Goal: Task Accomplishment & Management: Manage account settings

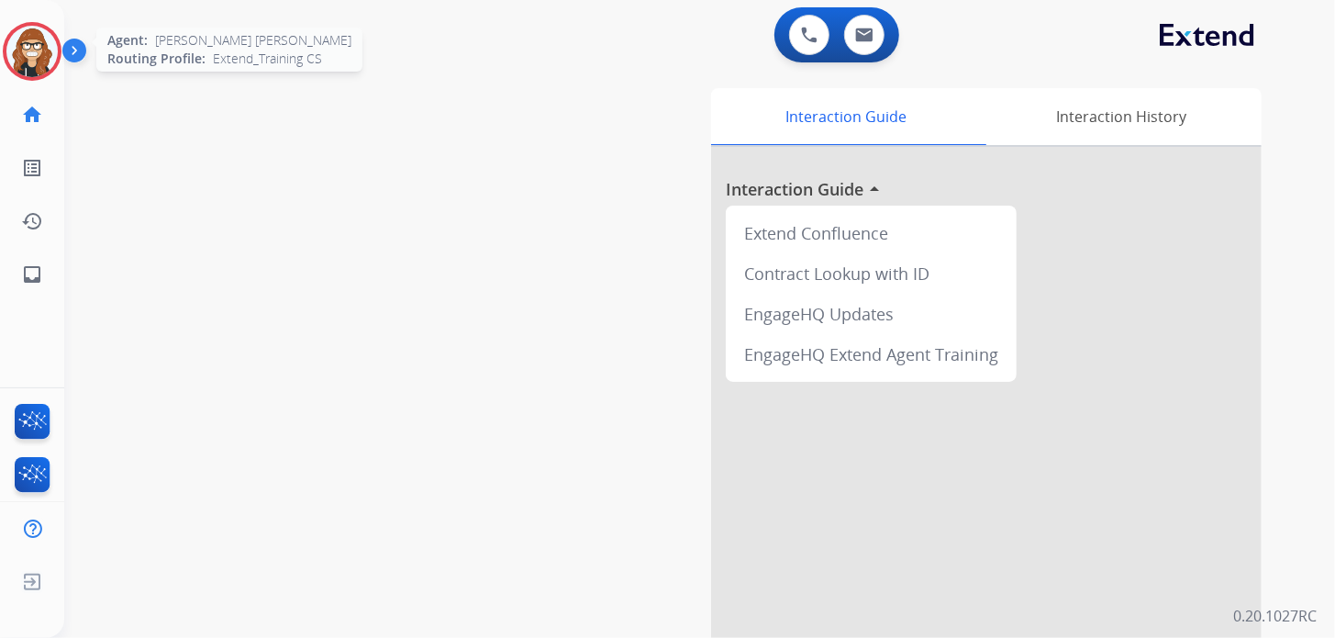
click at [57, 49] on img at bounding box center [31, 51] width 51 height 51
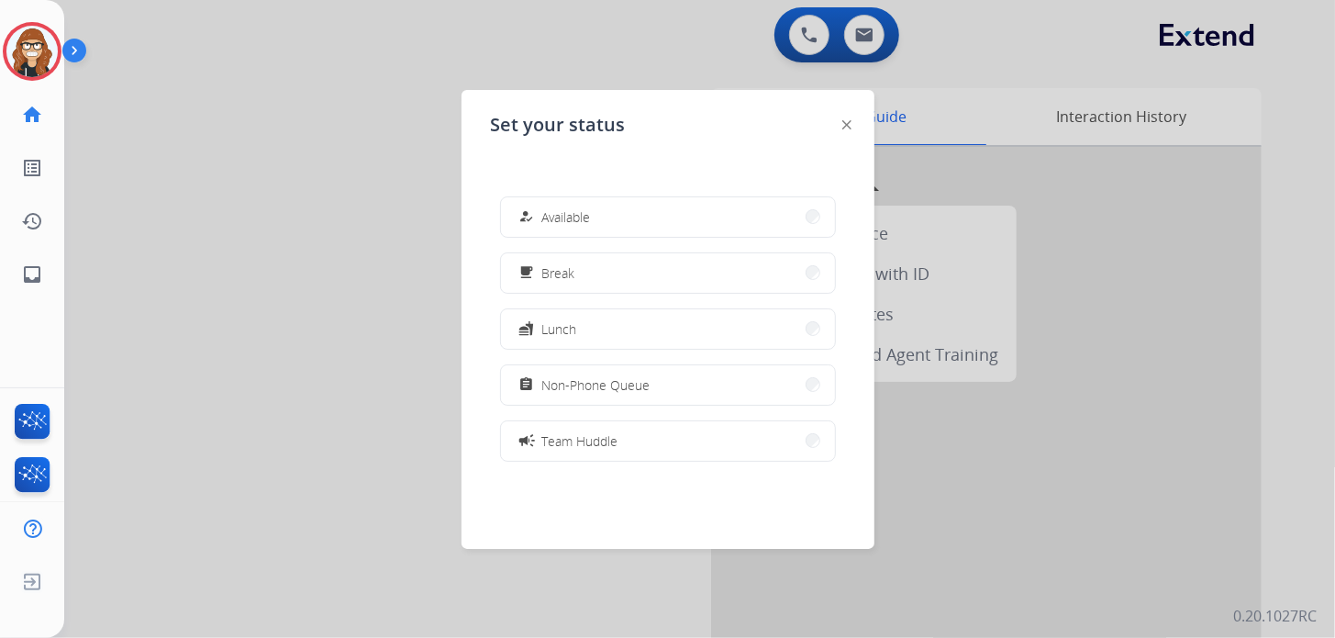
click at [635, 209] on button "how_to_reg Available" at bounding box center [668, 216] width 334 height 39
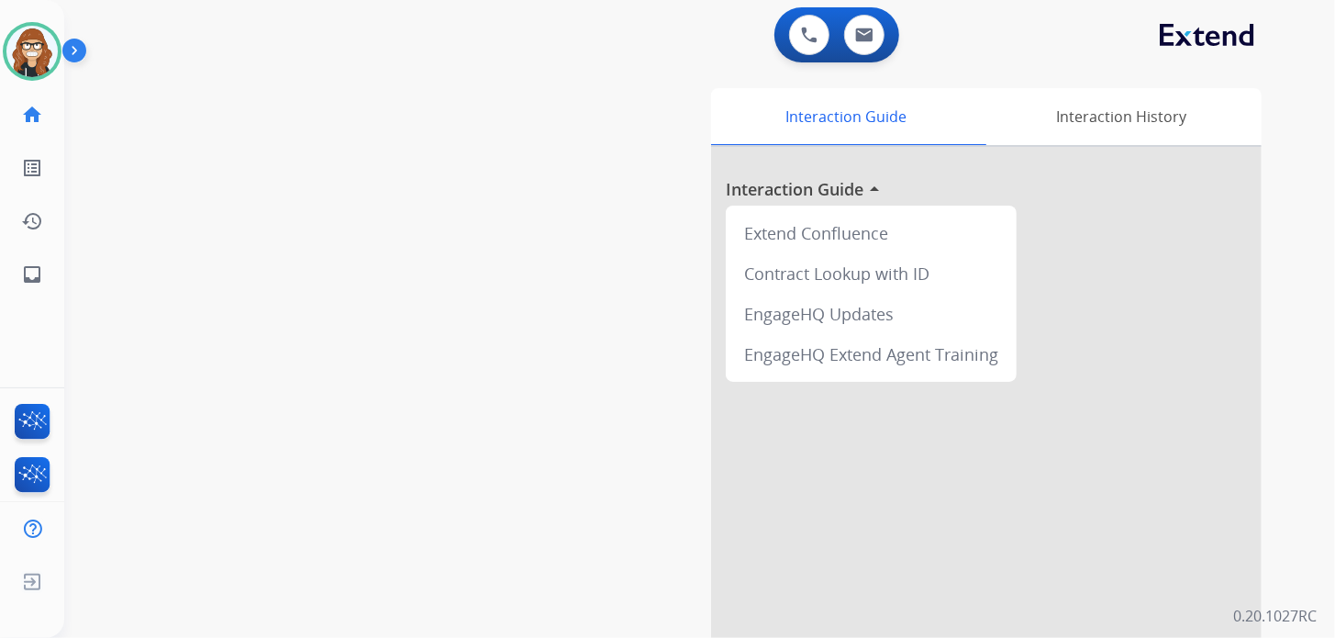
drag, startPoint x: 339, startPoint y: 436, endPoint x: 157, endPoint y: 290, distance: 233.7
click at [339, 436] on div "swap_horiz Break voice bridge close_fullscreen Connect 3-Way Call merge_type Se…" at bounding box center [677, 448] width 1227 height 765
click at [34, 280] on mat-icon "inbox" at bounding box center [32, 274] width 22 height 22
select select "**********"
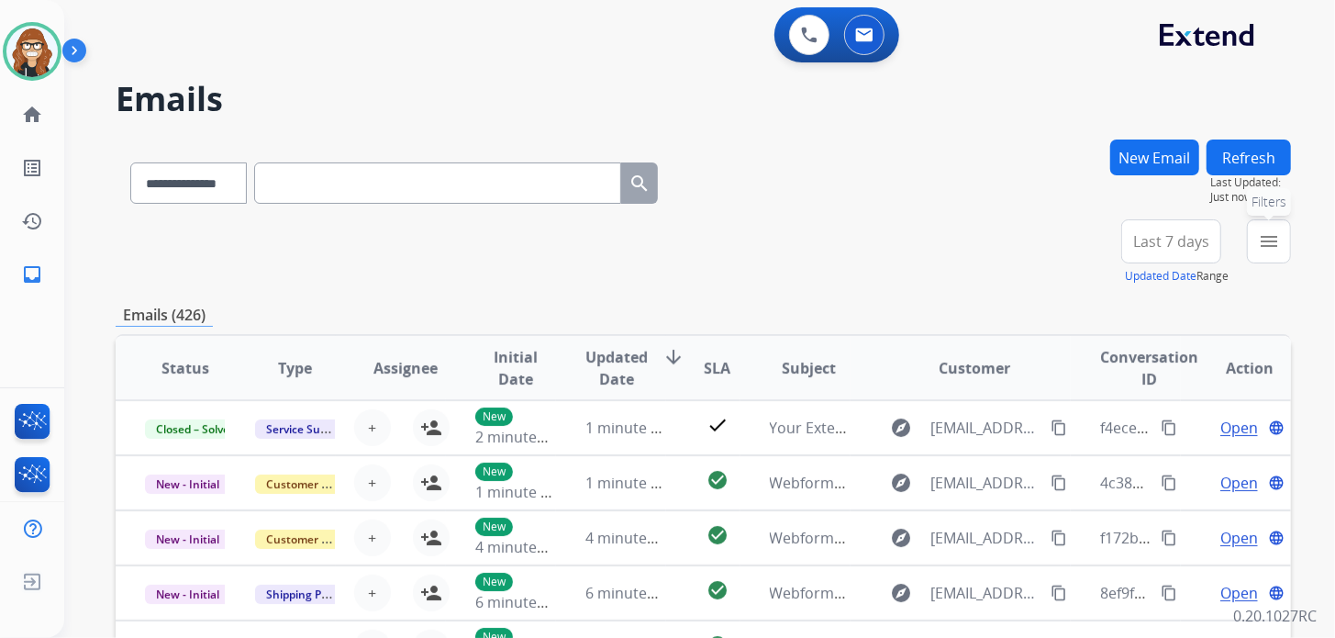
click at [1271, 248] on mat-icon "menu" at bounding box center [1269, 241] width 22 height 22
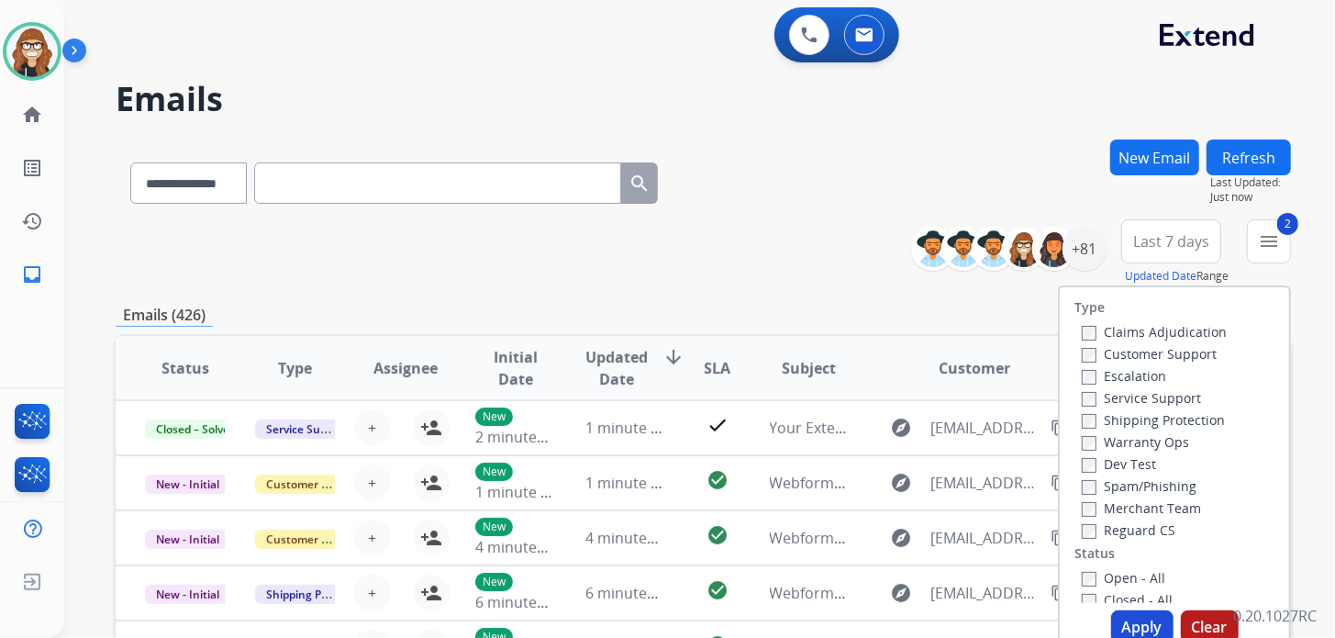
click at [1085, 533] on label "Reguard CS" at bounding box center [1129, 529] width 94 height 17
click at [1129, 617] on button "Apply" at bounding box center [1142, 626] width 62 height 33
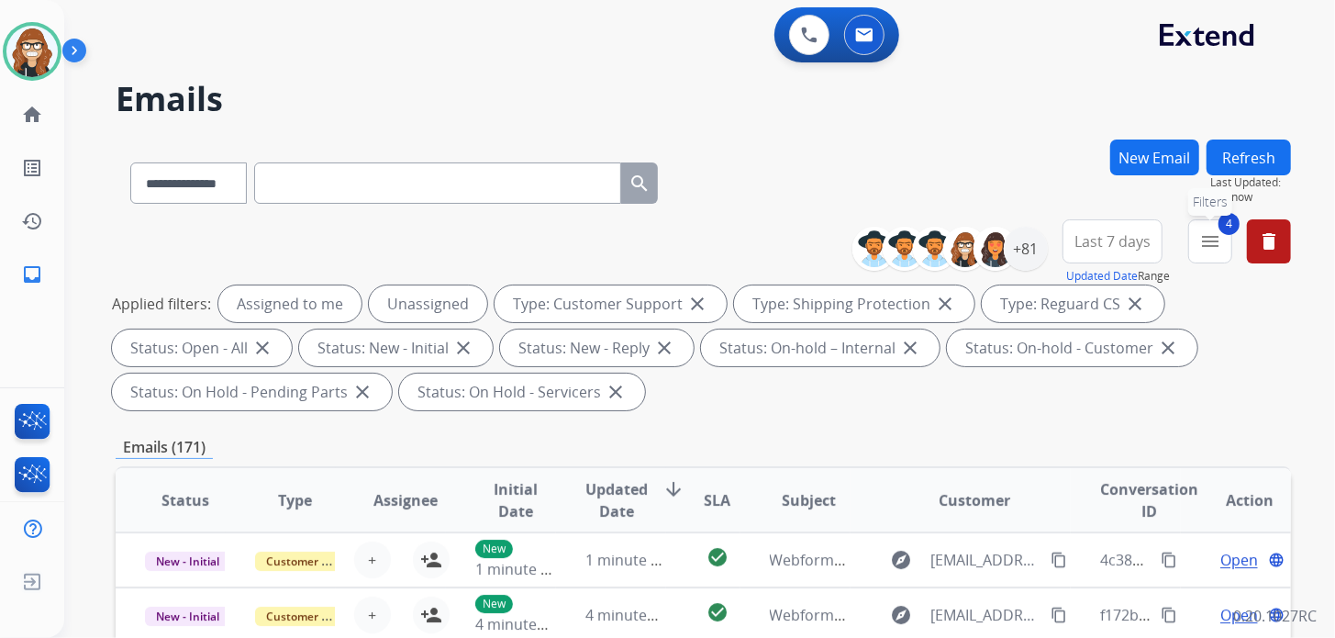
click at [1195, 250] on button "4 menu Filters" at bounding box center [1210, 241] width 44 height 44
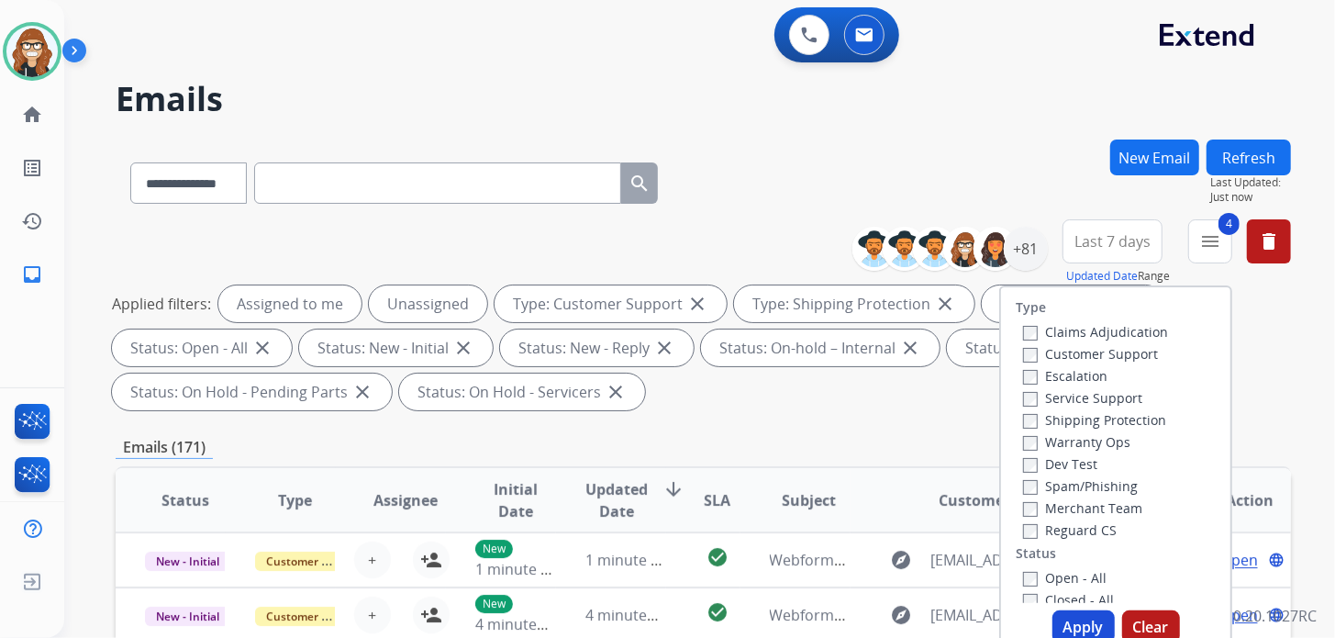
click at [1099, 138] on div "**********" at bounding box center [677, 385] width 1227 height 638
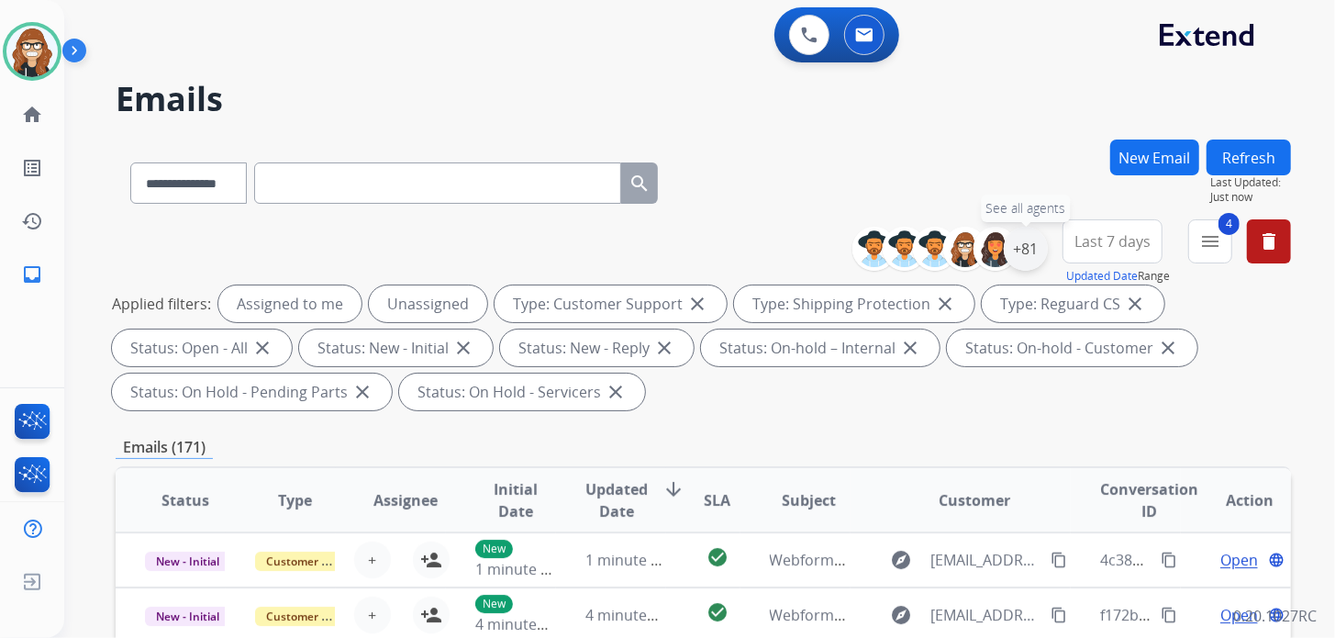
click at [1029, 252] on div "+81" at bounding box center [1026, 249] width 44 height 44
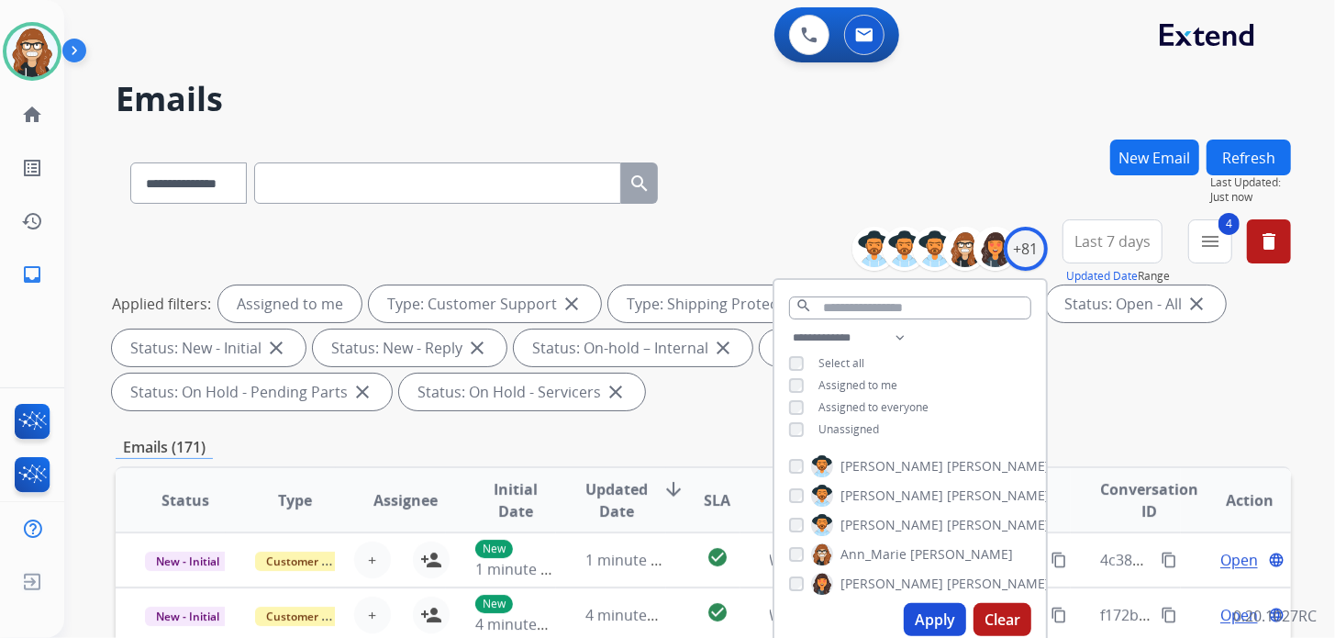
click at [937, 608] on button "Apply" at bounding box center [935, 619] width 62 height 33
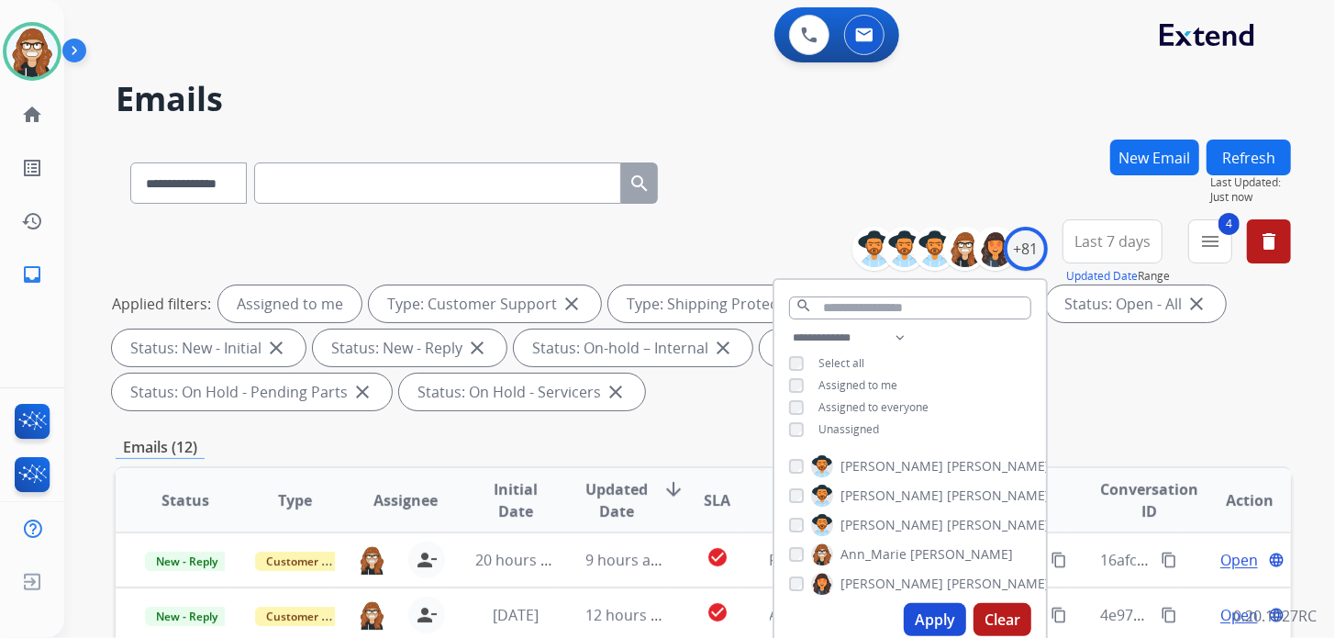
click at [762, 172] on div "**********" at bounding box center [703, 179] width 1175 height 80
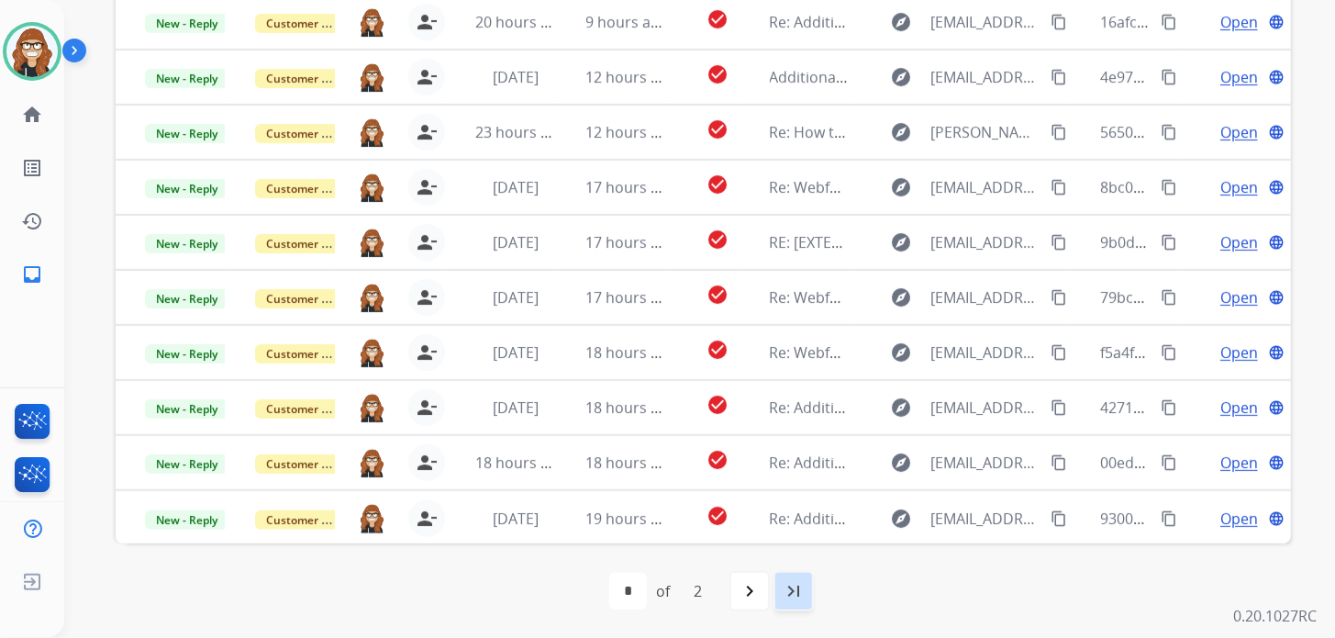
click at [793, 599] on mat-icon "last_page" at bounding box center [794, 591] width 22 height 22
select select "*"
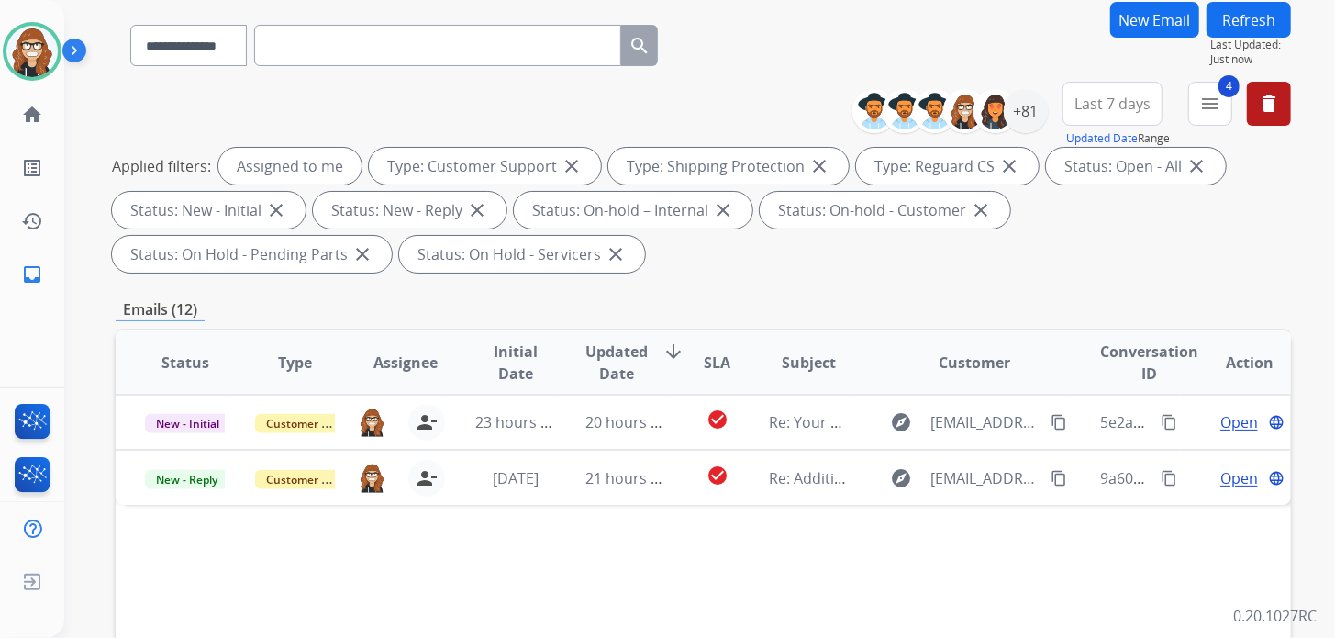
scroll to position [183, 0]
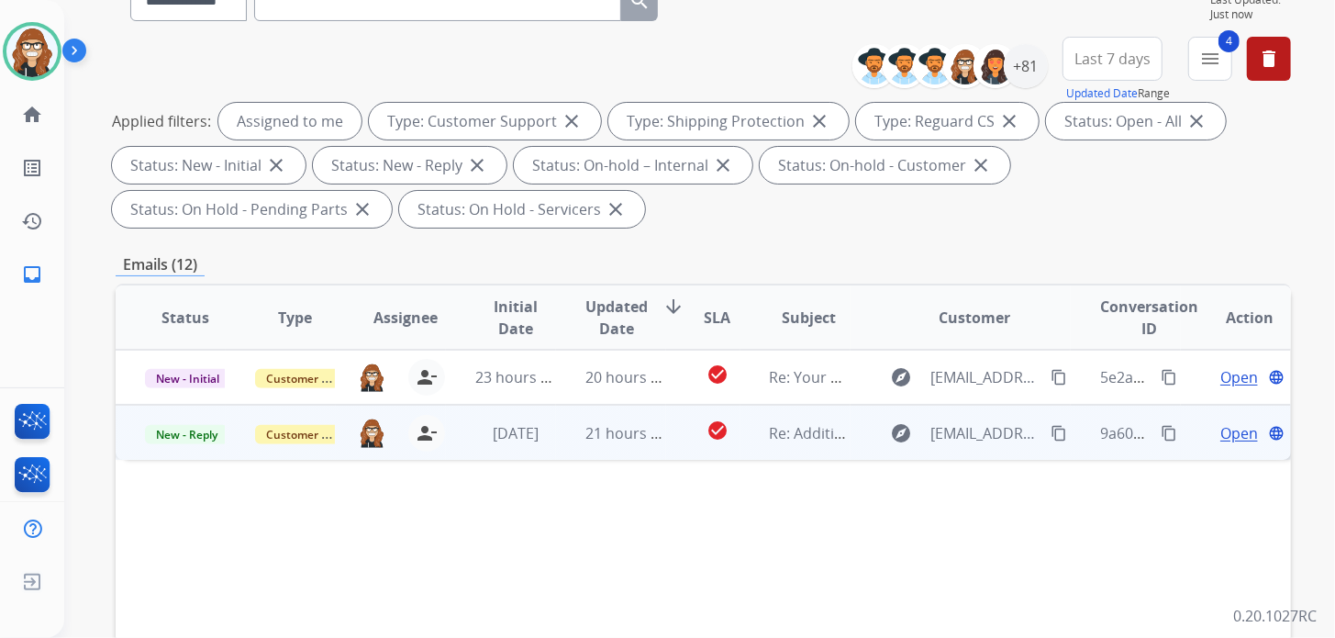
click at [1220, 428] on span "Open" at bounding box center [1239, 433] width 38 height 22
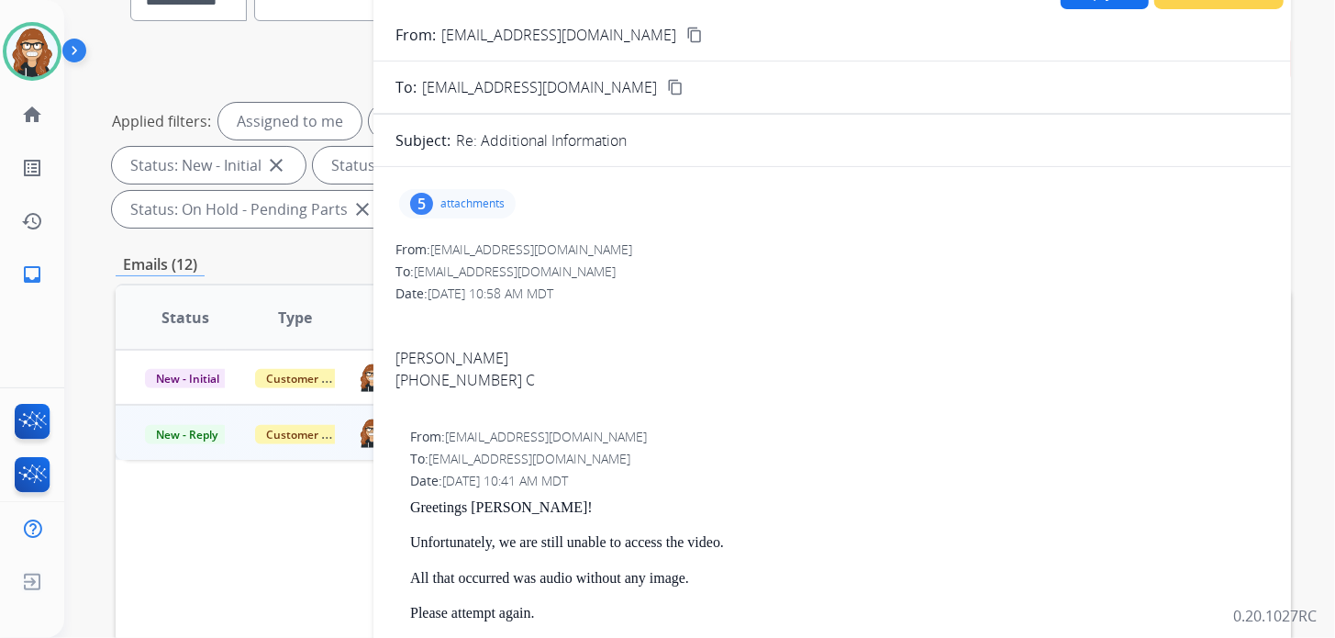
click at [447, 207] on p "attachments" at bounding box center [472, 203] width 64 height 15
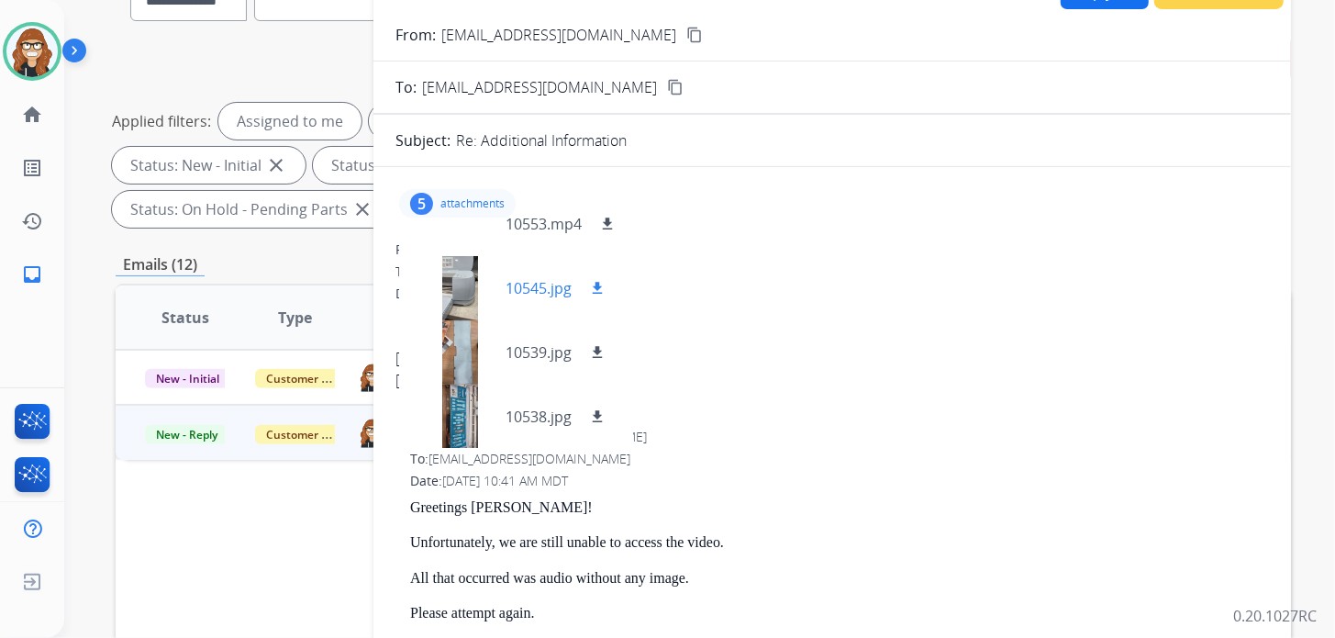
scroll to position [0, 0]
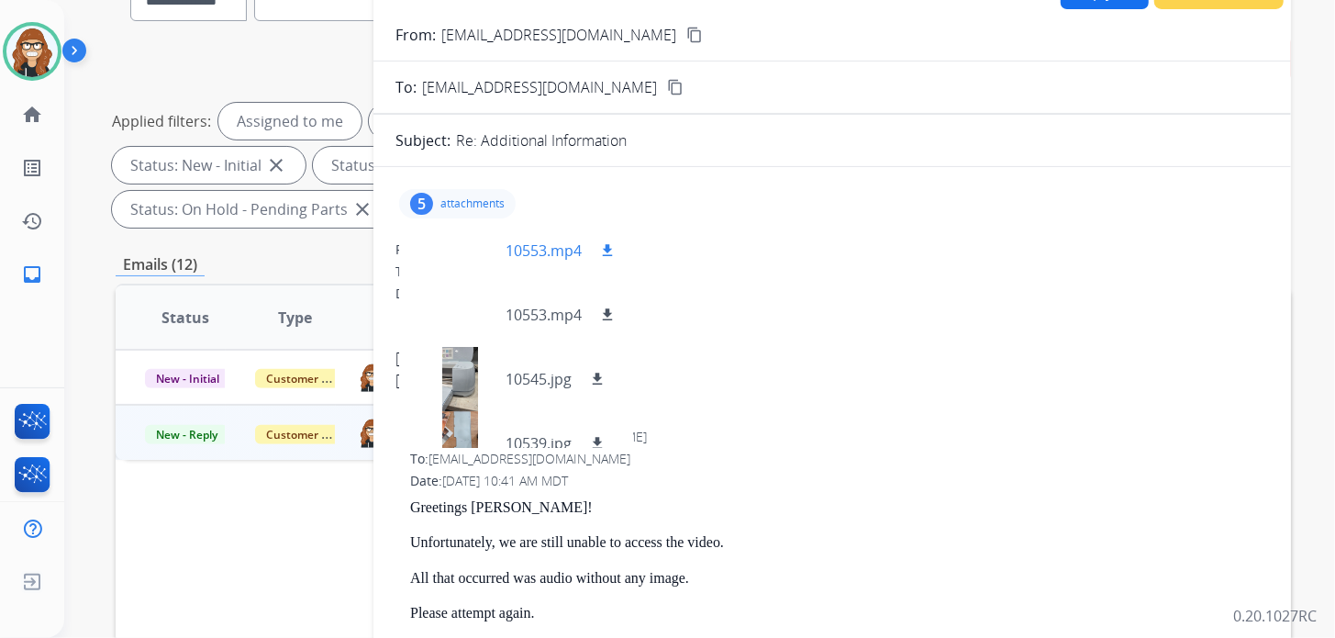
click at [606, 248] on mat-icon "download" at bounding box center [607, 250] width 17 height 17
click at [603, 306] on mat-icon "download" at bounding box center [607, 314] width 17 height 17
click at [457, 198] on p "attachments" at bounding box center [472, 203] width 64 height 15
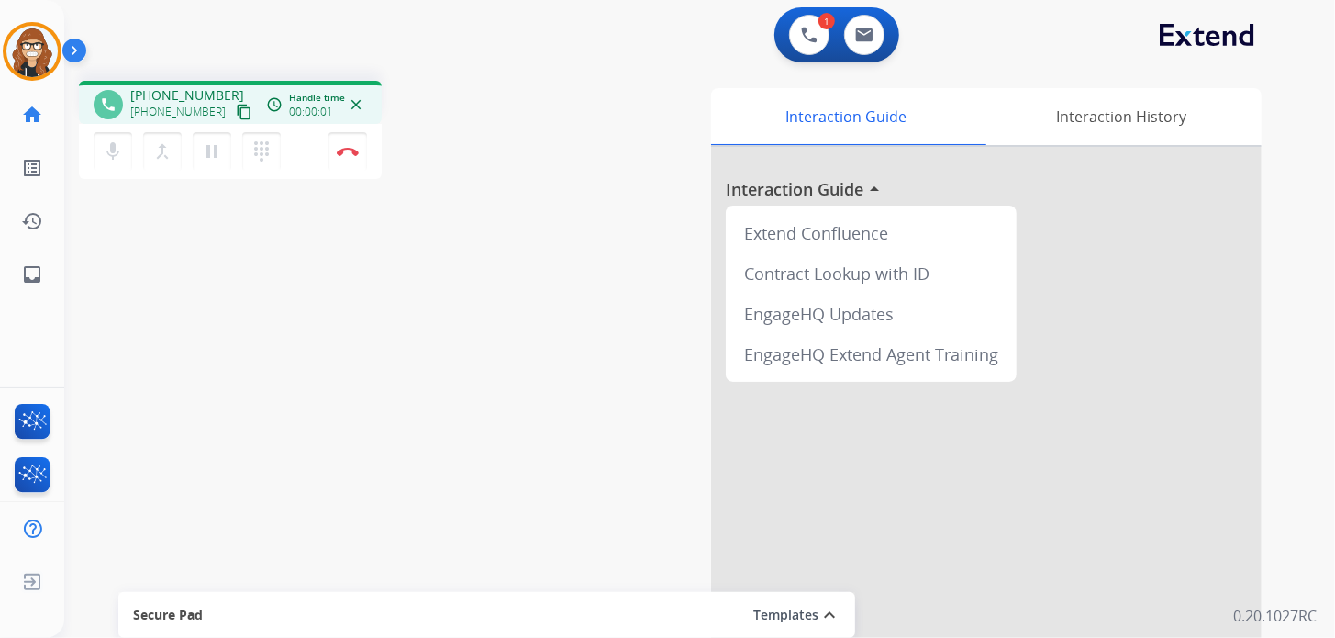
click at [236, 109] on mat-icon "content_copy" at bounding box center [244, 112] width 17 height 17
click at [356, 161] on button "Disconnect" at bounding box center [347, 151] width 39 height 39
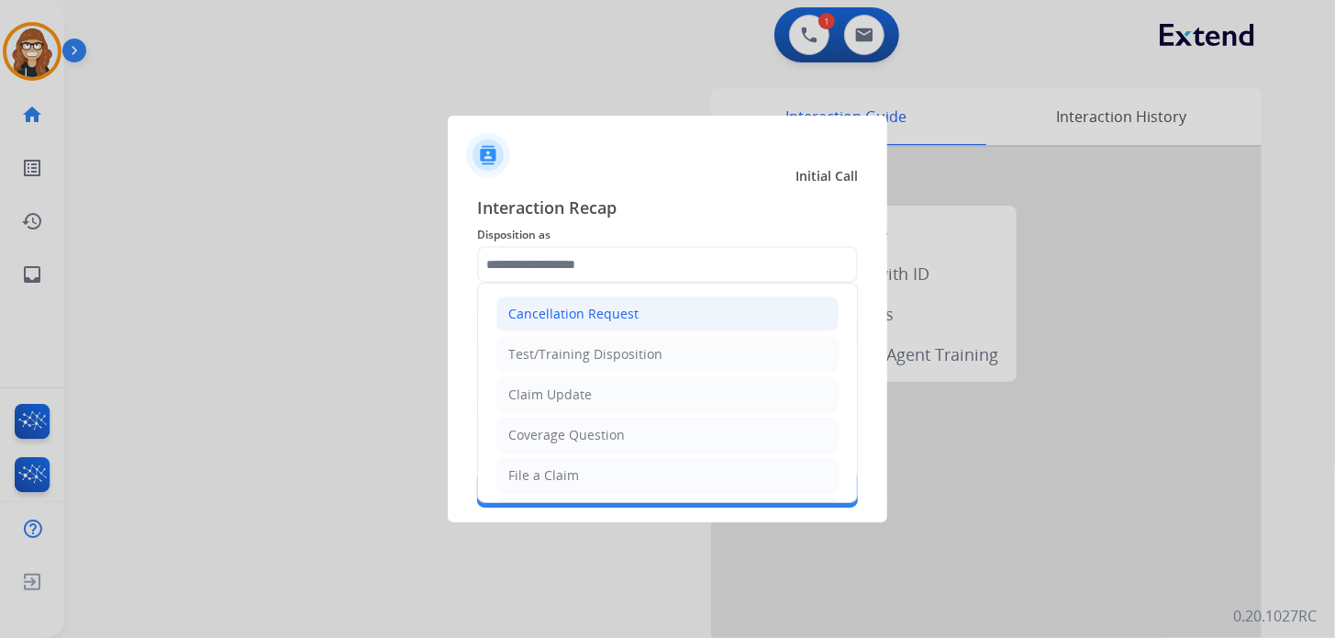
click at [599, 321] on div "Cancellation Request" at bounding box center [573, 314] width 130 height 18
type input "**********"
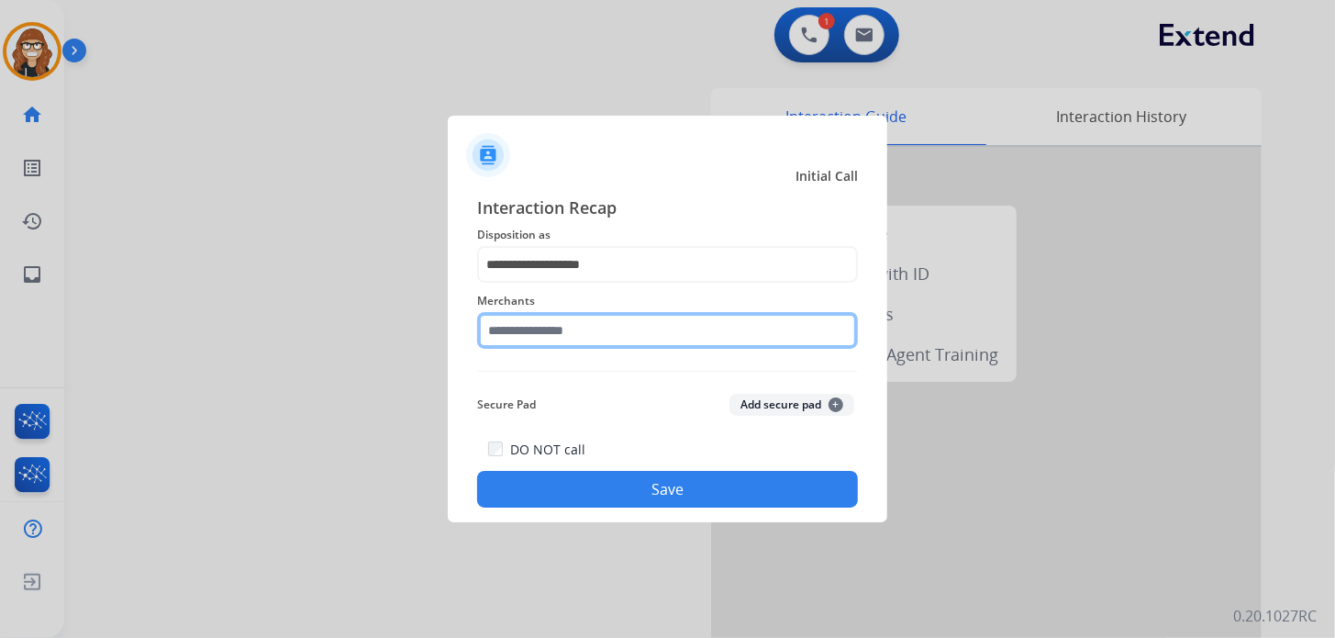
click at [547, 329] on input "text" at bounding box center [667, 330] width 381 height 37
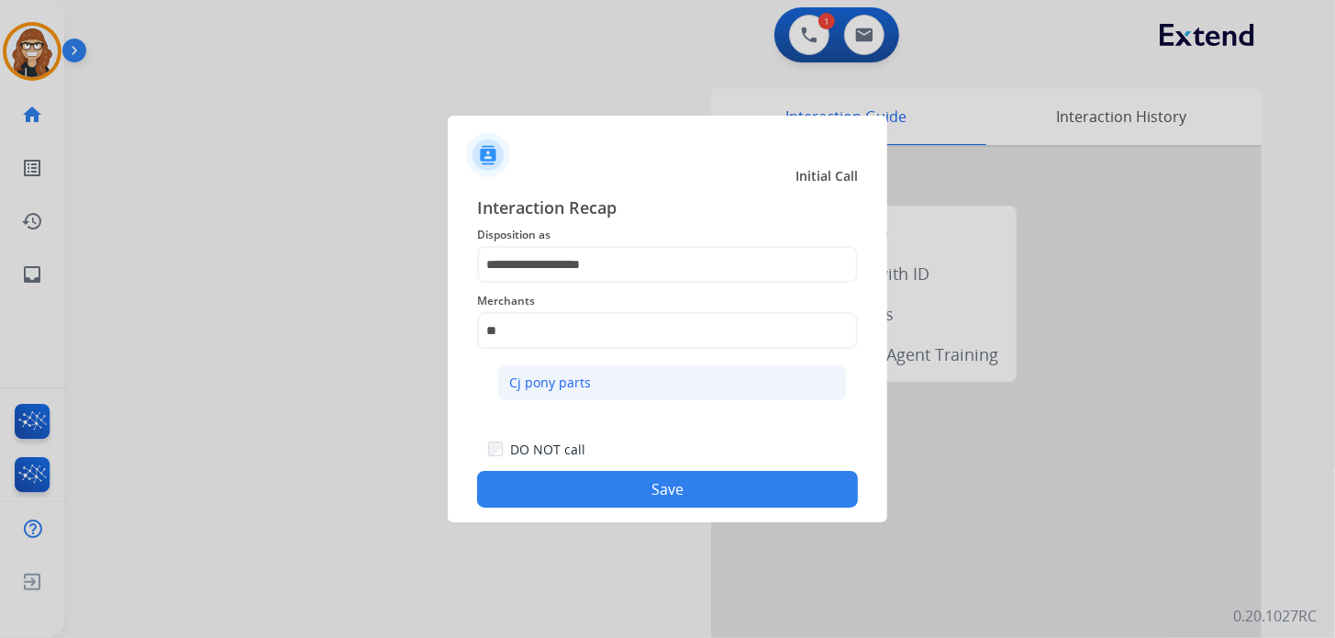
click at [589, 382] on li "Cj pony parts" at bounding box center [672, 382] width 350 height 35
type input "**********"
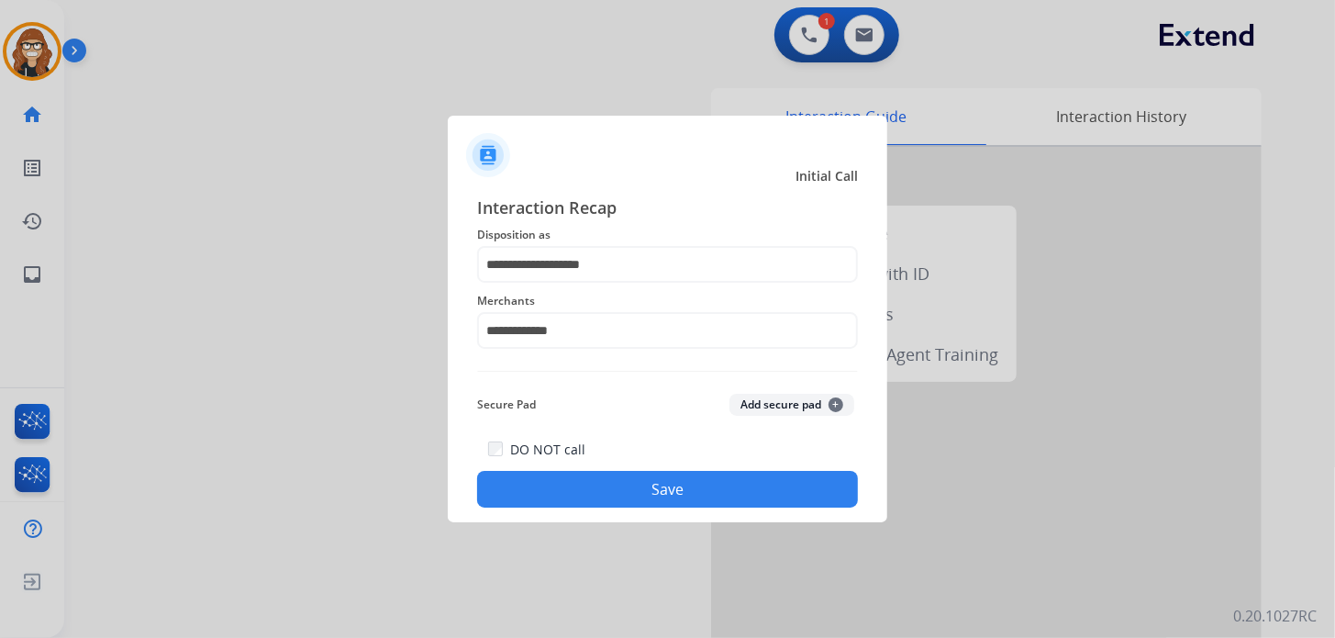
click at [608, 466] on div "DO NOT call Save" at bounding box center [667, 473] width 381 height 70
click at [599, 496] on button "Save" at bounding box center [667, 489] width 381 height 37
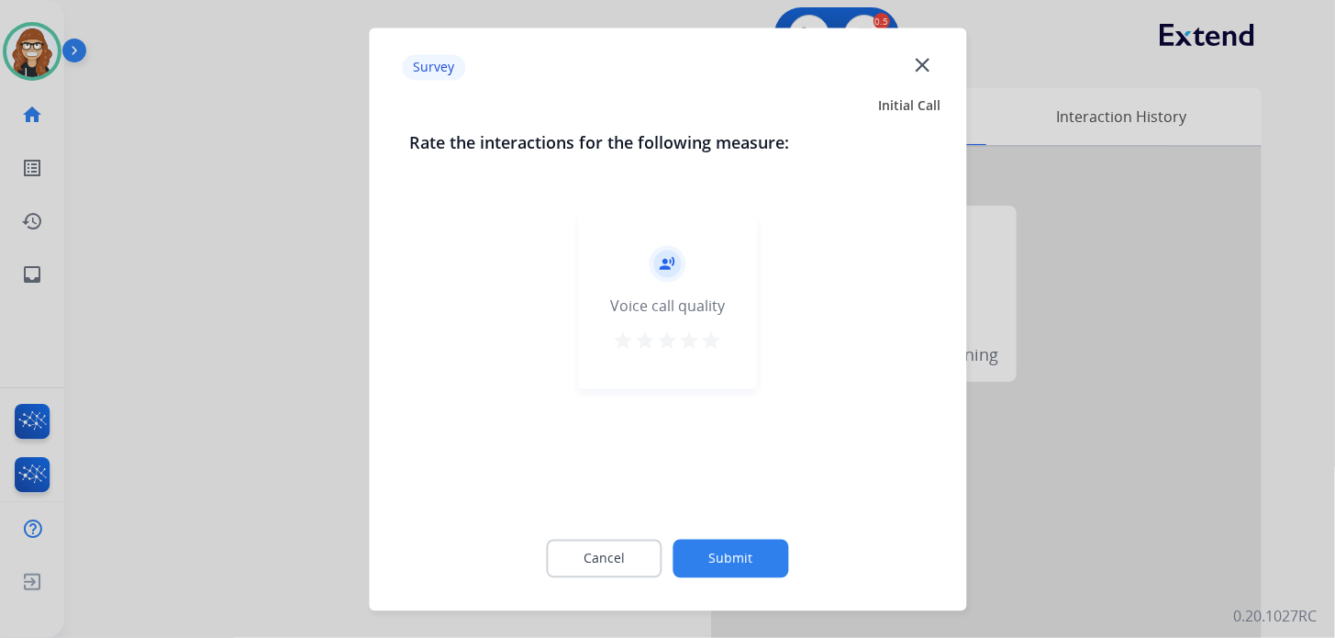
drag, startPoint x: 706, startPoint y: 343, endPoint x: 728, endPoint y: 344, distance: 22.0
click at [706, 343] on mat-icon "star" at bounding box center [712, 340] width 22 height 22
click at [765, 568] on button "Submit" at bounding box center [731, 558] width 116 height 39
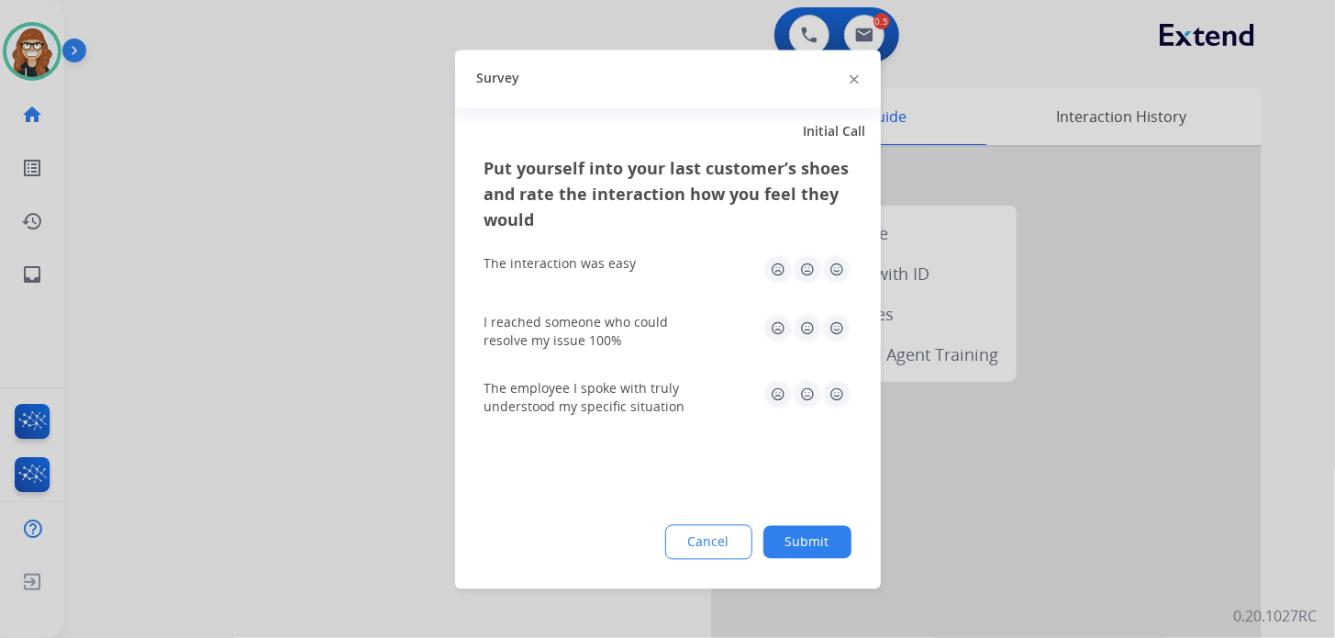
click at [845, 260] on img at bounding box center [836, 268] width 29 height 29
click at [831, 323] on img at bounding box center [836, 327] width 29 height 29
click at [839, 385] on img at bounding box center [836, 393] width 29 height 29
click at [811, 547] on button "Submit" at bounding box center [807, 541] width 88 height 33
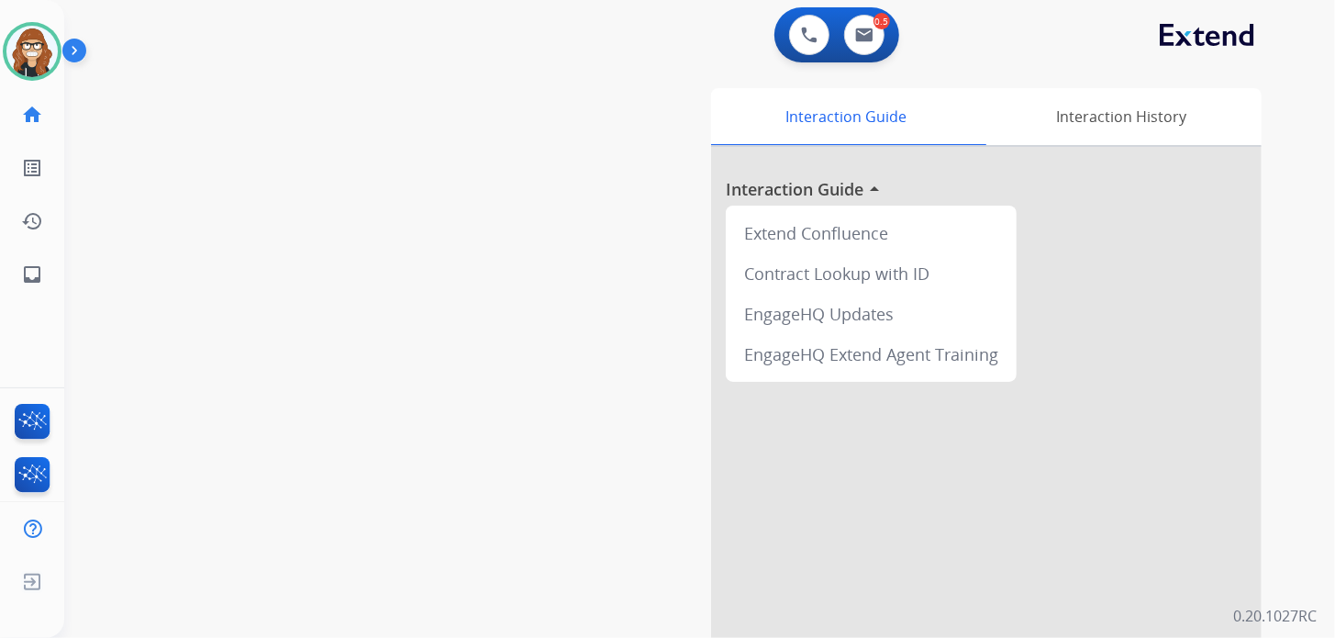
click at [347, 209] on div "swap_horiz Break voice bridge close_fullscreen Connect 3-Way Call merge_type Se…" at bounding box center [677, 448] width 1227 height 765
click at [23, 284] on mat-icon "inbox" at bounding box center [32, 274] width 22 height 22
select select "**********"
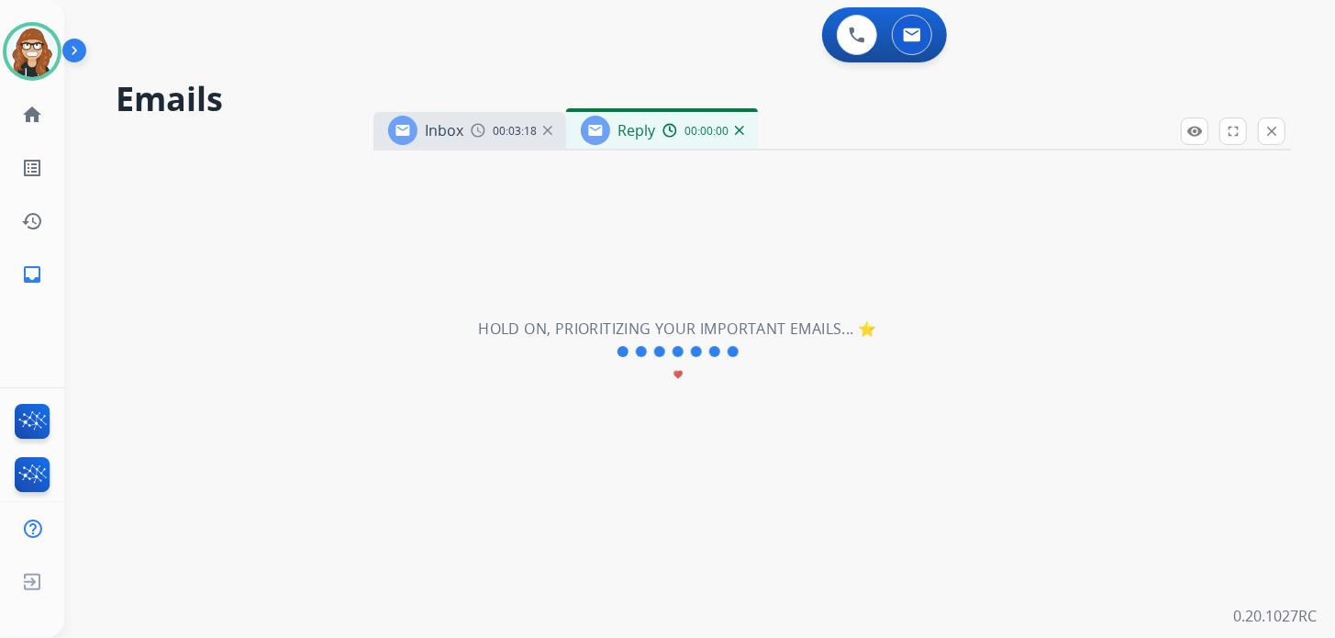
select select "**********"
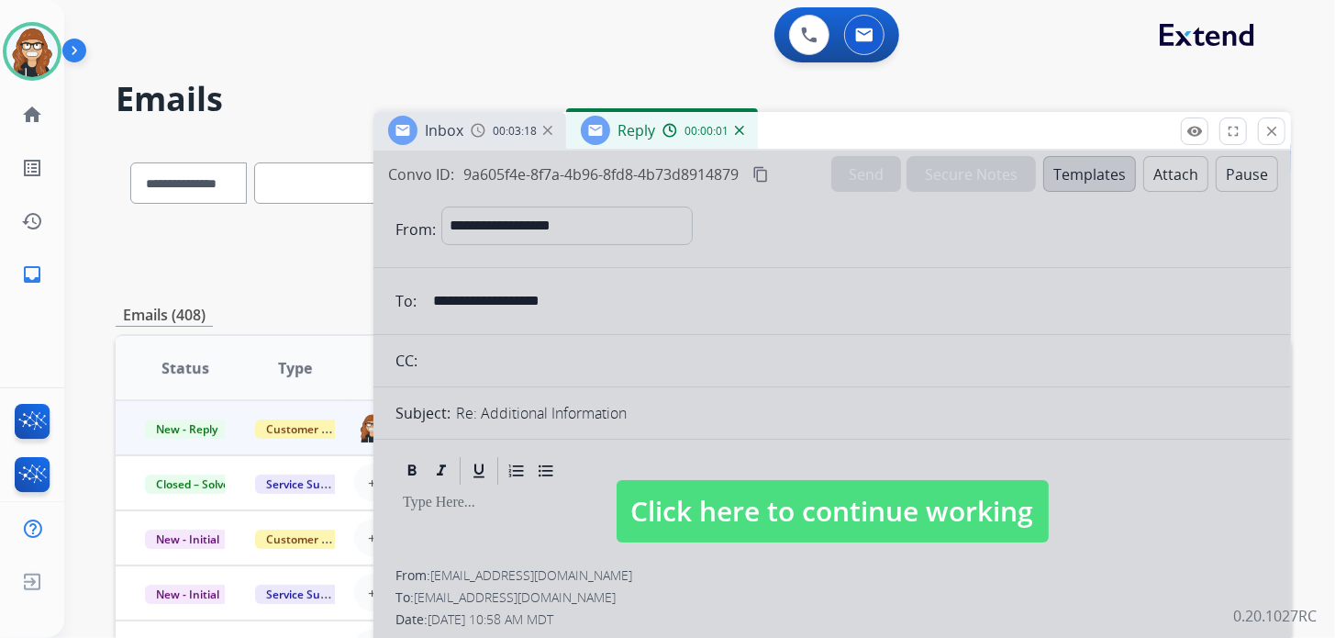
click at [1267, 139] on button "close Close" at bounding box center [1272, 131] width 28 height 28
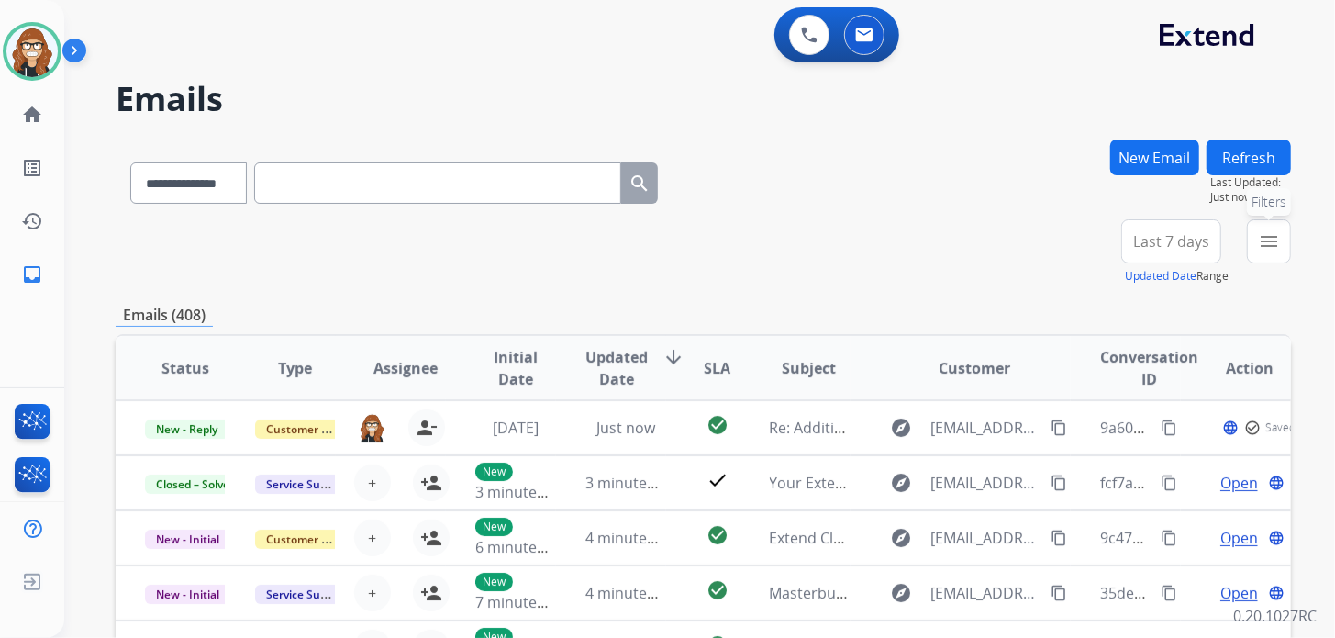
click at [1281, 252] on button "menu Filters" at bounding box center [1269, 241] width 44 height 44
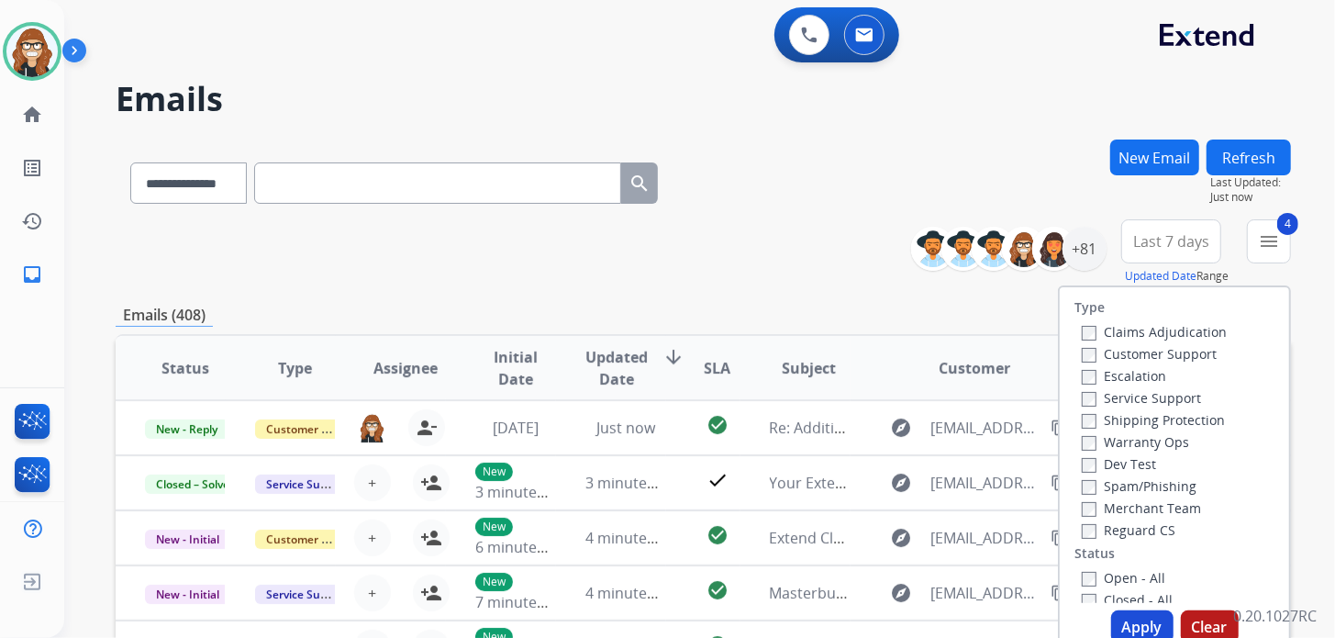
click at [1129, 623] on button "Apply" at bounding box center [1142, 626] width 62 height 33
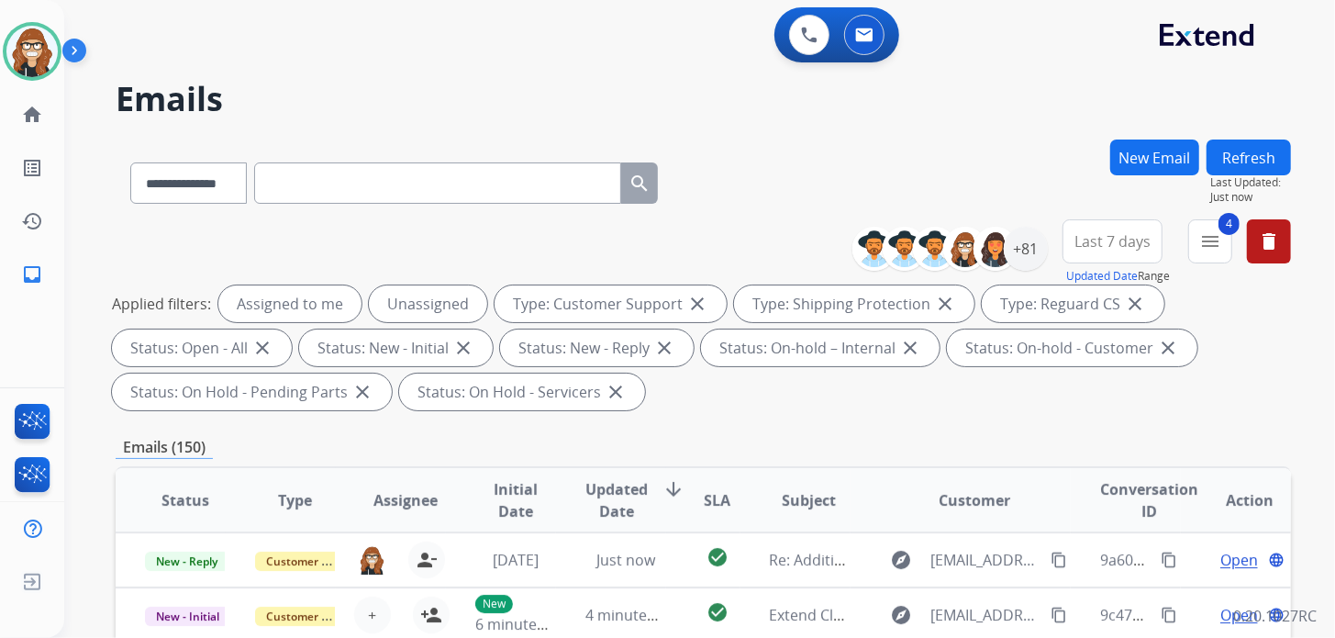
click at [264, 95] on h2 "Emails" at bounding box center [703, 99] width 1175 height 37
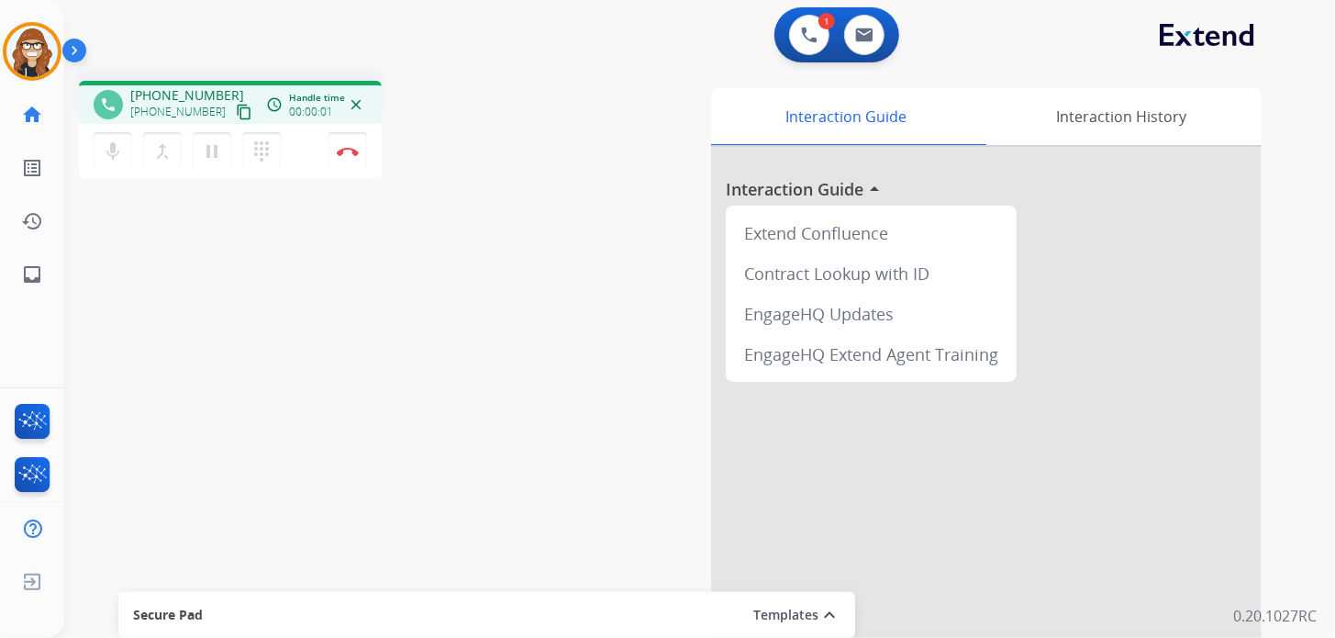
click at [236, 115] on mat-icon "content_copy" at bounding box center [244, 112] width 17 height 17
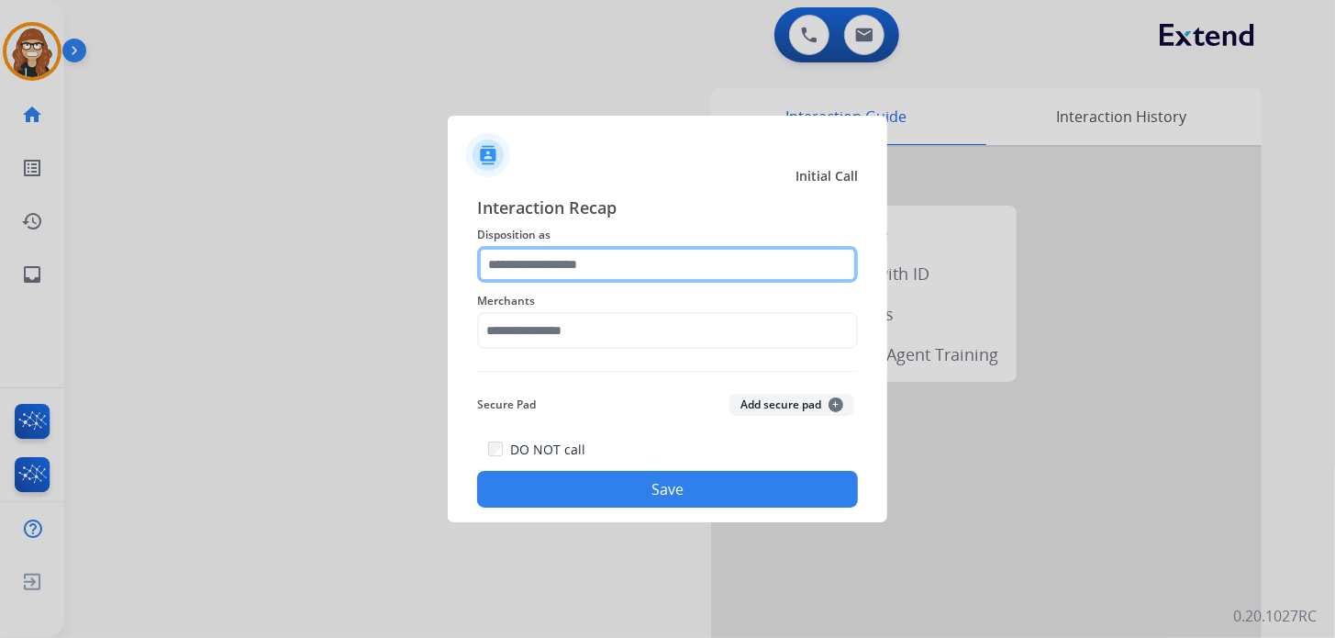
click at [646, 270] on input "text" at bounding box center [667, 264] width 381 height 37
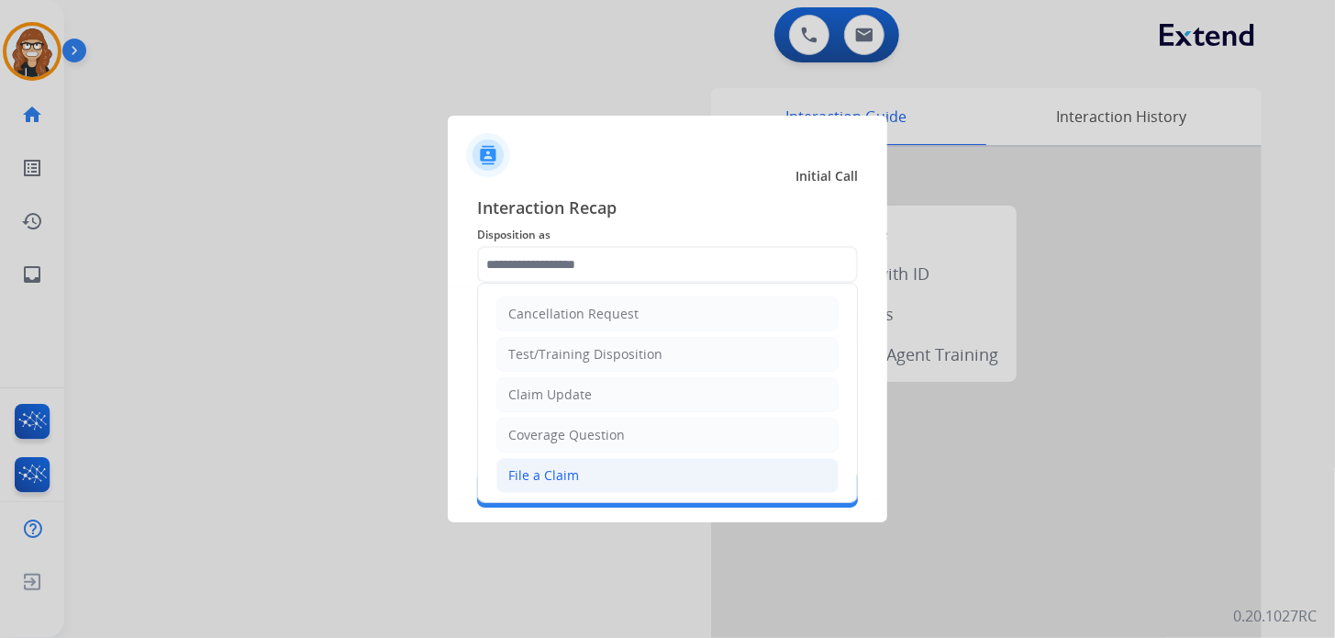
click at [596, 478] on li "File a Claim" at bounding box center [667, 475] width 342 height 35
type input "**********"
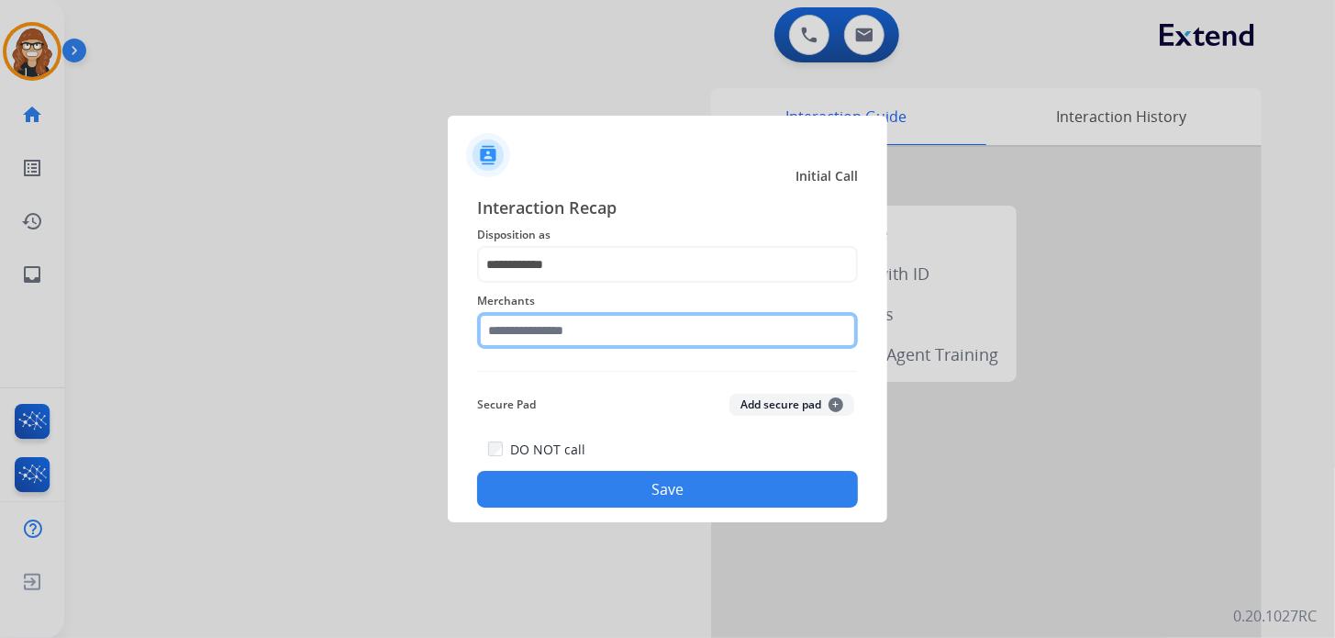
click at [635, 327] on input "text" at bounding box center [667, 330] width 381 height 37
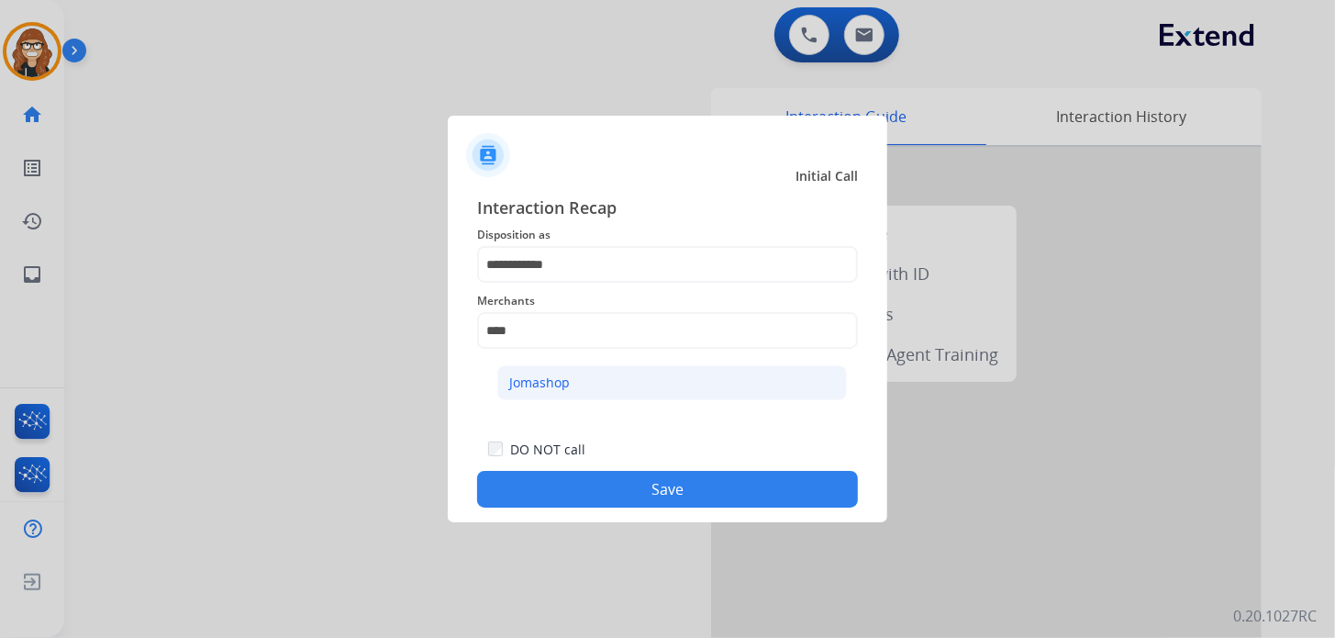
click at [560, 389] on div "Jomashop" at bounding box center [539, 382] width 61 height 18
type input "********"
click at [630, 471] on button "Save" at bounding box center [667, 489] width 381 height 37
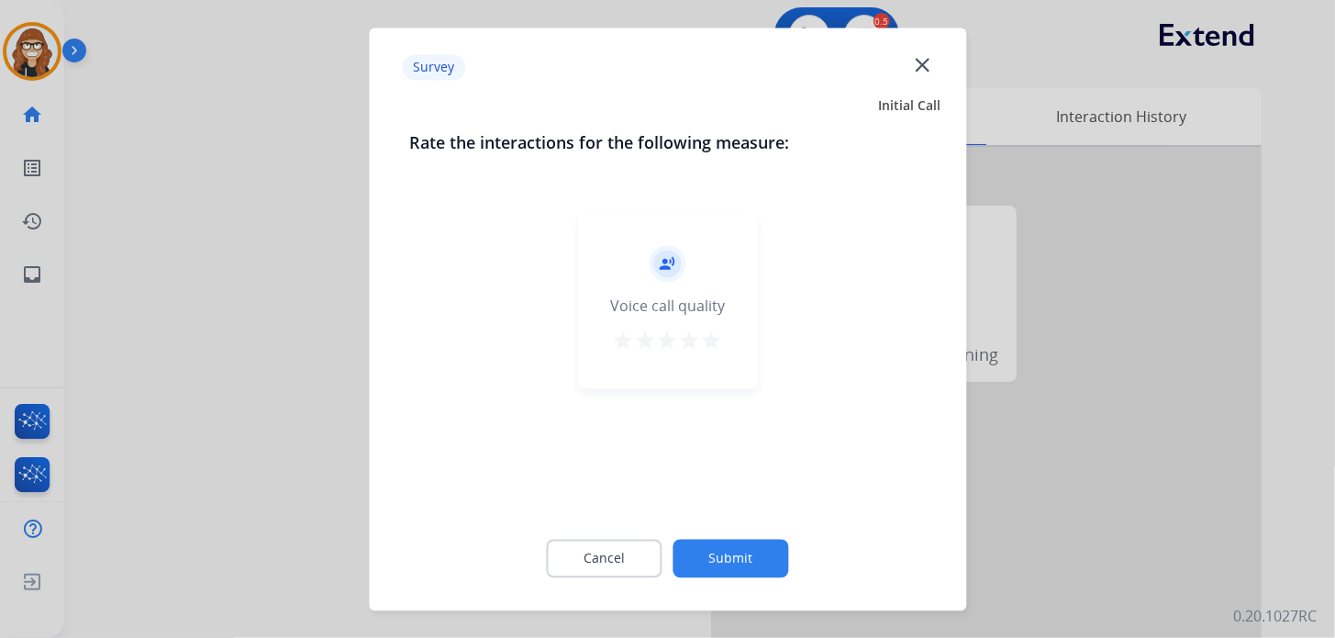
click at [724, 341] on div "record_voice_over Voice call quality star star star star star" at bounding box center [667, 301] width 179 height 174
click at [711, 339] on mat-icon "star" at bounding box center [712, 340] width 22 height 22
click at [731, 555] on button "Submit" at bounding box center [731, 558] width 116 height 39
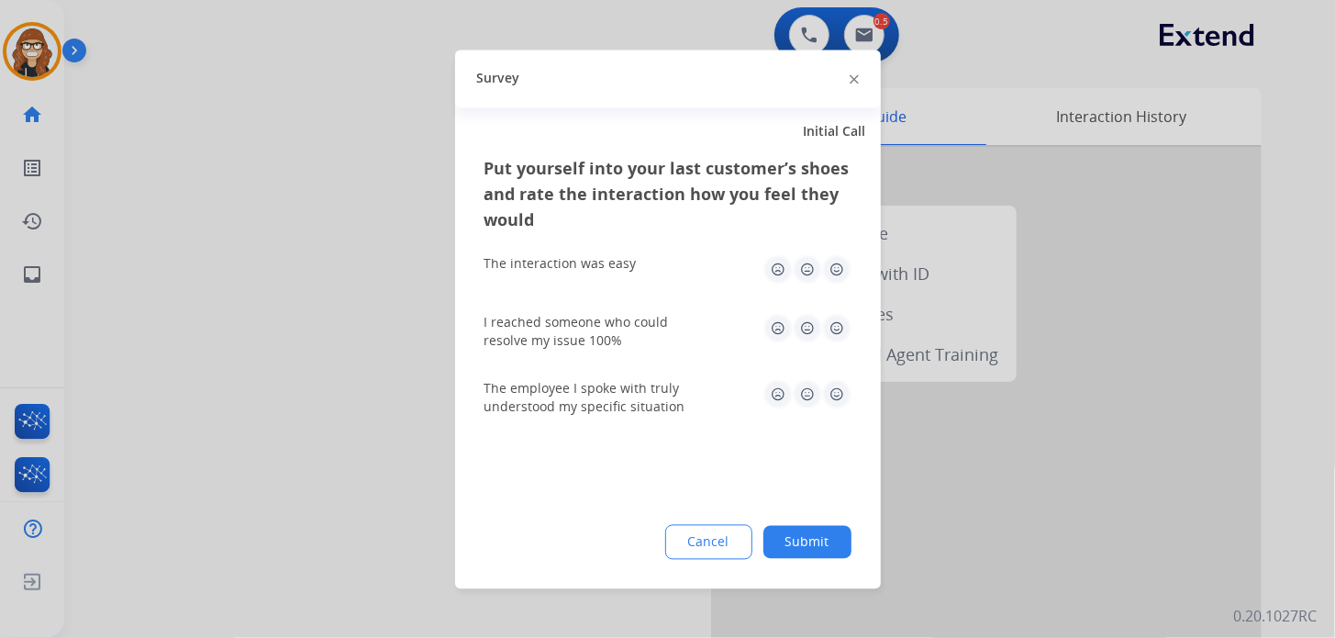
click at [831, 268] on img at bounding box center [836, 268] width 29 height 29
click at [842, 332] on img at bounding box center [836, 327] width 29 height 29
click at [829, 394] on img at bounding box center [836, 393] width 29 height 29
click at [817, 550] on button "Submit" at bounding box center [807, 541] width 88 height 33
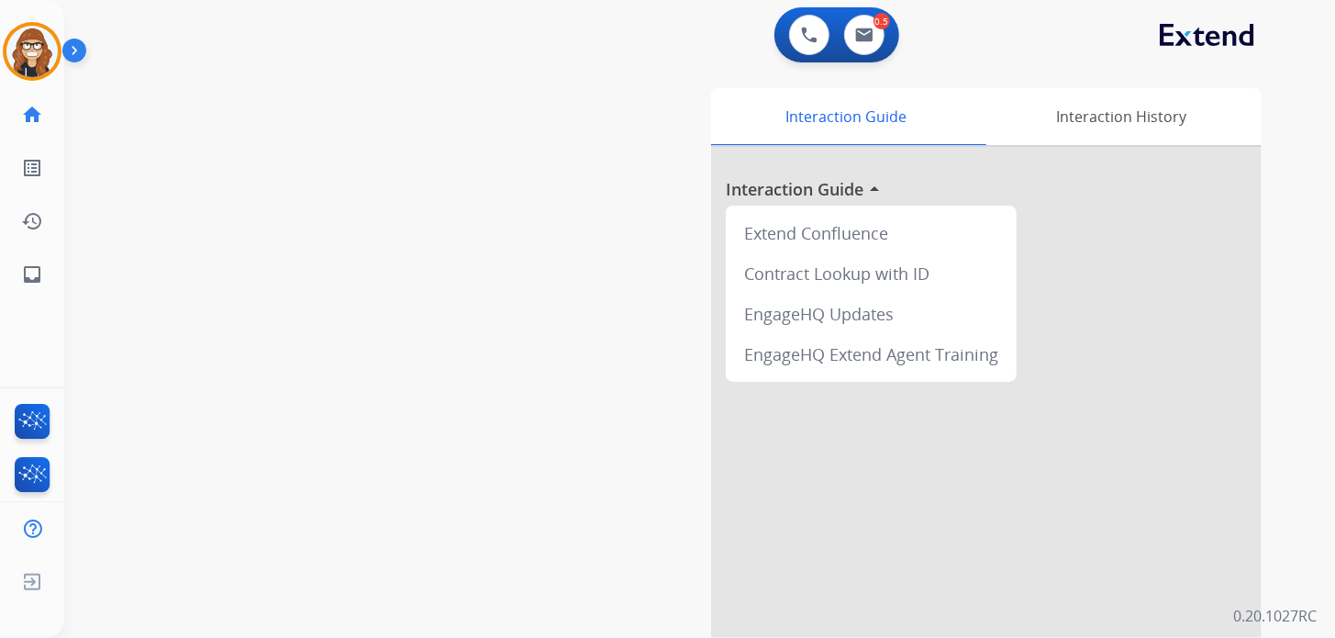
click at [277, 272] on div "swap_horiz Break voice bridge close_fullscreen Connect 3-Way Call merge_type Se…" at bounding box center [677, 448] width 1227 height 765
click at [36, 49] on img at bounding box center [31, 51] width 51 height 51
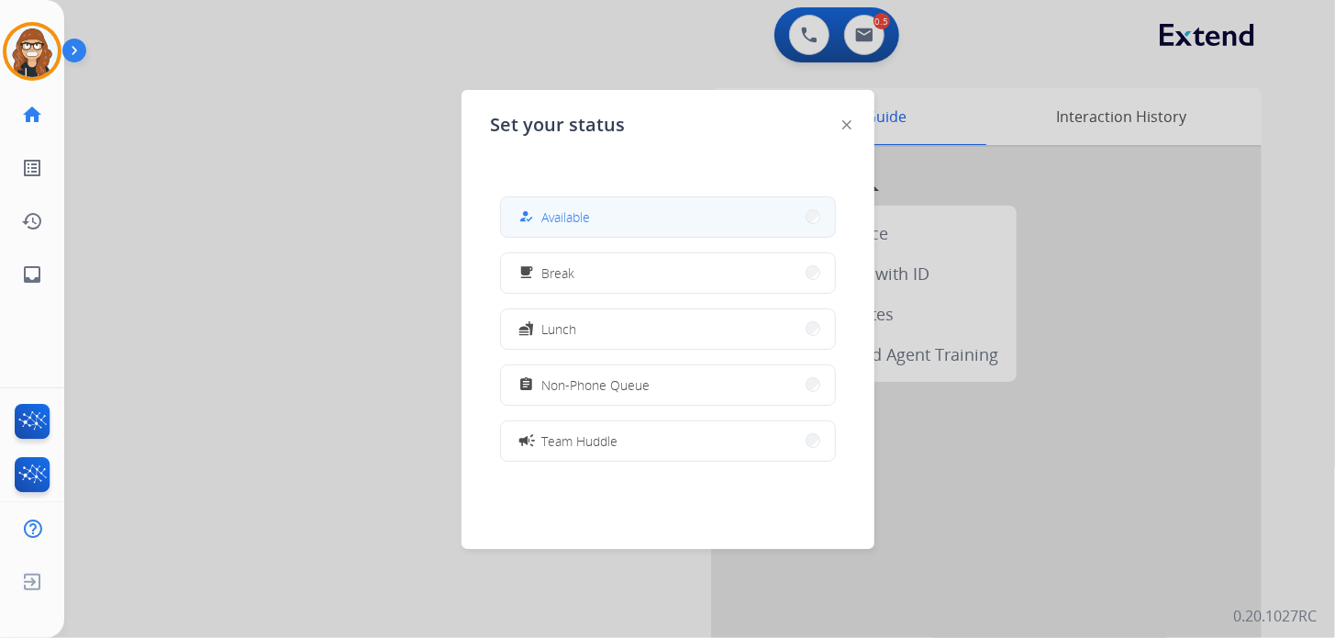
click at [636, 221] on button "how_to_reg Available" at bounding box center [668, 216] width 334 height 39
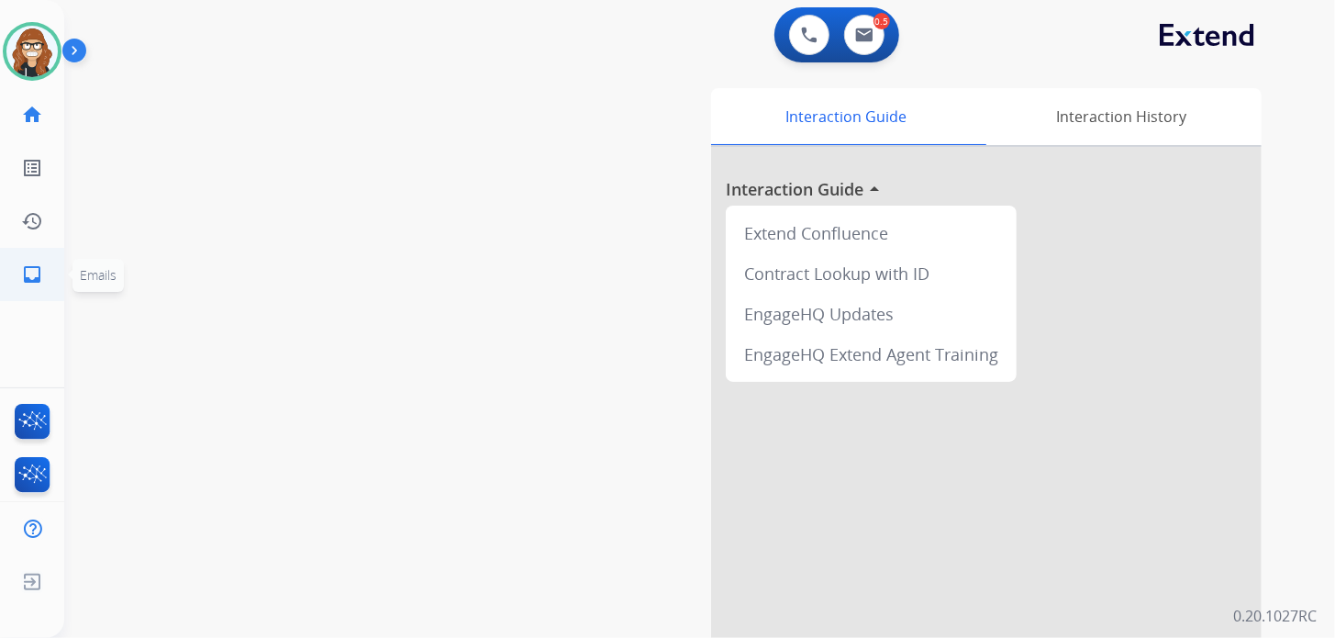
click at [28, 281] on mat-icon "inbox" at bounding box center [32, 274] width 22 height 22
select select "**********"
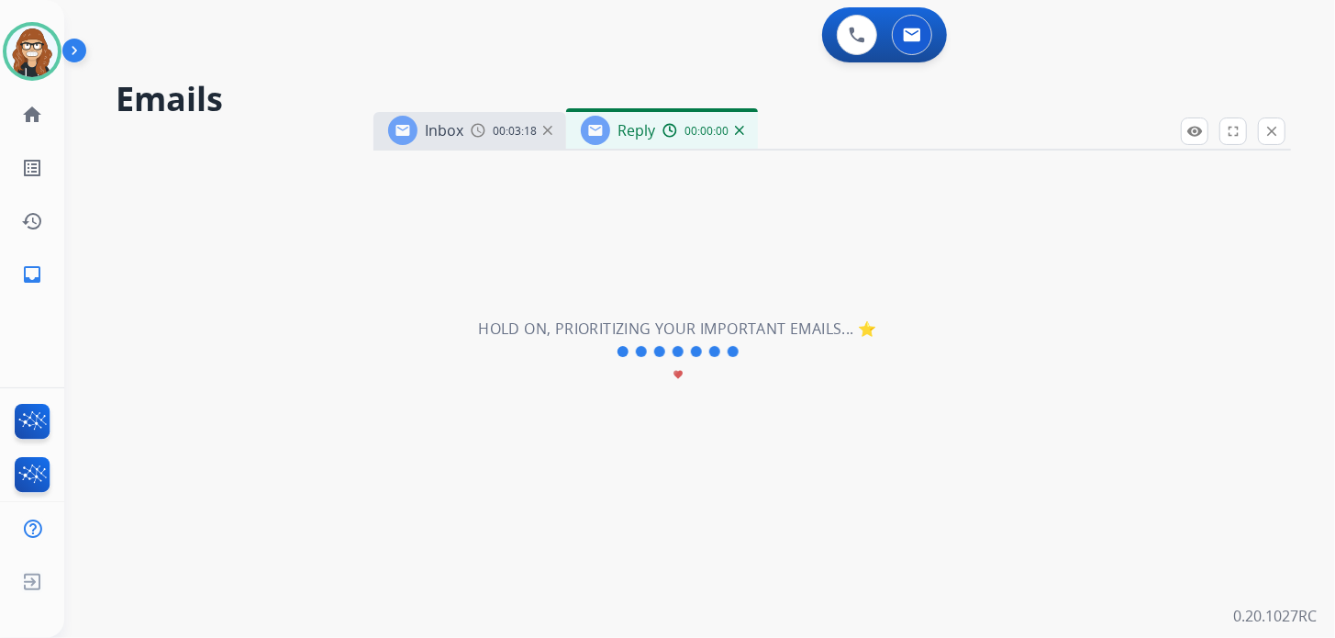
select select "**********"
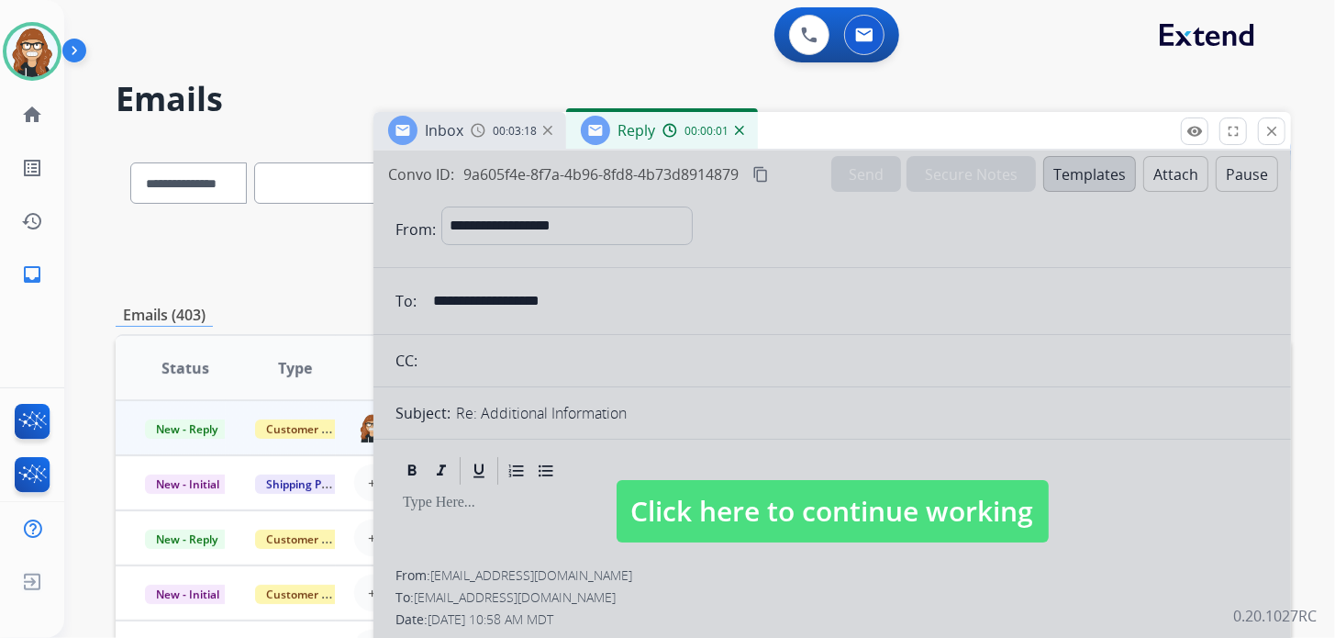
click at [800, 517] on span "Click here to continue working" at bounding box center [833, 511] width 432 height 62
select select
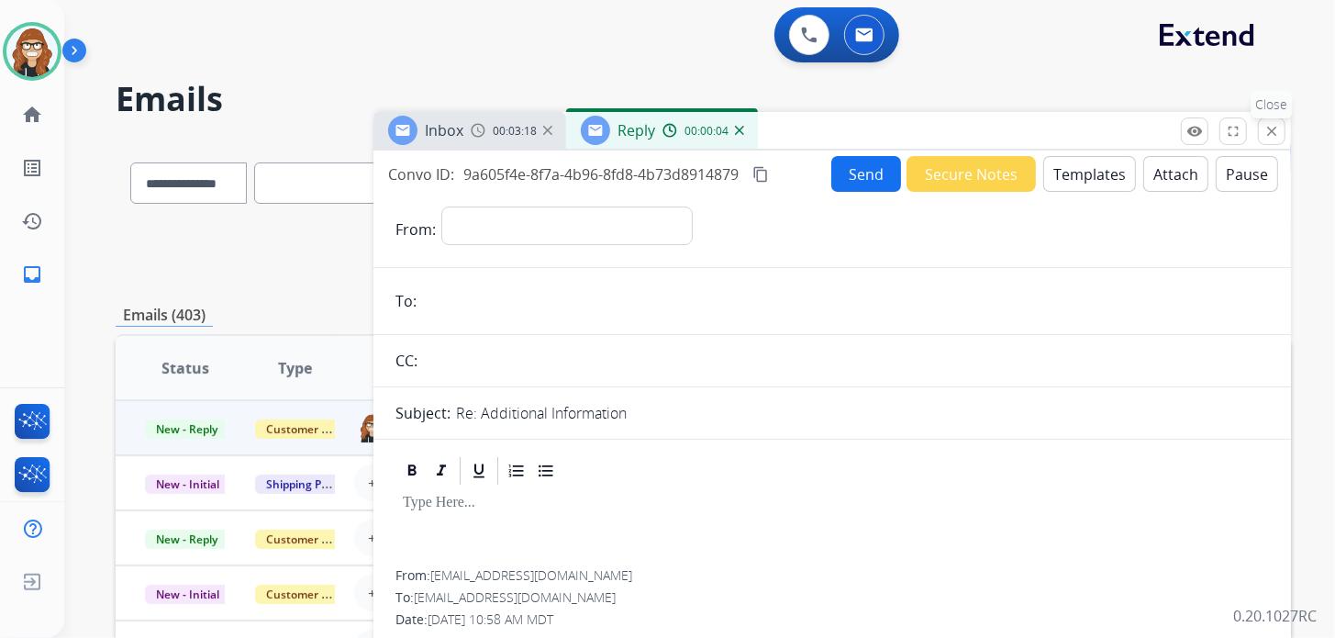
click at [1267, 120] on button "close Close" at bounding box center [1272, 131] width 28 height 28
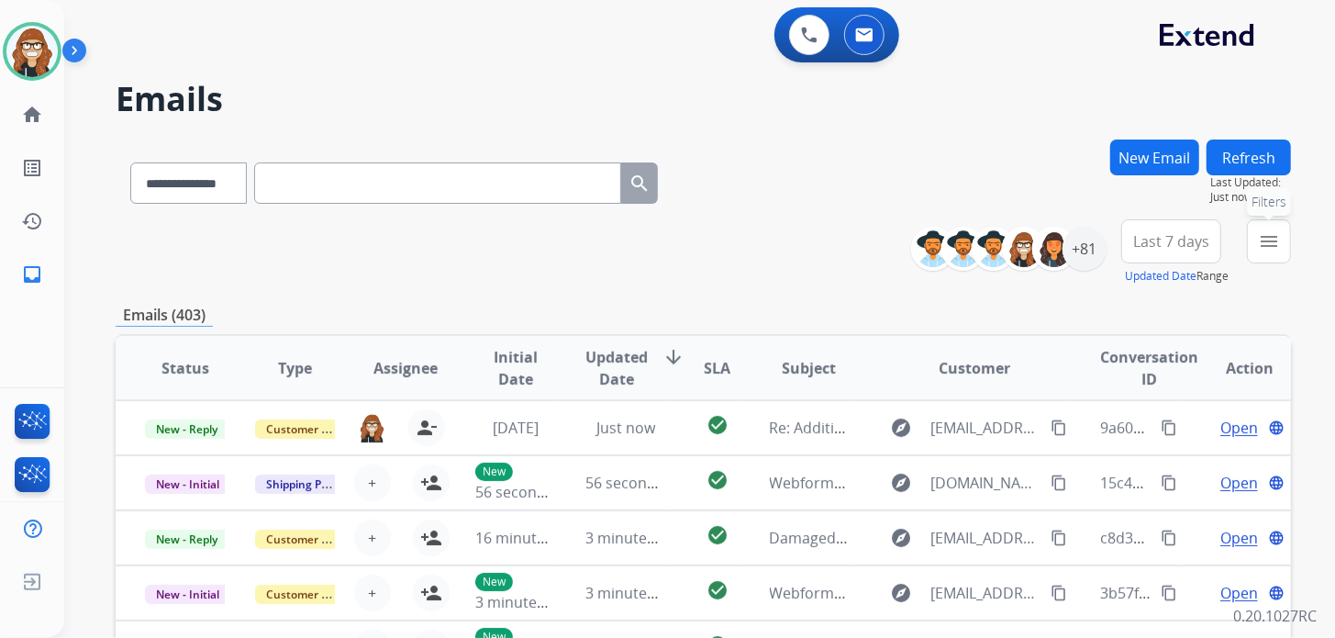
click at [1260, 244] on mat-icon "menu" at bounding box center [1269, 241] width 22 height 22
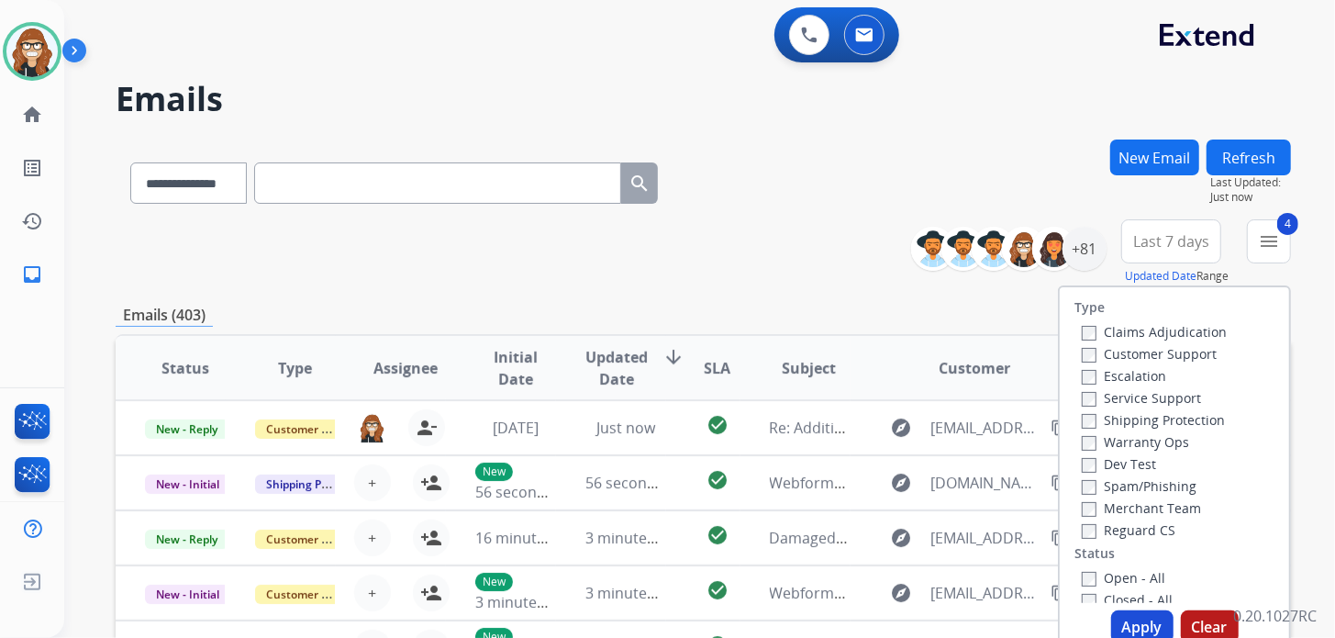
click at [1119, 629] on button "Apply" at bounding box center [1142, 626] width 62 height 33
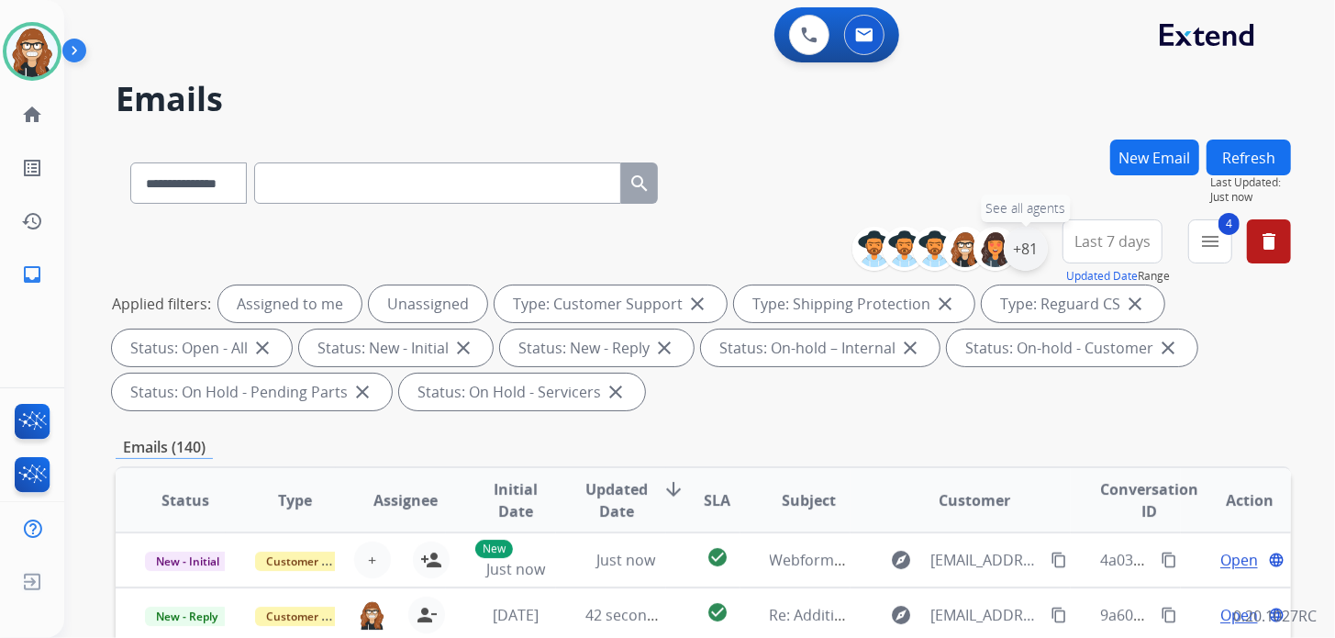
click at [1025, 259] on div "+81" at bounding box center [1026, 249] width 44 height 44
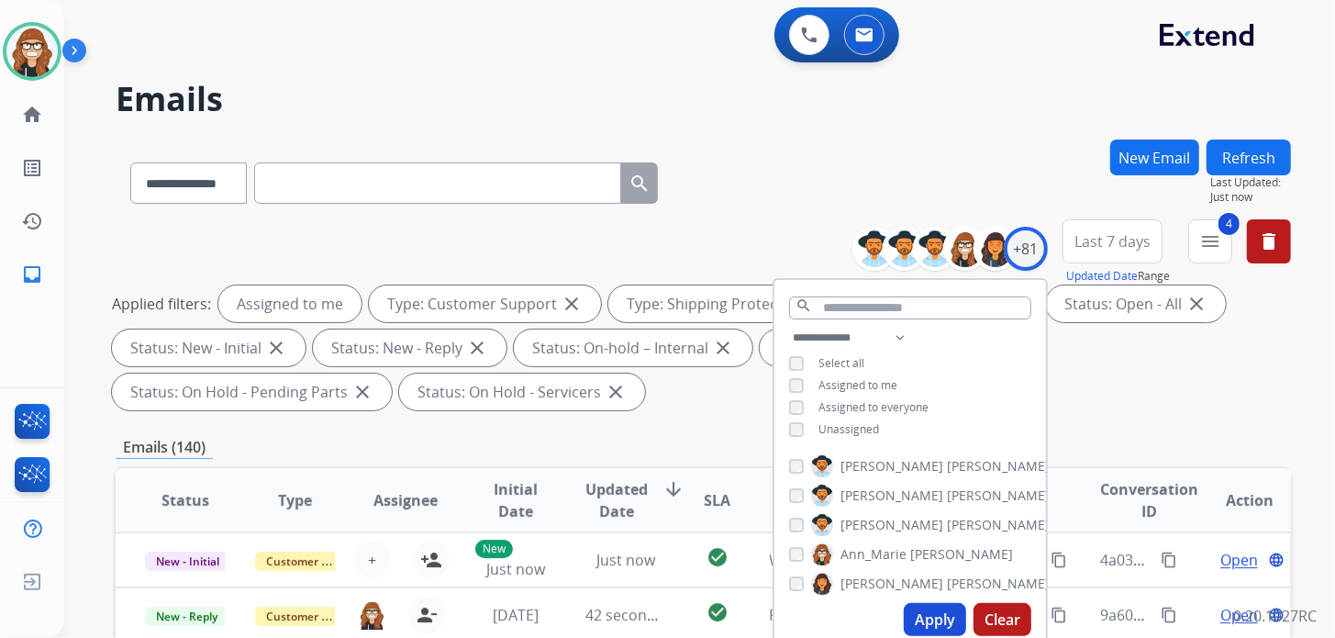
click at [932, 623] on button "Apply" at bounding box center [935, 619] width 62 height 33
click at [789, 181] on div "**********" at bounding box center [703, 179] width 1175 height 80
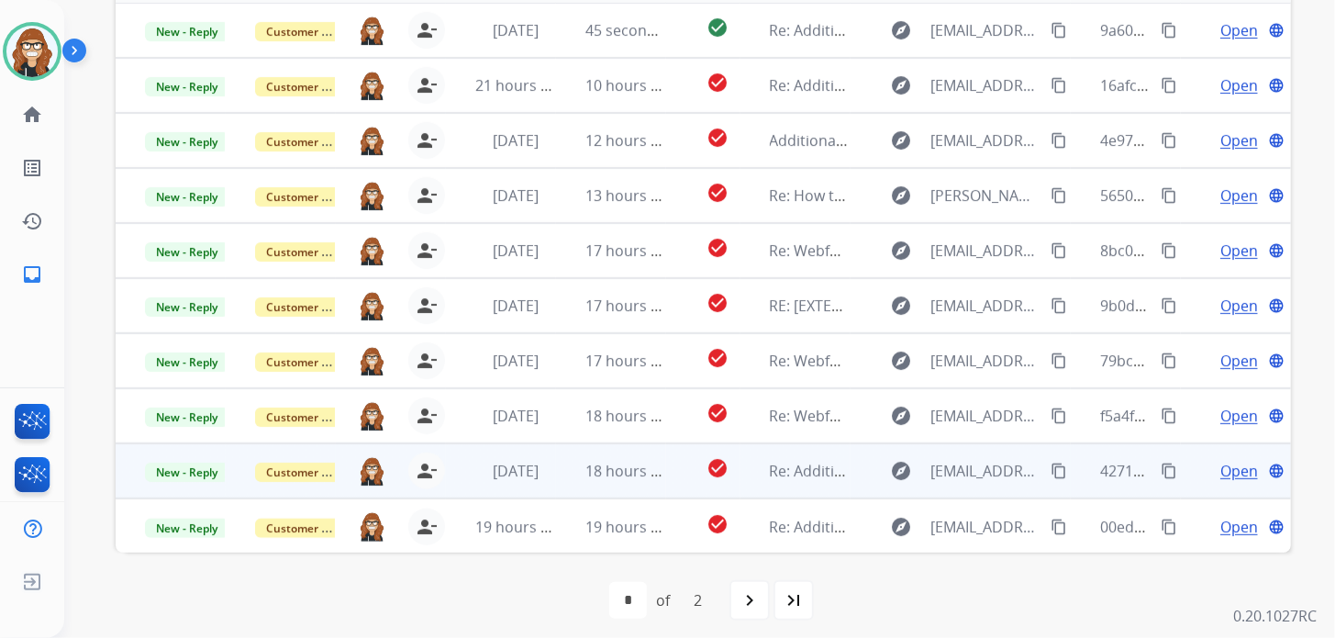
scroll to position [538, 0]
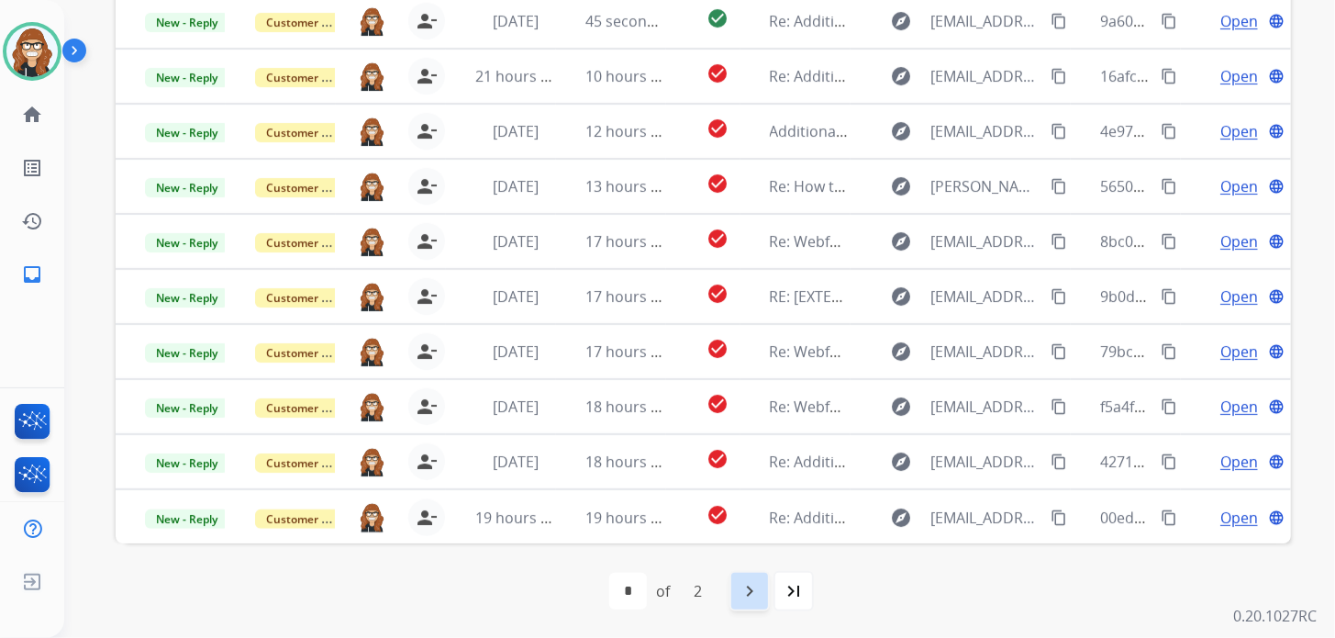
click at [741, 582] on mat-icon "navigate_next" at bounding box center [750, 591] width 22 height 22
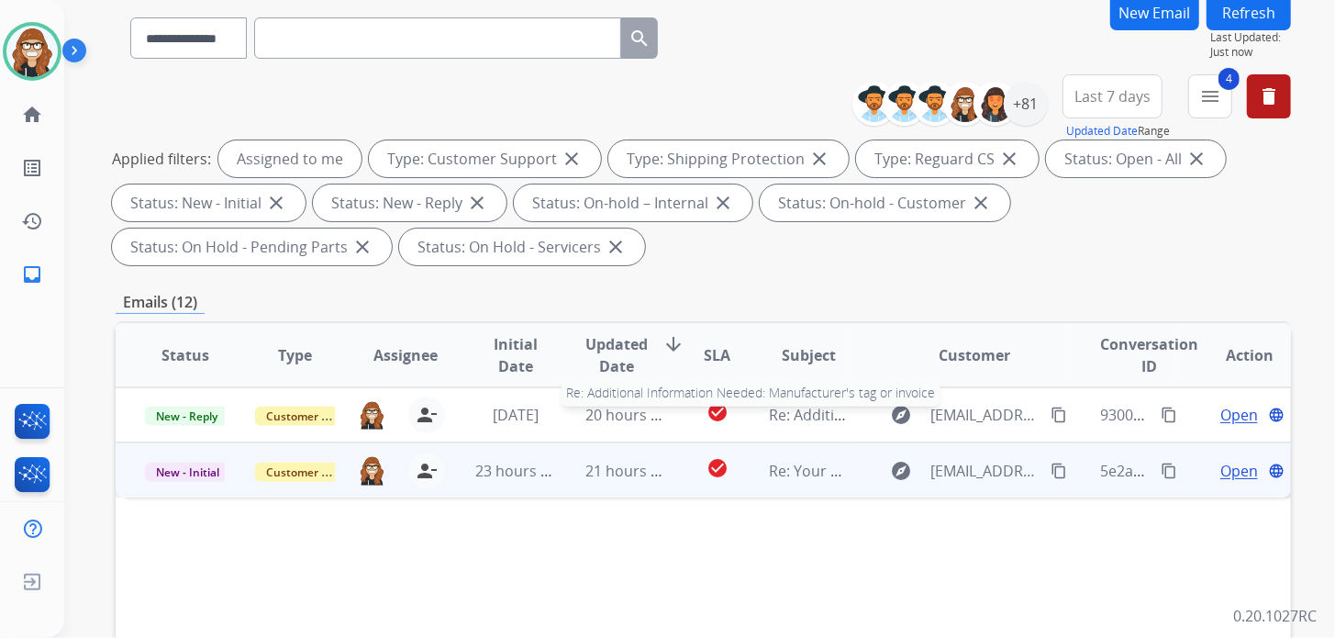
scroll to position [183, 0]
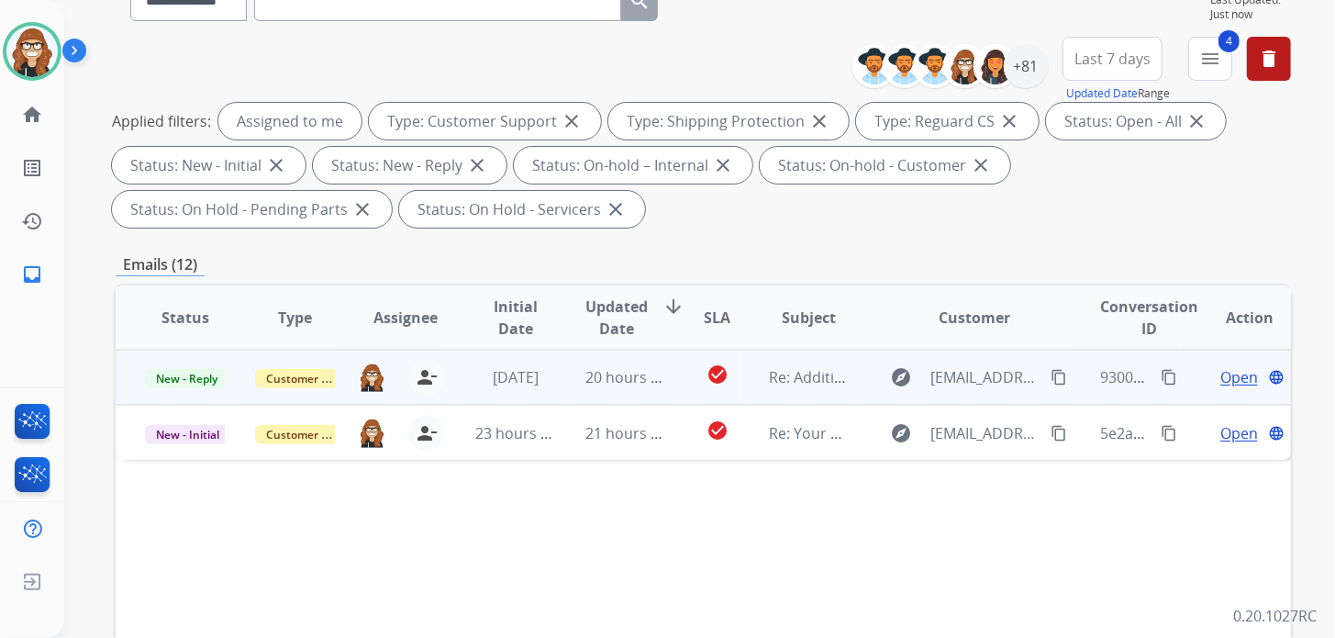
click at [1223, 376] on span "Open" at bounding box center [1239, 377] width 38 height 22
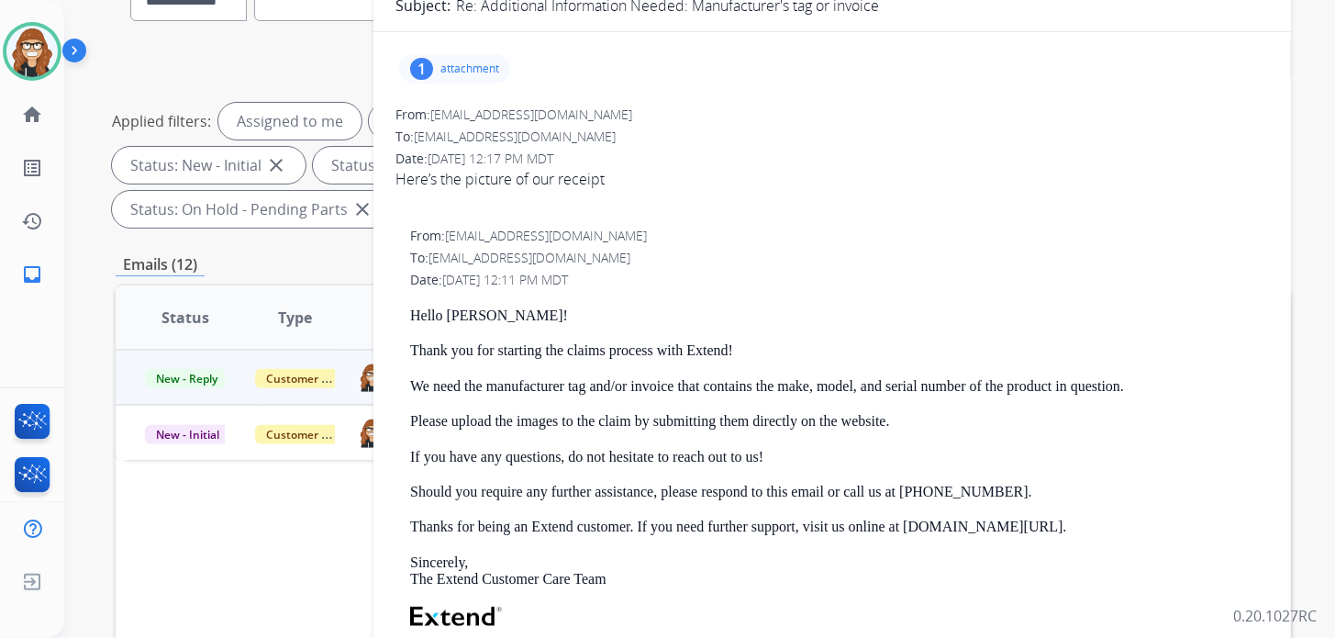
scroll to position [91, 0]
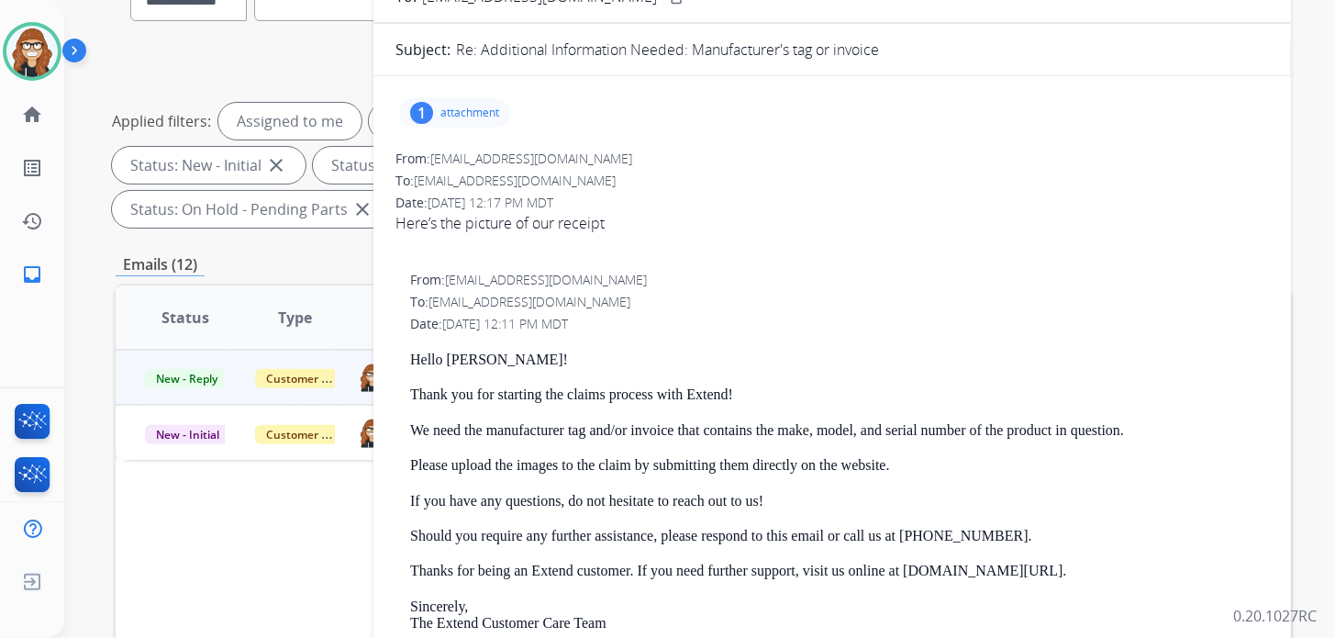
click at [461, 108] on p "attachment" at bounding box center [469, 113] width 59 height 15
click at [623, 161] on button "download" at bounding box center [631, 160] width 22 height 22
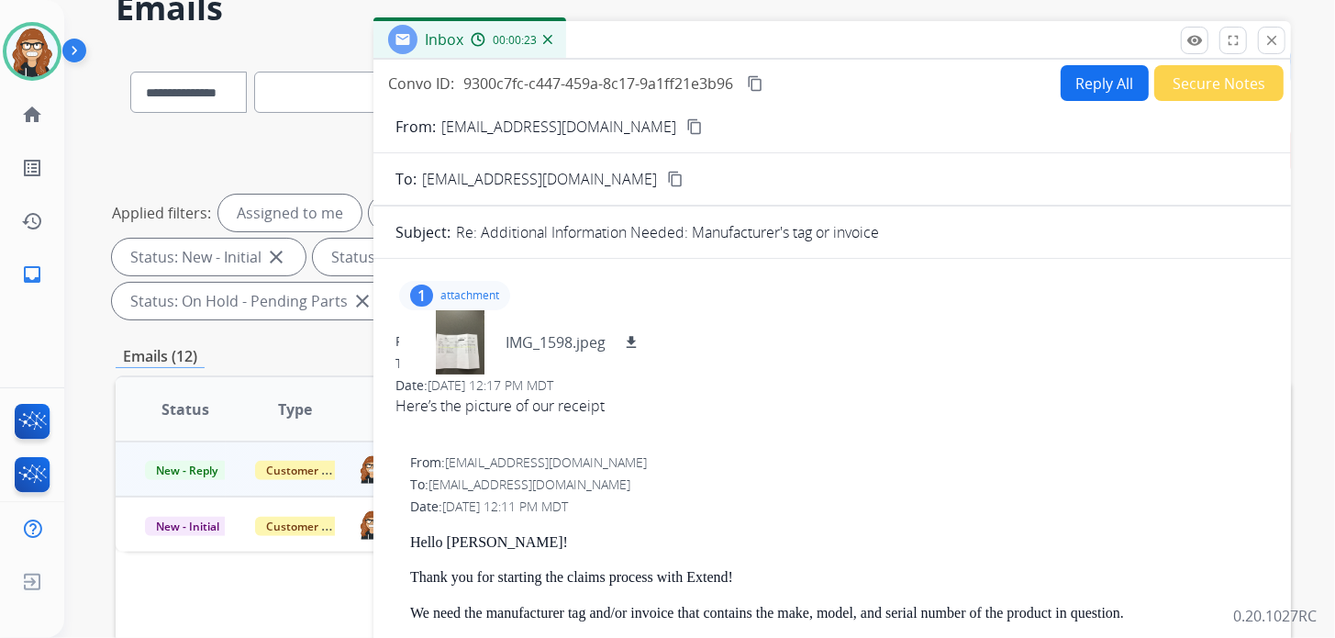
click at [482, 293] on p "attachment" at bounding box center [469, 295] width 59 height 15
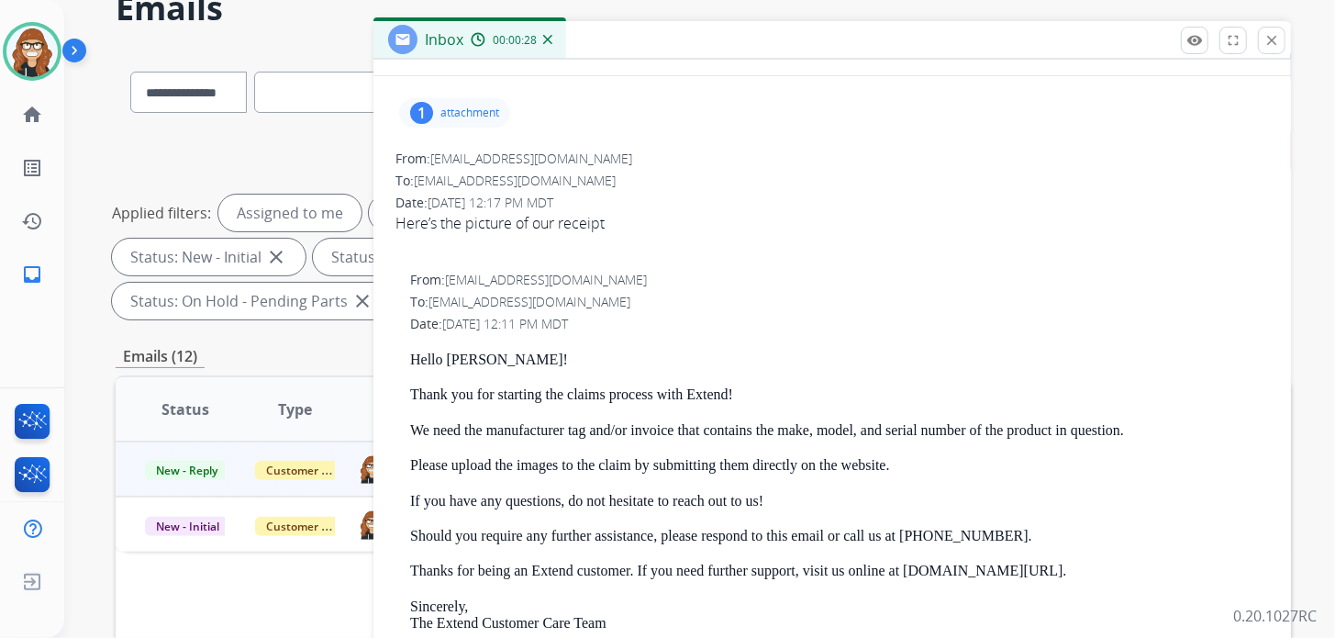
scroll to position [0, 0]
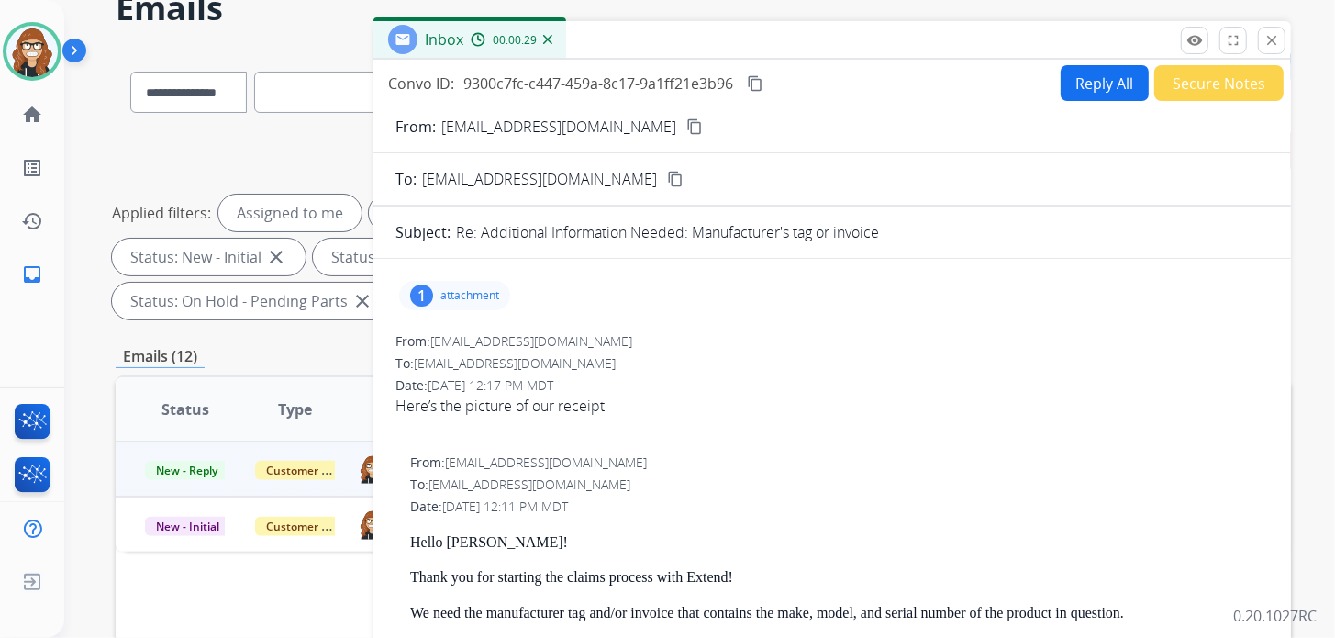
click at [686, 124] on mat-icon "content_copy" at bounding box center [694, 126] width 17 height 17
click at [480, 295] on p "attachment" at bounding box center [469, 295] width 59 height 15
click at [454, 349] on div at bounding box center [460, 342] width 92 height 64
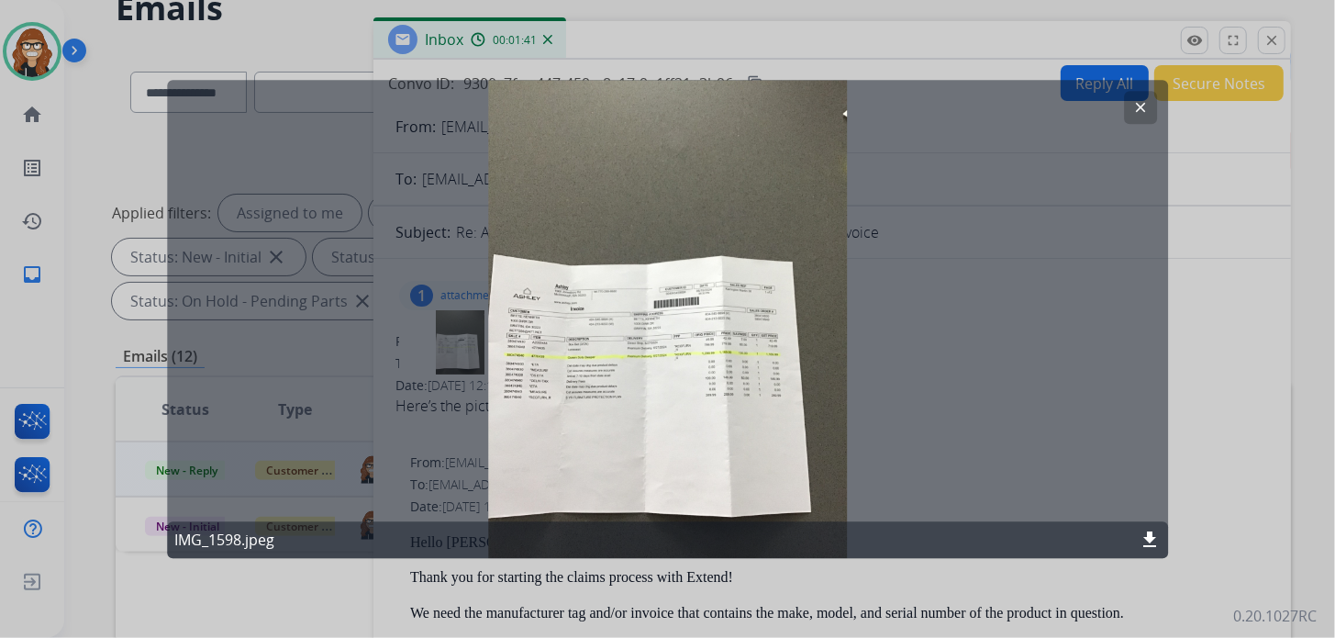
click at [1144, 112] on mat-icon "clear" at bounding box center [1140, 107] width 17 height 17
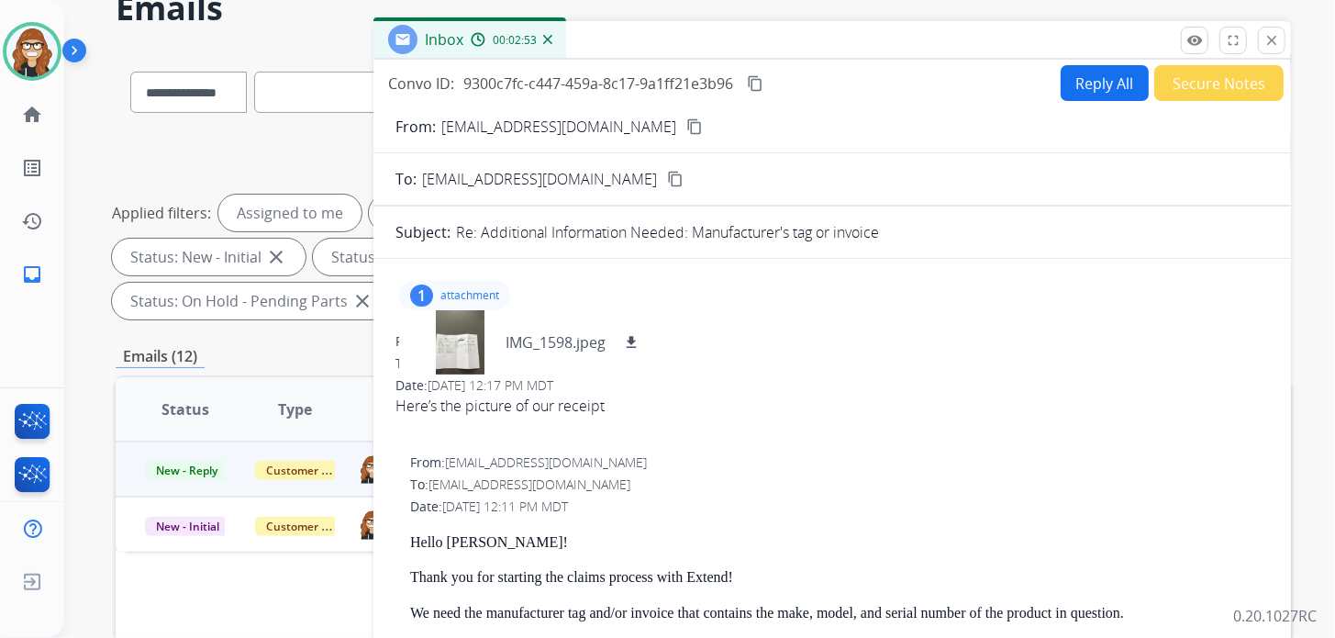
click at [751, 84] on mat-icon "content_copy" at bounding box center [755, 83] width 17 height 17
click at [1270, 49] on button "close Close" at bounding box center [1272, 41] width 28 height 28
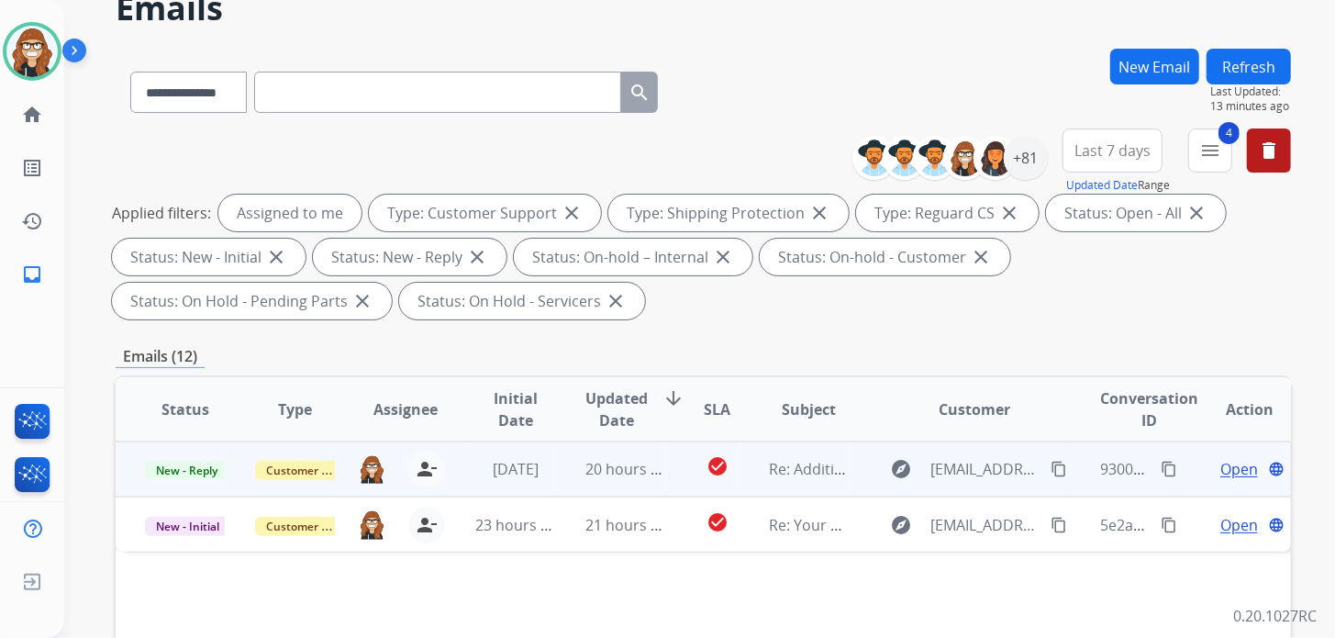
click at [1220, 468] on span "Open" at bounding box center [1239, 469] width 38 height 22
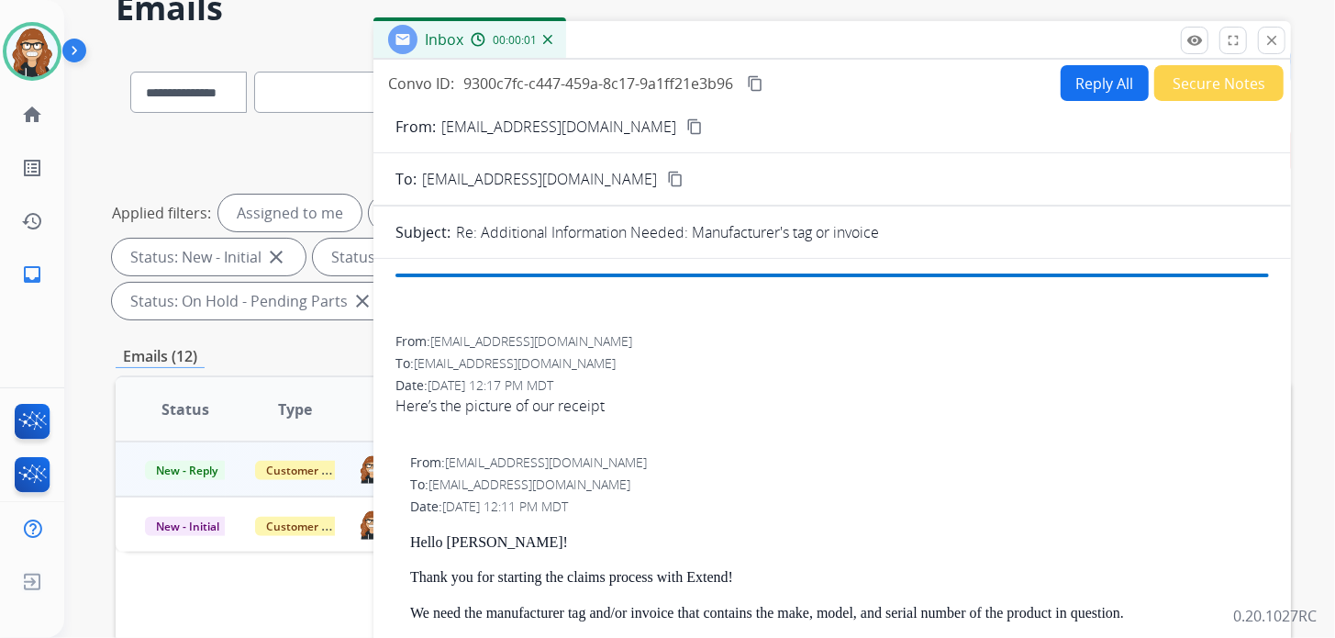
click at [1082, 92] on button "Reply All" at bounding box center [1105, 83] width 88 height 36
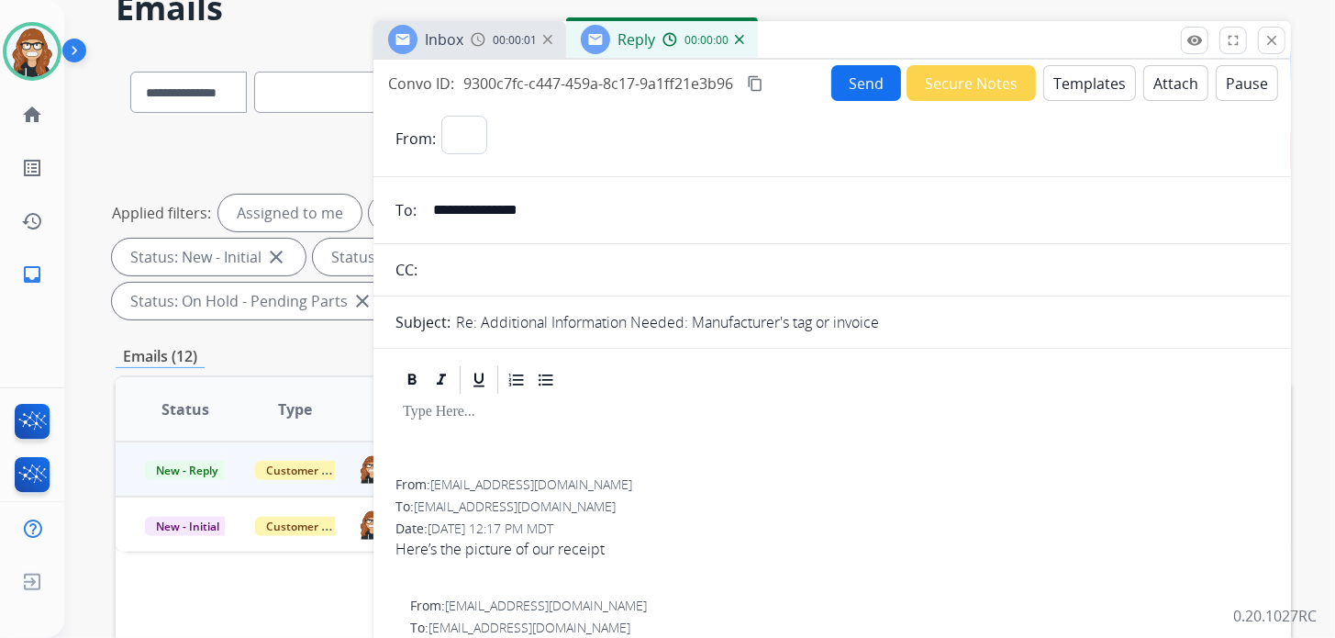
select select "**********"
click at [1077, 77] on button "Templates" at bounding box center [1089, 83] width 93 height 36
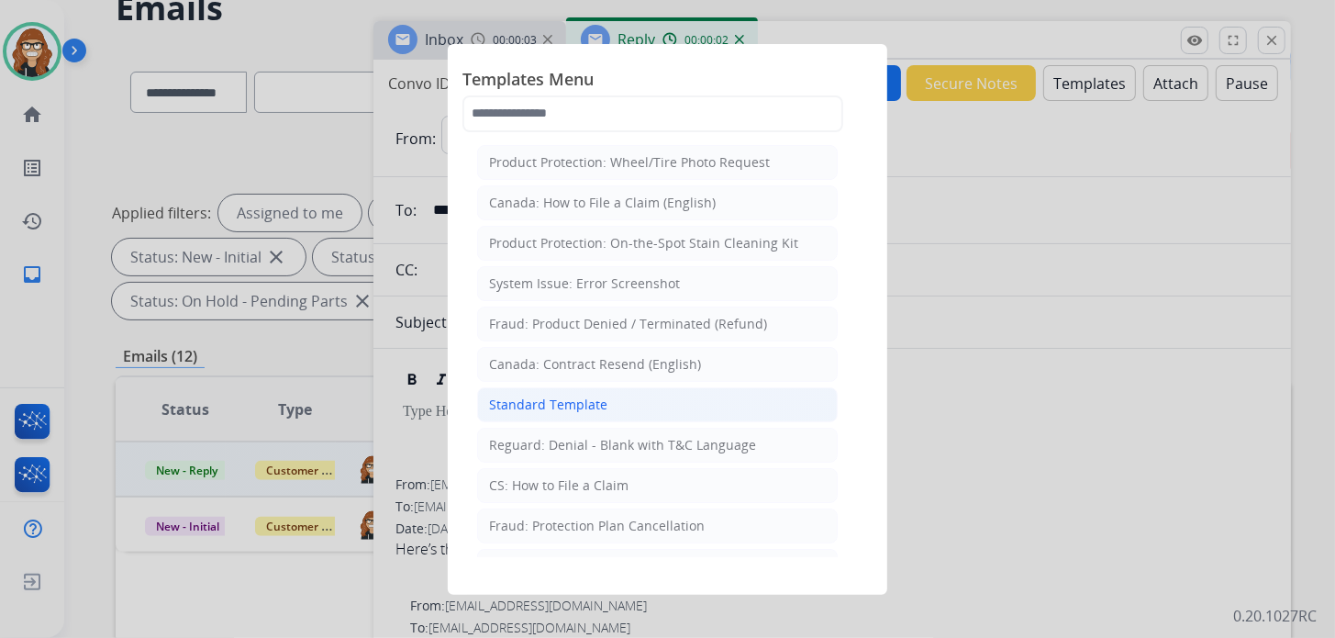
click at [542, 398] on div "Standard Template" at bounding box center [548, 404] width 118 height 18
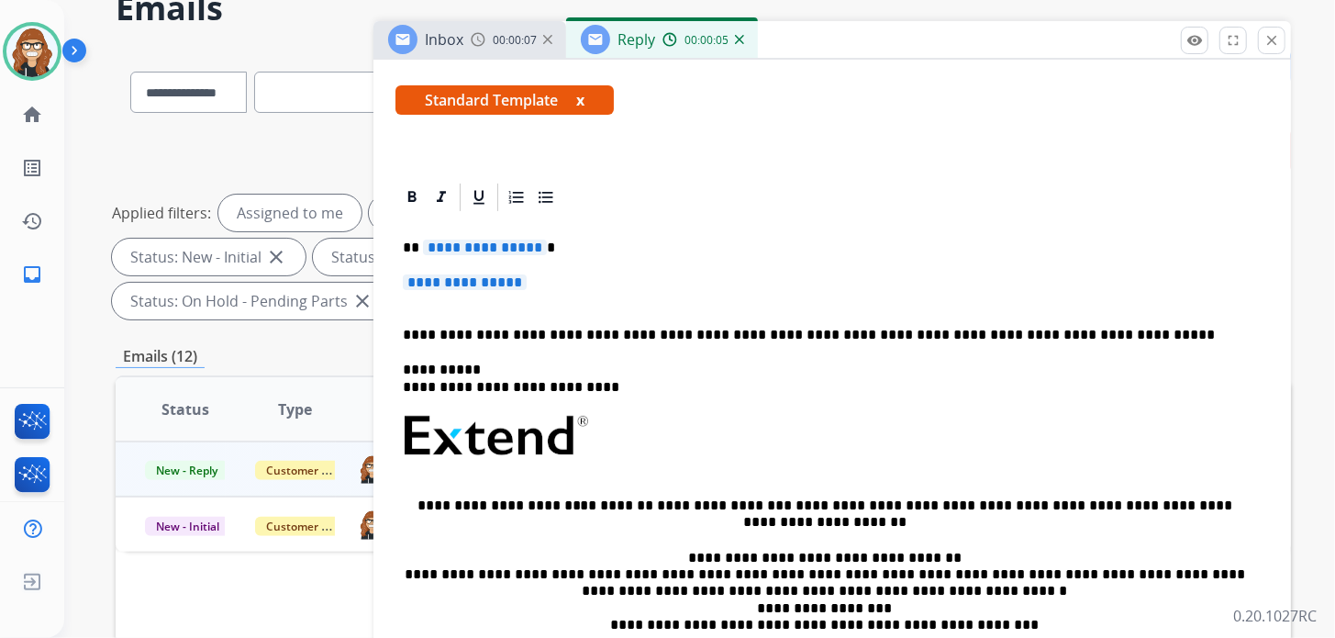
scroll to position [91, 0]
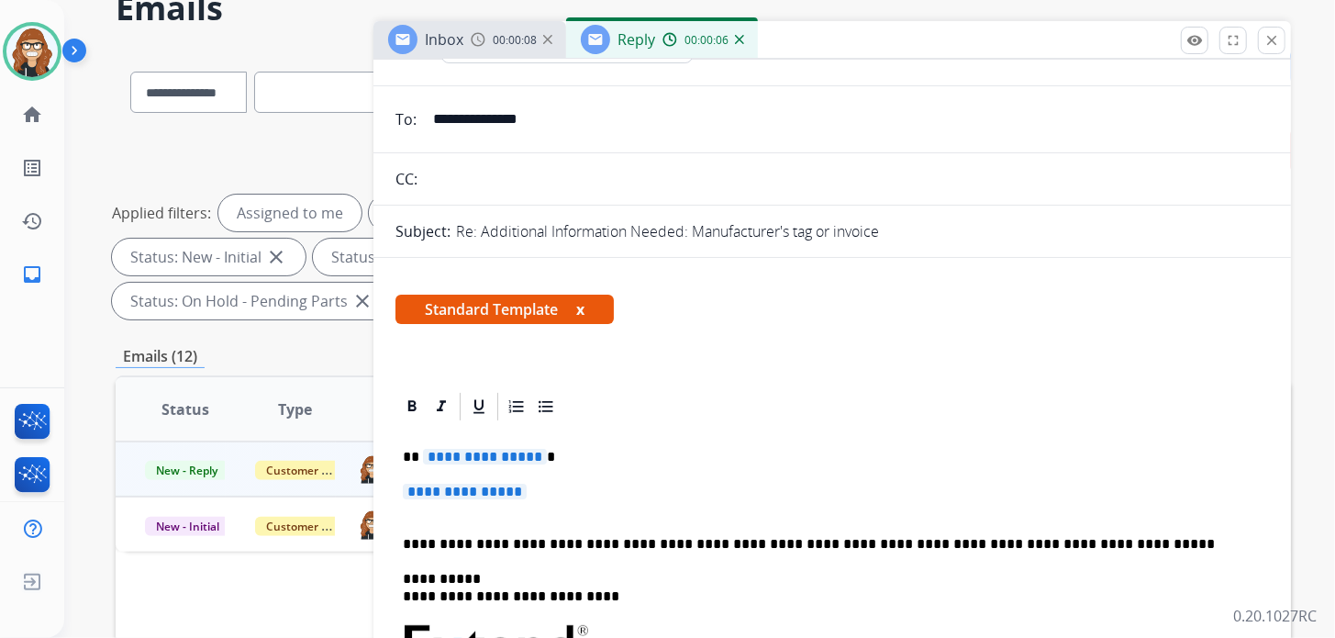
click at [556, 490] on p "**********" at bounding box center [832, 501] width 859 height 34
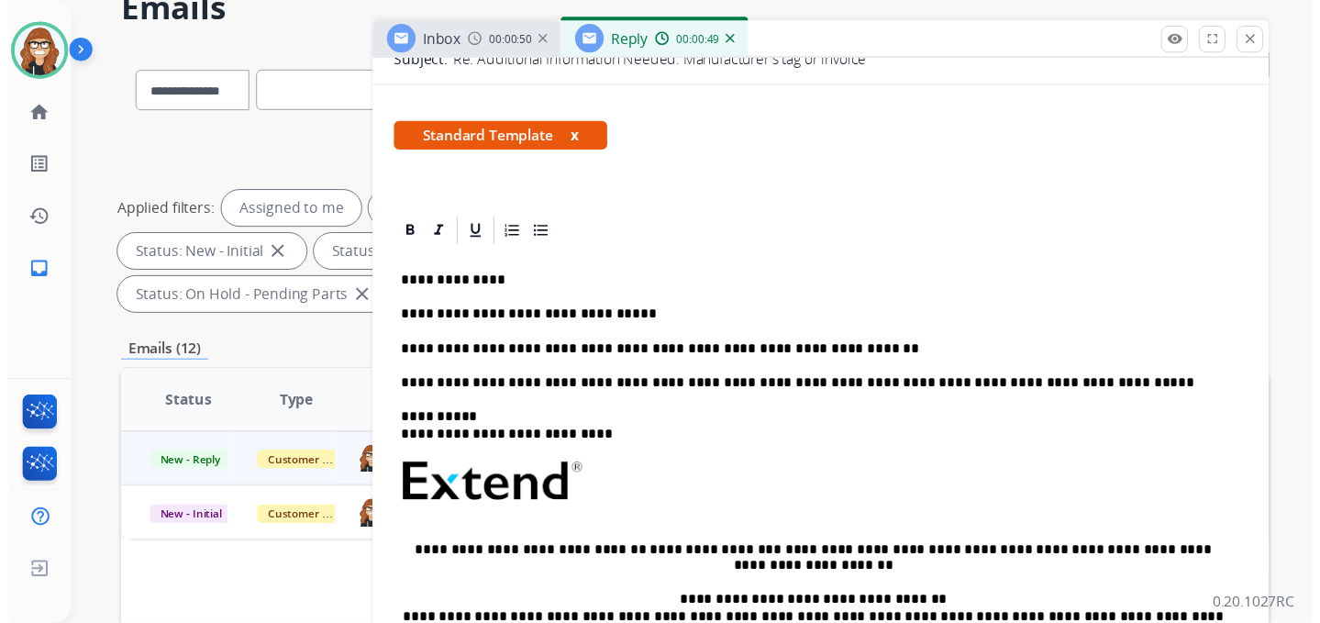
scroll to position [0, 0]
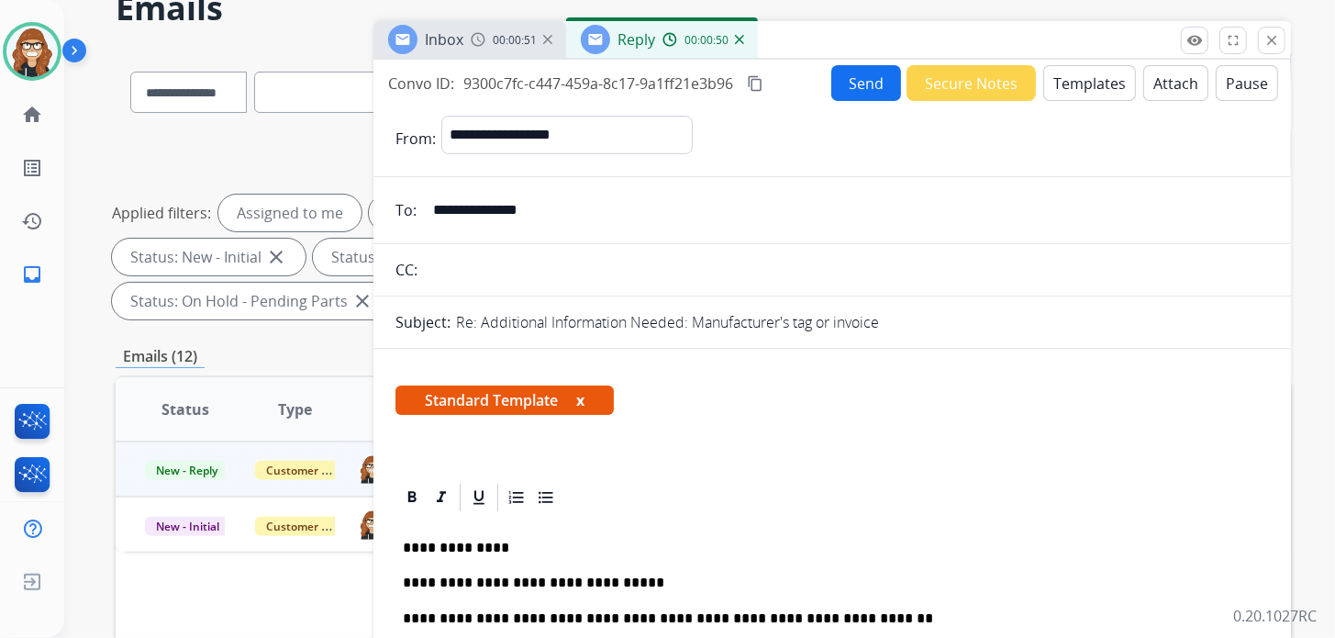
click at [862, 83] on button "Send" at bounding box center [866, 83] width 70 height 36
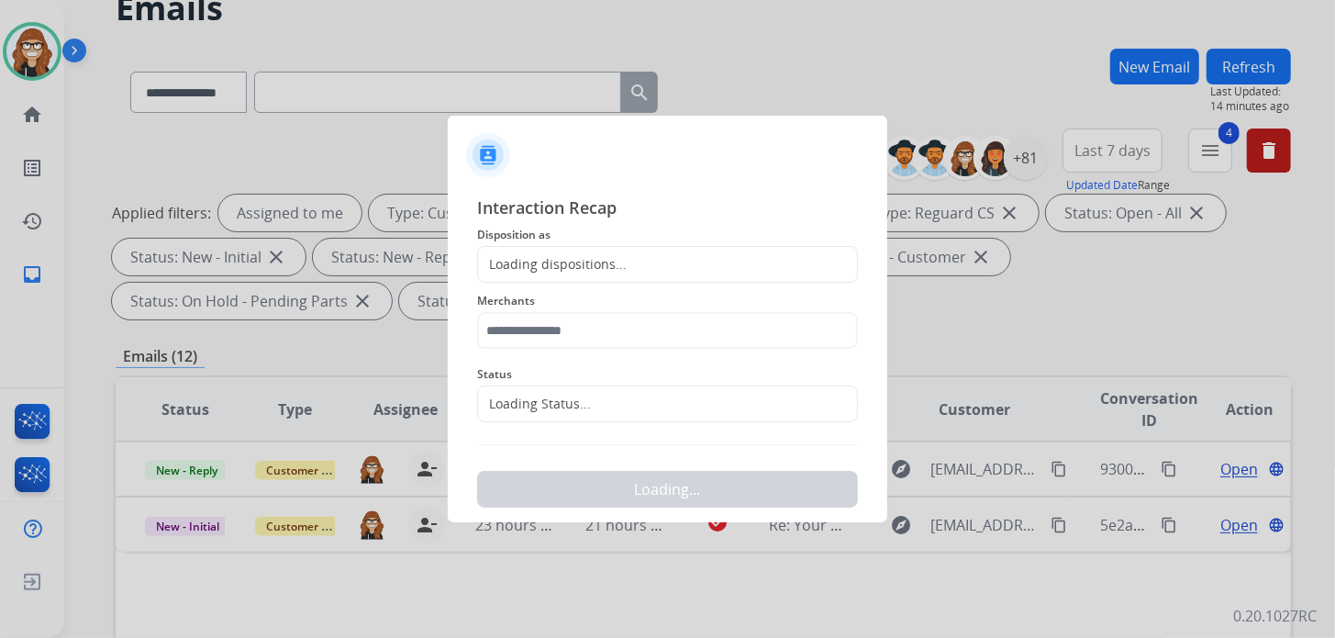
click at [606, 250] on div "Loading dispositions..." at bounding box center [667, 264] width 381 height 37
click at [591, 261] on div "Loading dispositions..." at bounding box center [552, 264] width 149 height 18
click at [537, 266] on div "Loading dispositions..." at bounding box center [552, 264] width 149 height 18
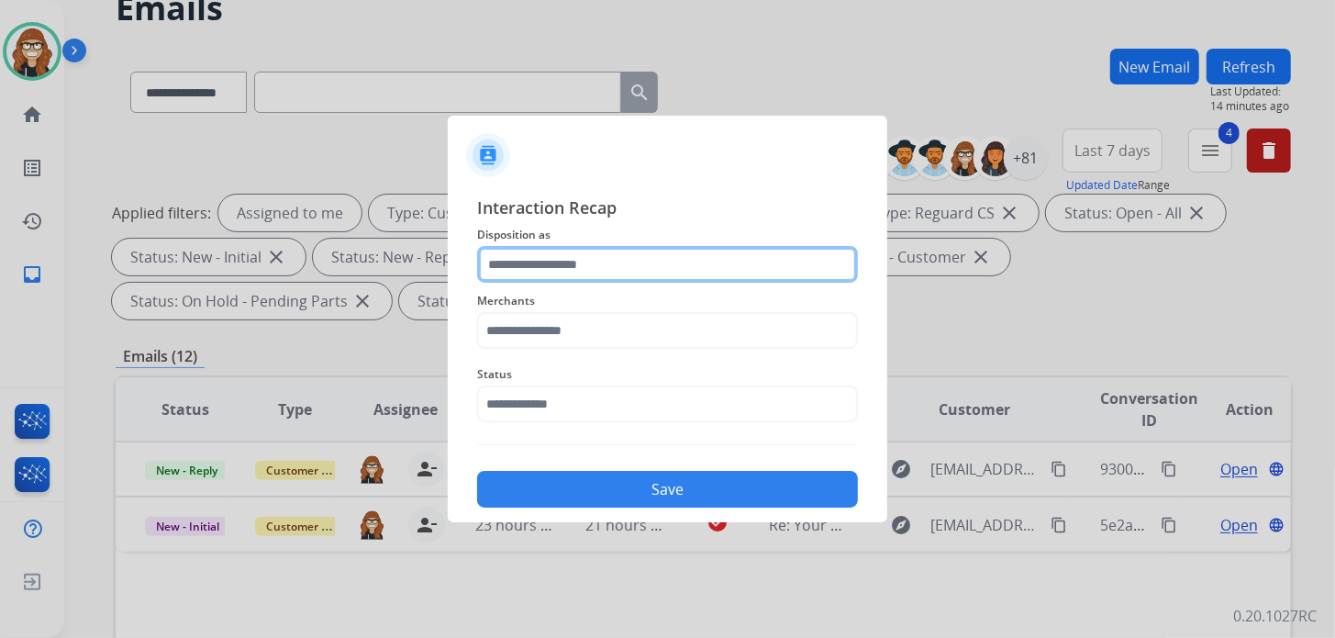
click at [665, 267] on input "text" at bounding box center [667, 264] width 381 height 37
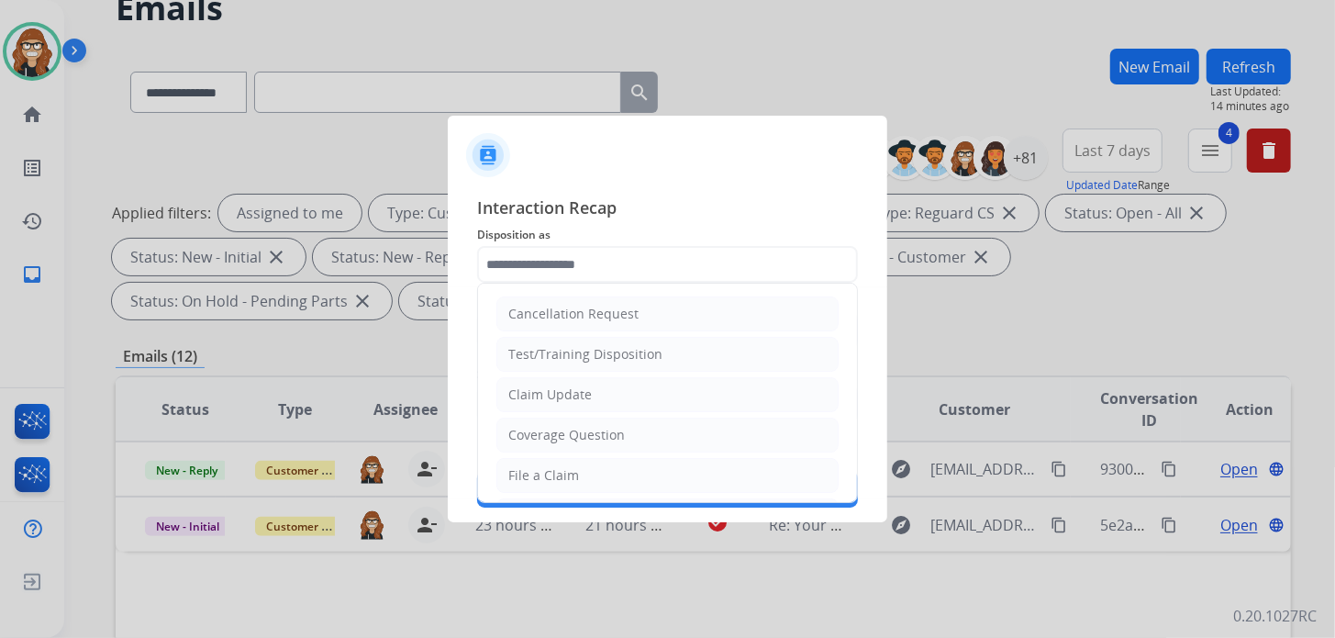
click at [558, 395] on div "Claim Update" at bounding box center [549, 394] width 83 height 18
type input "**********"
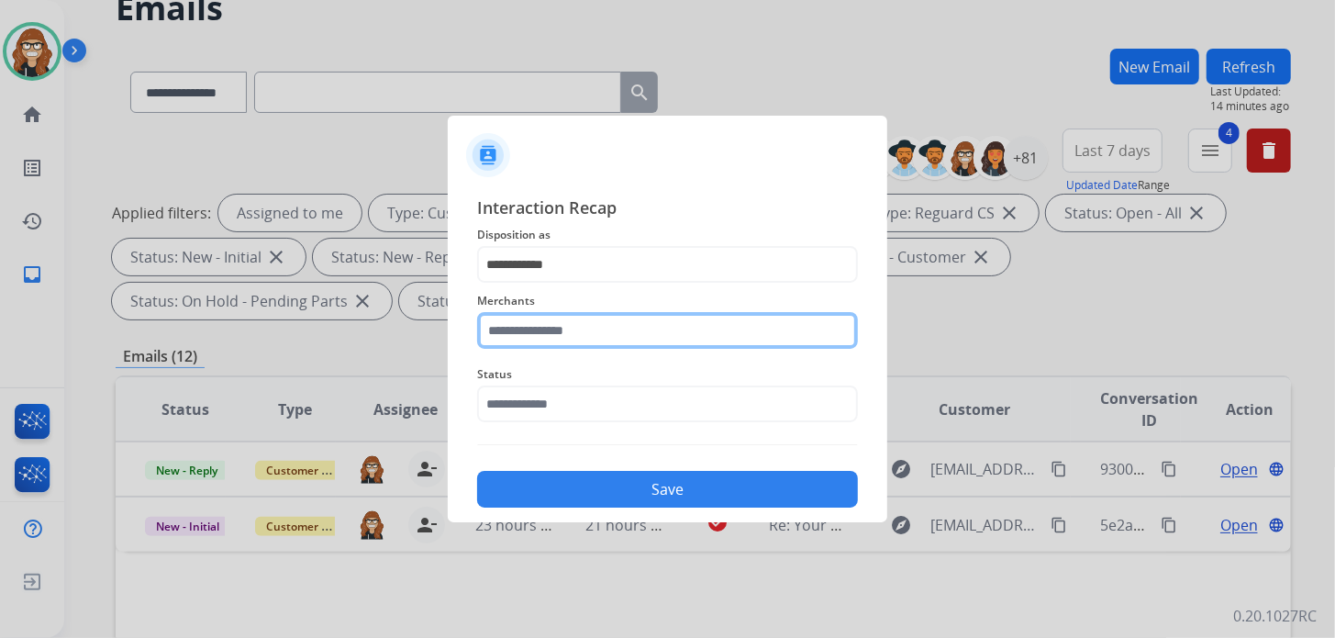
click at [571, 327] on input "text" at bounding box center [667, 330] width 381 height 37
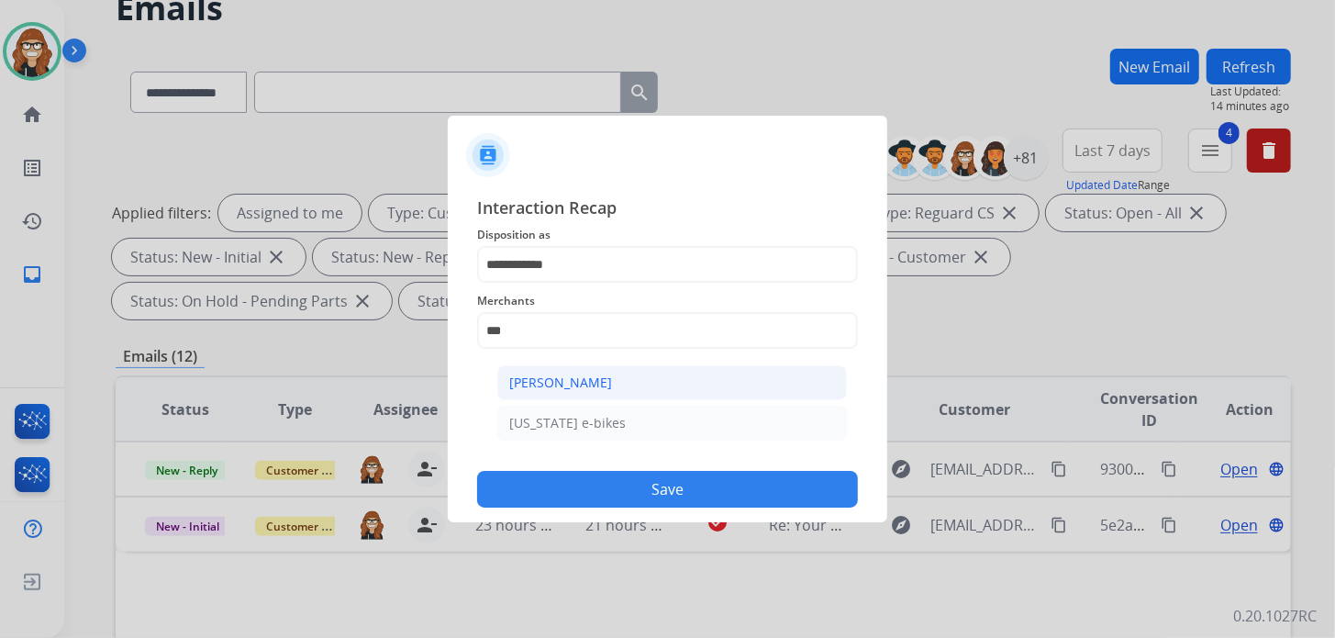
click at [607, 391] on div "[PERSON_NAME]" at bounding box center [560, 382] width 103 height 18
type input "**********"
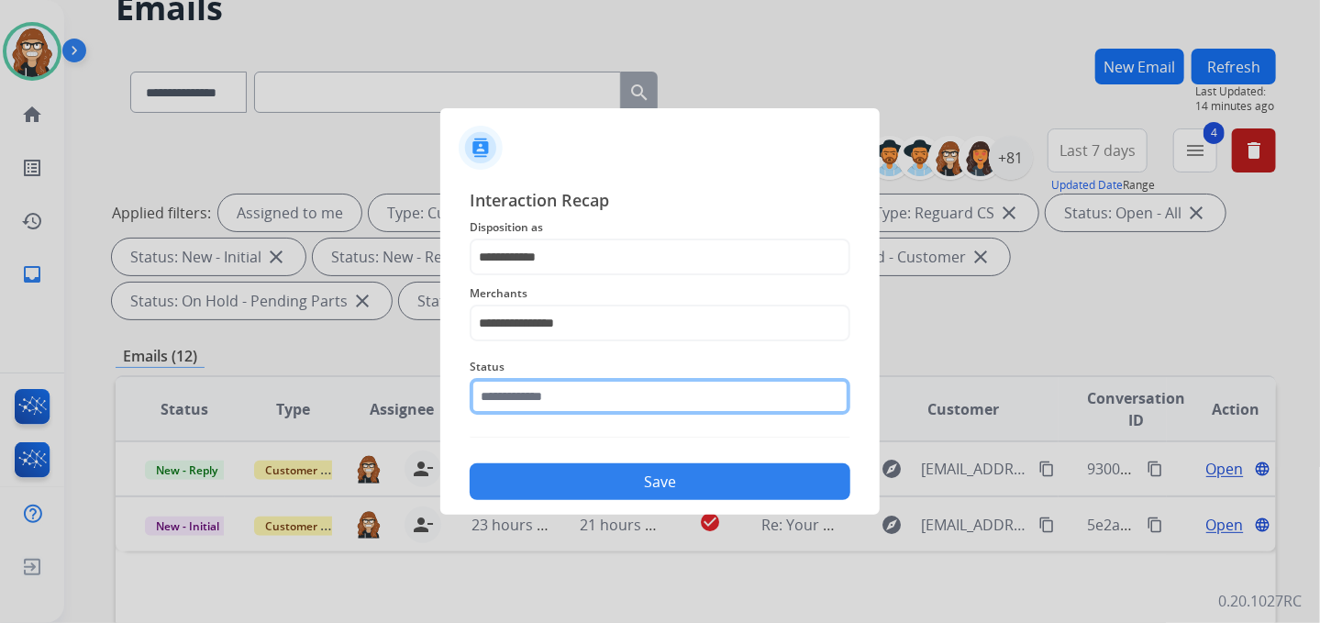
click at [568, 399] on input "text" at bounding box center [660, 396] width 381 height 37
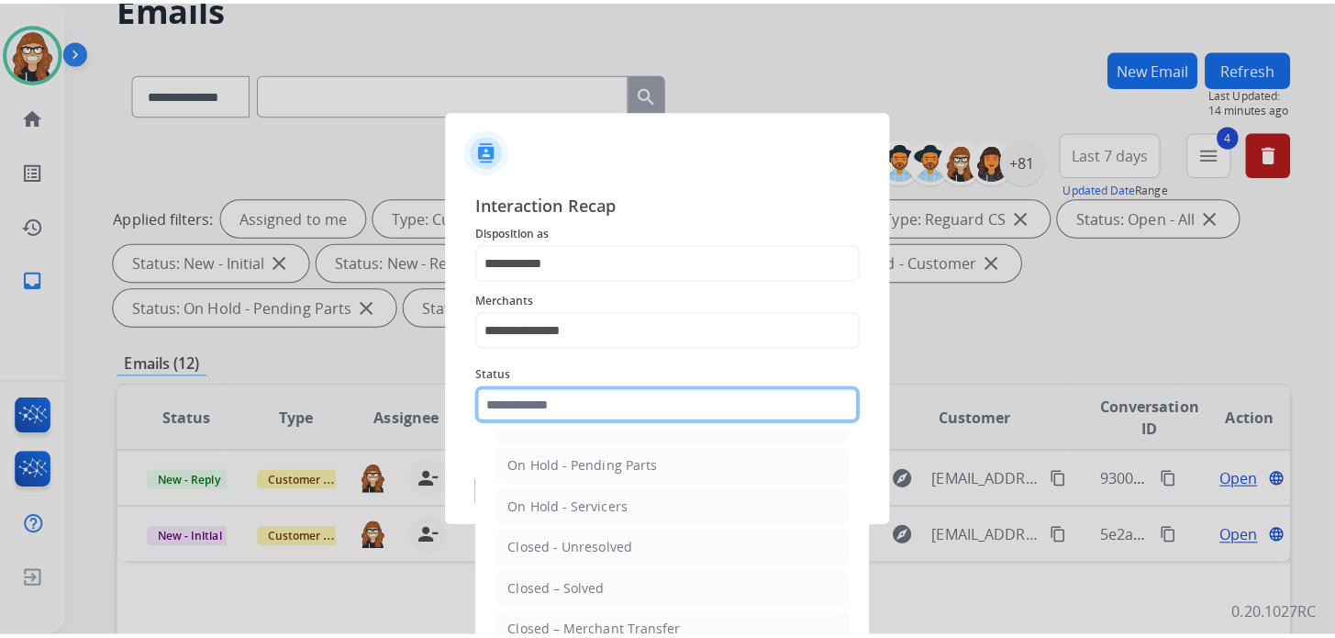
scroll to position [106, 0]
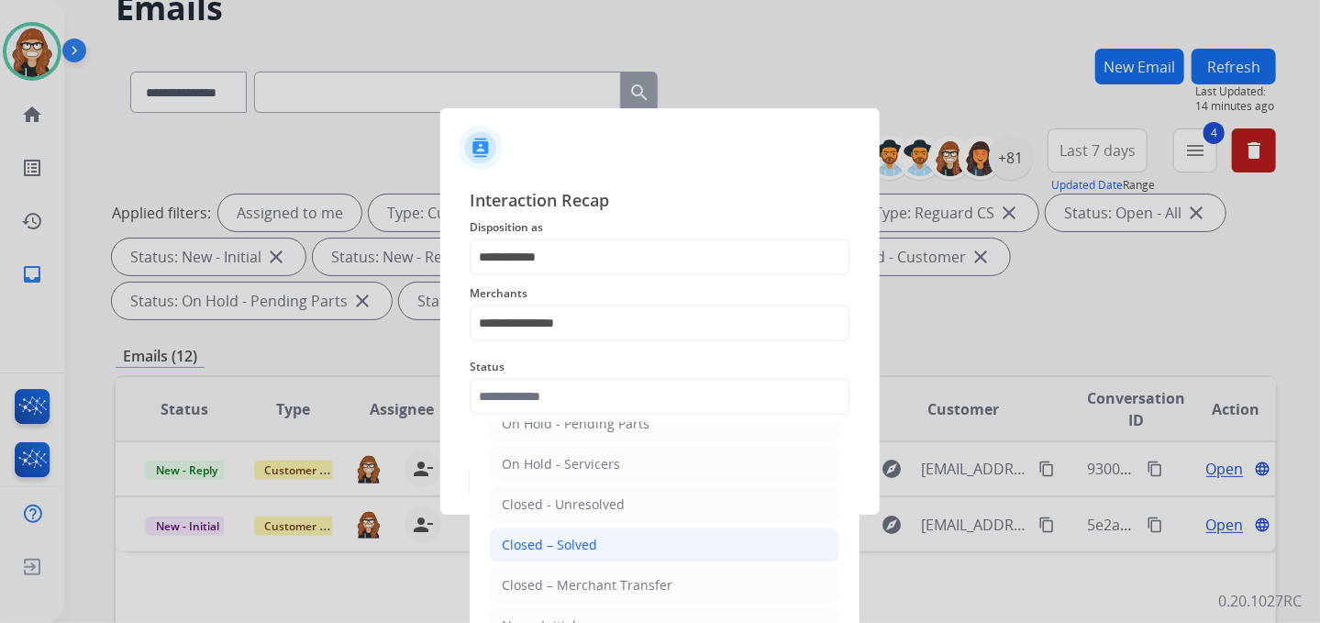
click at [569, 548] on div "Closed – Solved" at bounding box center [549, 545] width 95 height 18
type input "**********"
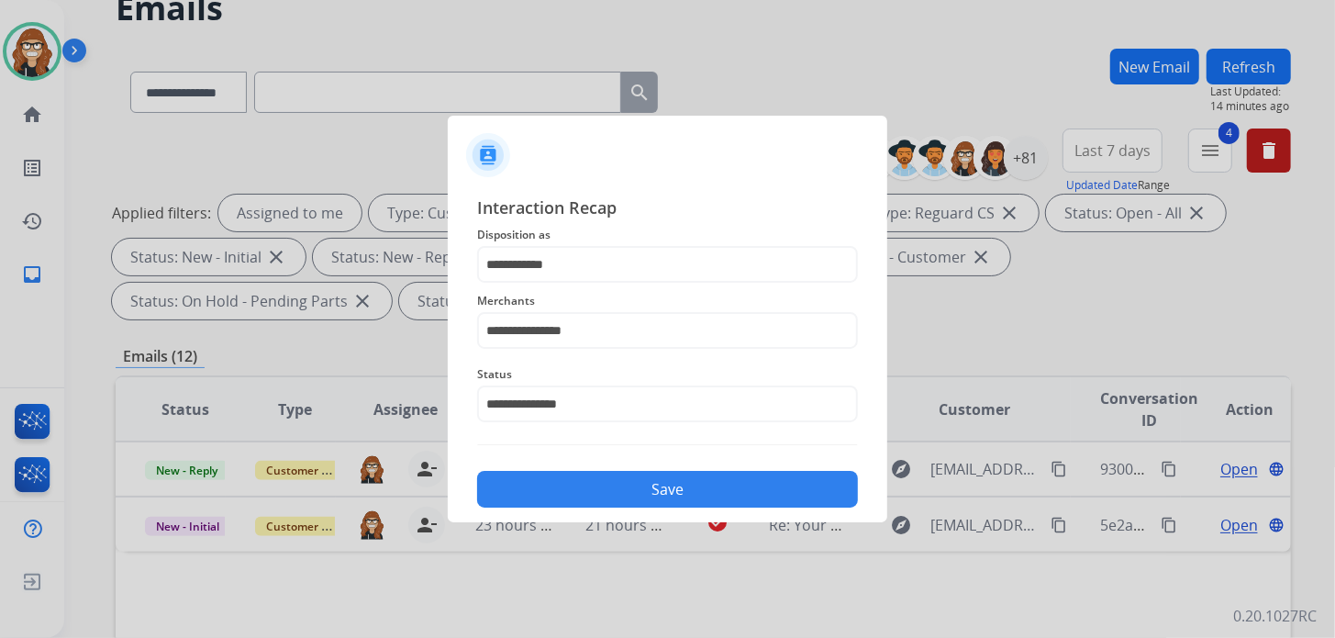
click at [570, 488] on button "Save" at bounding box center [667, 489] width 381 height 37
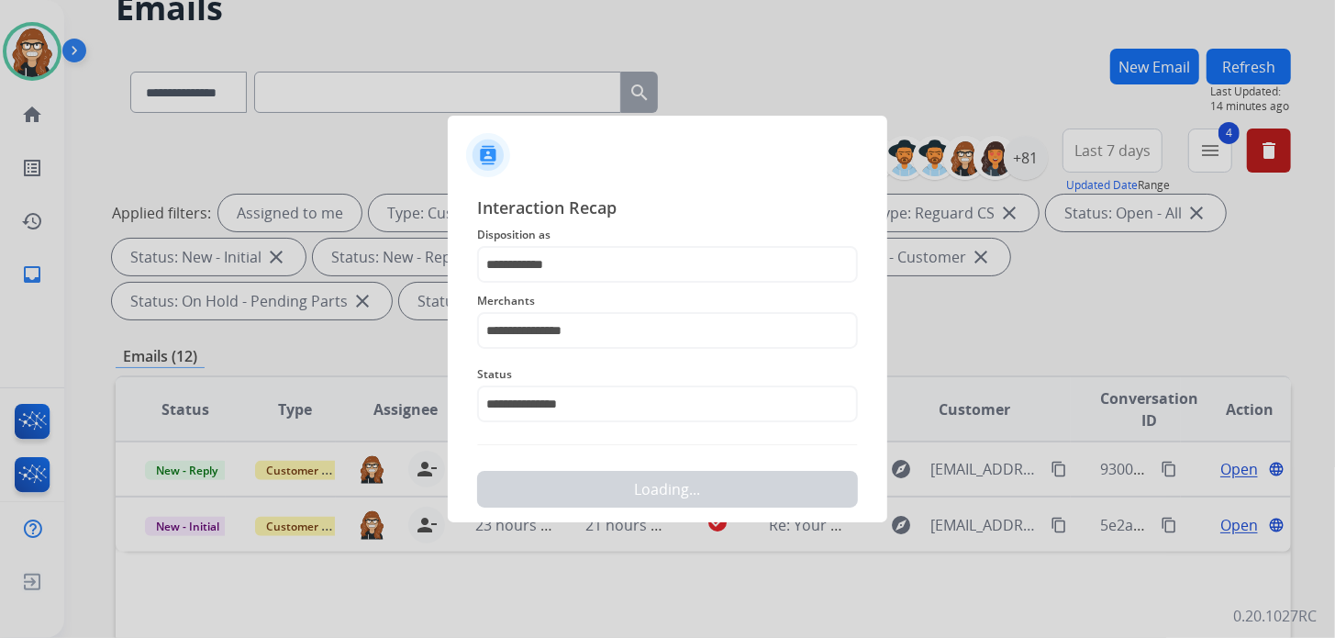
scroll to position [0, 0]
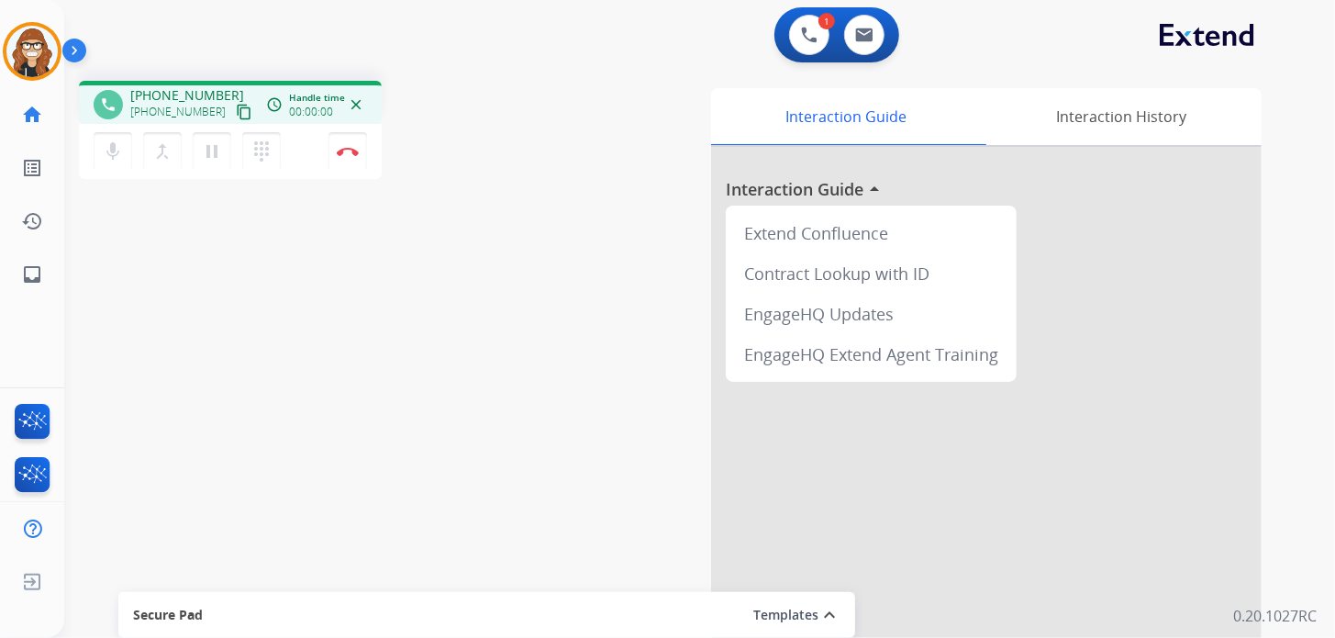
click at [236, 112] on mat-icon "content_copy" at bounding box center [244, 112] width 17 height 17
click at [32, 282] on mat-icon "inbox" at bounding box center [32, 274] width 22 height 22
select select "**********"
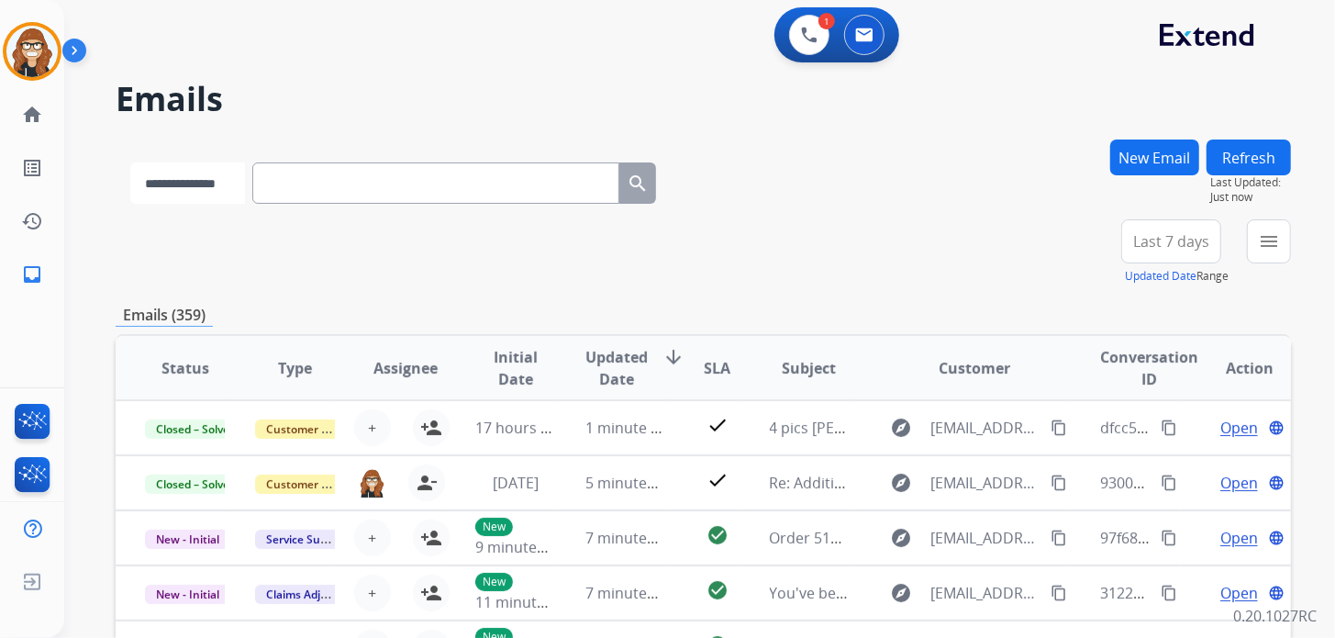
click at [187, 186] on select "**********" at bounding box center [187, 182] width 115 height 41
click at [1118, 152] on button "New Email" at bounding box center [1154, 157] width 89 height 36
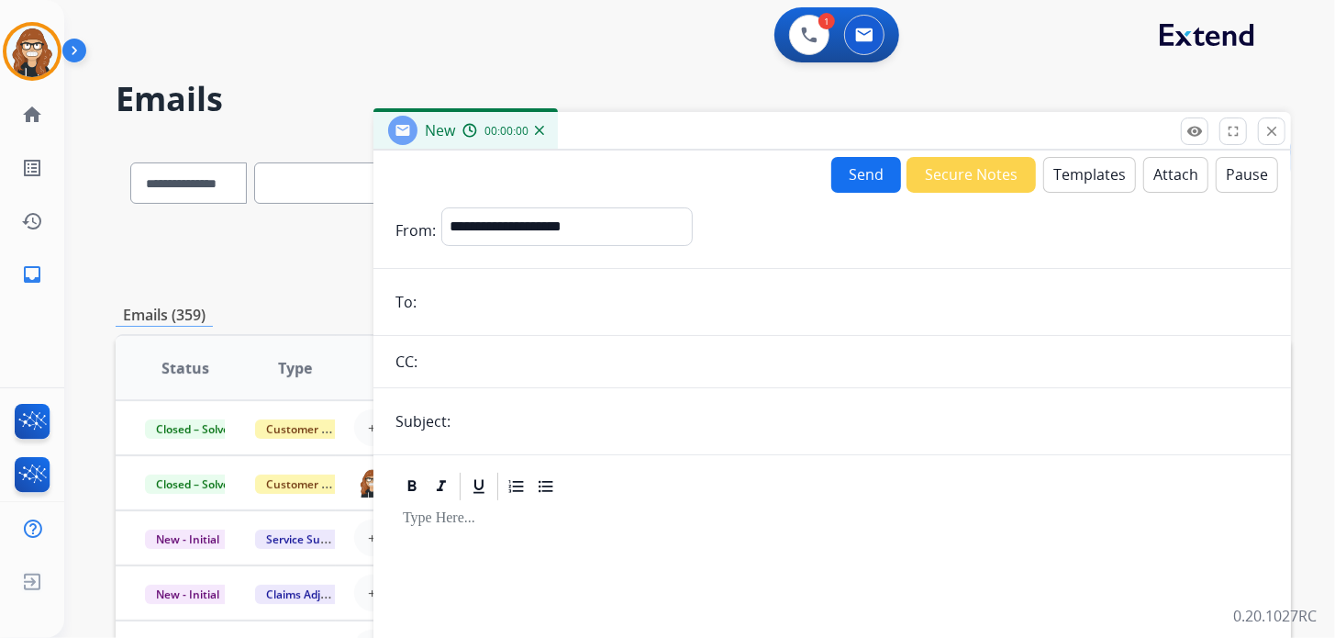
click at [529, 313] on input "email" at bounding box center [845, 302] width 847 height 37
drag, startPoint x: 531, startPoint y: 302, endPoint x: 521, endPoint y: 301, distance: 10.1
paste input "**********"
type input "**********"
click at [554, 218] on select "**********" at bounding box center [566, 225] width 250 height 37
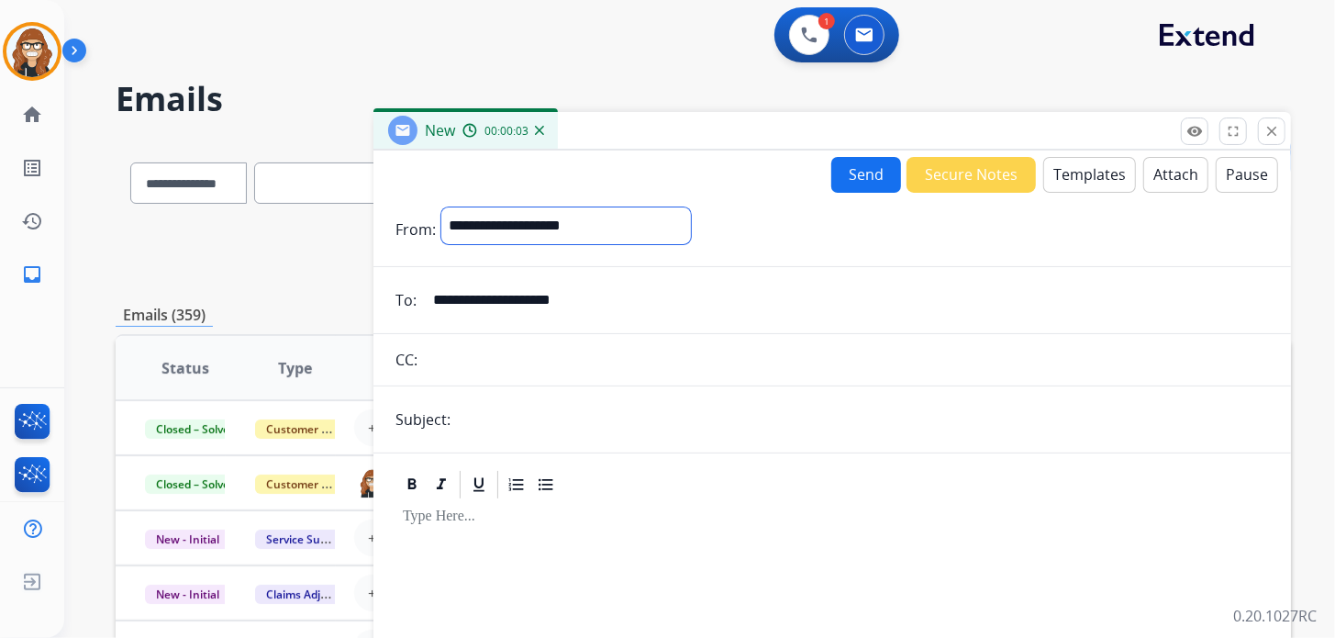
select select "**********"
click at [441, 207] on select "**********" at bounding box center [566, 225] width 250 height 37
click at [1069, 179] on button "Templates" at bounding box center [1089, 175] width 93 height 36
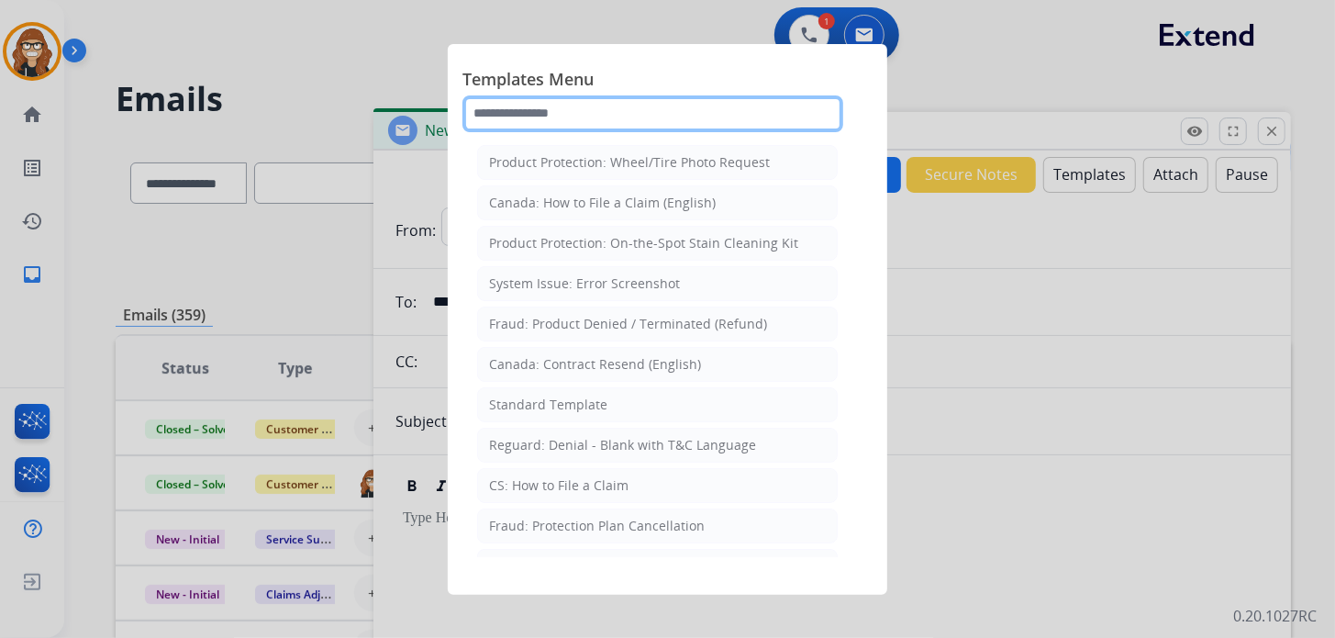
click at [552, 108] on input "text" at bounding box center [652, 113] width 381 height 37
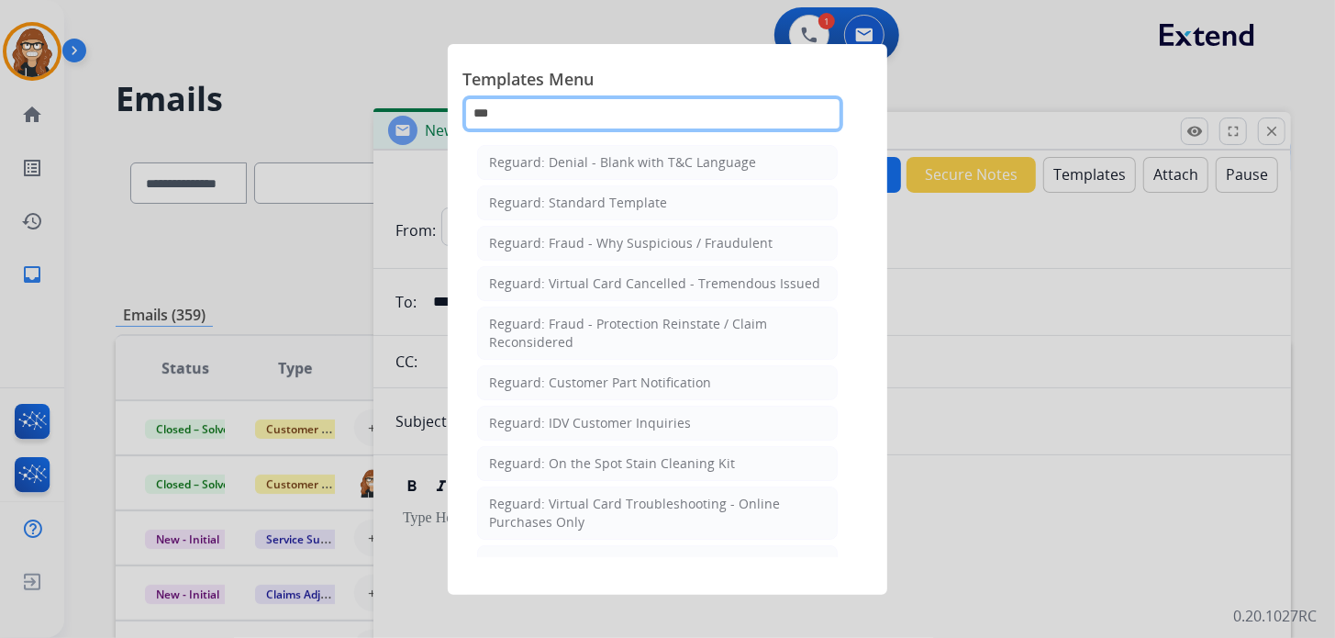
type input "***"
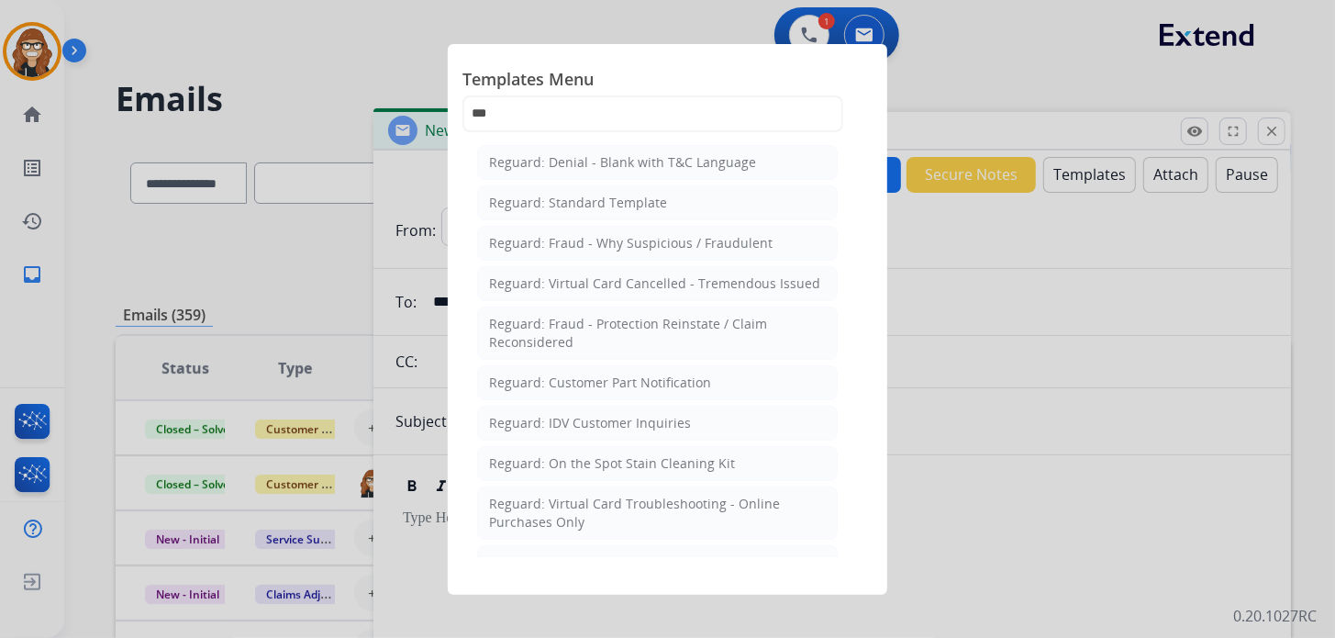
click at [975, 95] on div at bounding box center [667, 319] width 1335 height 638
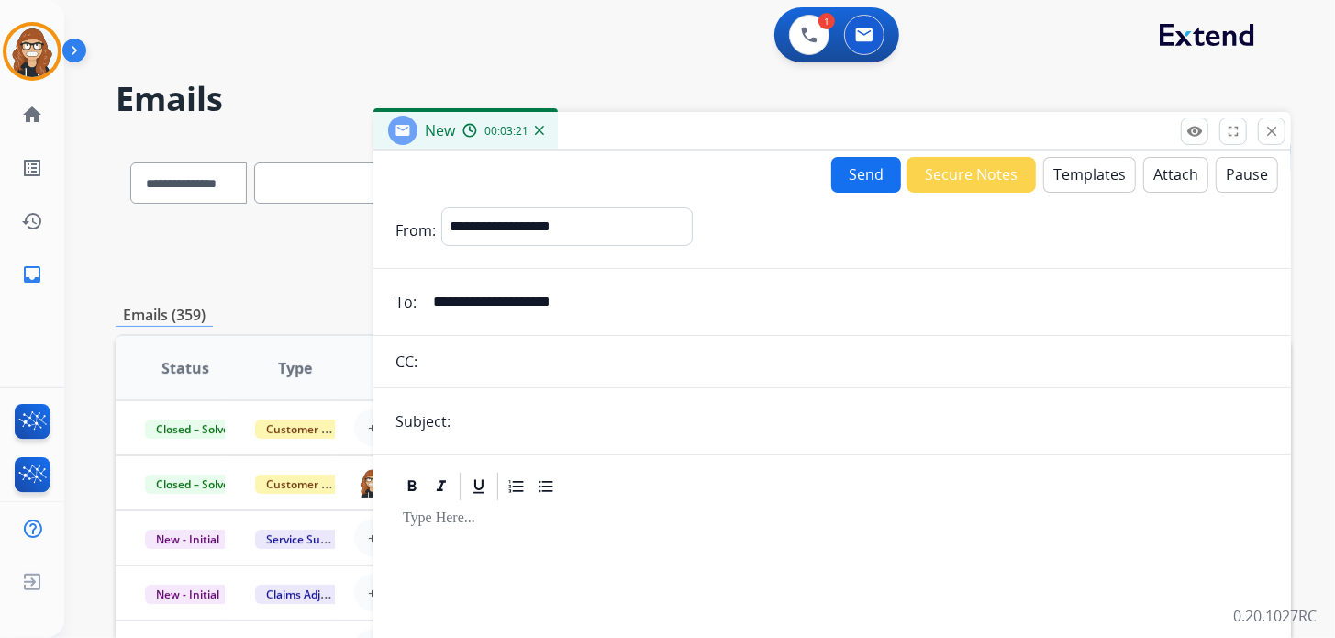
click at [1281, 132] on button "close Close" at bounding box center [1272, 131] width 28 height 28
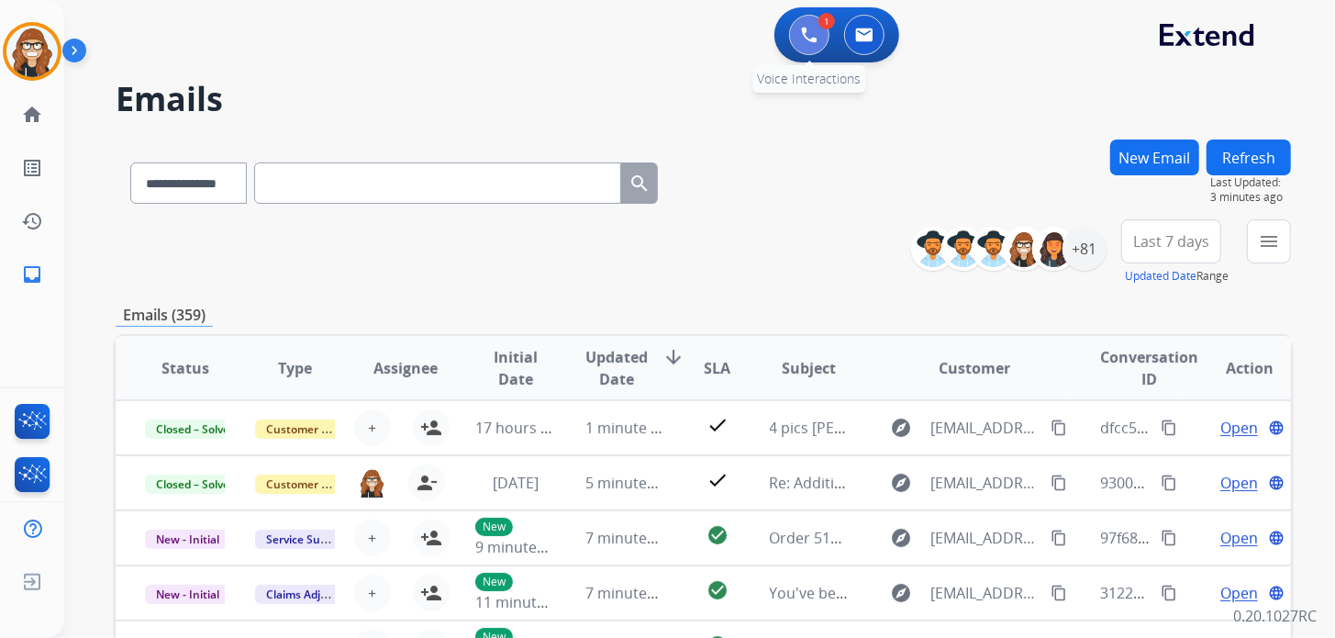
click at [795, 37] on button at bounding box center [809, 35] width 40 height 40
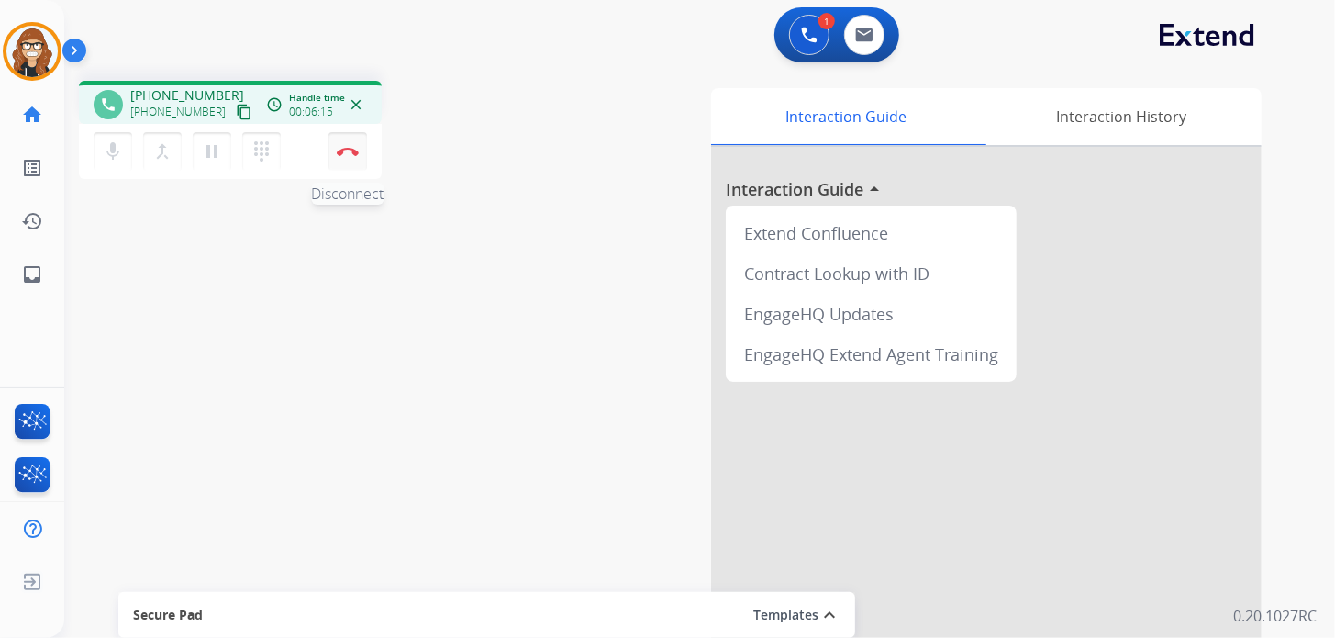
click at [347, 155] on button "Disconnect" at bounding box center [347, 151] width 39 height 39
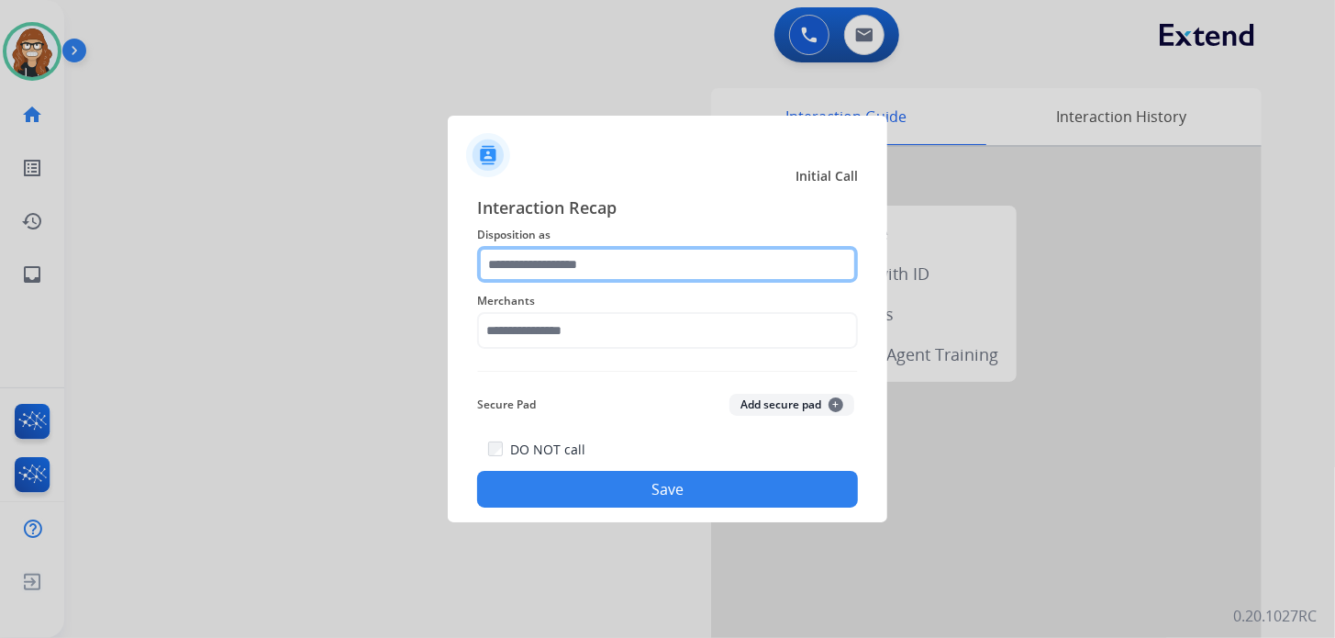
click at [570, 271] on input "text" at bounding box center [667, 264] width 381 height 37
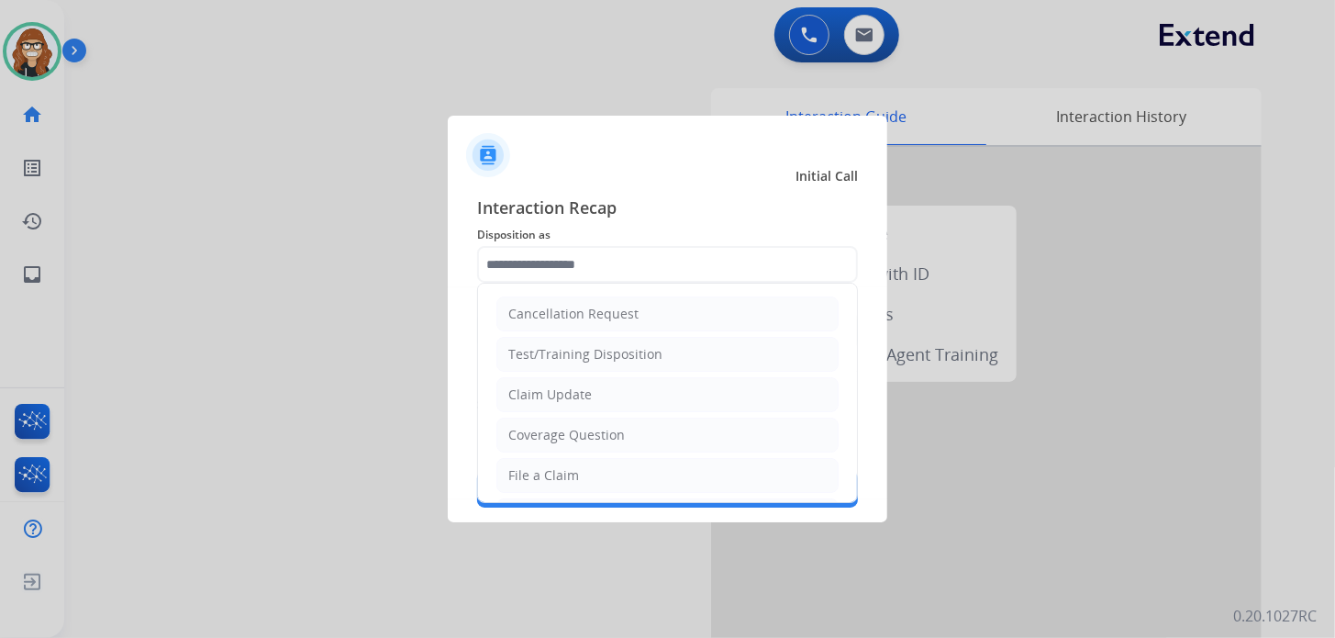
click at [527, 453] on ul "Cancellation Request Test/Training Disposition Claim Update Coverage Question F…" at bounding box center [667, 536] width 379 height 505
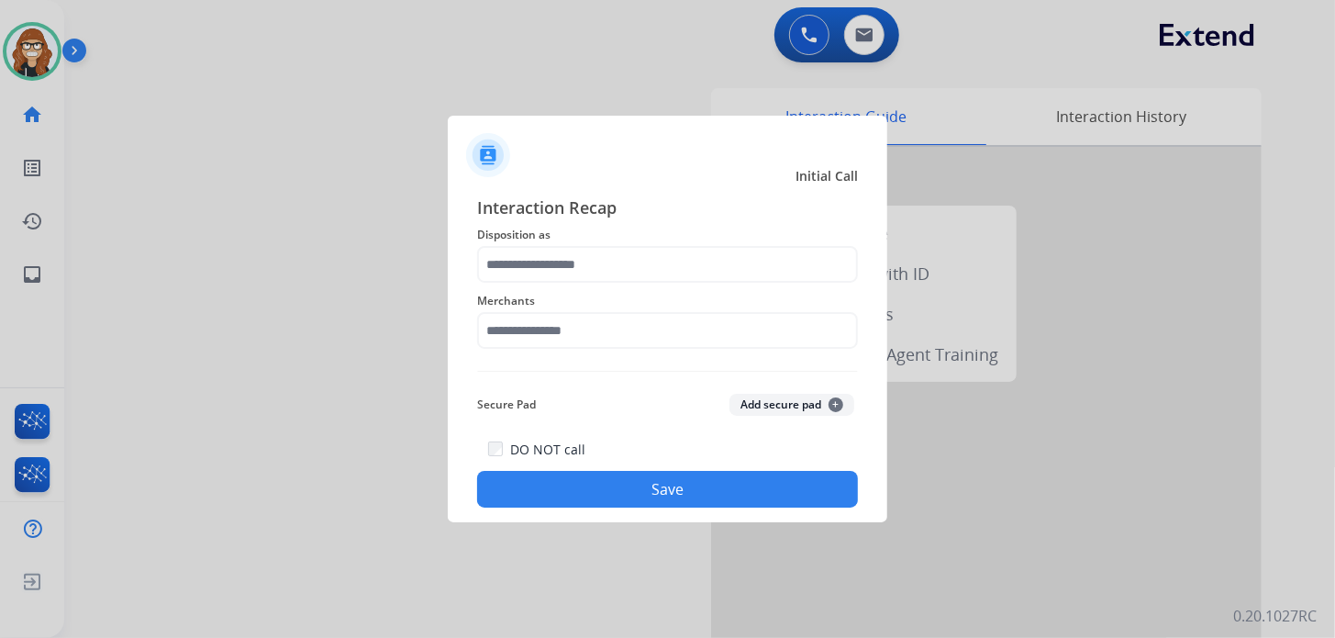
click at [526, 463] on div "DO NOT call Save" at bounding box center [667, 473] width 381 height 70
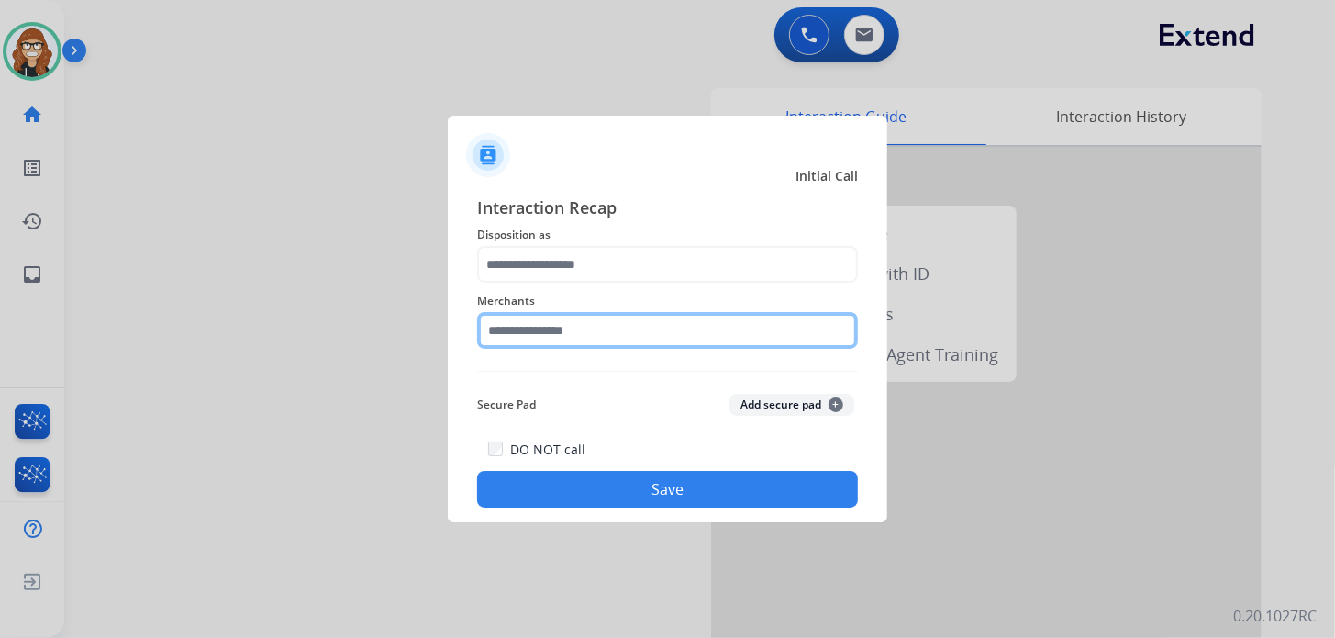
click at [556, 331] on input "text" at bounding box center [667, 330] width 381 height 37
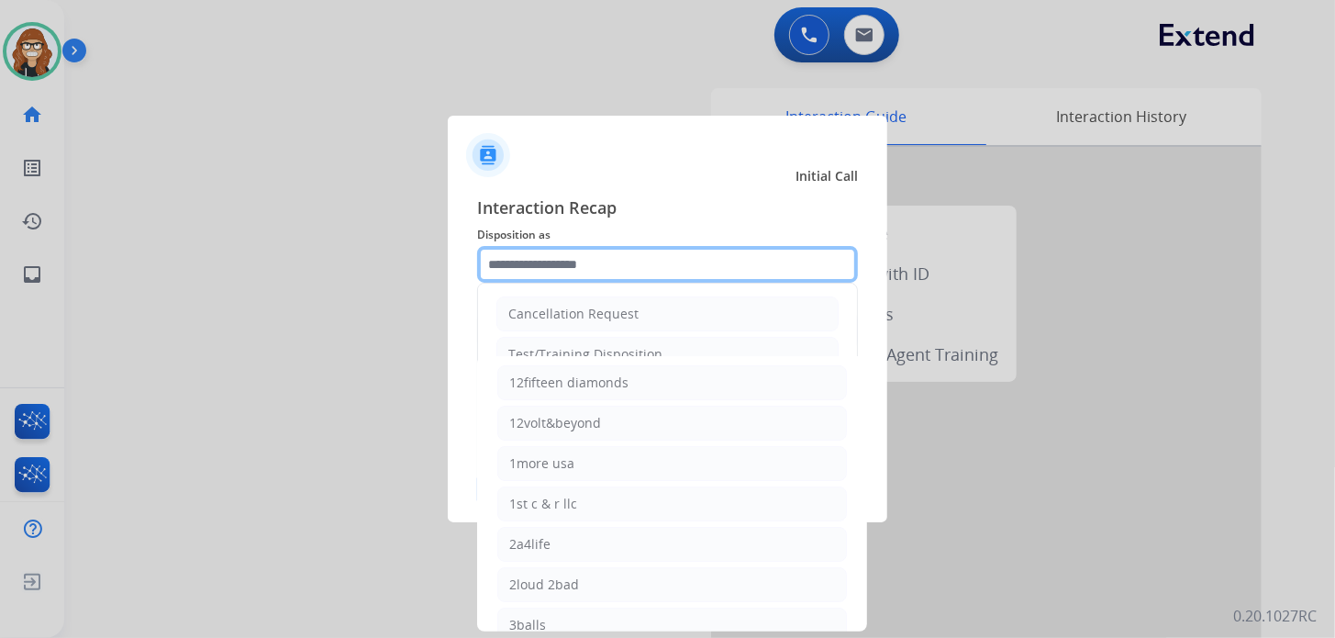
click at [566, 263] on input "text" at bounding box center [667, 264] width 381 height 37
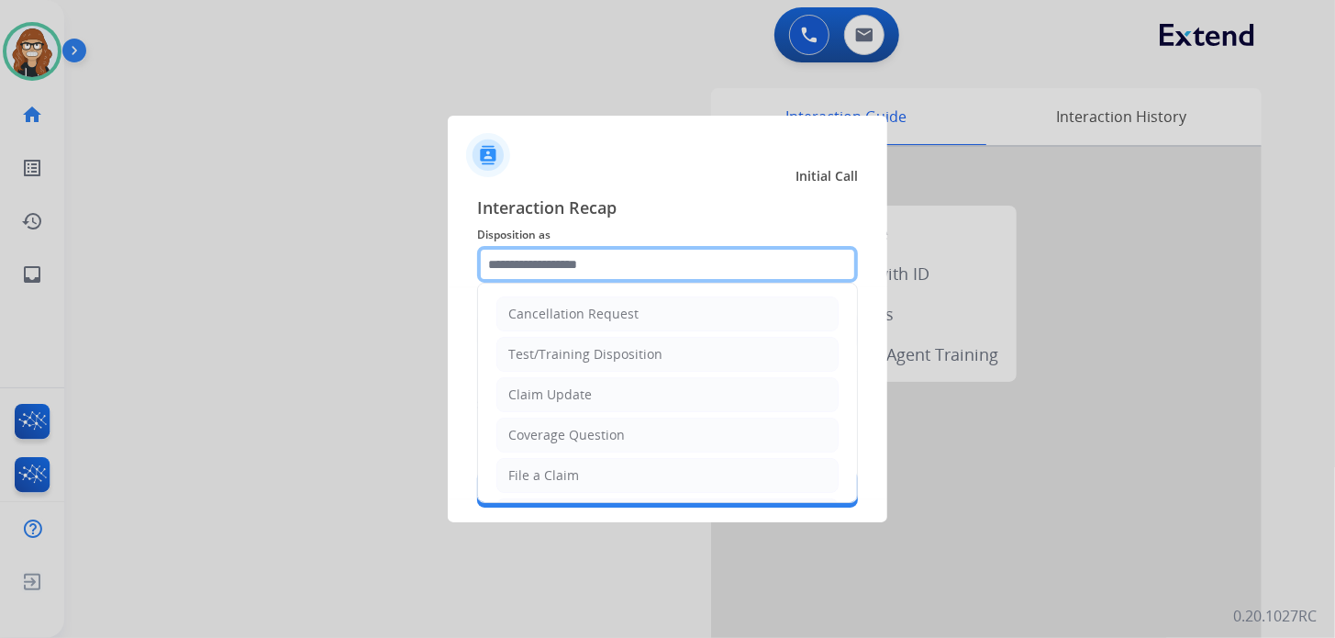
click at [594, 260] on input "text" at bounding box center [667, 264] width 381 height 37
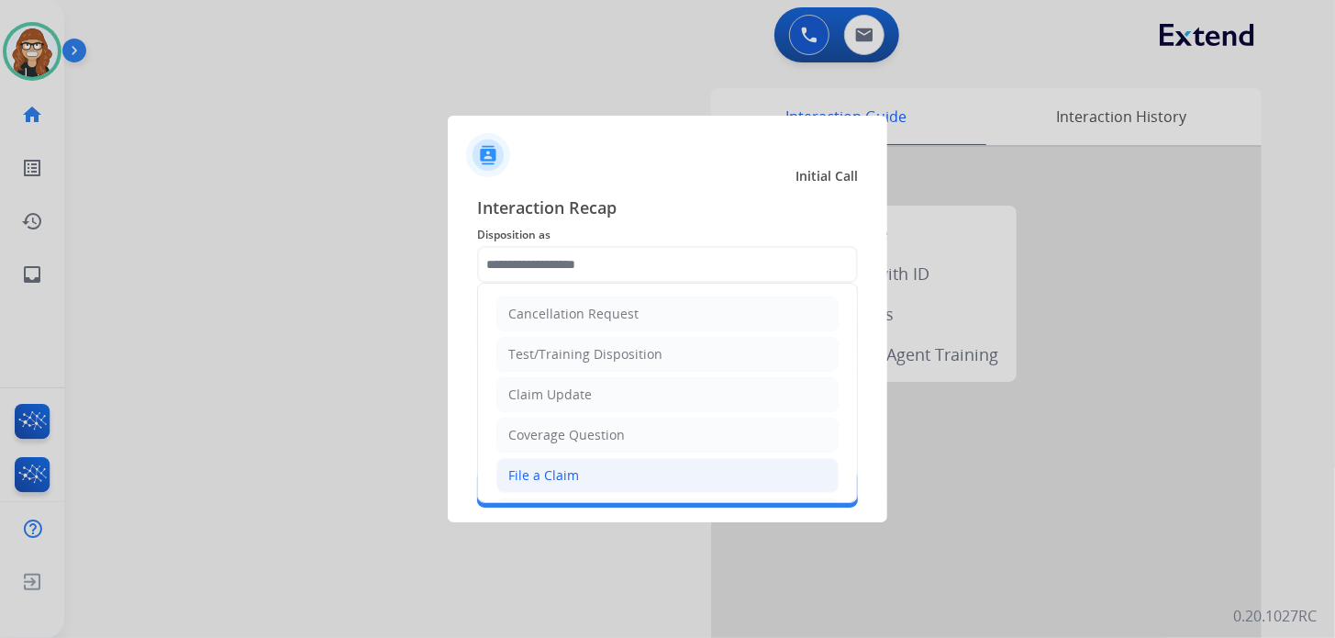
click at [533, 473] on div "File a Claim" at bounding box center [543, 475] width 71 height 18
type input "**********"
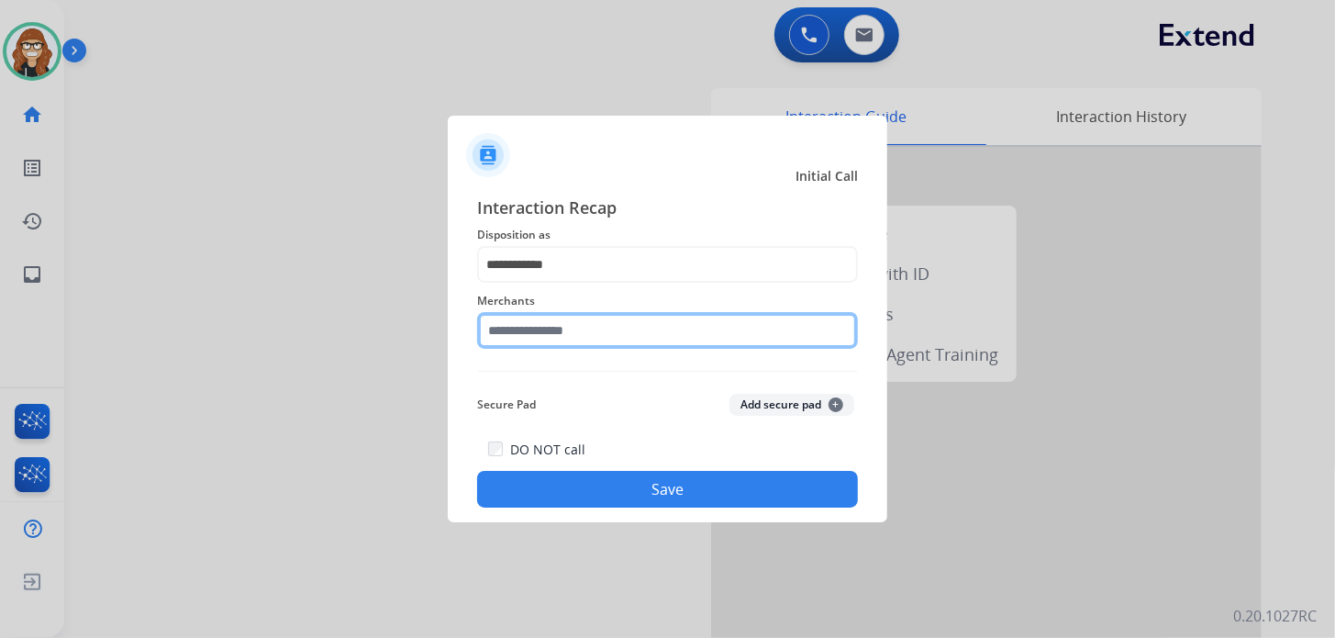
click at [587, 326] on input "text" at bounding box center [667, 330] width 381 height 37
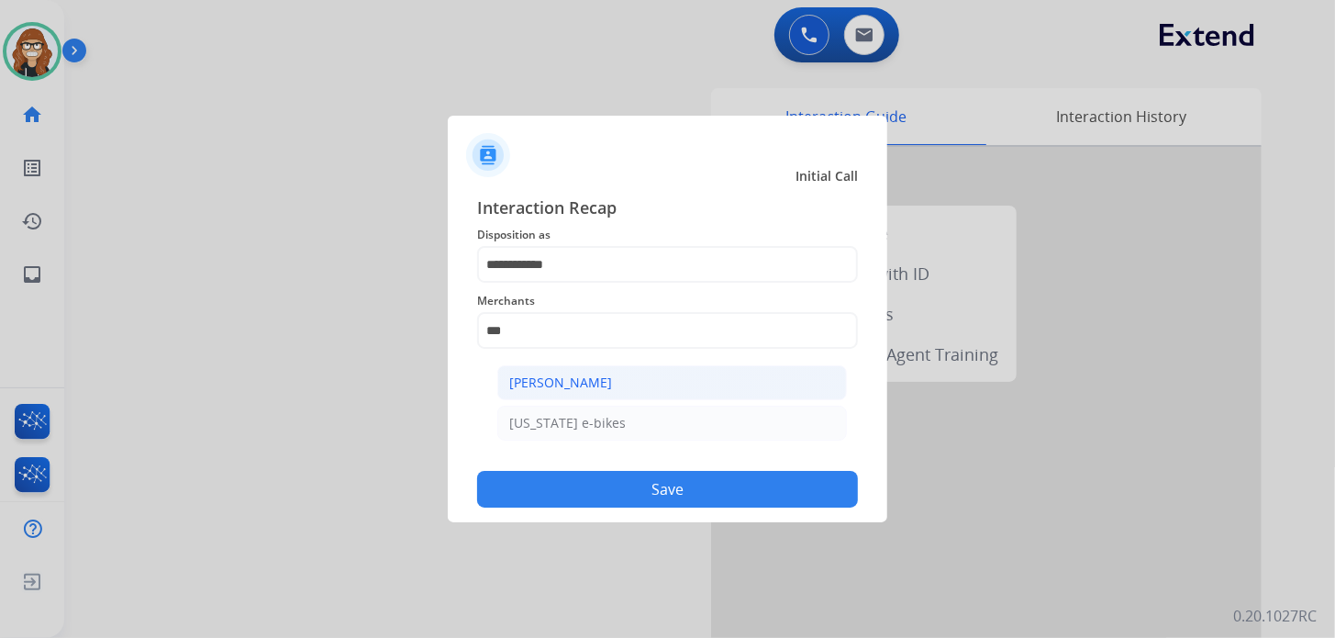
click at [575, 393] on li "[PERSON_NAME]" at bounding box center [672, 382] width 350 height 35
type input "**********"
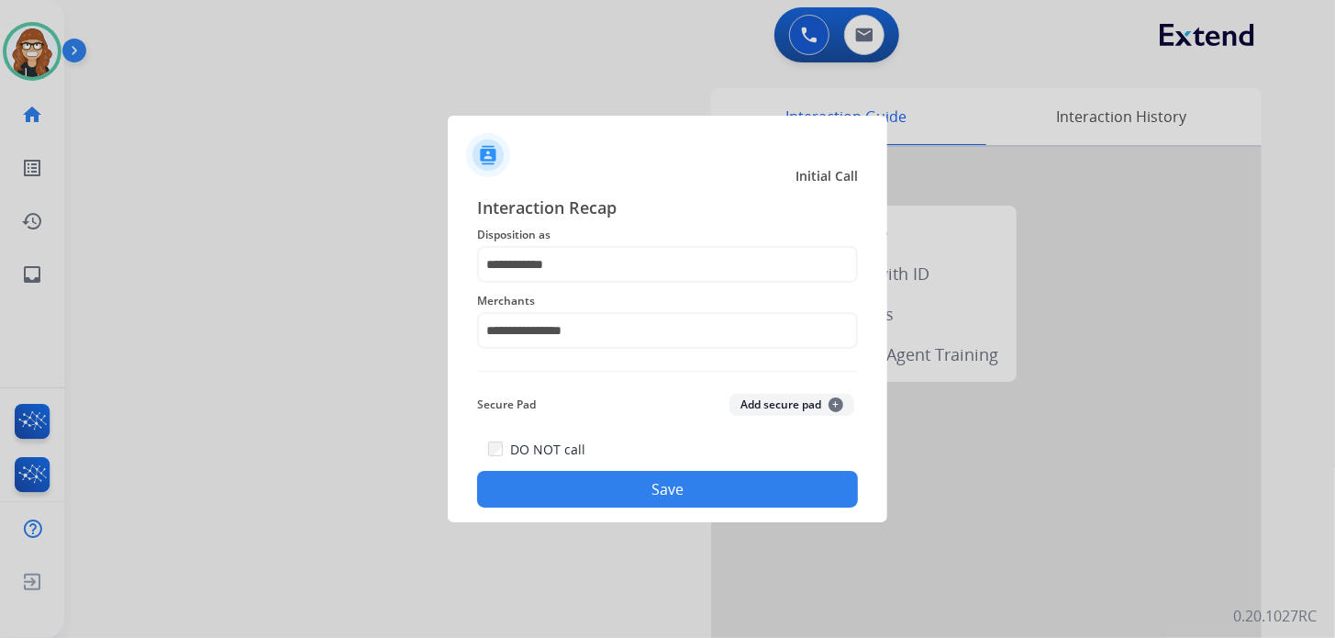
click at [607, 471] on div "DO NOT call Save" at bounding box center [667, 473] width 381 height 70
click at [658, 483] on button "Save" at bounding box center [667, 489] width 381 height 37
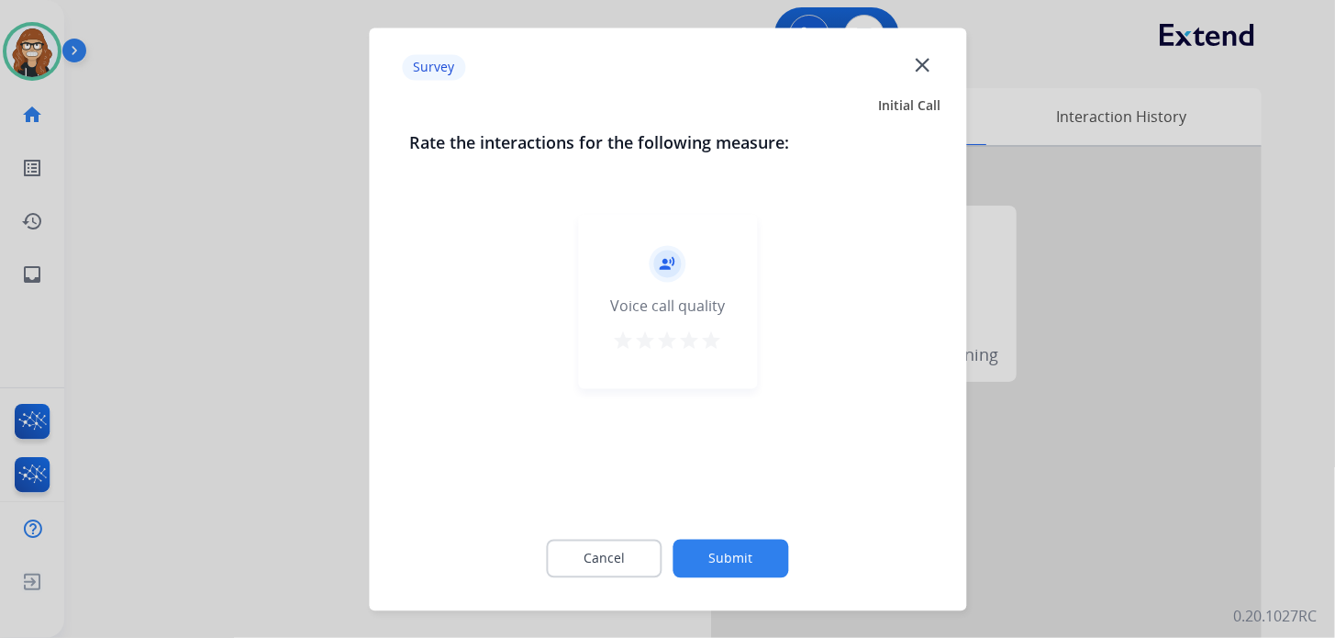
click at [711, 341] on mat-icon "star" at bounding box center [712, 340] width 22 height 22
click at [766, 559] on button "Submit" at bounding box center [731, 558] width 116 height 39
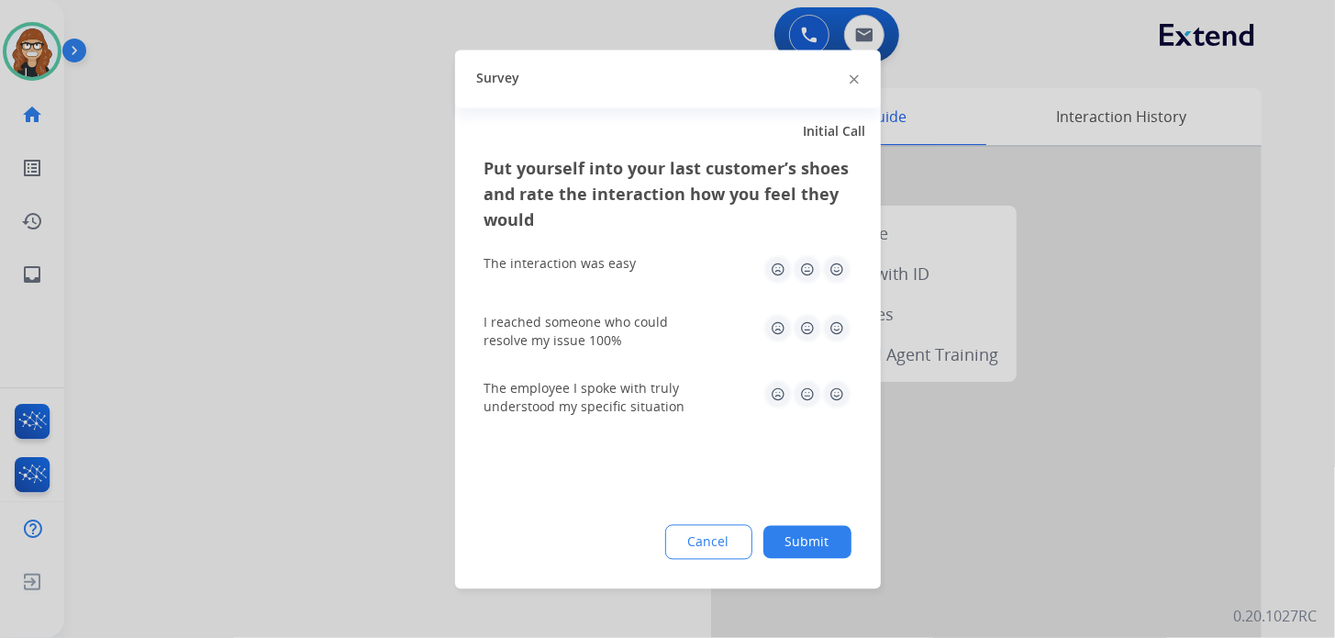
click at [839, 267] on img at bounding box center [836, 268] width 29 height 29
click at [849, 313] on img at bounding box center [836, 327] width 29 height 29
click at [839, 383] on img at bounding box center [836, 393] width 29 height 29
click at [818, 538] on button "Submit" at bounding box center [807, 541] width 88 height 33
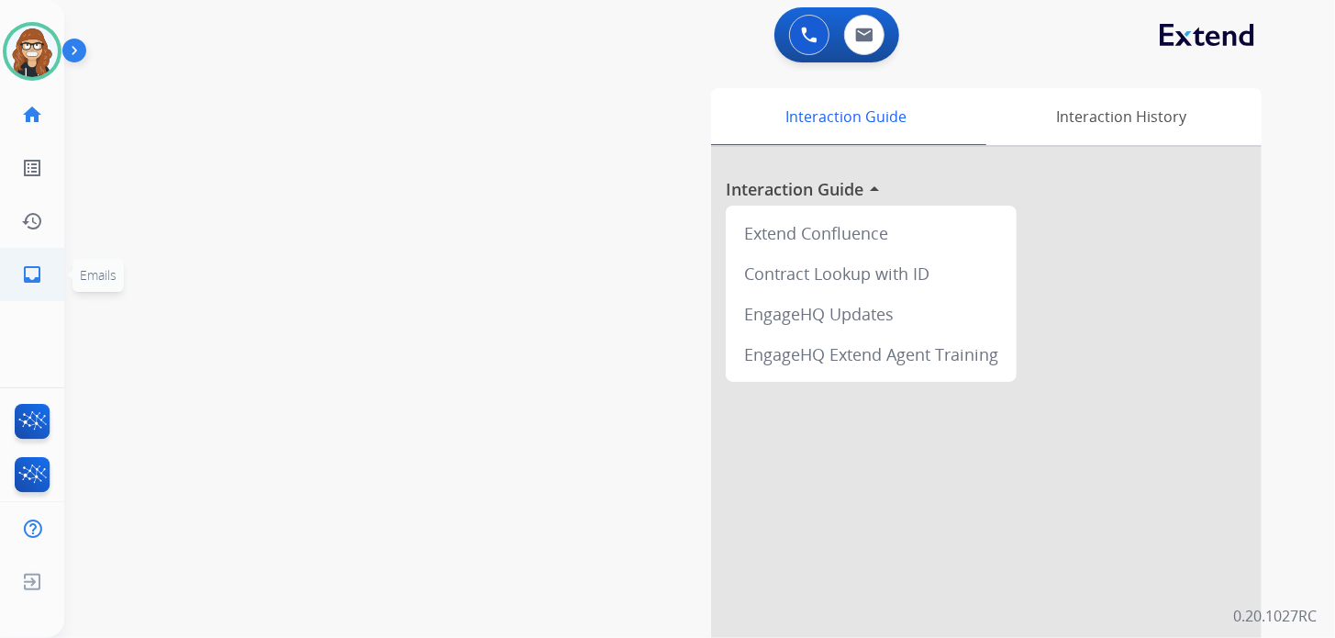
click at [31, 267] on mat-icon "inbox" at bounding box center [32, 274] width 22 height 22
select select "**********"
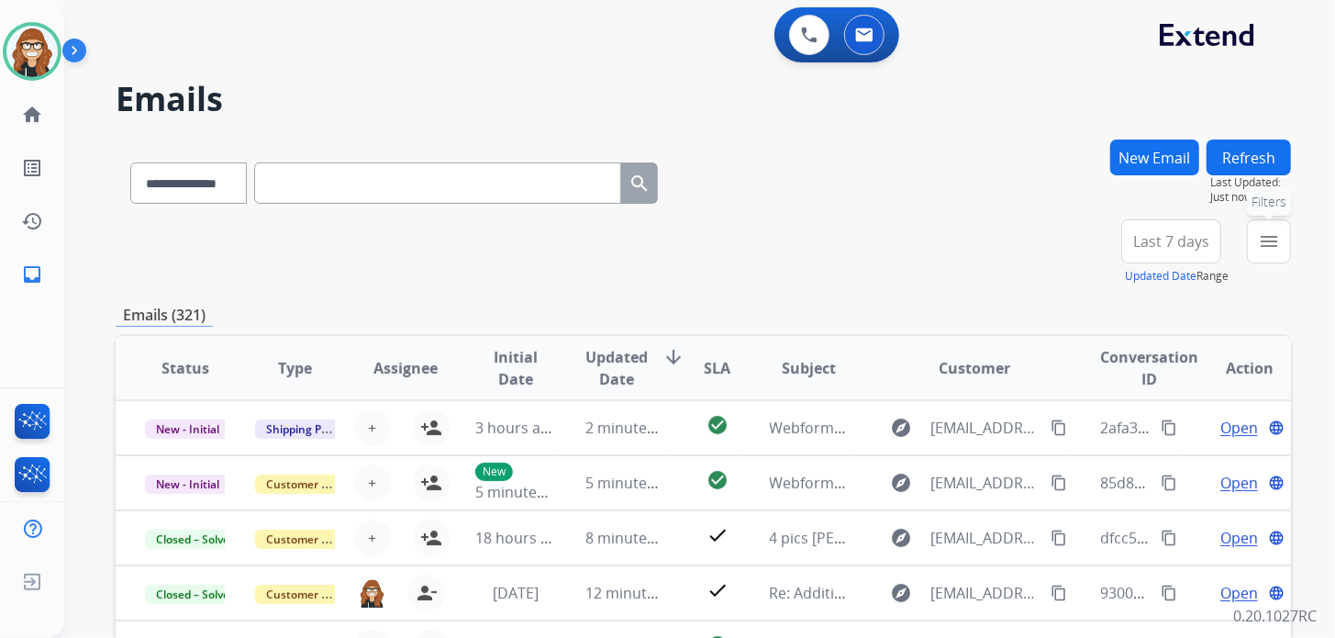
click at [1262, 255] on button "menu Filters" at bounding box center [1269, 241] width 44 height 44
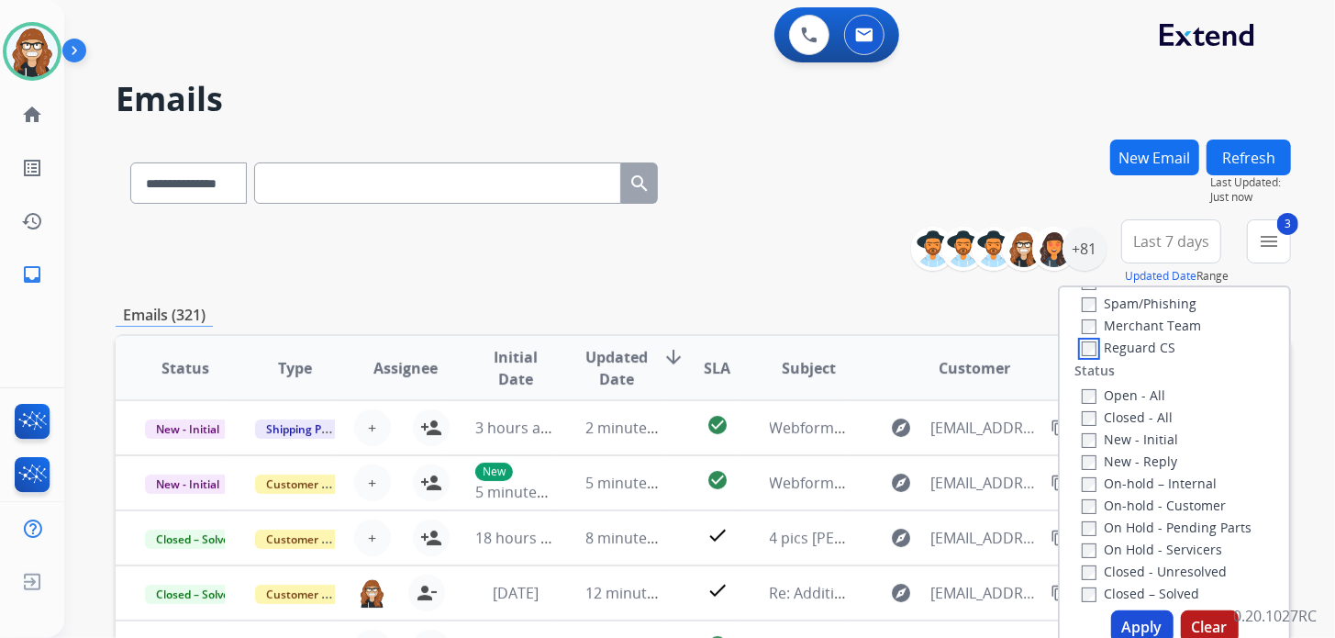
scroll to position [183, 0]
click at [1132, 628] on button "Apply" at bounding box center [1142, 626] width 62 height 33
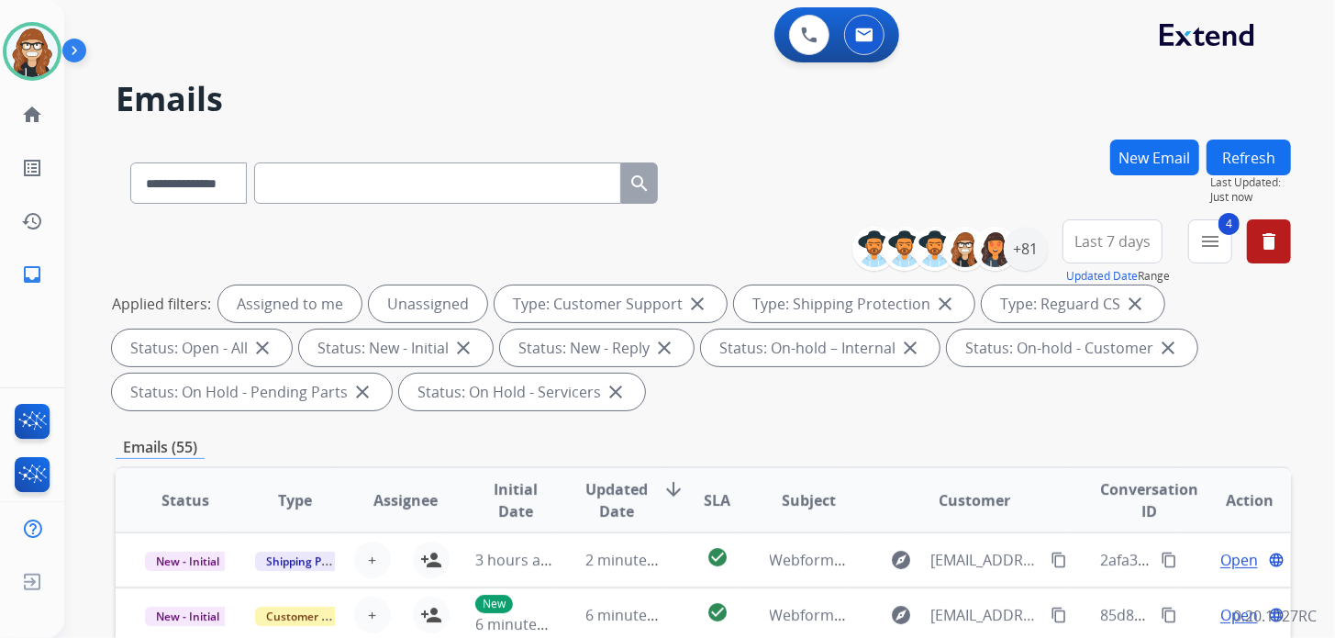
drag, startPoint x: 298, startPoint y: 61, endPoint x: 306, endPoint y: 76, distance: 17.6
click at [298, 61] on div "0 Voice Interactions 0 Email Interactions" at bounding box center [688, 36] width 1205 height 59
click at [1216, 244] on mat-icon "menu" at bounding box center [1210, 241] width 22 height 22
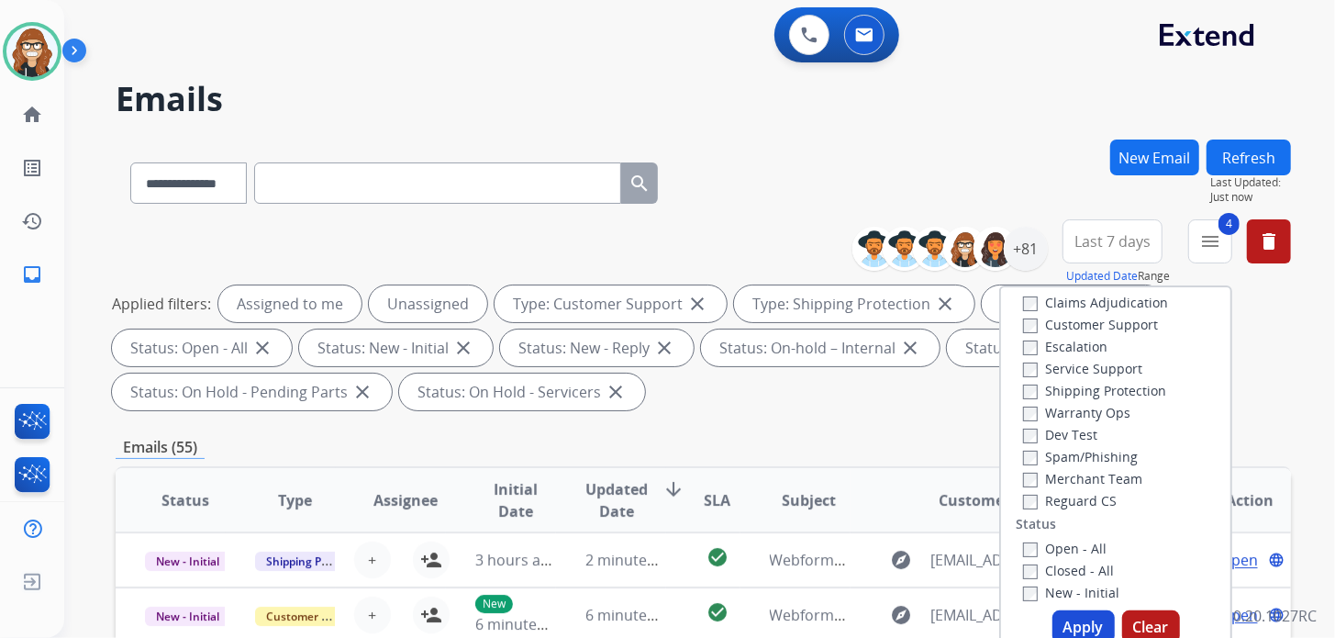
scroll to position [0, 0]
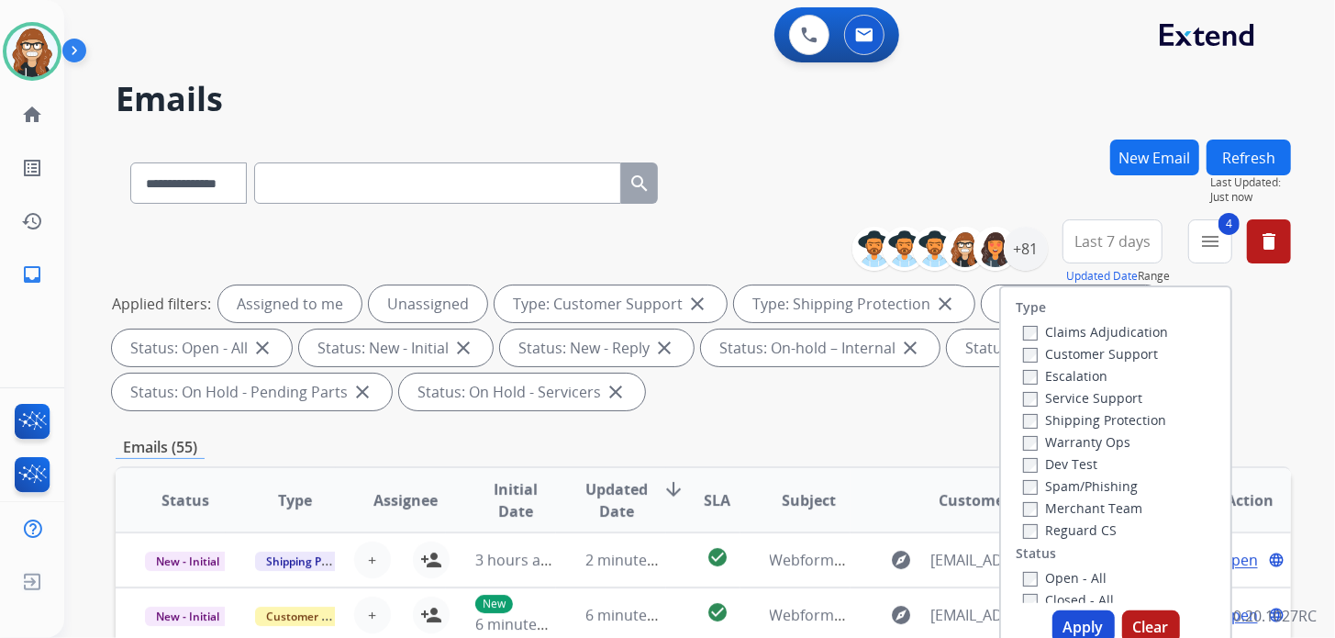
click at [983, 40] on div "0 Voice Interactions 0 Email Interactions" at bounding box center [688, 36] width 1205 height 59
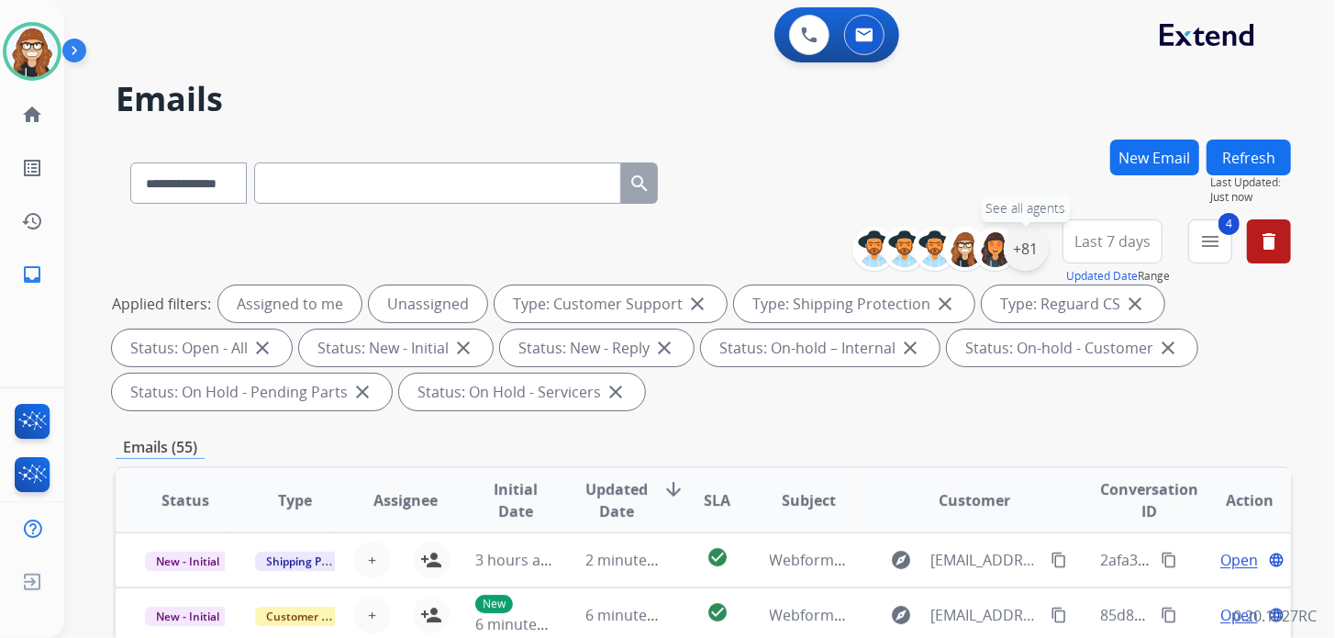
drag, startPoint x: 1023, startPoint y: 244, endPoint x: 1017, endPoint y: 261, distance: 17.4
click at [1023, 244] on div "+81" at bounding box center [1026, 249] width 44 height 44
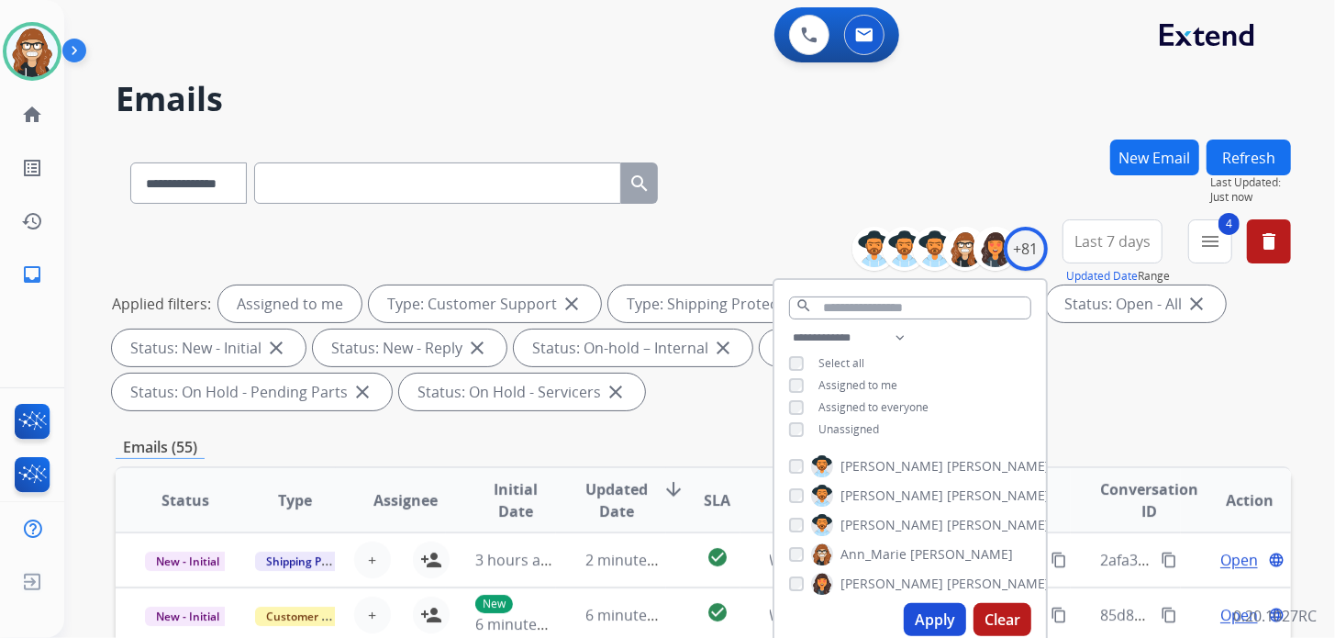
click at [928, 614] on button "Apply" at bounding box center [935, 619] width 62 height 33
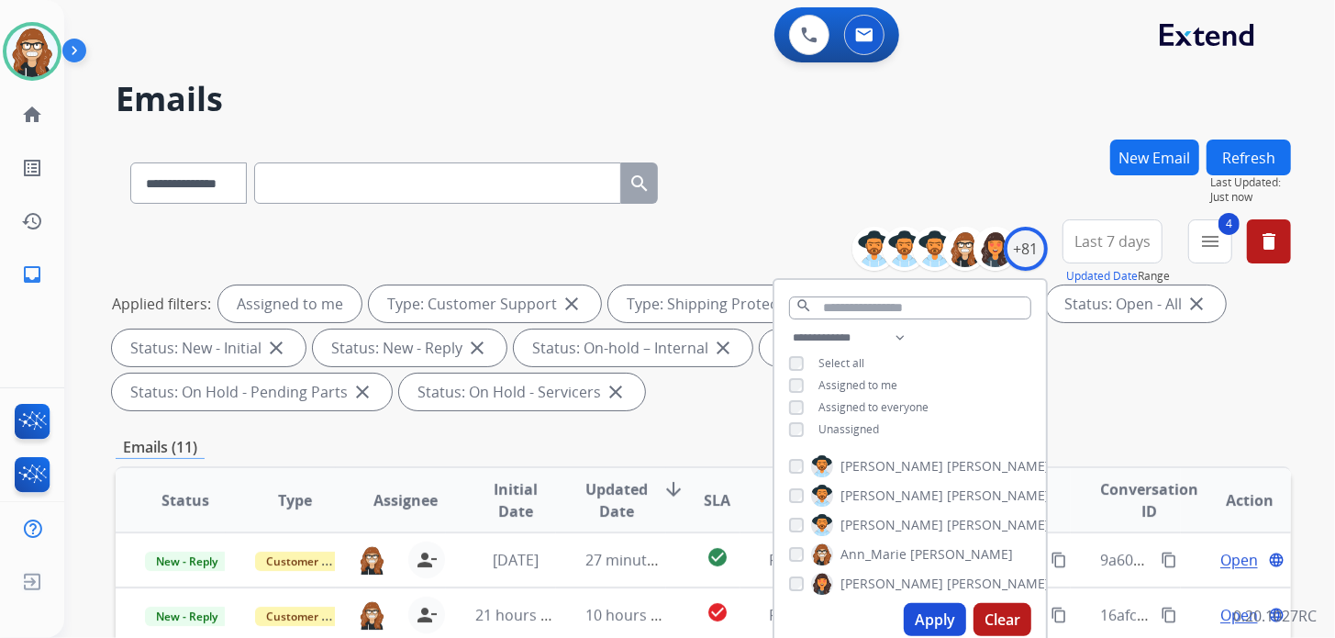
click at [703, 124] on div "**********" at bounding box center [677, 385] width 1227 height 638
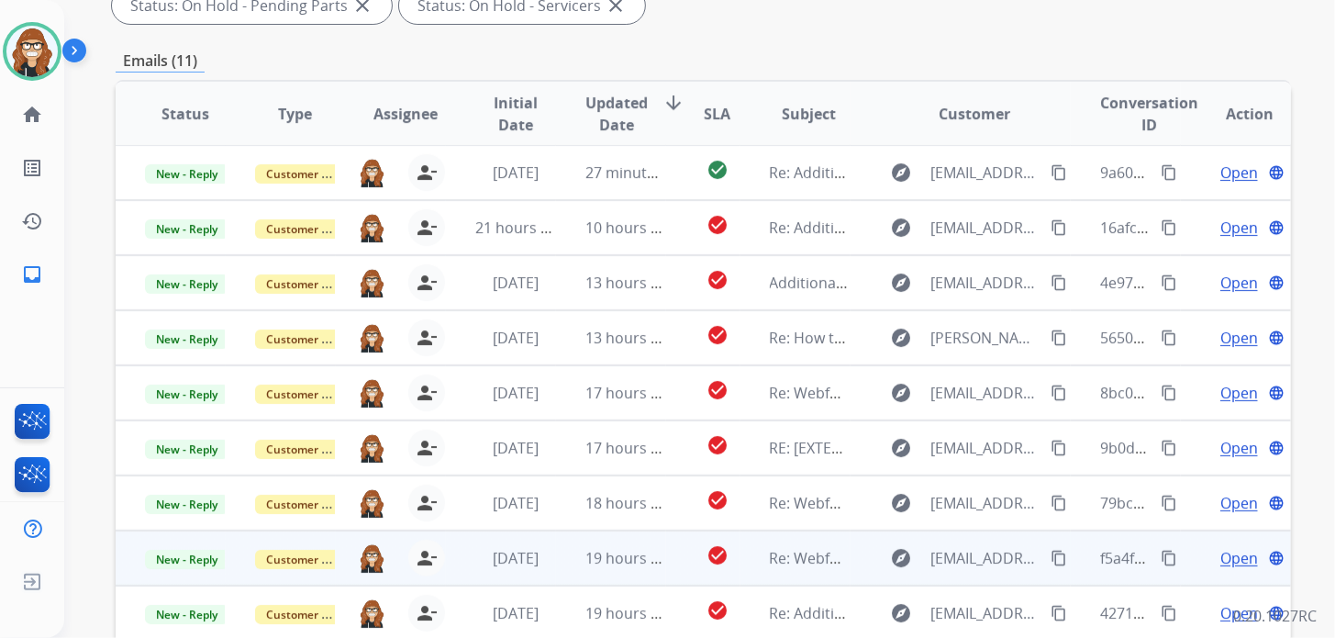
scroll to position [538, 0]
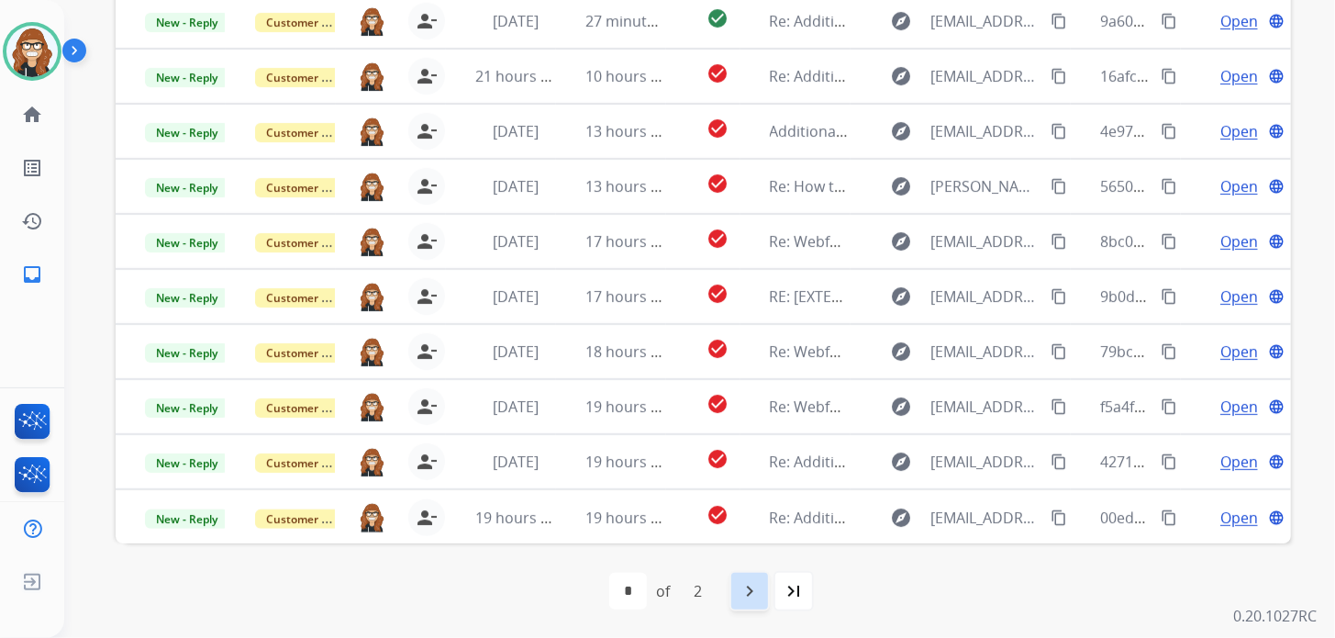
click at [737, 596] on div "navigate_next" at bounding box center [749, 591] width 40 height 40
select select "*"
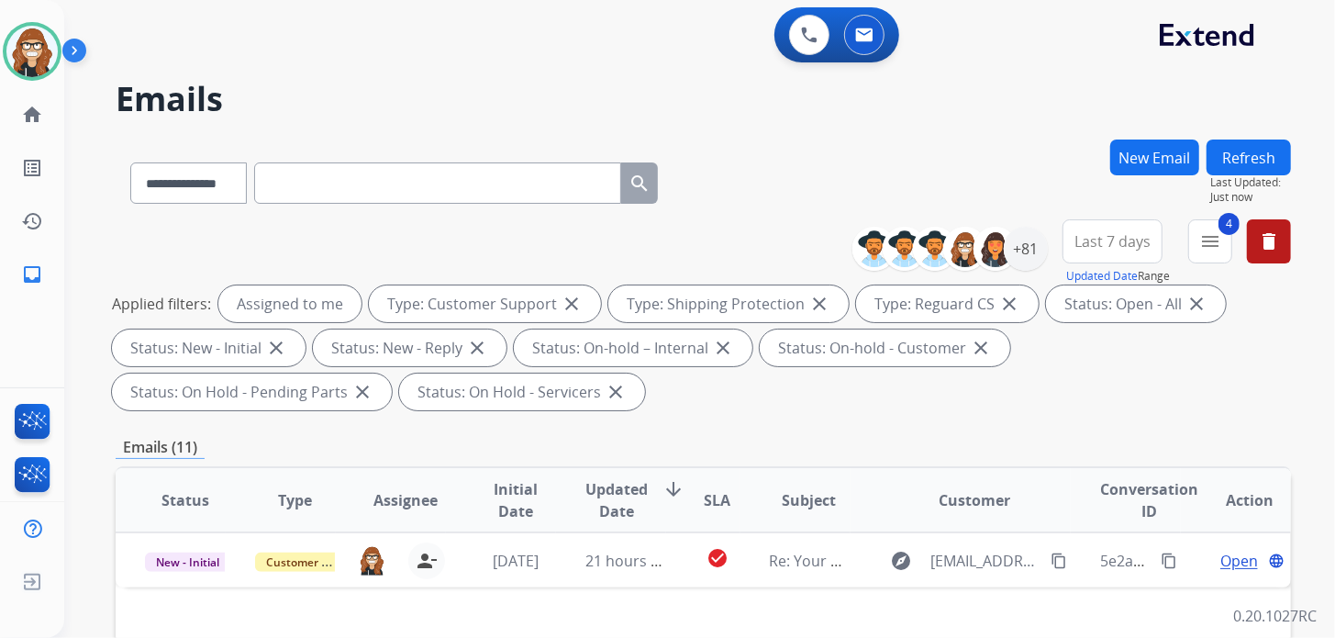
scroll to position [0, 0]
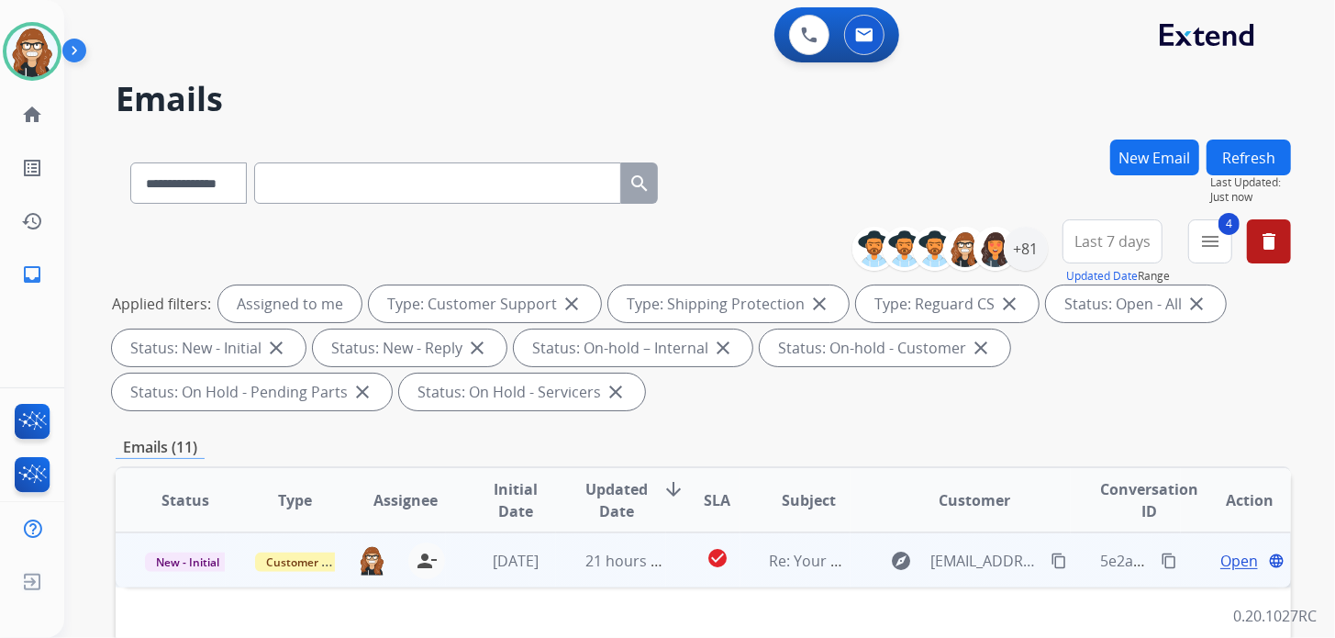
click at [1231, 554] on span "Open" at bounding box center [1239, 561] width 38 height 22
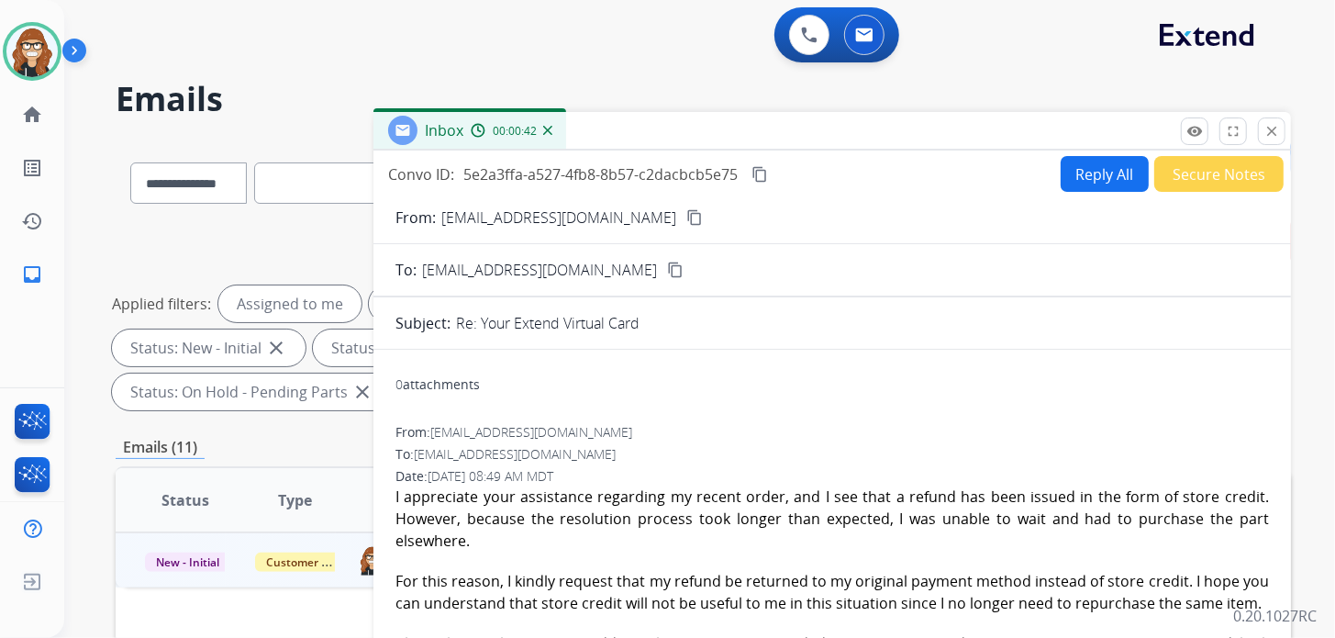
click at [537, 39] on div "0 Voice Interactions 0 Email Interactions" at bounding box center [688, 36] width 1205 height 59
drag, startPoint x: 324, startPoint y: 69, endPoint x: 334, endPoint y: 83, distance: 17.8
click at [324, 69] on div "**********" at bounding box center [677, 385] width 1227 height 638
click at [686, 223] on mat-icon "content_copy" at bounding box center [694, 217] width 17 height 17
click at [14, 58] on img at bounding box center [31, 51] width 51 height 51
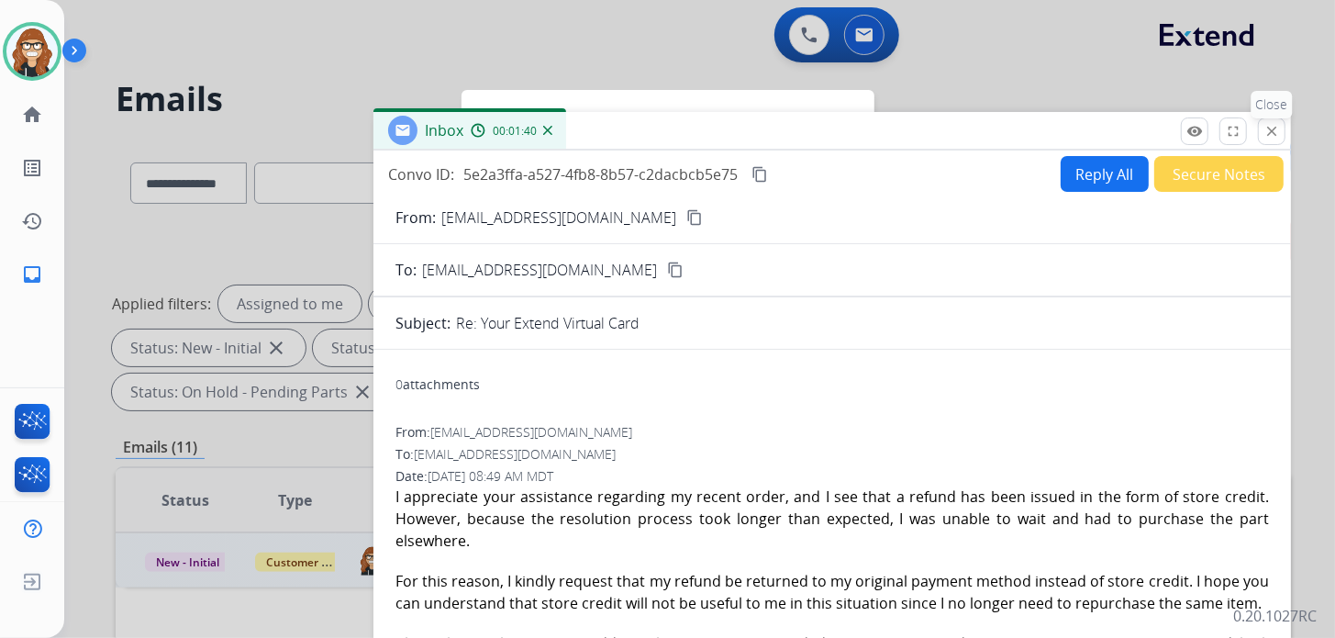
click at [1273, 141] on button "close Close" at bounding box center [1272, 131] width 28 height 28
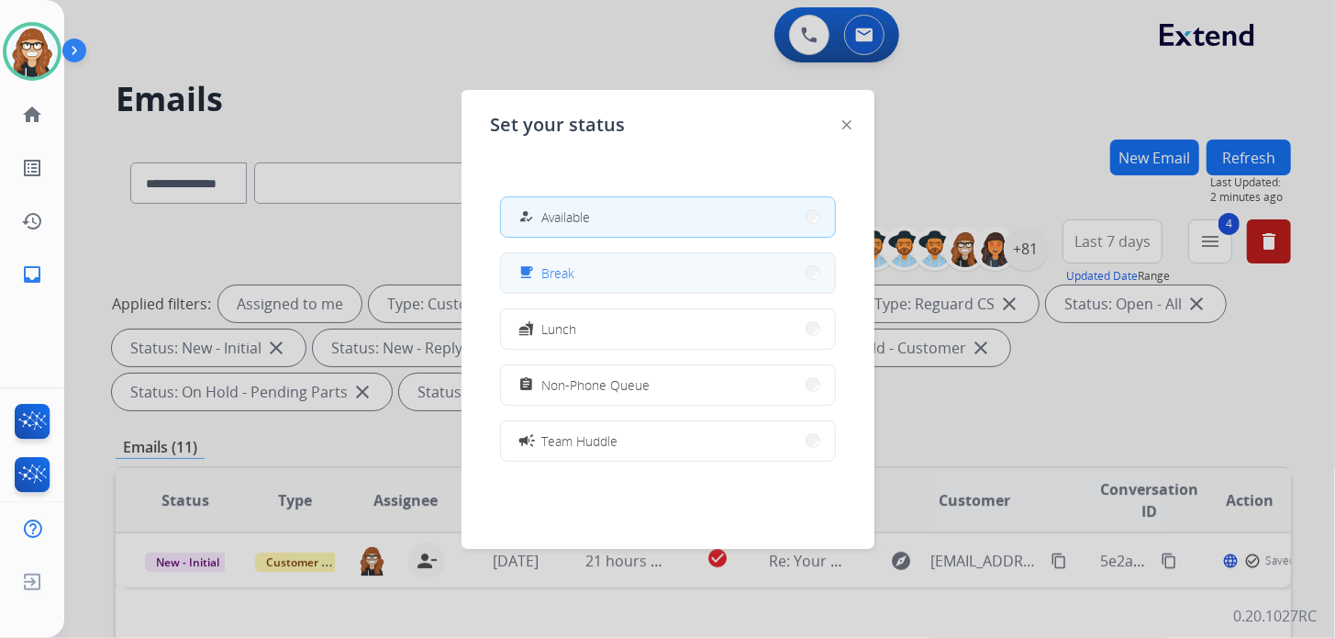
click at [625, 275] on button "free_breakfast Break" at bounding box center [668, 272] width 334 height 39
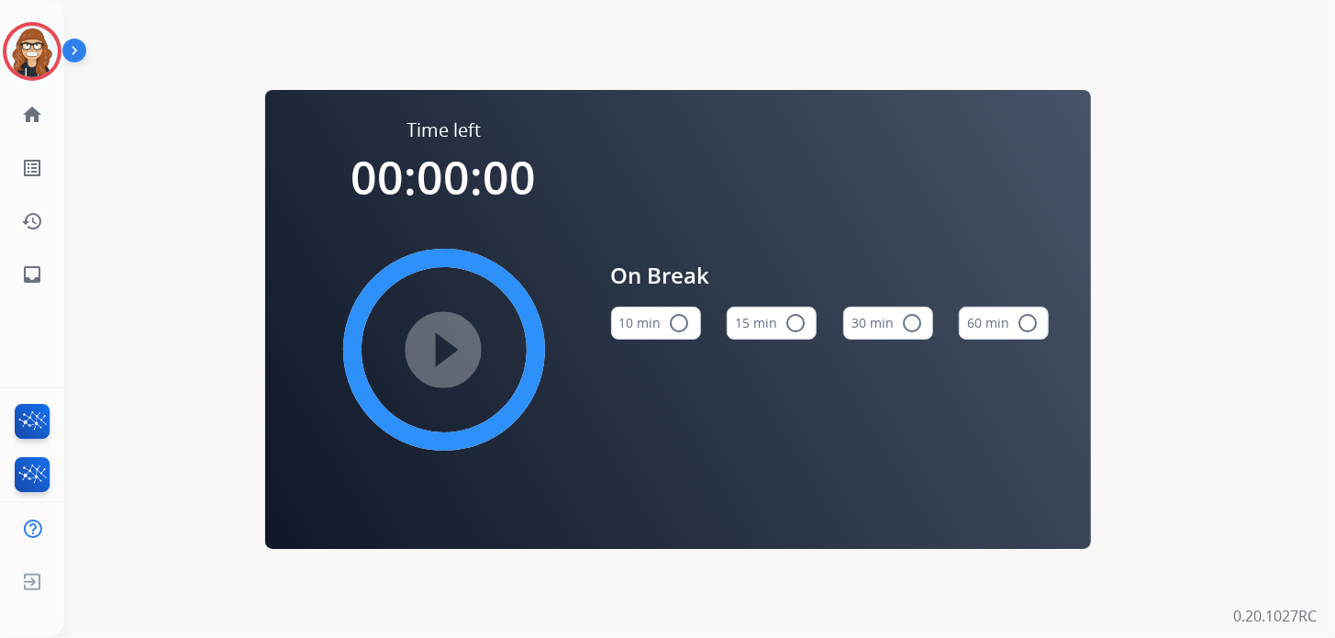
click at [646, 318] on button "10 min radio_button_unchecked" at bounding box center [656, 322] width 90 height 33
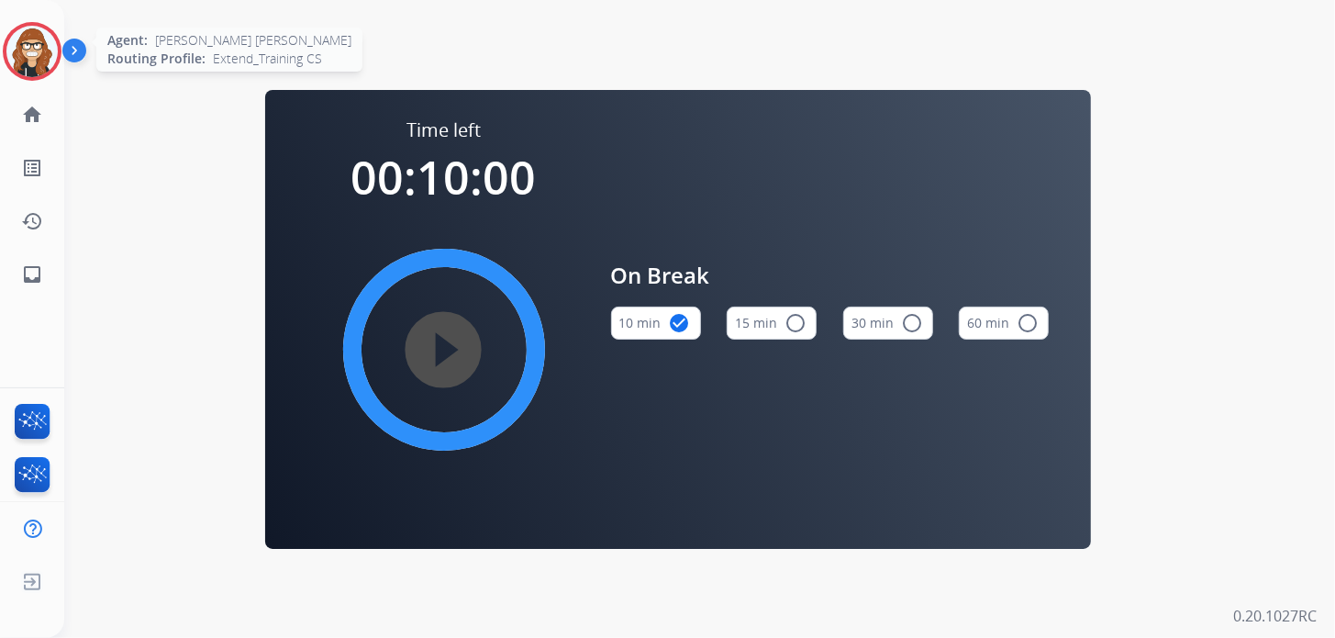
click at [23, 56] on img at bounding box center [31, 51] width 51 height 51
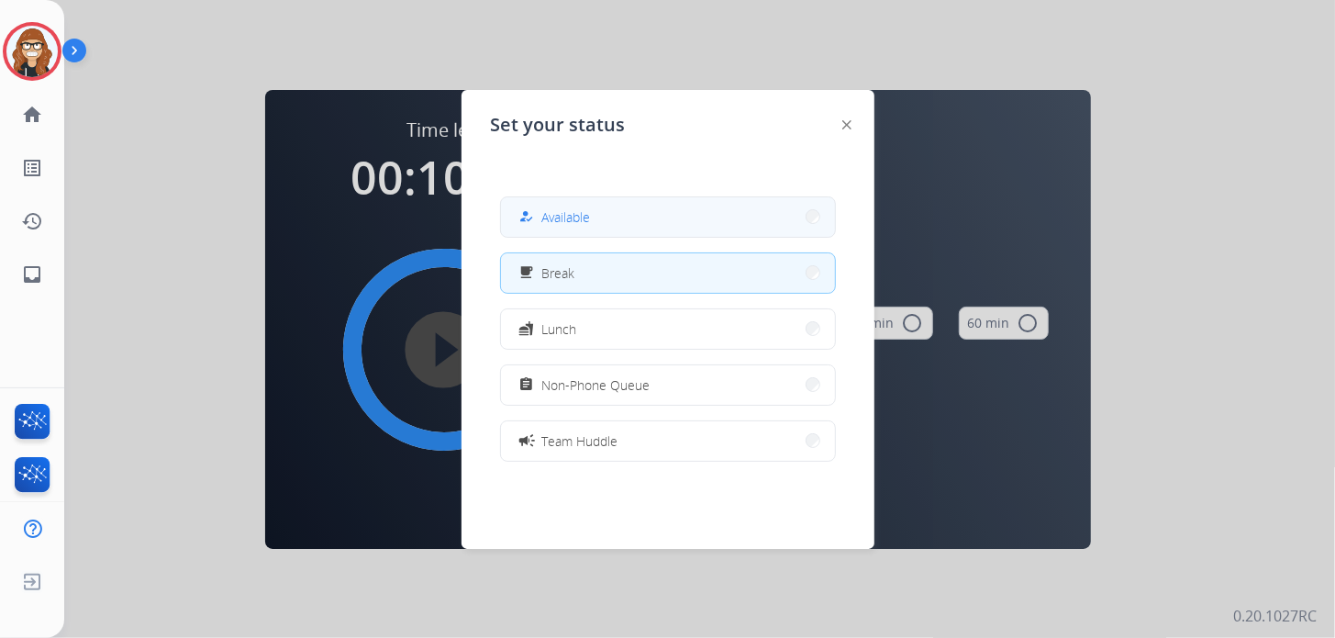
click at [637, 214] on button "how_to_reg Available" at bounding box center [668, 216] width 334 height 39
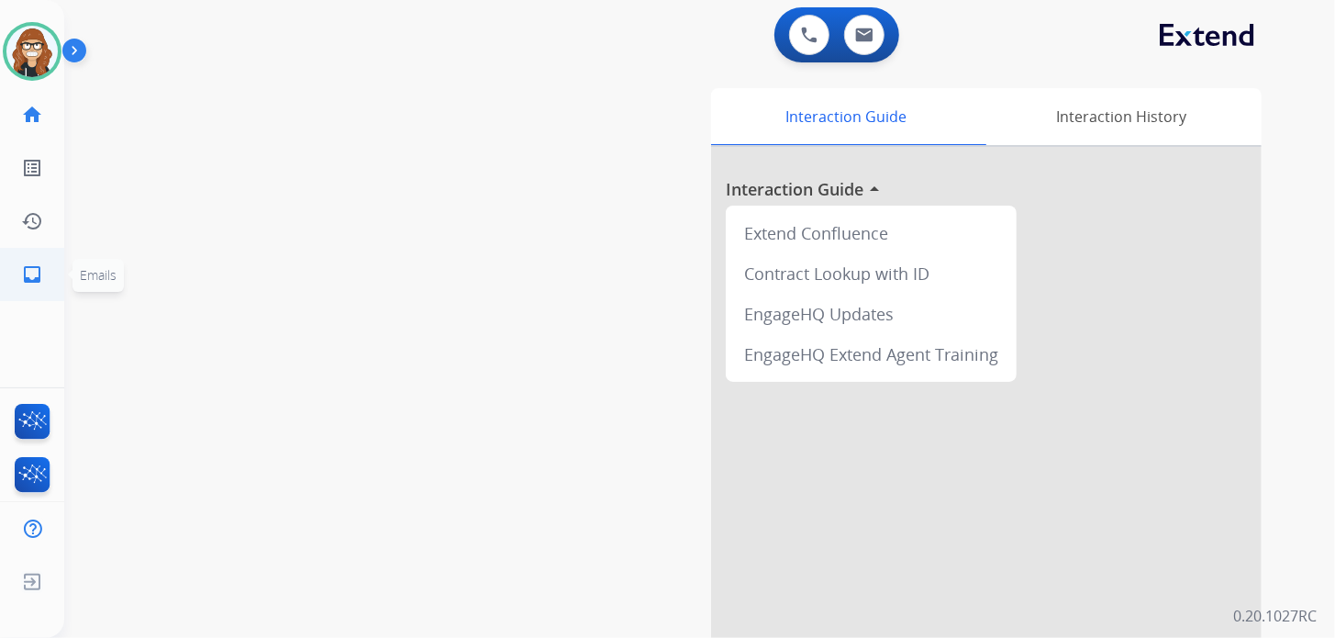
click at [15, 271] on link "inbox Emails" at bounding box center [31, 274] width 51 height 51
select select "**********"
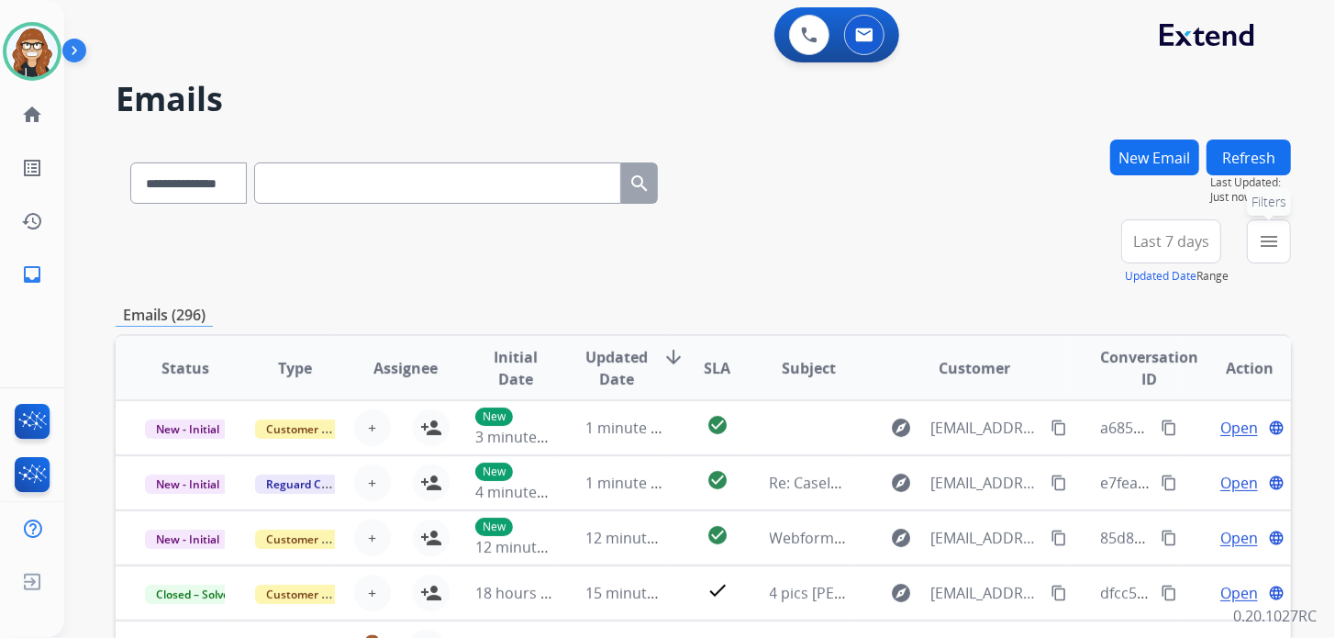
click at [1260, 252] on button "menu Filters" at bounding box center [1269, 241] width 44 height 44
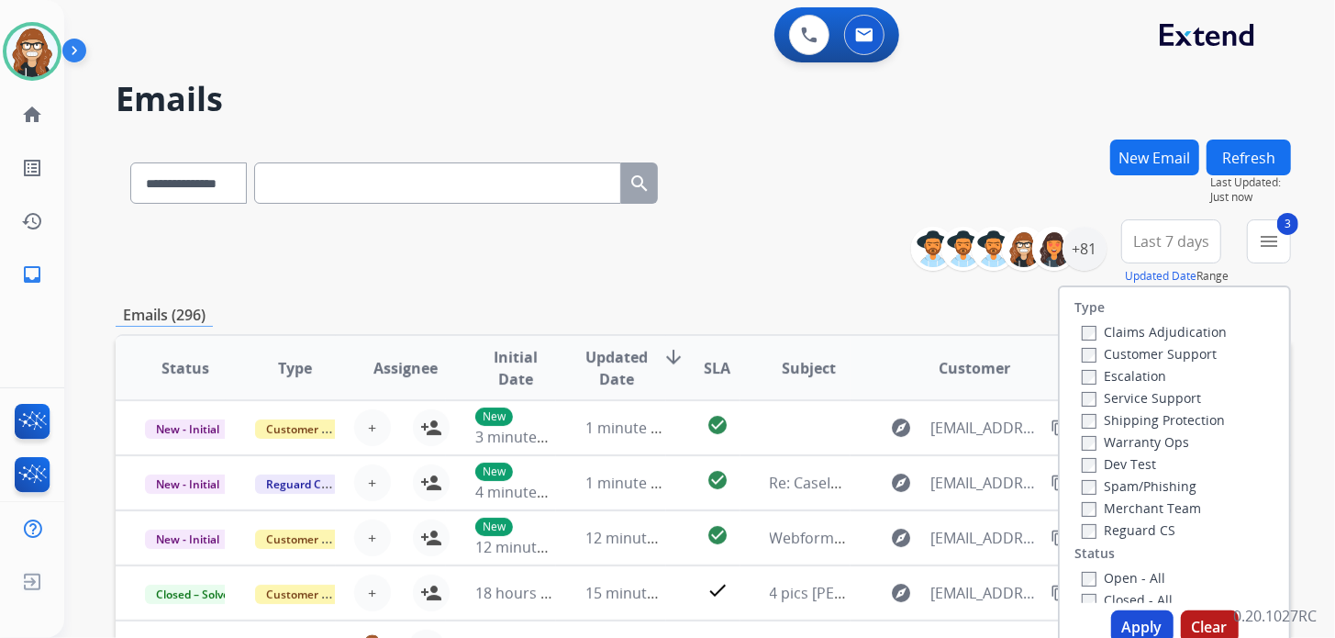
click at [1082, 571] on label "Open - All" at bounding box center [1123, 577] width 83 height 17
click at [1129, 617] on button "Apply" at bounding box center [1142, 626] width 62 height 33
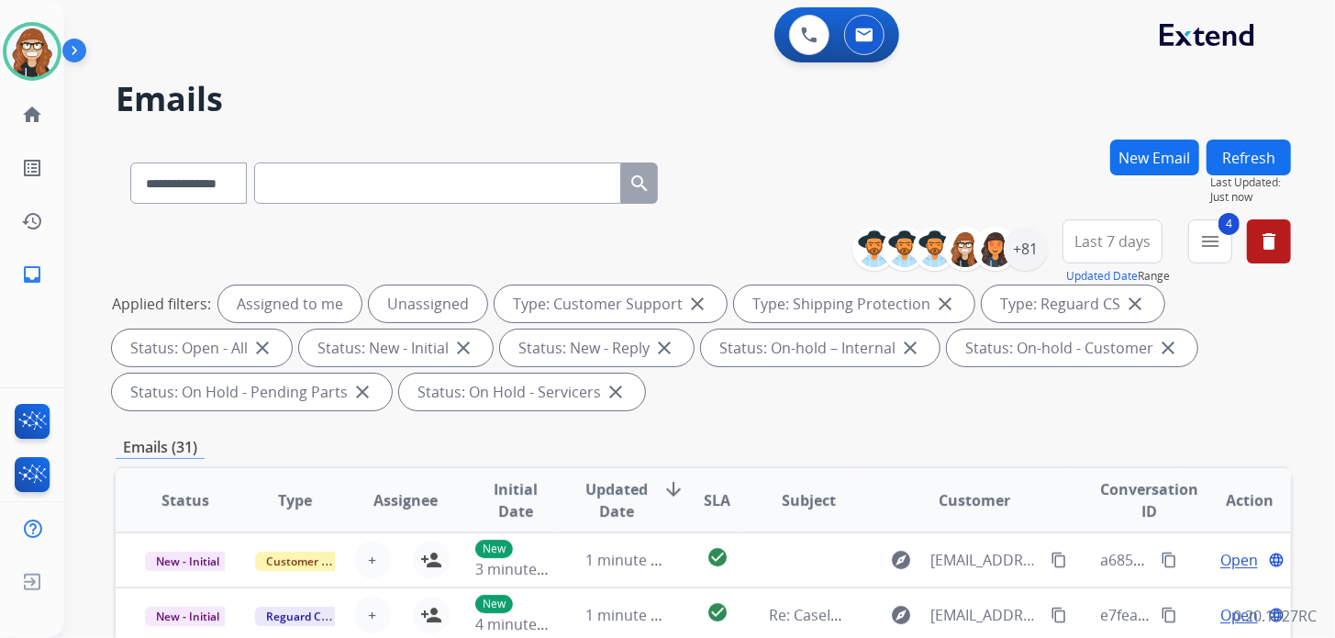
click at [1125, 245] on span "Last 7 days" at bounding box center [1112, 241] width 76 height 7
click at [1009, 161] on div "**********" at bounding box center [703, 179] width 1175 height 80
click at [1023, 242] on div "+81" at bounding box center [1026, 249] width 44 height 44
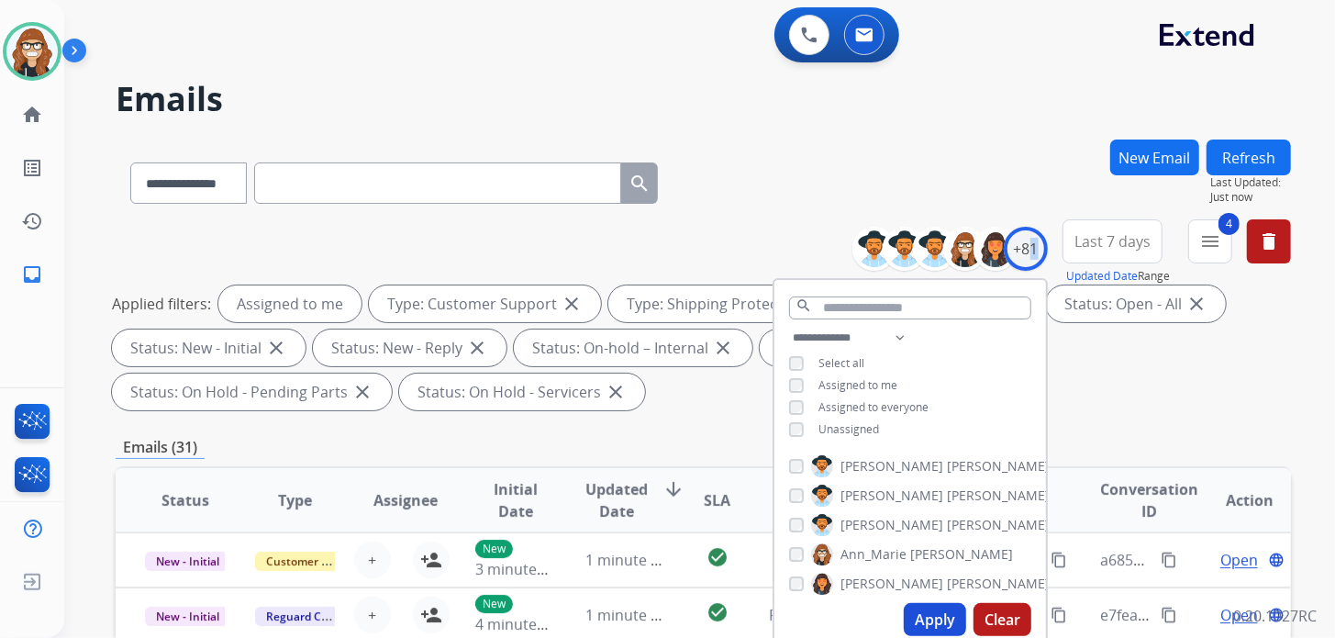
click at [942, 612] on button "Apply" at bounding box center [935, 619] width 62 height 33
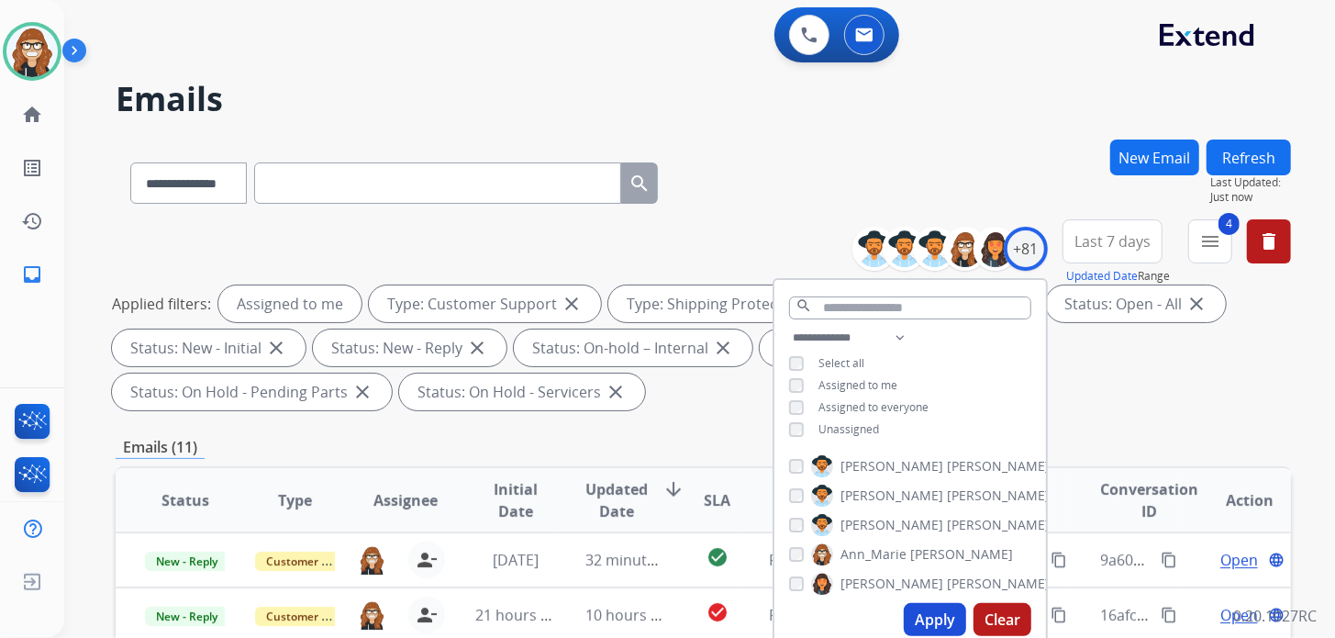
click at [782, 187] on div "**********" at bounding box center [703, 179] width 1175 height 80
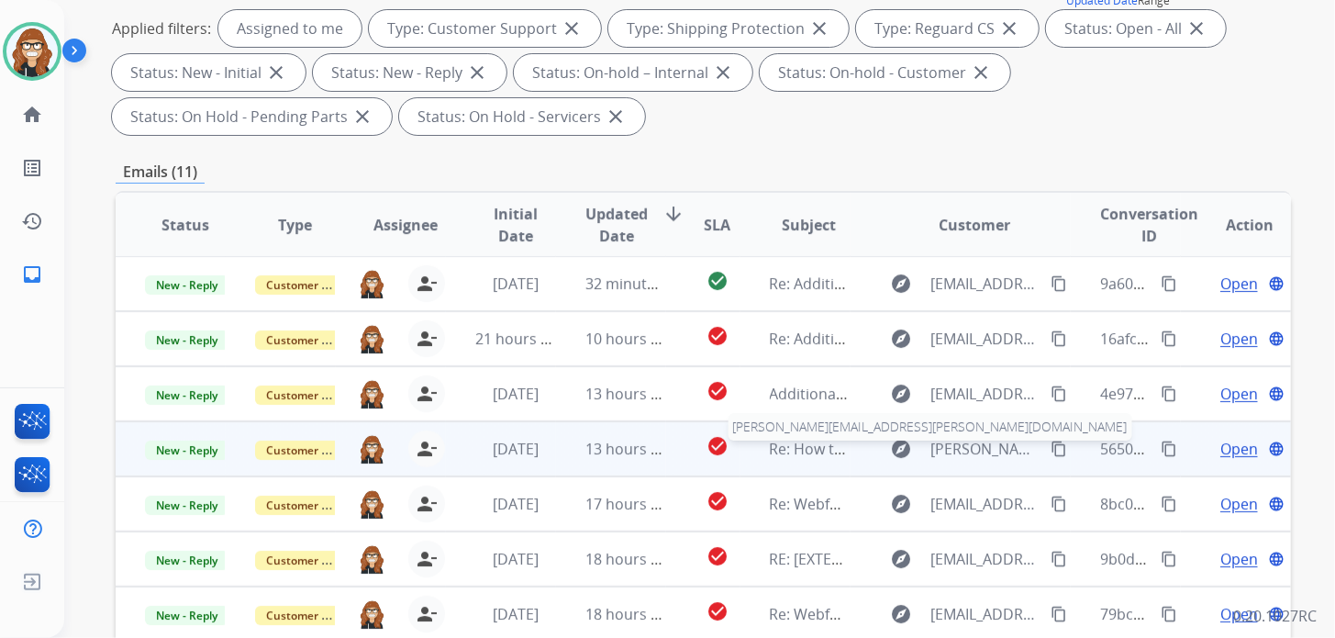
scroll to position [538, 0]
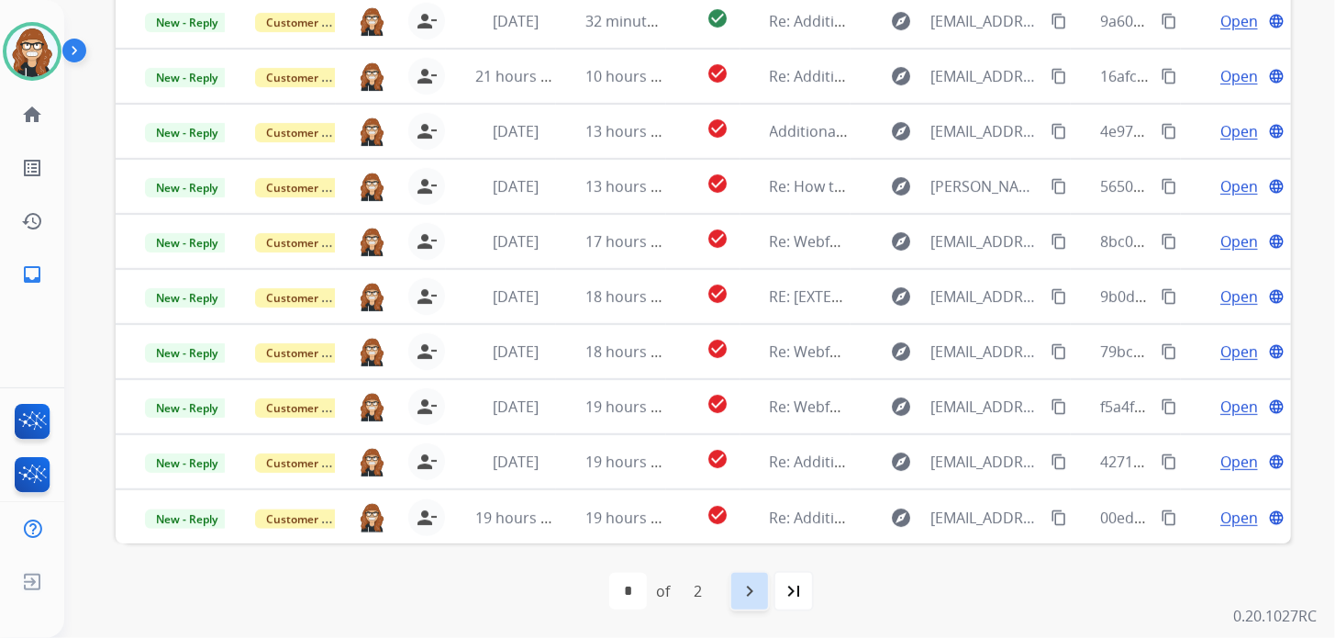
click at [760, 592] on mat-icon "navigate_next" at bounding box center [750, 591] width 22 height 22
select select "*"
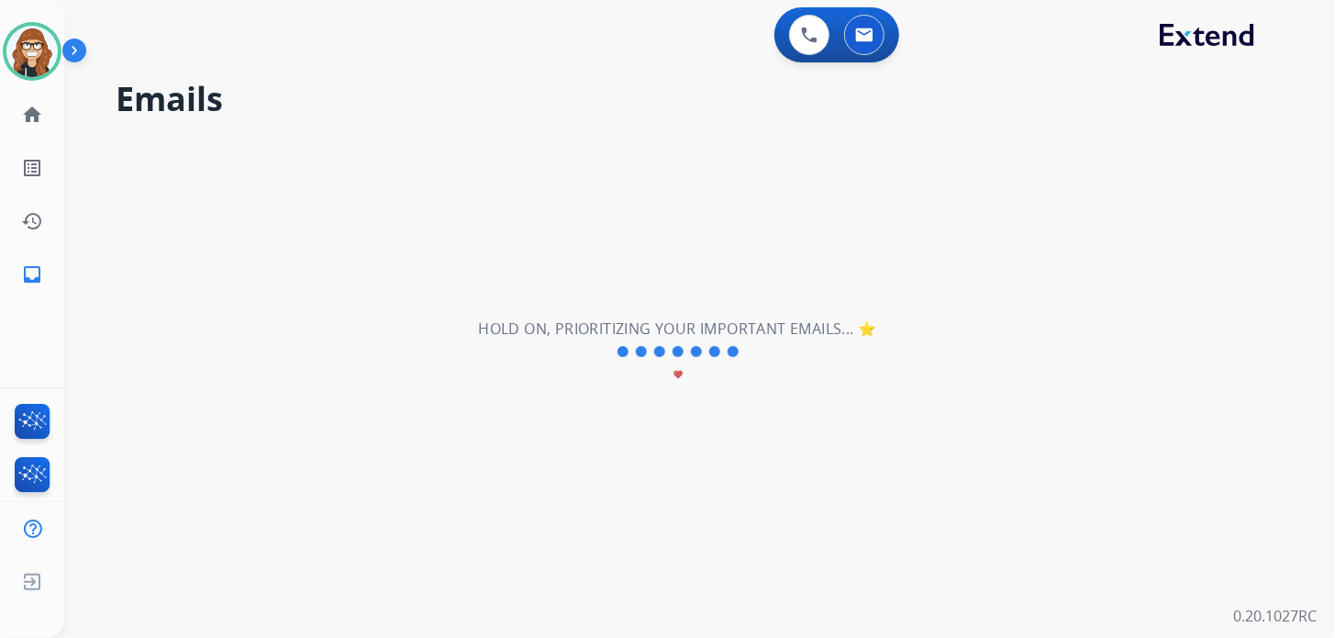
scroll to position [0, 0]
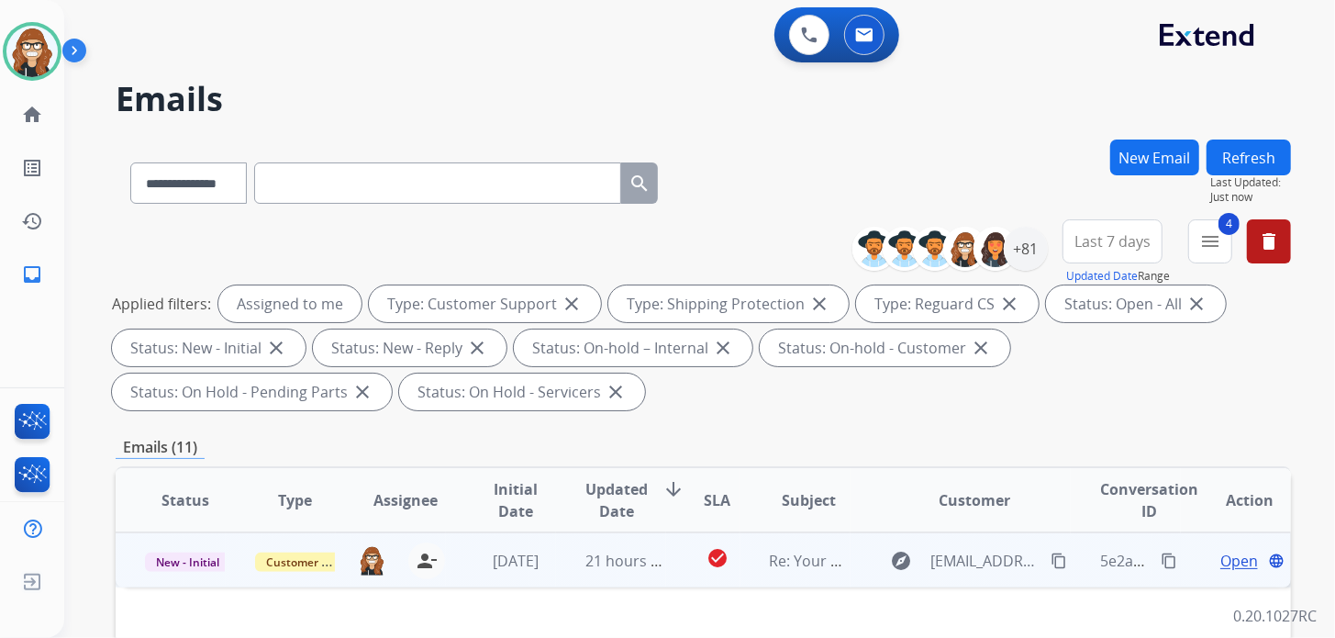
click at [1227, 561] on span "Open" at bounding box center [1239, 561] width 38 height 22
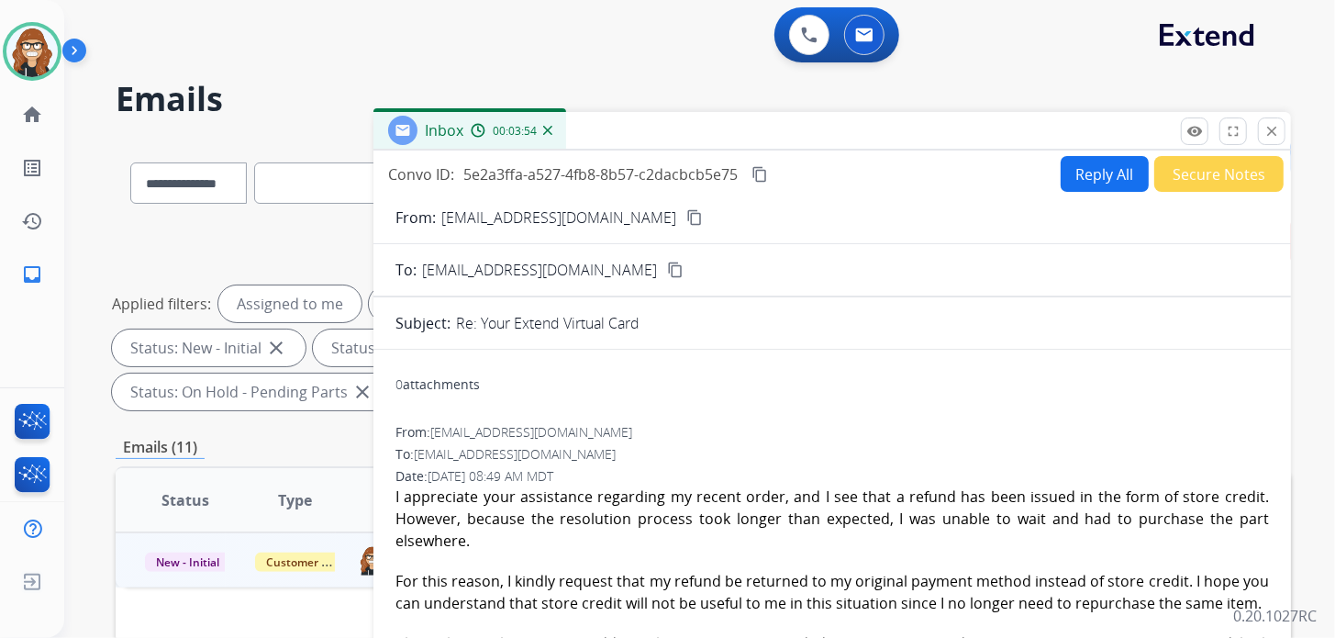
click at [757, 174] on mat-icon "content_copy" at bounding box center [759, 174] width 17 height 17
click at [1081, 163] on button "Reply All" at bounding box center [1105, 174] width 88 height 36
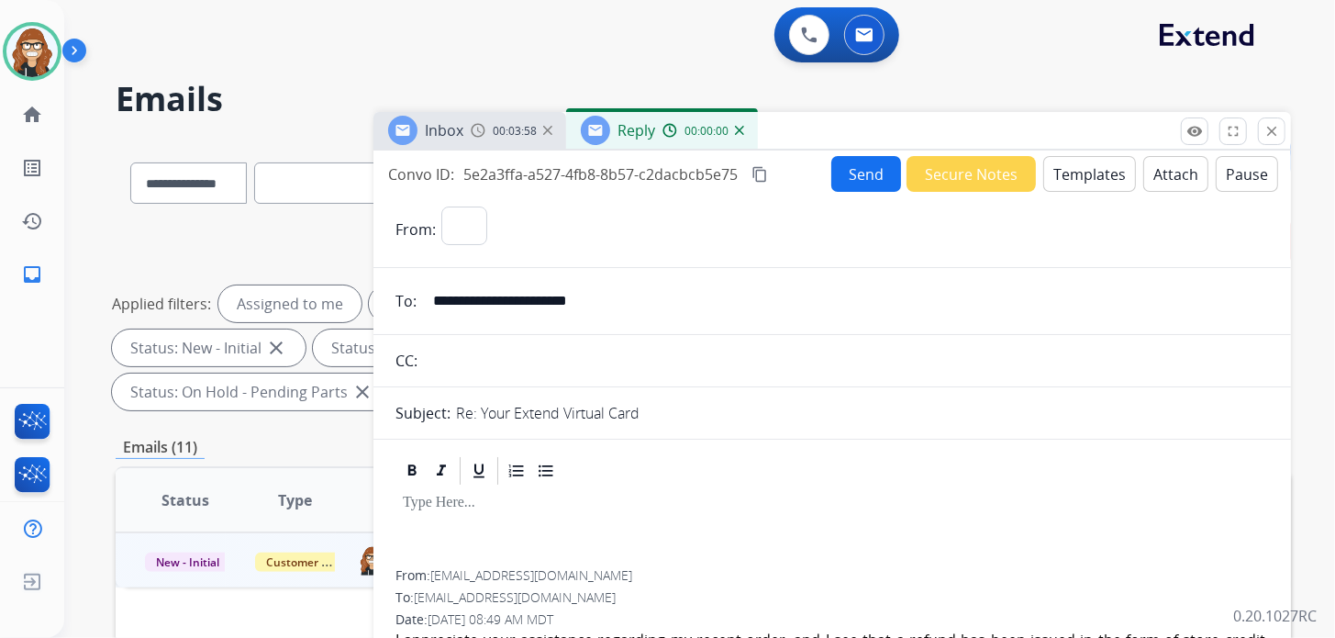
select select "**********"
click at [1066, 175] on button "Templates" at bounding box center [1089, 174] width 93 height 36
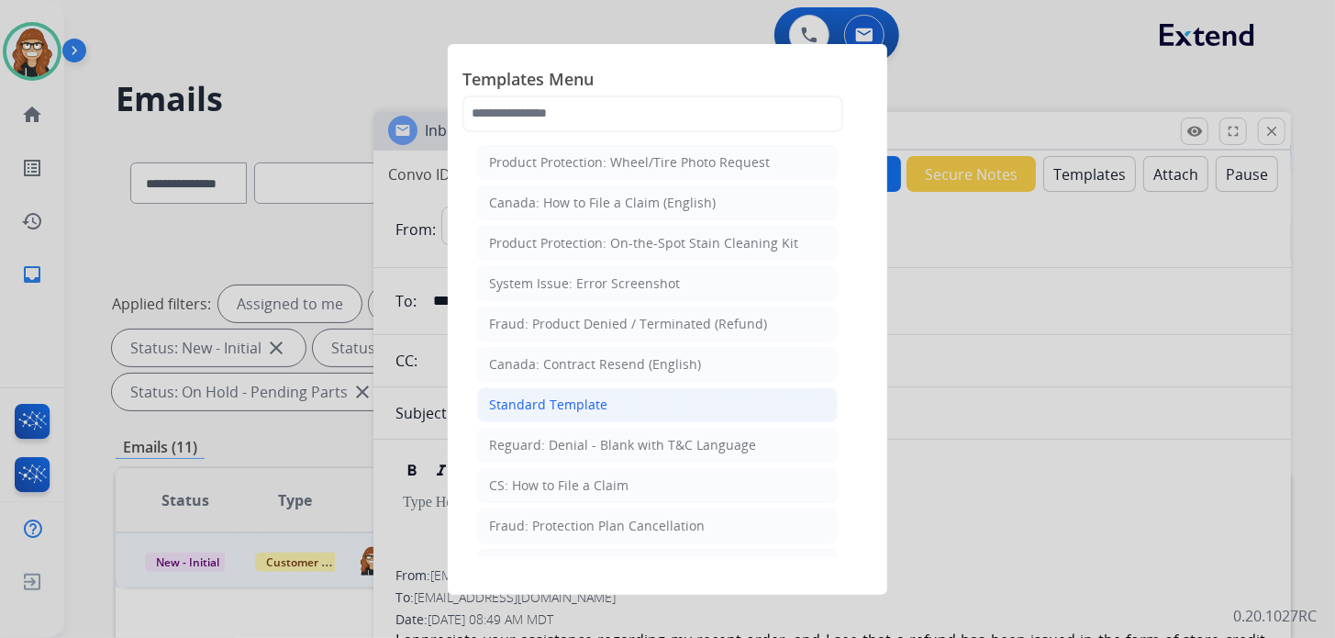
click at [559, 407] on div "Standard Template" at bounding box center [548, 404] width 118 height 18
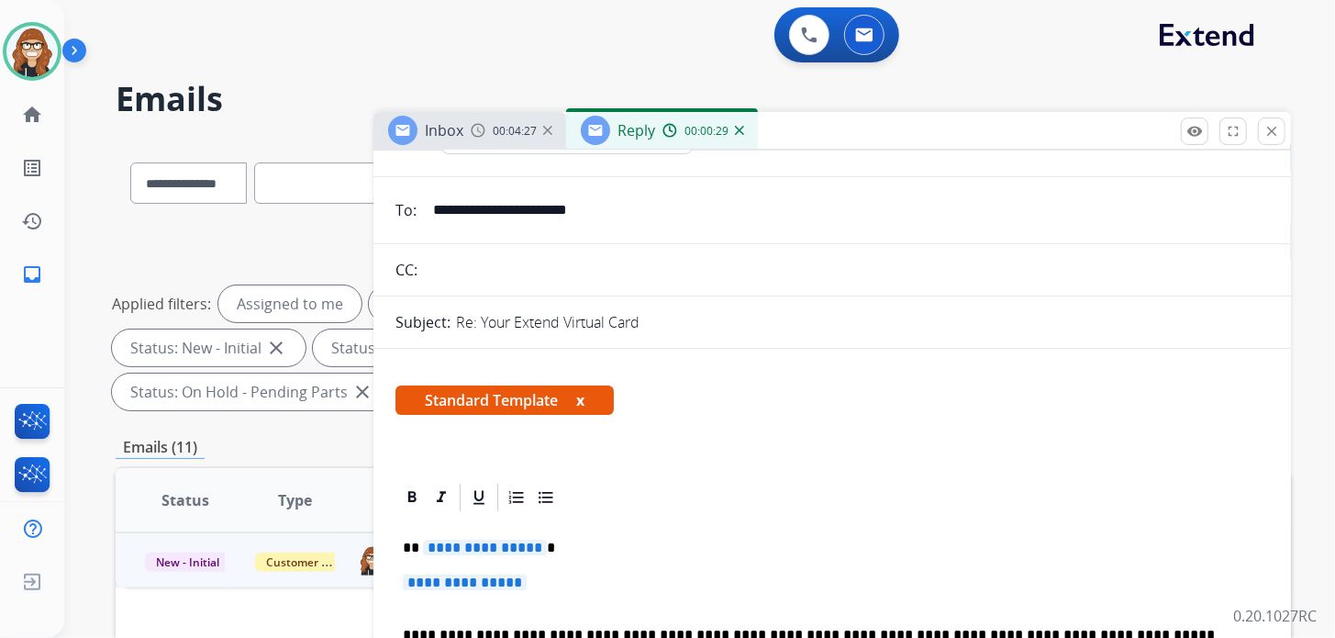
scroll to position [183, 0]
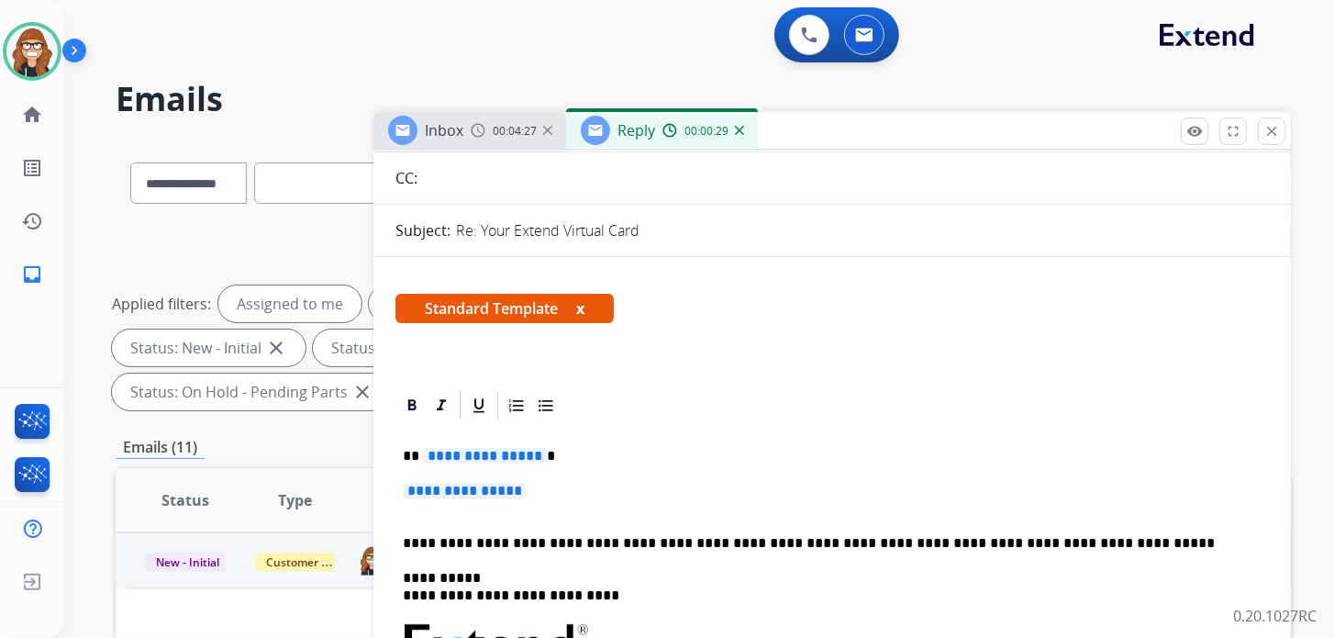
click at [555, 488] on p "**********" at bounding box center [832, 500] width 859 height 34
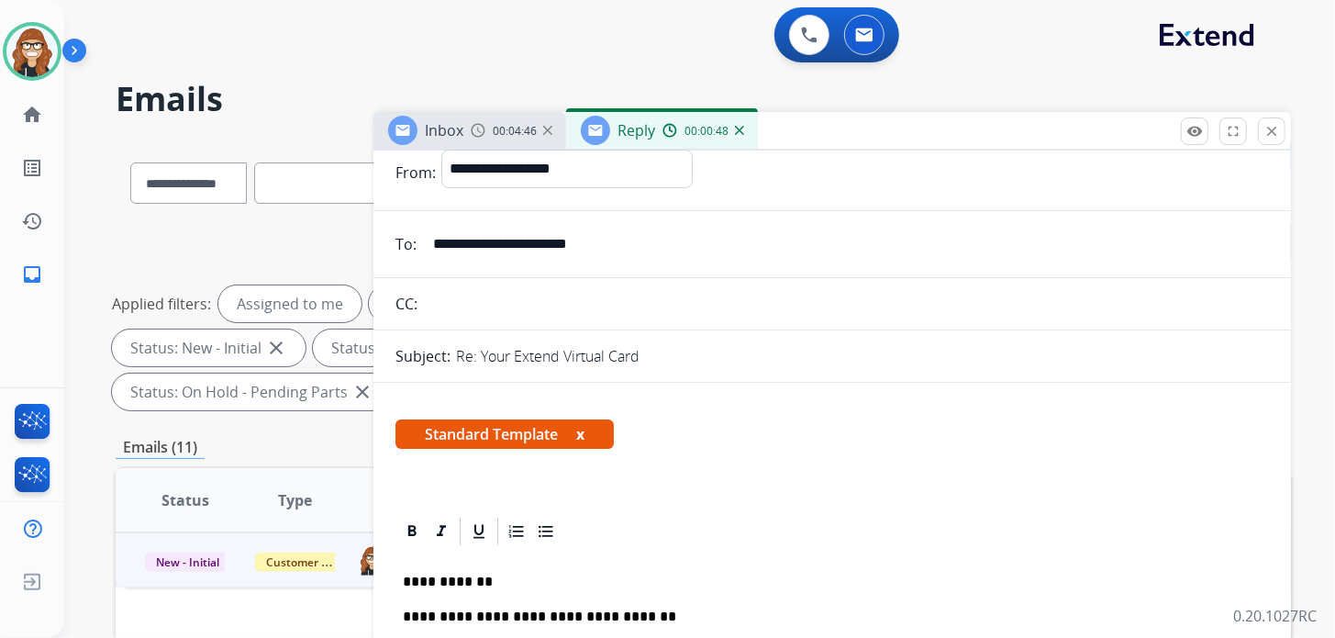
scroll to position [0, 0]
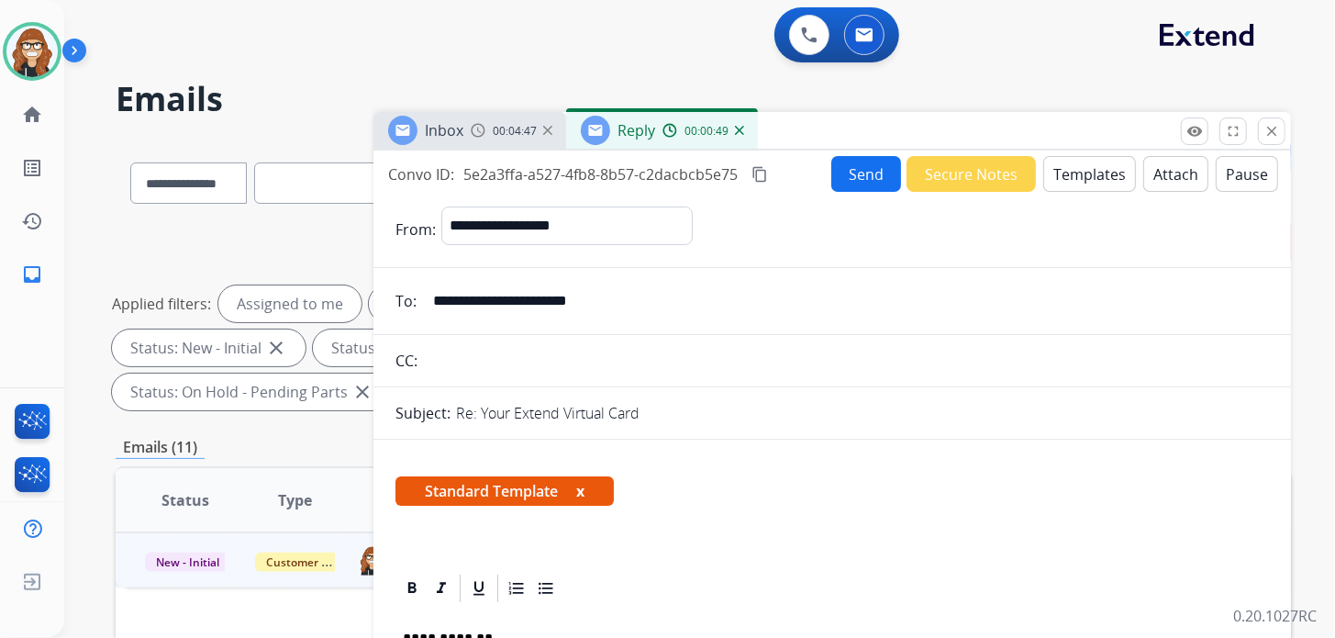
click at [844, 175] on button "Send" at bounding box center [866, 174] width 70 height 36
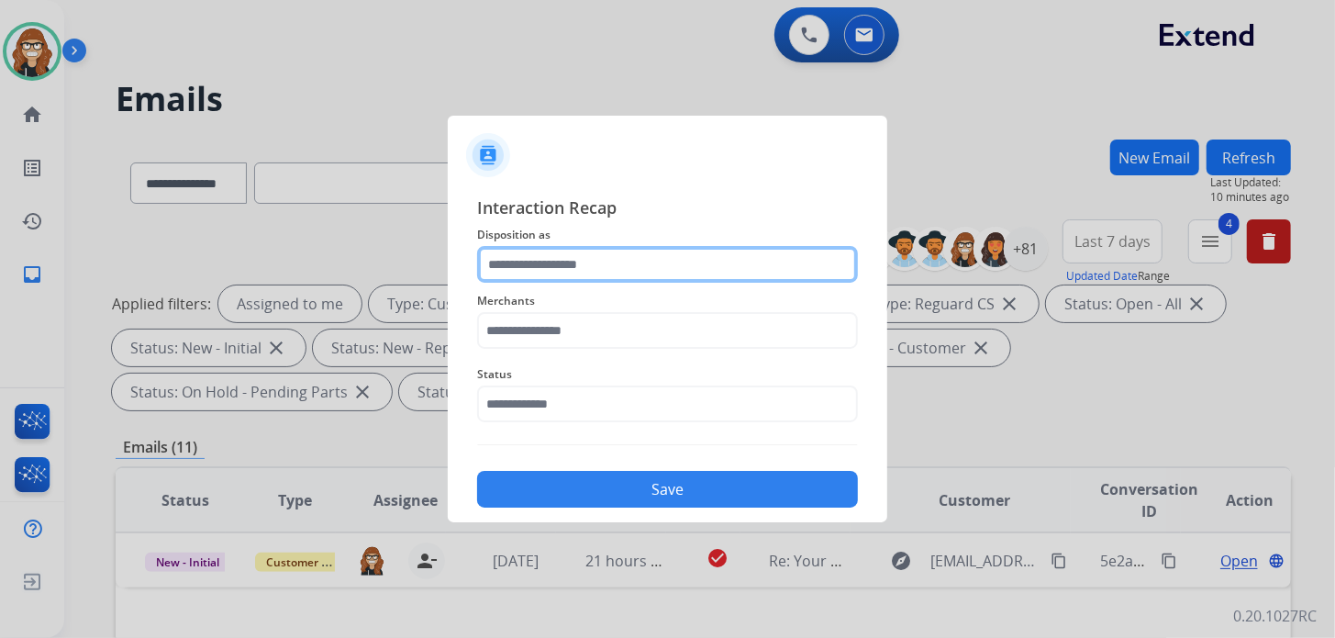
click at [630, 261] on input "text" at bounding box center [667, 264] width 381 height 37
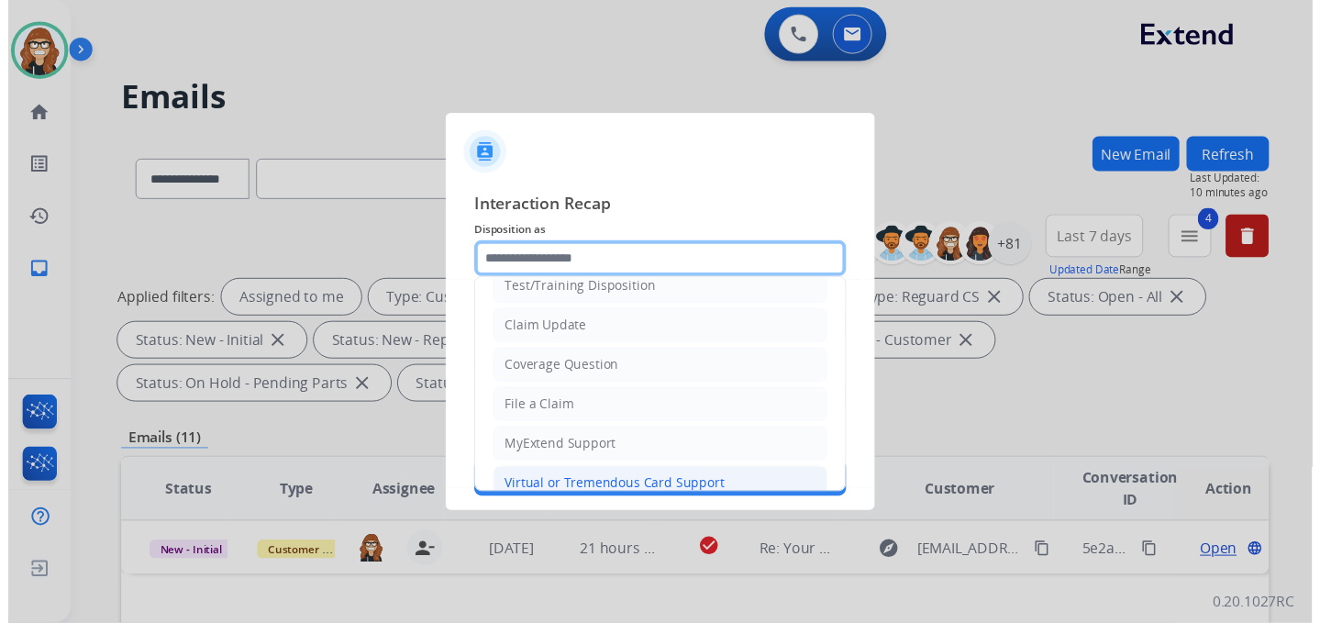
scroll to position [183, 0]
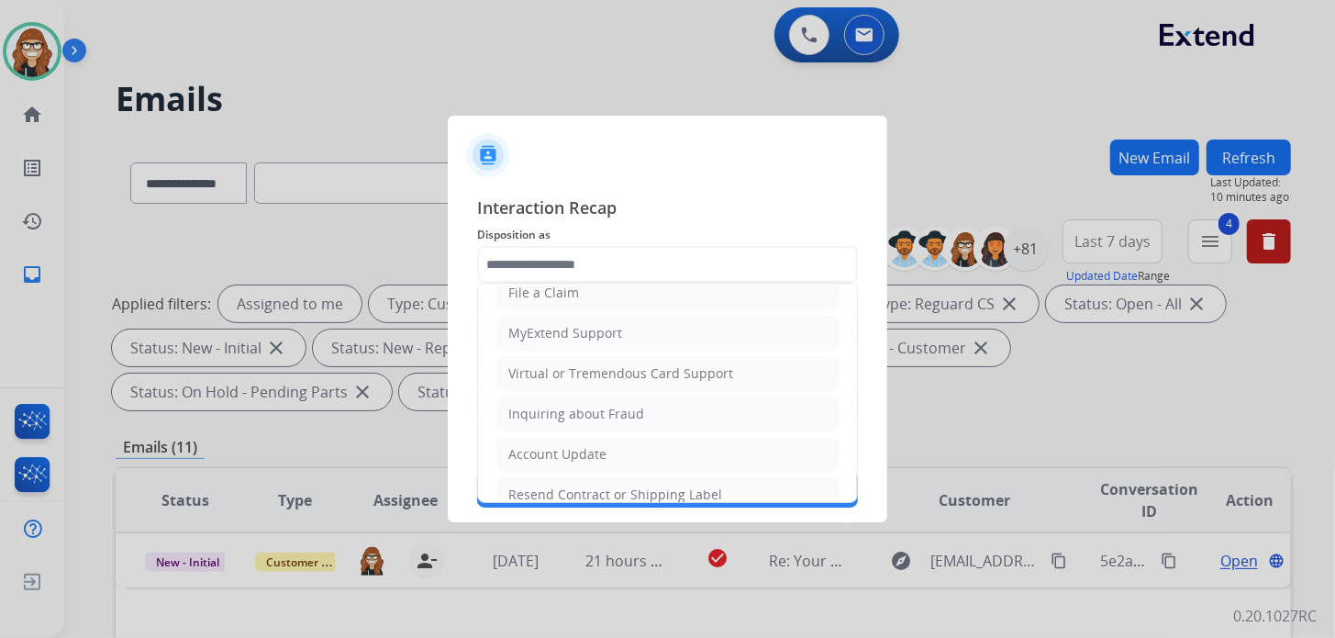
drag, startPoint x: 650, startPoint y: 373, endPoint x: 645, endPoint y: 357, distance: 17.1
click at [650, 372] on div "Virtual or Tremendous Card Support" at bounding box center [620, 373] width 225 height 18
type input "**********"
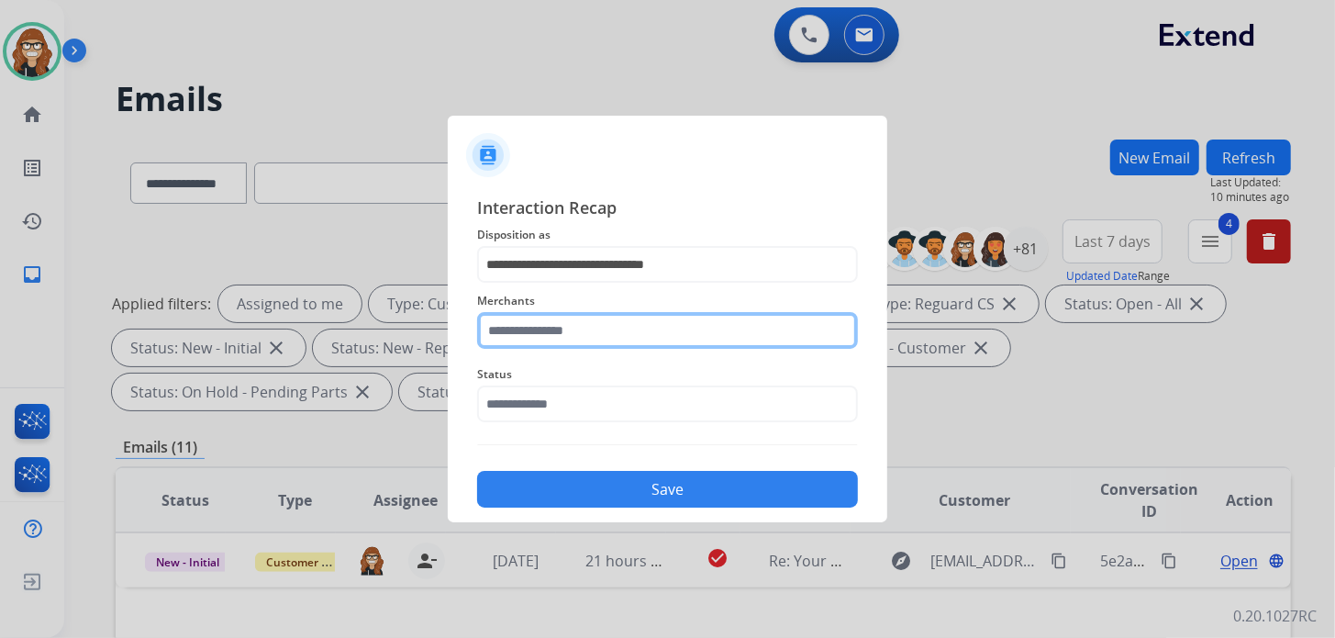
click at [625, 320] on input "text" at bounding box center [667, 330] width 381 height 37
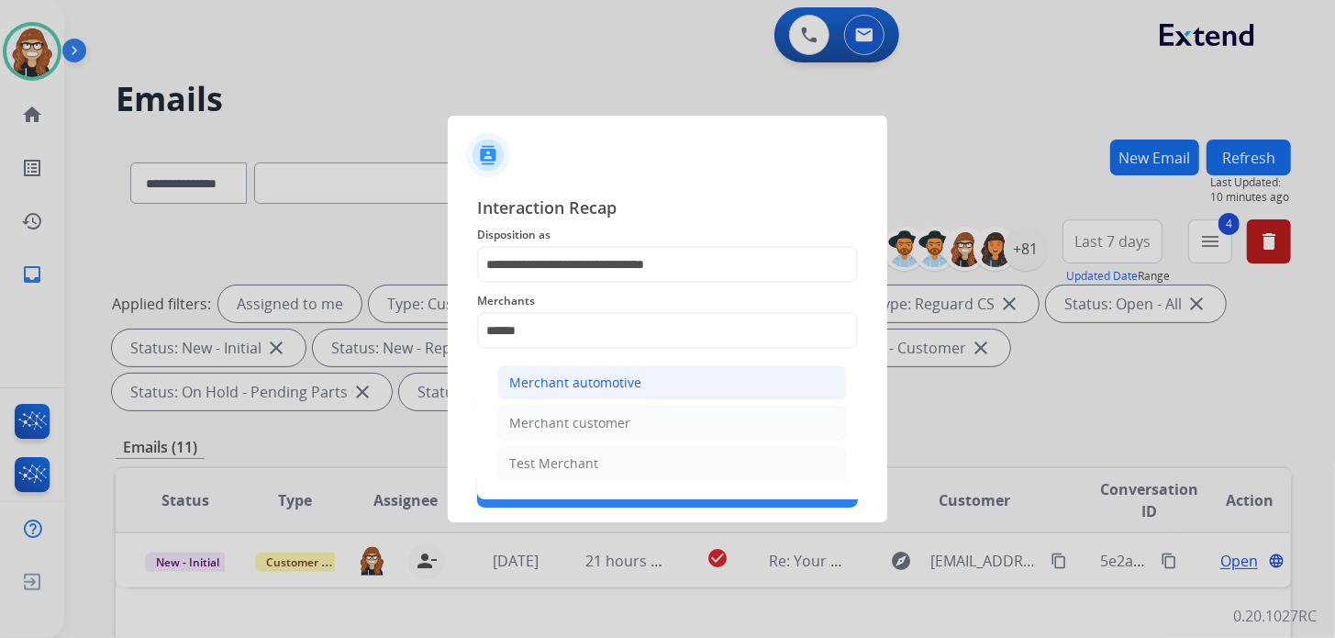
click at [595, 375] on div "Merchant automotive" at bounding box center [575, 382] width 132 height 18
type input "**********"
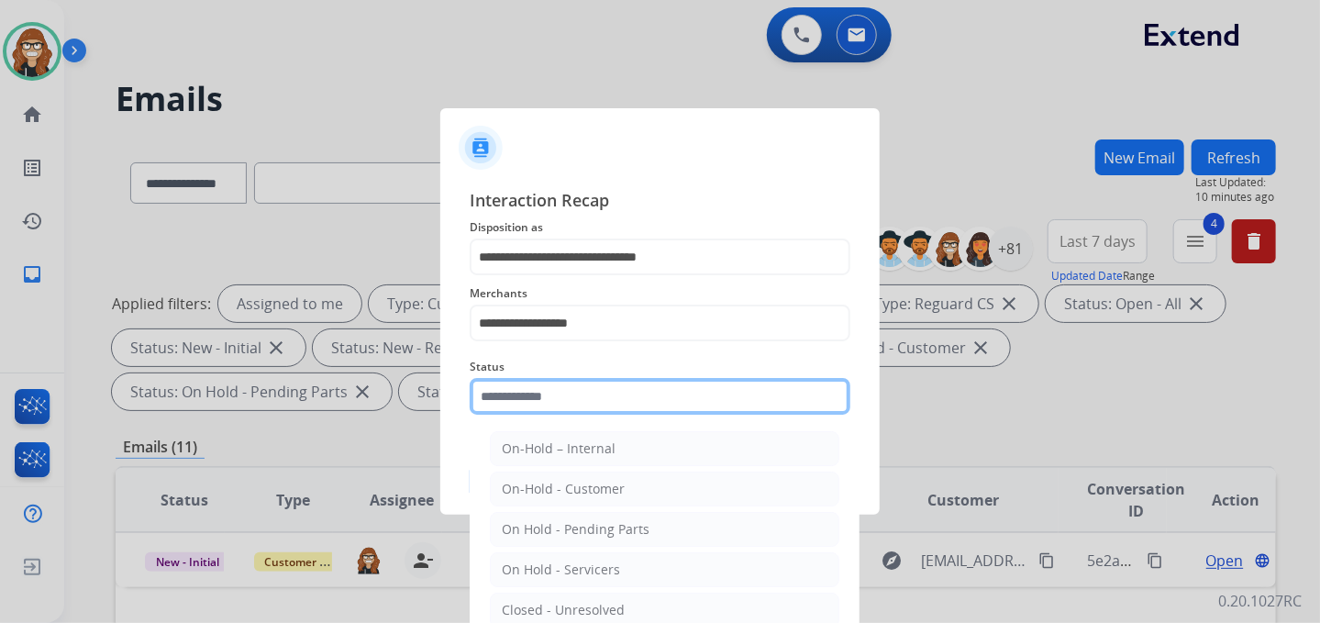
click at [584, 419] on div "Status On-Hold – Internal On-Hold - Customer On Hold - Pending Parts On Hold - …" at bounding box center [660, 385] width 381 height 73
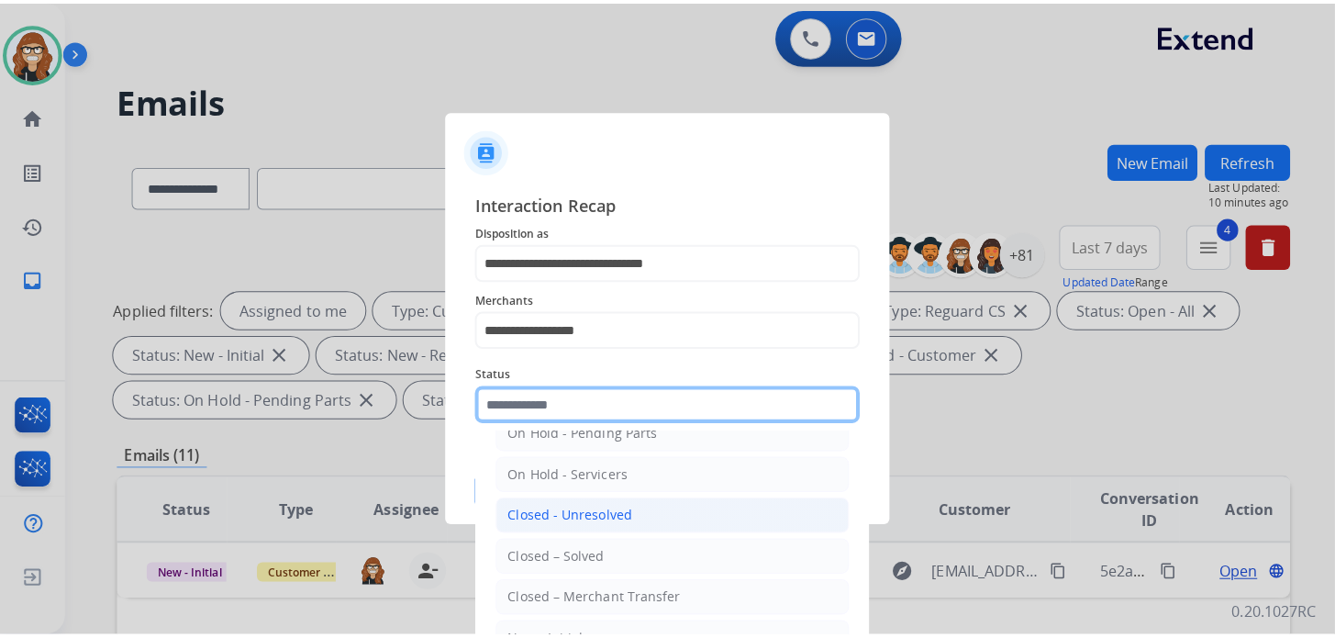
scroll to position [106, 0]
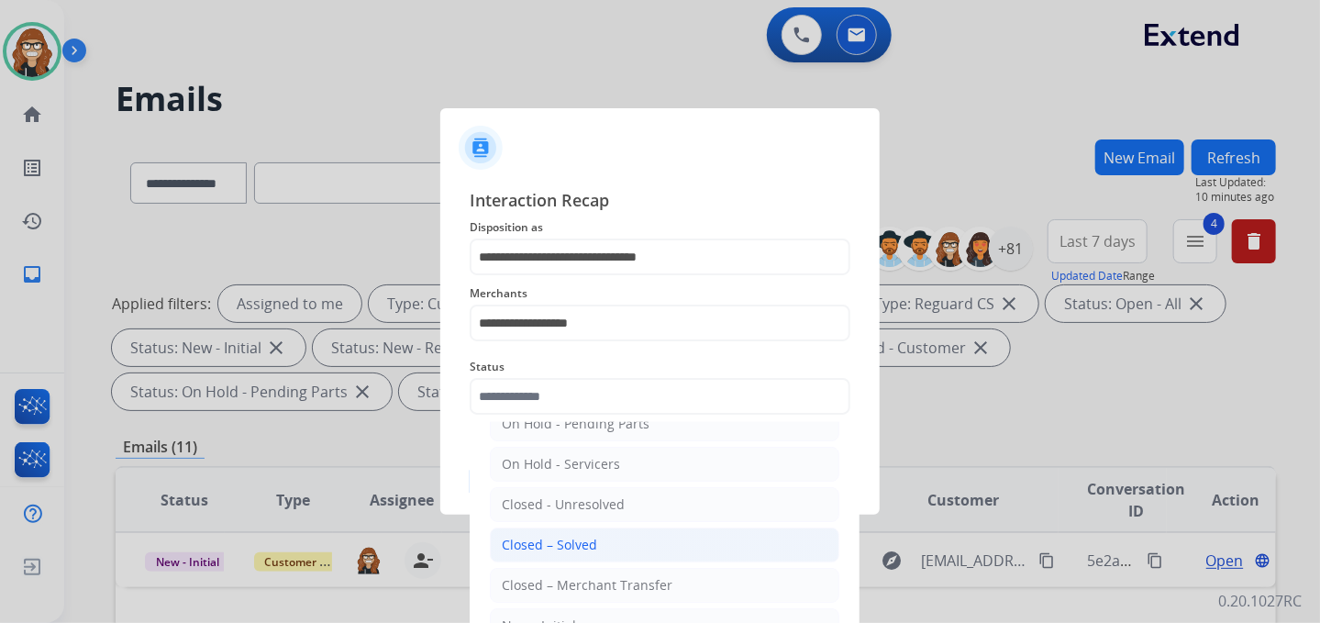
click at [577, 548] on div "Closed – Solved" at bounding box center [549, 545] width 95 height 18
type input "**********"
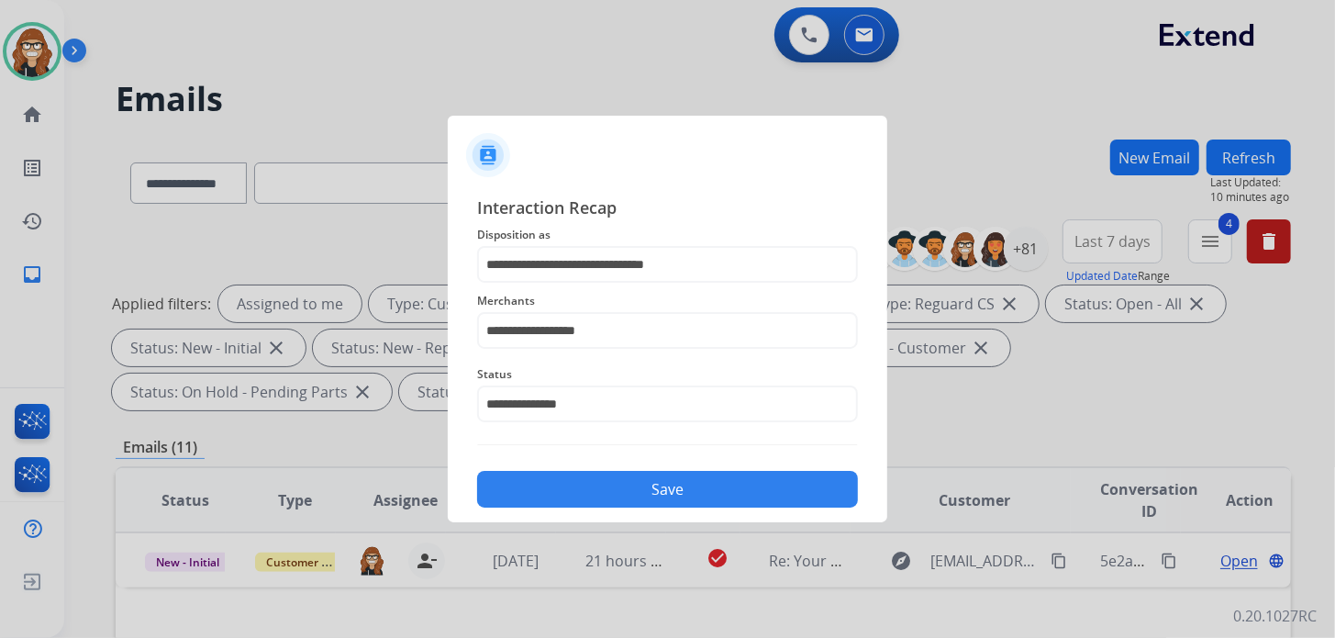
click at [579, 487] on button "Save" at bounding box center [667, 489] width 381 height 37
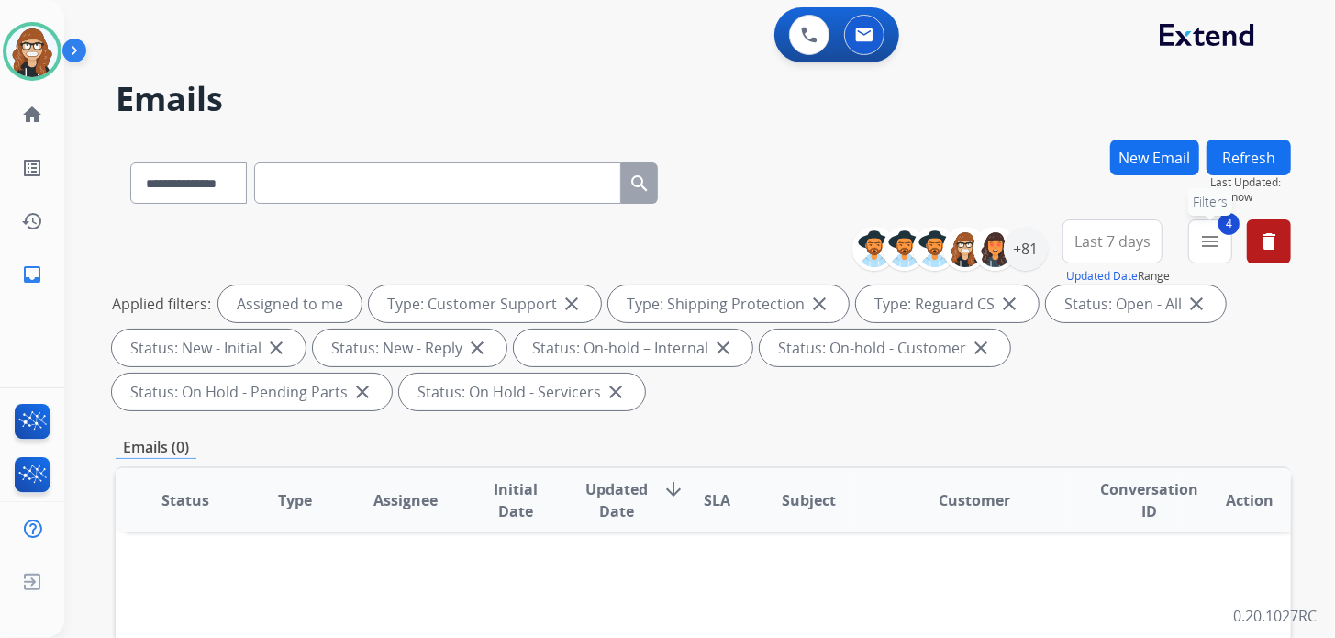
click at [1215, 244] on mat-icon "menu" at bounding box center [1210, 241] width 22 height 22
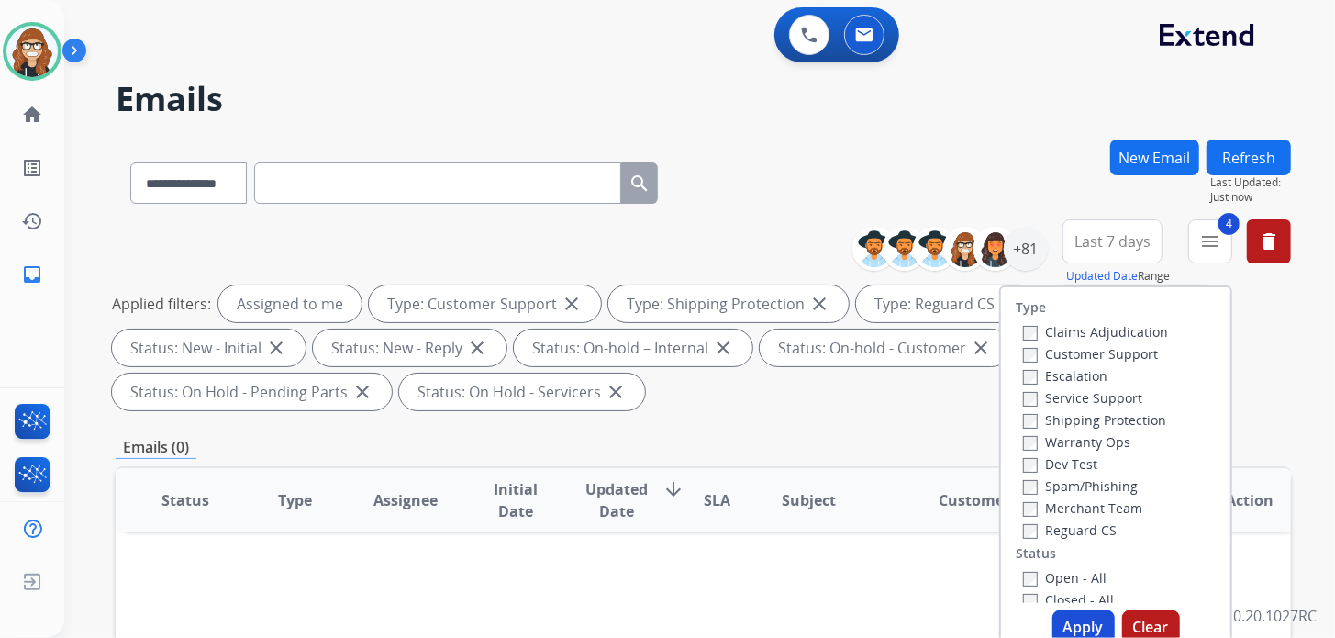
click at [962, 126] on div "**********" at bounding box center [677, 385] width 1227 height 638
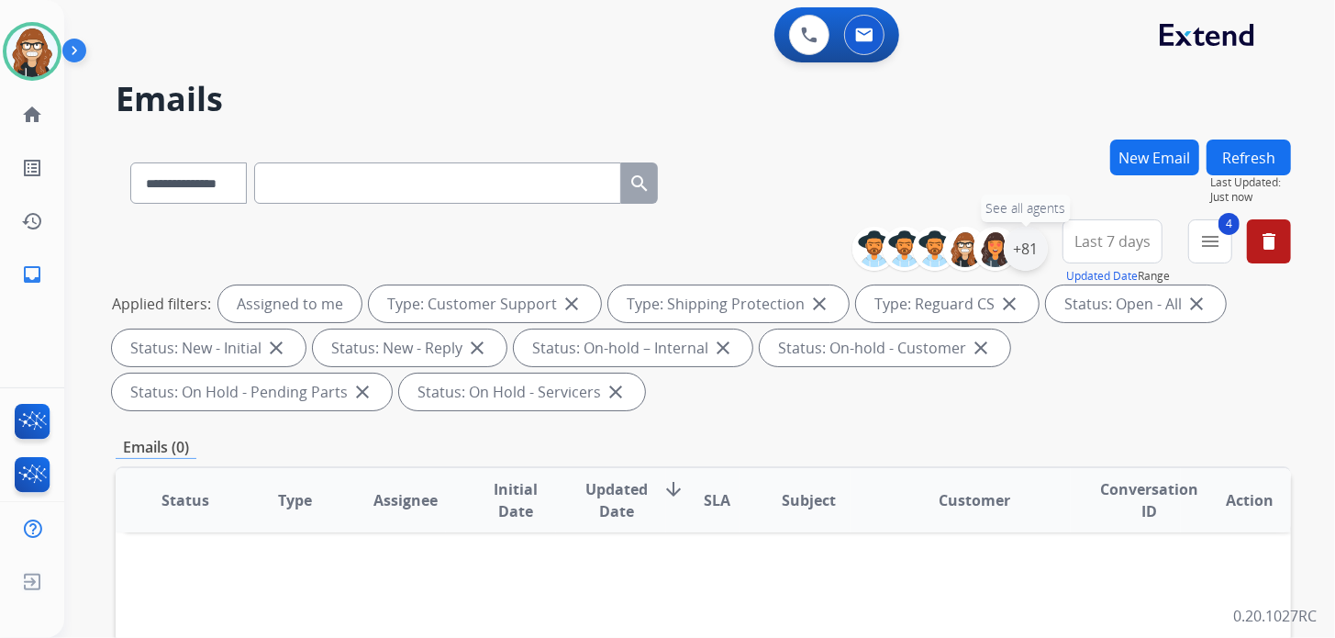
click at [1021, 253] on div "+81" at bounding box center [1026, 249] width 44 height 44
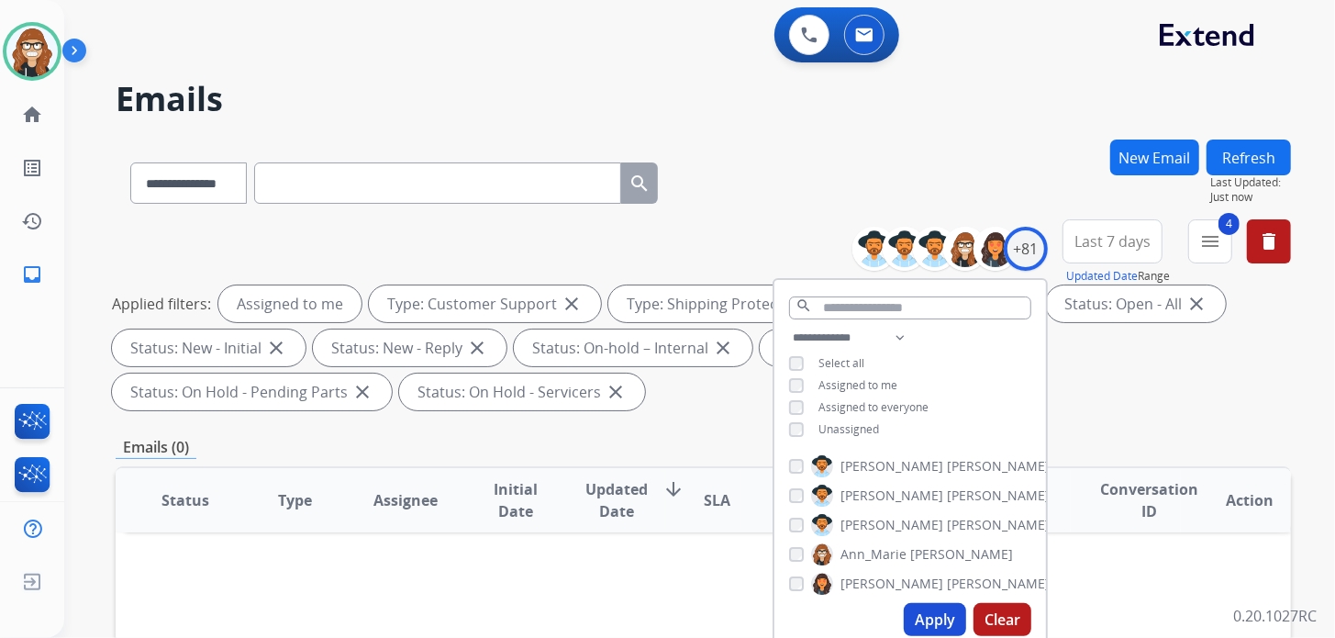
click at [957, 117] on div "**********" at bounding box center [677, 385] width 1227 height 638
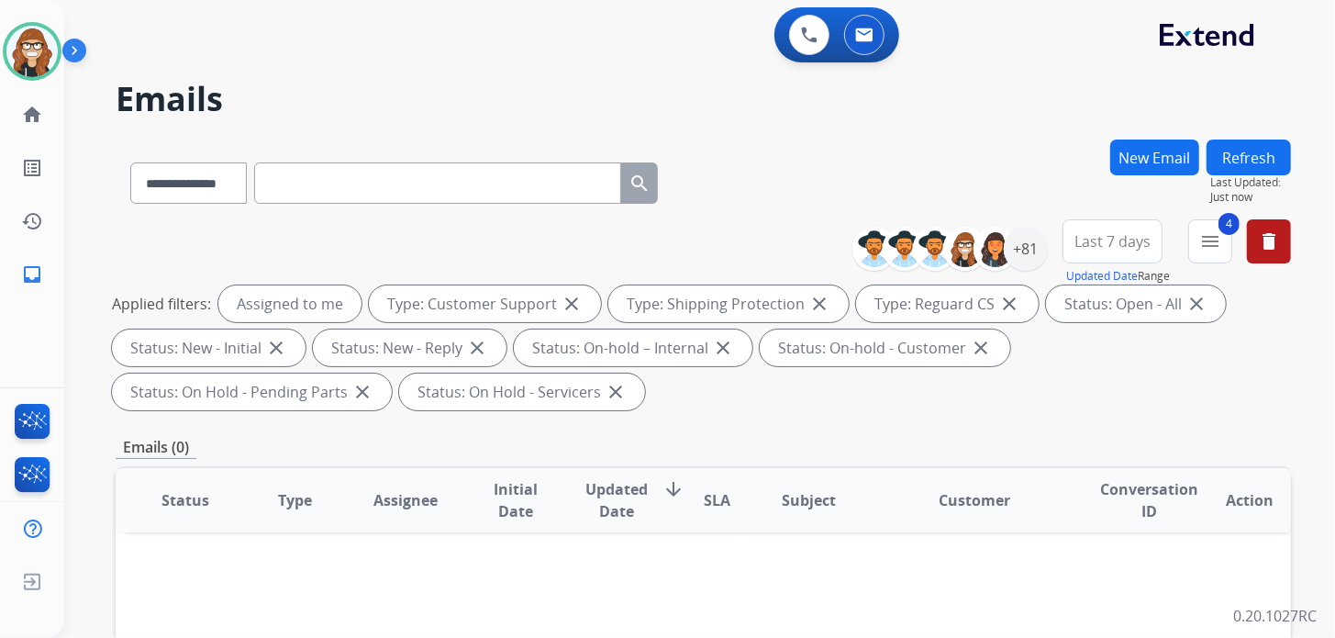
click at [1227, 163] on button "Refresh" at bounding box center [1248, 157] width 84 height 36
click at [1221, 244] on button "4 menu Filters" at bounding box center [1210, 241] width 44 height 44
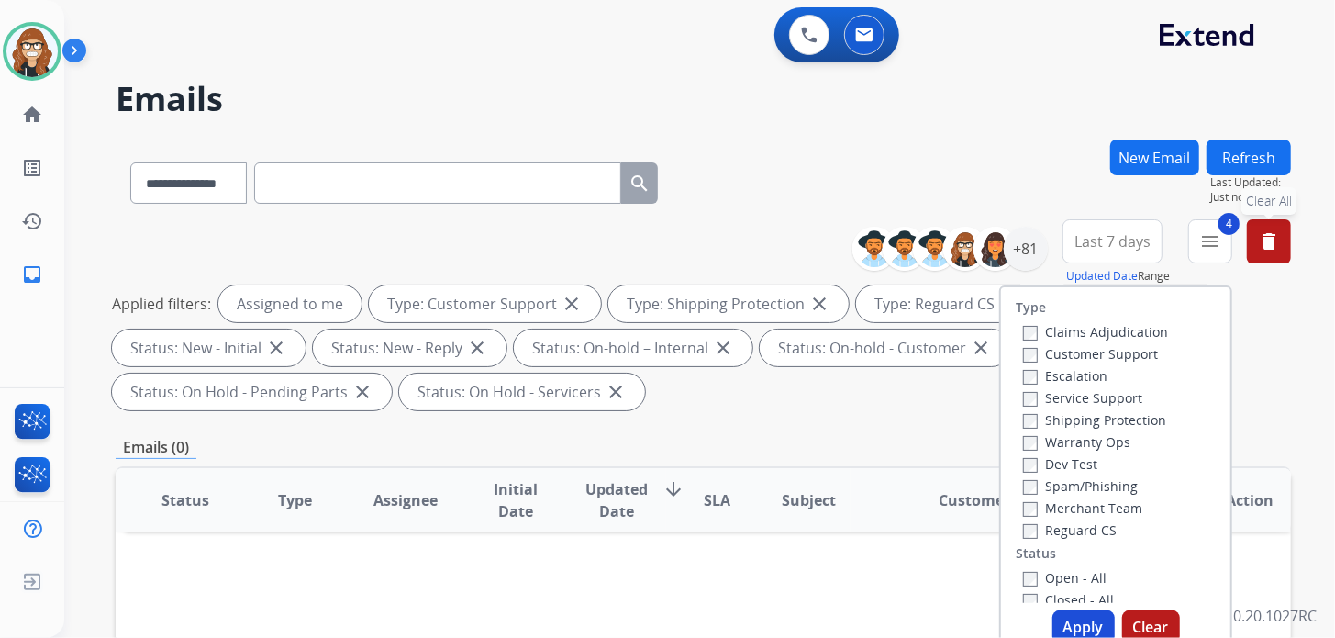
click at [1262, 255] on button "delete Clear All" at bounding box center [1269, 241] width 44 height 44
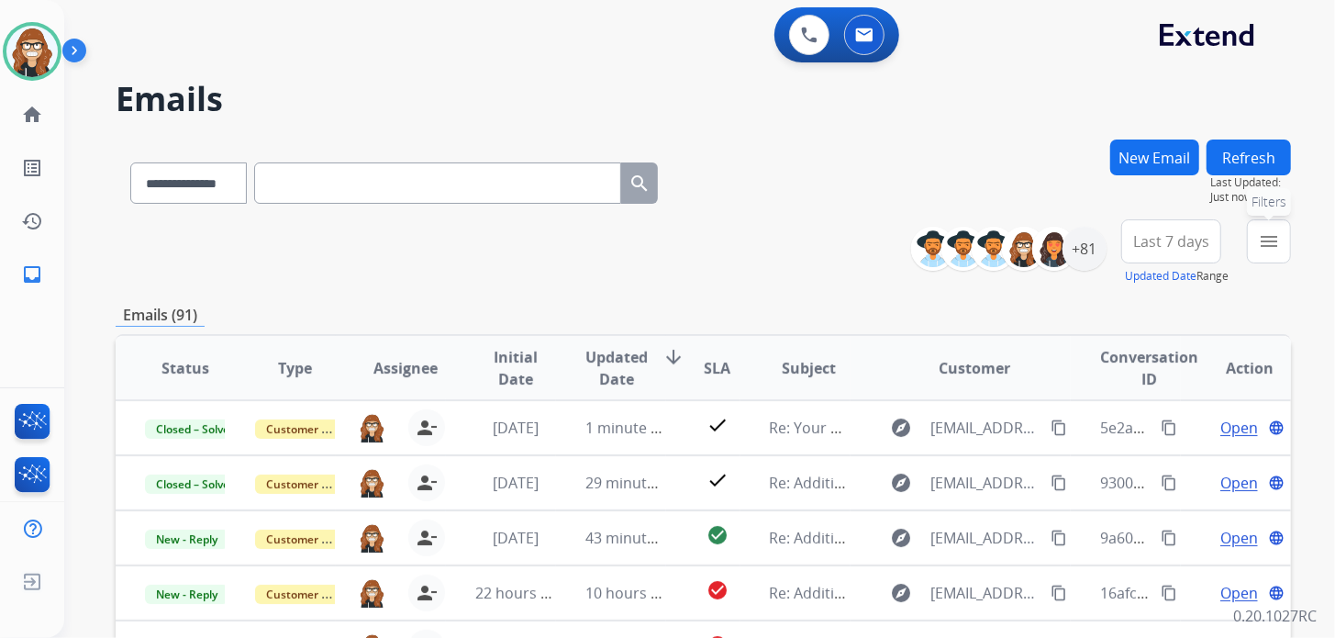
click at [1284, 239] on button "menu Filters" at bounding box center [1269, 241] width 44 height 44
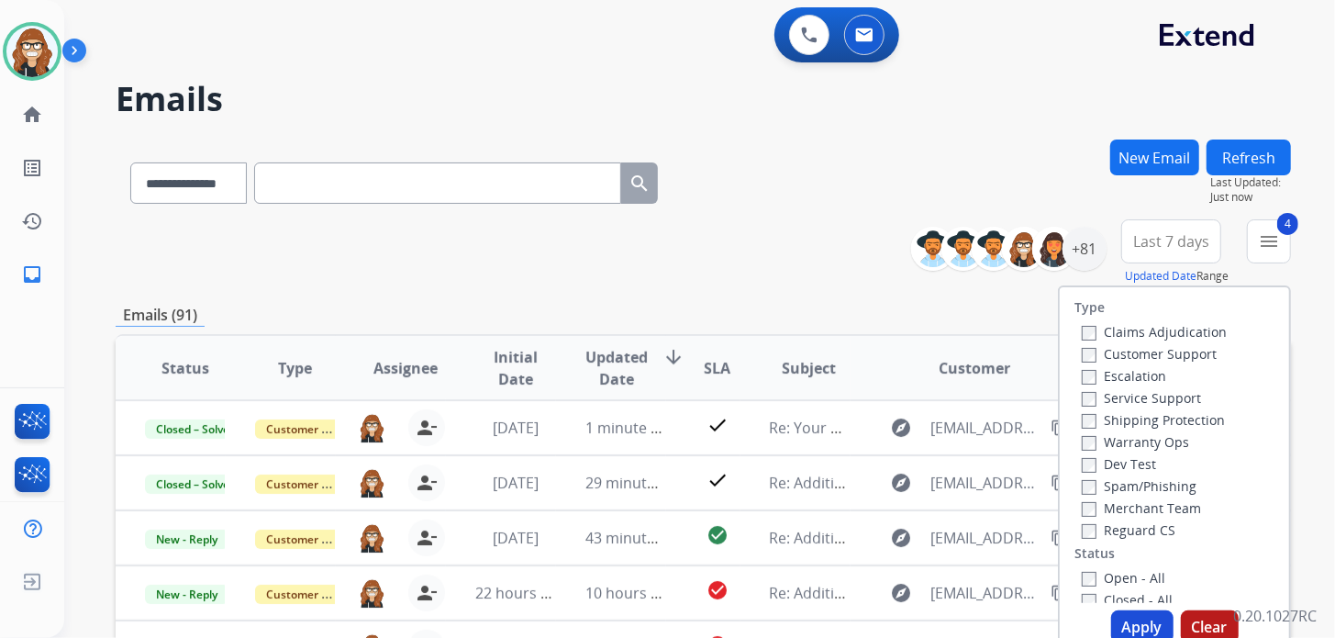
click at [1129, 622] on button "Apply" at bounding box center [1142, 626] width 62 height 33
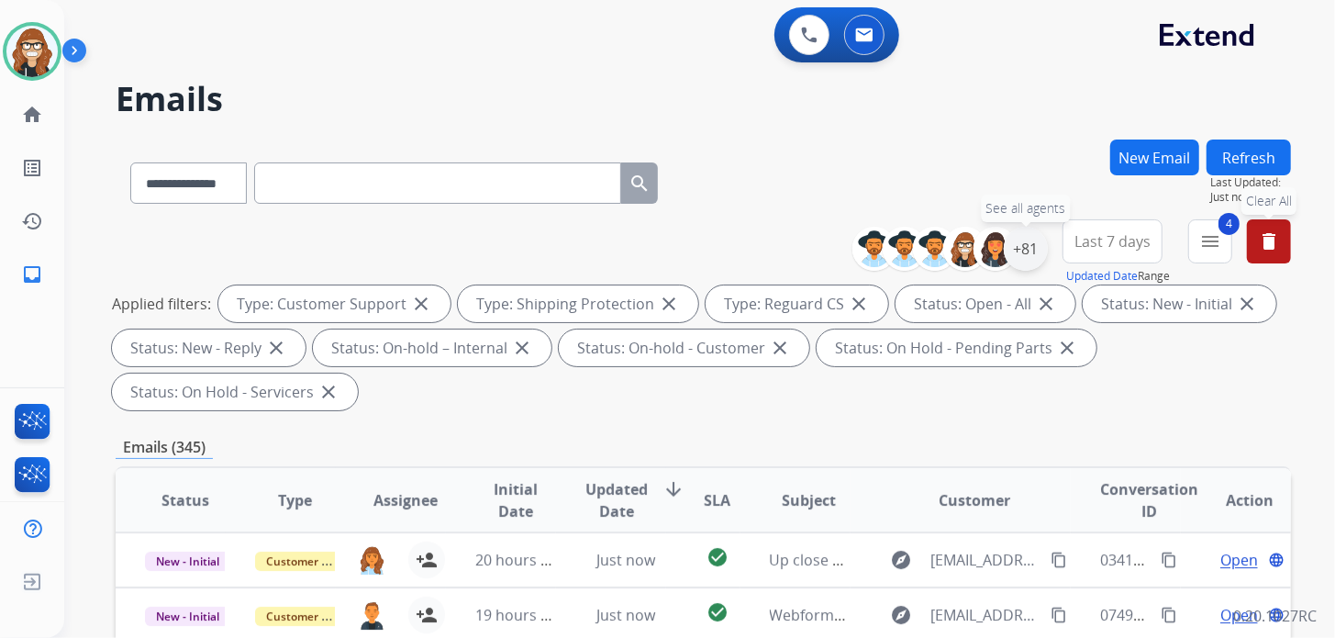
click at [1029, 259] on div "+81" at bounding box center [1026, 249] width 44 height 44
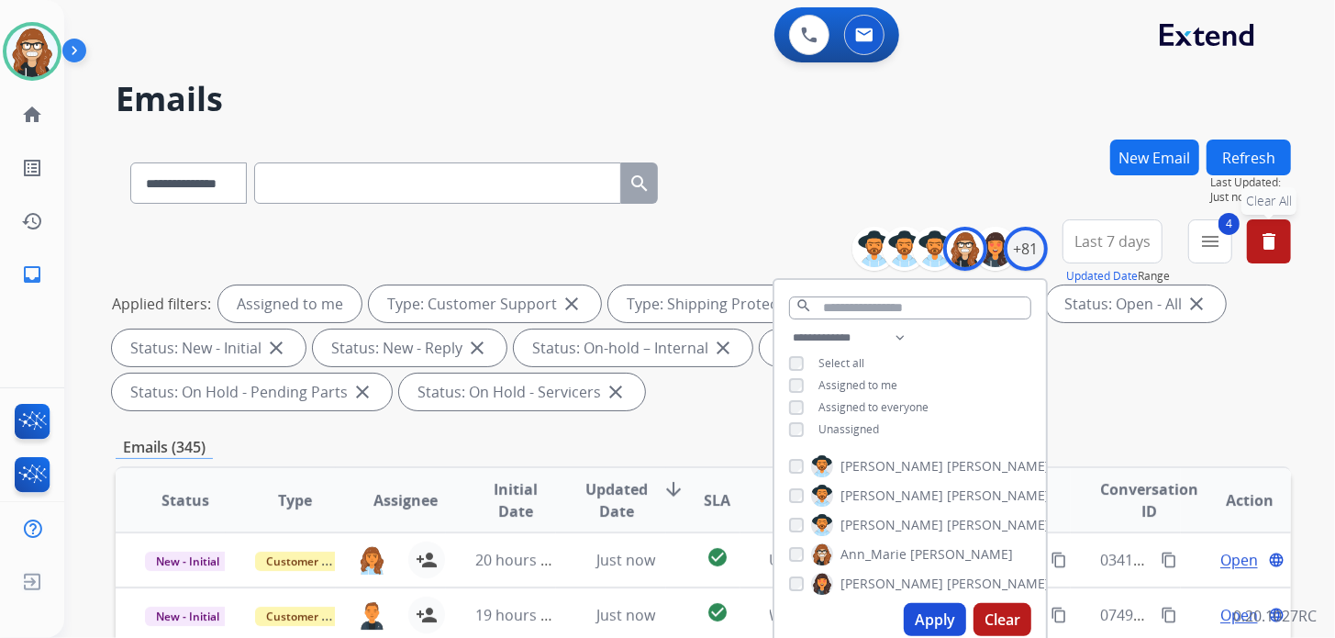
click at [919, 622] on button "Apply" at bounding box center [935, 619] width 62 height 33
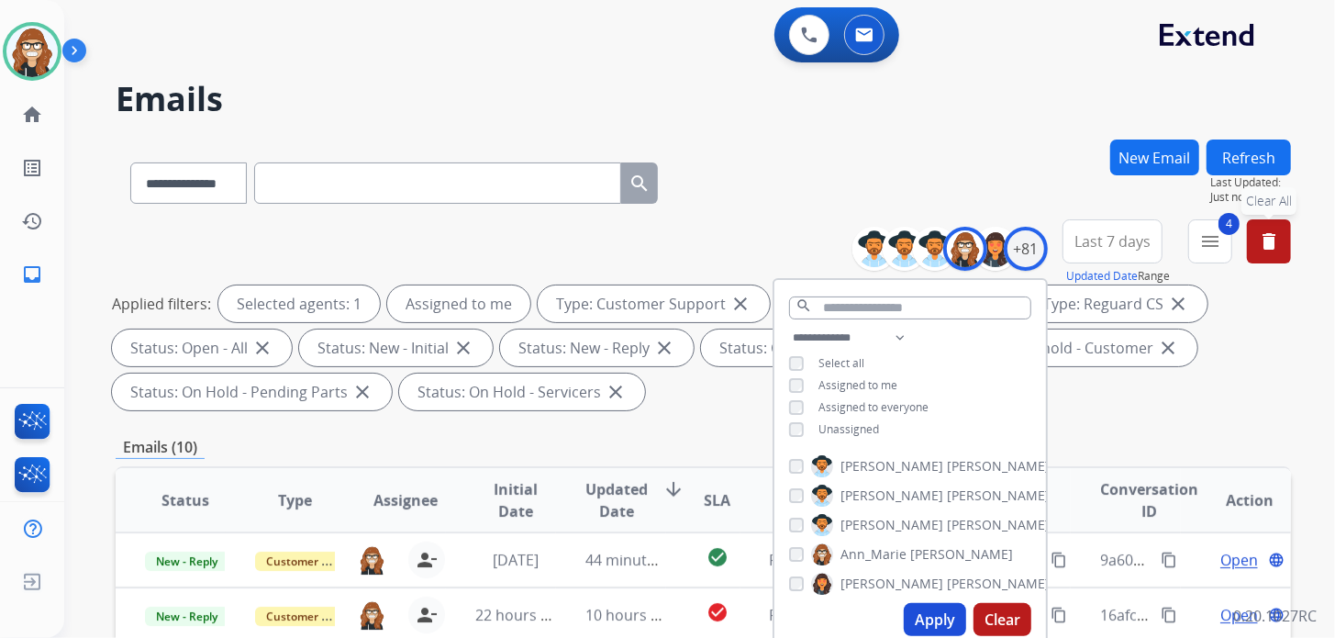
click at [770, 203] on div "**********" at bounding box center [703, 179] width 1175 height 80
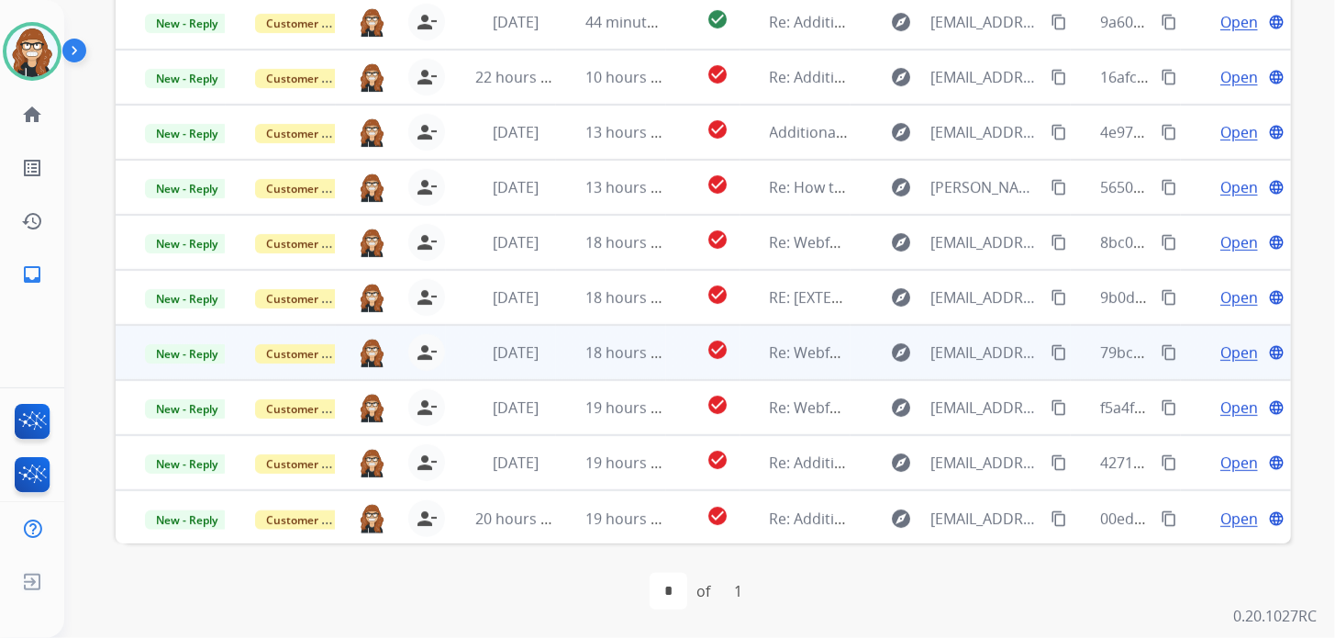
scroll to position [1, 0]
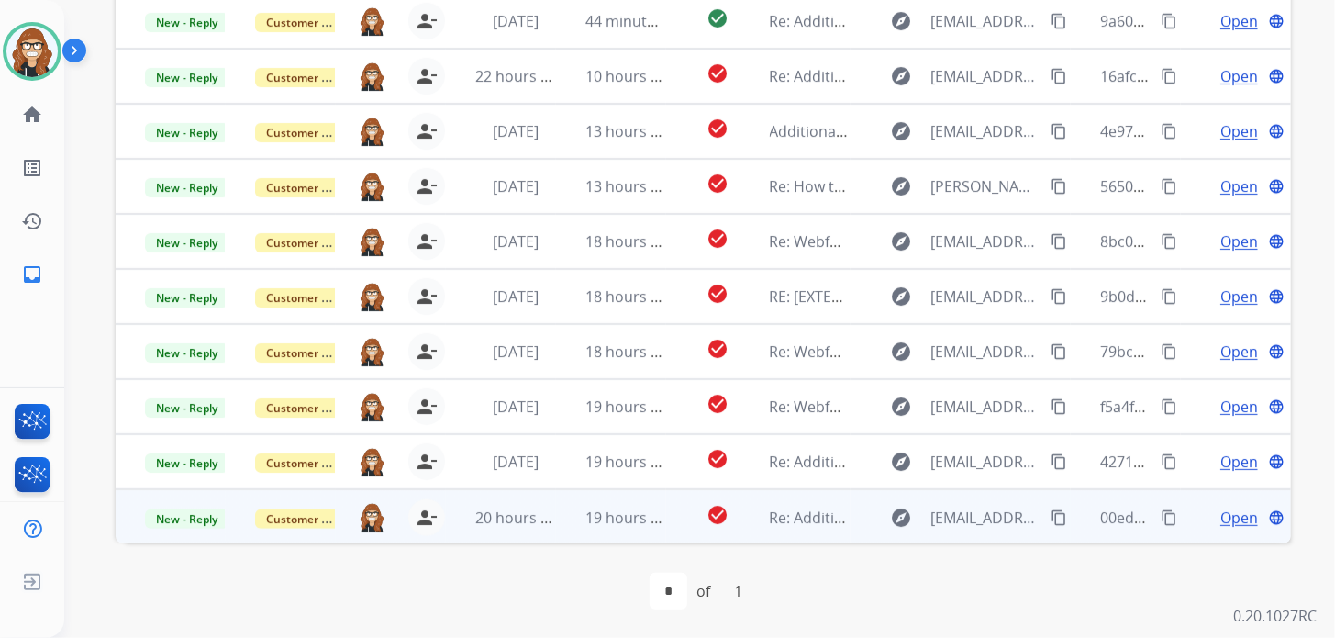
click at [1220, 520] on span "Open" at bounding box center [1239, 517] width 38 height 22
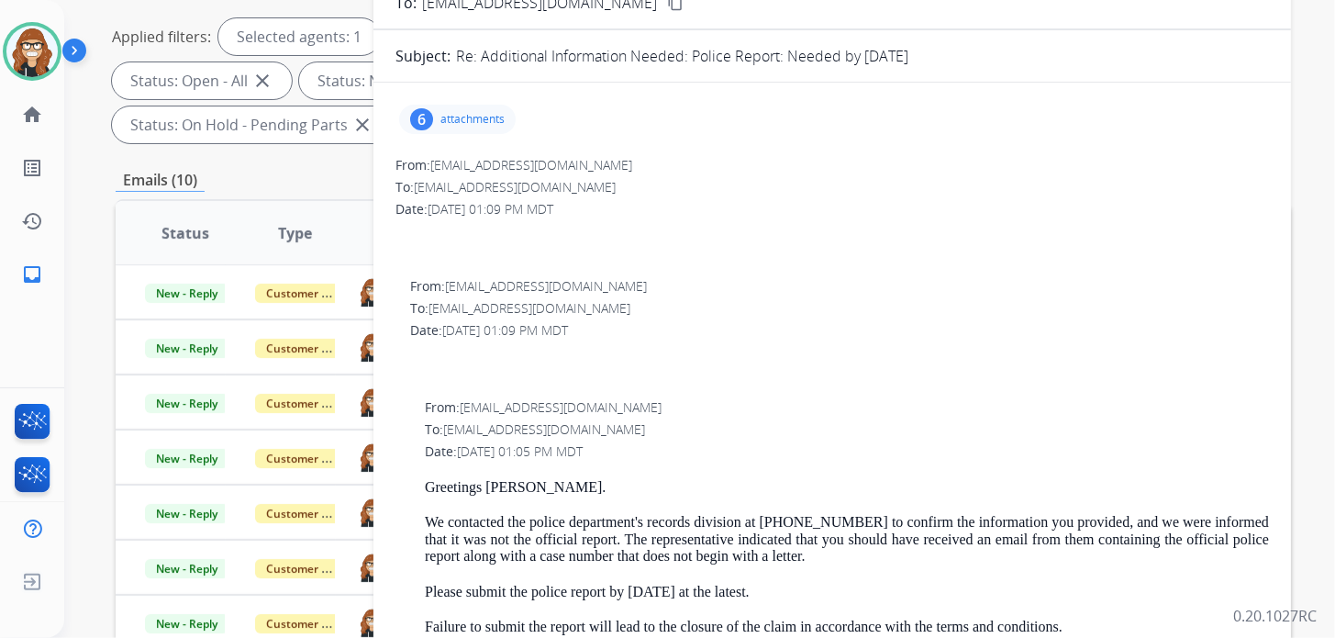
scroll to position [262, 0]
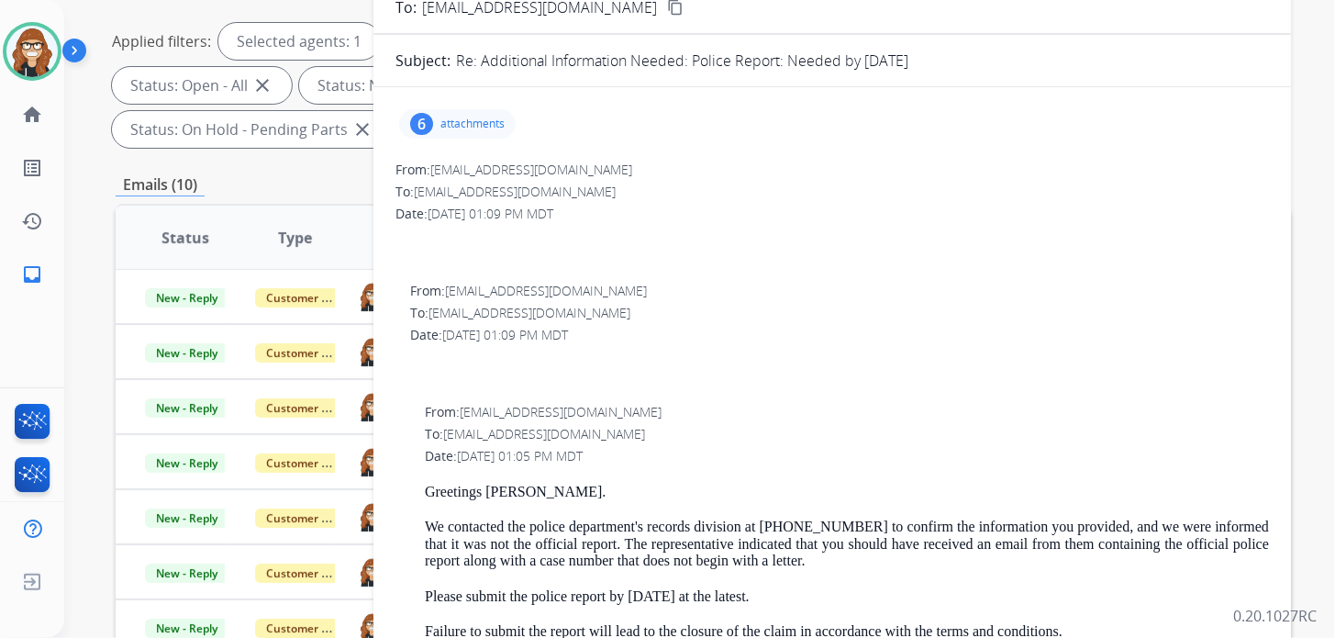
click at [460, 117] on p "attachments" at bounding box center [472, 124] width 64 height 15
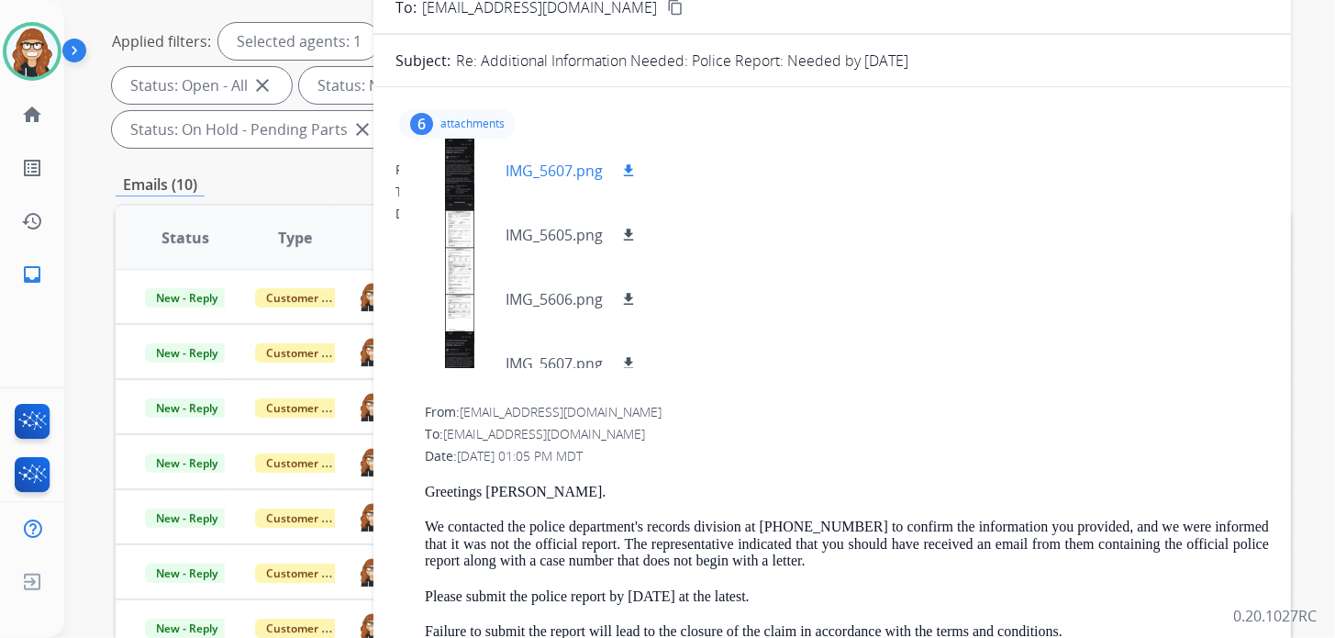
click at [624, 172] on mat-icon "download" at bounding box center [628, 170] width 17 height 17
click at [632, 229] on mat-icon "download" at bounding box center [628, 235] width 17 height 17
click at [634, 297] on mat-icon "download" at bounding box center [628, 299] width 17 height 17
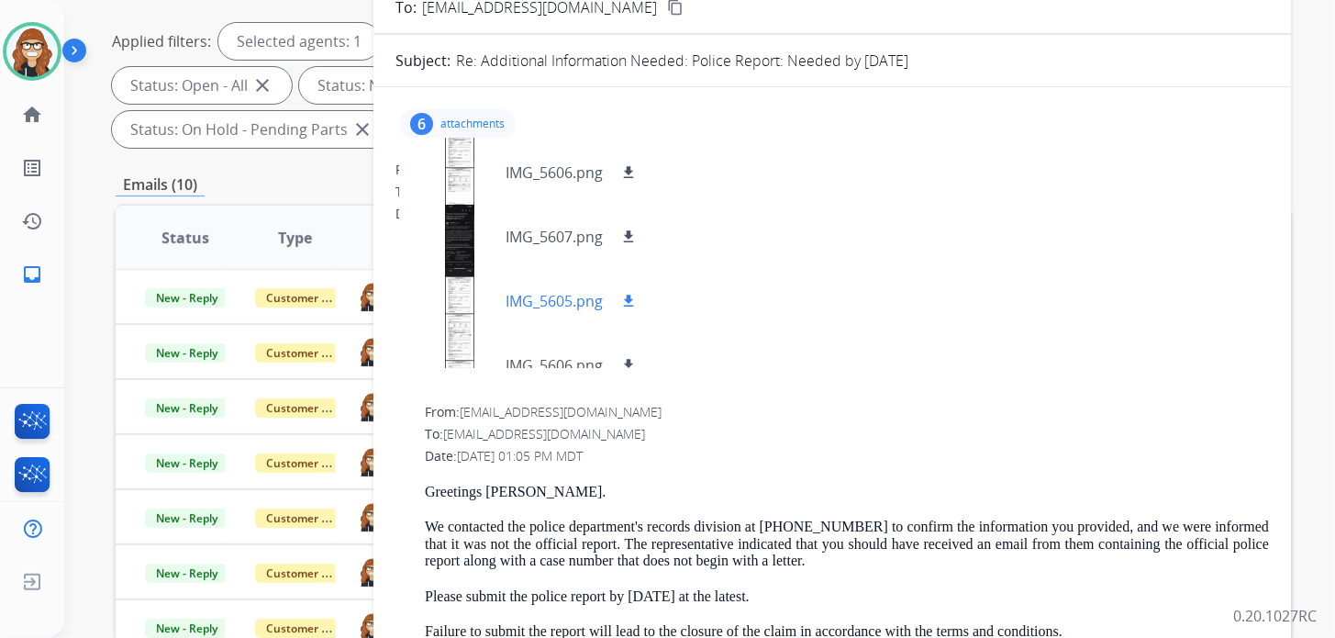
scroll to position [155, 0]
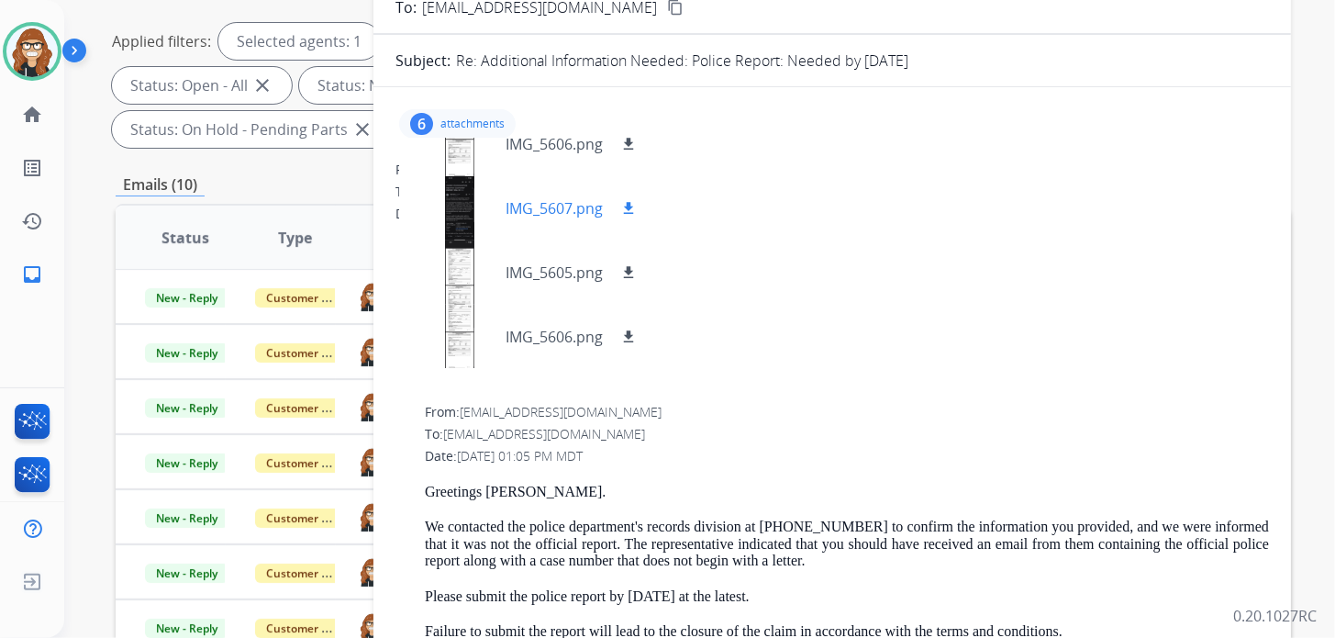
click at [630, 206] on mat-icon "download" at bounding box center [628, 208] width 17 height 17
click at [632, 272] on mat-icon "download" at bounding box center [628, 272] width 17 height 17
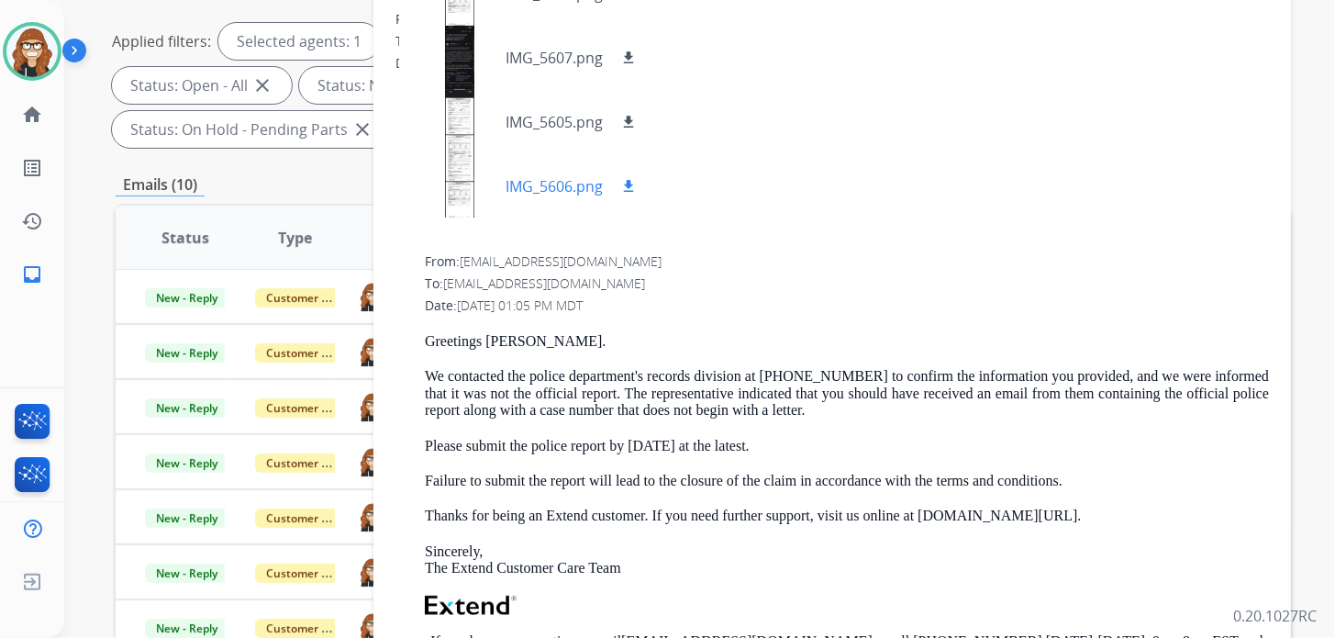
scroll to position [183, 0]
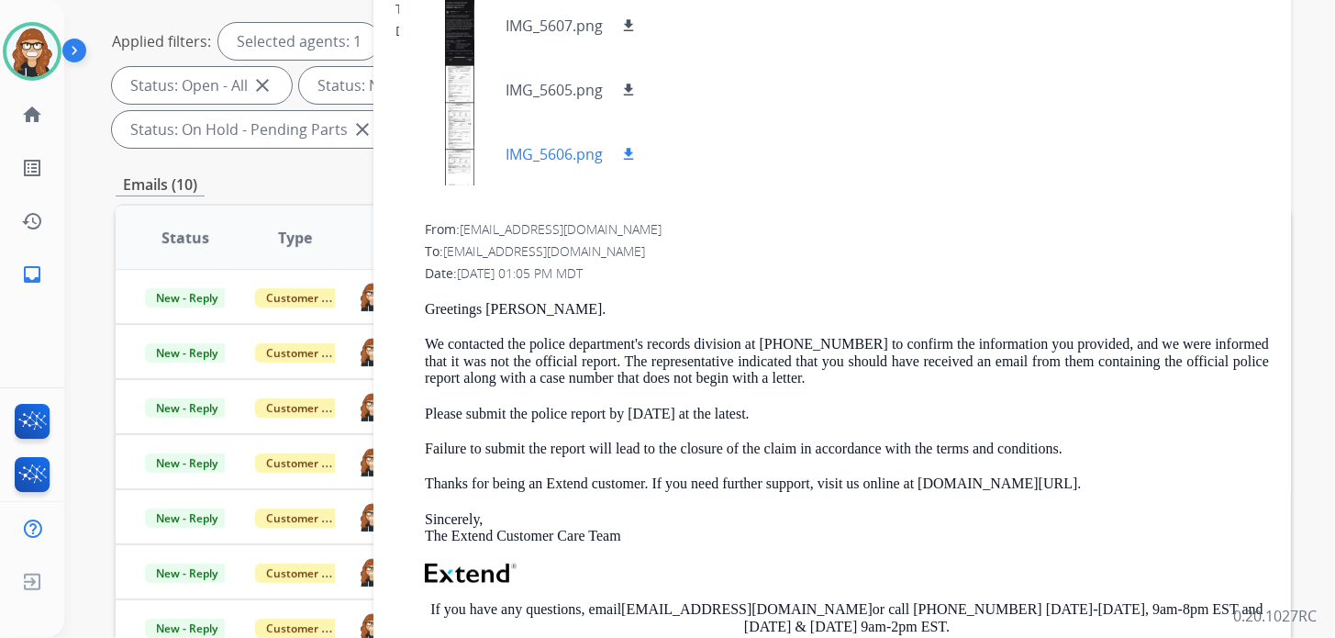
click at [630, 154] on mat-icon "download" at bounding box center [628, 154] width 17 height 17
click at [476, 122] on div at bounding box center [460, 154] width 92 height 64
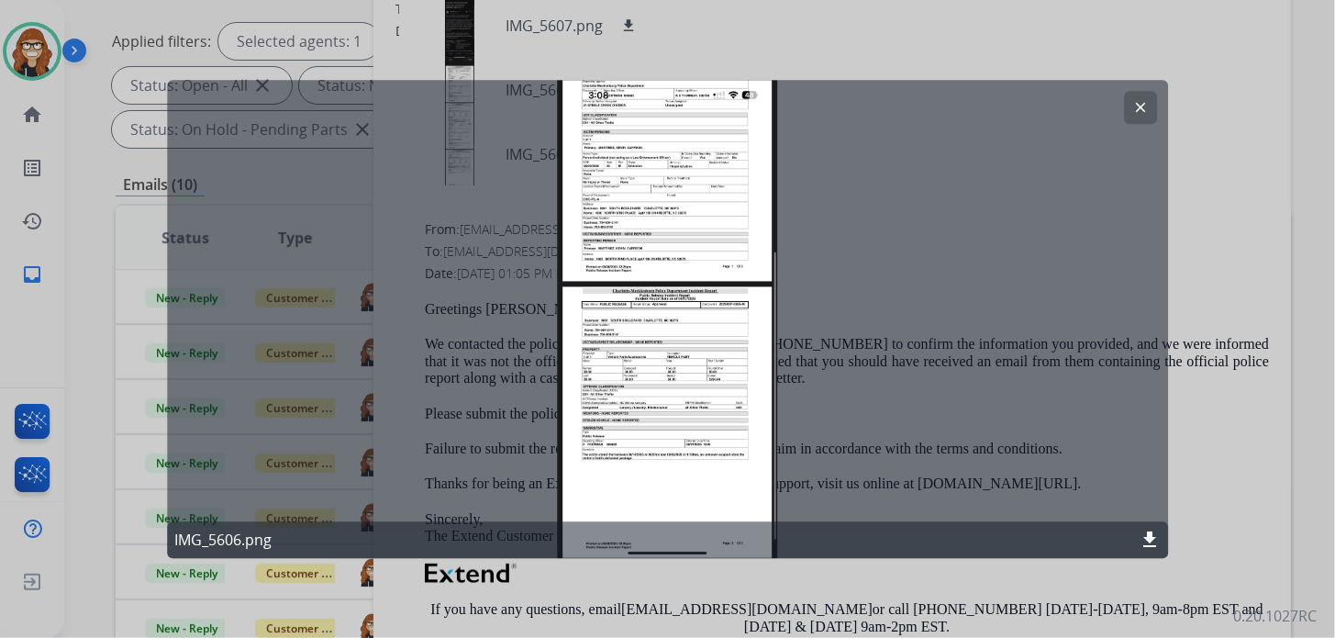
click at [1142, 111] on mat-icon "clear" at bounding box center [1140, 107] width 17 height 17
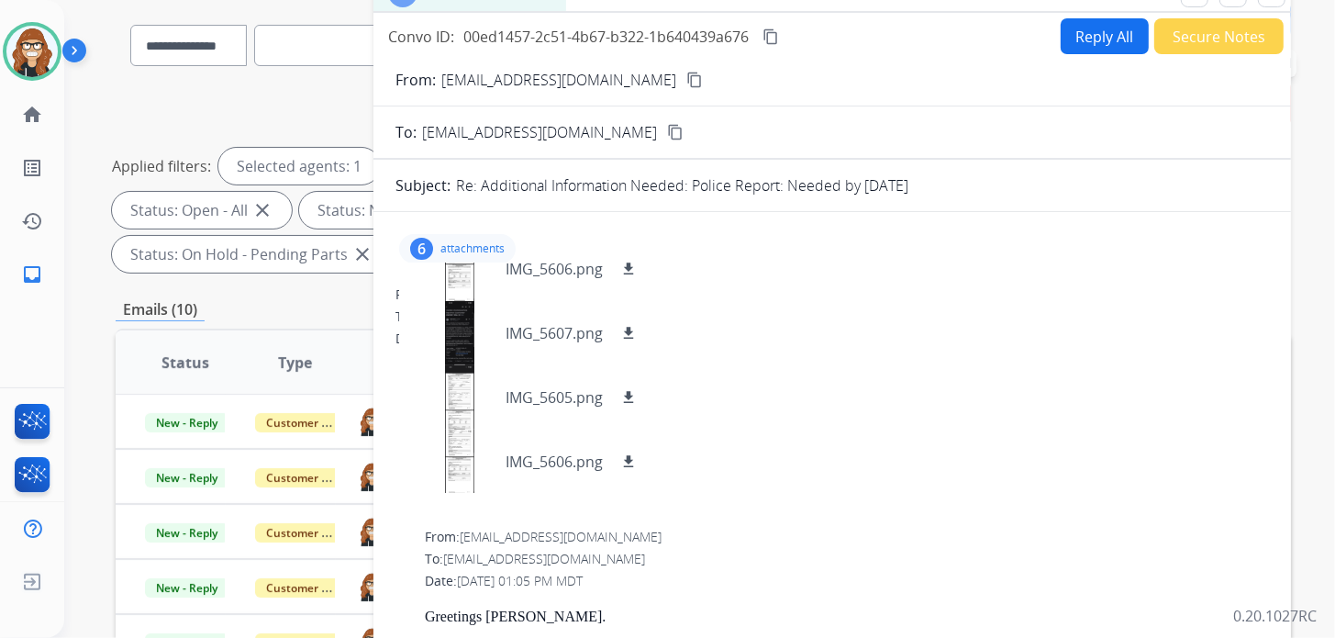
scroll to position [79, 0]
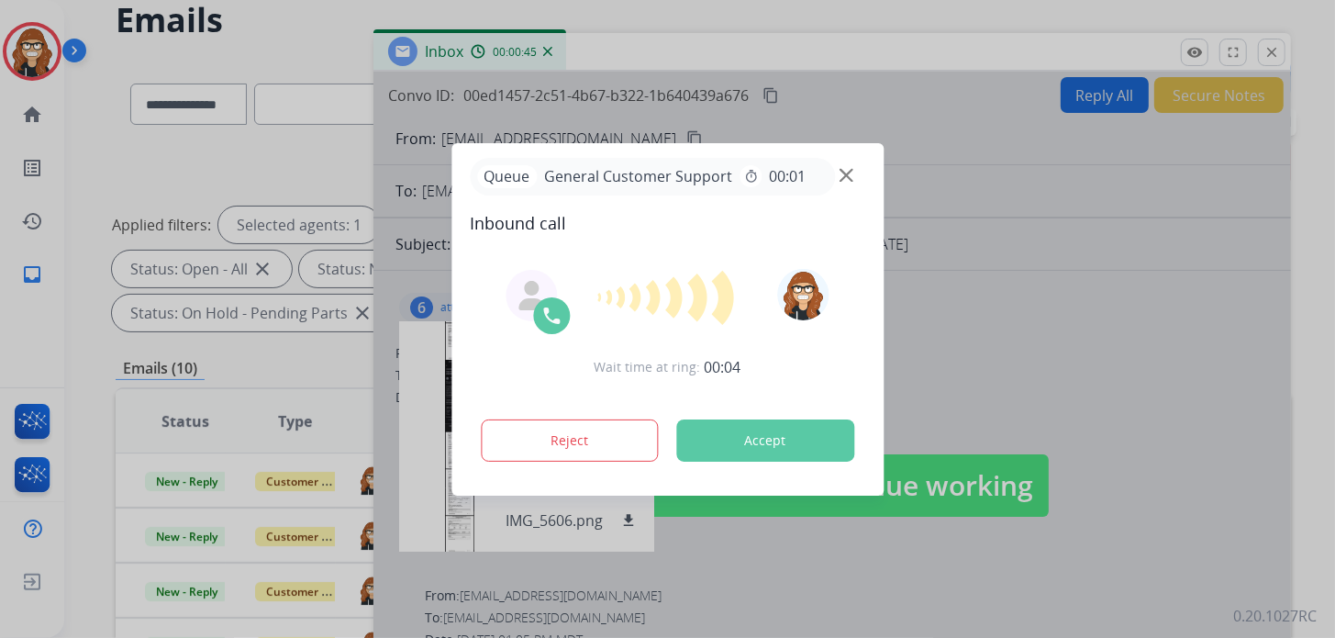
drag, startPoint x: 1247, startPoint y: 316, endPoint x: 1001, endPoint y: 11, distance: 391.5
click at [1247, 316] on div at bounding box center [667, 319] width 1335 height 638
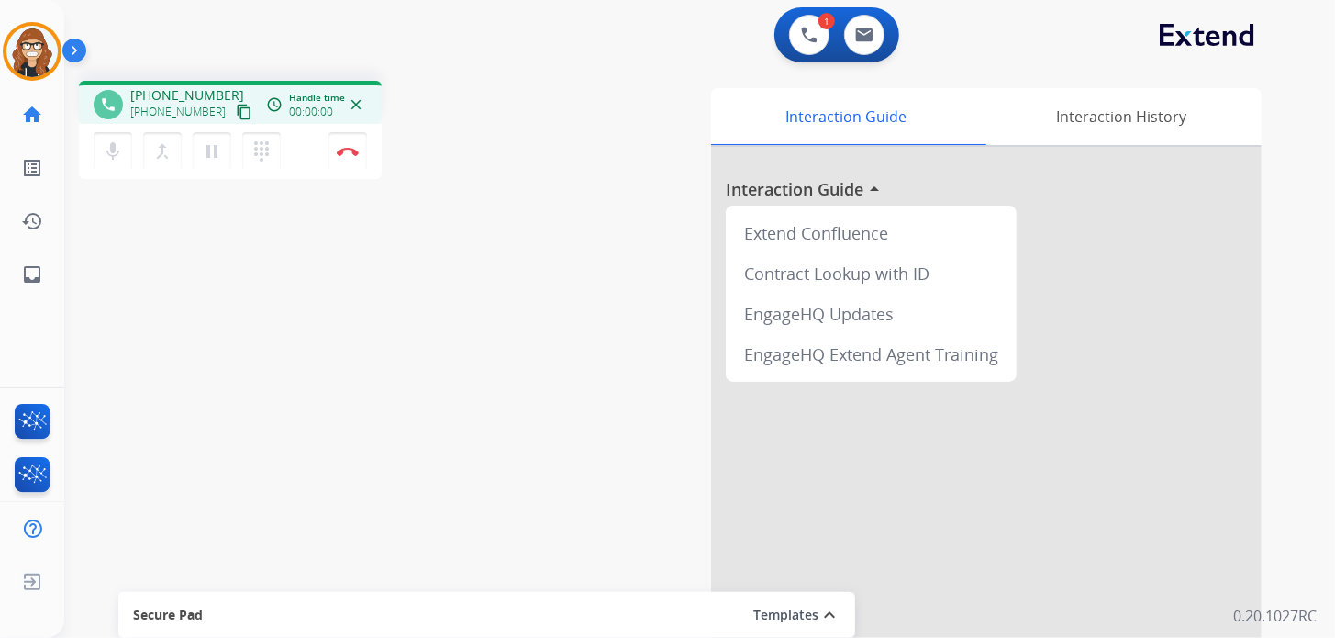
click at [236, 111] on mat-icon "content_copy" at bounding box center [244, 112] width 17 height 17
click at [236, 113] on mat-icon "content_copy" at bounding box center [244, 112] width 17 height 17
click at [344, 152] on img at bounding box center [348, 151] width 22 height 9
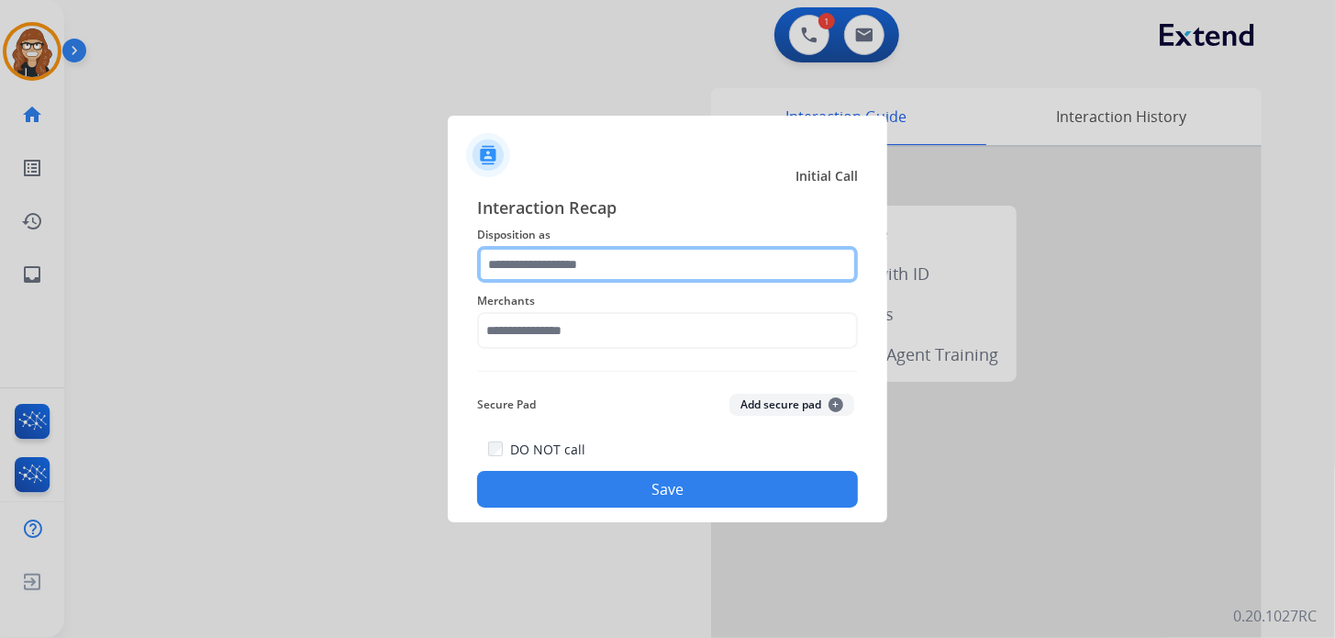
click at [508, 258] on input "text" at bounding box center [667, 264] width 381 height 37
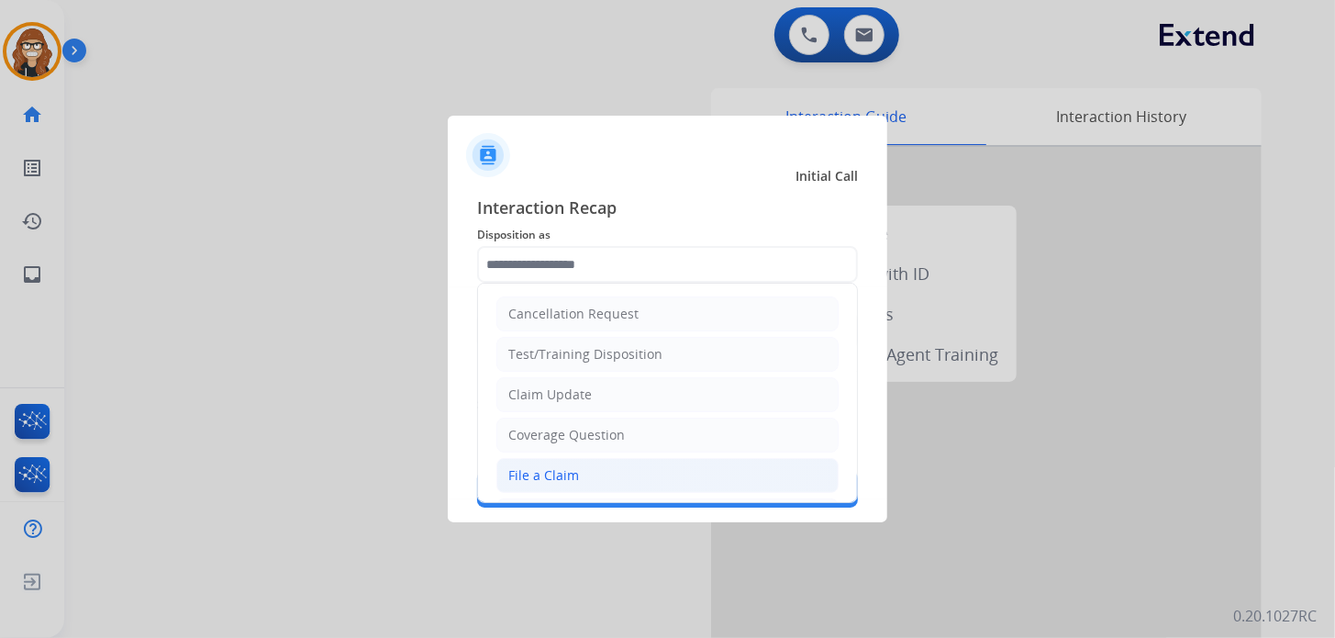
click at [577, 480] on li "File a Claim" at bounding box center [667, 475] width 342 height 35
type input "**********"
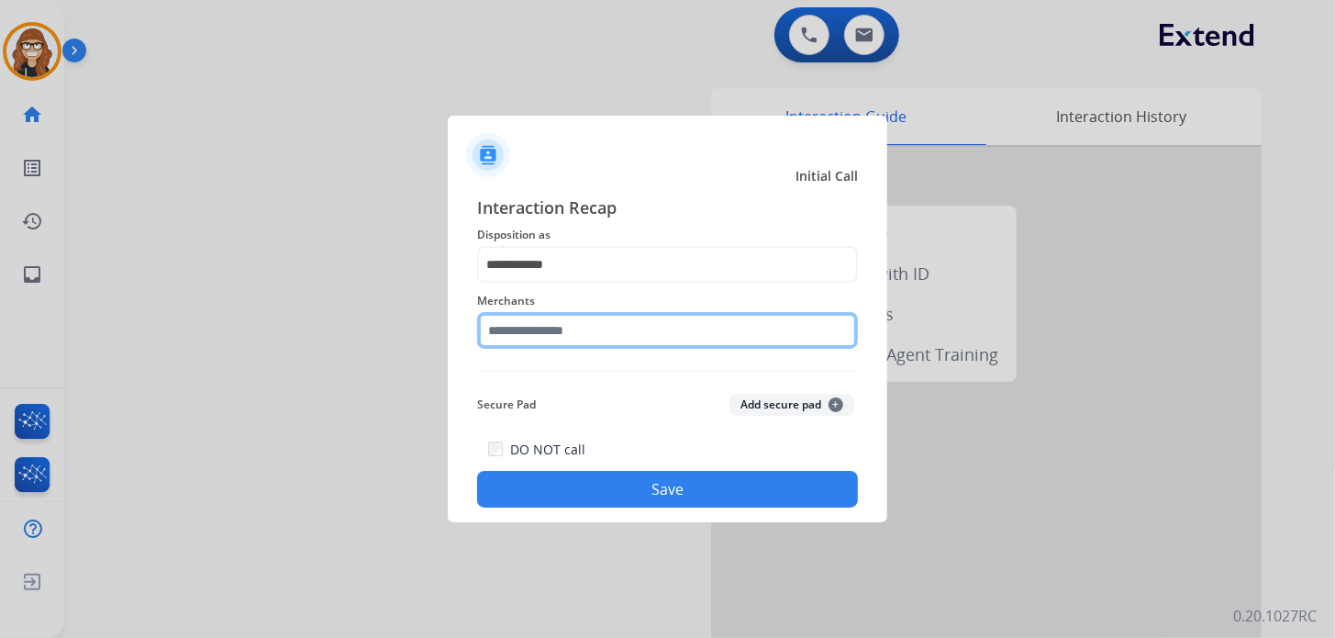
click at [576, 340] on input "text" at bounding box center [667, 330] width 381 height 37
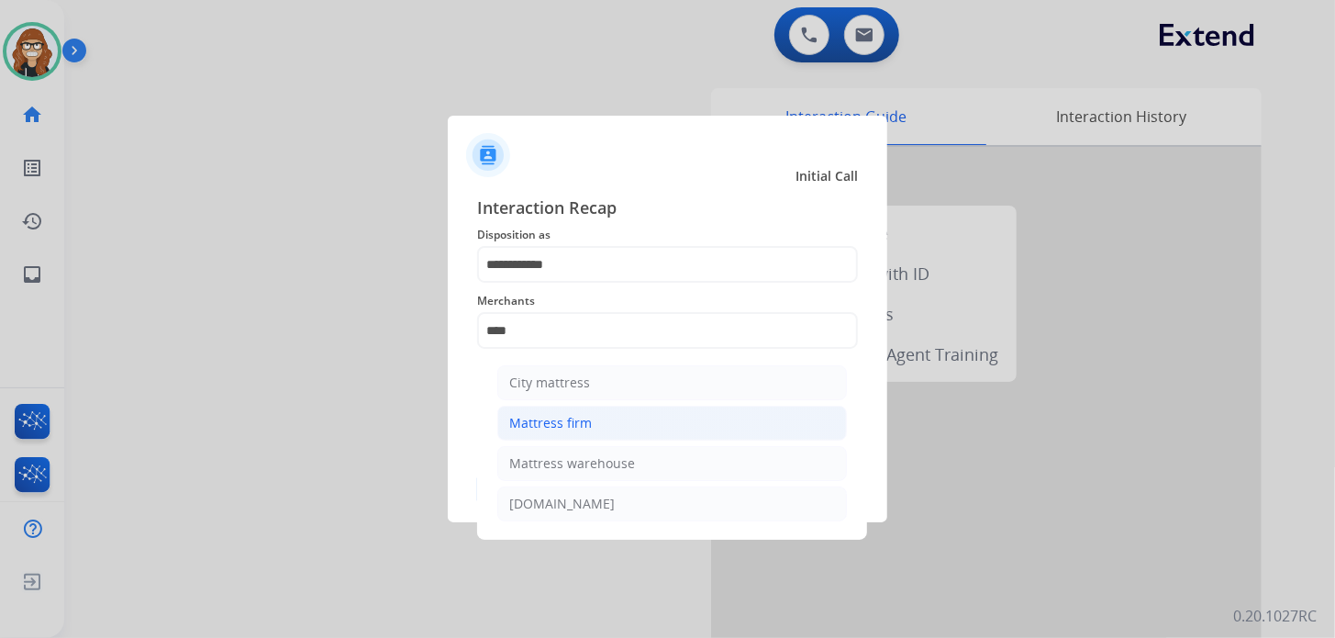
click at [581, 436] on li "Mattress firm" at bounding box center [672, 423] width 350 height 35
type input "**********"
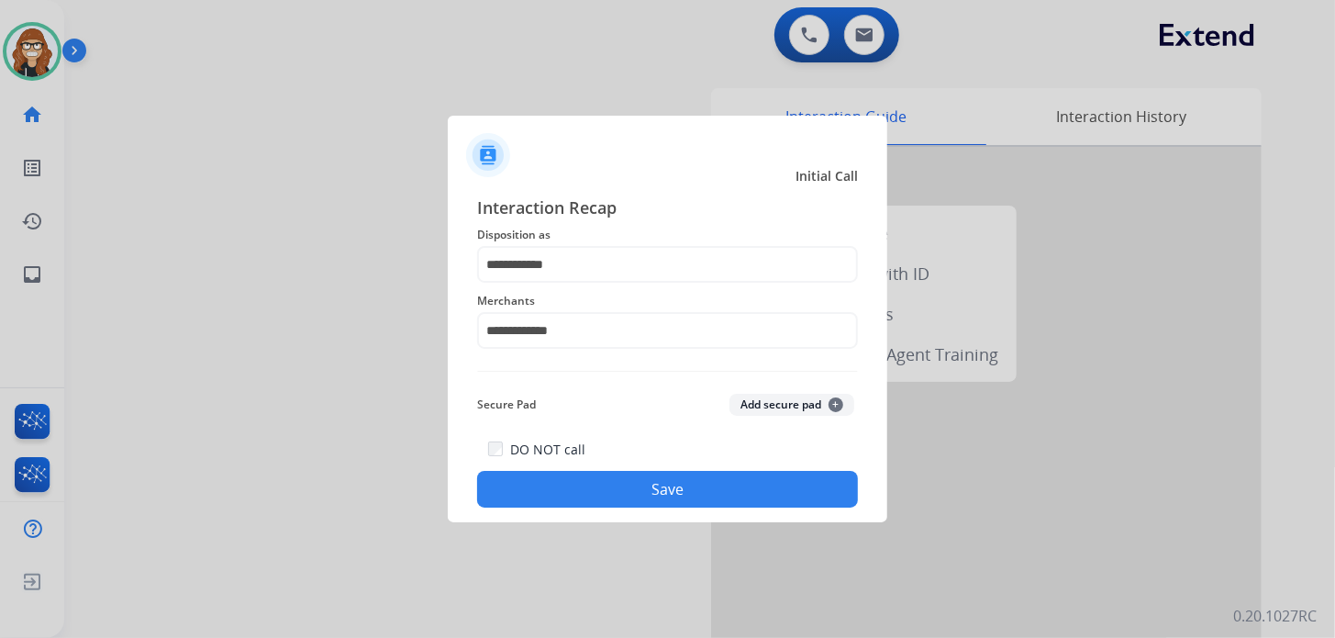
click at [599, 487] on button "Save" at bounding box center [667, 489] width 381 height 37
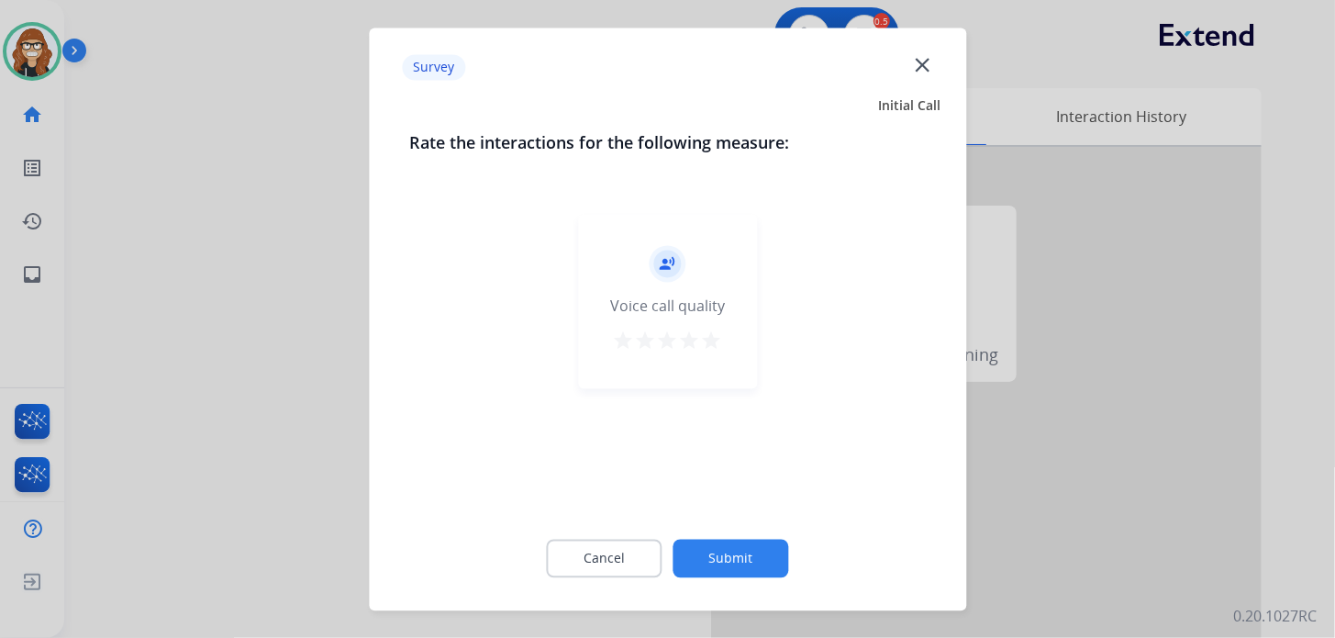
click at [710, 341] on mat-icon "star" at bounding box center [712, 340] width 22 height 22
click at [719, 568] on button "Submit" at bounding box center [731, 558] width 116 height 39
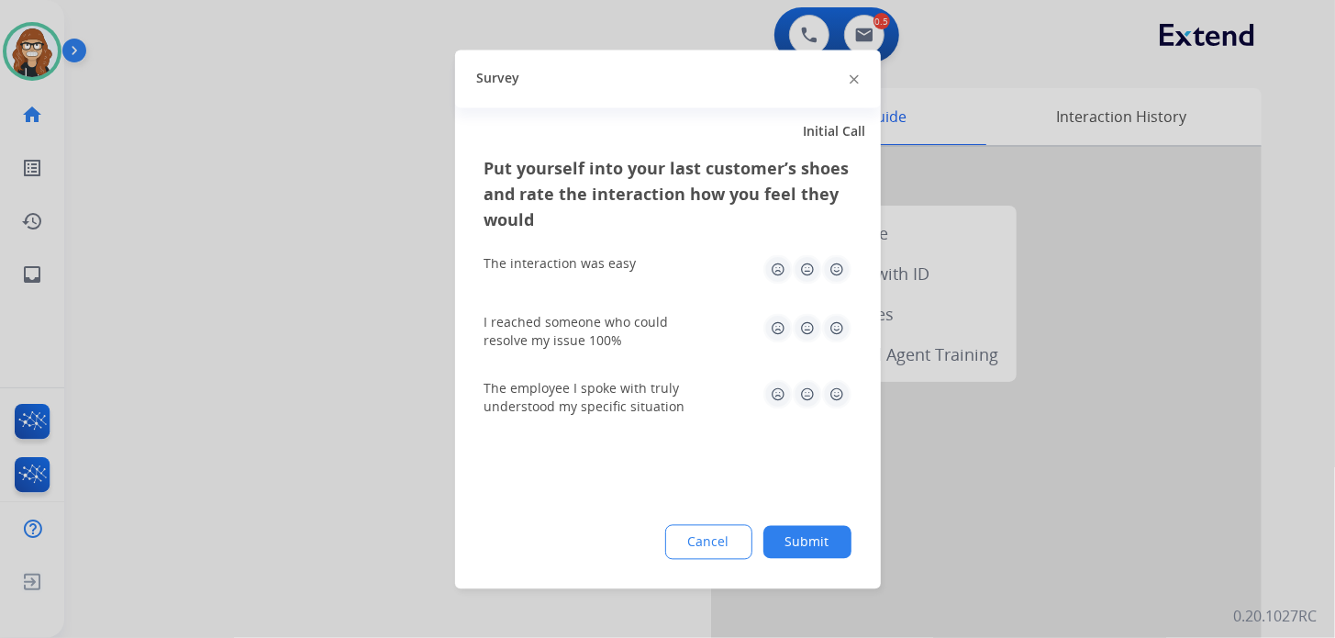
click at [835, 260] on img at bounding box center [836, 268] width 29 height 29
click at [840, 318] on img at bounding box center [836, 327] width 29 height 29
click at [831, 397] on img at bounding box center [836, 393] width 29 height 29
click at [797, 543] on button "Submit" at bounding box center [807, 541] width 88 height 33
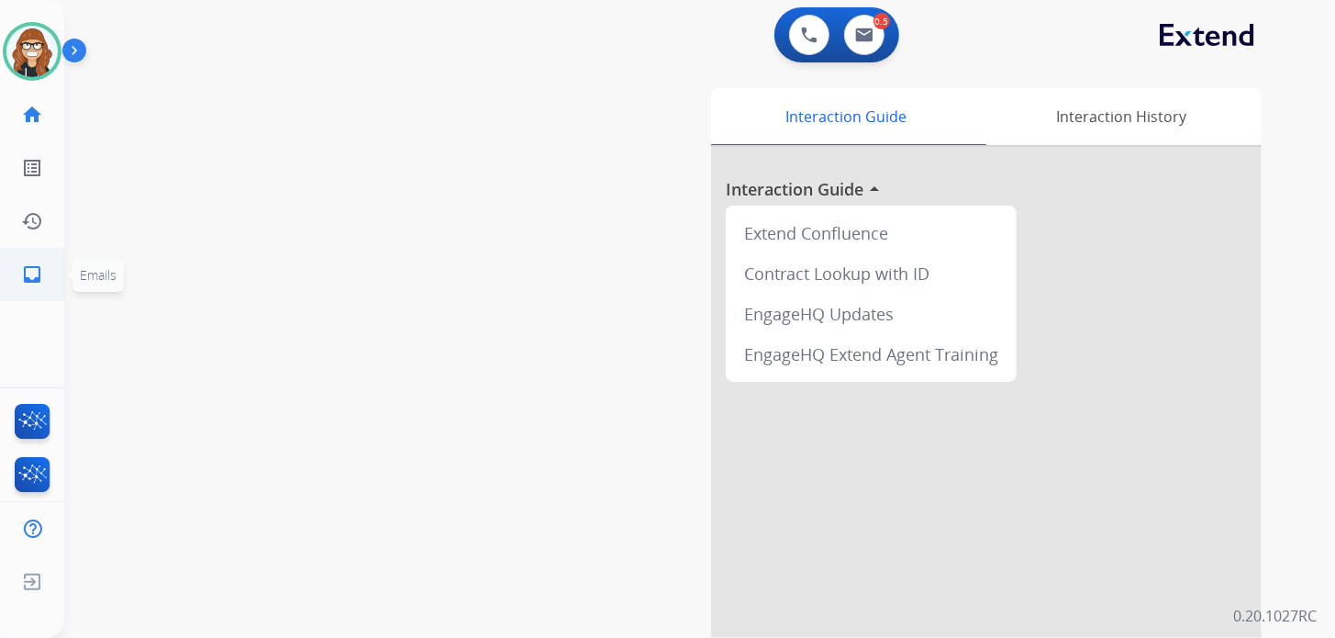
click at [28, 261] on link "inbox Emails" at bounding box center [31, 274] width 51 height 51
select select "**********"
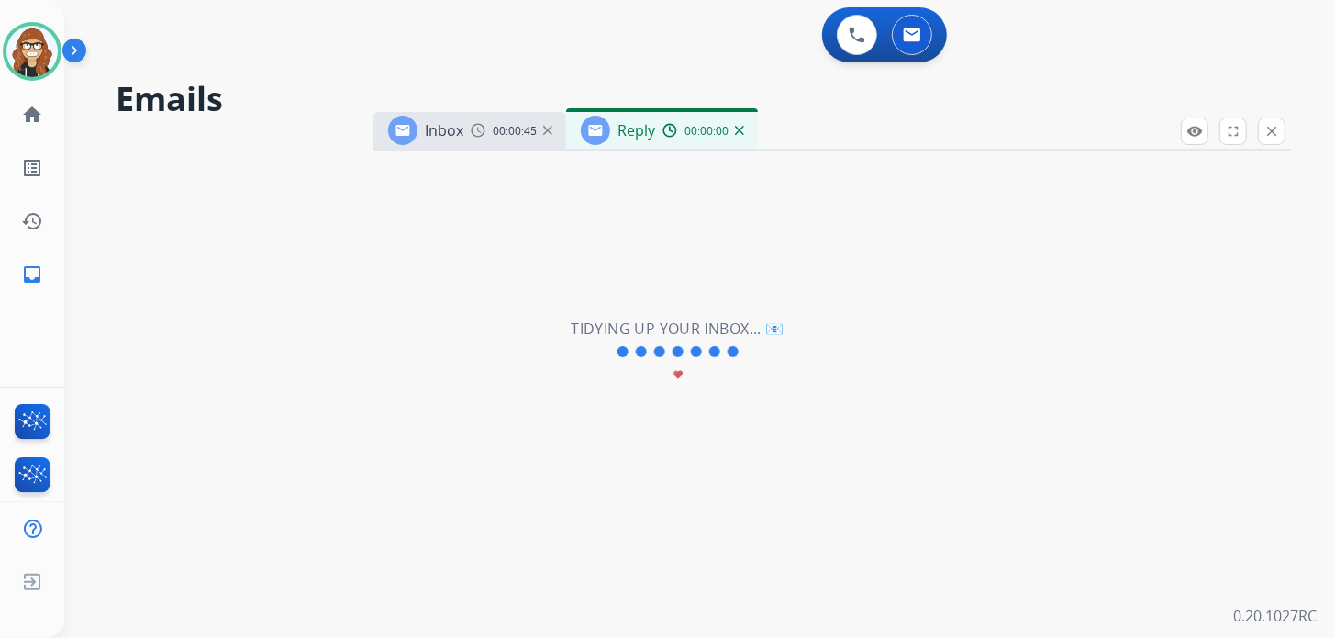
select select "**********"
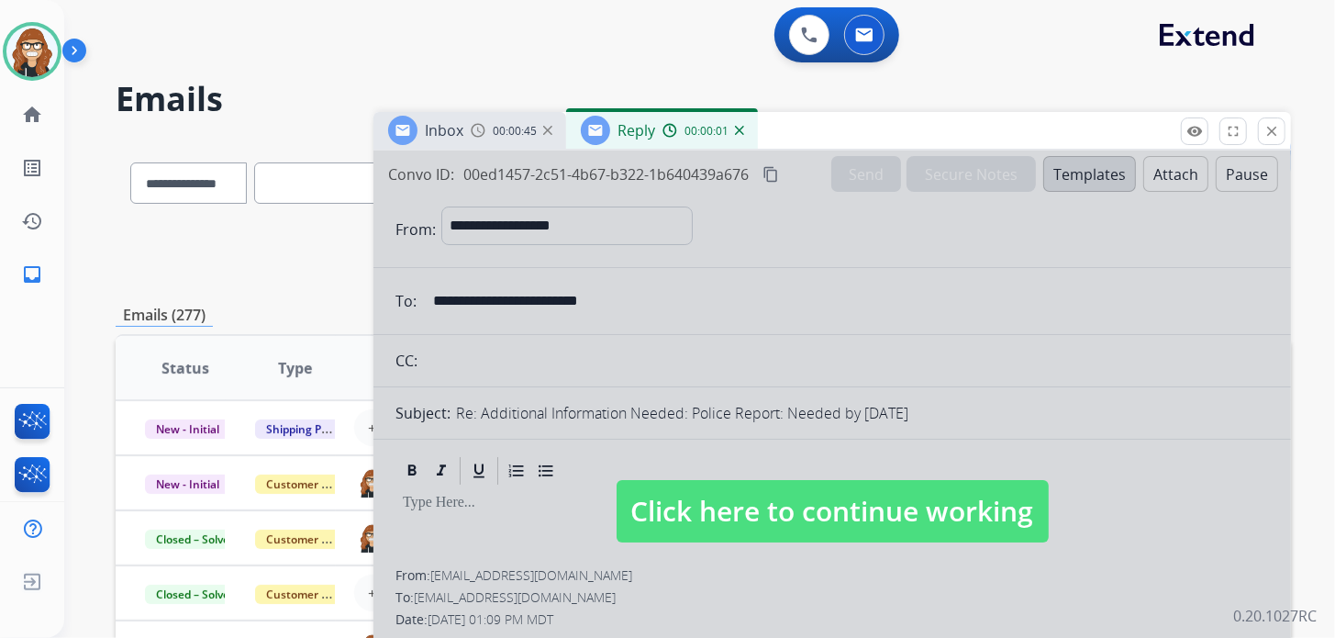
click at [1270, 132] on mat-icon "close" at bounding box center [1271, 131] width 17 height 17
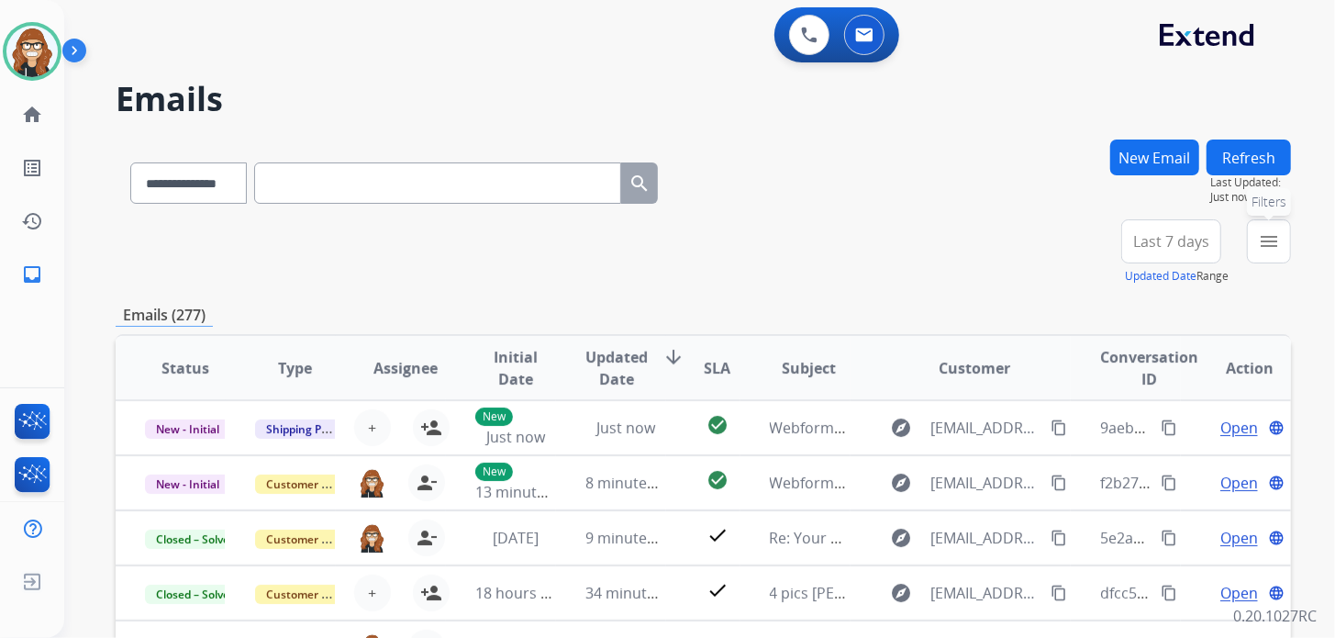
drag, startPoint x: 1264, startPoint y: 240, endPoint x: 1229, endPoint y: 260, distance: 40.6
click at [1267, 239] on mat-icon "menu" at bounding box center [1269, 241] width 22 height 22
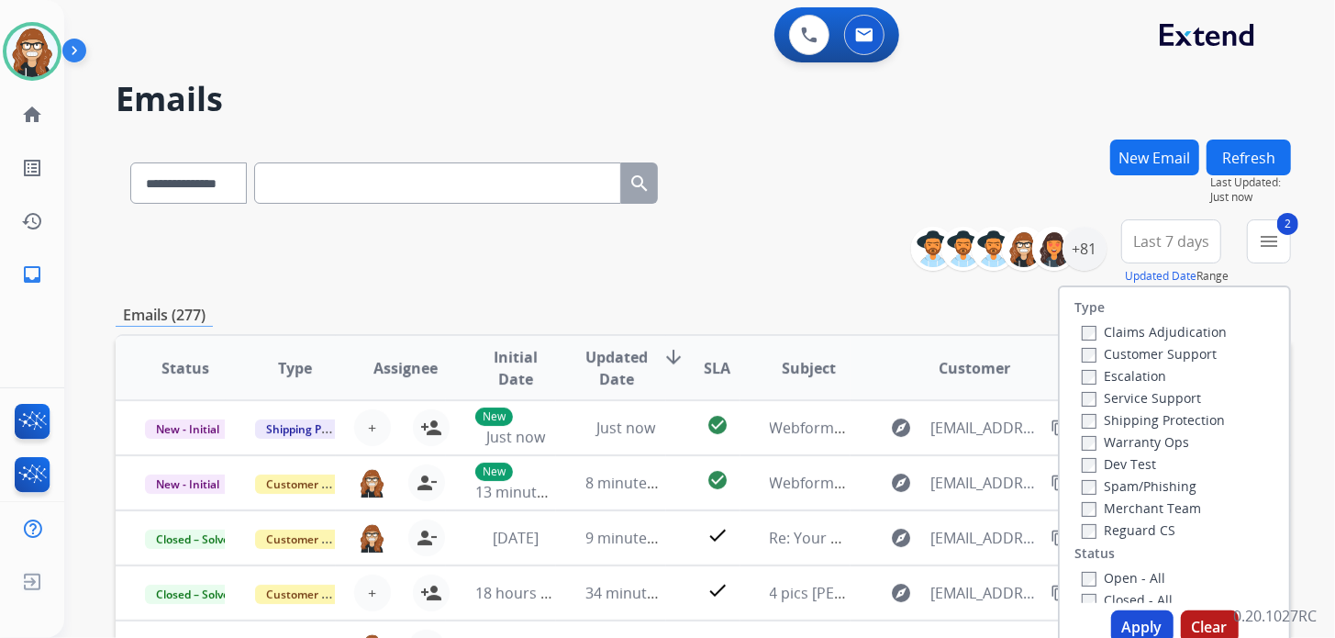
click at [1086, 529] on label "Reguard CS" at bounding box center [1129, 529] width 94 height 17
click at [1120, 617] on button "Apply" at bounding box center [1142, 626] width 62 height 33
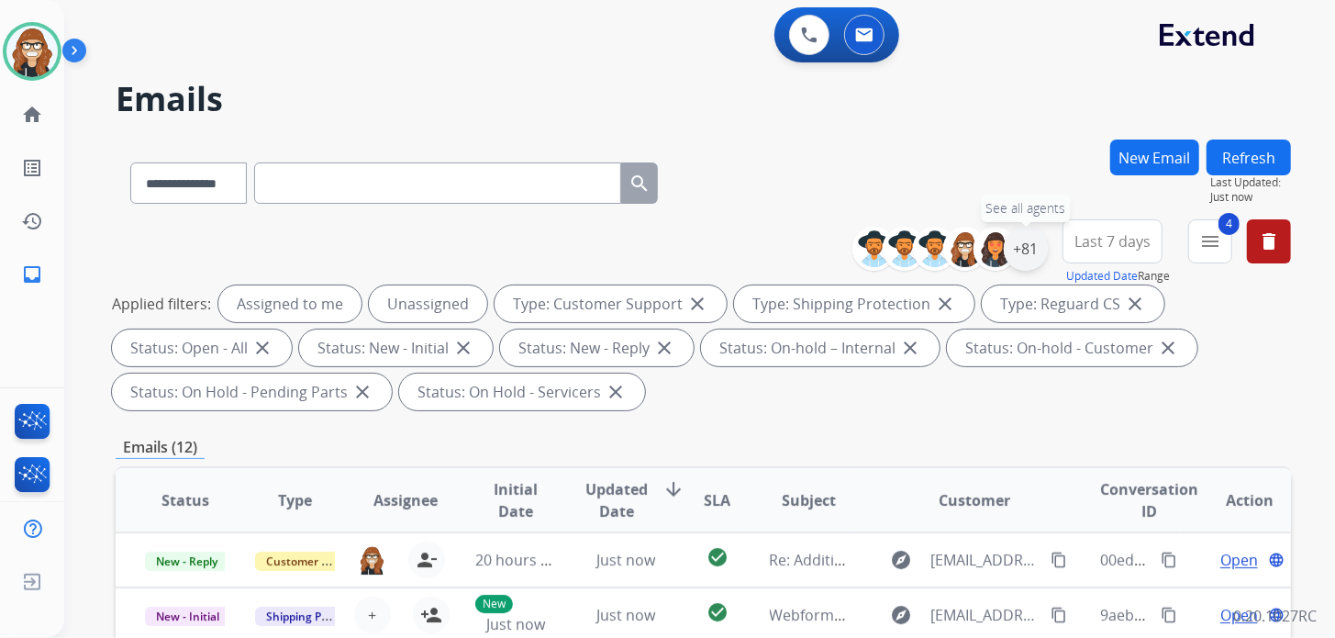
click at [1024, 250] on div "+81" at bounding box center [1026, 249] width 44 height 44
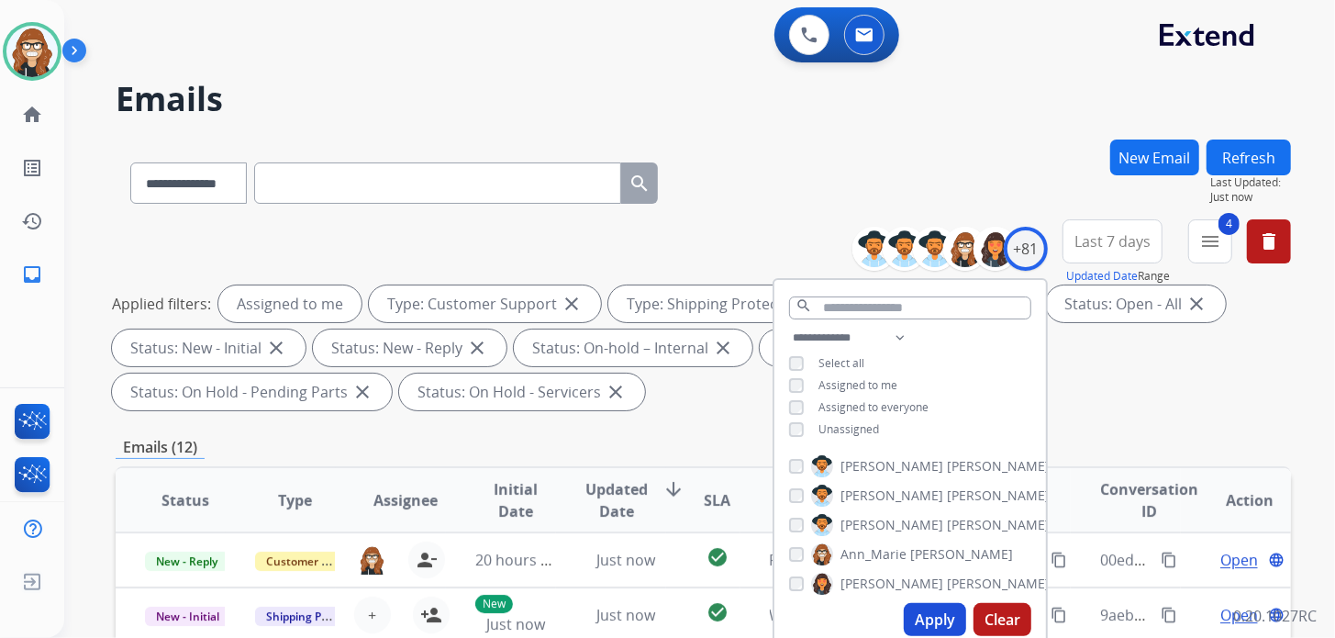
click at [924, 621] on button "Apply" at bounding box center [935, 619] width 62 height 33
click at [736, 146] on div "**********" at bounding box center [703, 179] width 1175 height 80
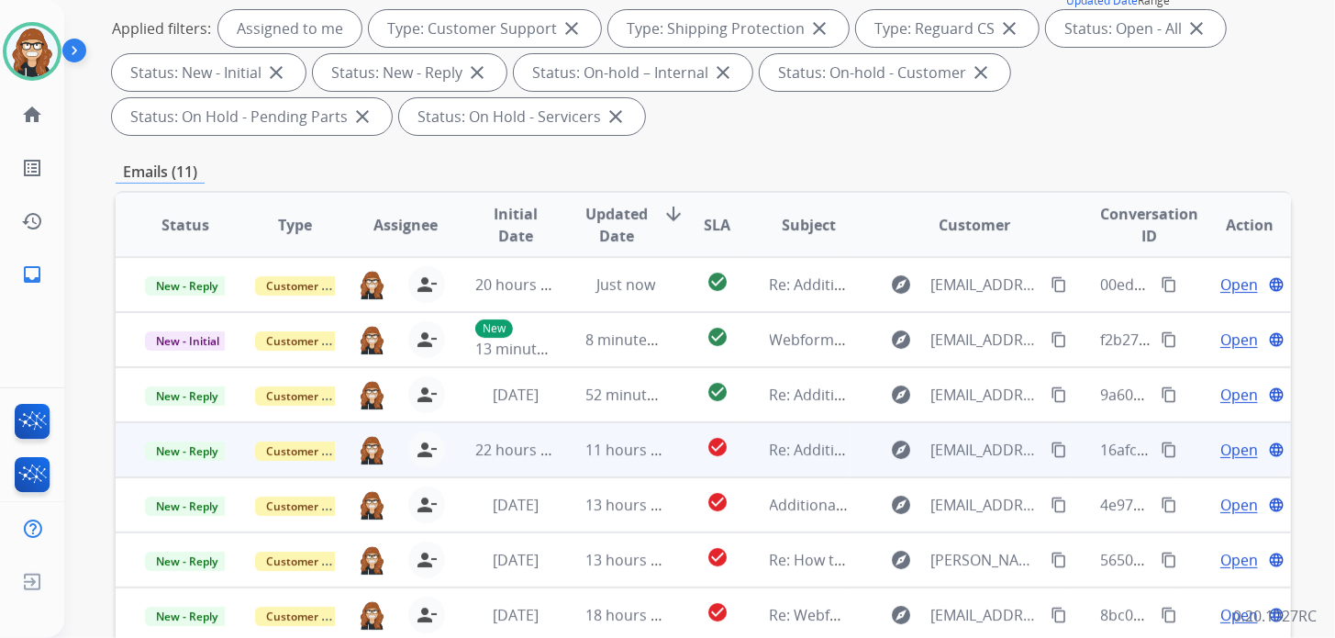
scroll to position [1, 0]
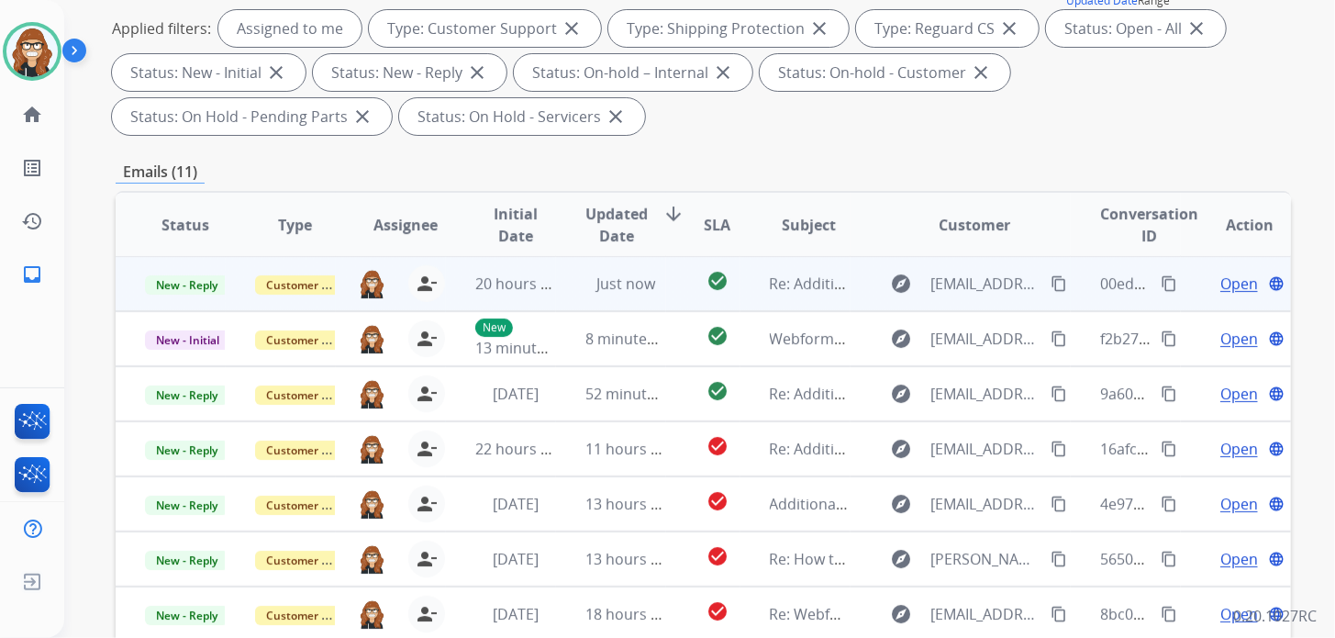
click at [1231, 281] on span "Open" at bounding box center [1239, 283] width 38 height 22
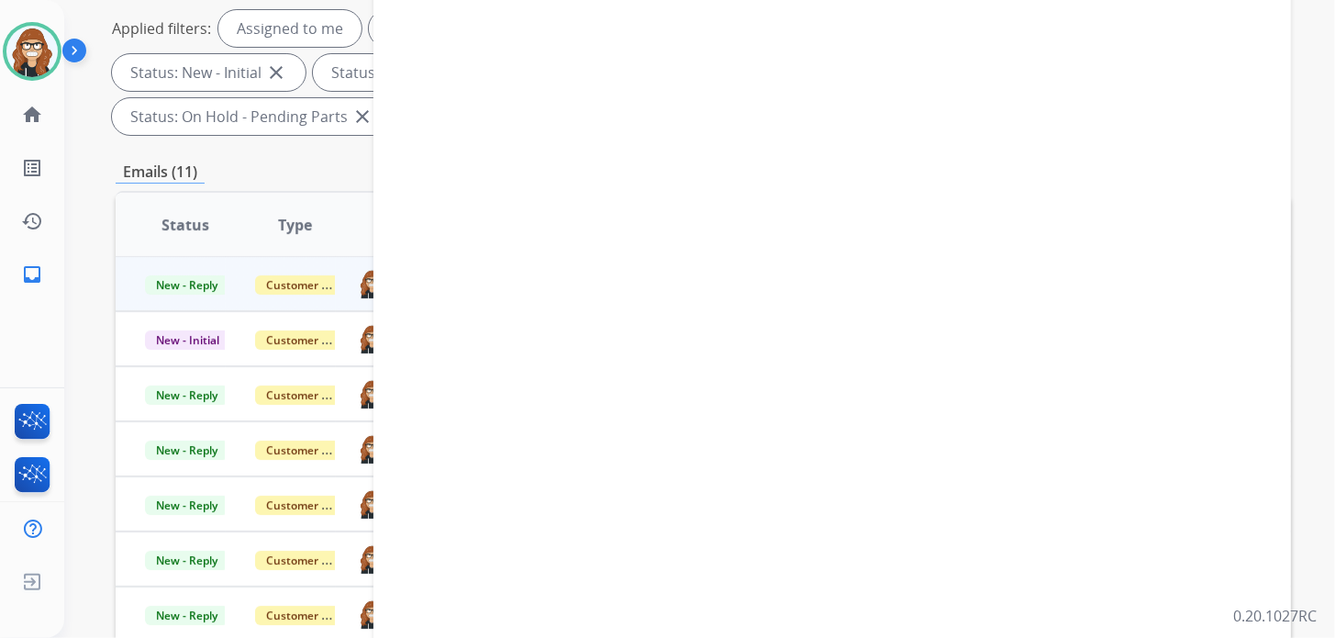
select select "**********"
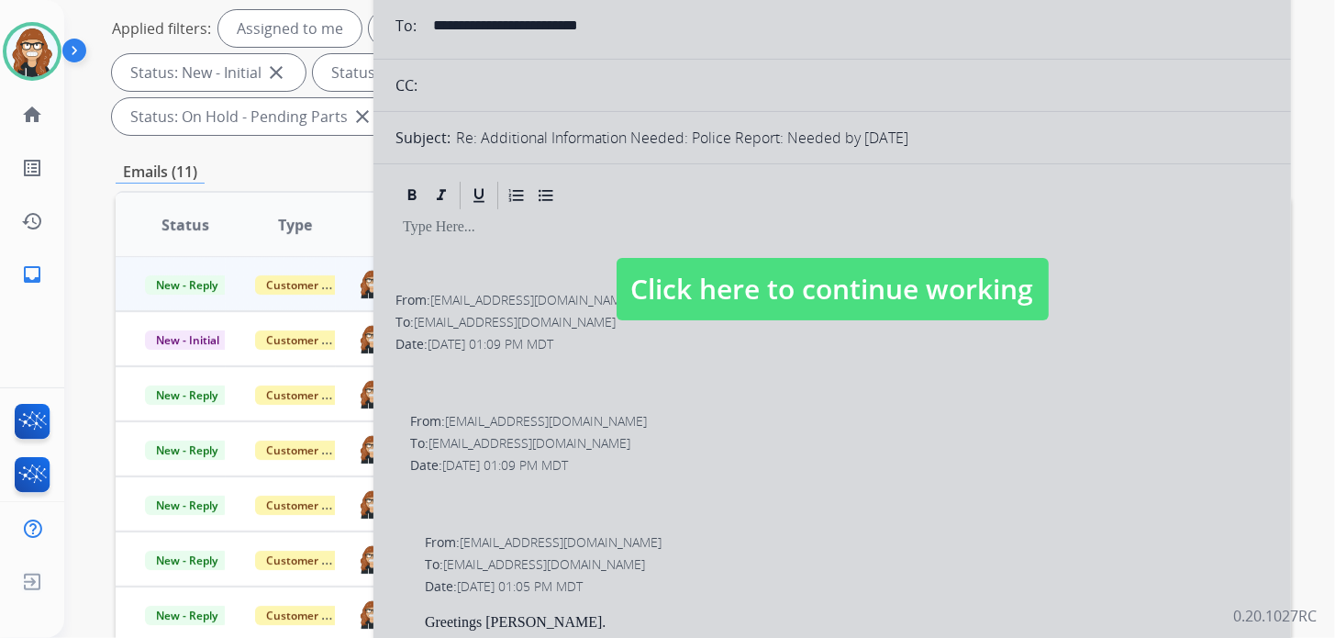
click at [753, 281] on span "Click here to continue working" at bounding box center [833, 289] width 432 height 62
select select
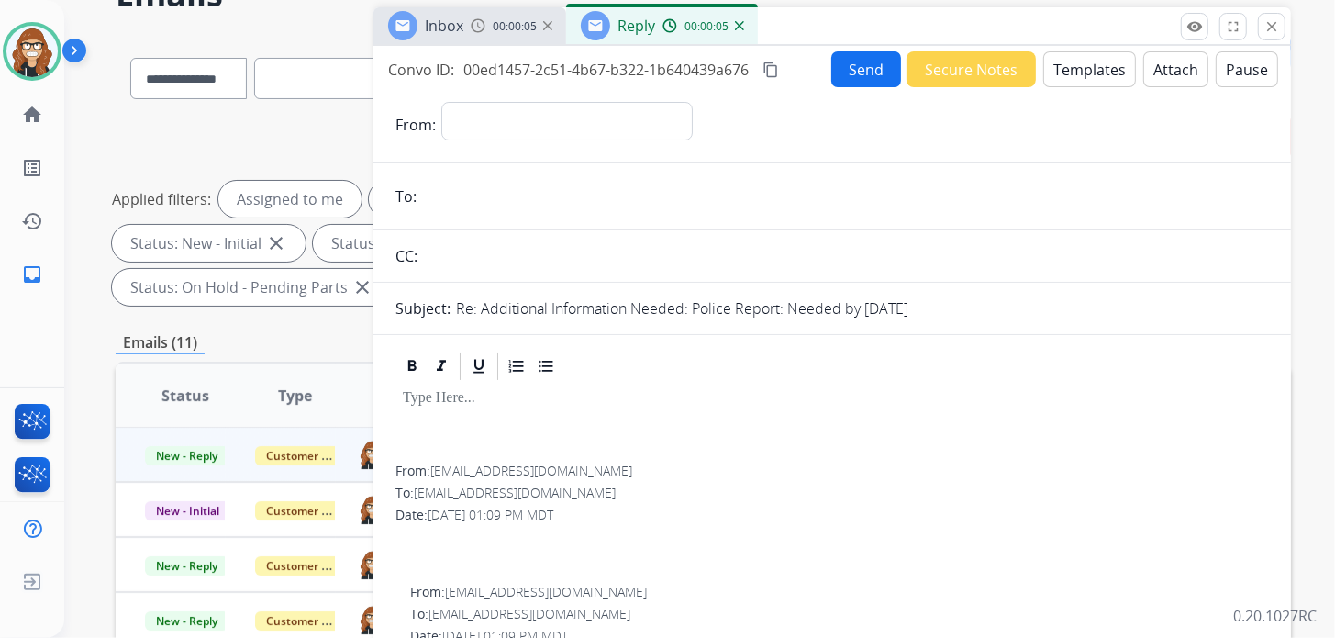
scroll to position [0, 0]
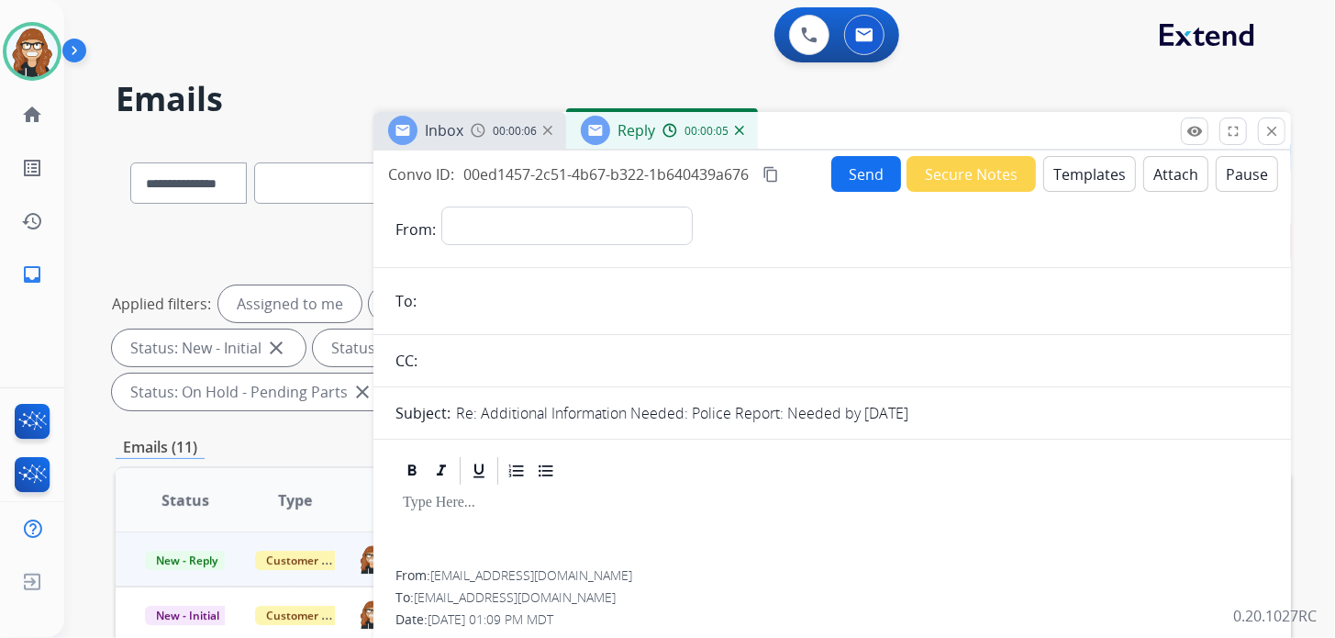
click at [1277, 129] on mat-icon "close" at bounding box center [1271, 131] width 17 height 17
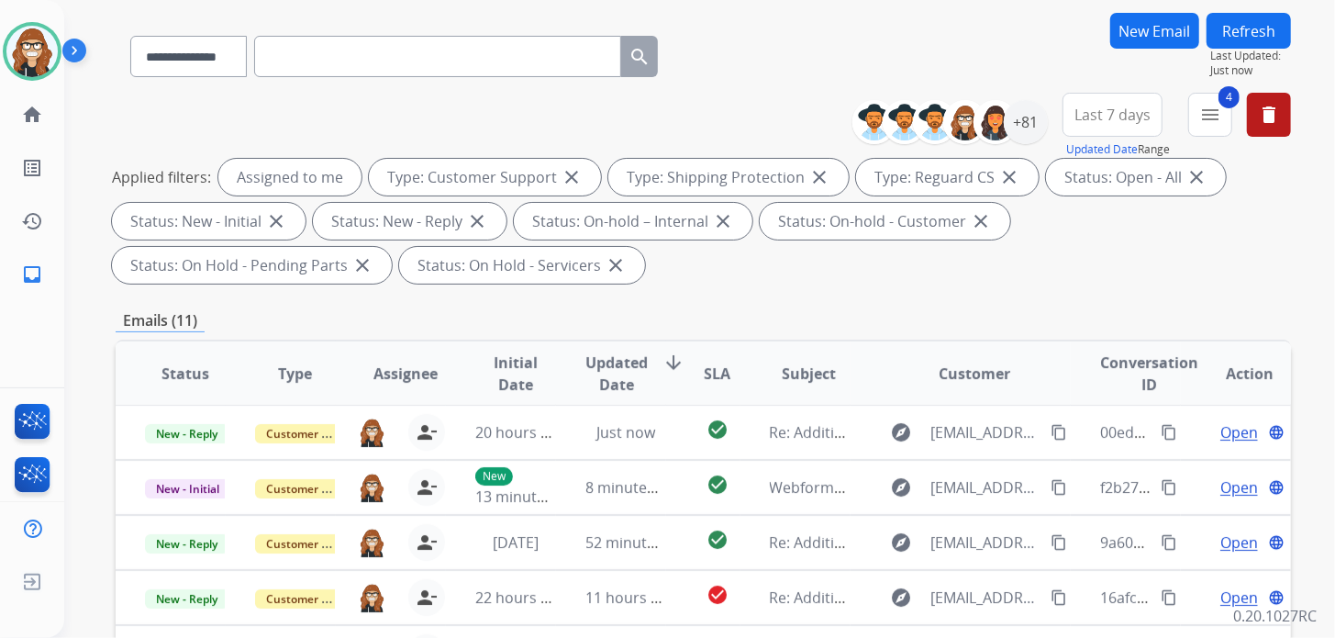
scroll to position [366, 0]
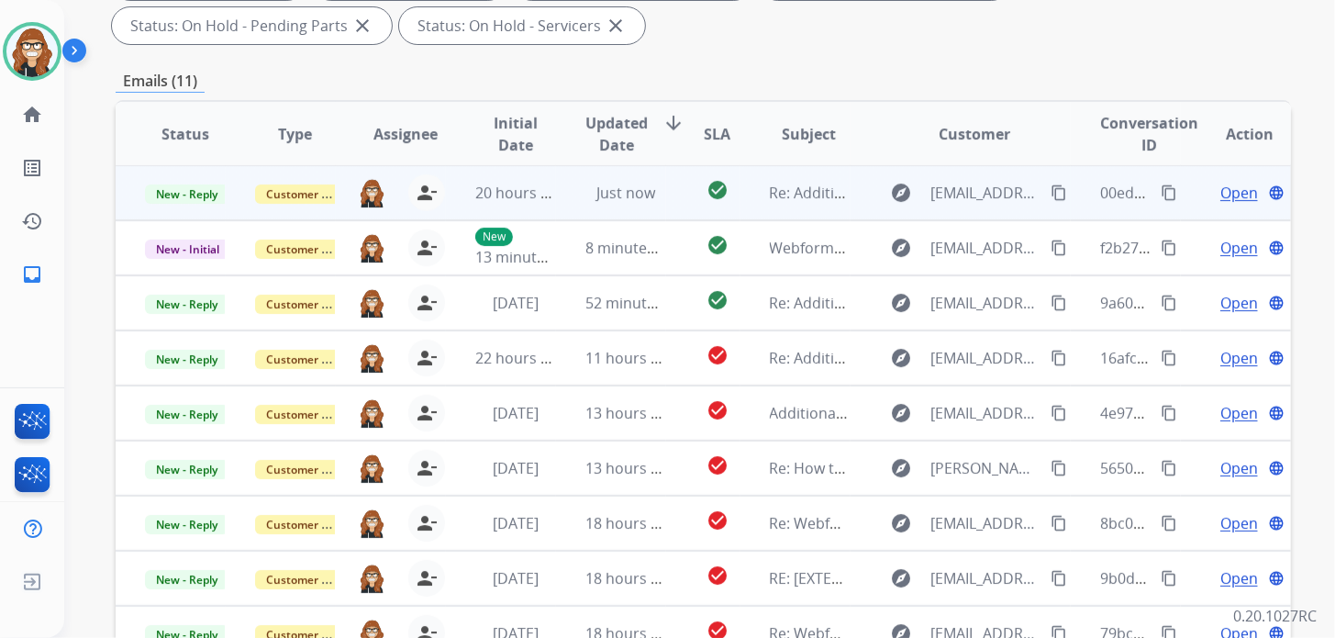
click at [1233, 195] on span "Open" at bounding box center [1239, 193] width 38 height 22
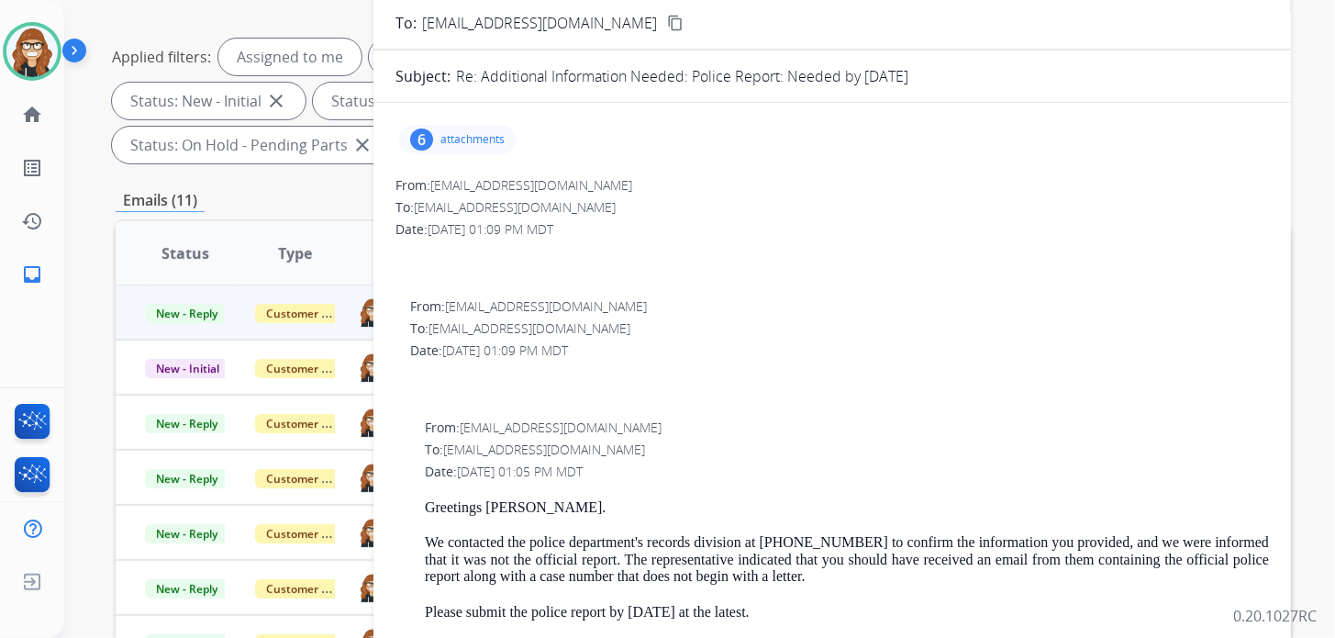
scroll to position [91, 0]
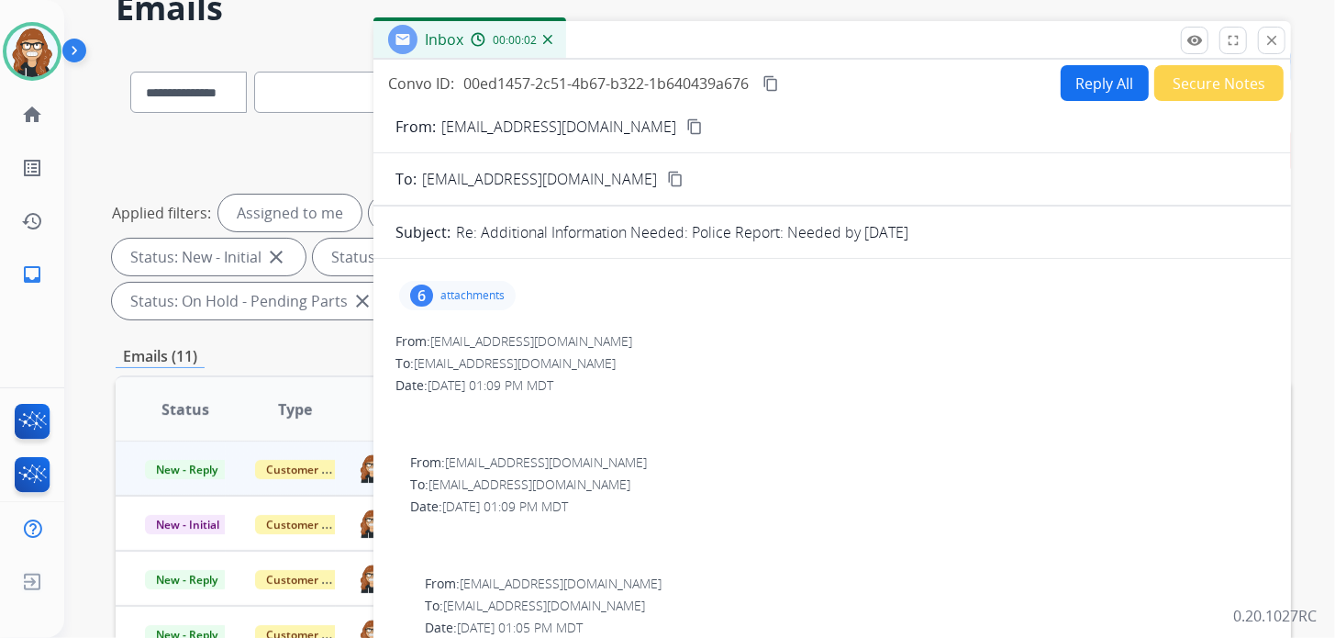
click at [449, 281] on div "6 attachments" at bounding box center [457, 295] width 117 height 29
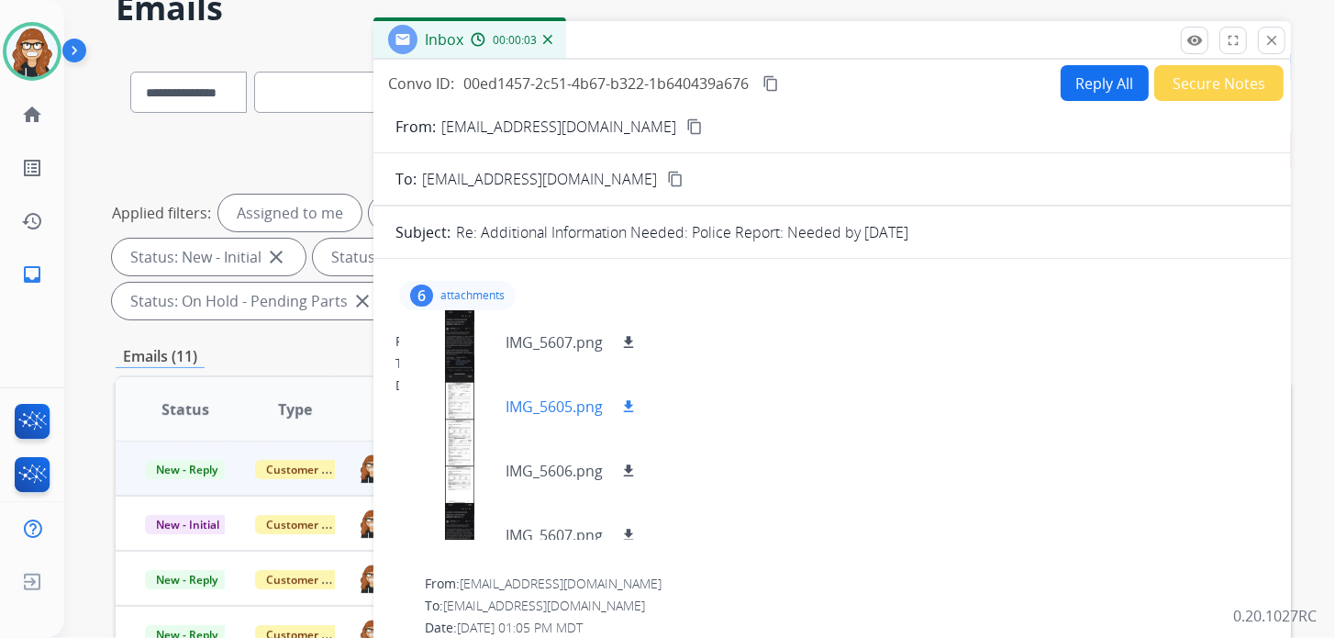
click at [459, 405] on div at bounding box center [460, 406] width 92 height 64
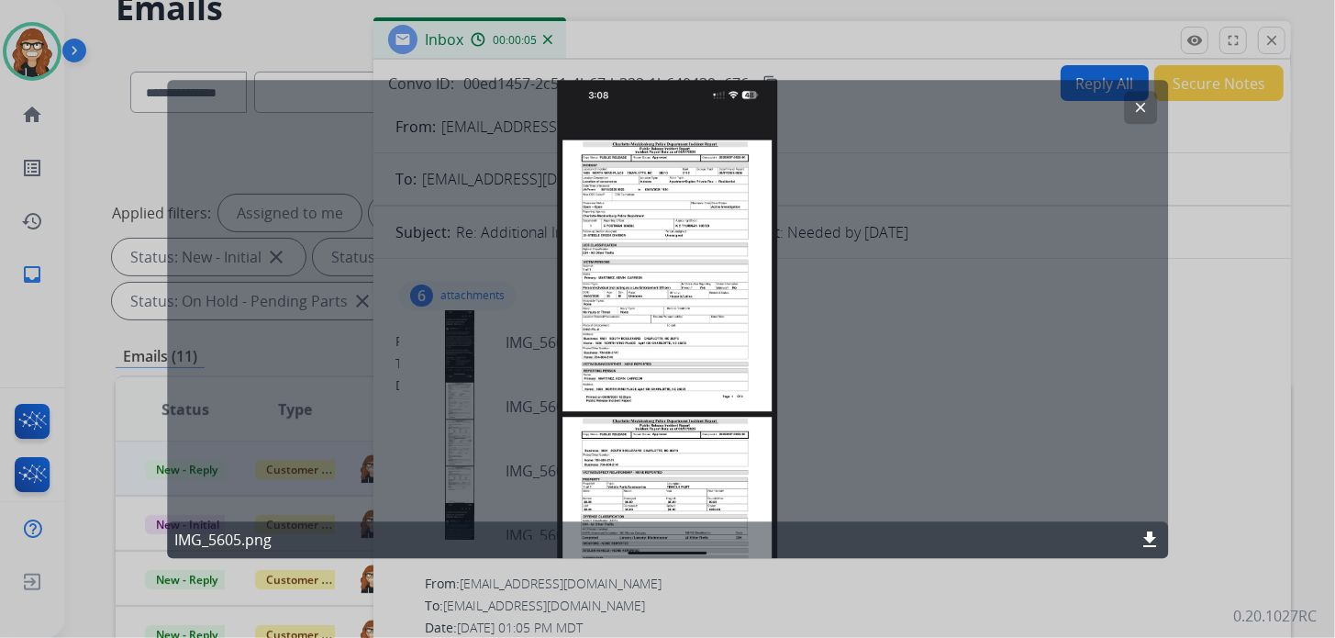
click at [1142, 116] on button "clear" at bounding box center [1140, 107] width 33 height 33
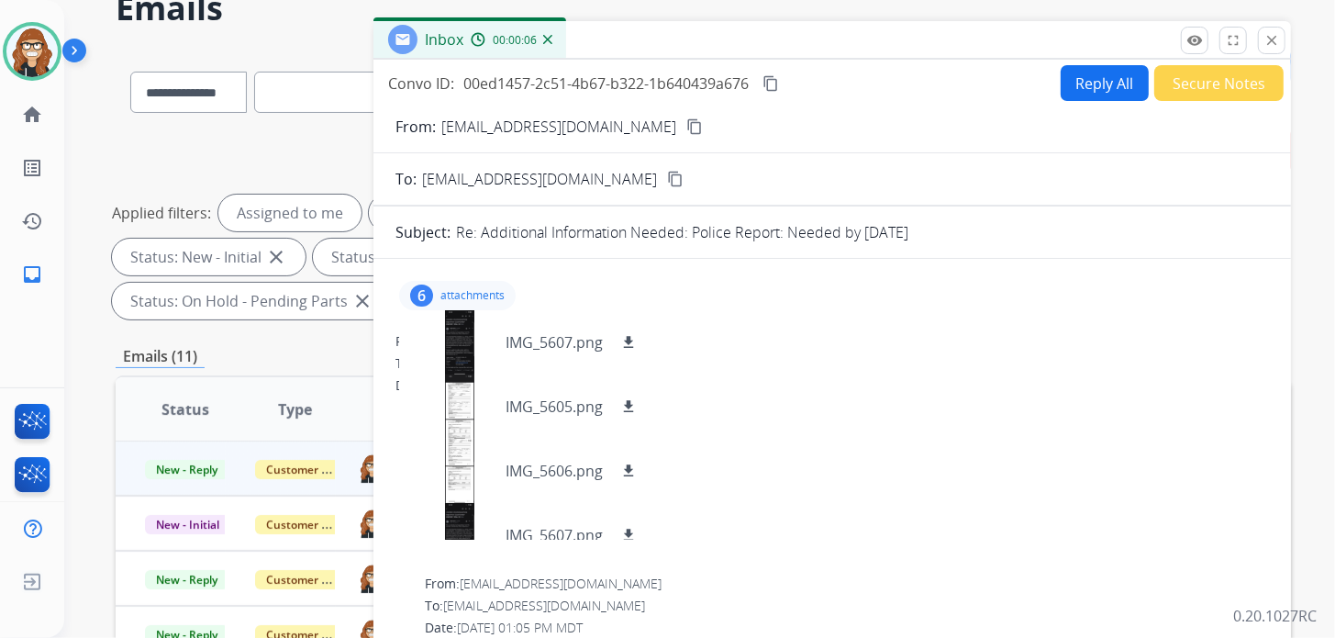
scroll to position [183, 0]
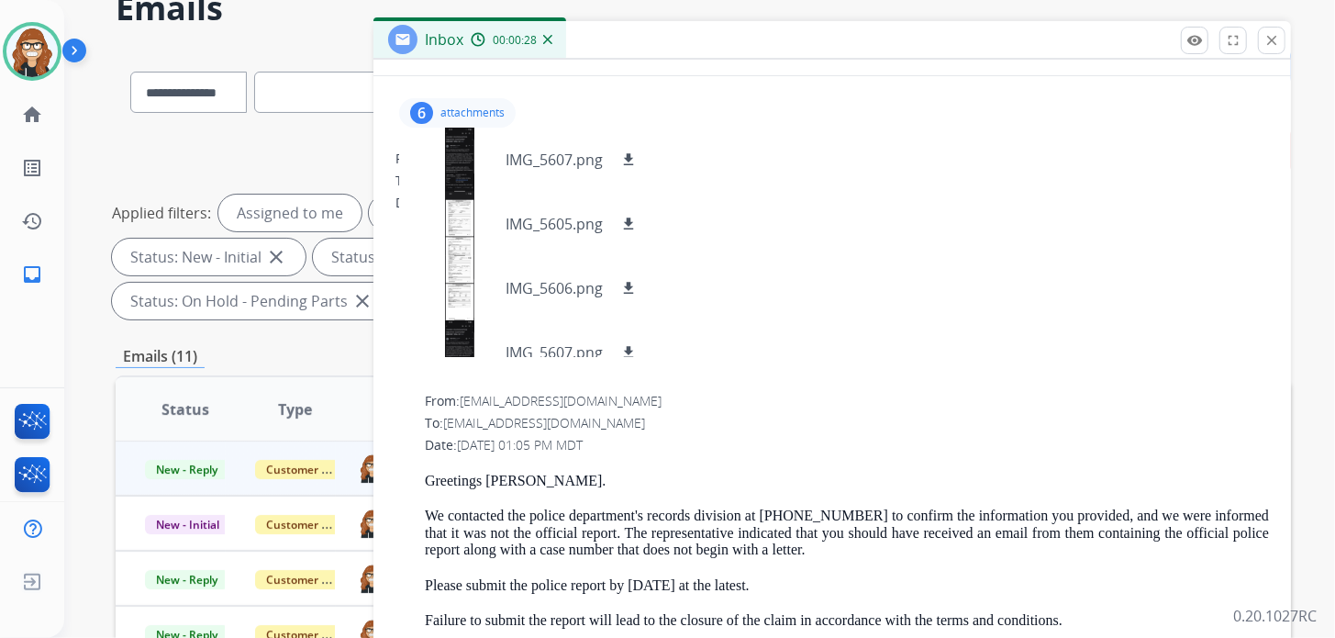
click at [127, 100] on div "**********" at bounding box center [394, 88] width 557 height 63
click at [116, 170] on div "**********" at bounding box center [703, 227] width 1175 height 198
click at [1277, 43] on mat-icon "close" at bounding box center [1271, 40] width 17 height 17
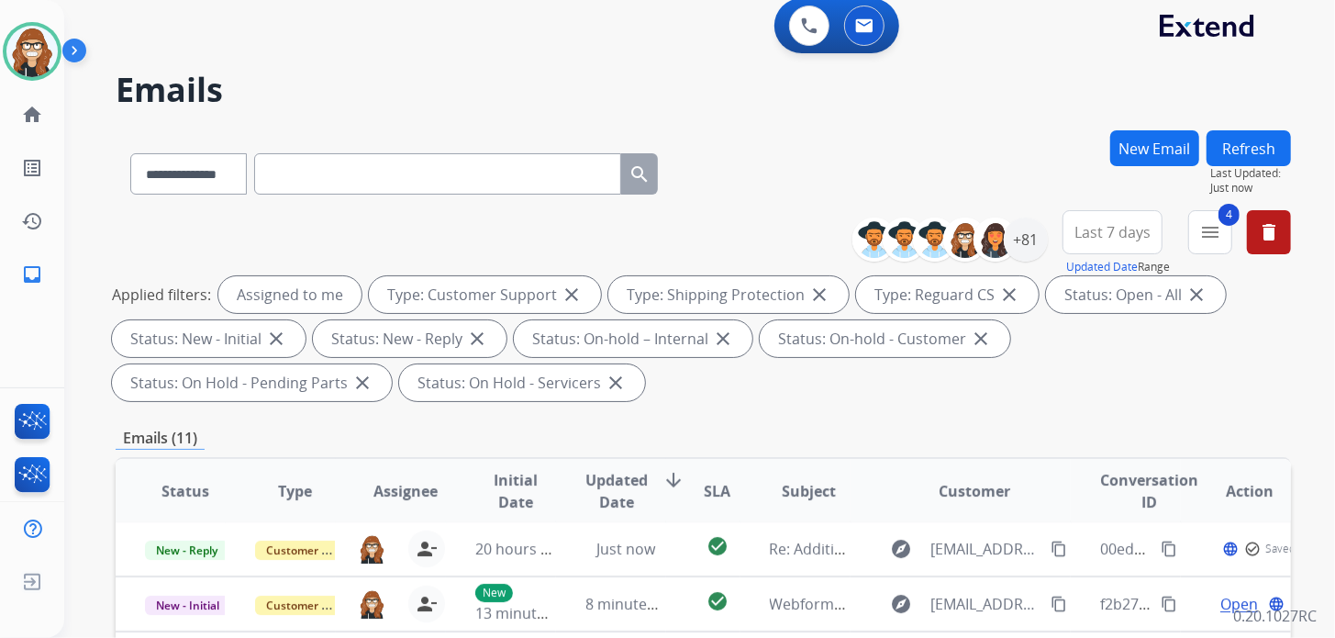
scroll to position [0, 0]
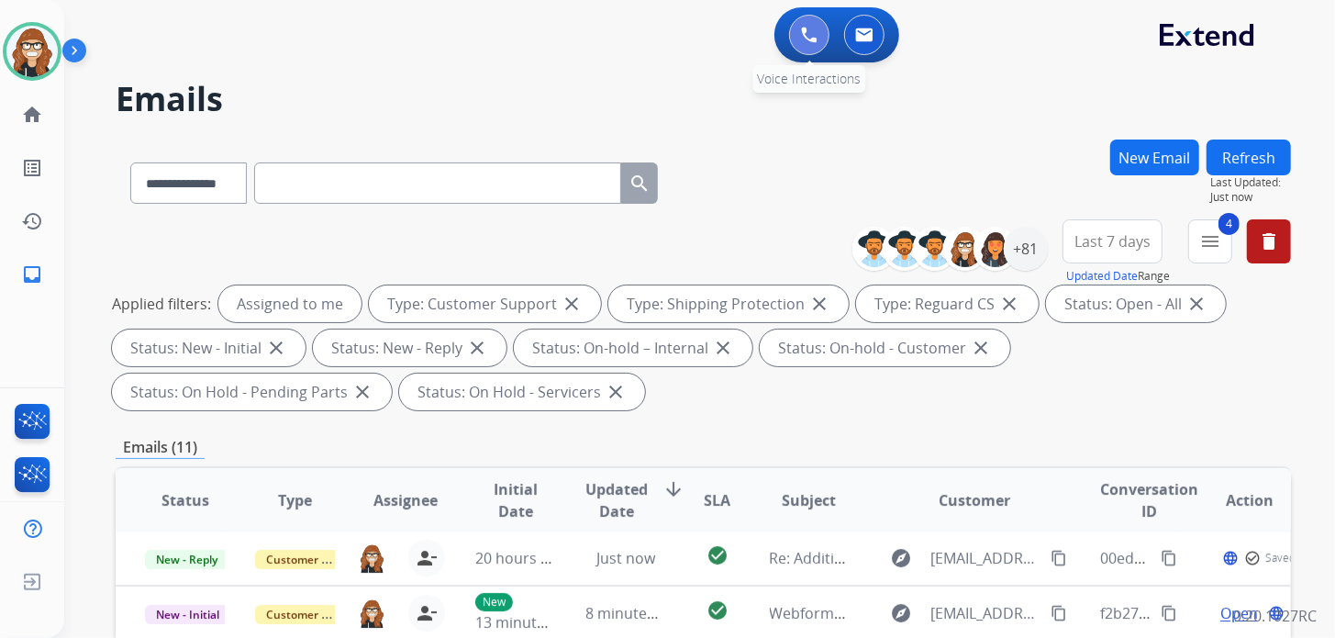
click at [797, 38] on button at bounding box center [809, 35] width 40 height 40
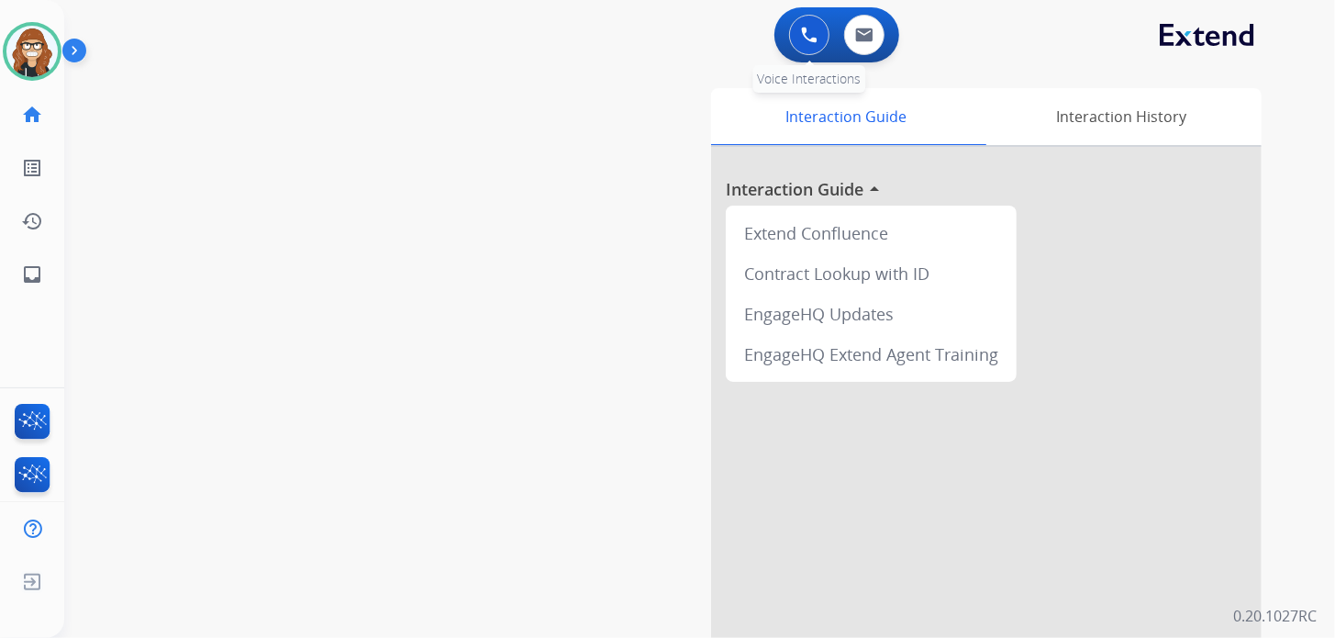
click at [804, 35] on img at bounding box center [809, 35] width 17 height 17
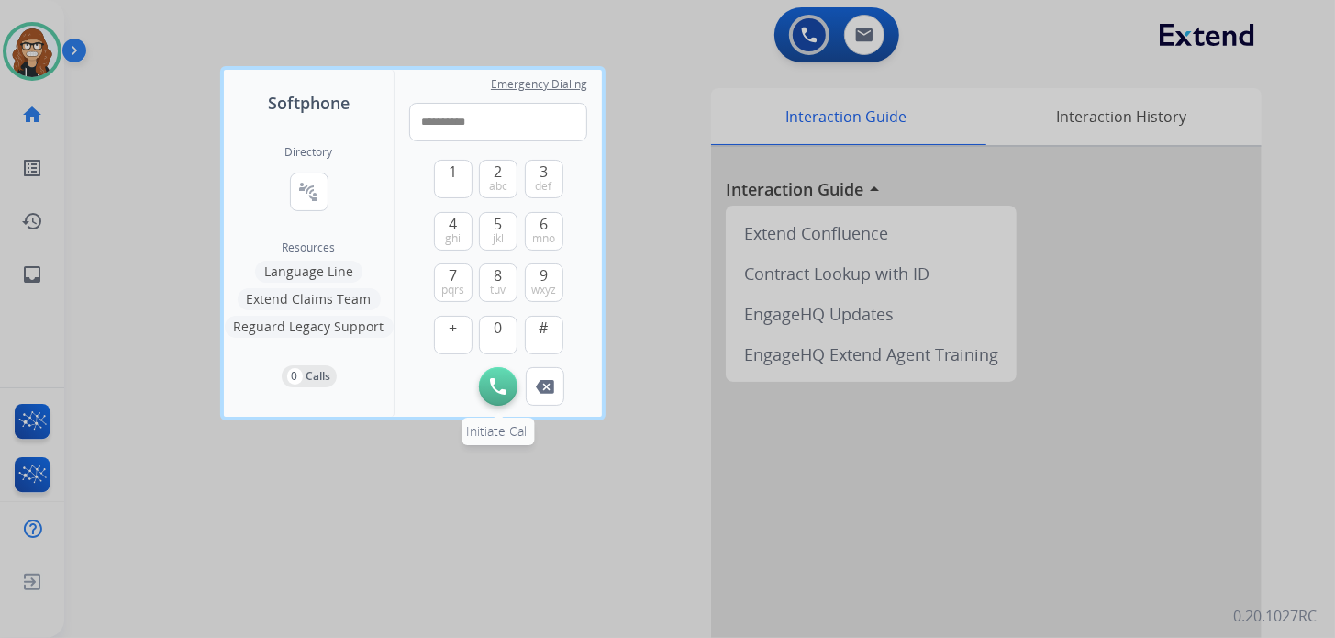
type input "**********"
click at [493, 382] on img at bounding box center [498, 386] width 17 height 17
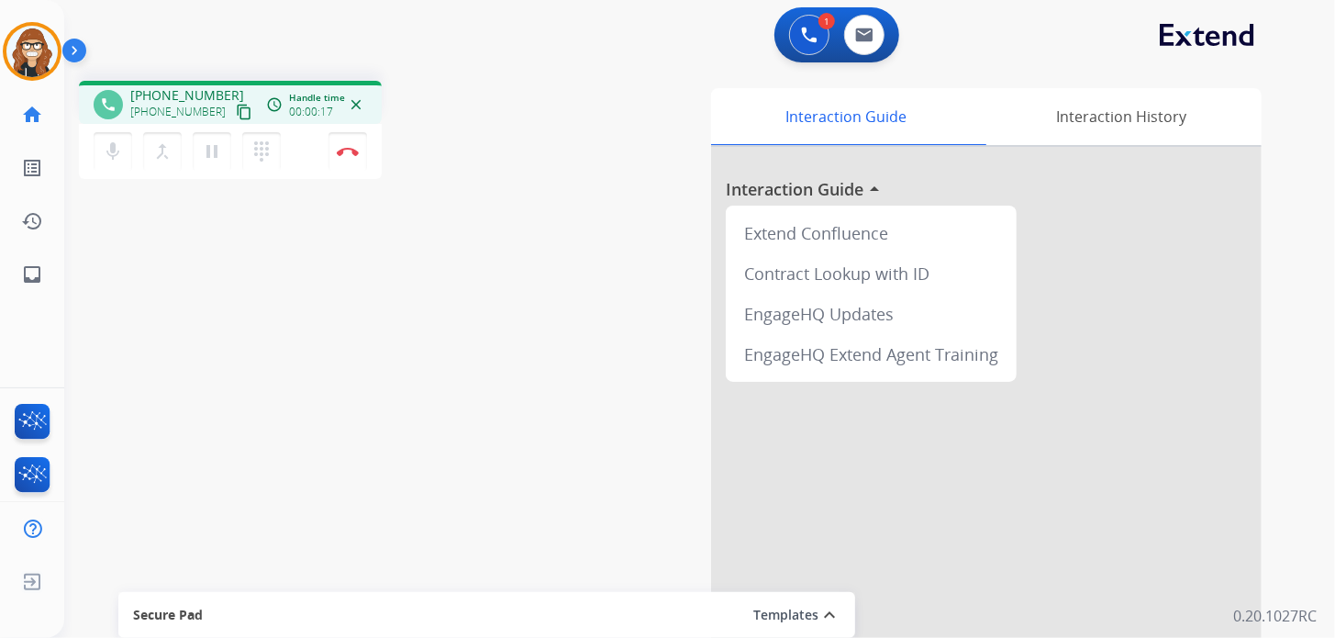
drag, startPoint x: 243, startPoint y: 561, endPoint x: 302, endPoint y: 237, distance: 329.2
click at [243, 561] on div "phone +17043362848 +17043362848 content_copy access_time Call metrics Queue 00:…" at bounding box center [677, 448] width 1227 height 765
click at [262, 154] on mat-icon "dialpad" at bounding box center [261, 151] width 22 height 22
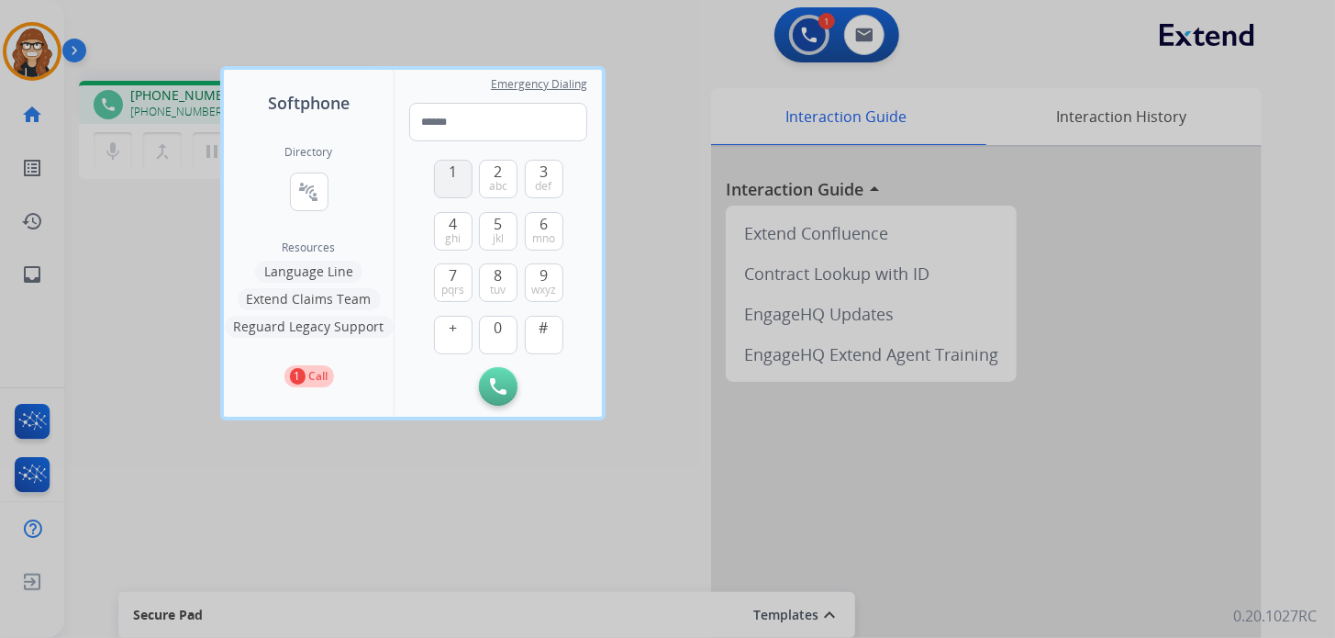
click at [454, 181] on span "1" at bounding box center [453, 172] width 8 height 22
type input "*"
click at [530, 507] on div at bounding box center [667, 319] width 1335 height 638
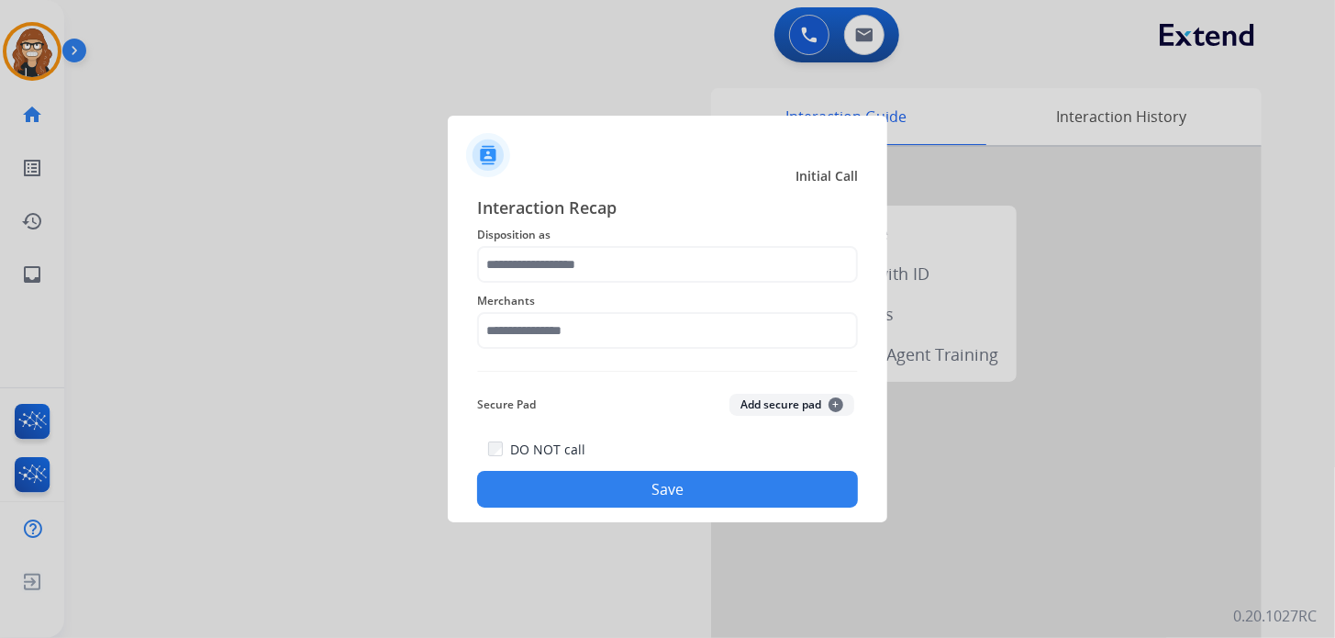
click at [324, 590] on div at bounding box center [667, 319] width 1335 height 638
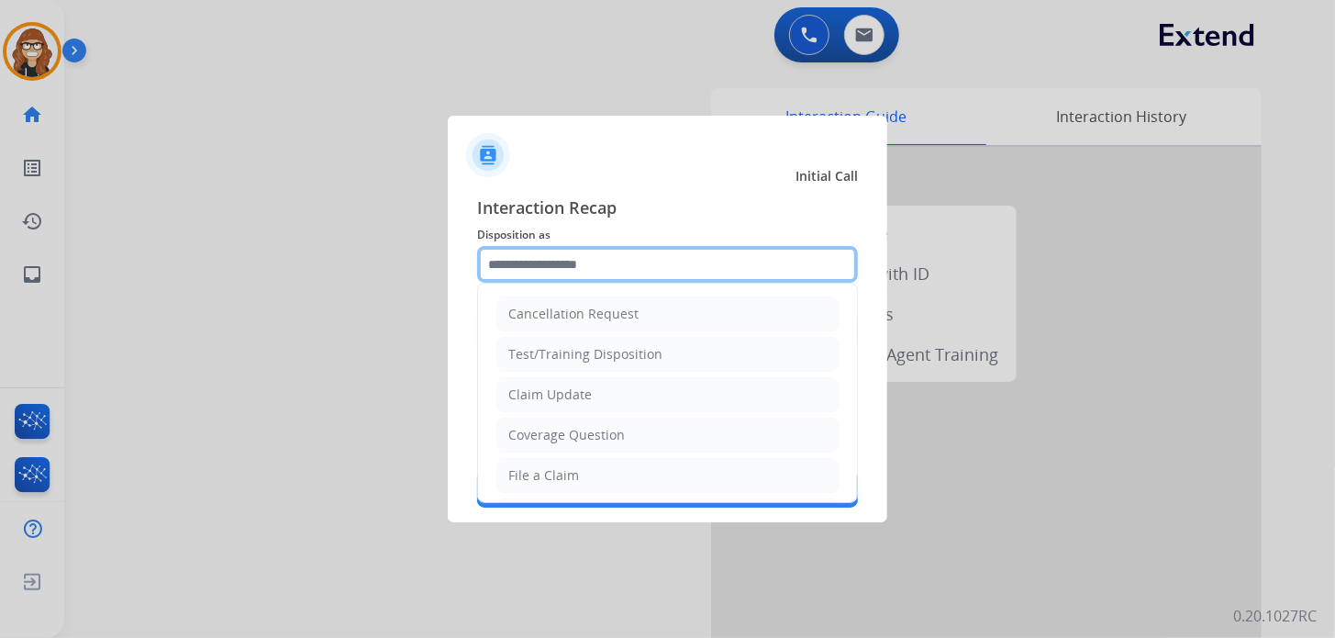
click at [622, 272] on input "text" at bounding box center [667, 264] width 381 height 37
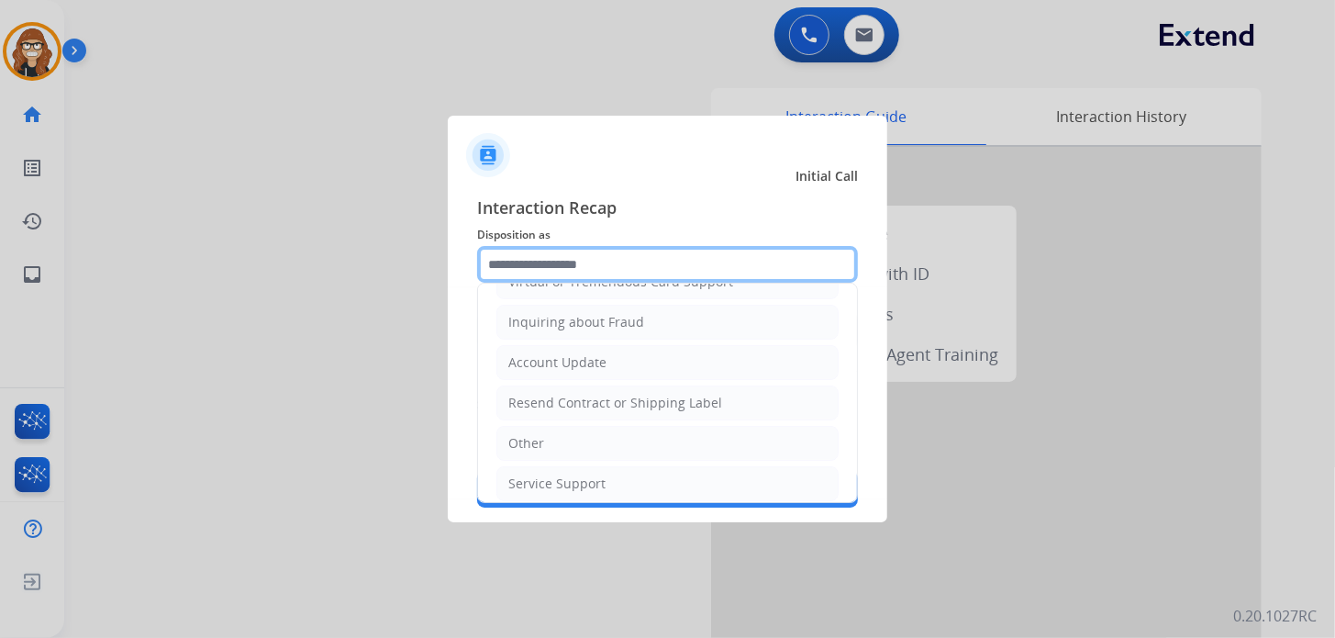
scroll to position [275, 0]
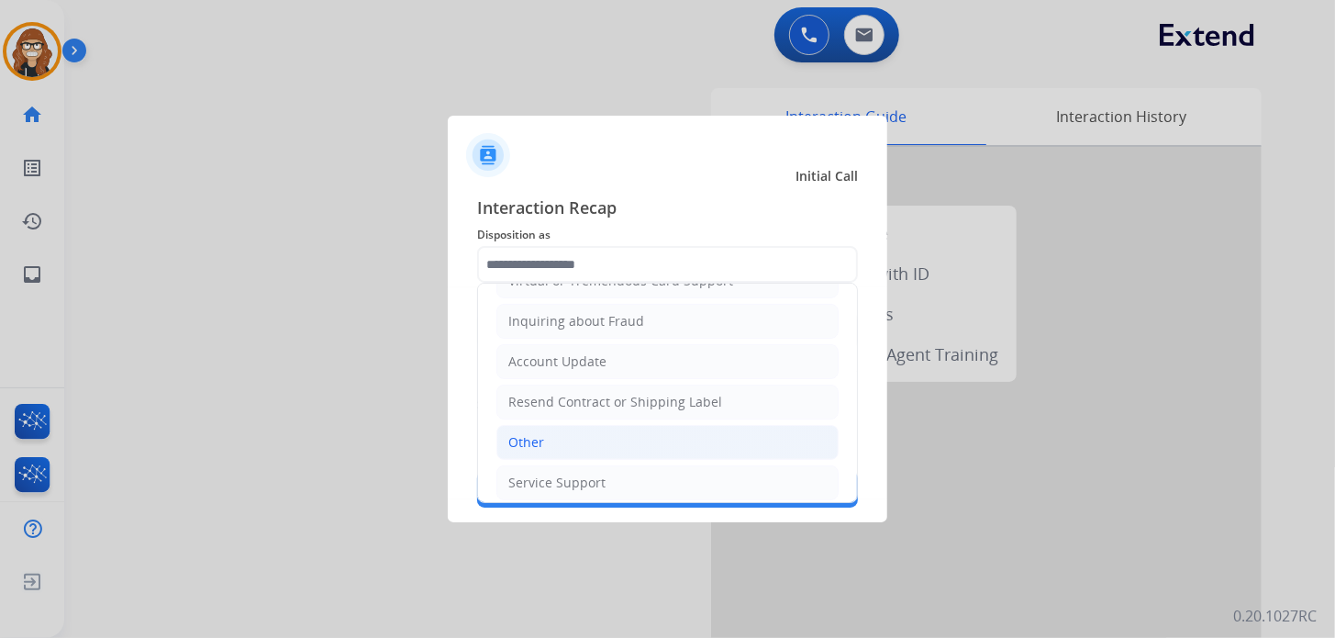
click at [566, 433] on li "Other" at bounding box center [667, 442] width 342 height 35
type input "*****"
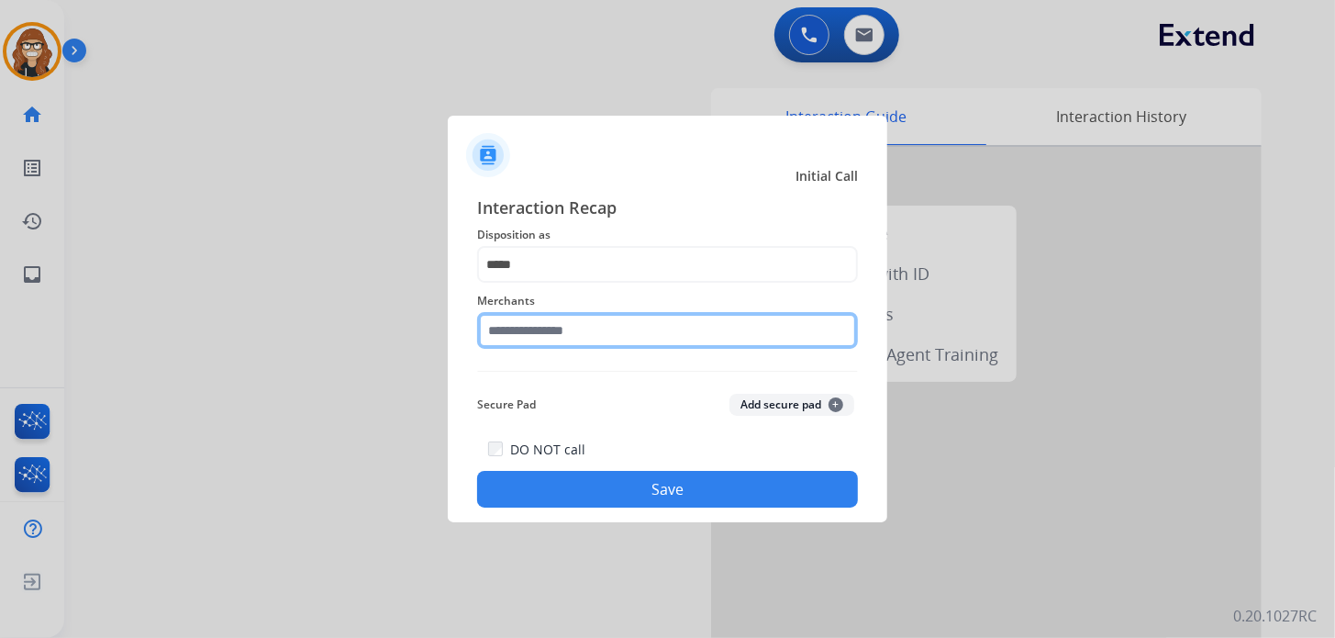
click at [605, 329] on input "text" at bounding box center [667, 330] width 381 height 37
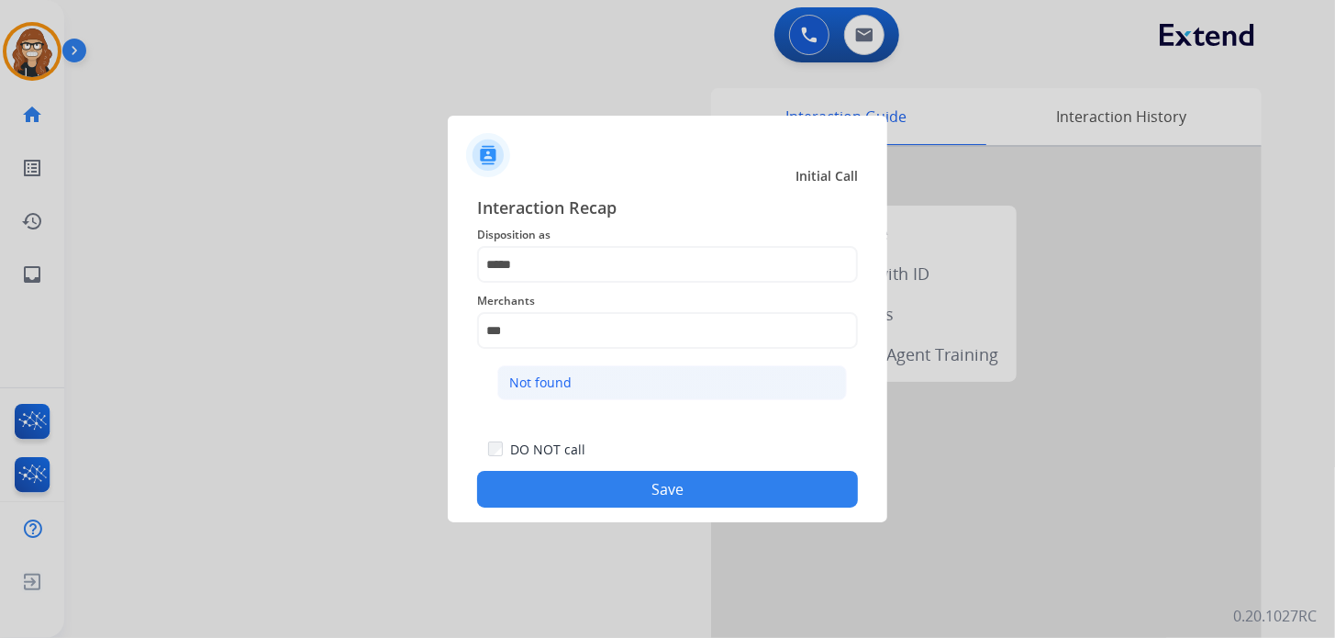
click at [584, 380] on li "Not found" at bounding box center [672, 382] width 350 height 35
type input "*********"
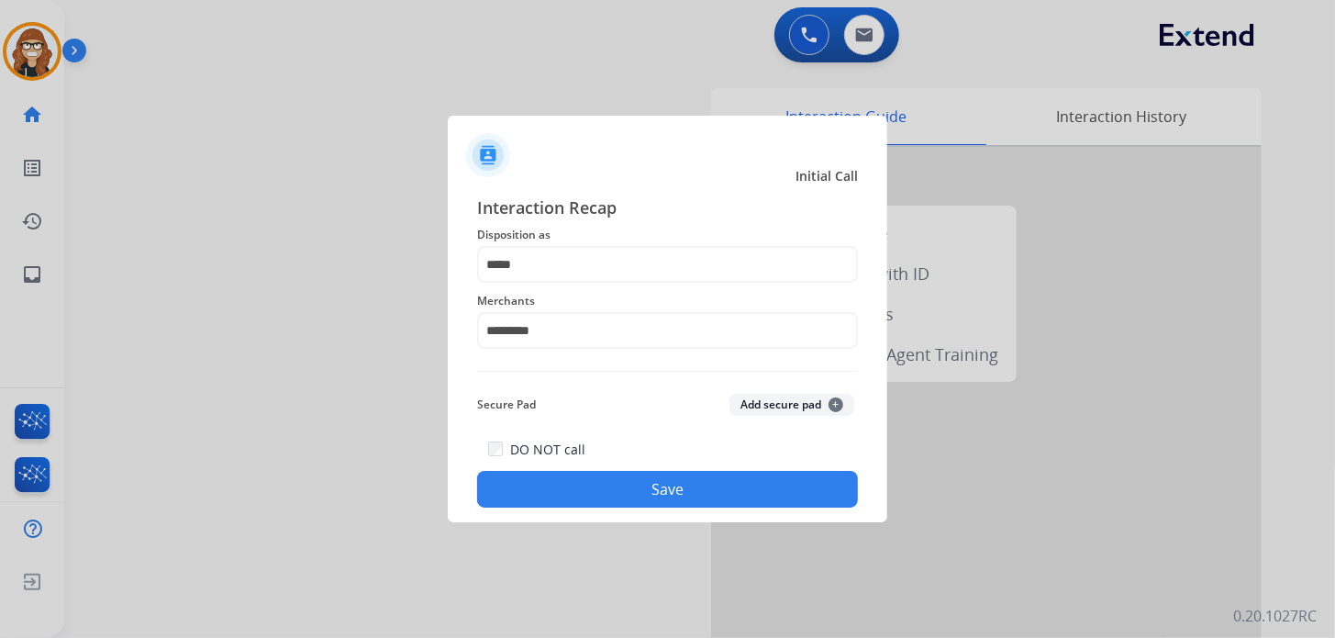
click at [126, 369] on div at bounding box center [667, 319] width 1335 height 638
click at [633, 476] on button "Save" at bounding box center [667, 489] width 381 height 37
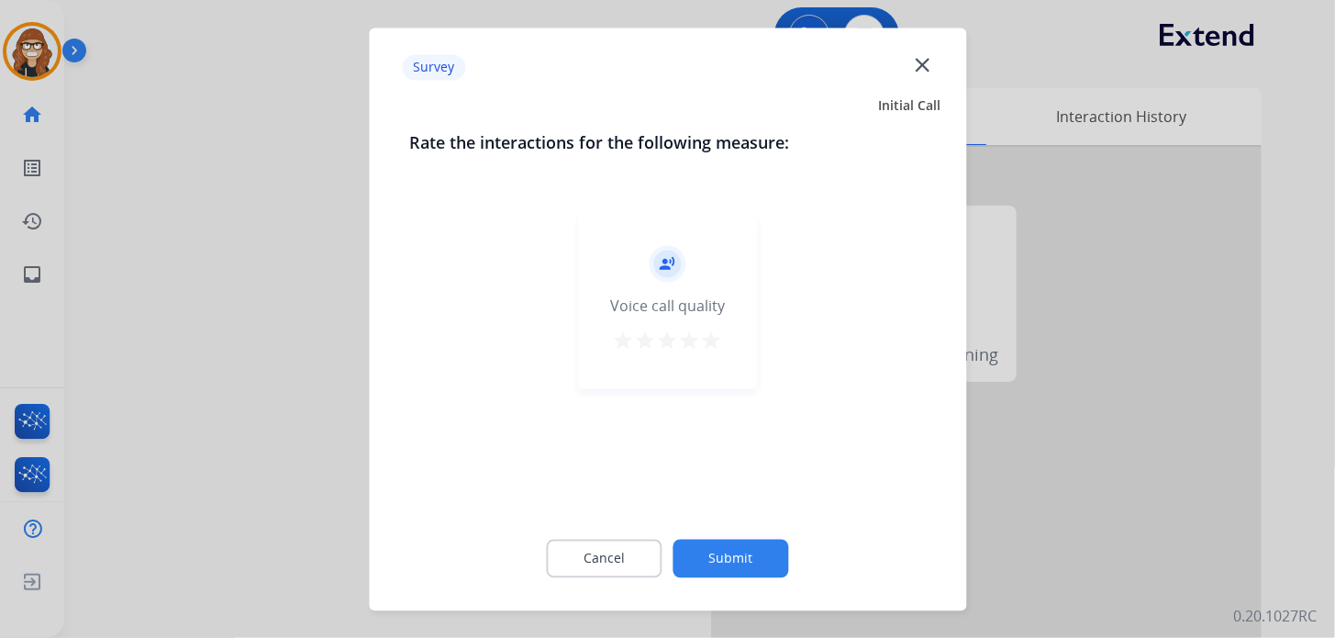
click at [934, 66] on div "Survey close" at bounding box center [667, 68] width 575 height 58
click at [924, 68] on mat-icon "close" at bounding box center [922, 64] width 24 height 24
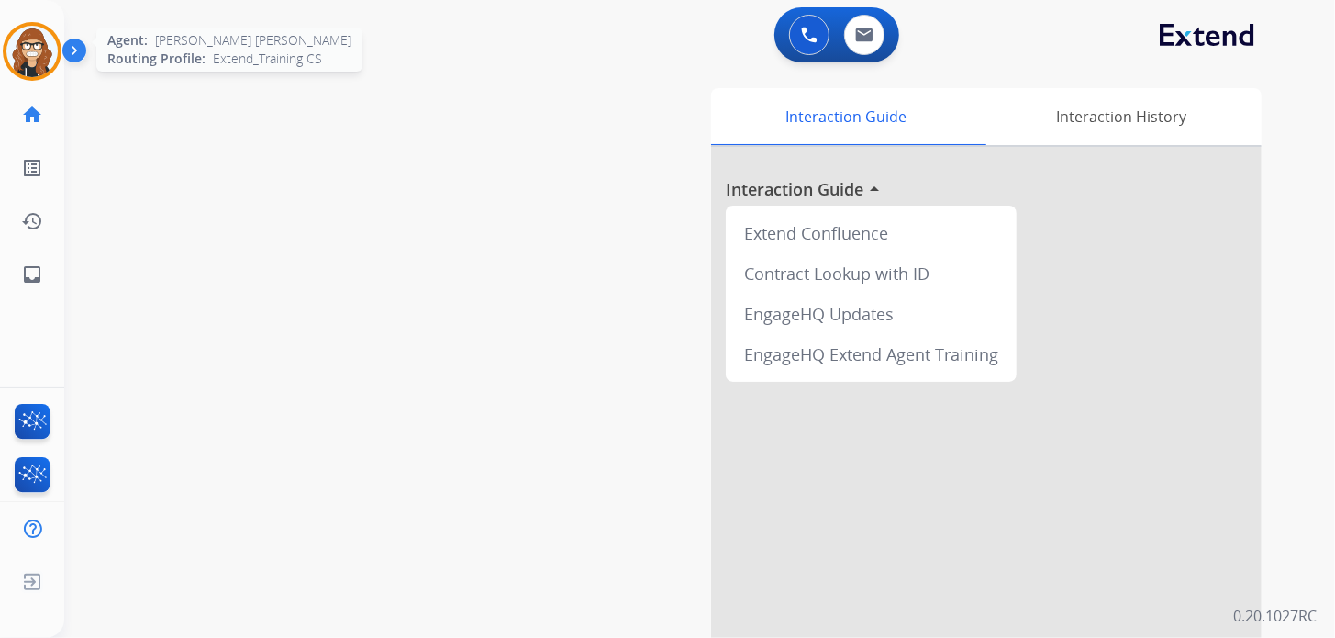
drag, startPoint x: 27, startPoint y: 60, endPoint x: 38, endPoint y: 64, distance: 11.9
click at [28, 59] on img at bounding box center [31, 51] width 51 height 51
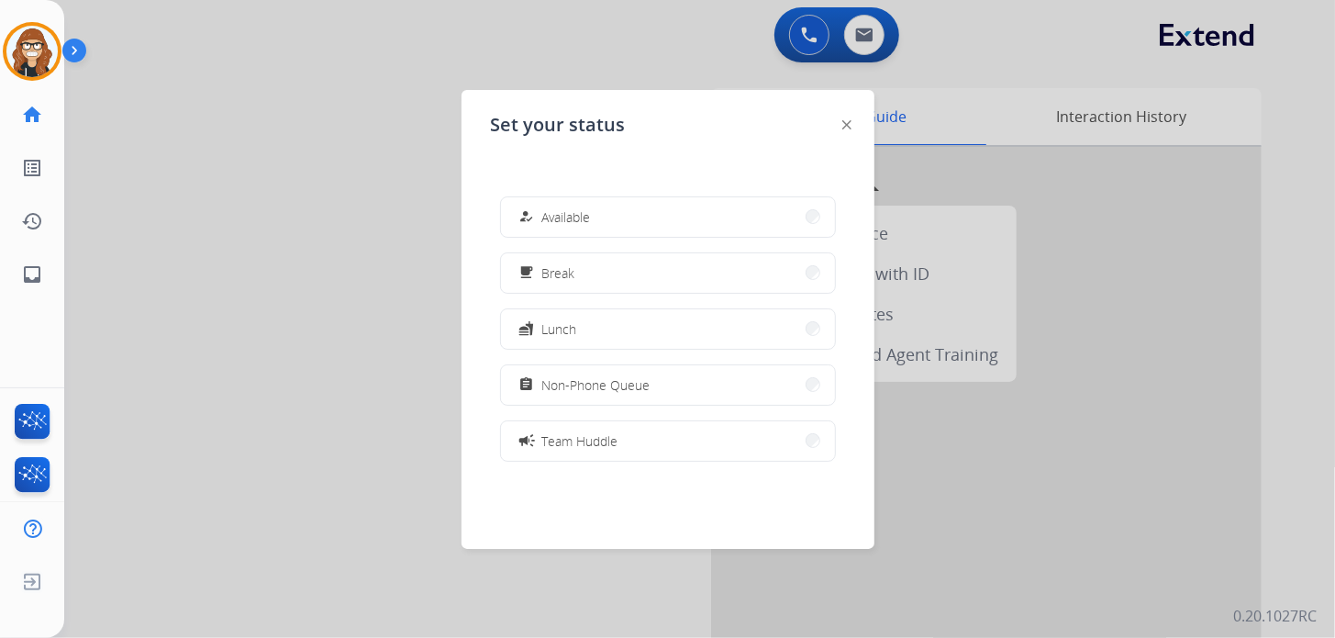
drag, startPoint x: 606, startPoint y: 210, endPoint x: 632, endPoint y: 183, distance: 37.6
click at [606, 211] on button "how_to_reg Available" at bounding box center [668, 216] width 334 height 39
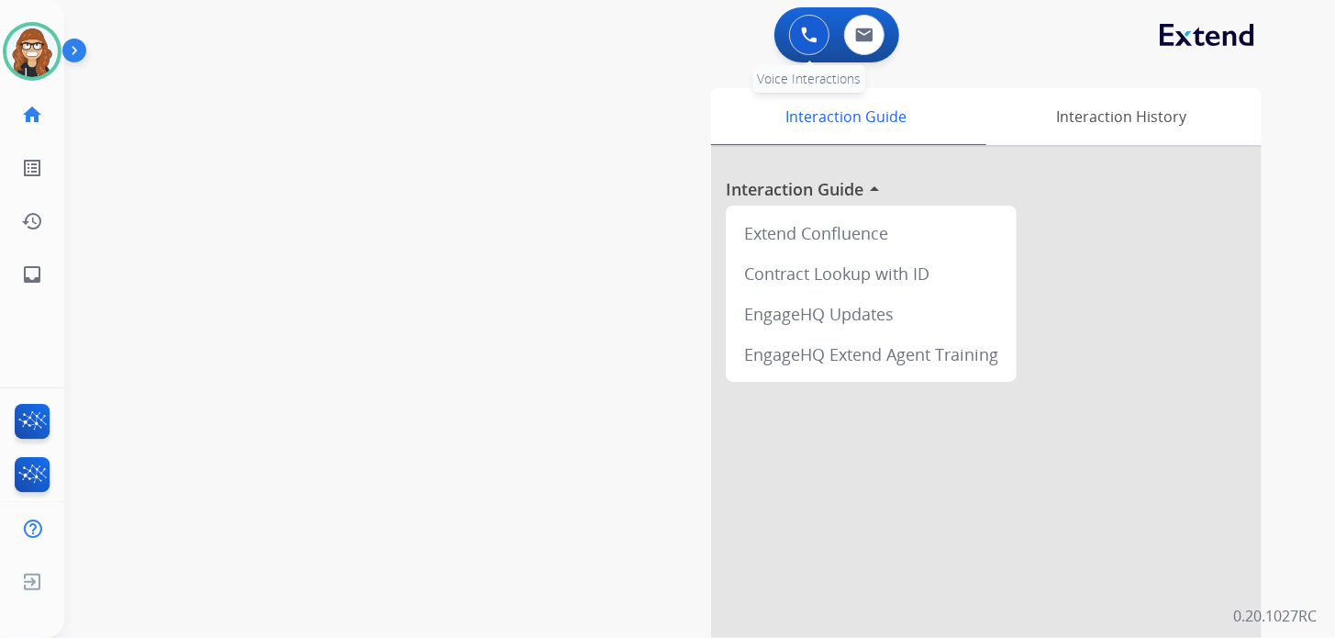
click at [806, 30] on img at bounding box center [809, 35] width 17 height 17
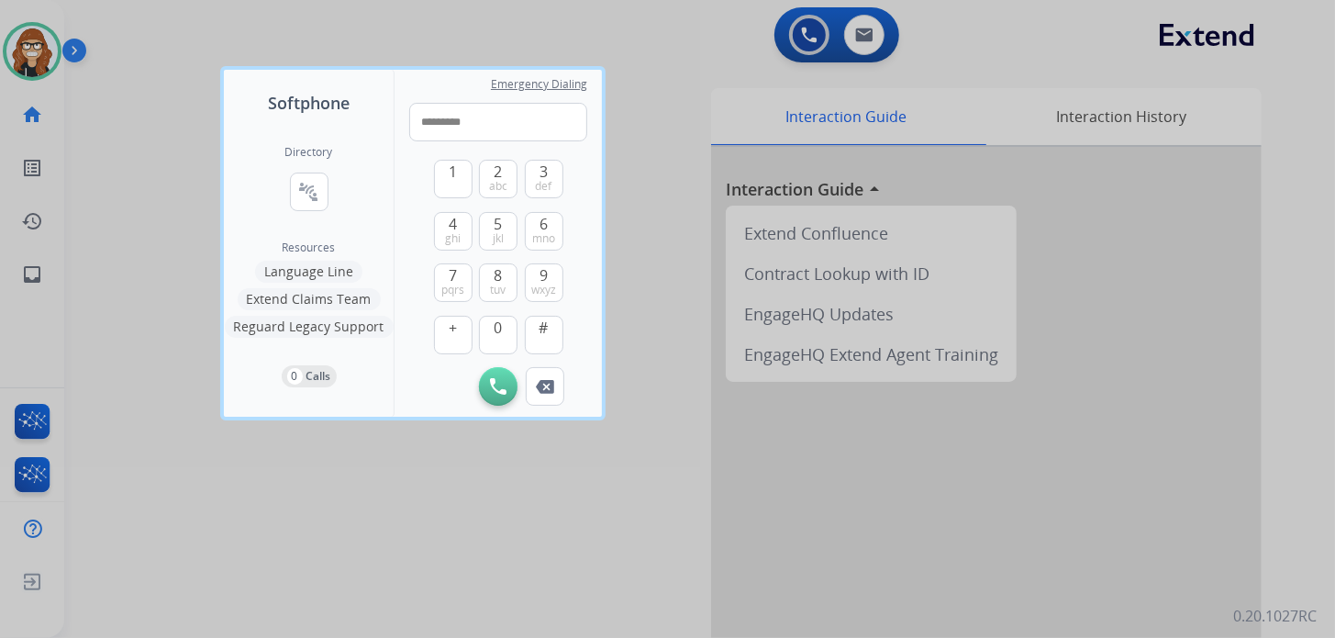
type input "**********"
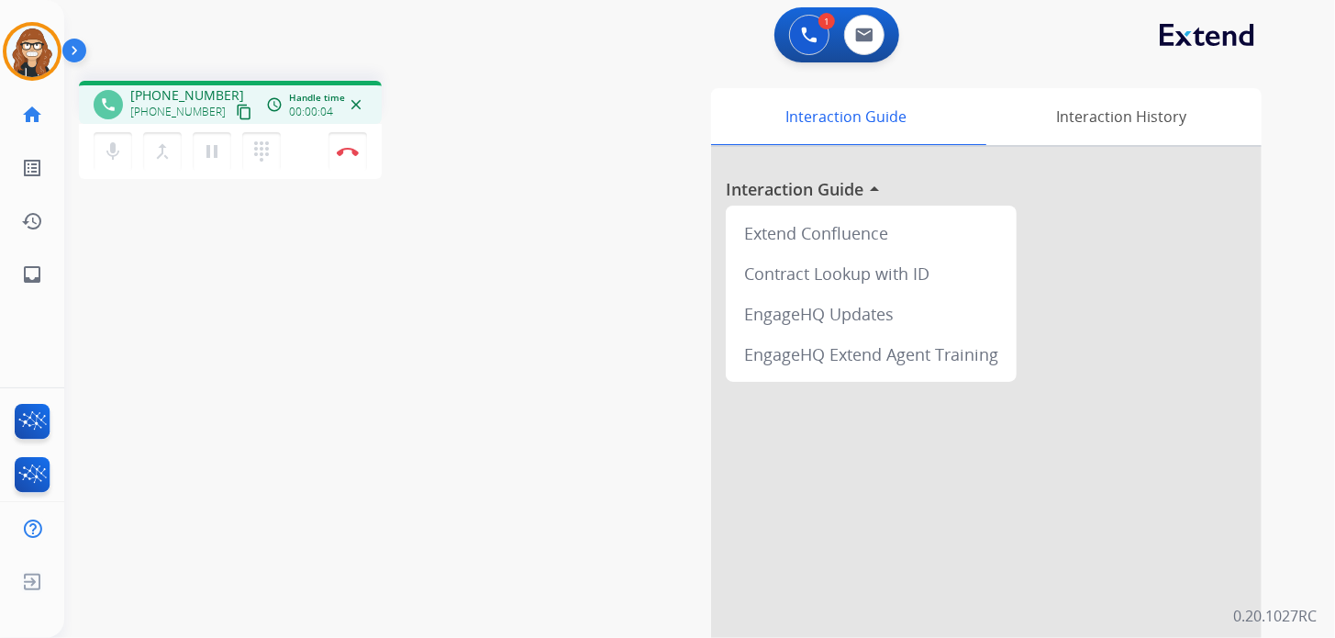
click at [251, 294] on div "phone +17043362848 +17043362848 content_copy access_time Call metrics Queue 00:…" at bounding box center [677, 448] width 1227 height 765
click at [610, 569] on div "Interaction Guide Interaction History Interaction Guide arrow_drop_up Extend Co…" at bounding box center [906, 459] width 709 height 743
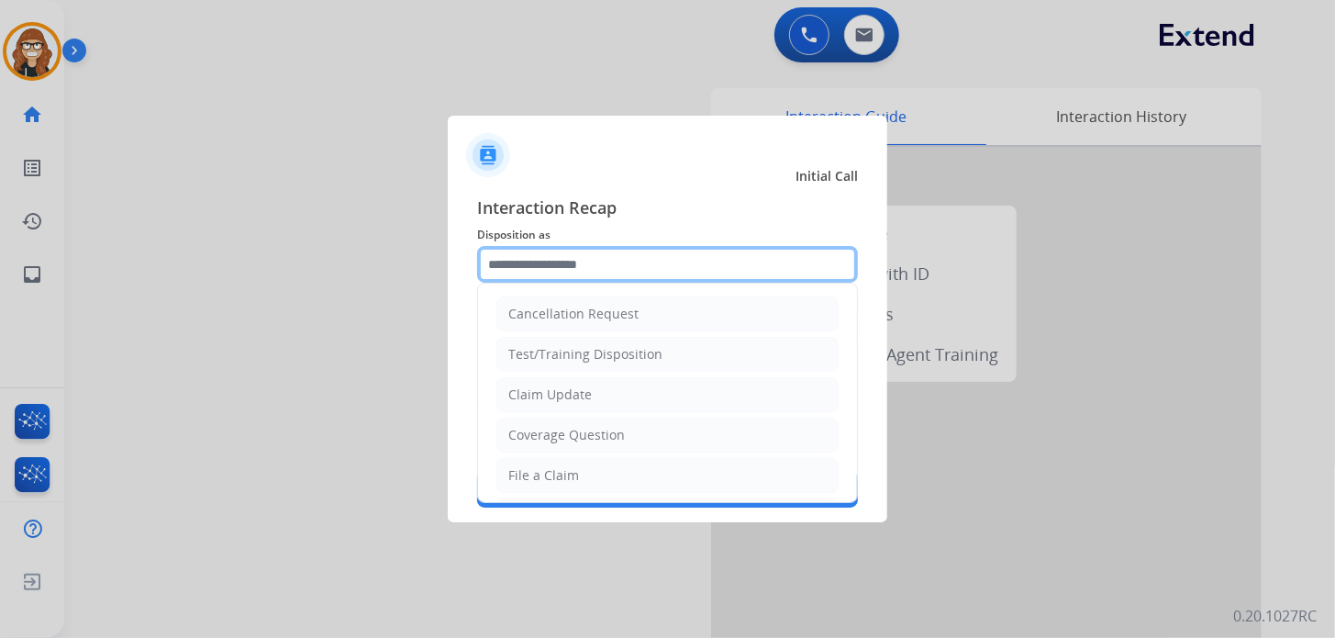
click at [536, 264] on input "text" at bounding box center [667, 264] width 381 height 37
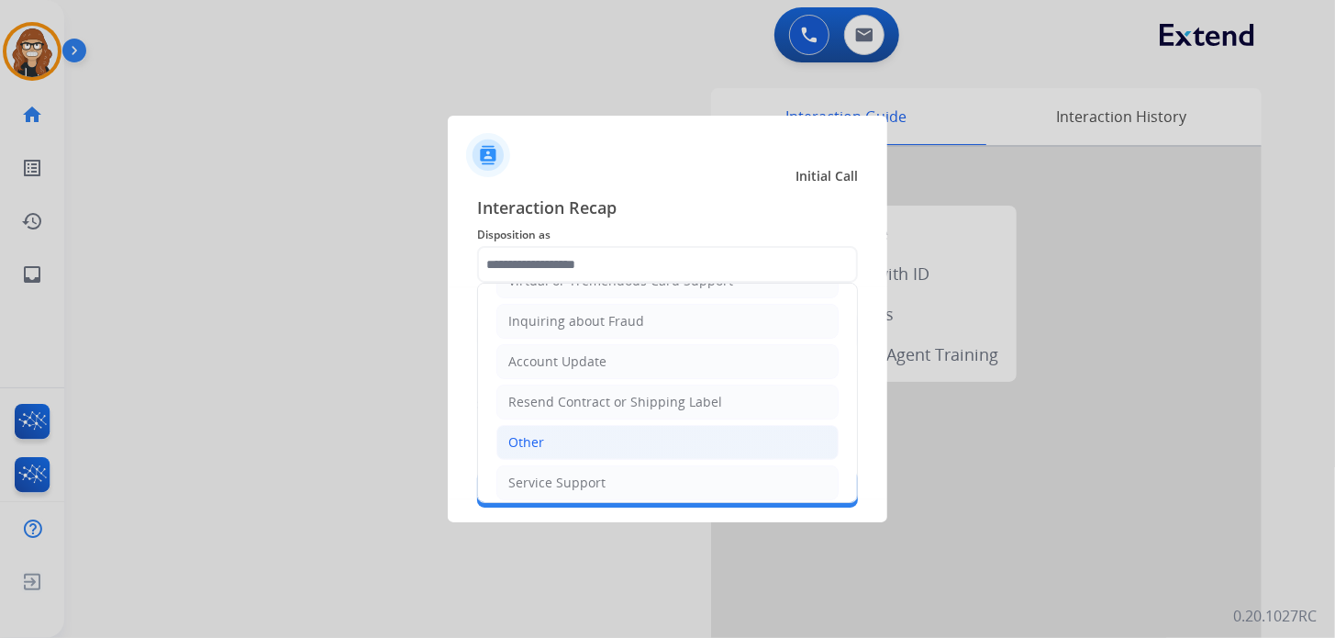
click at [562, 428] on li "Other" at bounding box center [667, 442] width 342 height 35
type input "*****"
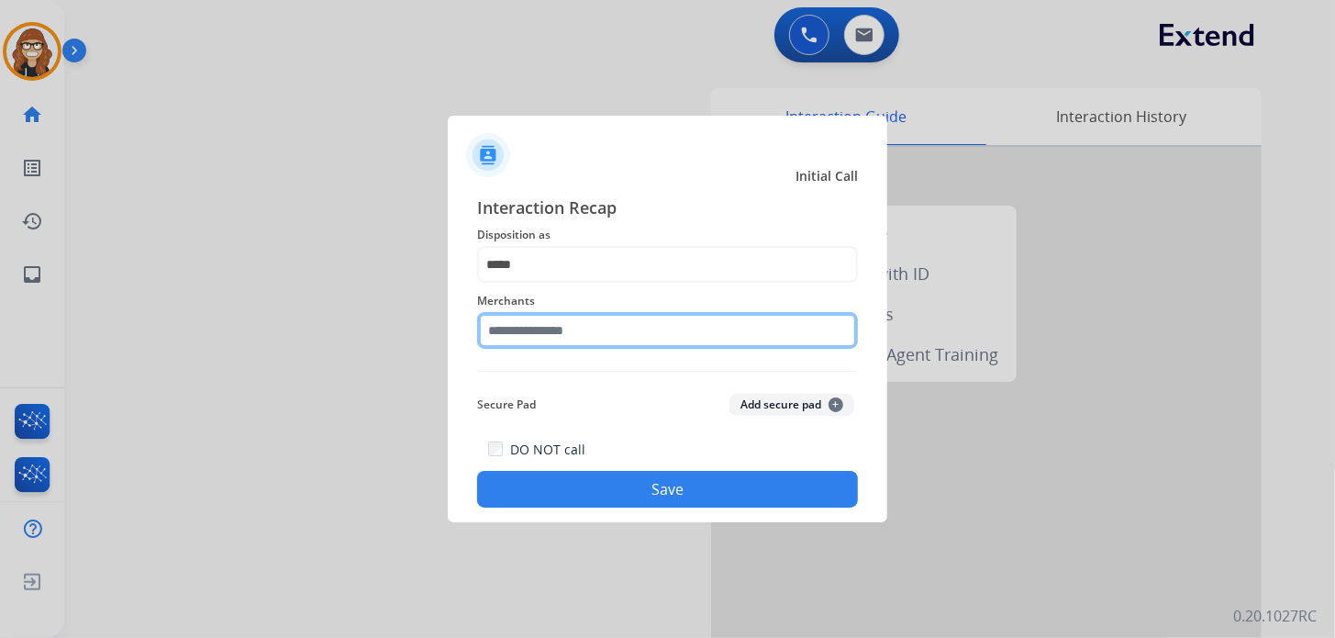
click at [561, 329] on input "text" at bounding box center [667, 330] width 381 height 37
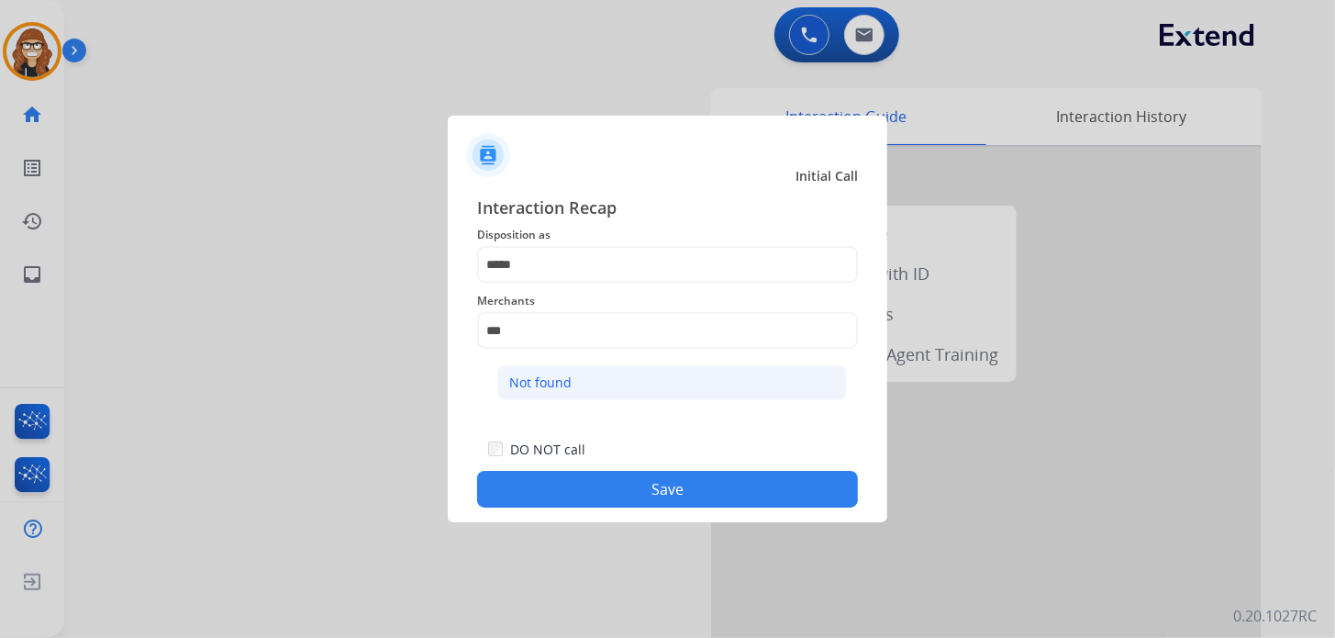
click at [554, 383] on div "Not found" at bounding box center [540, 382] width 62 height 18
type input "*********"
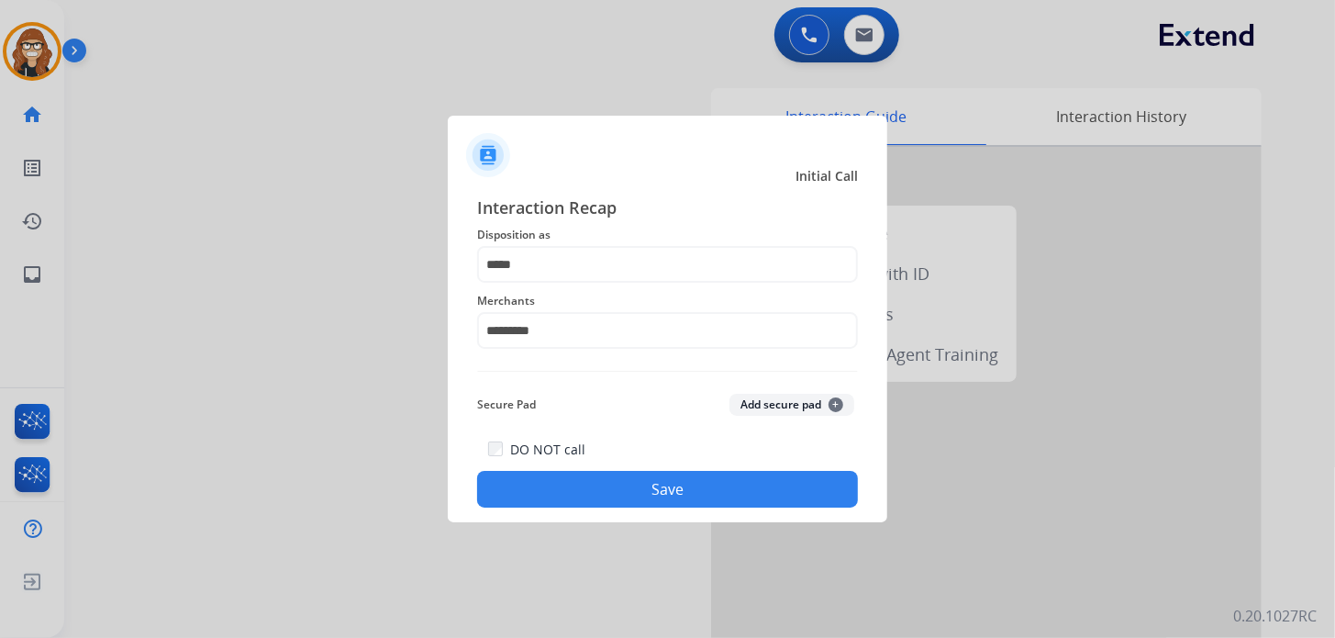
click at [633, 495] on button "Save" at bounding box center [667, 489] width 381 height 37
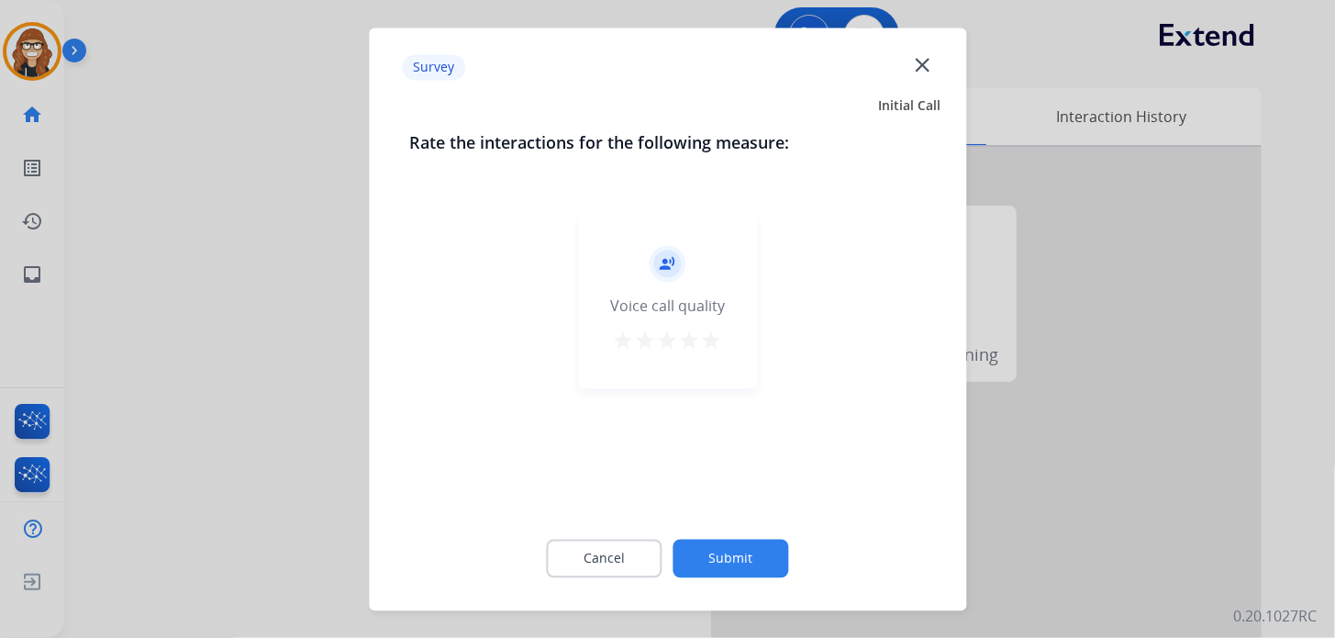
click at [924, 65] on mat-icon "close" at bounding box center [922, 64] width 24 height 24
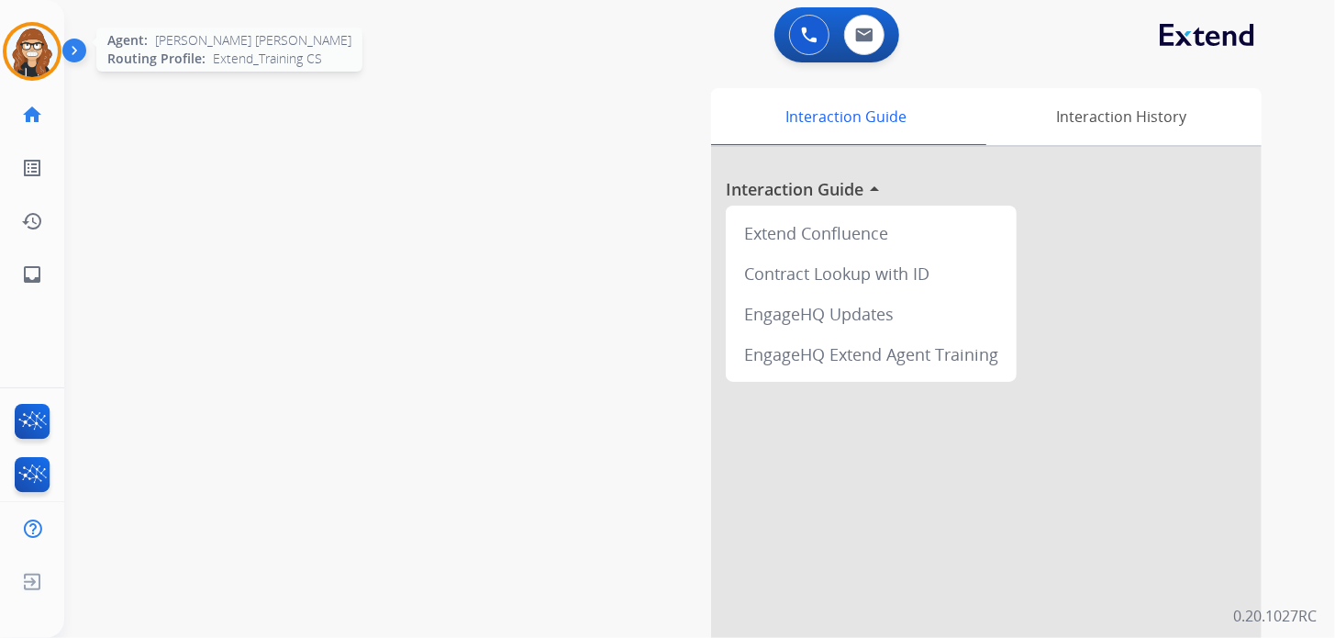
click at [44, 61] on img at bounding box center [31, 51] width 51 height 51
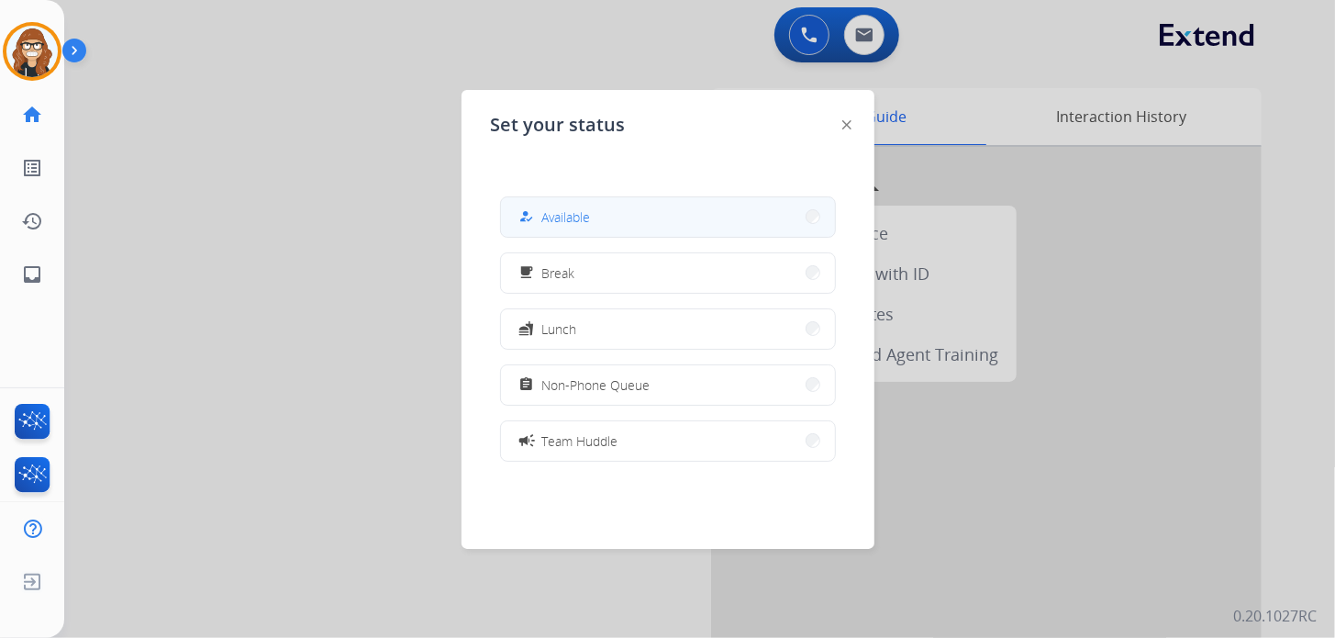
click at [539, 206] on div "how_to_reg" at bounding box center [529, 217] width 27 height 22
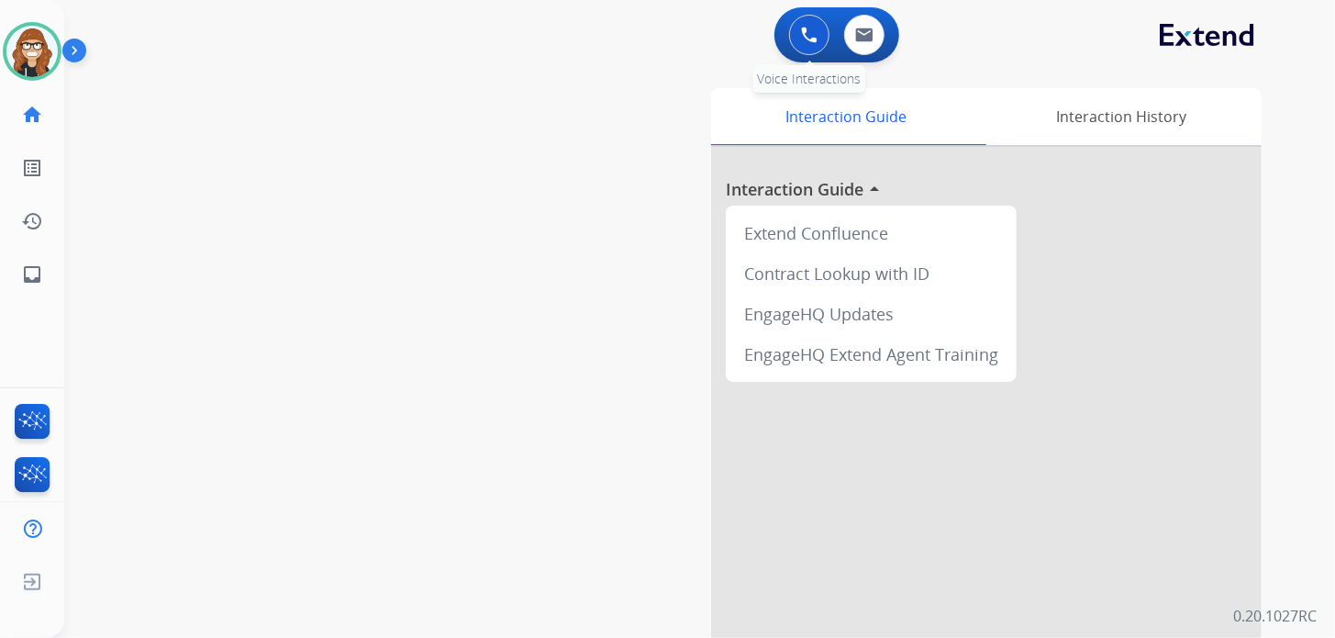
click at [811, 34] on img at bounding box center [809, 35] width 17 height 17
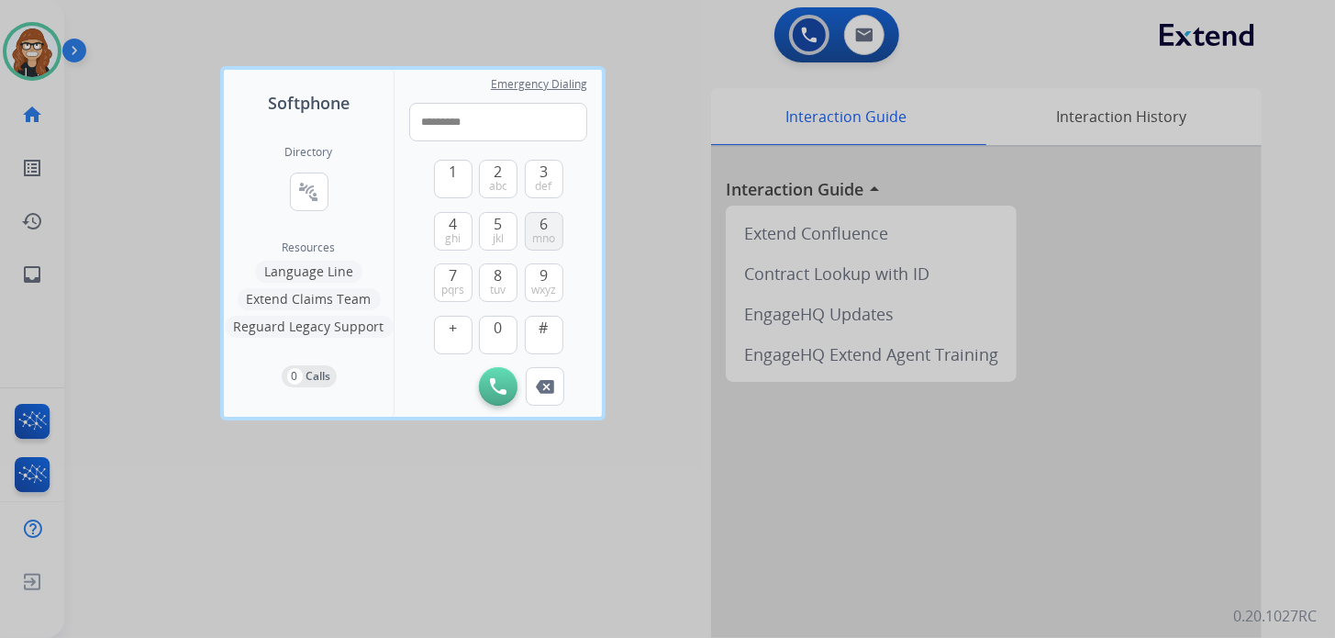
type input "**********"
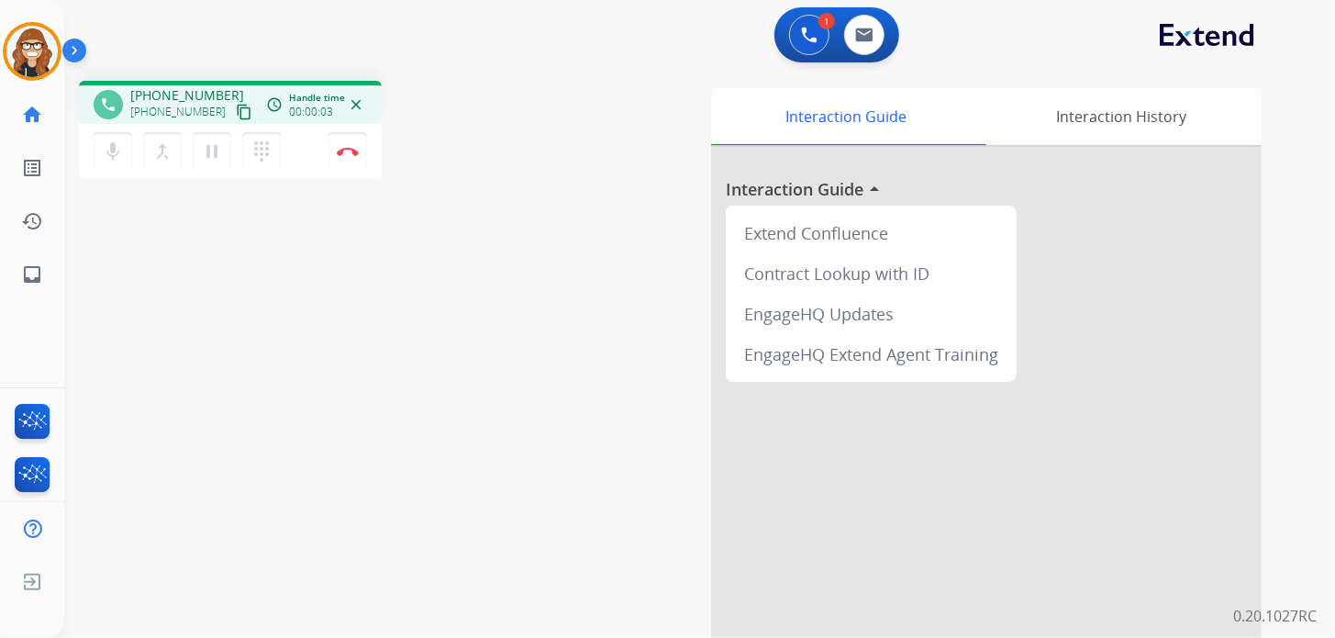
click at [286, 339] on div "phone +17043362848 +17043362848 content_copy access_time Call metrics Queue 00:…" at bounding box center [677, 448] width 1227 height 765
click at [261, 152] on mat-icon "dialpad" at bounding box center [261, 151] width 22 height 22
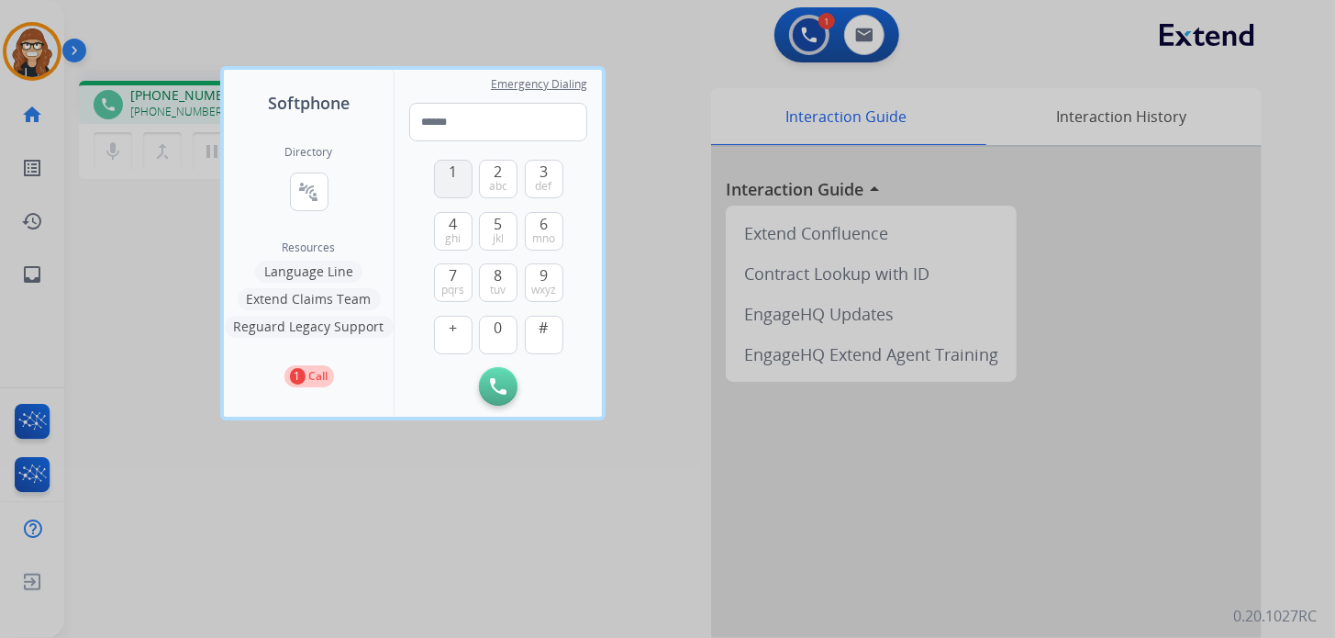
click at [456, 169] on span "1" at bounding box center [453, 172] width 8 height 22
type input "*"
click at [596, 589] on div at bounding box center [667, 319] width 1335 height 638
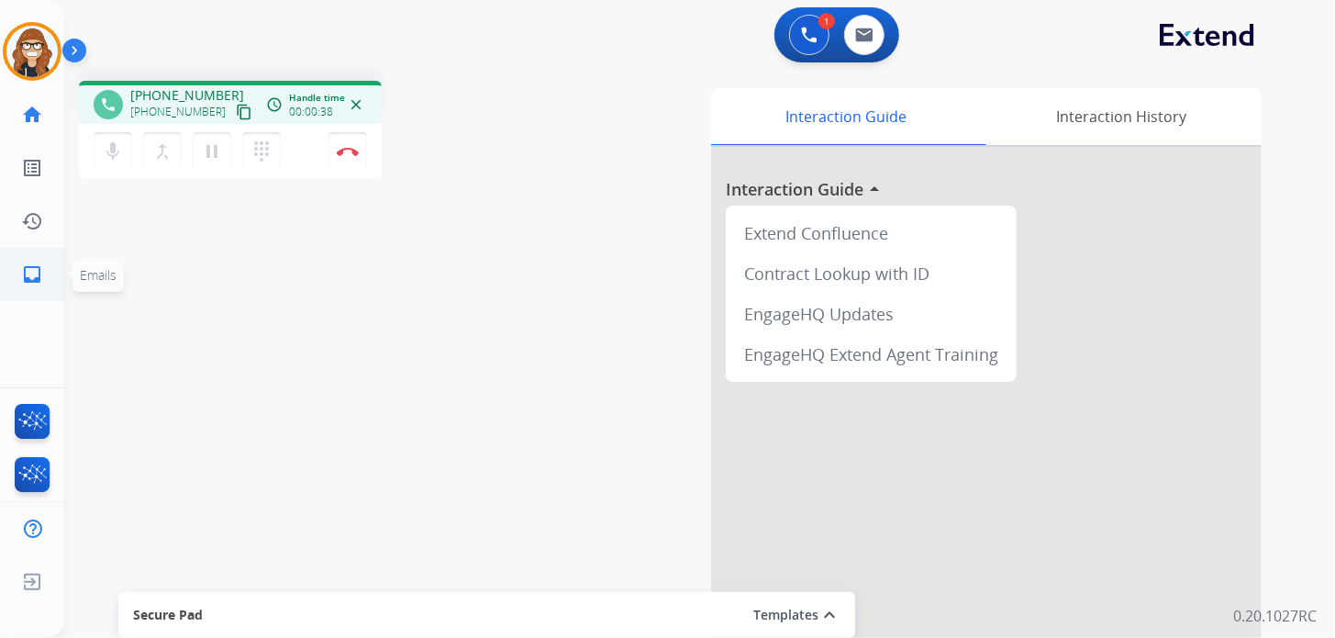
click at [26, 261] on link "inbox Emails" at bounding box center [31, 274] width 51 height 51
select select "**********"
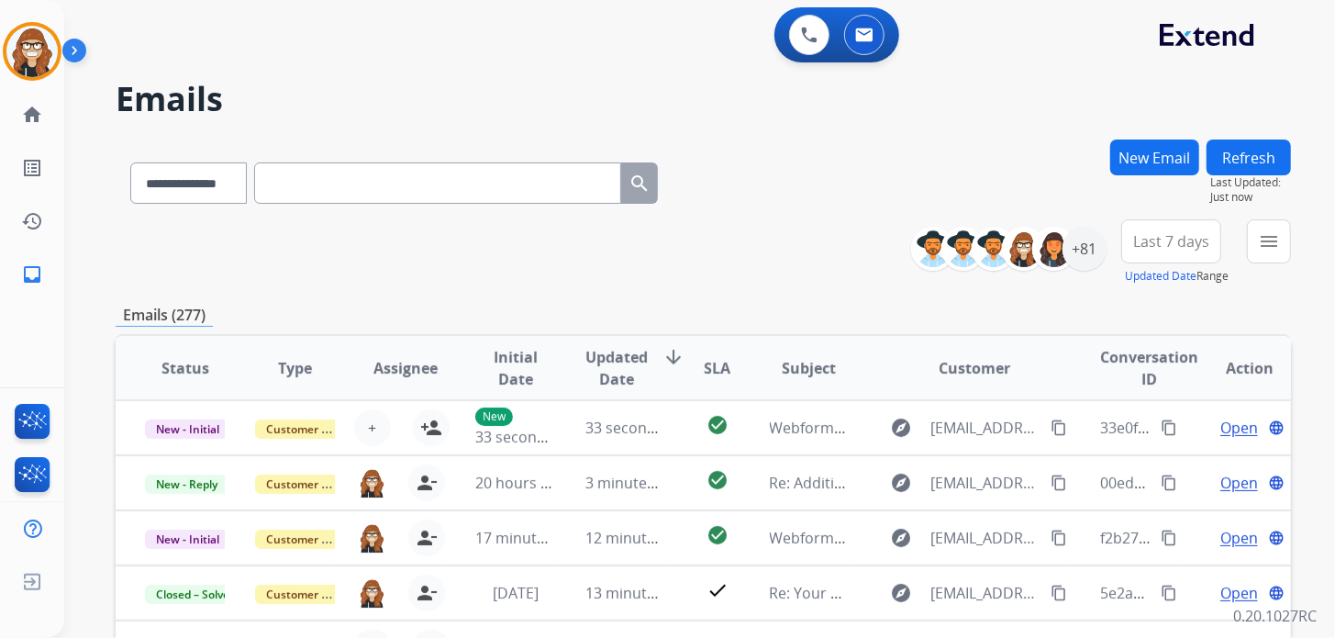
drag, startPoint x: 1206, startPoint y: 61, endPoint x: 1184, endPoint y: 111, distance: 53.9
click at [1206, 61] on div "0 Voice Interactions 0 Email Interactions" at bounding box center [688, 36] width 1205 height 59
click at [1090, 262] on div "+81" at bounding box center [1084, 249] width 44 height 44
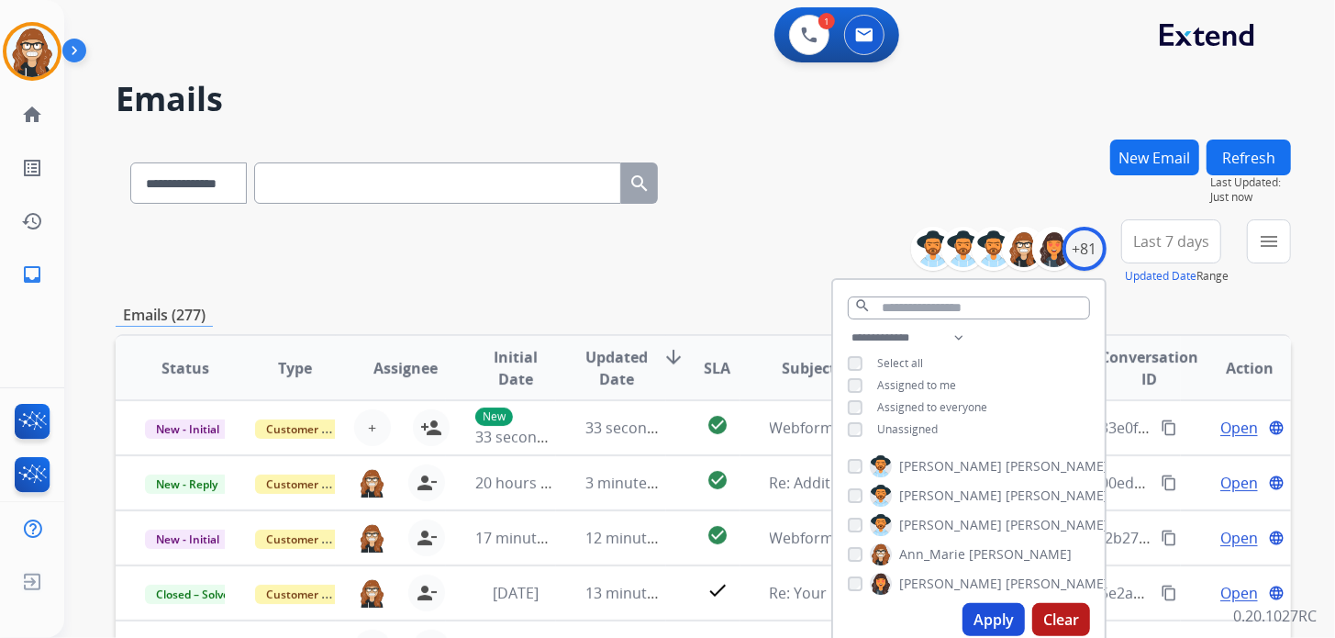
click at [983, 621] on button "Apply" at bounding box center [993, 619] width 62 height 33
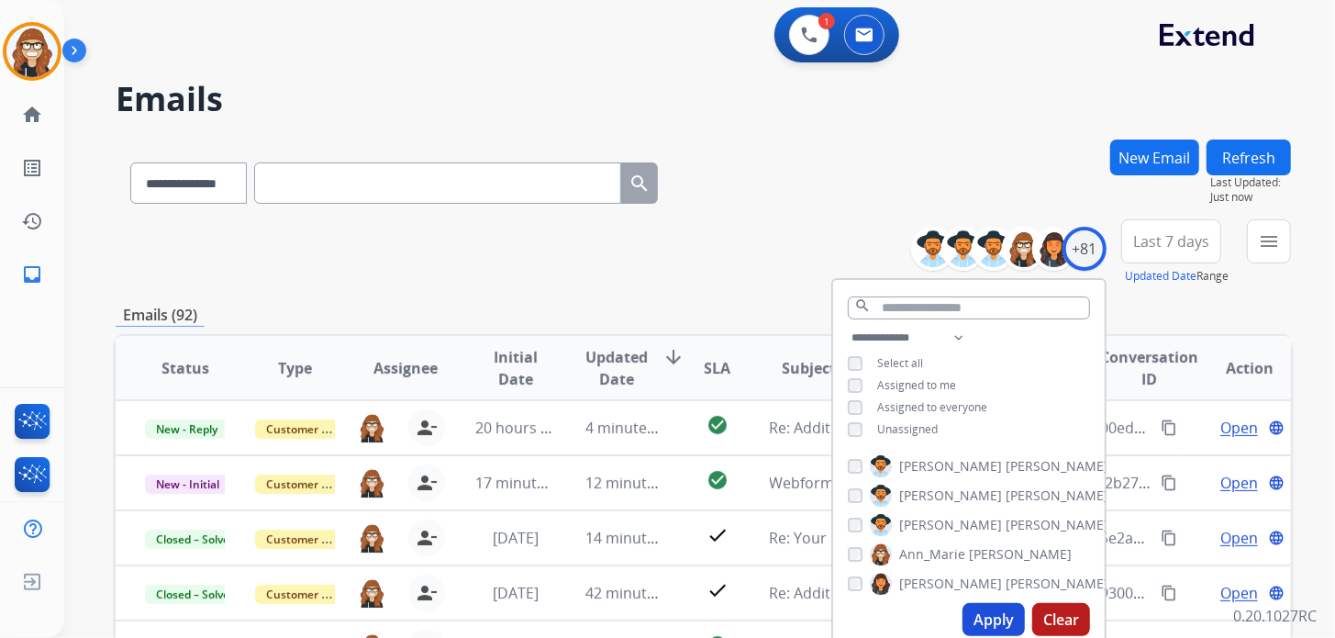
click at [911, 183] on div "**********" at bounding box center [703, 179] width 1175 height 80
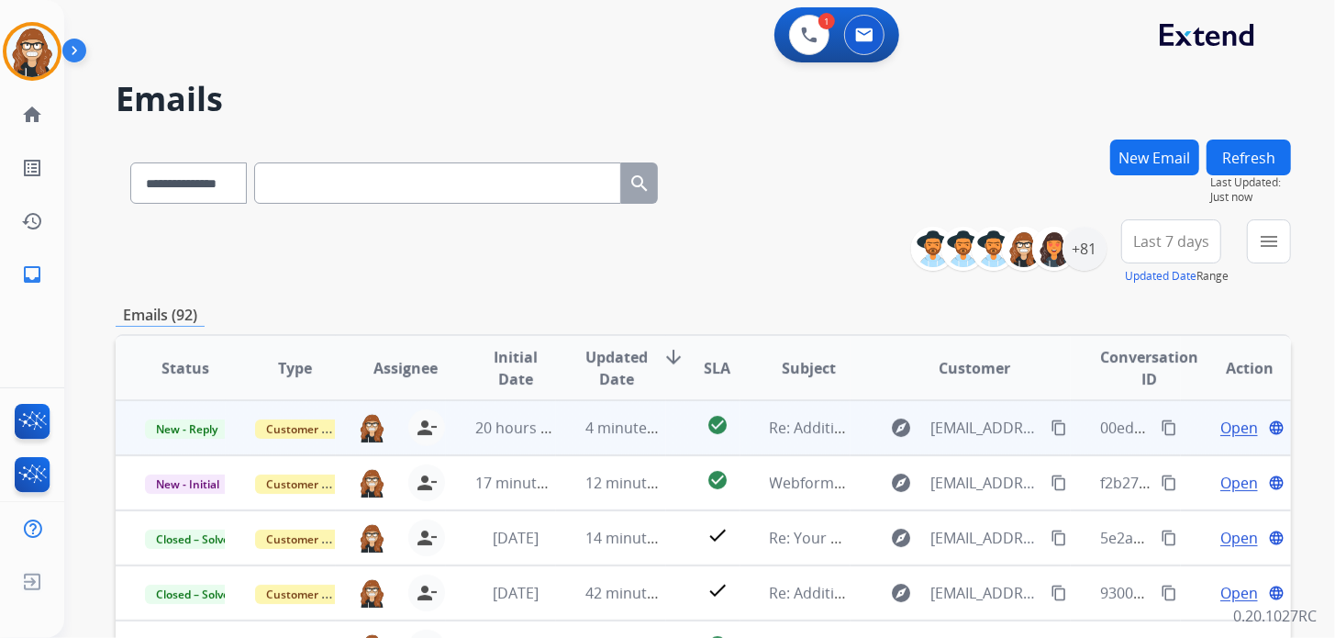
scroll to position [1, 0]
click at [1229, 425] on span "Open" at bounding box center [1239, 427] width 38 height 22
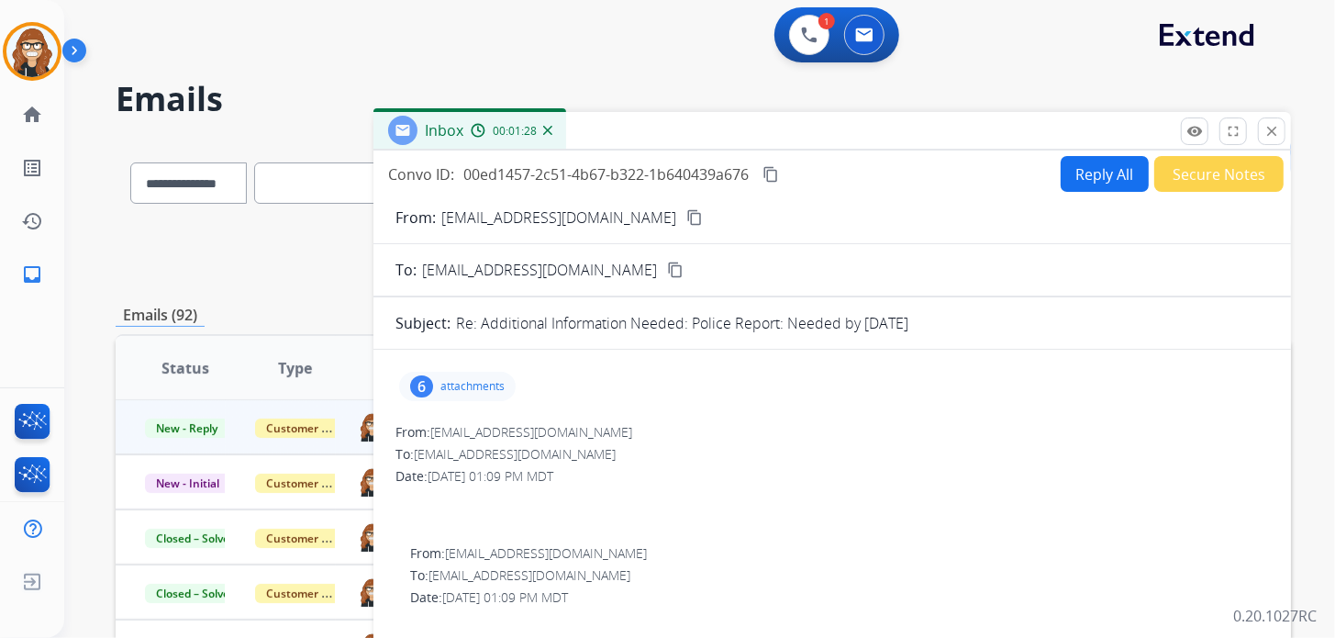
click at [499, 15] on div "1 Voice Interactions 0 Email Interactions" at bounding box center [688, 36] width 1205 height 59
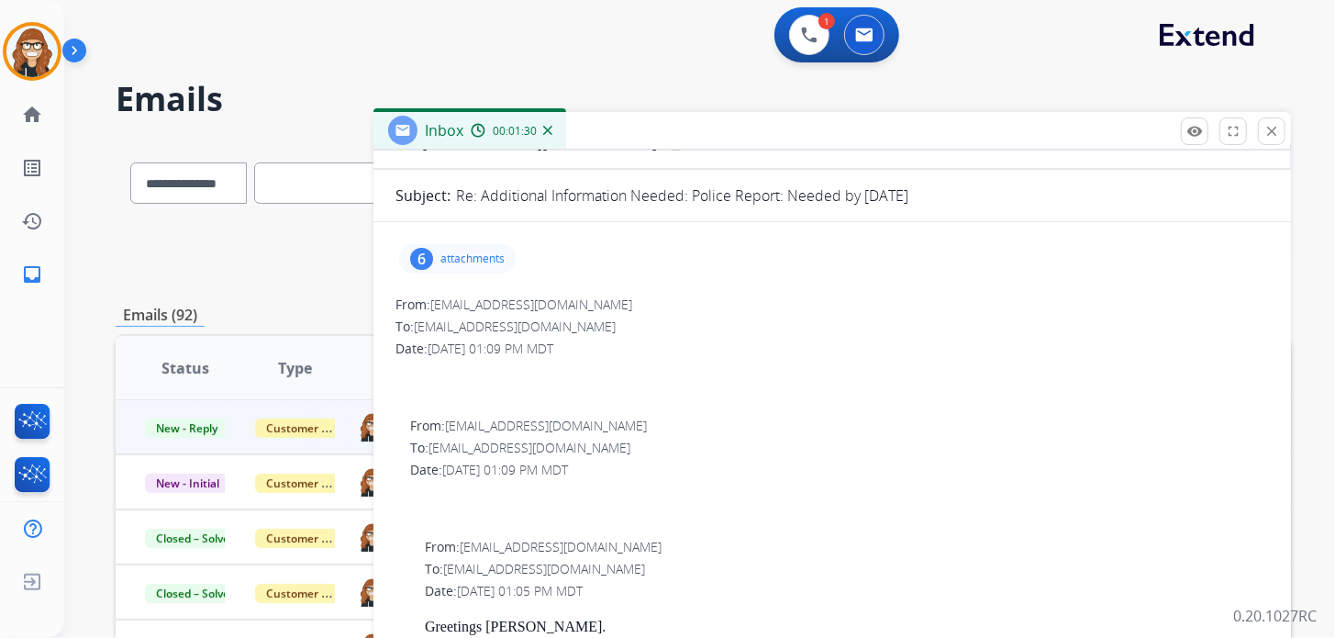
scroll to position [366, 0]
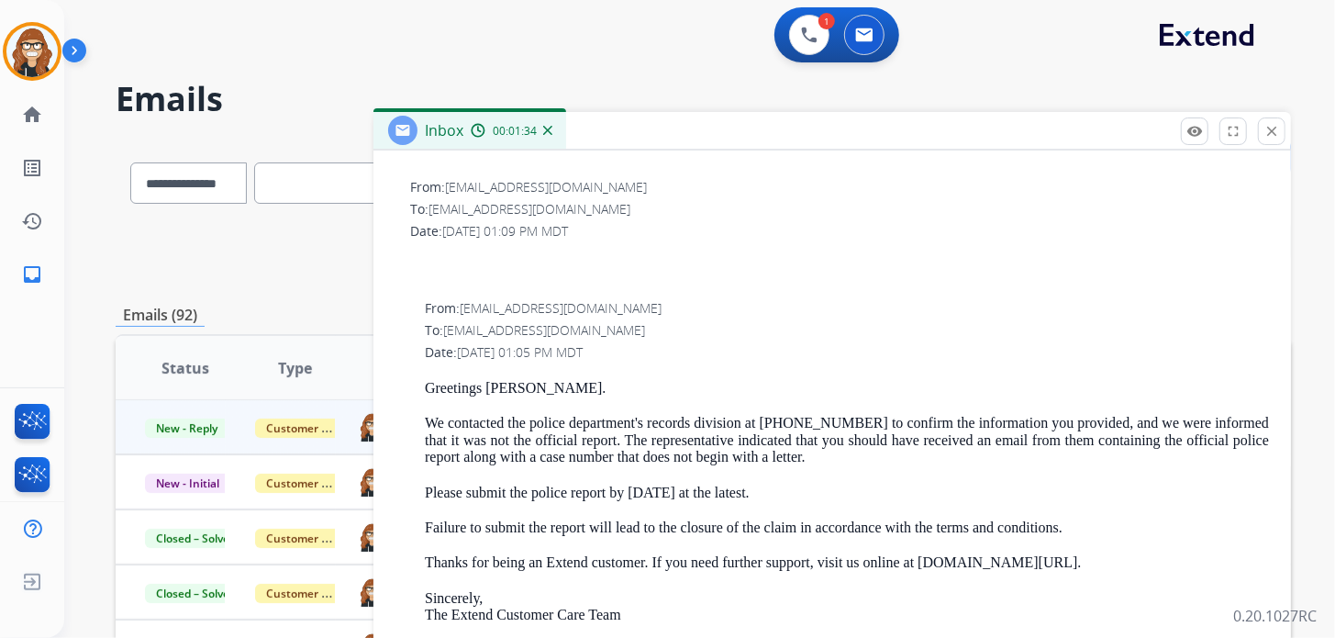
drag, startPoint x: 836, startPoint y: 609, endPoint x: 693, endPoint y: 217, distance: 417.1
click at [838, 608] on p "Sincerely, The Extend Customer Care Team" at bounding box center [847, 607] width 844 height 34
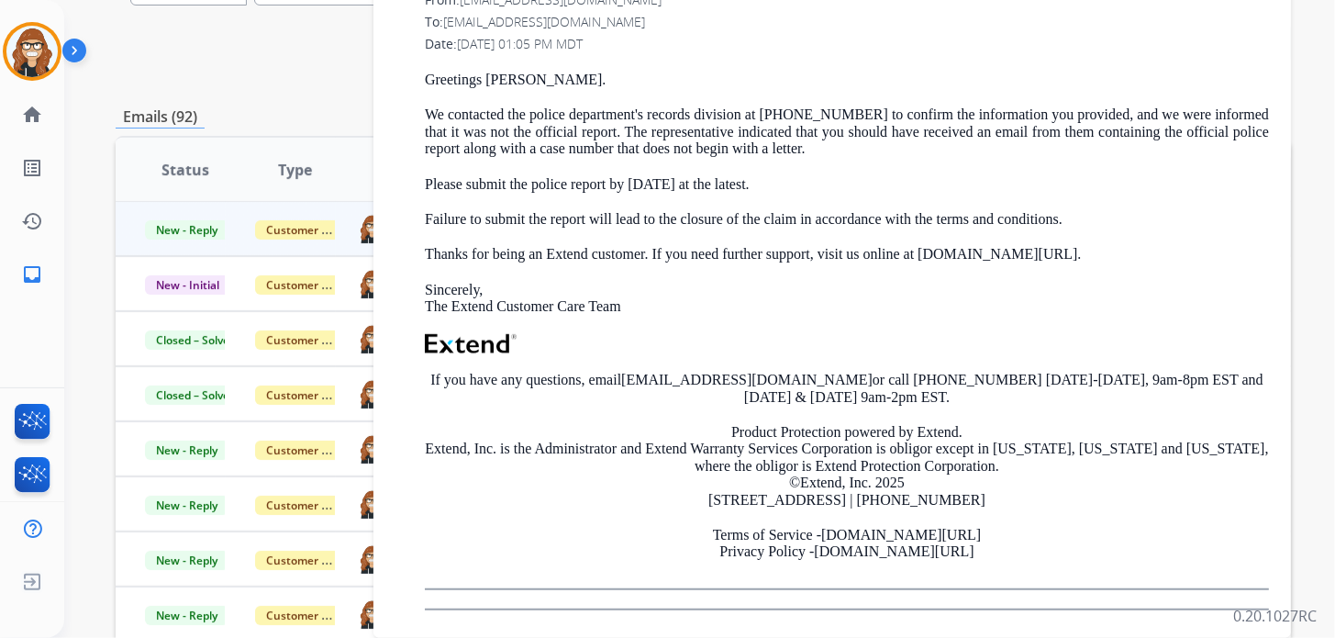
scroll to position [275, 0]
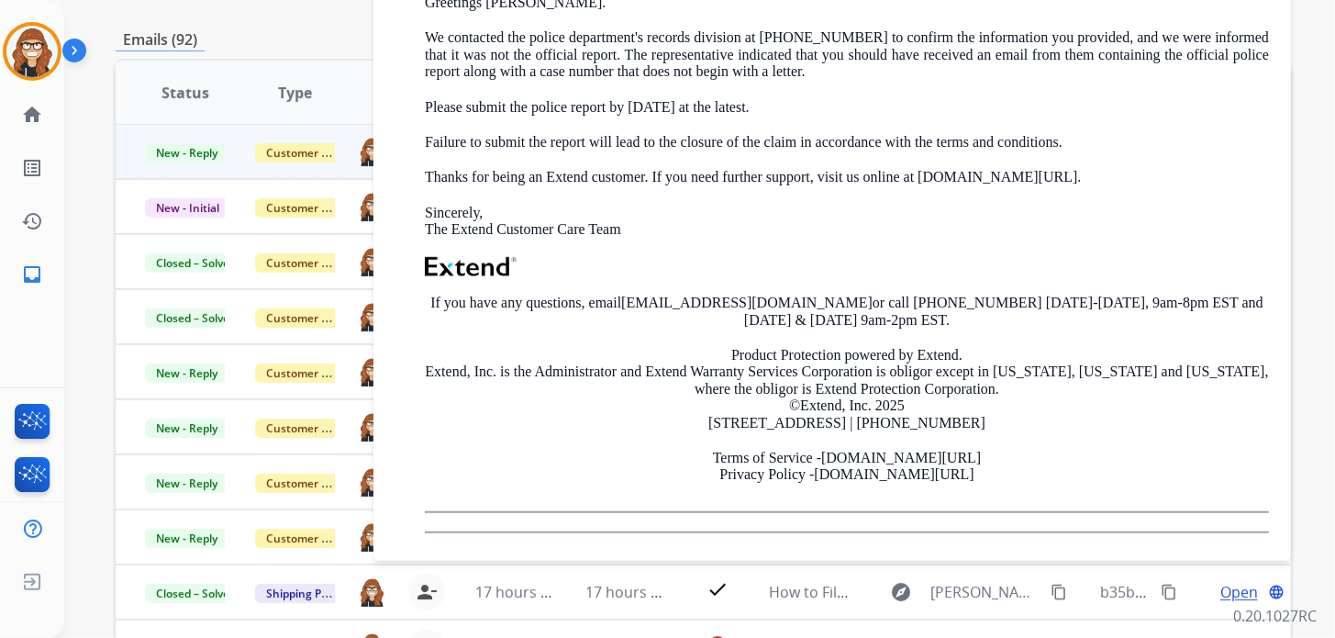
click at [404, 252] on div "From: support@extend.com To: kevincarreon0603@gmail.com Date: 09/08/2025 - 01:0…" at bounding box center [831, 223] width 873 height 619
click at [287, 24] on div "**********" at bounding box center [703, 316] width 1175 height 905
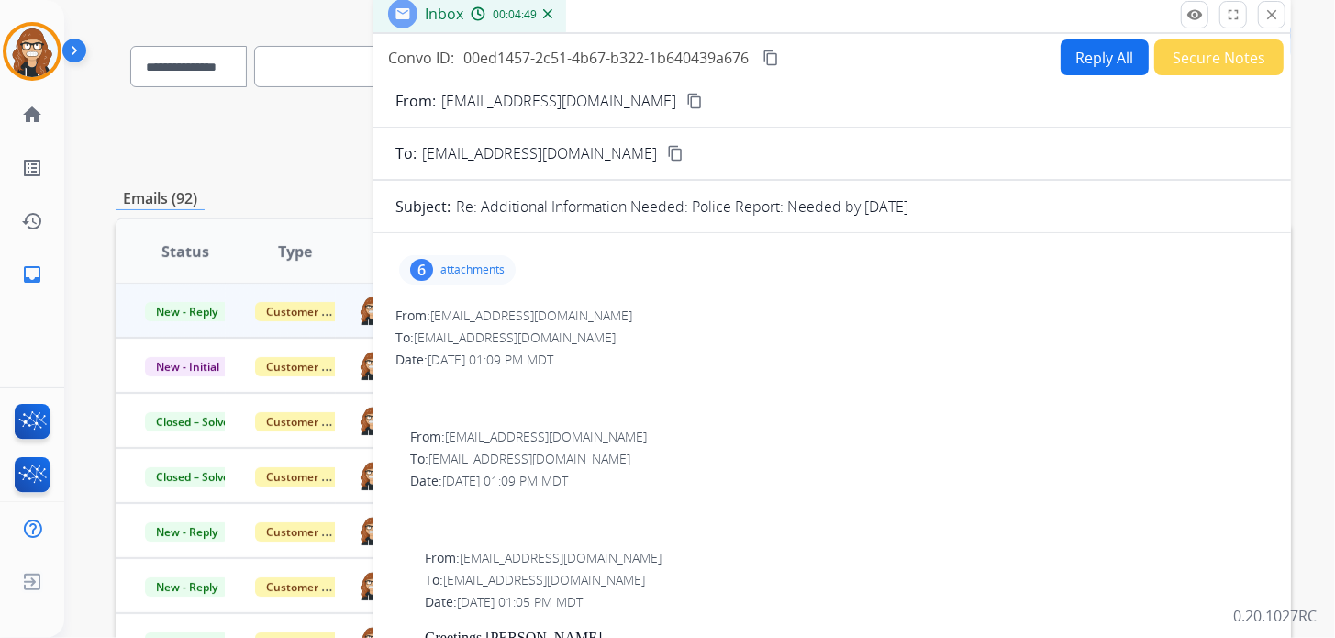
scroll to position [91, 0]
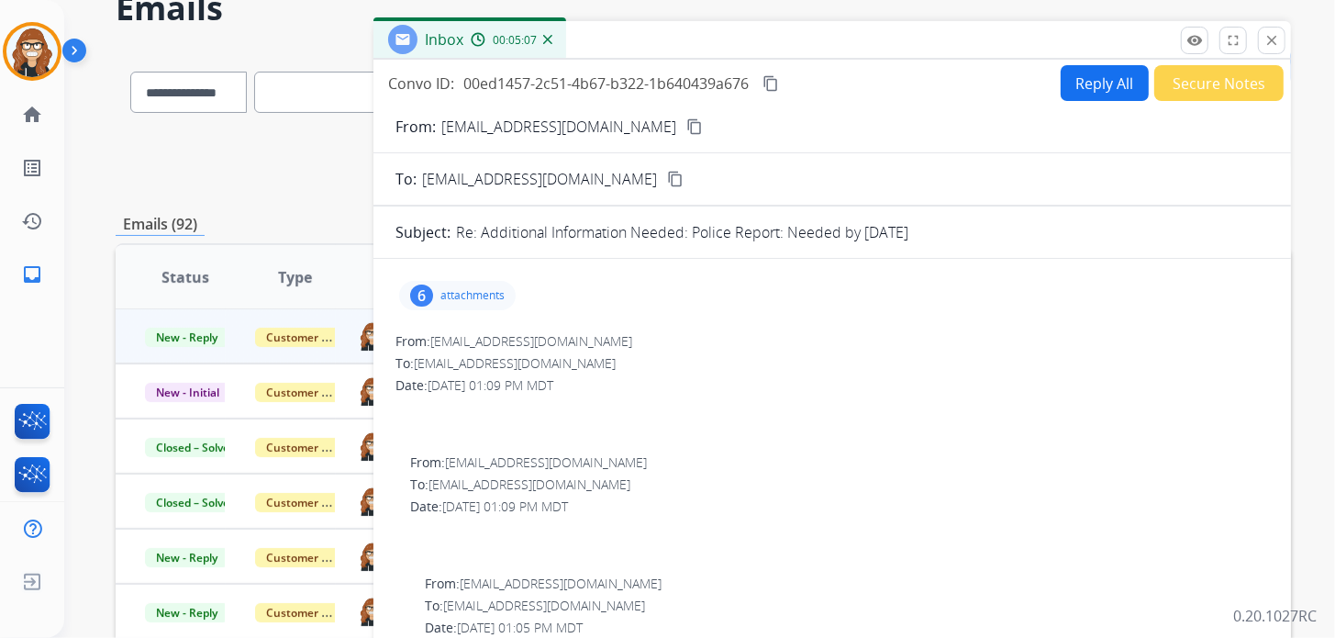
click at [304, 147] on div "**********" at bounding box center [703, 161] width 1175 height 66
click at [1271, 39] on mat-icon "close" at bounding box center [1271, 40] width 17 height 17
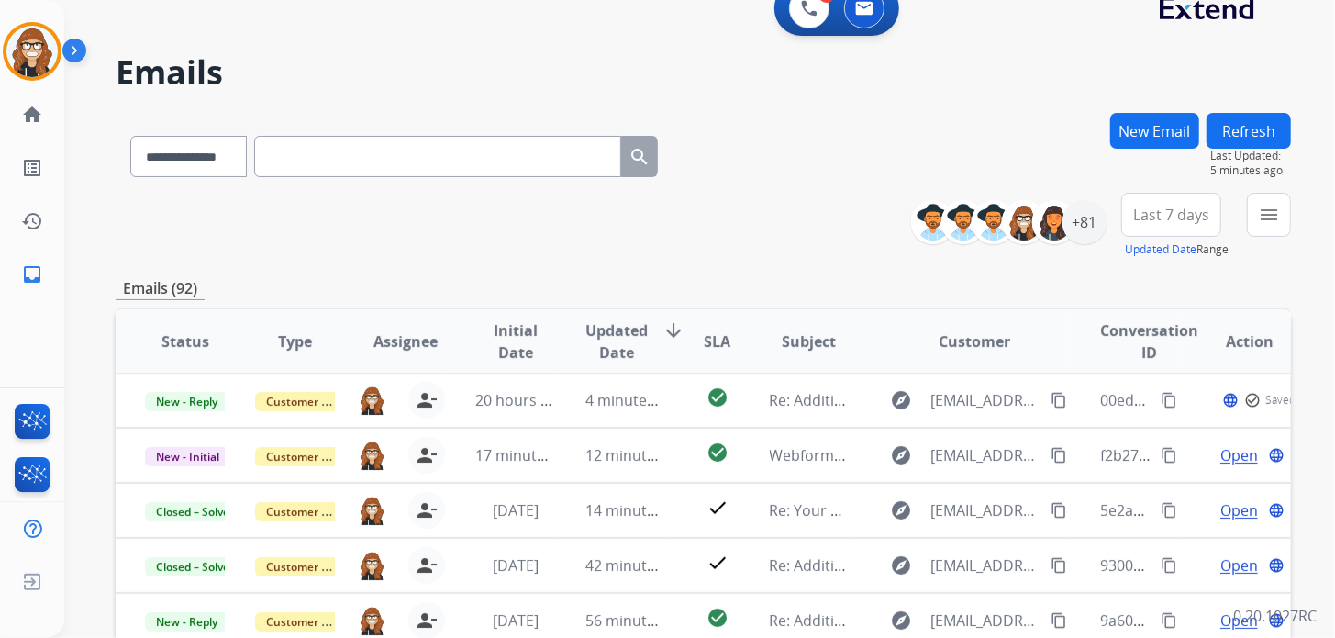
scroll to position [0, 0]
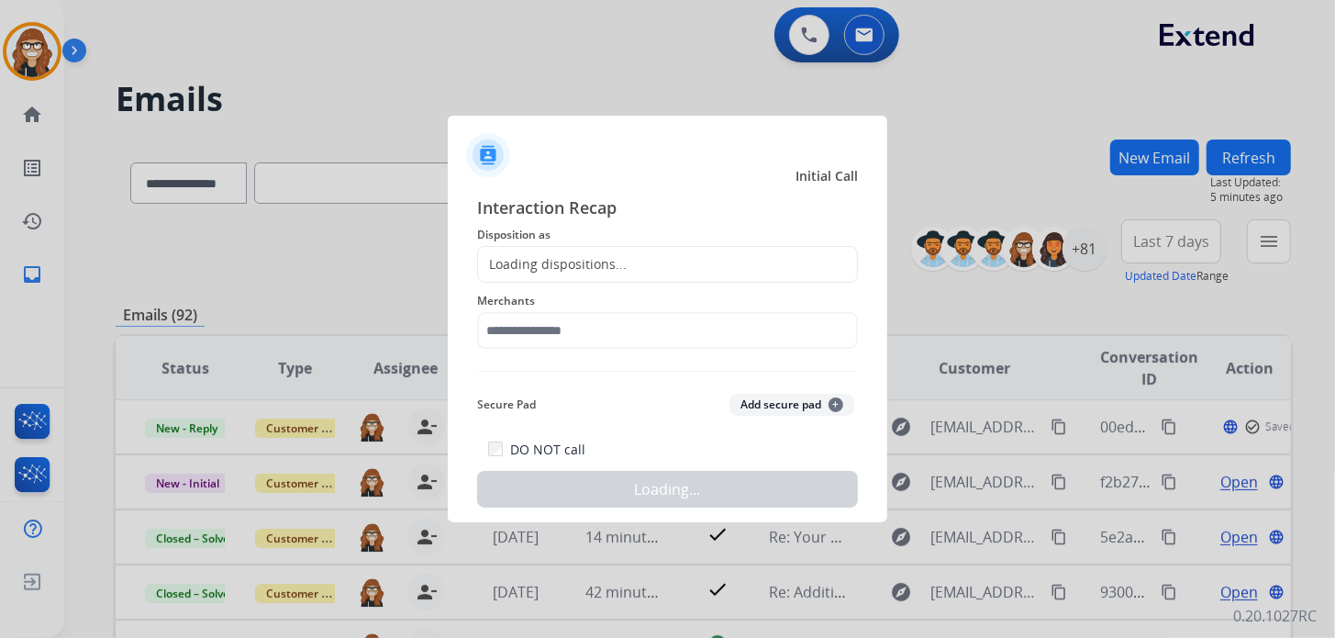
click at [805, 41] on div at bounding box center [667, 319] width 1335 height 638
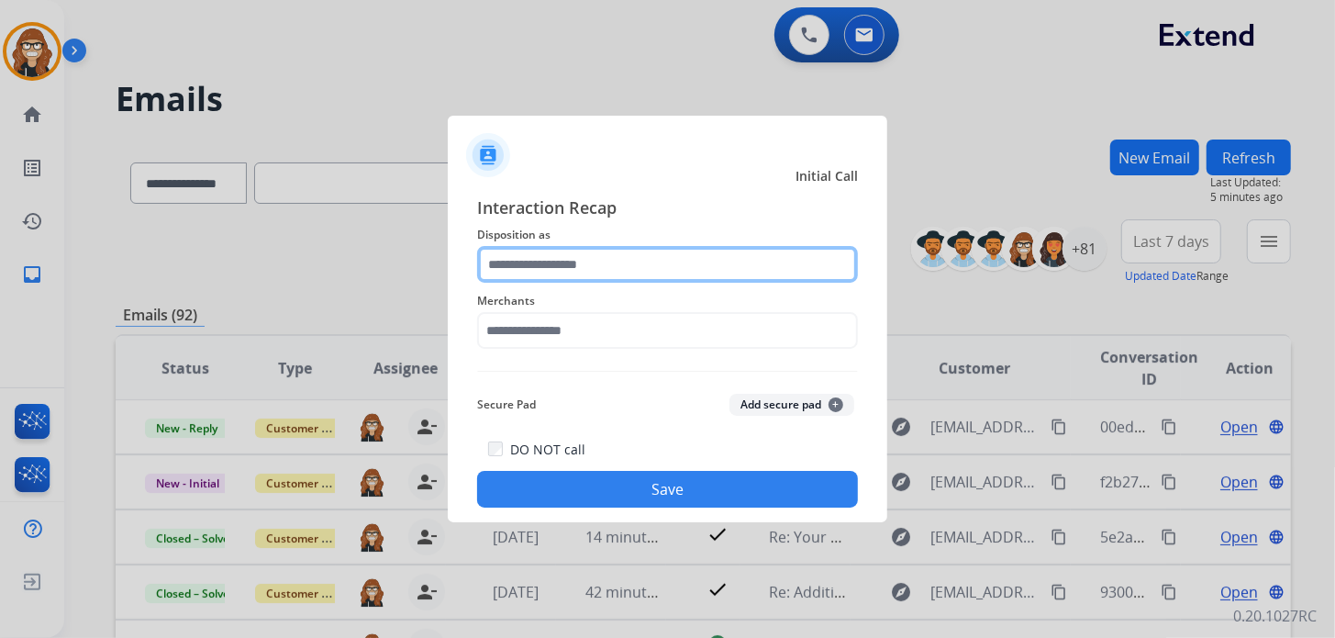
click at [575, 272] on input "text" at bounding box center [667, 264] width 381 height 37
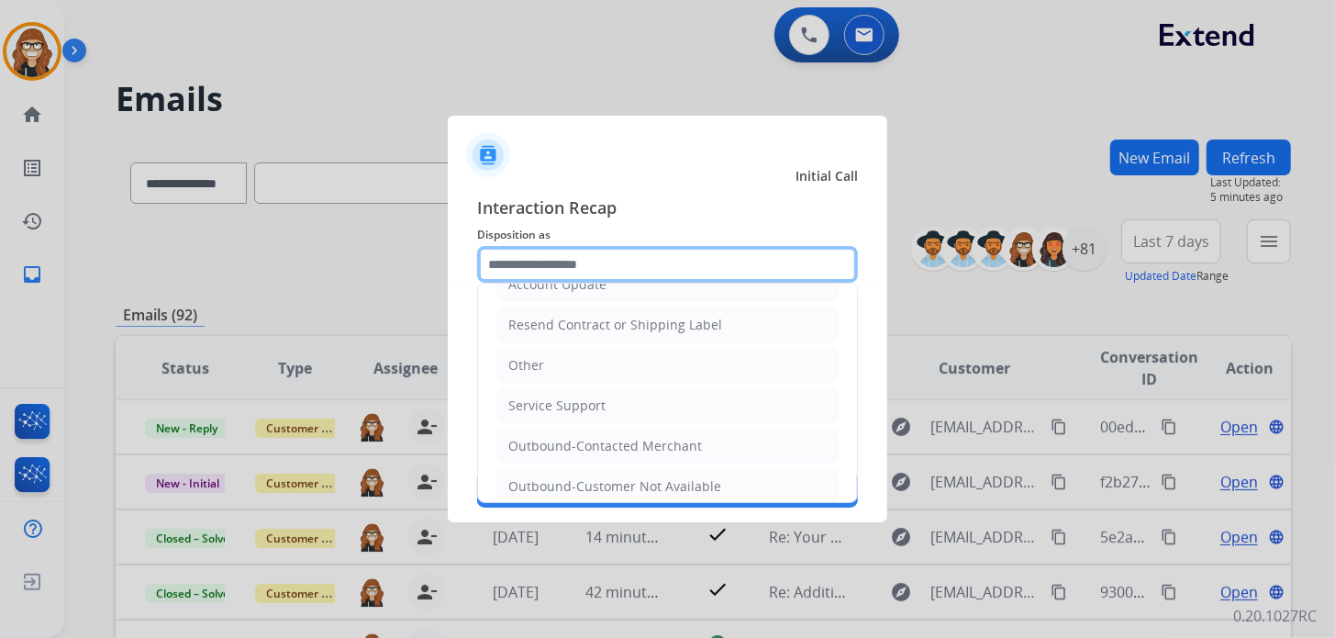
scroll to position [360, 0]
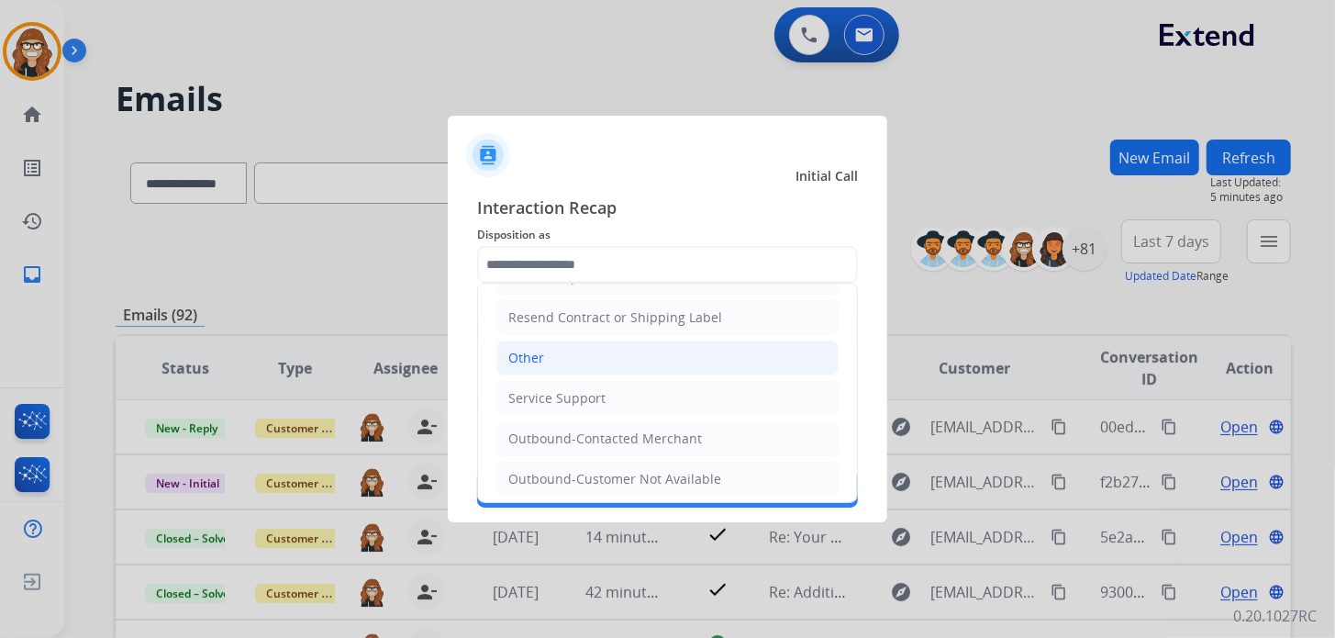
click at [571, 365] on li "Other" at bounding box center [667, 357] width 342 height 35
type input "*****"
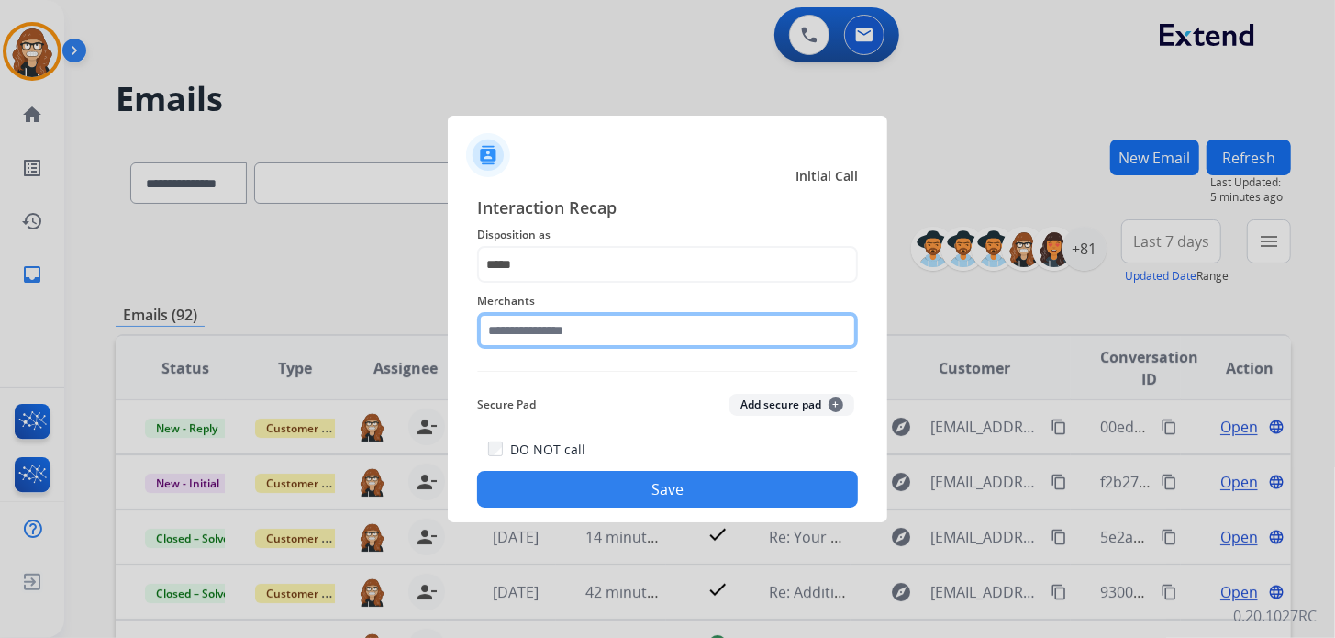
click at [568, 337] on input "text" at bounding box center [667, 330] width 381 height 37
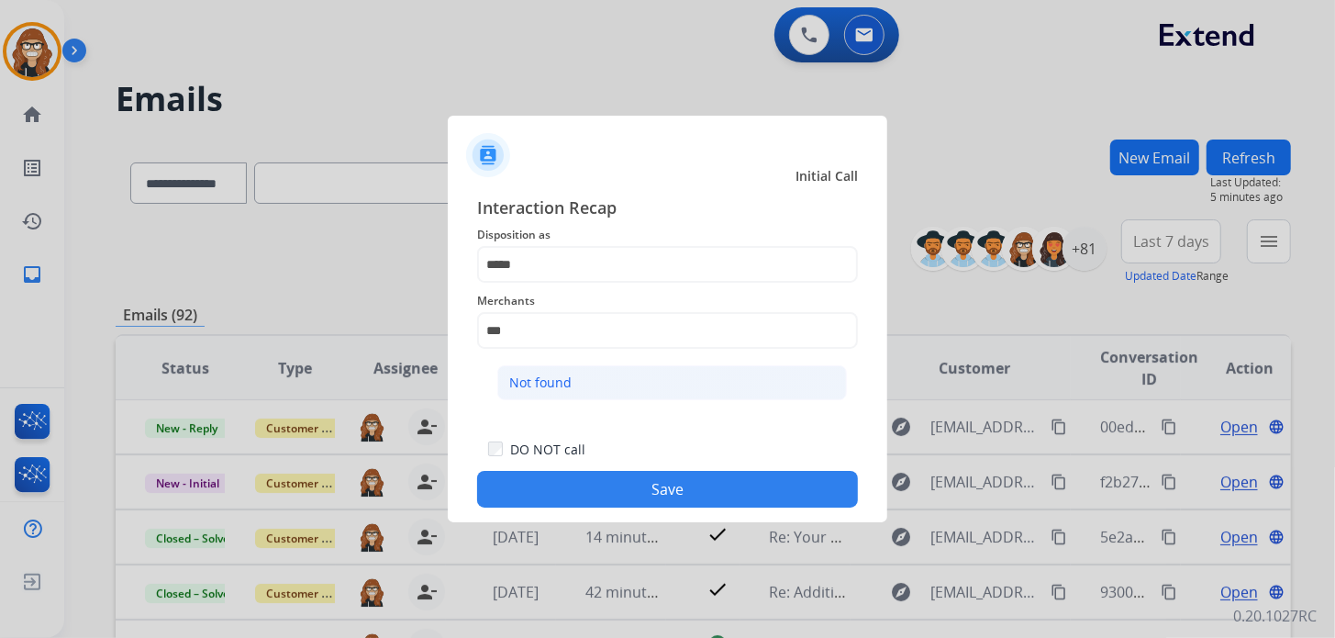
click at [519, 391] on div "Not found" at bounding box center [540, 382] width 62 height 18
type input "*********"
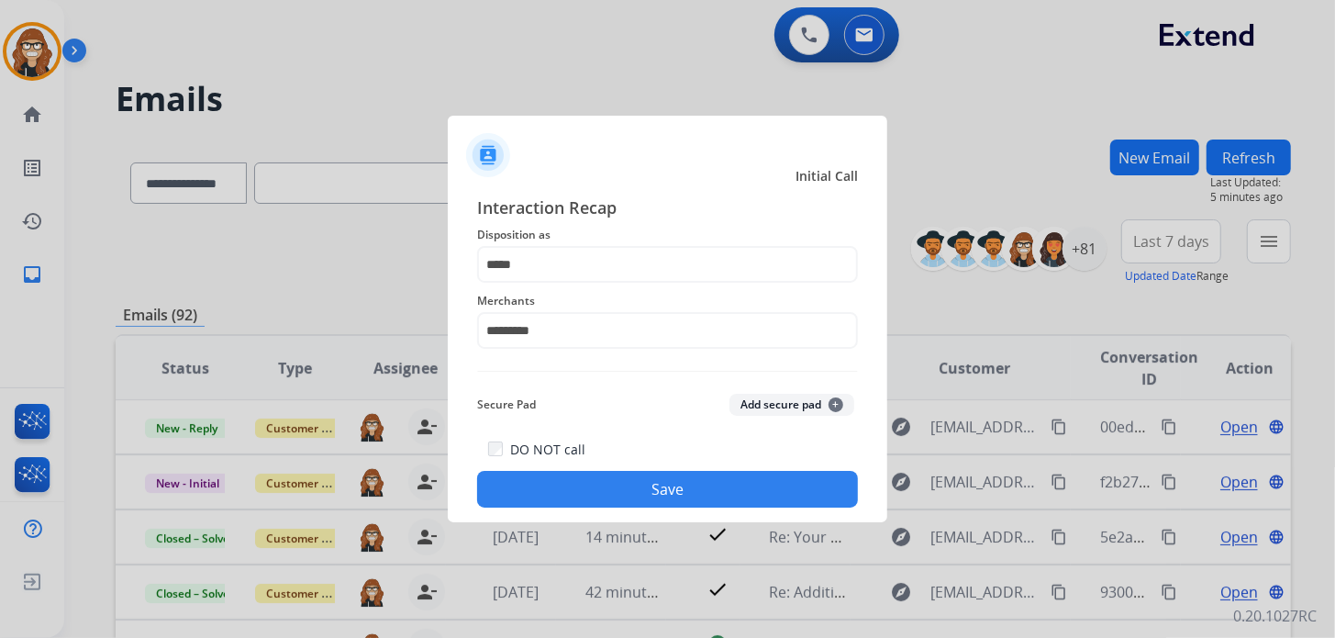
click at [783, 500] on button "Save" at bounding box center [667, 489] width 381 height 37
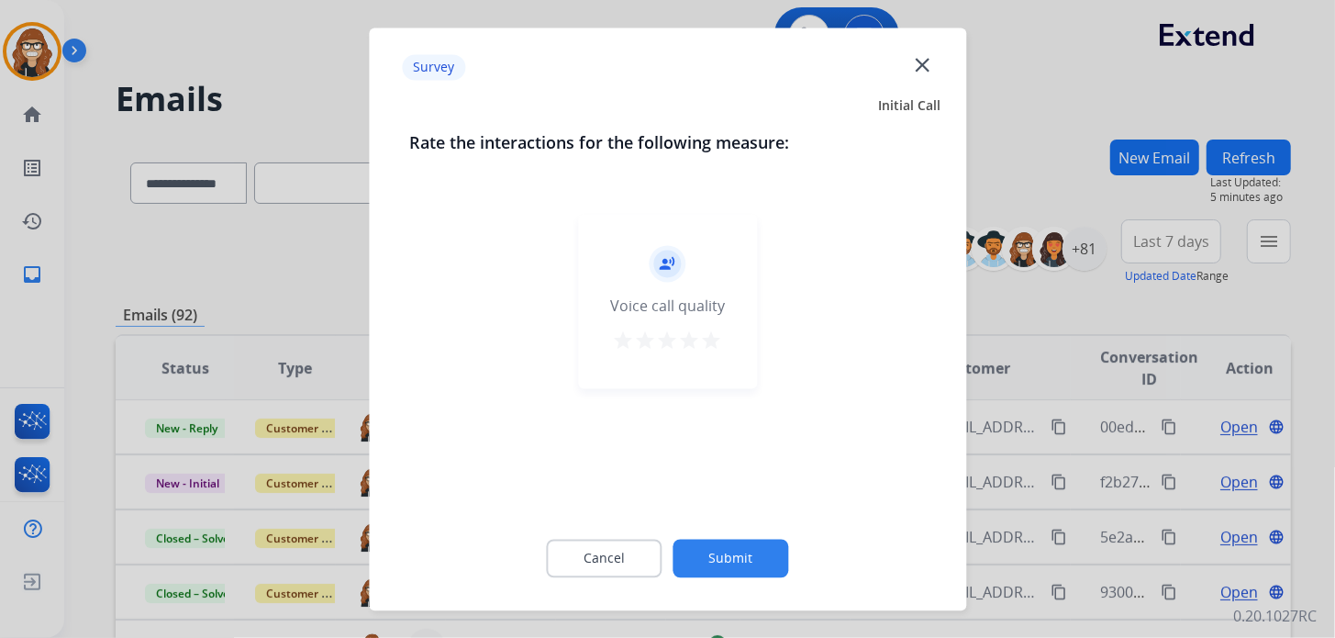
click at [715, 339] on mat-icon "star" at bounding box center [712, 340] width 22 height 22
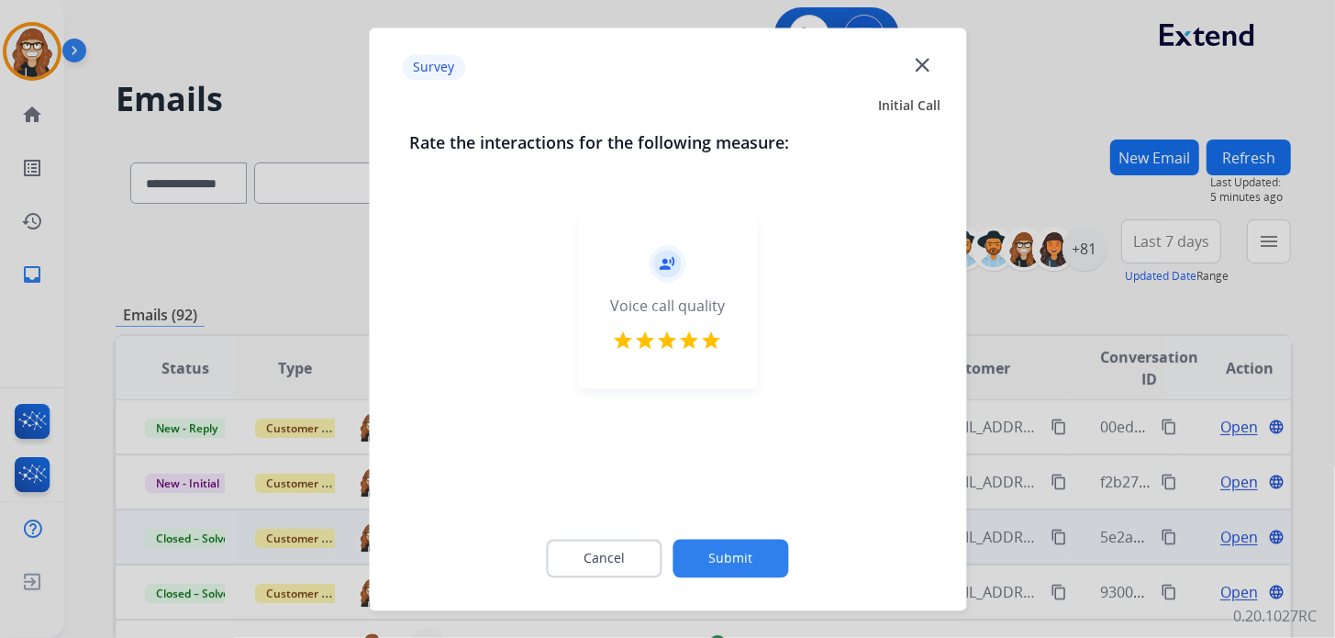
click at [719, 556] on button "Submit" at bounding box center [731, 558] width 116 height 39
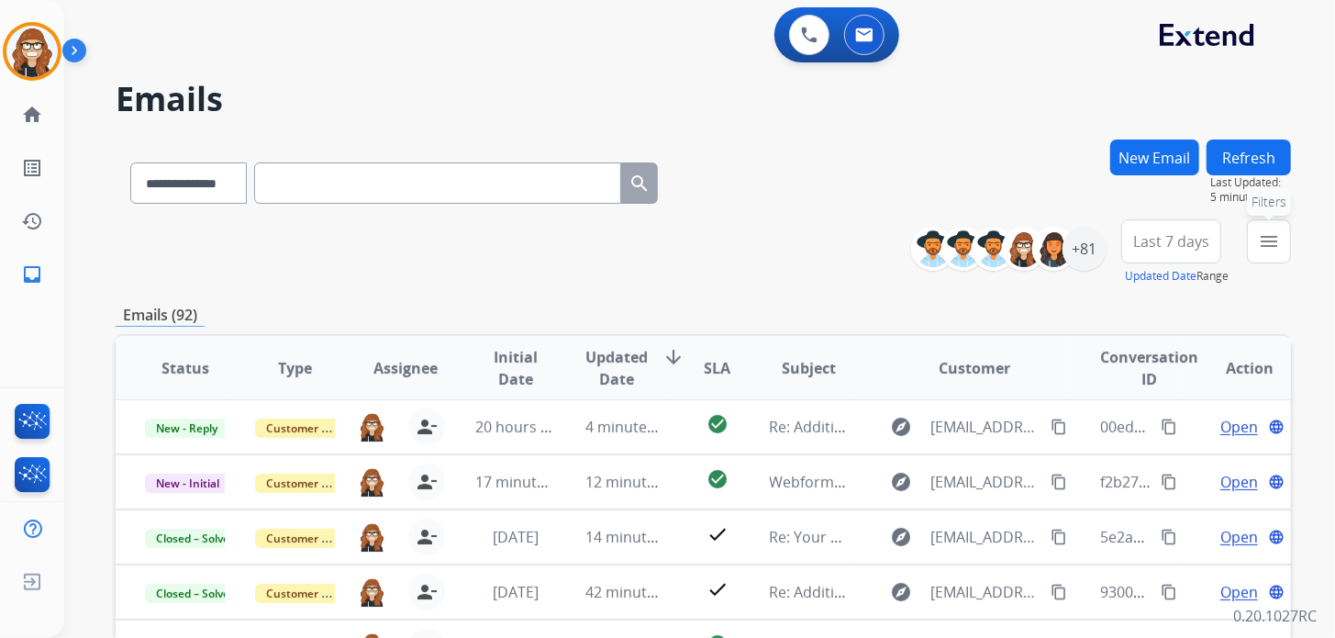
click at [1278, 230] on mat-icon "menu" at bounding box center [1269, 241] width 22 height 22
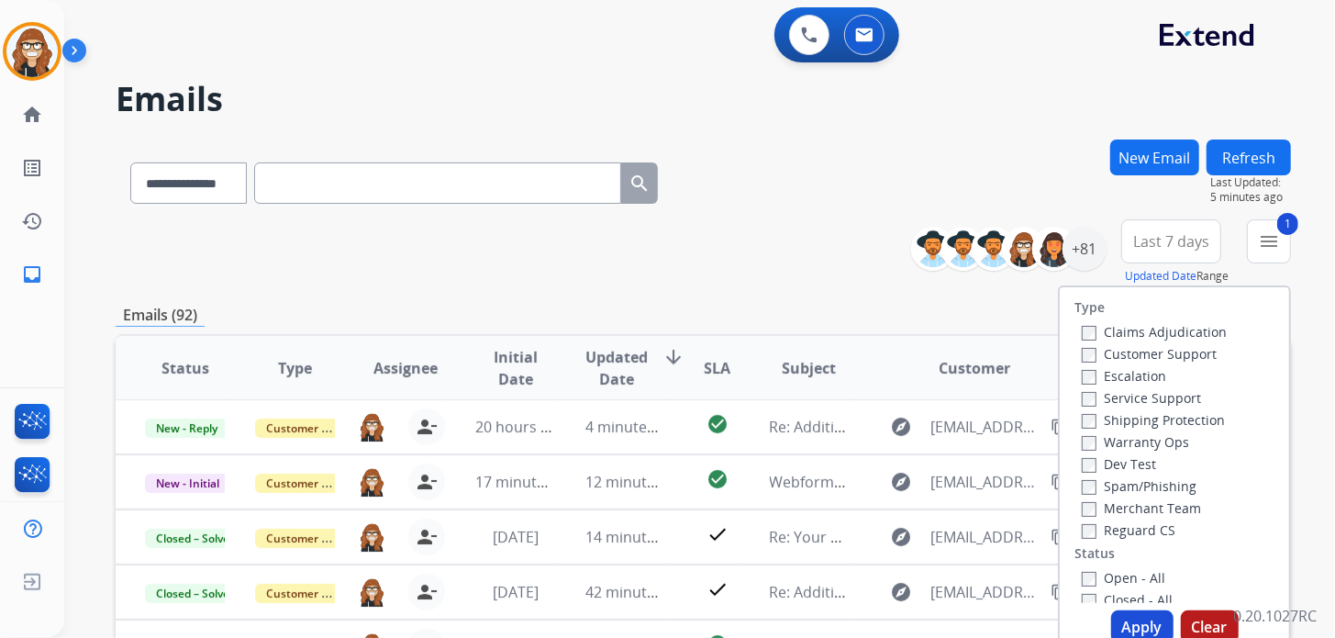
click at [1082, 412] on label "Shipping Protection" at bounding box center [1153, 419] width 143 height 17
click at [1148, 628] on button "Apply" at bounding box center [1142, 626] width 62 height 33
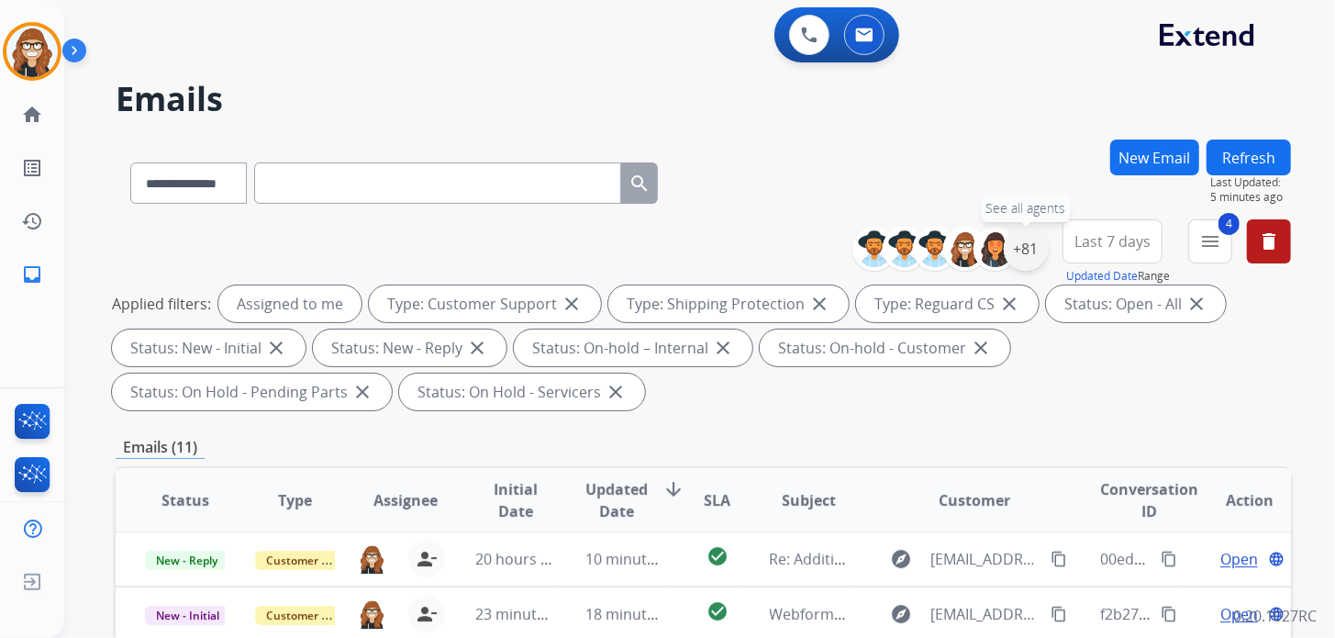
click at [1034, 249] on div "+81" at bounding box center [1026, 249] width 44 height 44
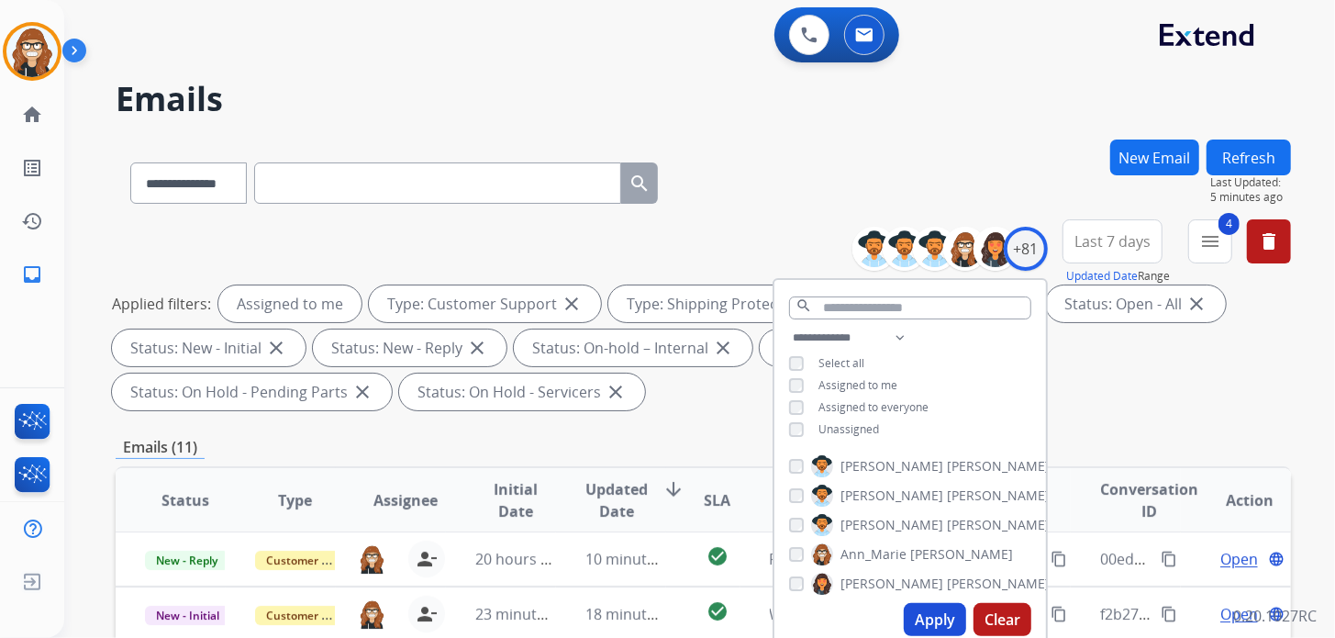
click at [908, 125] on div "**********" at bounding box center [677, 385] width 1227 height 638
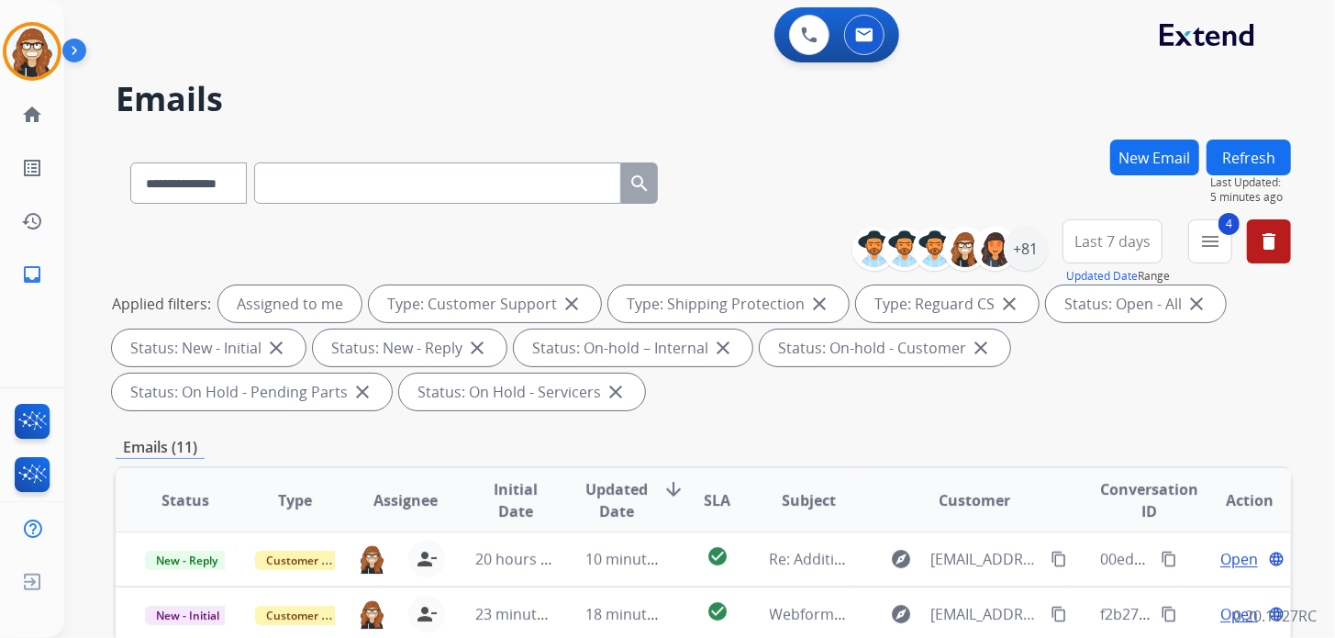
click at [1096, 243] on span "Last 7 days" at bounding box center [1112, 241] width 76 height 7
click at [983, 134] on div "**********" at bounding box center [677, 385] width 1227 height 638
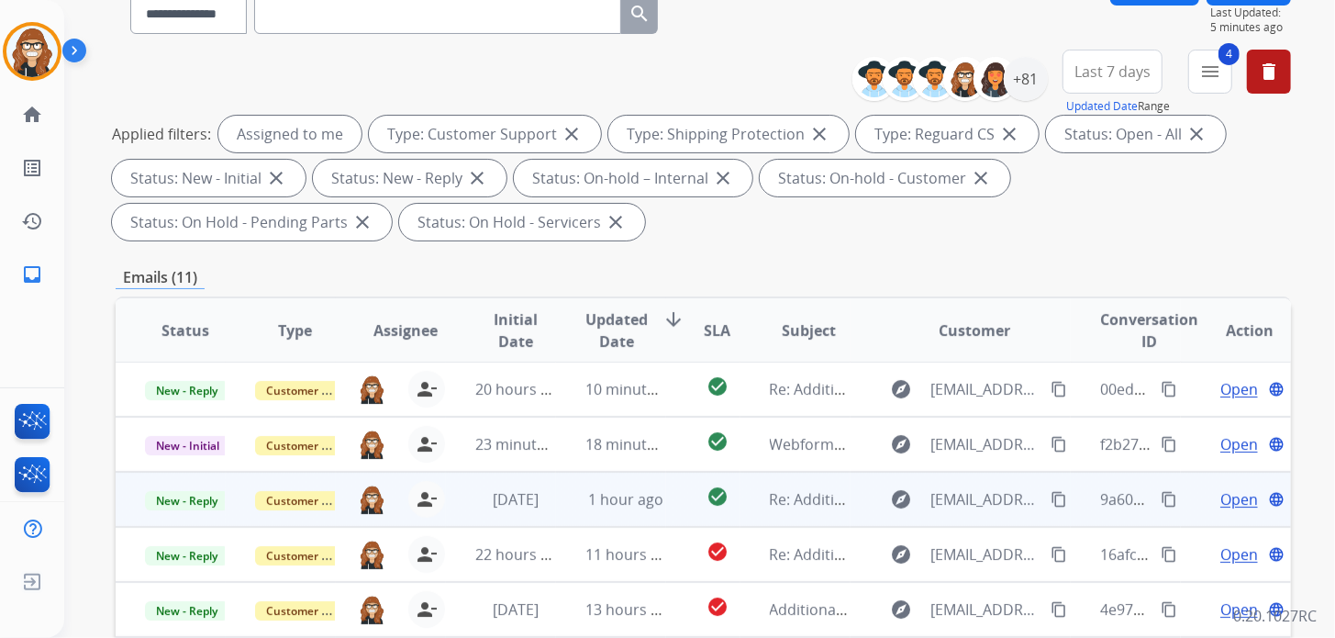
scroll to position [275, 0]
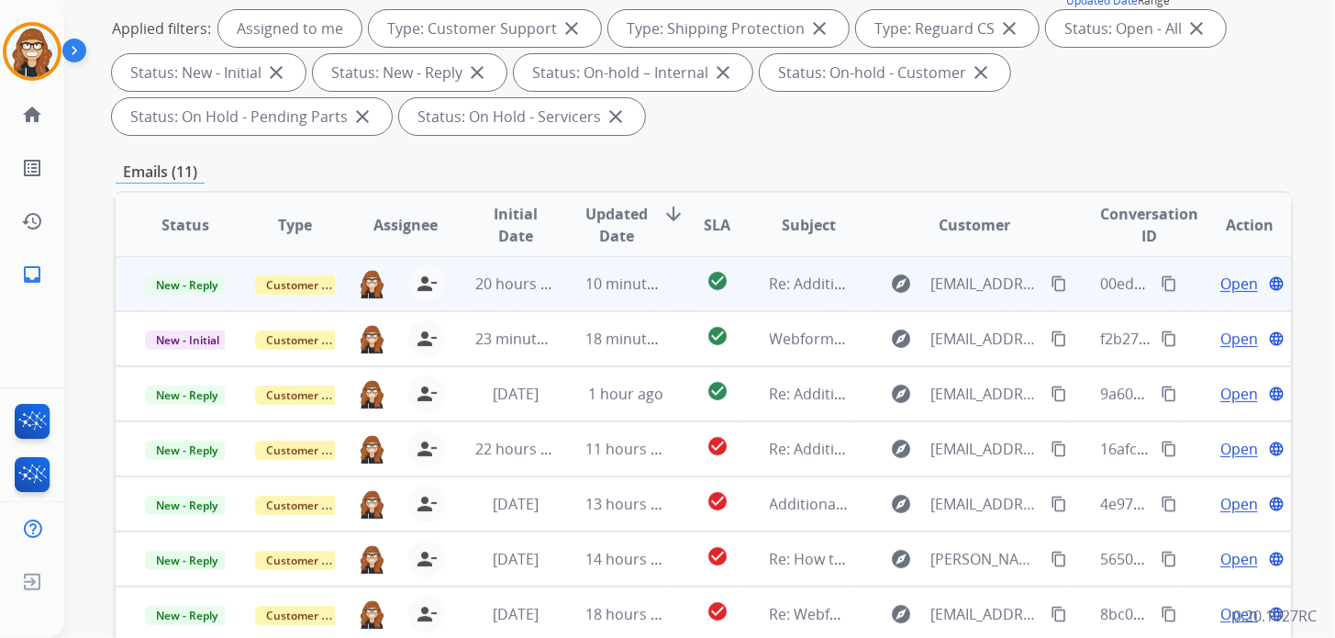
click at [1222, 290] on span "Open" at bounding box center [1239, 283] width 38 height 22
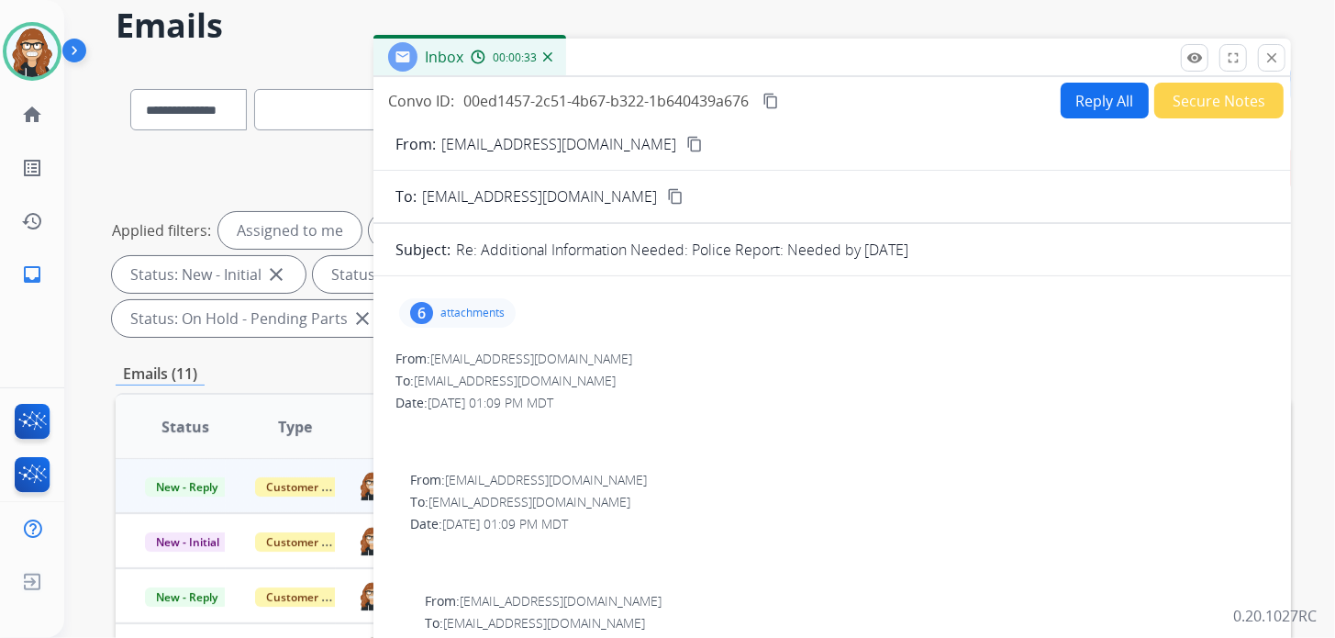
scroll to position [0, 0]
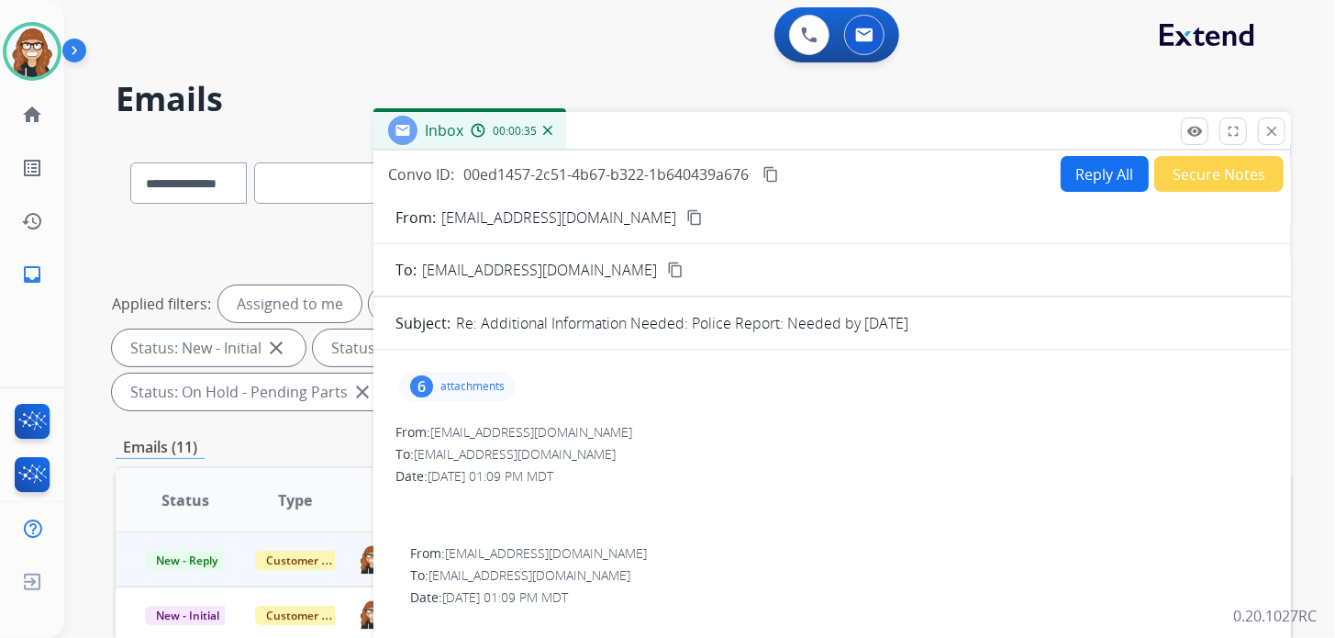
click at [686, 219] on mat-icon "content_copy" at bounding box center [694, 217] width 17 height 17
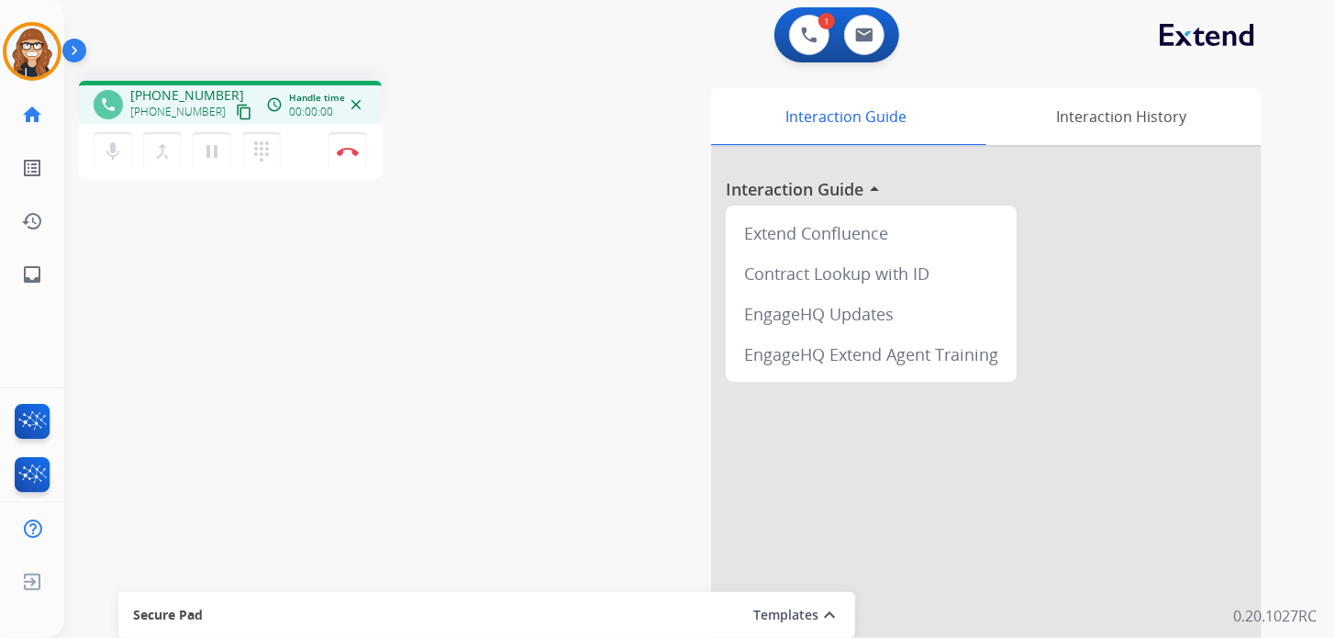
click at [236, 109] on mat-icon "content_copy" at bounding box center [244, 112] width 17 height 17
click at [39, 276] on mat-icon "inbox" at bounding box center [32, 274] width 22 height 22
select select "**********"
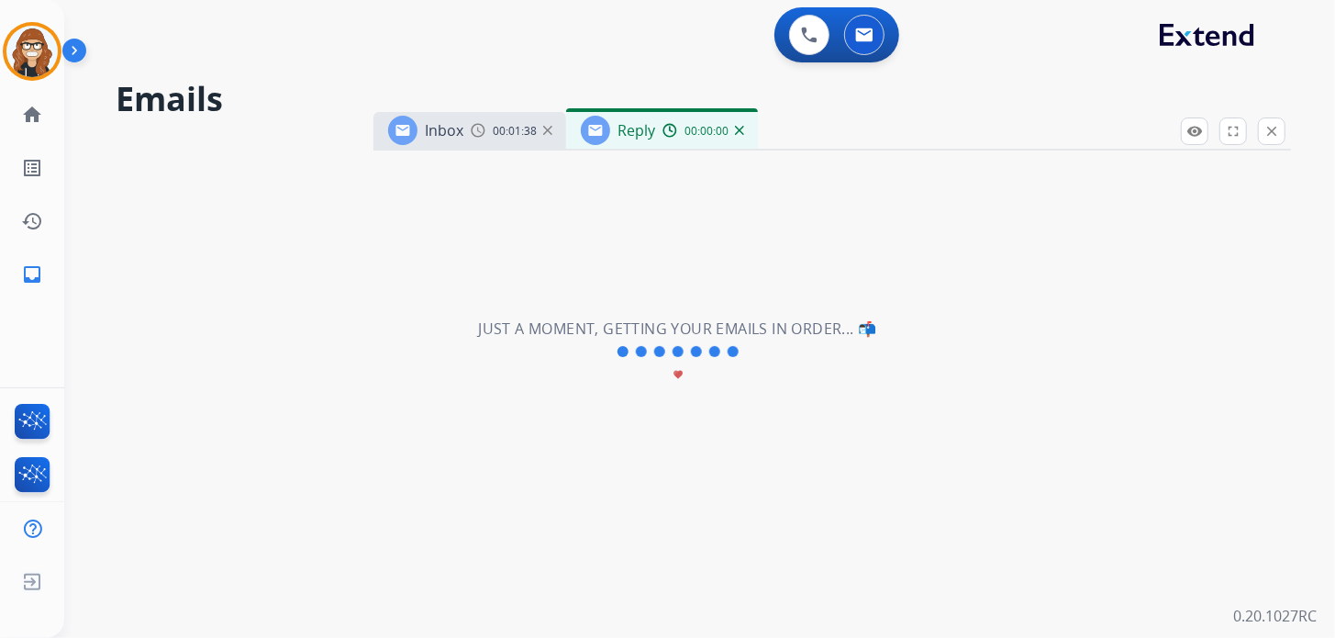
select select "**********"
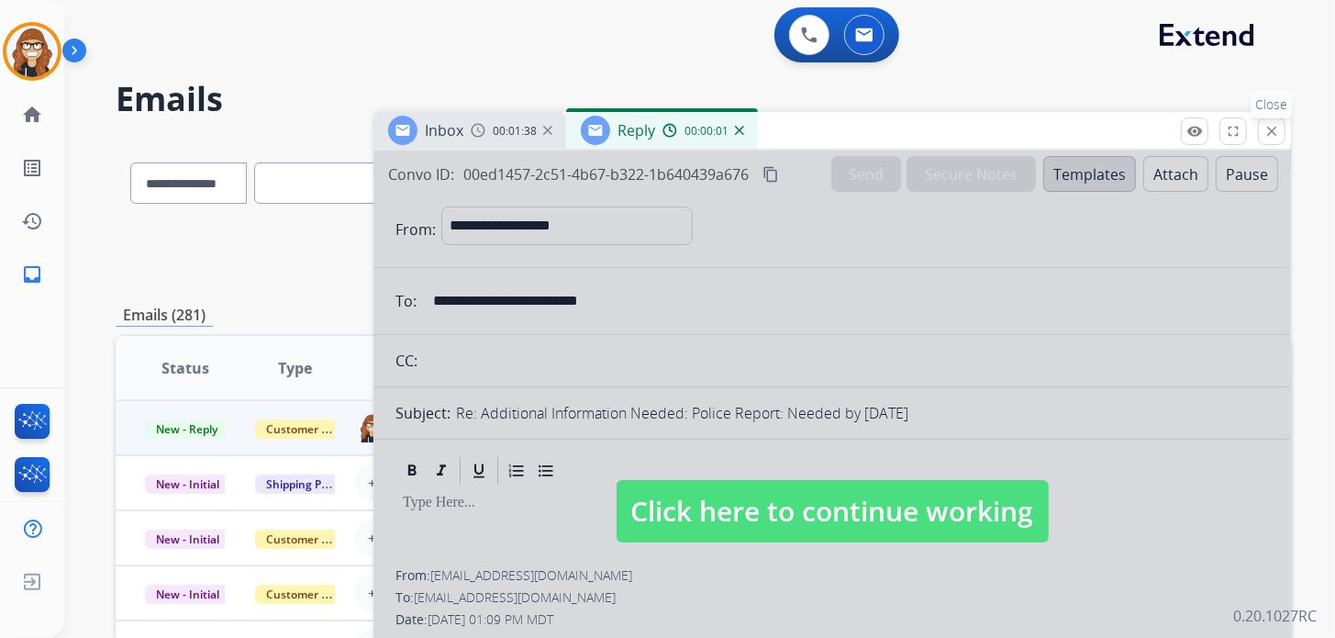
click at [1273, 139] on button "close Close" at bounding box center [1272, 131] width 28 height 28
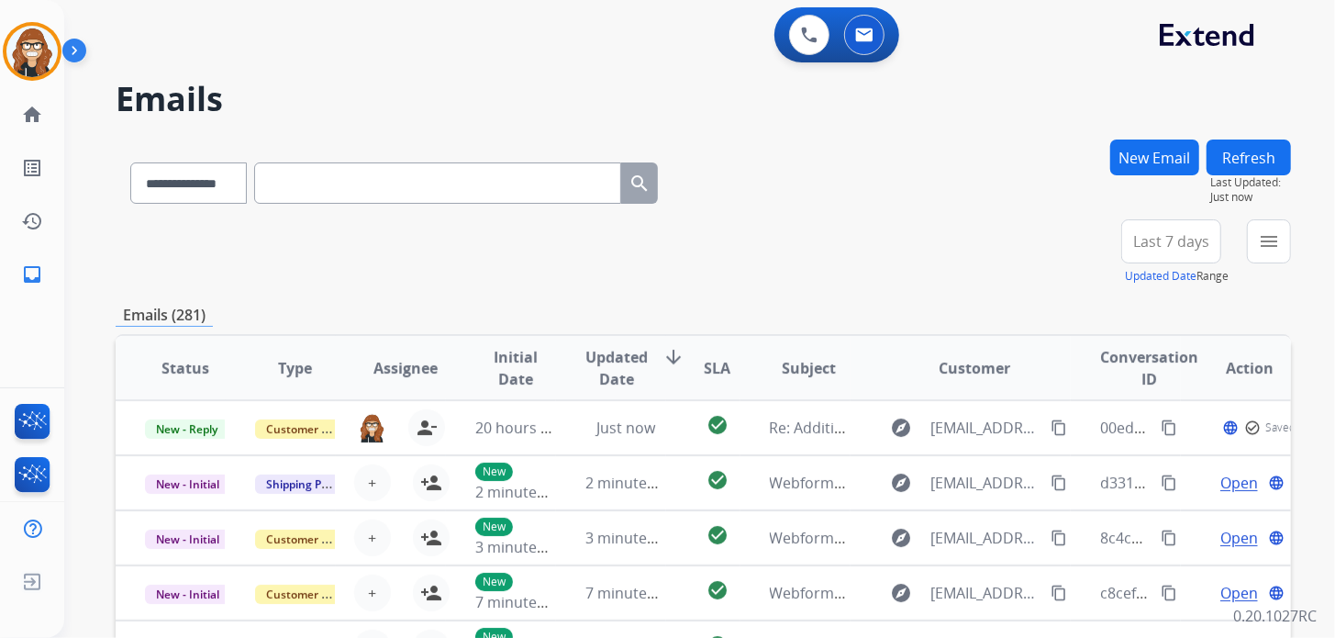
click at [1129, 161] on button "New Email" at bounding box center [1154, 157] width 89 height 36
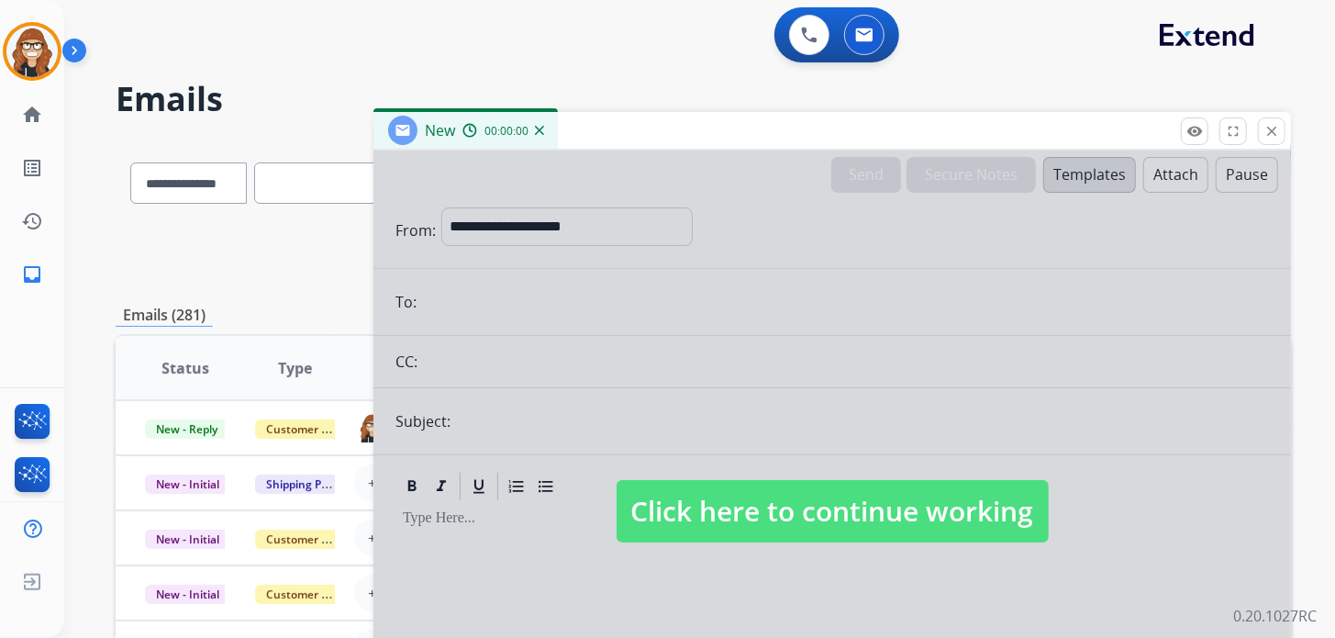
click at [699, 507] on span "Click here to continue working" at bounding box center [833, 511] width 432 height 62
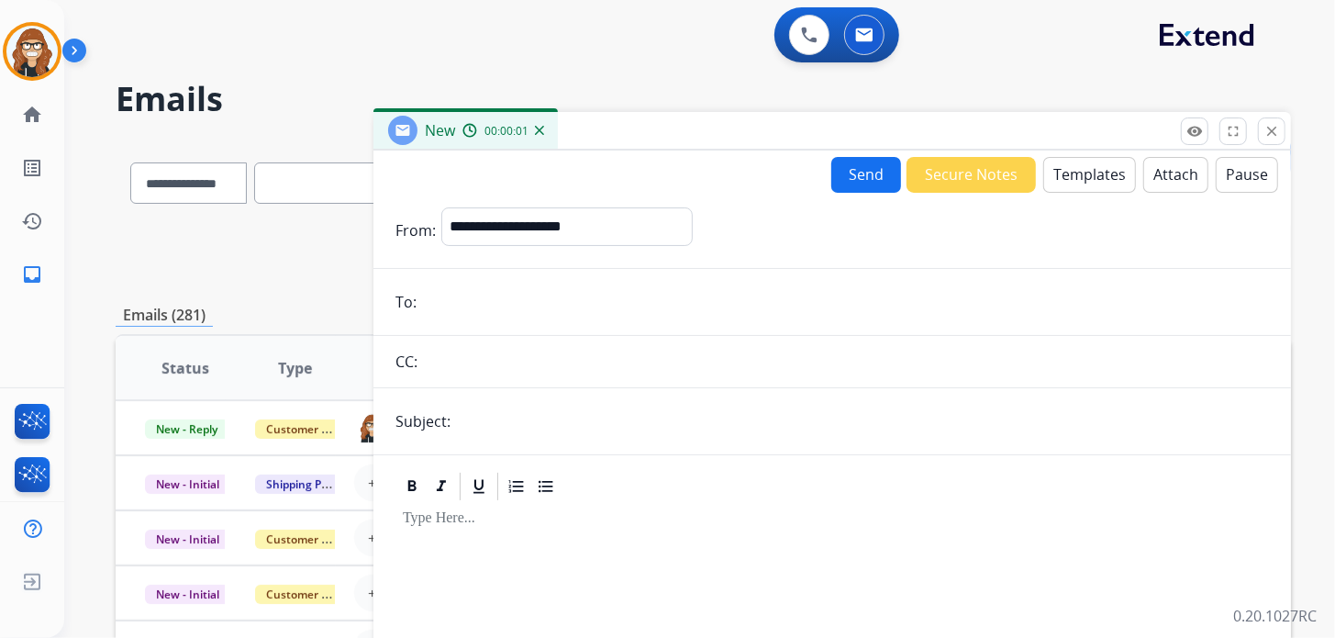
click at [563, 297] on input "email" at bounding box center [845, 302] width 847 height 37
paste input "**********"
type input "**********"
click at [550, 226] on select "**********" at bounding box center [566, 225] width 250 height 37
select select "**********"
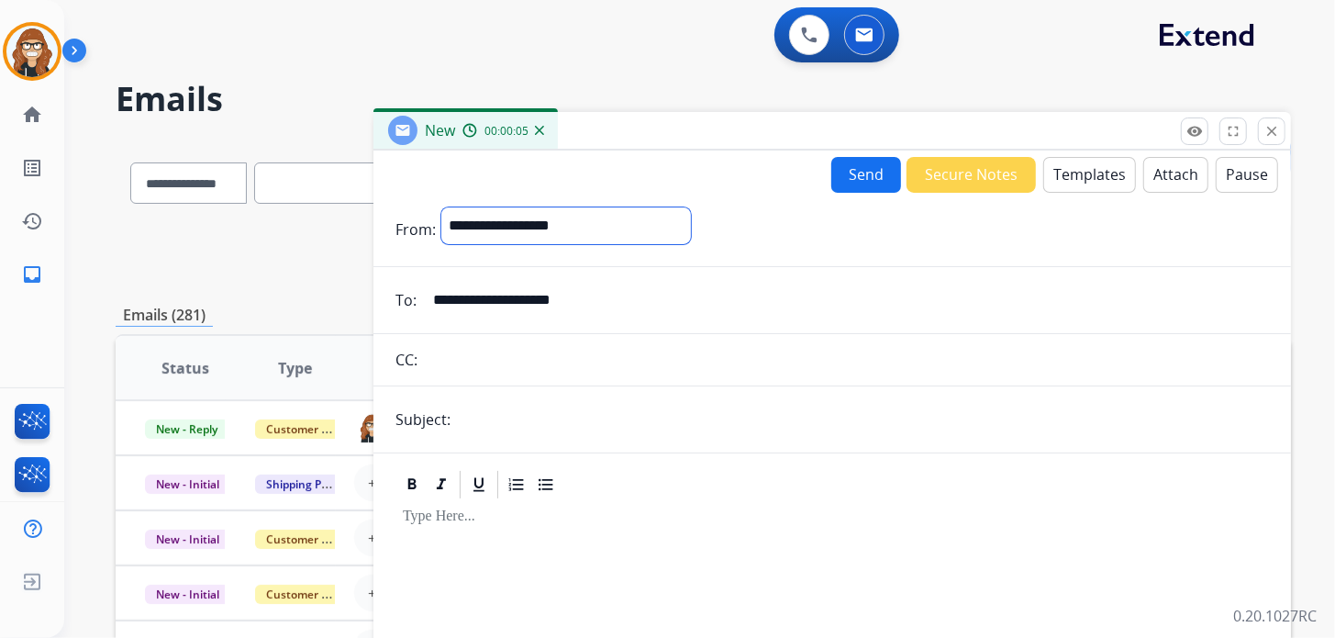
click at [441, 207] on select "**********" at bounding box center [566, 225] width 250 height 37
click at [1084, 184] on button "Templates" at bounding box center [1089, 175] width 93 height 36
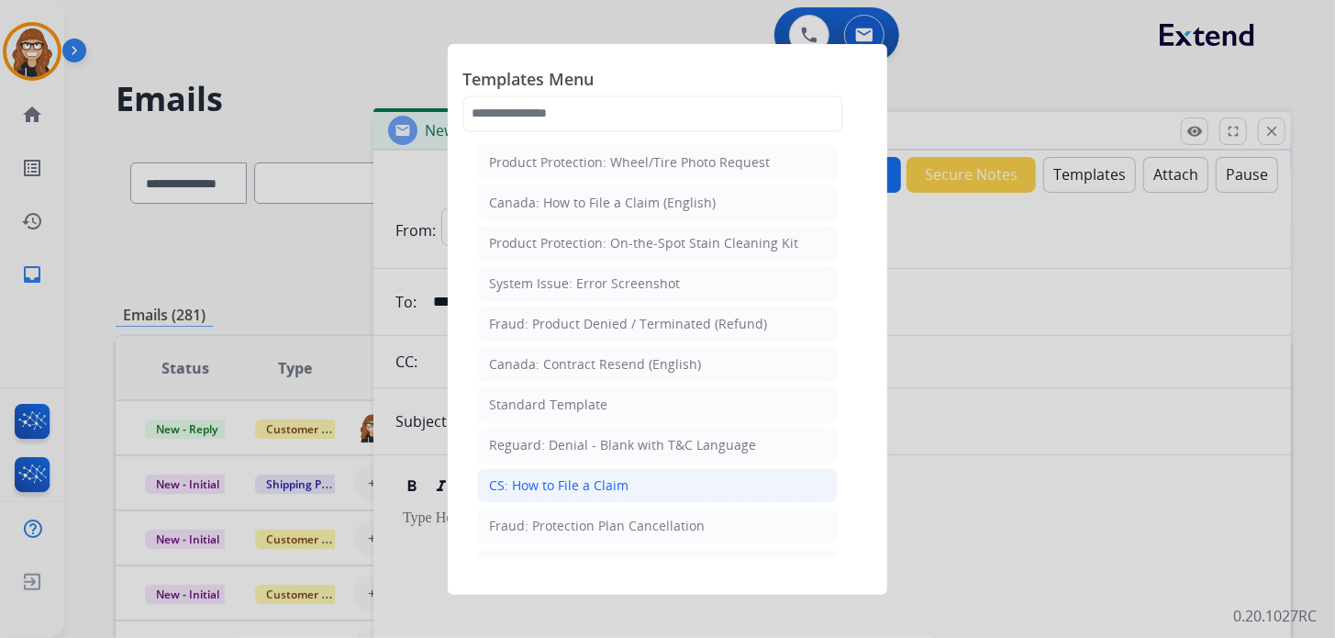
click at [625, 482] on li "CS: How to File a Claim" at bounding box center [657, 485] width 361 height 35
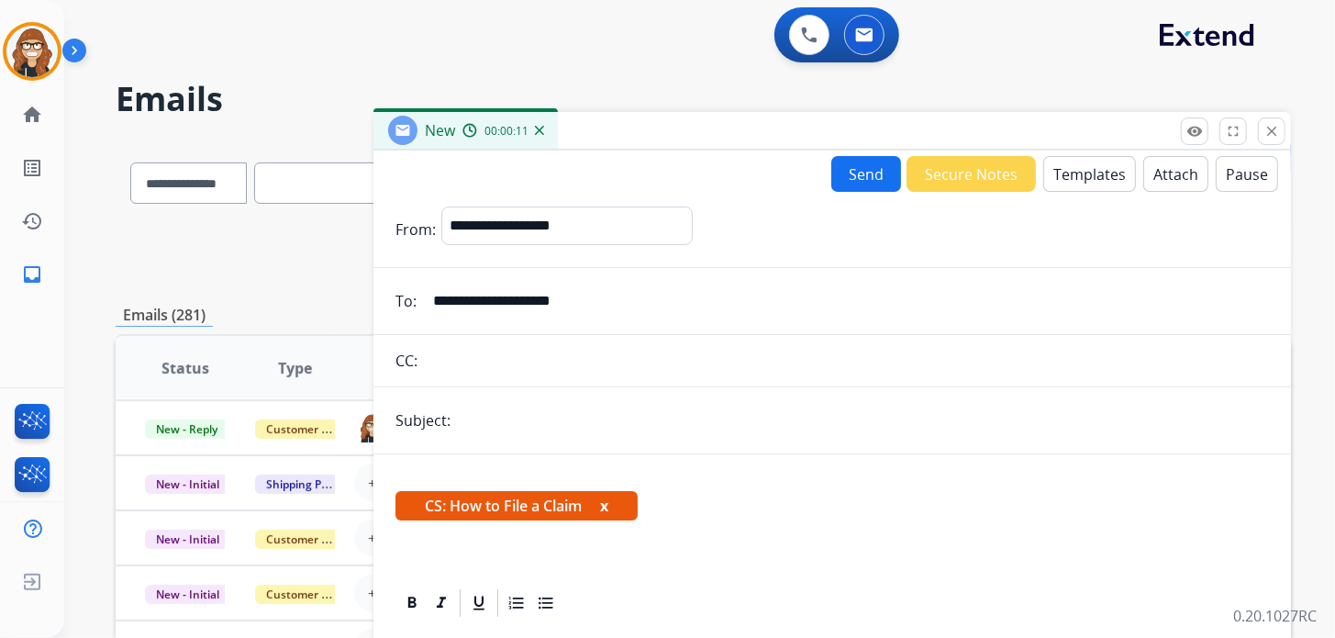
click at [534, 420] on input "text" at bounding box center [862, 420] width 813 height 37
type input "**********"
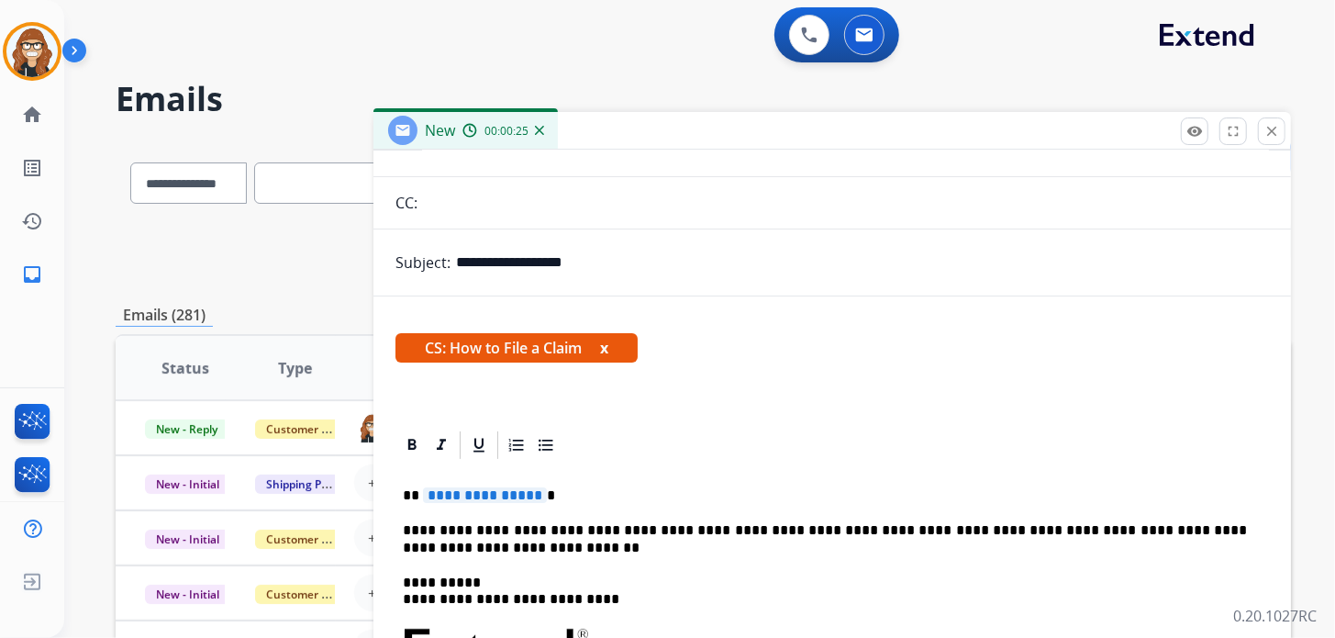
scroll to position [183, 0]
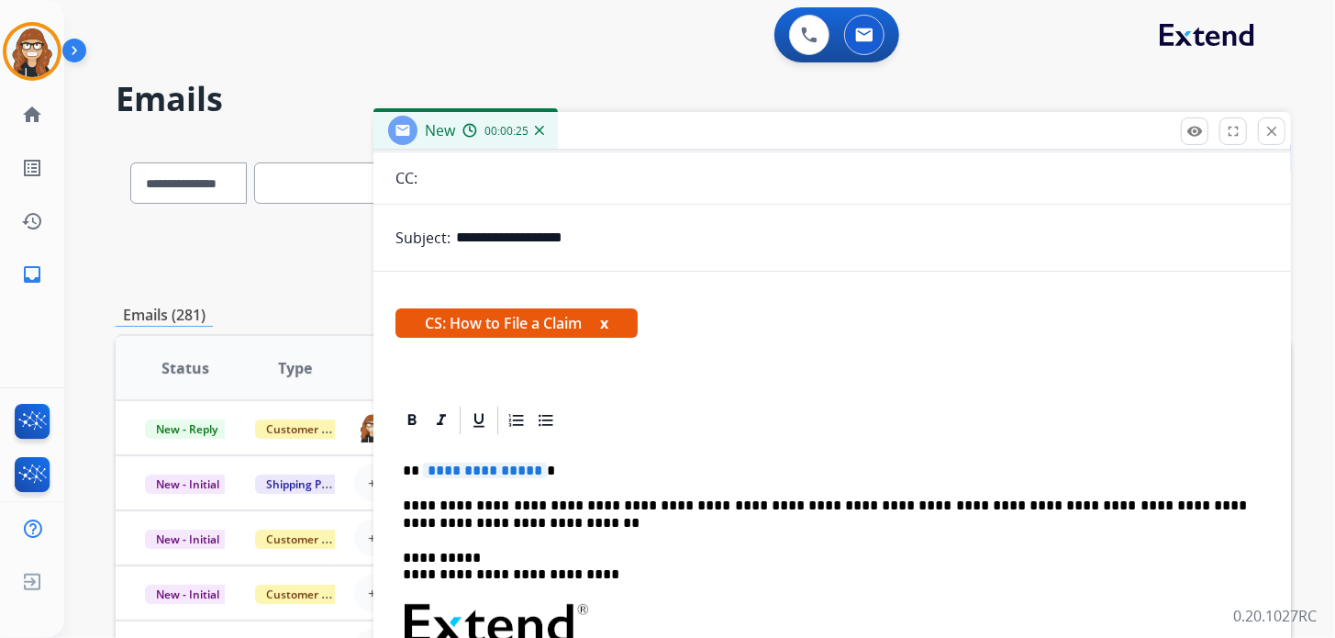
click at [589, 464] on p "**********" at bounding box center [825, 470] width 844 height 17
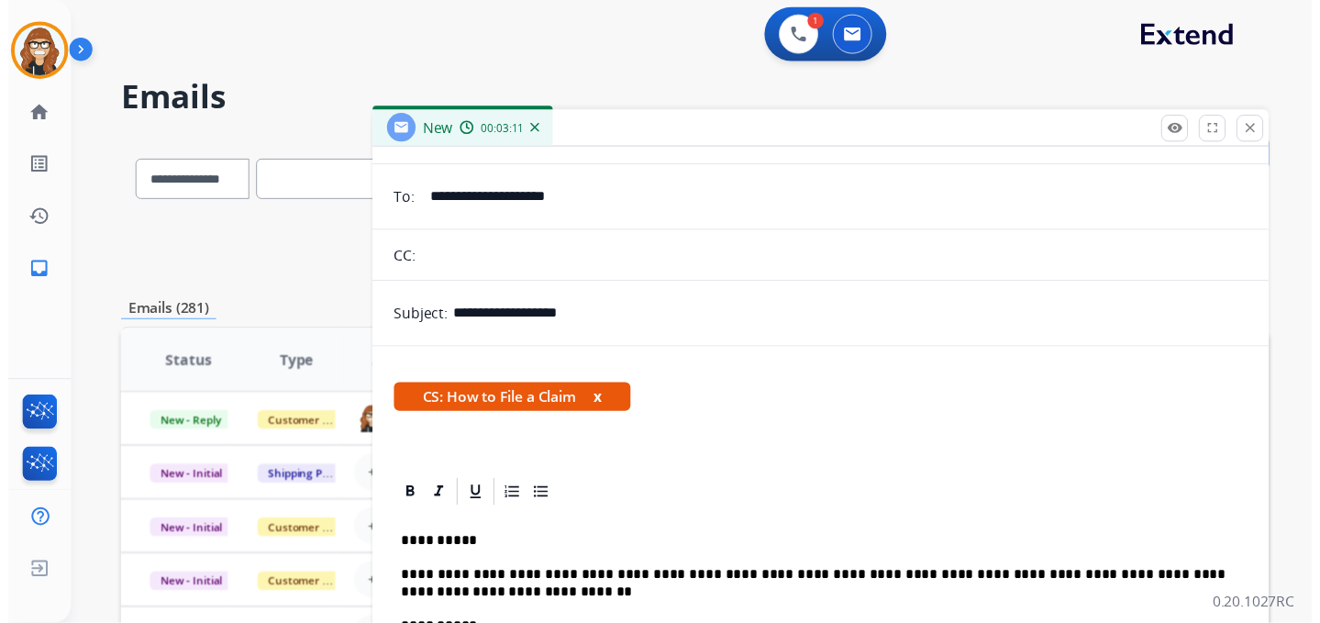
scroll to position [0, 0]
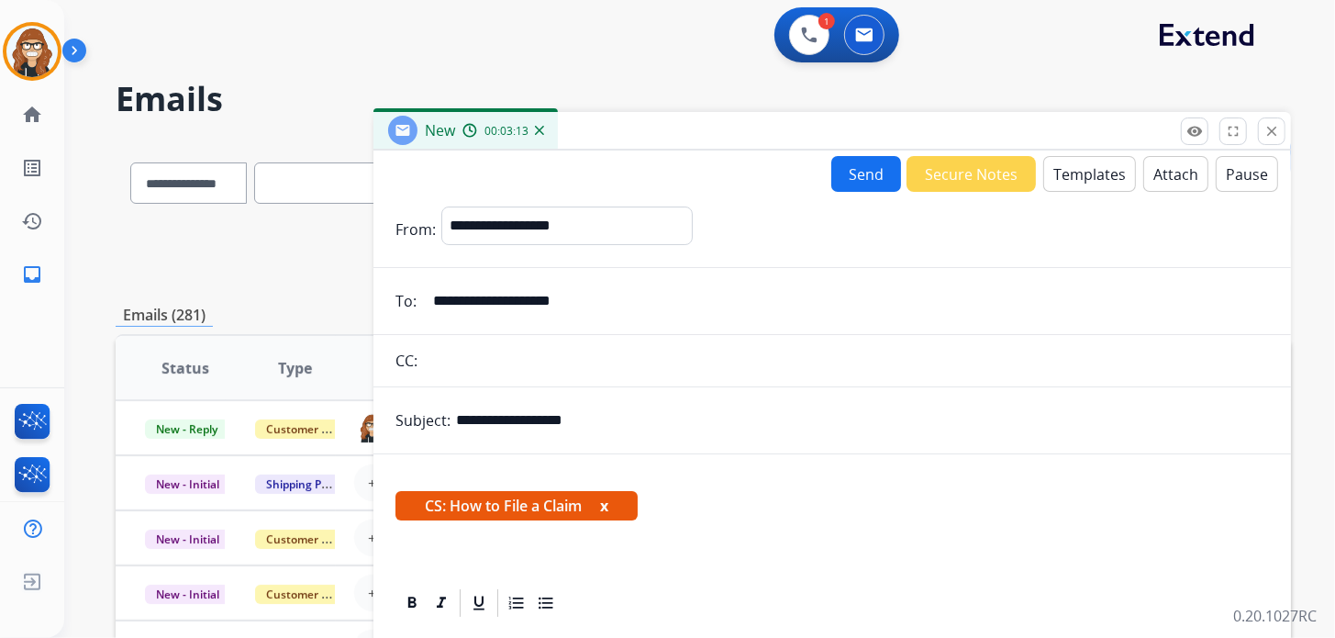
click at [604, 504] on button "x" at bounding box center [604, 506] width 8 height 22
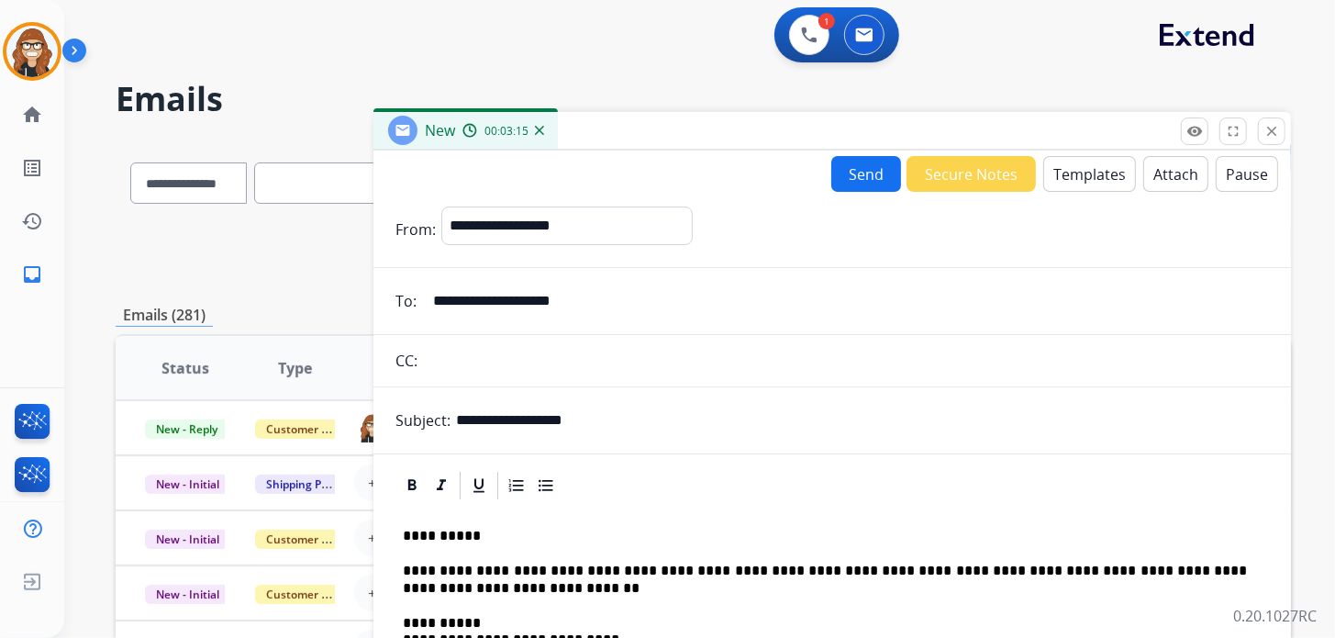
click at [849, 173] on button "Send" at bounding box center [866, 174] width 70 height 36
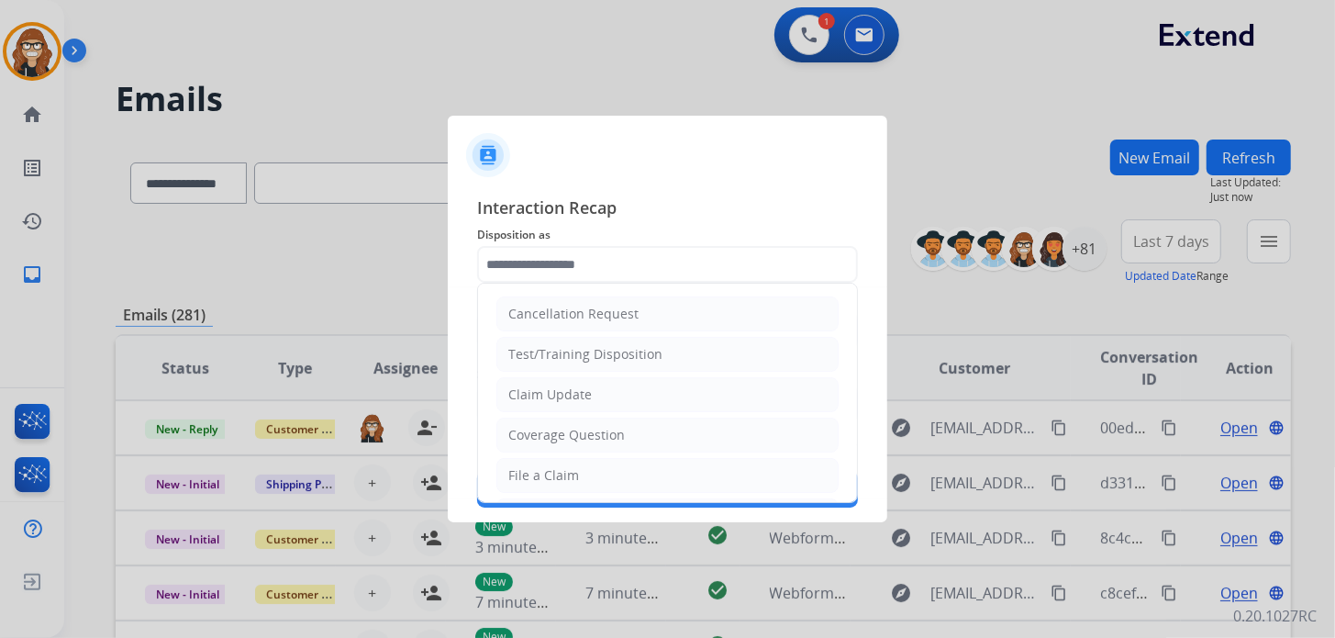
click at [593, 252] on input "text" at bounding box center [667, 264] width 381 height 37
click at [566, 480] on div "File a Claim" at bounding box center [543, 475] width 71 height 18
type input "**********"
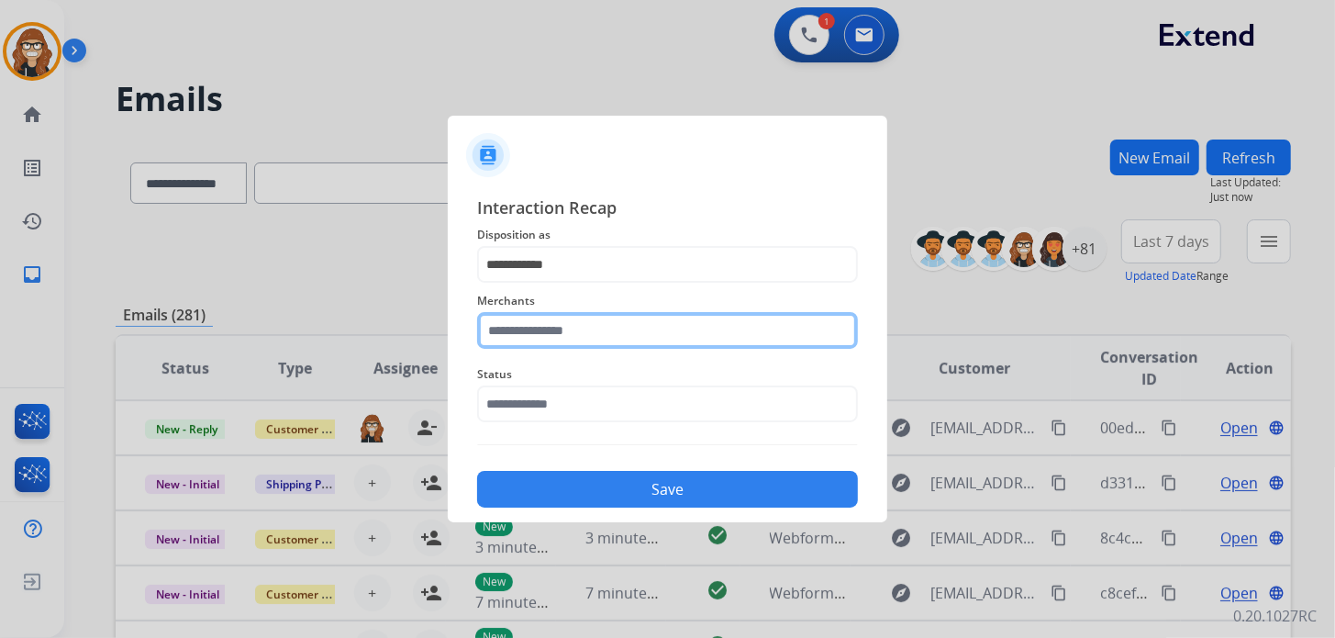
click at [565, 330] on input "text" at bounding box center [667, 330] width 381 height 37
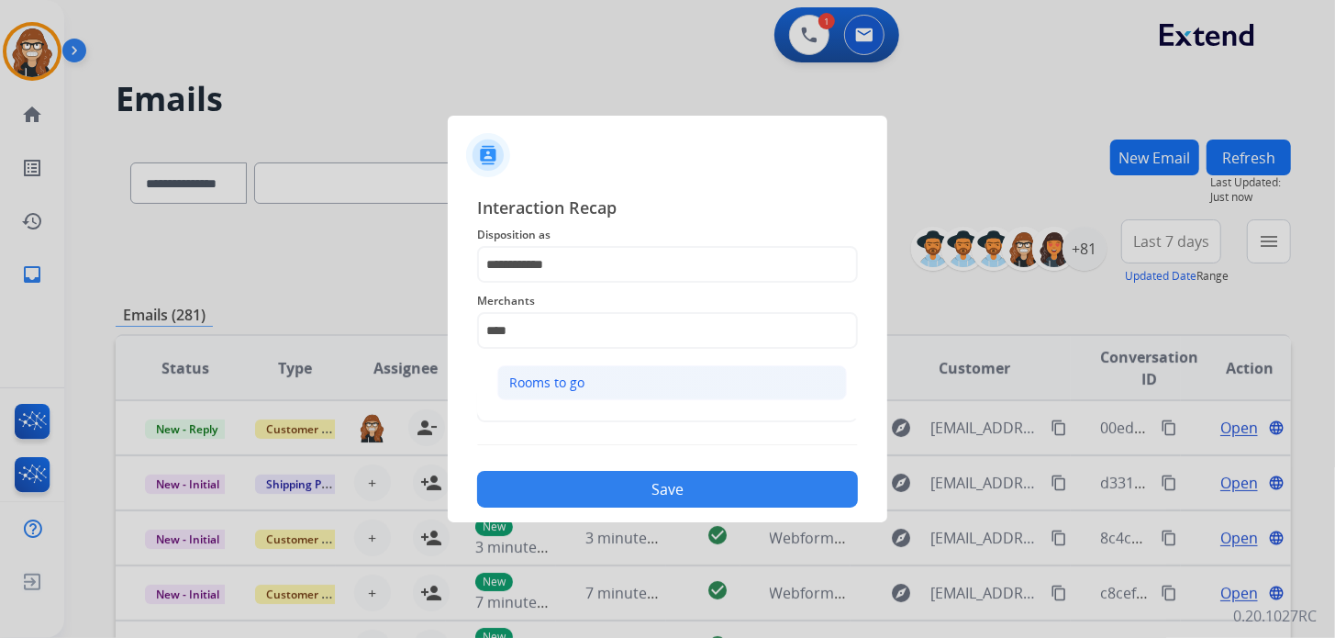
click at [557, 379] on div "Rooms to go" at bounding box center [546, 382] width 75 height 18
type input "**********"
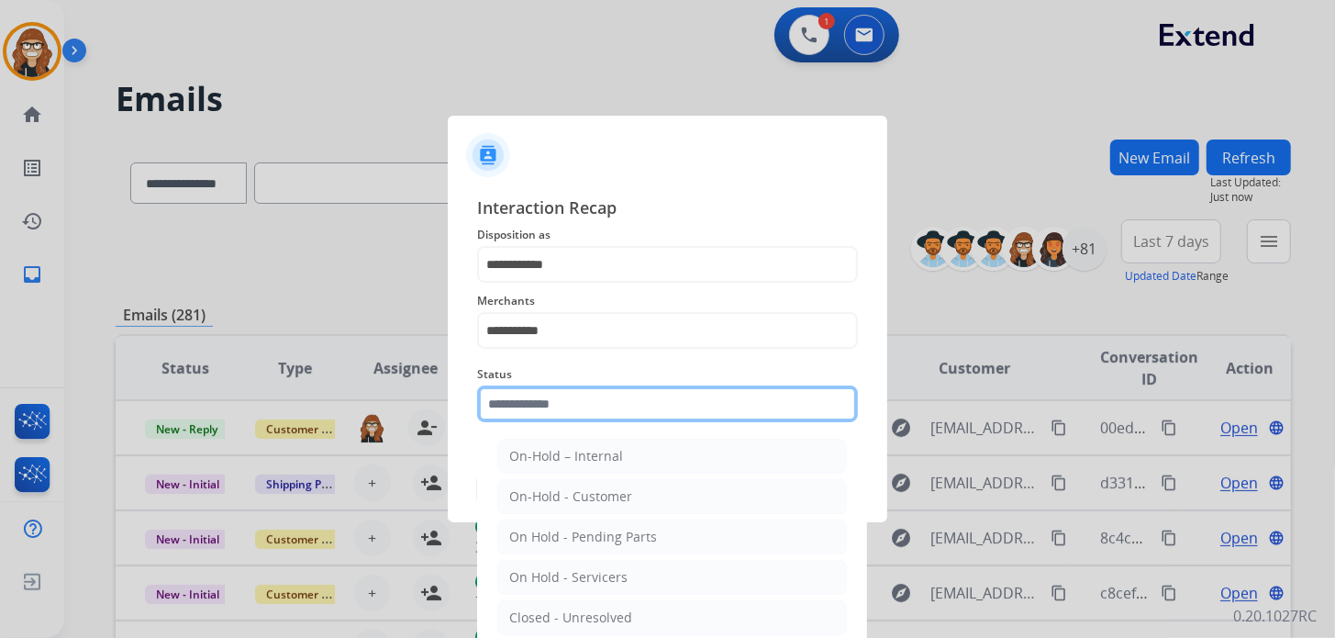
click at [547, 414] on input "text" at bounding box center [667, 403] width 381 height 37
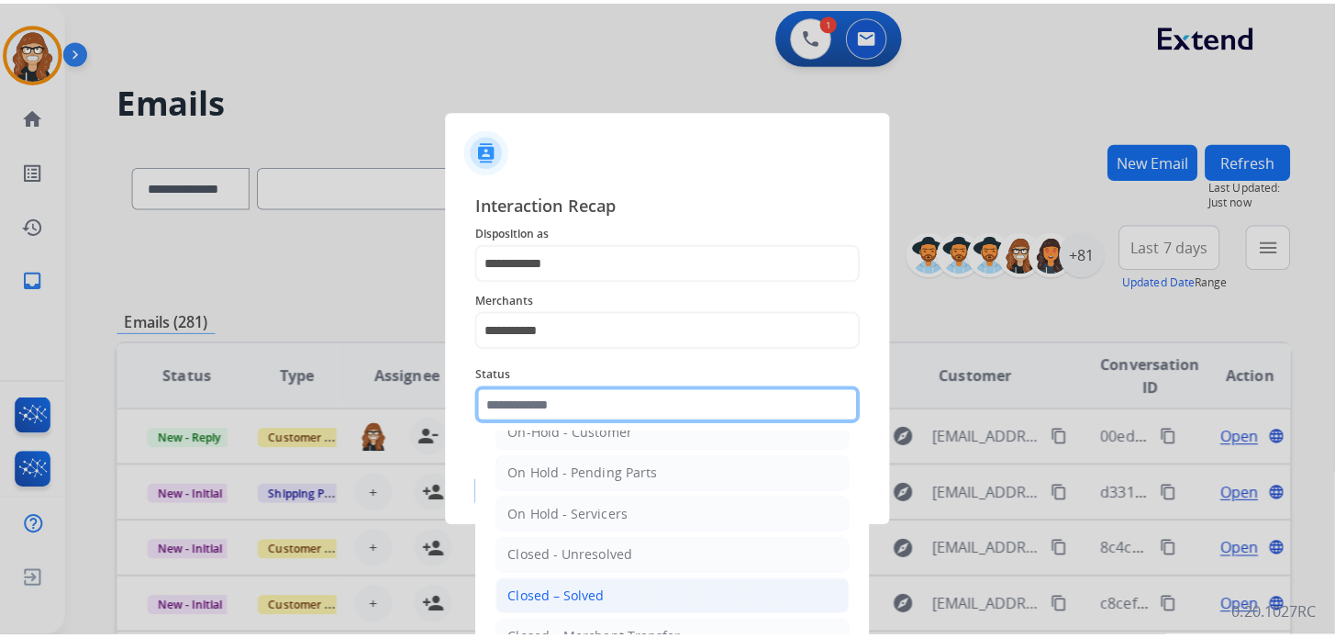
scroll to position [91, 0]
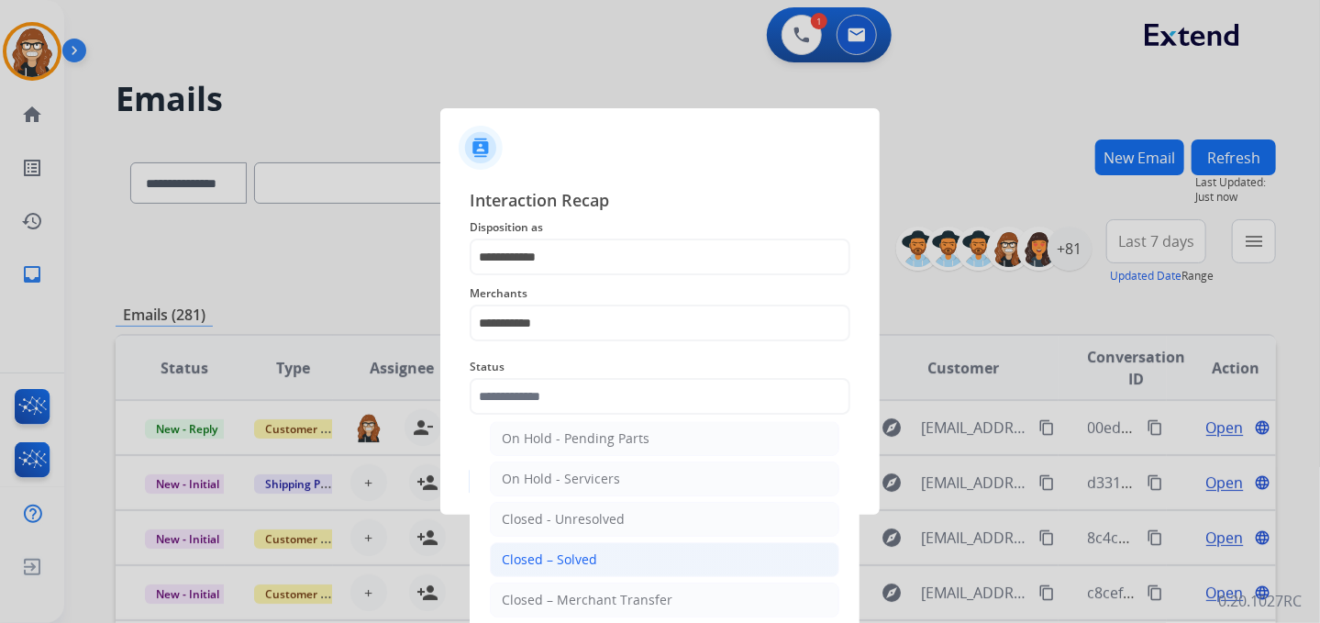
click at [617, 549] on li "Closed – Solved" at bounding box center [665, 559] width 350 height 35
type input "**********"
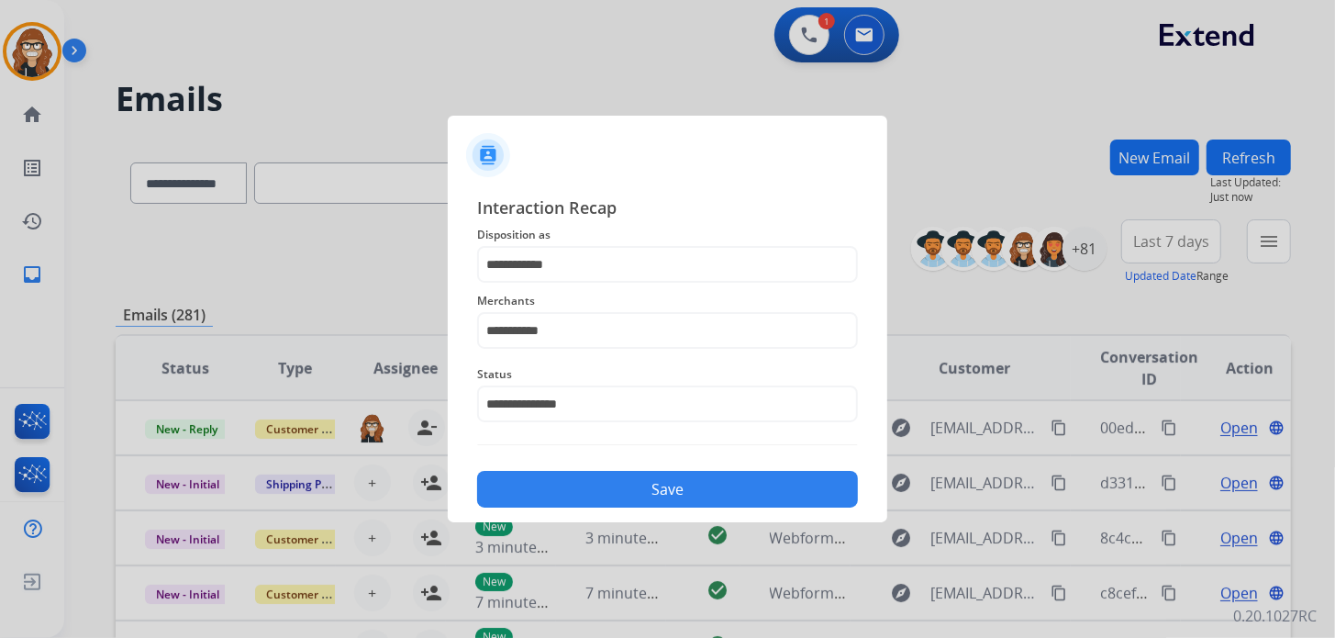
click at [626, 488] on button "Save" at bounding box center [667, 489] width 381 height 37
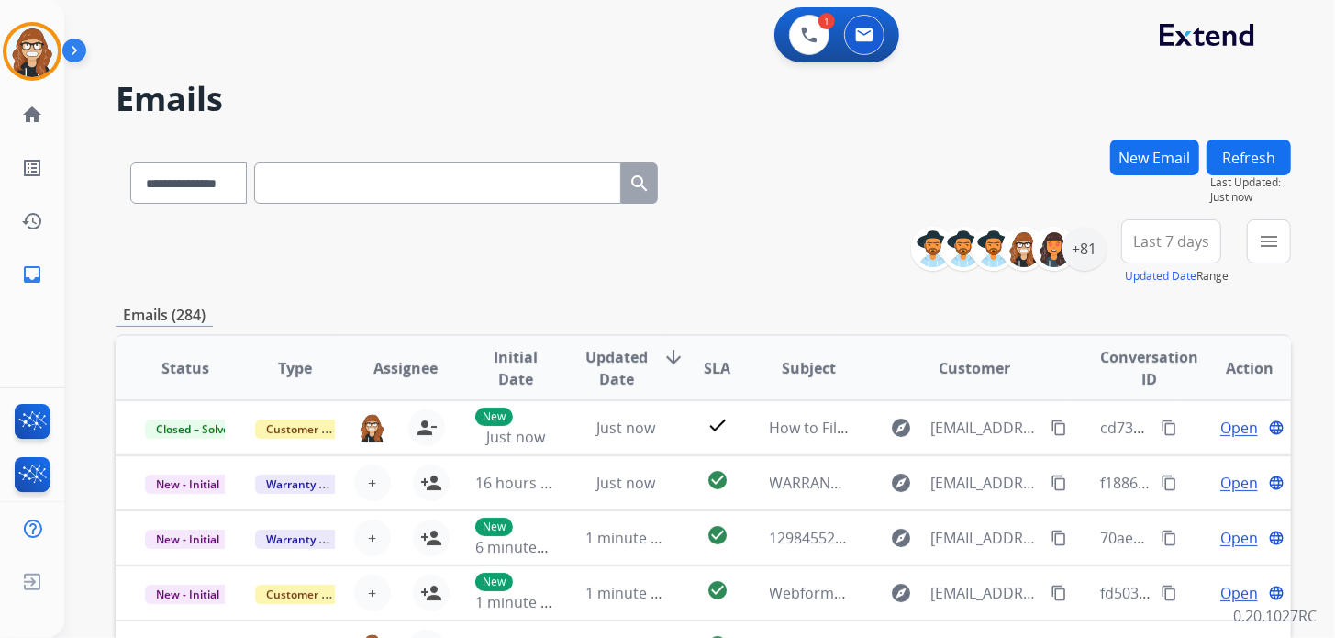
drag, startPoint x: 370, startPoint y: 65, endPoint x: 606, endPoint y: 69, distance: 235.8
click at [370, 66] on div "**********" at bounding box center [677, 385] width 1227 height 638
click at [808, 46] on button at bounding box center [809, 35] width 40 height 40
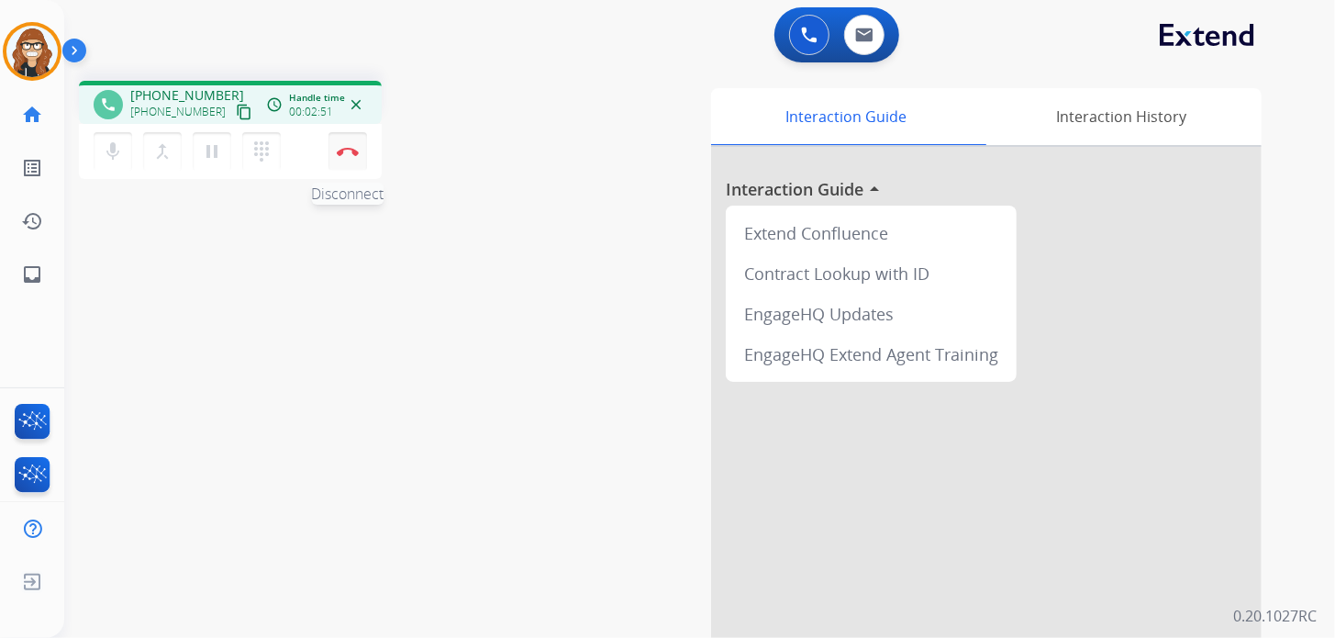
click at [355, 150] on img at bounding box center [348, 151] width 22 height 9
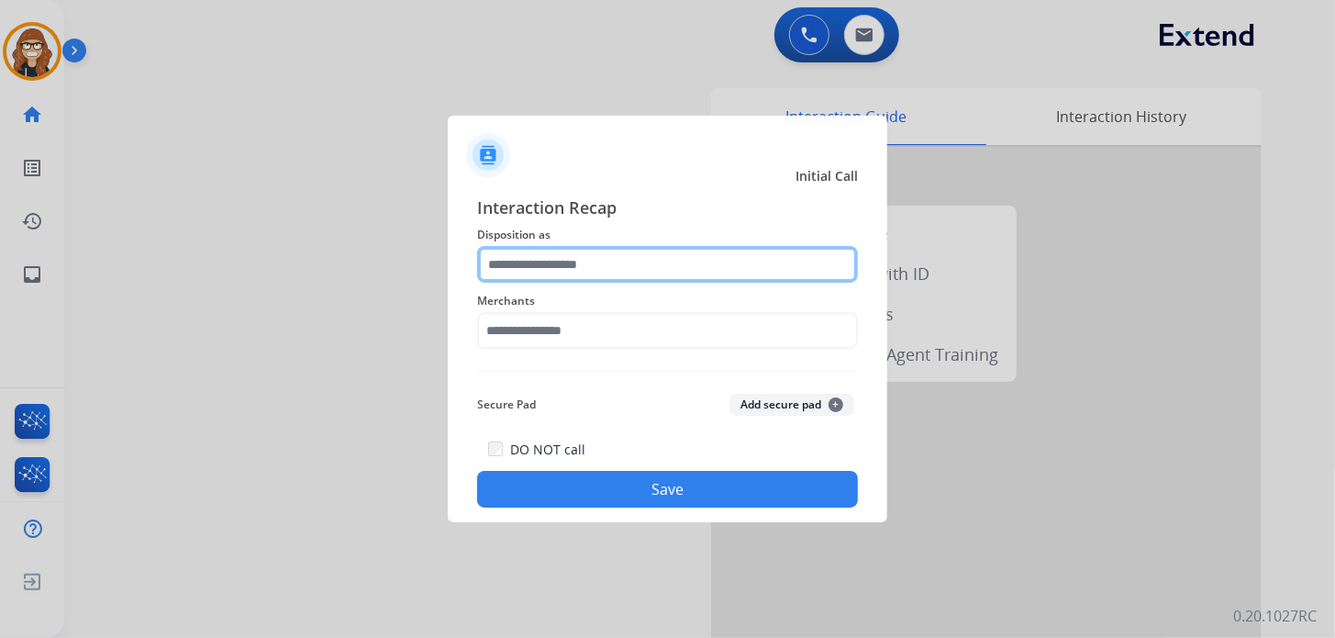
click at [653, 275] on input "text" at bounding box center [667, 264] width 381 height 37
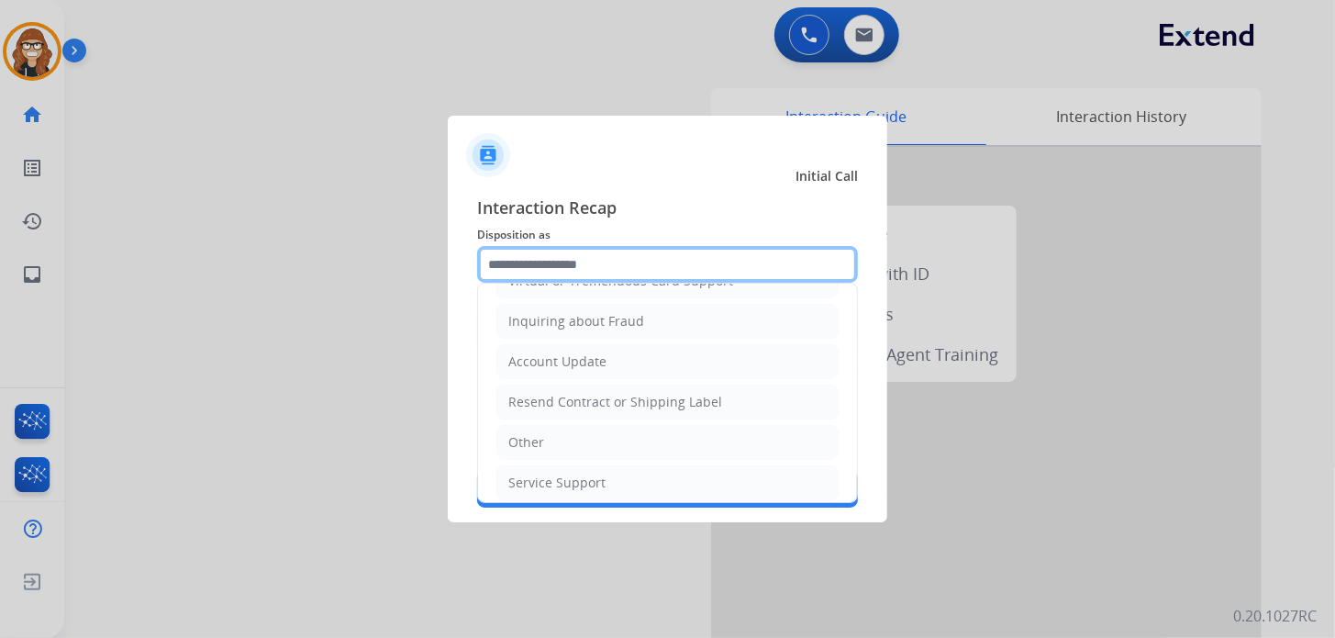
scroll to position [91, 0]
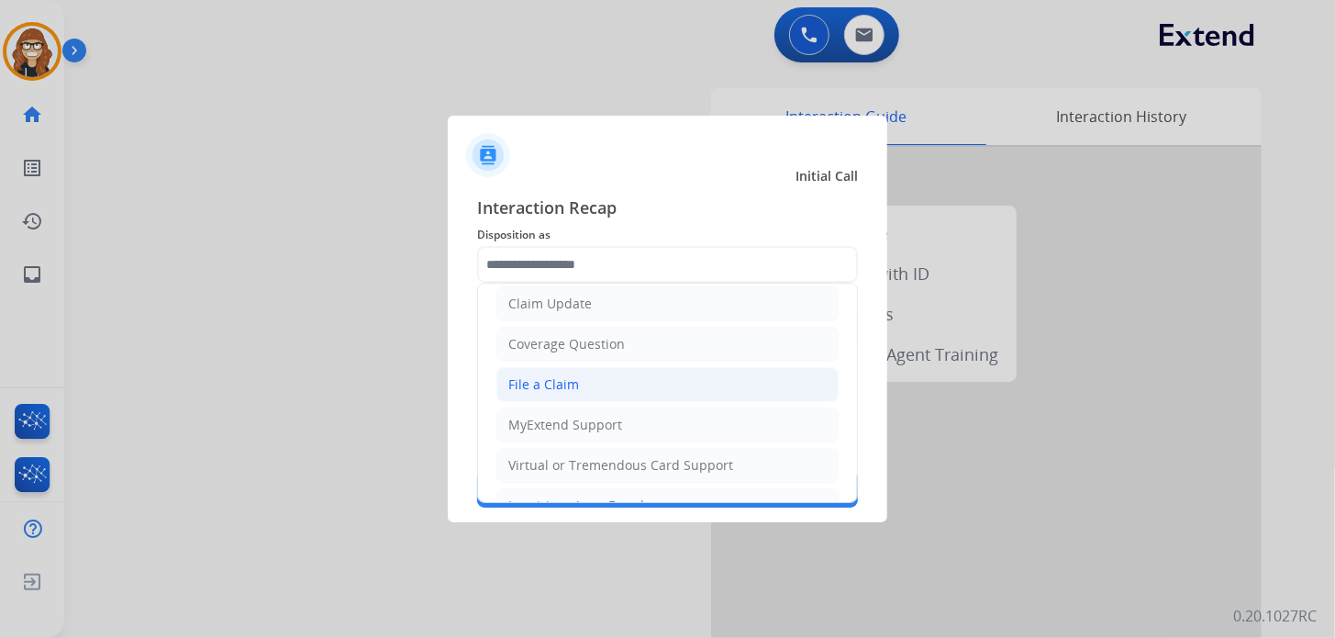
click at [588, 387] on li "File a Claim" at bounding box center [667, 384] width 342 height 35
type input "**********"
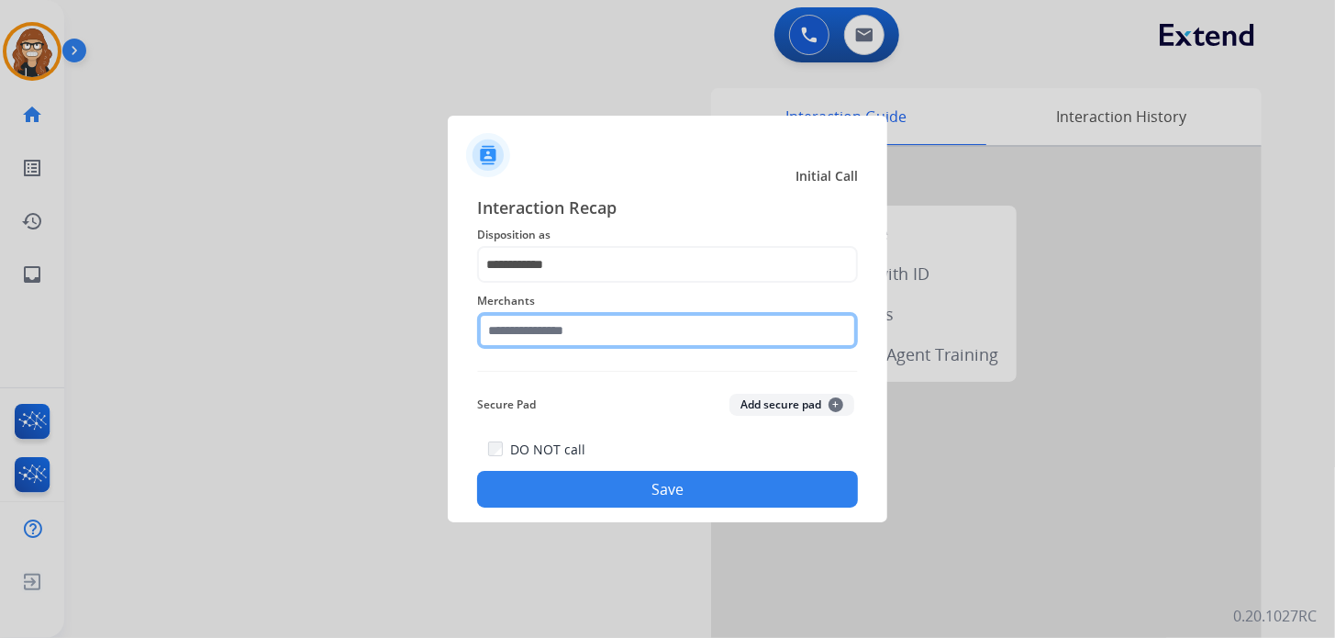
click at [589, 333] on input "text" at bounding box center [667, 330] width 381 height 37
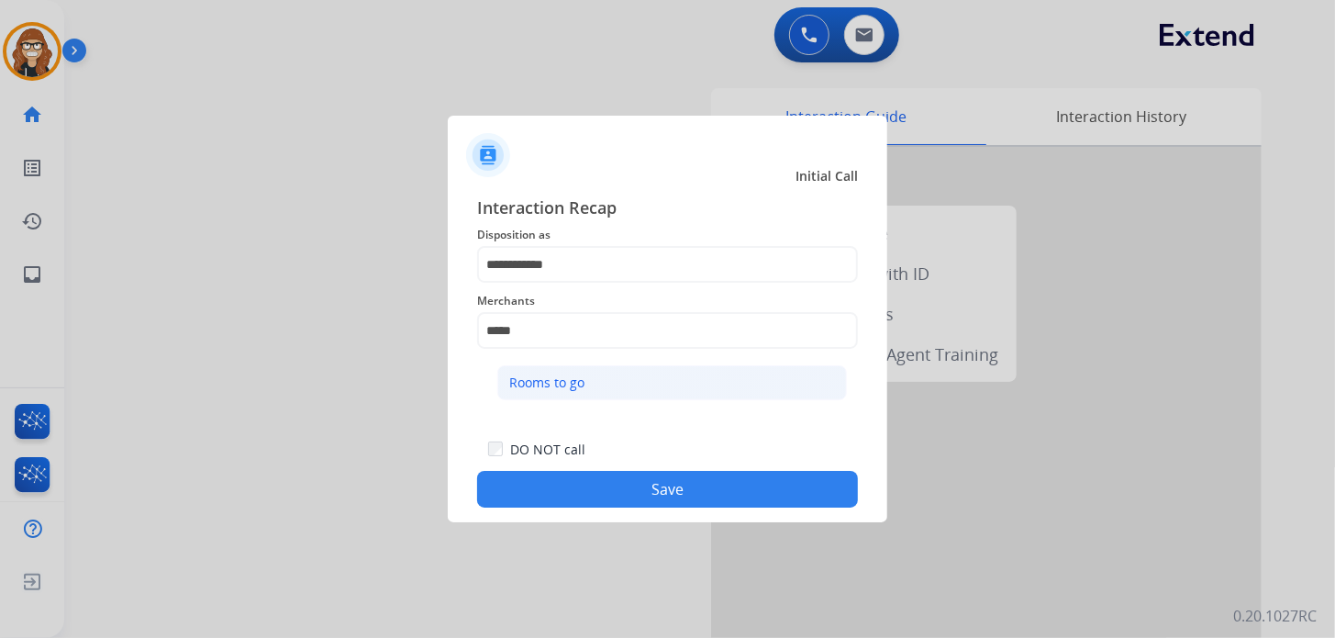
click at [608, 382] on li "Rooms to go" at bounding box center [672, 382] width 350 height 35
type input "**********"
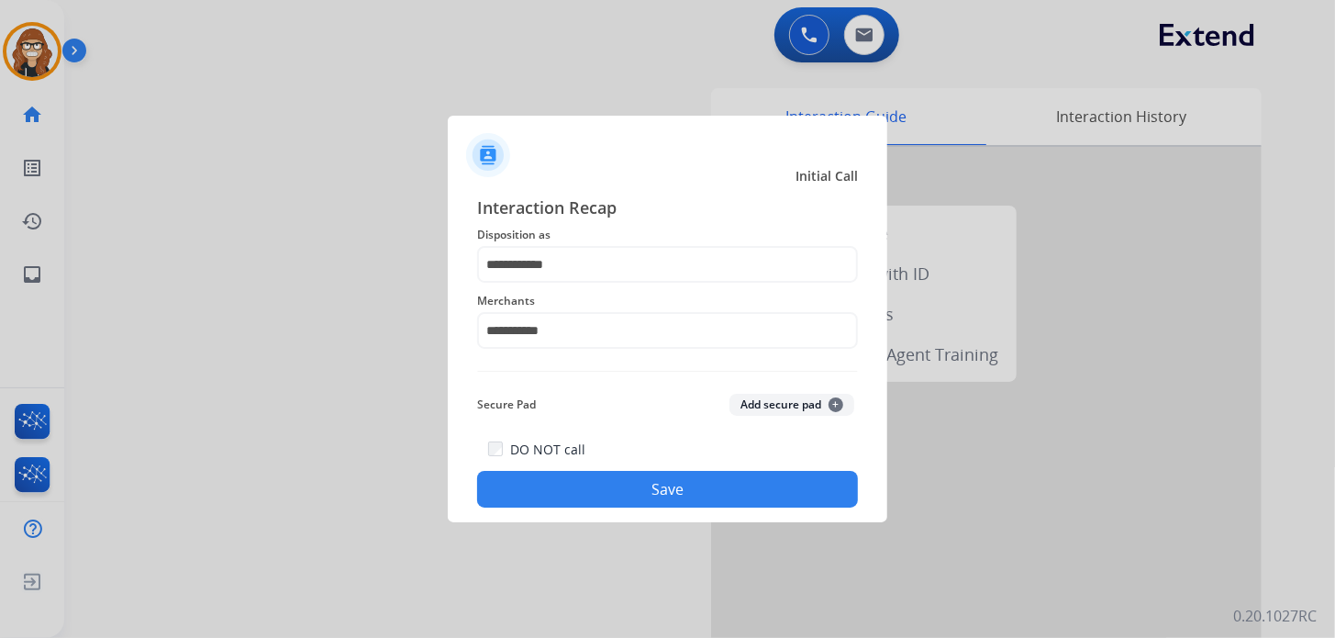
click at [619, 484] on button "Save" at bounding box center [667, 489] width 381 height 37
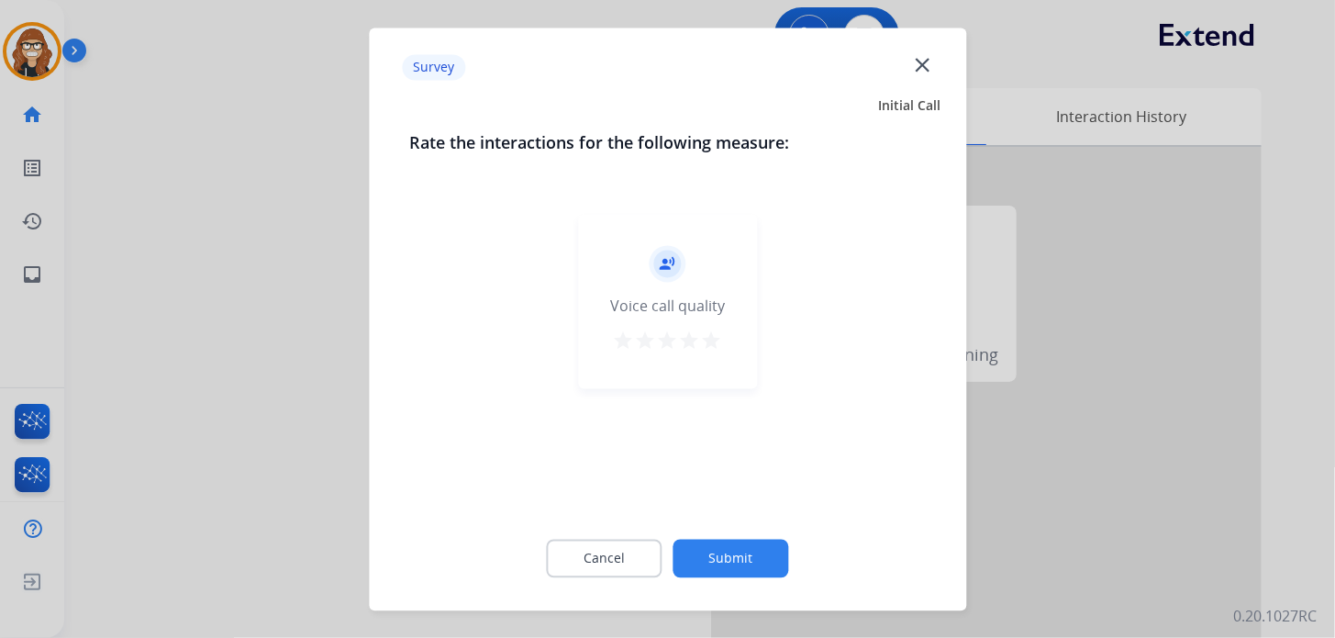
click at [719, 335] on mat-icon "star" at bounding box center [712, 340] width 22 height 22
click at [764, 571] on button "Submit" at bounding box center [731, 558] width 116 height 39
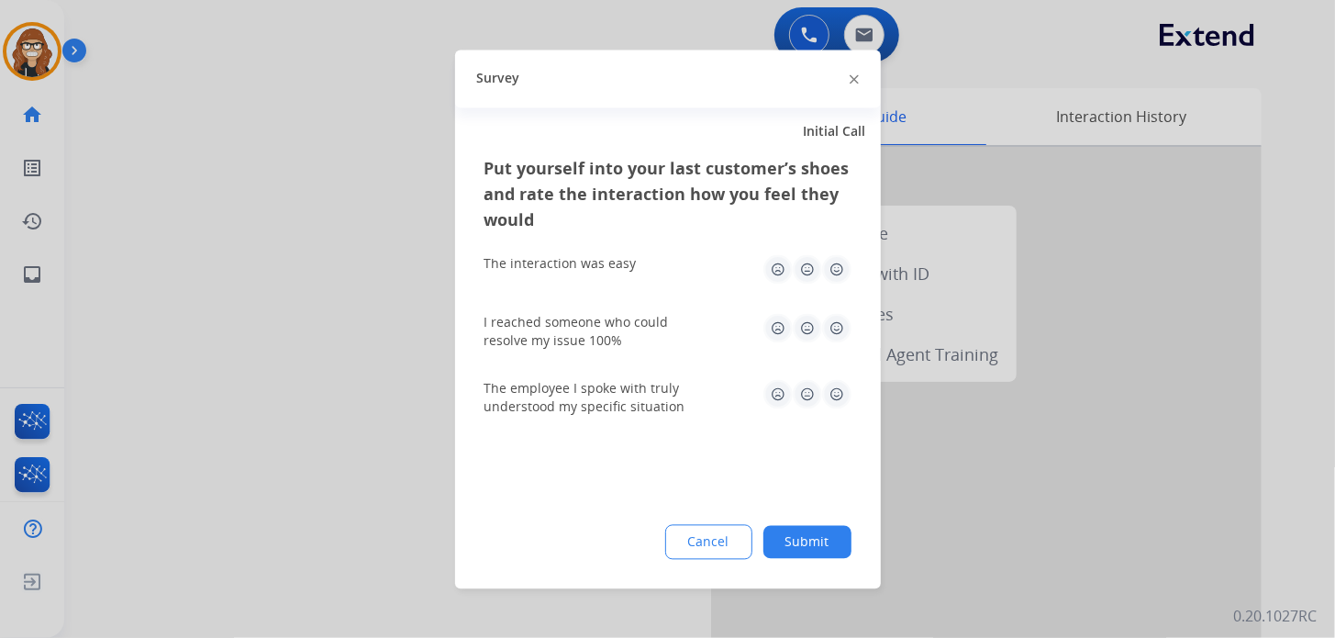
click at [842, 278] on img at bounding box center [836, 268] width 29 height 29
click at [839, 333] on img at bounding box center [836, 327] width 29 height 29
click at [845, 402] on img at bounding box center [836, 393] width 29 height 29
click at [821, 551] on button "Submit" at bounding box center [807, 541] width 88 height 33
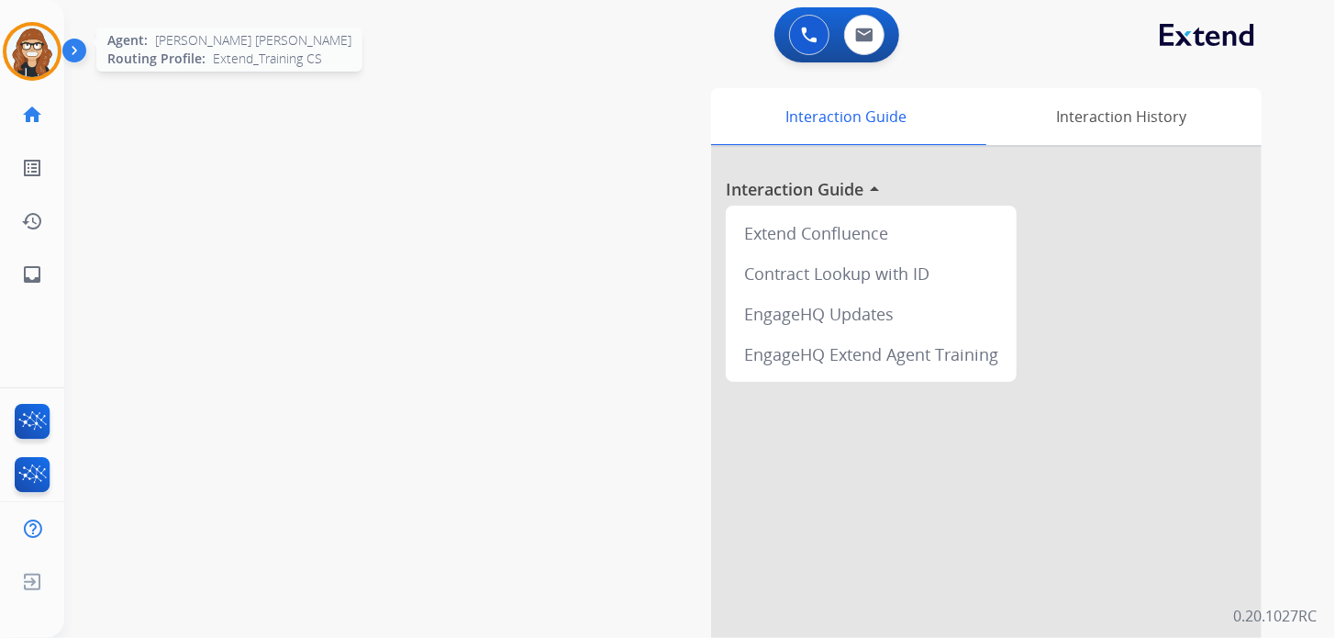
click at [39, 59] on img at bounding box center [31, 51] width 51 height 51
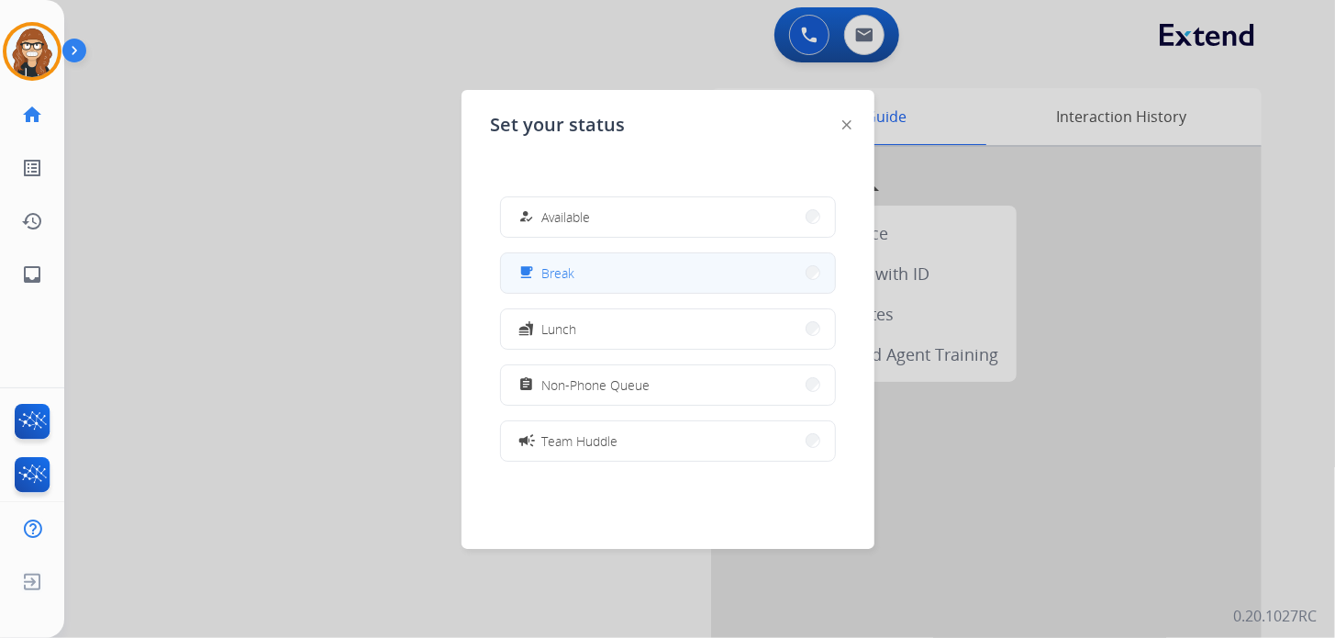
click at [659, 268] on button "free_breakfast Break" at bounding box center [668, 272] width 334 height 39
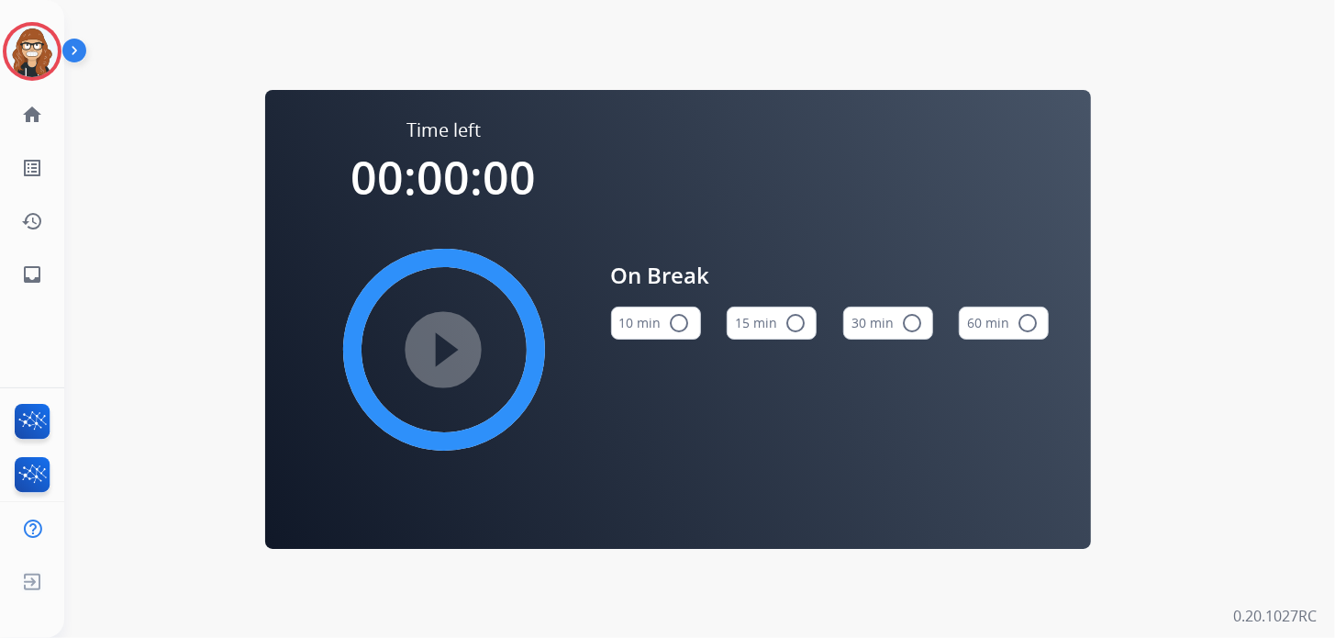
drag, startPoint x: 684, startPoint y: 317, endPoint x: 668, endPoint y: 317, distance: 16.5
click at [685, 317] on mat-icon "radio_button_unchecked" at bounding box center [680, 323] width 22 height 22
click at [453, 355] on mat-icon "play_circle_filled" at bounding box center [444, 350] width 22 height 22
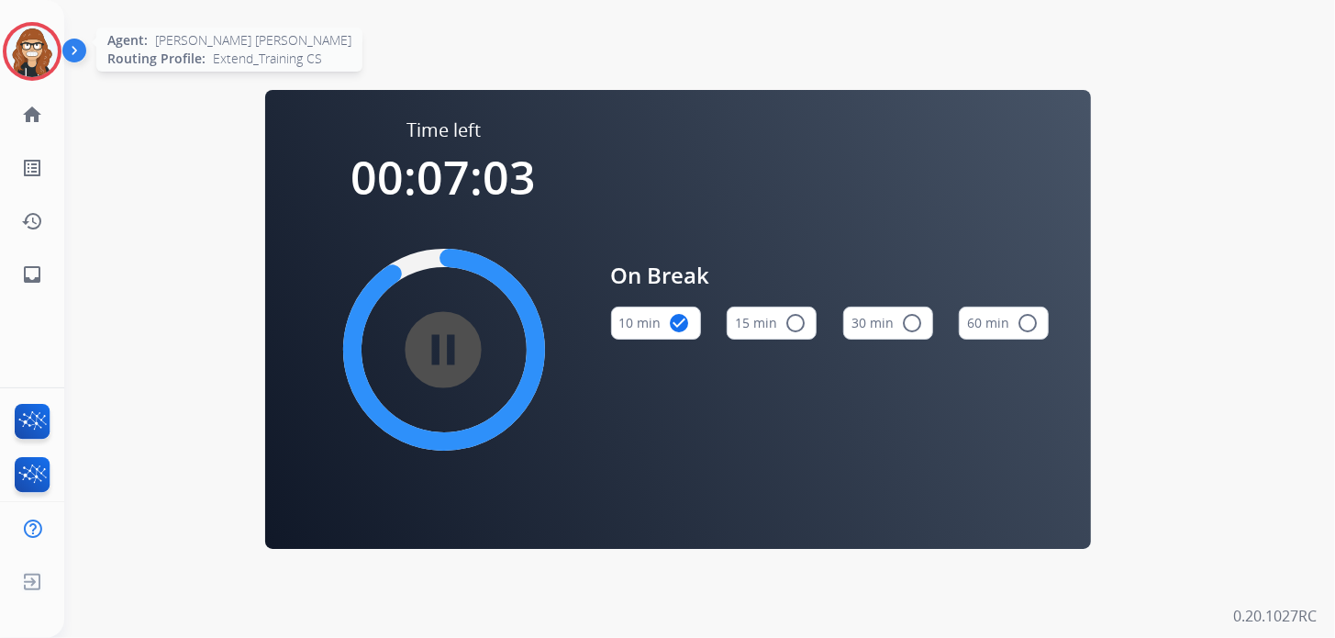
click at [17, 63] on img at bounding box center [31, 51] width 51 height 51
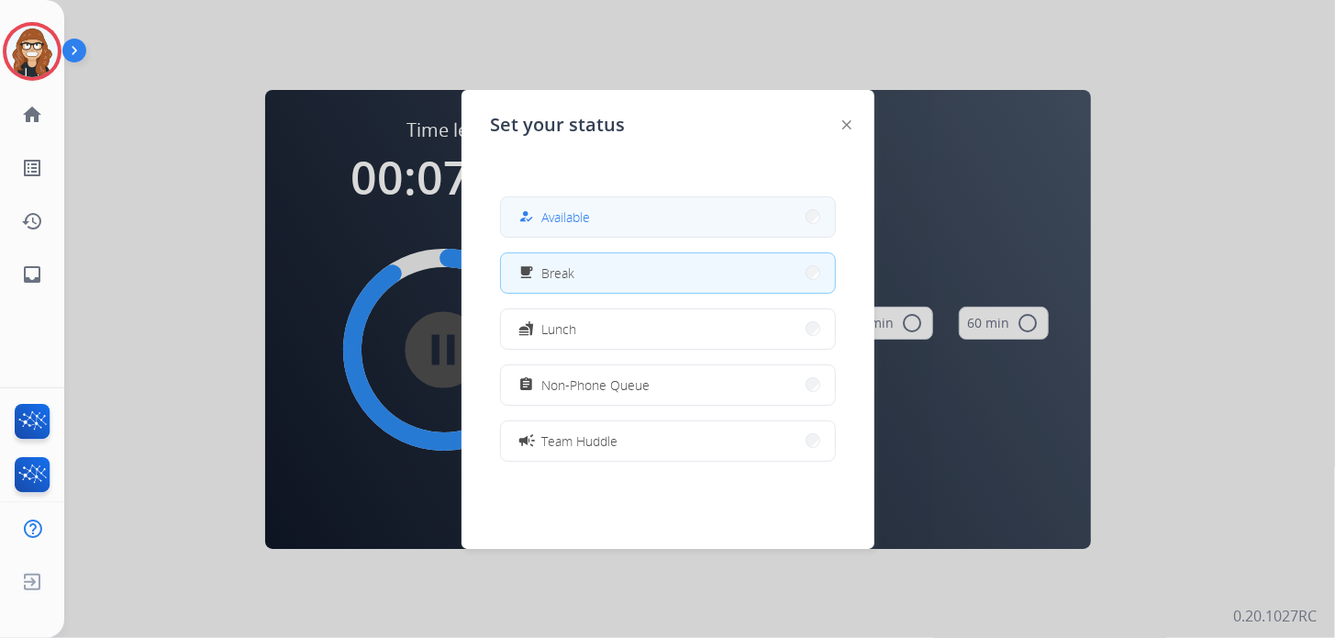
click at [580, 220] on span "Available" at bounding box center [566, 216] width 49 height 19
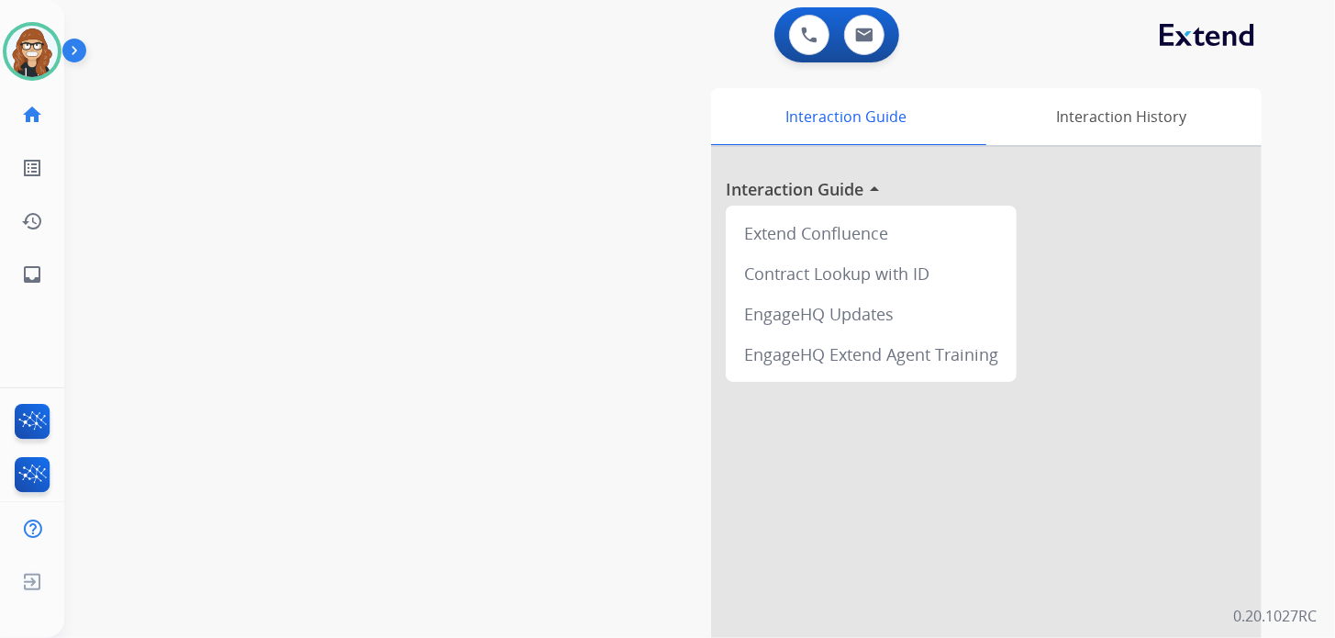
click at [298, 463] on div "swap_horiz Break voice bridge close_fullscreen Connect 3-Way Call merge_type Se…" at bounding box center [677, 448] width 1227 height 765
click at [30, 272] on mat-icon "inbox" at bounding box center [32, 274] width 22 height 22
select select "**********"
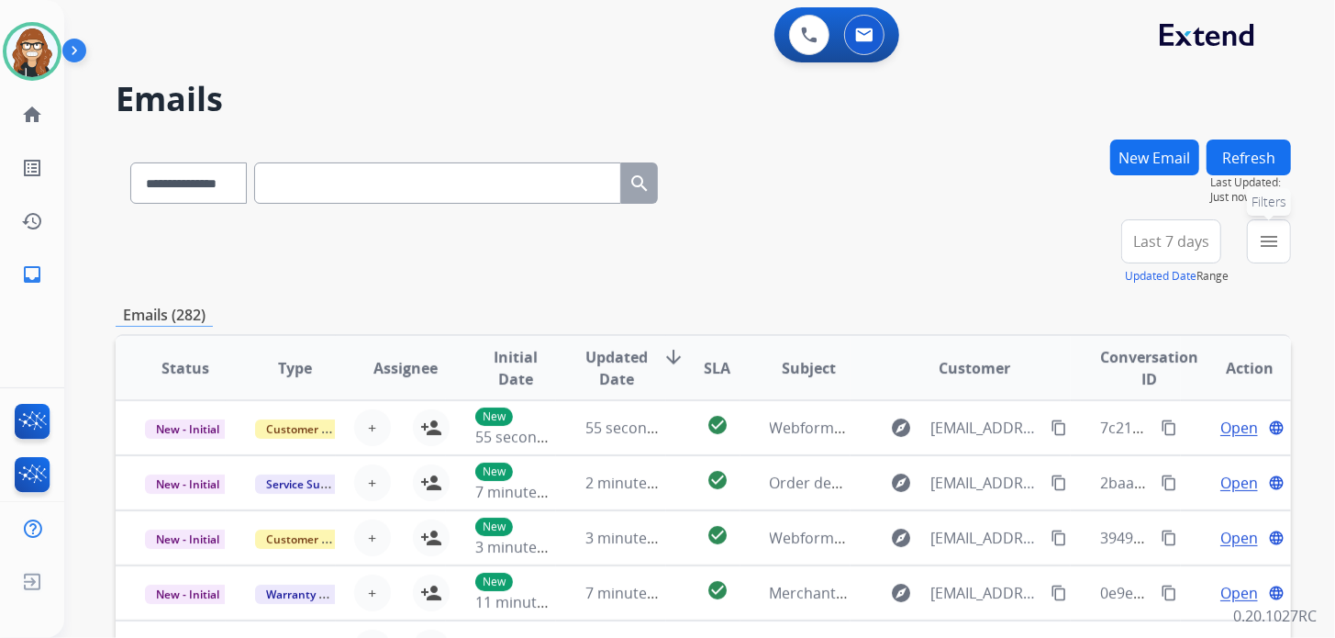
click at [1264, 249] on mat-icon "menu" at bounding box center [1269, 241] width 22 height 22
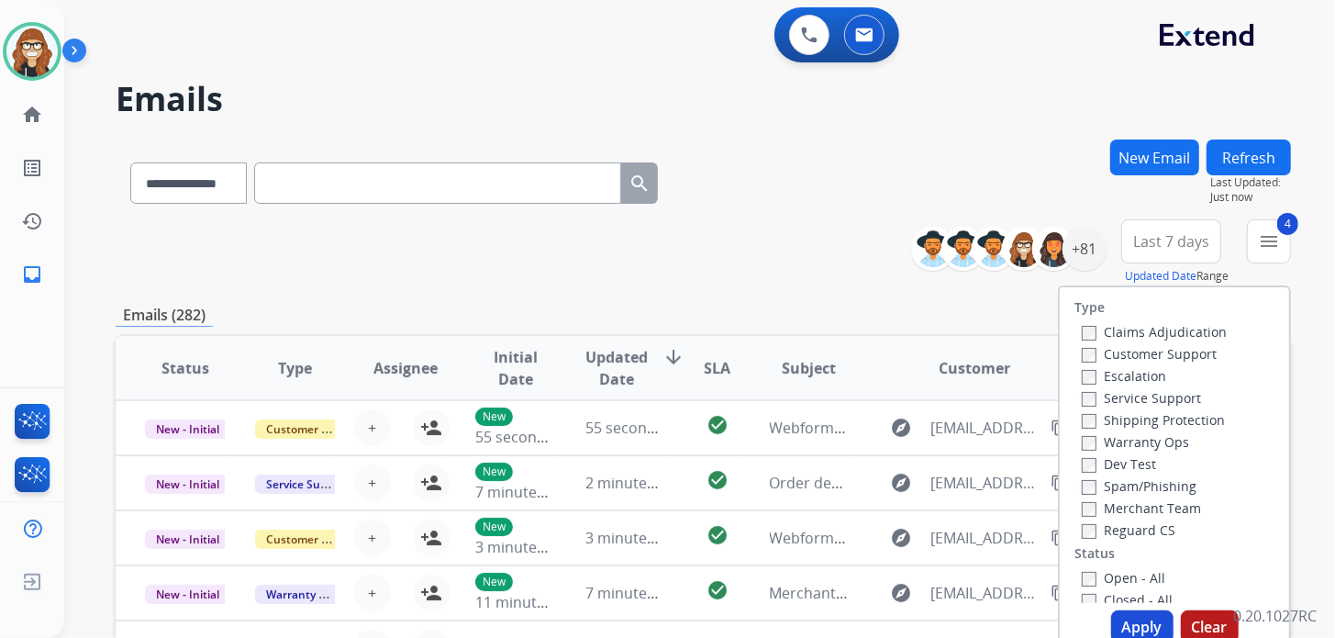
click at [1111, 623] on button "Apply" at bounding box center [1142, 626] width 62 height 33
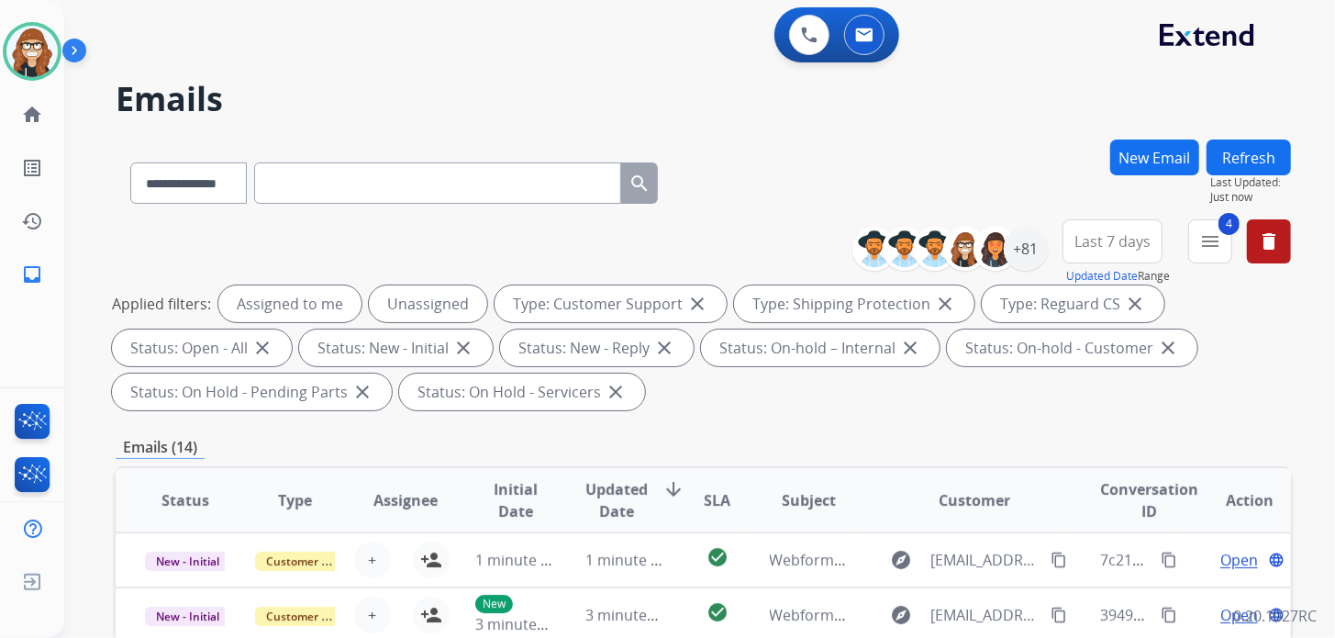
click at [1101, 26] on div "0 Voice Interactions 0 Email Interactions" at bounding box center [688, 36] width 1205 height 59
click at [1025, 256] on div "+81" at bounding box center [1026, 249] width 44 height 44
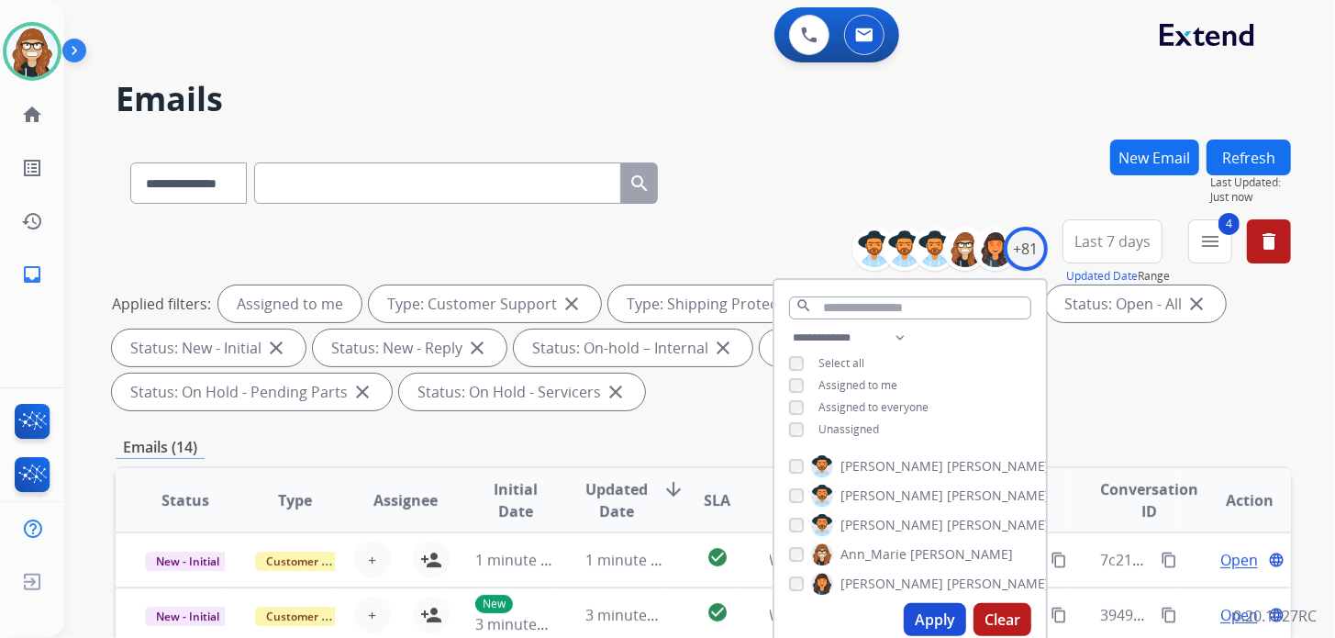
click at [916, 622] on button "Apply" at bounding box center [935, 619] width 62 height 33
click at [938, 135] on div "**********" at bounding box center [677, 385] width 1227 height 638
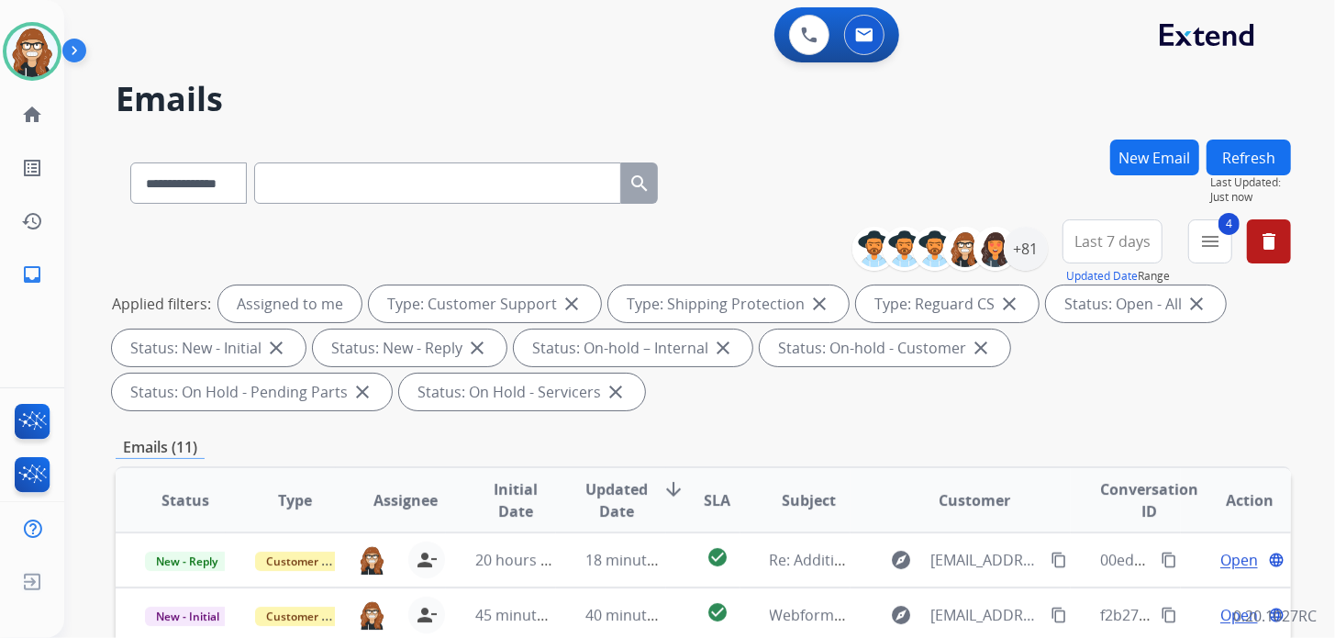
click at [1084, 238] on span "Last 7 days" at bounding box center [1112, 241] width 76 height 7
click at [1015, 100] on h2 "Emails" at bounding box center [703, 99] width 1175 height 37
click at [1195, 247] on button "4 menu Filters" at bounding box center [1210, 241] width 44 height 44
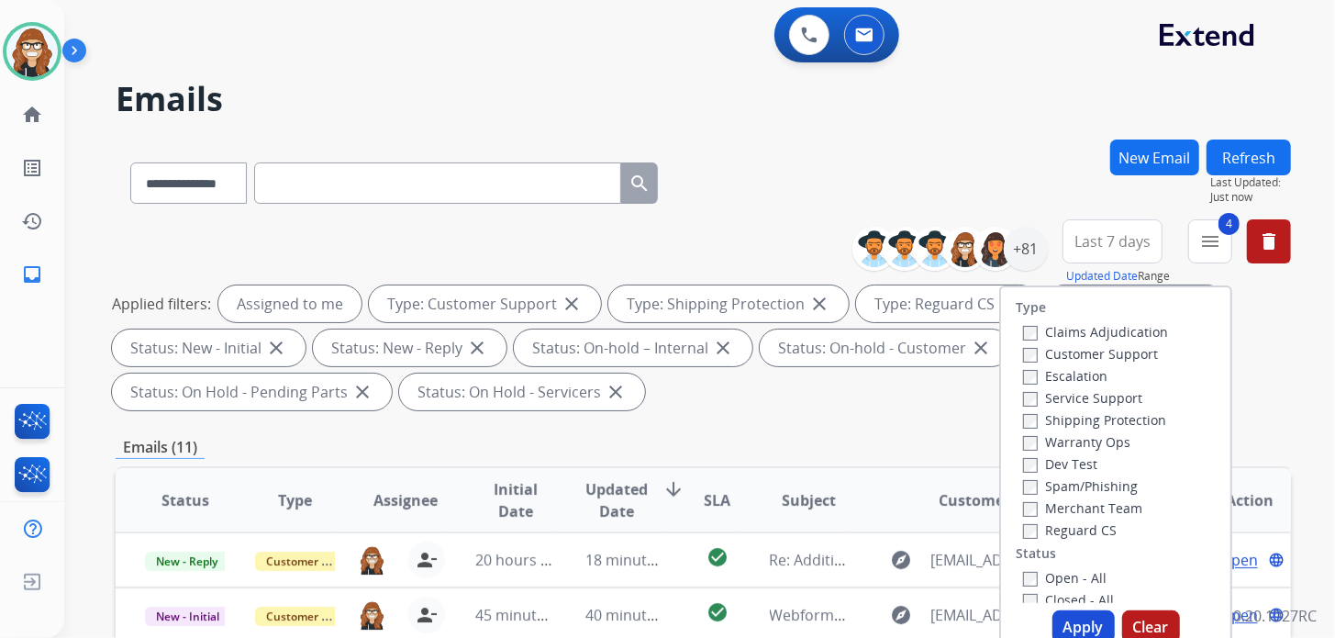
click at [987, 109] on h2 "Emails" at bounding box center [703, 99] width 1175 height 37
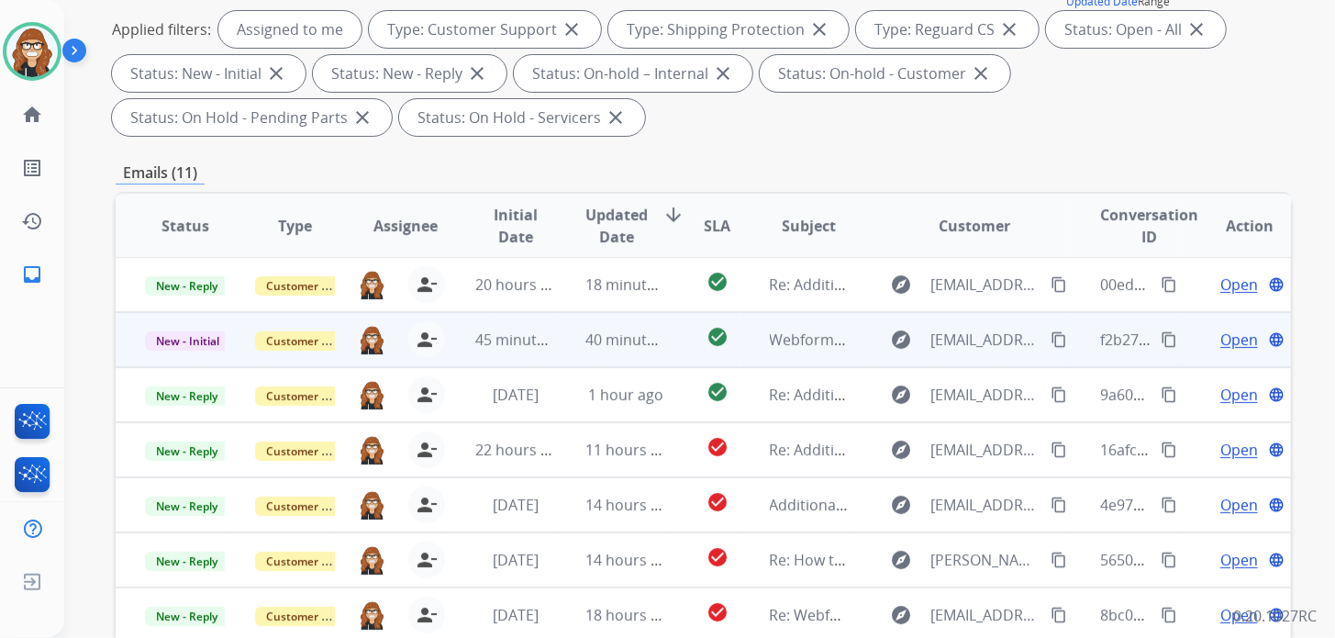
scroll to position [275, 0]
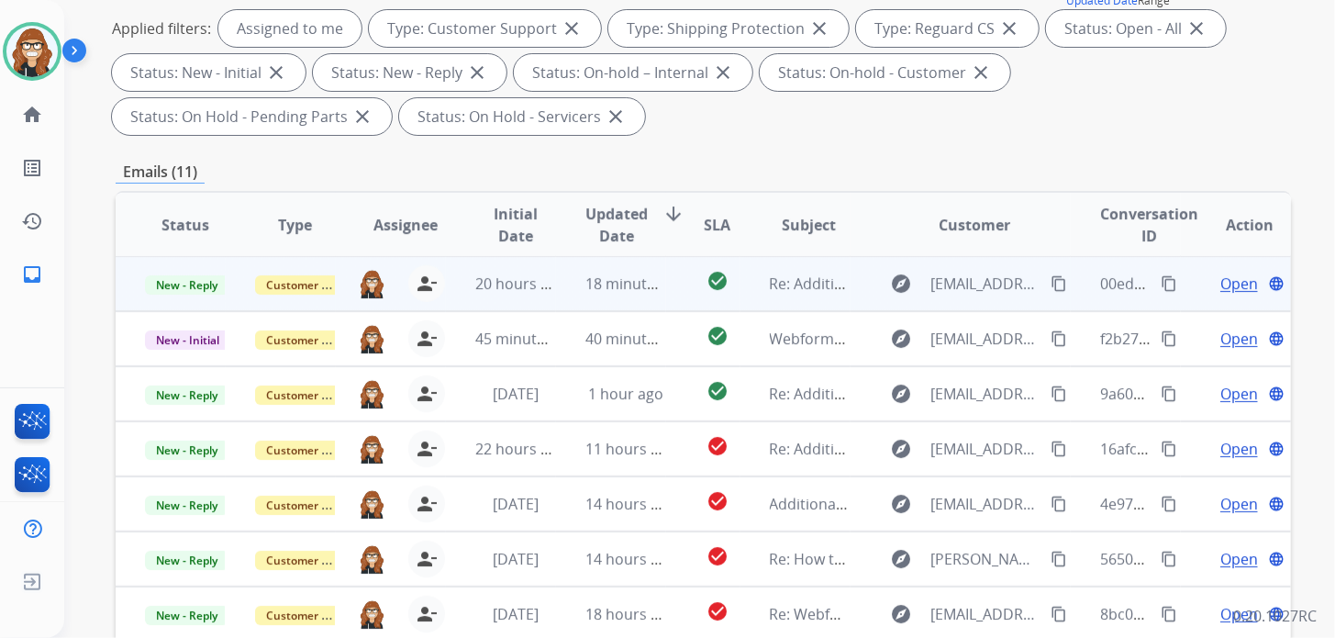
click at [1161, 286] on mat-icon "content_copy" at bounding box center [1169, 283] width 17 height 17
click at [1220, 281] on span "Open" at bounding box center [1239, 283] width 38 height 22
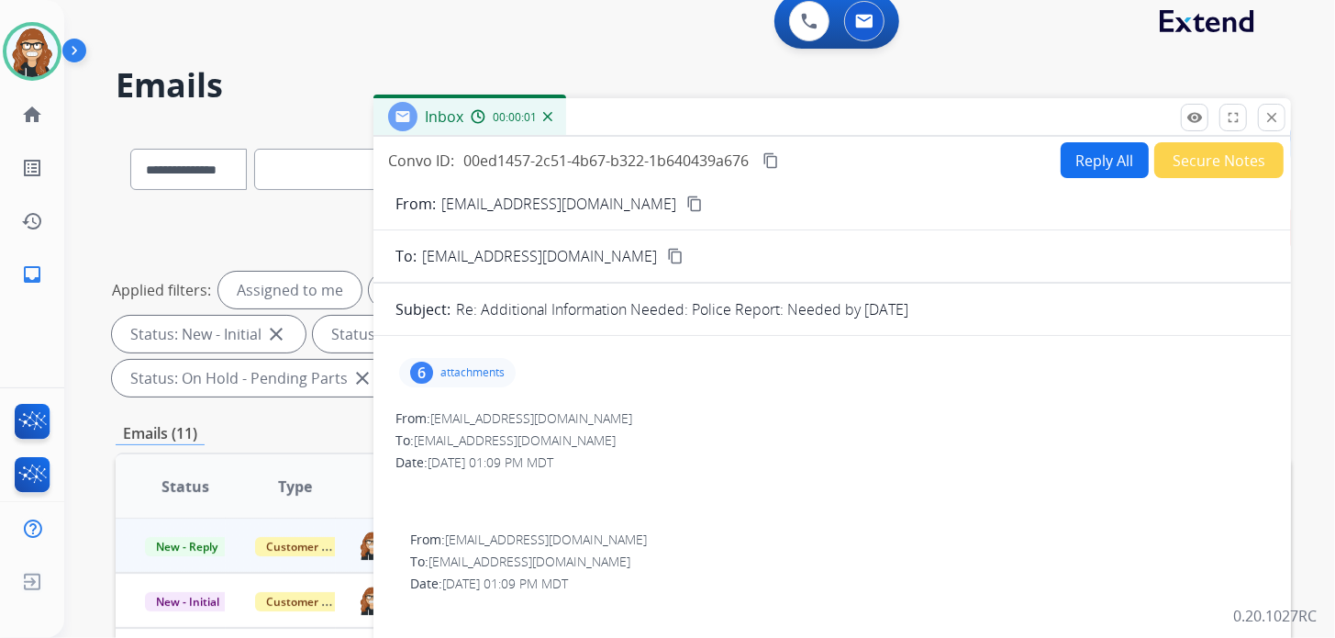
scroll to position [0, 0]
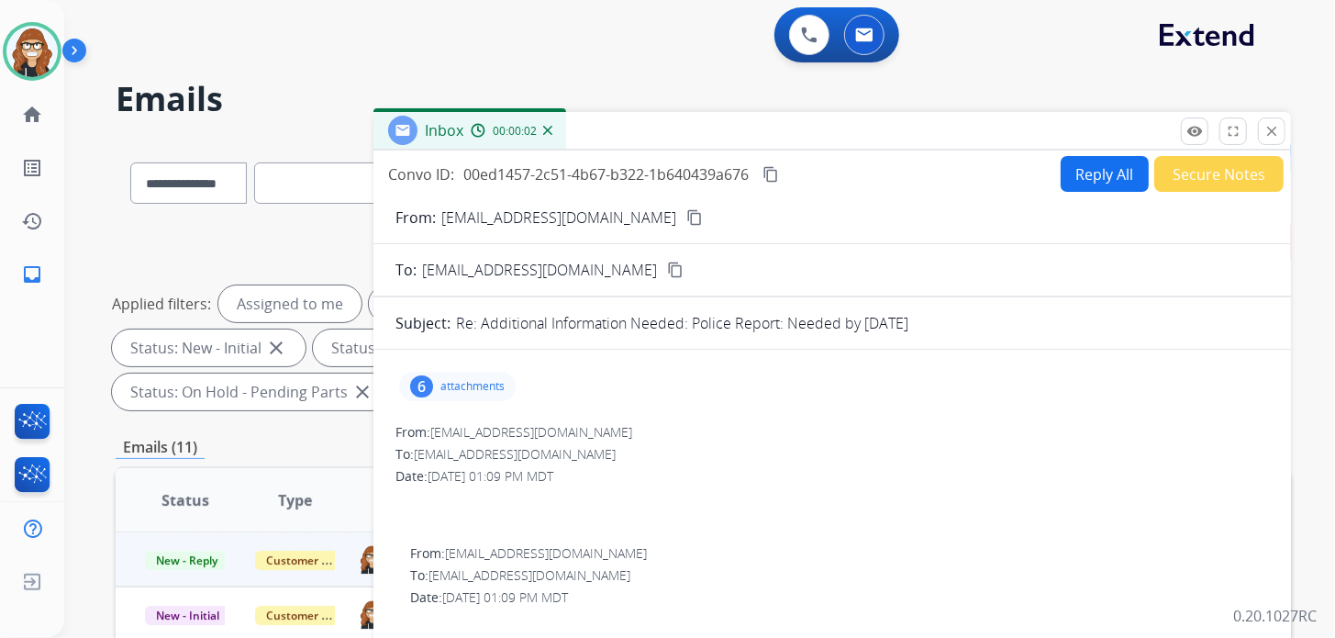
click at [1080, 177] on button "Reply All" at bounding box center [1105, 174] width 88 height 36
select select "**********"
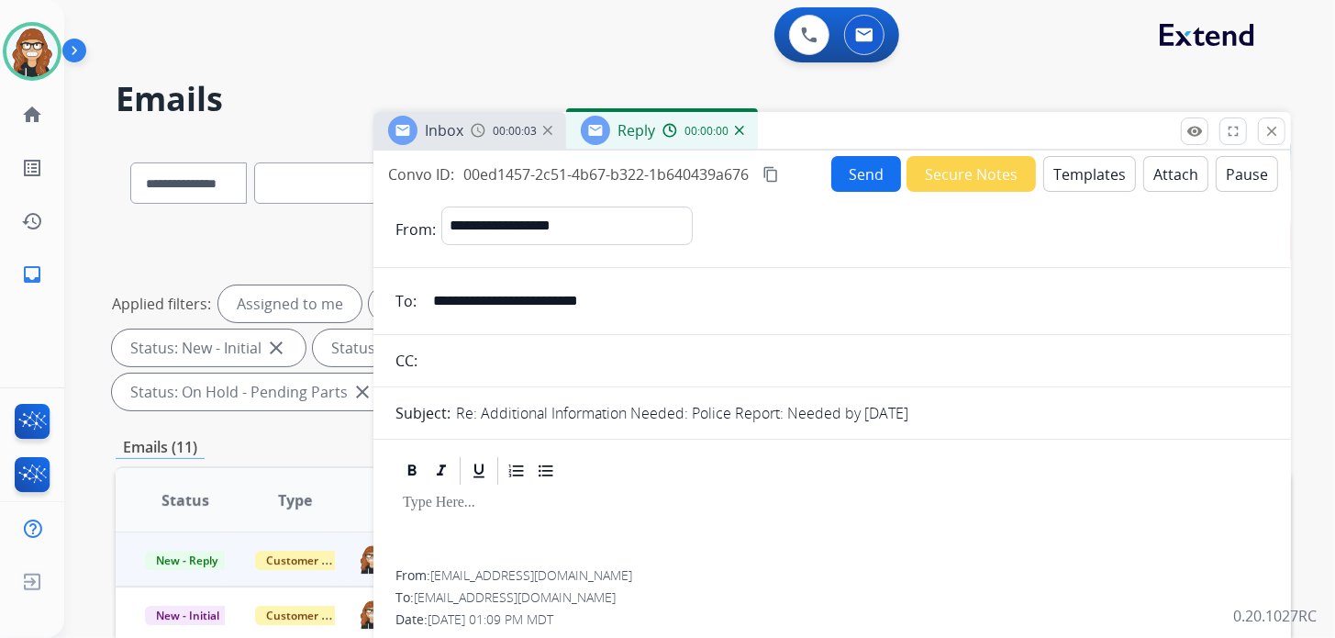
click at [1072, 171] on button "Templates" at bounding box center [1089, 174] width 93 height 36
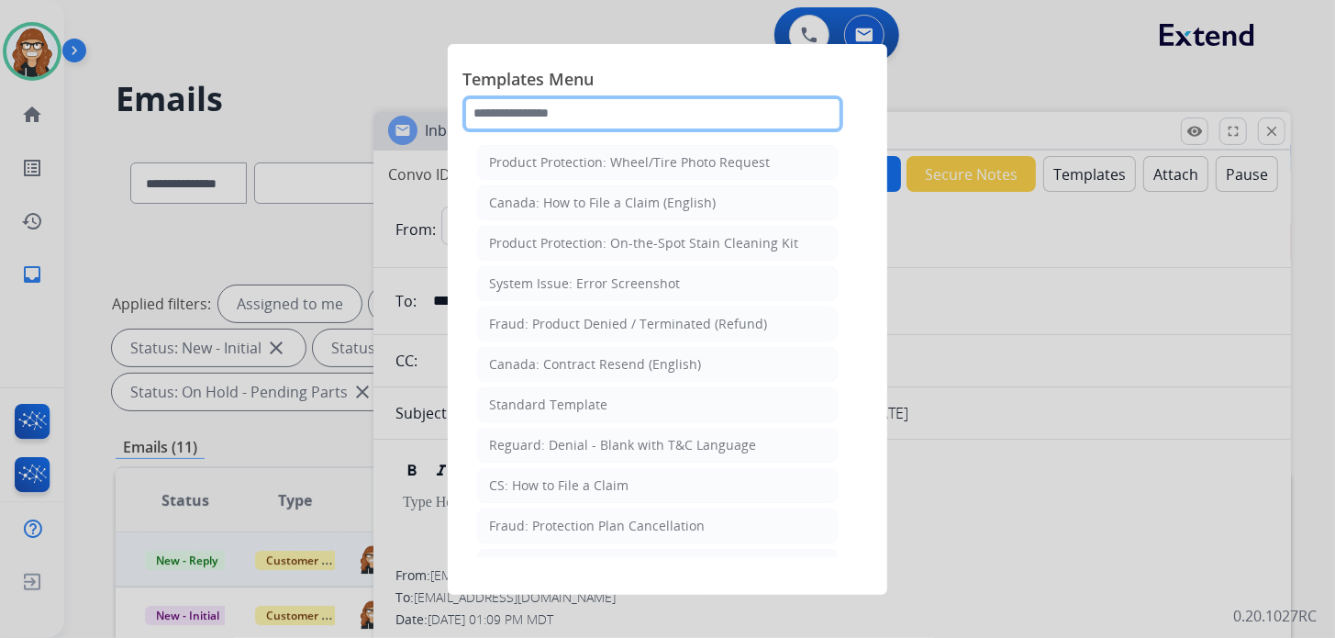
click at [619, 103] on input "text" at bounding box center [652, 113] width 381 height 37
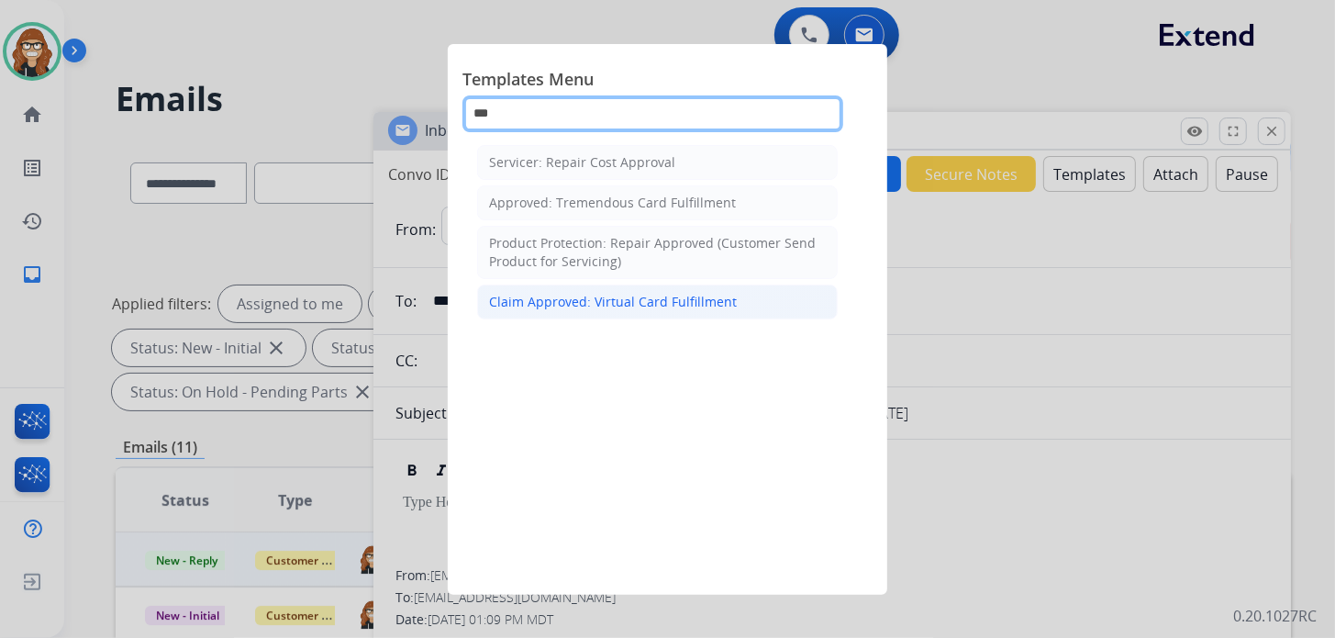
type input "***"
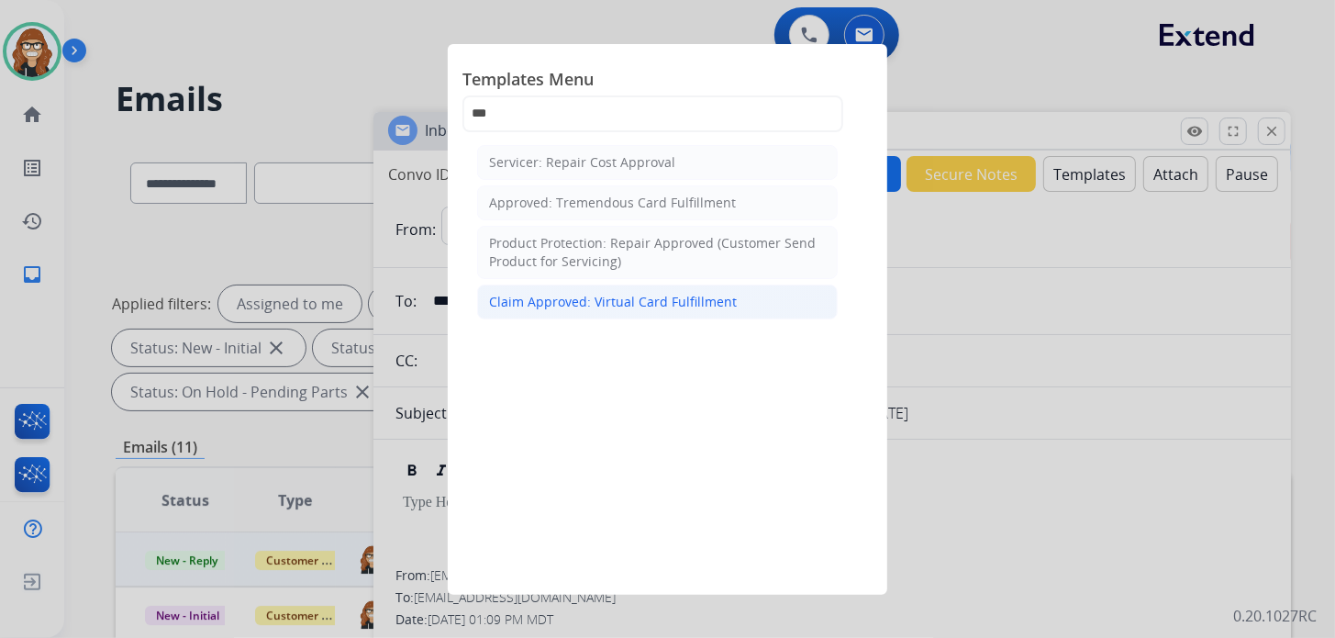
click at [614, 301] on div "Claim Approved: Virtual Card Fulfillment" at bounding box center [613, 302] width 248 height 18
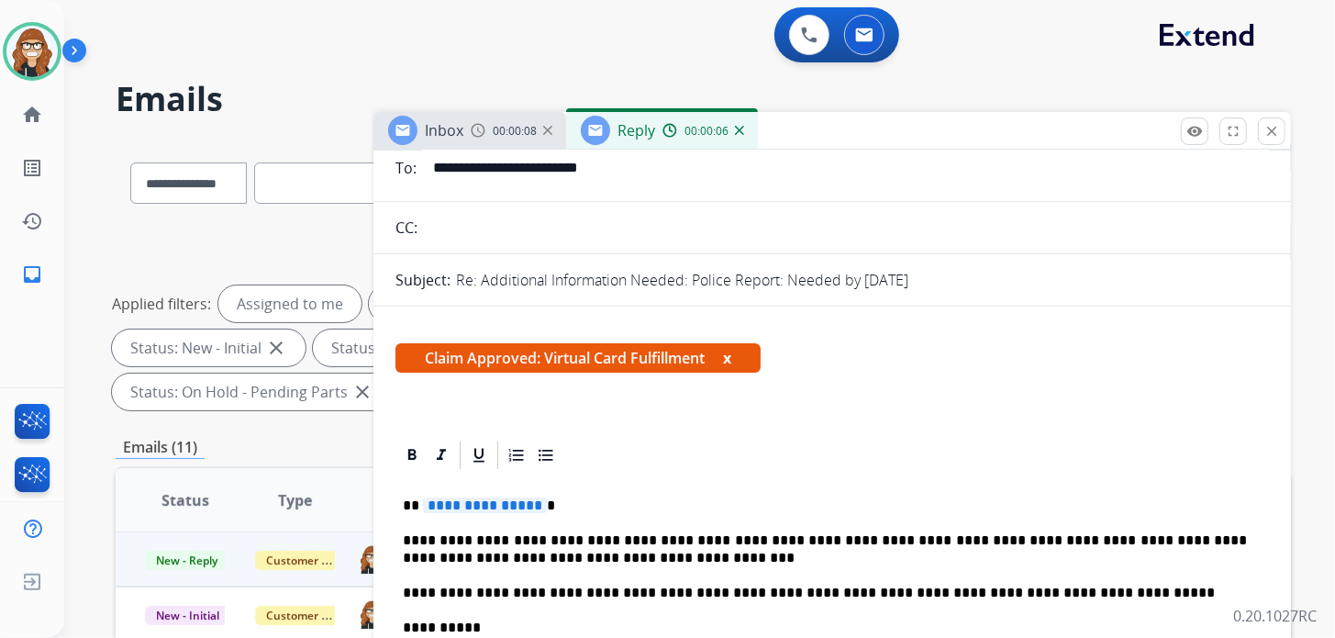
scroll to position [183, 0]
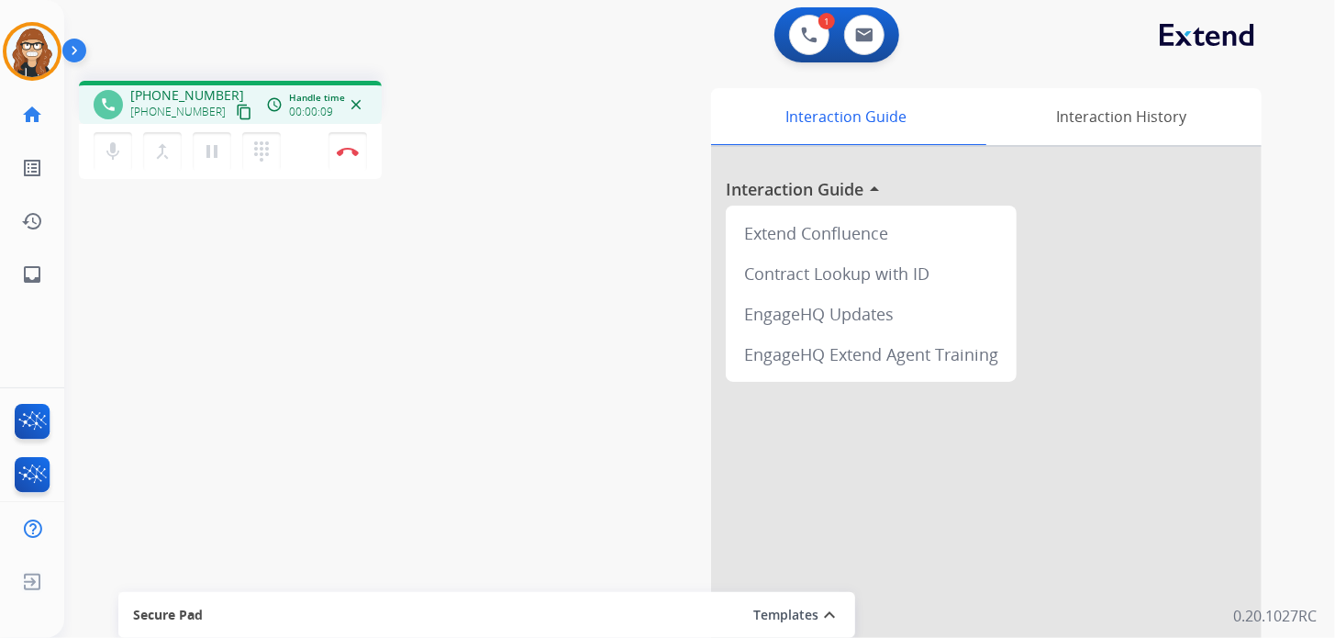
click at [236, 115] on mat-icon "content_copy" at bounding box center [244, 112] width 17 height 17
click at [236, 111] on mat-icon "content_copy" at bounding box center [244, 112] width 17 height 17
click at [351, 149] on img at bounding box center [348, 151] width 22 height 9
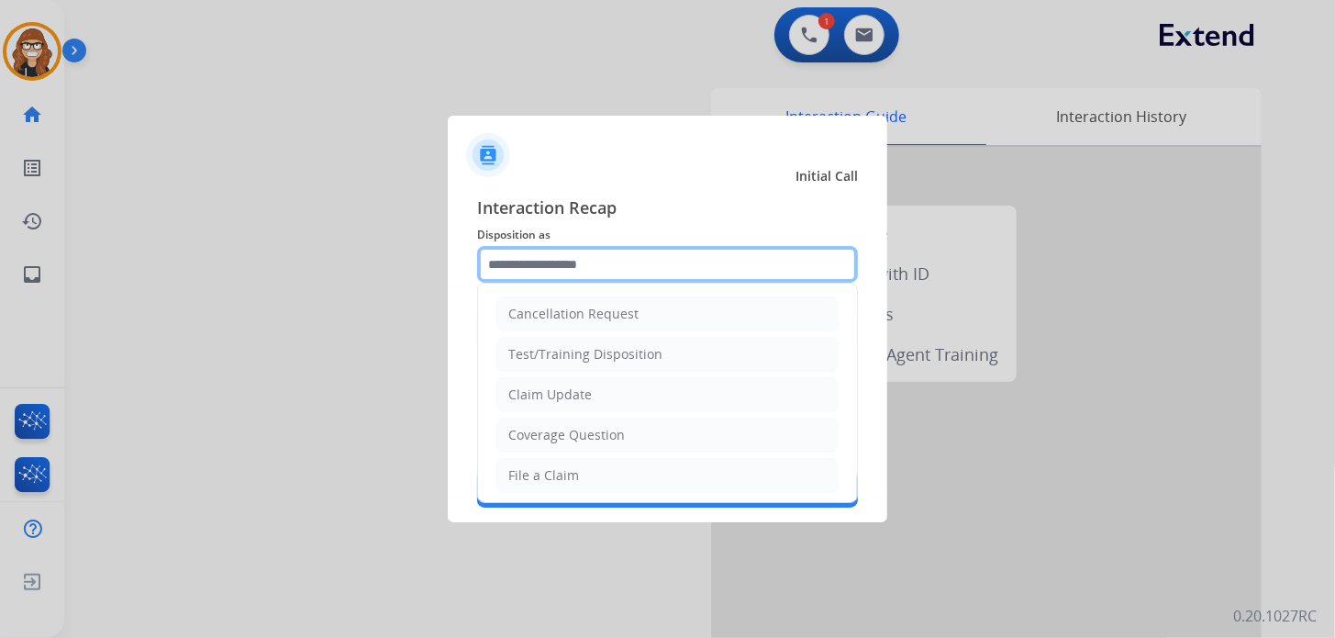
click at [518, 258] on input "text" at bounding box center [667, 264] width 381 height 37
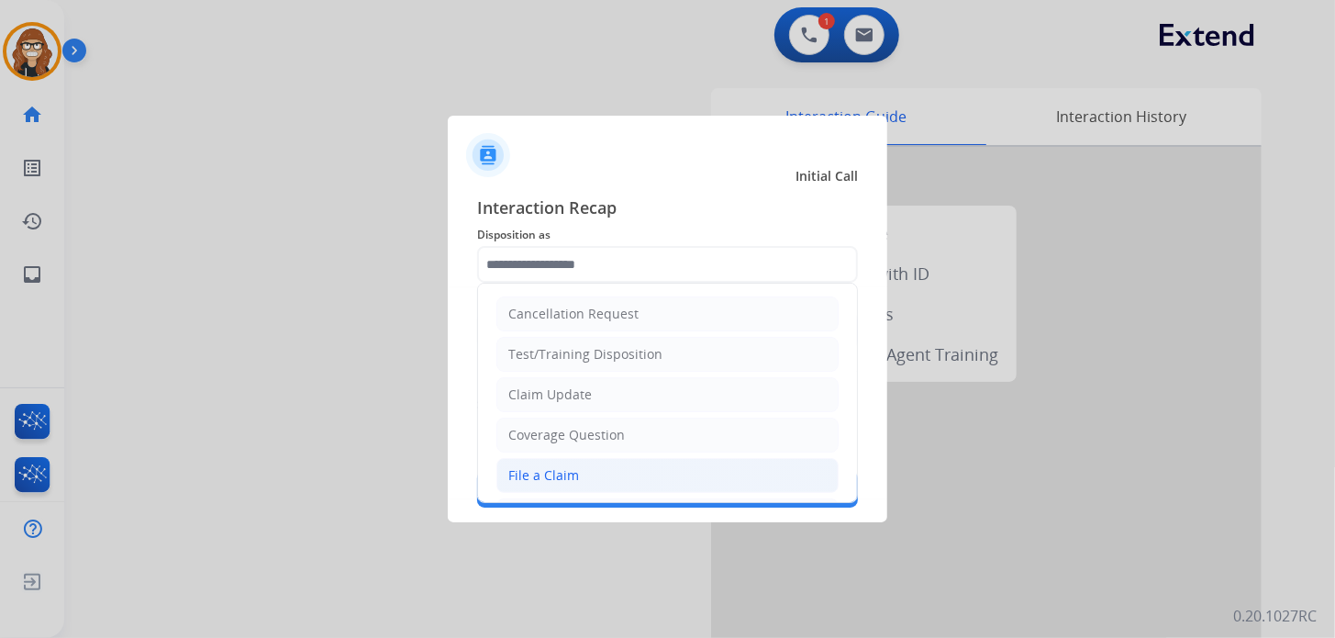
click at [582, 471] on li "File a Claim" at bounding box center [667, 475] width 342 height 35
type input "**********"
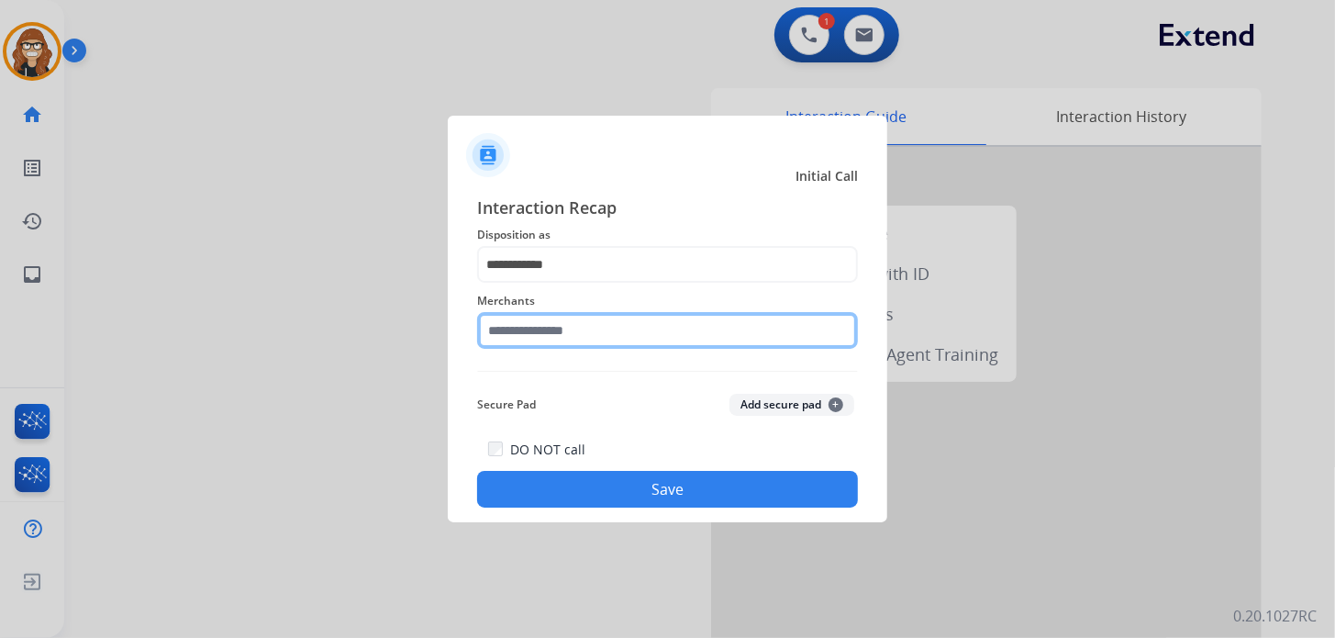
click at [555, 329] on input "text" at bounding box center [667, 330] width 381 height 37
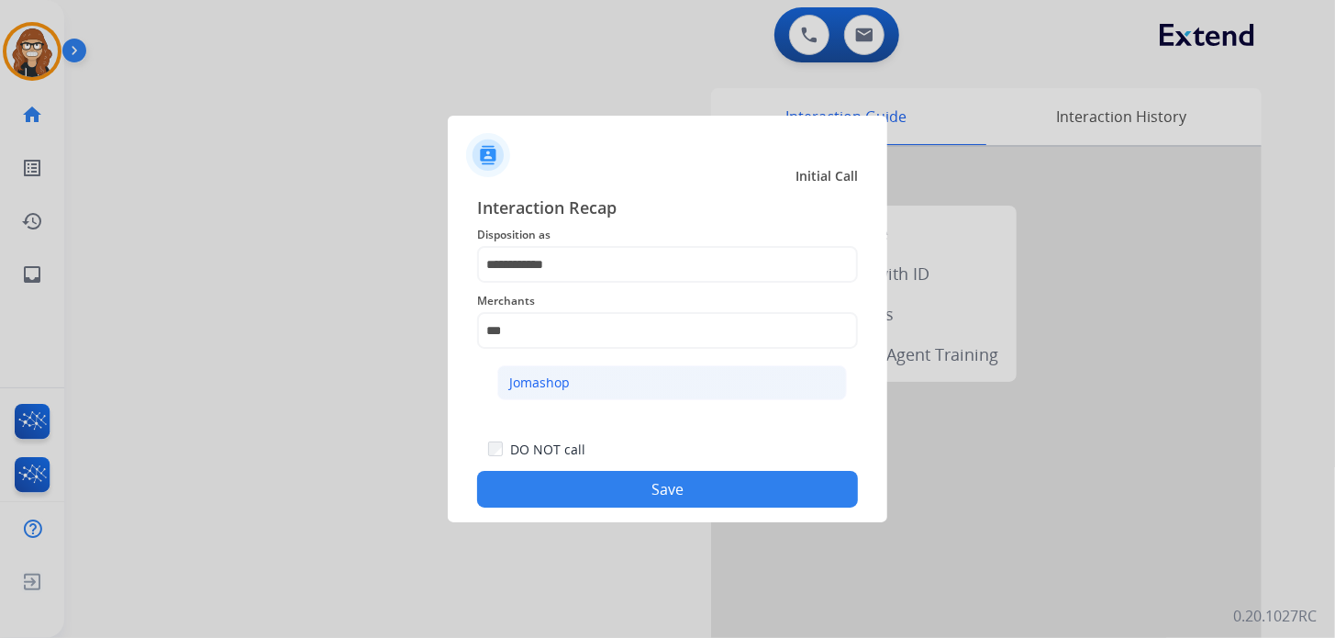
click at [557, 386] on div "Jomashop" at bounding box center [539, 382] width 61 height 18
type input "********"
click at [605, 499] on button "Save" at bounding box center [667, 489] width 381 height 37
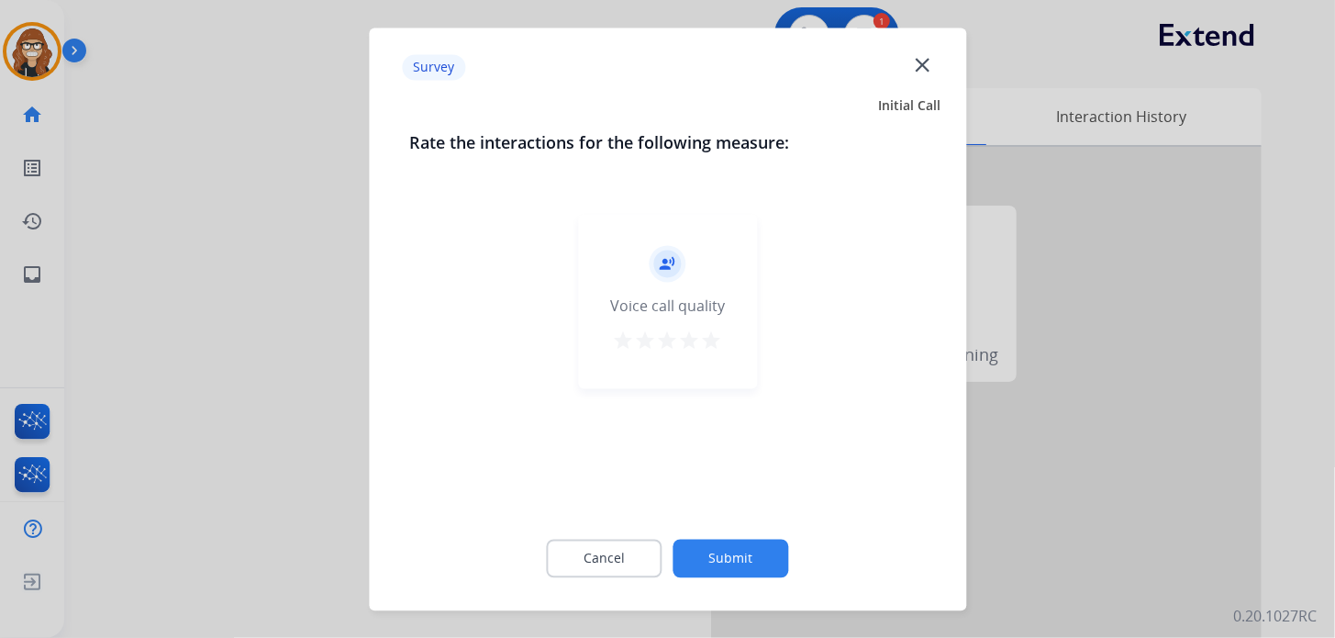
click at [707, 338] on mat-icon "star" at bounding box center [712, 340] width 22 height 22
click at [718, 549] on button "Submit" at bounding box center [731, 558] width 116 height 39
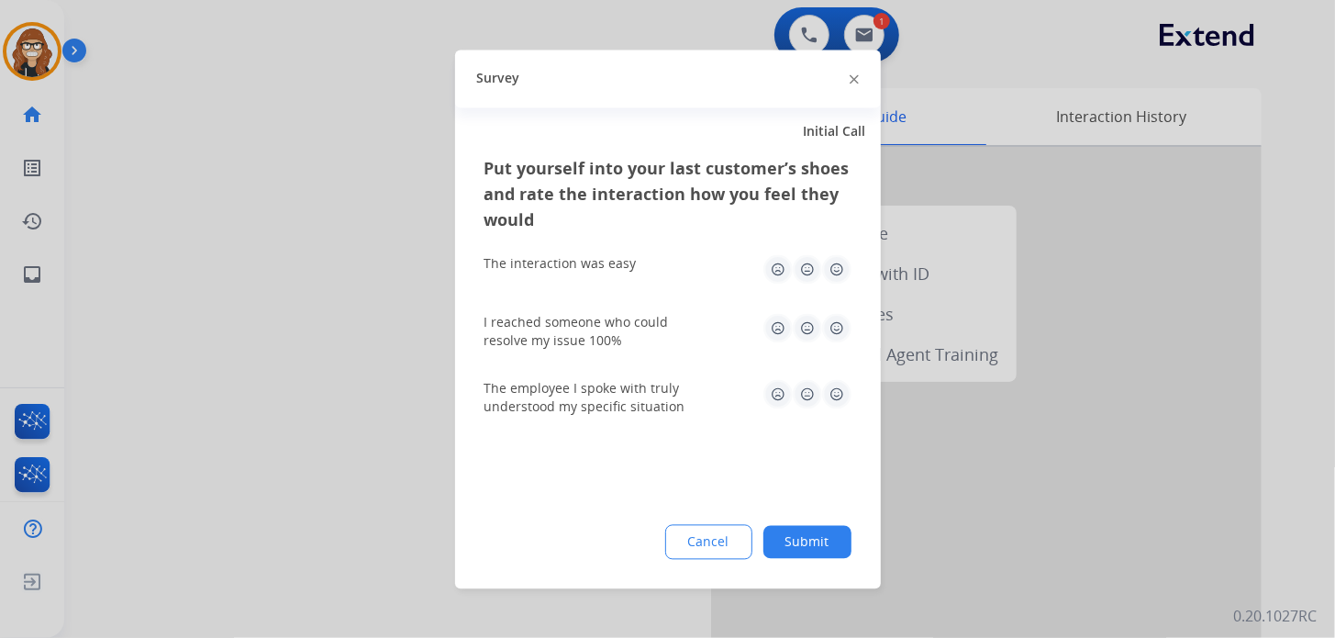
click at [838, 264] on img at bounding box center [836, 268] width 29 height 29
click at [835, 331] on img at bounding box center [836, 327] width 29 height 29
click at [833, 391] on img at bounding box center [836, 393] width 29 height 29
click at [792, 545] on button "Submit" at bounding box center [807, 541] width 88 height 33
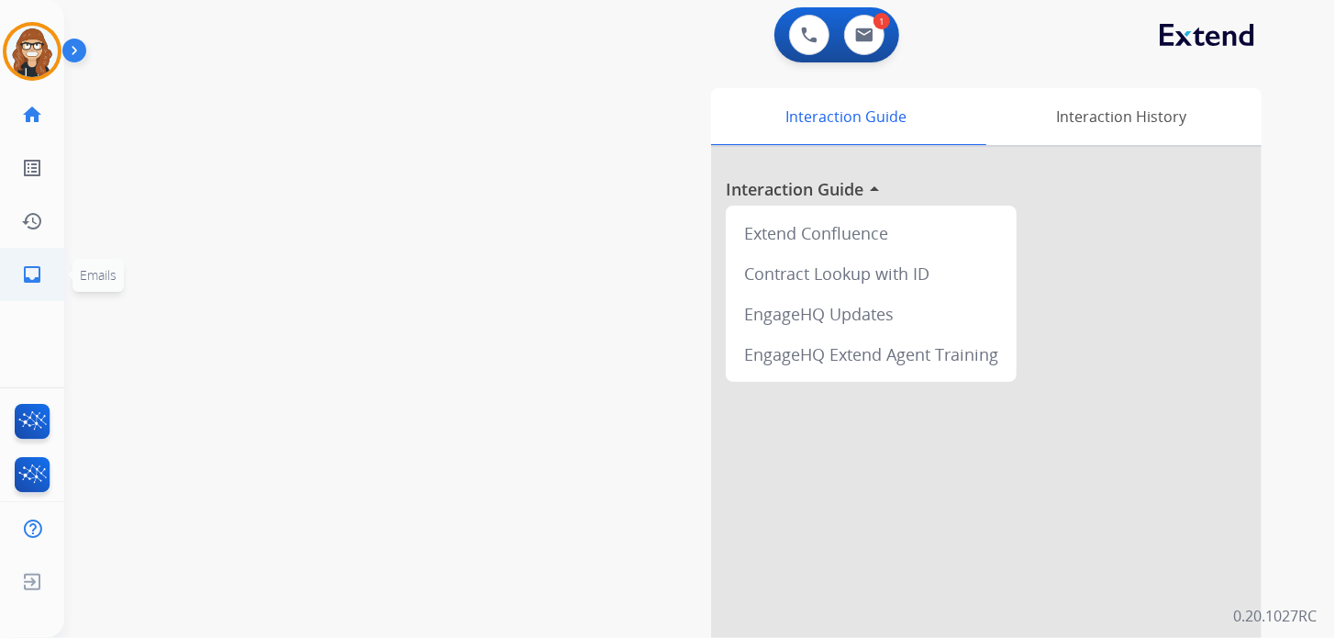
click at [50, 264] on link "inbox Emails" at bounding box center [31, 274] width 51 height 51
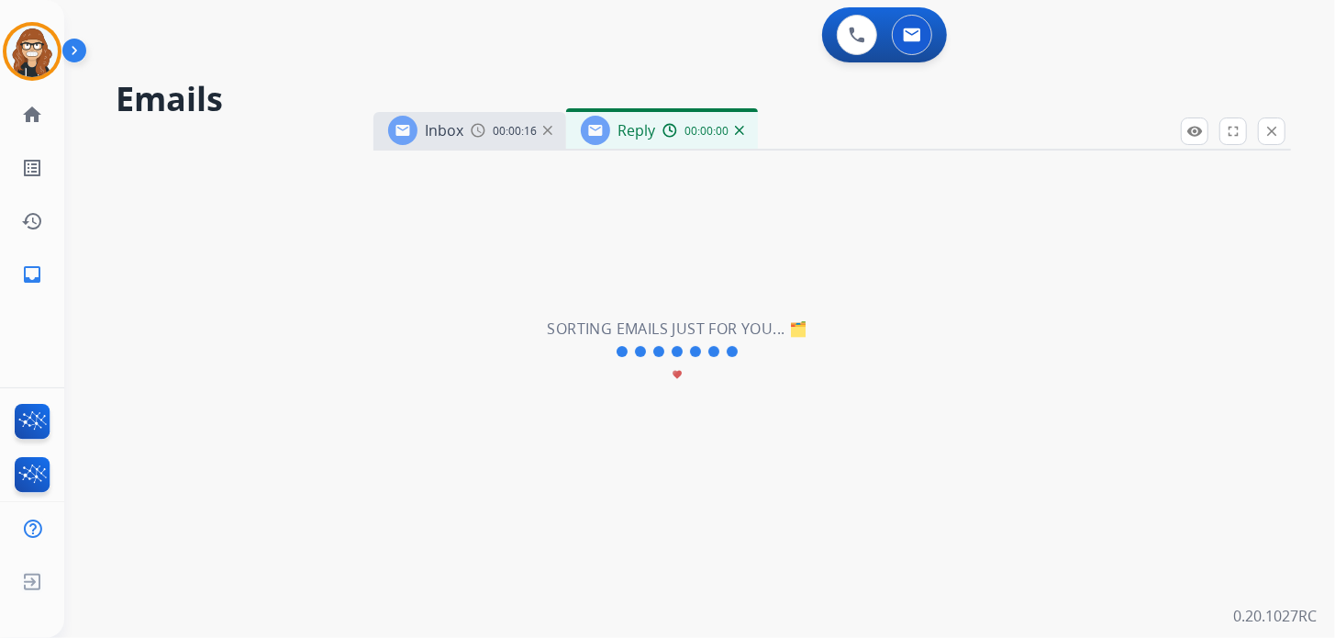
select select "**********"
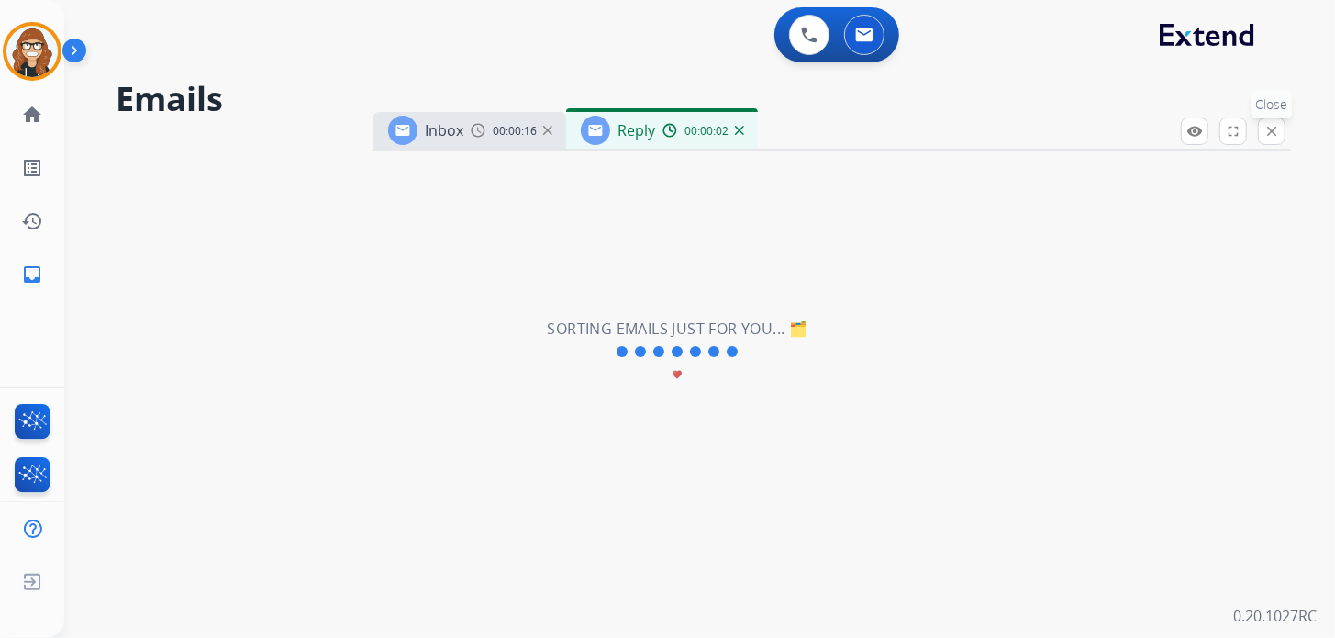
click at [1270, 132] on mat-icon "close" at bounding box center [1271, 131] width 17 height 17
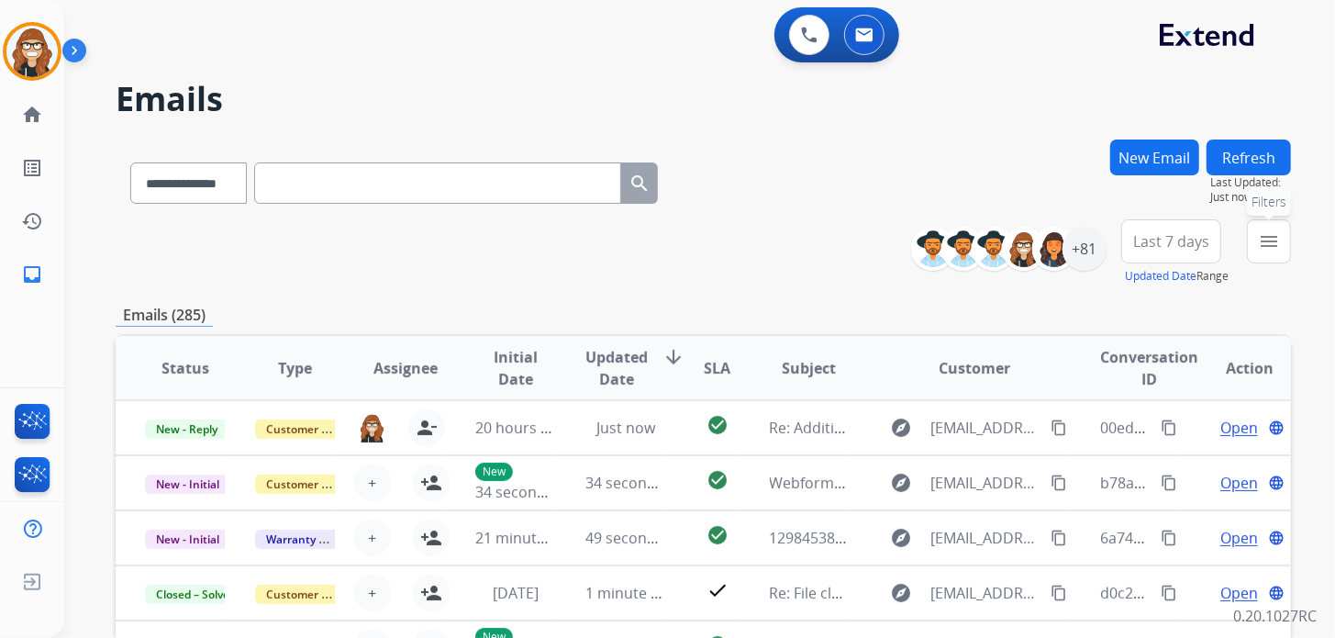
click at [1279, 235] on button "menu Filters" at bounding box center [1269, 241] width 44 height 44
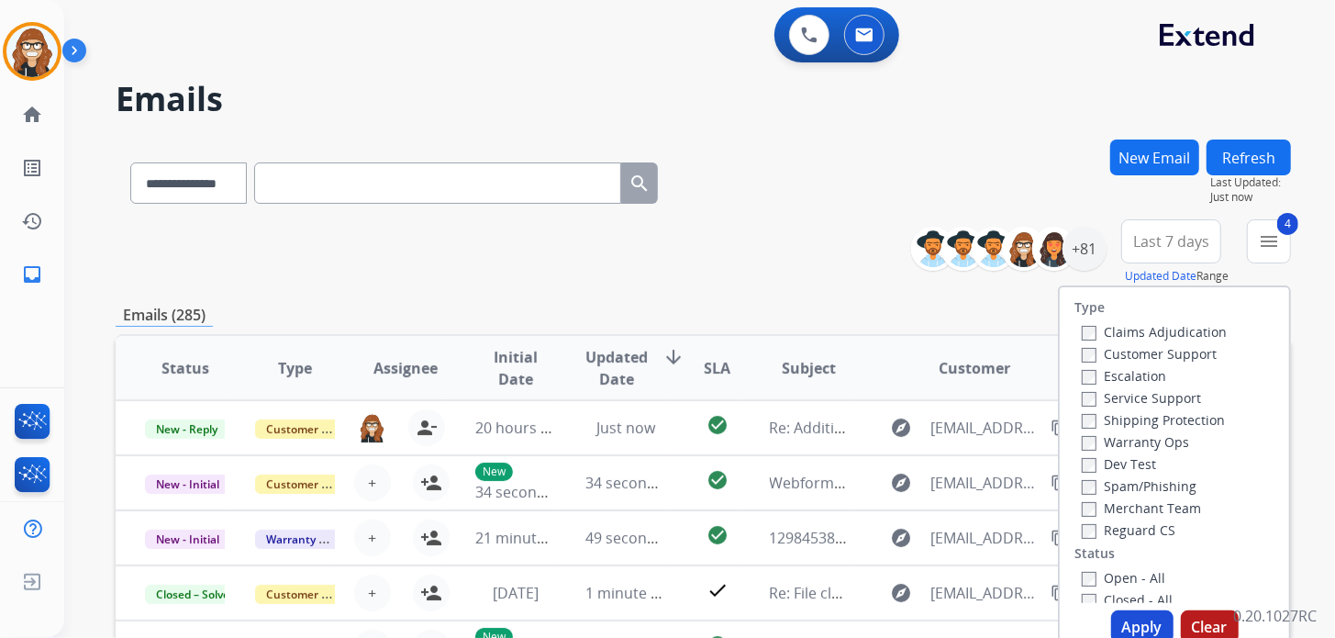
click at [1132, 619] on button "Apply" at bounding box center [1142, 626] width 62 height 33
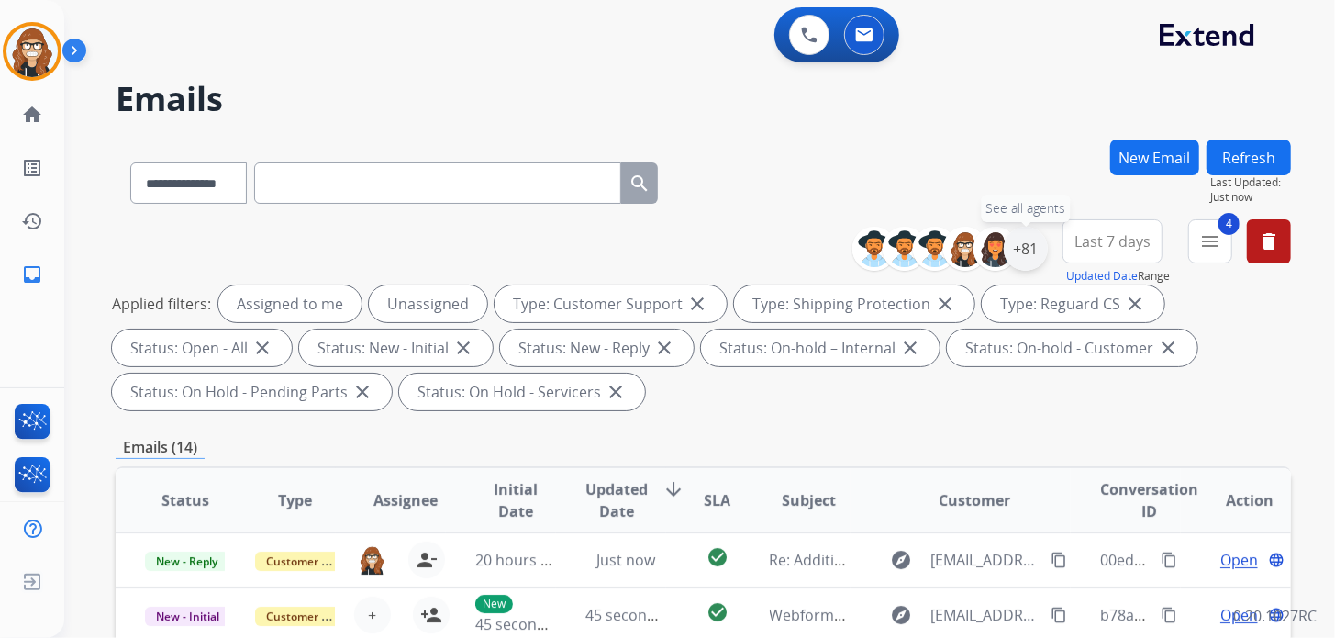
click at [1026, 258] on div "+81" at bounding box center [1026, 249] width 44 height 44
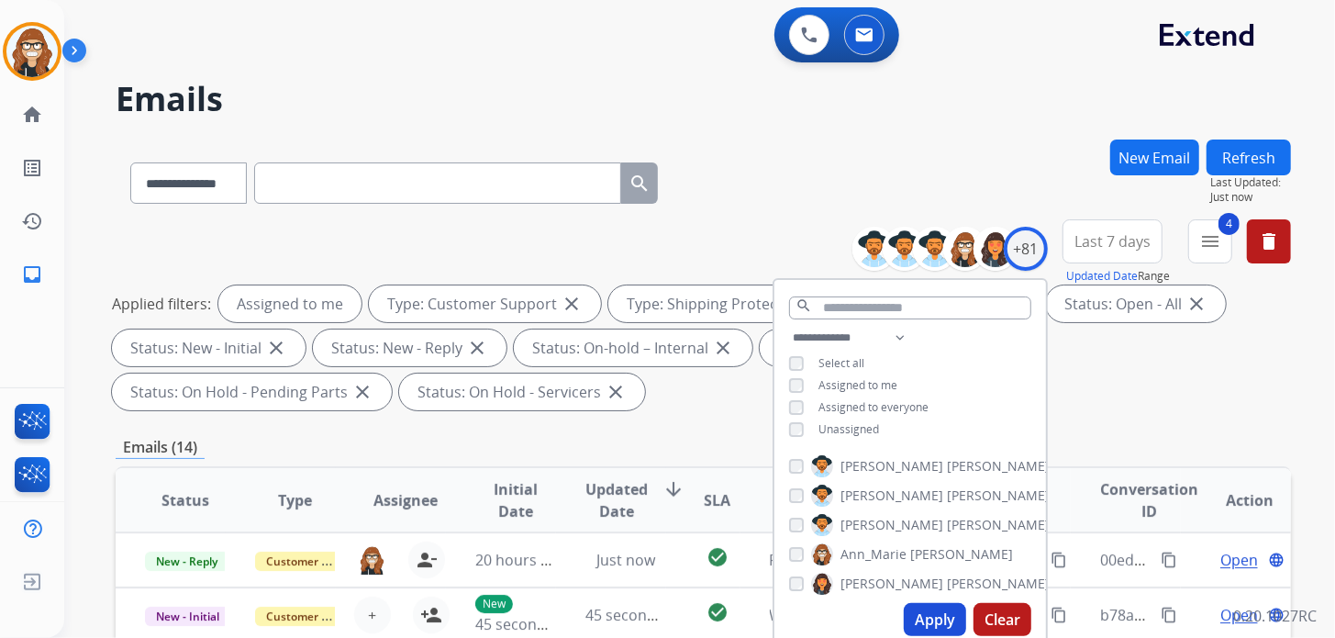
click at [923, 614] on button "Apply" at bounding box center [935, 619] width 62 height 33
click at [782, 183] on div "**********" at bounding box center [703, 179] width 1175 height 80
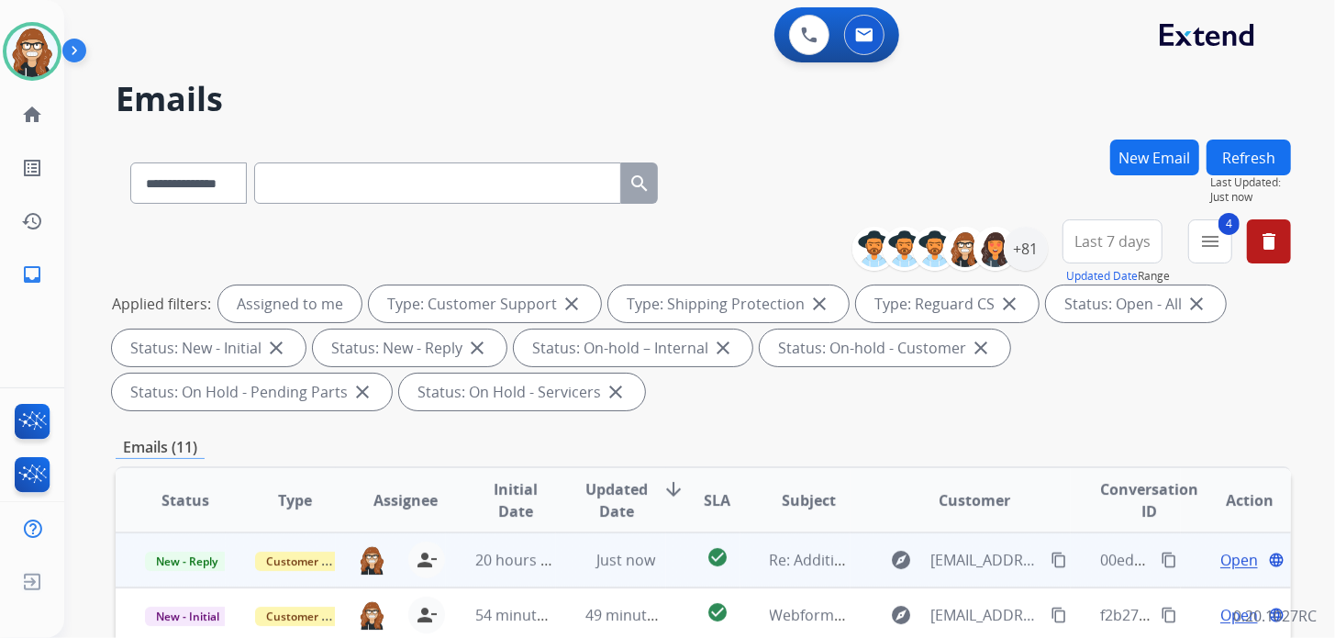
scroll to position [275, 0]
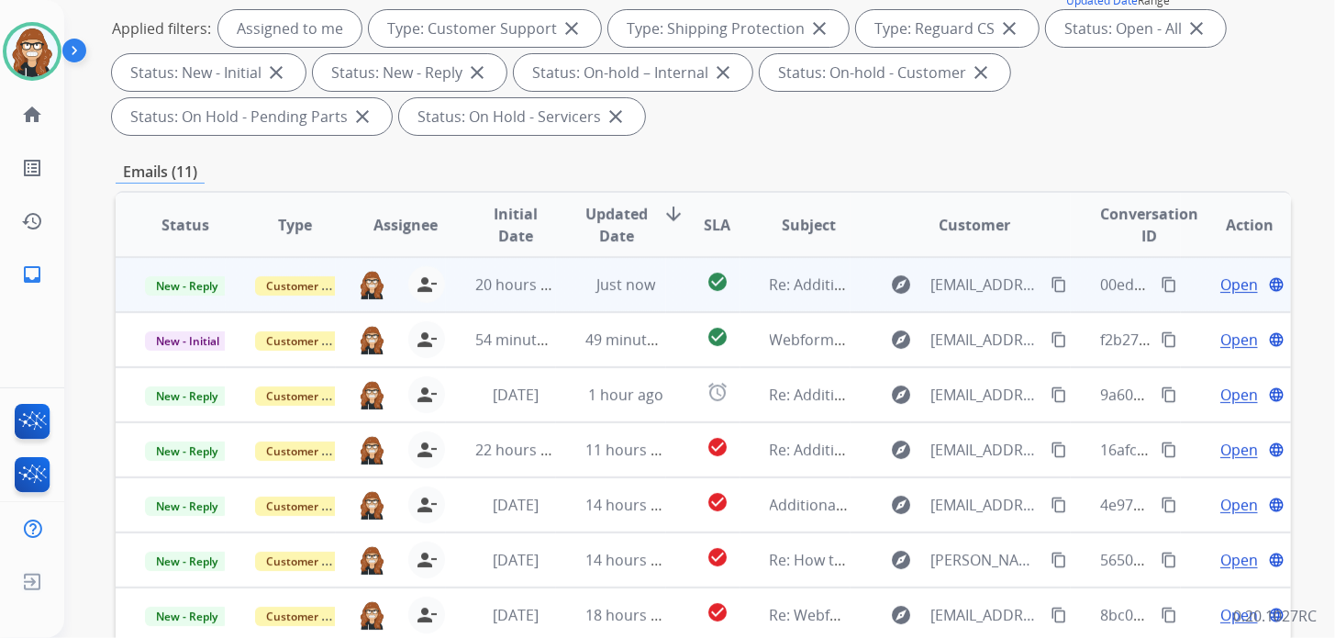
click at [1227, 284] on span "Open" at bounding box center [1239, 284] width 38 height 22
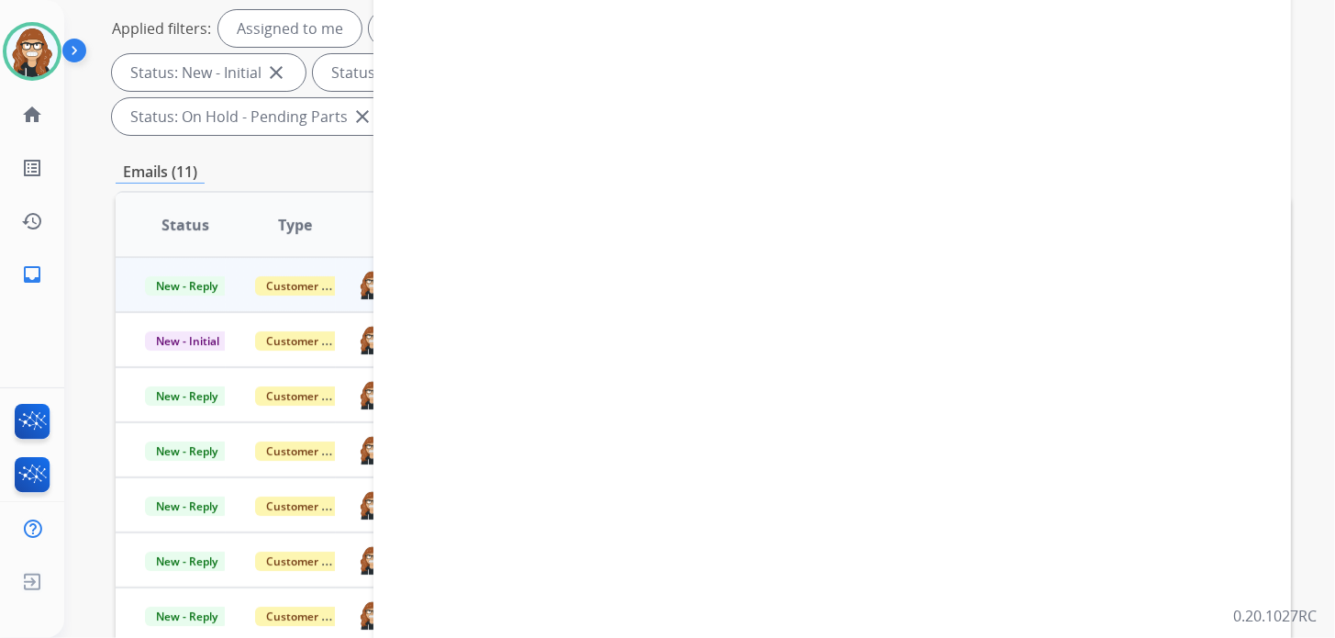
select select "**********"
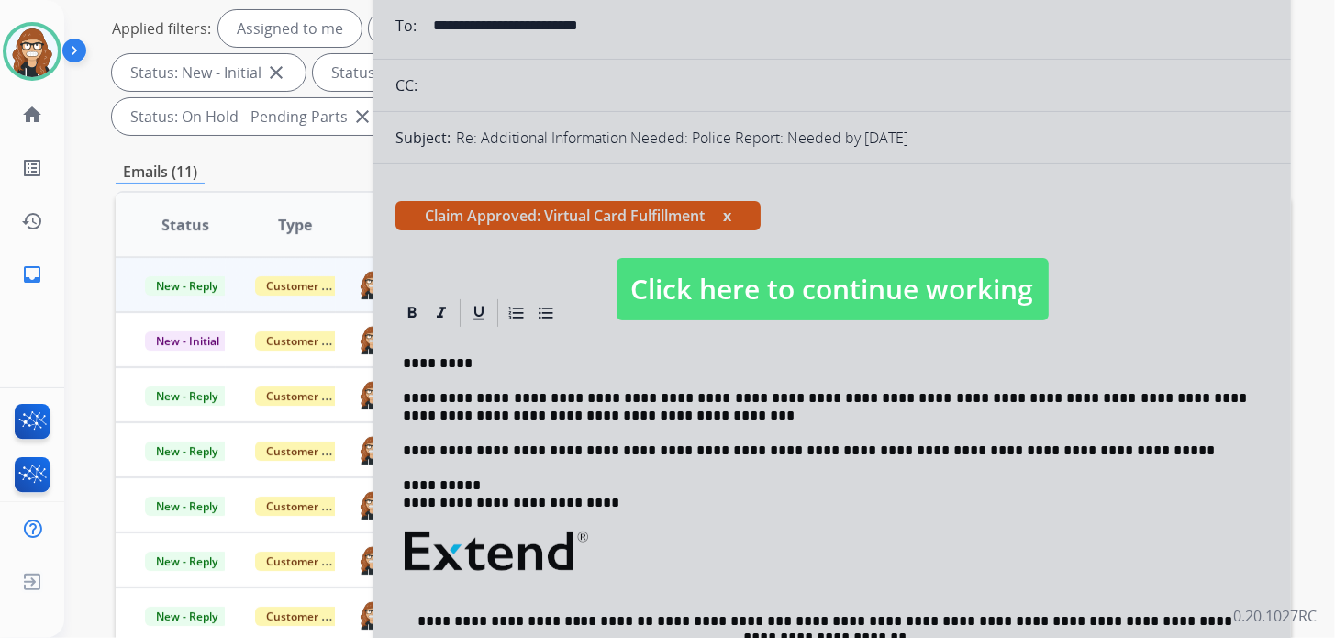
click at [805, 281] on span "Click here to continue working" at bounding box center [833, 289] width 432 height 62
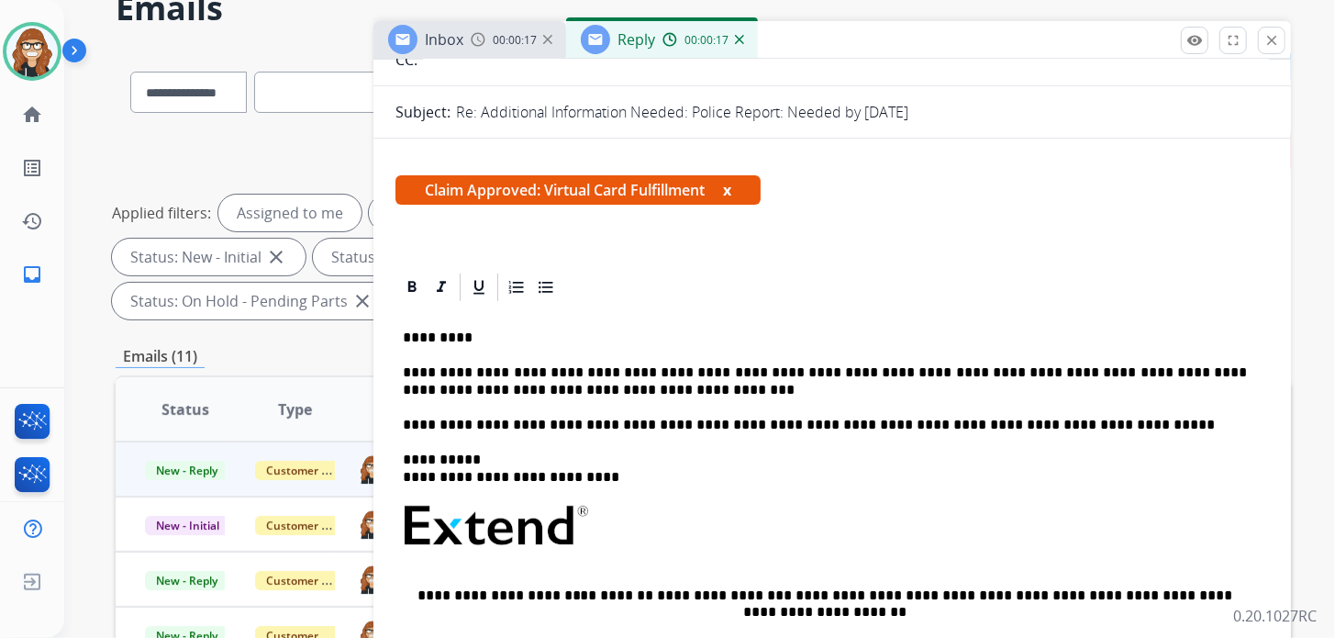
scroll to position [91, 0]
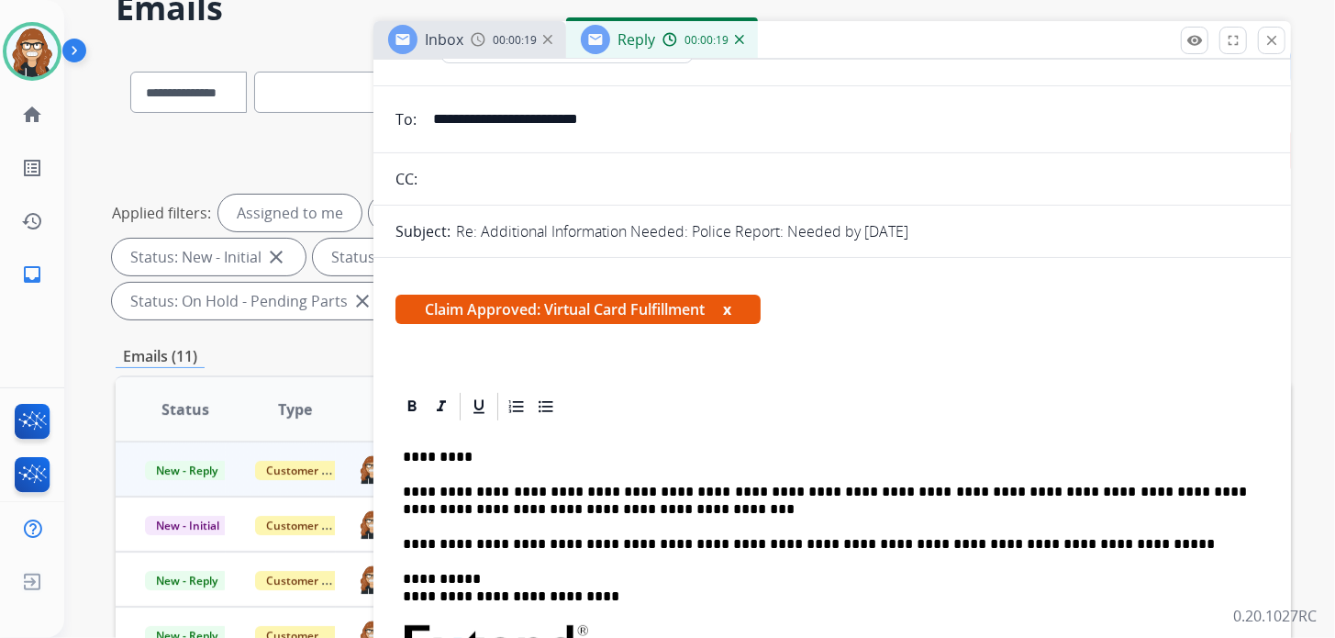
click at [731, 307] on button "x" at bounding box center [727, 309] width 8 height 22
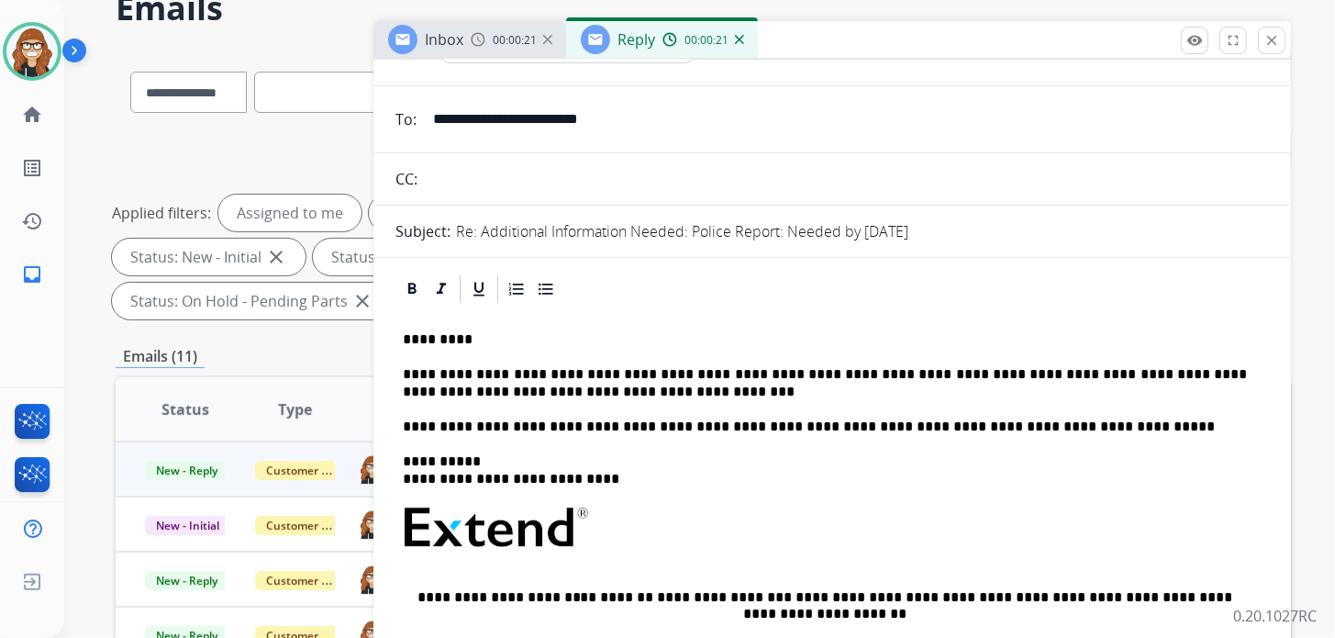
scroll to position [0, 0]
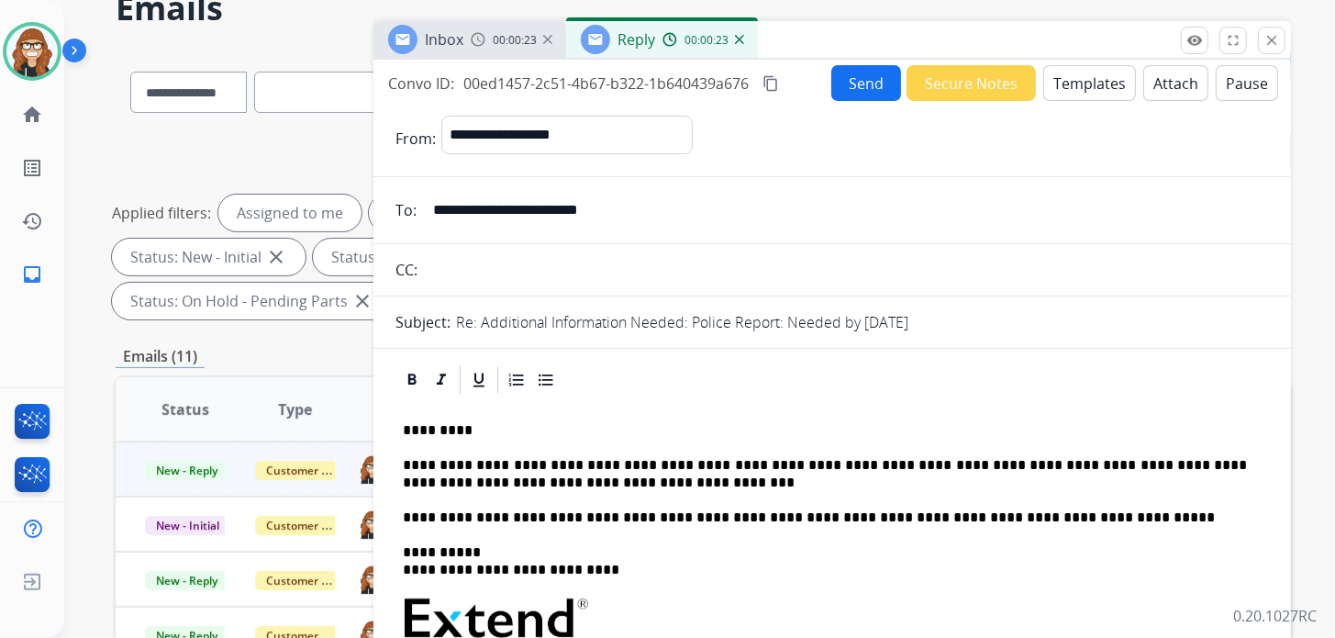
click at [855, 86] on button "Send" at bounding box center [866, 83] width 70 height 36
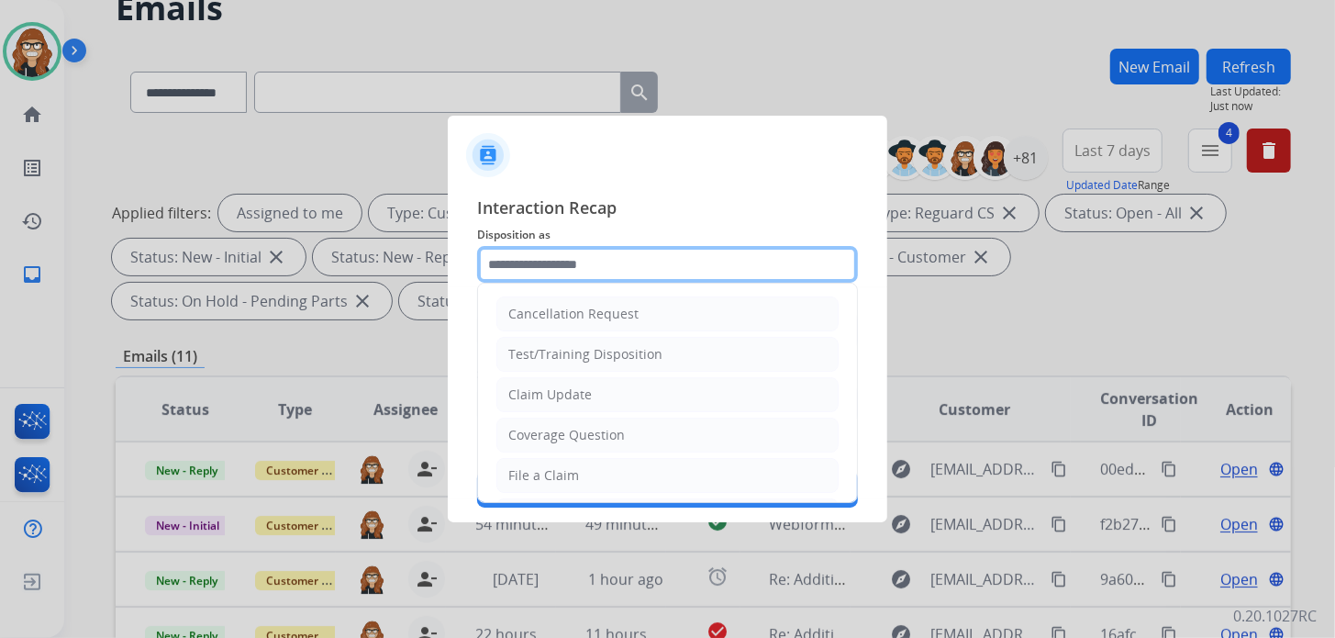
click at [592, 267] on input "text" at bounding box center [667, 264] width 381 height 37
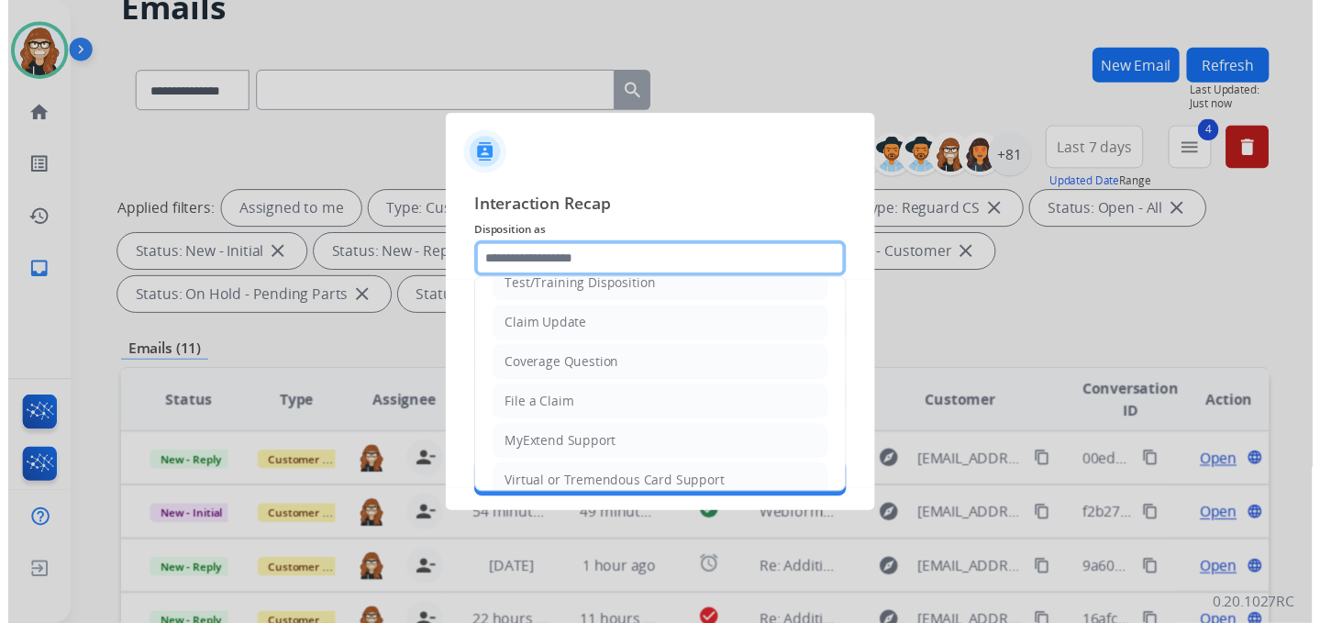
scroll to position [91, 0]
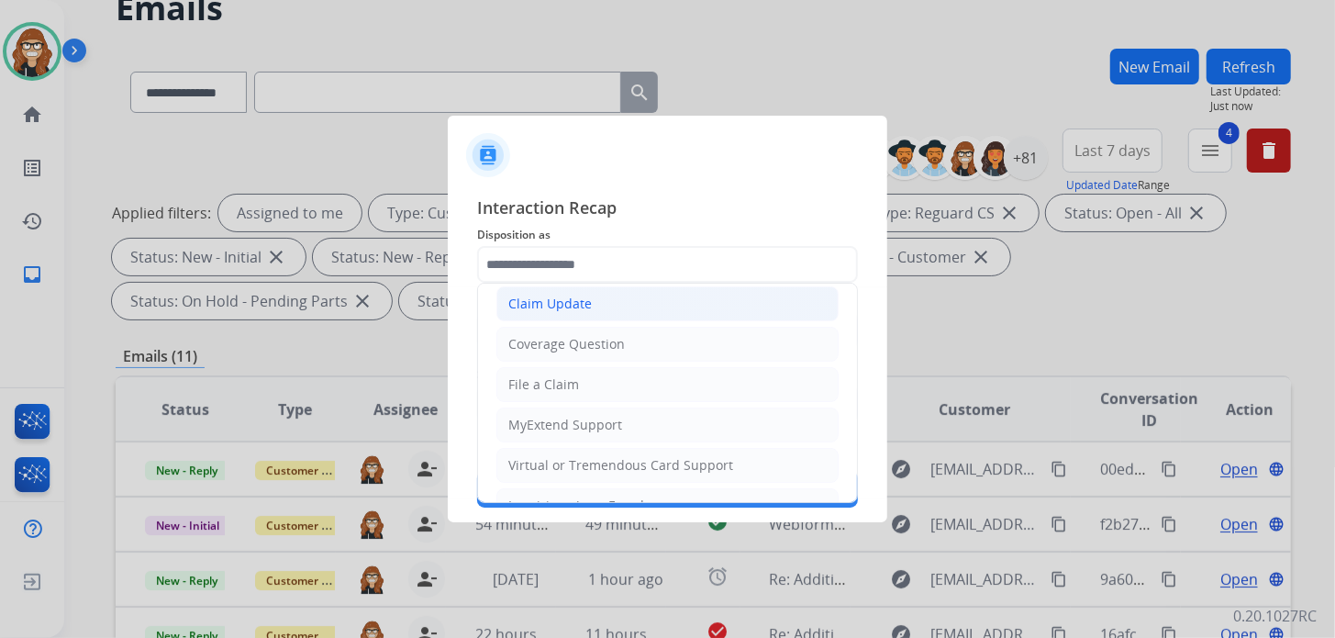
click at [587, 310] on div "Claim Update" at bounding box center [549, 304] width 83 height 18
type input "**********"
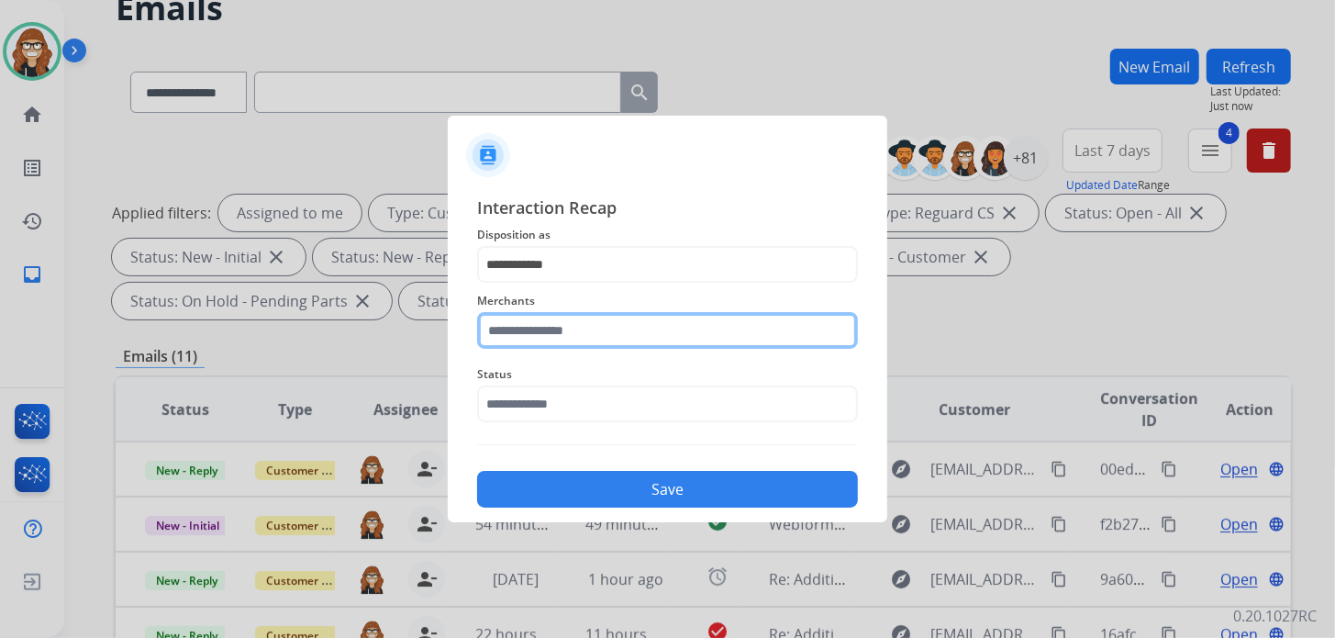
click at [579, 333] on input "text" at bounding box center [667, 330] width 381 height 37
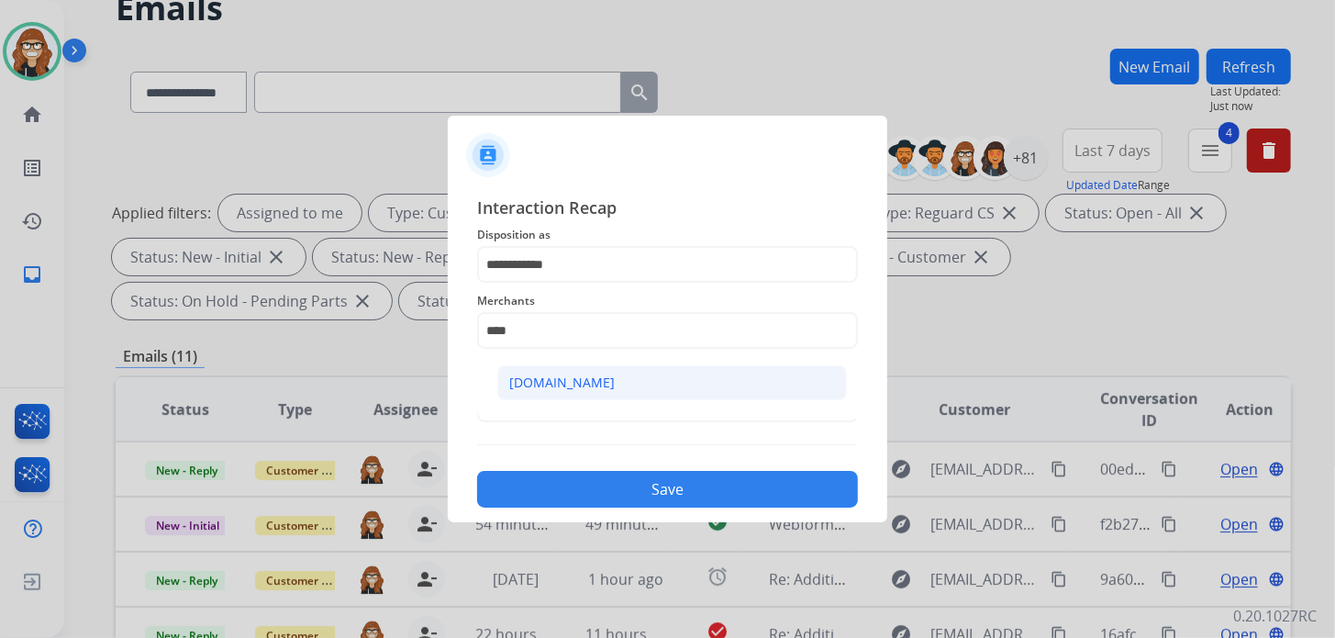
click at [593, 390] on li "[DOMAIN_NAME]" at bounding box center [672, 382] width 350 height 35
type input "**********"
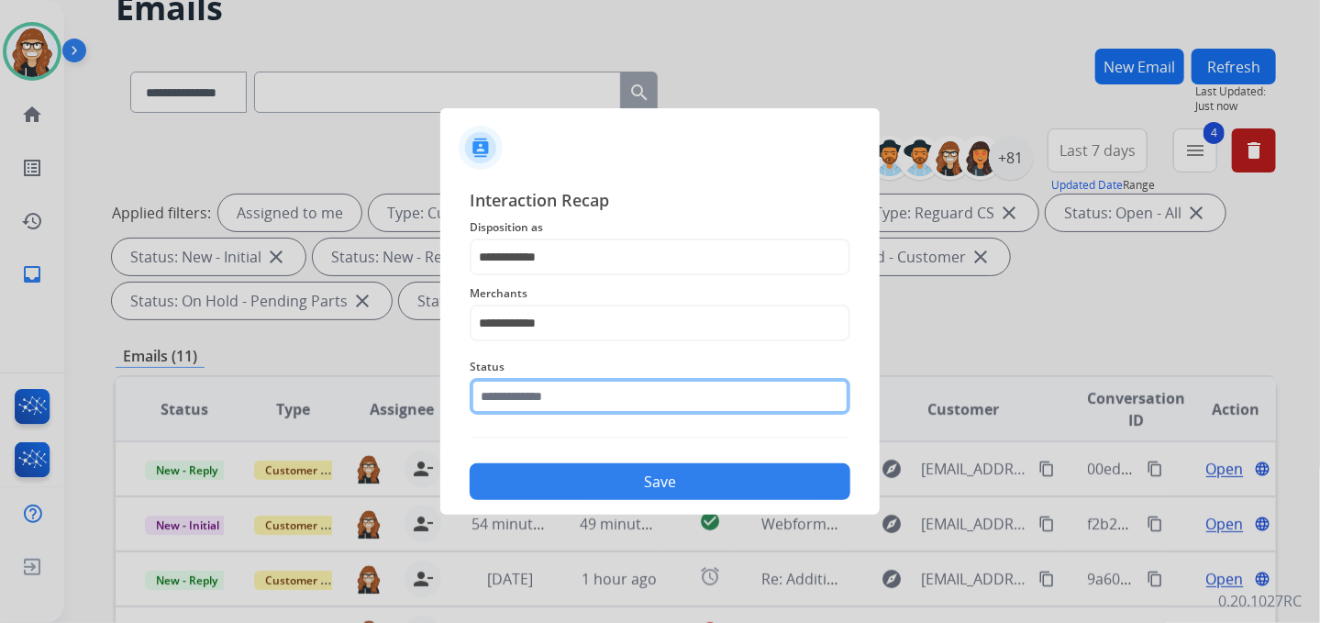
click at [572, 407] on input "text" at bounding box center [660, 396] width 381 height 37
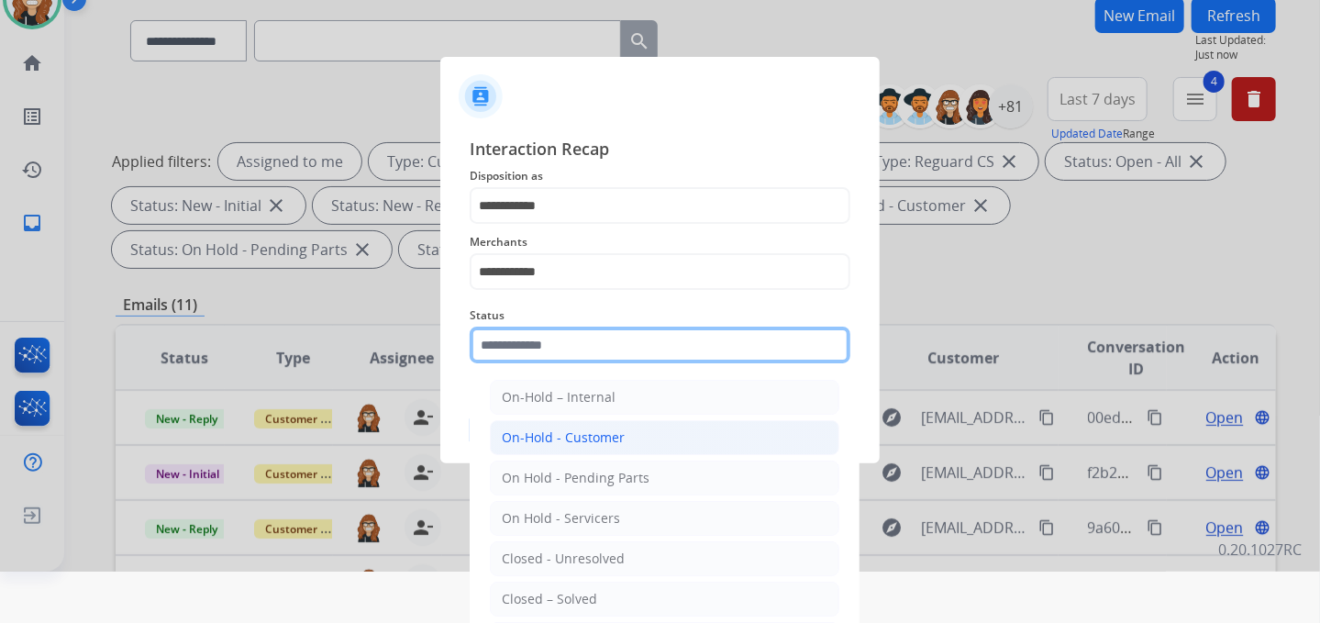
scroll to position [74, 0]
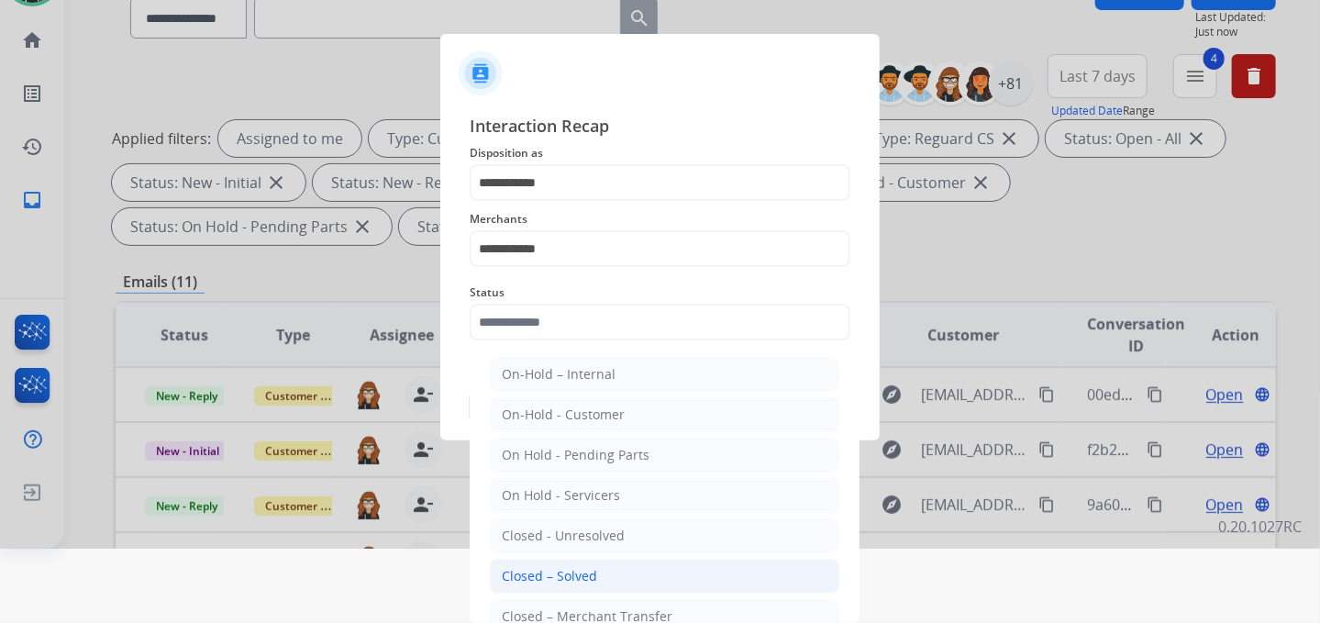
click at [592, 568] on div "Closed – Solved" at bounding box center [549, 576] width 95 height 18
type input "**********"
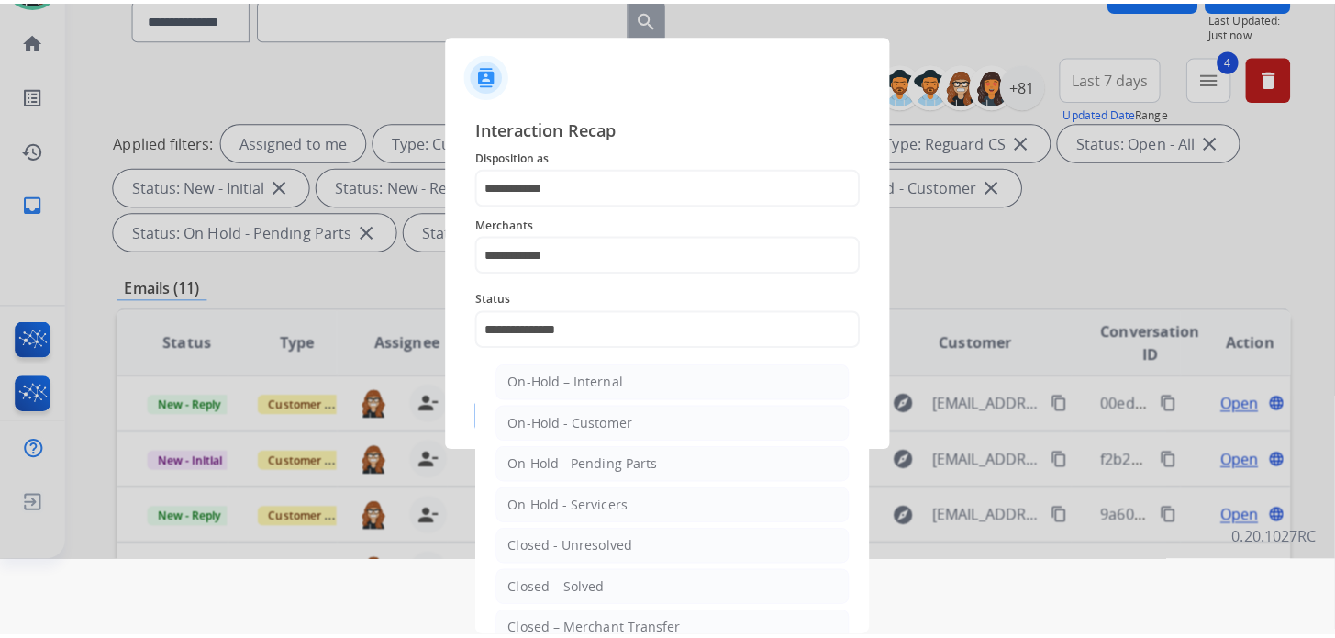
scroll to position [0, 0]
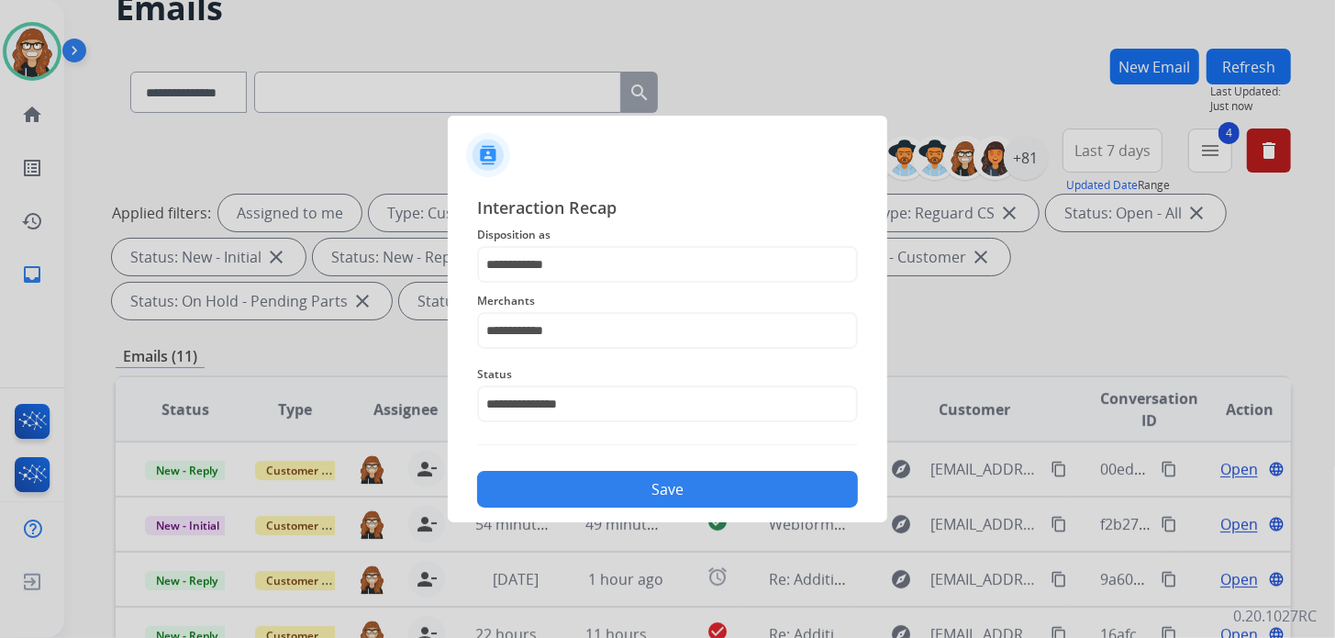
click at [587, 486] on button "Save" at bounding box center [667, 489] width 381 height 37
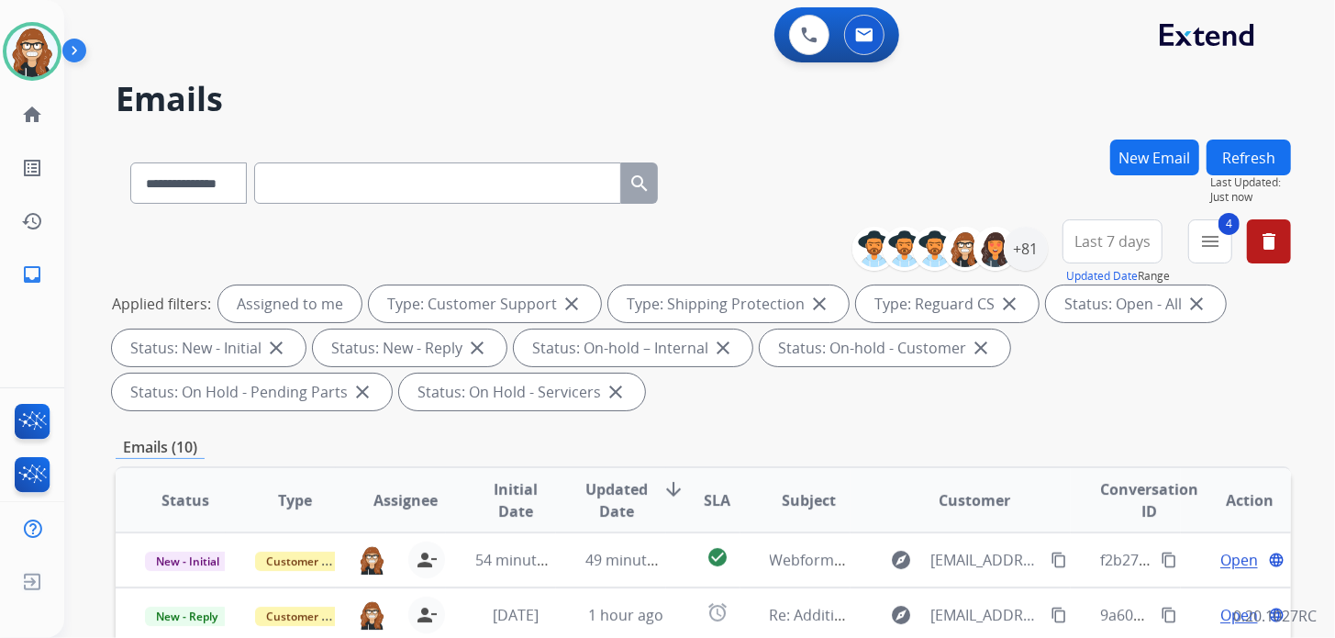
click at [1244, 146] on button "Refresh" at bounding box center [1248, 157] width 84 height 36
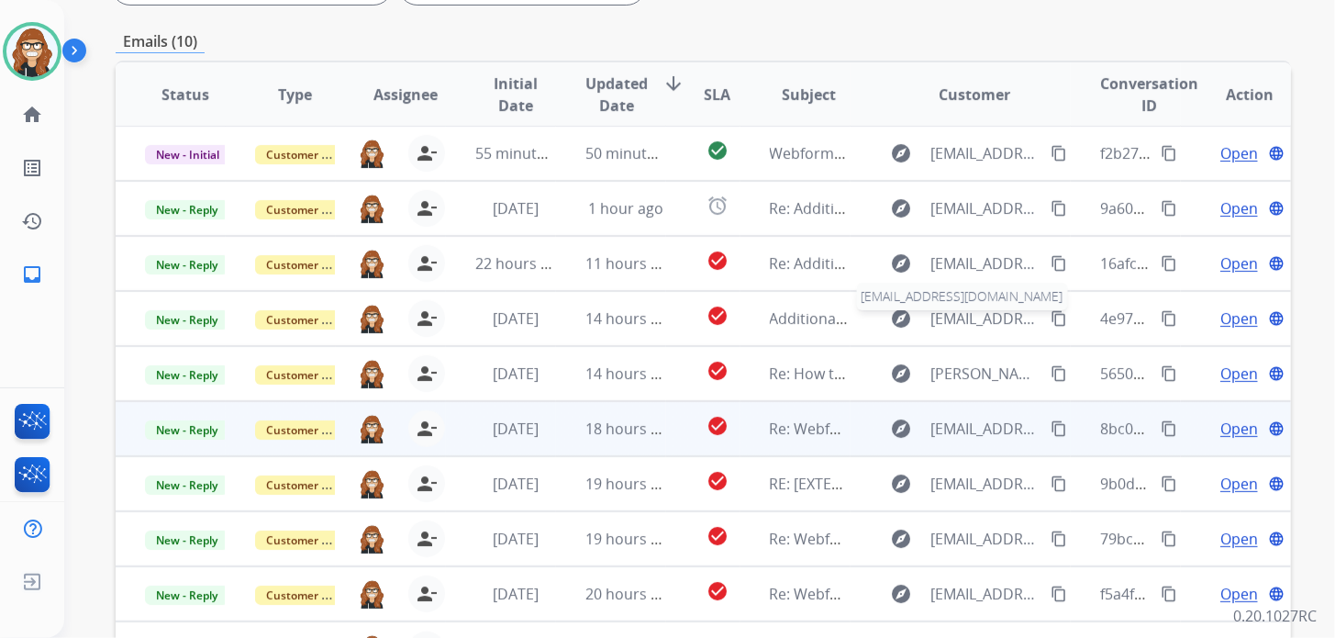
scroll to position [538, 0]
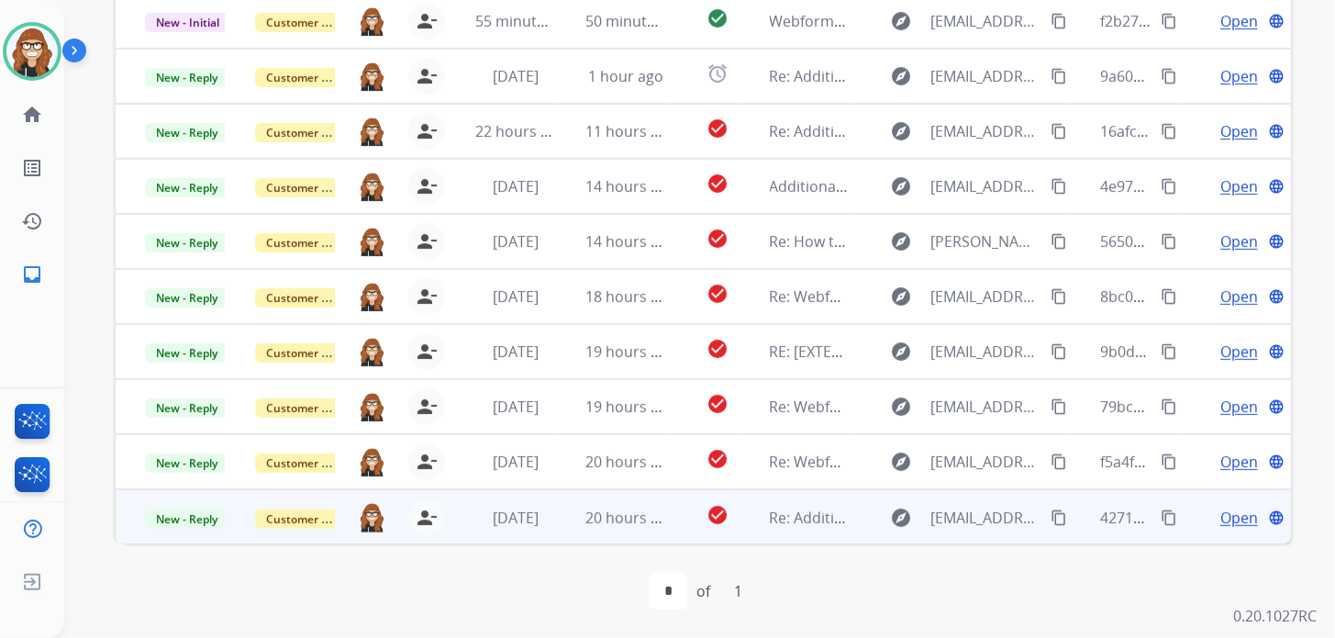
click at [1220, 520] on span "Open" at bounding box center [1239, 517] width 38 height 22
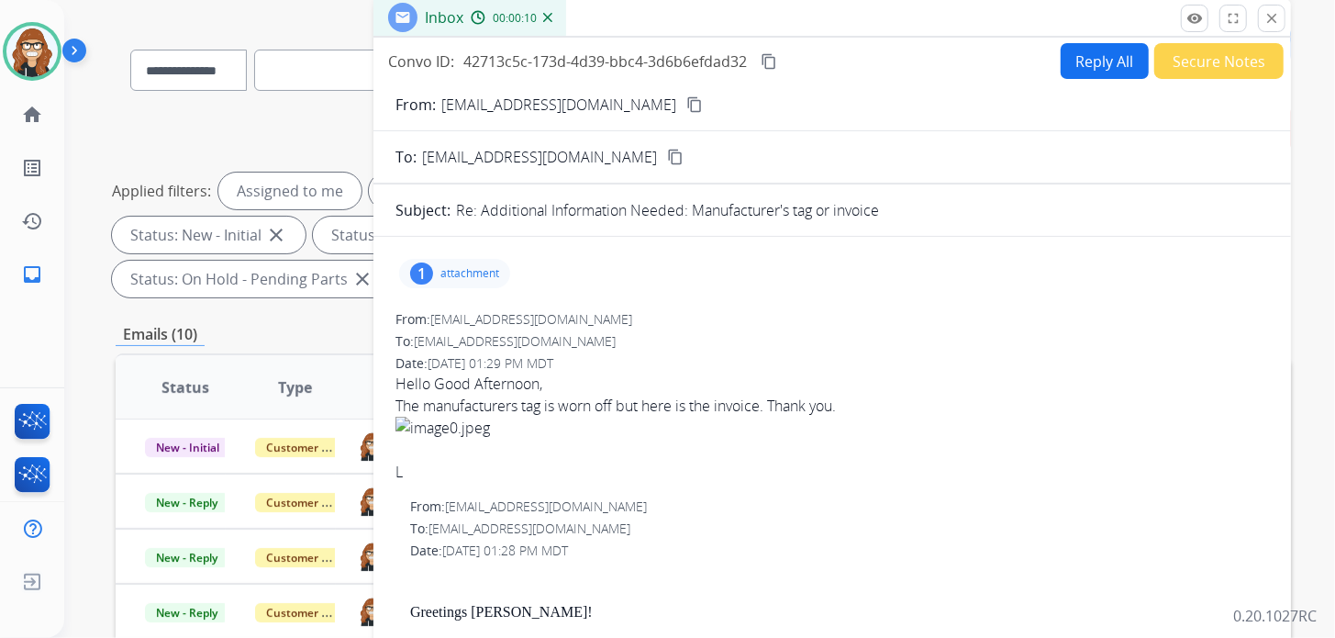
scroll to position [79, 0]
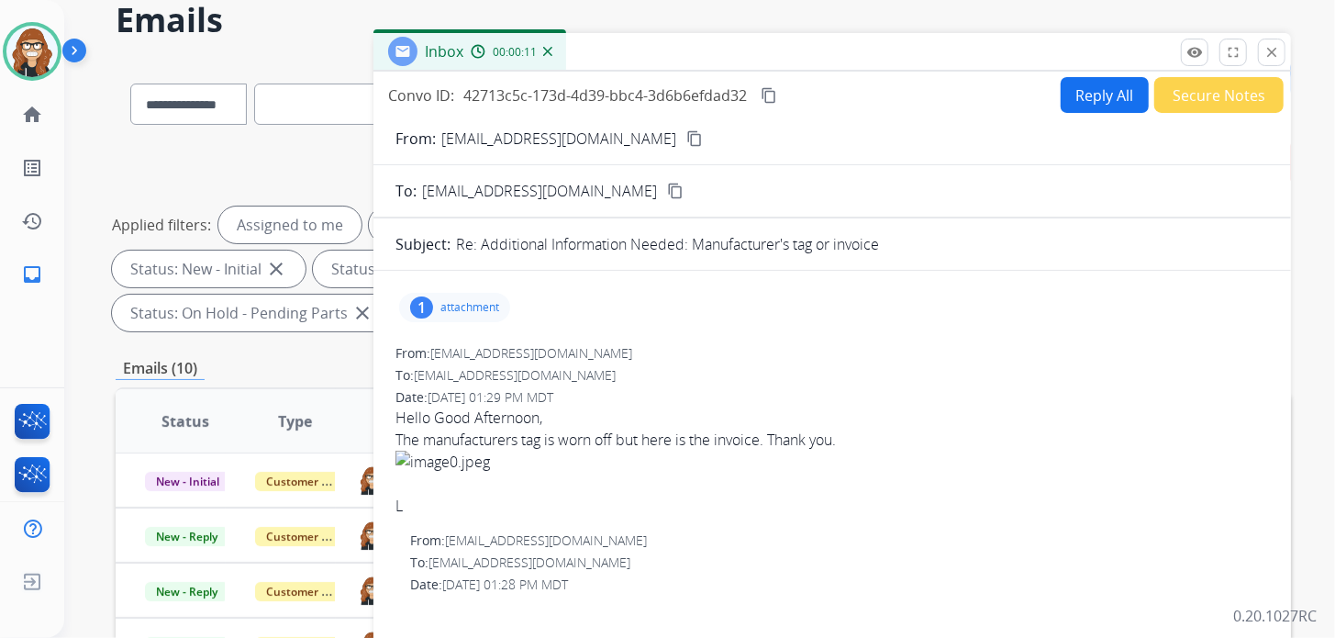
click at [483, 304] on p "attachment" at bounding box center [469, 307] width 59 height 15
click at [470, 346] on div at bounding box center [460, 354] width 92 height 64
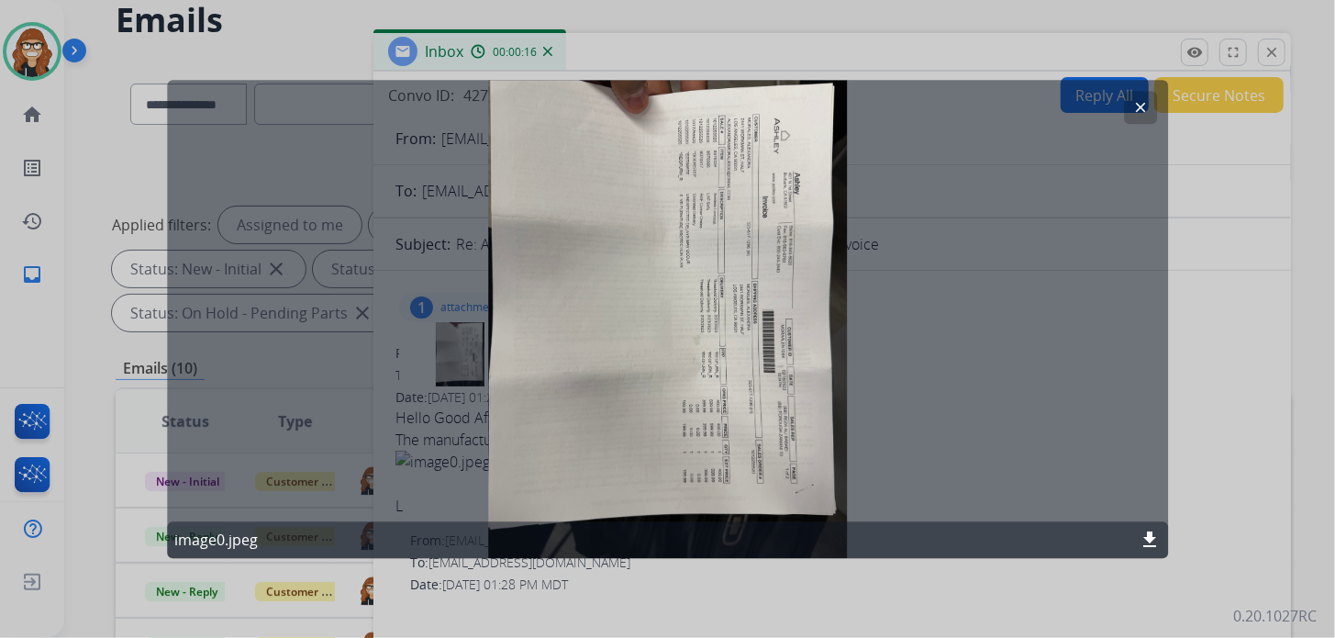
click at [1132, 109] on button "clear" at bounding box center [1140, 107] width 33 height 33
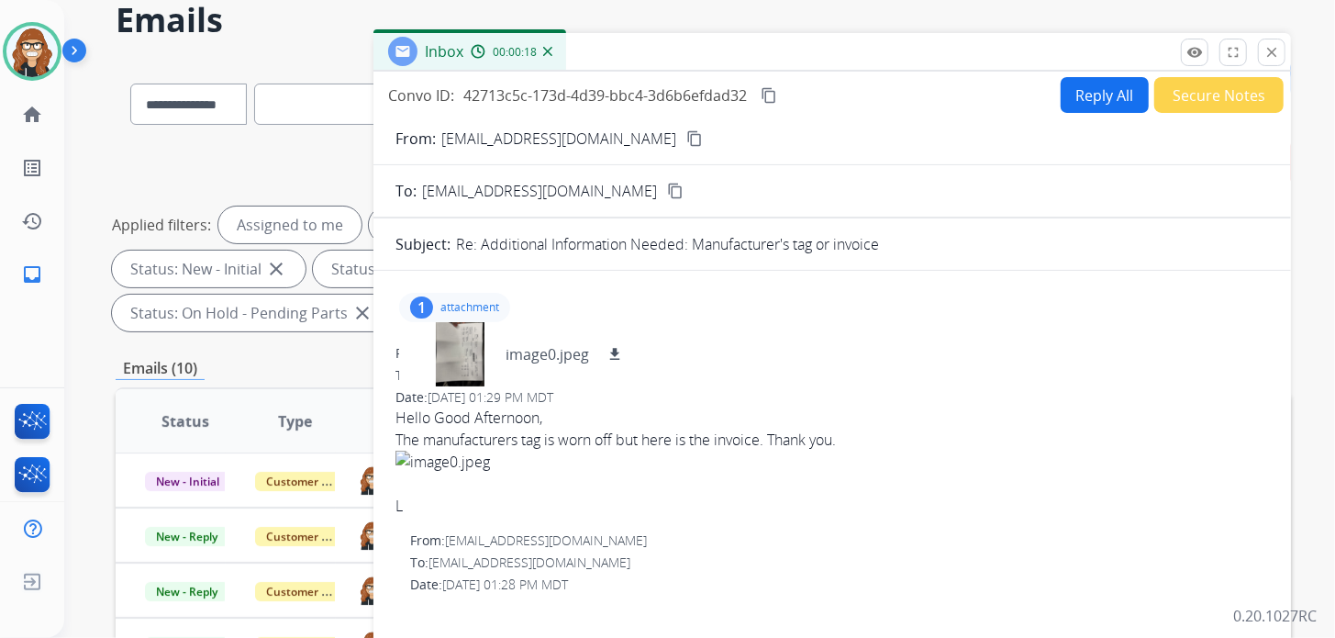
click at [686, 140] on mat-icon "content_copy" at bounding box center [694, 138] width 17 height 17
click at [766, 93] on mat-icon "content_copy" at bounding box center [769, 95] width 17 height 17
click at [33, 52] on img at bounding box center [31, 51] width 51 height 51
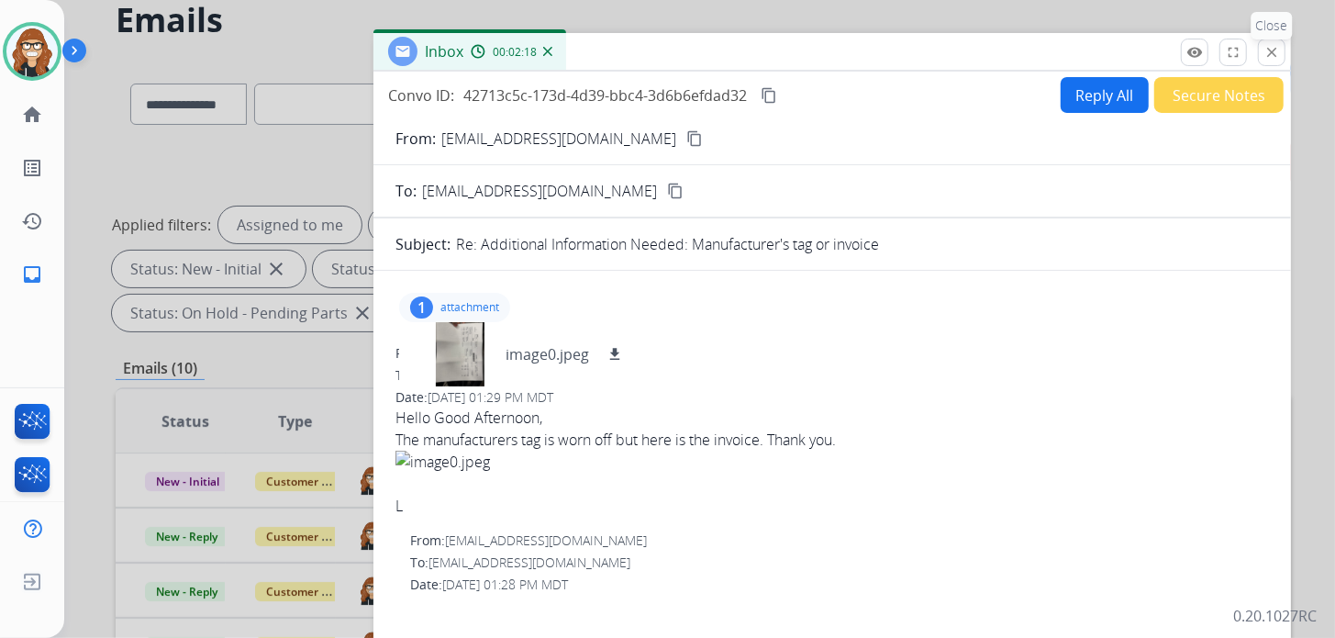
click at [1268, 51] on mat-icon "close" at bounding box center [1271, 52] width 17 height 17
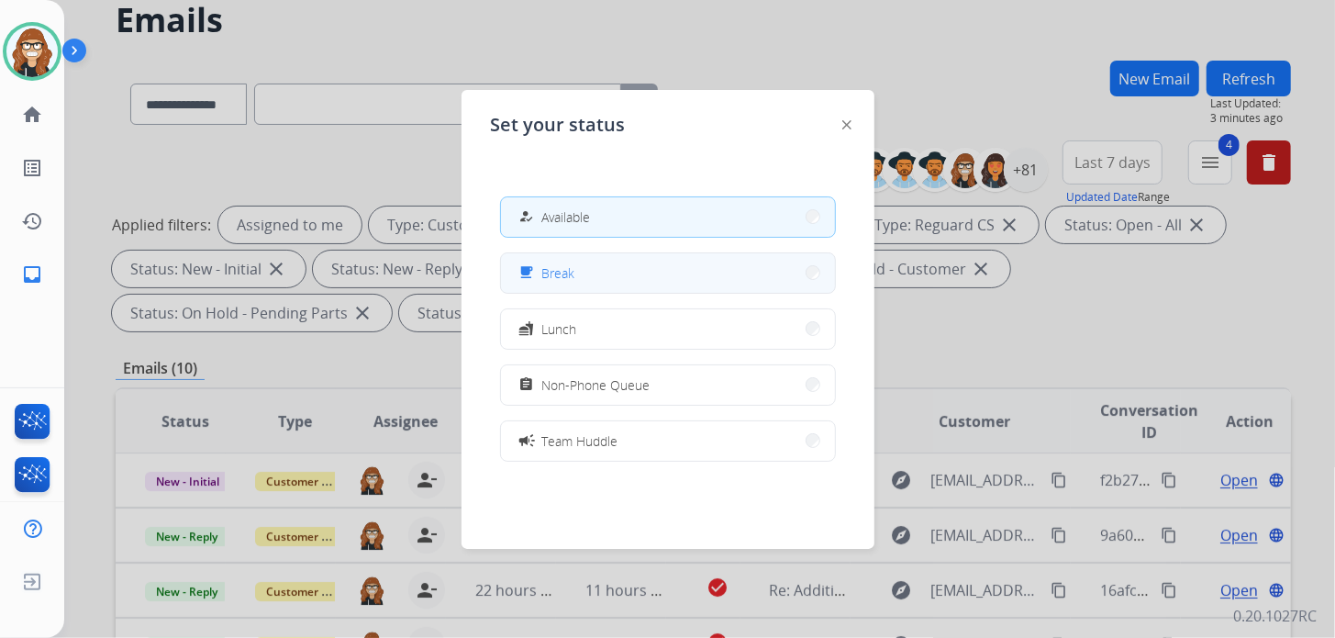
click at [567, 271] on span "Break" at bounding box center [558, 272] width 33 height 19
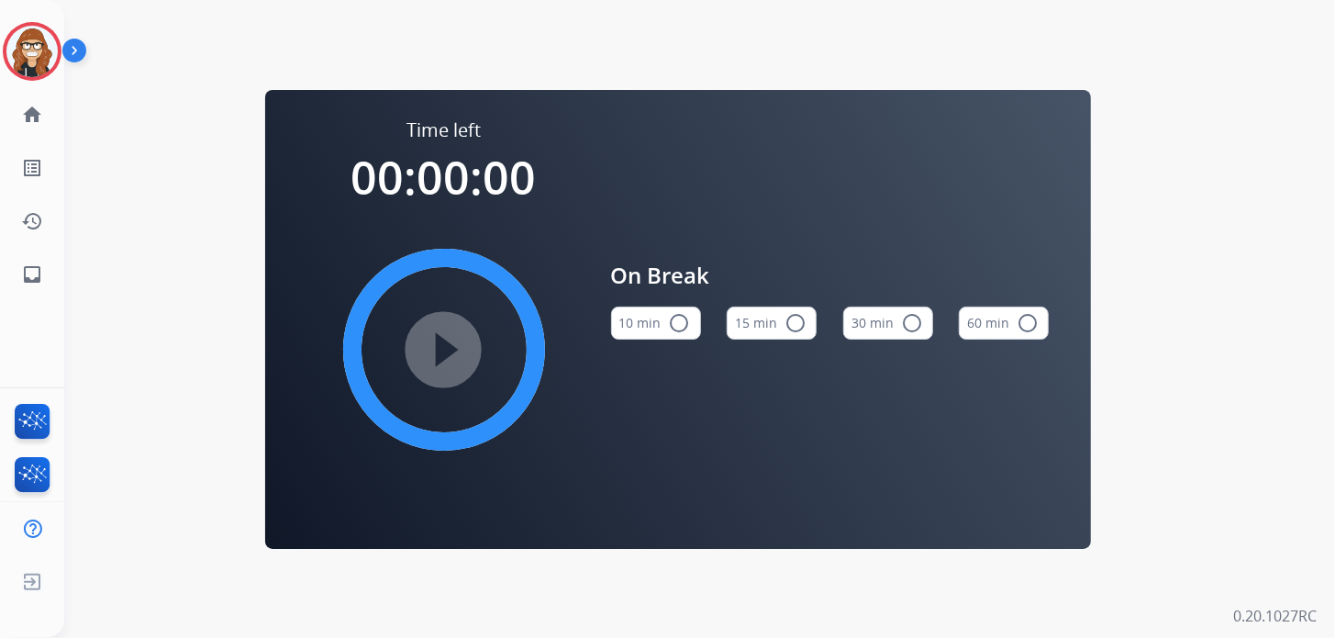
click at [662, 327] on button "10 min radio_button_unchecked" at bounding box center [656, 322] width 90 height 33
click at [455, 342] on mat-icon "play_circle_filled" at bounding box center [444, 350] width 22 height 22
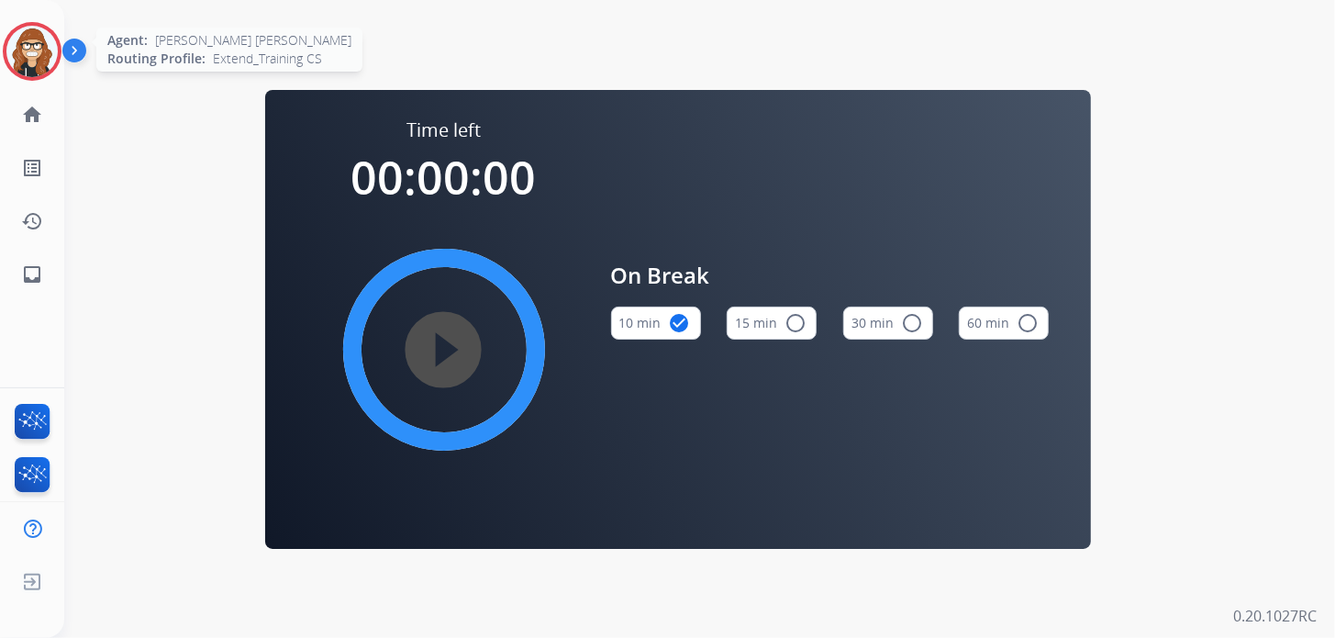
click at [33, 63] on img at bounding box center [31, 51] width 51 height 51
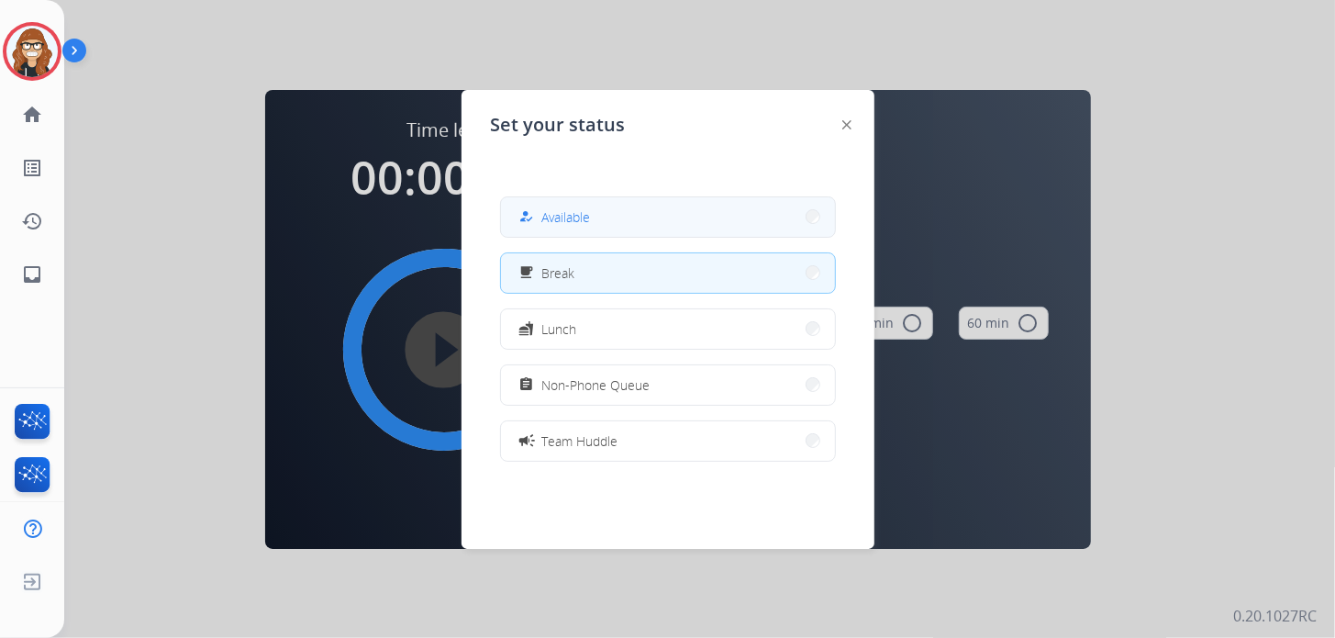
click at [553, 210] on span "Available" at bounding box center [566, 216] width 49 height 19
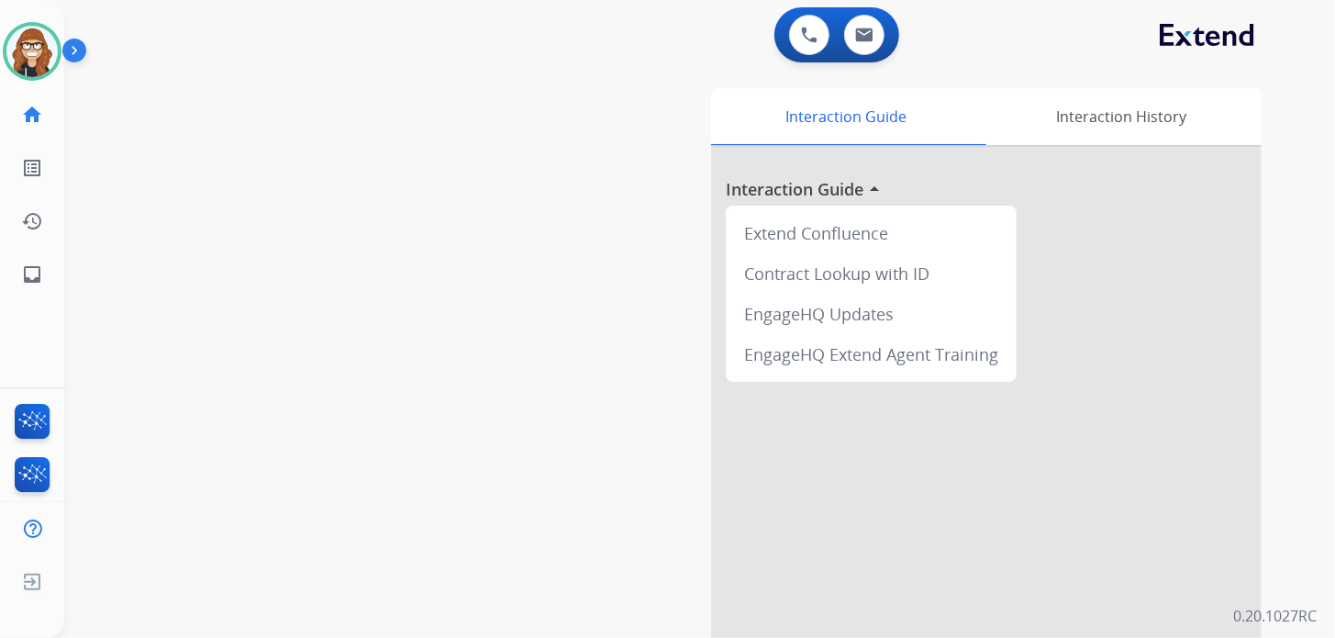
drag, startPoint x: 272, startPoint y: 398, endPoint x: 104, endPoint y: 232, distance: 236.2
click at [272, 398] on div "swap_horiz Break voice bridge close_fullscreen Connect 3-Way Call merge_type Se…" at bounding box center [677, 448] width 1227 height 765
click at [50, 48] on img at bounding box center [31, 51] width 51 height 51
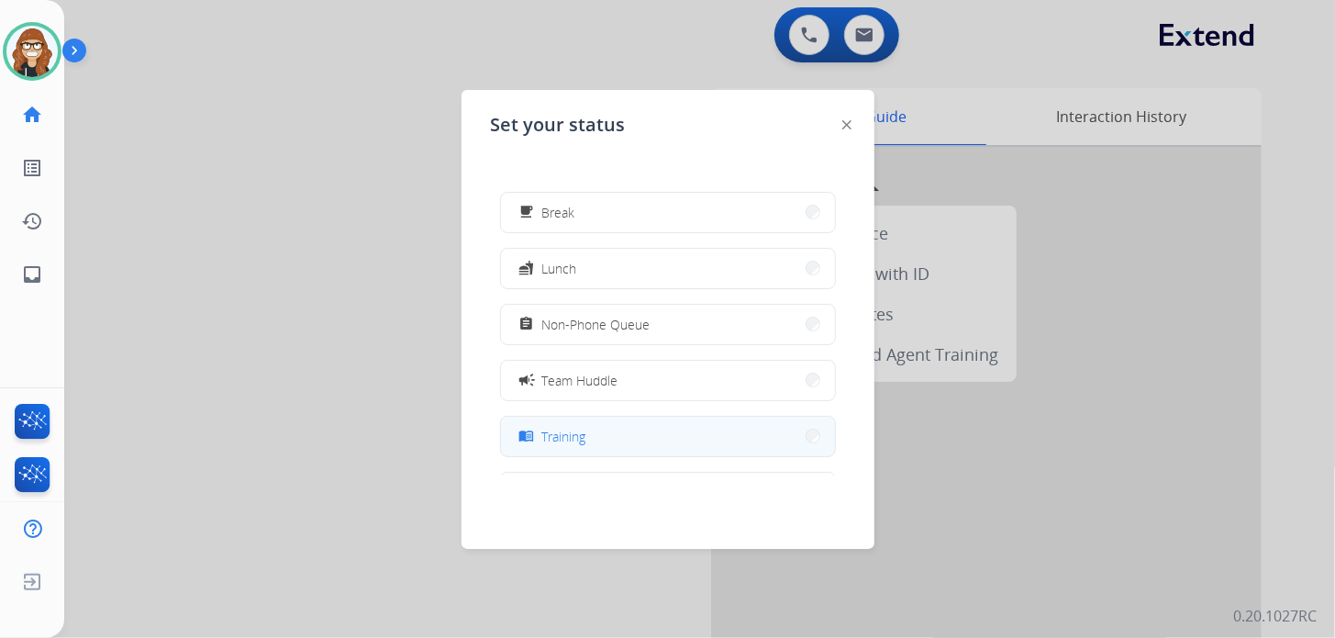
scroll to position [91, 0]
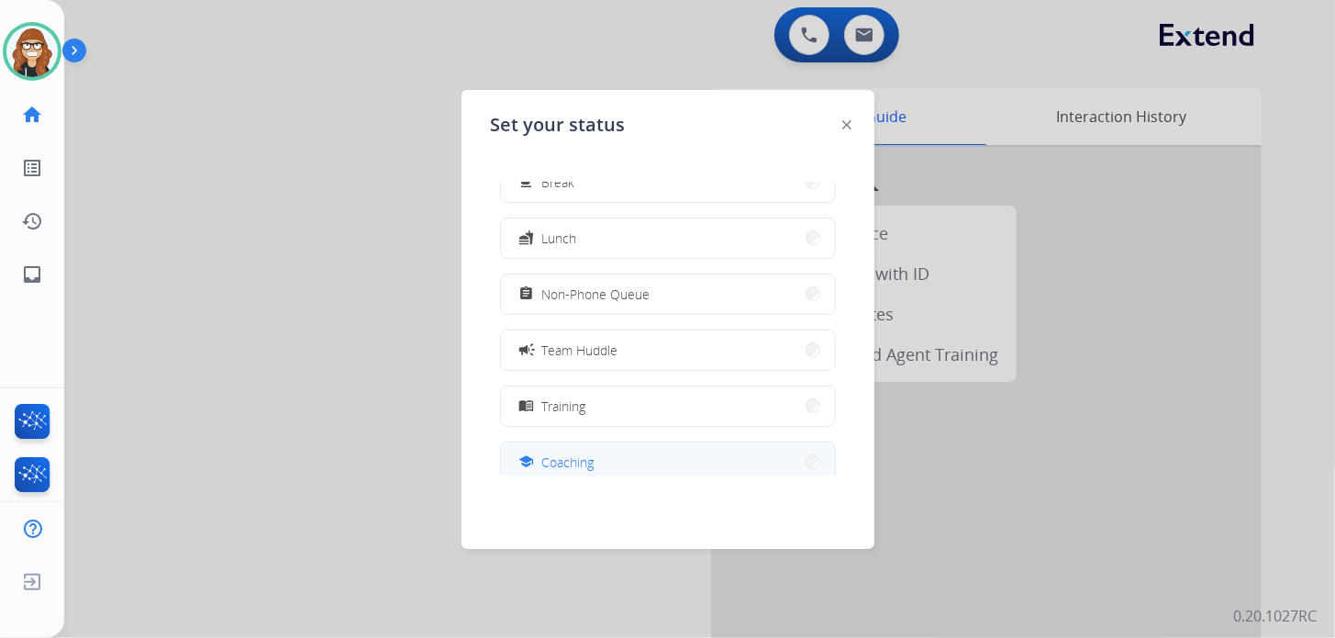
click at [623, 447] on button "school Coaching" at bounding box center [668, 461] width 334 height 39
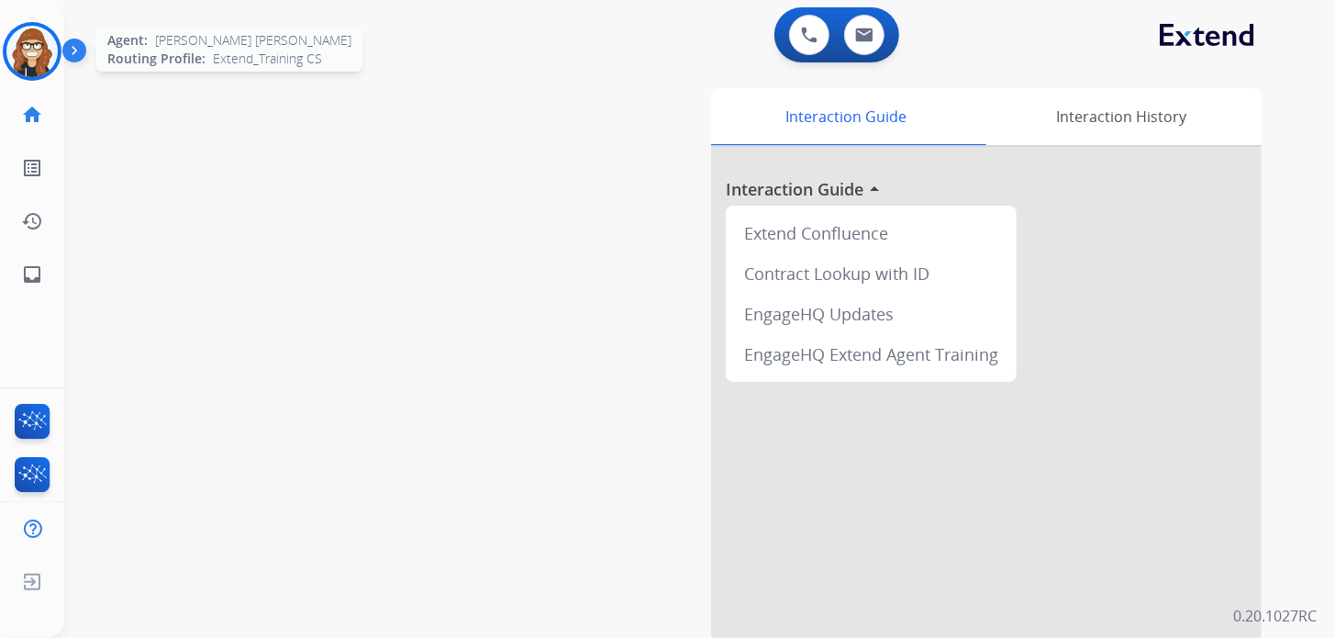
click at [41, 63] on img at bounding box center [31, 51] width 51 height 51
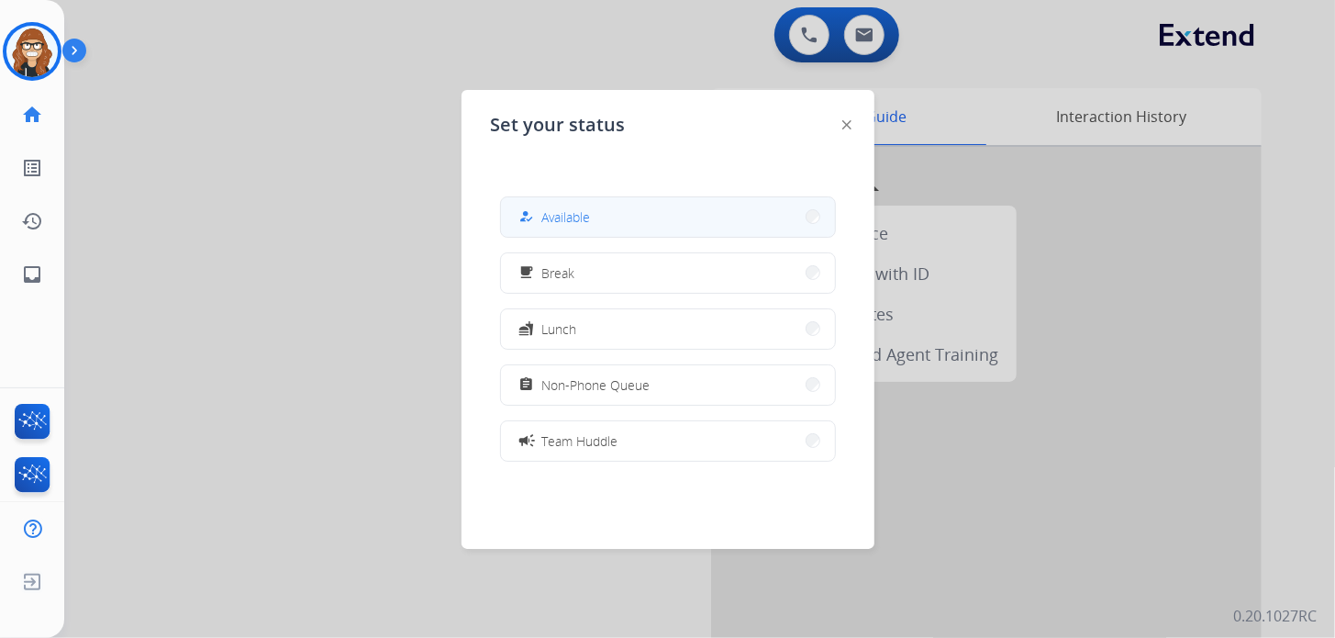
click at [665, 217] on button "how_to_reg Available" at bounding box center [668, 216] width 334 height 39
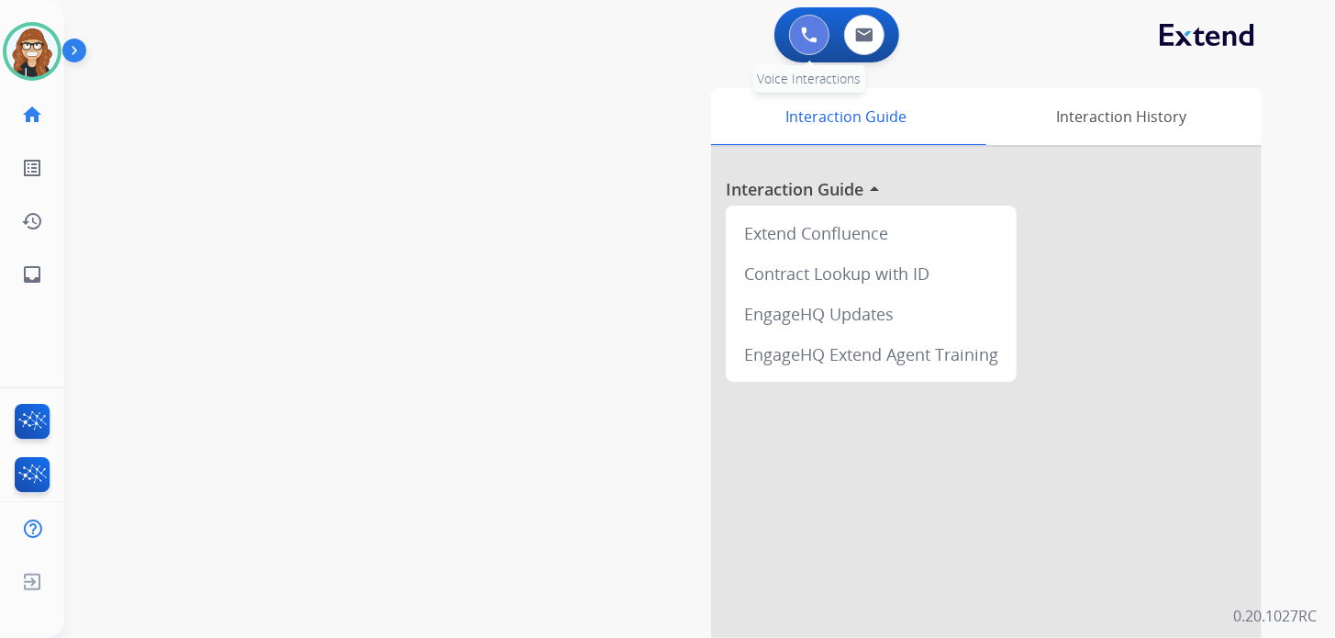
click at [802, 35] on img at bounding box center [809, 35] width 17 height 17
click at [814, 31] on img at bounding box center [809, 35] width 17 height 17
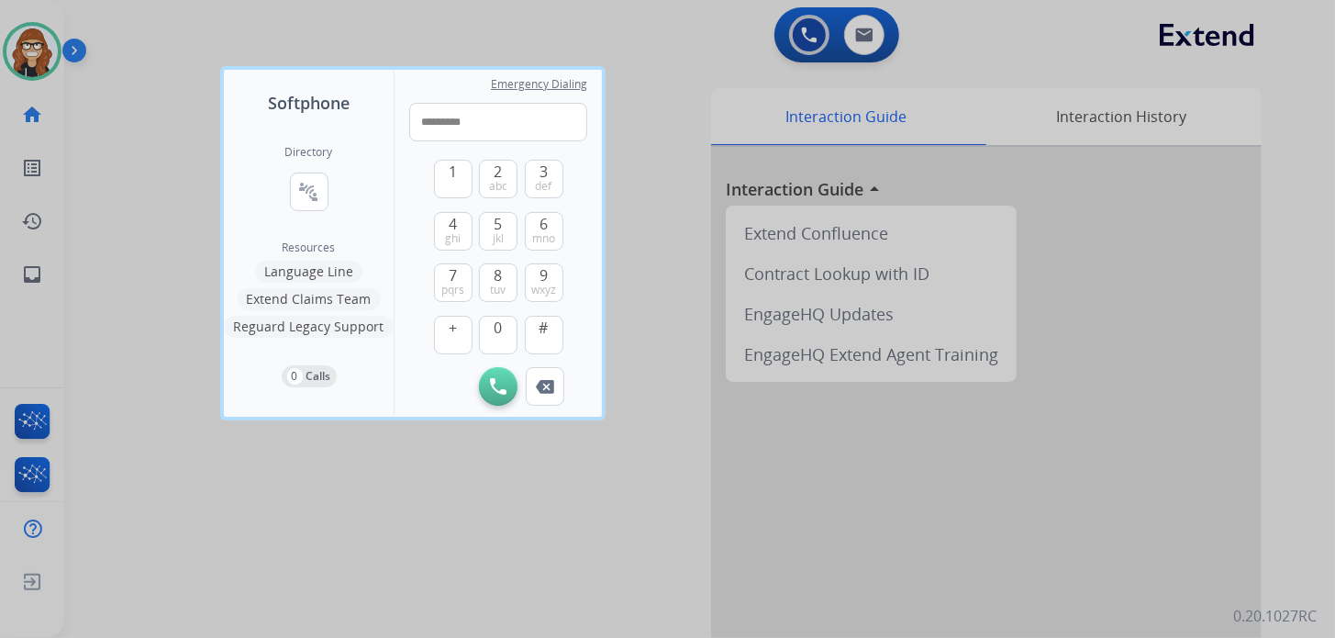
type input "**********"
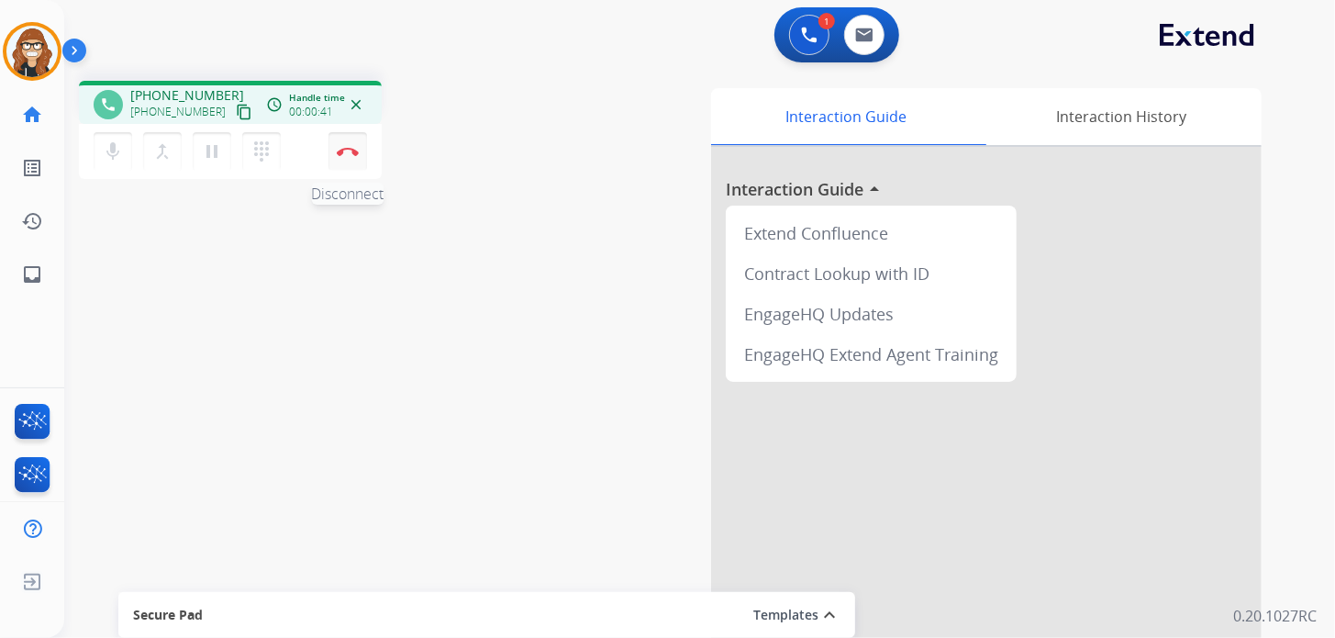
click at [351, 152] on img at bounding box center [348, 151] width 22 height 9
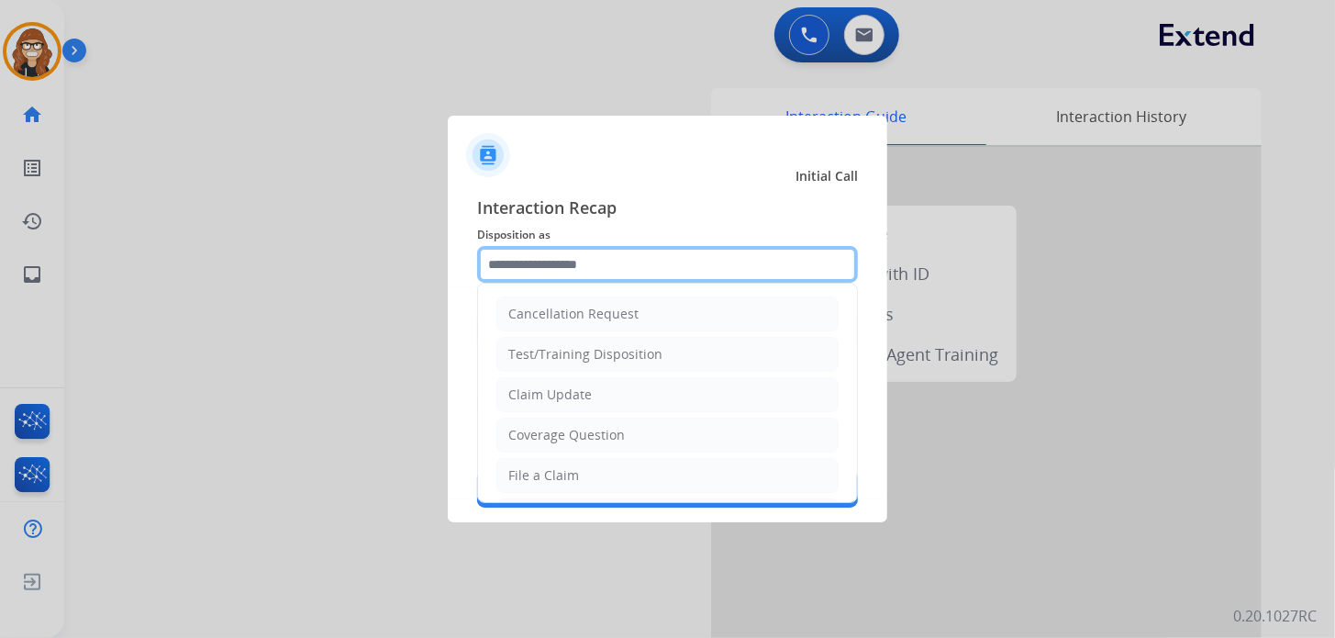
click at [539, 272] on input "text" at bounding box center [667, 264] width 381 height 37
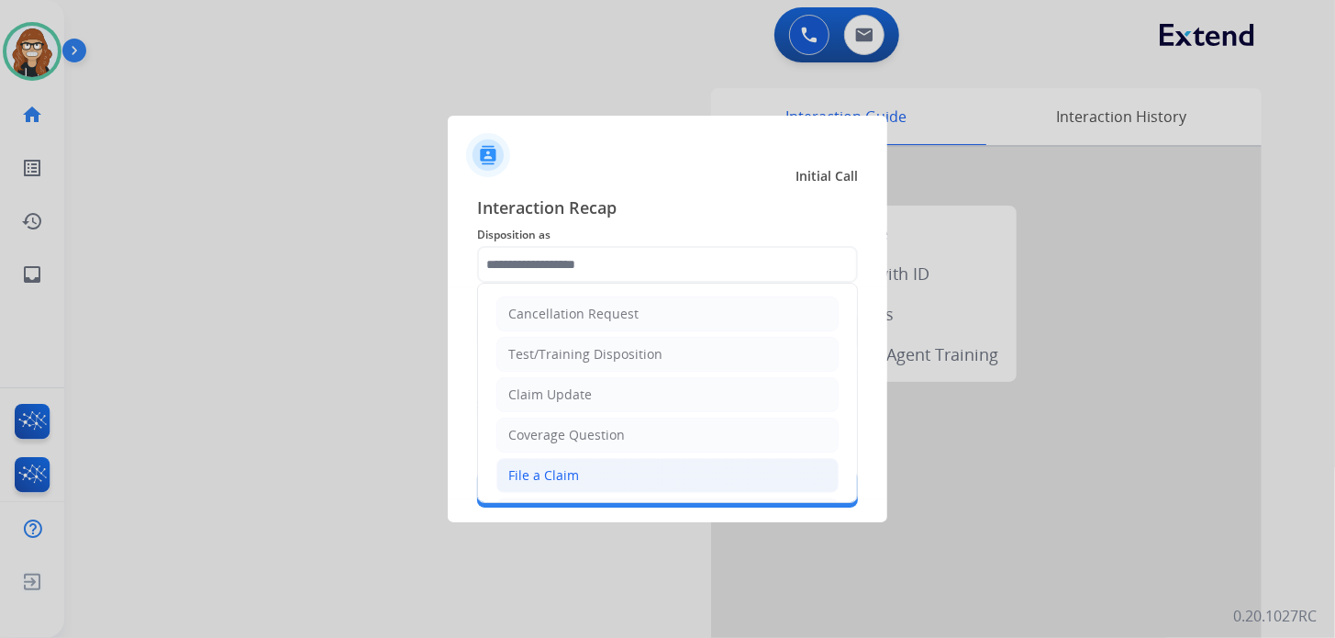
click at [533, 472] on div "File a Claim" at bounding box center [543, 475] width 71 height 18
type input "**********"
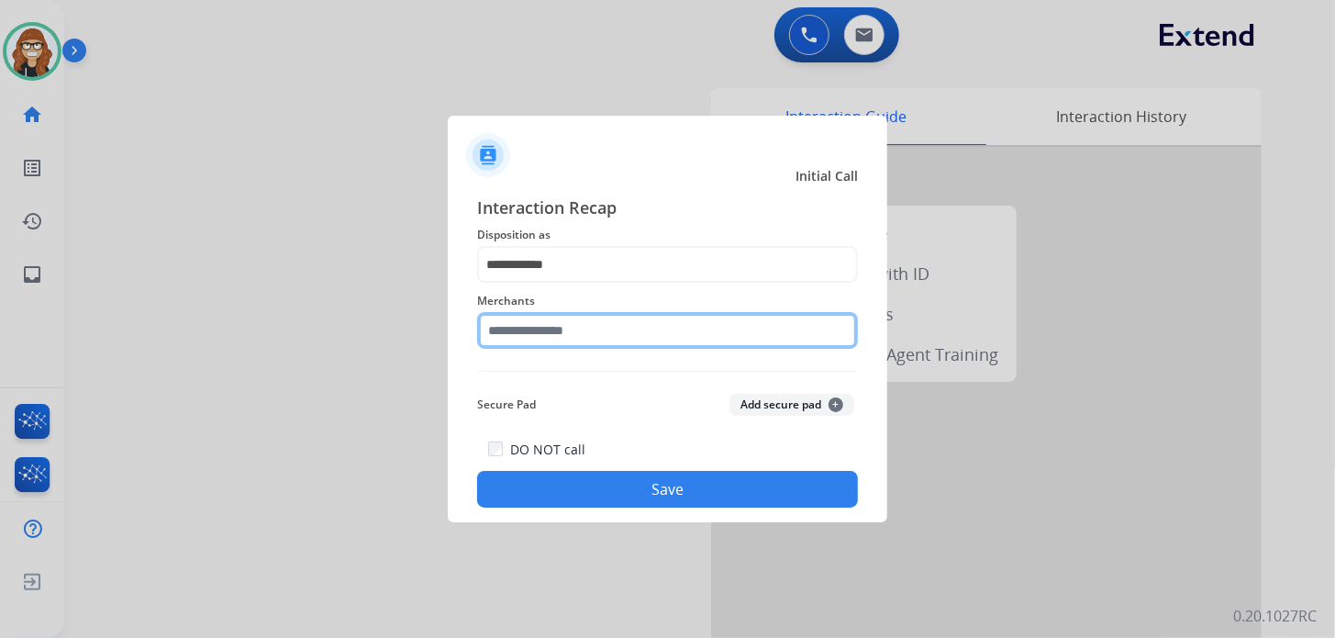
click at [520, 339] on input "text" at bounding box center [667, 330] width 381 height 37
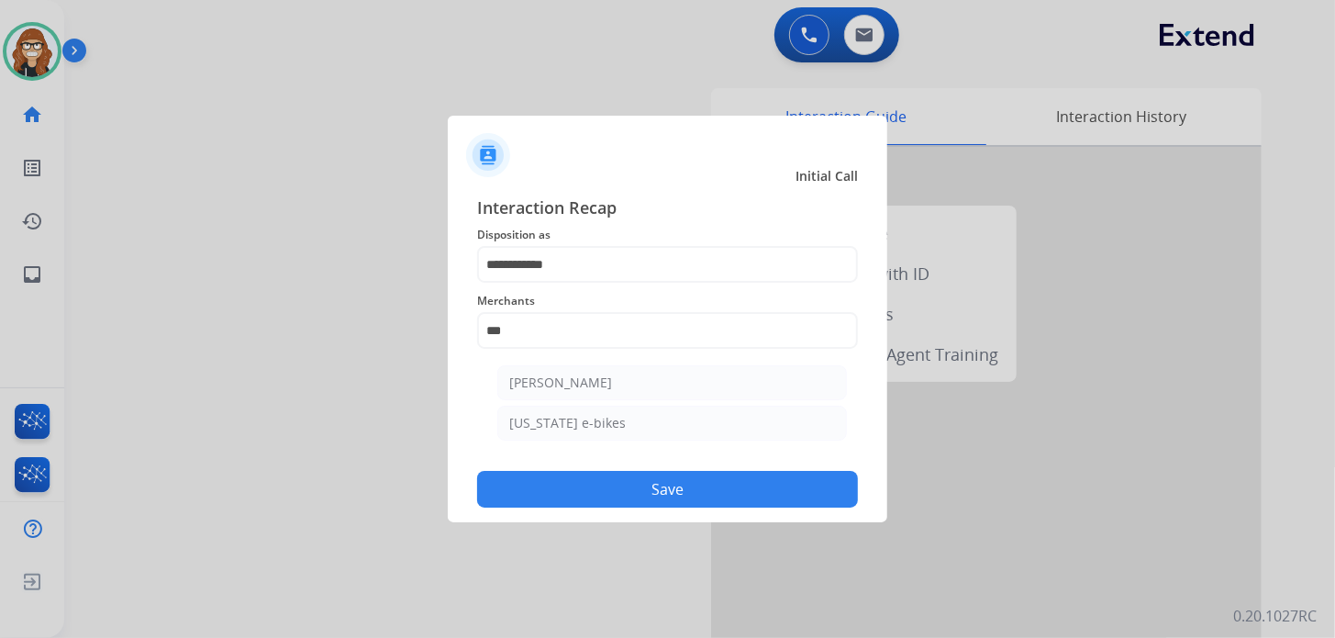
click at [587, 388] on div "[PERSON_NAME]" at bounding box center [560, 382] width 103 height 18
type input "**********"
click at [593, 473] on button "Save" at bounding box center [667, 489] width 381 height 37
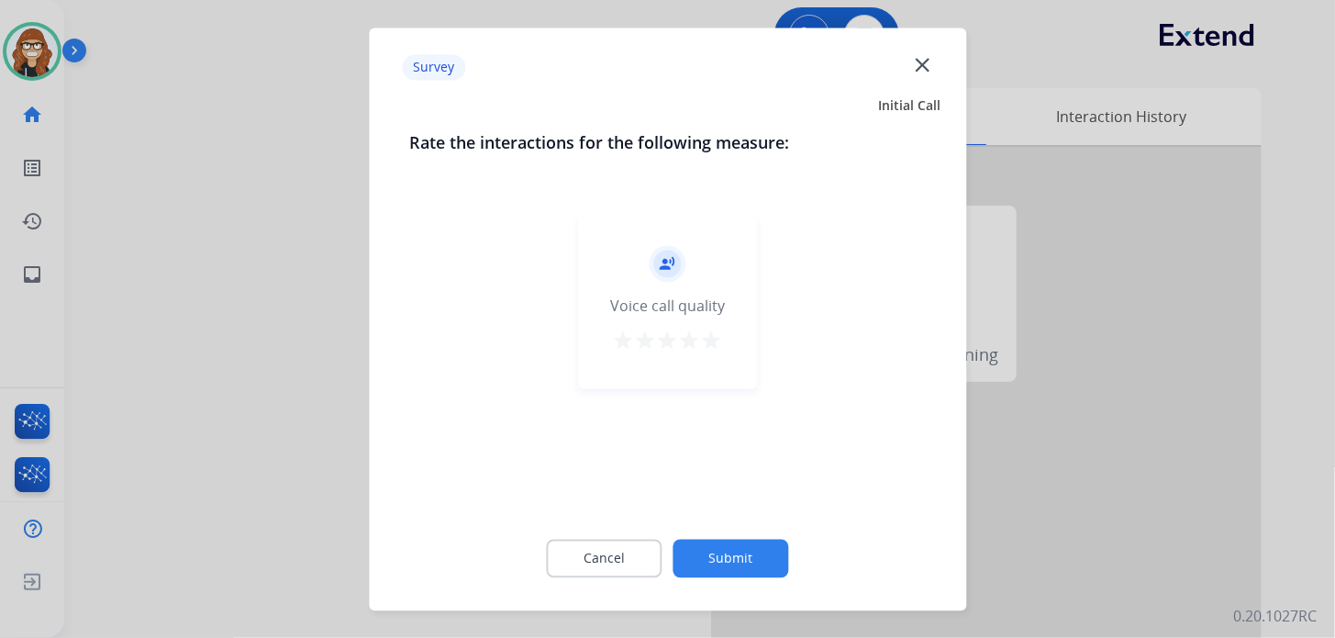
click at [705, 339] on mat-icon "star" at bounding box center [712, 340] width 22 height 22
drag, startPoint x: 722, startPoint y: 561, endPoint x: 725, endPoint y: 525, distance: 35.9
click at [723, 561] on button "Submit" at bounding box center [731, 558] width 116 height 39
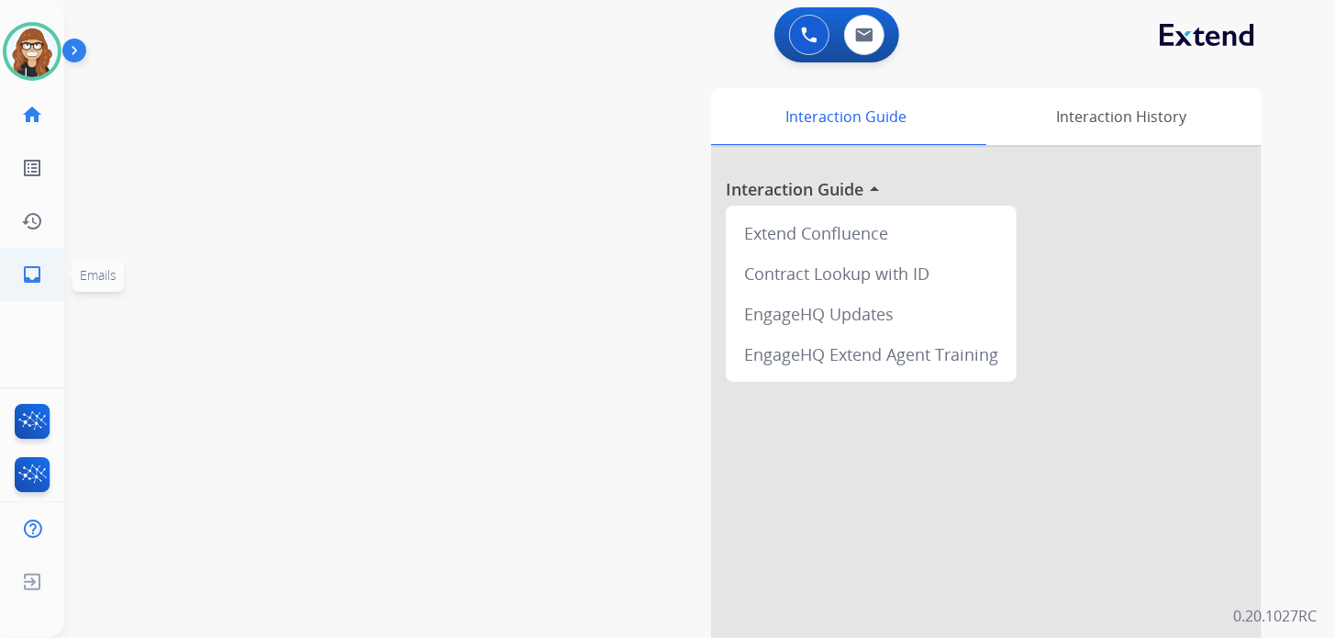
click at [50, 278] on link "inbox Emails" at bounding box center [31, 274] width 51 height 51
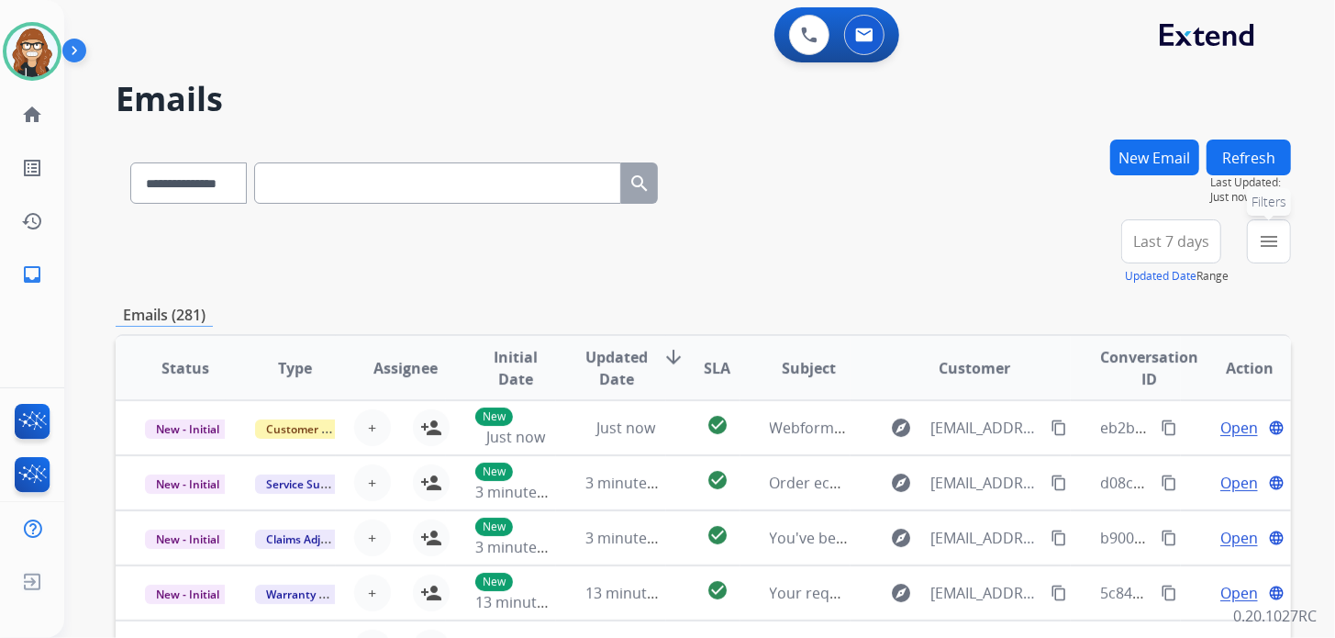
click at [1267, 254] on button "menu Filters" at bounding box center [1269, 241] width 44 height 44
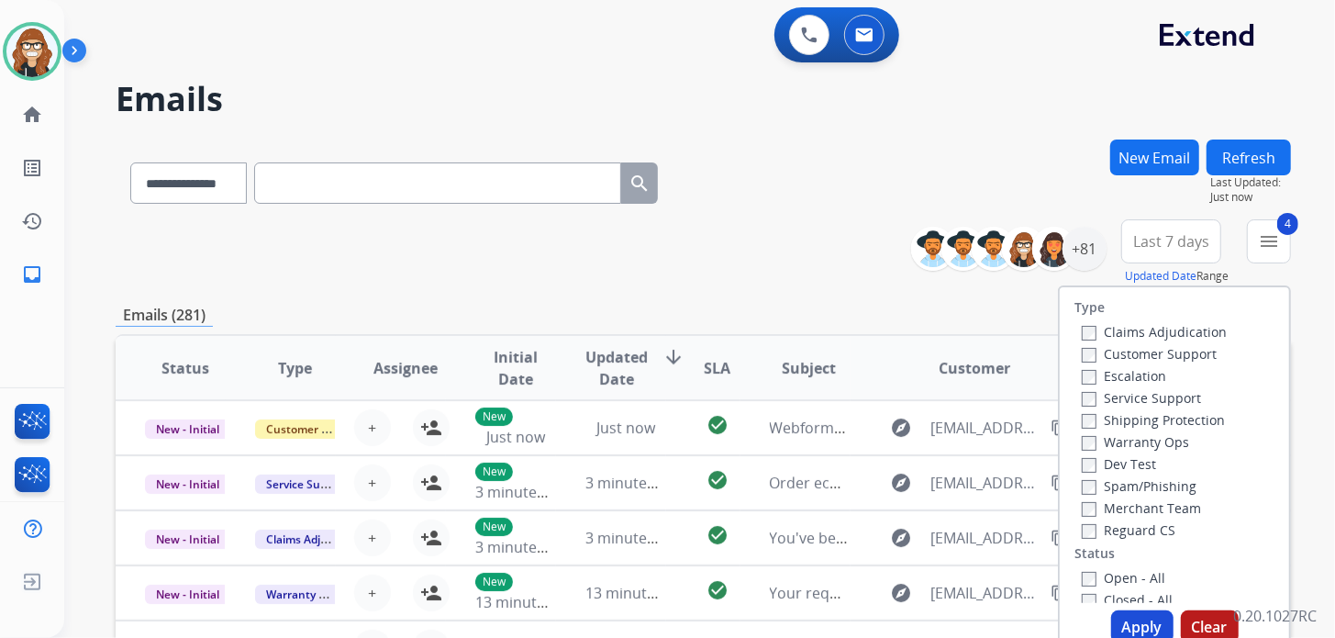
click at [1117, 618] on button "Apply" at bounding box center [1142, 626] width 62 height 33
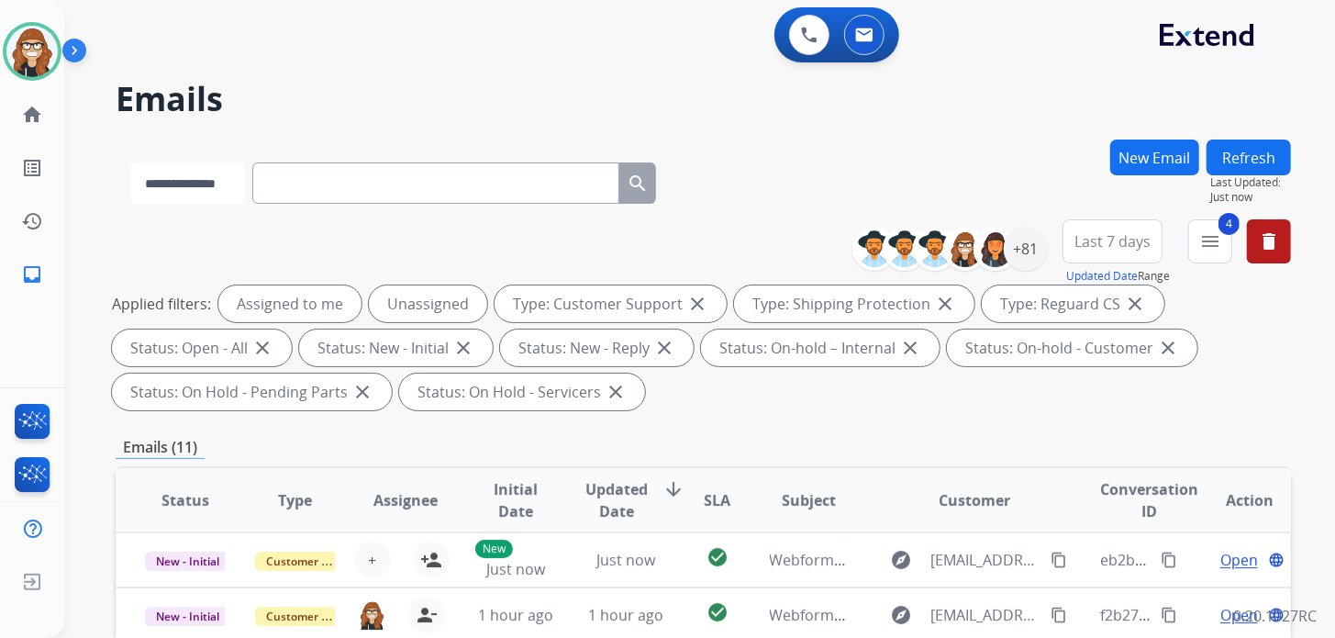
click at [136, 191] on select "**********" at bounding box center [187, 182] width 115 height 41
select select "**********"
click at [130, 162] on select "**********" at bounding box center [187, 182] width 115 height 41
click at [312, 175] on input "text" at bounding box center [437, 182] width 367 height 41
drag, startPoint x: 416, startPoint y: 181, endPoint x: 395, endPoint y: 185, distance: 20.7
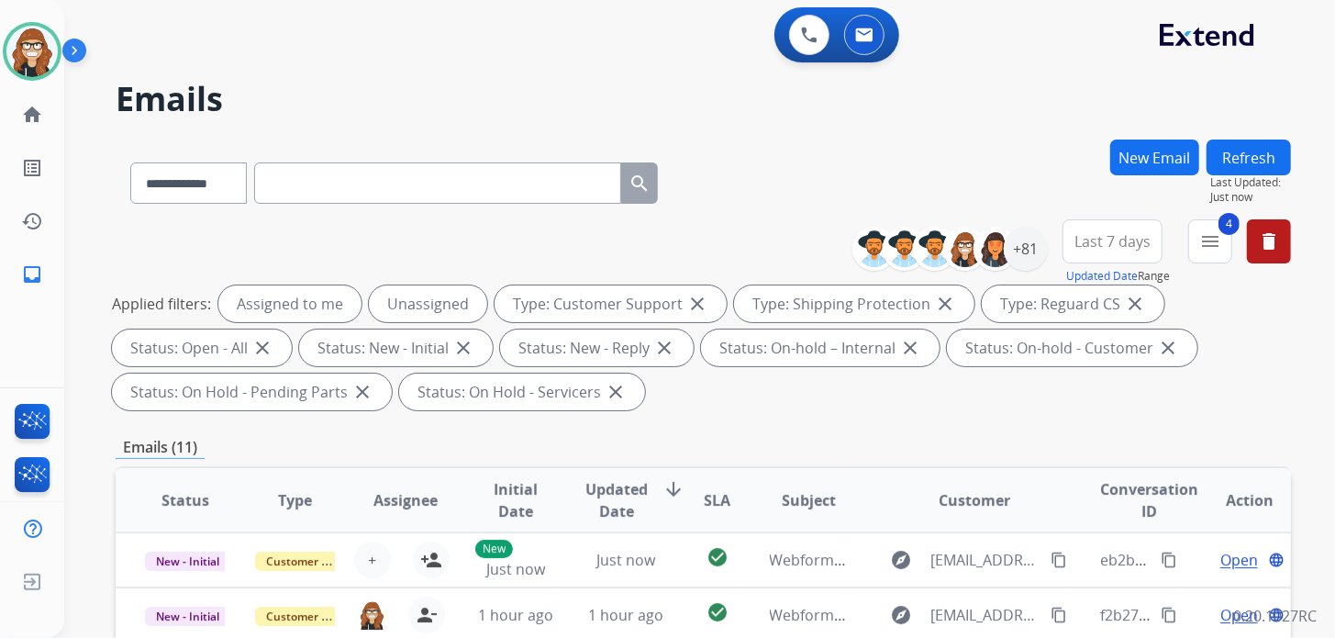
click at [395, 185] on input "text" at bounding box center [437, 182] width 367 height 41
click at [397, 188] on input "text" at bounding box center [437, 182] width 367 height 41
click at [1033, 249] on div "+81" at bounding box center [1026, 249] width 44 height 44
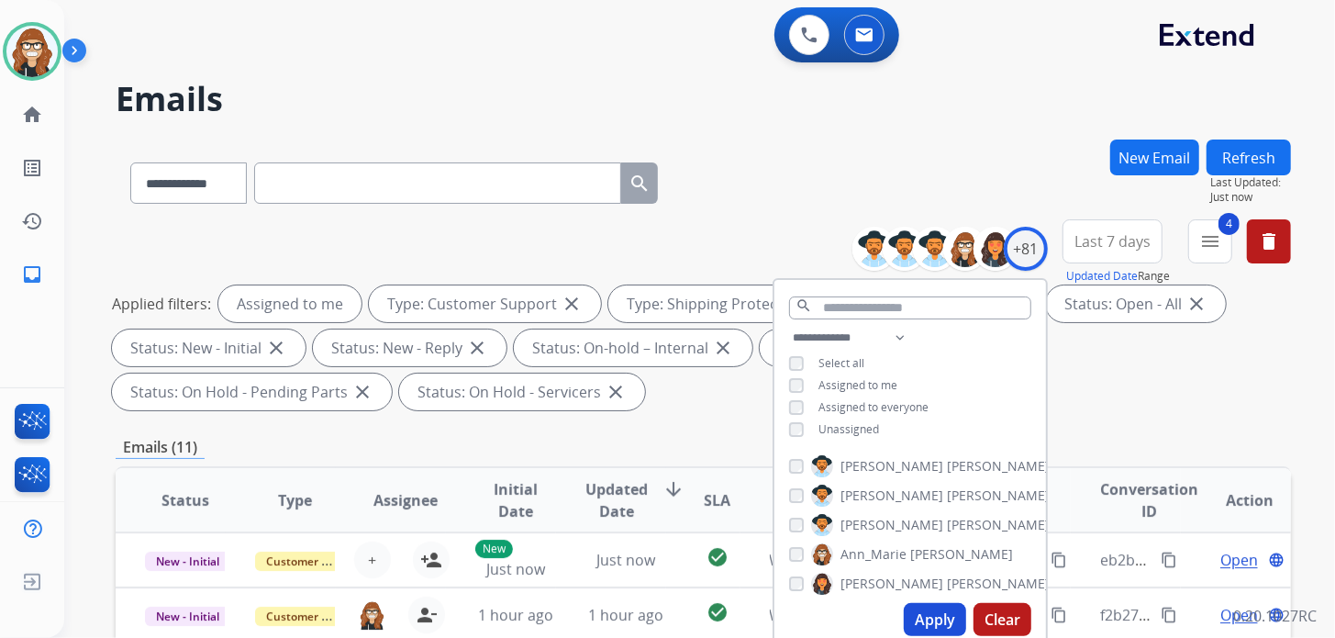
click at [941, 614] on button "Apply" at bounding box center [935, 619] width 62 height 33
click at [796, 175] on div "**********" at bounding box center [703, 179] width 1175 height 80
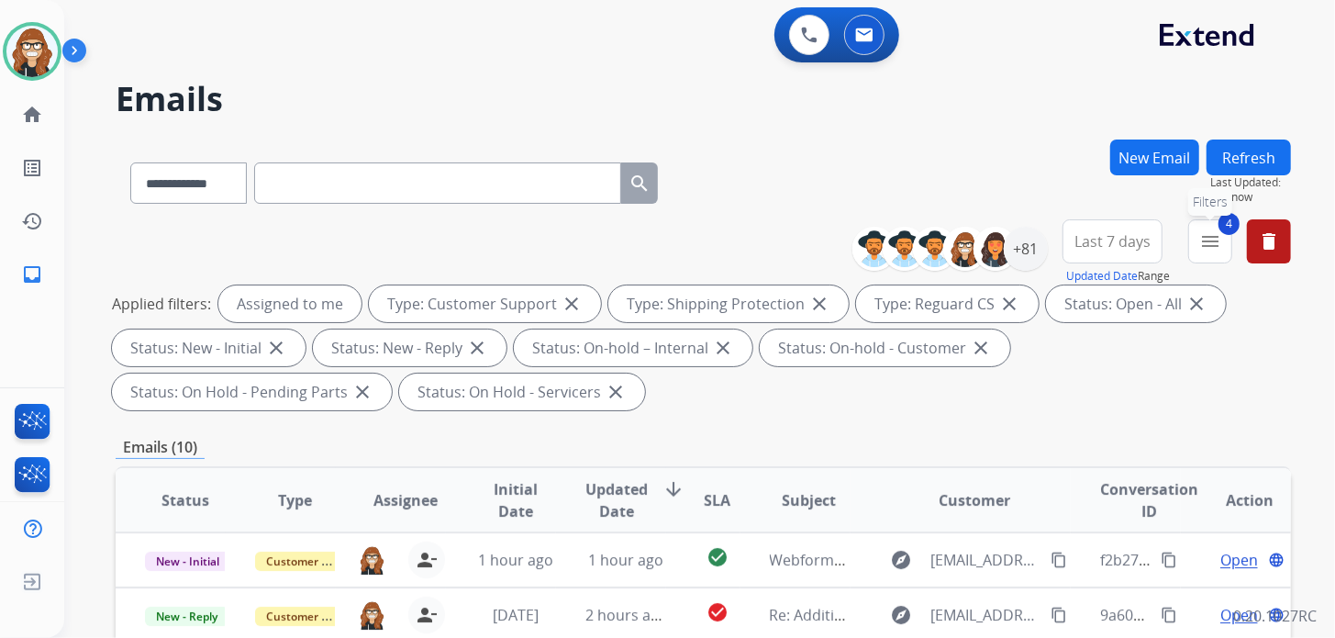
click at [1211, 249] on mat-icon "menu" at bounding box center [1210, 241] width 22 height 22
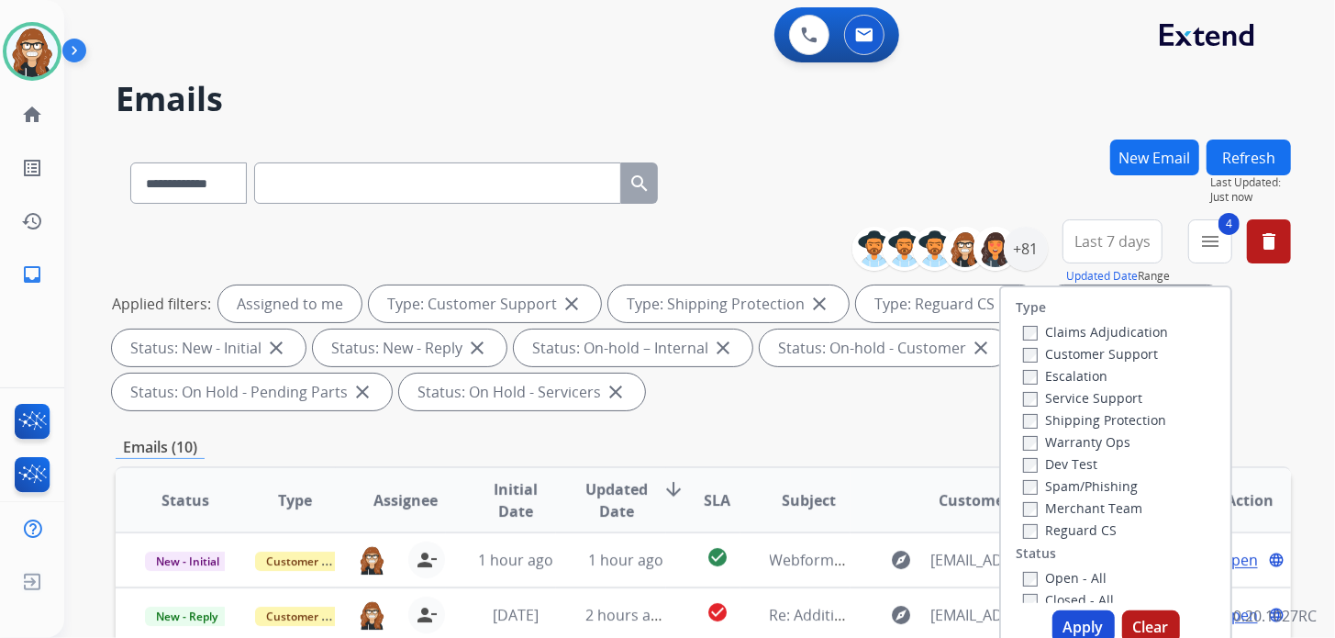
click at [1055, 129] on div "**********" at bounding box center [677, 385] width 1227 height 638
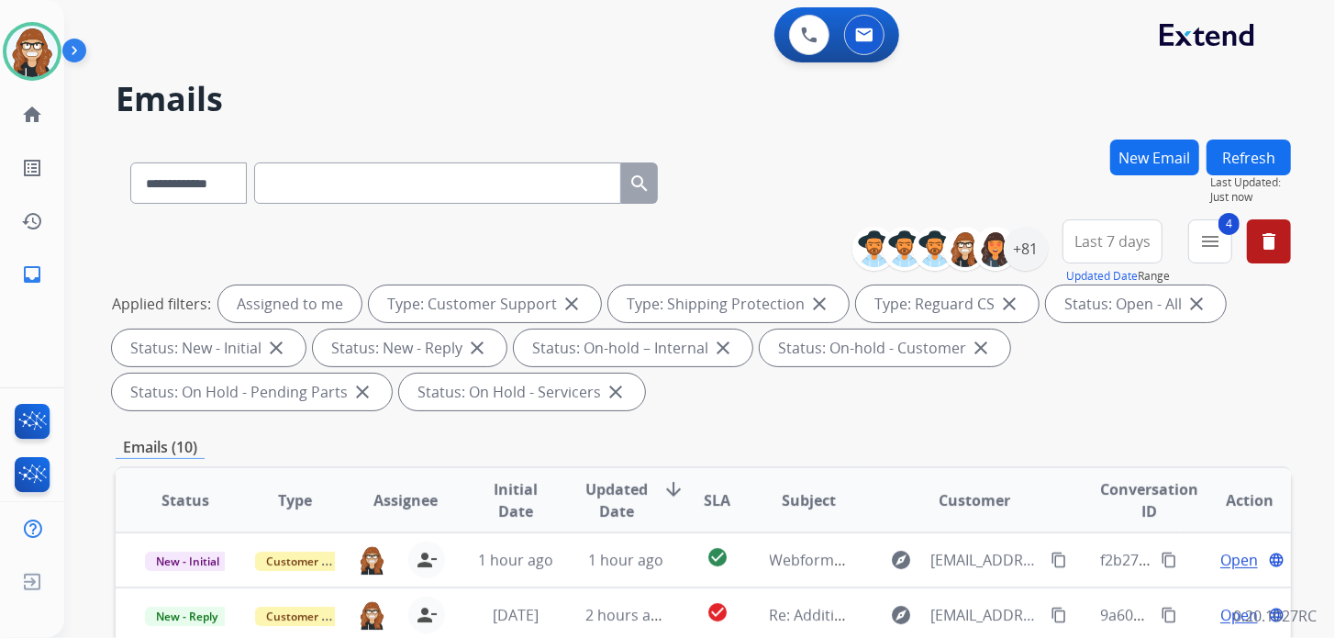
click at [1092, 238] on span "Last 7 days" at bounding box center [1112, 241] width 76 height 7
click at [999, 127] on div "**********" at bounding box center [677, 385] width 1227 height 638
drag, startPoint x: 1021, startPoint y: 239, endPoint x: 995, endPoint y: 178, distance: 66.1
click at [1022, 239] on div "+81" at bounding box center [1026, 249] width 44 height 44
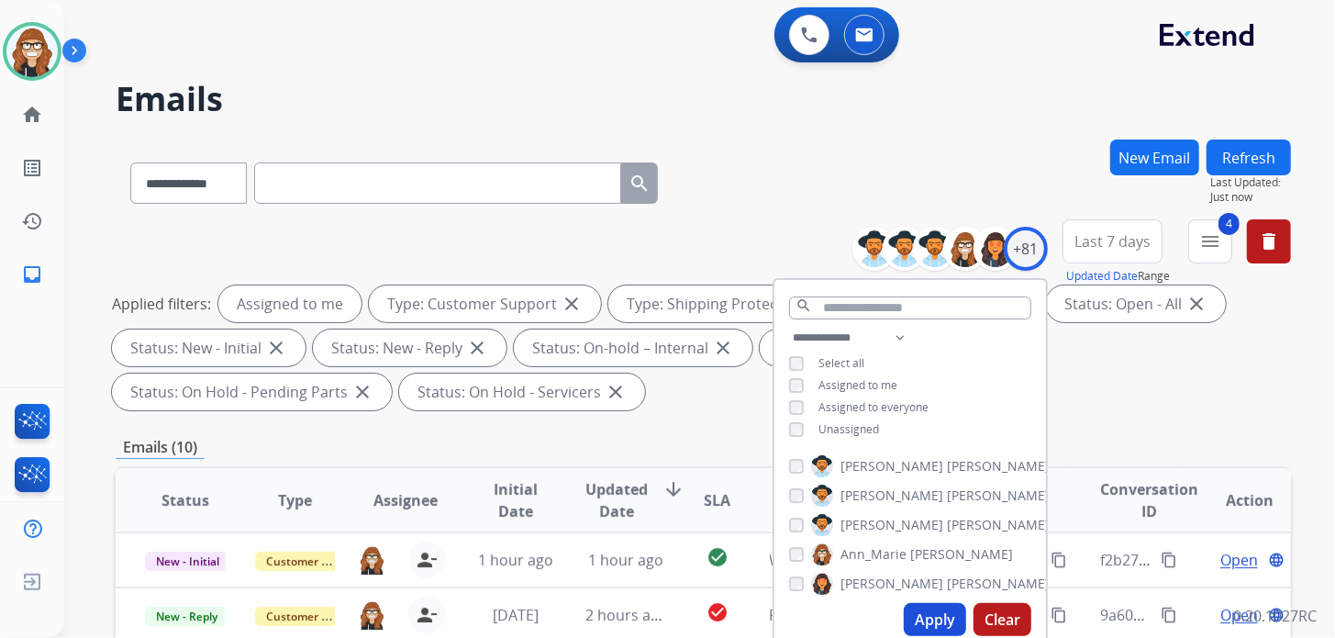
click at [983, 130] on div "**********" at bounding box center [677, 385] width 1227 height 638
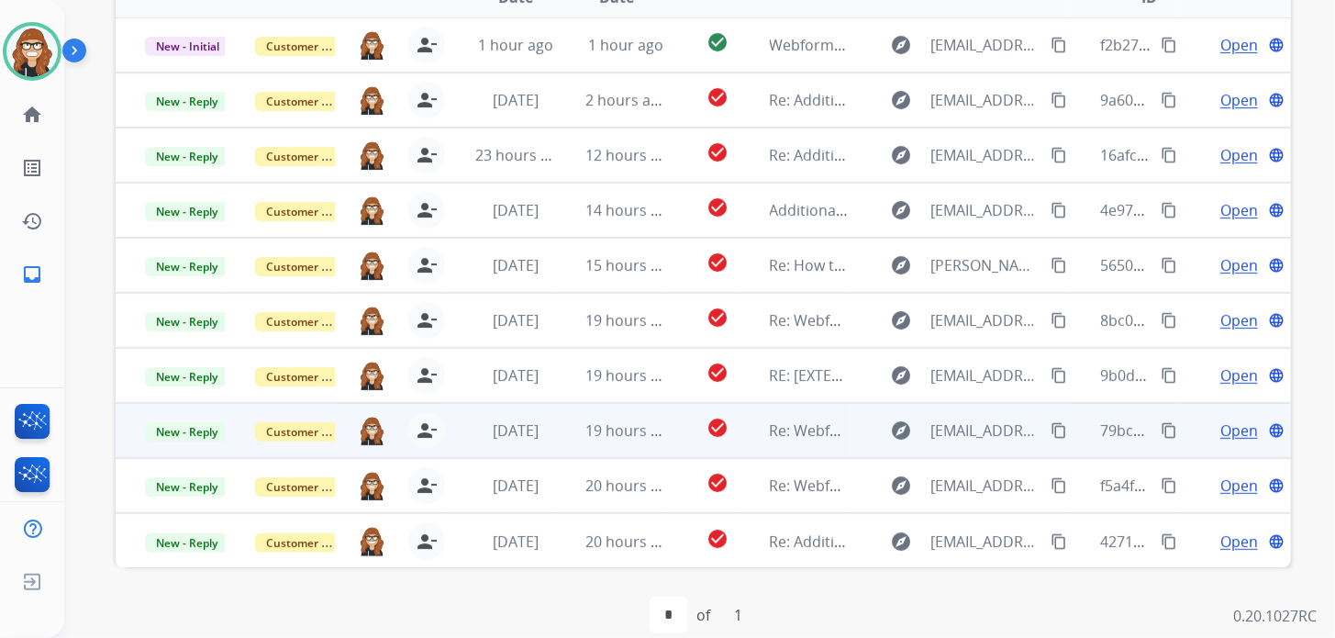
scroll to position [538, 0]
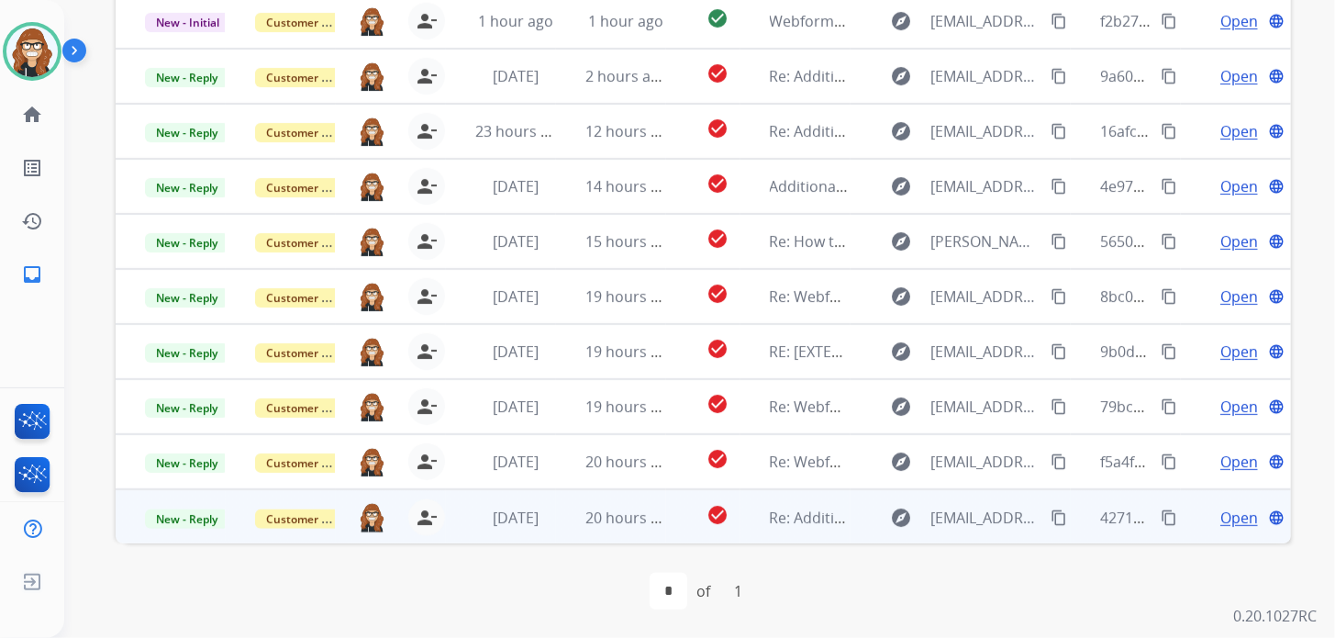
click at [1221, 516] on span "Open" at bounding box center [1239, 517] width 38 height 22
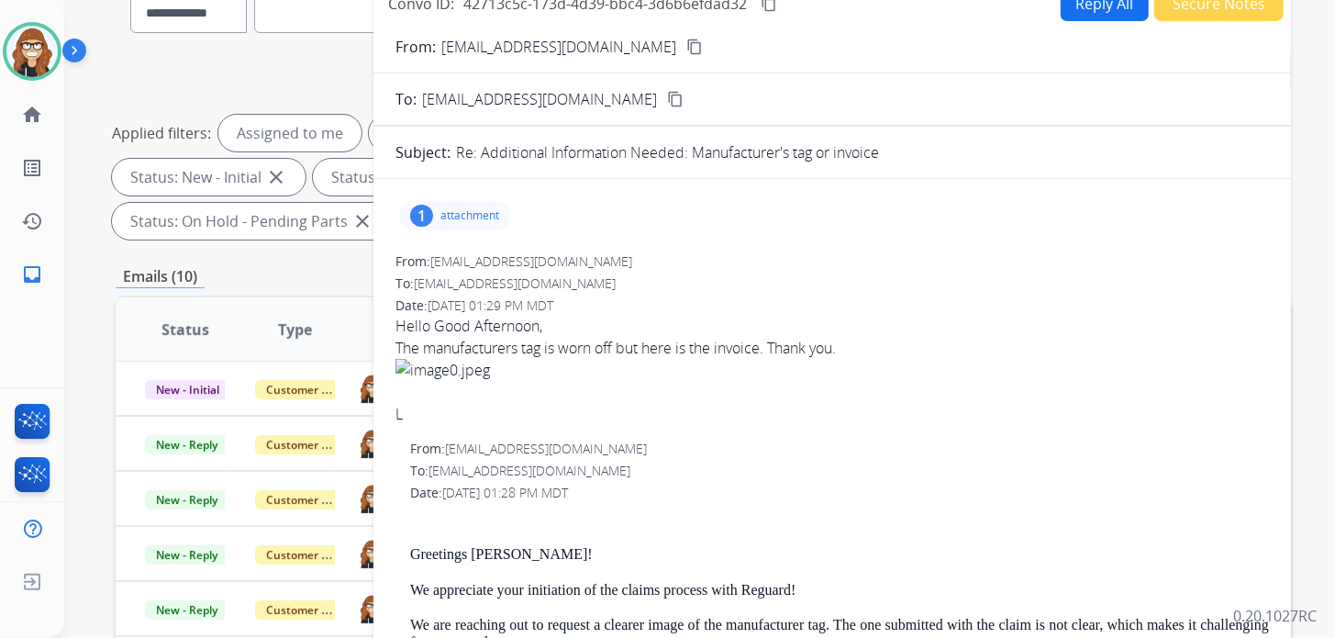
scroll to position [0, 0]
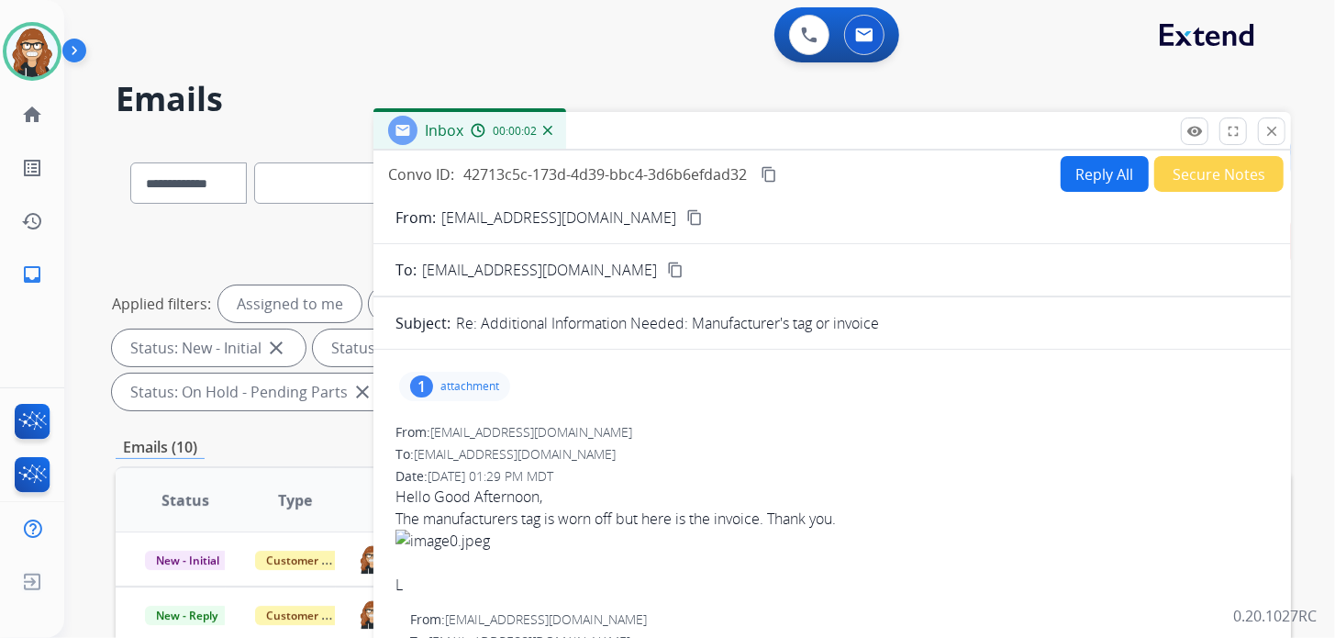
click at [1074, 172] on button "Reply All" at bounding box center [1105, 174] width 88 height 36
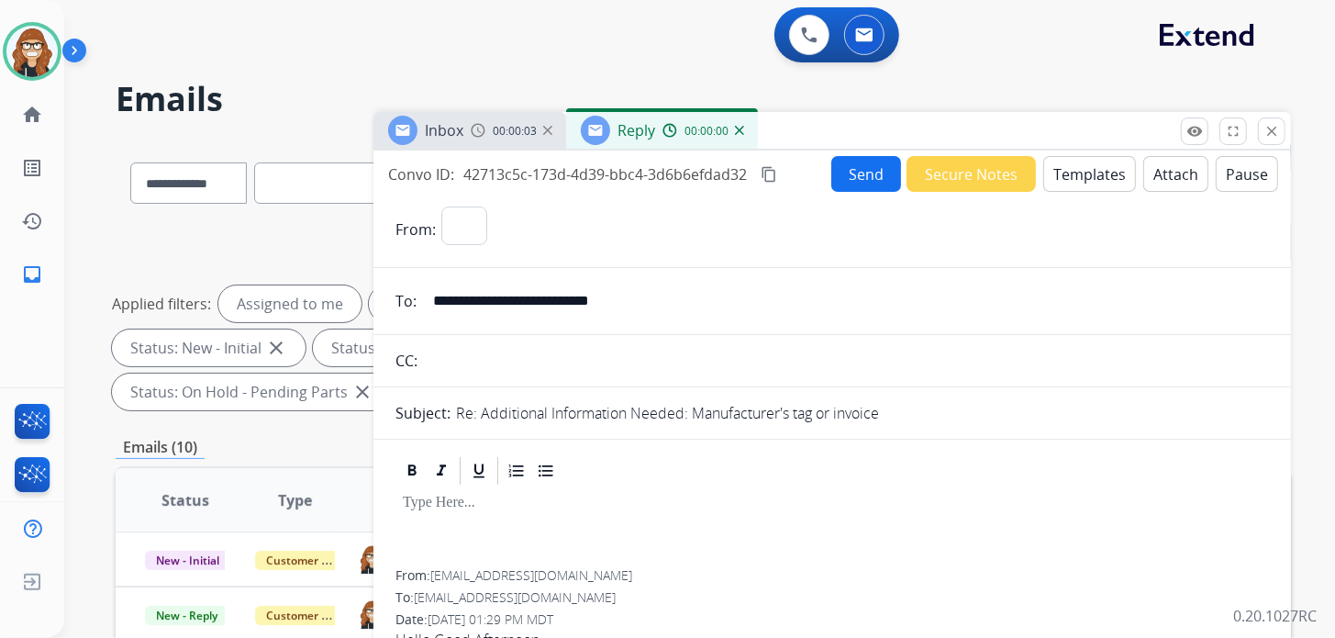
select select "**********"
click at [1090, 177] on button "Templates" at bounding box center [1089, 174] width 93 height 36
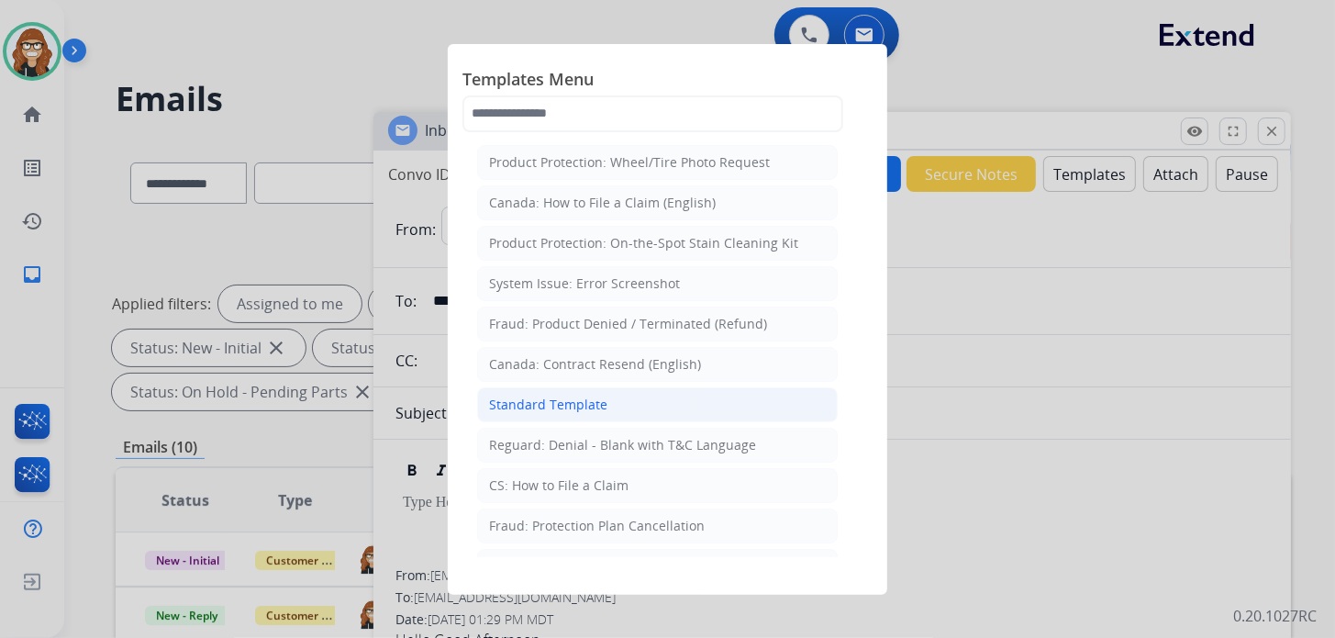
click at [610, 391] on li "Standard Template" at bounding box center [657, 404] width 361 height 35
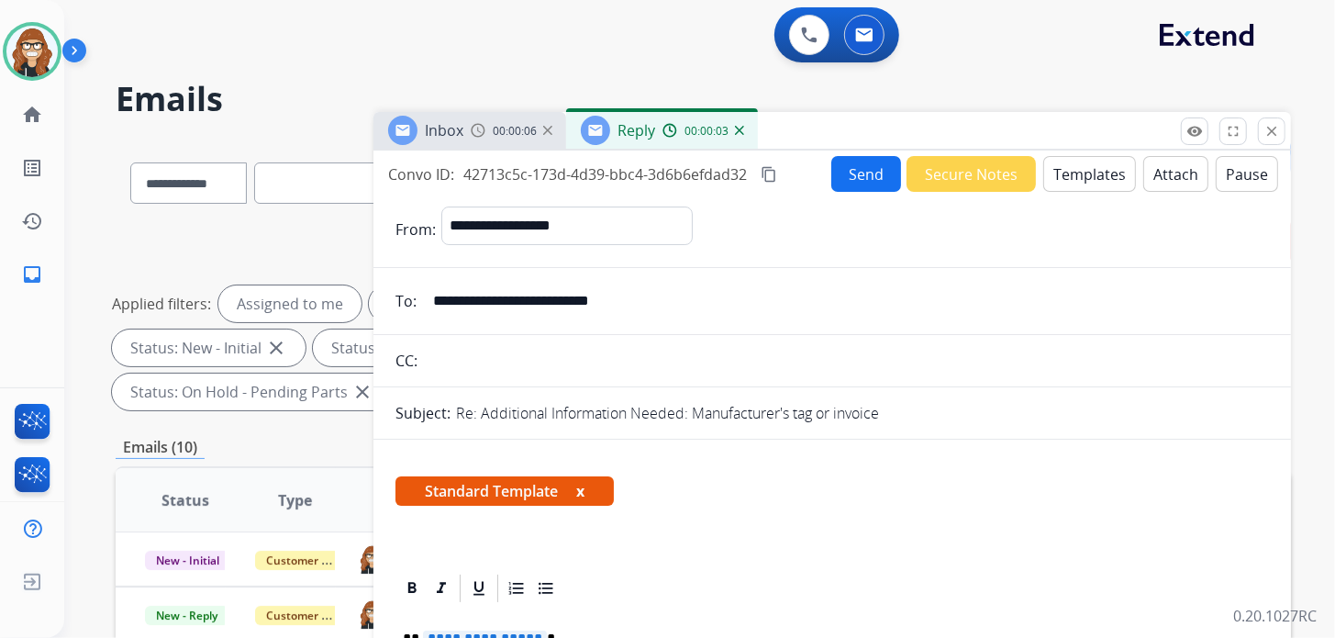
click at [579, 488] on button "x" at bounding box center [580, 491] width 8 height 22
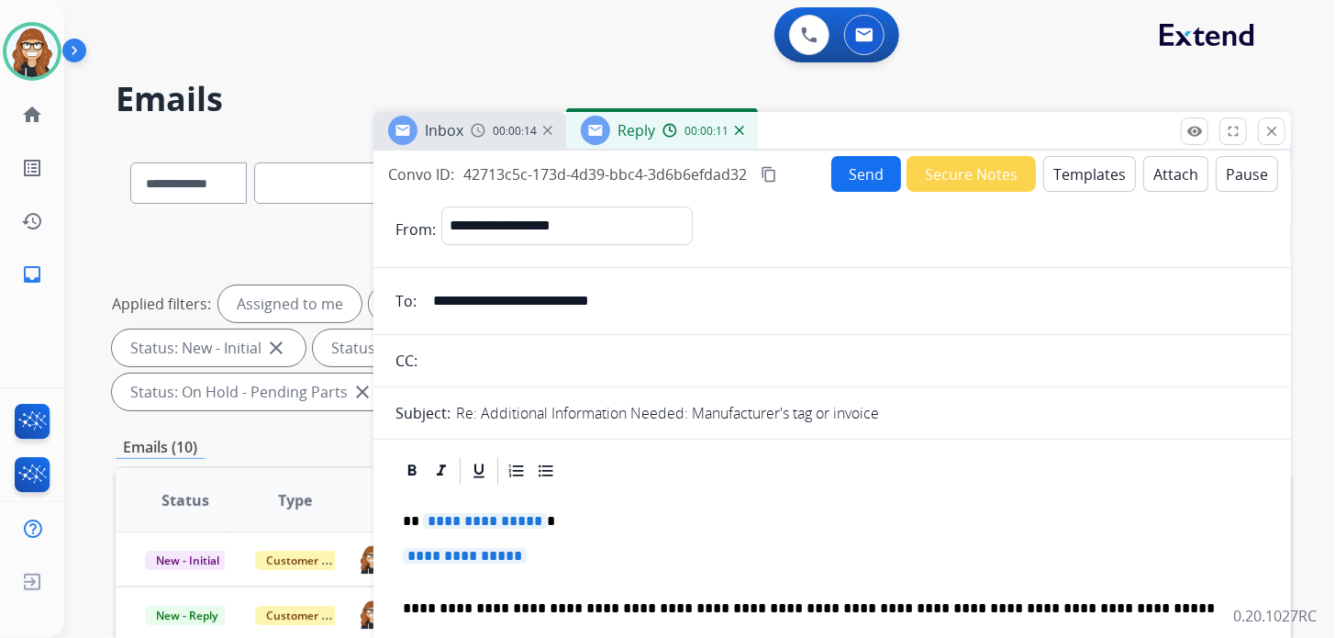
click at [550, 564] on p "**********" at bounding box center [832, 565] width 859 height 34
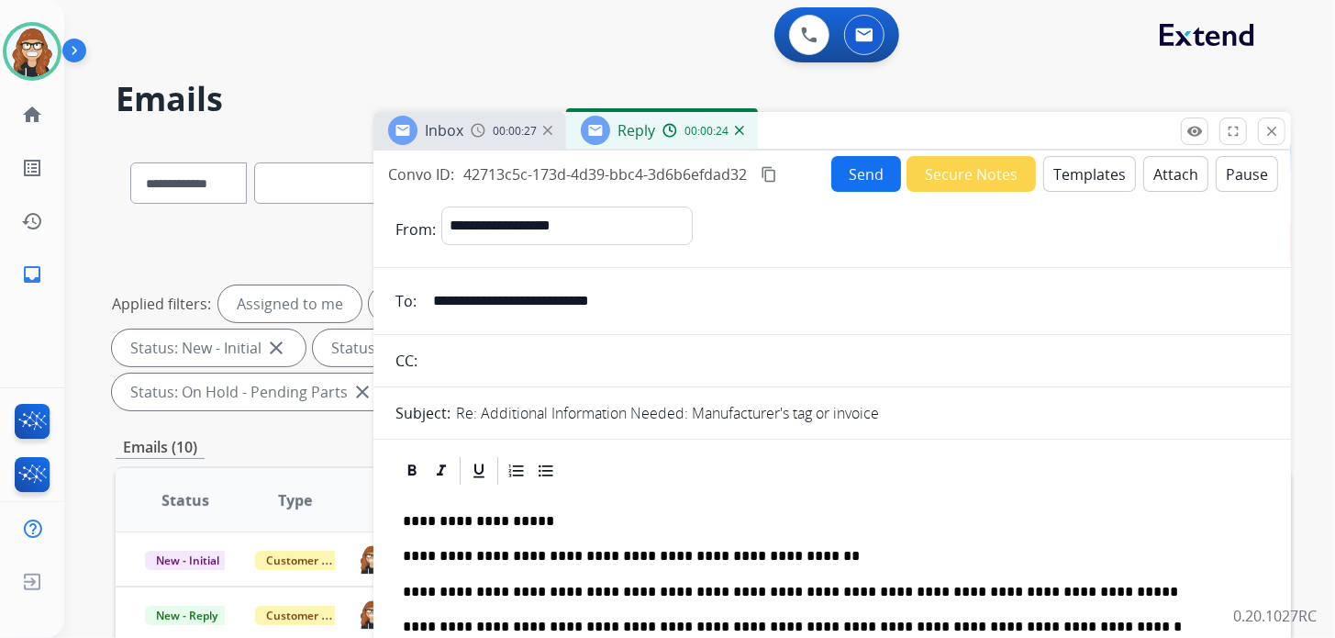
click at [857, 179] on button "Send" at bounding box center [866, 174] width 70 height 36
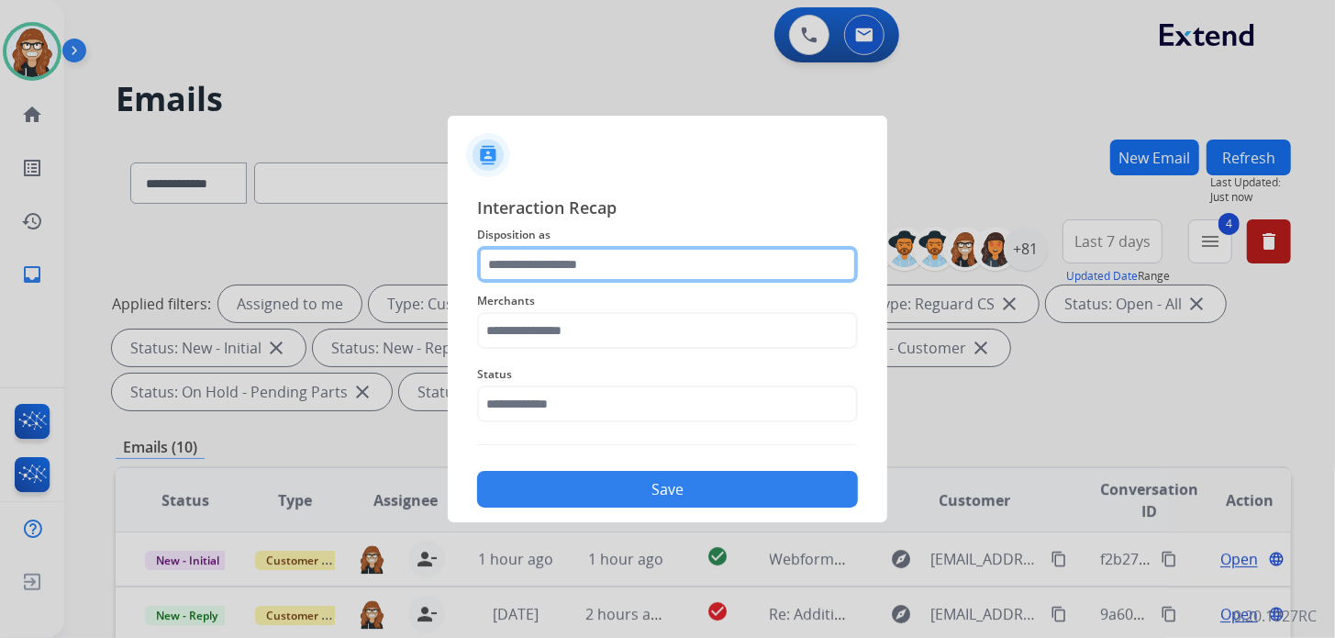
click at [660, 270] on input "text" at bounding box center [667, 264] width 381 height 37
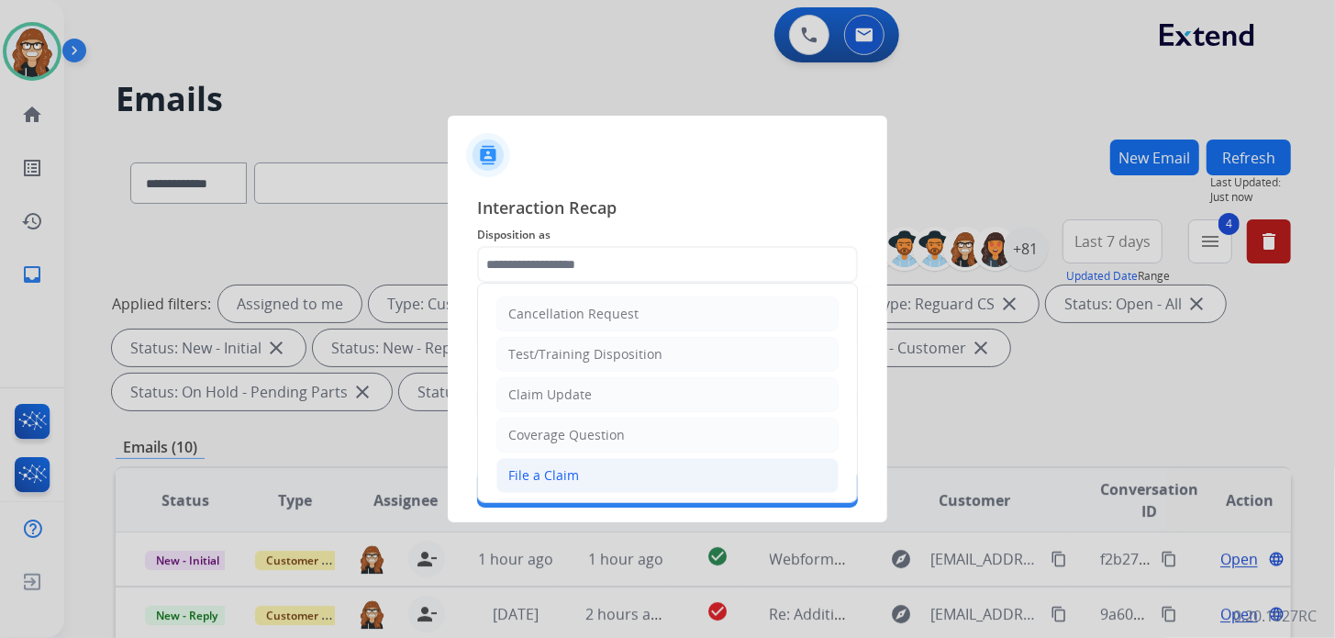
click at [575, 466] on div "File a Claim" at bounding box center [543, 475] width 71 height 18
type input "**********"
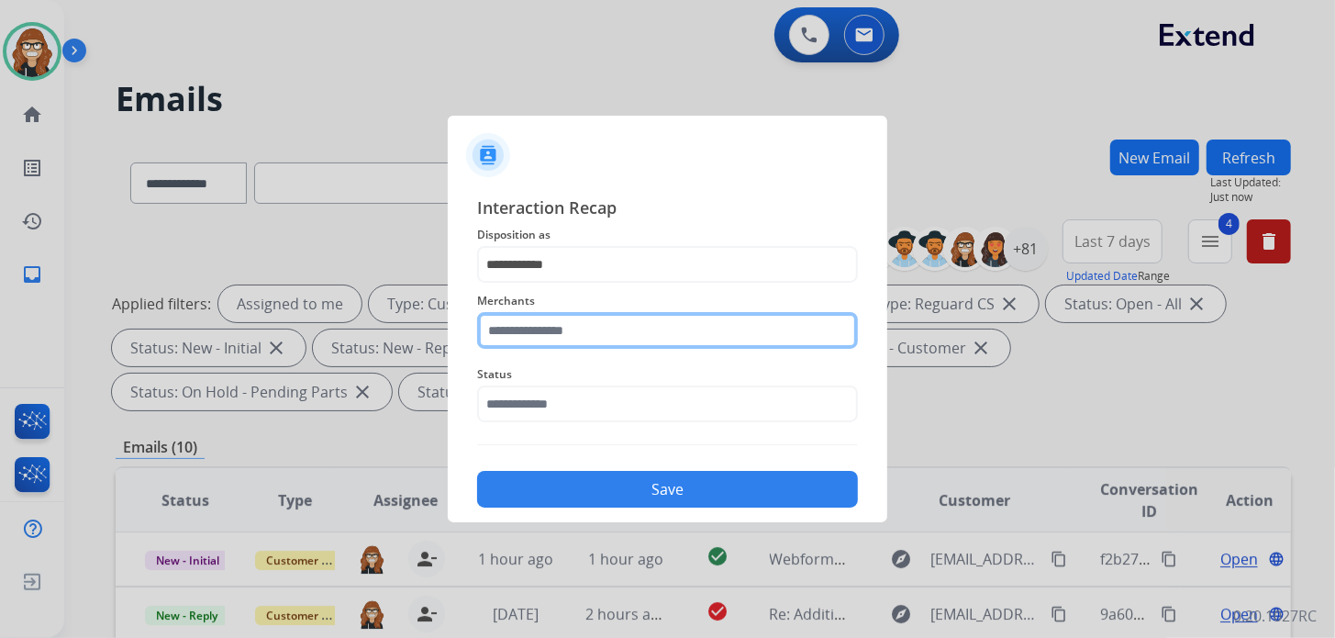
click at [565, 335] on input "text" at bounding box center [667, 330] width 381 height 37
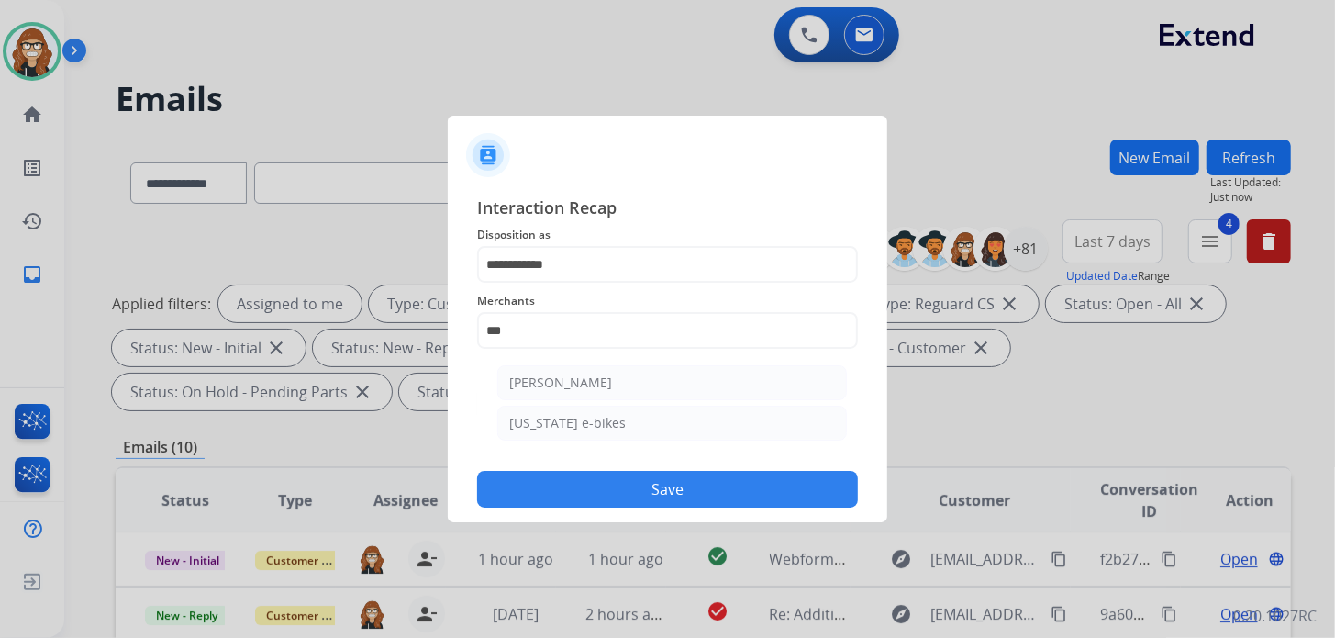
click at [574, 391] on li "[PERSON_NAME]" at bounding box center [672, 382] width 350 height 35
type input "**********"
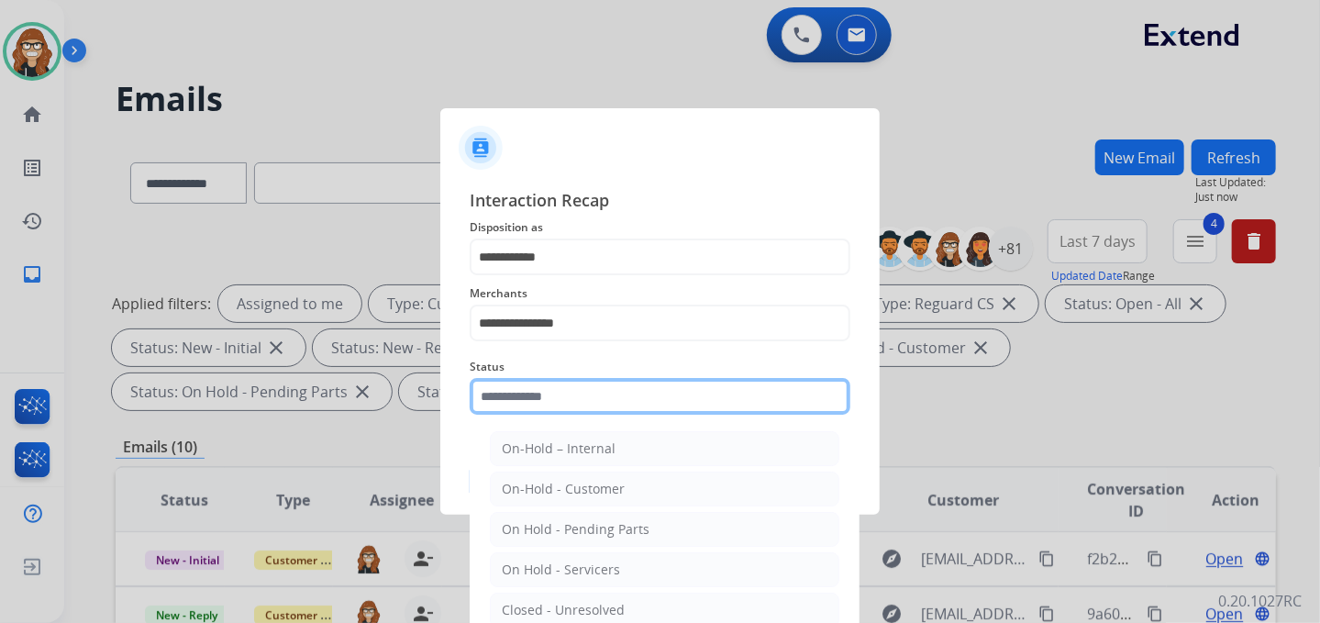
click at [550, 397] on input "text" at bounding box center [660, 396] width 381 height 37
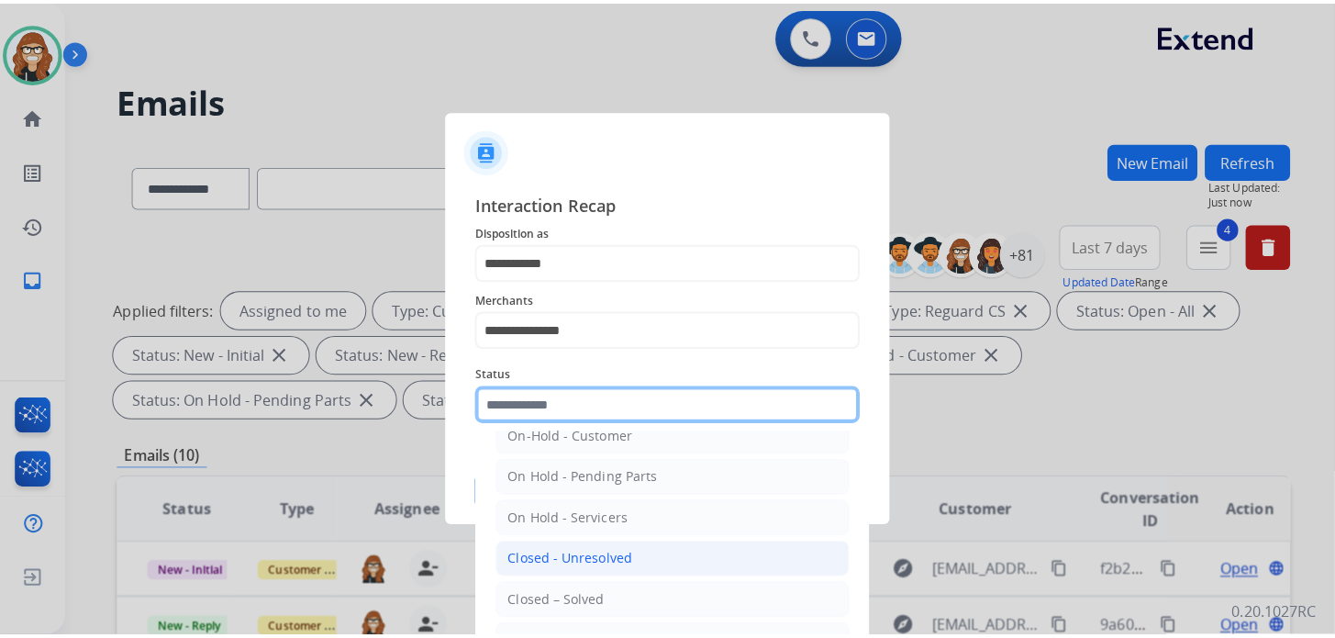
scroll to position [91, 0]
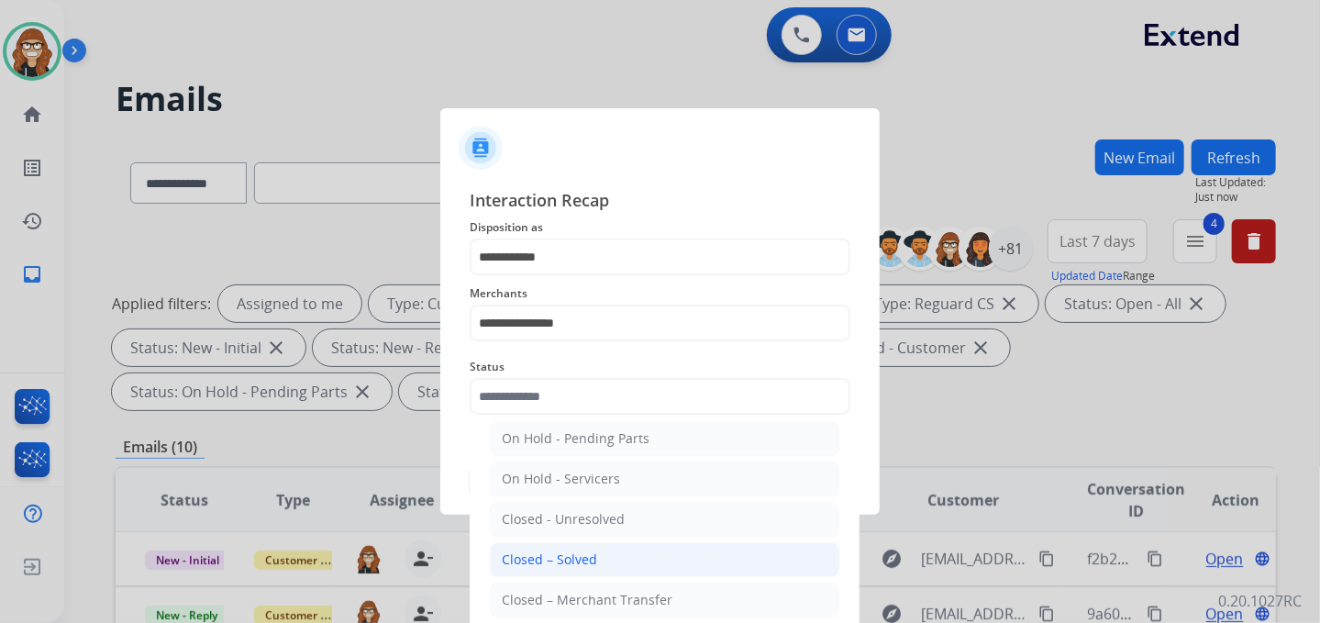
click at [587, 563] on div "Closed – Solved" at bounding box center [549, 559] width 95 height 18
type input "**********"
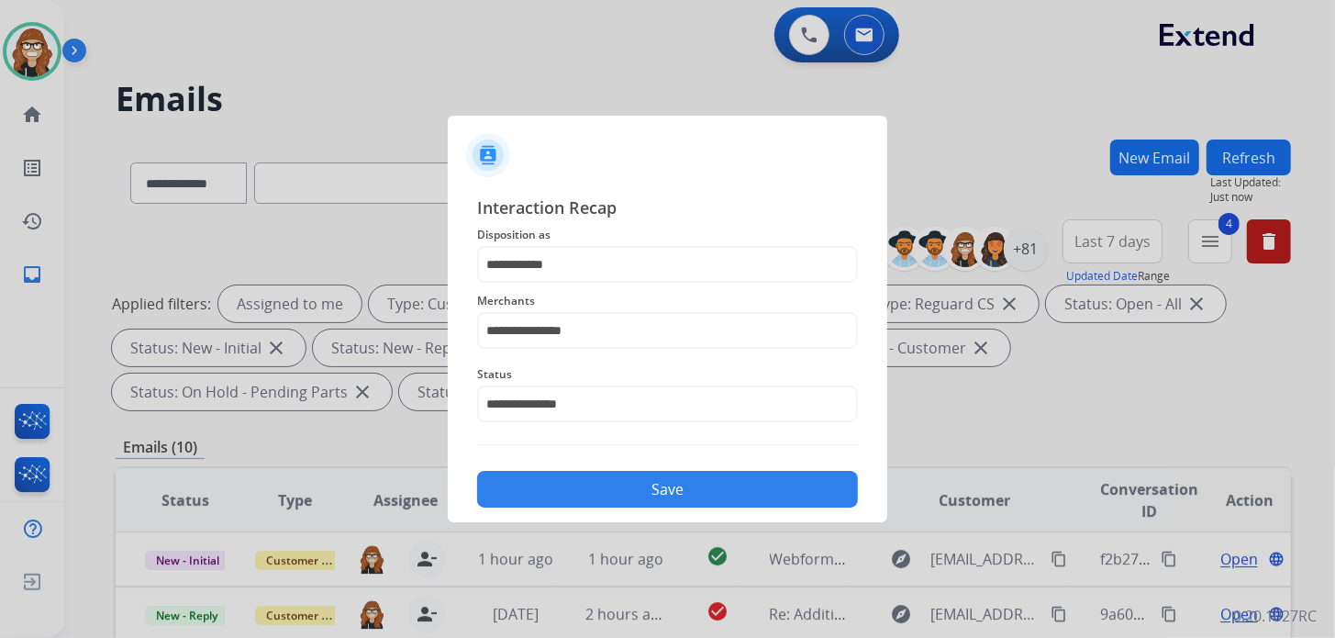
click at [581, 490] on button "Save" at bounding box center [667, 489] width 381 height 37
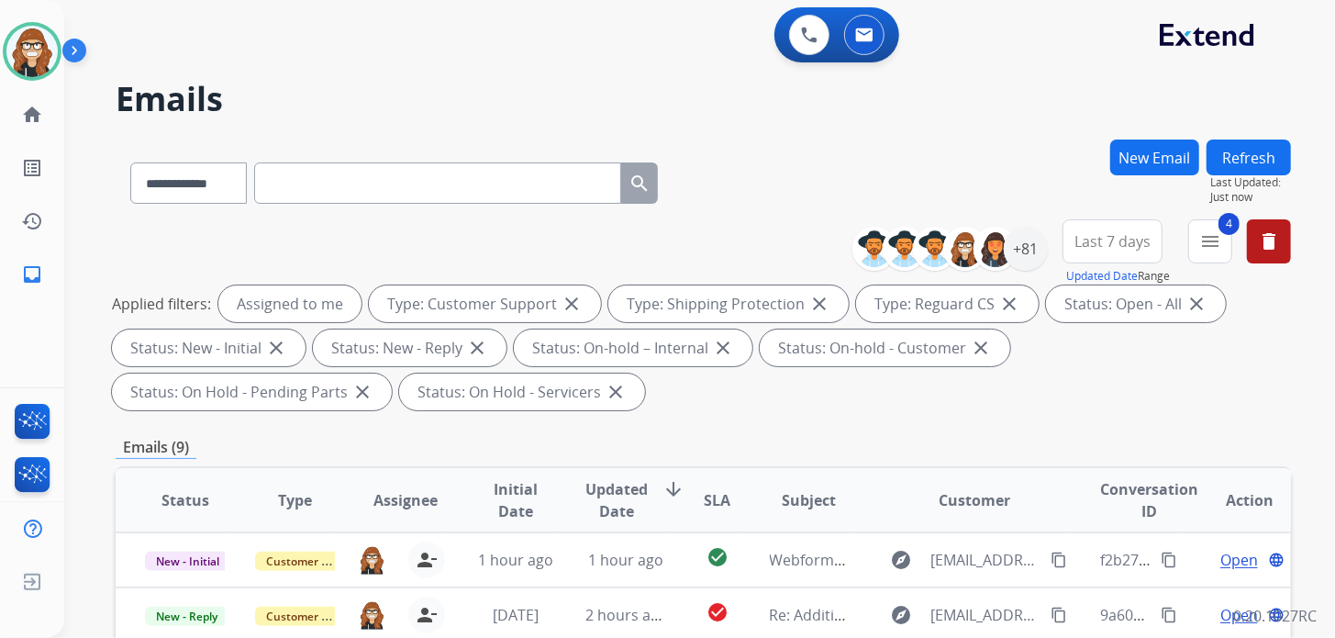
scroll to position [0, 0]
click at [1215, 243] on mat-icon "menu" at bounding box center [1210, 241] width 22 height 22
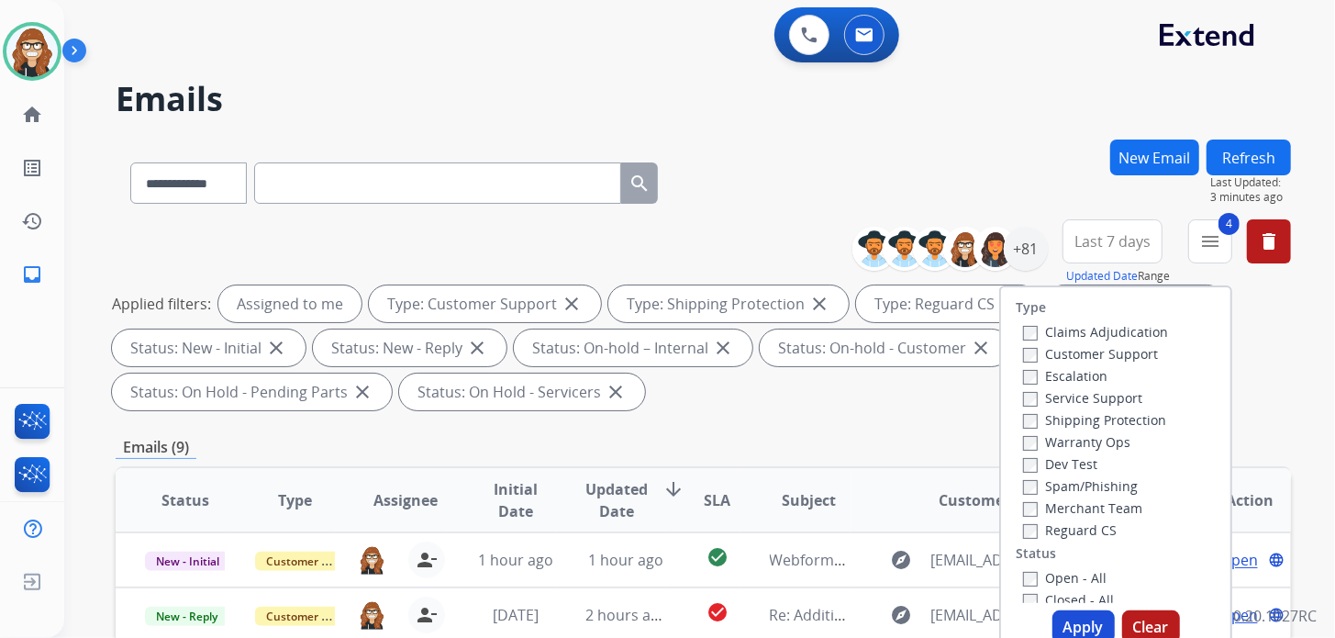
click at [906, 130] on div "**********" at bounding box center [677, 385] width 1227 height 638
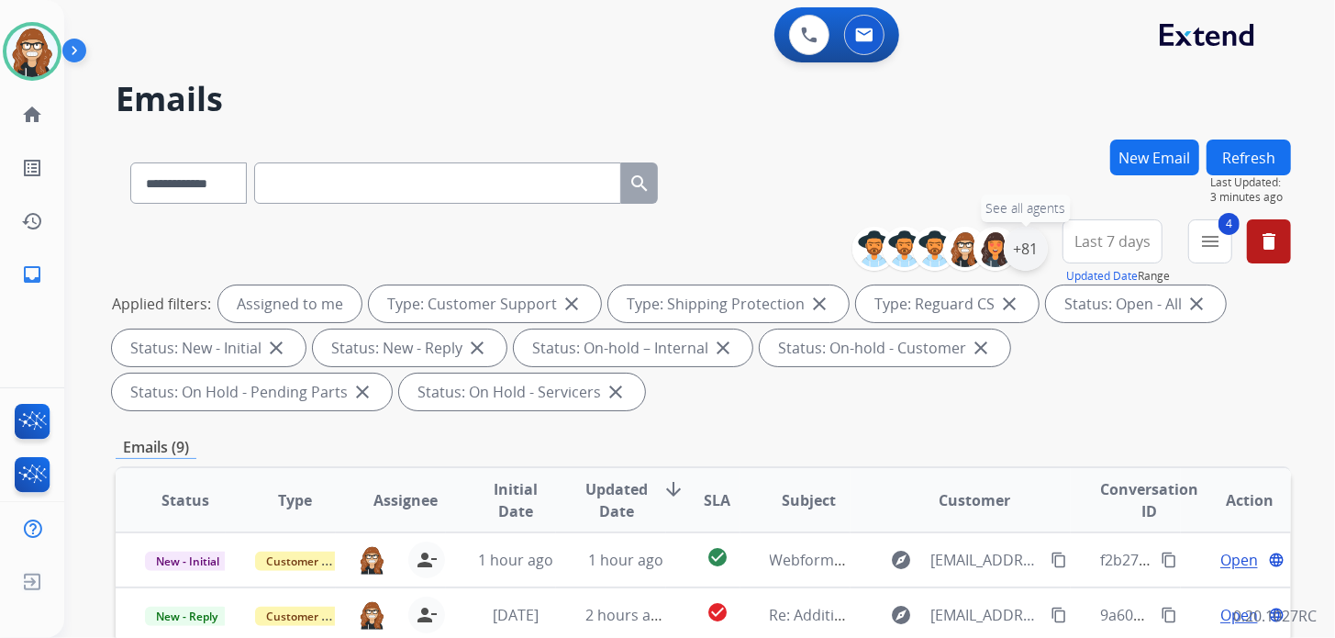
click at [1028, 246] on div "+81" at bounding box center [1026, 249] width 44 height 44
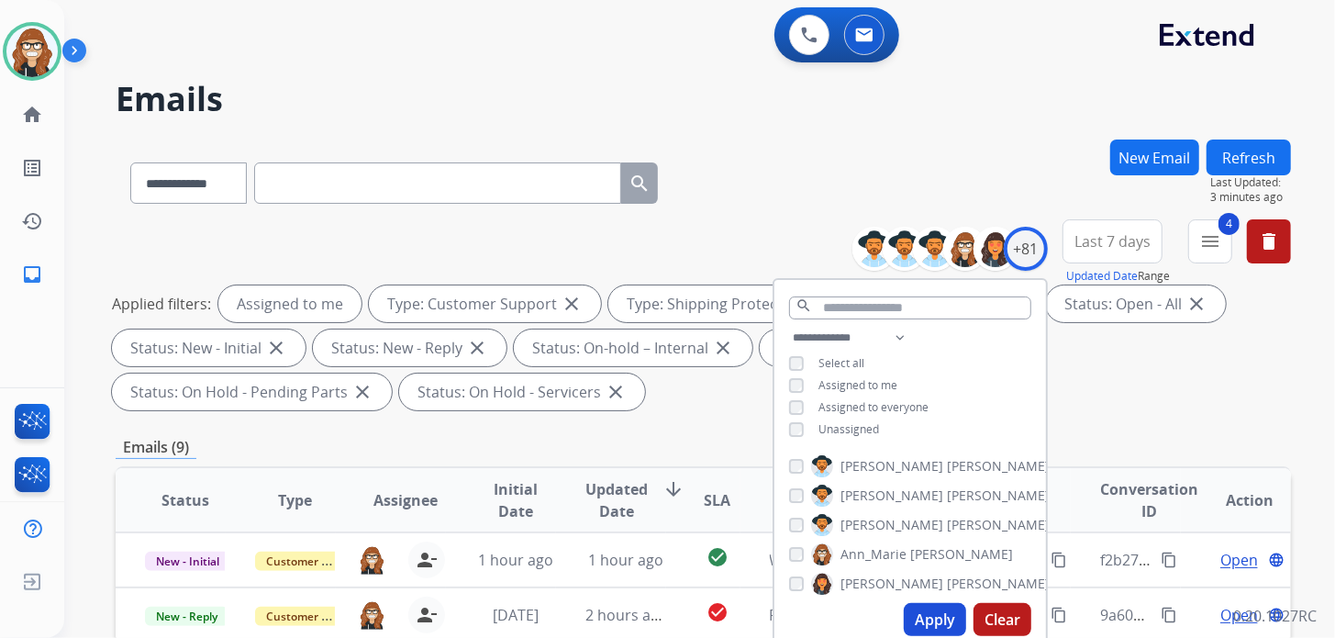
click at [957, 156] on div "**********" at bounding box center [703, 179] width 1175 height 80
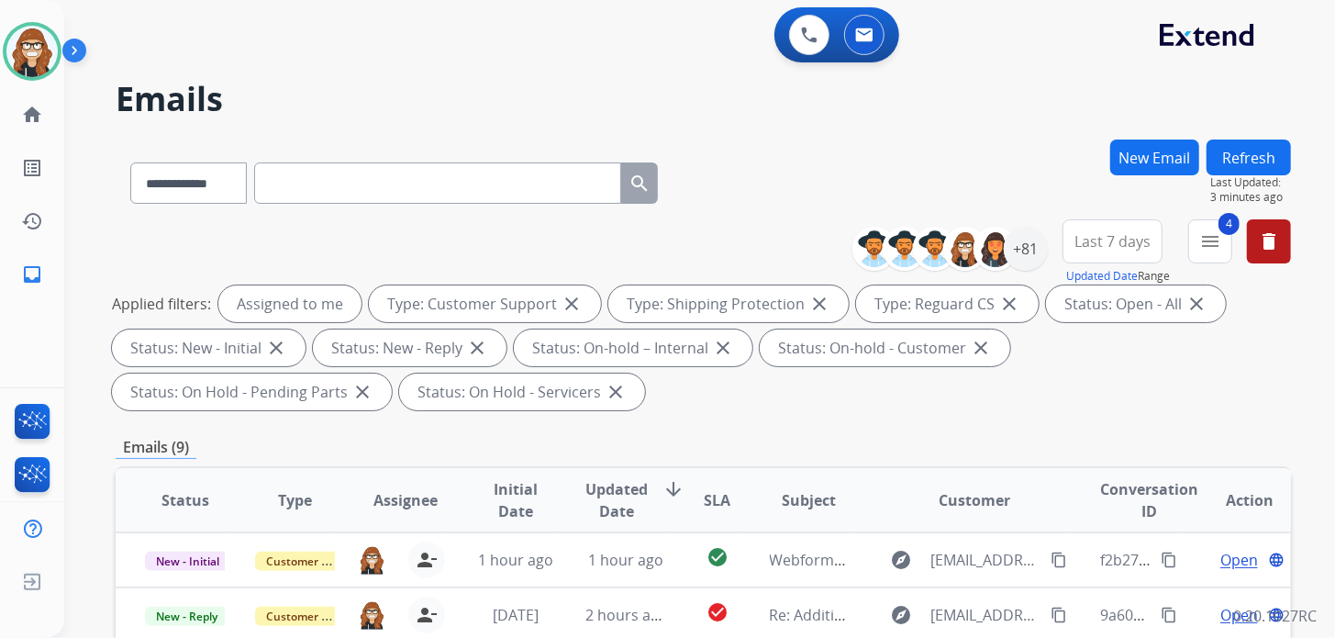
click at [1117, 242] on span "Last 7 days" at bounding box center [1112, 241] width 76 height 7
click at [1006, 167] on div "**********" at bounding box center [703, 179] width 1175 height 80
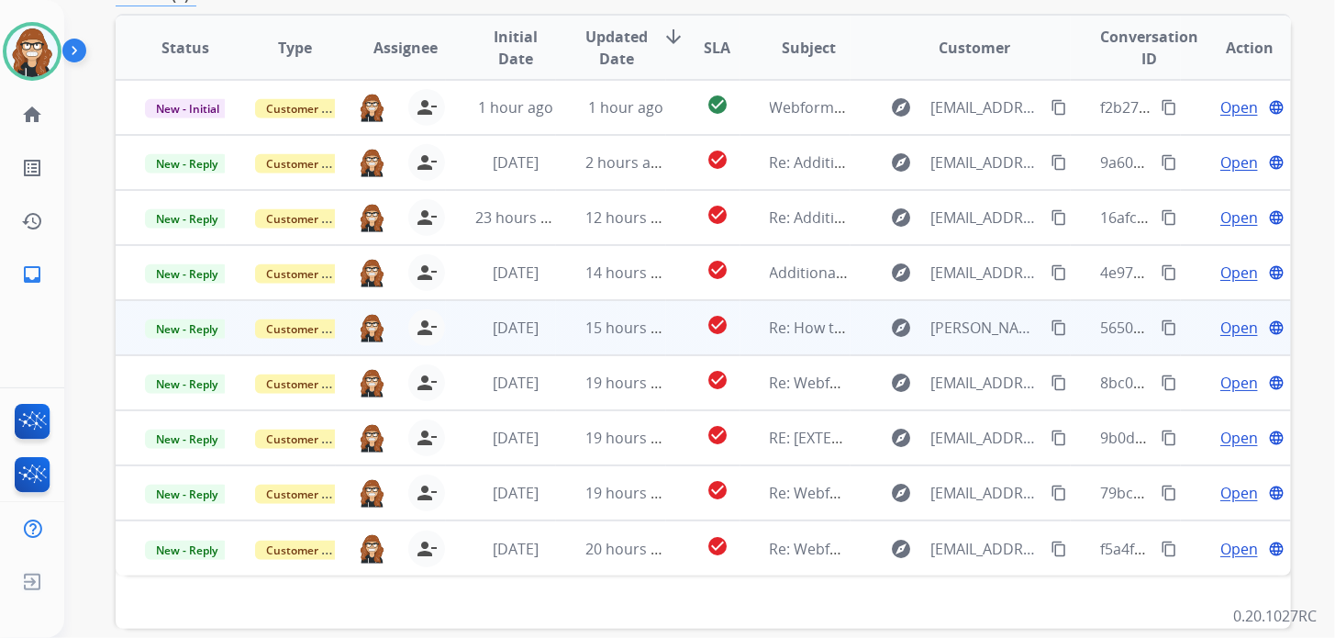
scroll to position [446, 0]
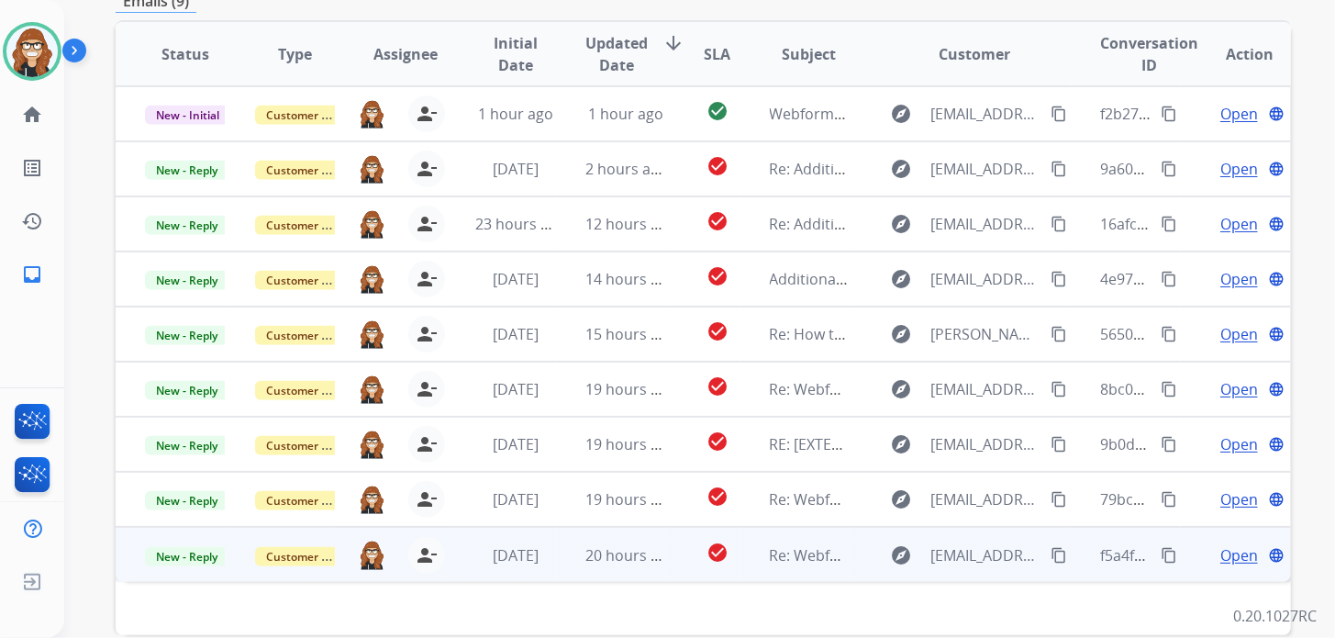
click at [1228, 559] on span "Open" at bounding box center [1239, 555] width 38 height 22
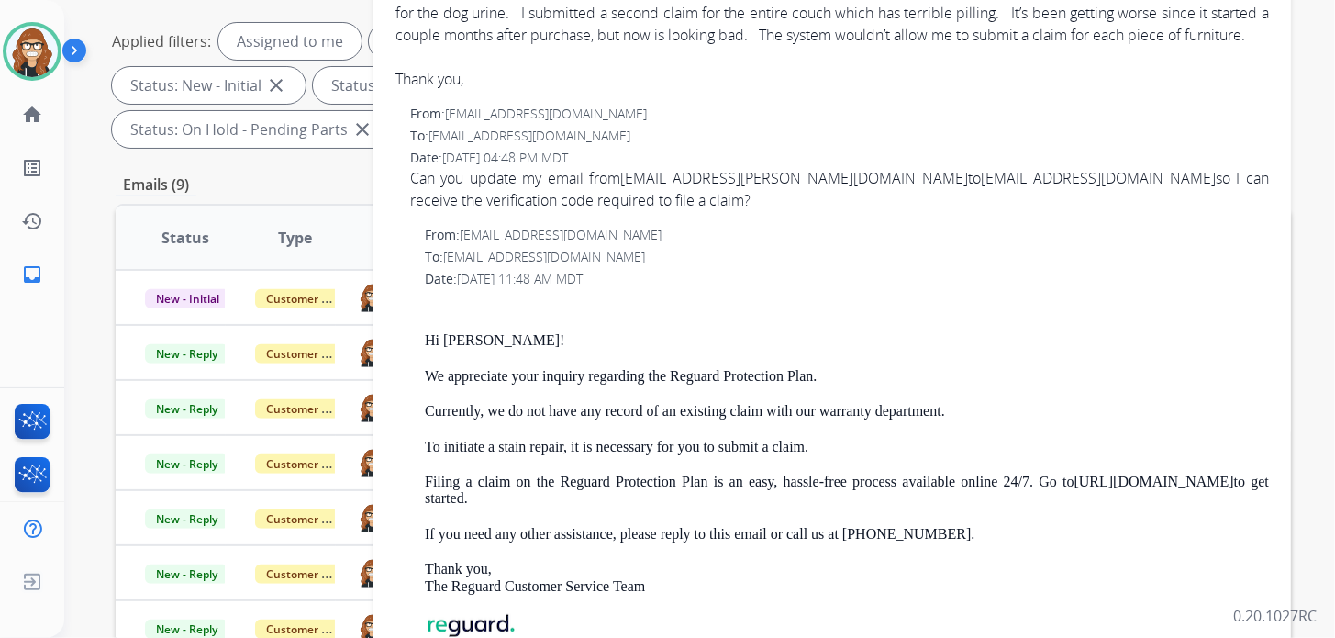
scroll to position [275, 0]
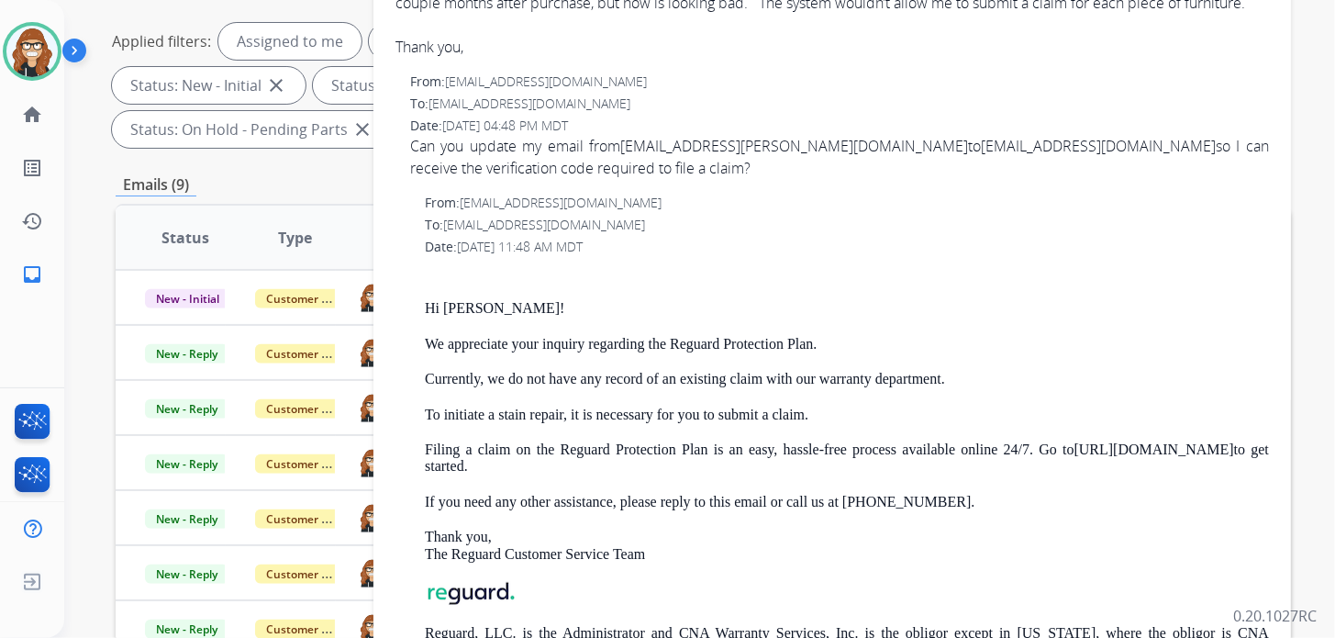
click at [1219, 387] on div "Hi Cecilia! We appreciate your inquiry regarding the Reguard Protection Plan. C…" at bounding box center [847, 476] width 844 height 423
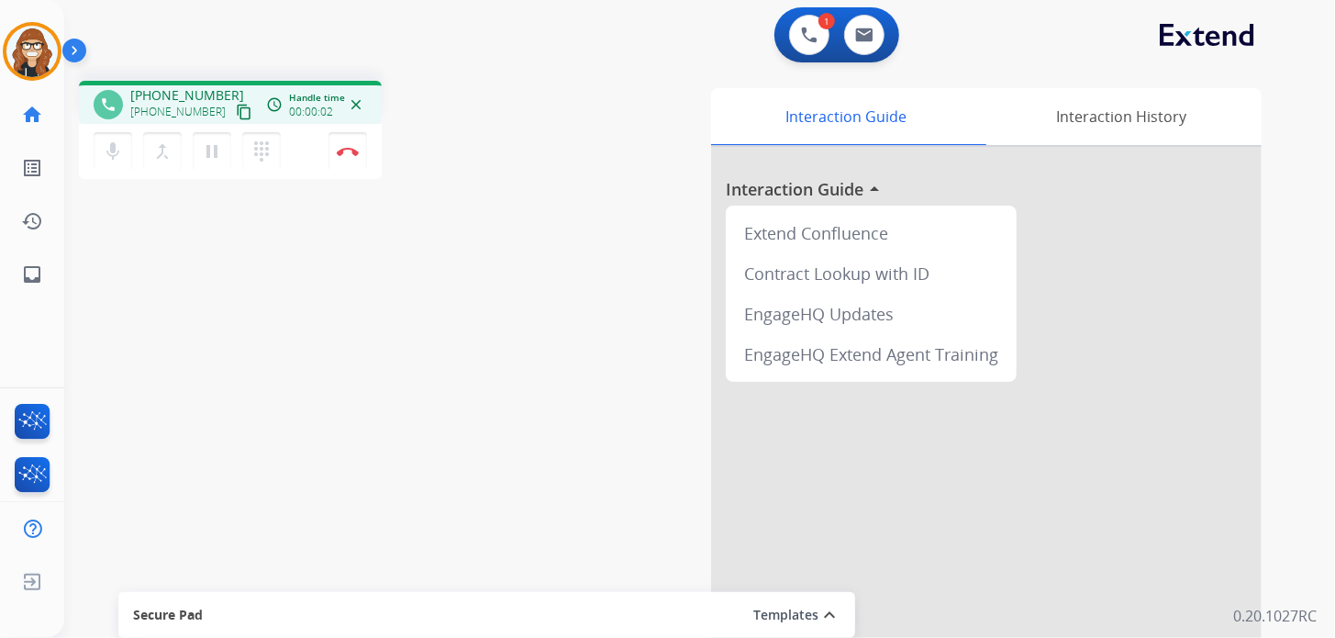
click at [236, 109] on mat-icon "content_copy" at bounding box center [244, 112] width 17 height 17
click at [37, 279] on mat-icon "inbox" at bounding box center [32, 274] width 22 height 22
select select "**********"
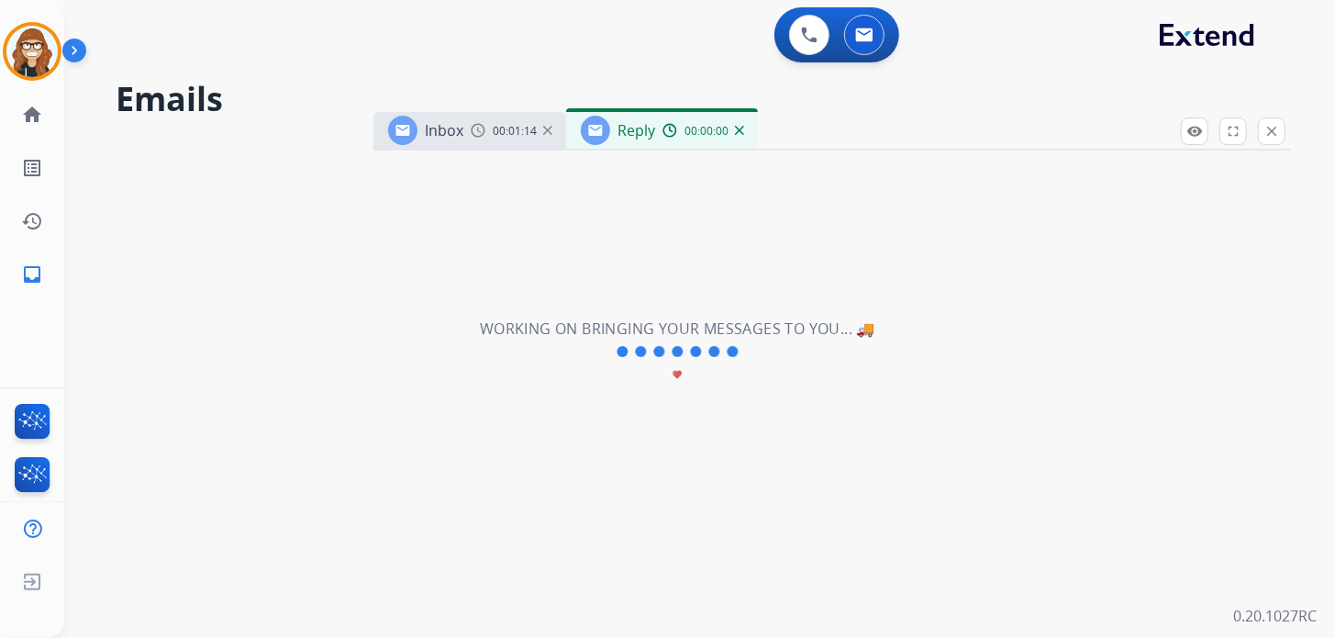
select select "**********"
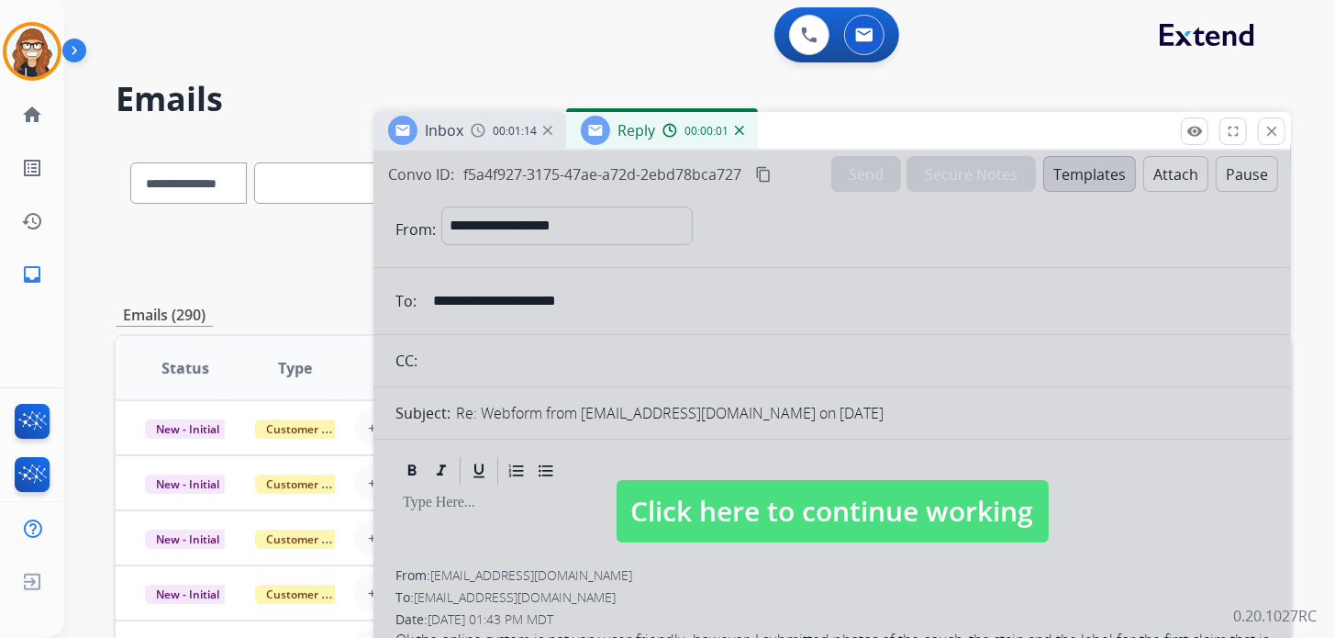
click at [1266, 128] on mat-icon "close" at bounding box center [1271, 131] width 17 height 17
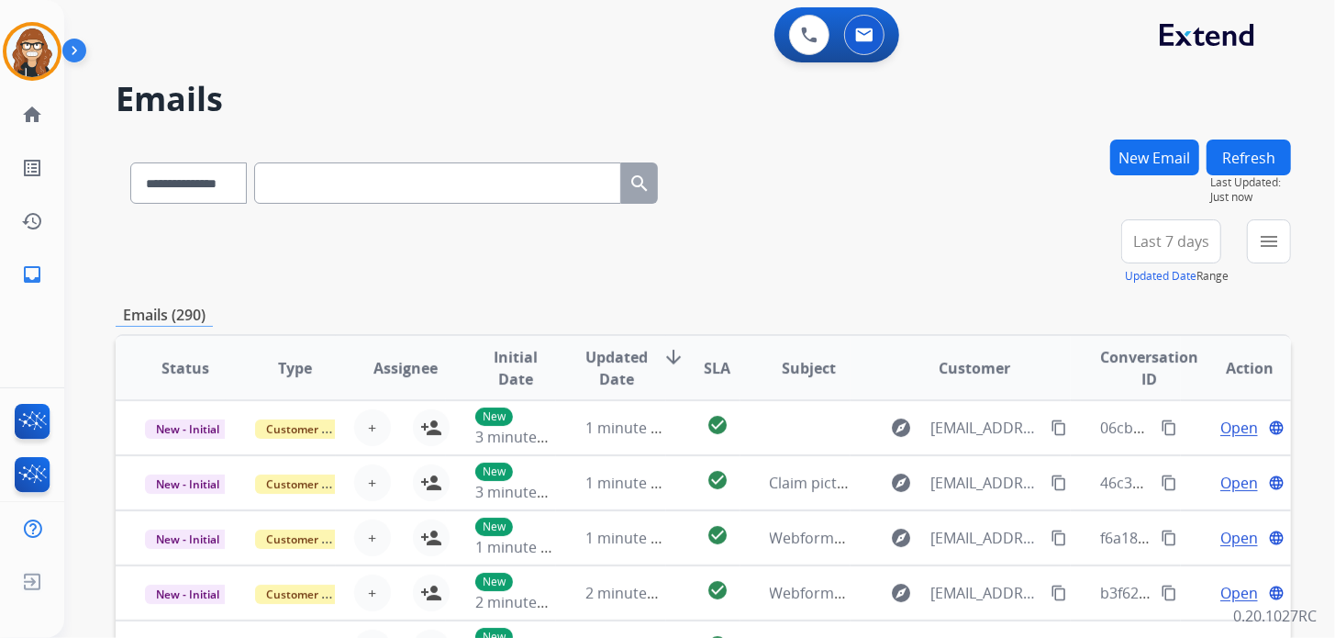
click at [1178, 160] on button "New Email" at bounding box center [1154, 157] width 89 height 36
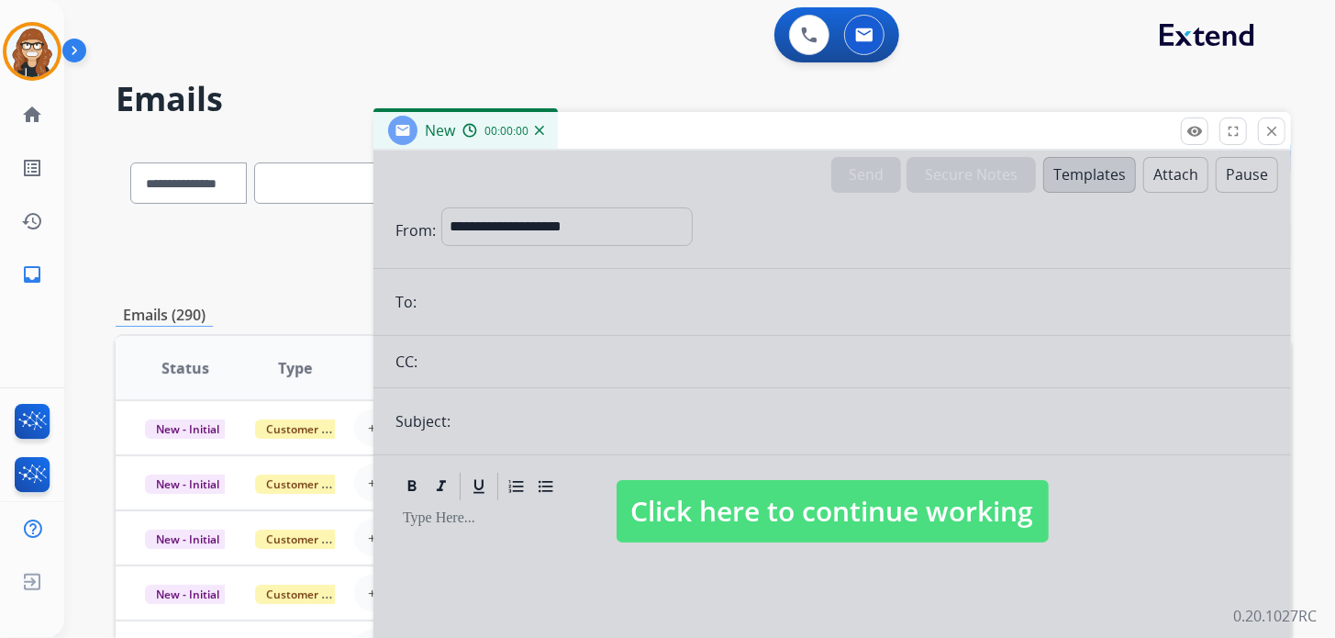
click at [678, 512] on span "Click here to continue working" at bounding box center [833, 511] width 432 height 62
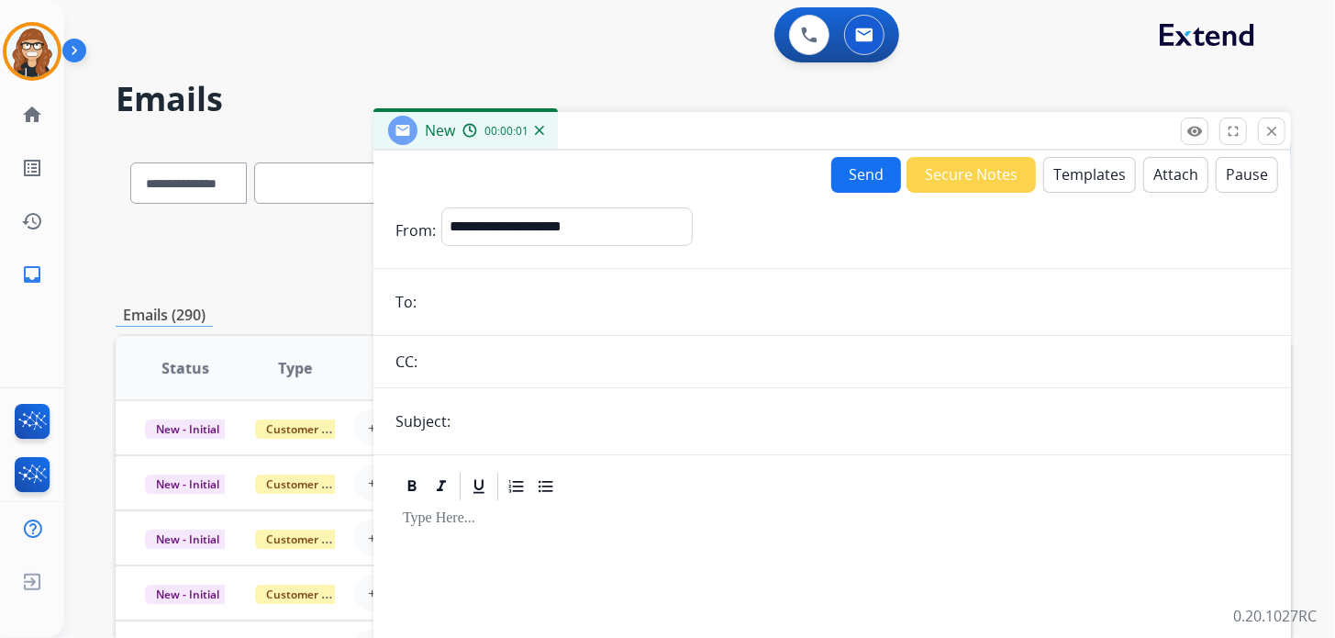
click at [528, 297] on input "email" at bounding box center [845, 302] width 847 height 37
paste input "**********"
type input "**********"
drag, startPoint x: 573, startPoint y: 225, endPoint x: 573, endPoint y: 238, distance: 12.8
click at [573, 225] on select "**********" at bounding box center [566, 225] width 250 height 37
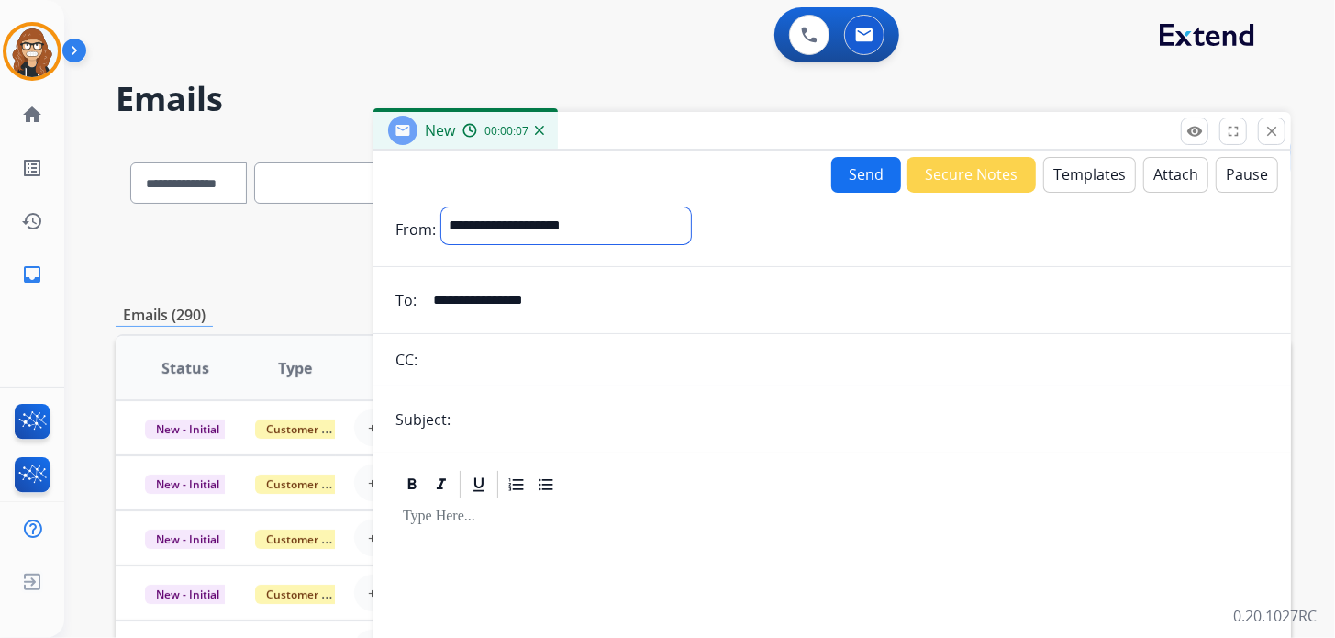
select select "**********"
click at [441, 207] on select "**********" at bounding box center [566, 225] width 250 height 37
click at [1080, 173] on button "Templates" at bounding box center [1089, 175] width 93 height 36
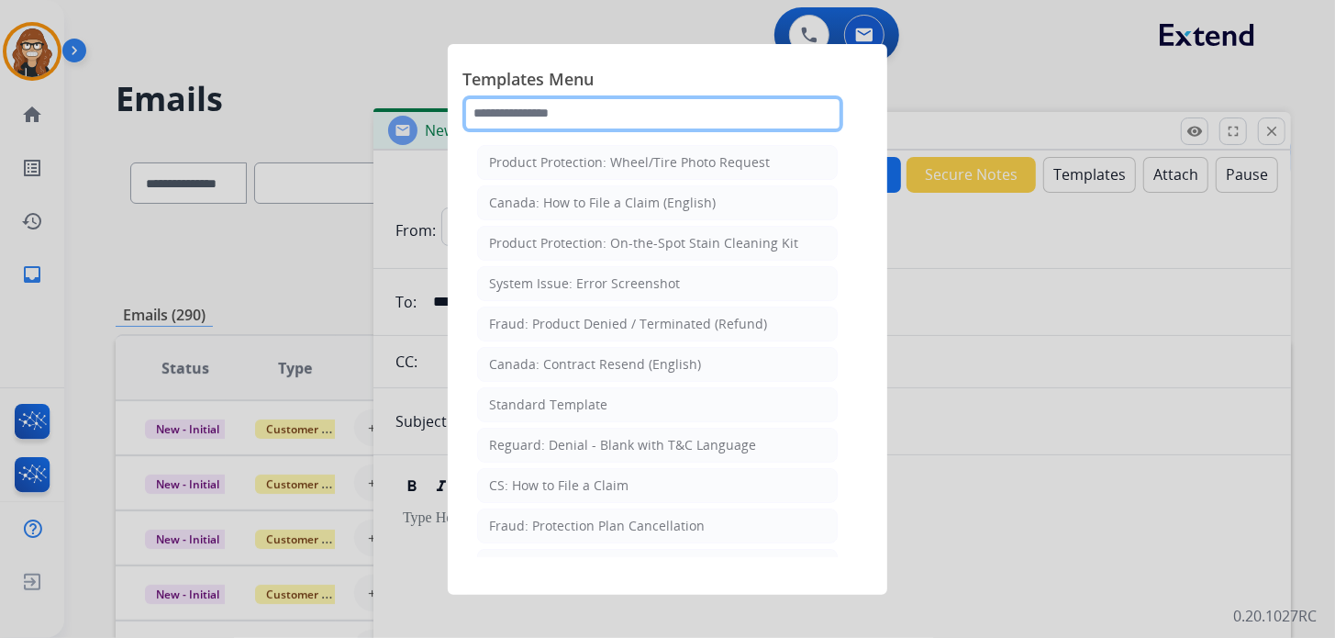
click at [577, 106] on input "text" at bounding box center [652, 113] width 381 height 37
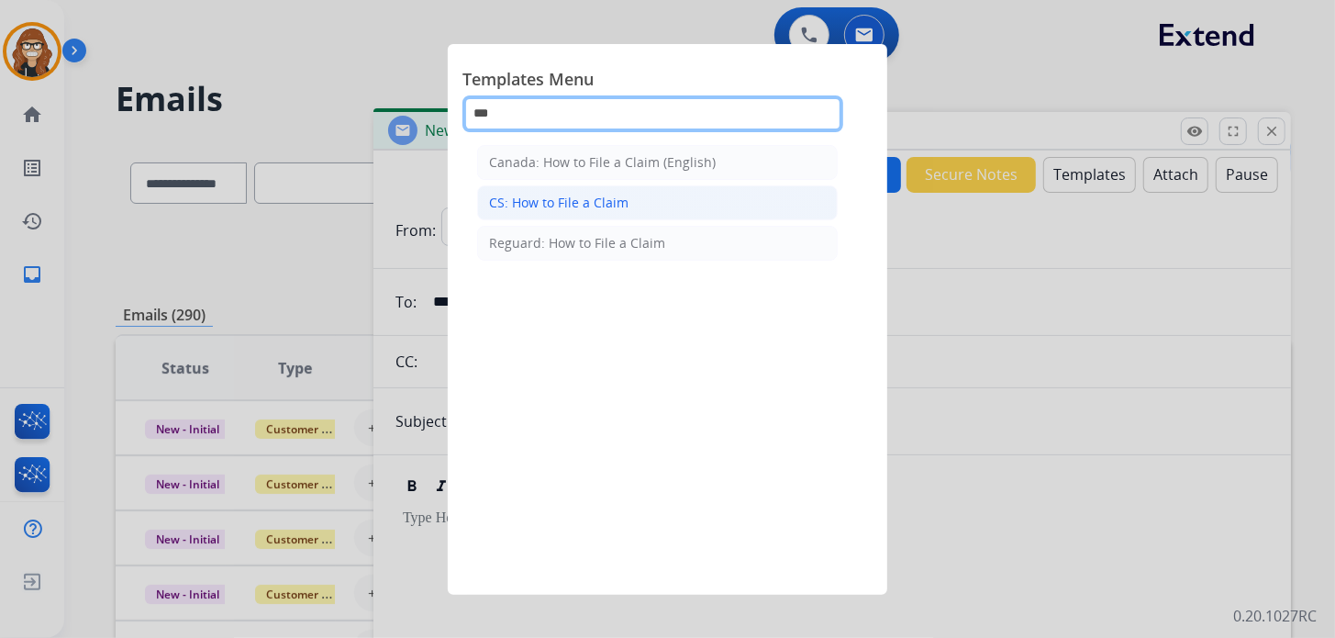
type input "***"
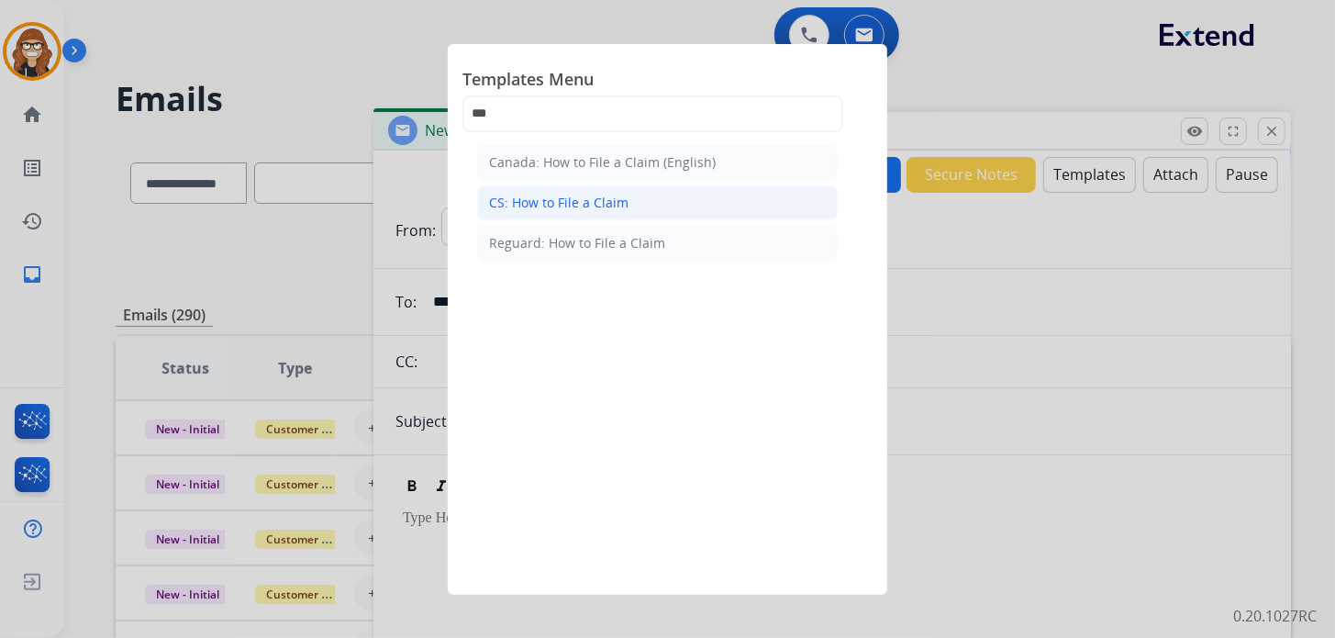
click at [616, 202] on div "CS: How to File a Claim" at bounding box center [558, 203] width 139 height 18
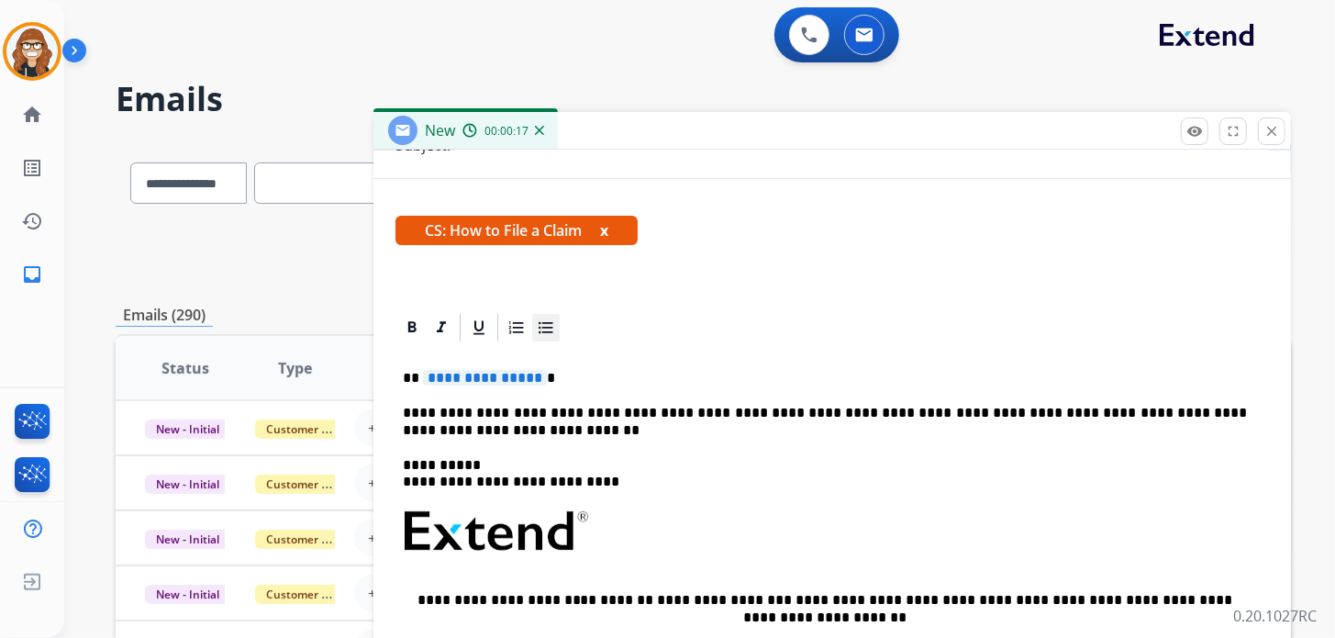
scroll to position [91, 0]
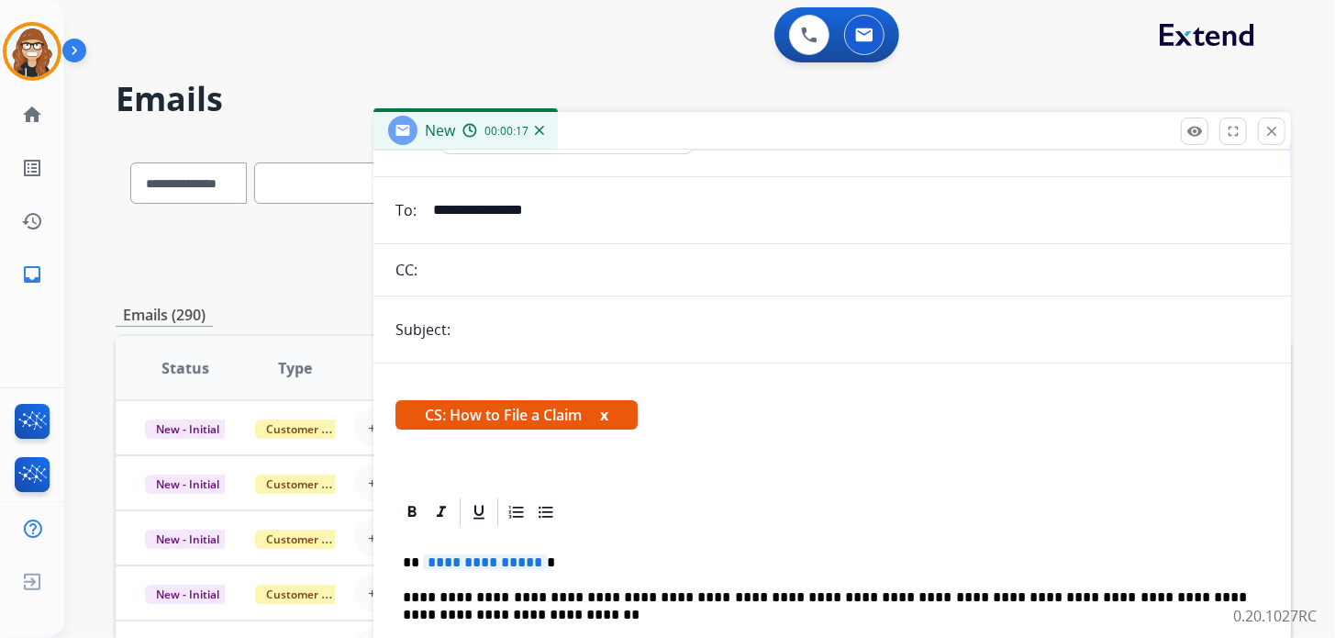
click at [562, 317] on input "text" at bounding box center [862, 329] width 813 height 37
type input "**********"
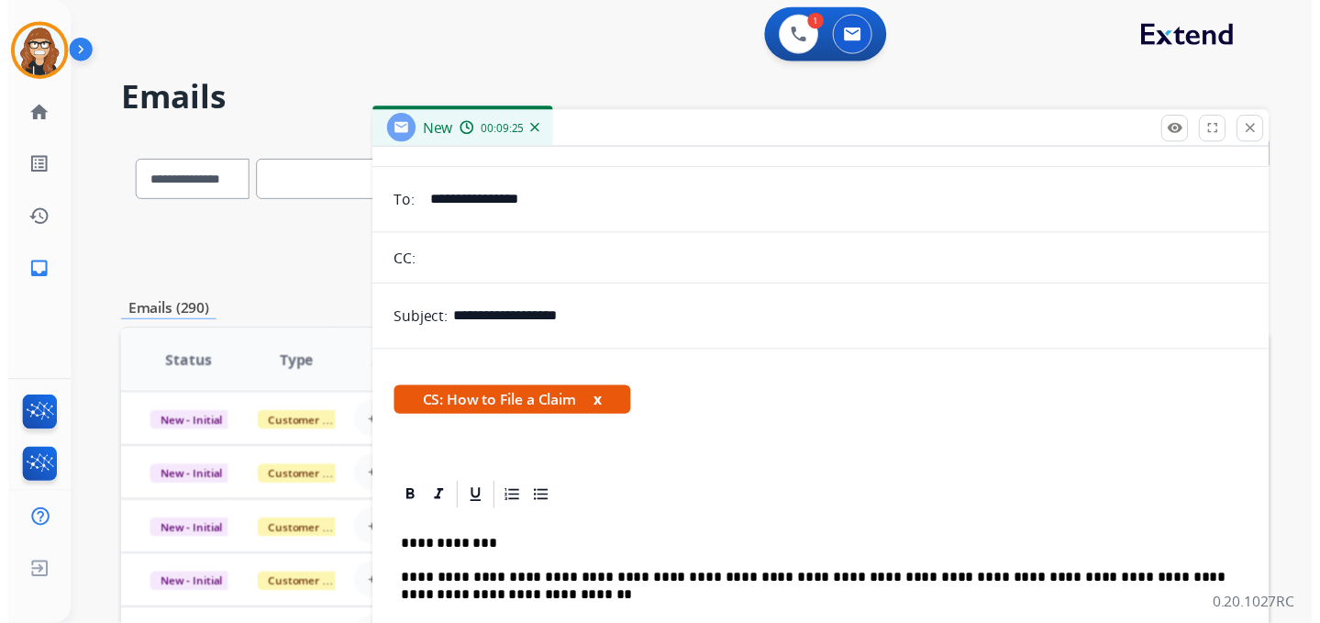
scroll to position [0, 0]
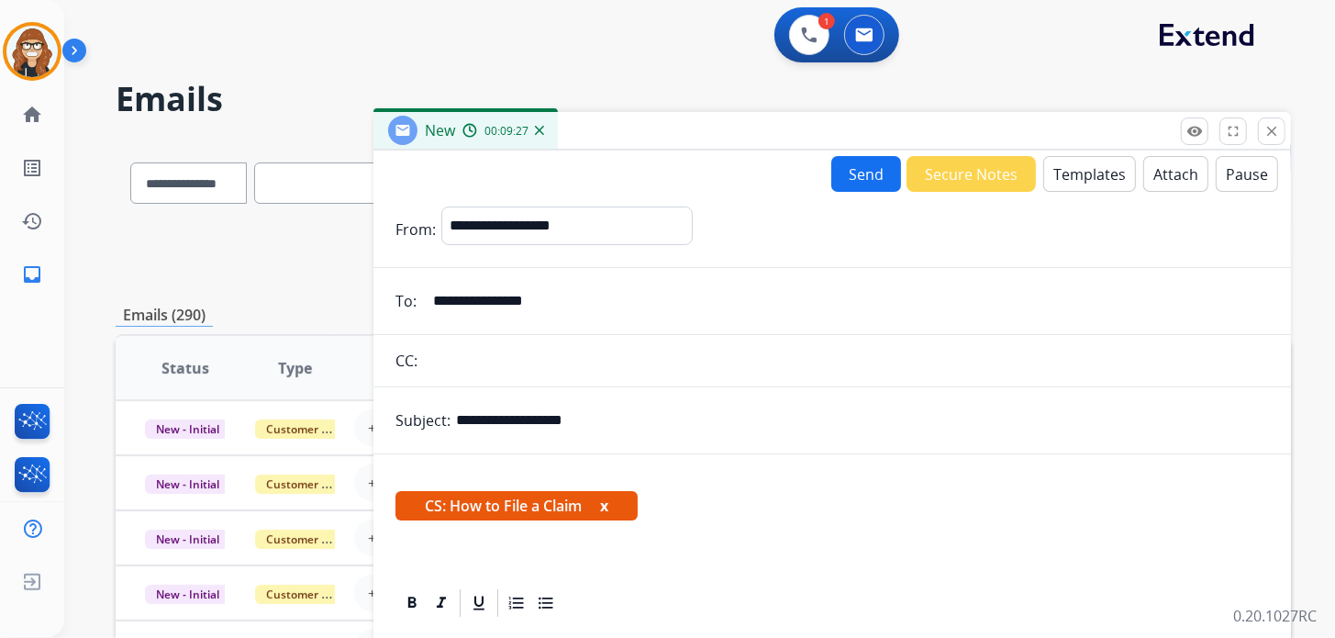
click at [862, 173] on button "Send" at bounding box center [866, 174] width 70 height 36
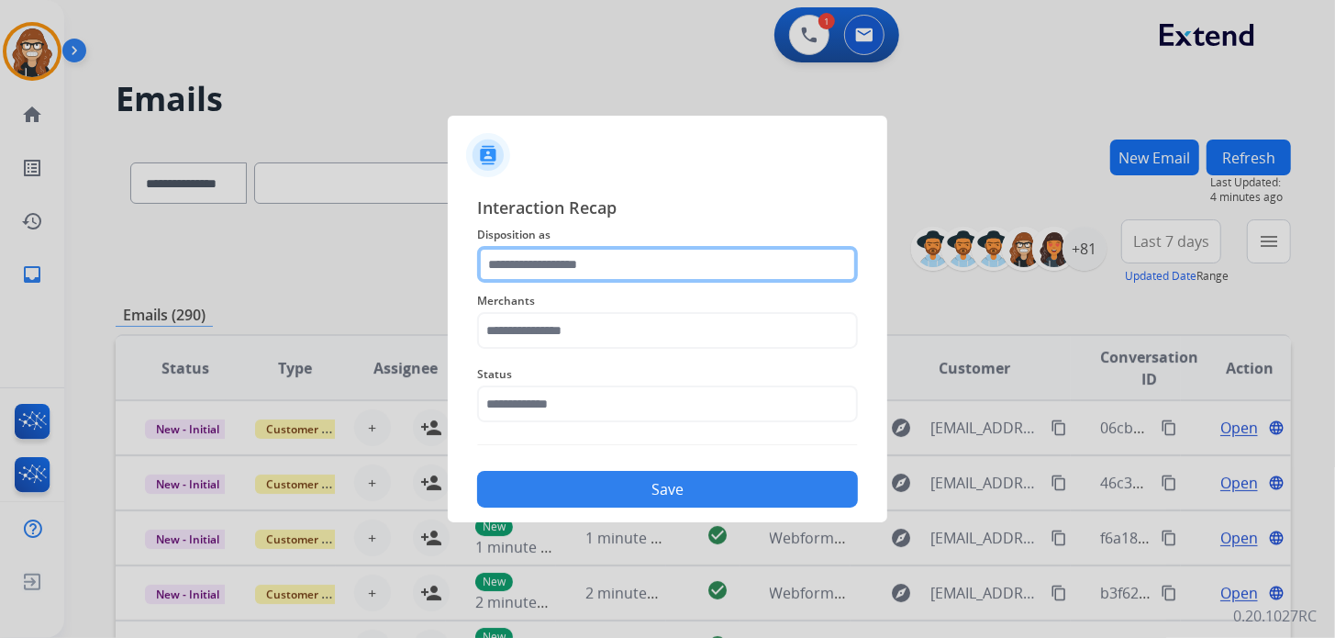
click at [673, 272] on input "text" at bounding box center [667, 264] width 381 height 37
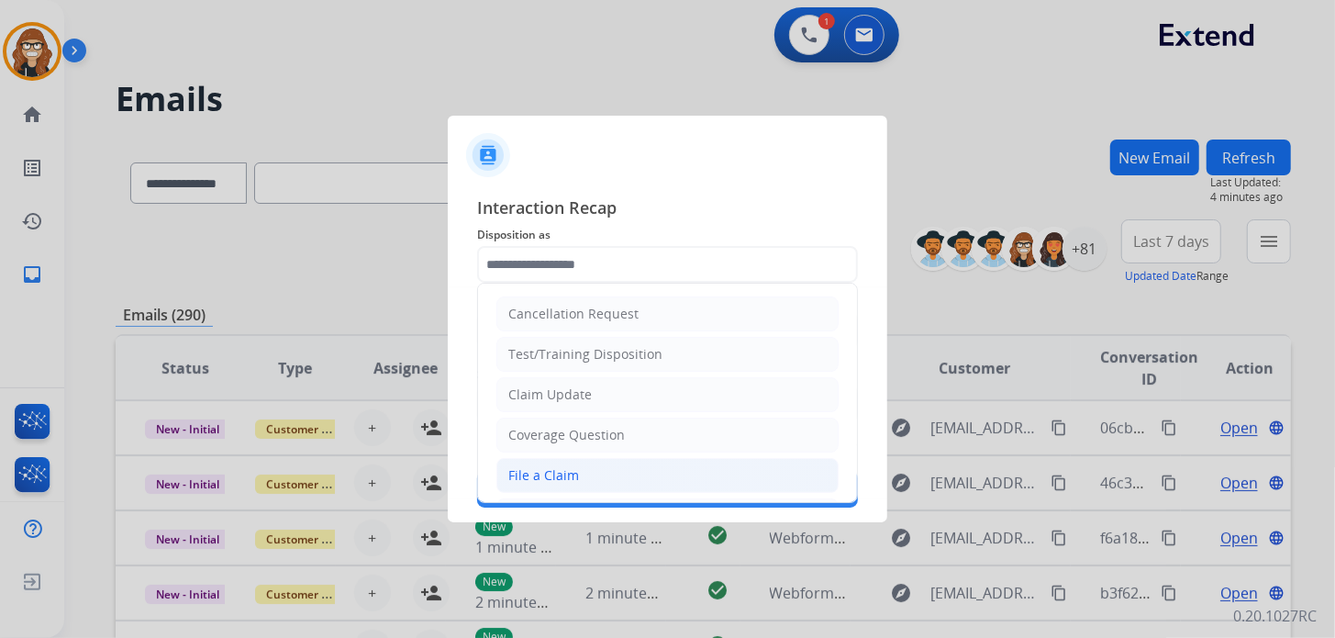
click at [611, 476] on li "File a Claim" at bounding box center [667, 475] width 342 height 35
type input "**********"
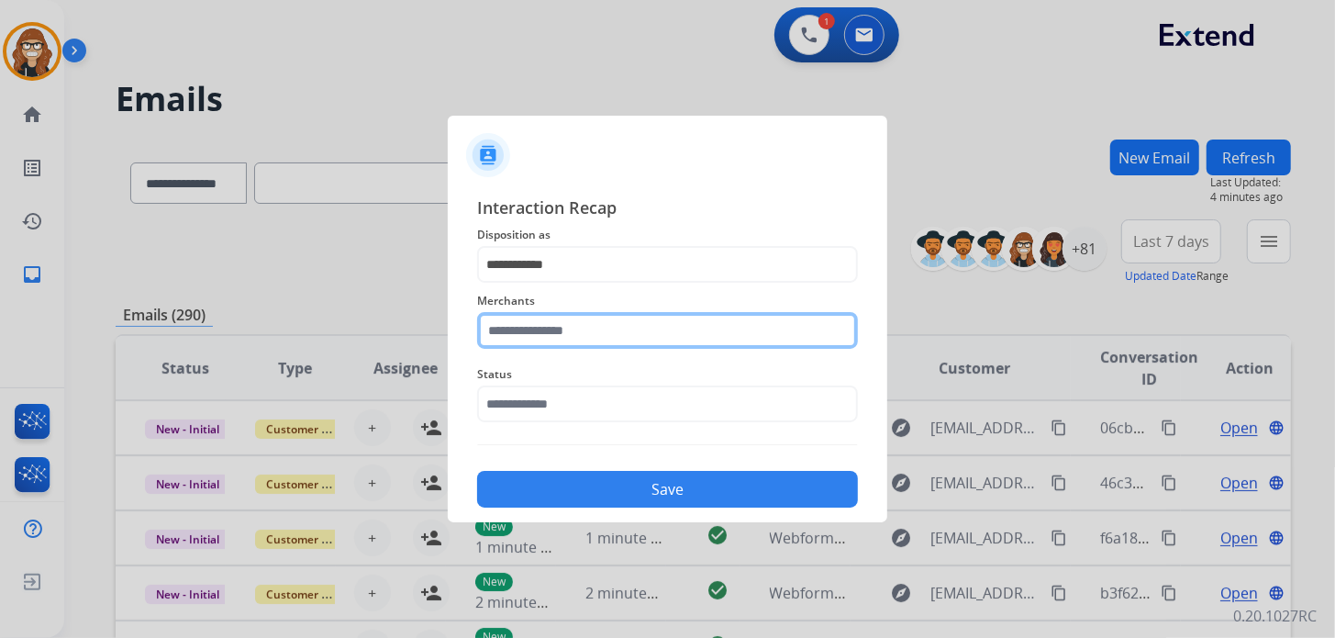
click at [614, 339] on input "text" at bounding box center [667, 330] width 381 height 37
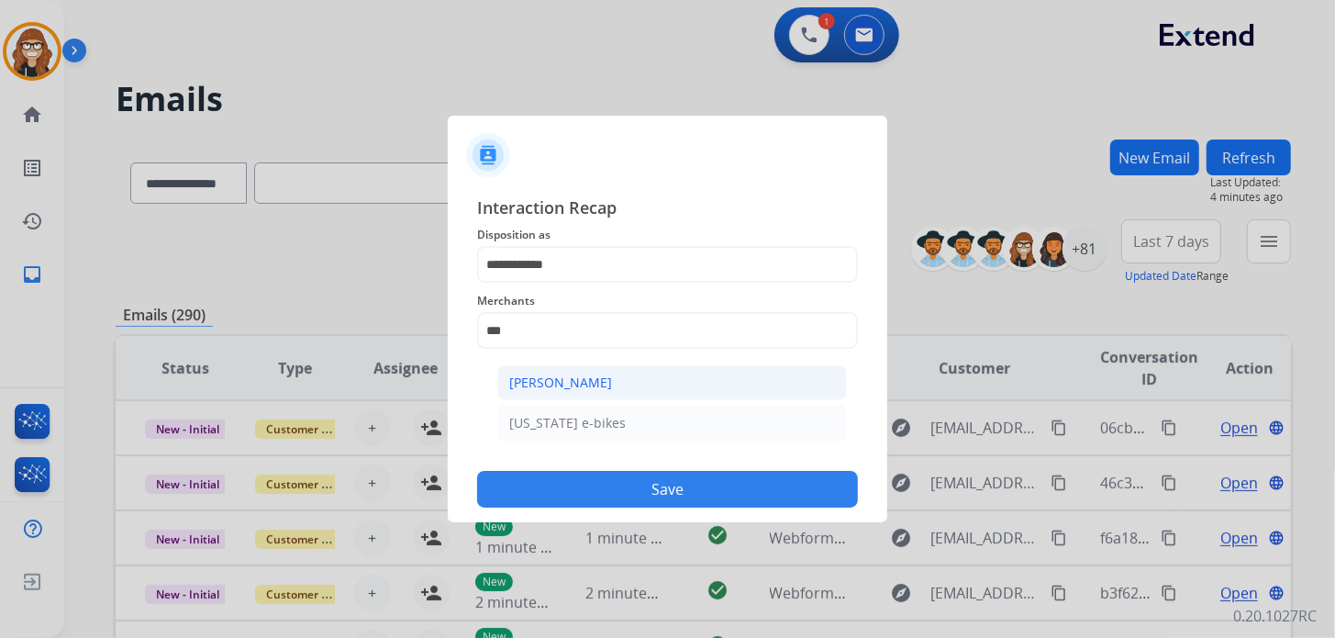
click at [630, 395] on li "[PERSON_NAME]" at bounding box center [672, 382] width 350 height 35
type input "**********"
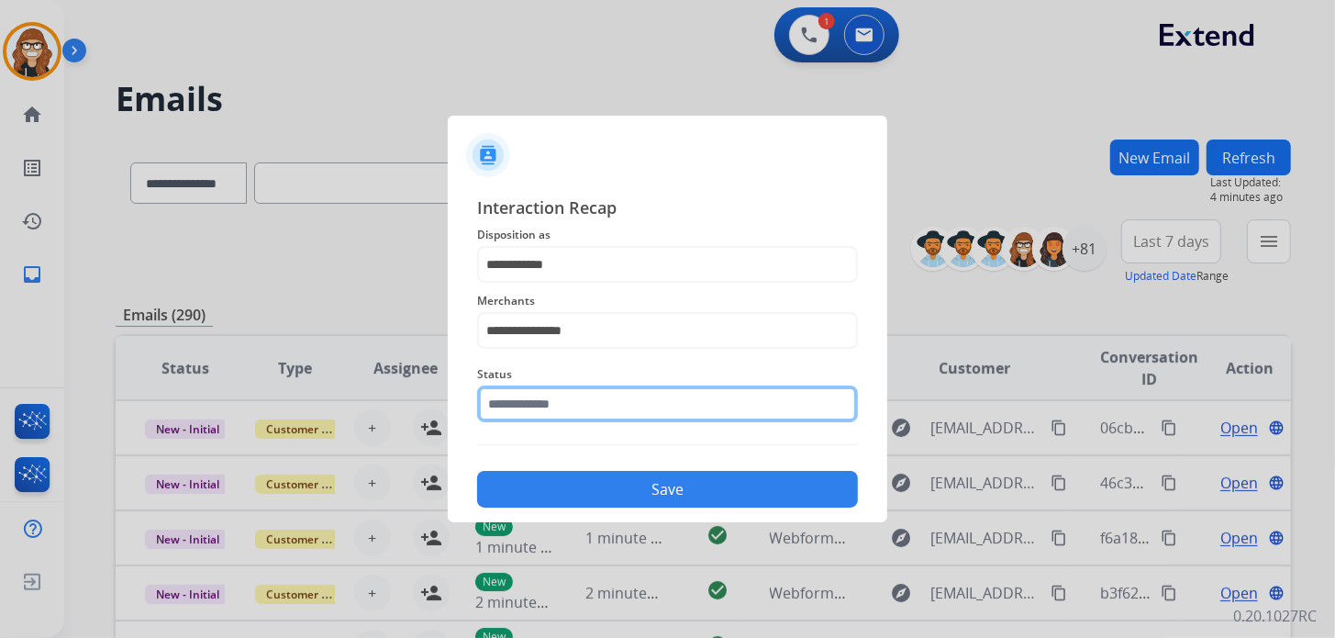
click at [624, 413] on input "text" at bounding box center [667, 403] width 381 height 37
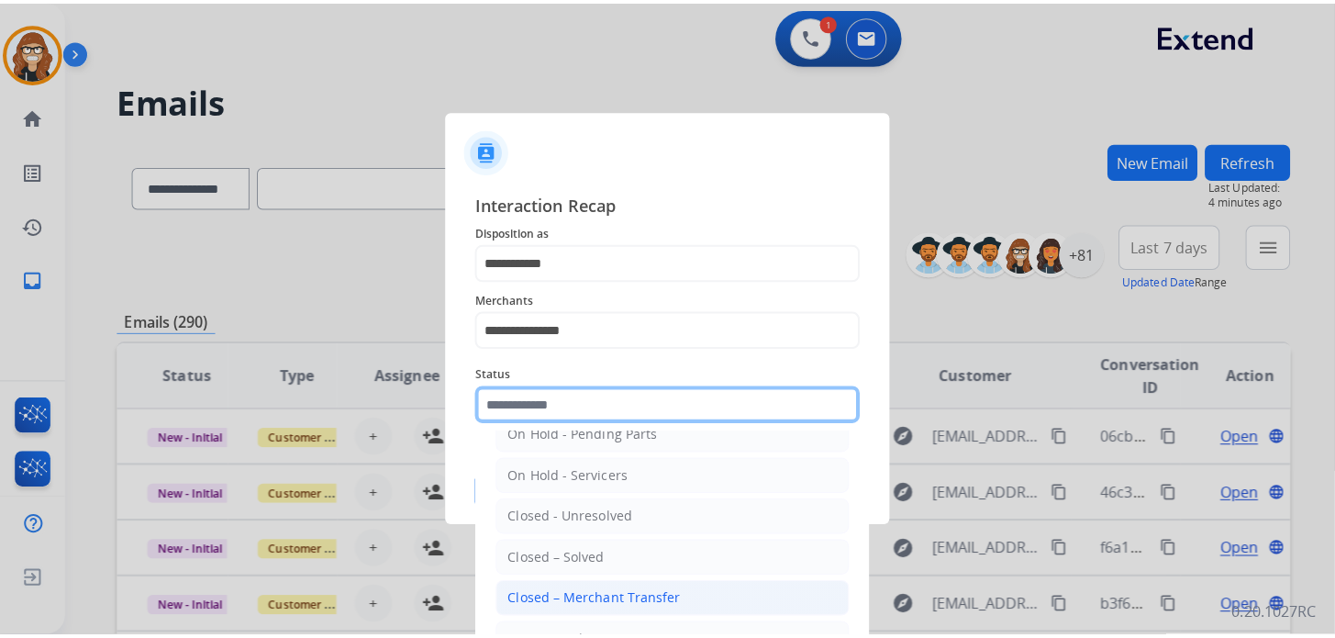
scroll to position [106, 0]
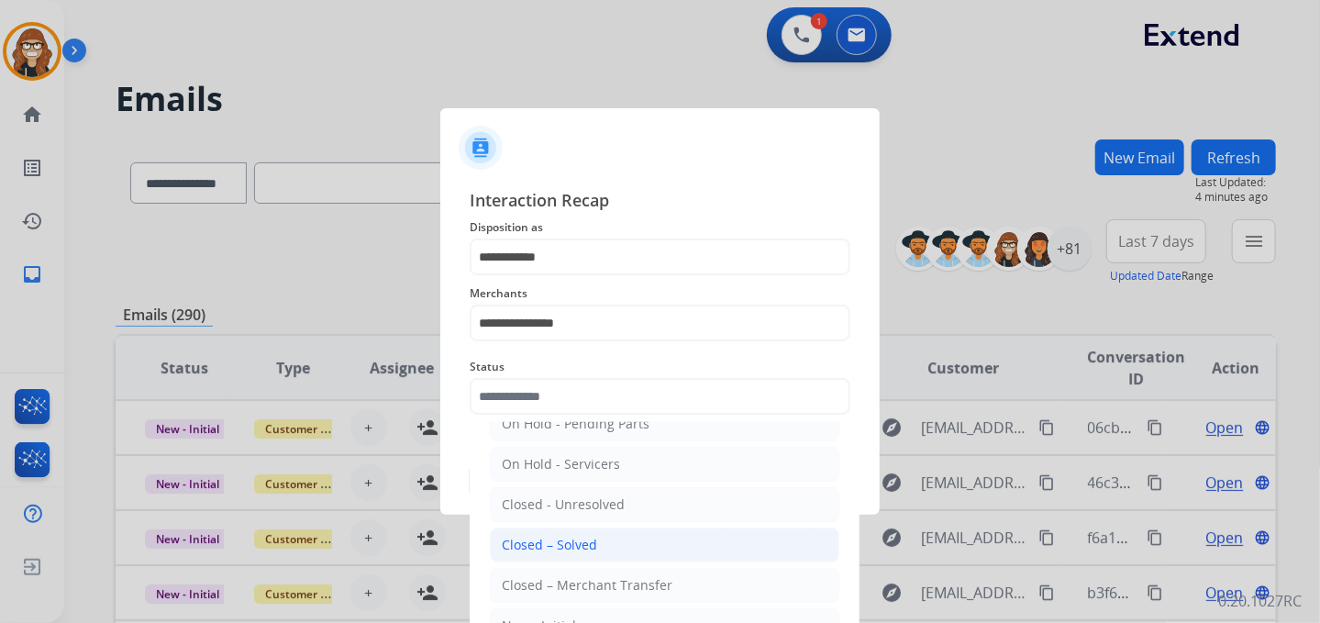
click at [592, 542] on div "Closed – Solved" at bounding box center [549, 545] width 95 height 18
type input "**********"
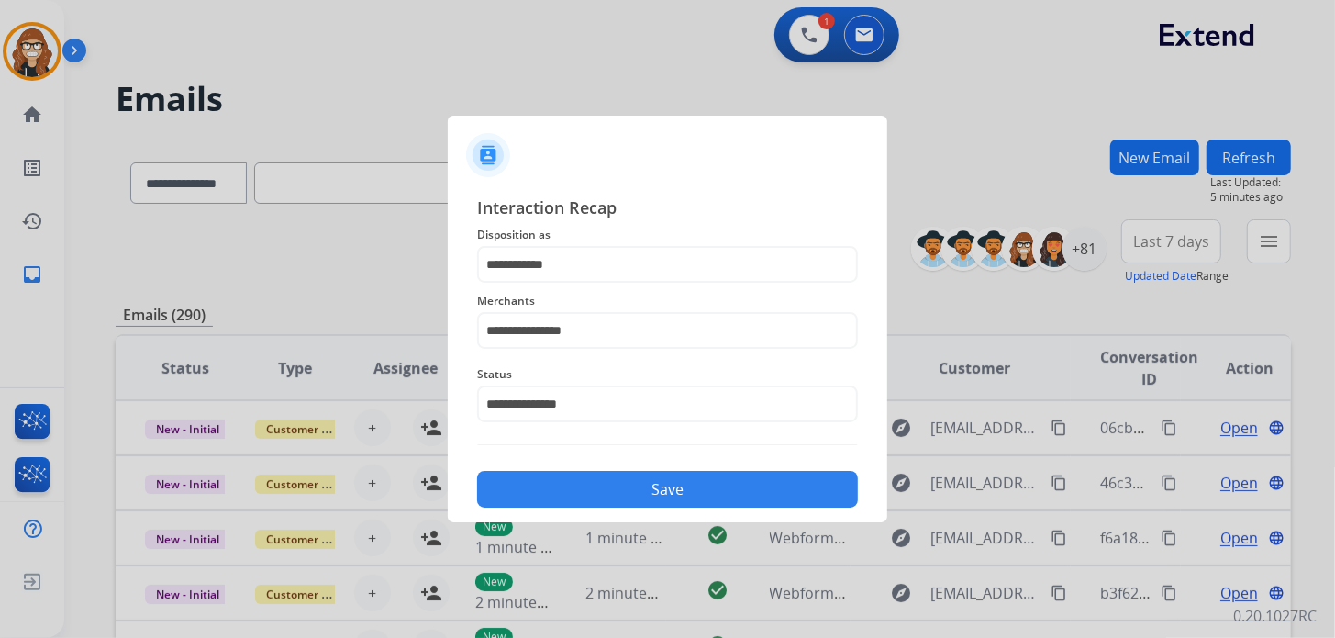
click at [672, 491] on button "Save" at bounding box center [667, 489] width 381 height 37
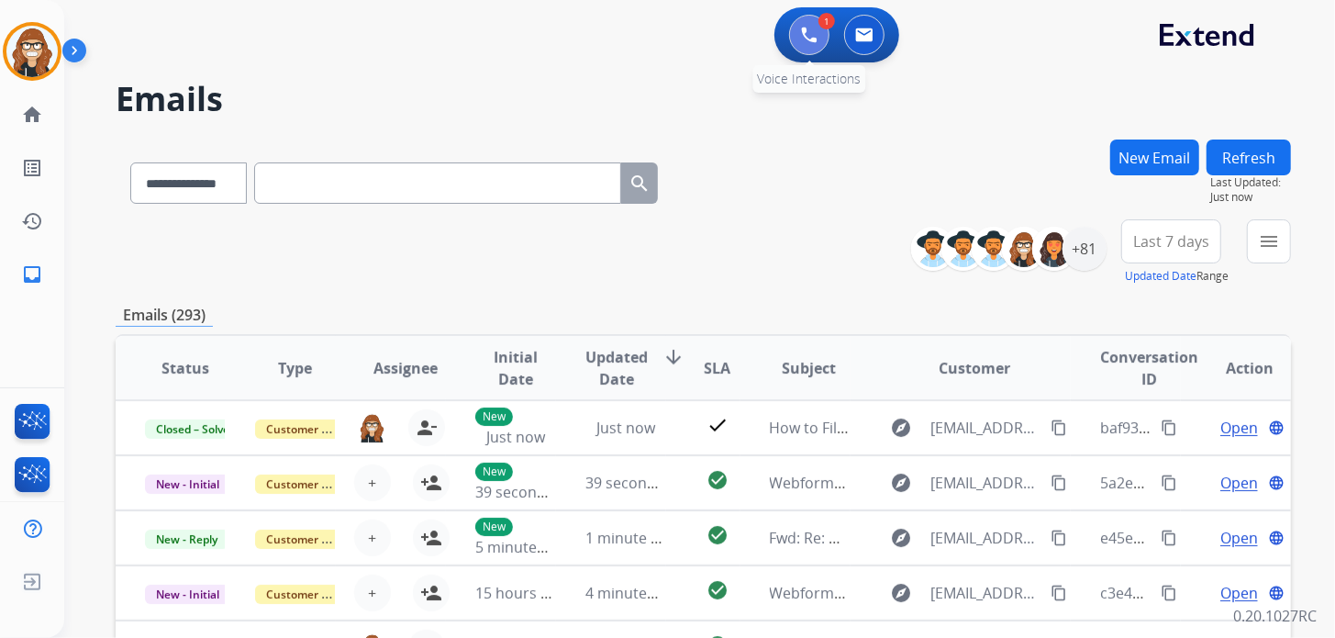
click at [802, 48] on button at bounding box center [809, 35] width 40 height 40
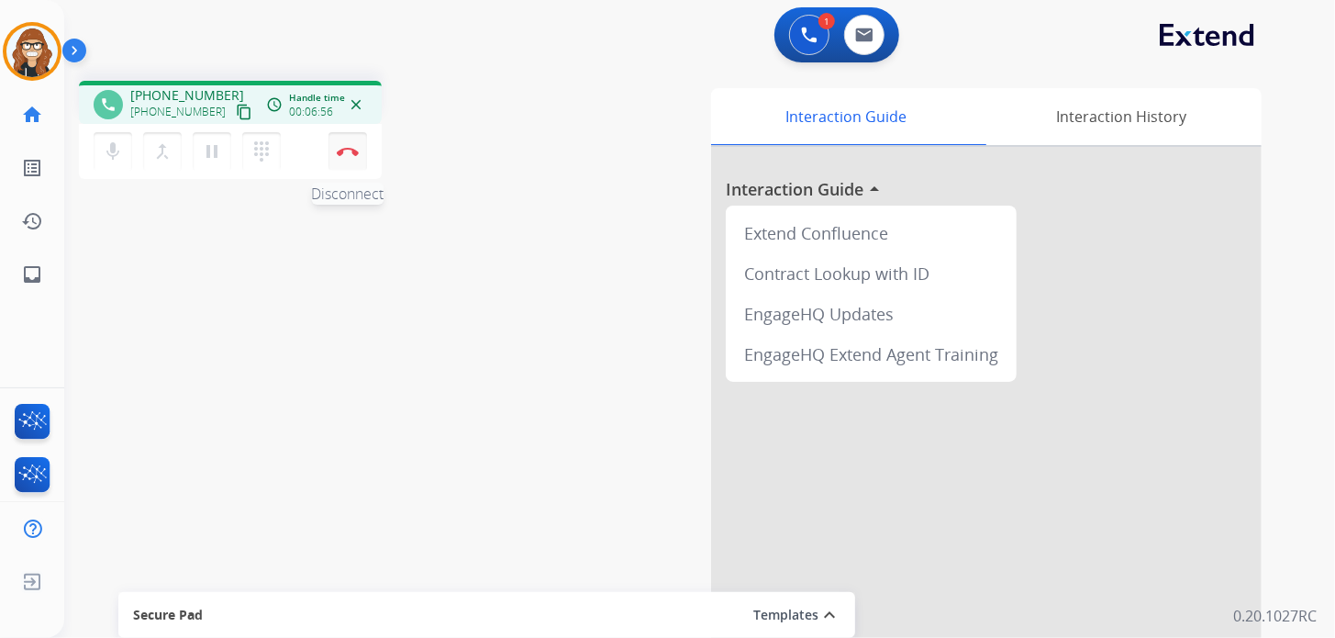
click at [347, 156] on button "Disconnect" at bounding box center [347, 151] width 39 height 39
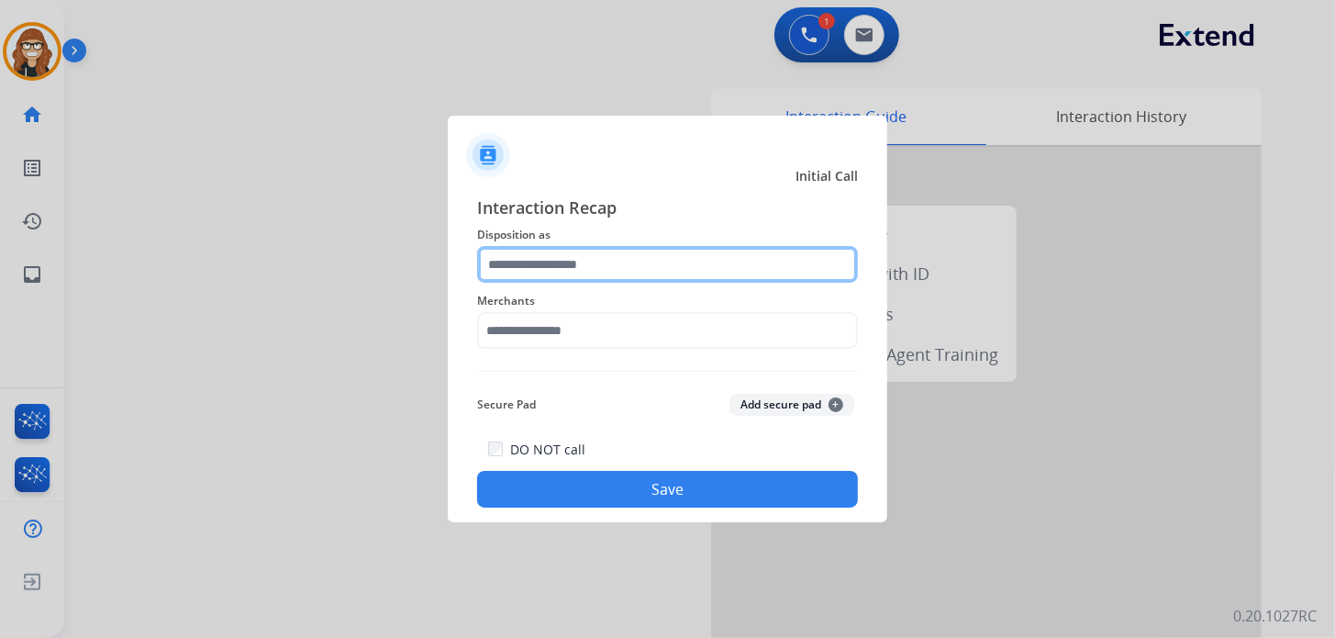
click at [579, 269] on input "text" at bounding box center [667, 264] width 381 height 37
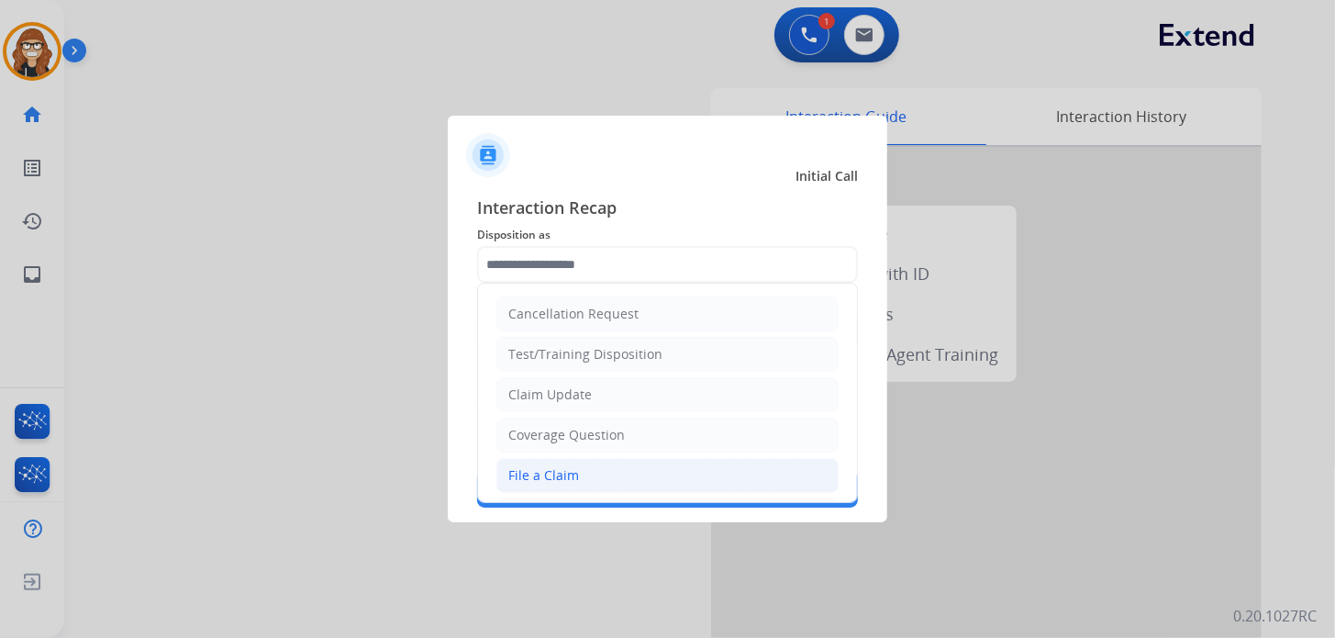
click at [564, 485] on li "File a Claim" at bounding box center [667, 475] width 342 height 35
type input "**********"
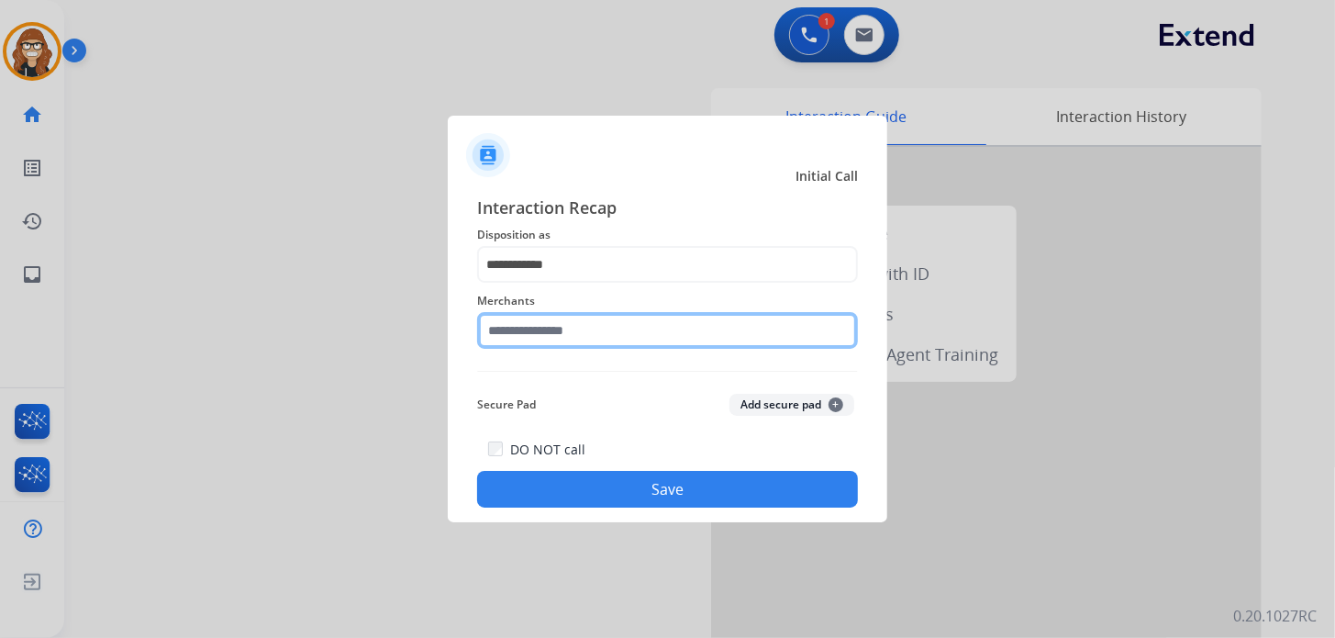
click at [572, 339] on input "text" at bounding box center [667, 330] width 381 height 37
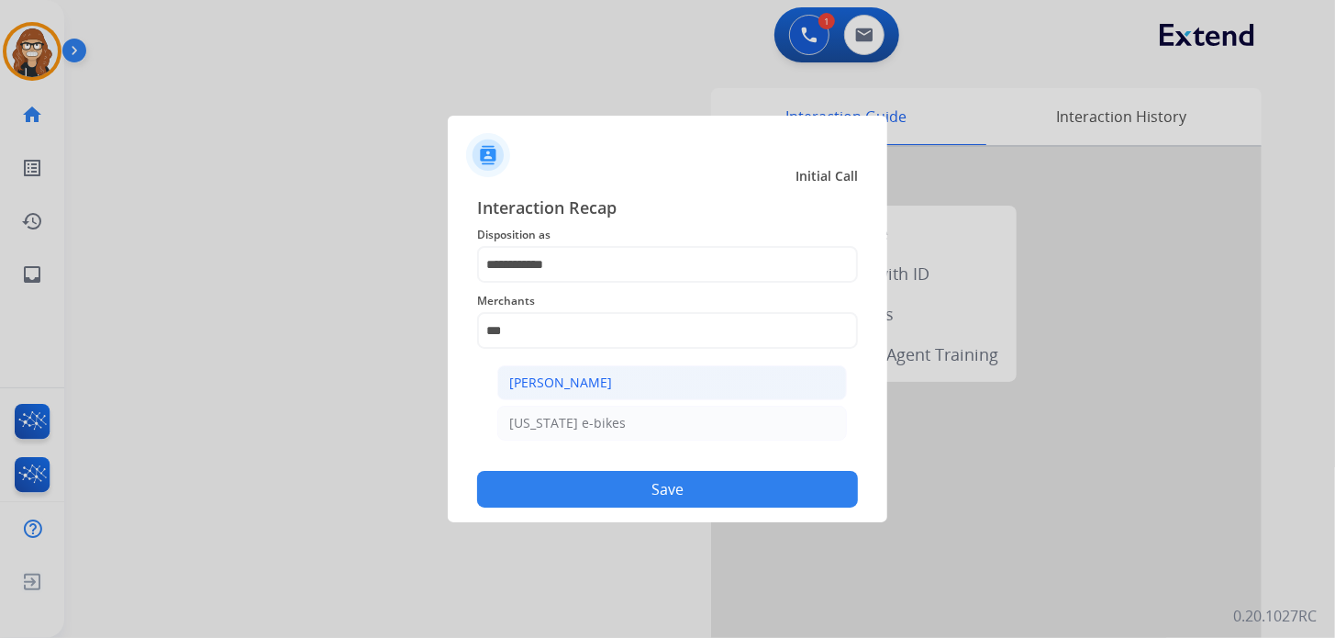
click at [573, 380] on div "[PERSON_NAME]" at bounding box center [560, 382] width 103 height 18
type input "**********"
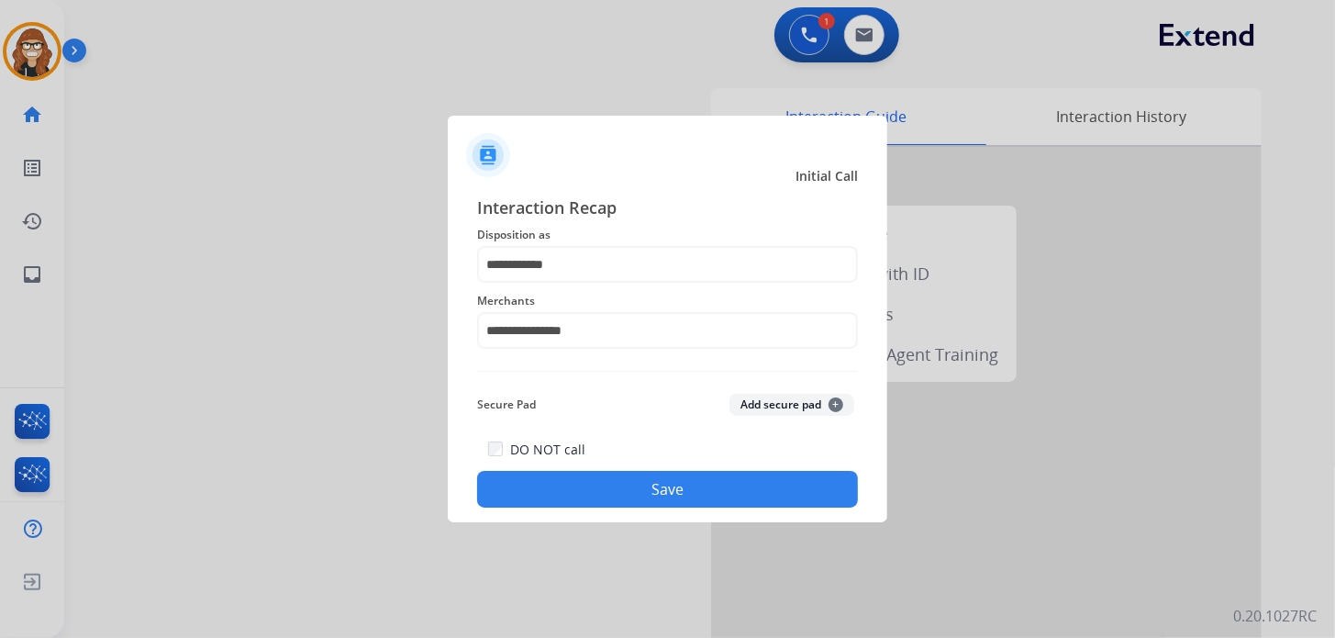
click at [562, 501] on button "Save" at bounding box center [667, 489] width 381 height 37
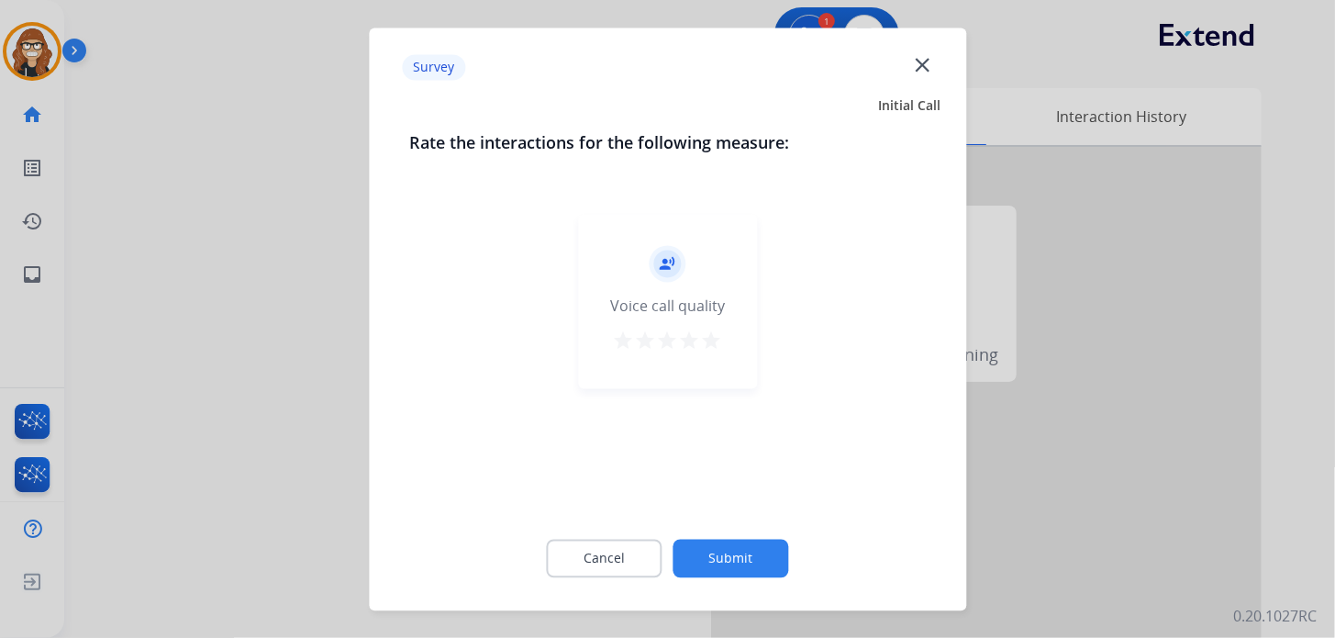
click at [708, 341] on mat-icon "star" at bounding box center [712, 340] width 22 height 22
click at [716, 548] on button "Submit" at bounding box center [731, 558] width 116 height 39
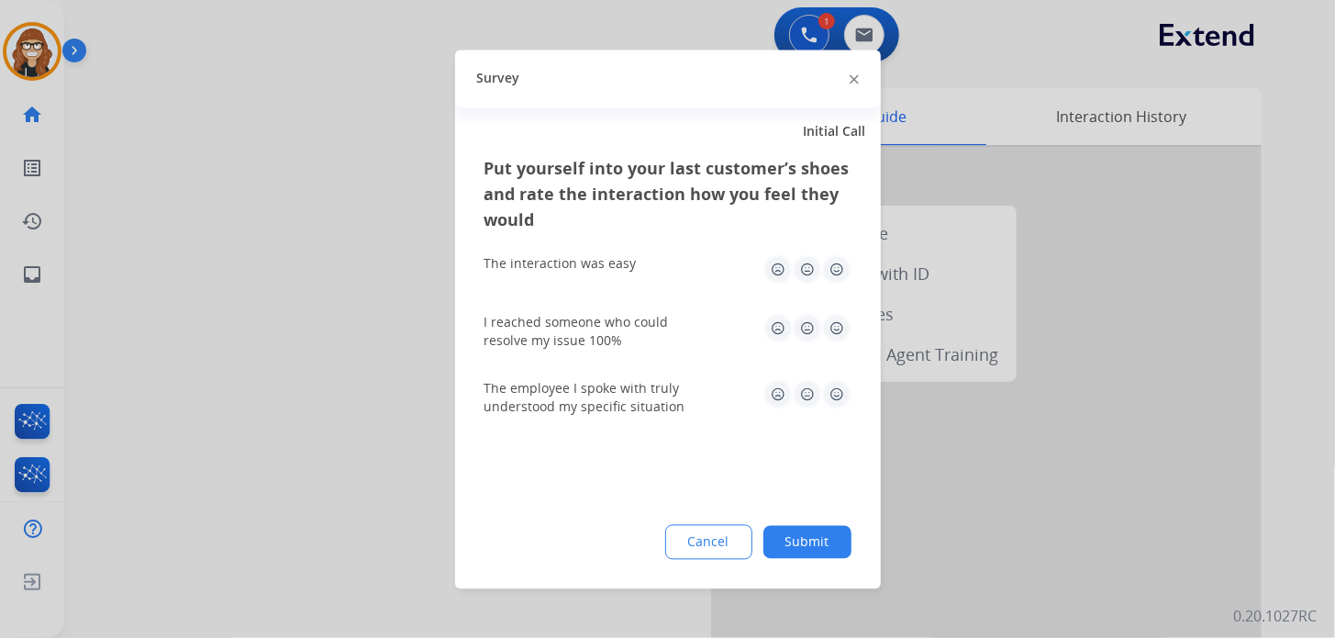
click at [835, 271] on img at bounding box center [836, 268] width 29 height 29
click at [834, 324] on img at bounding box center [836, 327] width 29 height 29
click at [833, 393] on img at bounding box center [836, 393] width 29 height 29
click at [811, 554] on button "Submit" at bounding box center [807, 541] width 88 height 33
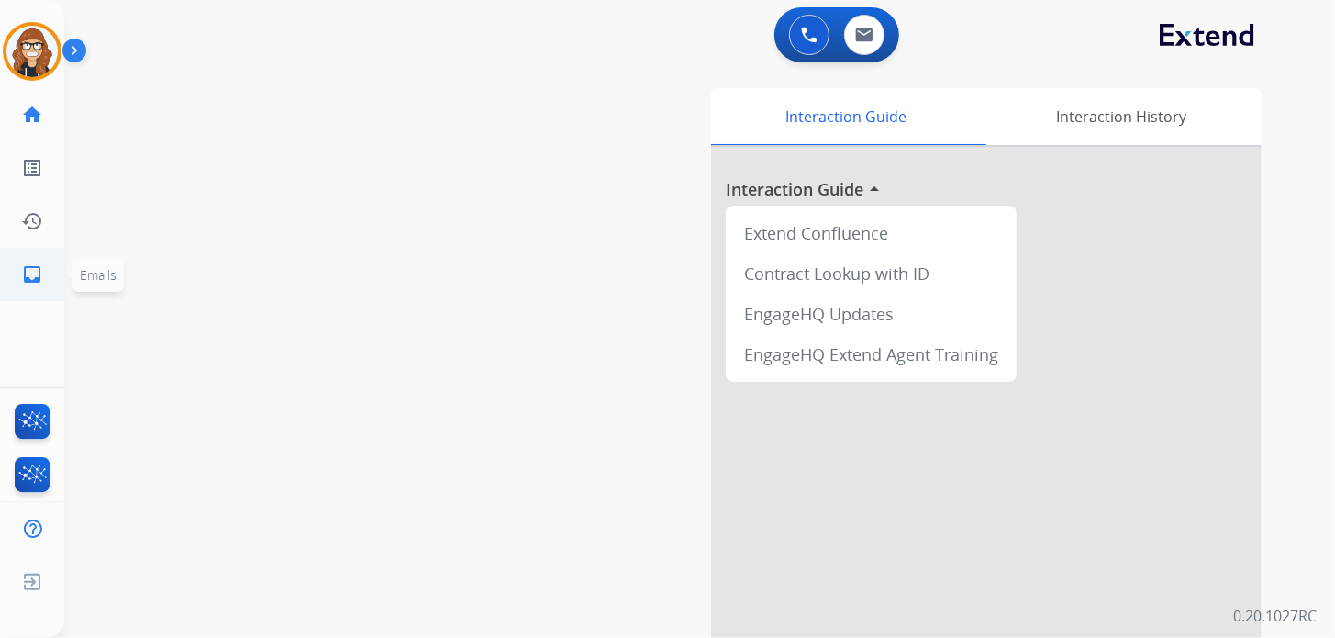
click at [31, 281] on mat-icon "inbox" at bounding box center [32, 274] width 22 height 22
select select "**********"
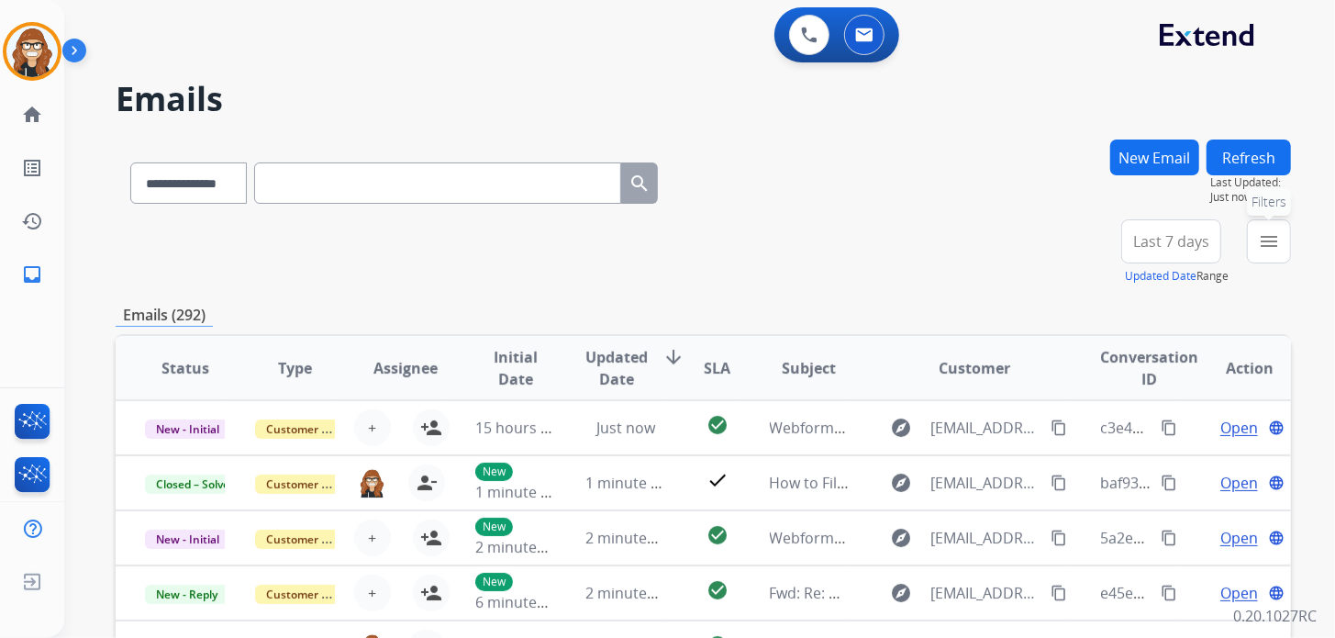
click at [1270, 251] on button "menu Filters" at bounding box center [1269, 241] width 44 height 44
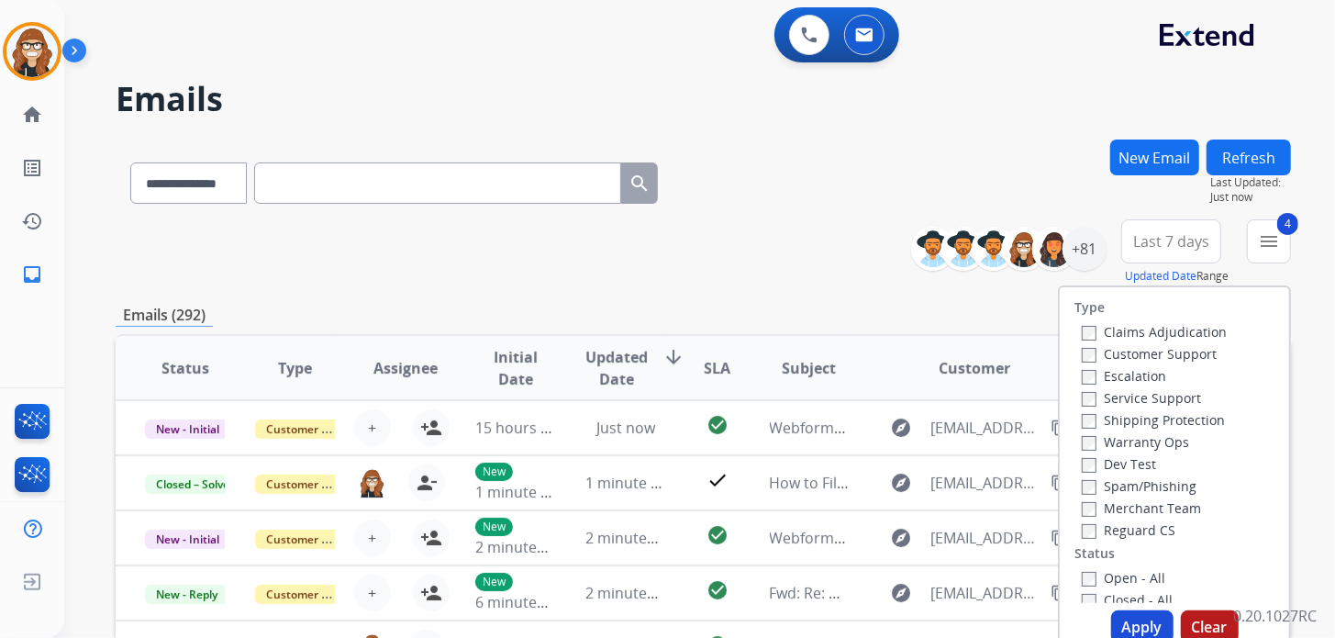
click at [1137, 629] on button "Apply" at bounding box center [1142, 626] width 62 height 33
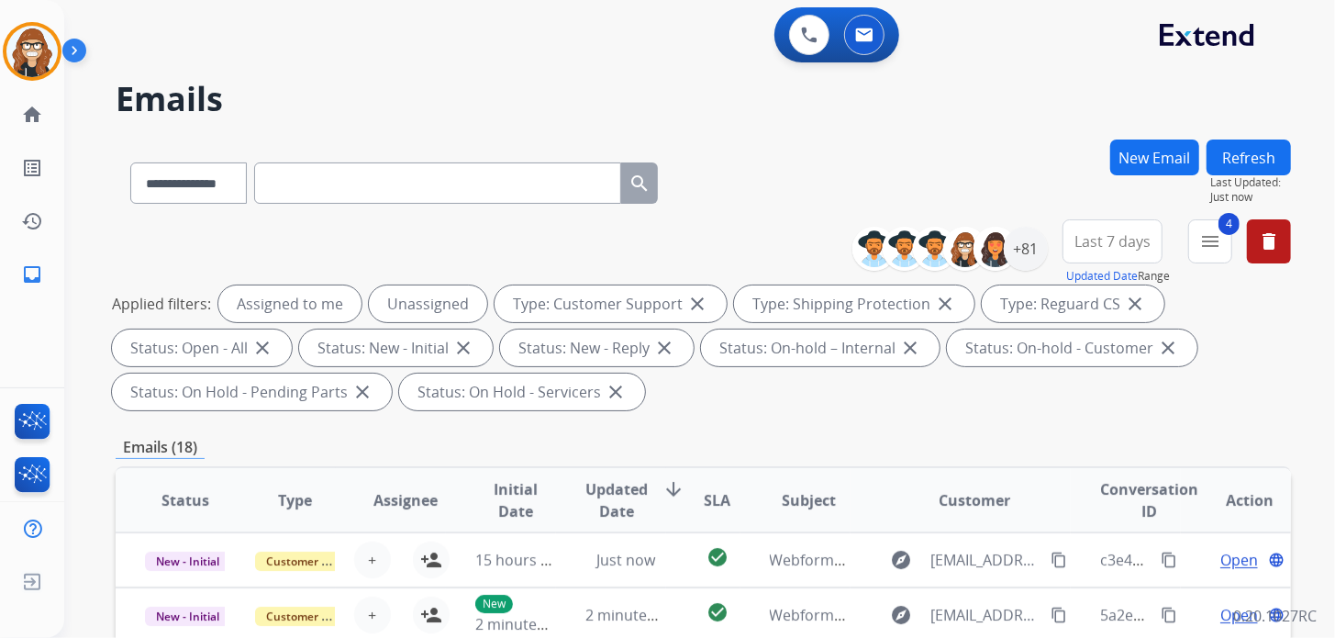
click at [1136, 243] on span "Last 7 days" at bounding box center [1112, 241] width 76 height 7
click at [1029, 86] on h2 "Emails" at bounding box center [703, 99] width 1175 height 37
click at [1029, 255] on div "+81" at bounding box center [1026, 249] width 44 height 44
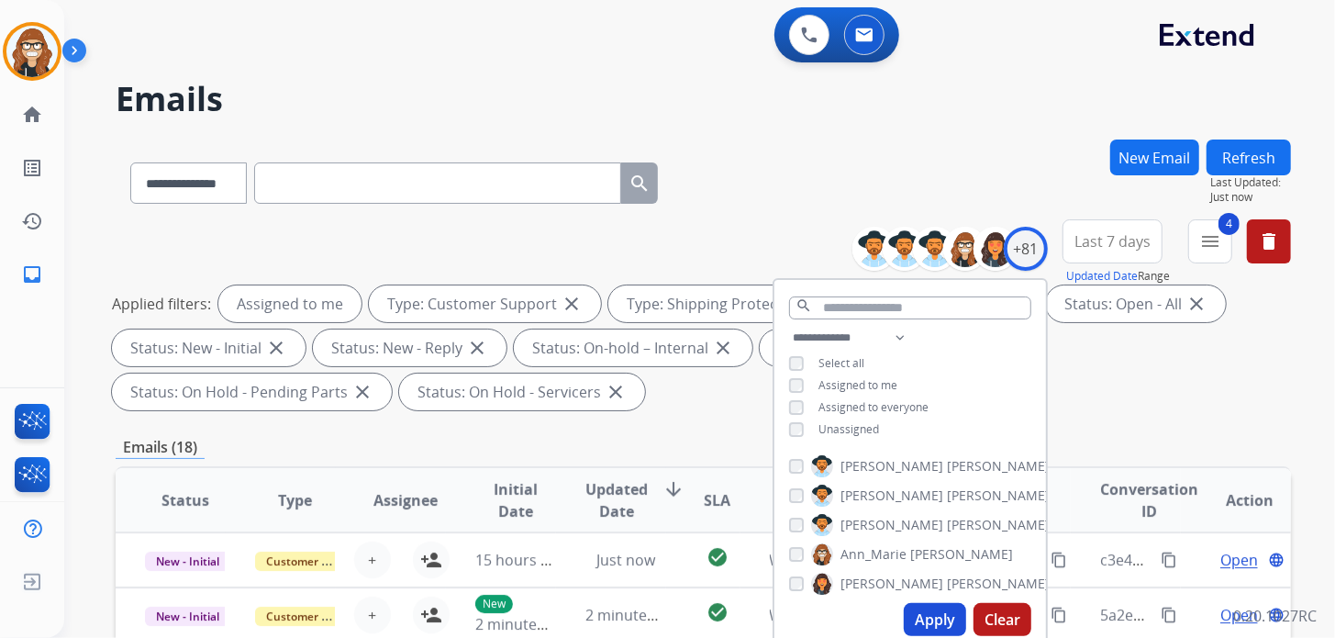
click at [941, 617] on button "Apply" at bounding box center [935, 619] width 62 height 33
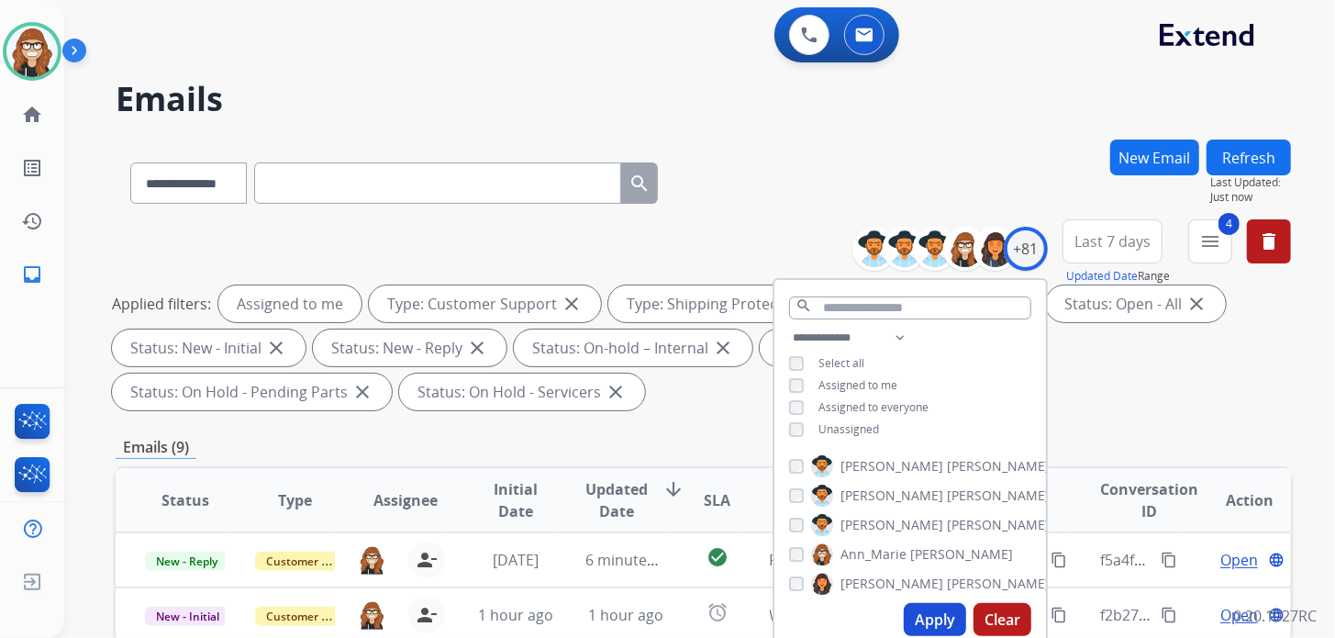
click at [869, 162] on div "**********" at bounding box center [703, 179] width 1175 height 80
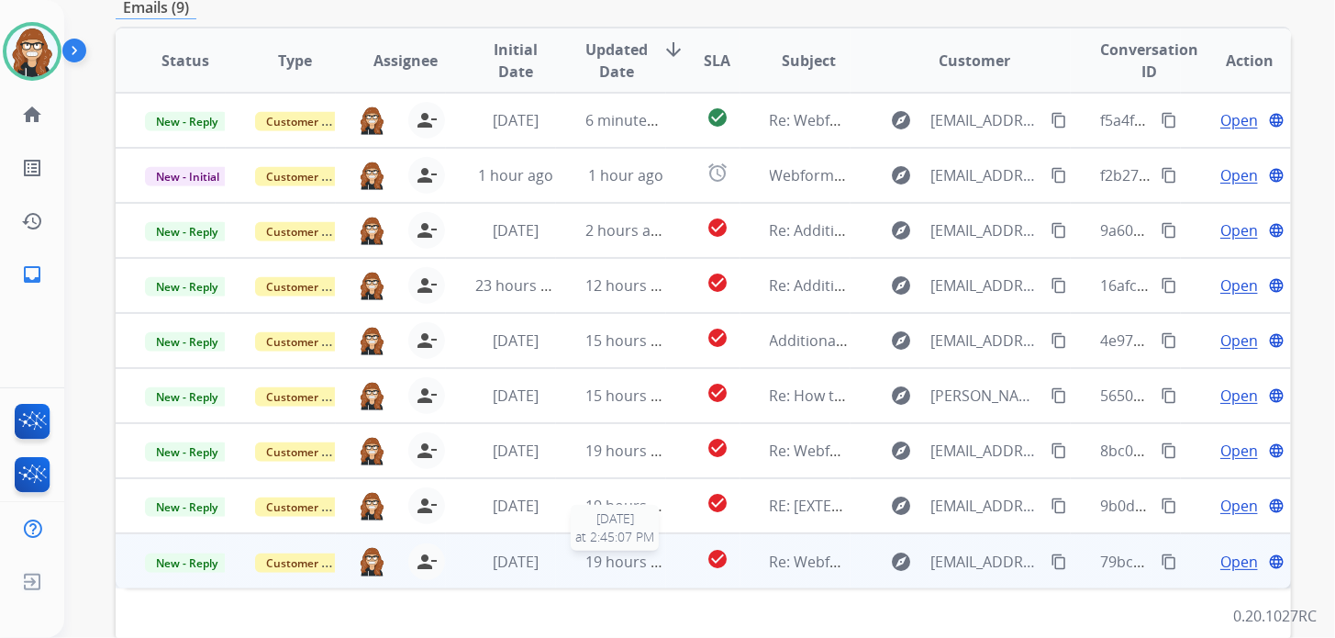
scroll to position [458, 0]
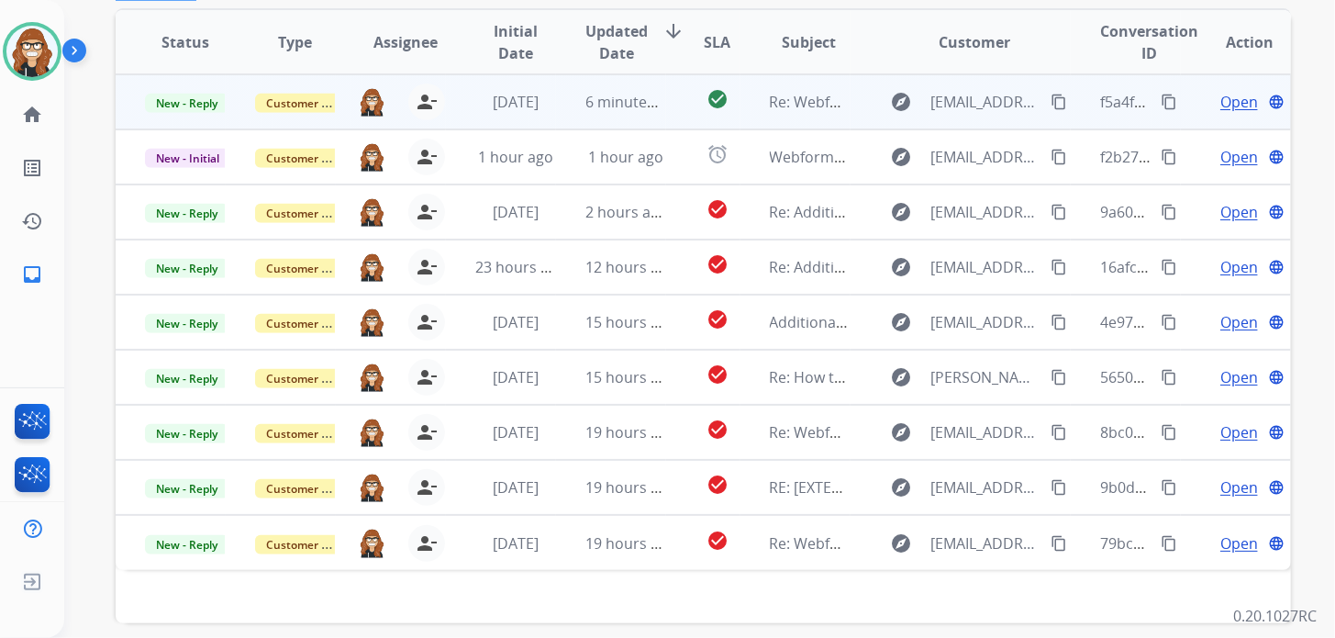
click at [1220, 102] on span "Open" at bounding box center [1239, 102] width 38 height 22
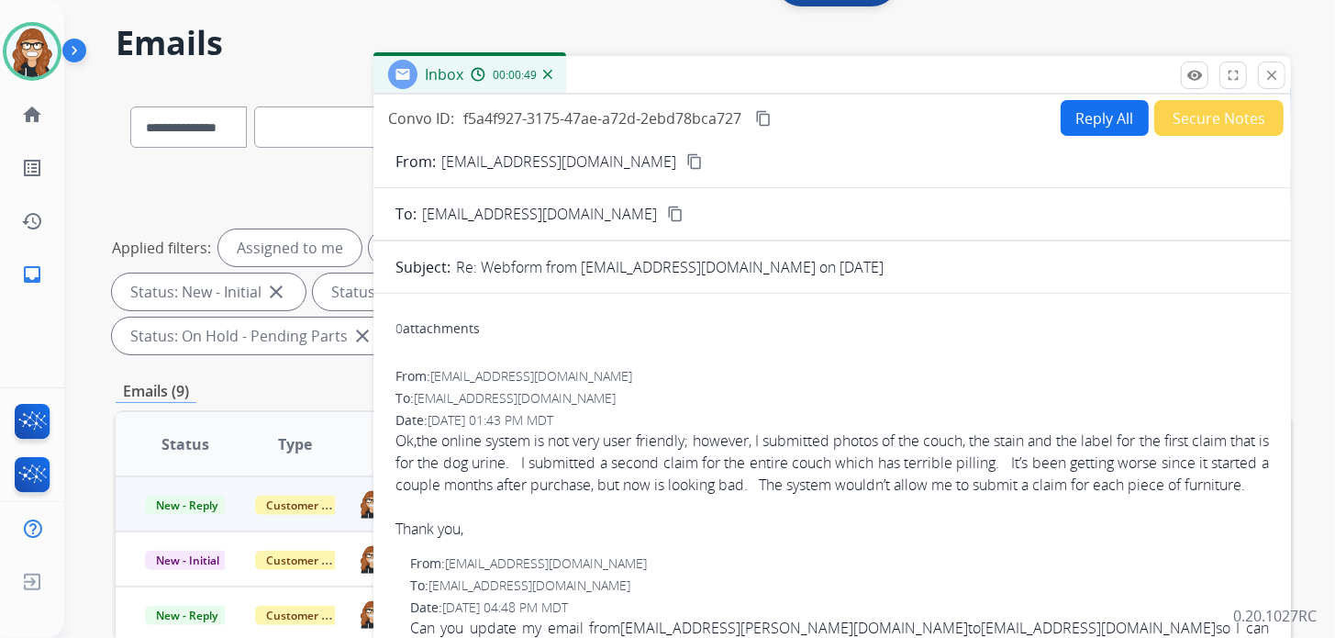
scroll to position [0, 0]
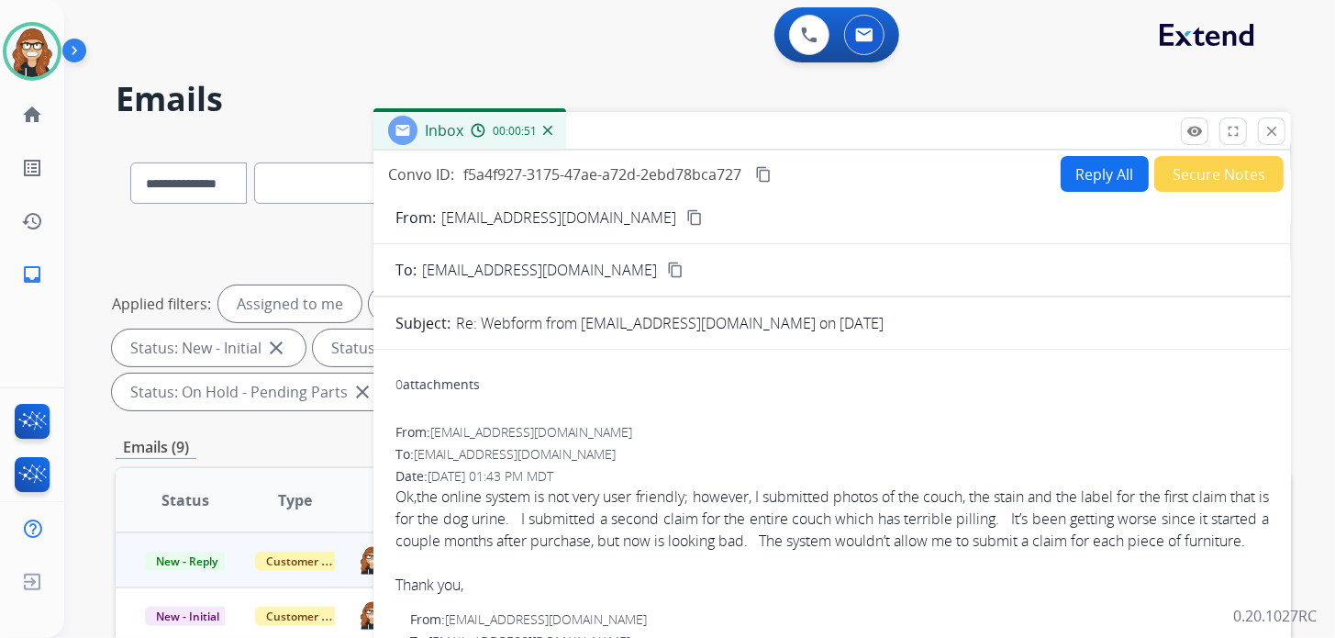
click at [1092, 159] on button "Reply All" at bounding box center [1105, 174] width 88 height 36
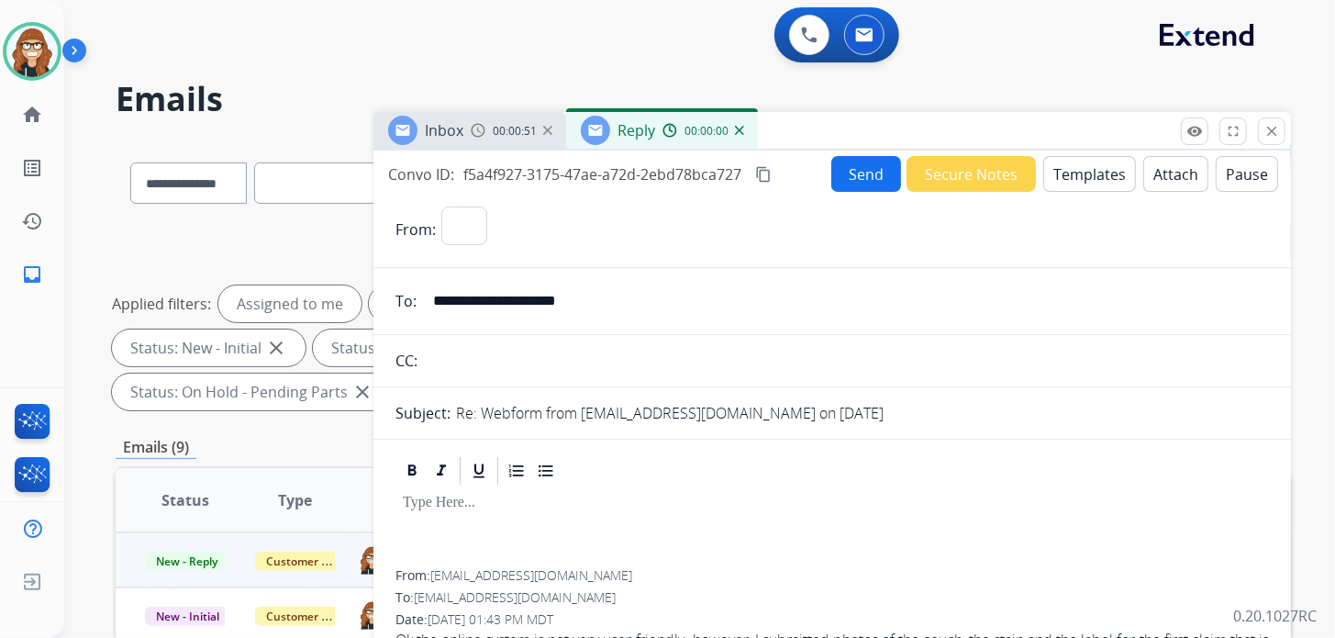
select select "**********"
click at [1074, 169] on button "Templates" at bounding box center [1089, 174] width 93 height 36
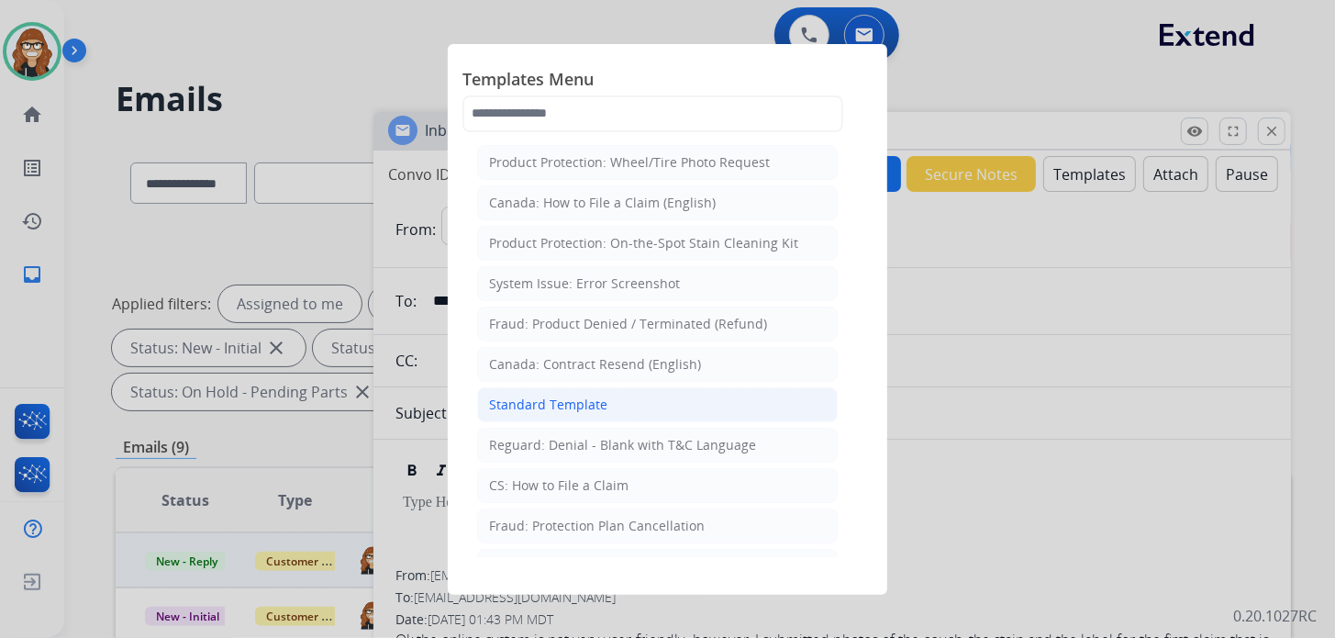
click at [612, 394] on li "Standard Template" at bounding box center [657, 404] width 361 height 35
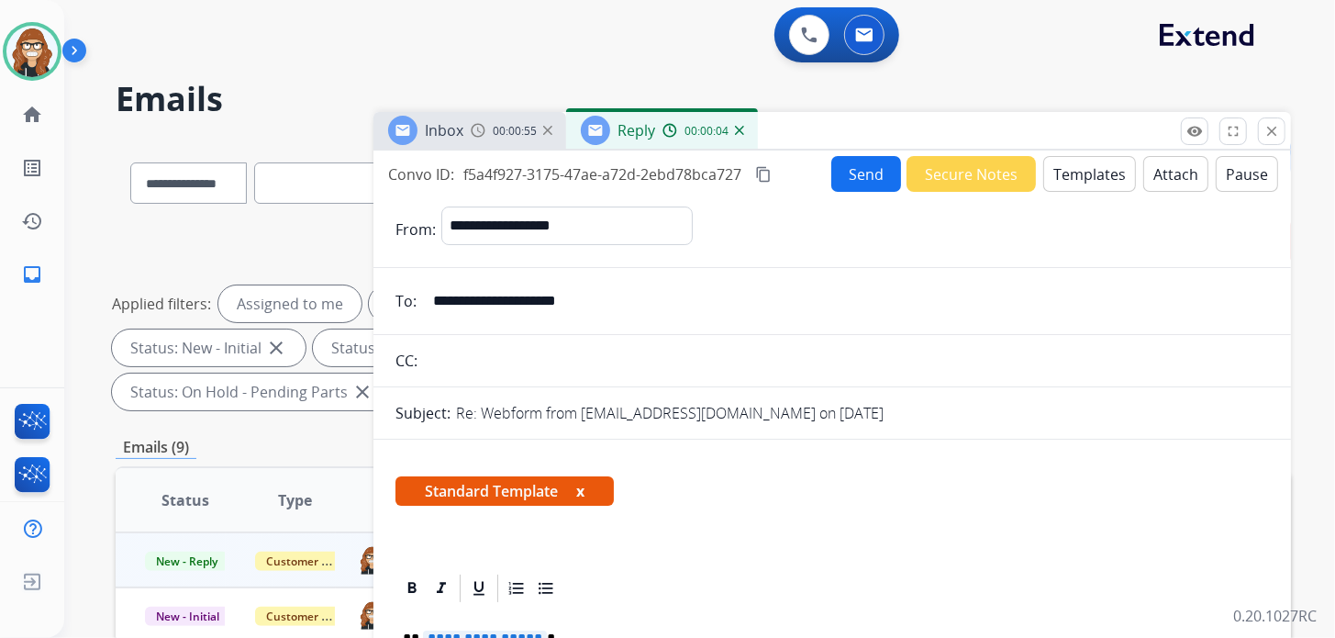
scroll to position [183, 0]
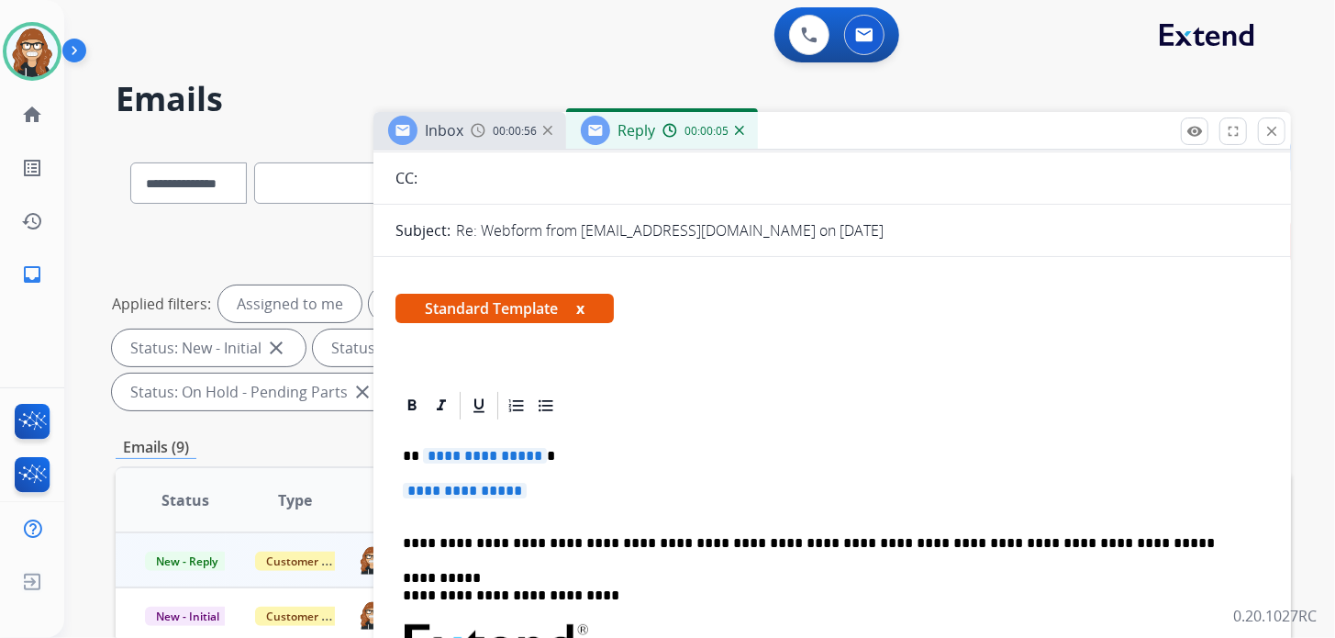
click at [558, 502] on p "**********" at bounding box center [832, 500] width 859 height 34
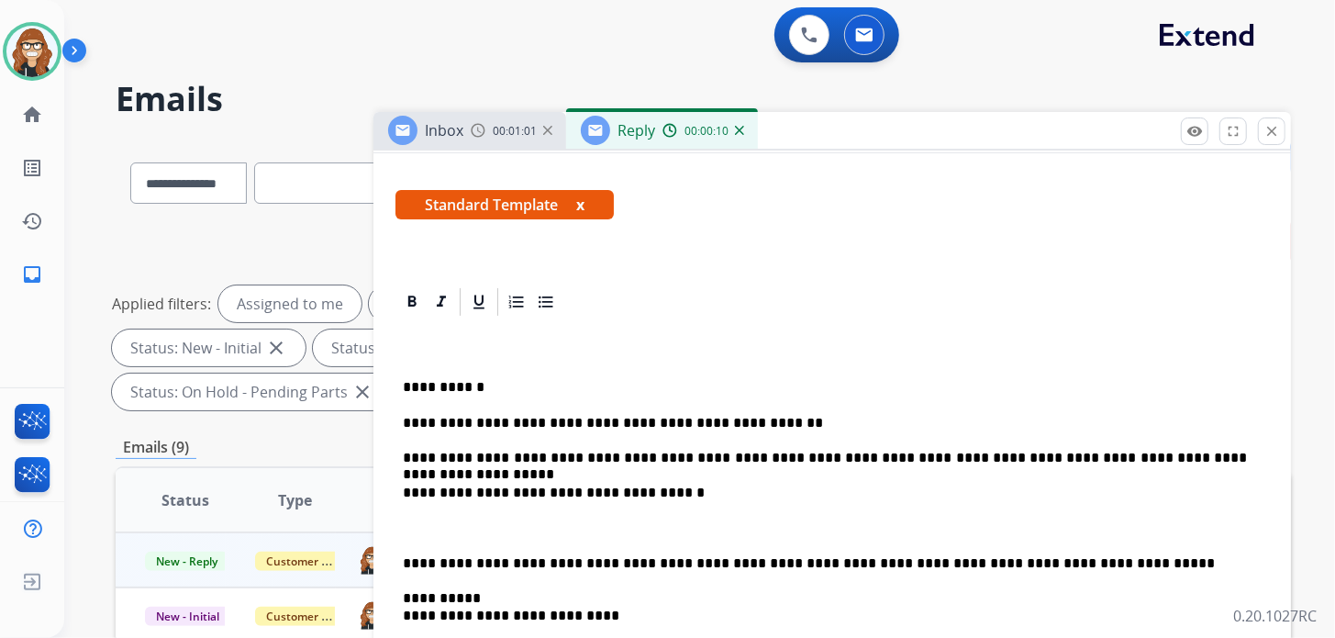
scroll to position [458, 0]
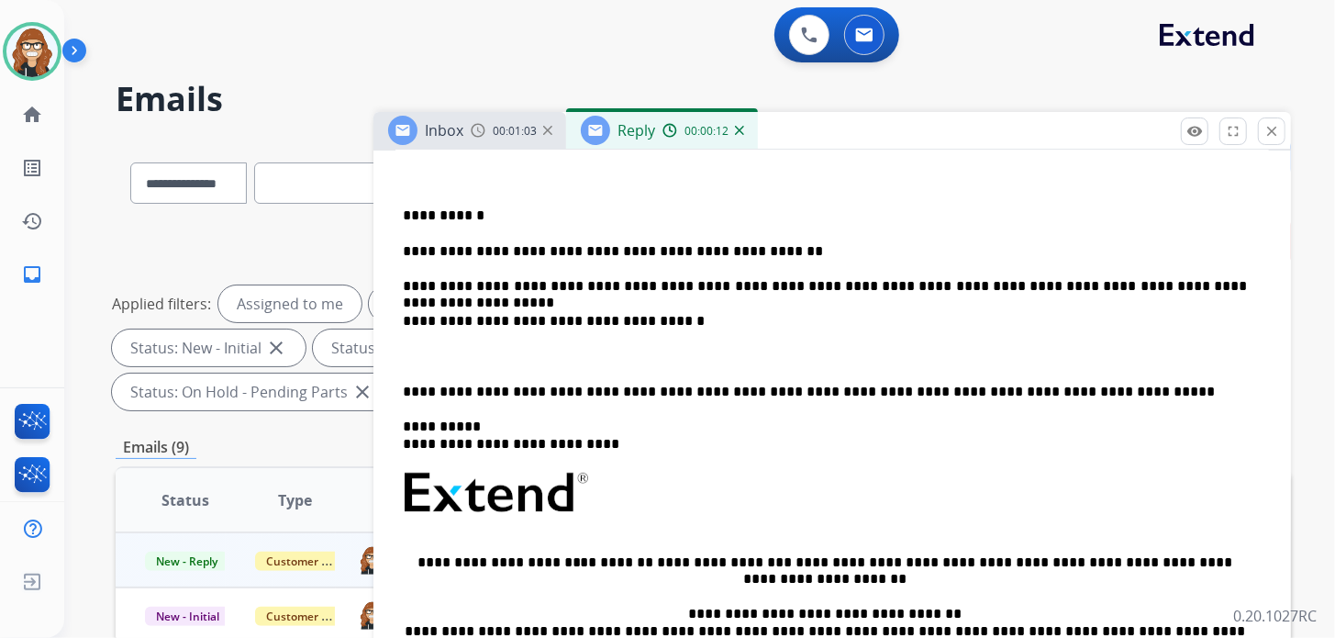
click at [403, 392] on p "**********" at bounding box center [825, 392] width 844 height 17
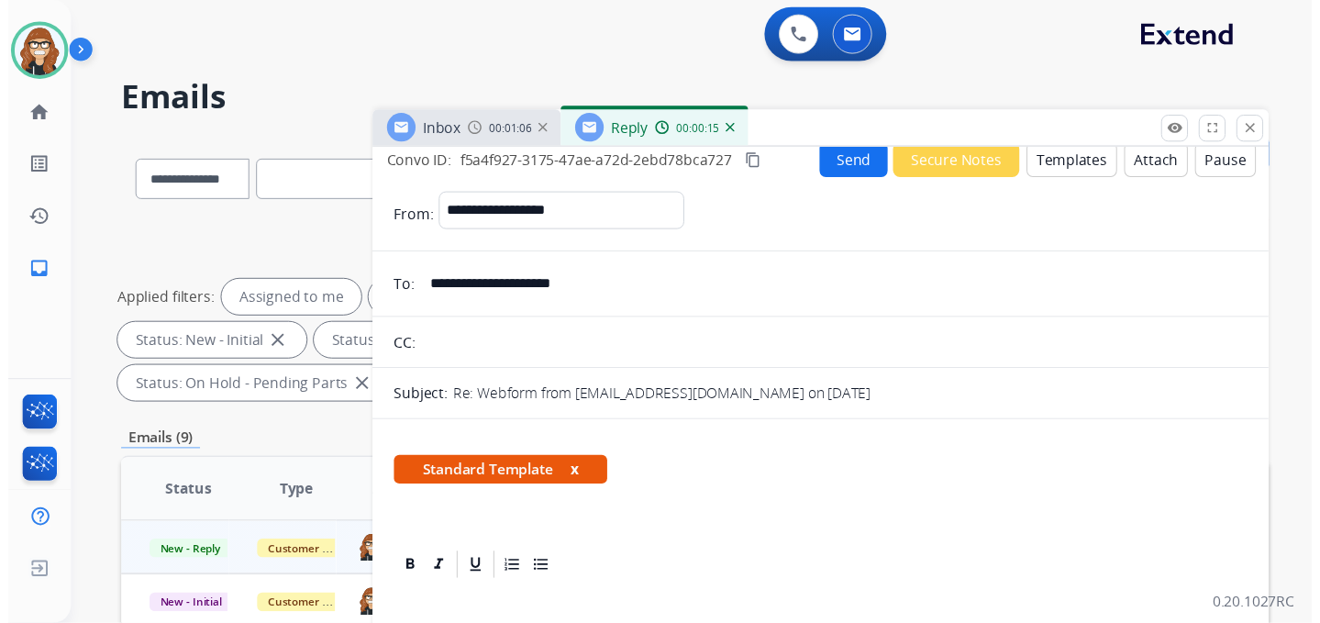
scroll to position [0, 0]
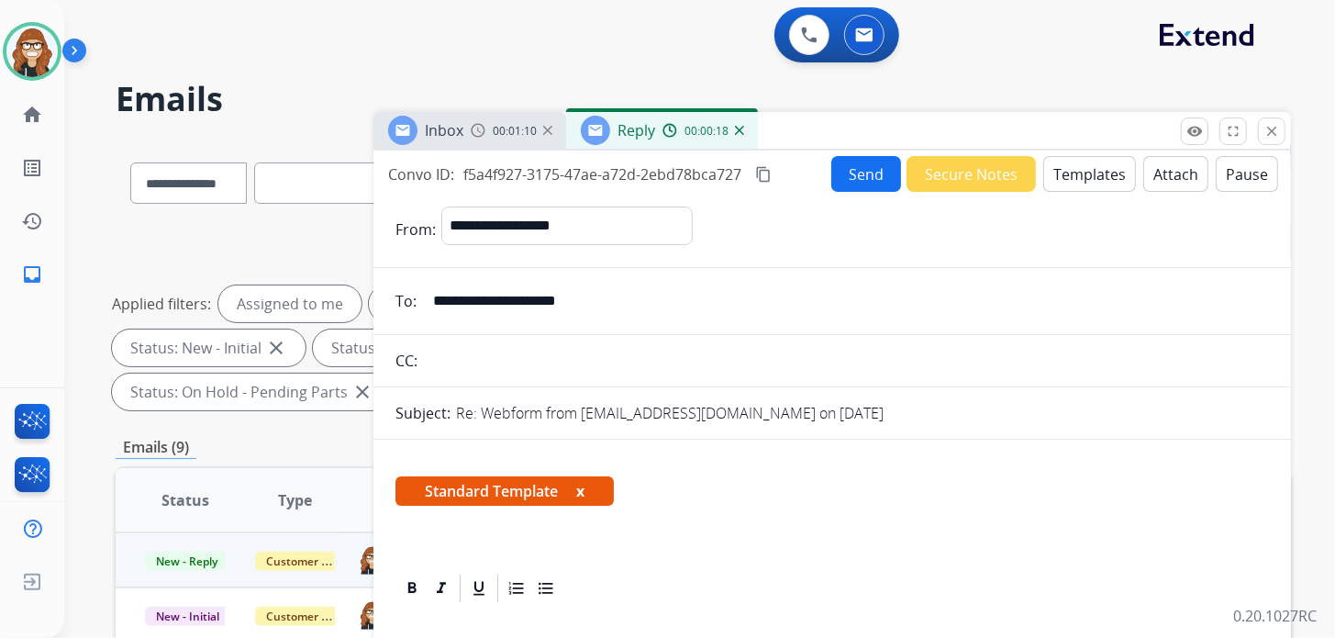
click at [860, 181] on button "Send" at bounding box center [866, 174] width 70 height 36
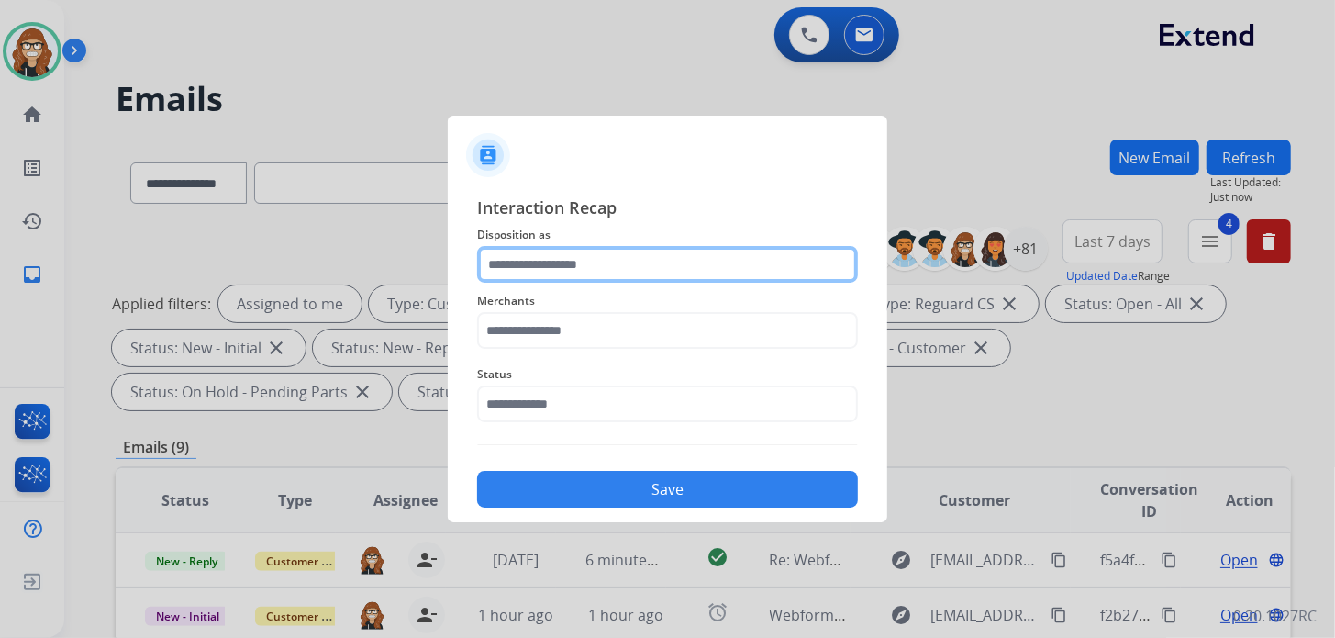
click at [573, 262] on input "text" at bounding box center [667, 264] width 381 height 37
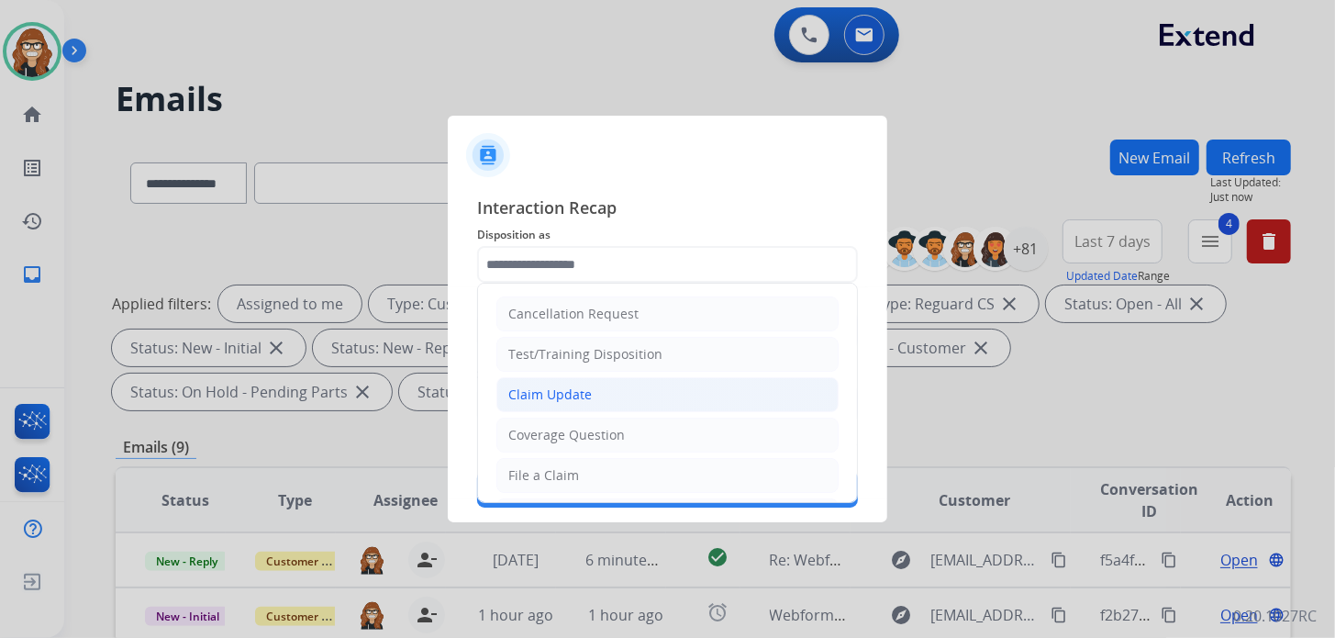
click at [593, 393] on li "Claim Update" at bounding box center [667, 394] width 342 height 35
type input "**********"
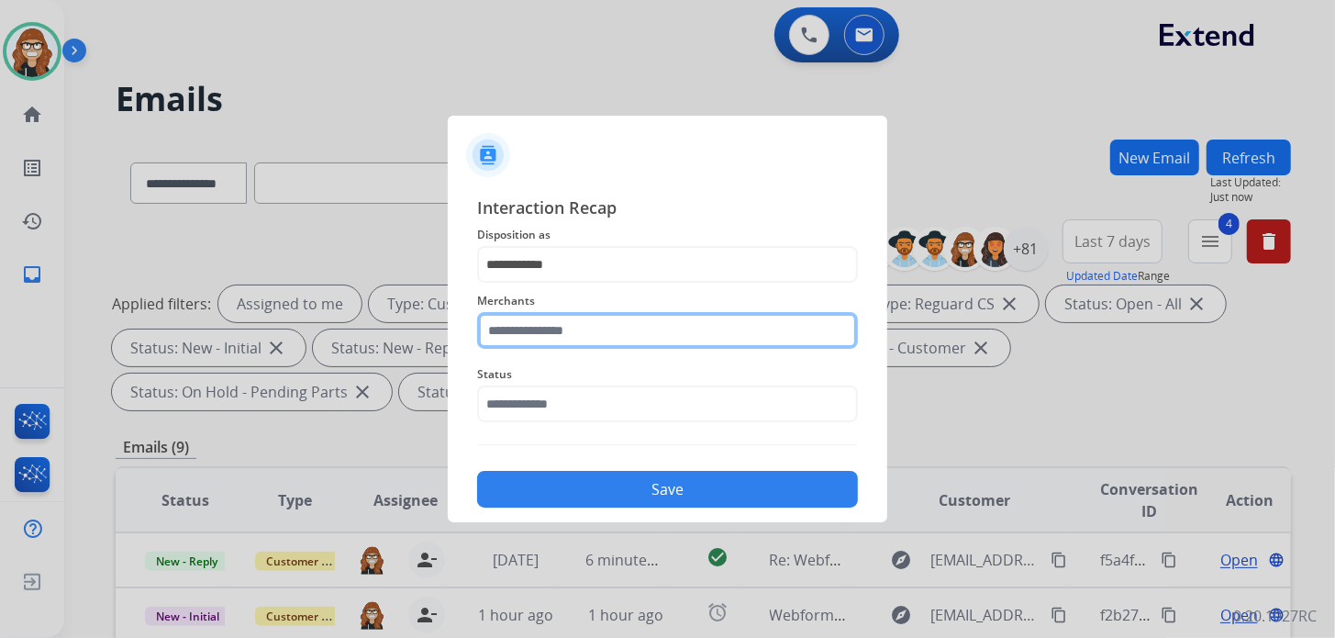
click at [559, 325] on input "text" at bounding box center [667, 330] width 381 height 37
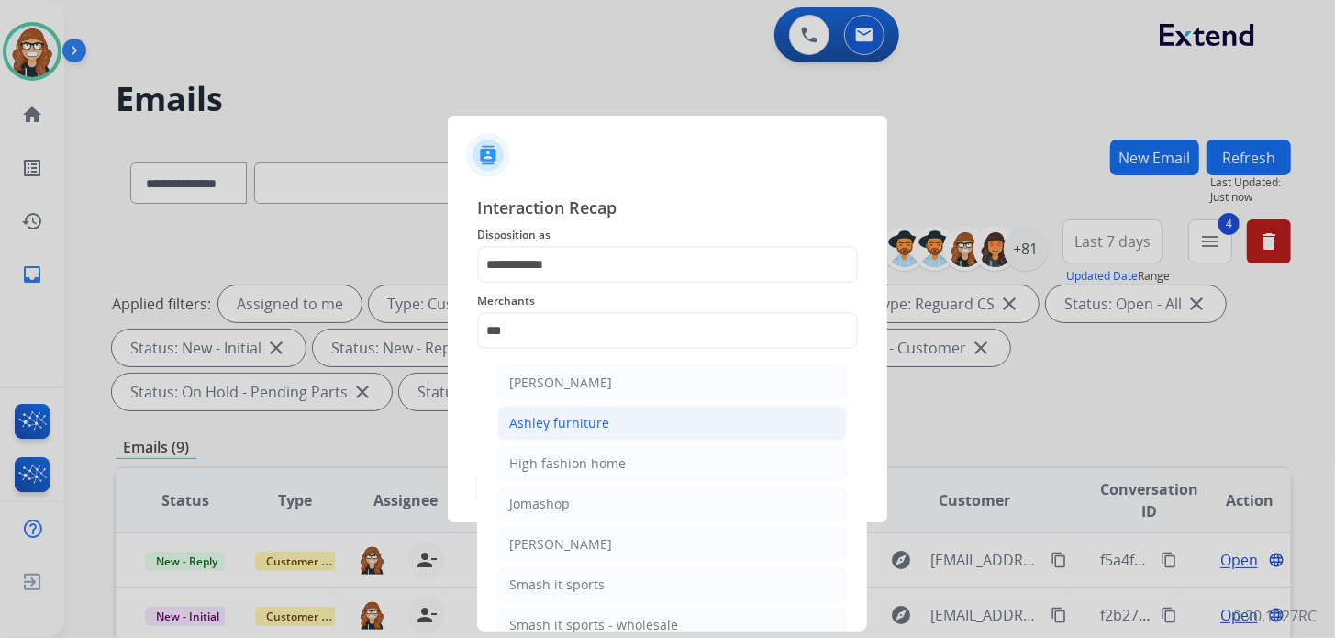
click at [578, 431] on li "Ashley furniture" at bounding box center [672, 423] width 350 height 35
type input "**********"
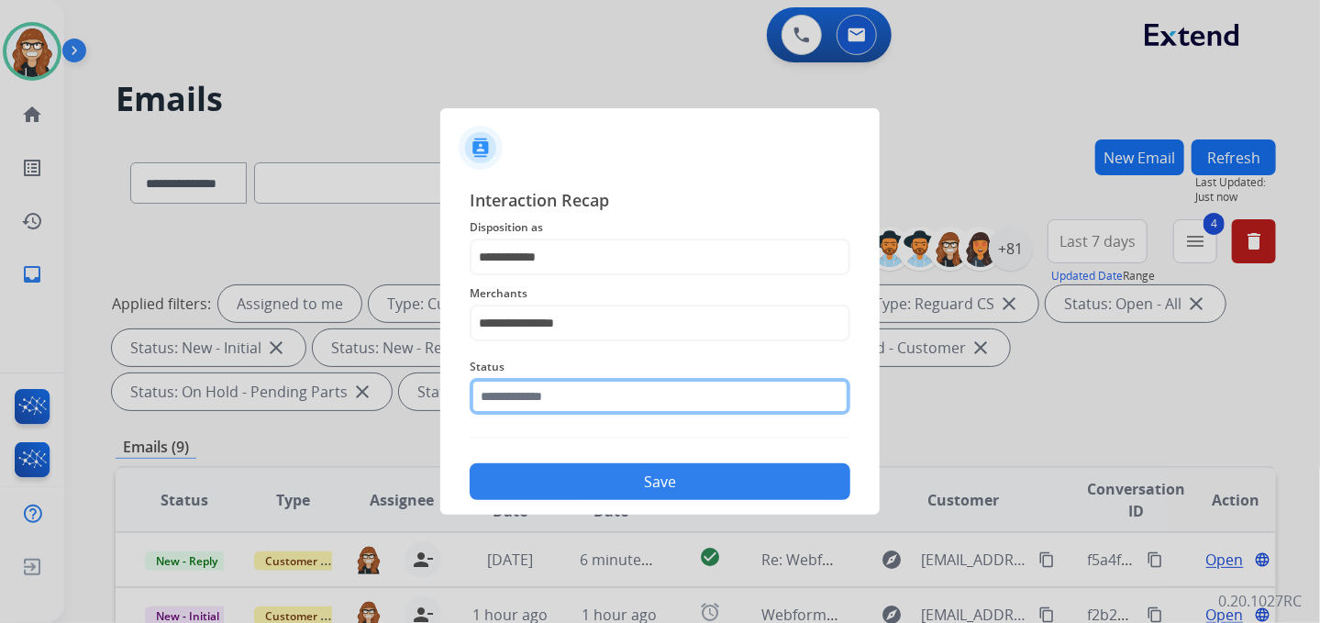
click at [543, 386] on input "text" at bounding box center [660, 396] width 381 height 37
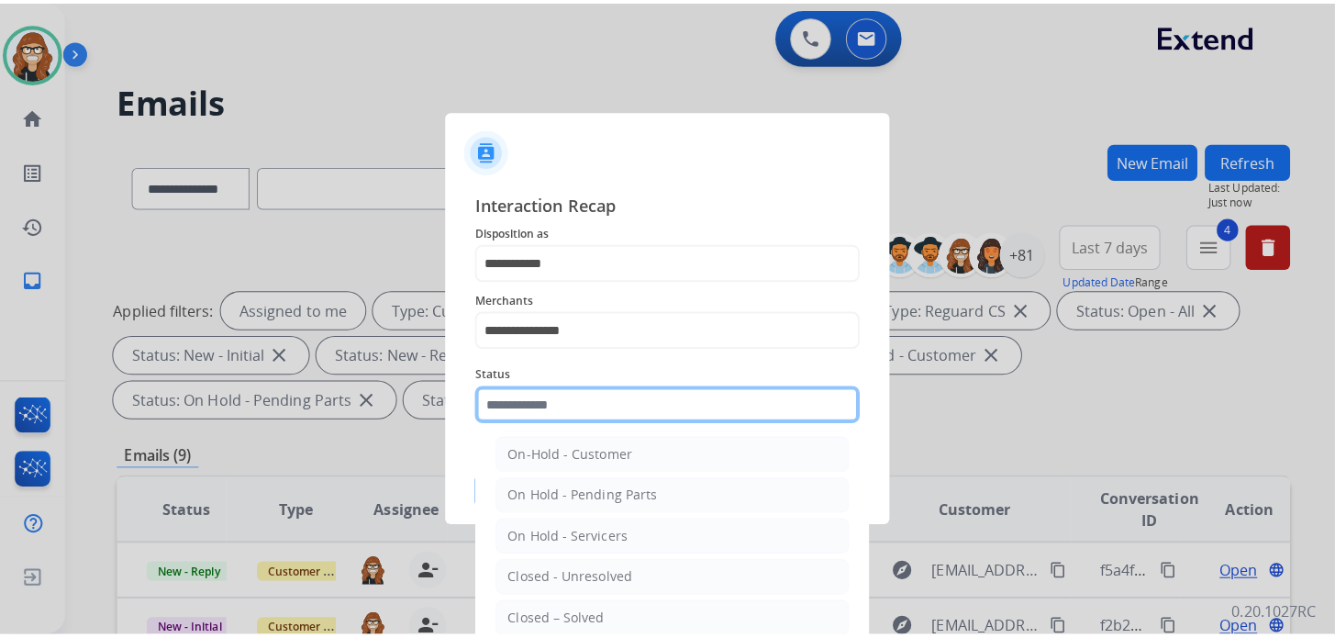
scroll to position [106, 0]
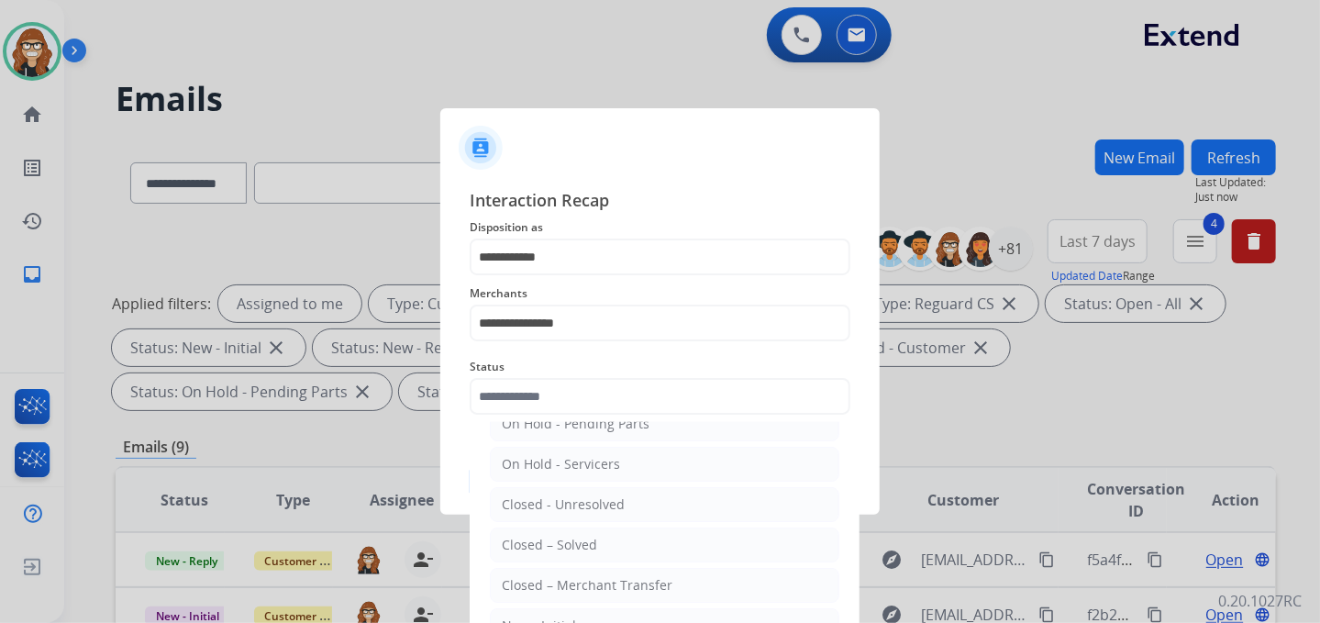
click at [578, 550] on li "Closed – Solved" at bounding box center [665, 545] width 350 height 35
type input "**********"
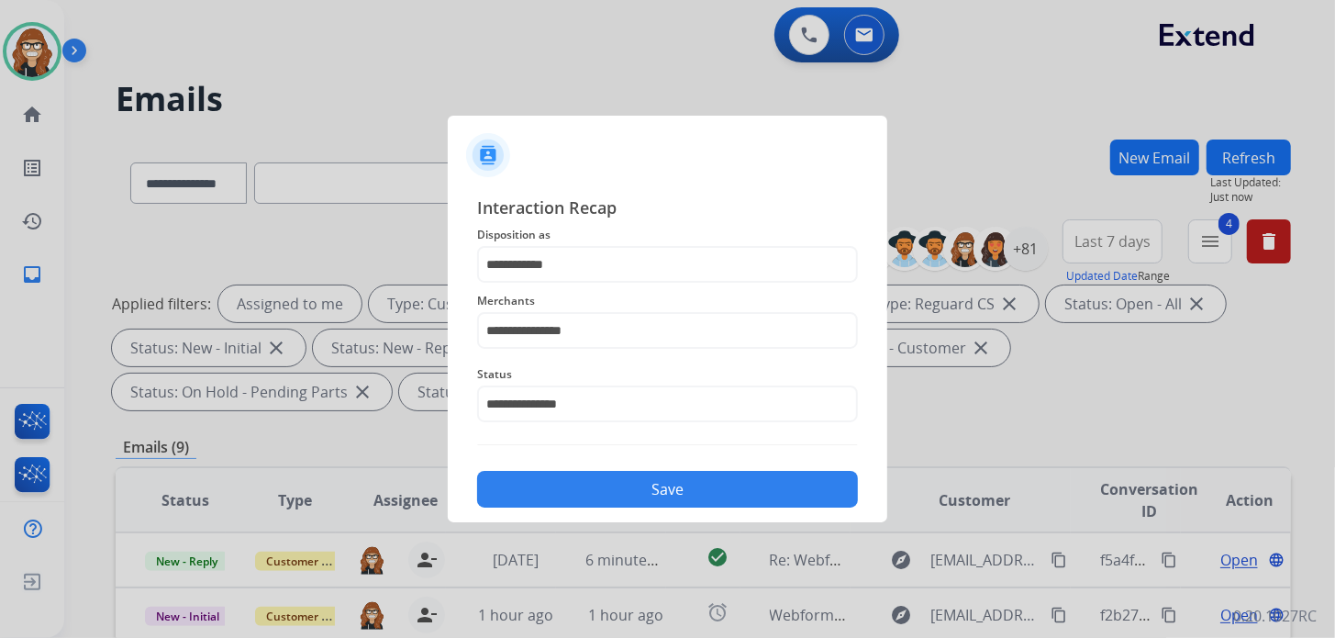
click at [567, 484] on button "Save" at bounding box center [667, 489] width 381 height 37
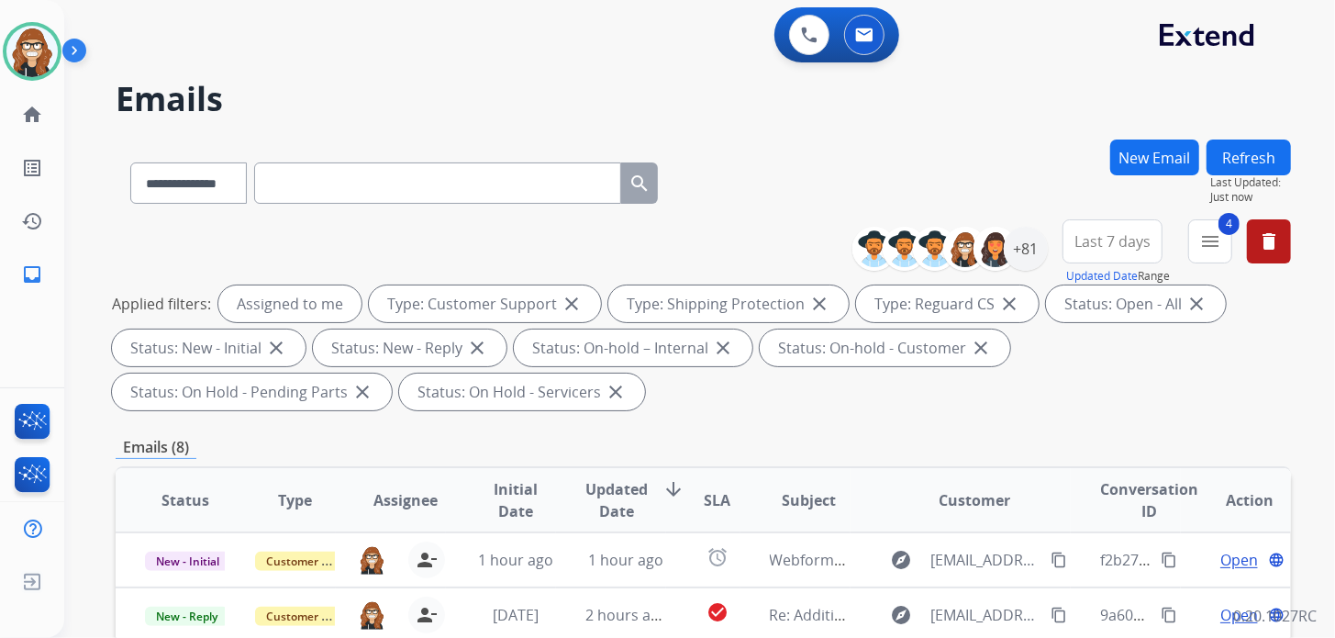
click at [753, 179] on div "**********" at bounding box center [703, 179] width 1175 height 80
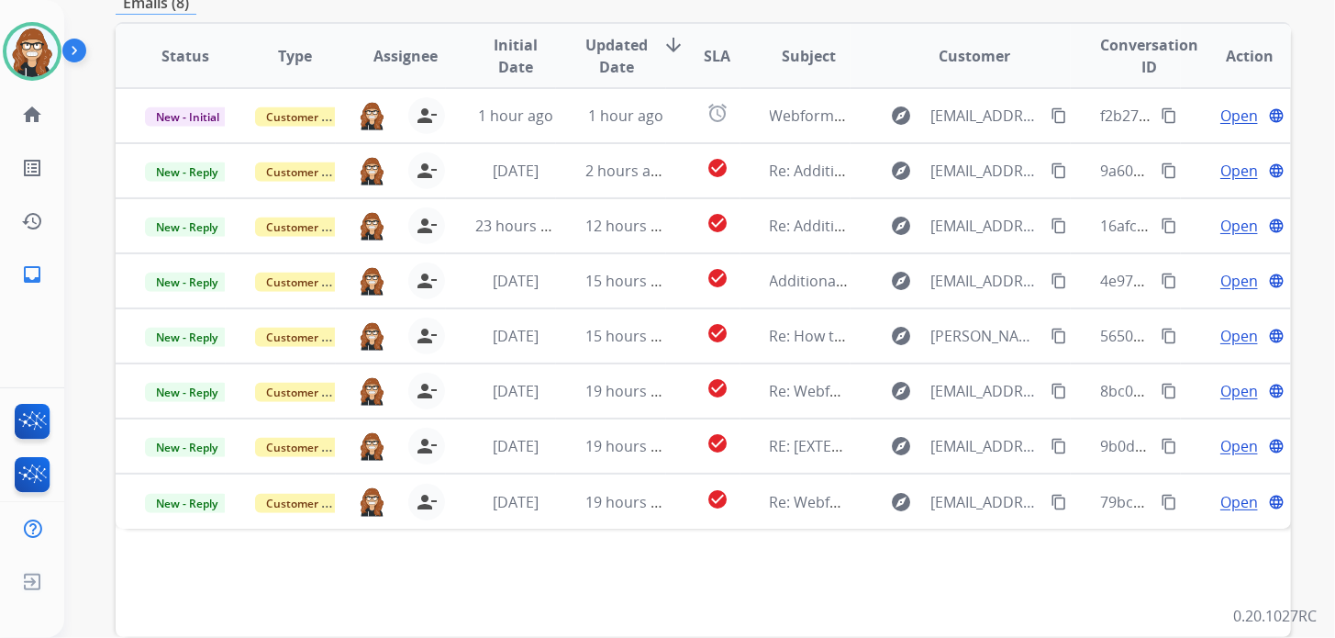
scroll to position [538, 0]
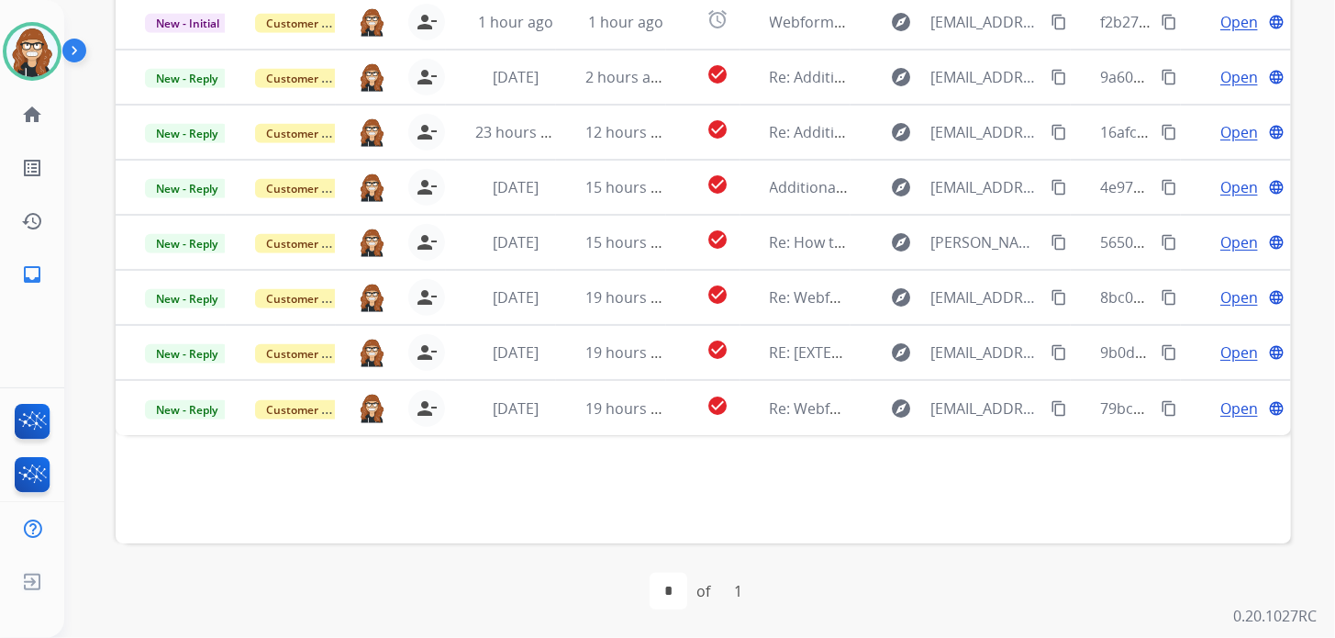
click at [269, 523] on div "Status Type Assignee Initial Date Updated Date arrow_downward SLA Subject Custo…" at bounding box center [703, 235] width 1175 height 615
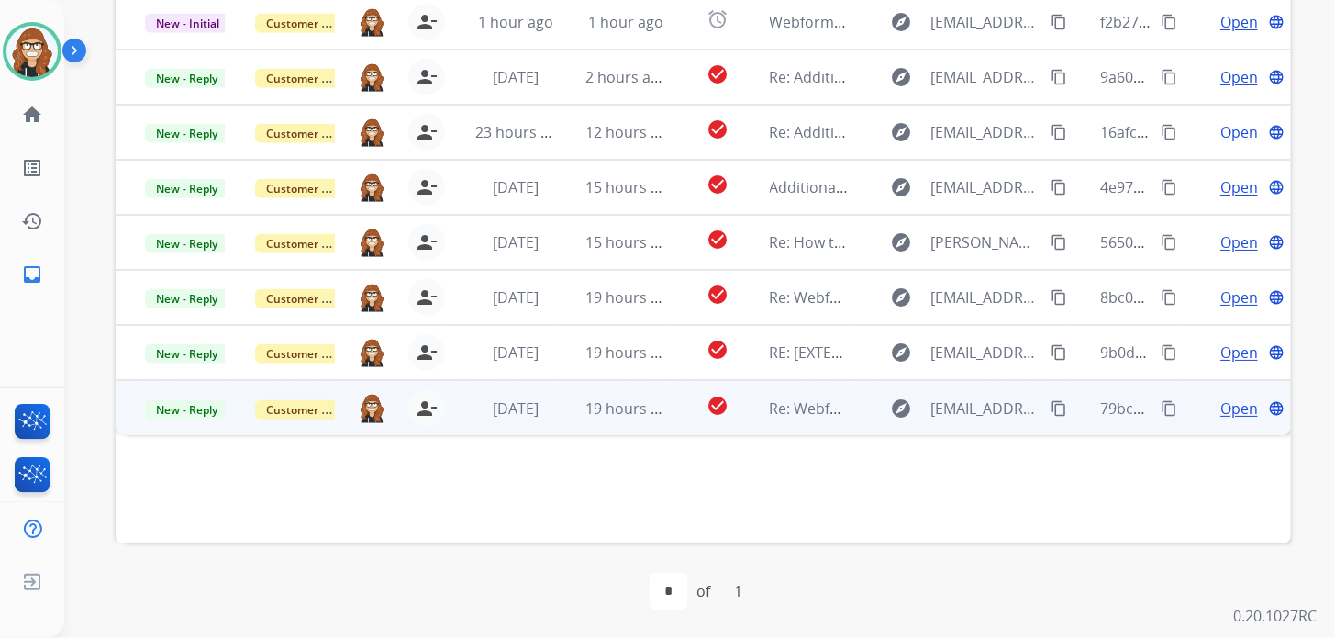
click at [1220, 408] on span "Open" at bounding box center [1239, 408] width 38 height 22
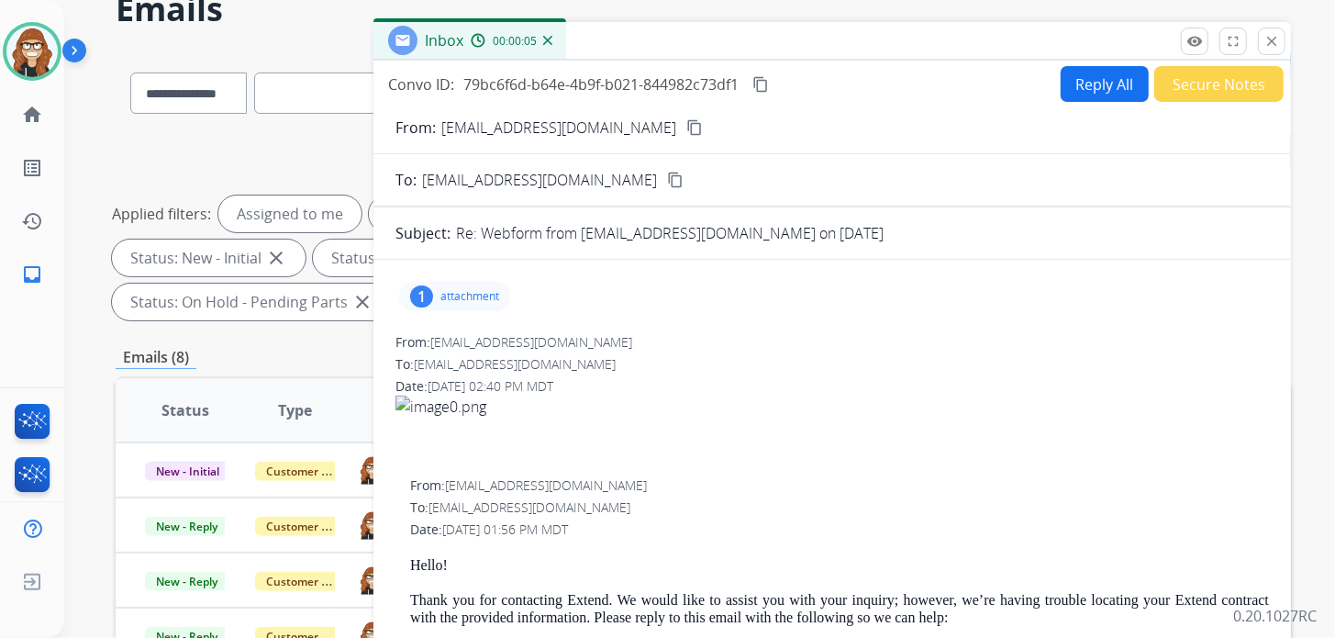
scroll to position [79, 0]
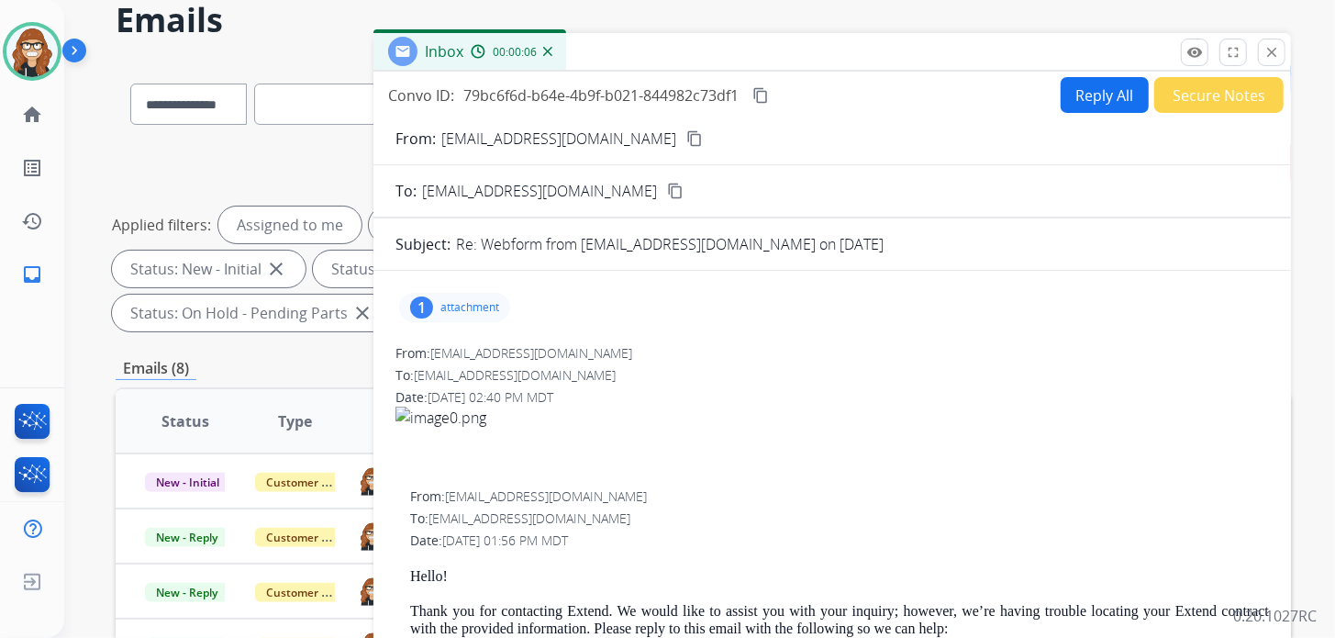
click at [444, 308] on p "attachment" at bounding box center [469, 307] width 59 height 15
click at [466, 341] on div at bounding box center [460, 354] width 92 height 64
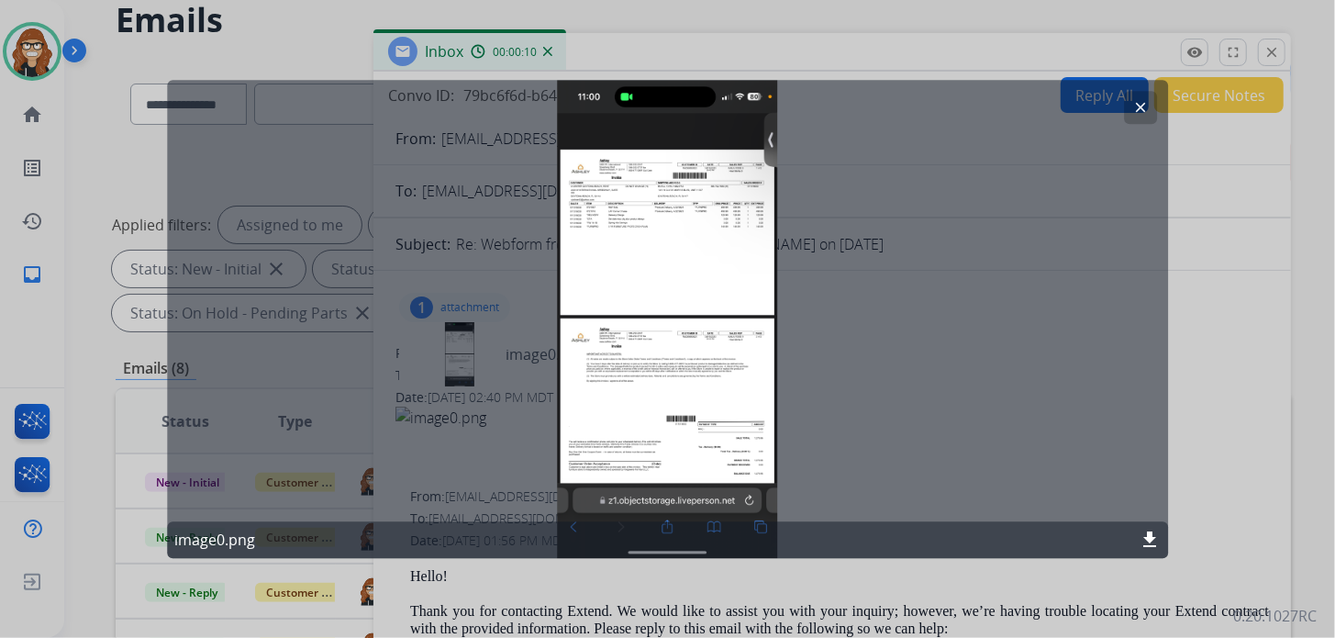
click at [1140, 106] on mat-icon "clear" at bounding box center [1140, 107] width 17 height 17
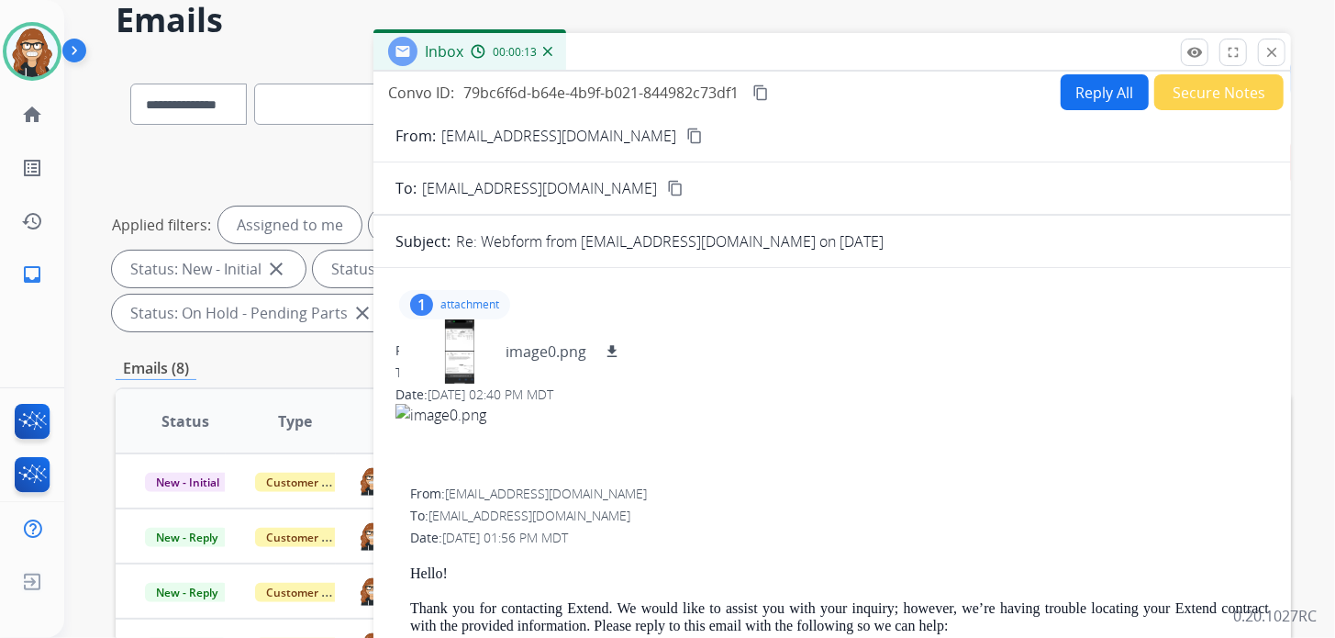
scroll to position [0, 0]
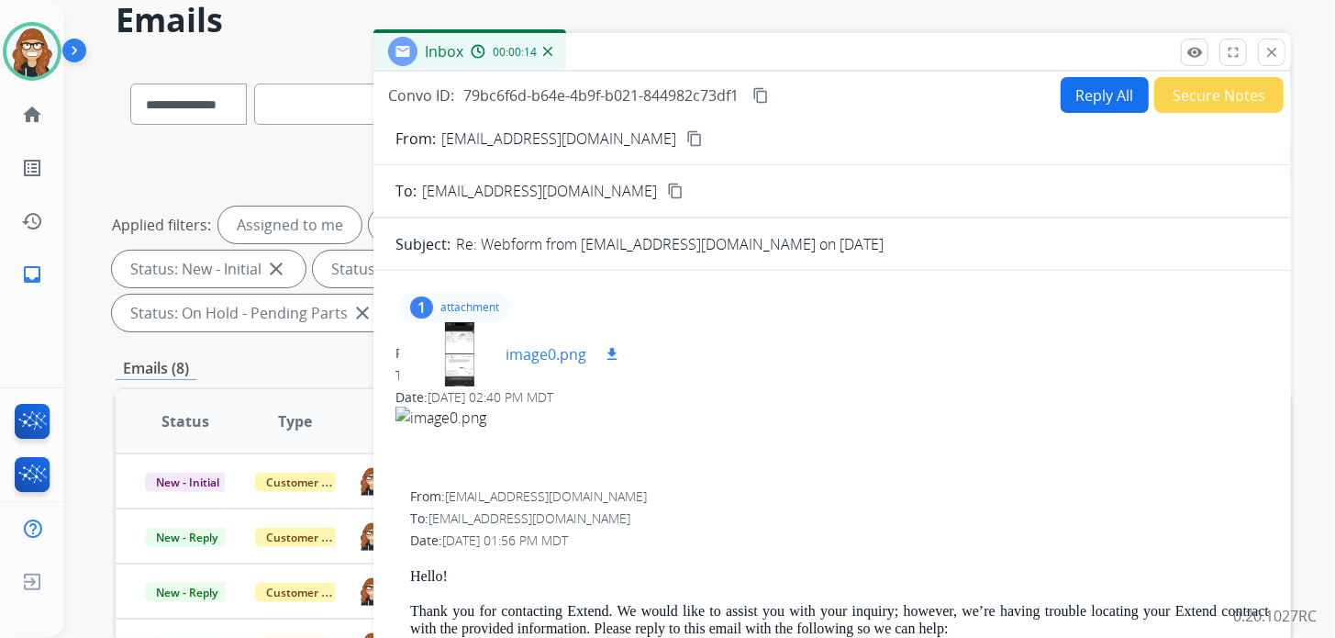
click at [452, 341] on div at bounding box center [460, 354] width 92 height 64
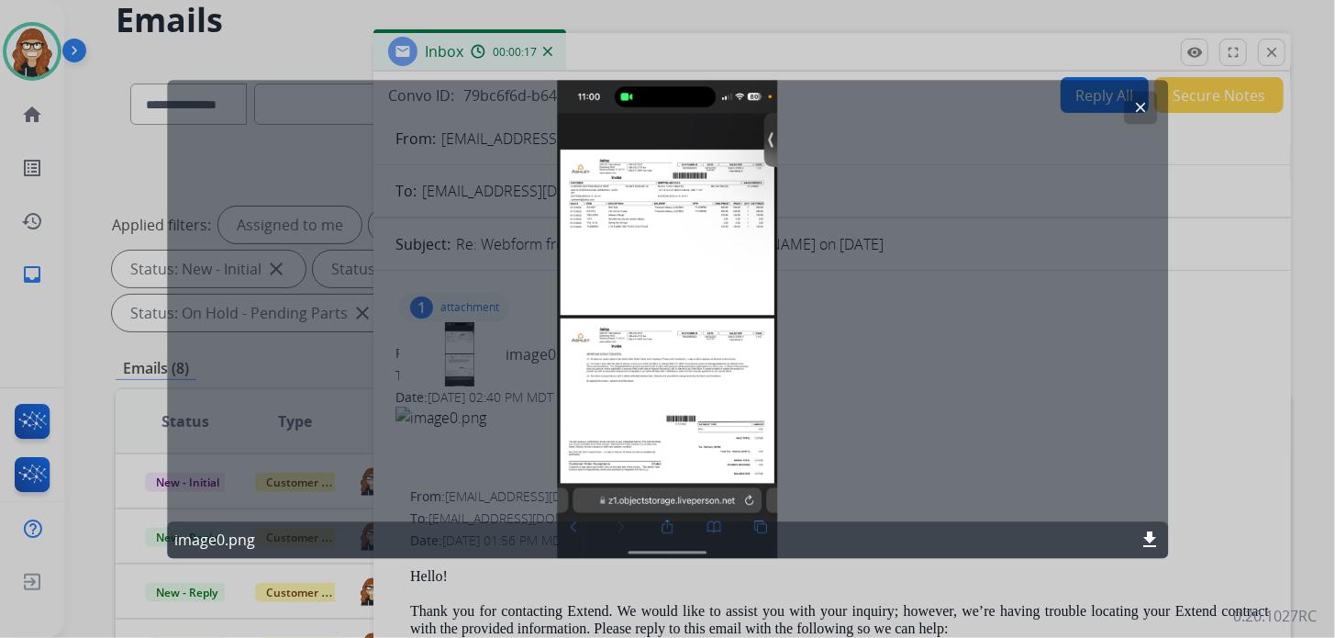
click at [1140, 110] on mat-icon "clear" at bounding box center [1140, 107] width 17 height 17
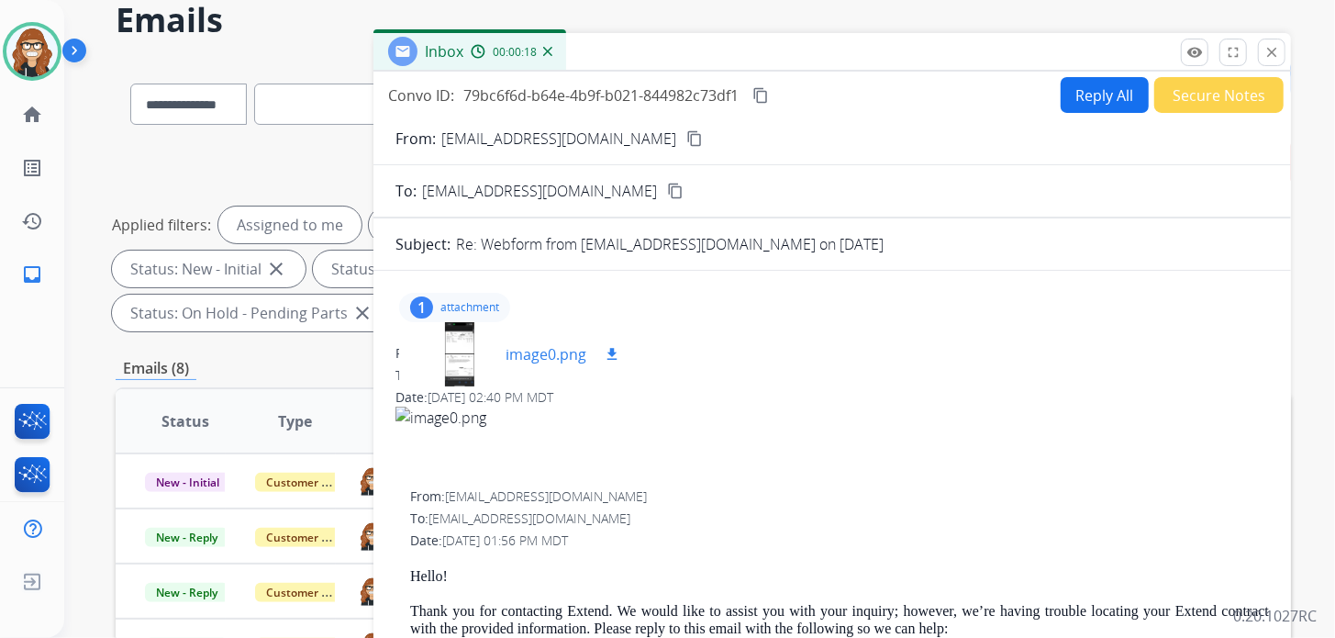
click at [609, 355] on mat-icon "download" at bounding box center [612, 354] width 17 height 17
click at [1066, 88] on button "Reply All" at bounding box center [1105, 95] width 88 height 36
select select "**********"
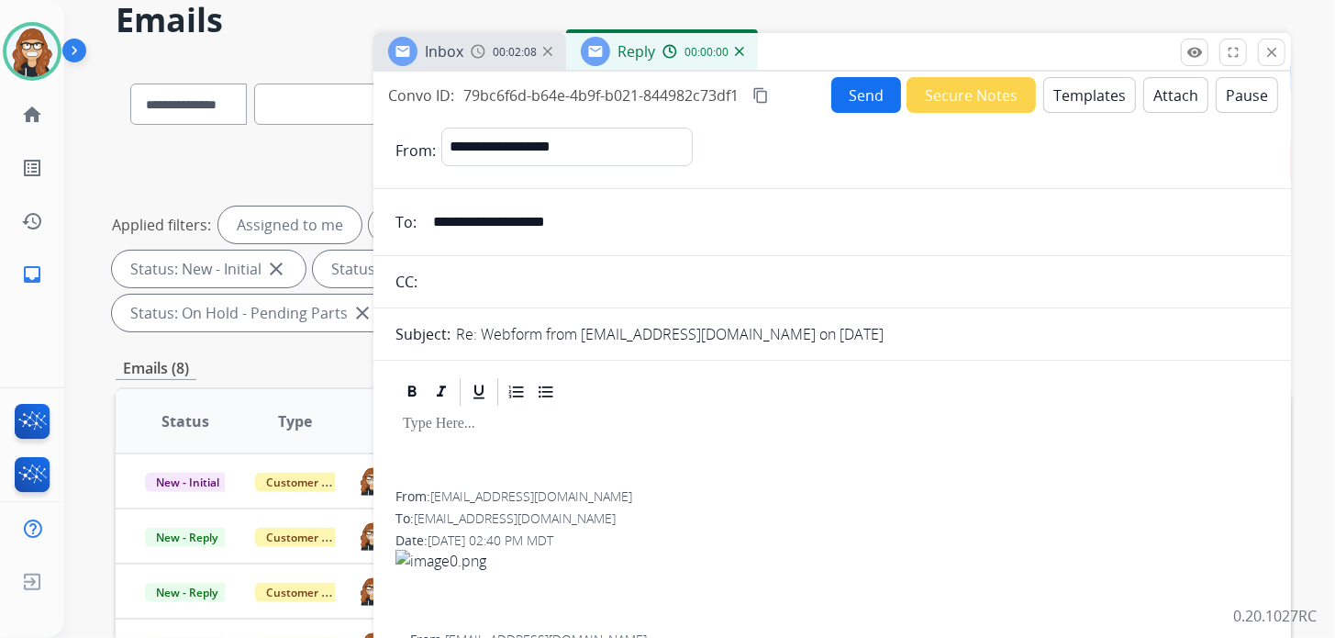
click at [1058, 84] on button "Templates" at bounding box center [1089, 95] width 93 height 36
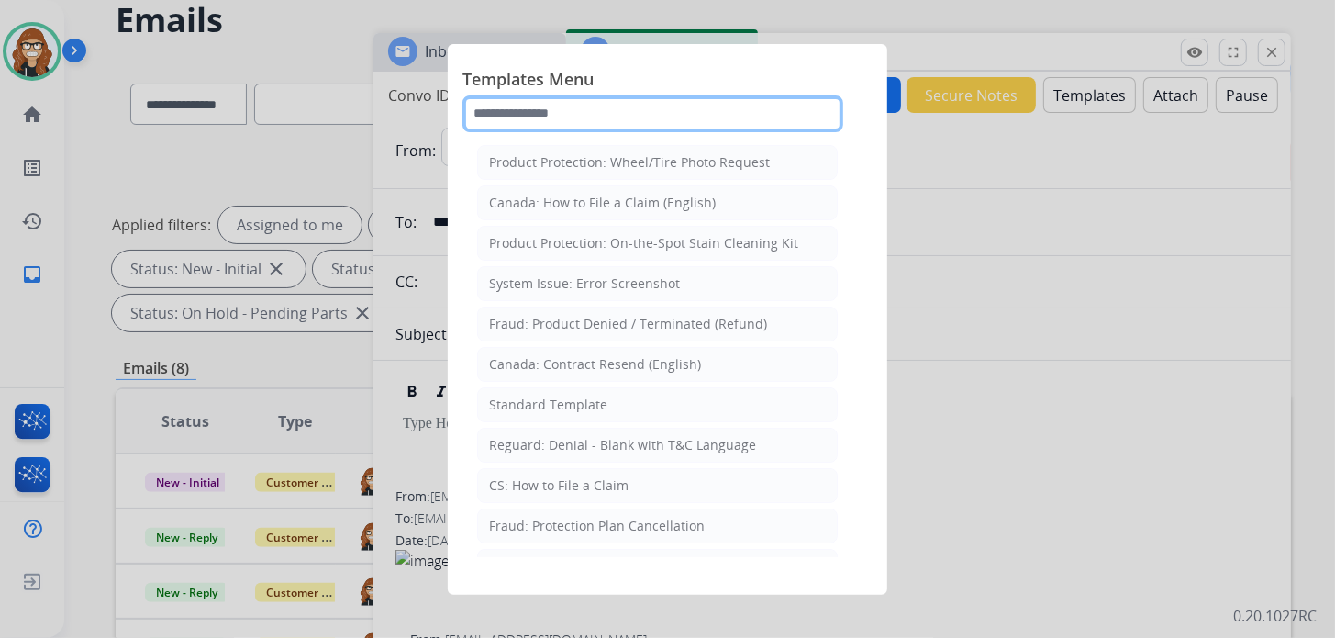
click at [576, 112] on input "text" at bounding box center [652, 113] width 381 height 37
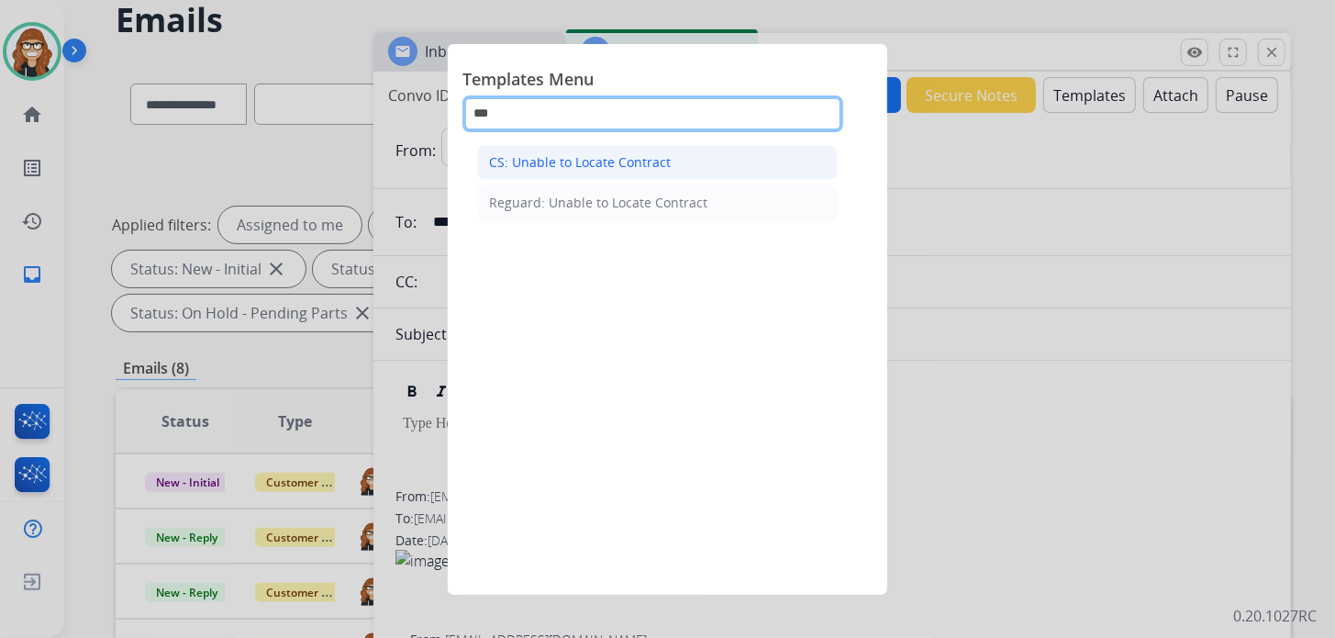
type input "***"
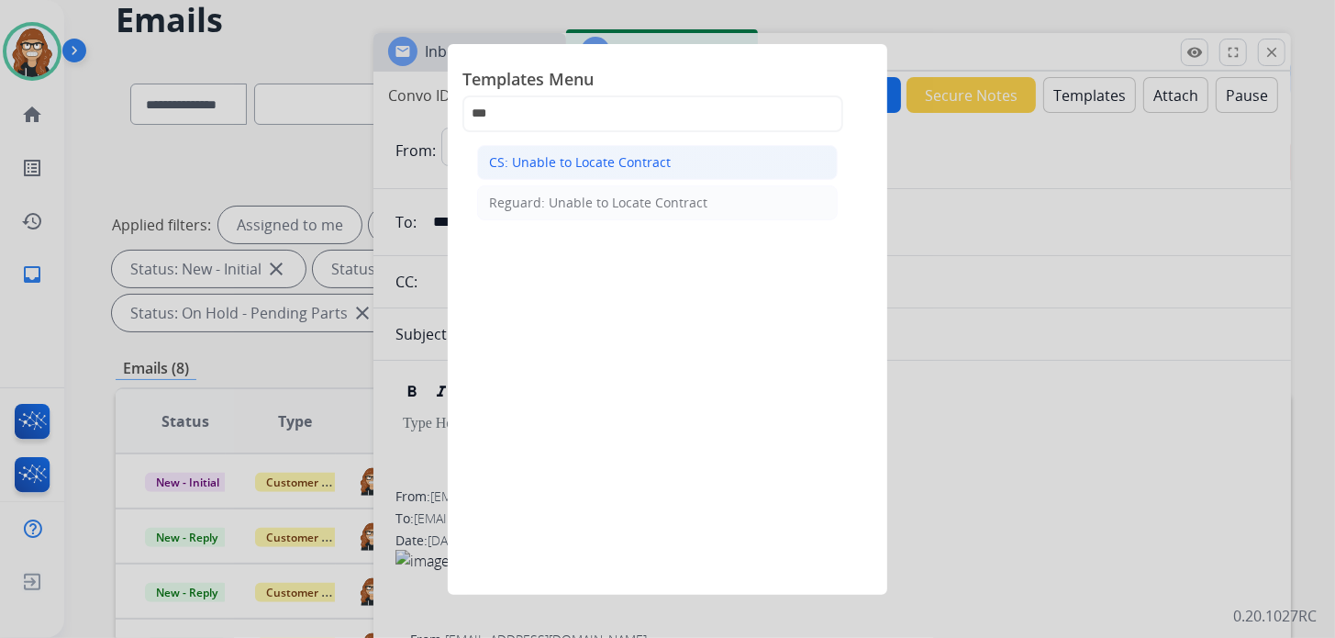
click at [590, 171] on li "CS: Unable to Locate Contract" at bounding box center [657, 162] width 361 height 35
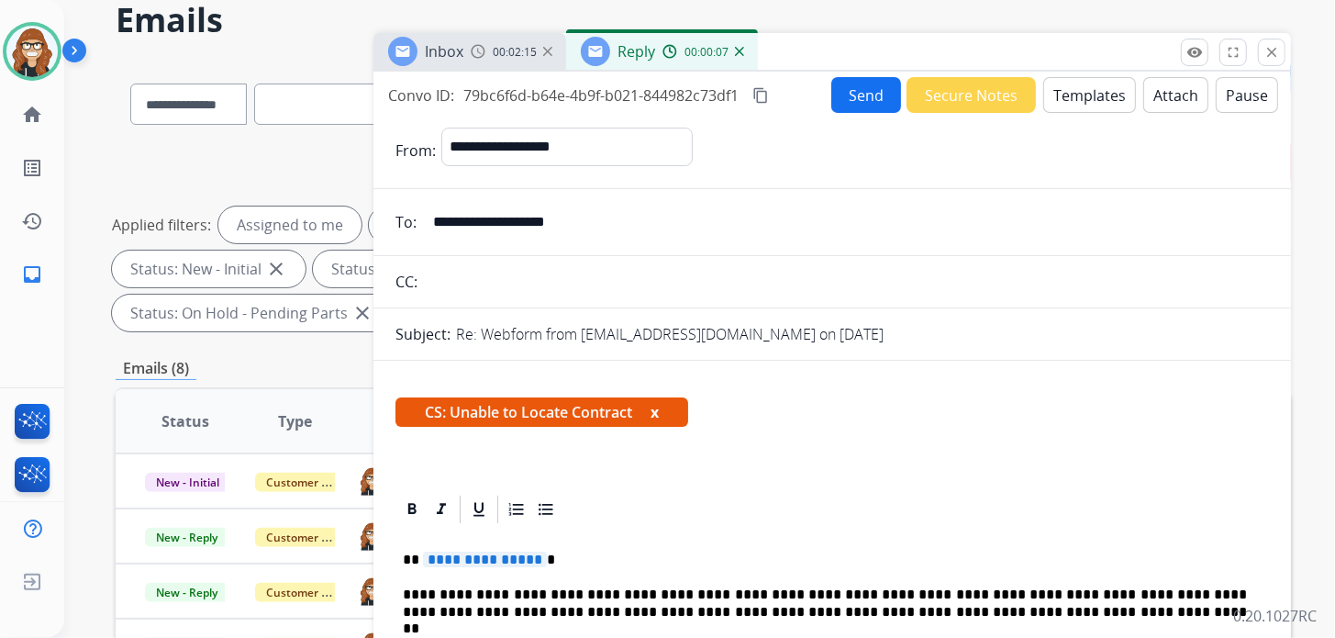
click at [591, 559] on p "**********" at bounding box center [825, 559] width 844 height 17
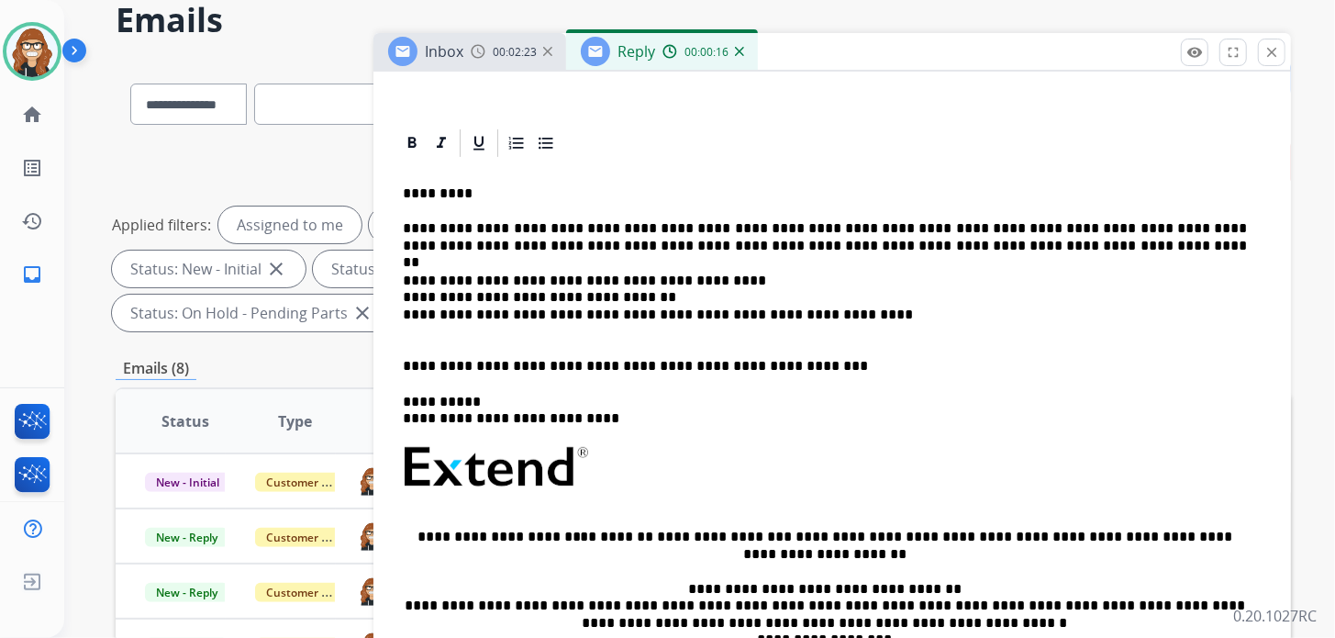
click at [730, 272] on p "**********" at bounding box center [825, 306] width 844 height 68
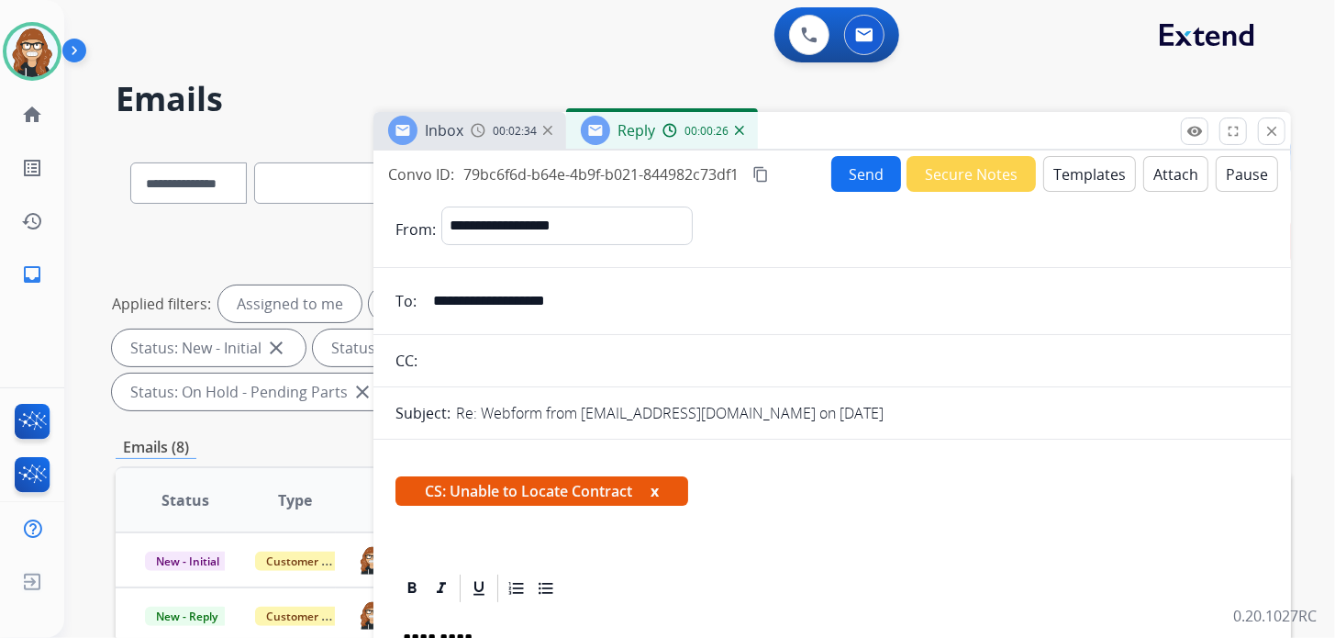
scroll to position [0, 0]
drag, startPoint x: 607, startPoint y: 308, endPoint x: 395, endPoint y: 295, distance: 212.4
click at [395, 295] on div "**********" at bounding box center [831, 301] width 917 height 37
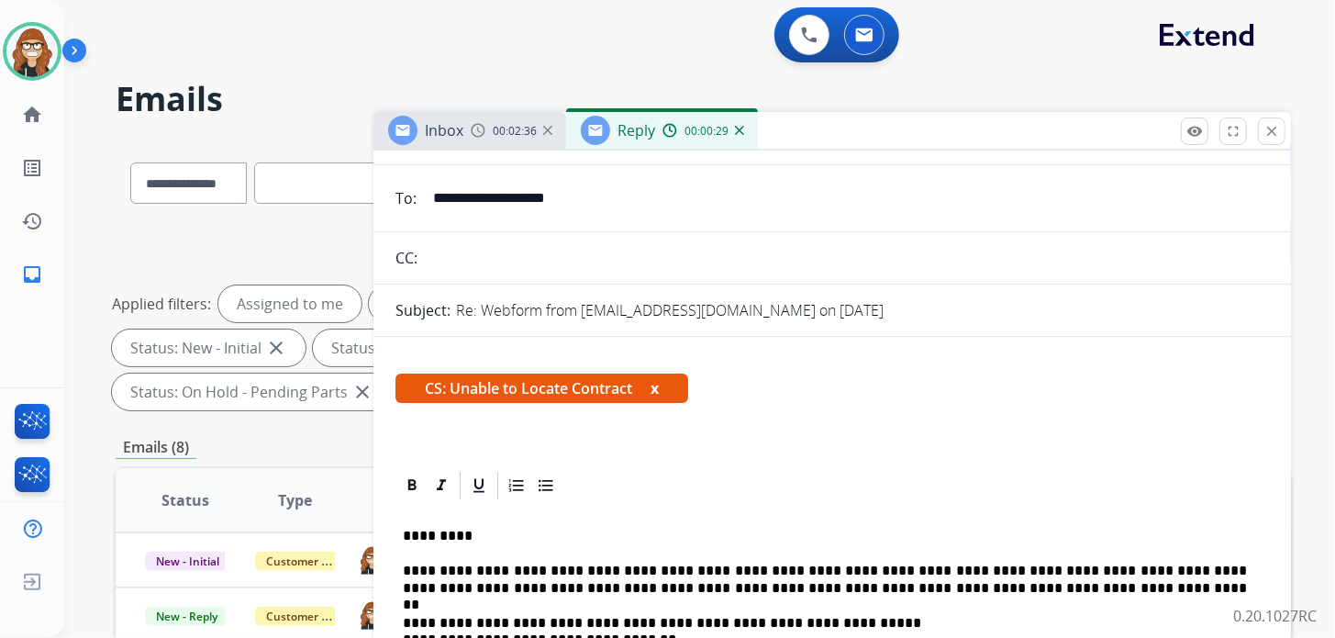
scroll to position [366, 0]
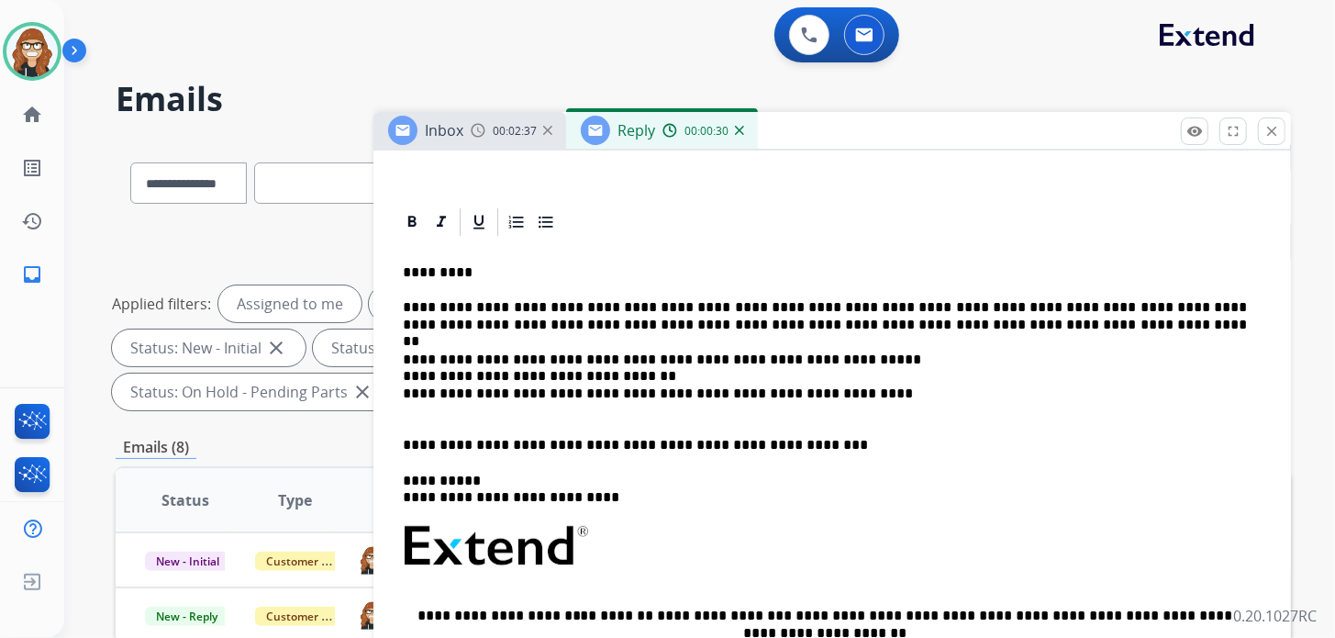
click at [839, 351] on p "**********" at bounding box center [825, 385] width 844 height 68
click at [644, 375] on p "**********" at bounding box center [825, 385] width 844 height 68
click at [865, 400] on p "**********" at bounding box center [825, 385] width 844 height 68
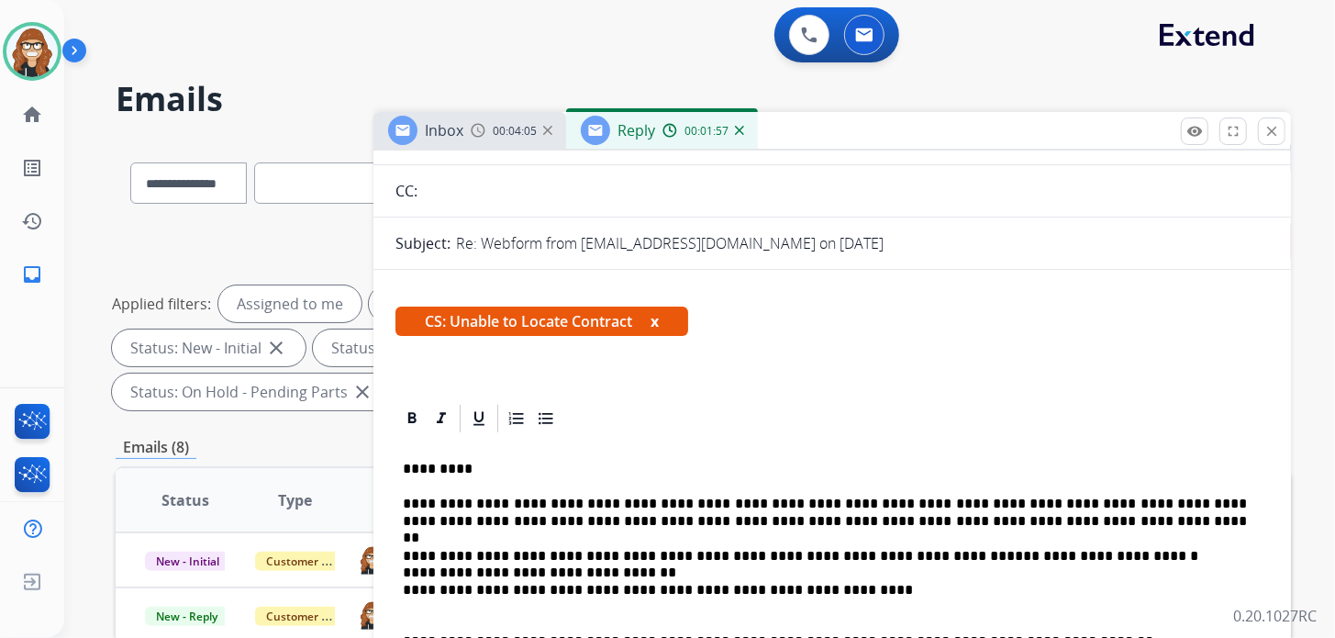
scroll to position [91, 0]
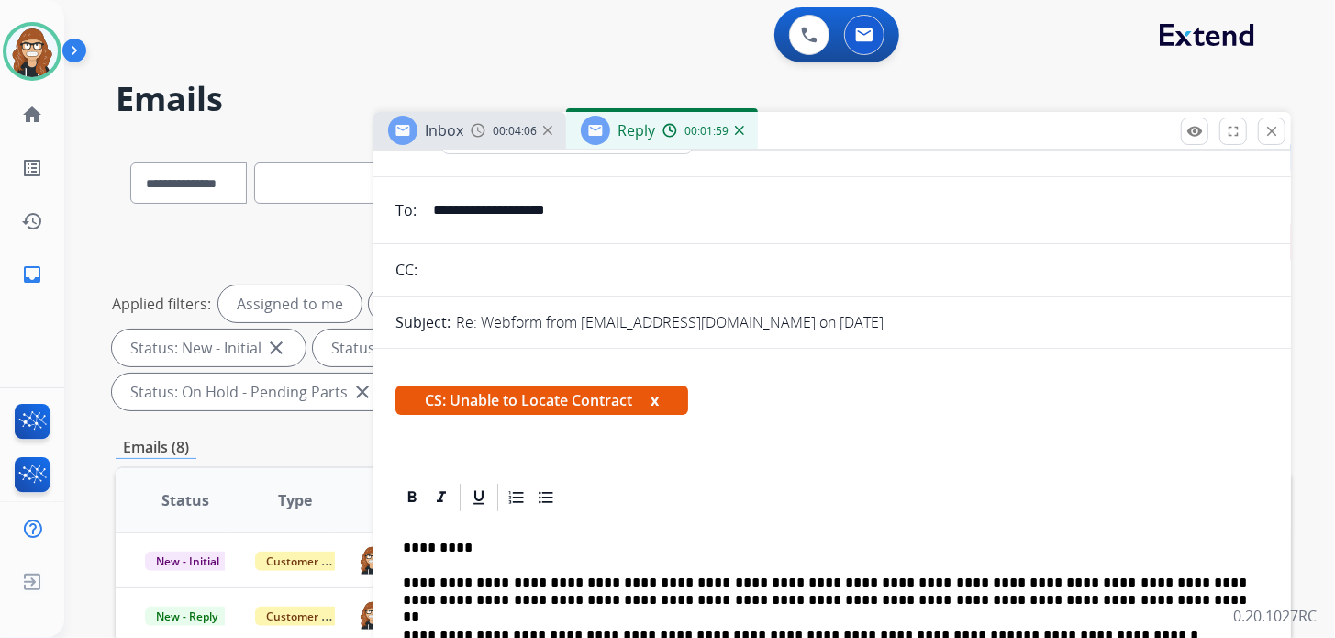
click at [650, 398] on span "CS: Unable to Locate Contract x" at bounding box center [541, 399] width 293 height 29
click at [658, 398] on button "x" at bounding box center [654, 400] width 8 height 22
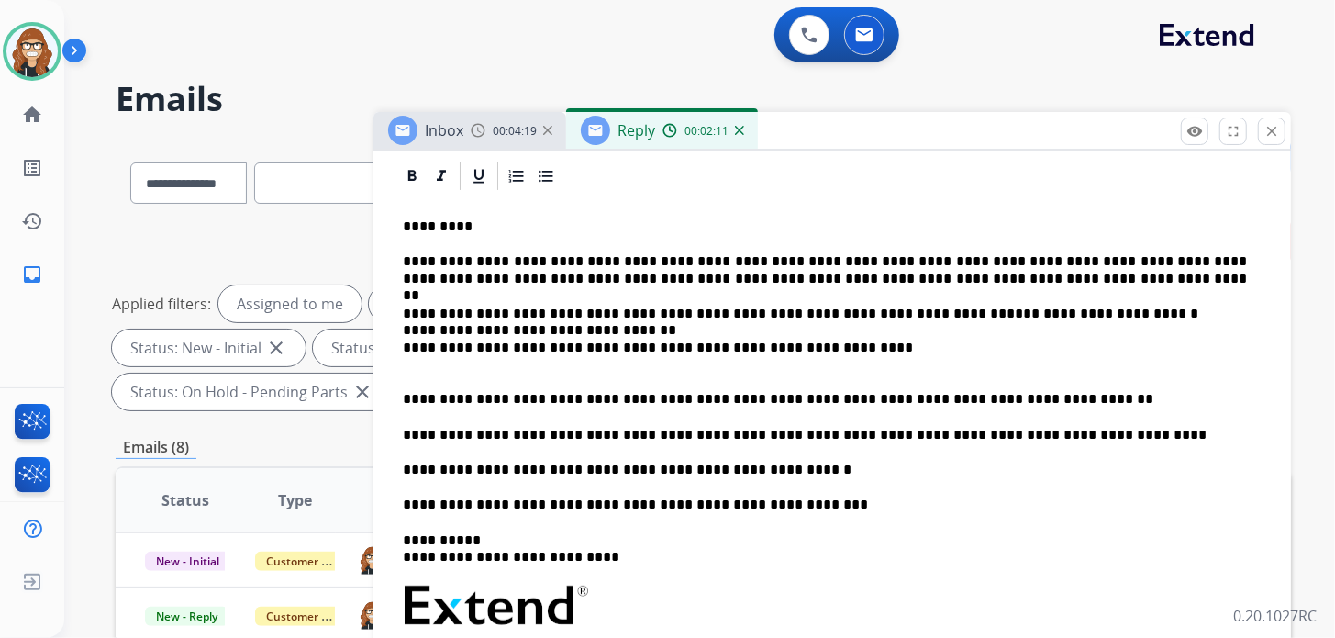
scroll to position [458, 0]
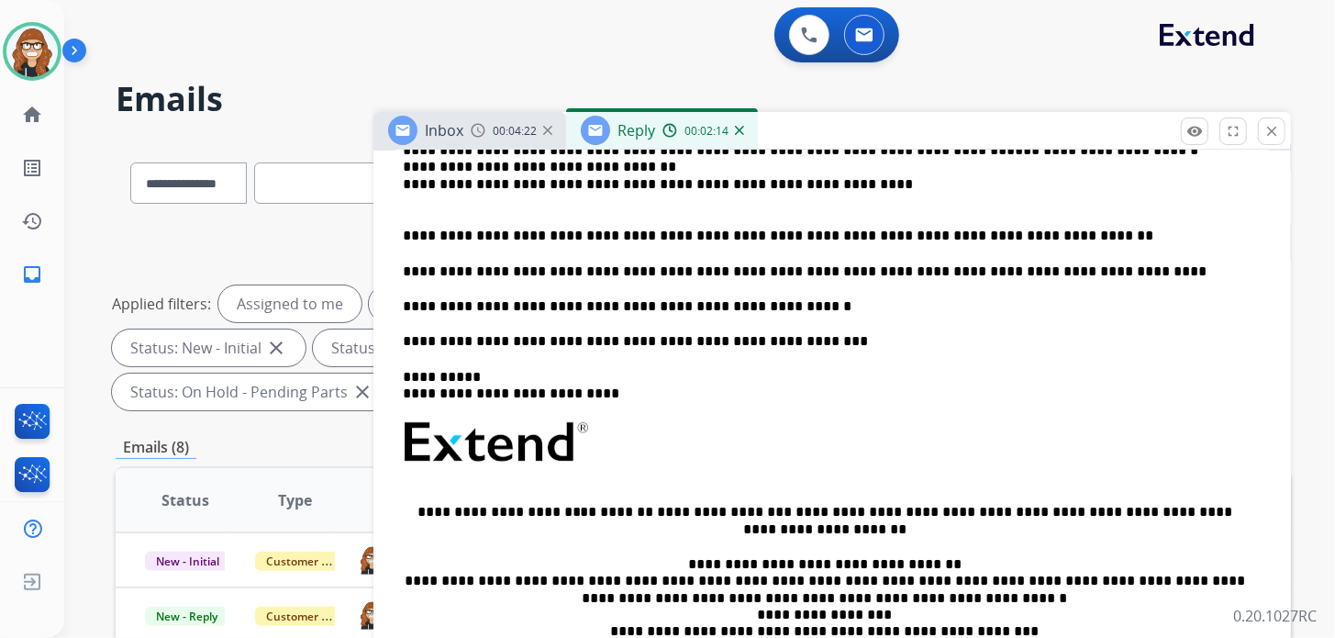
click at [801, 339] on p "**********" at bounding box center [825, 341] width 844 height 17
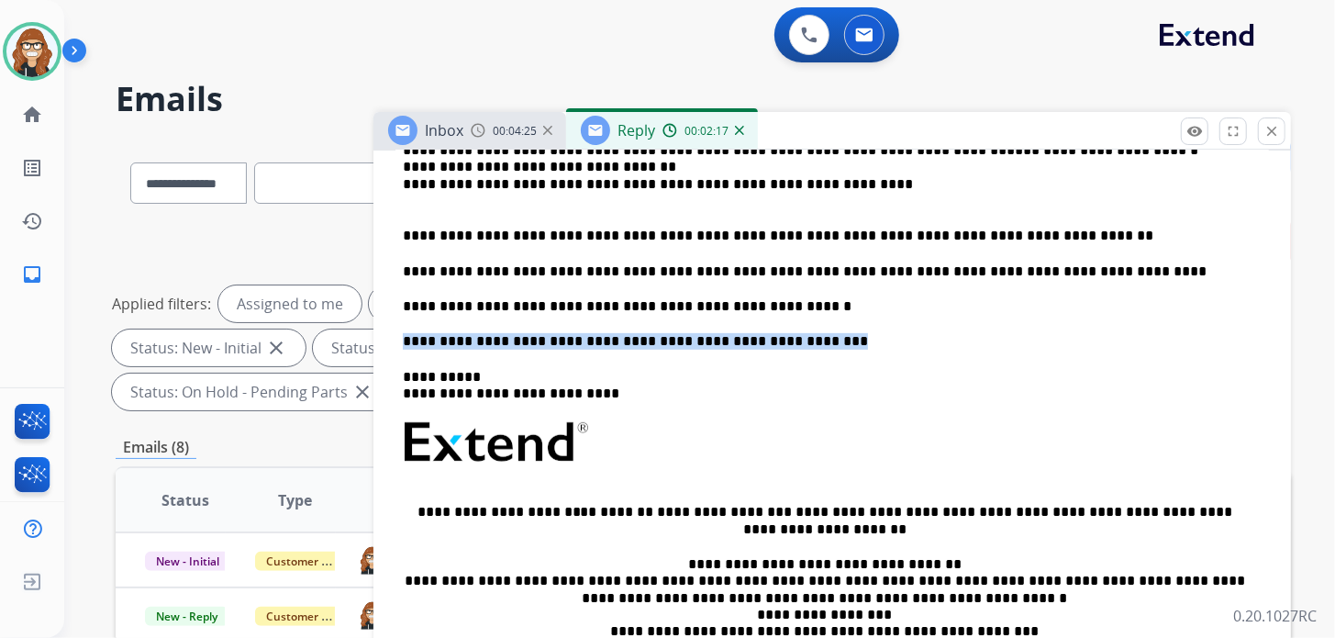
drag, startPoint x: 801, startPoint y: 339, endPoint x: 396, endPoint y: 340, distance: 404.6
click at [396, 340] on div "**********" at bounding box center [831, 389] width 873 height 721
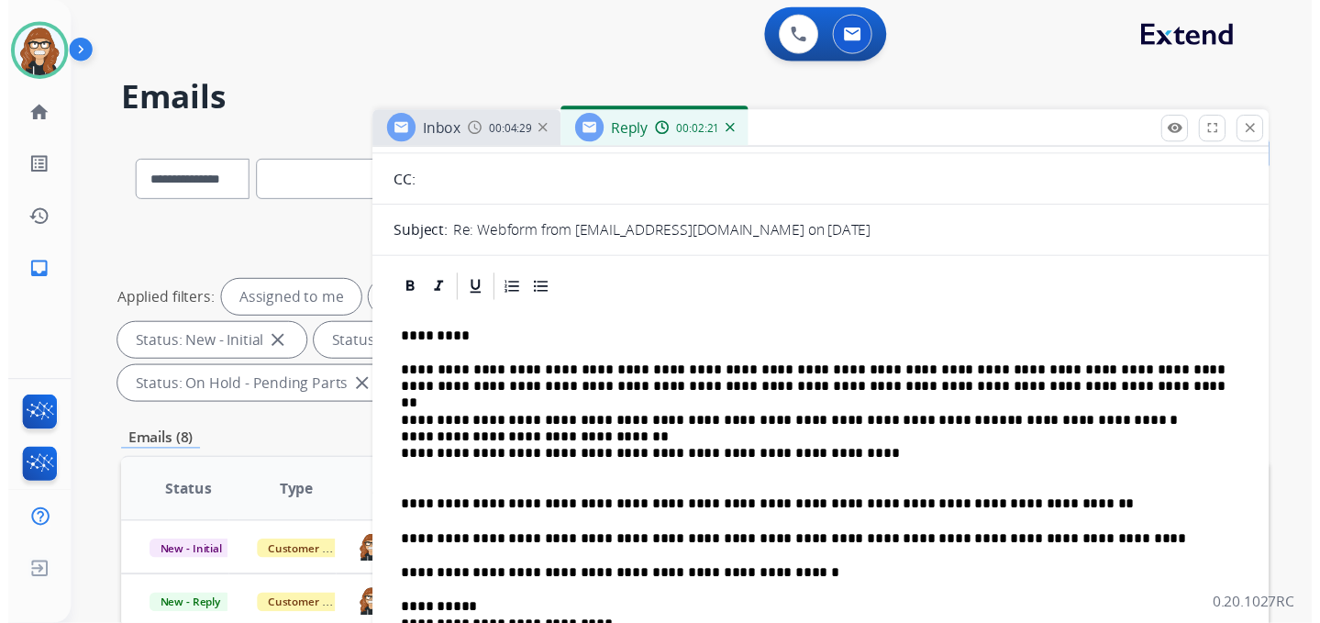
scroll to position [0, 0]
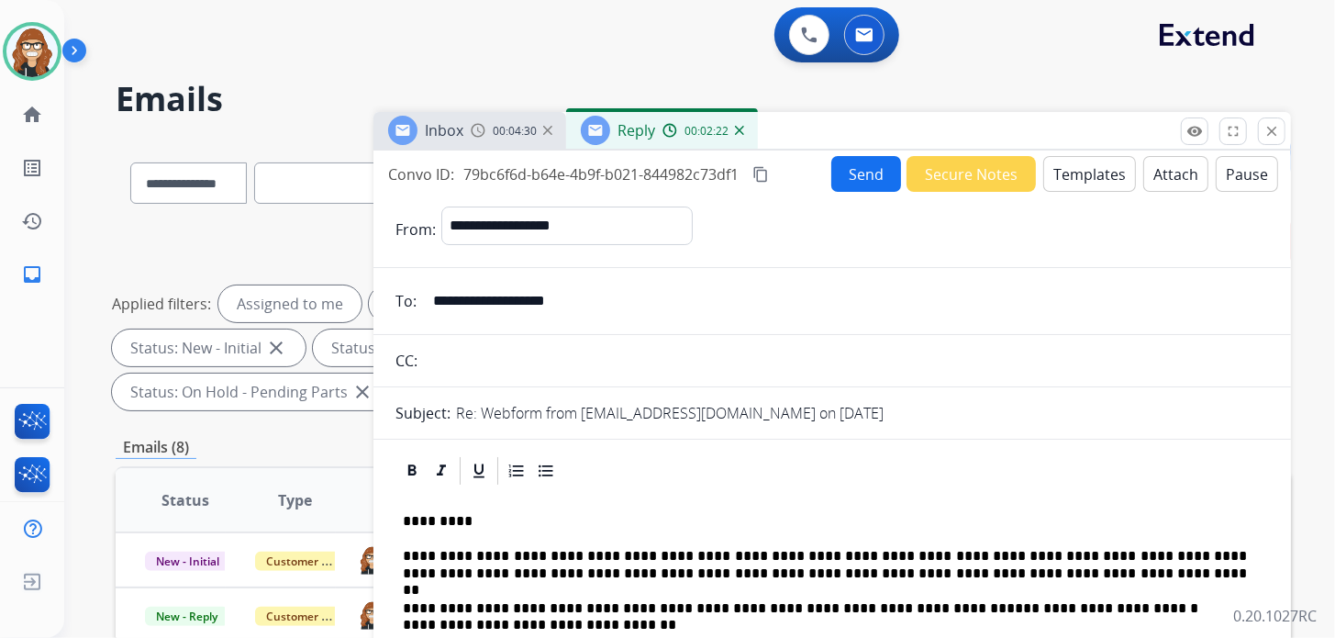
click at [857, 169] on button "Send" at bounding box center [866, 174] width 70 height 36
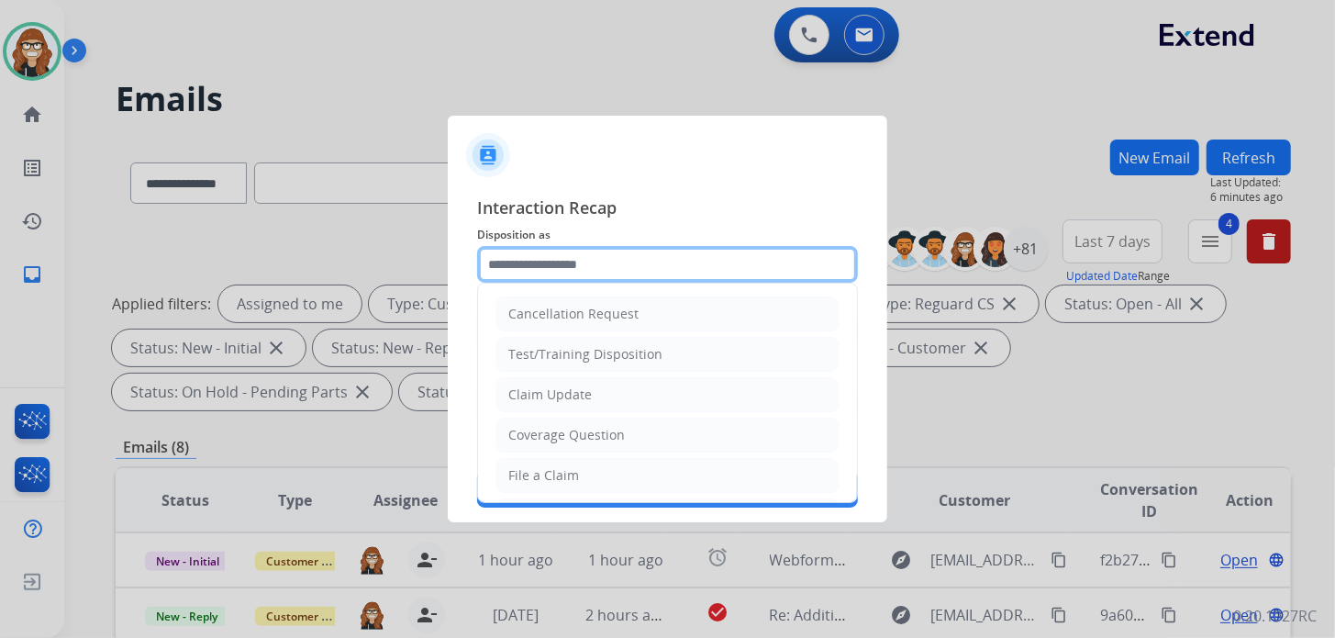
click at [650, 258] on input "text" at bounding box center [667, 264] width 381 height 37
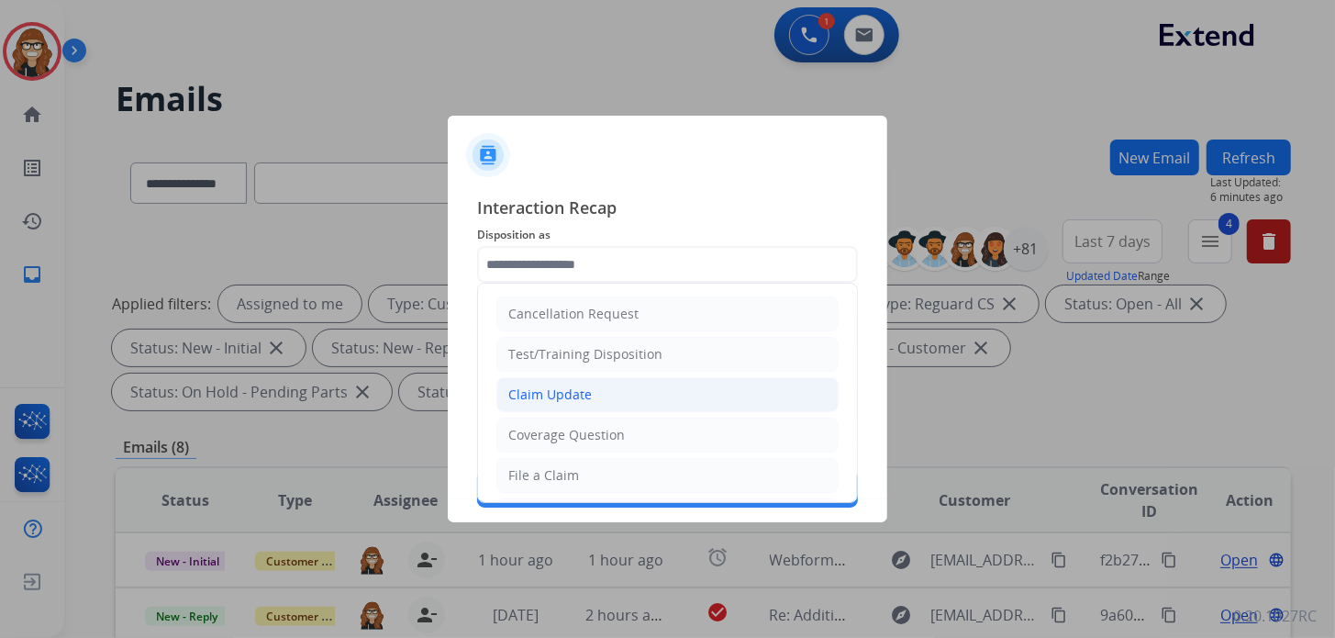
click at [587, 402] on div "Claim Update" at bounding box center [549, 394] width 83 height 18
type input "**********"
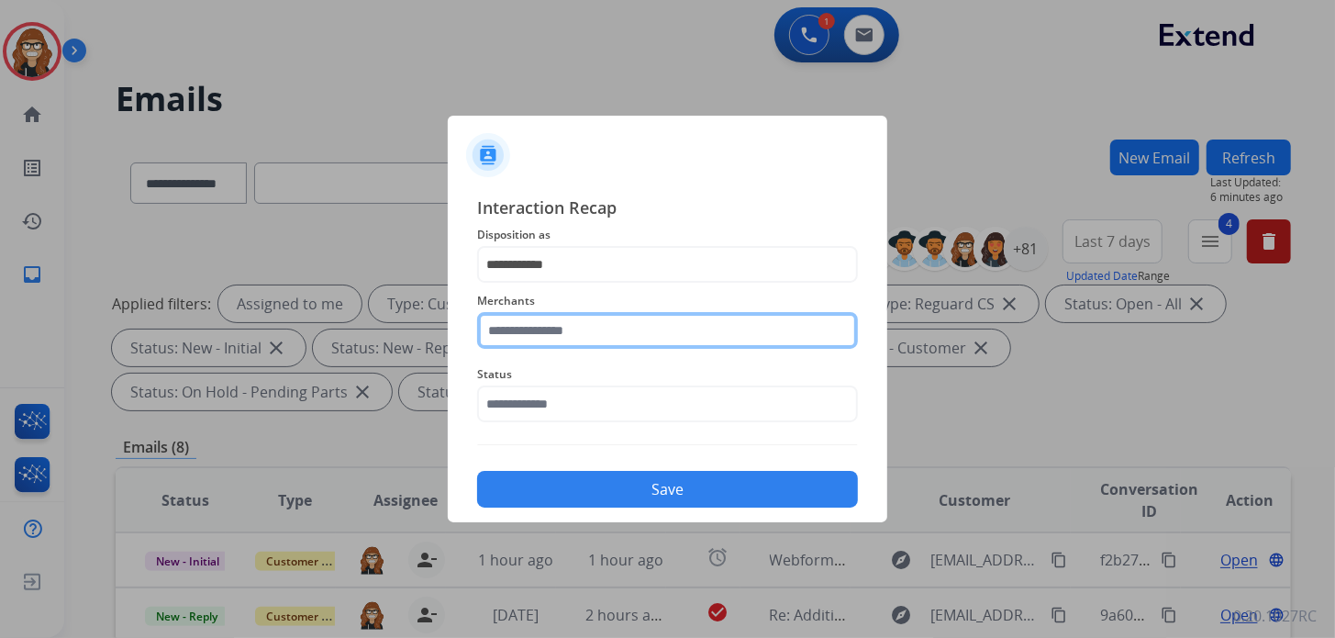
click at [578, 325] on input "text" at bounding box center [667, 330] width 381 height 37
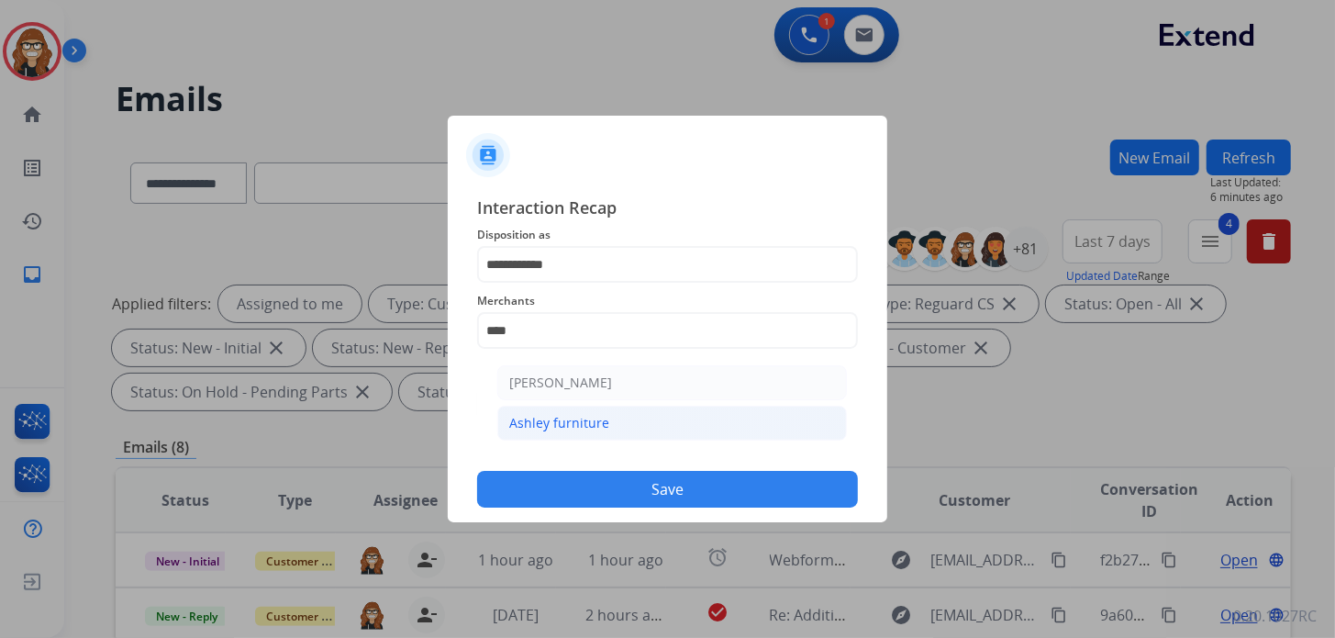
click at [564, 436] on li "Ashley furniture" at bounding box center [672, 423] width 350 height 35
type input "**********"
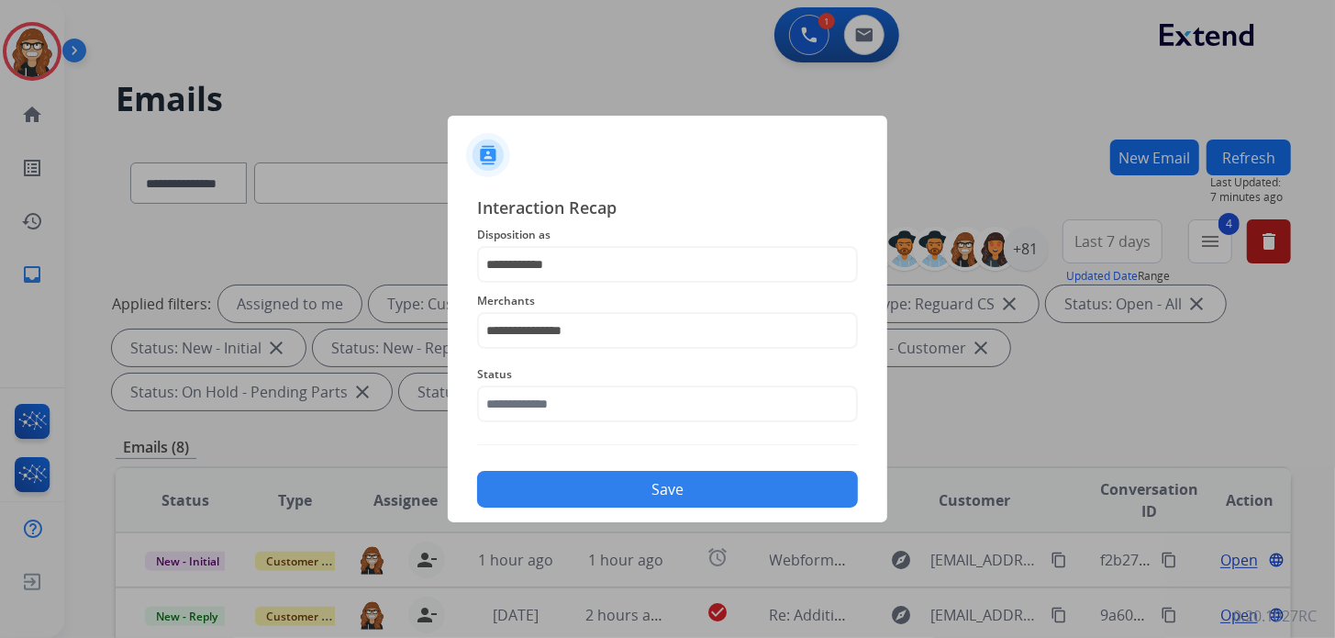
click at [580, 480] on button "Save" at bounding box center [667, 489] width 381 height 37
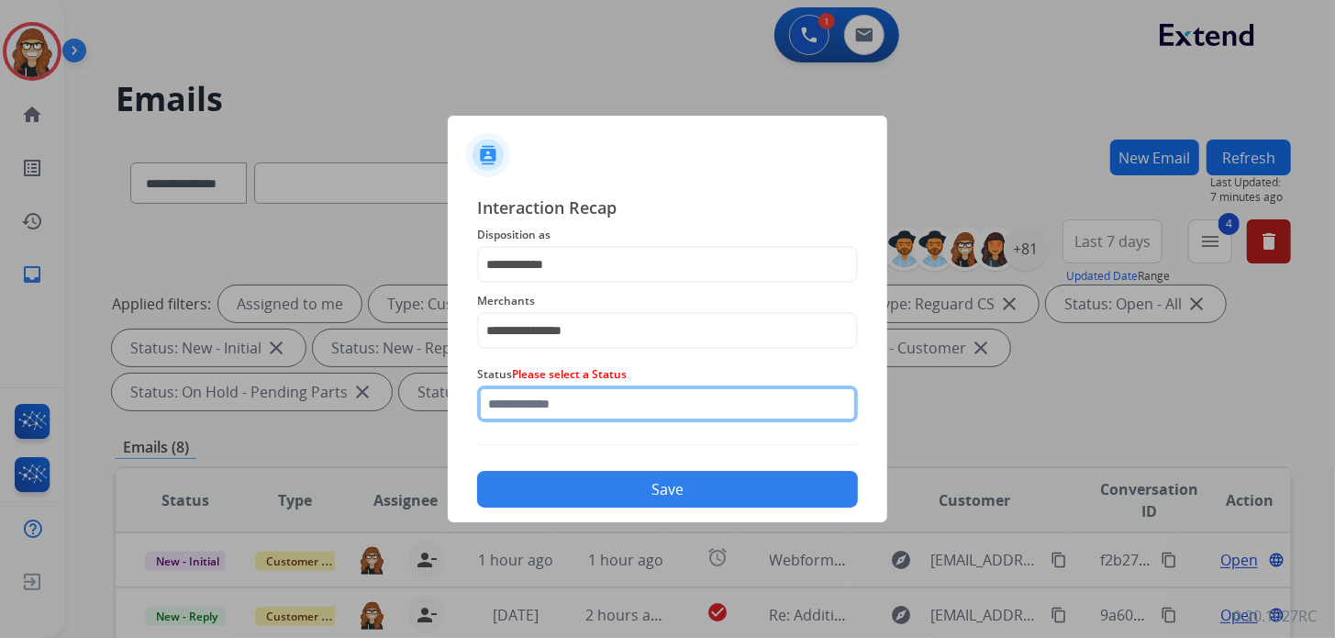
click at [579, 414] on input "text" at bounding box center [667, 403] width 381 height 37
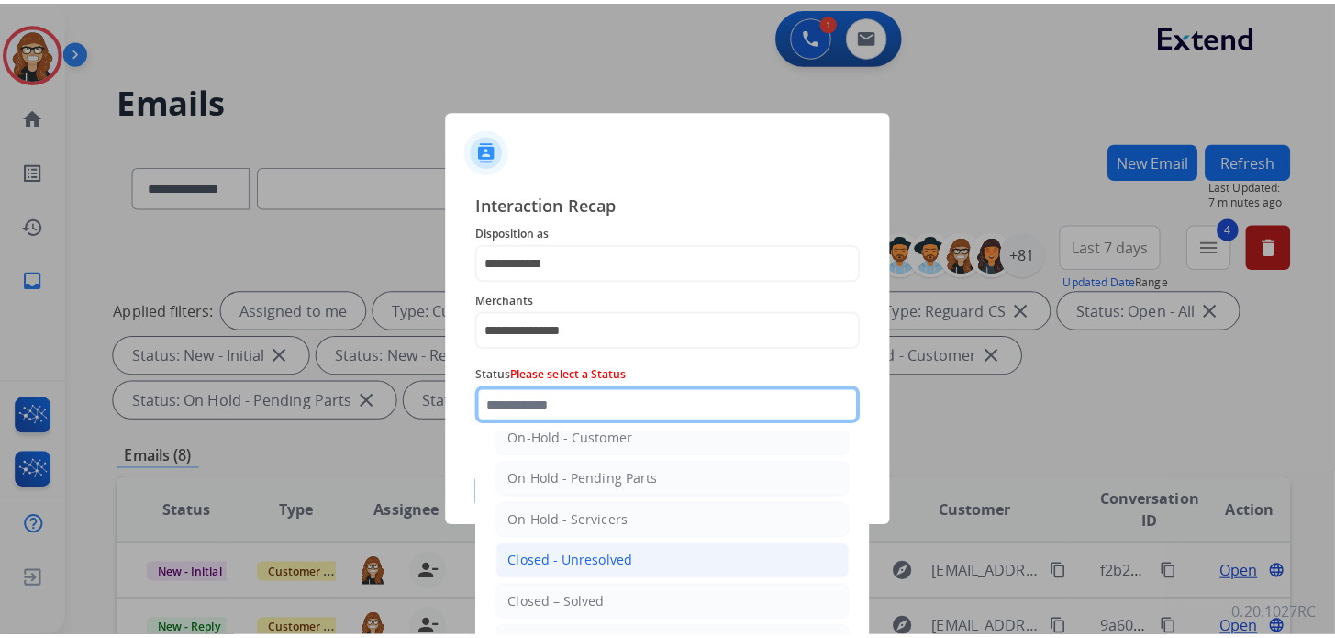
scroll to position [106, 0]
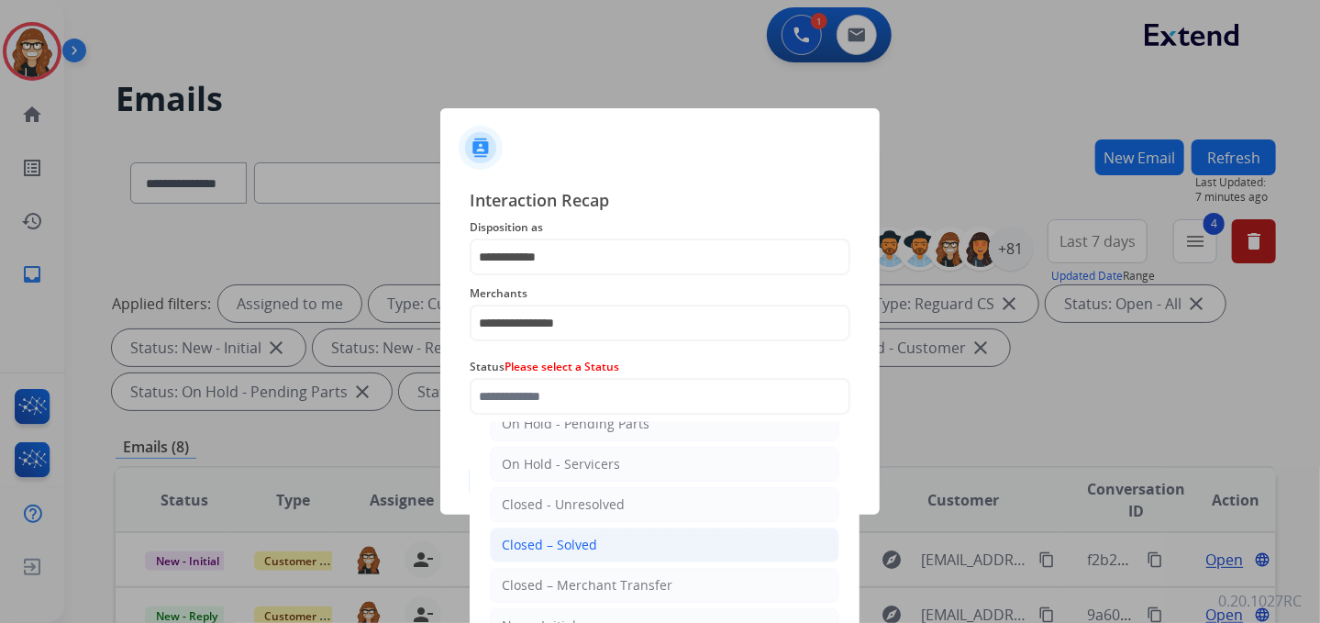
click at [594, 543] on div "Closed – Solved" at bounding box center [549, 545] width 95 height 18
type input "**********"
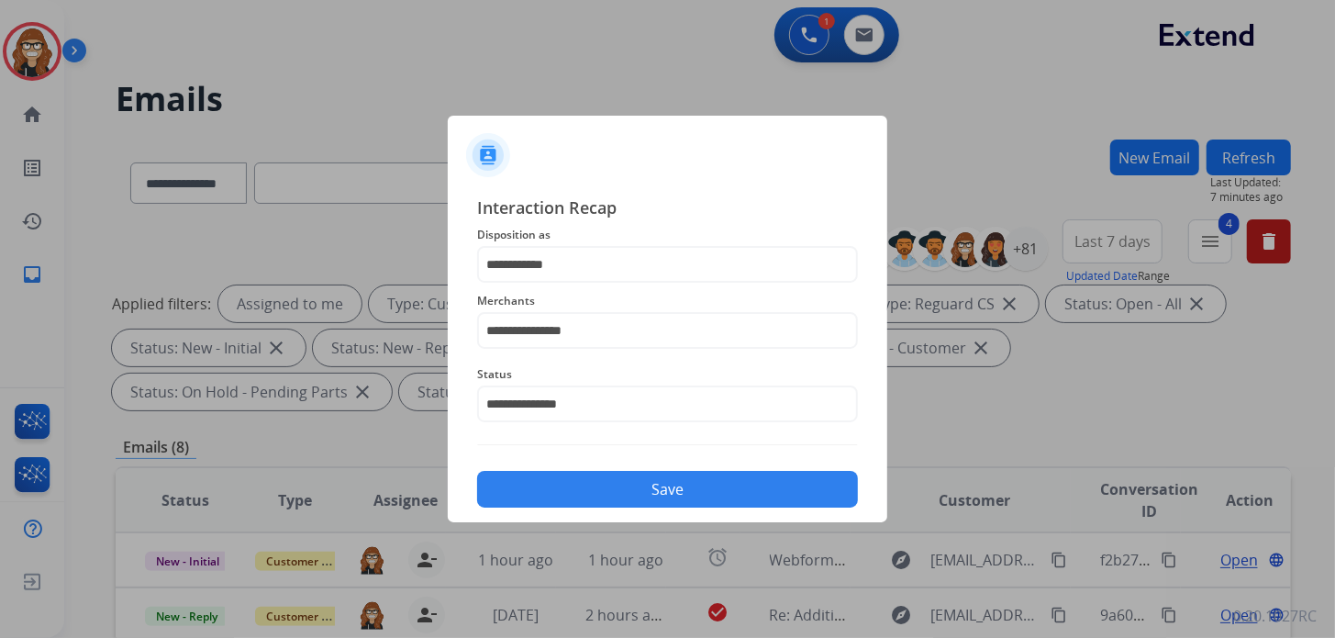
click at [685, 502] on button "Save" at bounding box center [667, 489] width 381 height 37
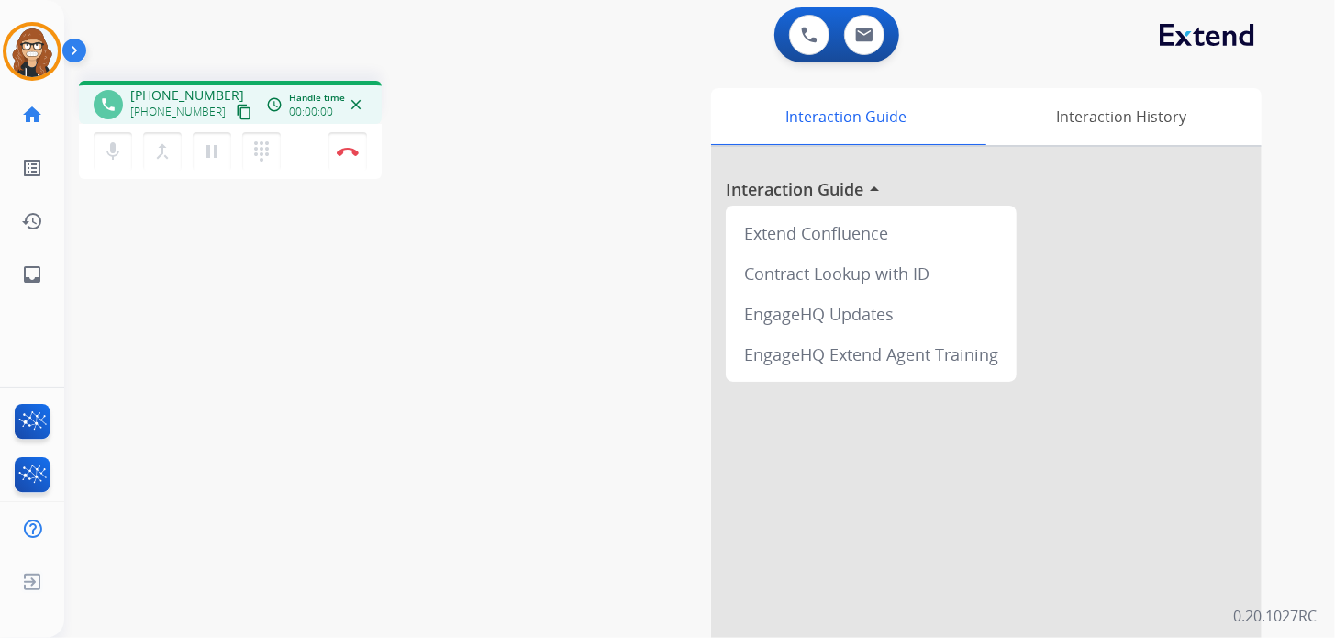
click at [236, 113] on mat-icon "content_copy" at bounding box center [244, 112] width 17 height 17
click at [353, 158] on button "Disconnect" at bounding box center [347, 151] width 39 height 39
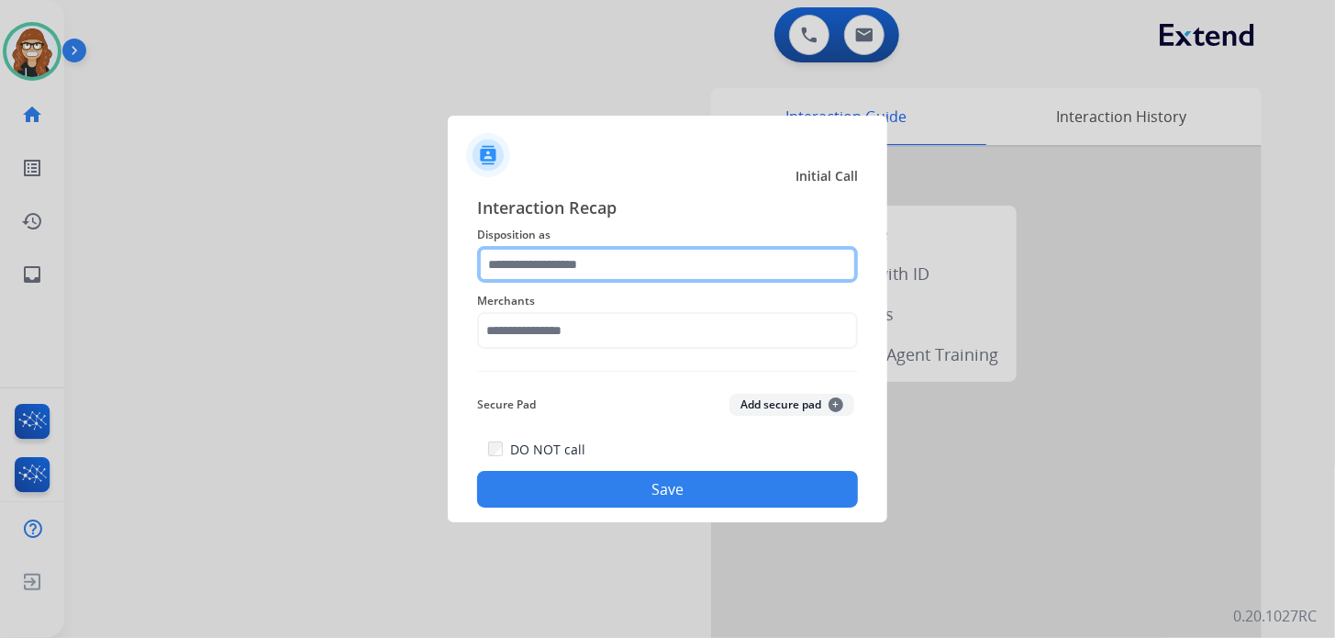
click at [583, 268] on input "text" at bounding box center [667, 264] width 381 height 37
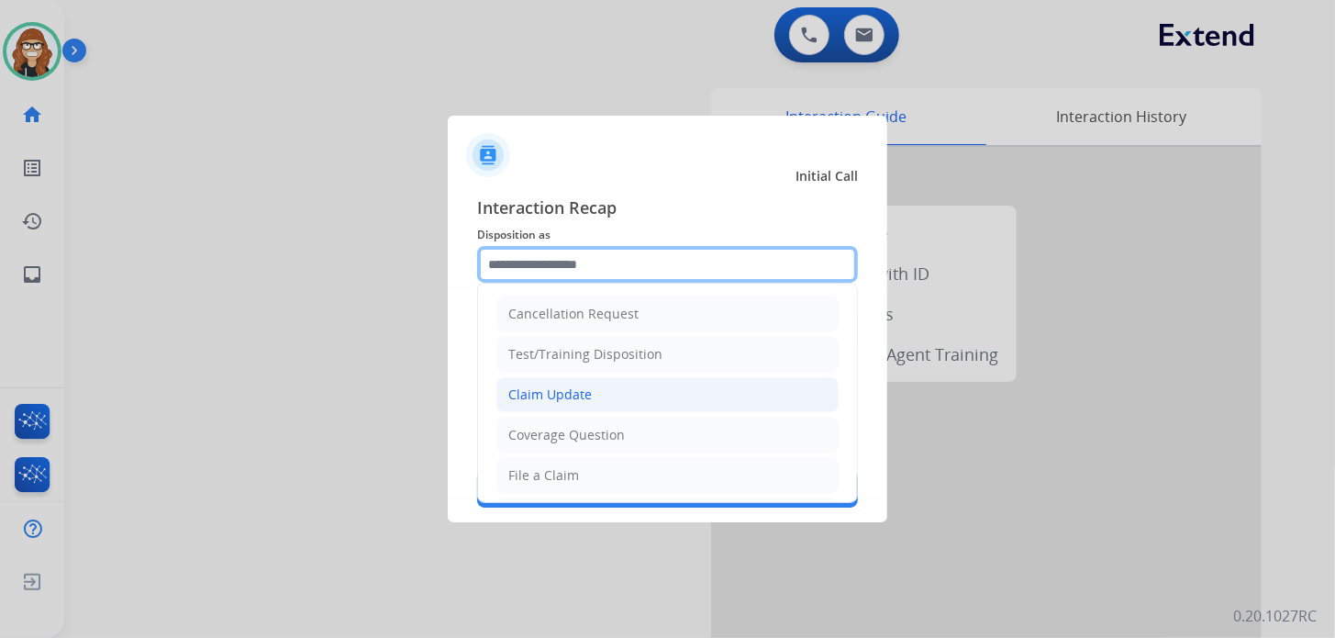
scroll to position [91, 0]
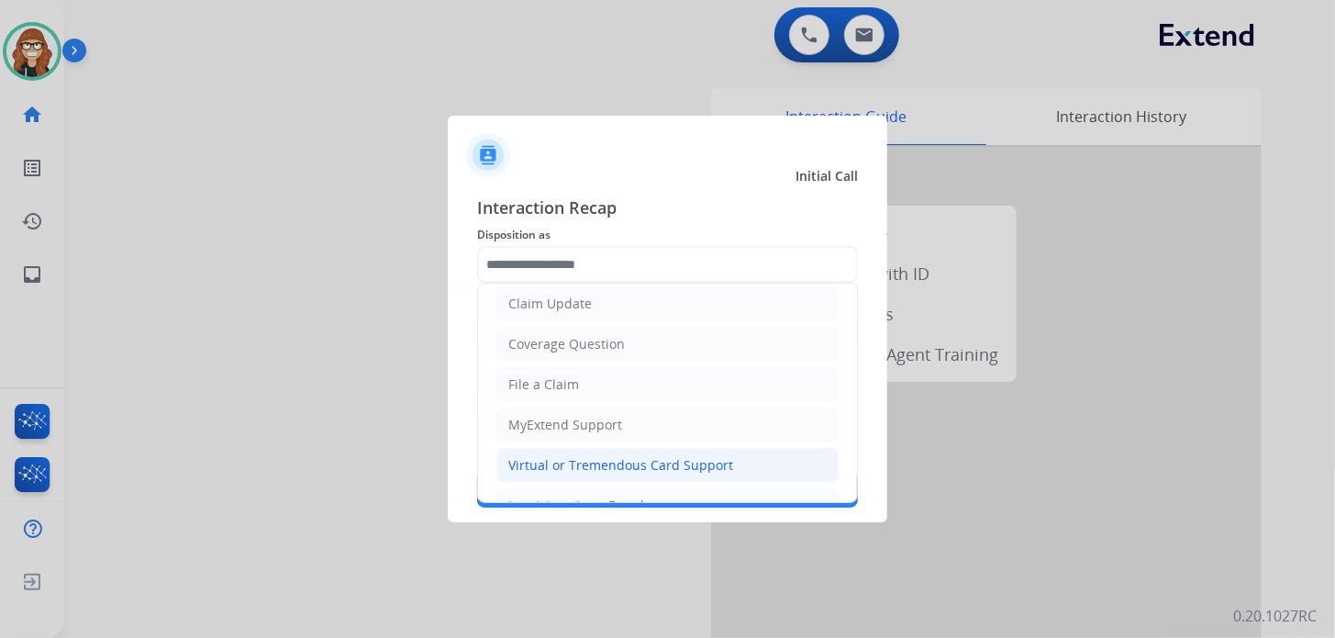
click at [639, 461] on div "Virtual or Tremendous Card Support" at bounding box center [620, 465] width 225 height 18
type input "**********"
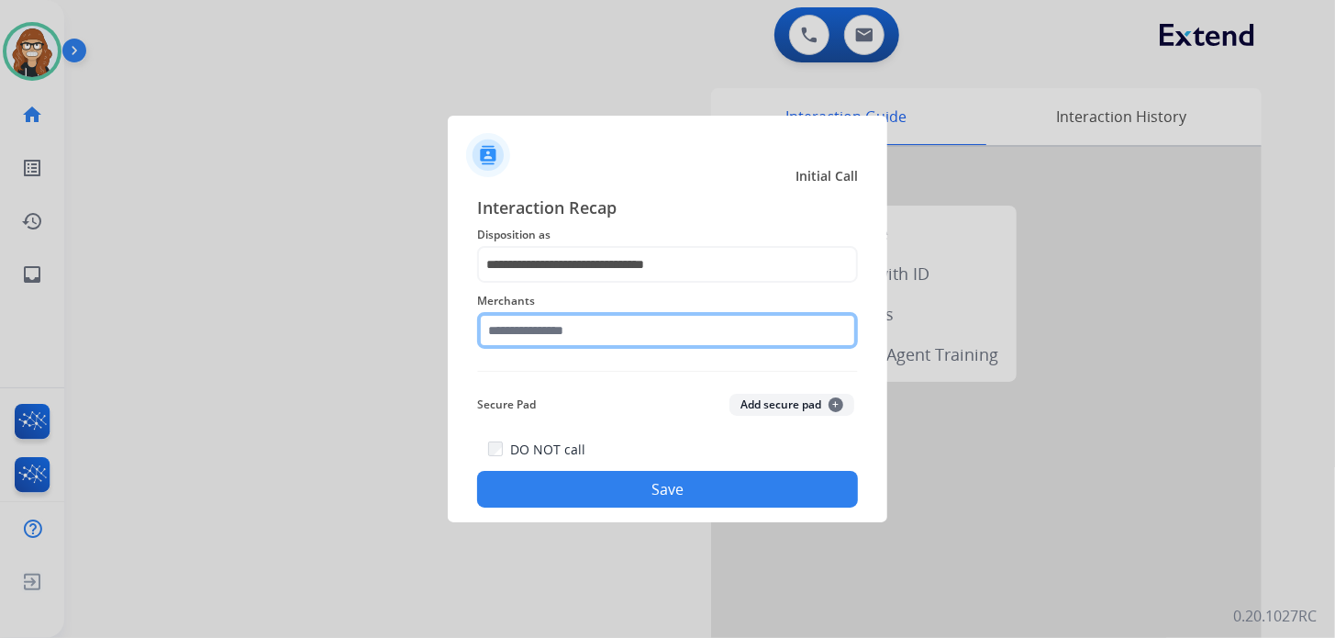
click at [619, 339] on input "text" at bounding box center [667, 330] width 381 height 37
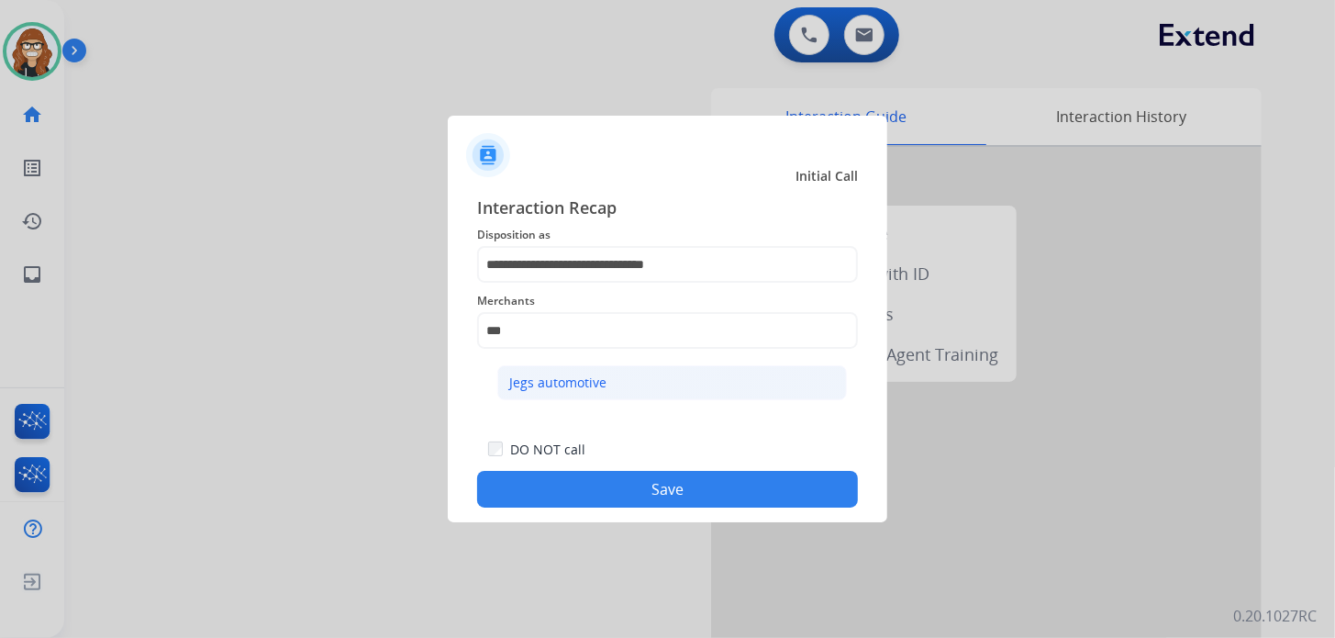
click at [580, 384] on div "Jegs automotive" at bounding box center [557, 382] width 97 height 18
type input "**********"
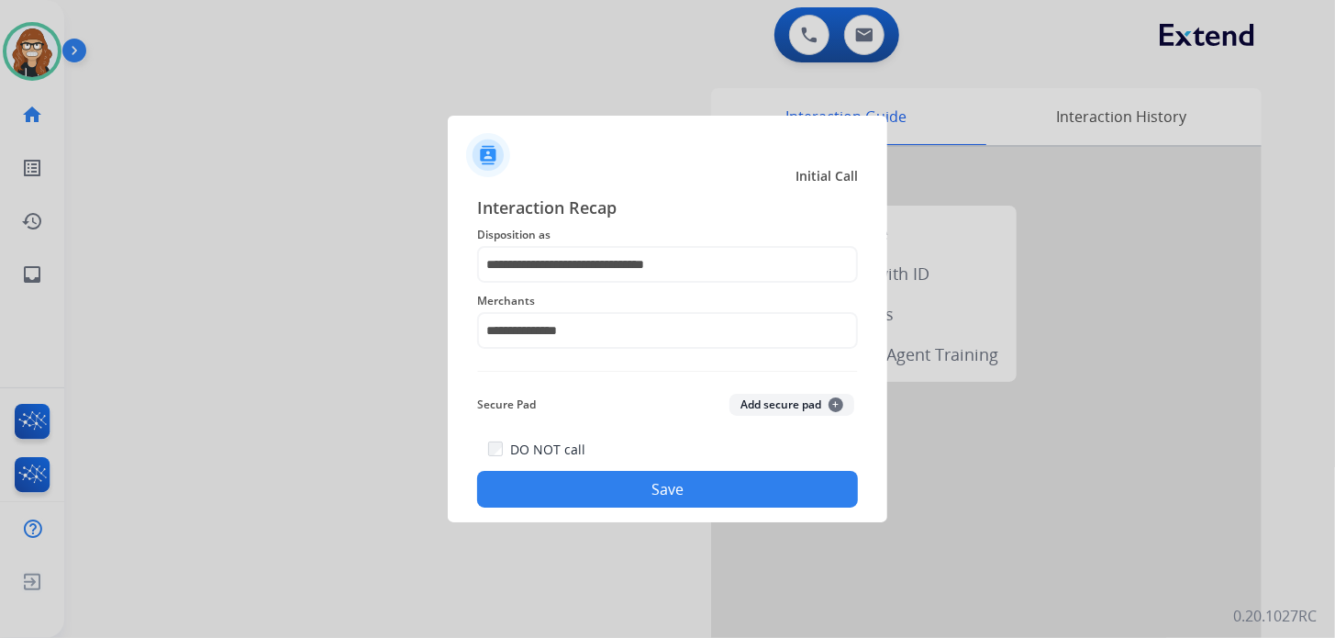
click at [556, 485] on button "Save" at bounding box center [667, 489] width 381 height 37
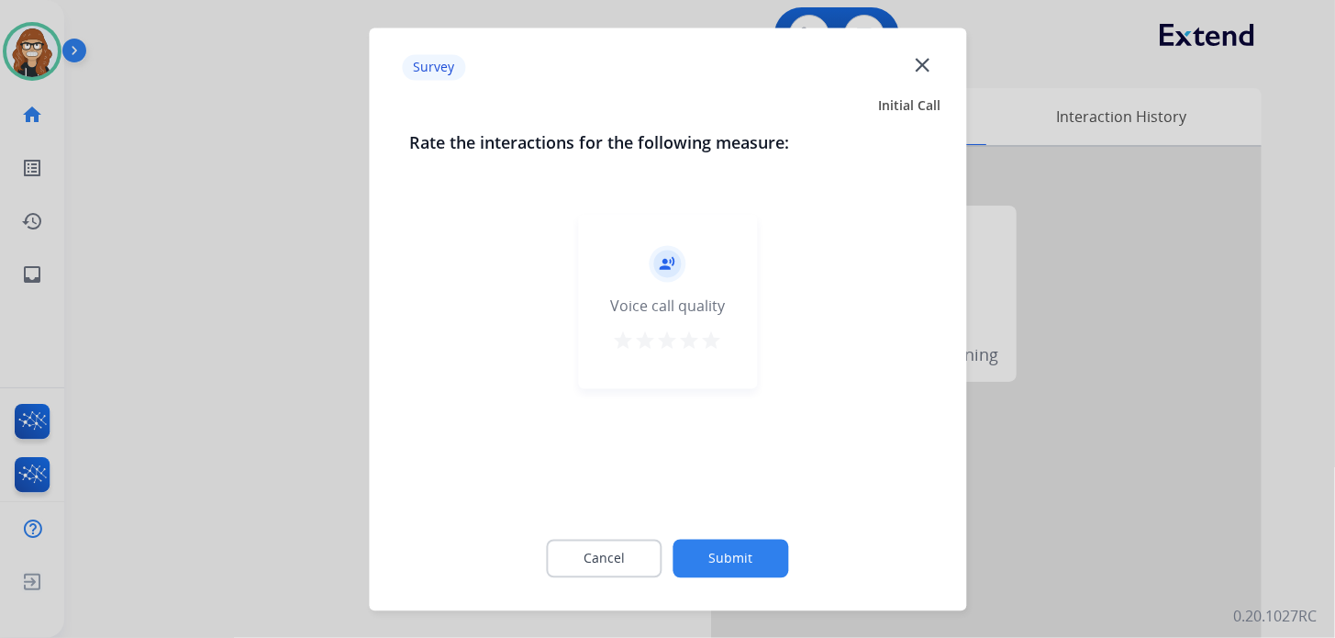
click at [720, 345] on mat-icon "star" at bounding box center [712, 340] width 22 height 22
click at [731, 551] on button "Submit" at bounding box center [731, 558] width 116 height 39
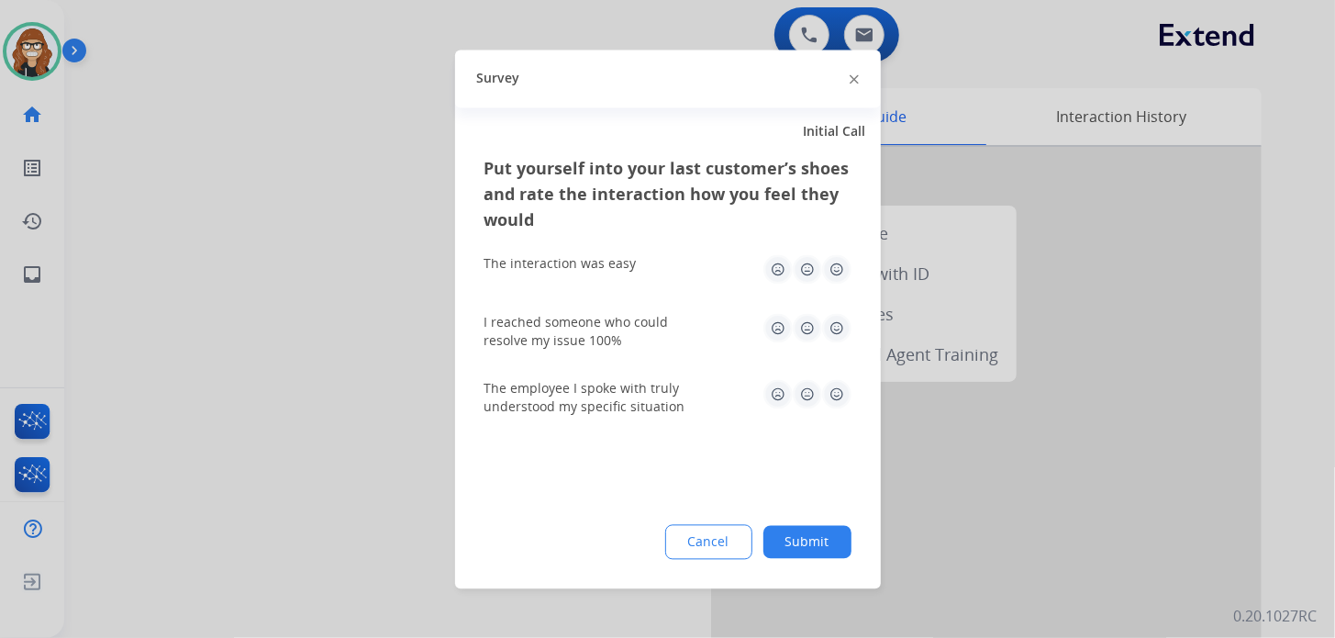
click at [841, 272] on img at bounding box center [836, 268] width 29 height 29
click at [839, 325] on img at bounding box center [836, 327] width 29 height 29
click at [839, 398] on img at bounding box center [836, 393] width 29 height 29
click at [827, 552] on button "Submit" at bounding box center [807, 541] width 88 height 33
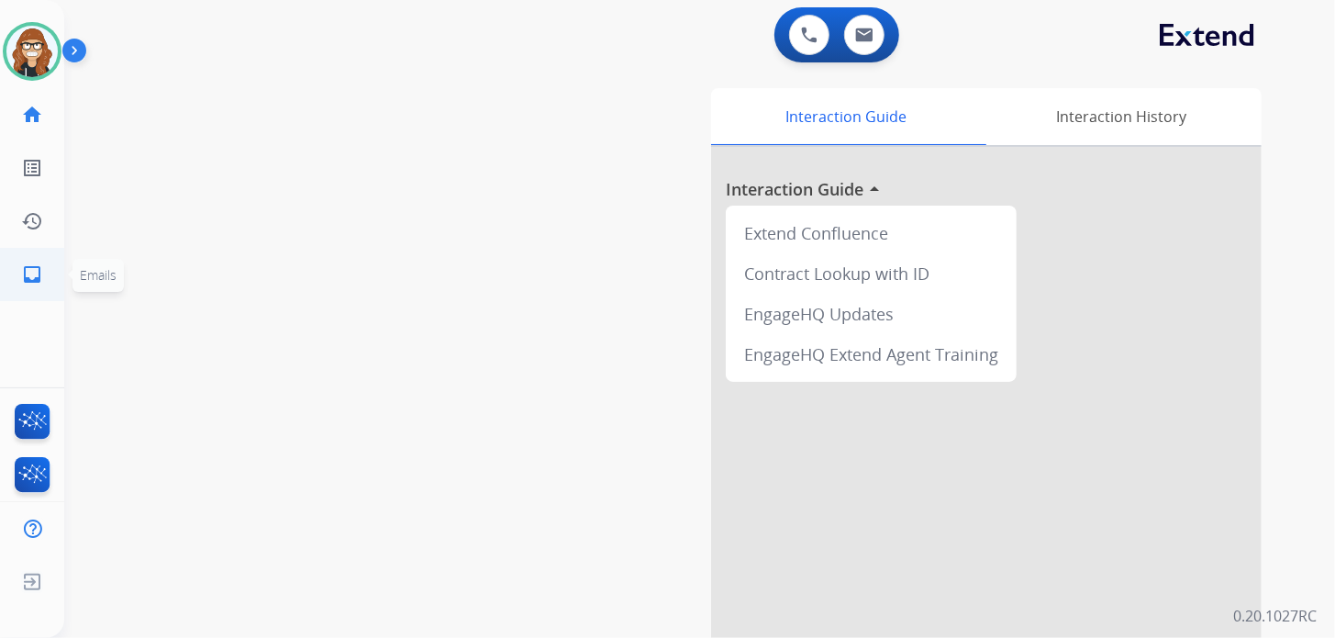
click at [34, 271] on mat-icon "inbox" at bounding box center [32, 274] width 22 height 22
select select "**********"
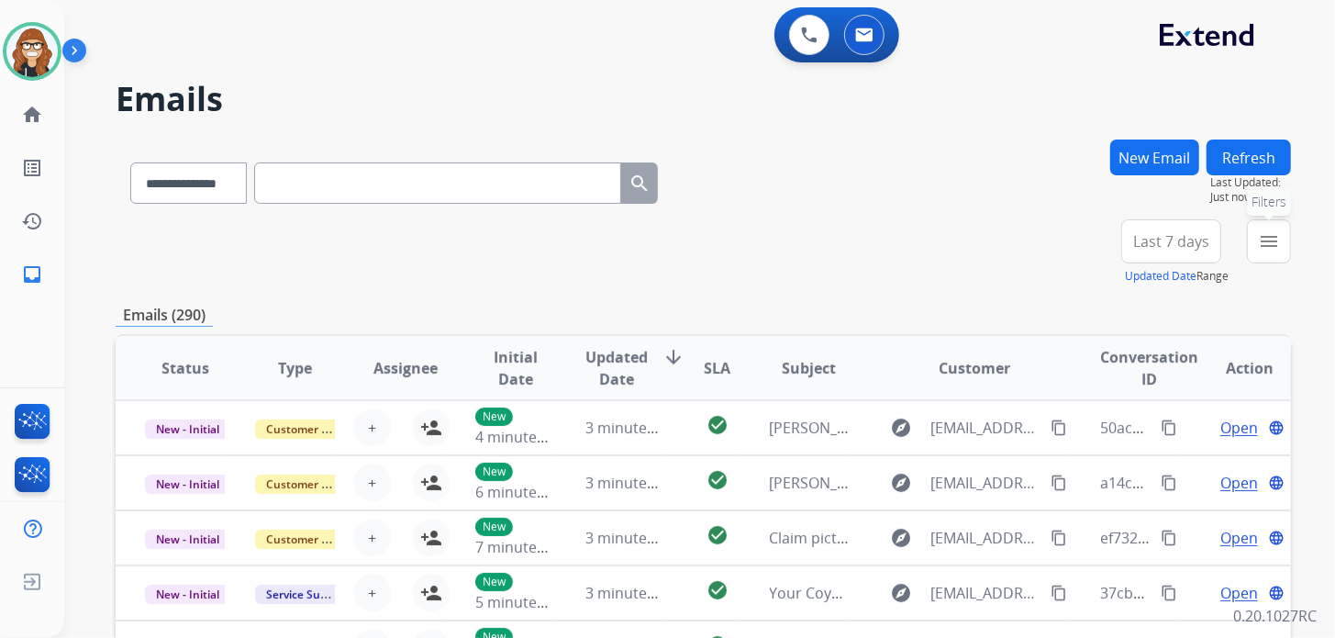
click at [1270, 242] on mat-icon "menu" at bounding box center [1269, 241] width 22 height 22
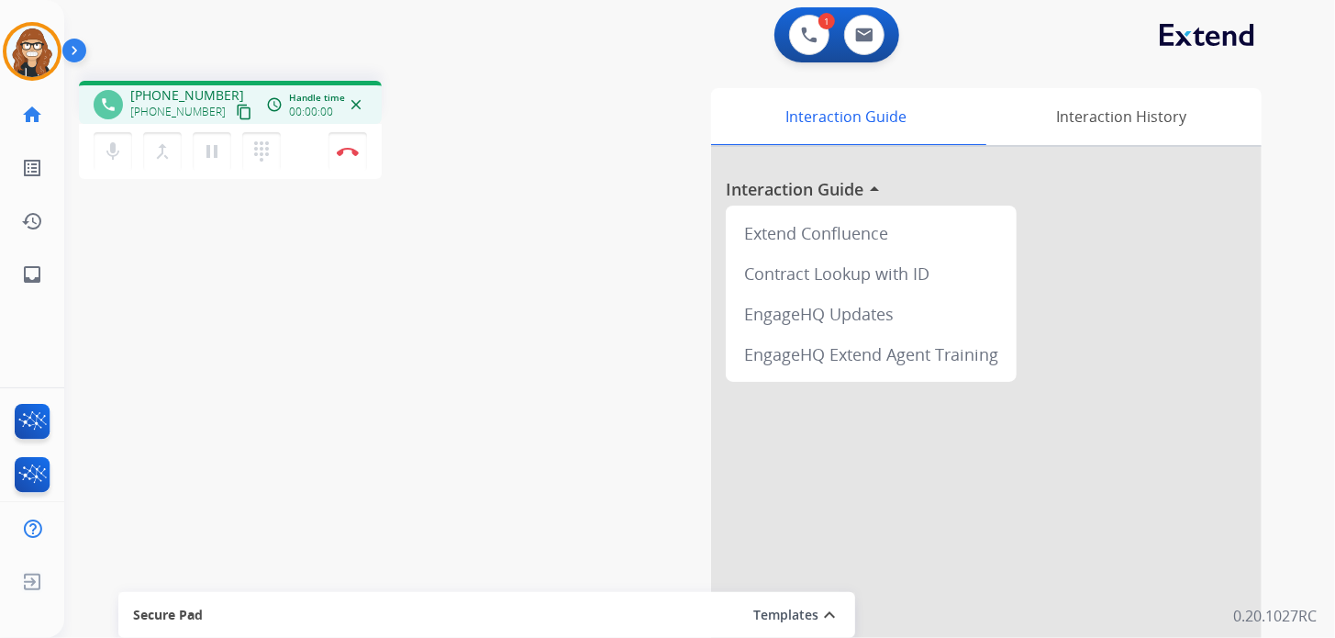
click at [236, 108] on mat-icon "content_copy" at bounding box center [244, 112] width 17 height 17
click at [344, 152] on img at bounding box center [348, 151] width 22 height 9
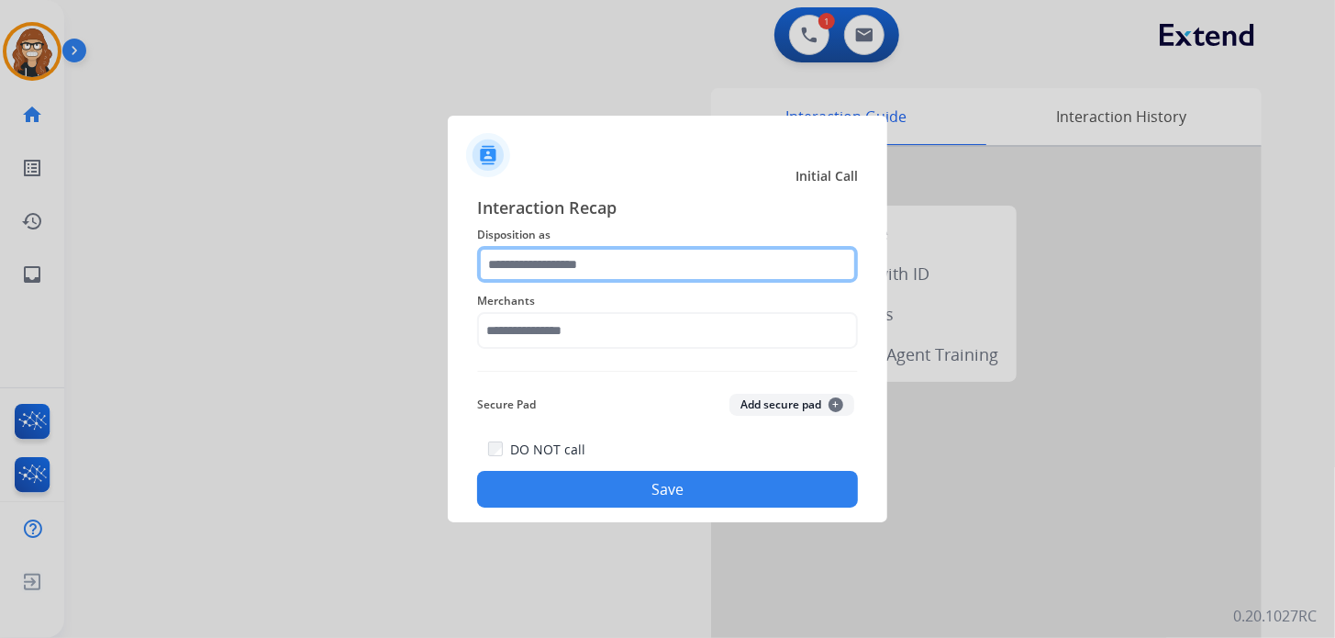
click at [528, 272] on input "text" at bounding box center [667, 264] width 381 height 37
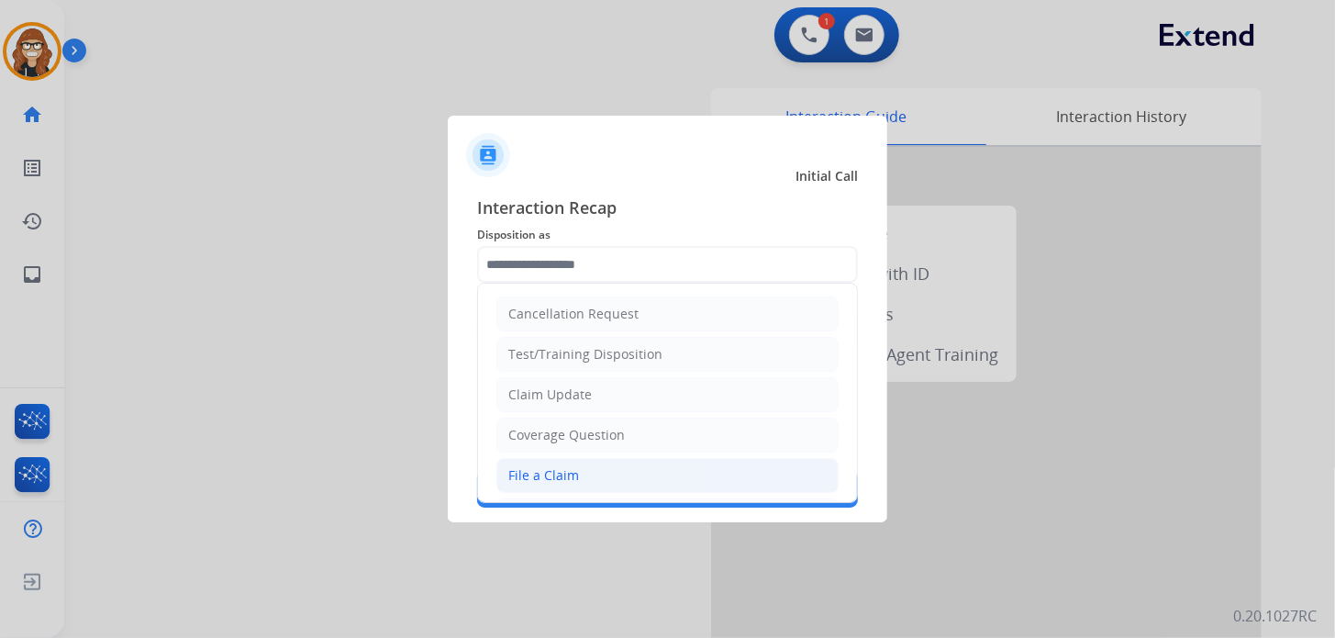
click at [546, 473] on div "File a Claim" at bounding box center [543, 475] width 71 height 18
type input "**********"
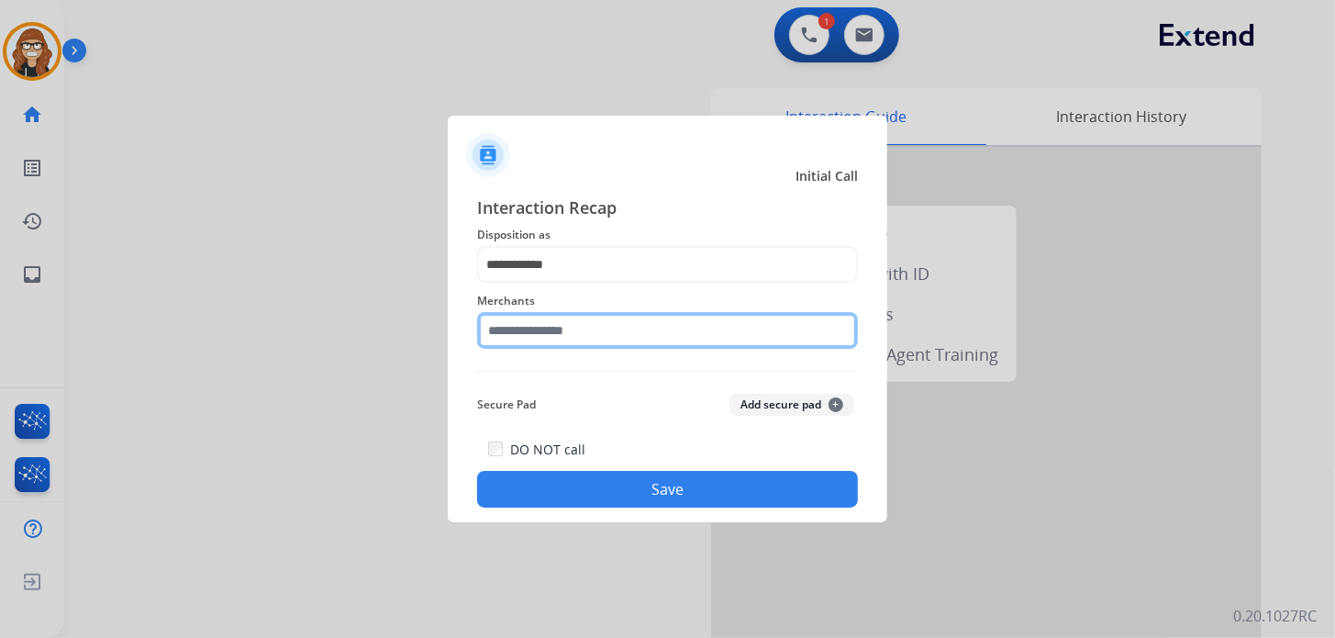
click at [557, 318] on input "text" at bounding box center [667, 330] width 381 height 37
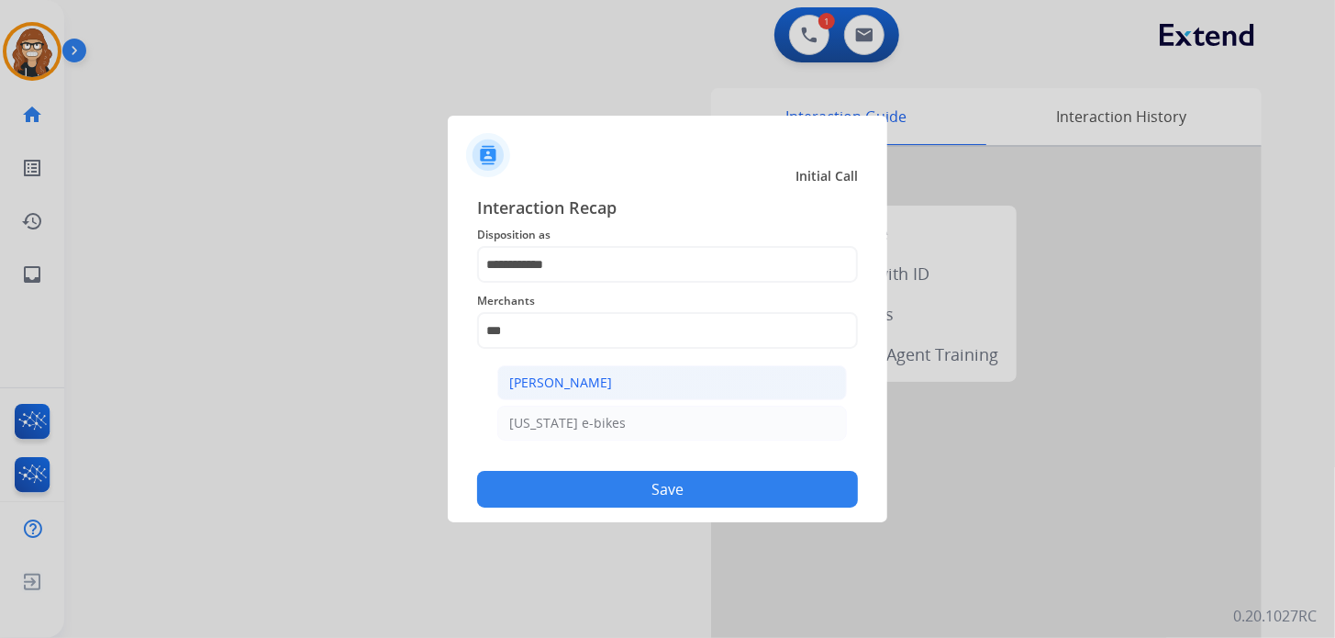
click at [587, 393] on li "[PERSON_NAME]" at bounding box center [672, 382] width 350 height 35
type input "**********"
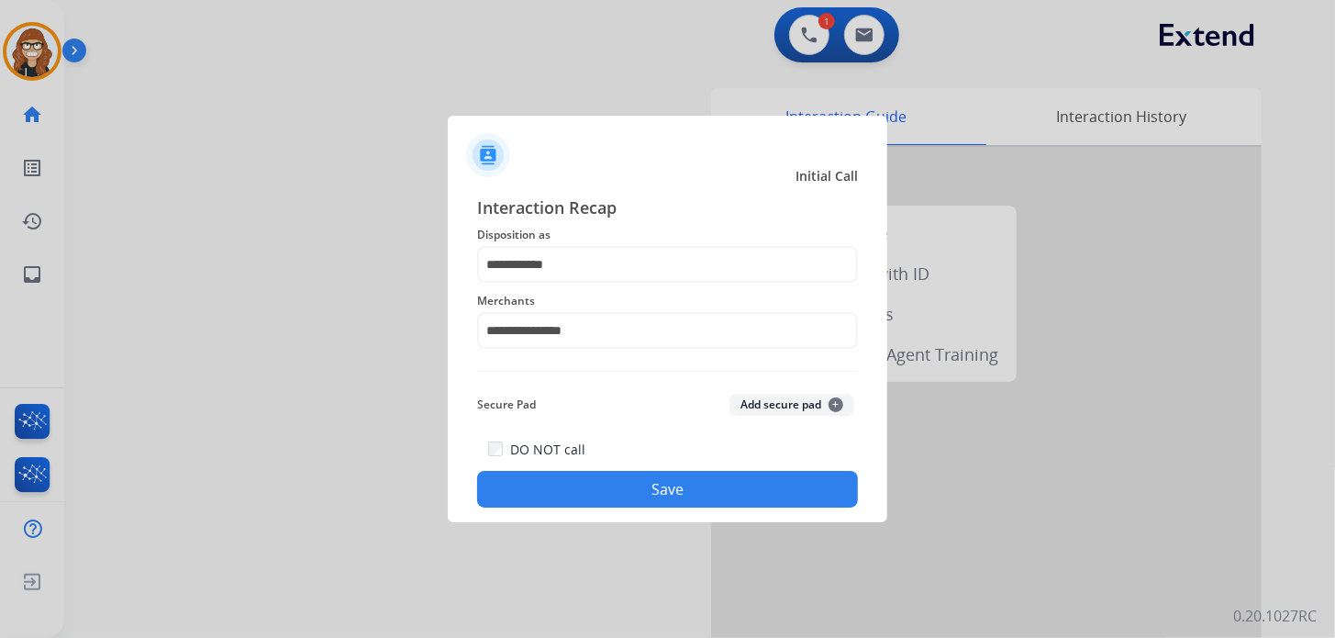
click at [602, 490] on button "Save" at bounding box center [667, 489] width 381 height 37
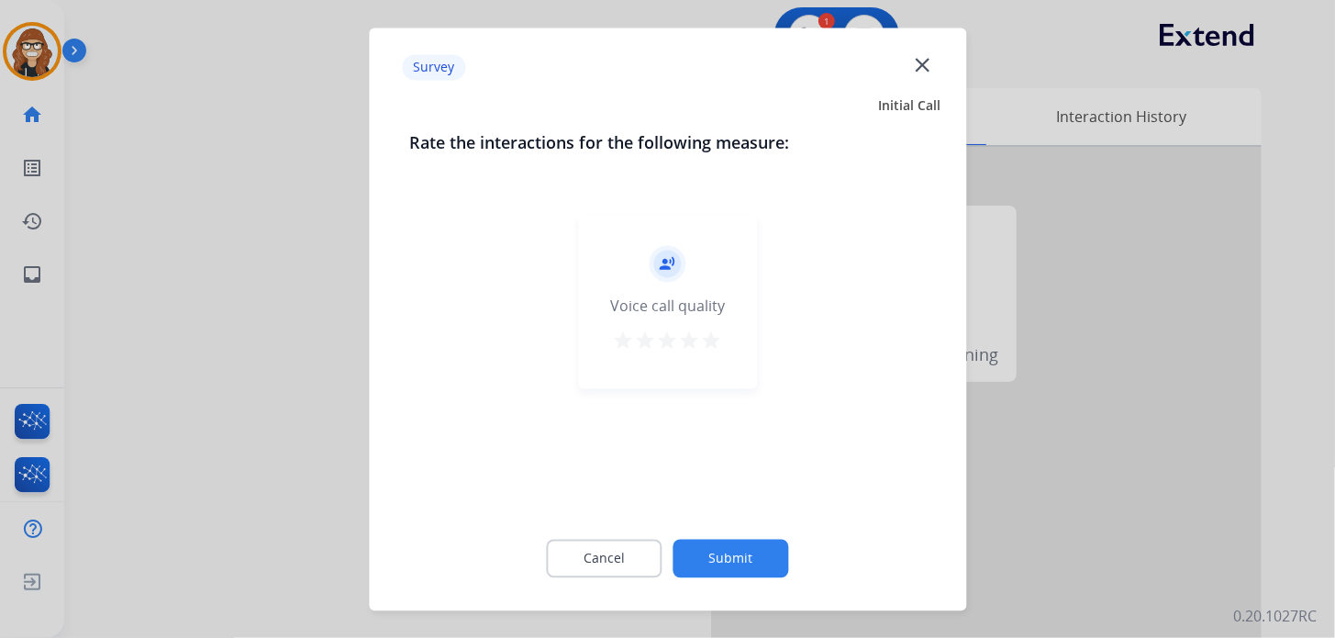
click at [720, 335] on mat-icon "star" at bounding box center [712, 340] width 22 height 22
click at [716, 565] on button "Submit" at bounding box center [731, 558] width 116 height 39
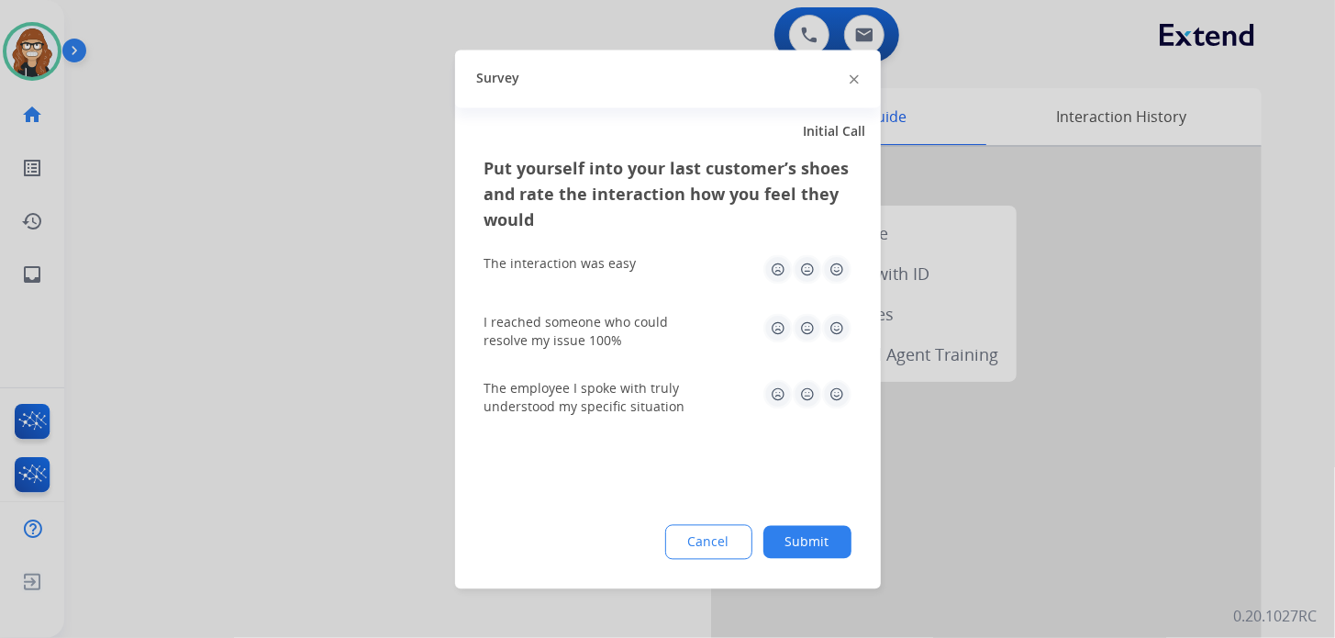
click at [840, 270] on img at bounding box center [836, 268] width 29 height 29
click at [839, 333] on img at bounding box center [836, 327] width 29 height 29
click at [834, 393] on img at bounding box center [836, 393] width 29 height 29
click at [811, 542] on button "Submit" at bounding box center [807, 541] width 88 height 33
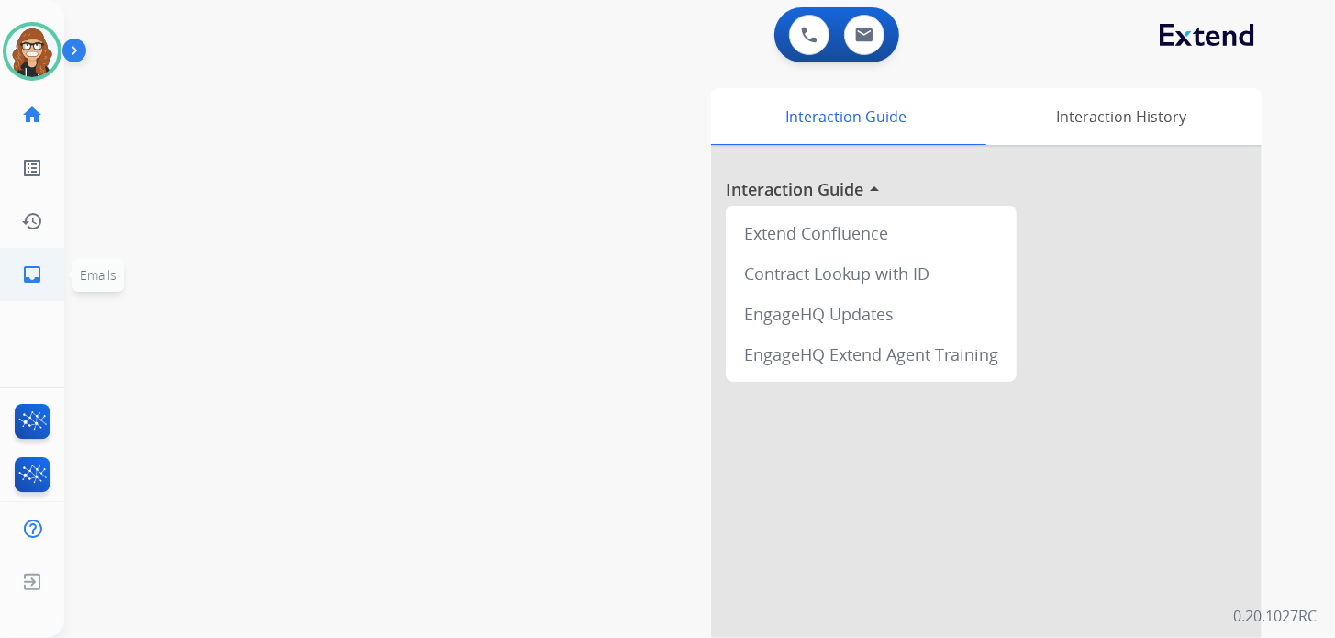
click at [31, 270] on mat-icon "inbox" at bounding box center [32, 274] width 22 height 22
select select "**********"
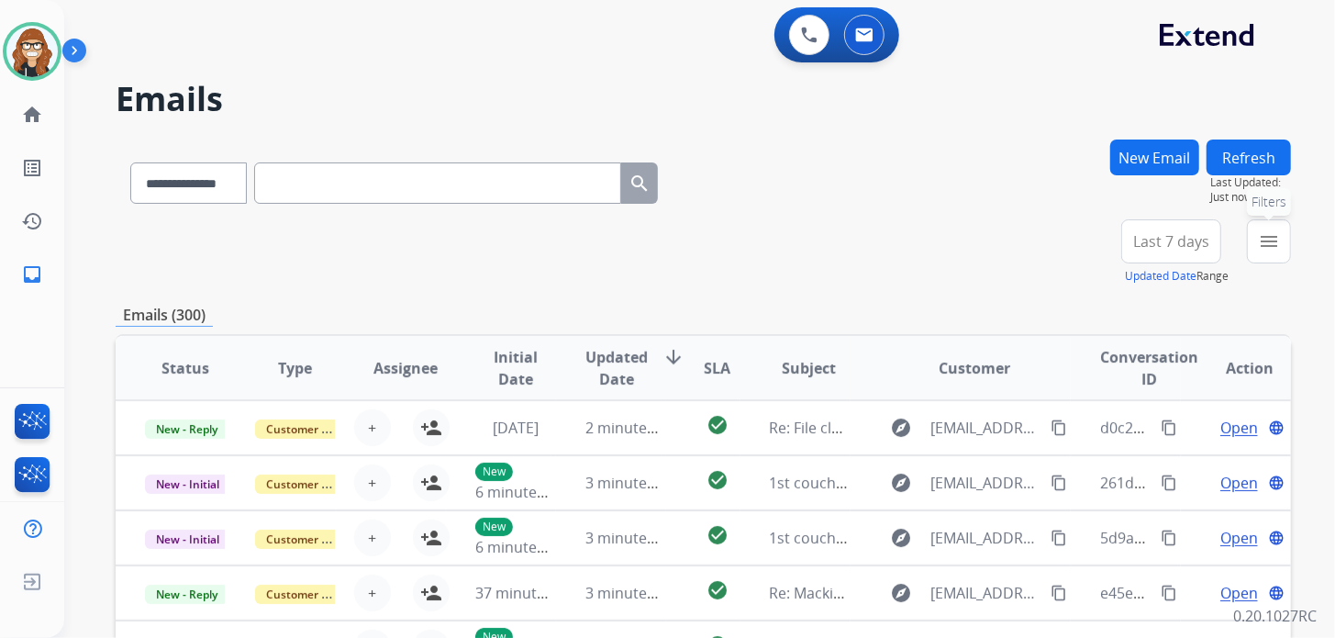
click at [1263, 249] on mat-icon "menu" at bounding box center [1269, 241] width 22 height 22
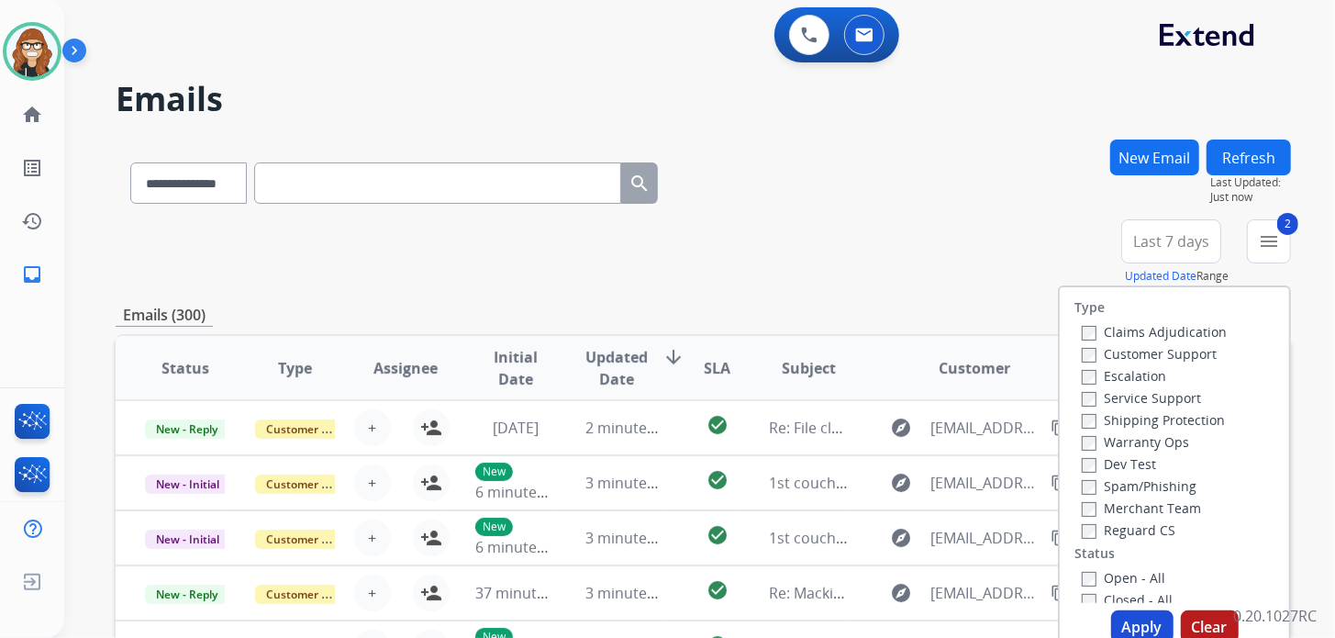
click at [1082, 521] on label "Reguard CS" at bounding box center [1129, 529] width 94 height 17
click at [1140, 619] on button "Apply" at bounding box center [1142, 626] width 62 height 33
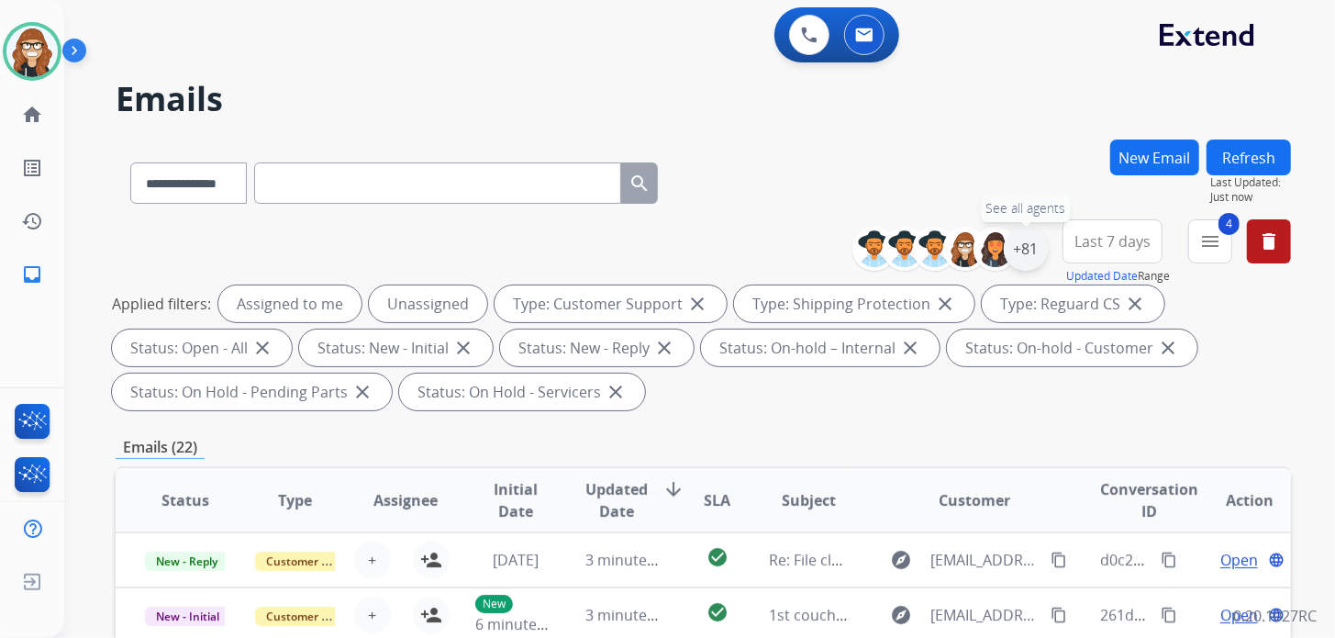
click at [1021, 245] on div "+81" at bounding box center [1026, 249] width 44 height 44
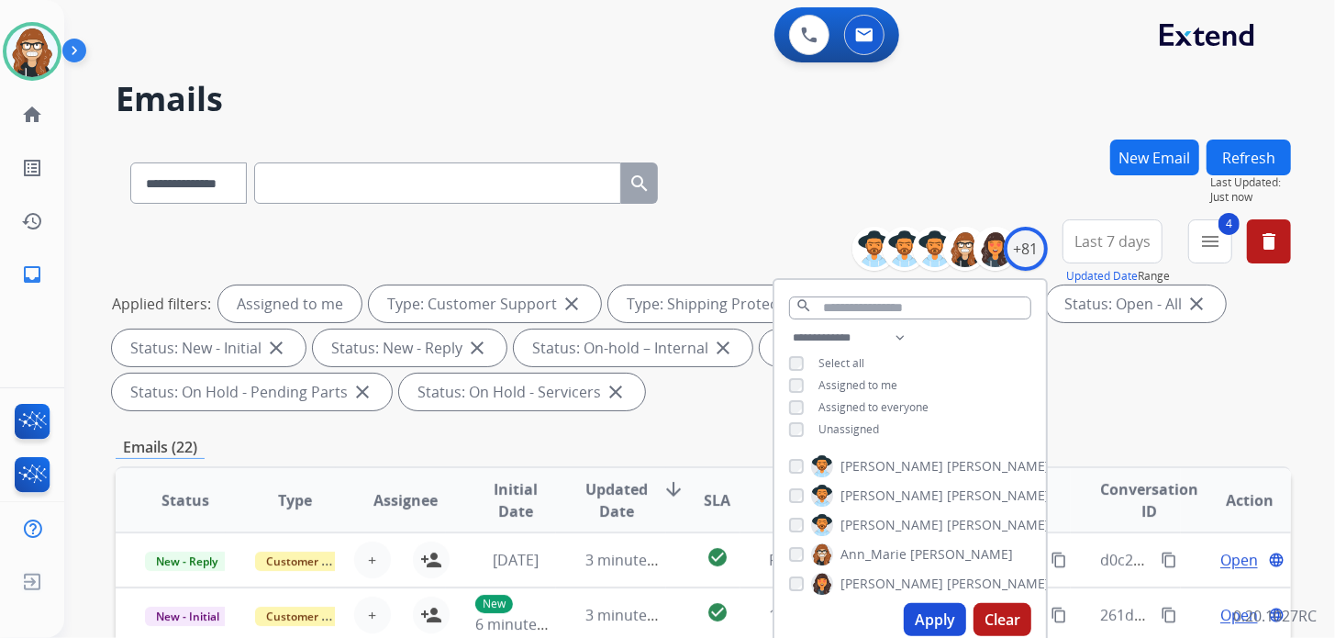
click at [929, 611] on button "Apply" at bounding box center [935, 619] width 62 height 33
click at [782, 183] on div "**********" at bounding box center [703, 179] width 1175 height 80
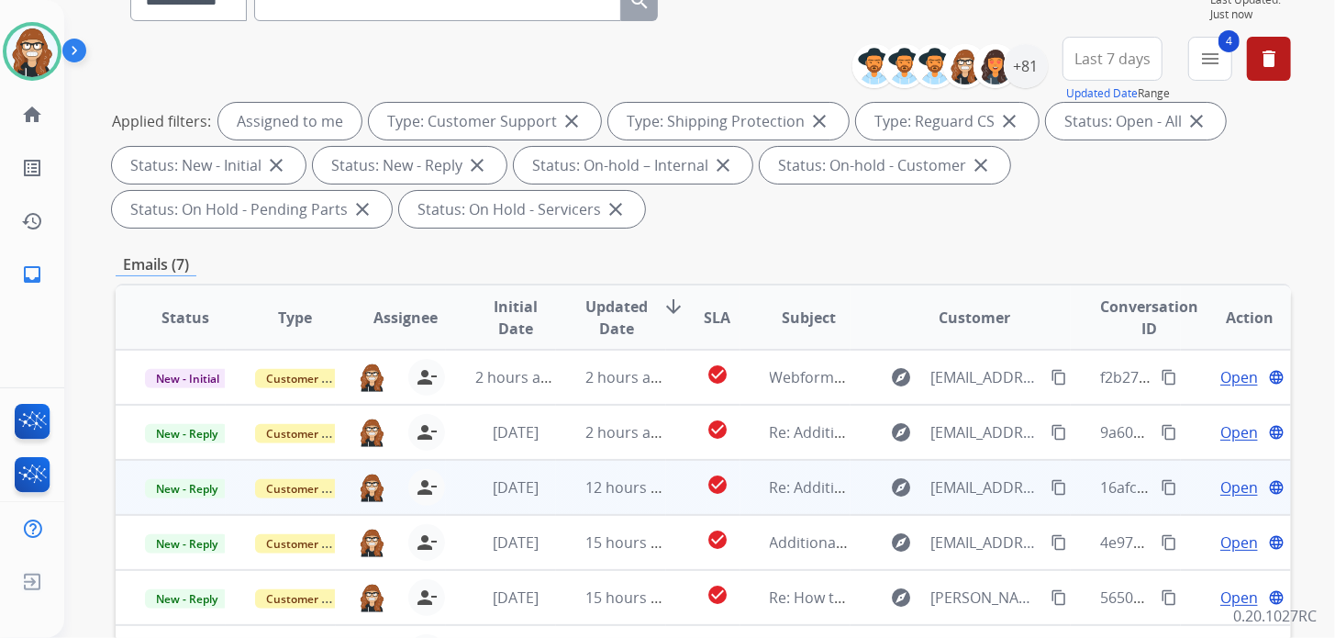
scroll to position [366, 0]
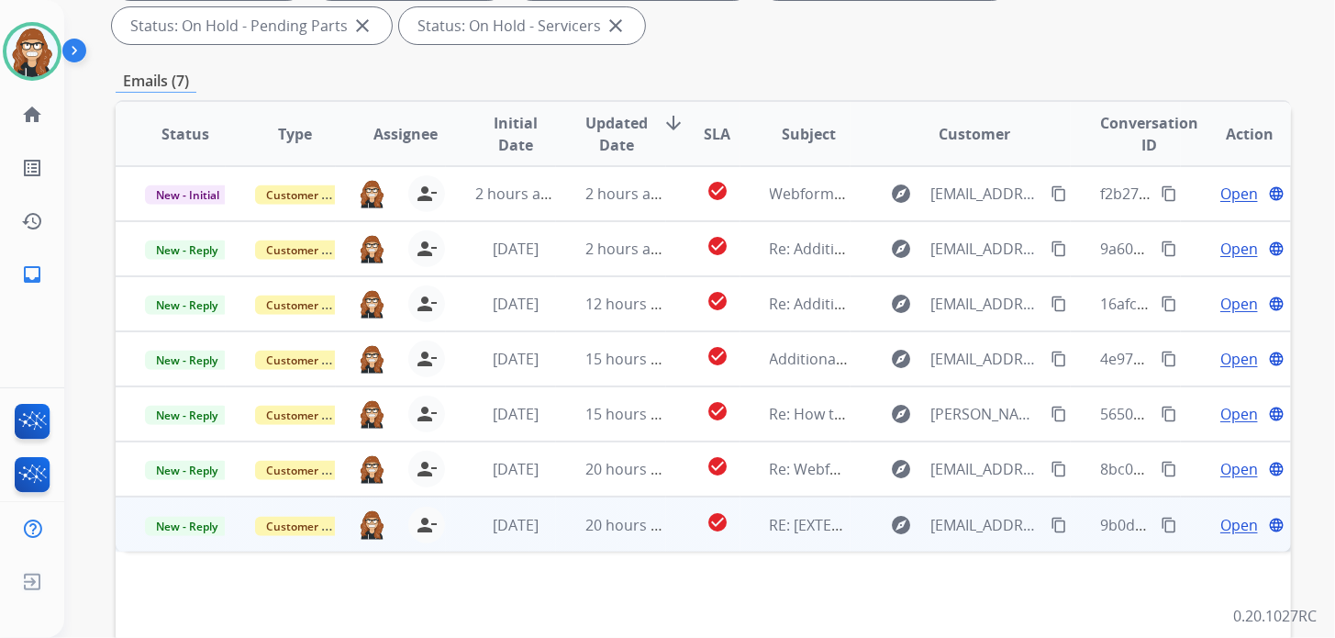
click at [1235, 521] on span "Open" at bounding box center [1239, 525] width 38 height 22
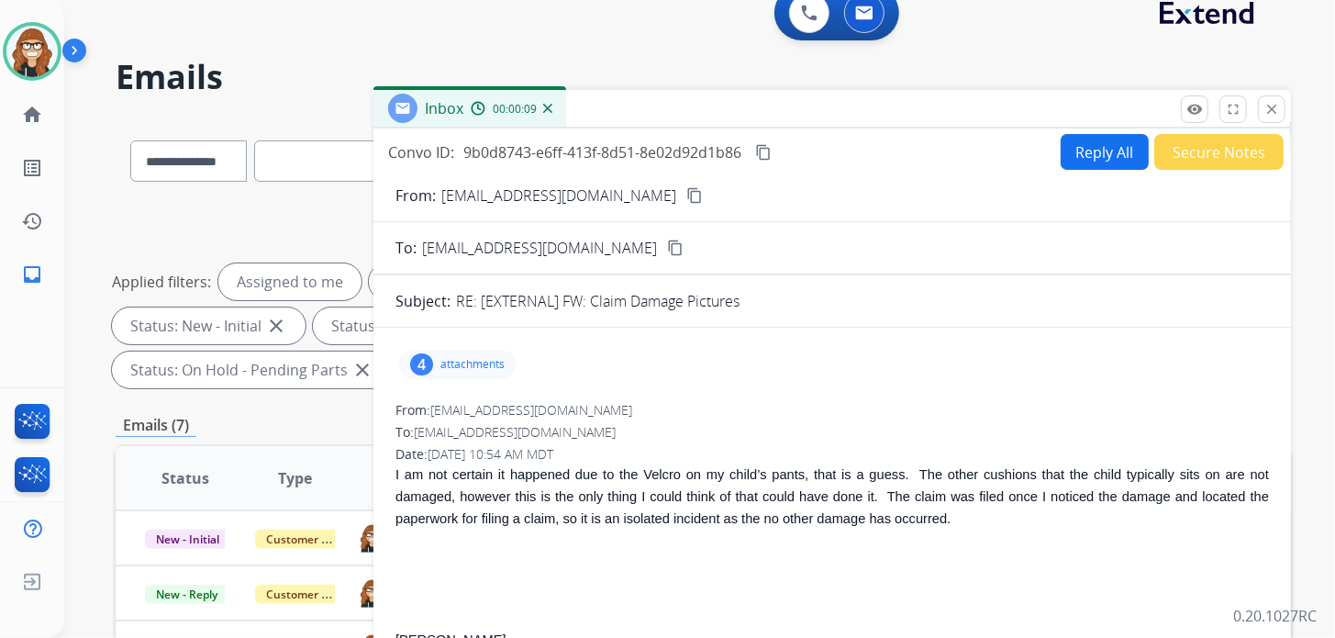
scroll to position [0, 0]
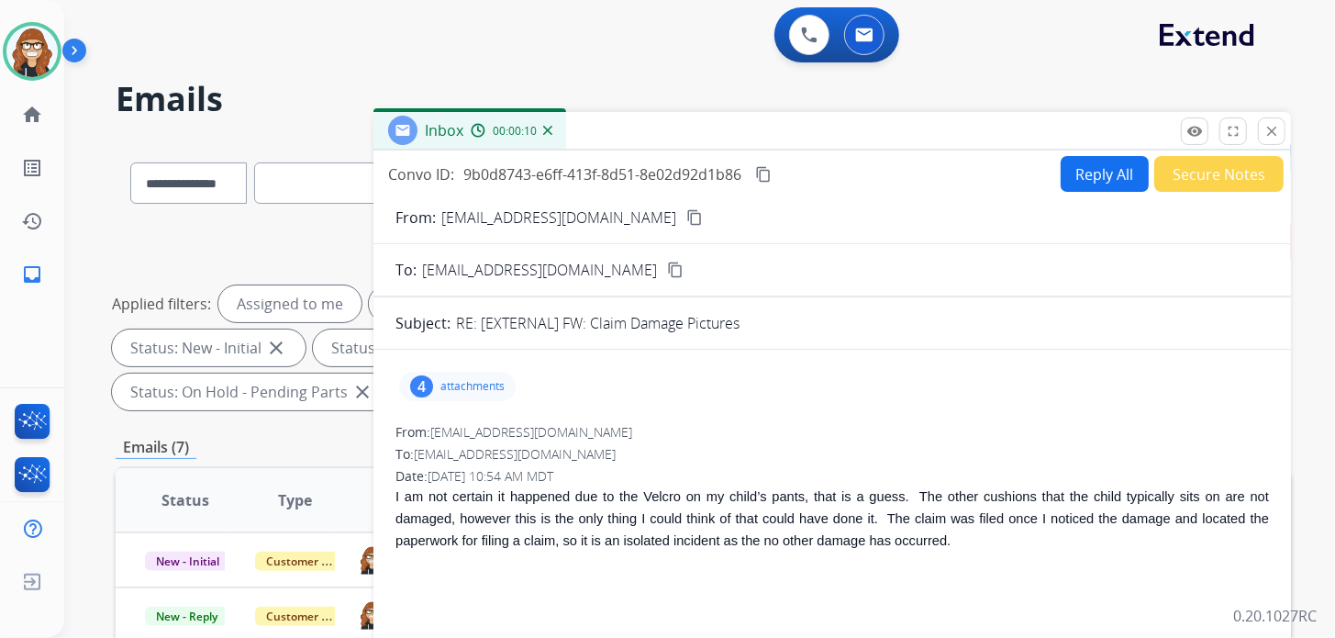
click at [686, 216] on mat-icon "content_copy" at bounding box center [694, 217] width 17 height 17
click at [447, 390] on p "attachments" at bounding box center [472, 386] width 64 height 15
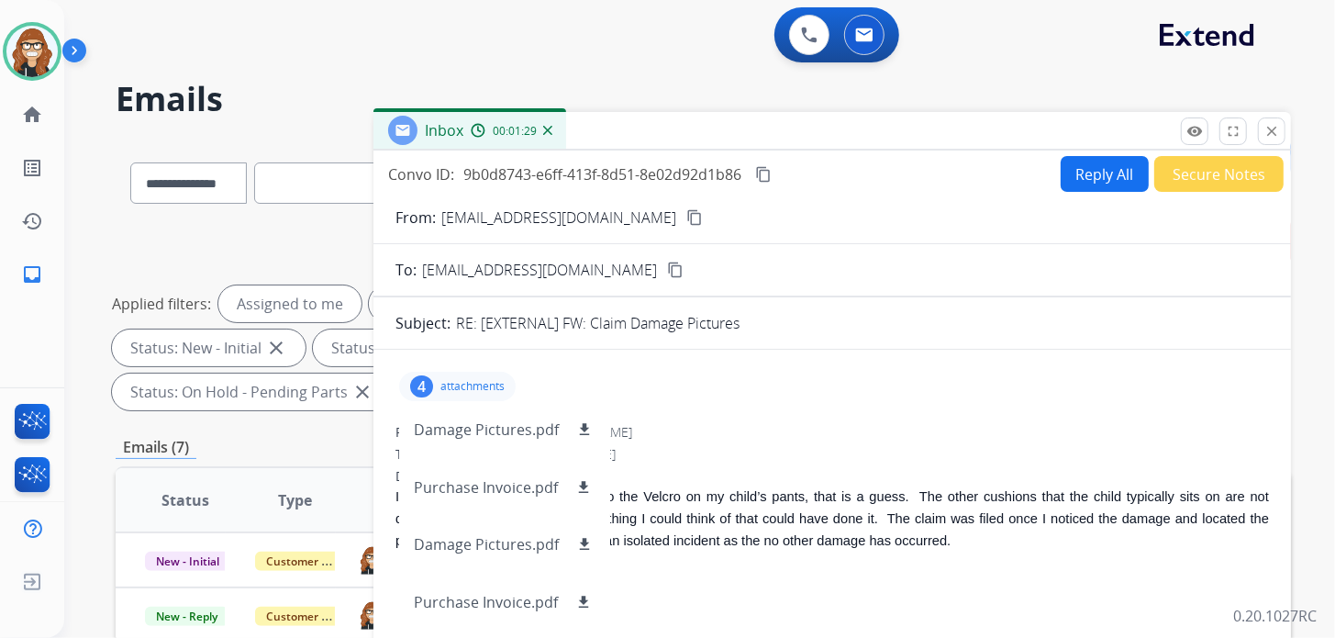
click at [473, 379] on p "attachments" at bounding box center [472, 386] width 64 height 15
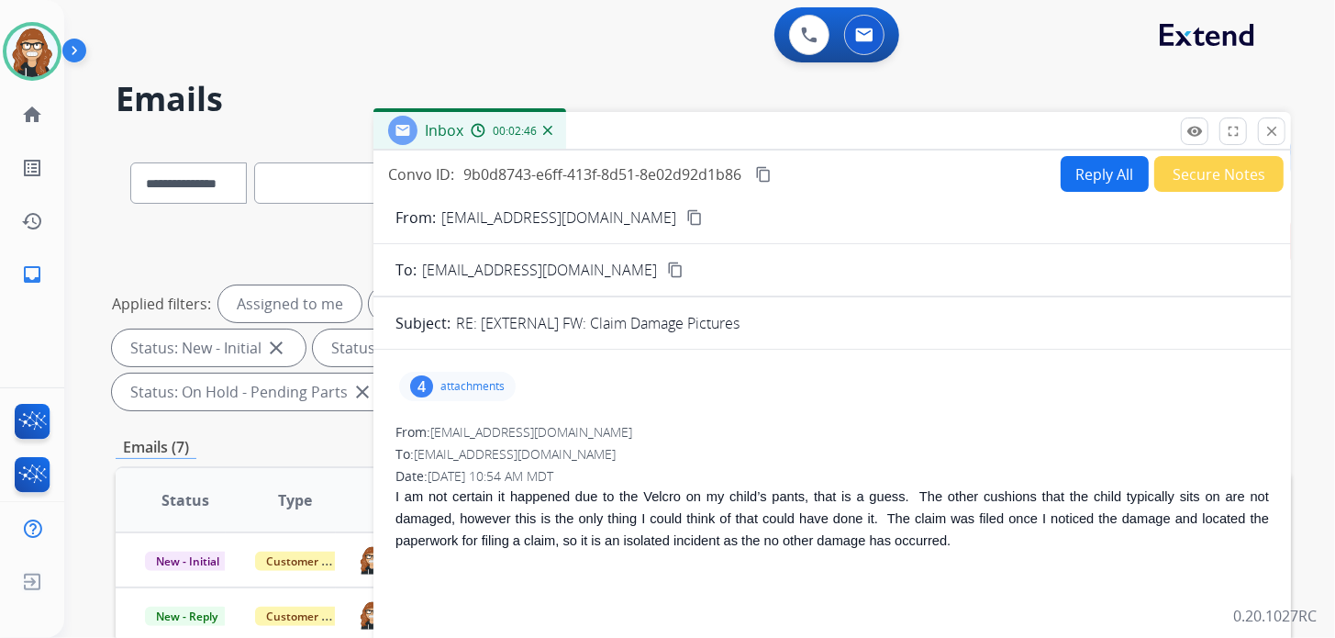
click at [464, 389] on p "attachments" at bounding box center [472, 386] width 64 height 15
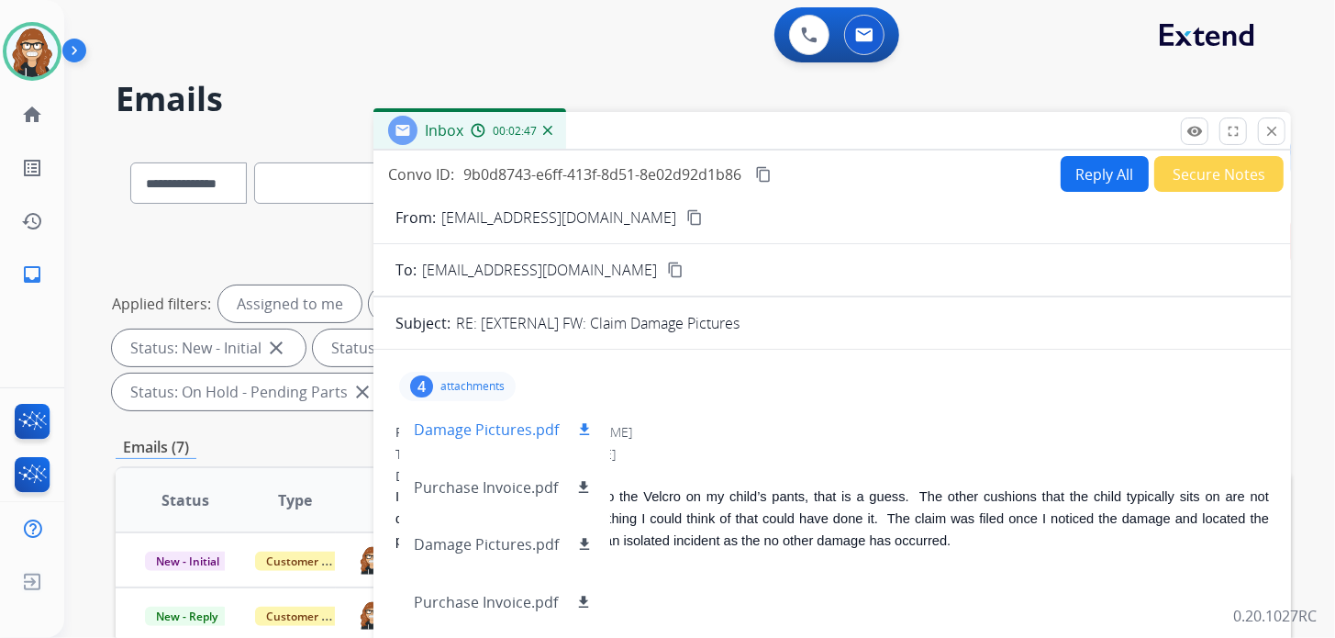
click at [587, 425] on mat-icon "download" at bounding box center [584, 429] width 17 height 17
click at [582, 537] on mat-icon "download" at bounding box center [584, 544] width 17 height 17
click at [582, 484] on mat-icon "download" at bounding box center [583, 487] width 17 height 17
drag, startPoint x: 582, startPoint y: 599, endPoint x: 573, endPoint y: 591, distance: 11.7
click at [582, 599] on mat-icon "download" at bounding box center [583, 602] width 17 height 17
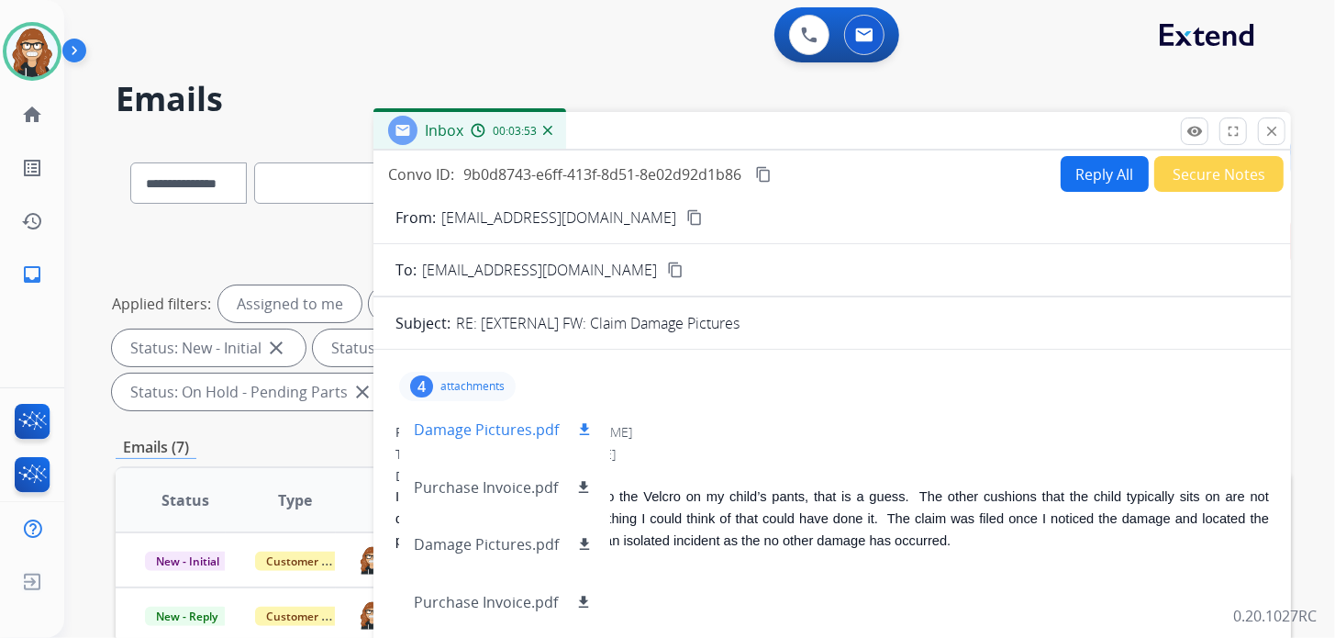
click at [493, 428] on p "Damage Pictures.pdf" at bounding box center [486, 429] width 145 height 22
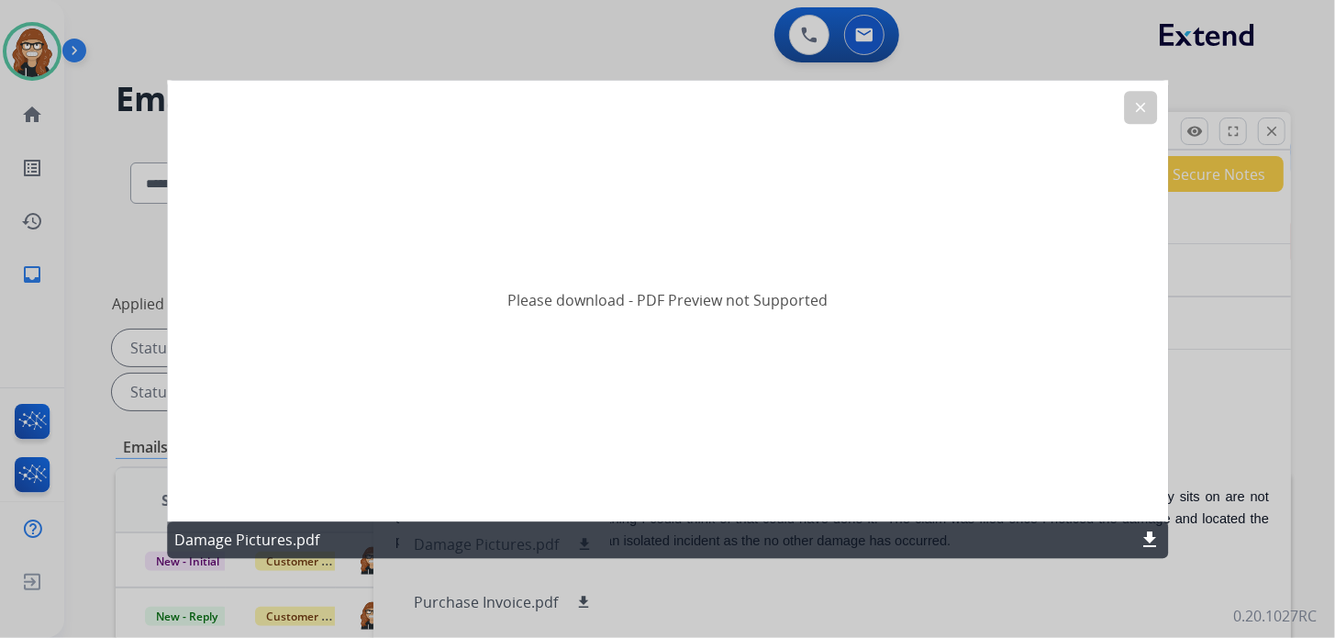
click at [1135, 116] on button "clear" at bounding box center [1140, 107] width 33 height 33
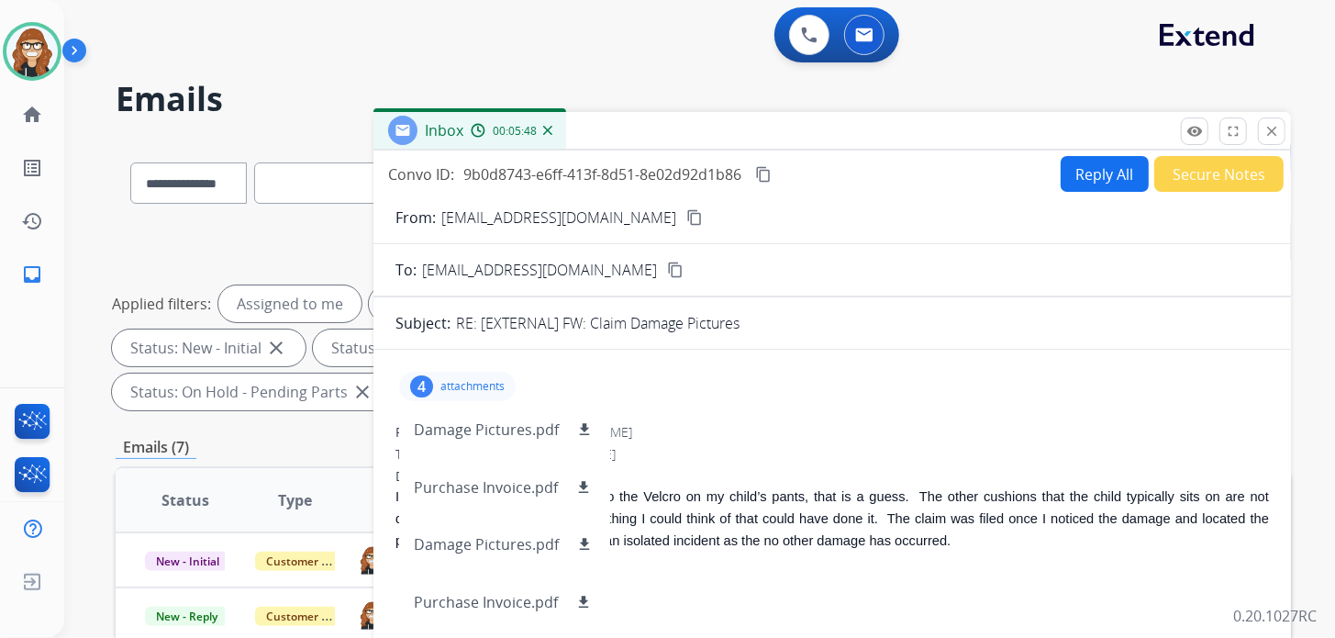
click at [767, 166] on mat-icon "content_copy" at bounding box center [763, 174] width 17 height 17
click at [452, 379] on p "attachments" at bounding box center [472, 386] width 64 height 15
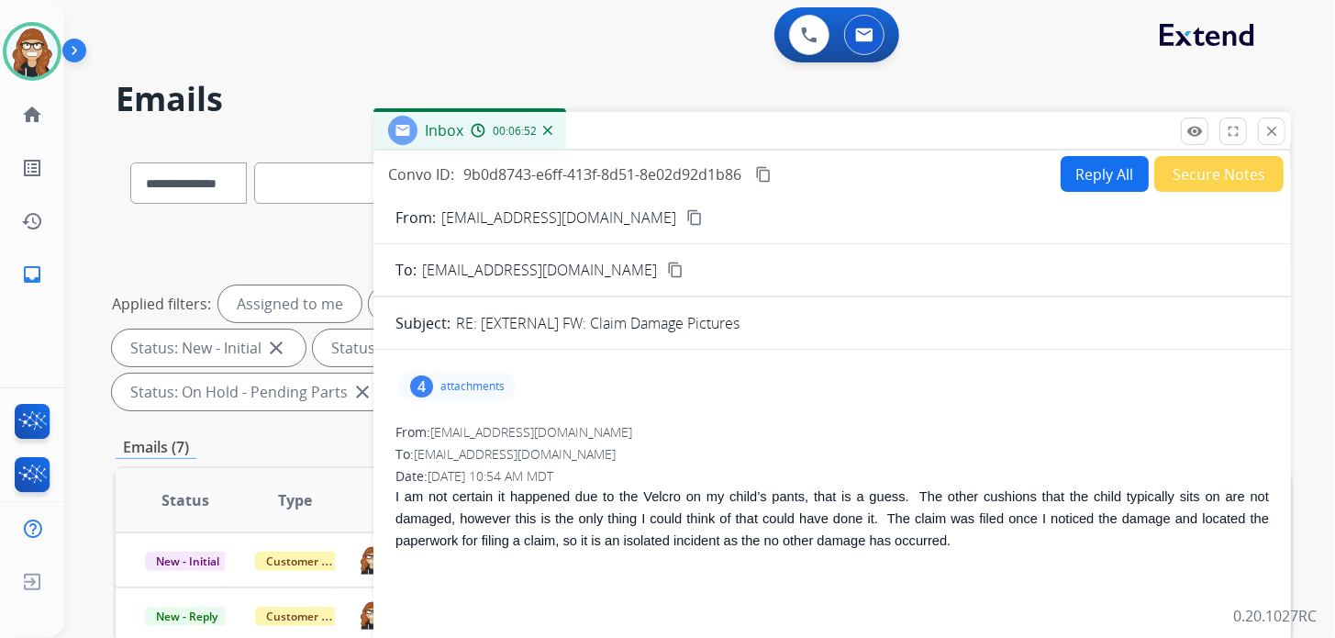
click at [1095, 172] on button "Reply All" at bounding box center [1105, 174] width 88 height 36
select select "**********"
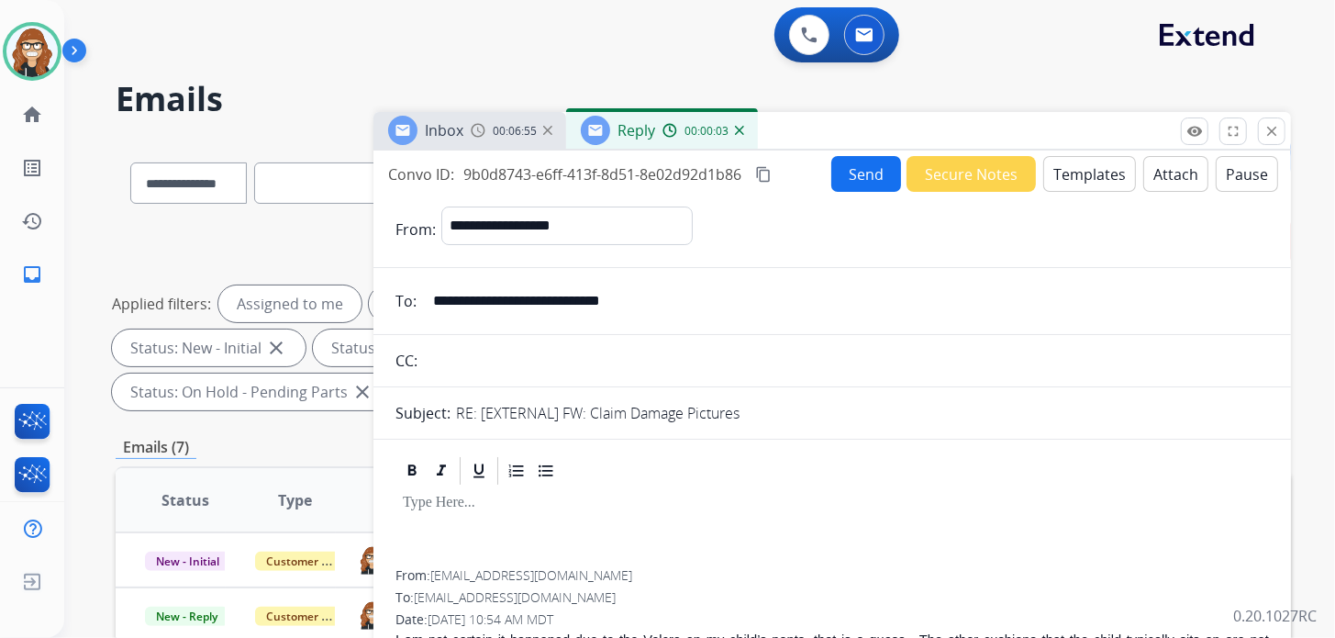
click at [1084, 176] on button "Templates" at bounding box center [1089, 174] width 93 height 36
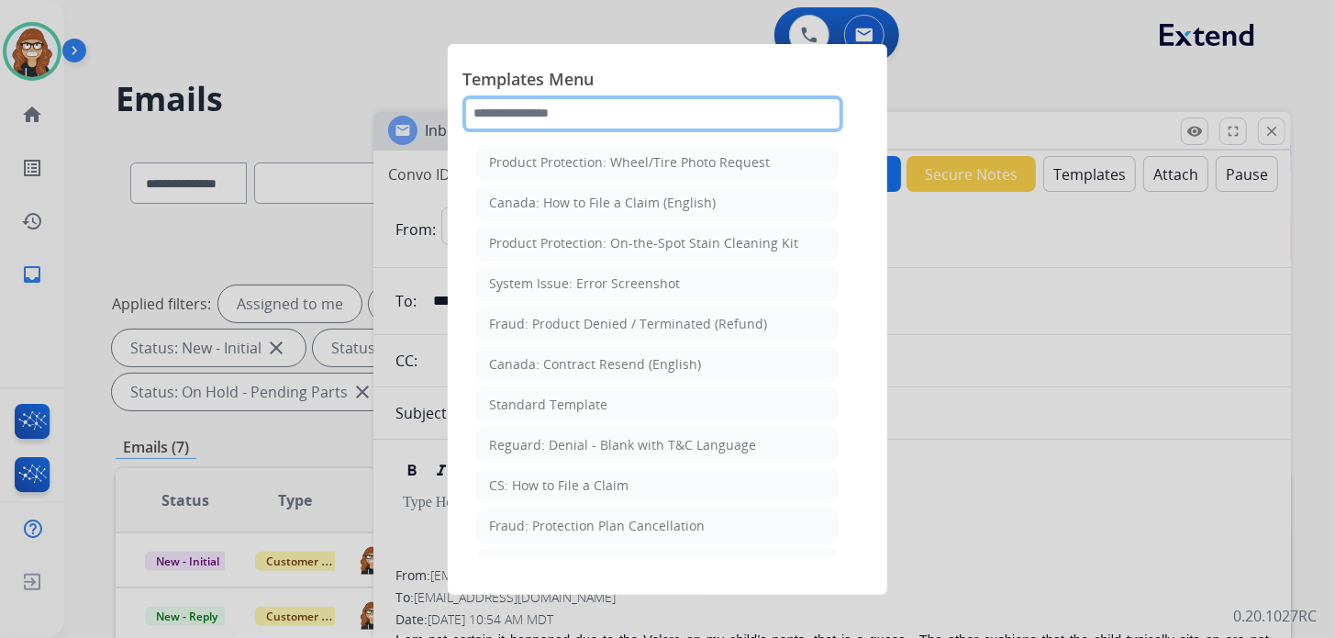
click at [590, 117] on input "text" at bounding box center [652, 113] width 381 height 37
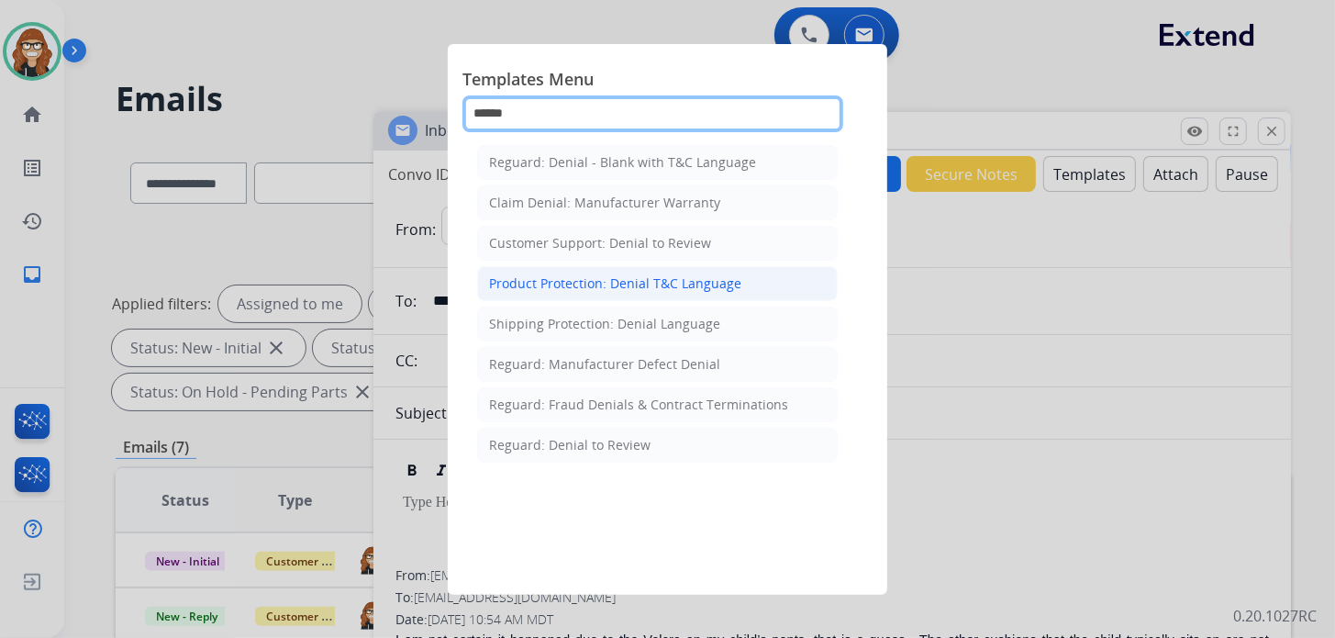
type input "******"
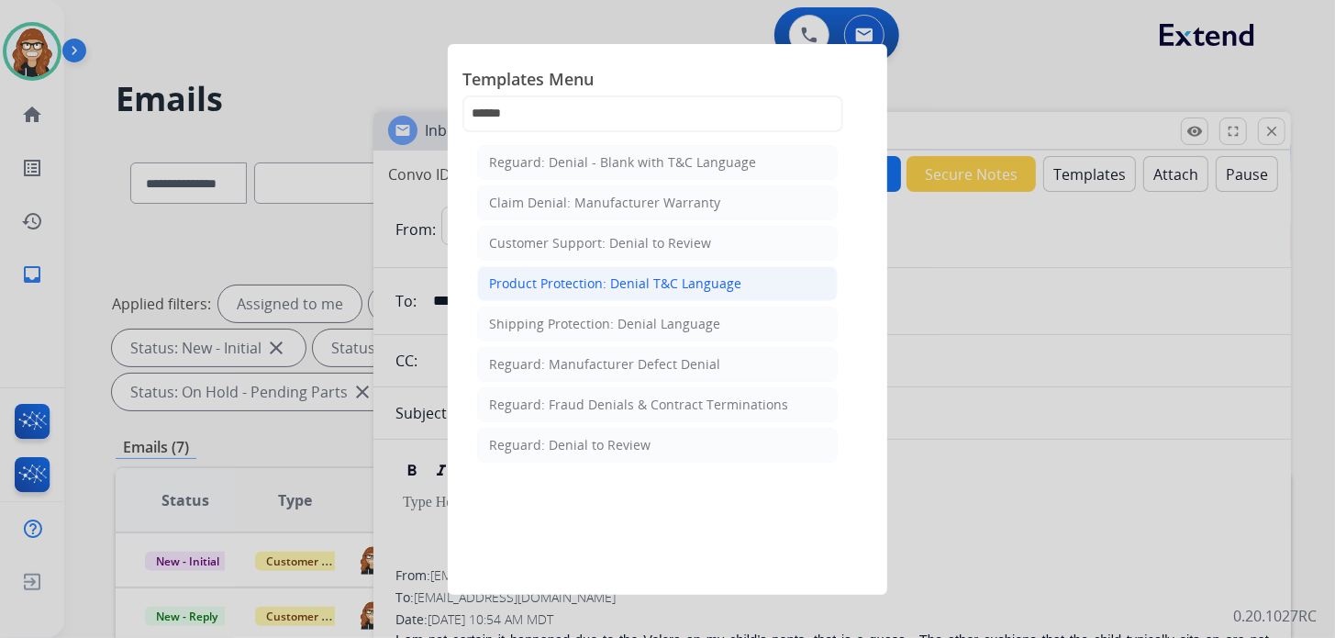
click at [662, 278] on div "Product Protection: Denial T&C Language" at bounding box center [615, 283] width 252 height 18
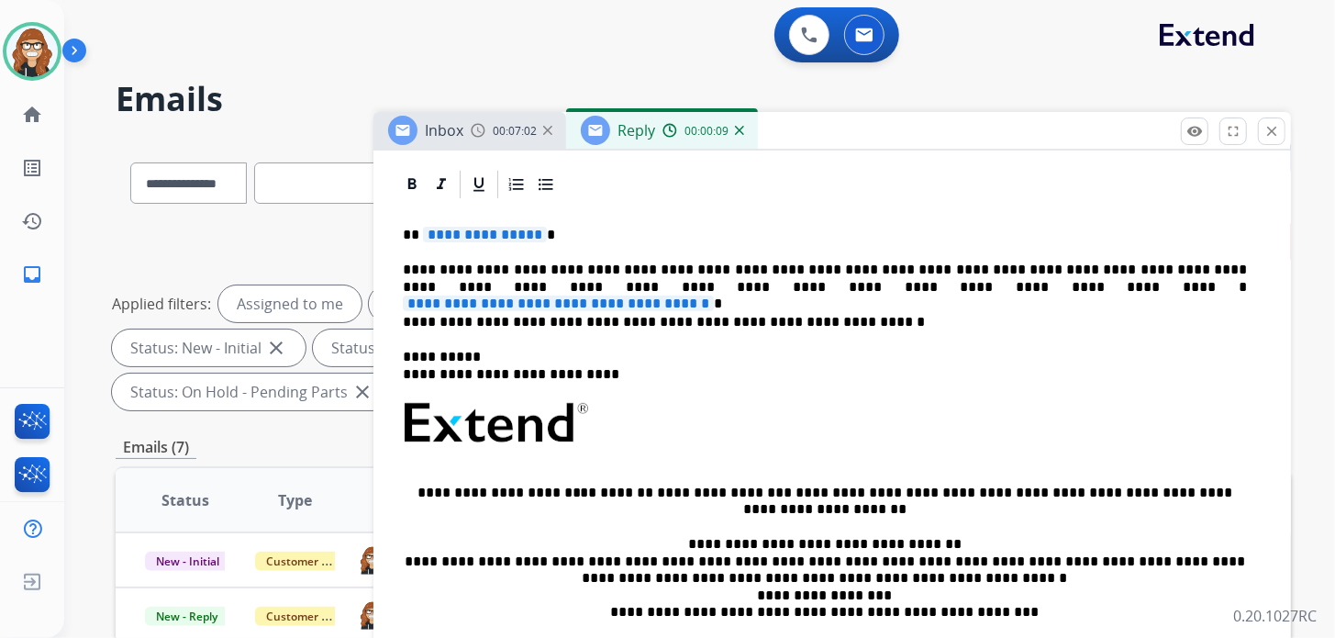
scroll to position [458, 0]
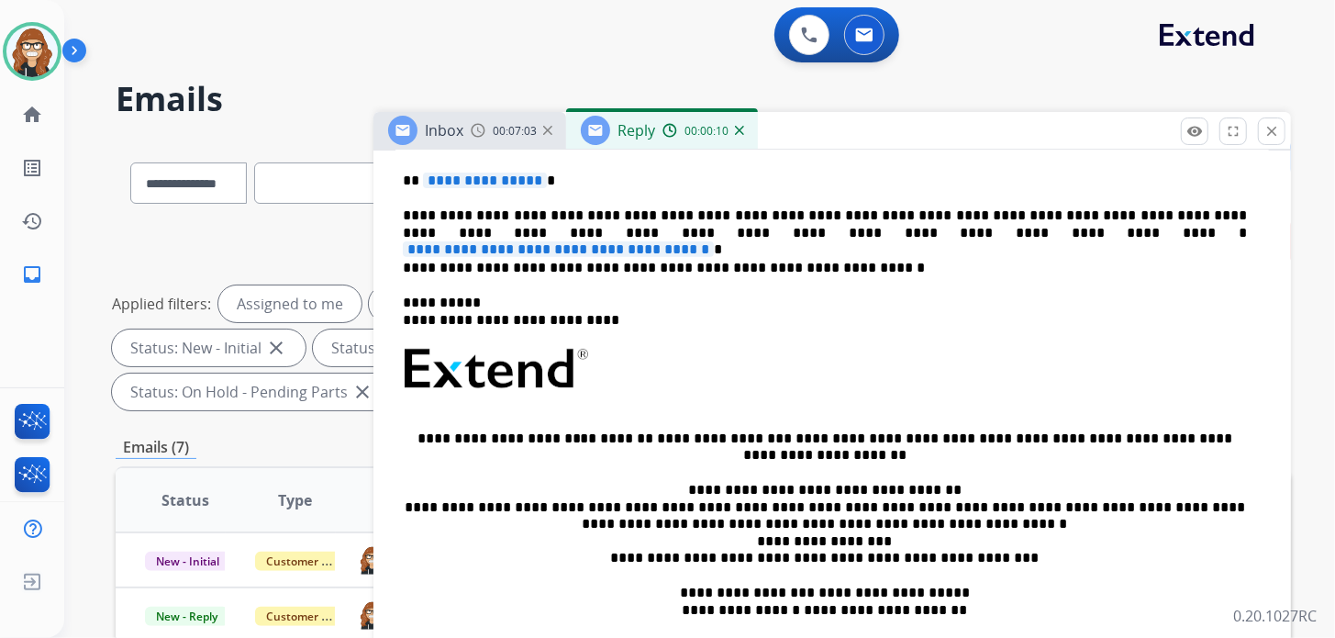
click at [570, 176] on p "**********" at bounding box center [825, 180] width 844 height 17
click at [1111, 224] on p "**********" at bounding box center [825, 224] width 844 height 34
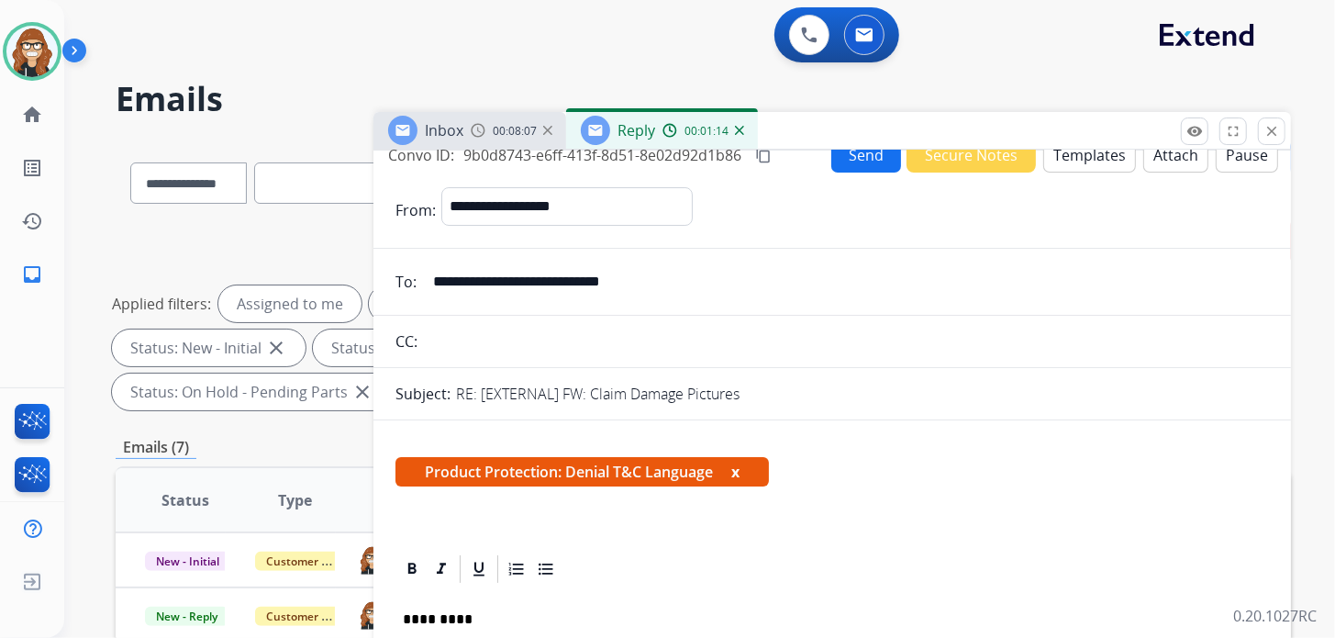
scroll to position [0, 0]
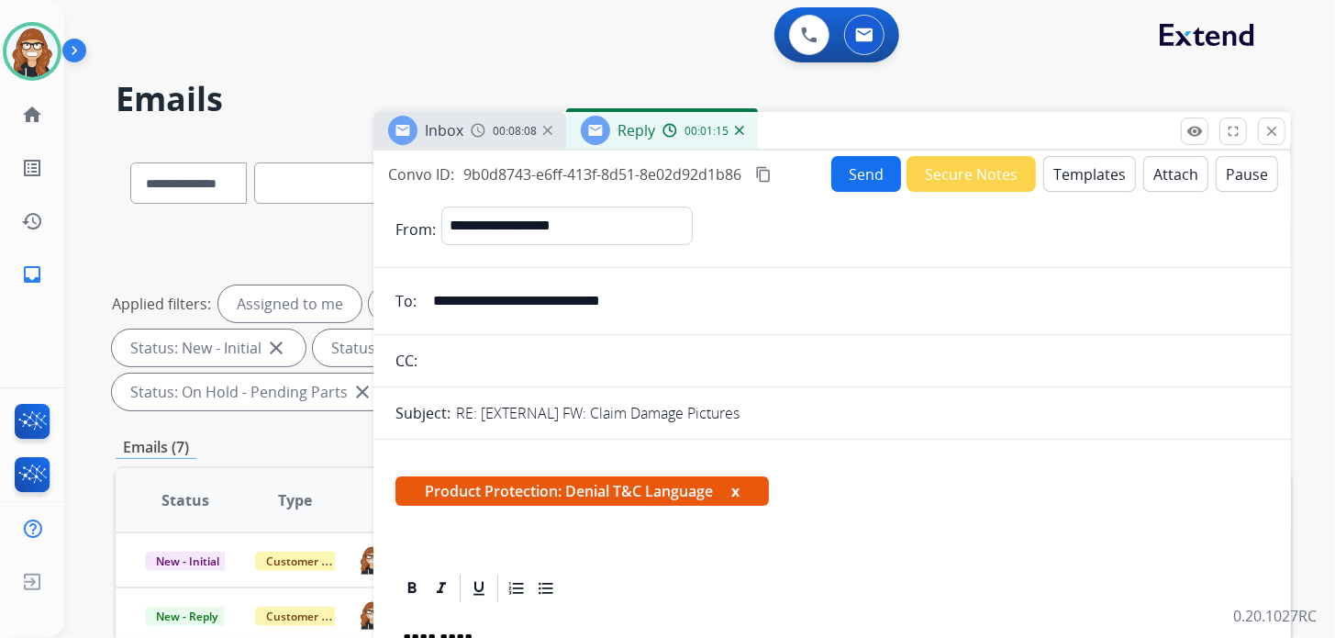
click at [1173, 169] on button "Attach" at bounding box center [1175, 174] width 65 height 36
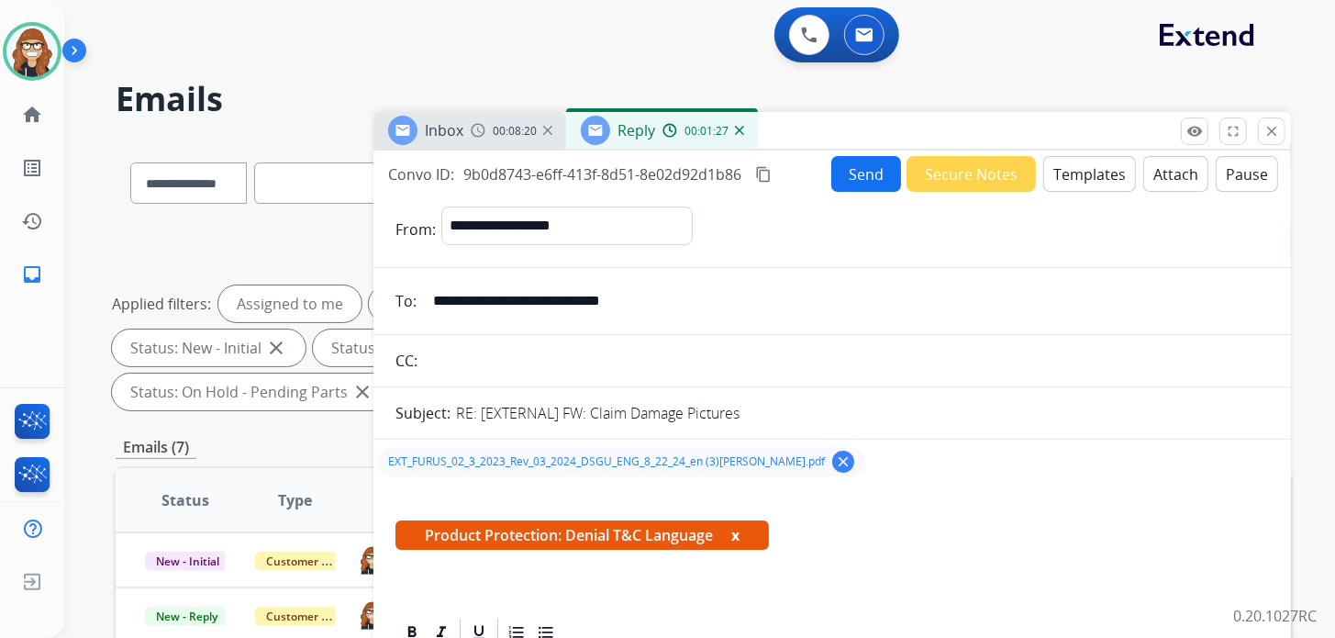
click at [845, 183] on button "Send" at bounding box center [866, 174] width 70 height 36
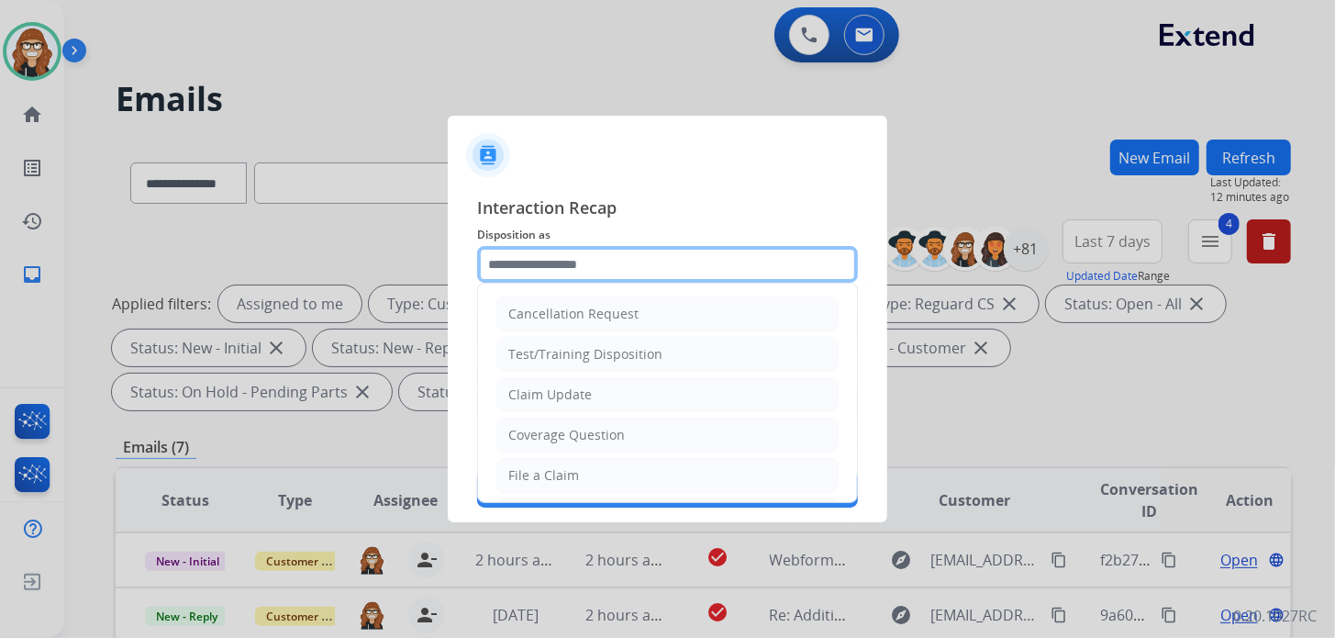
click at [656, 250] on input "text" at bounding box center [667, 264] width 381 height 37
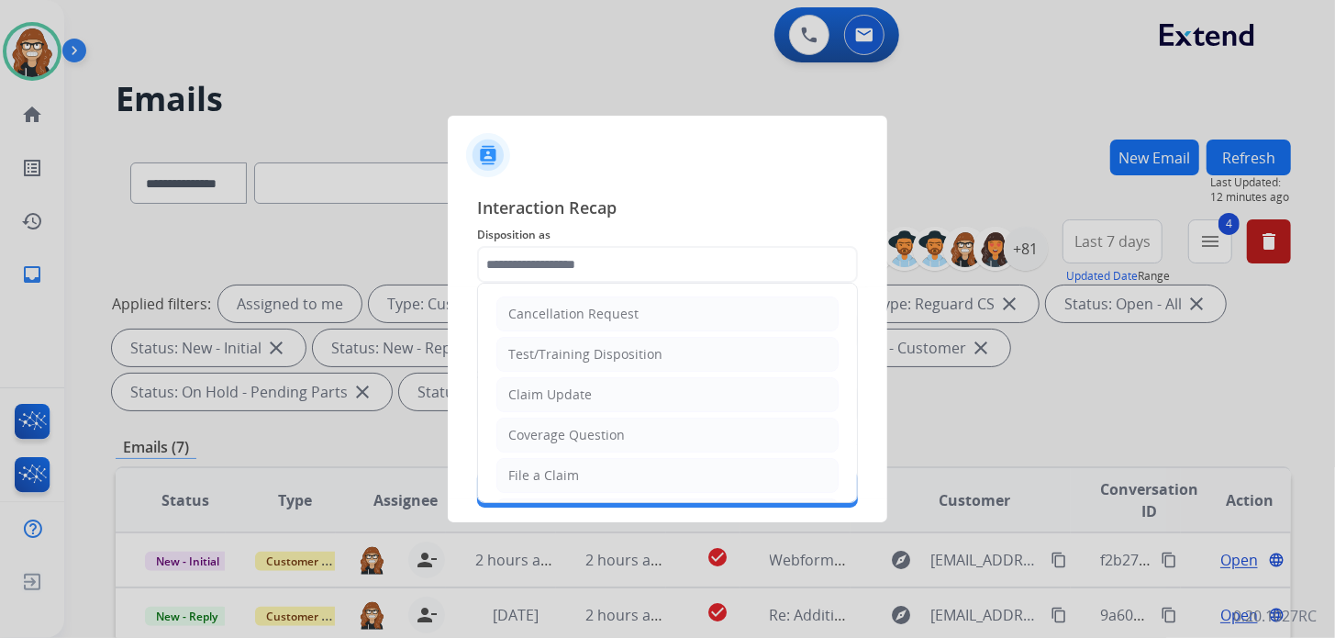
click at [616, 384] on li "Claim Update" at bounding box center [667, 394] width 342 height 35
type input "**********"
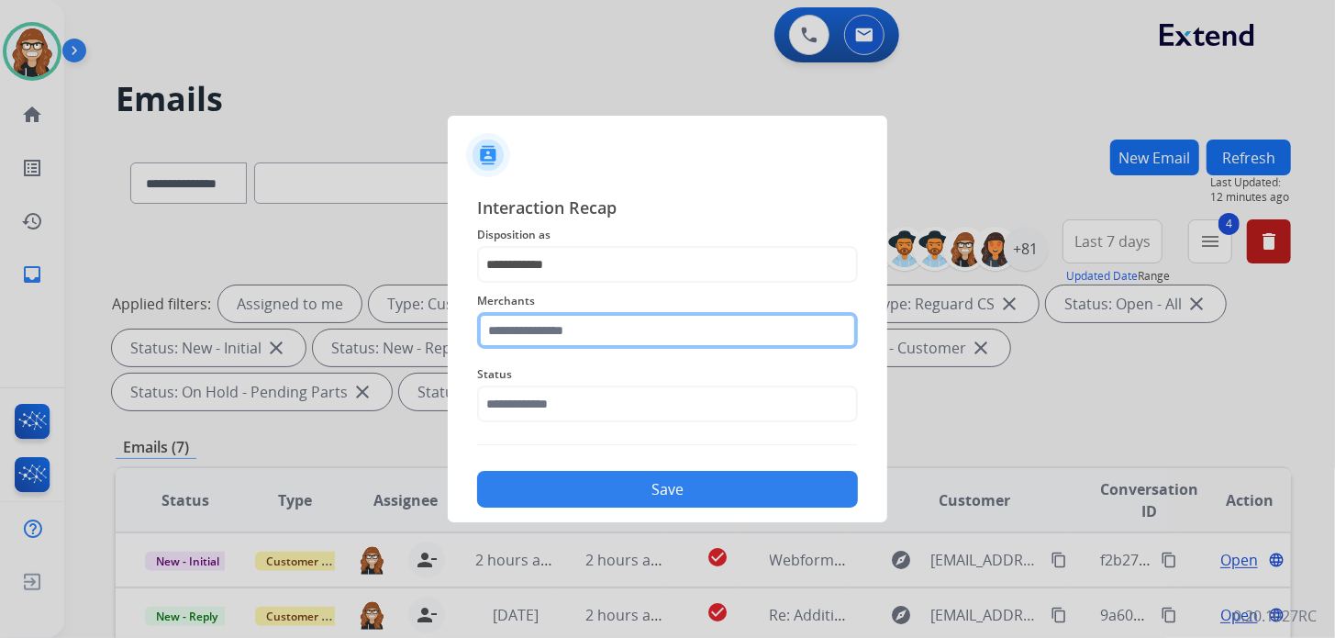
click at [573, 317] on input "text" at bounding box center [667, 330] width 381 height 37
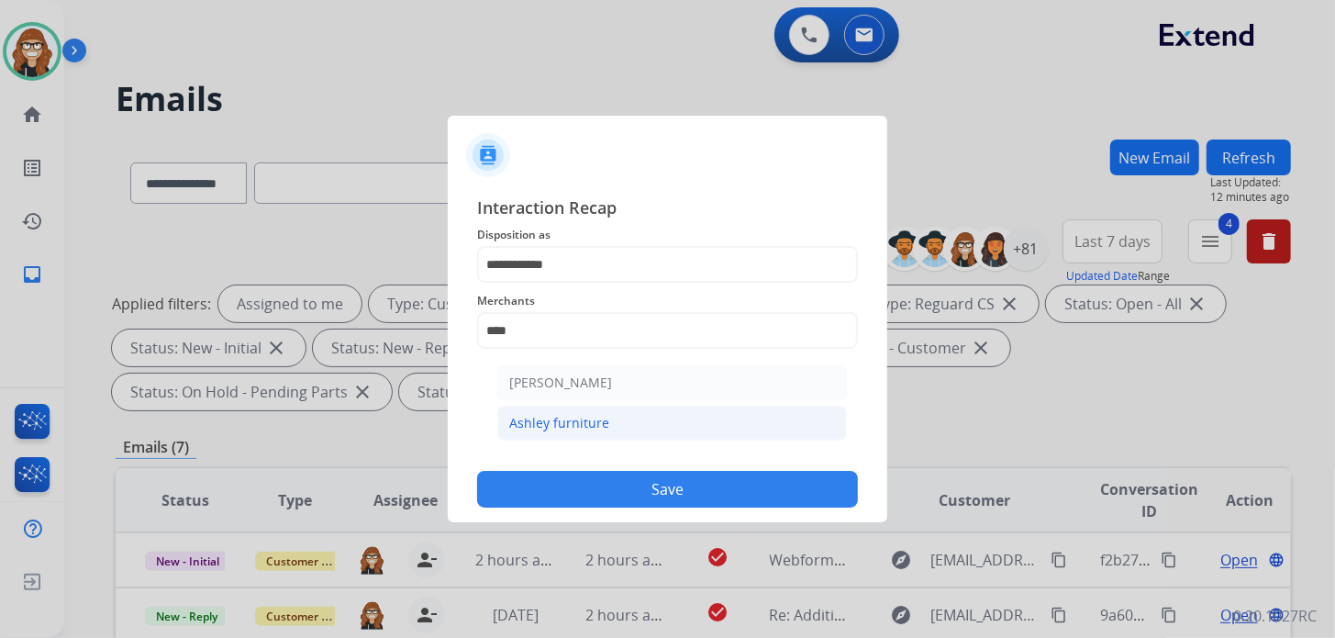
click at [553, 425] on div "Ashley furniture" at bounding box center [559, 423] width 100 height 18
type input "**********"
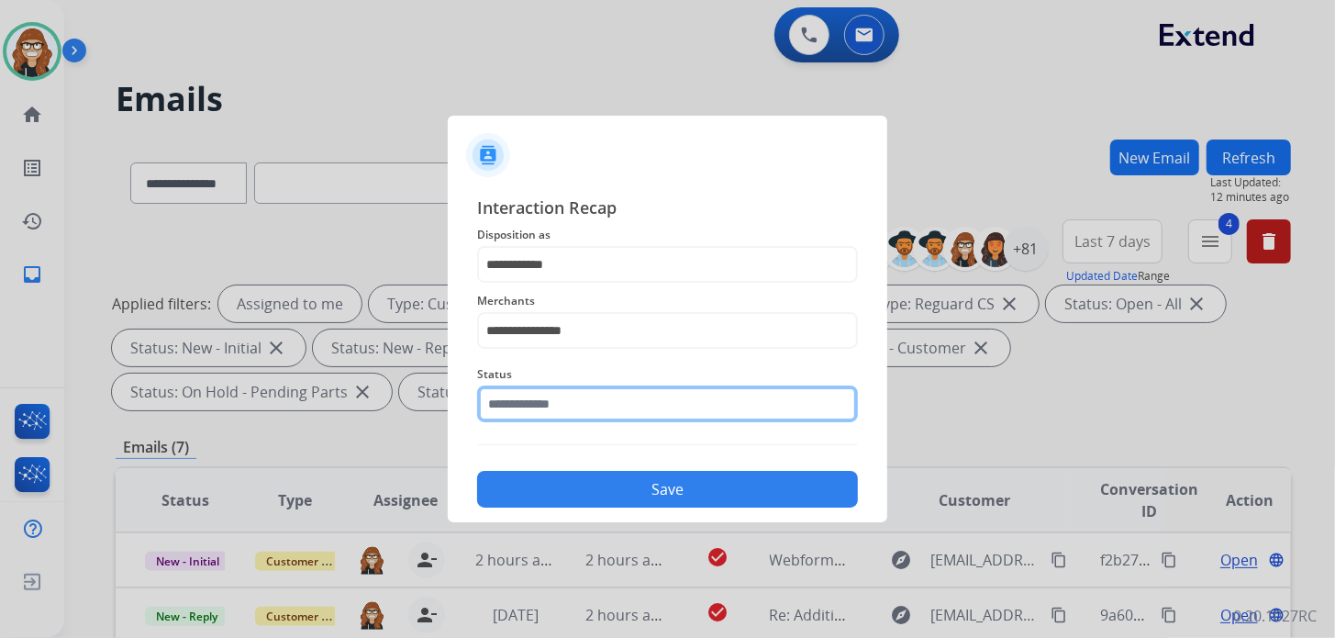
click at [561, 410] on input "text" at bounding box center [667, 403] width 381 height 37
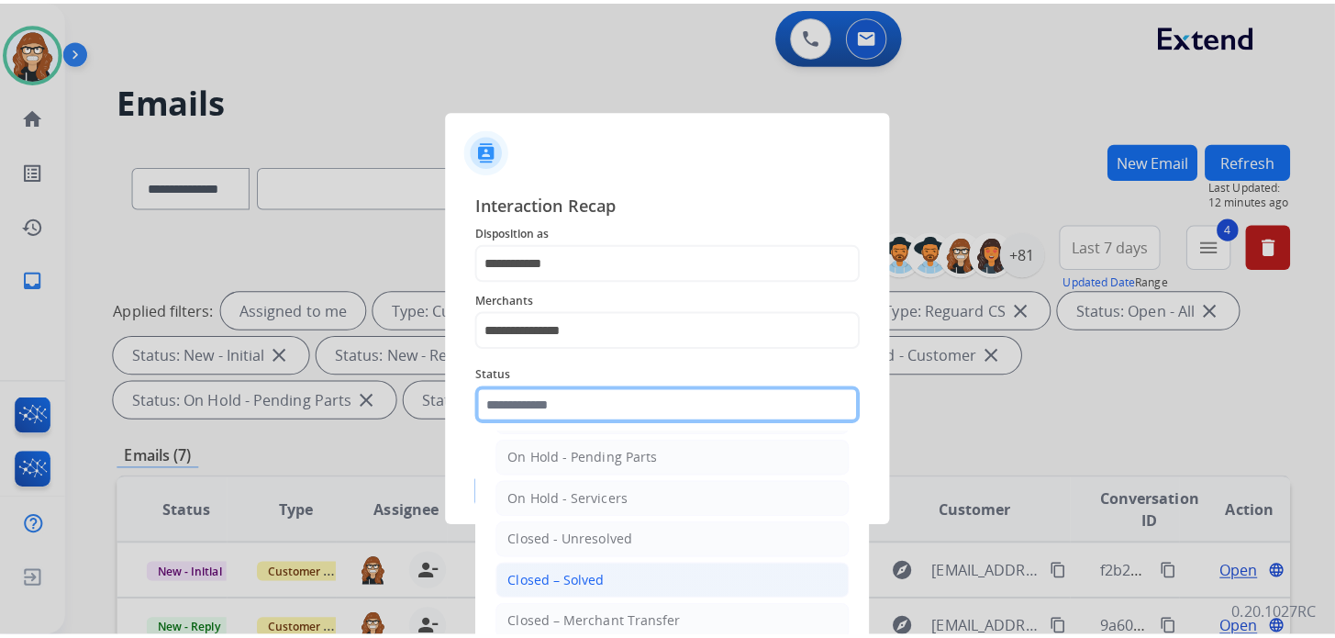
scroll to position [106, 0]
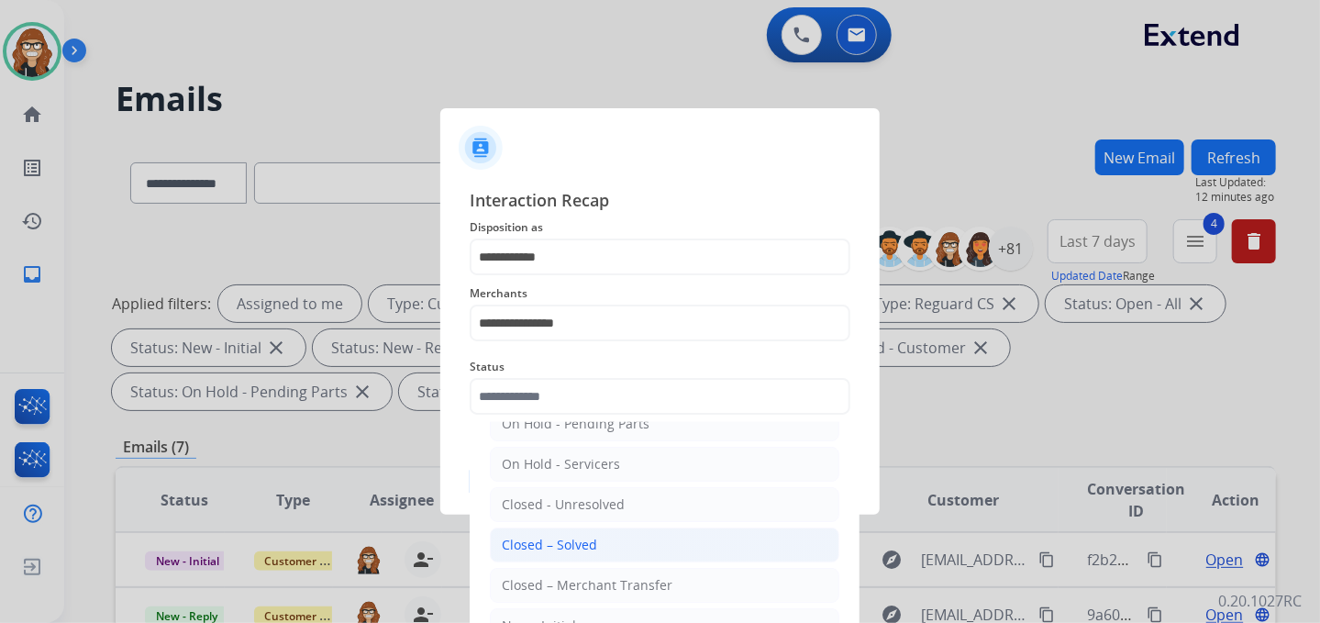
click at [534, 543] on div "Closed – Solved" at bounding box center [549, 545] width 95 height 18
type input "**********"
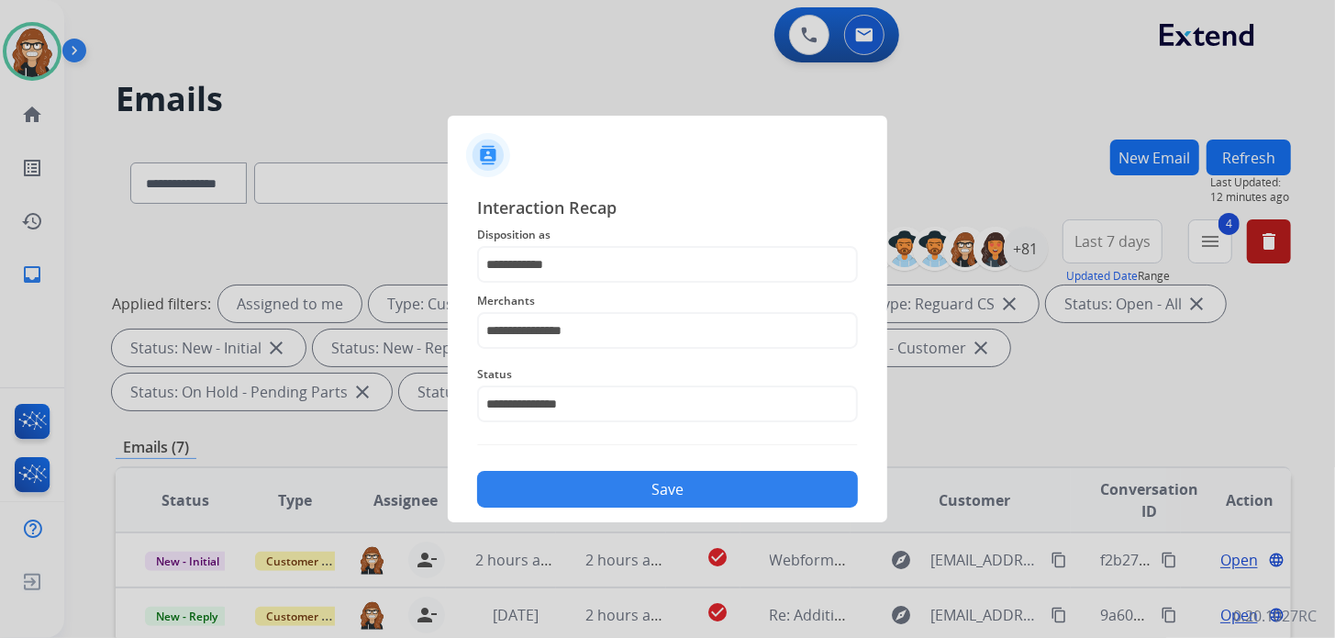
click at [579, 485] on button "Save" at bounding box center [667, 489] width 381 height 37
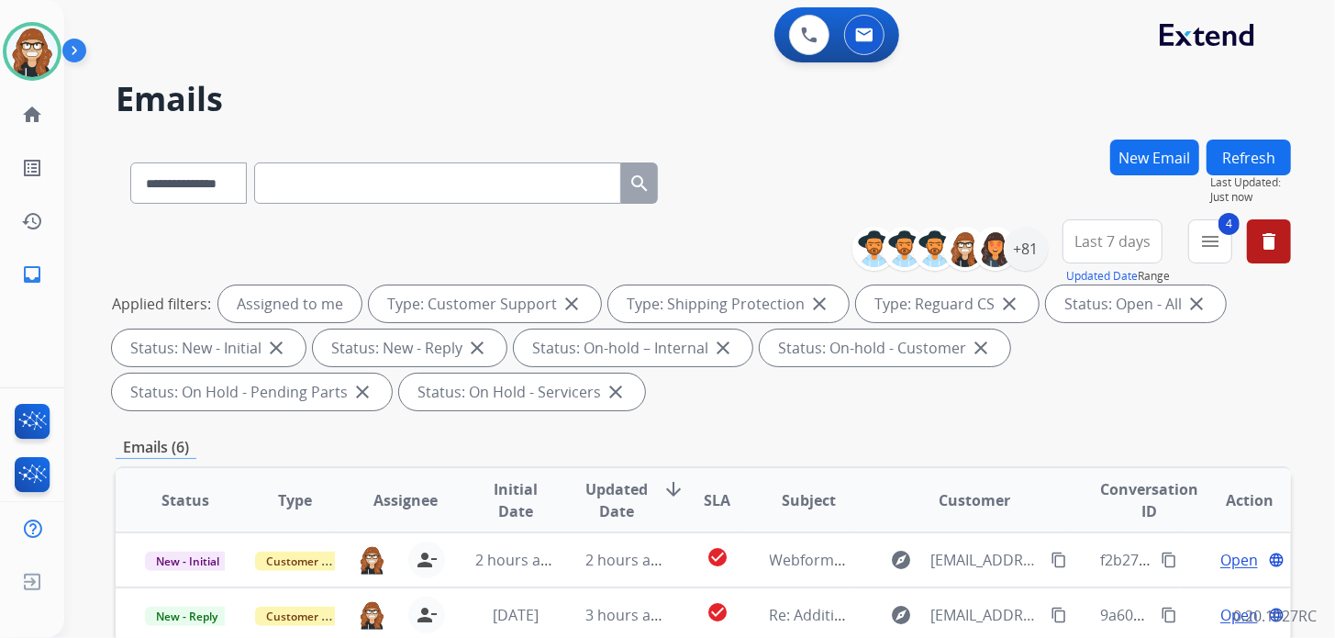
click at [352, 74] on div "**********" at bounding box center [677, 385] width 1227 height 638
click at [38, 48] on img at bounding box center [31, 51] width 51 height 51
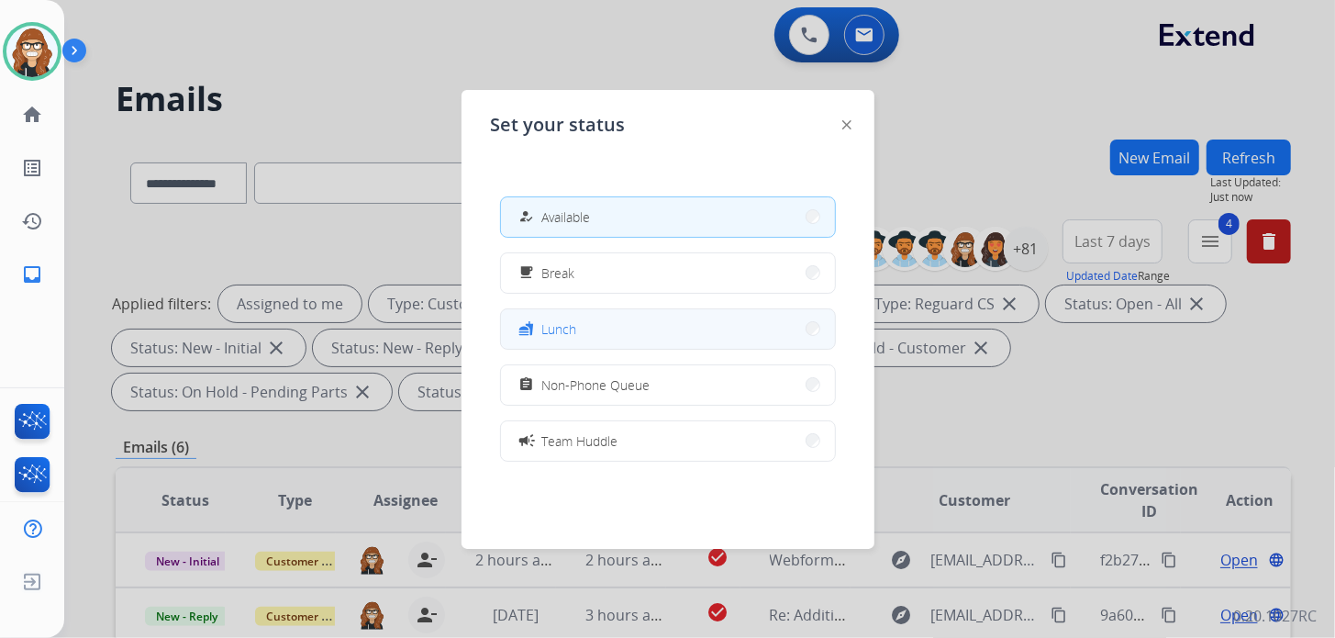
click at [557, 315] on button "fastfood Lunch" at bounding box center [668, 328] width 334 height 39
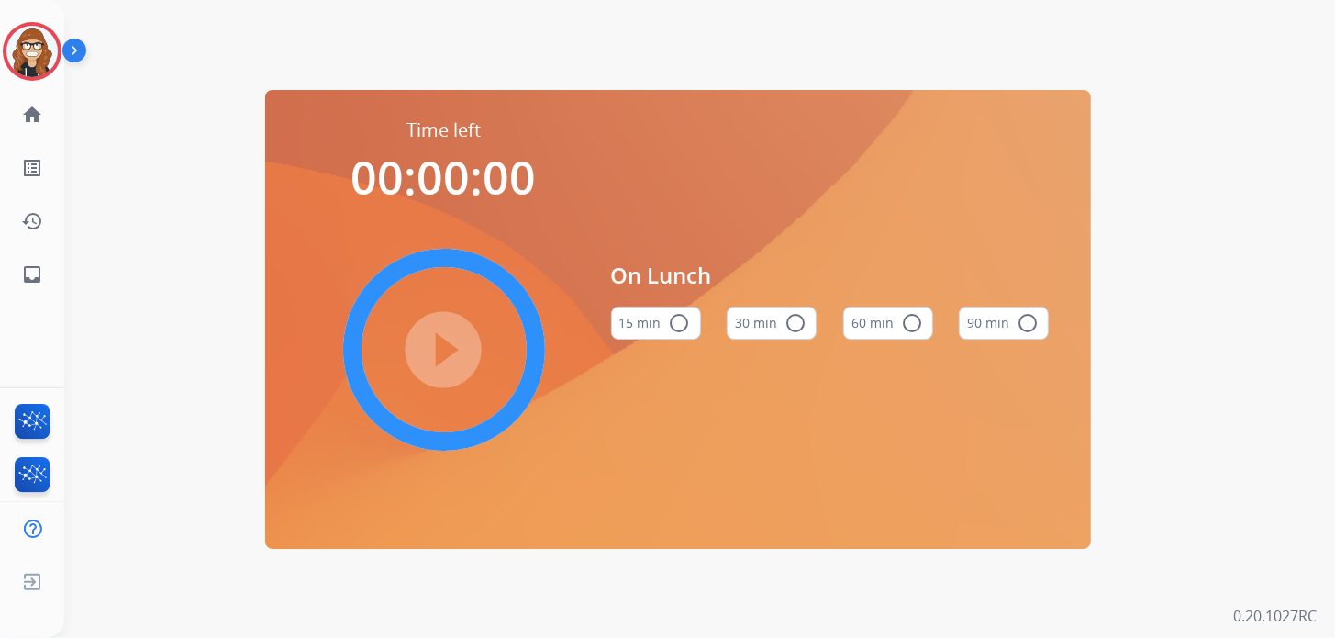
click at [796, 324] on mat-icon "radio_button_unchecked" at bounding box center [795, 323] width 22 height 22
click at [439, 347] on mat-icon "play_circle_filled" at bounding box center [444, 350] width 22 height 22
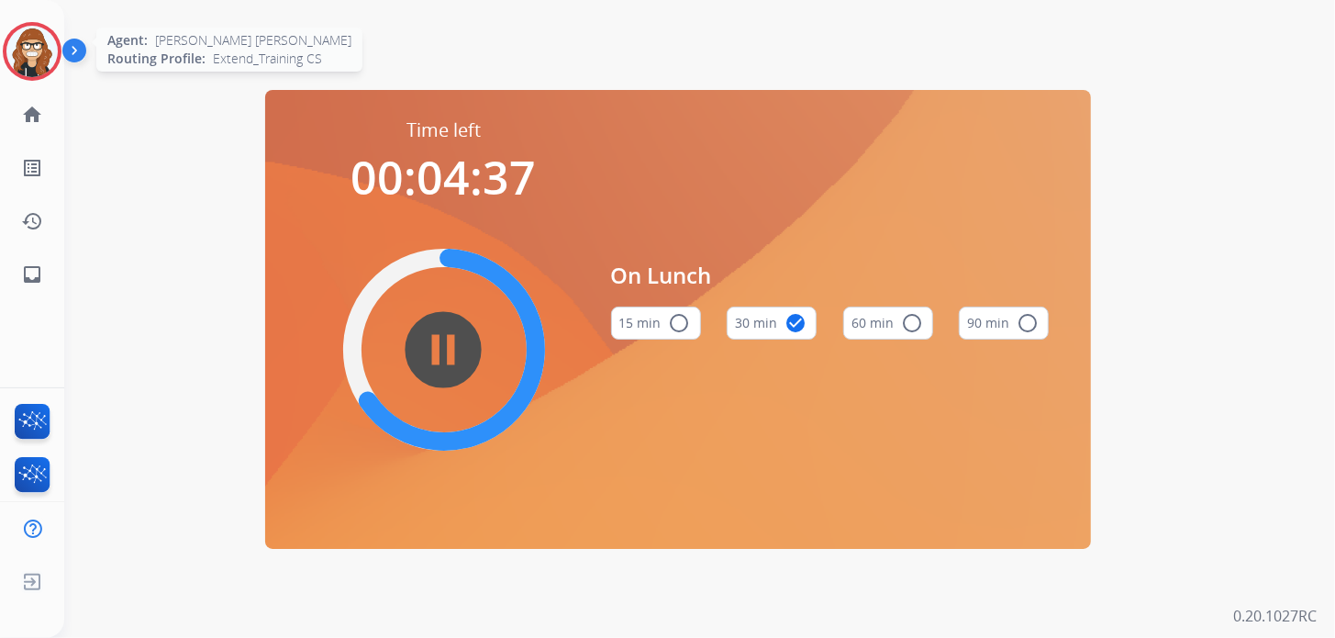
click at [26, 49] on img at bounding box center [31, 51] width 51 height 51
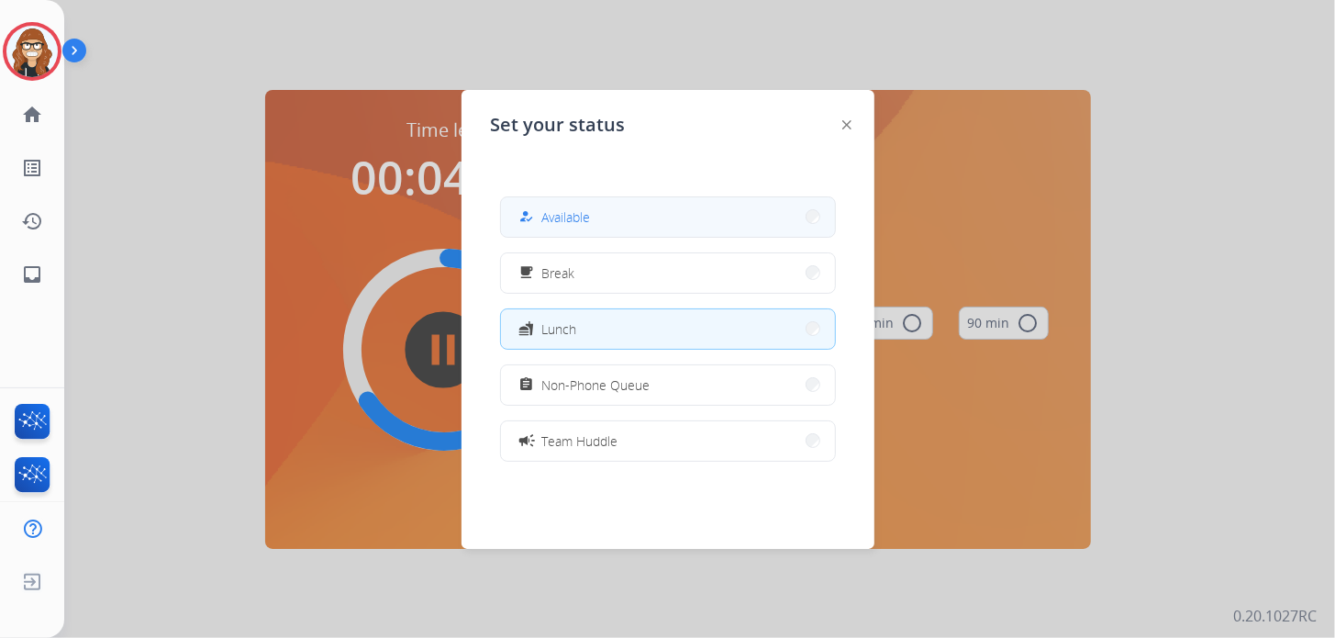
click at [602, 223] on button "how_to_reg Available" at bounding box center [668, 216] width 334 height 39
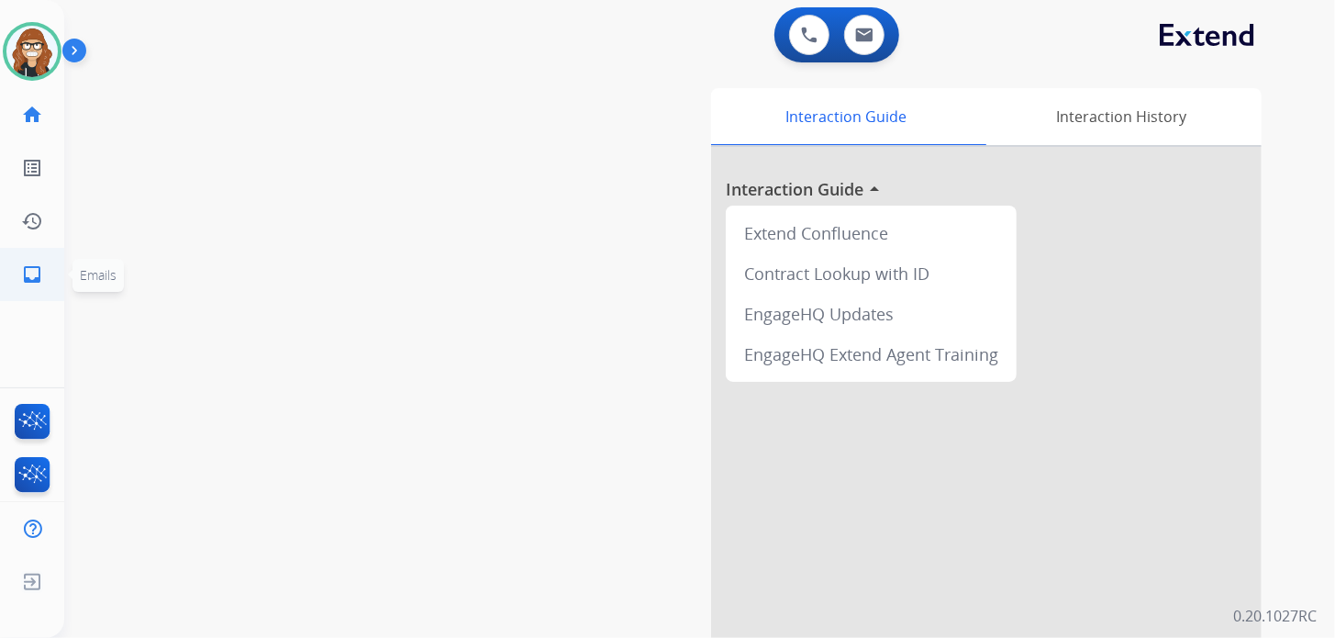
click at [39, 267] on mat-icon "inbox" at bounding box center [32, 274] width 22 height 22
select select "**********"
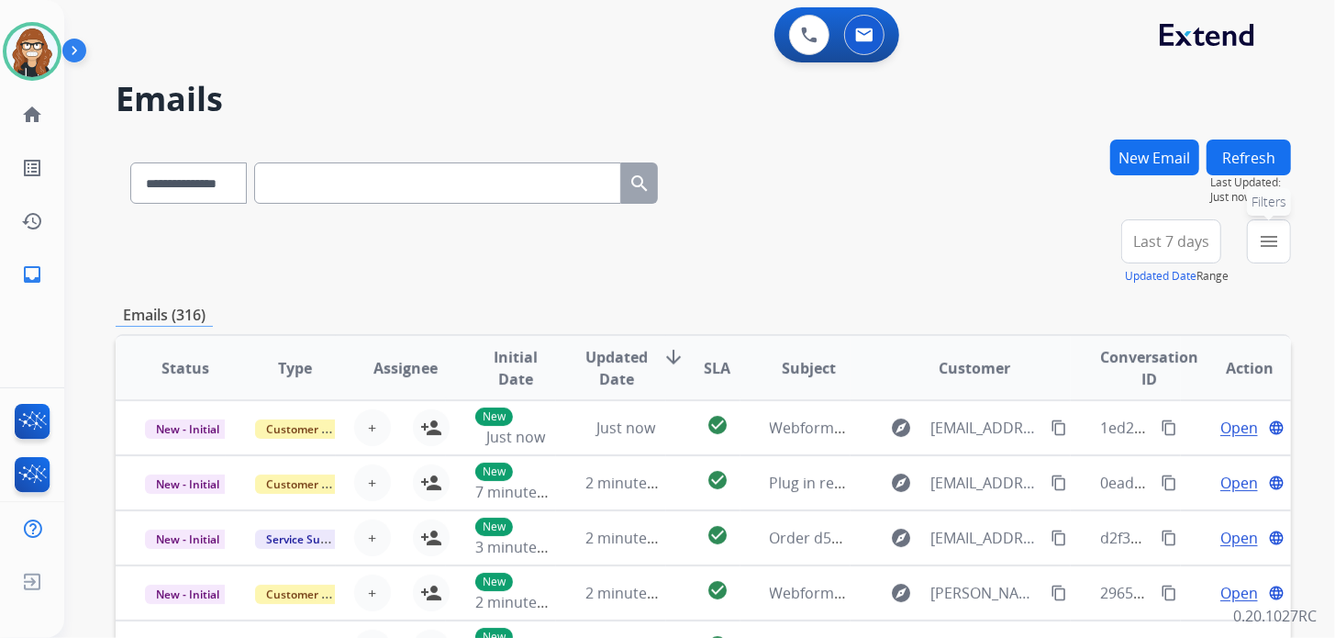
click at [1262, 243] on mat-icon "menu" at bounding box center [1269, 241] width 22 height 22
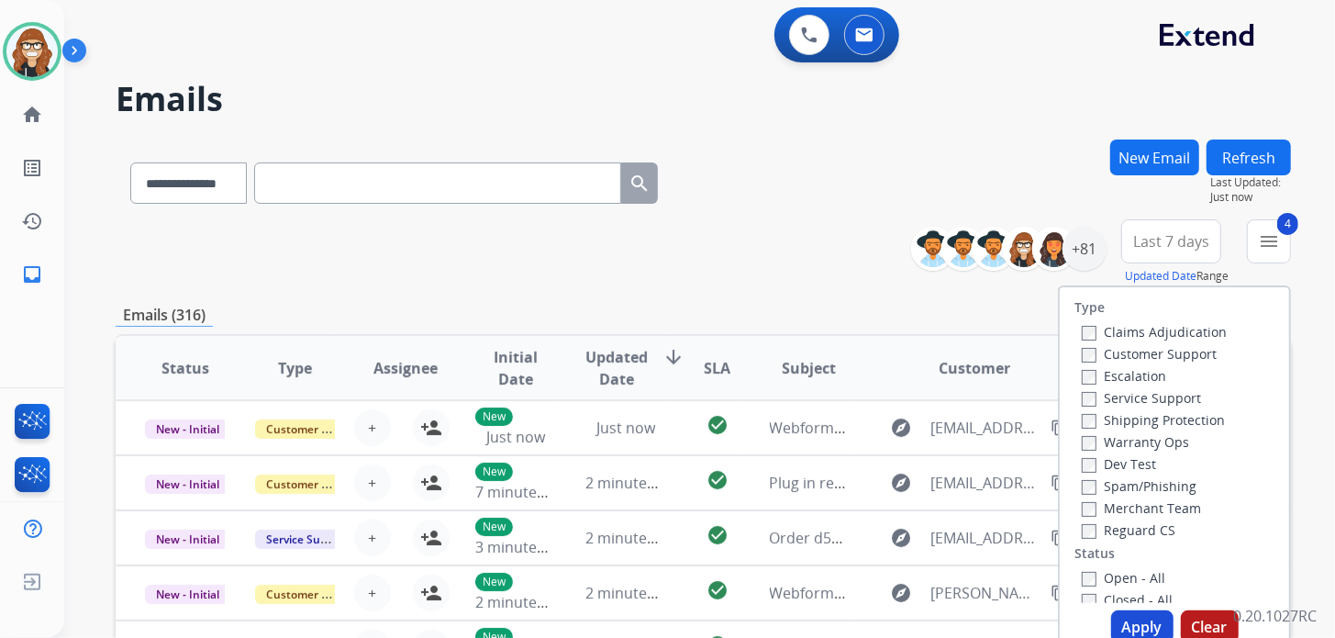
drag, startPoint x: 1124, startPoint y: 617, endPoint x: 1063, endPoint y: 618, distance: 60.6
click at [1124, 618] on button "Apply" at bounding box center [1142, 626] width 62 height 33
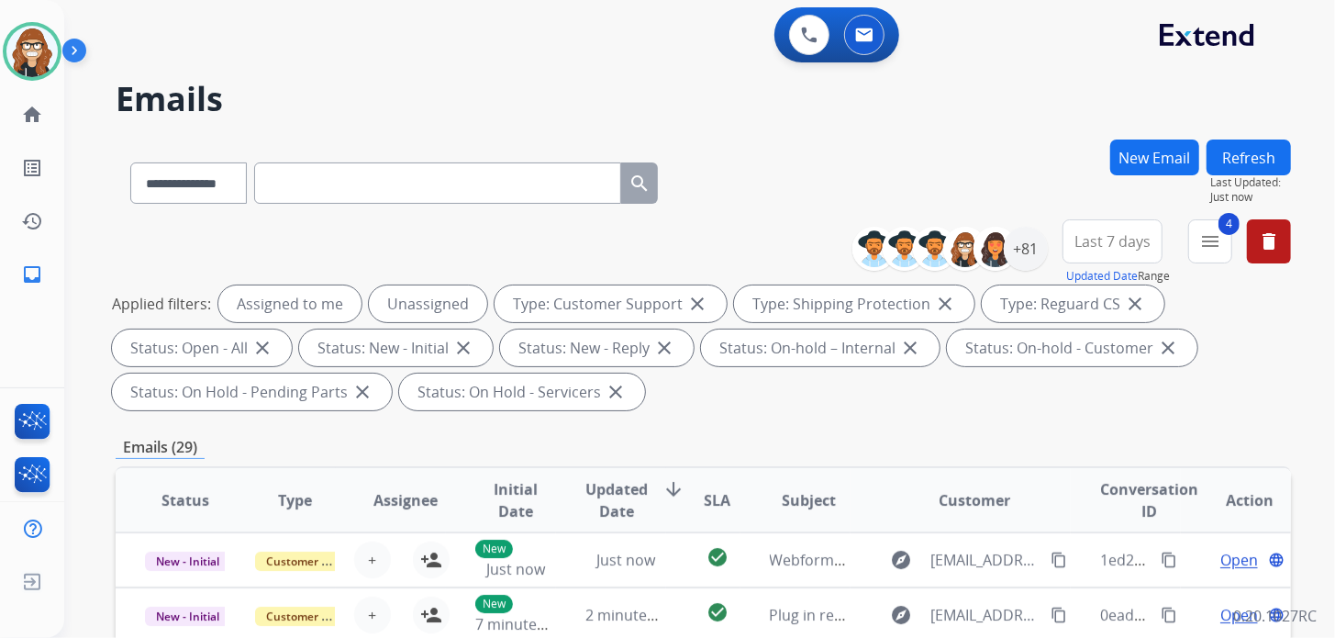
click at [332, 81] on h2 "Emails" at bounding box center [703, 99] width 1175 height 37
click at [1025, 264] on div "+81" at bounding box center [1026, 249] width 44 height 44
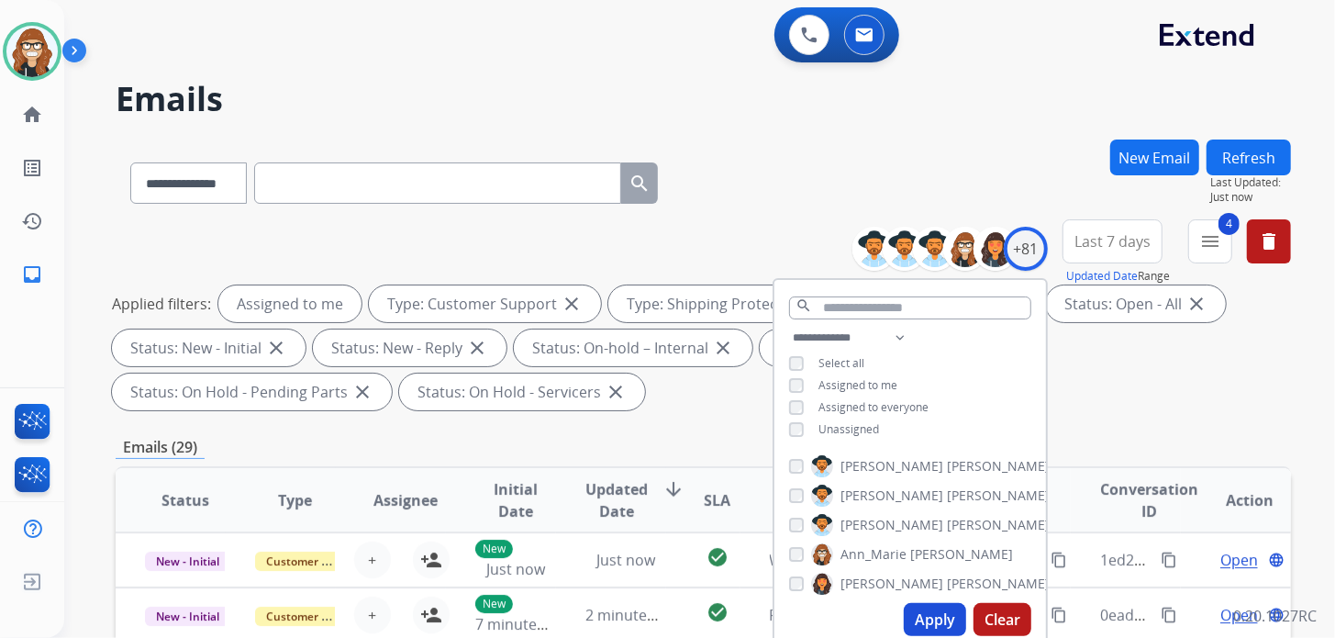
click at [917, 608] on button "Apply" at bounding box center [935, 619] width 62 height 33
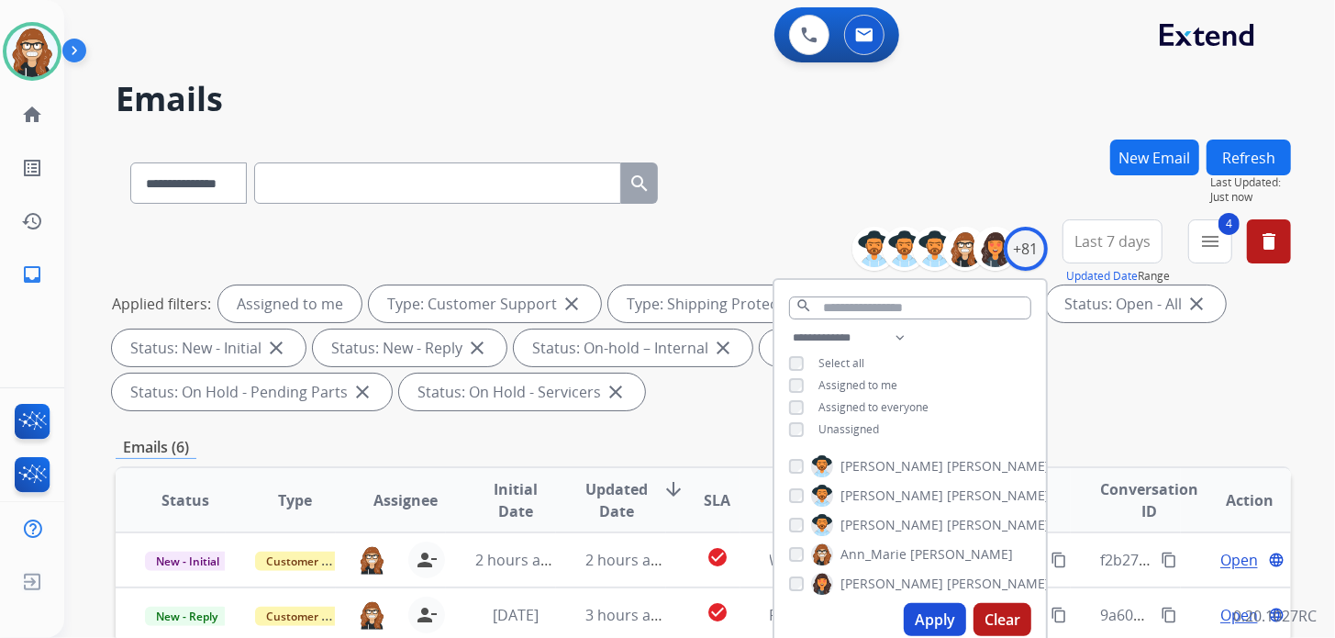
scroll to position [183, 0]
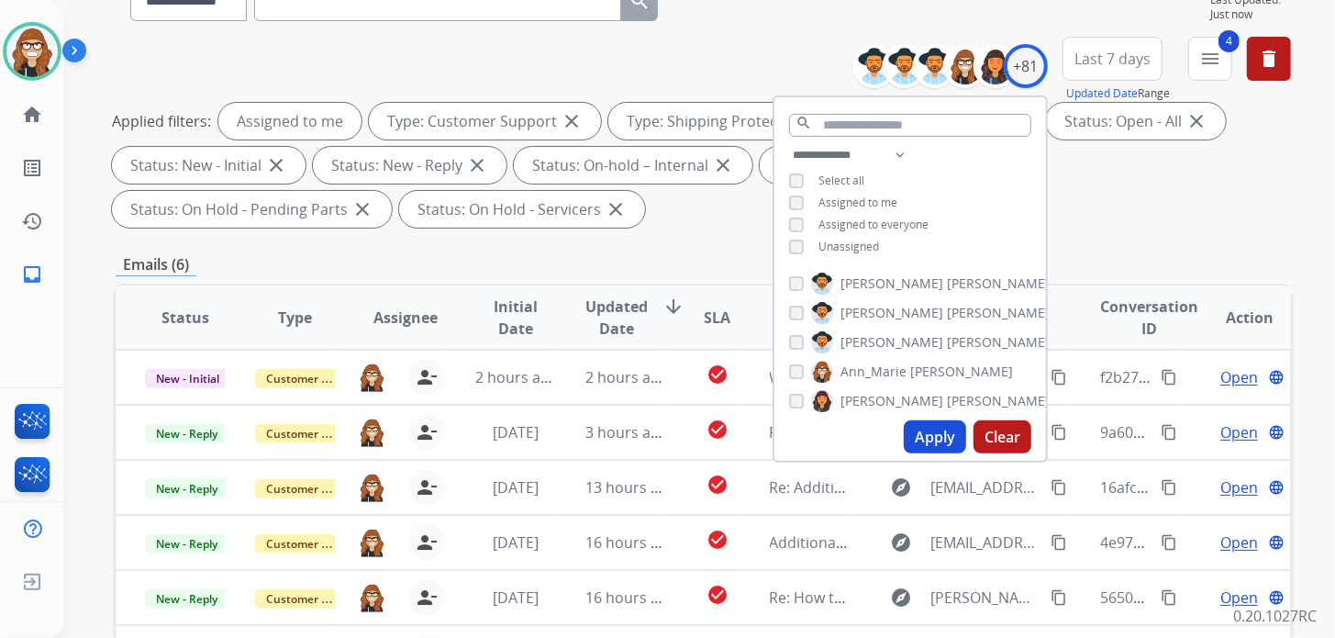
click at [739, 43] on div "**********" at bounding box center [703, 136] width 1175 height 198
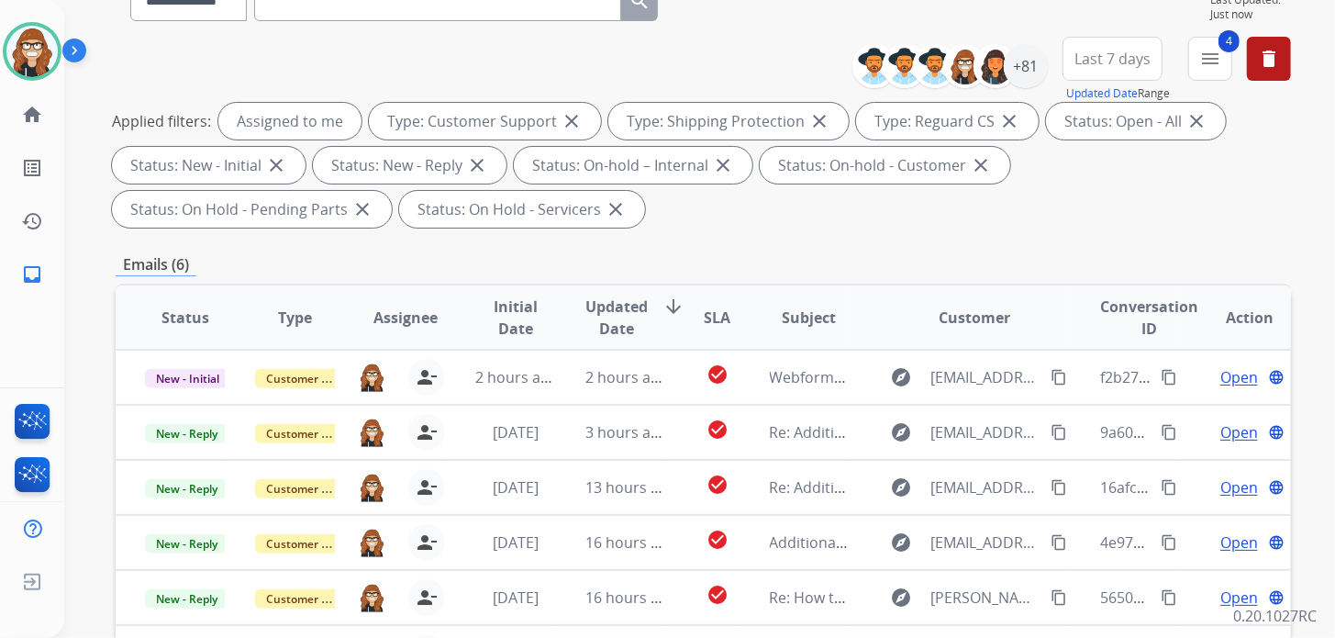
scroll to position [366, 0]
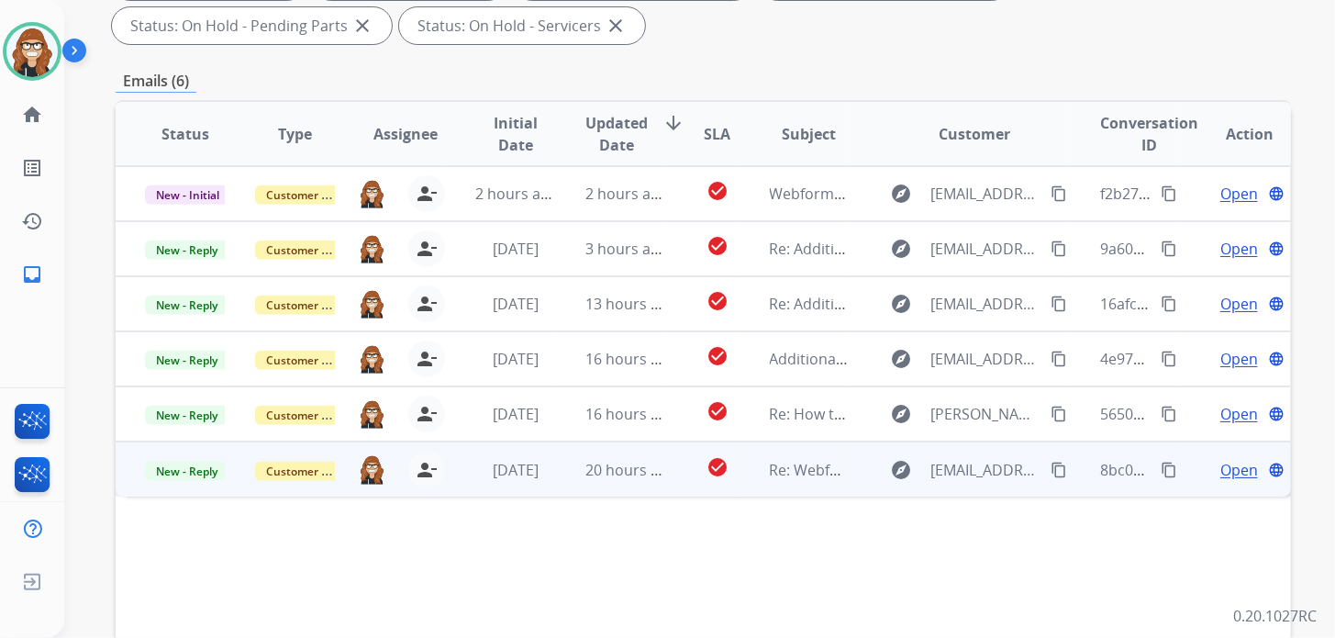
click at [1221, 464] on span "Open" at bounding box center [1239, 470] width 38 height 22
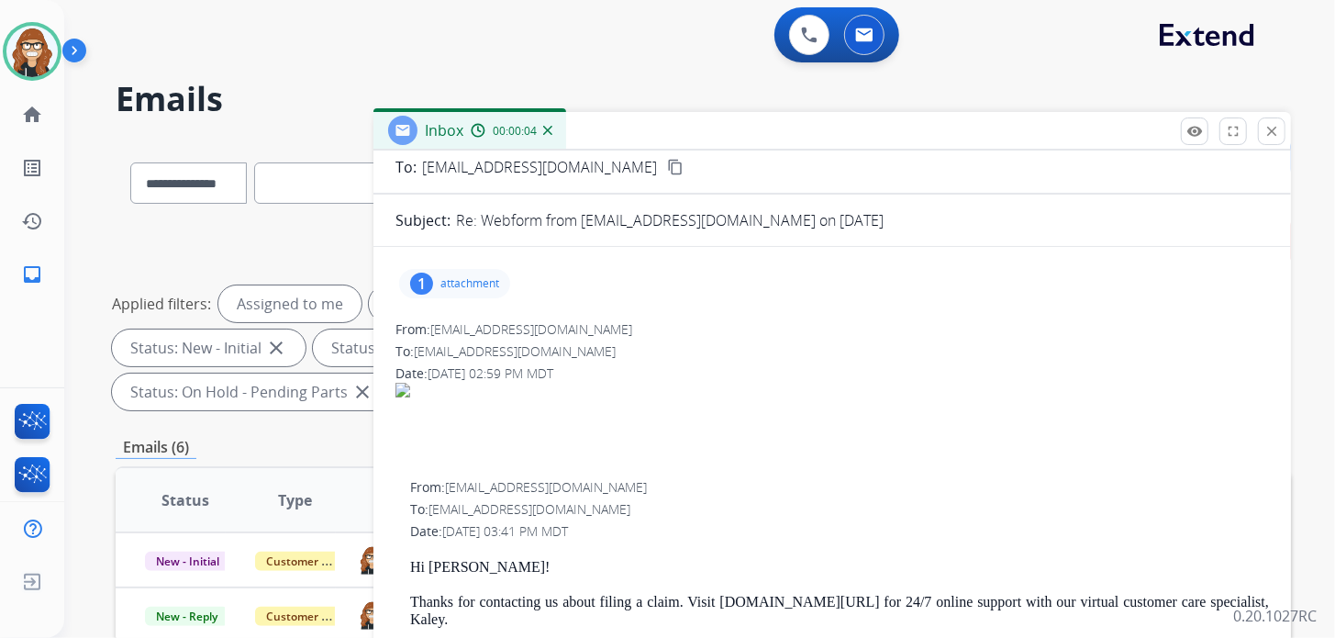
scroll to position [0, 0]
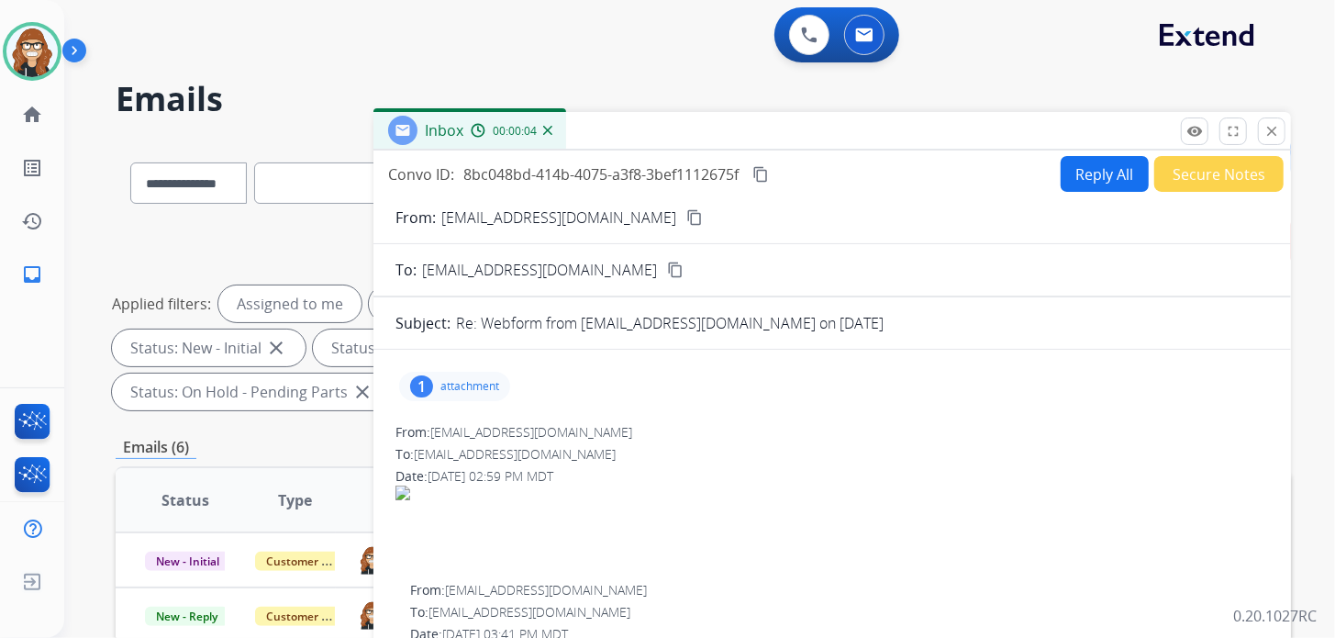
click at [474, 393] on div "1 attachment" at bounding box center [454, 386] width 111 height 29
click at [467, 433] on div at bounding box center [460, 433] width 92 height 64
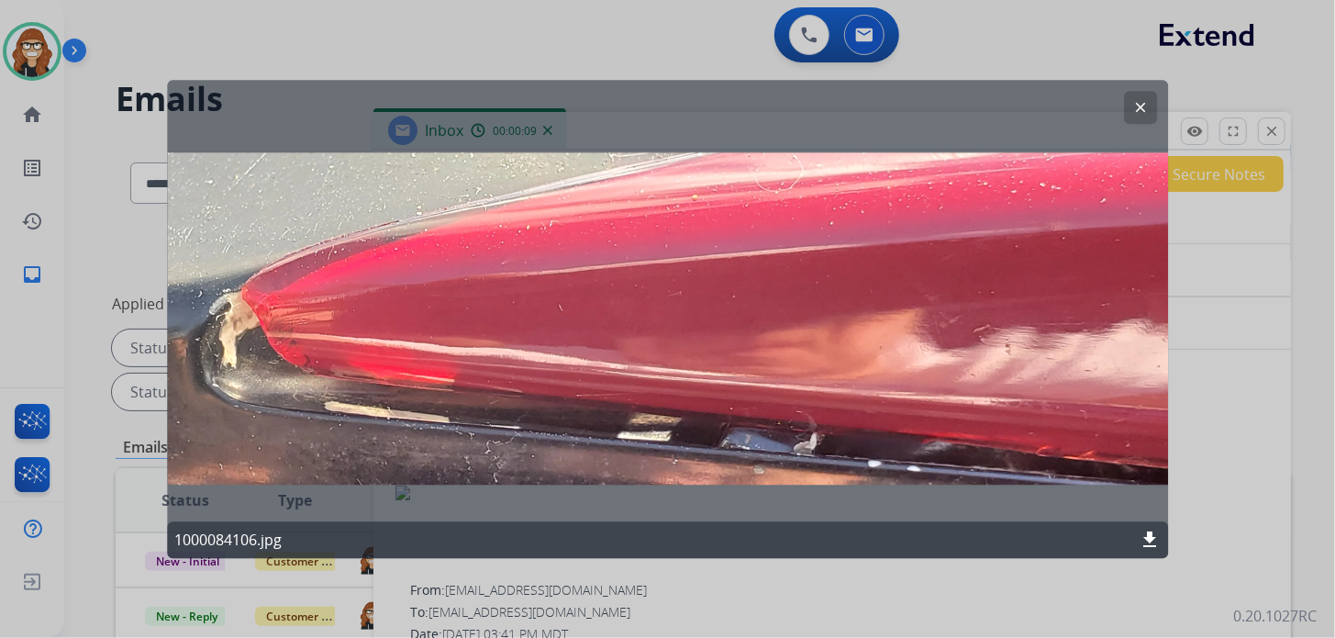
click at [1130, 99] on button "clear" at bounding box center [1140, 107] width 33 height 33
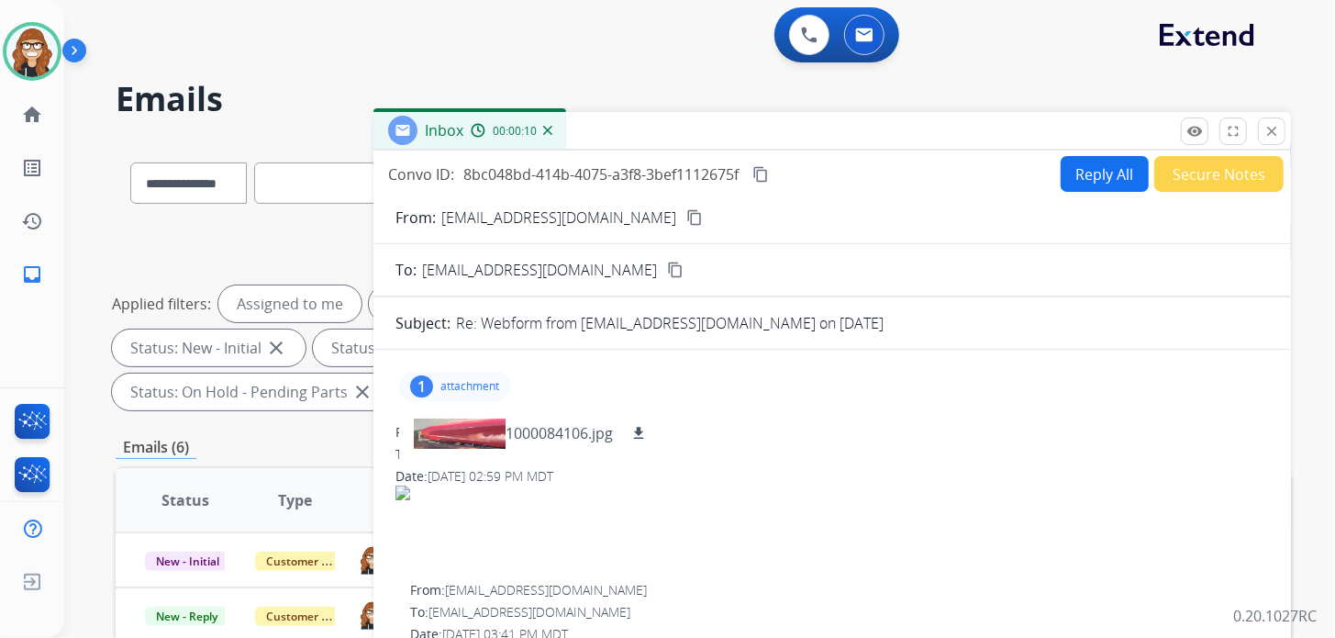
click at [1086, 169] on button "Reply All" at bounding box center [1105, 174] width 88 height 36
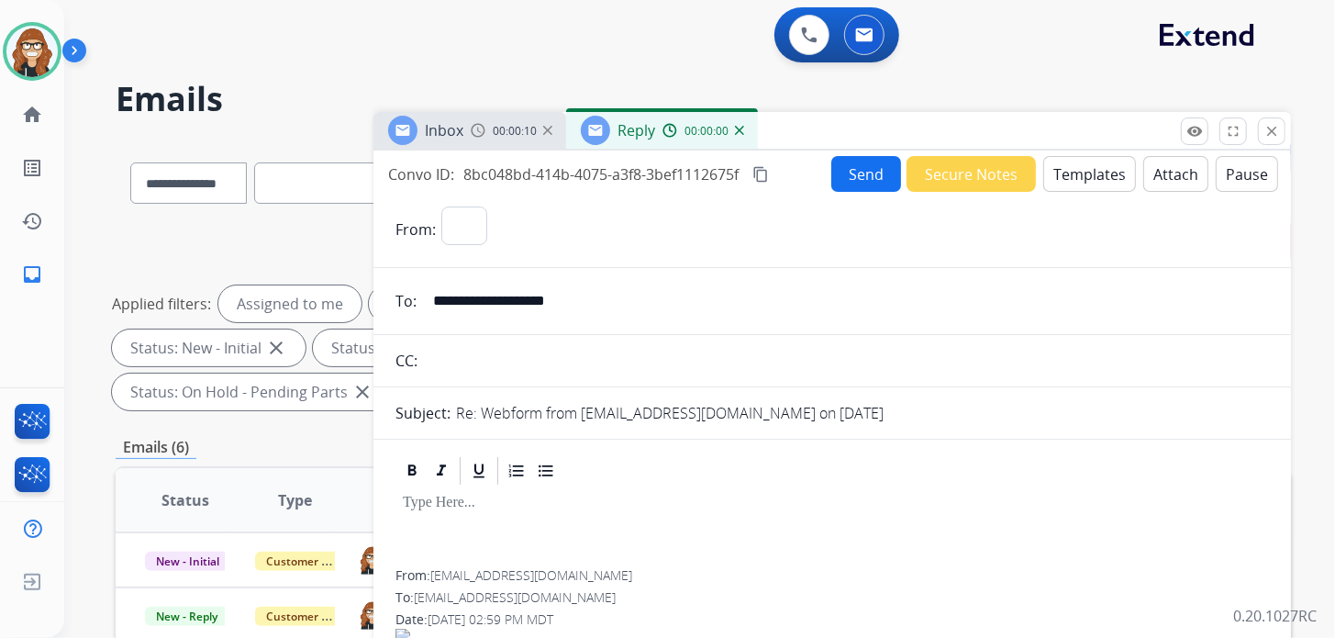
select select "**********"
click at [1063, 174] on button "Templates" at bounding box center [1089, 174] width 93 height 36
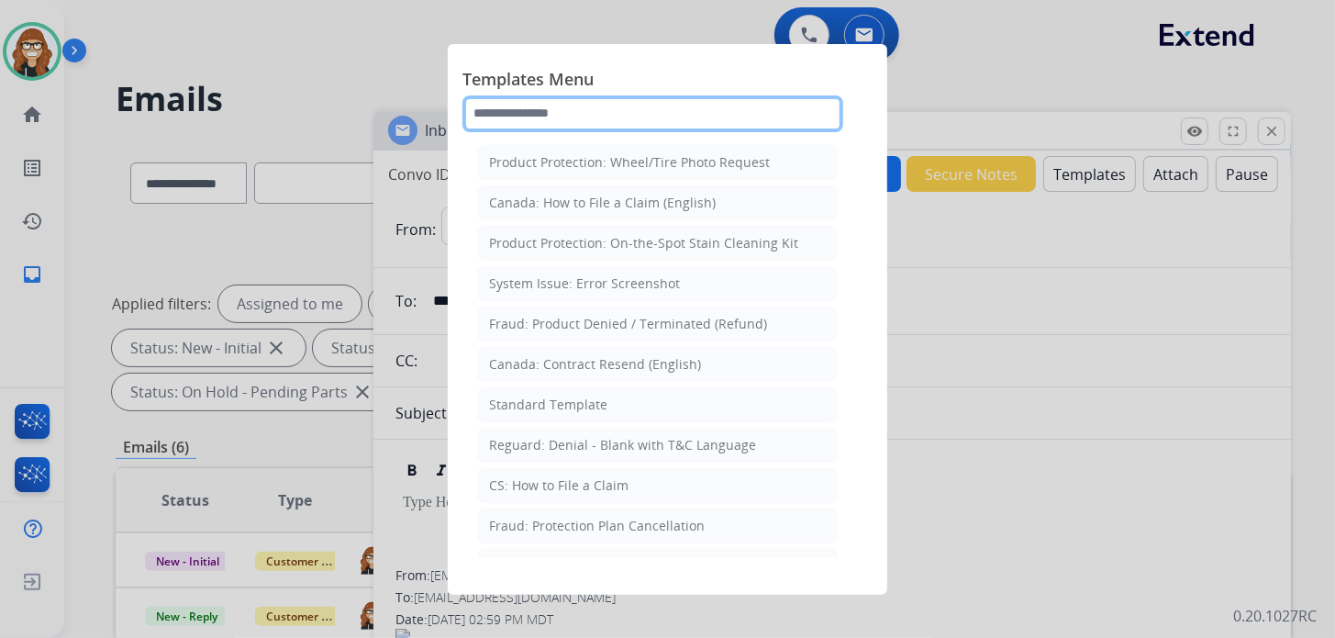
click at [607, 97] on input "text" at bounding box center [652, 113] width 381 height 37
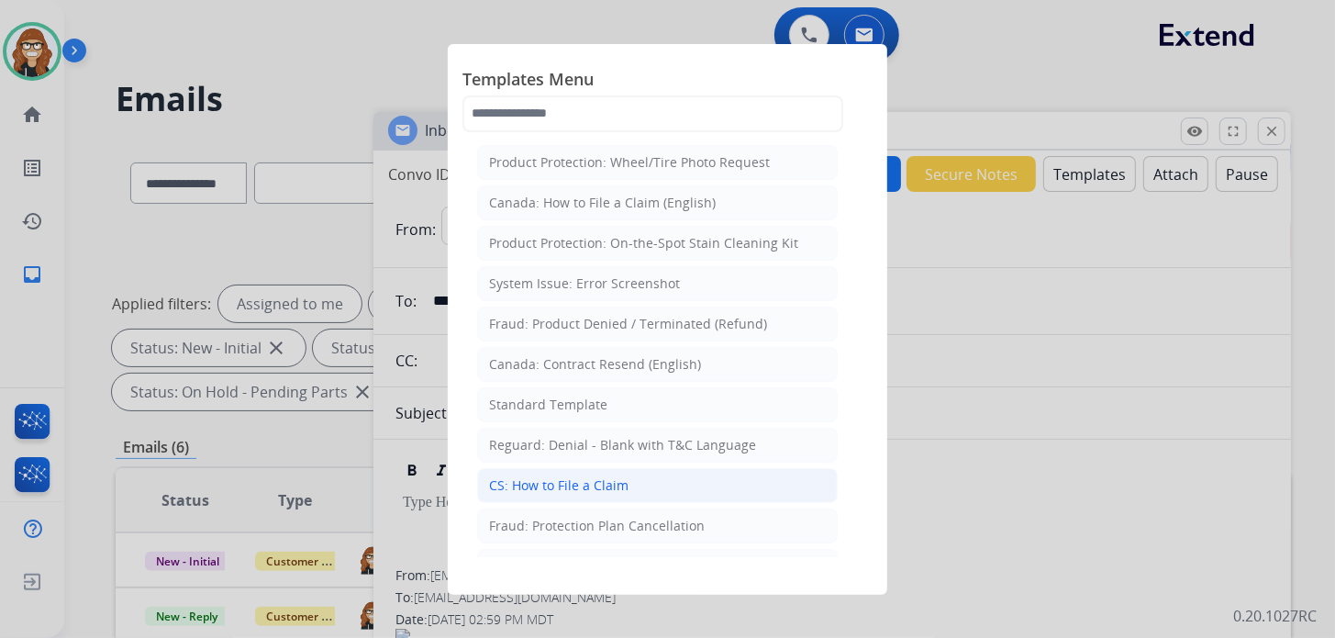
click at [563, 491] on li "CS: How to File a Claim" at bounding box center [657, 485] width 361 height 35
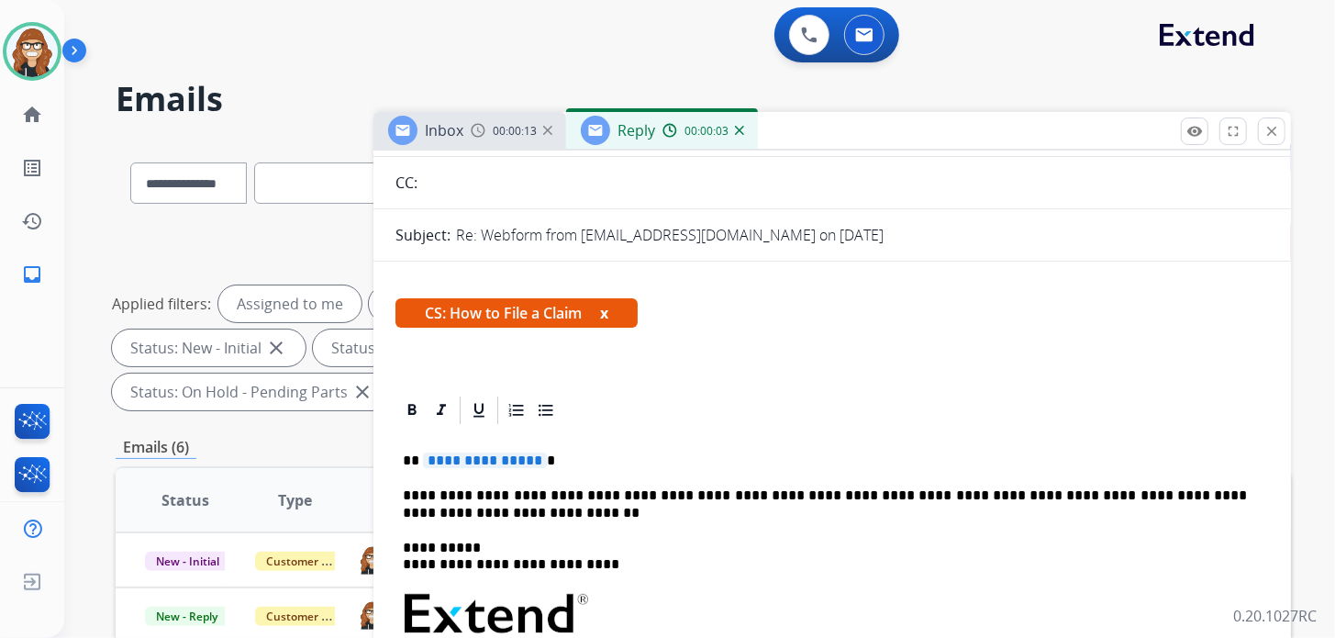
scroll to position [183, 0]
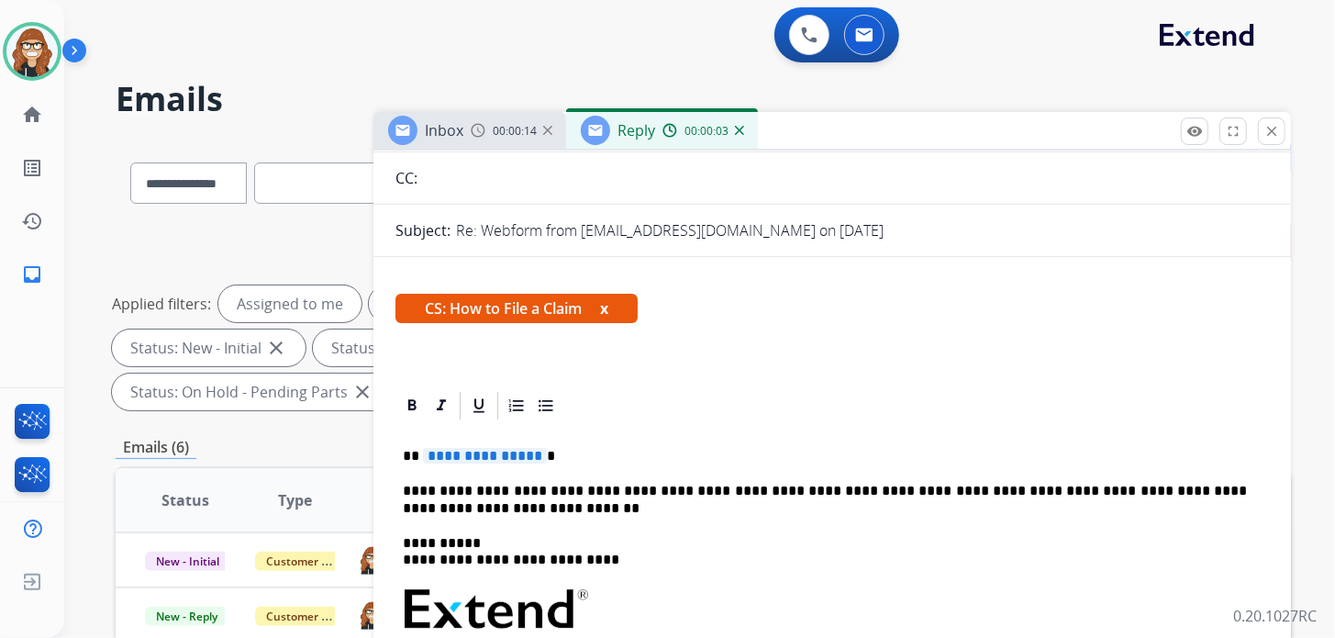
click at [539, 453] on p "**********" at bounding box center [825, 456] width 844 height 17
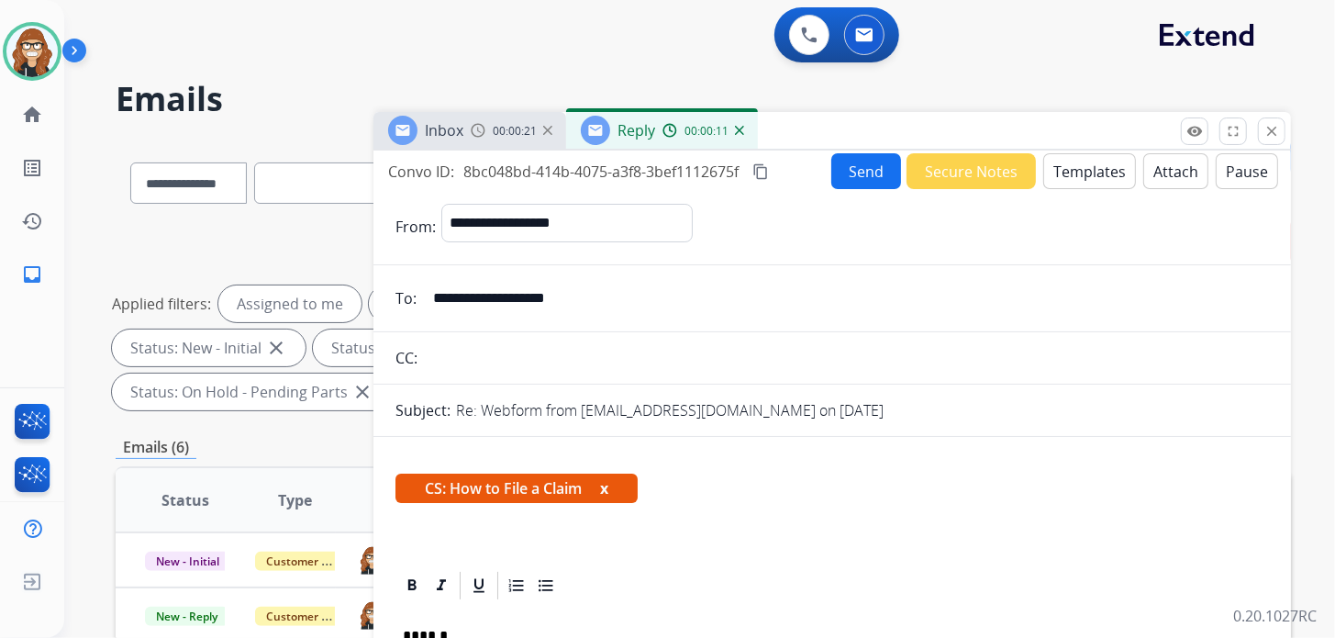
scroll to position [0, 0]
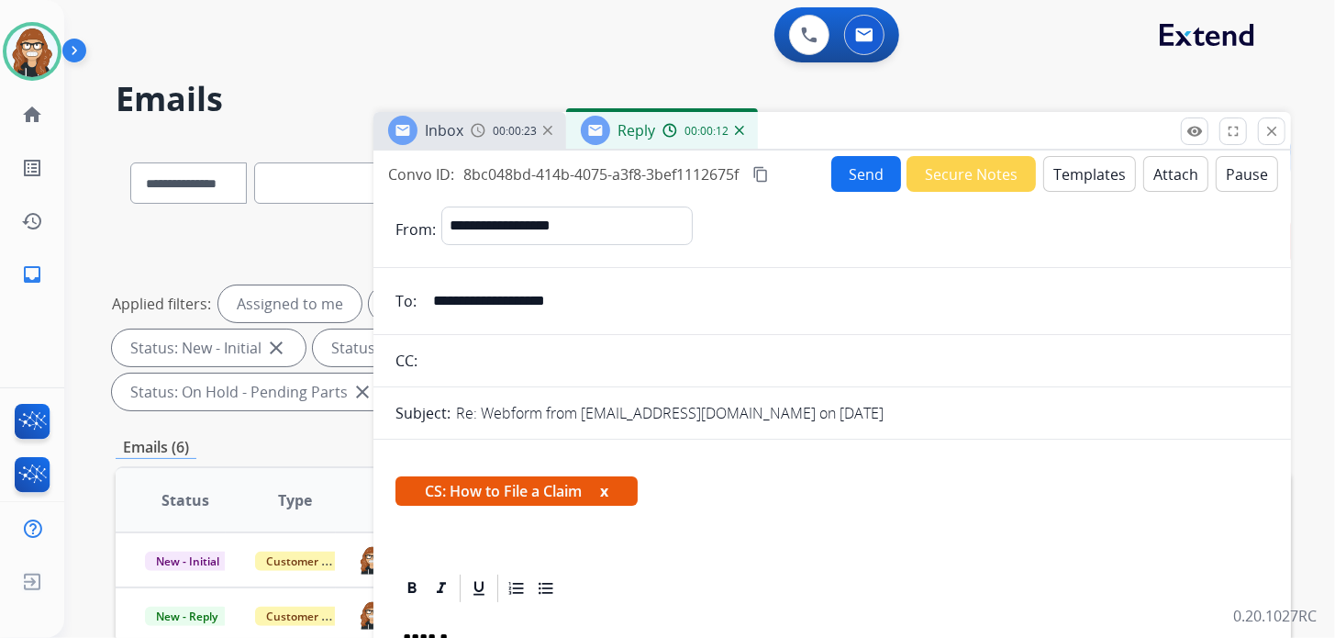
drag, startPoint x: 596, startPoint y: 307, endPoint x: 432, endPoint y: 306, distance: 164.2
click at [432, 306] on input "**********" at bounding box center [845, 301] width 847 height 37
click at [851, 189] on button "Send" at bounding box center [866, 174] width 70 height 36
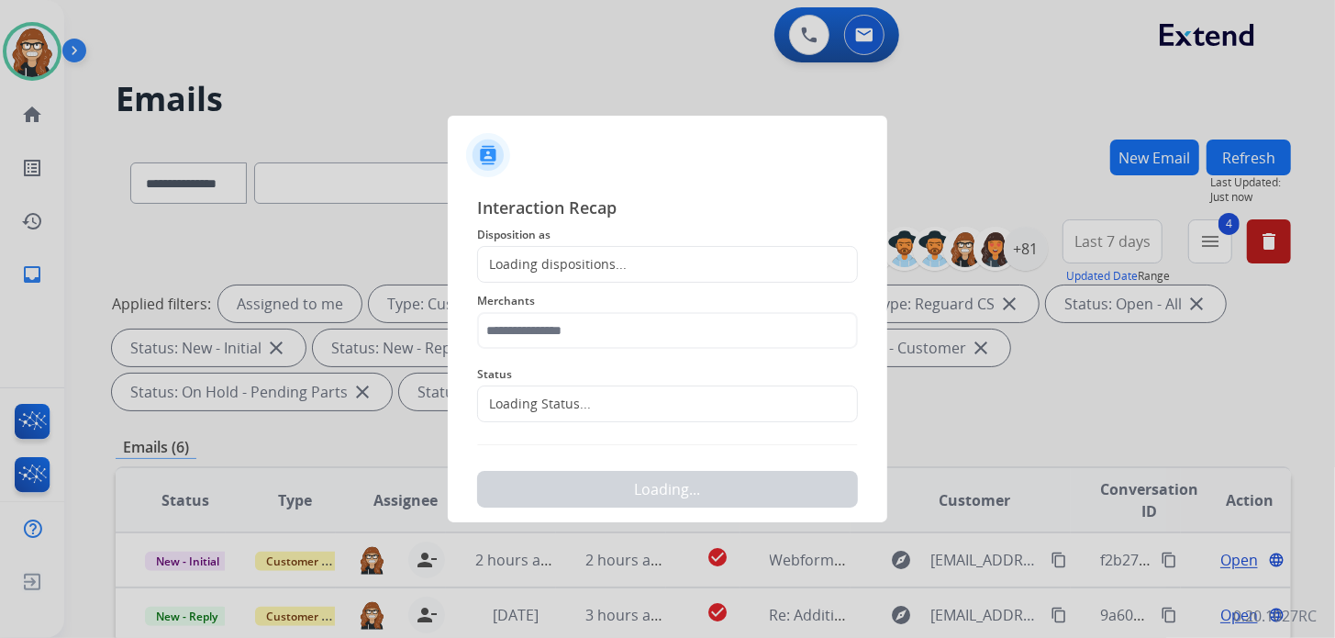
click at [625, 260] on div "Loading dispositions..." at bounding box center [667, 264] width 381 height 37
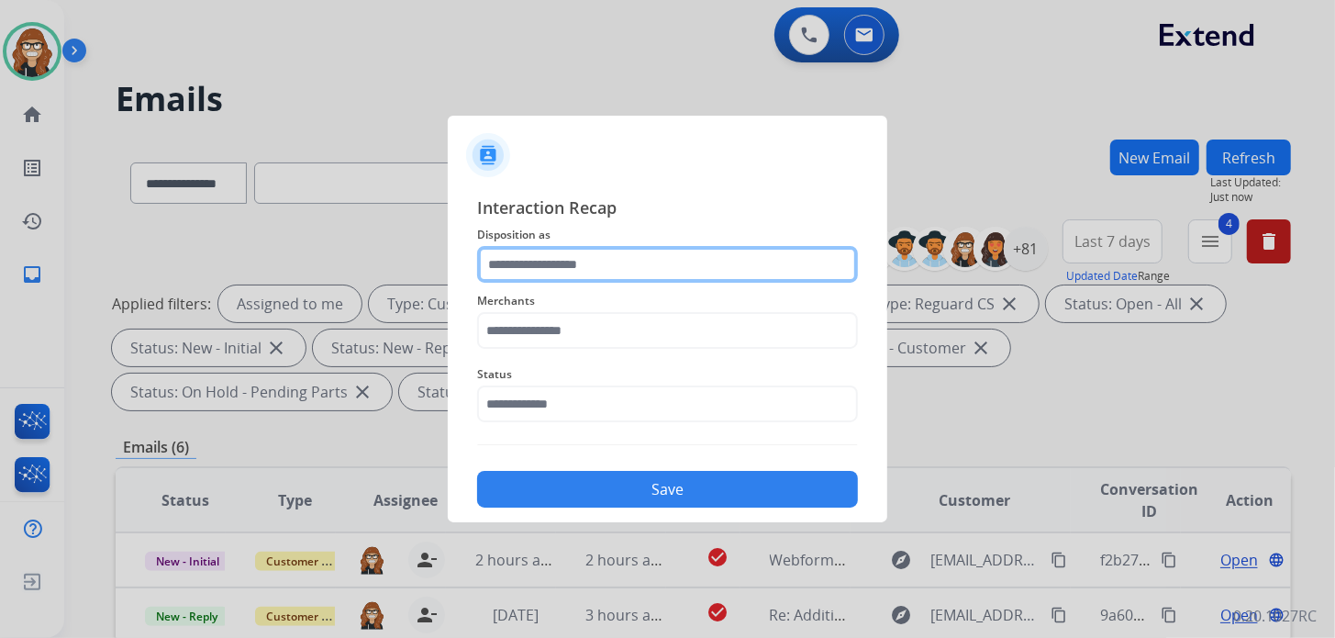
click at [596, 252] on input "text" at bounding box center [667, 264] width 381 height 37
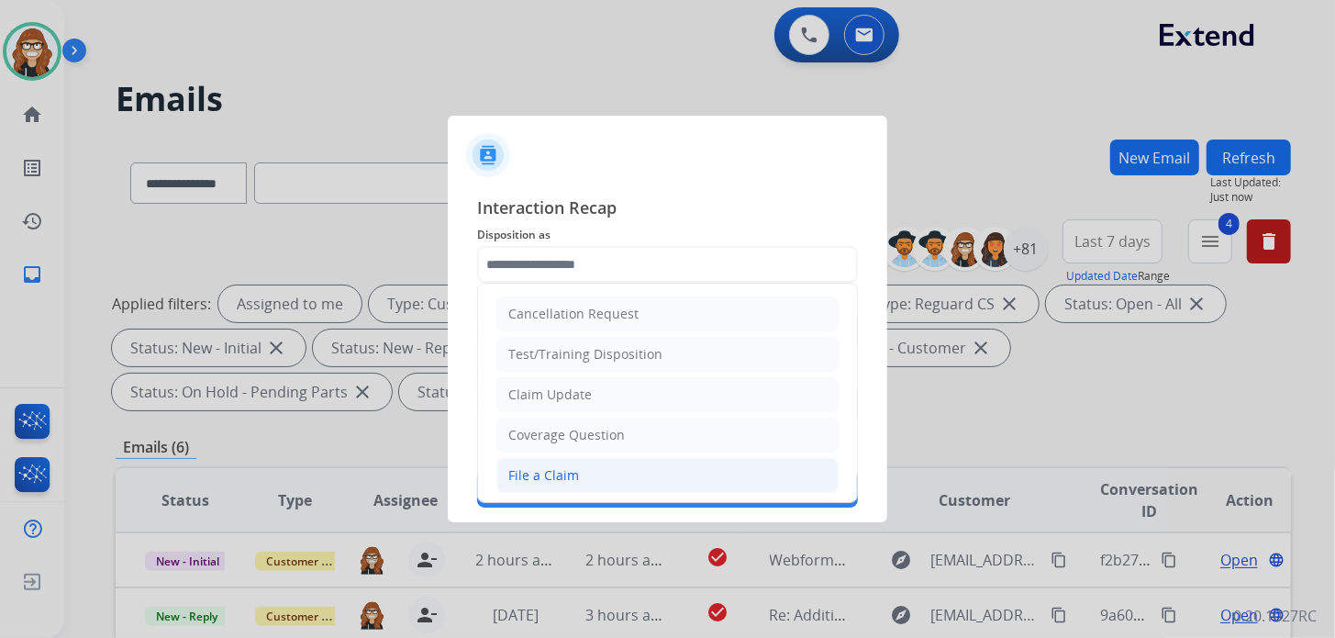
click at [596, 488] on li "File a Claim" at bounding box center [667, 475] width 342 height 35
type input "**********"
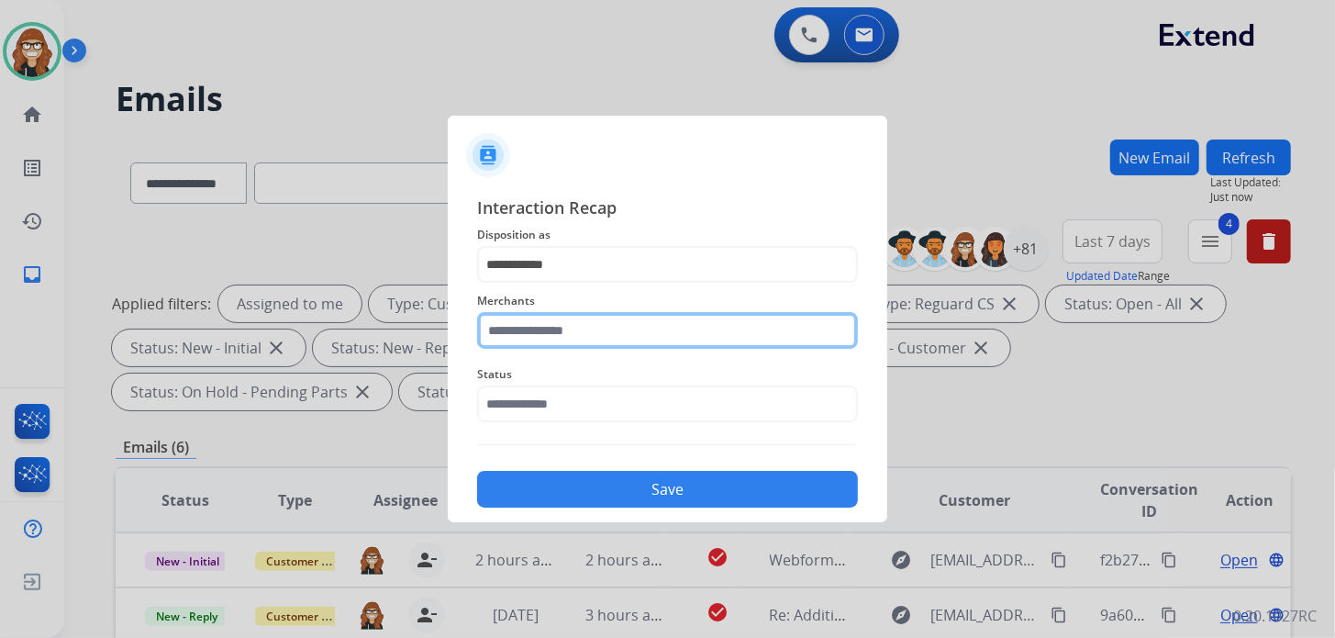
click at [543, 342] on input "text" at bounding box center [667, 330] width 381 height 37
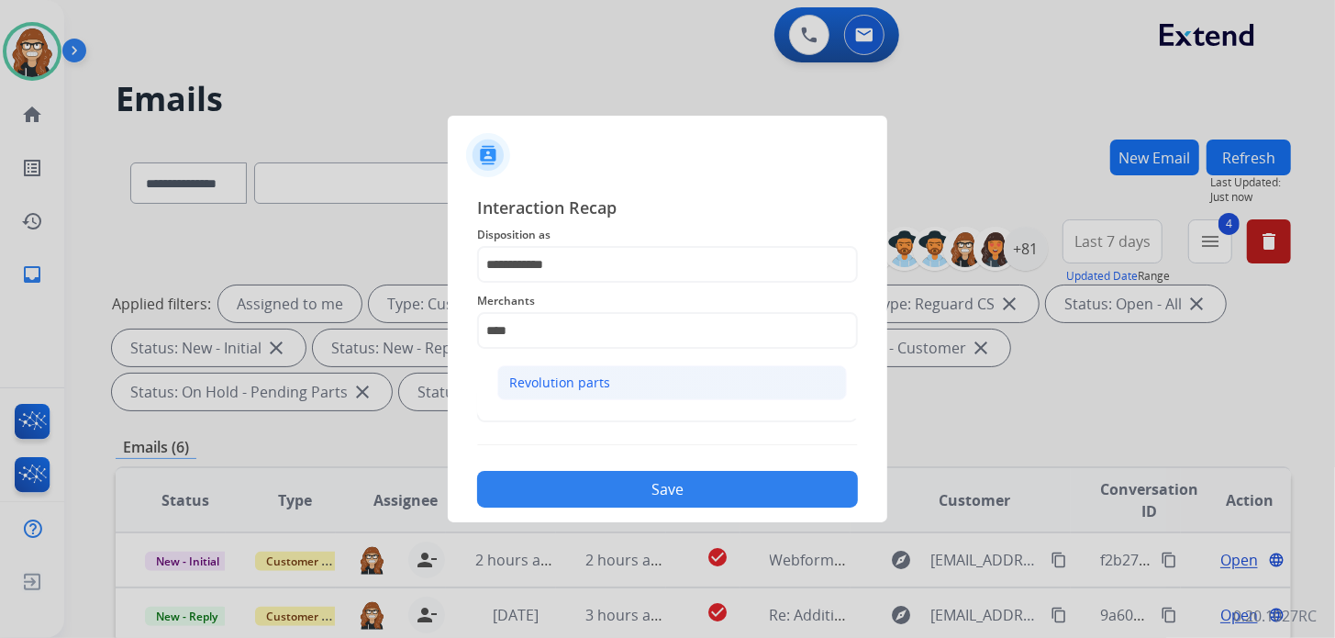
click at [579, 380] on div "Revolution parts" at bounding box center [559, 382] width 101 height 18
type input "**********"
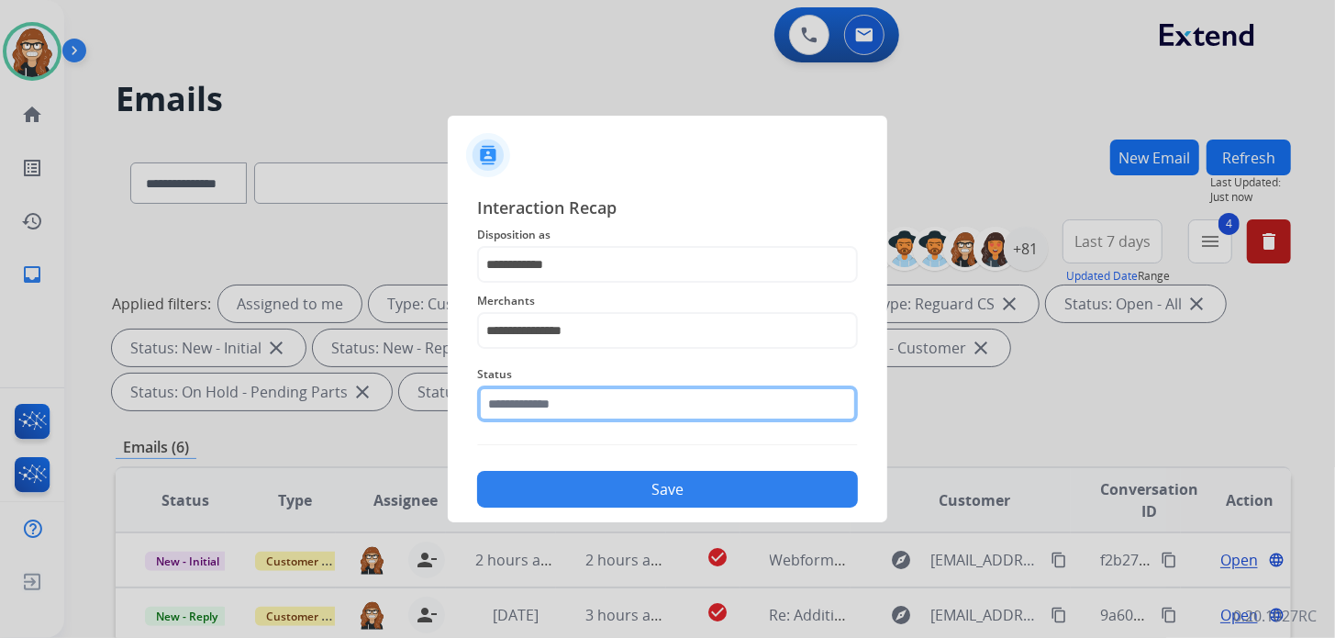
click at [566, 414] on input "text" at bounding box center [667, 403] width 381 height 37
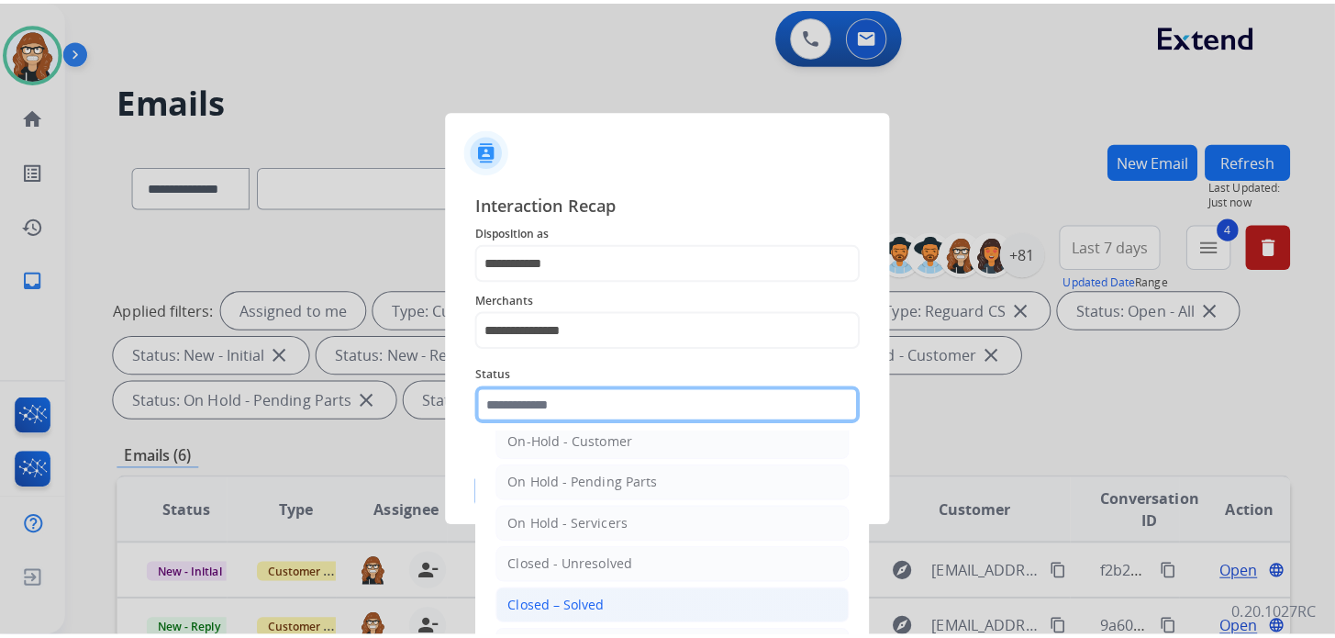
scroll to position [106, 0]
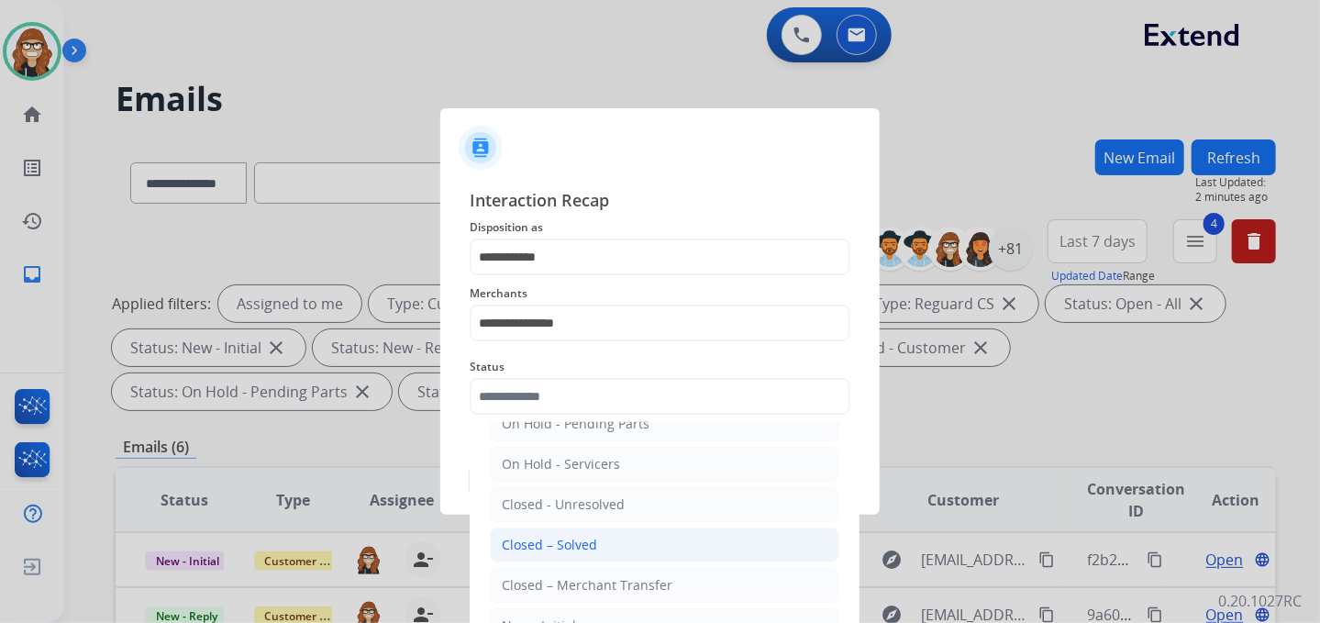
click at [581, 550] on div "Closed – Solved" at bounding box center [549, 545] width 95 height 18
type input "**********"
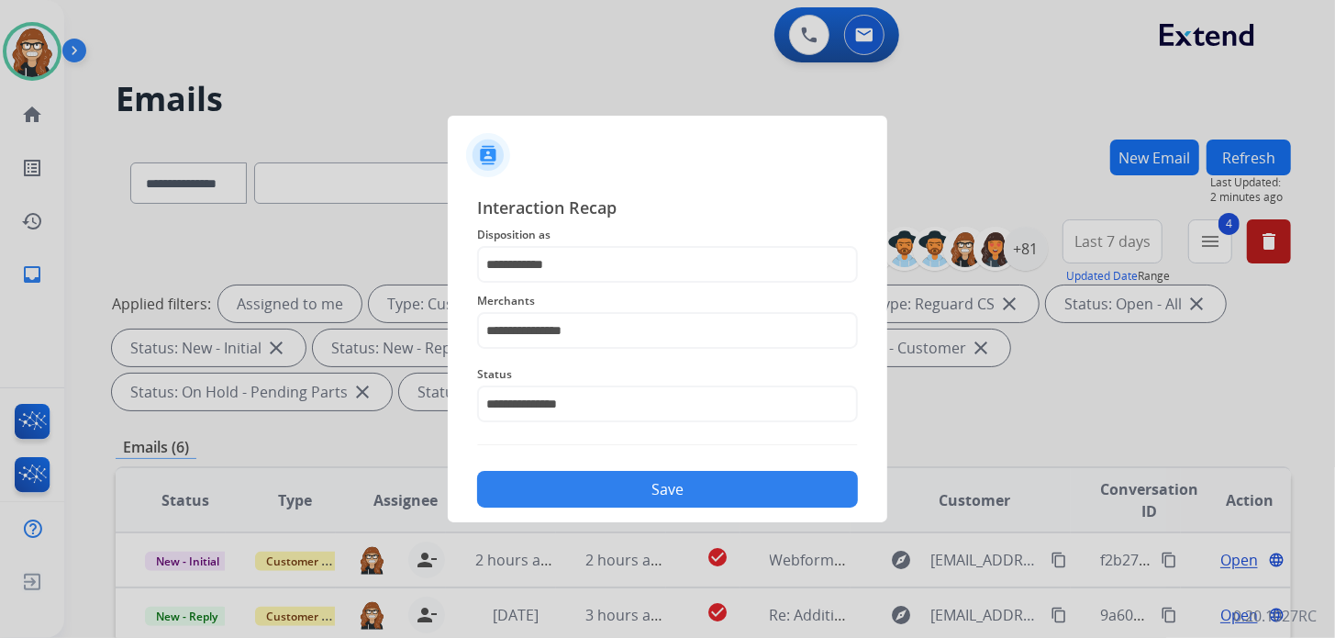
click at [609, 493] on button "Save" at bounding box center [667, 489] width 381 height 37
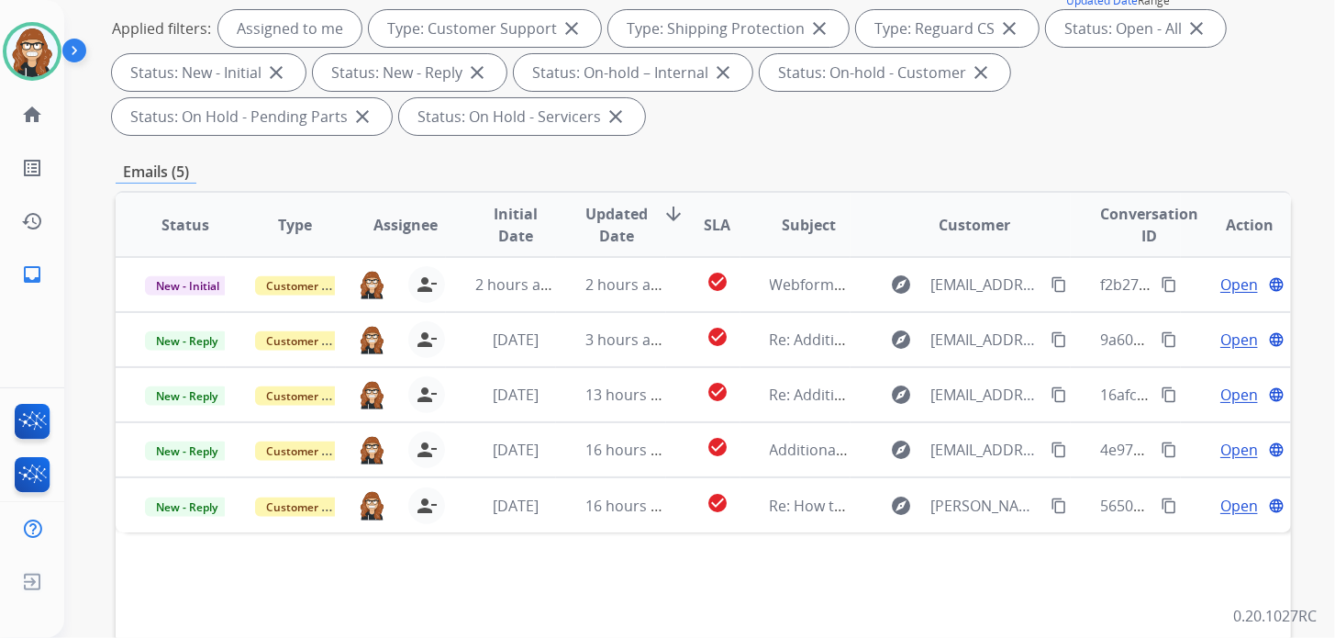
scroll to position [366, 0]
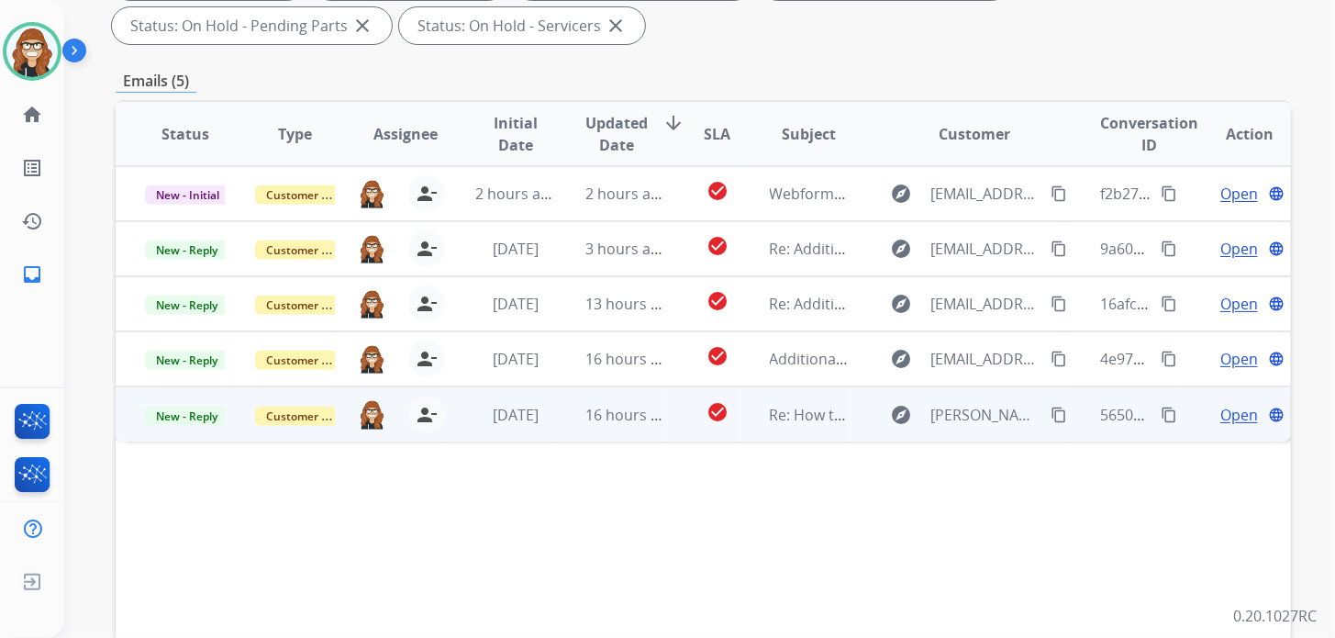
click at [1220, 419] on span "Open" at bounding box center [1239, 415] width 38 height 22
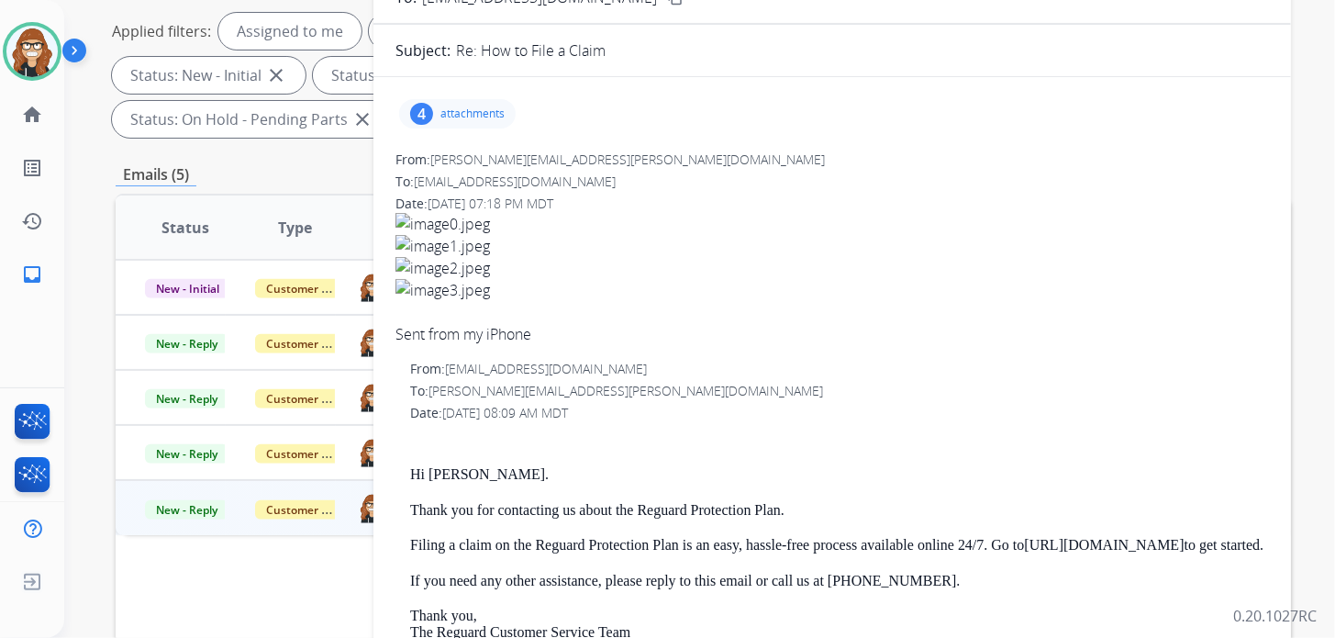
scroll to position [91, 0]
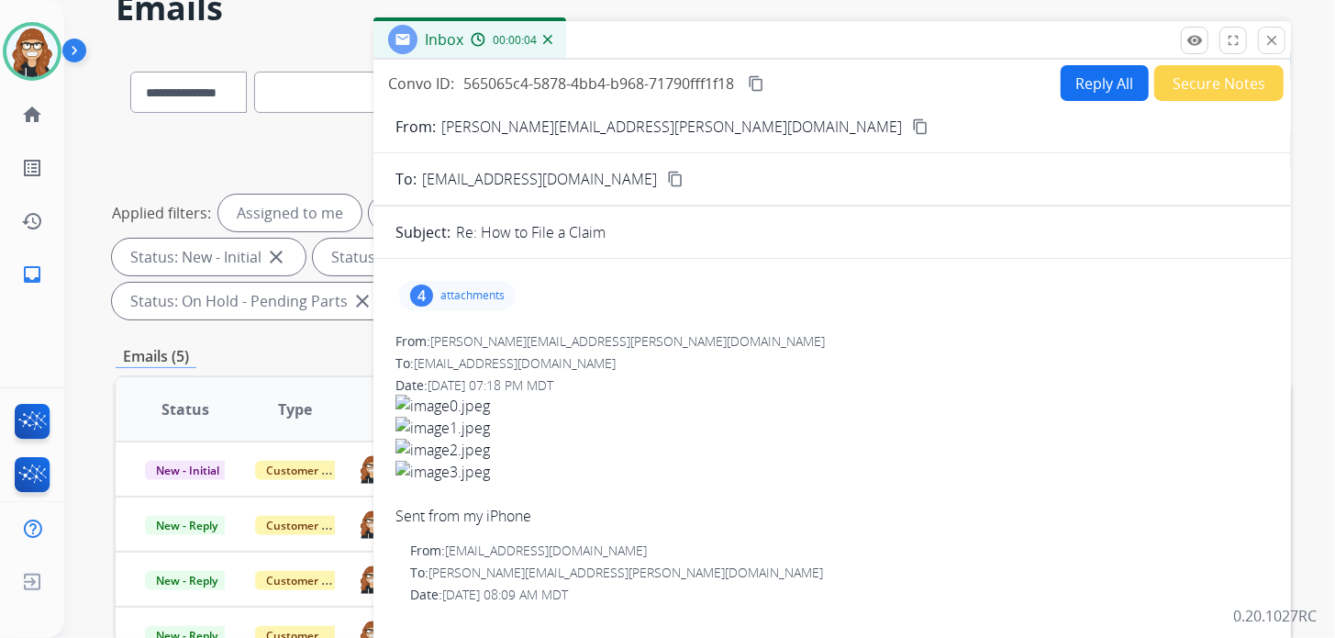
click at [473, 298] on p "attachments" at bounding box center [472, 295] width 64 height 15
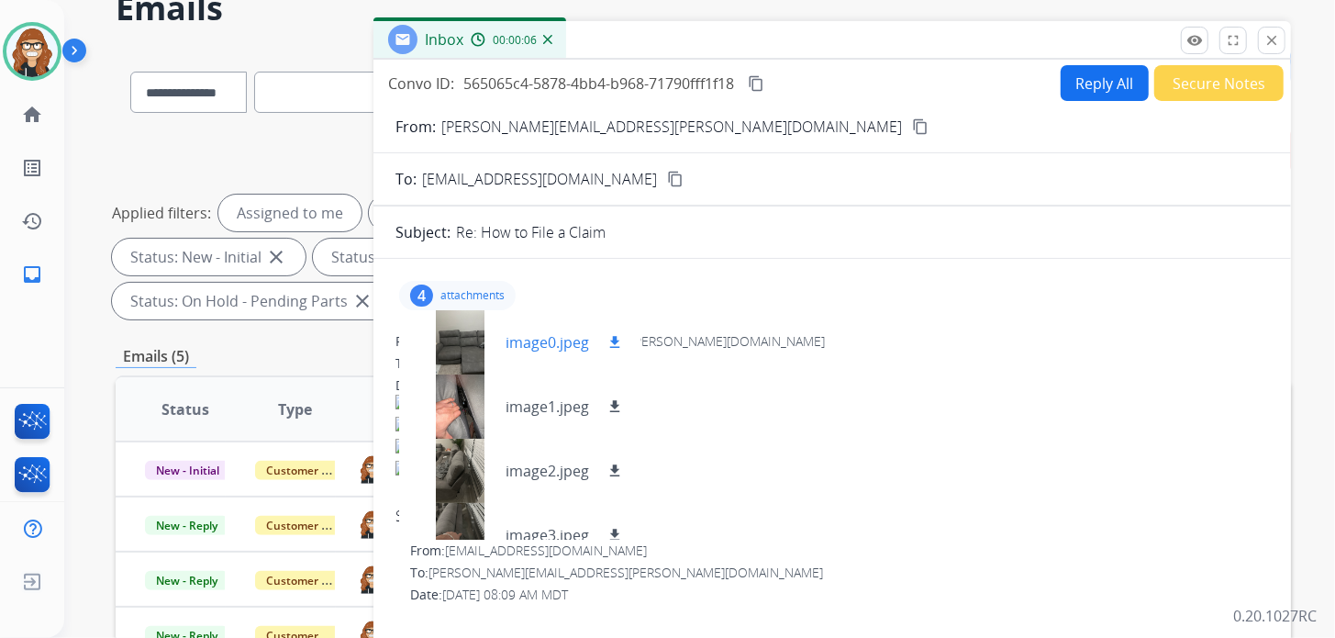
scroll to position [27, 0]
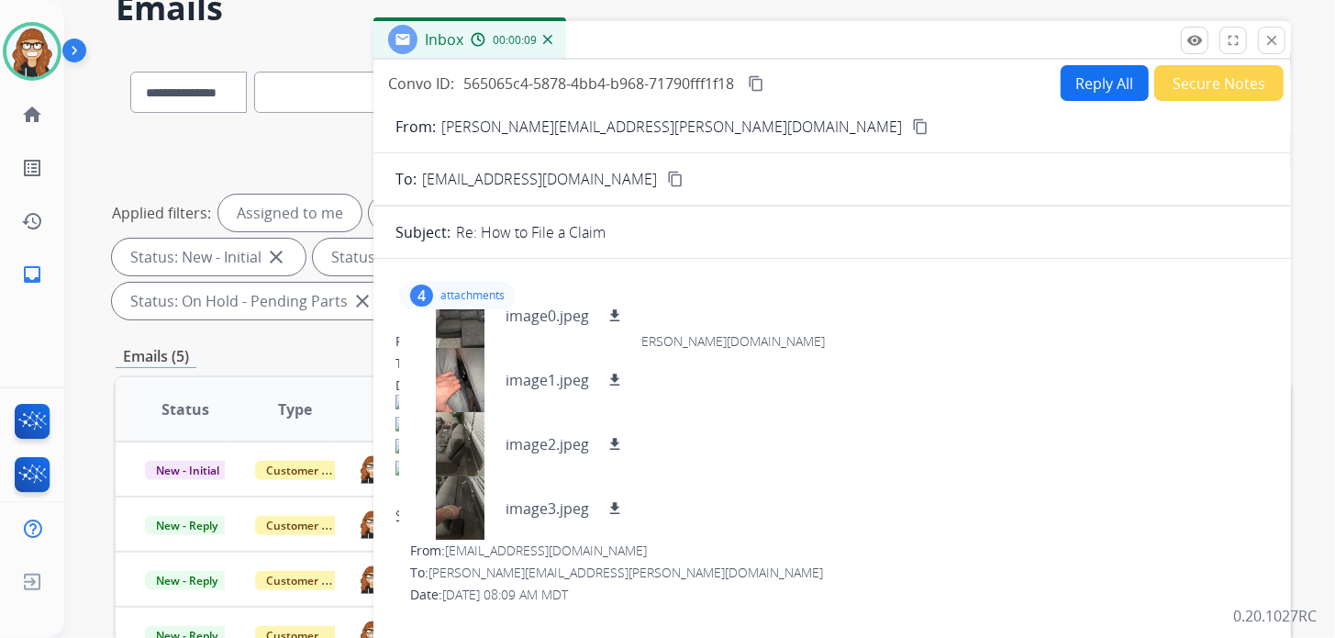
click at [1082, 90] on button "Reply All" at bounding box center [1105, 83] width 88 height 36
select select "**********"
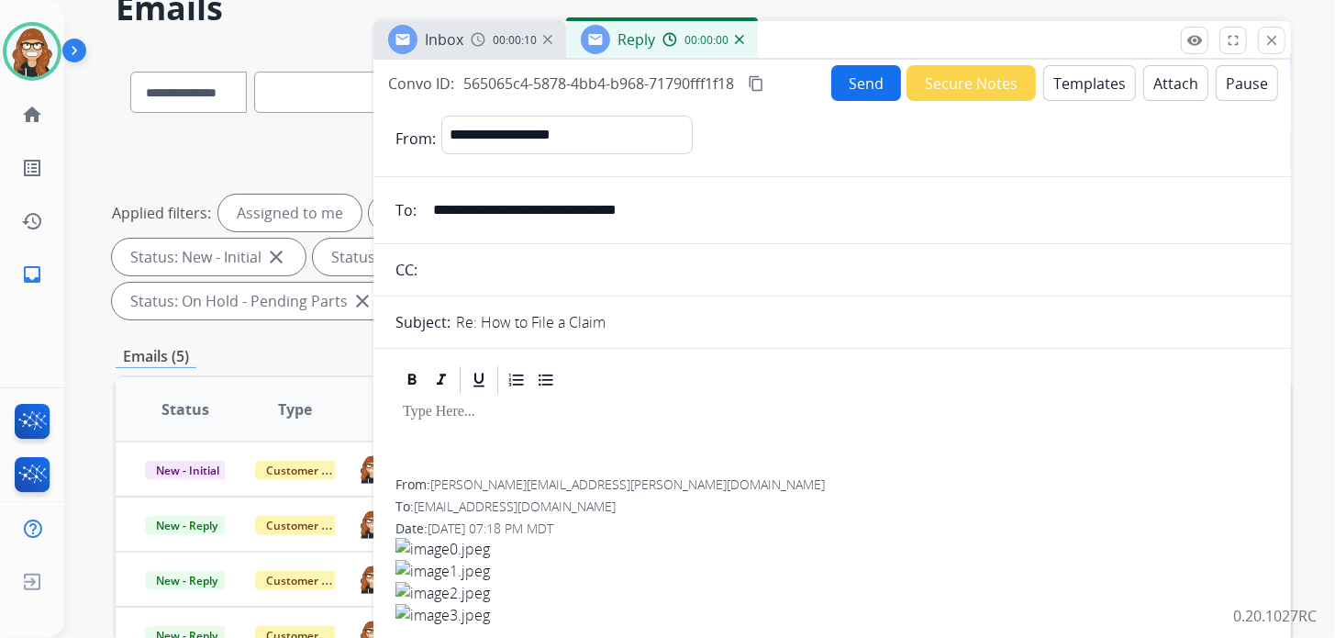
click at [1086, 82] on button "Templates" at bounding box center [1089, 83] width 93 height 36
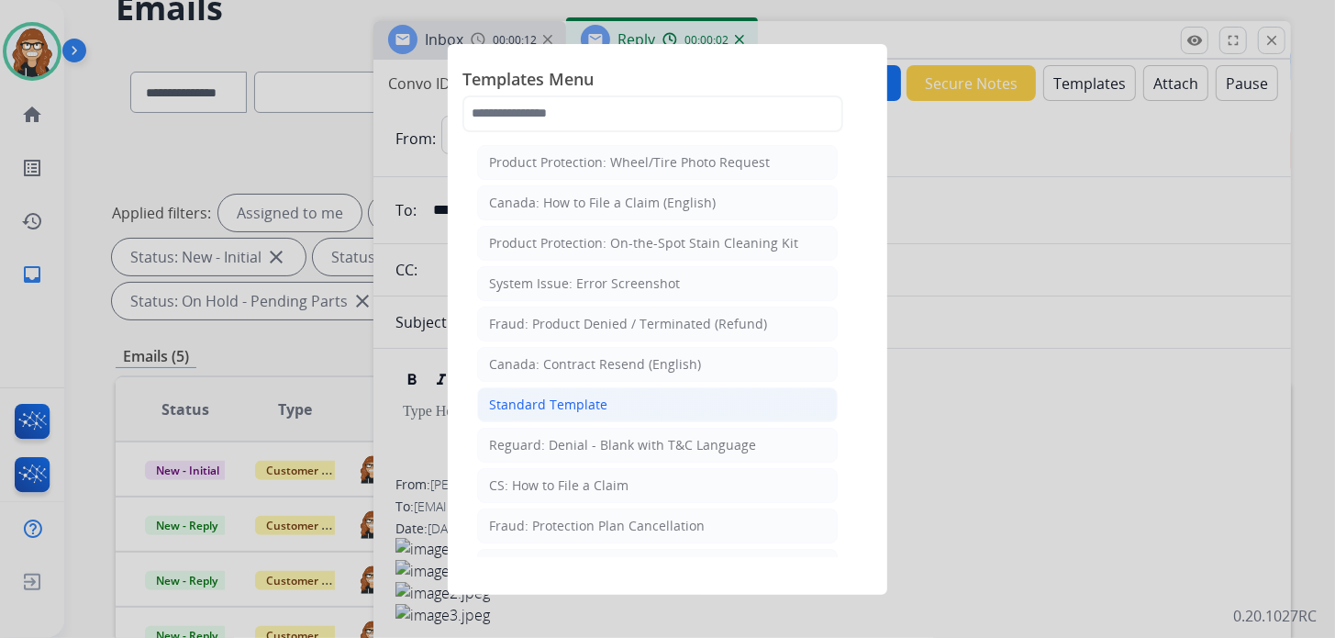
click at [575, 399] on div "Standard Template" at bounding box center [548, 404] width 118 height 18
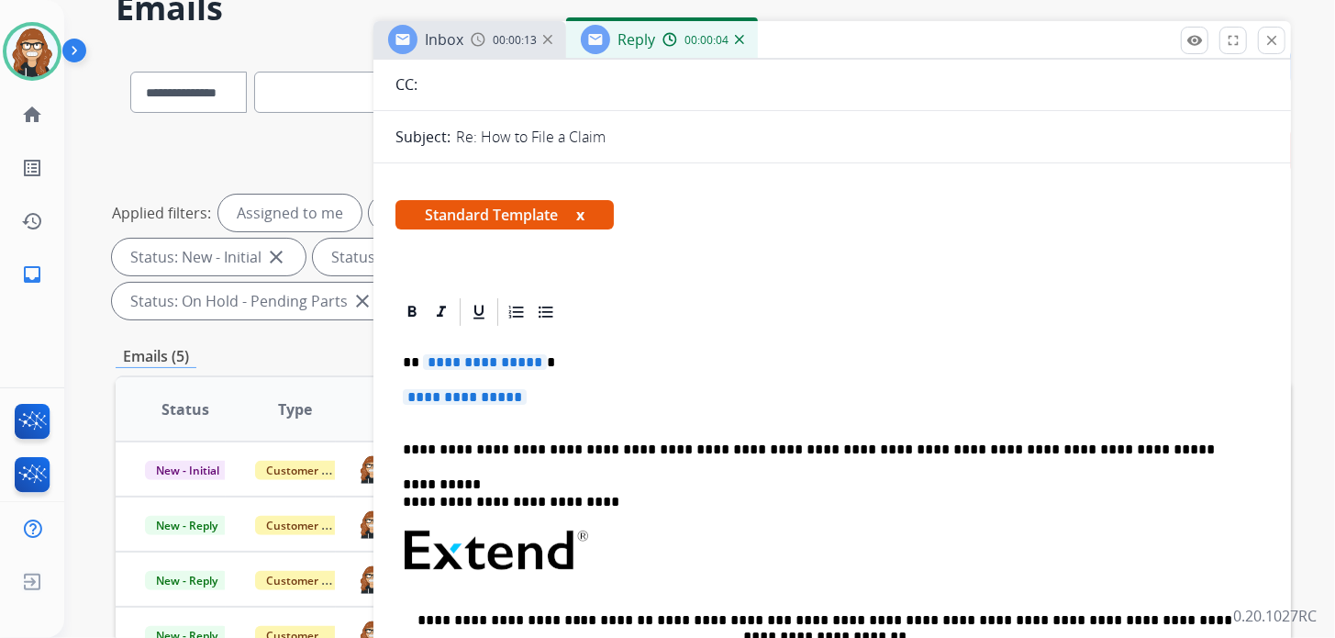
scroll to position [183, 0]
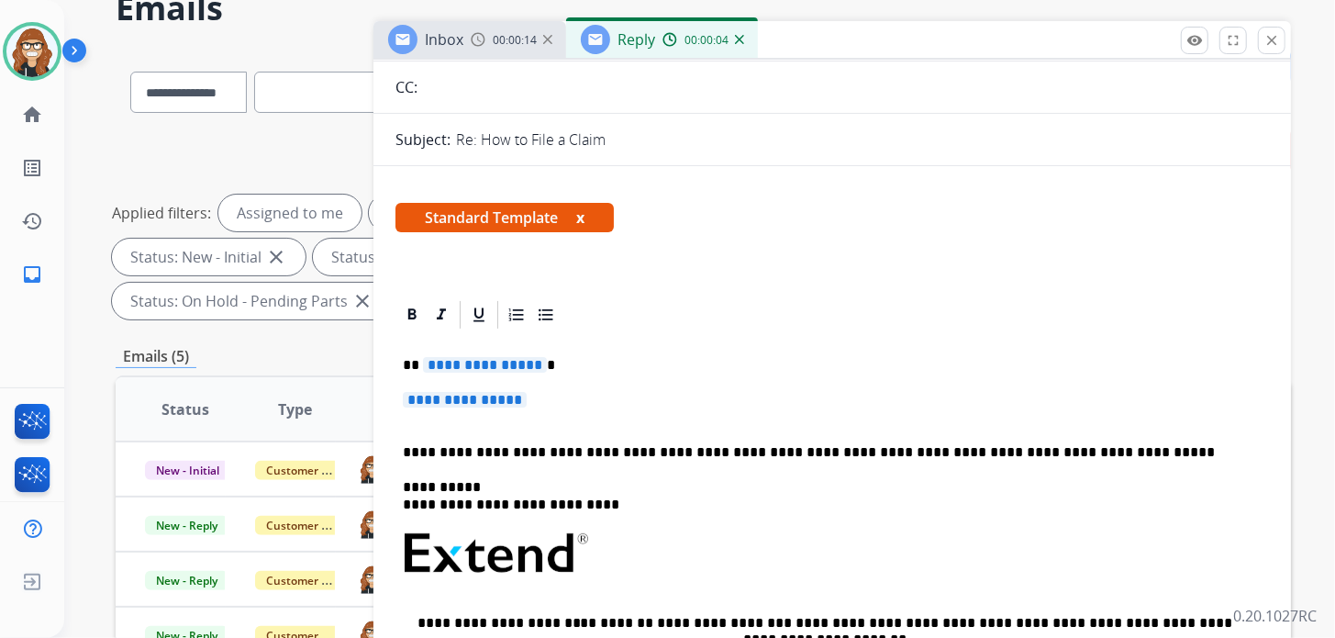
click at [550, 140] on p "Re: How to File a Claim" at bounding box center [531, 139] width 150 height 22
click at [616, 132] on div "Re: How to File a Claim" at bounding box center [862, 139] width 813 height 22
click at [570, 396] on p "**********" at bounding box center [832, 409] width 859 height 34
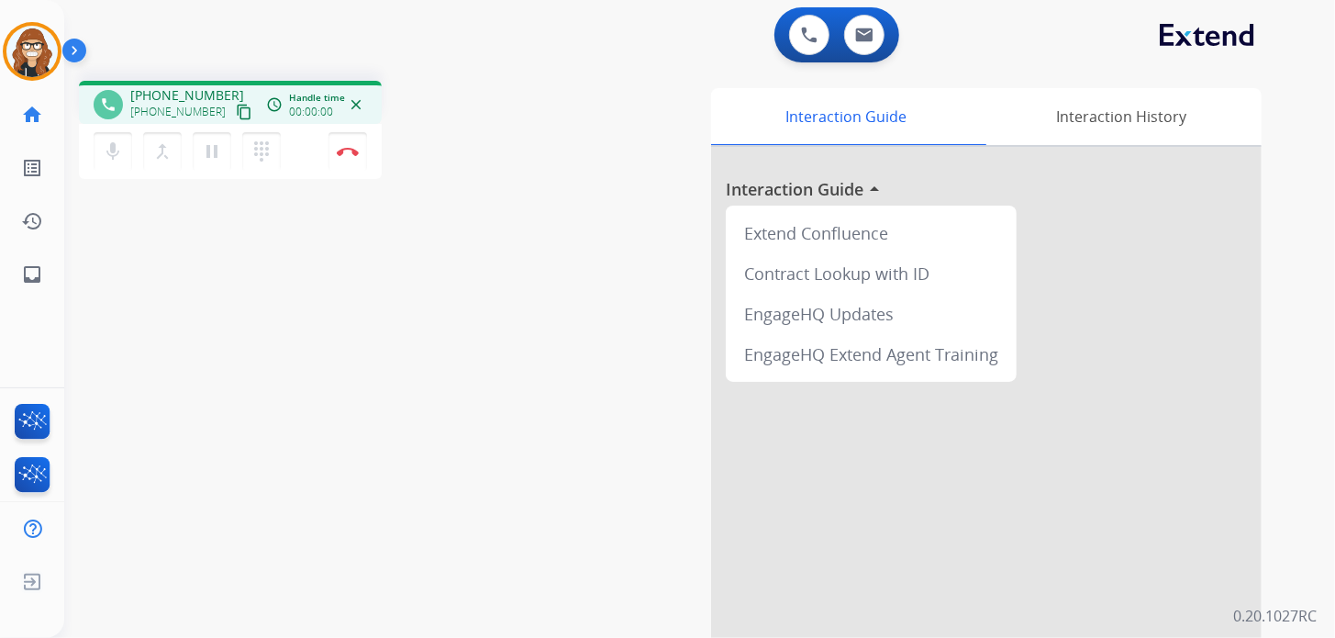
click at [236, 115] on mat-icon "content_copy" at bounding box center [244, 112] width 17 height 17
click at [36, 284] on mat-icon "inbox" at bounding box center [32, 274] width 22 height 22
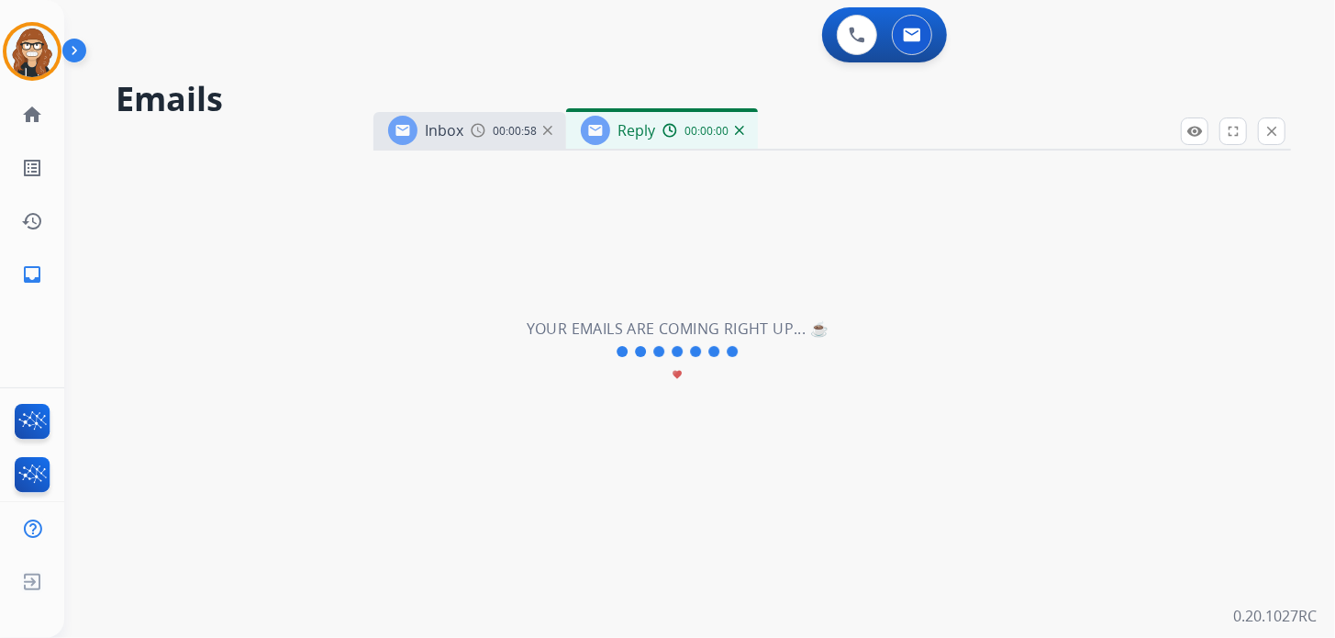
select select "**********"
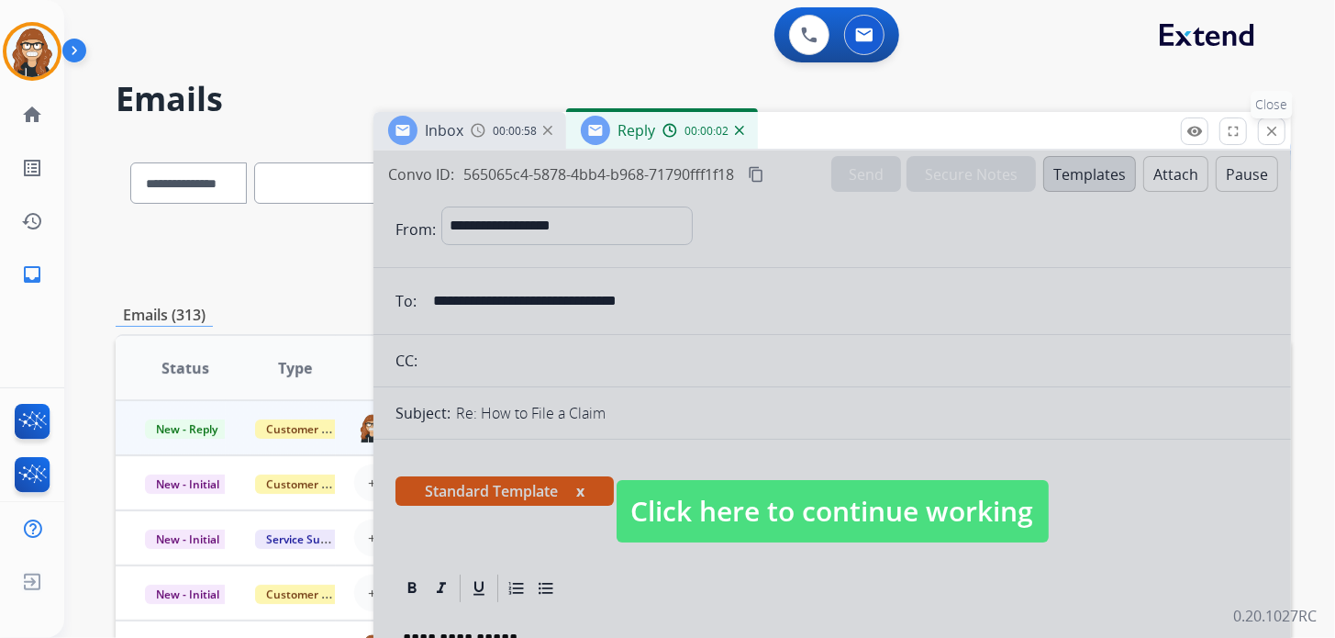
click at [1275, 137] on mat-icon "close" at bounding box center [1271, 131] width 17 height 17
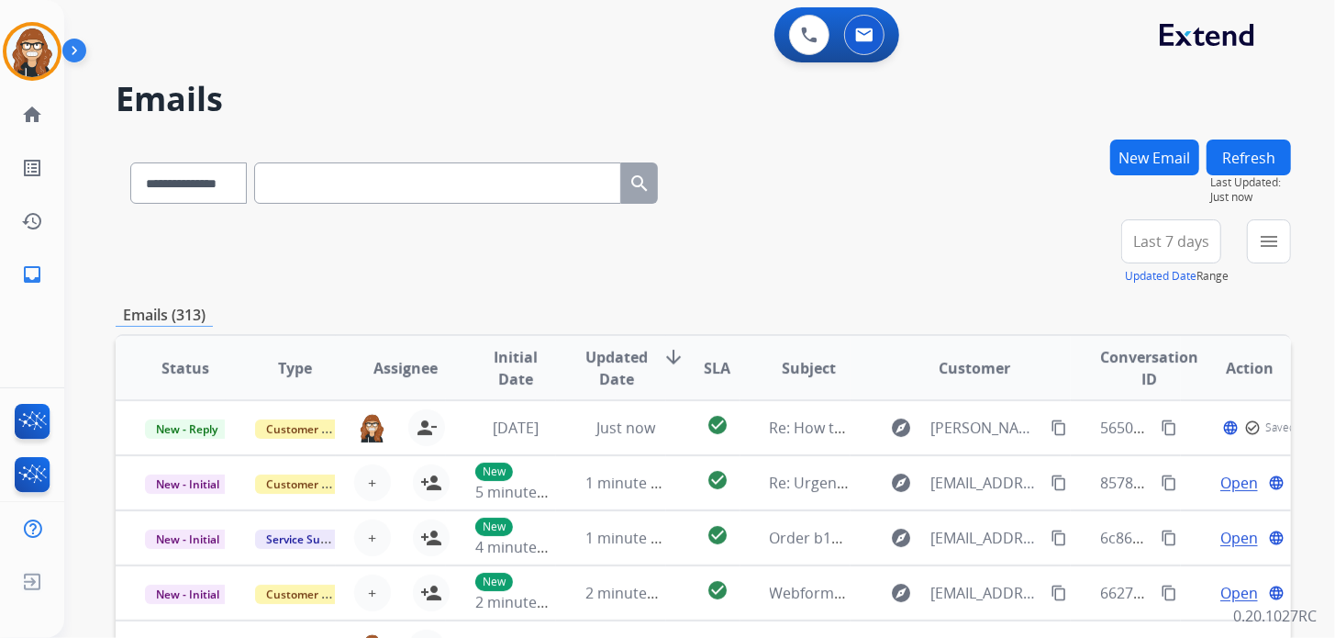
click at [1162, 150] on button "New Email" at bounding box center [1154, 157] width 89 height 36
select select "**********"
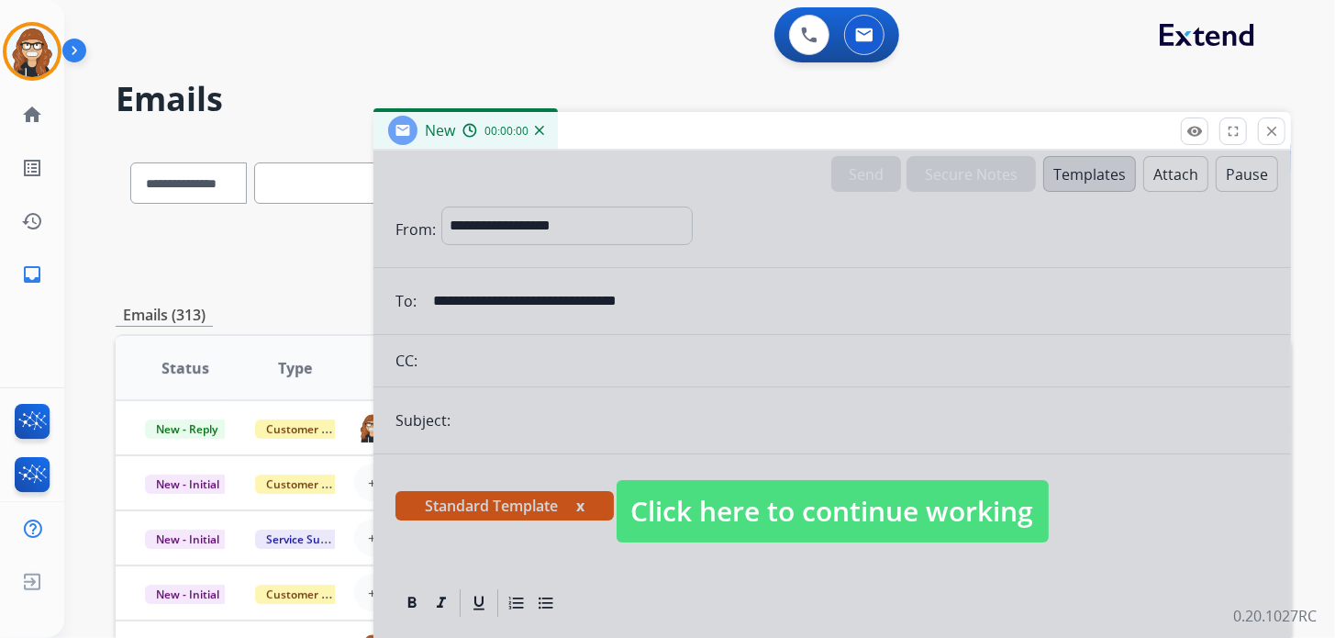
click at [724, 527] on span "Click here to continue working" at bounding box center [833, 511] width 432 height 62
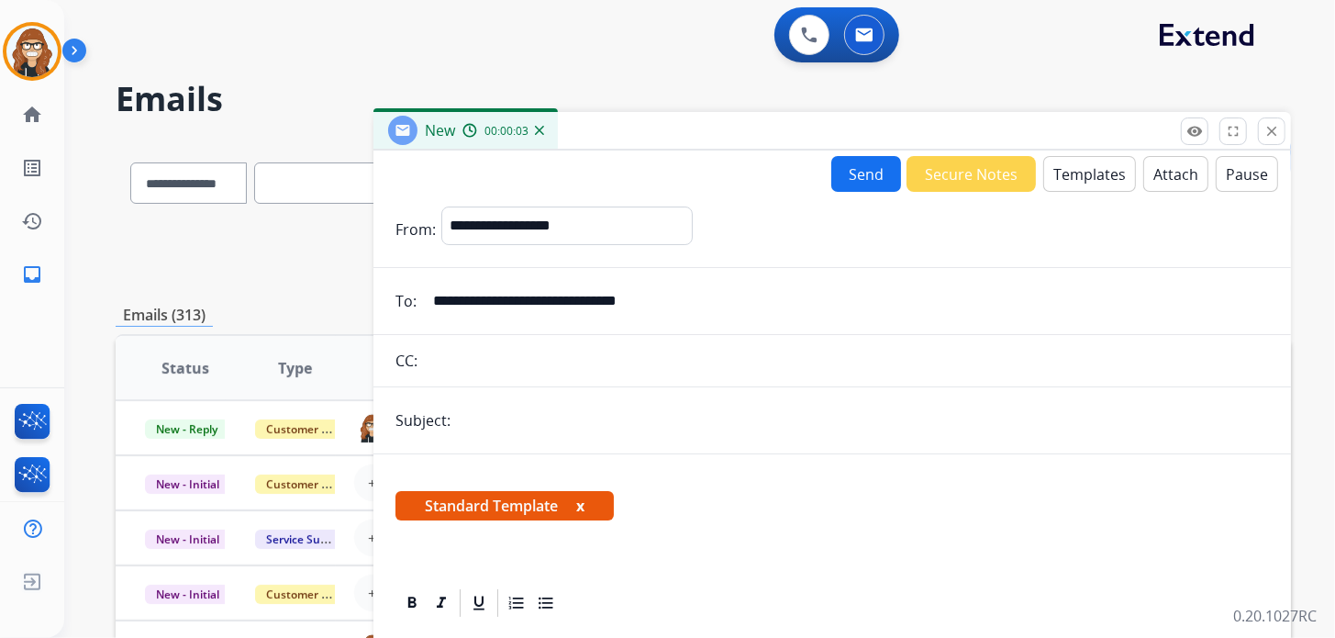
click at [1275, 129] on mat-icon "close" at bounding box center [1271, 131] width 17 height 17
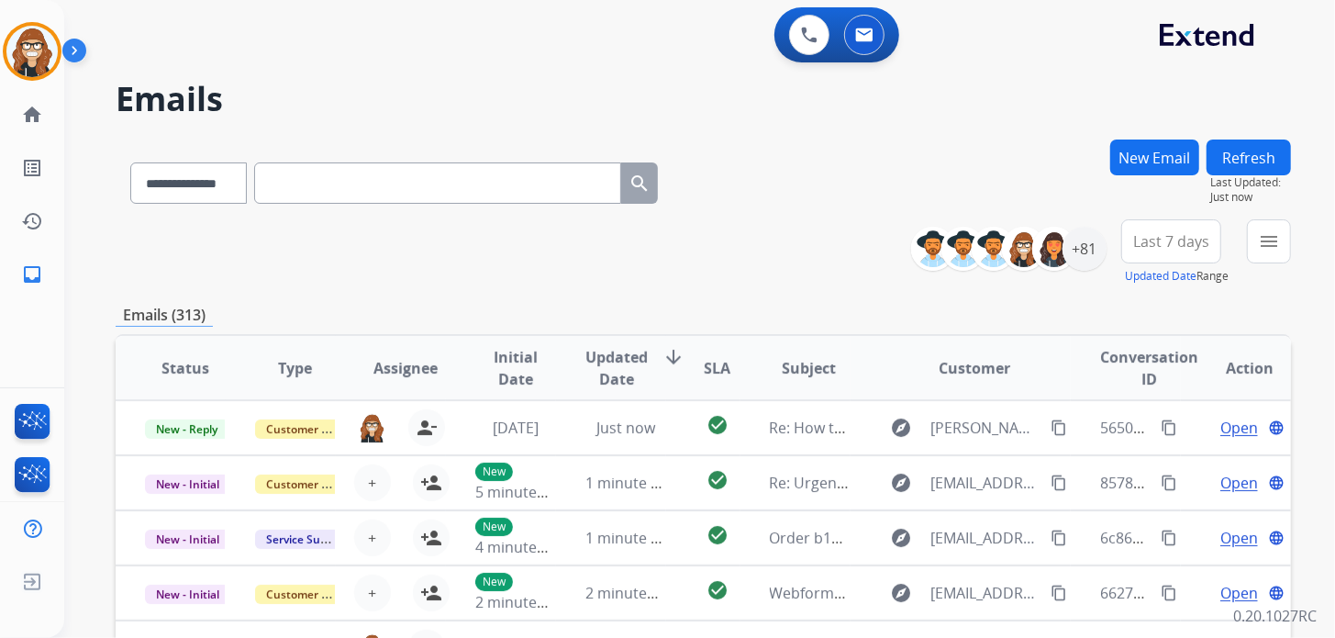
click at [1150, 160] on button "New Email" at bounding box center [1154, 157] width 89 height 36
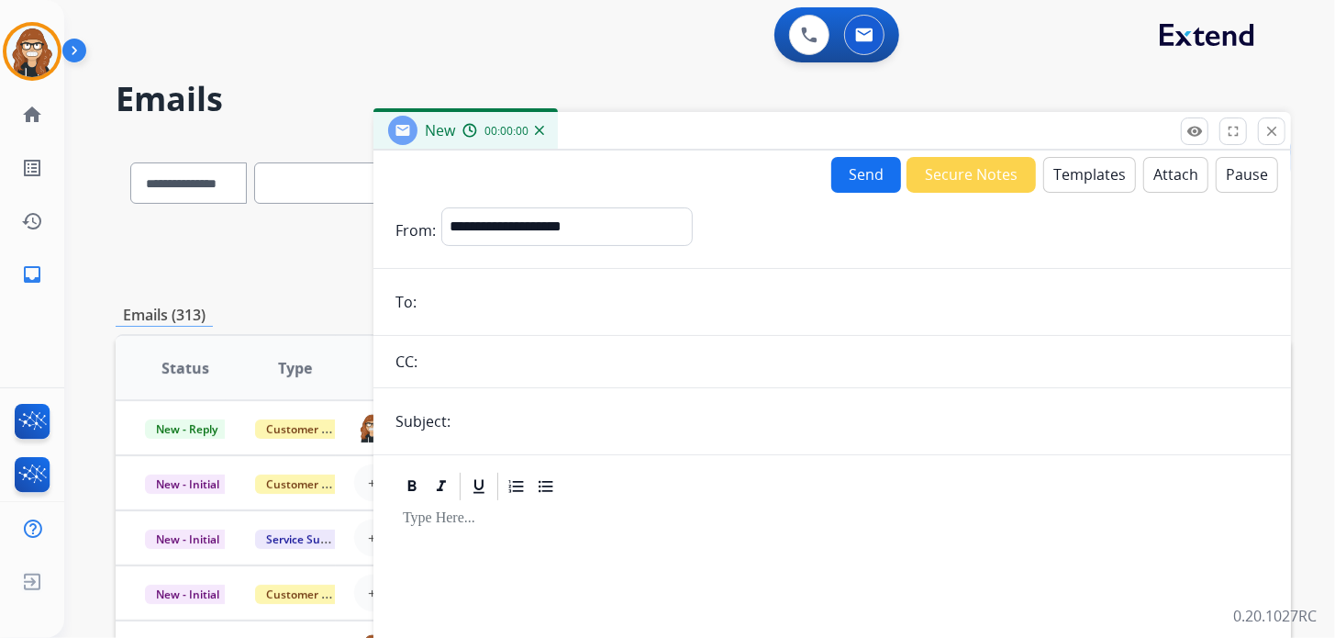
click at [593, 304] on input "email" at bounding box center [845, 302] width 847 height 37
paste input "**********"
type input "**********"
click at [547, 230] on select "**********" at bounding box center [566, 225] width 250 height 37
select select "**********"
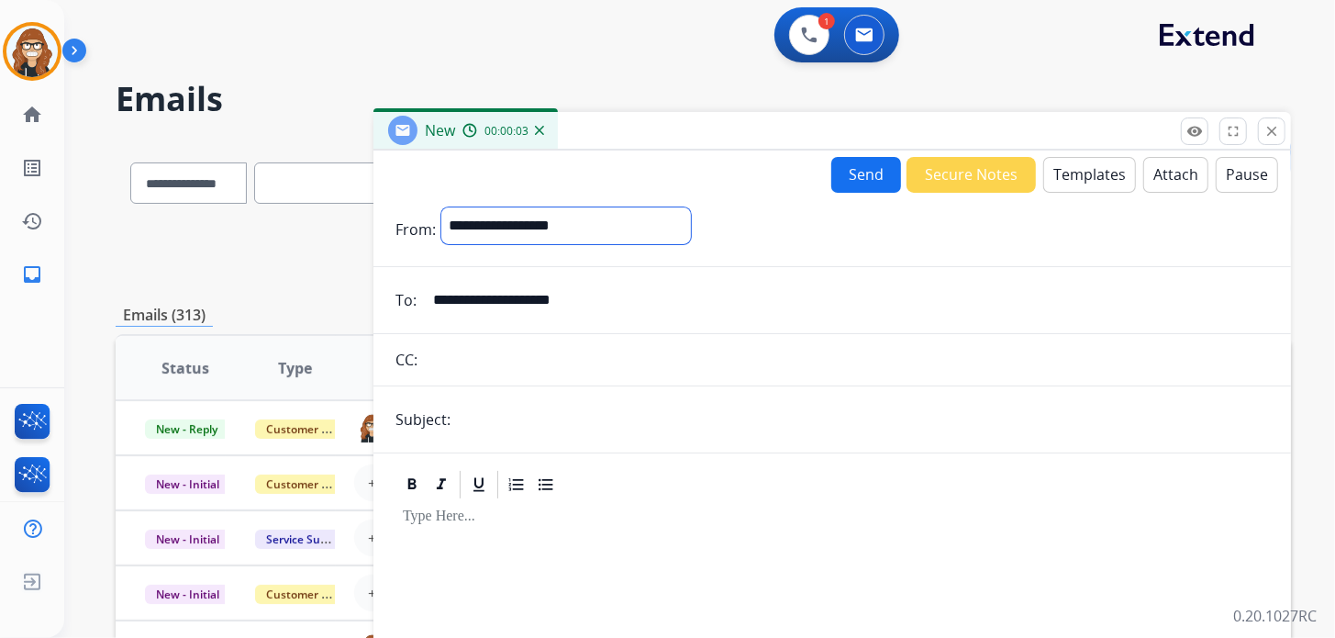
click at [441, 207] on select "**********" at bounding box center [566, 225] width 250 height 37
click at [1067, 161] on button "Templates" at bounding box center [1089, 175] width 93 height 36
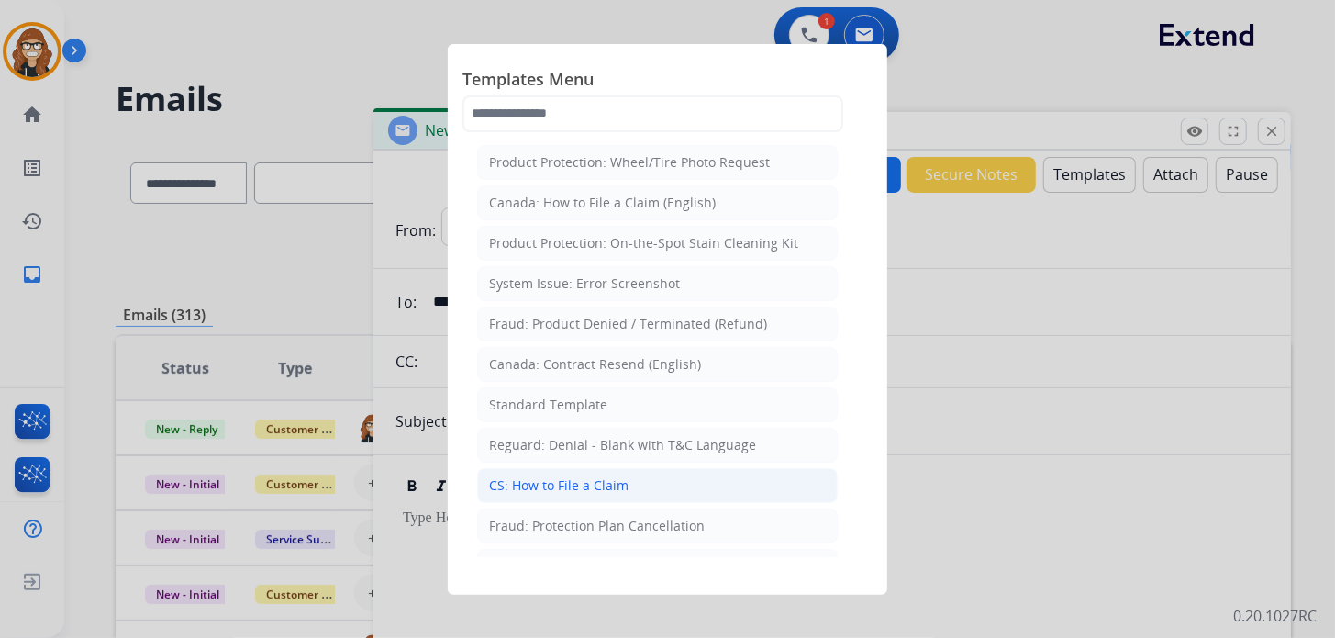
click at [590, 478] on div "CS: How to File a Claim" at bounding box center [558, 485] width 139 height 18
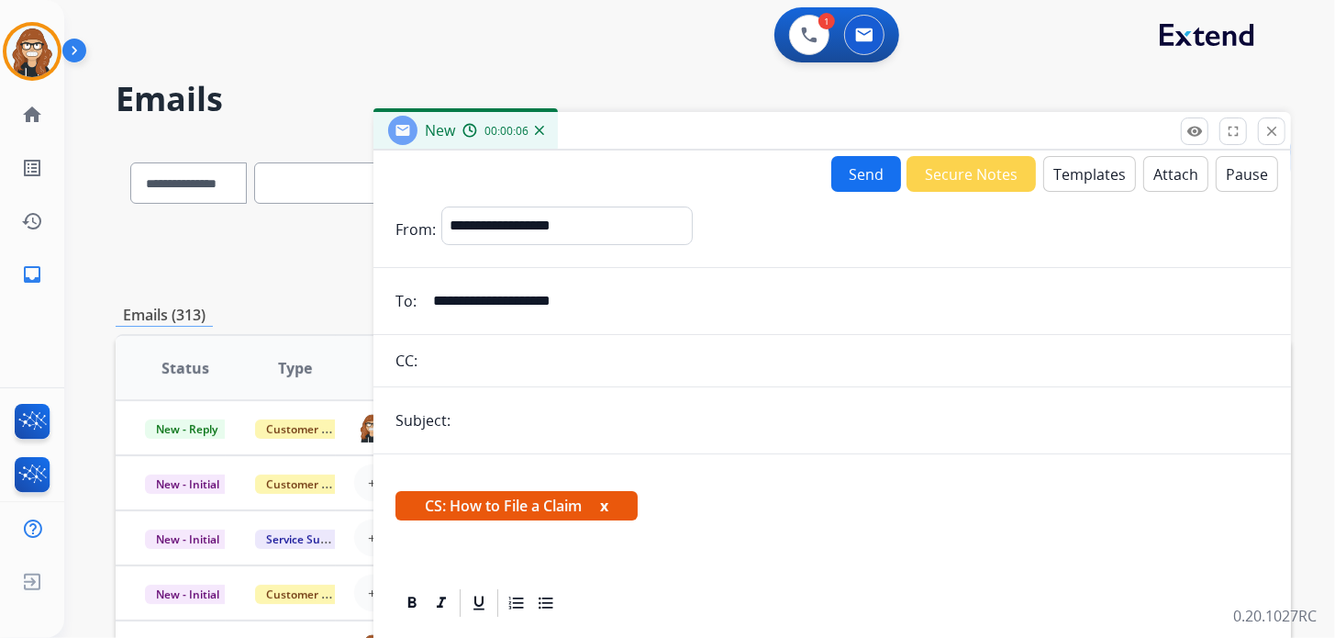
click at [561, 425] on input "text" at bounding box center [862, 420] width 813 height 37
type input "**********"
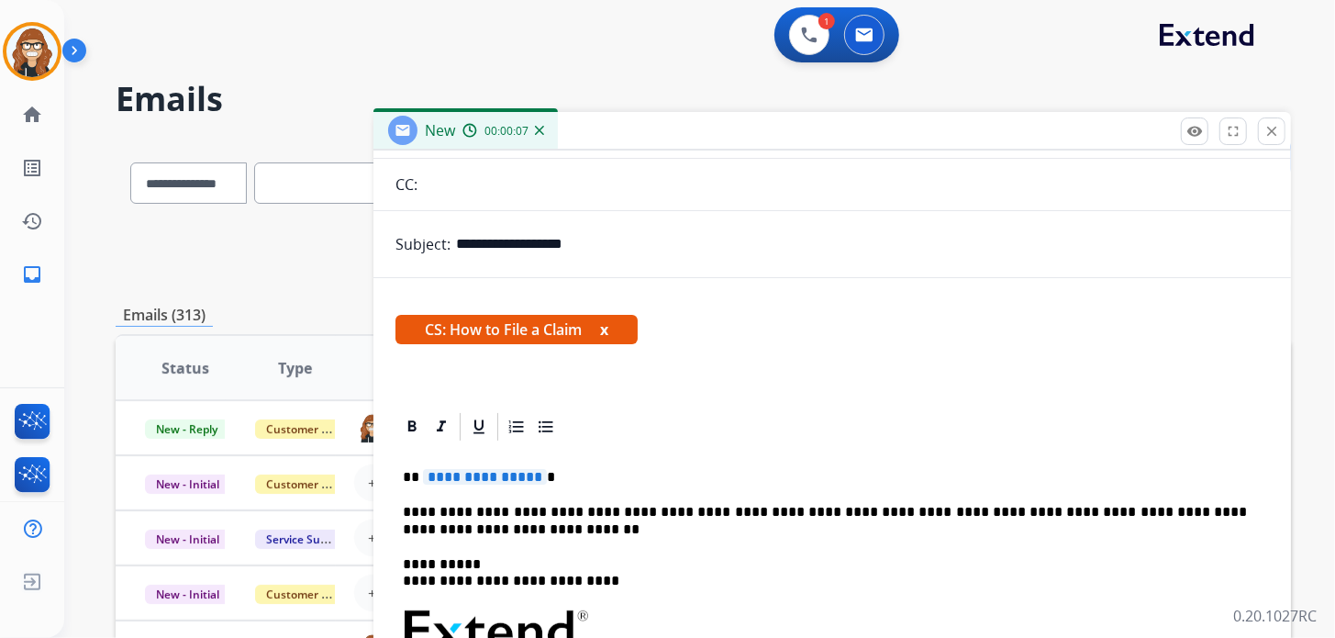
scroll to position [275, 0]
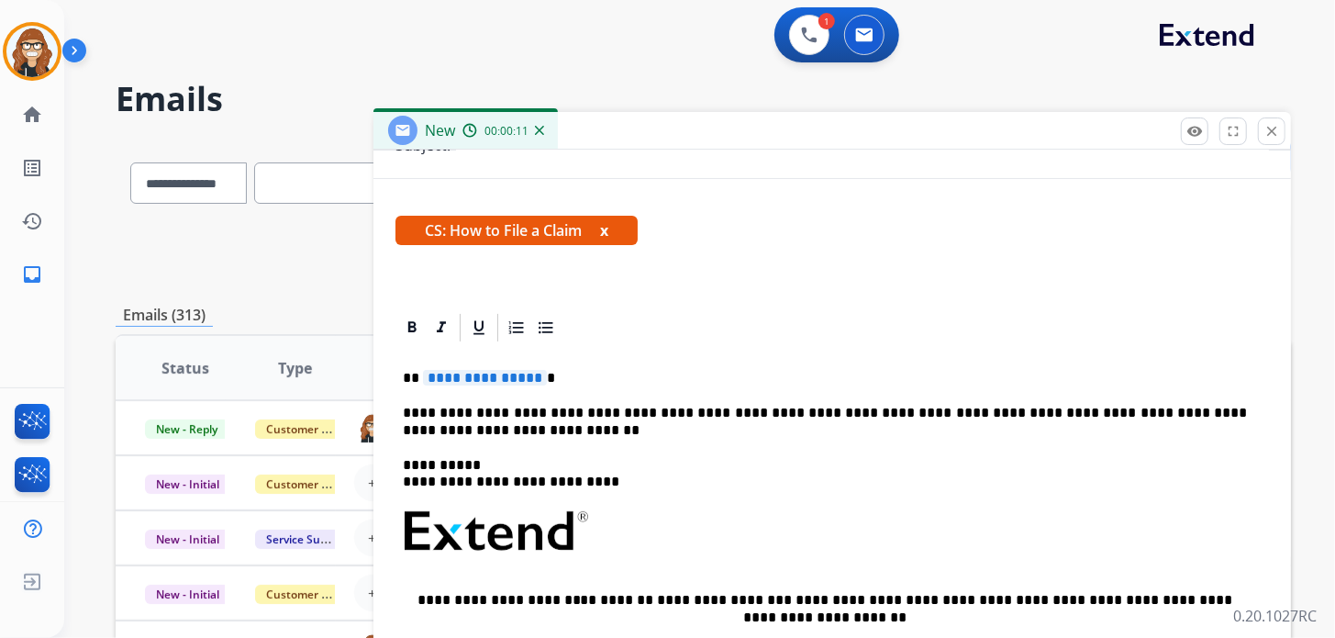
click at [577, 371] on p "**********" at bounding box center [825, 378] width 844 height 17
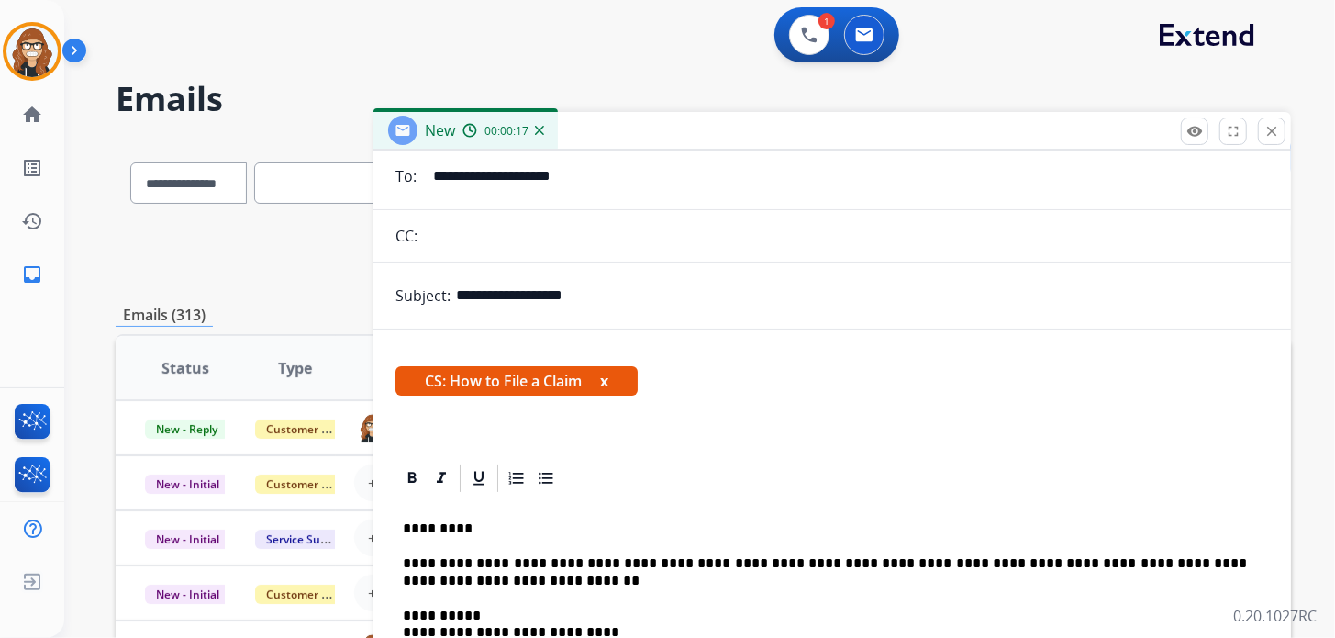
scroll to position [0, 0]
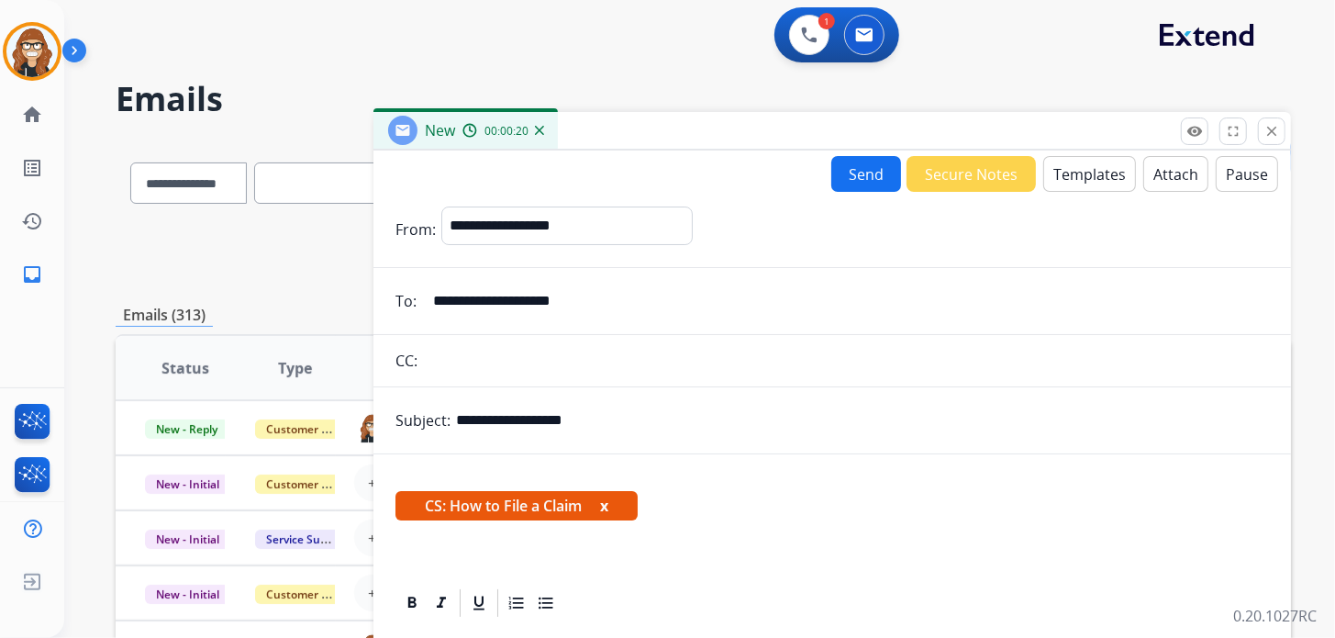
click at [859, 167] on button "Send" at bounding box center [866, 174] width 70 height 36
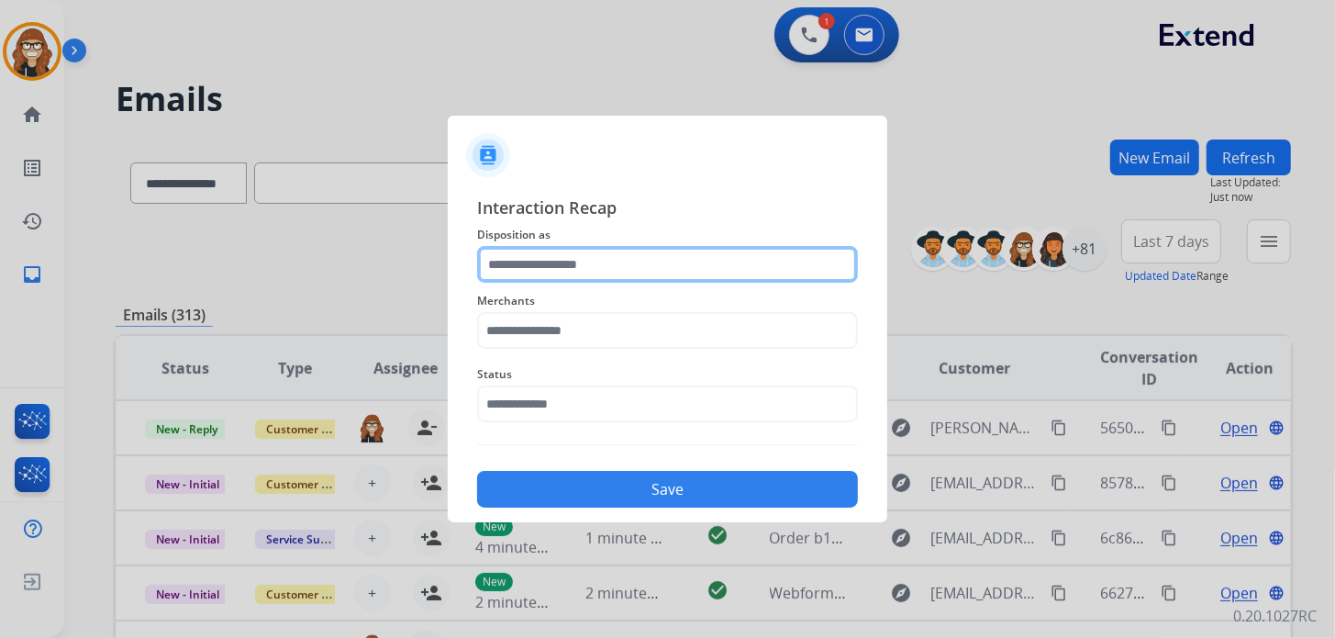
click at [584, 271] on input "text" at bounding box center [667, 264] width 381 height 37
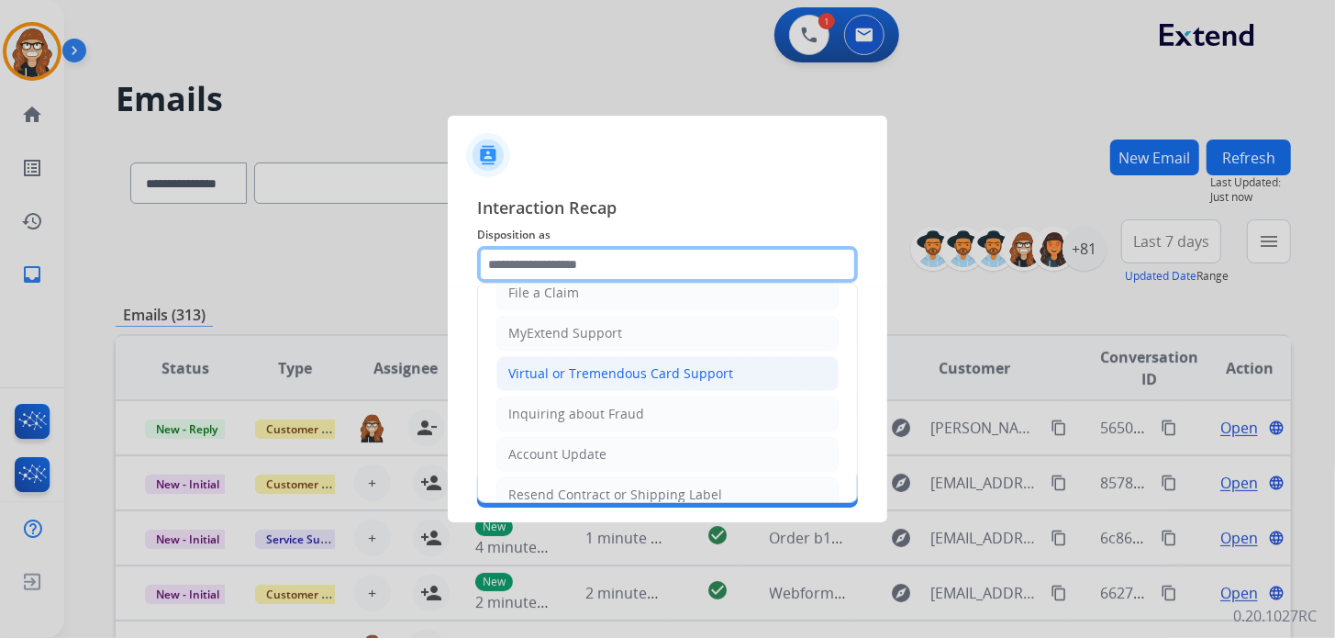
scroll to position [91, 0]
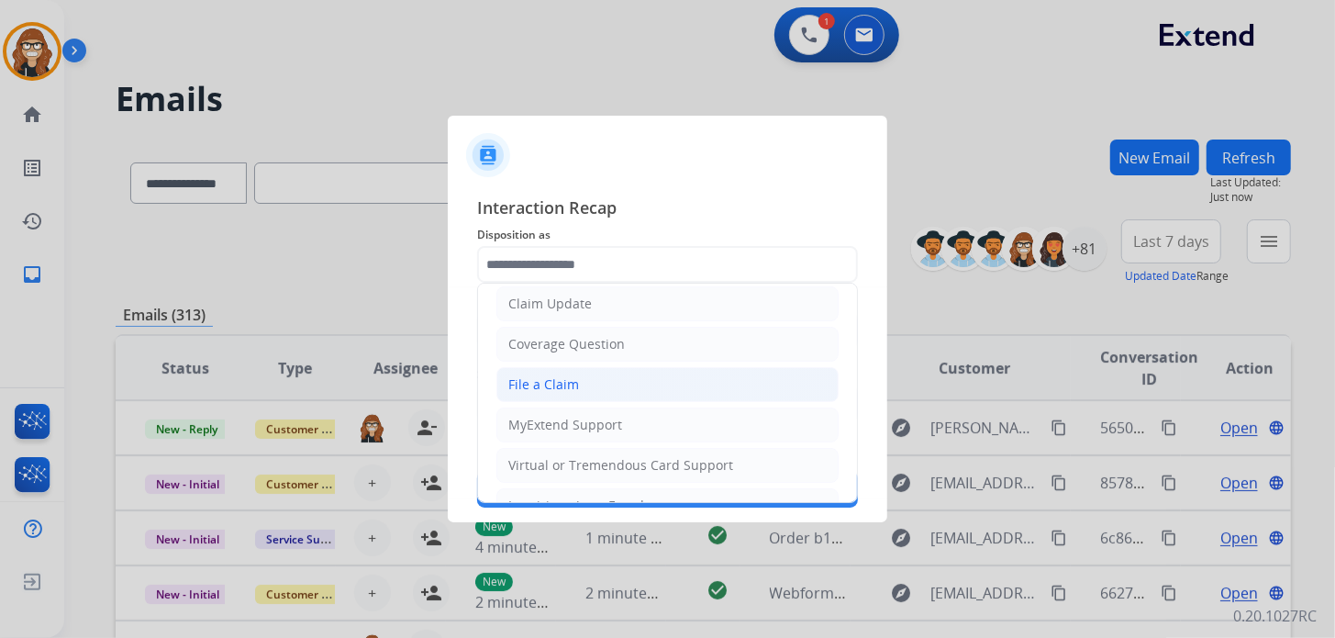
click at [596, 384] on li "File a Claim" at bounding box center [667, 384] width 342 height 35
type input "**********"
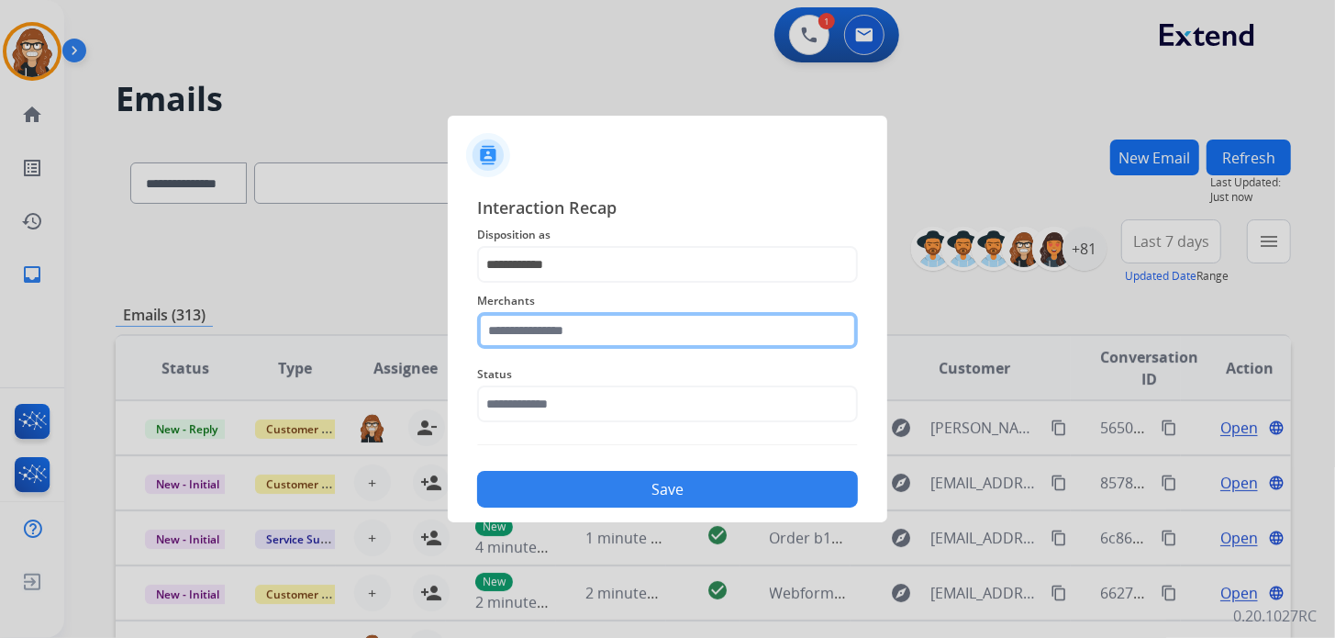
click at [645, 330] on input "text" at bounding box center [667, 330] width 381 height 37
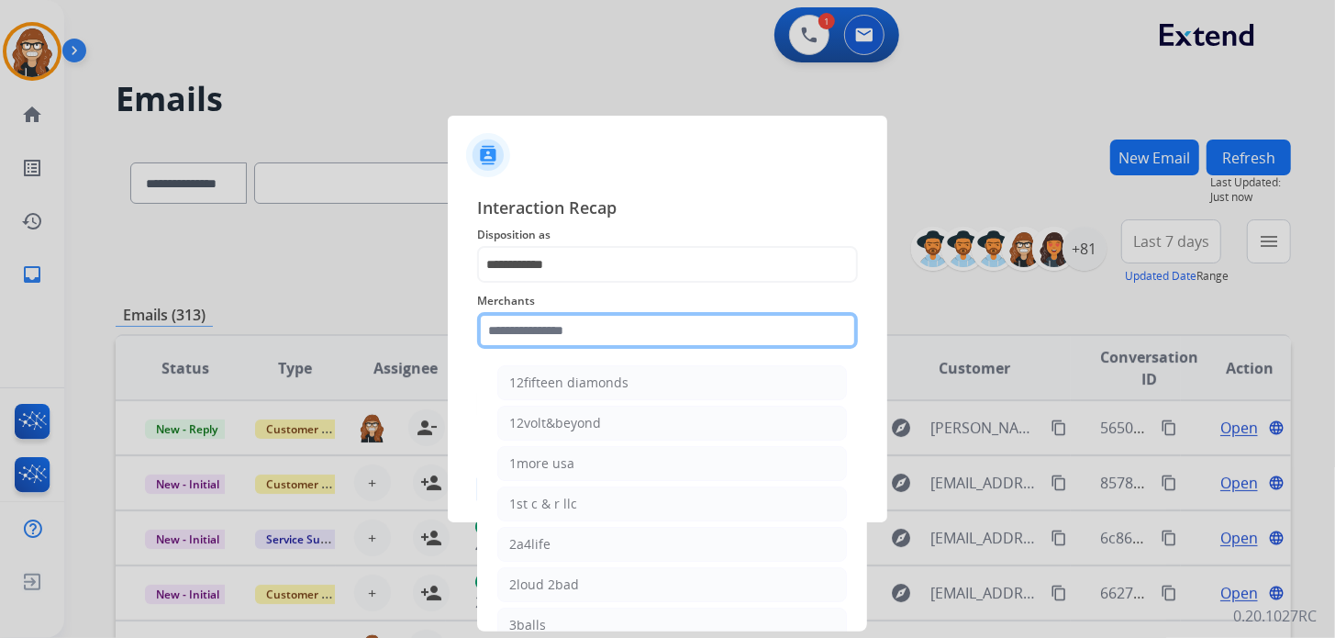
click at [584, 328] on input "text" at bounding box center [667, 330] width 381 height 37
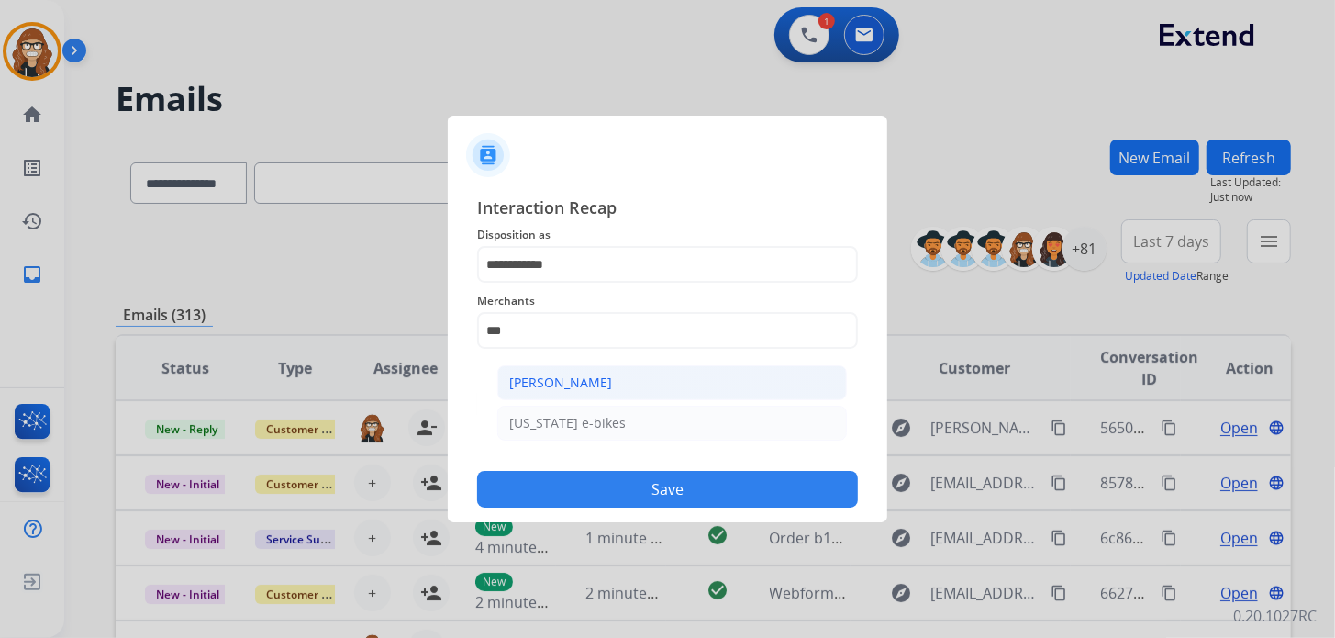
click at [584, 377] on div "[PERSON_NAME]" at bounding box center [560, 382] width 103 height 18
type input "**********"
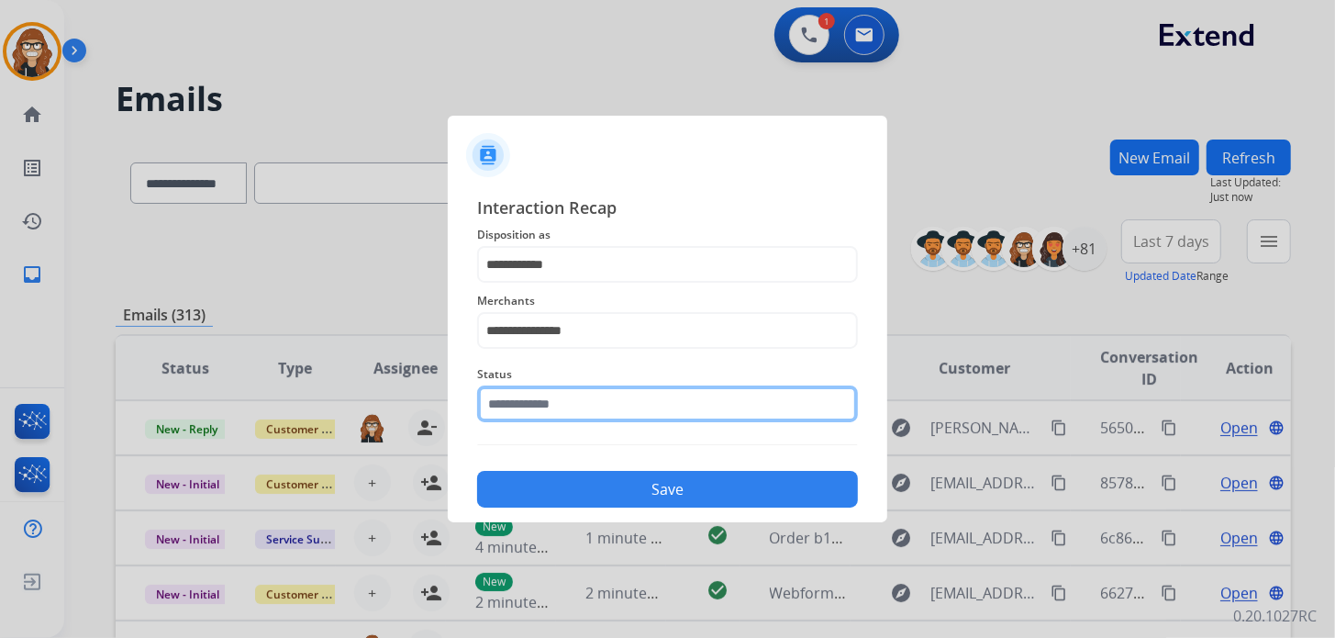
click at [559, 402] on input "text" at bounding box center [667, 403] width 381 height 37
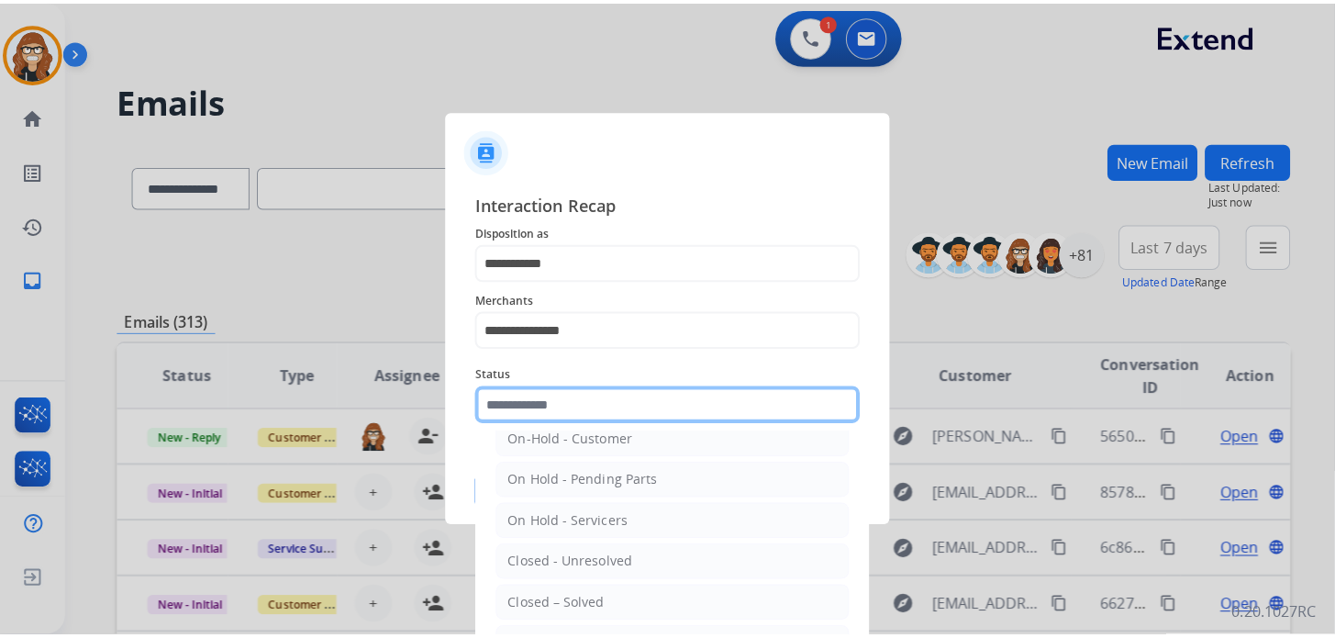
scroll to position [106, 0]
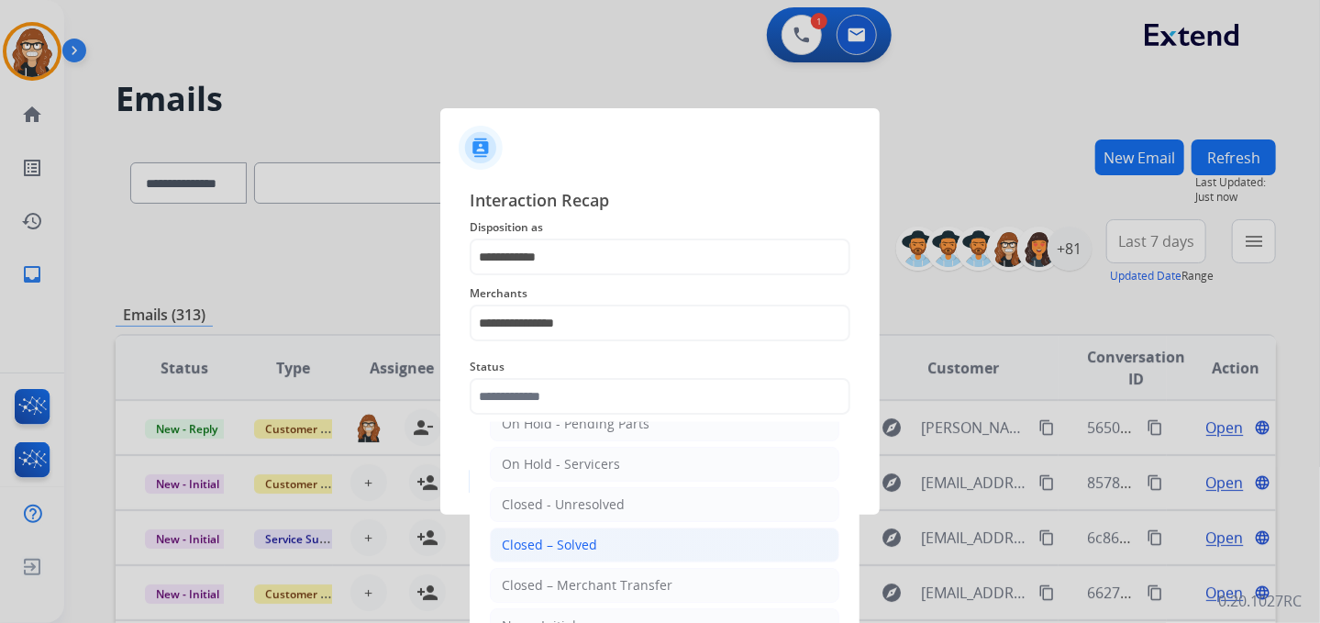
click at [590, 542] on div "Closed – Solved" at bounding box center [549, 545] width 95 height 18
type input "**********"
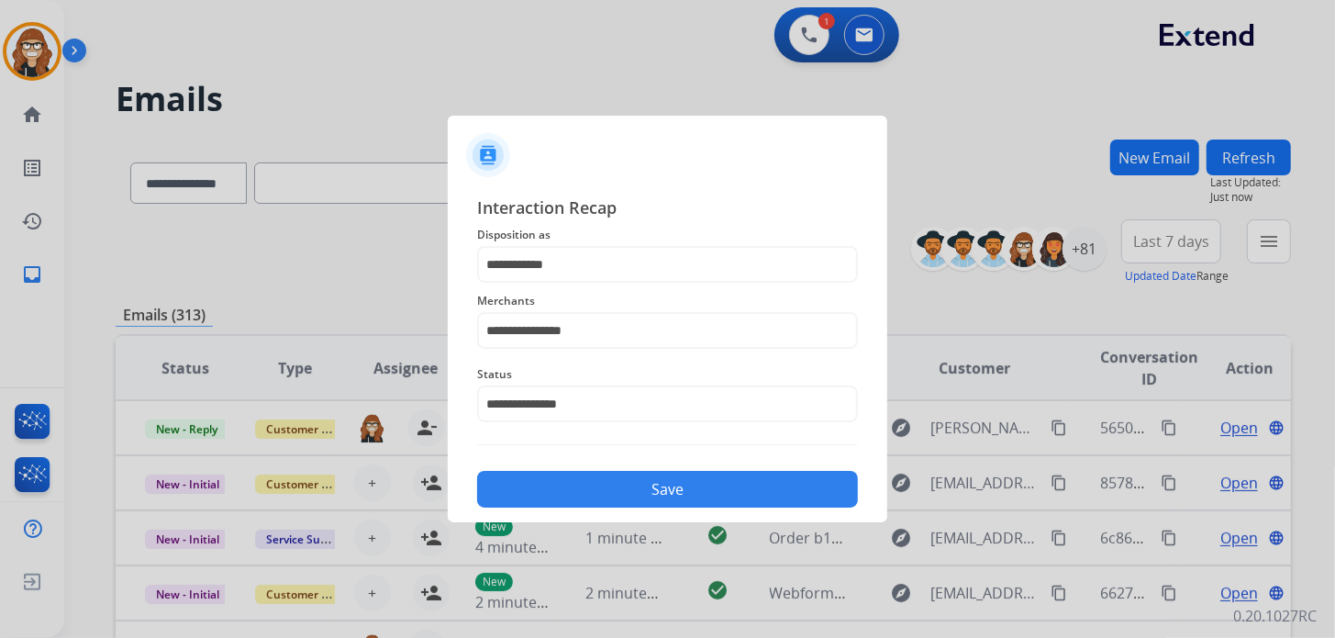
click at [594, 486] on button "Save" at bounding box center [667, 489] width 381 height 37
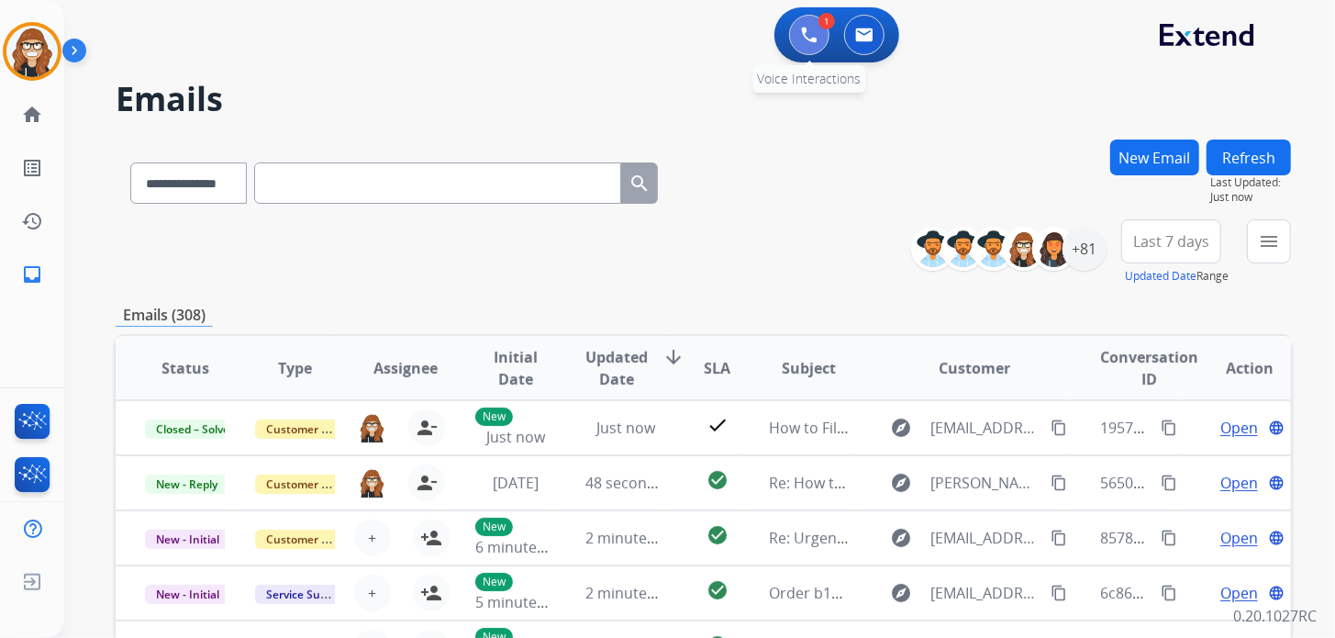
click at [815, 38] on img at bounding box center [809, 35] width 17 height 17
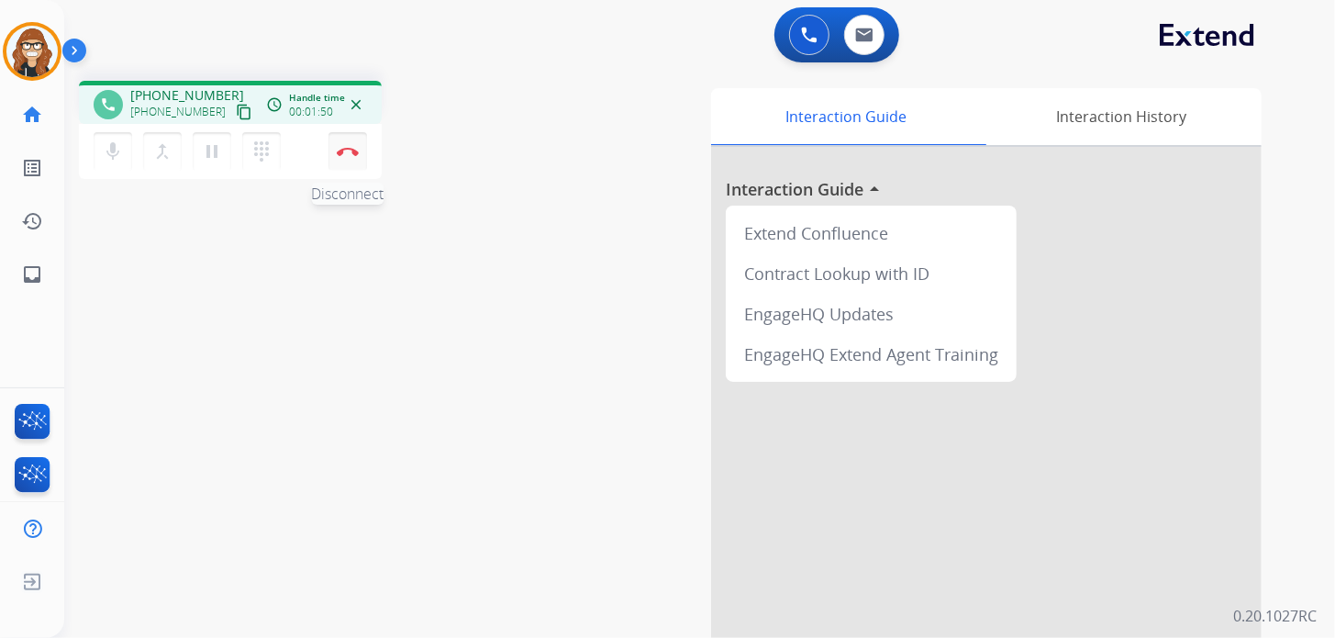
click at [354, 162] on button "Disconnect" at bounding box center [347, 151] width 39 height 39
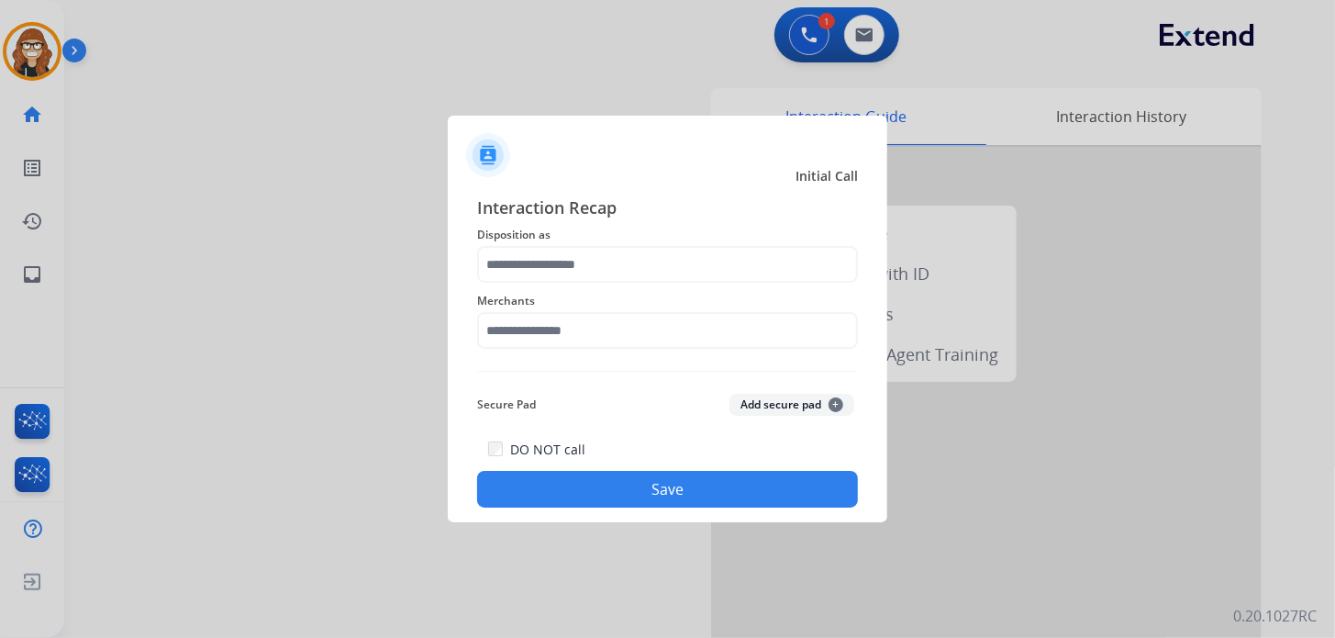
click at [644, 240] on span "Disposition as" at bounding box center [667, 235] width 381 height 22
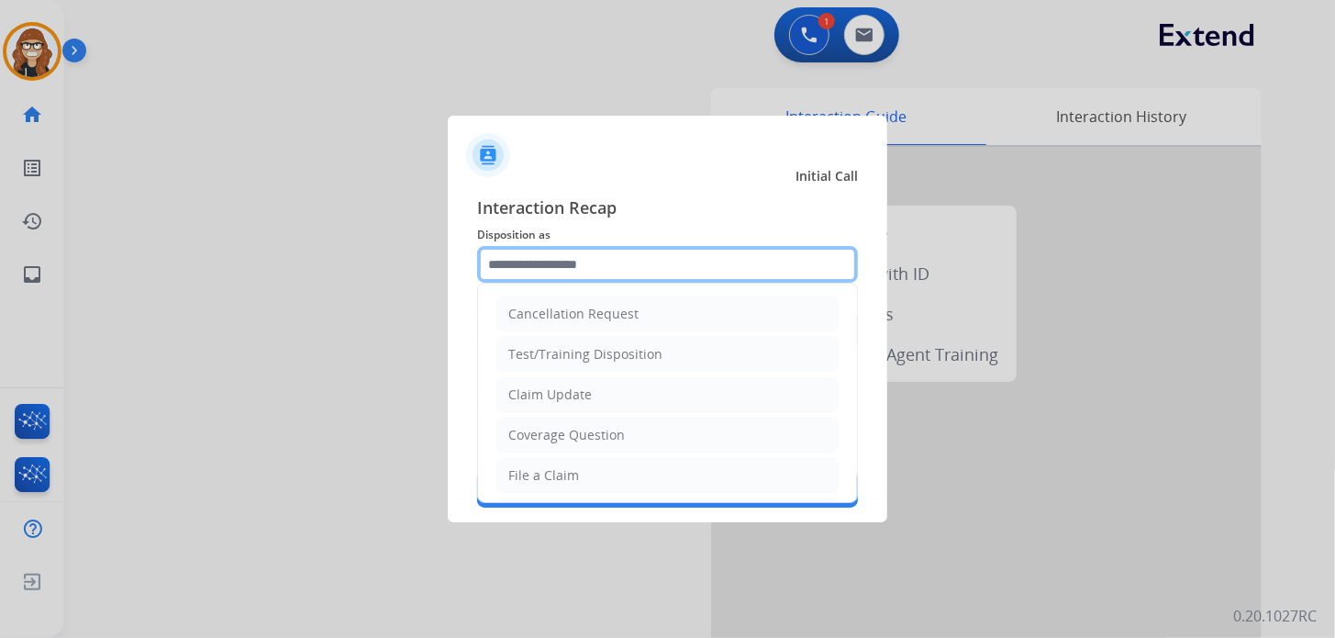
drag, startPoint x: 639, startPoint y: 281, endPoint x: 622, endPoint y: 265, distance: 22.7
click at [636, 281] on input "text" at bounding box center [667, 264] width 381 height 37
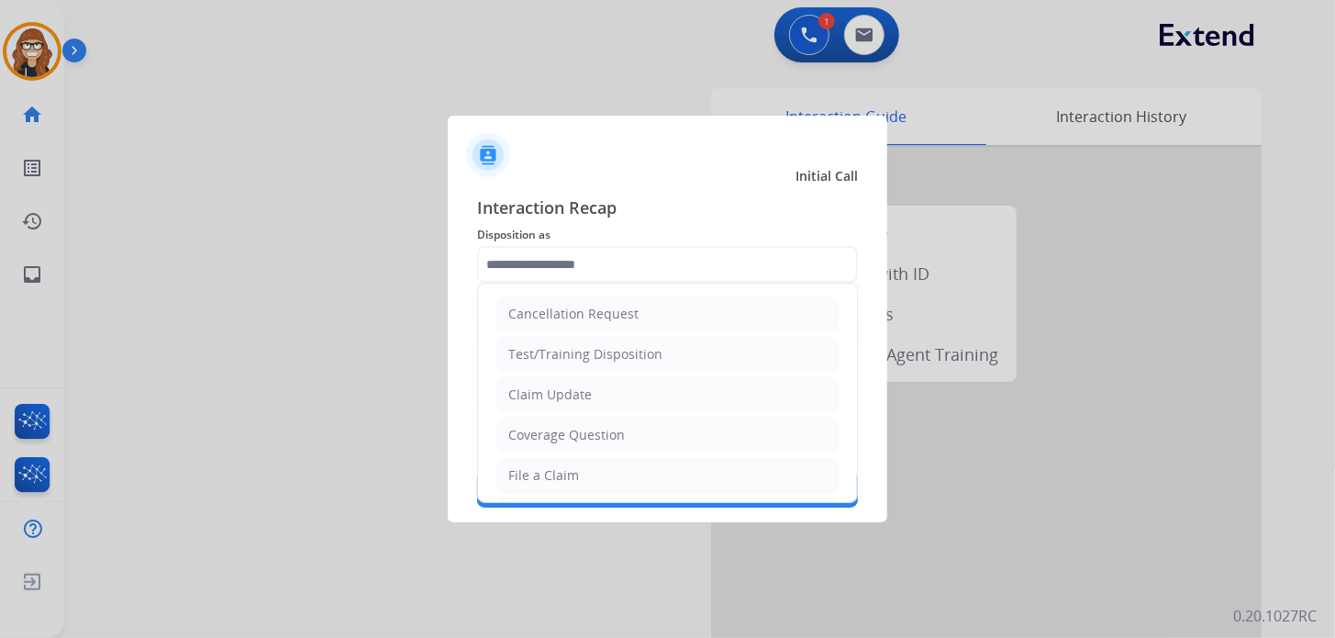
drag, startPoint x: 582, startPoint y: 473, endPoint x: 556, endPoint y: 343, distance: 131.9
click at [582, 461] on li "File a Claim" at bounding box center [667, 475] width 342 height 35
type input "**********"
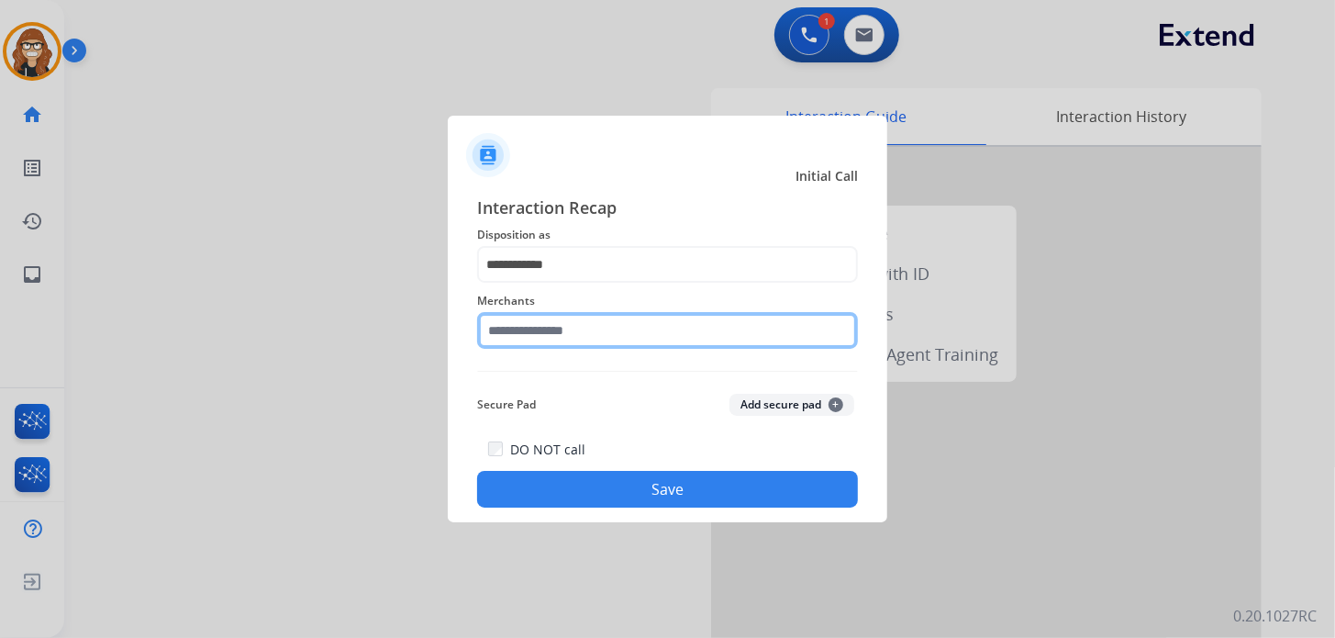
click at [564, 326] on input "text" at bounding box center [667, 330] width 381 height 37
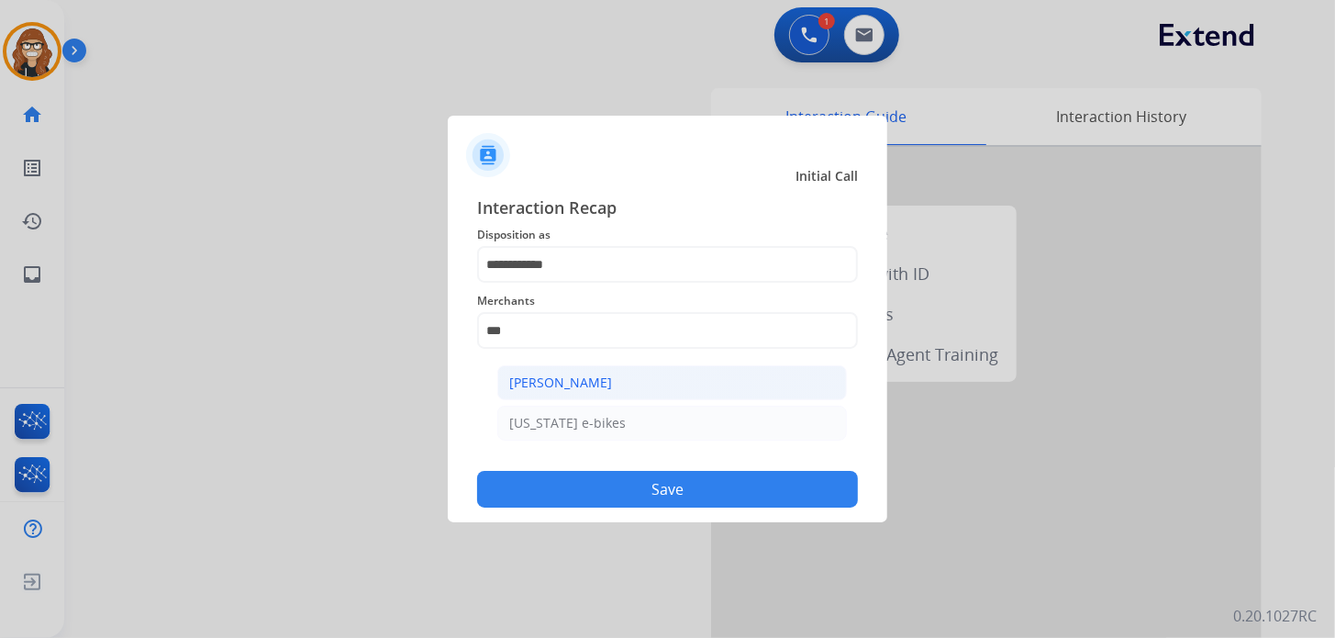
click at [587, 390] on div "[PERSON_NAME]" at bounding box center [560, 382] width 103 height 18
type input "**********"
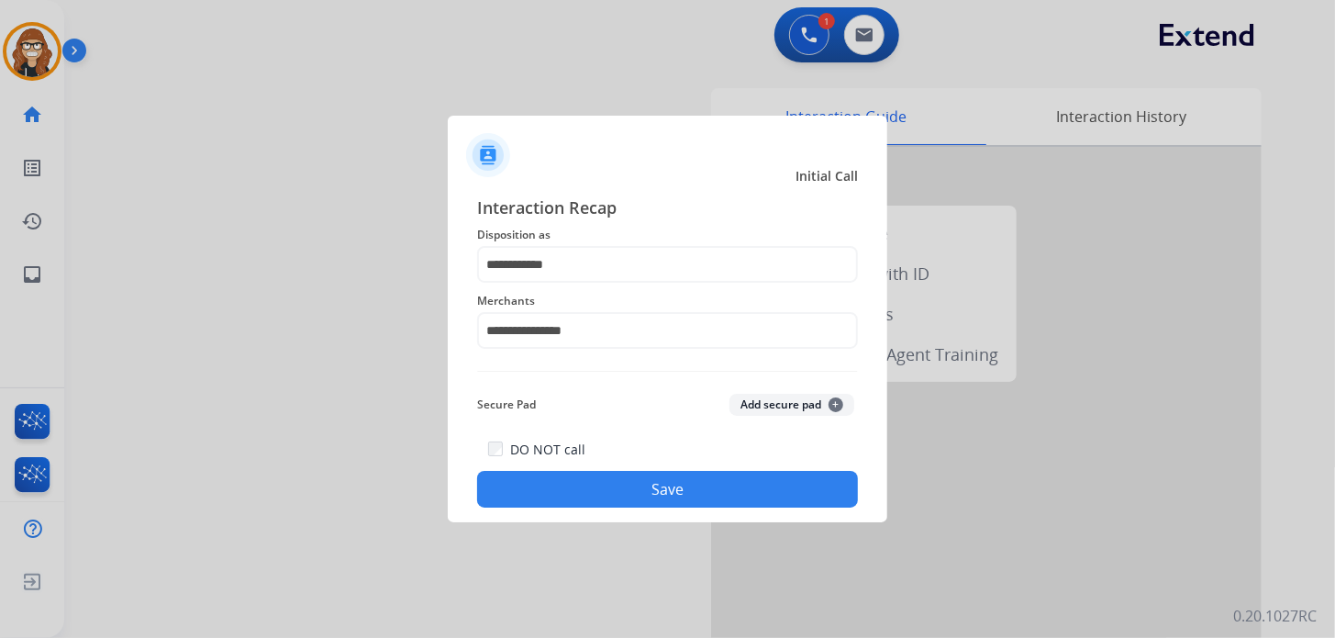
click at [594, 491] on button "Save" at bounding box center [667, 489] width 381 height 37
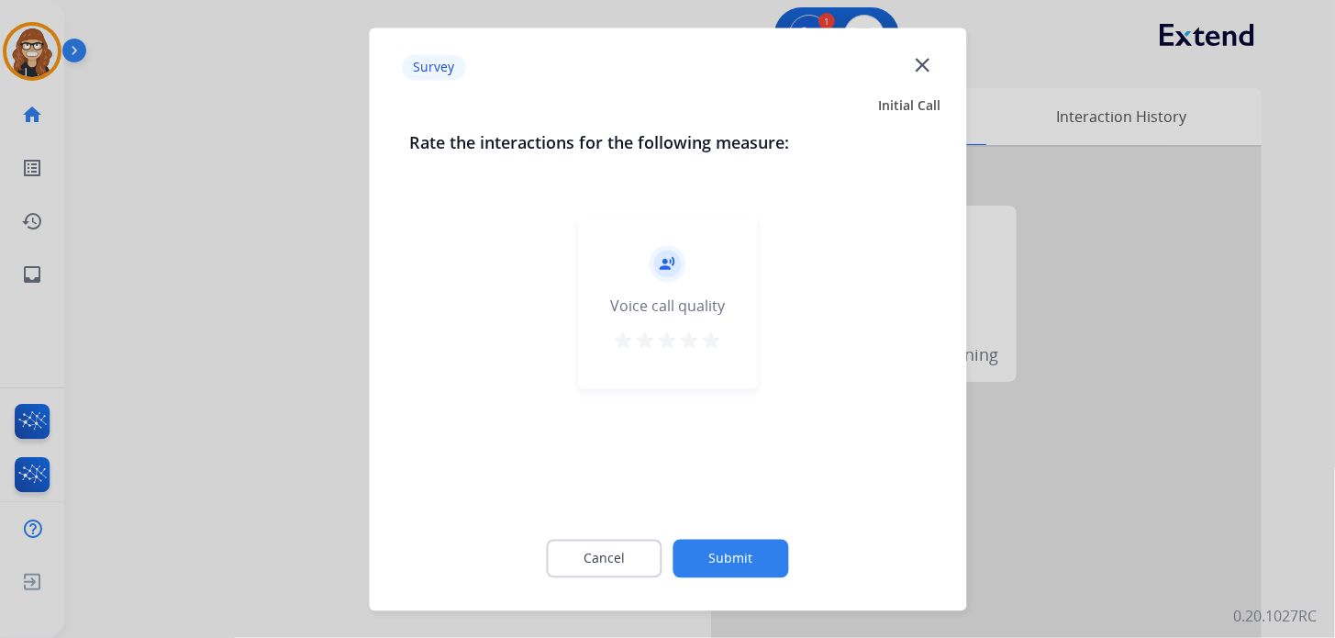
click at [716, 336] on mat-icon "star" at bounding box center [712, 340] width 22 height 22
click at [755, 559] on button "Submit" at bounding box center [731, 558] width 116 height 39
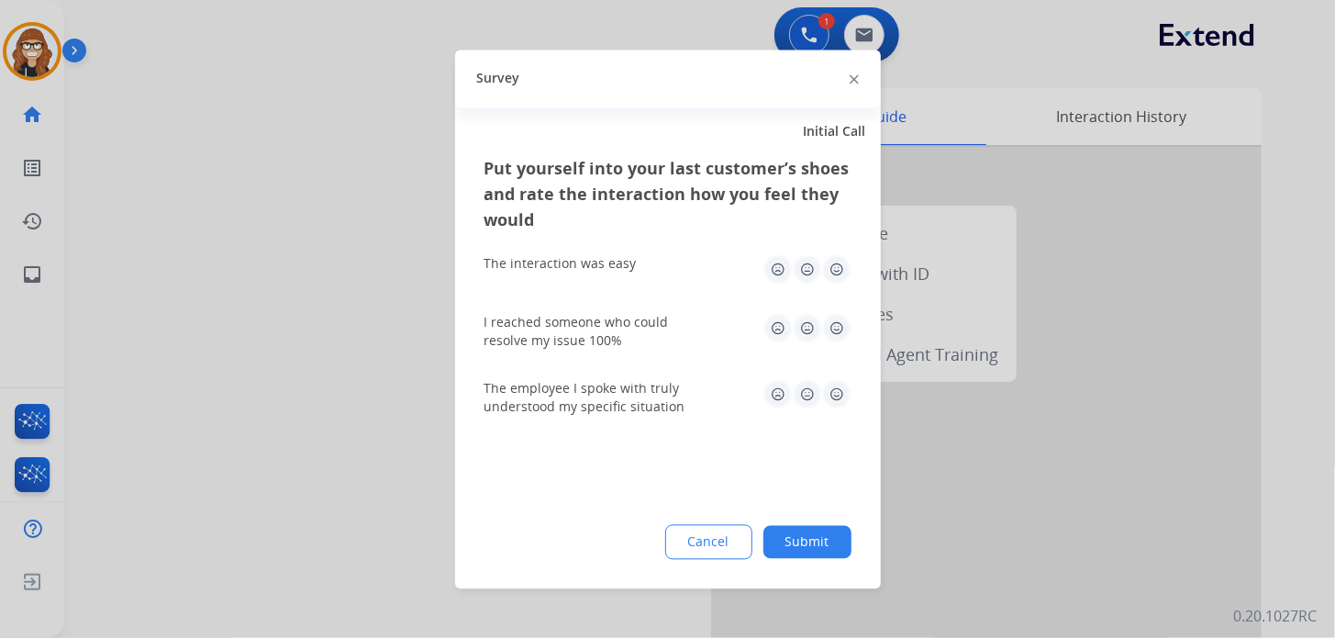
click at [829, 264] on img at bounding box center [836, 268] width 29 height 29
click at [837, 321] on img at bounding box center [836, 327] width 29 height 29
click at [834, 400] on img at bounding box center [836, 393] width 29 height 29
click at [796, 547] on button "Submit" at bounding box center [807, 541] width 88 height 33
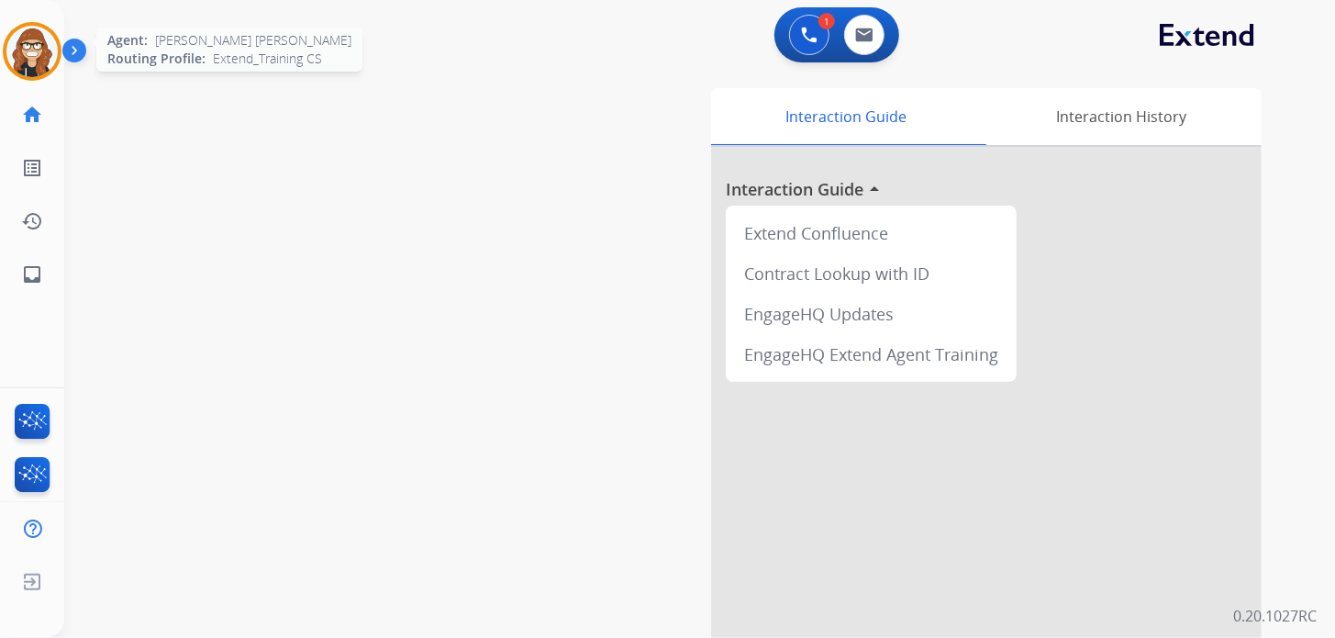
click at [18, 58] on img at bounding box center [31, 51] width 51 height 51
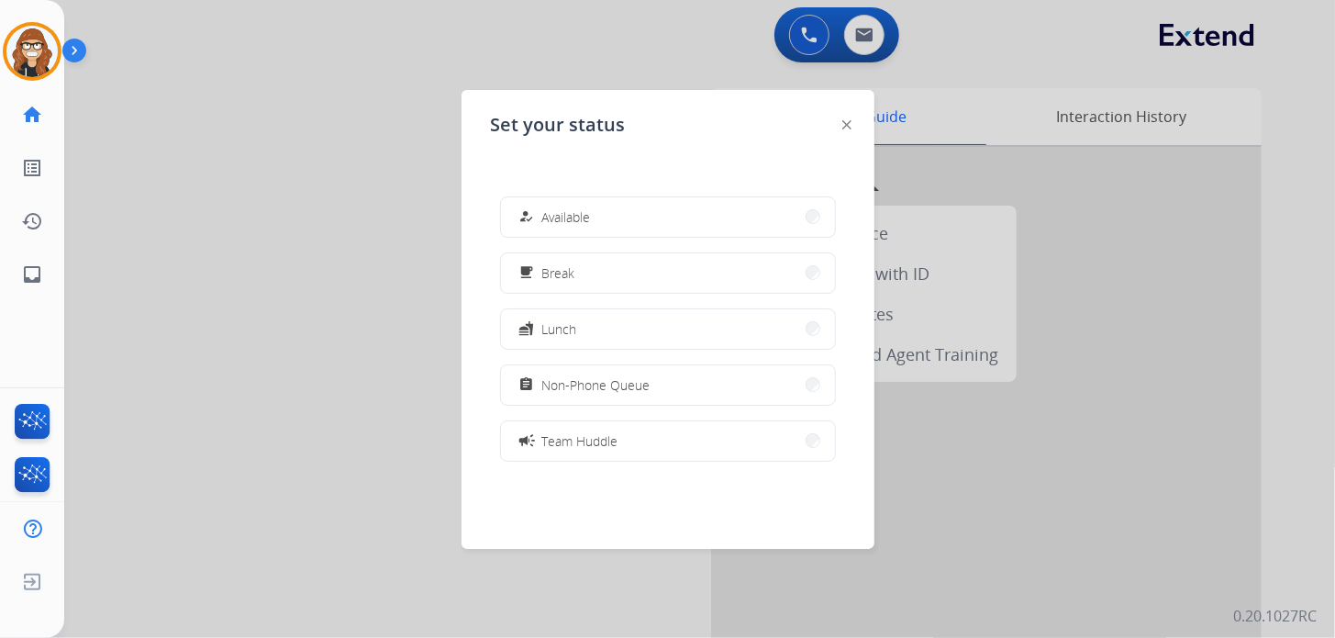
click at [640, 217] on button "how_to_reg Available" at bounding box center [668, 216] width 334 height 39
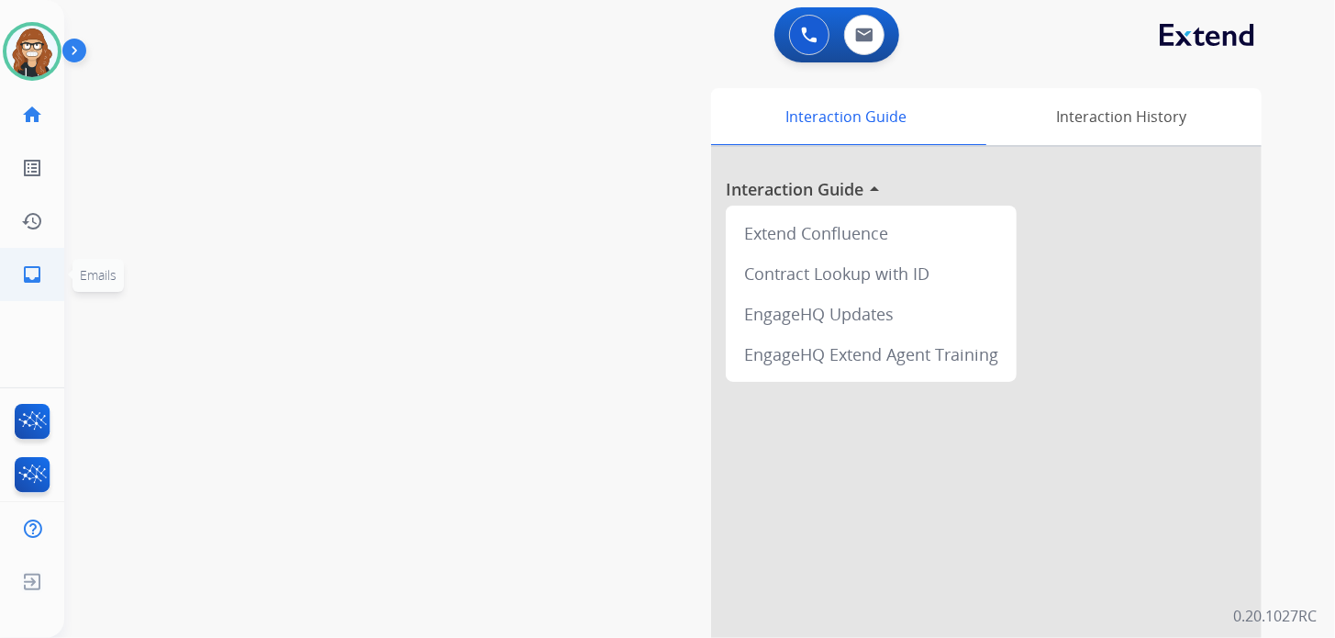
click at [37, 287] on link "inbox Emails" at bounding box center [31, 274] width 51 height 51
select select "**********"
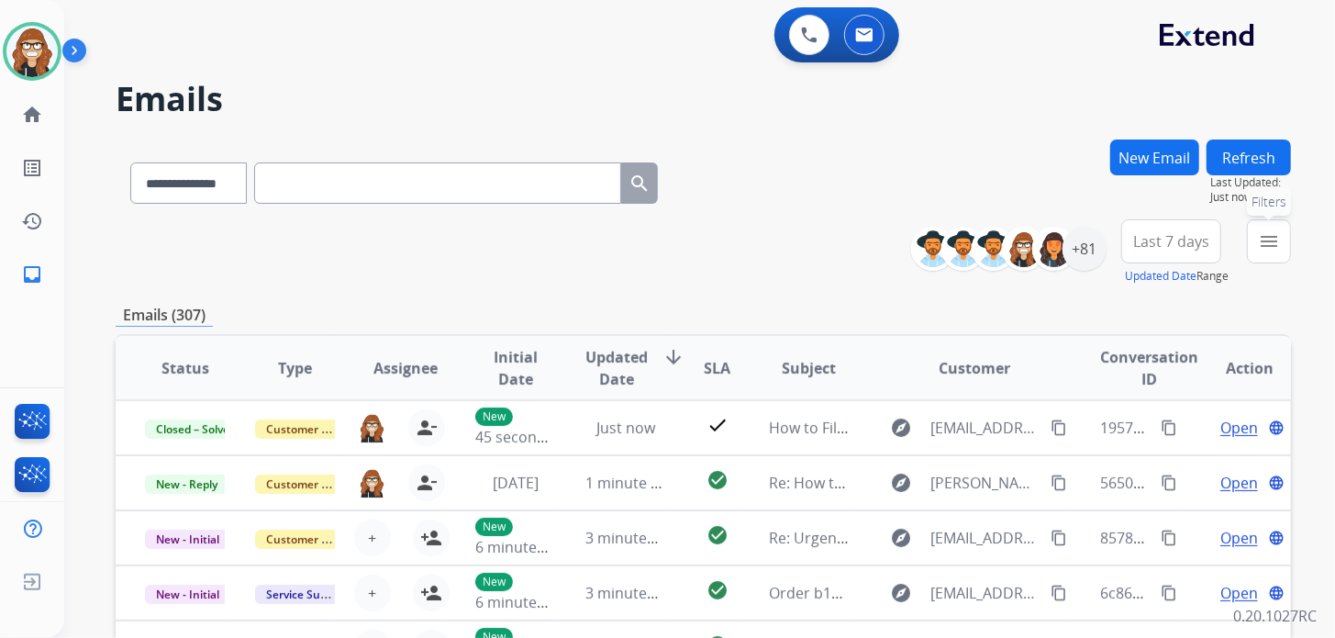
click at [1275, 251] on button "menu Filters" at bounding box center [1269, 241] width 44 height 44
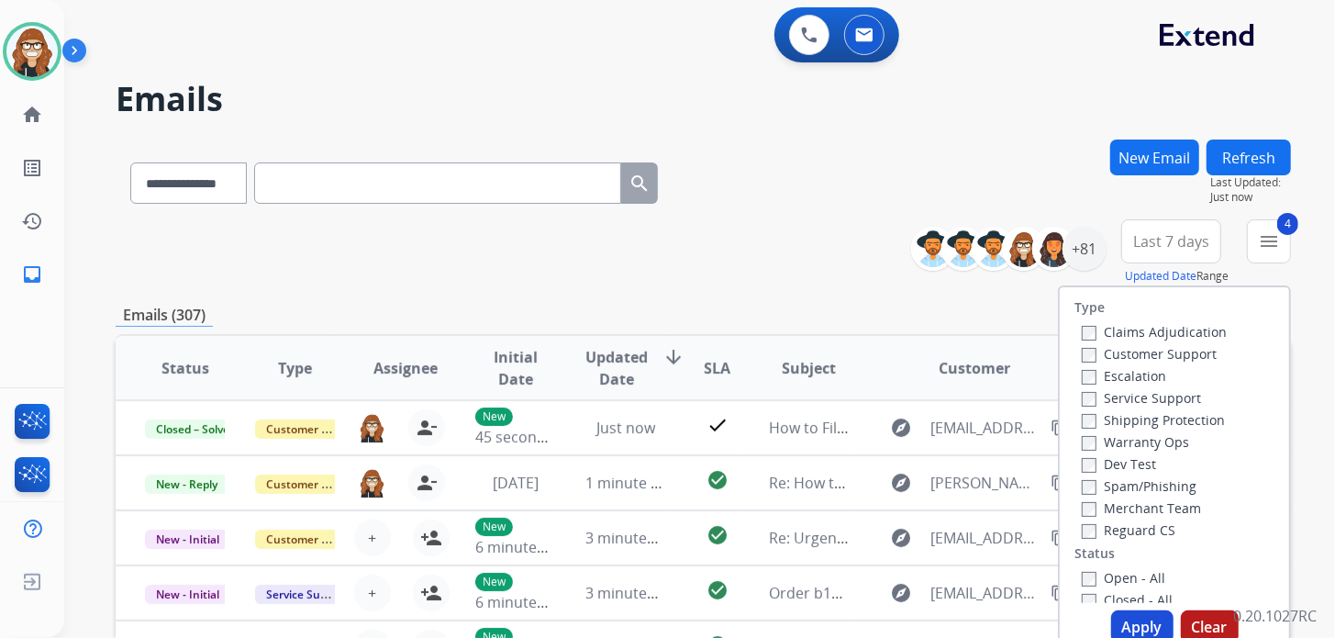
click at [1126, 620] on button "Apply" at bounding box center [1142, 626] width 62 height 33
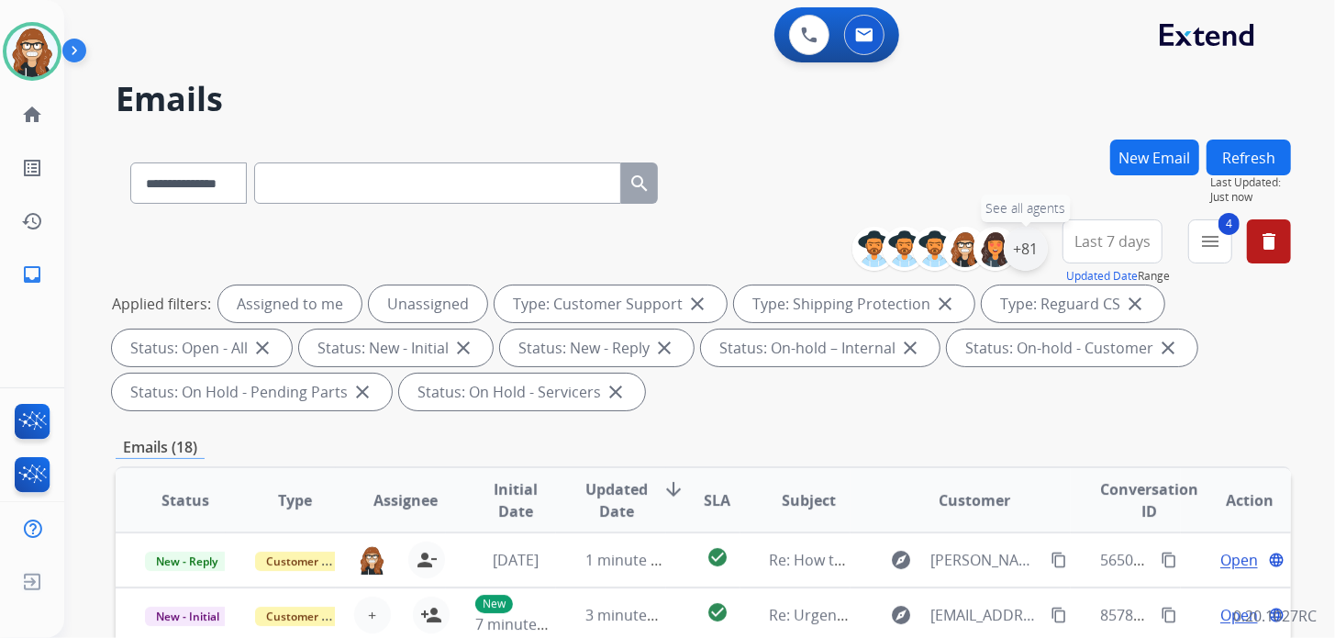
click at [1029, 252] on div "+81" at bounding box center [1026, 249] width 44 height 44
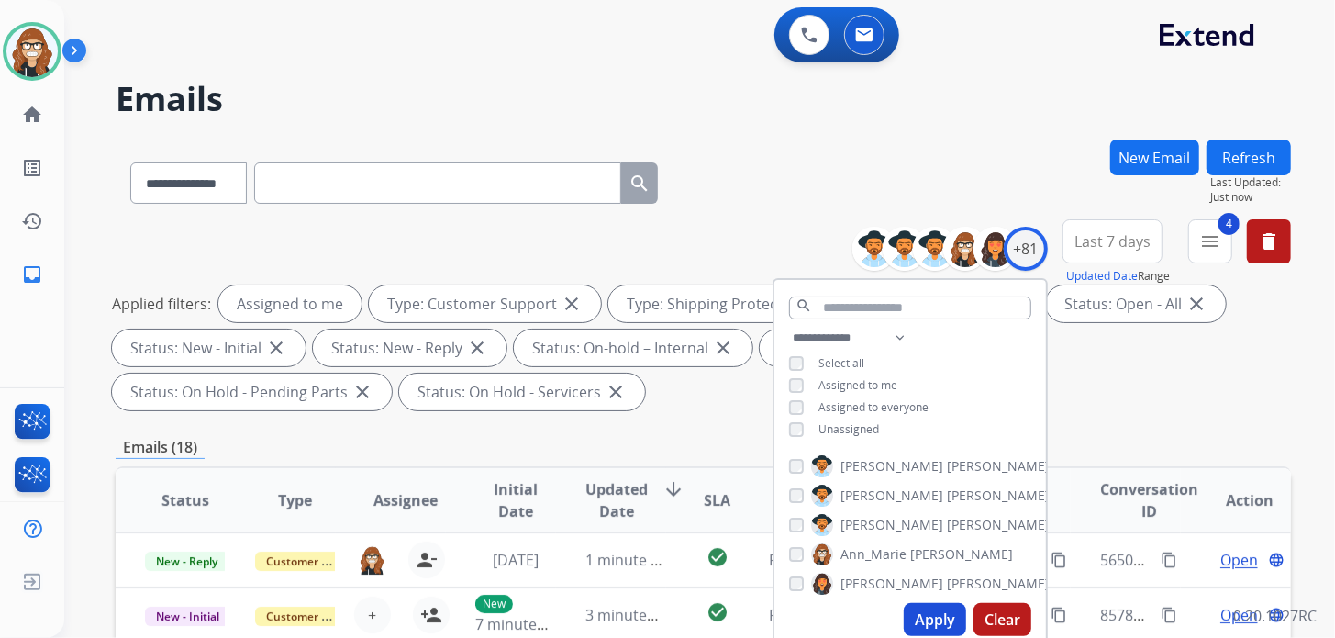
click at [928, 613] on button "Apply" at bounding box center [935, 619] width 62 height 33
click at [780, 183] on div "**********" at bounding box center [703, 179] width 1175 height 80
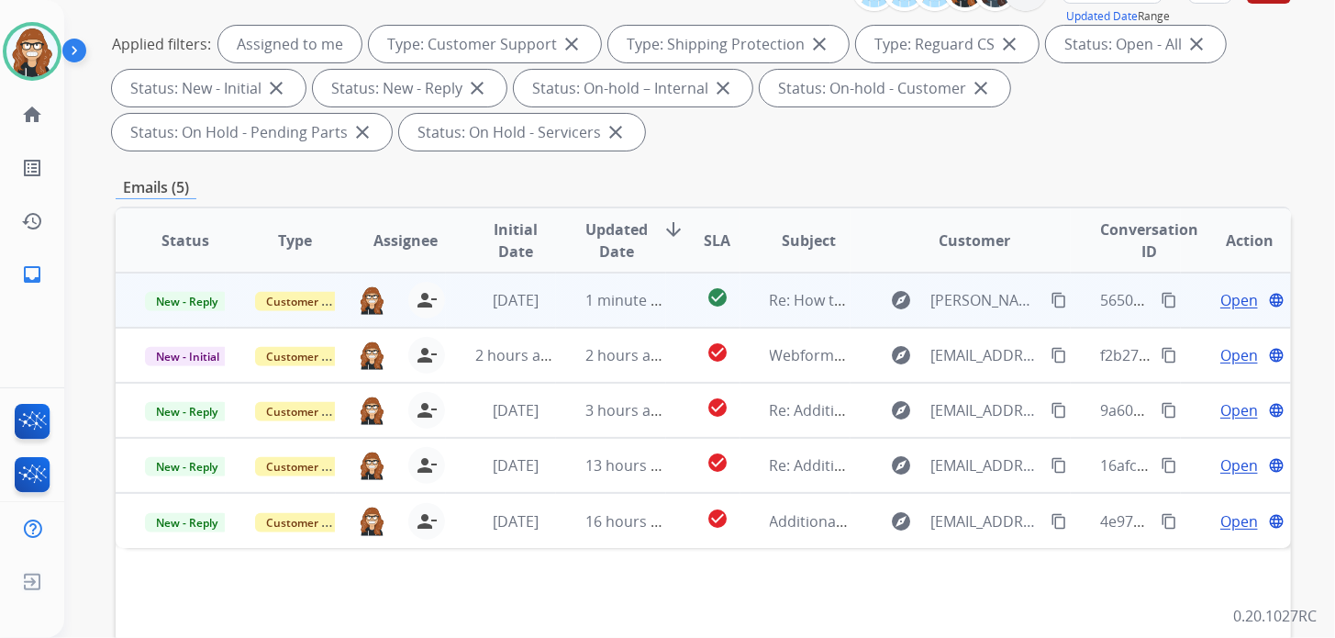
scroll to position [275, 0]
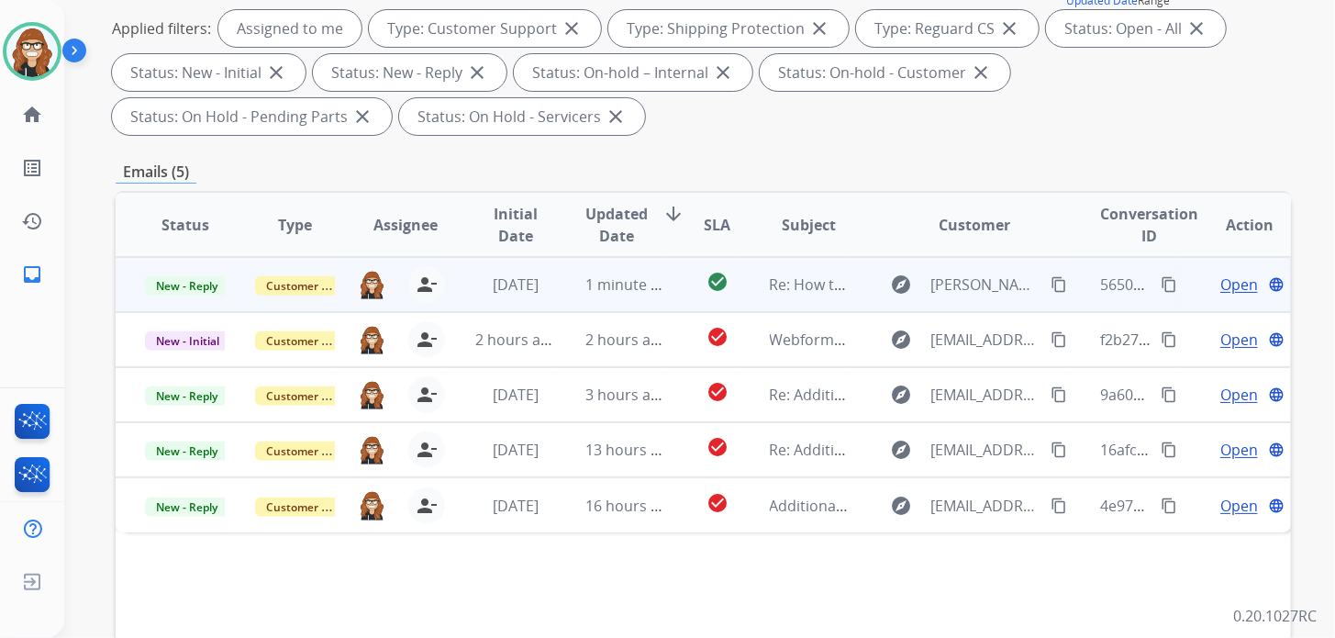
click at [1224, 286] on span "Open" at bounding box center [1239, 284] width 38 height 22
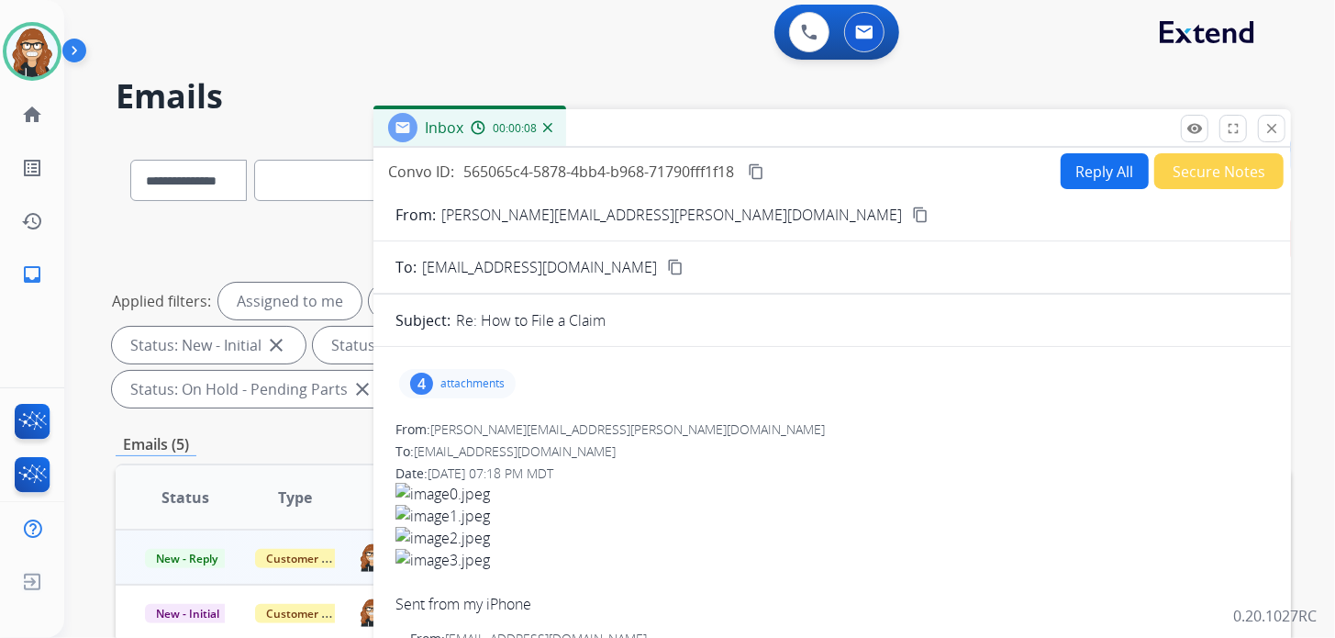
scroll to position [0, 0]
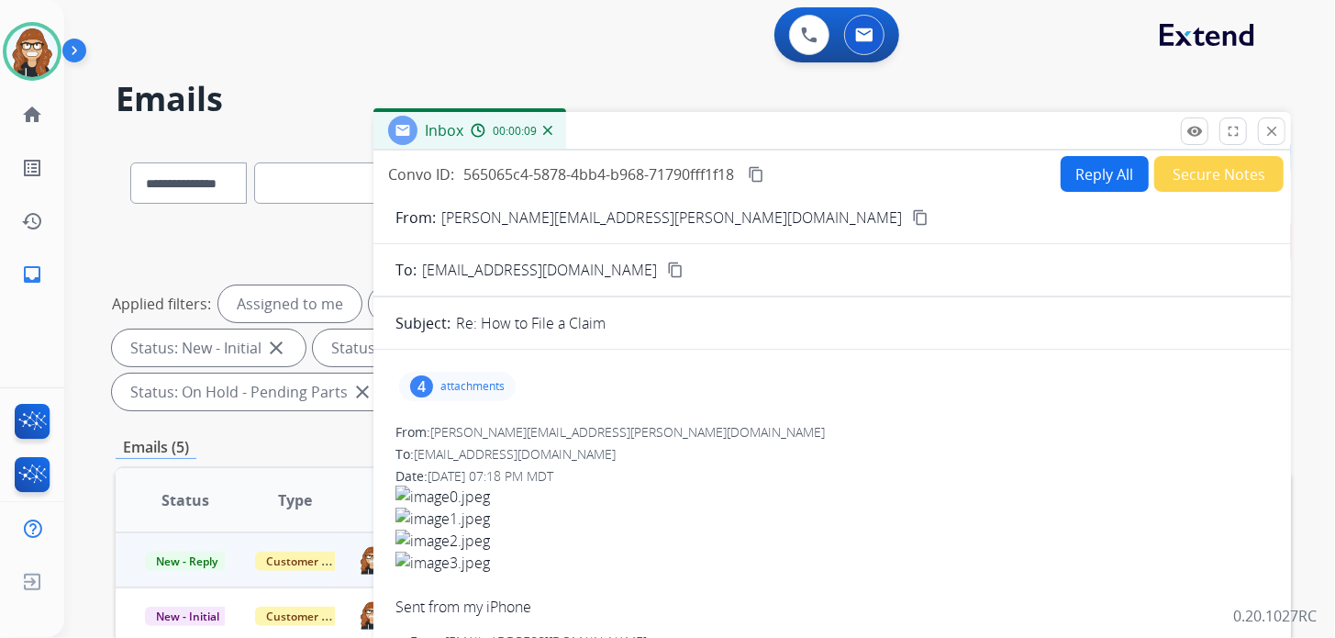
click at [1083, 172] on button "Reply All" at bounding box center [1105, 174] width 88 height 36
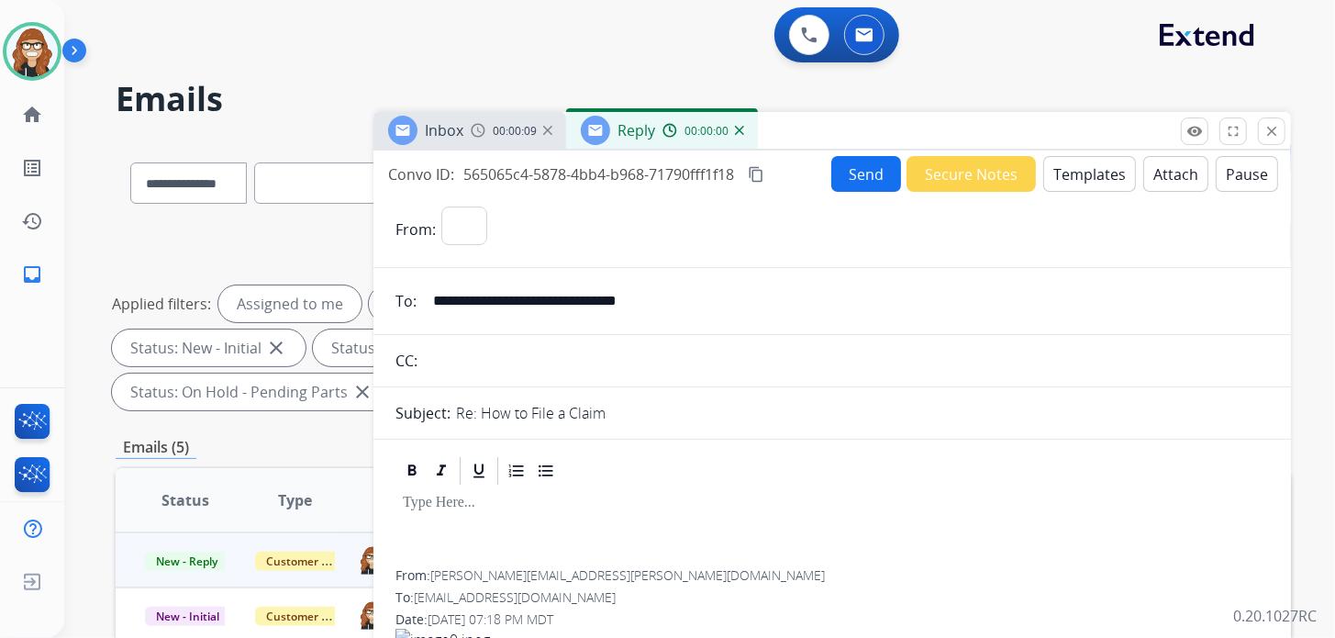
select select "**********"
click at [1087, 174] on button "Templates" at bounding box center [1089, 174] width 93 height 36
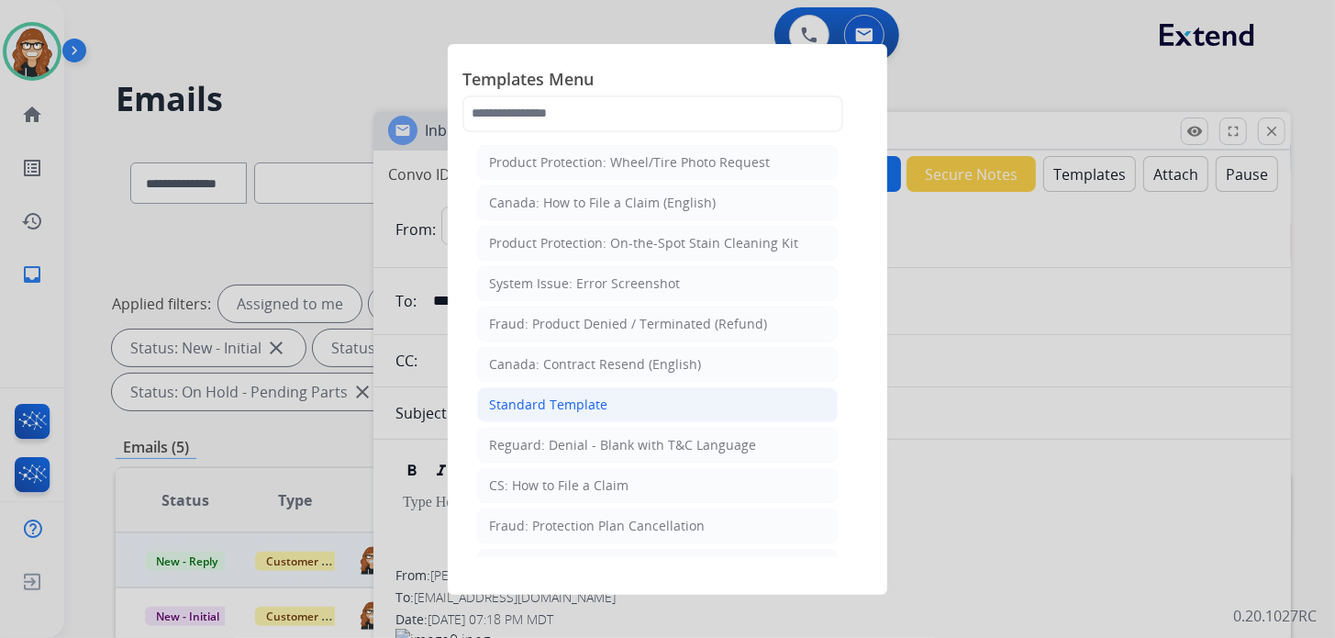
click at [601, 406] on div "Standard Template" at bounding box center [548, 404] width 118 height 18
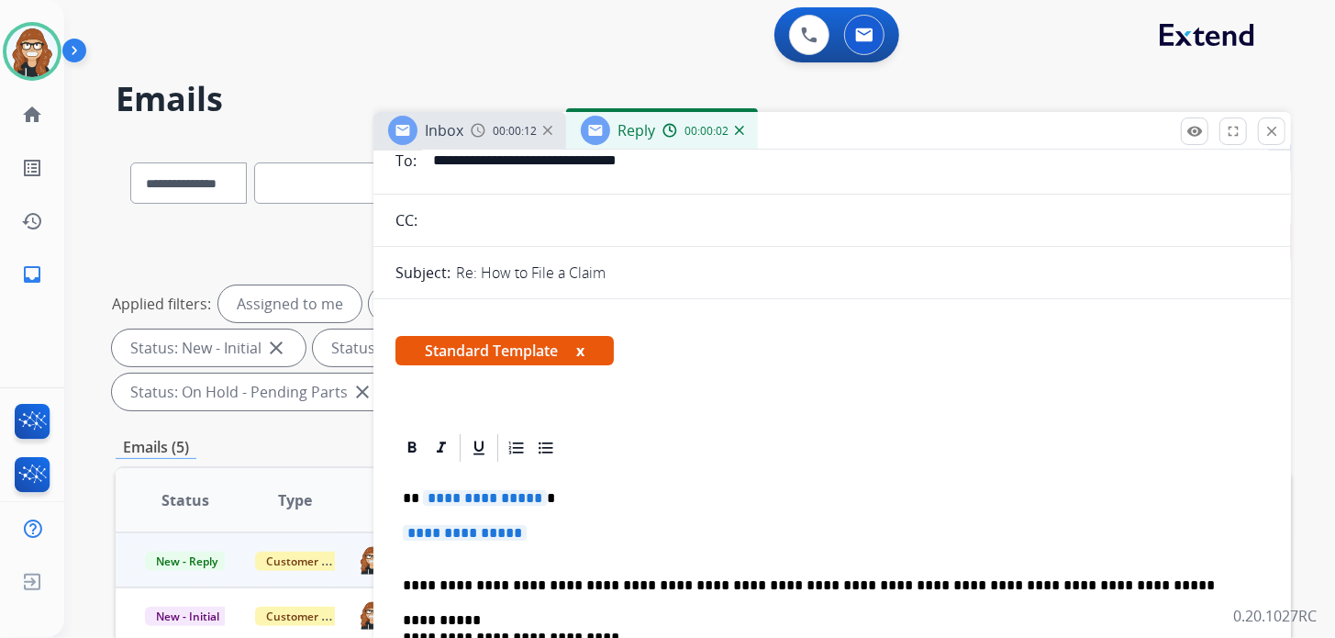
scroll to position [183, 0]
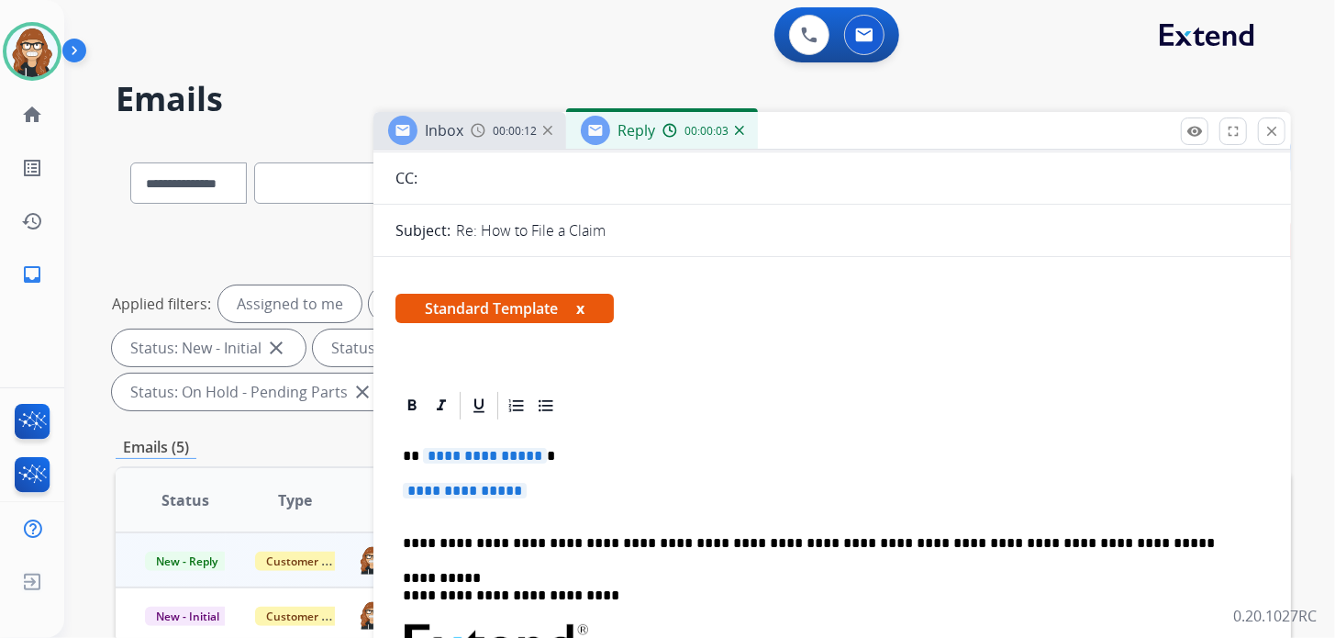
click at [551, 495] on p "**********" at bounding box center [832, 500] width 859 height 34
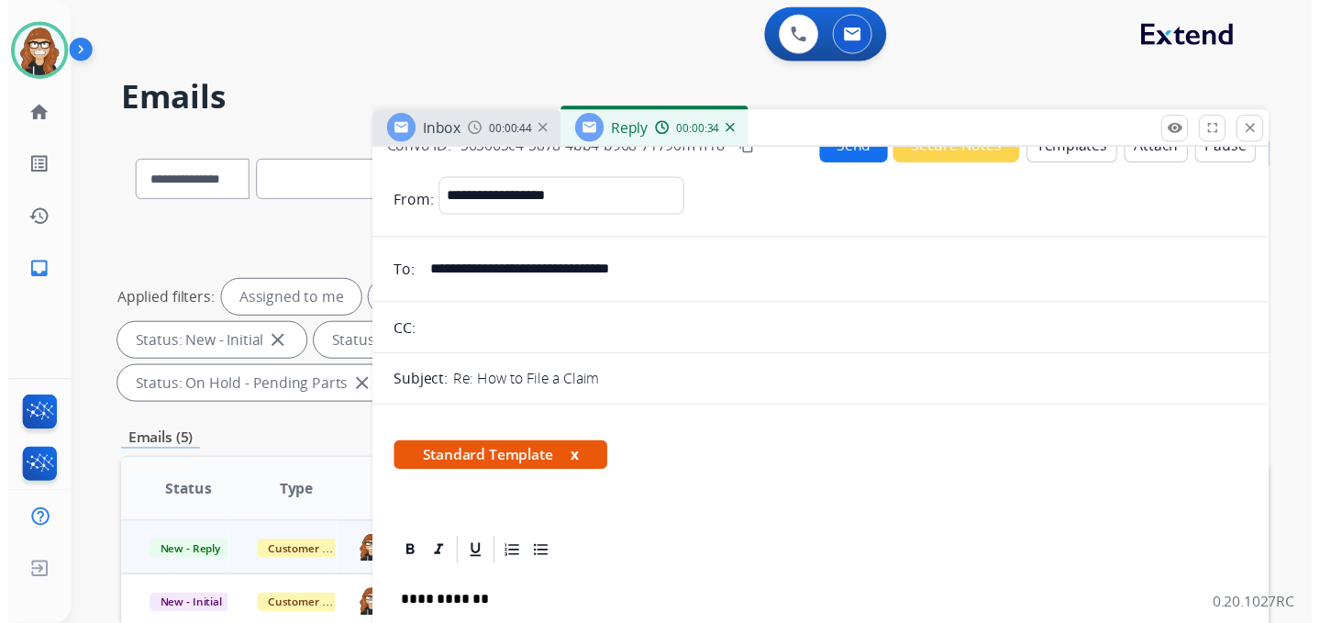
scroll to position [0, 0]
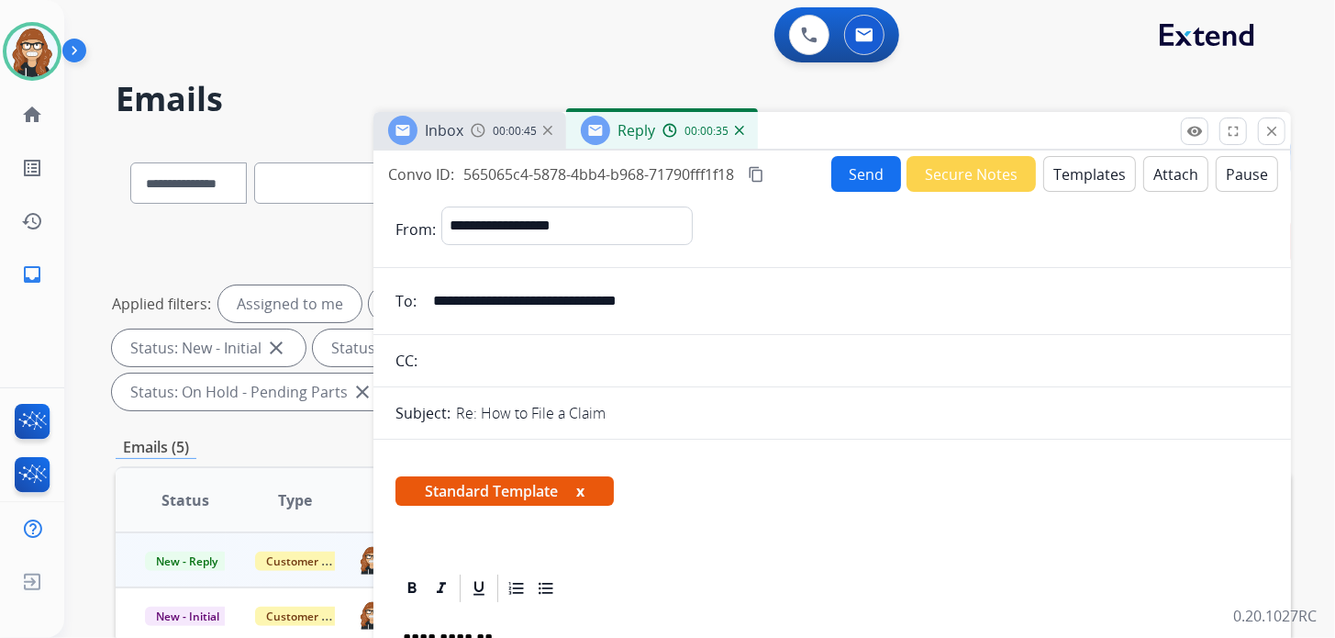
click at [846, 170] on button "Send" at bounding box center [866, 174] width 70 height 36
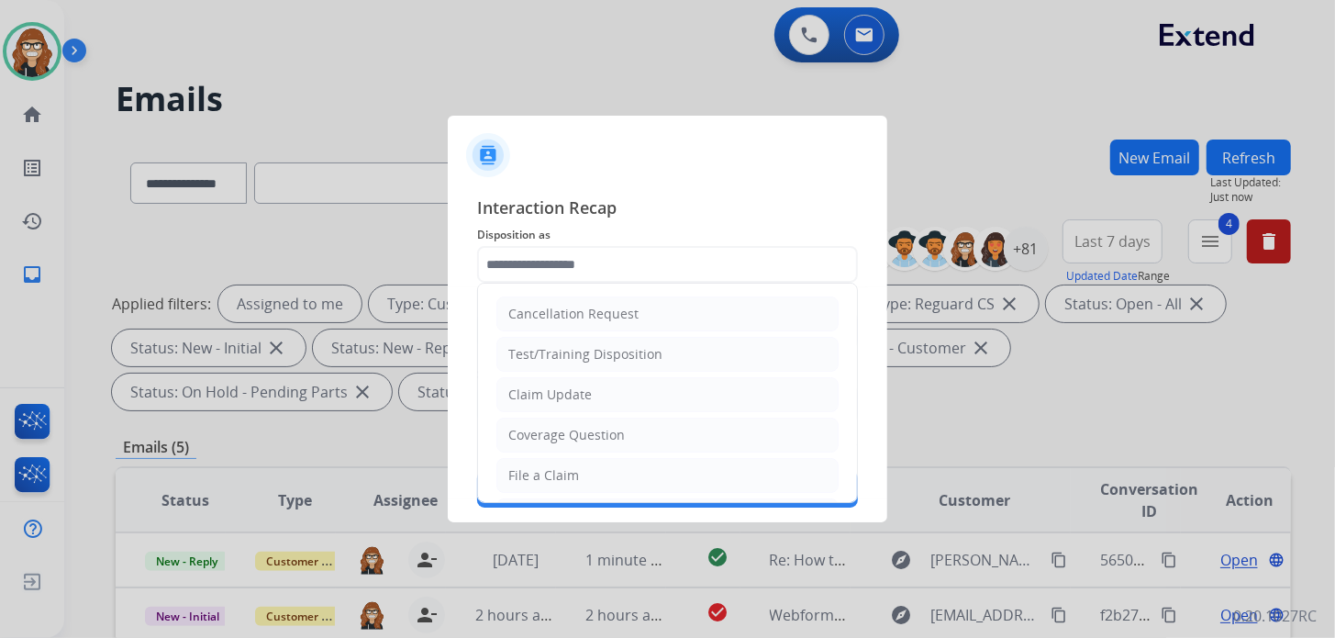
click at [613, 266] on input "text" at bounding box center [667, 264] width 381 height 37
click at [567, 405] on li "Claim Update" at bounding box center [667, 394] width 342 height 35
type input "**********"
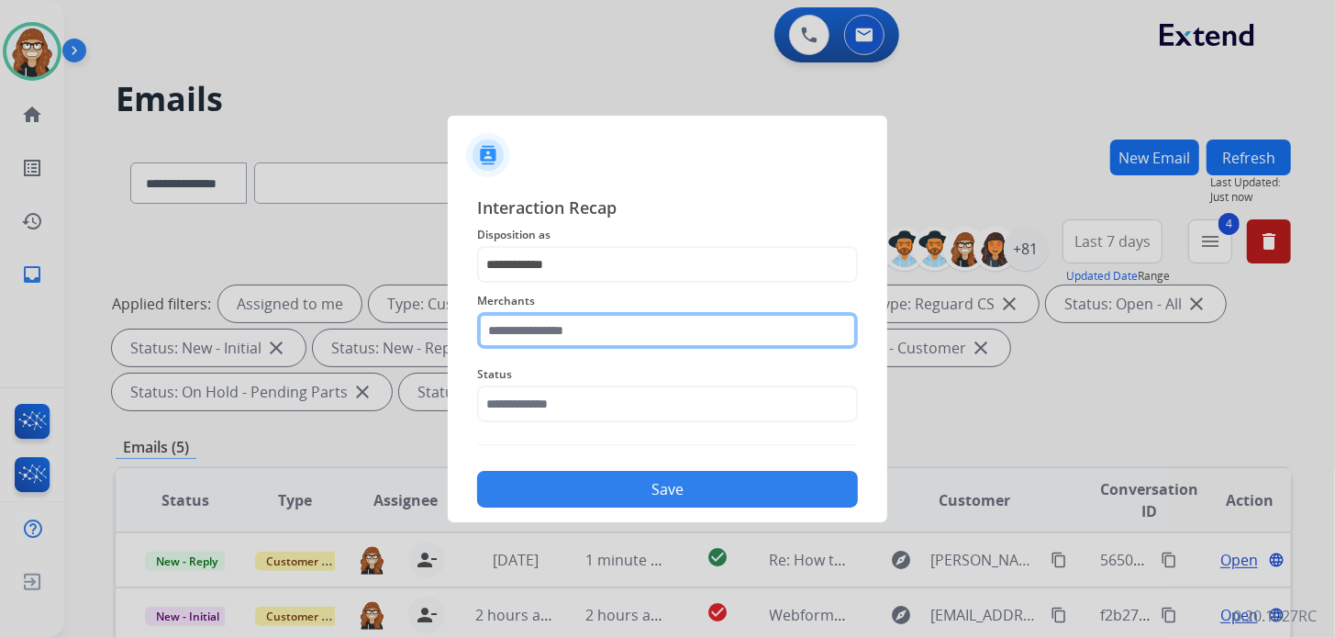
click at [568, 334] on input "text" at bounding box center [667, 330] width 381 height 37
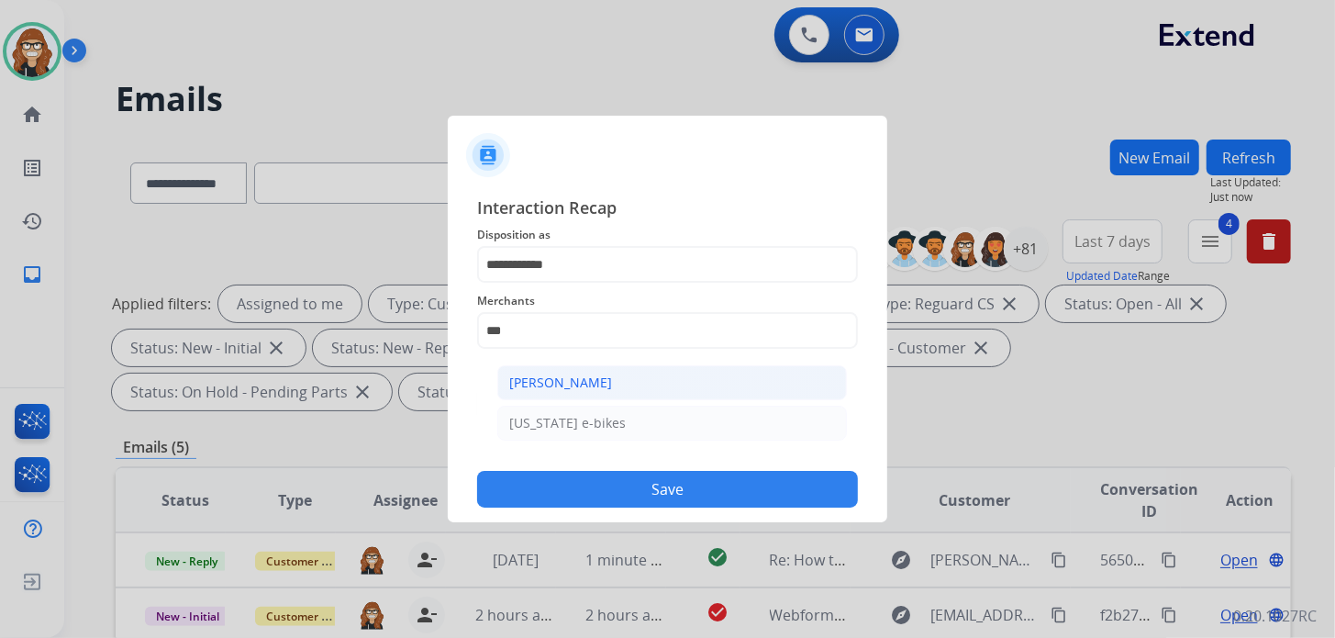
click at [574, 373] on div "[PERSON_NAME]" at bounding box center [560, 382] width 103 height 18
type input "**********"
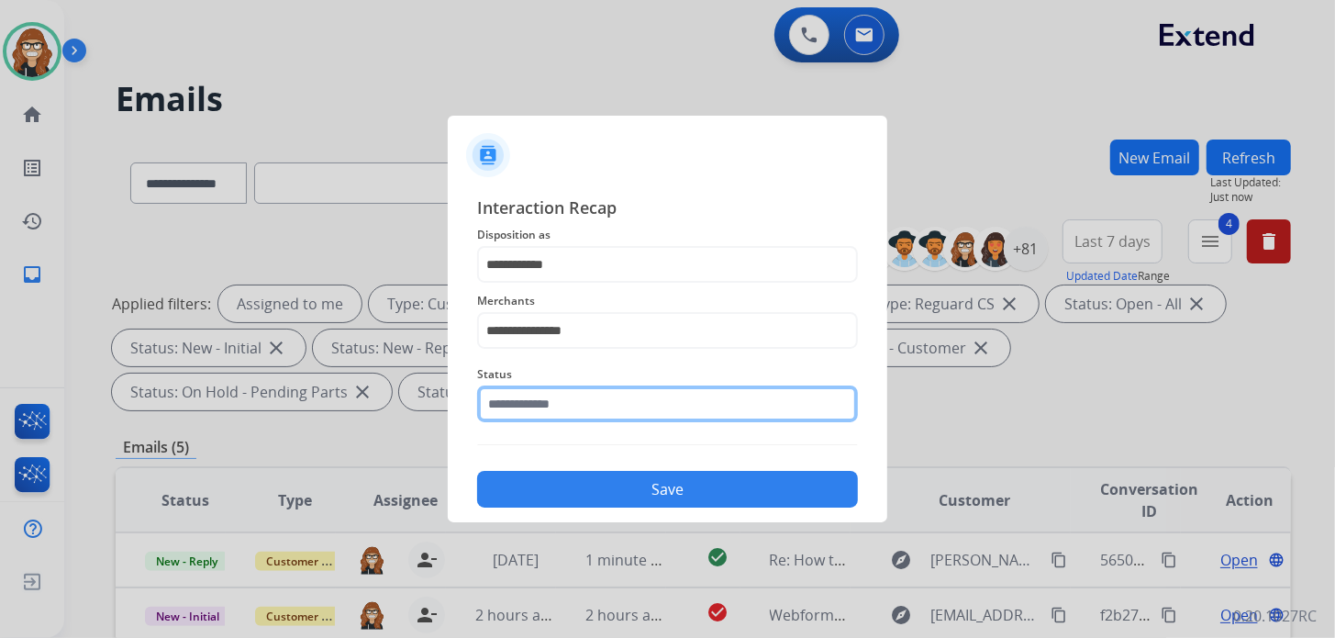
click at [548, 404] on input "text" at bounding box center [667, 403] width 381 height 37
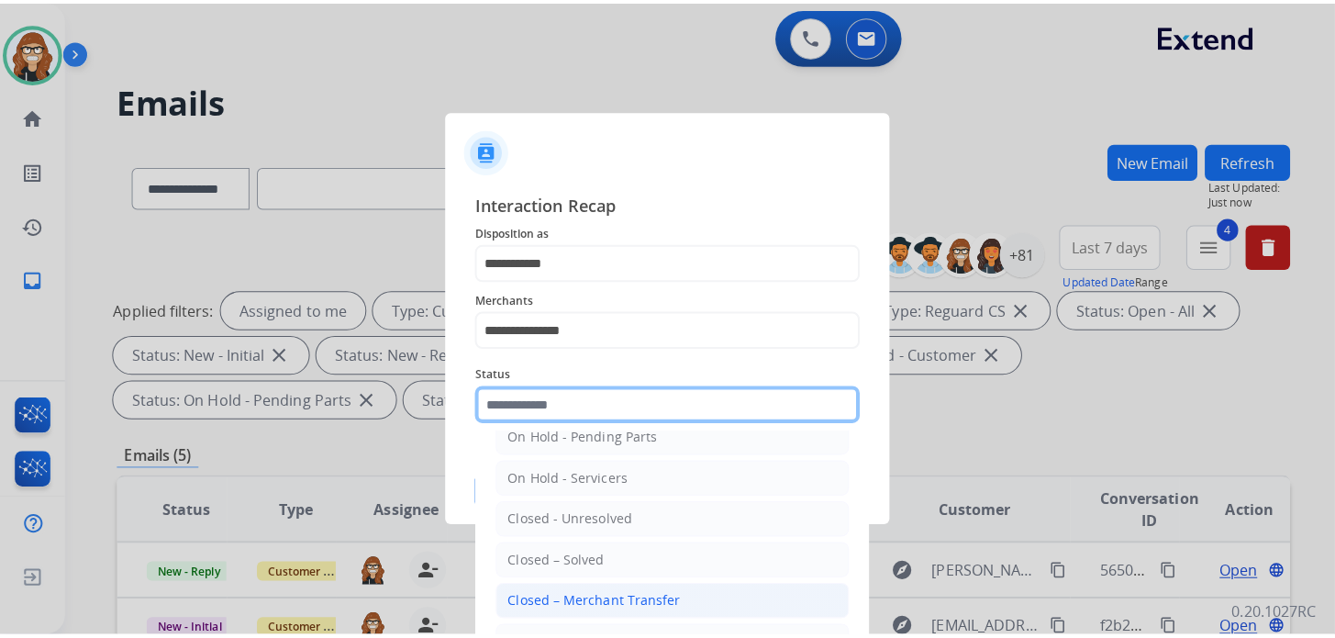
scroll to position [106, 0]
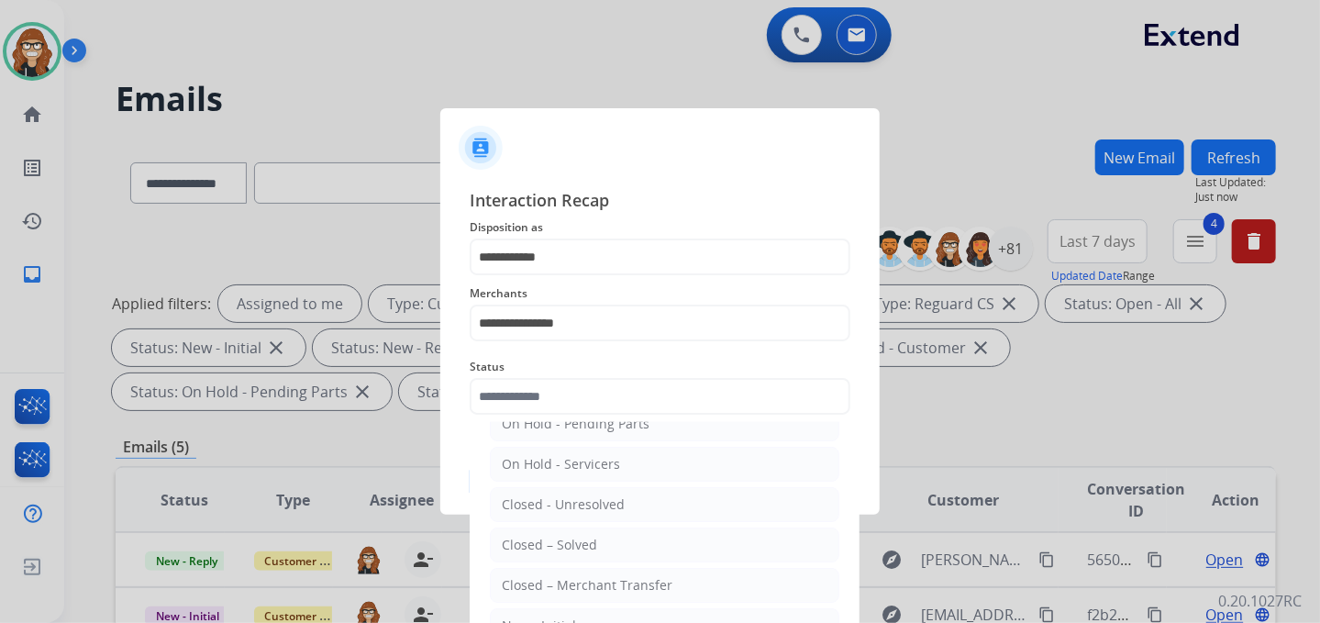
click at [588, 550] on div "Closed – Solved" at bounding box center [549, 545] width 95 height 18
type input "**********"
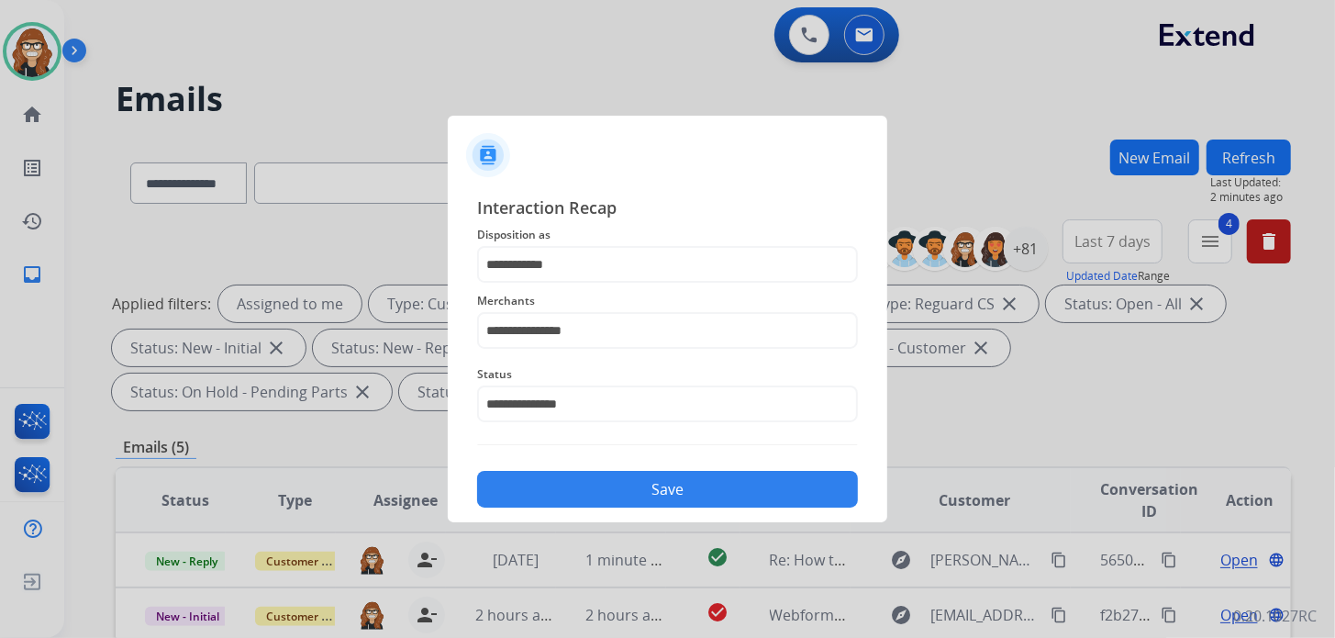
click at [594, 494] on button "Save" at bounding box center [667, 489] width 381 height 37
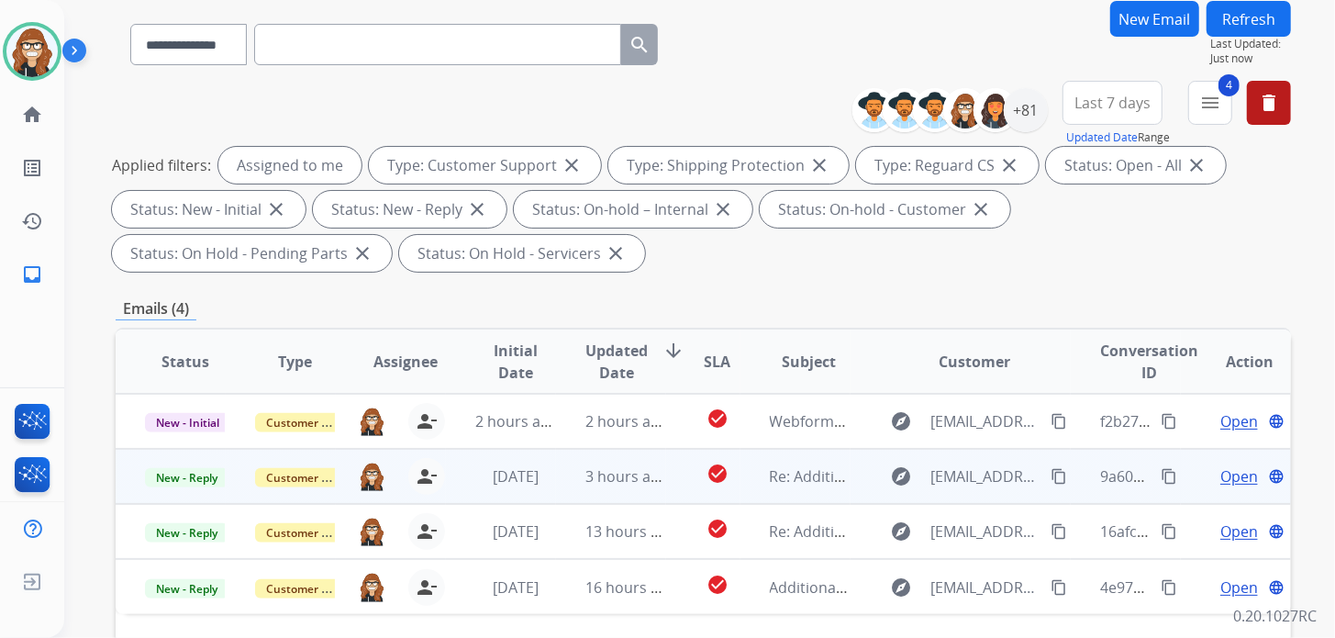
scroll to position [183, 0]
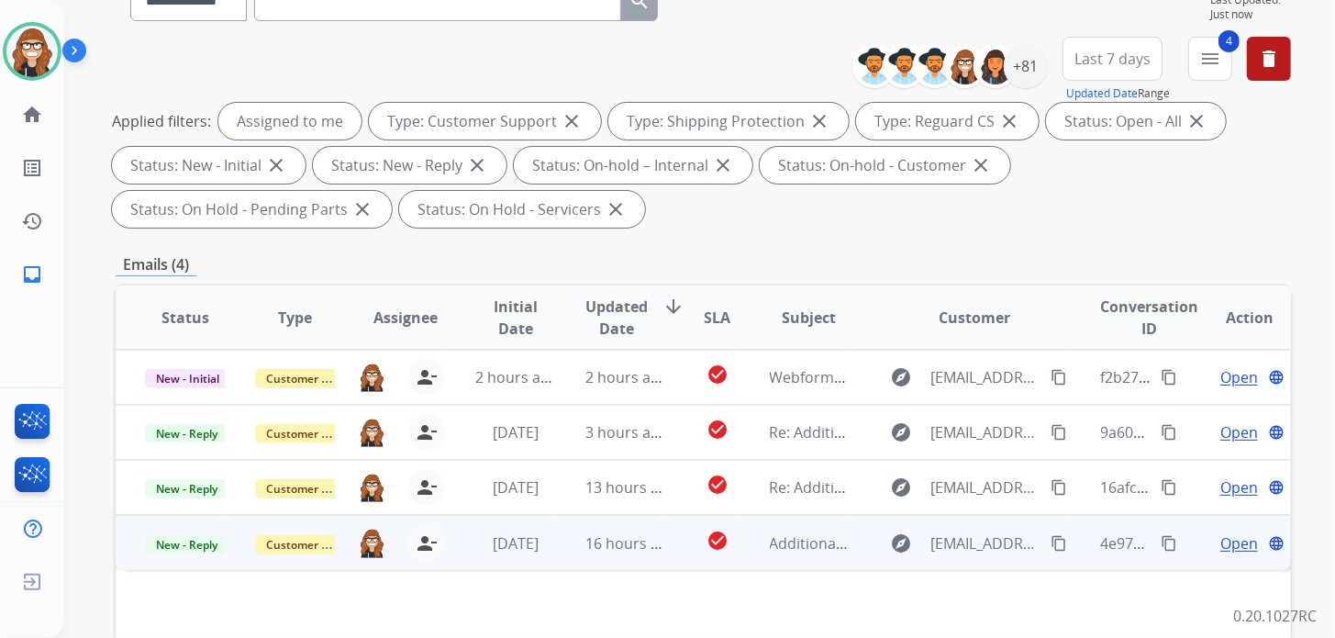
click at [1229, 539] on span "Open" at bounding box center [1239, 543] width 38 height 22
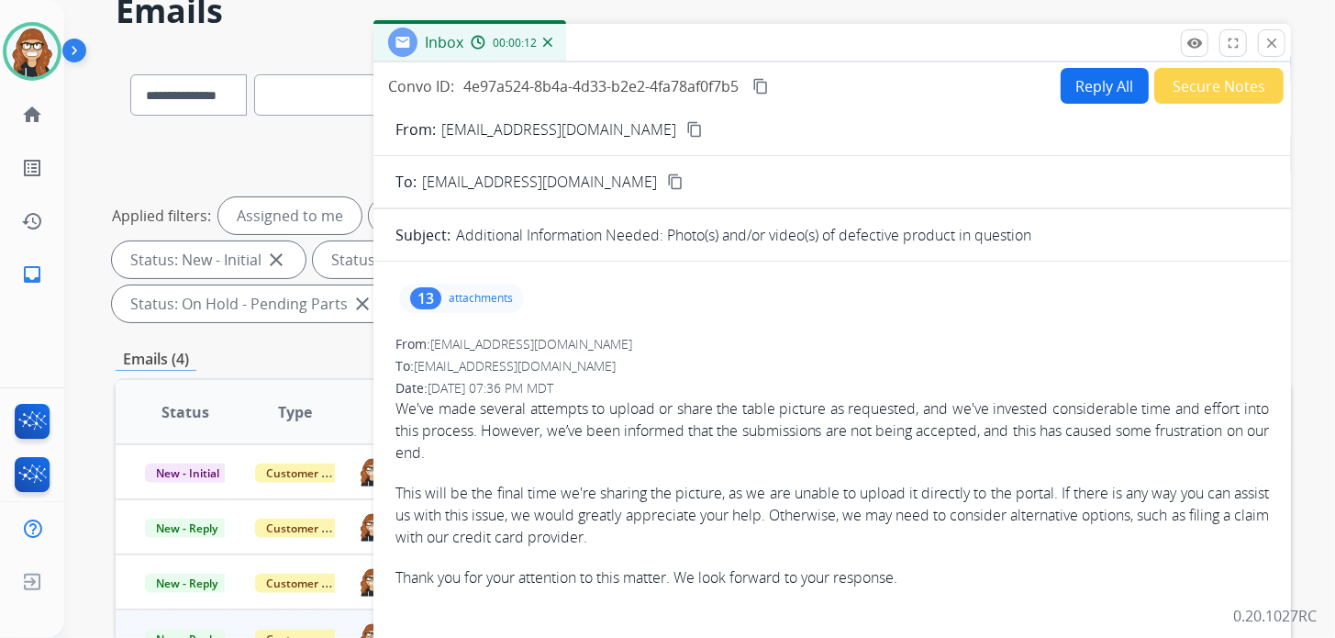
scroll to position [0, 0]
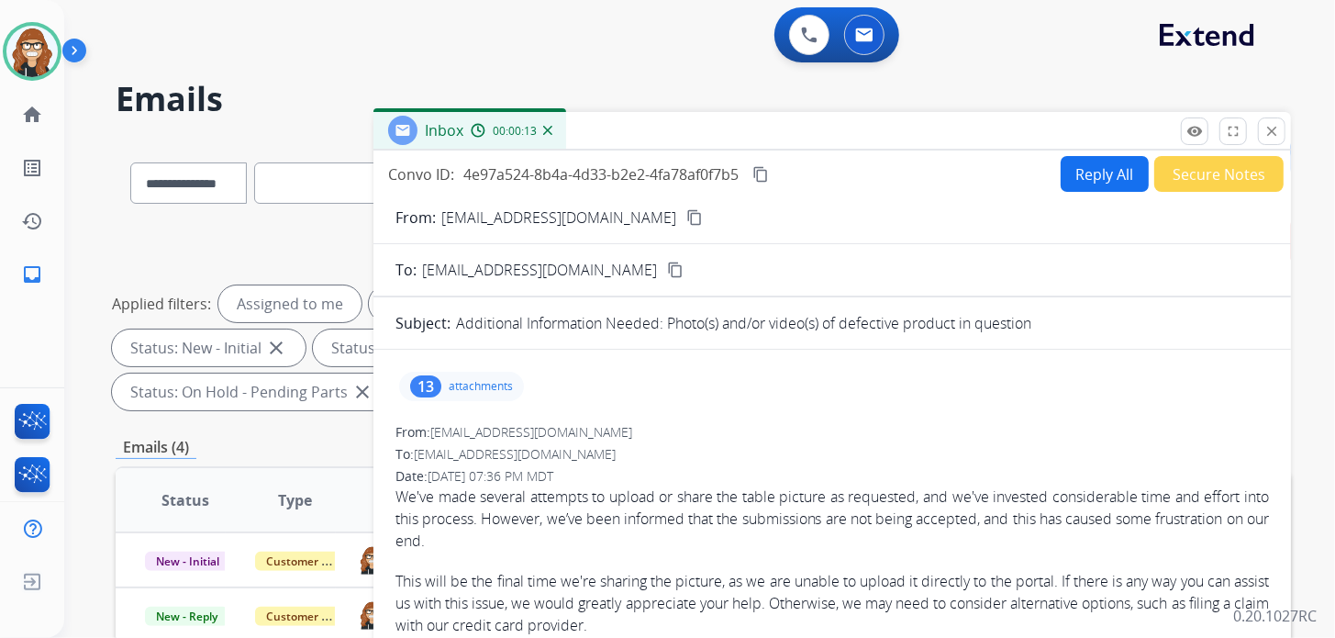
click at [1109, 171] on button "Reply All" at bounding box center [1105, 174] width 88 height 36
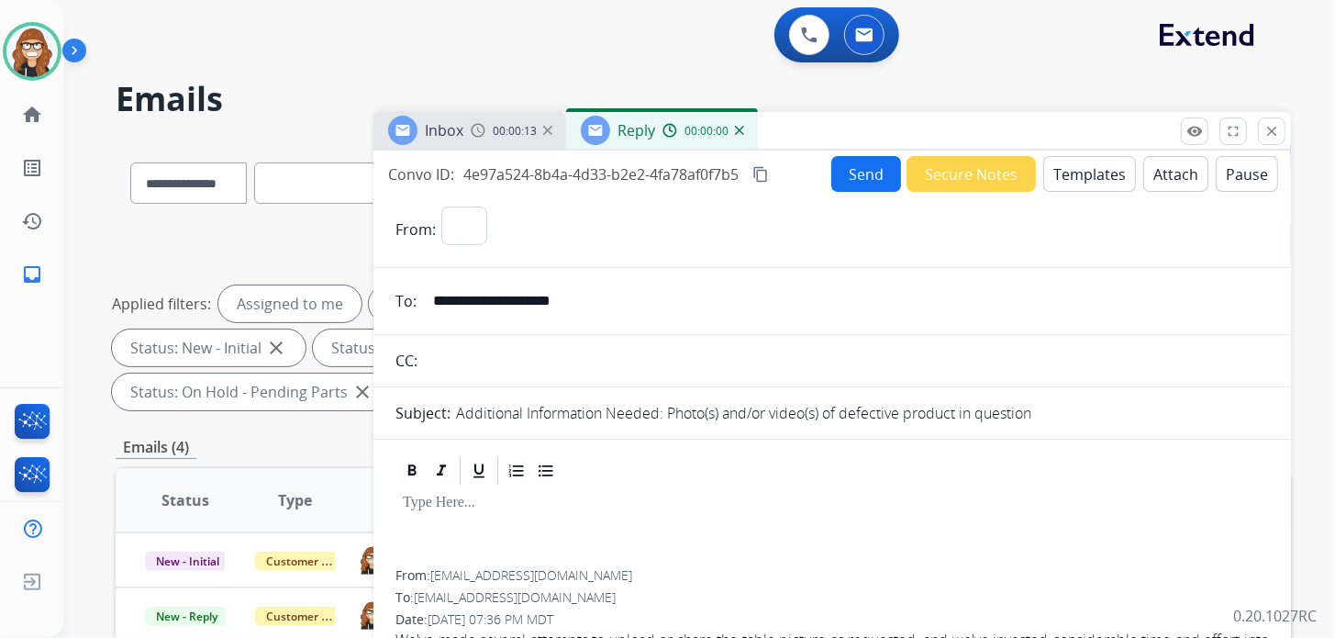
select select "**********"
click at [1099, 172] on button "Templates" at bounding box center [1089, 174] width 93 height 36
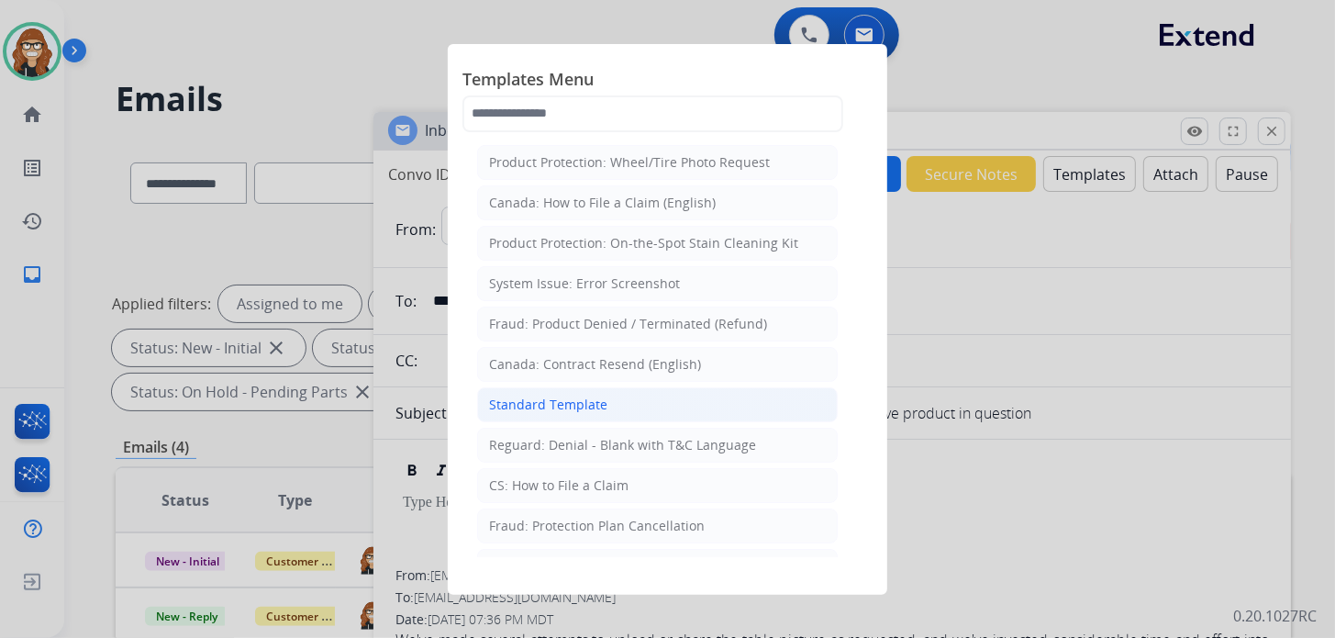
click at [560, 387] on li "Standard Template" at bounding box center [657, 404] width 361 height 35
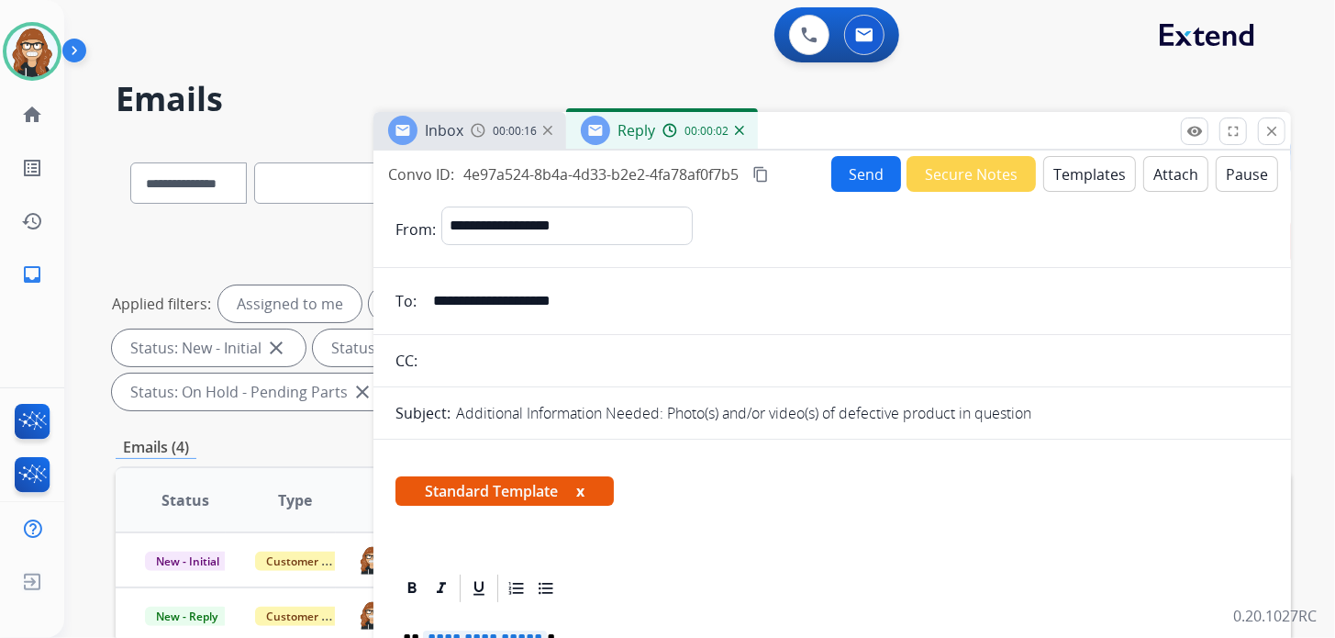
scroll to position [275, 0]
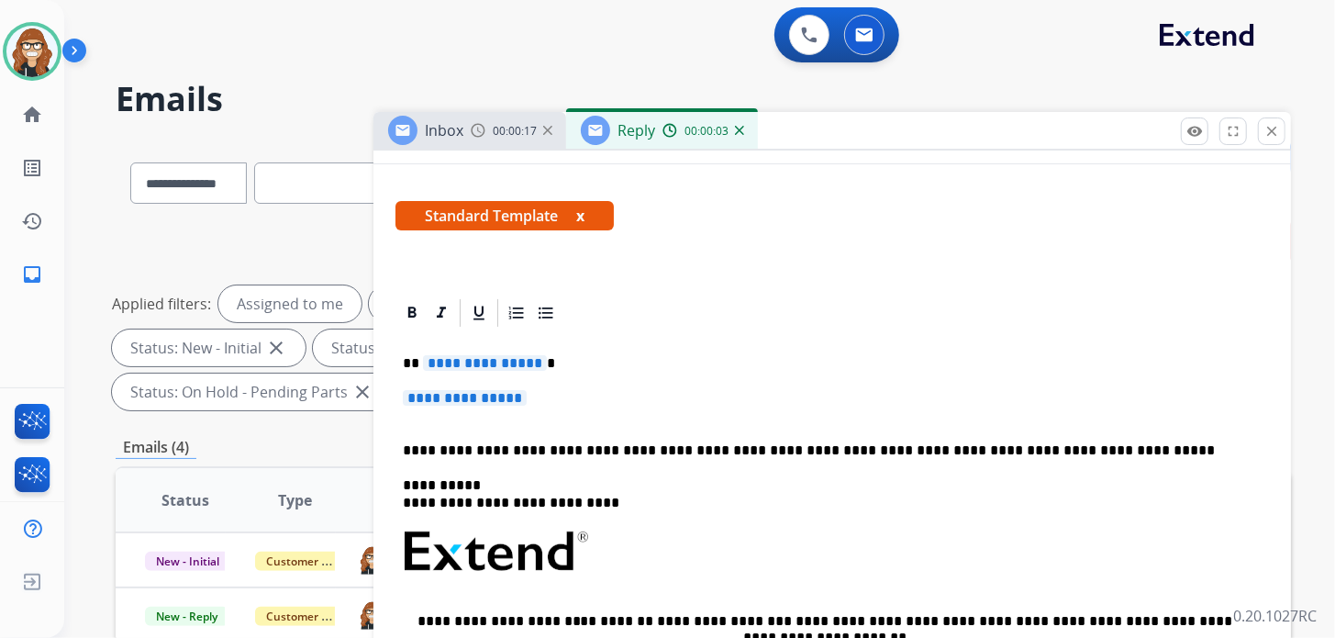
click at [567, 403] on p "**********" at bounding box center [832, 407] width 859 height 34
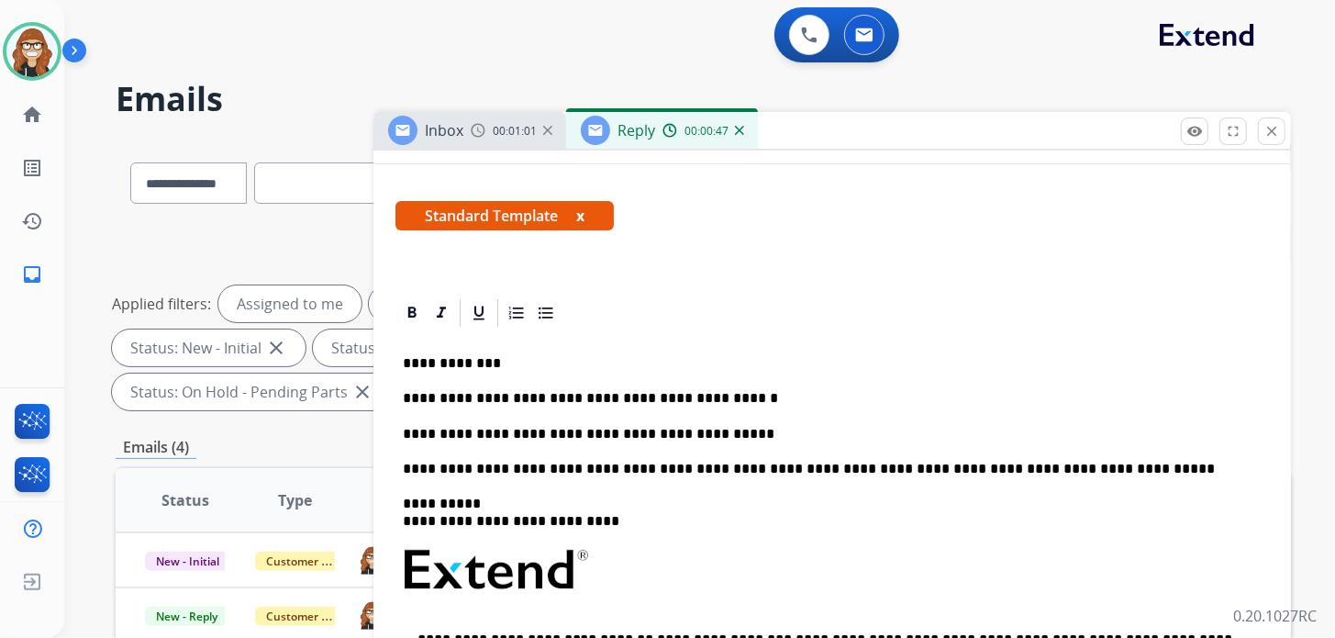
click at [745, 428] on p "**********" at bounding box center [825, 434] width 844 height 17
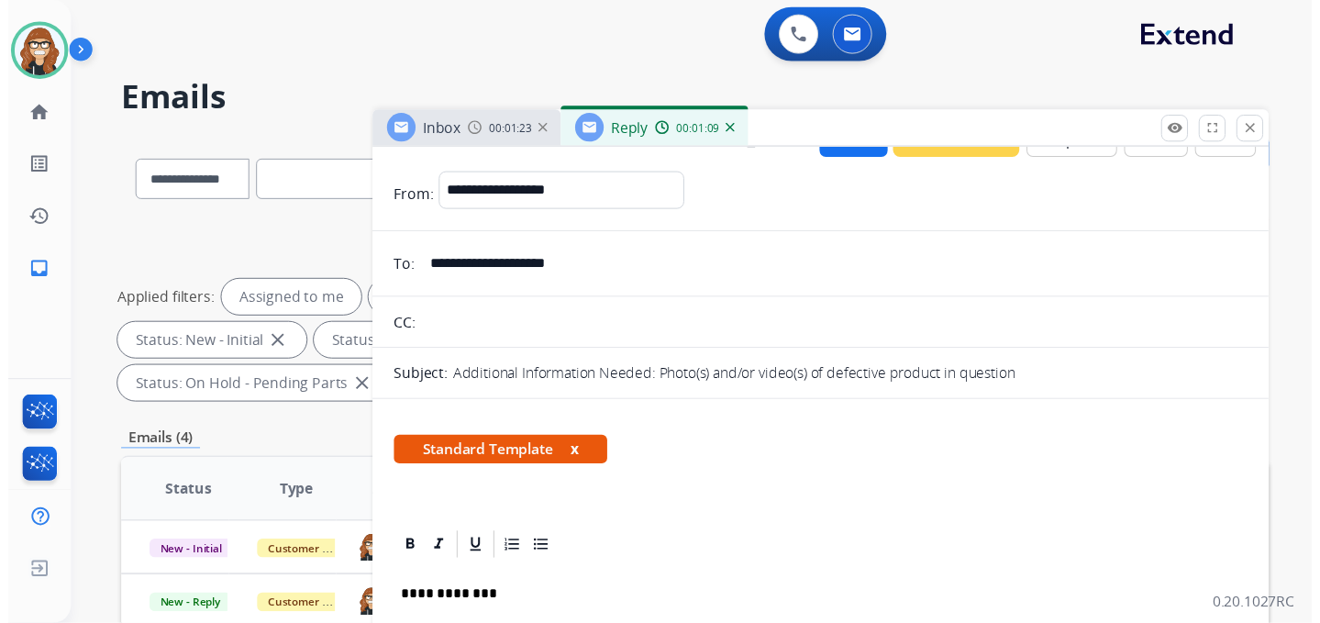
scroll to position [0, 0]
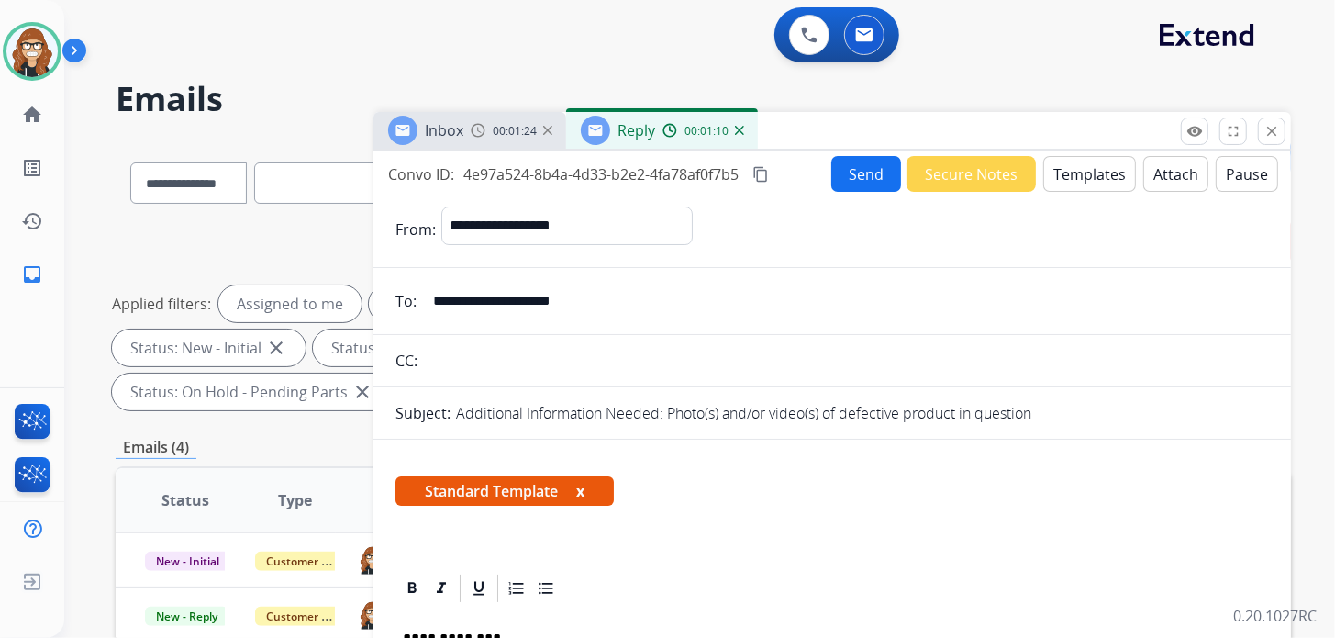
click at [855, 166] on button "Send" at bounding box center [866, 174] width 70 height 36
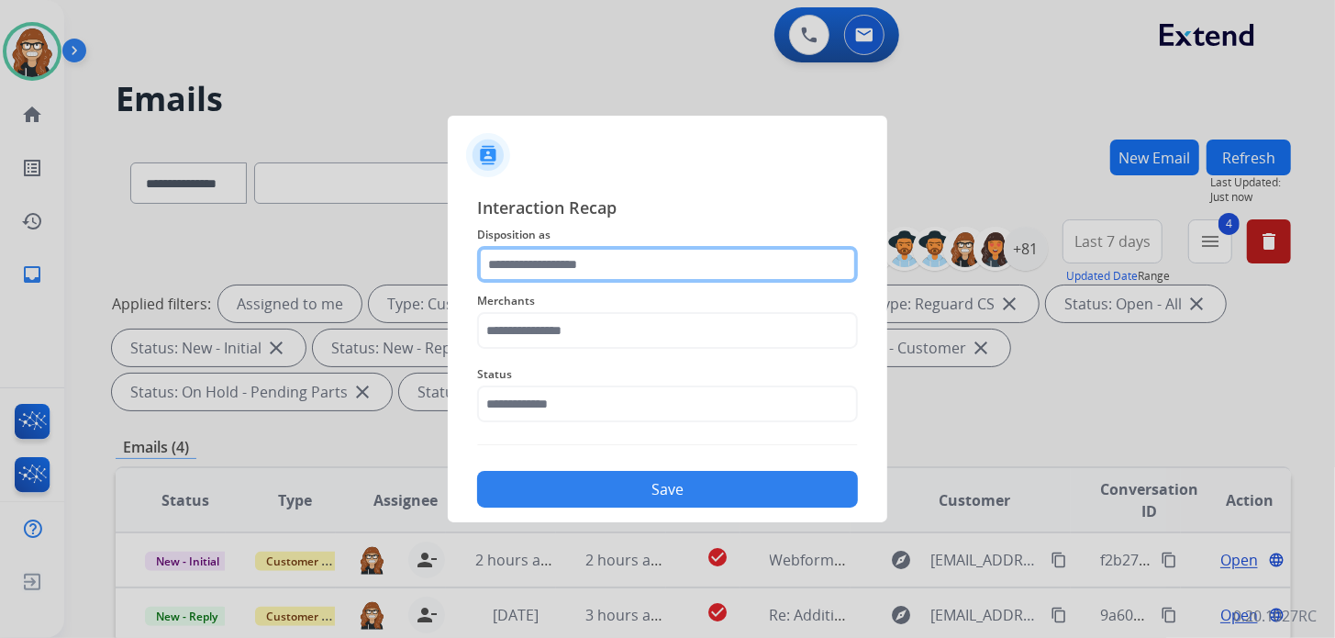
click at [605, 264] on input "text" at bounding box center [667, 264] width 381 height 37
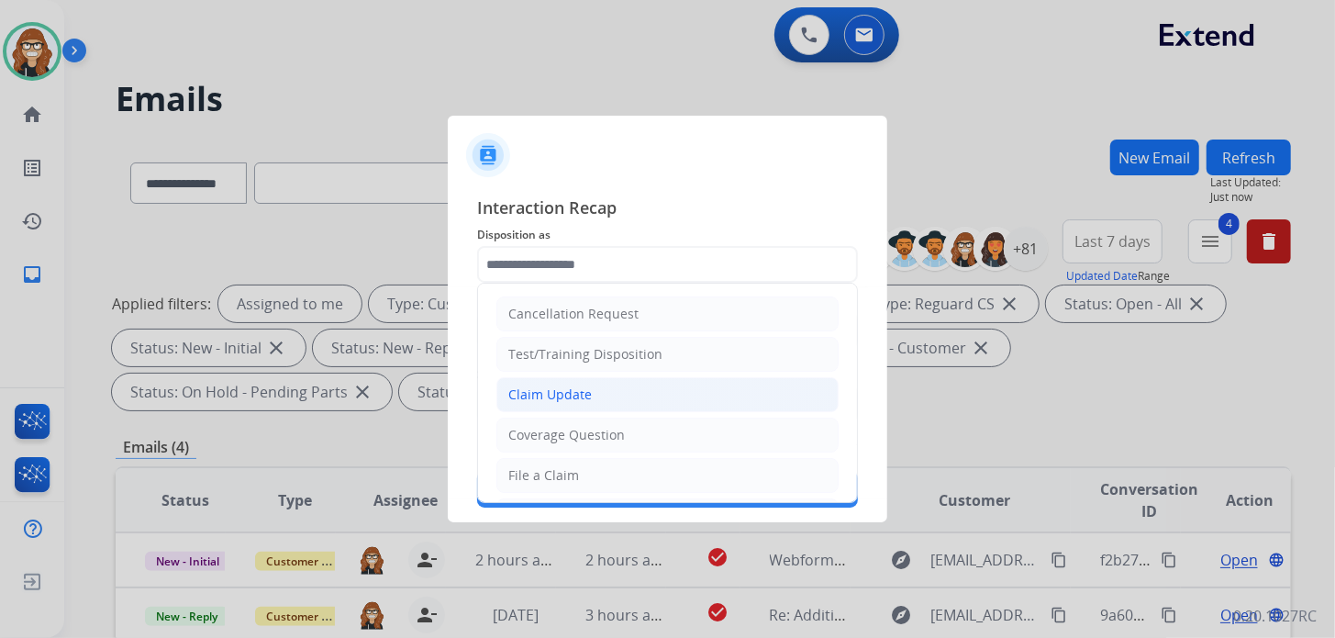
click at [558, 402] on li "Claim Update" at bounding box center [667, 394] width 342 height 35
type input "**********"
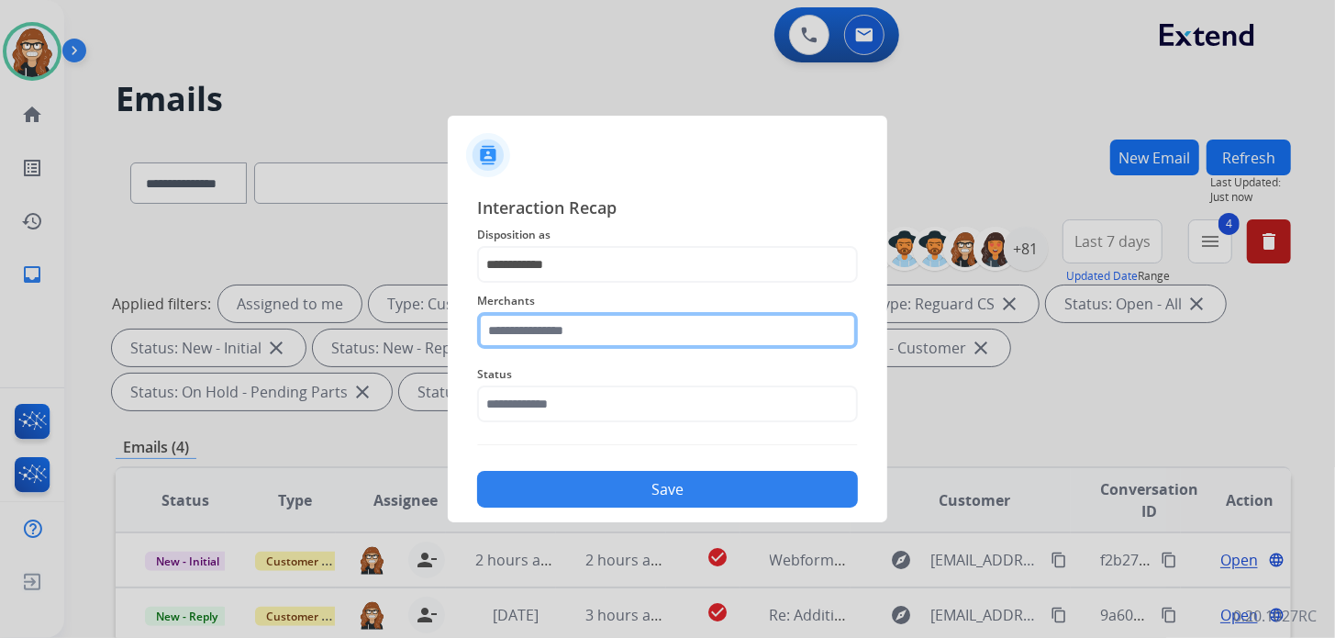
click at [565, 334] on input "text" at bounding box center [667, 330] width 381 height 37
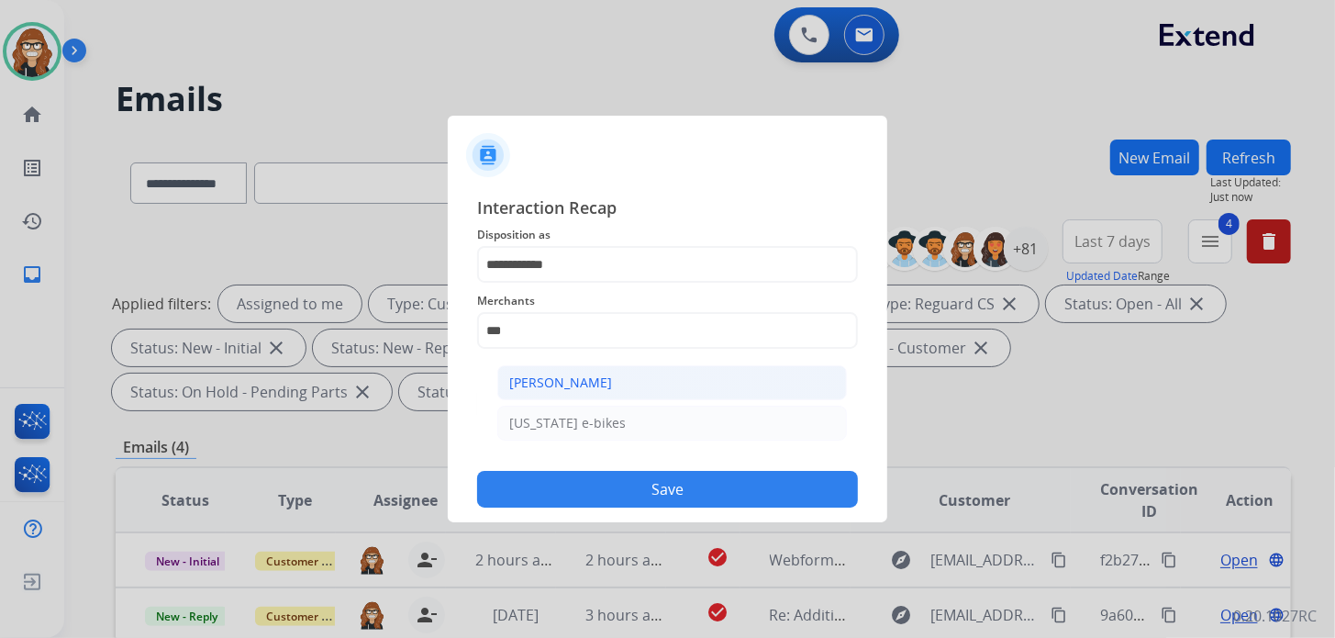
click at [553, 379] on div "[PERSON_NAME]" at bounding box center [560, 382] width 103 height 18
type input "**********"
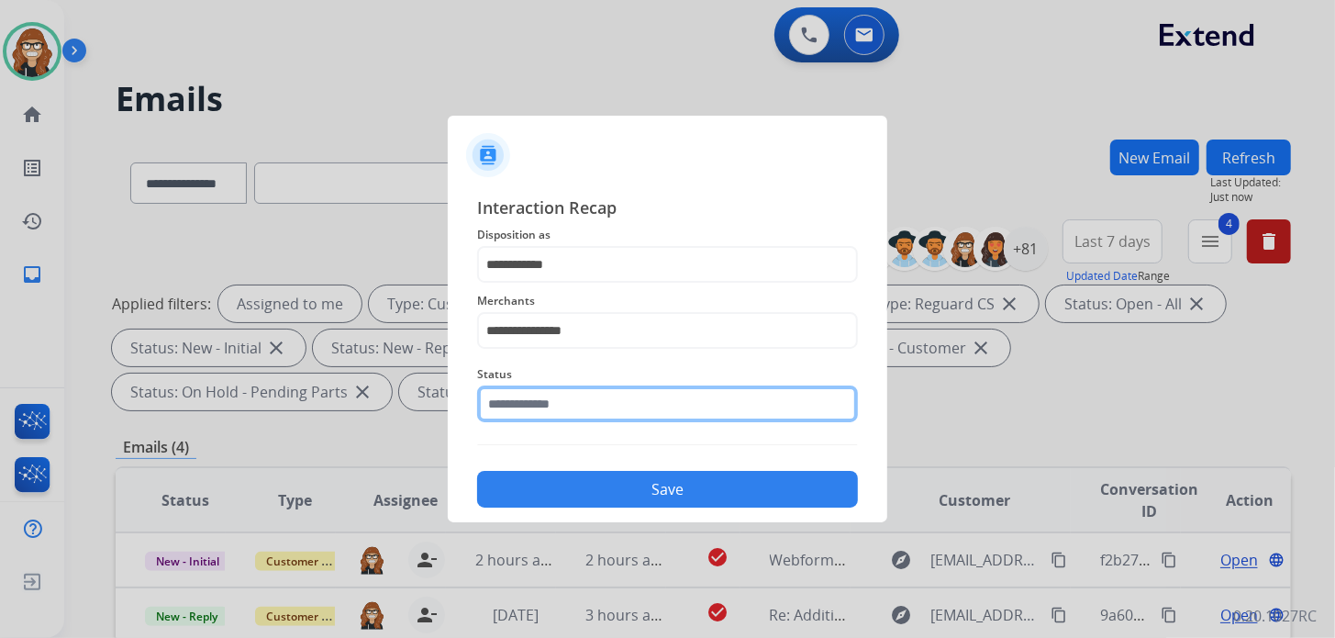
click at [547, 398] on input "text" at bounding box center [667, 403] width 381 height 37
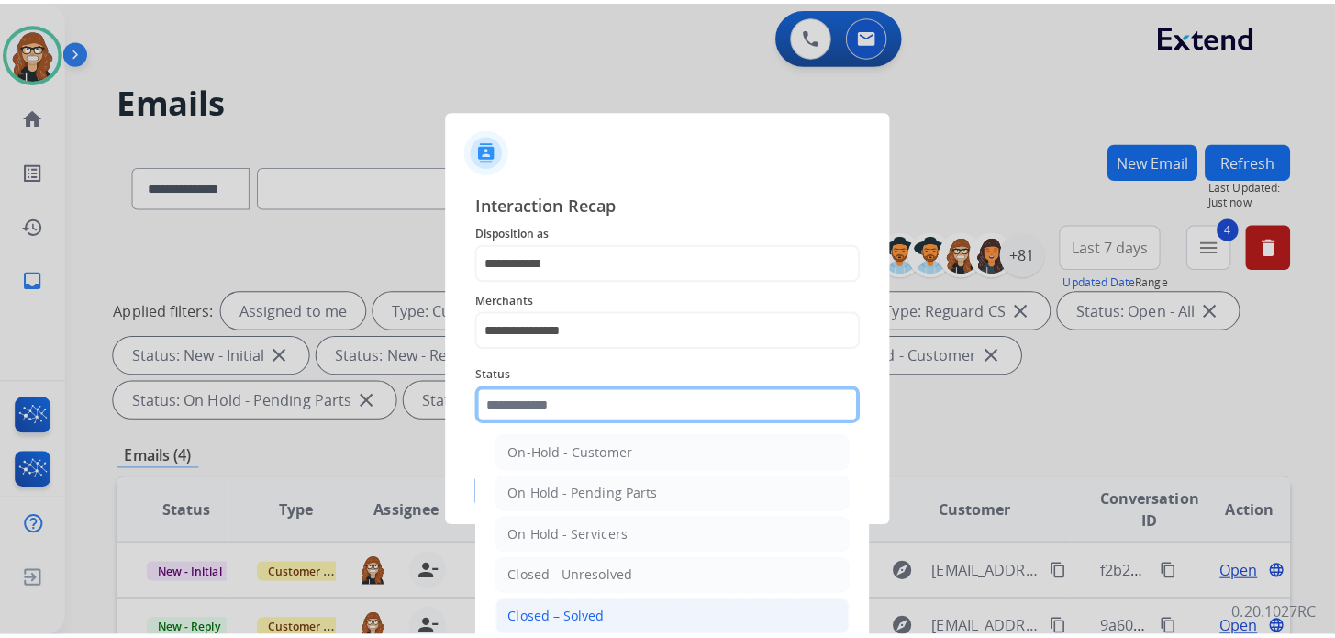
scroll to position [106, 0]
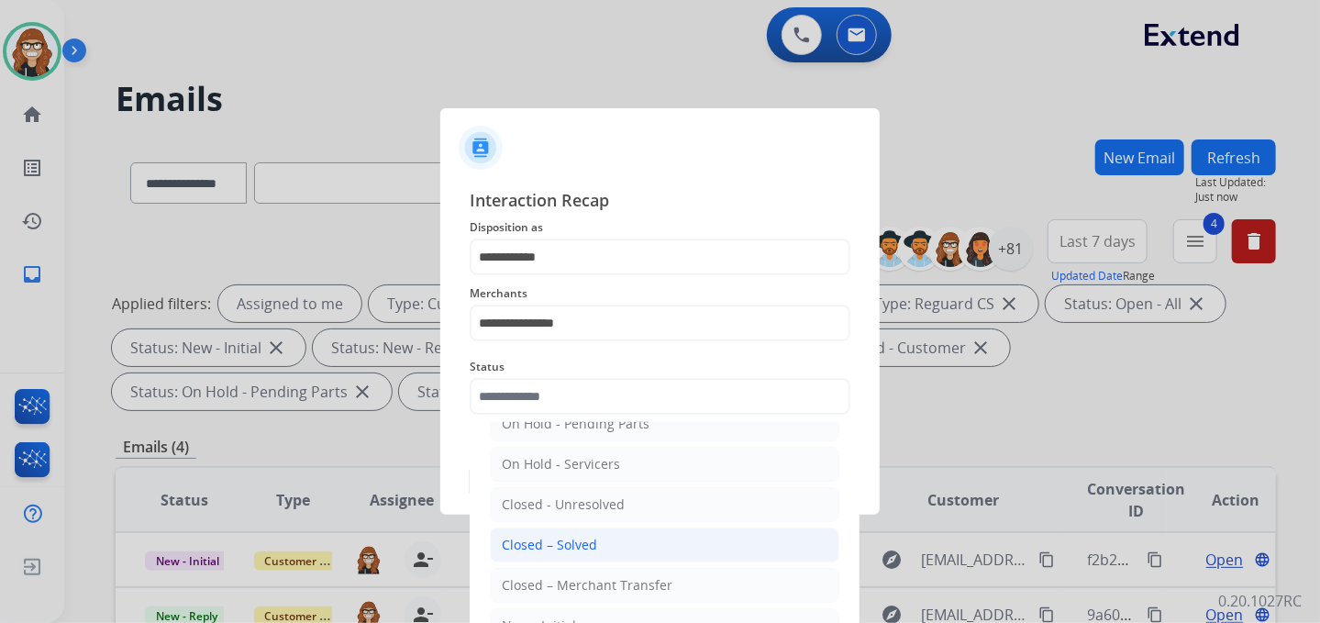
click at [600, 539] on li "Closed – Solved" at bounding box center [665, 545] width 350 height 35
type input "**********"
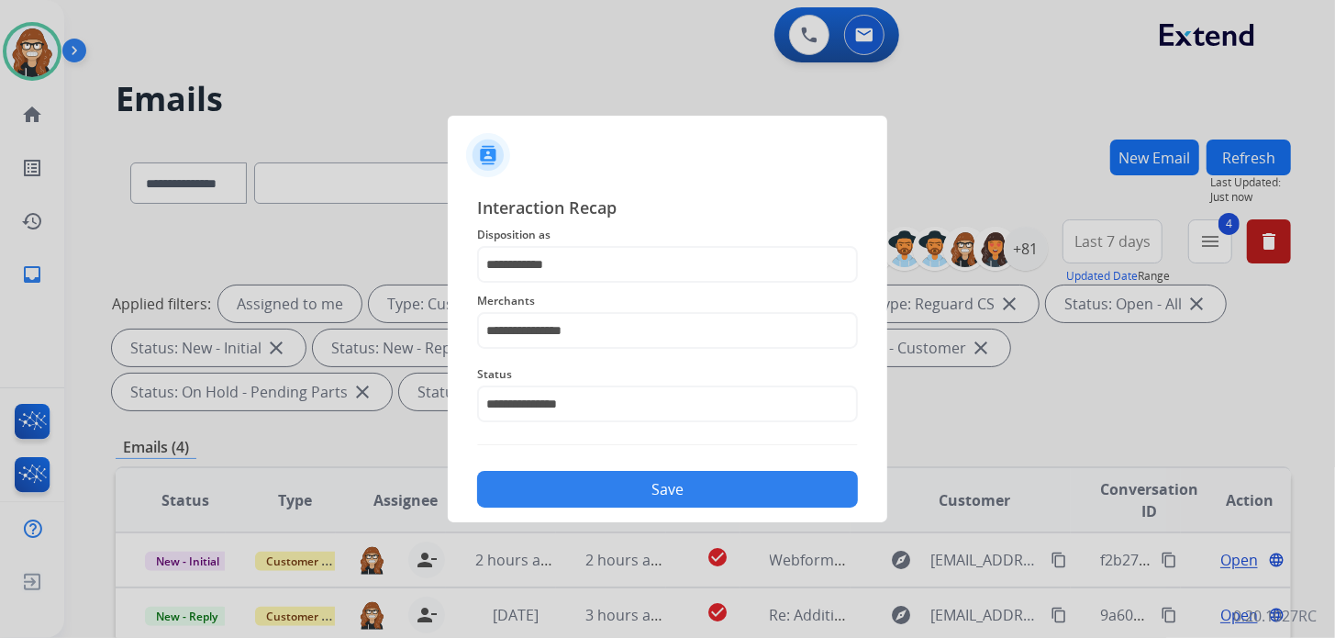
click at [611, 484] on button "Save" at bounding box center [667, 489] width 381 height 37
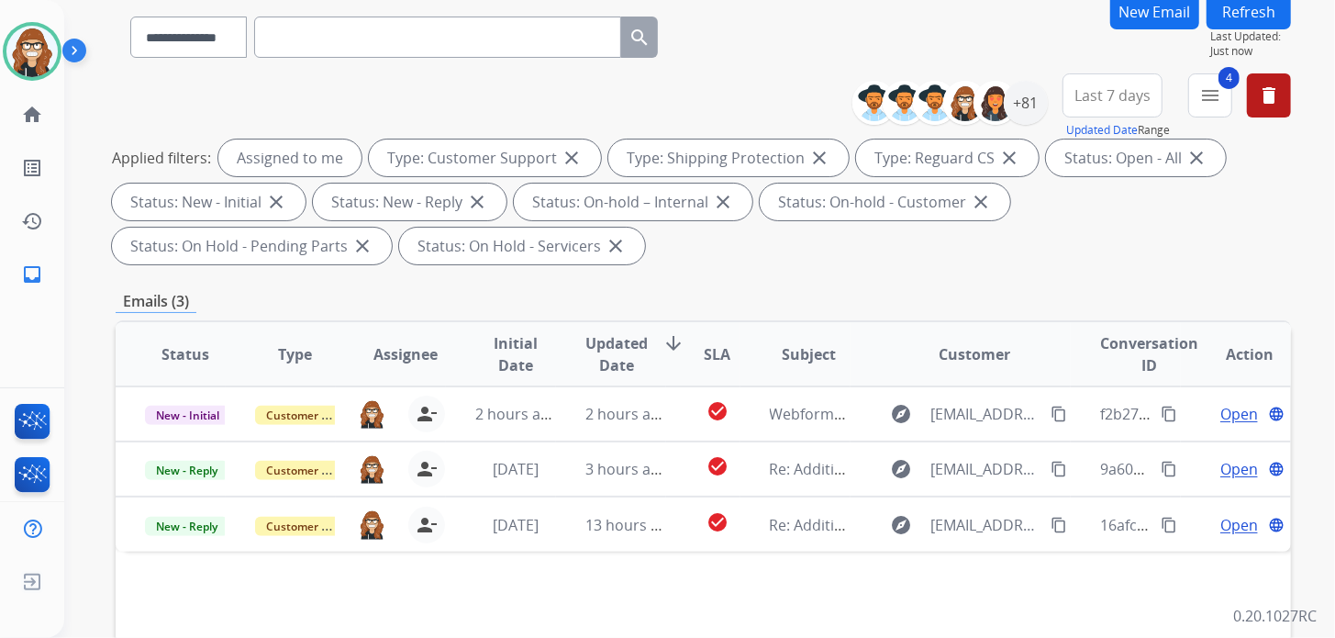
scroll to position [366, 0]
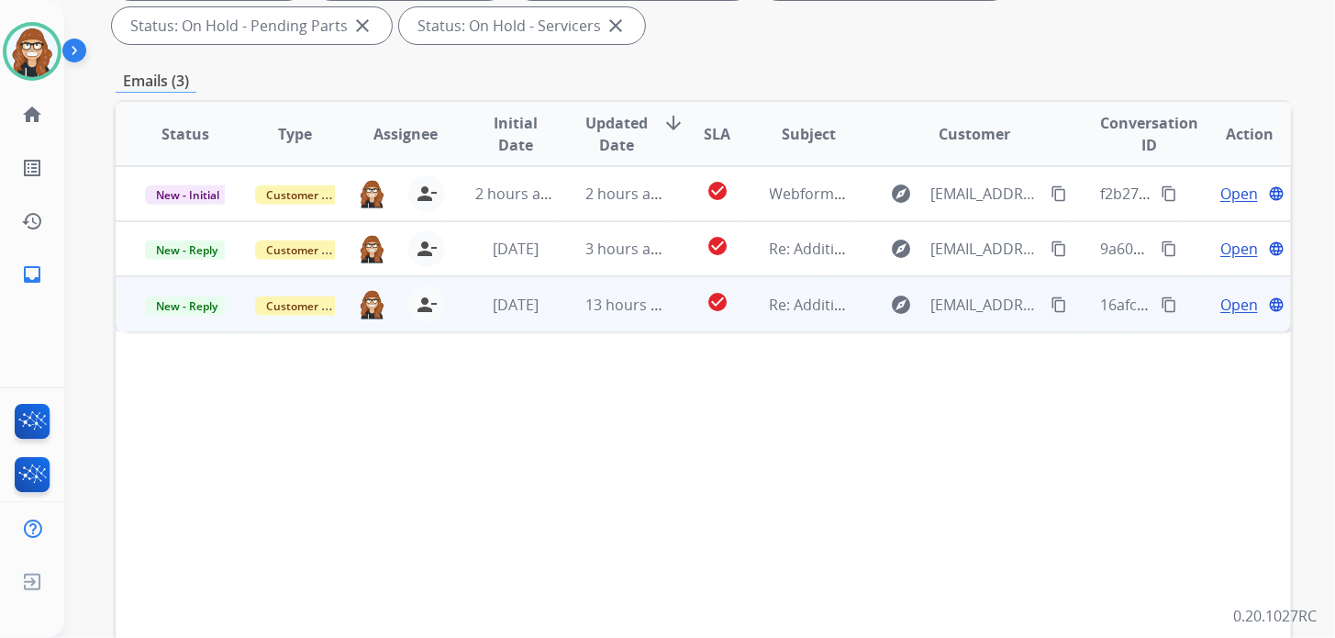
click at [1220, 306] on span "Open" at bounding box center [1239, 305] width 38 height 22
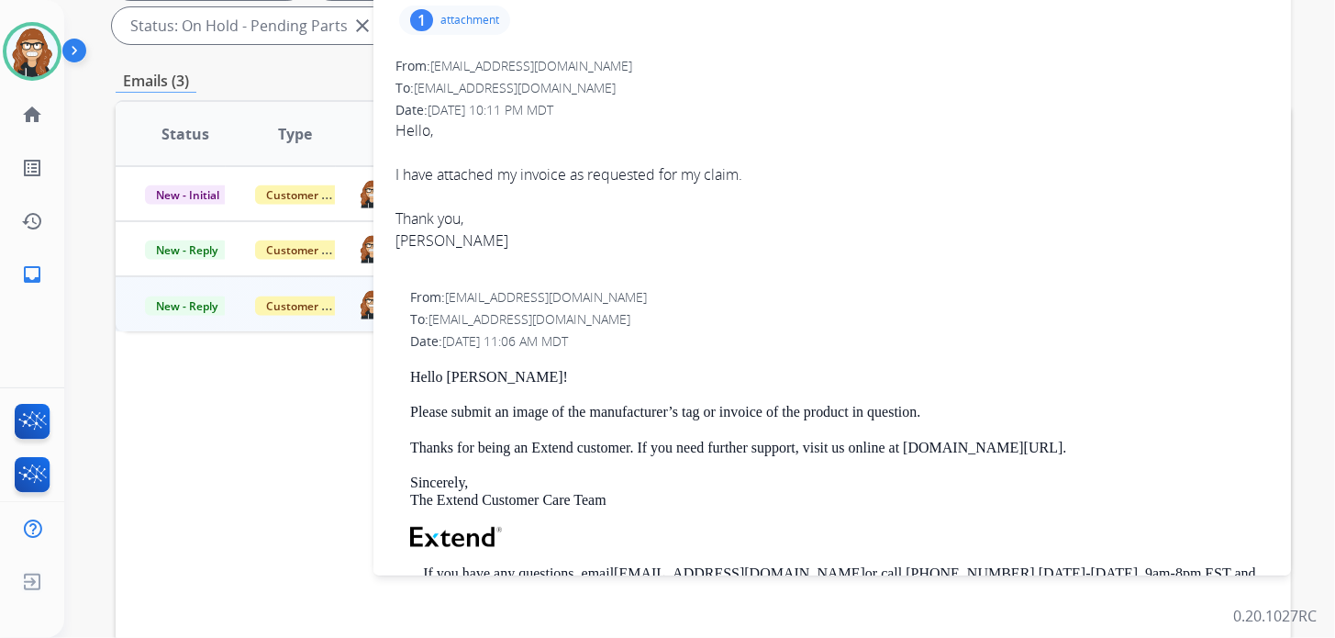
click at [322, 77] on div "Emails (3)" at bounding box center [703, 81] width 1175 height 23
click at [266, 479] on div "Status Type Assignee Initial Date Updated Date arrow_downward SLA Subject Custo…" at bounding box center [703, 407] width 1175 height 615
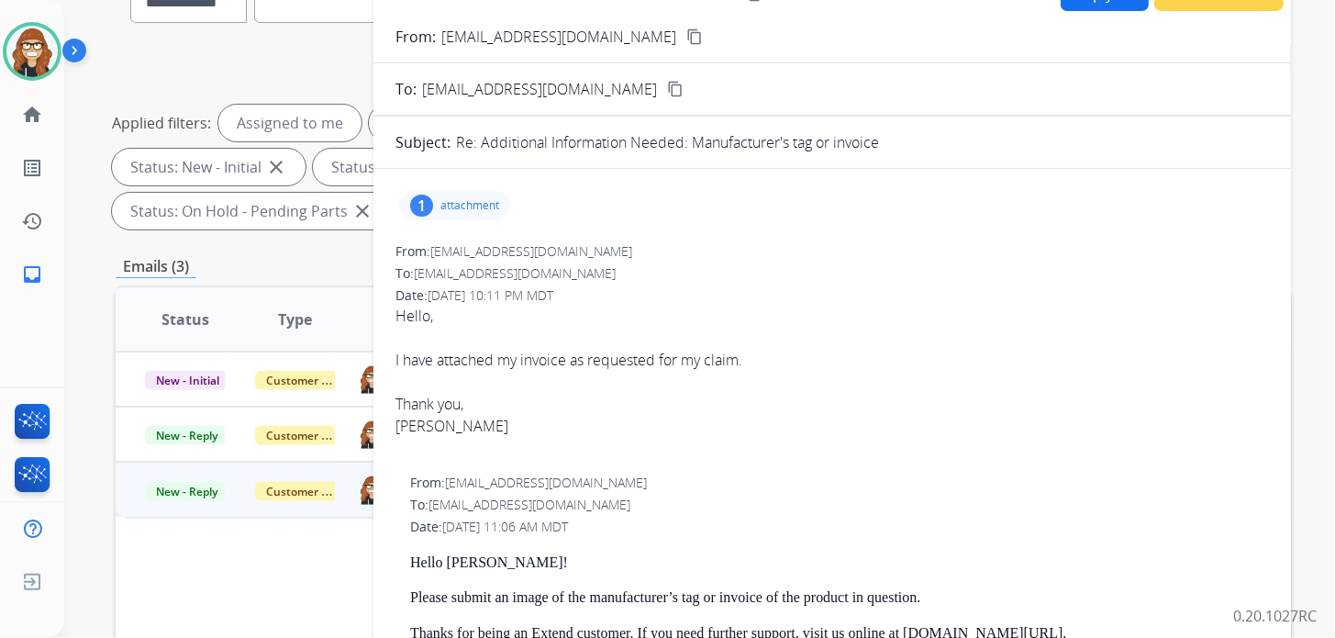
scroll to position [91, 0]
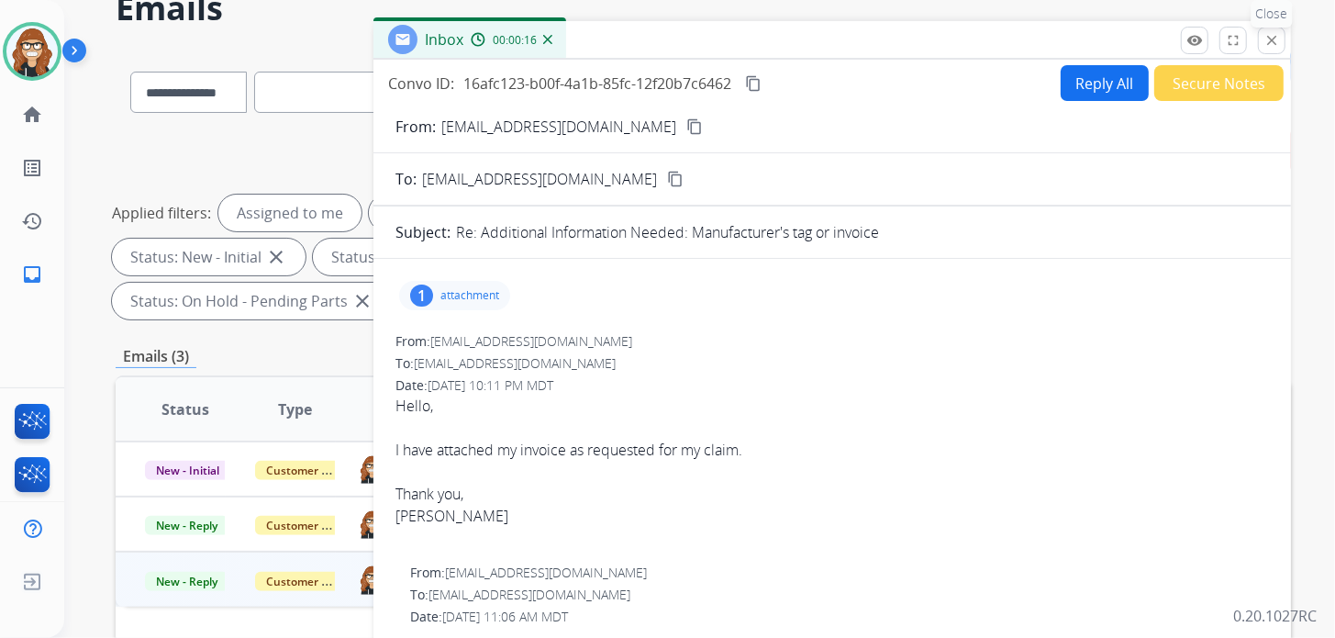
click at [1281, 39] on button "close Close" at bounding box center [1272, 41] width 28 height 28
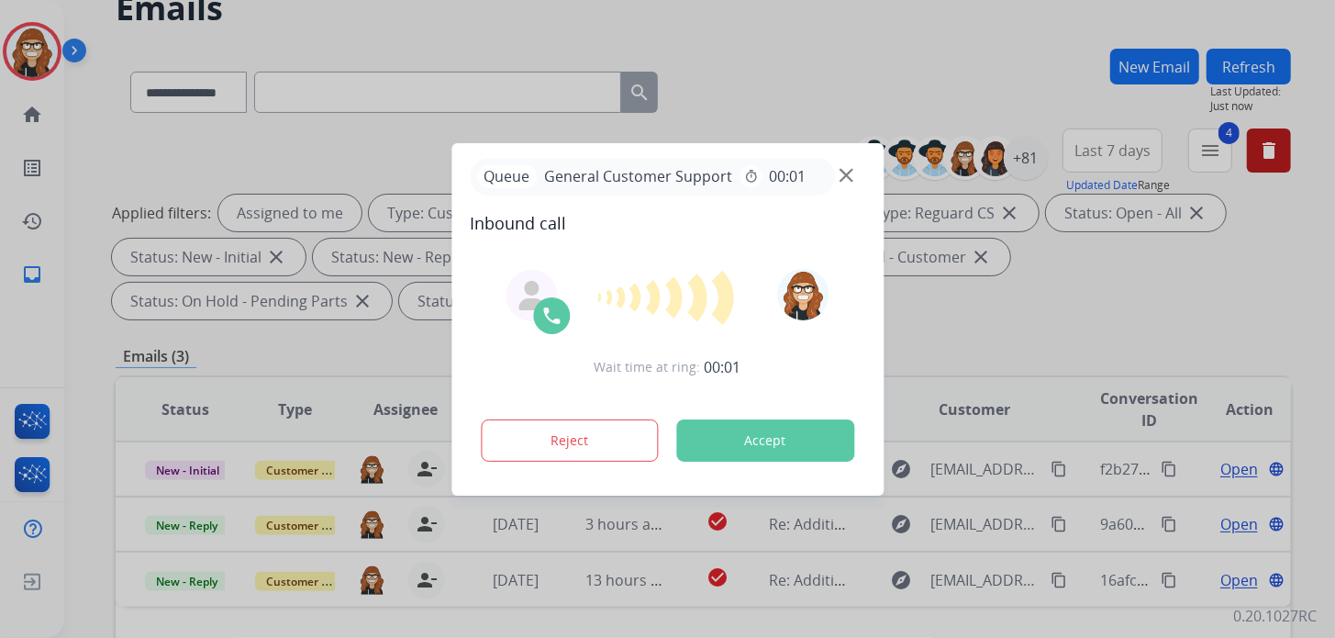
click at [751, 35] on div at bounding box center [667, 319] width 1335 height 638
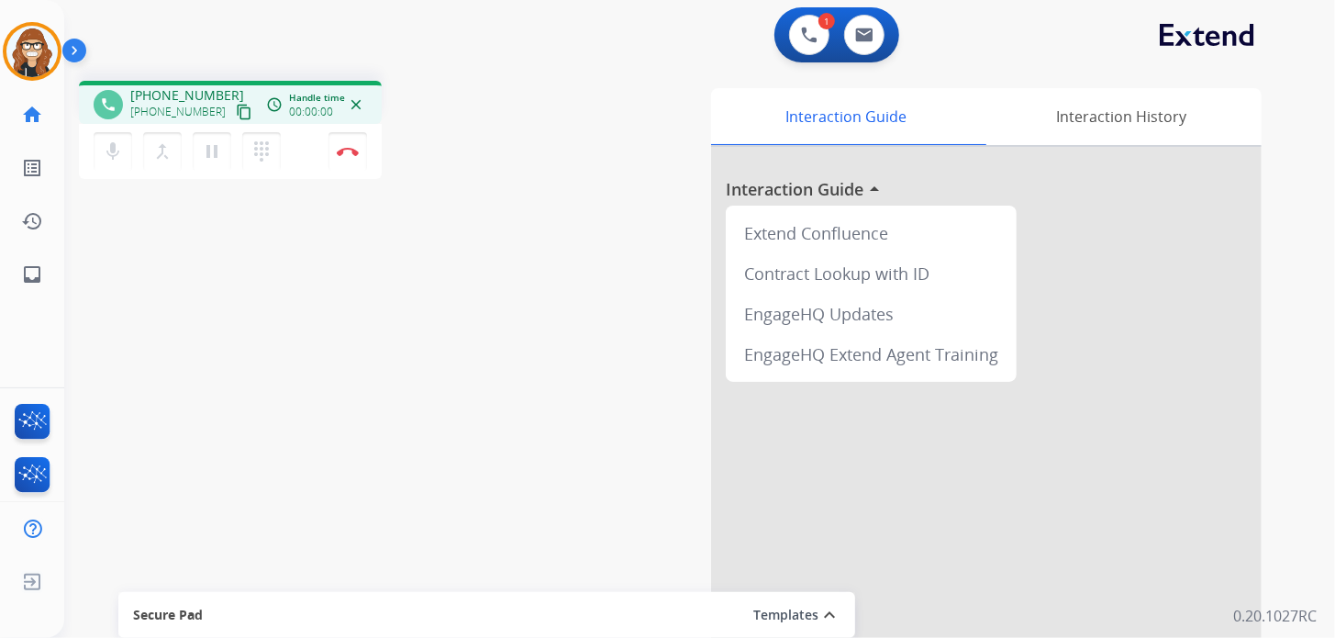
click at [236, 115] on mat-icon "content_copy" at bounding box center [244, 112] width 17 height 17
click at [236, 106] on mat-icon "content_copy" at bounding box center [244, 112] width 17 height 17
click at [348, 156] on button "Disconnect" at bounding box center [347, 151] width 39 height 39
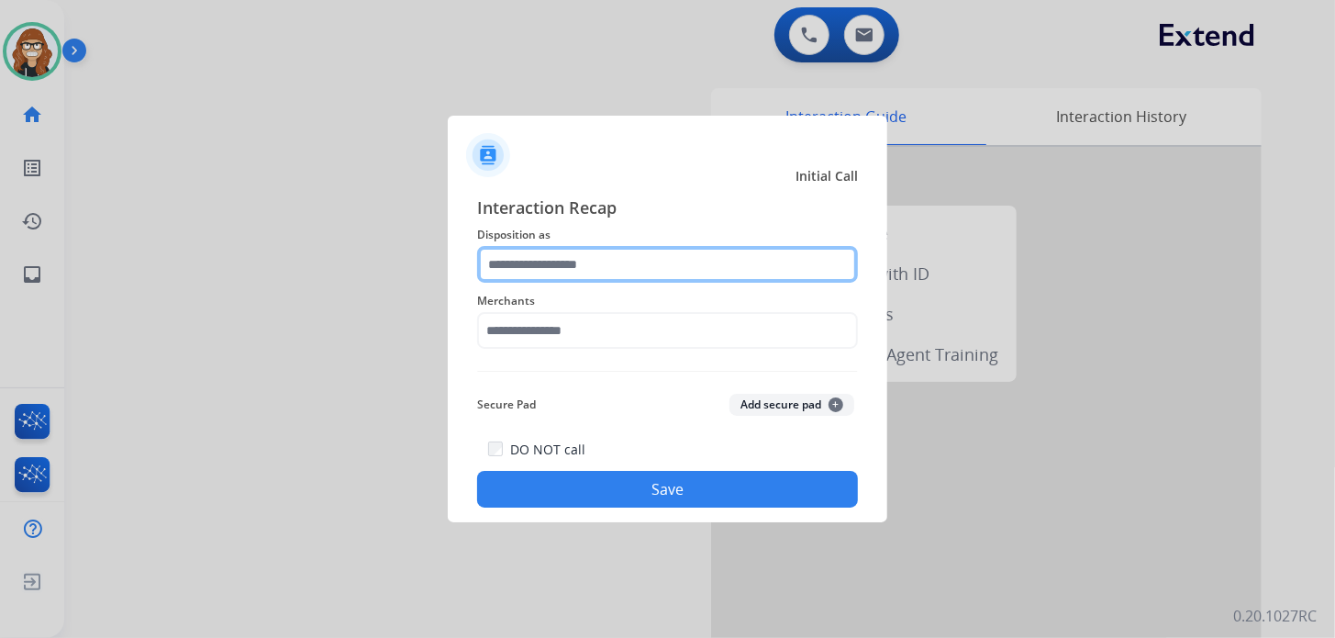
click at [561, 266] on input "text" at bounding box center [667, 264] width 381 height 37
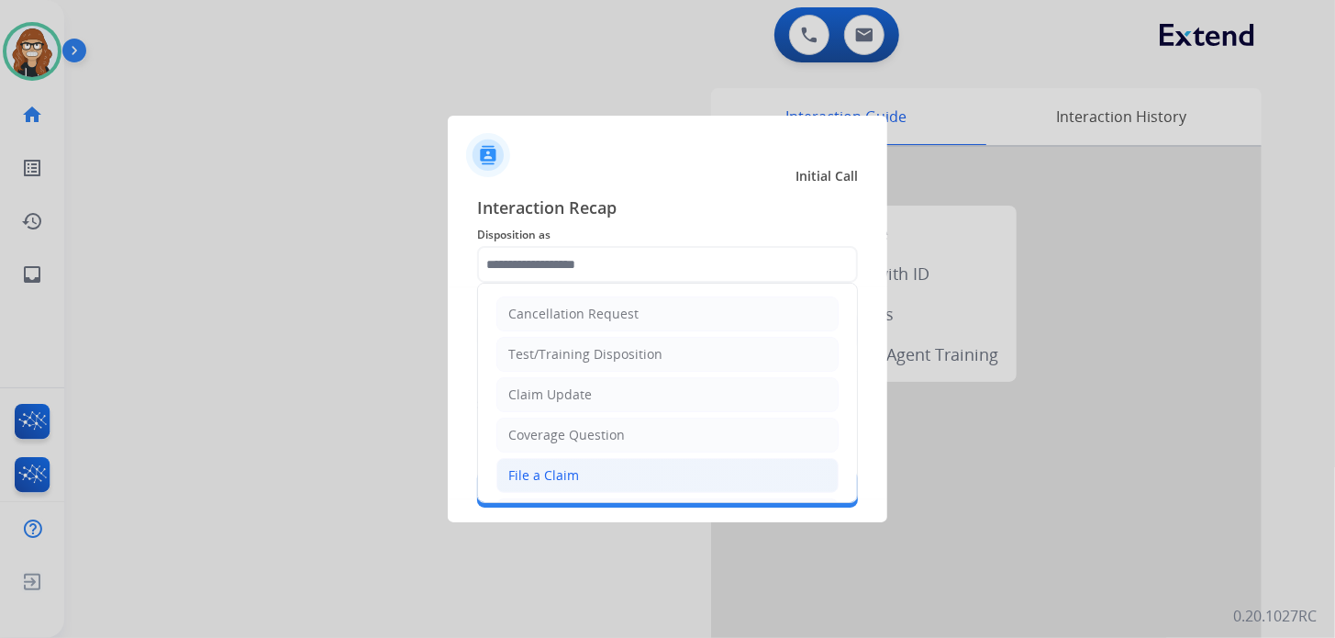
click at [559, 469] on div "File a Claim" at bounding box center [543, 475] width 71 height 18
type input "**********"
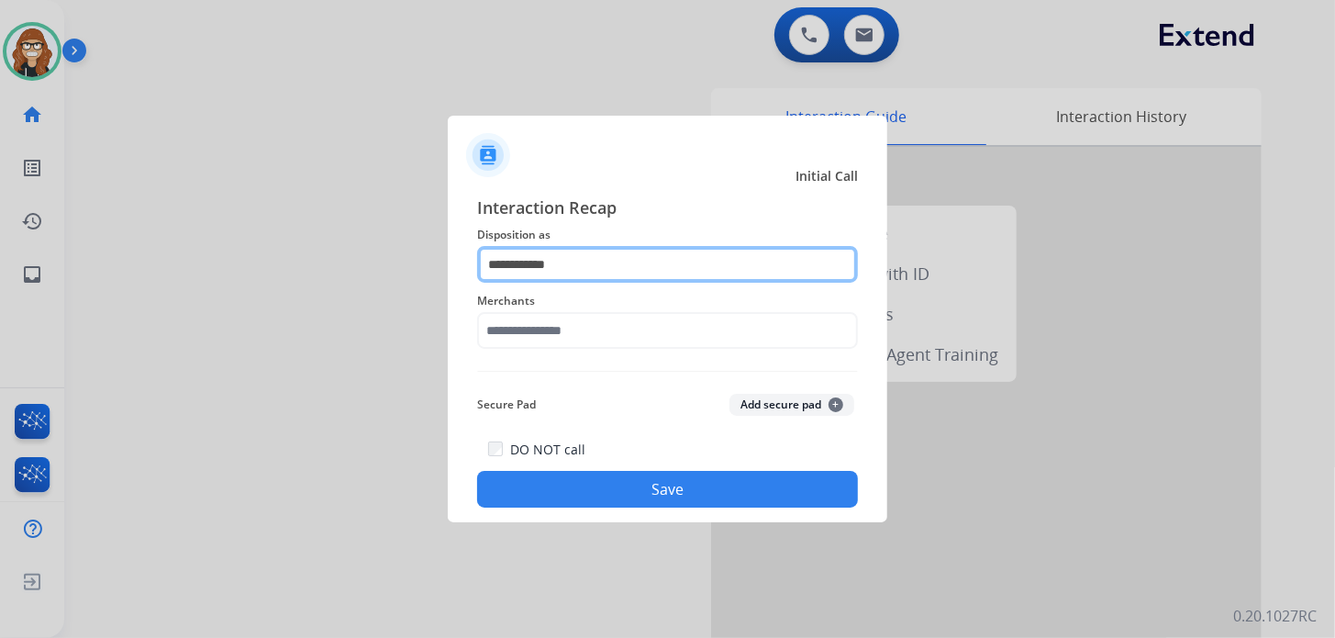
click at [566, 261] on input "**********" at bounding box center [667, 264] width 381 height 37
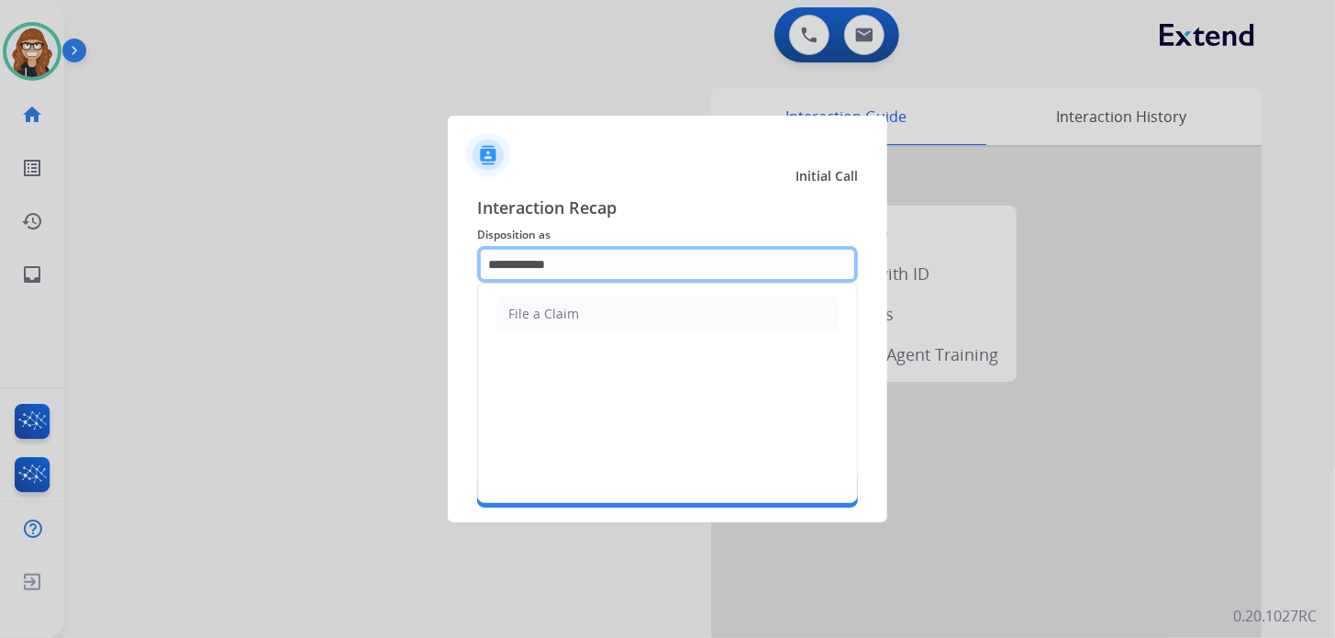
click at [589, 266] on input "**********" at bounding box center [667, 264] width 381 height 37
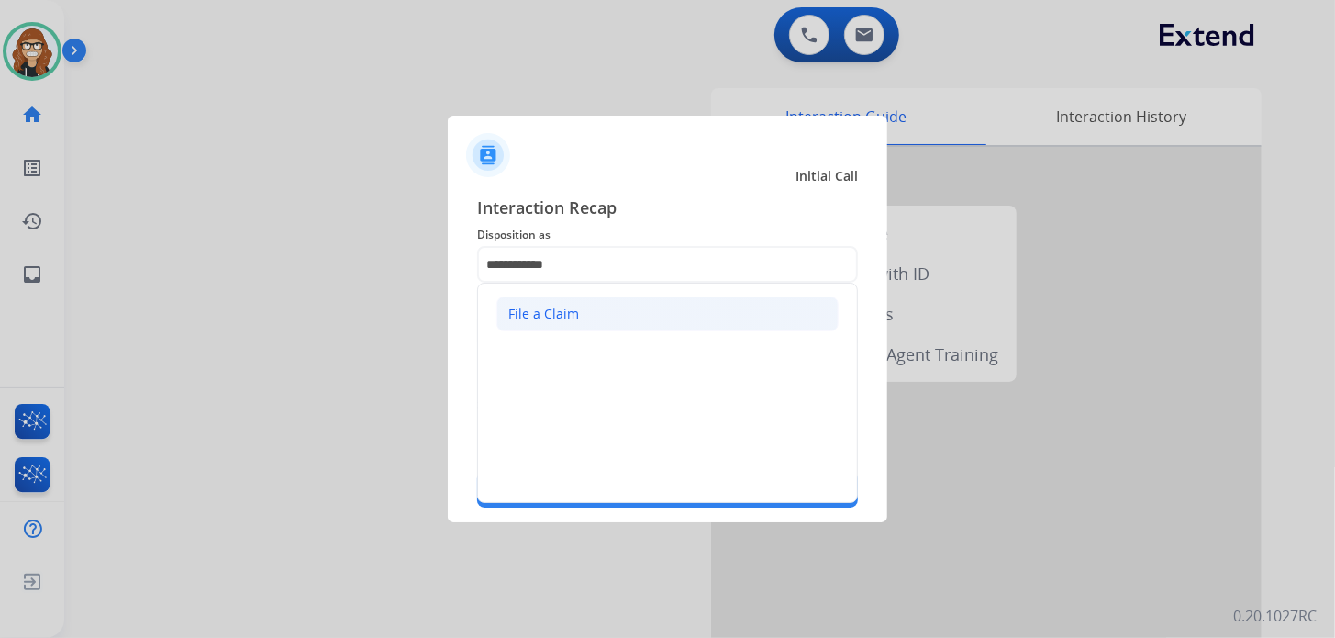
click at [584, 315] on li "File a Claim" at bounding box center [667, 313] width 342 height 35
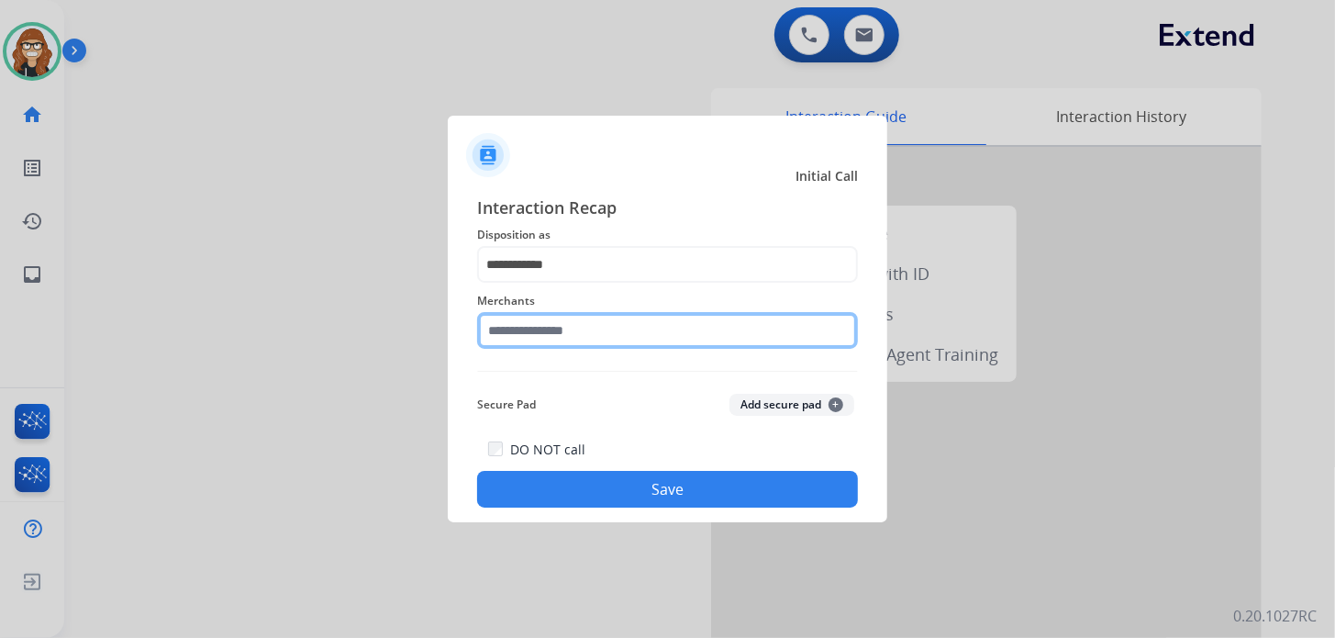
click at [582, 329] on input "text" at bounding box center [667, 330] width 381 height 37
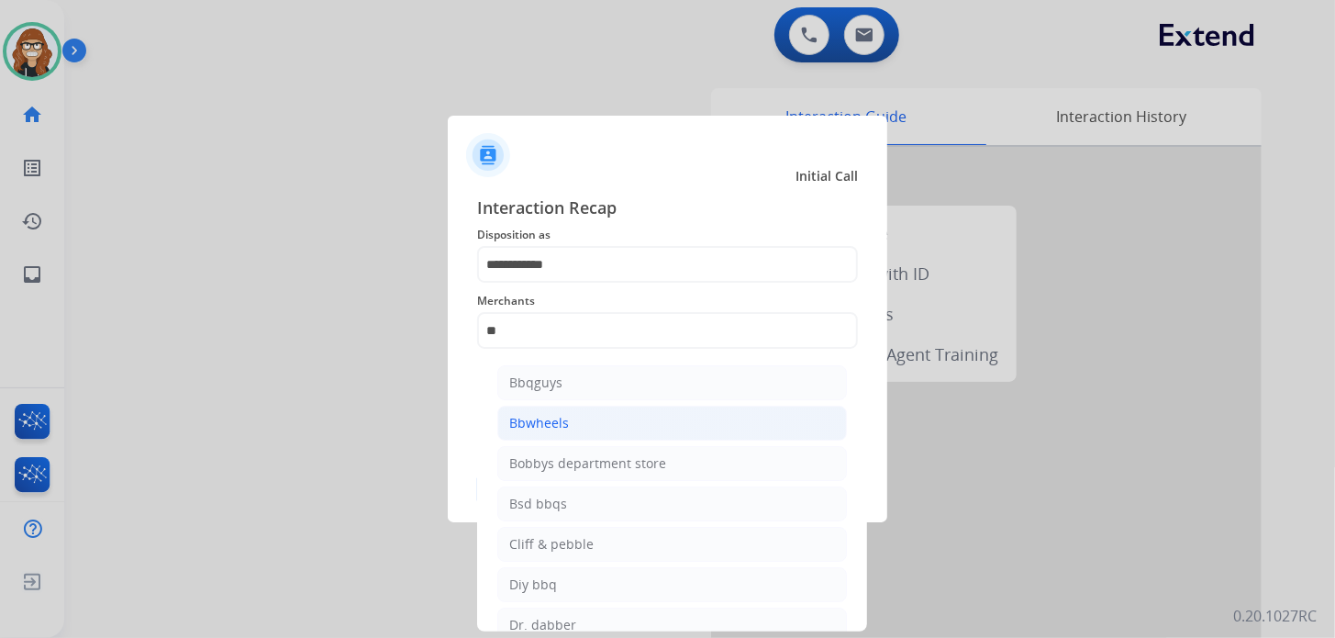
click at [570, 416] on li "Bbwheels" at bounding box center [672, 423] width 350 height 35
type input "********"
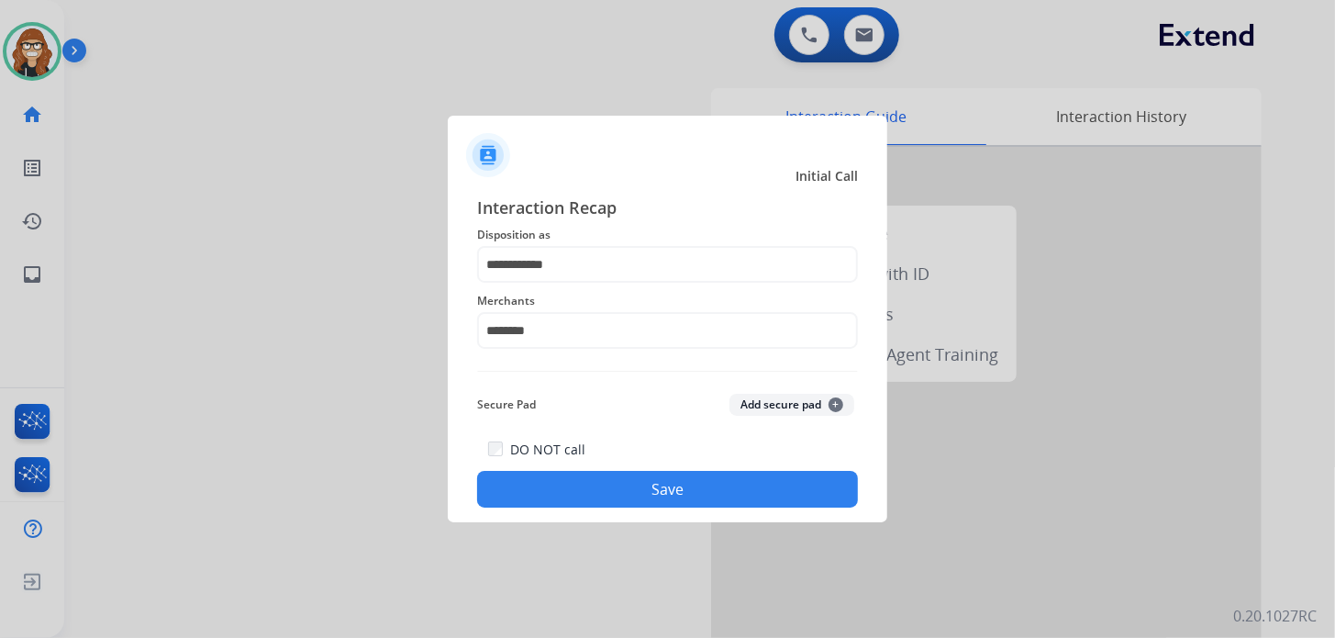
click at [564, 493] on button "Save" at bounding box center [667, 489] width 381 height 37
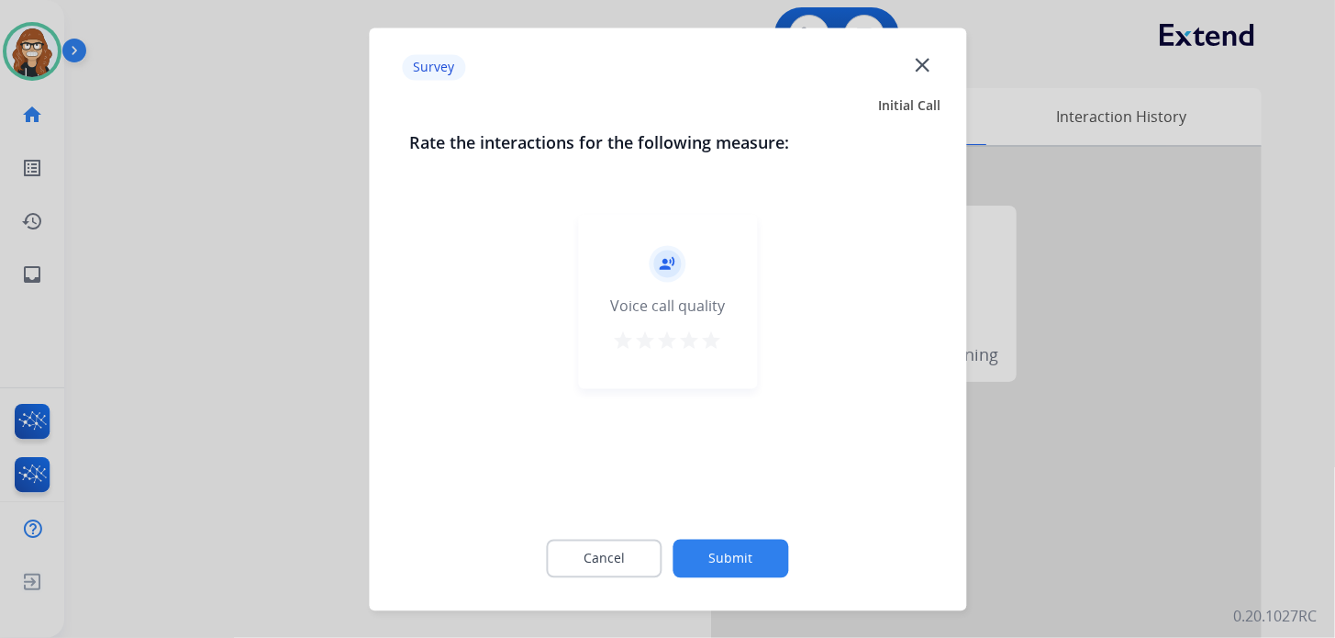
click at [717, 337] on mat-icon "star" at bounding box center [712, 340] width 22 height 22
click at [757, 572] on button "Submit" at bounding box center [731, 558] width 116 height 39
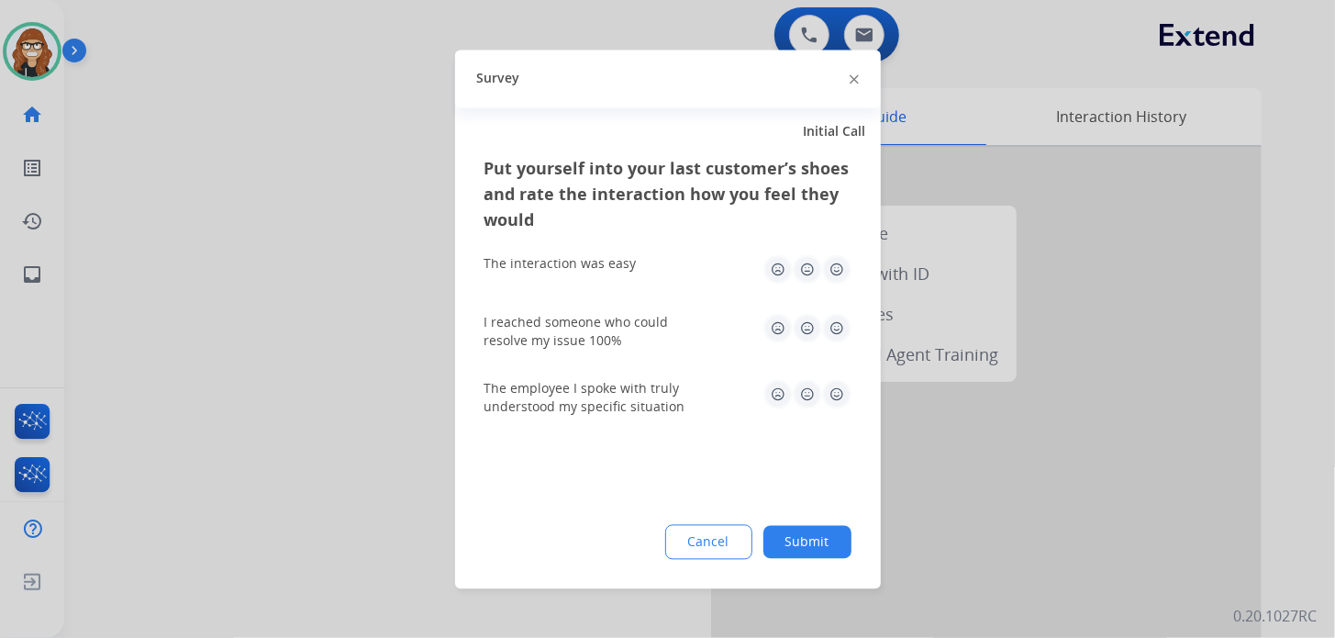
click at [827, 268] on img at bounding box center [836, 268] width 29 height 29
click at [844, 333] on img at bounding box center [836, 327] width 29 height 29
click at [833, 386] on img at bounding box center [836, 393] width 29 height 29
drag, startPoint x: 806, startPoint y: 547, endPoint x: 699, endPoint y: 428, distance: 159.2
click at [806, 548] on button "Submit" at bounding box center [807, 541] width 88 height 33
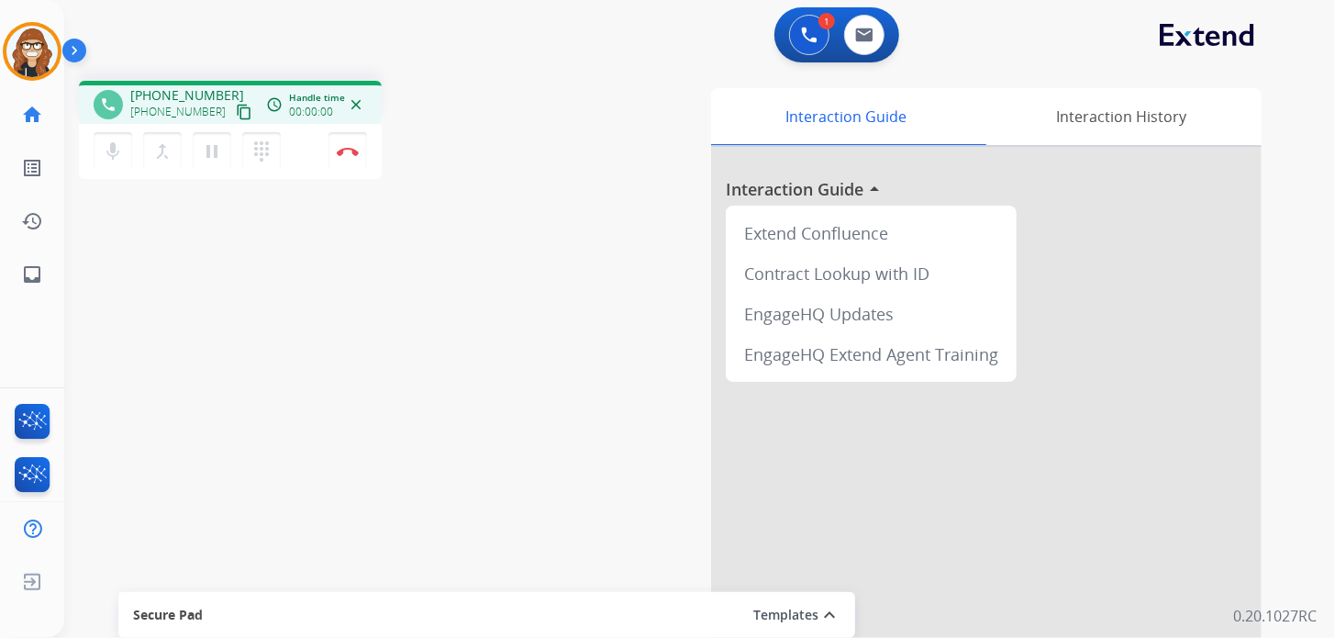
click at [236, 114] on mat-icon "content_copy" at bounding box center [244, 112] width 17 height 17
click at [355, 151] on img at bounding box center [348, 151] width 22 height 9
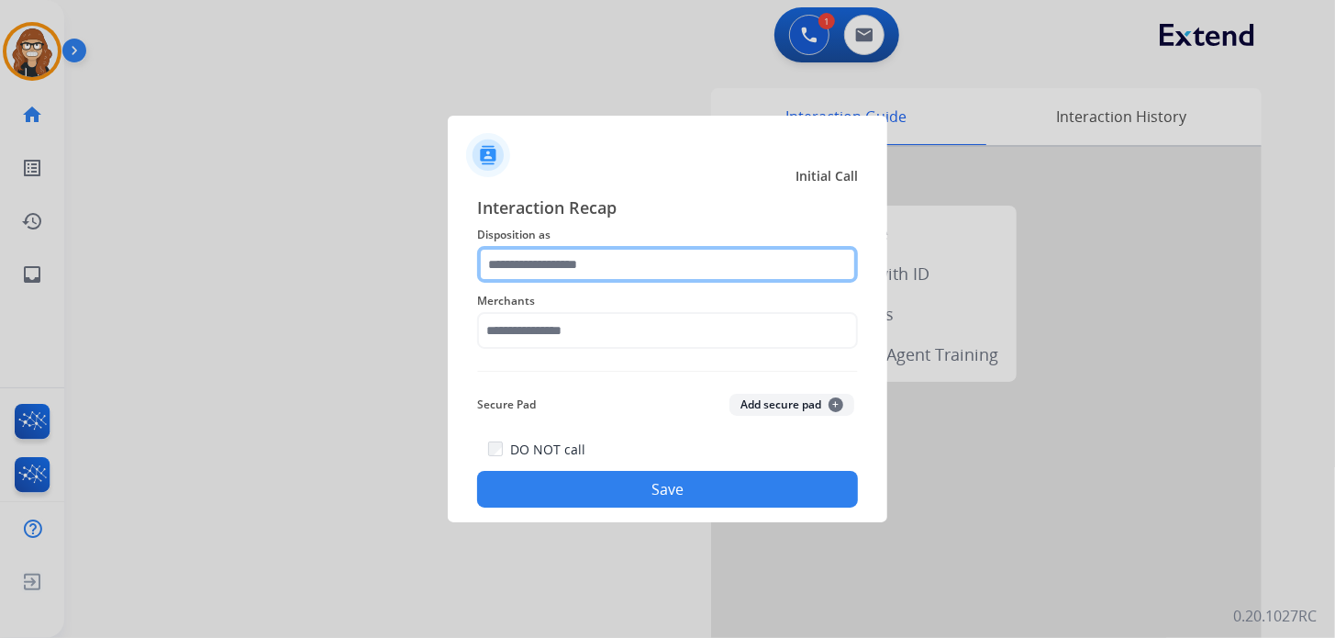
click at [603, 261] on input "text" at bounding box center [667, 264] width 381 height 37
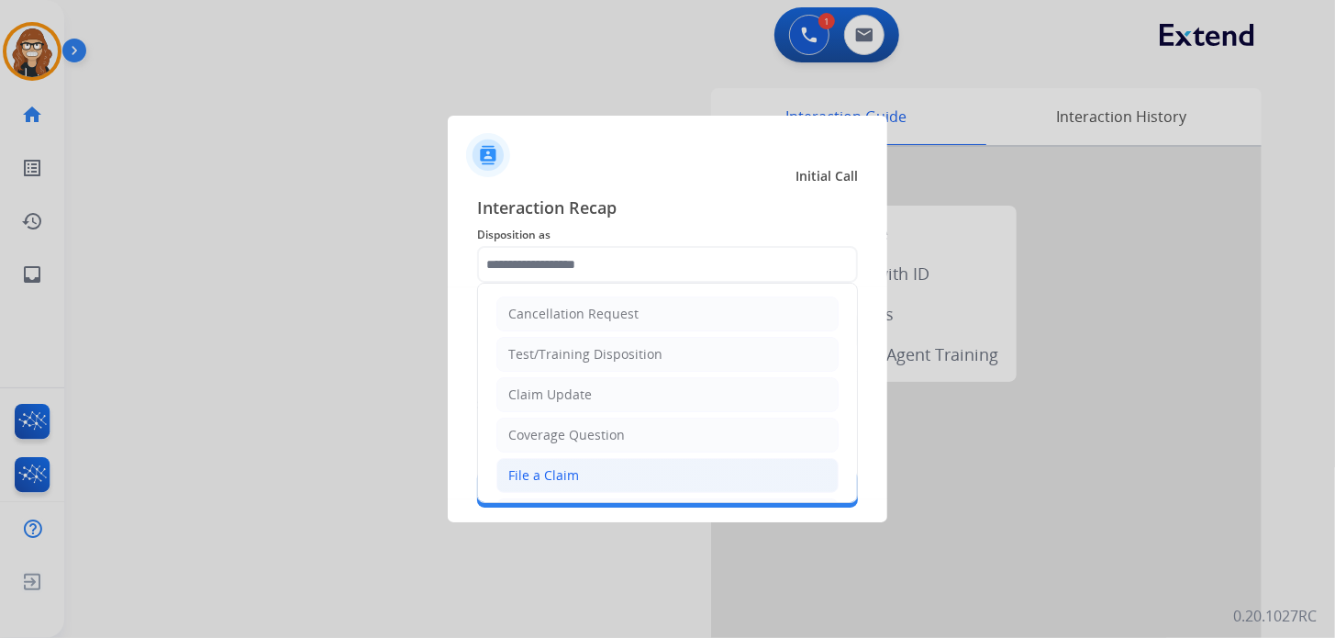
click at [573, 478] on div "File a Claim" at bounding box center [543, 475] width 71 height 18
type input "**********"
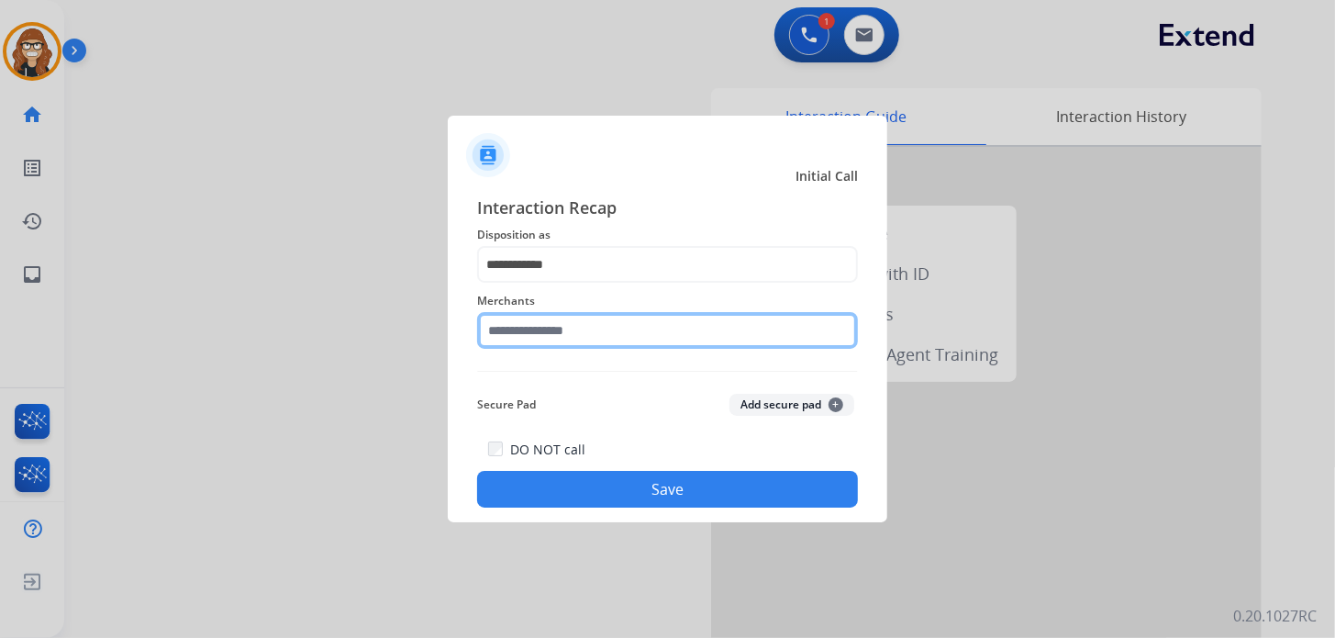
click at [582, 332] on input "text" at bounding box center [667, 330] width 381 height 37
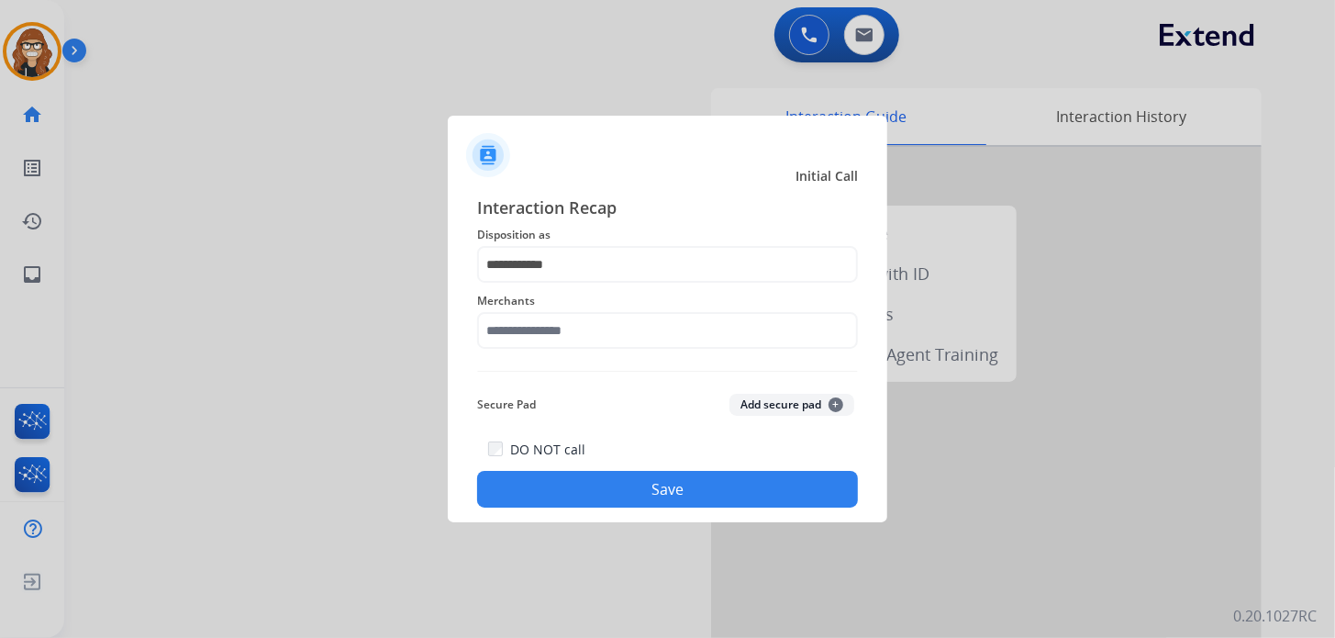
drag, startPoint x: 328, startPoint y: 516, endPoint x: 438, endPoint y: 476, distance: 116.1
click at [328, 516] on div at bounding box center [667, 319] width 1335 height 638
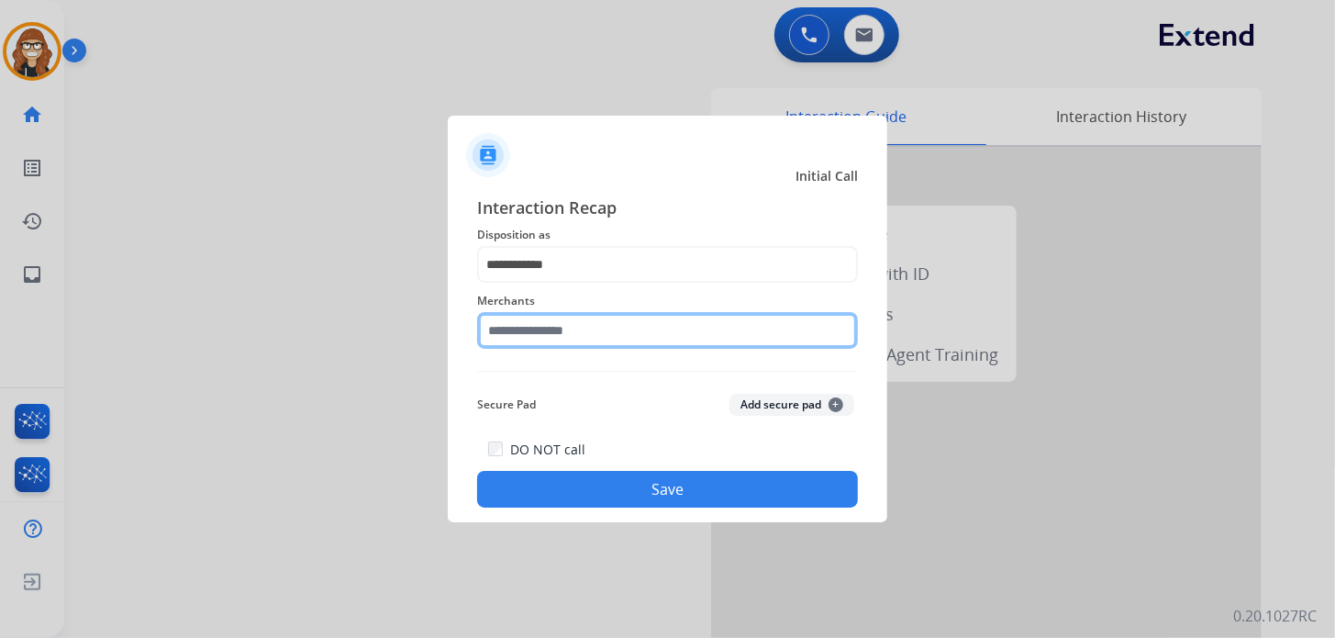
click at [559, 324] on input "text" at bounding box center [667, 330] width 381 height 37
type input "*"
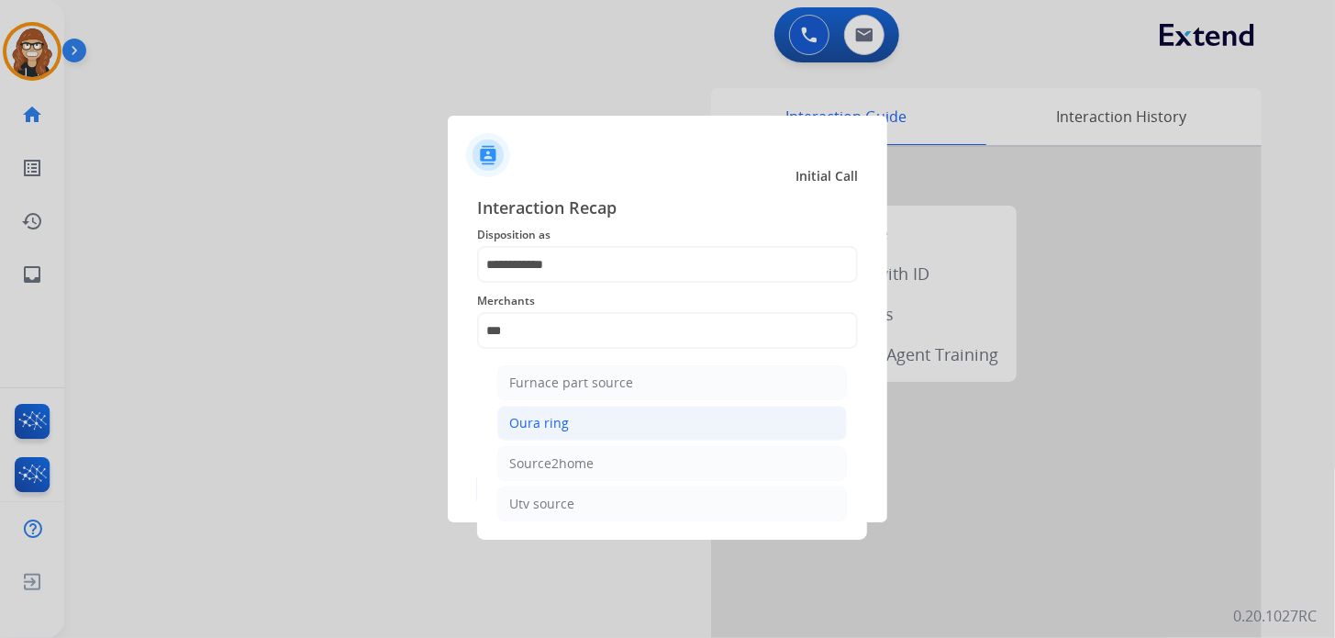
click at [564, 428] on div "Oura ring" at bounding box center [539, 423] width 60 height 18
type input "*********"
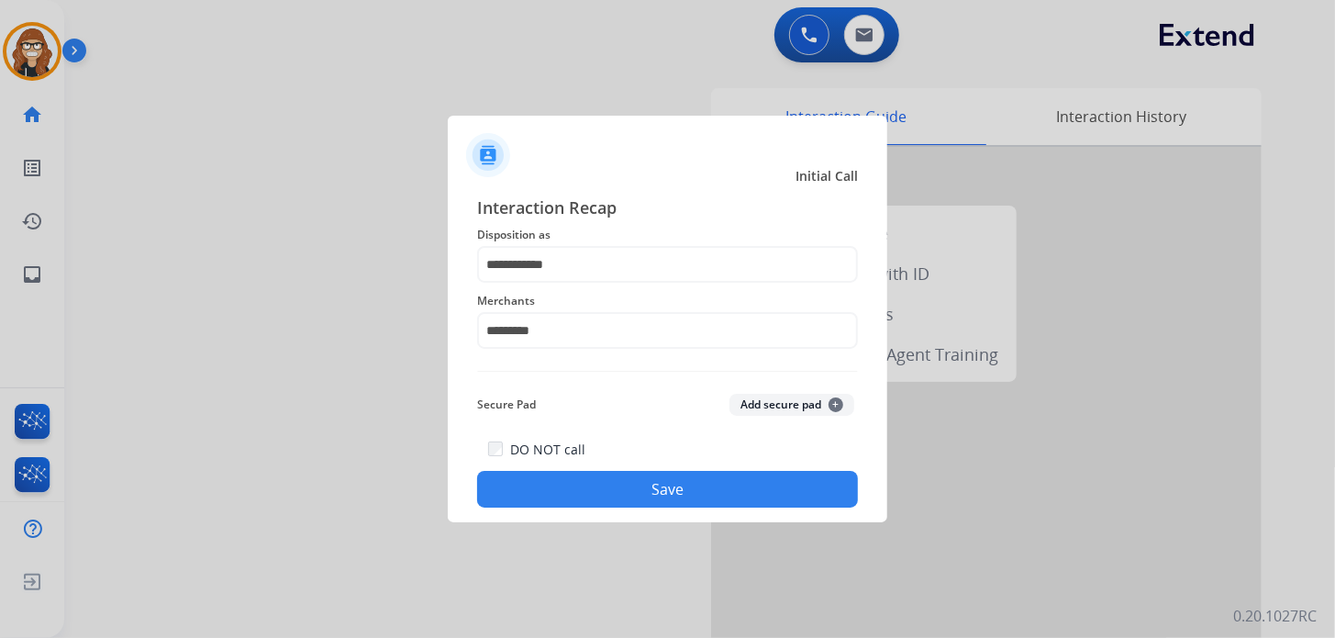
click at [591, 480] on button "Save" at bounding box center [667, 489] width 381 height 37
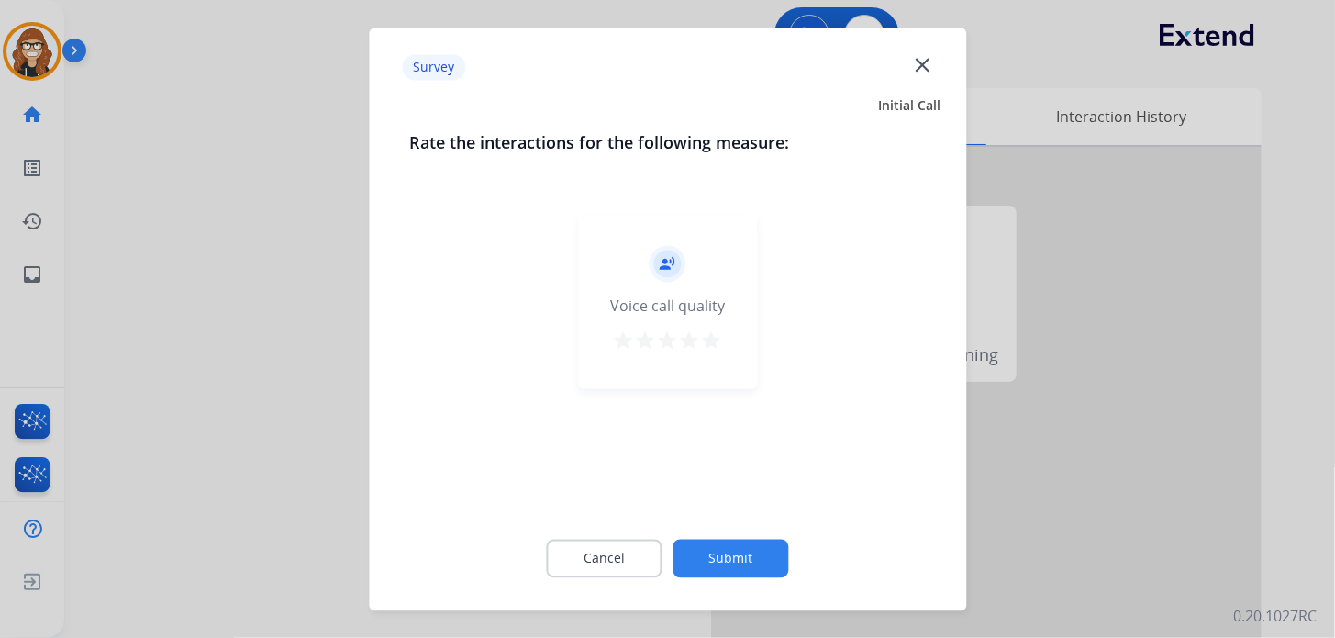
click at [715, 329] on mat-icon "star" at bounding box center [712, 340] width 22 height 22
click at [754, 557] on button "Submit" at bounding box center [731, 558] width 116 height 39
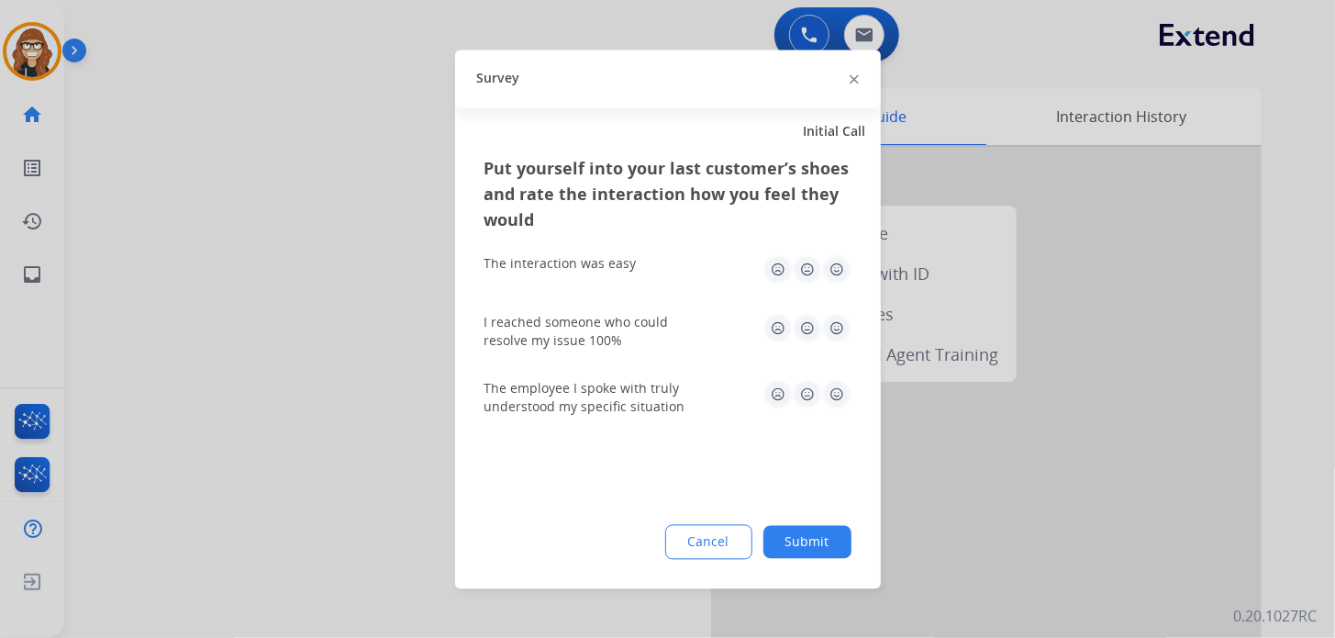
click at [838, 271] on img at bounding box center [836, 268] width 29 height 29
click at [832, 328] on img at bounding box center [836, 327] width 29 height 29
click at [837, 397] on img at bounding box center [836, 393] width 29 height 29
click at [807, 550] on button "Submit" at bounding box center [807, 541] width 88 height 33
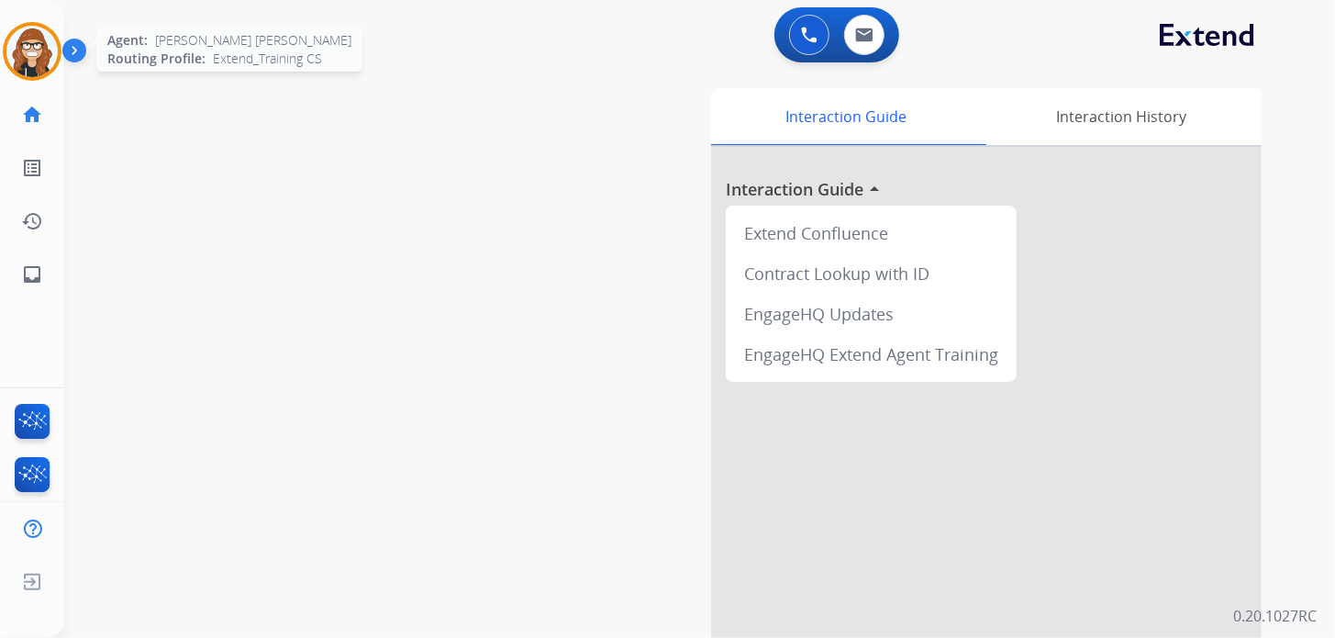
click at [27, 50] on img at bounding box center [31, 51] width 51 height 51
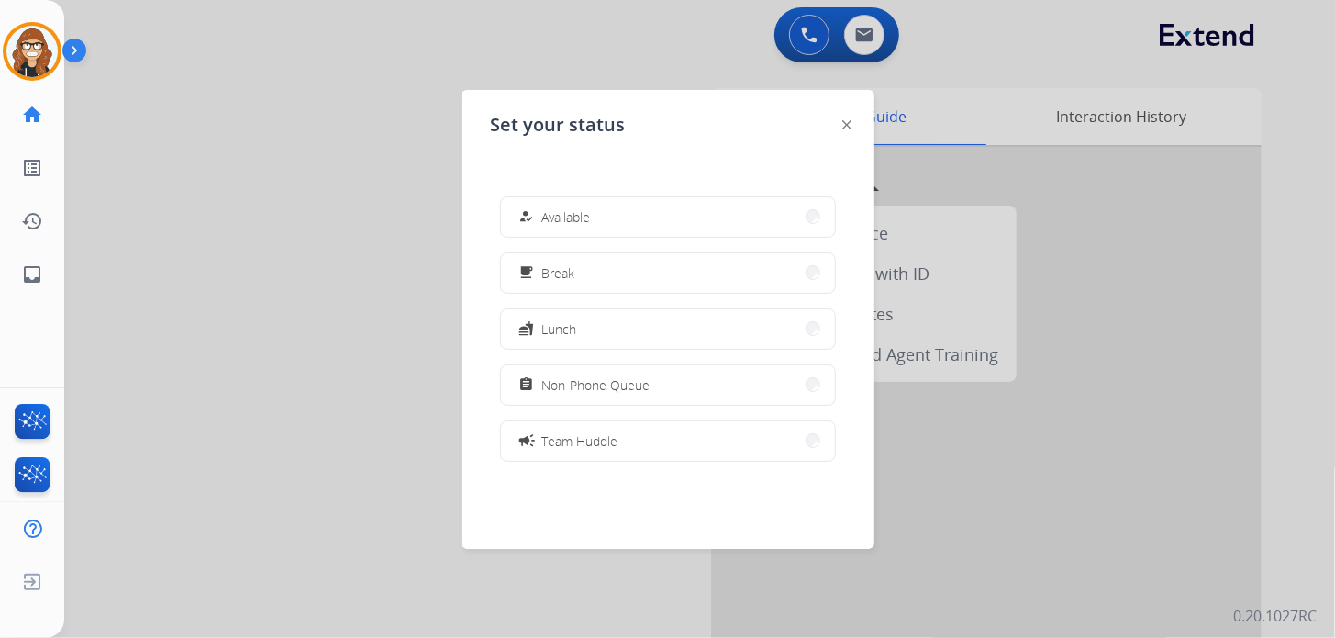
click at [553, 221] on span "Available" at bounding box center [566, 216] width 49 height 19
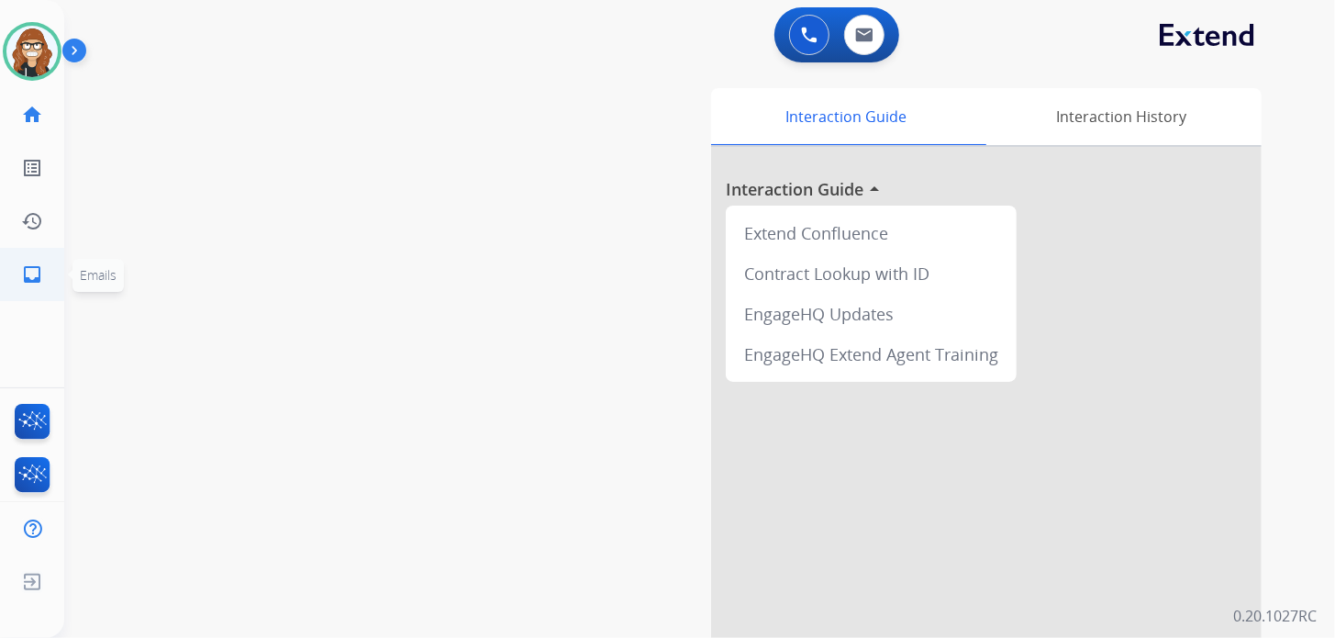
click at [30, 261] on link "inbox Emails" at bounding box center [31, 274] width 51 height 51
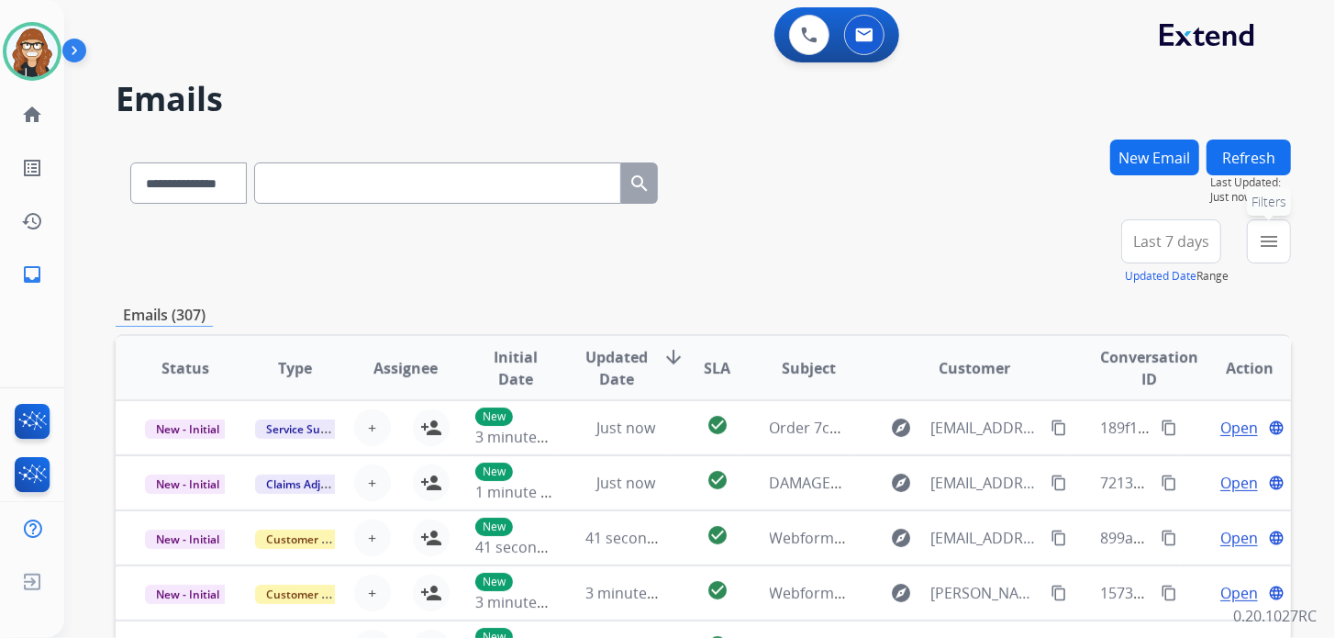
click at [1265, 244] on mat-icon "menu" at bounding box center [1269, 241] width 22 height 22
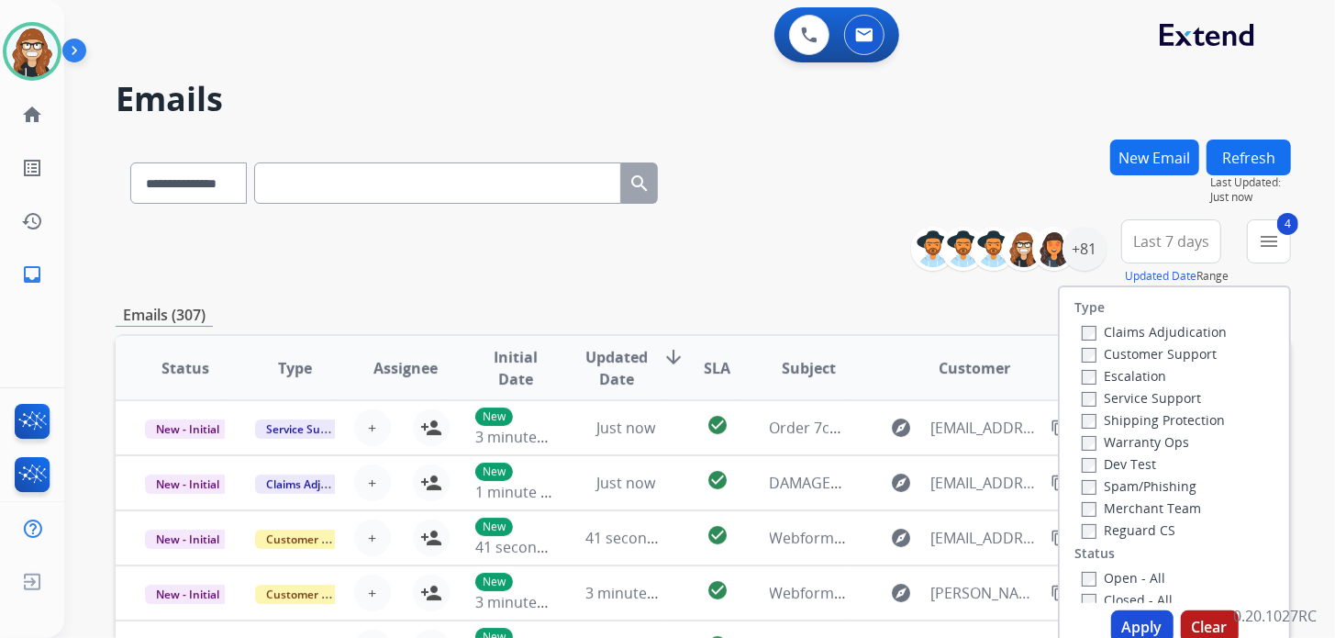
click at [1141, 628] on button "Apply" at bounding box center [1142, 626] width 62 height 33
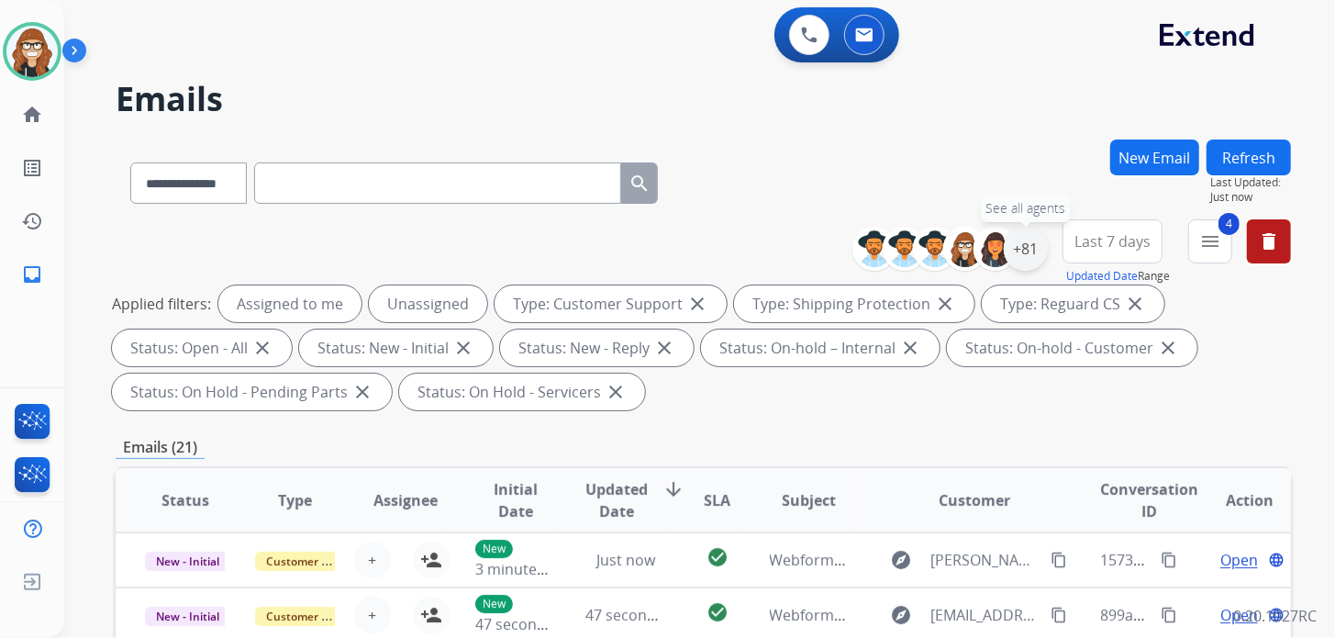
click at [1026, 237] on div "+81" at bounding box center [1026, 249] width 44 height 44
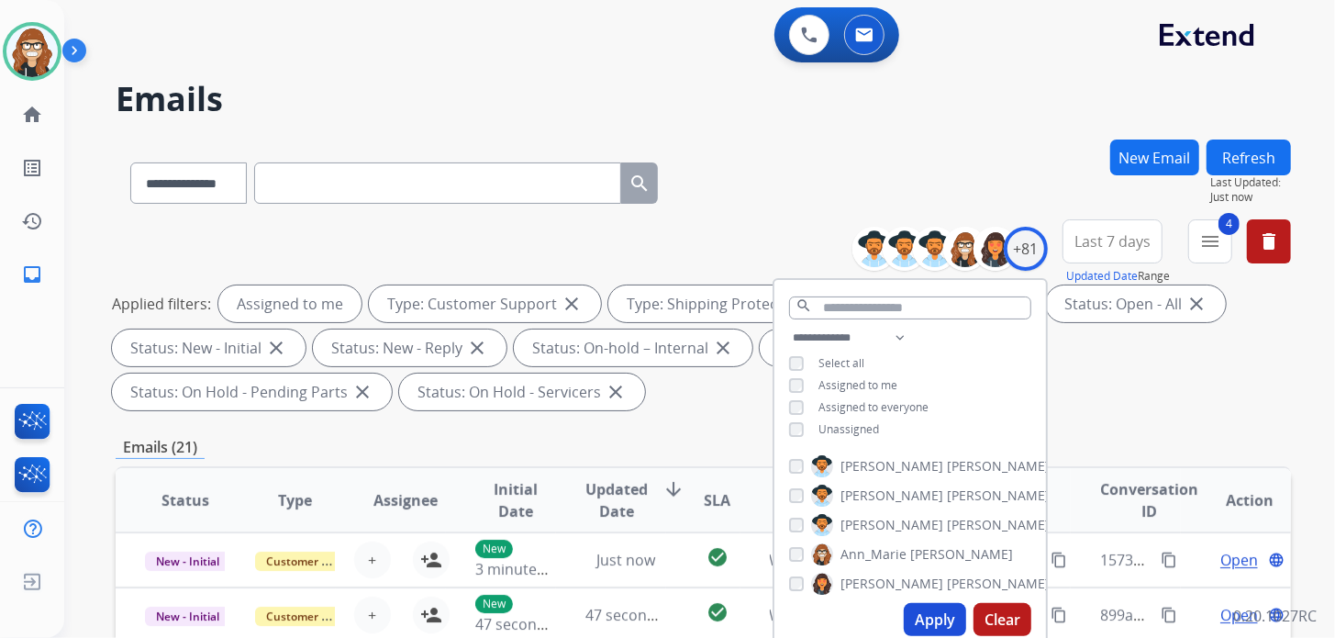
drag, startPoint x: 926, startPoint y: 617, endPoint x: 909, endPoint y: 592, distance: 30.5
click at [927, 617] on button "Apply" at bounding box center [935, 619] width 62 height 33
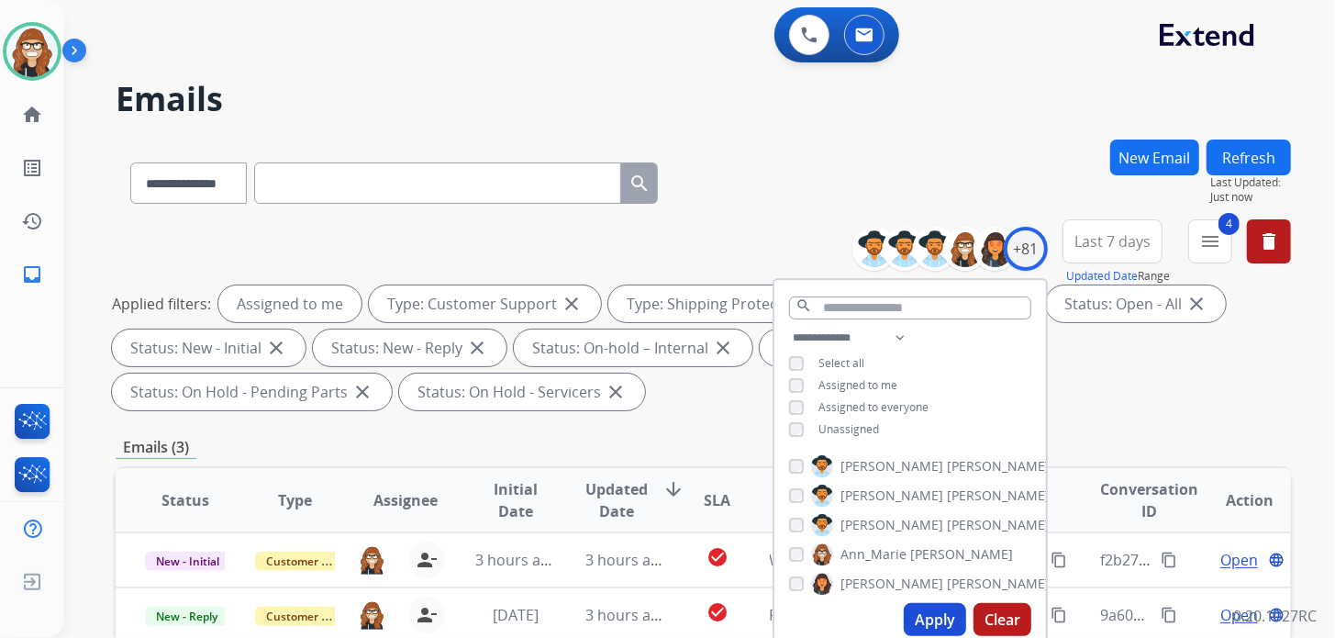
click at [814, 139] on div "**********" at bounding box center [703, 179] width 1175 height 80
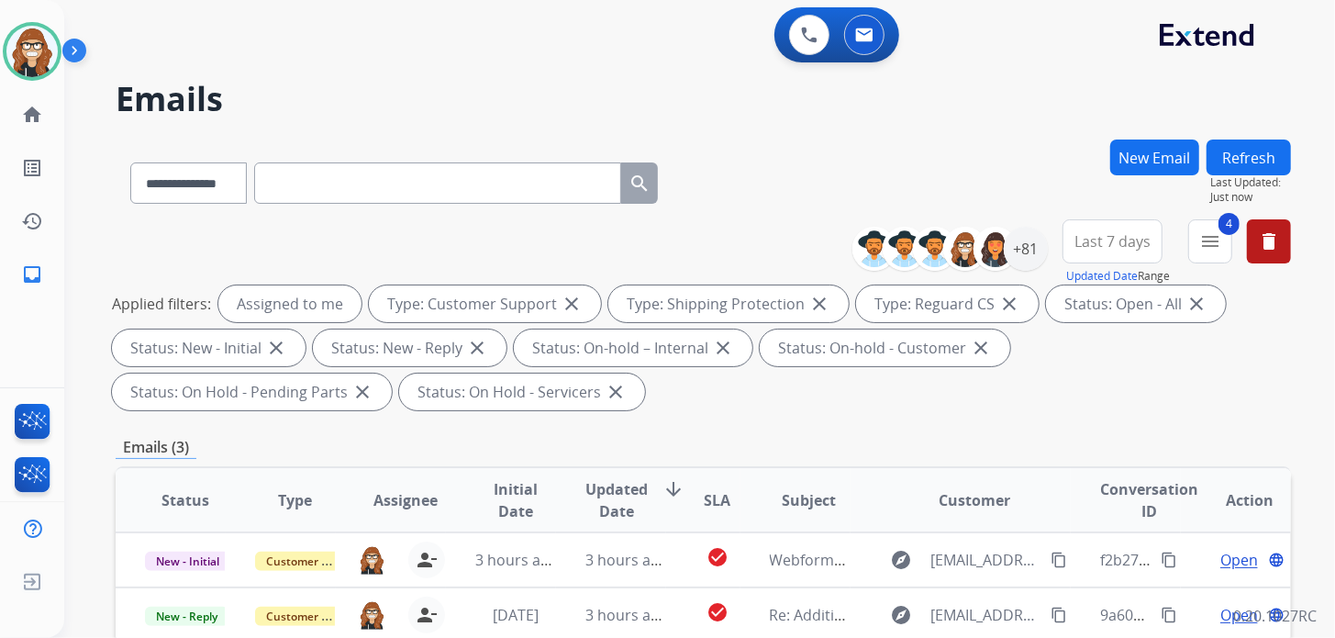
click at [372, 87] on h2 "Emails" at bounding box center [703, 99] width 1175 height 37
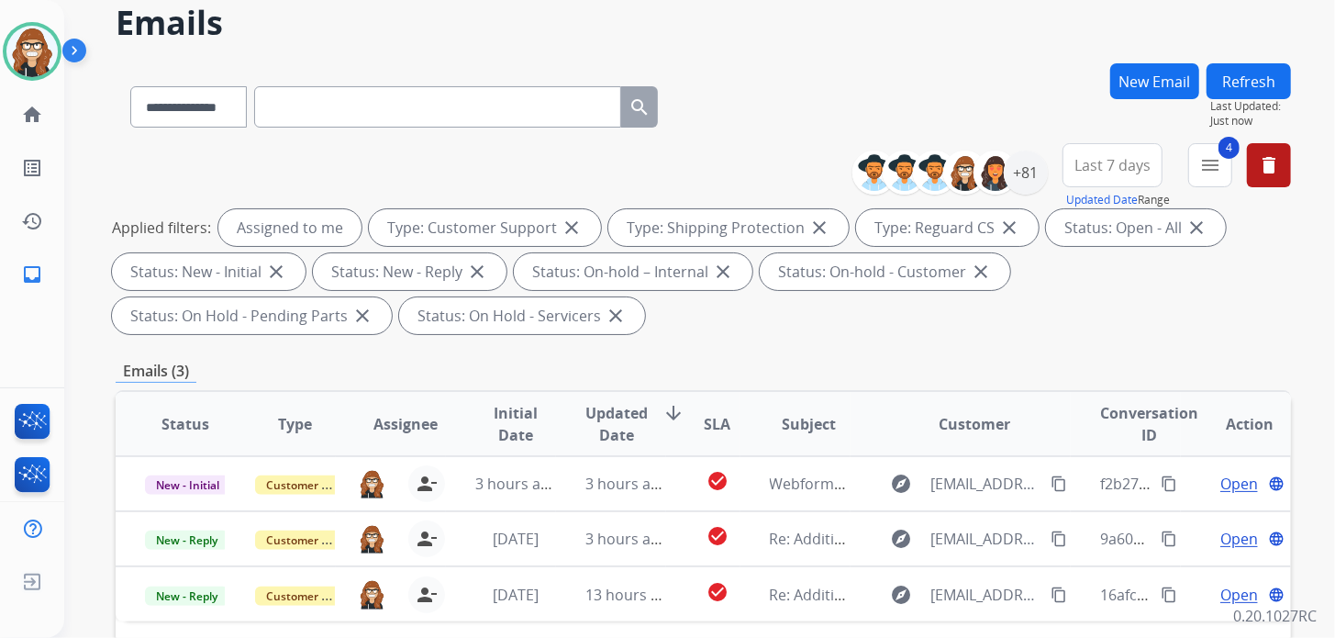
scroll to position [91, 0]
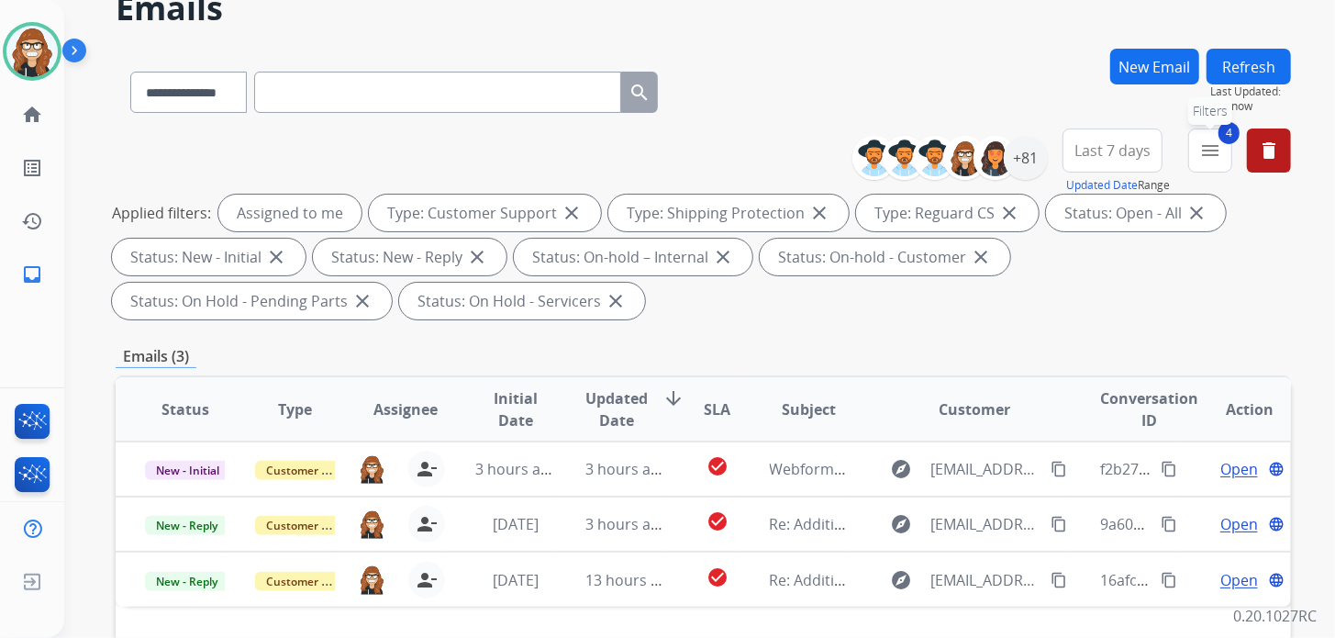
click at [1206, 157] on mat-icon "menu" at bounding box center [1210, 150] width 22 height 22
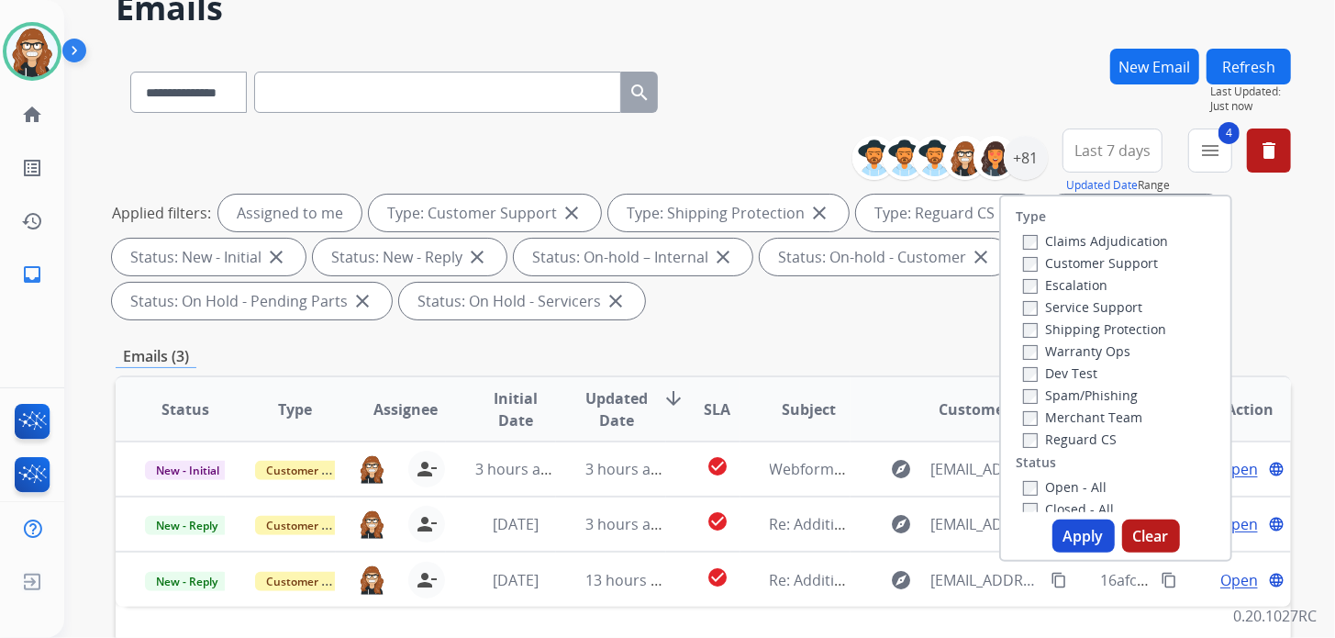
click at [907, 49] on div "**********" at bounding box center [703, 89] width 1175 height 80
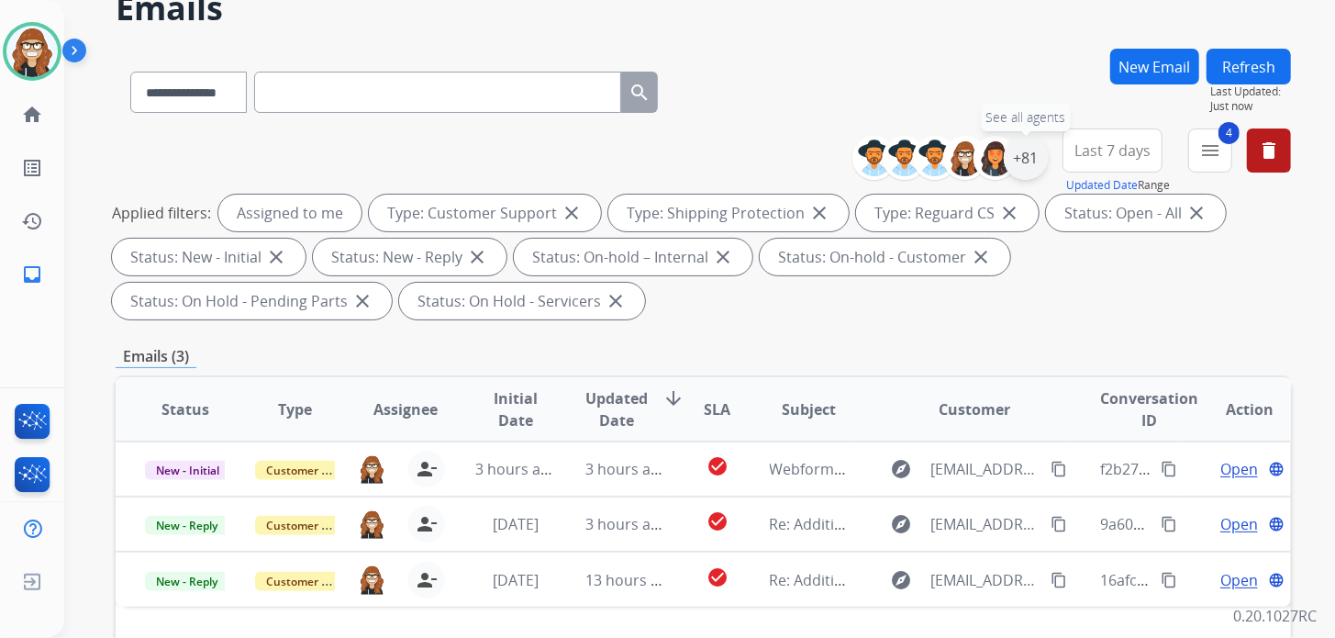
click at [1020, 152] on div "+81" at bounding box center [1026, 158] width 44 height 44
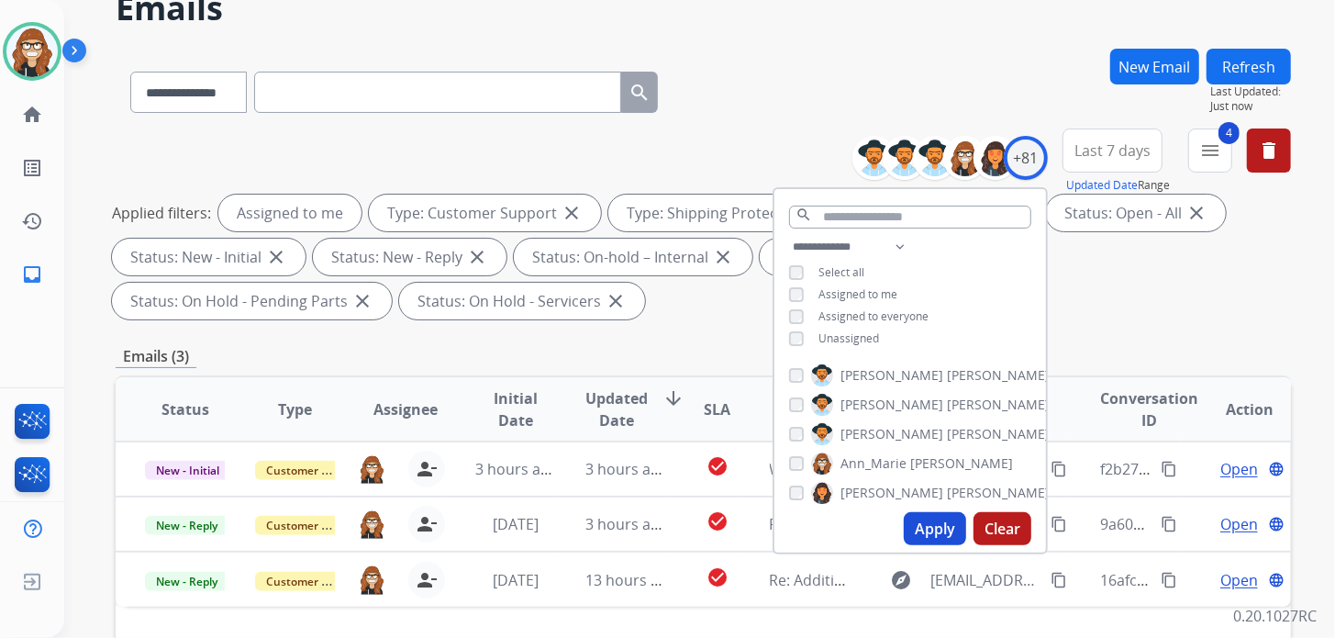
click at [778, 19] on h2 "Emails" at bounding box center [703, 8] width 1175 height 37
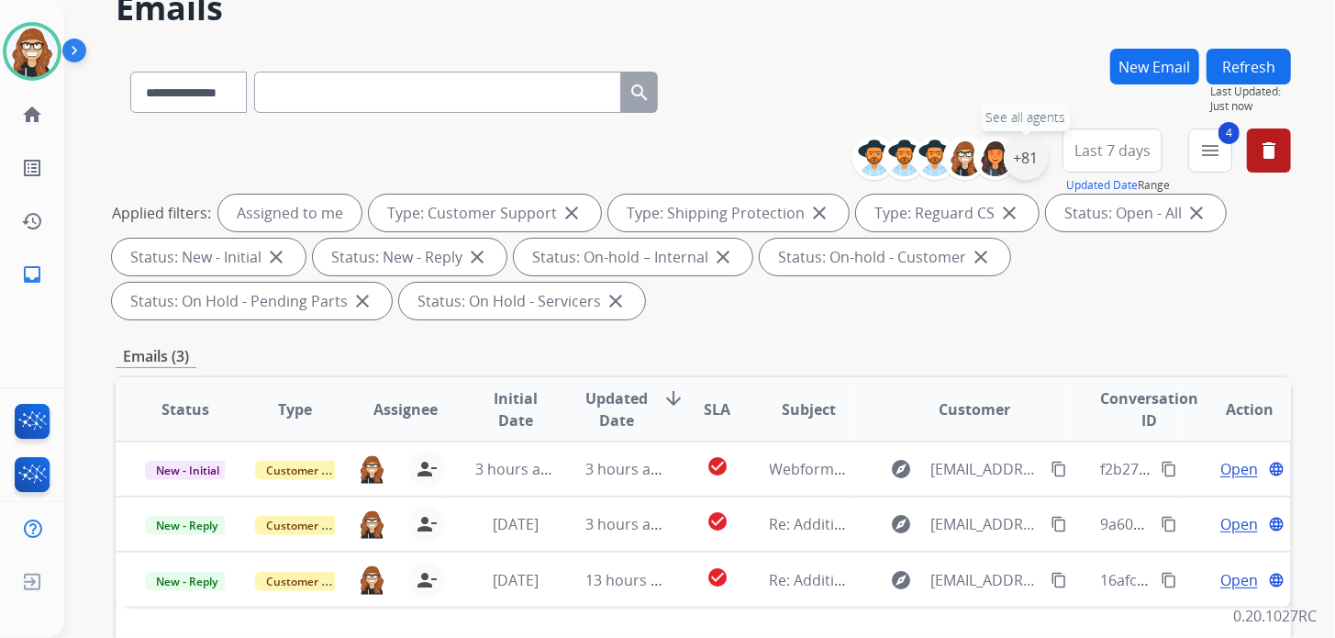
click at [1021, 161] on div "+81" at bounding box center [1026, 158] width 44 height 44
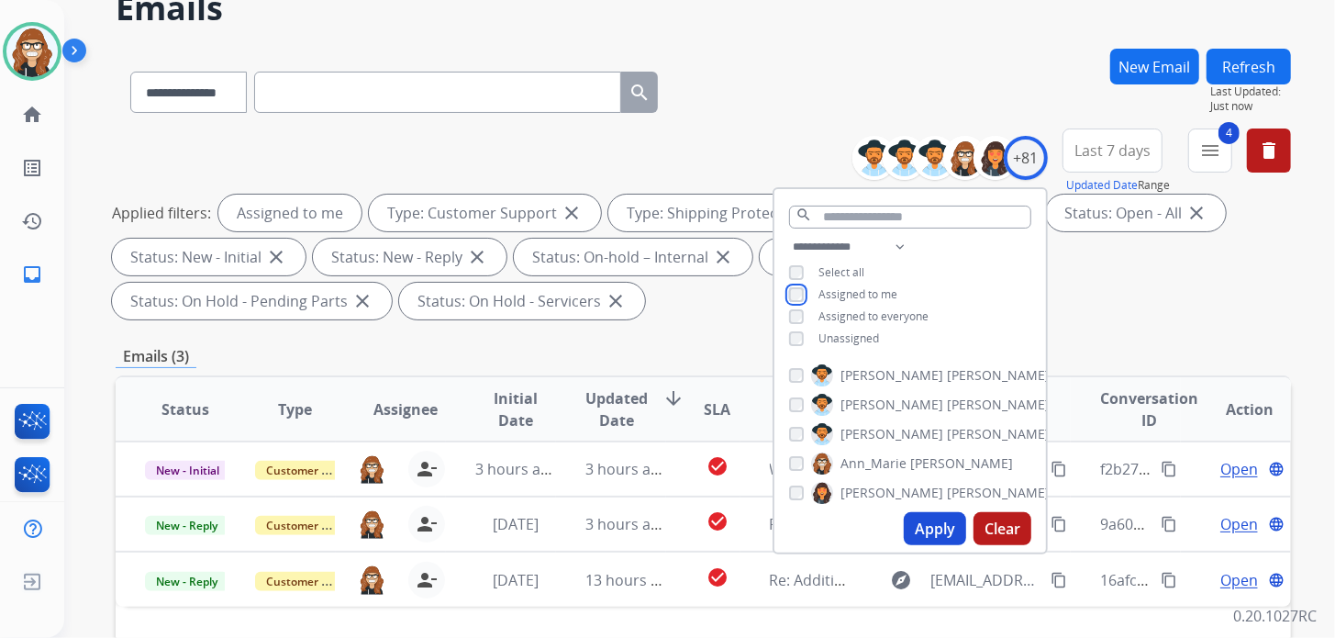
click at [796, 283] on div "**********" at bounding box center [910, 294] width 272 height 117
click at [940, 528] on button "Apply" at bounding box center [935, 528] width 62 height 33
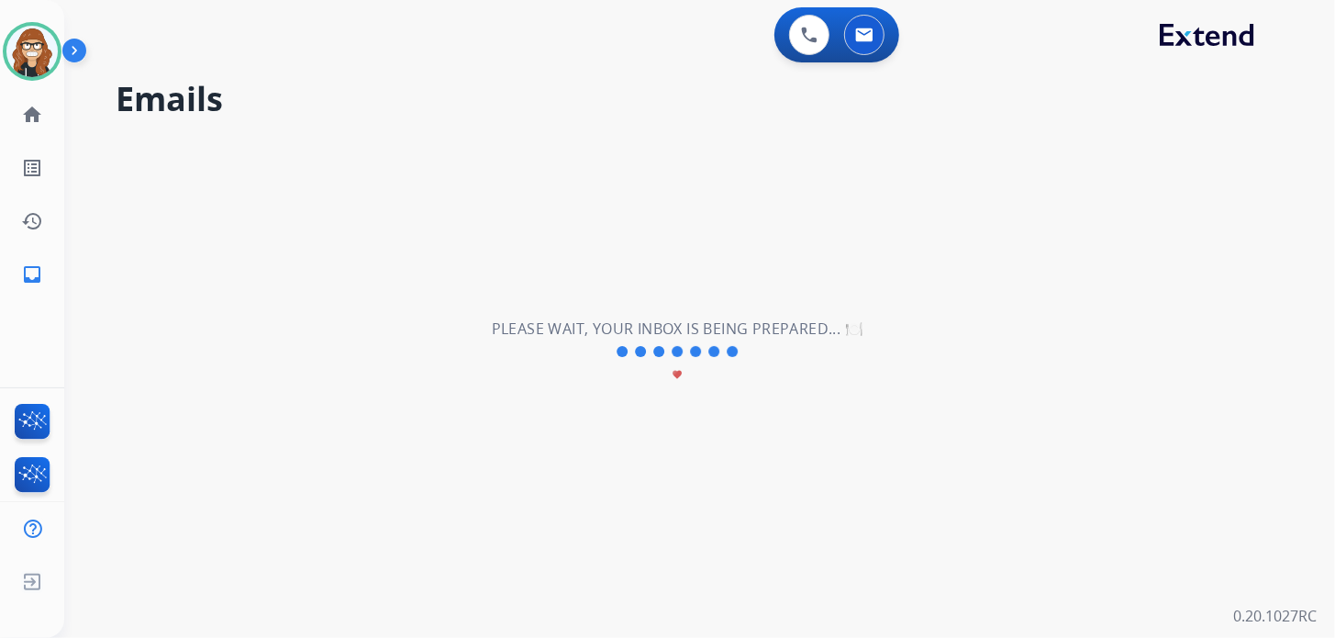
scroll to position [0, 0]
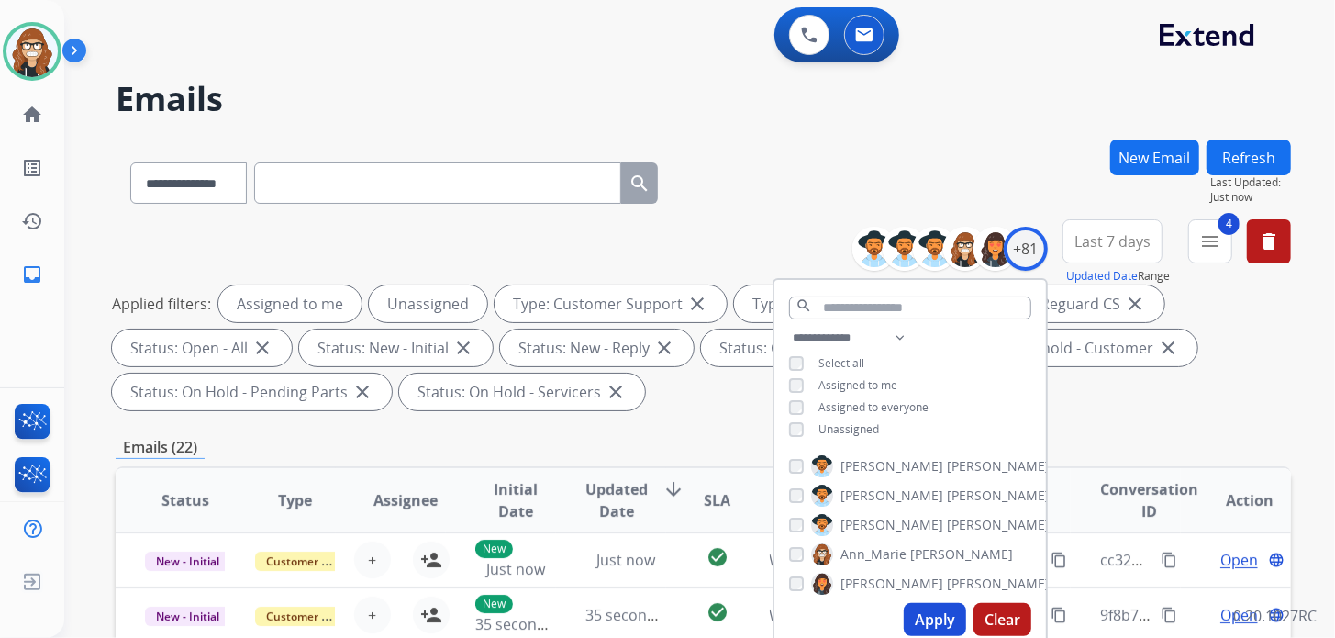
click at [460, 92] on h2 "Emails" at bounding box center [703, 99] width 1175 height 37
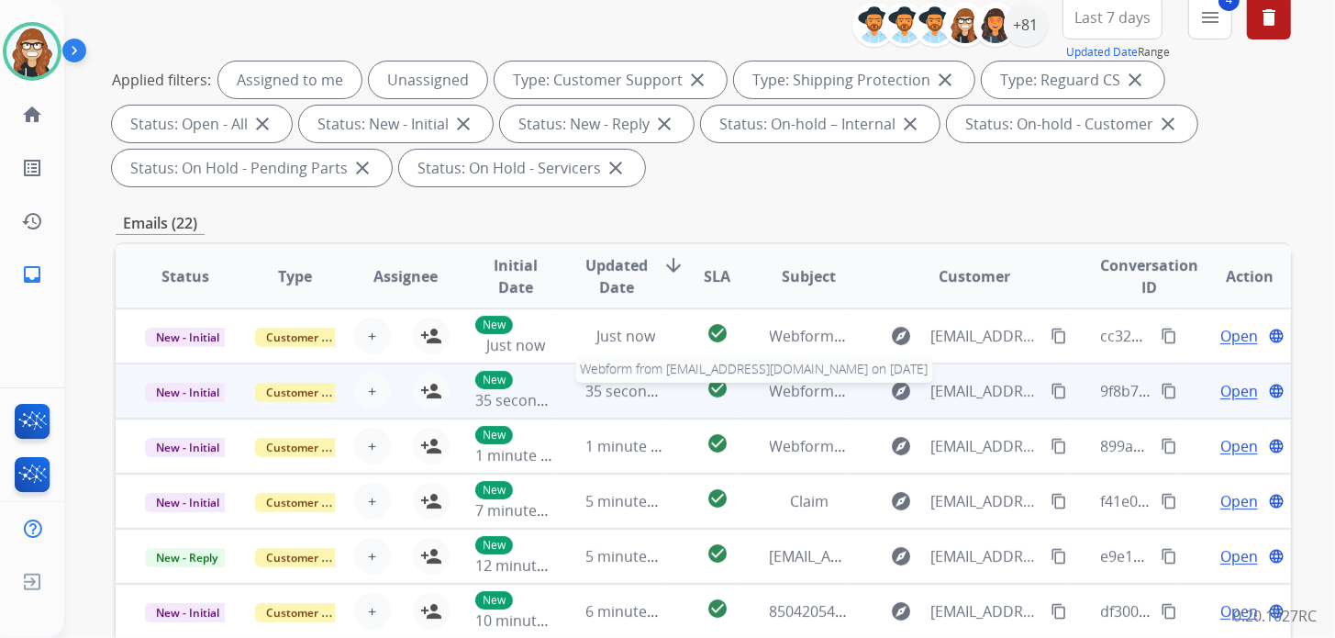
scroll to position [79, 0]
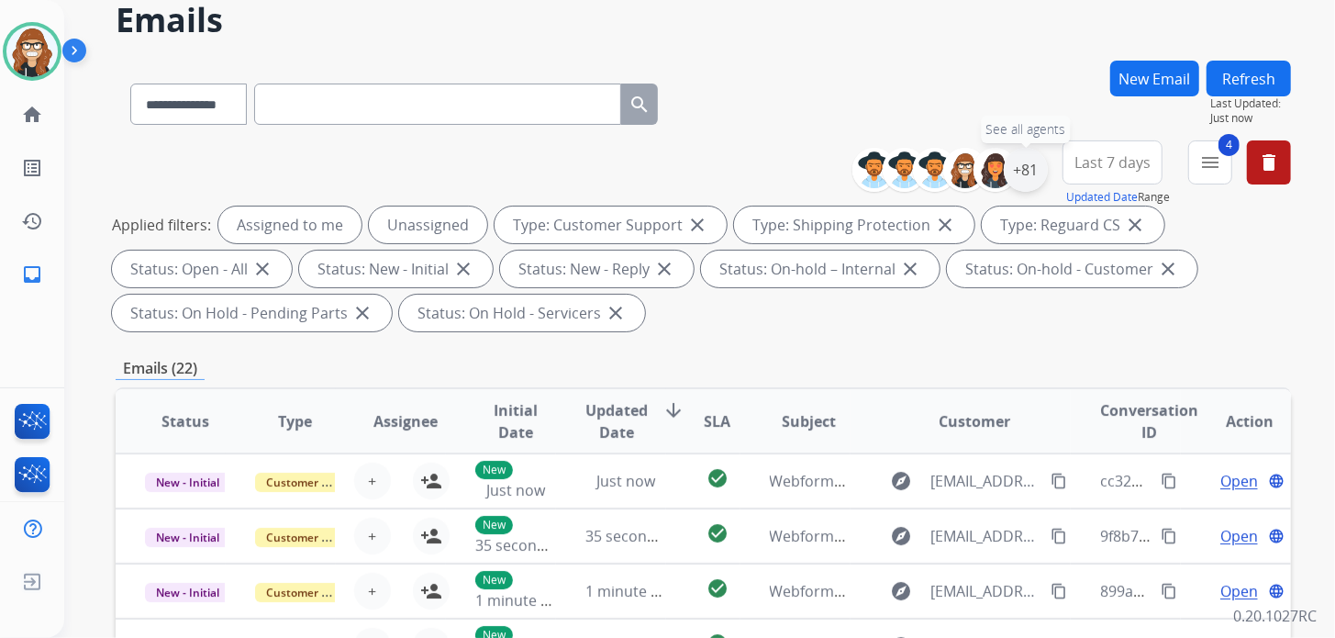
click at [1022, 172] on div "+81" at bounding box center [1026, 170] width 44 height 44
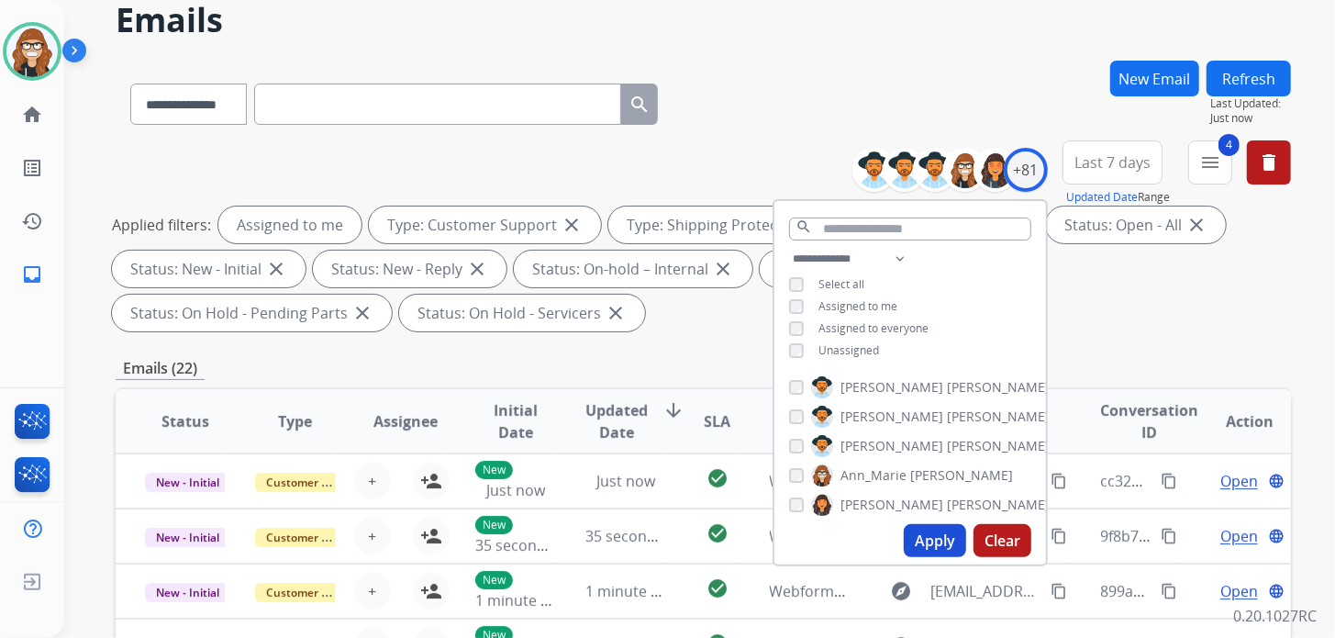
click at [954, 541] on button "Apply" at bounding box center [935, 540] width 62 height 33
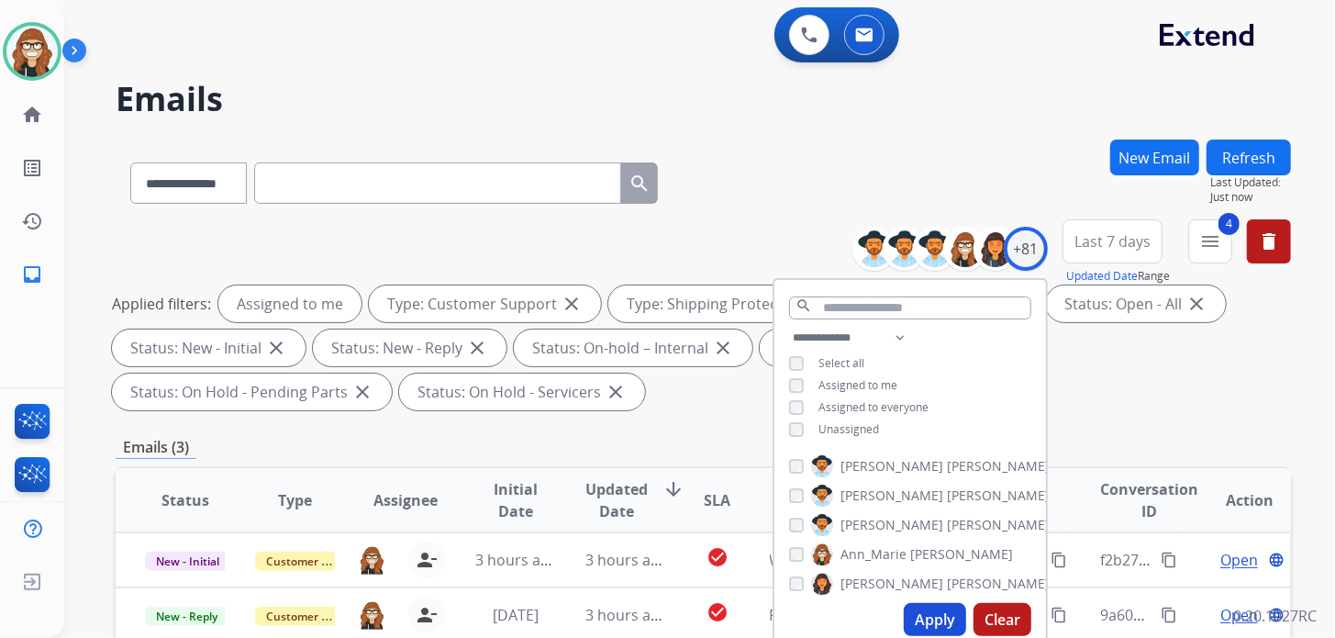
click at [760, 150] on div "**********" at bounding box center [703, 179] width 1175 height 80
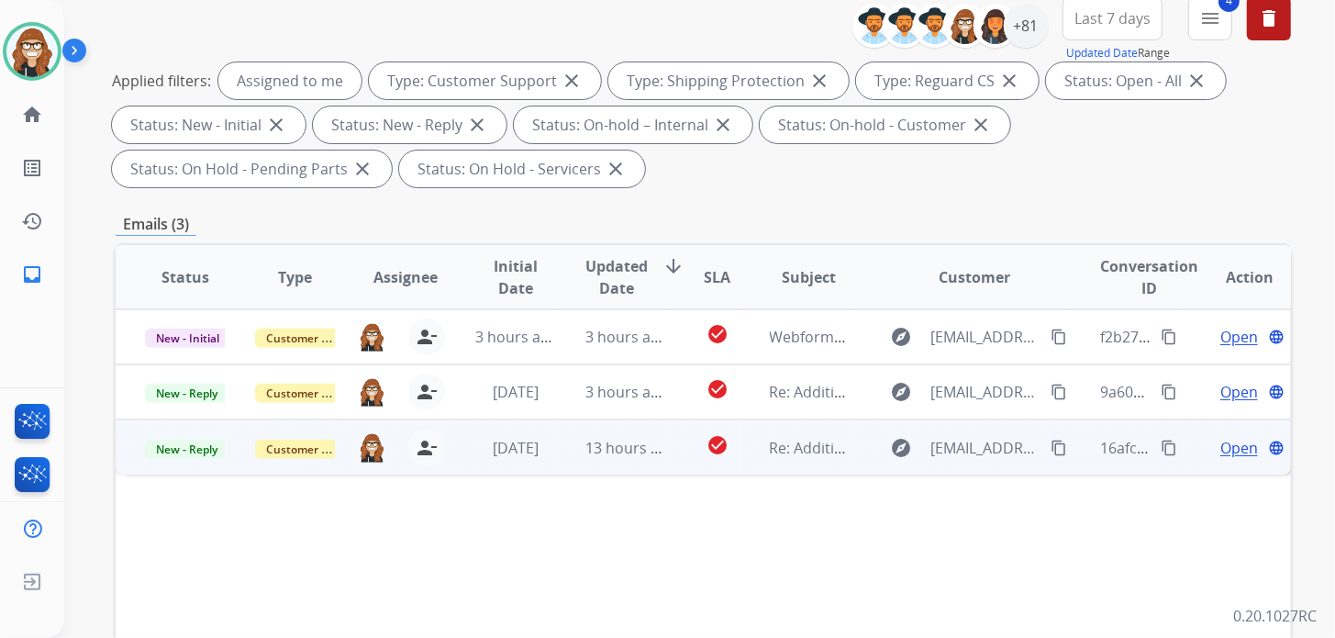
scroll to position [275, 0]
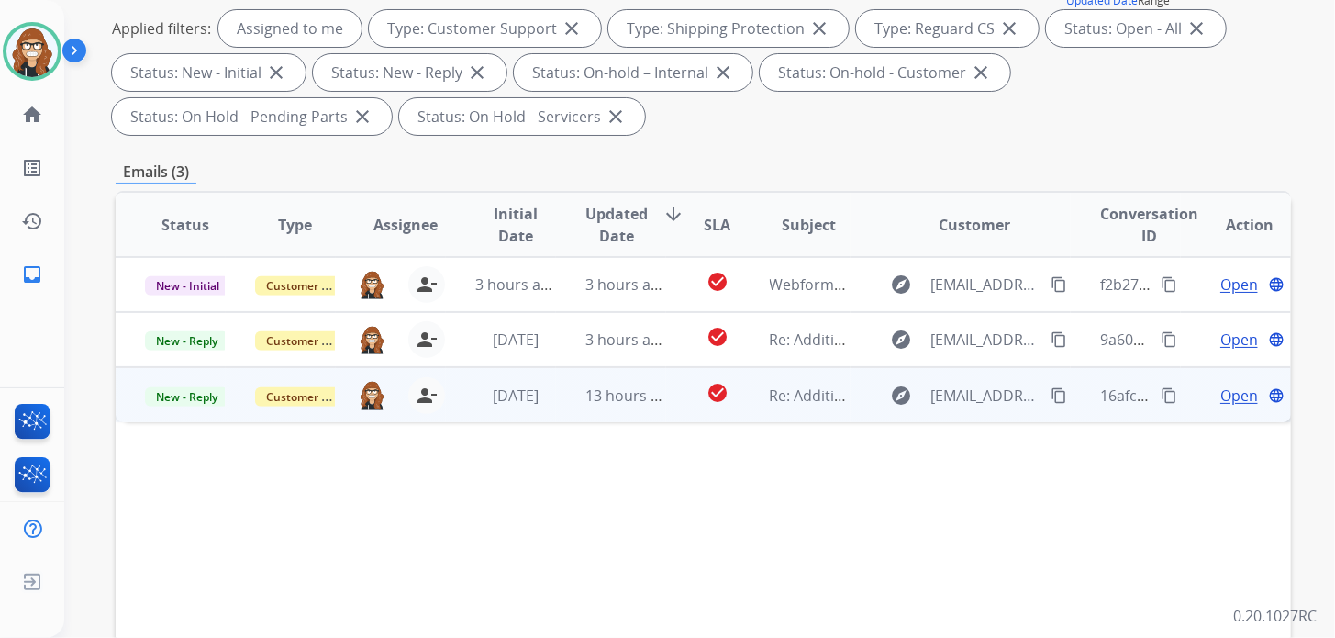
click at [1224, 399] on span "Open" at bounding box center [1239, 395] width 38 height 22
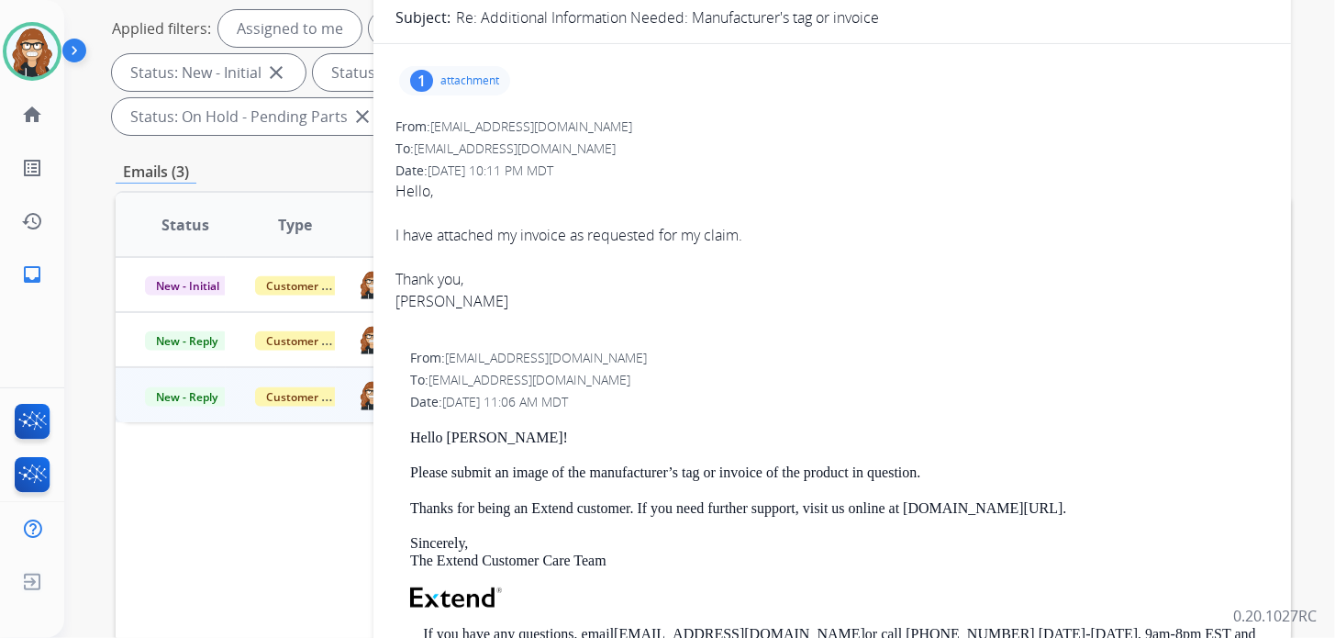
scroll to position [0, 0]
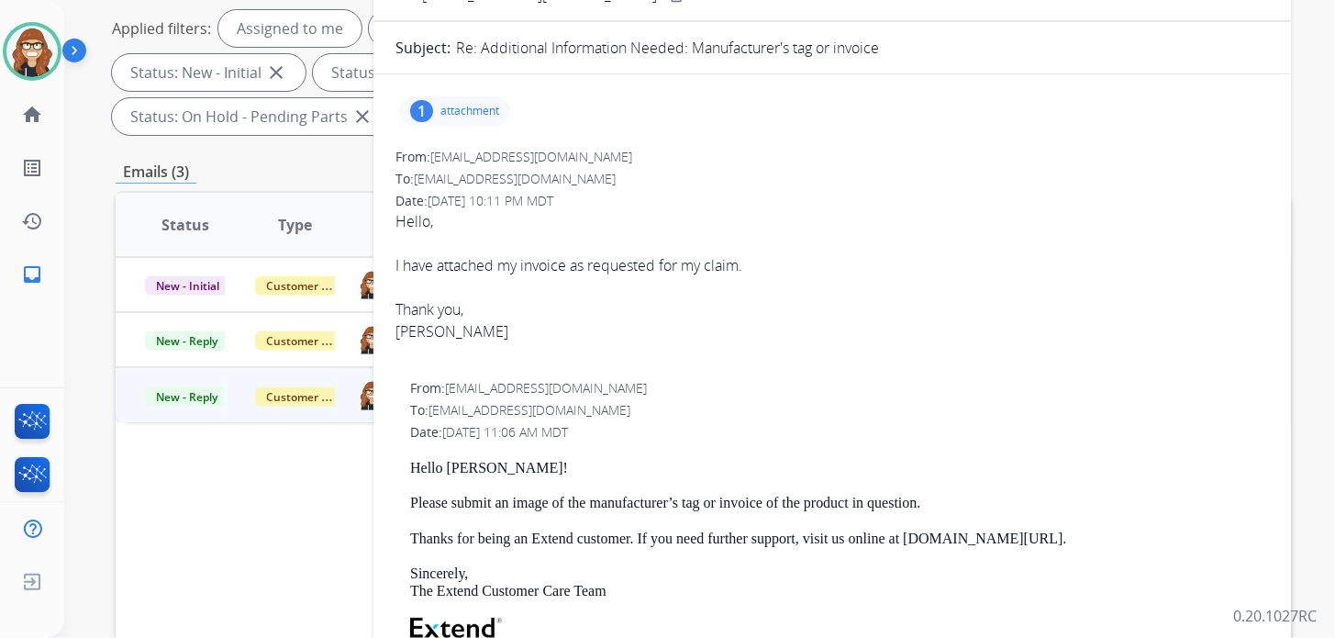
click at [474, 116] on p "attachment" at bounding box center [469, 111] width 59 height 15
click at [477, 112] on p "attachment" at bounding box center [469, 111] width 59 height 15
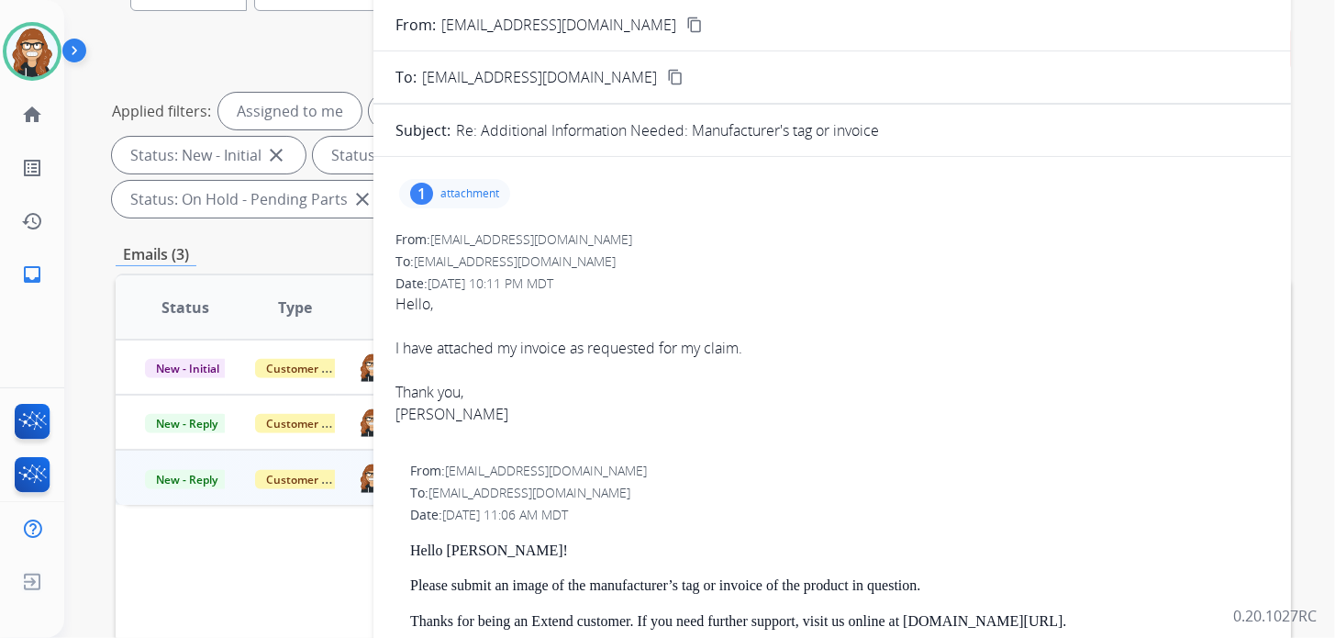
scroll to position [91, 0]
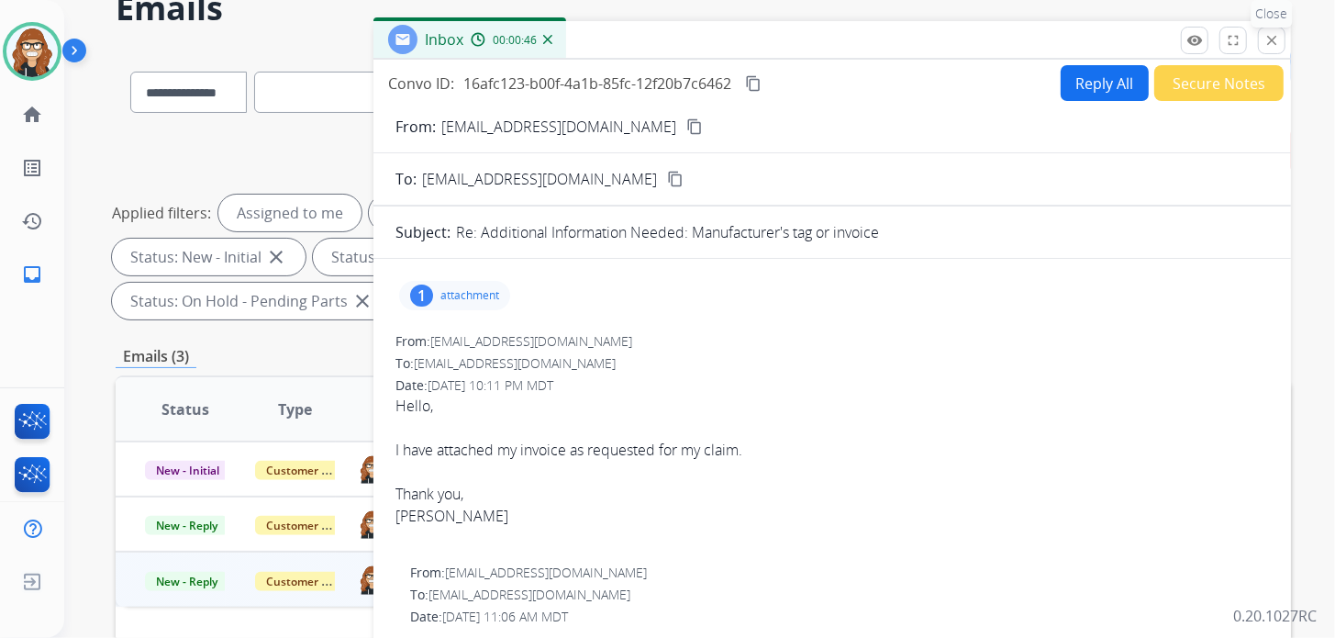
click at [1264, 33] on mat-icon "close" at bounding box center [1271, 40] width 17 height 17
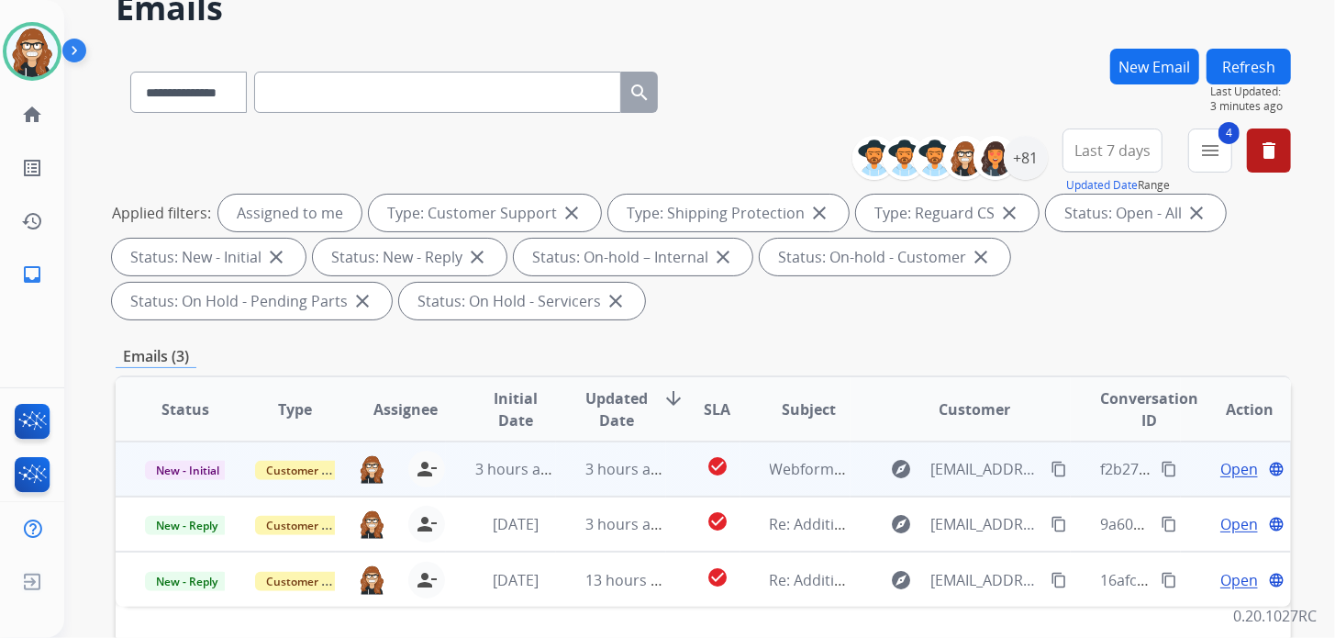
click at [1229, 466] on span "Open" at bounding box center [1239, 469] width 38 height 22
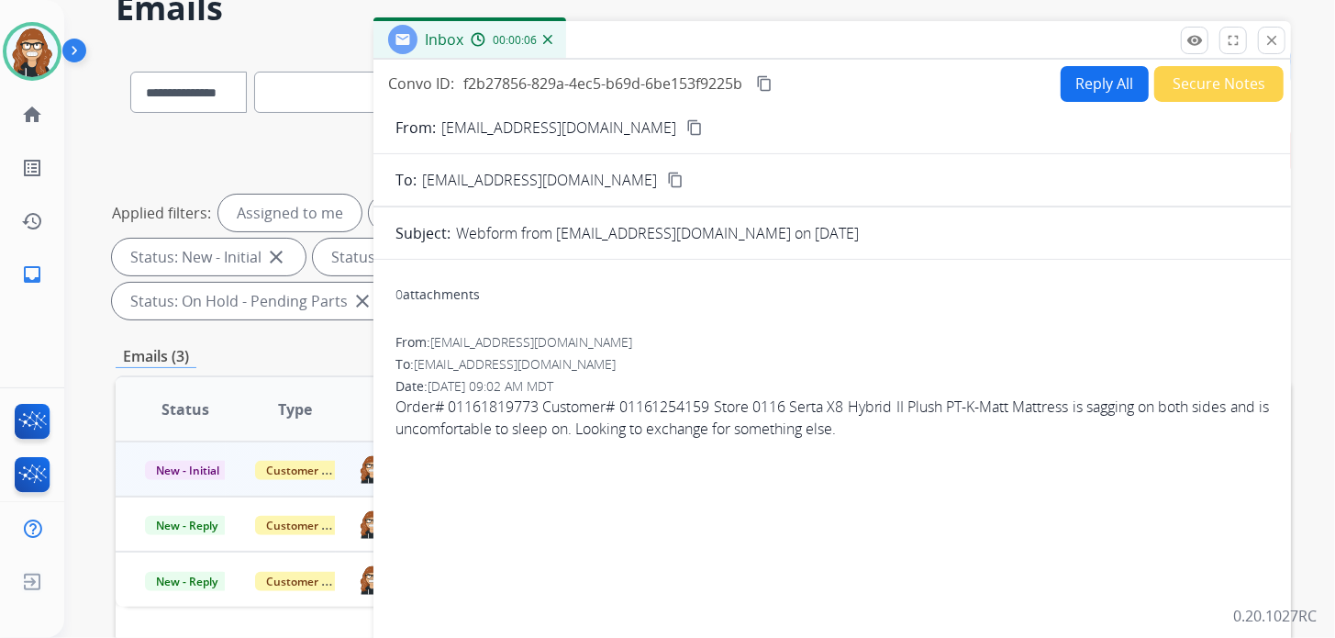
click at [686, 119] on mat-icon "content_copy" at bounding box center [694, 127] width 17 height 17
click at [1106, 104] on form "From: [EMAIL_ADDRESS][DOMAIN_NAME] content_copy To: [EMAIL_ADDRESS][DOMAIN_NAME…" at bounding box center [831, 472] width 917 height 741
click at [1097, 86] on button "Reply All" at bounding box center [1105, 84] width 88 height 36
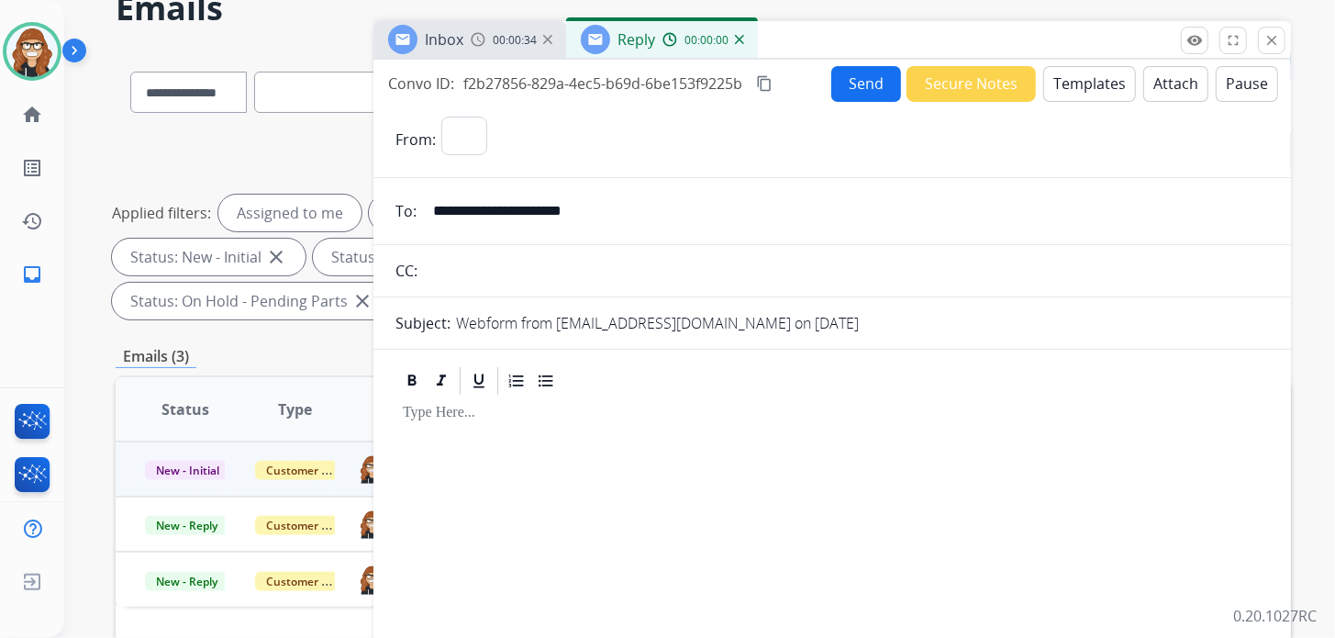
select select "**********"
click at [1063, 81] on button "Templates" at bounding box center [1089, 84] width 93 height 36
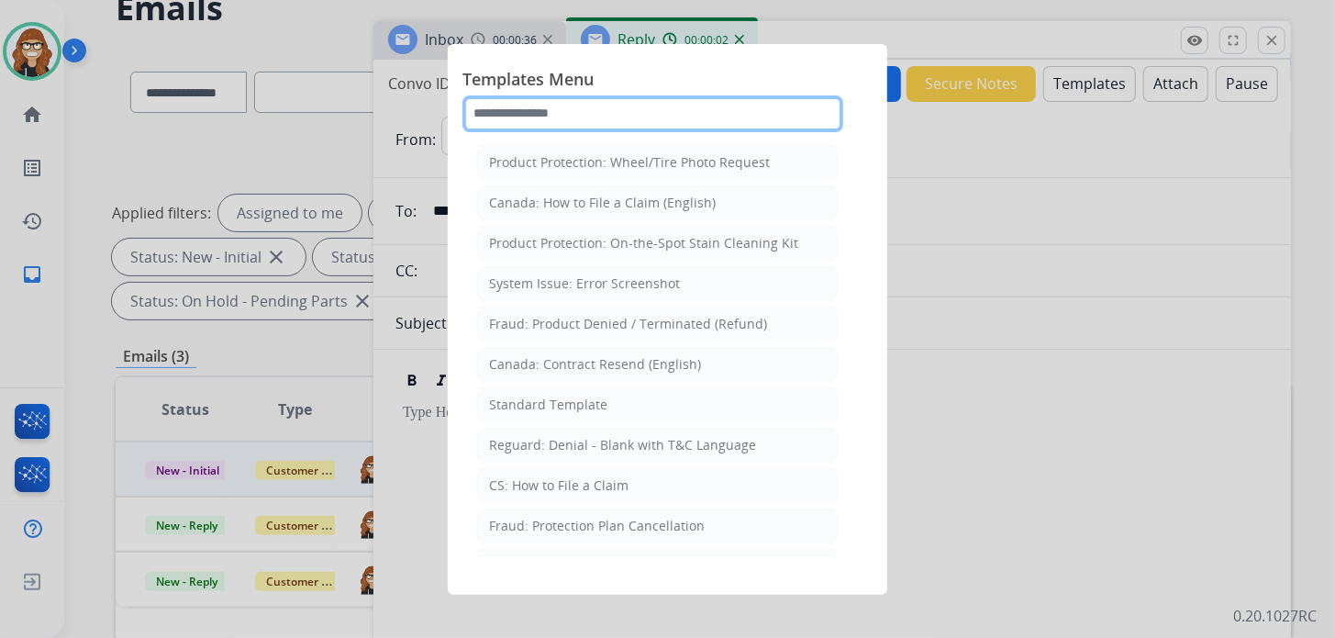
click at [634, 120] on input "text" at bounding box center [652, 113] width 381 height 37
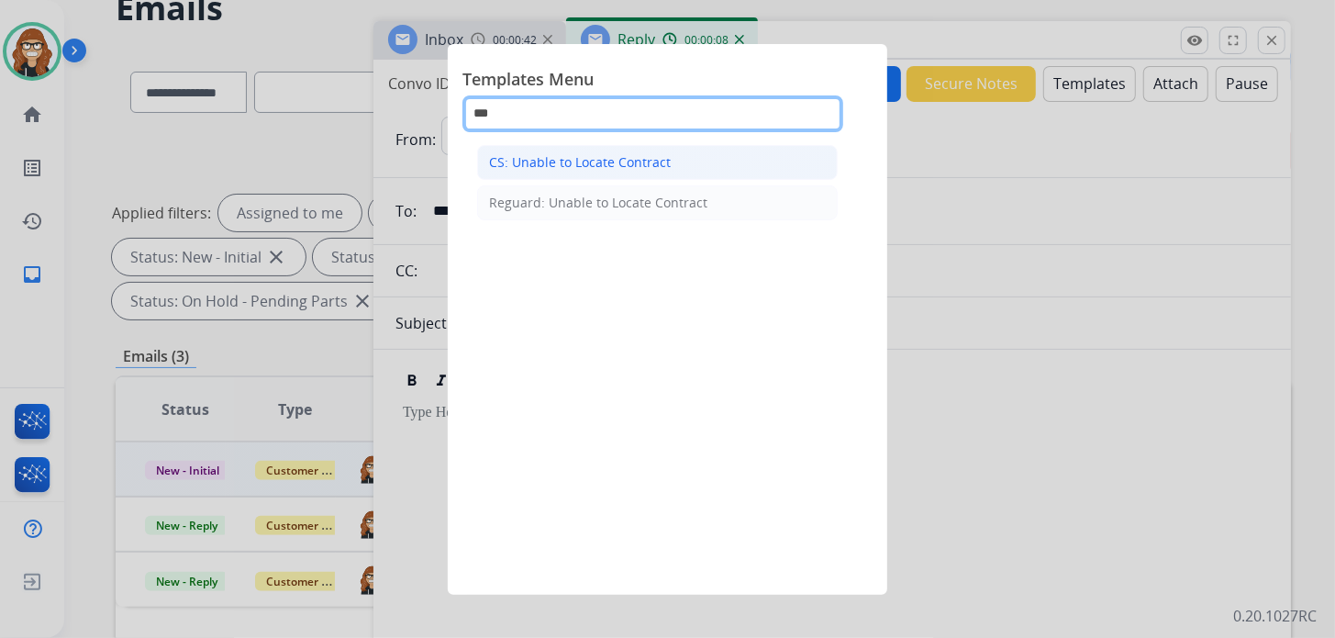
type input "***"
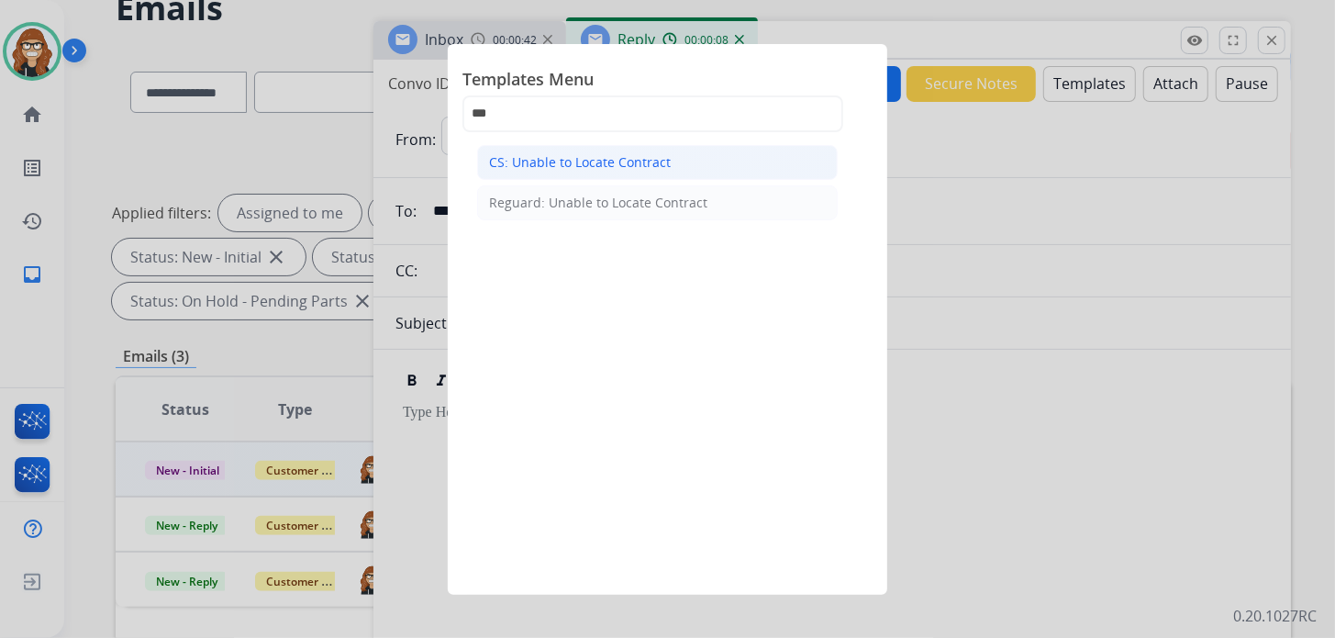
click at [622, 150] on li "CS: Unable to Locate Contract" at bounding box center [657, 162] width 361 height 35
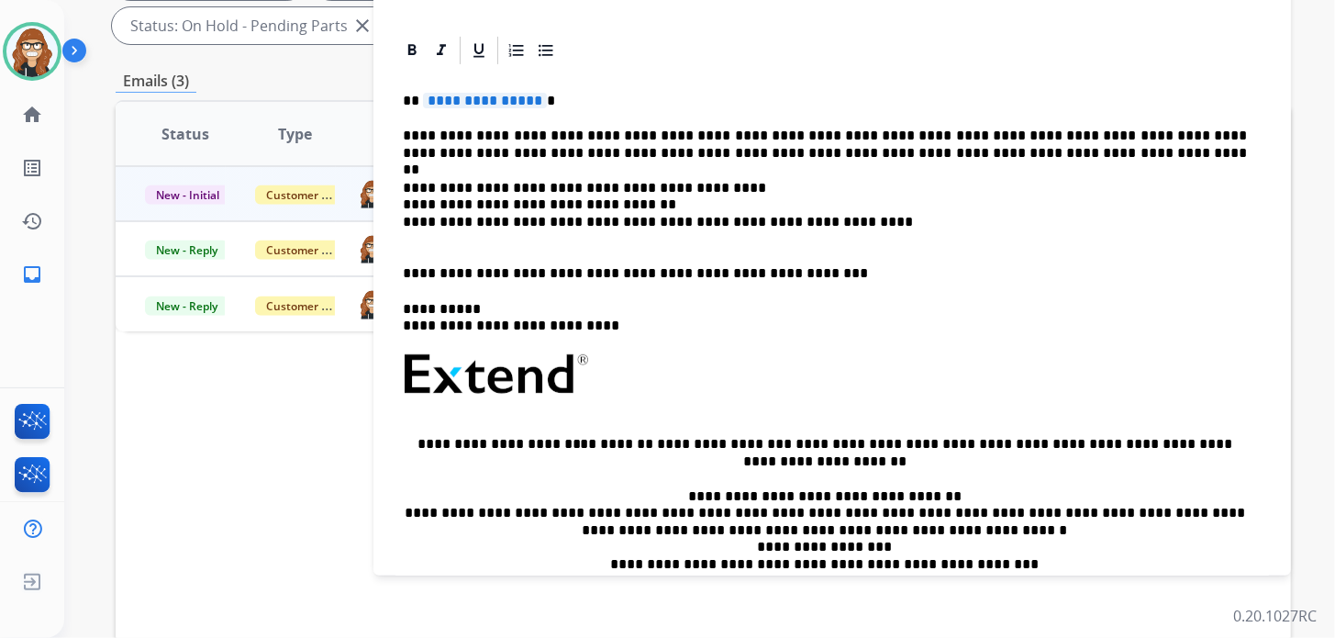
scroll to position [0, 0]
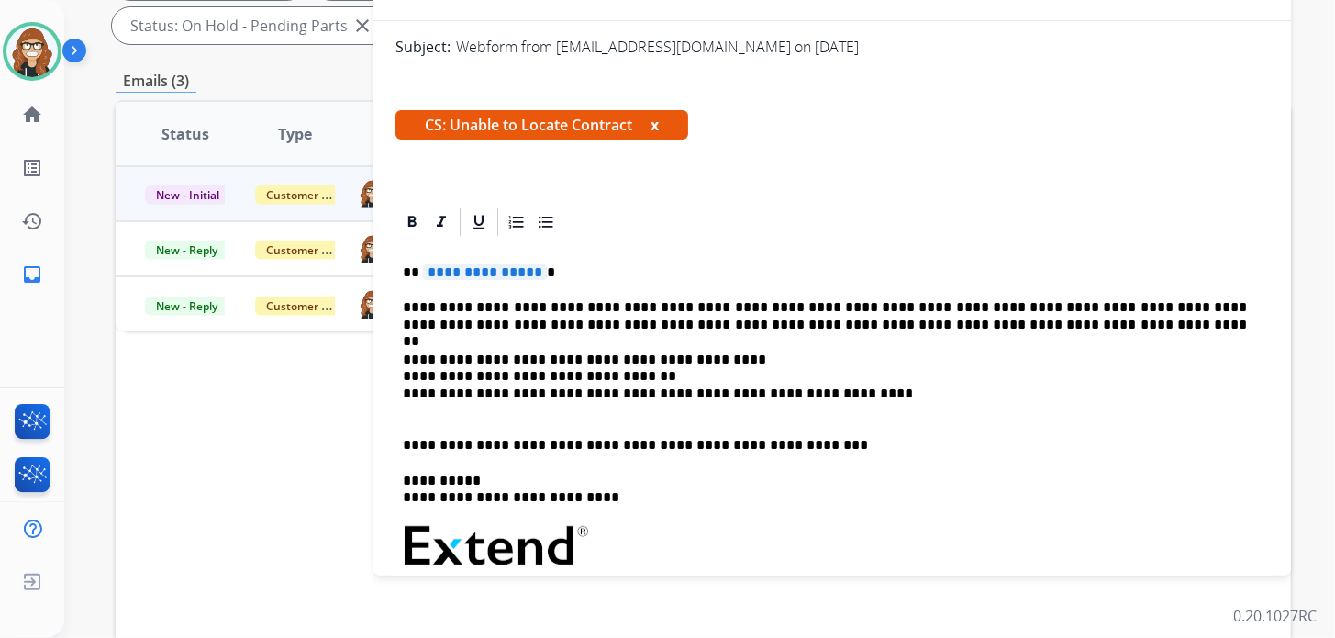
click at [572, 264] on p "**********" at bounding box center [825, 272] width 844 height 17
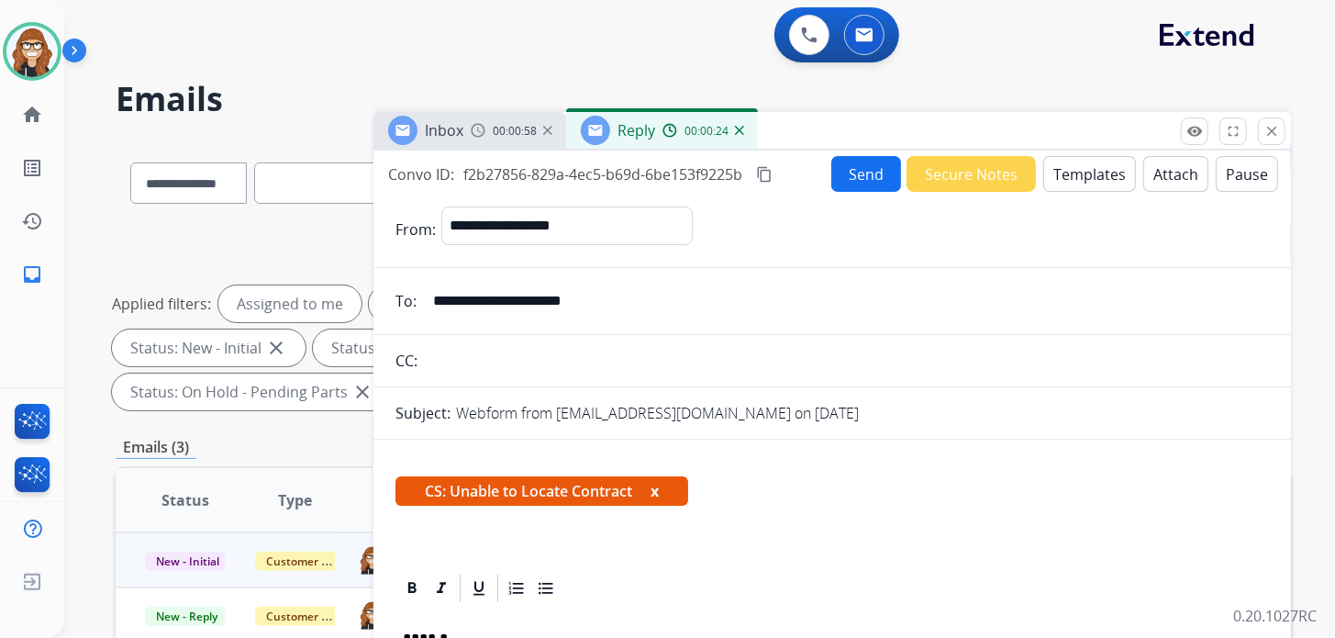
click at [850, 173] on button "Send" at bounding box center [866, 174] width 70 height 36
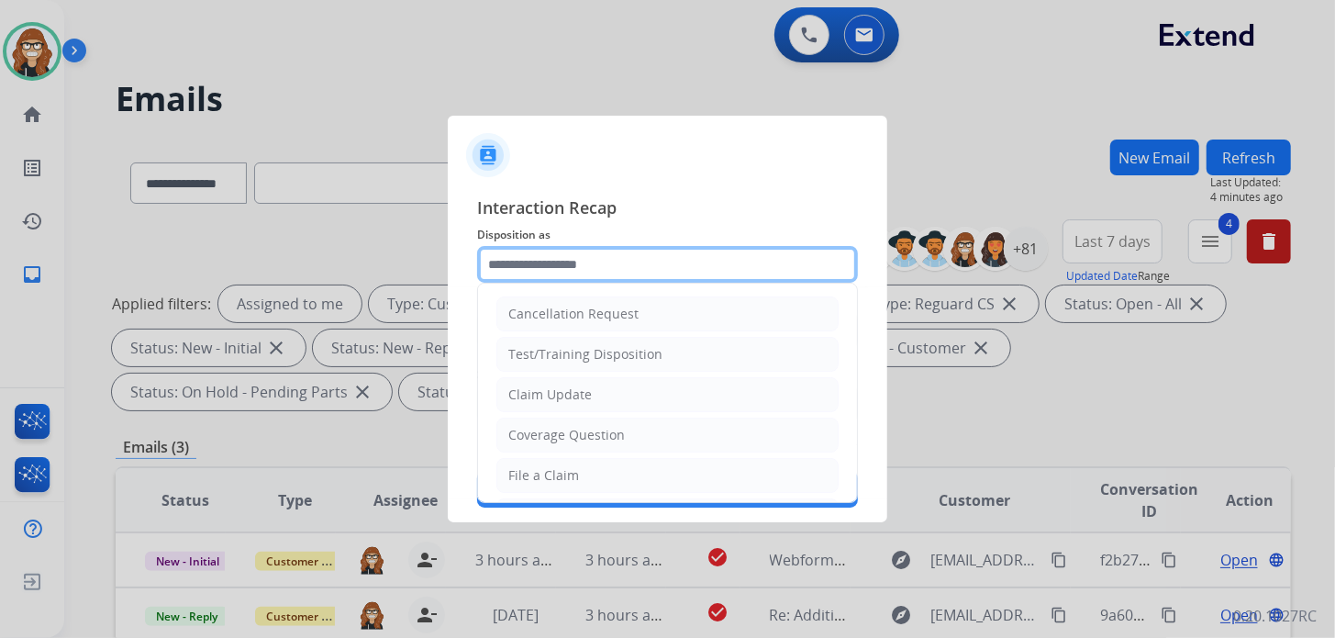
click at [581, 264] on input "text" at bounding box center [667, 264] width 381 height 37
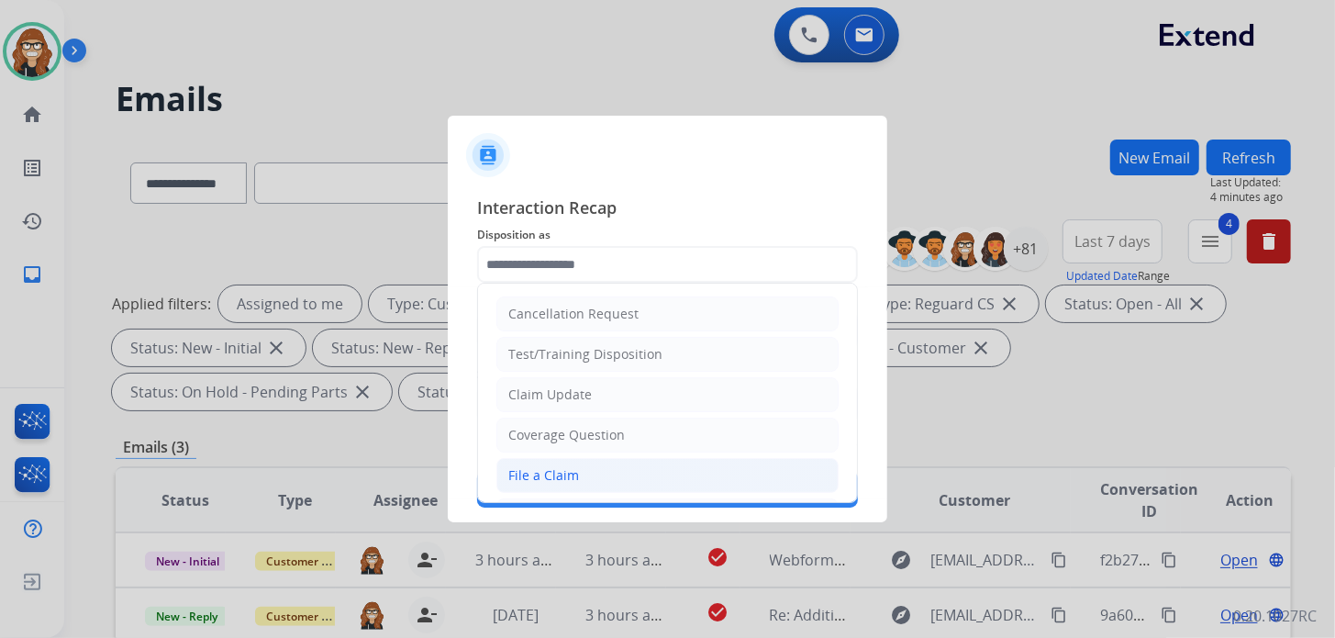
click at [562, 473] on div "File a Claim" at bounding box center [543, 475] width 71 height 18
type input "**********"
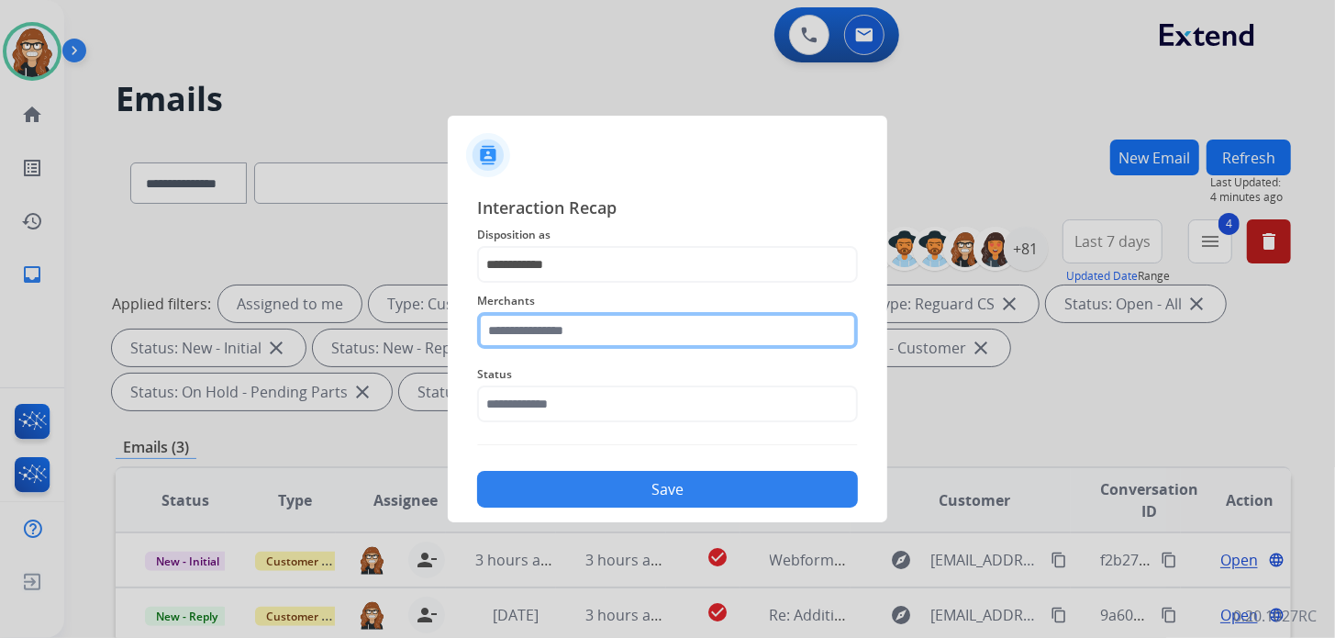
click at [563, 324] on input "text" at bounding box center [667, 330] width 381 height 37
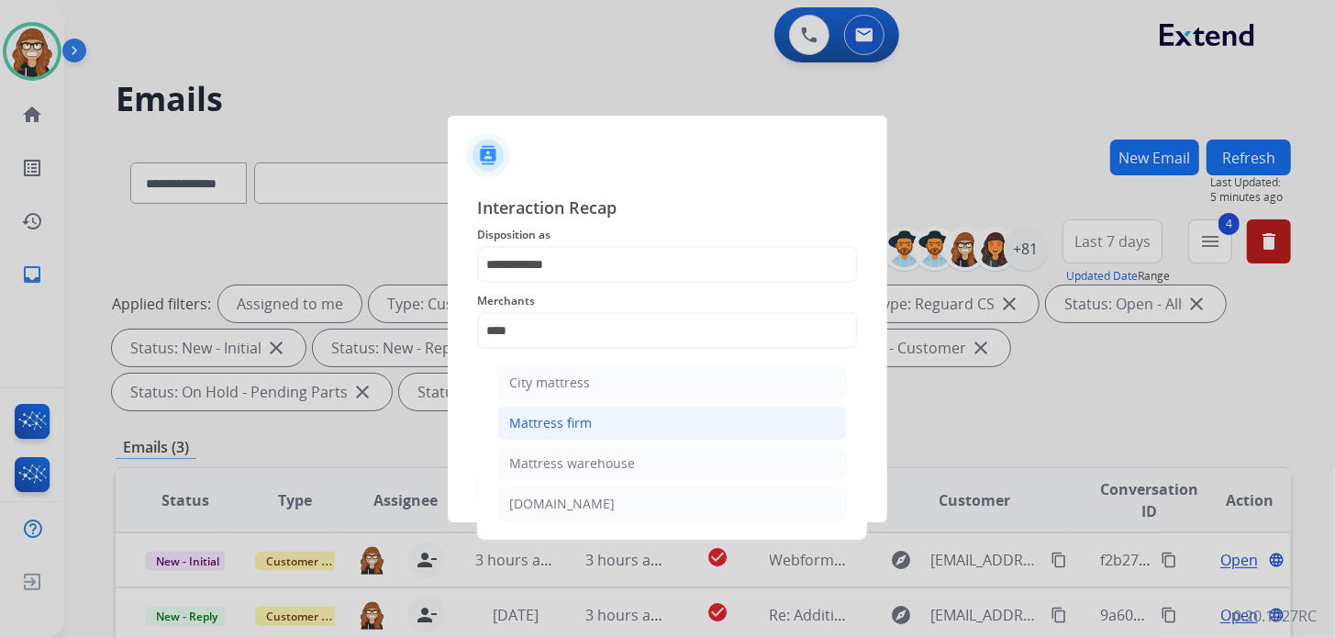
click at [602, 430] on li "Mattress firm" at bounding box center [672, 423] width 350 height 35
type input "**********"
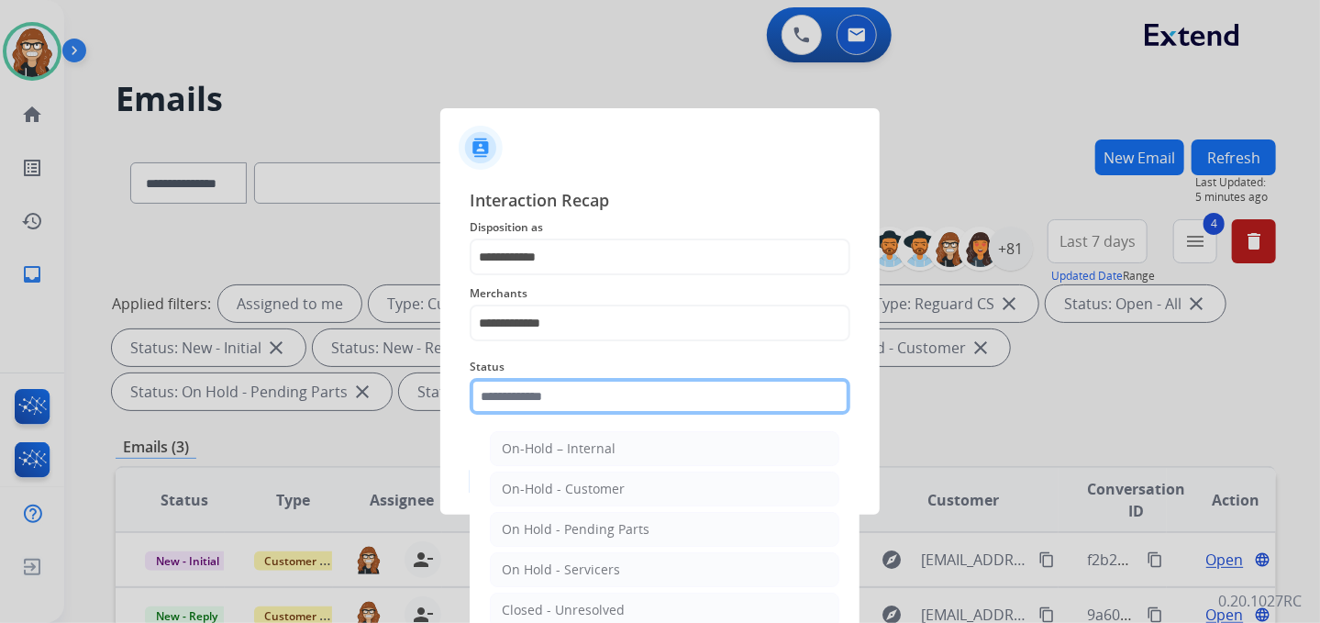
click at [579, 394] on input "text" at bounding box center [660, 396] width 381 height 37
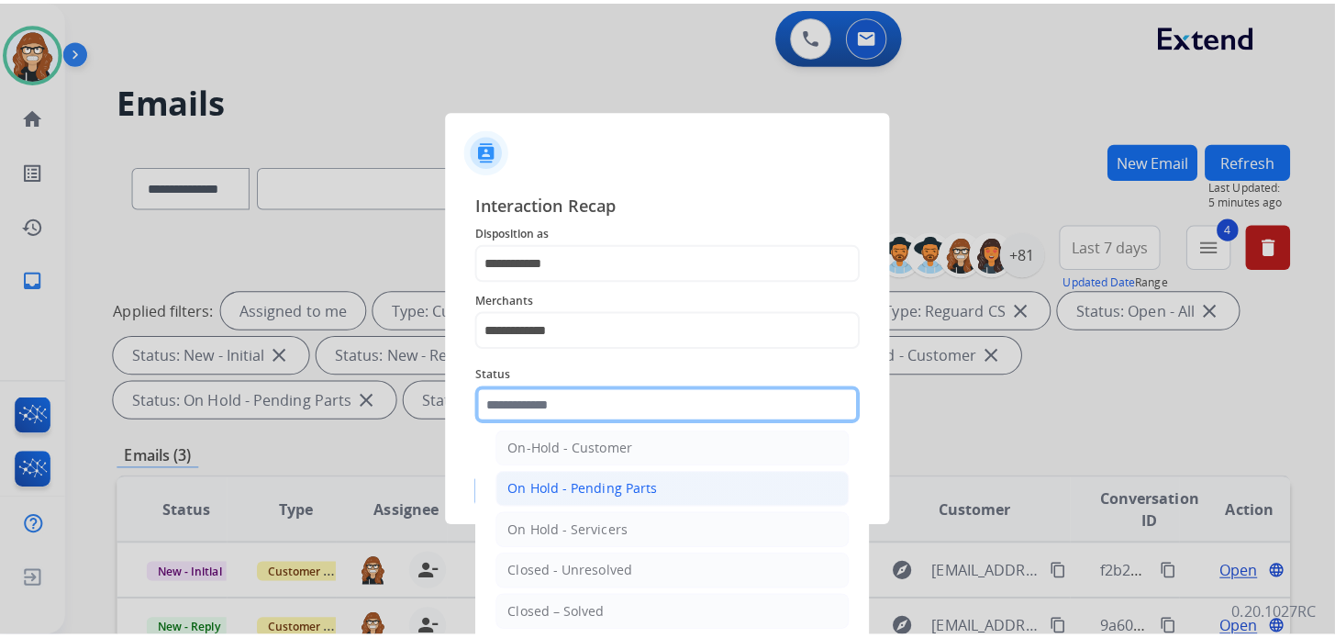
scroll to position [91, 0]
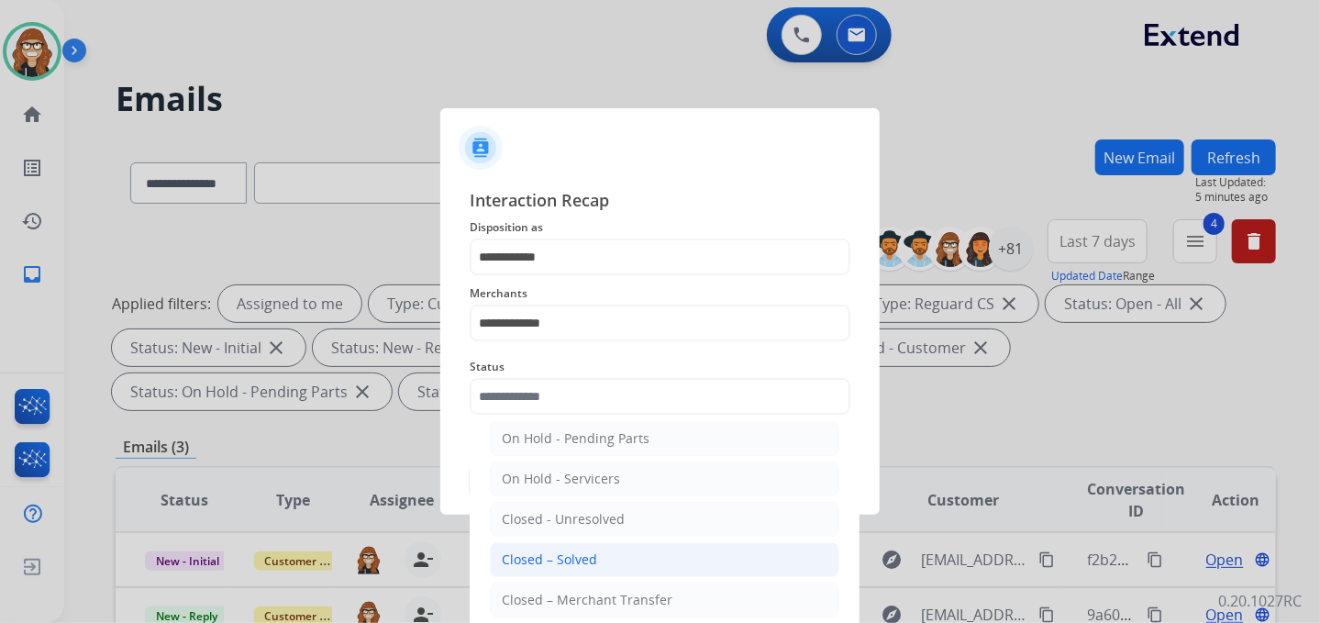
click at [580, 553] on div "Closed – Solved" at bounding box center [549, 559] width 95 height 18
type input "**********"
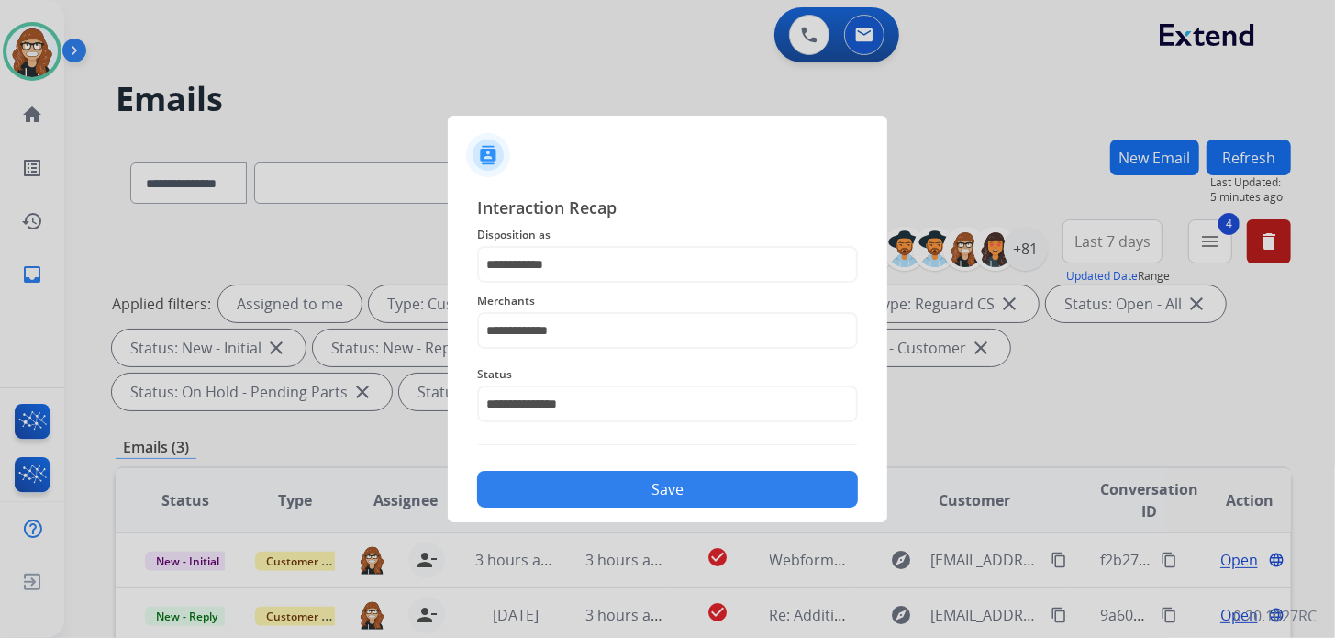
click at [592, 484] on button "Save" at bounding box center [667, 489] width 381 height 37
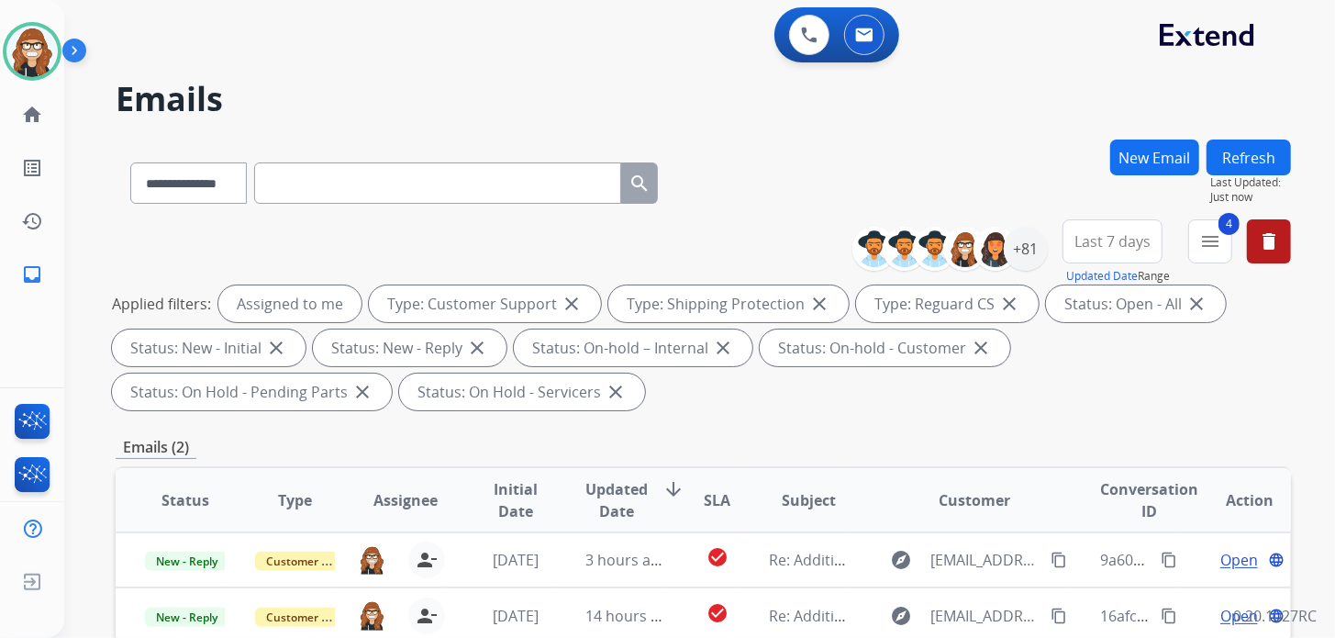
click at [602, 95] on h2 "Emails" at bounding box center [703, 99] width 1175 height 37
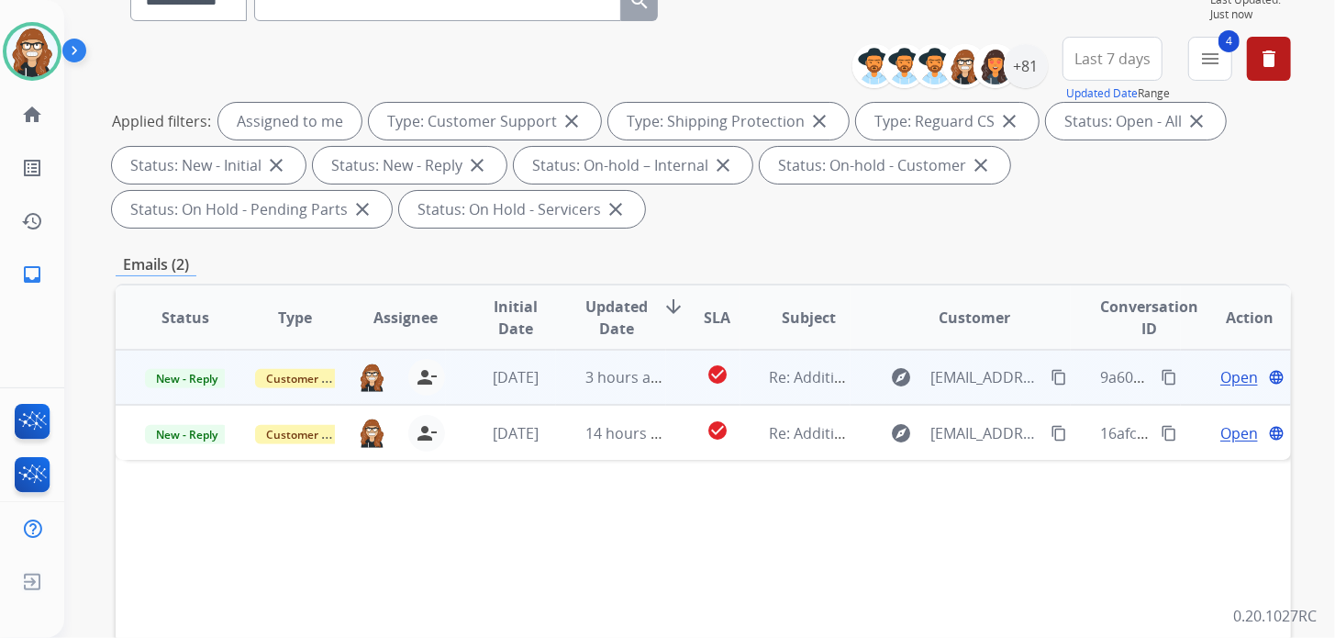
click at [1221, 372] on span "Open" at bounding box center [1239, 377] width 38 height 22
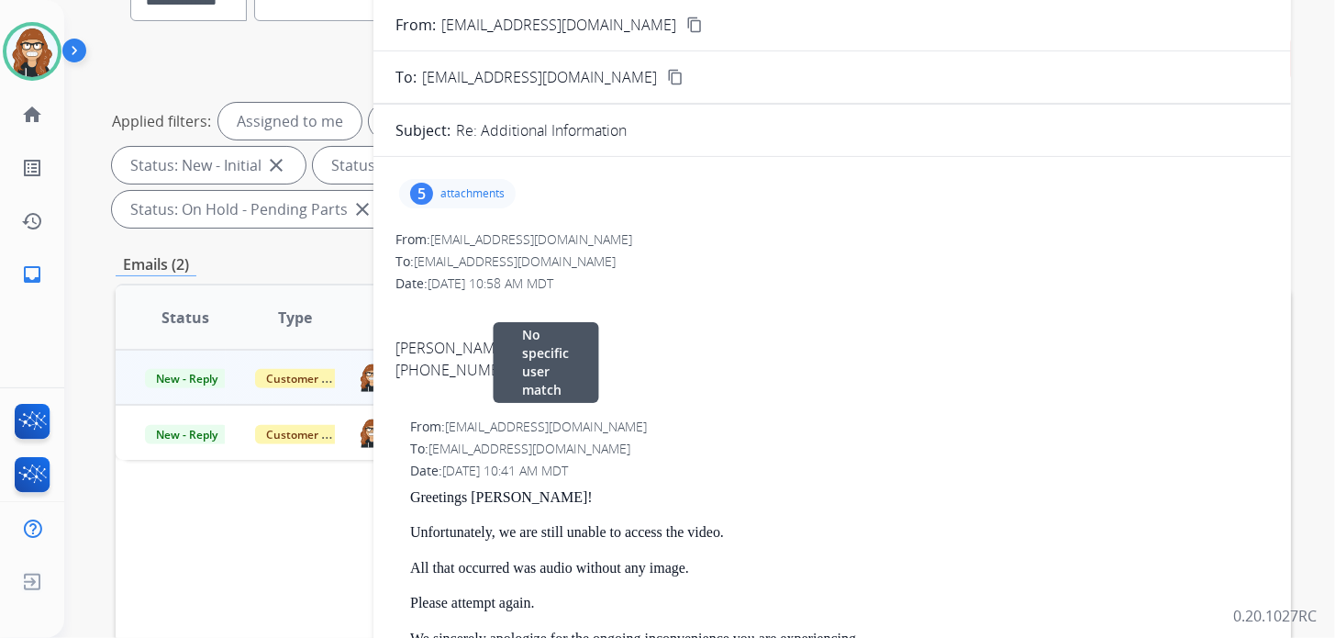
scroll to position [0, 0]
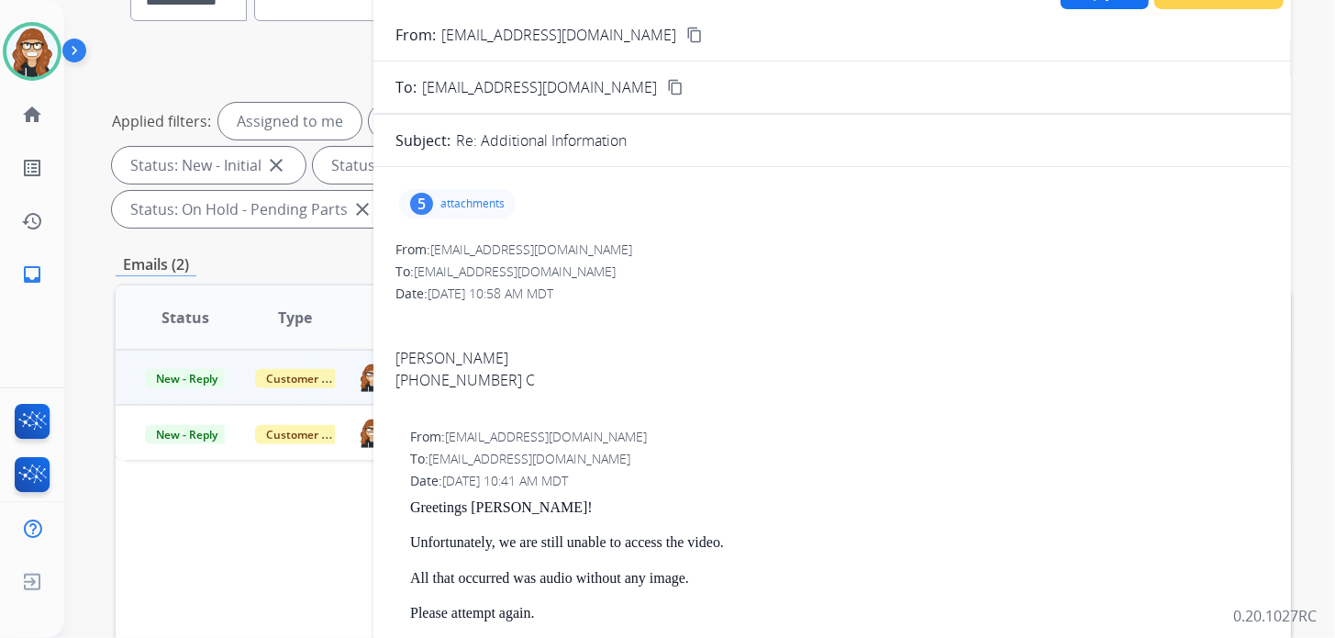
click at [460, 199] on p "attachments" at bounding box center [472, 203] width 64 height 15
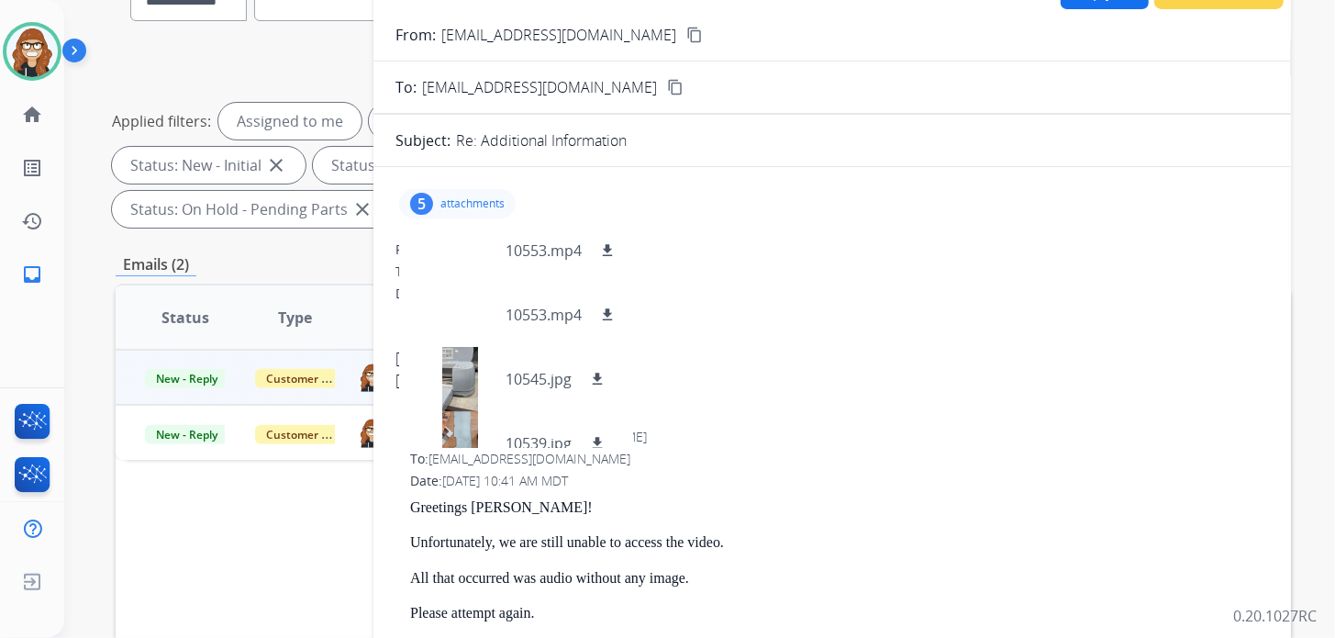
click at [473, 196] on p "attachments" at bounding box center [472, 203] width 64 height 15
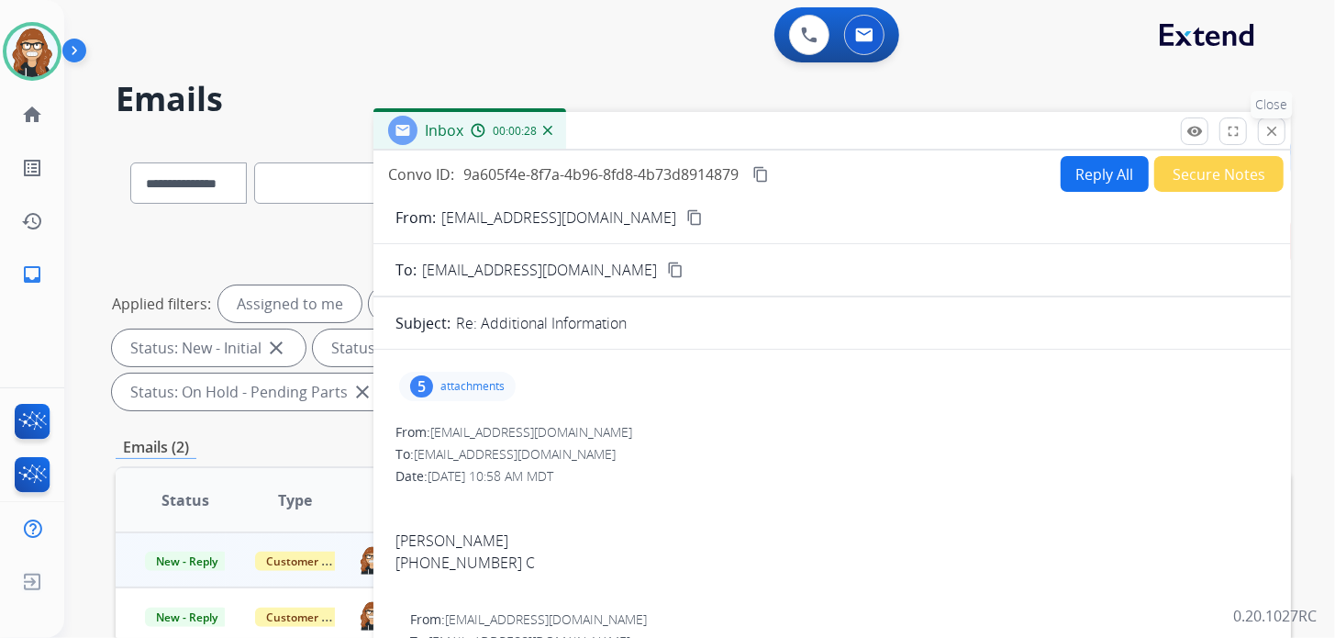
click at [1262, 132] on button "close Close" at bounding box center [1272, 131] width 28 height 28
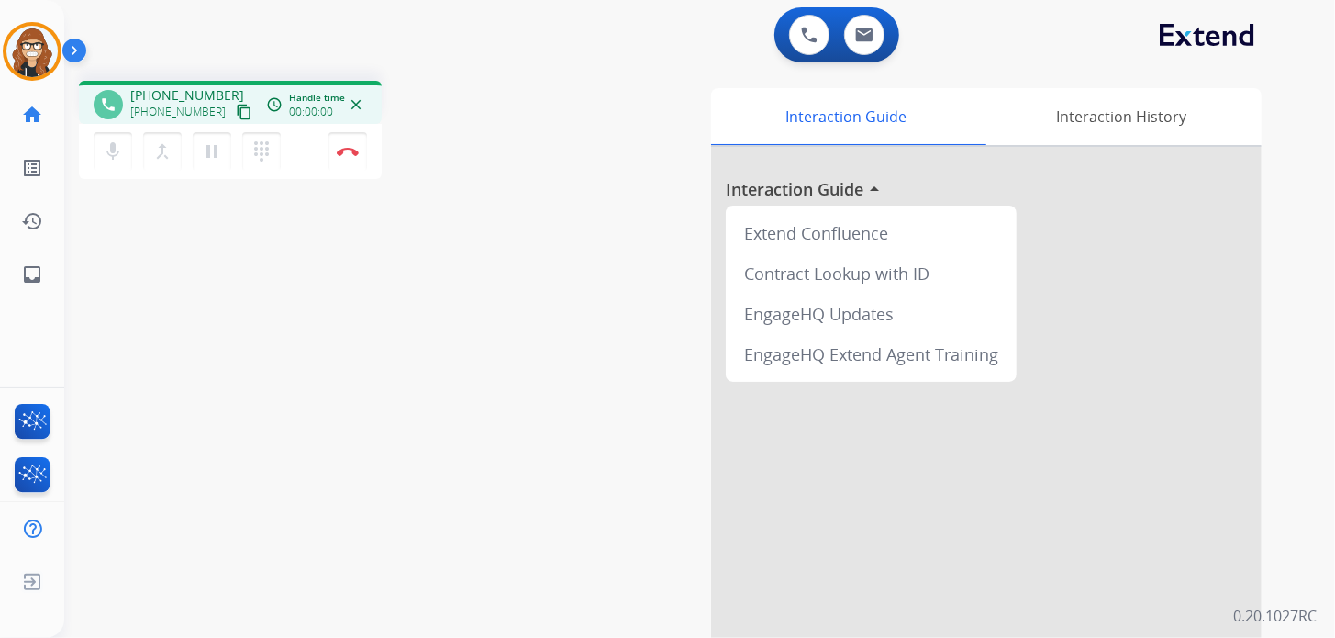
click at [236, 117] on mat-icon "content_copy" at bounding box center [244, 112] width 17 height 17
click at [350, 149] on img at bounding box center [348, 151] width 22 height 9
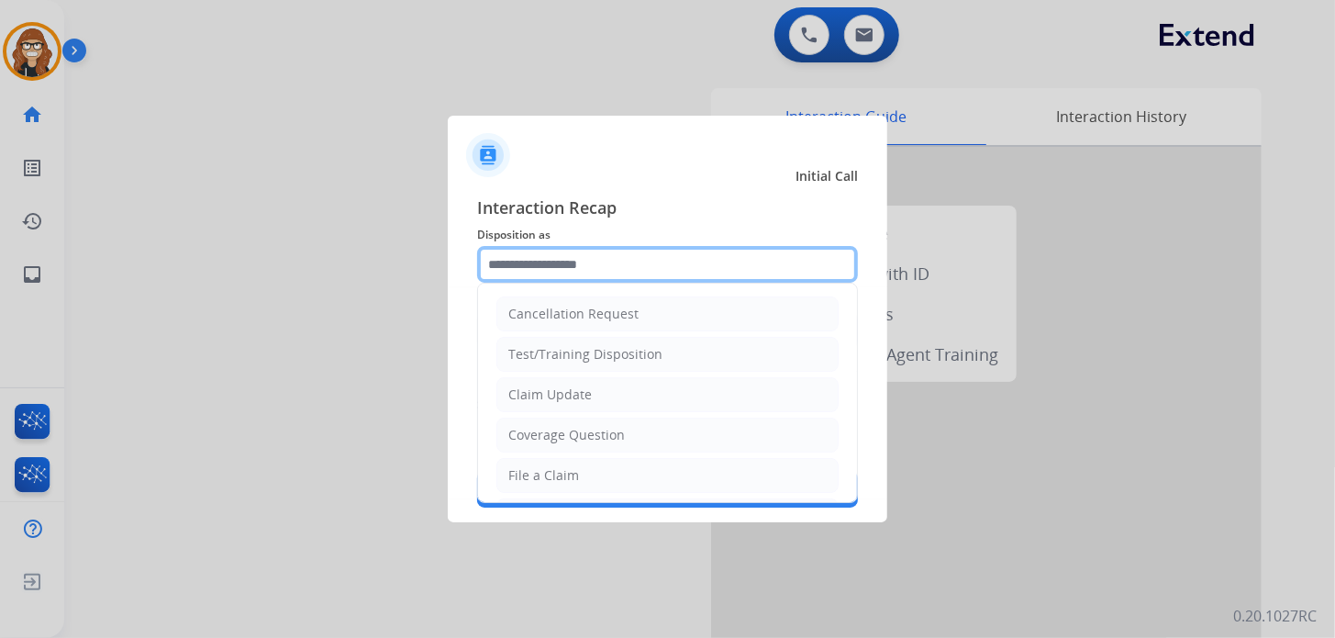
click at [573, 264] on input "text" at bounding box center [667, 264] width 381 height 37
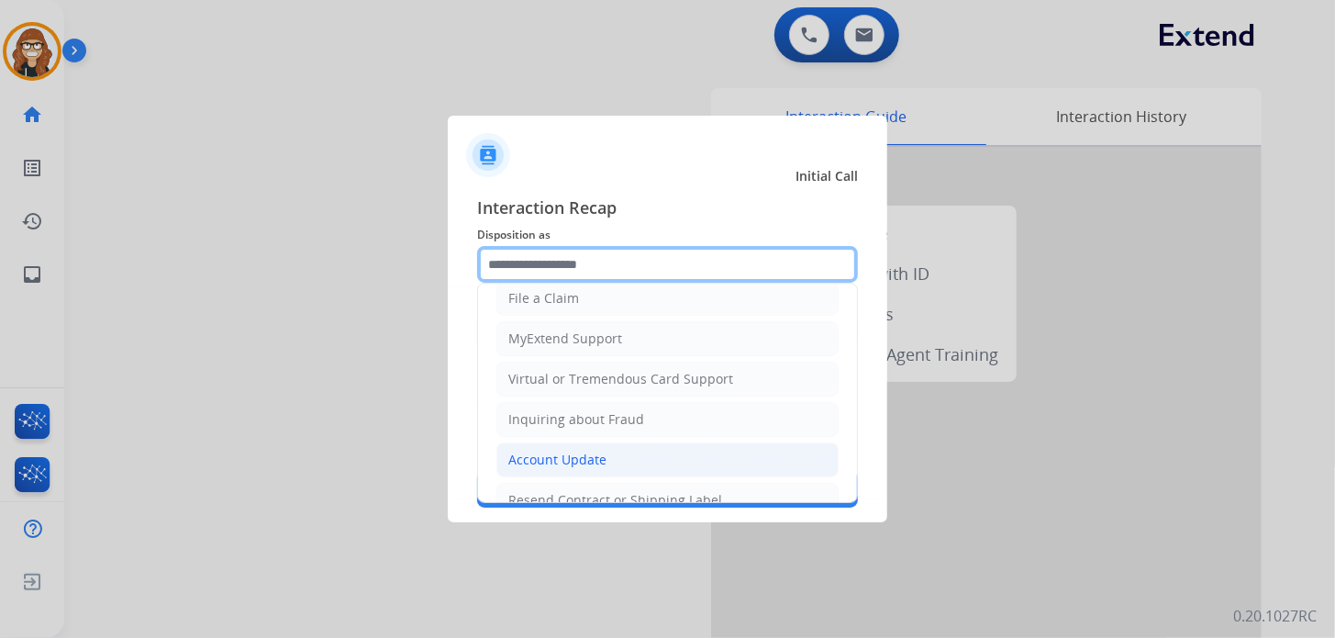
scroll to position [183, 0]
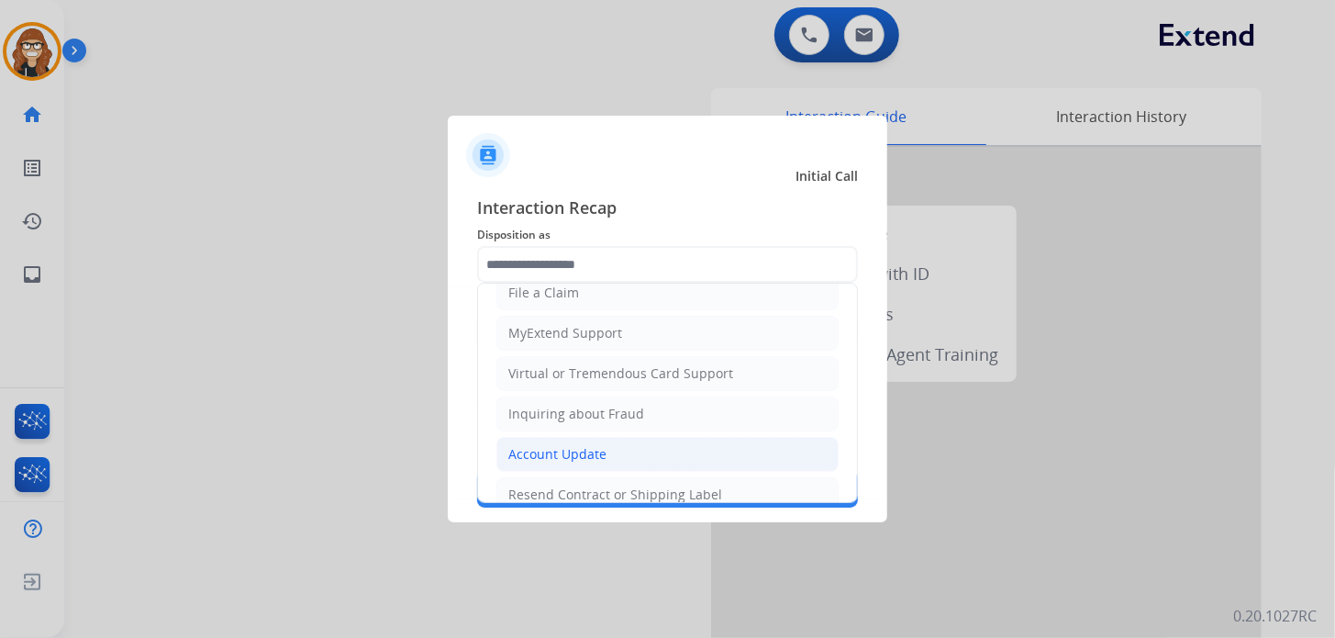
click at [607, 450] on li "Account Update" at bounding box center [667, 454] width 342 height 35
type input "**********"
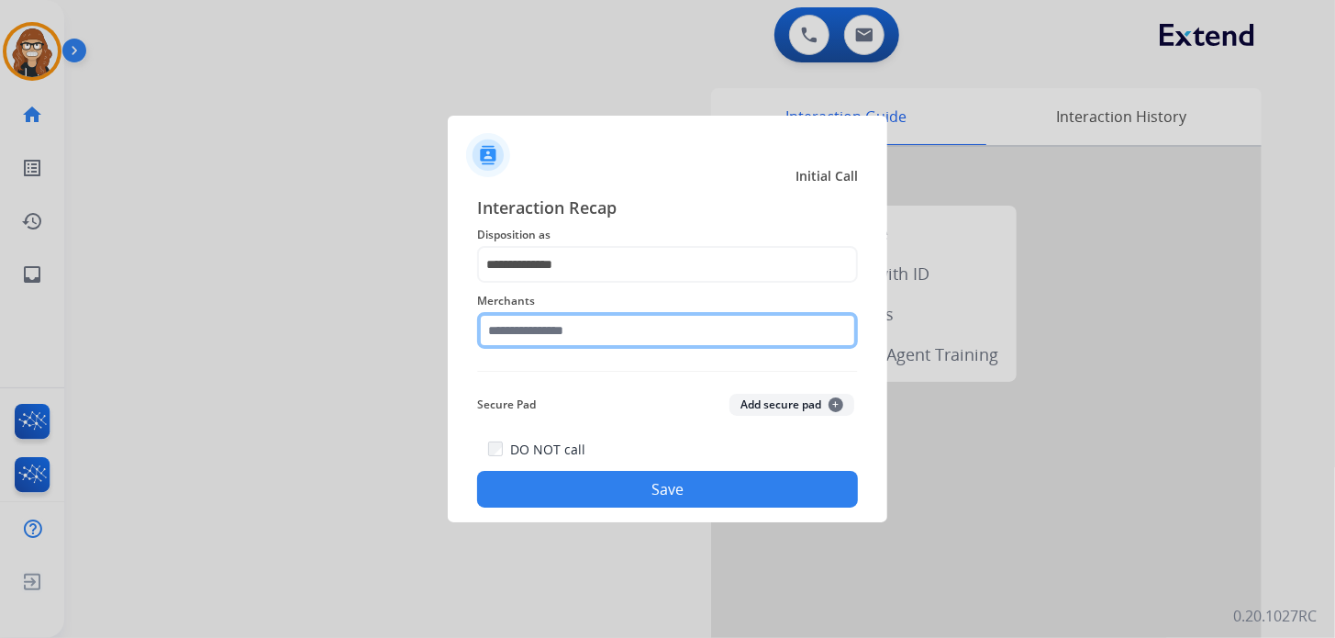
click at [599, 330] on input "text" at bounding box center [667, 330] width 381 height 37
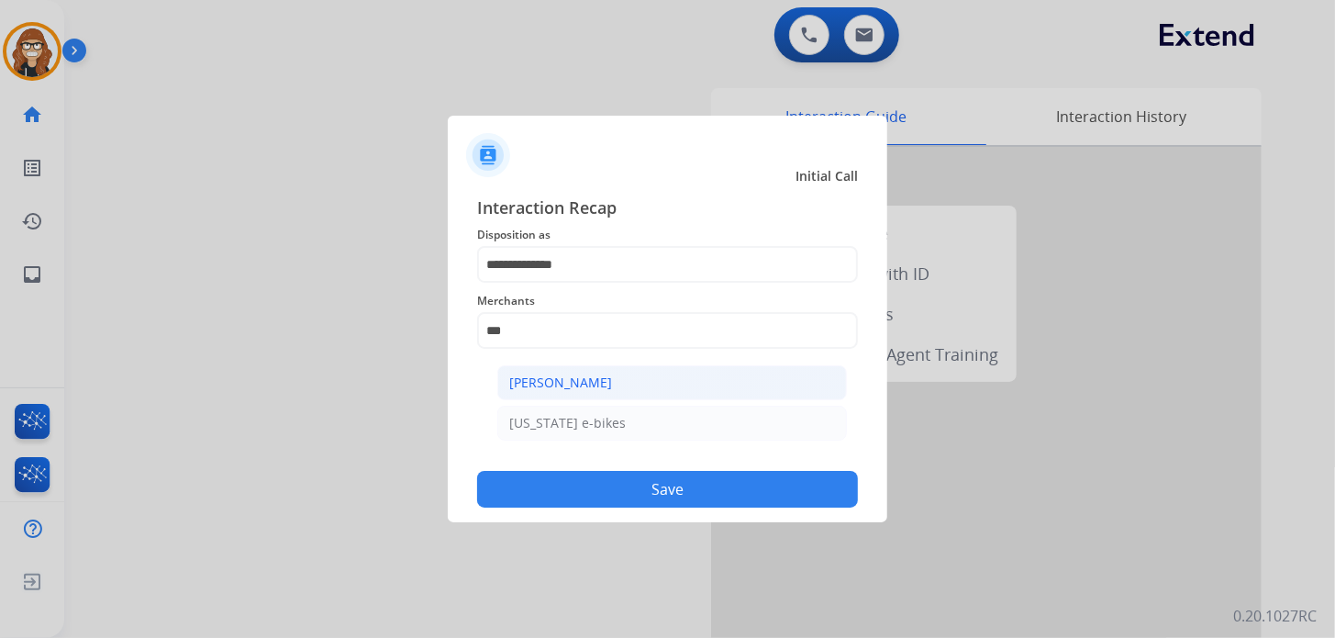
click at [595, 386] on div "[PERSON_NAME]" at bounding box center [560, 382] width 103 height 18
type input "**********"
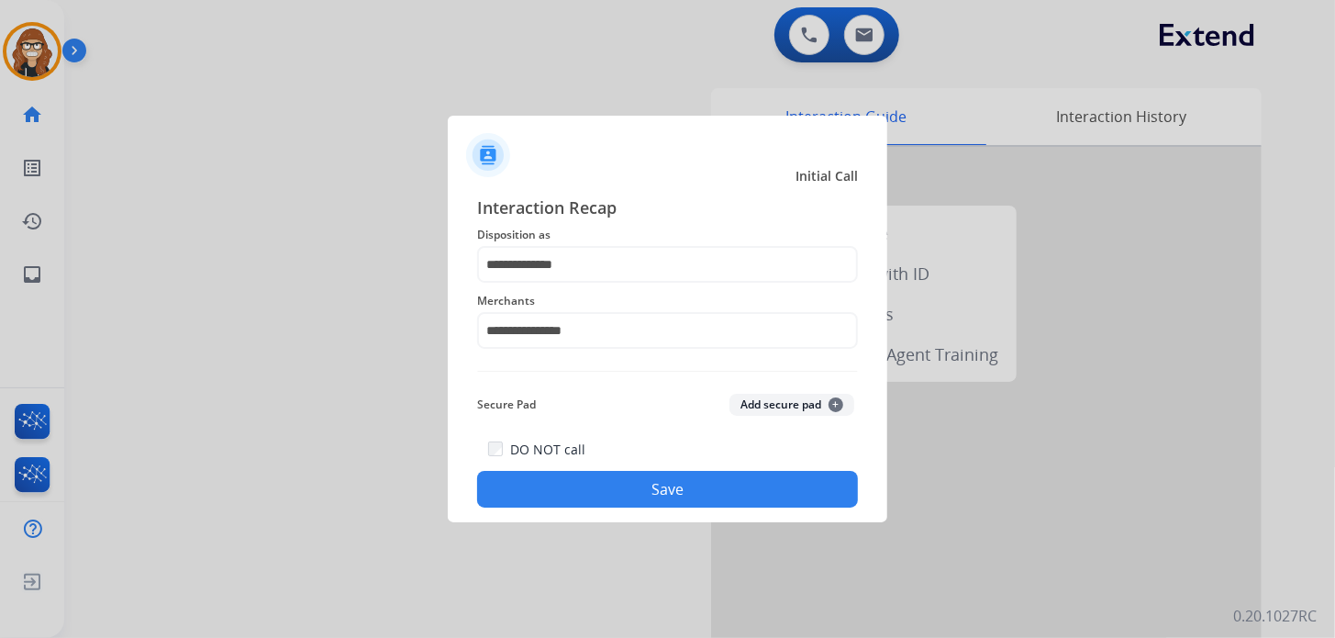
click at [604, 497] on button "Save" at bounding box center [667, 489] width 381 height 37
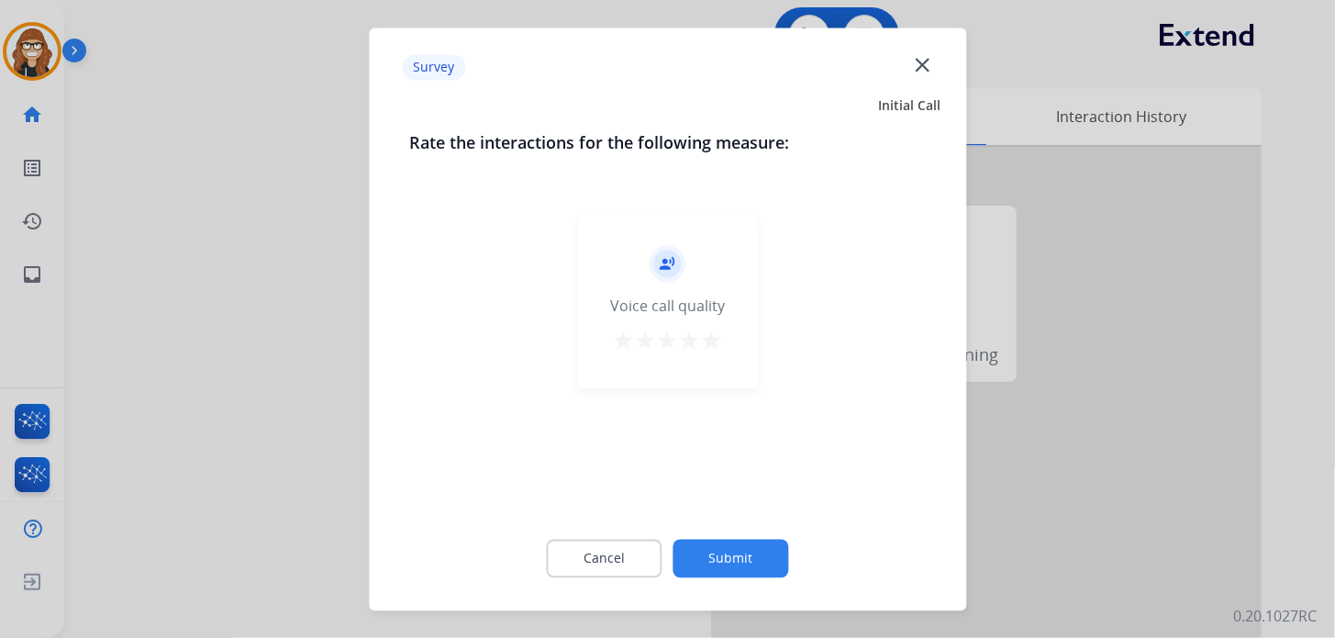
click at [708, 339] on mat-icon "star" at bounding box center [712, 340] width 22 height 22
click at [709, 559] on button "Submit" at bounding box center [731, 558] width 116 height 39
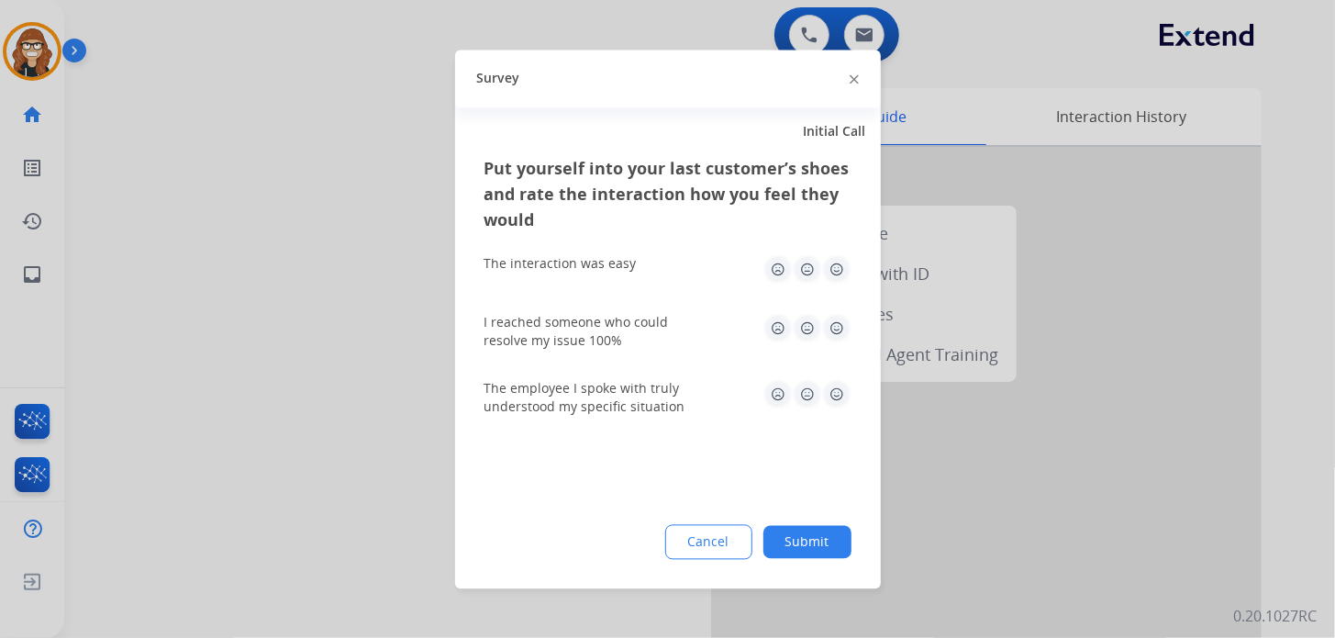
click at [833, 262] on img at bounding box center [836, 268] width 29 height 29
click at [841, 333] on img at bounding box center [836, 327] width 29 height 29
click at [834, 392] on img at bounding box center [836, 393] width 29 height 29
drag, startPoint x: 811, startPoint y: 541, endPoint x: 774, endPoint y: 464, distance: 85.4
click at [808, 541] on button "Submit" at bounding box center [807, 541] width 88 height 33
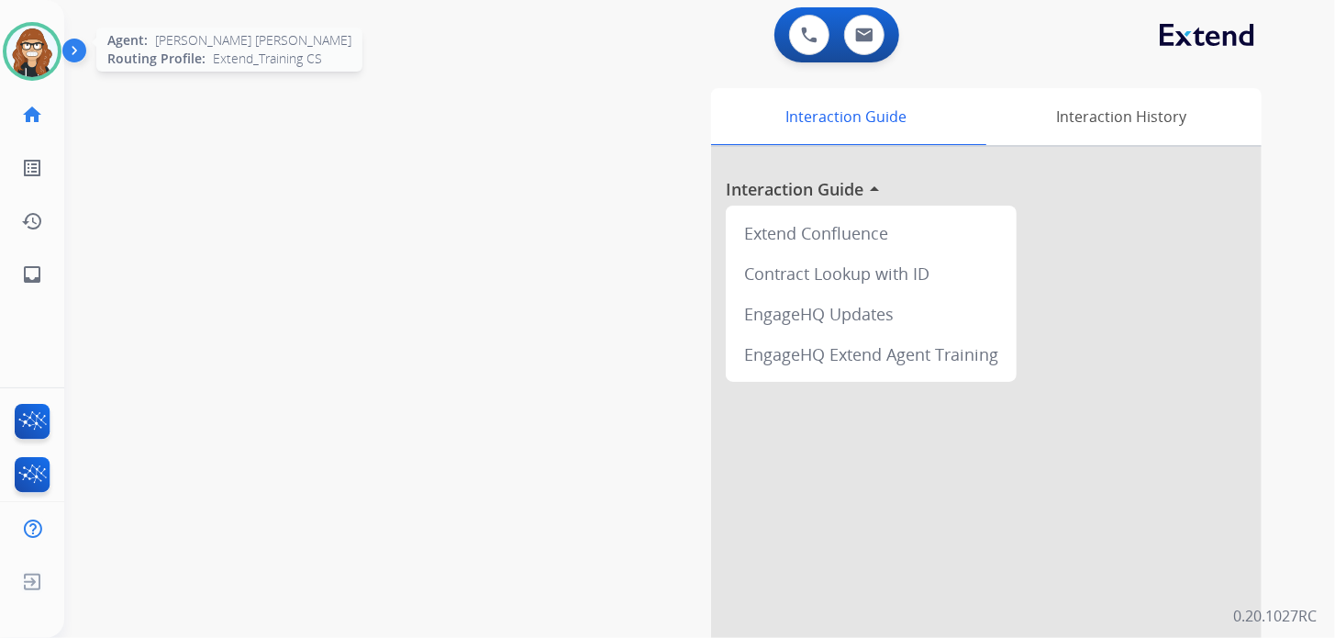
click at [40, 55] on img at bounding box center [31, 51] width 51 height 51
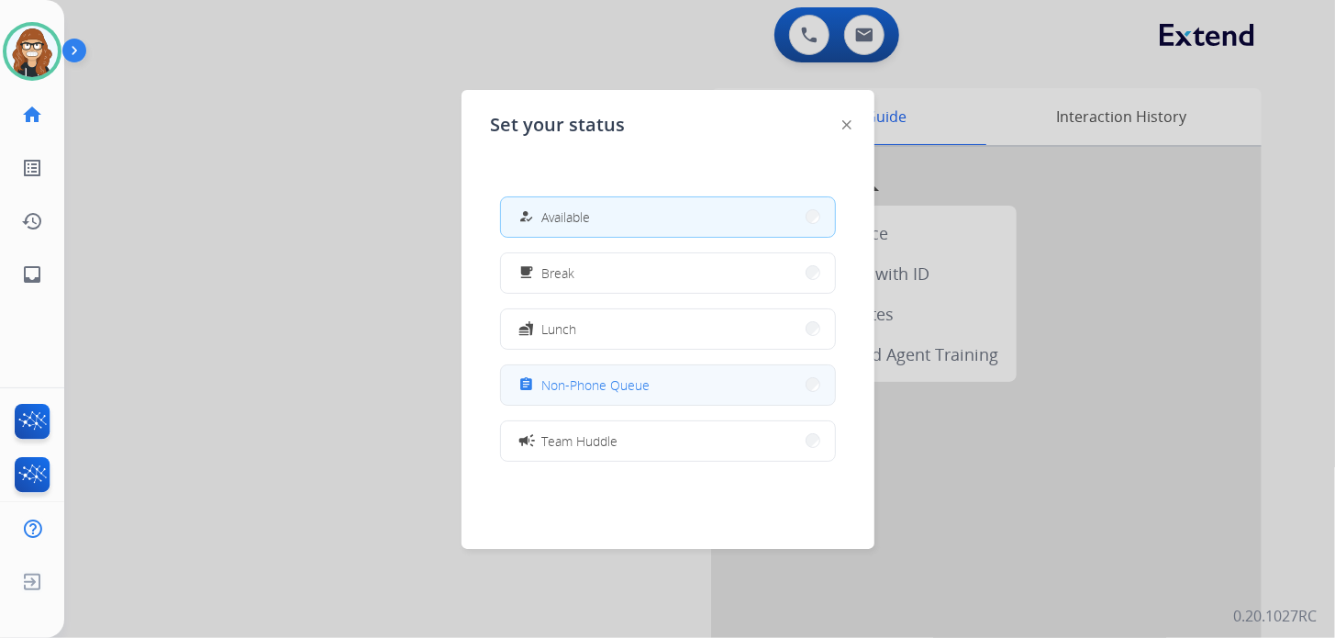
click at [599, 380] on span "Non-Phone Queue" at bounding box center [596, 384] width 108 height 19
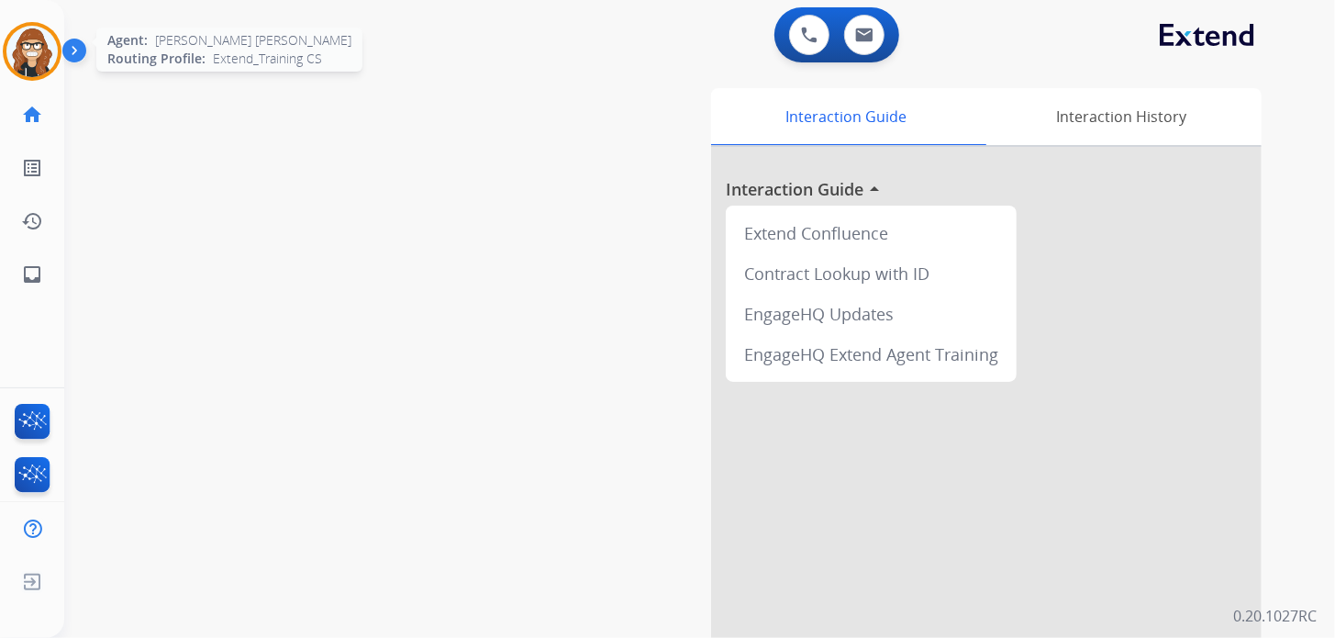
click at [29, 61] on img at bounding box center [31, 51] width 51 height 51
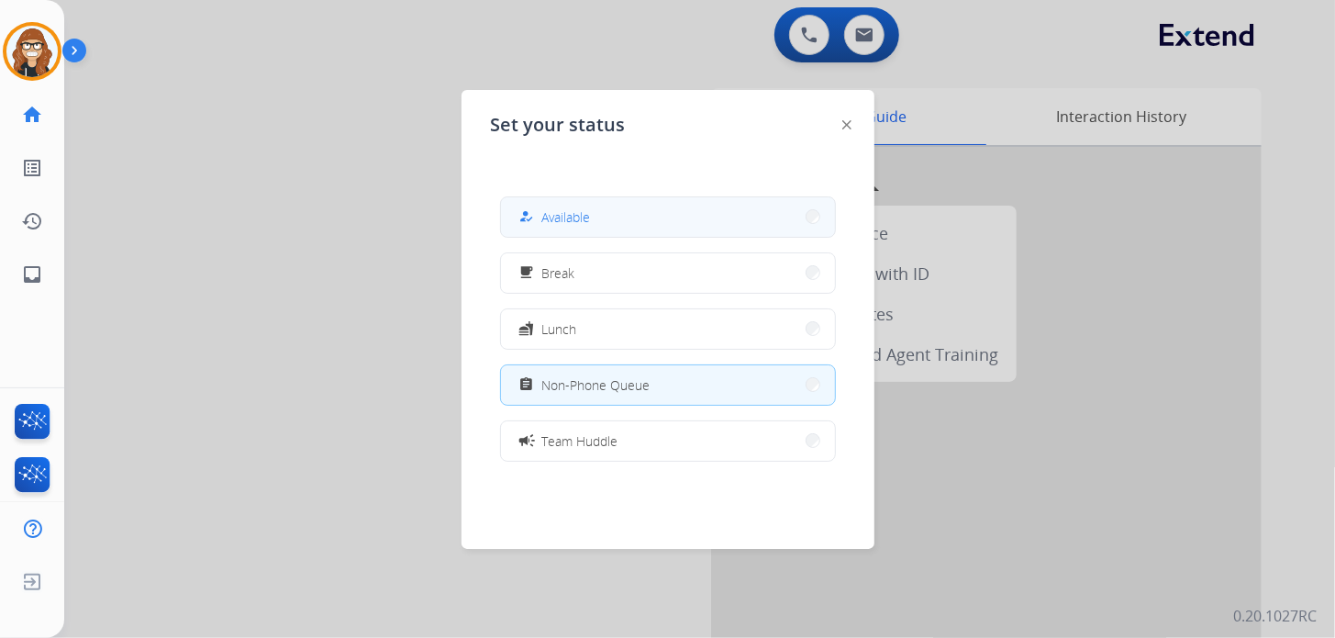
click at [647, 208] on button "how_to_reg Available" at bounding box center [668, 216] width 334 height 39
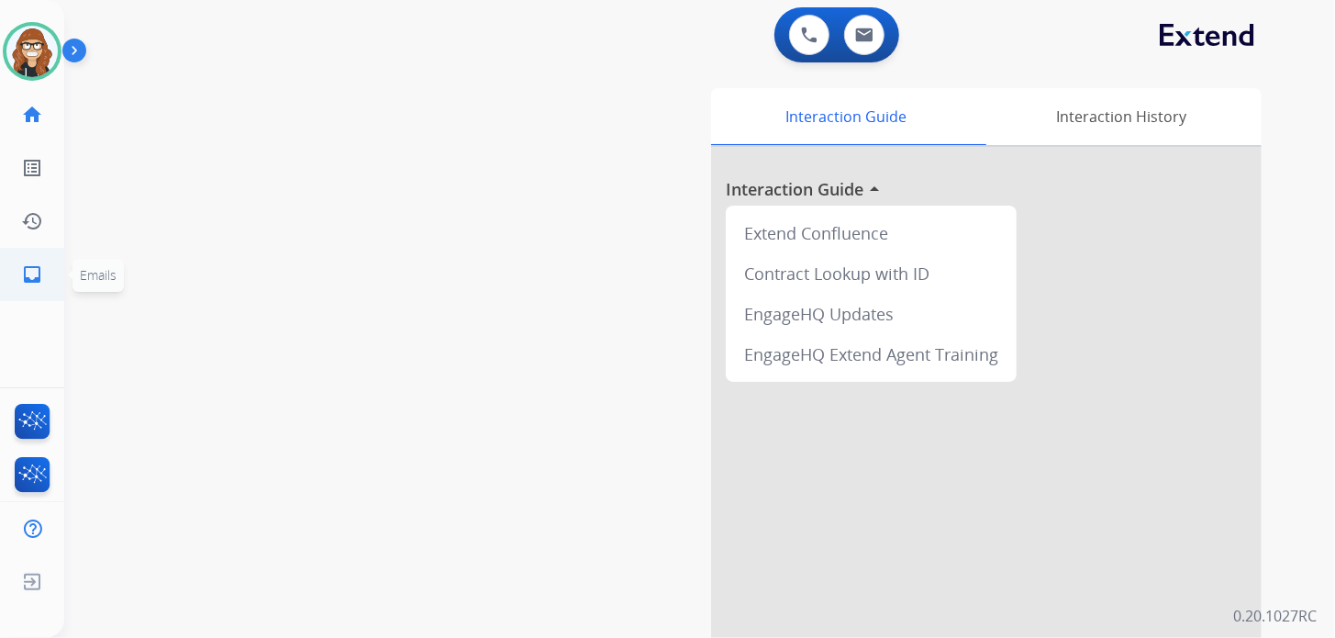
click at [38, 278] on mat-icon "inbox" at bounding box center [32, 274] width 22 height 22
select select "**********"
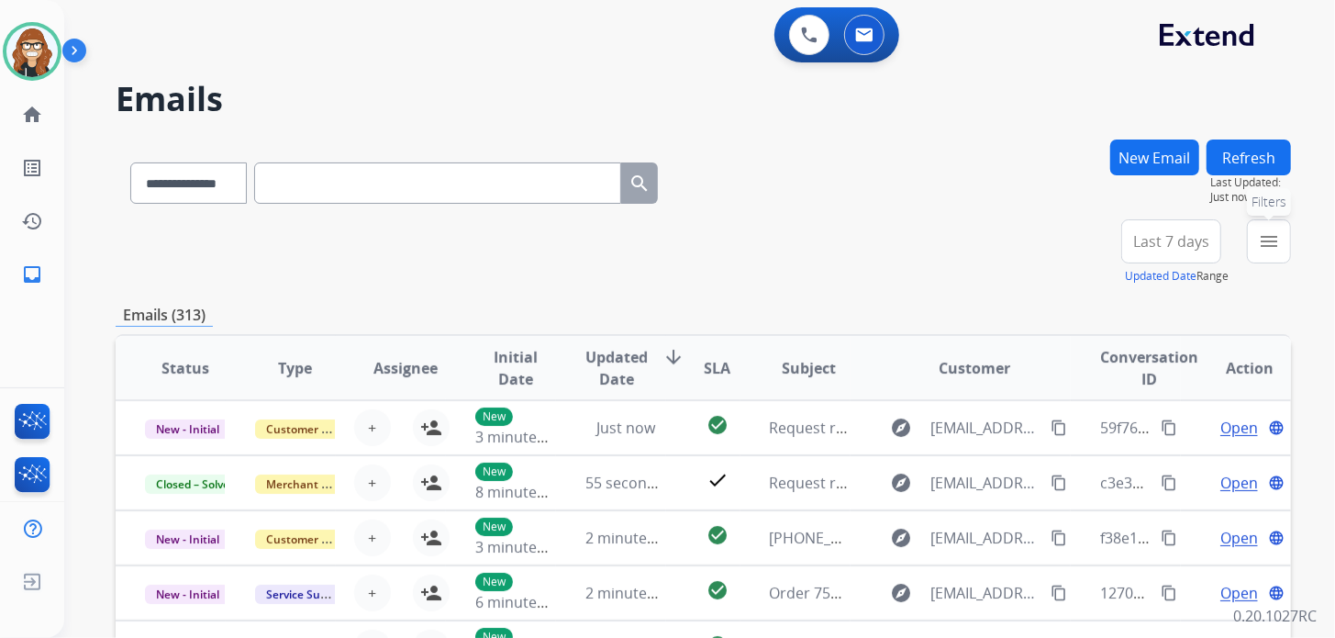
click at [1275, 253] on button "menu Filters" at bounding box center [1269, 241] width 44 height 44
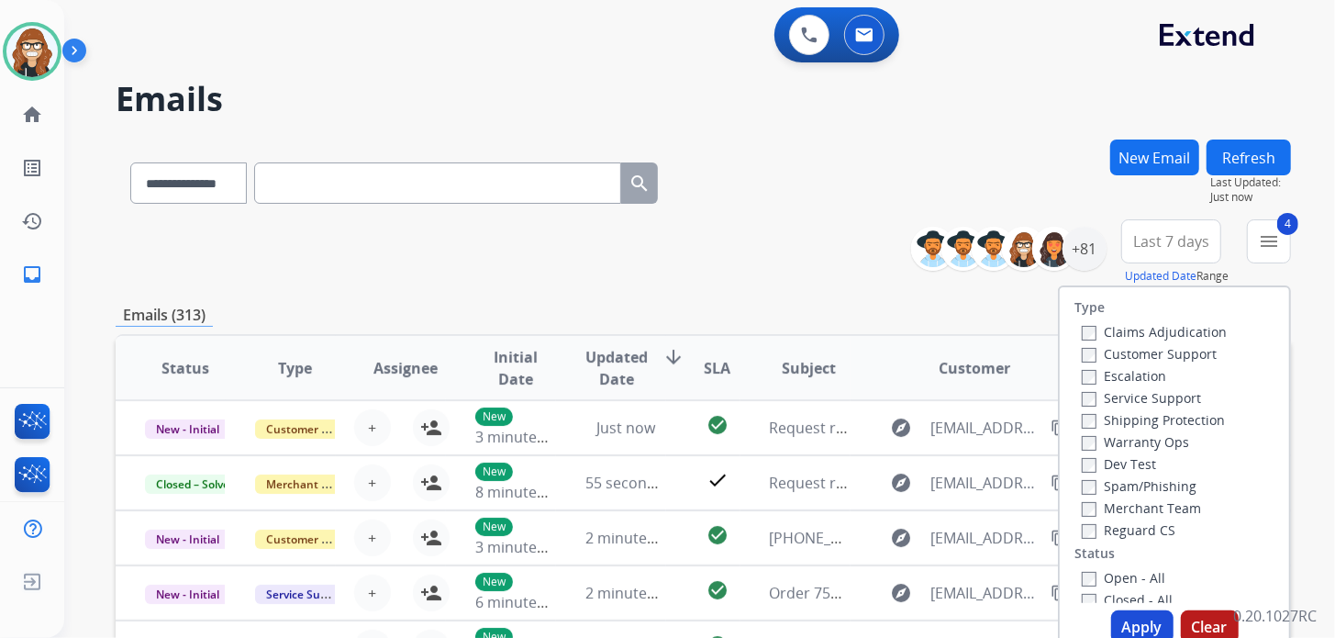
drag, startPoint x: 1119, startPoint y: 617, endPoint x: 1114, endPoint y: 596, distance: 20.9
click at [1120, 617] on button "Apply" at bounding box center [1142, 626] width 62 height 33
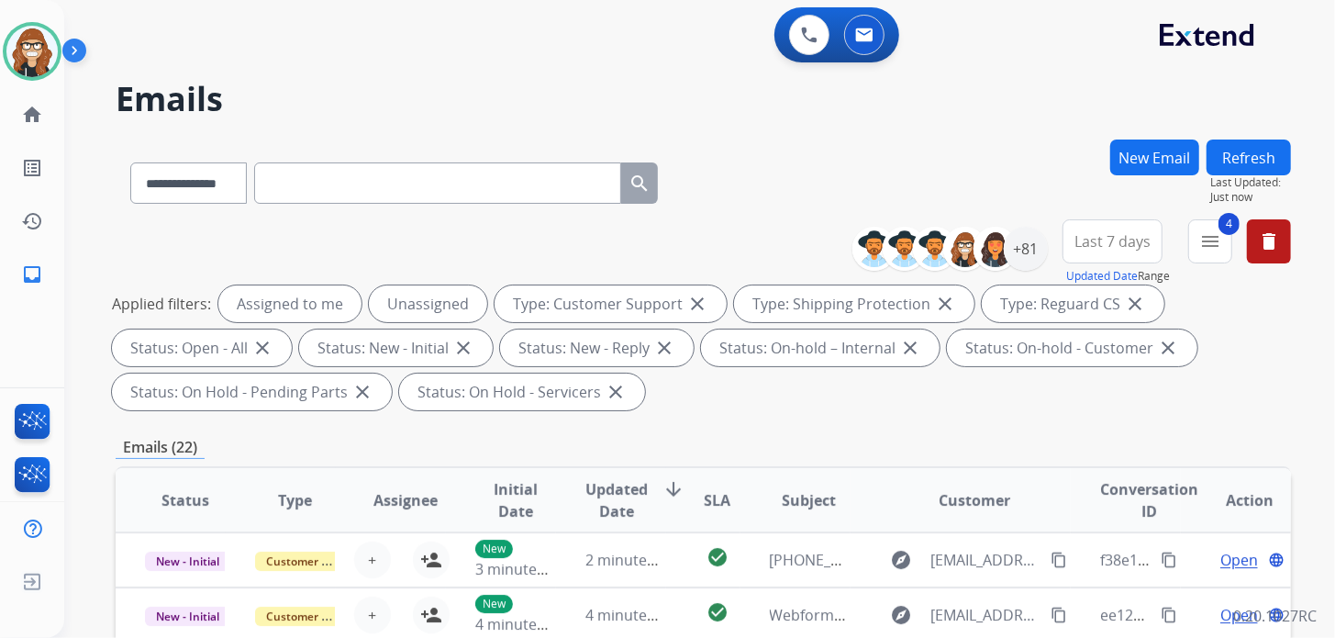
click at [806, 152] on div "**********" at bounding box center [703, 179] width 1175 height 80
click at [1017, 254] on div "+81" at bounding box center [1026, 249] width 44 height 44
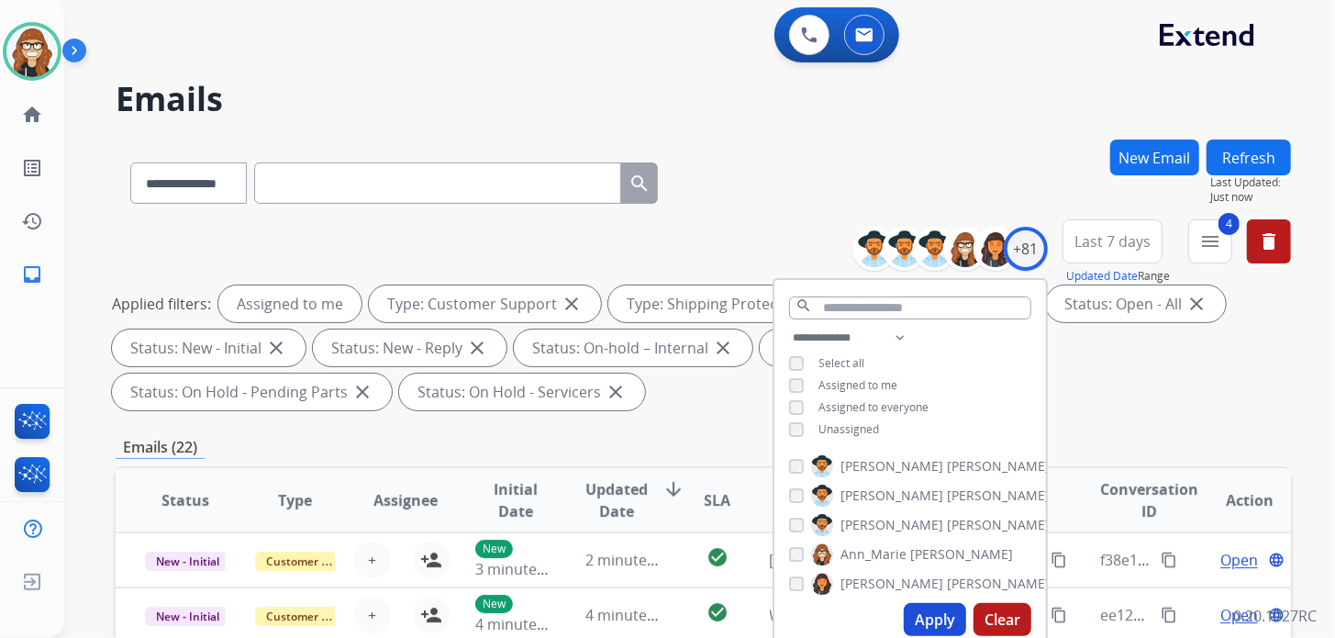
click at [936, 618] on button "Apply" at bounding box center [935, 619] width 62 height 33
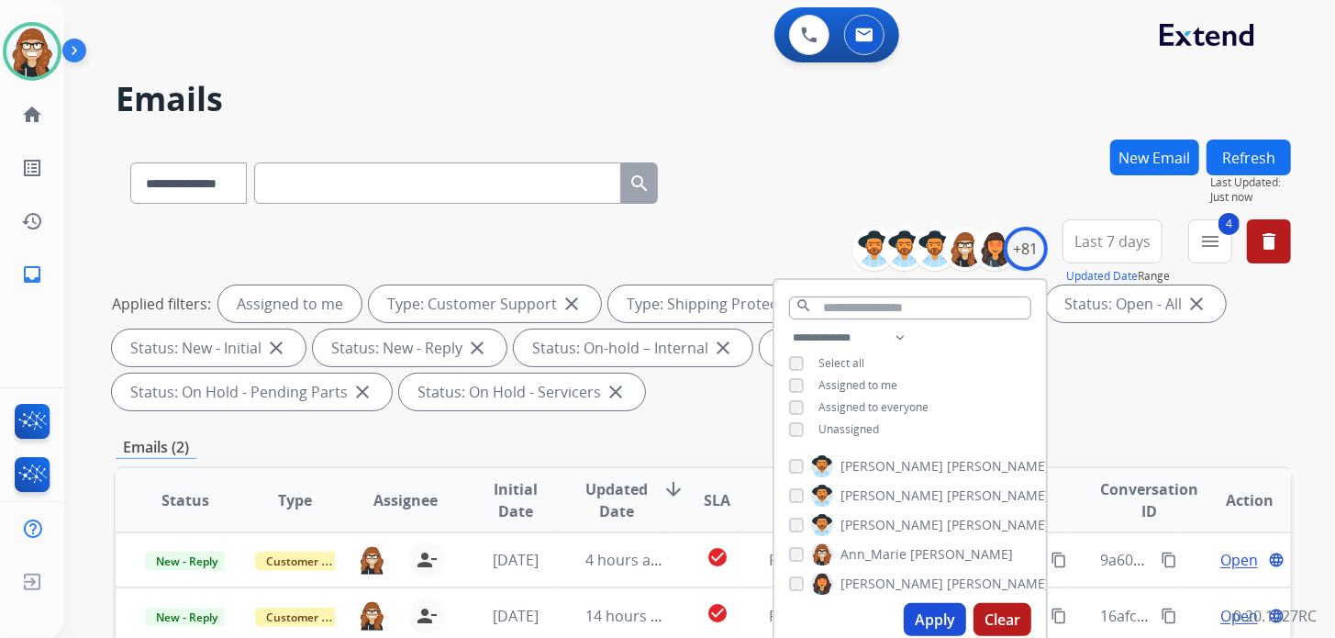
click at [756, 170] on div "**********" at bounding box center [703, 179] width 1175 height 80
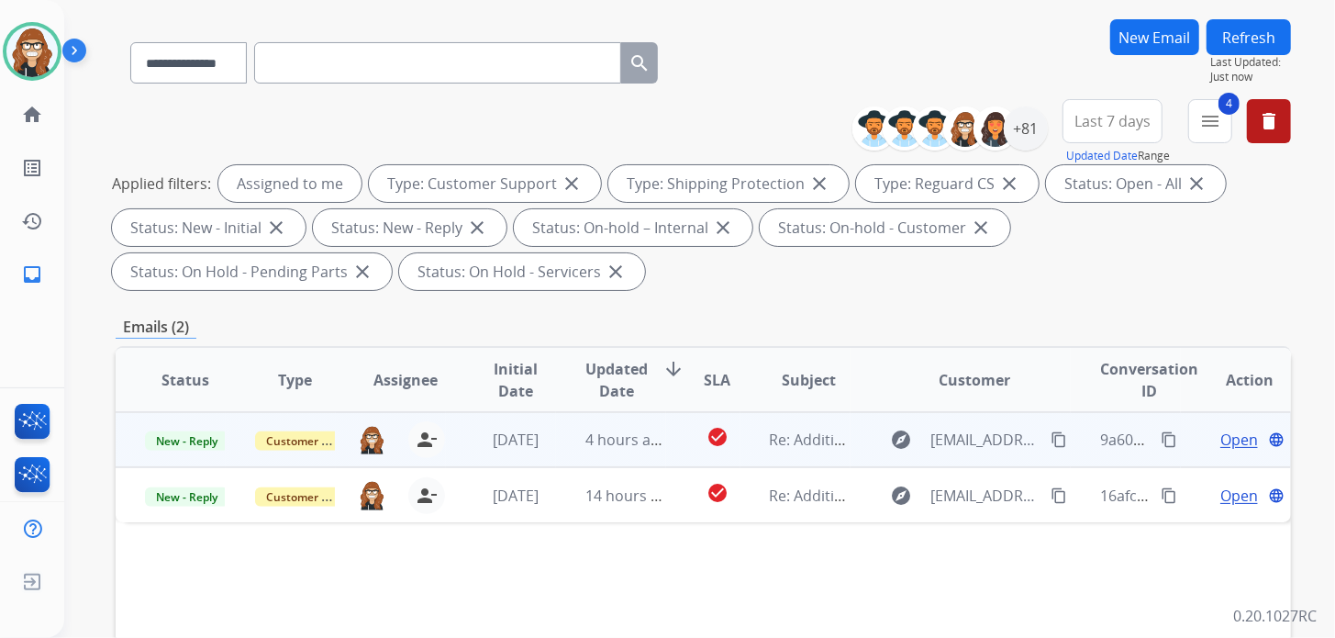
scroll to position [183, 0]
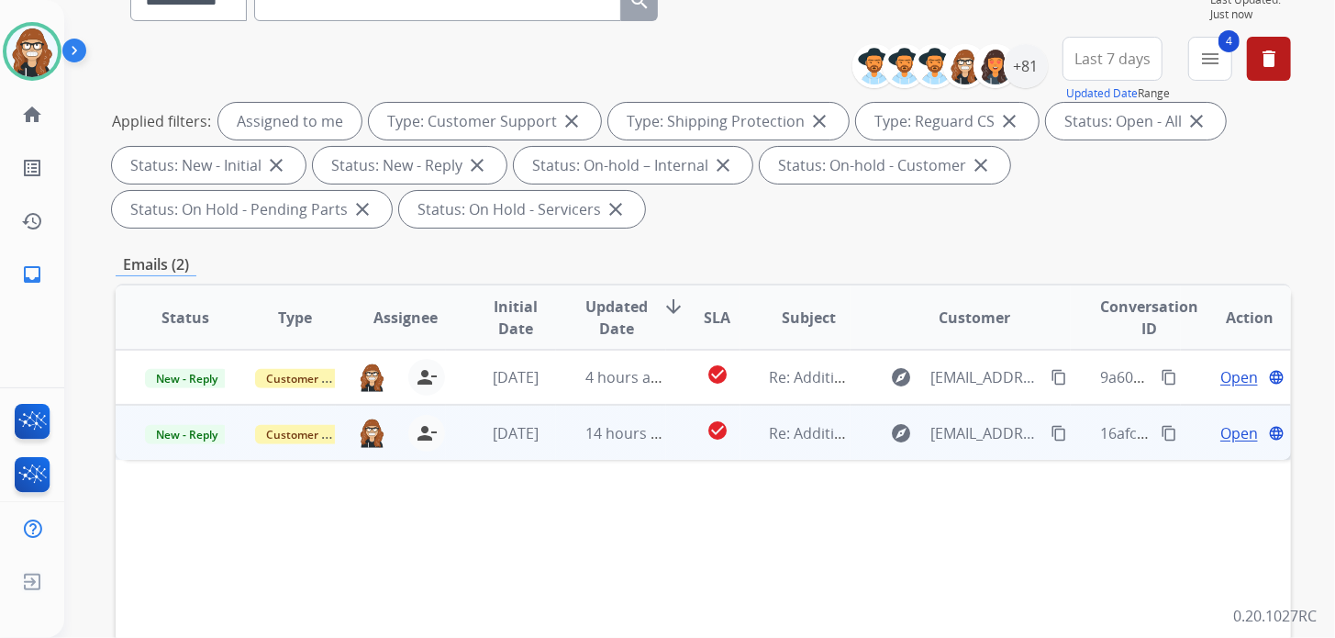
click at [1222, 428] on span "Open" at bounding box center [1239, 433] width 38 height 22
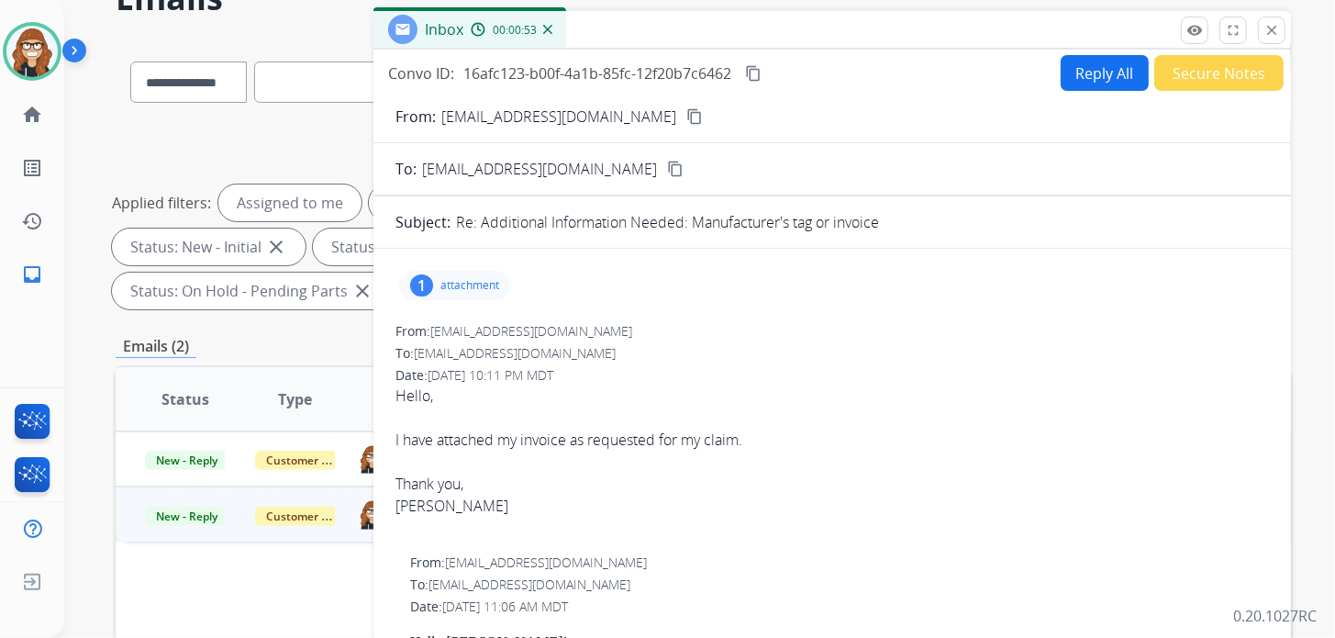
scroll to position [0, 0]
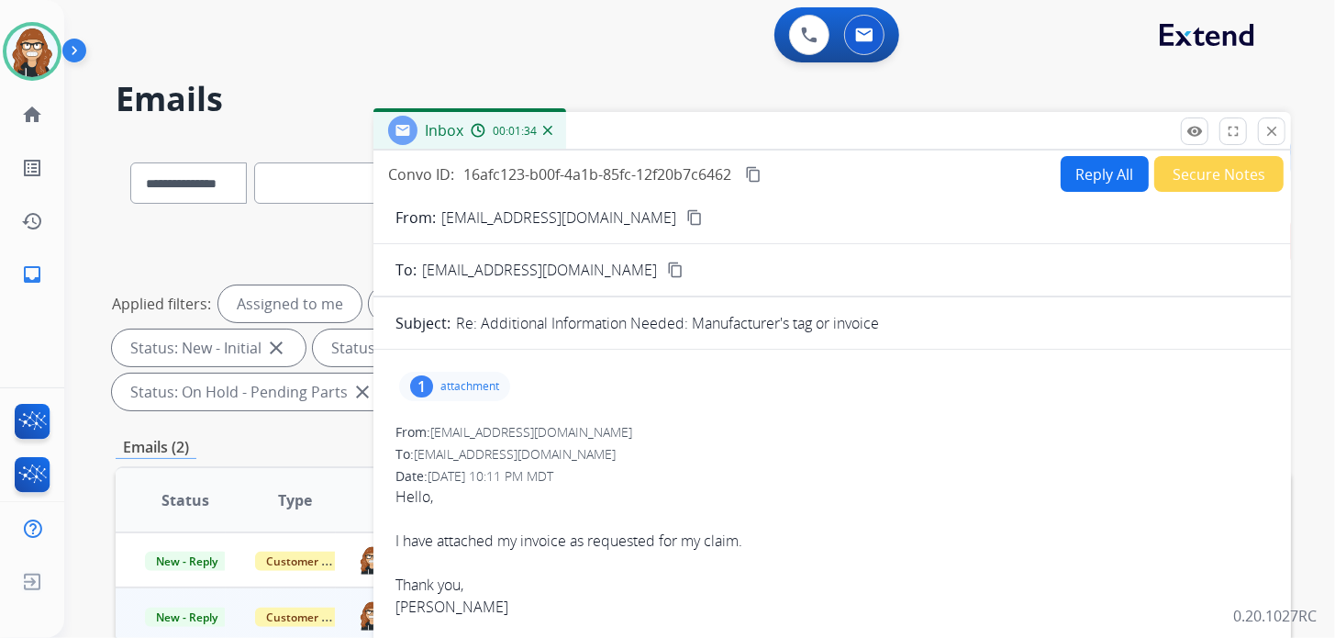
click at [540, 36] on div "0 Voice Interactions 0 Email Interactions" at bounding box center [688, 36] width 1205 height 59
click at [378, 81] on h2 "Emails" at bounding box center [703, 99] width 1175 height 37
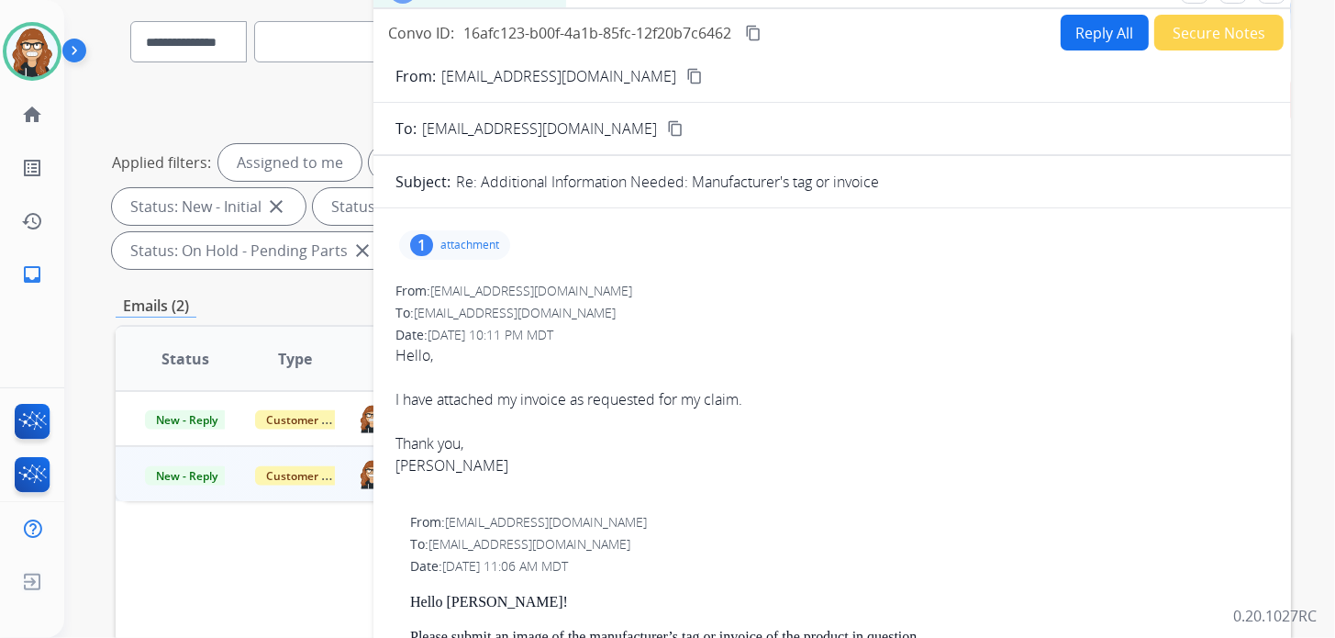
scroll to position [91, 0]
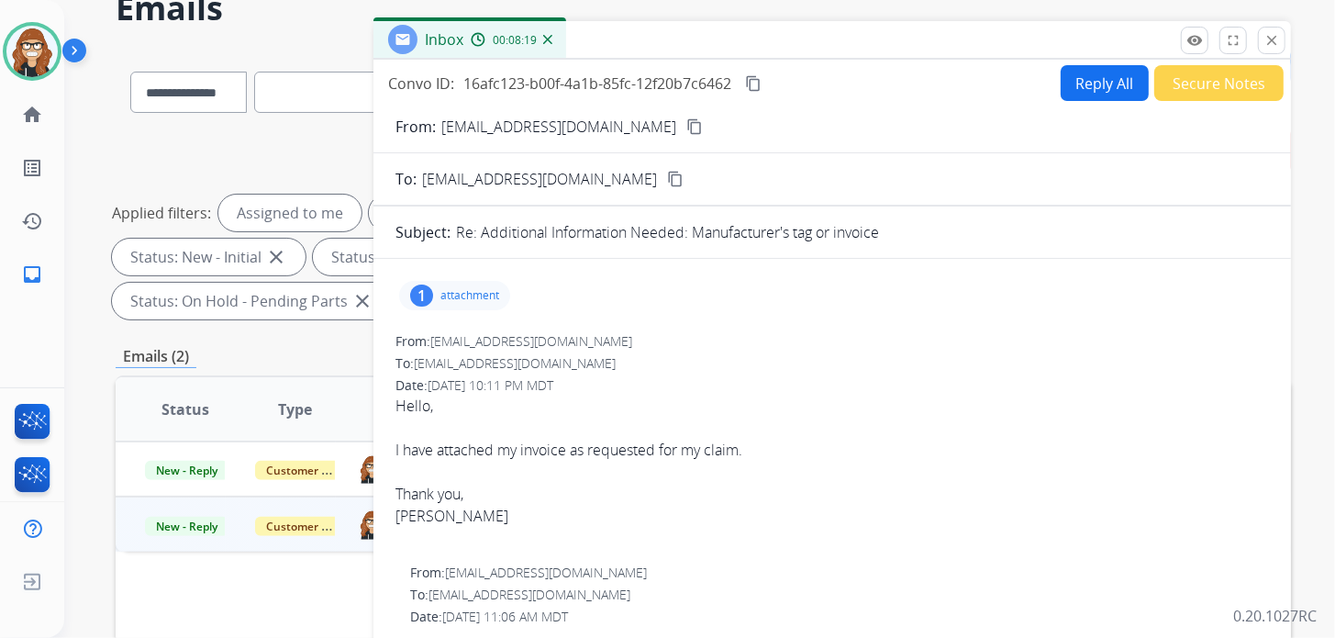
click at [223, 135] on div "**********" at bounding box center [703, 227] width 1175 height 198
click at [471, 296] on p "attachment" at bounding box center [469, 295] width 59 height 15
click at [525, 348] on p "Couches Invoice.pdf" at bounding box center [483, 342] width 139 height 22
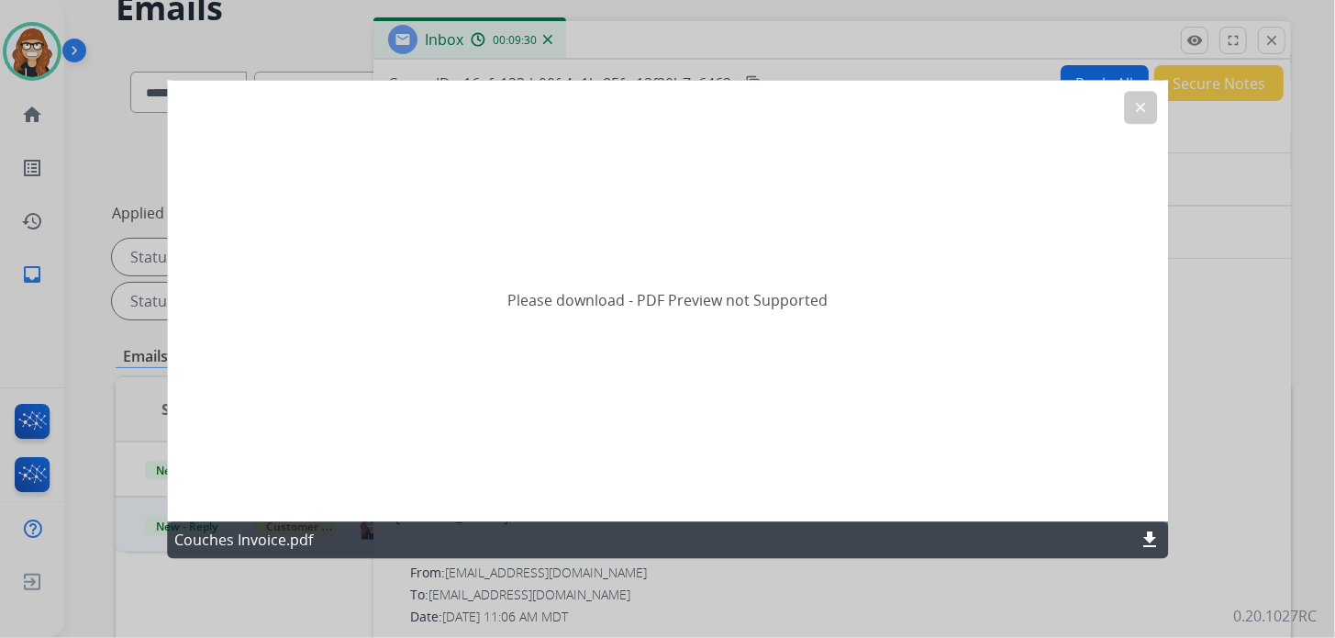
click at [1140, 120] on button "clear" at bounding box center [1140, 107] width 33 height 33
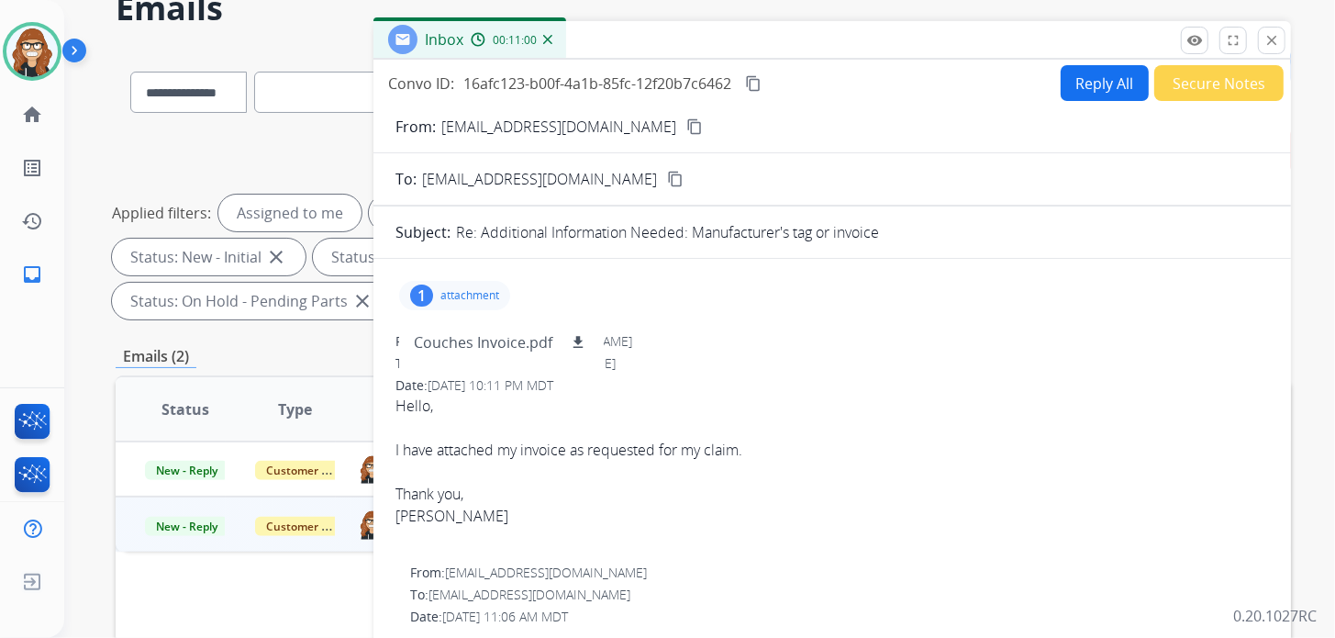
click at [862, 26] on div "Inbox 00:11:00" at bounding box center [831, 40] width 917 height 39
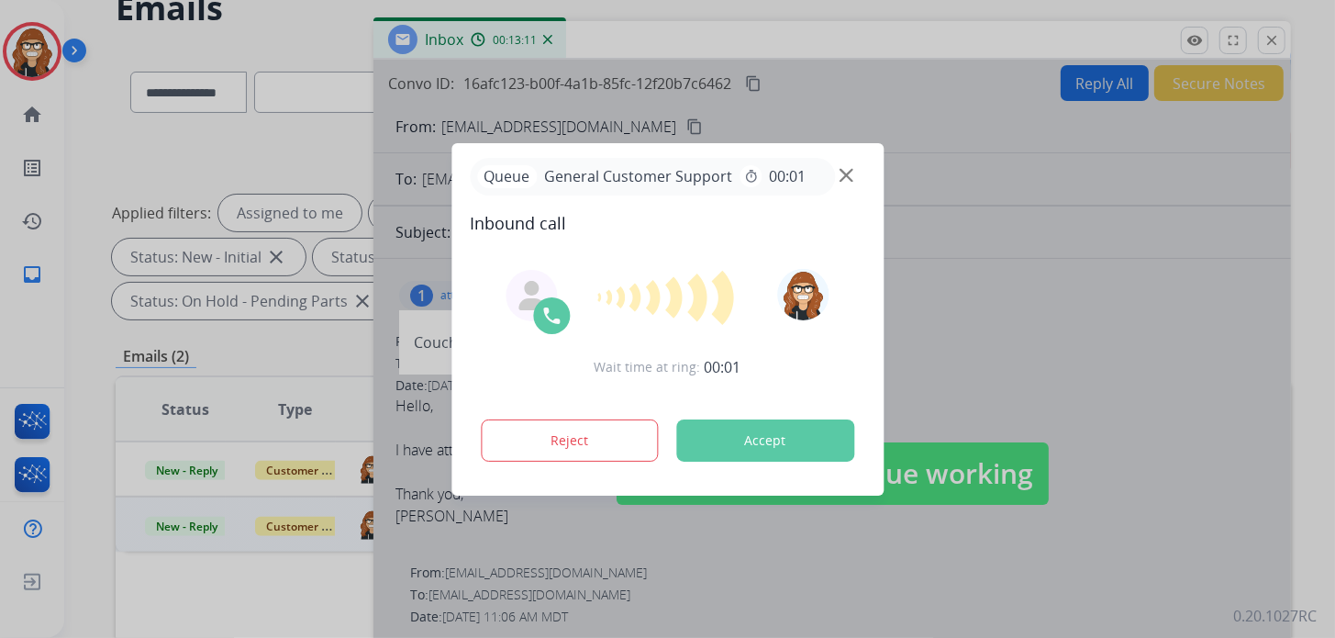
click at [140, 138] on div at bounding box center [667, 319] width 1335 height 638
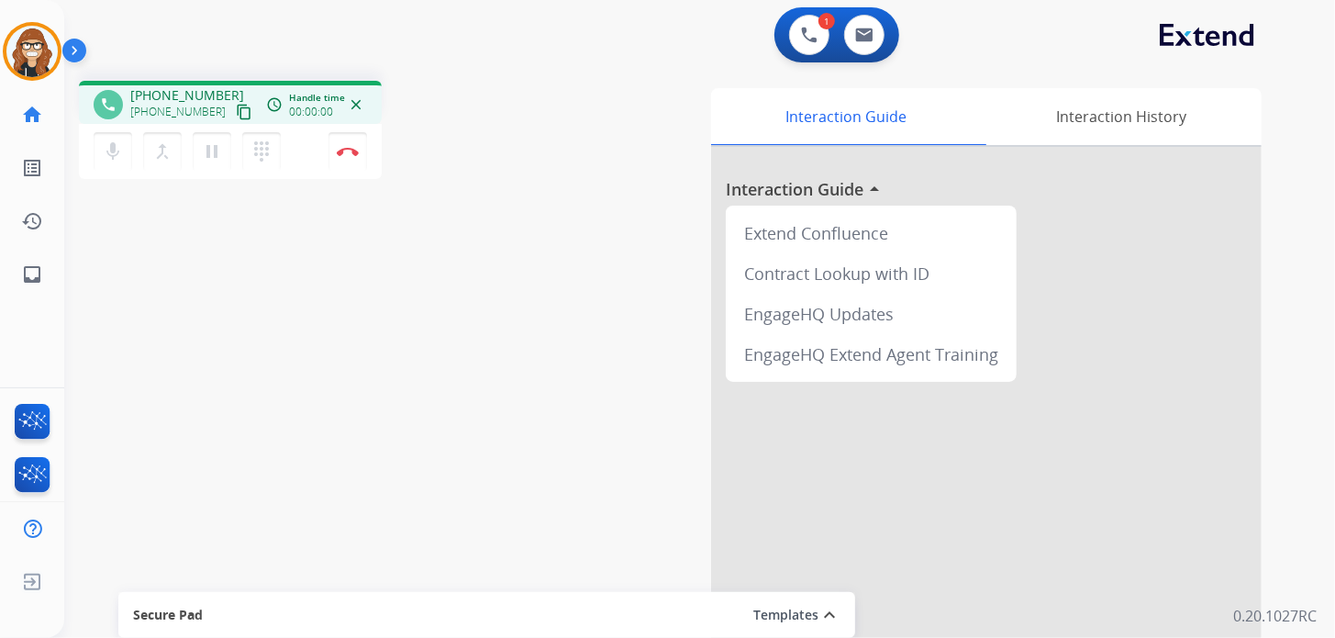
click at [236, 111] on mat-icon "content_copy" at bounding box center [244, 112] width 17 height 17
click at [355, 150] on img at bounding box center [348, 151] width 22 height 9
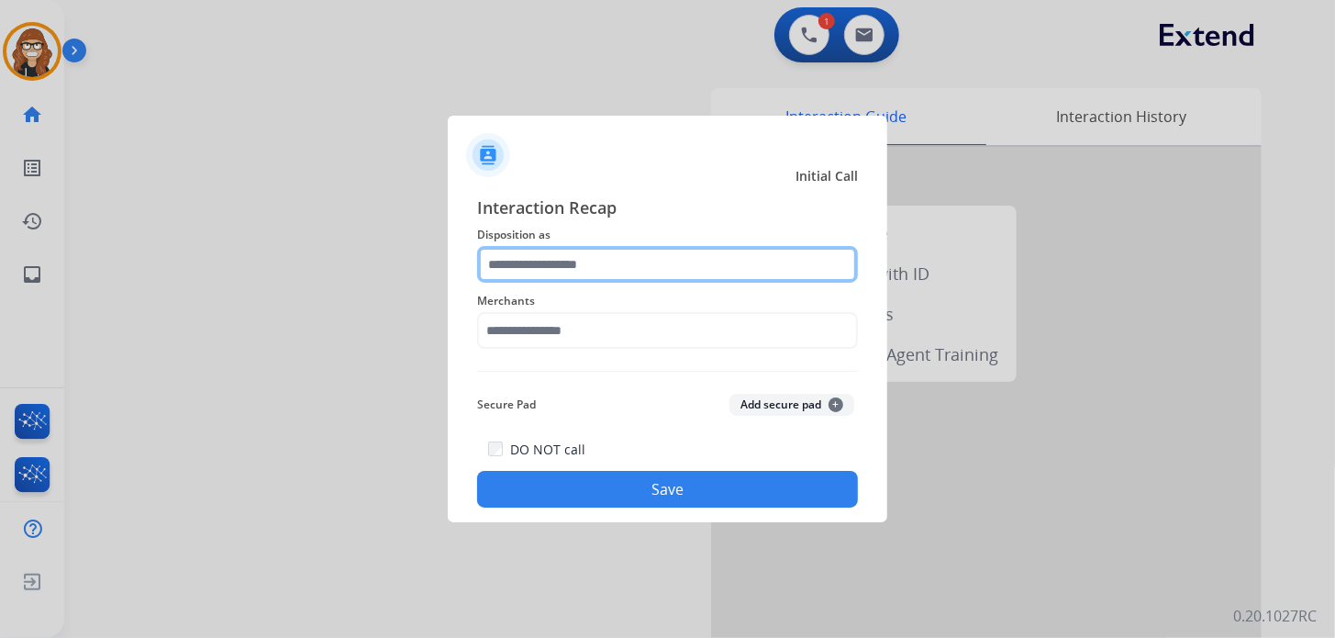
click at [575, 276] on input "text" at bounding box center [667, 264] width 381 height 37
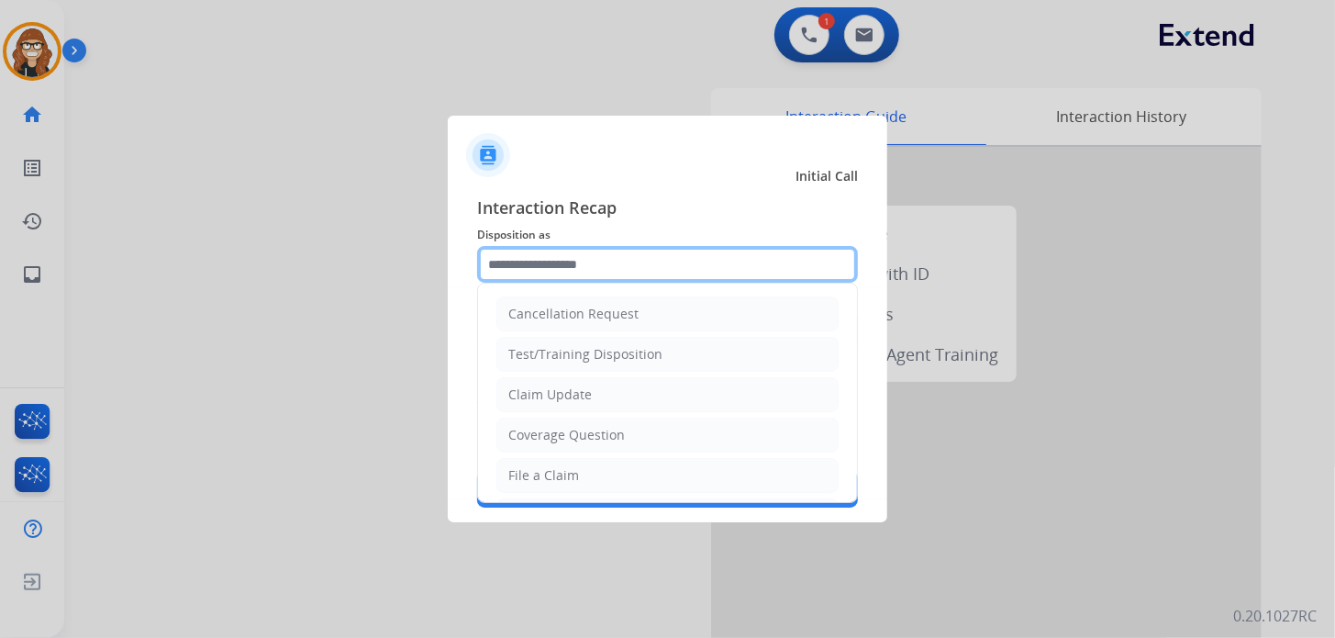
scroll to position [183, 0]
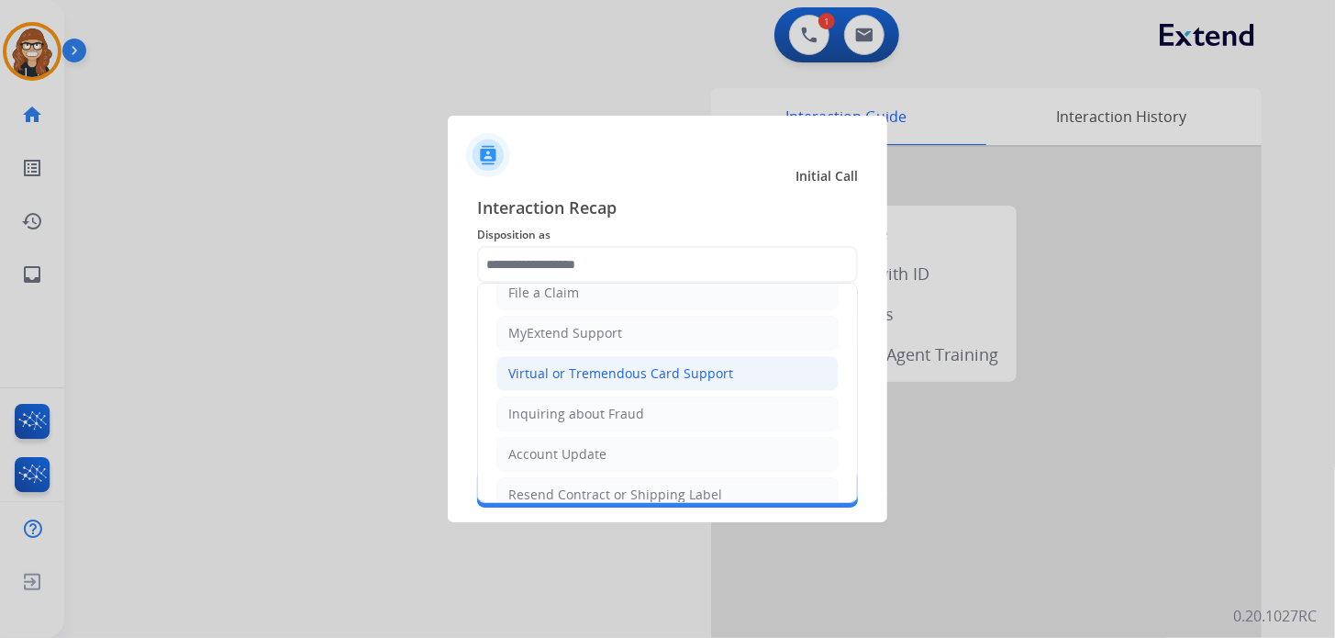
click at [669, 364] on div "Virtual or Tremendous Card Support" at bounding box center [620, 373] width 225 height 18
type input "**********"
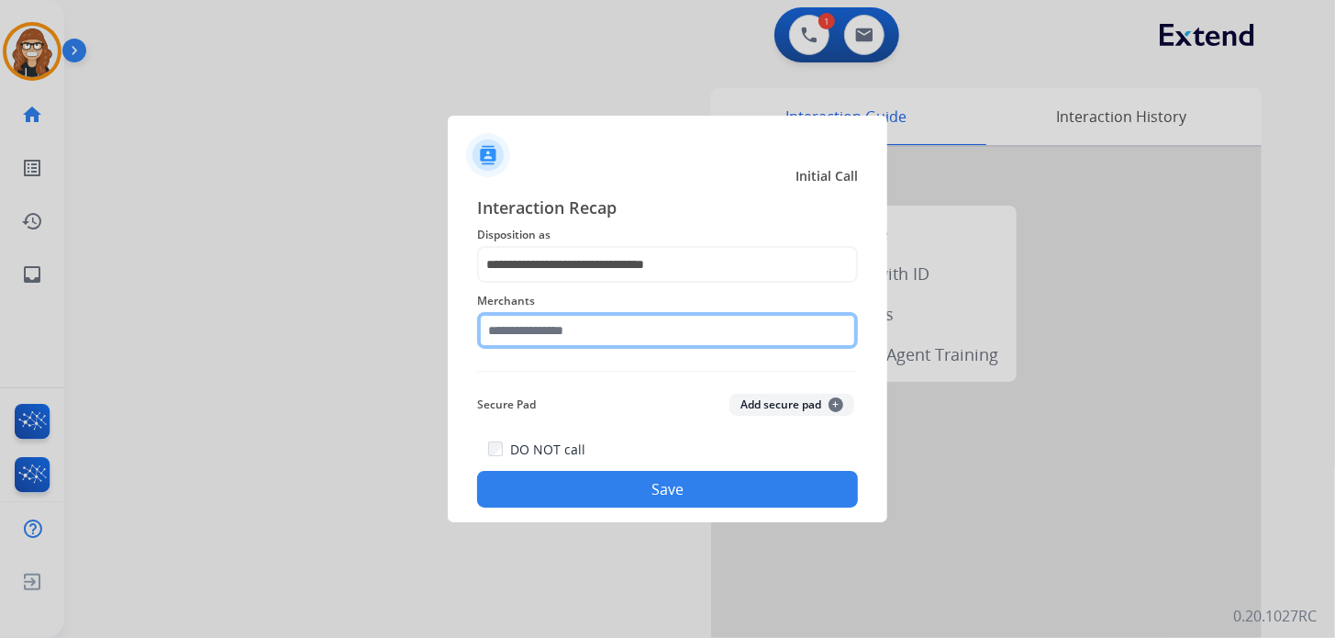
click at [596, 328] on input "text" at bounding box center [667, 330] width 381 height 37
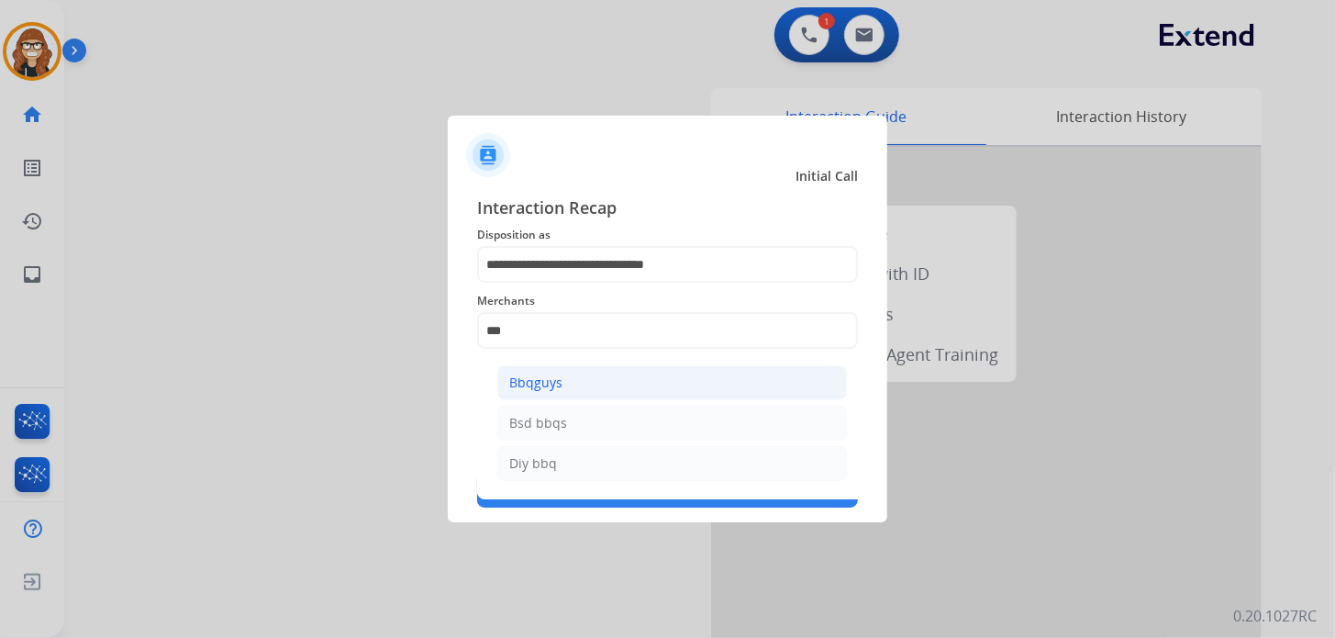
click at [564, 376] on li "Bbqguys" at bounding box center [672, 382] width 350 height 35
type input "*******"
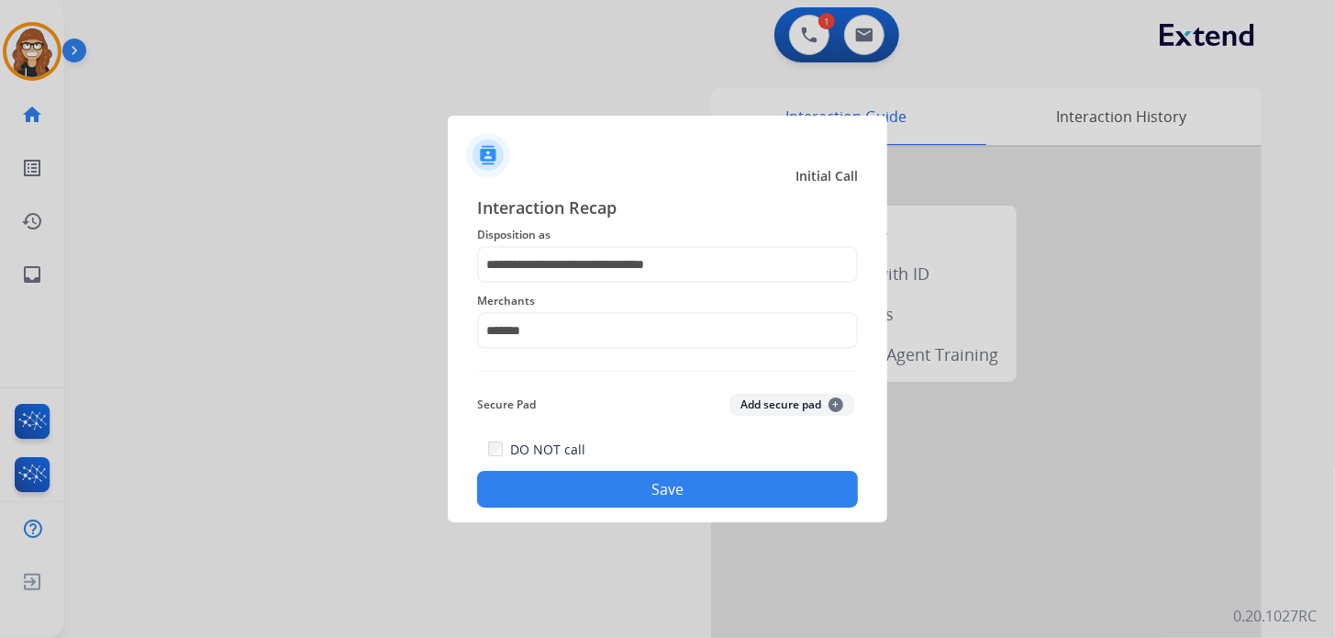
click at [561, 490] on button "Save" at bounding box center [667, 489] width 381 height 37
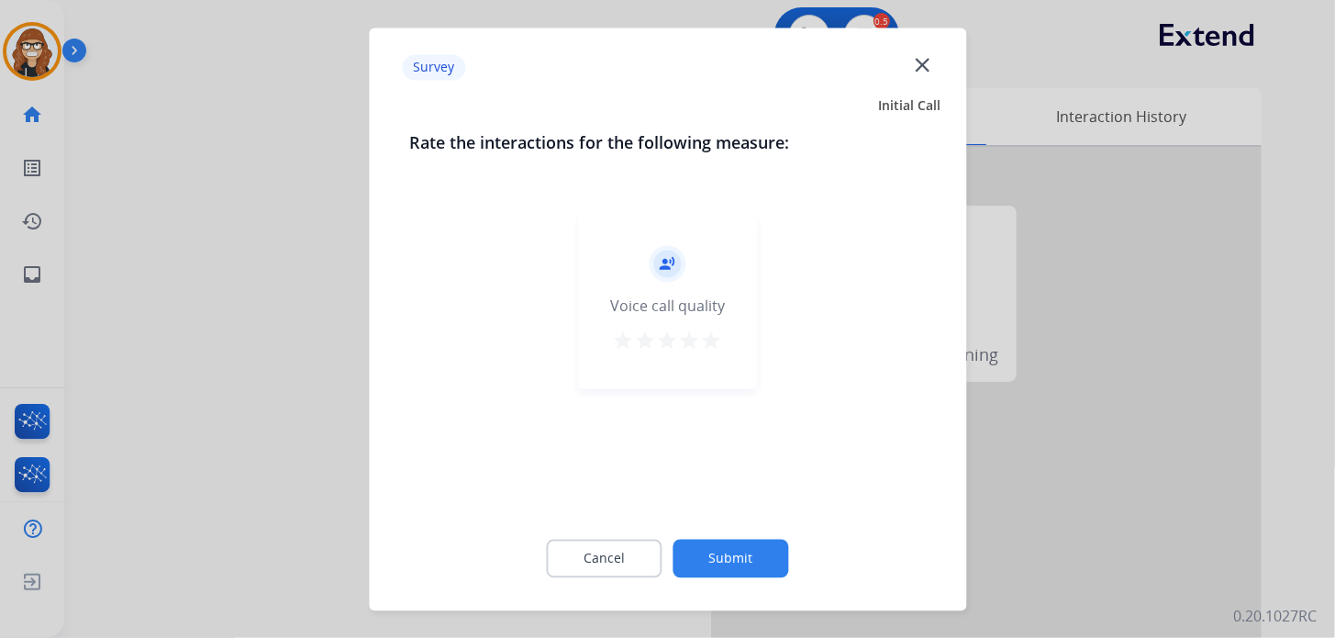
click at [709, 338] on mat-icon "star" at bounding box center [712, 340] width 22 height 22
click at [745, 533] on div "Cancel Submit" at bounding box center [667, 558] width 517 height 83
click at [735, 545] on button "Submit" at bounding box center [731, 558] width 116 height 39
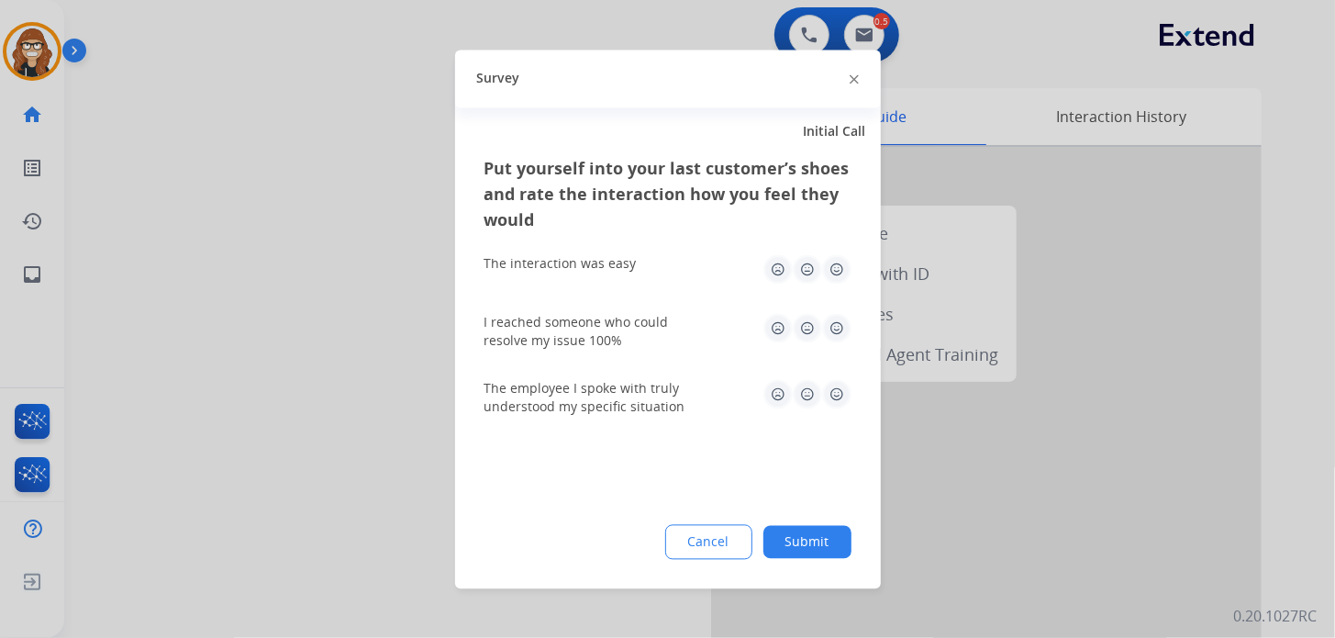
click at [834, 261] on img at bounding box center [836, 268] width 29 height 29
click at [839, 336] on img at bounding box center [836, 327] width 29 height 29
click at [834, 383] on img at bounding box center [836, 393] width 29 height 29
click at [817, 549] on button "Submit" at bounding box center [807, 541] width 88 height 33
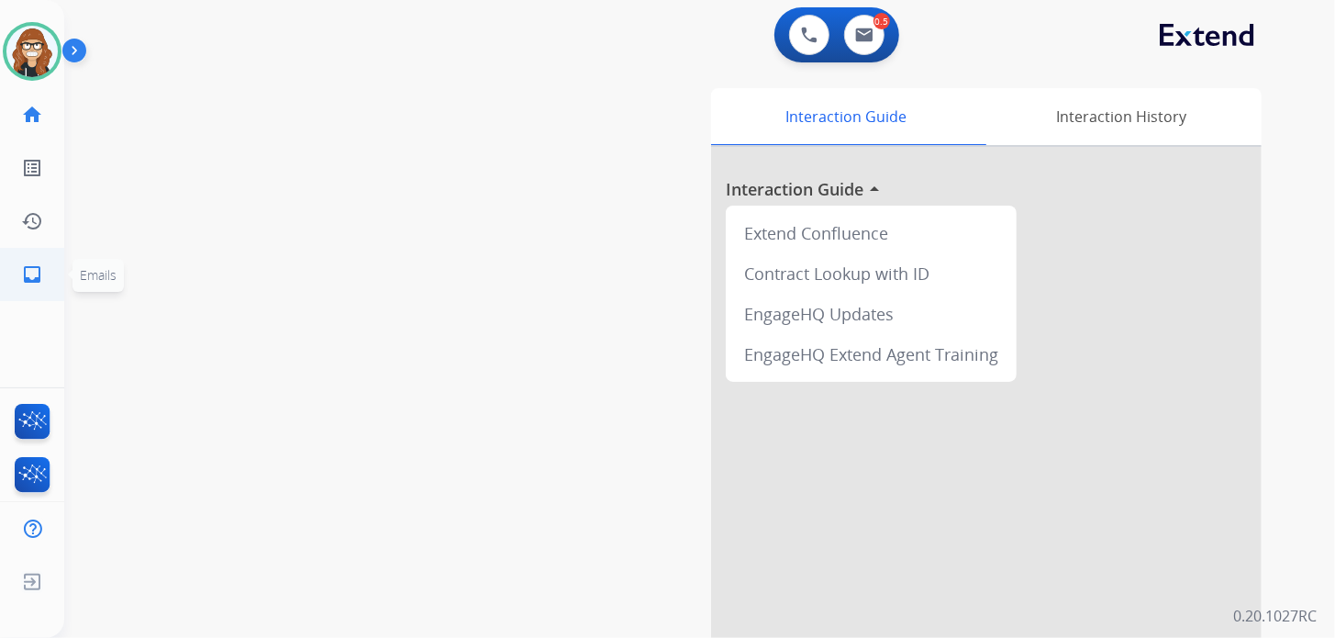
click at [22, 274] on mat-icon "inbox" at bounding box center [32, 274] width 22 height 22
select select "**********"
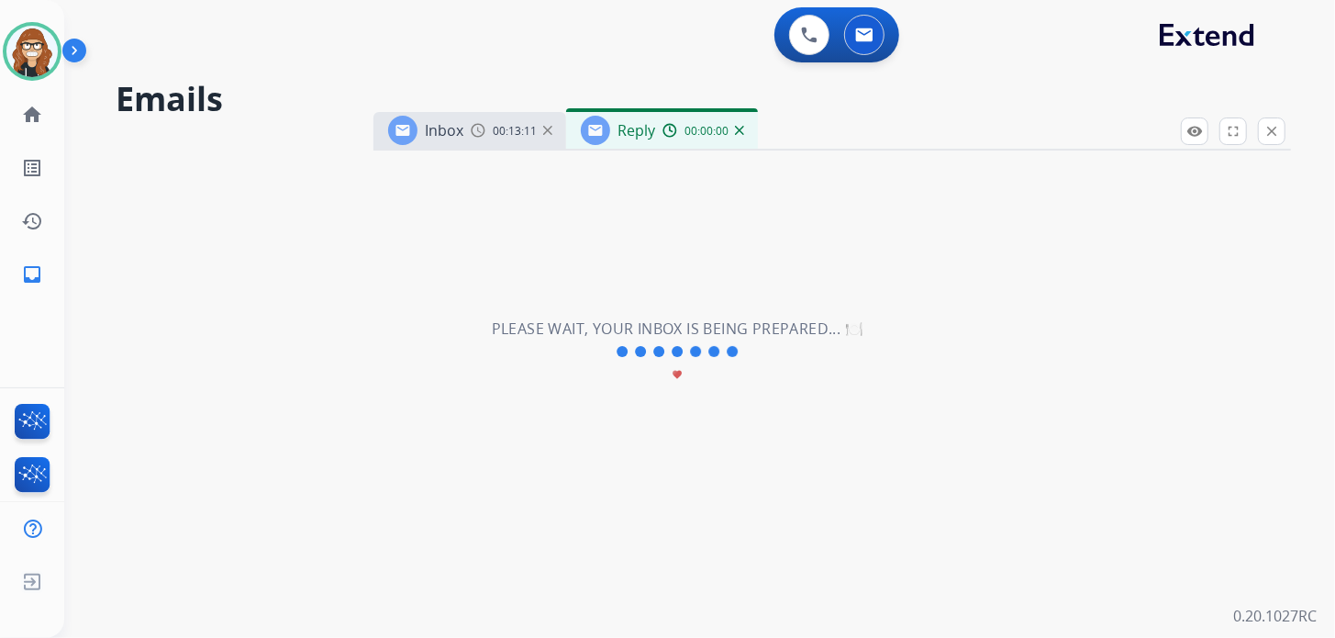
select select "**********"
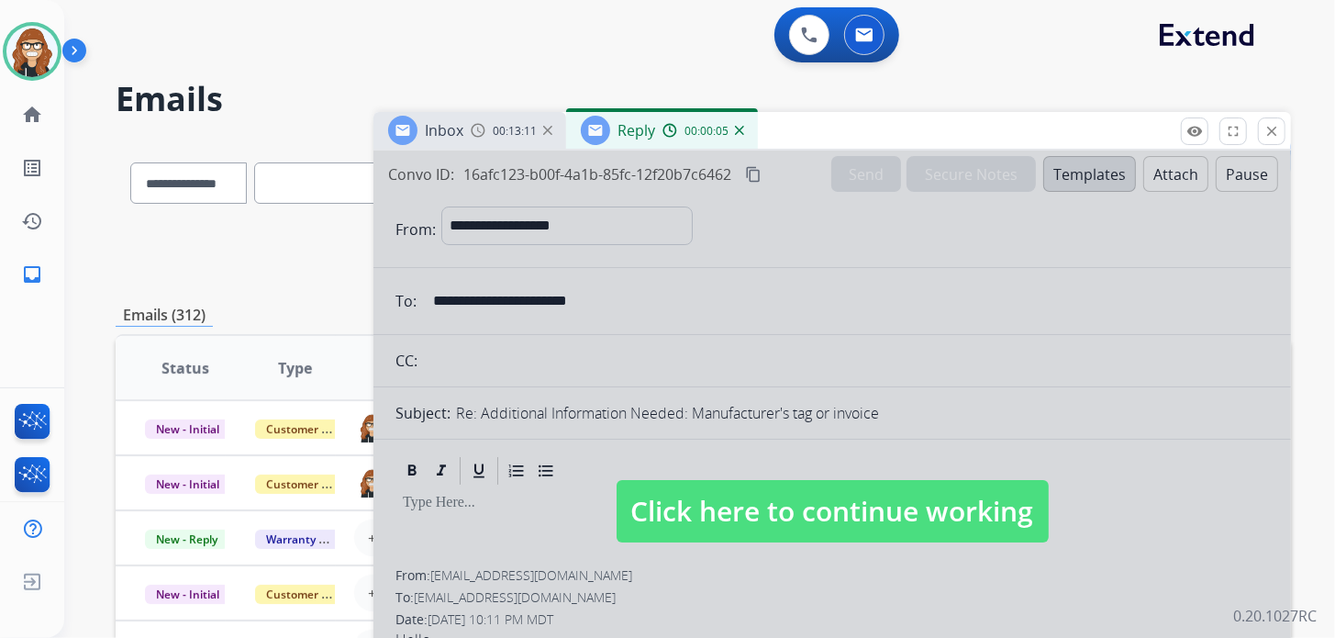
click at [800, 520] on span "Click here to continue working" at bounding box center [833, 511] width 432 height 62
select select
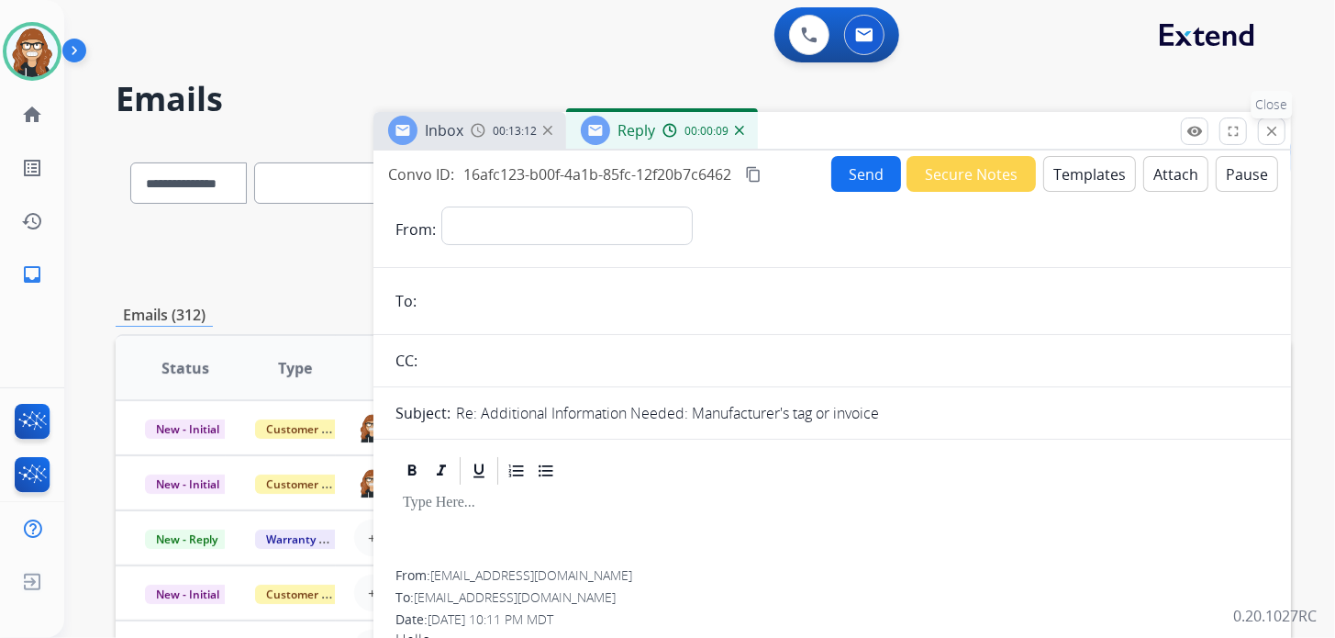
click at [1278, 130] on mat-icon "close" at bounding box center [1271, 131] width 17 height 17
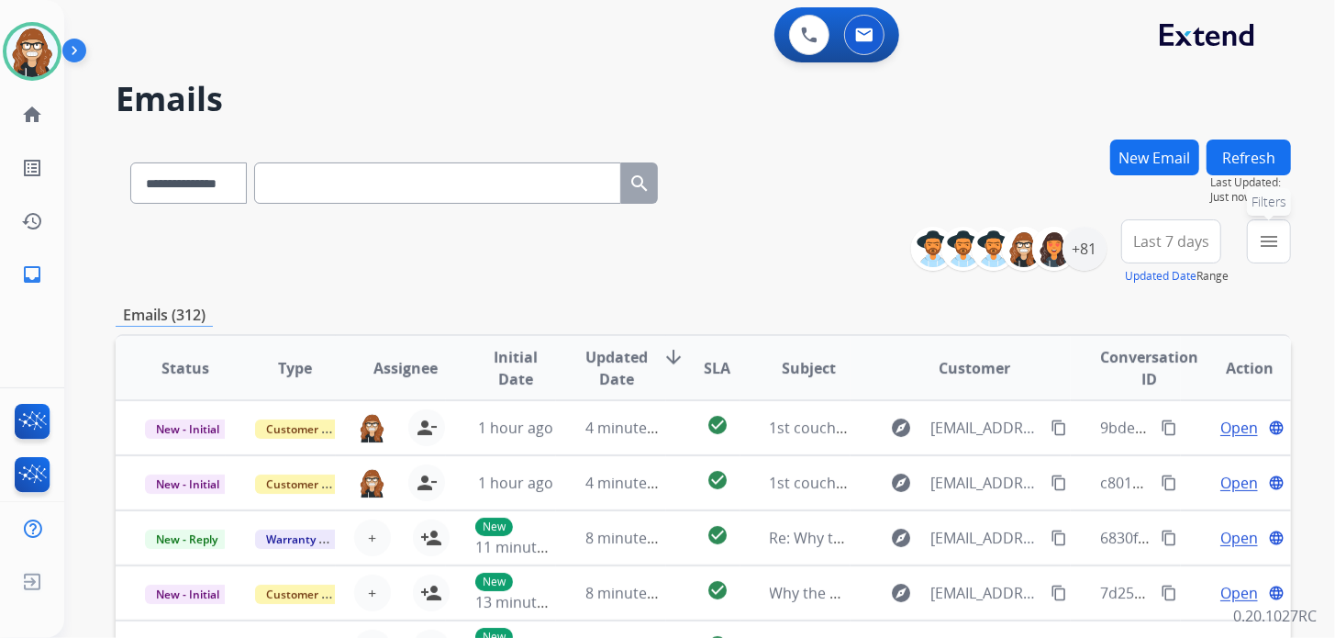
click at [1269, 238] on mat-icon "menu" at bounding box center [1269, 241] width 22 height 22
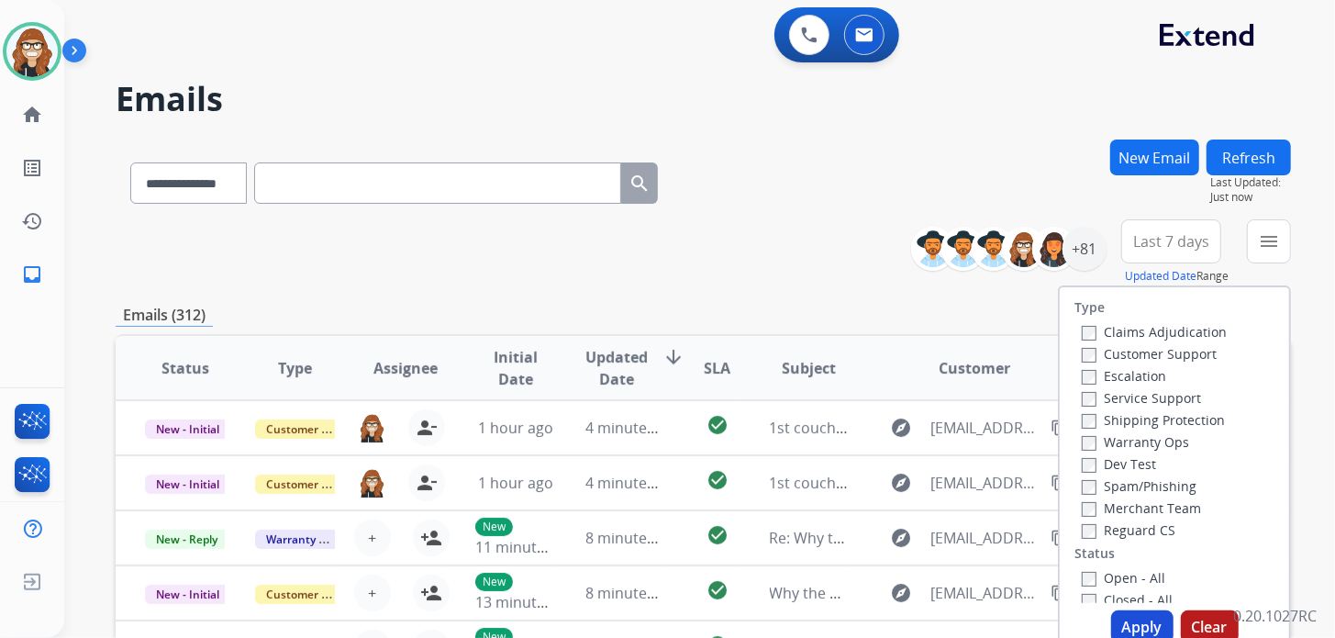
click at [1074, 356] on div "Claims Adjudication Customer Support Escalation Service Support Shipping Protec…" at bounding box center [1150, 430] width 152 height 220
click at [1145, 619] on button "Apply" at bounding box center [1142, 626] width 62 height 33
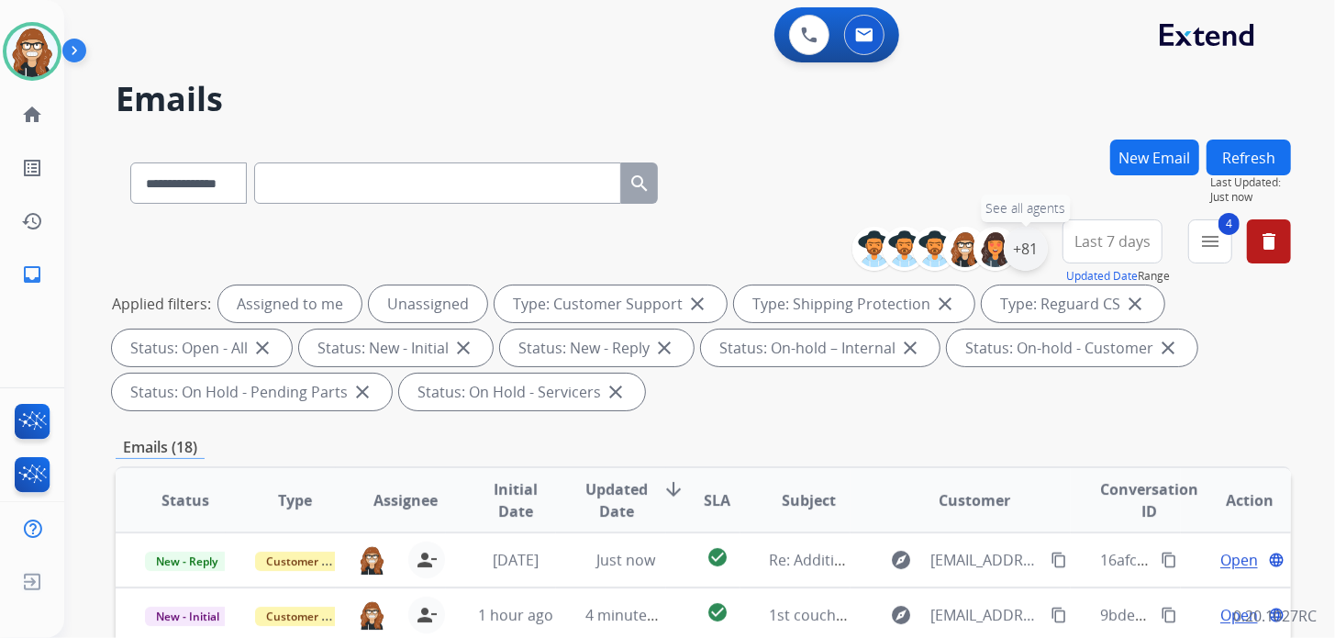
click at [1030, 255] on div "+81" at bounding box center [1026, 249] width 44 height 44
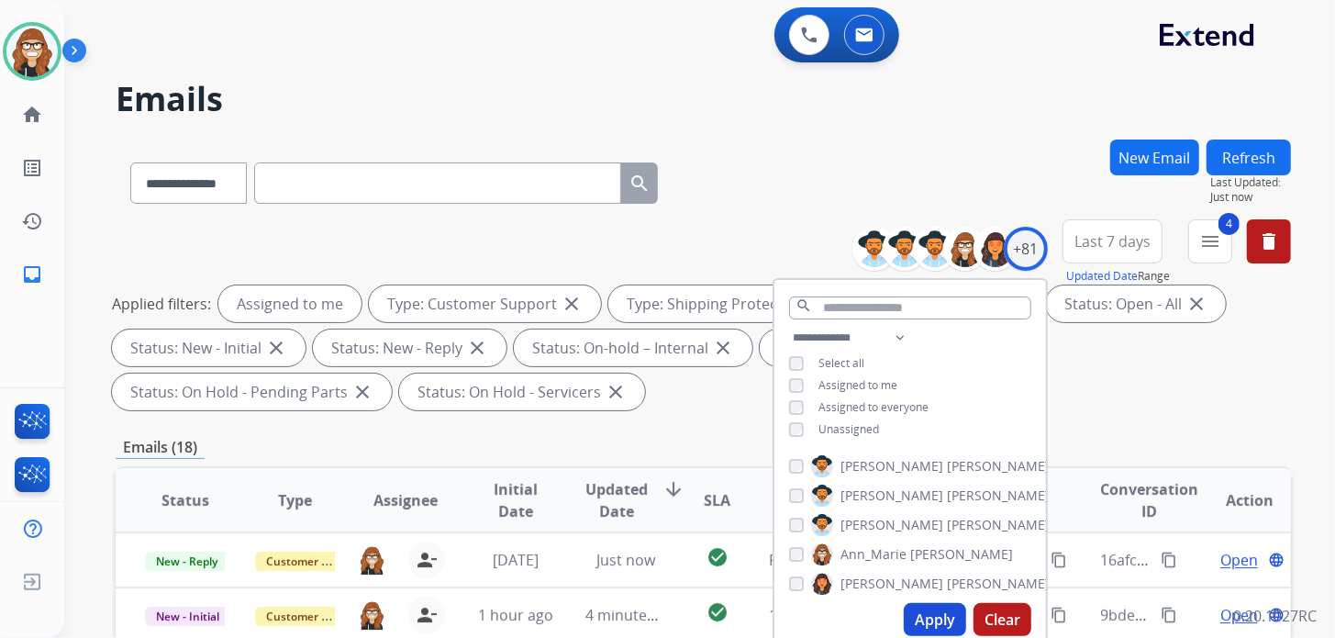
drag, startPoint x: 924, startPoint y: 610, endPoint x: 923, endPoint y: 596, distance: 13.8
click at [925, 610] on button "Apply" at bounding box center [935, 619] width 62 height 33
click at [728, 212] on div "**********" at bounding box center [703, 179] width 1175 height 80
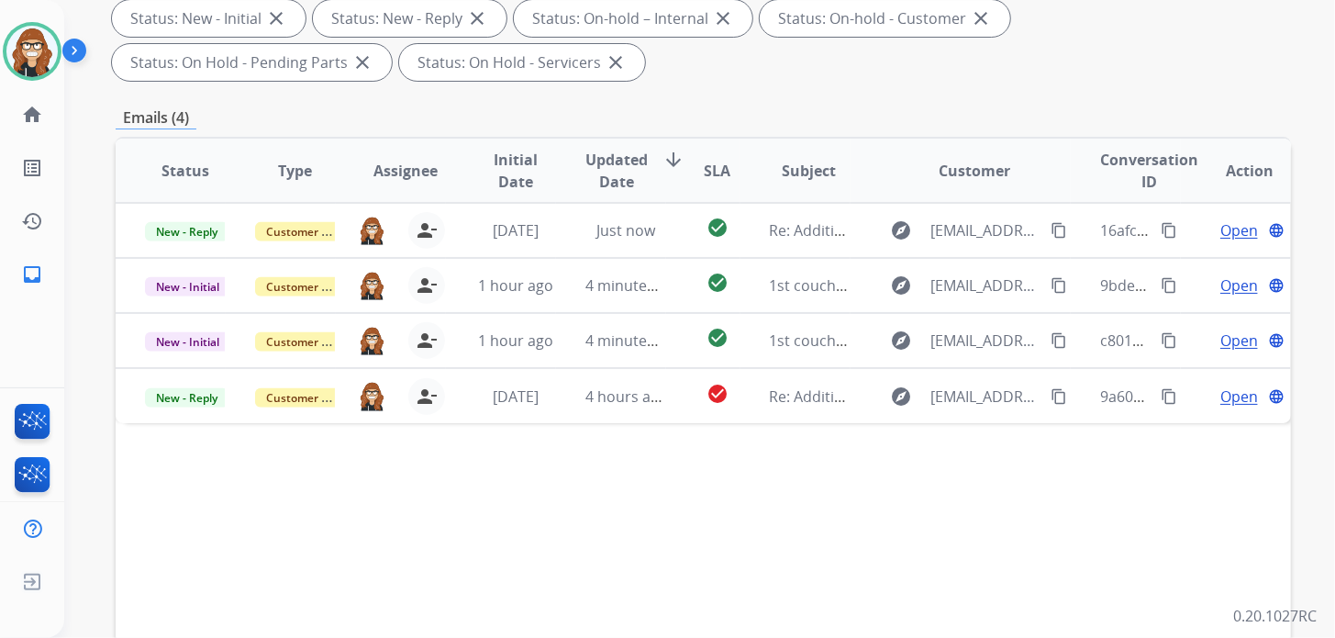
scroll to position [366, 0]
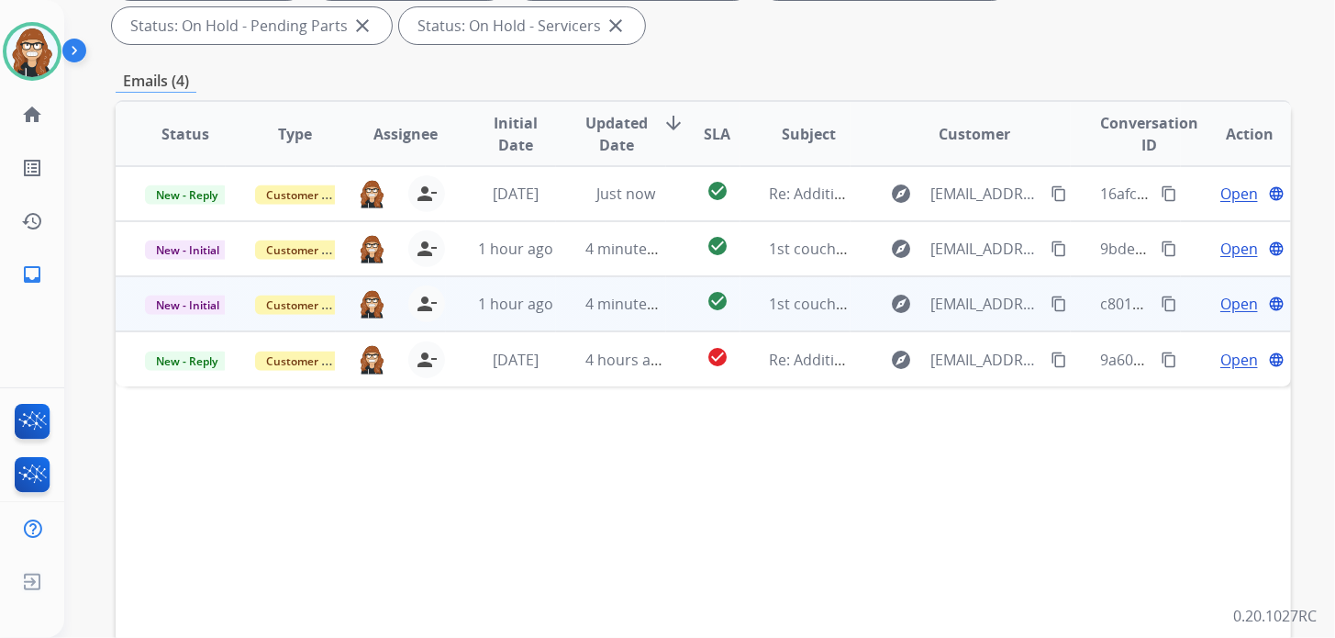
click at [1229, 300] on span "Open" at bounding box center [1239, 304] width 38 height 22
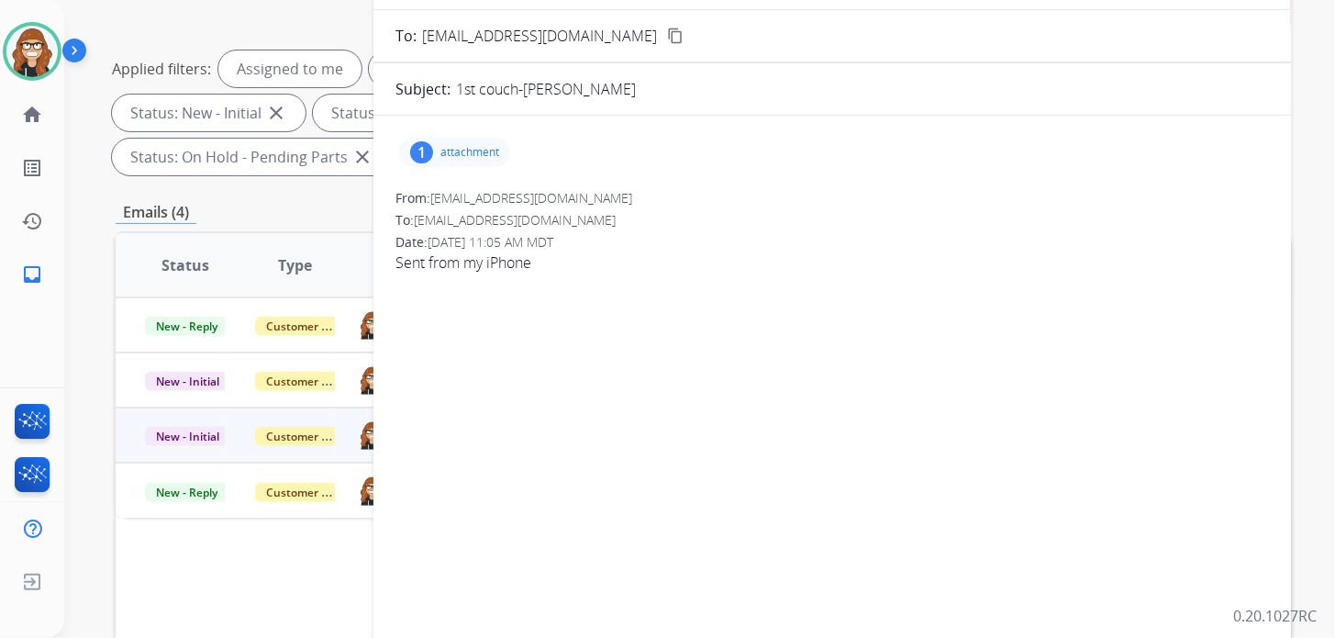
scroll to position [183, 0]
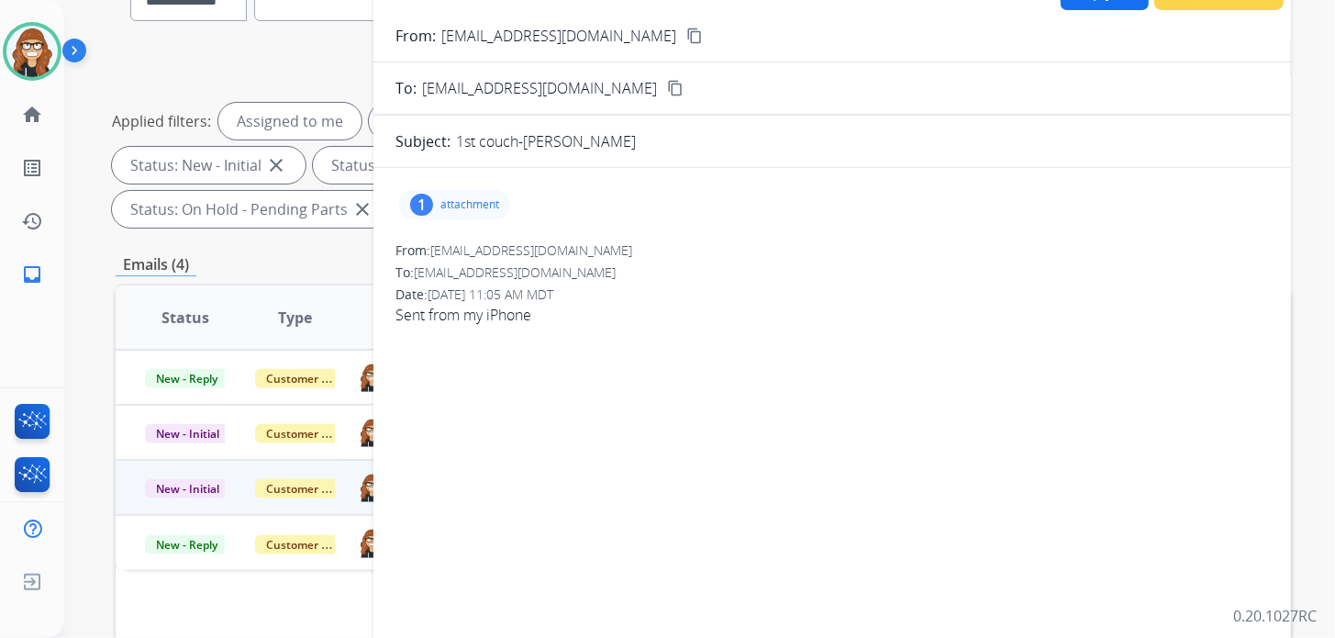
click at [453, 197] on p "attachment" at bounding box center [469, 204] width 59 height 15
click at [471, 250] on div at bounding box center [460, 251] width 92 height 64
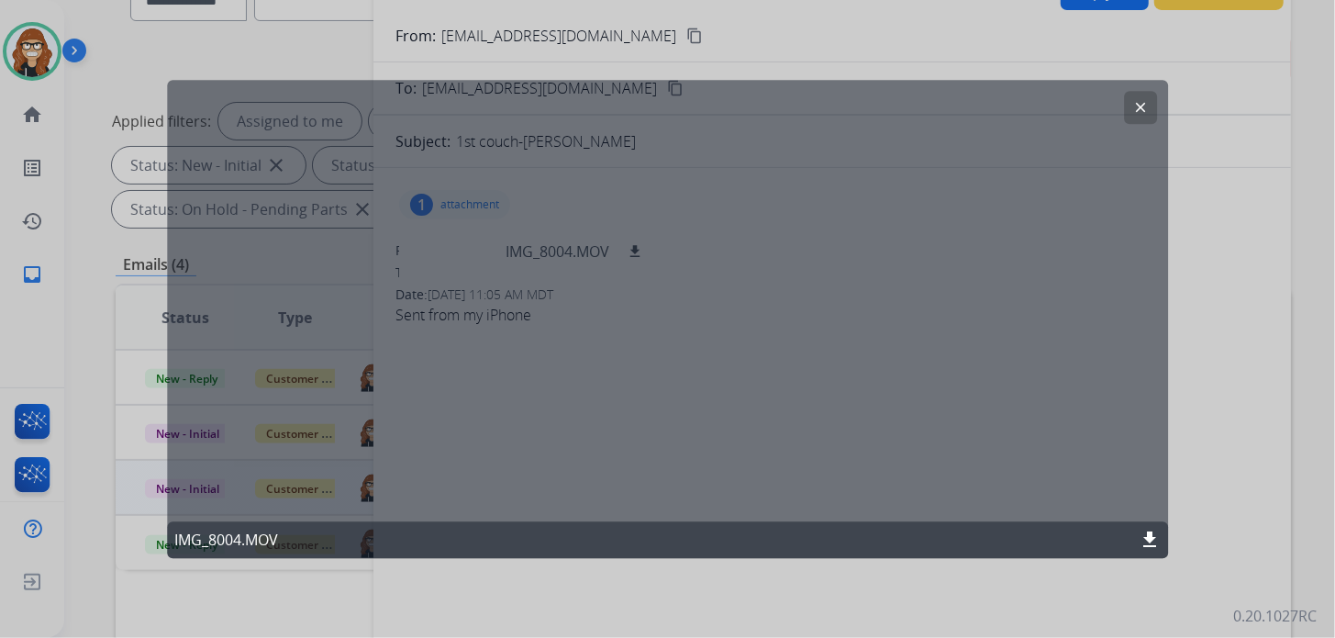
click at [1143, 112] on mat-icon "clear" at bounding box center [1140, 107] width 17 height 17
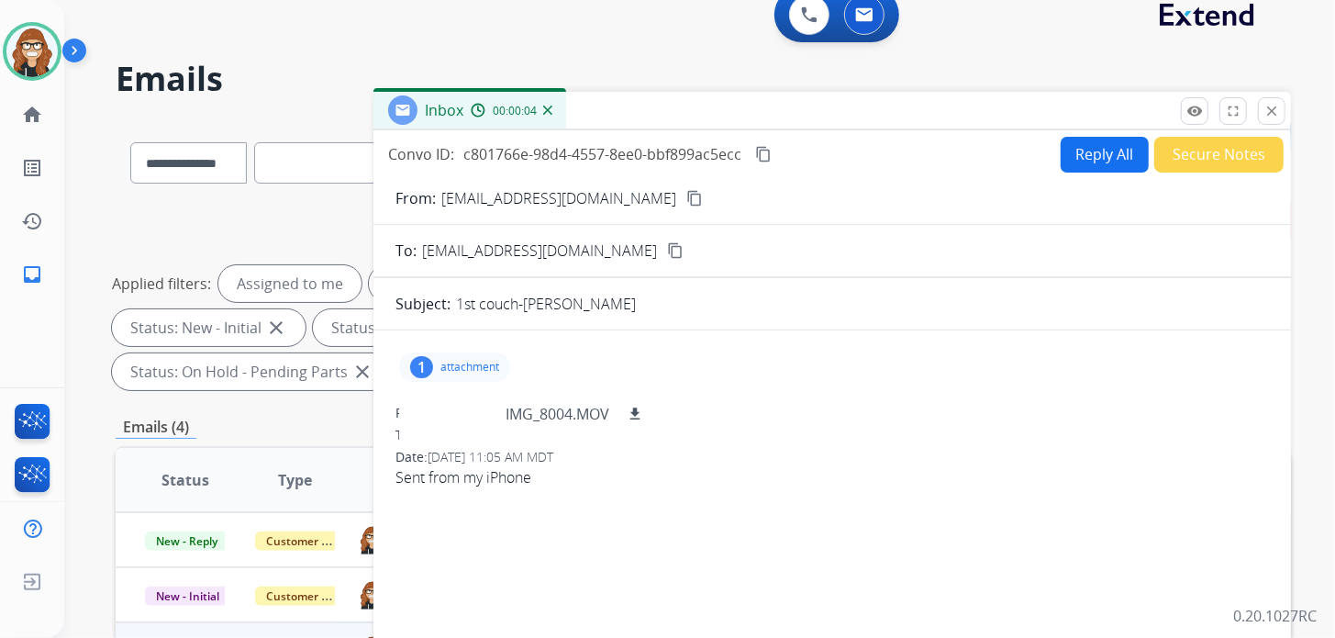
scroll to position [0, 0]
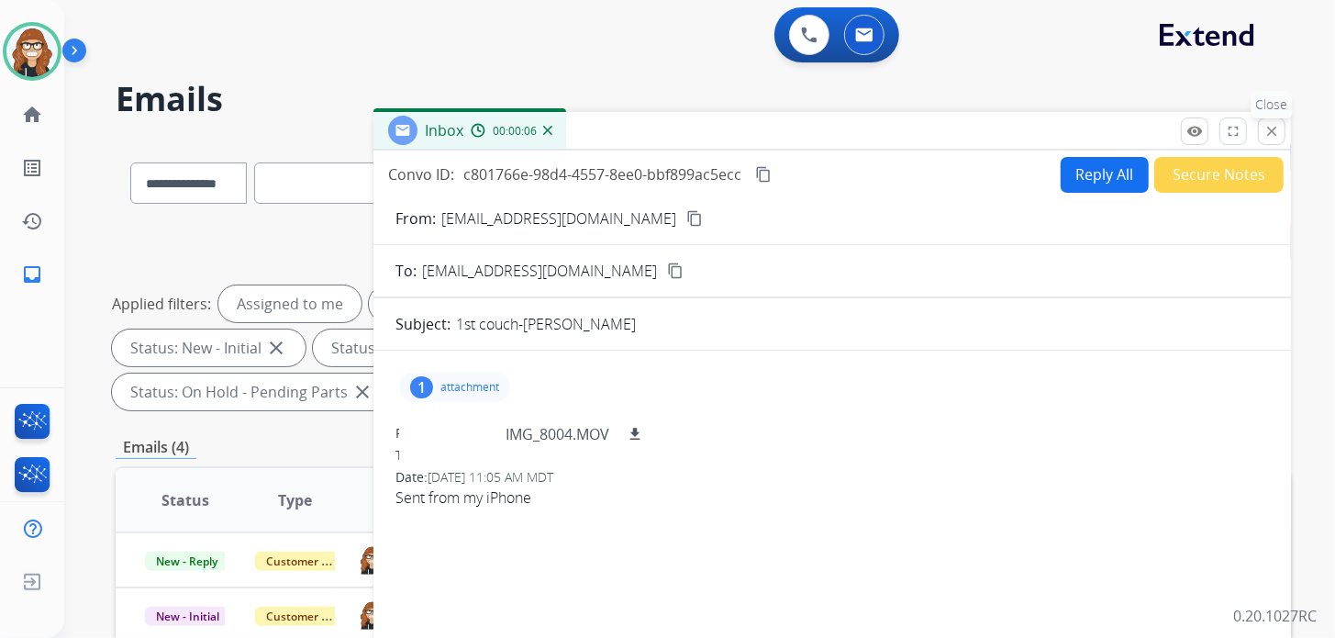
click at [1266, 135] on mat-icon "close" at bounding box center [1271, 131] width 17 height 17
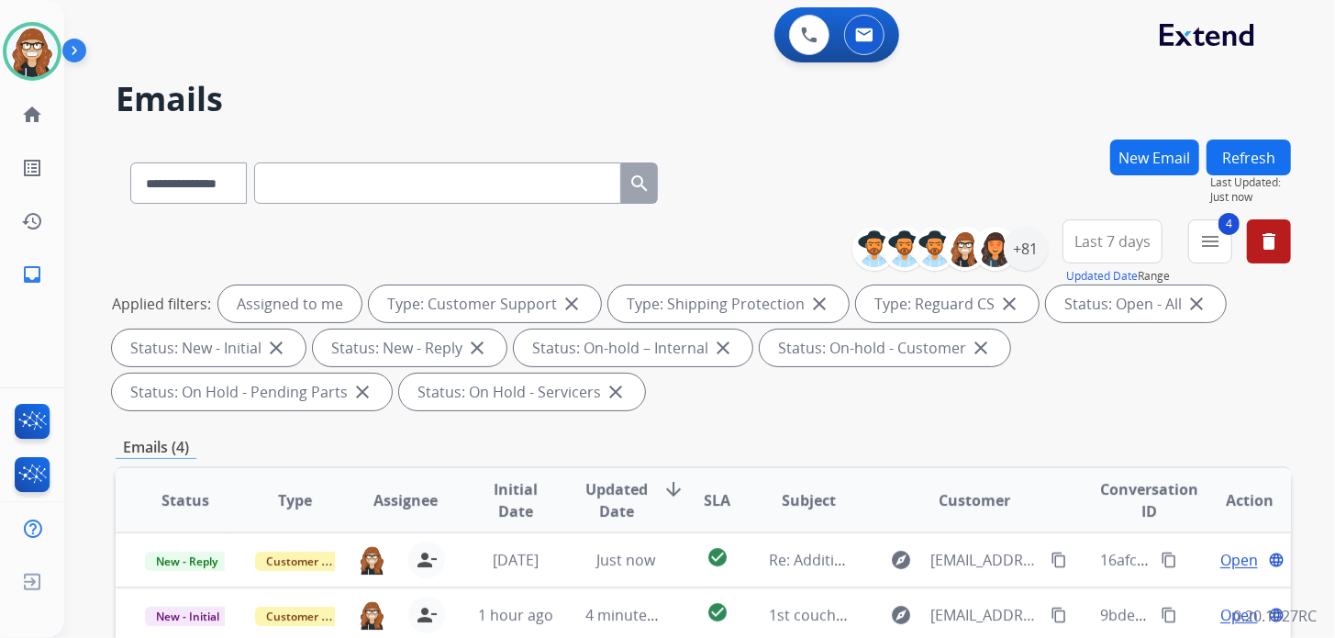
scroll to position [183, 0]
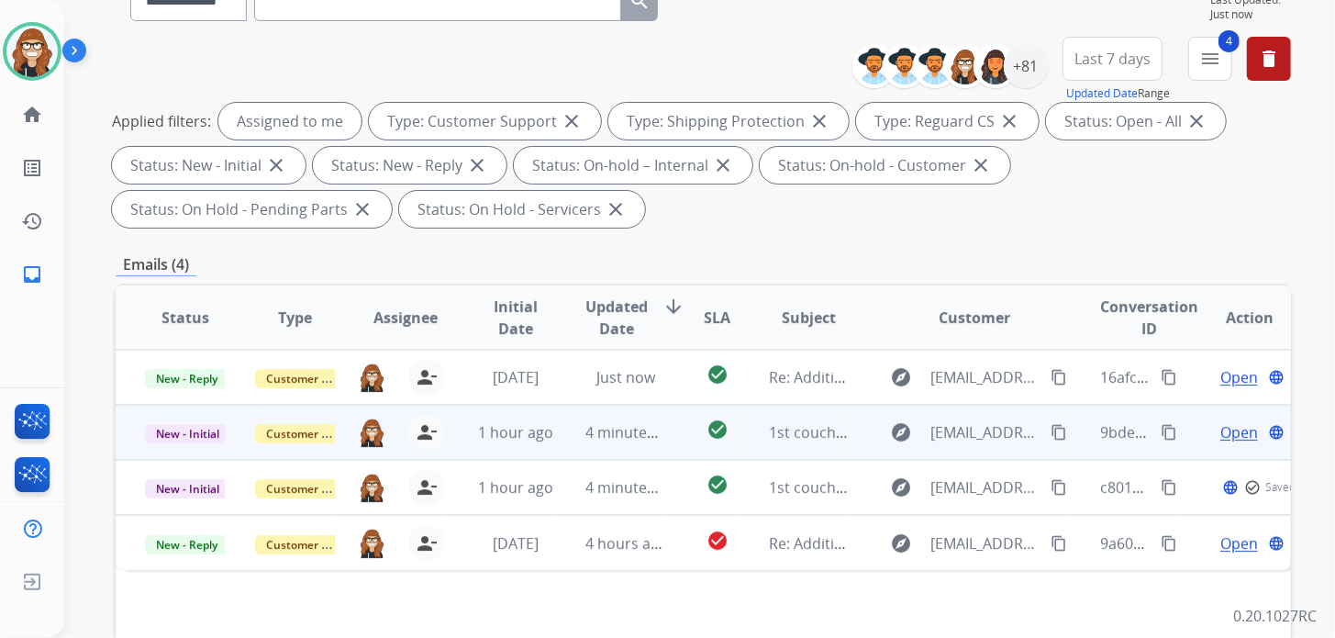
click at [1220, 427] on span "Open" at bounding box center [1239, 432] width 38 height 22
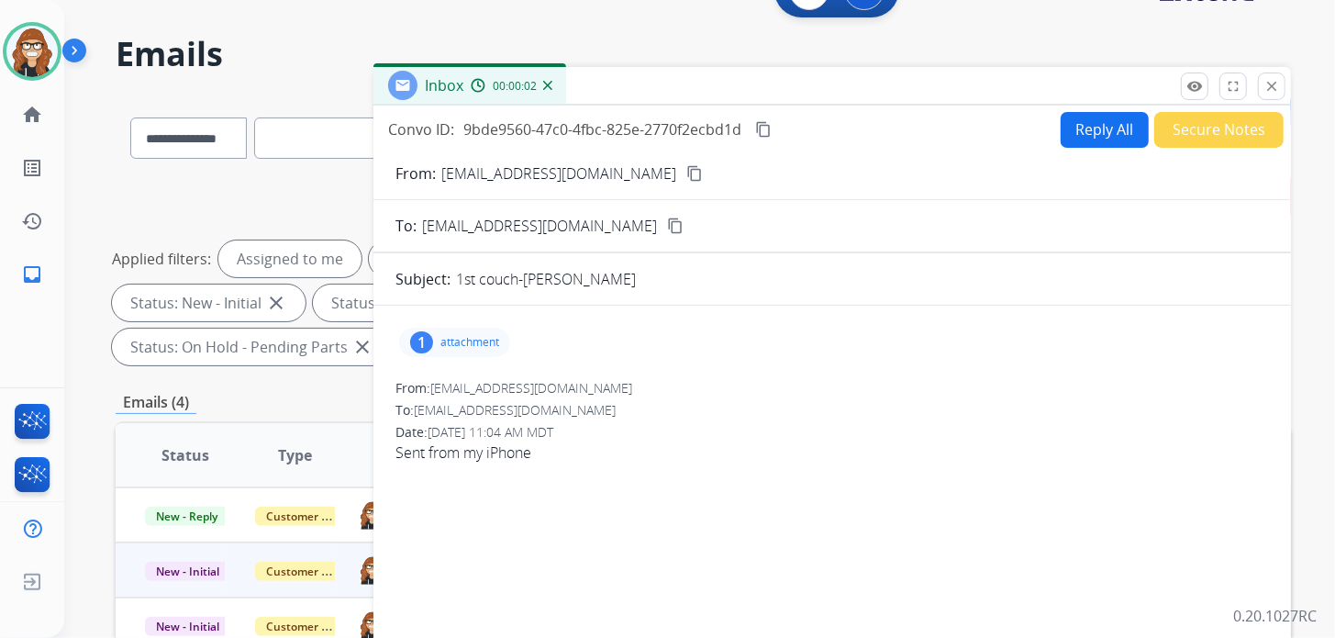
scroll to position [0, 0]
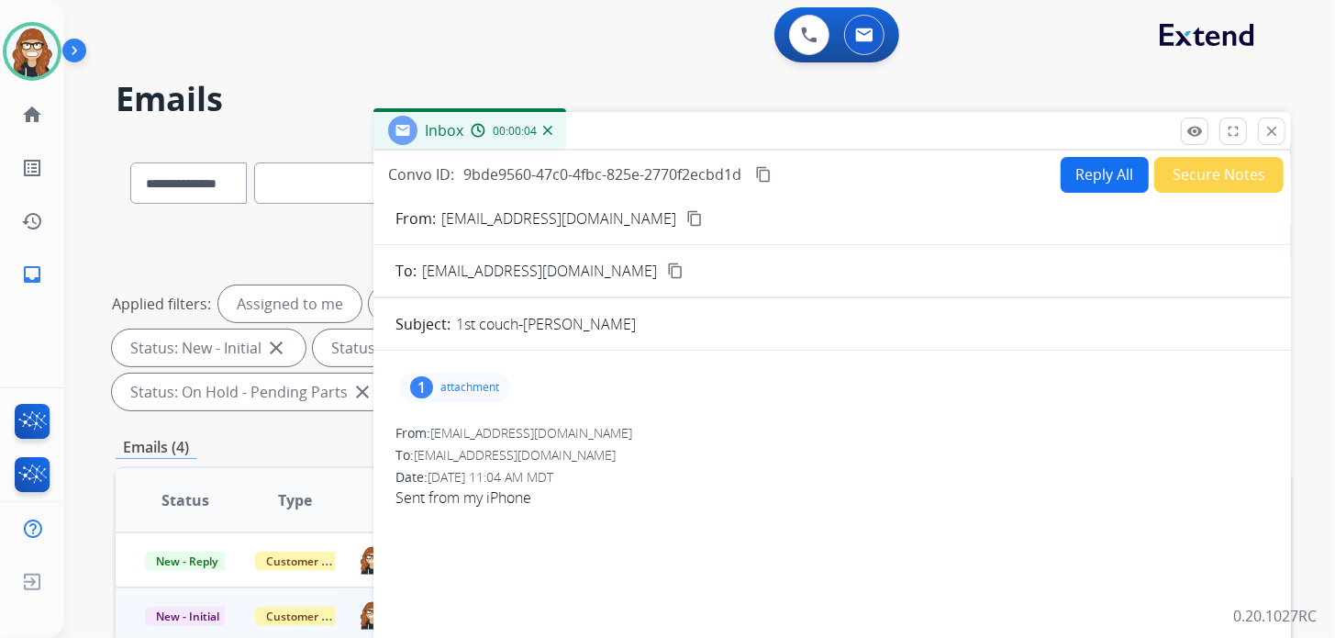
click at [1275, 128] on mat-icon "close" at bounding box center [1271, 131] width 17 height 17
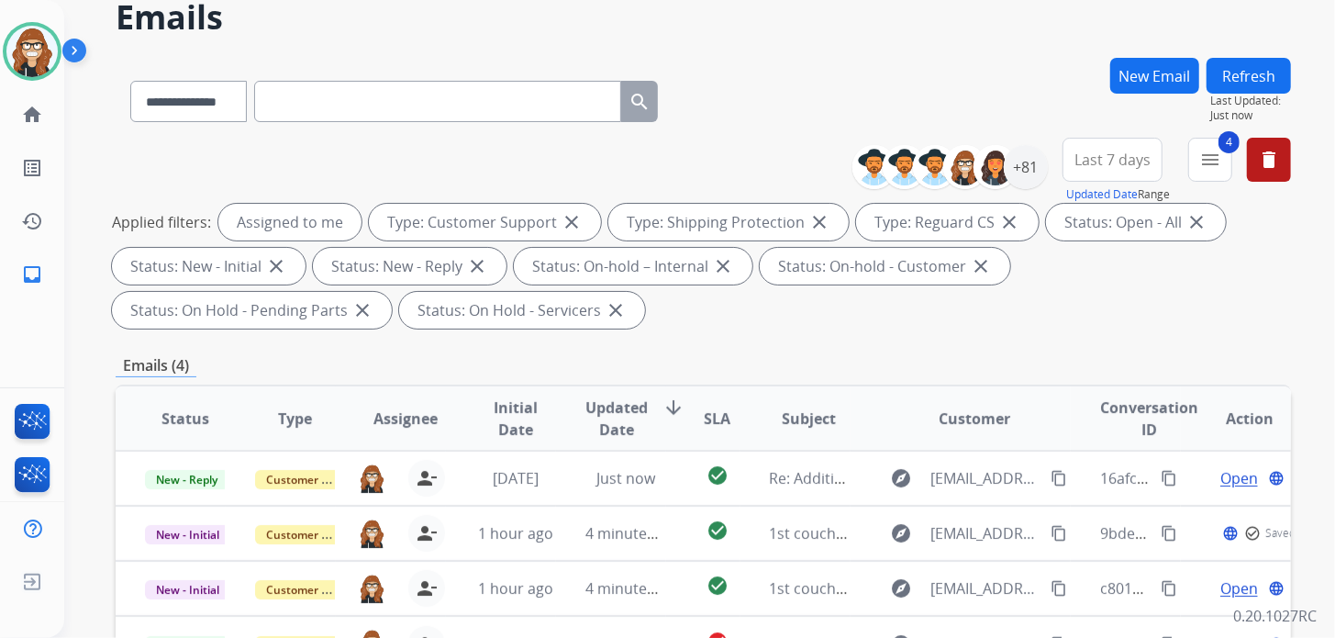
scroll to position [183, 0]
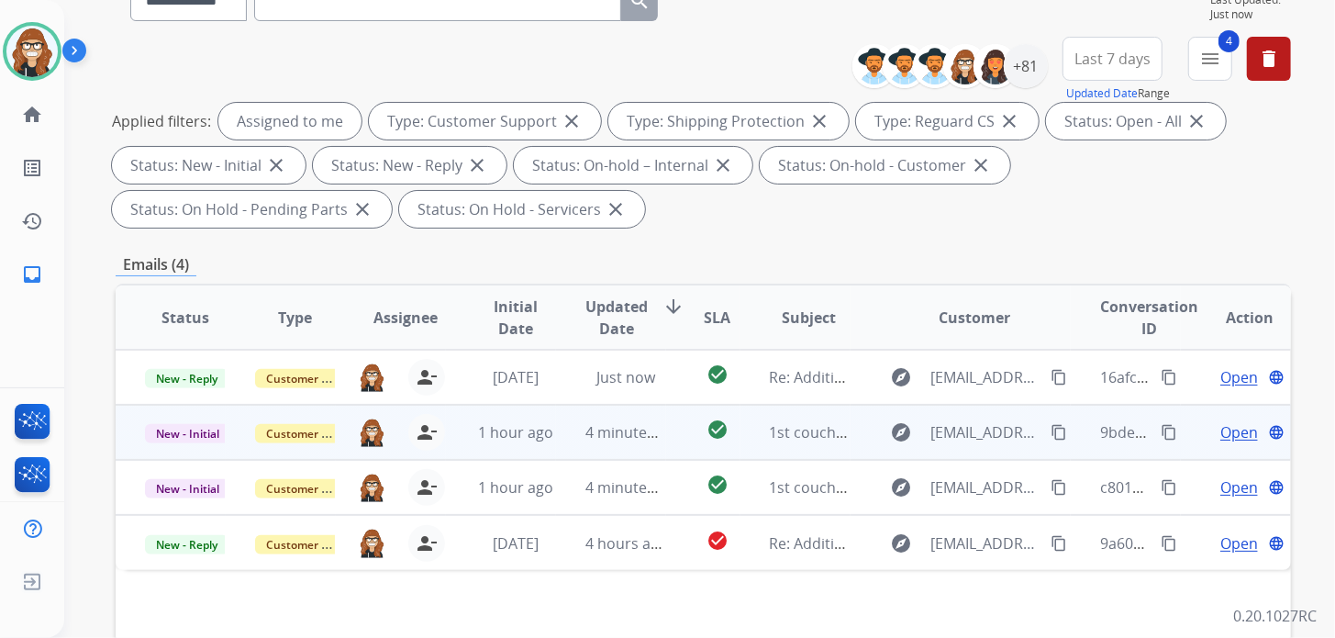
click at [1221, 433] on span "Open" at bounding box center [1239, 432] width 38 height 22
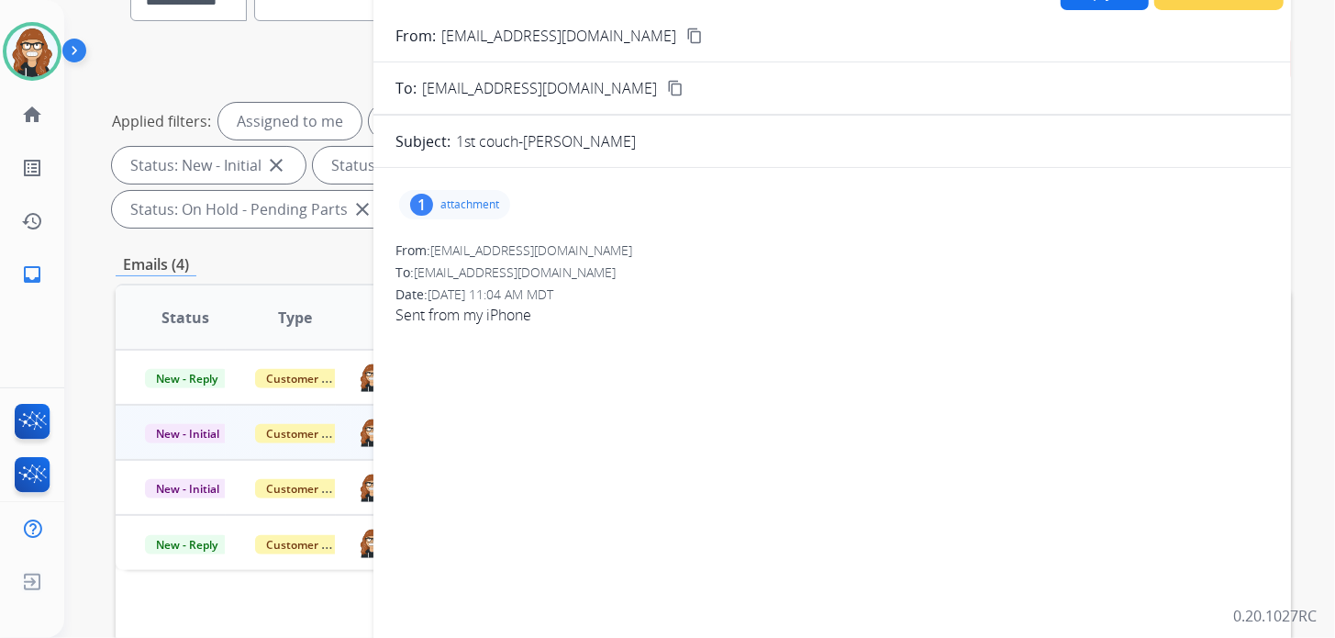
click at [478, 208] on p "attachment" at bounding box center [469, 204] width 59 height 15
click at [638, 251] on mat-icon "download" at bounding box center [635, 251] width 17 height 17
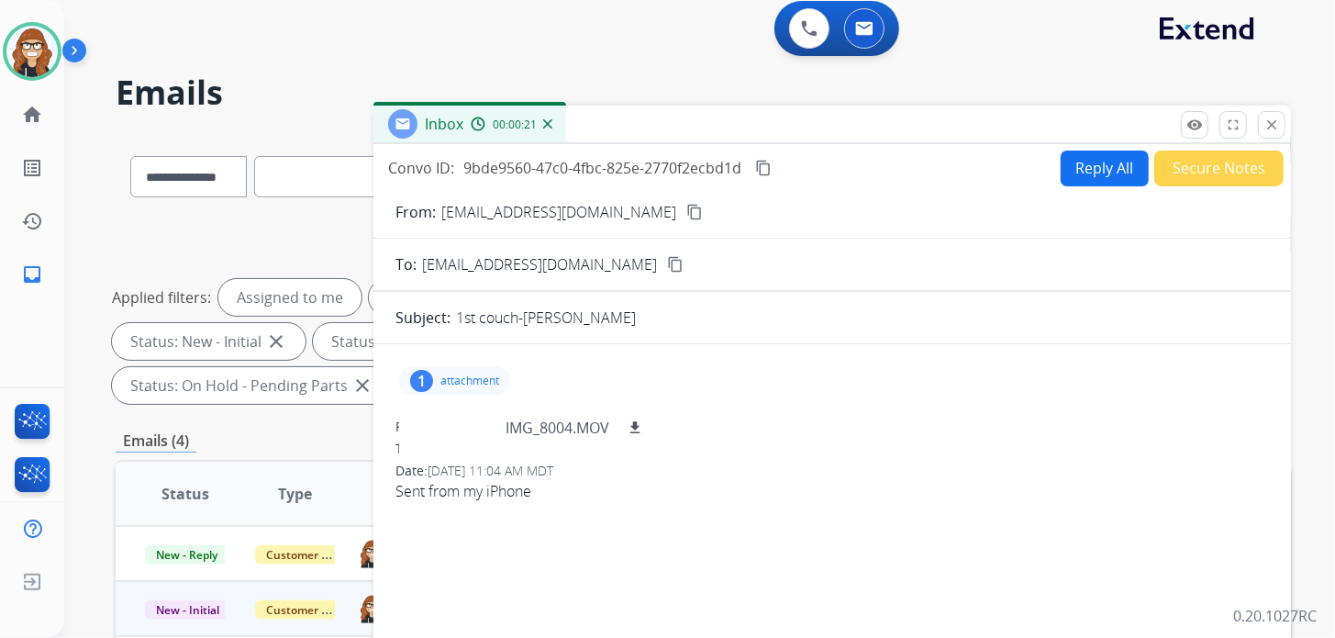
scroll to position [0, 0]
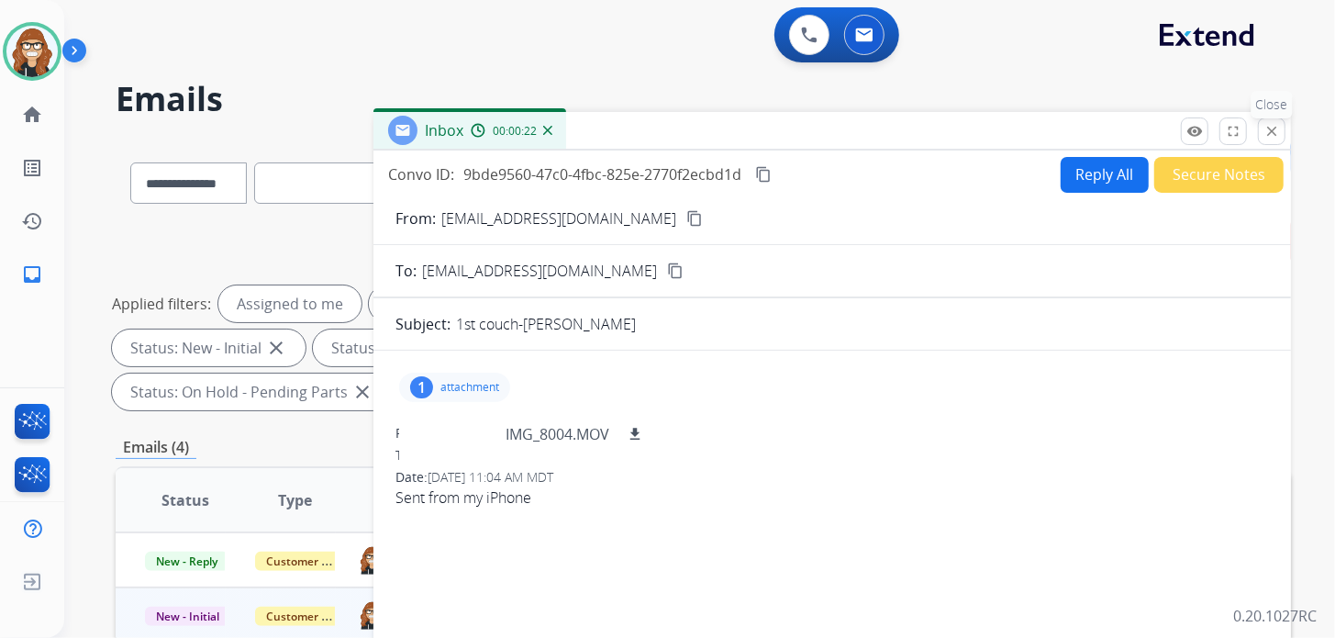
click at [1273, 120] on button "close Close" at bounding box center [1272, 131] width 28 height 28
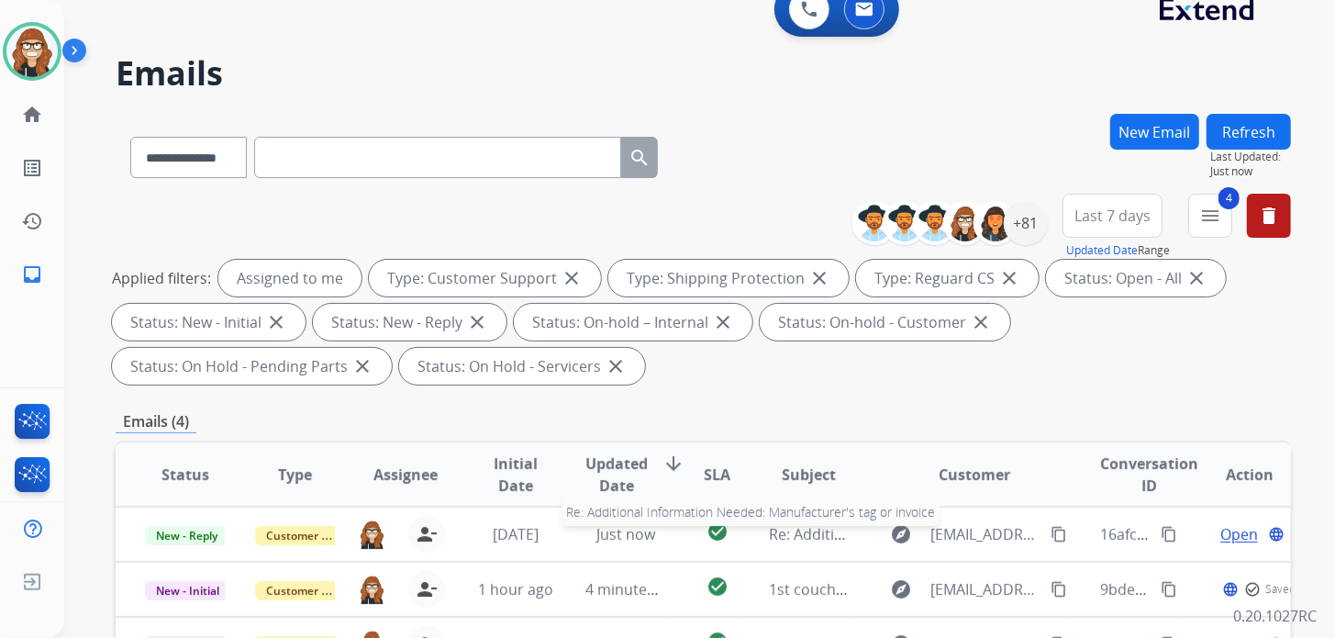
scroll to position [275, 0]
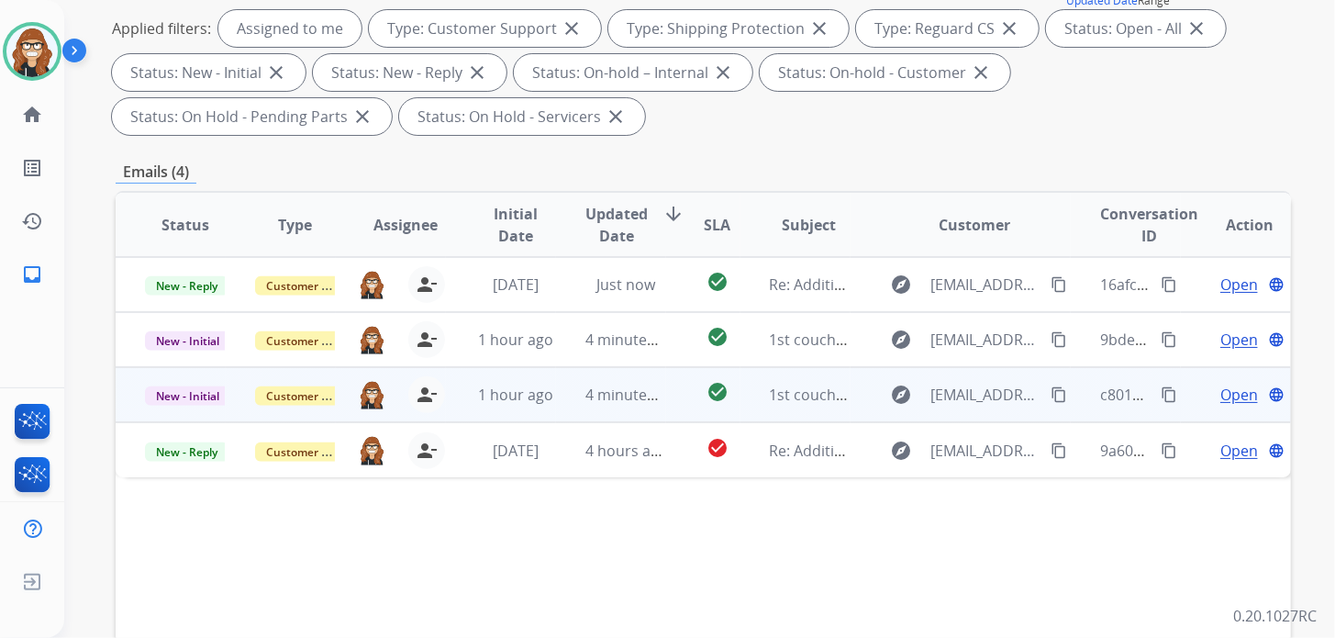
click at [1220, 391] on span "Open" at bounding box center [1239, 395] width 38 height 22
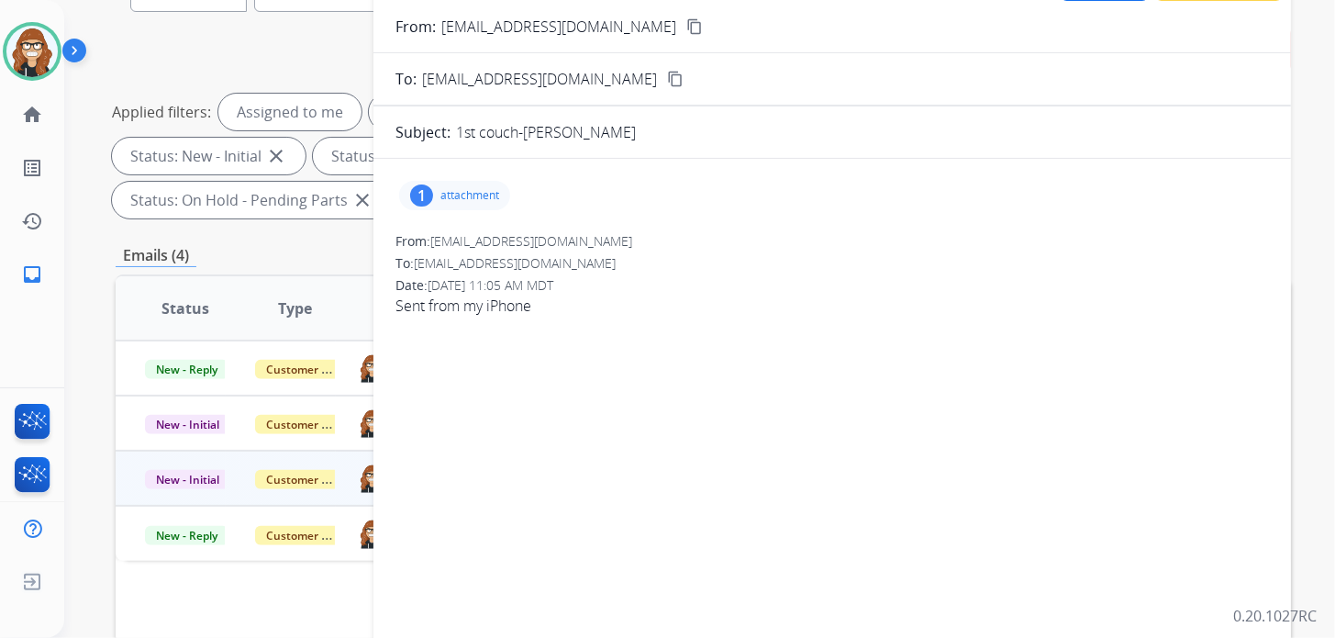
scroll to position [91, 0]
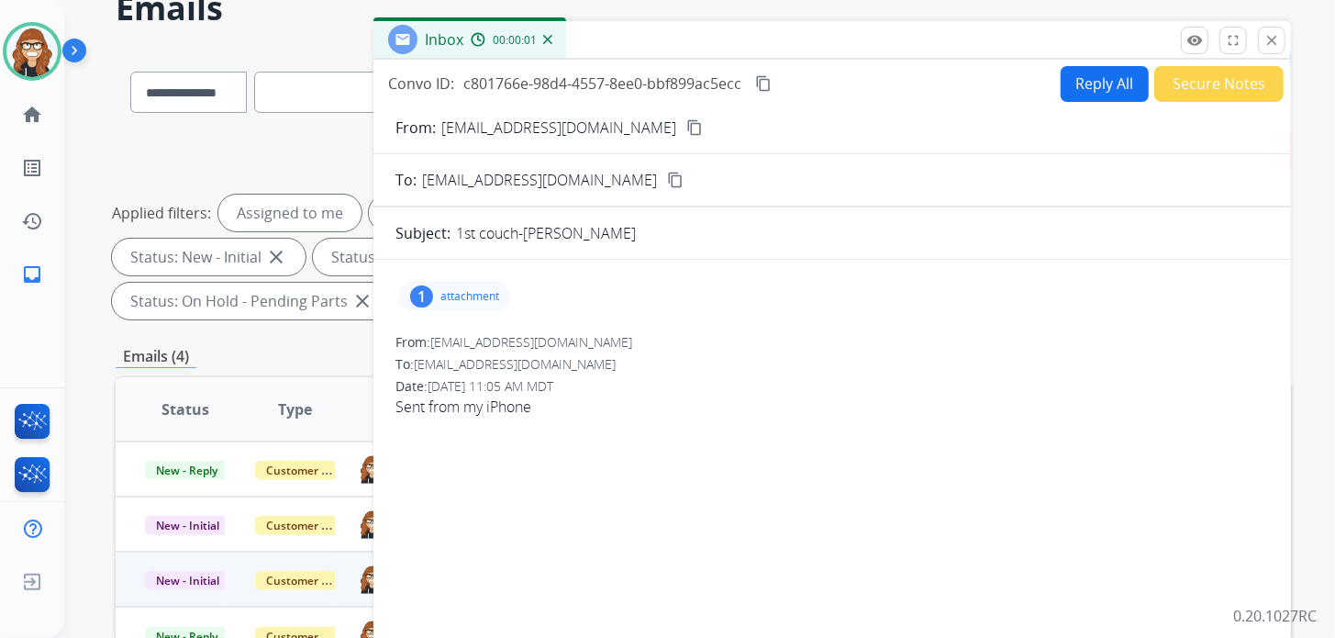
click at [446, 301] on p "attachment" at bounding box center [469, 296] width 59 height 15
click at [636, 340] on mat-icon "download" at bounding box center [635, 343] width 17 height 17
click at [1275, 40] on mat-icon "close" at bounding box center [1271, 40] width 17 height 17
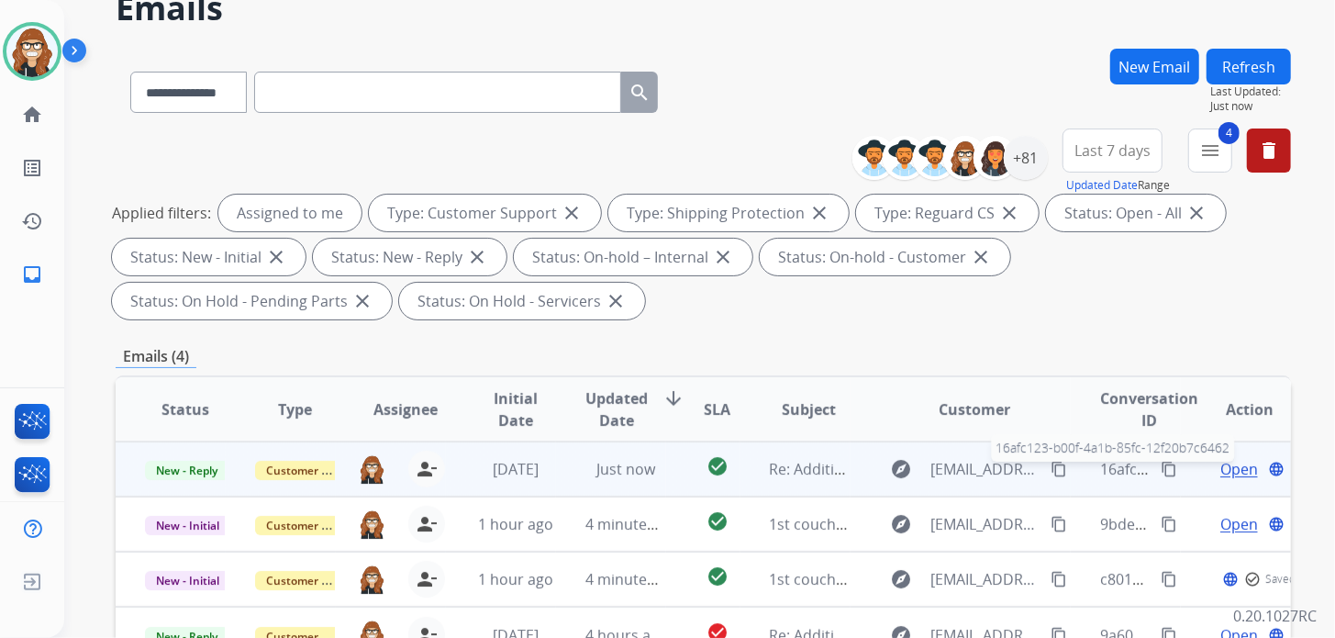
scroll to position [275, 0]
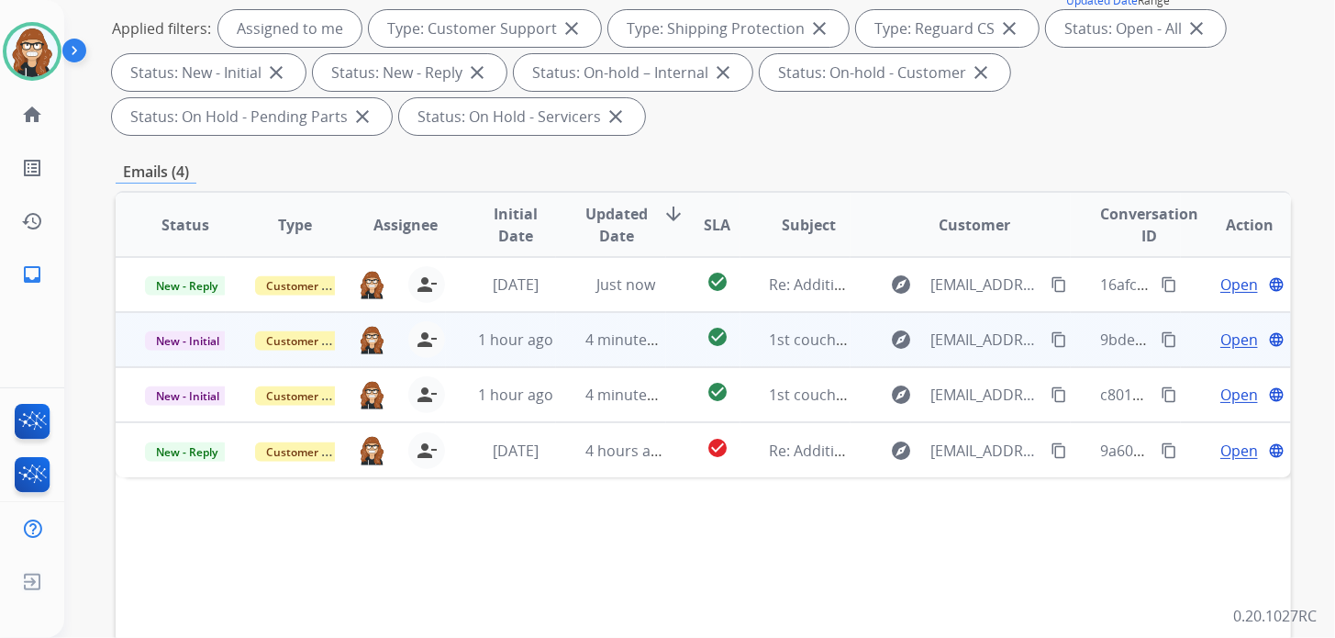
click at [1220, 338] on span "Open" at bounding box center [1239, 339] width 38 height 22
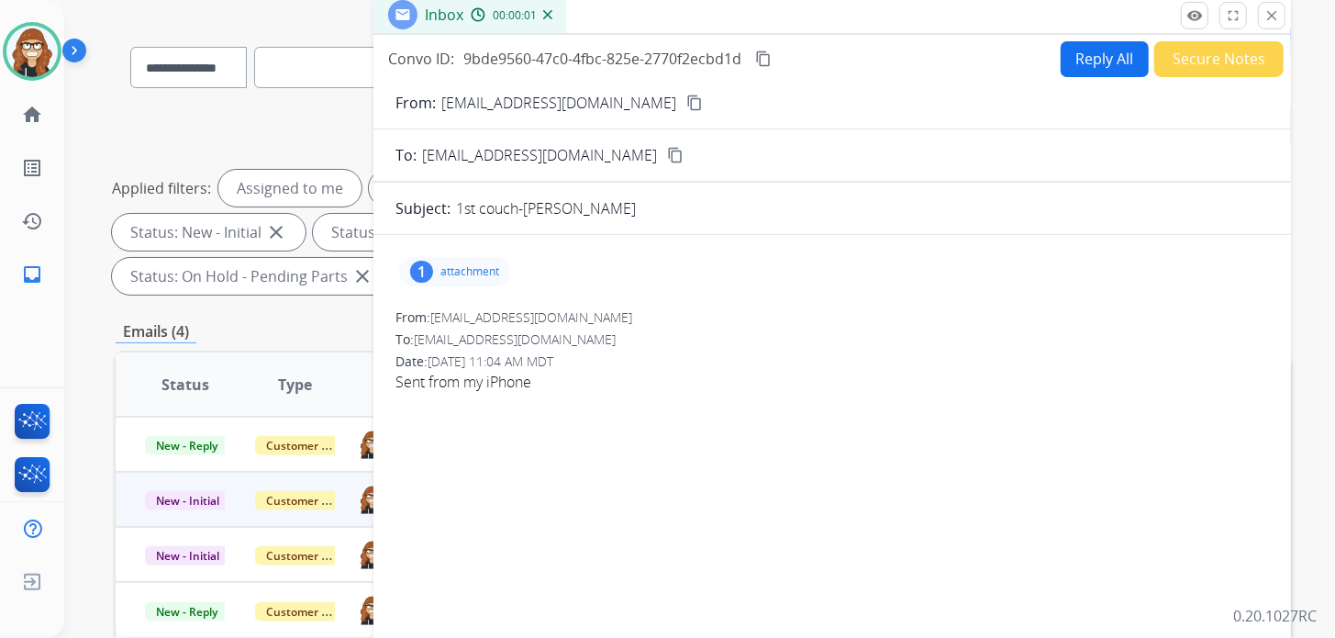
scroll to position [91, 0]
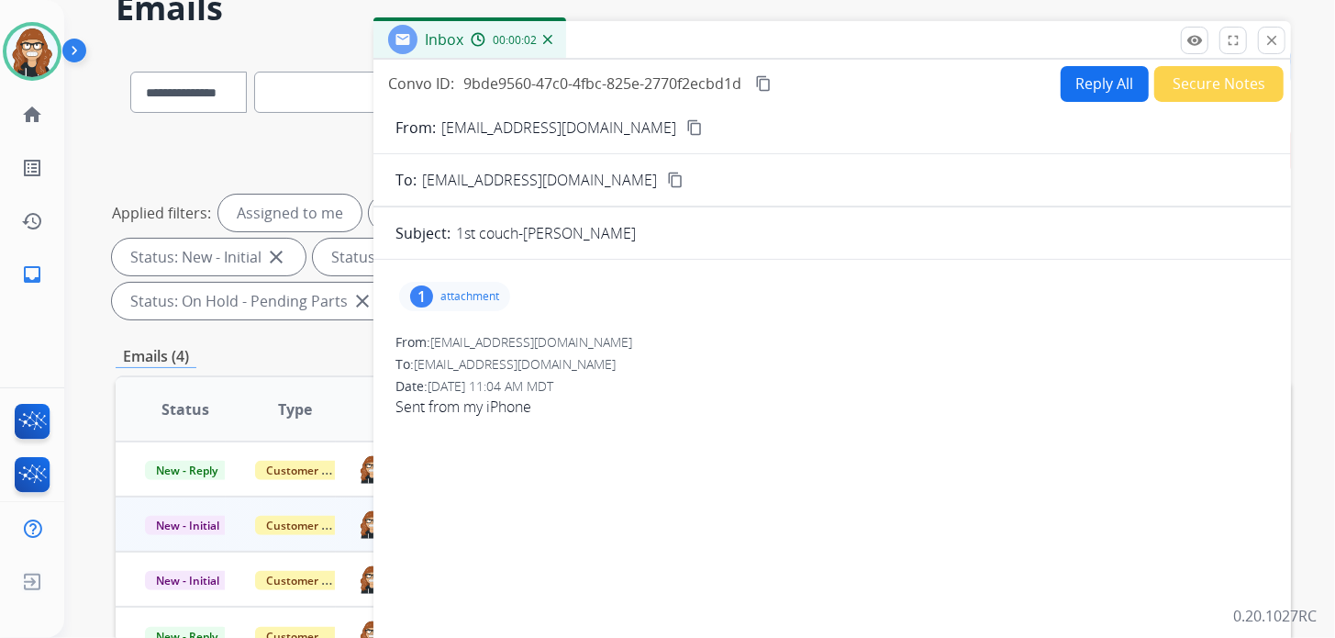
click at [762, 83] on mat-icon "content_copy" at bounding box center [763, 83] width 17 height 17
click at [1272, 46] on mat-icon "close" at bounding box center [1271, 40] width 17 height 17
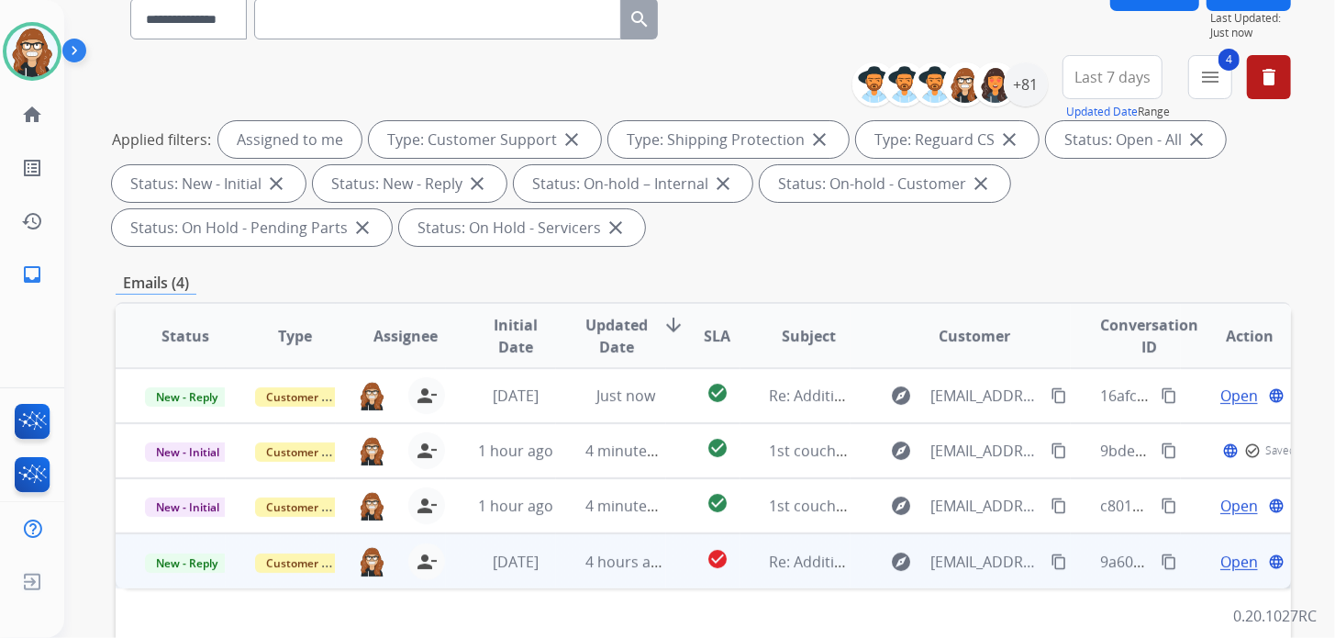
scroll to position [183, 0]
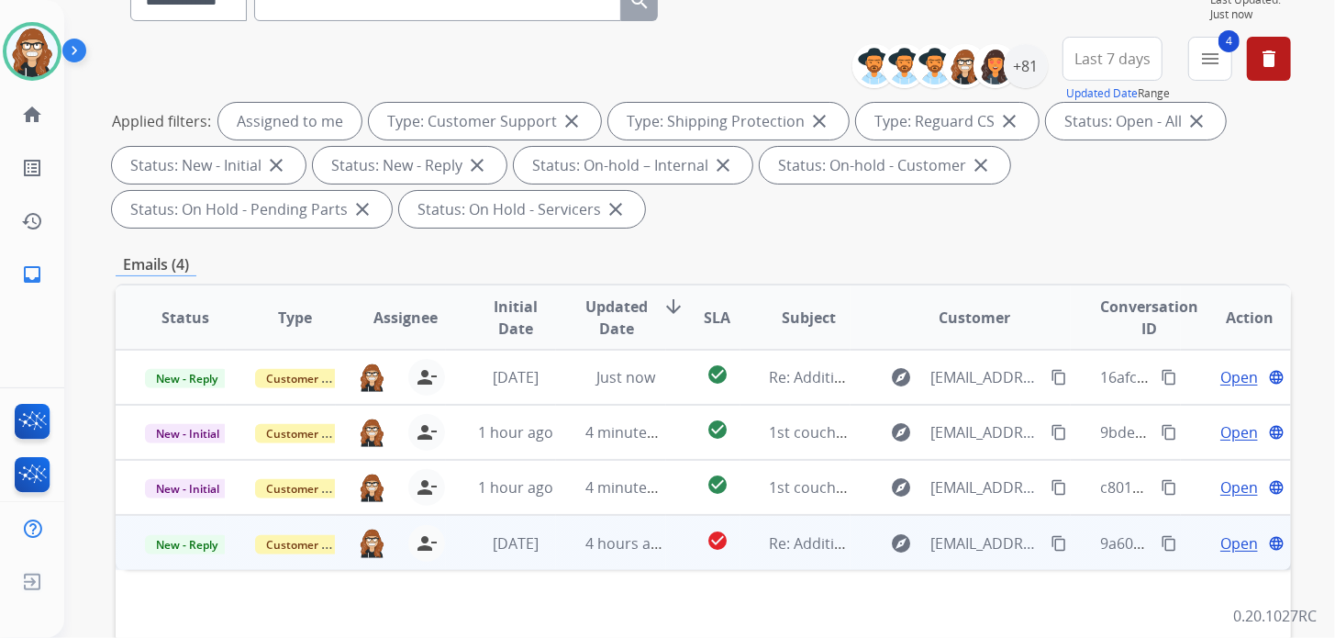
click at [1220, 549] on span "Open" at bounding box center [1239, 543] width 38 height 22
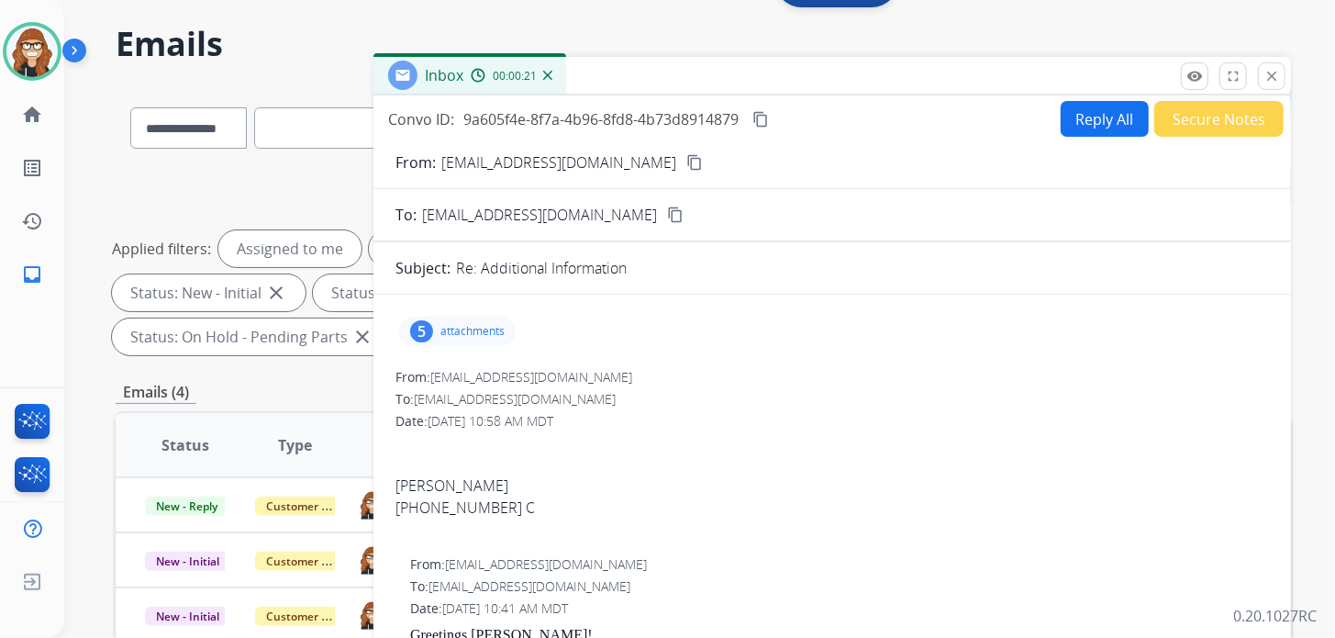
scroll to position [0, 0]
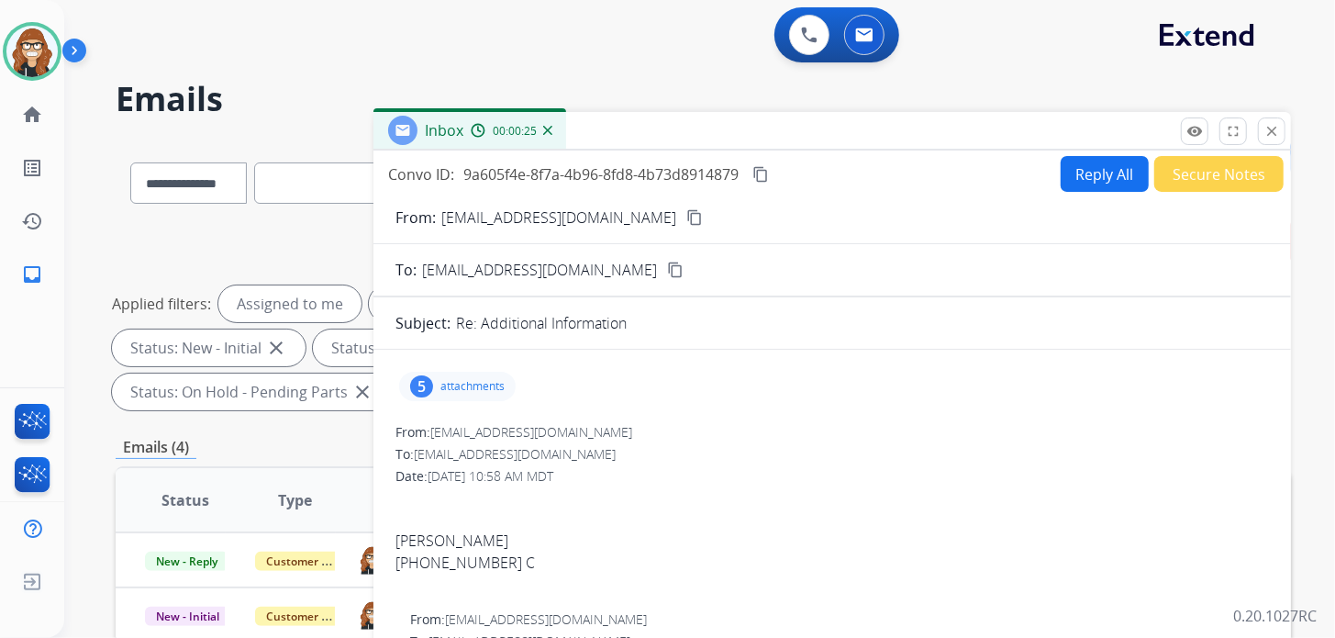
click at [475, 387] on p "attachments" at bounding box center [472, 386] width 64 height 15
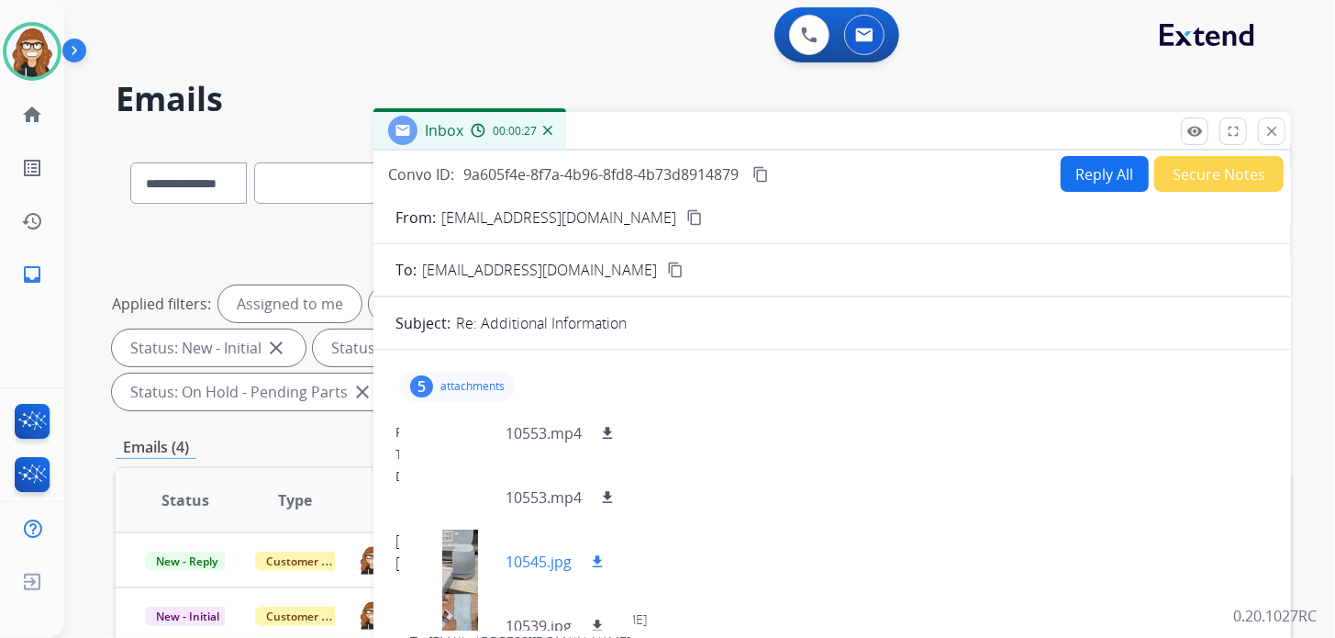
click at [461, 561] on div at bounding box center [460, 561] width 92 height 64
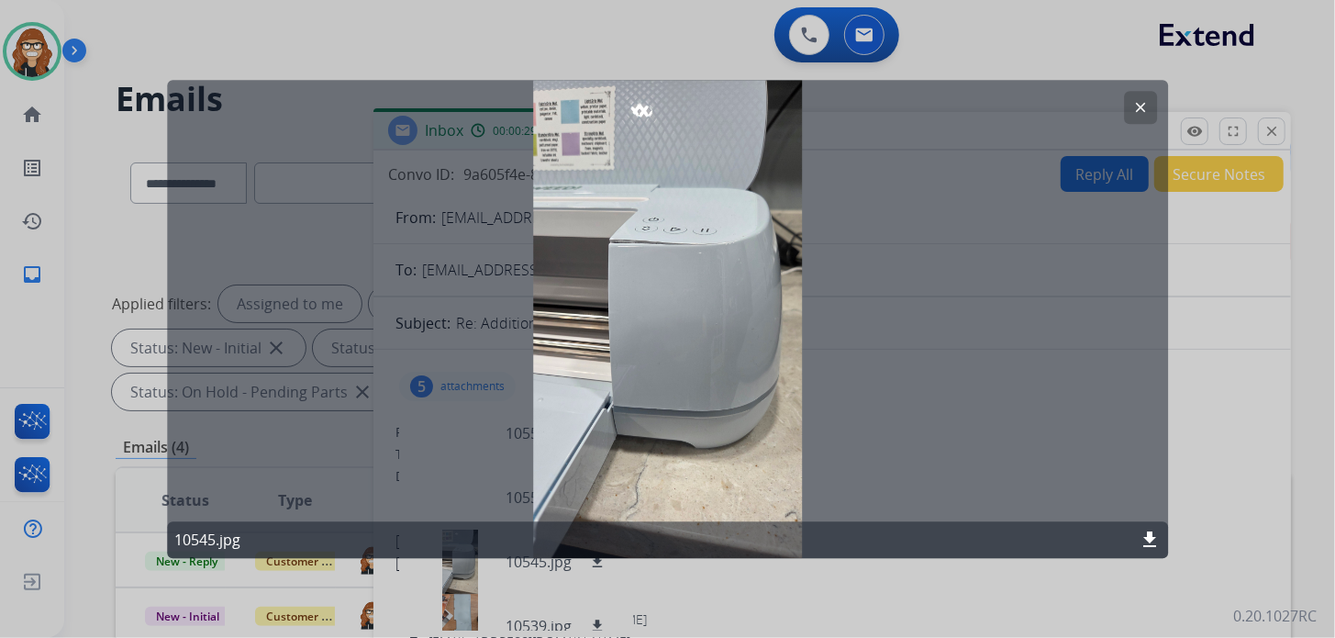
click at [1138, 105] on mat-icon "clear" at bounding box center [1140, 107] width 17 height 17
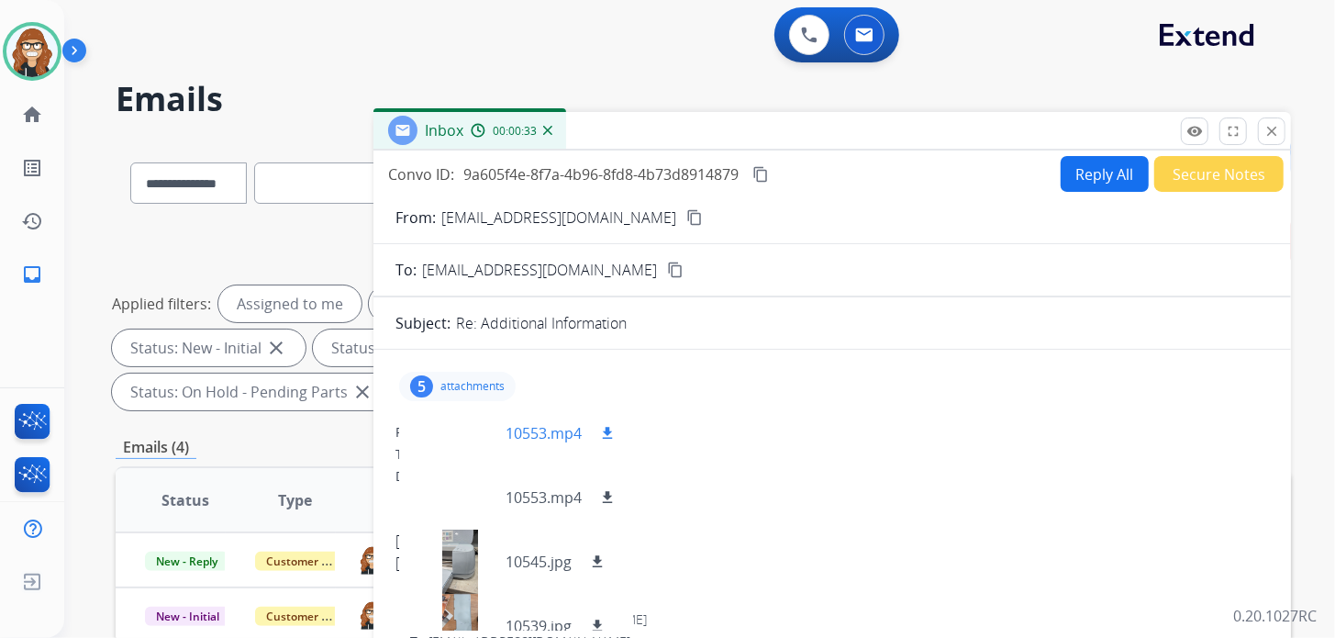
click at [610, 430] on mat-icon "download" at bounding box center [607, 433] width 17 height 17
click at [1271, 132] on mat-icon "close" at bounding box center [1271, 131] width 17 height 17
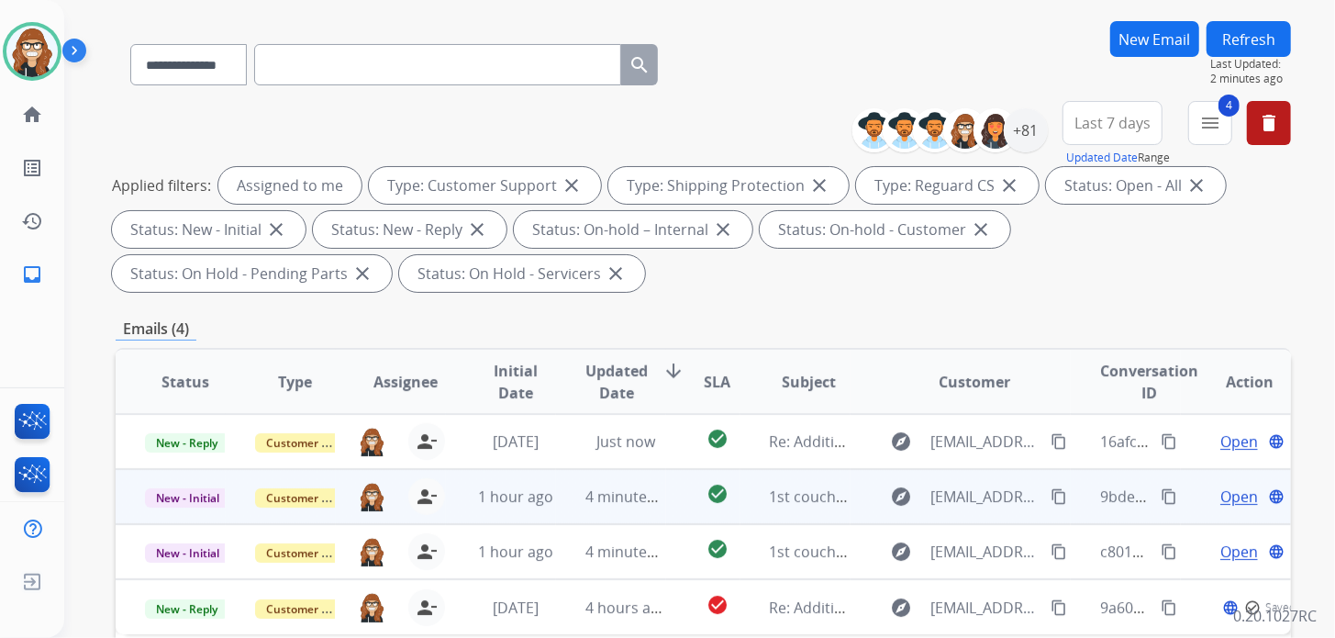
scroll to position [183, 0]
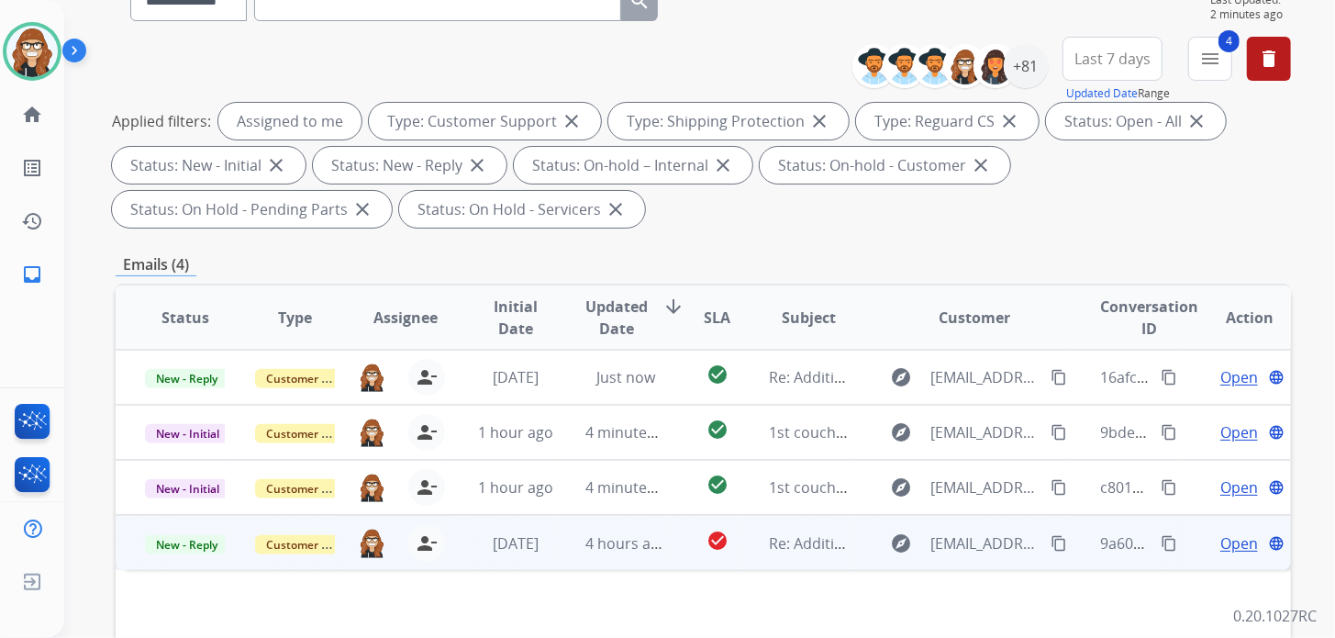
click at [1220, 539] on span "Open" at bounding box center [1239, 543] width 38 height 22
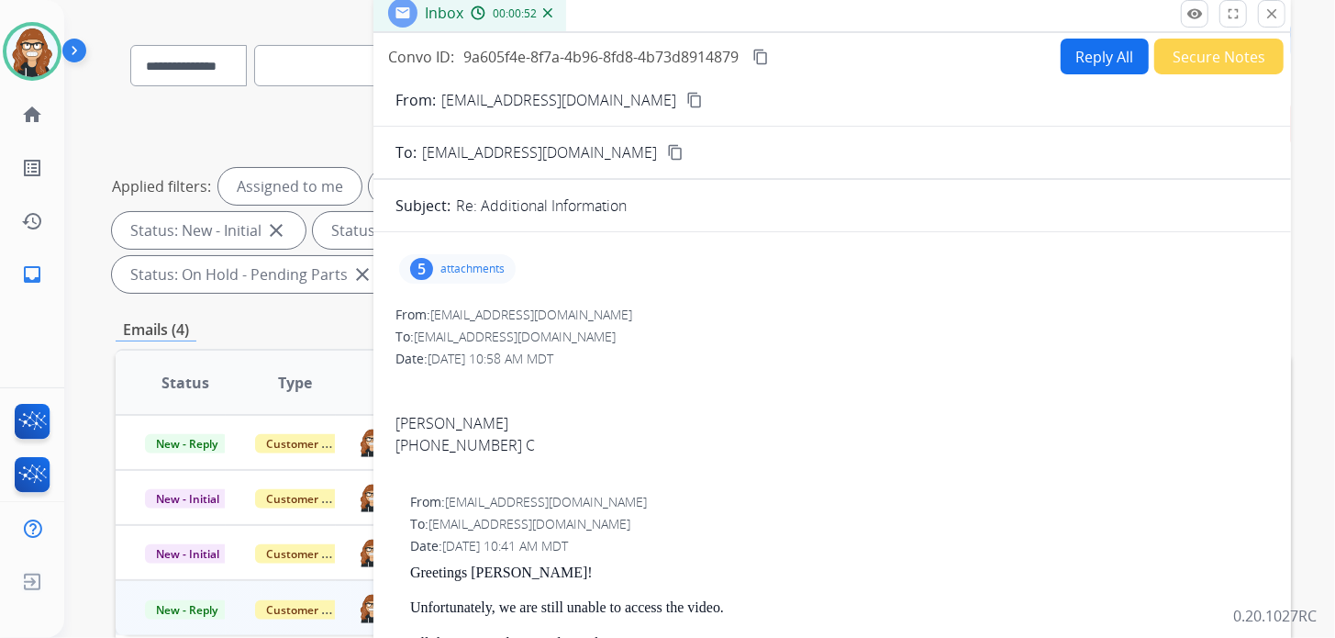
scroll to position [91, 0]
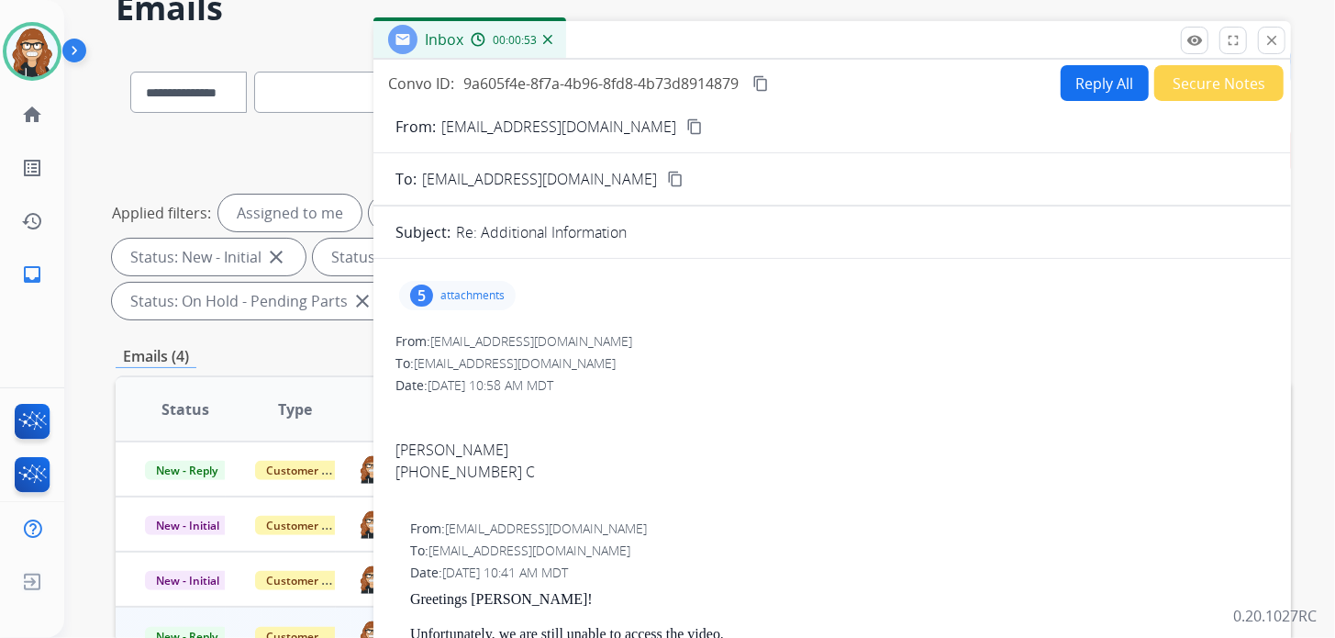
click at [686, 126] on mat-icon "content_copy" at bounding box center [694, 126] width 17 height 17
click at [1226, 368] on div "To: support@extend.com" at bounding box center [831, 363] width 873 height 18
click at [906, 363] on div "To: support@extend.com" at bounding box center [831, 363] width 873 height 18
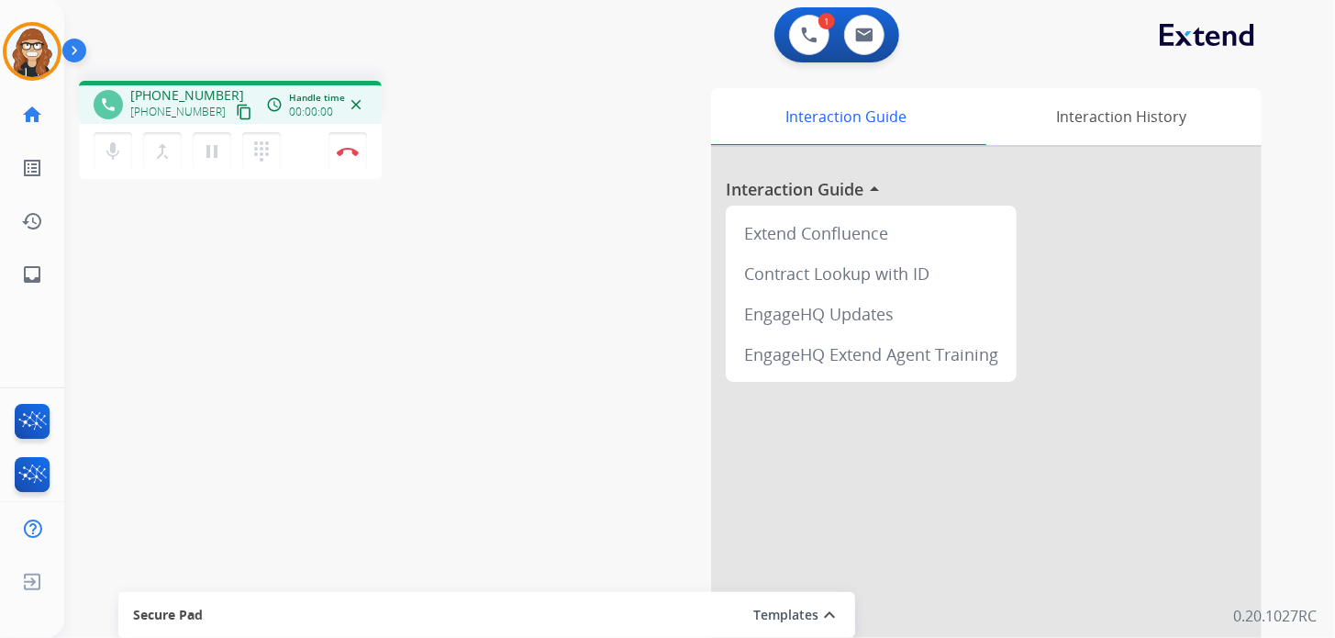
click at [233, 102] on button "content_copy" at bounding box center [244, 112] width 22 height 22
click at [46, 274] on link "inbox Emails" at bounding box center [31, 274] width 51 height 51
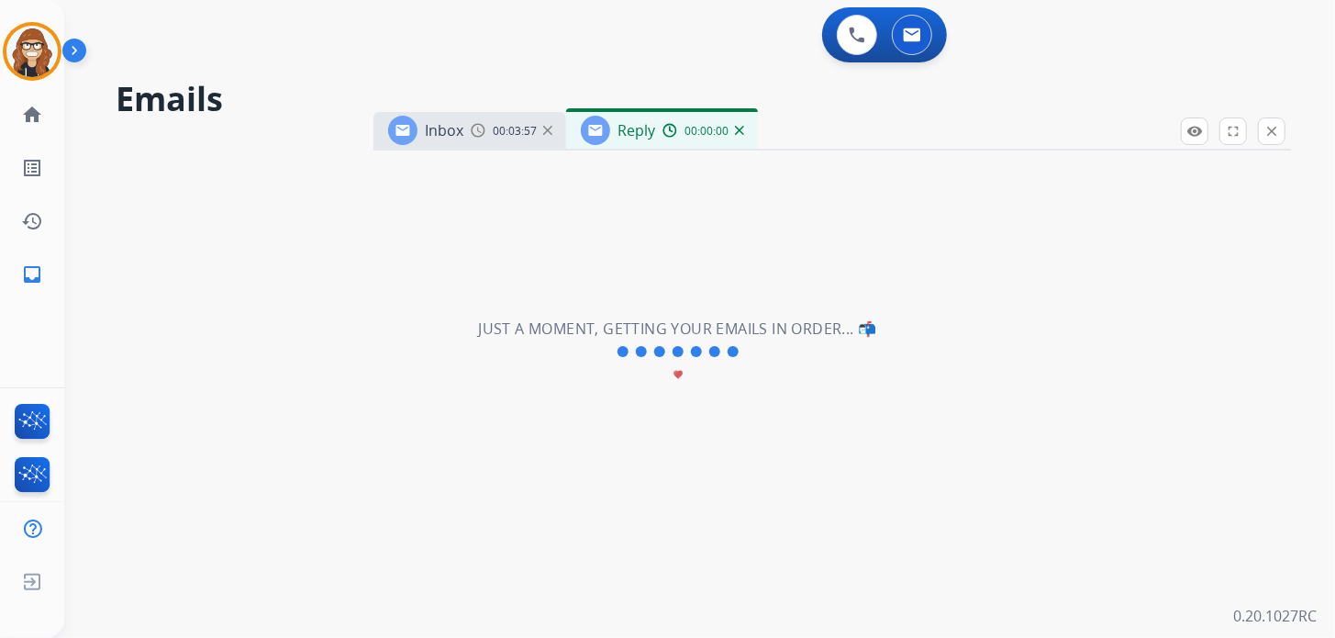
select select "**********"
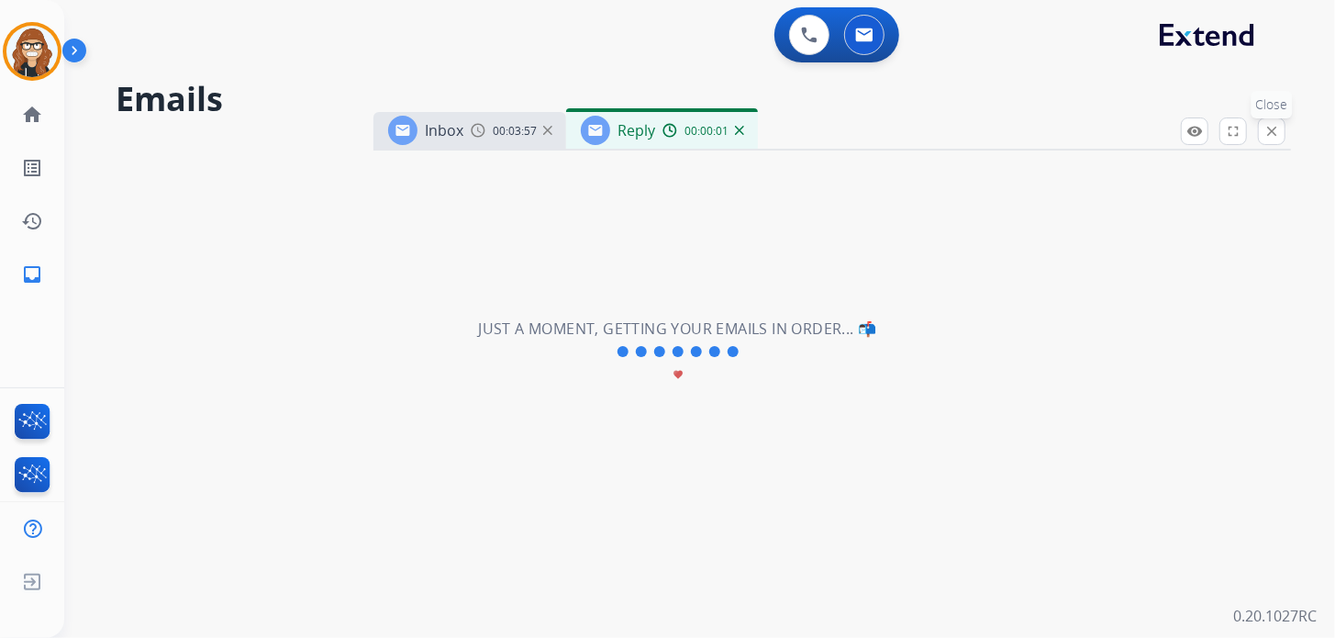
click at [1271, 121] on button "close Close" at bounding box center [1272, 131] width 28 height 28
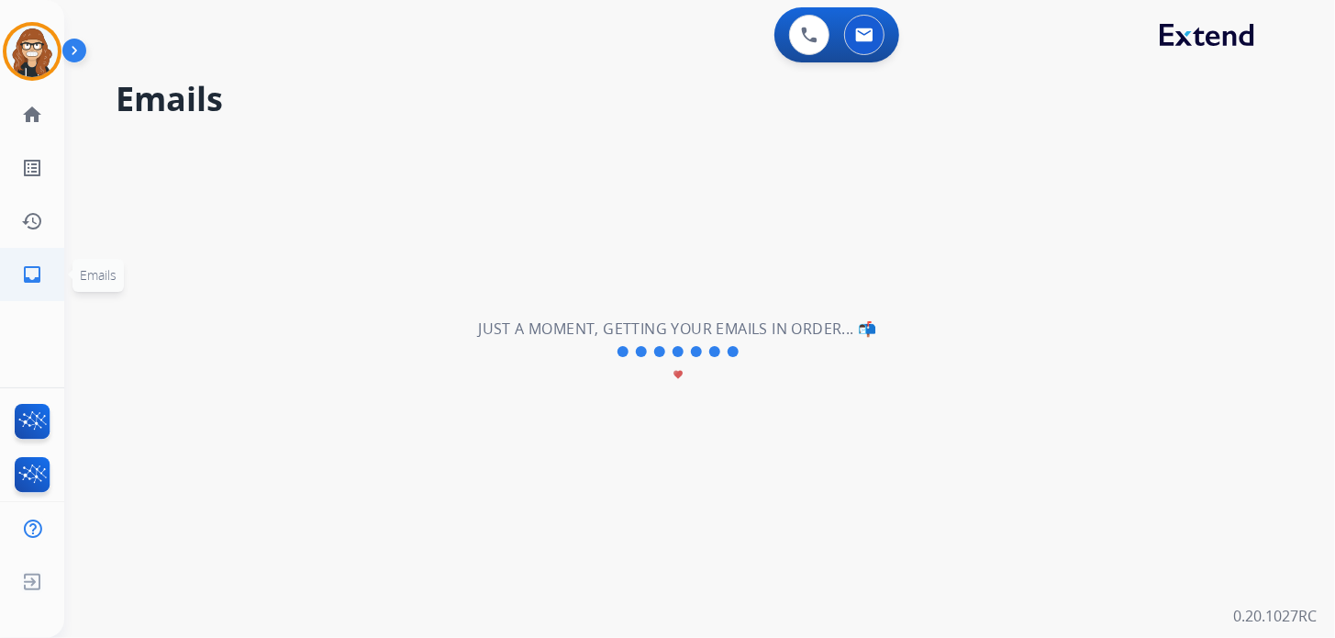
click at [45, 282] on link "inbox Emails" at bounding box center [31, 274] width 51 height 51
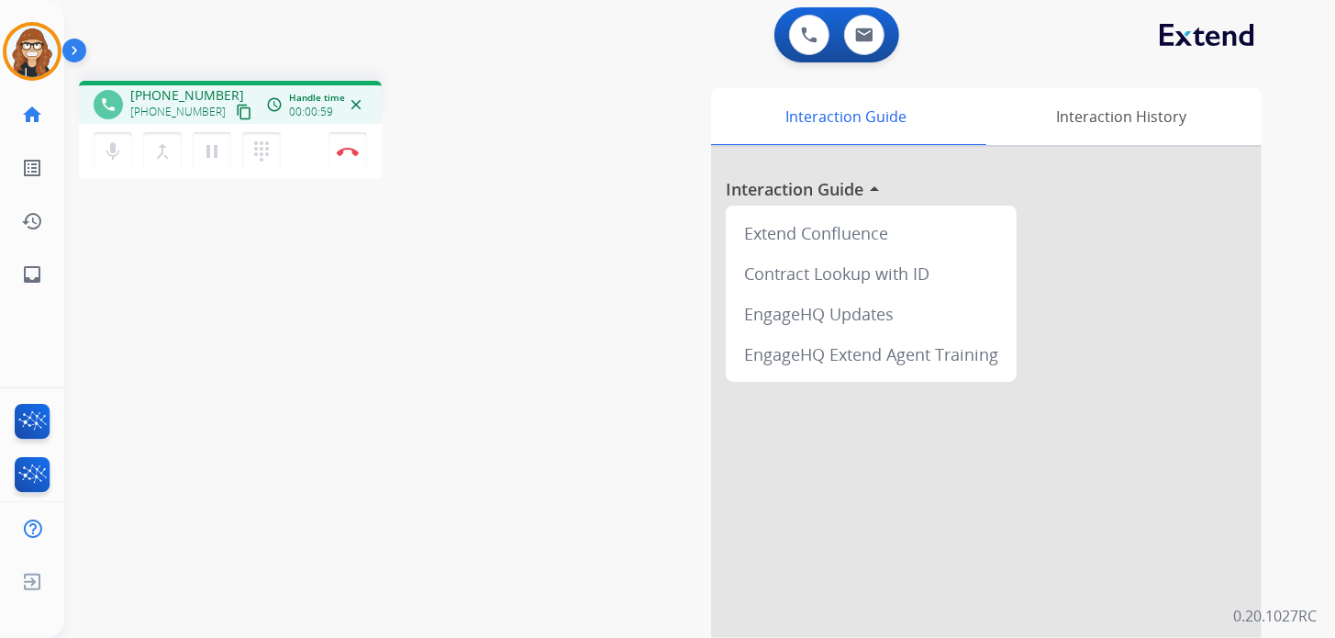
click at [355, 103] on mat-icon "close" at bounding box center [356, 104] width 17 height 17
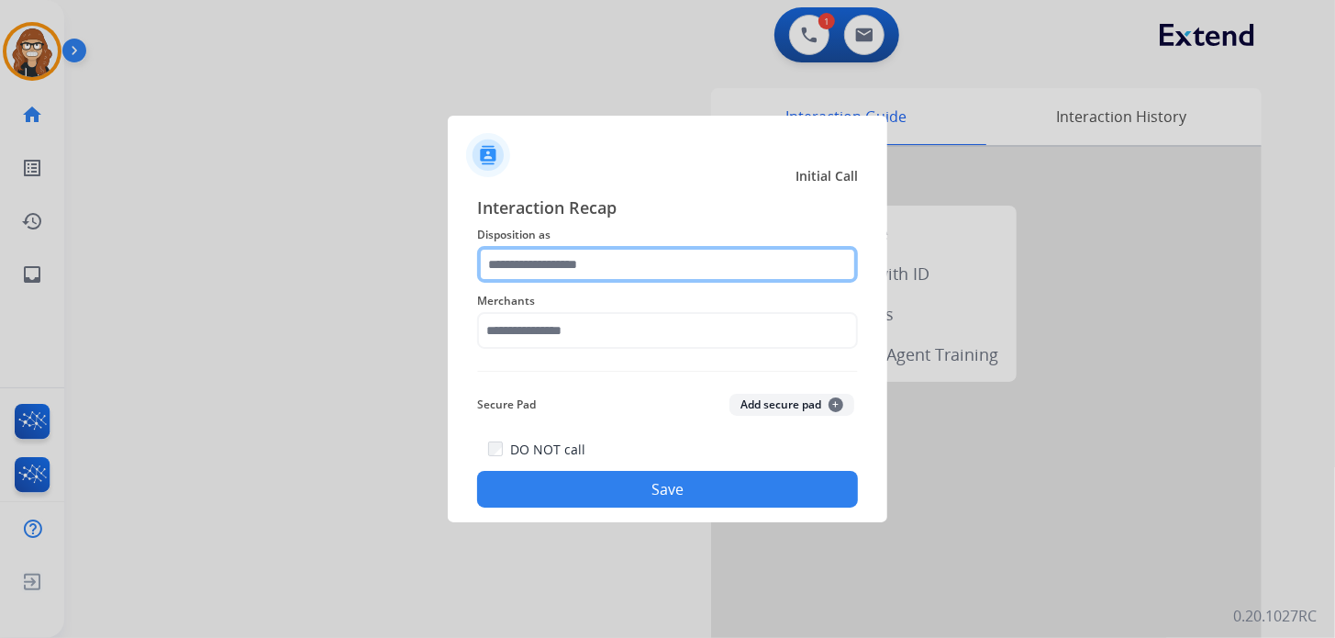
click at [584, 269] on input "text" at bounding box center [667, 264] width 381 height 37
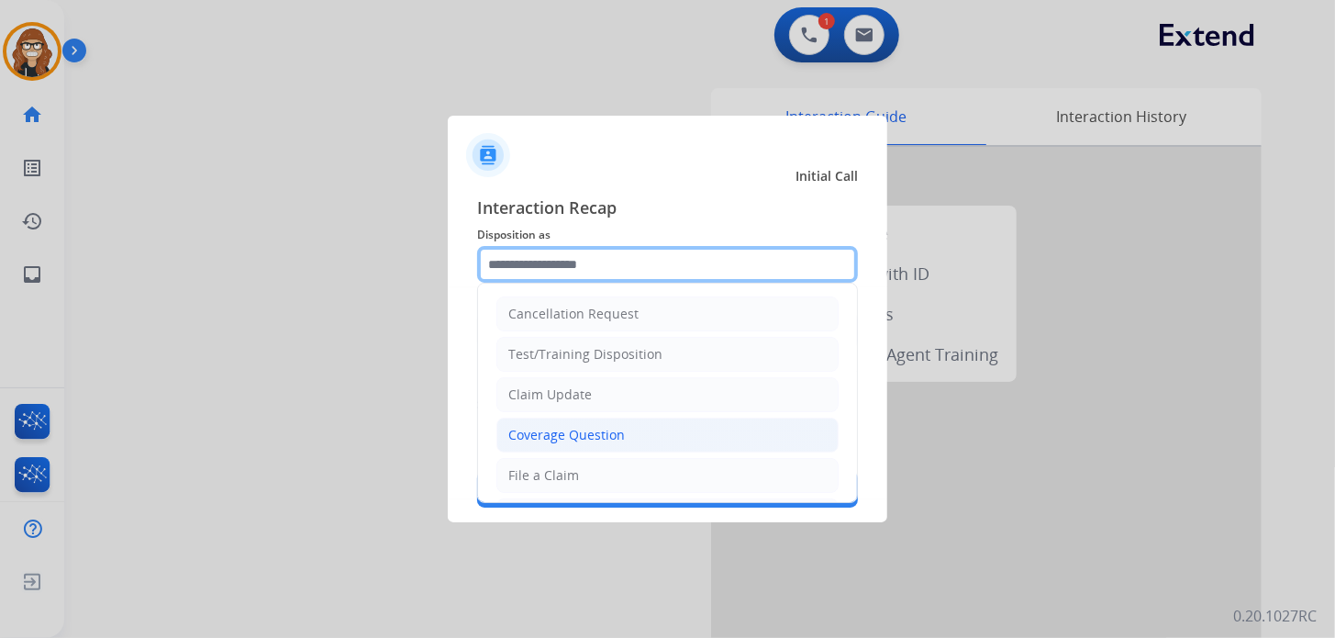
scroll to position [91, 0]
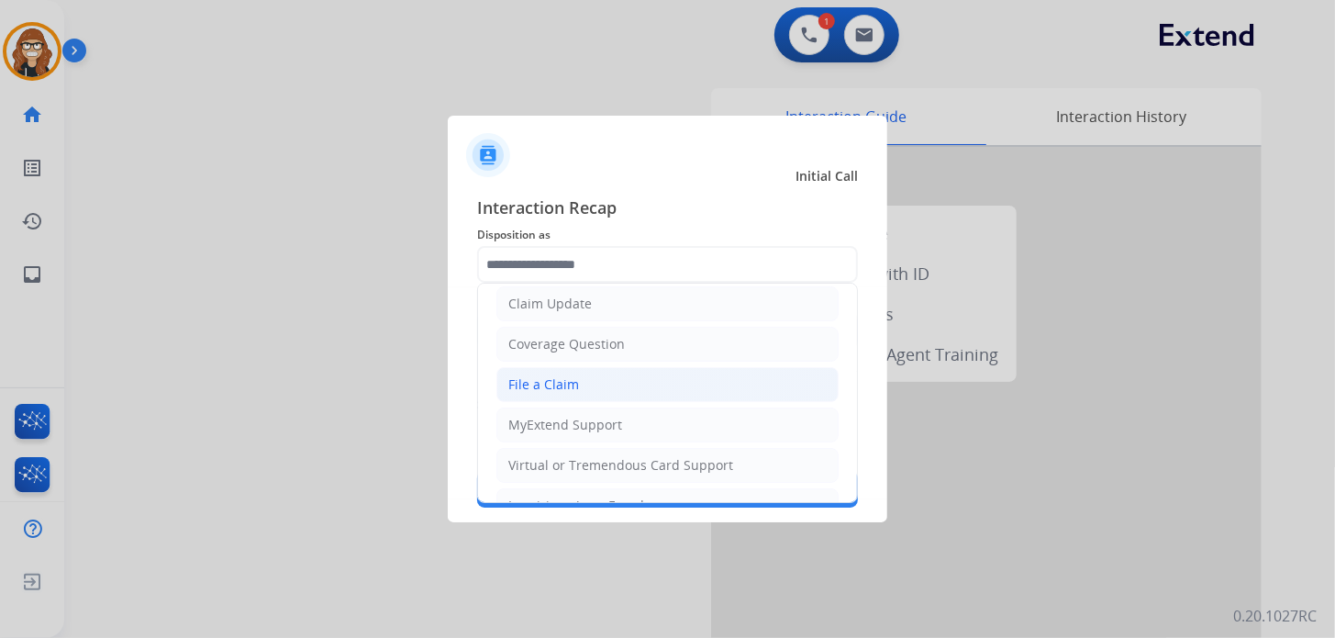
click at [559, 375] on div "File a Claim" at bounding box center [543, 384] width 71 height 18
type input "**********"
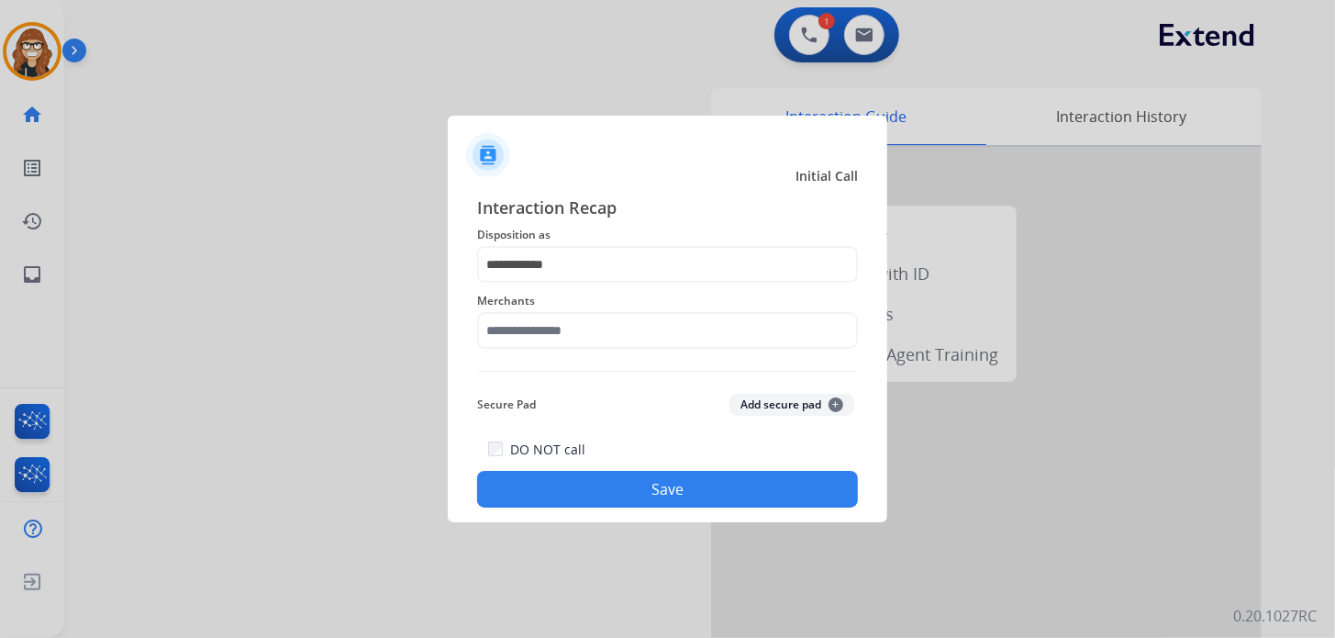
click at [558, 301] on span "Merchants" at bounding box center [667, 301] width 381 height 22
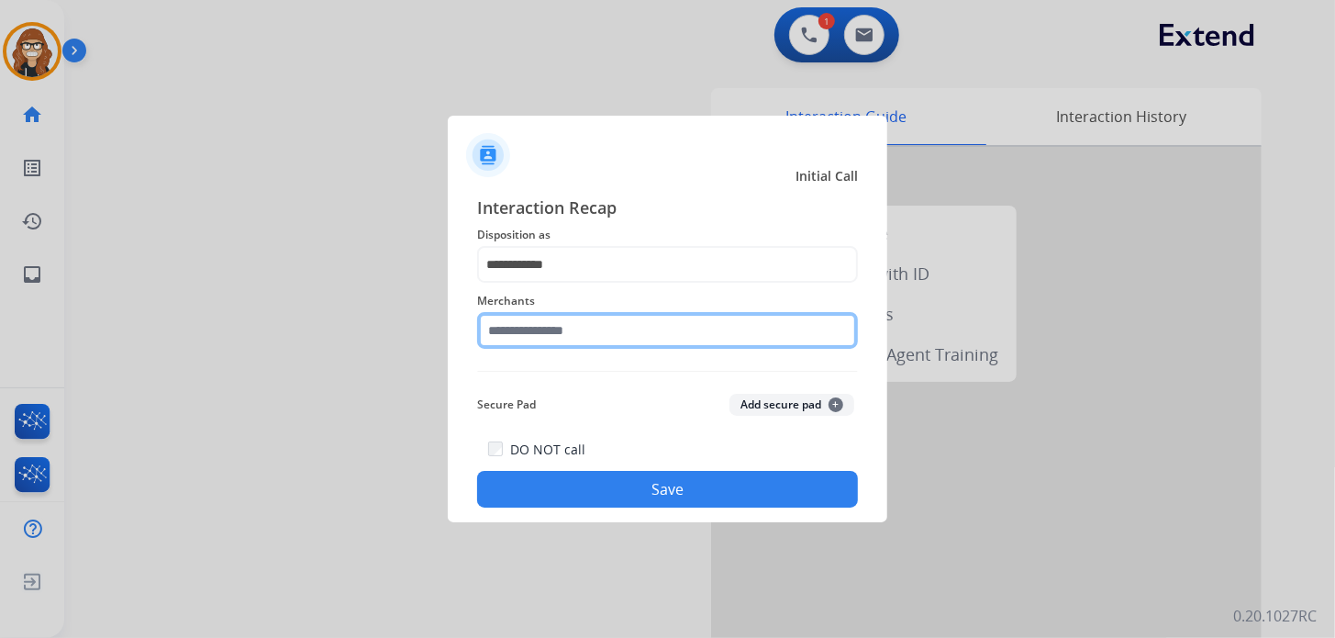
click at [556, 328] on input "text" at bounding box center [667, 330] width 381 height 37
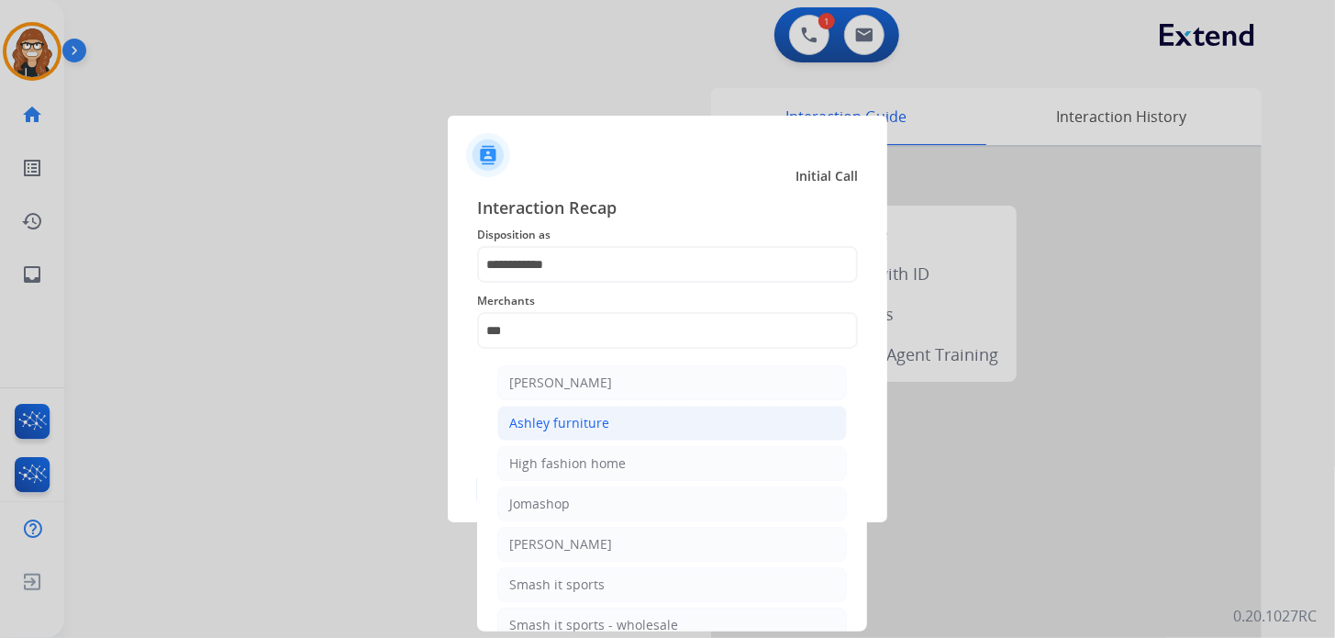
click at [576, 436] on li "Ashley furniture" at bounding box center [672, 423] width 350 height 35
type input "**********"
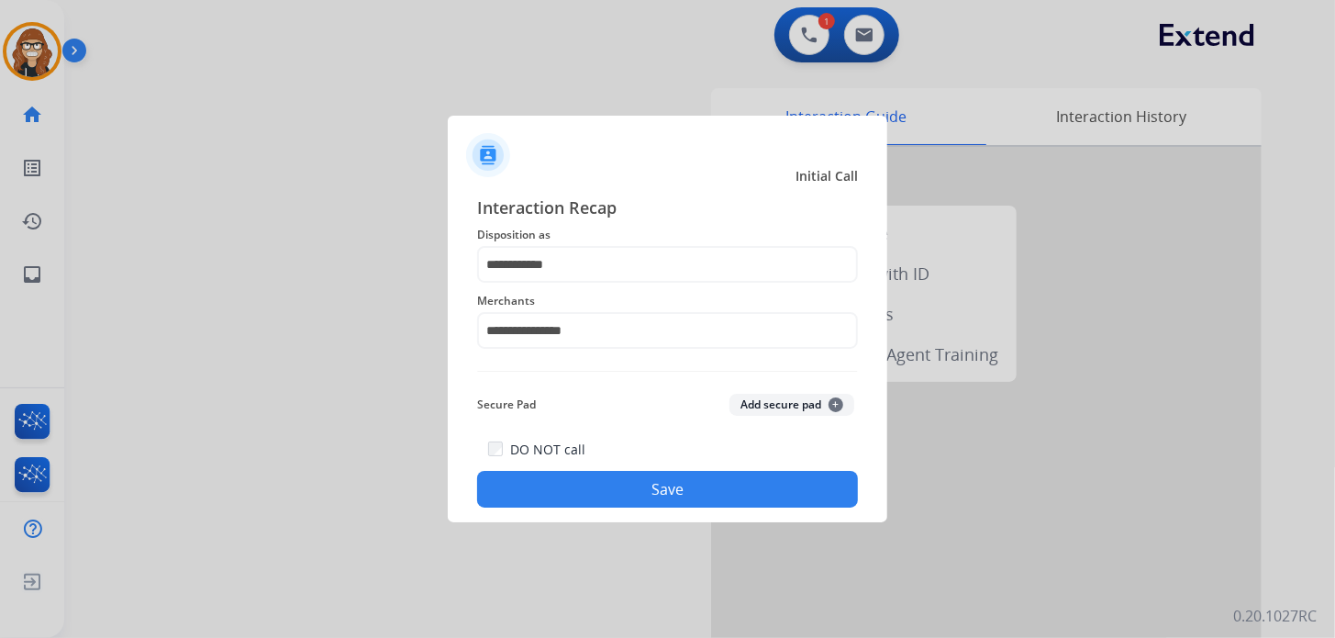
click at [599, 495] on button "Save" at bounding box center [667, 489] width 381 height 37
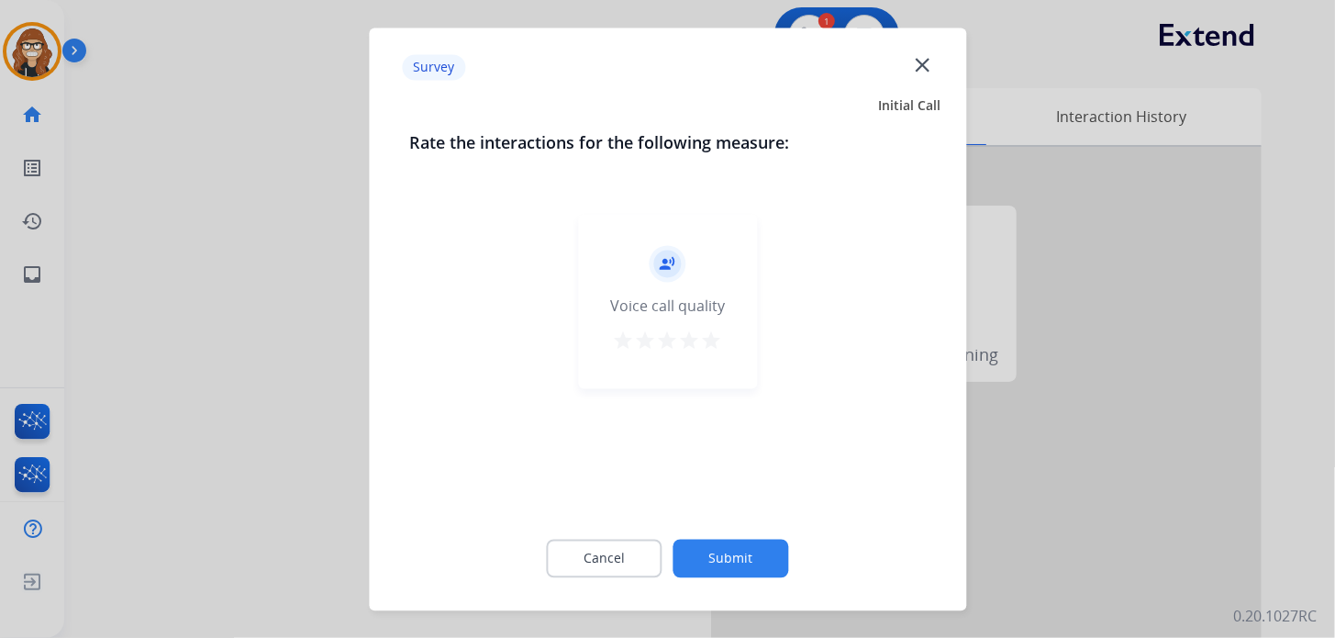
click at [720, 339] on mat-icon "star" at bounding box center [712, 340] width 22 height 22
click at [722, 556] on button "Submit" at bounding box center [731, 558] width 116 height 39
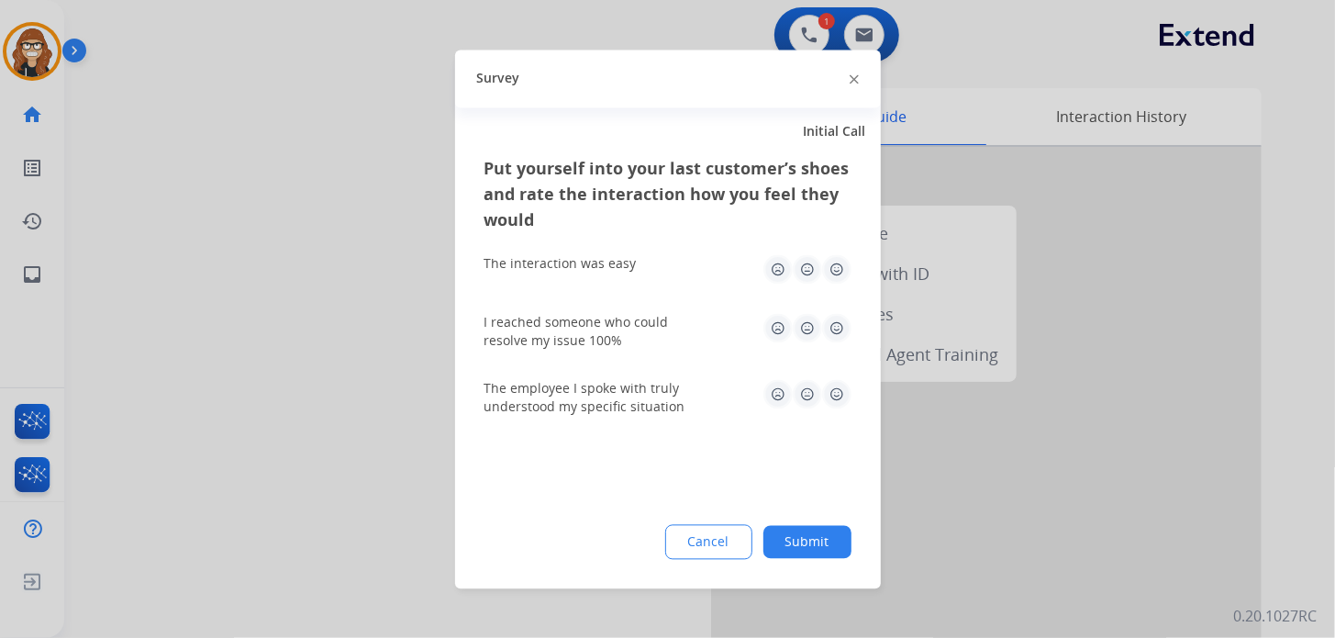
click at [846, 266] on img at bounding box center [836, 268] width 29 height 29
click at [837, 333] on img at bounding box center [836, 327] width 29 height 29
click at [830, 391] on img at bounding box center [836, 393] width 29 height 29
click at [794, 549] on button "Submit" at bounding box center [807, 541] width 88 height 33
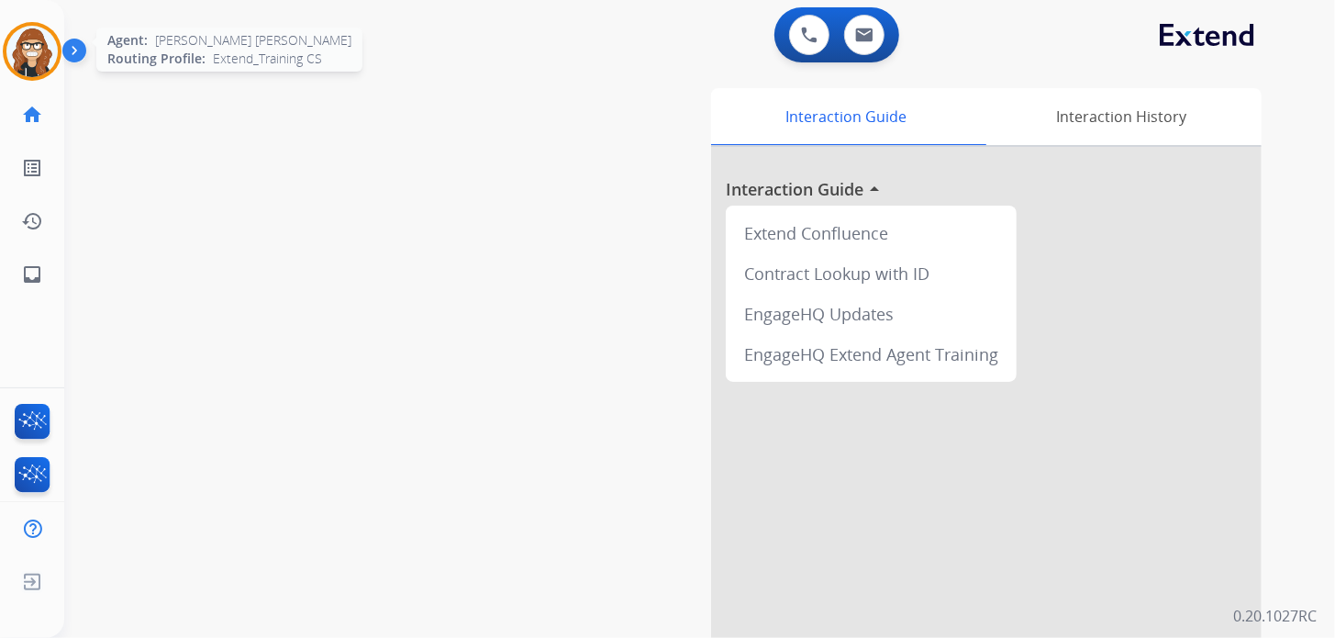
click at [39, 53] on img at bounding box center [31, 51] width 51 height 51
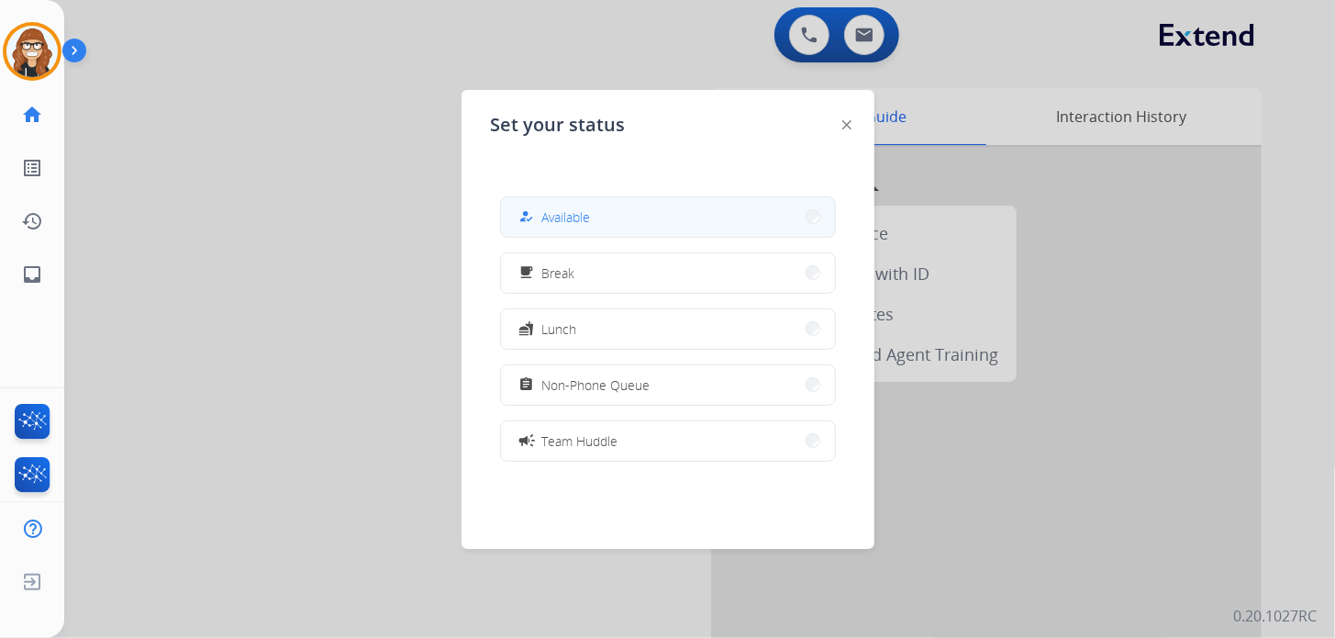
click at [554, 217] on span "Available" at bounding box center [566, 216] width 49 height 19
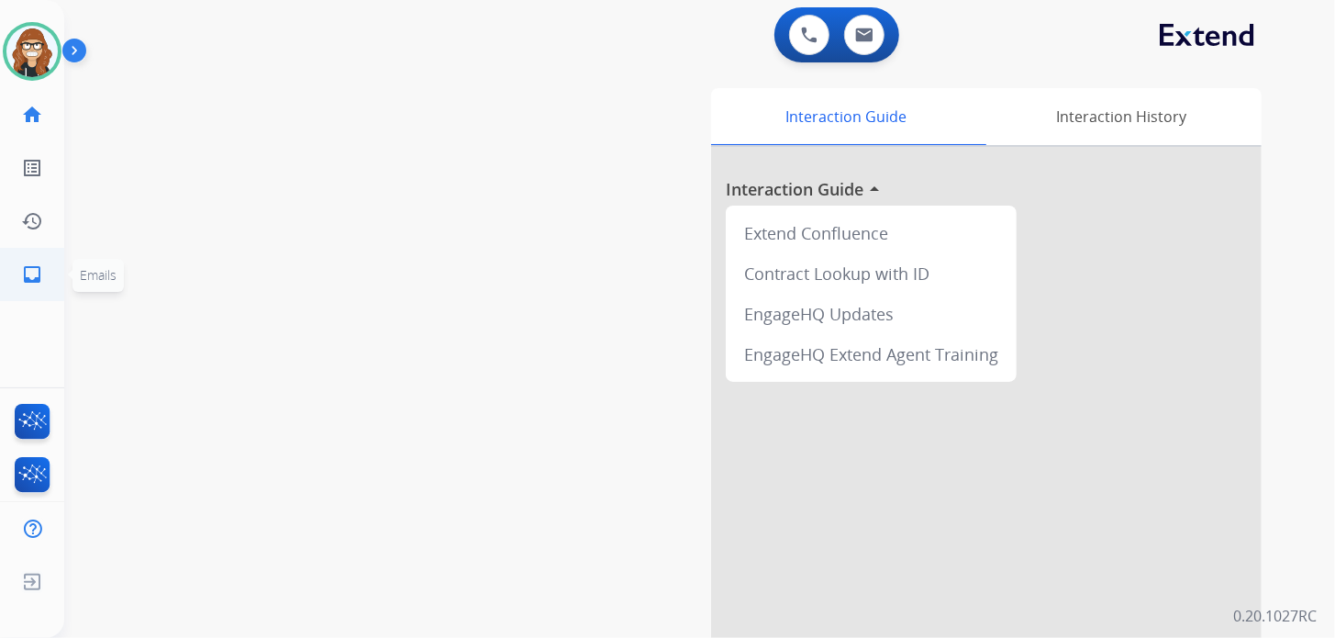
click at [36, 278] on mat-icon "inbox" at bounding box center [32, 274] width 22 height 22
select select "**********"
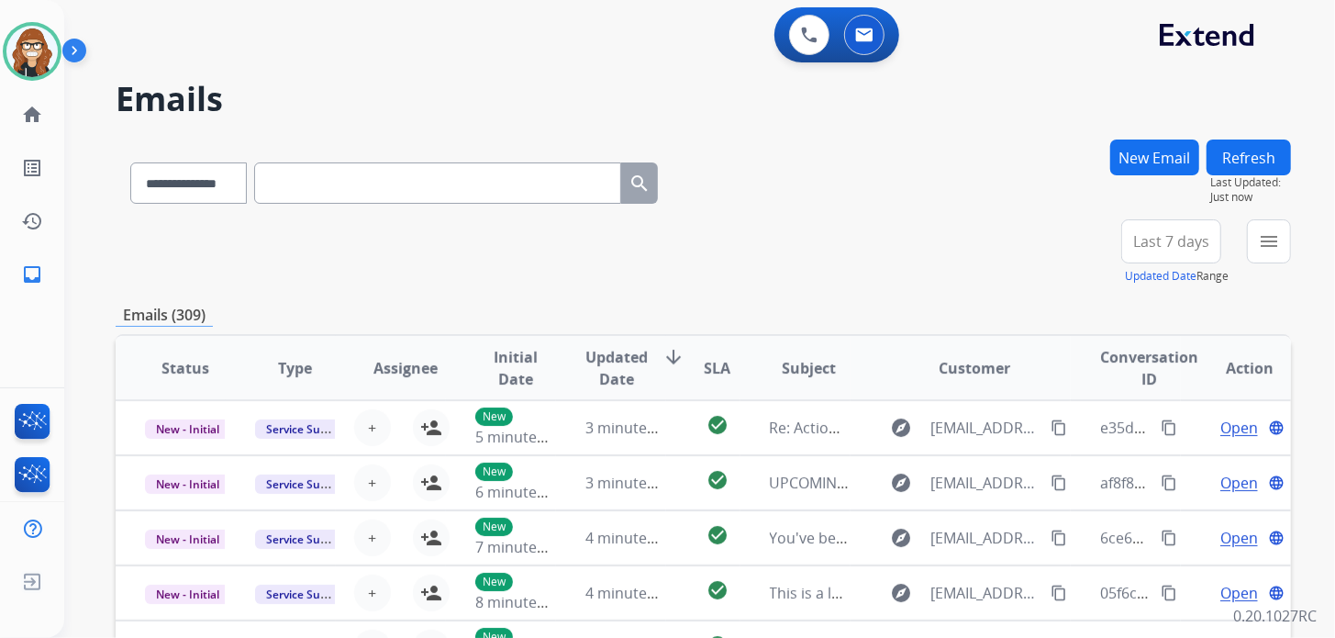
click at [1291, 247] on div "**********" at bounding box center [699, 319] width 1271 height 638
click at [1273, 251] on button "menu Filters" at bounding box center [1269, 241] width 44 height 44
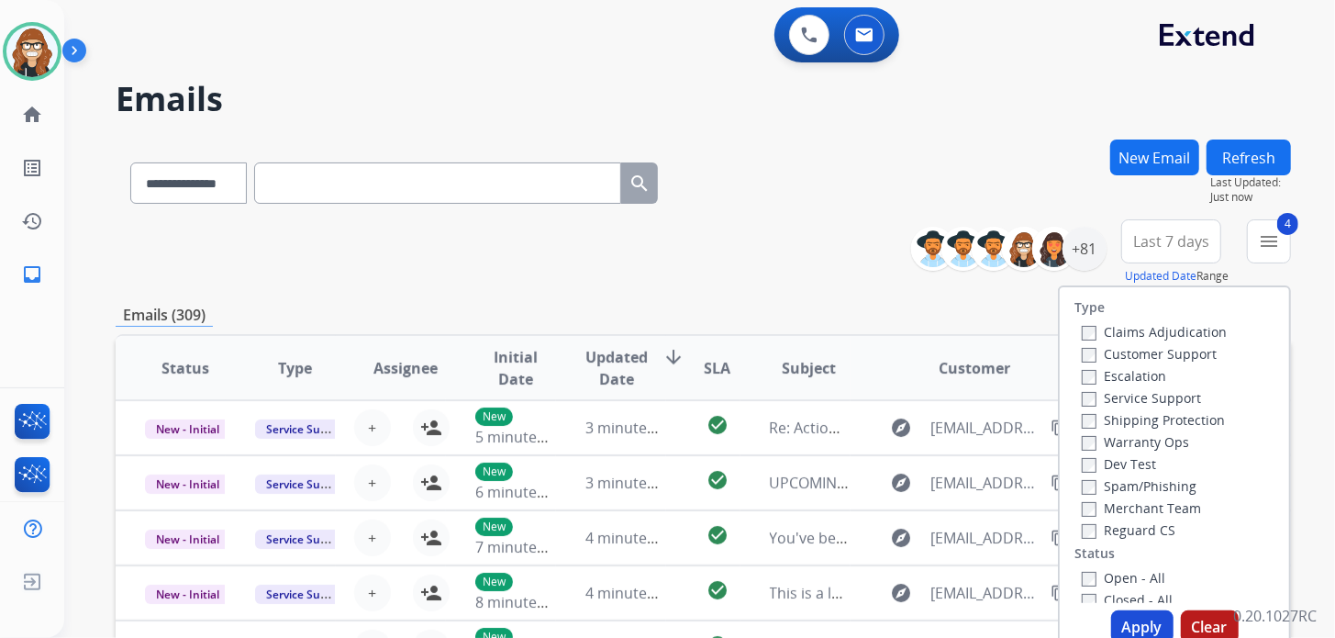
click at [1132, 628] on button "Apply" at bounding box center [1142, 626] width 62 height 33
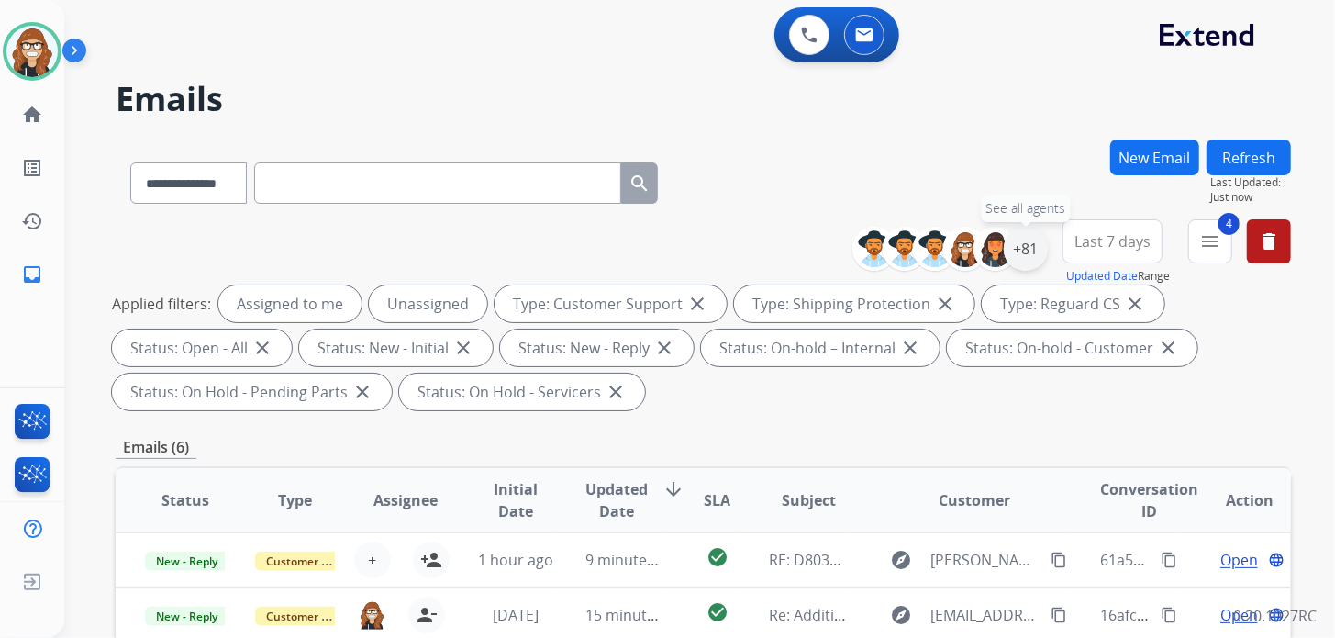
click at [1020, 257] on div "+81" at bounding box center [1026, 249] width 44 height 44
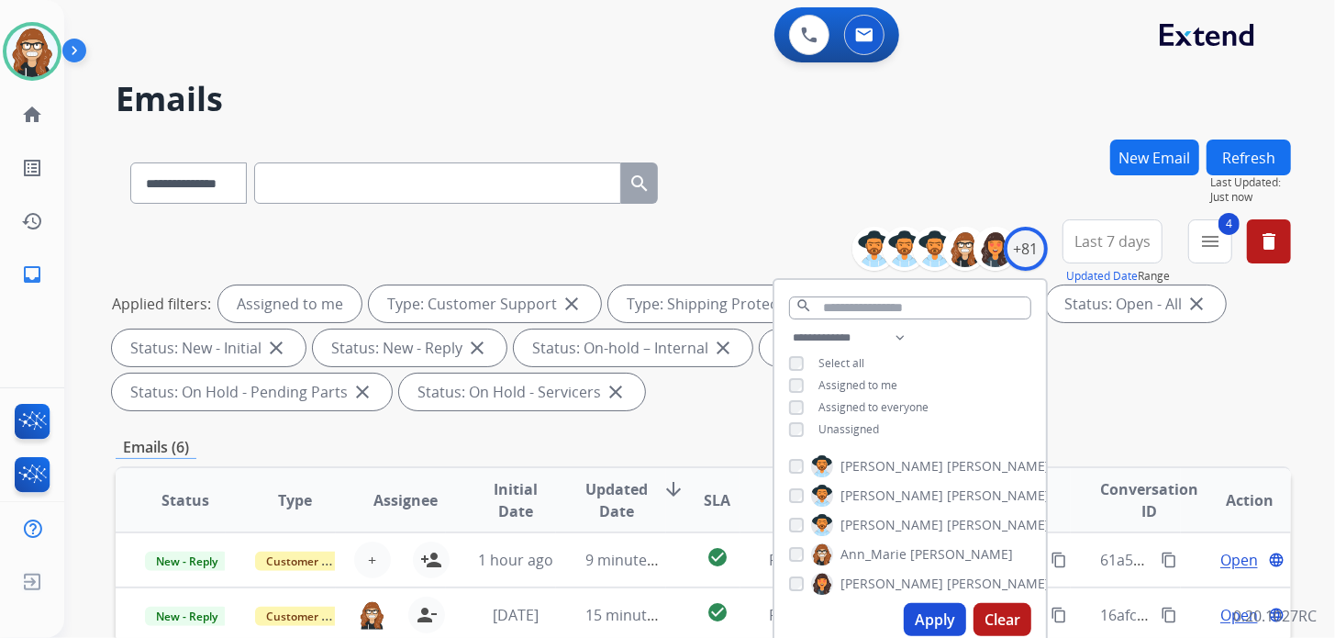
click at [928, 628] on button "Apply" at bounding box center [935, 619] width 62 height 33
click at [963, 155] on div "**********" at bounding box center [703, 179] width 1175 height 80
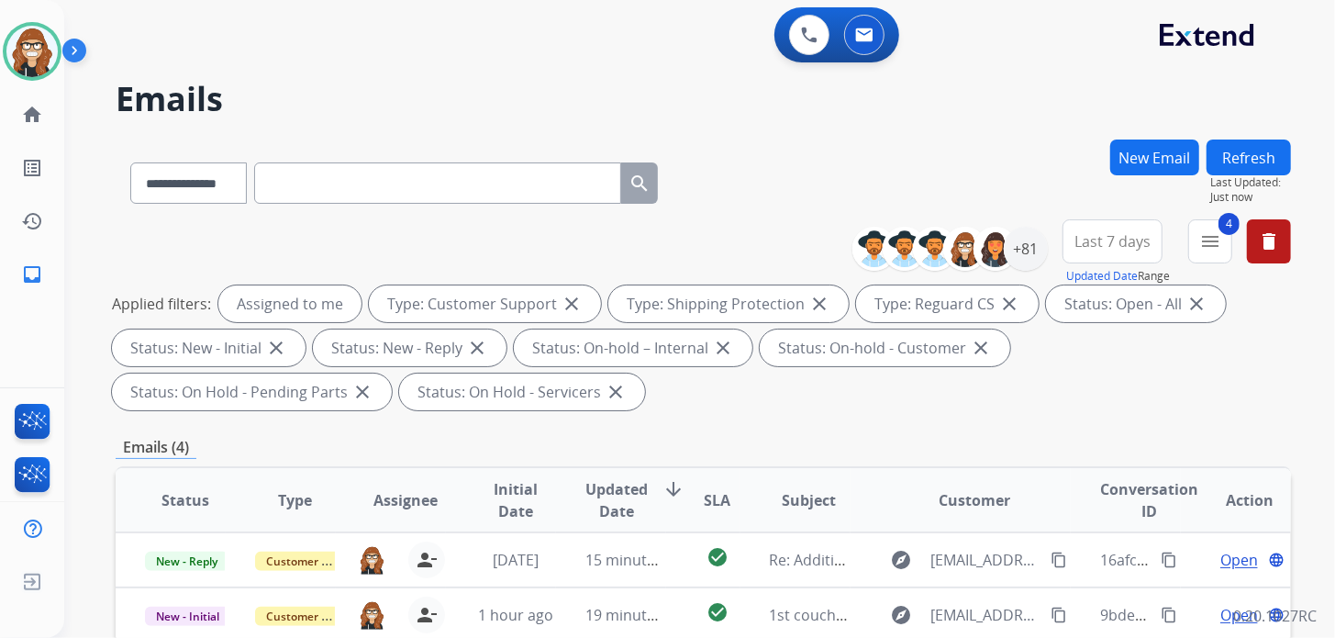
click at [1103, 244] on span "Last 7 days" at bounding box center [1112, 241] width 76 height 7
click at [933, 115] on h2 "Emails" at bounding box center [703, 99] width 1175 height 37
click at [1211, 253] on button "4 menu Filters" at bounding box center [1210, 241] width 44 height 44
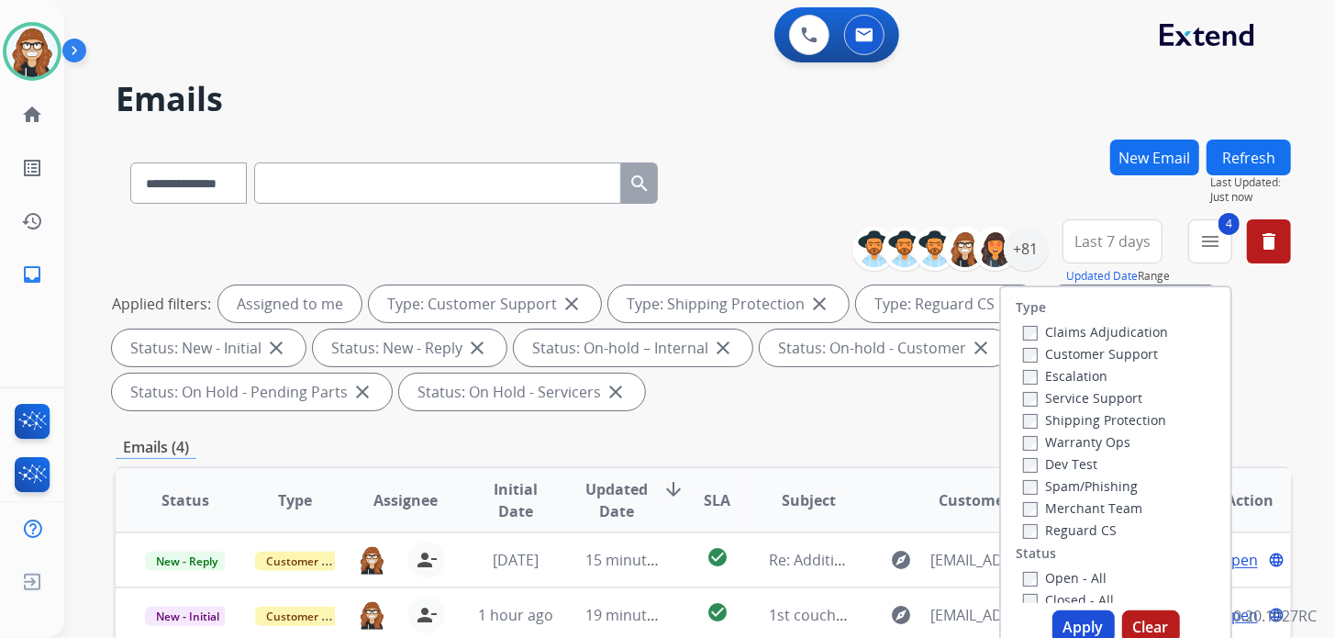
click at [1023, 132] on div "**********" at bounding box center [677, 385] width 1227 height 638
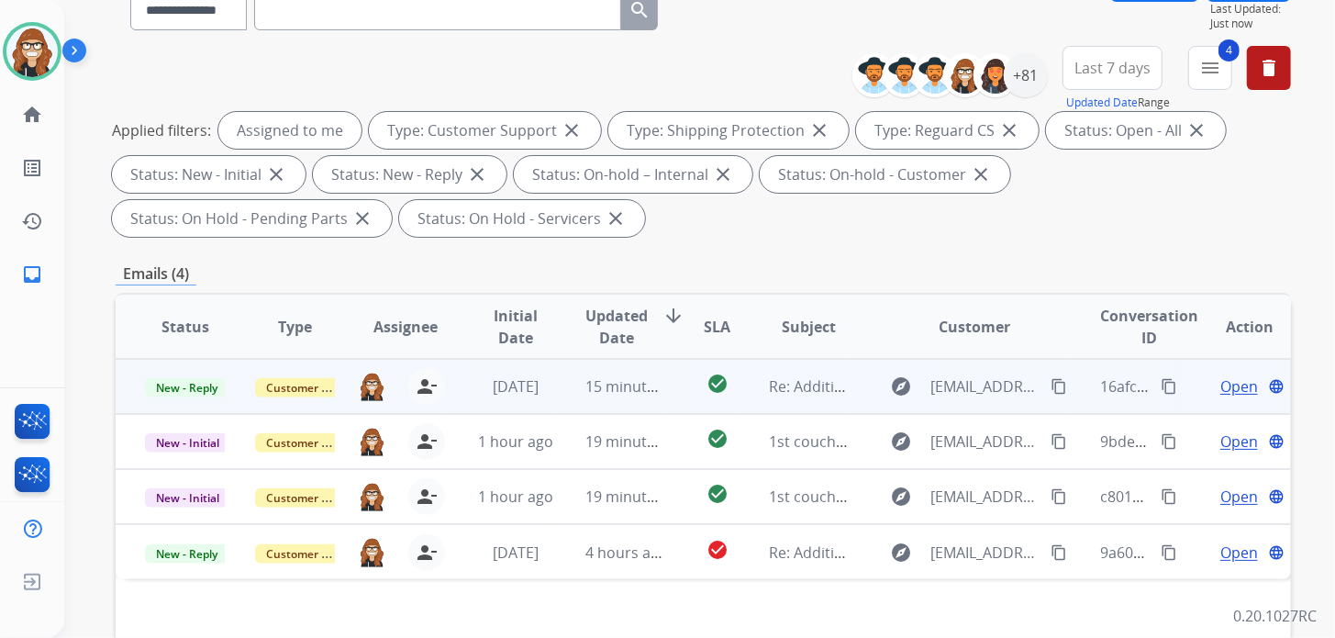
scroll to position [183, 0]
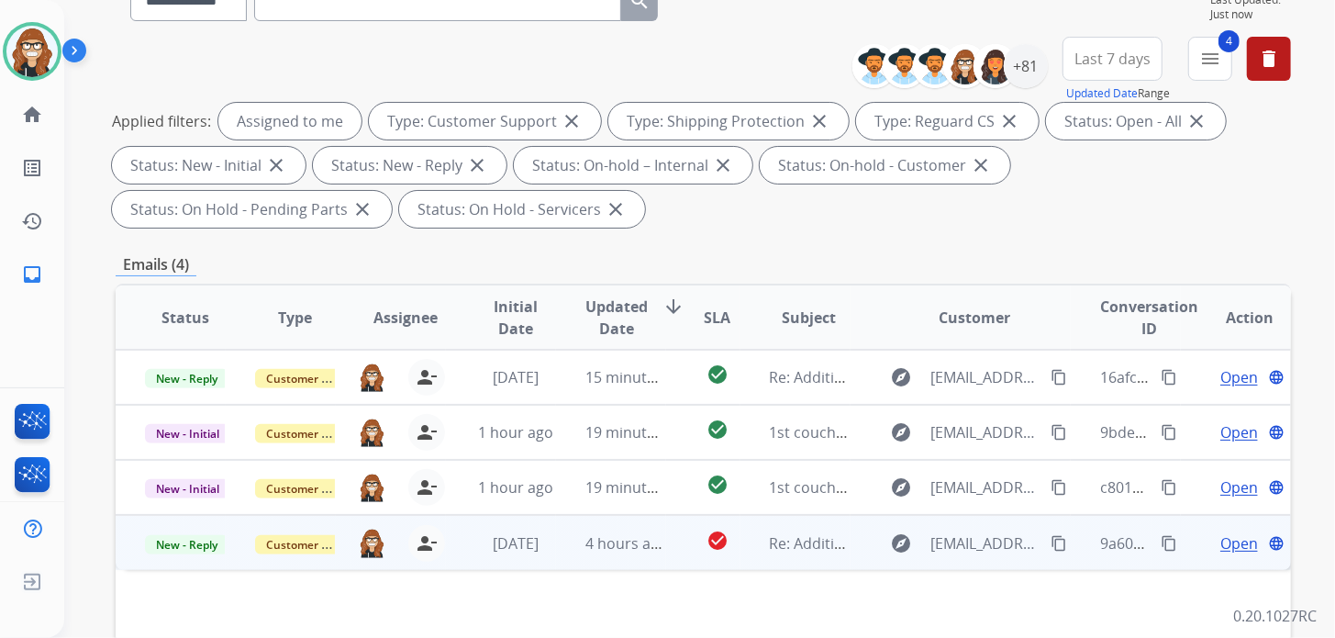
click at [1220, 546] on span "Open" at bounding box center [1239, 543] width 38 height 22
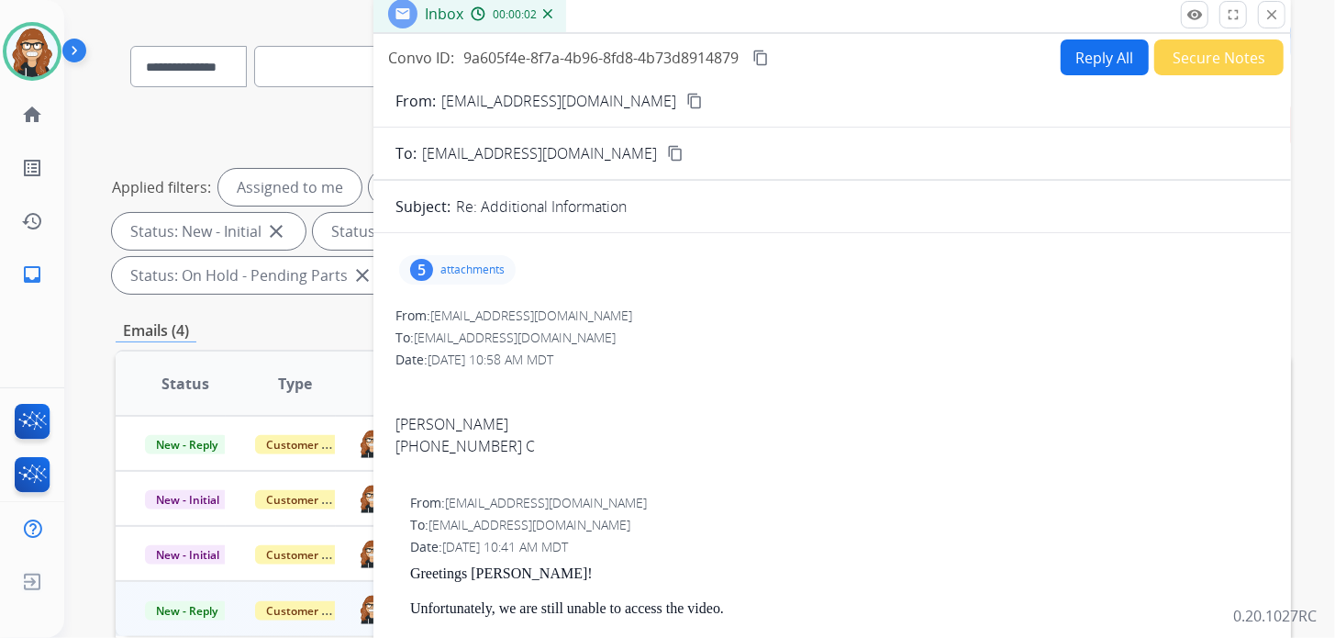
scroll to position [91, 0]
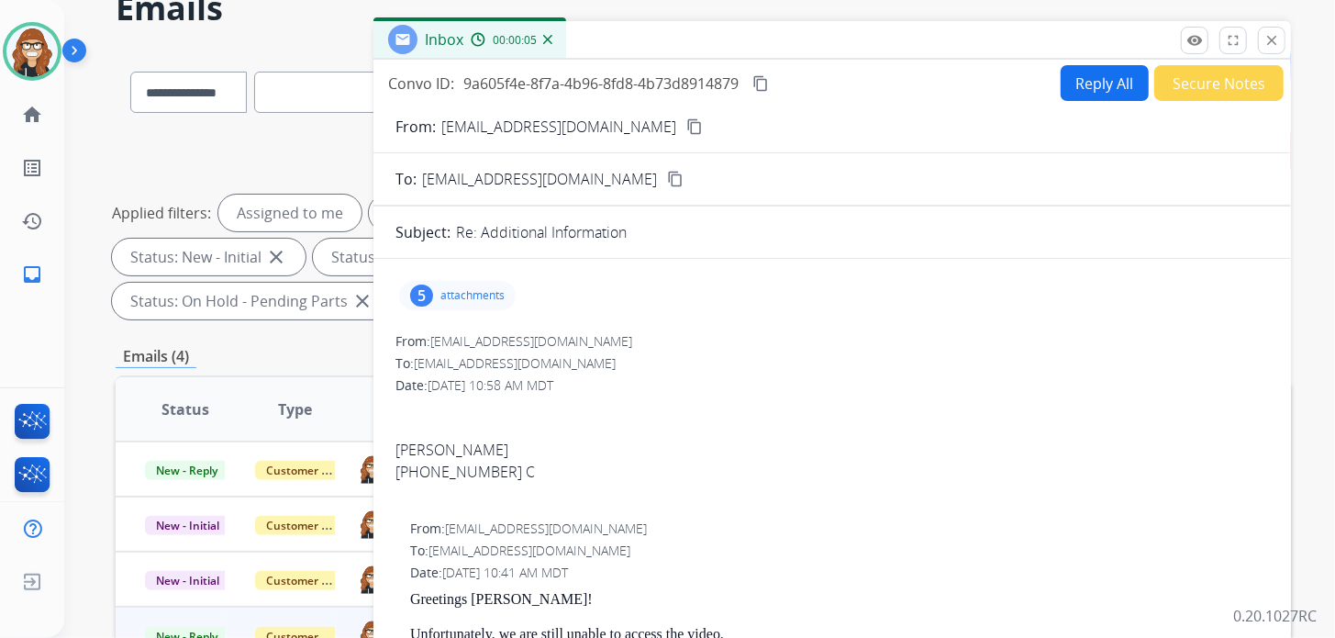
click at [486, 293] on p "attachments" at bounding box center [472, 295] width 64 height 15
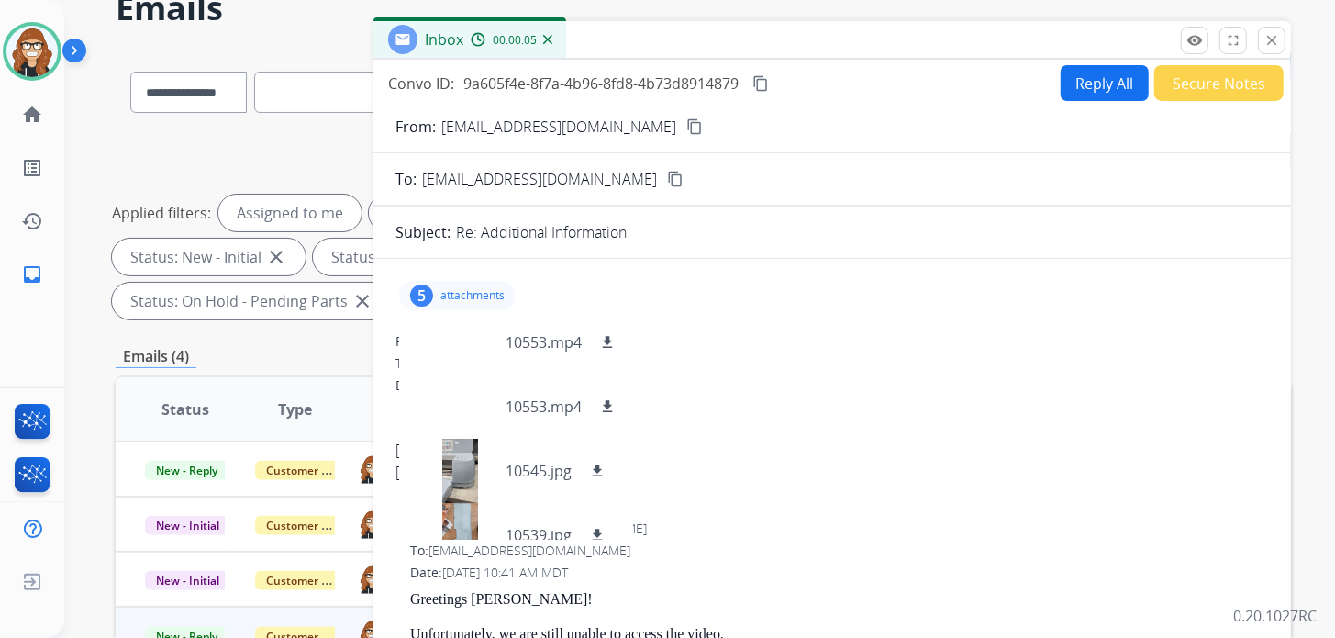
click at [733, 397] on div at bounding box center [831, 406] width 873 height 22
click at [447, 290] on p "attachments" at bounding box center [472, 295] width 64 height 15
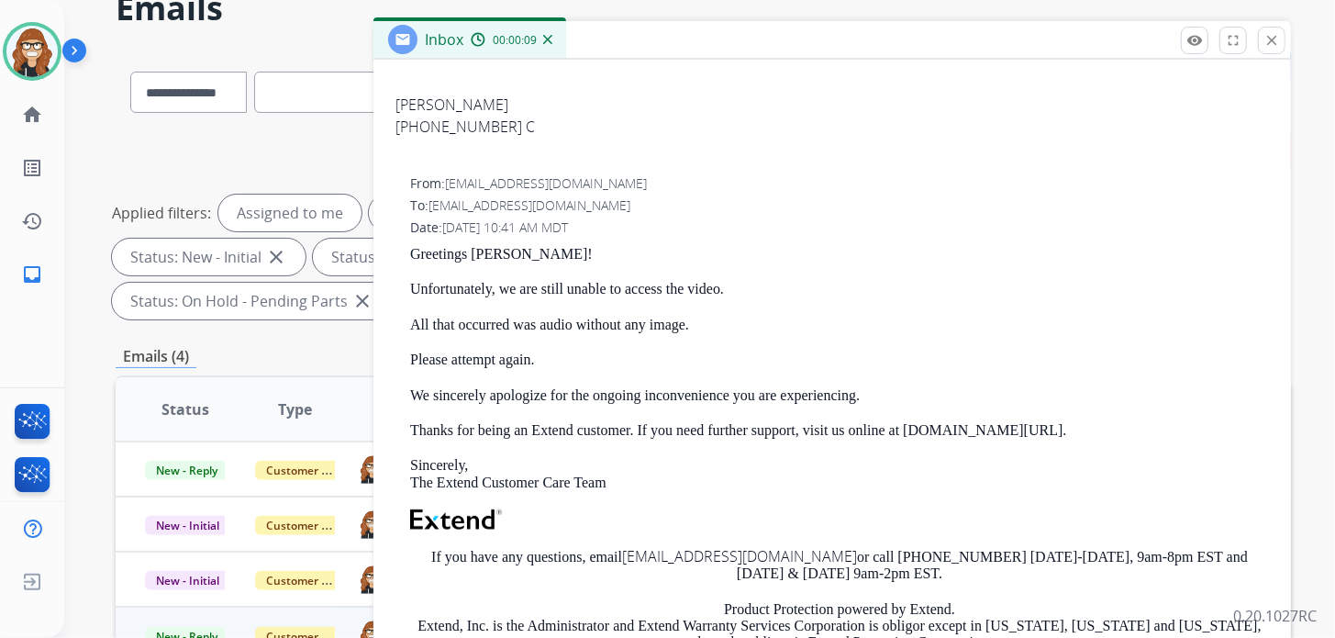
scroll to position [366, 0]
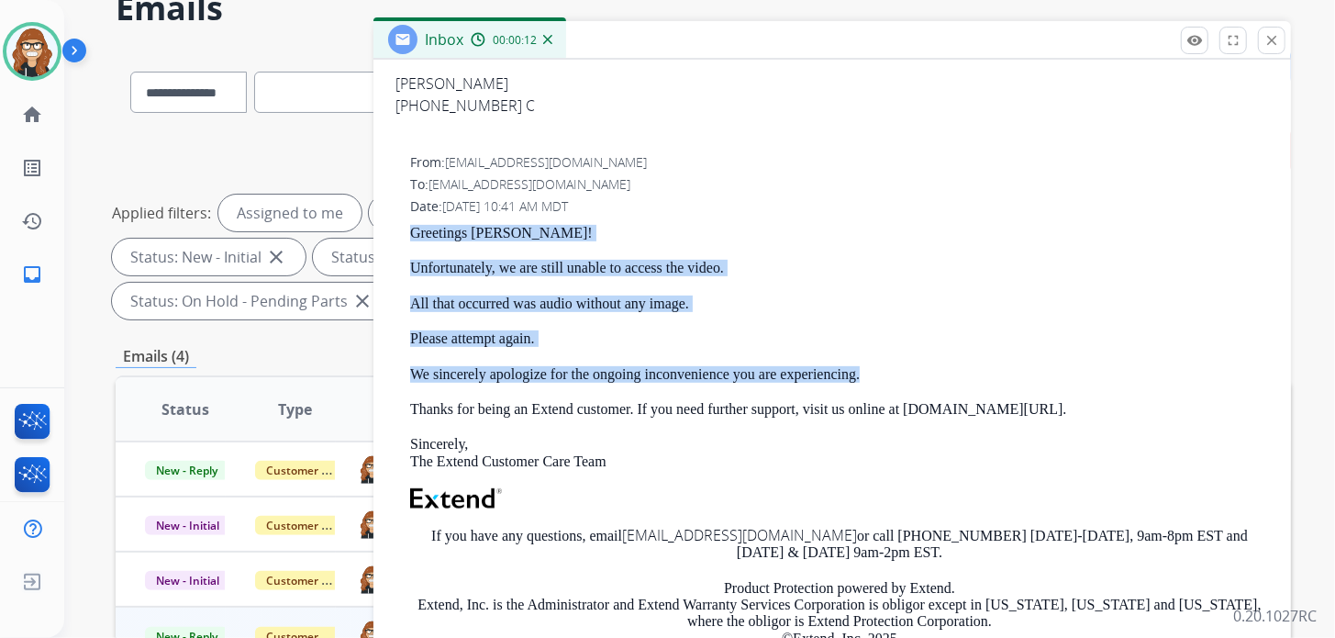
drag, startPoint x: 865, startPoint y: 370, endPoint x: 396, endPoint y: 235, distance: 487.8
click at [396, 235] on div "From: support@extend.com To: baronsmom@gmail.com Date: 09/08/2025 - 10:41 AM MD…" at bounding box center [831, 450] width 873 height 594
copy div "Greetings Suzanne! Unfortunately, we are still unable to access the video. All …"
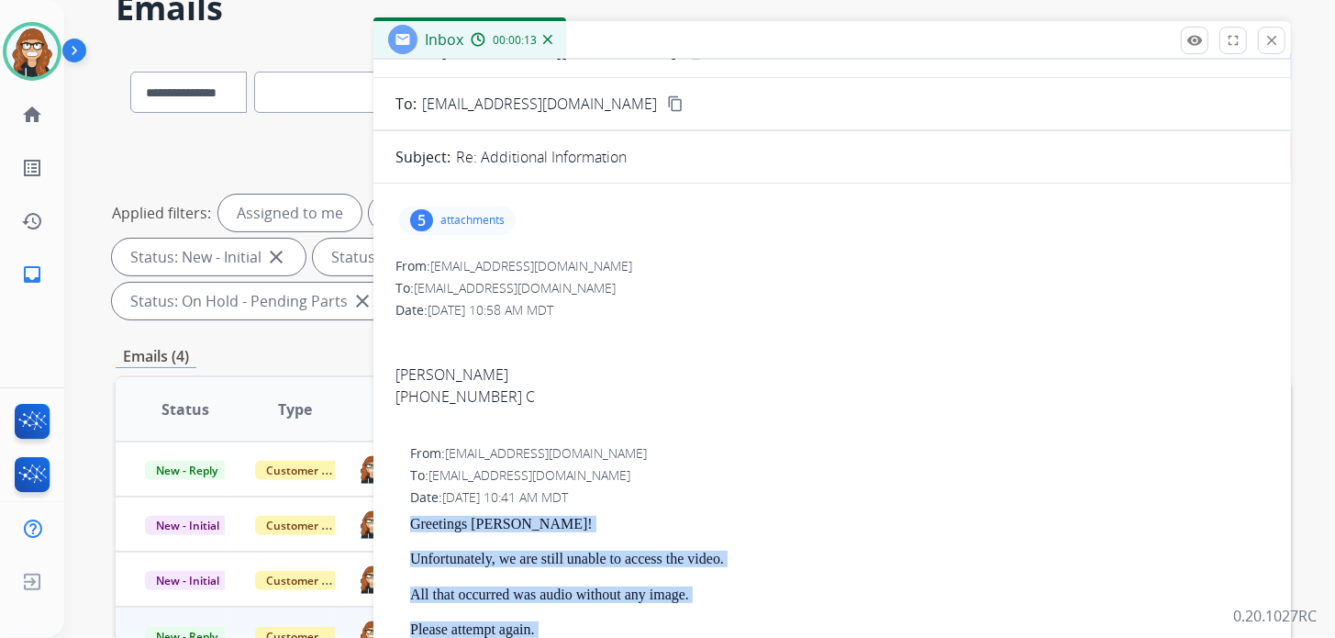
scroll to position [0, 0]
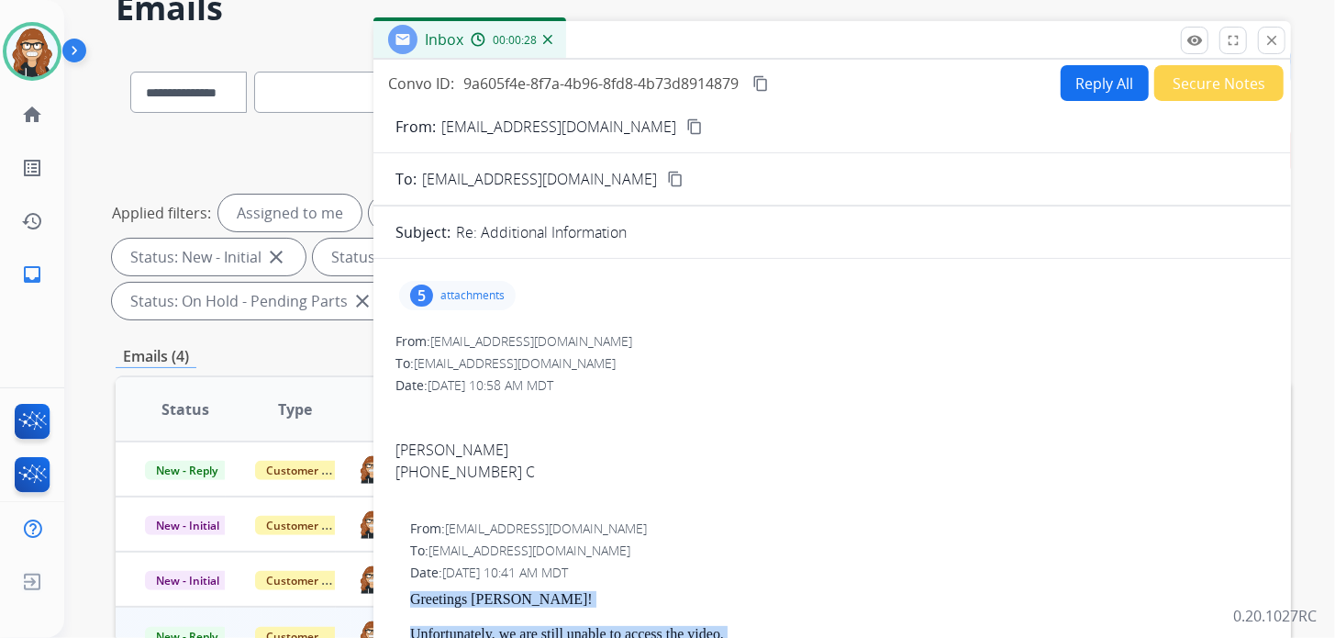
click at [1095, 83] on button "Reply All" at bounding box center [1105, 83] width 88 height 36
select select "**********"
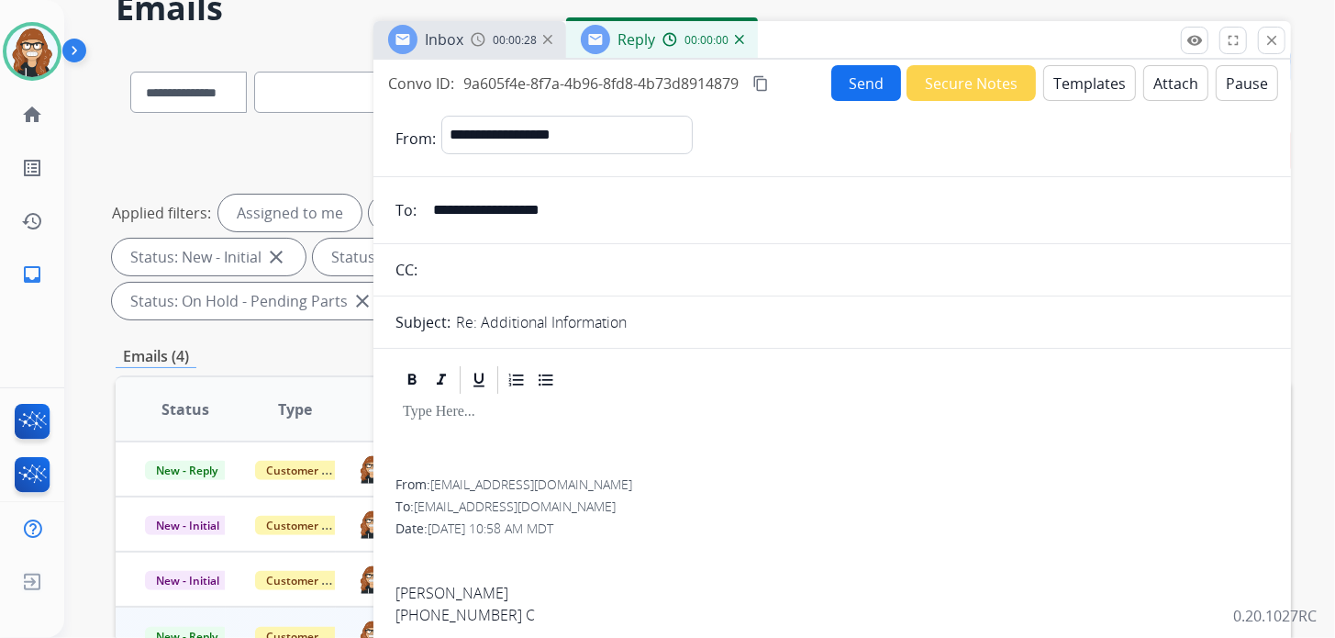
click at [1106, 83] on button "Templates" at bounding box center [1089, 83] width 93 height 36
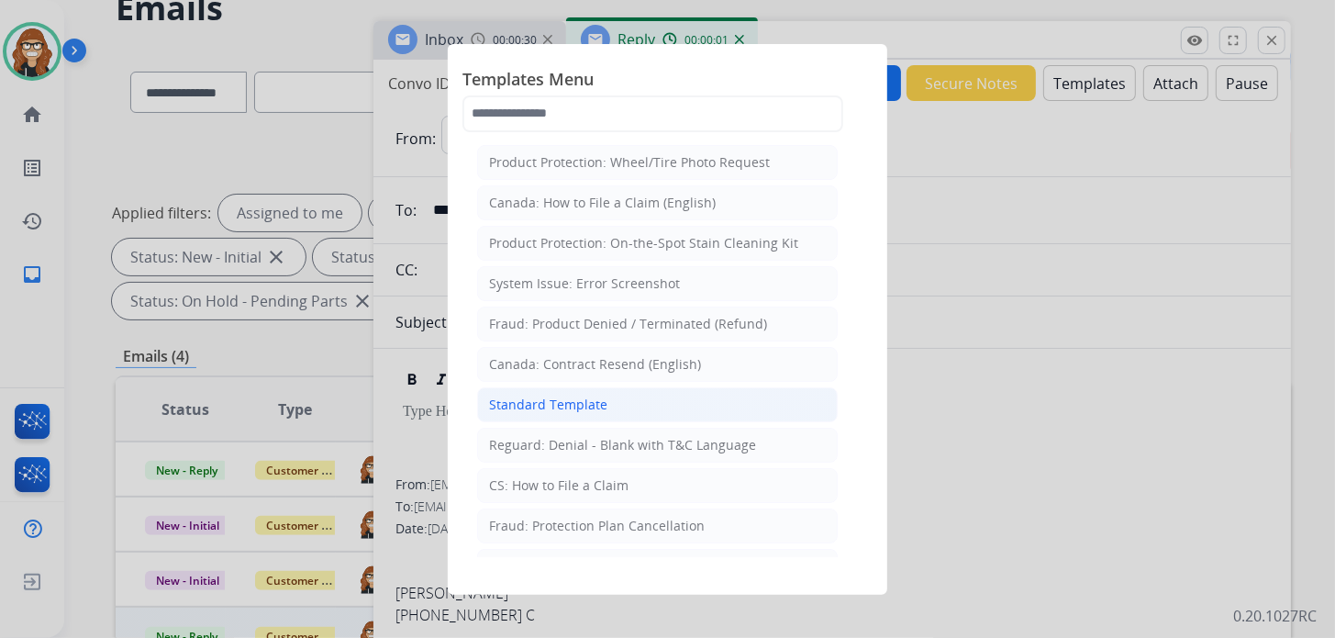
click at [561, 395] on div "Standard Template" at bounding box center [548, 404] width 118 height 18
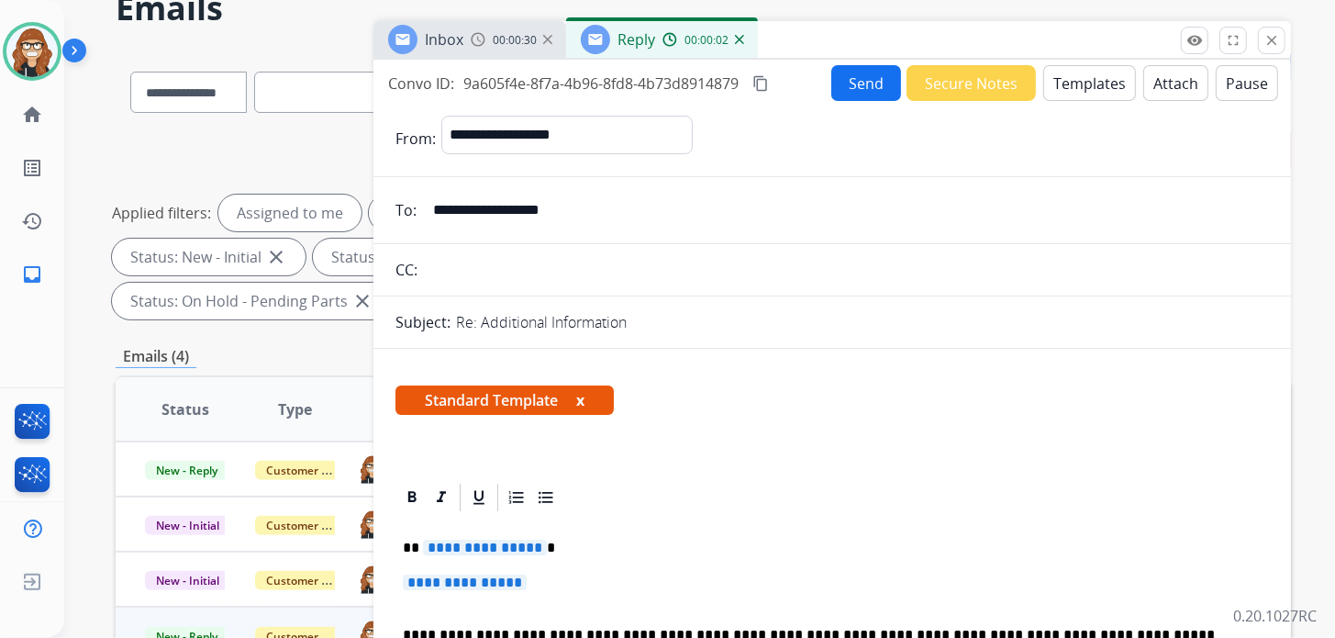
scroll to position [275, 0]
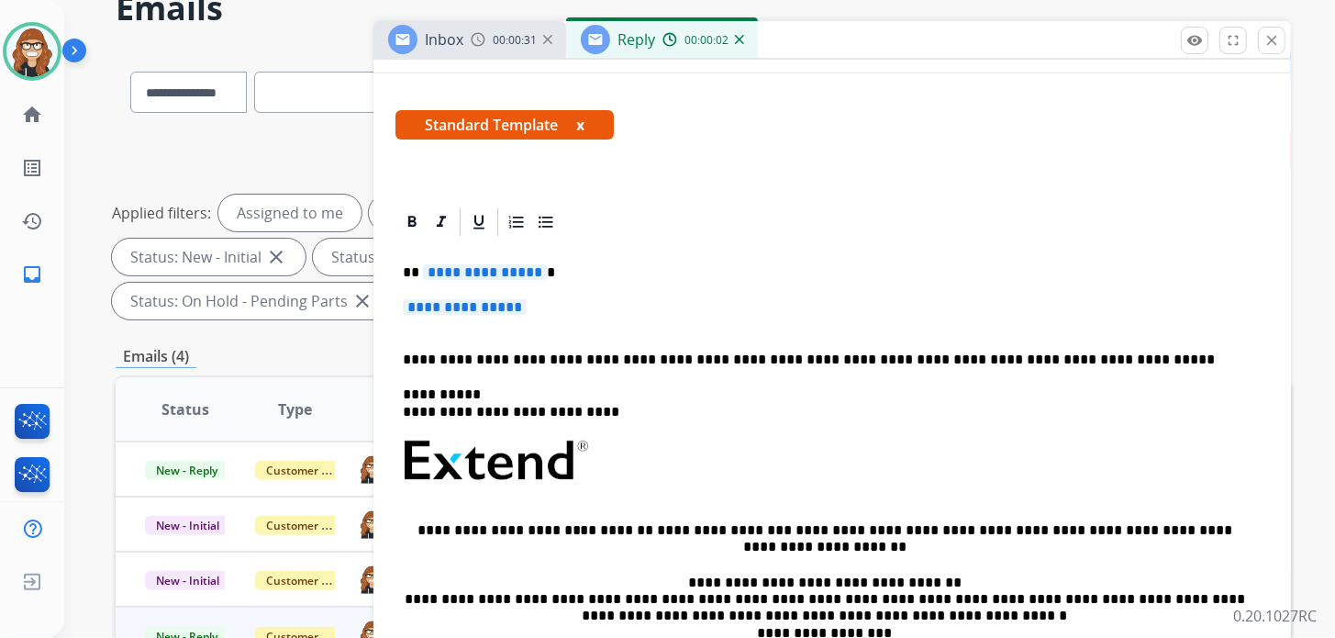
click at [579, 303] on p "**********" at bounding box center [832, 316] width 859 height 34
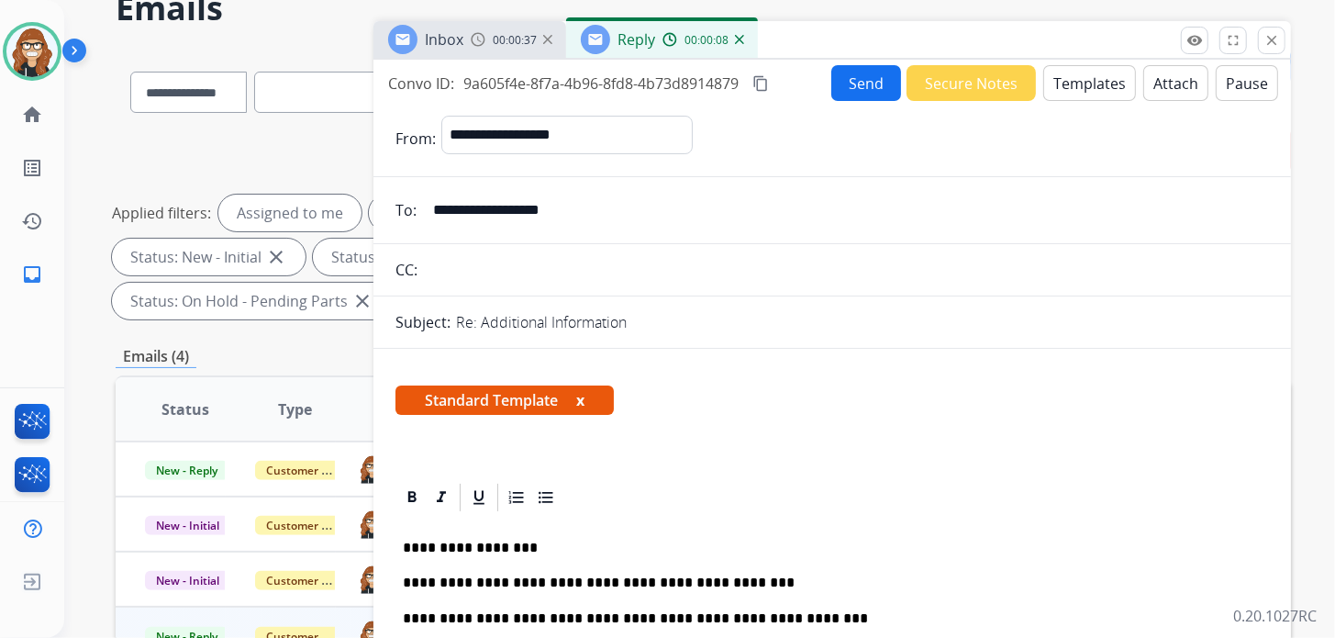
scroll to position [0, 0]
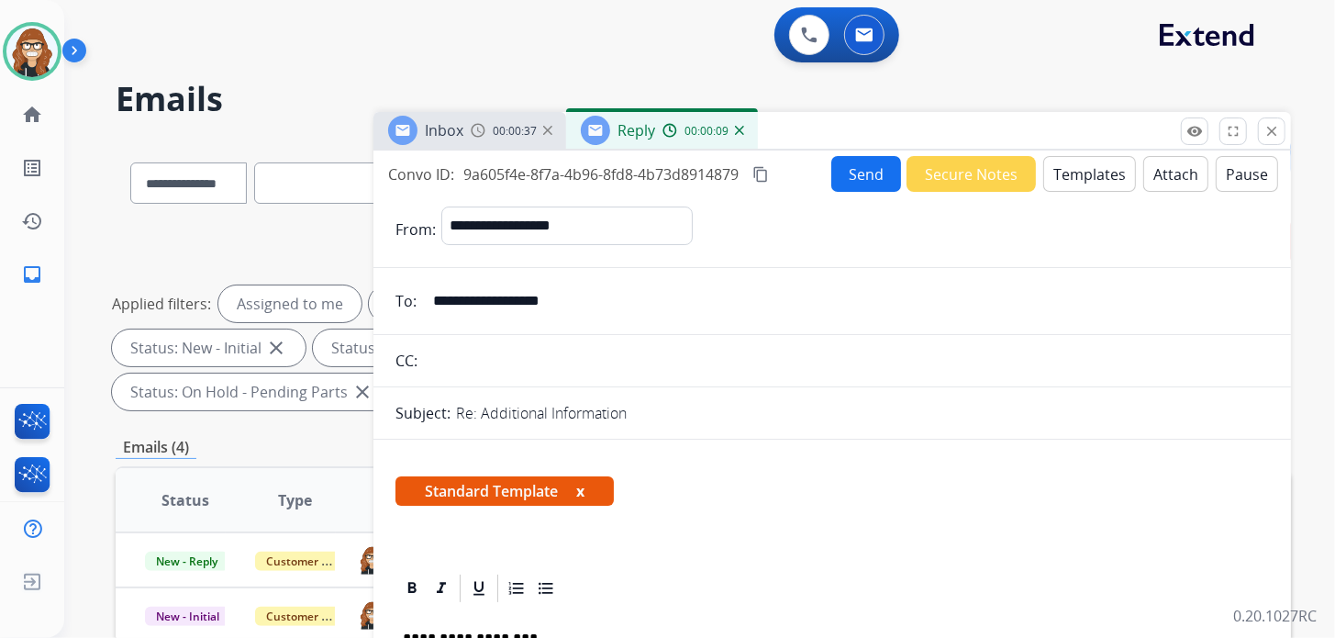
click at [879, 181] on button "Send" at bounding box center [866, 174] width 70 height 36
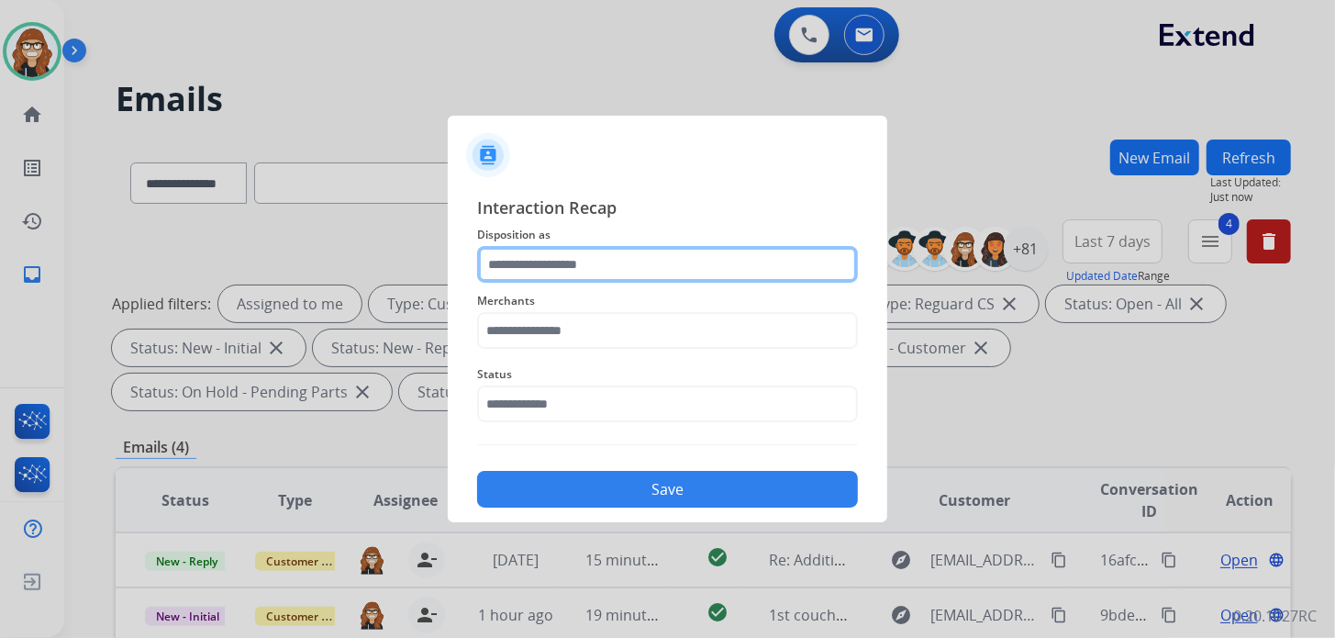
click at [564, 255] on input "text" at bounding box center [667, 264] width 381 height 37
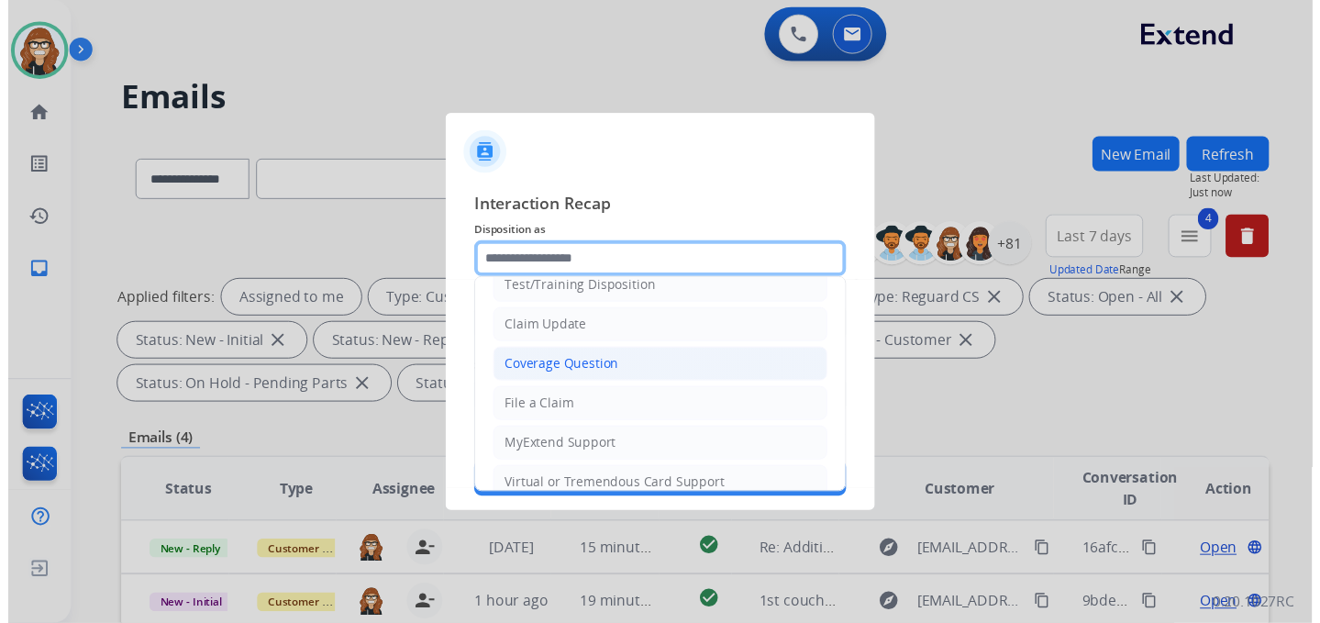
scroll to position [91, 0]
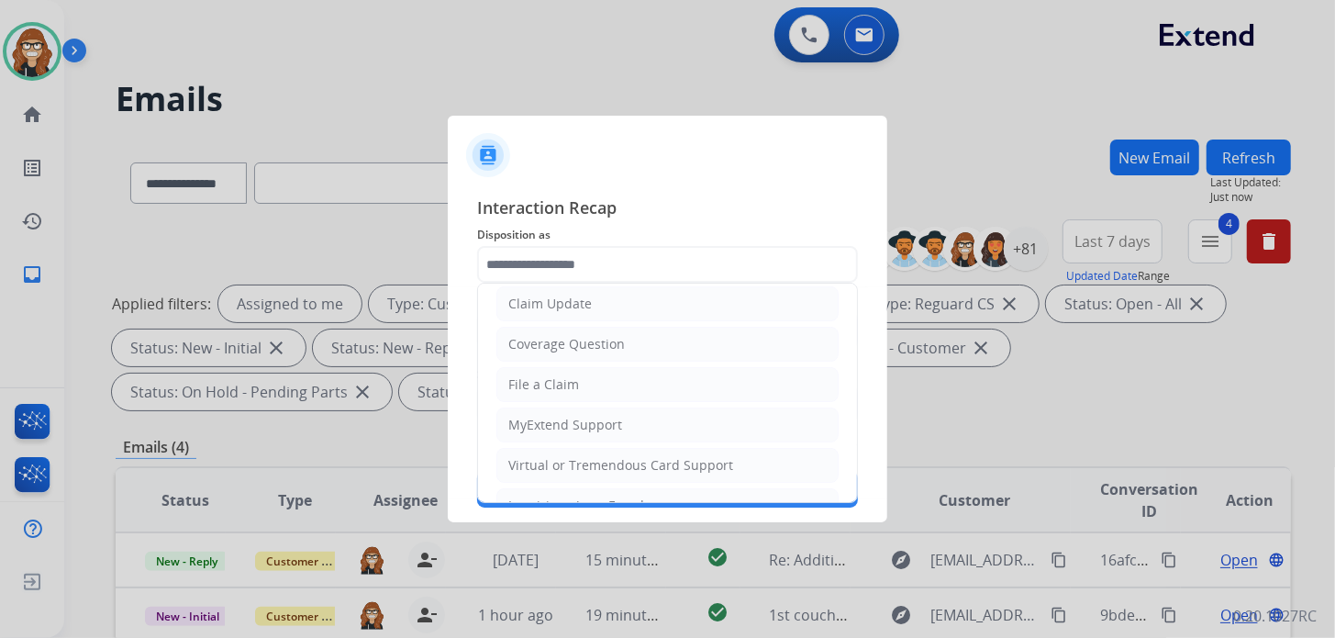
drag, startPoint x: 630, startPoint y: 305, endPoint x: 616, endPoint y: 311, distance: 16.0
click at [630, 304] on li "Claim Update" at bounding box center [667, 303] width 342 height 35
type input "**********"
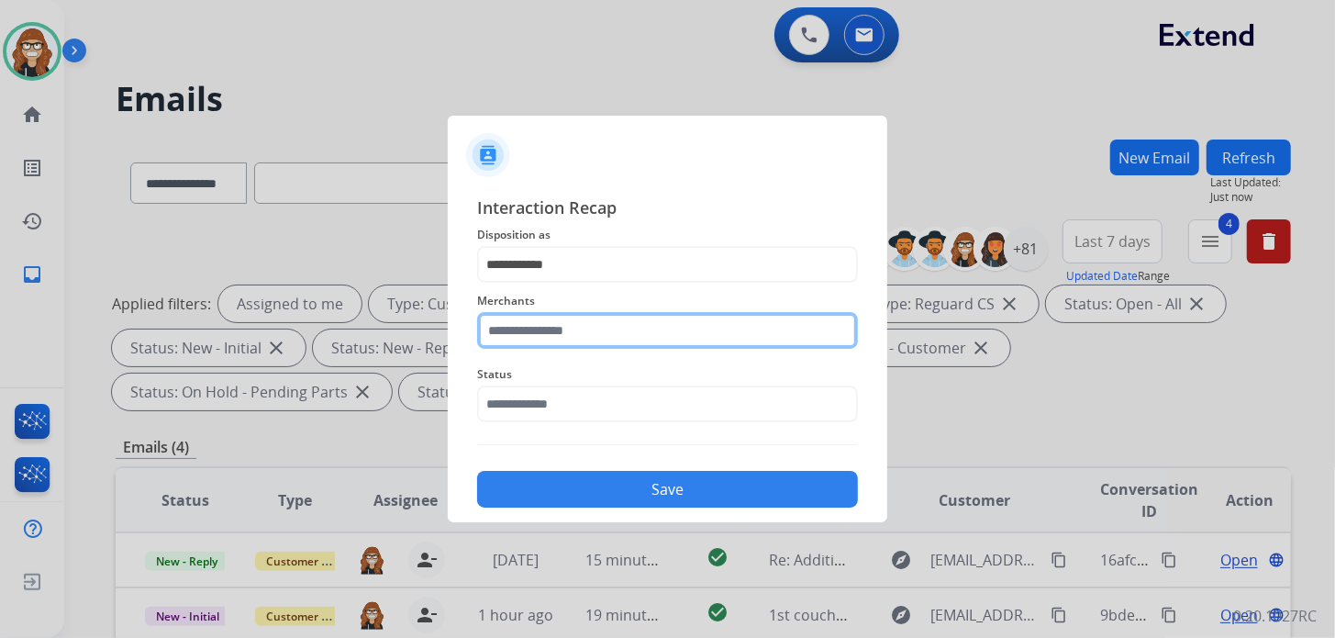
click at [549, 334] on input "text" at bounding box center [667, 330] width 381 height 37
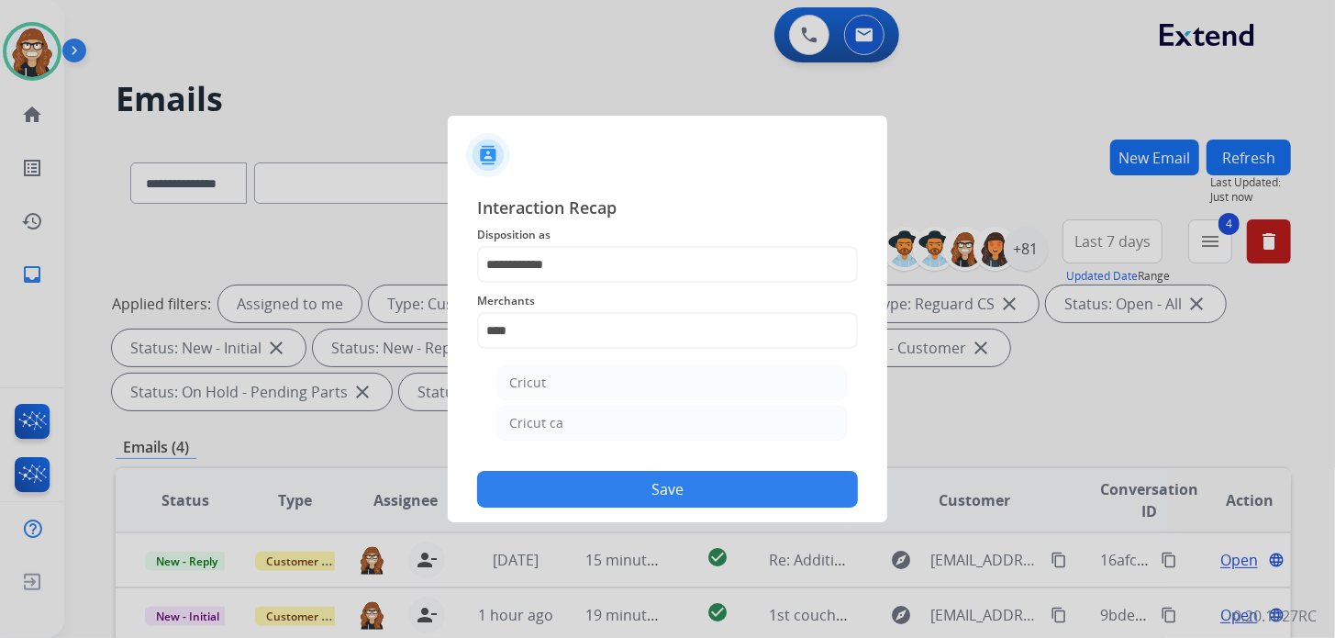
click at [562, 375] on li "Cricut" at bounding box center [672, 382] width 350 height 35
type input "******"
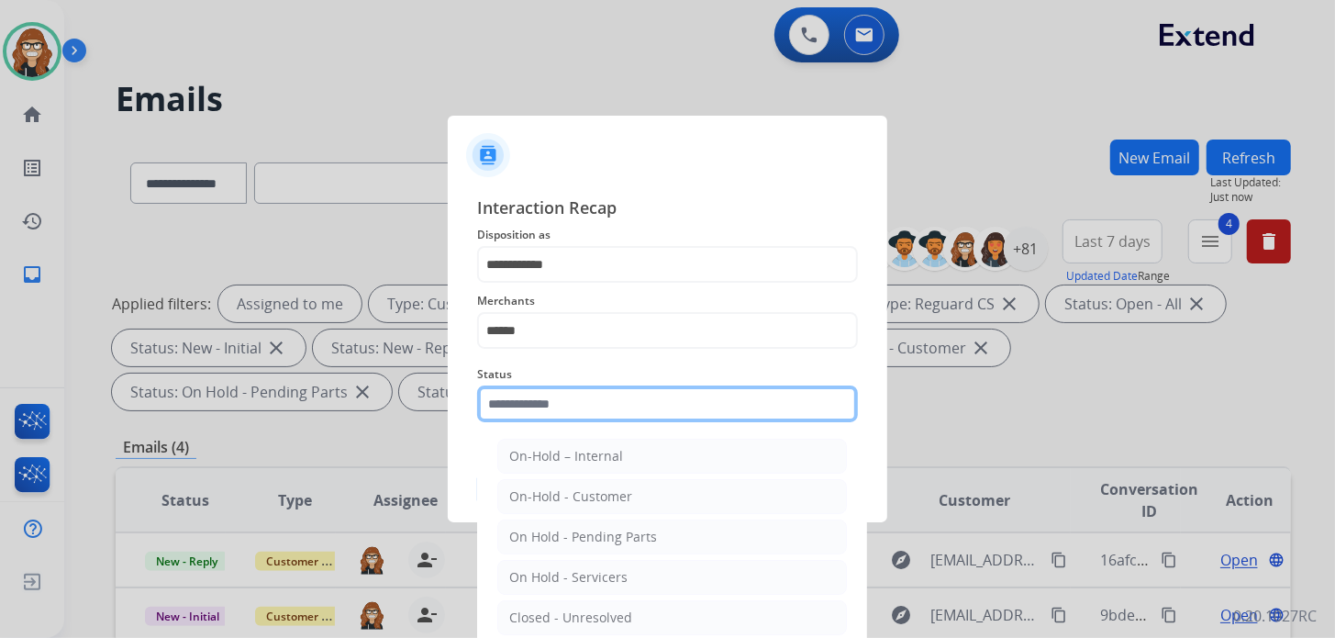
click at [559, 404] on input "text" at bounding box center [667, 403] width 381 height 37
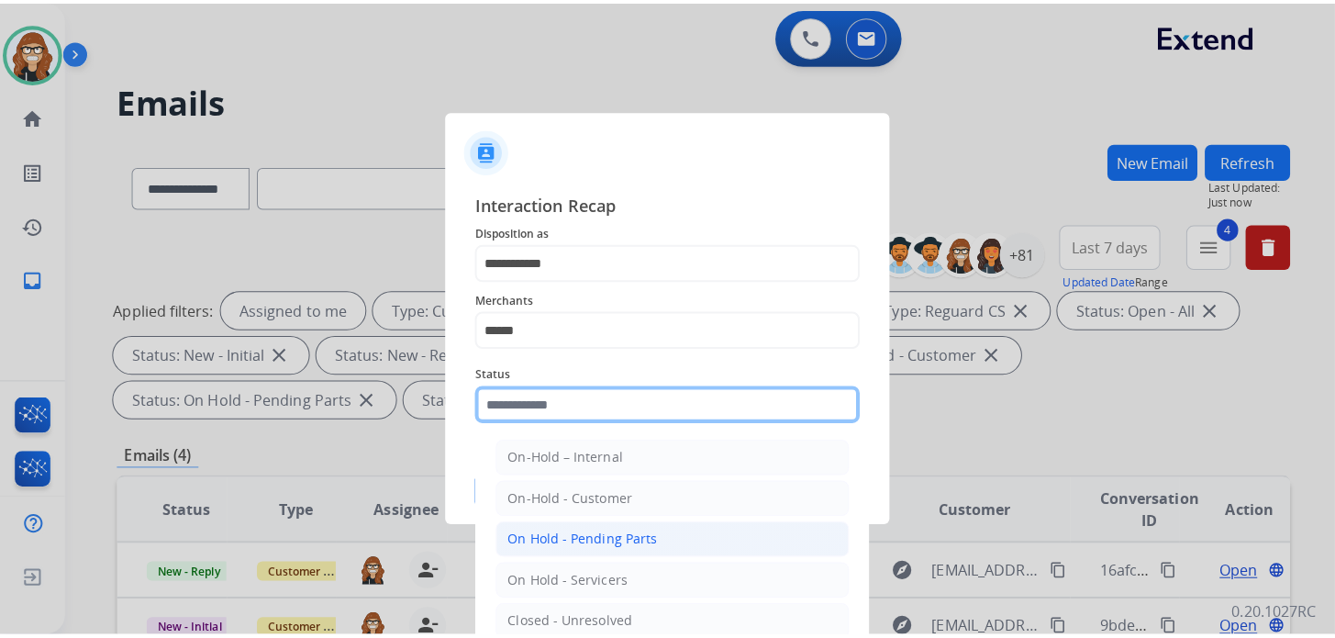
scroll to position [106, 0]
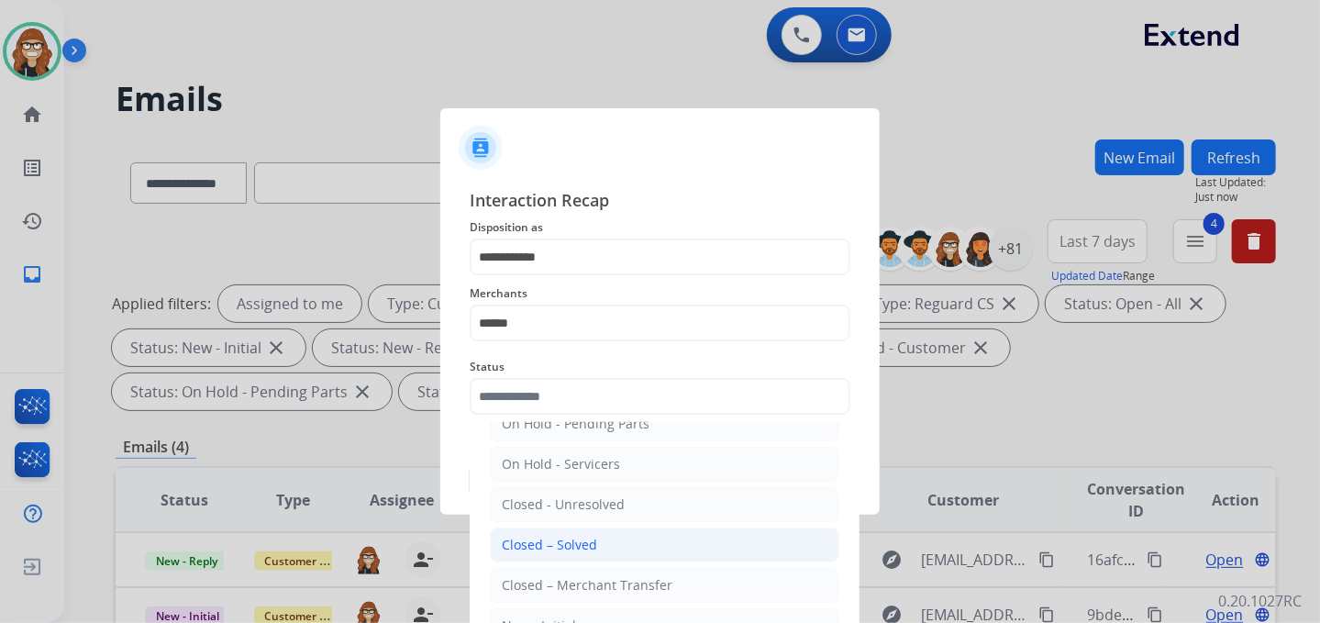
click at [562, 529] on li "Closed – Solved" at bounding box center [665, 545] width 350 height 35
type input "**********"
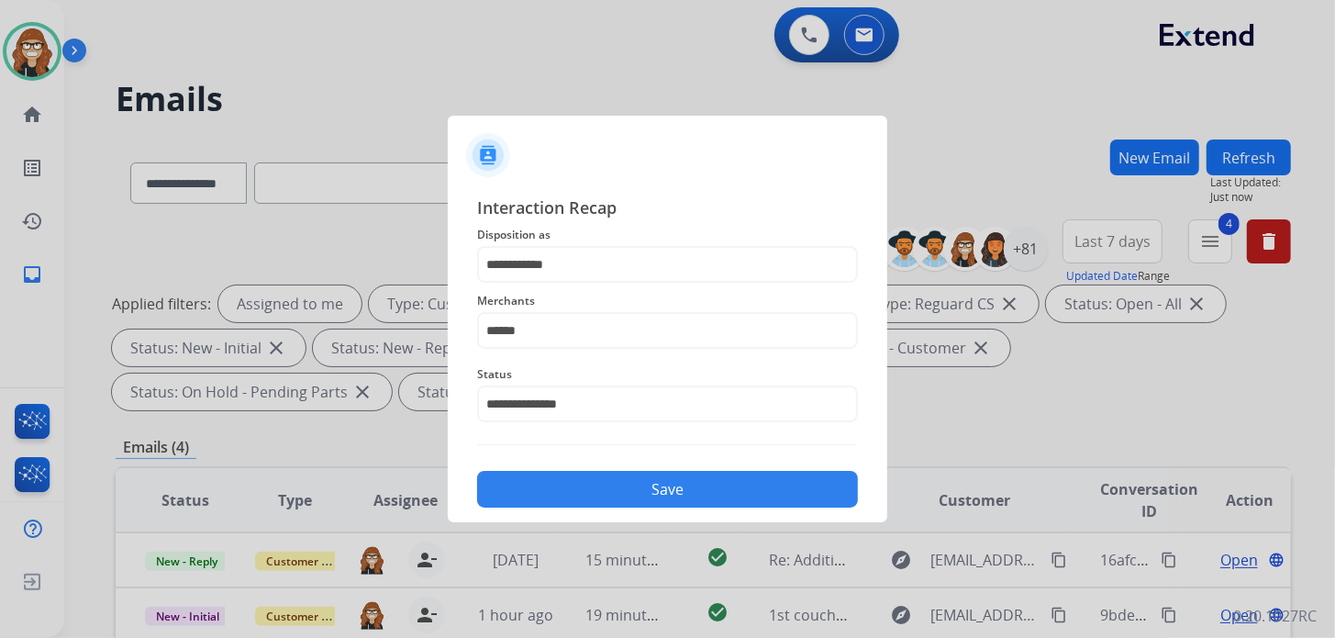
click at [568, 493] on button "Save" at bounding box center [667, 489] width 381 height 37
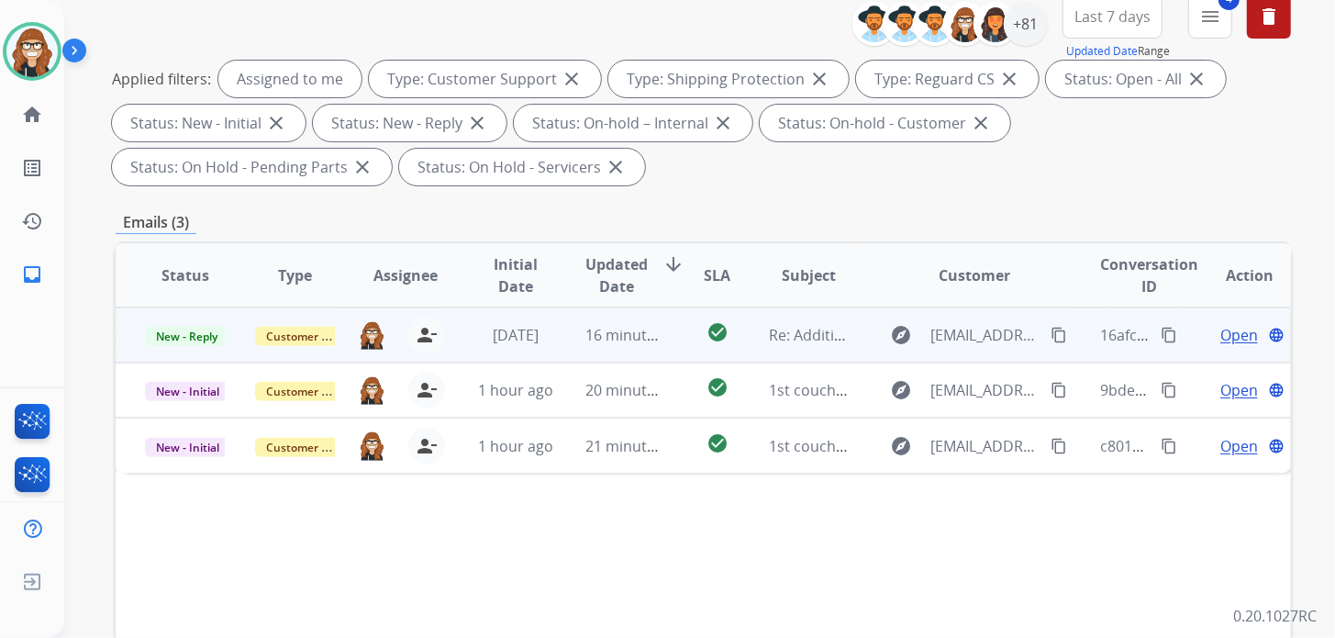
scroll to position [275, 0]
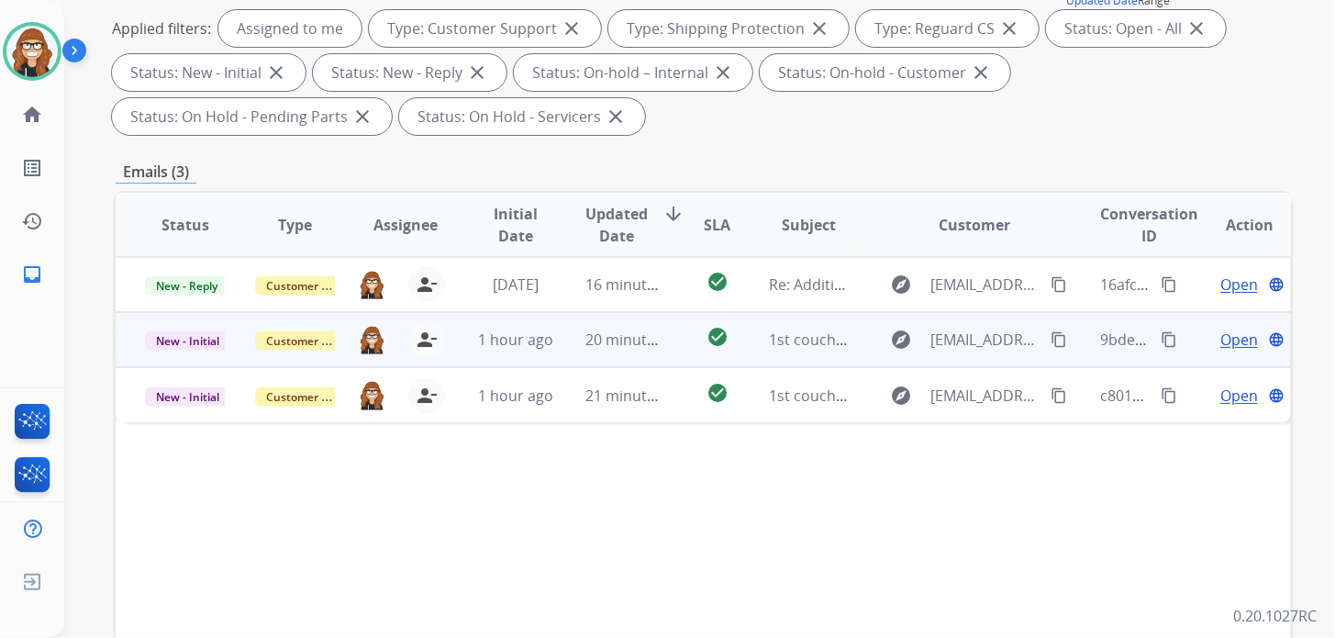
click at [1220, 342] on span "Open" at bounding box center [1239, 339] width 38 height 22
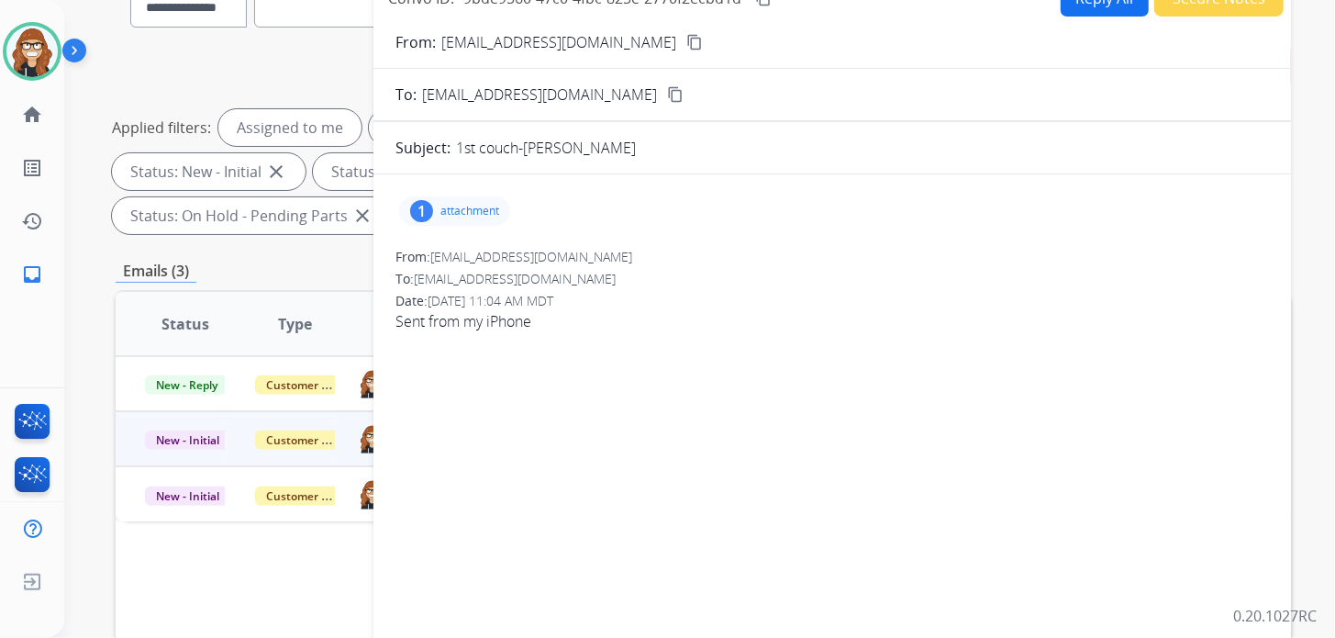
scroll to position [91, 0]
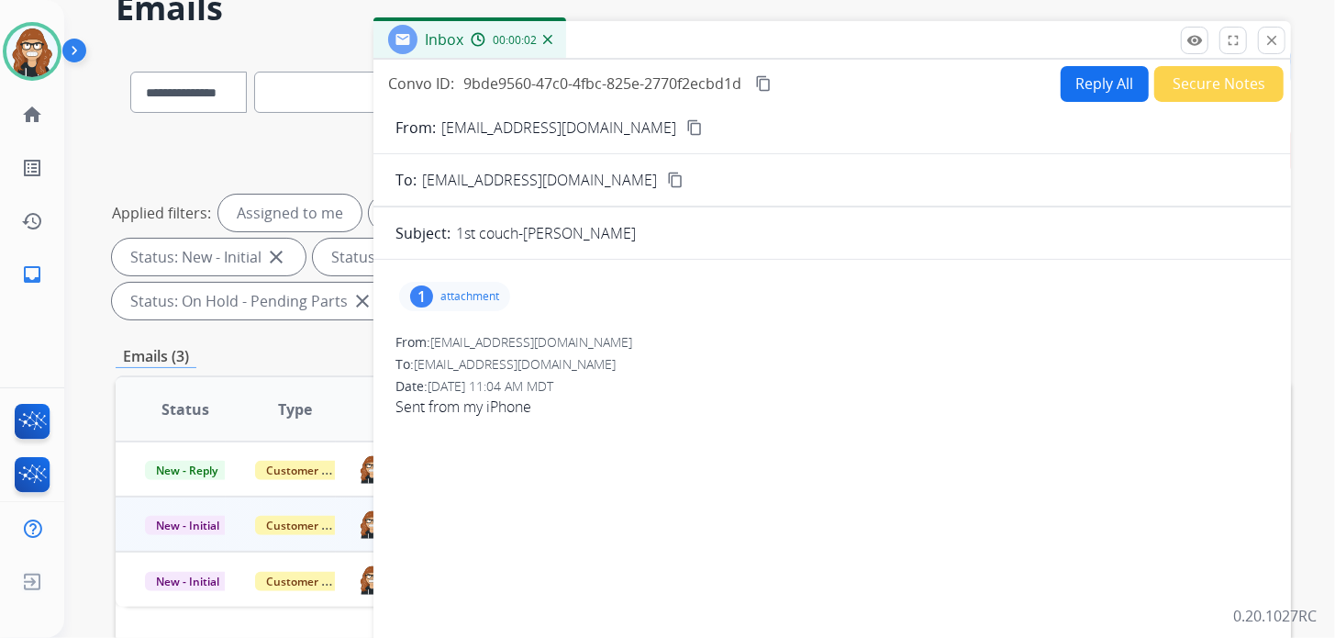
click at [467, 297] on p "attachment" at bounding box center [469, 296] width 59 height 15
click at [642, 337] on mat-icon "download" at bounding box center [635, 343] width 17 height 17
click at [1270, 41] on mat-icon "close" at bounding box center [1271, 40] width 17 height 17
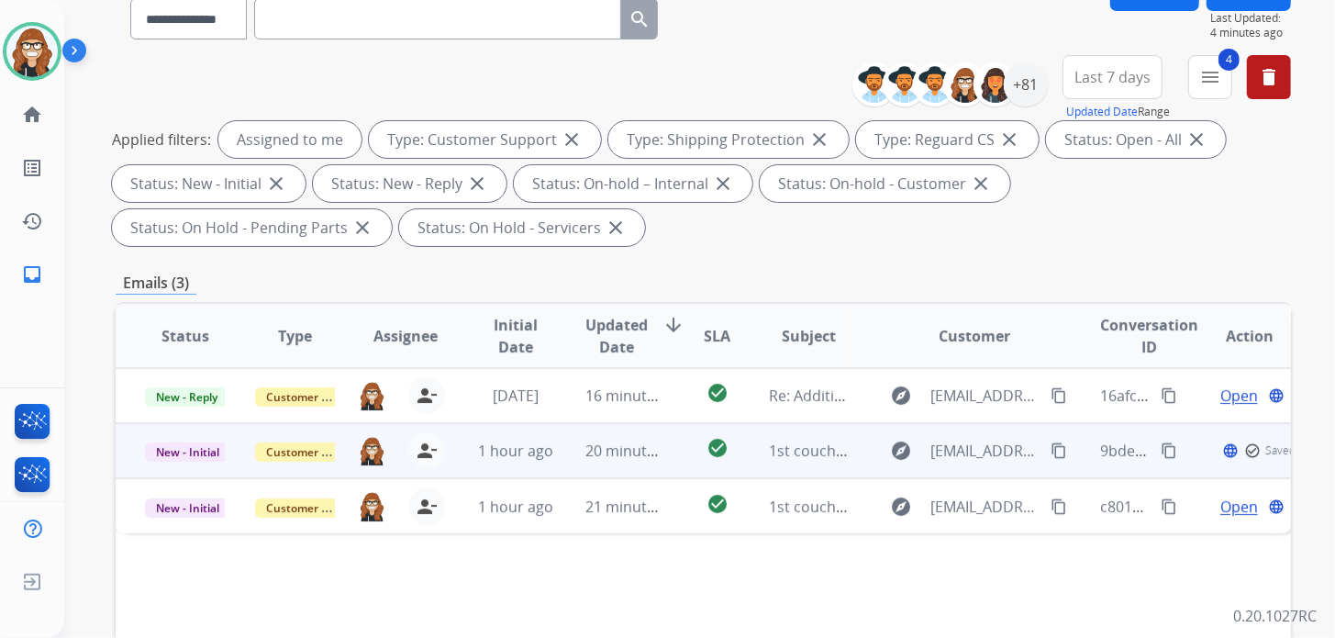
scroll to position [183, 0]
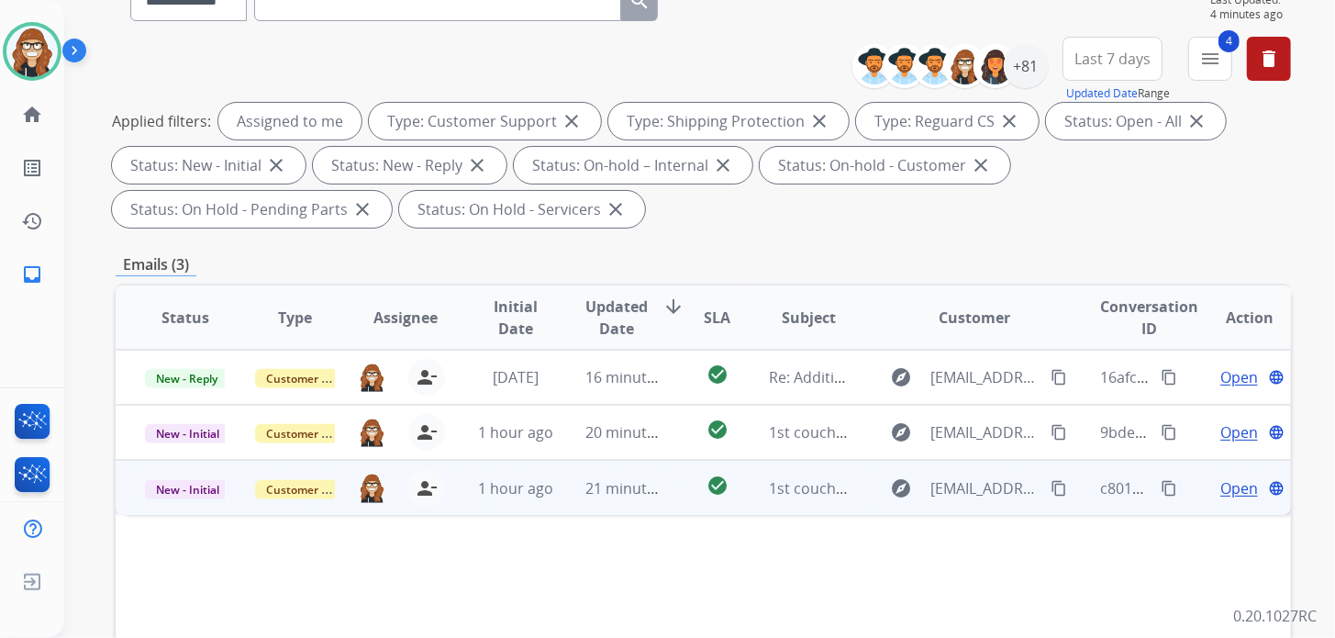
click at [1231, 484] on span "Open" at bounding box center [1239, 488] width 38 height 22
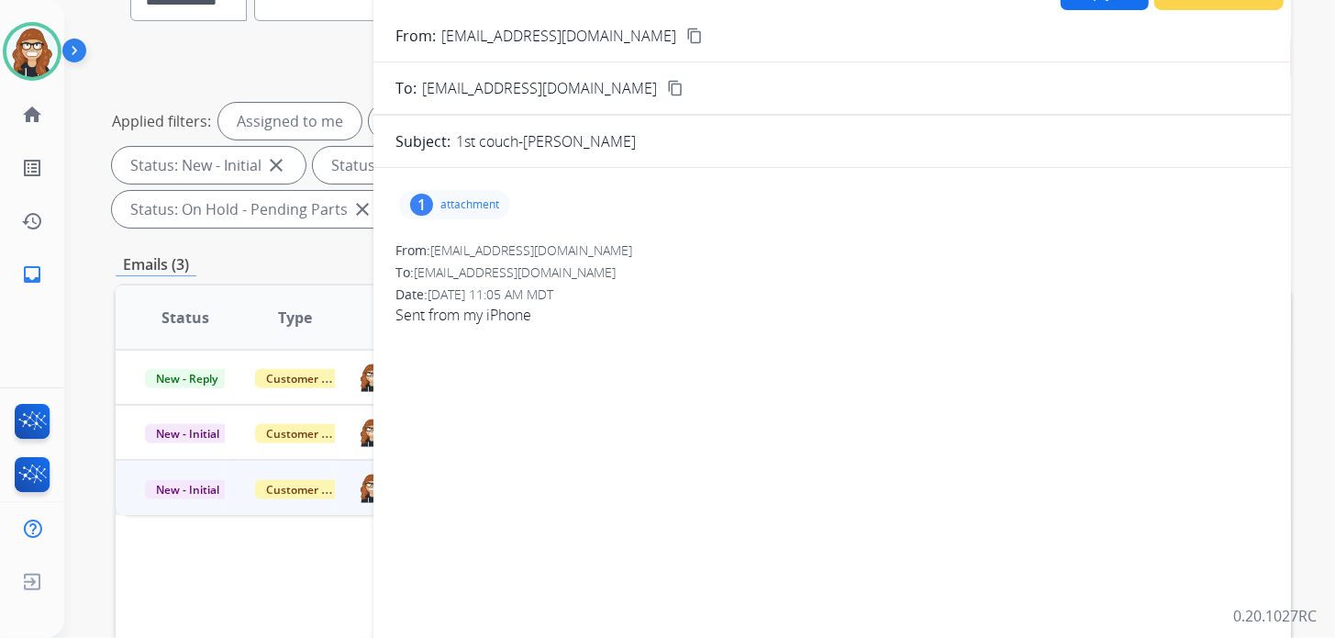
click at [478, 201] on p "attachment" at bounding box center [469, 204] width 59 height 15
click at [643, 247] on mat-icon "download" at bounding box center [635, 251] width 17 height 17
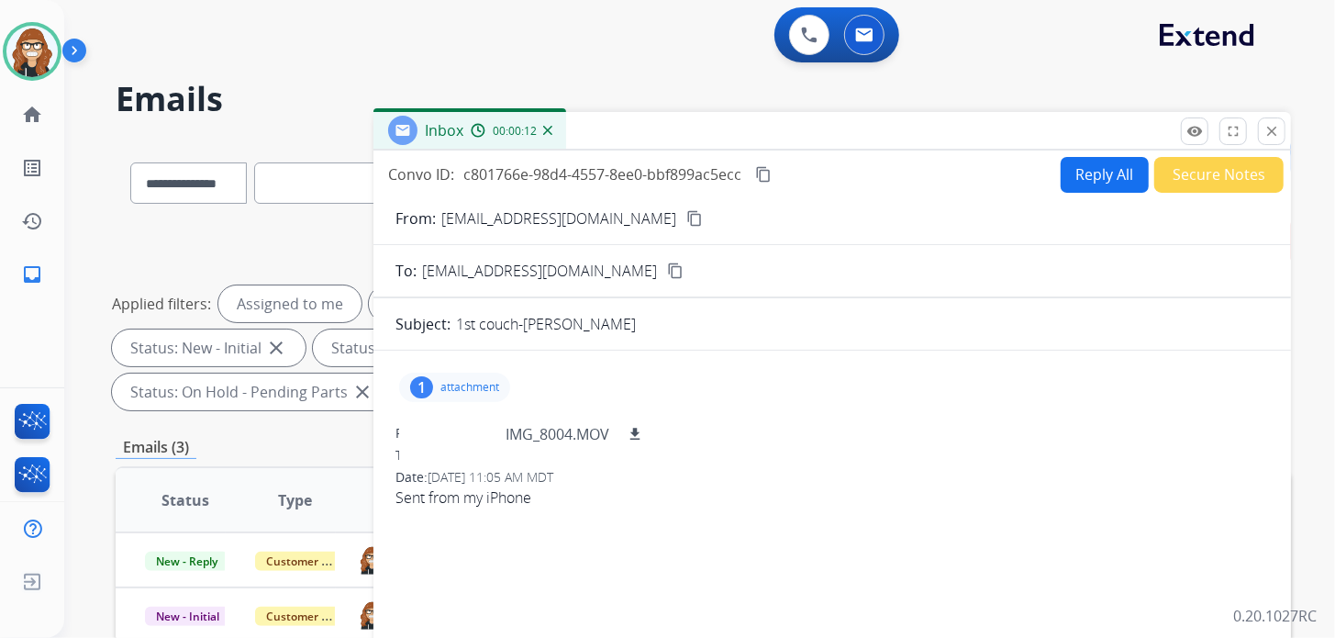
click at [762, 170] on mat-icon "content_copy" at bounding box center [763, 174] width 17 height 17
click at [1277, 123] on mat-icon "close" at bounding box center [1271, 131] width 17 height 17
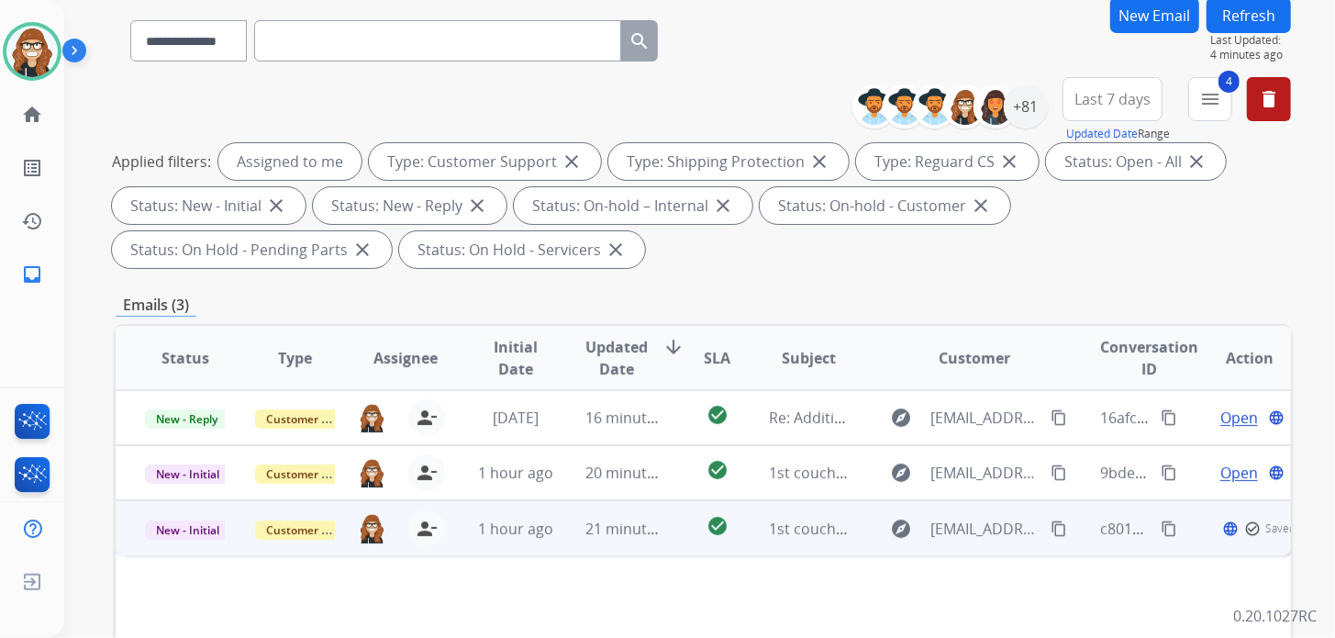
scroll to position [183, 0]
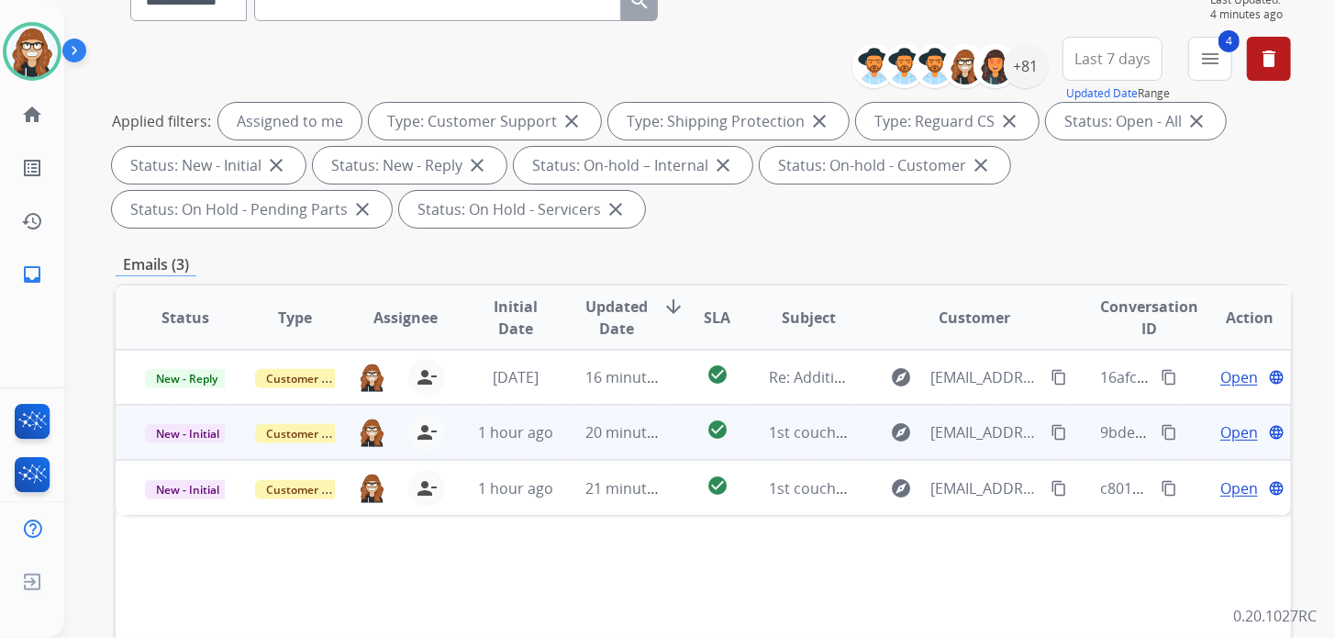
click at [1222, 430] on span "Open" at bounding box center [1239, 432] width 38 height 22
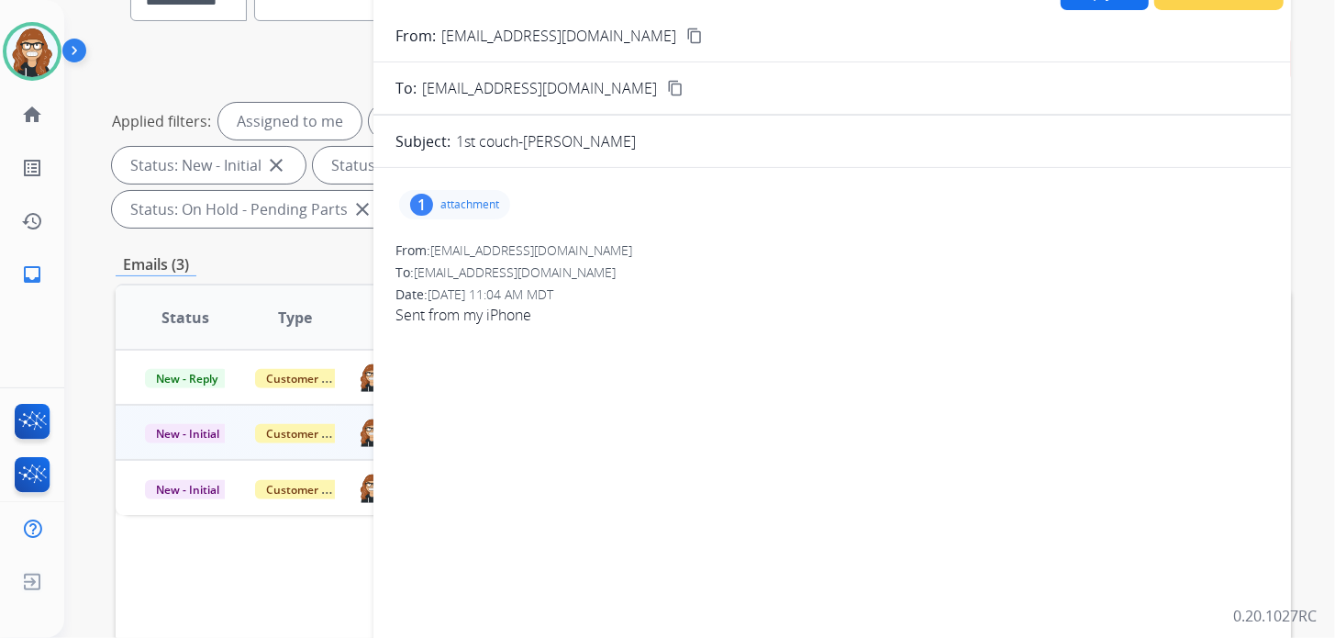
scroll to position [0, 0]
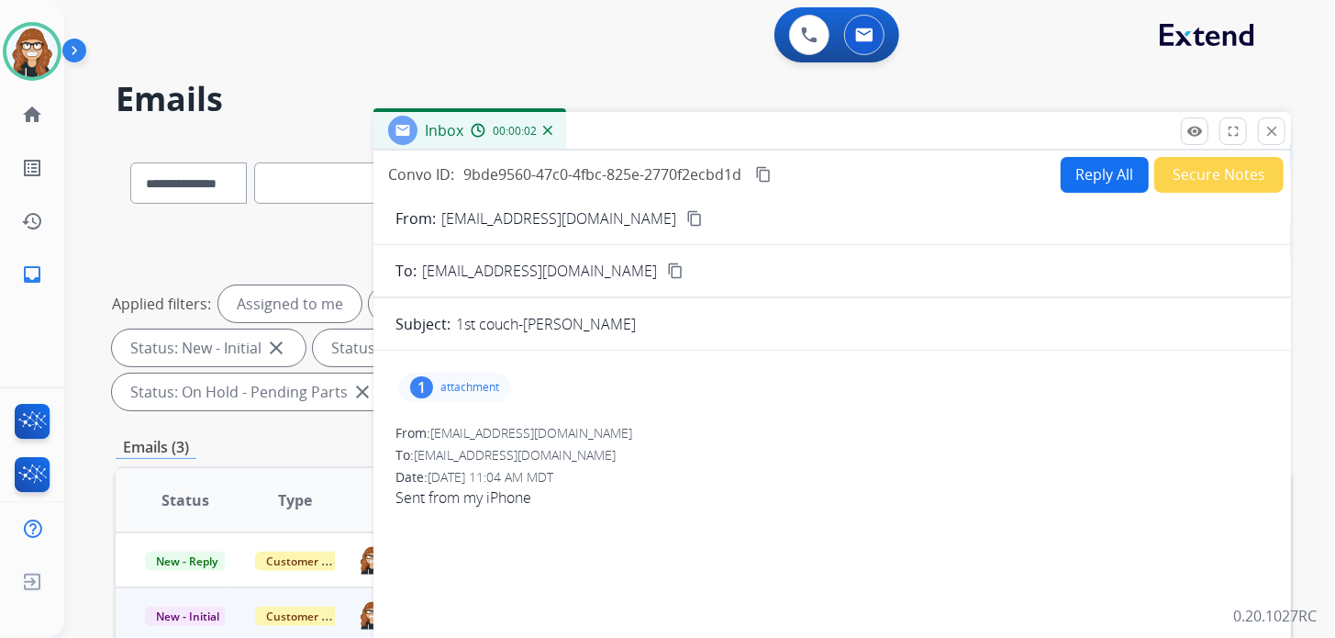
click at [1206, 178] on button "Secure Notes" at bounding box center [1218, 175] width 129 height 36
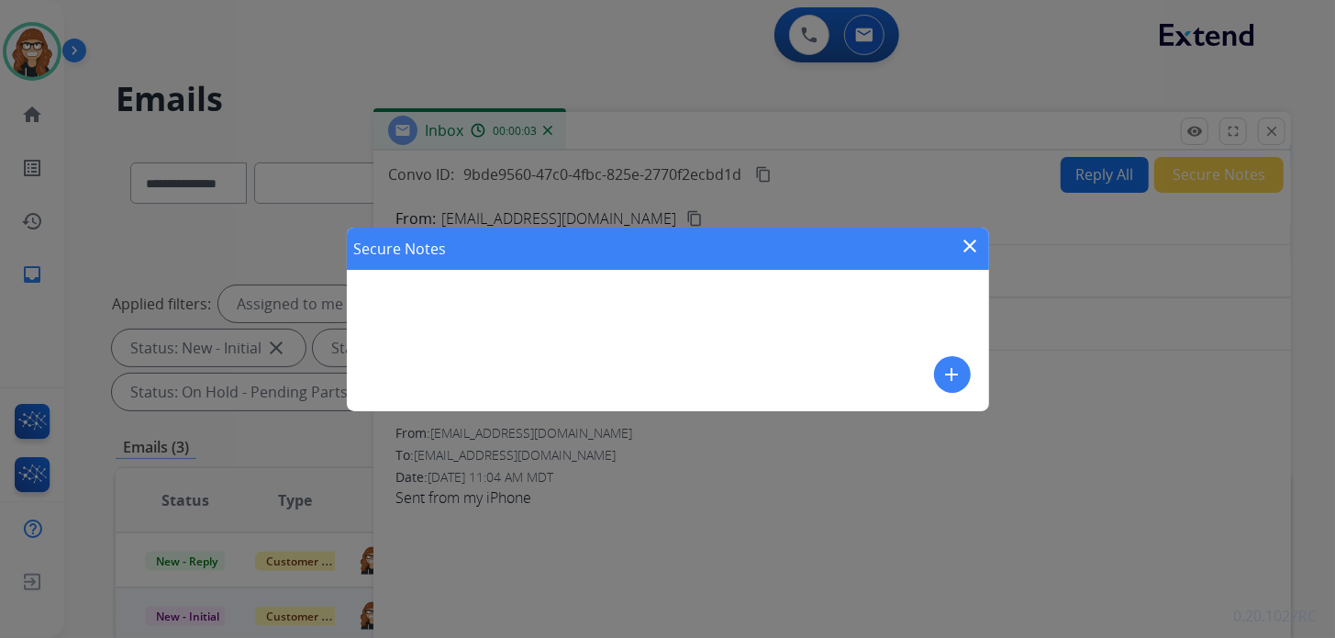
click at [960, 368] on mat-icon "add" at bounding box center [952, 374] width 22 height 22
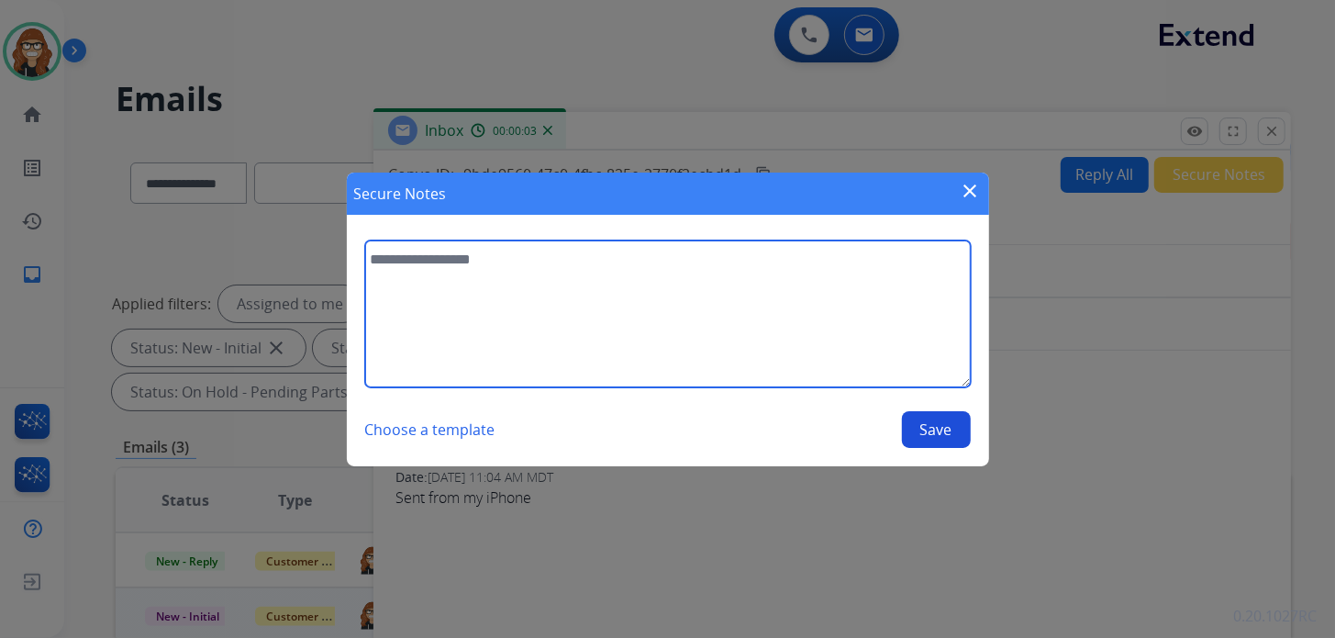
click at [458, 267] on textarea at bounding box center [668, 313] width 606 height 147
paste textarea "**********"
click at [374, 258] on textarea "**********" at bounding box center [668, 313] width 606 height 147
click at [514, 288] on textarea "**********" at bounding box center [668, 313] width 606 height 147
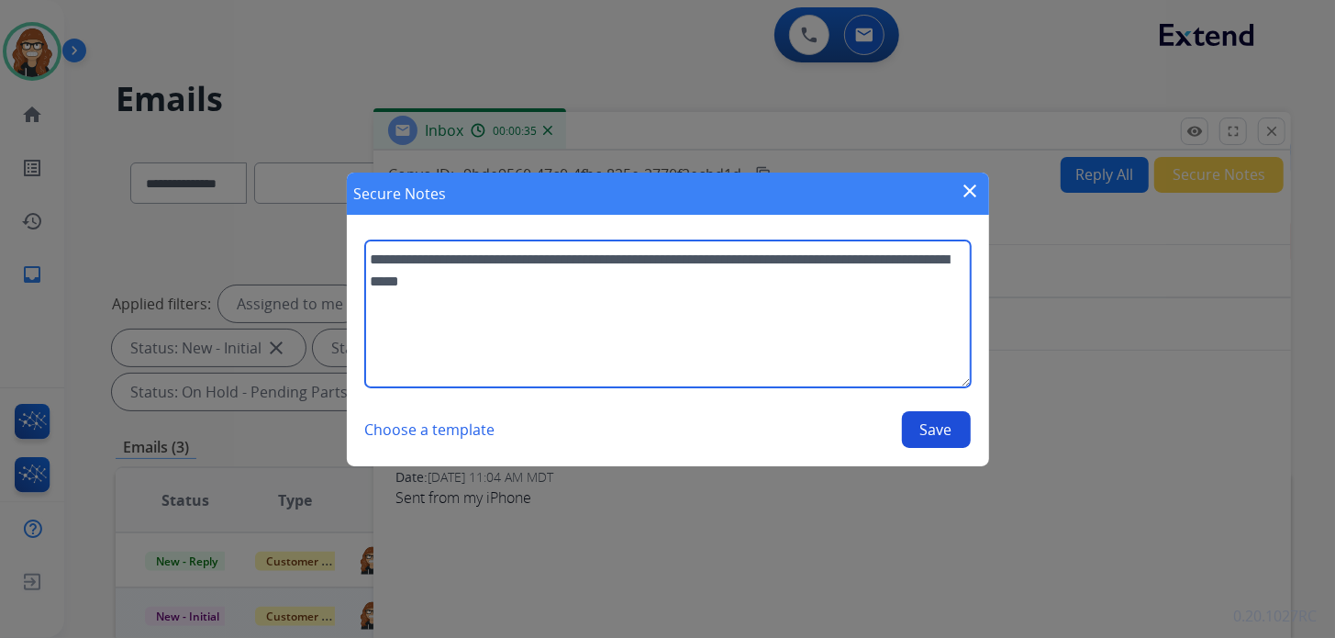
type textarea "**********"
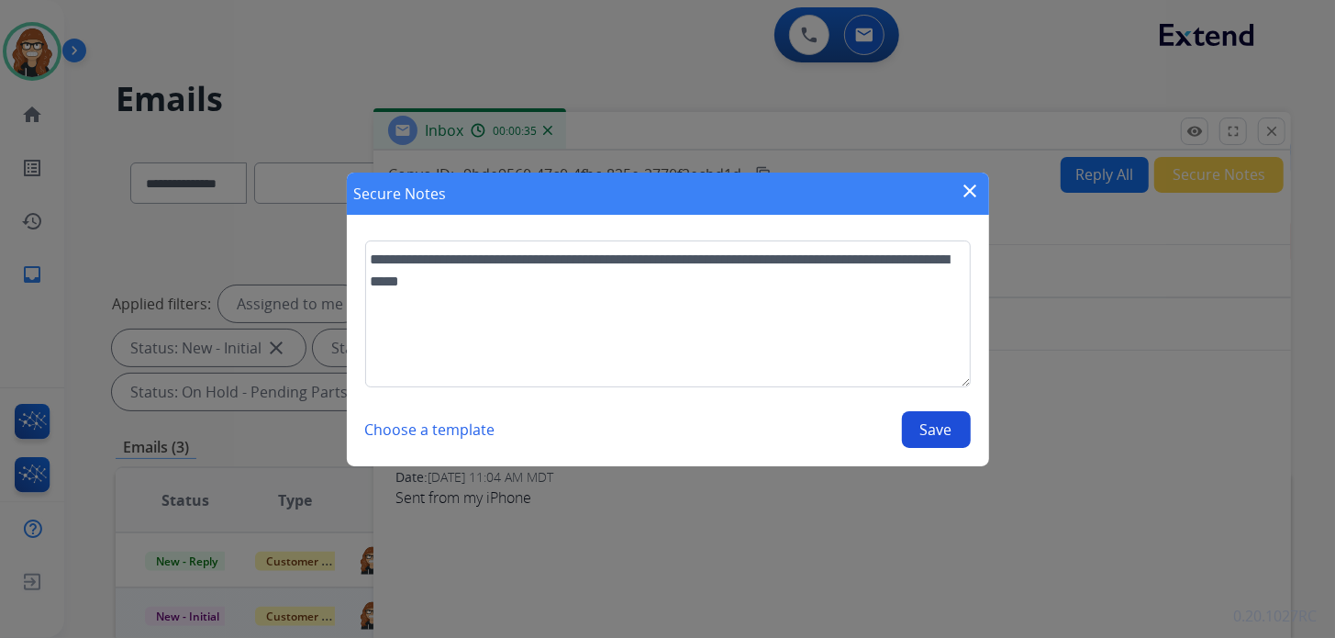
click at [910, 436] on button "Save" at bounding box center [936, 429] width 69 height 37
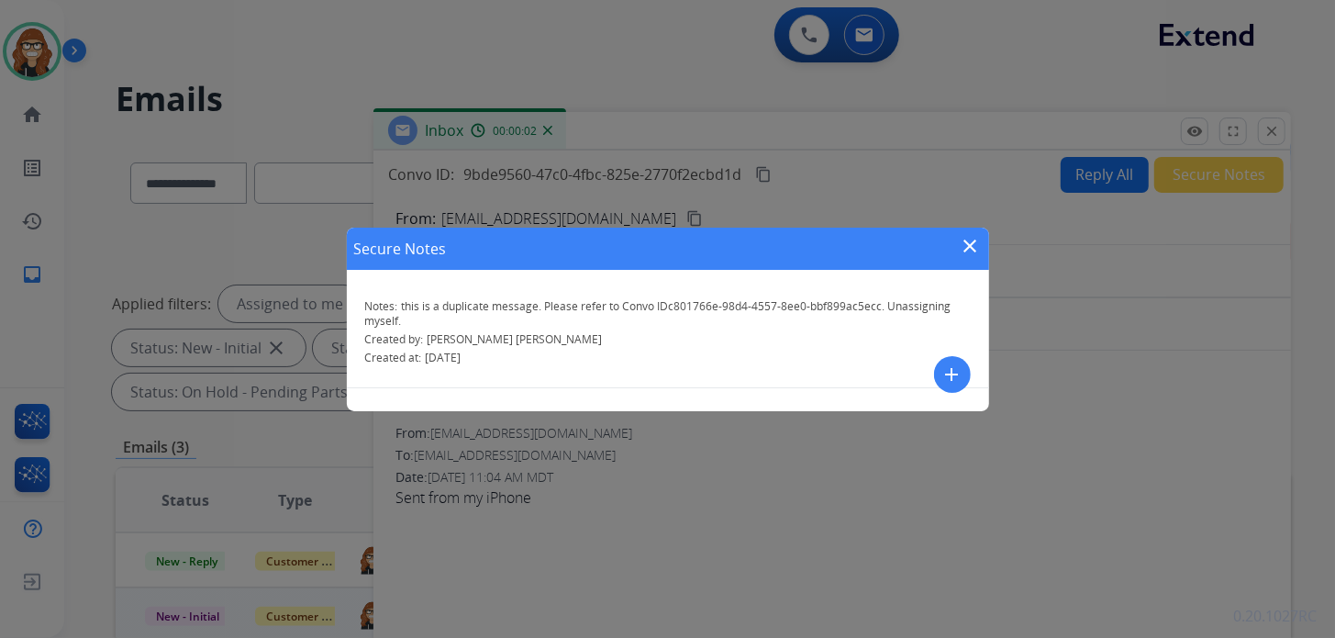
click at [971, 243] on mat-icon "close" at bounding box center [971, 246] width 22 height 22
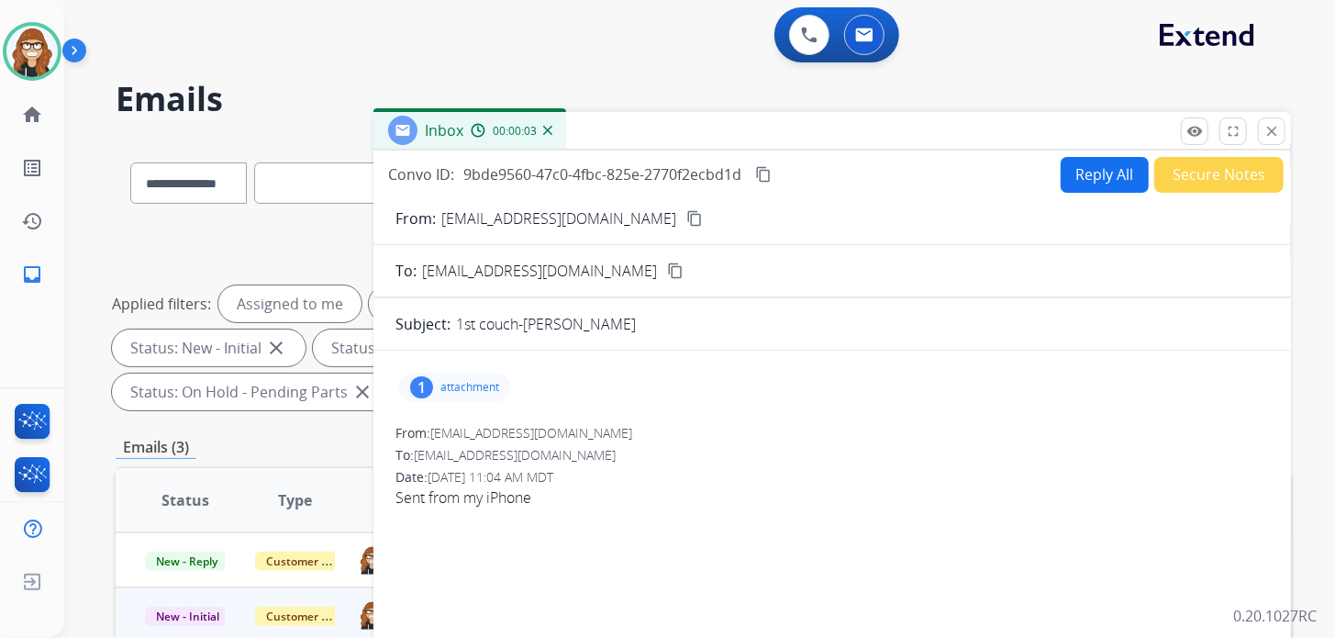
drag, startPoint x: 1262, startPoint y: 131, endPoint x: 1247, endPoint y: 148, distance: 22.1
click at [1262, 131] on button "close Close" at bounding box center [1272, 131] width 28 height 28
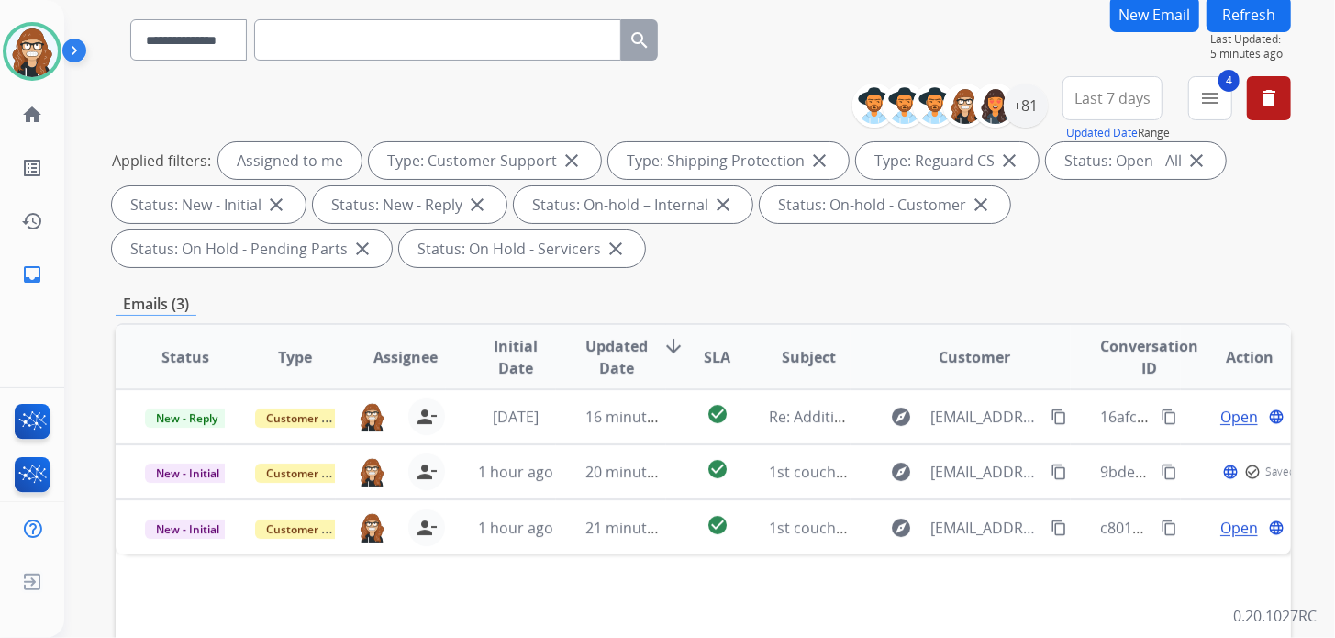
scroll to position [275, 0]
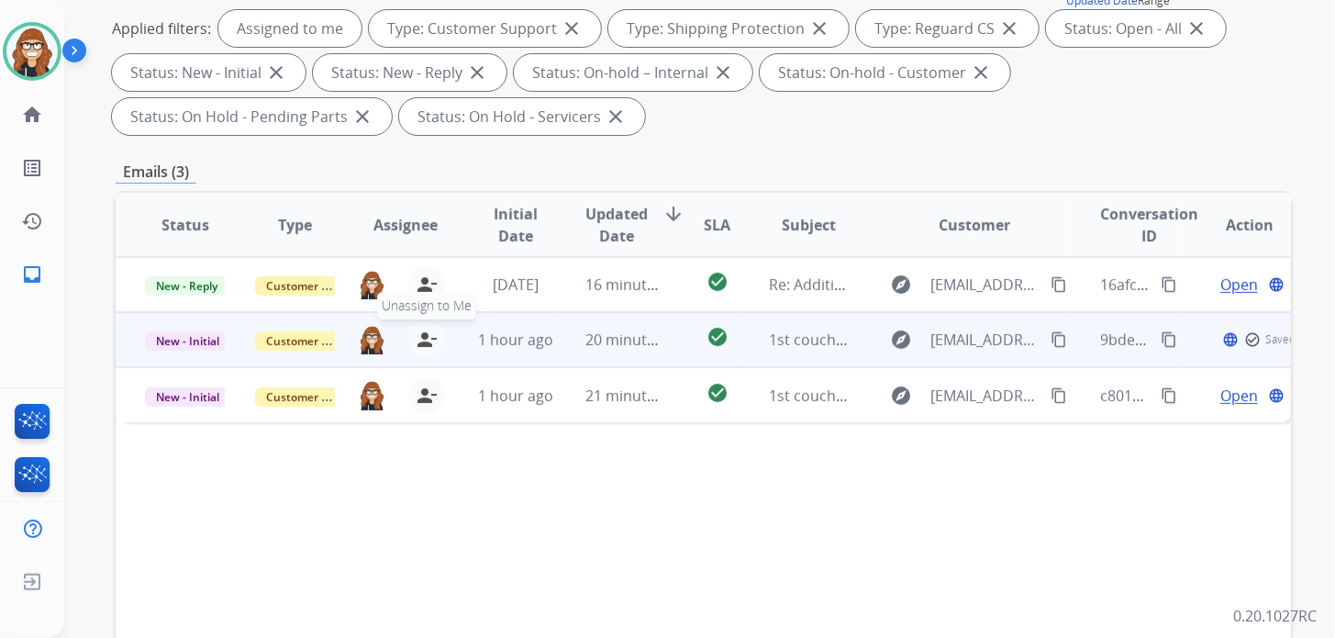
click at [424, 336] on mat-icon "person_remove" at bounding box center [427, 339] width 22 height 22
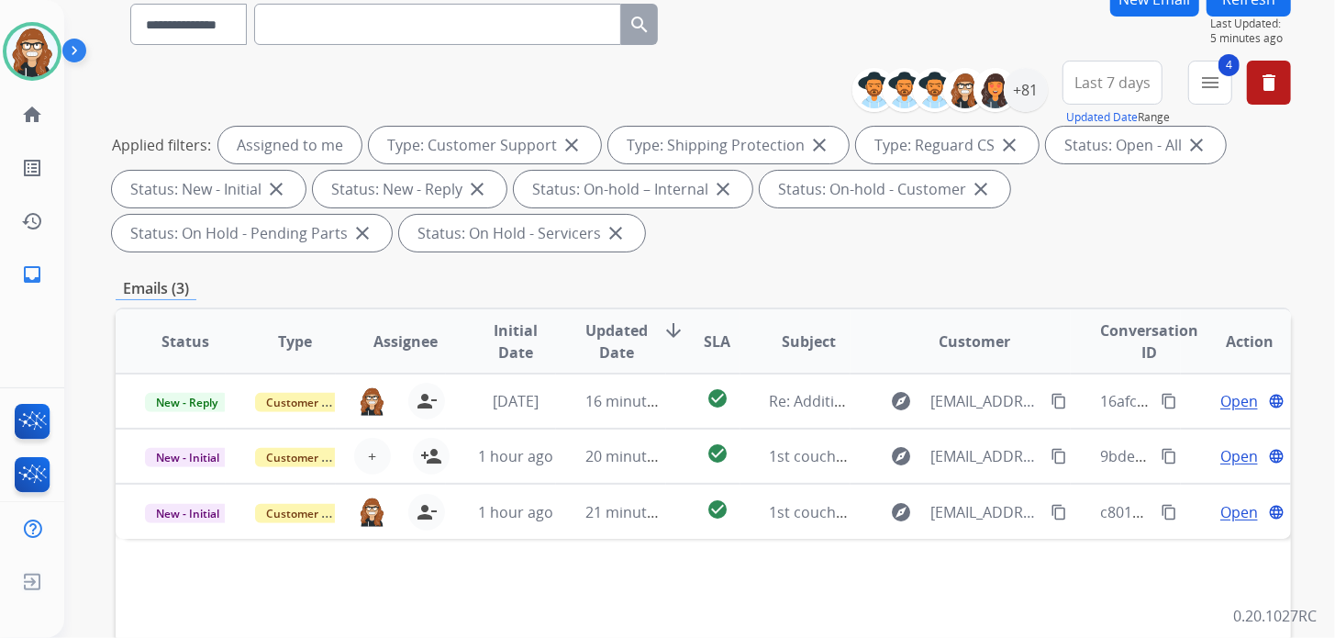
scroll to position [0, 0]
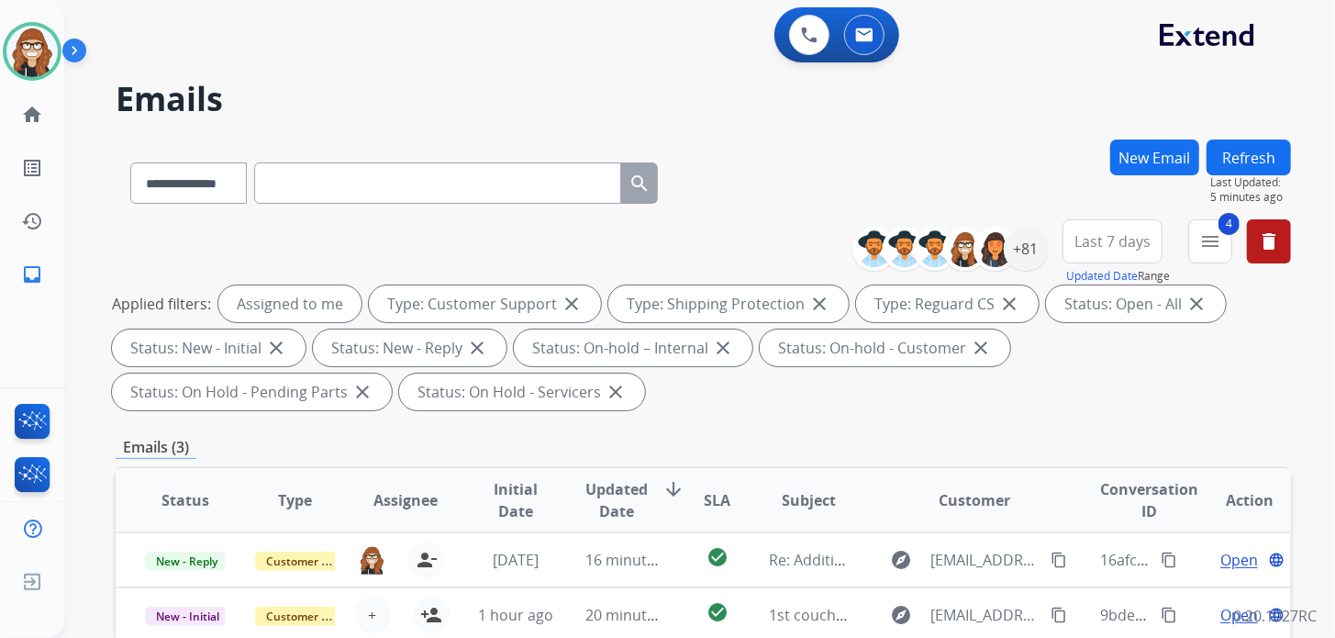
drag, startPoint x: 1250, startPoint y: 147, endPoint x: 1239, endPoint y: 147, distance: 11.0
click at [1250, 146] on button "Refresh" at bounding box center [1248, 157] width 84 height 36
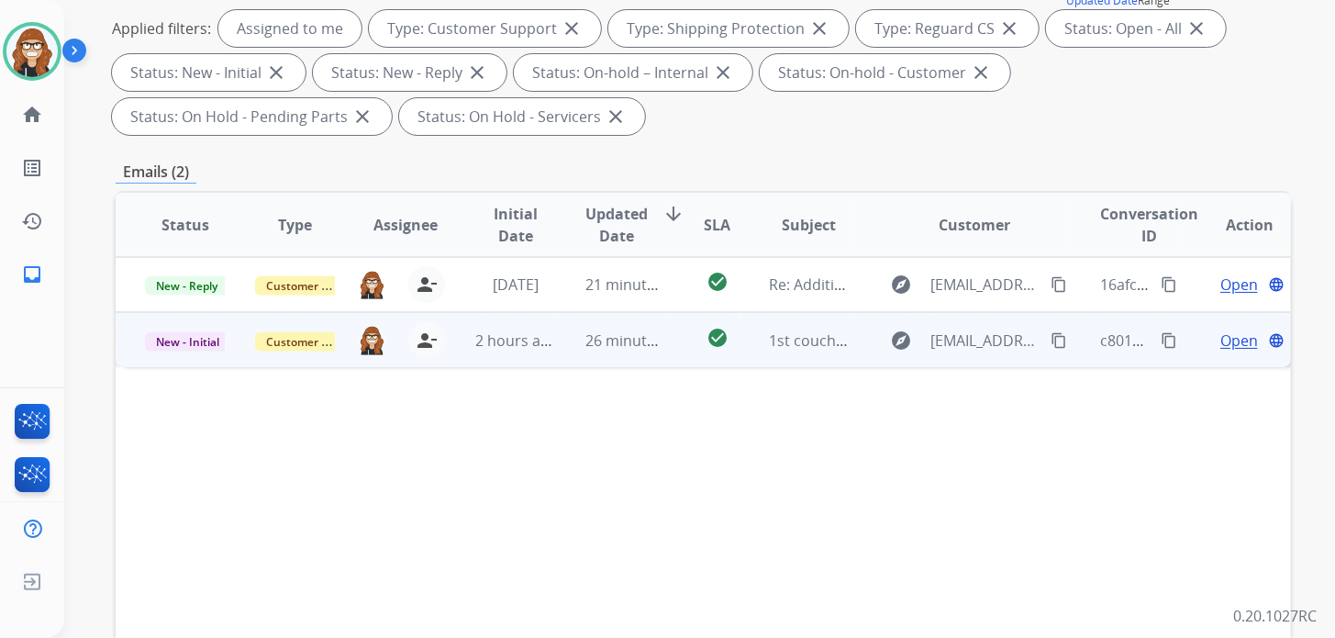
drag, startPoint x: 1044, startPoint y: 339, endPoint x: 1017, endPoint y: 339, distance: 26.6
click at [1051, 339] on mat-icon "content_copy" at bounding box center [1059, 340] width 17 height 17
click at [1228, 337] on span "Open" at bounding box center [1239, 340] width 38 height 22
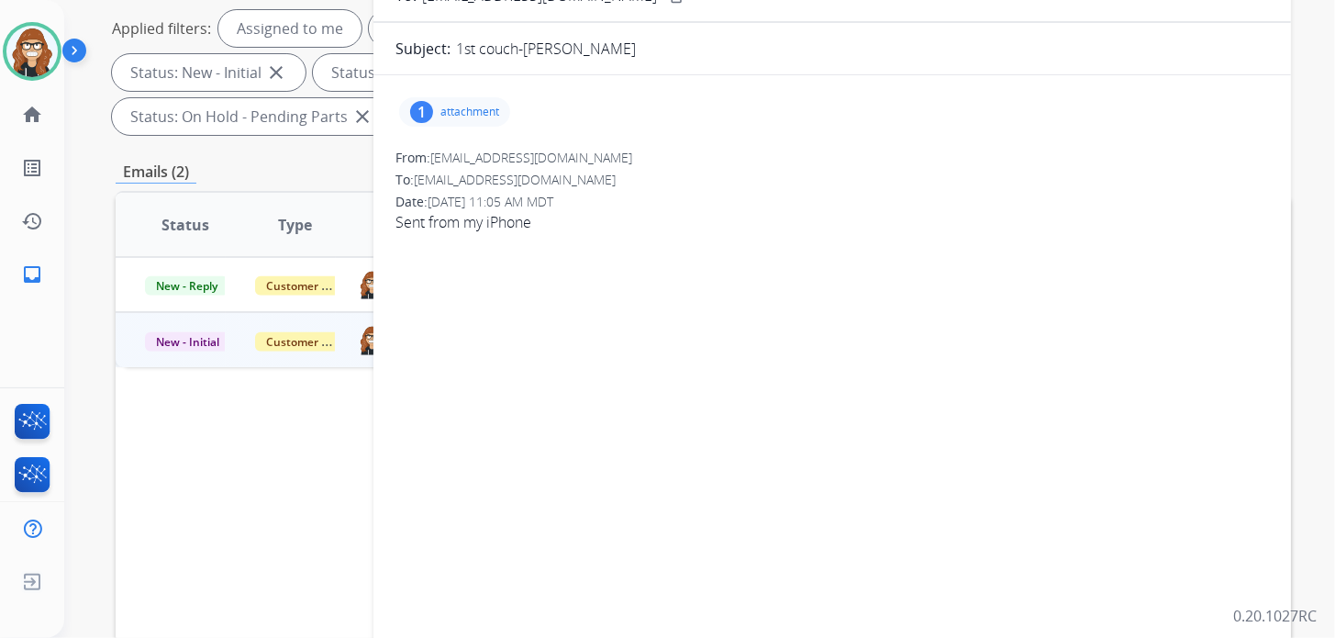
click at [472, 106] on p "attachment" at bounding box center [469, 112] width 59 height 15
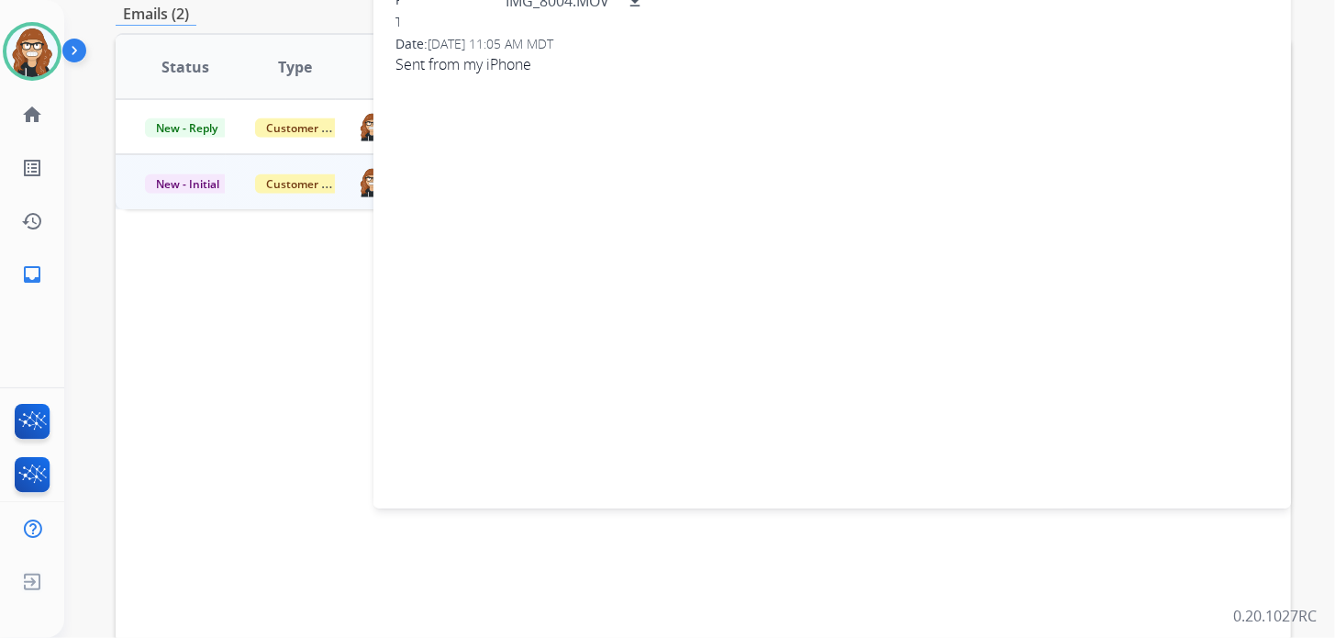
scroll to position [458, 0]
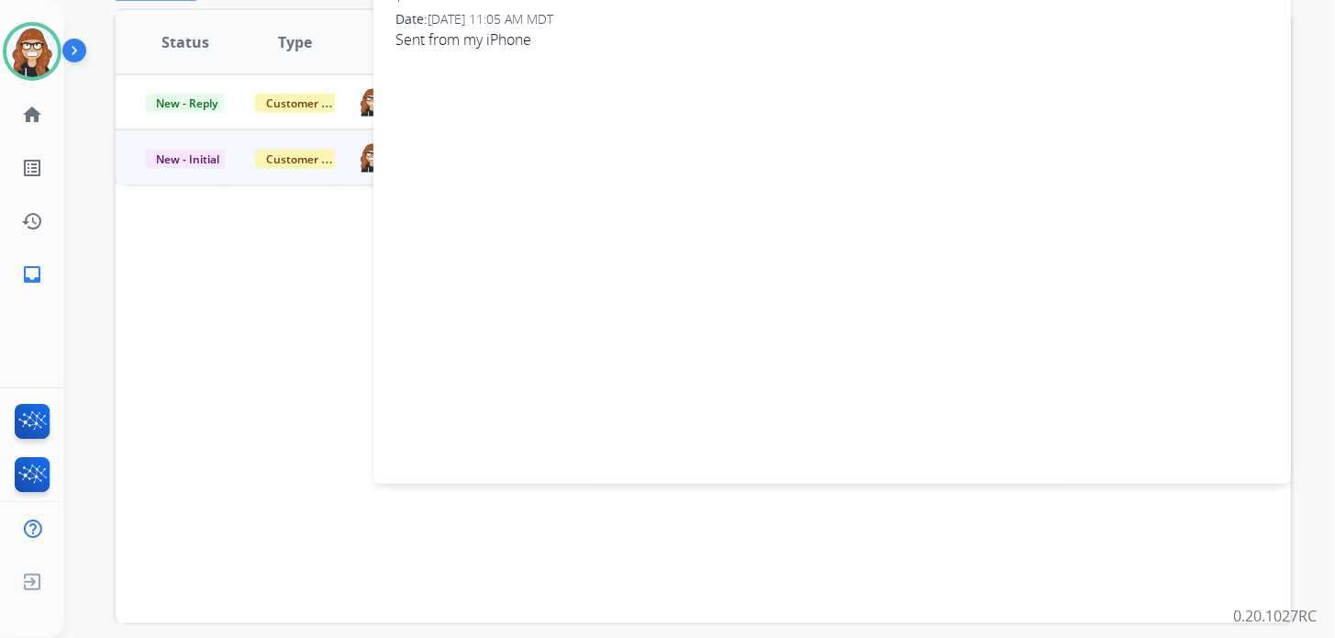
click at [302, 350] on div "Status Type Assignee Initial Date Updated Date arrow_downward SLA Subject Custo…" at bounding box center [703, 315] width 1175 height 615
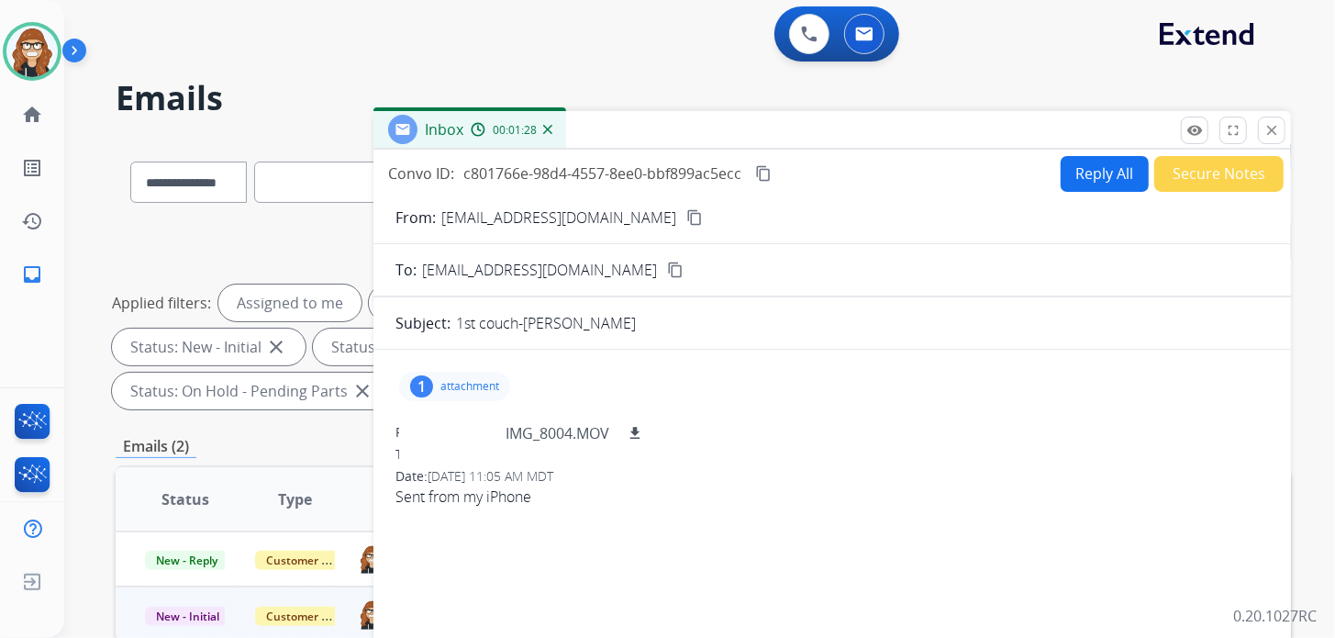
scroll to position [0, 0]
click at [1275, 129] on mat-icon "close" at bounding box center [1271, 131] width 17 height 17
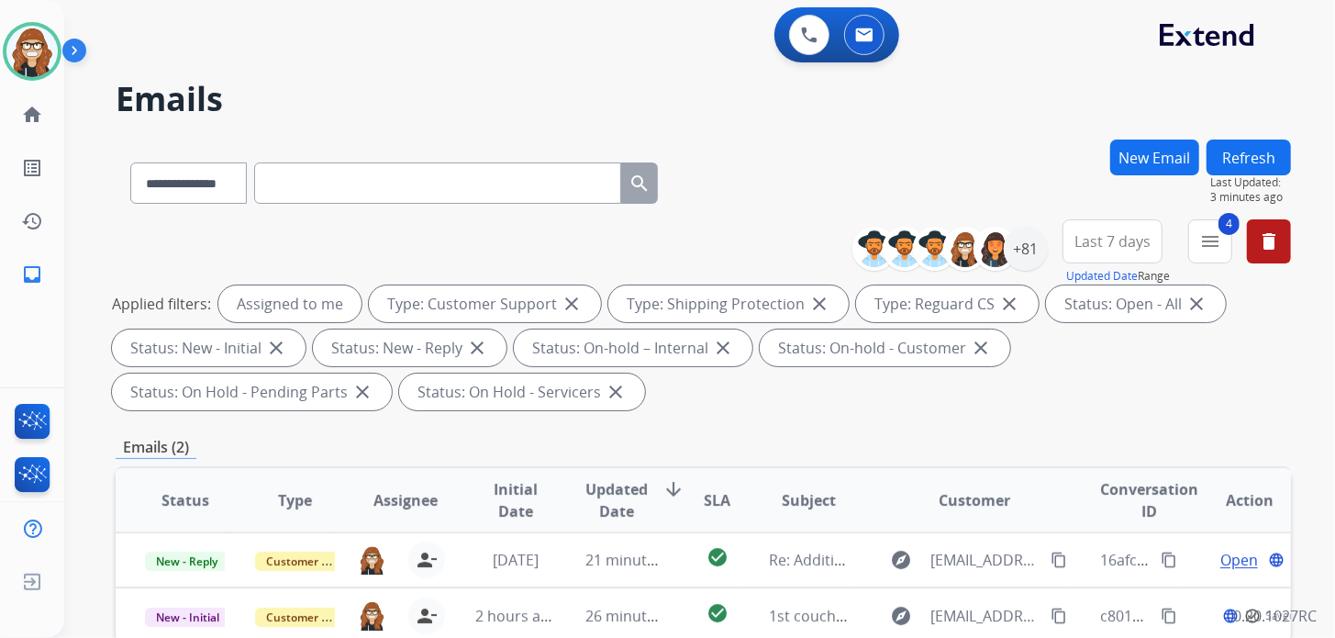
click at [336, 179] on input "text" at bounding box center [437, 182] width 367 height 41
paste input "**********"
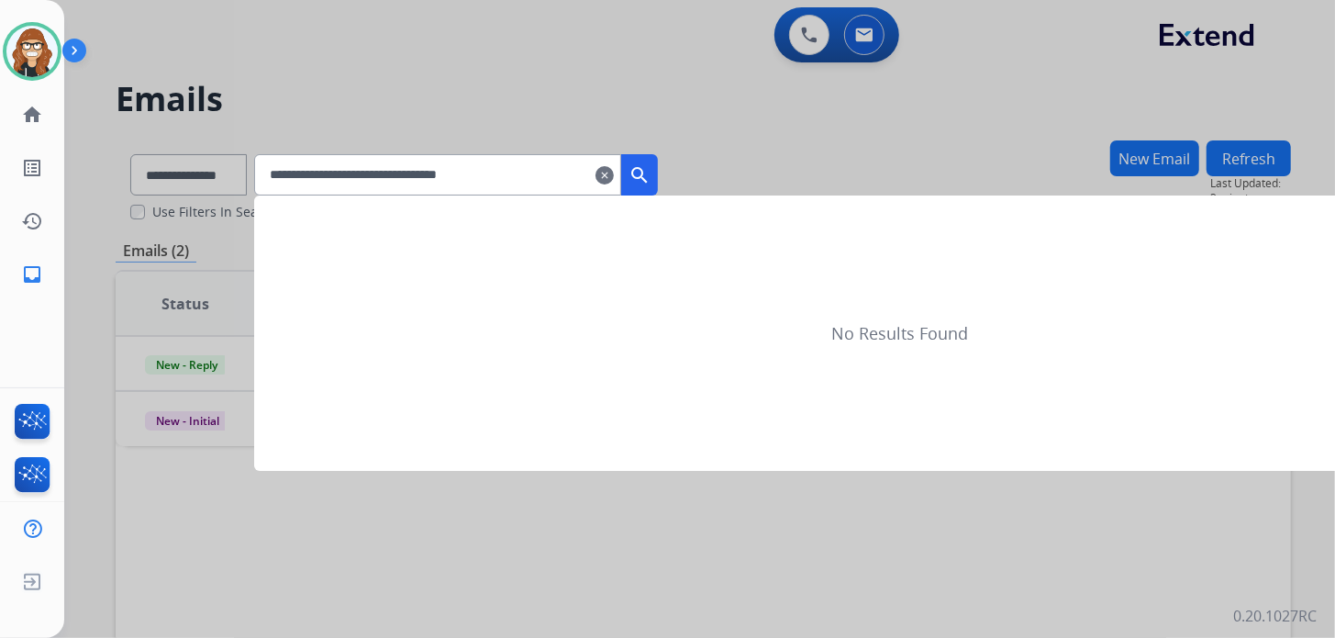
type input "**********"
click at [699, 170] on div at bounding box center [667, 319] width 1335 height 638
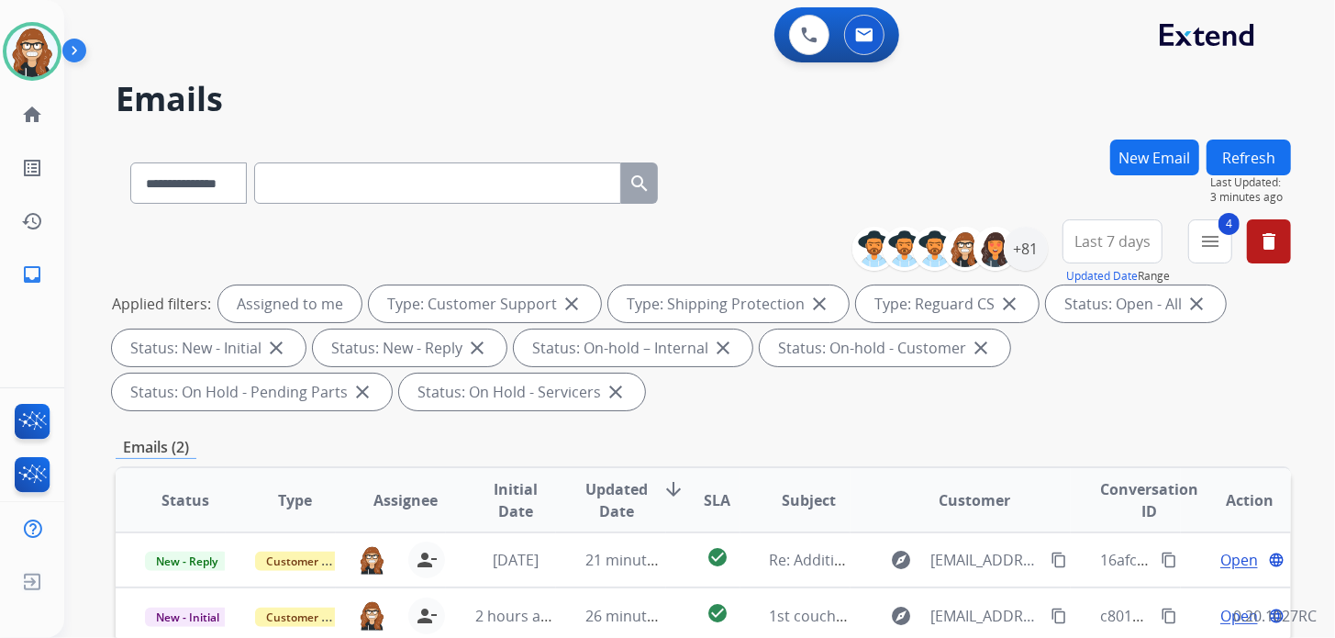
click at [406, 183] on input "text" at bounding box center [437, 182] width 367 height 41
paste input "**********"
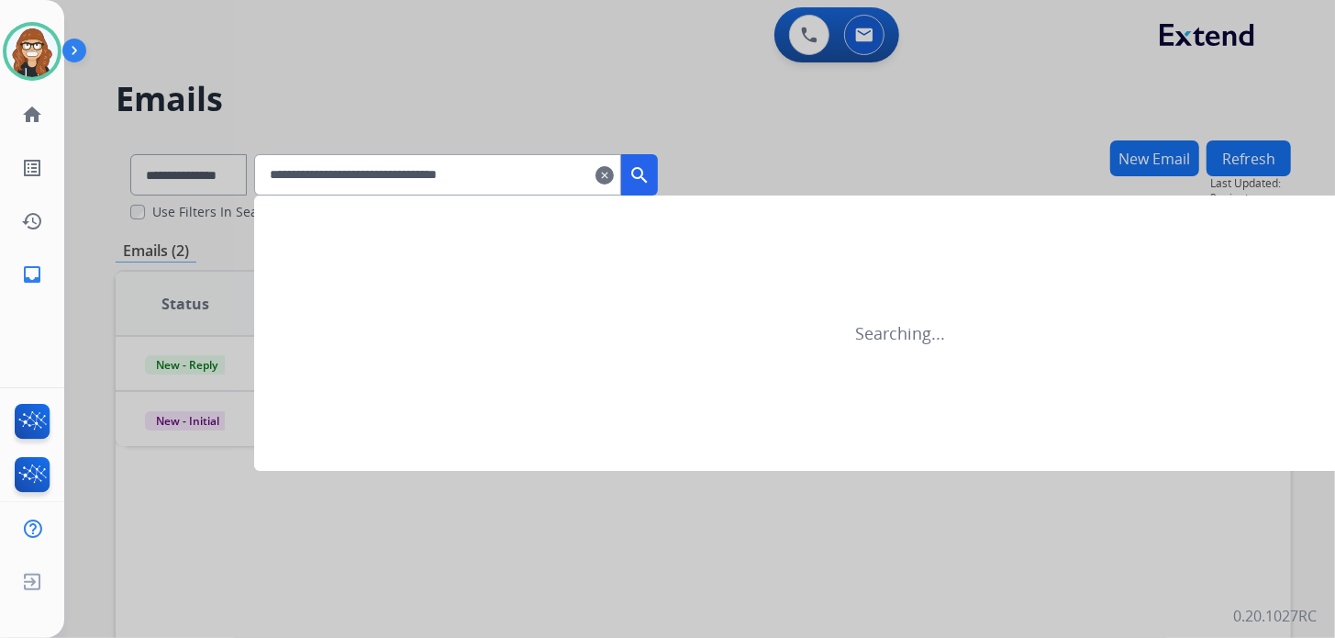
type input "**********"
click at [650, 172] on mat-icon "search" at bounding box center [639, 175] width 22 height 22
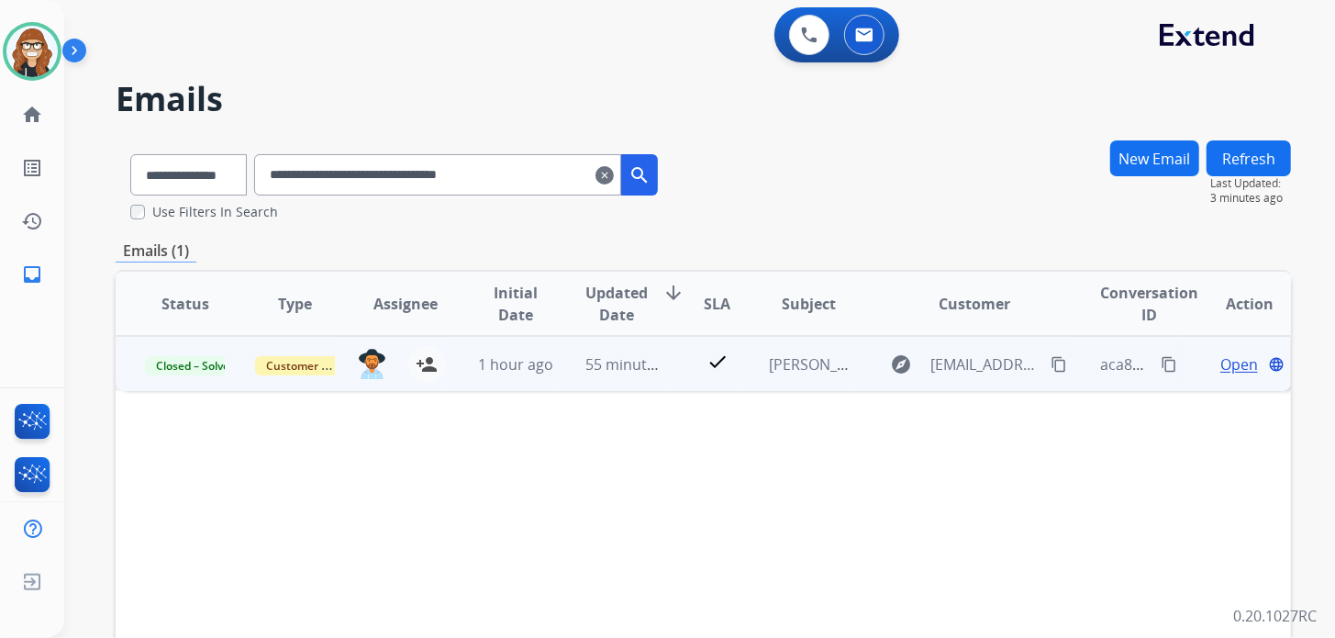
click at [1220, 365] on span "Open" at bounding box center [1239, 364] width 38 height 22
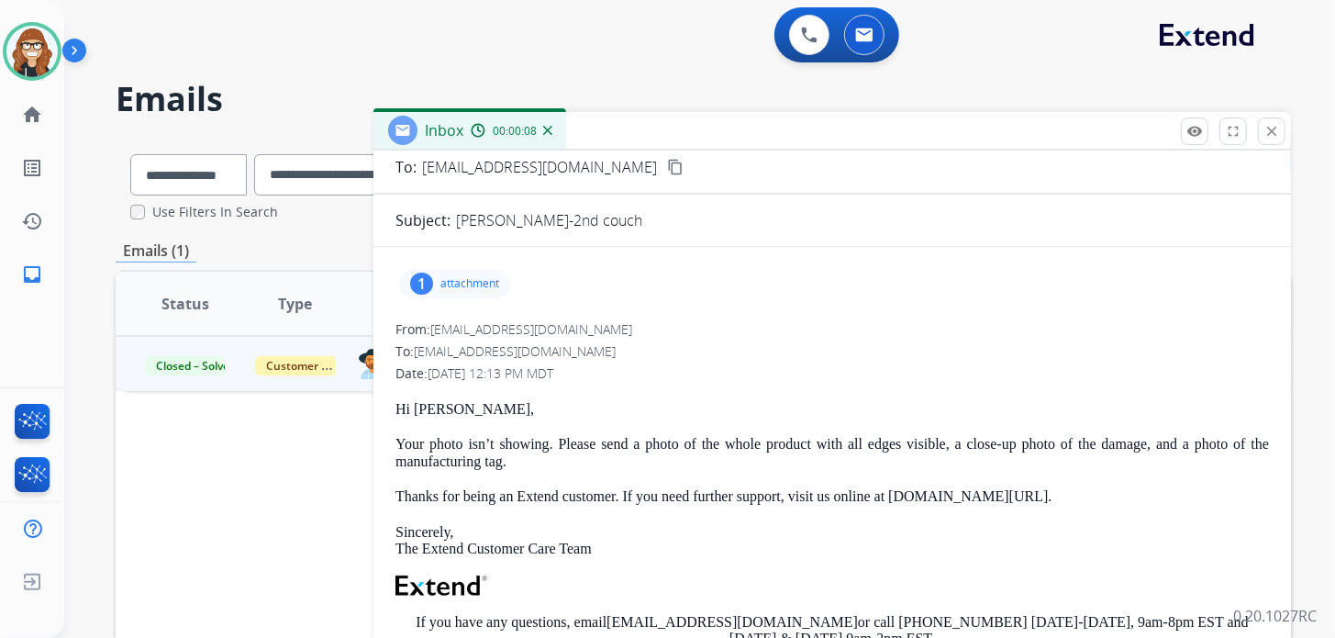
scroll to position [94, 0]
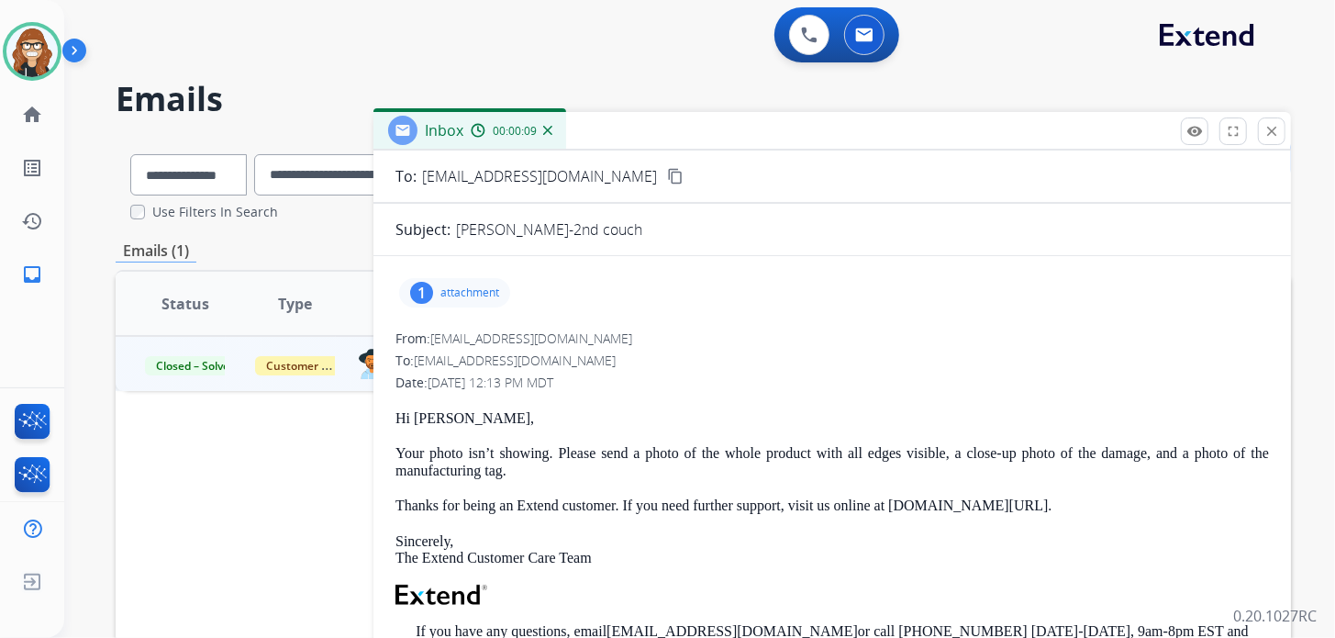
click at [456, 299] on div "1 attachment" at bounding box center [454, 292] width 111 height 29
click at [636, 331] on mat-icon "download" at bounding box center [635, 339] width 17 height 17
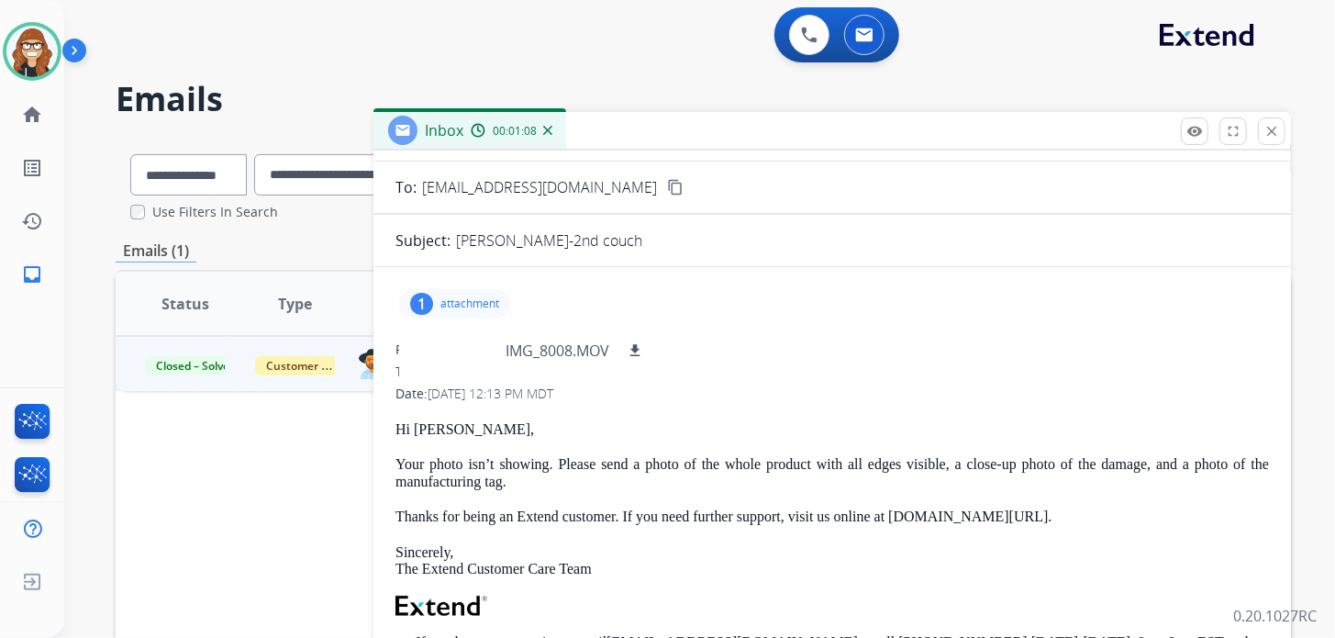
scroll to position [0, 0]
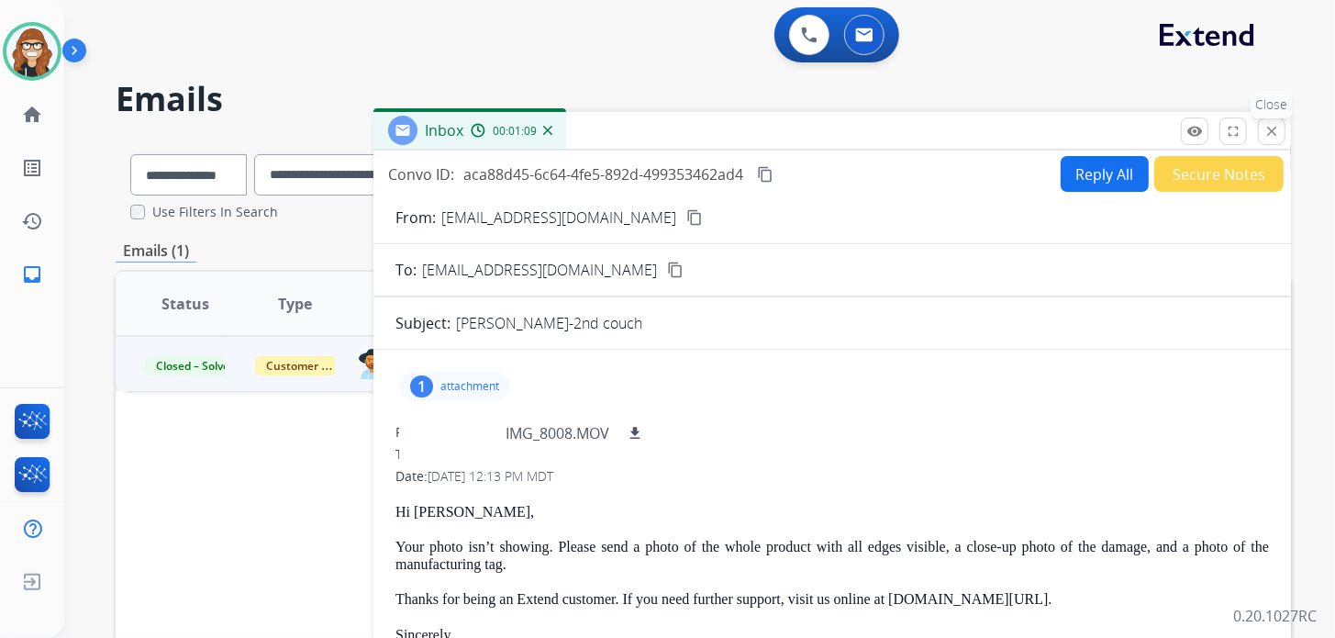
click at [1270, 134] on mat-icon "close" at bounding box center [1271, 131] width 17 height 17
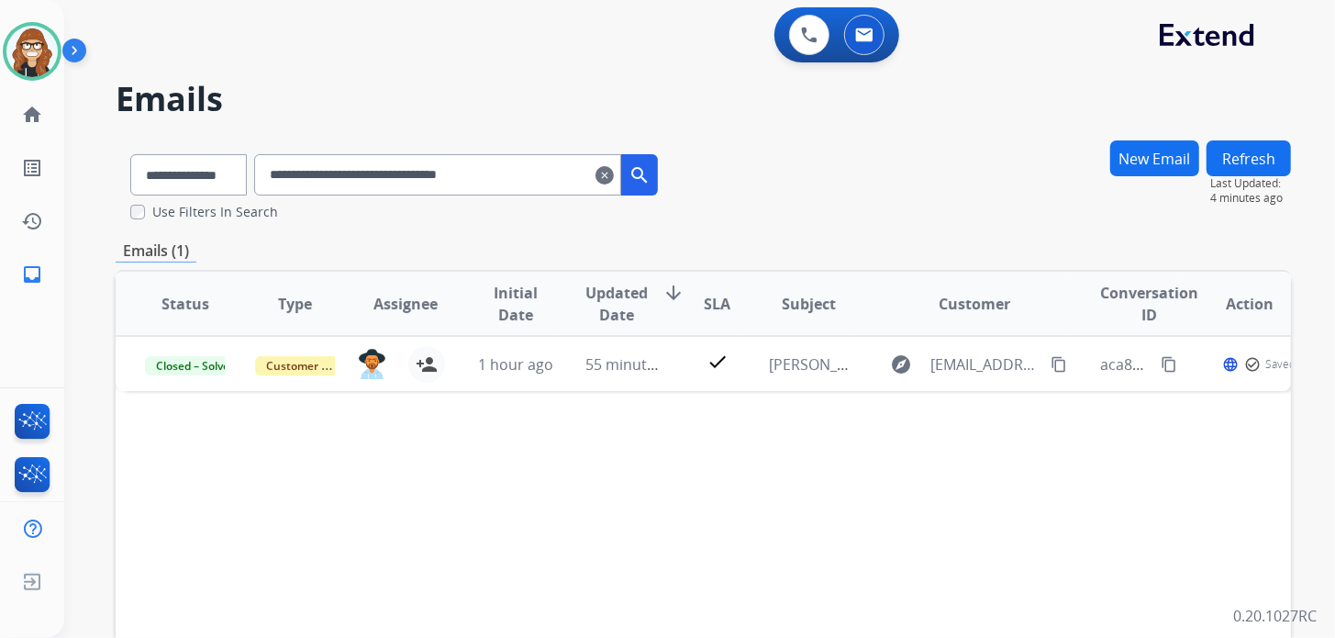
click at [614, 178] on mat-icon "clear" at bounding box center [604, 175] width 18 height 22
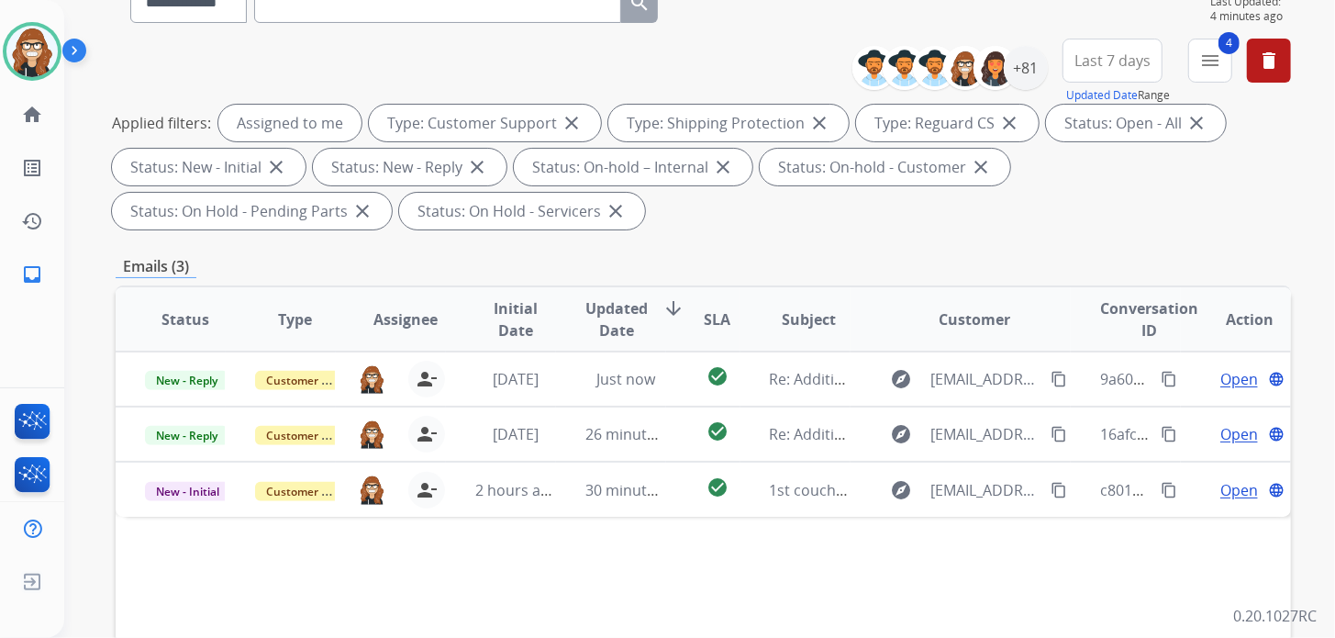
scroll to position [275, 0]
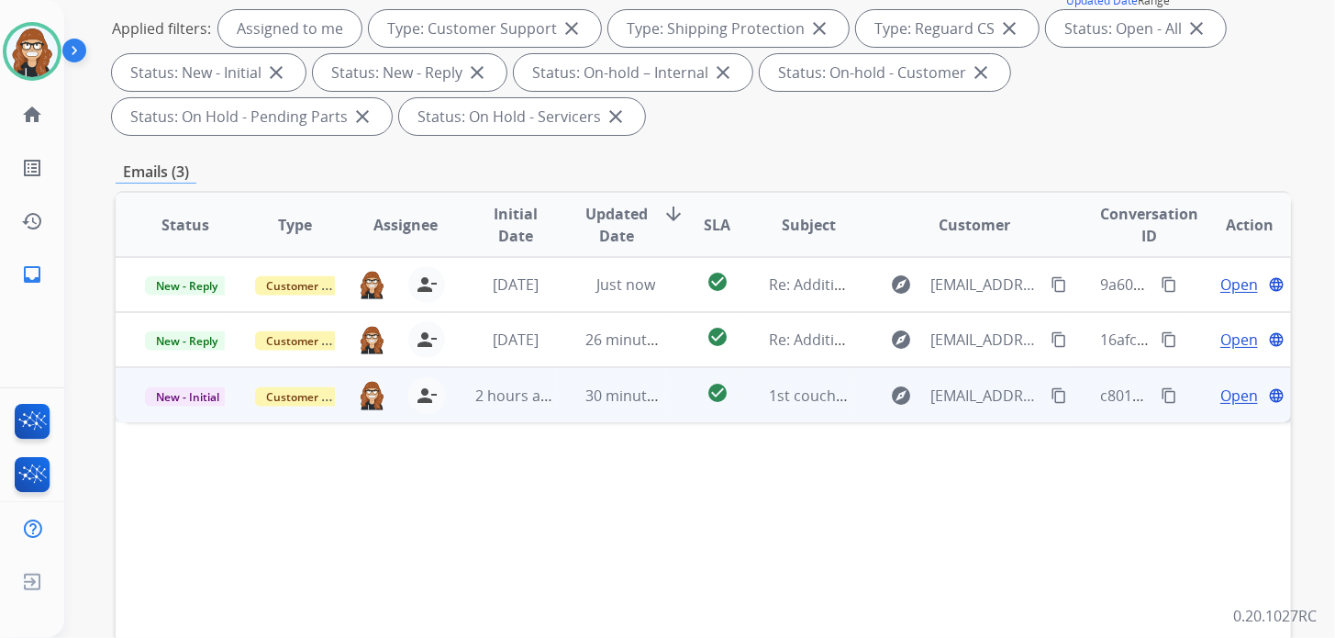
click at [1163, 392] on mat-icon "content_copy" at bounding box center [1169, 395] width 17 height 17
click at [1220, 393] on span "Open" at bounding box center [1239, 395] width 38 height 22
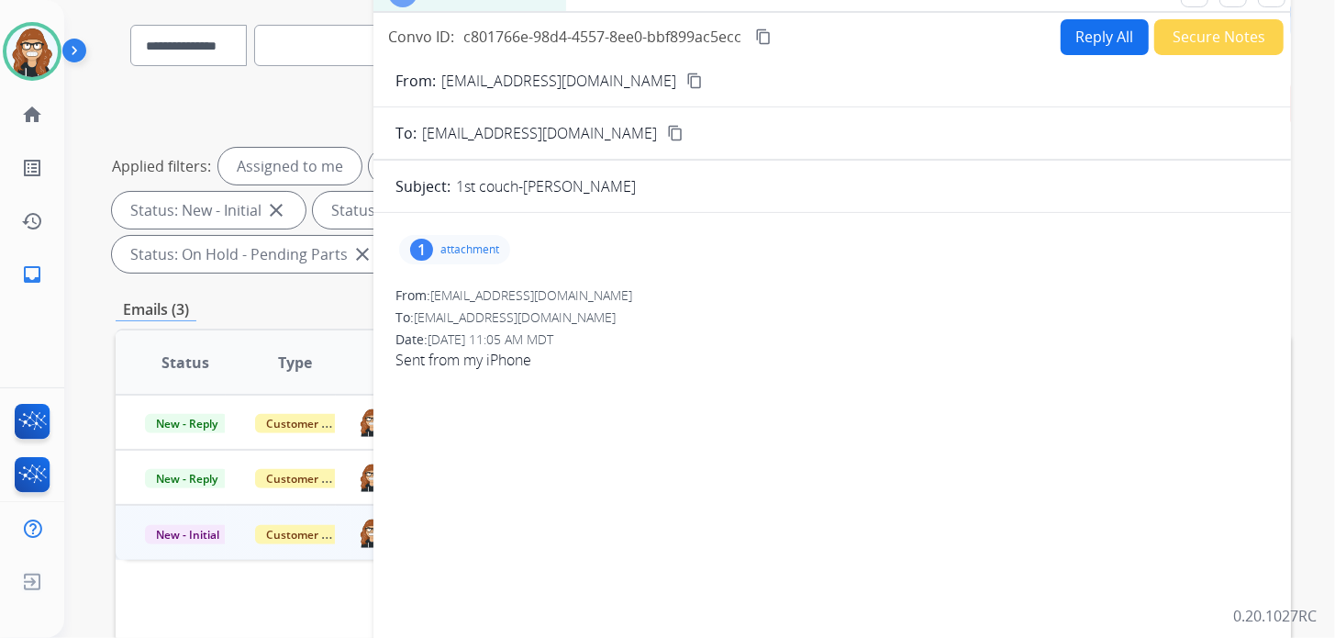
scroll to position [0, 0]
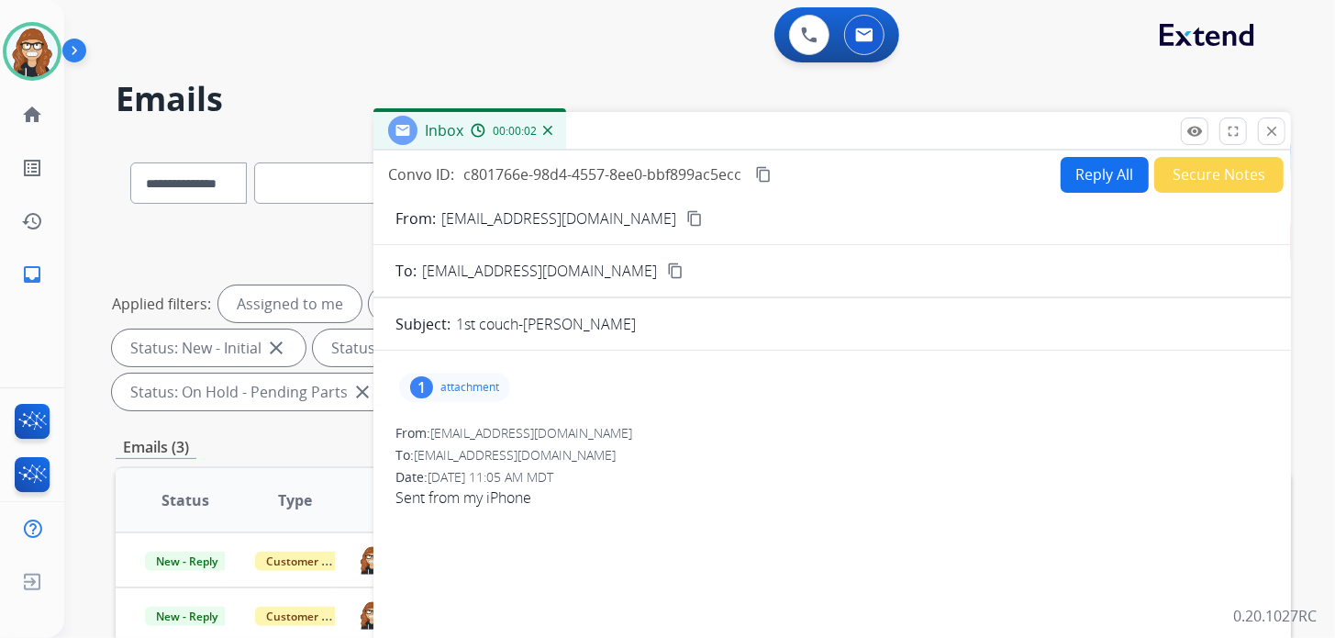
click at [1061, 178] on button "Reply All" at bounding box center [1105, 175] width 88 height 36
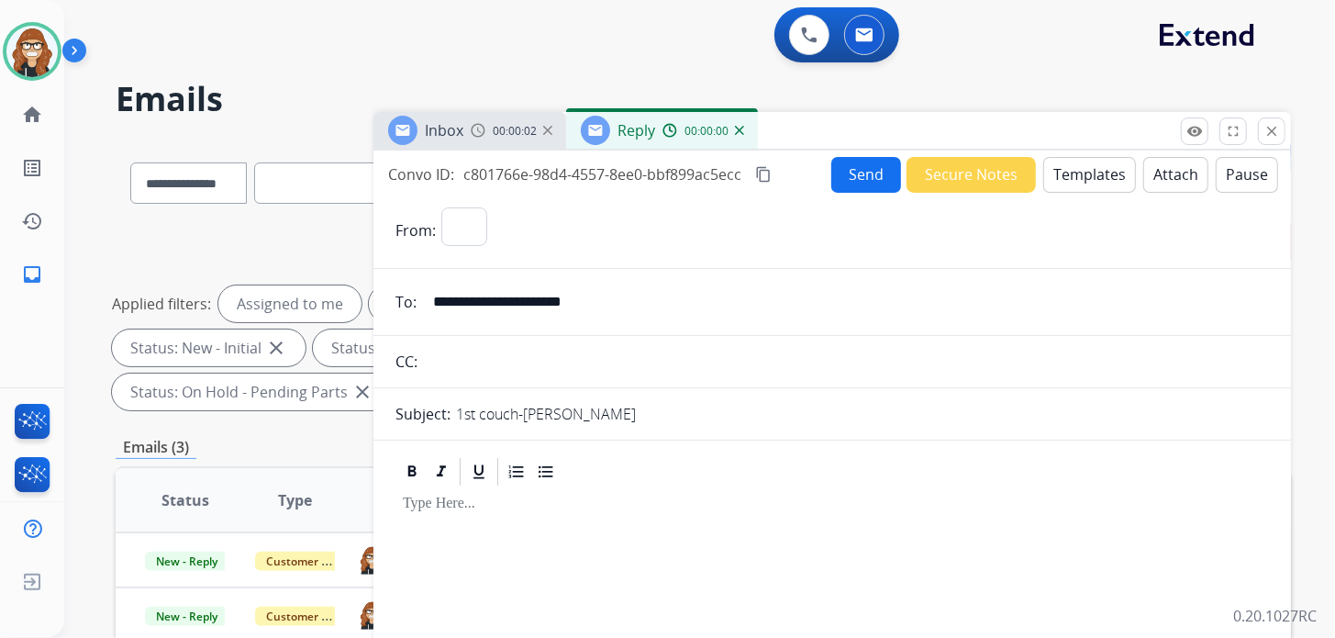
select select "**********"
click at [1049, 166] on button "Templates" at bounding box center [1089, 175] width 93 height 36
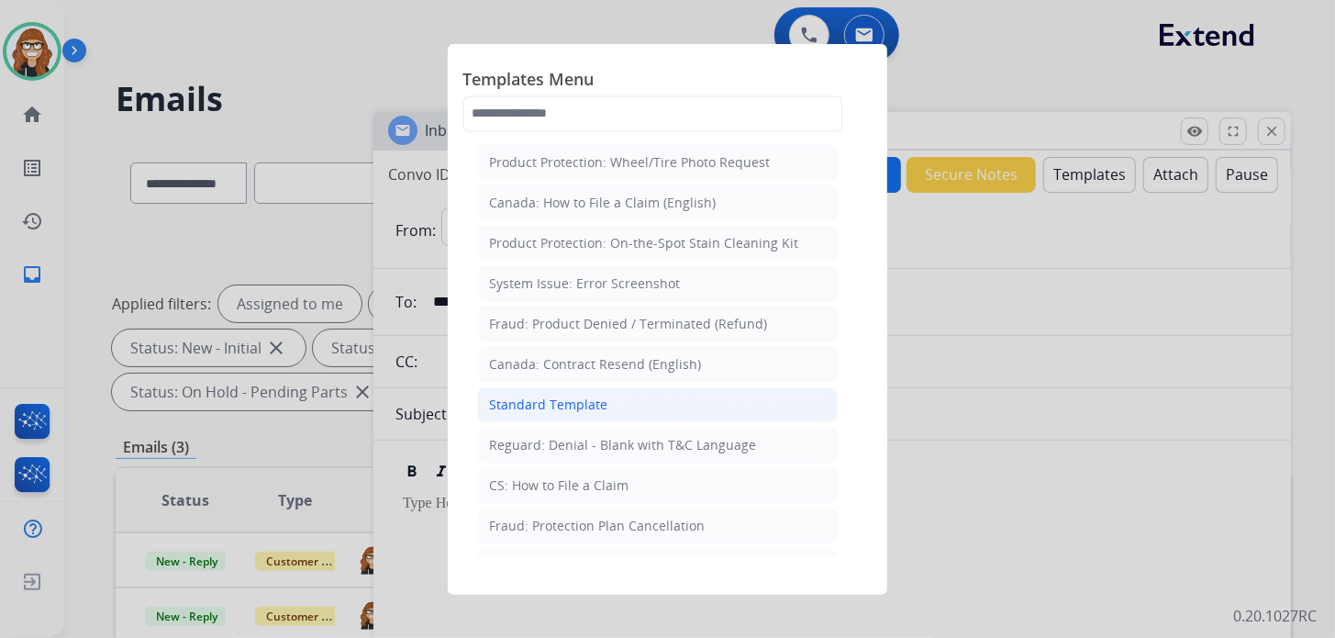
click at [606, 404] on li "Standard Template" at bounding box center [657, 404] width 361 height 35
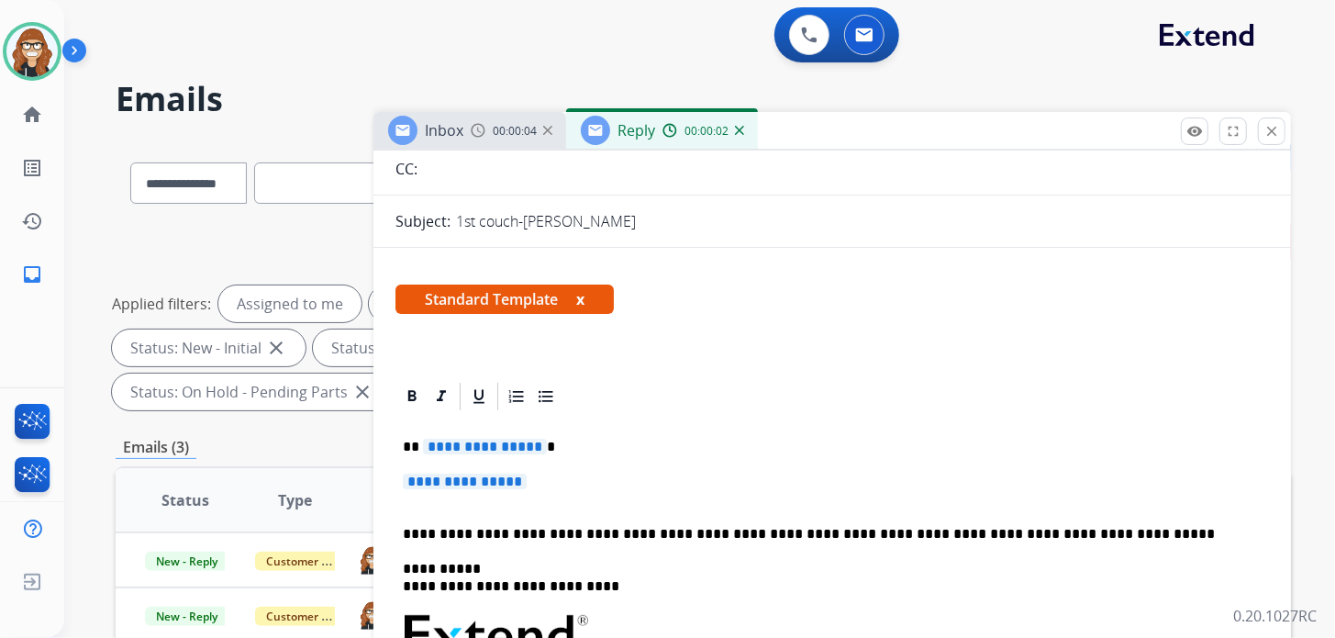
scroll to position [275, 0]
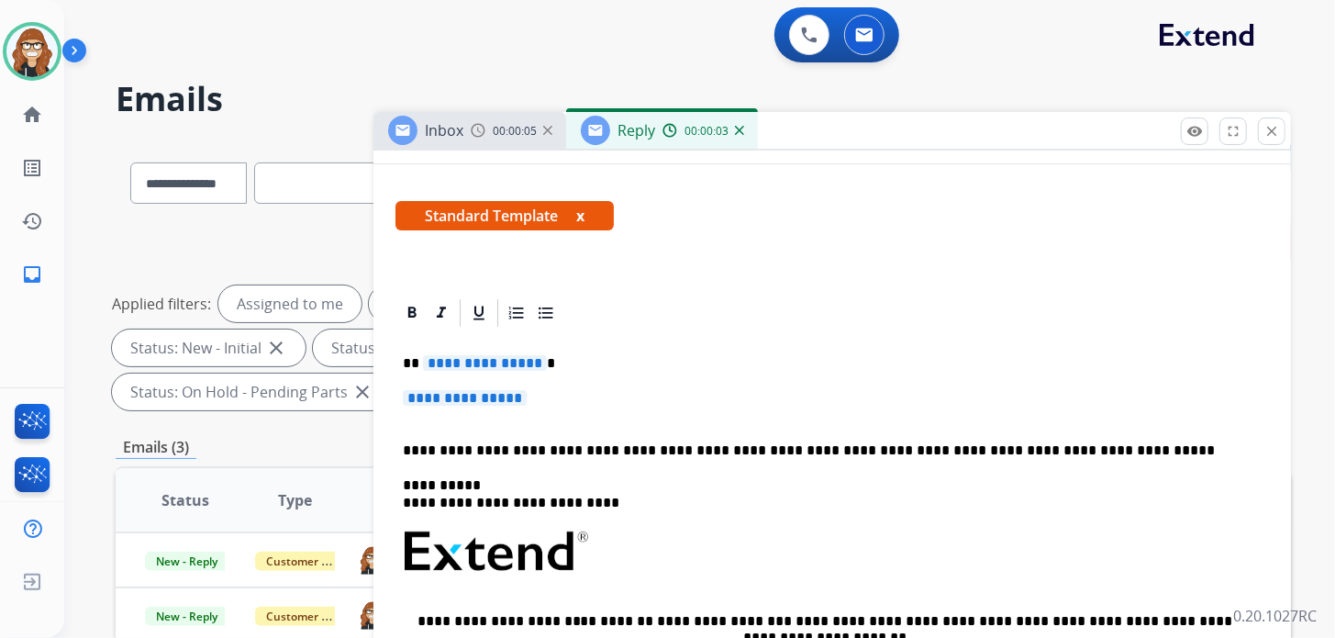
click at [569, 426] on div "**********" at bounding box center [831, 594] width 873 height 530
click at [556, 414] on p "**********" at bounding box center [832, 407] width 859 height 34
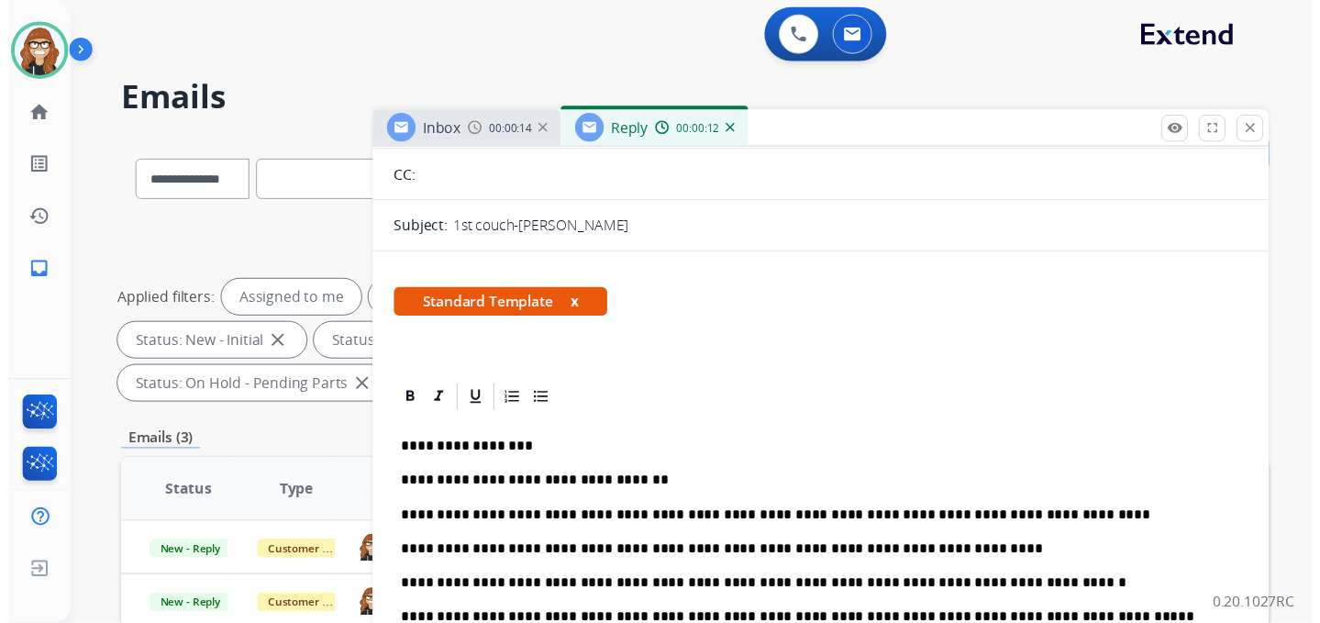
scroll to position [0, 0]
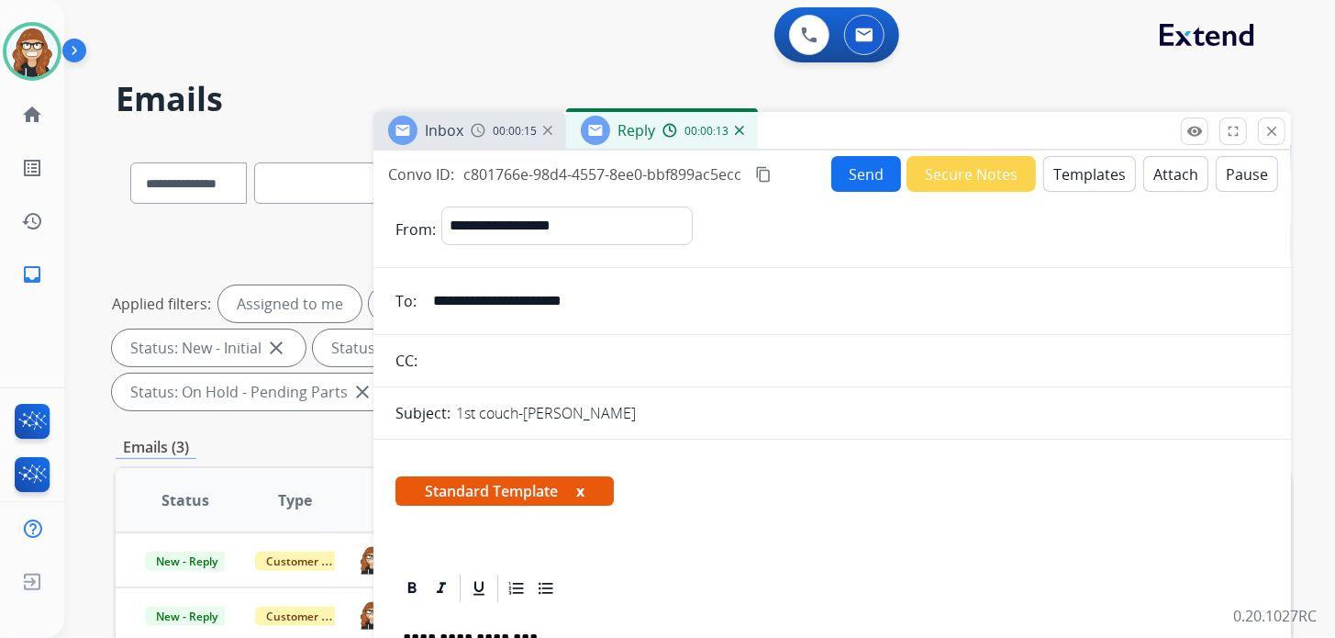
click at [880, 183] on button "Send" at bounding box center [866, 174] width 70 height 36
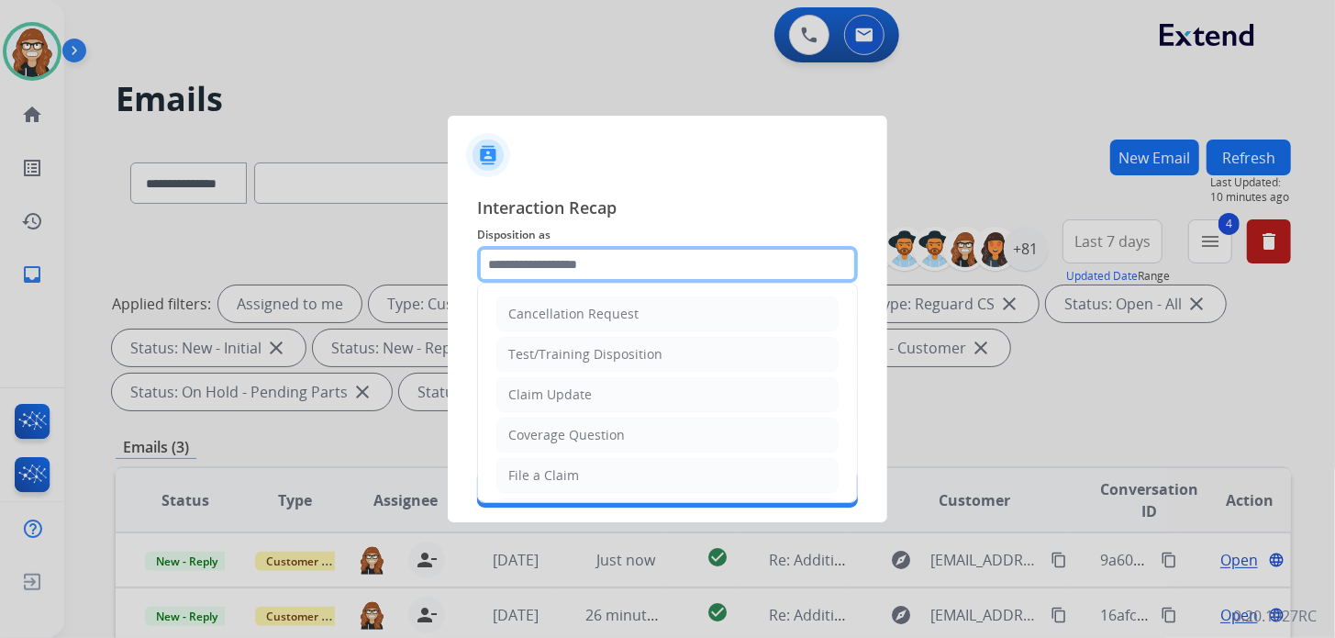
click at [618, 266] on input "text" at bounding box center [667, 264] width 381 height 37
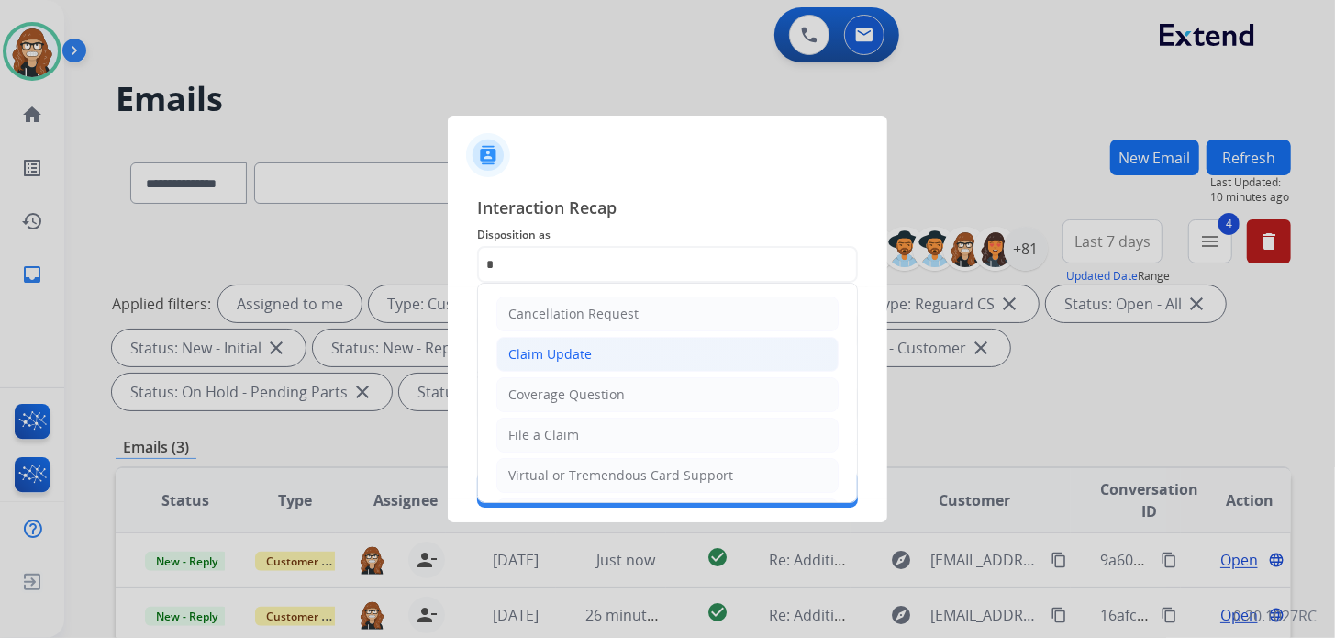
click at [637, 344] on li "Claim Update" at bounding box center [667, 354] width 342 height 35
type input "**********"
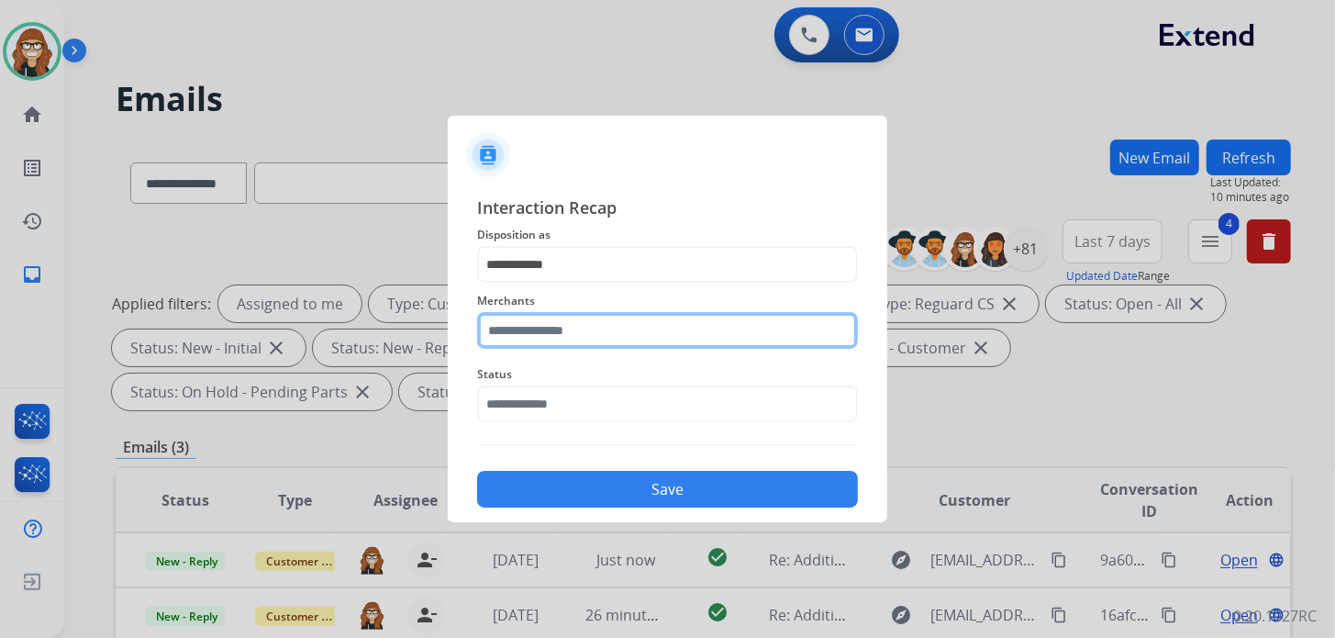
click at [628, 329] on input "text" at bounding box center [667, 330] width 381 height 37
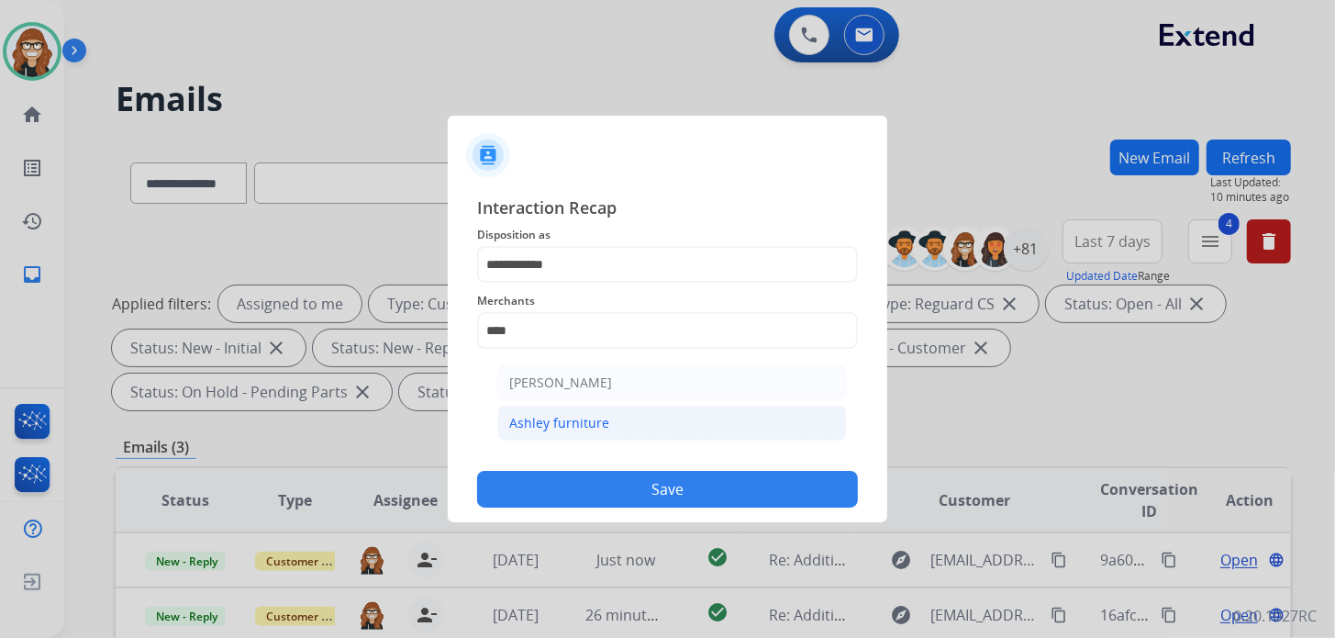
click at [591, 434] on li "Ashley furniture" at bounding box center [672, 423] width 350 height 35
type input "**********"
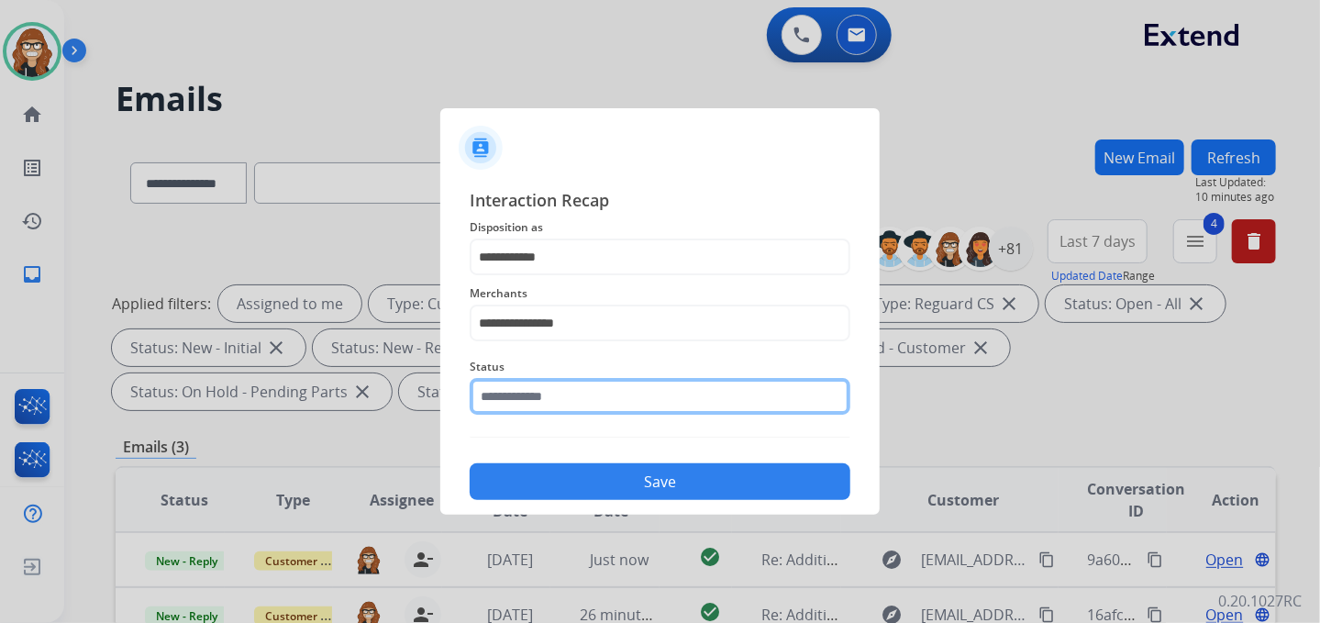
click at [596, 410] on input "text" at bounding box center [660, 396] width 381 height 37
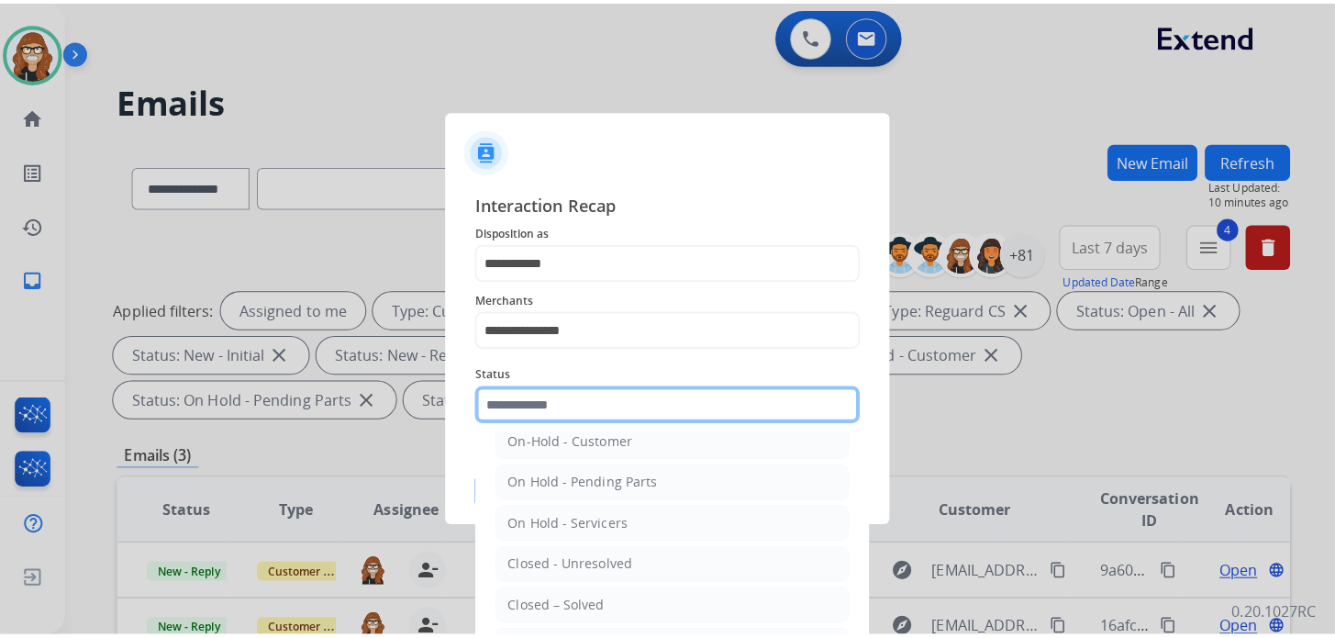
scroll to position [106, 0]
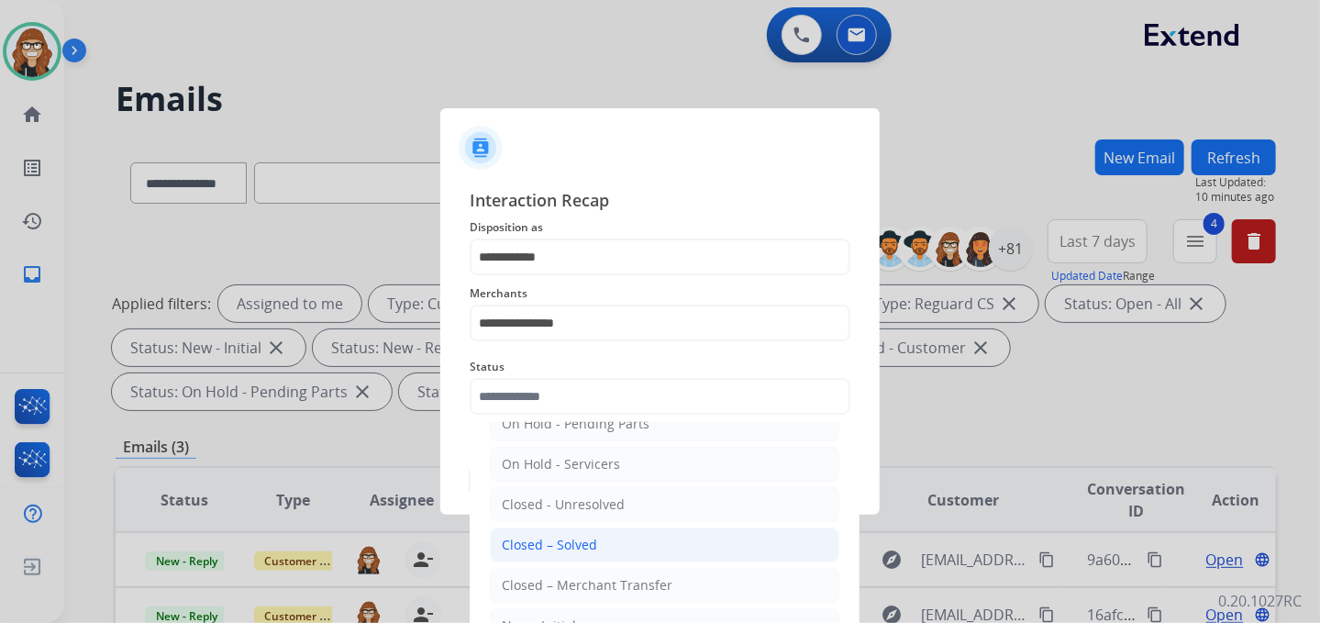
click at [605, 539] on li "Closed – Solved" at bounding box center [665, 545] width 350 height 35
type input "**********"
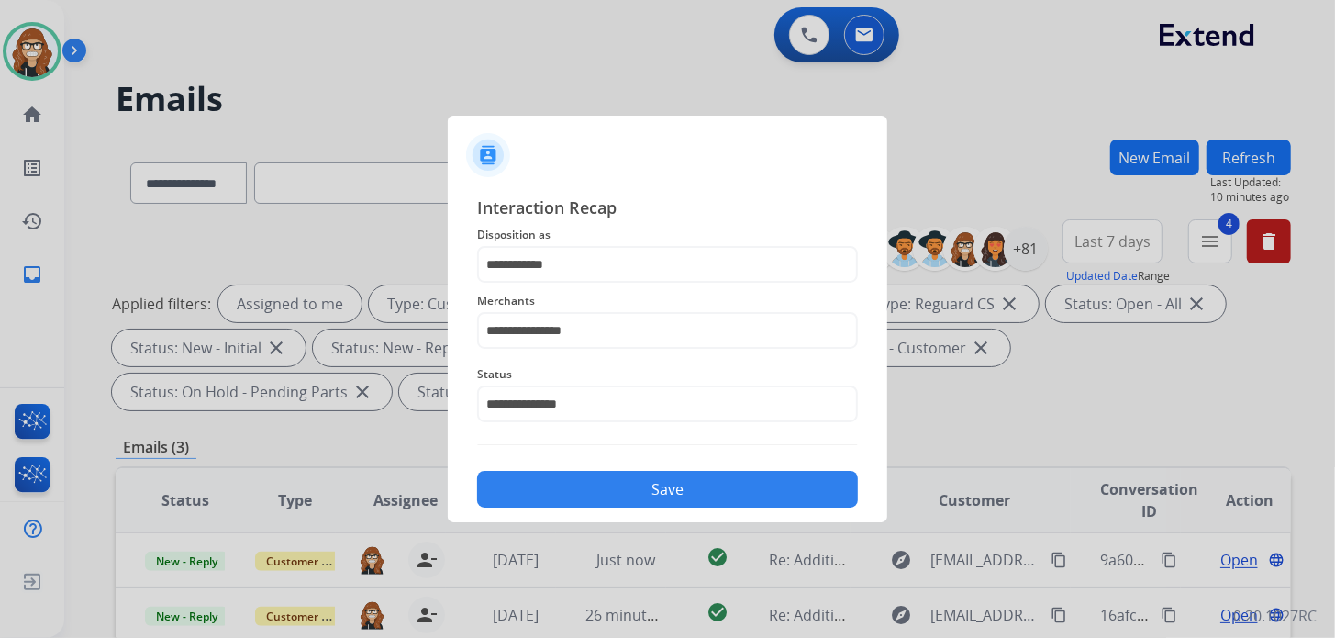
click at [577, 476] on button "Save" at bounding box center [667, 489] width 381 height 37
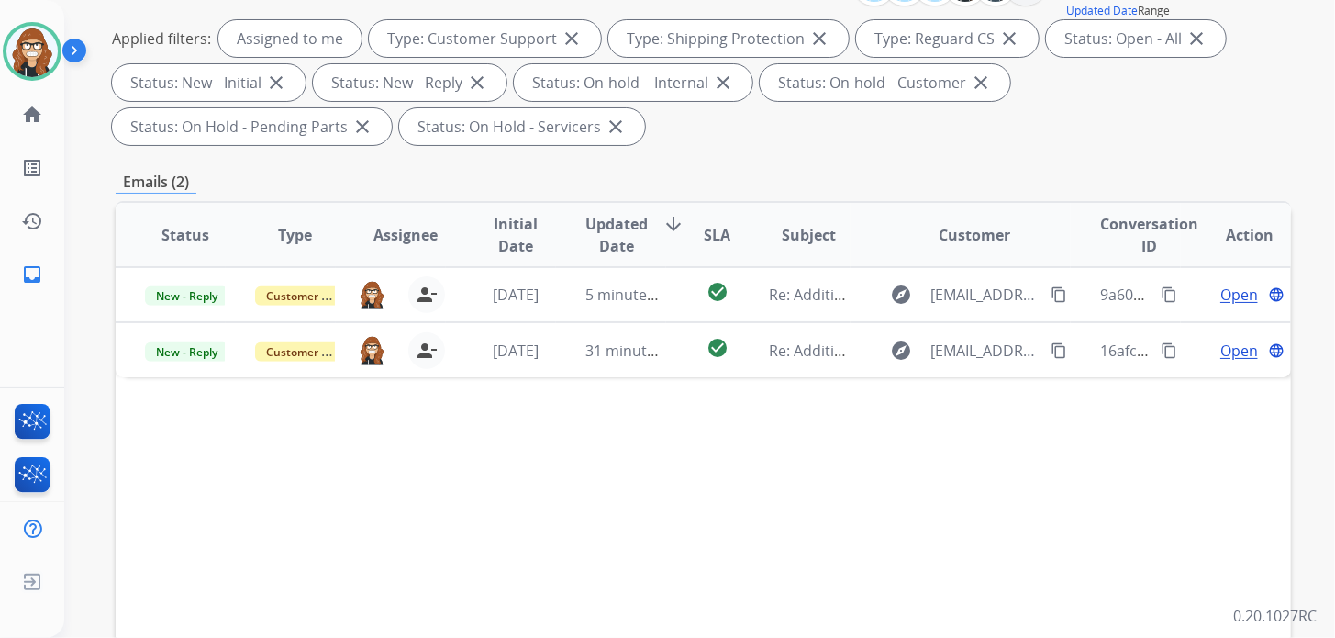
scroll to position [275, 0]
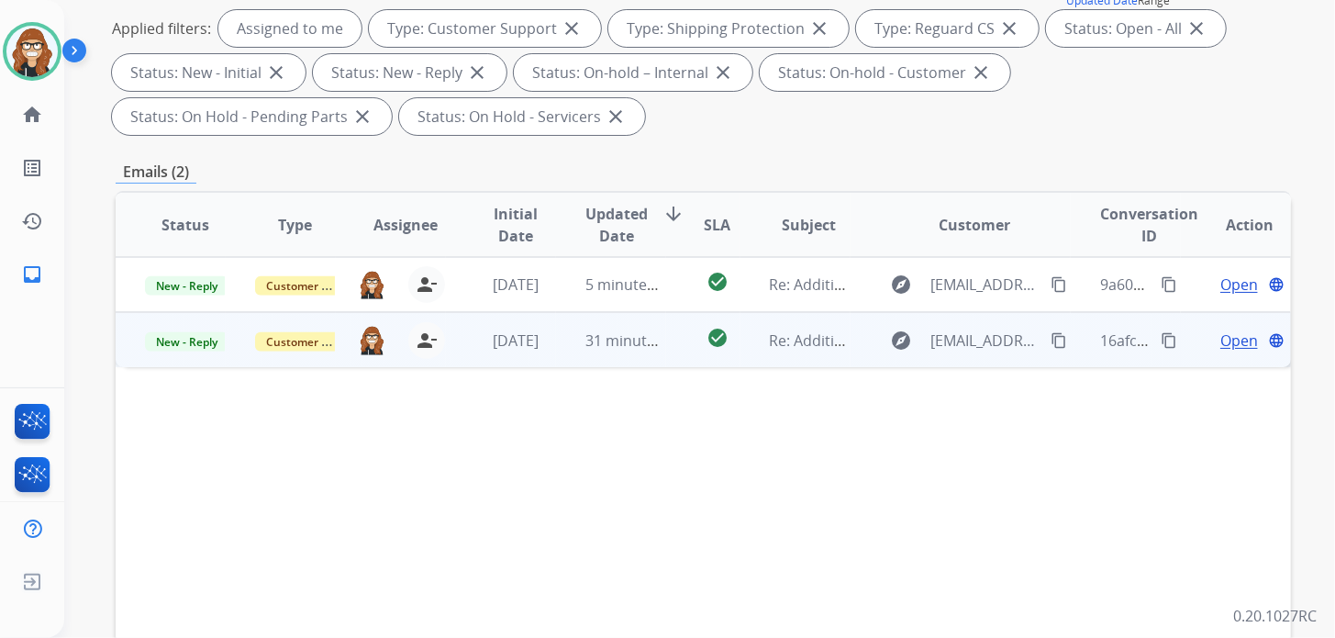
click at [1224, 336] on span "Open" at bounding box center [1239, 340] width 38 height 22
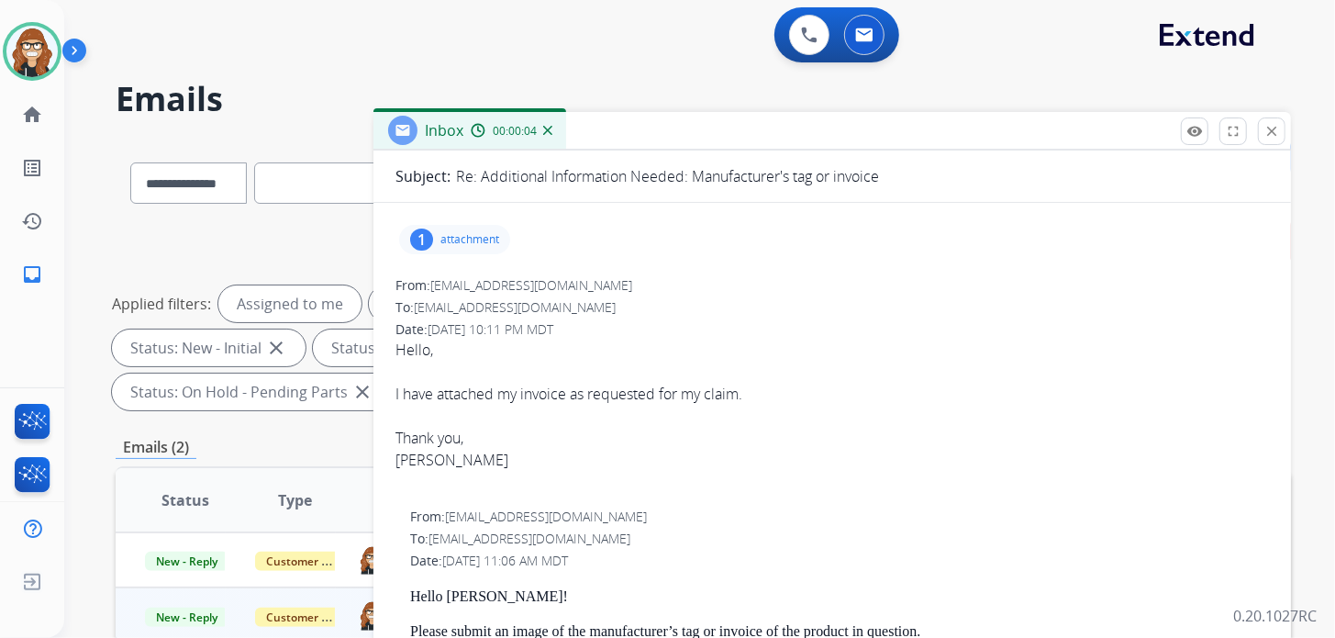
scroll to position [72, 0]
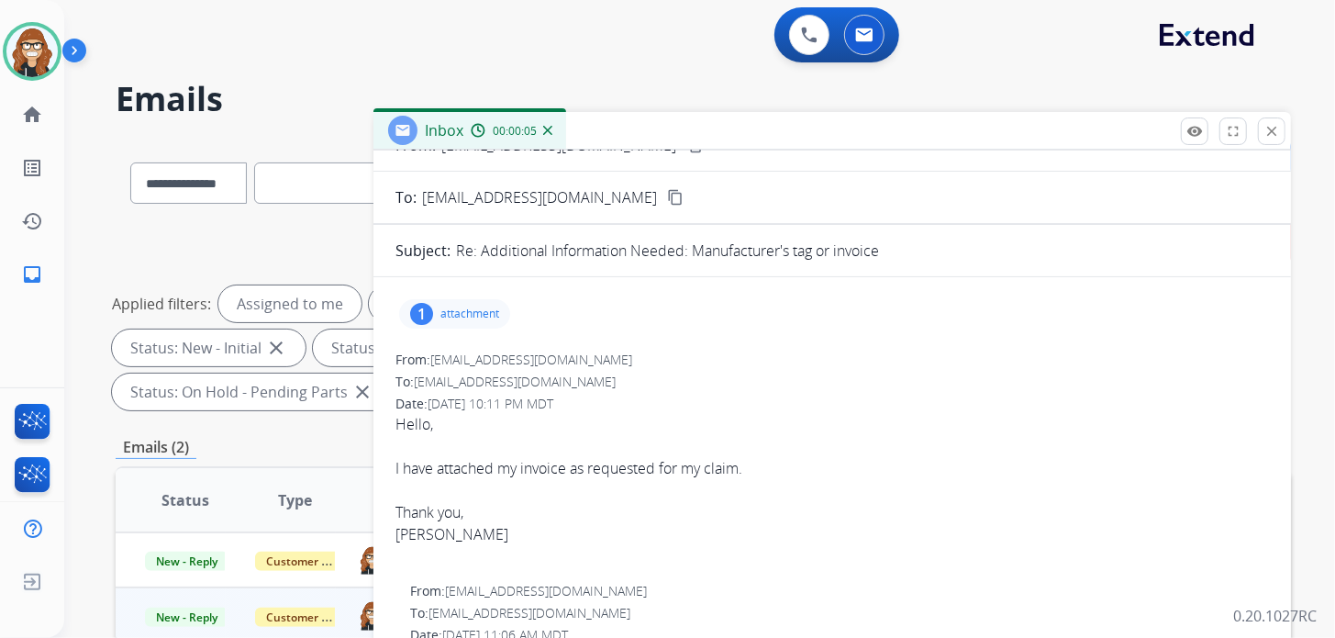
click at [429, 315] on div "1" at bounding box center [421, 314] width 23 height 22
click at [461, 313] on p "attachment" at bounding box center [469, 313] width 59 height 15
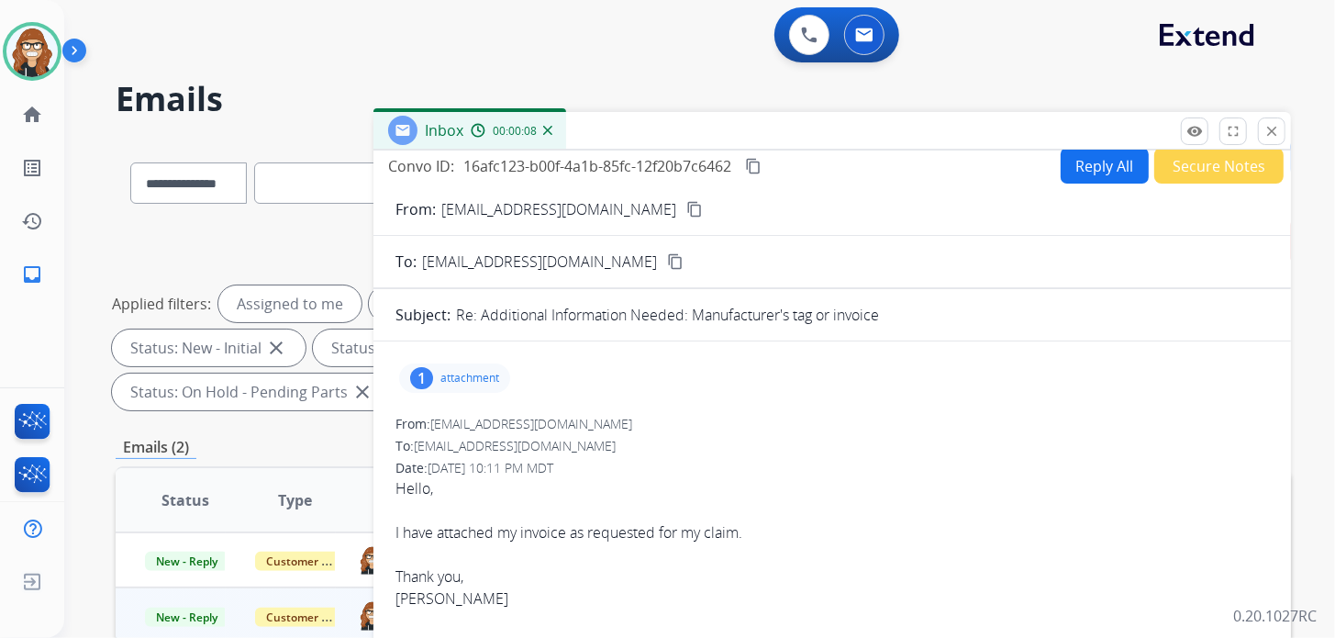
scroll to position [0, 0]
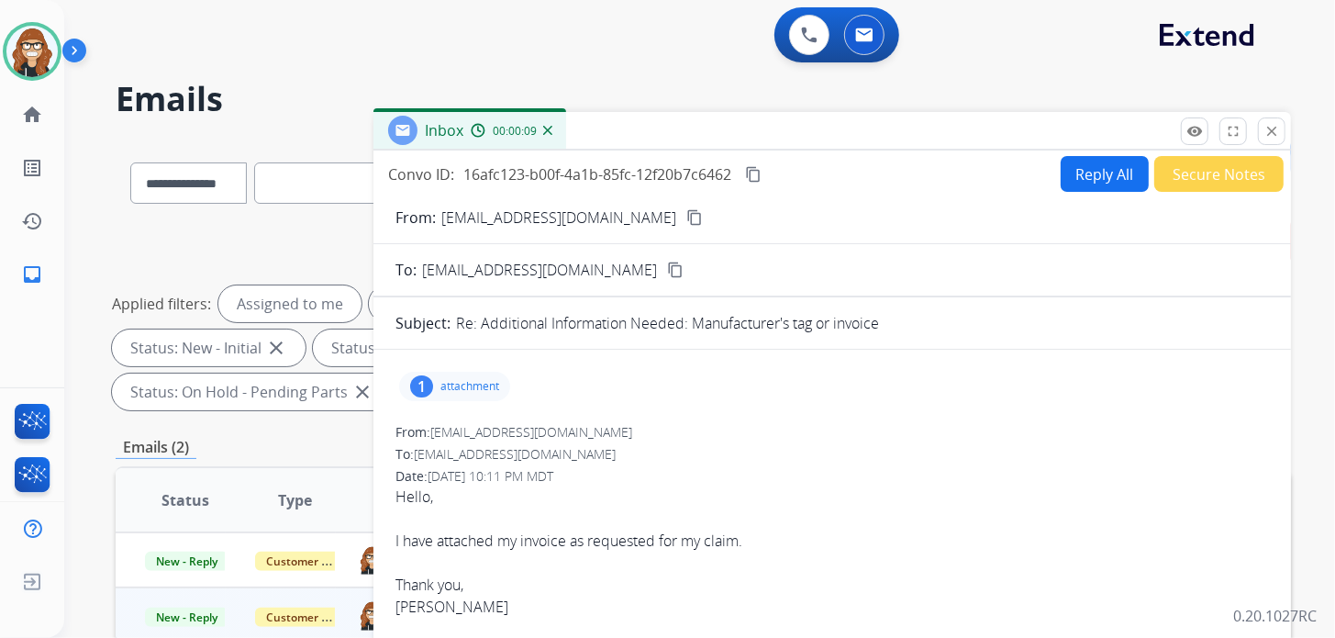
click at [686, 215] on mat-icon "content_copy" at bounding box center [694, 217] width 17 height 17
click at [686, 213] on mat-icon "content_copy" at bounding box center [694, 217] width 17 height 17
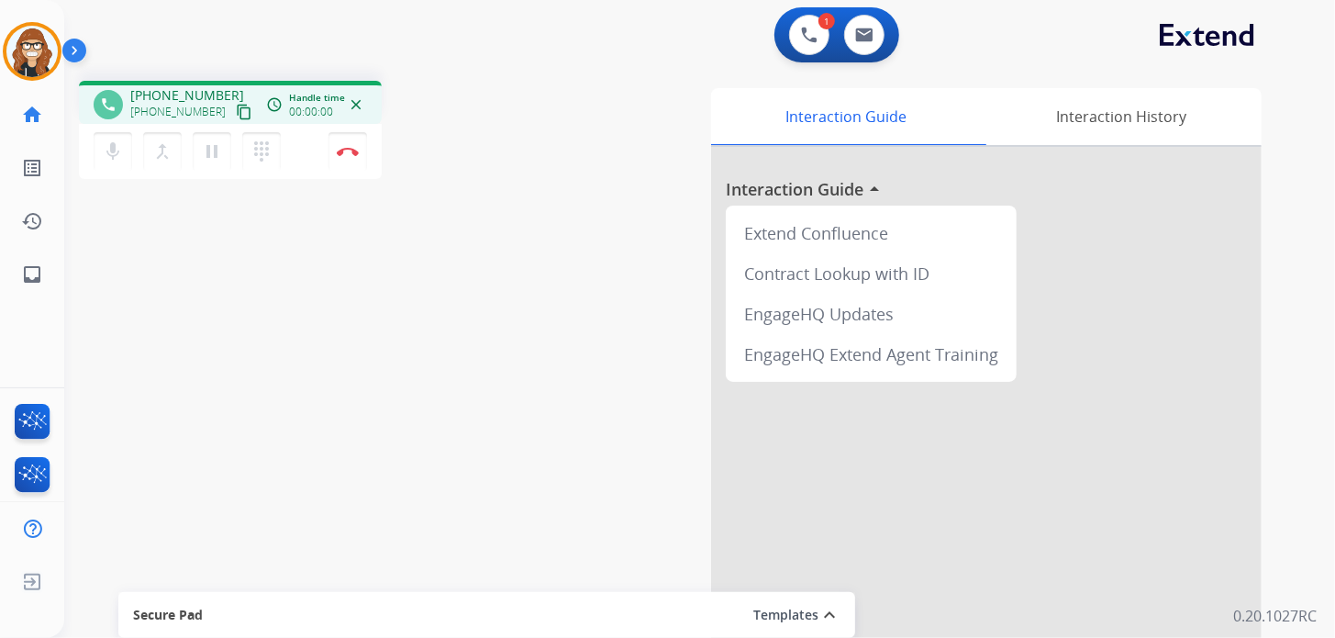
click at [236, 111] on mat-icon "content_copy" at bounding box center [244, 112] width 17 height 17
click at [352, 162] on button "Disconnect" at bounding box center [347, 151] width 39 height 39
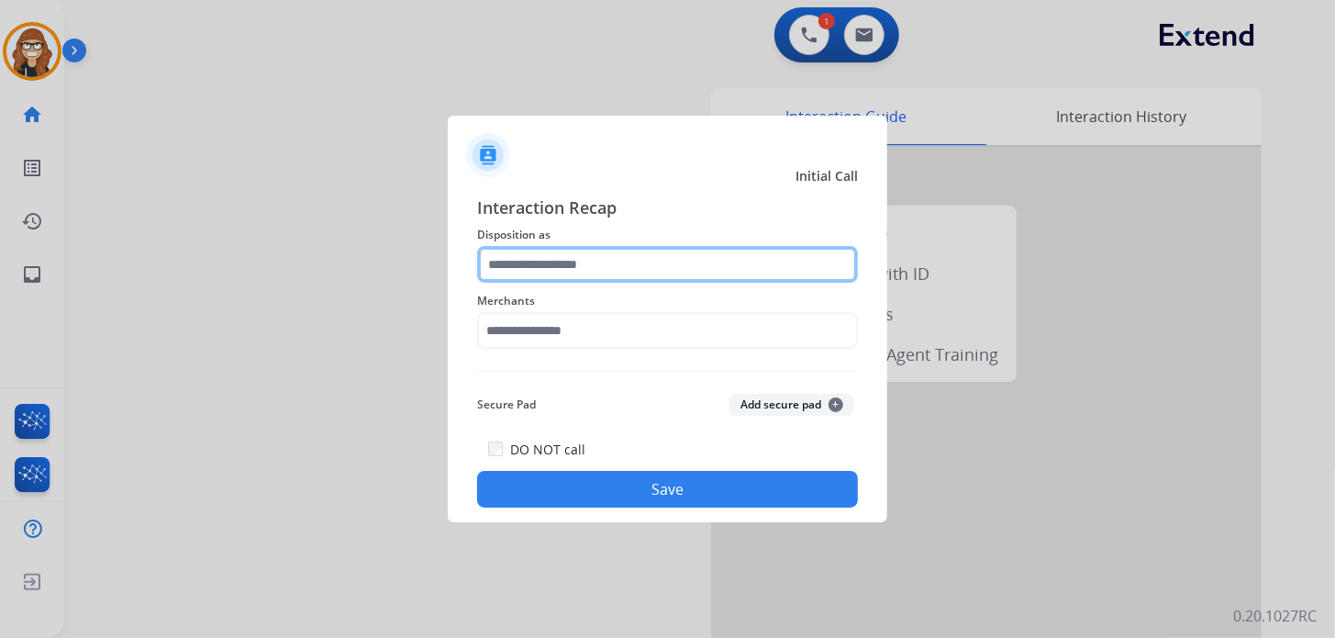
click at [603, 269] on input "text" at bounding box center [667, 264] width 381 height 37
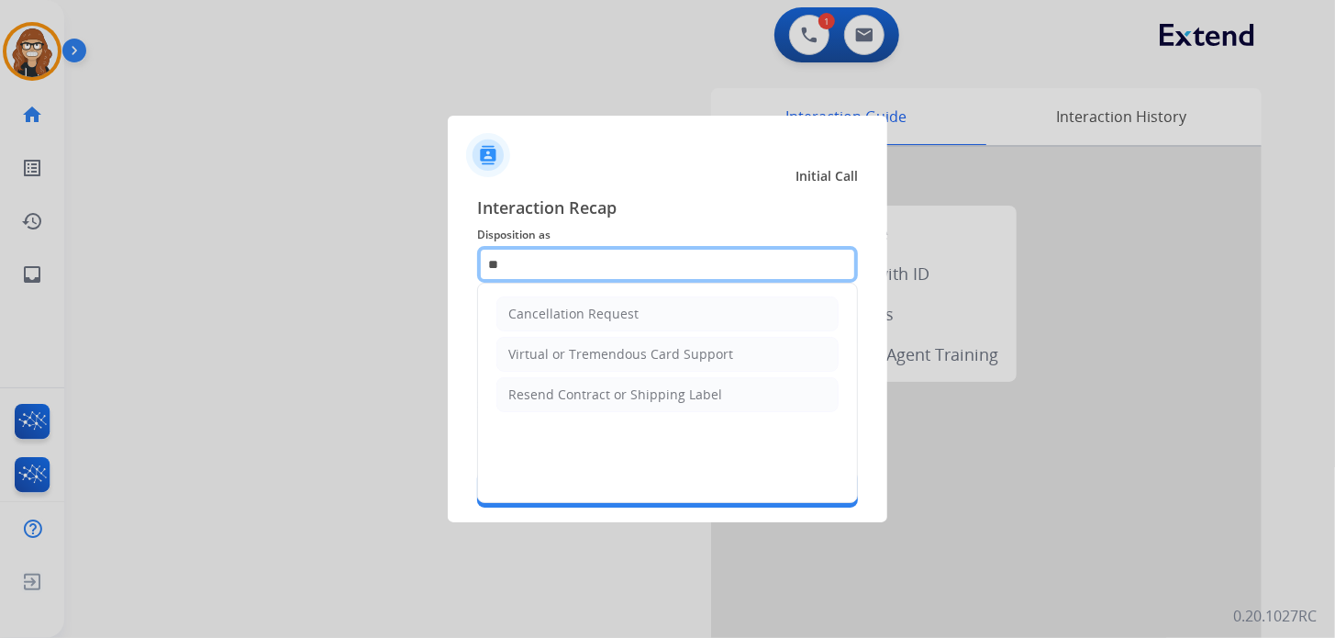
type input "*"
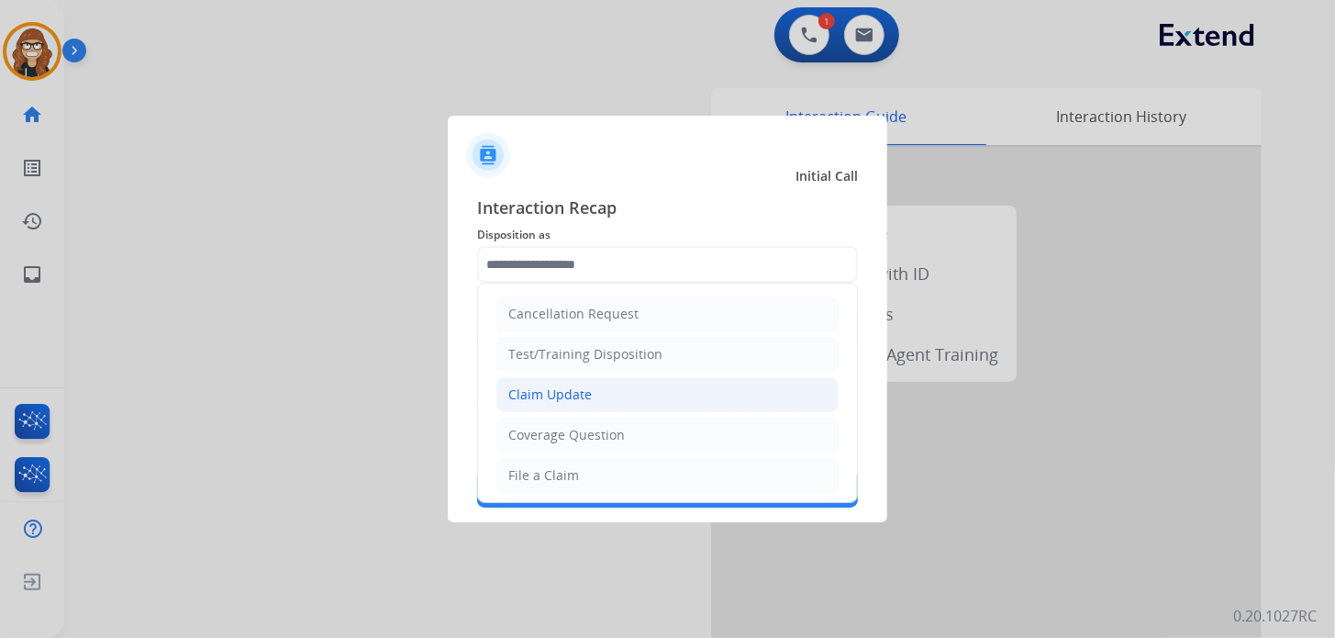
click at [581, 396] on div "Claim Update" at bounding box center [549, 394] width 83 height 18
type input "**********"
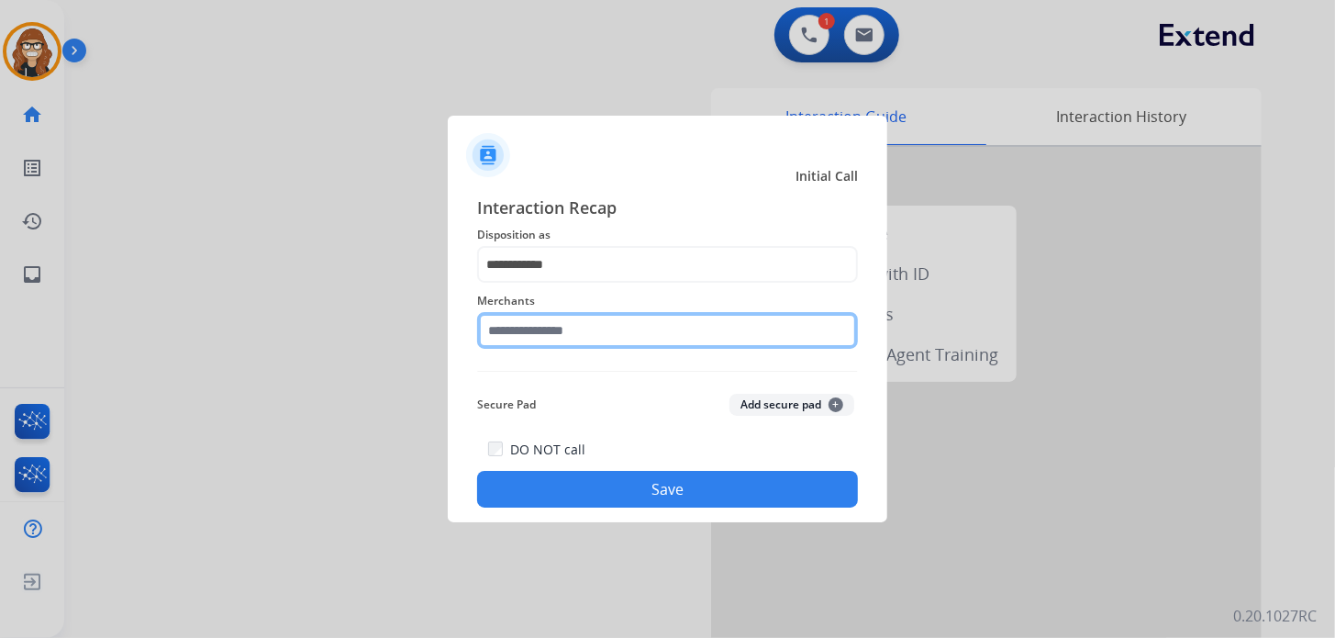
click at [551, 327] on input "text" at bounding box center [667, 330] width 381 height 37
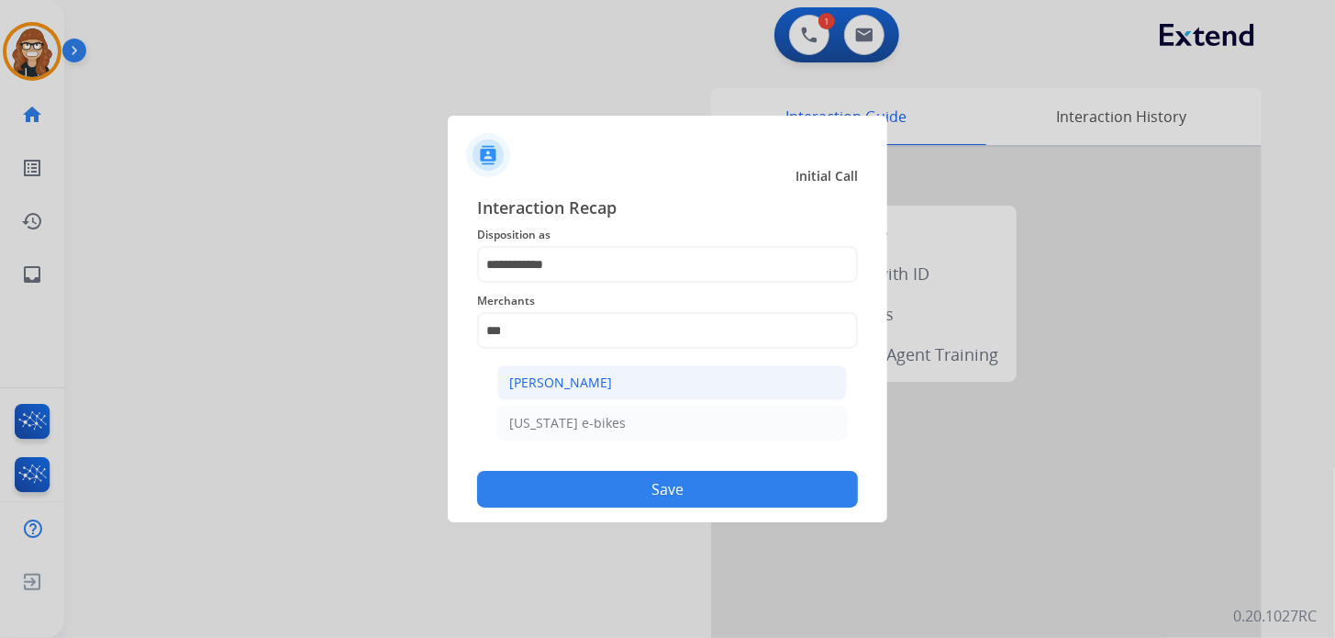
click at [552, 382] on div "[PERSON_NAME]" at bounding box center [560, 382] width 103 height 18
type input "**********"
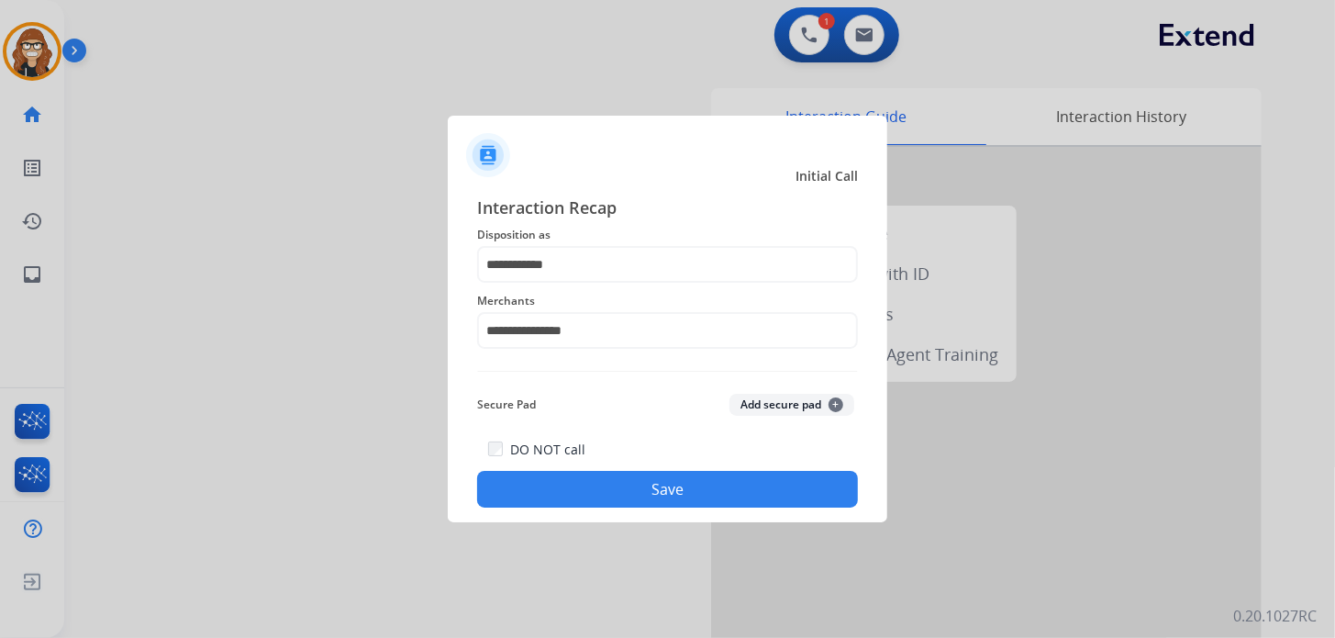
click at [576, 485] on button "Save" at bounding box center [667, 489] width 381 height 37
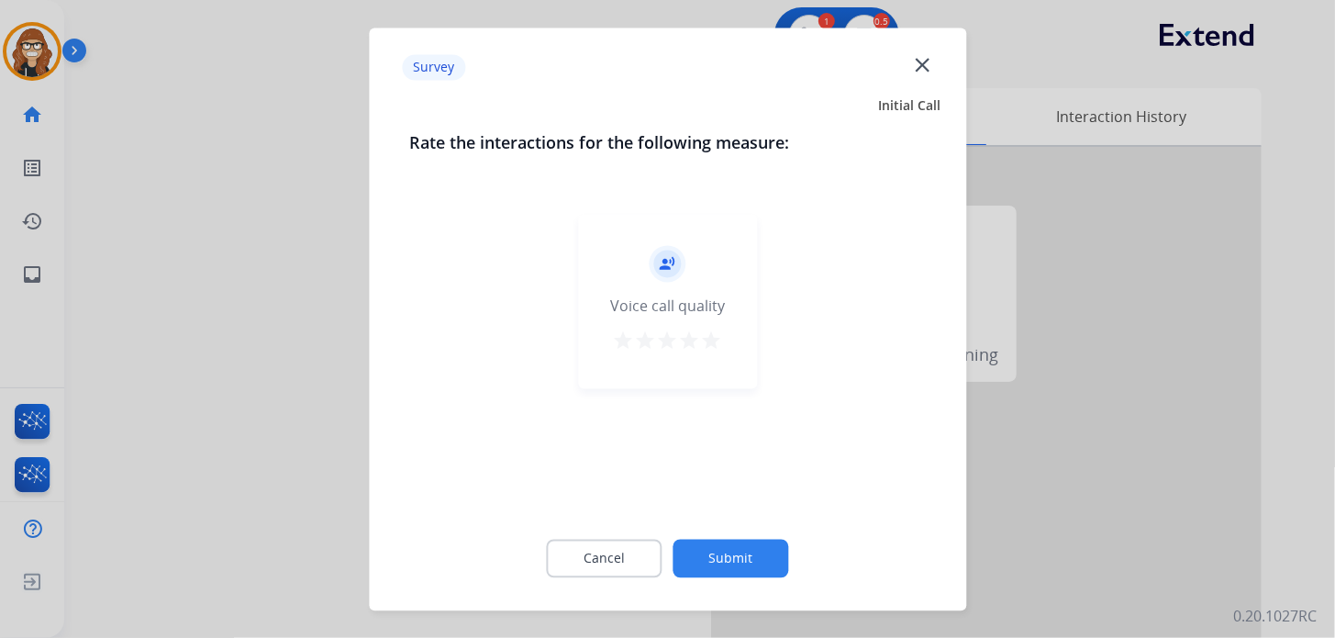
click at [708, 343] on mat-icon "star" at bounding box center [712, 340] width 22 height 22
click at [725, 556] on button "Submit" at bounding box center [731, 558] width 116 height 39
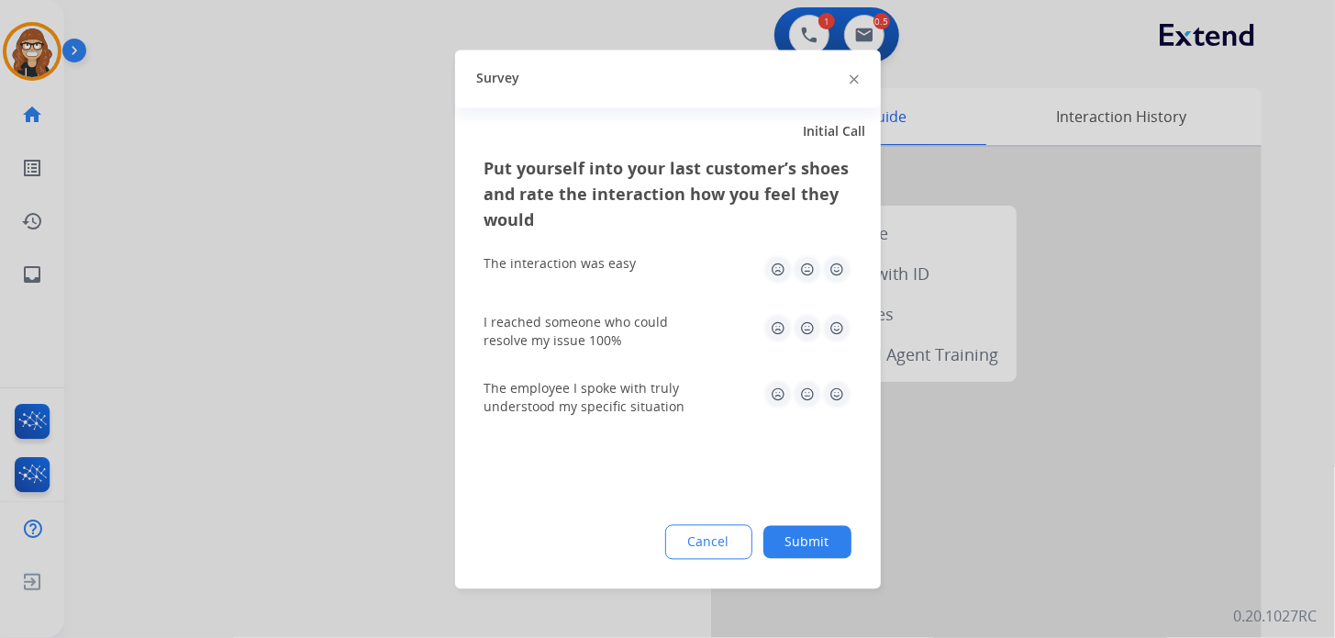
click at [831, 267] on img at bounding box center [836, 268] width 29 height 29
click at [830, 330] on img at bounding box center [836, 327] width 29 height 29
click at [832, 397] on img at bounding box center [836, 393] width 29 height 29
click at [827, 535] on button "Submit" at bounding box center [807, 541] width 88 height 33
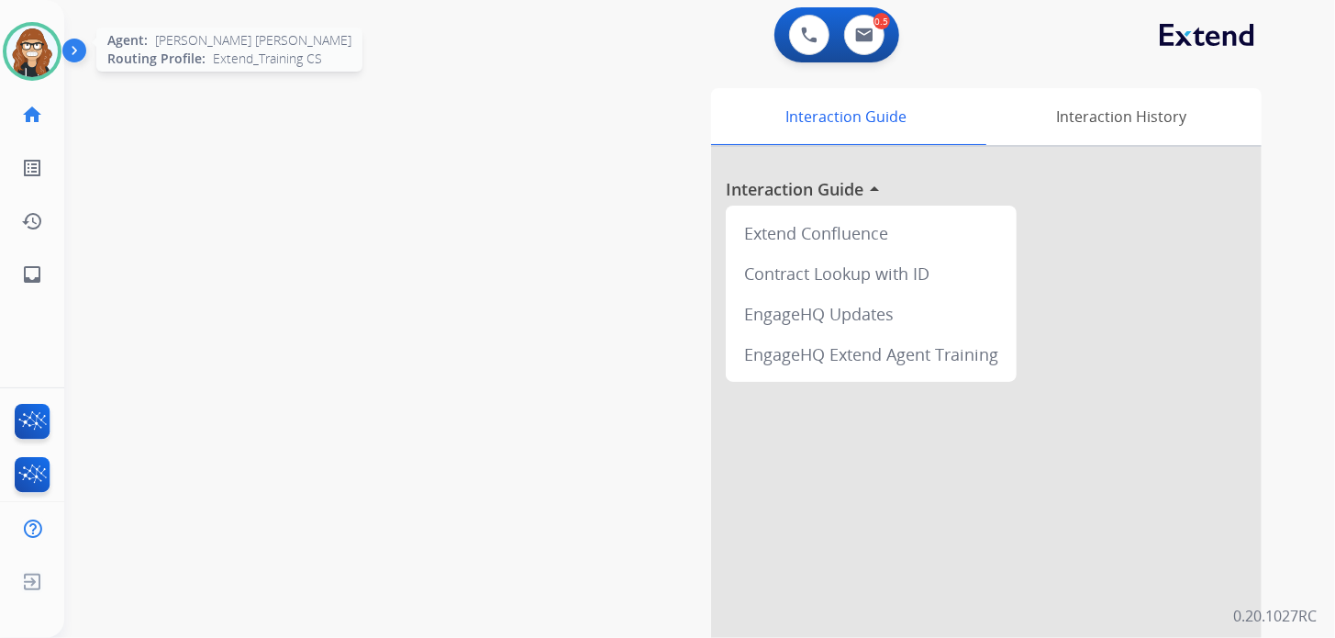
click at [15, 59] on img at bounding box center [31, 51] width 51 height 51
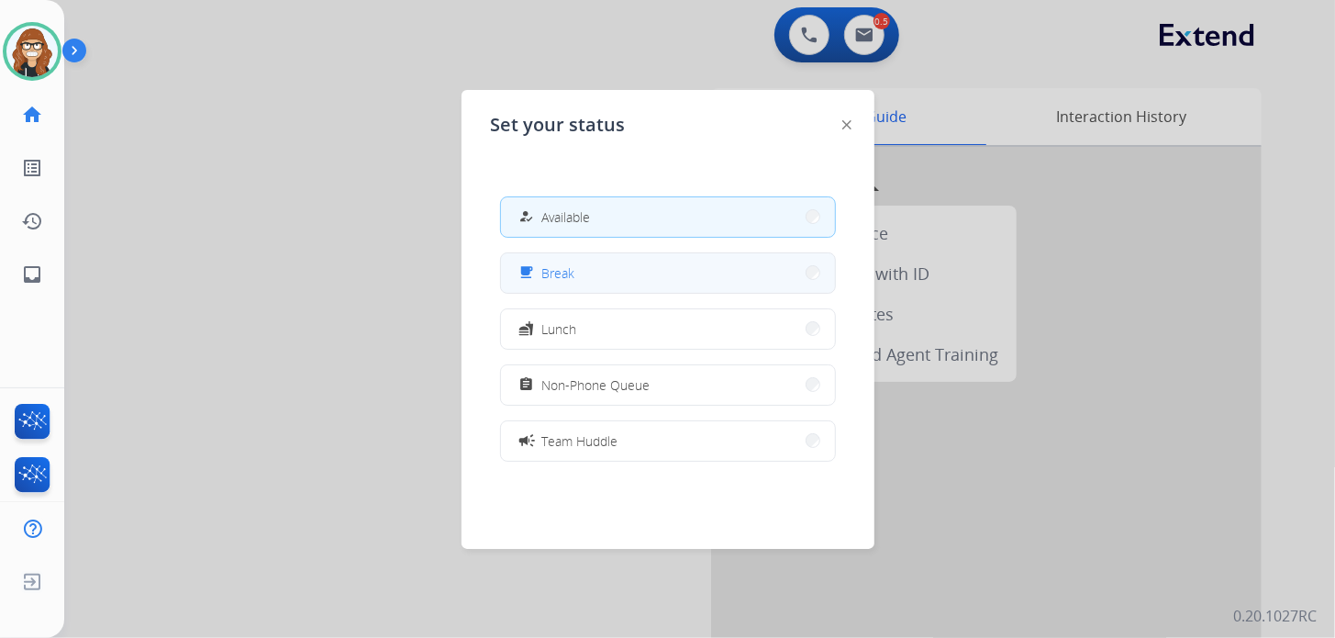
click at [607, 265] on button "free_breakfast Break" at bounding box center [668, 272] width 334 height 39
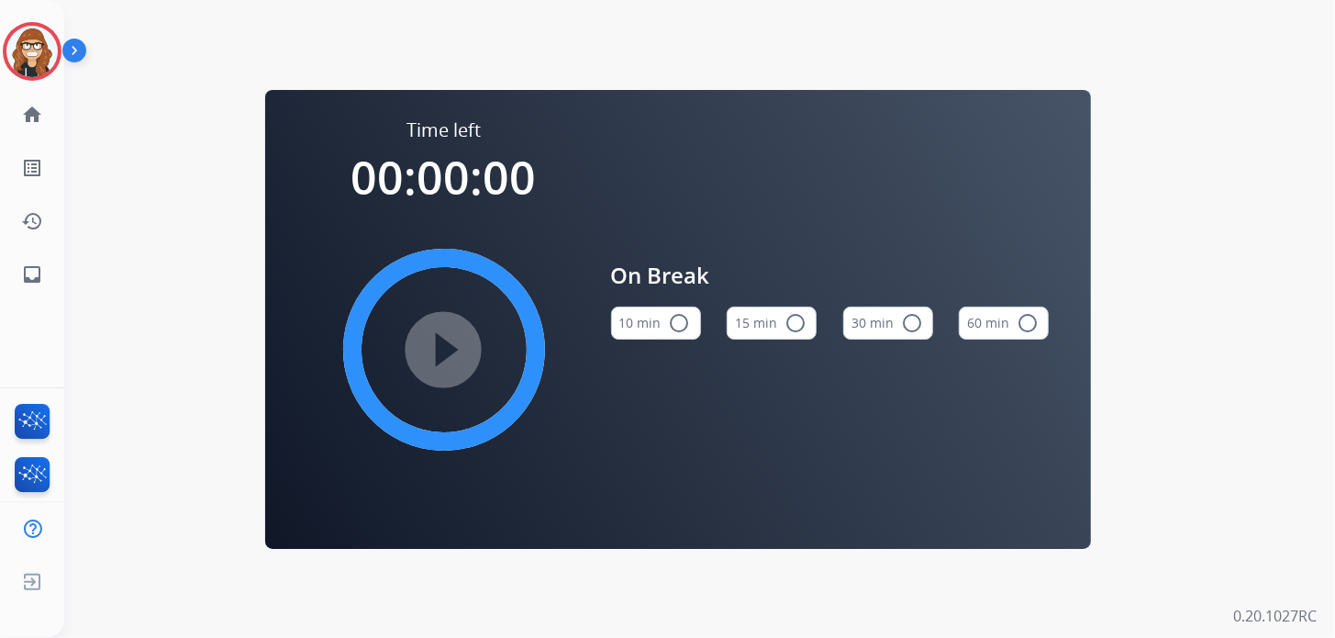
click at [676, 316] on mat-icon "radio_button_unchecked" at bounding box center [680, 323] width 22 height 22
click at [447, 339] on mat-icon "play_circle_filled" at bounding box center [444, 350] width 22 height 22
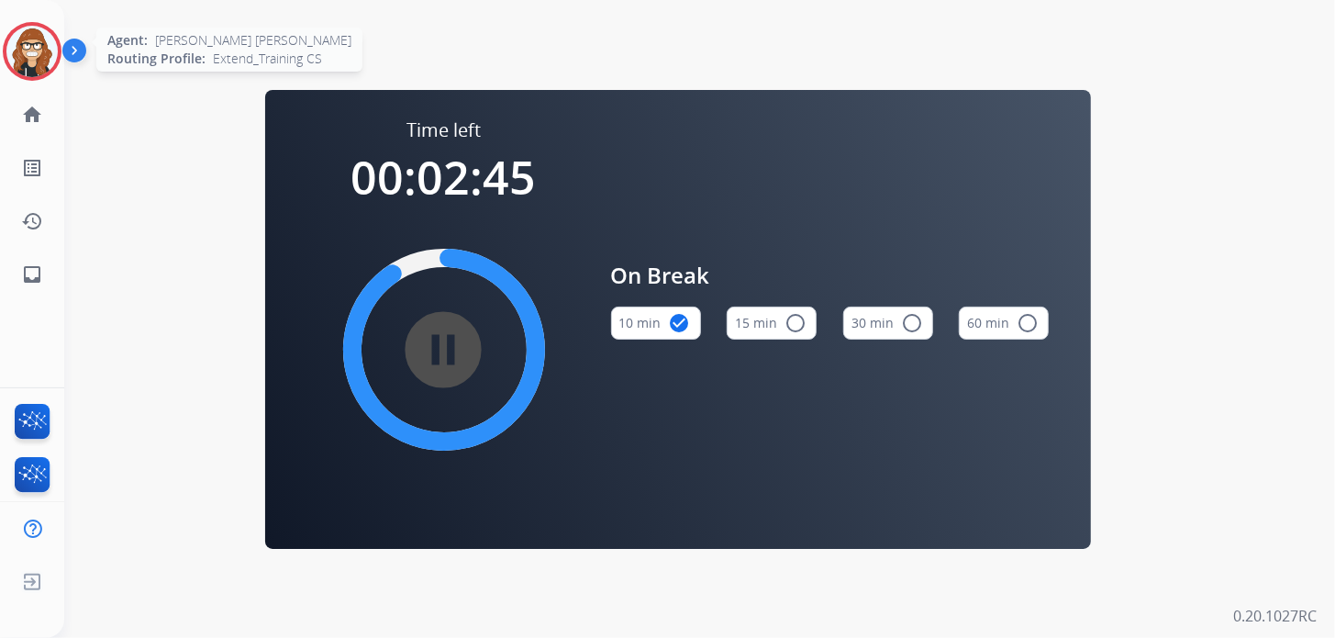
click at [17, 53] on img at bounding box center [31, 51] width 51 height 51
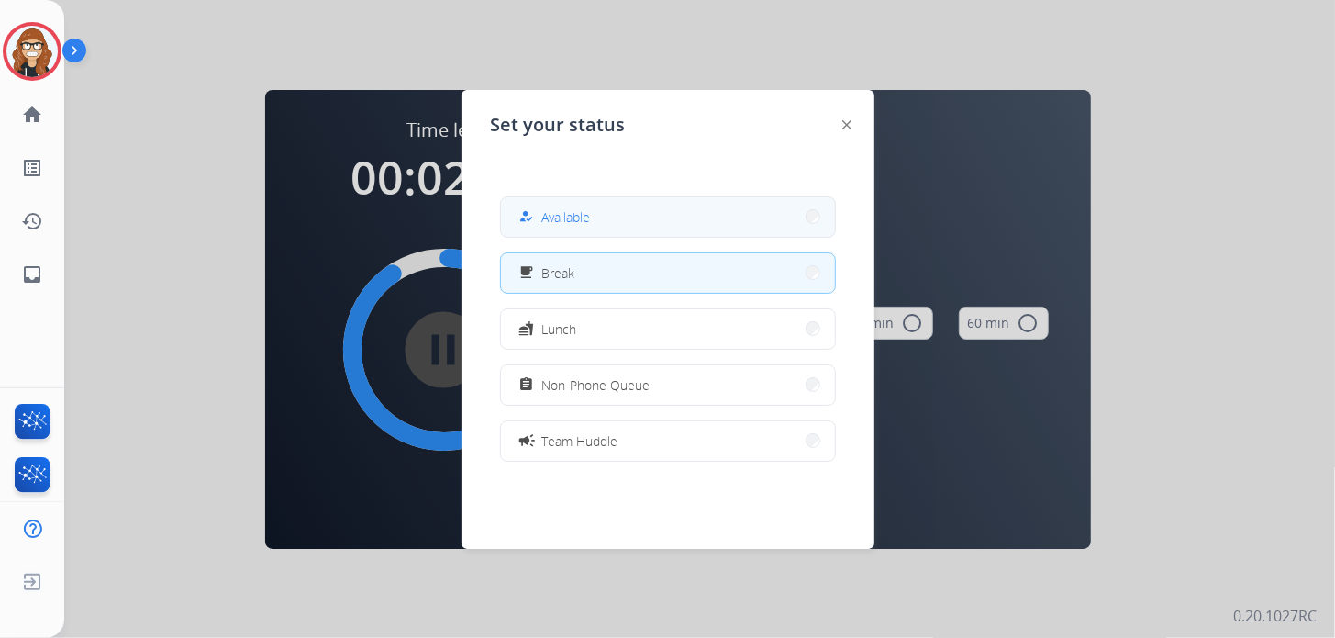
click at [696, 224] on button "how_to_reg Available" at bounding box center [668, 216] width 334 height 39
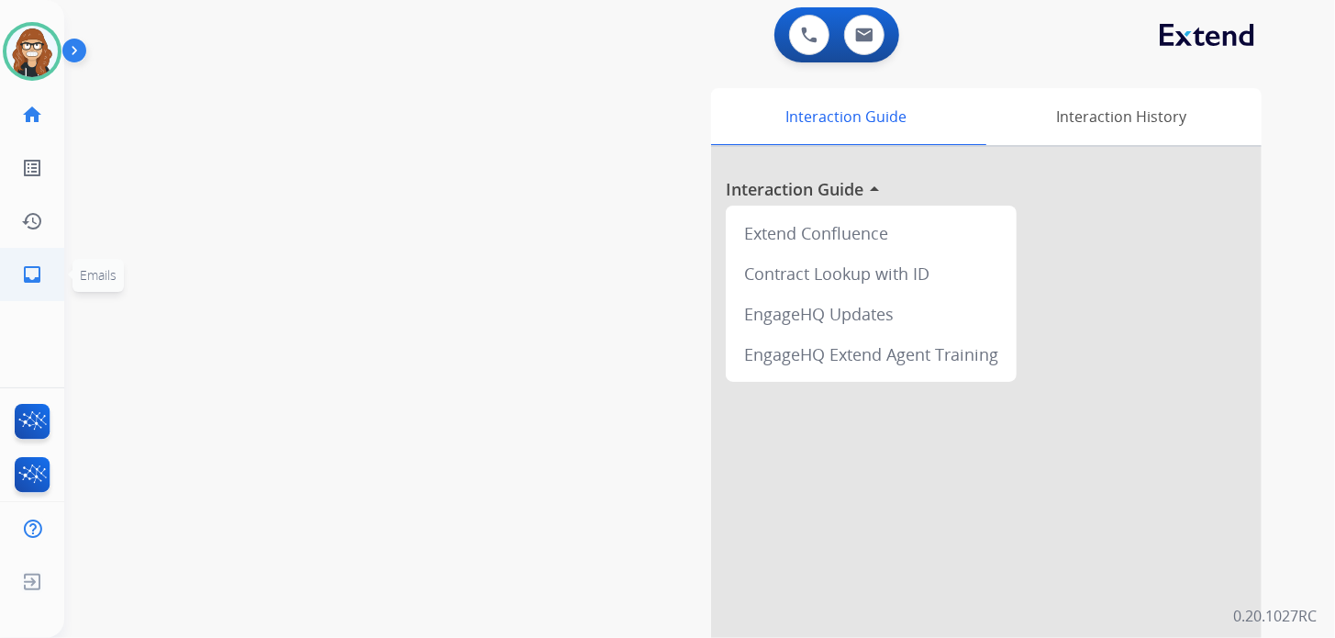
click at [36, 260] on link "inbox Emails" at bounding box center [31, 274] width 51 height 51
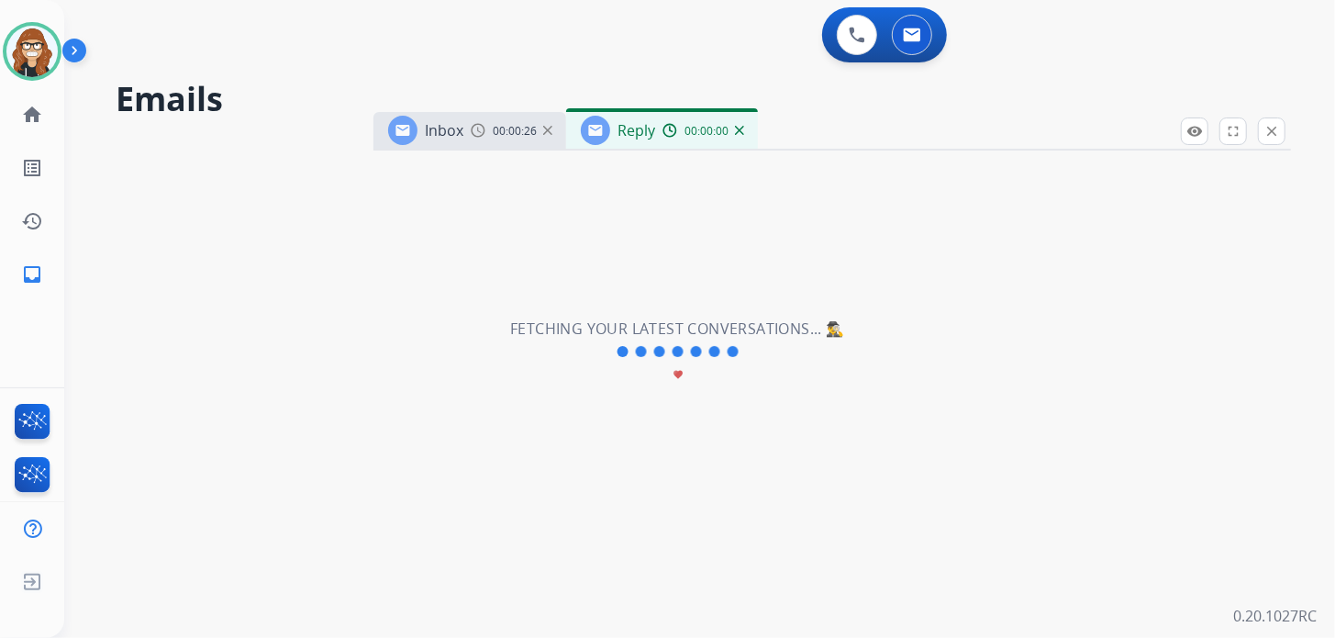
select select "**********"
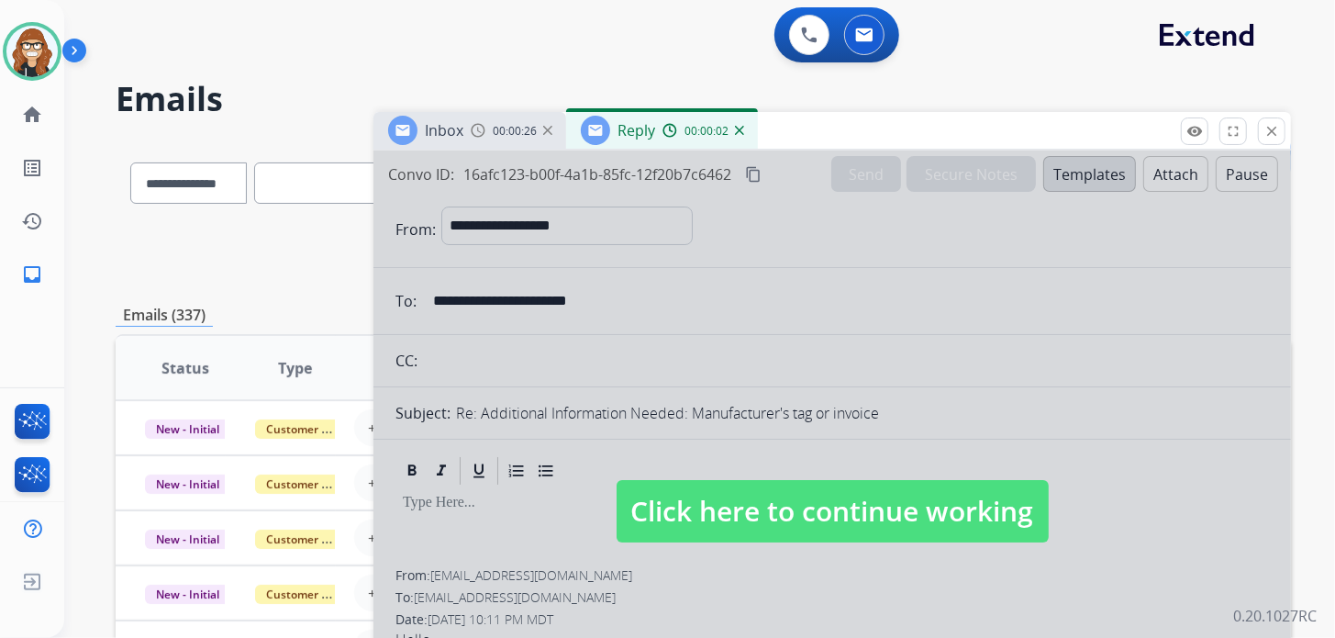
click at [870, 503] on span "Click here to continue working" at bounding box center [833, 511] width 432 height 62
select select
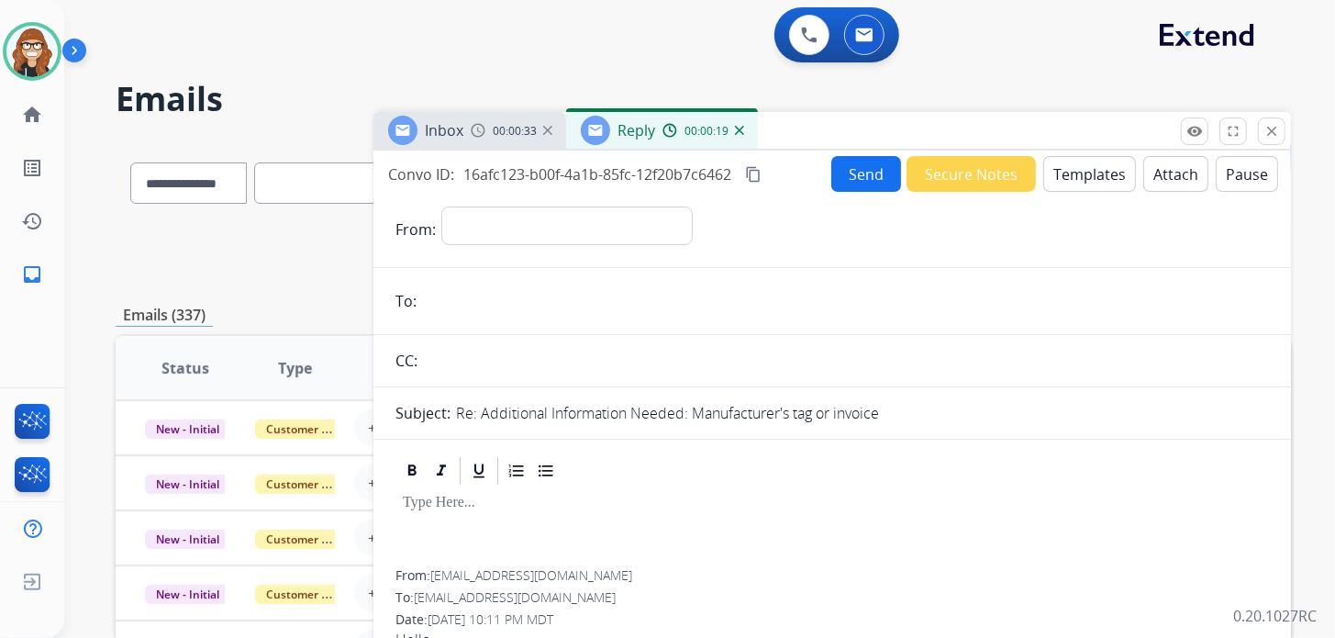
scroll to position [183, 0]
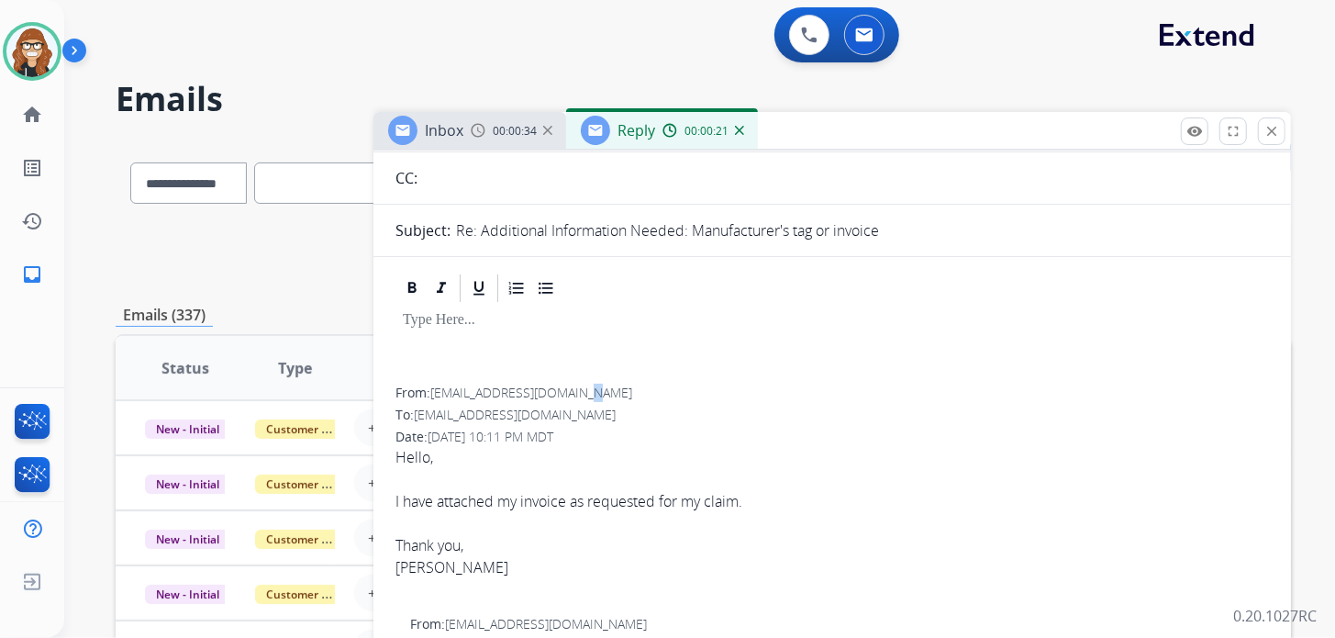
drag, startPoint x: 606, startPoint y: 387, endPoint x: 587, endPoint y: 389, distance: 18.4
click at [587, 389] on div "From: lmiramontes312@gmail.com" at bounding box center [831, 393] width 873 height 18
click at [596, 390] on span "[EMAIL_ADDRESS][DOMAIN_NAME]" at bounding box center [531, 392] width 202 height 17
drag, startPoint x: 596, startPoint y: 390, endPoint x: 432, endPoint y: 387, distance: 164.3
click at [432, 387] on div "From: lmiramontes312@gmail.com" at bounding box center [831, 393] width 873 height 18
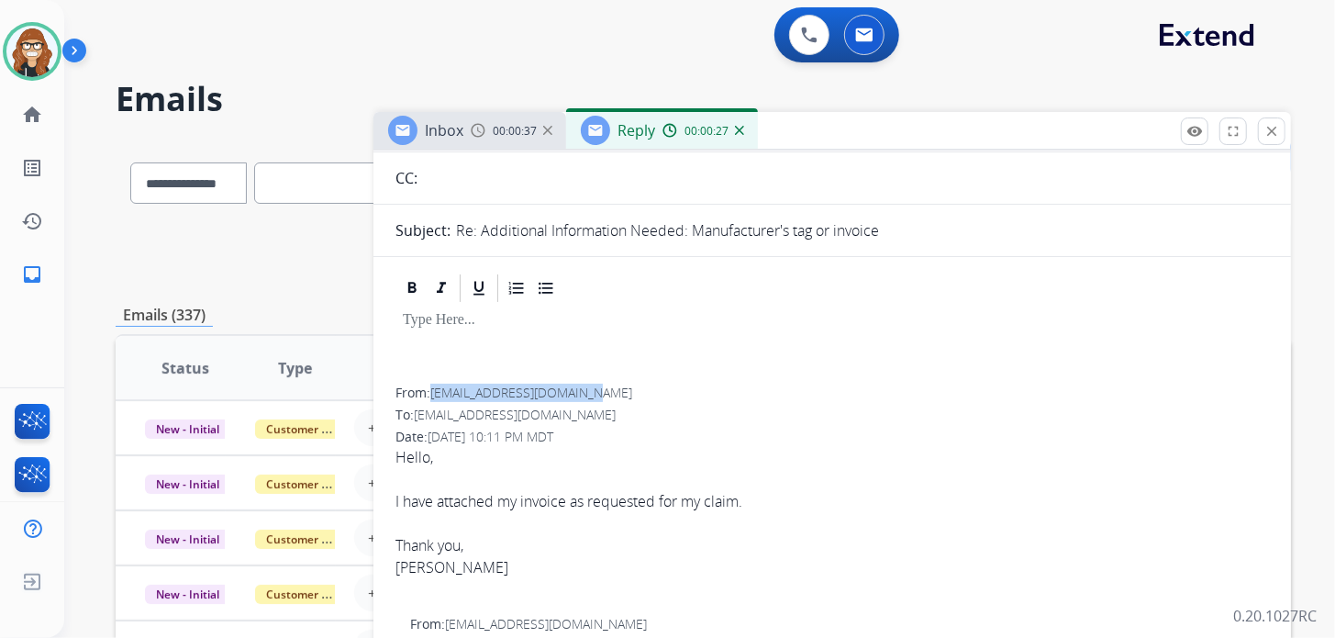
copy span "[EMAIL_ADDRESS][DOMAIN_NAME]"
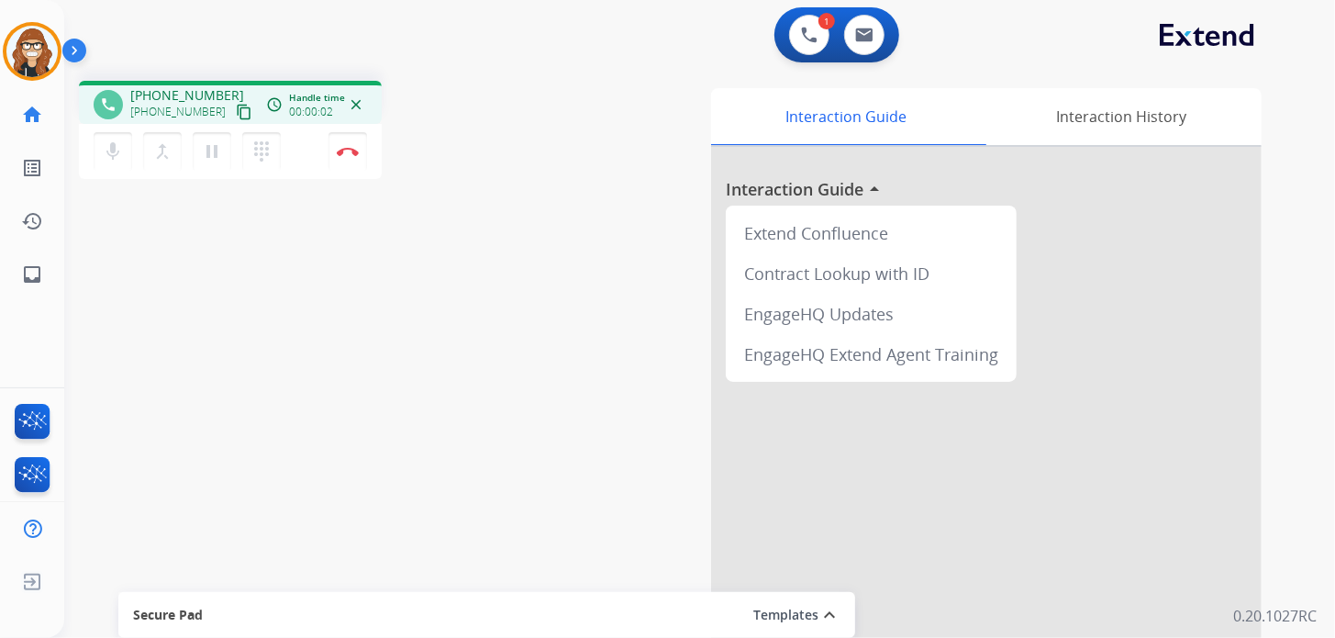
click at [236, 115] on mat-icon "content_copy" at bounding box center [244, 112] width 17 height 17
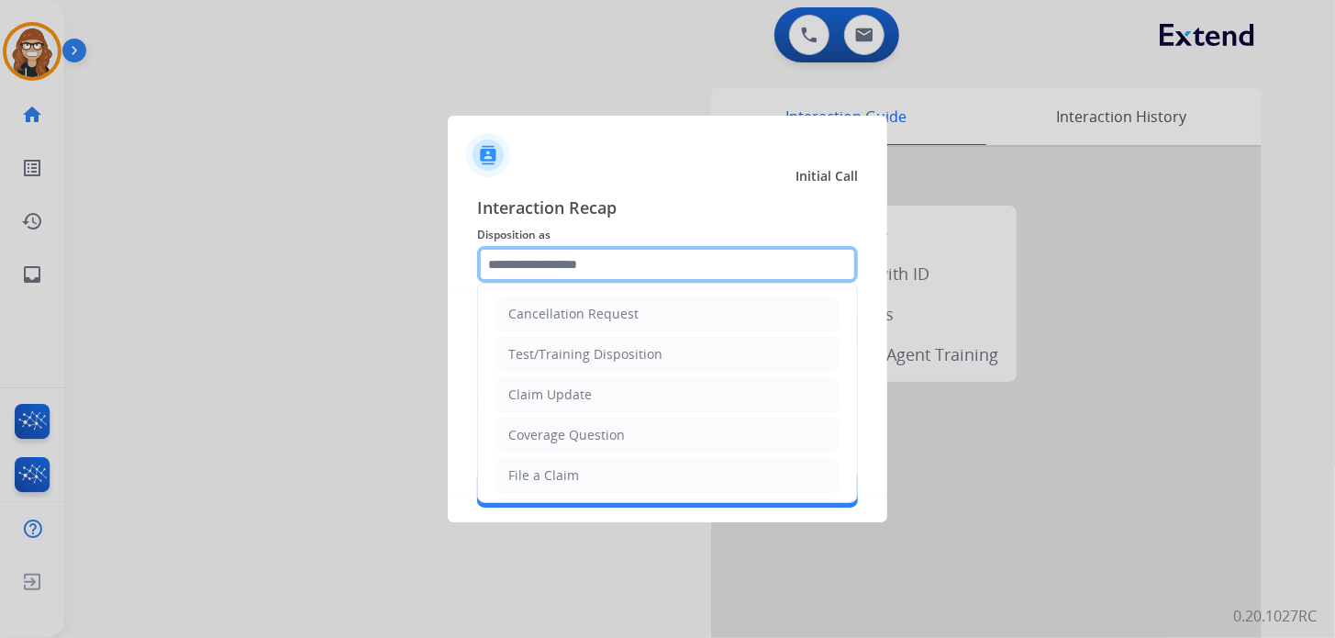
click at [641, 261] on input "text" at bounding box center [667, 264] width 381 height 37
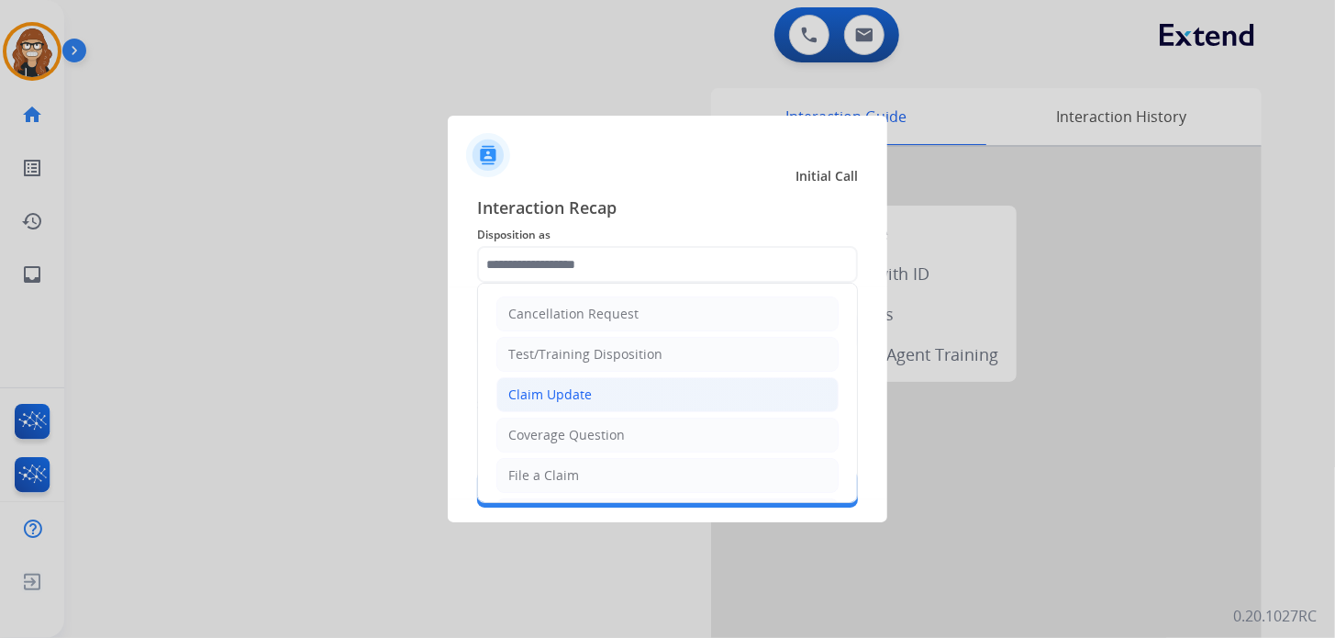
click at [574, 389] on div "Claim Update" at bounding box center [549, 394] width 83 height 18
type input "**********"
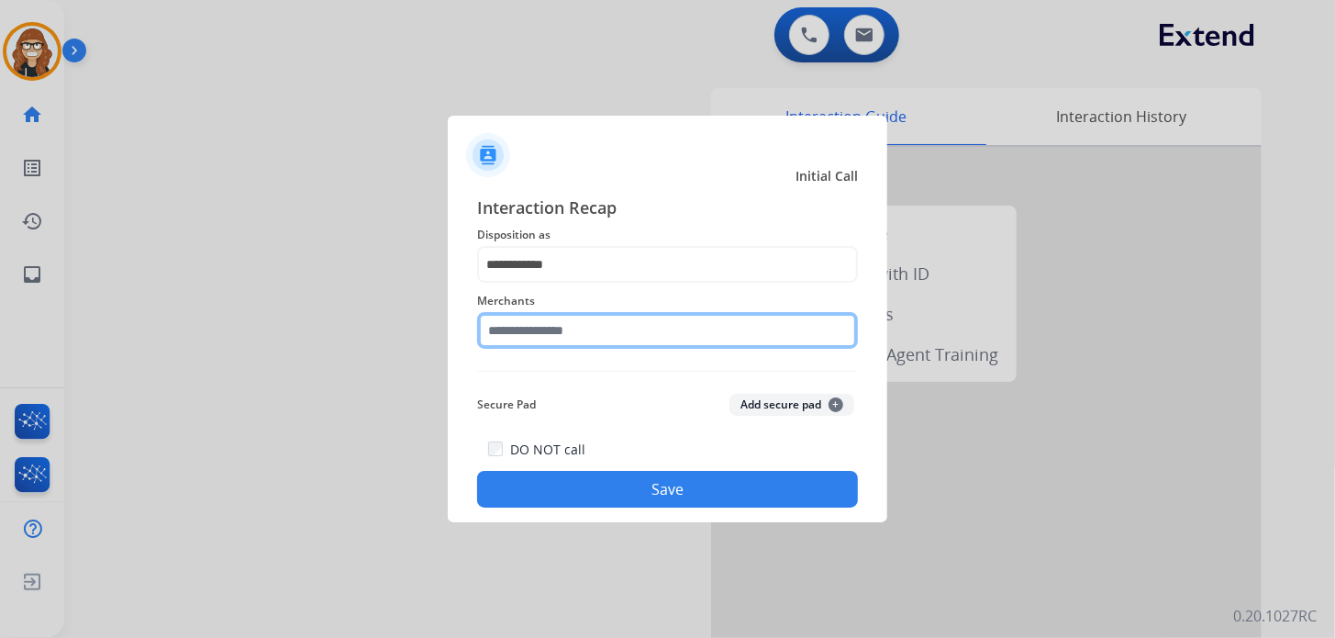
click at [549, 327] on input "text" at bounding box center [667, 330] width 381 height 37
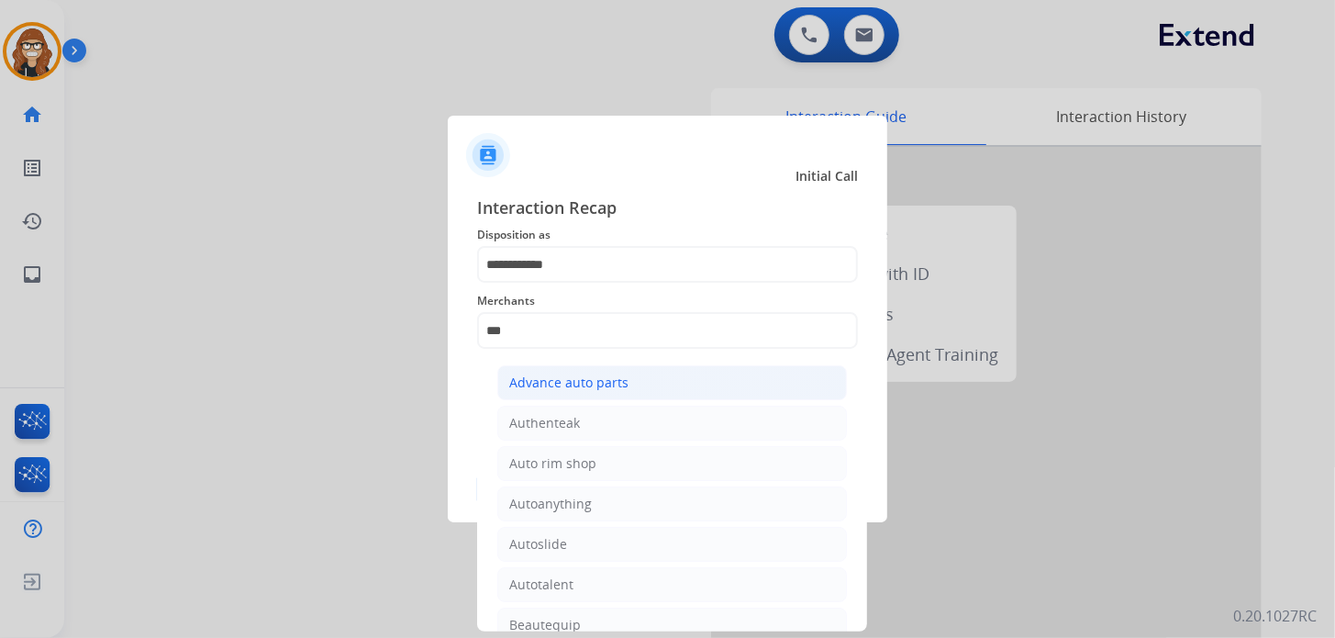
click at [616, 382] on div "Advance auto parts" at bounding box center [568, 382] width 119 height 18
type input "**********"
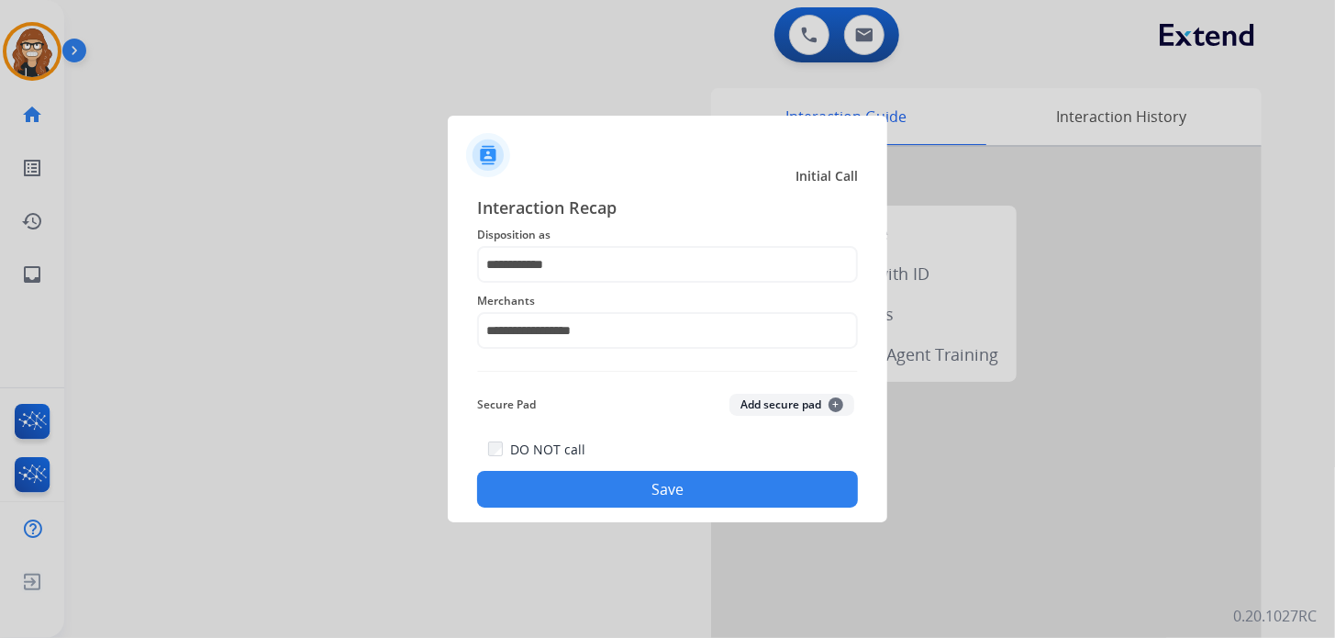
click at [645, 479] on button "Save" at bounding box center [667, 489] width 381 height 37
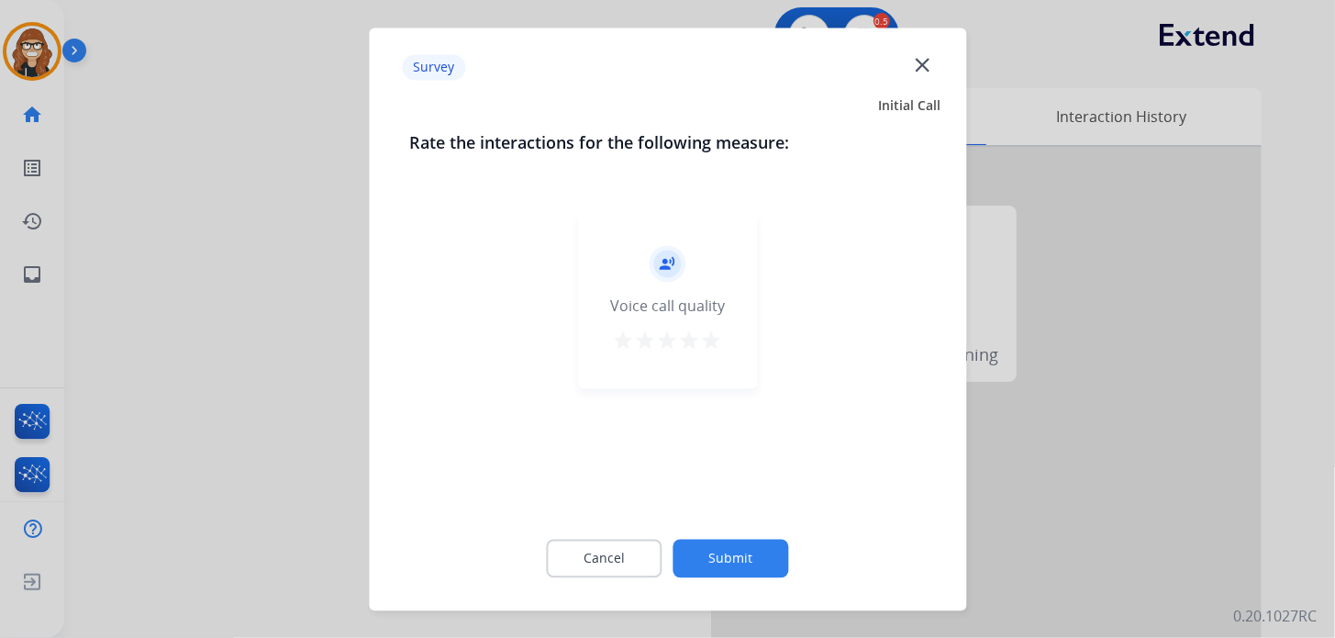
click at [921, 66] on mat-icon "close" at bounding box center [922, 64] width 24 height 24
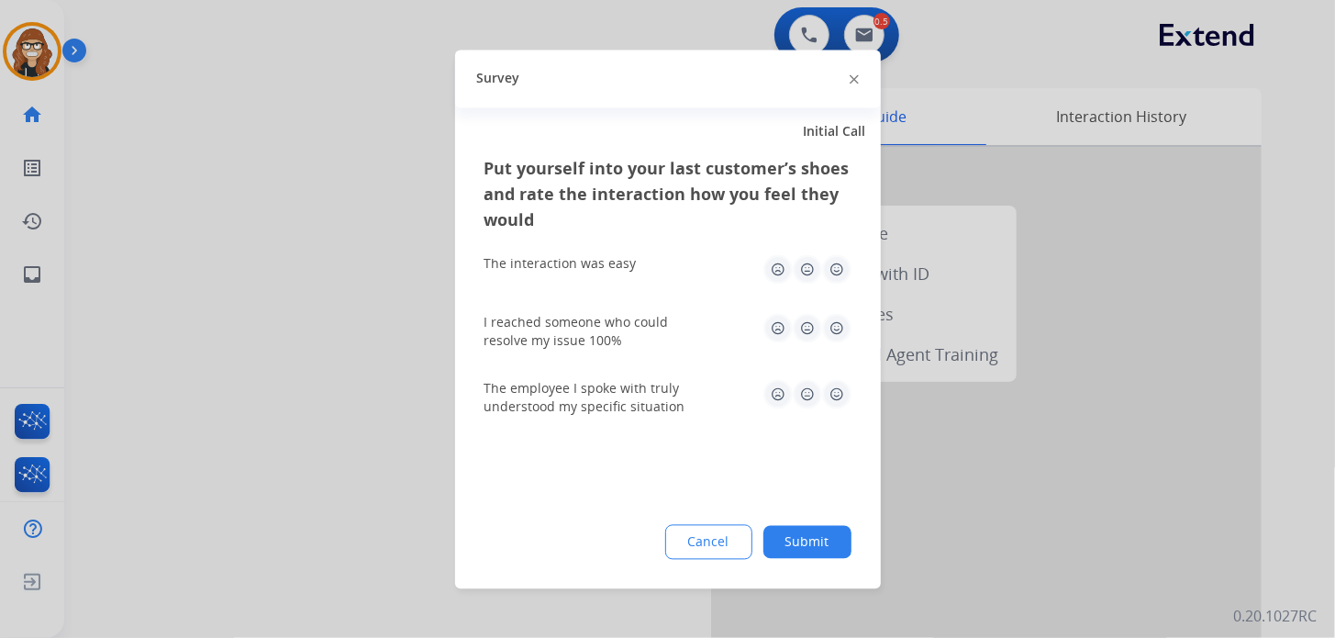
click at [850, 83] on img at bounding box center [854, 79] width 9 height 9
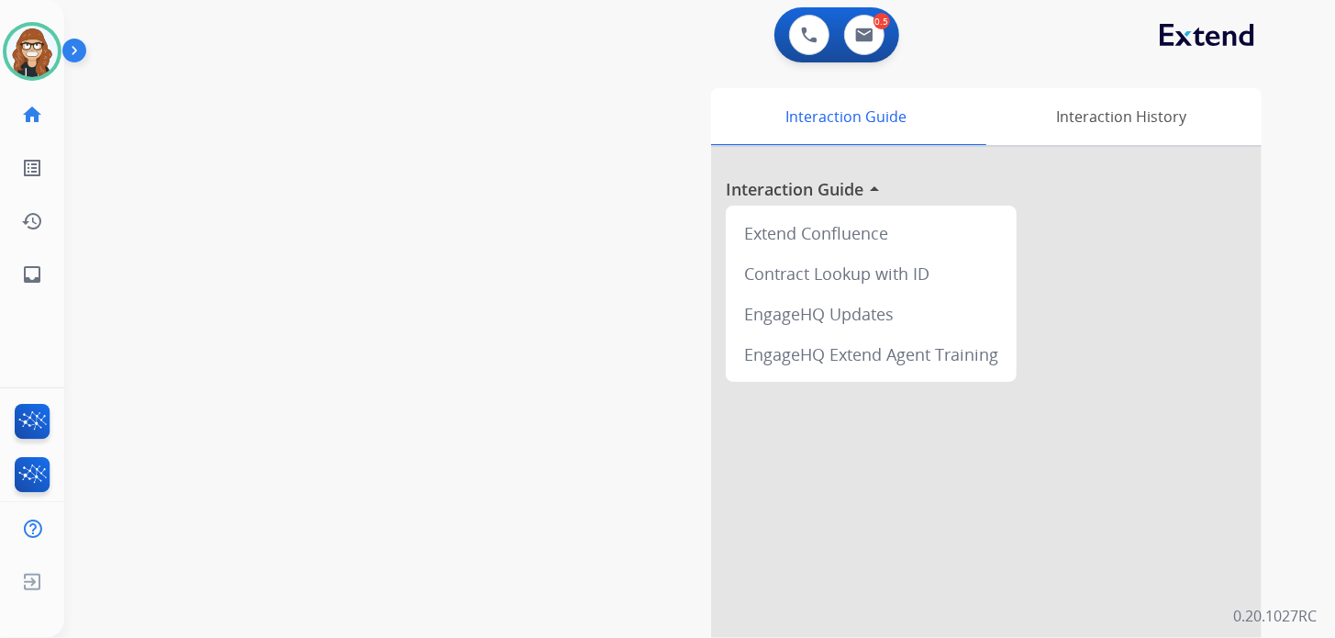
click at [180, 339] on div "swap_horiz Break voice bridge close_fullscreen Connect 3-Way Call merge_type Se…" at bounding box center [677, 448] width 1227 height 765
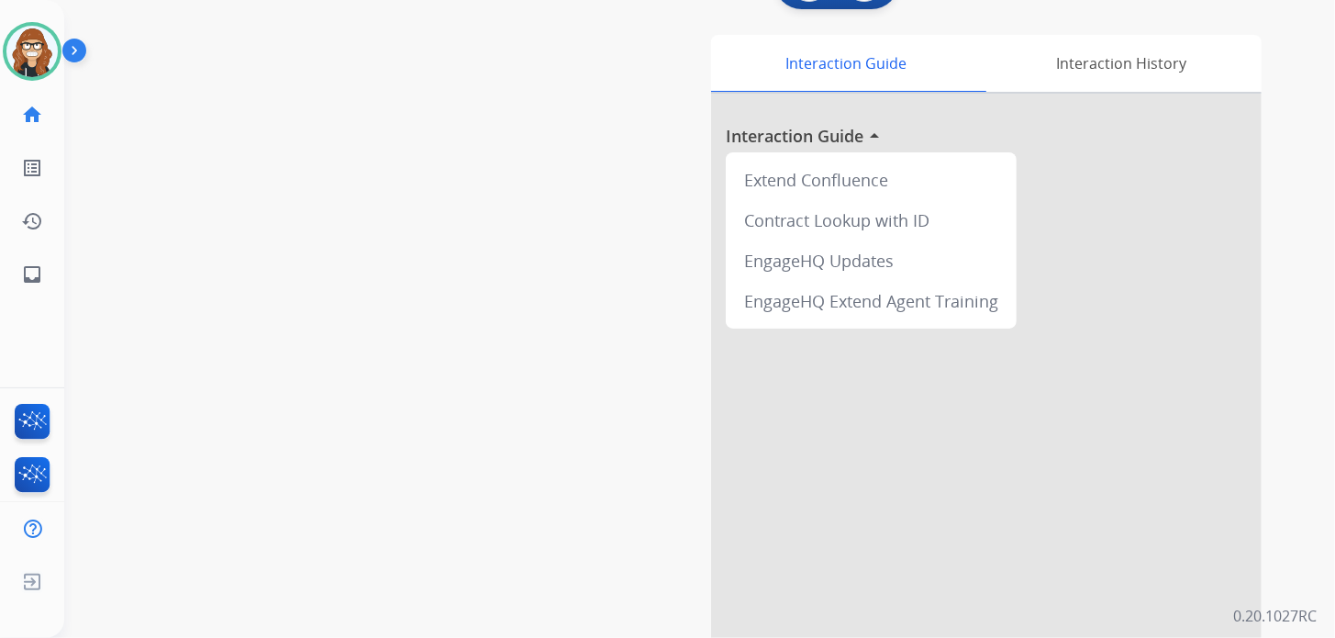
scroll to position [91, 0]
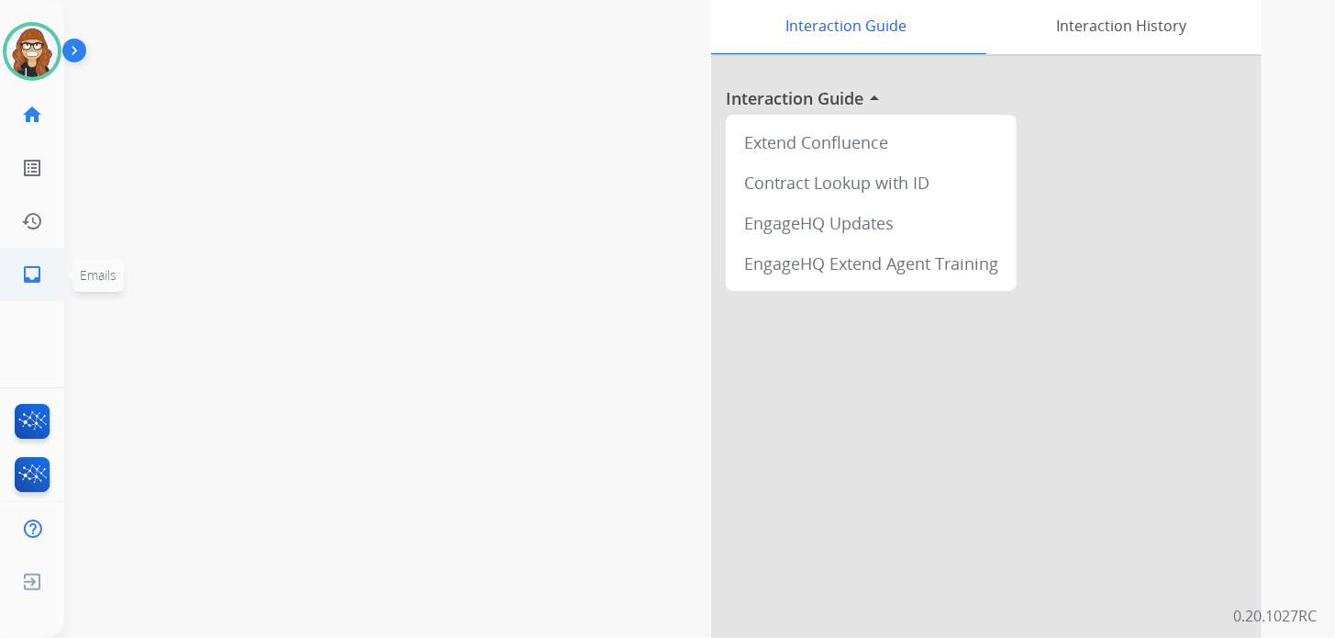
click at [34, 263] on mat-icon "inbox" at bounding box center [32, 274] width 22 height 22
select select "**********"
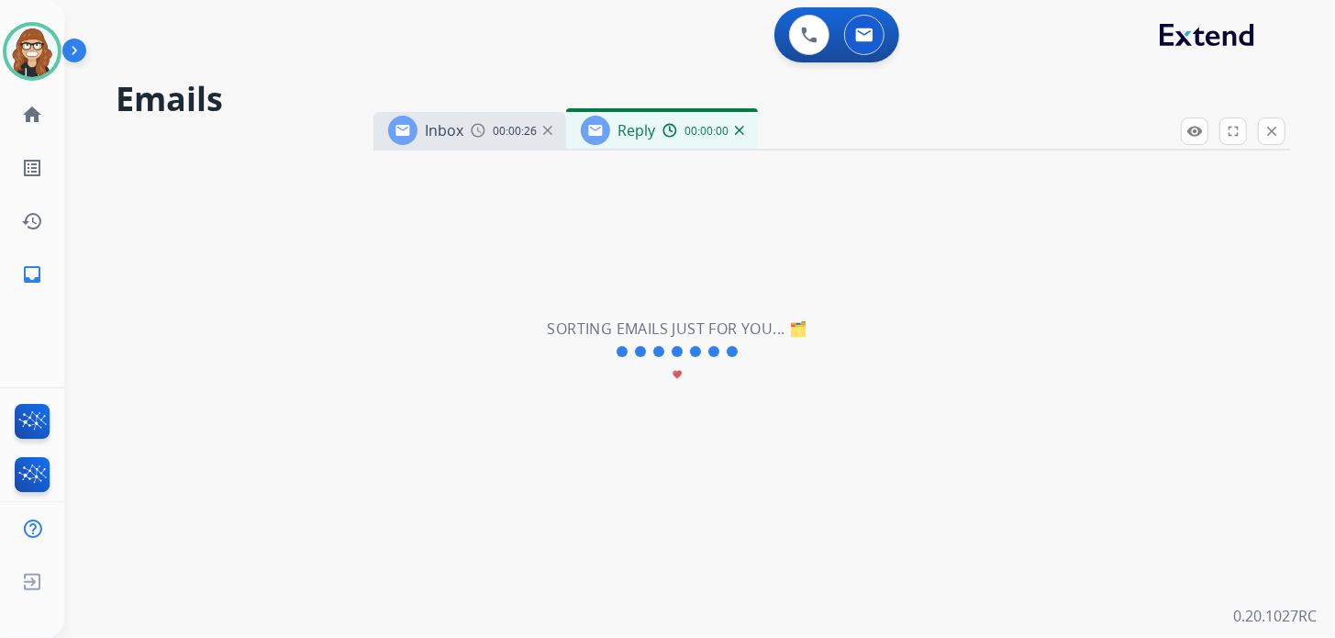
select select "**********"
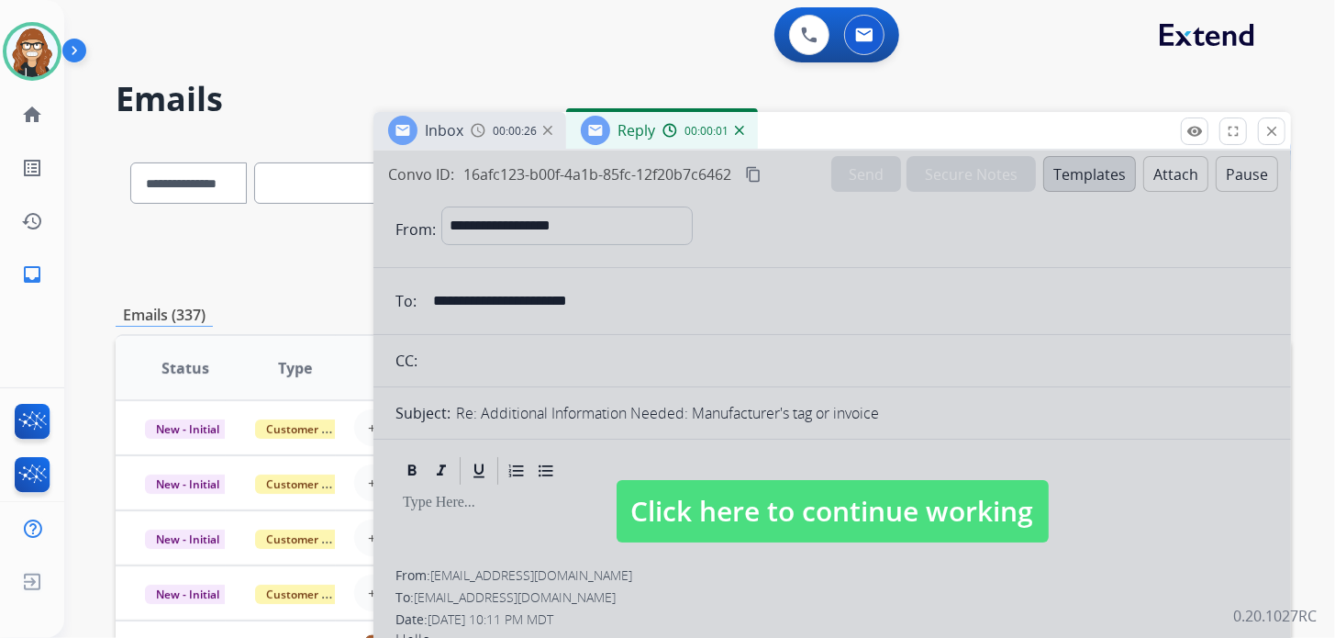
click at [865, 526] on span "Click here to continue working" at bounding box center [833, 511] width 432 height 62
select select
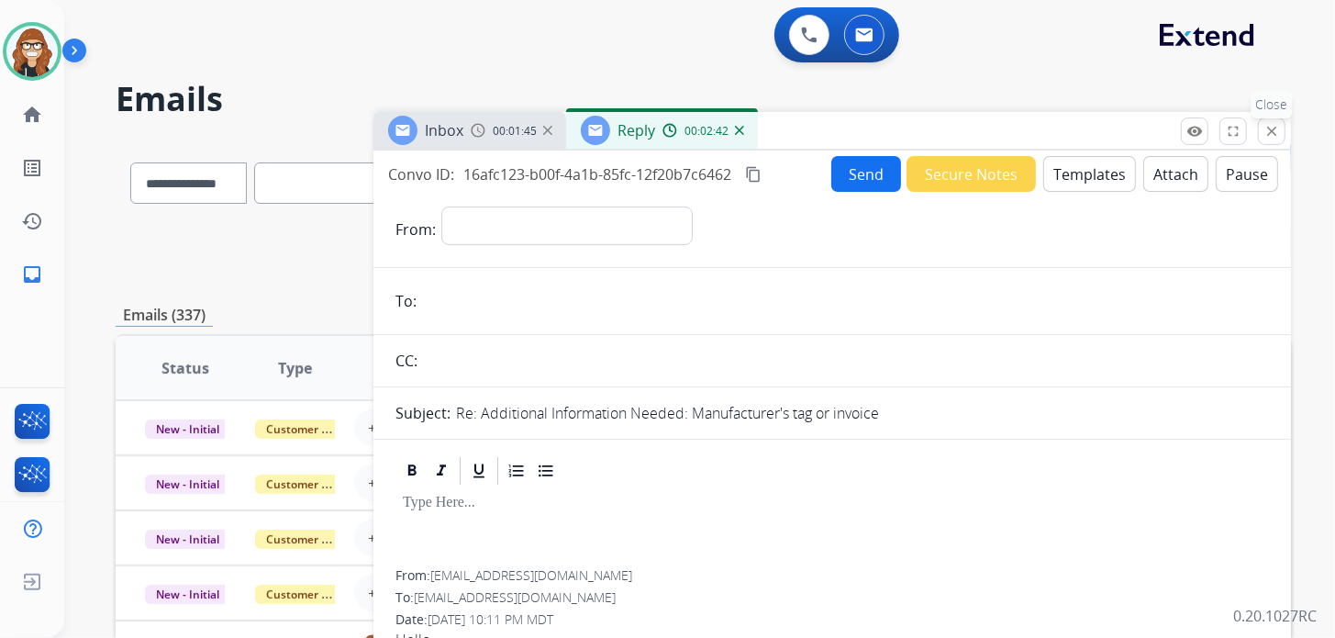
click at [1268, 129] on mat-icon "close" at bounding box center [1271, 131] width 17 height 17
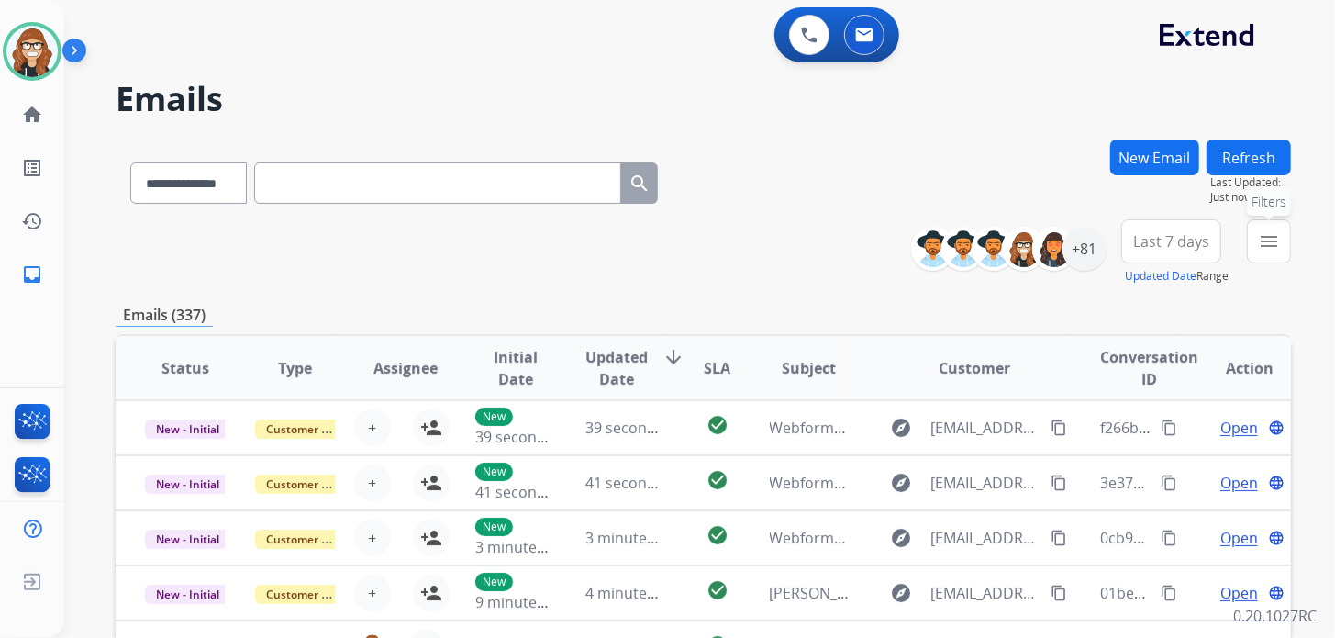
click at [1267, 247] on mat-icon "menu" at bounding box center [1269, 241] width 22 height 22
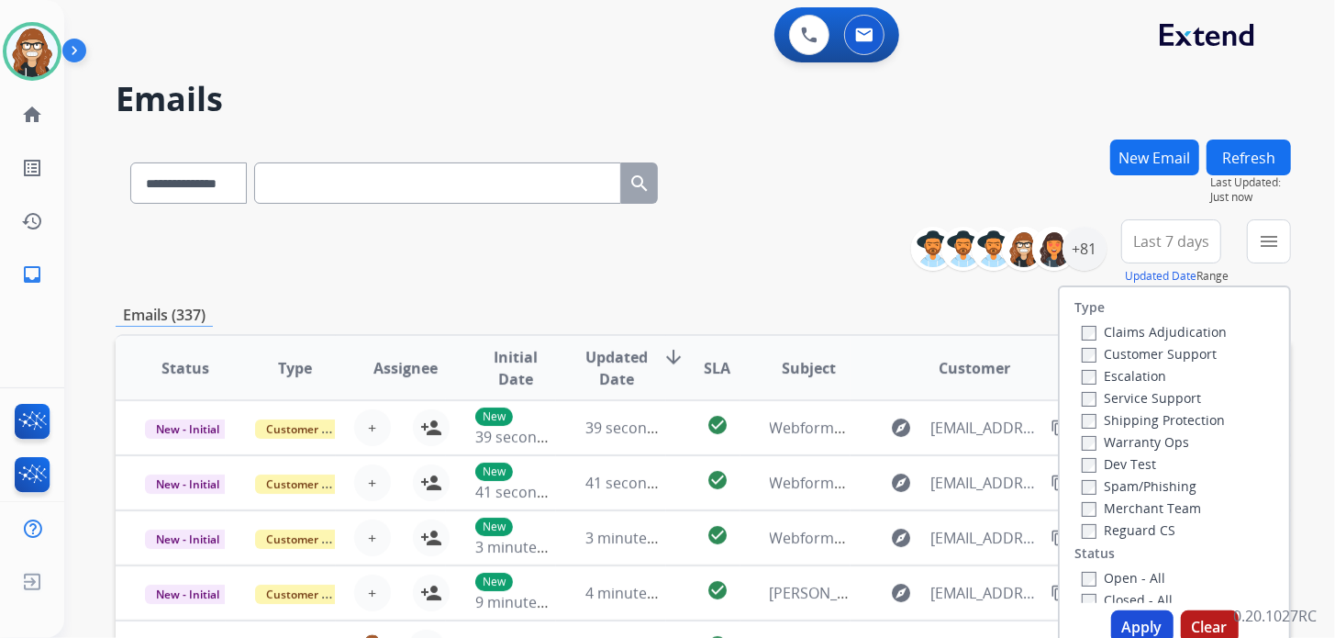
click at [1082, 364] on div "Escalation" at bounding box center [1154, 375] width 145 height 22
click at [1123, 617] on button "Apply" at bounding box center [1142, 626] width 62 height 33
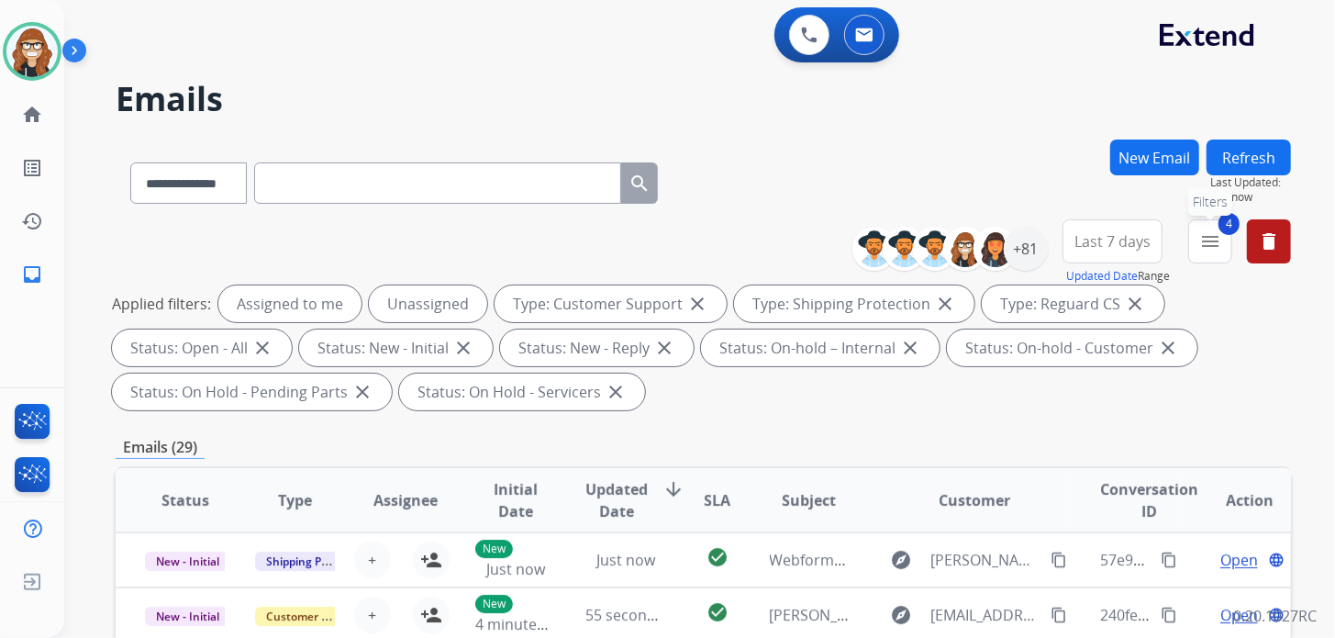
click at [1198, 241] on button "4 menu Filters" at bounding box center [1210, 241] width 44 height 44
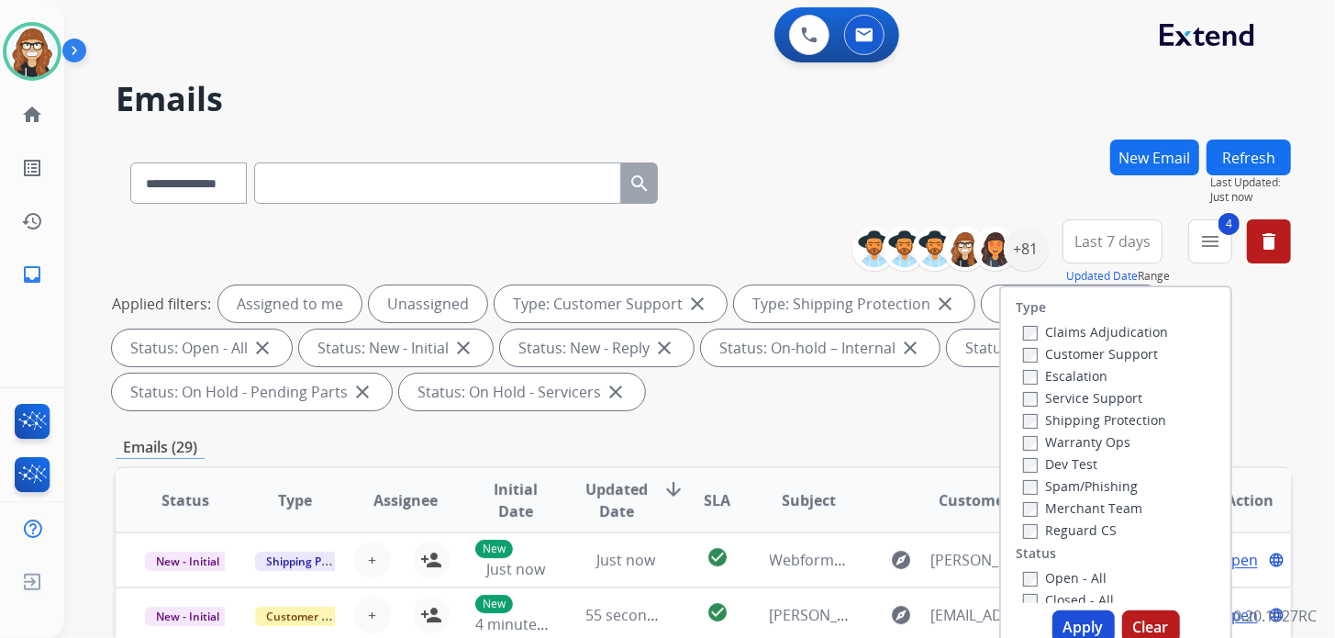
click at [1030, 100] on h2 "Emails" at bounding box center [703, 99] width 1175 height 37
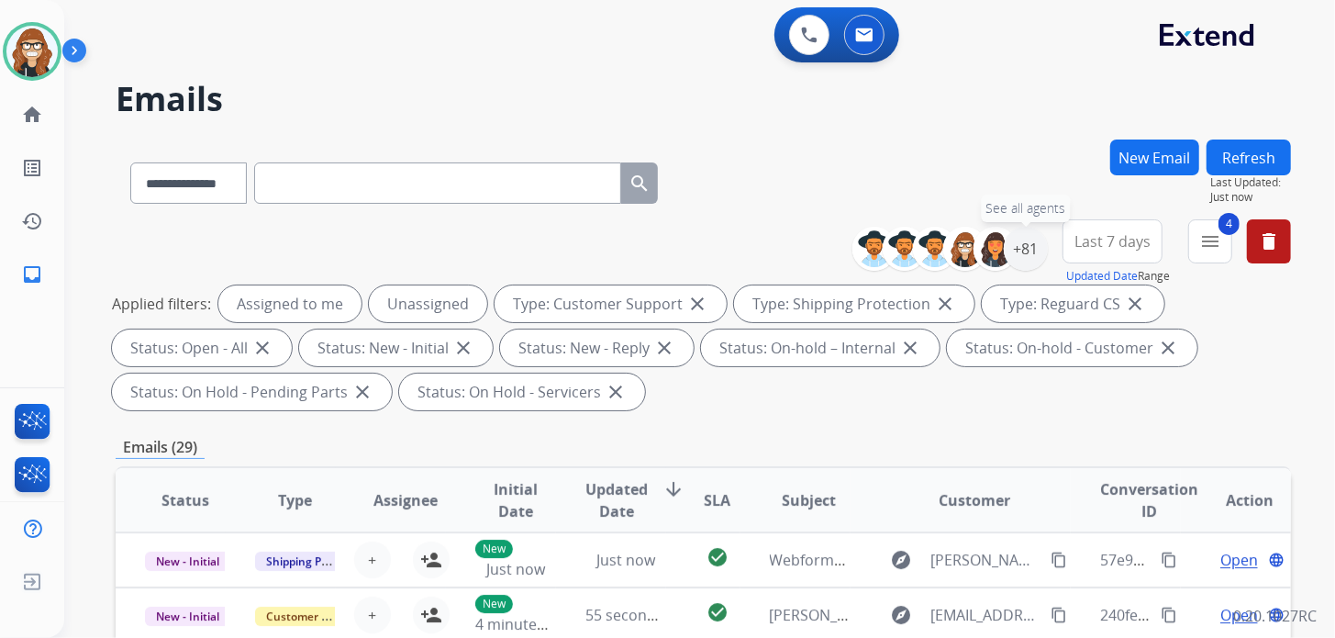
click at [1046, 246] on div "**********" at bounding box center [1078, 252] width 425 height 66
click at [1018, 264] on div "+81" at bounding box center [1026, 249] width 44 height 44
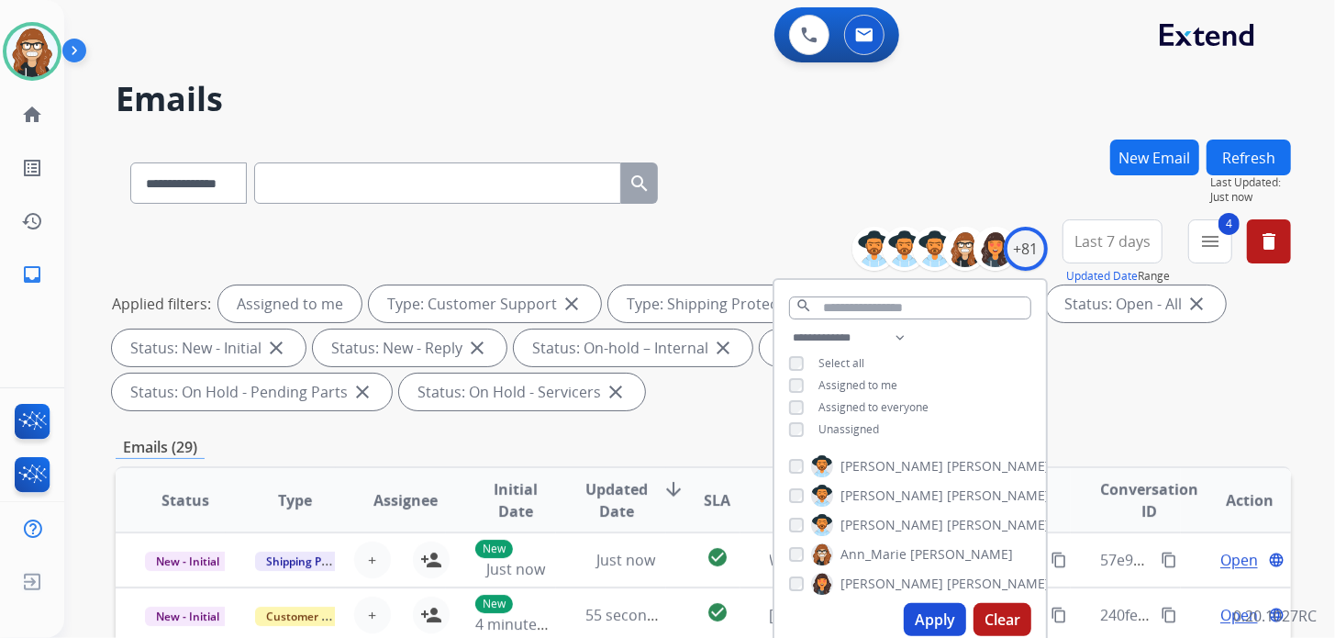
click at [908, 620] on button "Apply" at bounding box center [935, 619] width 62 height 33
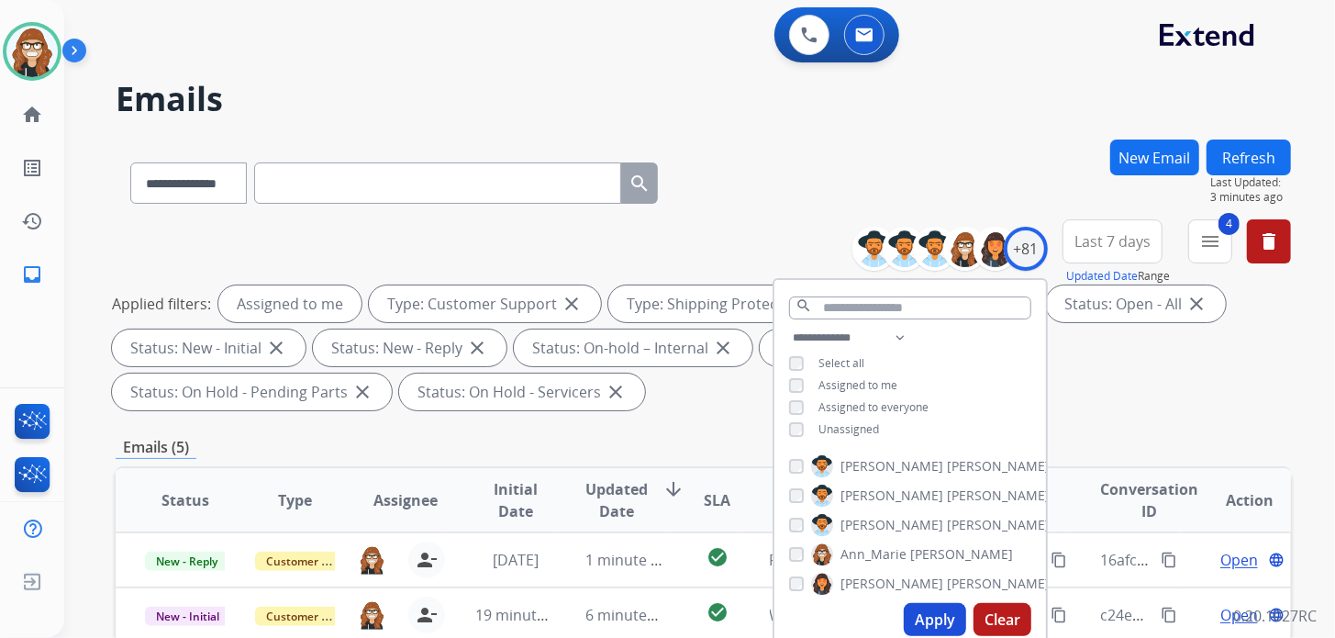
drag, startPoint x: 345, startPoint y: 65, endPoint x: 394, endPoint y: 125, distance: 76.9
click at [347, 66] on div "**********" at bounding box center [677, 385] width 1227 height 638
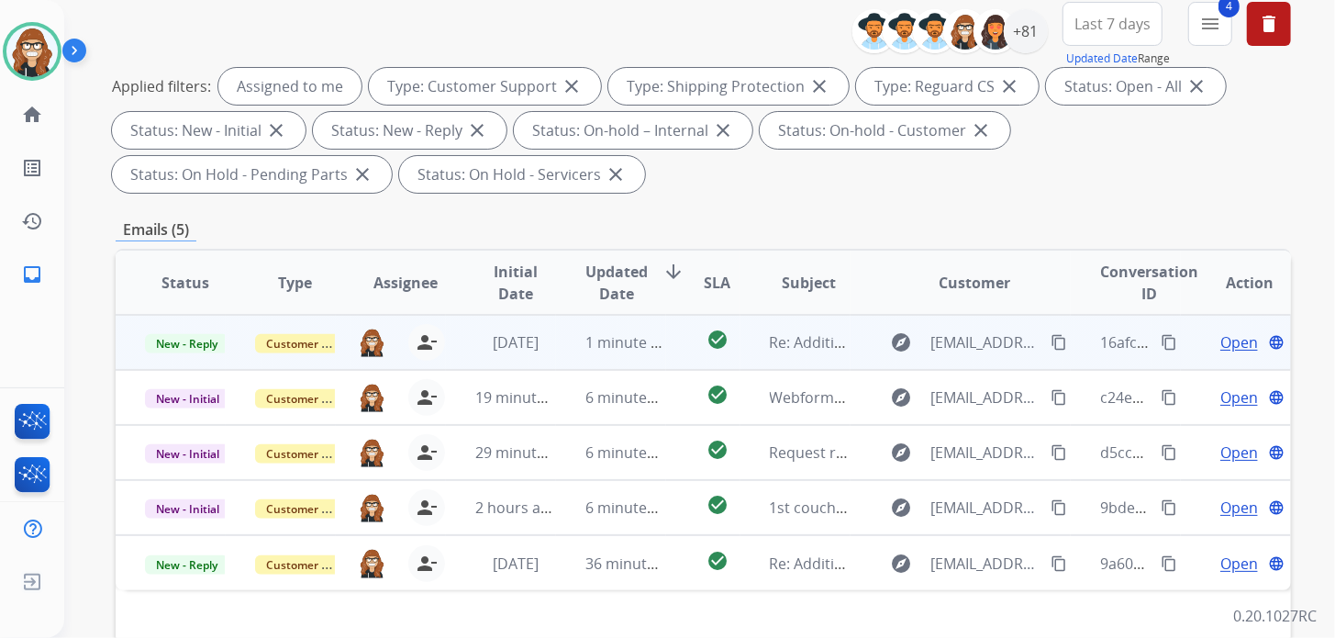
scroll to position [275, 0]
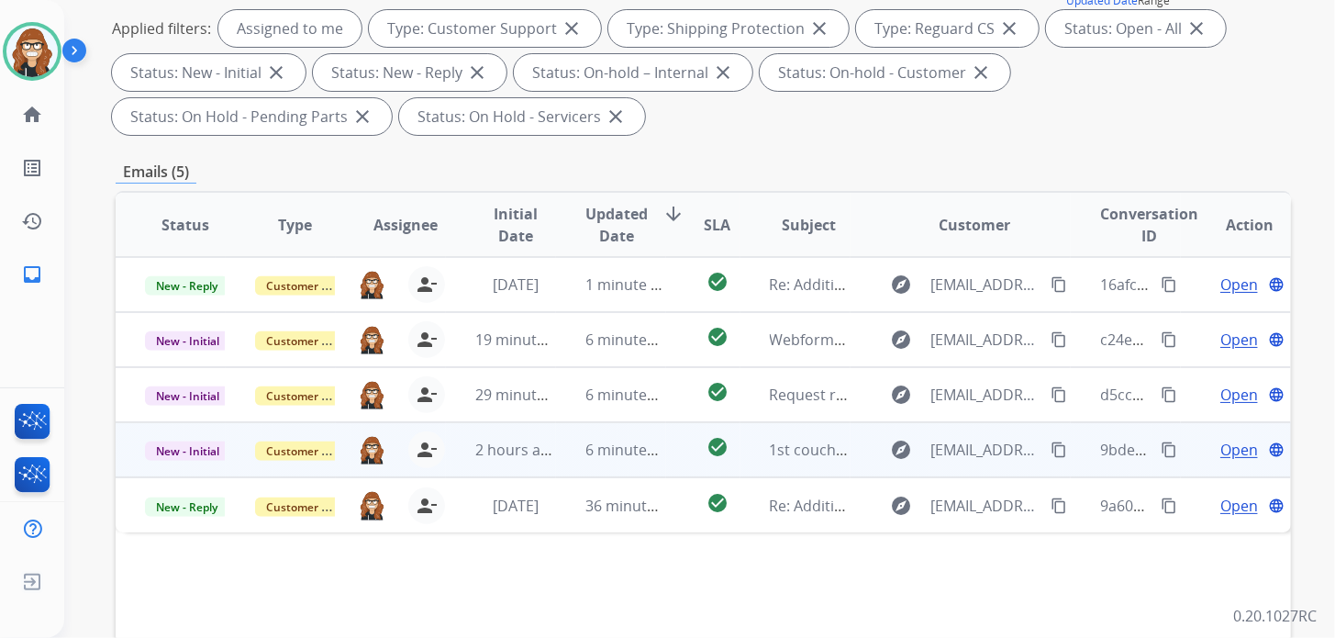
click at [1220, 448] on span "Open" at bounding box center [1239, 450] width 38 height 22
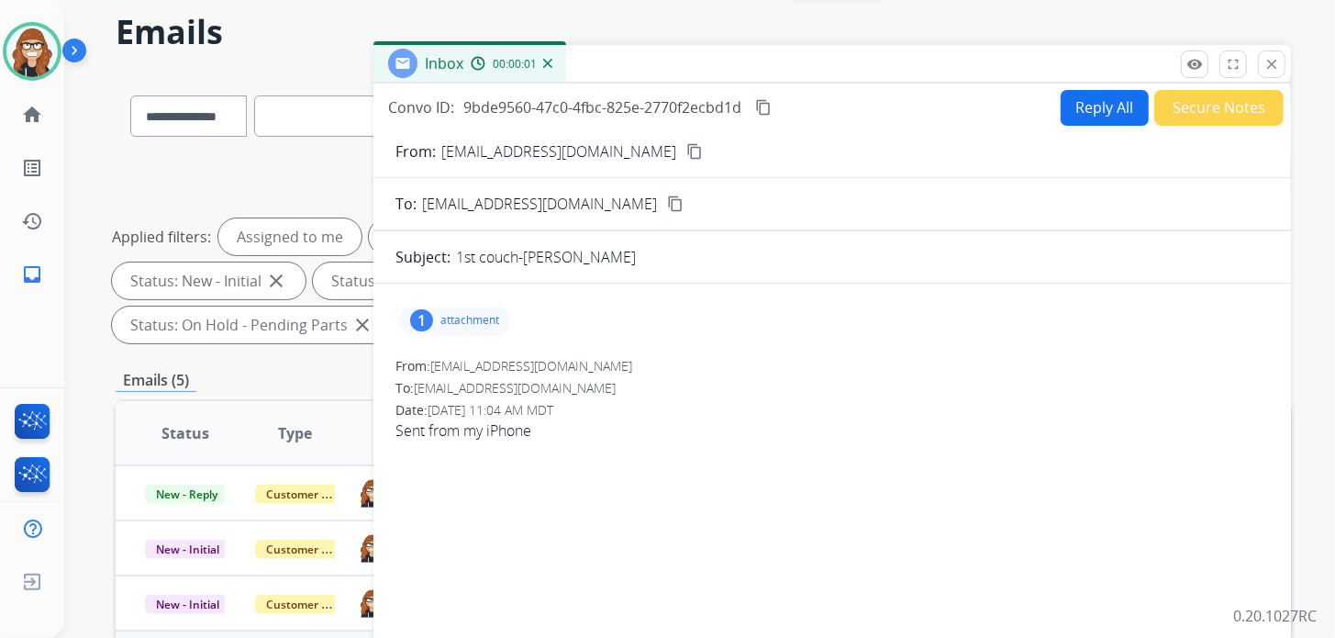
scroll to position [0, 0]
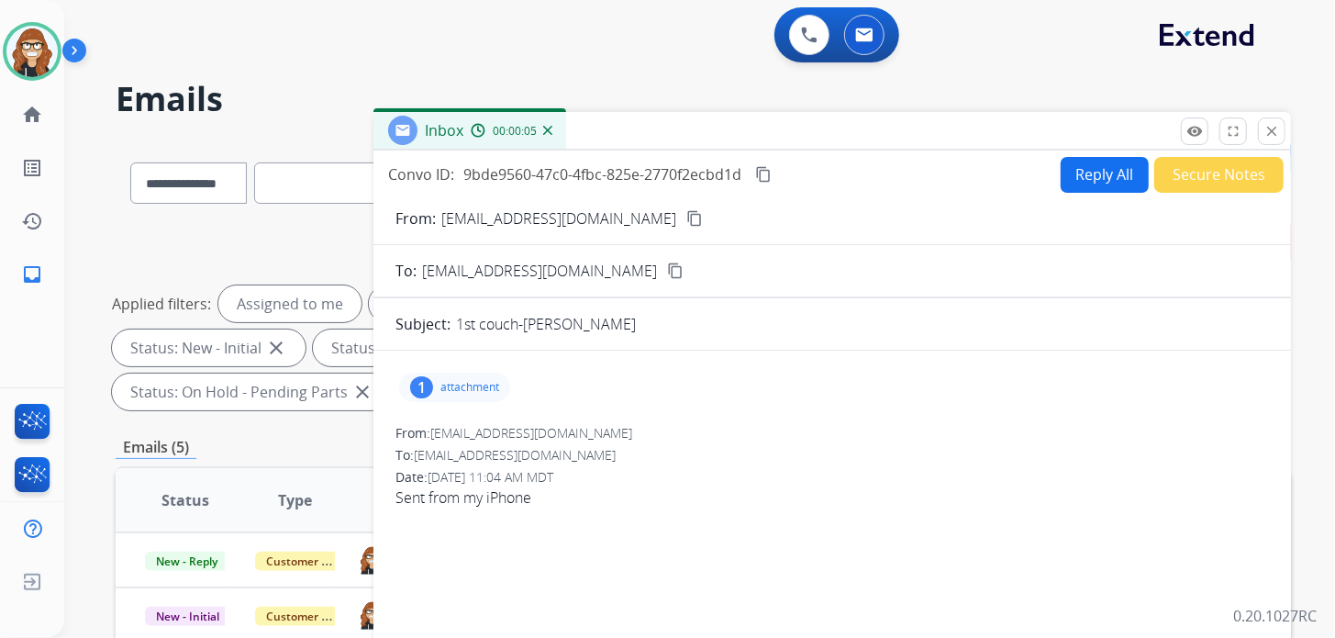
click at [1226, 180] on button "Secure Notes" at bounding box center [1218, 175] width 129 height 36
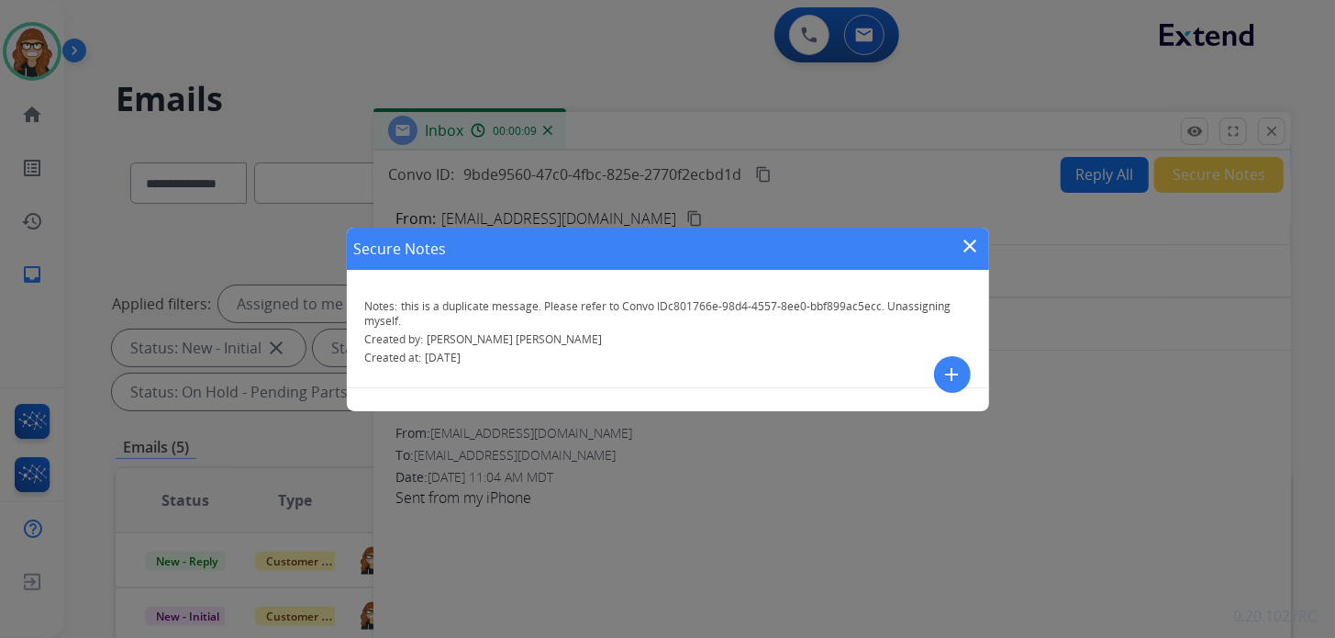
click at [396, 318] on span "this is a duplicate message. Please refer to Convo IDc801766e-98d4-4557-8ee0-bb…" at bounding box center [658, 313] width 586 height 30
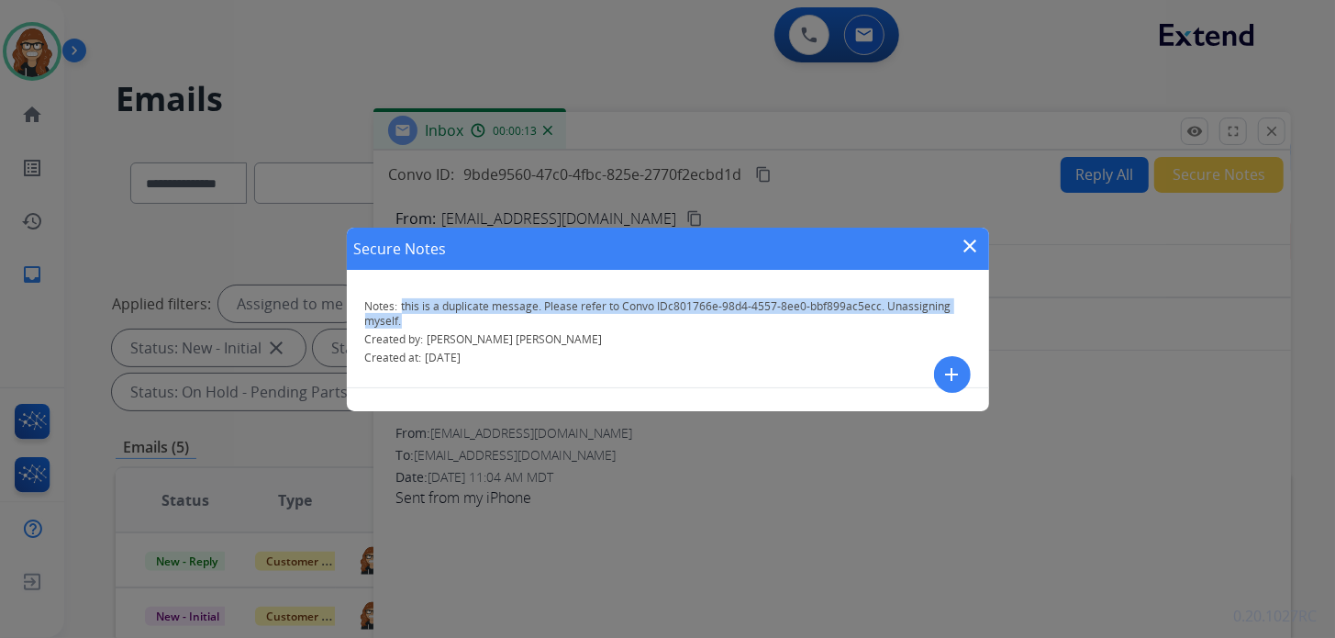
drag, startPoint x: 406, startPoint y: 318, endPoint x: 398, endPoint y: 304, distance: 16.8
click at [398, 304] on p "Notes: this is a duplicate message. Please refer to Convo IDc801766e-98d4-4557-…" at bounding box center [668, 313] width 606 height 29
copy span "this is a duplicate message. Please refer to Convo IDc801766e-98d4-4557-8ee0-bb…"
click at [966, 240] on mat-icon "close" at bounding box center [971, 246] width 22 height 22
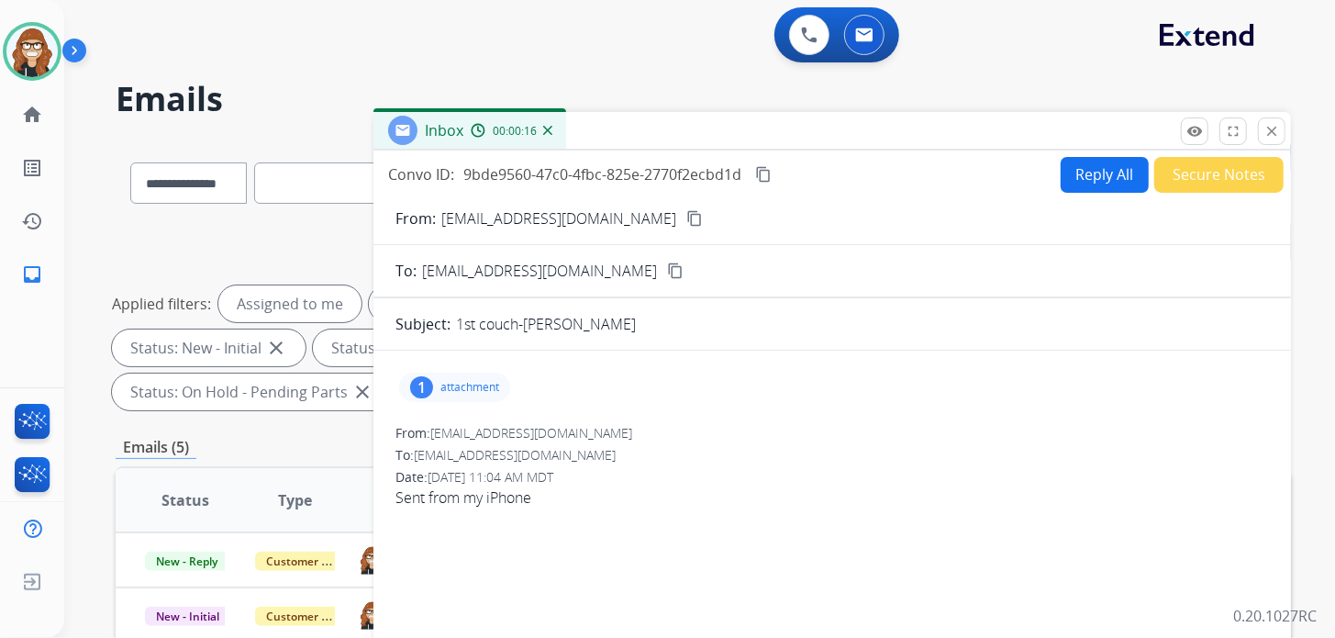
click at [1213, 169] on button "Secure Notes" at bounding box center [1218, 175] width 129 height 36
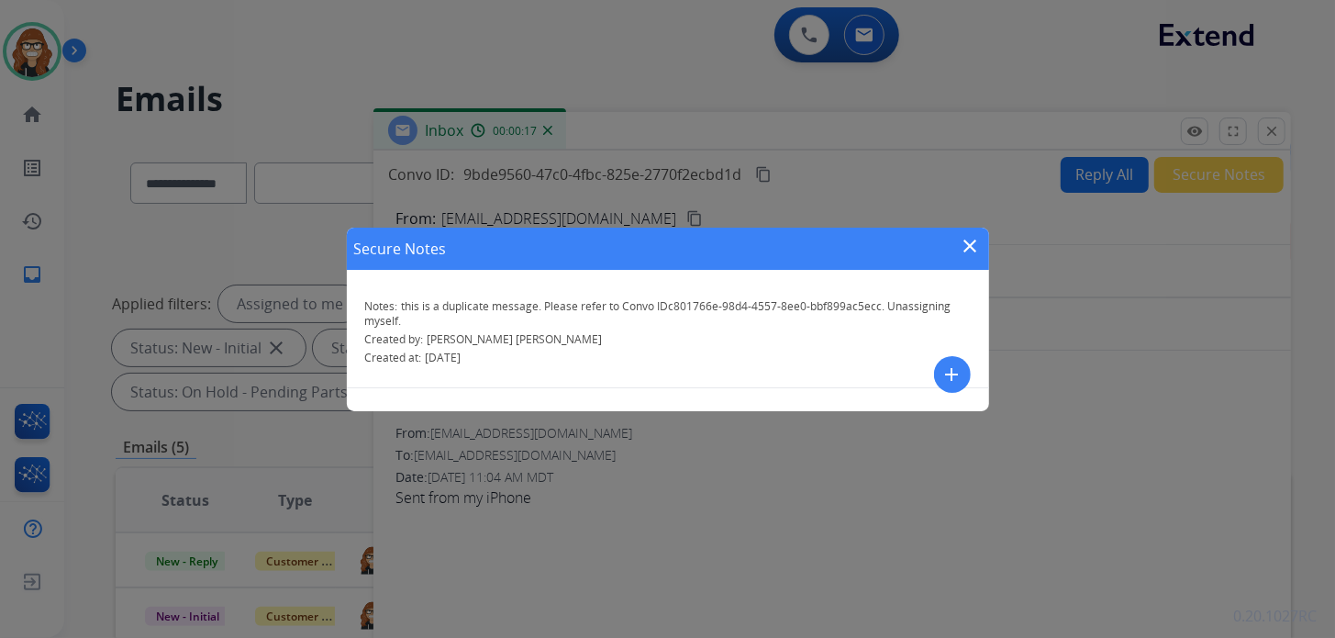
click at [948, 374] on mat-icon "add" at bounding box center [952, 374] width 22 height 22
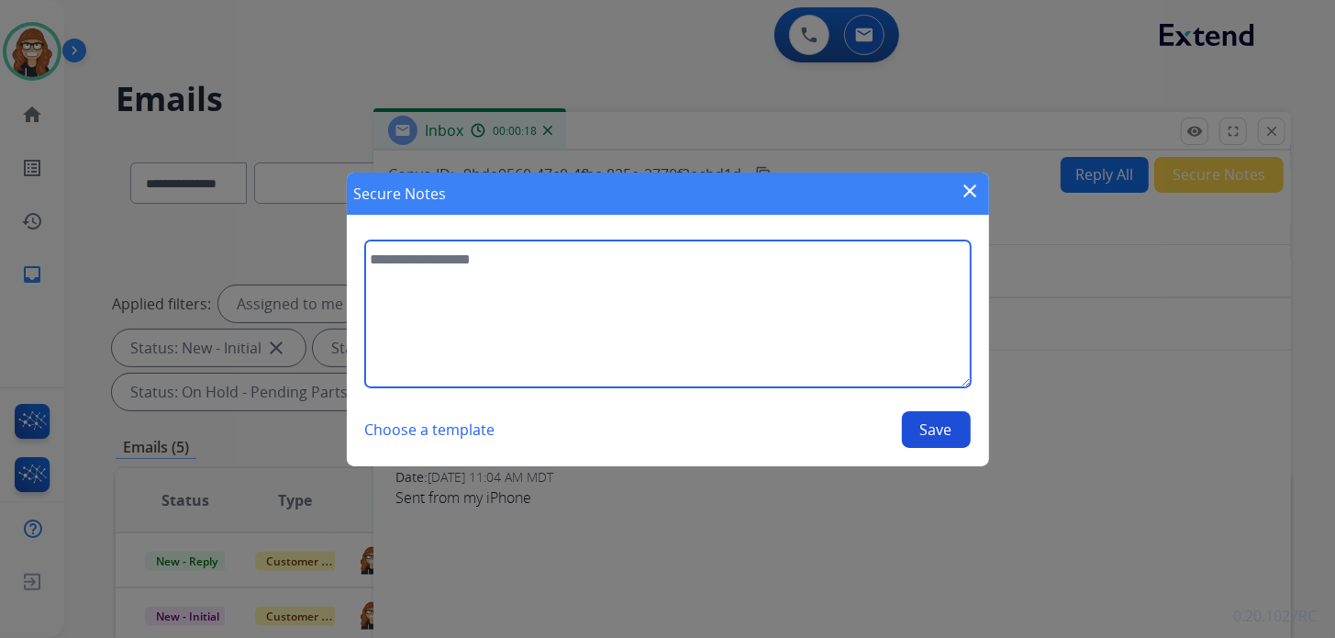
click at [487, 264] on textarea at bounding box center [668, 313] width 606 height 147
paste textarea "**********"
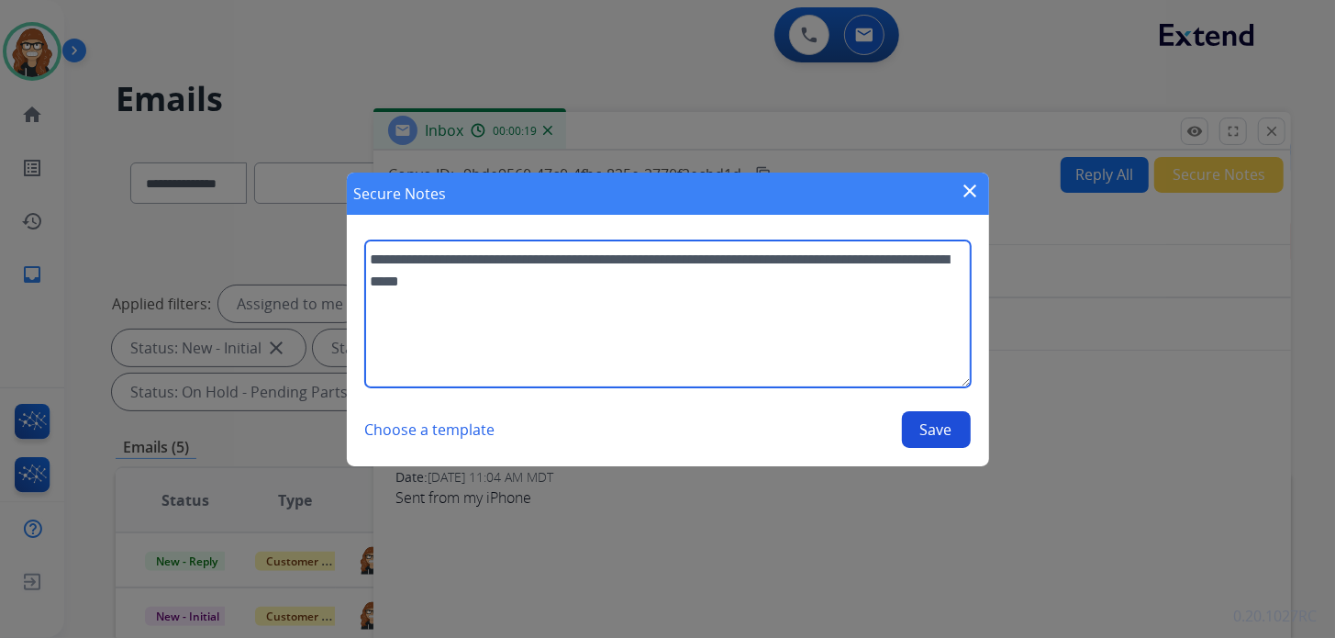
type textarea "**********"
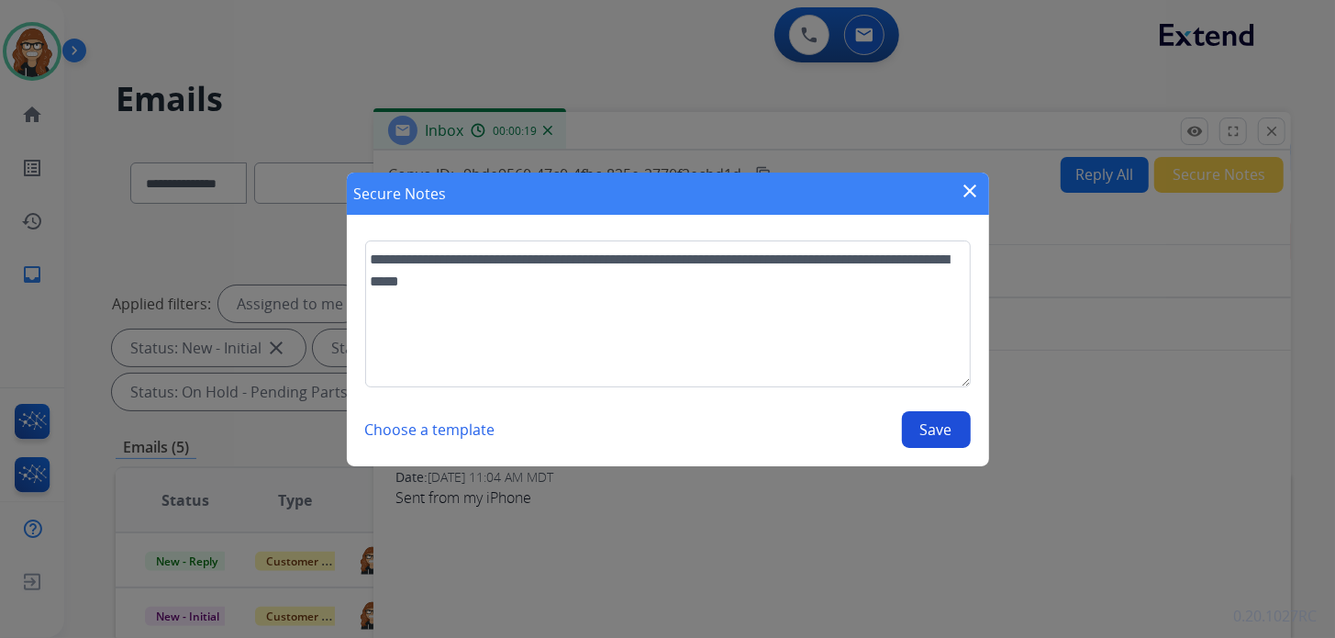
click at [926, 431] on button "Save" at bounding box center [936, 429] width 69 height 37
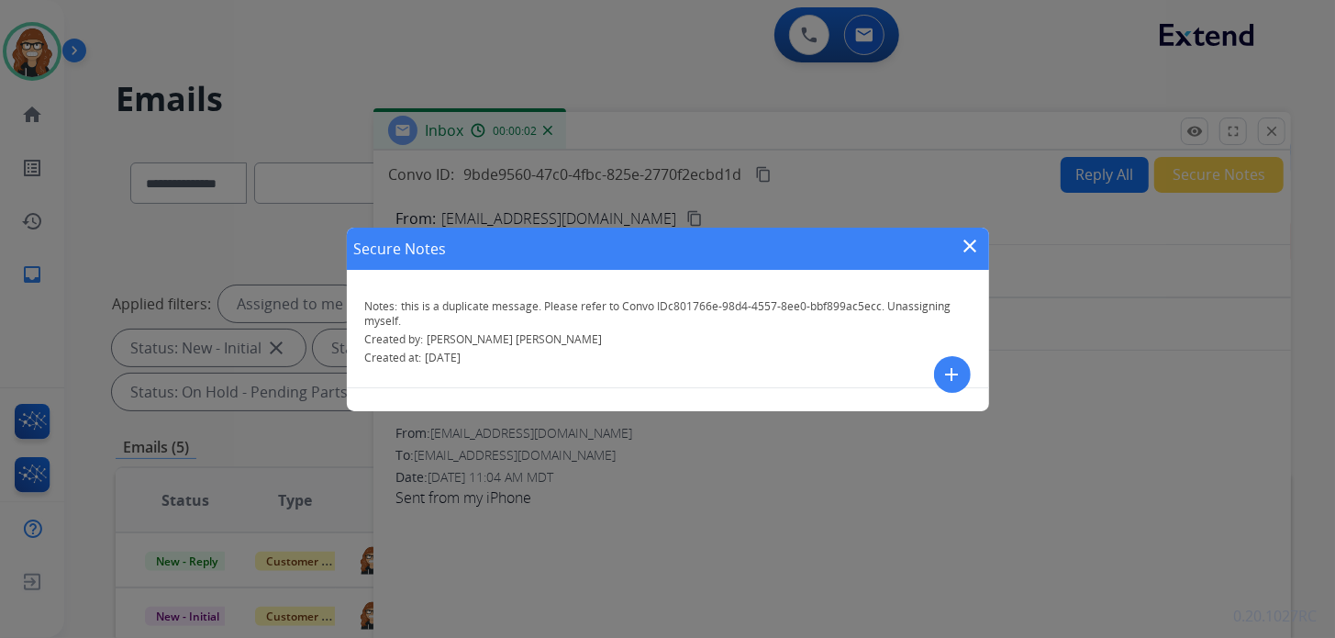
click at [969, 247] on mat-icon "close" at bounding box center [971, 246] width 22 height 22
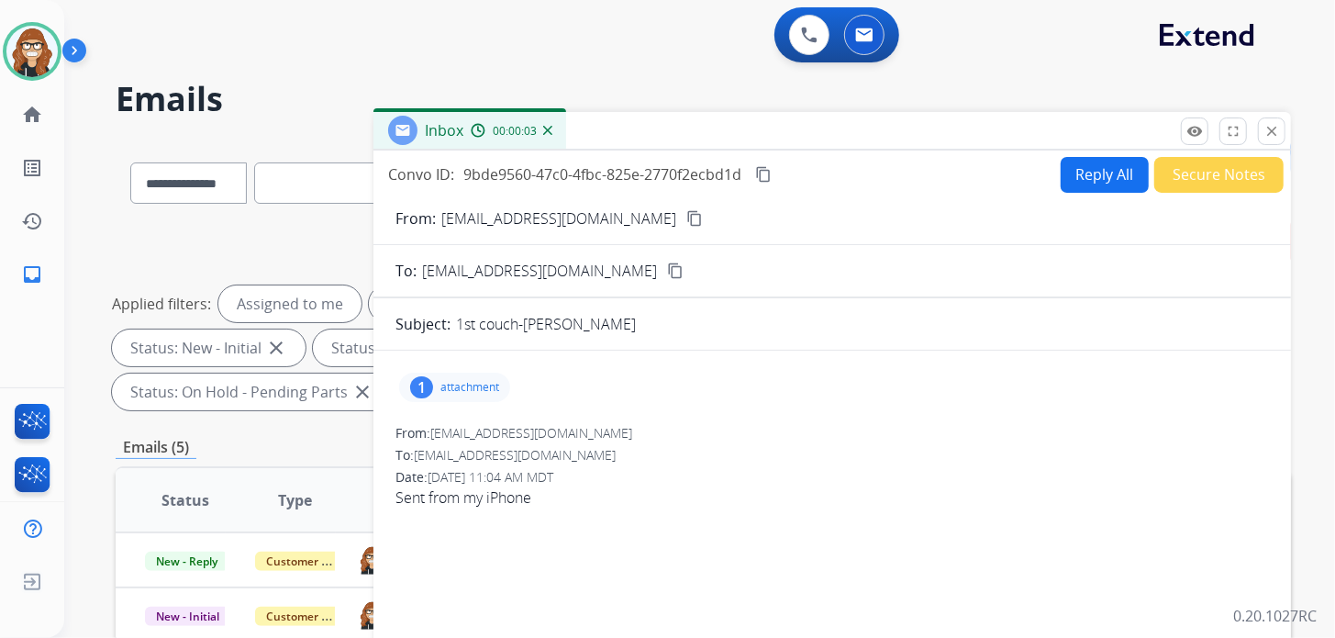
drag, startPoint x: 1270, startPoint y: 128, endPoint x: 888, endPoint y: 270, distance: 407.3
click at [1271, 128] on mat-icon "close" at bounding box center [1271, 131] width 17 height 17
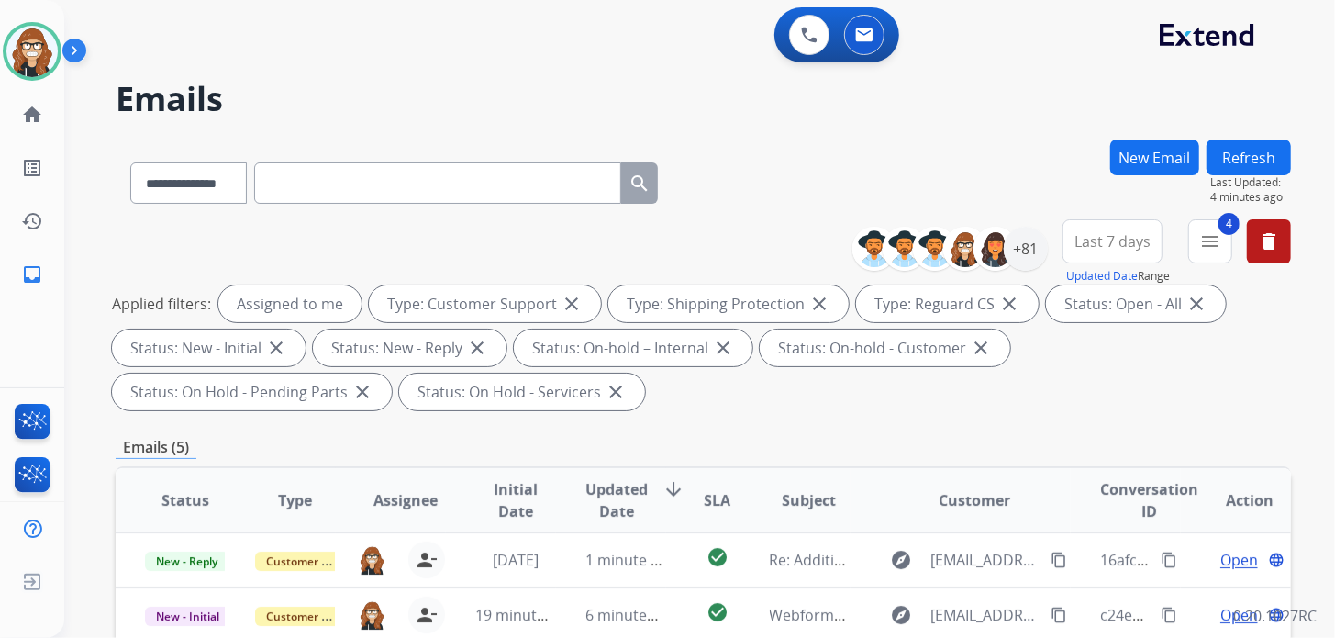
scroll to position [183, 0]
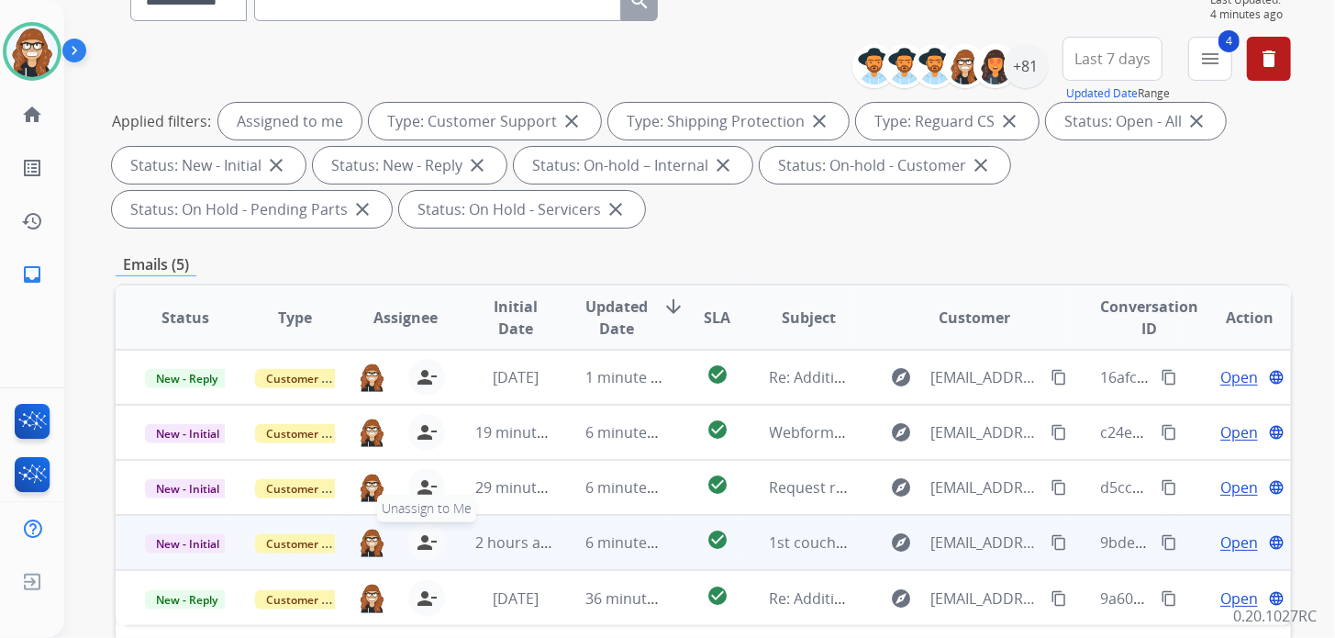
click at [424, 539] on mat-icon "person_remove" at bounding box center [427, 542] width 22 height 22
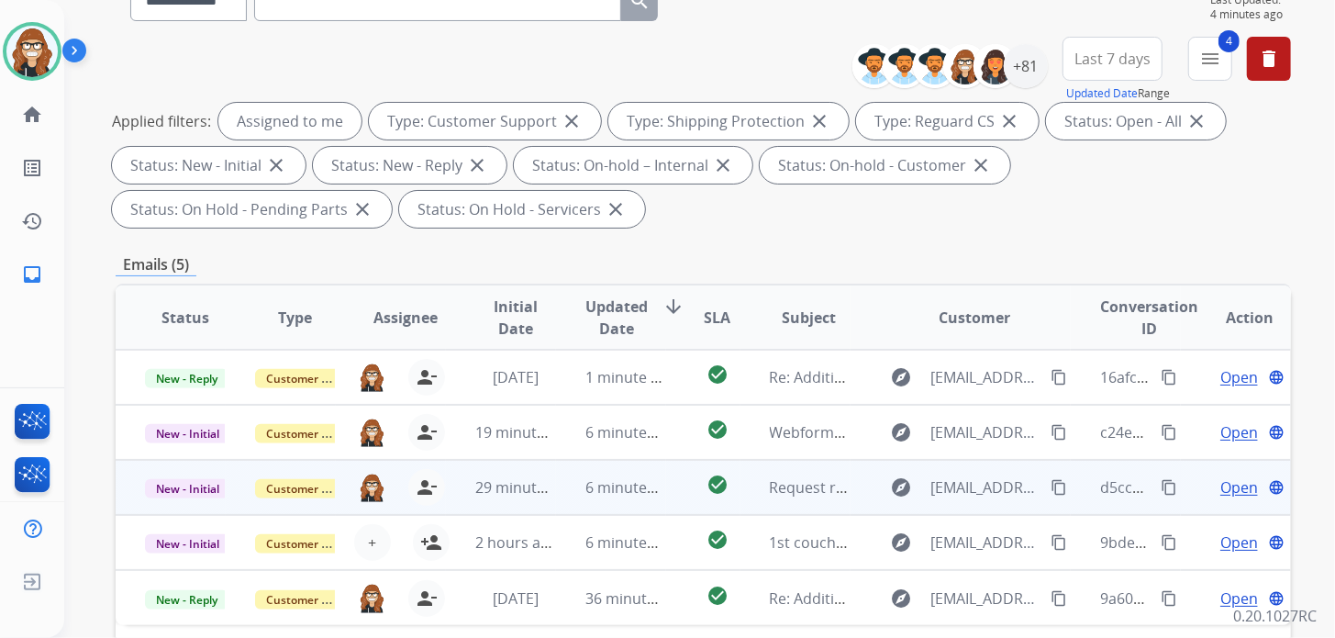
click at [1234, 489] on span "Open" at bounding box center [1239, 487] width 38 height 22
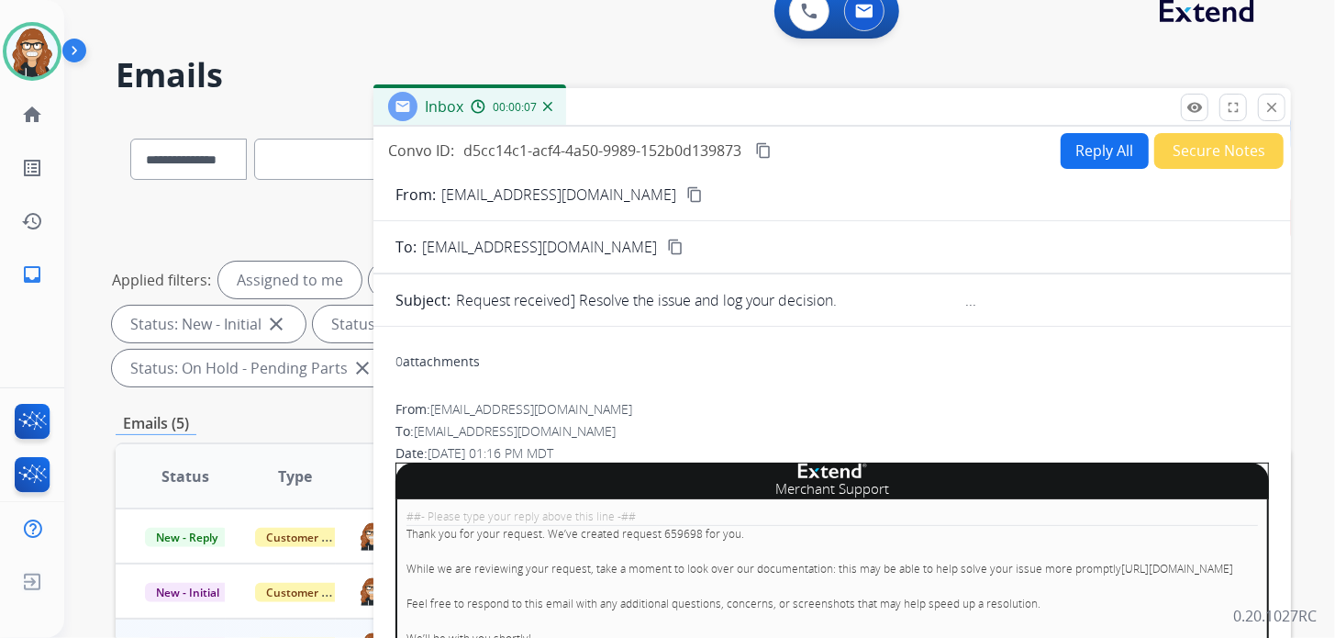
scroll to position [0, 0]
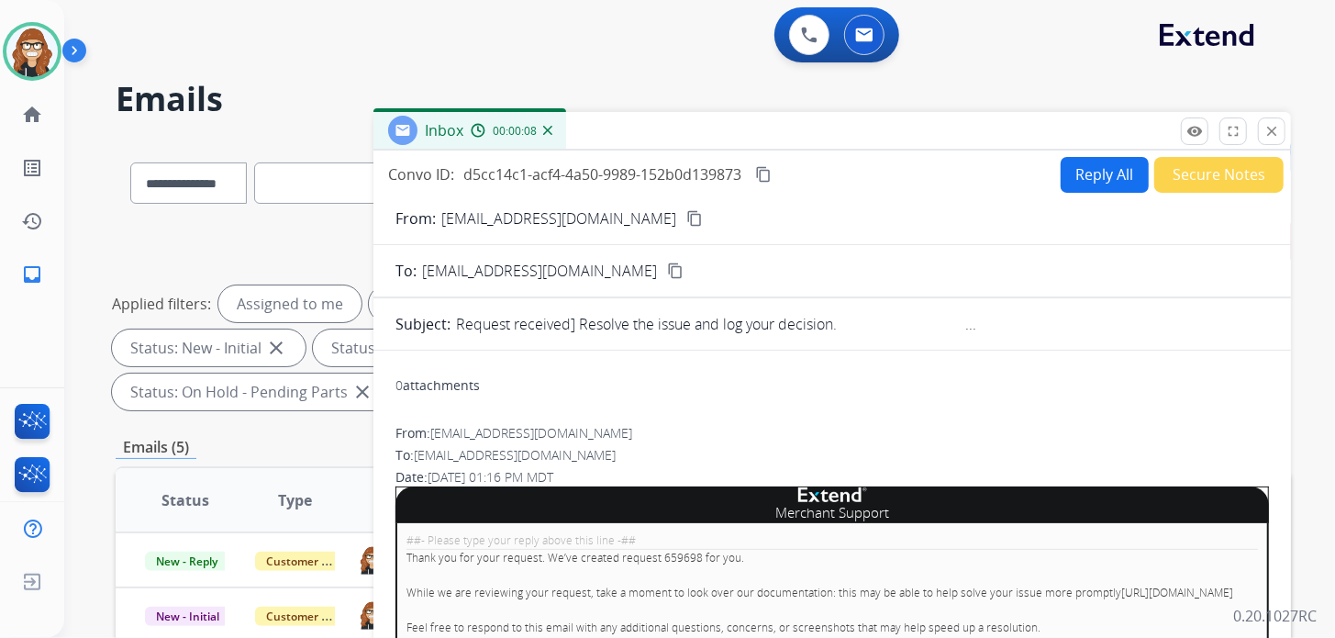
click at [1210, 178] on button "Secure Notes" at bounding box center [1218, 175] width 129 height 36
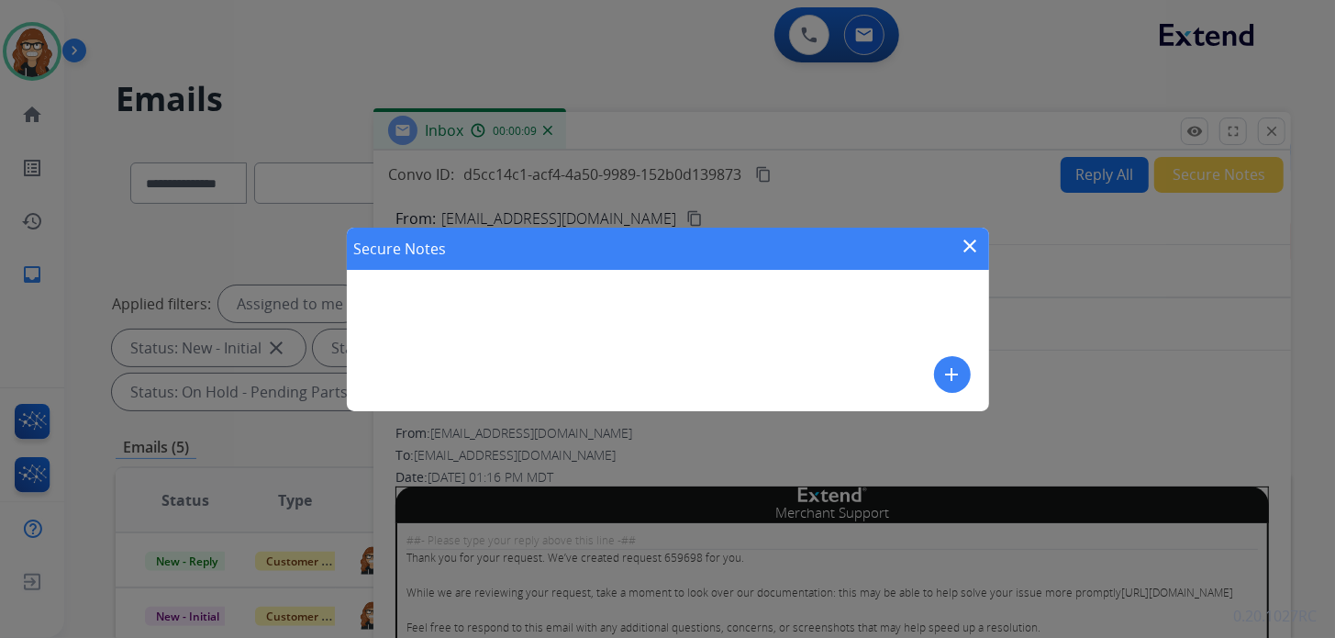
click at [942, 376] on mat-icon "add" at bounding box center [952, 374] width 22 height 22
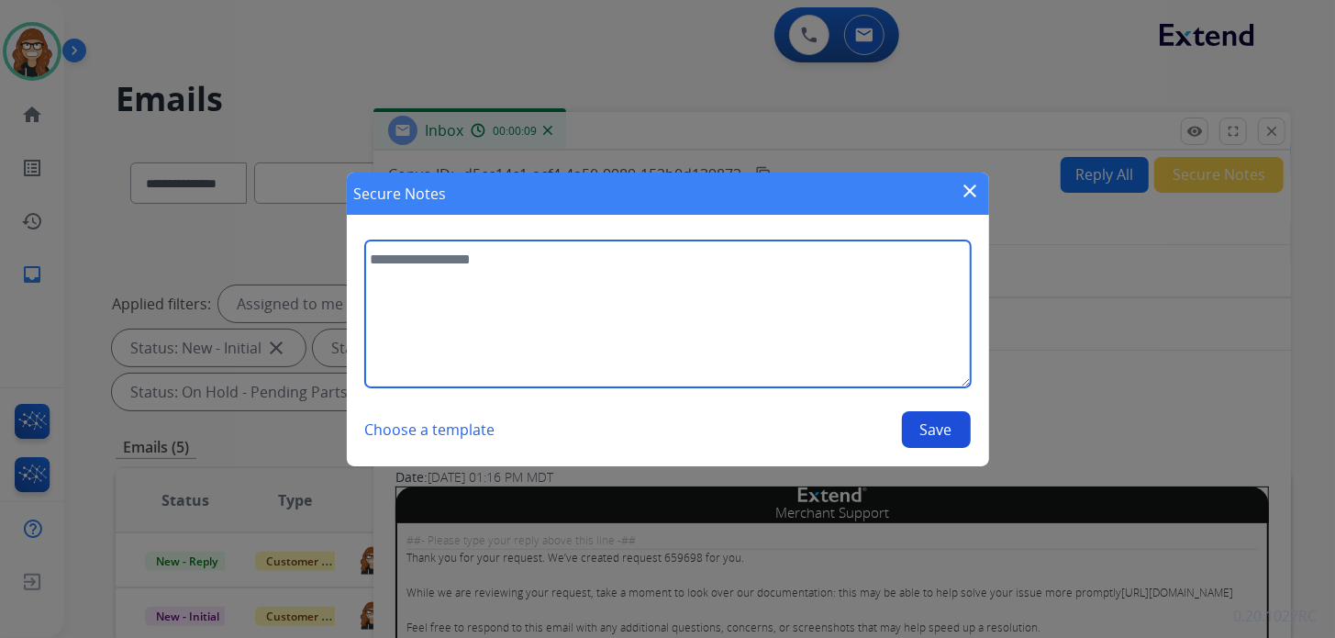
click at [573, 287] on textarea at bounding box center [668, 313] width 606 height 147
type textarea "**********"
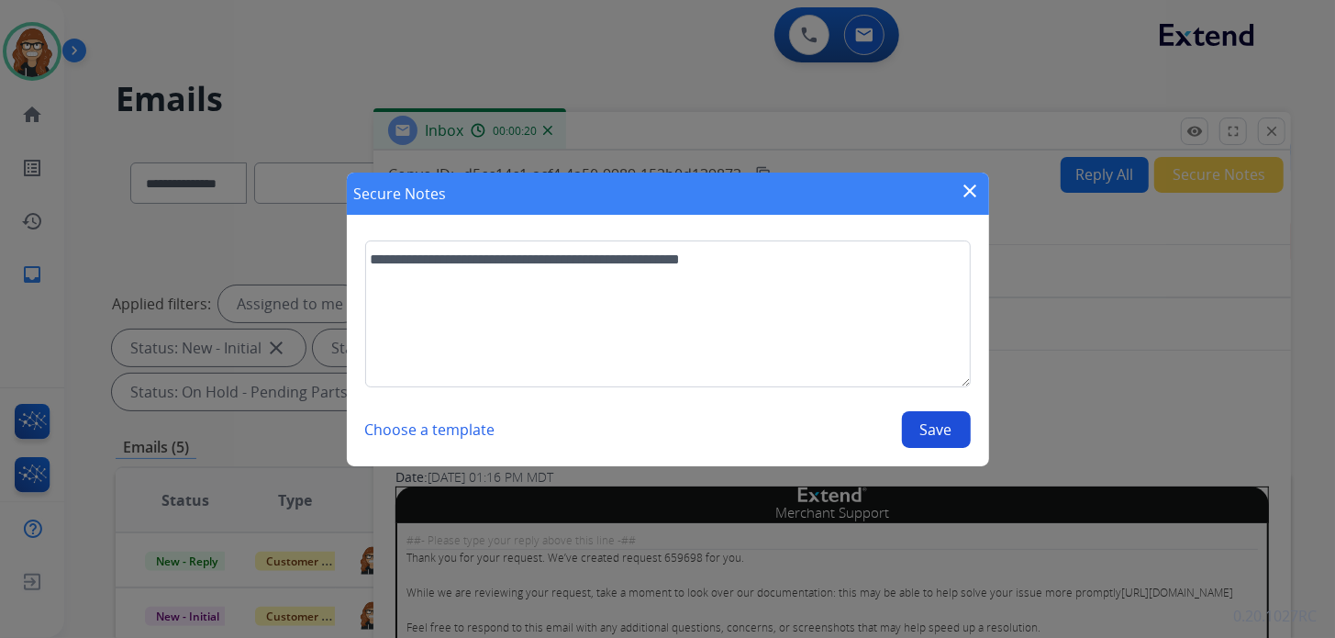
click at [913, 430] on button "Save" at bounding box center [936, 429] width 69 height 37
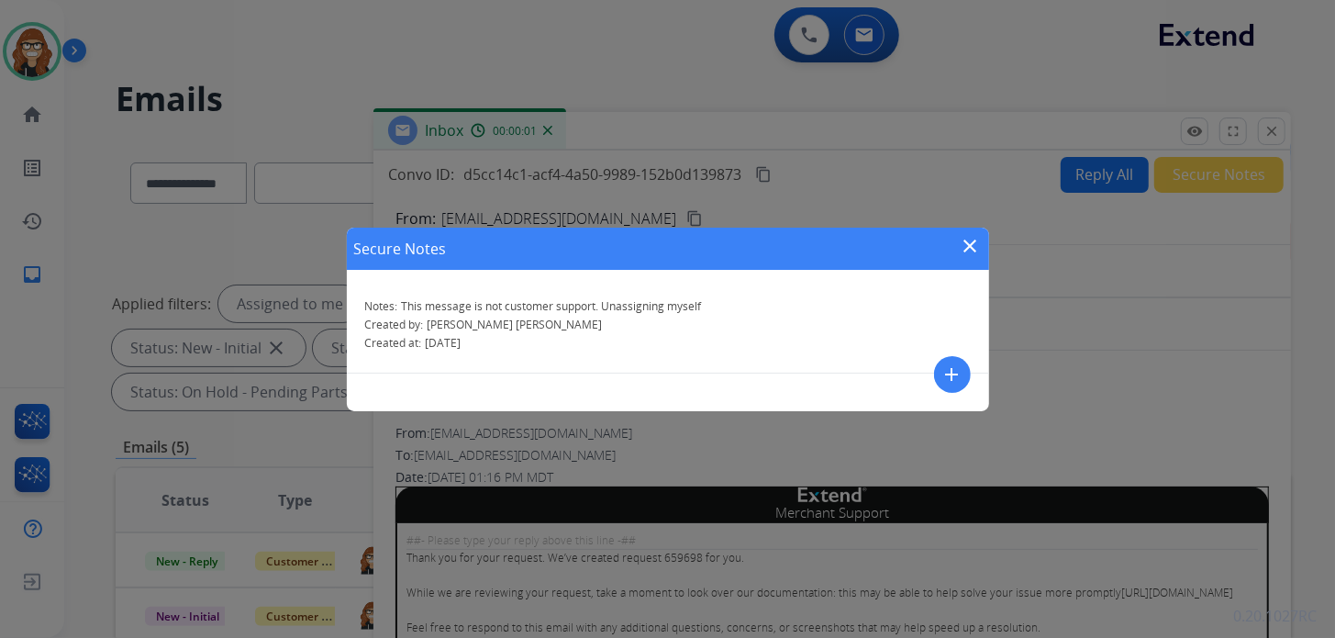
click at [969, 244] on mat-icon "close" at bounding box center [971, 246] width 22 height 22
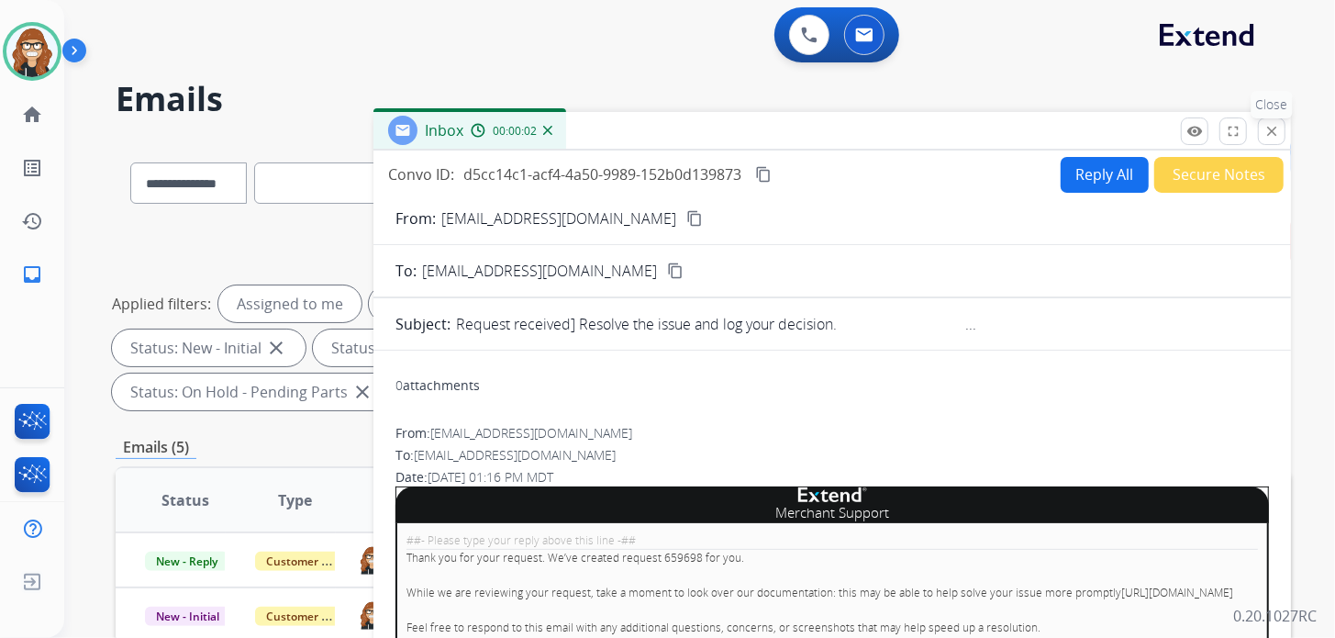
click at [1271, 132] on mat-icon "close" at bounding box center [1271, 131] width 17 height 17
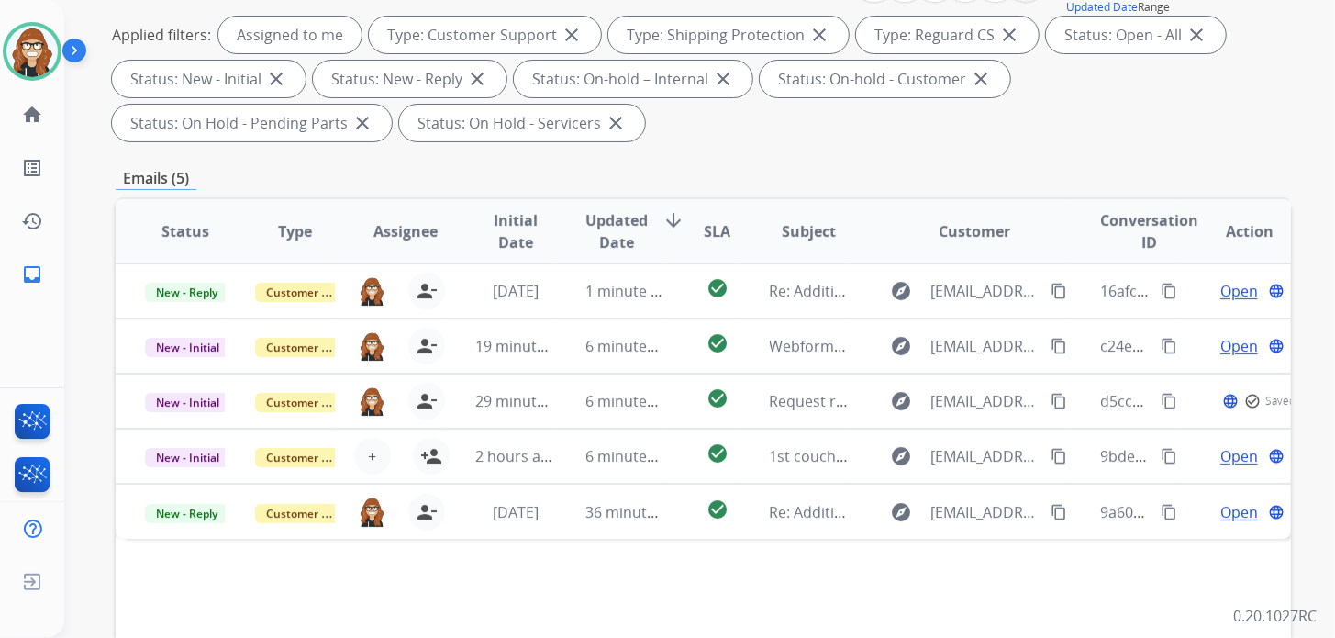
scroll to position [275, 0]
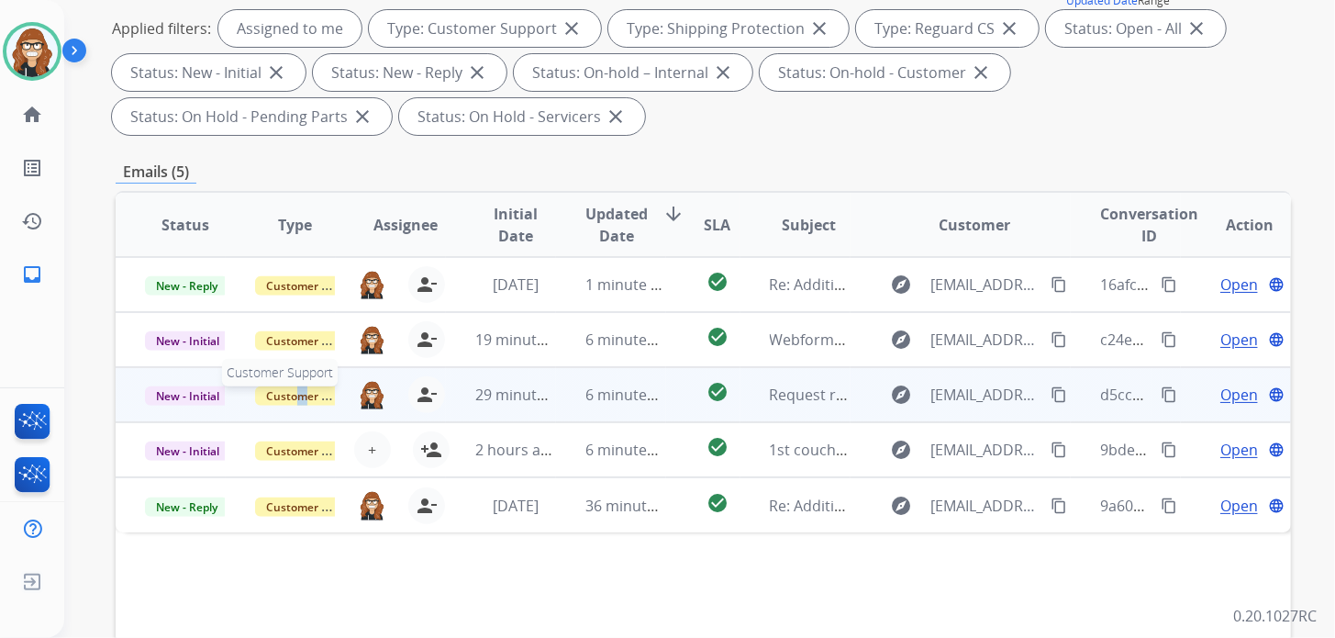
click at [301, 395] on span "Customer Support" at bounding box center [314, 395] width 119 height 19
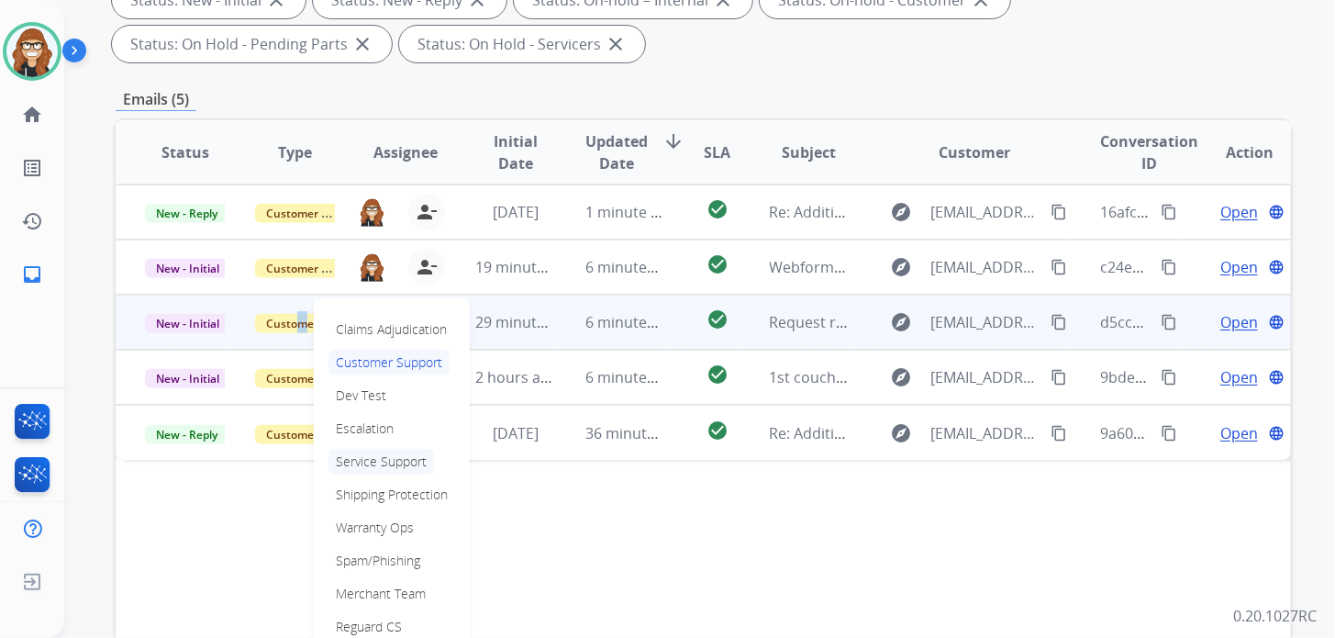
scroll to position [366, 0]
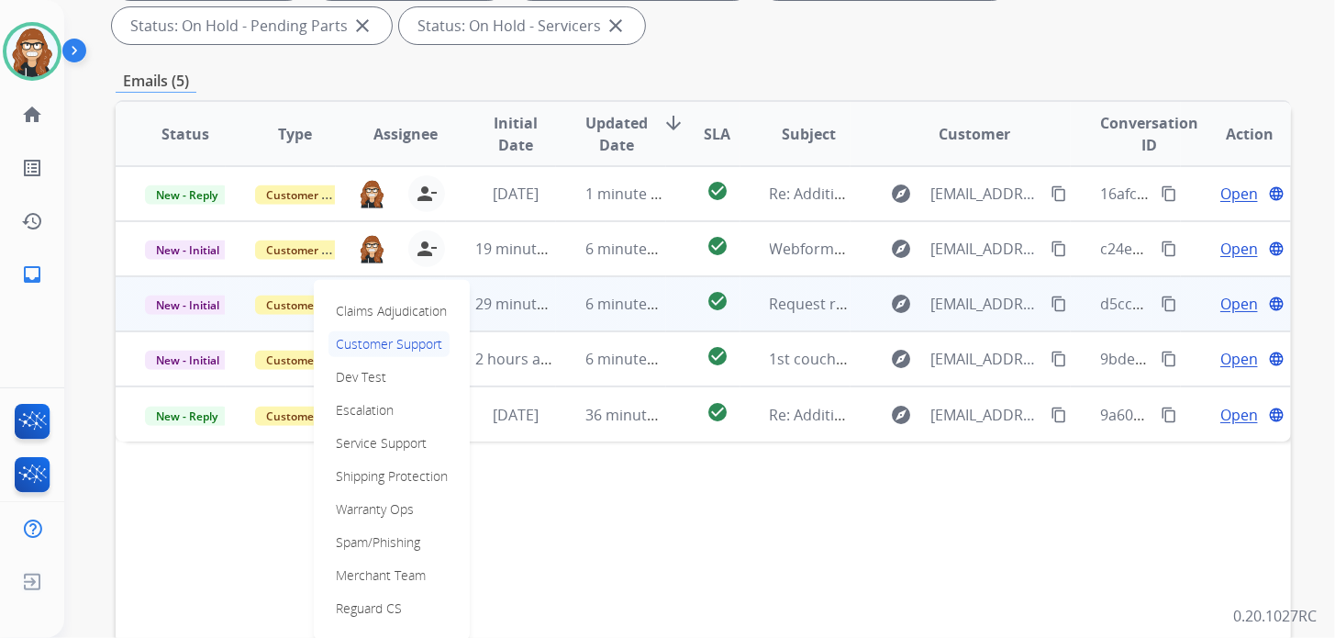
click at [375, 509] on p "Warranty Ops" at bounding box center [374, 509] width 93 height 26
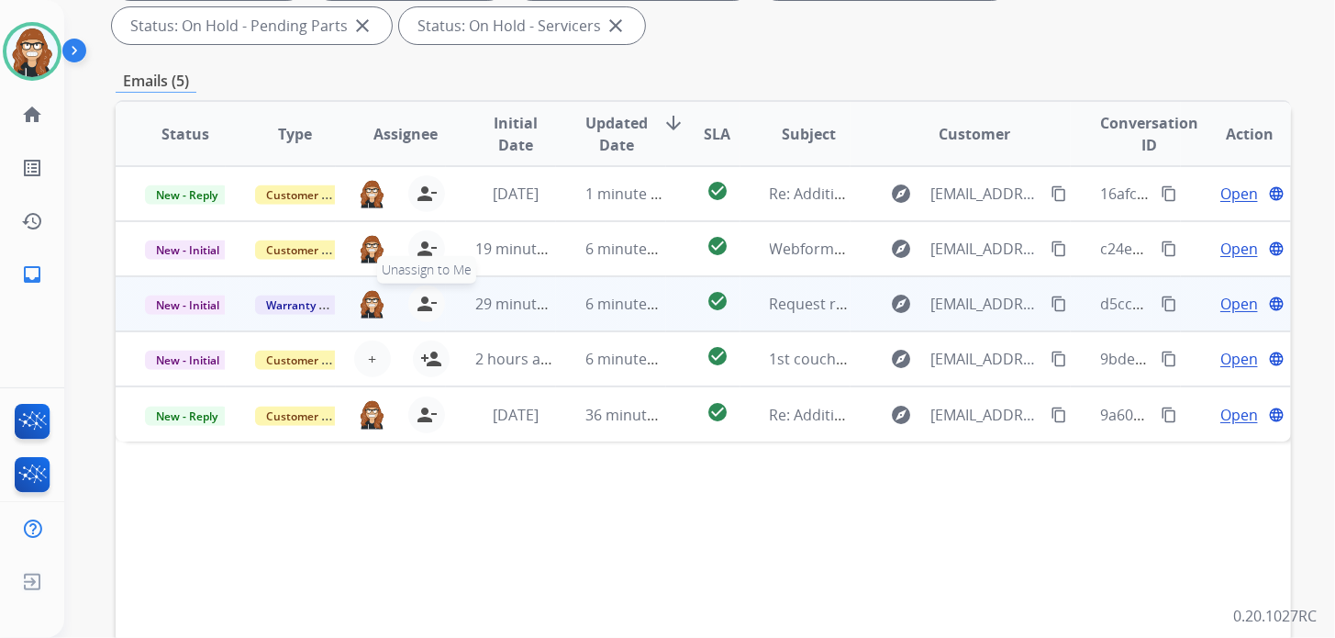
click at [424, 304] on mat-icon "person_remove" at bounding box center [427, 304] width 22 height 22
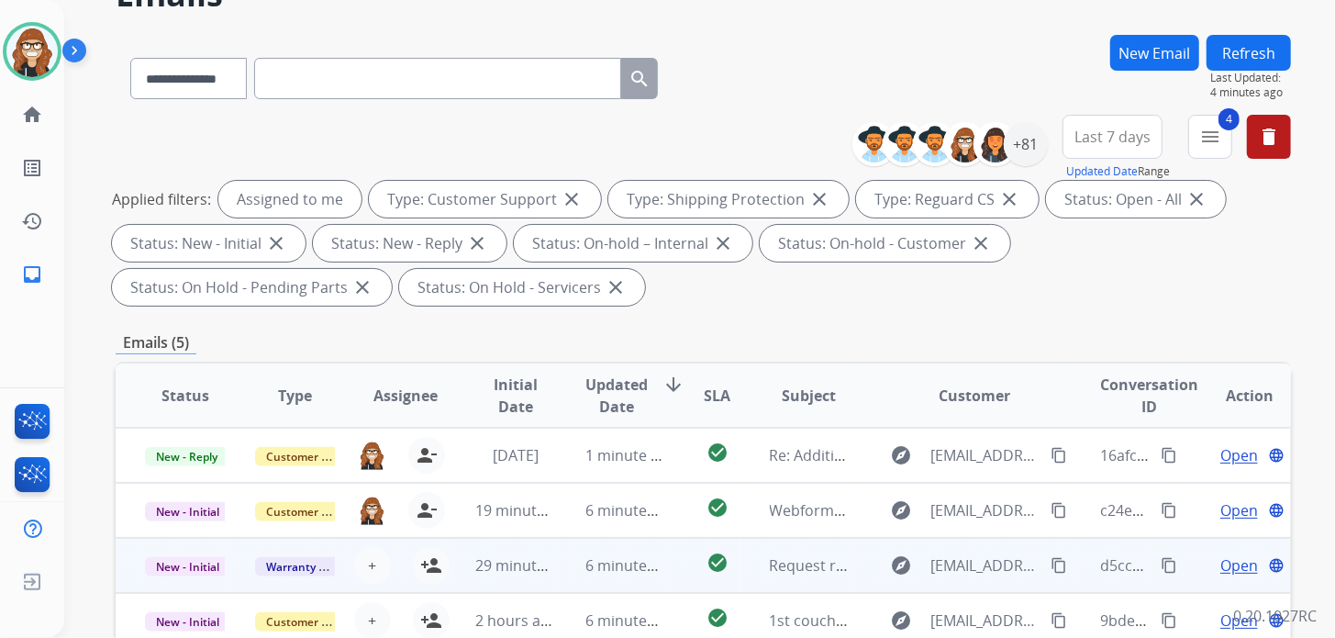
scroll to position [0, 0]
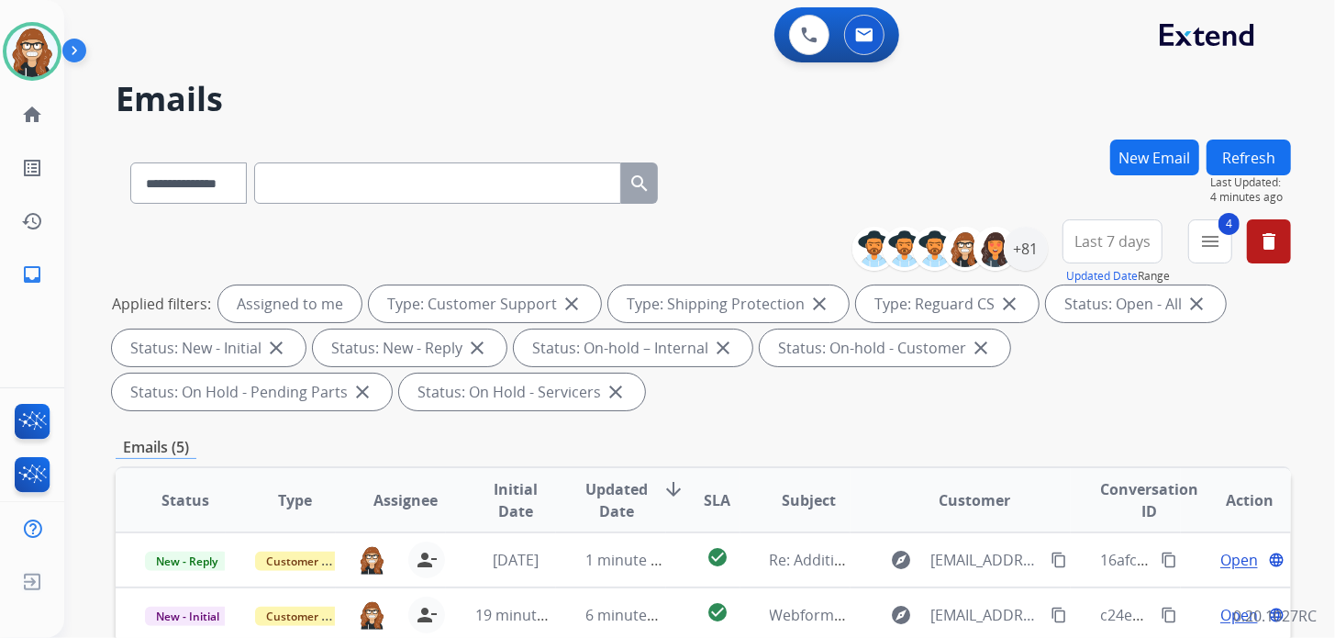
click at [1250, 150] on button "Refresh" at bounding box center [1248, 157] width 84 height 36
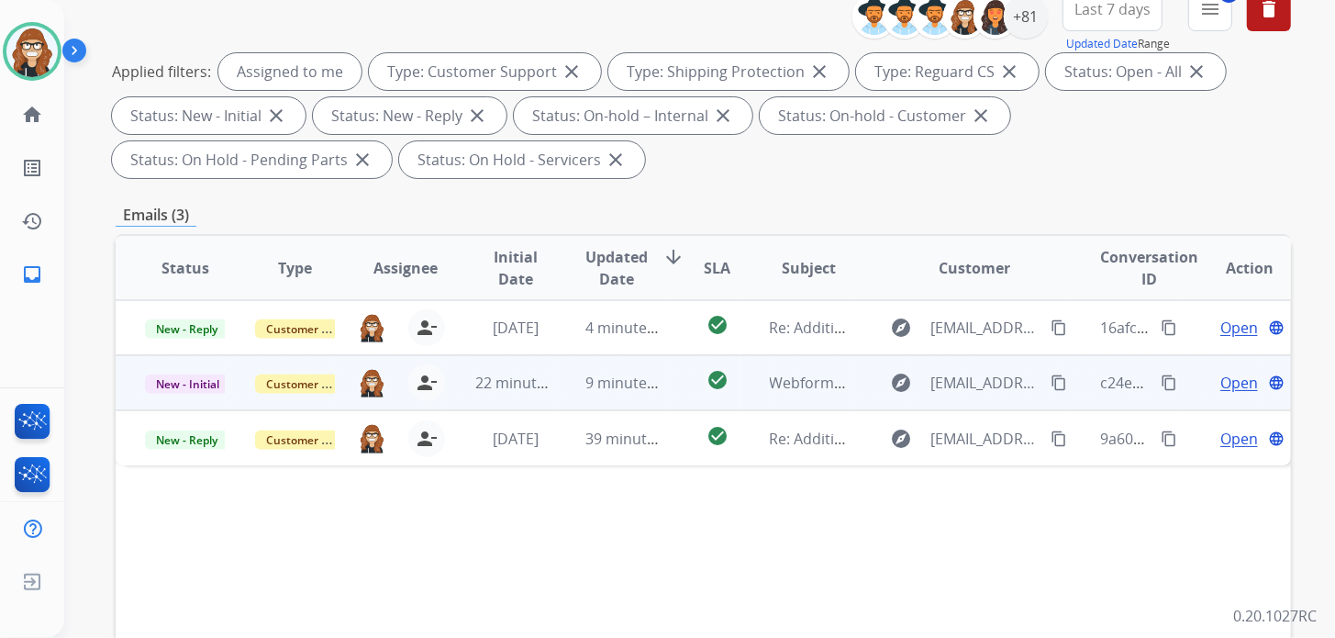
scroll to position [275, 0]
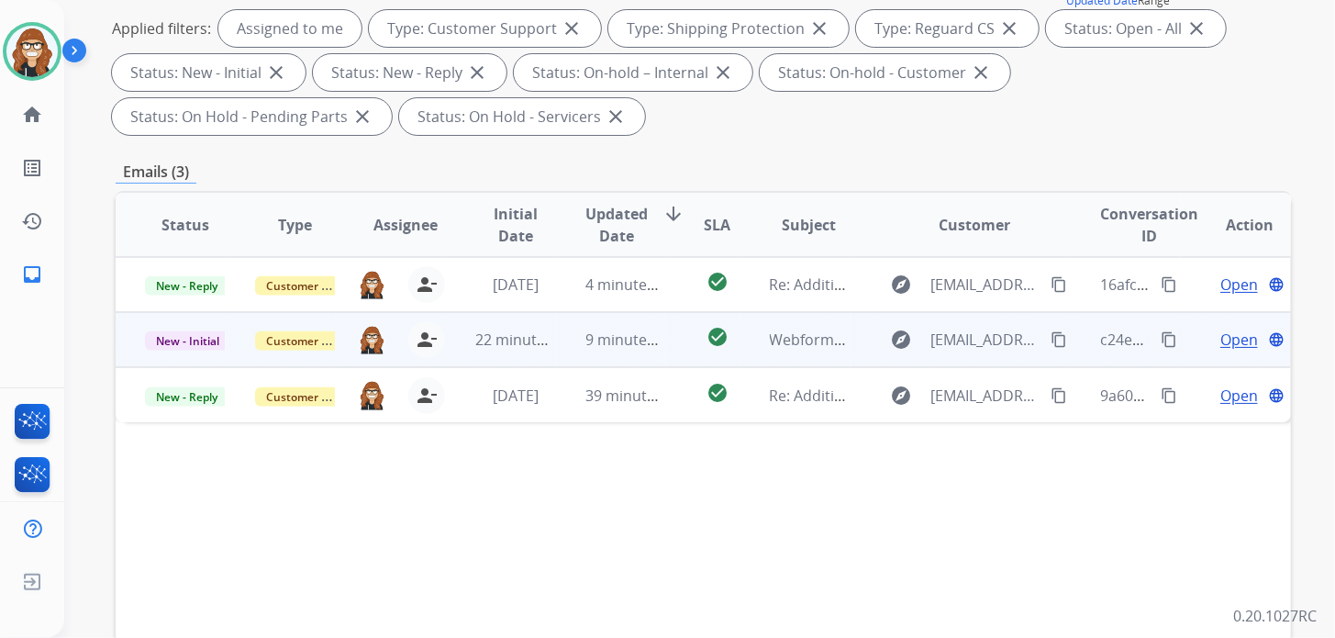
click at [1227, 349] on span "Open" at bounding box center [1239, 339] width 38 height 22
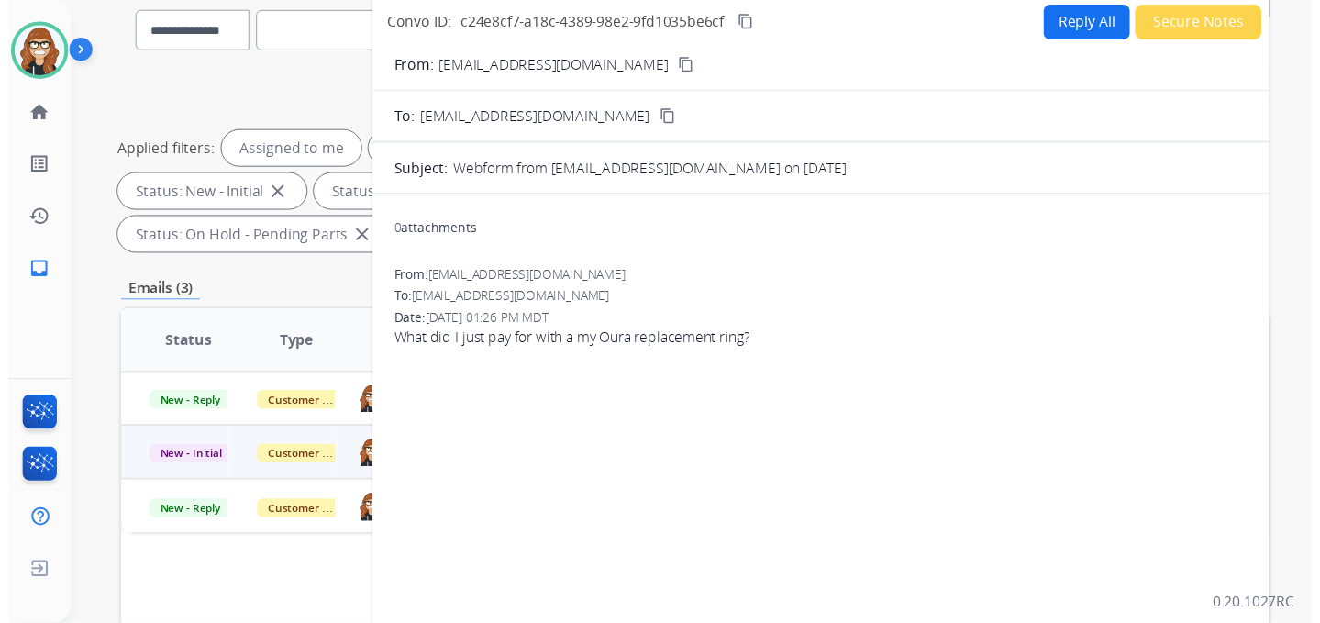
scroll to position [91, 0]
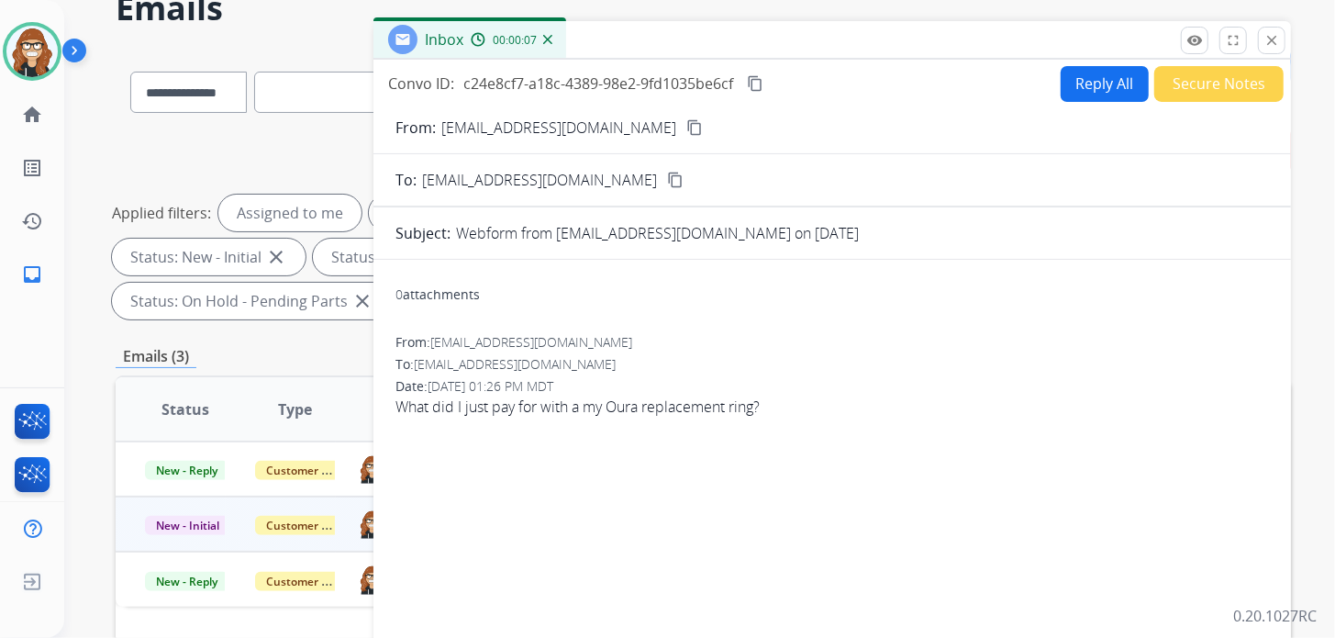
click at [686, 125] on mat-icon "content_copy" at bounding box center [694, 127] width 17 height 17
click at [1067, 78] on button "Reply All" at bounding box center [1105, 84] width 88 height 36
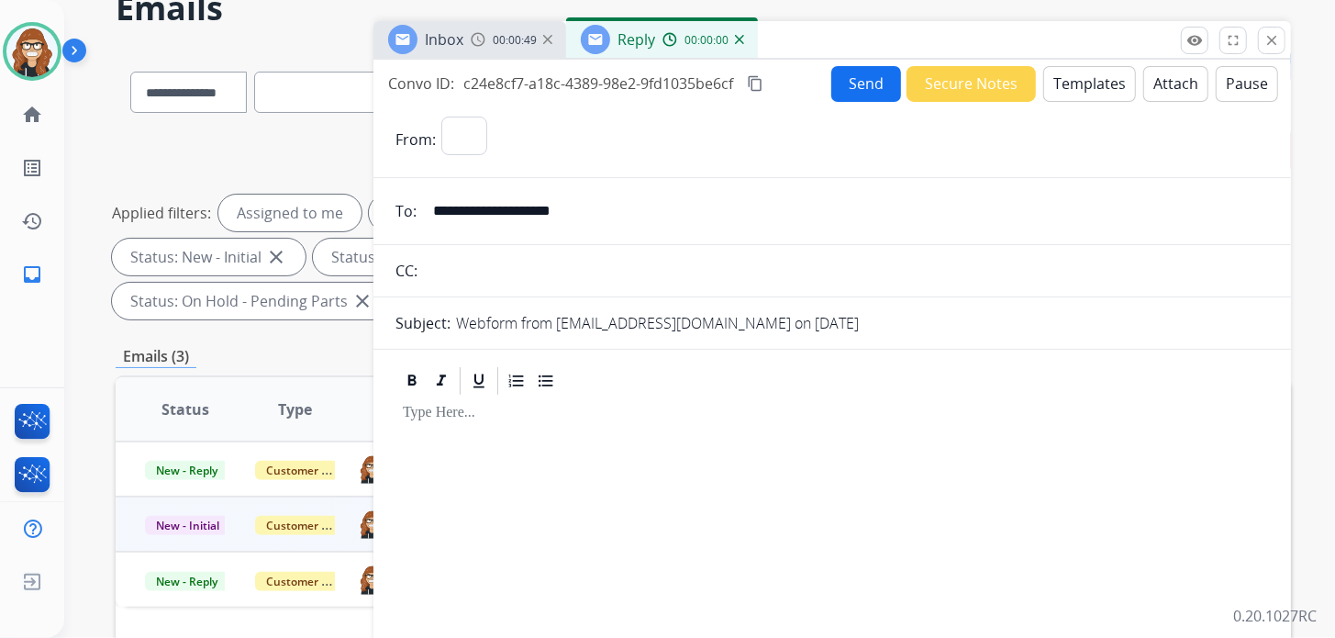
select select "**********"
click at [1111, 90] on button "Templates" at bounding box center [1089, 84] width 93 height 36
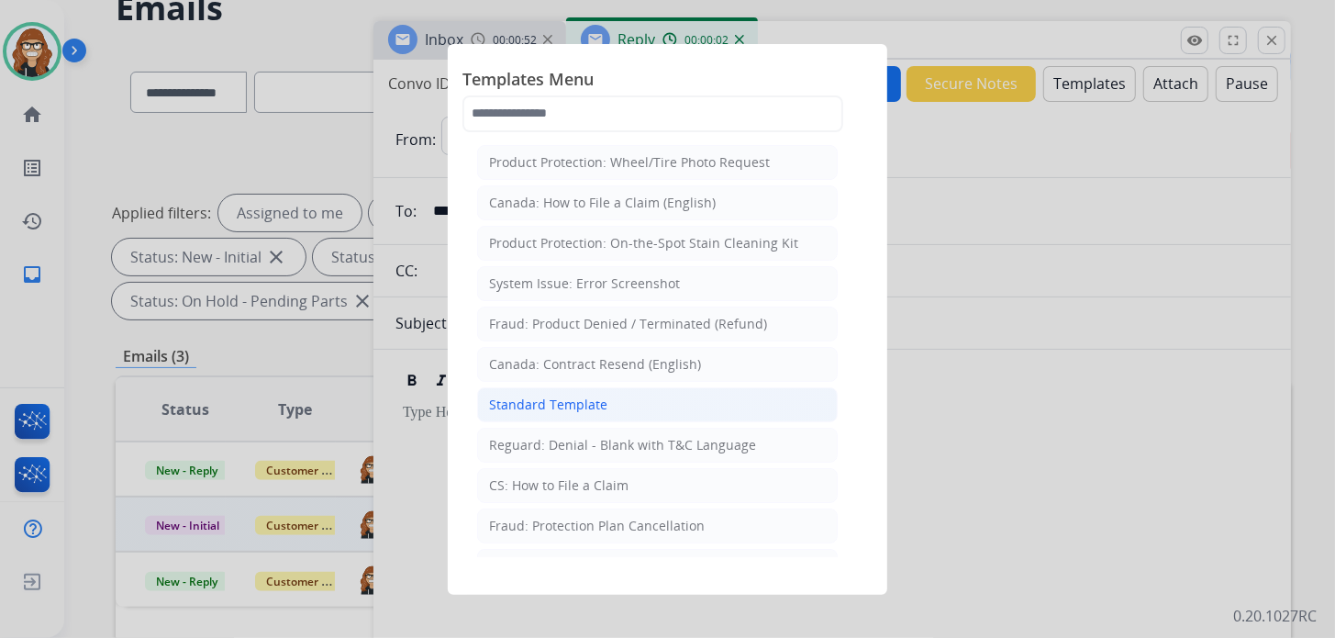
click at [534, 395] on div "Standard Template" at bounding box center [548, 404] width 118 height 18
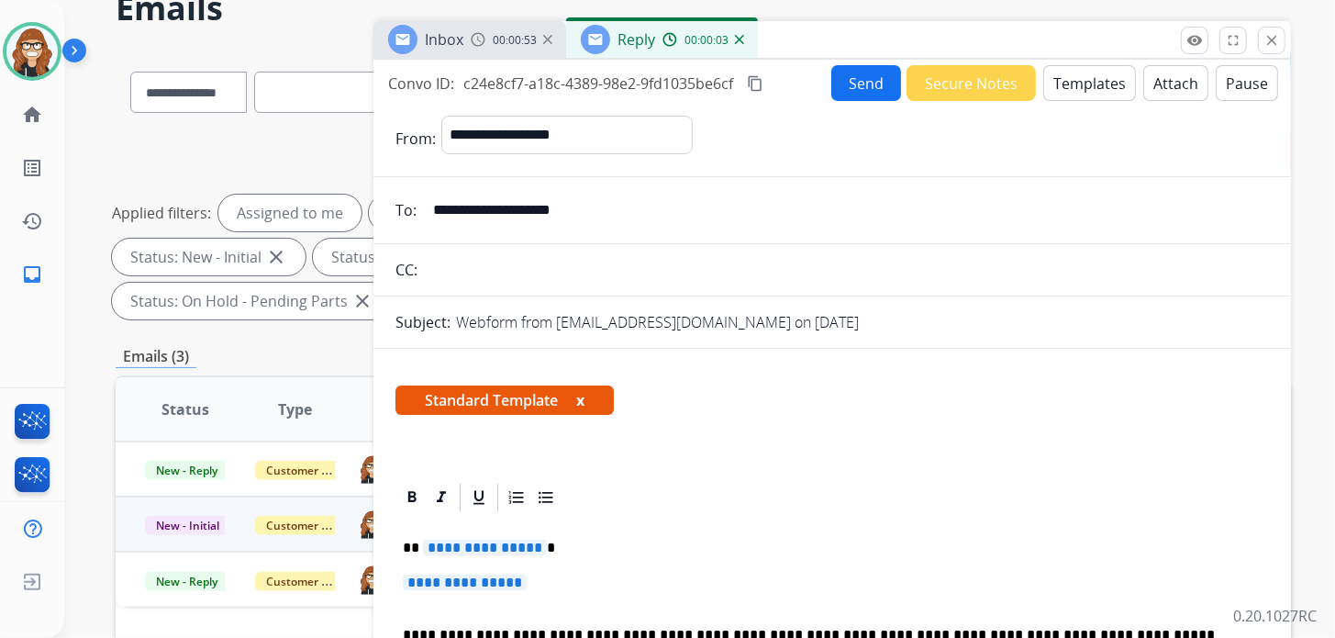
click at [645, 574] on p "**********" at bounding box center [832, 591] width 859 height 34
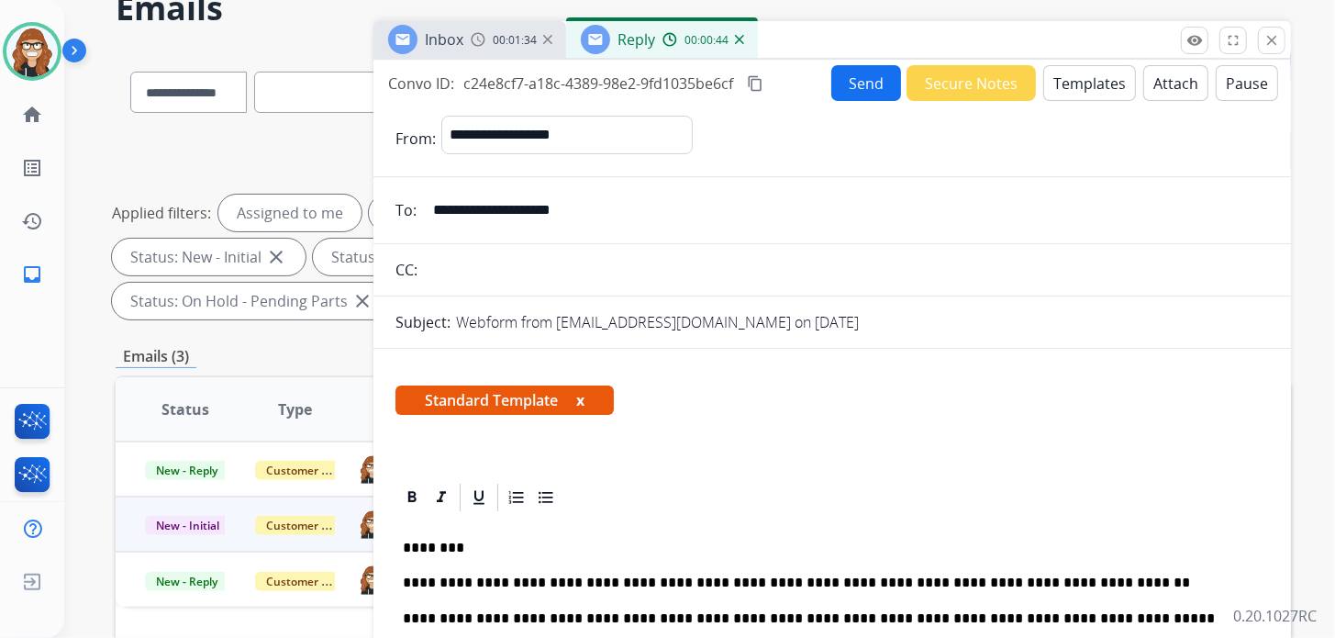
click at [853, 89] on button "Send" at bounding box center [866, 83] width 70 height 36
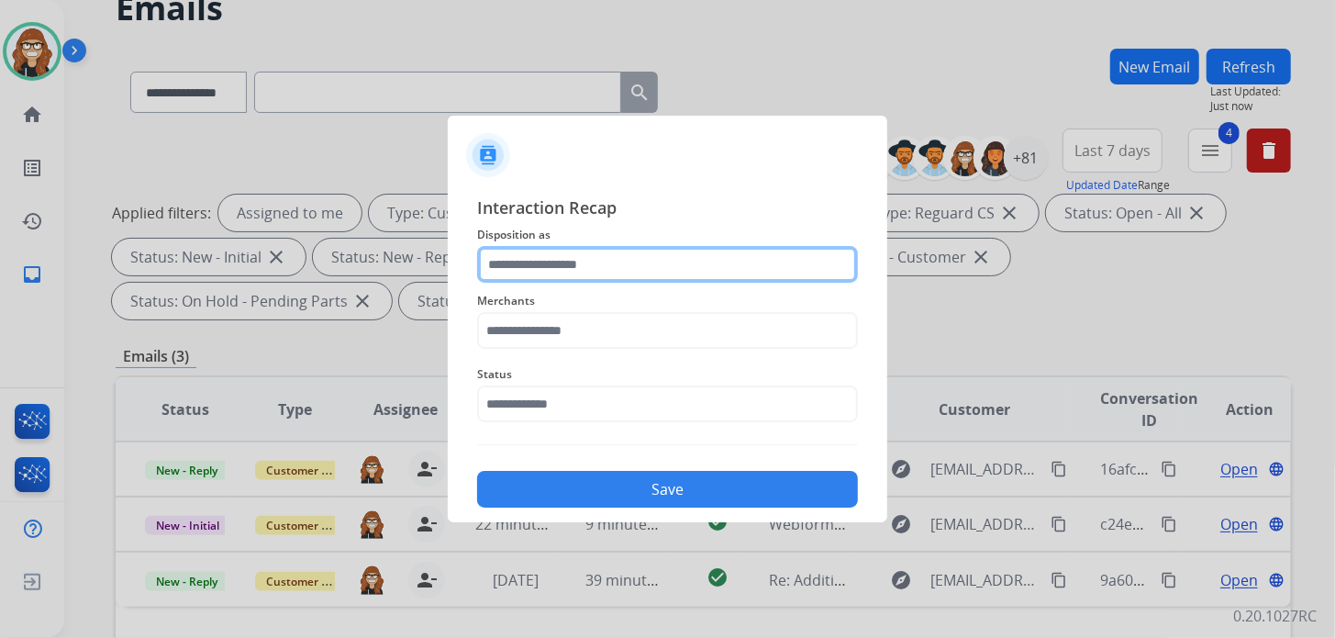
click at [554, 262] on input "text" at bounding box center [667, 264] width 381 height 37
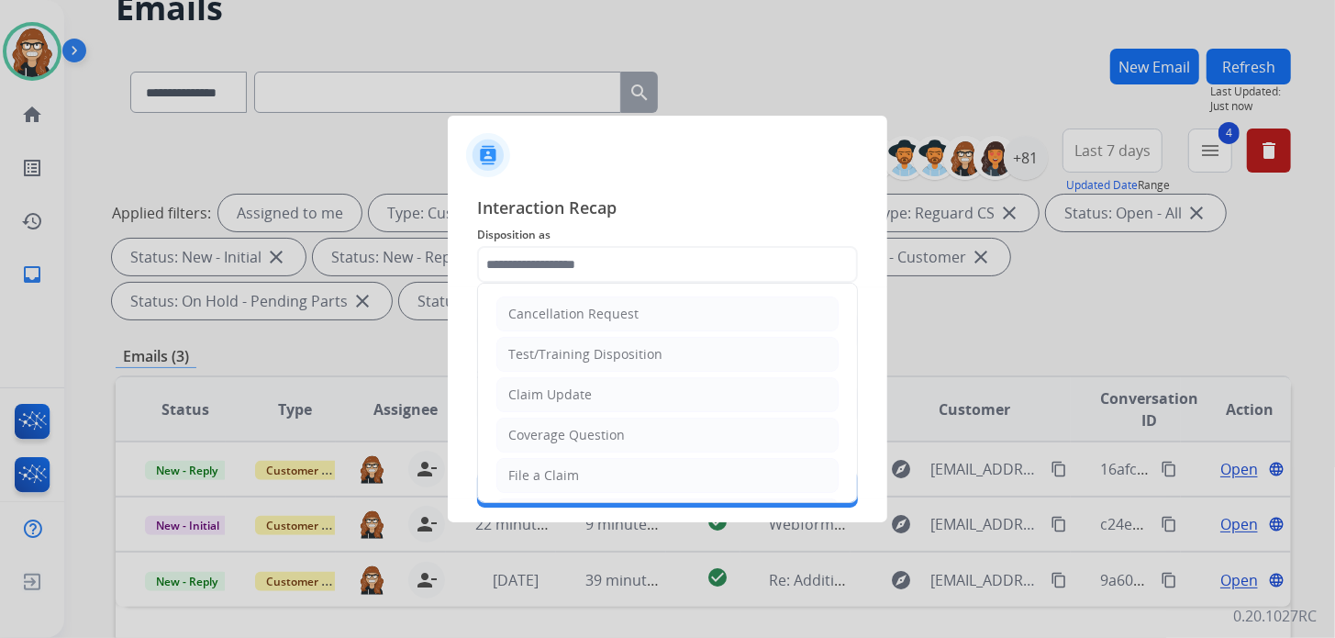
drag, startPoint x: 587, startPoint y: 400, endPoint x: 583, endPoint y: 362, distance: 37.9
click at [587, 399] on div "Claim Update" at bounding box center [549, 394] width 83 height 18
type input "**********"
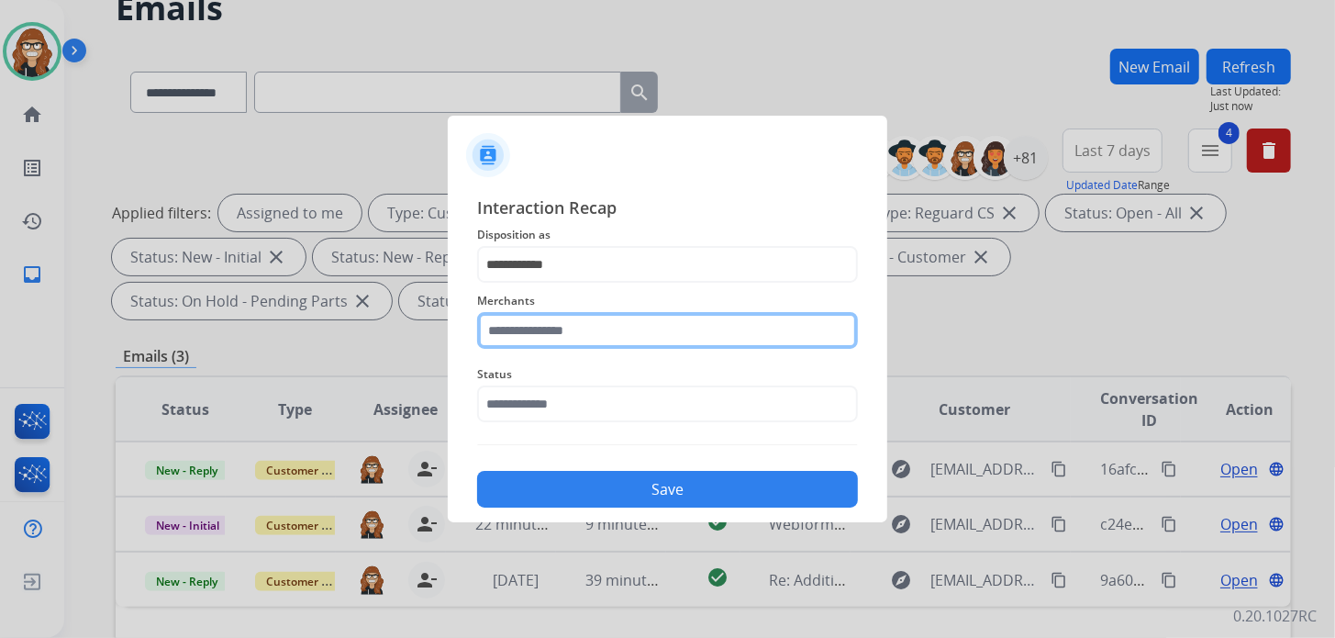
click at [588, 327] on input "text" at bounding box center [667, 330] width 381 height 37
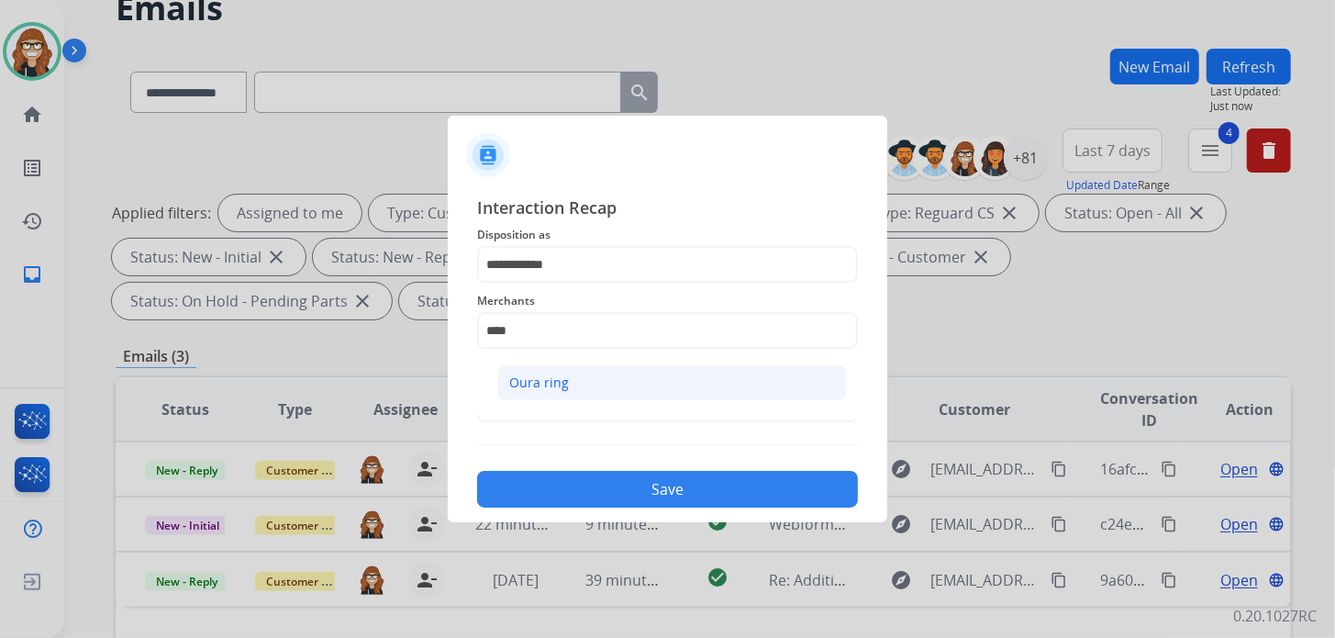
click at [582, 382] on li "Oura ring" at bounding box center [672, 382] width 350 height 35
type input "*********"
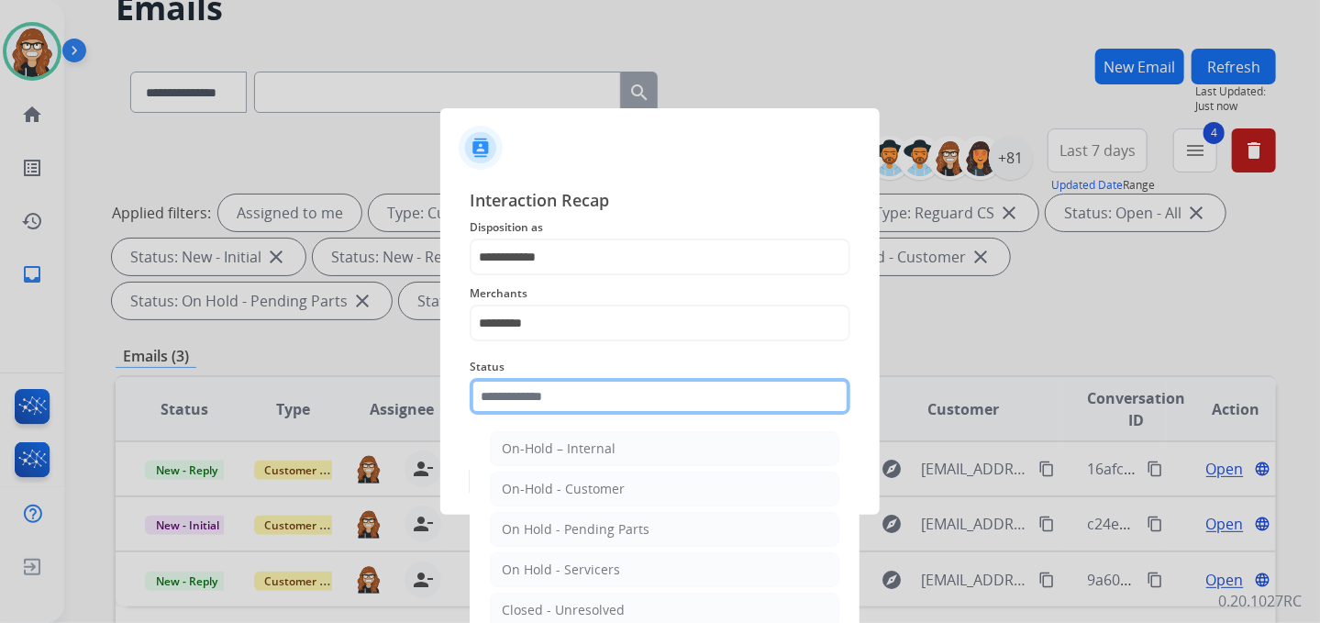
click at [585, 407] on input "text" at bounding box center [660, 396] width 381 height 37
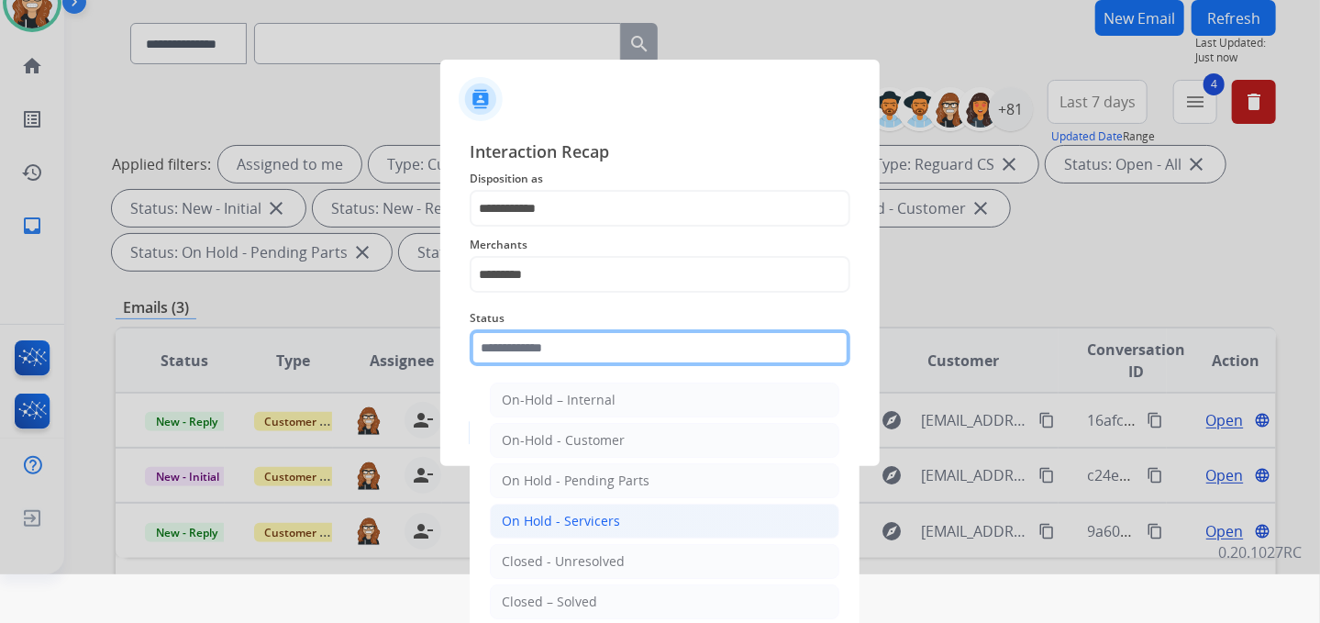
scroll to position [74, 0]
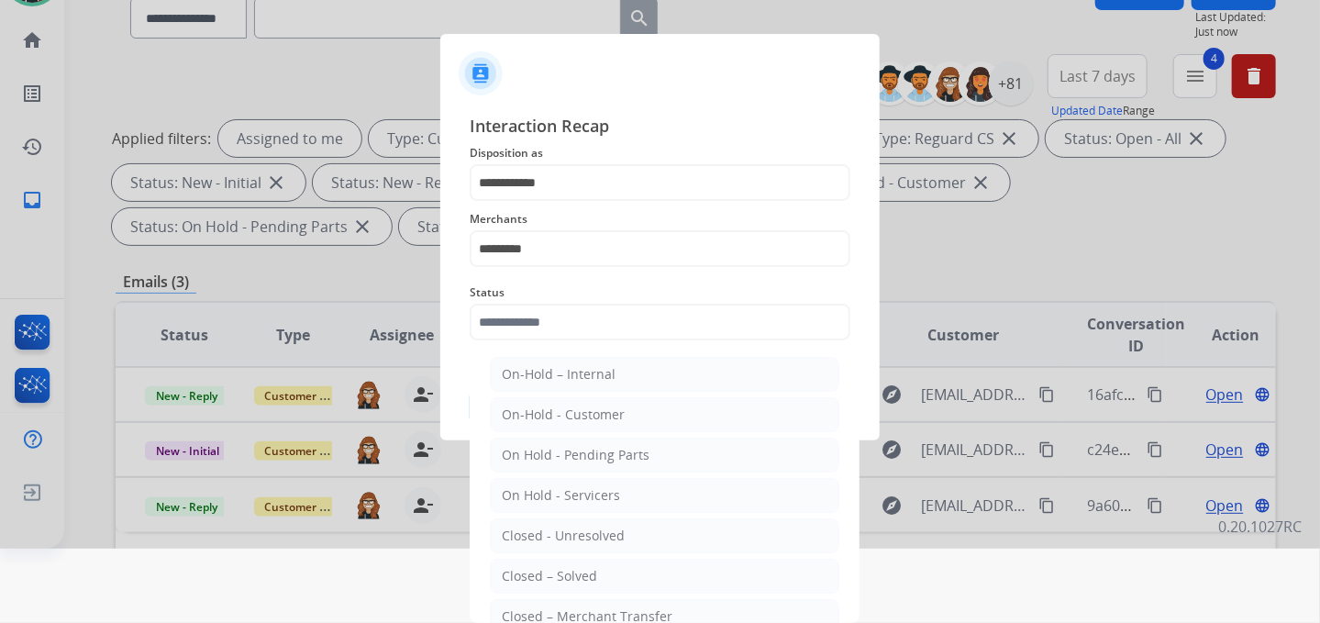
click at [588, 577] on div "Closed – Solved" at bounding box center [549, 576] width 95 height 18
type input "**********"
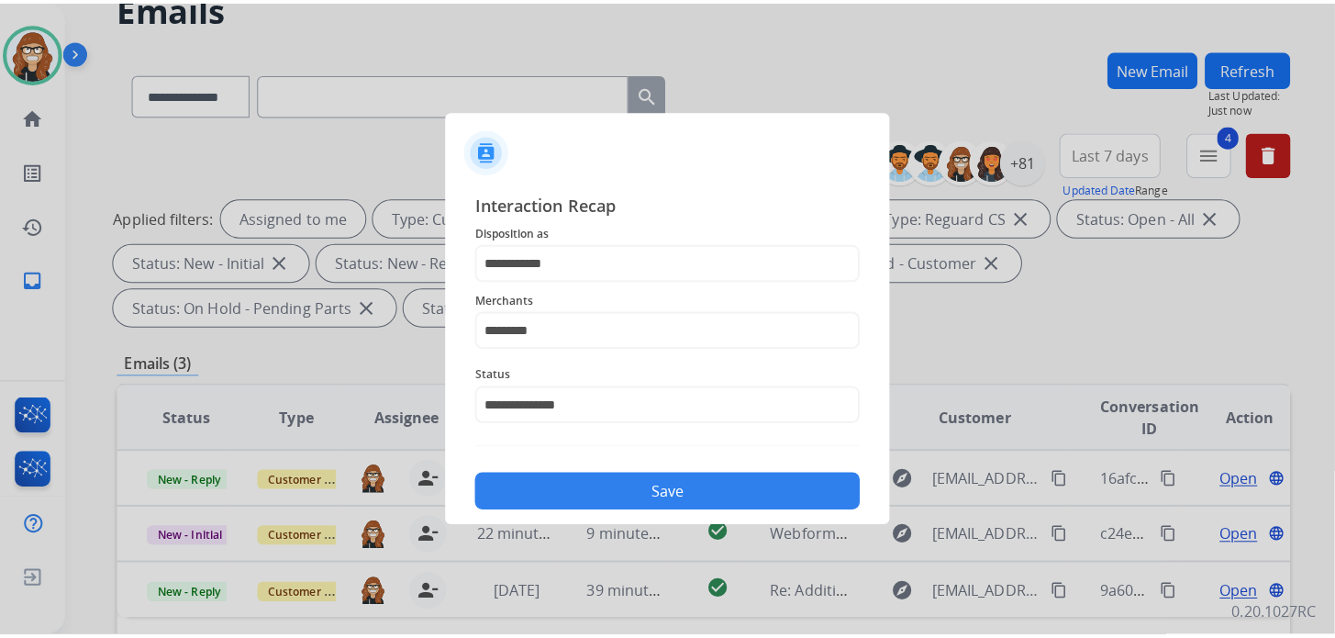
scroll to position [0, 0]
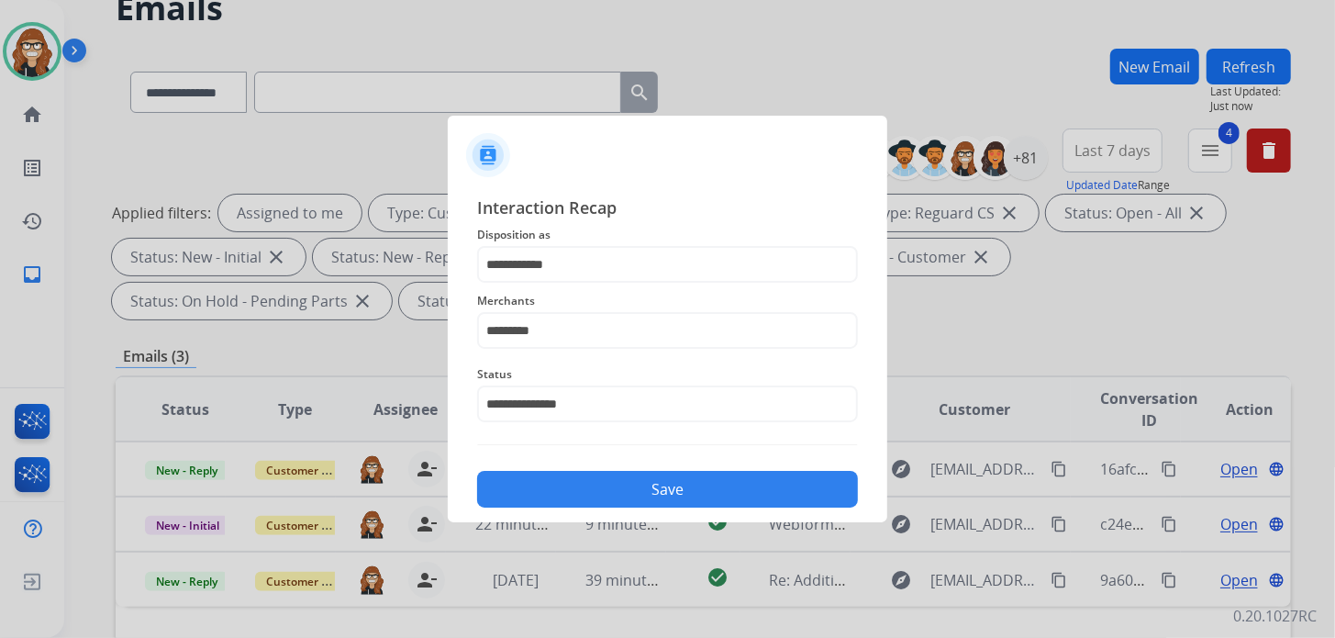
click at [633, 489] on button "Save" at bounding box center [667, 489] width 381 height 37
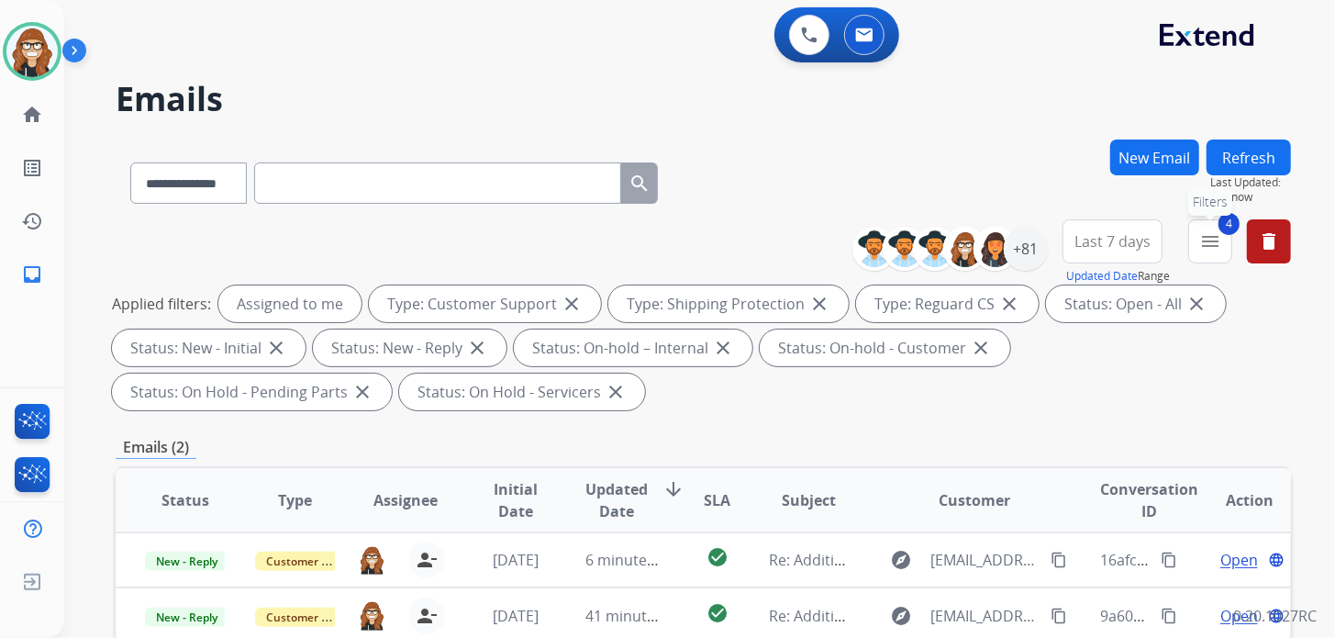
click at [1206, 250] on mat-icon "menu" at bounding box center [1210, 241] width 22 height 22
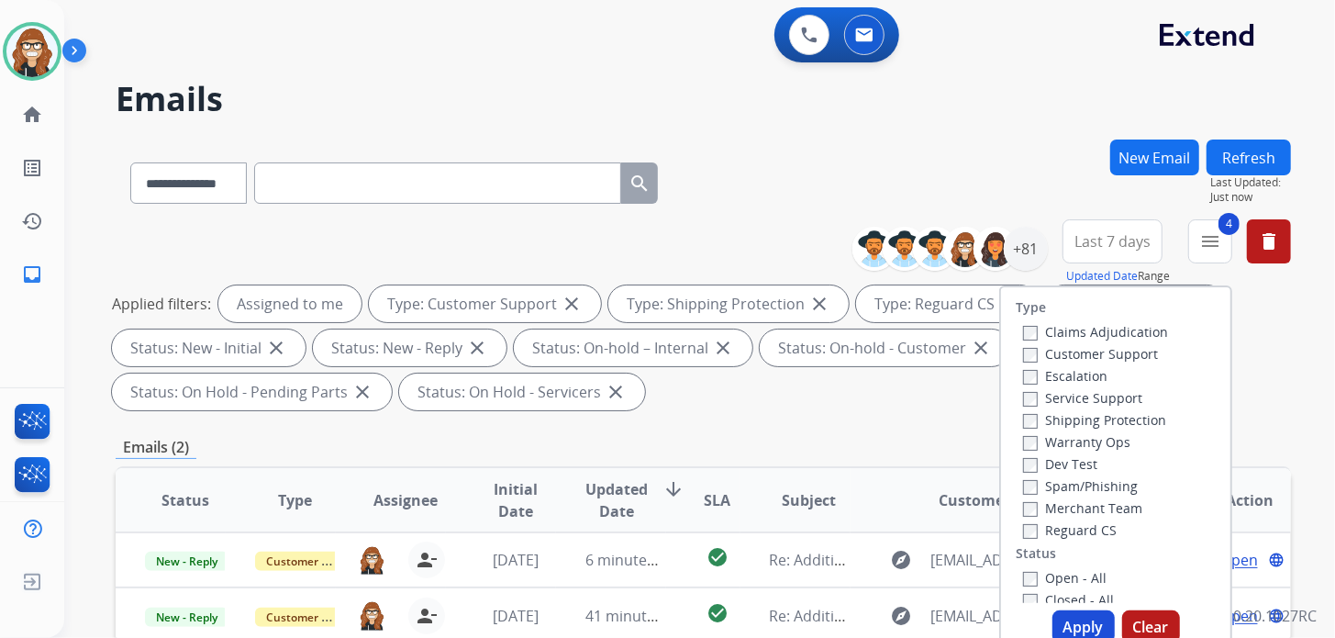
click at [942, 83] on h2 "Emails" at bounding box center [703, 99] width 1175 height 37
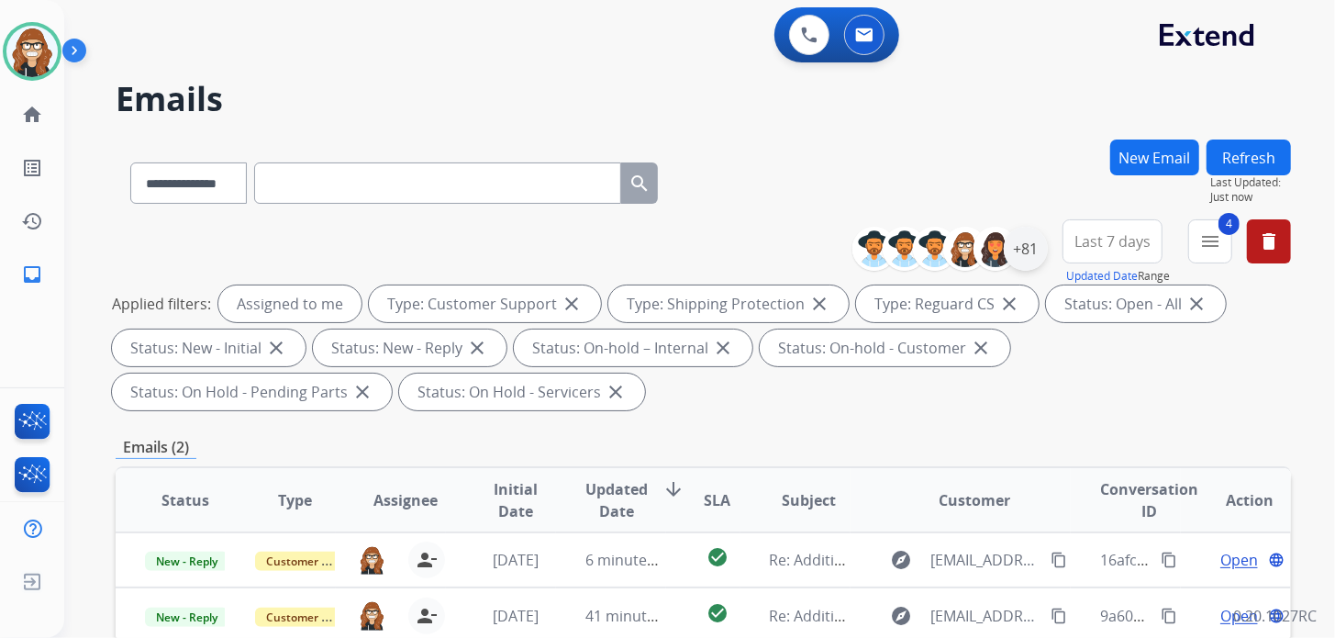
click at [1023, 250] on div "+81" at bounding box center [1026, 249] width 44 height 44
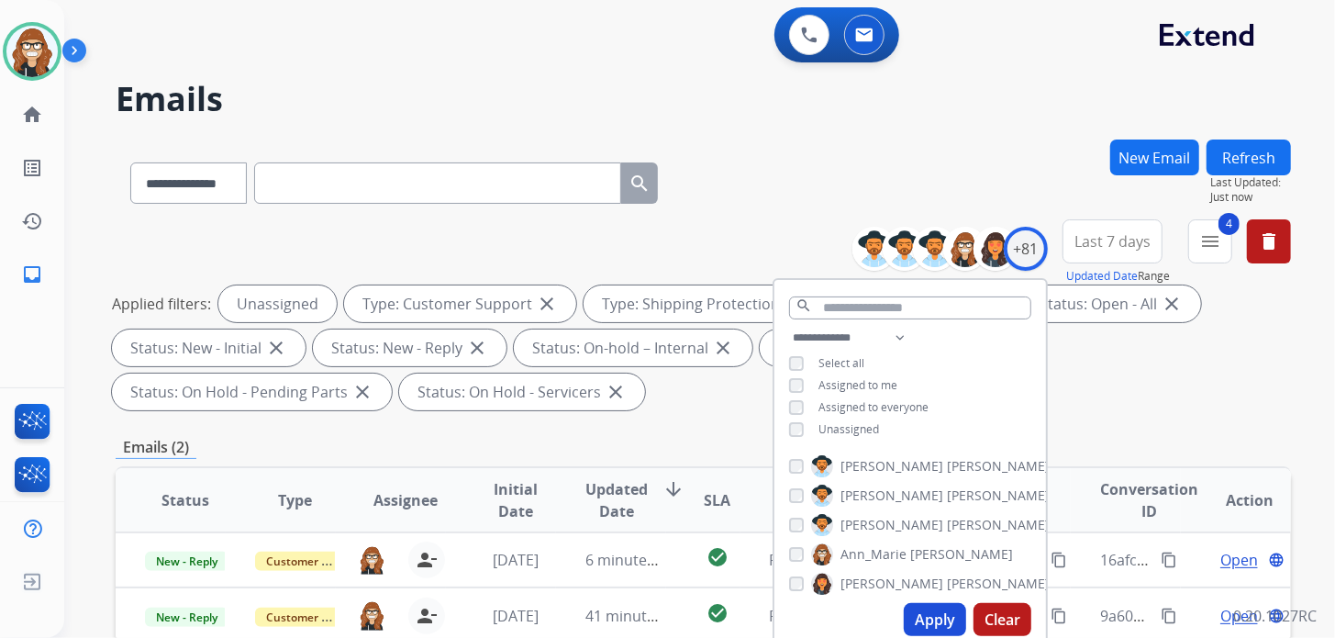
click at [919, 625] on button "Apply" at bounding box center [935, 619] width 62 height 33
click at [568, 81] on h2 "Emails" at bounding box center [703, 99] width 1175 height 37
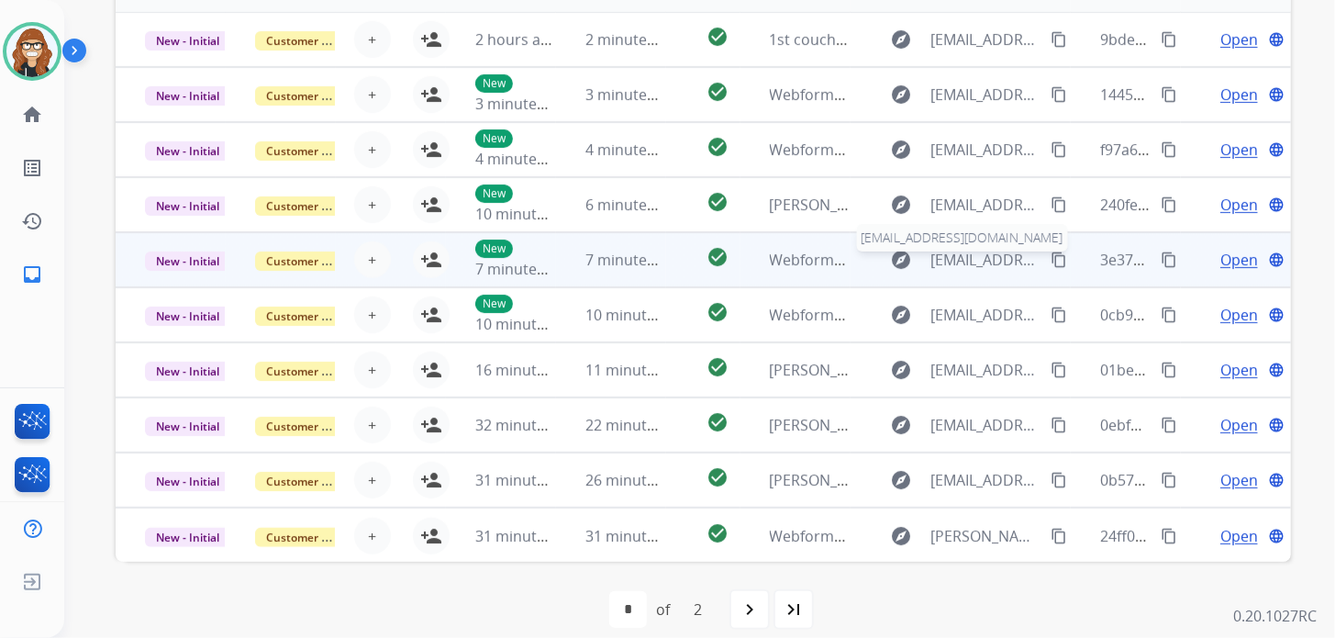
scroll to position [538, 0]
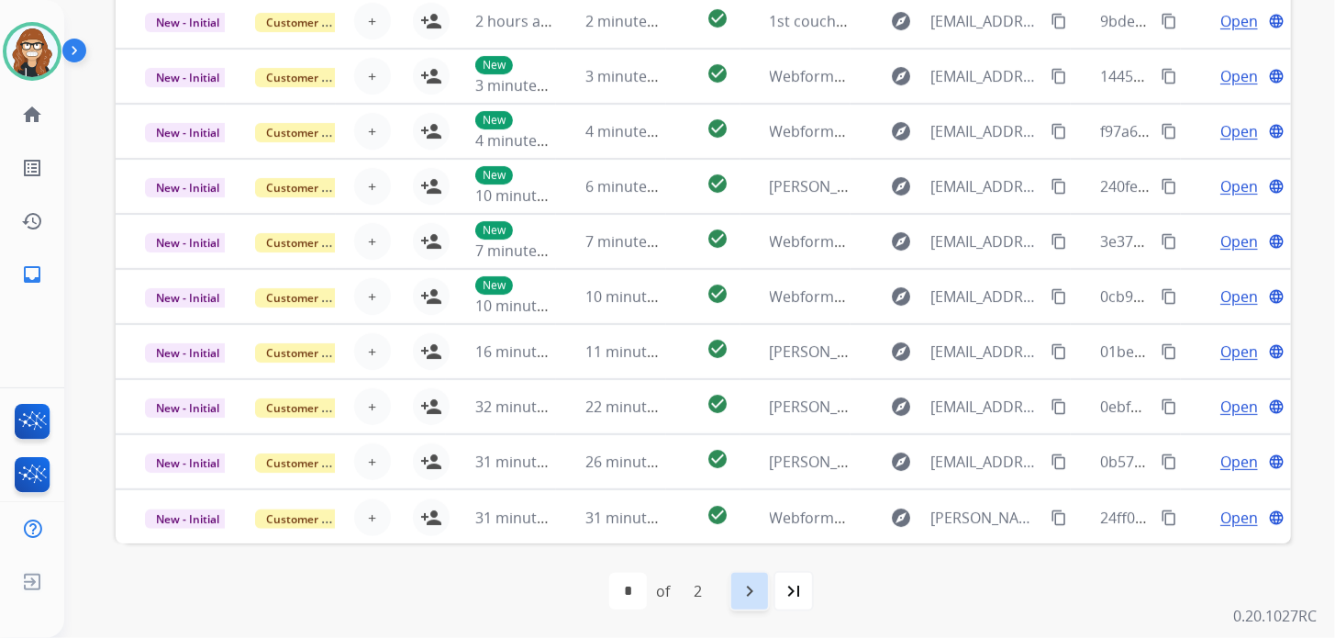
click at [761, 603] on div "navigate_next" at bounding box center [749, 591] width 40 height 40
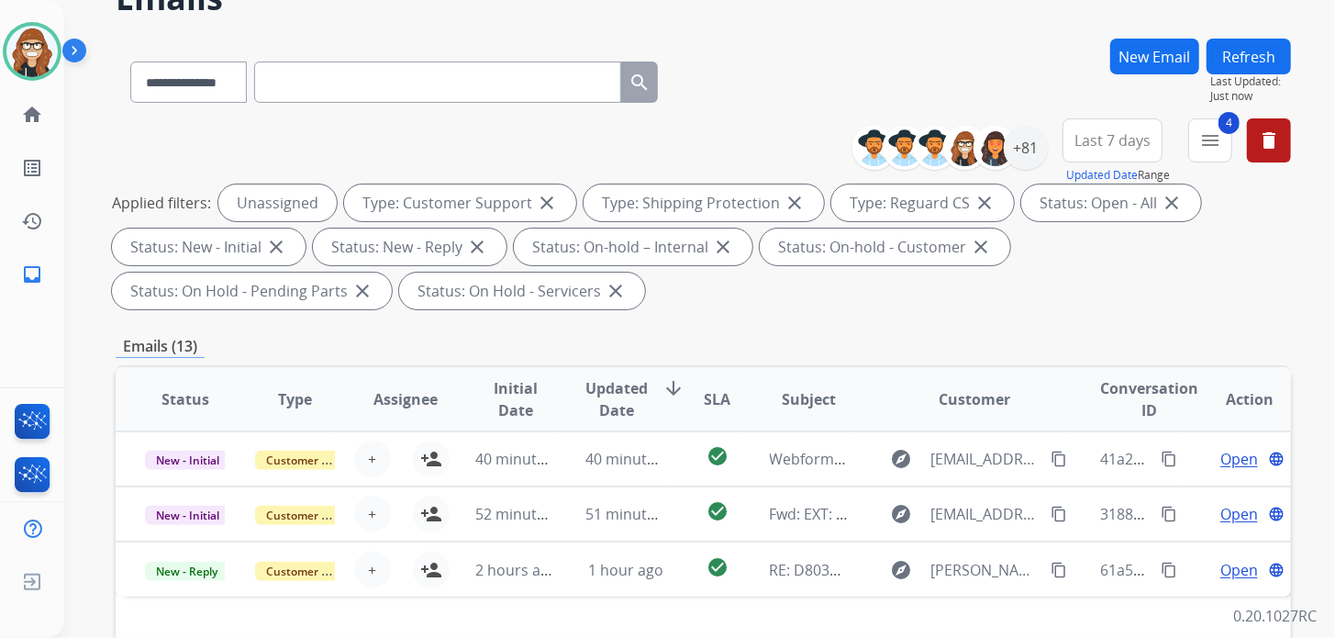
scroll to position [0, 0]
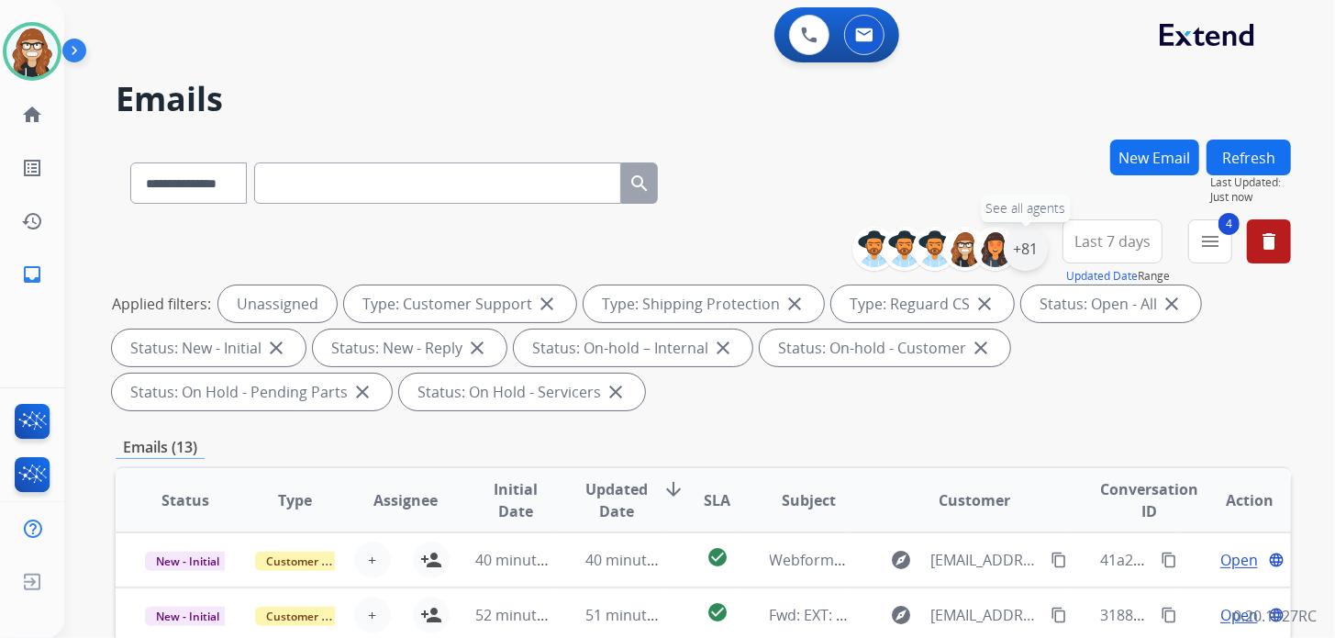
click at [1028, 249] on div "+81" at bounding box center [1026, 249] width 44 height 44
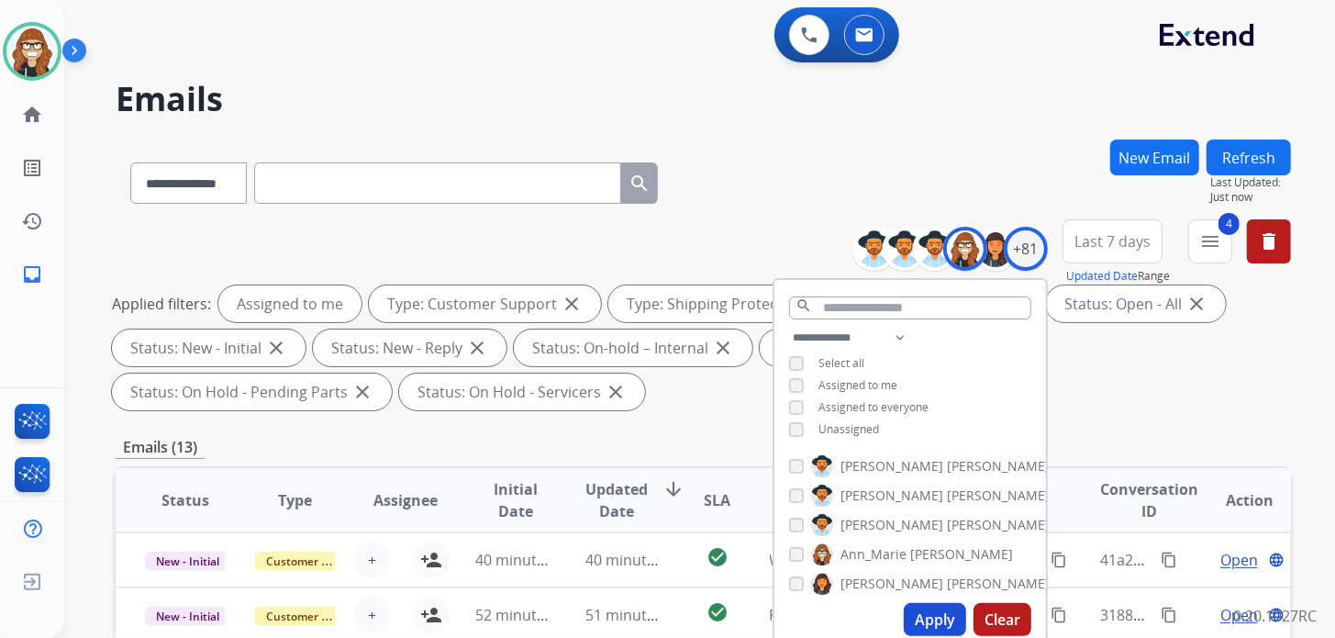
click at [930, 614] on button "Apply" at bounding box center [935, 619] width 62 height 33
select select "*"
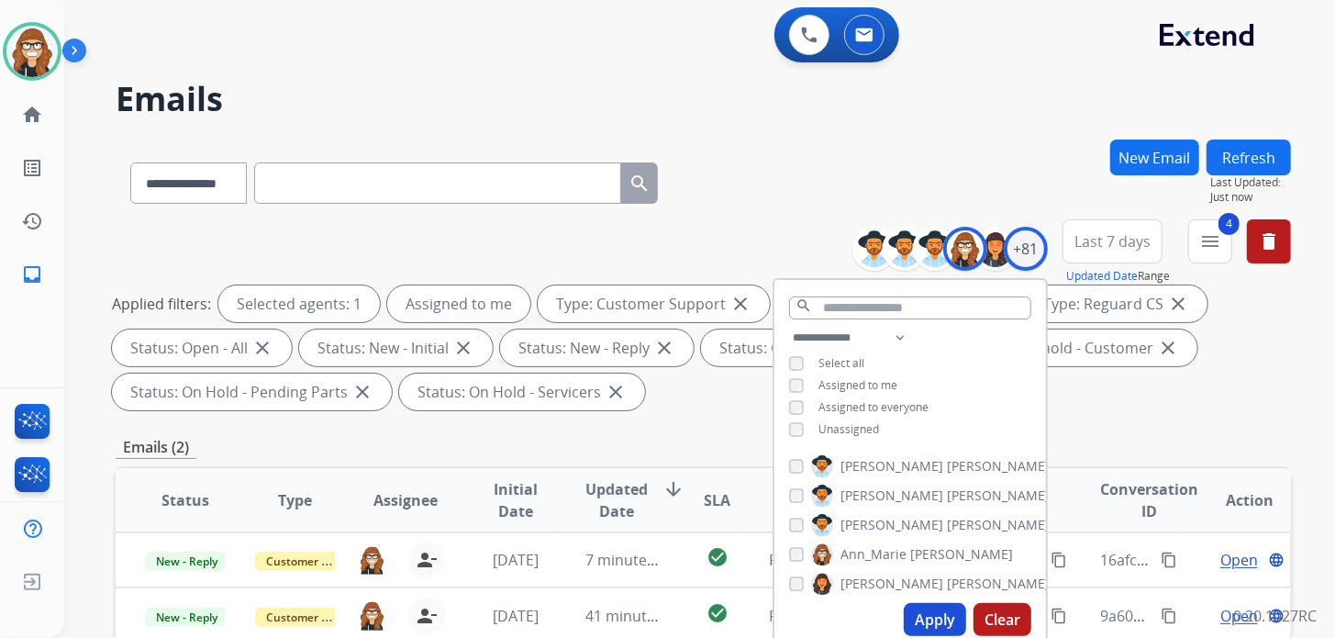
click at [642, 227] on div "**********" at bounding box center [703, 318] width 1175 height 198
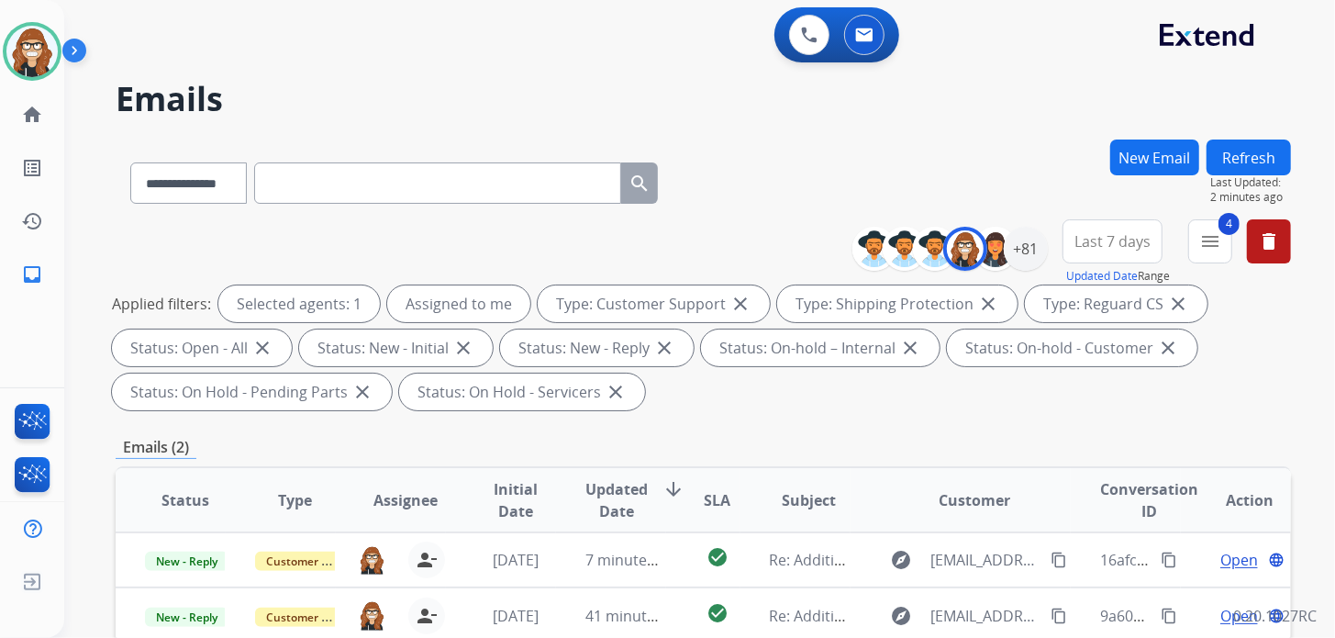
drag, startPoint x: 363, startPoint y: 52, endPoint x: 321, endPoint y: 3, distance: 65.1
click at [363, 52] on div "0 Voice Interactions 0 Email Interactions" at bounding box center [688, 36] width 1205 height 59
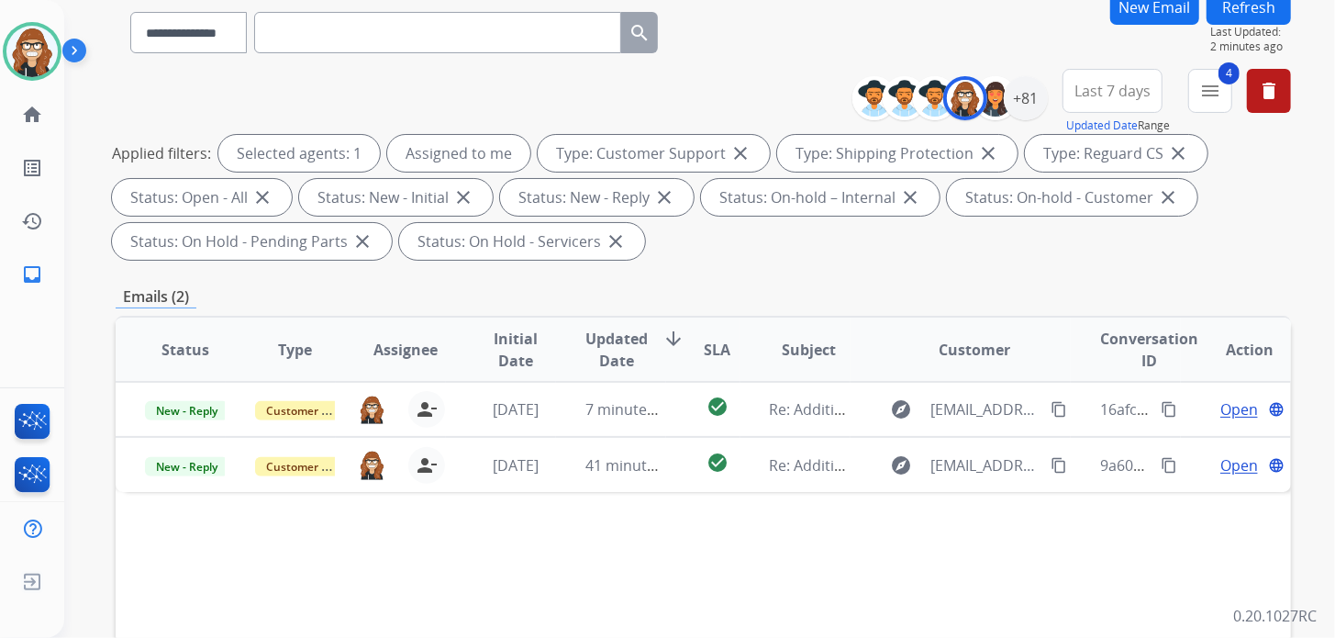
scroll to position [91, 0]
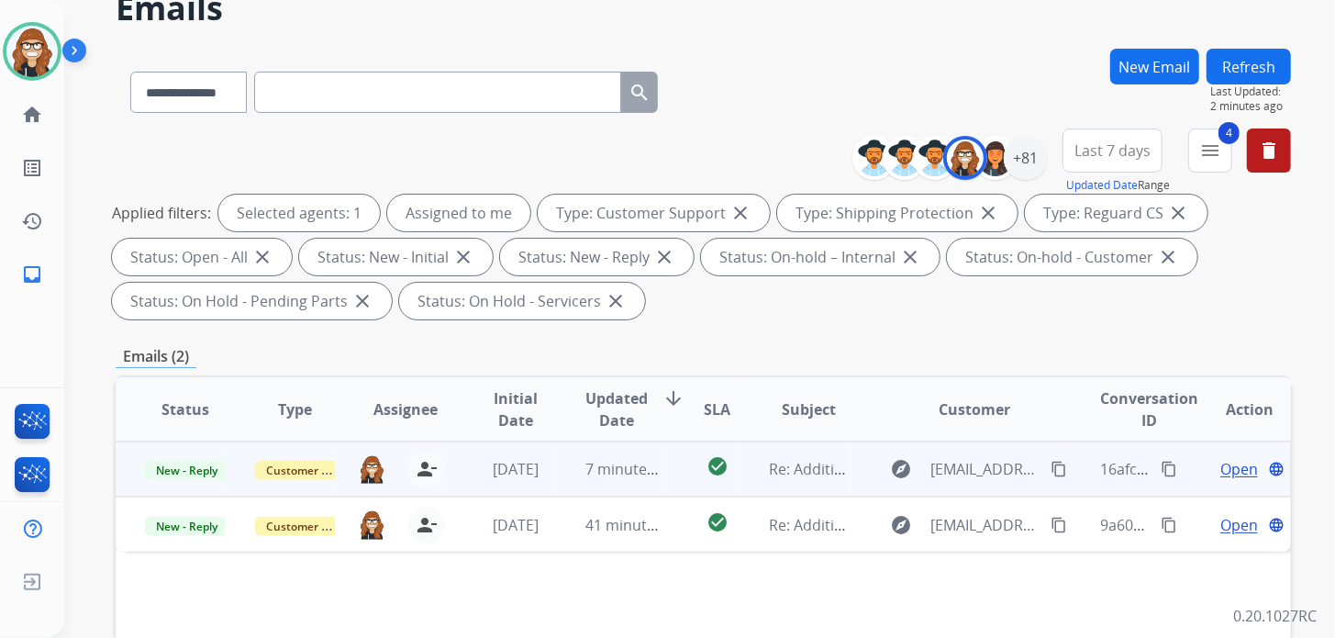
click at [1222, 472] on span "Open" at bounding box center [1239, 469] width 38 height 22
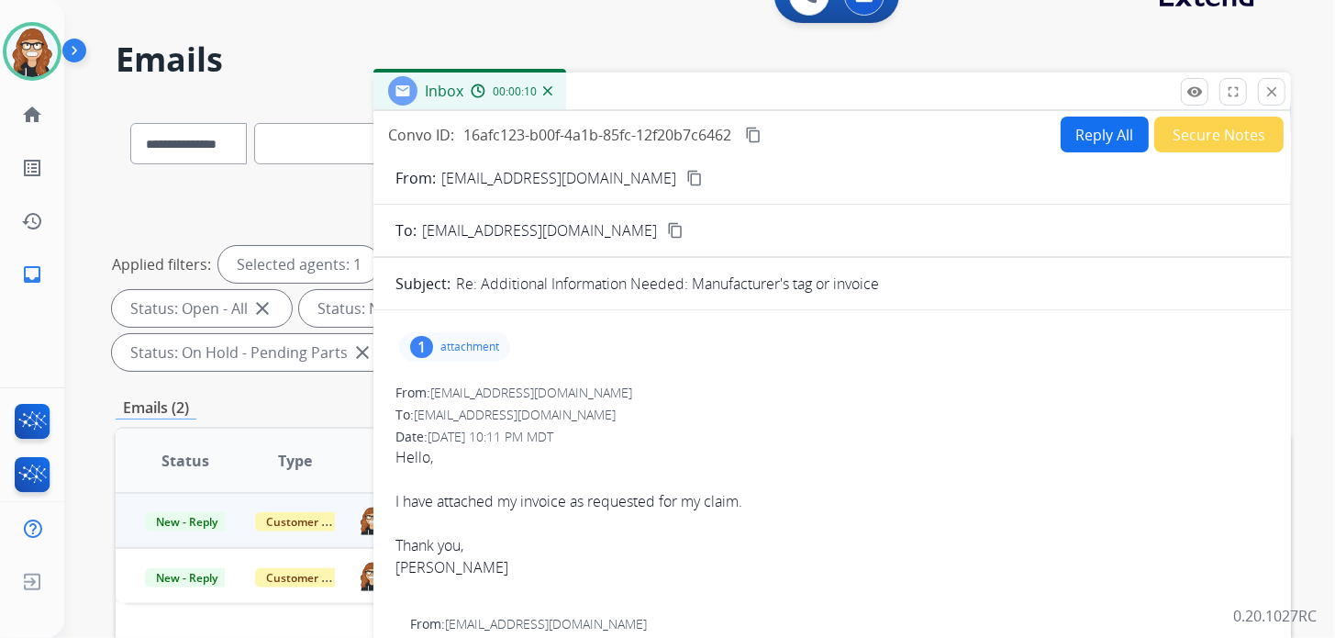
scroll to position [0, 0]
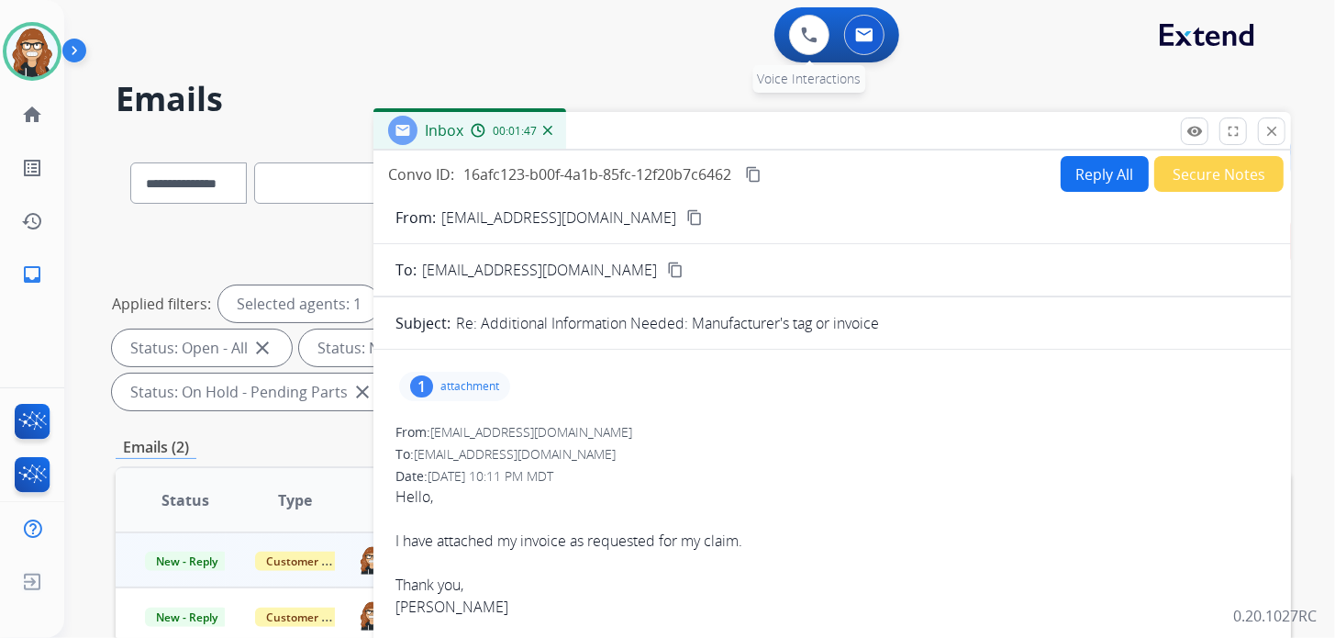
click at [811, 86] on span "Voice Interactions" at bounding box center [810, 78] width 104 height 17
click at [236, 69] on div "**********" at bounding box center [677, 385] width 1227 height 638
drag, startPoint x: 1055, startPoint y: 27, endPoint x: 1081, endPoint y: 72, distance: 51.8
click at [1055, 27] on div "0 Voice Interactions 0 Email Interactions" at bounding box center [688, 36] width 1205 height 59
click at [1277, 128] on mat-icon "close" at bounding box center [1271, 131] width 17 height 17
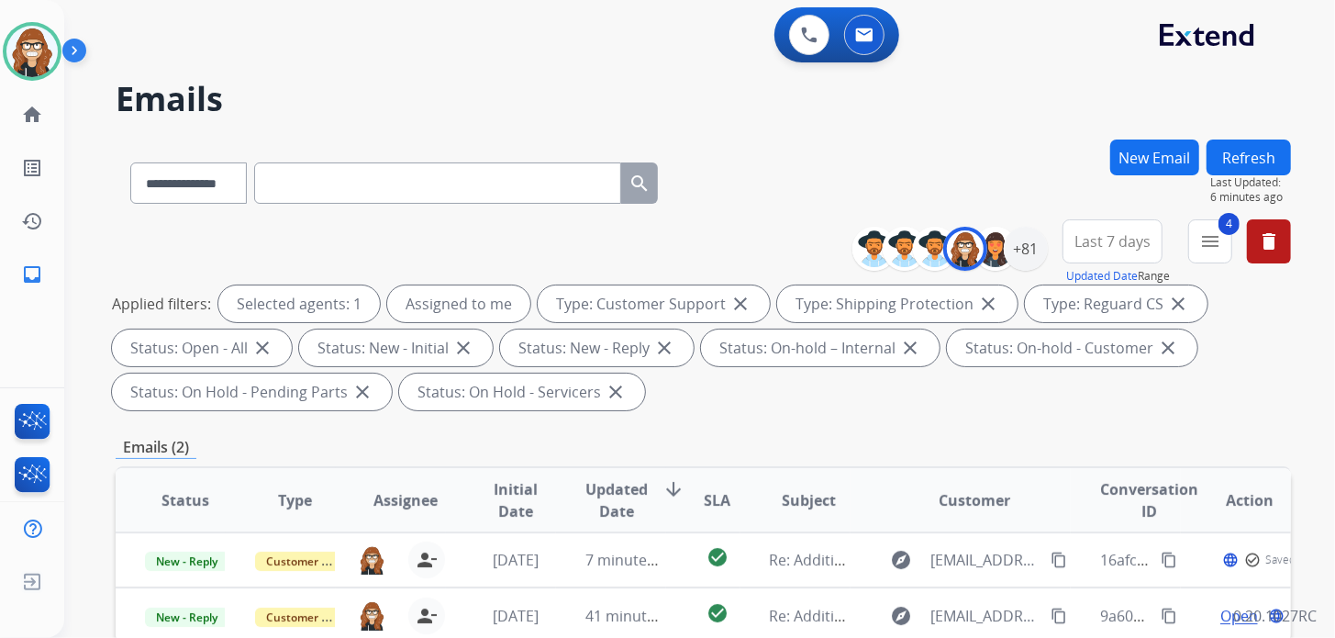
click at [1241, 152] on button "Refresh" at bounding box center [1248, 157] width 84 height 36
click at [1025, 257] on div "+81" at bounding box center [1026, 249] width 44 height 44
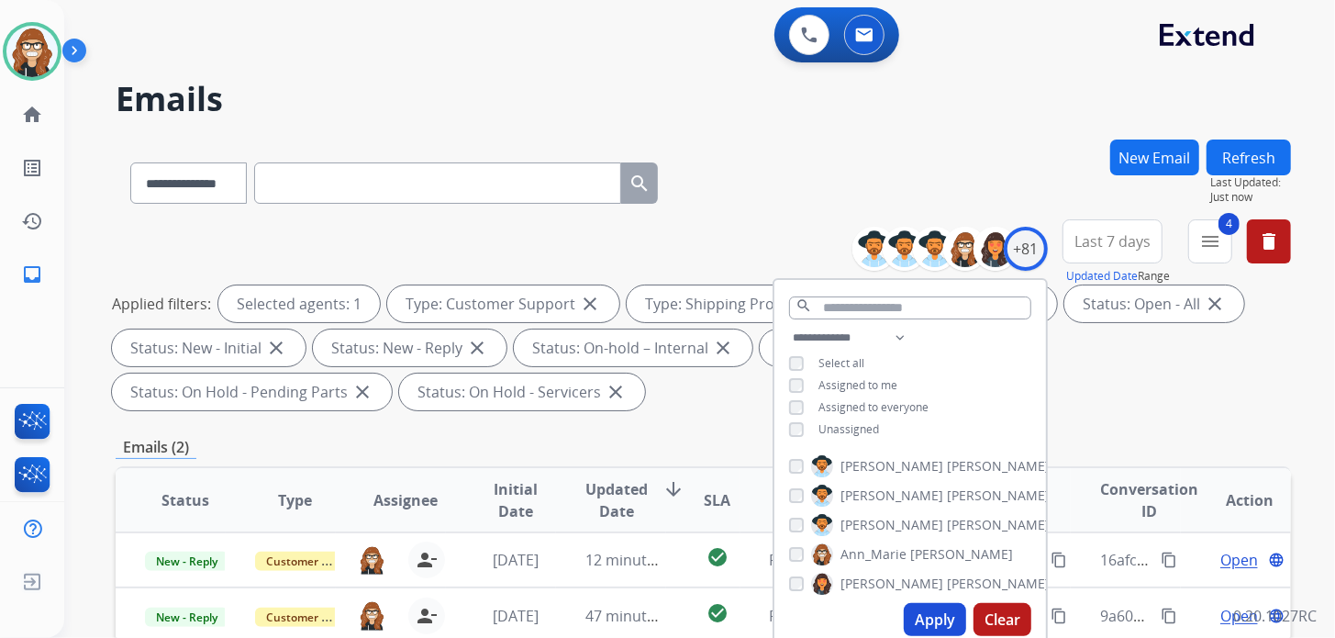
click at [986, 133] on div "**********" at bounding box center [677, 385] width 1227 height 638
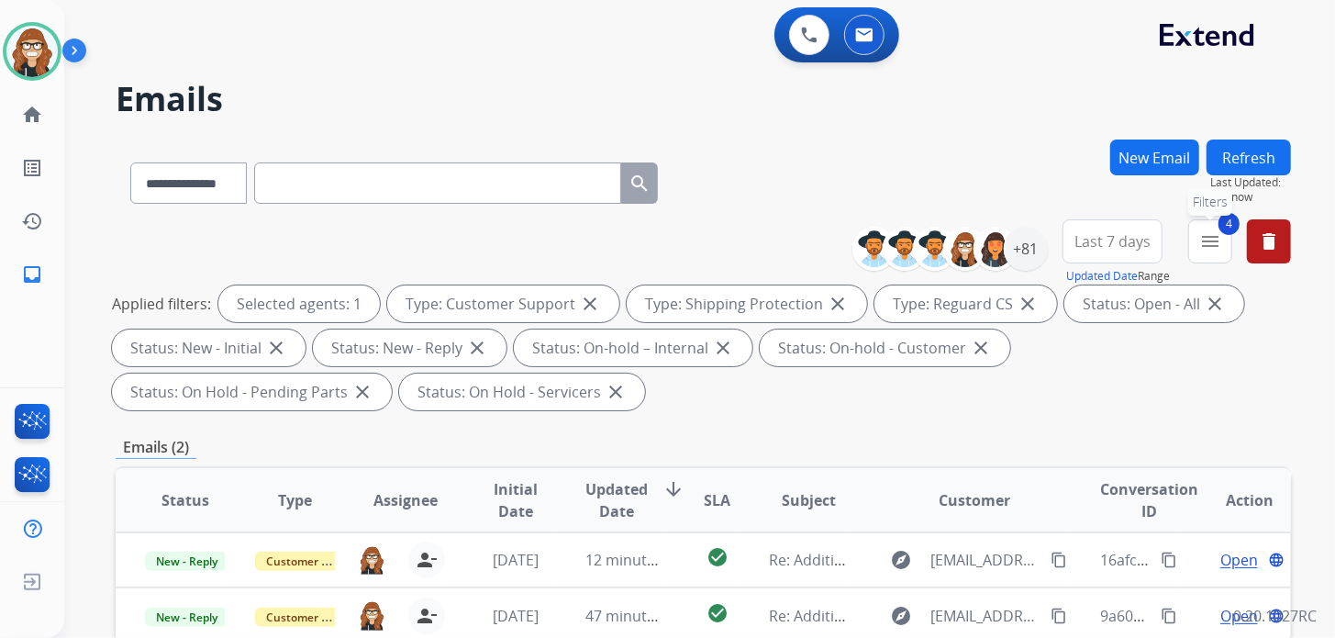
click at [1209, 250] on mat-icon "menu" at bounding box center [1210, 241] width 22 height 22
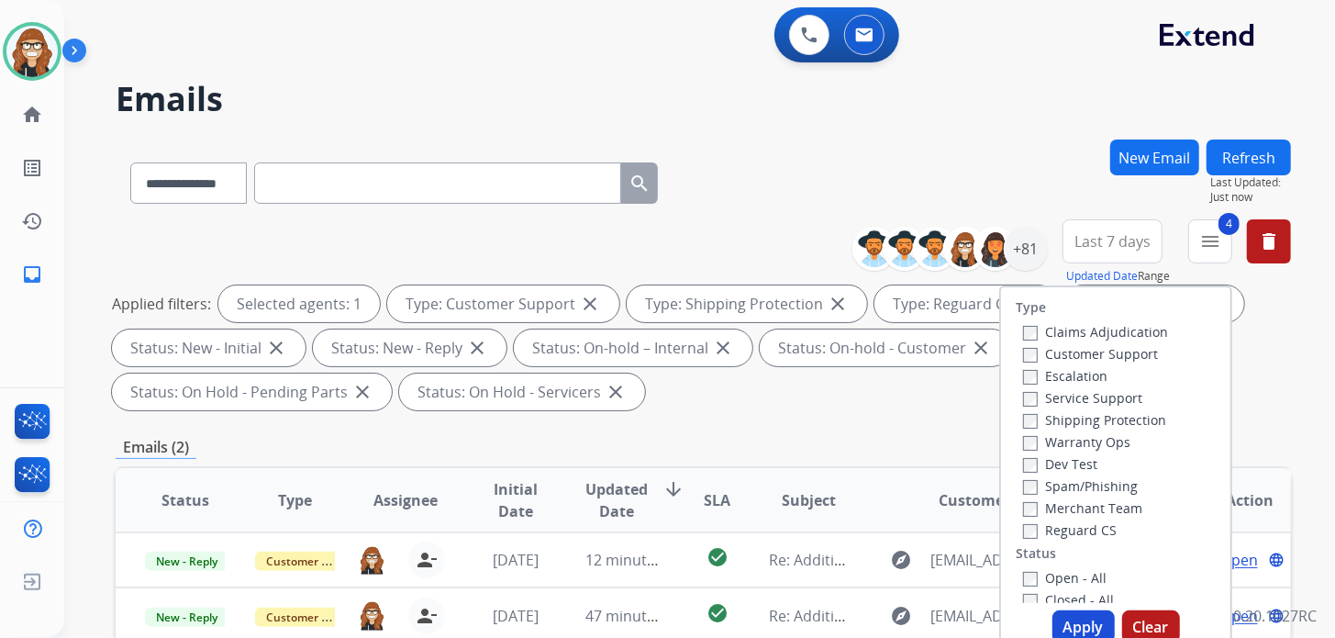
click at [1045, 125] on div "**********" at bounding box center [677, 385] width 1227 height 638
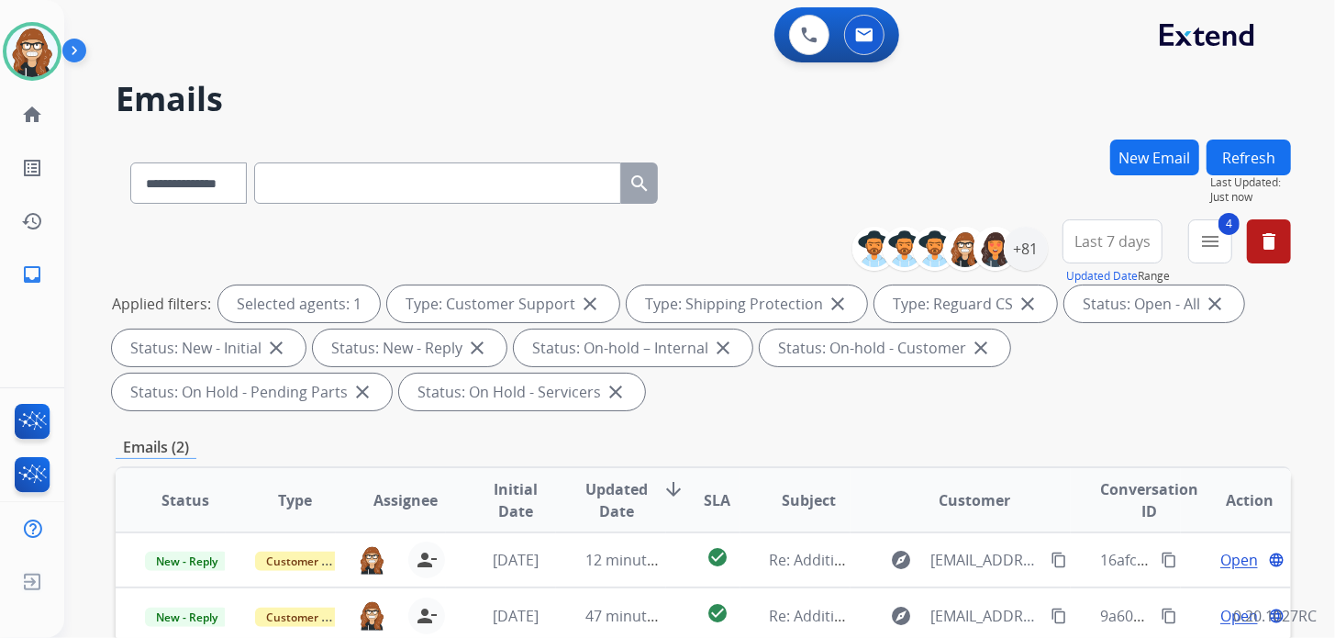
click at [1078, 238] on span "Last 7 days" at bounding box center [1112, 241] width 76 height 7
click at [1251, 241] on button "delete" at bounding box center [1269, 241] width 44 height 44
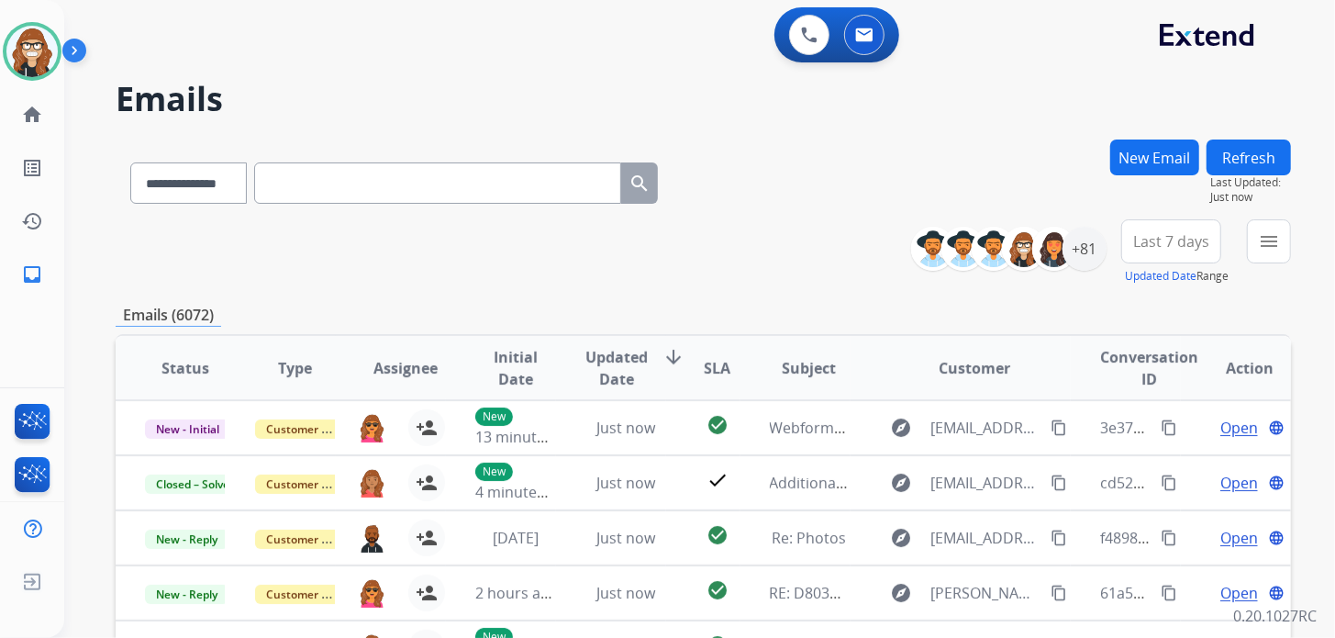
click at [899, 119] on div "**********" at bounding box center [677, 385] width 1227 height 638
click at [857, 147] on div "**********" at bounding box center [703, 179] width 1175 height 80
click at [1259, 248] on mat-icon "menu" at bounding box center [1269, 241] width 22 height 22
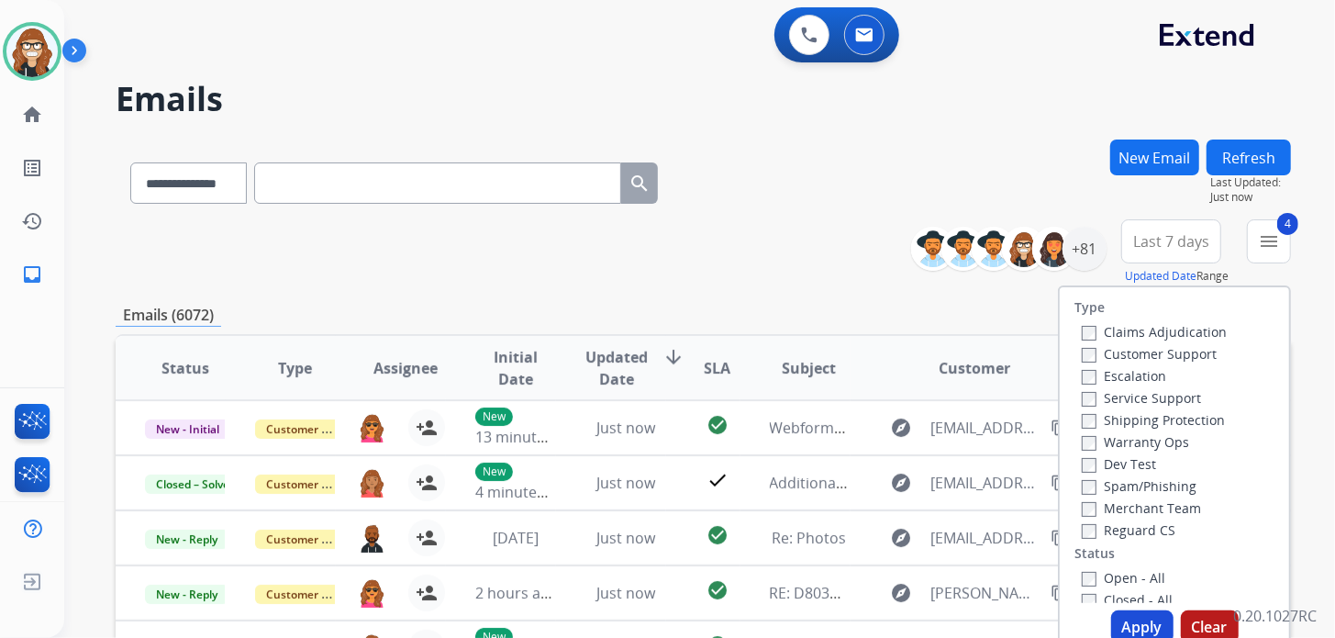
click at [1130, 627] on button "Apply" at bounding box center [1142, 626] width 62 height 33
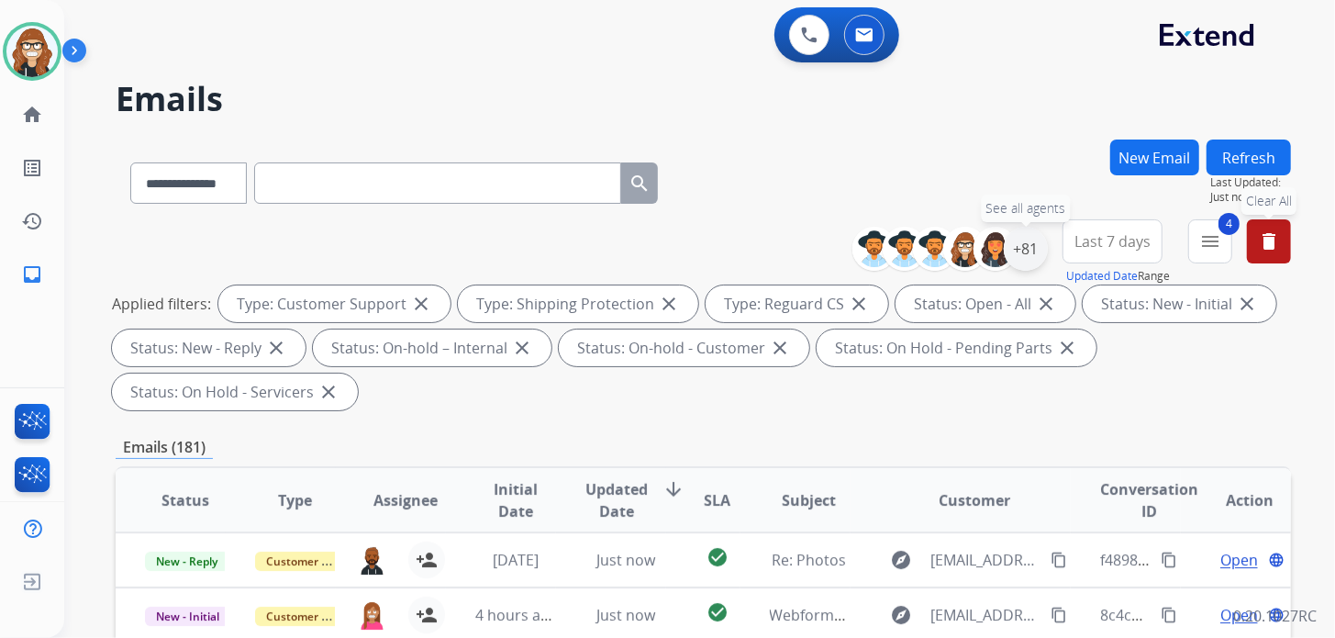
click at [1021, 250] on div "+81" at bounding box center [1026, 249] width 44 height 44
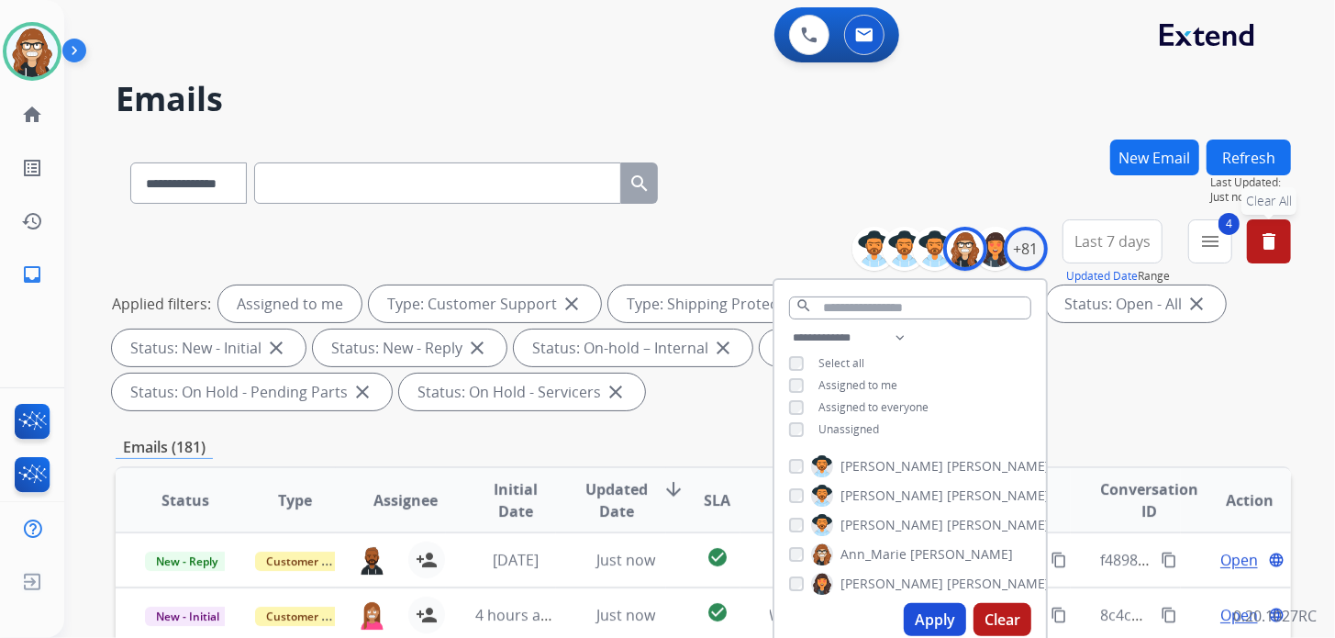
click at [795, 183] on div "**********" at bounding box center [703, 179] width 1175 height 80
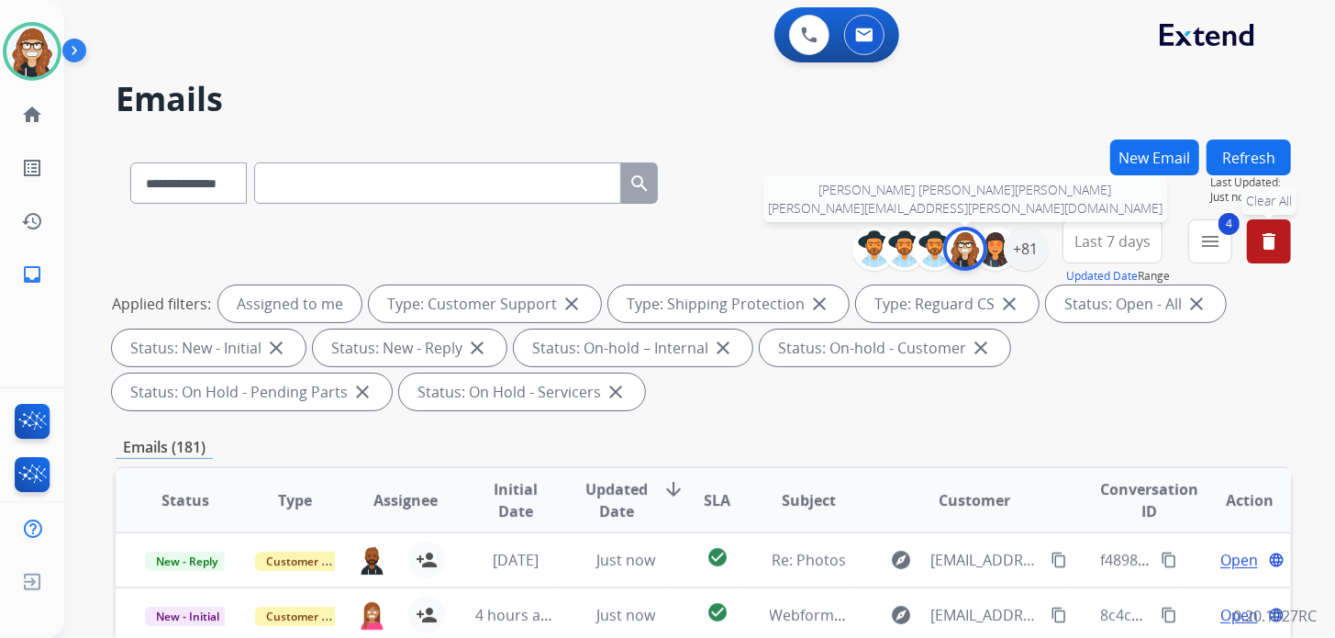
click at [962, 253] on img at bounding box center [965, 248] width 37 height 37
click at [963, 262] on img at bounding box center [965, 248] width 37 height 37
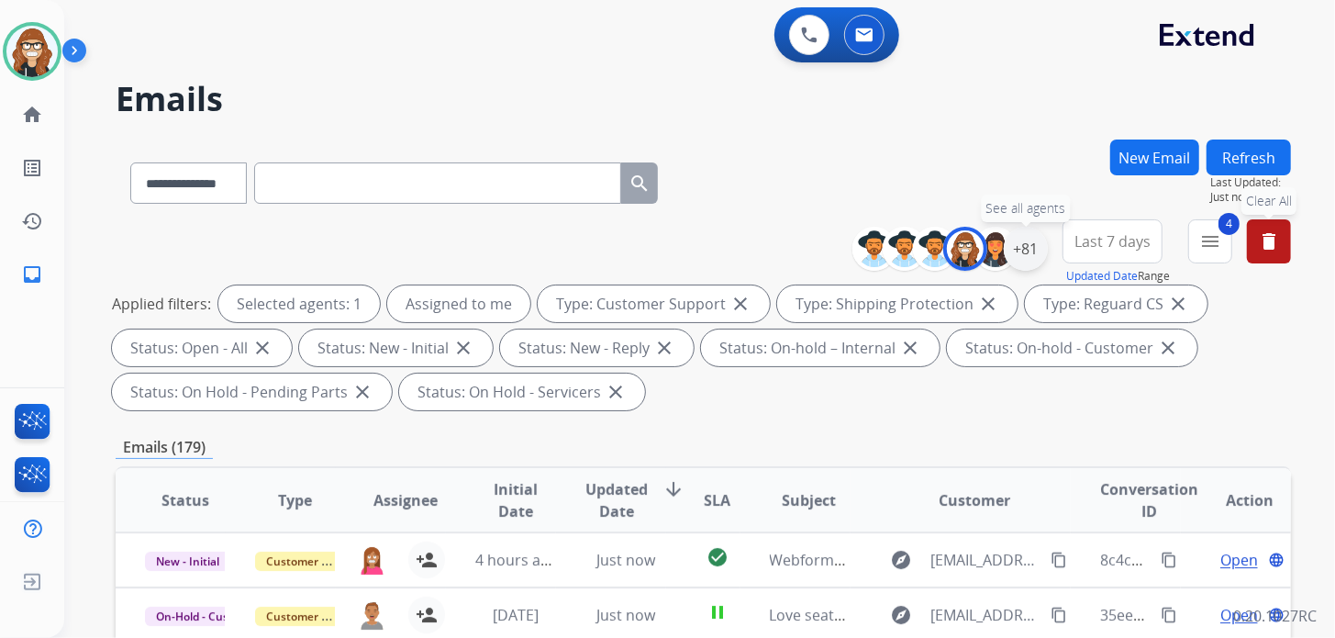
click at [1026, 252] on div "+81" at bounding box center [1026, 249] width 44 height 44
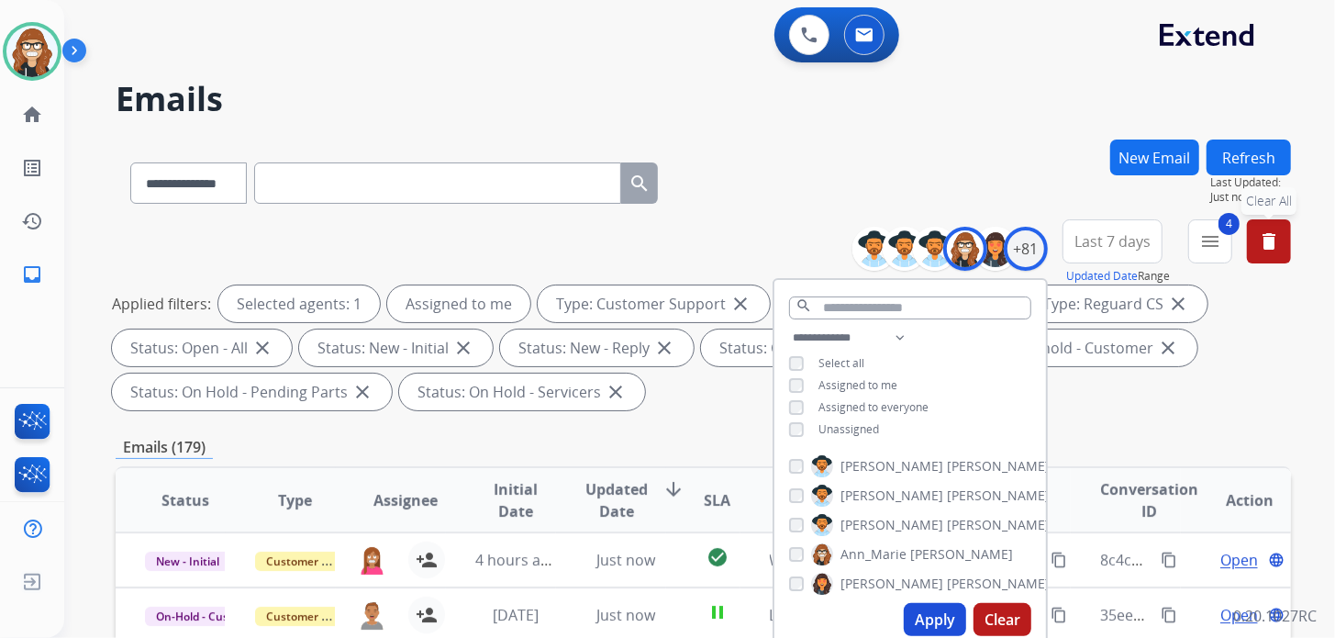
click at [959, 100] on h2 "Emails" at bounding box center [703, 99] width 1175 height 37
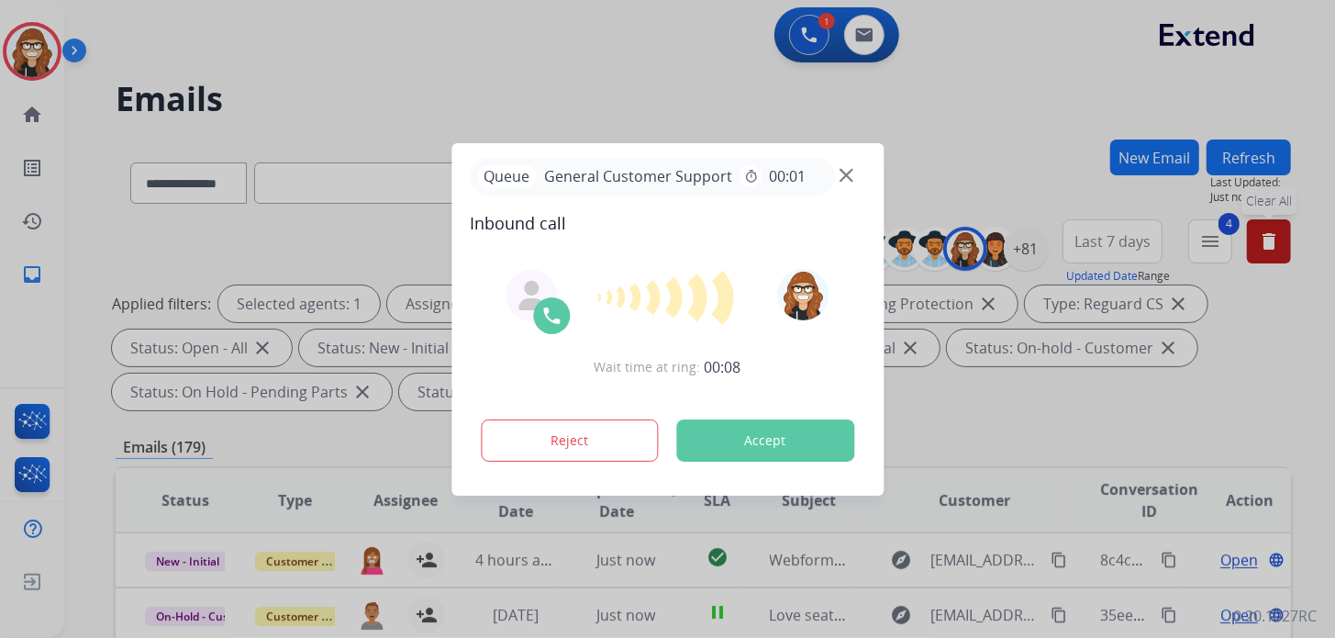
click at [984, 132] on div at bounding box center [667, 319] width 1335 height 638
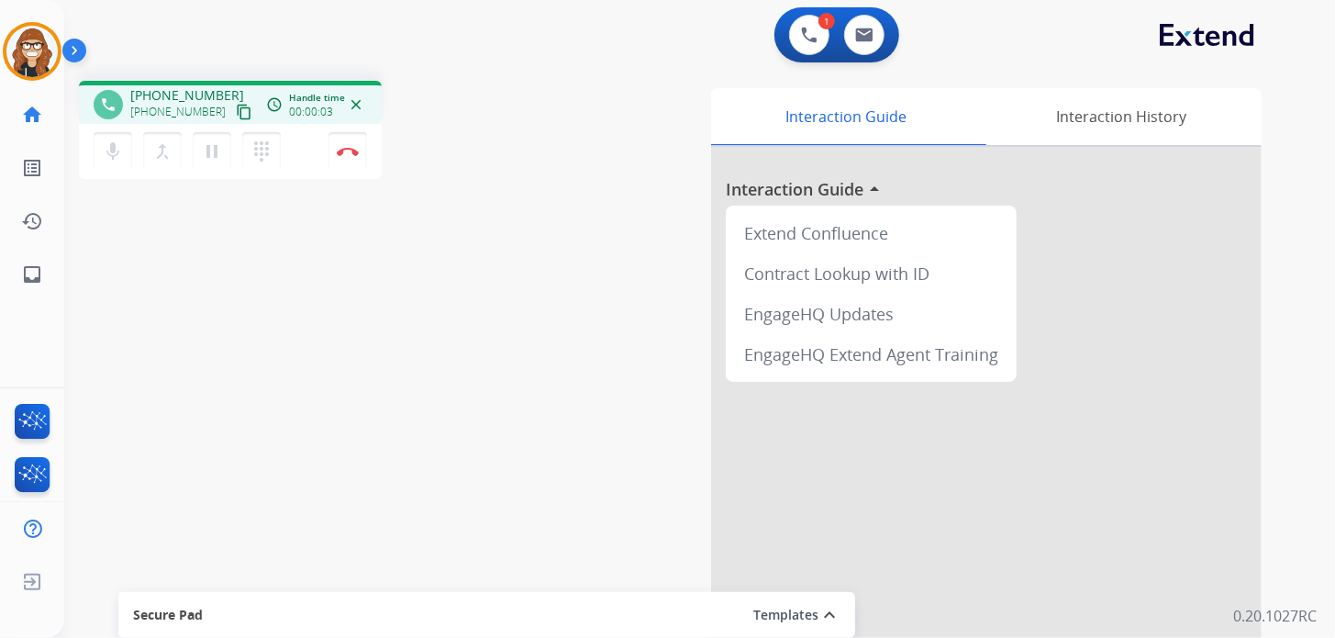
click at [236, 109] on mat-icon "content_copy" at bounding box center [244, 112] width 17 height 17
click at [31, 281] on mat-icon "inbox" at bounding box center [32, 274] width 22 height 22
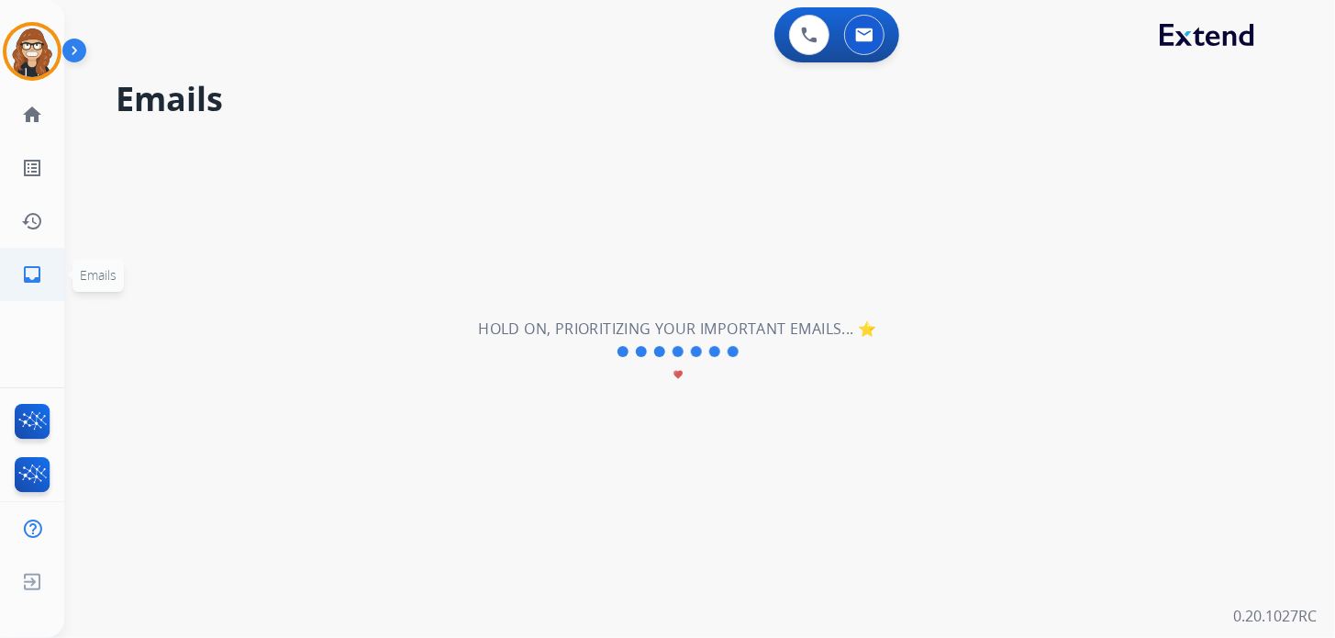
click at [32, 281] on mat-icon "inbox" at bounding box center [32, 274] width 22 height 22
click at [794, 38] on button at bounding box center [809, 35] width 40 height 40
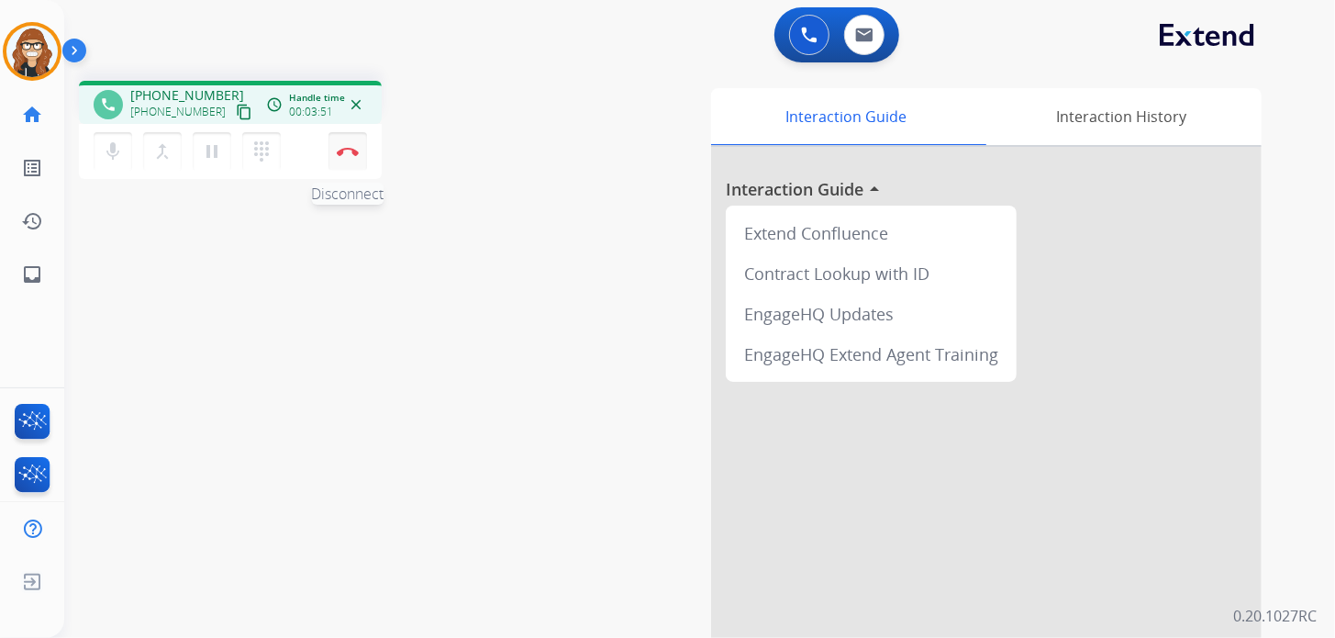
click at [352, 158] on button "Disconnect" at bounding box center [347, 151] width 39 height 39
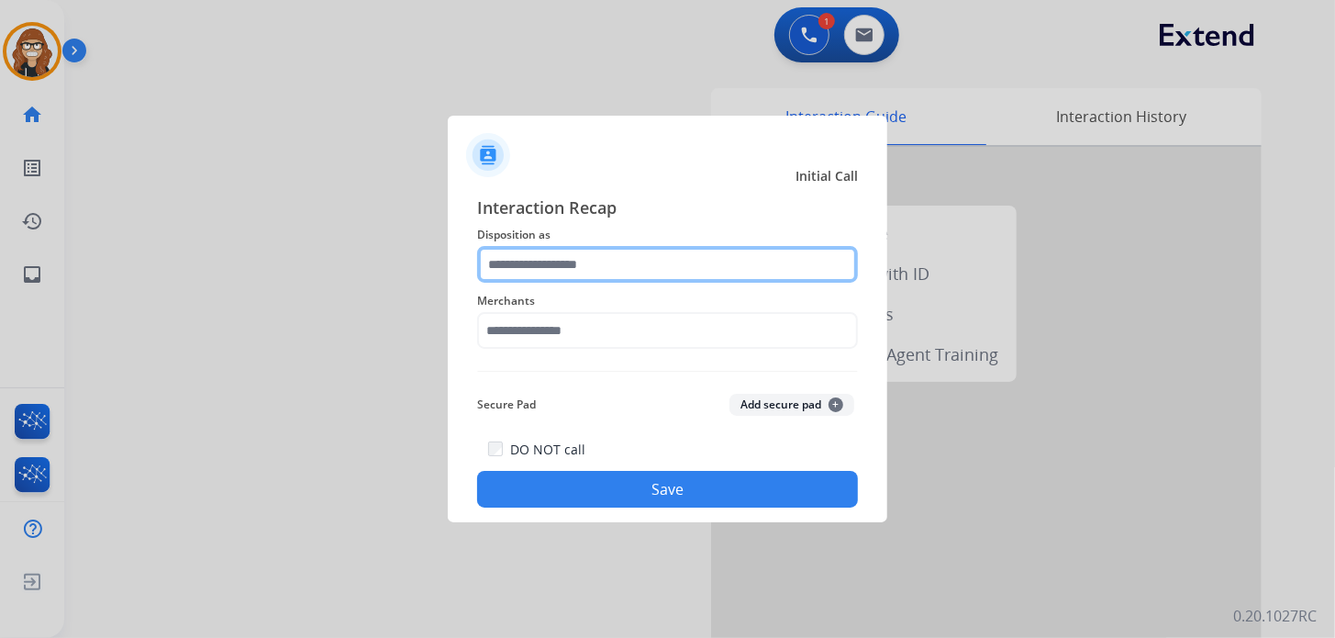
click at [590, 277] on input "text" at bounding box center [667, 264] width 381 height 37
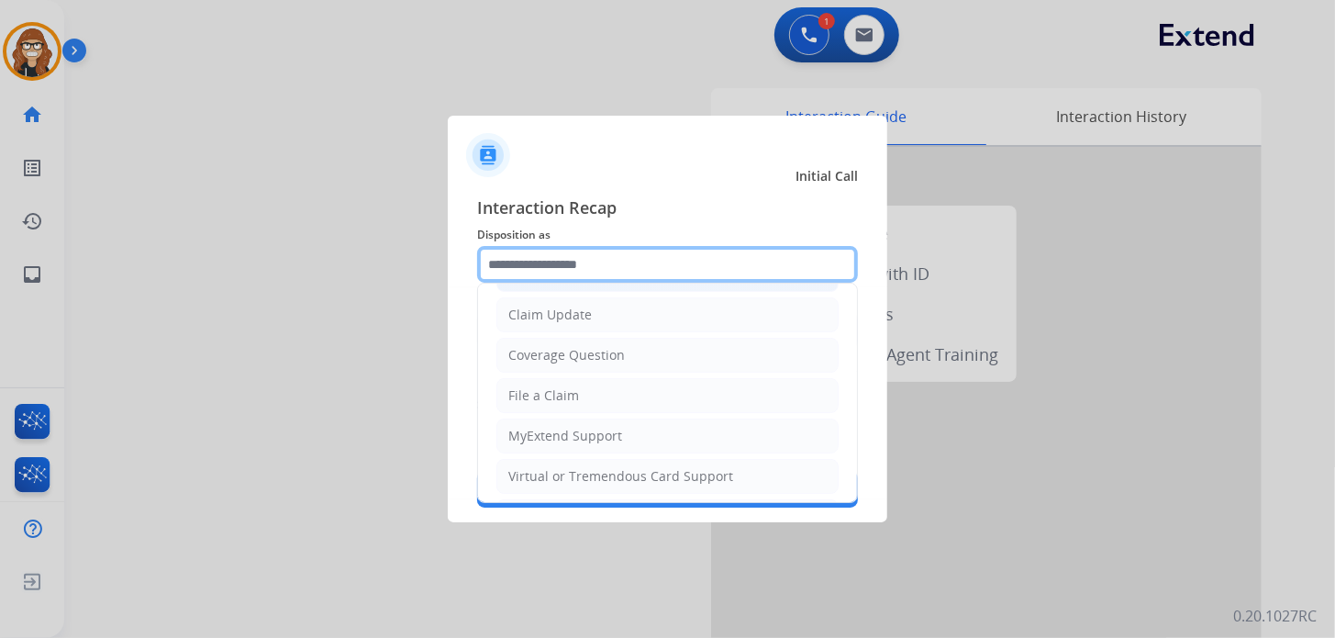
scroll to position [183, 0]
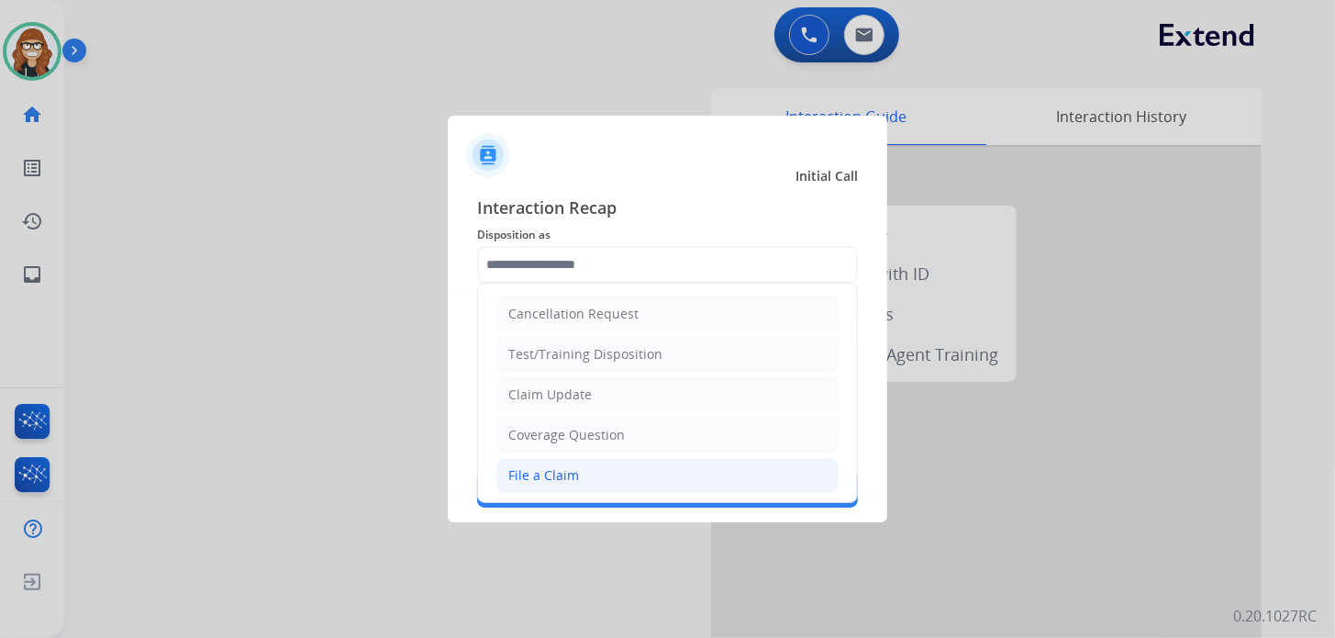
click at [538, 484] on li "File a Claim" at bounding box center [667, 475] width 342 height 35
type input "**********"
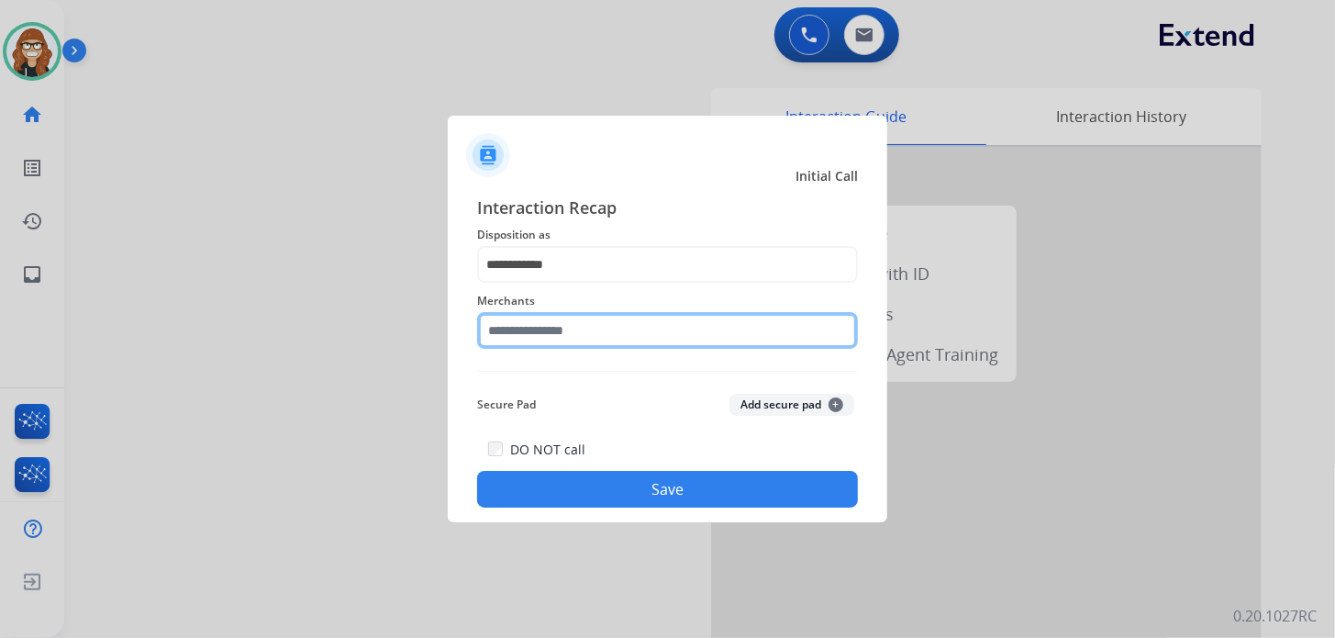
click at [544, 327] on input "text" at bounding box center [667, 330] width 381 height 37
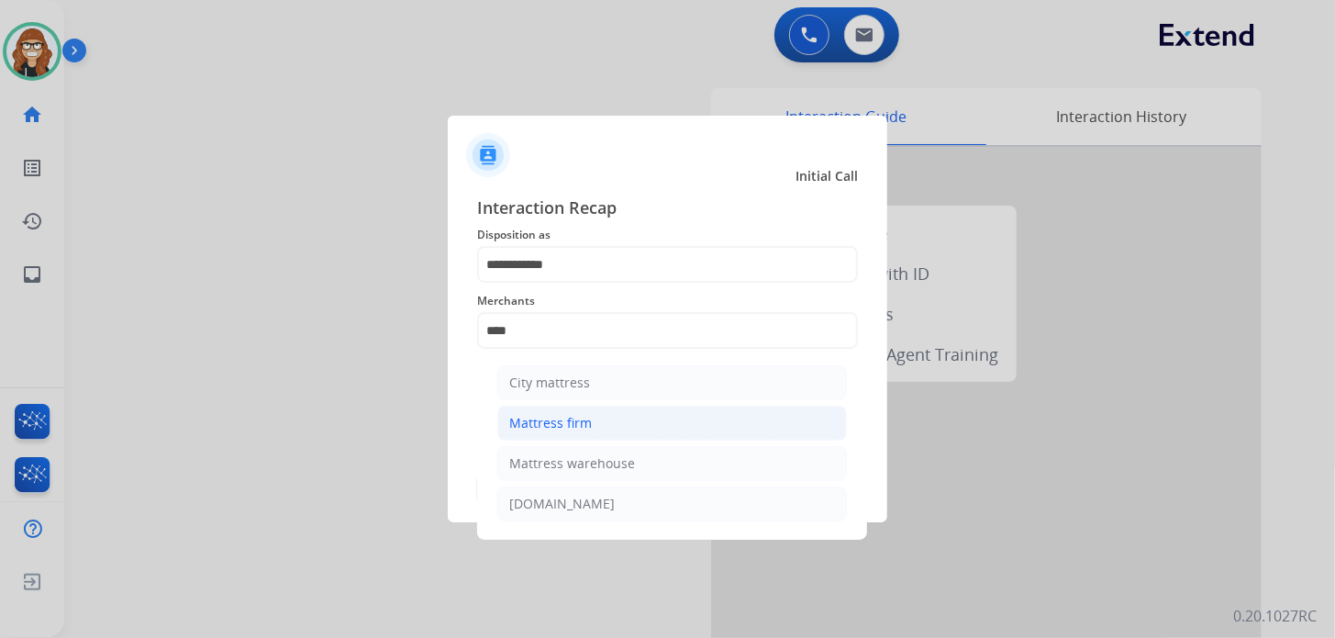
click at [569, 425] on div "Mattress firm" at bounding box center [550, 423] width 83 height 18
type input "**********"
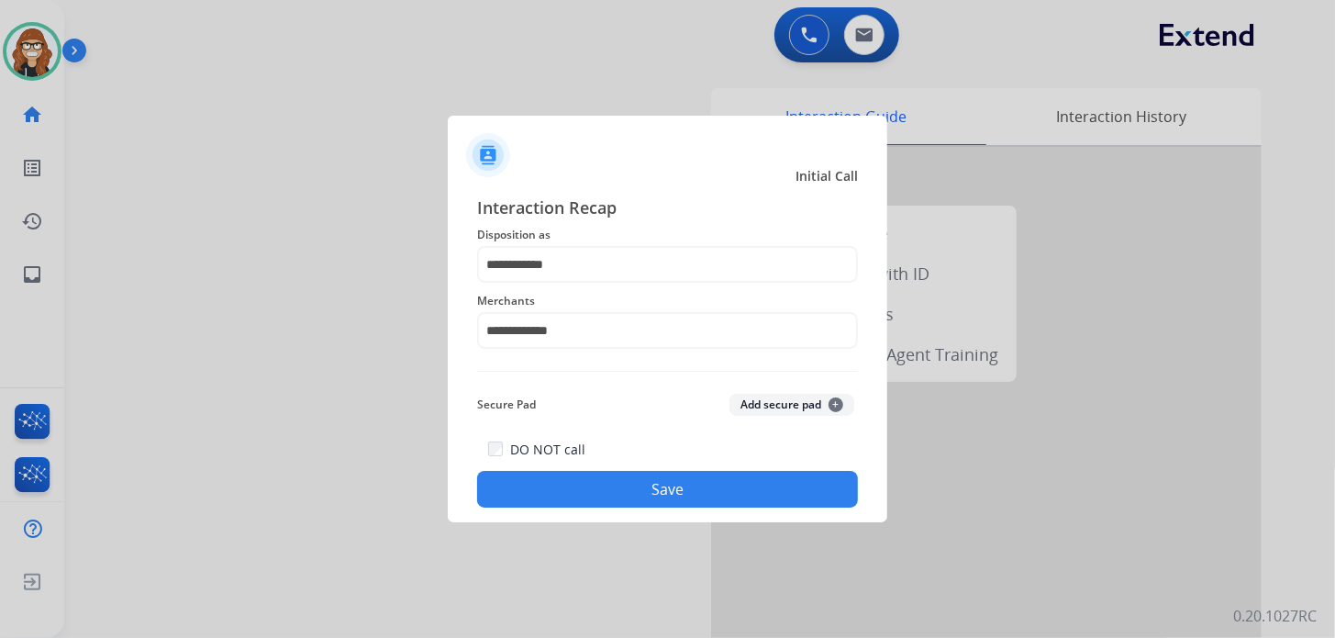
click at [580, 487] on button "Save" at bounding box center [667, 489] width 381 height 37
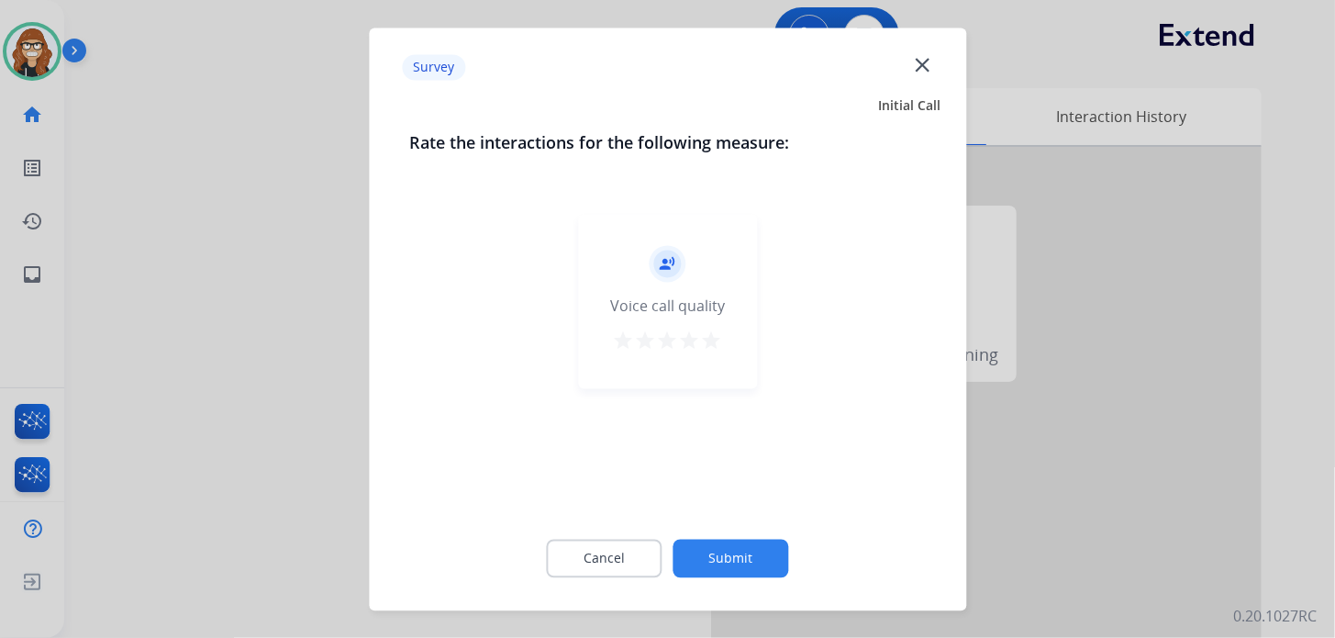
click at [716, 341] on mat-icon "star" at bounding box center [712, 340] width 22 height 22
click at [703, 541] on button "Submit" at bounding box center [731, 558] width 116 height 39
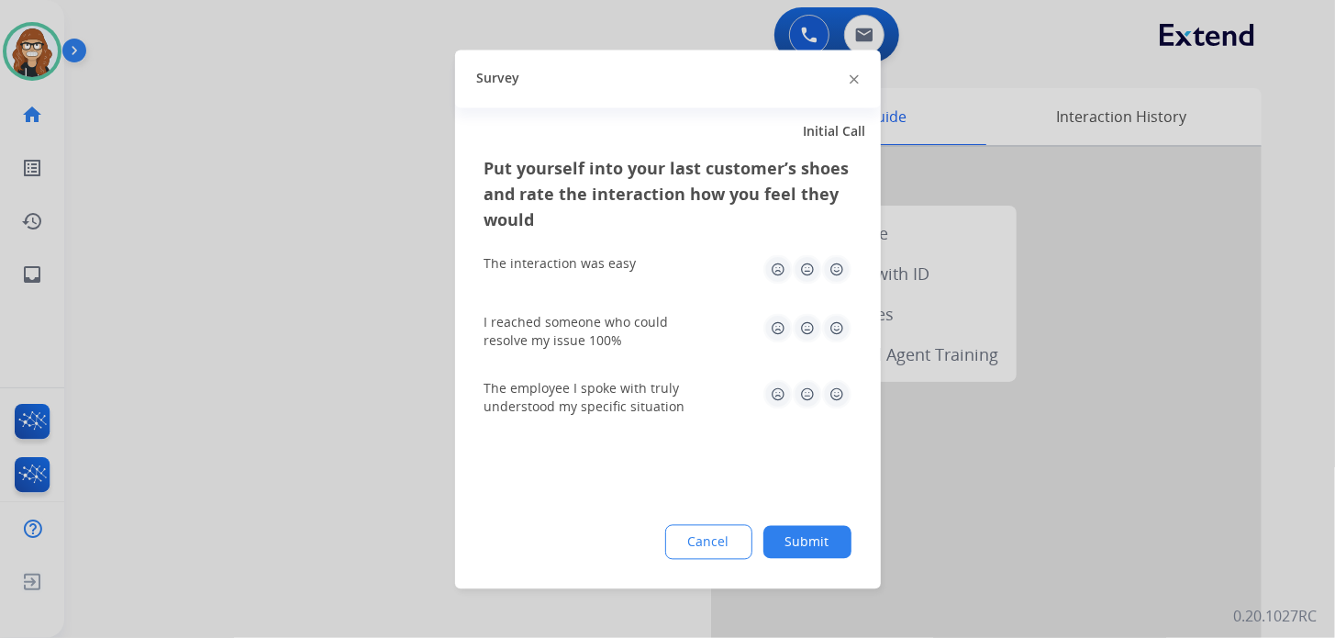
drag, startPoint x: 831, startPoint y: 267, endPoint x: 831, endPoint y: 279, distance: 11.9
click at [831, 267] on img at bounding box center [836, 268] width 29 height 29
click at [831, 327] on img at bounding box center [836, 327] width 29 height 29
click at [833, 396] on img at bounding box center [836, 393] width 29 height 29
click at [828, 552] on button "Submit" at bounding box center [807, 541] width 88 height 33
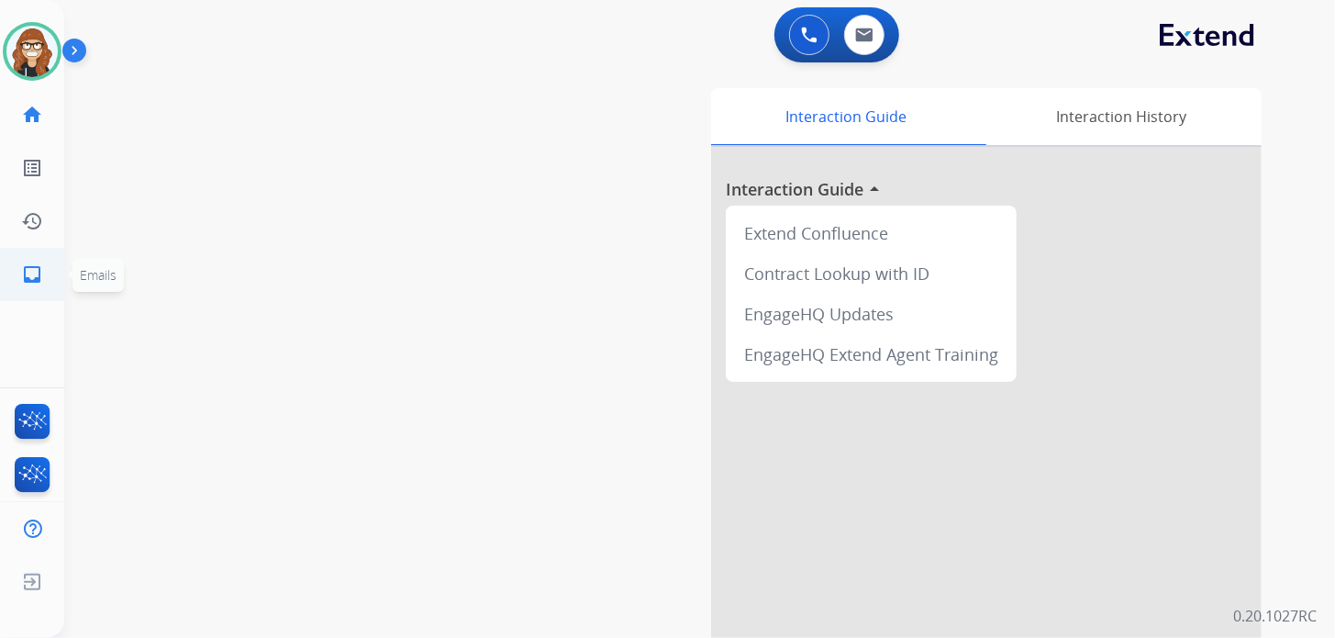
click at [45, 271] on link "inbox Emails" at bounding box center [31, 274] width 51 height 51
select select "**********"
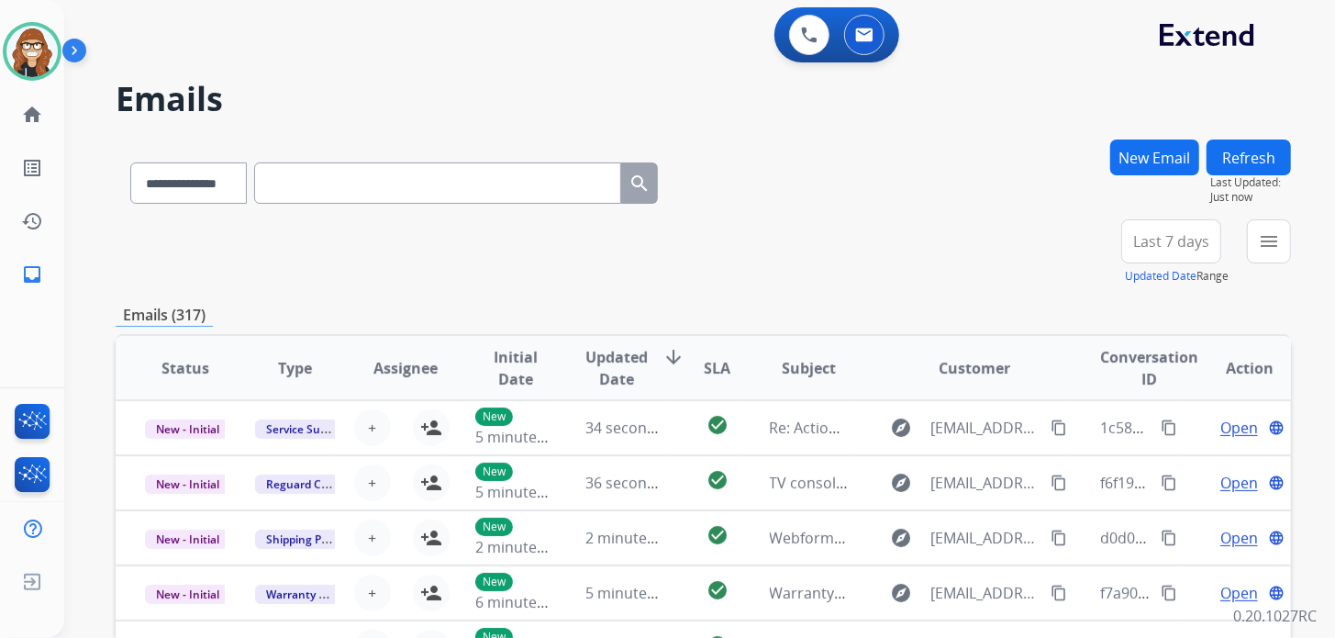
click at [1135, 151] on button "New Email" at bounding box center [1154, 157] width 89 height 36
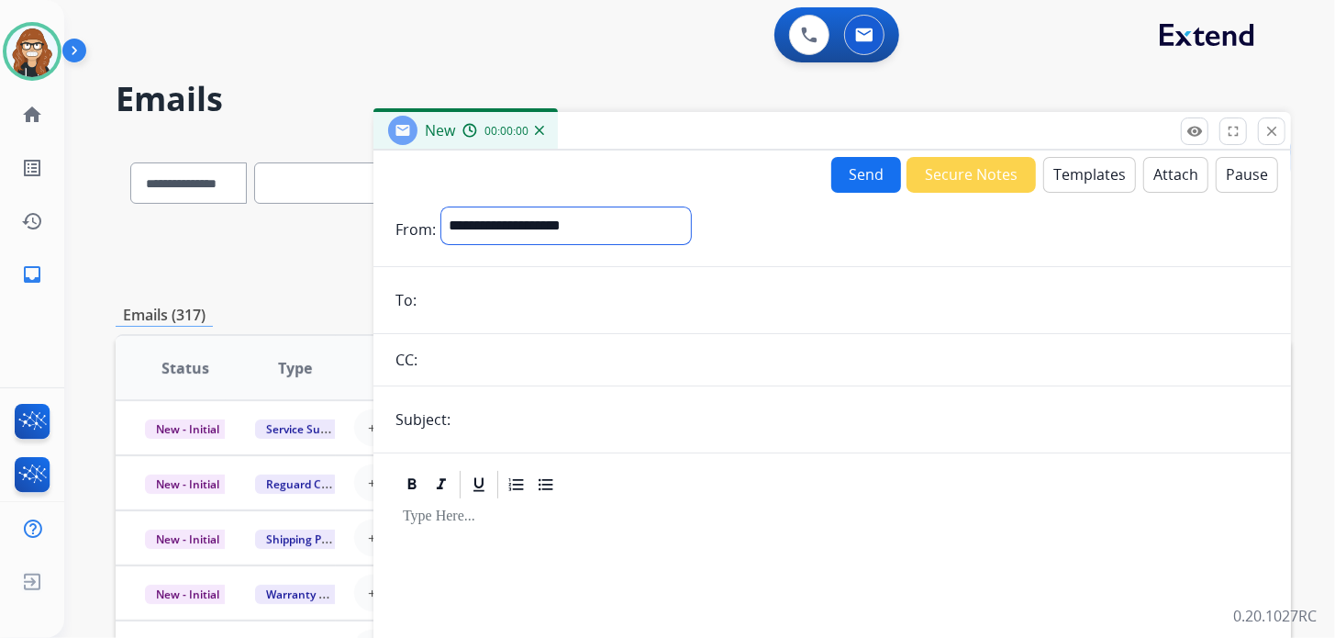
click at [550, 213] on select "**********" at bounding box center [566, 225] width 250 height 37
select select "**********"
click at [441, 207] on select "**********" at bounding box center [566, 225] width 250 height 37
click at [1065, 178] on button "Templates" at bounding box center [1089, 175] width 93 height 36
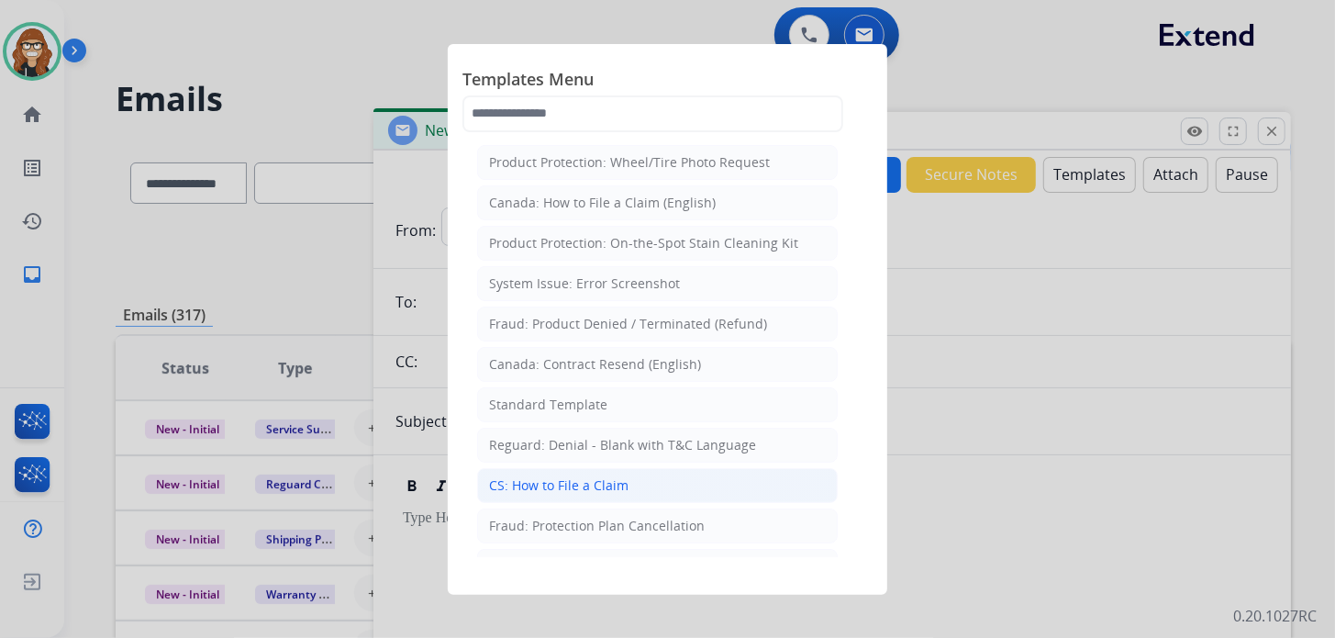
click at [602, 479] on div "CS: How to File a Claim" at bounding box center [558, 485] width 139 height 18
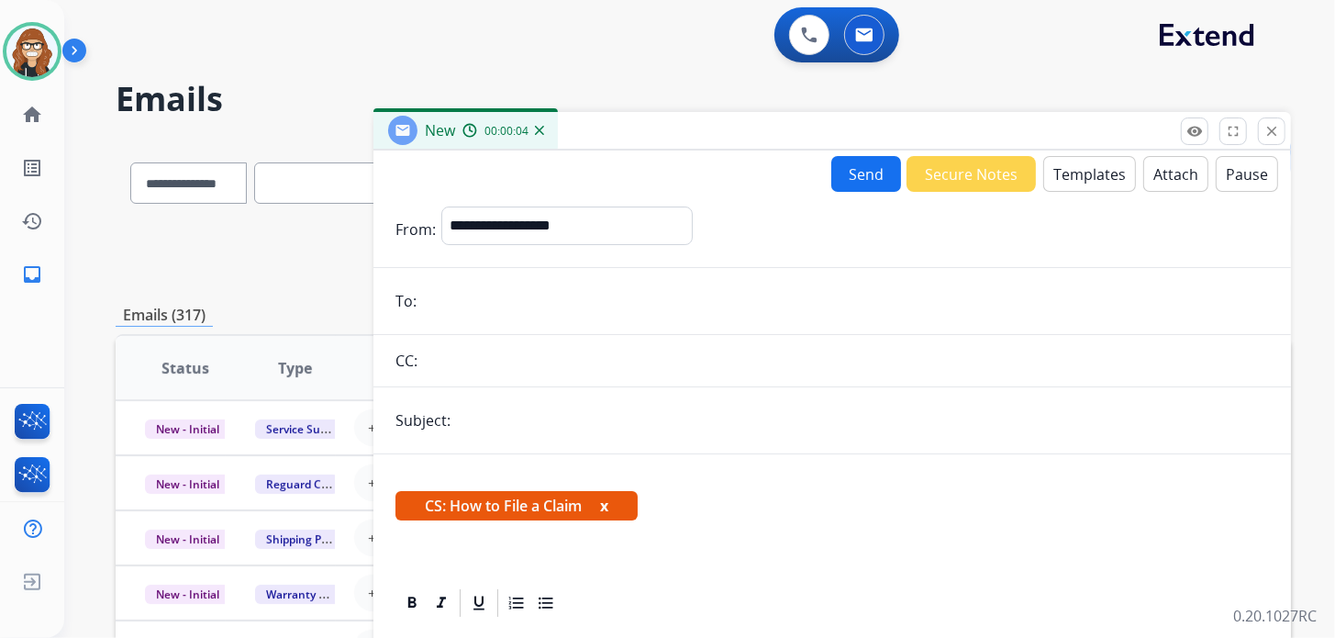
click at [475, 428] on input "text" at bounding box center [862, 420] width 813 height 37
type input "**********"
click at [482, 305] on input "email" at bounding box center [845, 301] width 847 height 37
paste input "**********"
type input "**********"
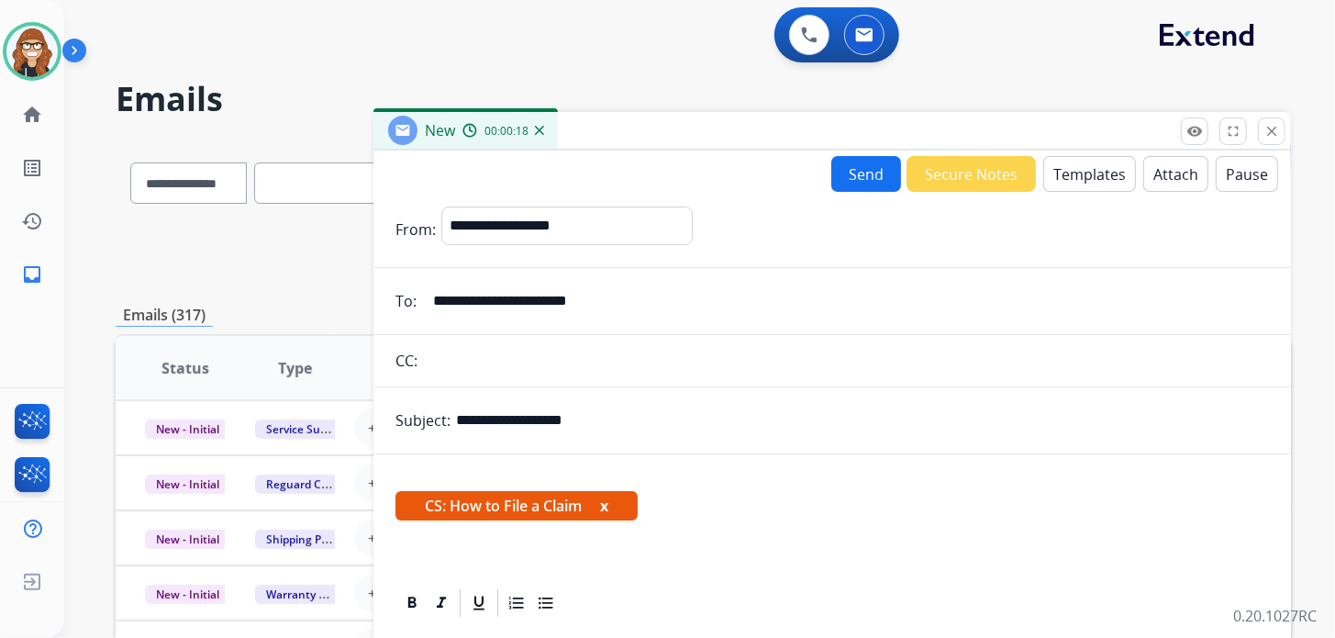
click at [511, 358] on input "text" at bounding box center [846, 360] width 846 height 37
paste input "**********"
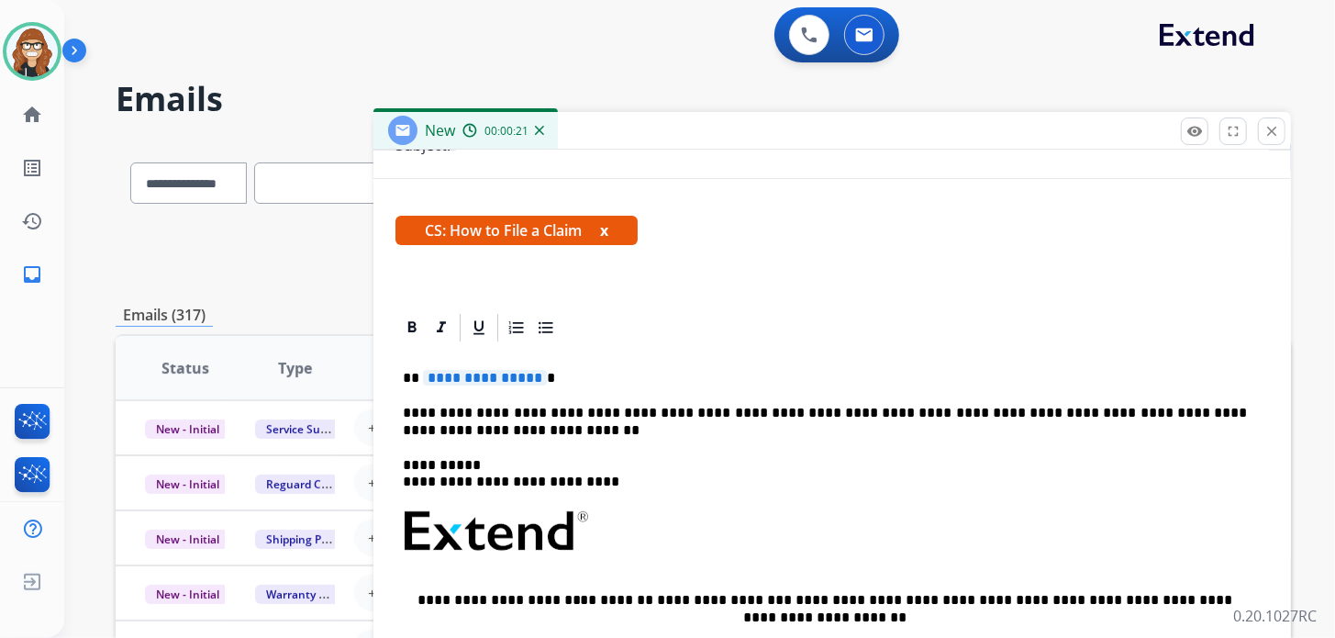
type input "**********"
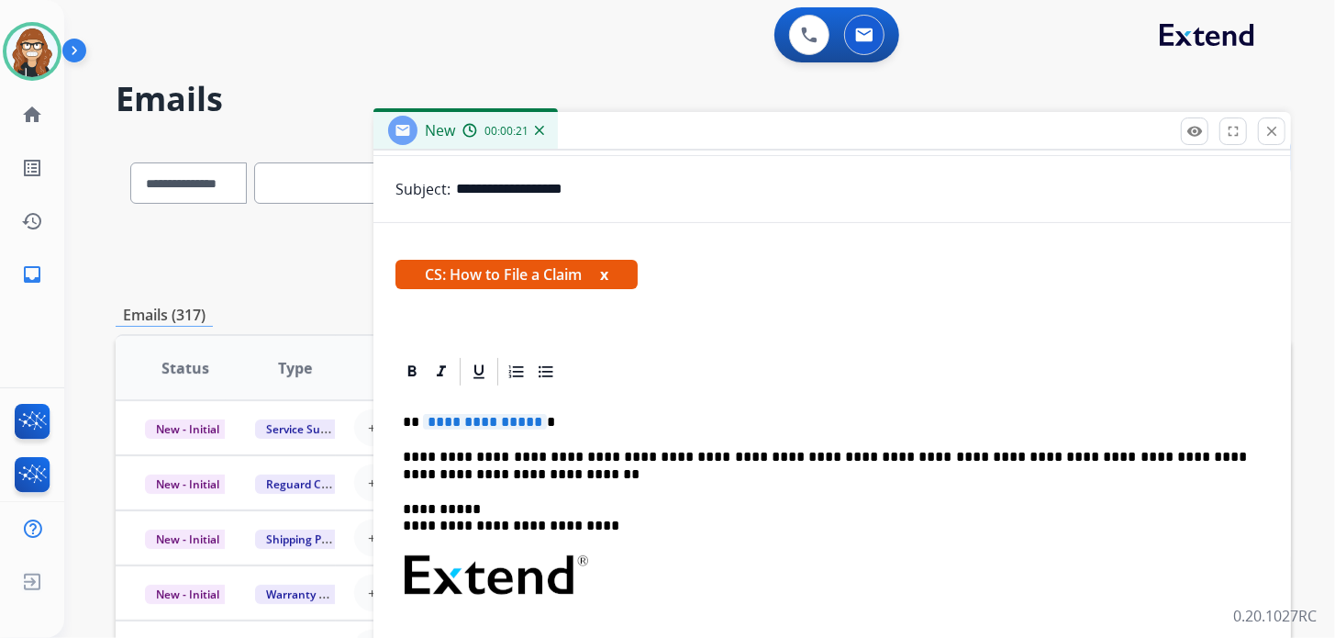
click at [562, 414] on p "**********" at bounding box center [825, 422] width 844 height 17
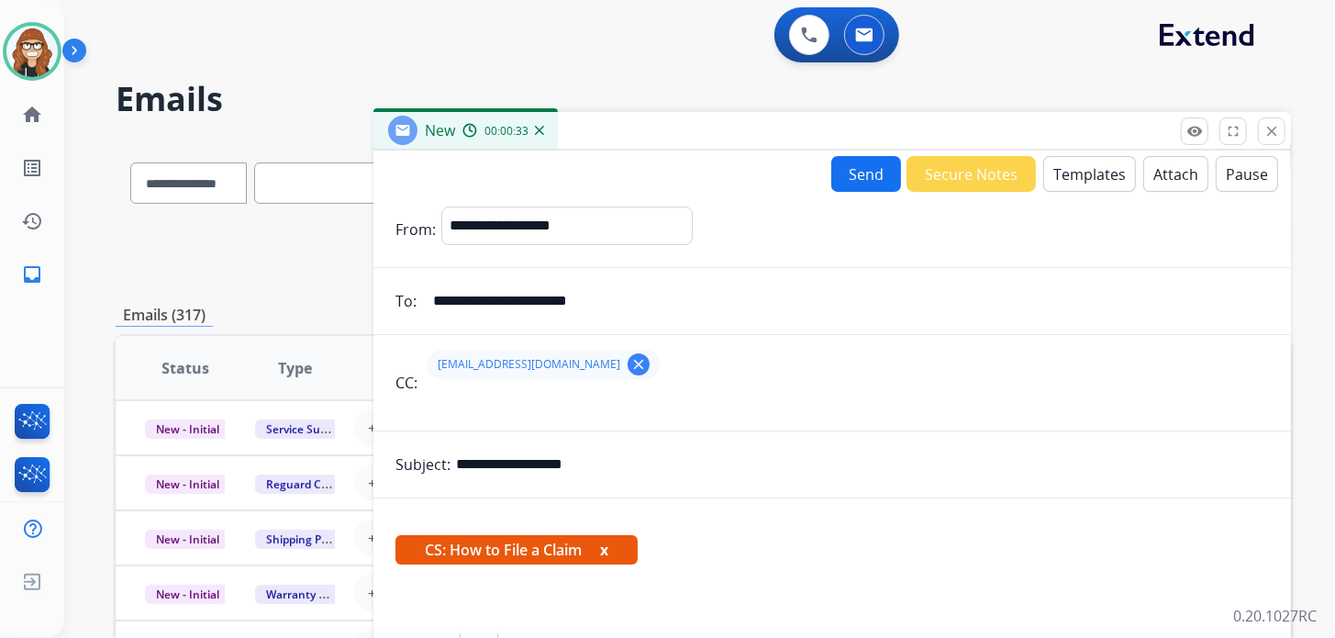
click at [873, 166] on button "Send" at bounding box center [866, 174] width 70 height 36
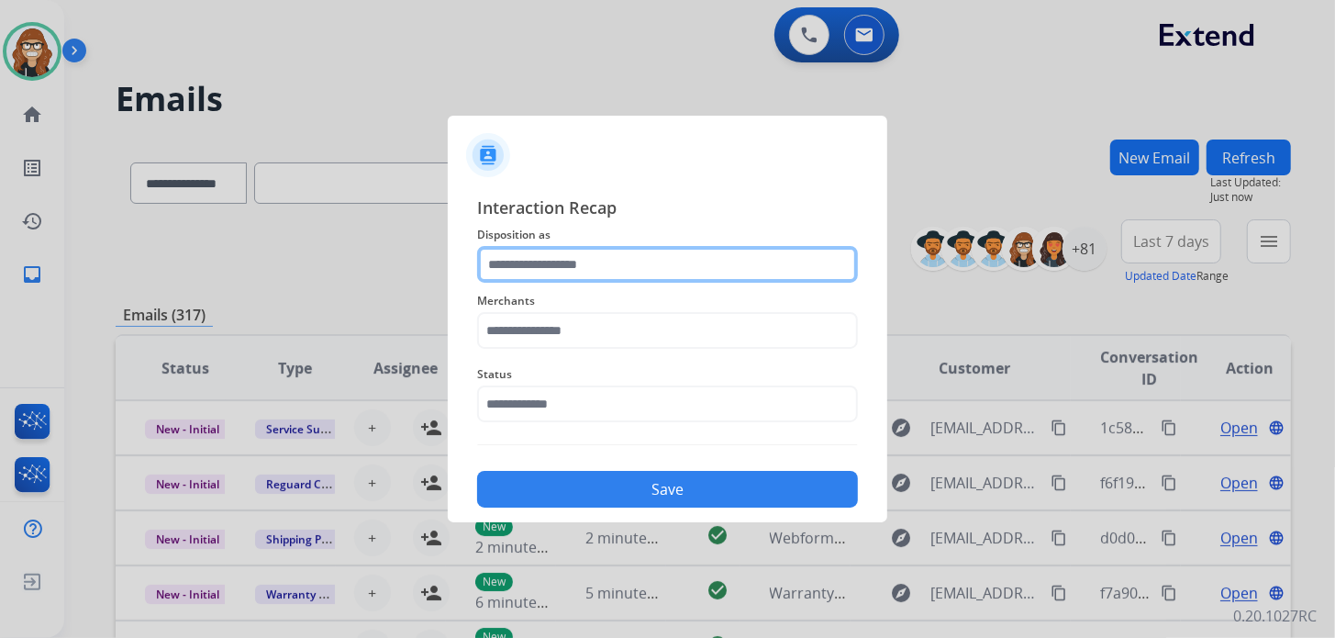
click at [577, 248] on input "text" at bounding box center [667, 264] width 381 height 37
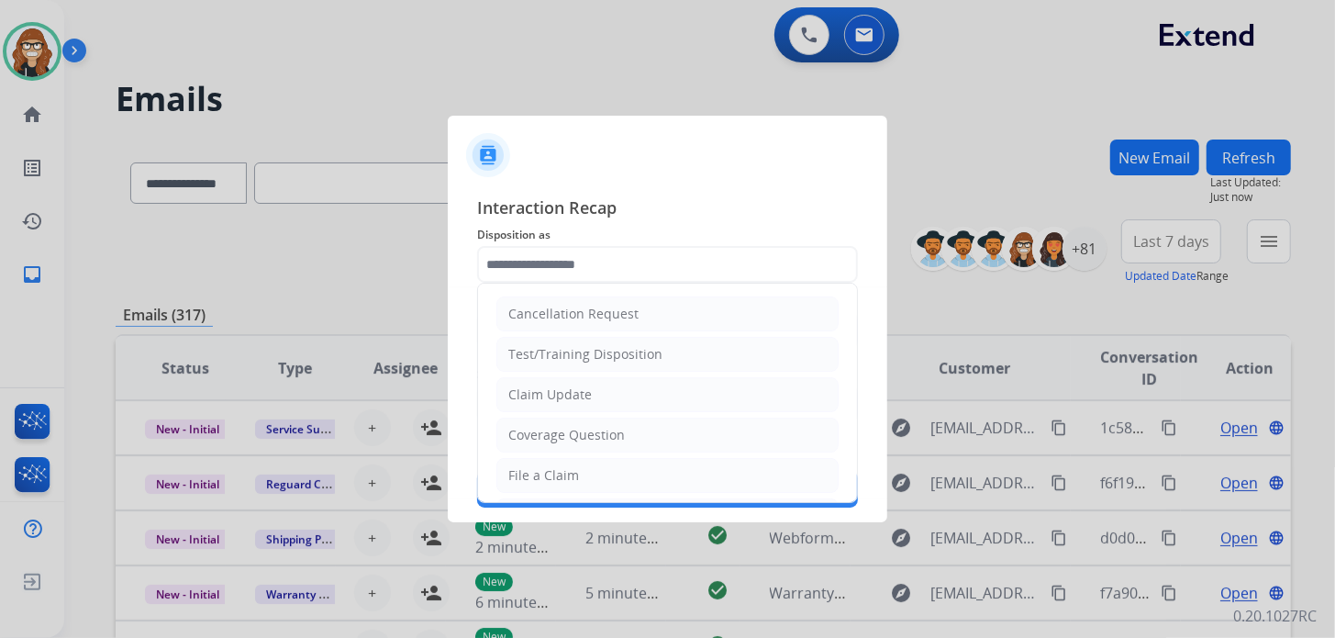
click at [561, 467] on div "File a Claim" at bounding box center [543, 475] width 71 height 18
type input "**********"
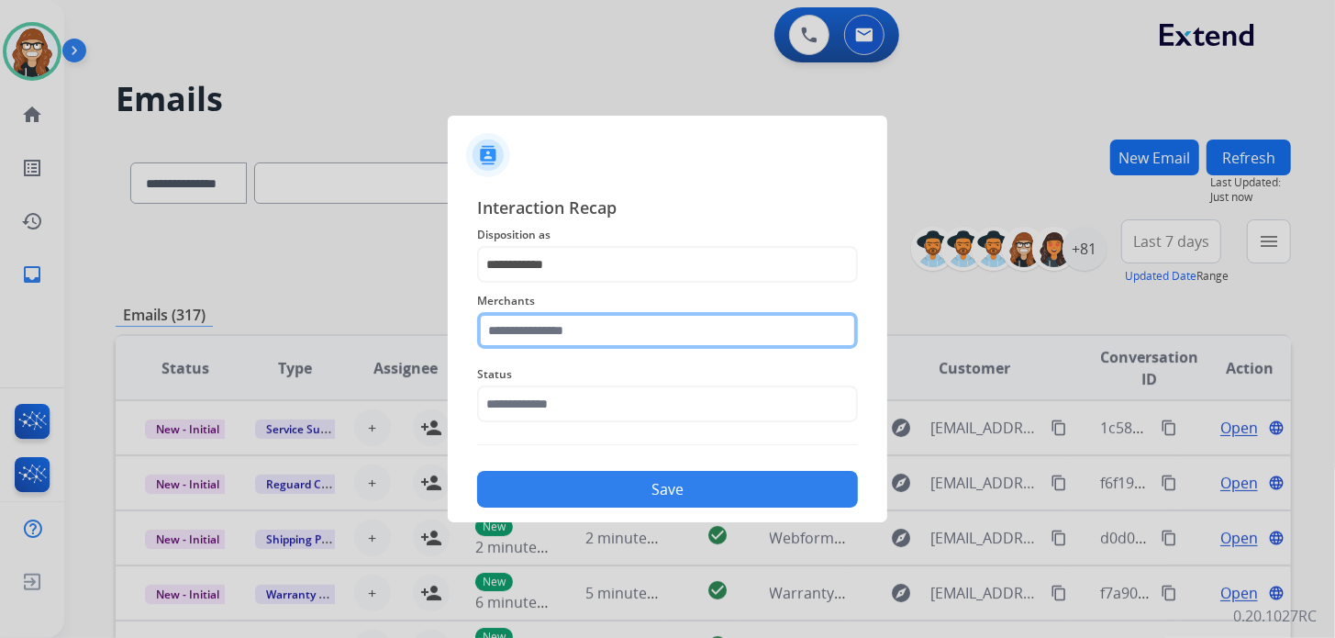
click at [546, 335] on input "text" at bounding box center [667, 330] width 381 height 37
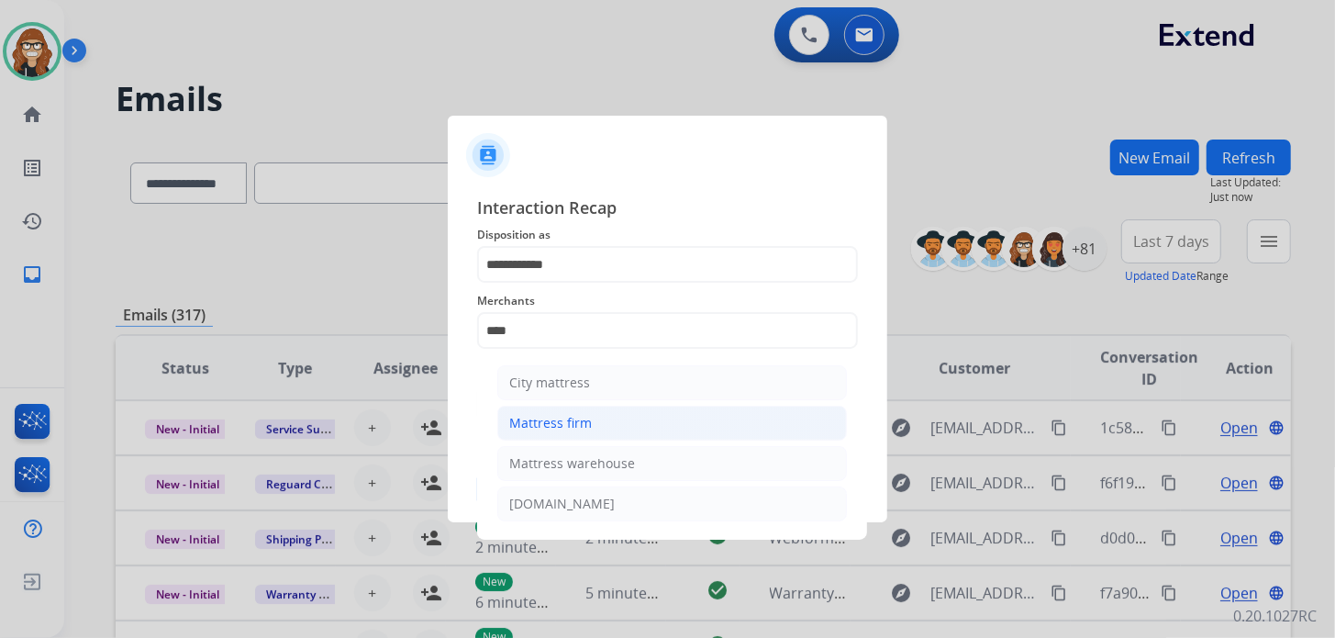
click at [567, 425] on div "Mattress firm" at bounding box center [550, 423] width 83 height 18
type input "**********"
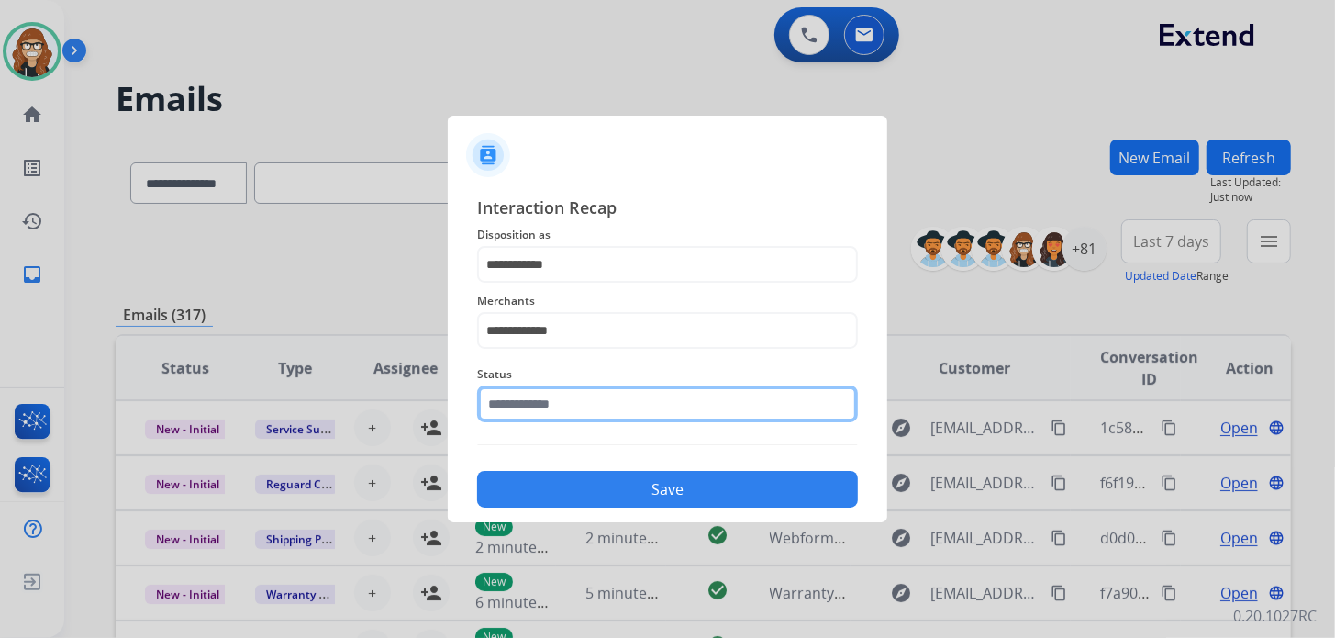
click at [570, 393] on input "text" at bounding box center [667, 403] width 381 height 37
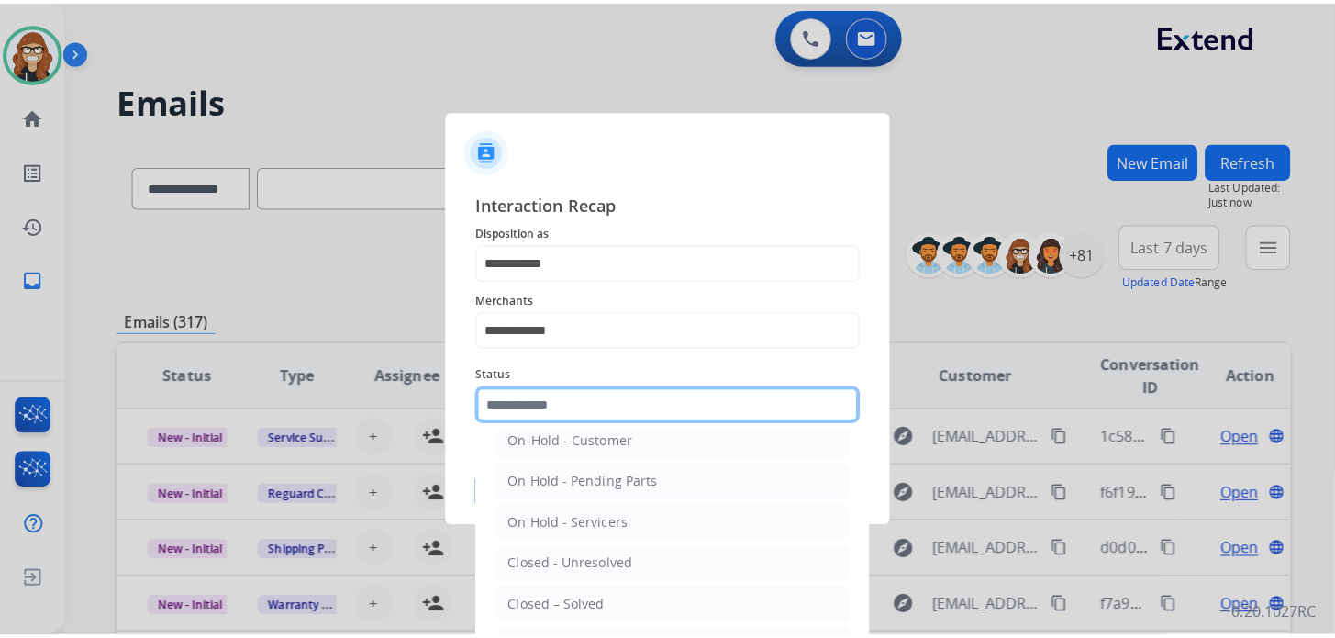
scroll to position [106, 0]
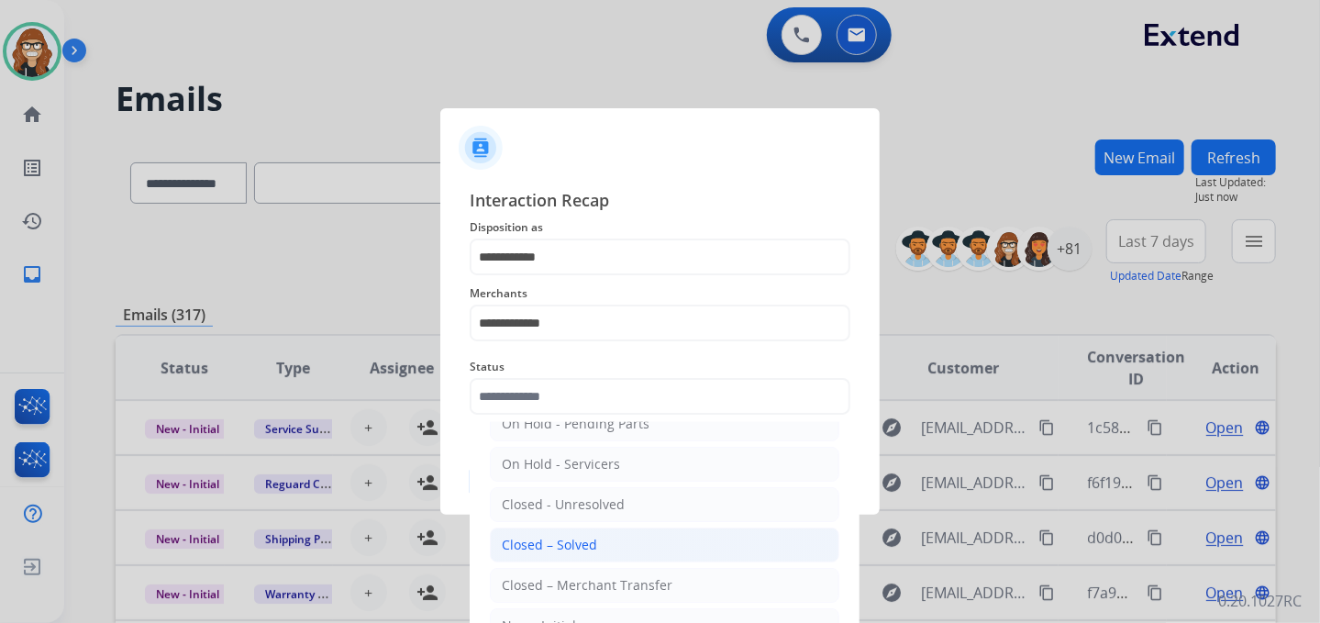
click at [598, 545] on li "Closed – Solved" at bounding box center [665, 545] width 350 height 35
type input "**********"
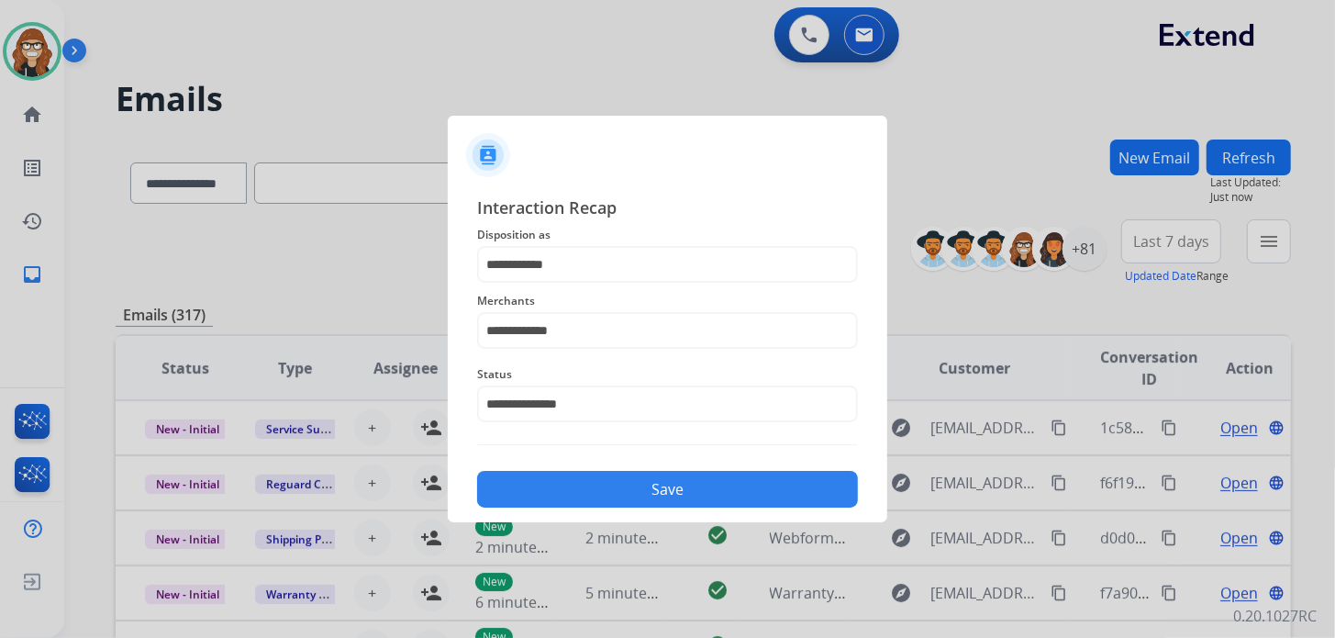
click at [598, 487] on button "Save" at bounding box center [667, 489] width 381 height 37
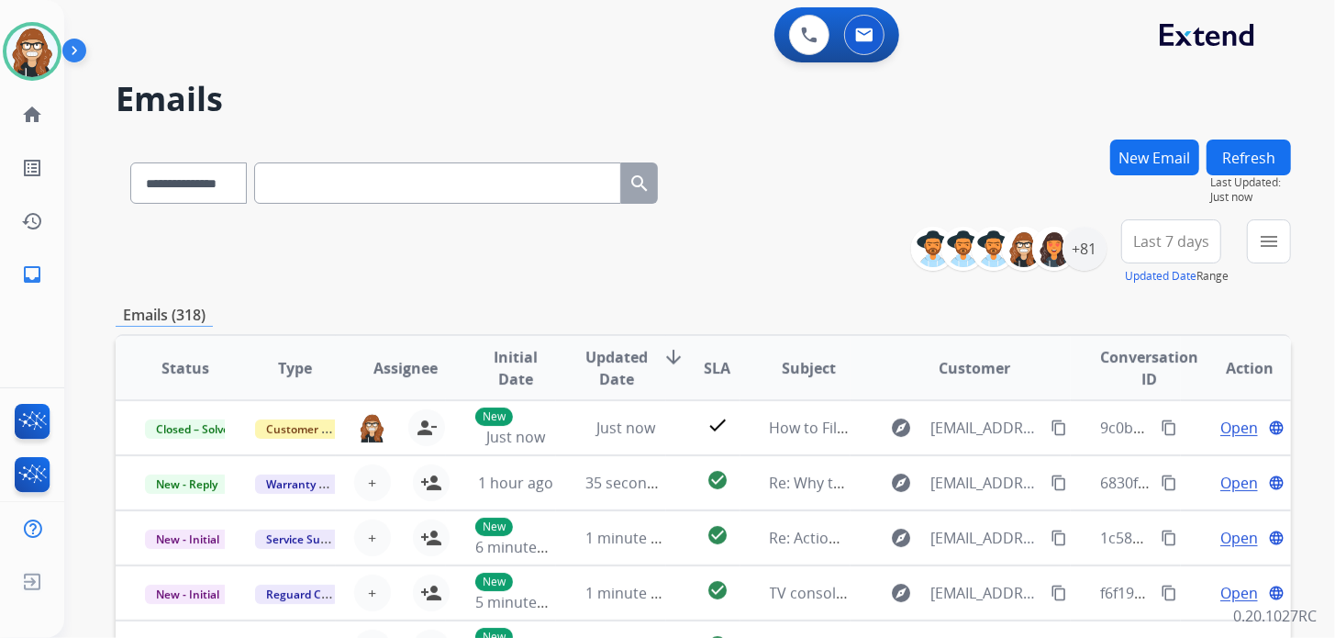
drag, startPoint x: 1160, startPoint y: 421, endPoint x: 1310, endPoint y: 398, distance: 152.2
click at [1161, 421] on mat-icon "content_copy" at bounding box center [1169, 427] width 17 height 17
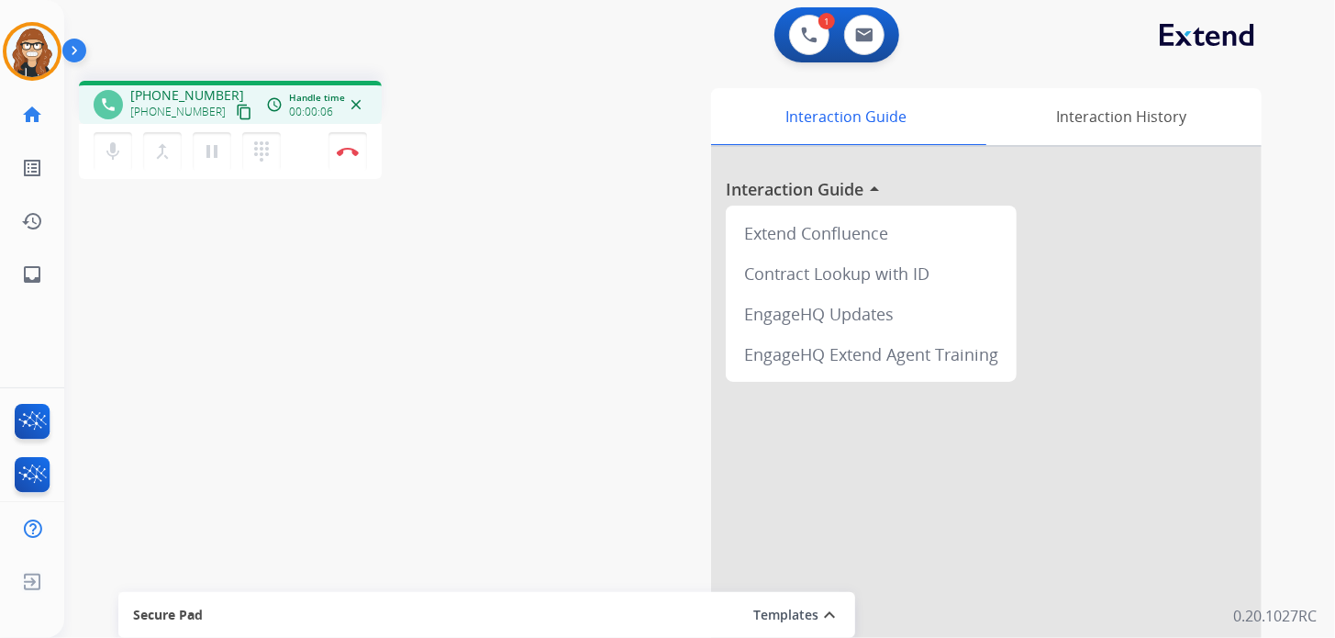
click at [236, 116] on mat-icon "content_copy" at bounding box center [244, 112] width 17 height 17
click at [348, 160] on button "Disconnect" at bounding box center [347, 151] width 39 height 39
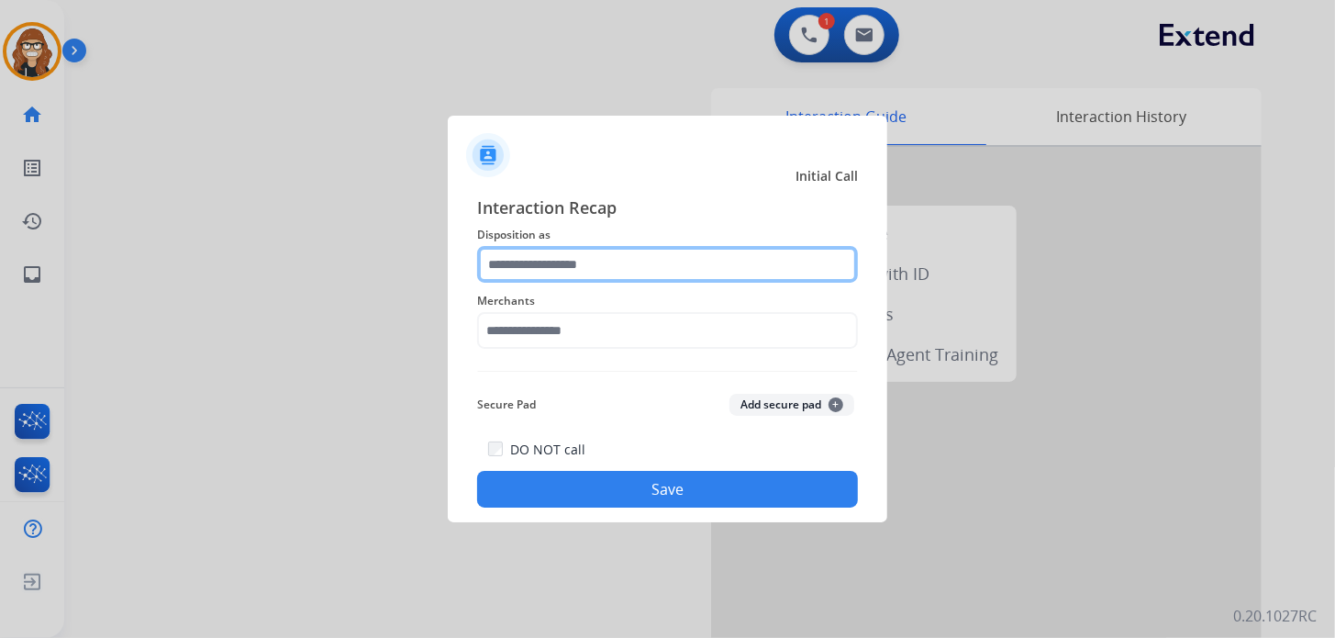
click at [518, 255] on input "text" at bounding box center [667, 264] width 381 height 37
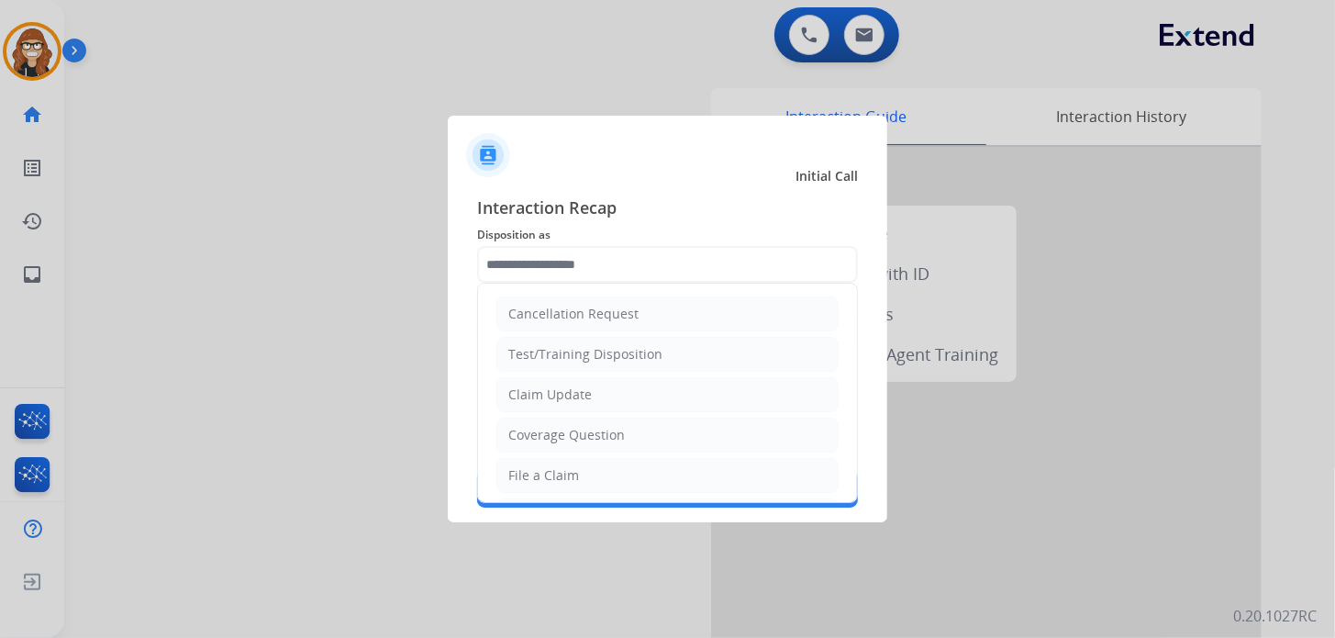
drag, startPoint x: 582, startPoint y: 461, endPoint x: 584, endPoint y: 434, distance: 27.7
click at [585, 461] on li "File a Claim" at bounding box center [667, 475] width 342 height 35
type input "**********"
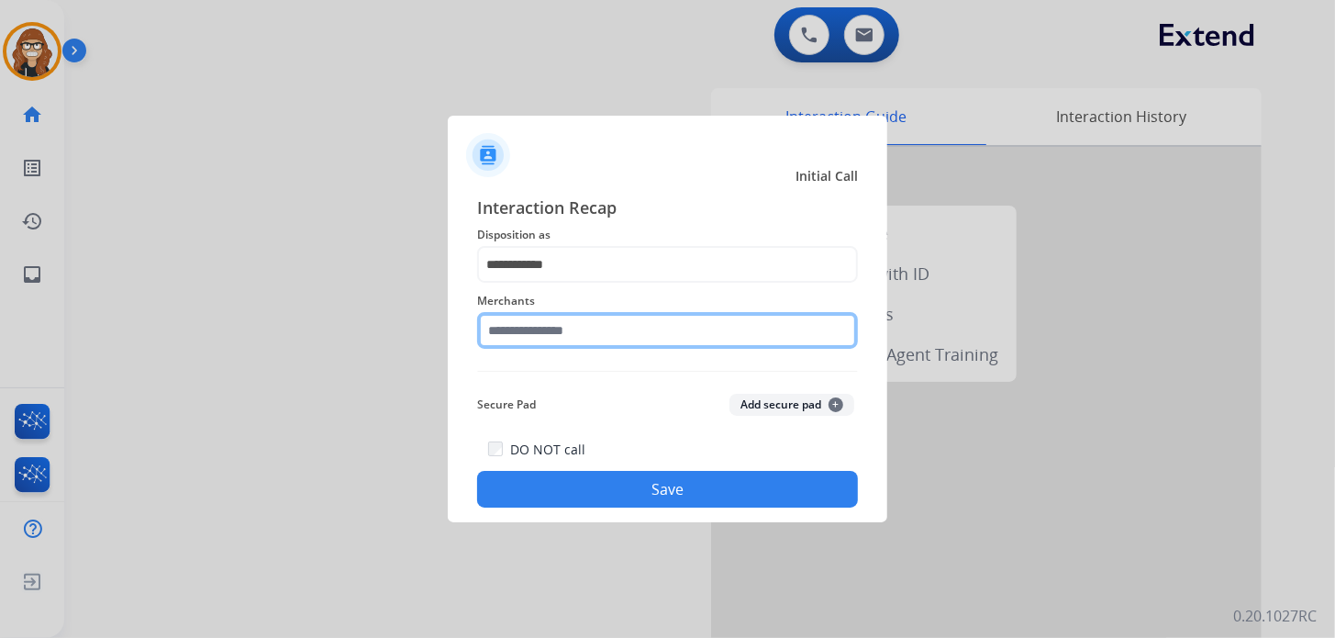
click at [558, 335] on input "text" at bounding box center [667, 330] width 381 height 37
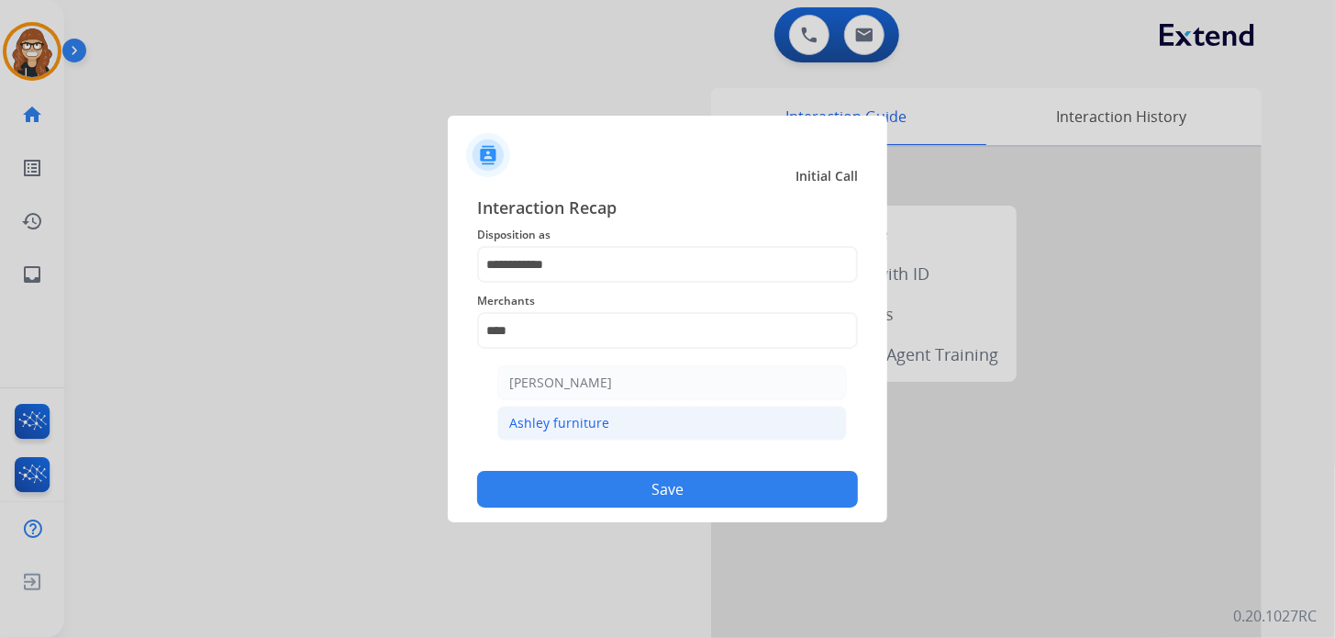
click at [567, 433] on li "Ashley furniture" at bounding box center [672, 423] width 350 height 35
type input "**********"
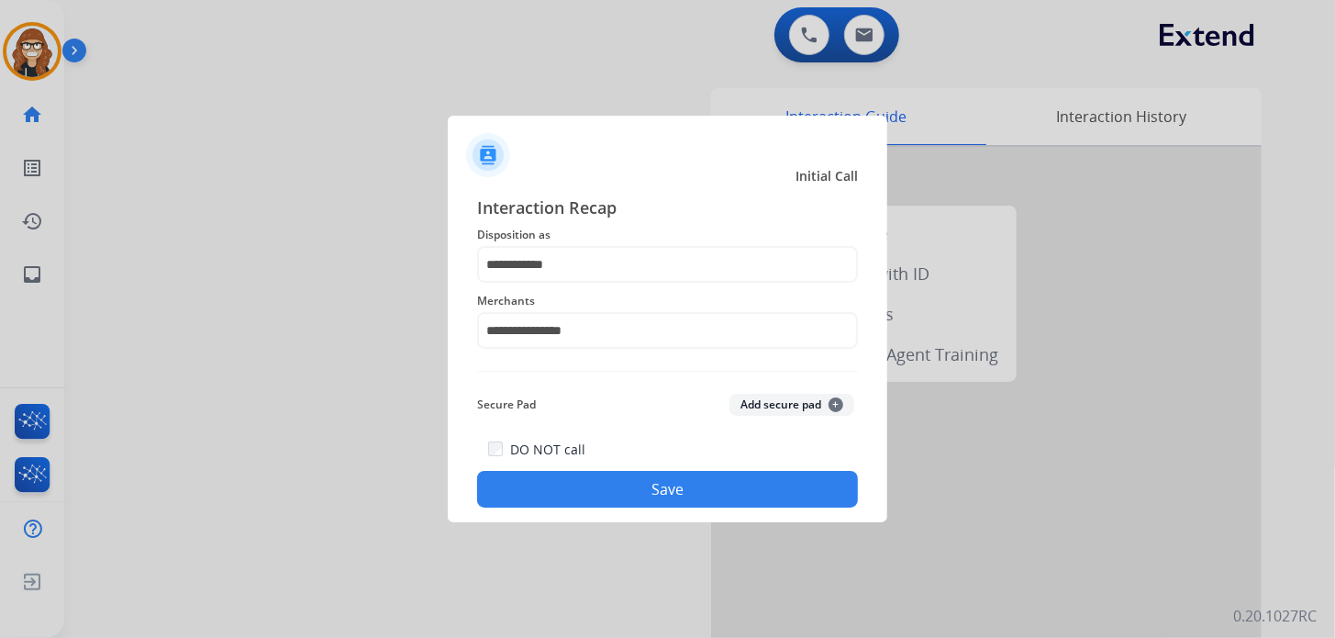
click at [586, 480] on button "Save" at bounding box center [667, 489] width 381 height 37
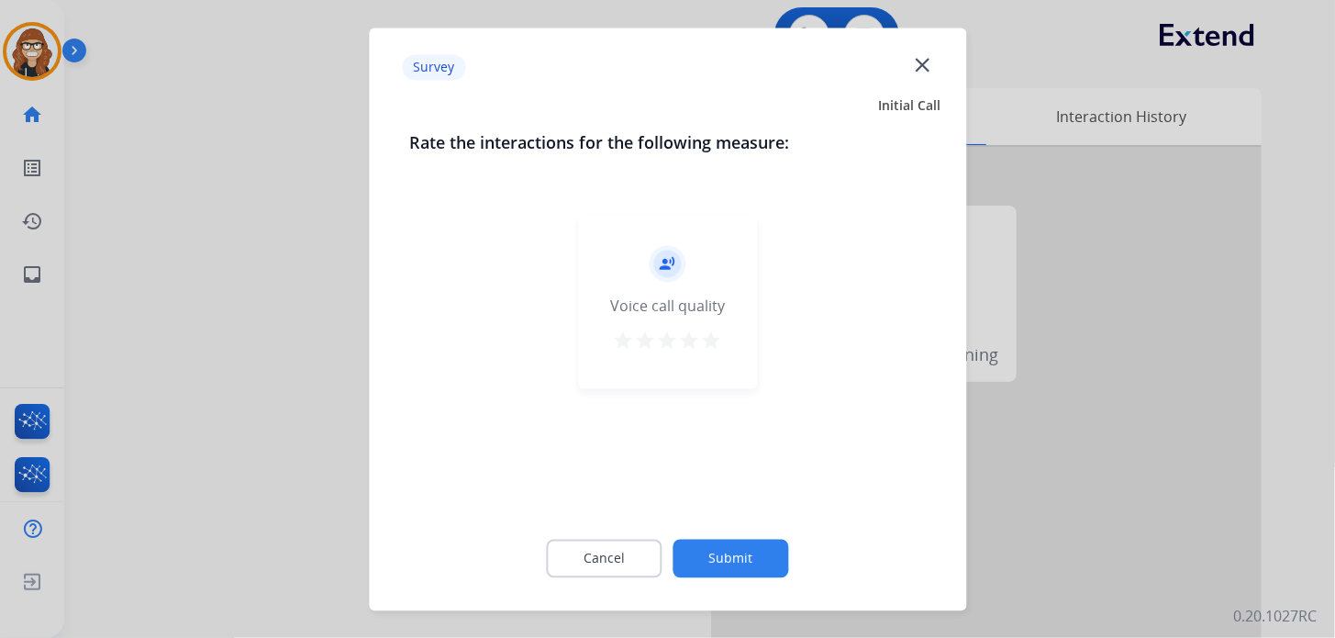
click at [708, 341] on mat-icon "star" at bounding box center [712, 340] width 22 height 22
click at [766, 571] on button "Submit" at bounding box center [731, 558] width 116 height 39
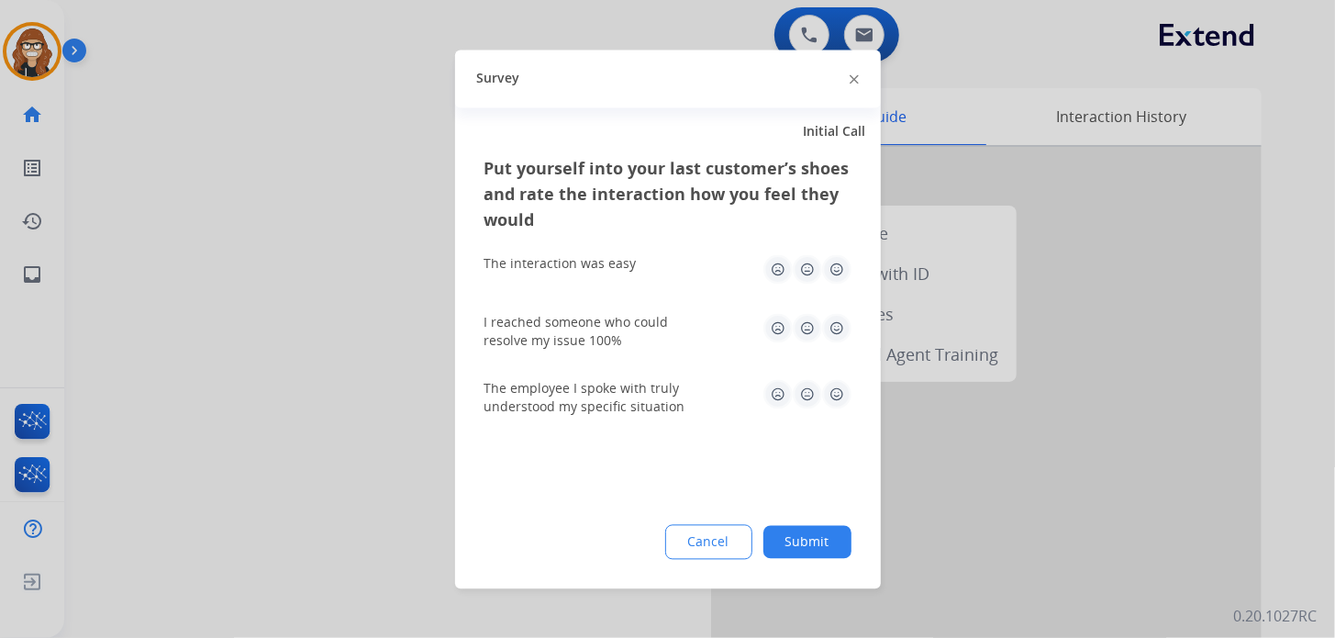
click at [836, 281] on img at bounding box center [836, 268] width 29 height 29
click at [836, 327] on img at bounding box center [836, 327] width 29 height 29
click at [838, 390] on img at bounding box center [836, 393] width 29 height 29
click at [804, 549] on button "Submit" at bounding box center [807, 541] width 88 height 33
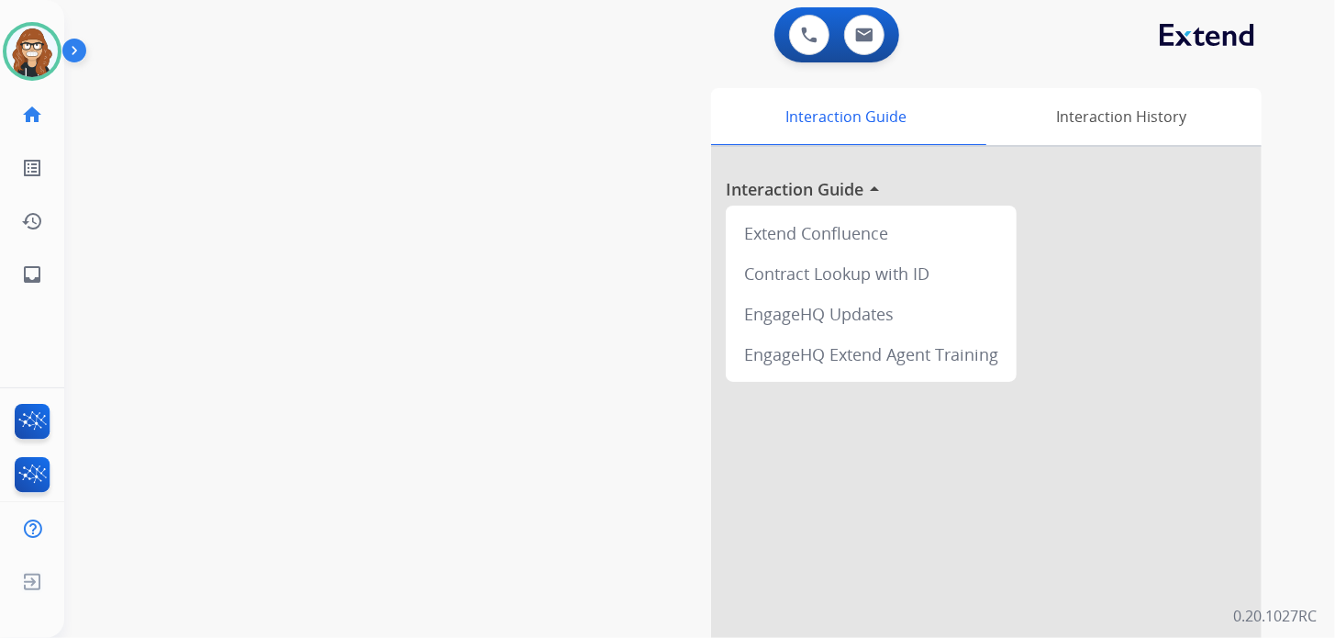
click at [639, 95] on div "Interaction Guide Interaction History Interaction Guide arrow_drop_up Extend Co…" at bounding box center [906, 459] width 709 height 743
click at [38, 275] on mat-icon "inbox" at bounding box center [32, 274] width 22 height 22
select select "**********"
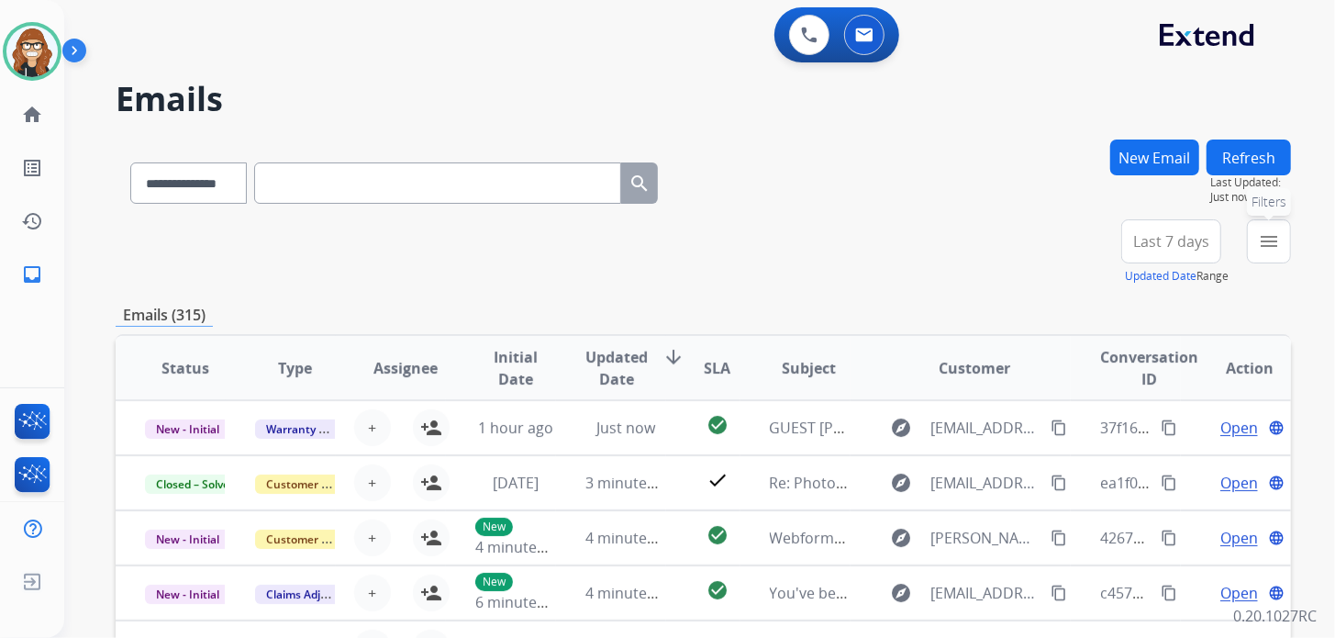
click at [1262, 233] on mat-icon "menu" at bounding box center [1269, 241] width 22 height 22
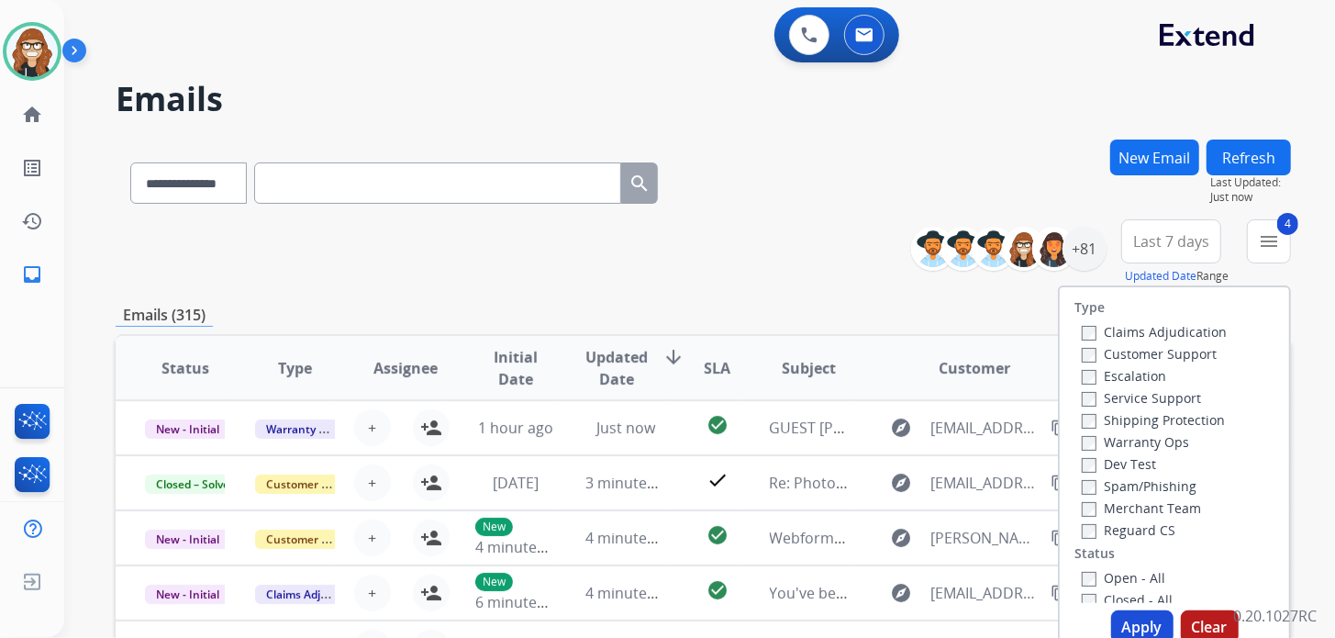
click at [1126, 623] on button "Apply" at bounding box center [1142, 626] width 62 height 33
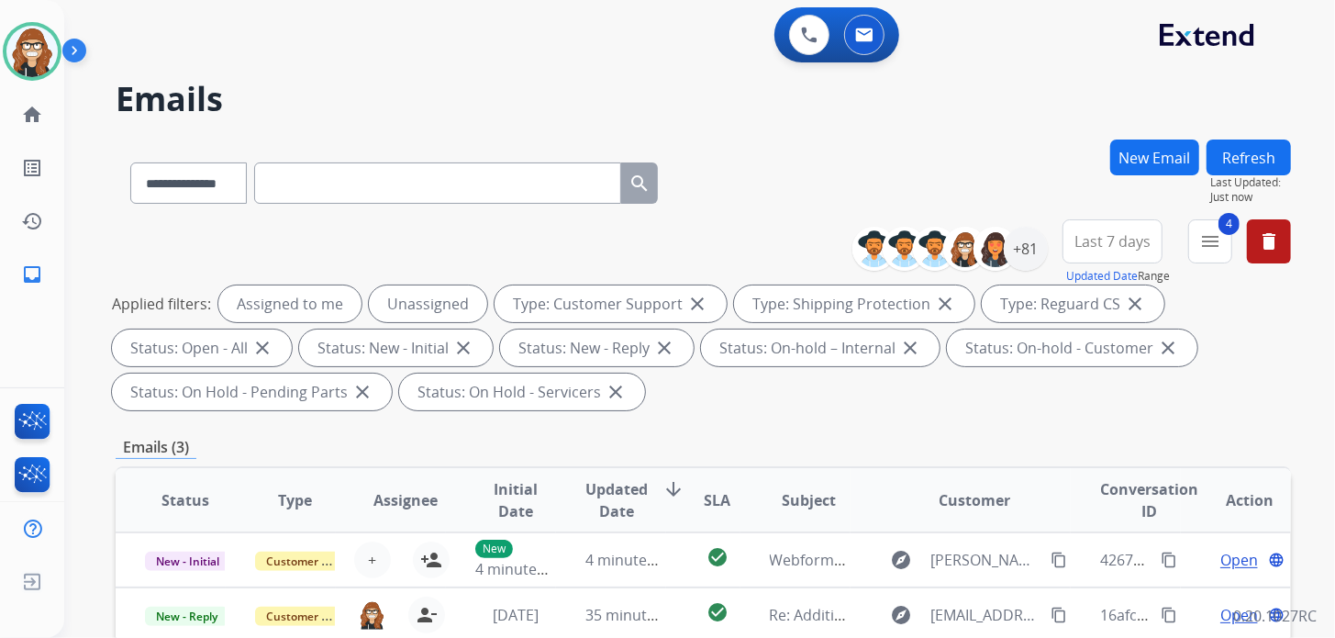
drag, startPoint x: 875, startPoint y: 112, endPoint x: 610, endPoint y: 61, distance: 270.1
click at [875, 112] on h2 "Emails" at bounding box center [703, 99] width 1175 height 37
click at [821, 127] on div "**********" at bounding box center [677, 385] width 1227 height 638
click at [44, 50] on img at bounding box center [31, 51] width 51 height 51
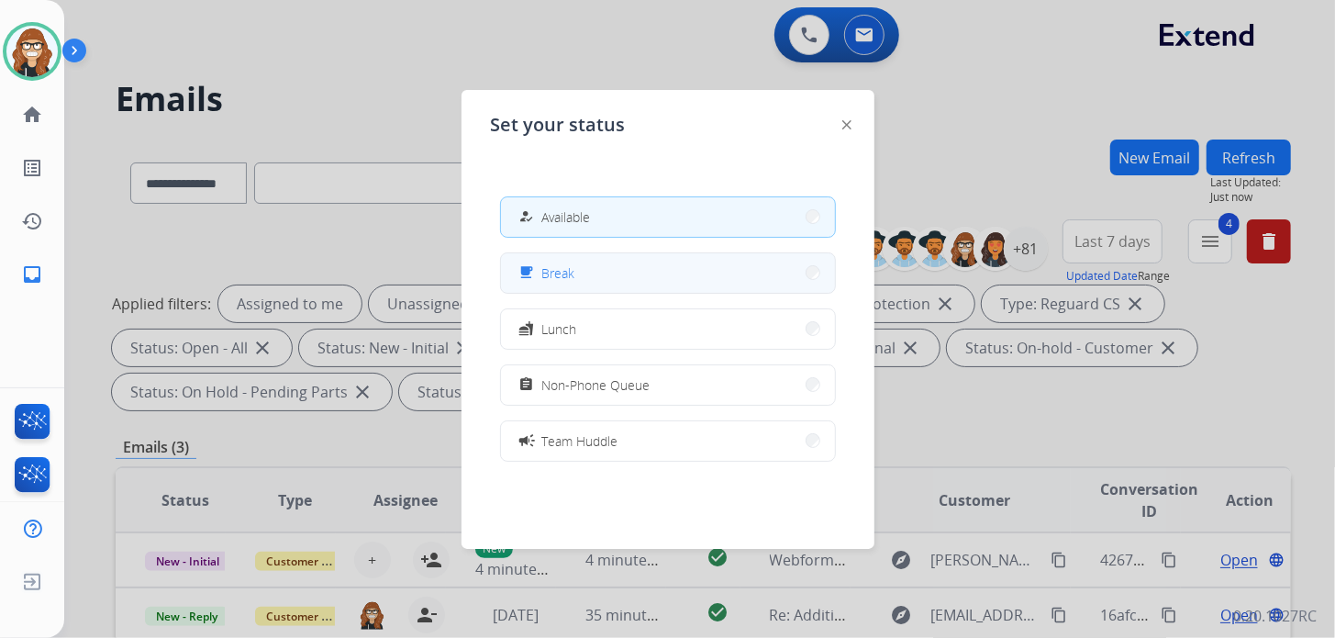
click at [616, 272] on button "free_breakfast Break" at bounding box center [668, 272] width 334 height 39
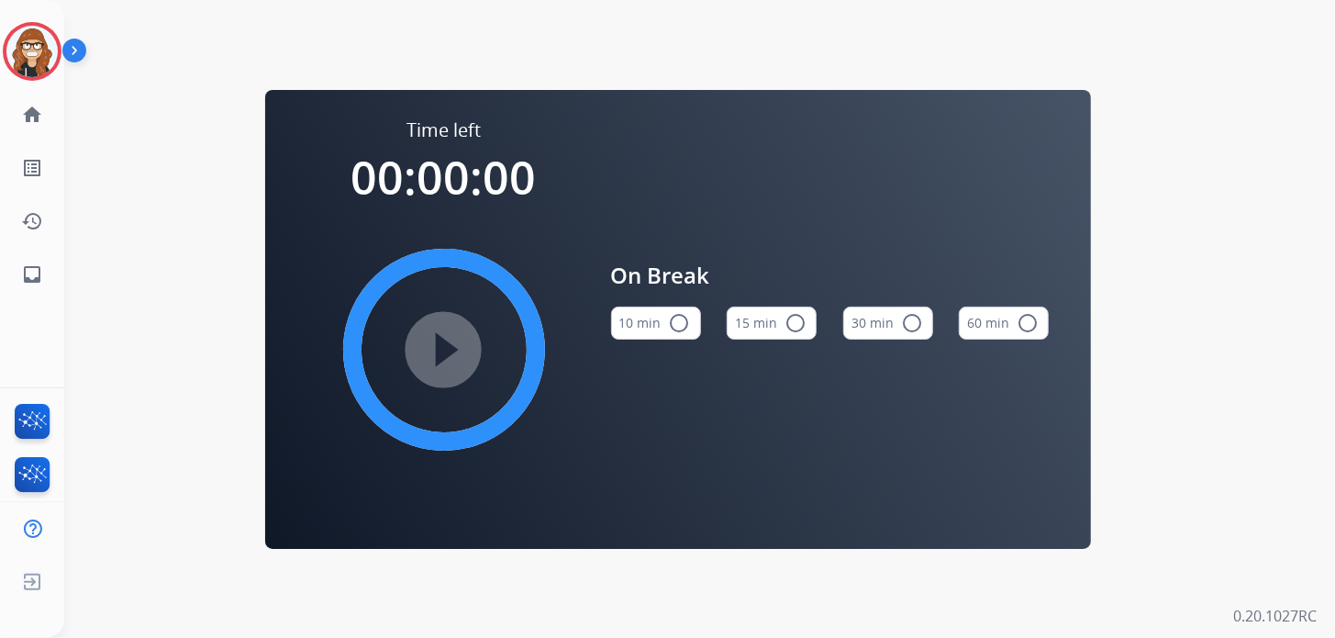
click at [642, 321] on button "10 min radio_button_unchecked" at bounding box center [656, 322] width 90 height 33
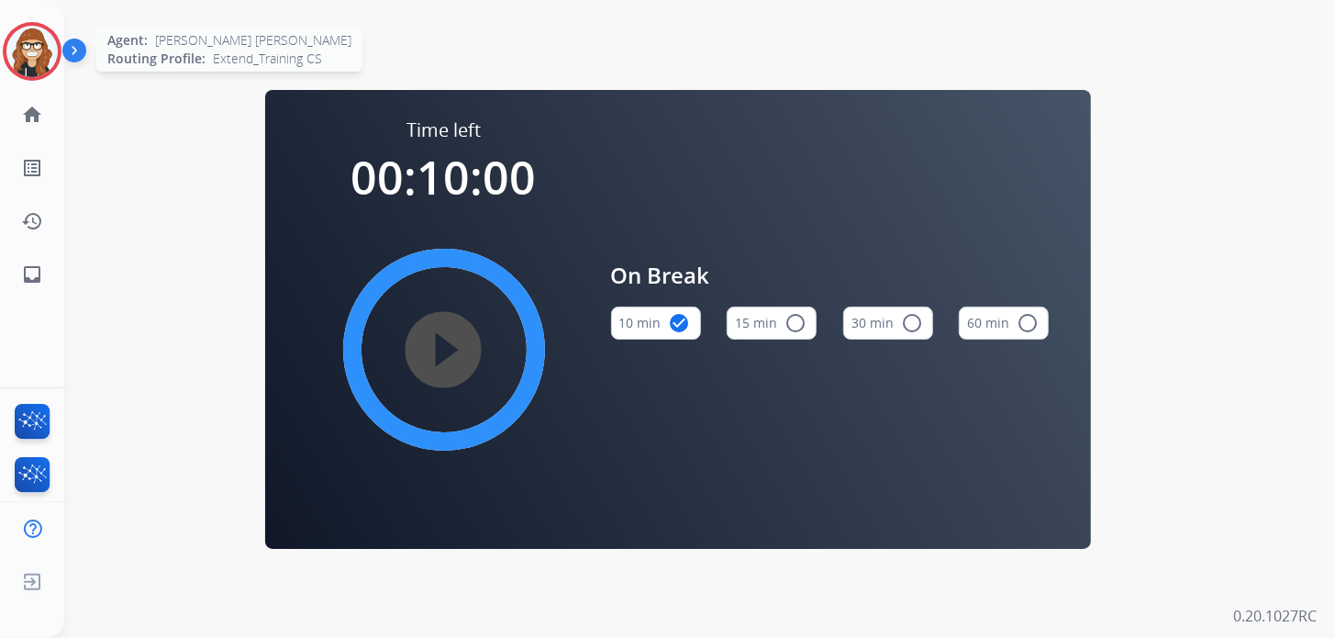
click at [14, 67] on img at bounding box center [31, 51] width 51 height 51
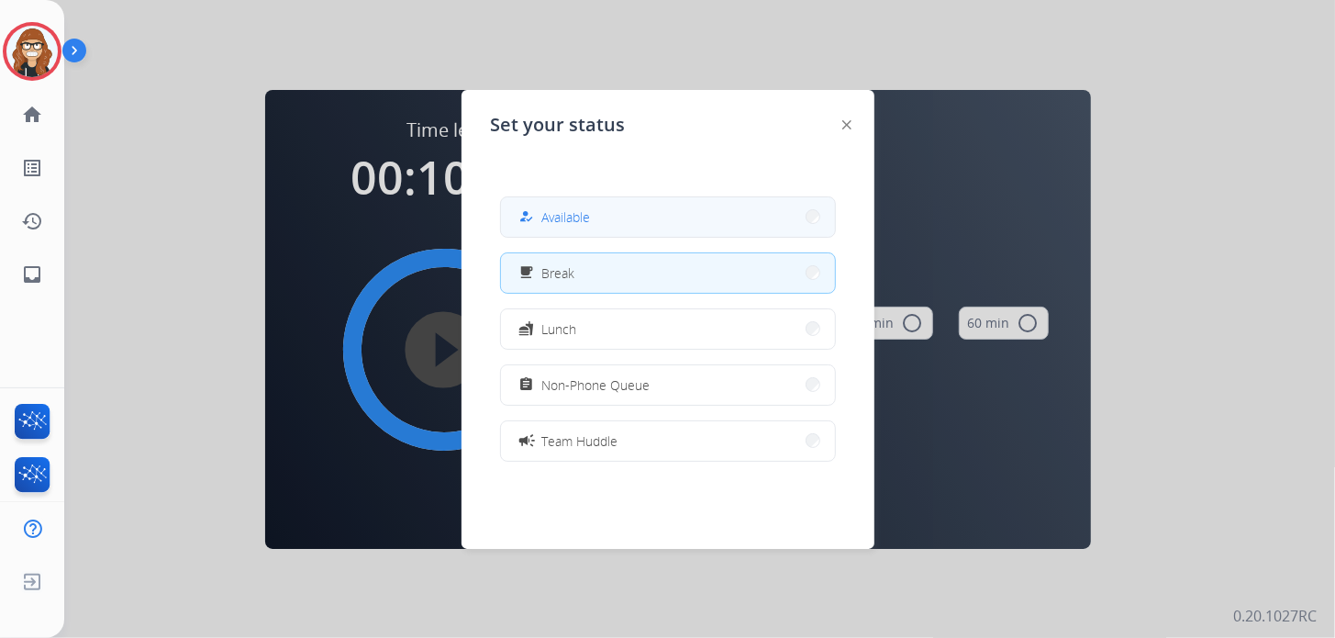
click at [621, 232] on button "how_to_reg Available" at bounding box center [668, 216] width 334 height 39
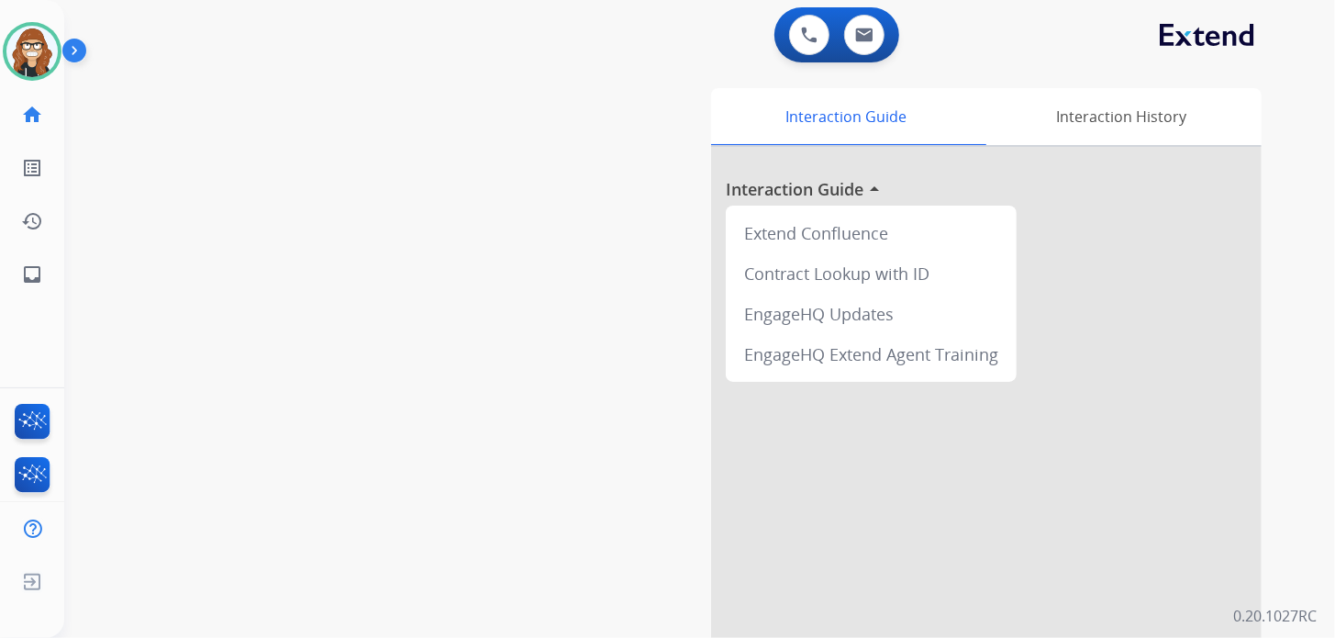
click at [455, 582] on div "swap_horiz Break voice bridge close_fullscreen Connect 3-Way Call merge_type Se…" at bounding box center [677, 448] width 1227 height 765
click at [523, 585] on div "swap_horiz Break voice bridge close_fullscreen Connect 3-Way Call merge_type Se…" at bounding box center [677, 448] width 1227 height 765
click at [28, 272] on mat-icon "inbox" at bounding box center [32, 274] width 22 height 22
select select "**********"
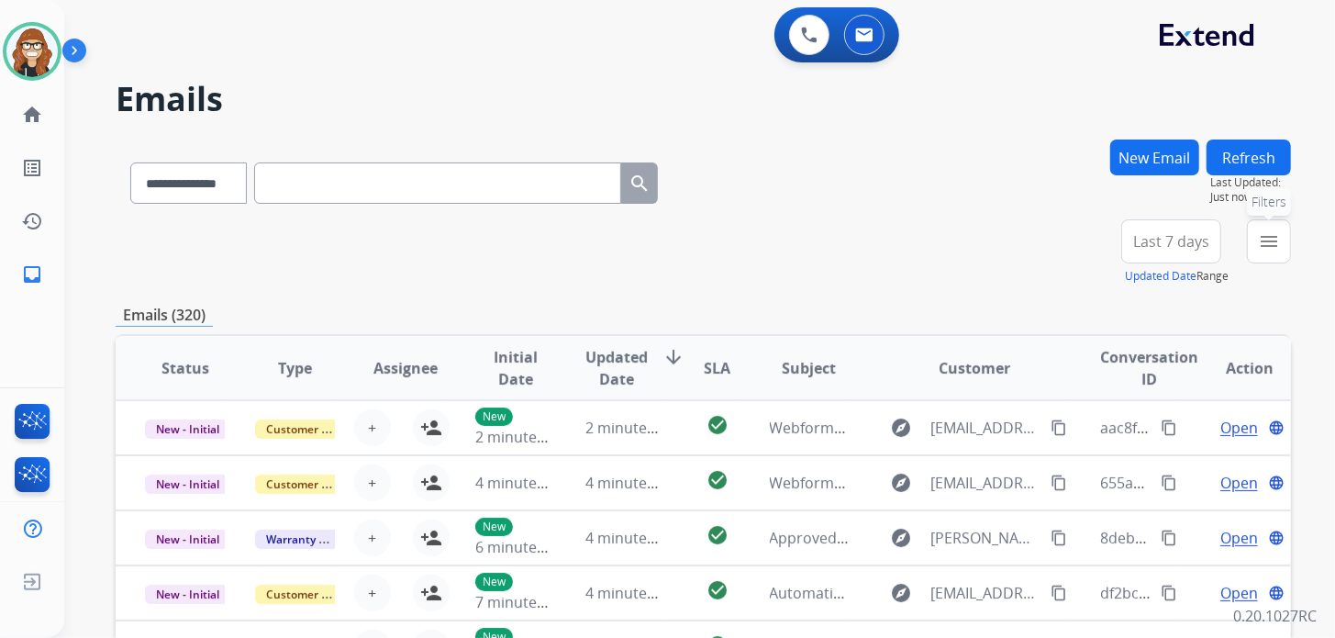
click at [1273, 240] on mat-icon "menu" at bounding box center [1269, 241] width 22 height 22
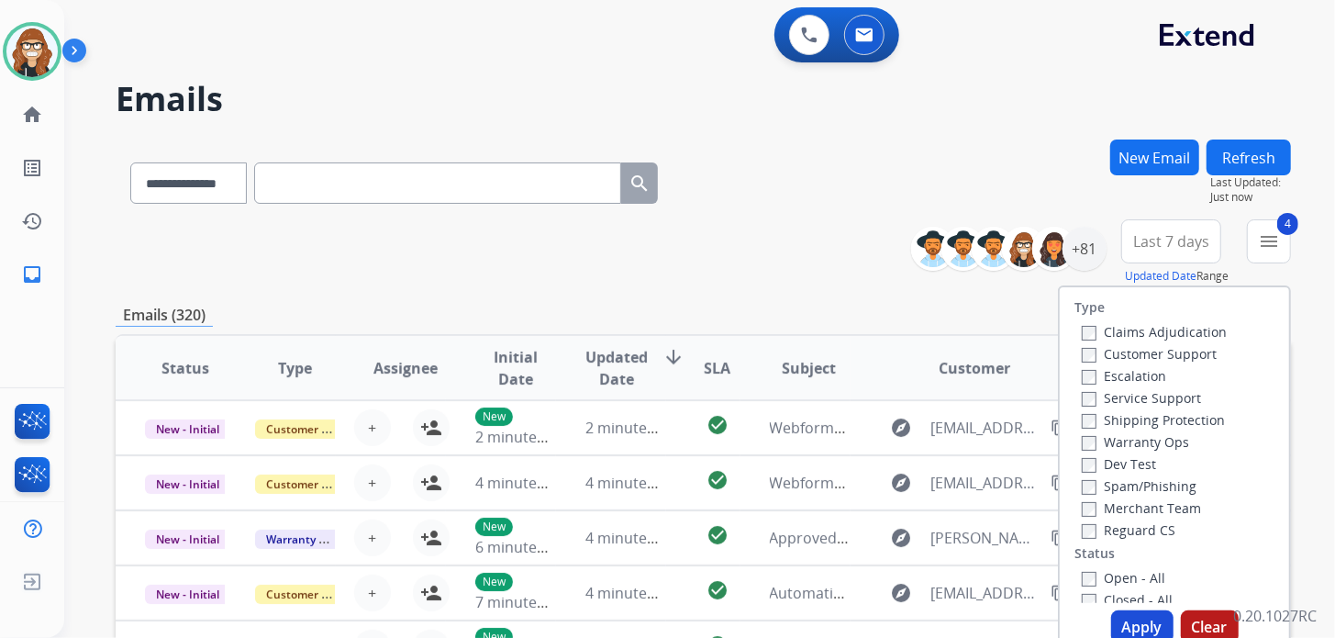
click at [1152, 625] on button "Apply" at bounding box center [1142, 626] width 62 height 33
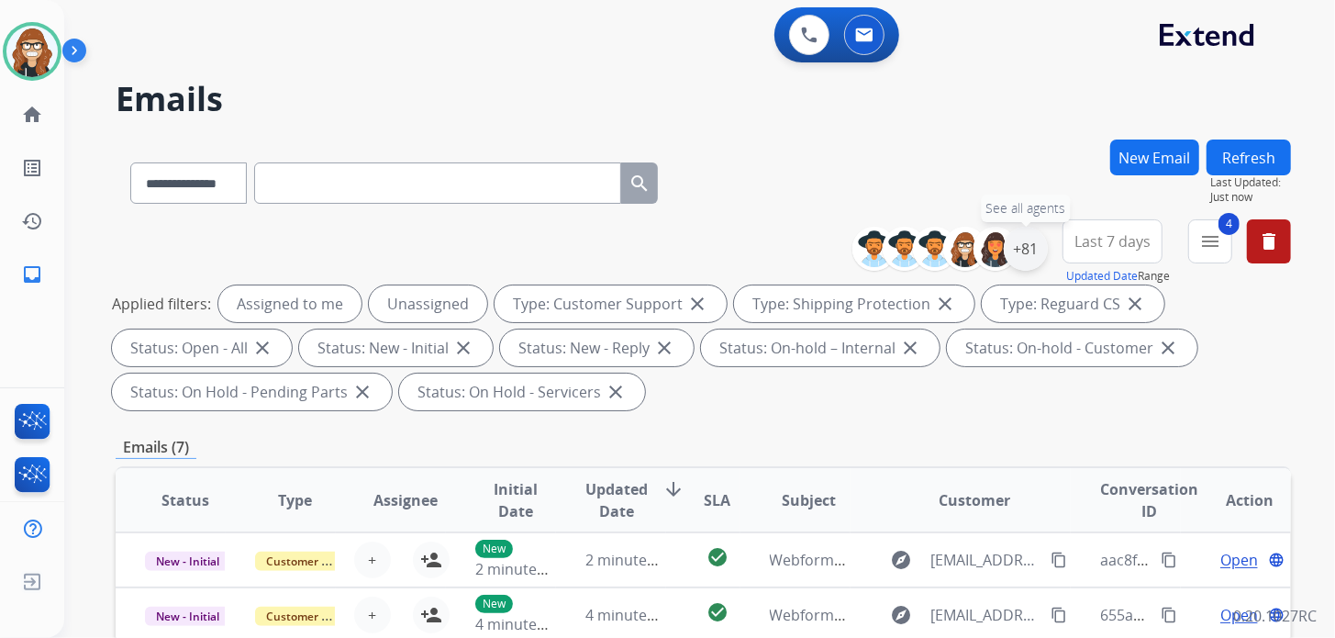
click at [1022, 261] on div "+81" at bounding box center [1026, 249] width 44 height 44
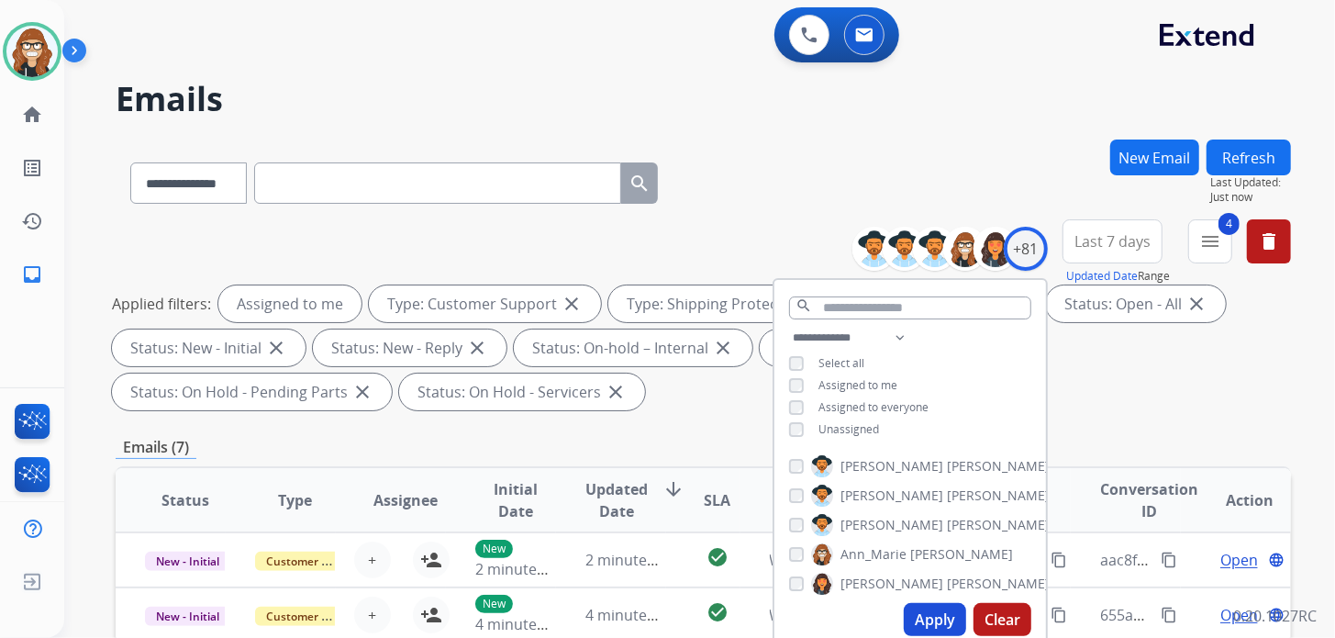
click at [932, 622] on button "Apply" at bounding box center [935, 619] width 62 height 33
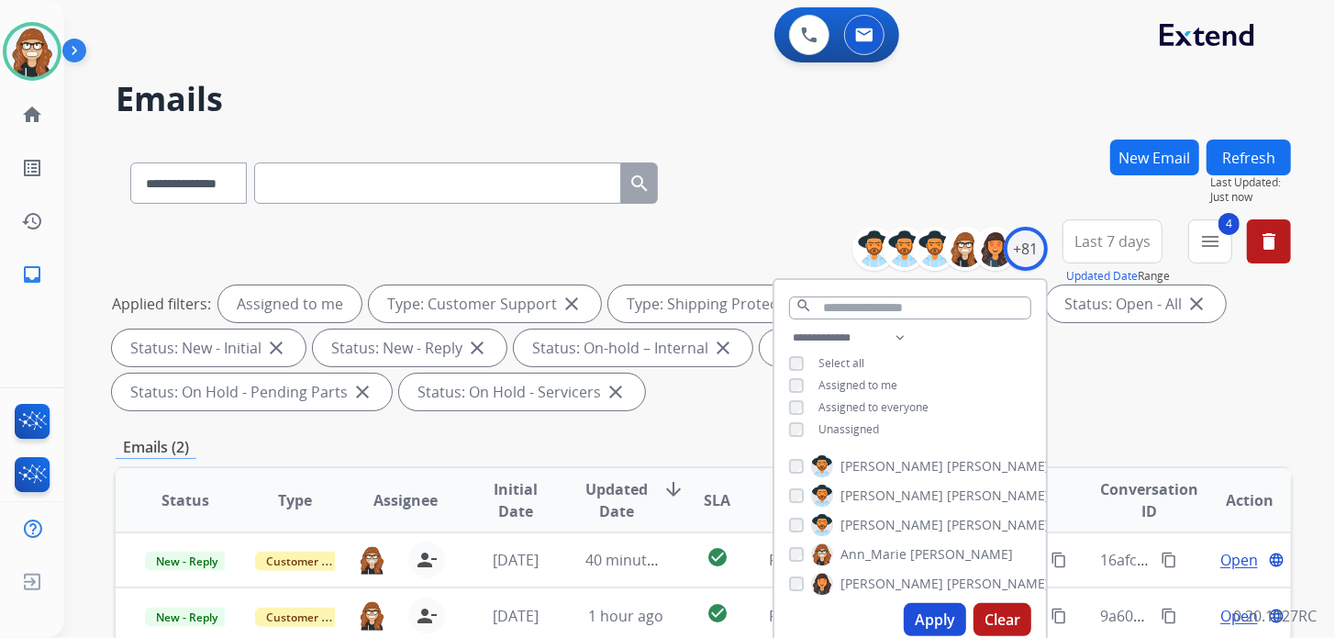
drag, startPoint x: 719, startPoint y: 97, endPoint x: 723, endPoint y: 113, distance: 16.0
click at [722, 97] on h2 "Emails" at bounding box center [703, 99] width 1175 height 37
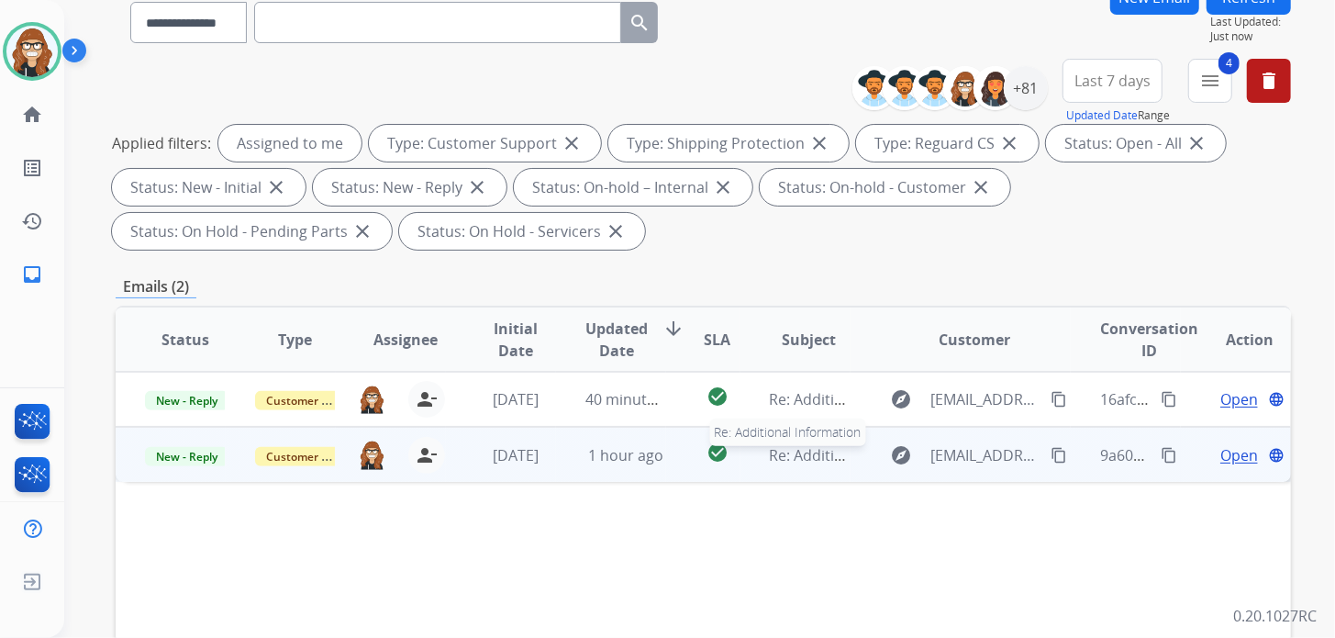
scroll to position [275, 0]
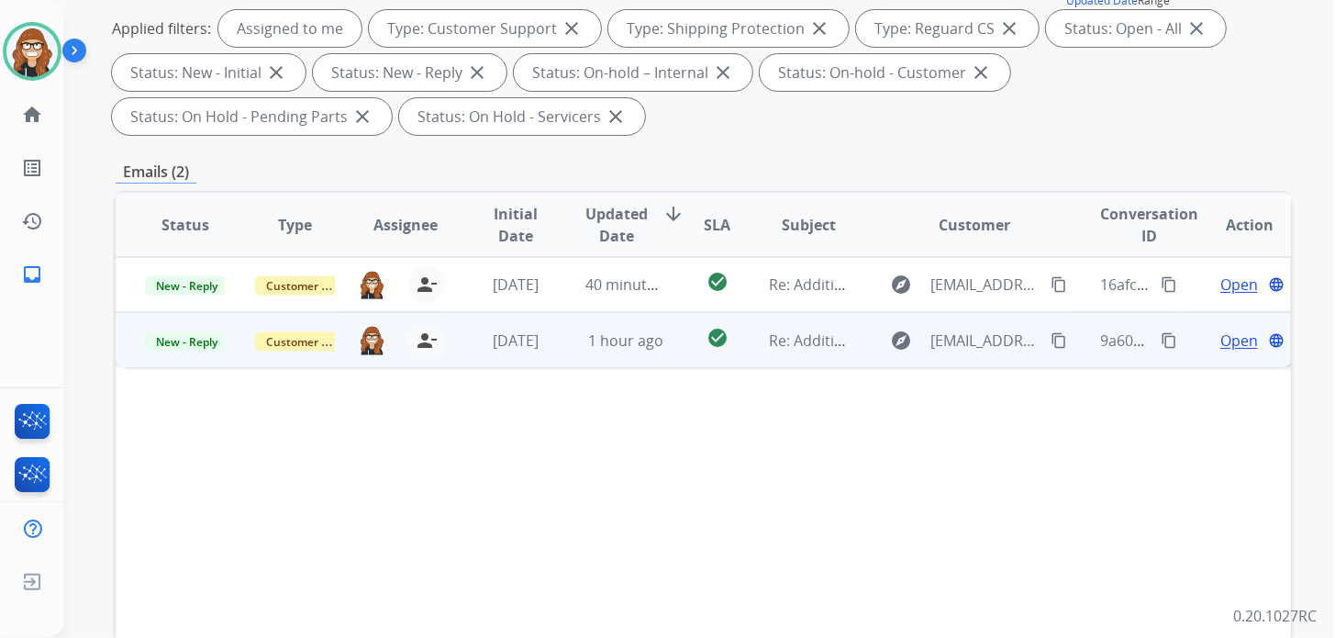
click at [1224, 339] on span "Open" at bounding box center [1239, 340] width 38 height 22
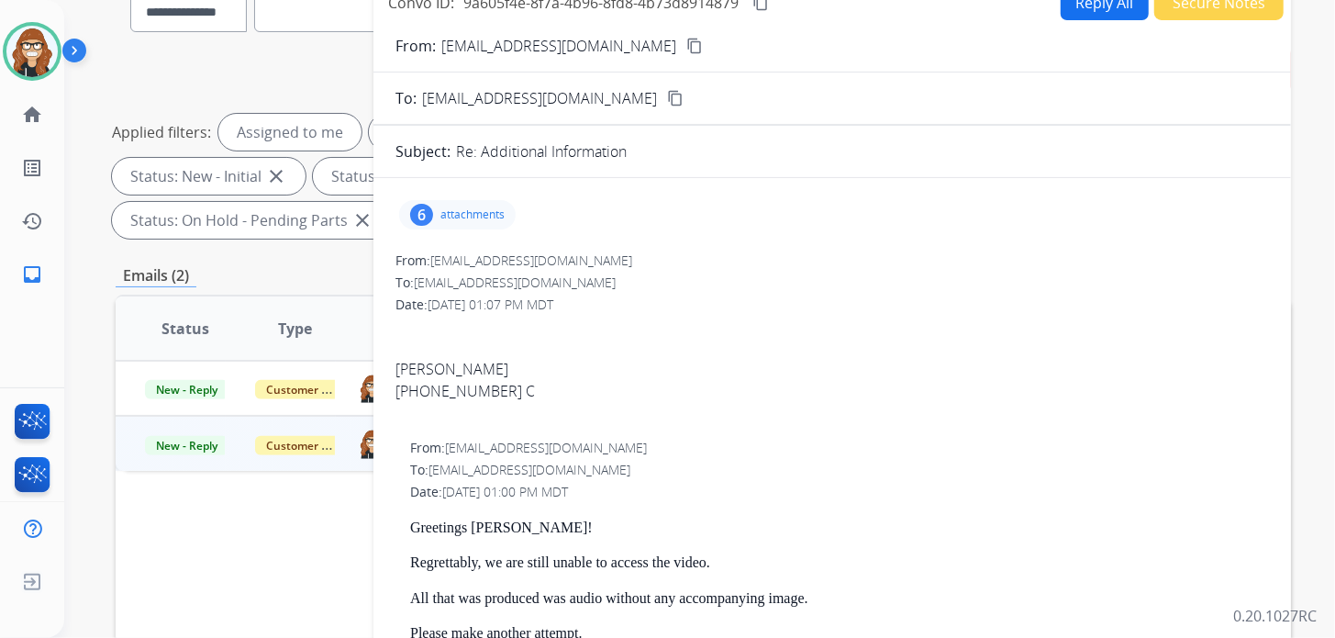
scroll to position [91, 0]
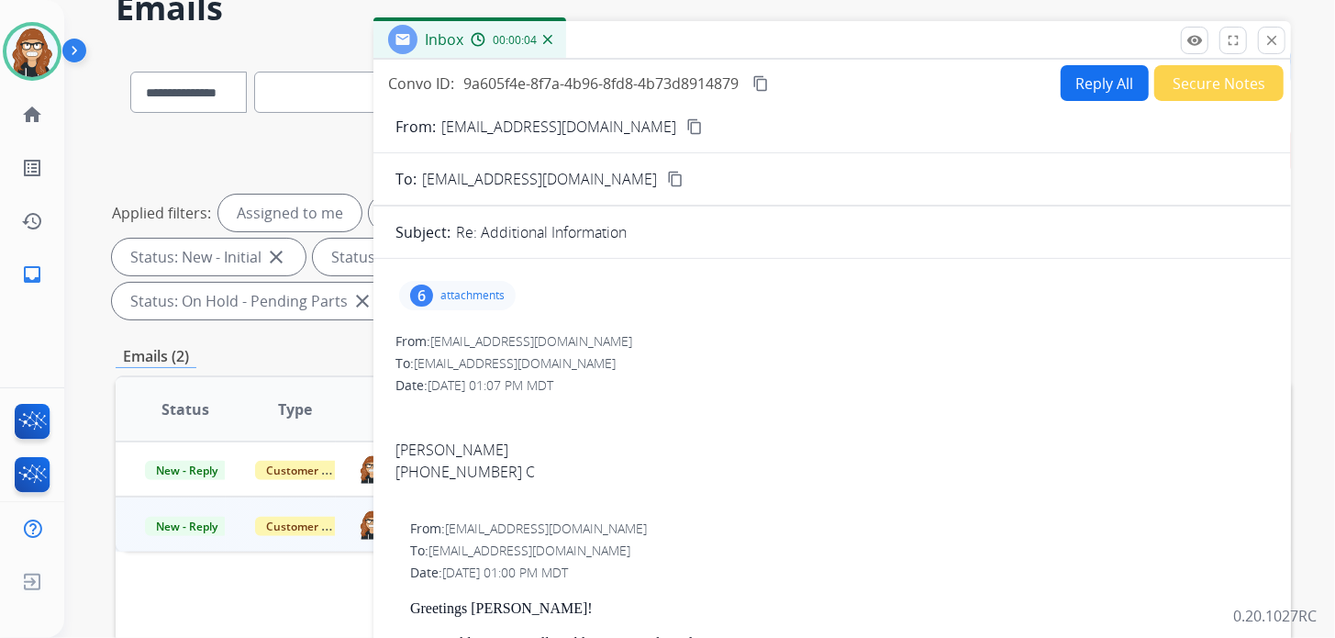
click at [452, 292] on p "attachments" at bounding box center [472, 295] width 64 height 15
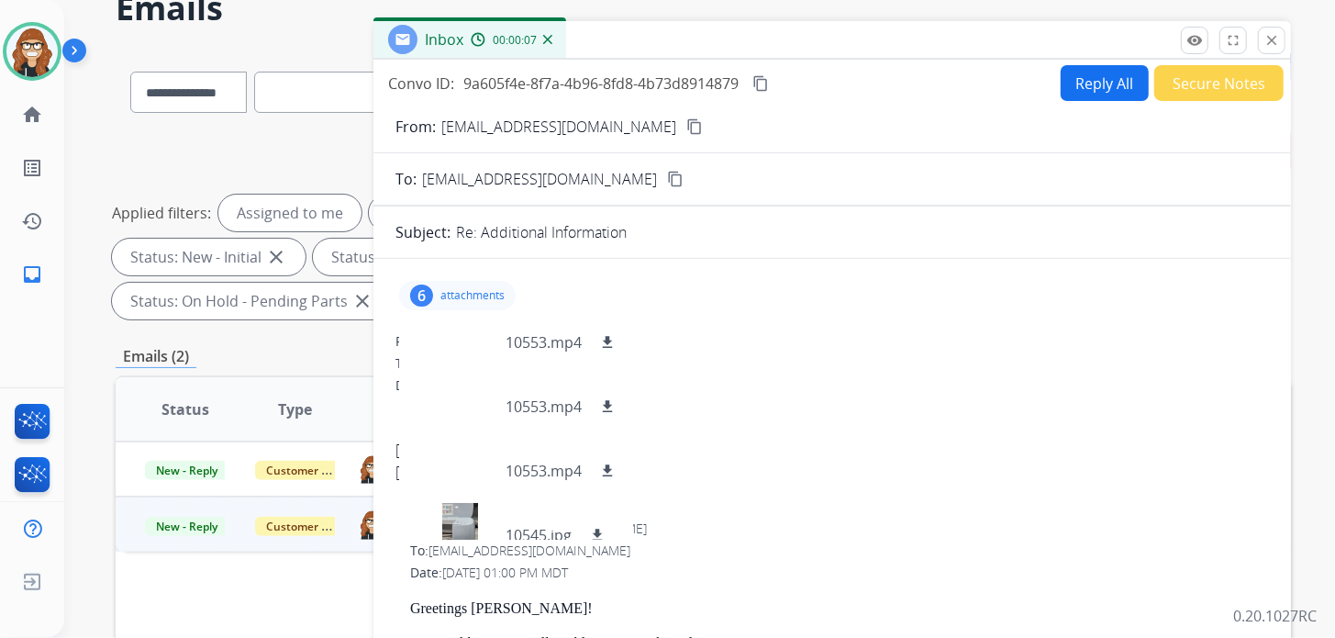
click at [466, 288] on p "attachments" at bounding box center [472, 295] width 64 height 15
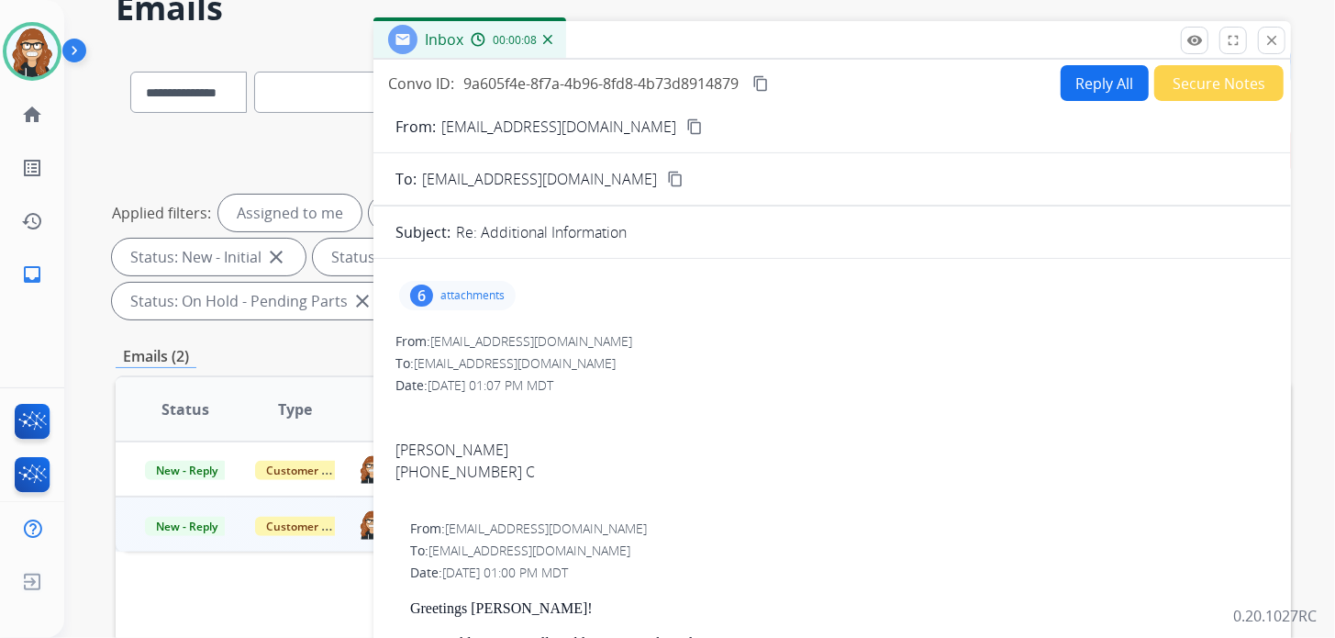
click at [1081, 86] on button "Reply All" at bounding box center [1105, 83] width 88 height 36
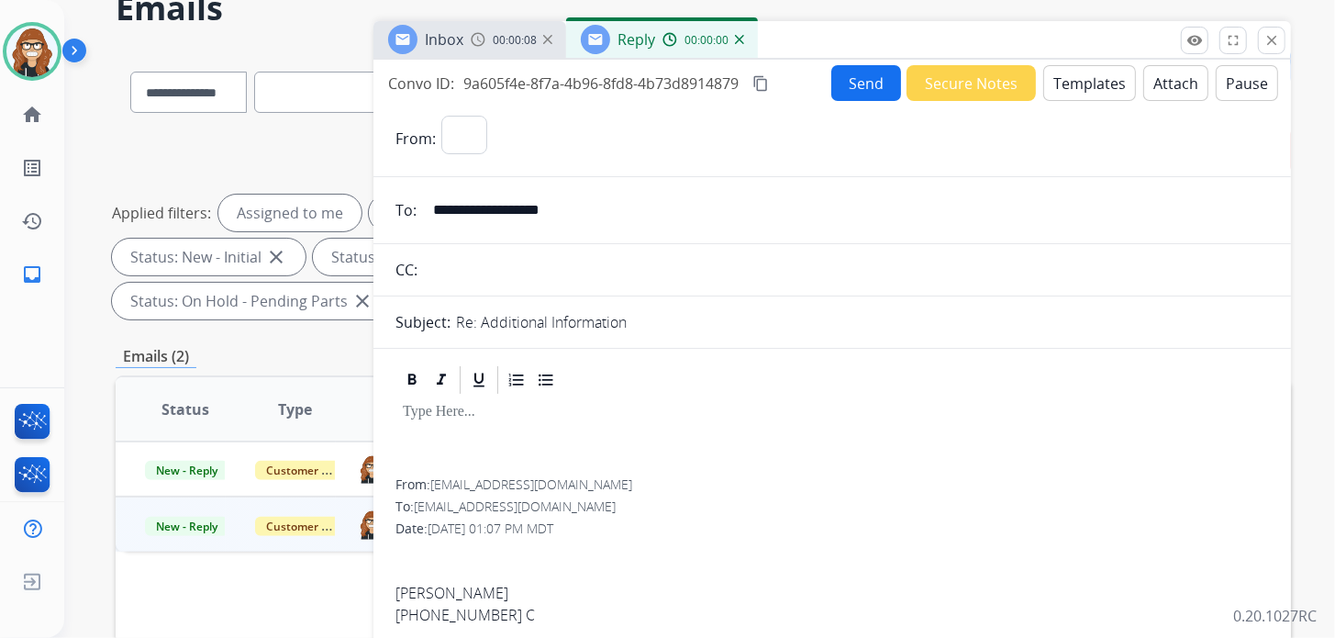
select select "**********"
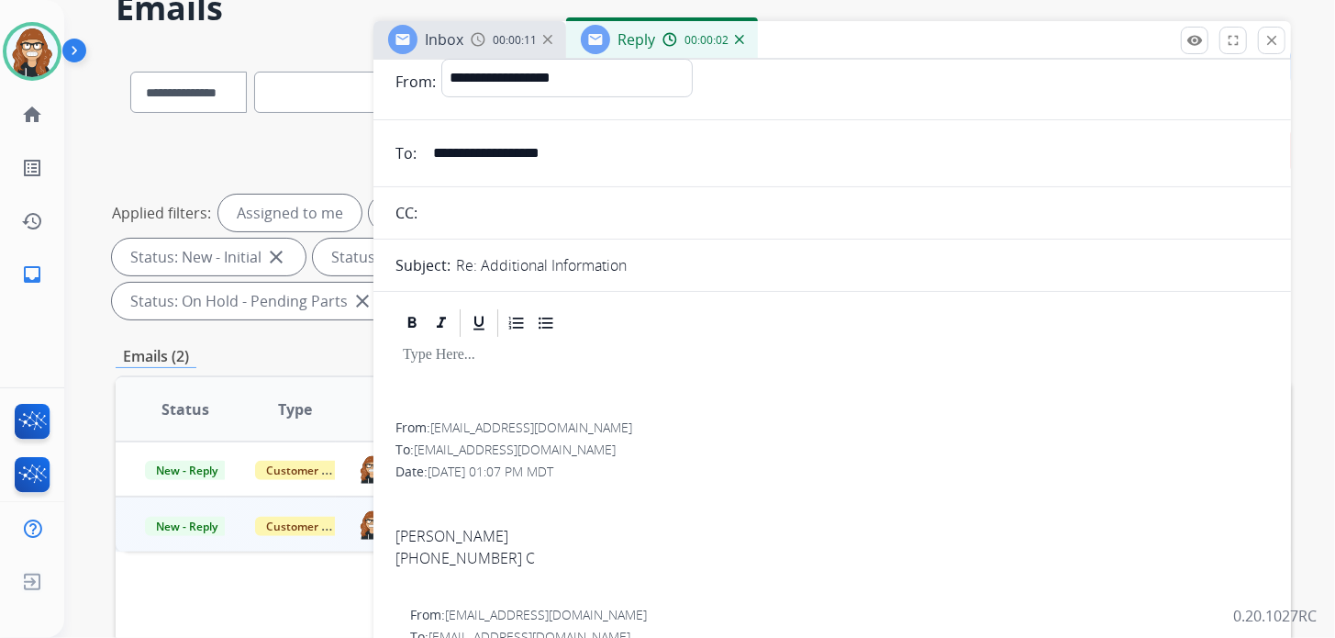
scroll to position [0, 0]
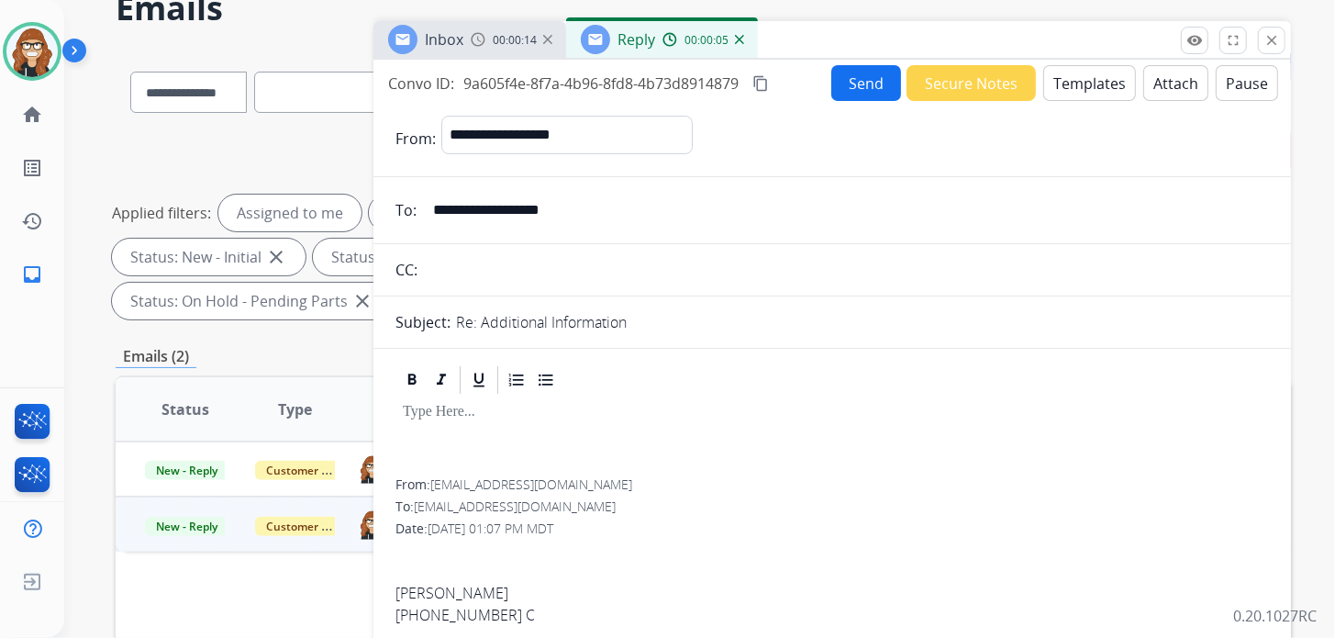
click at [1066, 75] on button "Templates" at bounding box center [1089, 83] width 93 height 36
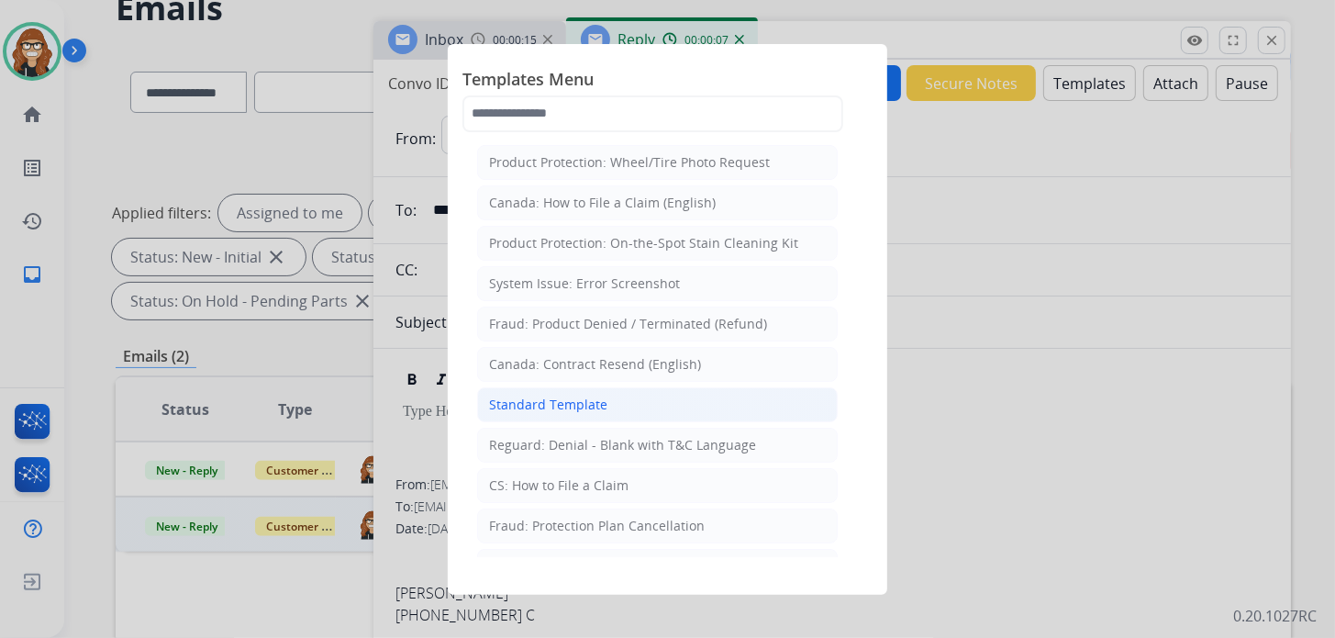
click at [609, 387] on li "Standard Template" at bounding box center [657, 404] width 361 height 35
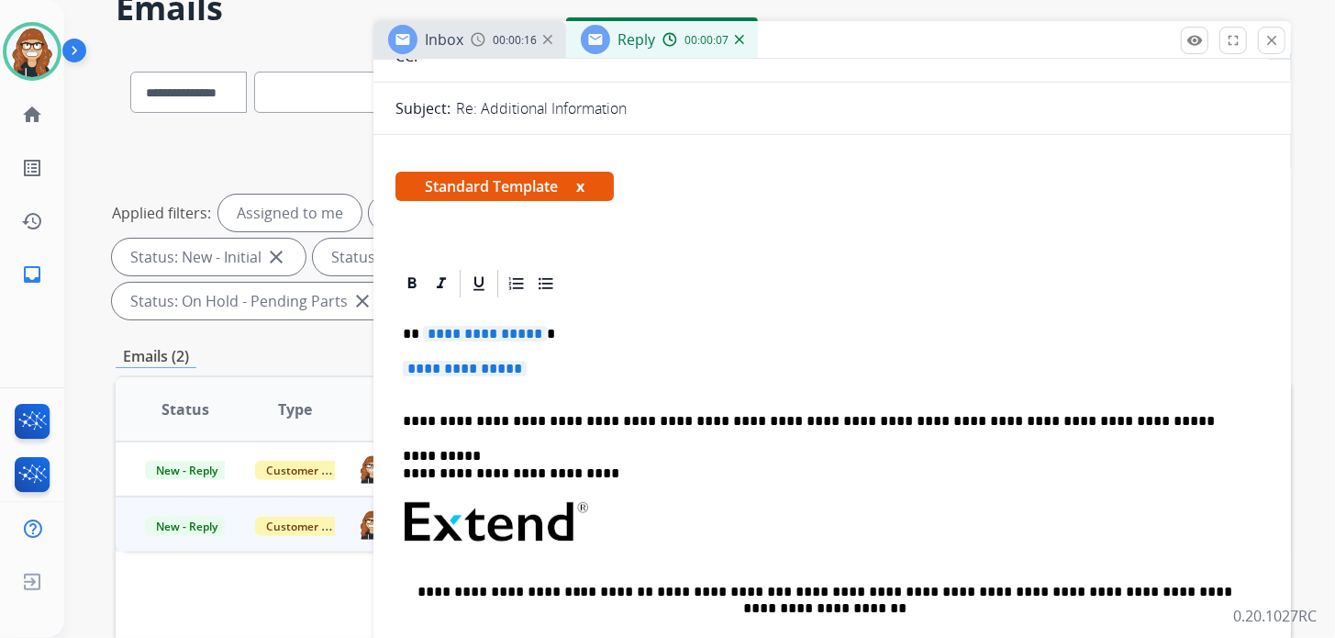
scroll to position [275, 0]
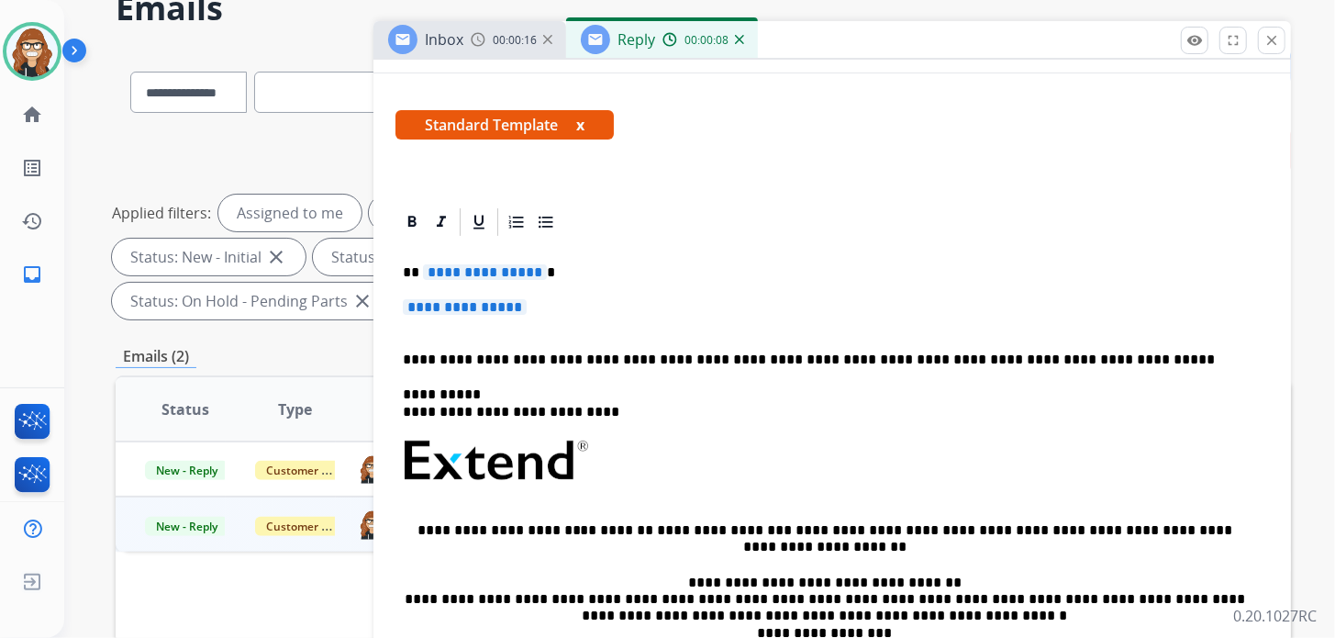
click at [607, 316] on p "**********" at bounding box center [832, 316] width 859 height 34
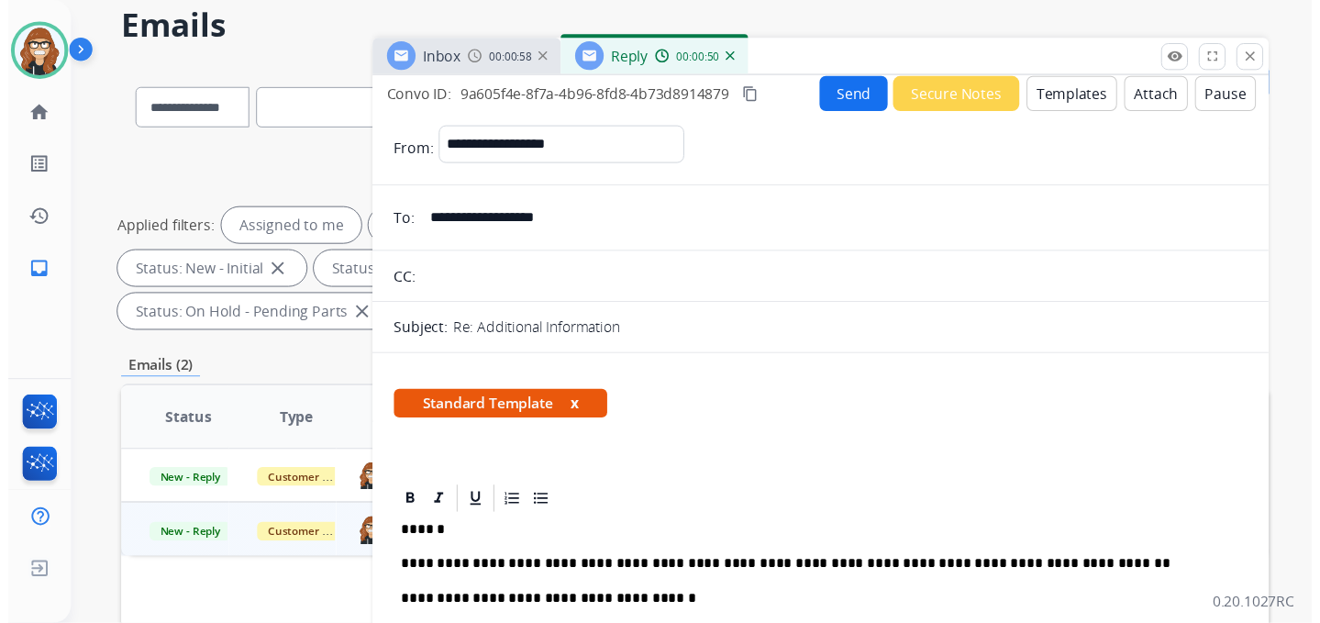
scroll to position [0, 0]
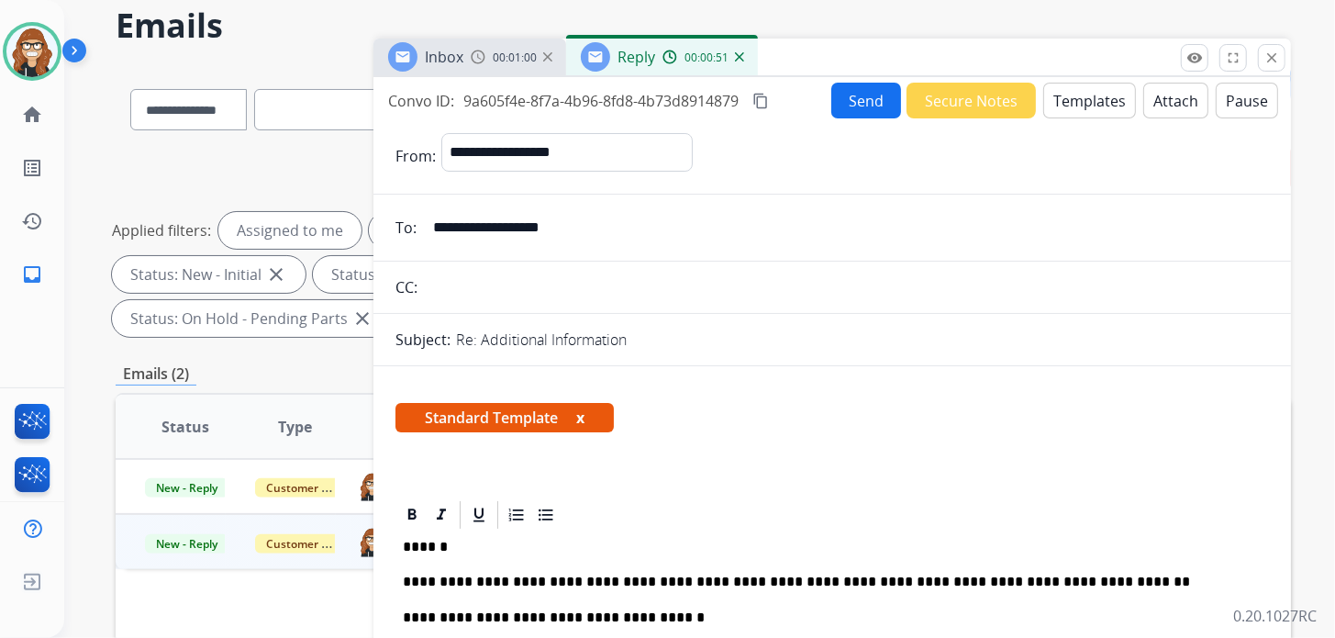
click at [866, 94] on button "Send" at bounding box center [866, 101] width 70 height 36
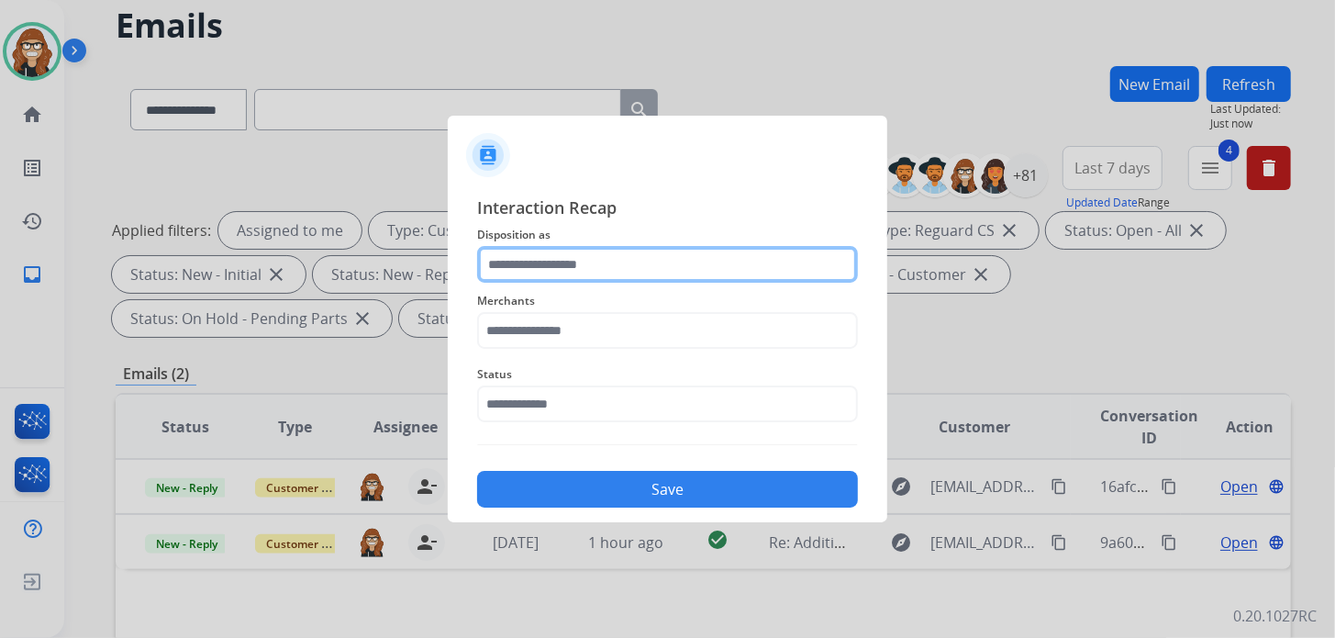
click at [576, 265] on input "text" at bounding box center [667, 264] width 381 height 37
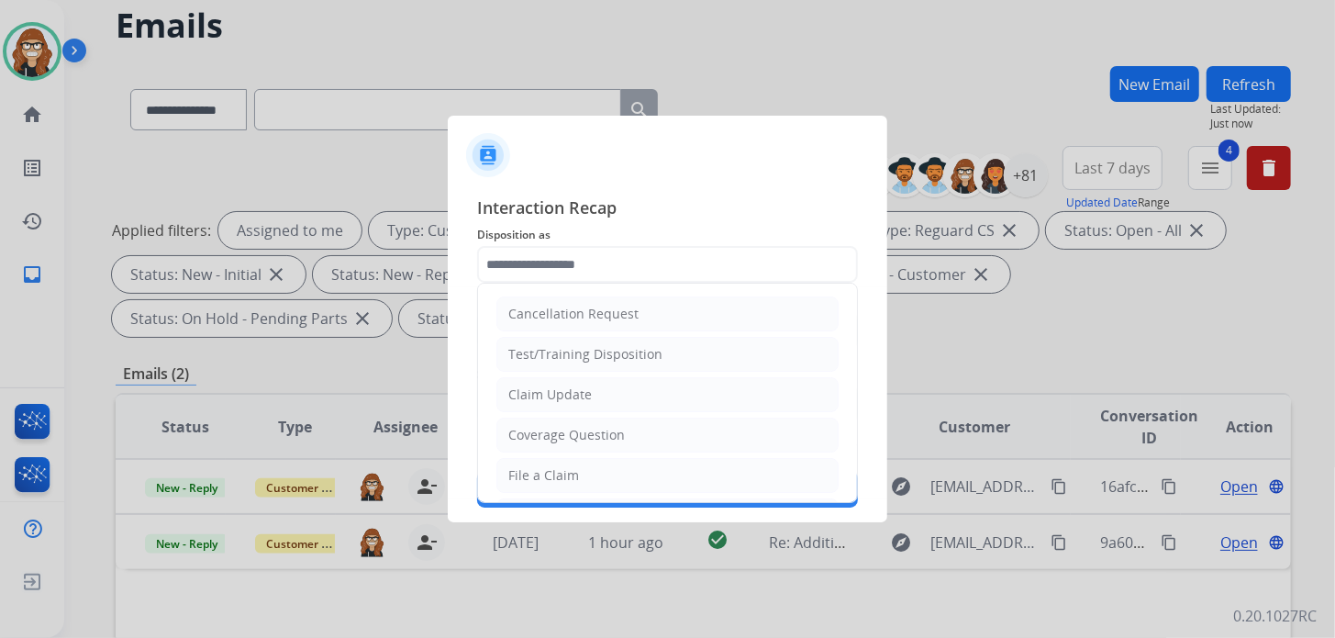
drag, startPoint x: 566, startPoint y: 403, endPoint x: 568, endPoint y: 357, distance: 45.9
click at [569, 403] on li "Claim Update" at bounding box center [667, 394] width 342 height 35
type input "**********"
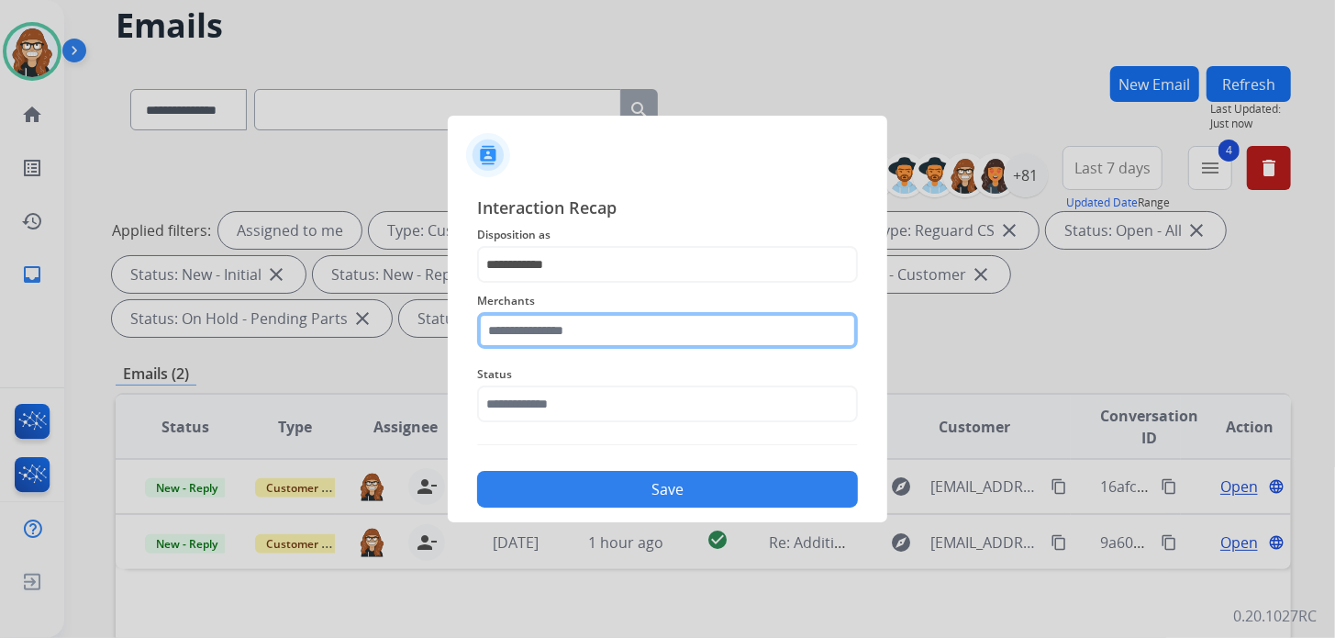
click at [570, 321] on input "text" at bounding box center [667, 330] width 381 height 37
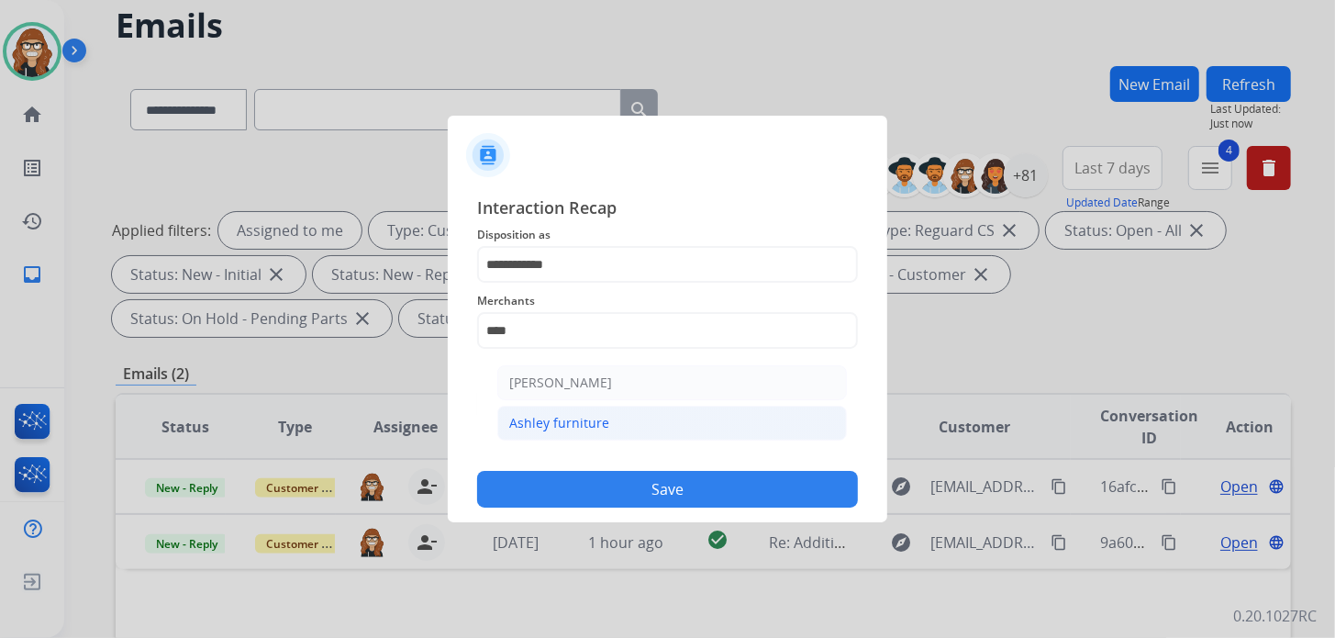
click at [561, 433] on li "Ashley furniture" at bounding box center [672, 423] width 350 height 35
type input "**********"
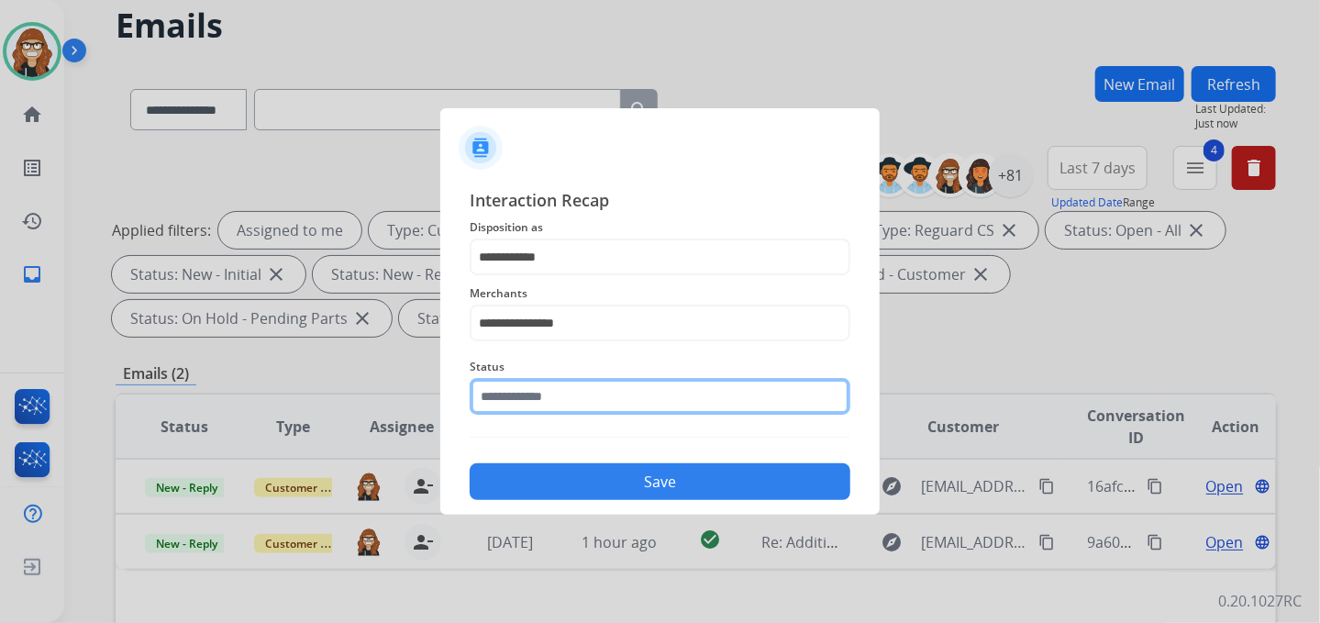
click at [561, 411] on input "text" at bounding box center [660, 396] width 381 height 37
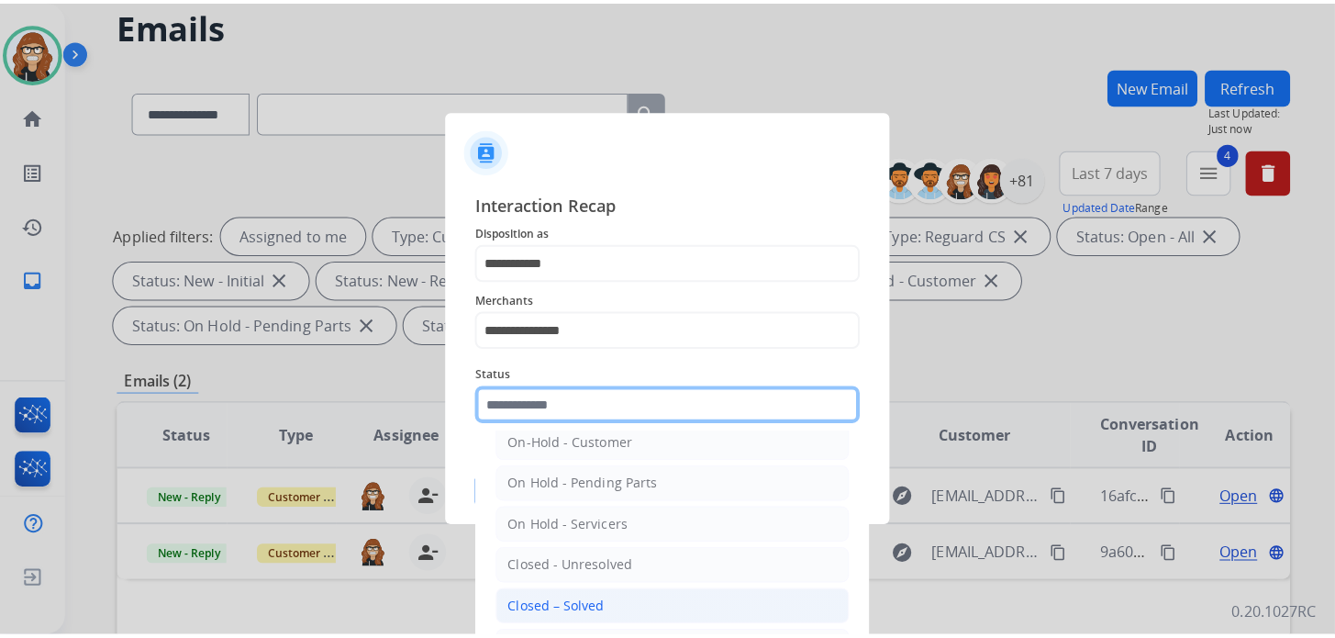
scroll to position [106, 0]
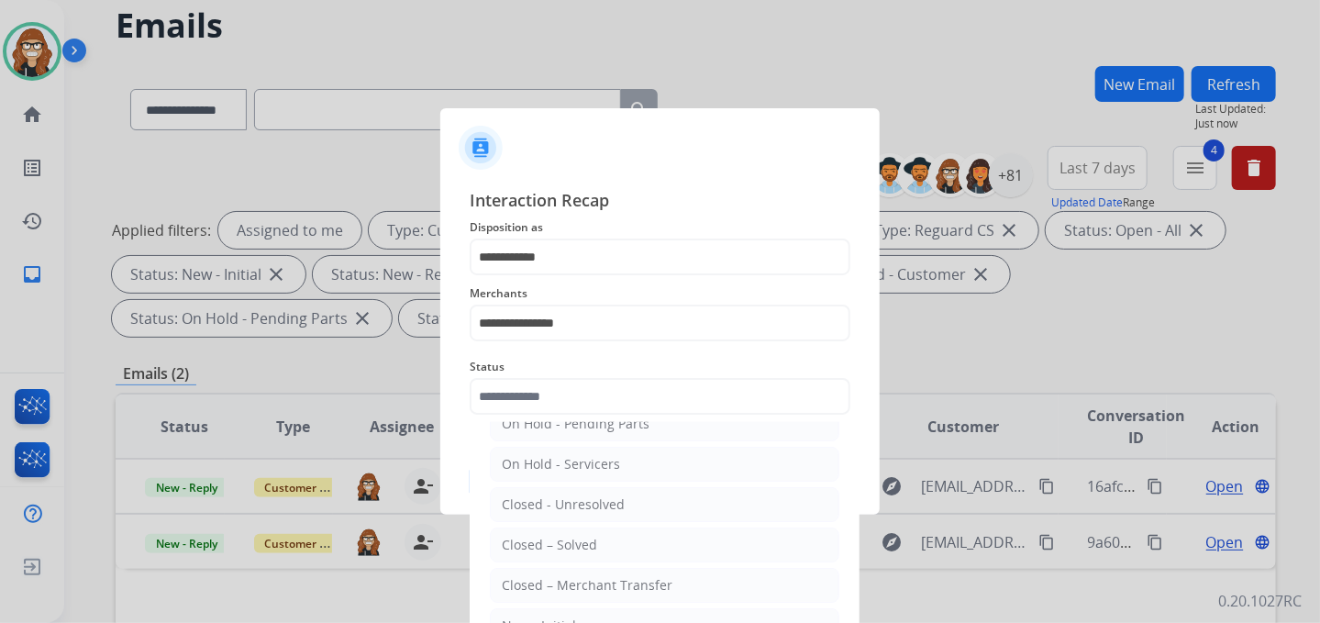
drag, startPoint x: 567, startPoint y: 542, endPoint x: 567, endPoint y: 522, distance: 20.2
click at [569, 542] on div "Closed – Solved" at bounding box center [549, 545] width 95 height 18
type input "**********"
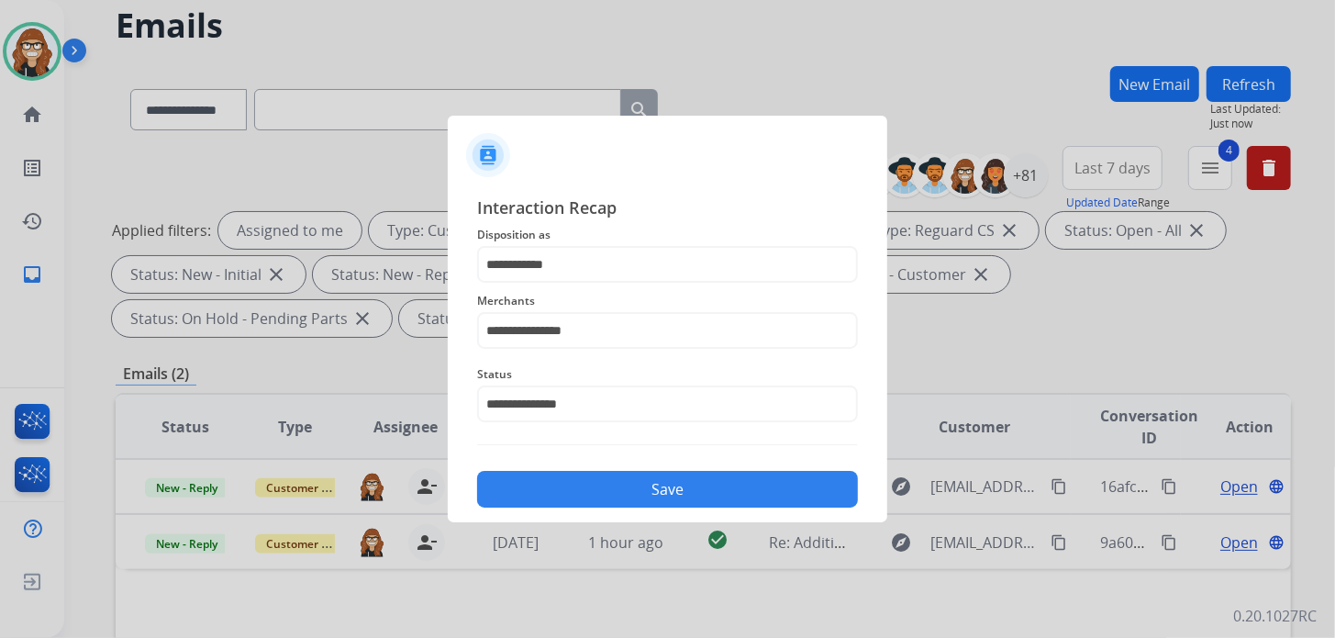
click at [555, 484] on button "Save" at bounding box center [667, 489] width 381 height 37
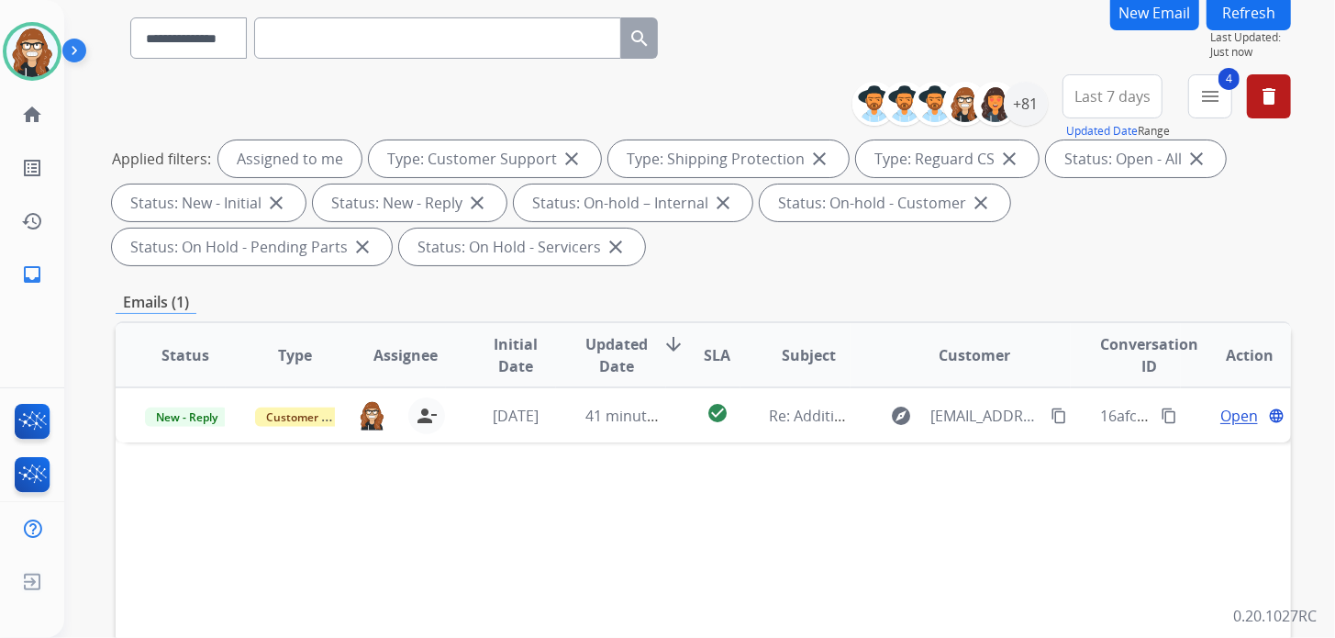
scroll to position [183, 0]
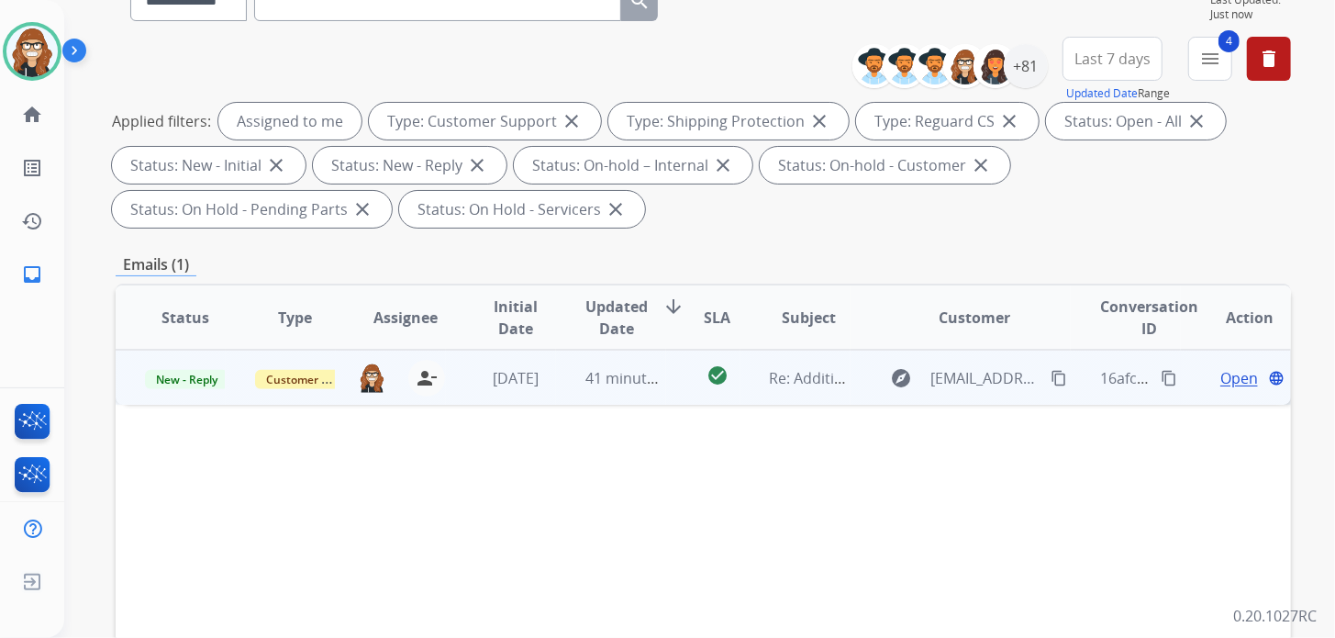
click at [1235, 378] on span "Open" at bounding box center [1239, 378] width 38 height 22
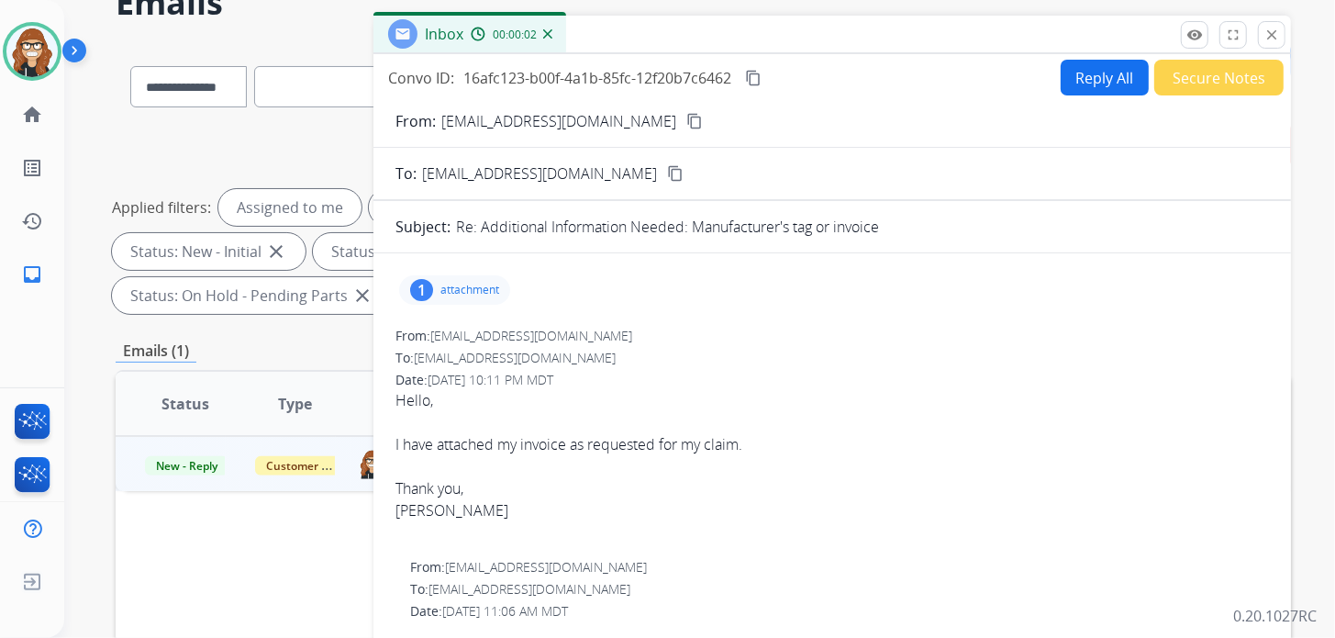
scroll to position [0, 0]
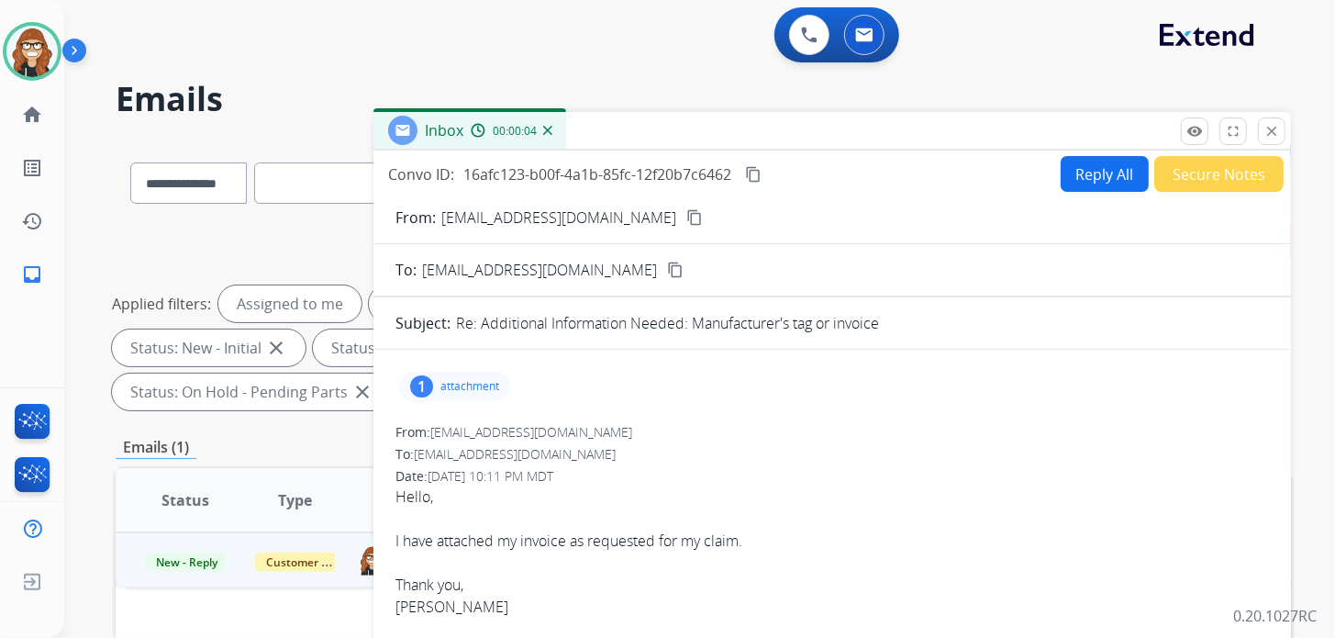
click at [1095, 178] on button "Reply All" at bounding box center [1105, 174] width 88 height 36
select select "**********"
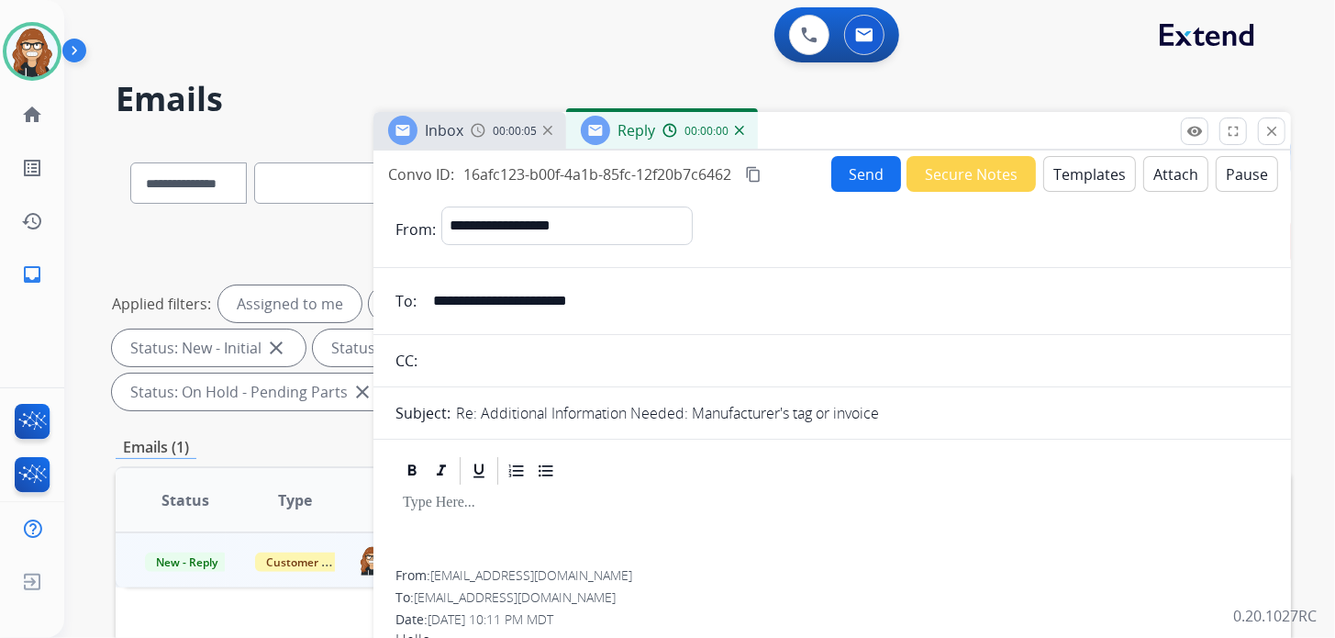
click at [1097, 169] on button "Templates" at bounding box center [1089, 174] width 93 height 36
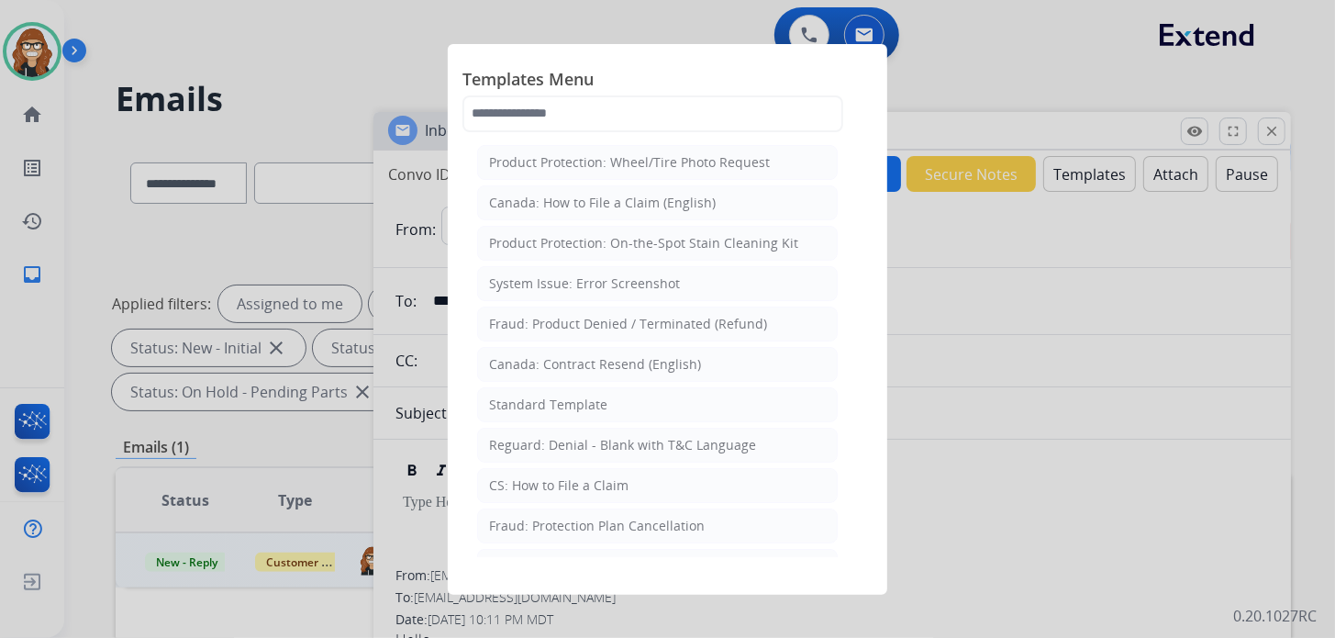
click at [614, 411] on li "Standard Template" at bounding box center [657, 404] width 361 height 35
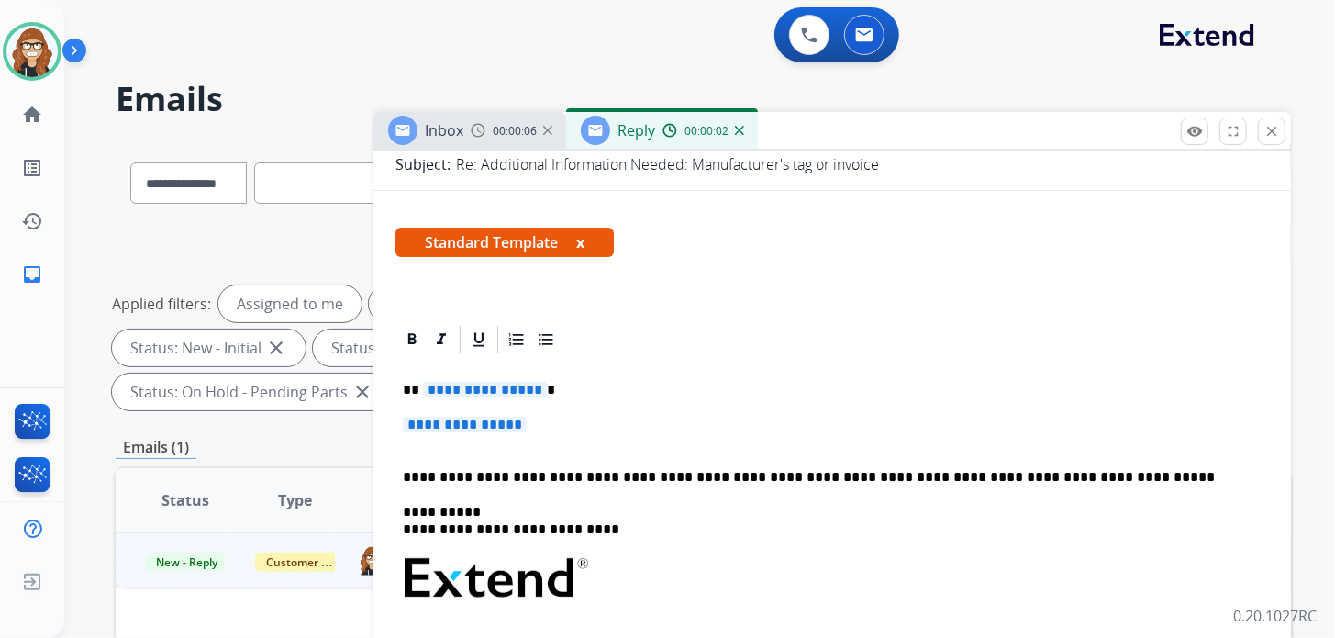
scroll to position [275, 0]
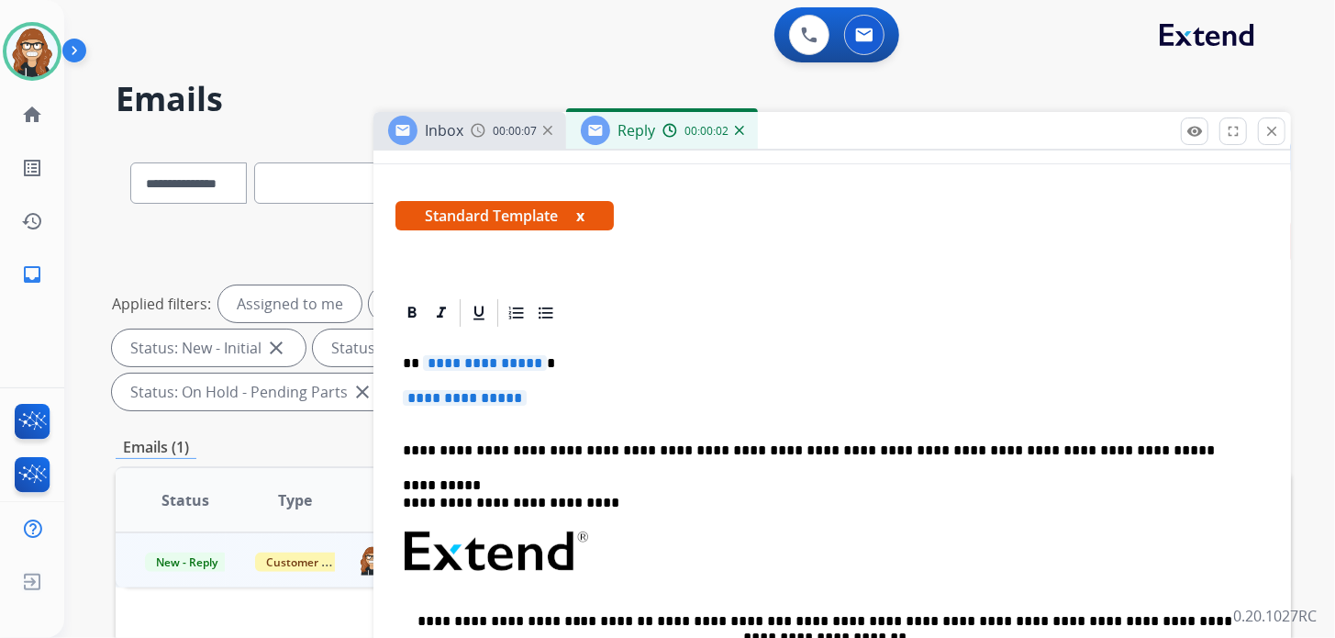
click at [556, 402] on p "**********" at bounding box center [832, 407] width 859 height 34
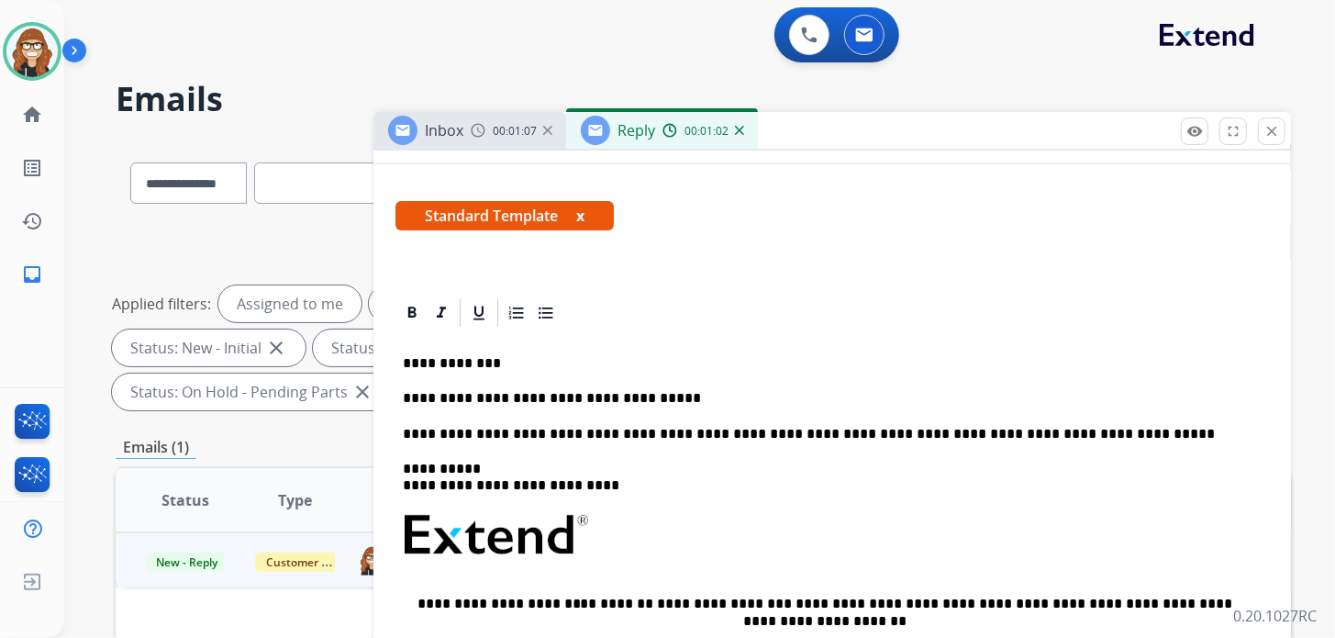
click at [969, 51] on div "0 Voice Interactions 0 Email Interactions" at bounding box center [688, 36] width 1205 height 59
click at [702, 387] on div "**********" at bounding box center [831, 586] width 873 height 514
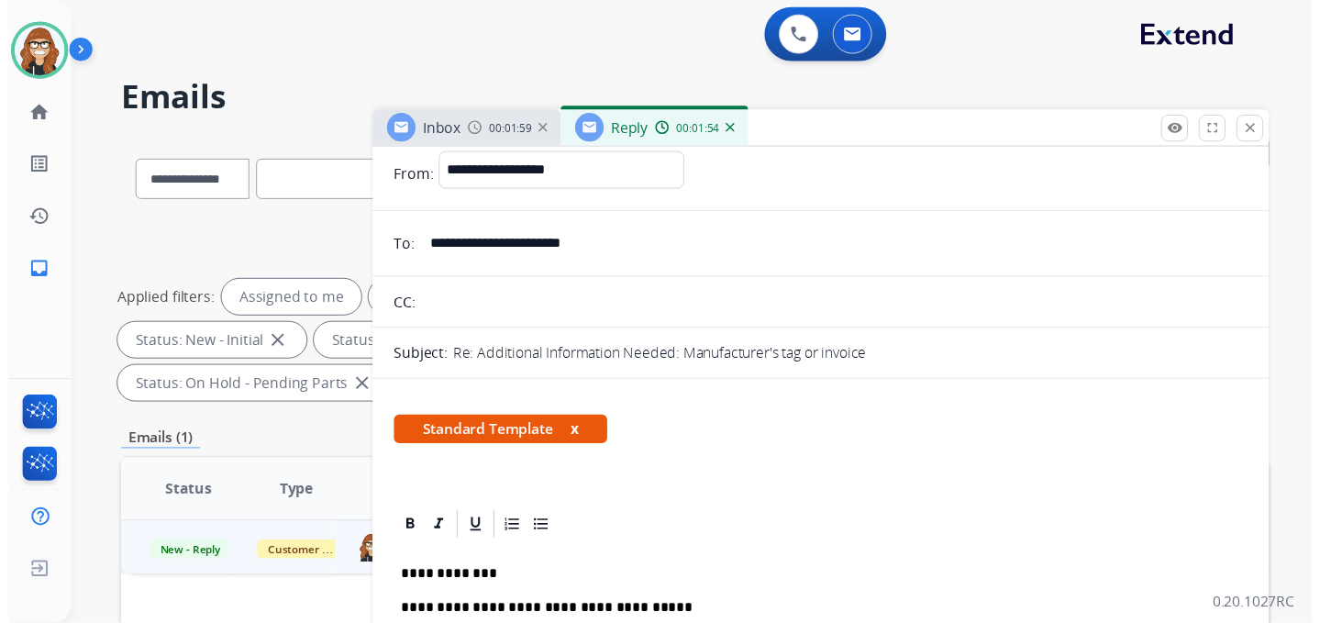
scroll to position [0, 0]
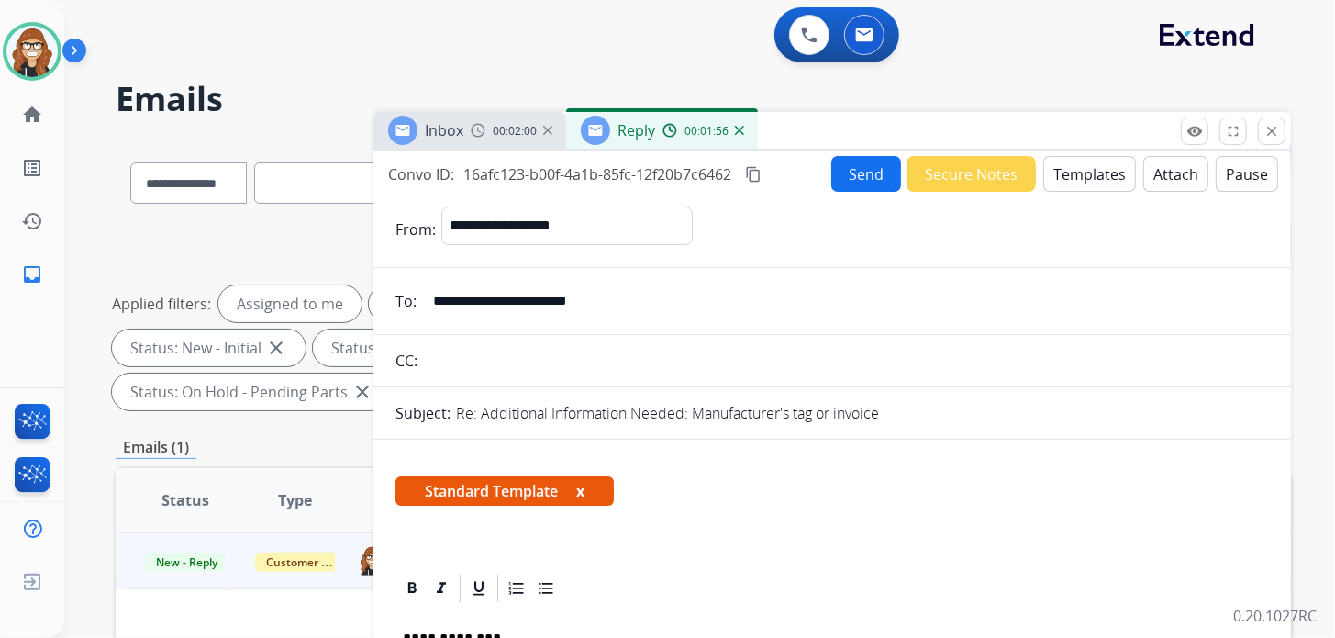
click at [855, 181] on button "Send" at bounding box center [866, 174] width 70 height 36
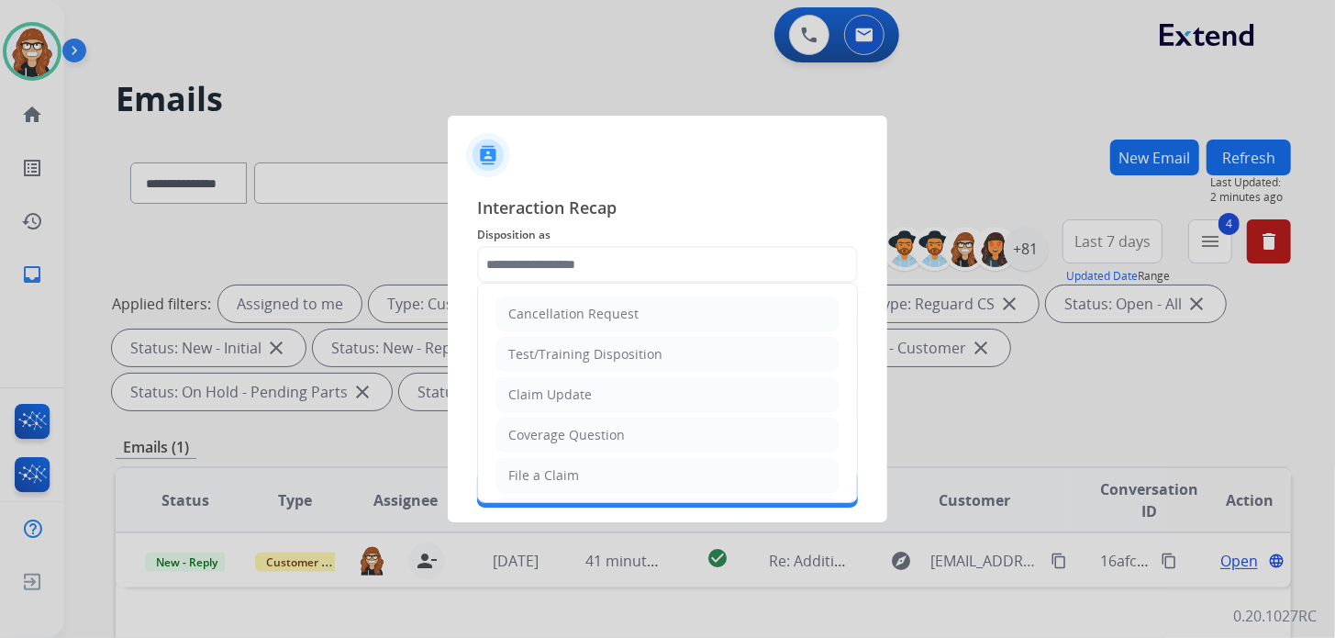
click at [568, 258] on input "text" at bounding box center [667, 264] width 381 height 37
drag, startPoint x: 587, startPoint y: 394, endPoint x: 587, endPoint y: 376, distance: 17.4
click at [588, 395] on div "Claim Update" at bounding box center [549, 394] width 83 height 18
type input "**********"
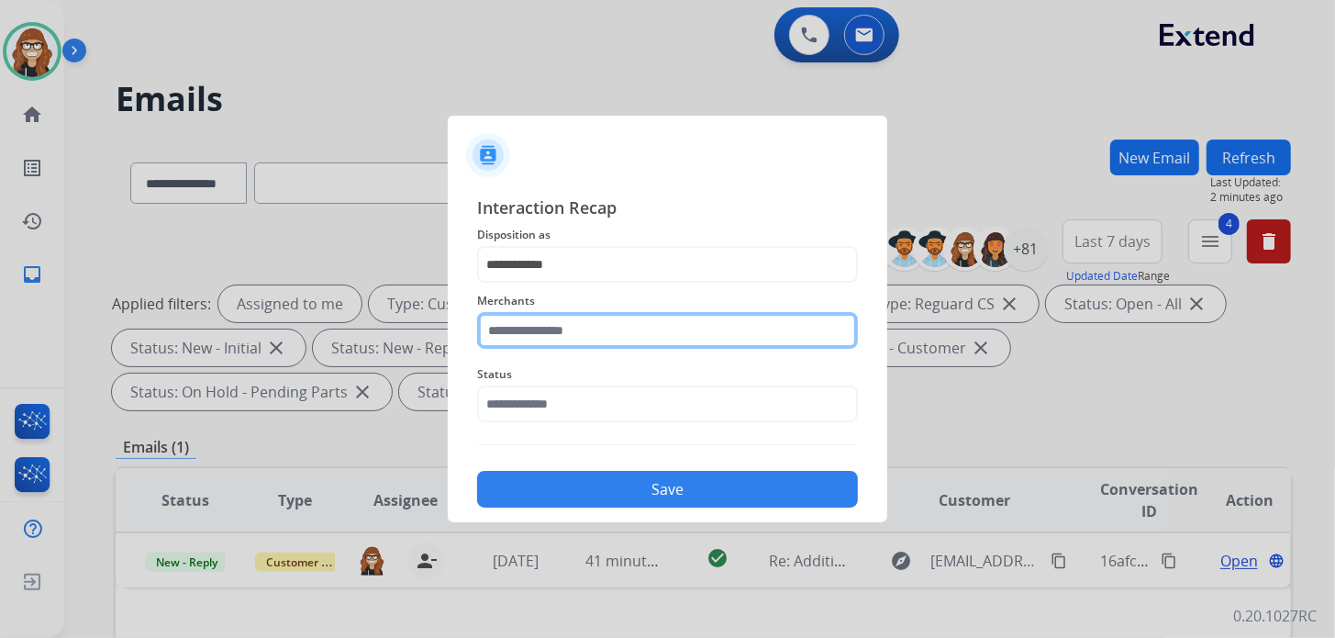
click at [581, 336] on input "text" at bounding box center [667, 330] width 381 height 37
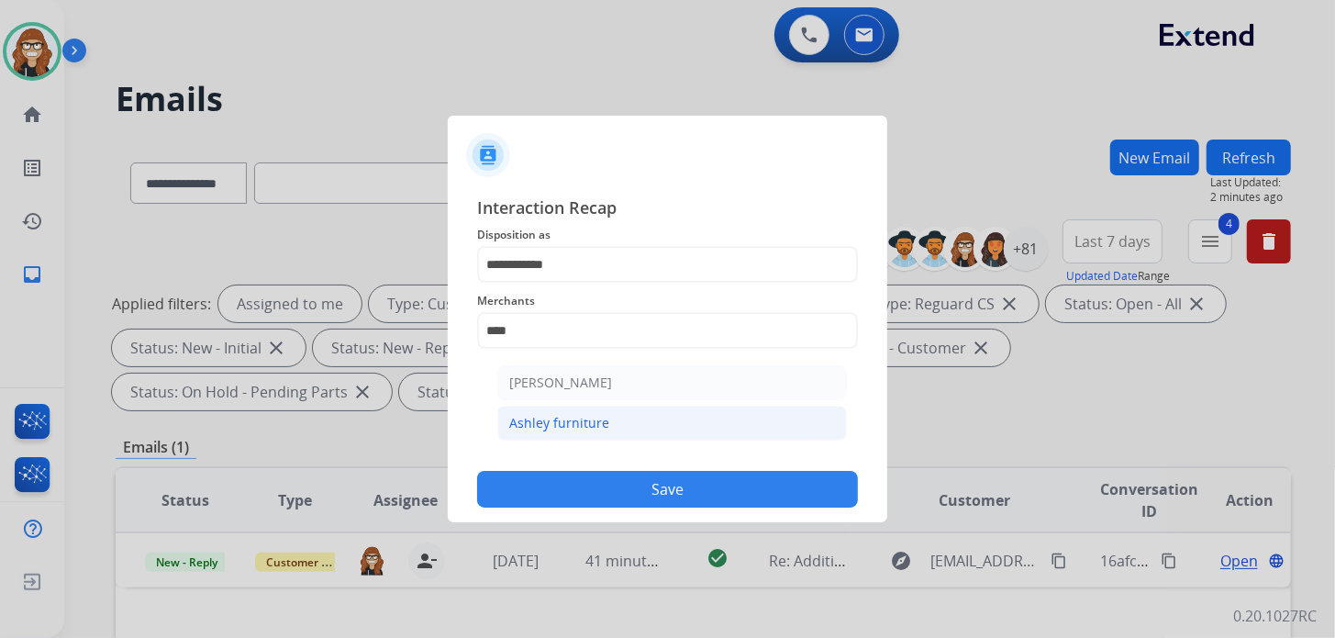
click at [575, 416] on div "Ashley furniture" at bounding box center [559, 423] width 100 height 18
type input "**********"
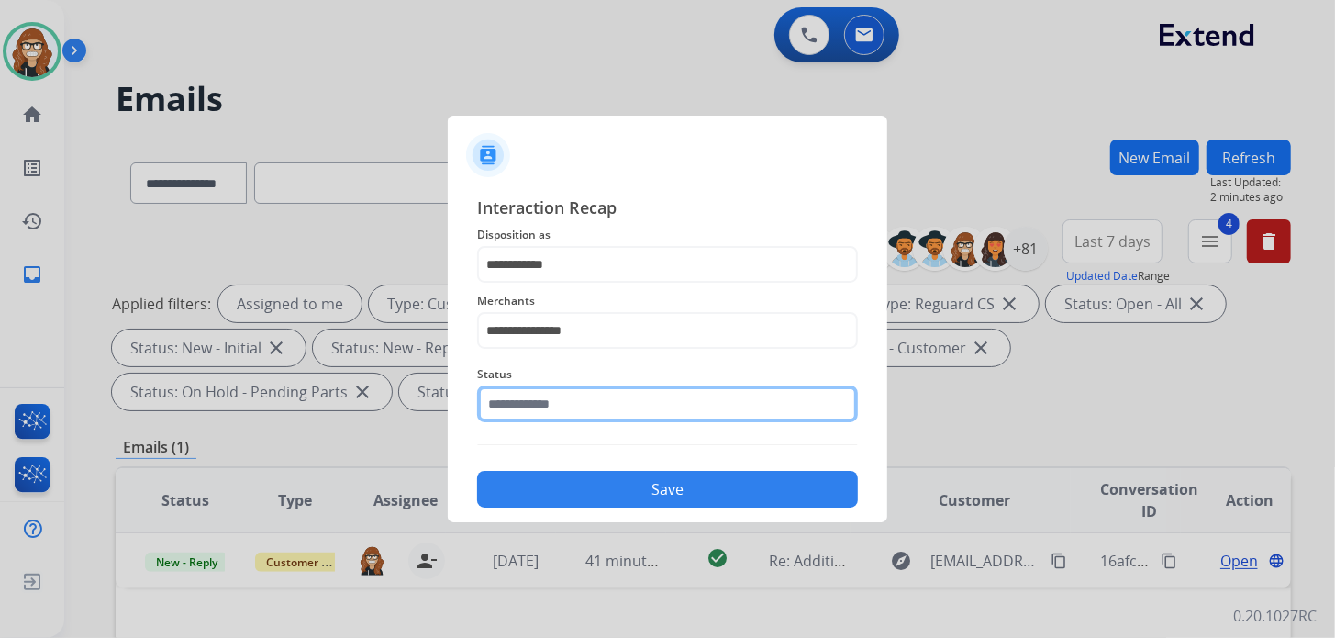
click at [570, 405] on input "text" at bounding box center [667, 403] width 381 height 37
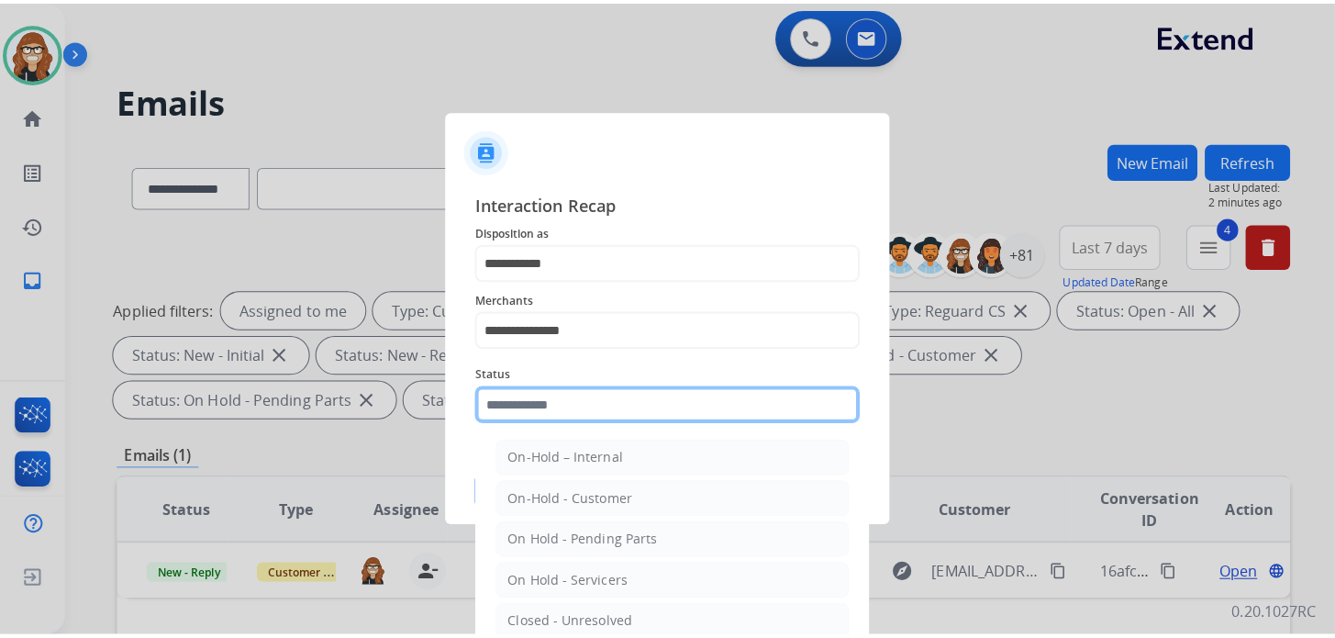
scroll to position [106, 0]
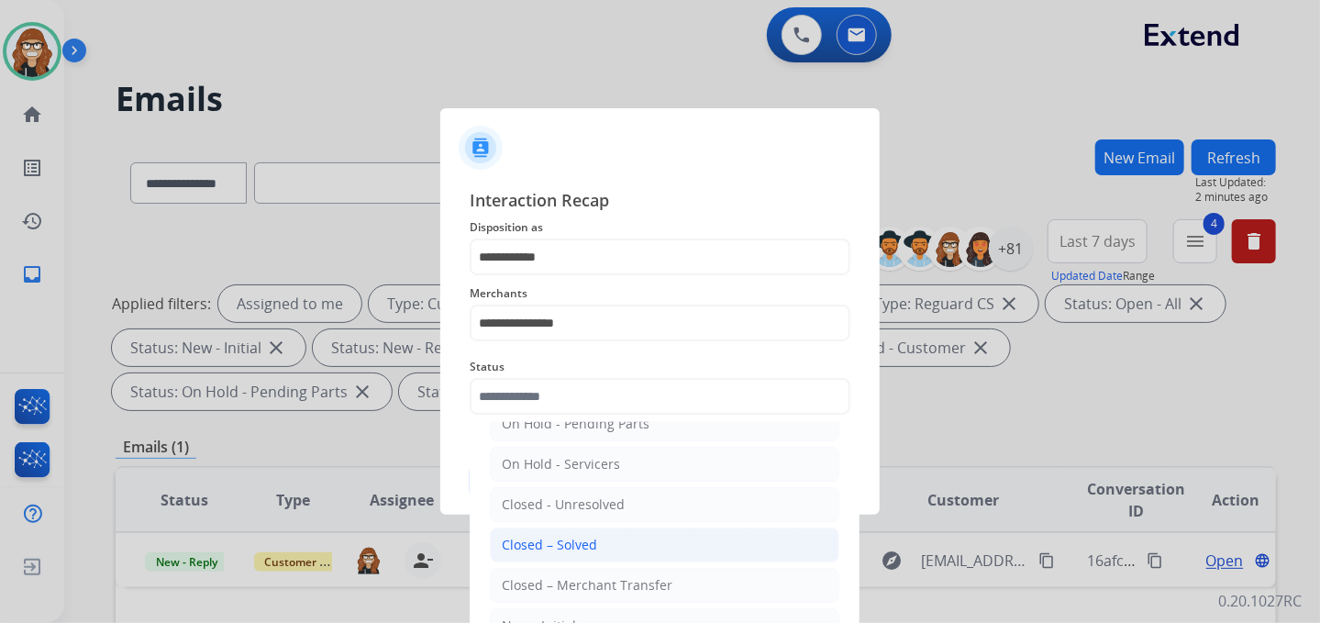
click at [570, 548] on div "Closed – Solved" at bounding box center [549, 545] width 95 height 18
type input "**********"
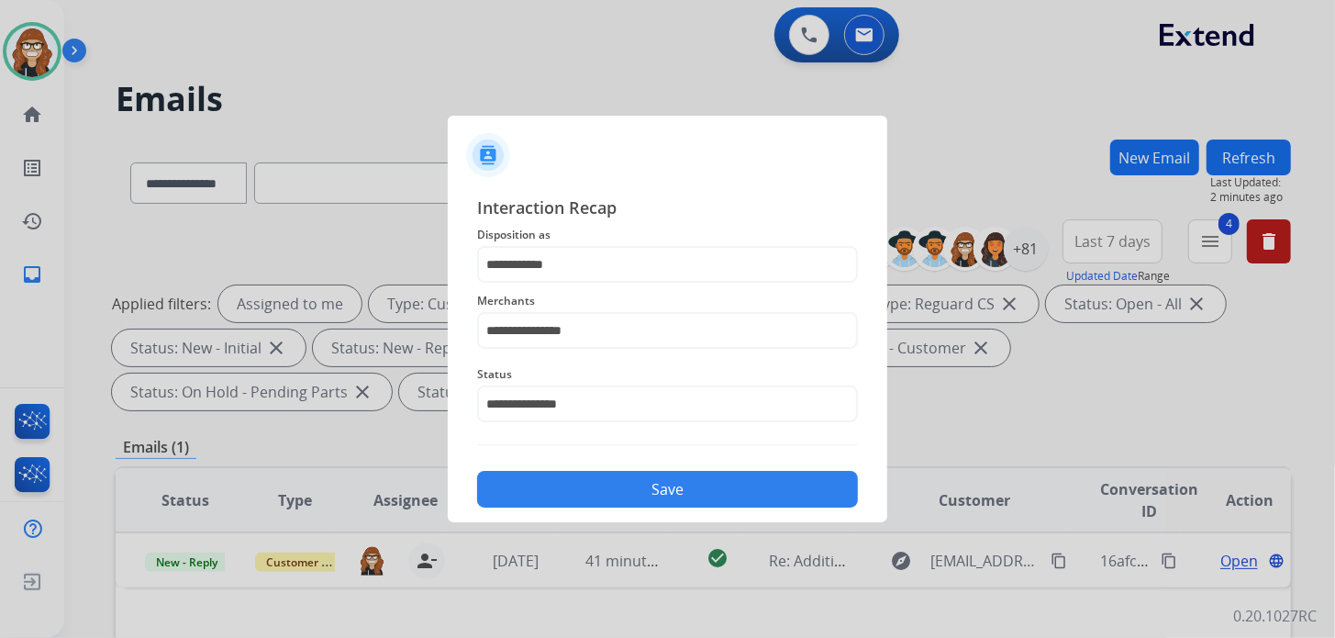
click at [573, 495] on button "Save" at bounding box center [667, 489] width 381 height 37
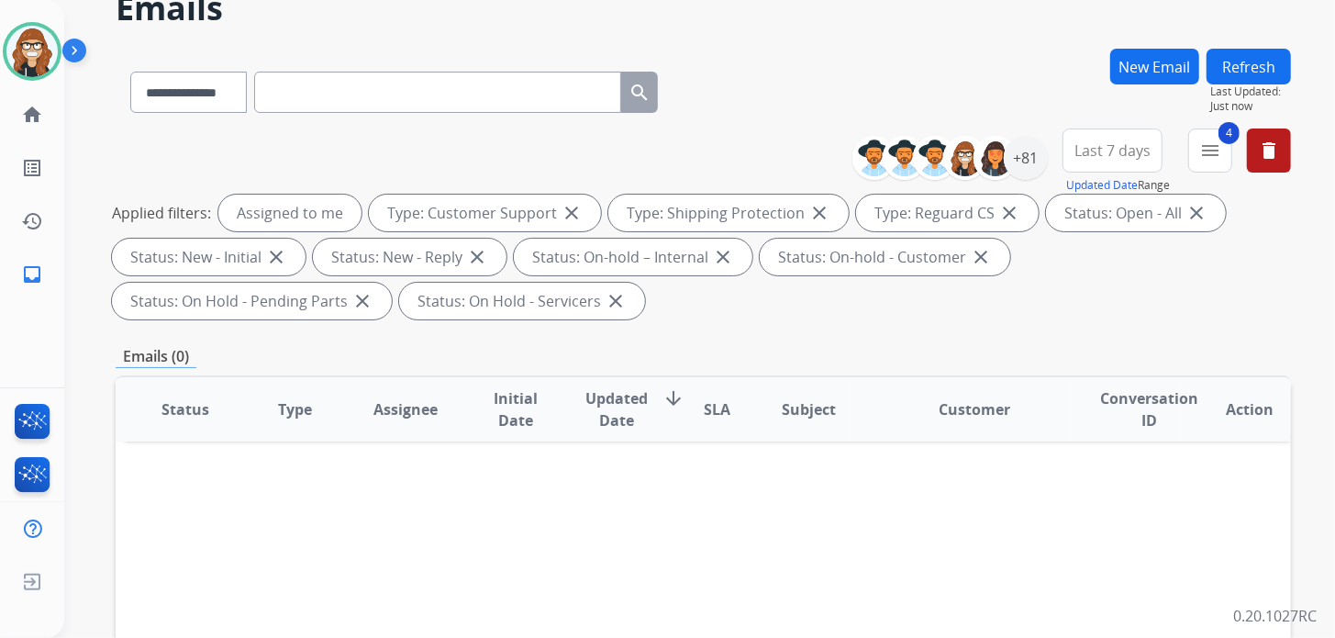
scroll to position [183, 0]
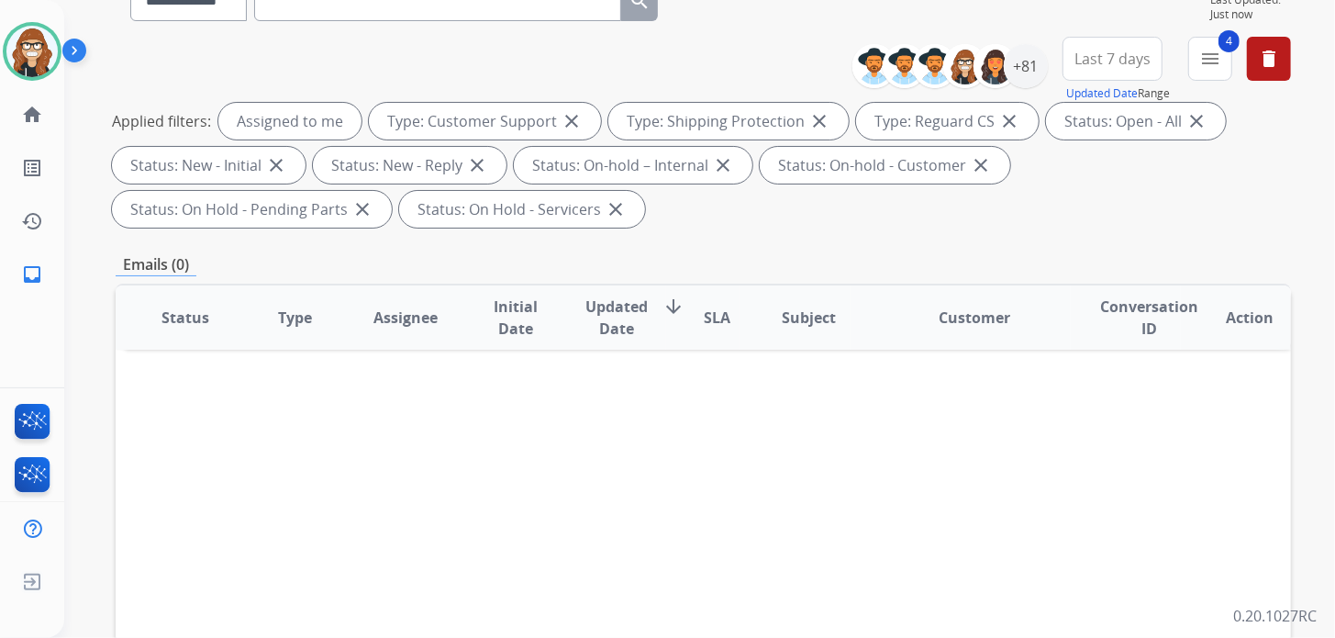
click at [1140, 39] on button "Last 7 days" at bounding box center [1112, 59] width 100 height 44
click at [1069, 132] on div "Custom" at bounding box center [1106, 126] width 101 height 28
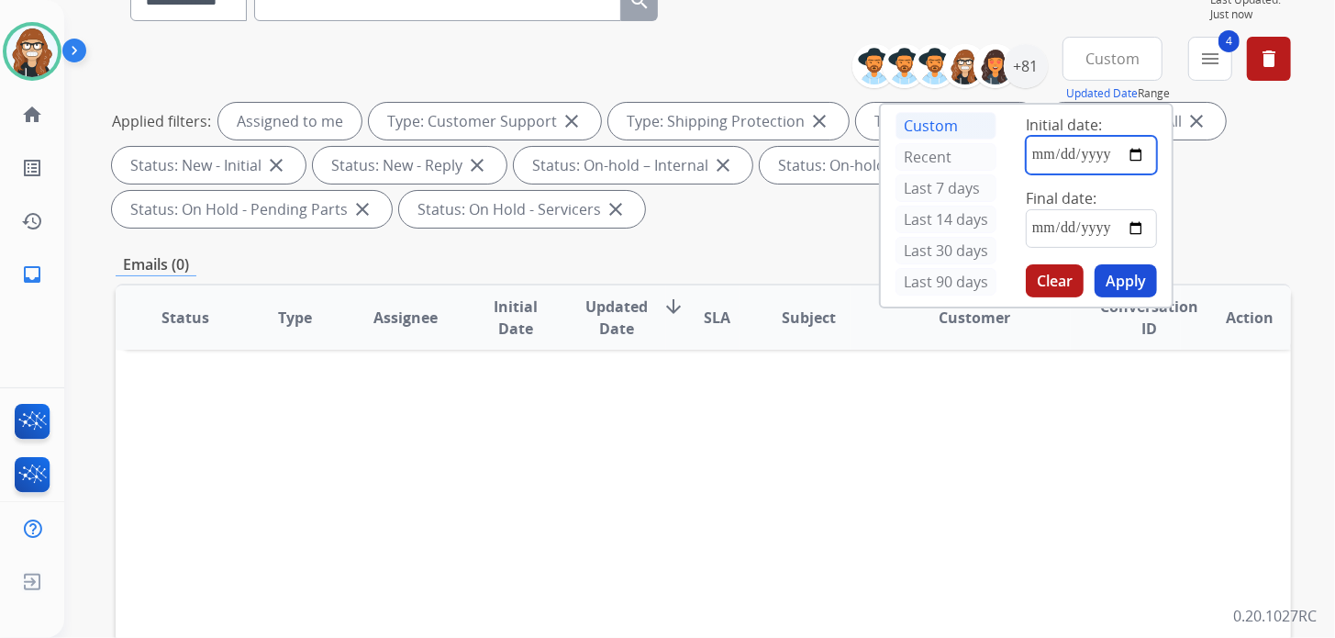
click at [1028, 158] on input "date" at bounding box center [1091, 155] width 131 height 39
type input "**********"
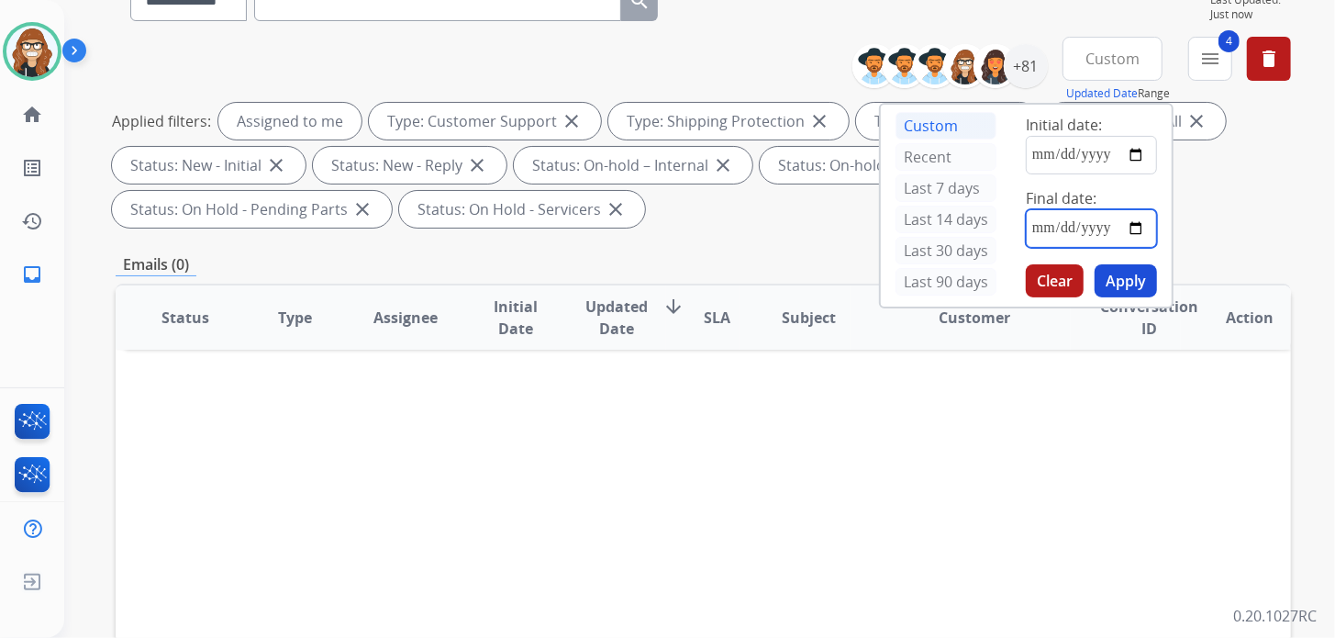
click at [1026, 233] on input "date" at bounding box center [1091, 228] width 131 height 39
click at [1135, 229] on input "date" at bounding box center [1091, 228] width 131 height 39
type input "**********"
click at [1129, 281] on button "Apply" at bounding box center [1126, 280] width 62 height 33
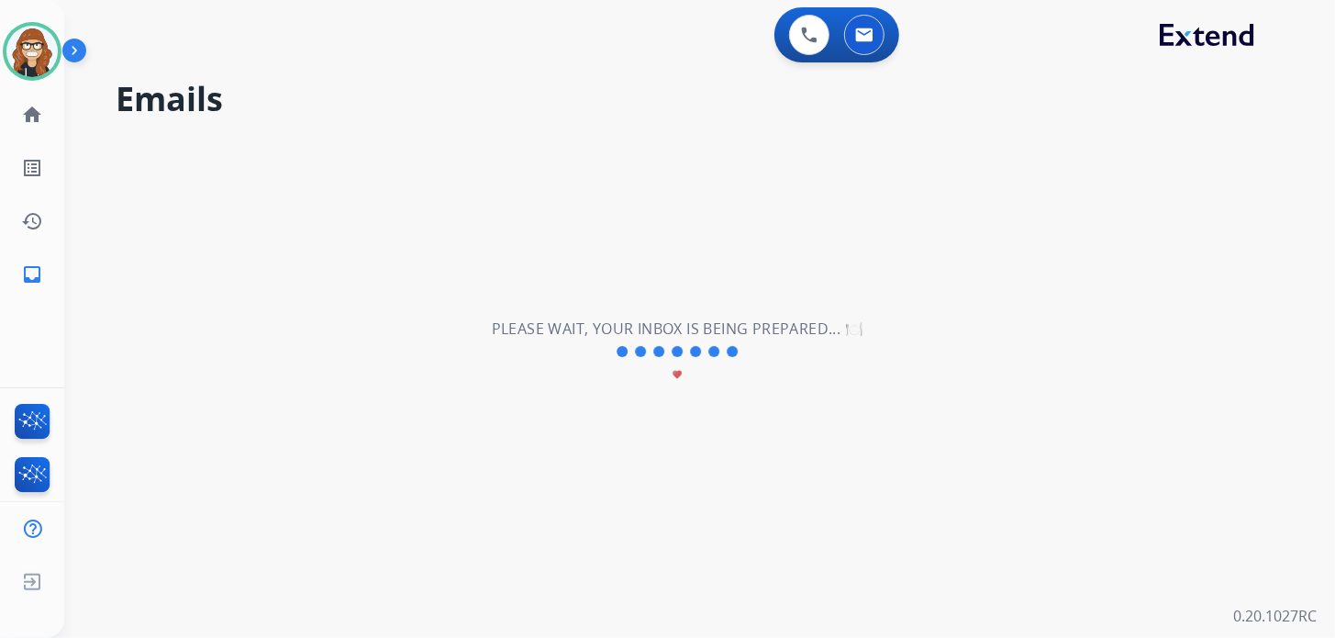
scroll to position [0, 0]
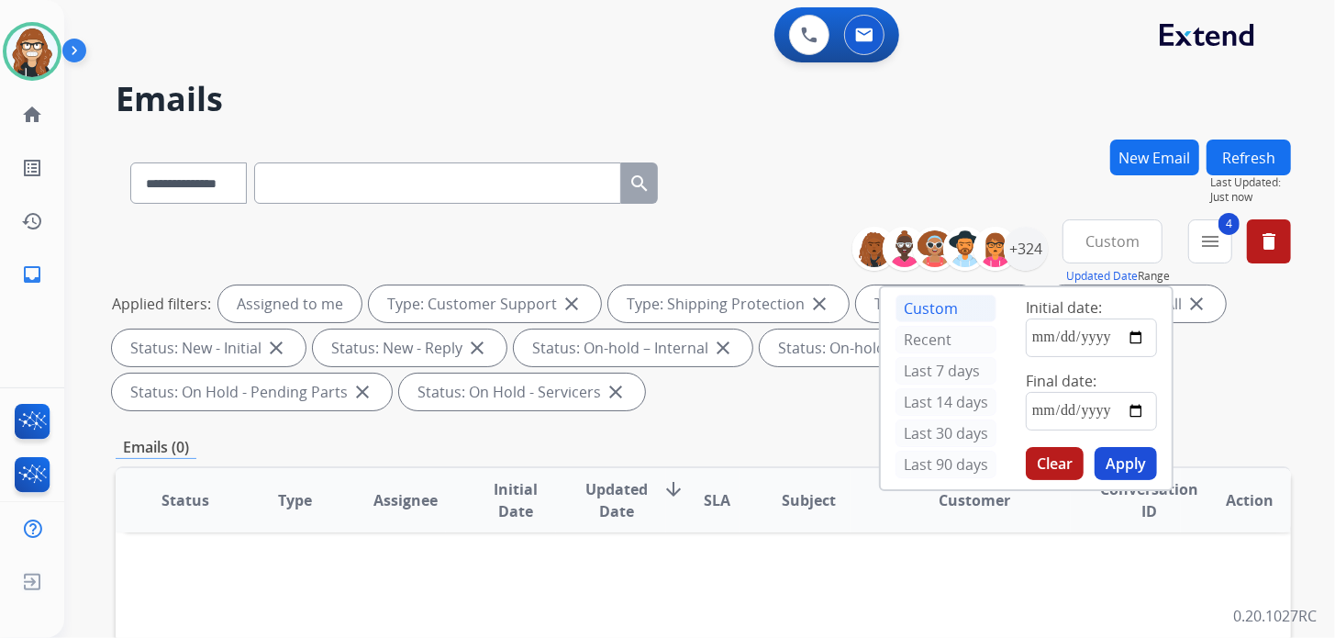
click at [805, 214] on div "**********" at bounding box center [703, 179] width 1175 height 80
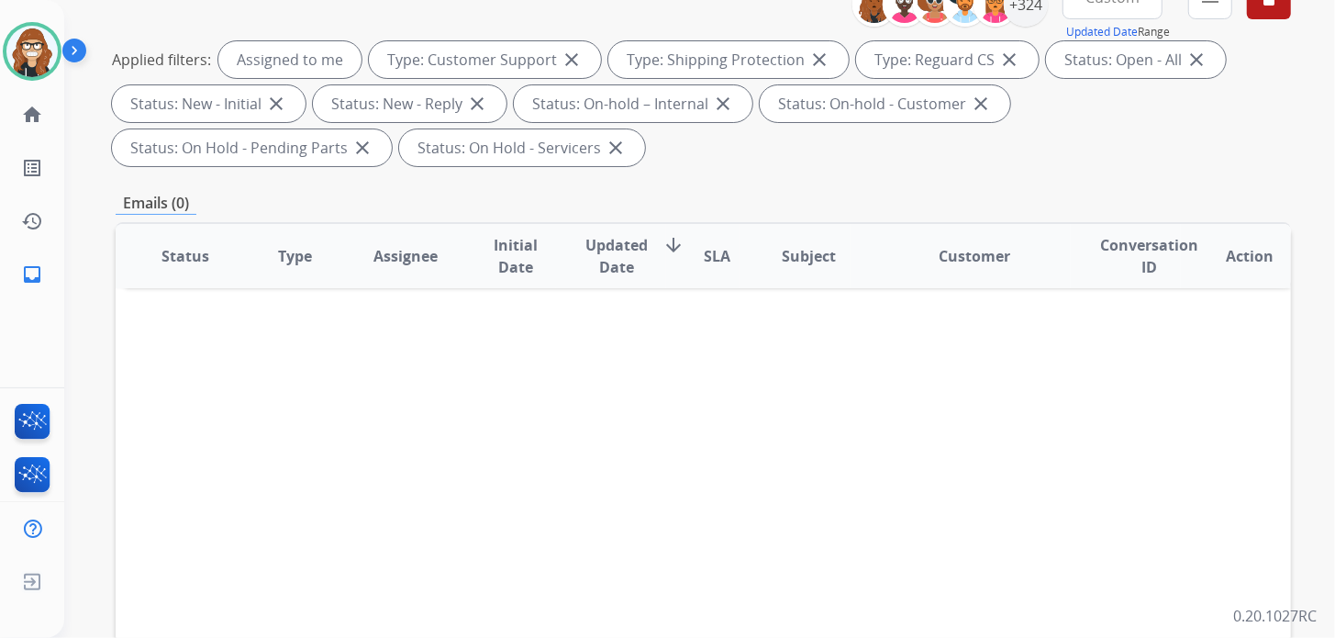
scroll to position [275, 0]
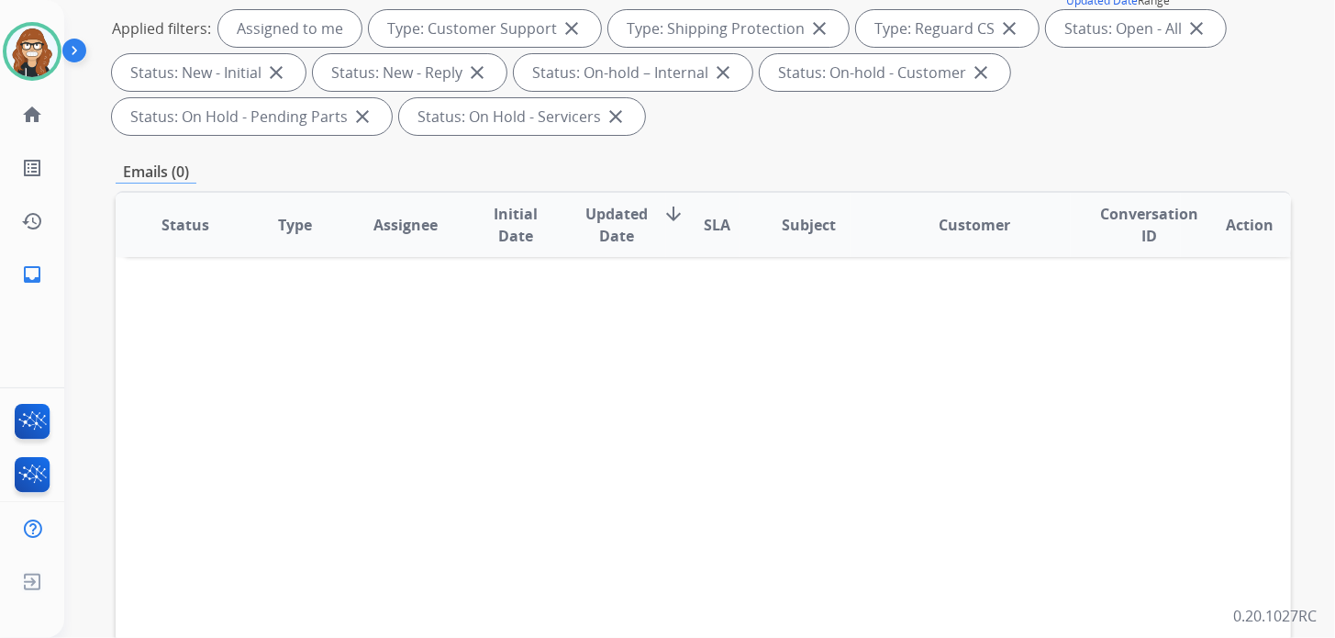
click at [941, 356] on div "Status Type Assignee Initial Date Updated Date arrow_downward SLA Subject Custo…" at bounding box center [703, 498] width 1175 height 615
drag, startPoint x: 861, startPoint y: 368, endPoint x: 1050, endPoint y: 252, distance: 221.6
click at [862, 368] on div "Status Type Assignee Initial Date Updated Date arrow_downward SLA Subject Custo…" at bounding box center [703, 498] width 1175 height 615
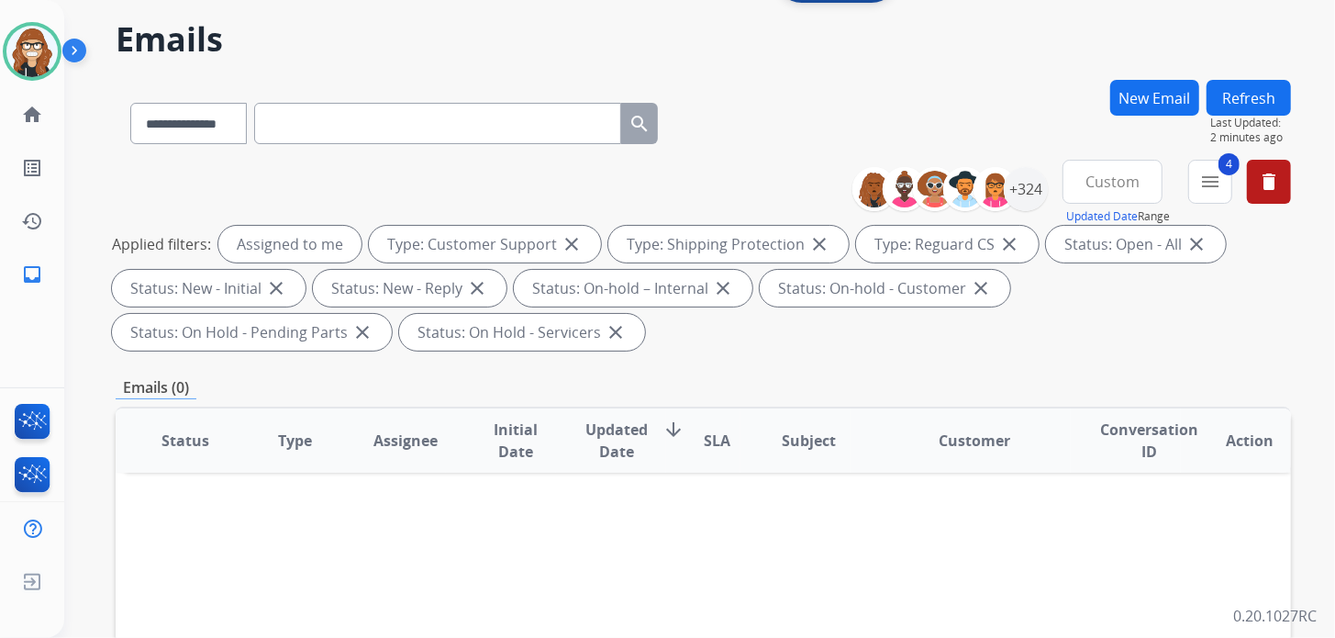
scroll to position [0, 0]
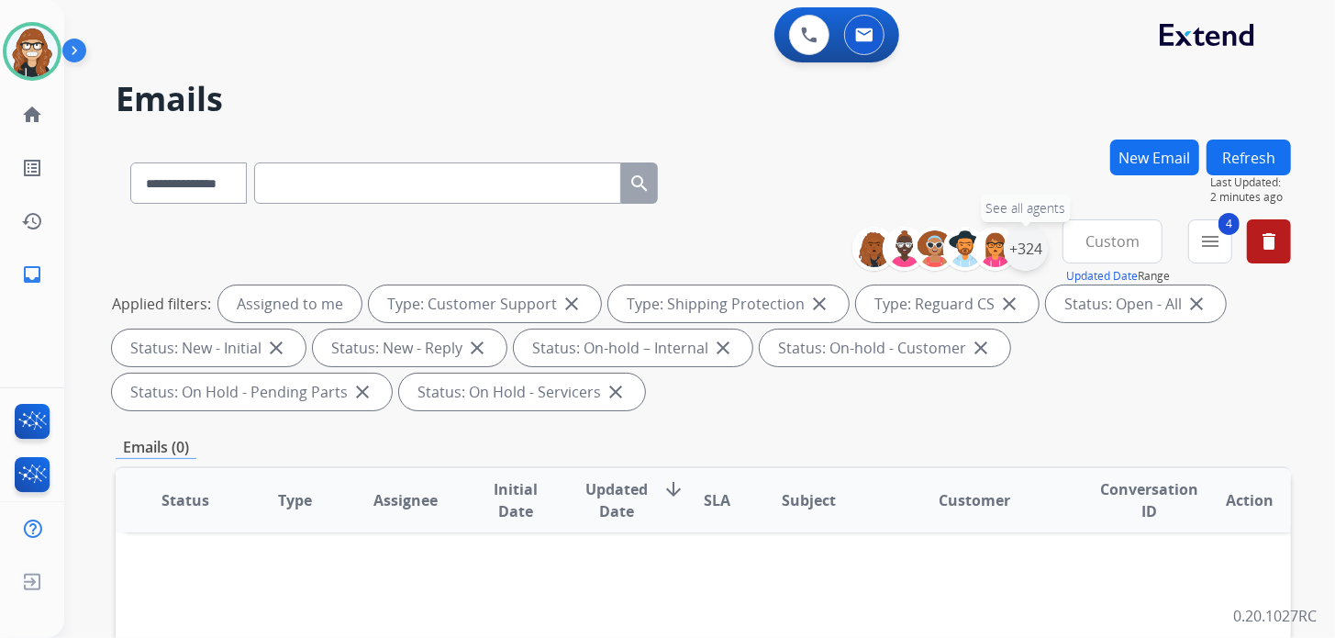
click at [1038, 250] on div "+324" at bounding box center [1026, 249] width 44 height 44
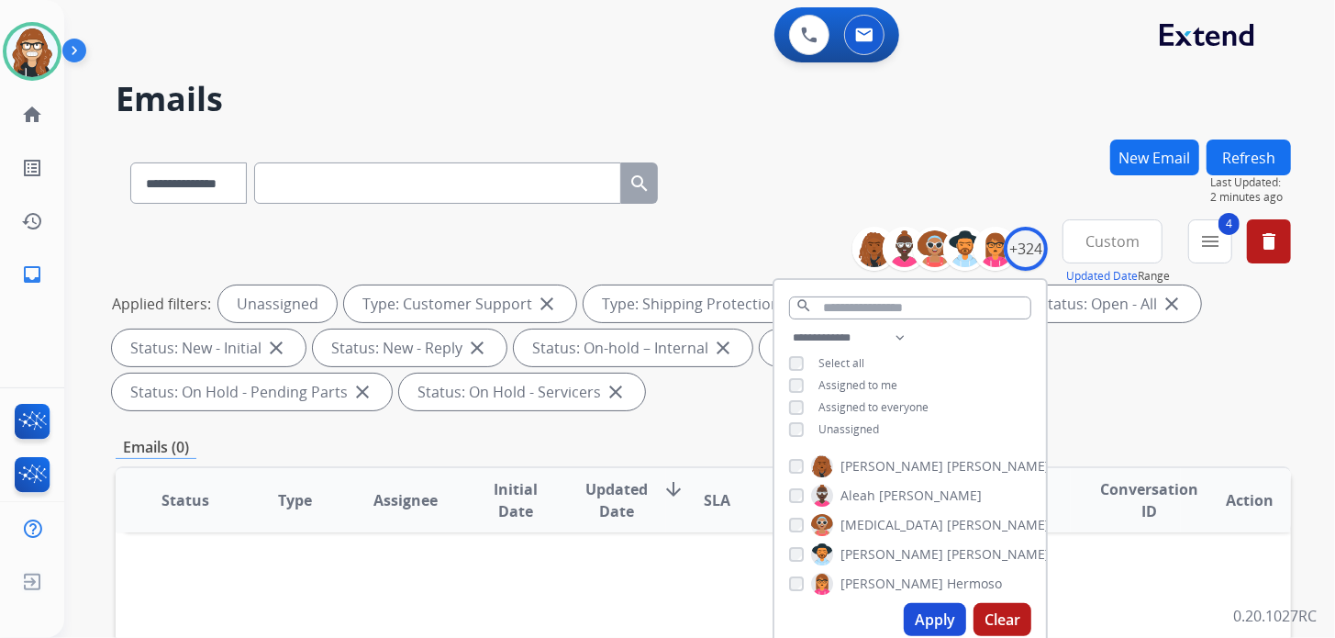
click at [937, 625] on button "Apply" at bounding box center [935, 619] width 62 height 33
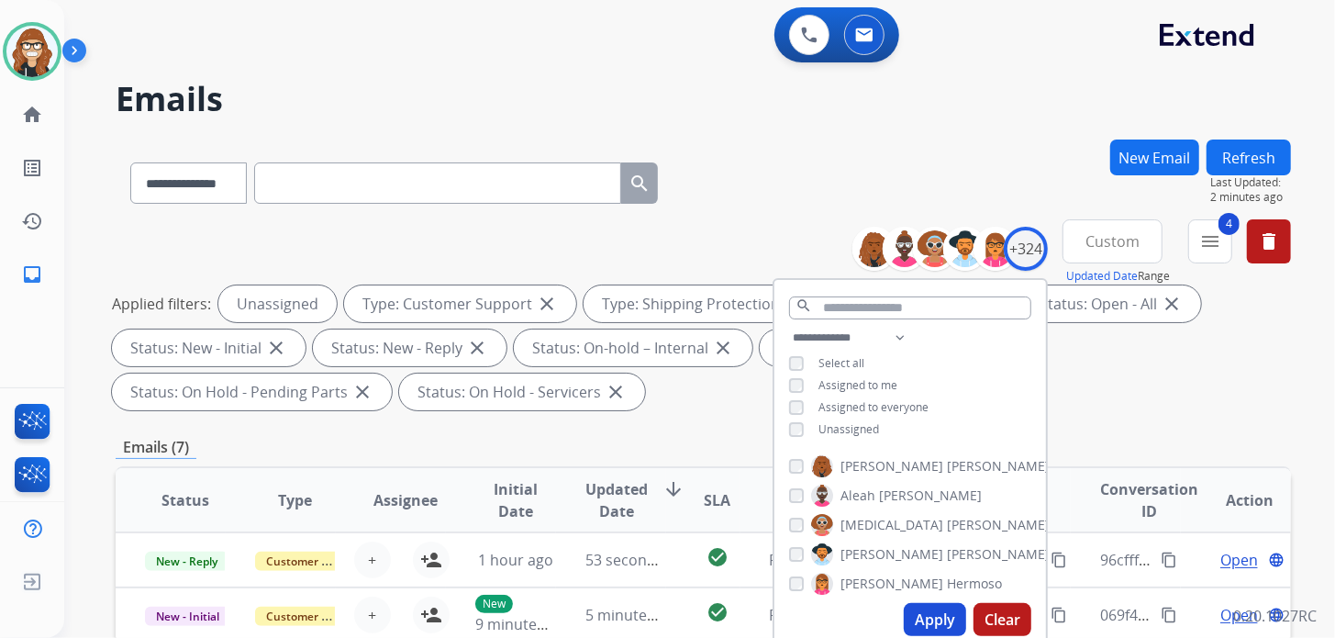
click at [530, 12] on div "0 Voice Interactions 0 Email Interactions" at bounding box center [688, 36] width 1205 height 59
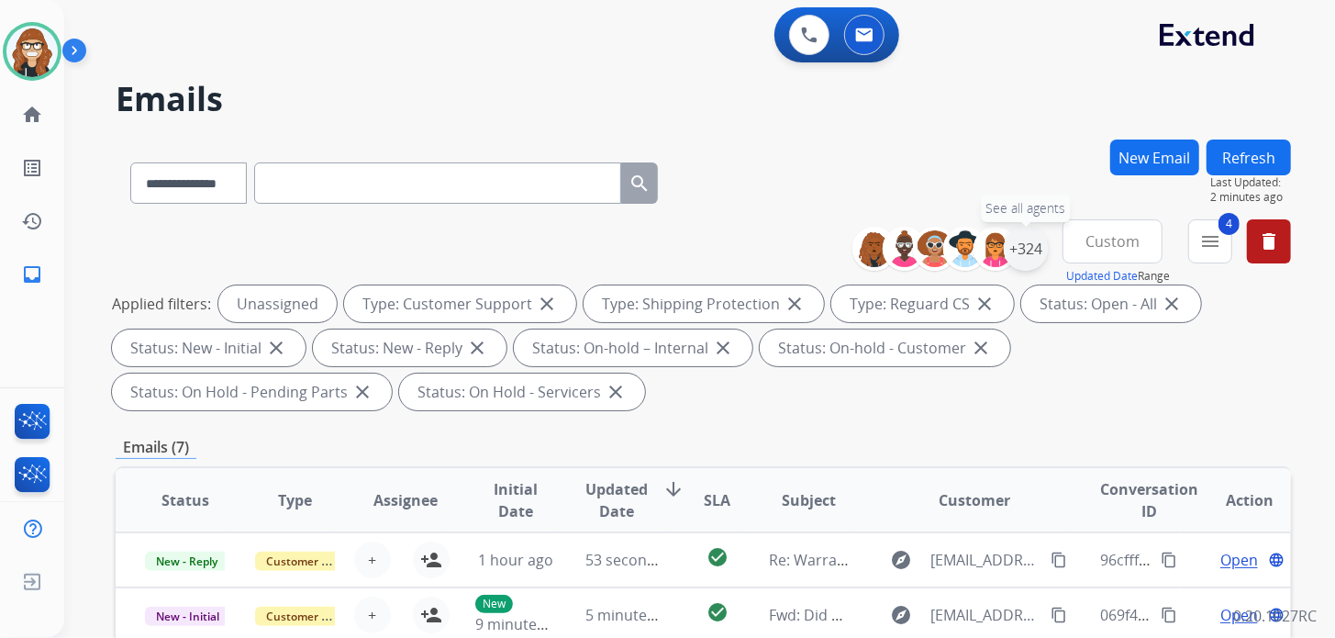
click at [1017, 246] on div "+324" at bounding box center [1026, 249] width 44 height 44
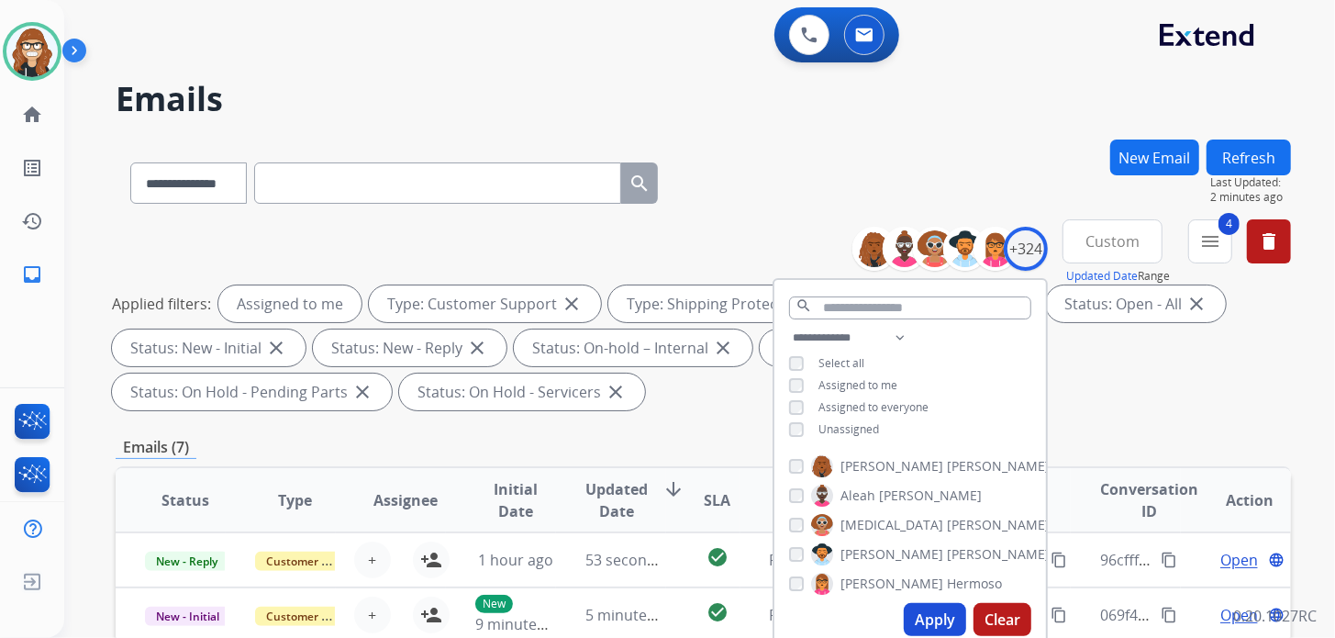
click at [928, 619] on button "Apply" at bounding box center [935, 619] width 62 height 33
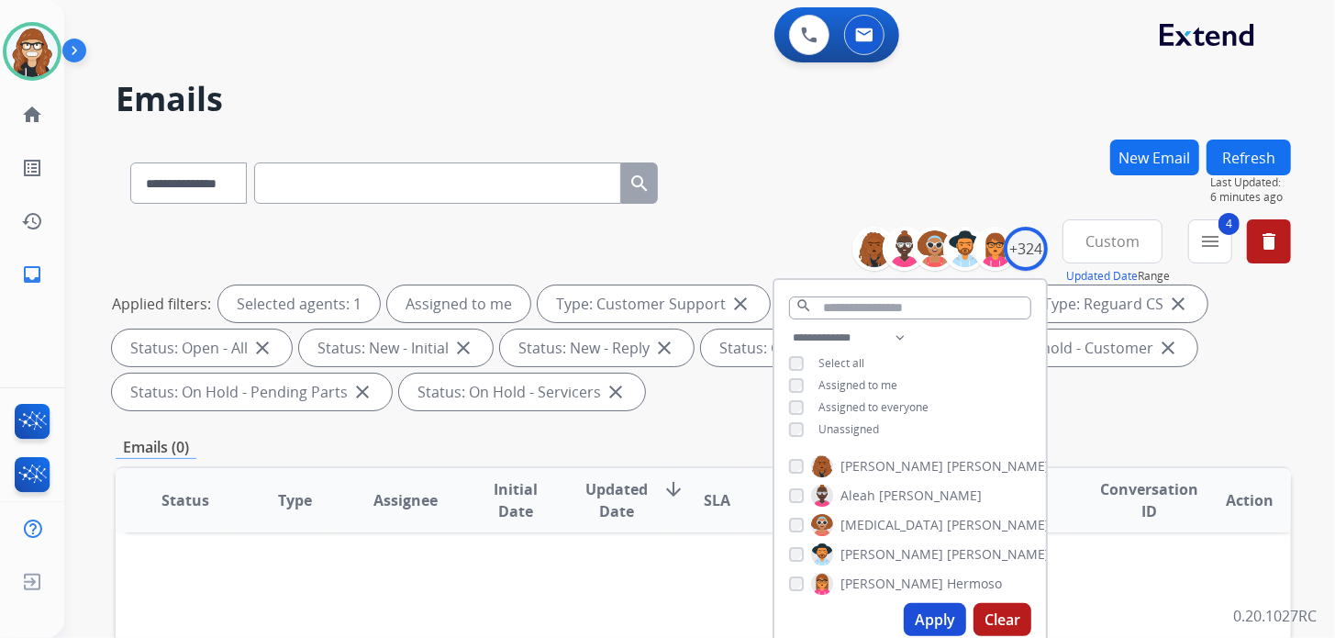
click at [824, 140] on div "**********" at bounding box center [703, 179] width 1175 height 80
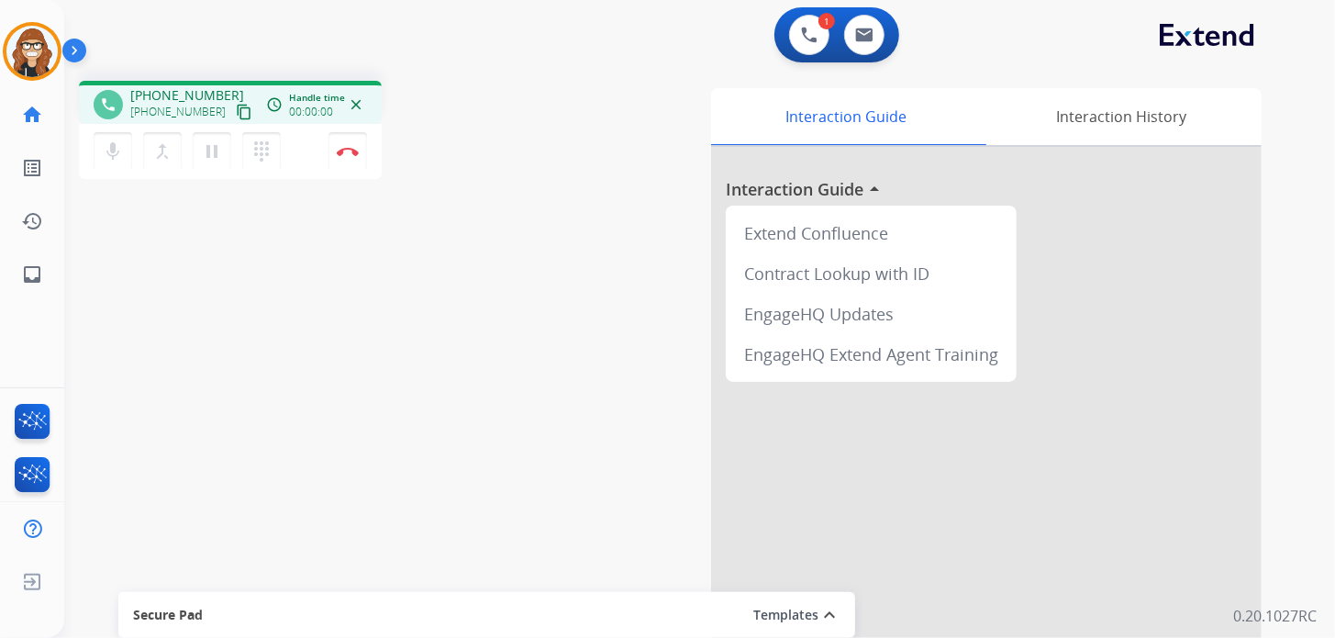
click at [236, 116] on mat-icon "content_copy" at bounding box center [244, 112] width 17 height 17
click at [236, 113] on mat-icon "content_copy" at bounding box center [244, 112] width 17 height 17
click at [39, 275] on mat-icon "inbox" at bounding box center [32, 274] width 22 height 22
select select "**********"
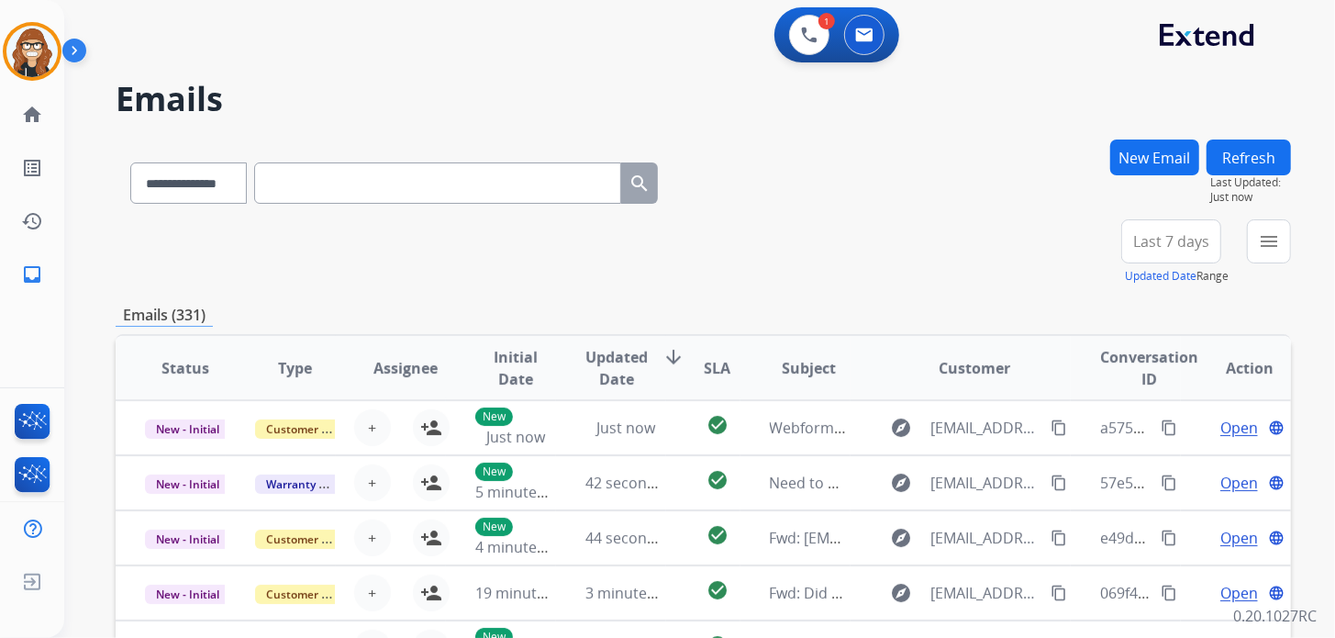
click at [1127, 166] on button "New Email" at bounding box center [1154, 157] width 89 height 36
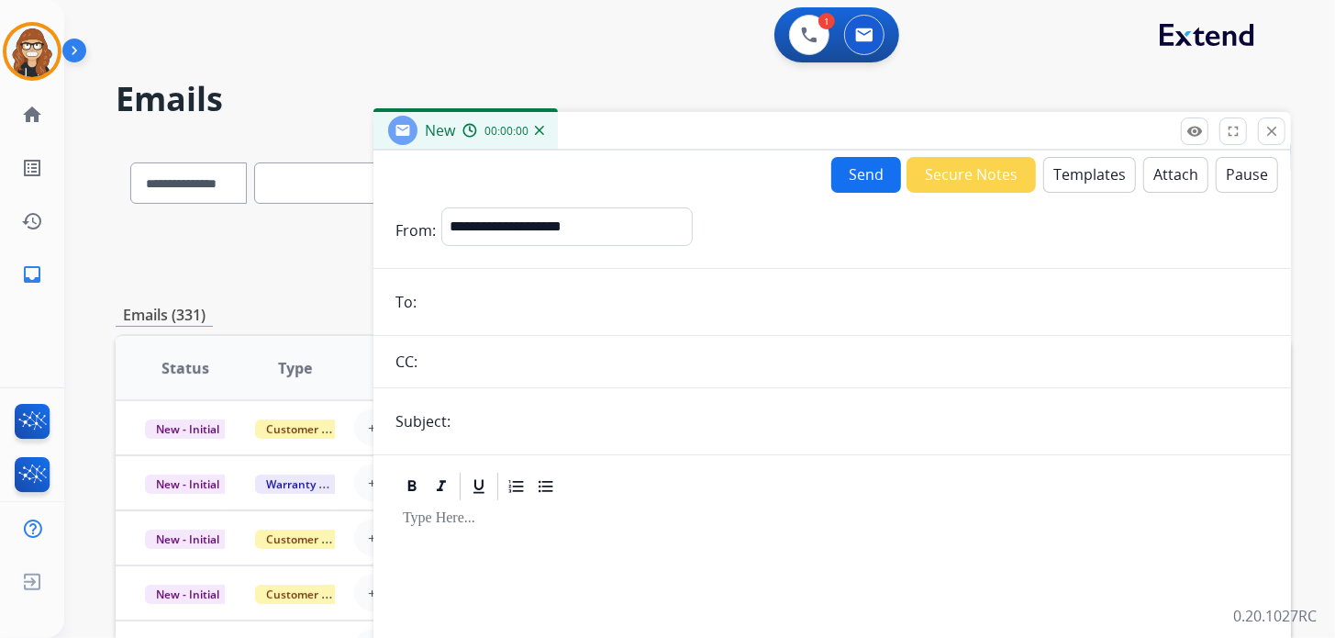
click at [493, 290] on input "email" at bounding box center [845, 302] width 847 height 37
paste input "**********"
type input "**********"
click at [565, 222] on select "**********" at bounding box center [566, 225] width 250 height 37
select select "**********"
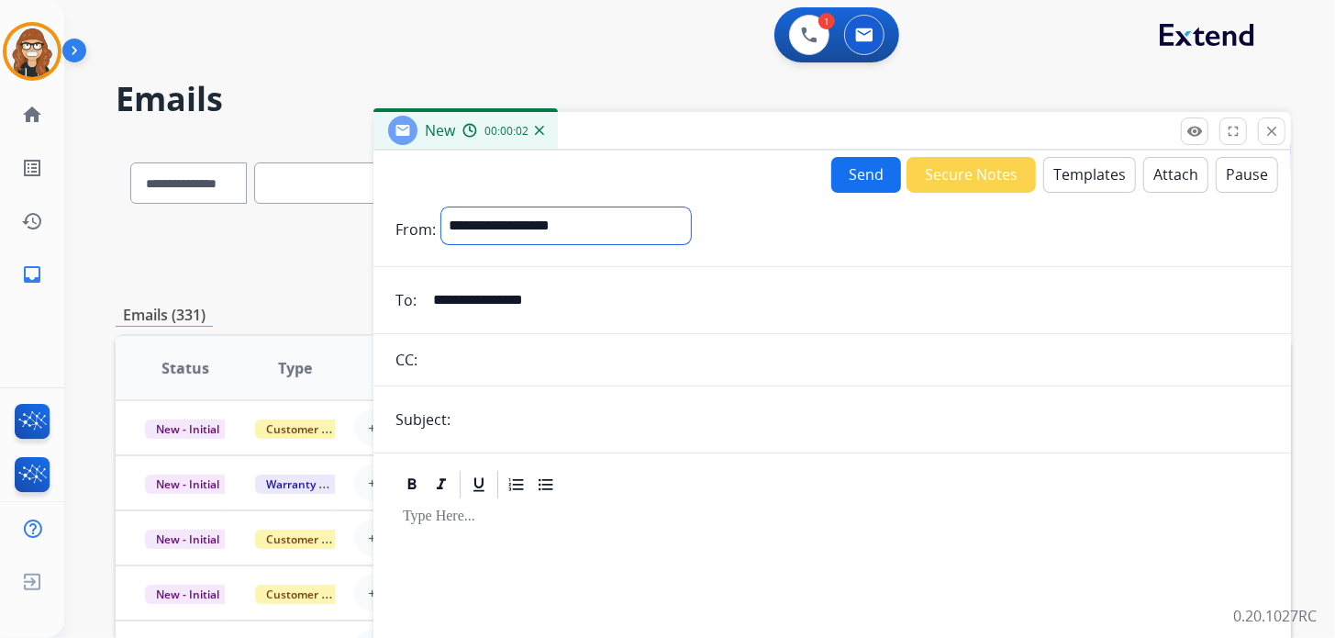
click at [441, 207] on select "**********" at bounding box center [566, 225] width 250 height 37
click at [1065, 172] on button "Templates" at bounding box center [1089, 175] width 93 height 36
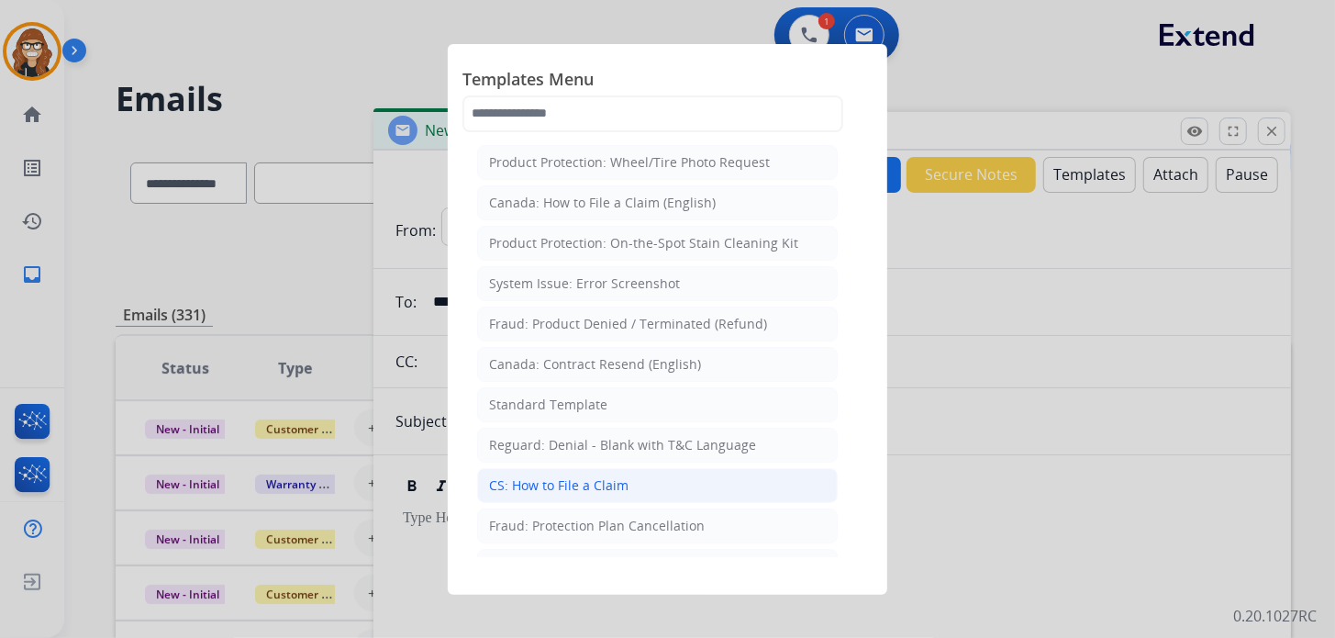
click at [524, 490] on li "CS: How to File a Claim" at bounding box center [657, 485] width 361 height 35
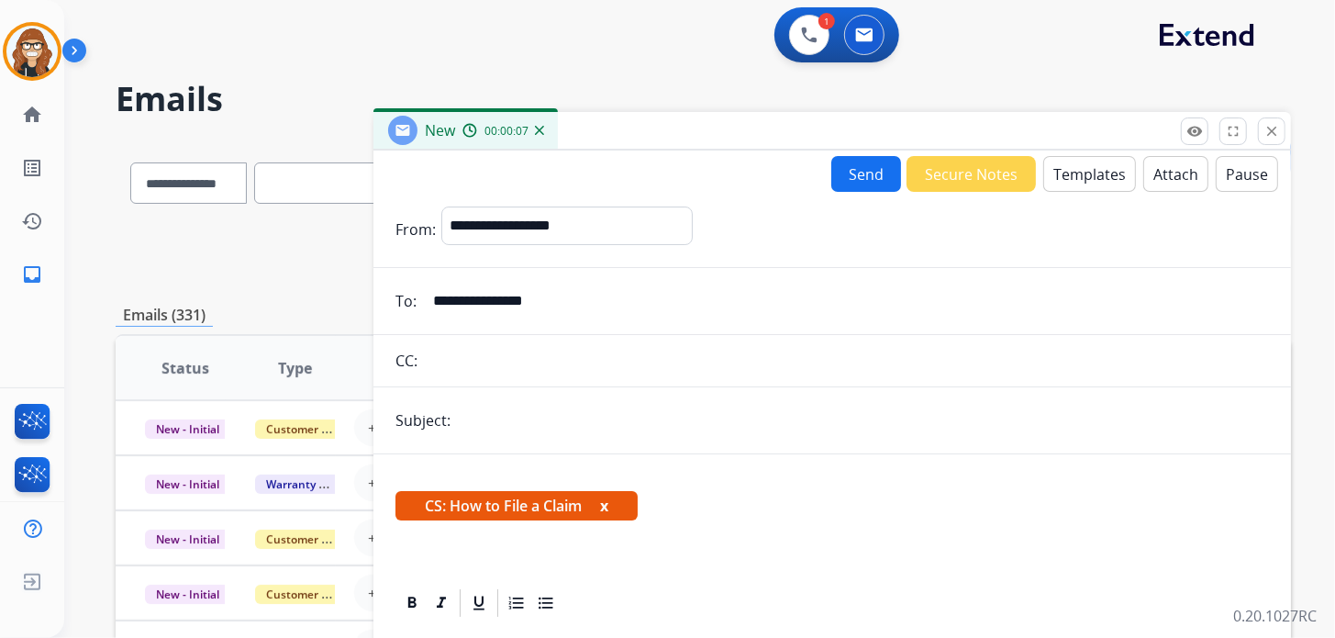
click at [604, 428] on input "text" at bounding box center [862, 420] width 813 height 37
type input "**********"
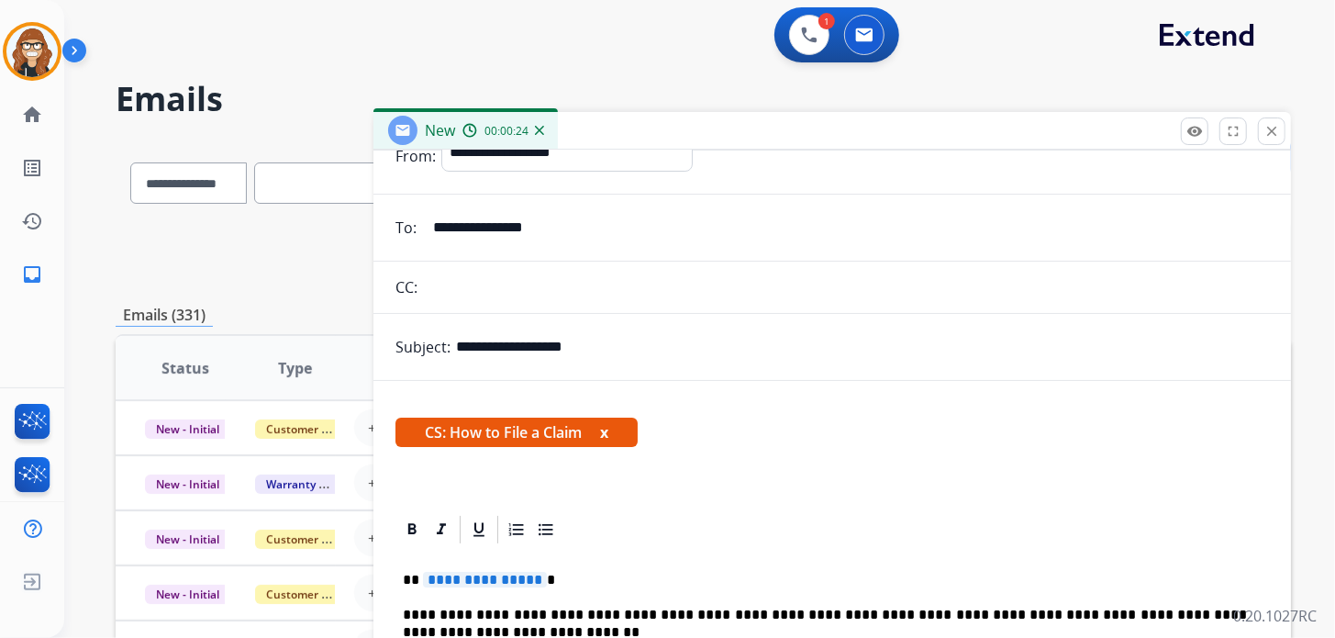
scroll to position [183, 0]
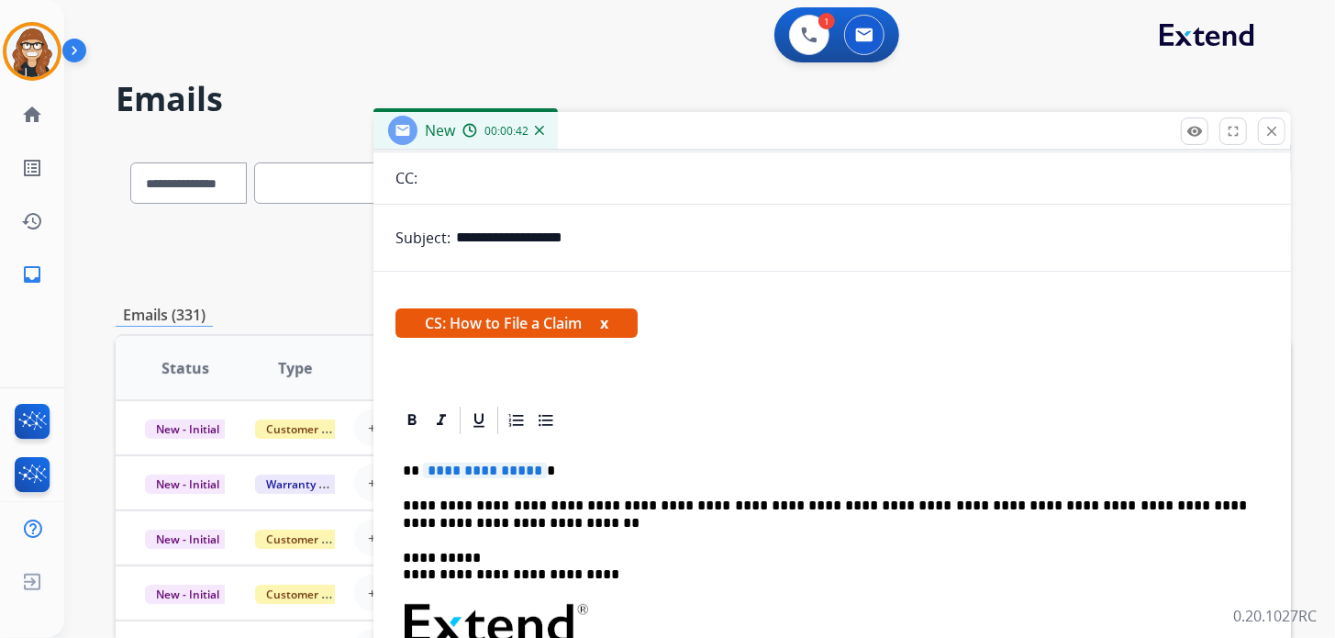
click at [549, 466] on p "**********" at bounding box center [825, 470] width 844 height 17
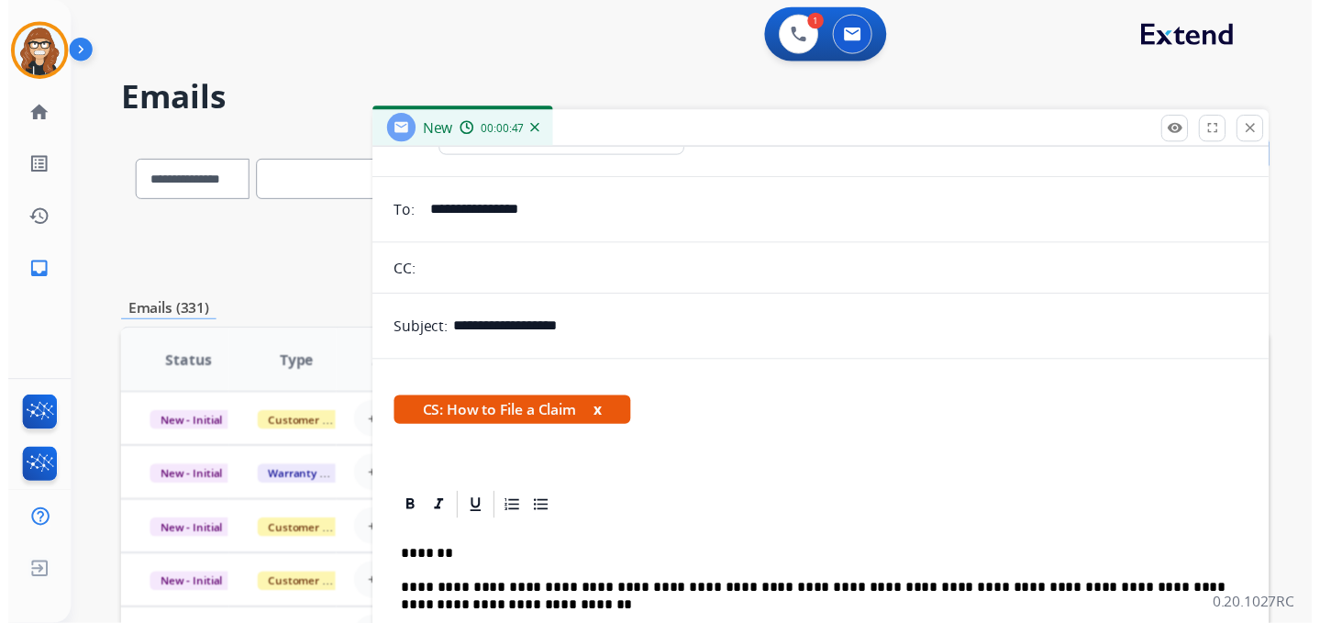
scroll to position [0, 0]
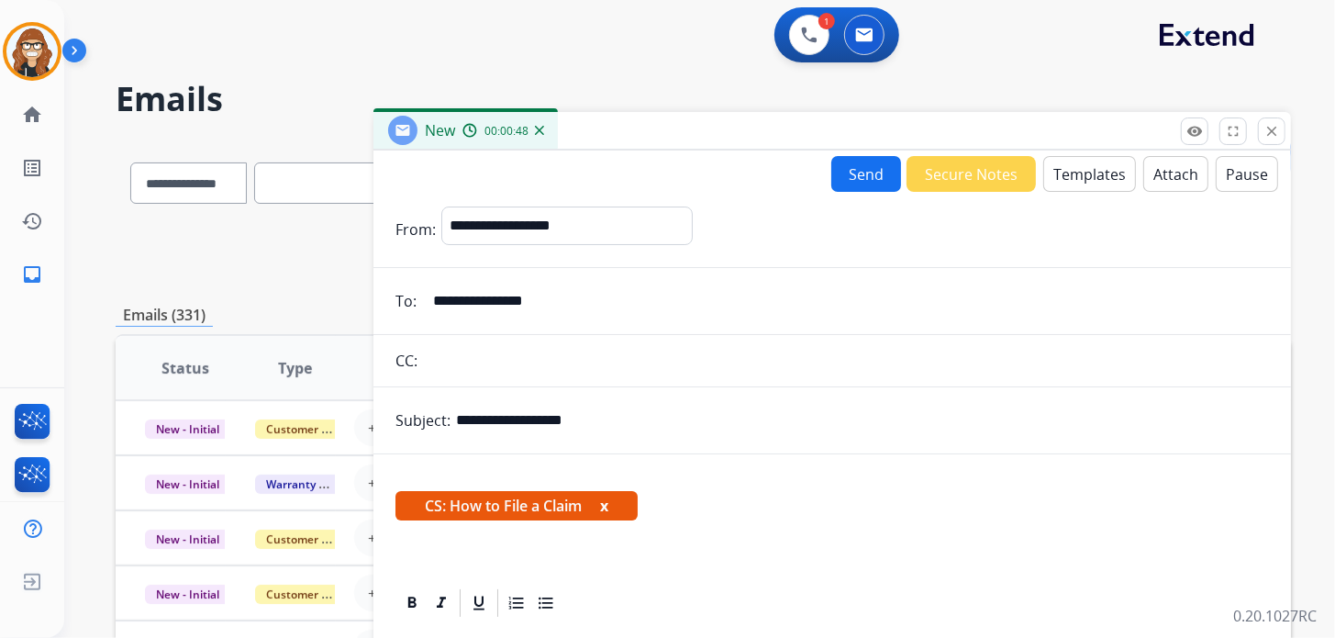
click at [866, 175] on button "Send" at bounding box center [866, 174] width 70 height 36
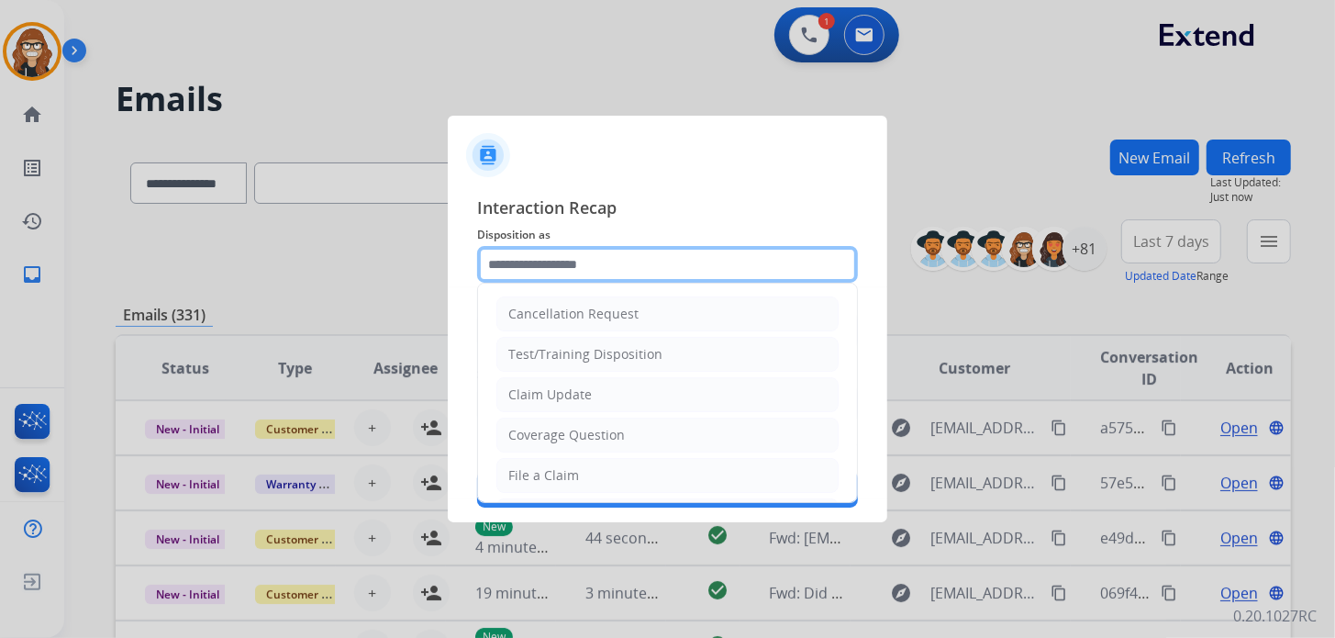
click at [589, 267] on input "text" at bounding box center [667, 264] width 381 height 37
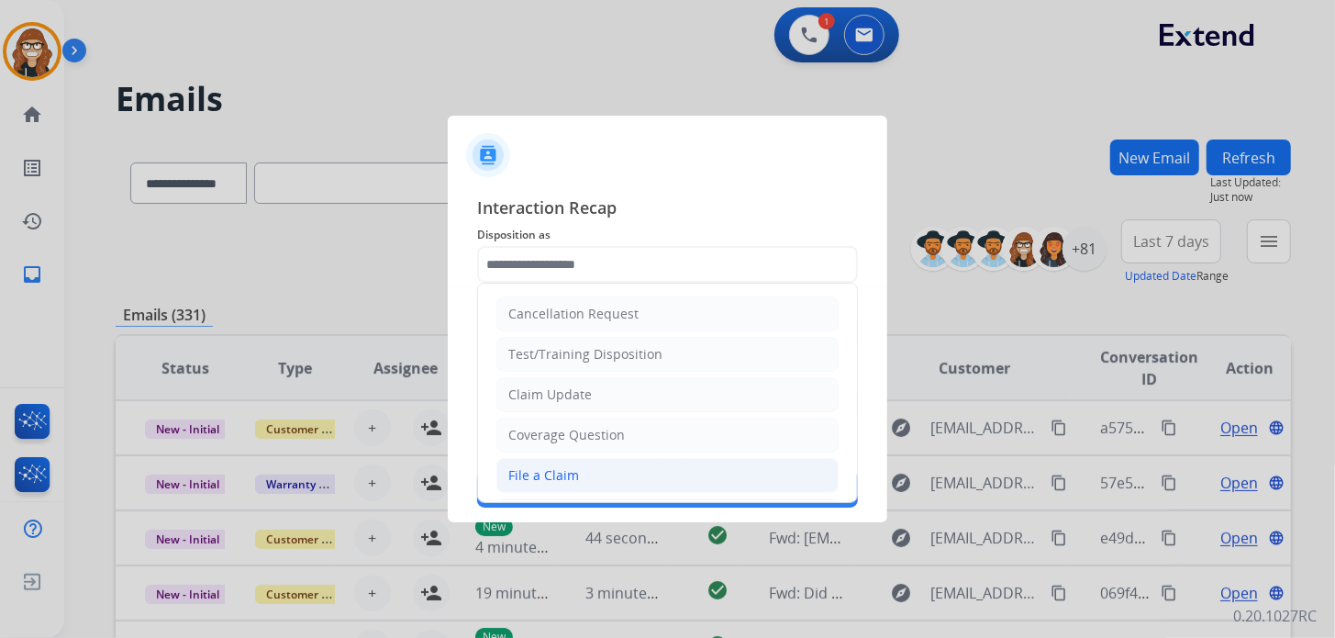
click at [573, 481] on div "File a Claim" at bounding box center [543, 475] width 71 height 18
type input "**********"
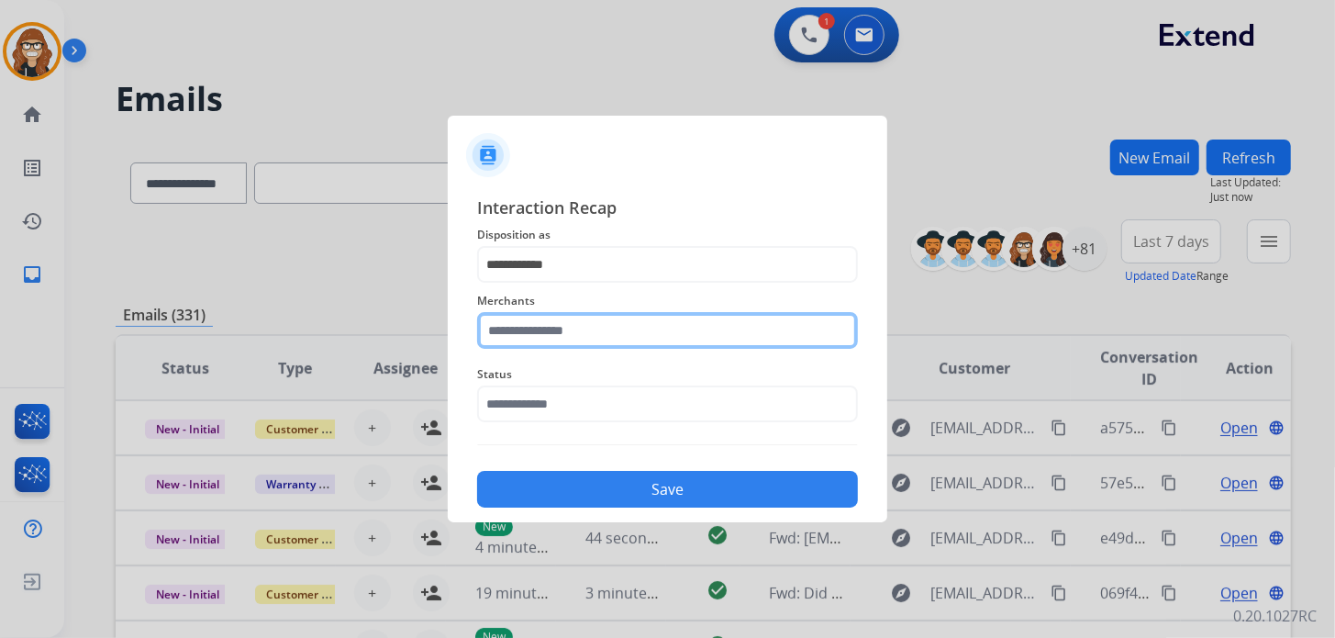
click at [593, 340] on input "text" at bounding box center [667, 330] width 381 height 37
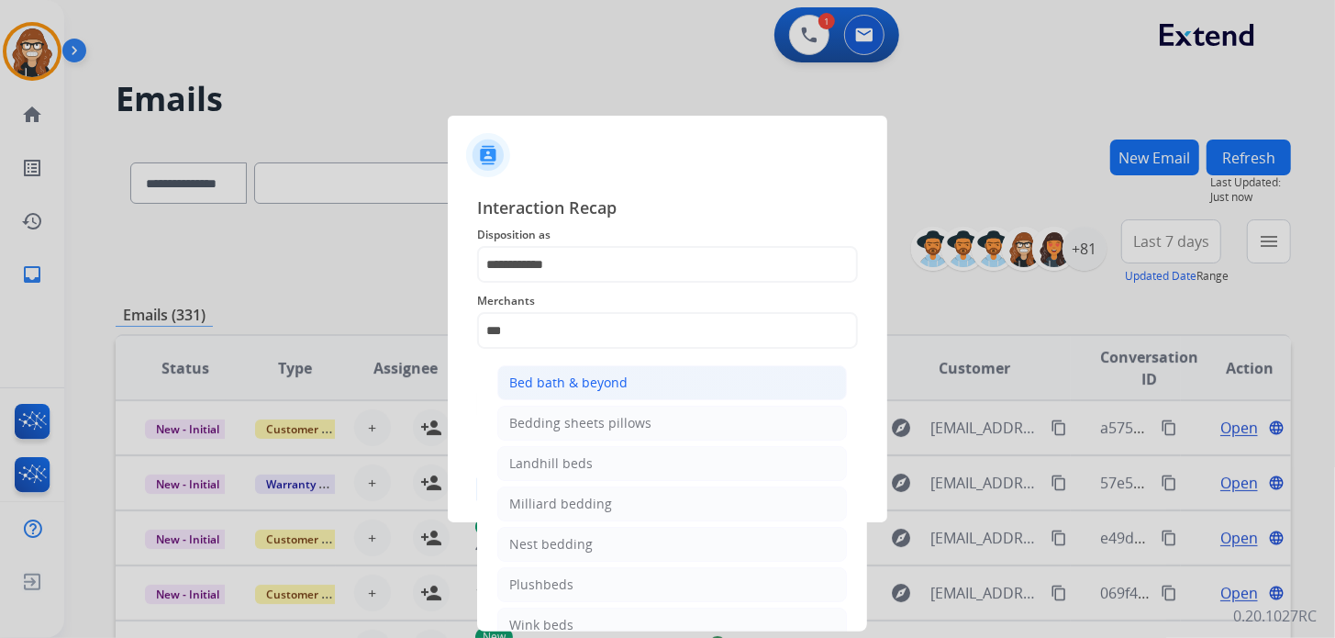
click at [587, 390] on div "Bed bath & beyond" at bounding box center [568, 382] width 118 height 18
type input "**********"
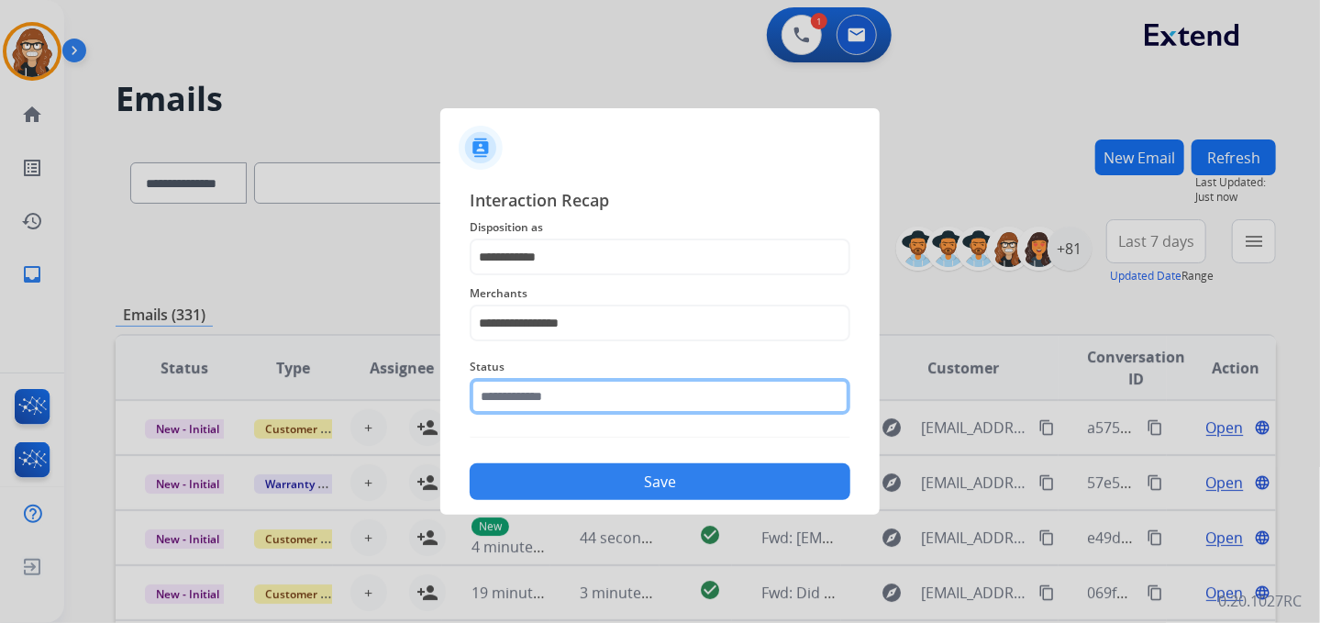
click at [556, 400] on input "text" at bounding box center [660, 396] width 381 height 37
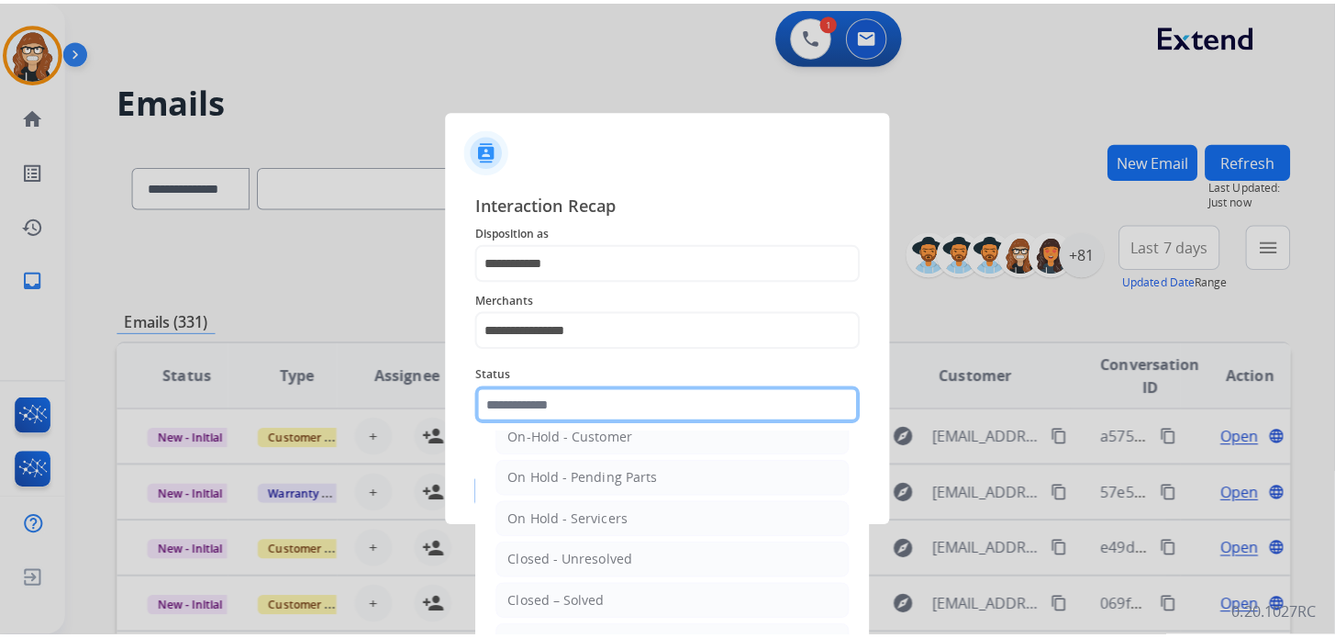
scroll to position [91, 0]
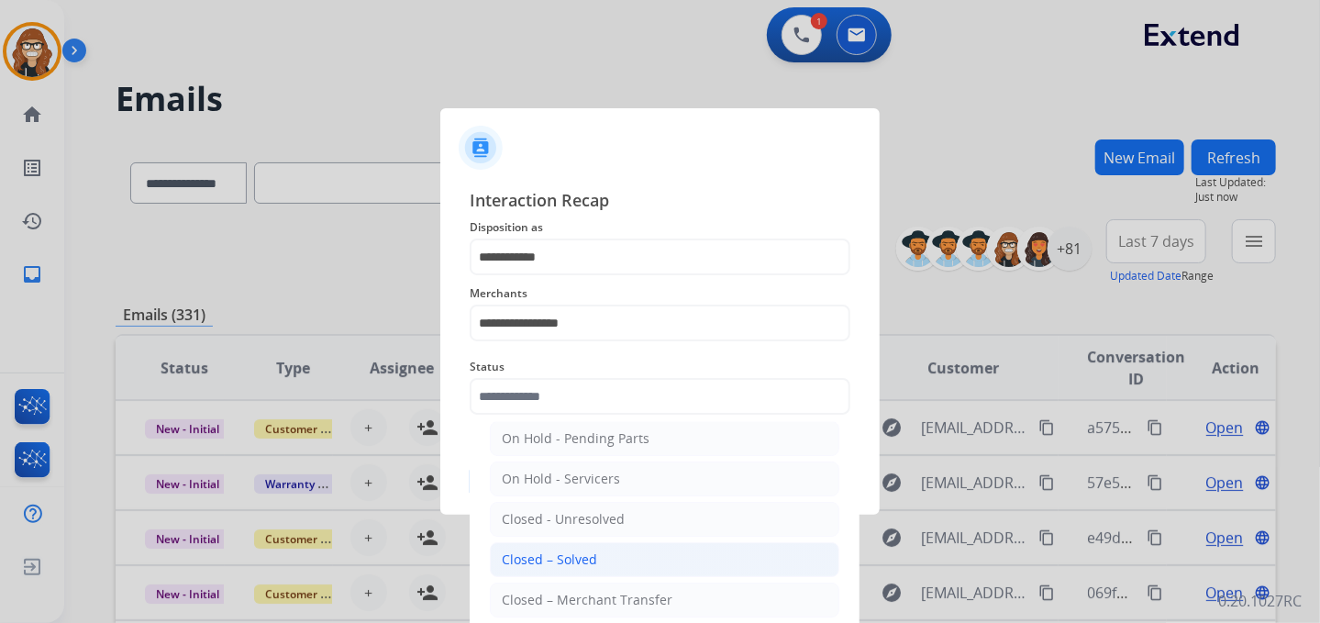
click at [599, 563] on li "Closed – Solved" at bounding box center [665, 559] width 350 height 35
type input "**********"
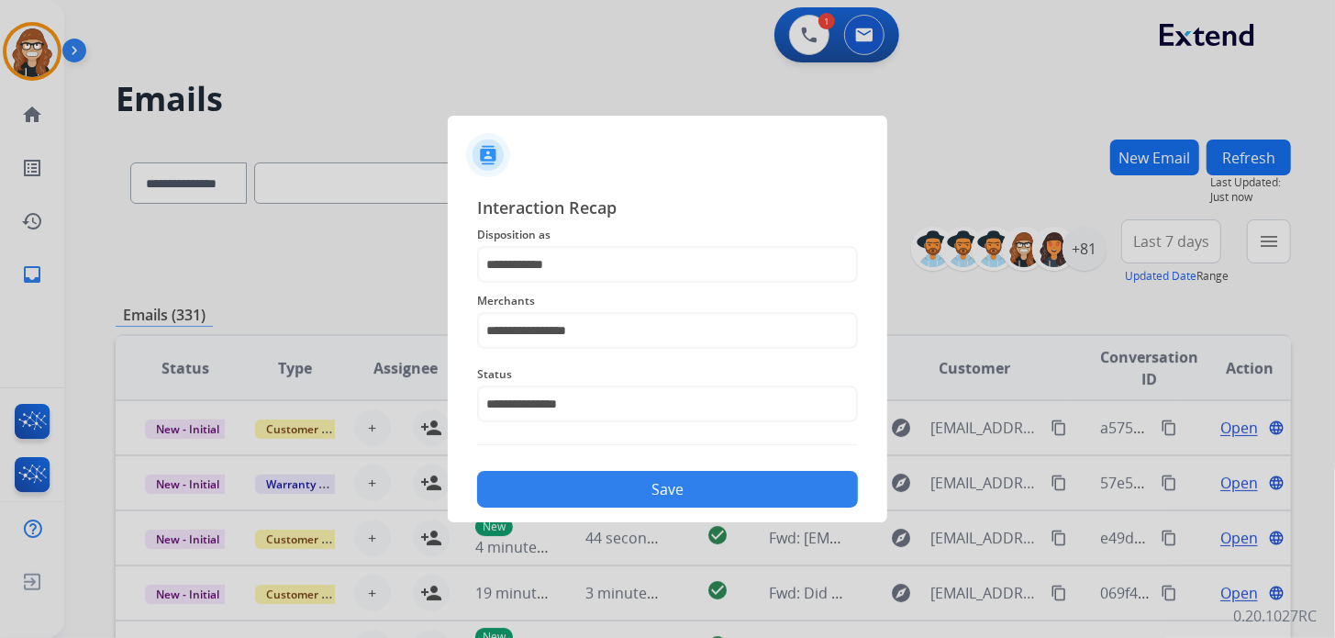
click at [598, 491] on button "Save" at bounding box center [667, 489] width 381 height 37
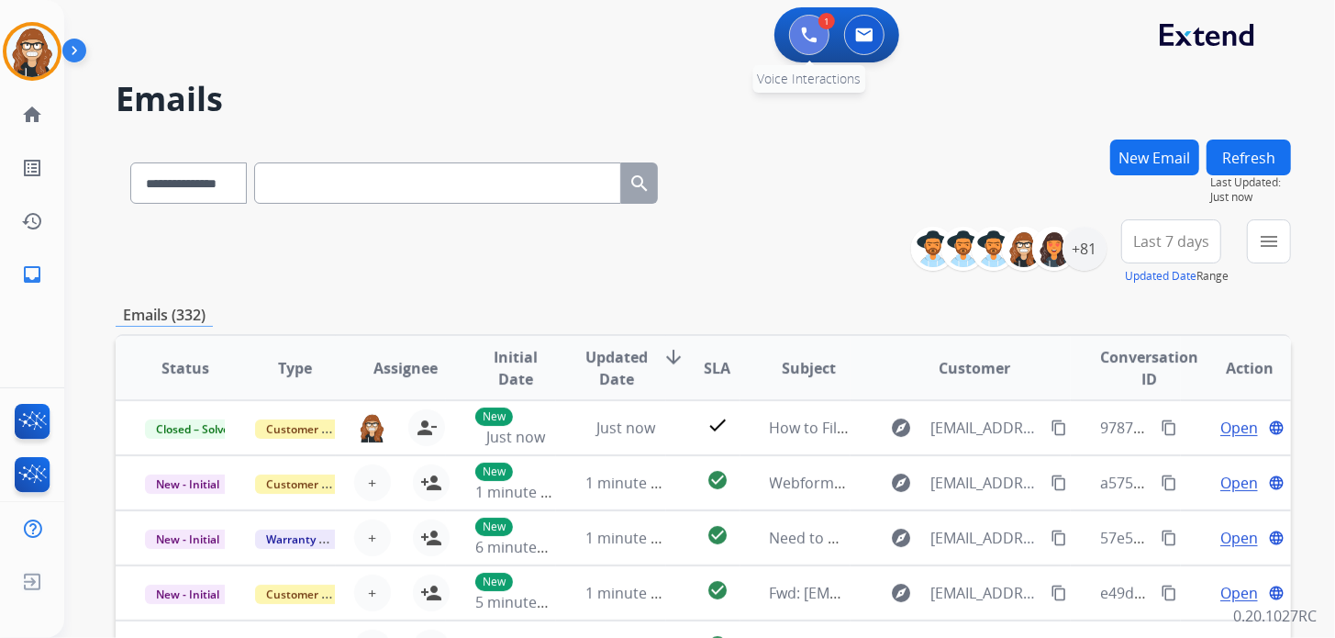
click at [800, 36] on button at bounding box center [809, 35] width 40 height 40
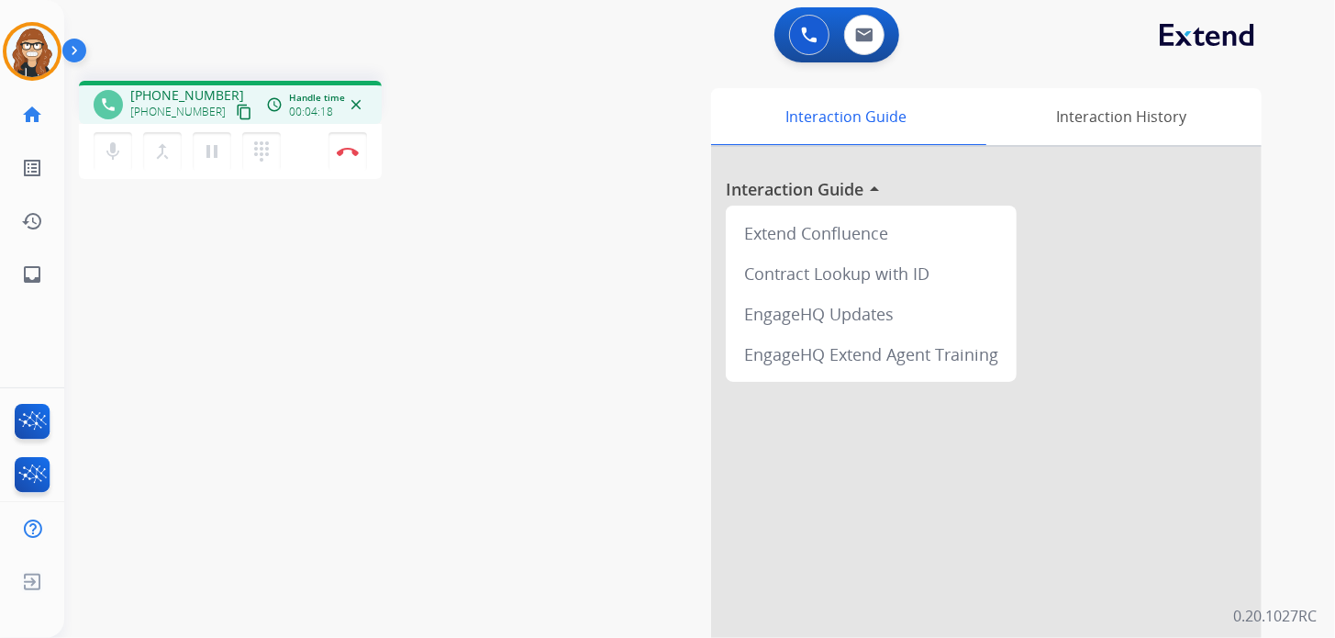
click at [236, 109] on mat-icon "content_copy" at bounding box center [244, 112] width 17 height 17
drag, startPoint x: 992, startPoint y: 38, endPoint x: 980, endPoint y: 38, distance: 11.9
click at [993, 38] on div "1 Voice Interactions 0 Email Interactions" at bounding box center [688, 36] width 1205 height 59
click at [354, 155] on button "Disconnect" at bounding box center [347, 151] width 39 height 39
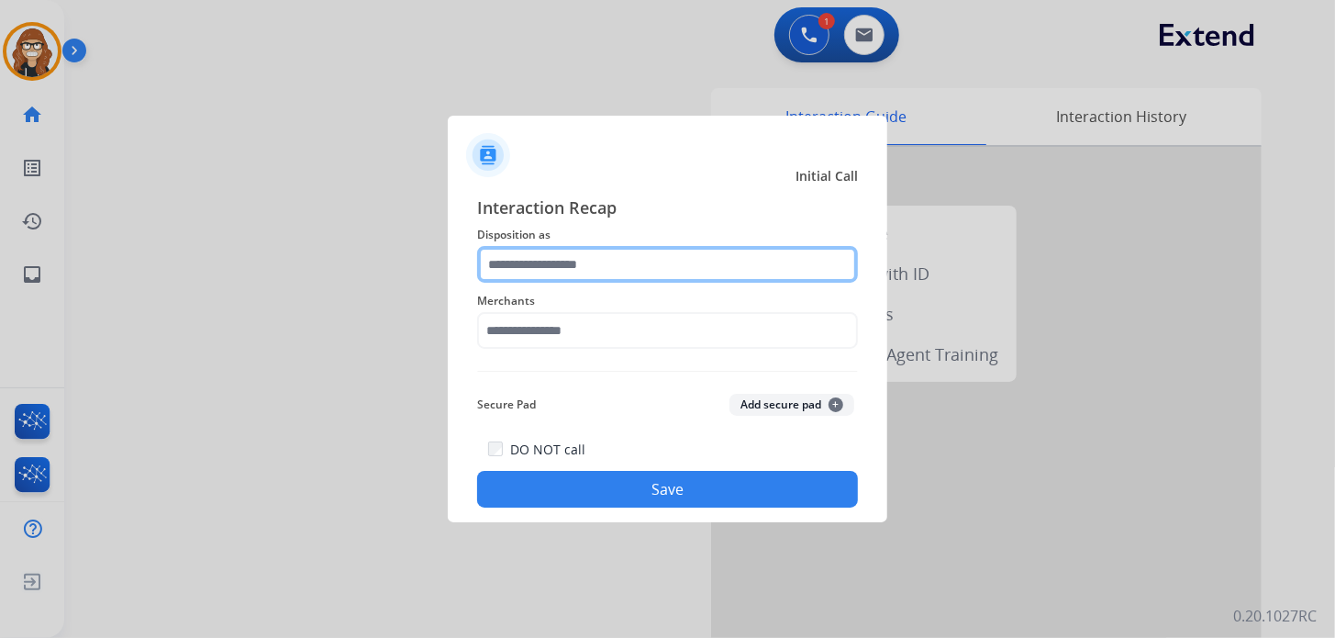
click at [574, 257] on input "text" at bounding box center [667, 264] width 381 height 37
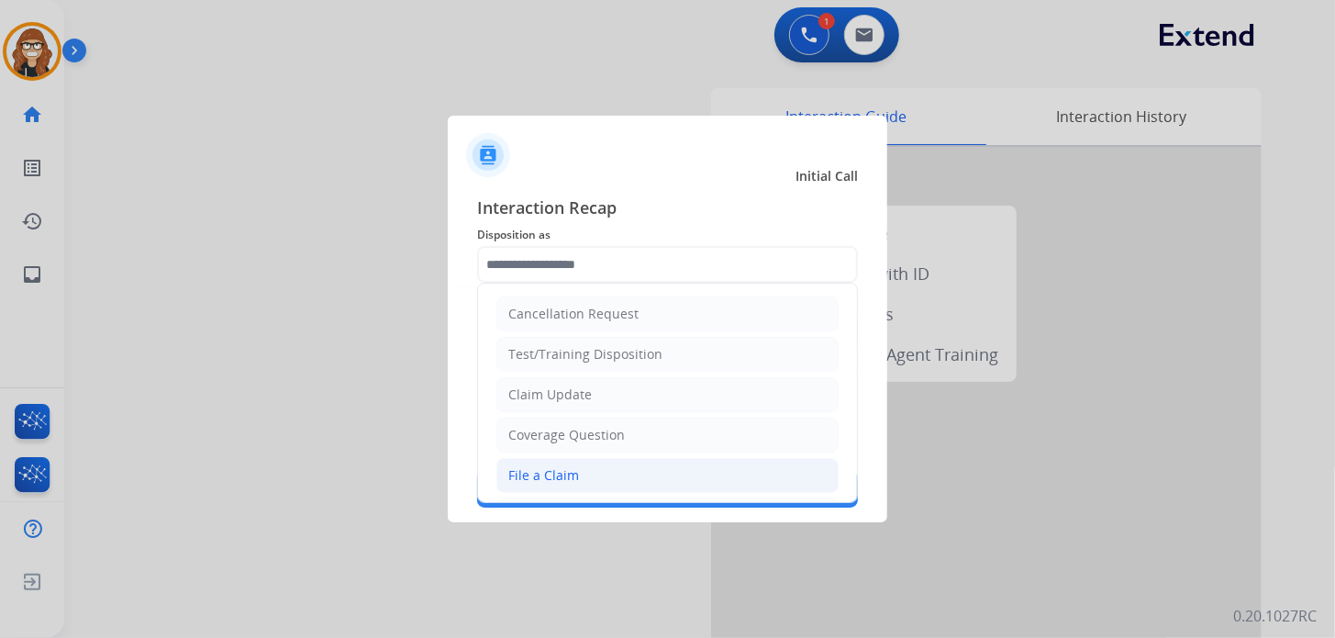
click at [566, 479] on div "File a Claim" at bounding box center [543, 475] width 71 height 18
type input "**********"
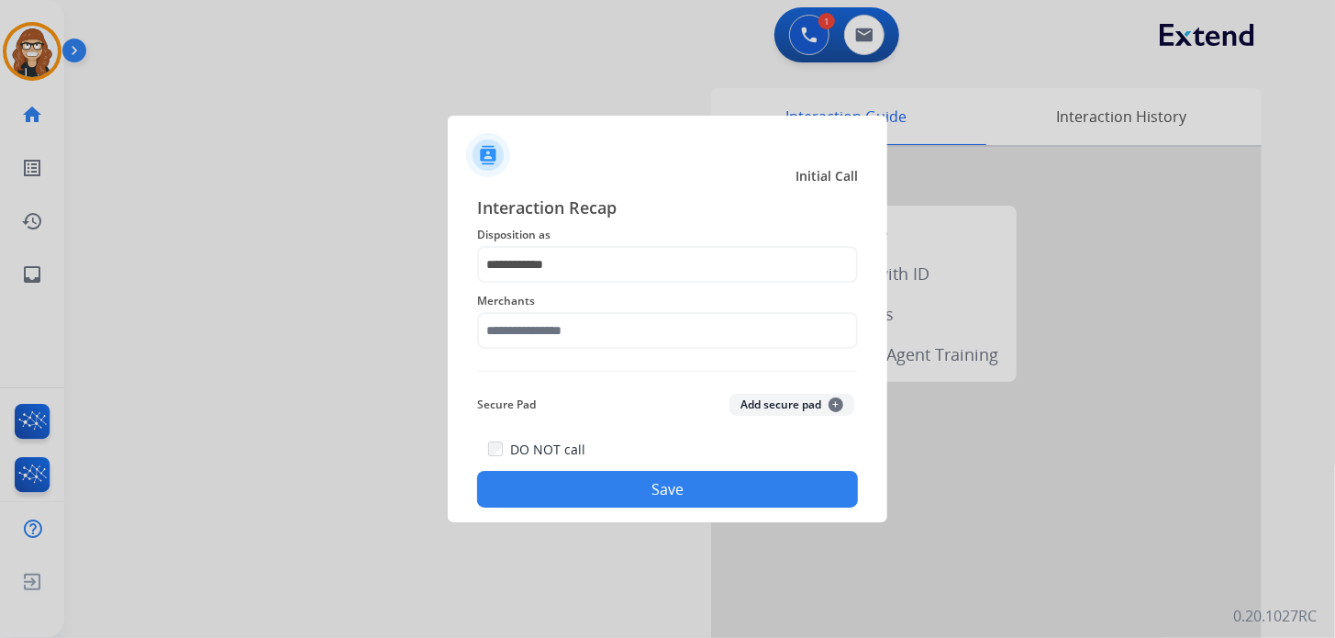
click at [563, 350] on div "Merchants" at bounding box center [667, 319] width 381 height 73
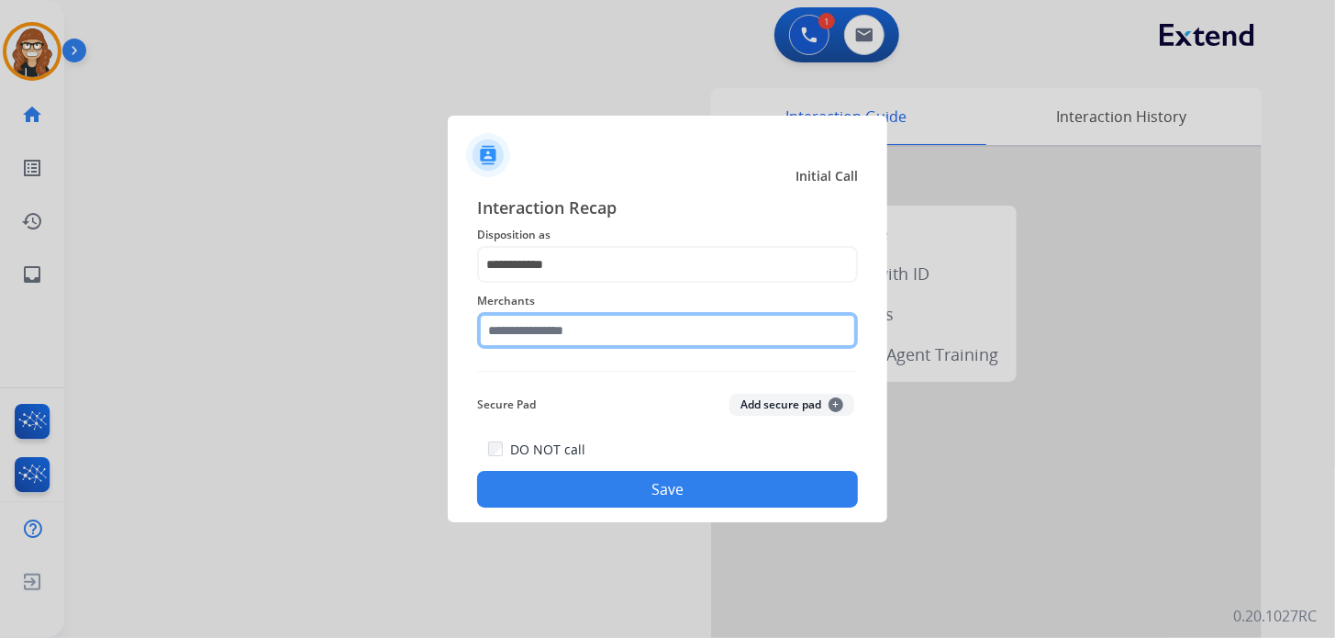
click at [573, 327] on input "text" at bounding box center [667, 330] width 381 height 37
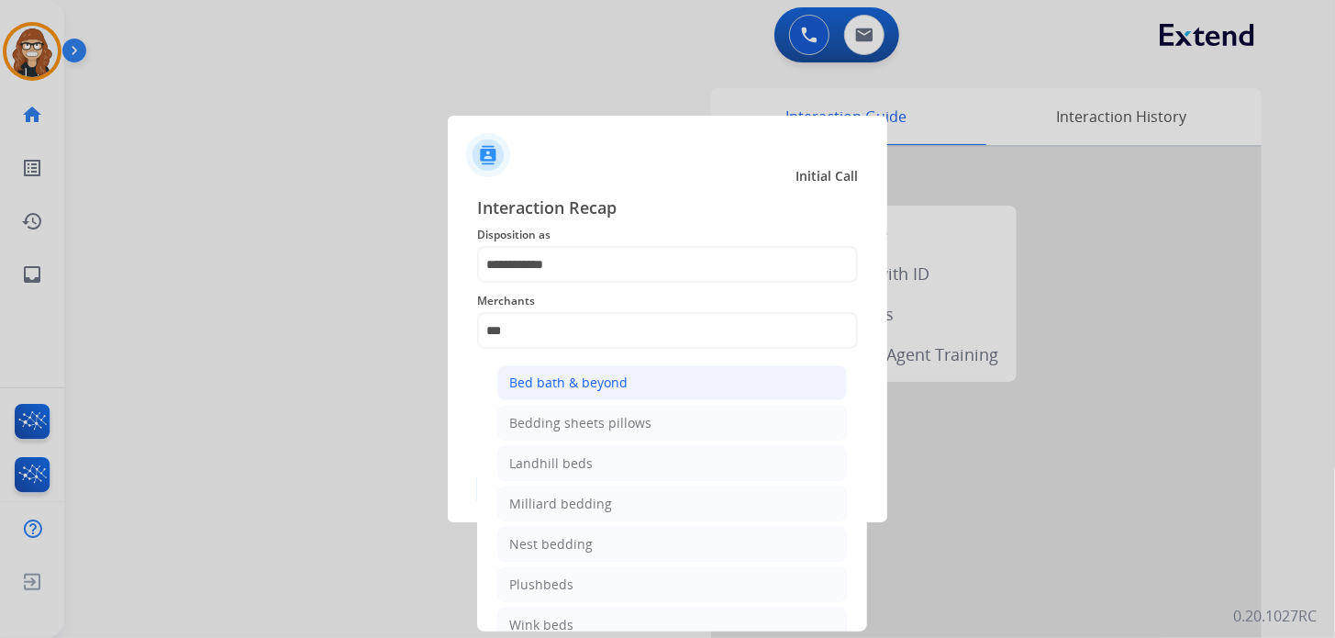
click at [568, 379] on div "Bed bath & beyond" at bounding box center [568, 382] width 118 height 18
type input "**********"
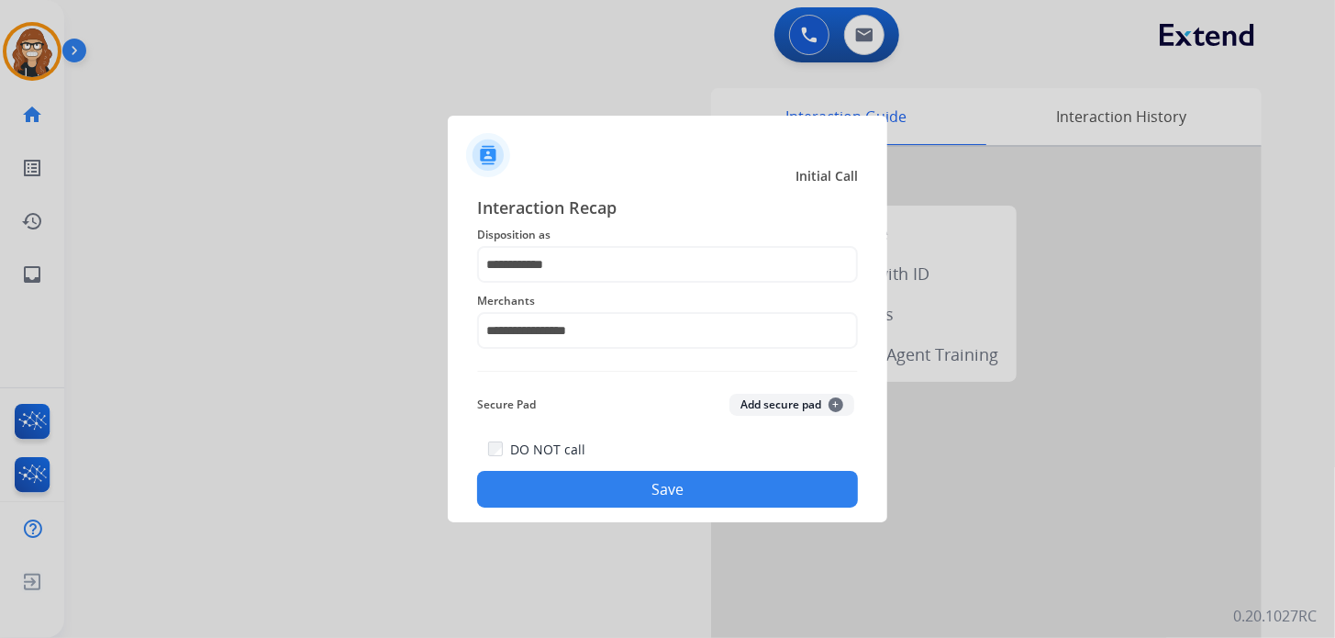
click at [639, 482] on button "Save" at bounding box center [667, 489] width 381 height 37
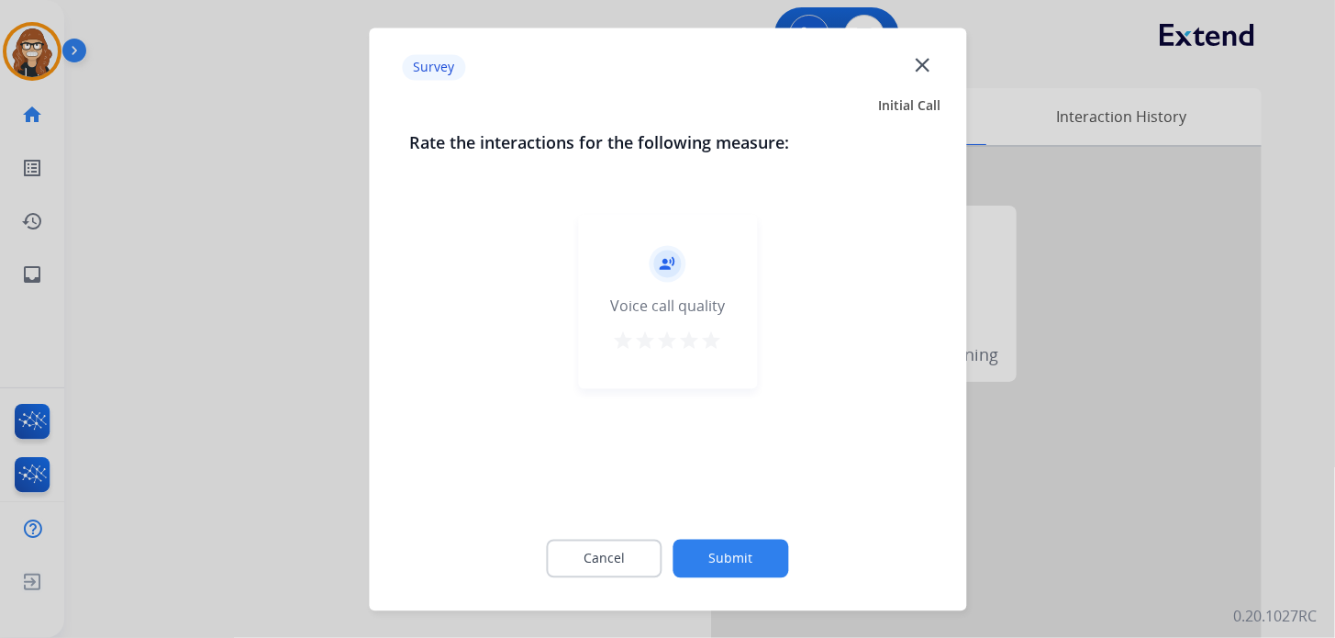
click at [721, 347] on mat-icon "star" at bounding box center [712, 340] width 22 height 22
click at [717, 560] on button "Submit" at bounding box center [731, 558] width 116 height 39
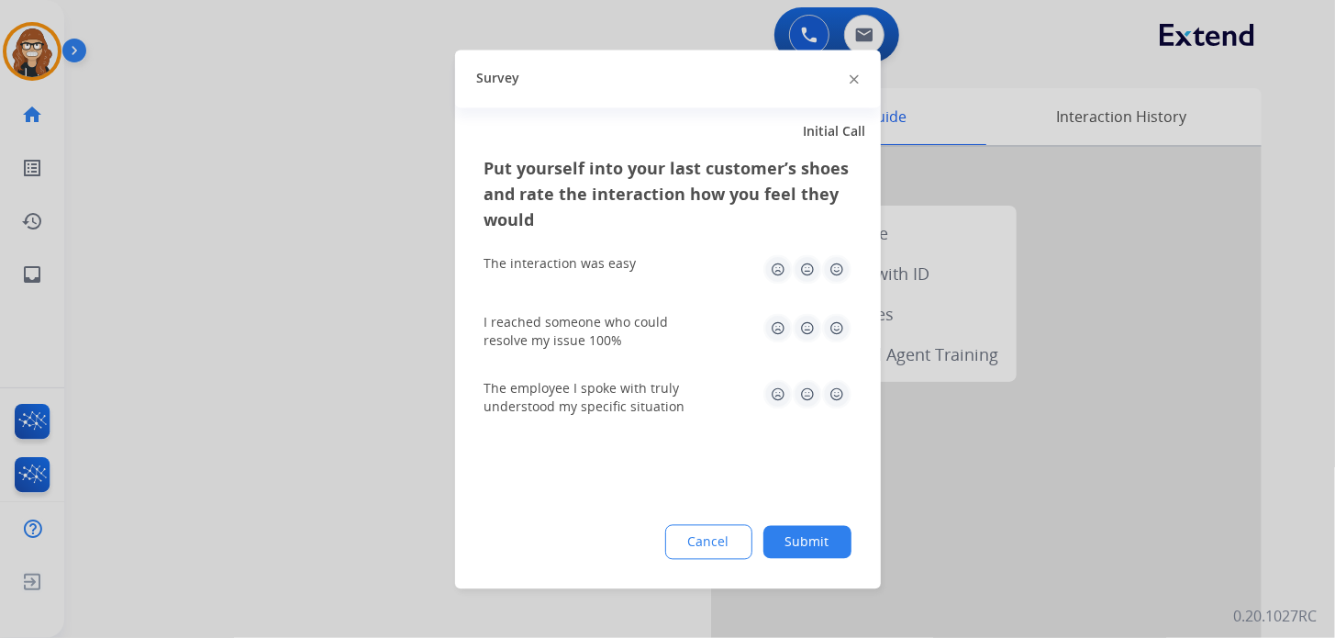
click at [835, 272] on img at bounding box center [836, 268] width 29 height 29
click at [837, 324] on img at bounding box center [836, 327] width 29 height 29
click at [822, 544] on button "Submit" at bounding box center [807, 541] width 88 height 33
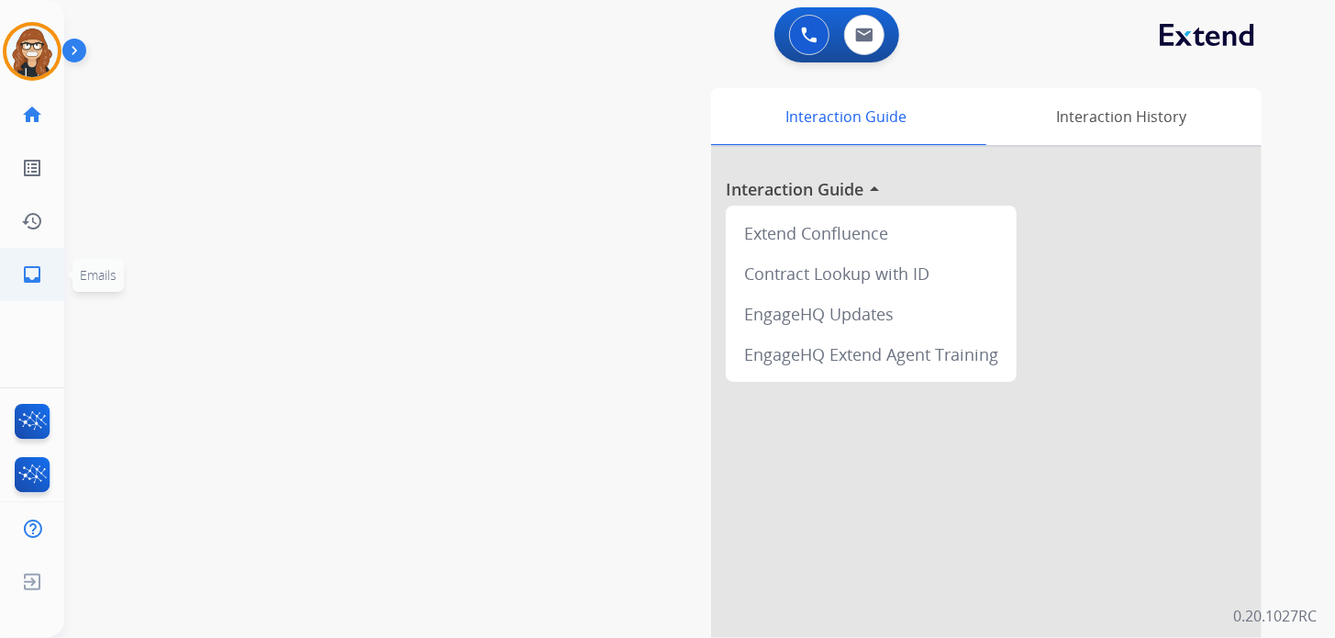
click at [46, 284] on link "inbox Emails" at bounding box center [31, 274] width 51 height 51
select select "**********"
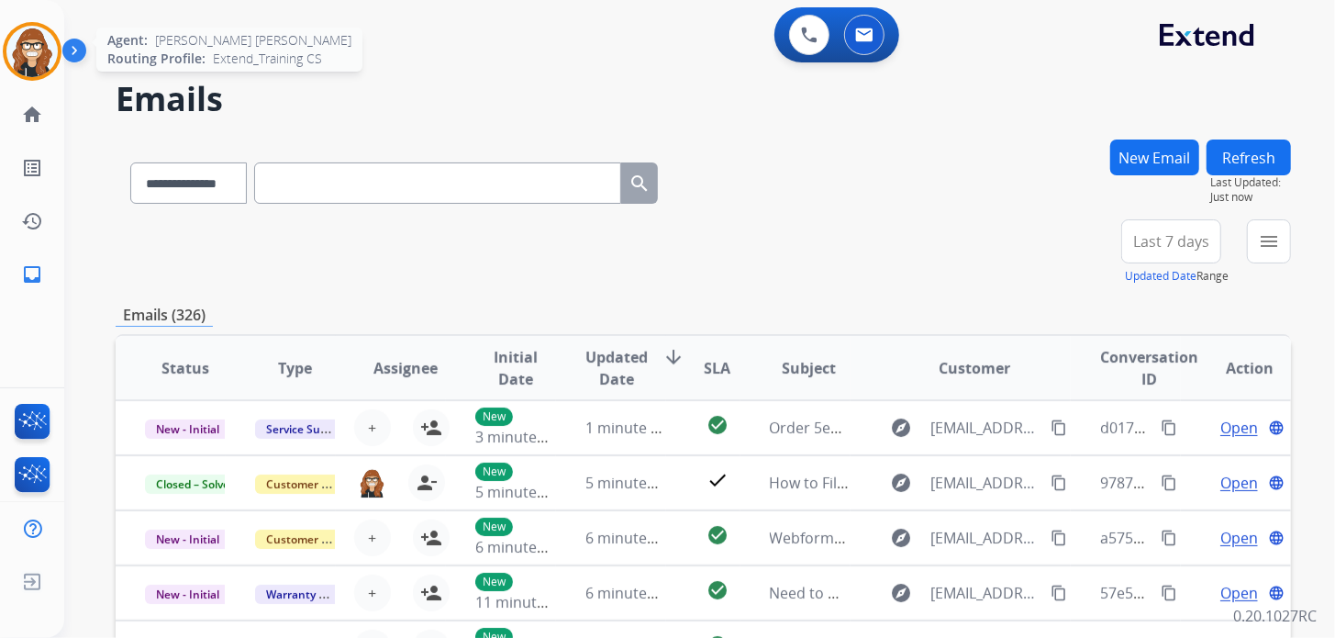
click at [17, 49] on img at bounding box center [31, 51] width 51 height 51
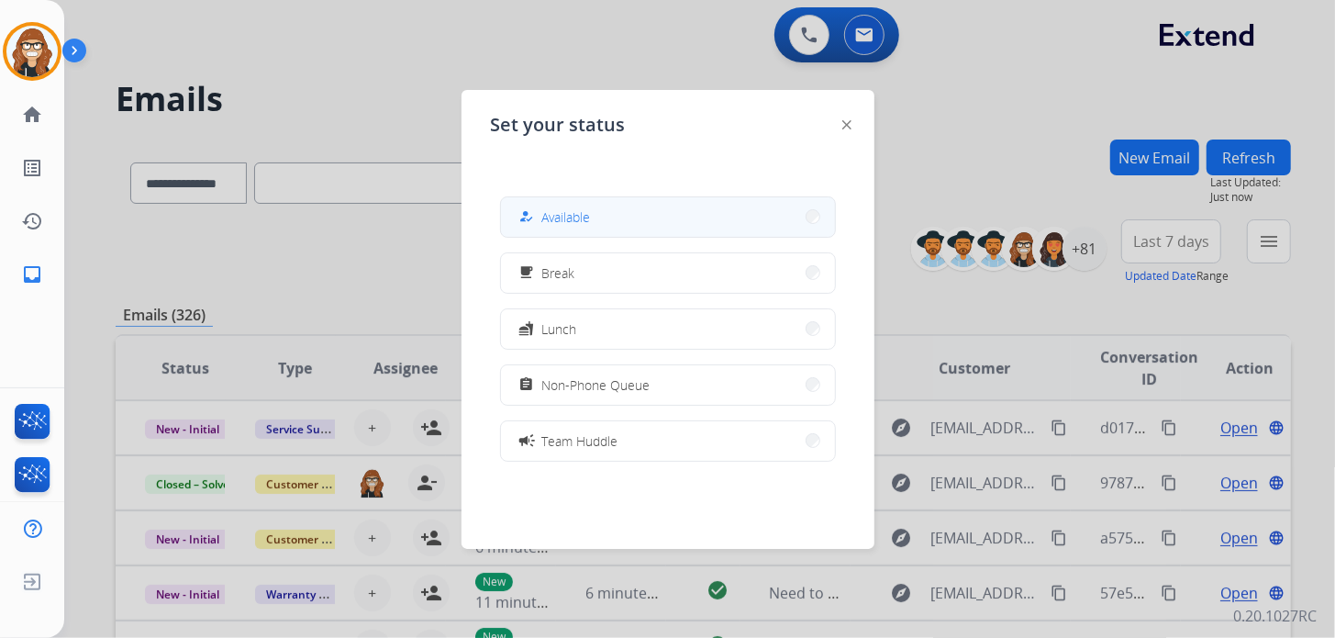
click at [711, 208] on button "how_to_reg Available" at bounding box center [668, 216] width 334 height 39
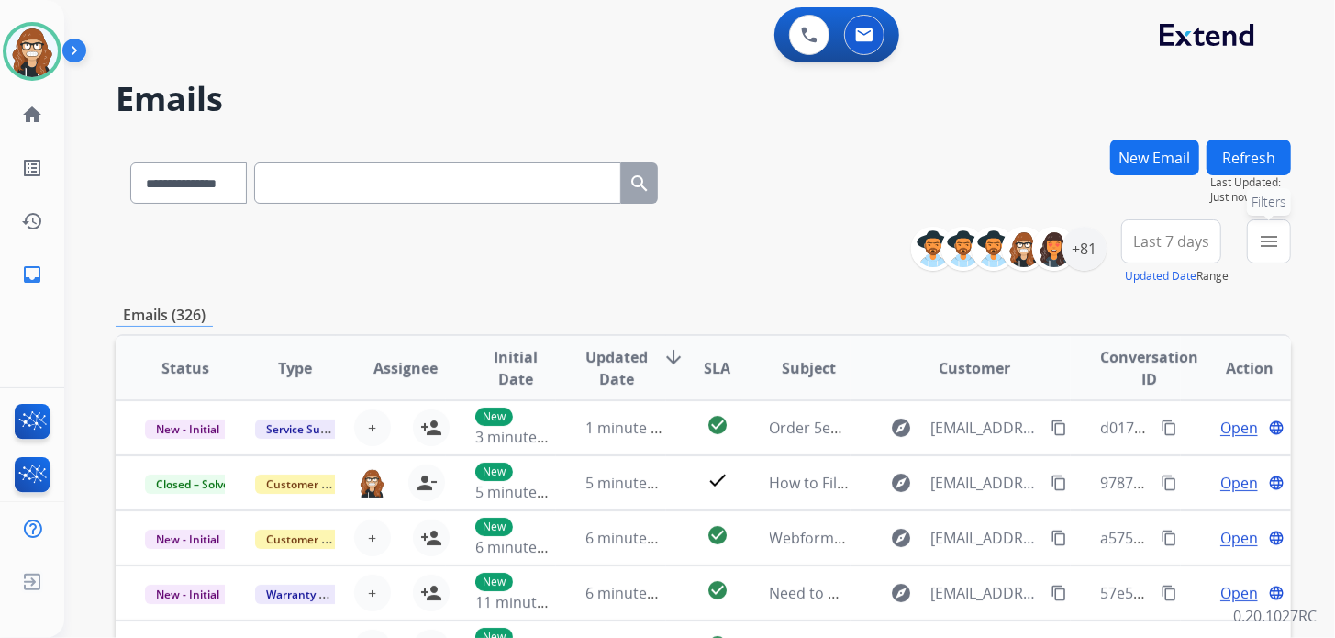
click at [1264, 255] on button "menu Filters" at bounding box center [1269, 241] width 44 height 44
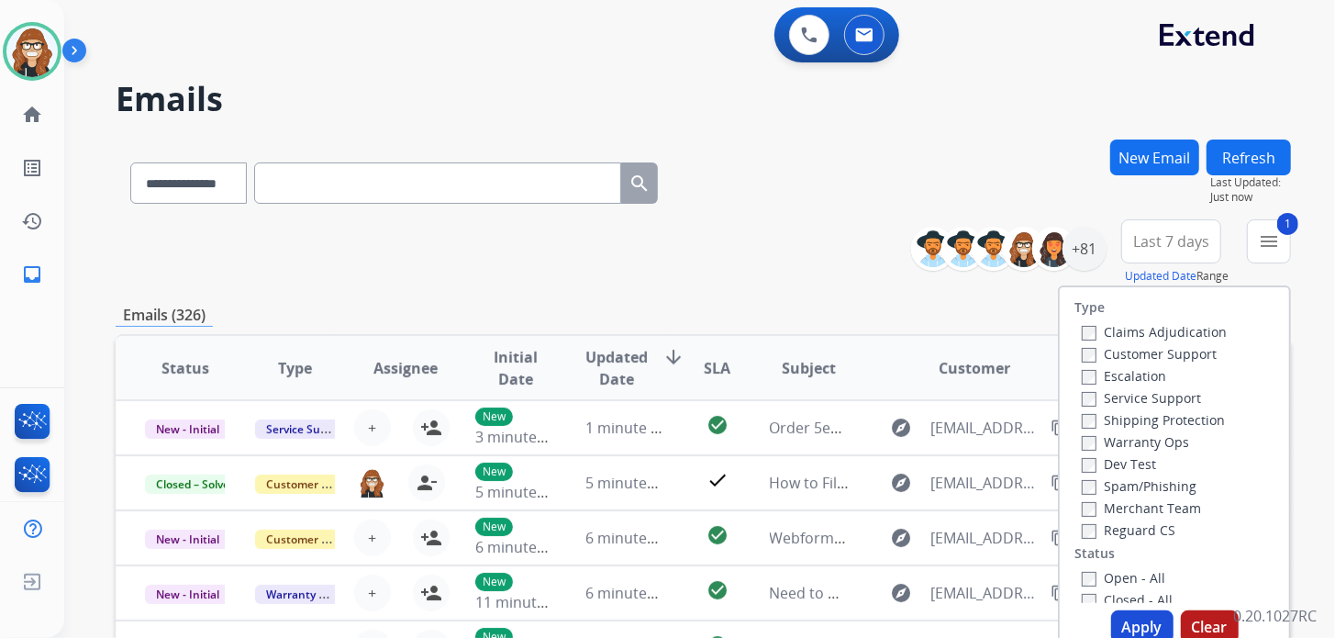
click at [1082, 430] on div "Warranty Ops" at bounding box center [1154, 441] width 145 height 22
click at [1074, 410] on div "Claims Adjudication Customer Support Escalation Service Support Shipping Protec…" at bounding box center [1150, 430] width 152 height 220
drag, startPoint x: 1069, startPoint y: 583, endPoint x: 1078, endPoint y: 571, distance: 15.0
click at [1082, 571] on label "Open - All" at bounding box center [1123, 577] width 83 height 17
click at [1117, 625] on button "Apply" at bounding box center [1142, 626] width 62 height 33
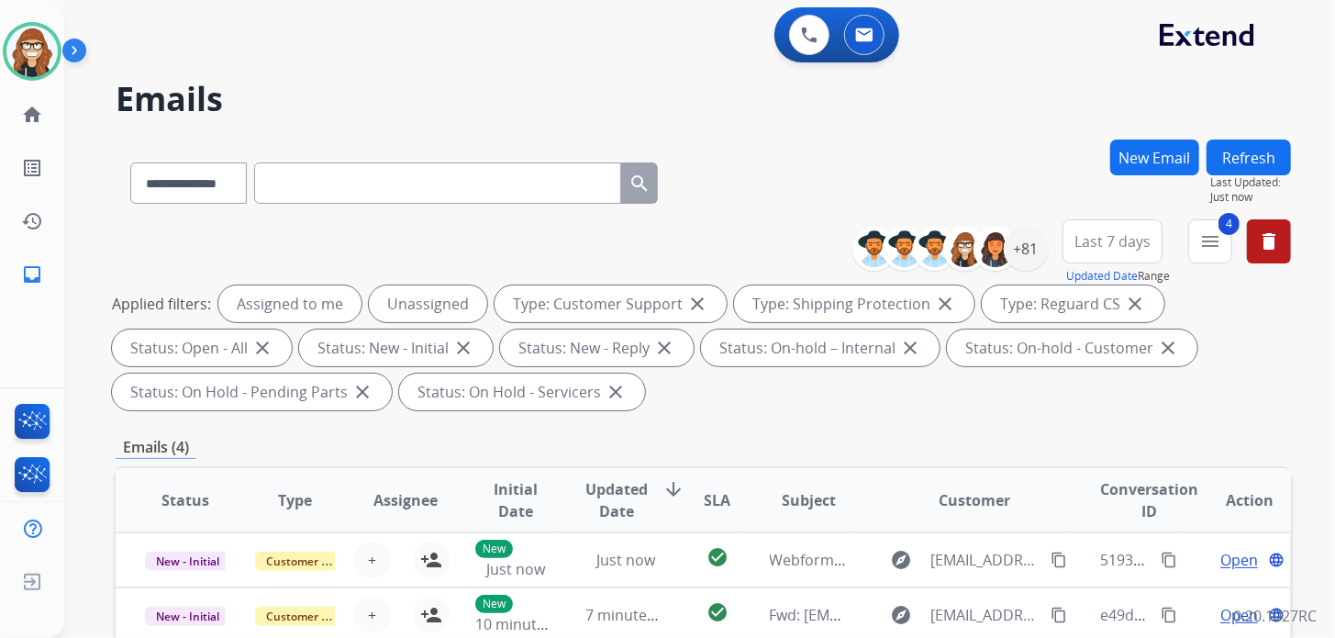
click at [884, 117] on div "**********" at bounding box center [677, 385] width 1227 height 638
click at [1223, 247] on button "4 menu Filters" at bounding box center [1210, 241] width 44 height 44
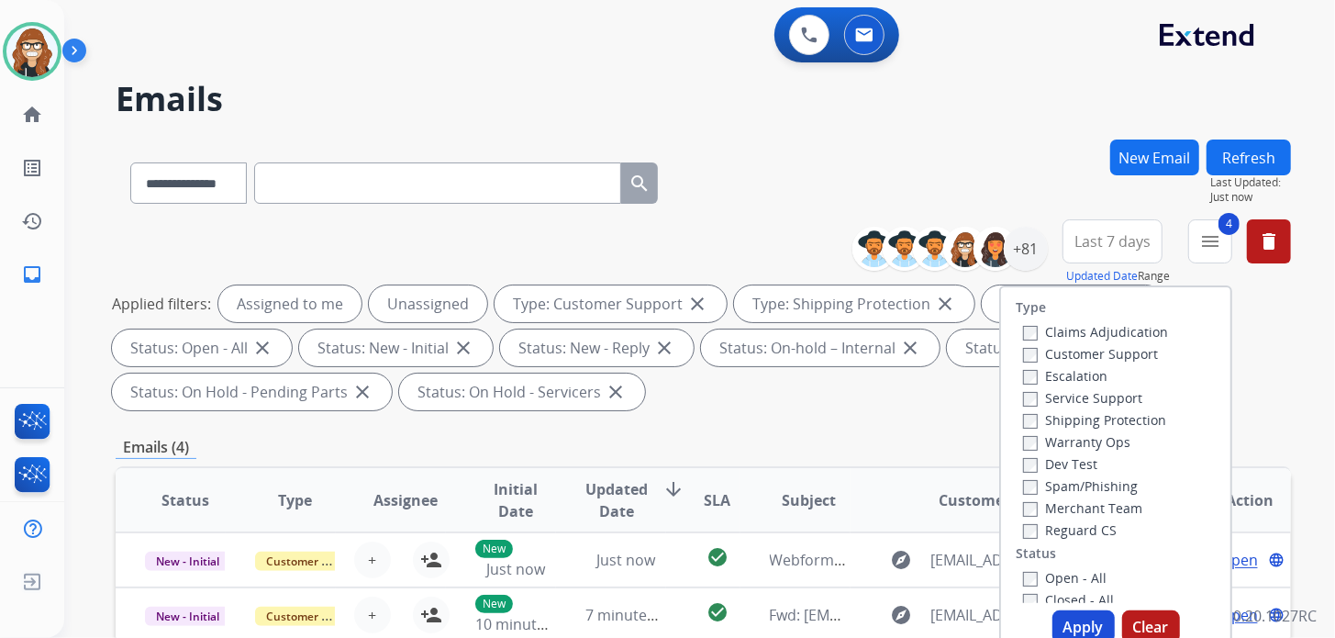
click at [1046, 137] on div "**********" at bounding box center [677, 385] width 1227 height 638
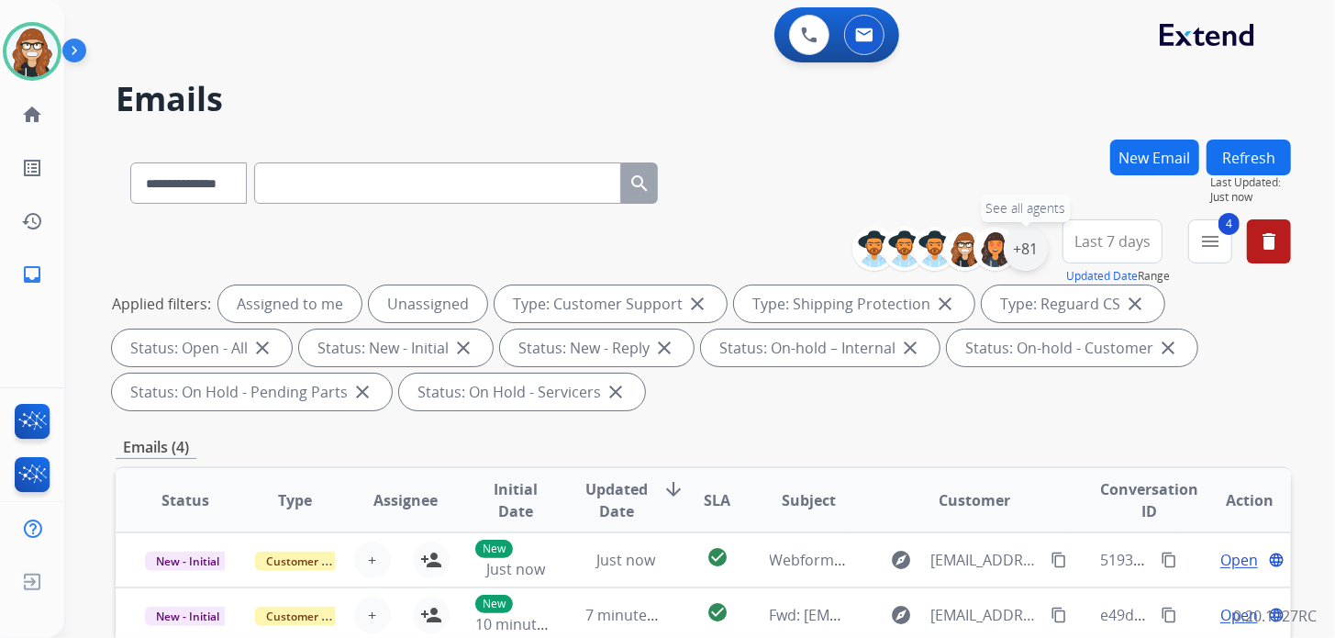
click at [1039, 255] on div "+81" at bounding box center [1026, 249] width 44 height 44
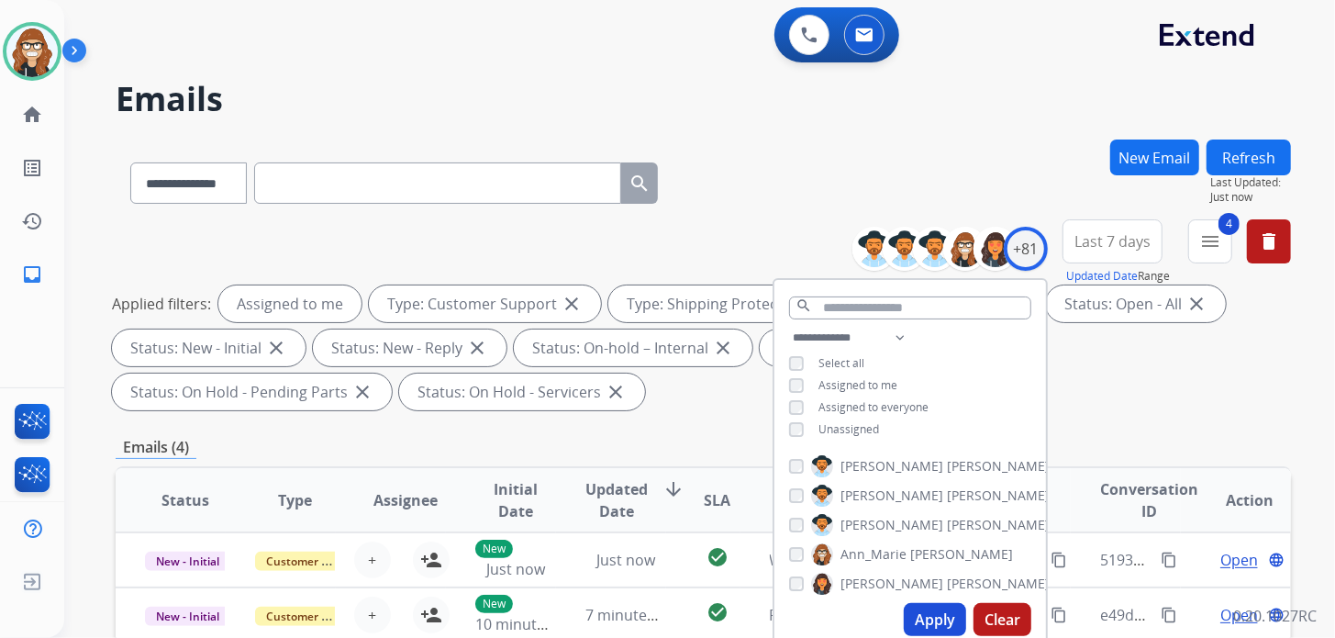
click at [928, 611] on button "Apply" at bounding box center [935, 619] width 62 height 33
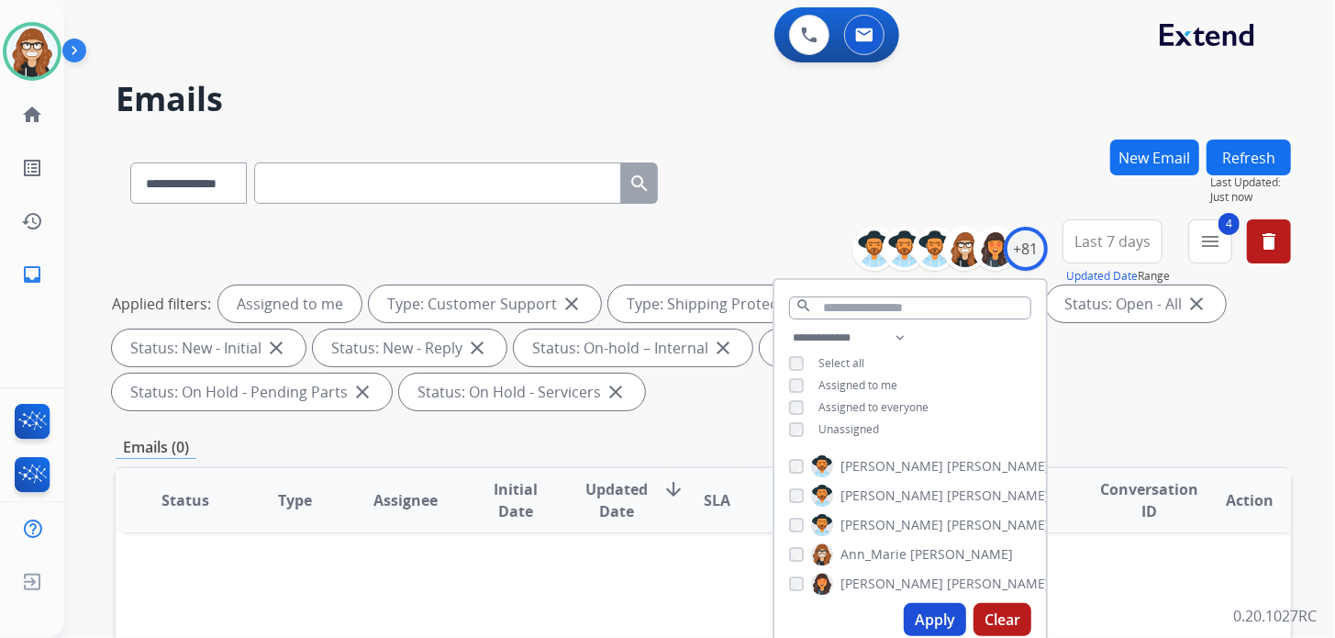
click at [887, 155] on div "**********" at bounding box center [703, 179] width 1175 height 80
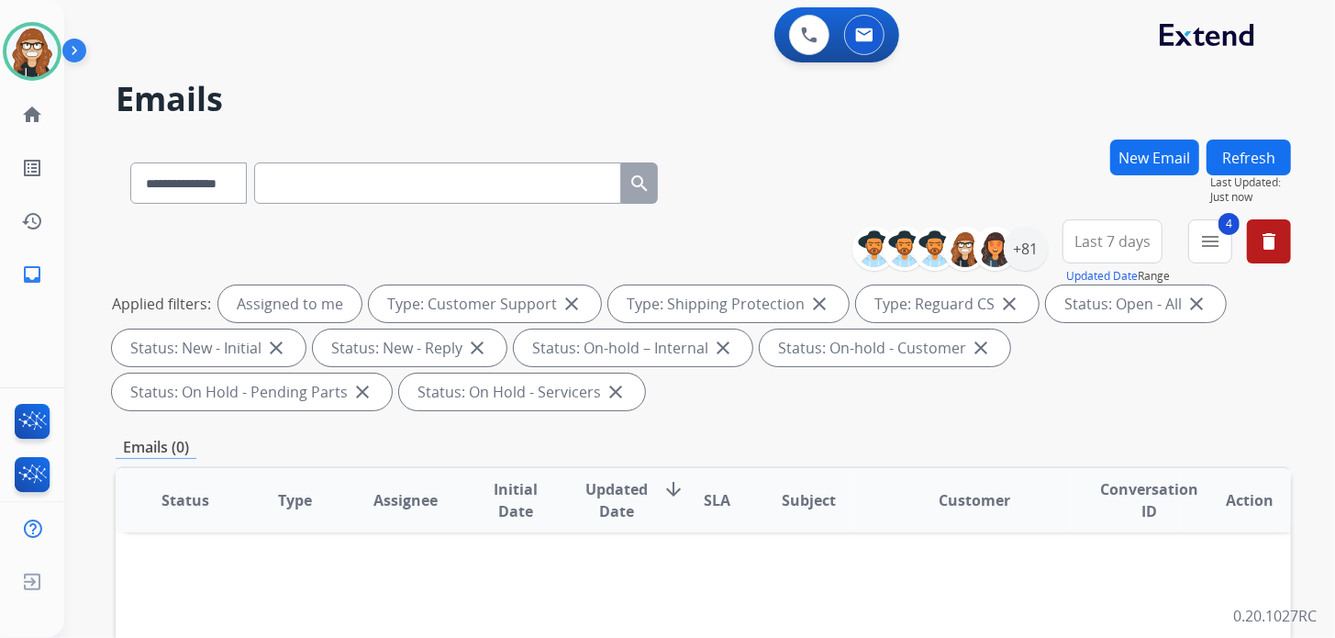
drag, startPoint x: 818, startPoint y: 155, endPoint x: 728, endPoint y: 7, distance: 172.9
click at [819, 155] on div "**********" at bounding box center [703, 179] width 1175 height 80
click at [43, 58] on img at bounding box center [31, 51] width 51 height 51
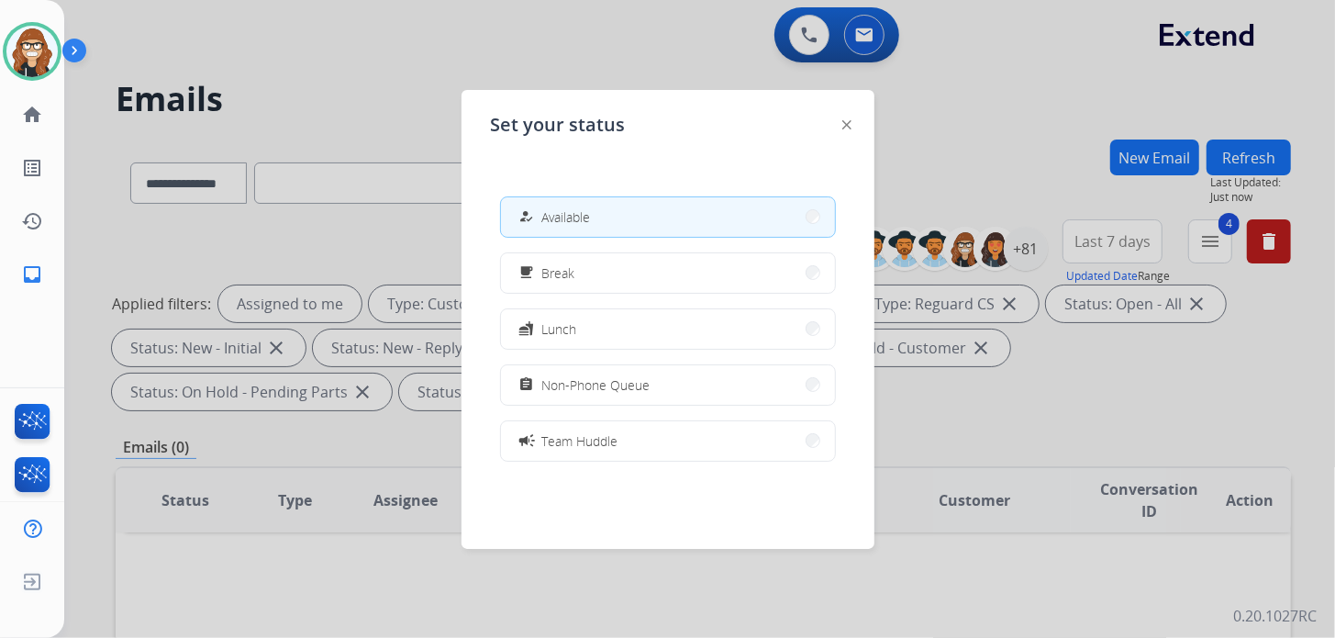
click at [241, 71] on div at bounding box center [667, 319] width 1335 height 638
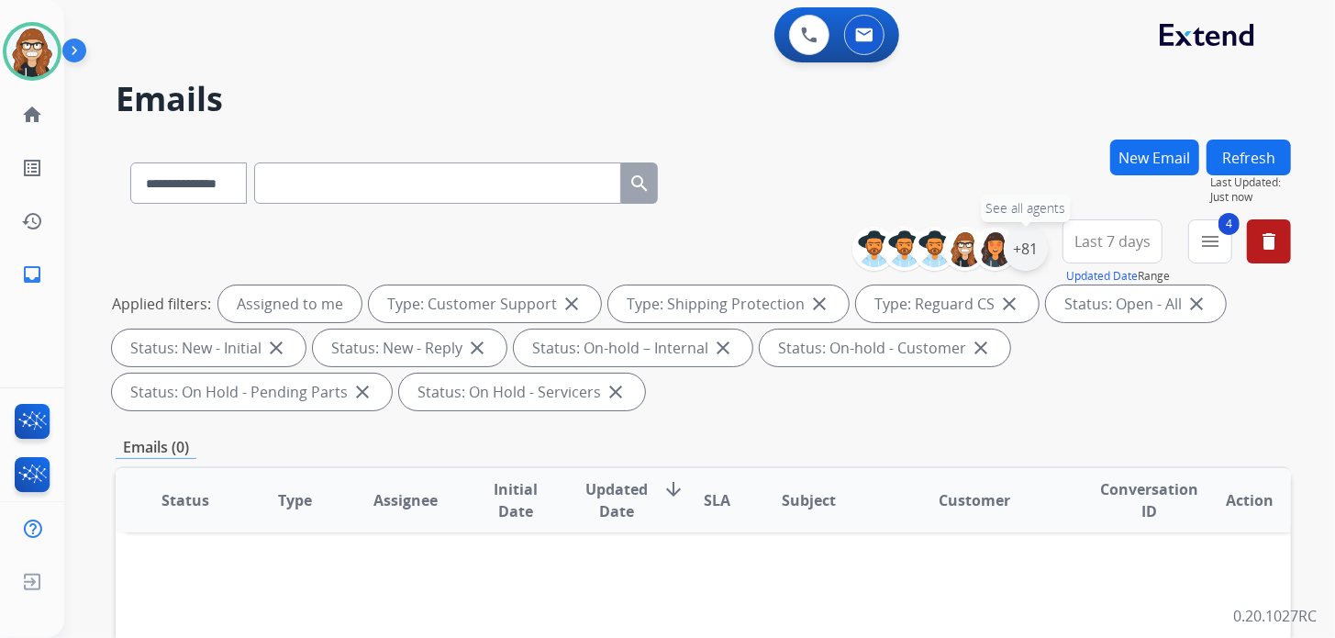
click at [1032, 260] on div "+81" at bounding box center [1026, 249] width 44 height 44
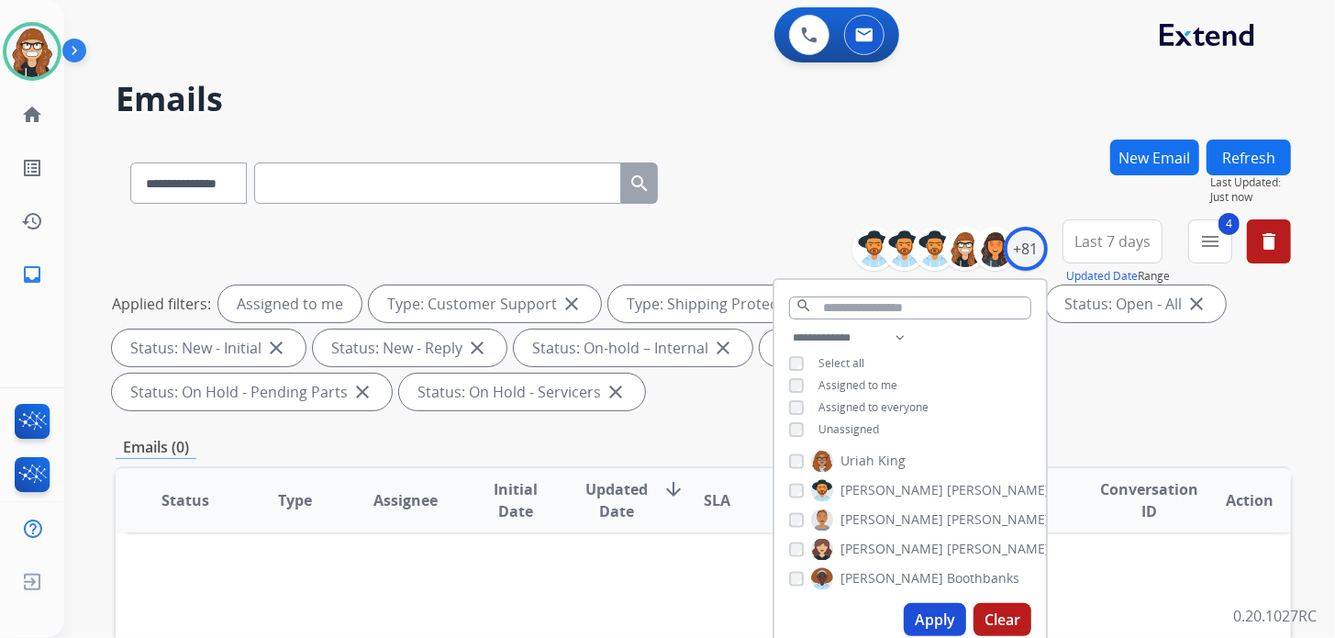
scroll to position [2240, 0]
click at [717, 140] on div "**********" at bounding box center [703, 179] width 1175 height 80
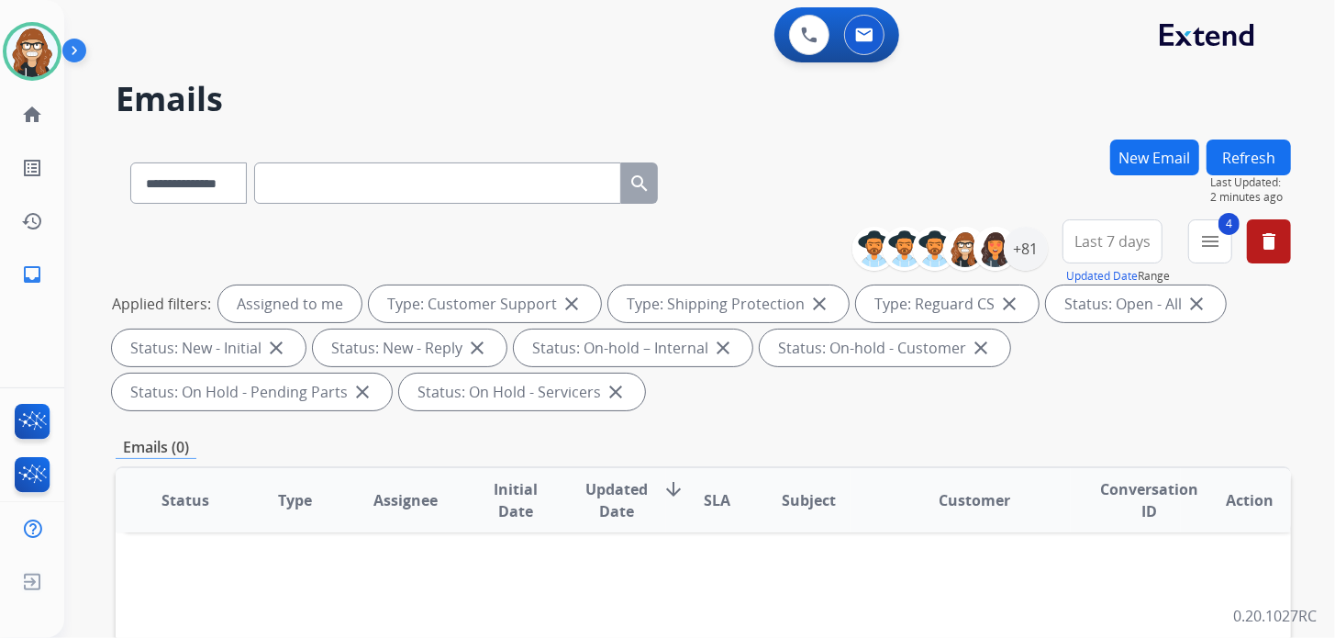
click at [885, 83] on h2 "Emails" at bounding box center [703, 99] width 1175 height 37
click at [860, 153] on div "**********" at bounding box center [703, 179] width 1175 height 80
click at [845, 134] on div "**********" at bounding box center [677, 385] width 1227 height 638
drag, startPoint x: 1211, startPoint y: 245, endPoint x: 1194, endPoint y: 238, distance: 18.9
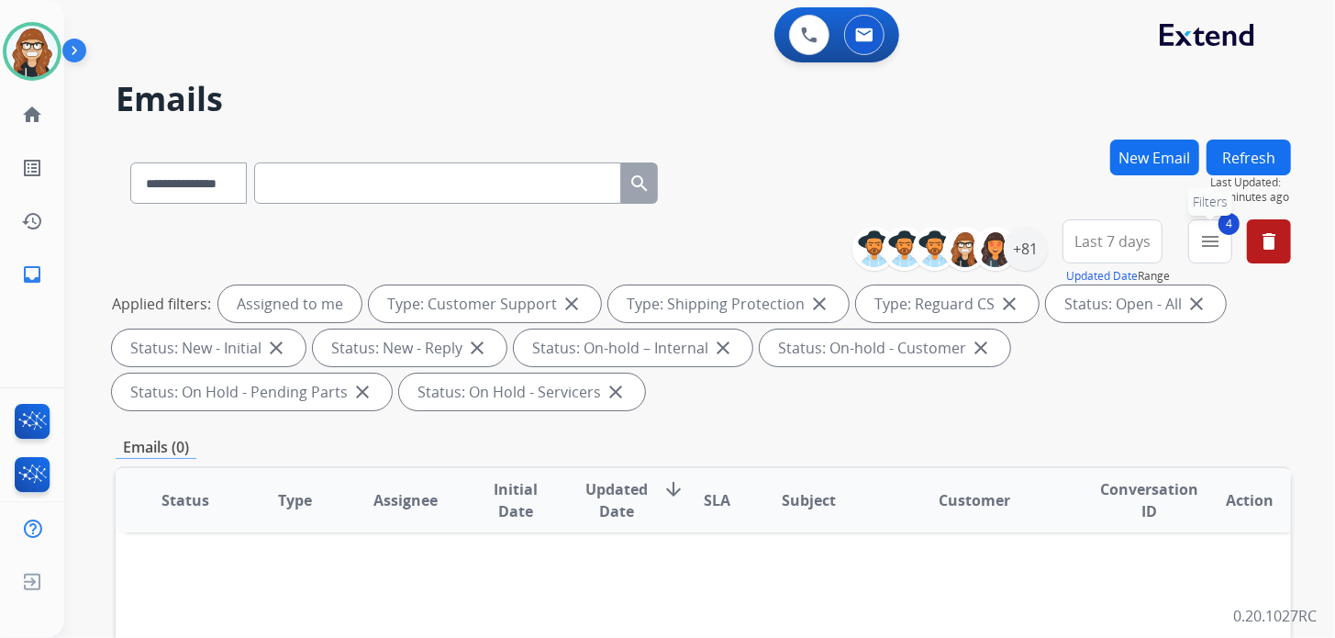
click at [1212, 245] on mat-icon "menu" at bounding box center [1210, 241] width 22 height 22
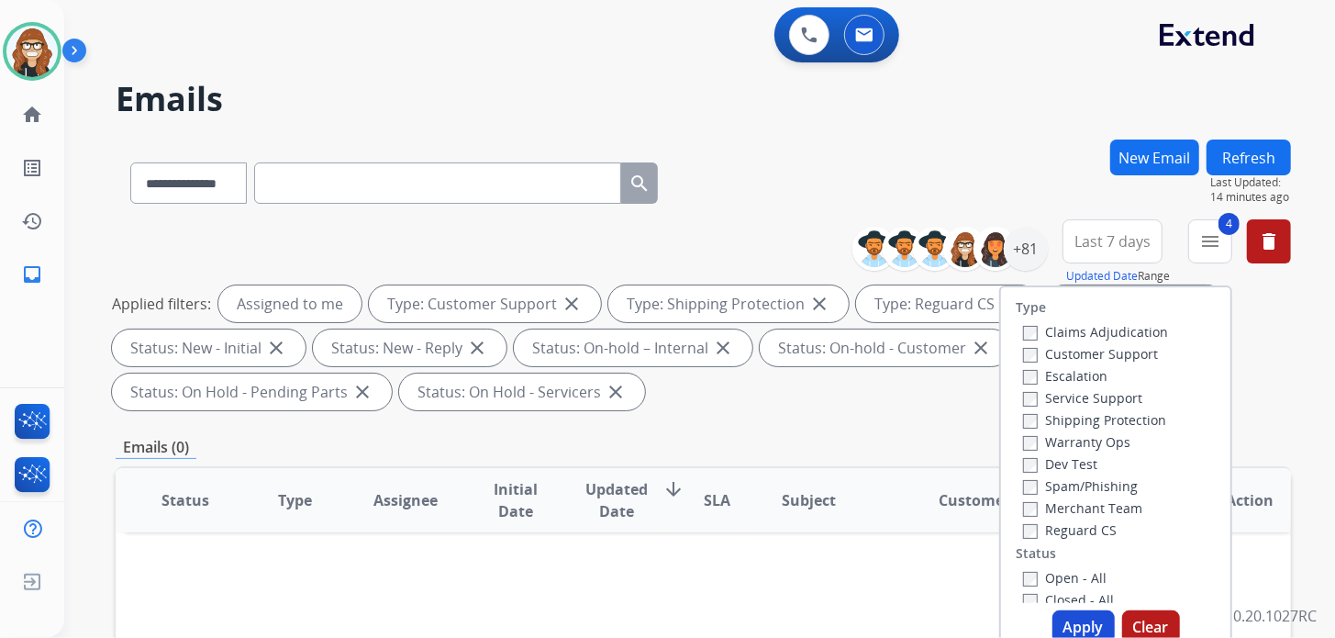
click at [1061, 105] on h2 "Emails" at bounding box center [703, 99] width 1175 height 37
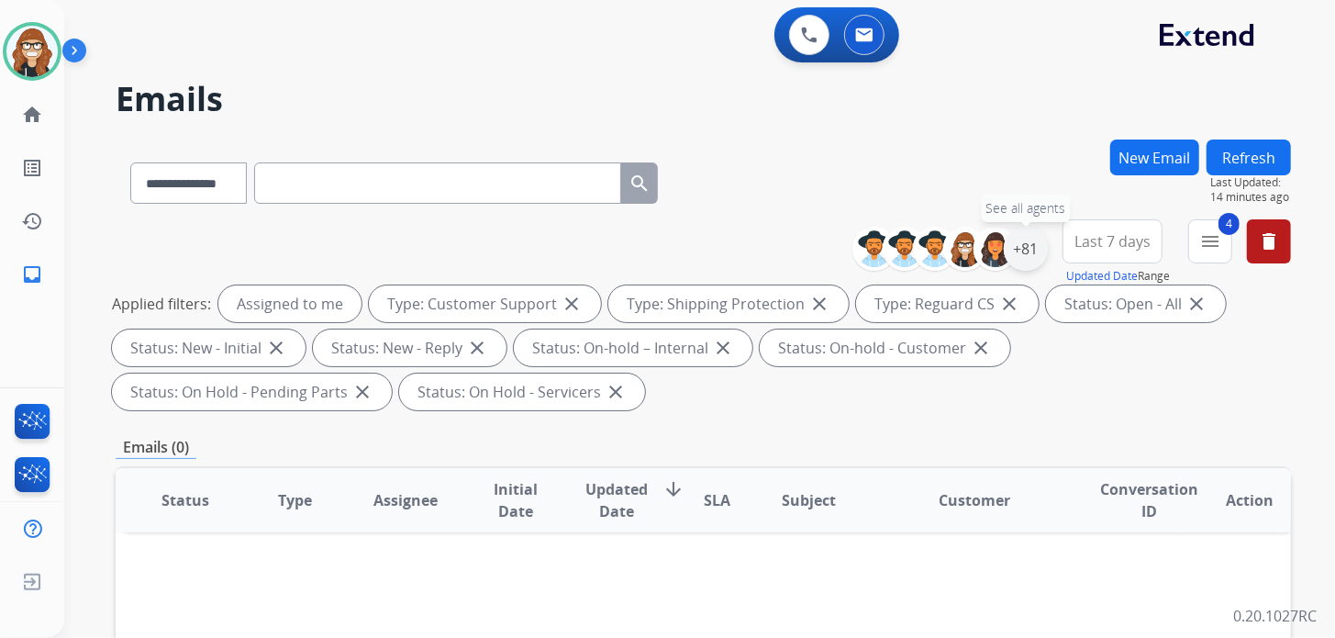
click at [1028, 243] on div "+81" at bounding box center [1026, 249] width 44 height 44
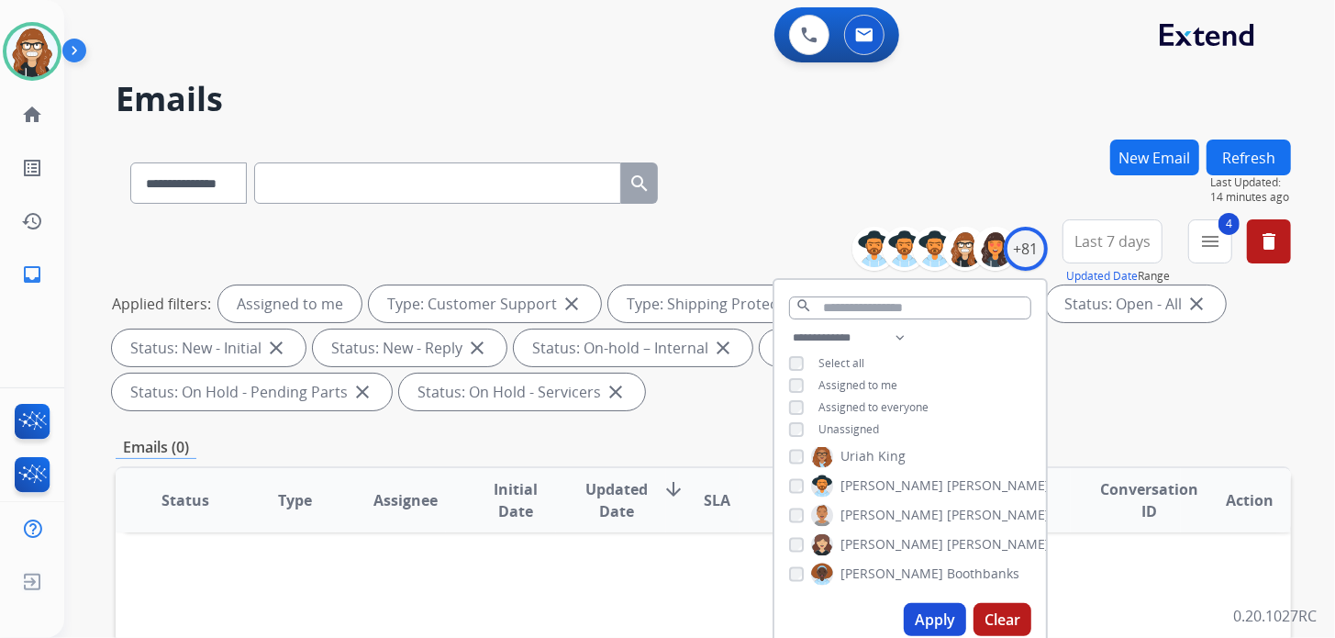
click at [973, 139] on div "**********" at bounding box center [703, 179] width 1175 height 80
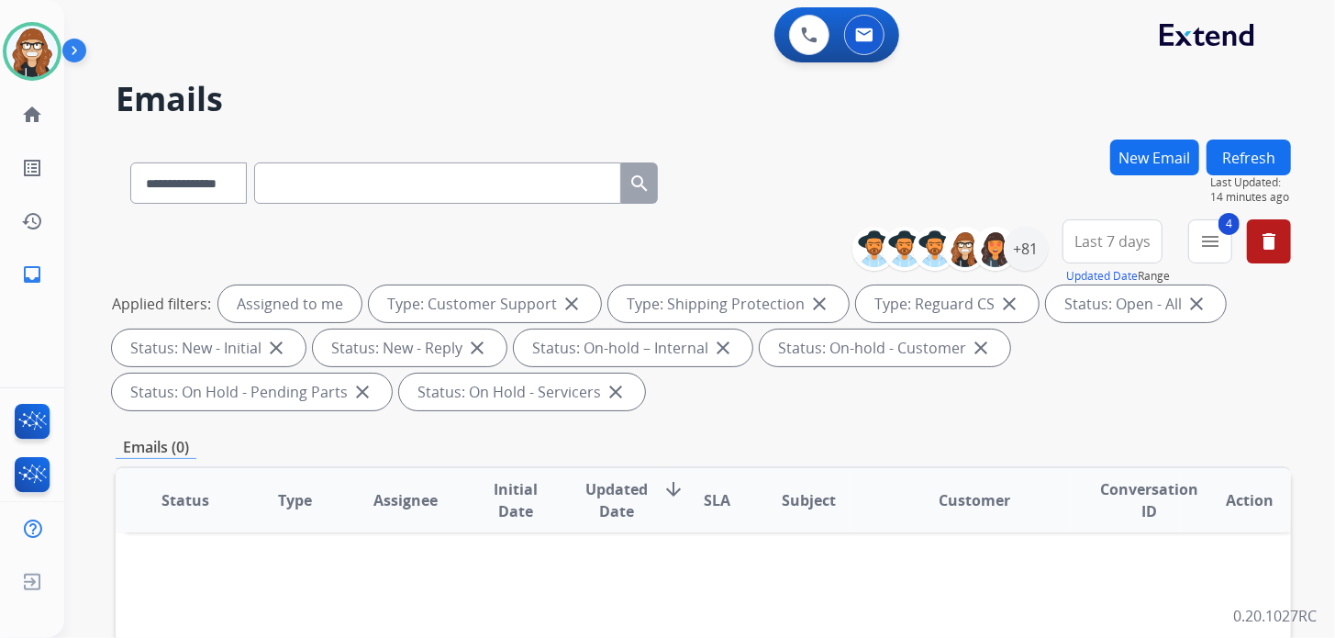
click at [1241, 152] on button "Refresh" at bounding box center [1248, 157] width 84 height 36
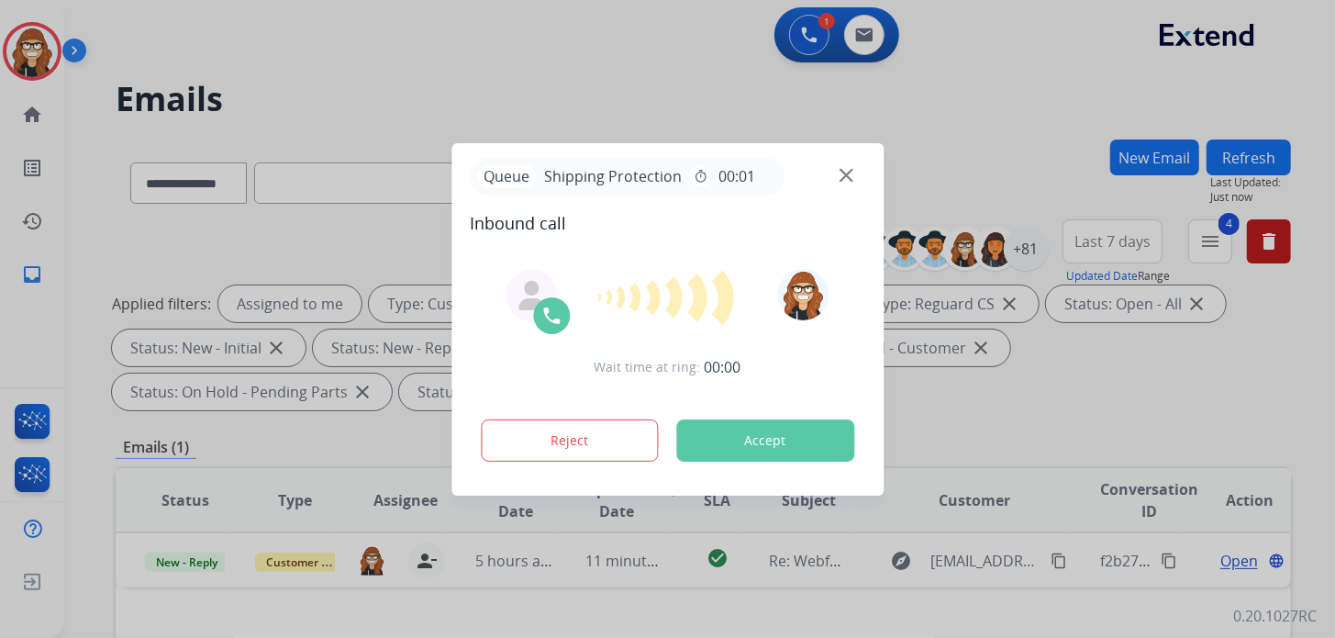
scroll to position [275, 0]
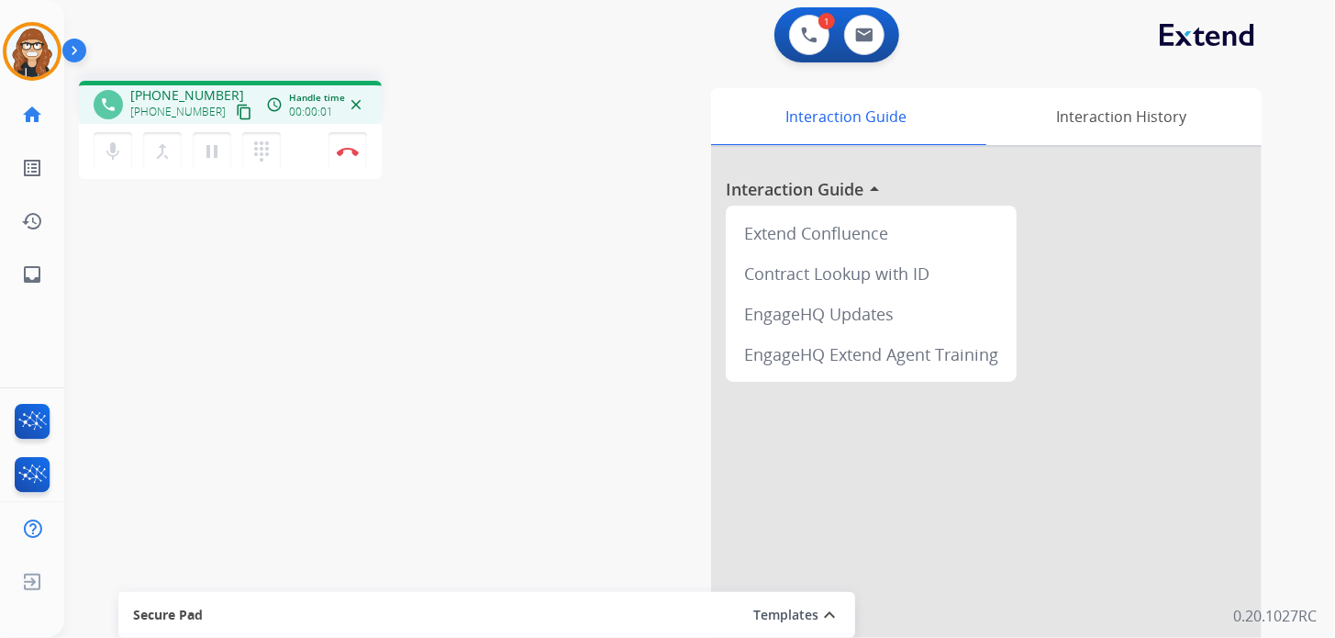
click at [236, 116] on mat-icon "content_copy" at bounding box center [244, 112] width 17 height 17
drag, startPoint x: 776, startPoint y: 81, endPoint x: 734, endPoint y: 85, distance: 42.5
click at [776, 81] on div "Interaction Guide Interaction History Interaction Guide arrow_drop_up Extend Co…" at bounding box center [921, 456] width 739 height 751
click at [339, 150] on img at bounding box center [348, 151] width 22 height 9
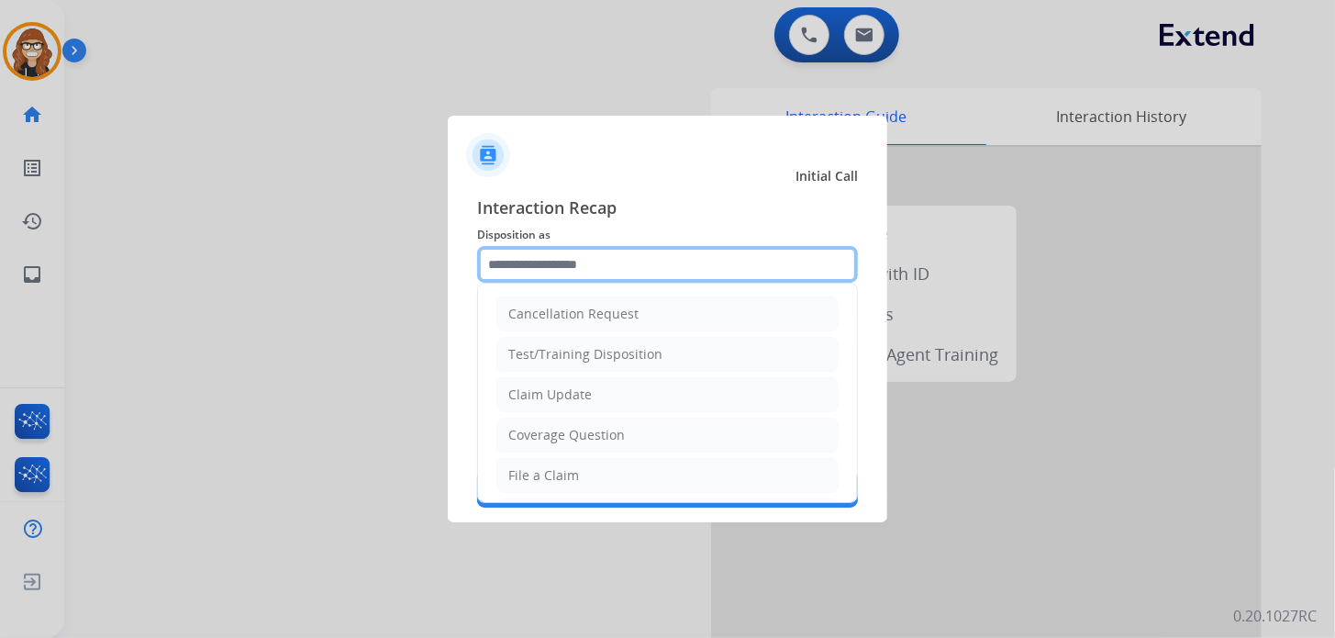
click at [642, 270] on input "text" at bounding box center [667, 264] width 381 height 37
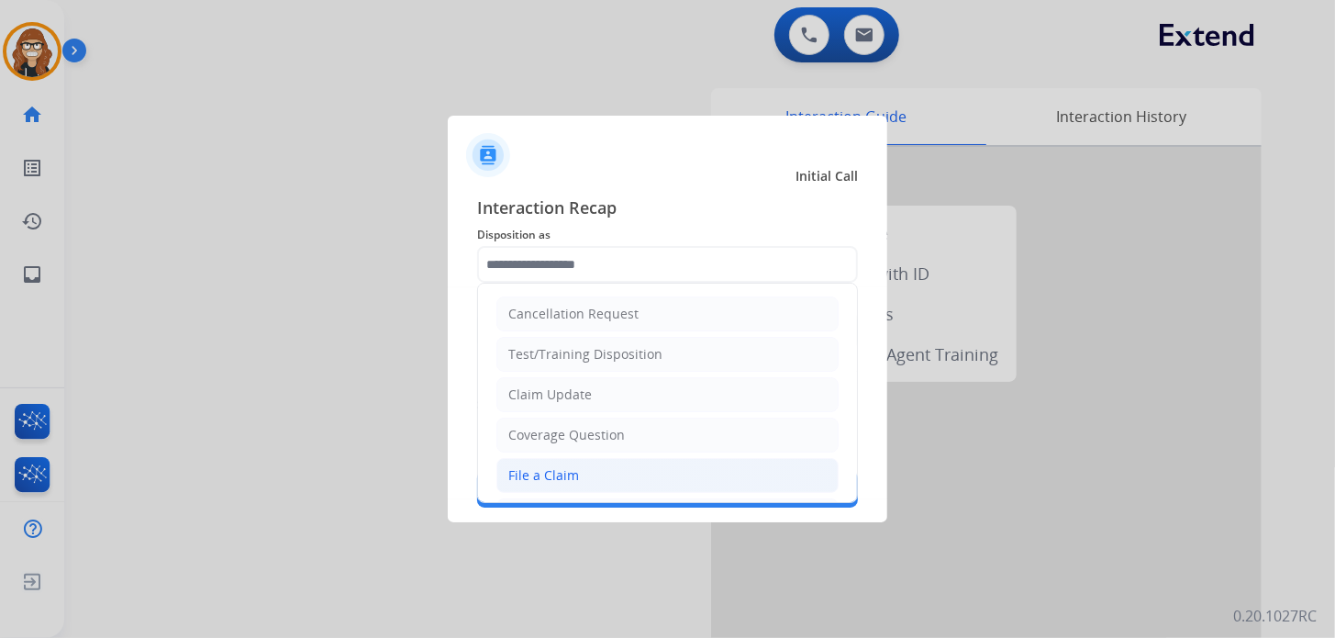
click at [567, 473] on div "File a Claim" at bounding box center [543, 475] width 71 height 18
type input "**********"
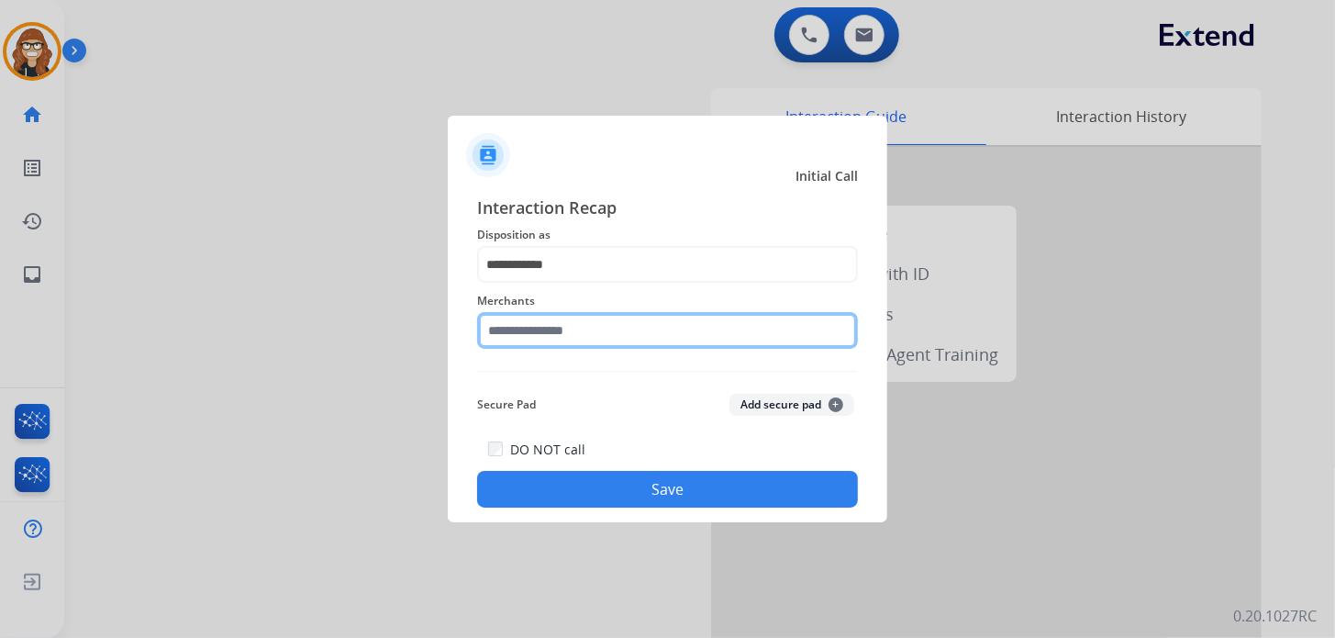
click at [588, 312] on input "text" at bounding box center [667, 330] width 381 height 37
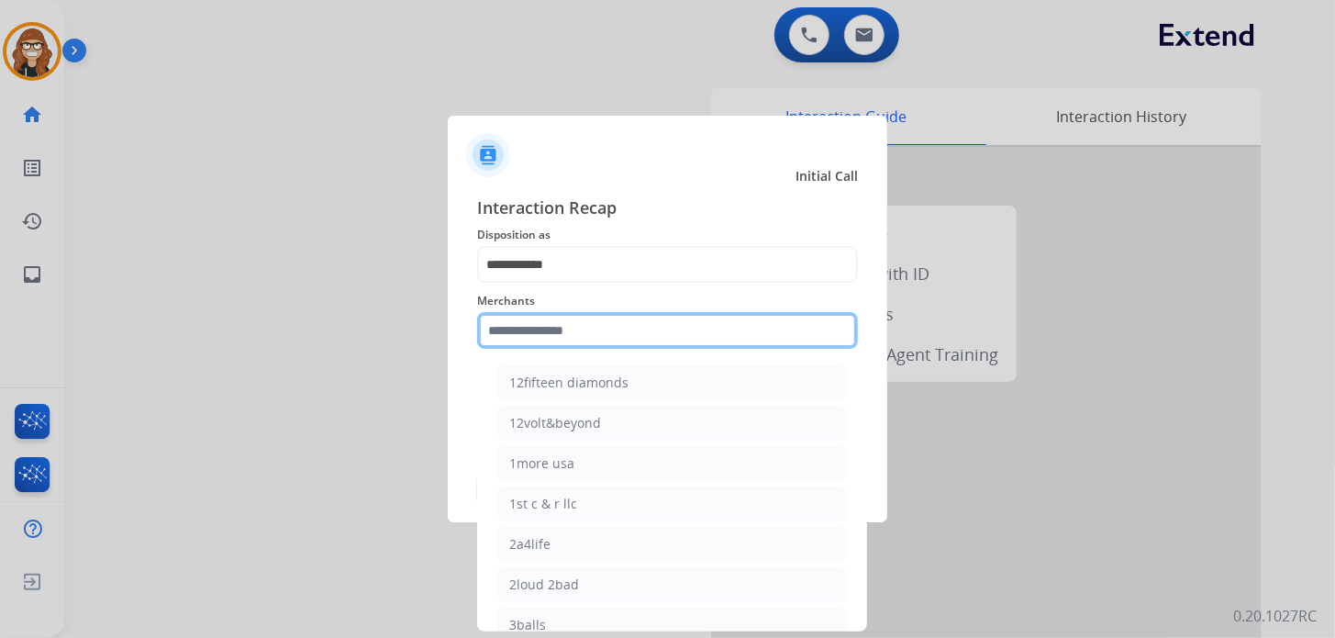
click at [591, 332] on input "text" at bounding box center [667, 330] width 381 height 37
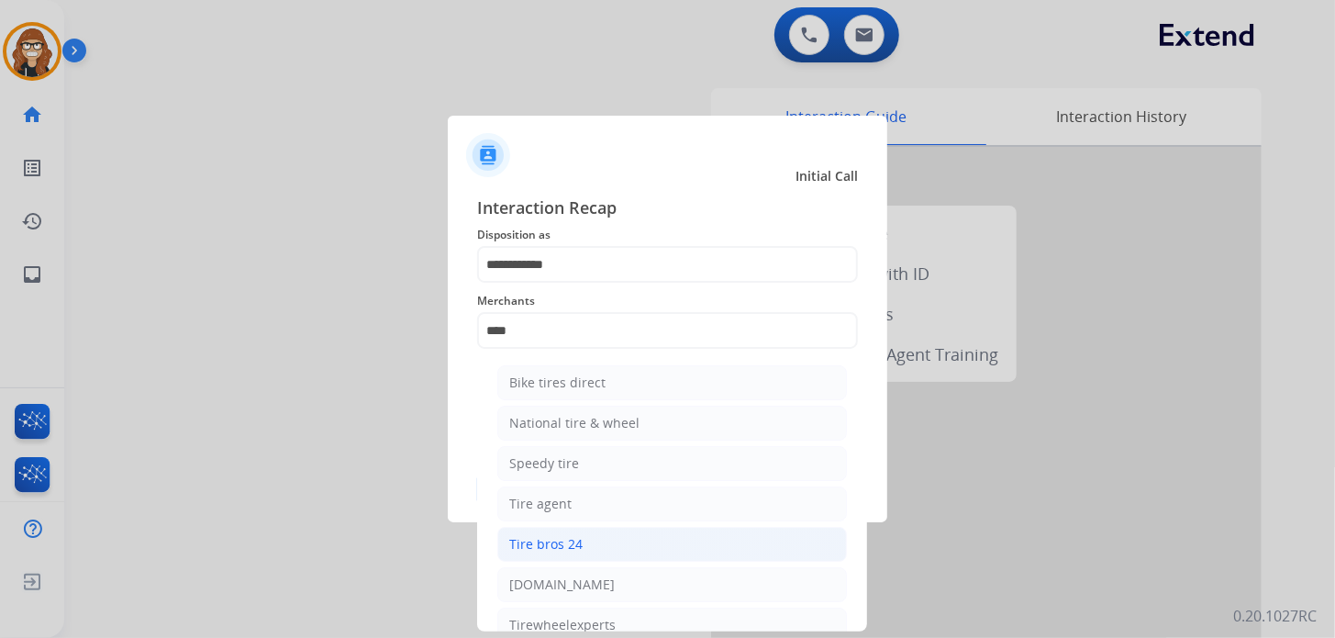
click at [549, 538] on div "Tire bros 24" at bounding box center [545, 544] width 73 height 18
type input "**********"
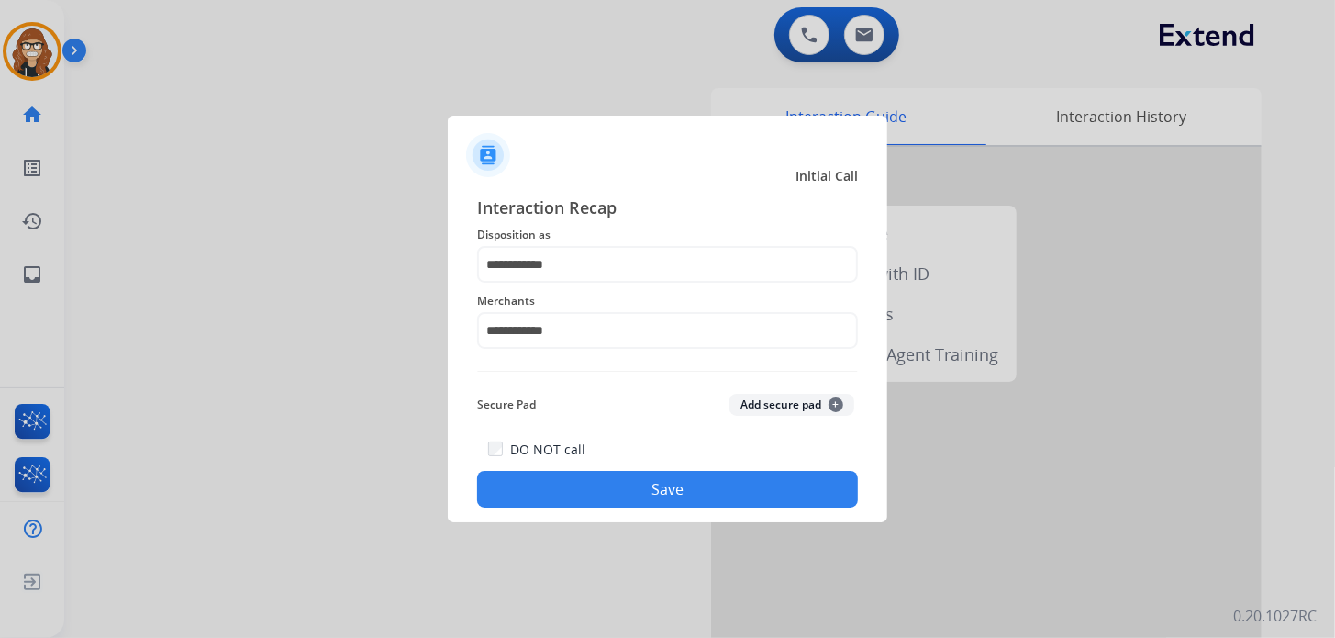
click at [564, 483] on button "Save" at bounding box center [667, 489] width 381 height 37
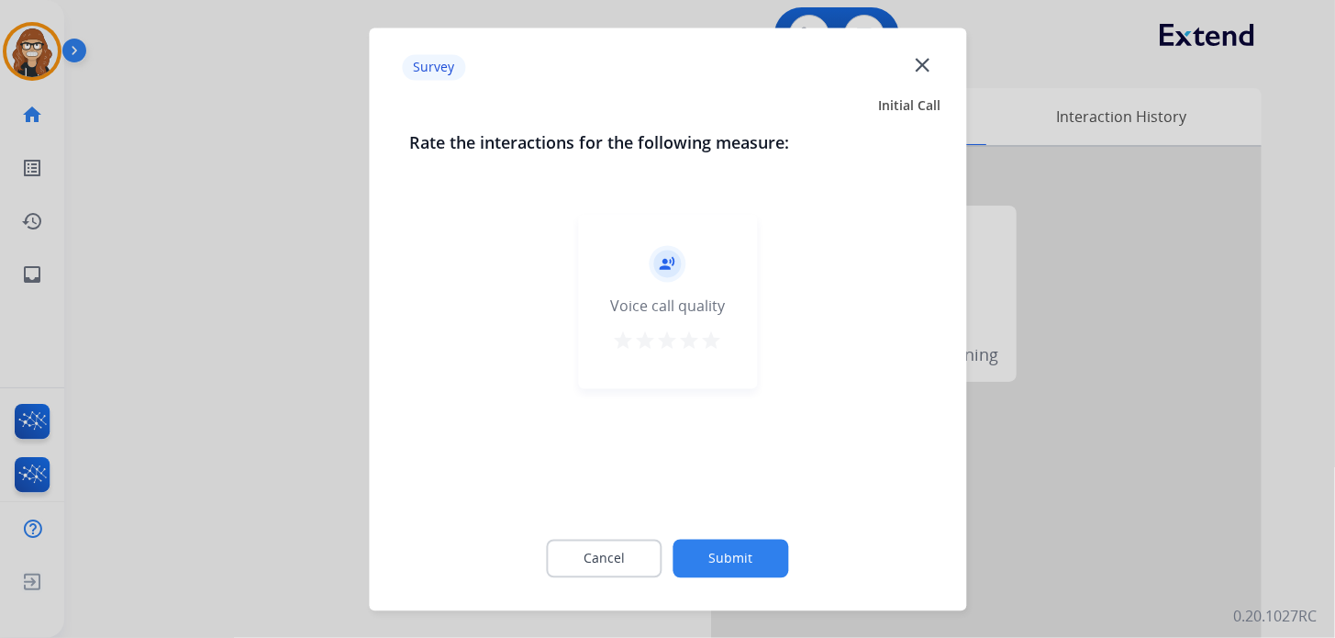
click at [926, 74] on mat-icon "close" at bounding box center [922, 64] width 24 height 24
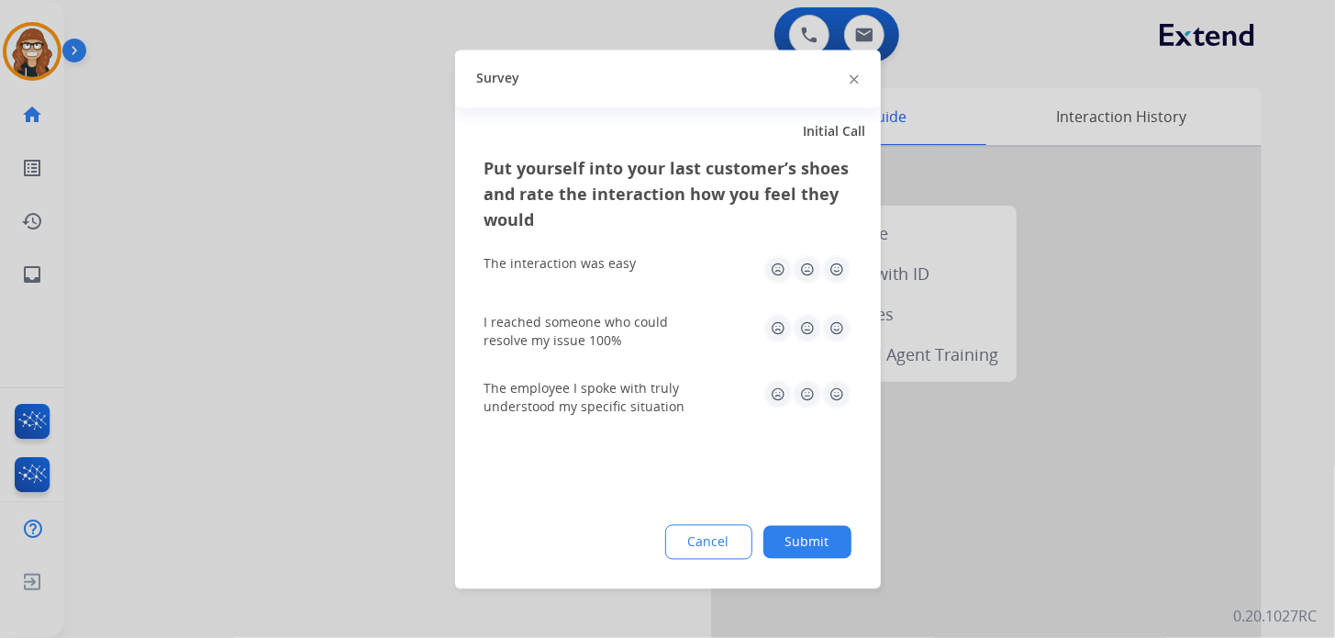
click at [855, 81] on img at bounding box center [854, 79] width 9 height 9
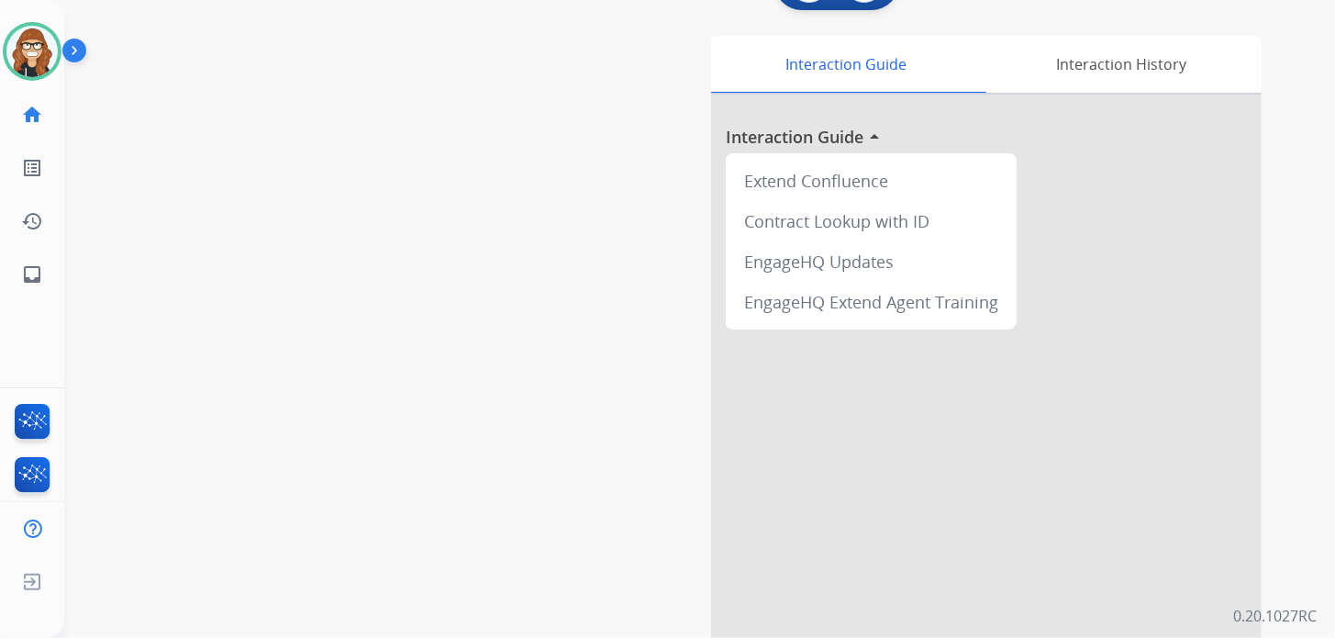
scroll to position [91, 0]
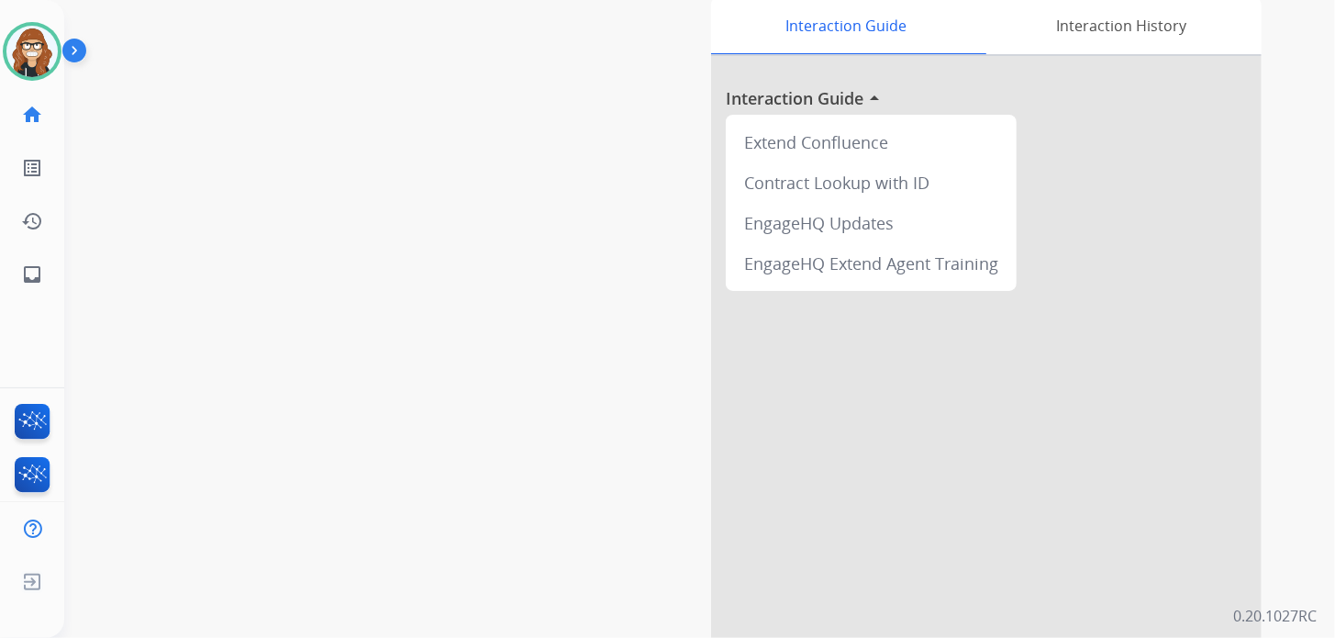
click at [223, 572] on div "swap_horiz Break voice bridge close_fullscreen Connect 3-Way Call merge_type Se…" at bounding box center [677, 357] width 1227 height 765
click at [444, 539] on div "swap_horiz Break voice bridge close_fullscreen Connect 3-Way Call merge_type Se…" at bounding box center [677, 357] width 1227 height 765
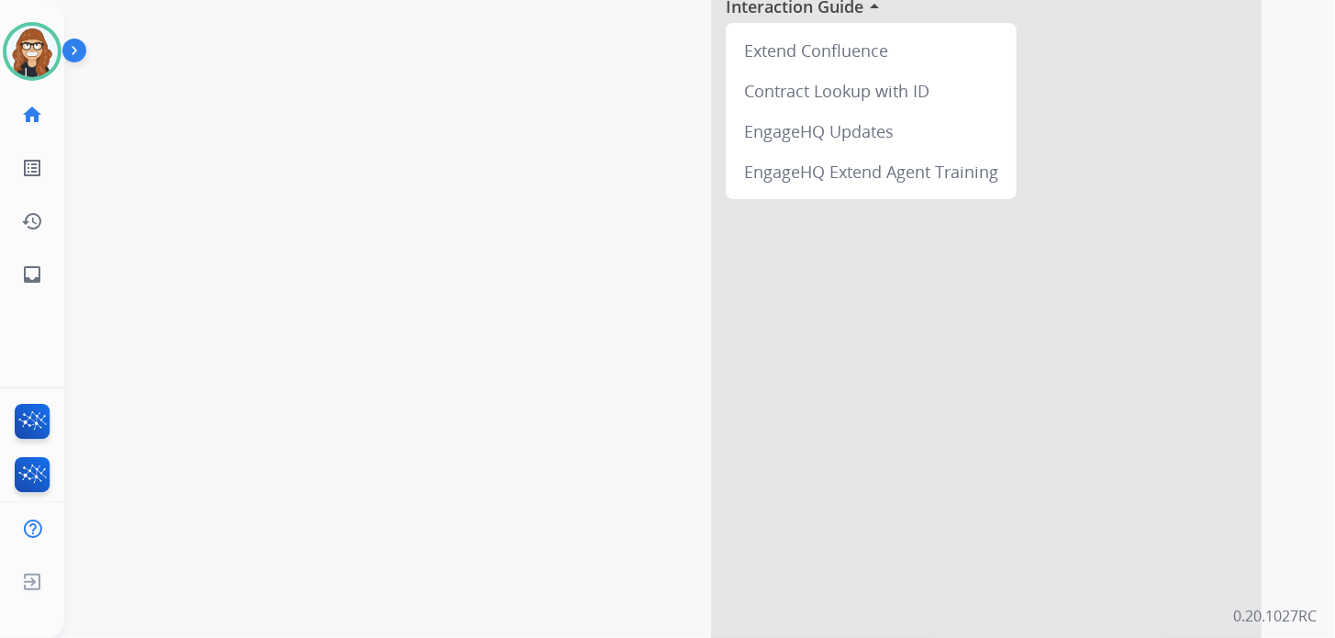
drag, startPoint x: 461, startPoint y: 556, endPoint x: 259, endPoint y: 402, distance: 254.7
click at [461, 556] on div "swap_horiz Break voice bridge close_fullscreen Connect 3-Way Call merge_type Se…" at bounding box center [677, 265] width 1227 height 765
click at [30, 276] on mat-icon "inbox" at bounding box center [32, 274] width 22 height 22
select select "**********"
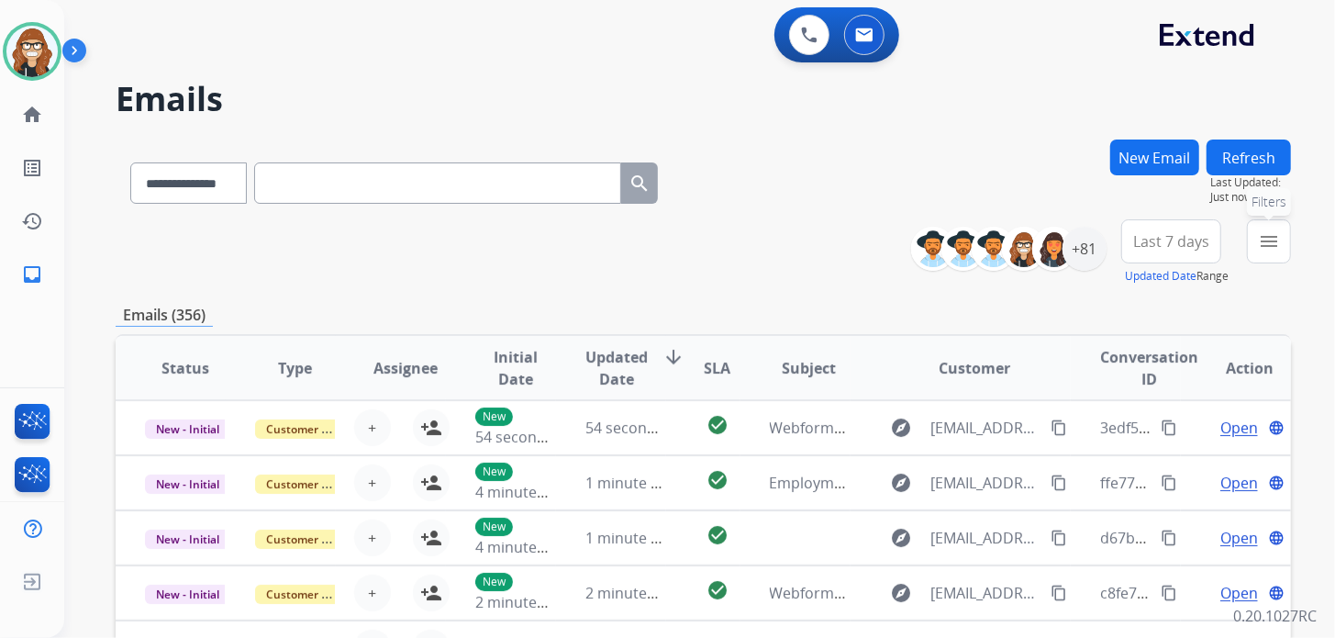
click at [1279, 247] on button "menu Filters" at bounding box center [1269, 241] width 44 height 44
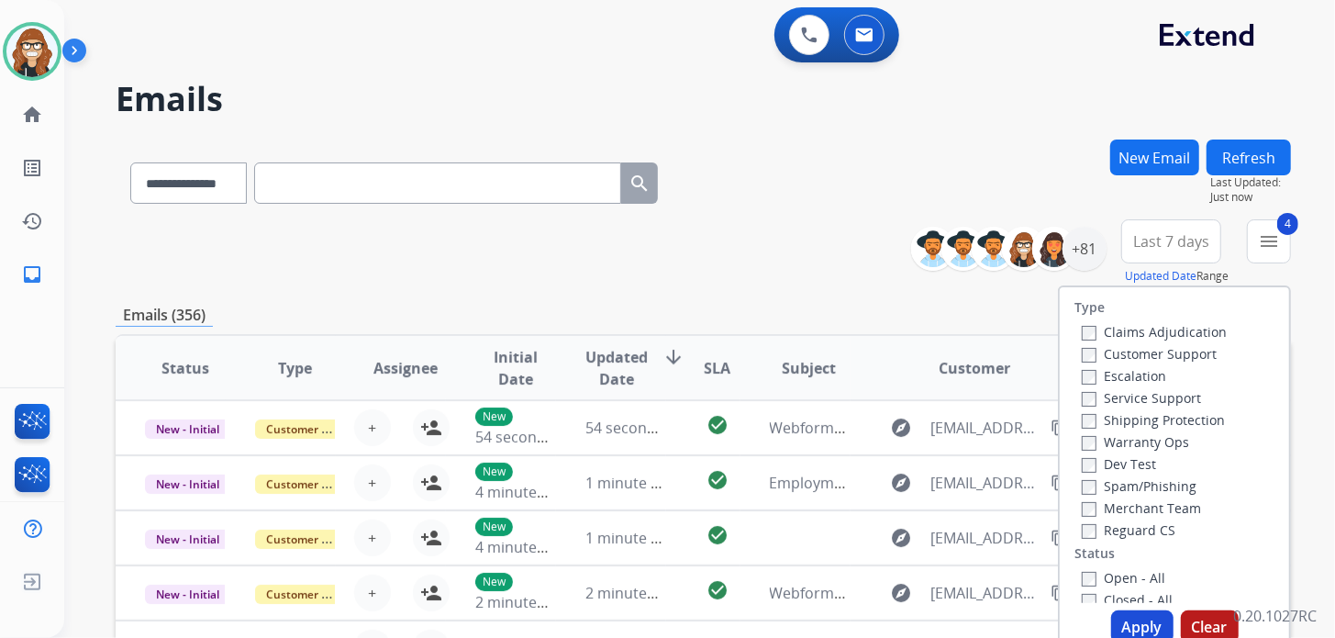
click at [1131, 626] on button "Apply" at bounding box center [1142, 626] width 62 height 33
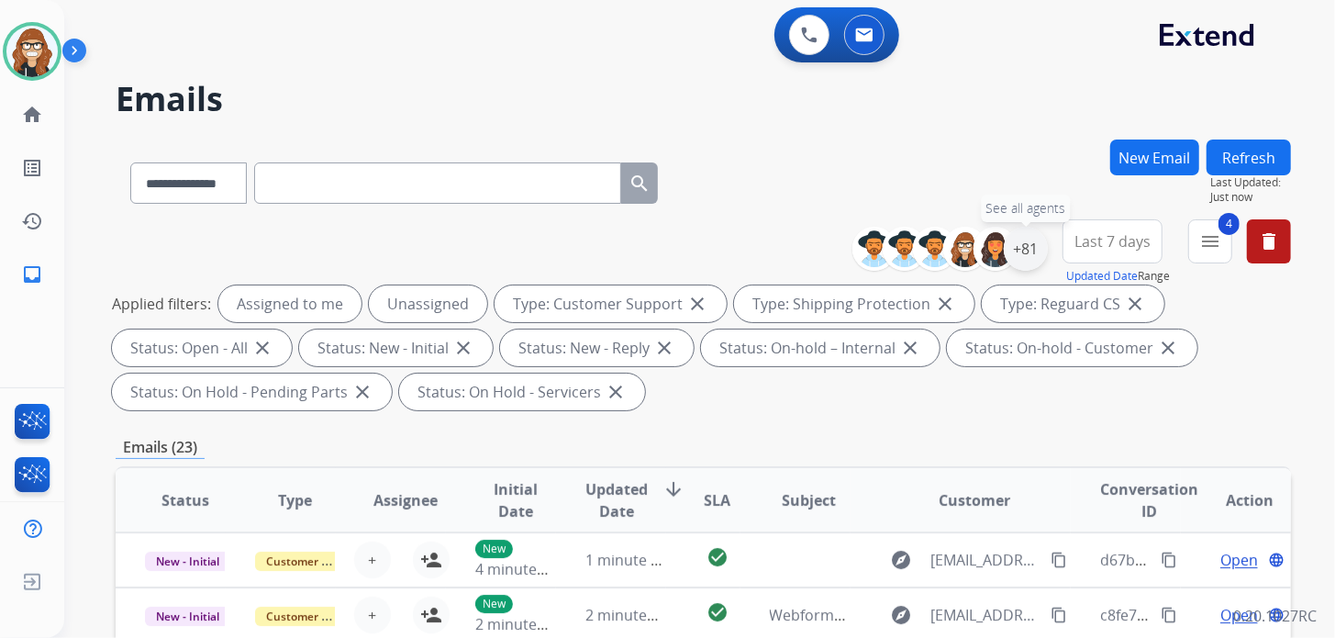
click at [1027, 248] on div "+81" at bounding box center [1026, 249] width 44 height 44
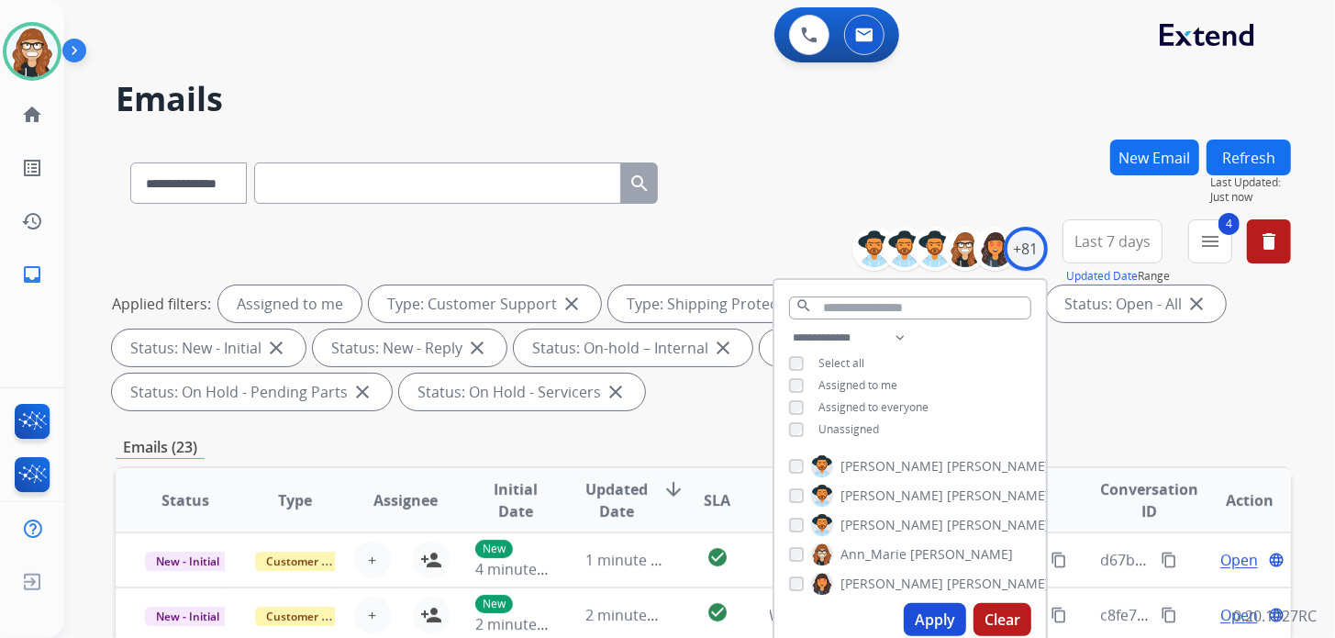
click at [933, 619] on button "Apply" at bounding box center [935, 619] width 62 height 33
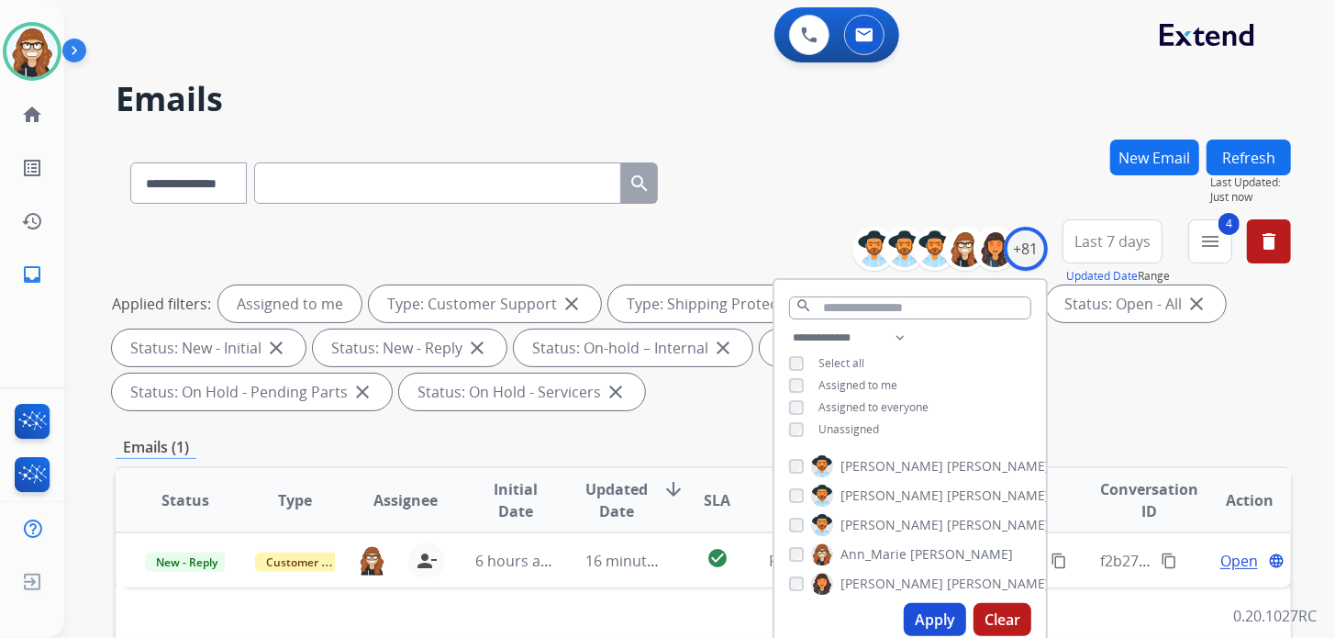
click at [853, 149] on div "**********" at bounding box center [703, 179] width 1175 height 80
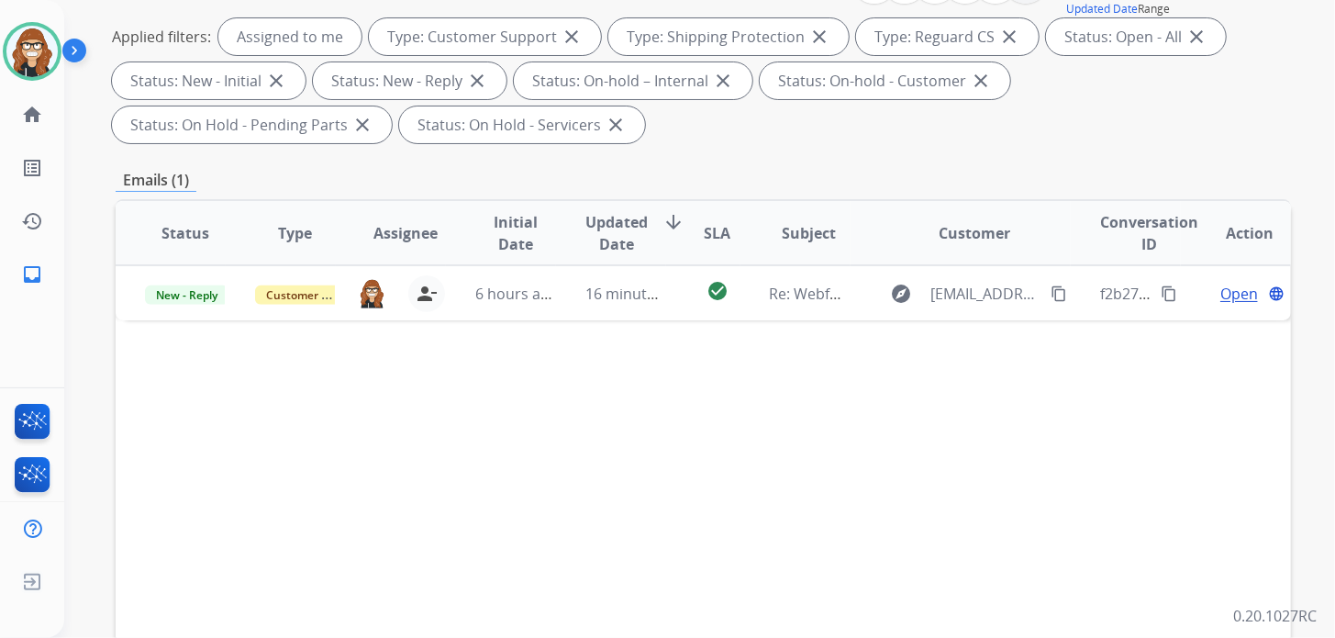
scroll to position [275, 0]
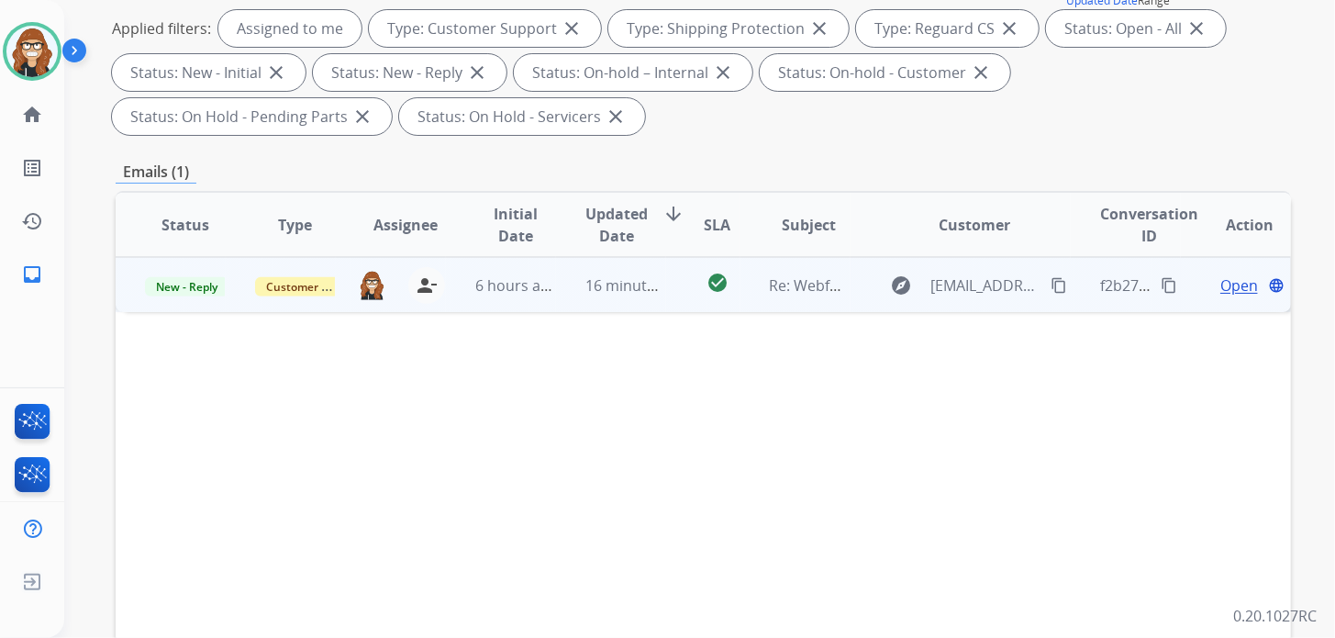
click at [1229, 288] on span "Open" at bounding box center [1239, 285] width 38 height 22
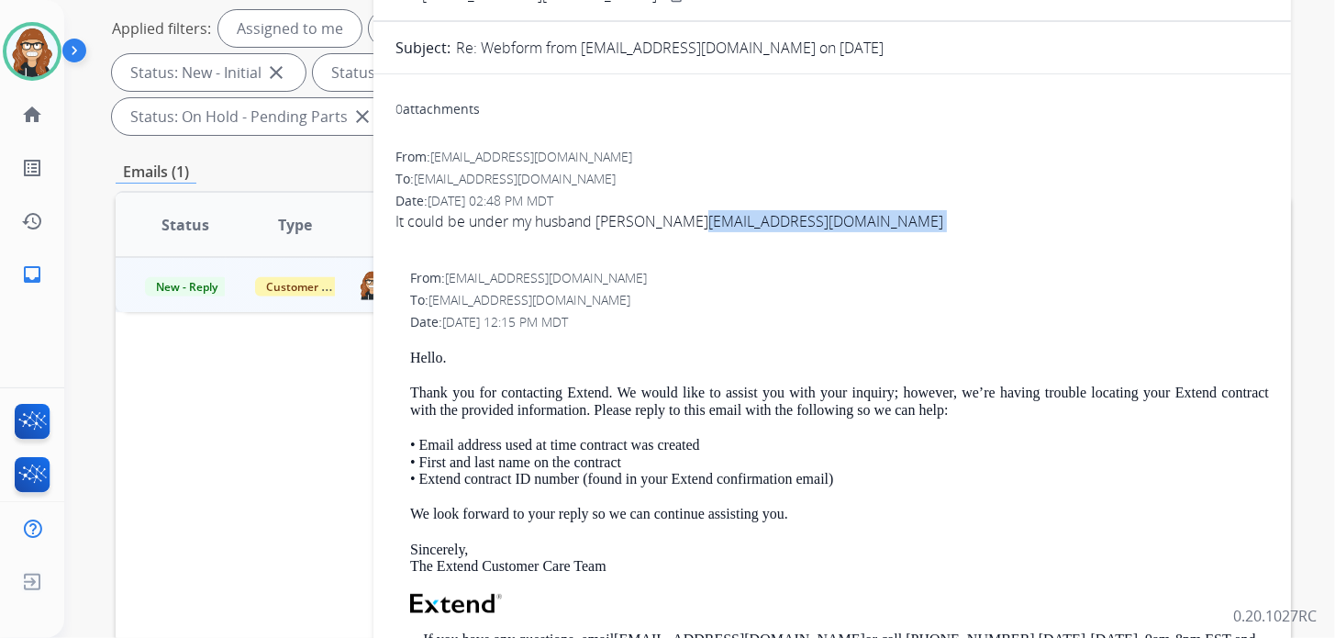
drag, startPoint x: 819, startPoint y: 218, endPoint x: 688, endPoint y: 227, distance: 131.5
click at [688, 227] on div "It could be under my husband Daniel Dively ddkb51@gmail.com" at bounding box center [831, 221] width 873 height 22
copy div "ddkb51@gmail.com"
drag, startPoint x: 781, startPoint y: 216, endPoint x: 899, endPoint y: 120, distance: 152.0
click at [899, 120] on div "0 attachments" at bounding box center [831, 111] width 873 height 44
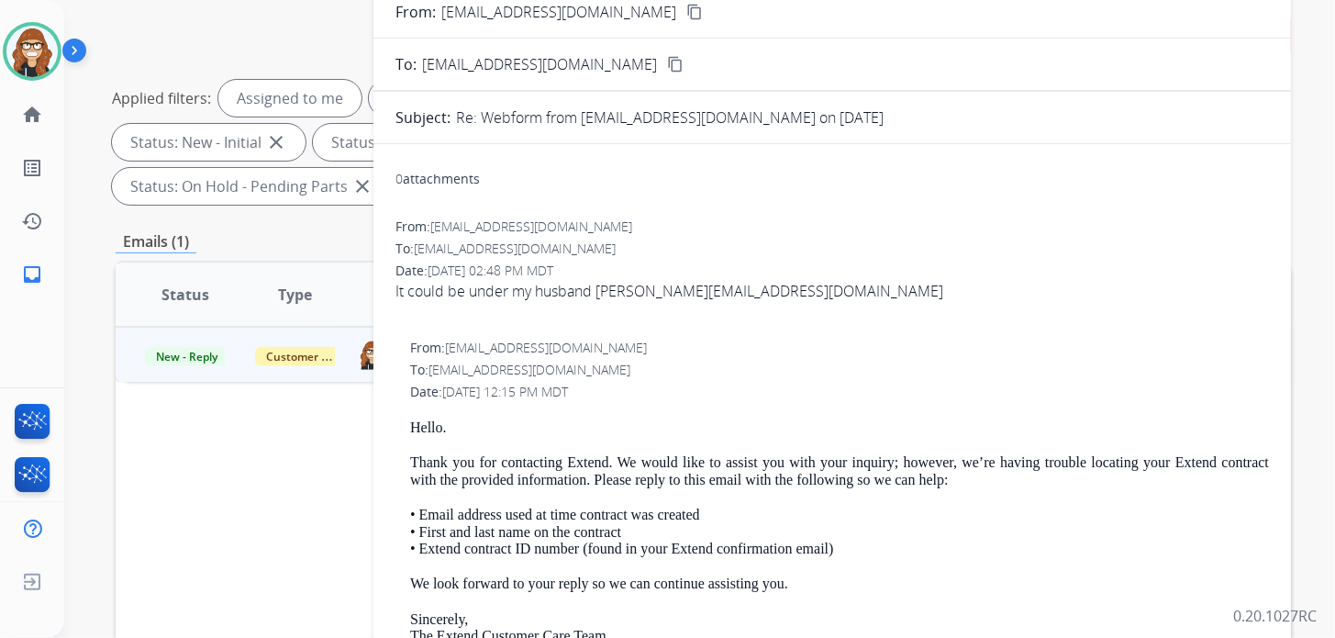
scroll to position [0, 0]
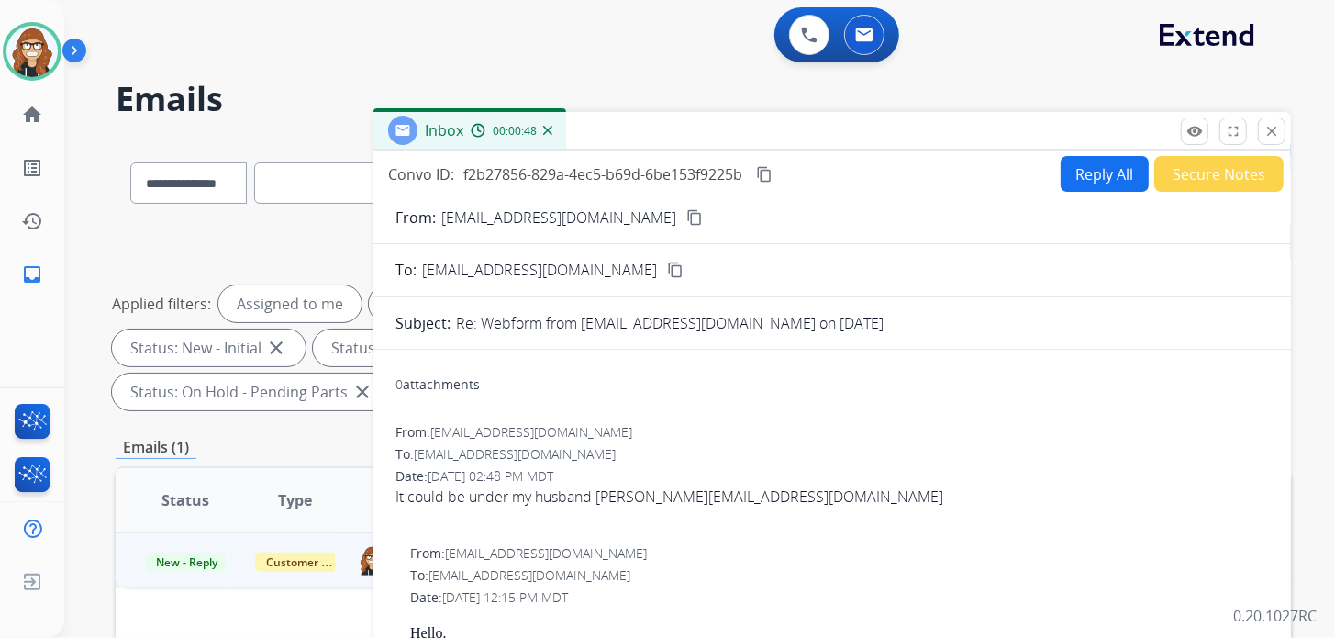
click at [1077, 170] on button "Reply All" at bounding box center [1105, 174] width 88 height 36
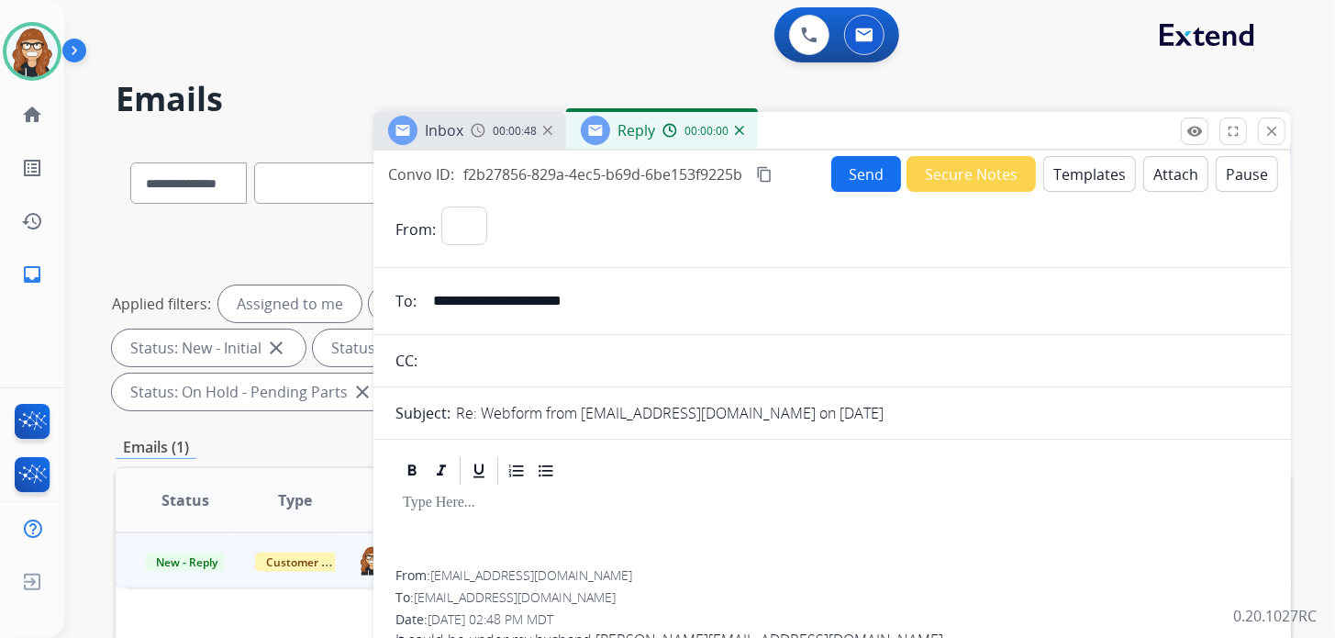
select select "**********"
click at [1112, 177] on button "Templates" at bounding box center [1089, 174] width 93 height 36
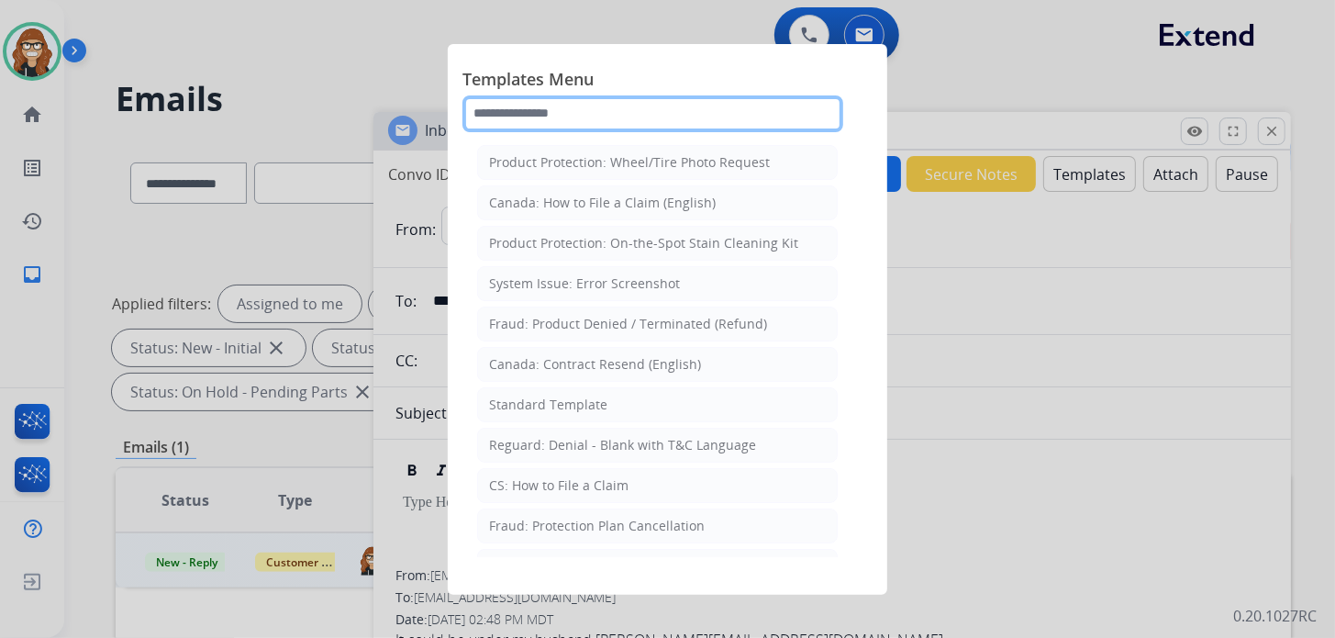
click at [573, 115] on input "text" at bounding box center [652, 113] width 381 height 37
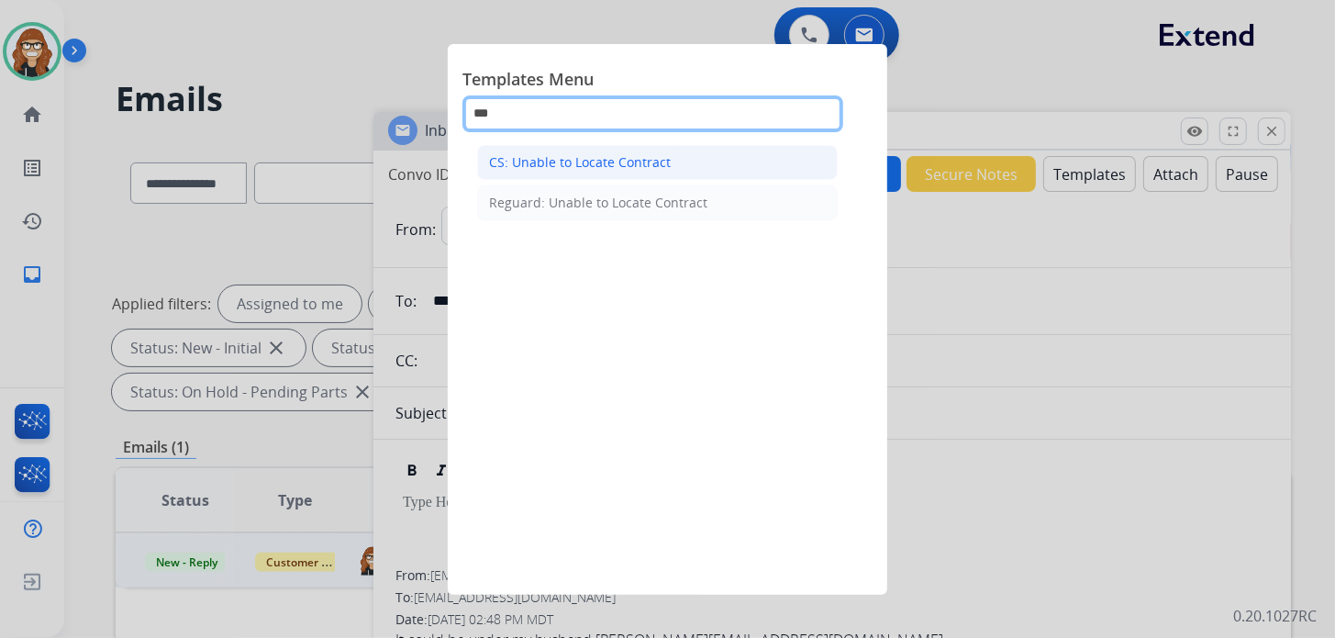
type input "***"
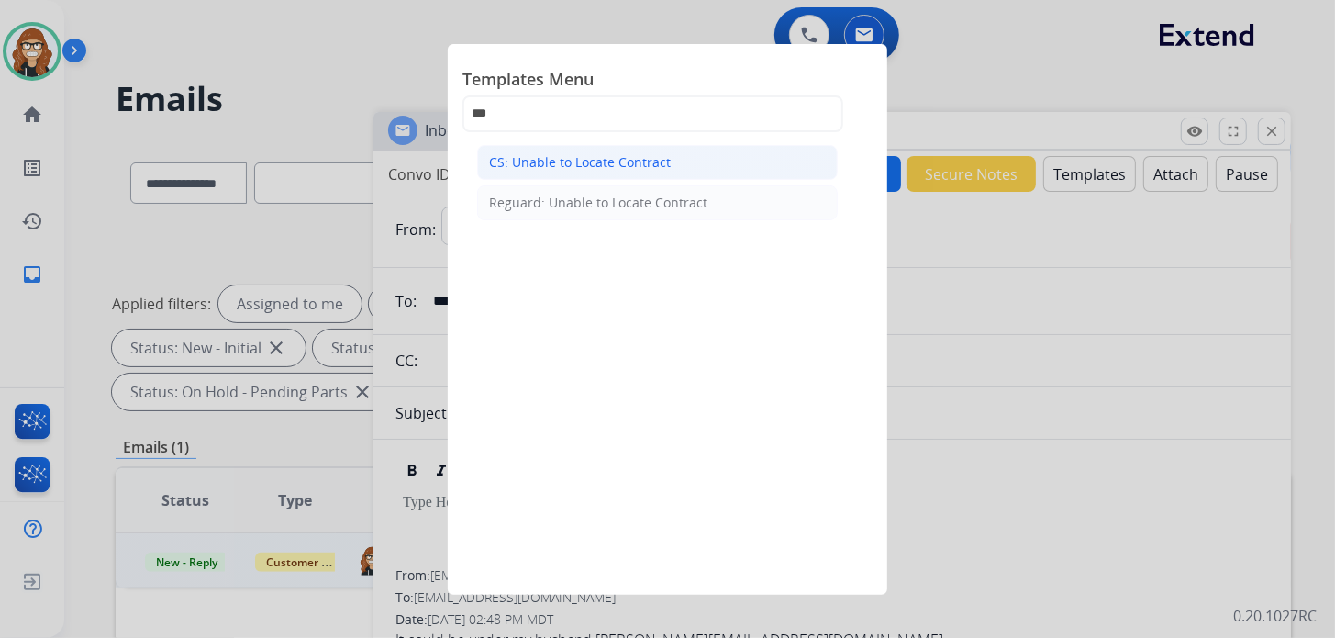
click at [559, 166] on div "CS: Unable to Locate Contract" at bounding box center [580, 162] width 182 height 18
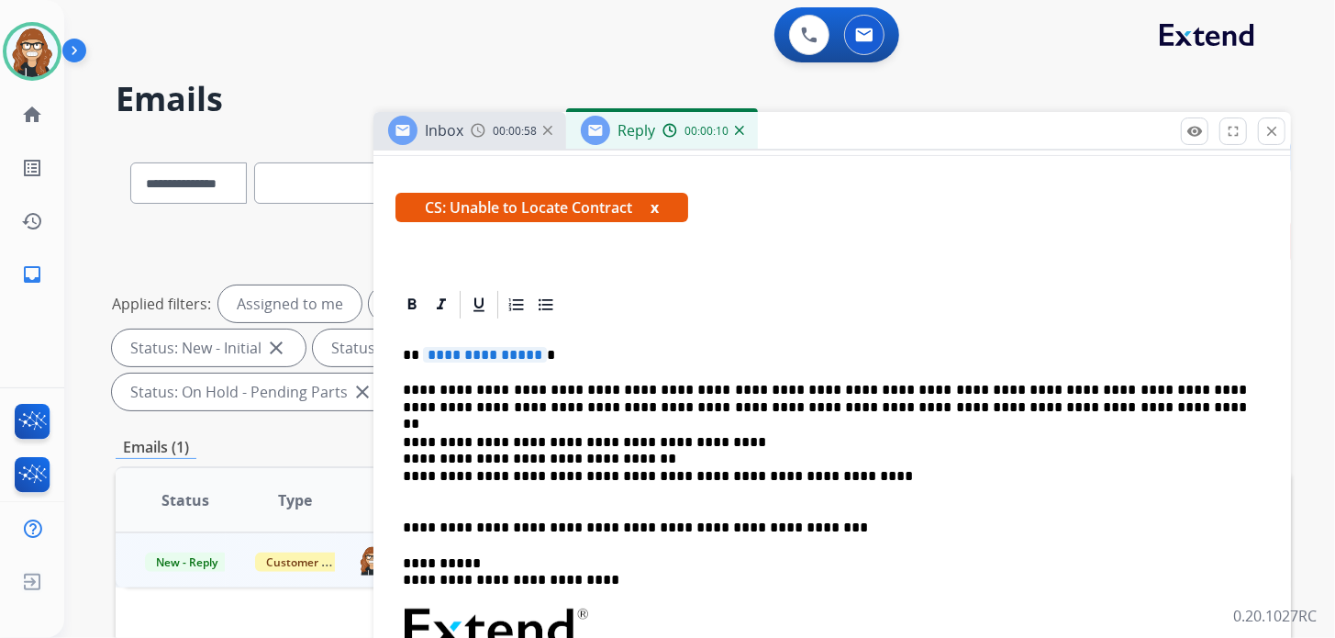
scroll to position [275, 0]
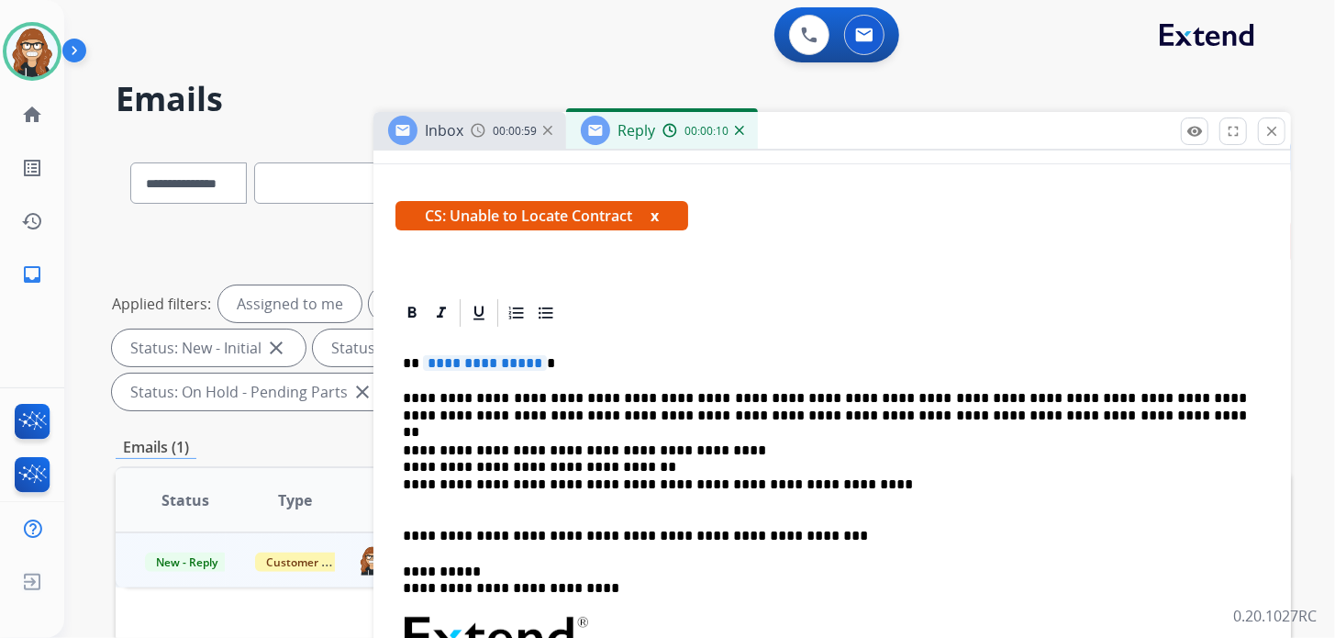
click at [726, 447] on p "**********" at bounding box center [825, 476] width 844 height 68
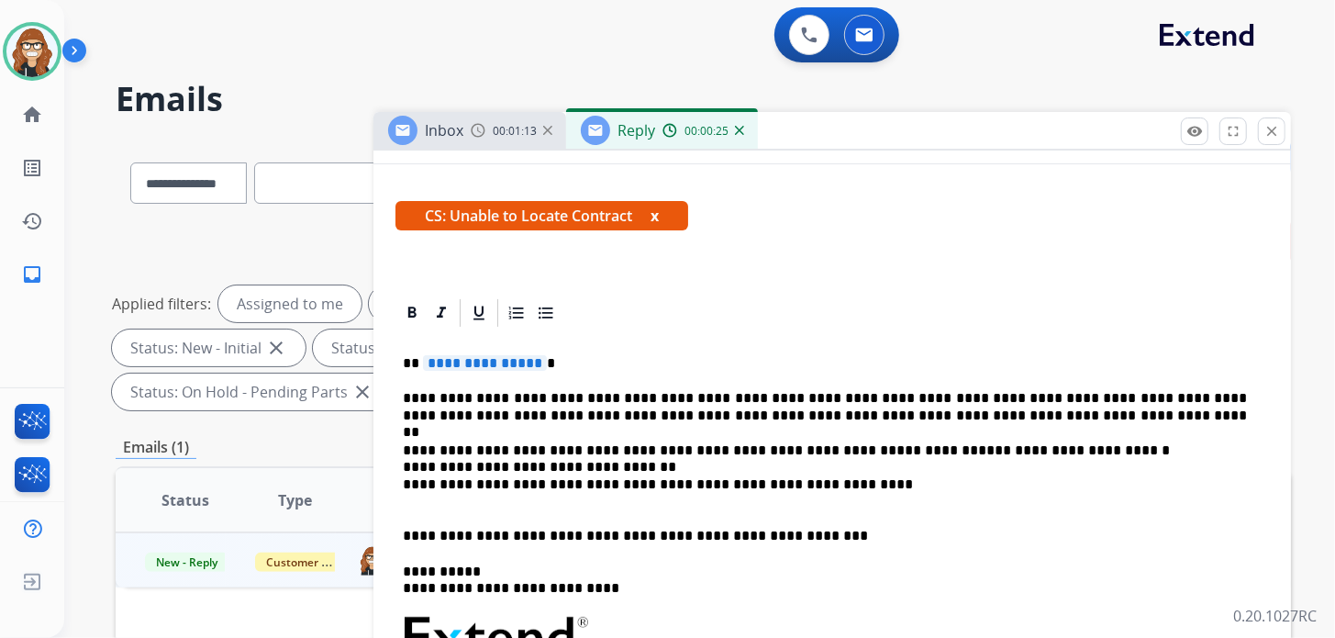
click at [534, 361] on span "**********" at bounding box center [485, 363] width 124 height 16
click at [549, 361] on p "**********" at bounding box center [825, 363] width 844 height 17
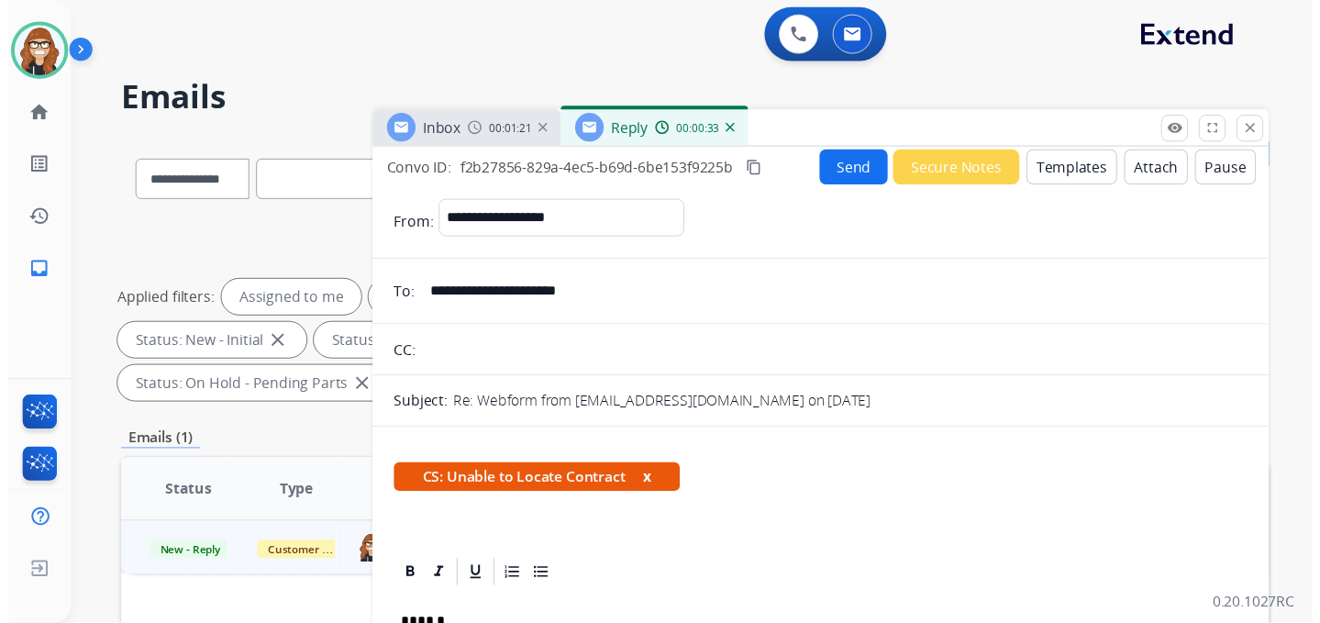
scroll to position [0, 0]
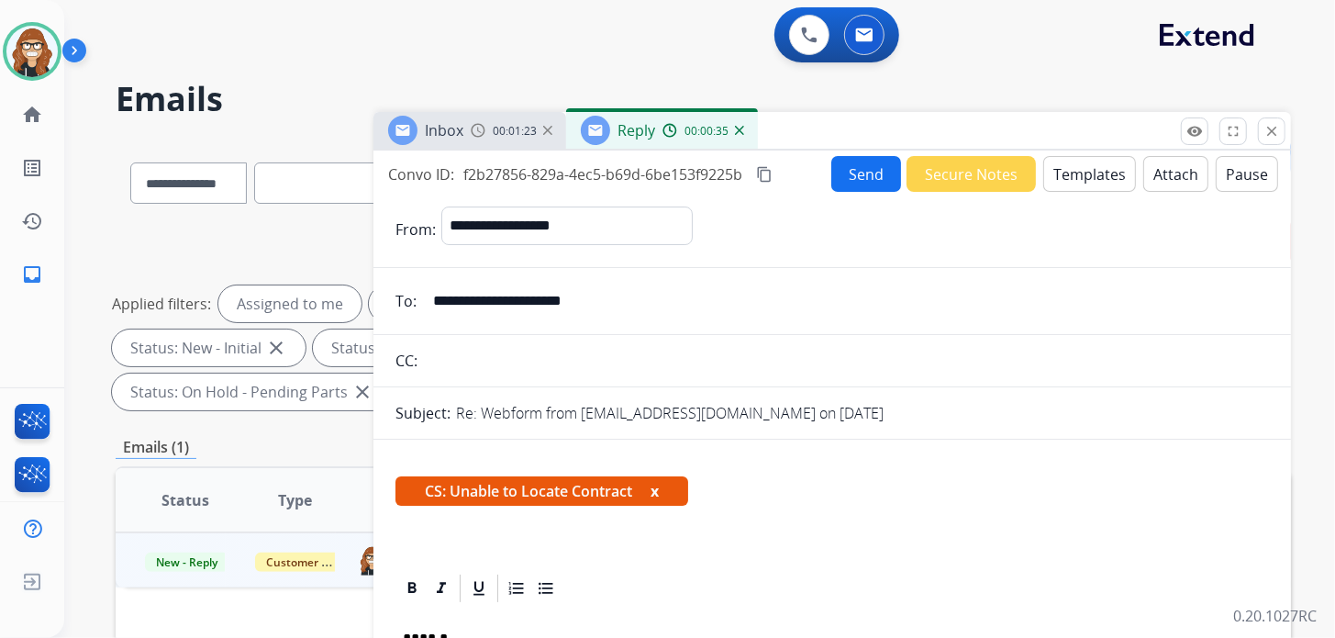
click at [860, 178] on button "Send" at bounding box center [866, 174] width 70 height 36
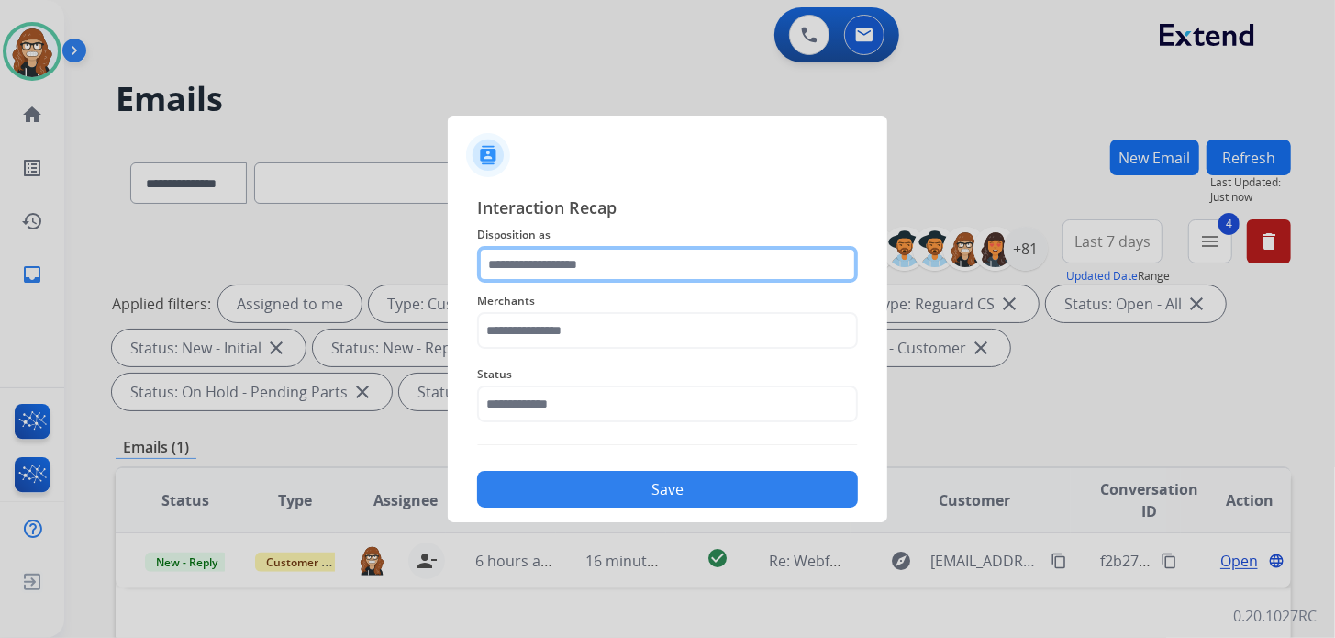
click at [628, 257] on input "text" at bounding box center [667, 264] width 381 height 37
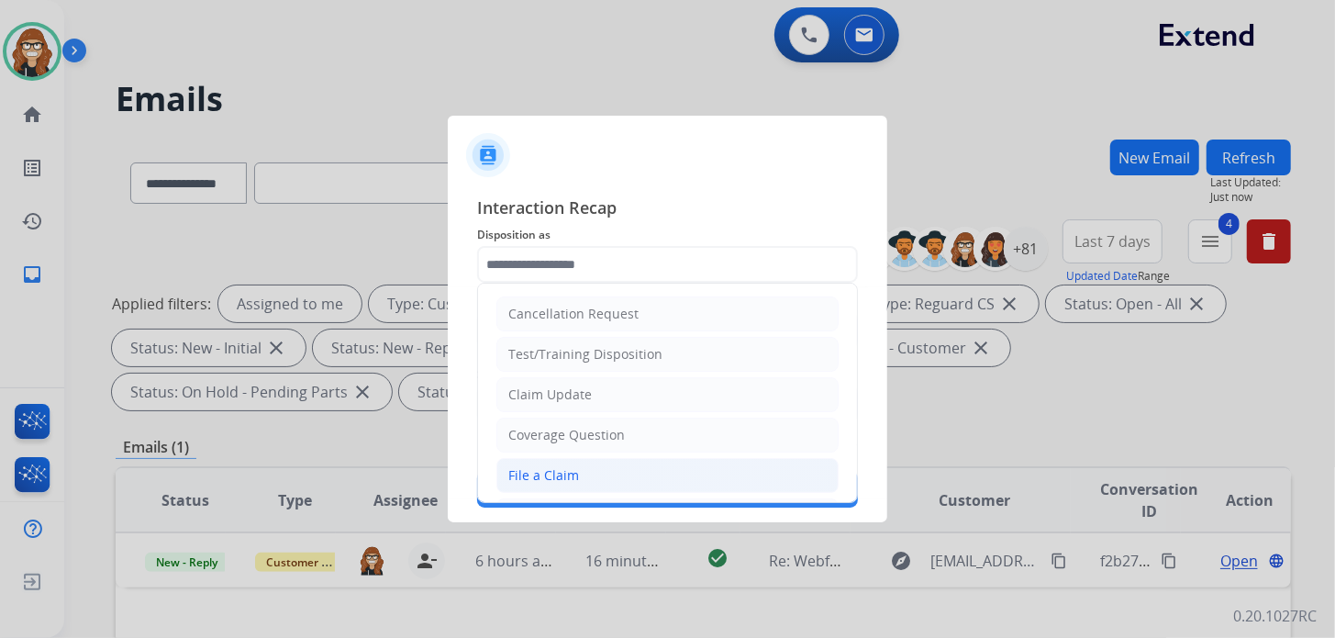
click at [560, 466] on div "File a Claim" at bounding box center [543, 475] width 71 height 18
type input "**********"
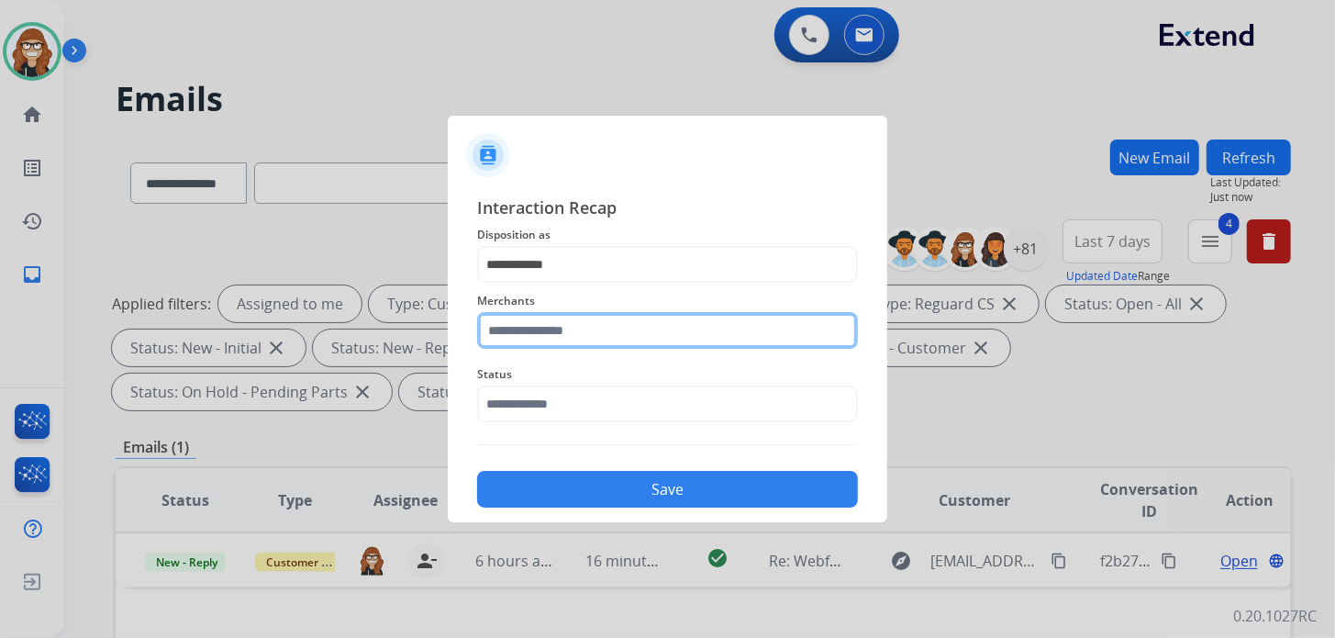
click at [572, 333] on input "text" at bounding box center [667, 330] width 381 height 37
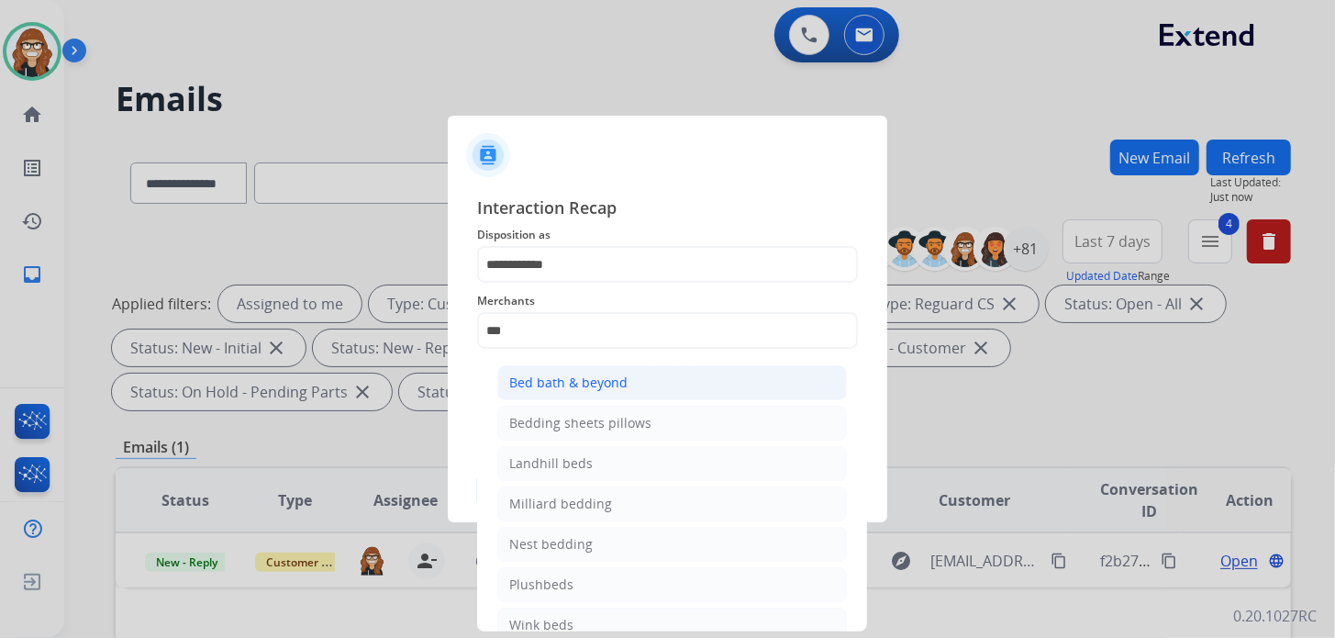
click at [553, 372] on li "Bed bath & beyond" at bounding box center [672, 382] width 350 height 35
type input "**********"
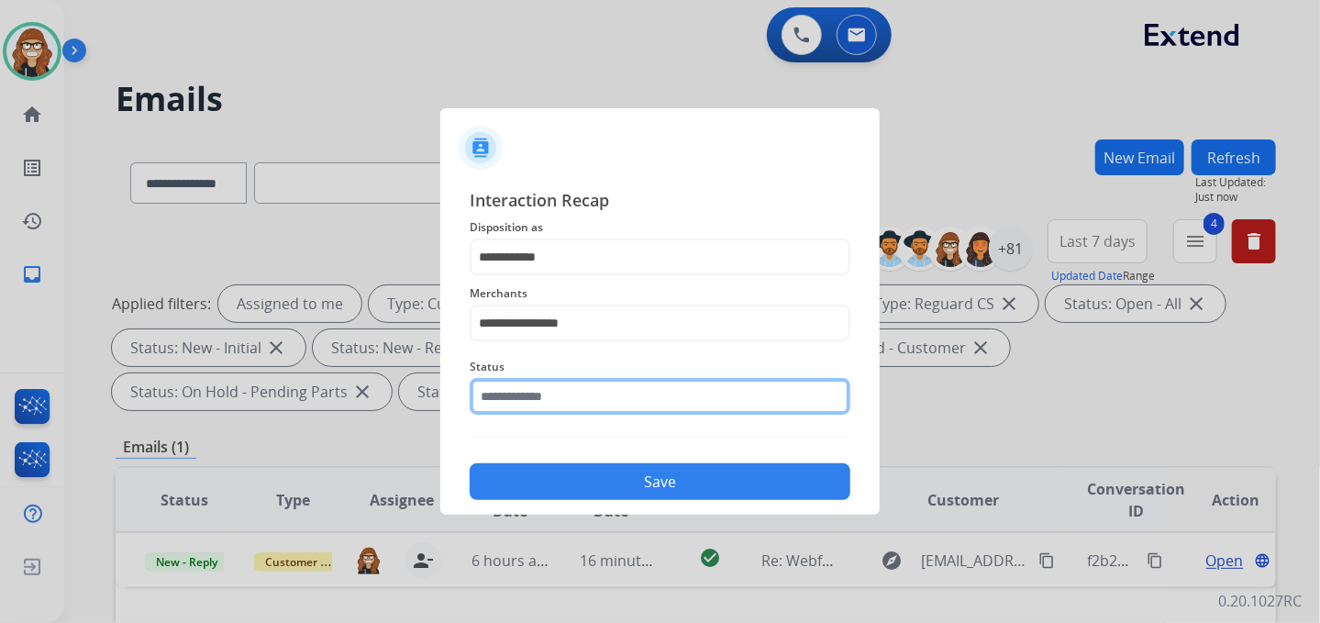
click at [556, 409] on input "text" at bounding box center [660, 396] width 381 height 37
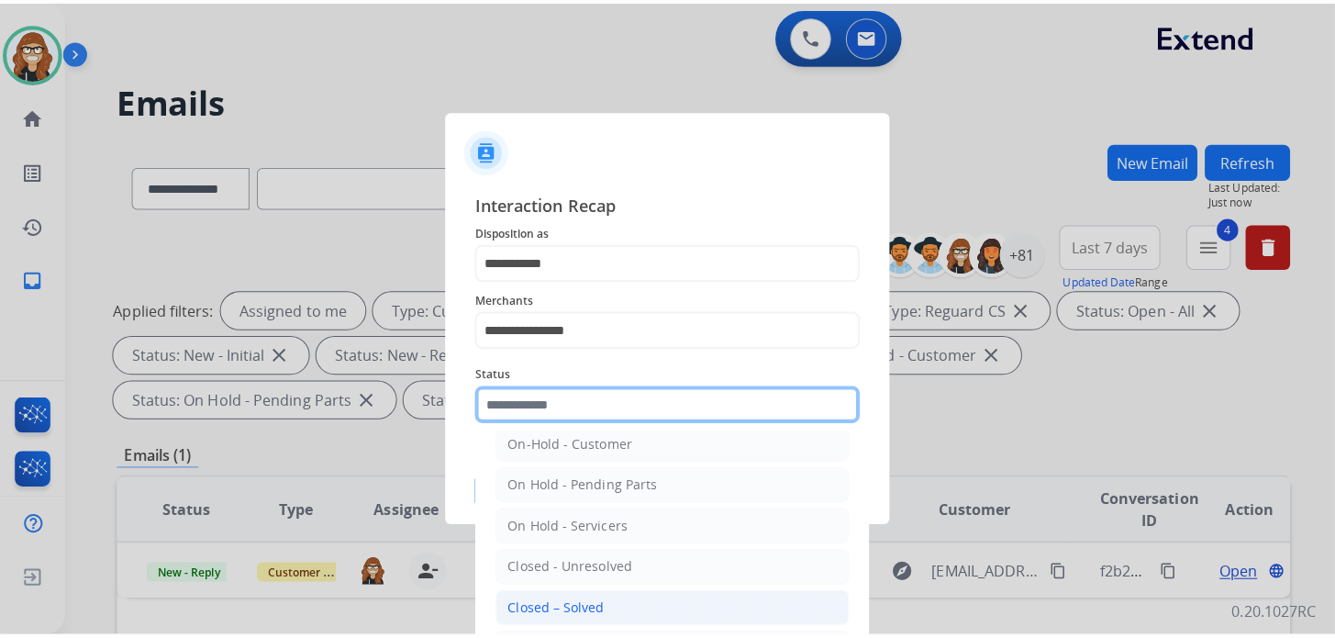
scroll to position [106, 0]
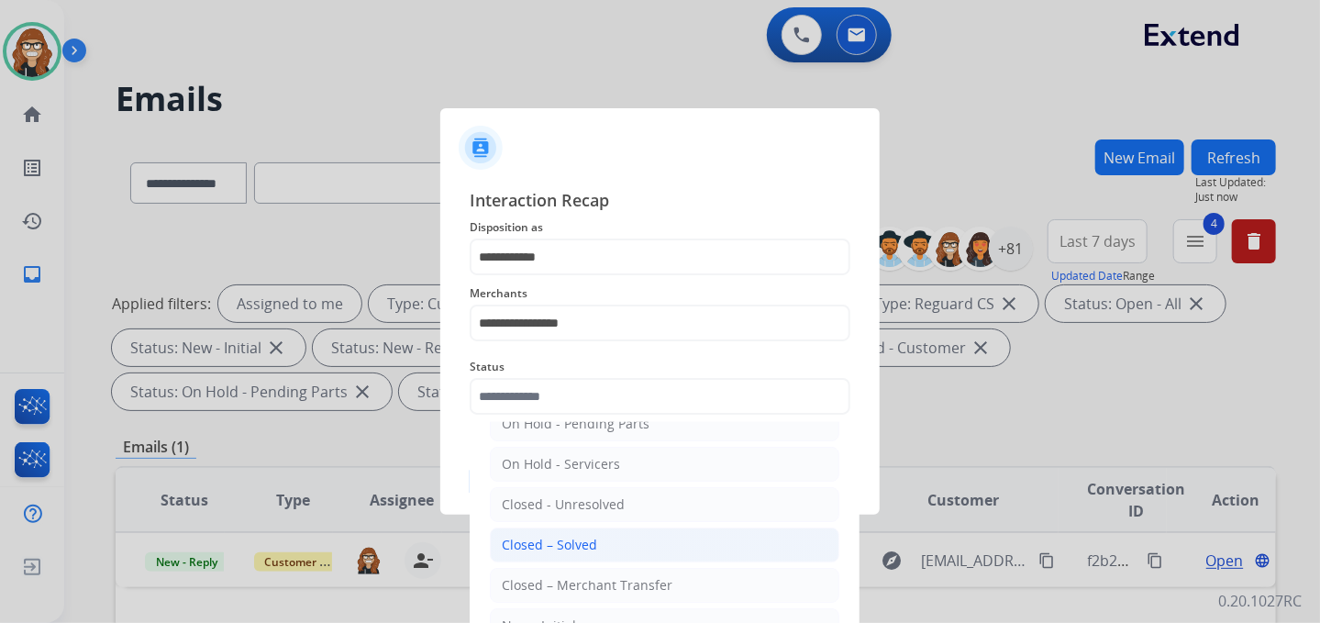
click at [601, 549] on li "Closed – Solved" at bounding box center [665, 545] width 350 height 35
type input "**********"
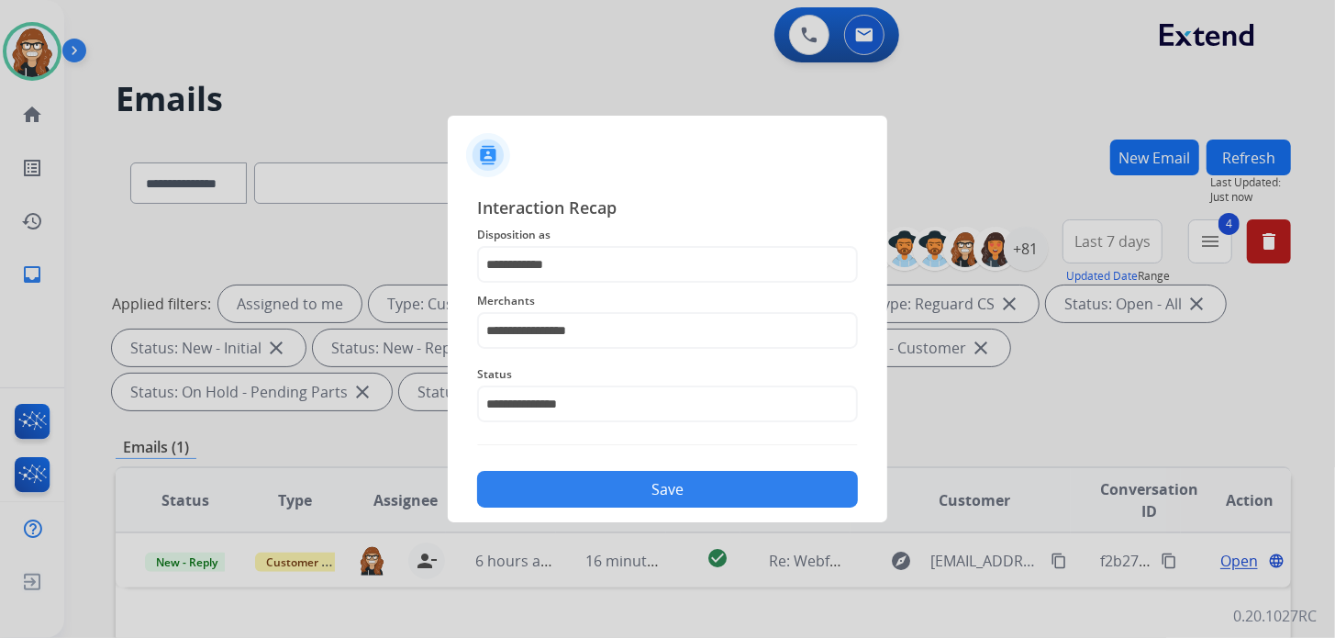
click at [606, 490] on button "Save" at bounding box center [667, 489] width 381 height 37
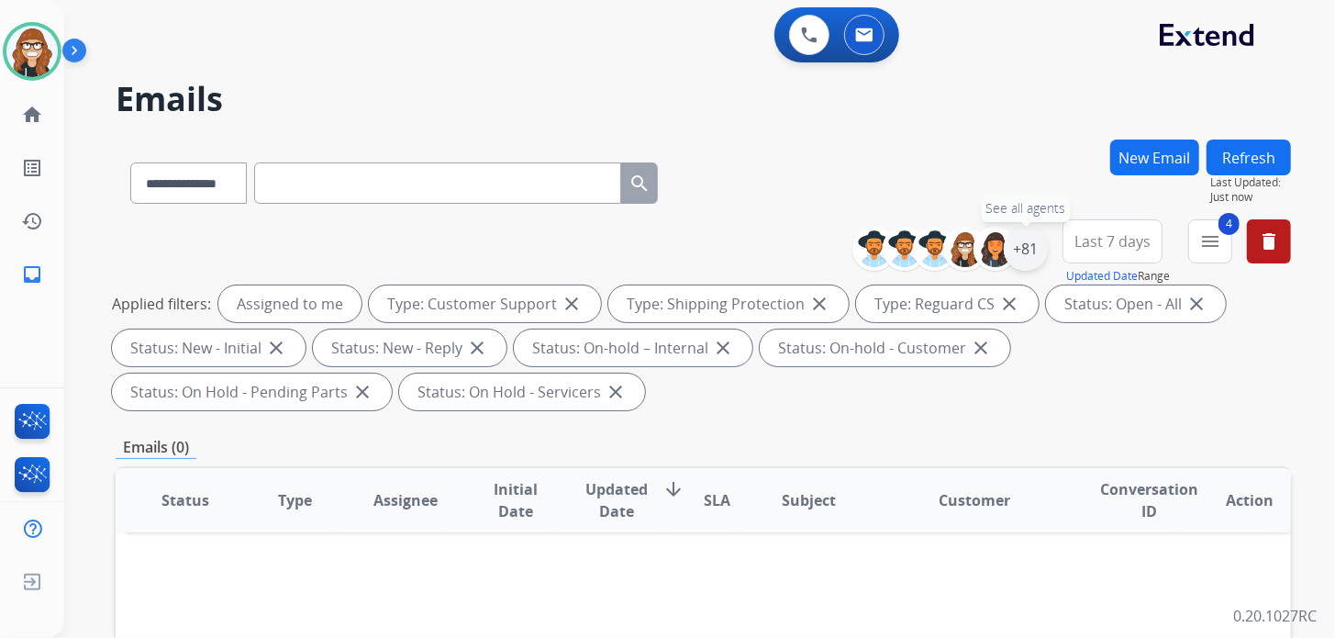
click at [1022, 241] on div "+81" at bounding box center [1026, 249] width 44 height 44
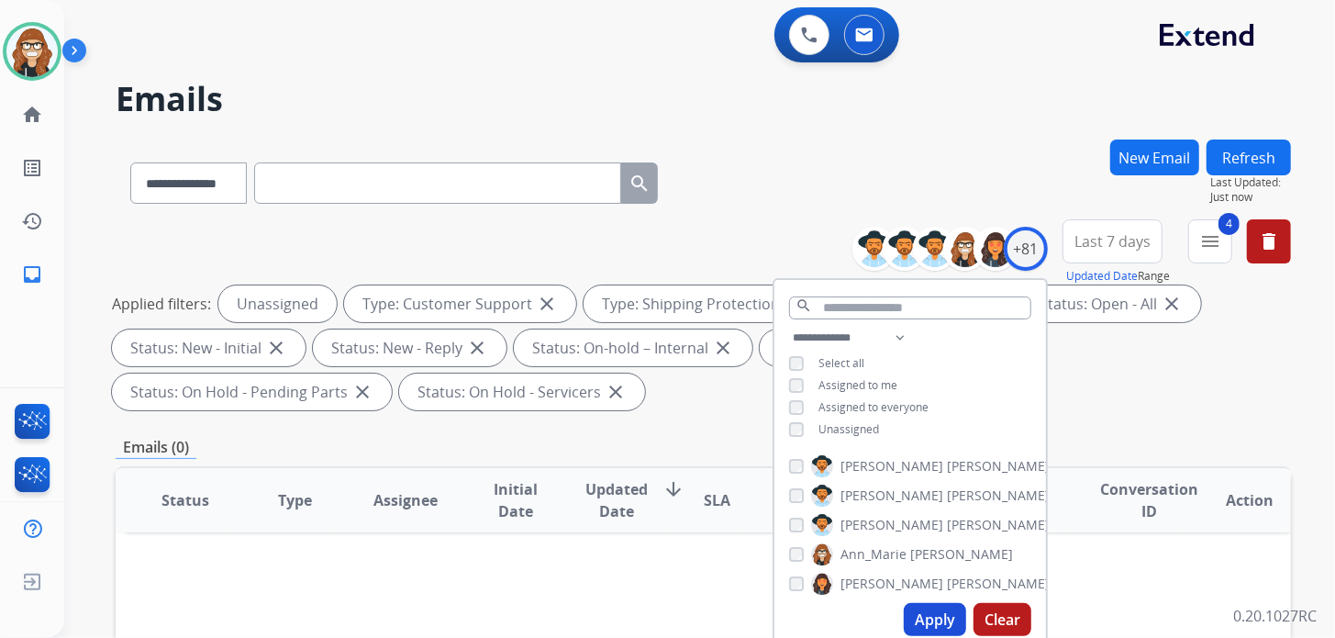
click at [933, 632] on button "Apply" at bounding box center [935, 619] width 62 height 33
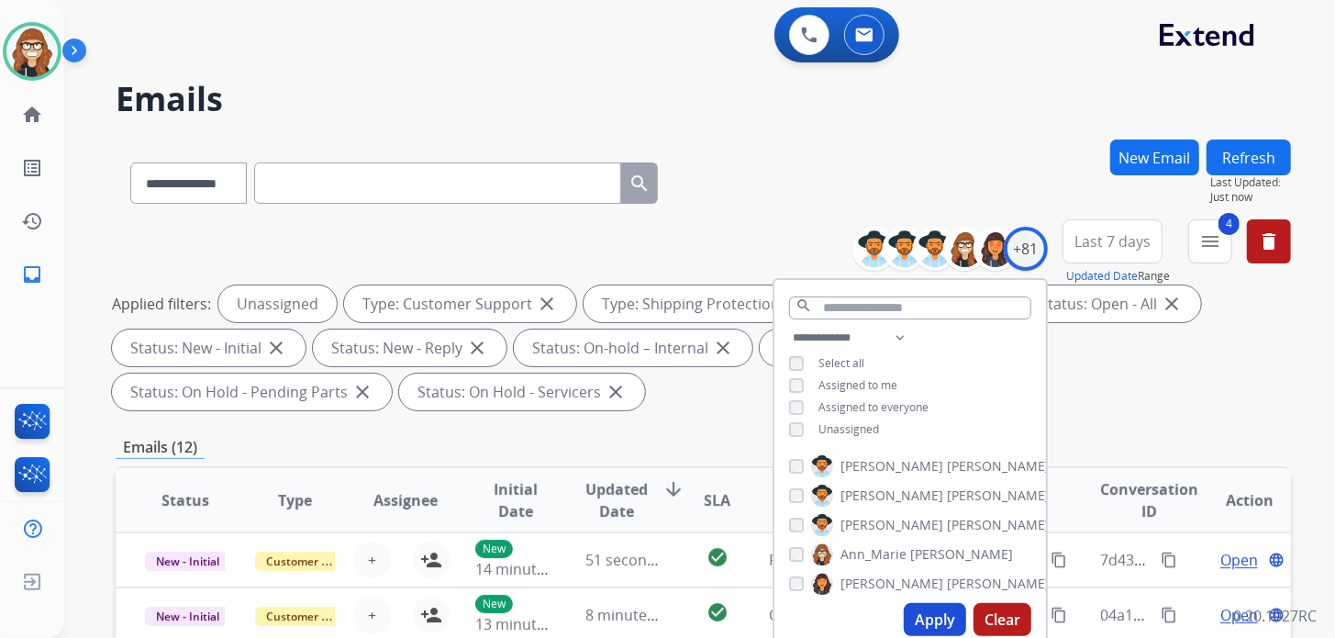
click at [748, 134] on div "**********" at bounding box center [677, 385] width 1227 height 638
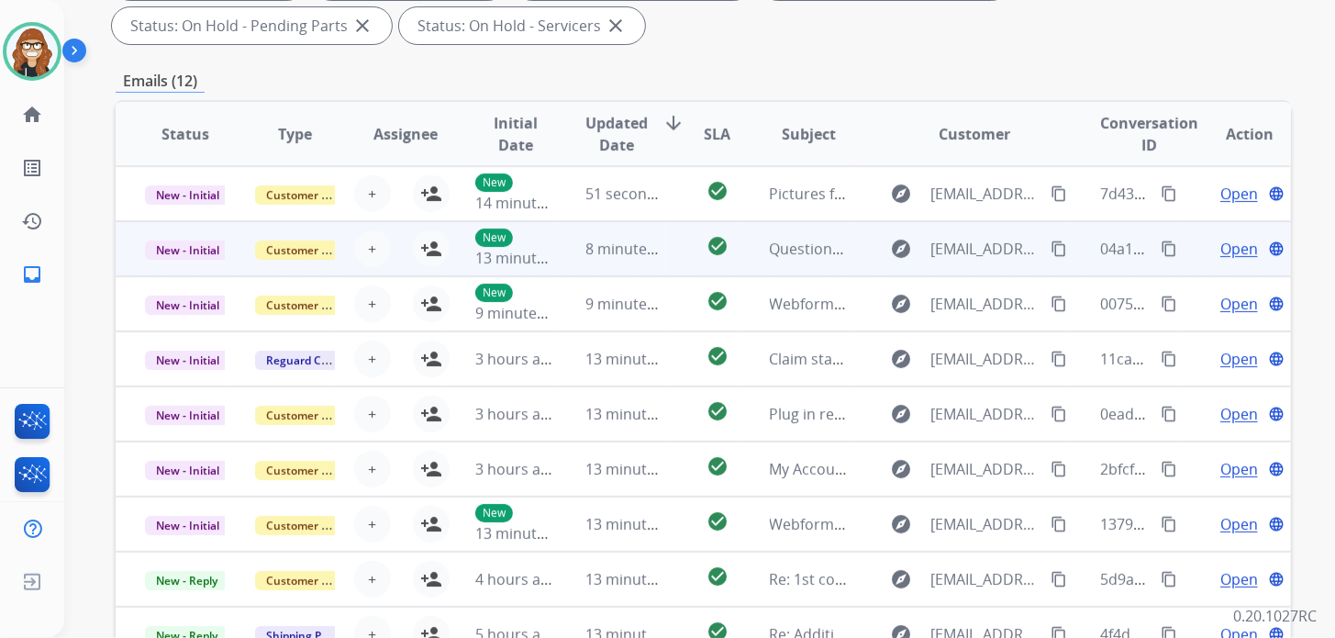
scroll to position [0, 0]
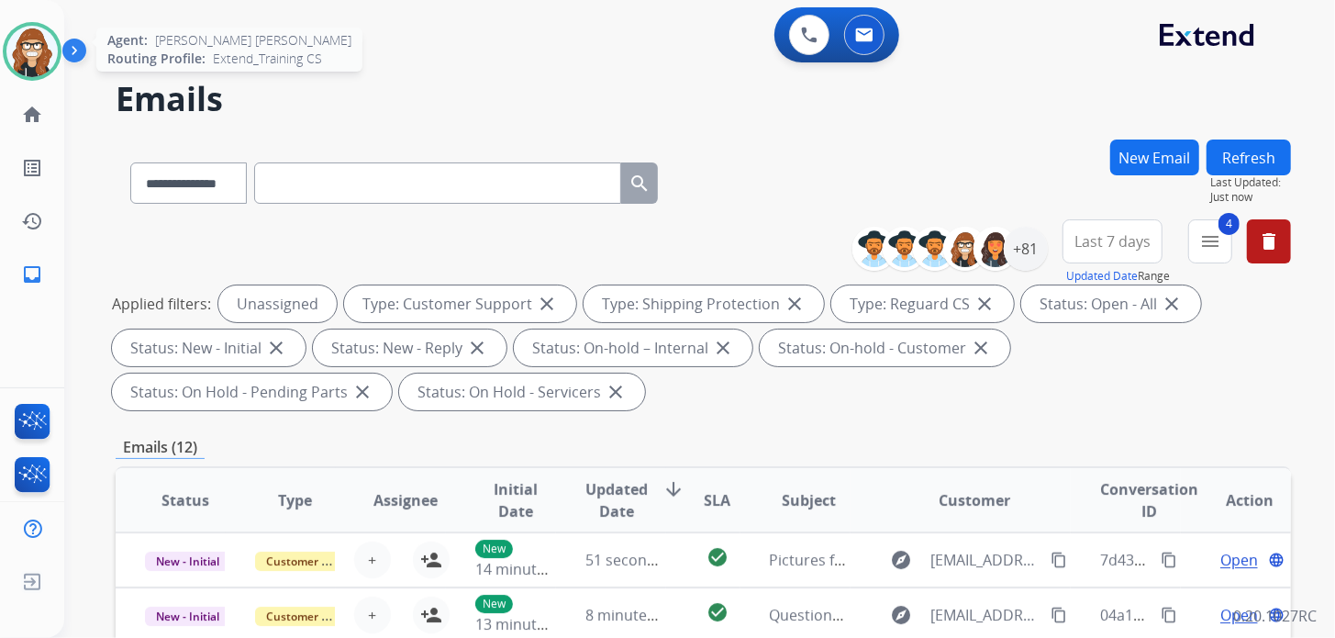
click at [25, 45] on img at bounding box center [31, 51] width 51 height 51
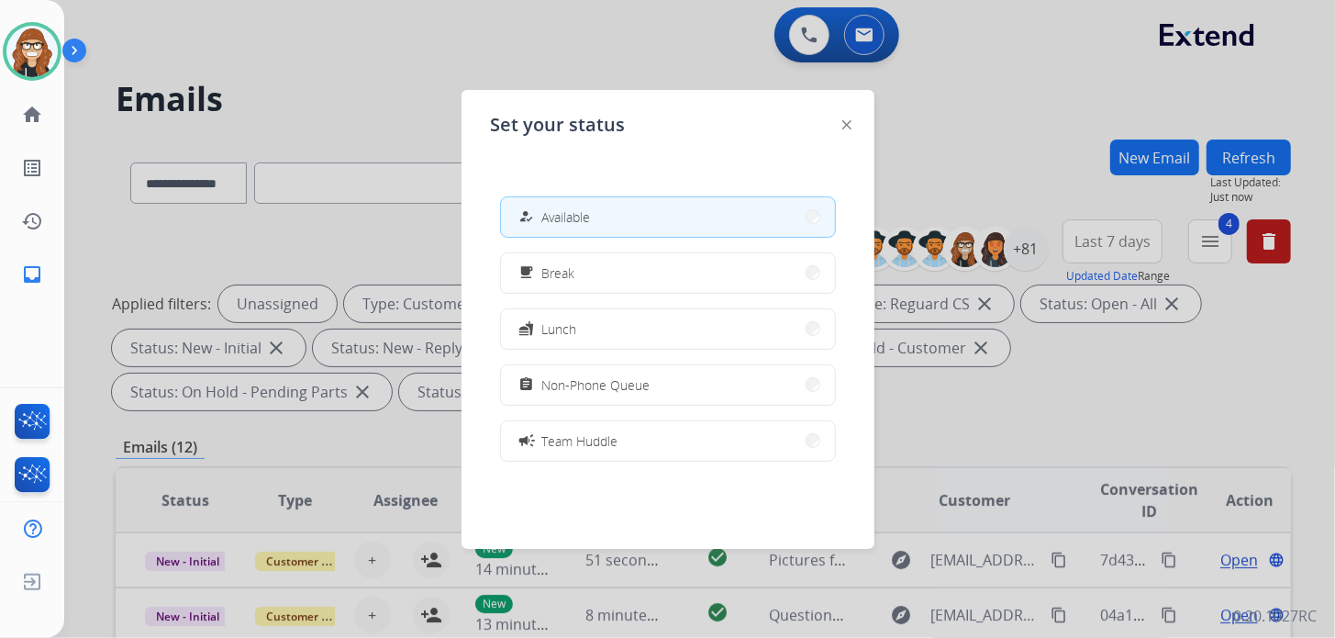
click at [986, 81] on div at bounding box center [667, 319] width 1335 height 638
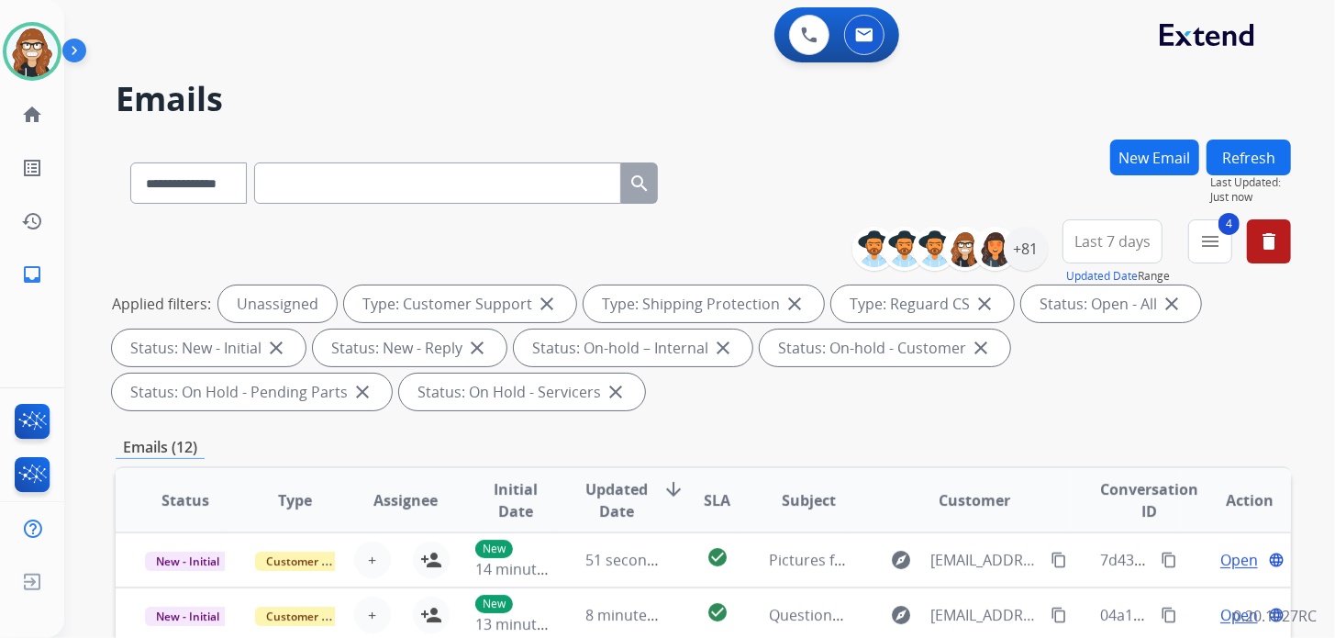
click at [854, 164] on div "**********" at bounding box center [703, 179] width 1175 height 80
click at [844, 161] on div "**********" at bounding box center [703, 179] width 1175 height 80
click at [26, 53] on img at bounding box center [31, 51] width 51 height 51
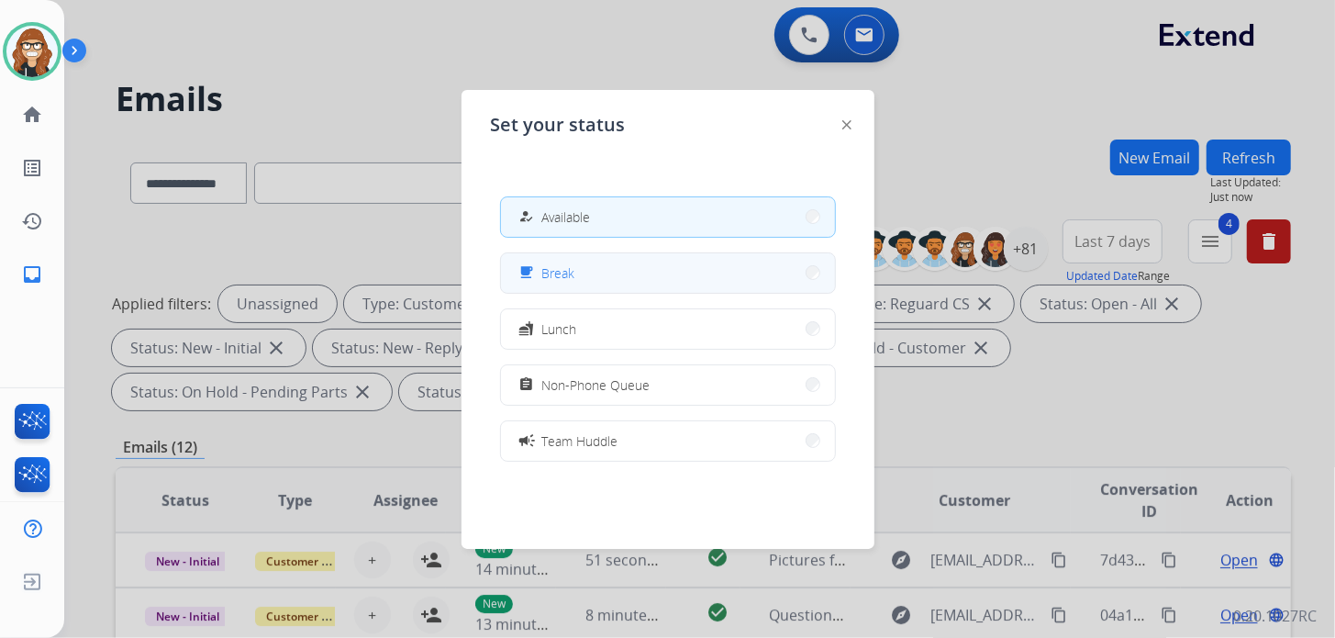
click at [616, 281] on button "free_breakfast Break" at bounding box center [668, 272] width 334 height 39
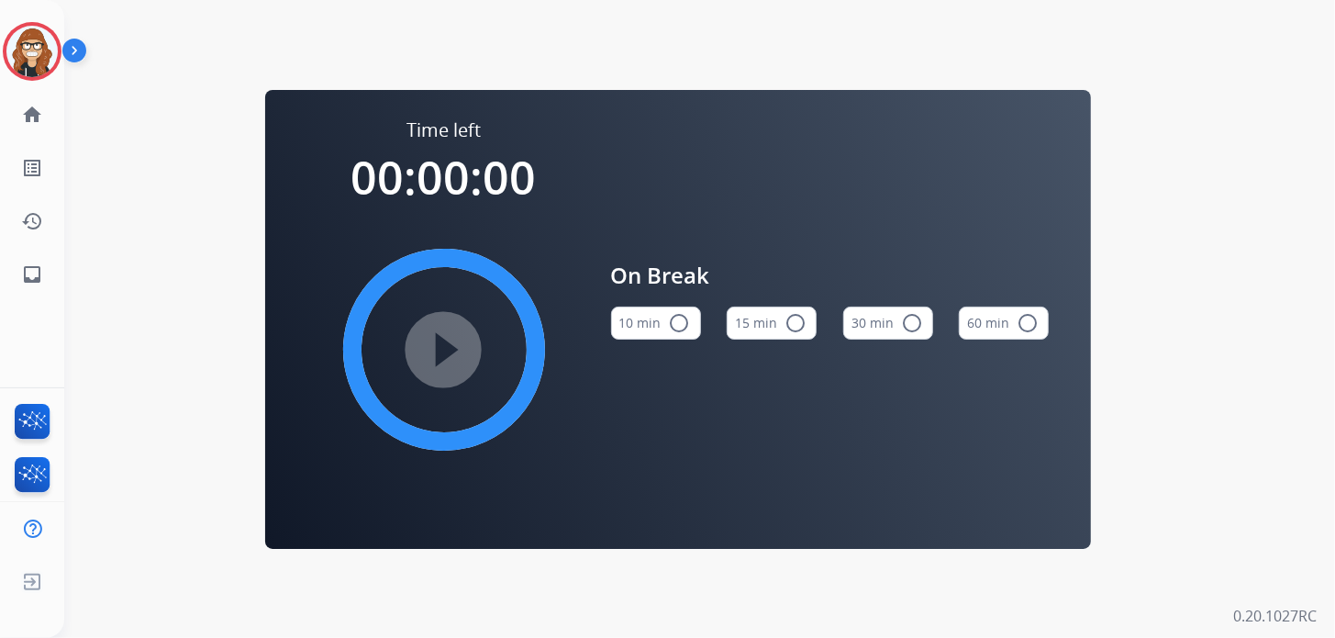
click at [653, 329] on button "10 min radio_button_unchecked" at bounding box center [656, 322] width 90 height 33
click at [454, 353] on mat-icon "play_circle_filled" at bounding box center [444, 350] width 22 height 22
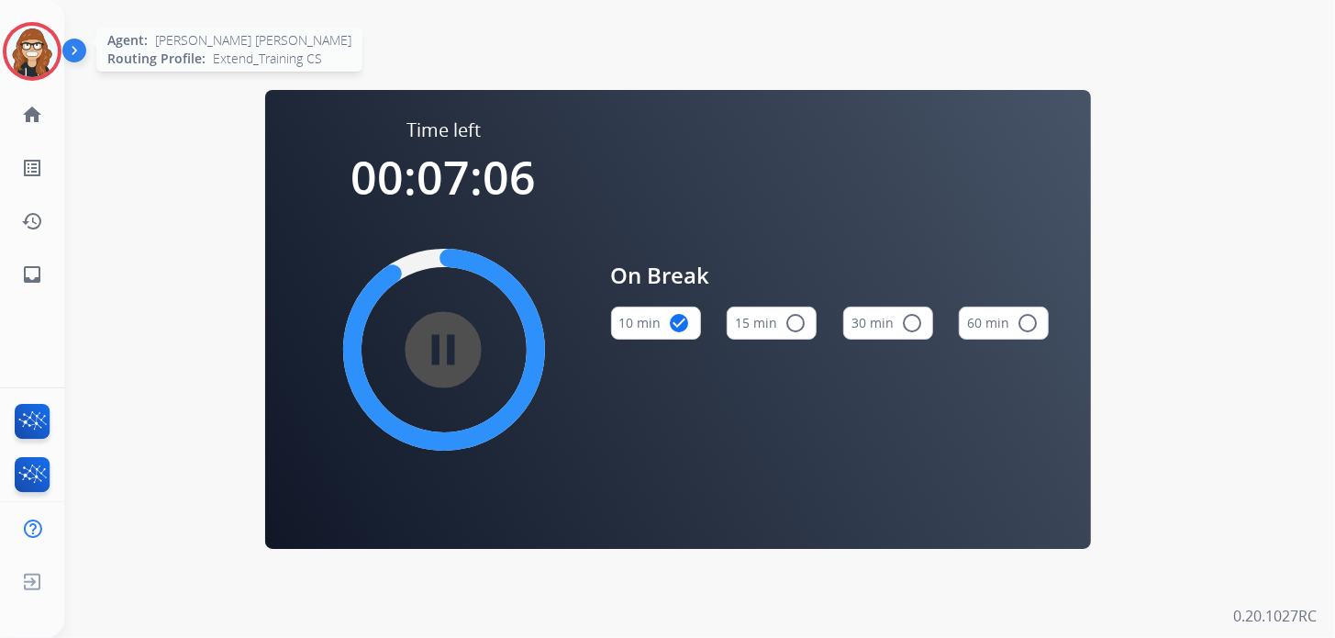
click at [54, 59] on img at bounding box center [31, 51] width 51 height 51
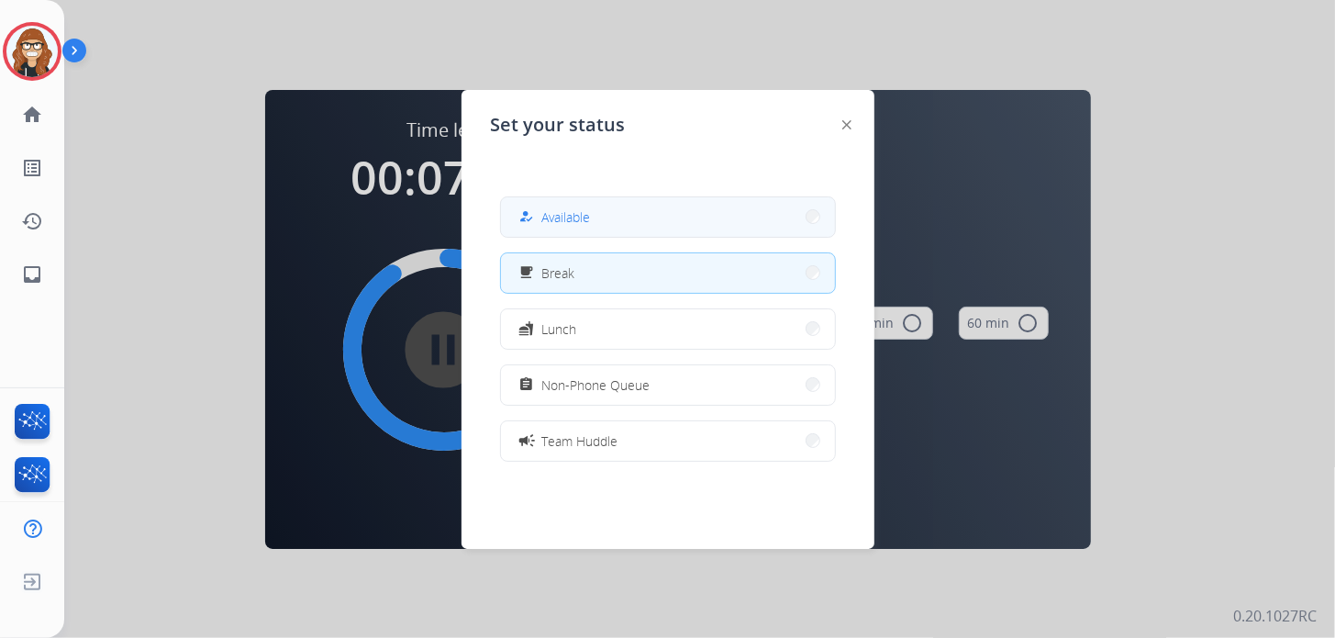
click at [776, 220] on button "how_to_reg Available" at bounding box center [668, 216] width 334 height 39
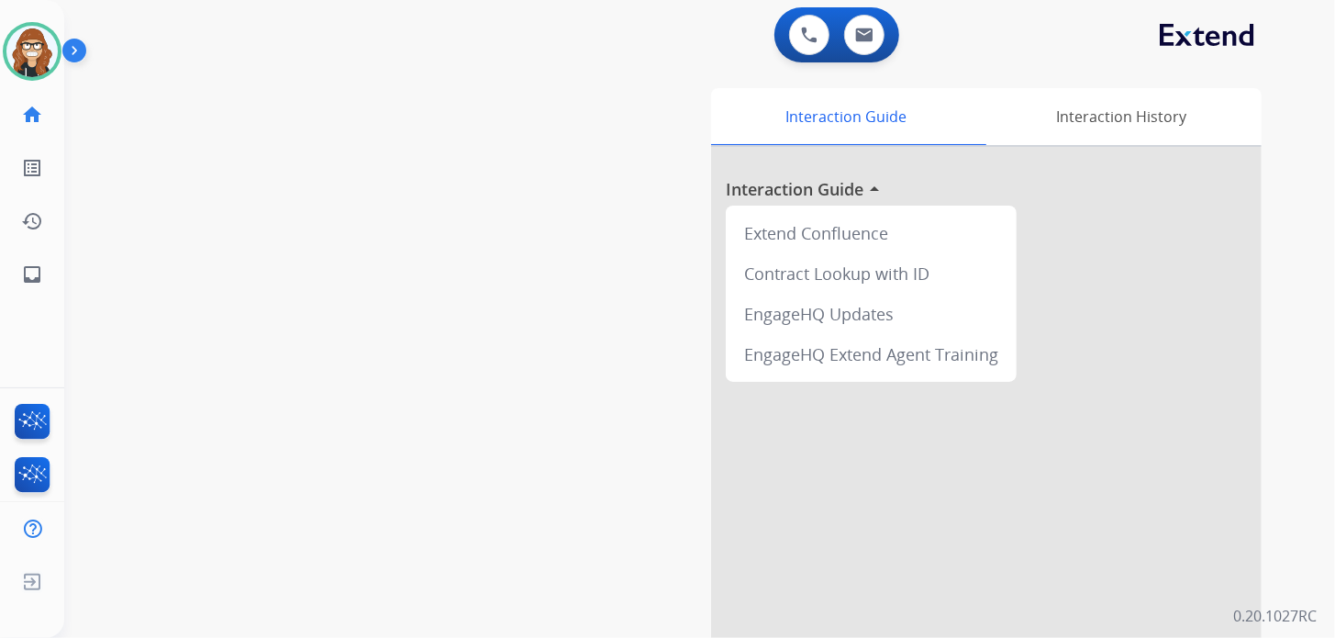
drag, startPoint x: 325, startPoint y: 561, endPoint x: 325, endPoint y: 481, distance: 79.8
click at [325, 561] on div "swap_horiz Break voice bridge close_fullscreen Connect 3-Way Call merge_type Se…" at bounding box center [677, 448] width 1227 height 765
click at [42, 281] on mat-icon "inbox" at bounding box center [32, 274] width 22 height 22
select select "**********"
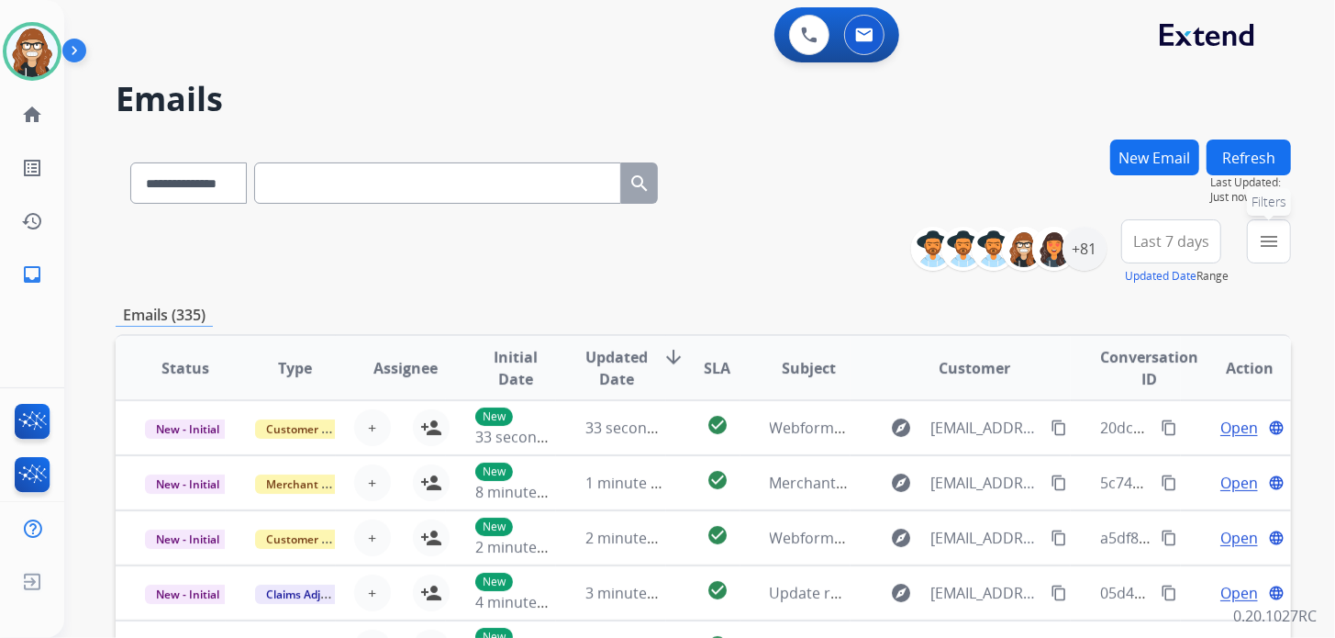
click at [1262, 244] on mat-icon "menu" at bounding box center [1269, 241] width 22 height 22
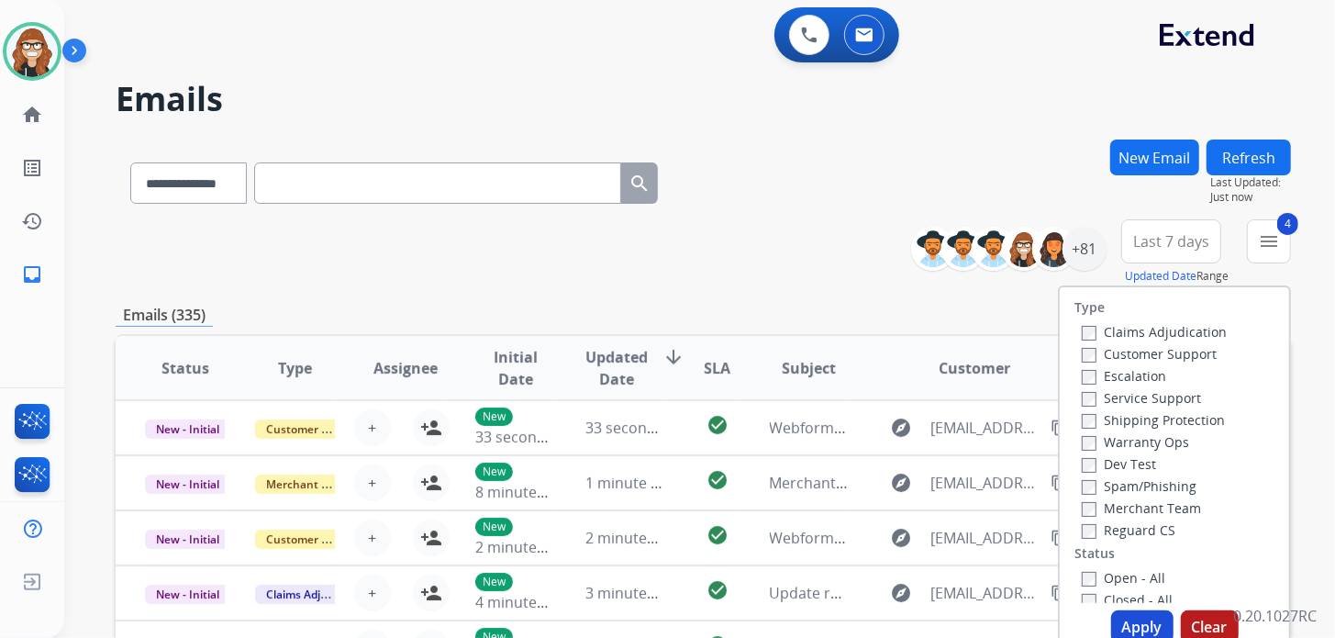
click at [1131, 626] on button "Apply" at bounding box center [1142, 626] width 62 height 33
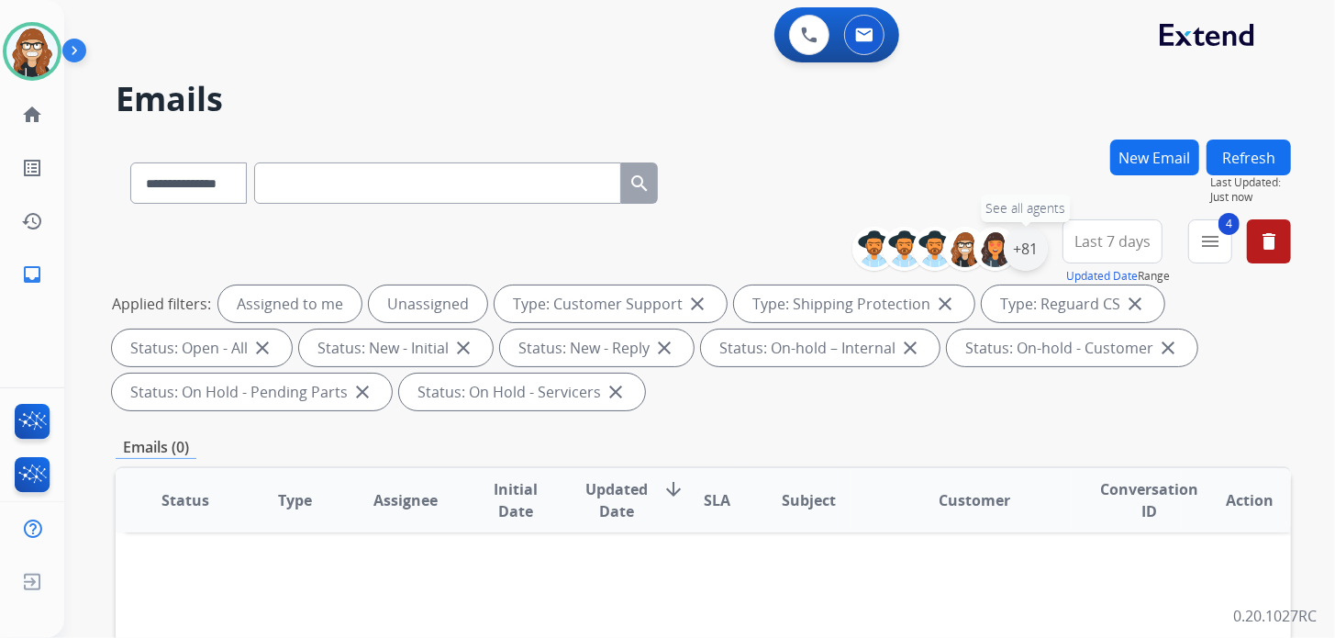
click at [1023, 252] on div "+81" at bounding box center [1026, 249] width 44 height 44
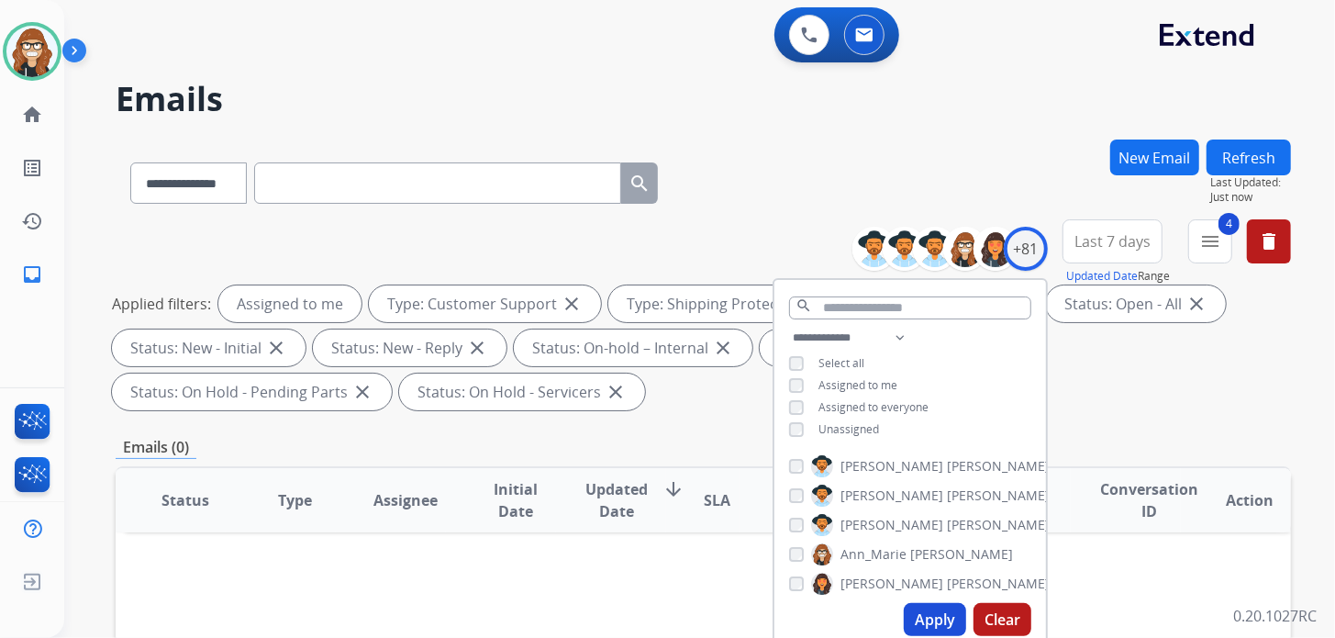
click at [926, 625] on button "Apply" at bounding box center [935, 619] width 62 height 33
click at [815, 153] on div "**********" at bounding box center [703, 179] width 1175 height 80
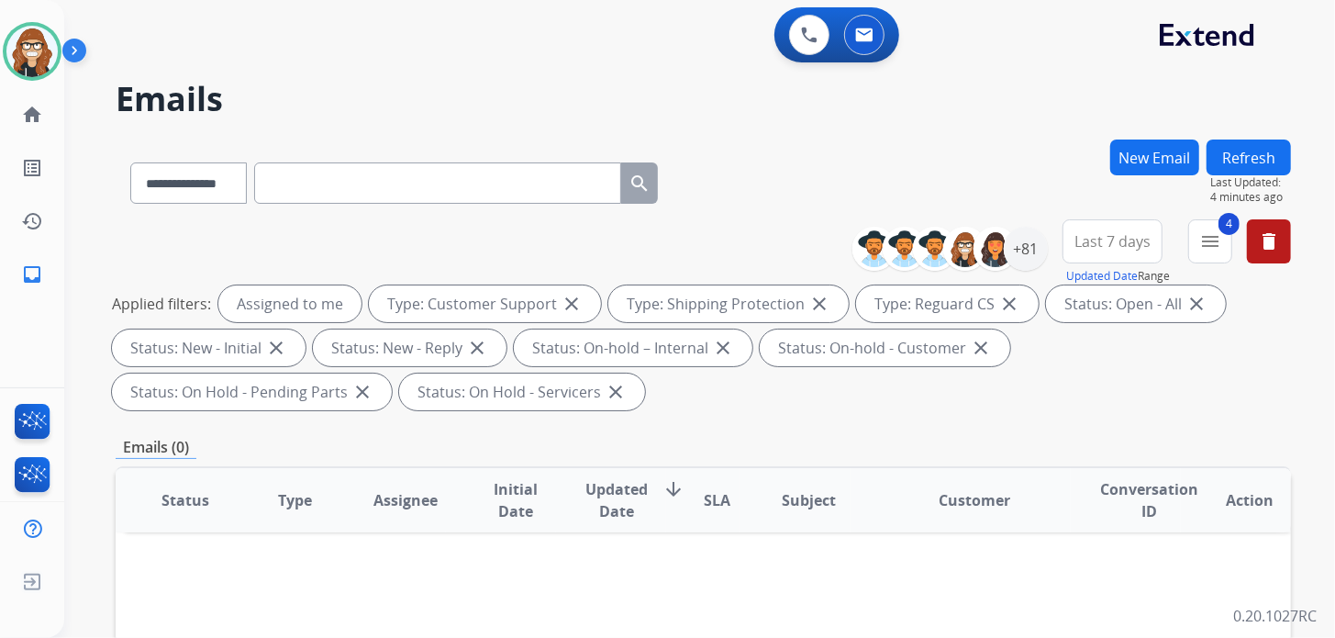
scroll to position [275, 0]
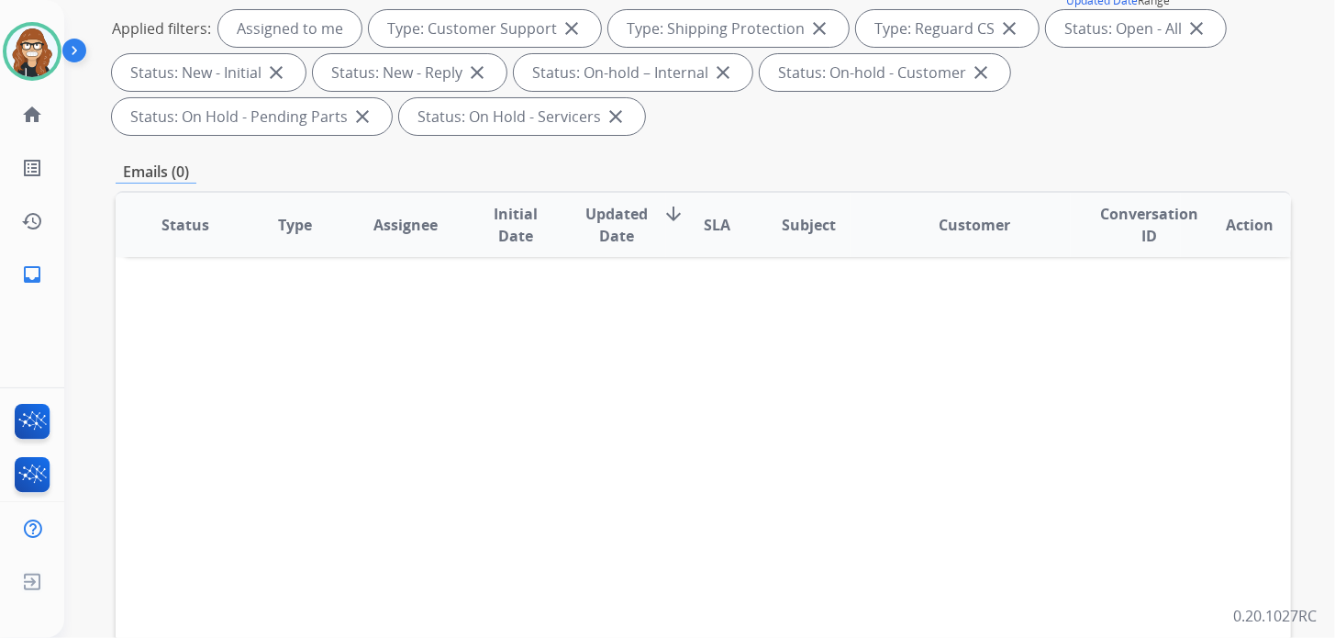
click at [206, 437] on div "Status Type Assignee Initial Date Updated Date arrow_downward SLA Subject Custo…" at bounding box center [703, 498] width 1175 height 615
click at [1009, 104] on div "Applied filters: Assigned to me Type: Customer Support close Type: Shipping Pro…" at bounding box center [699, 72] width 1175 height 125
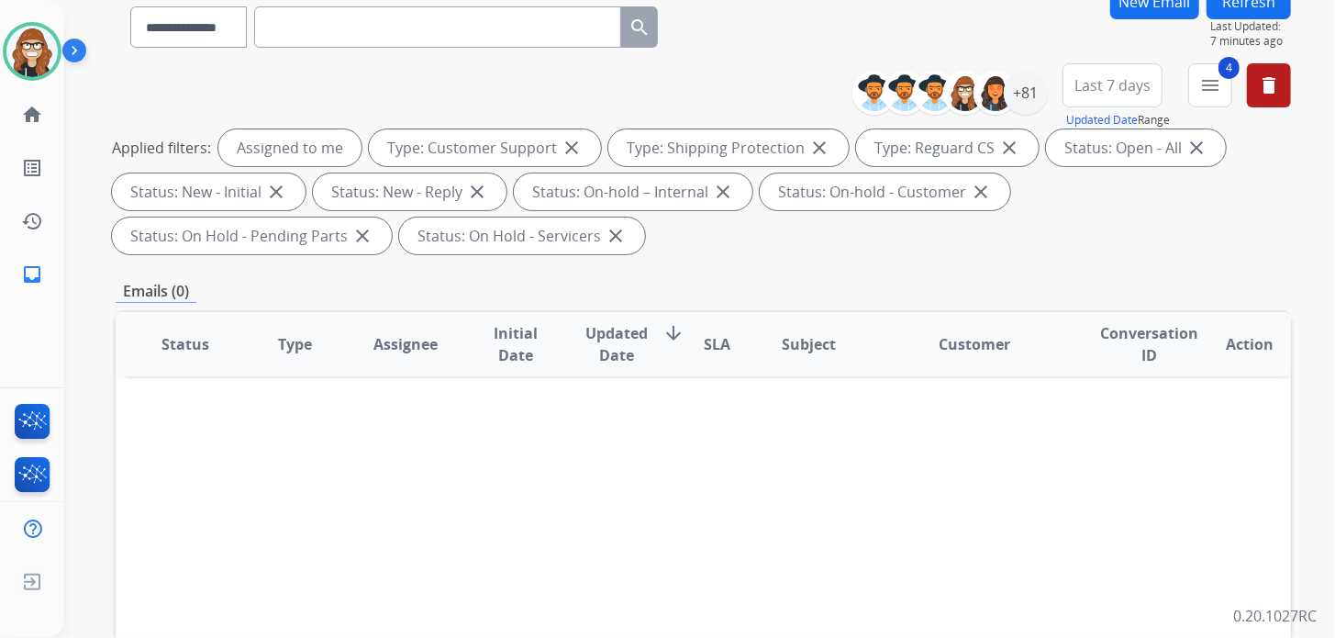
scroll to position [91, 0]
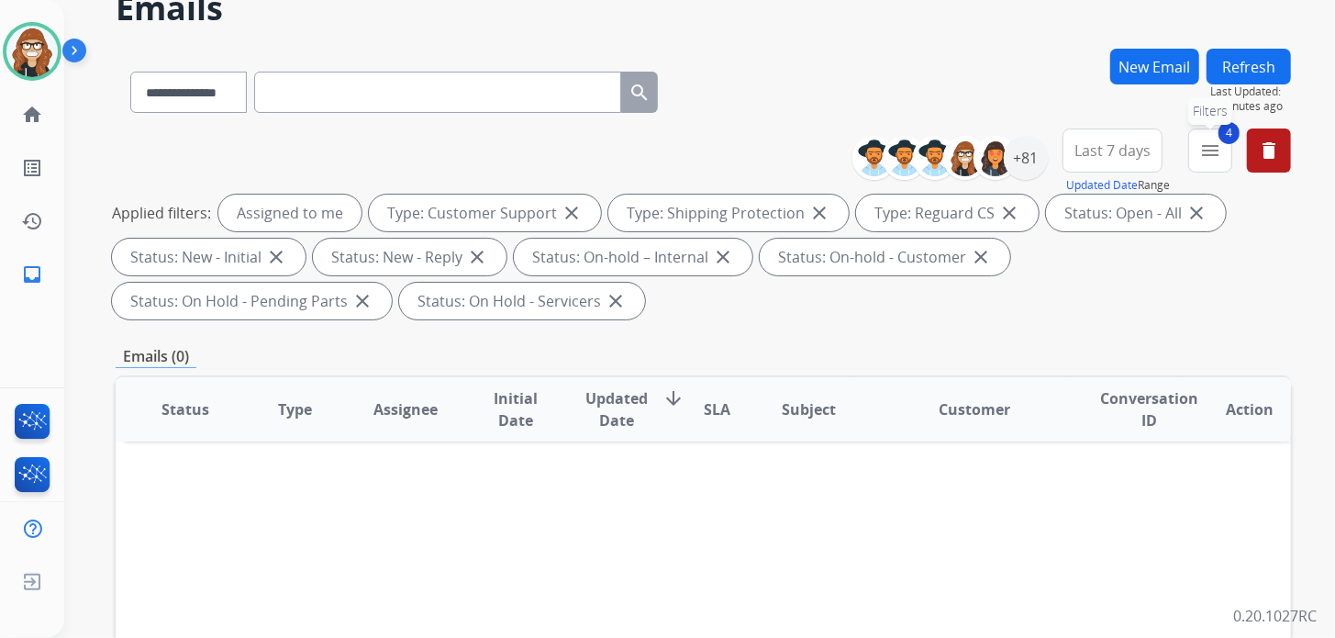
click at [1205, 158] on mat-icon "menu" at bounding box center [1210, 150] width 22 height 22
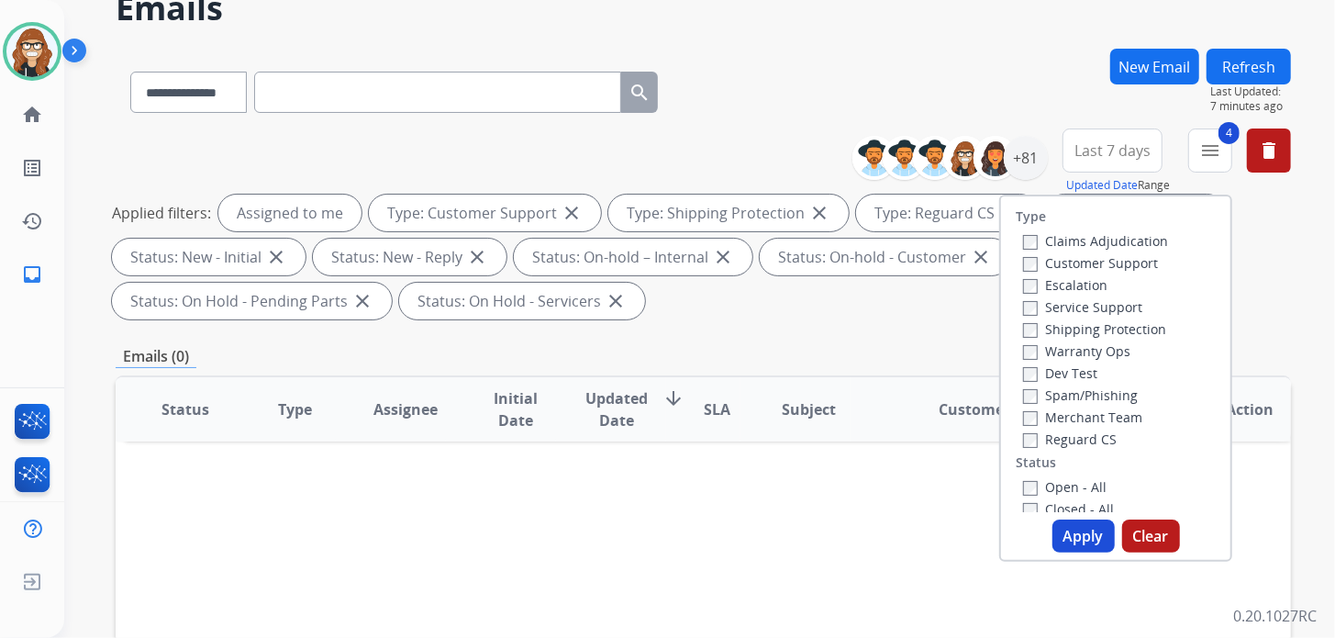
click at [802, 44] on div "**********" at bounding box center [677, 294] width 1227 height 638
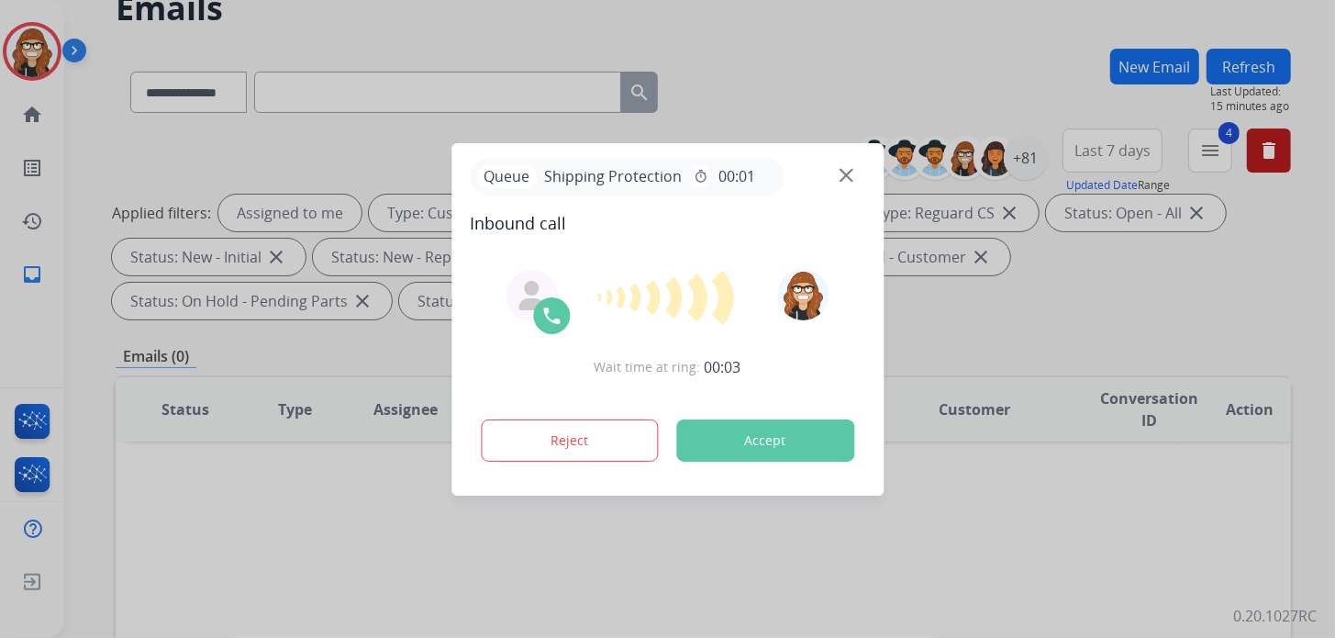
click at [836, 69] on div at bounding box center [667, 319] width 1335 height 638
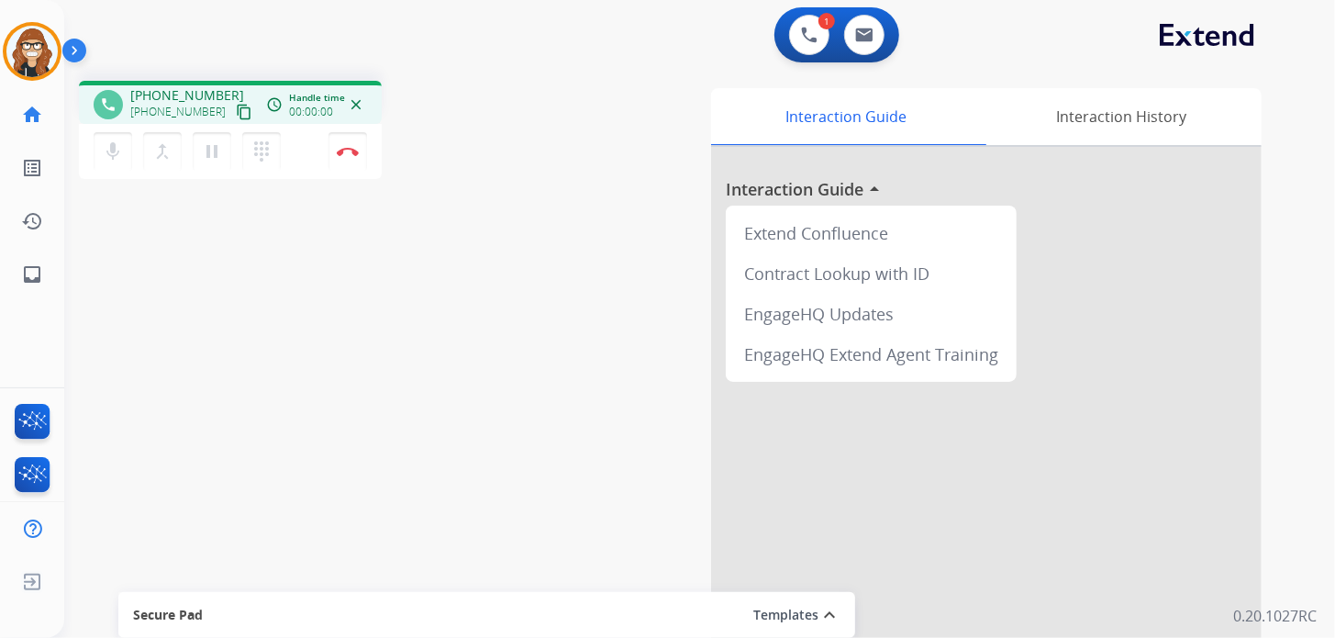
click at [236, 109] on mat-icon "content_copy" at bounding box center [244, 112] width 17 height 17
click at [348, 155] on button "Disconnect" at bounding box center [347, 151] width 39 height 39
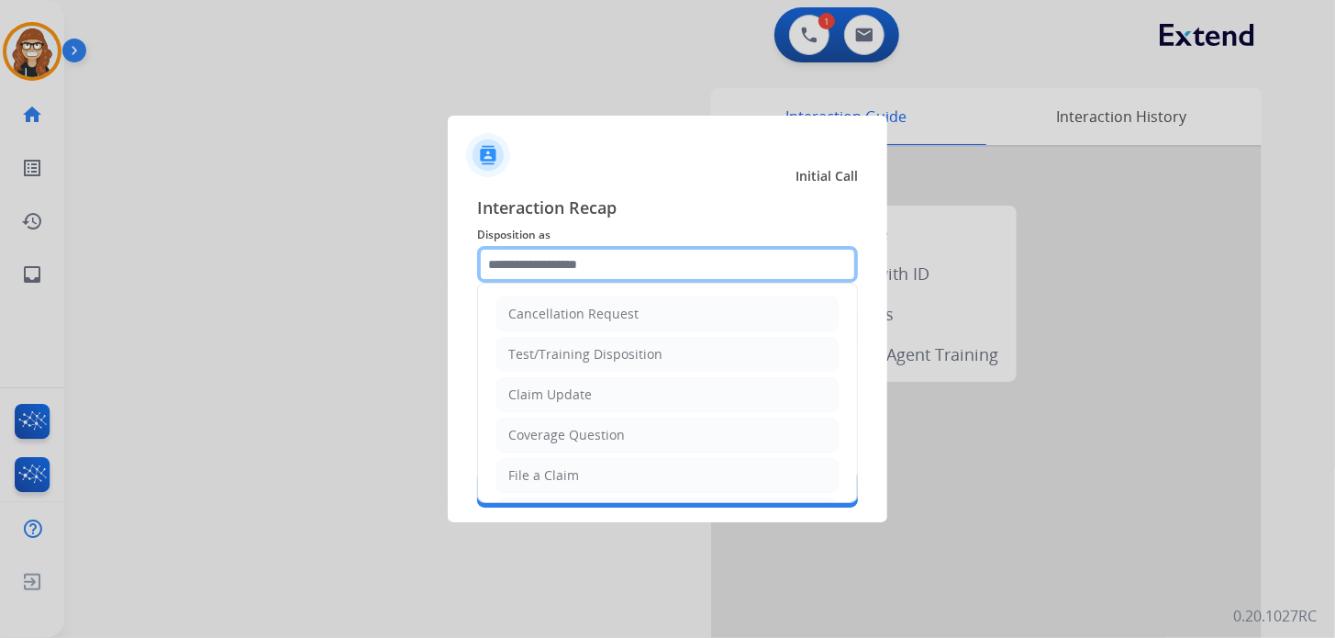
click at [535, 272] on input "text" at bounding box center [667, 264] width 381 height 37
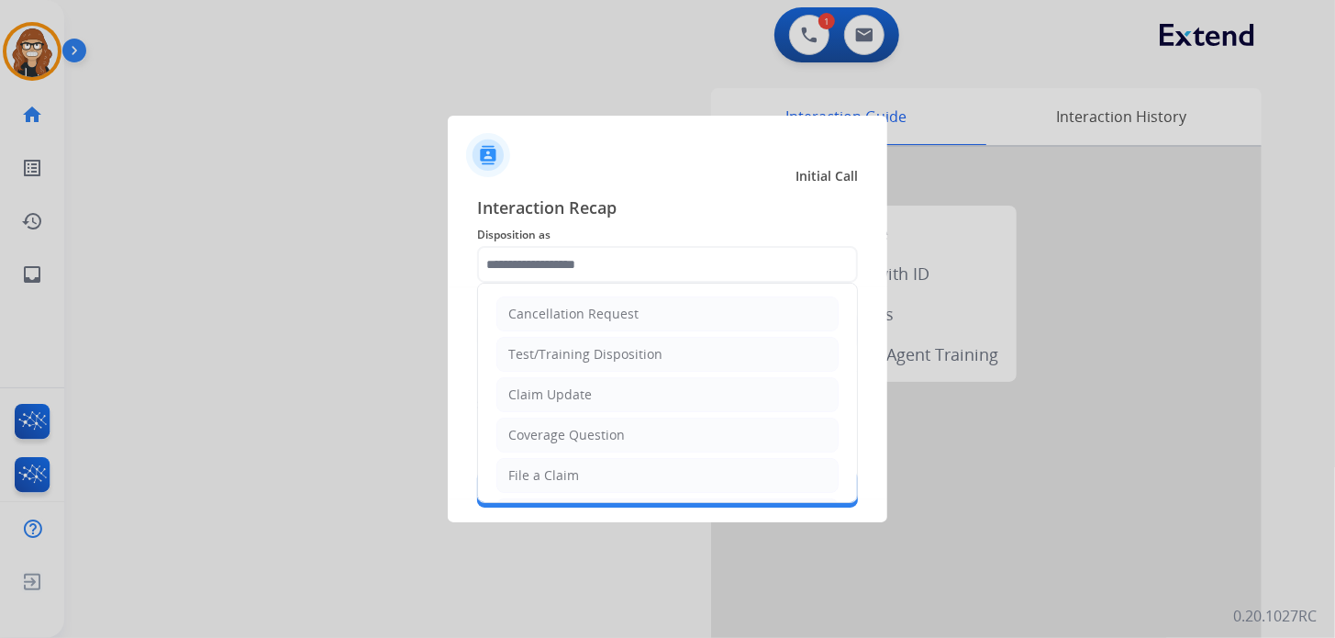
drag, startPoint x: 544, startPoint y: 475, endPoint x: 541, endPoint y: 390, distance: 85.4
click at [544, 476] on div "File a Claim" at bounding box center [543, 475] width 71 height 18
type input "**********"
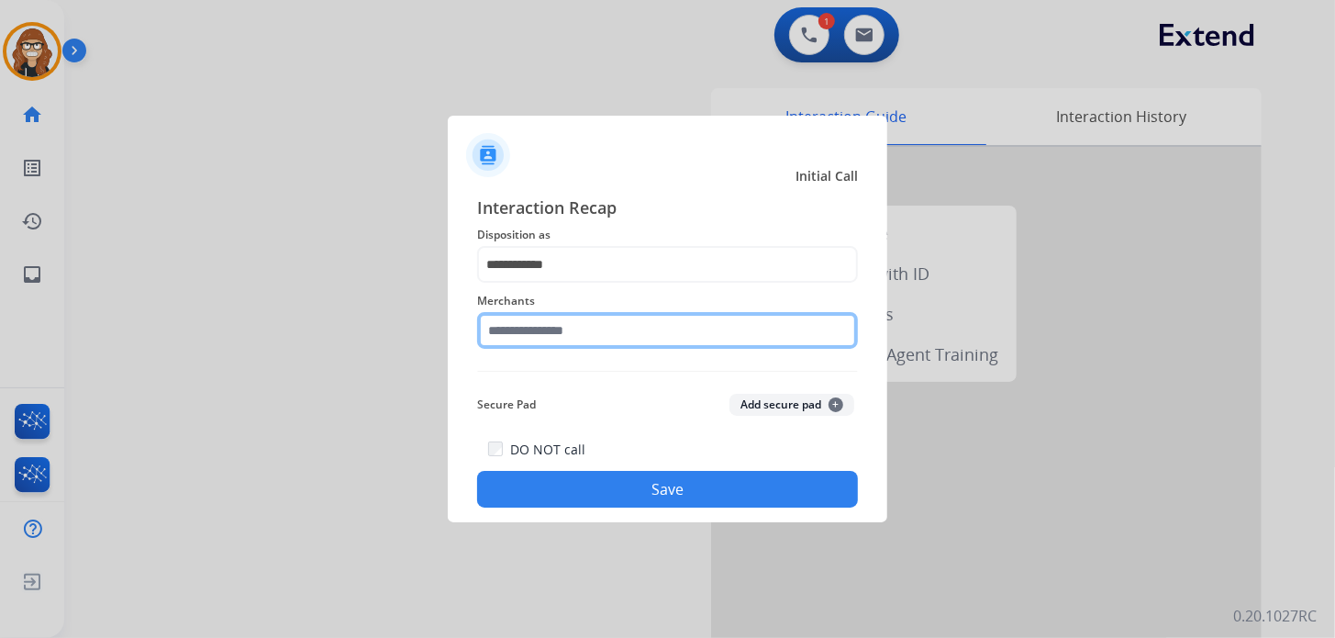
click at [547, 330] on input "text" at bounding box center [667, 330] width 381 height 37
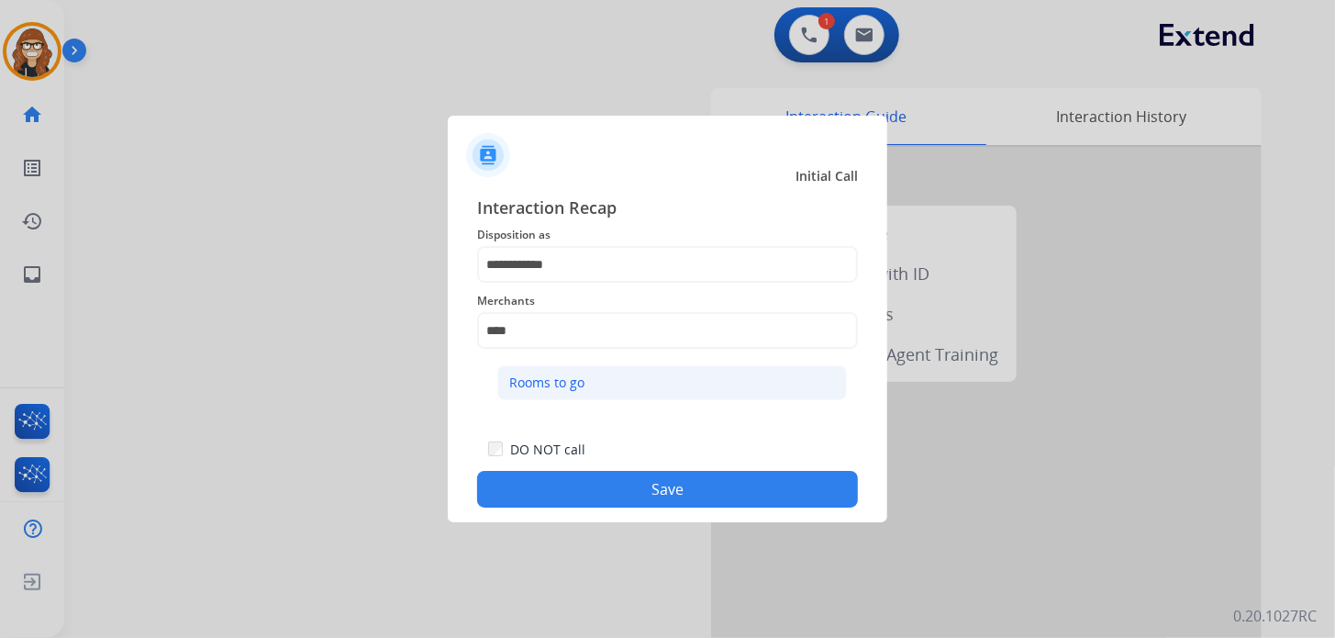
click at [528, 387] on div "Rooms to go" at bounding box center [546, 382] width 75 height 18
type input "**********"
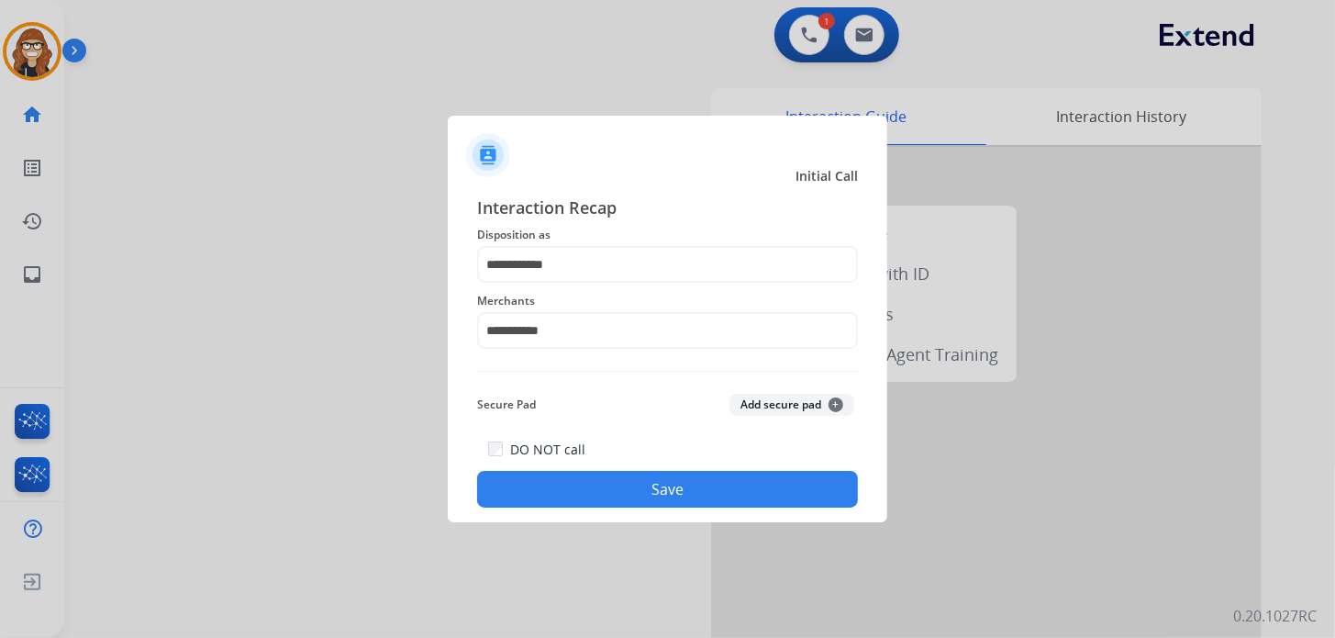
click at [629, 500] on button "Save" at bounding box center [667, 489] width 381 height 37
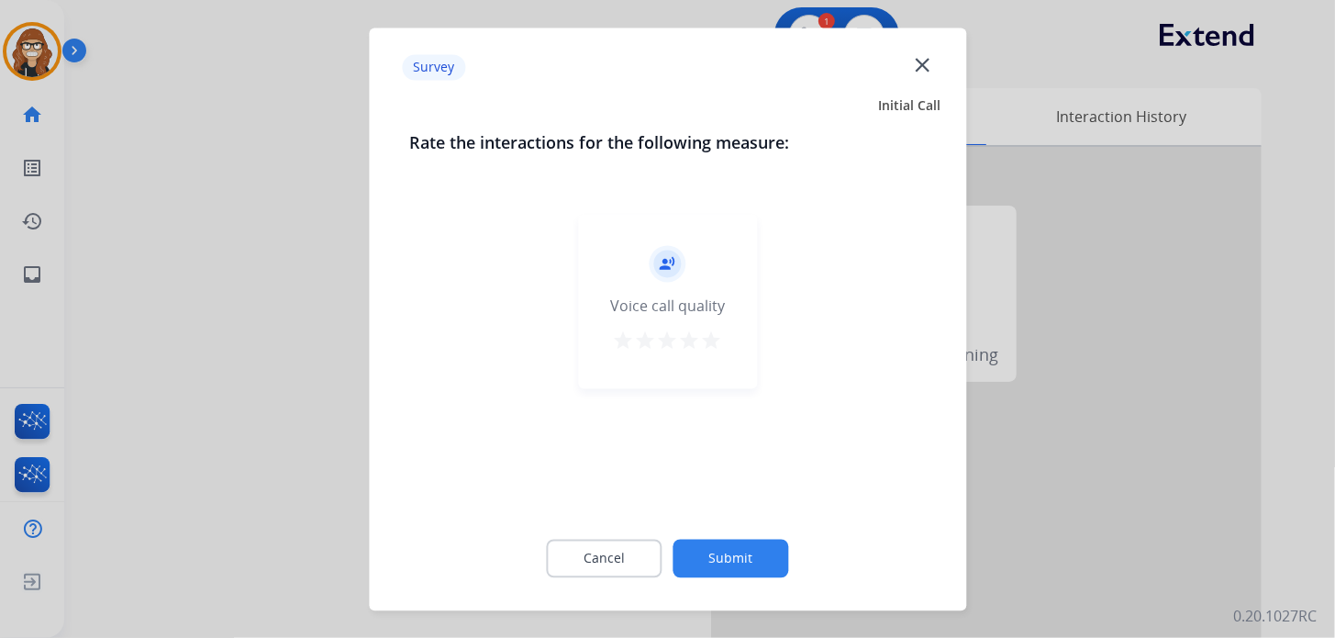
click at [711, 339] on mat-icon "star" at bounding box center [712, 340] width 22 height 22
click at [724, 550] on button "Submit" at bounding box center [731, 558] width 116 height 39
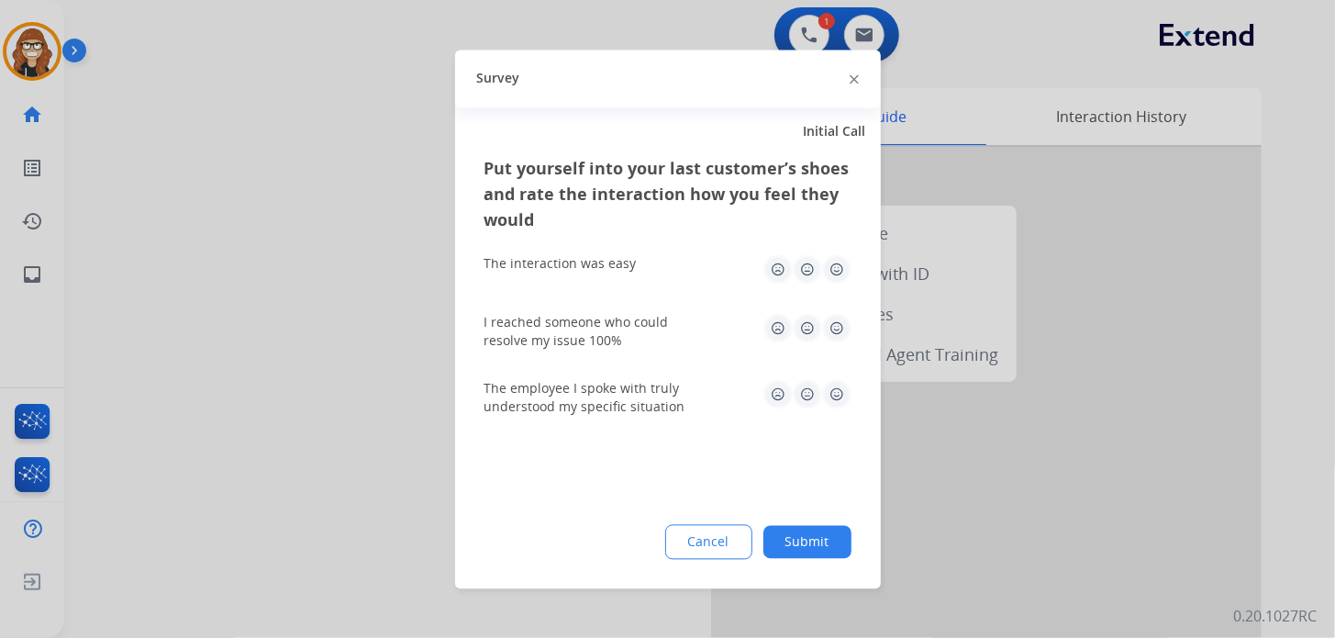
click at [845, 266] on img at bounding box center [836, 268] width 29 height 29
click at [836, 324] on img at bounding box center [836, 327] width 29 height 29
click at [838, 388] on img at bounding box center [836, 393] width 29 height 29
click at [816, 542] on button "Submit" at bounding box center [807, 541] width 88 height 33
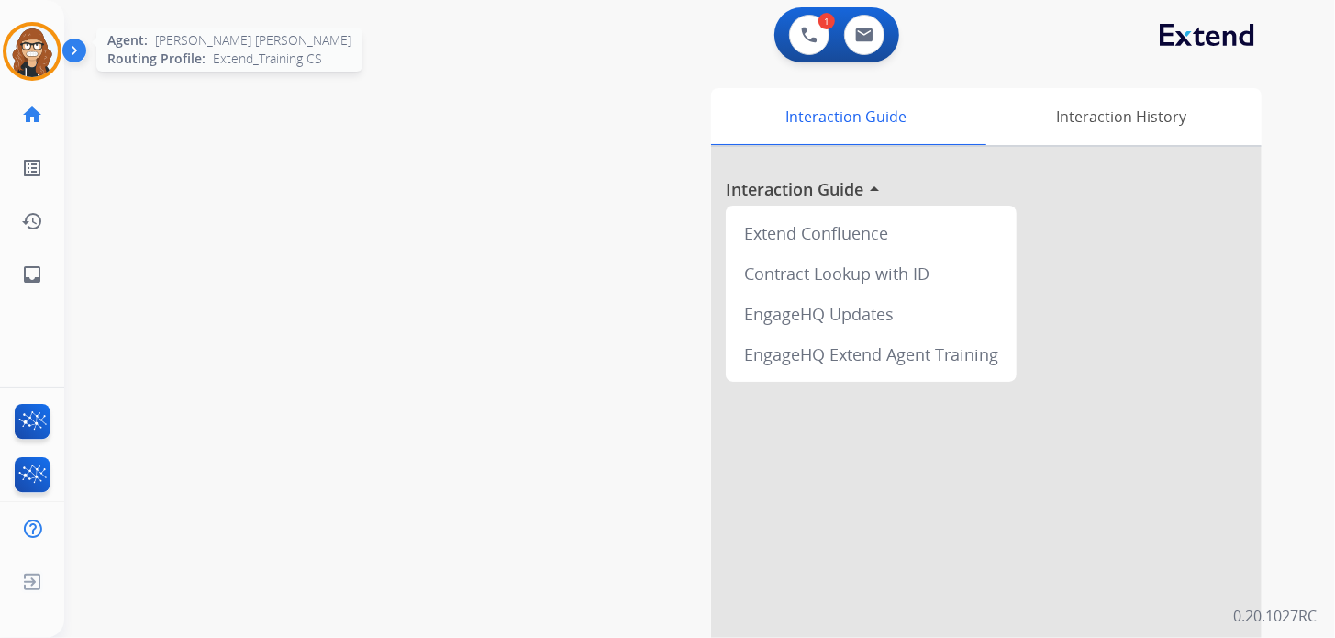
click at [37, 57] on img at bounding box center [31, 51] width 51 height 51
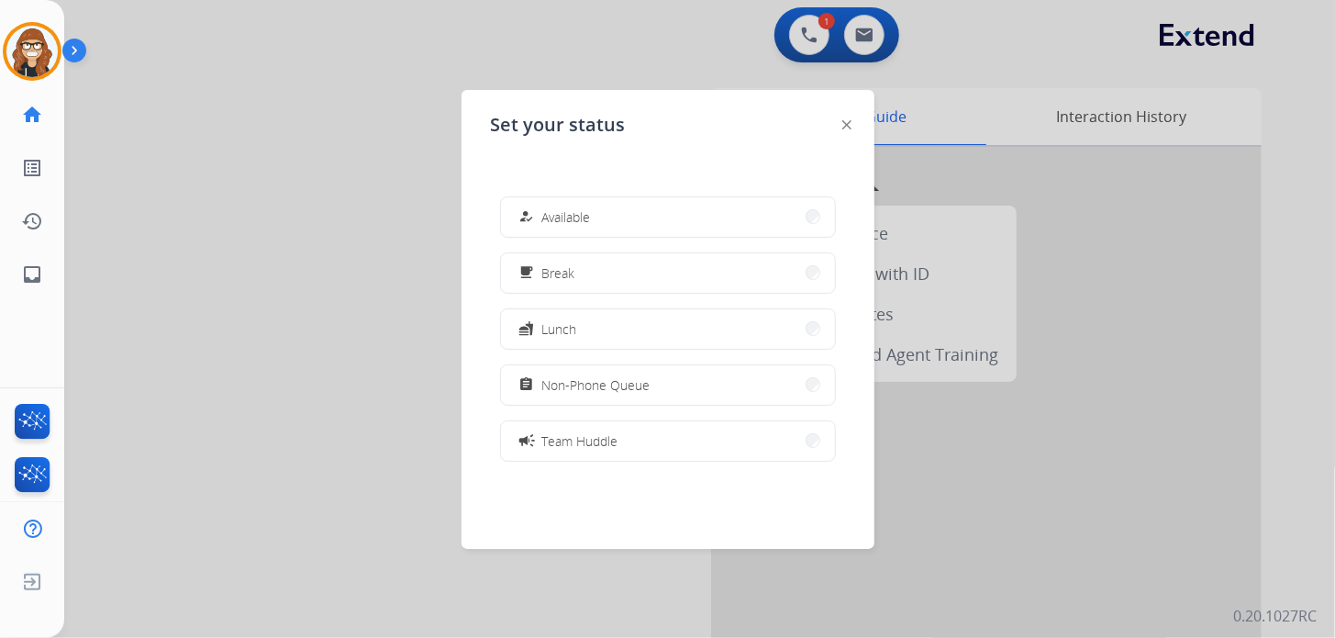
click at [595, 395] on div "assignment Non-Phone Queue" at bounding box center [583, 384] width 135 height 22
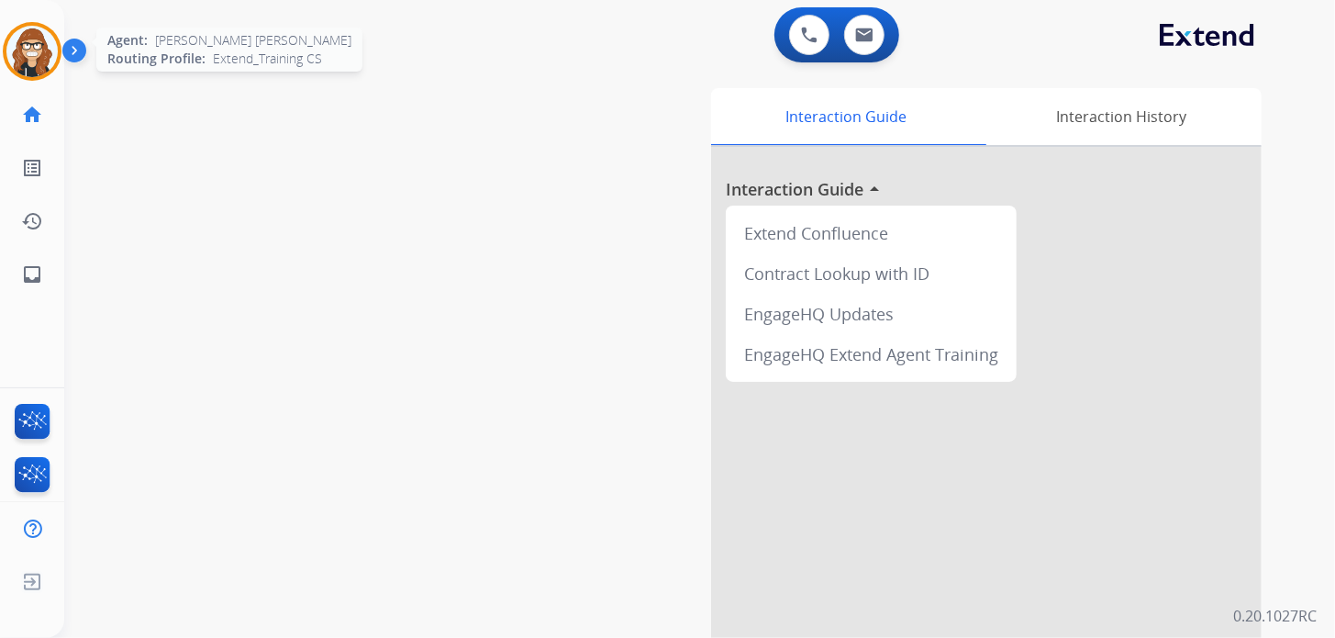
click at [19, 58] on img at bounding box center [31, 51] width 51 height 51
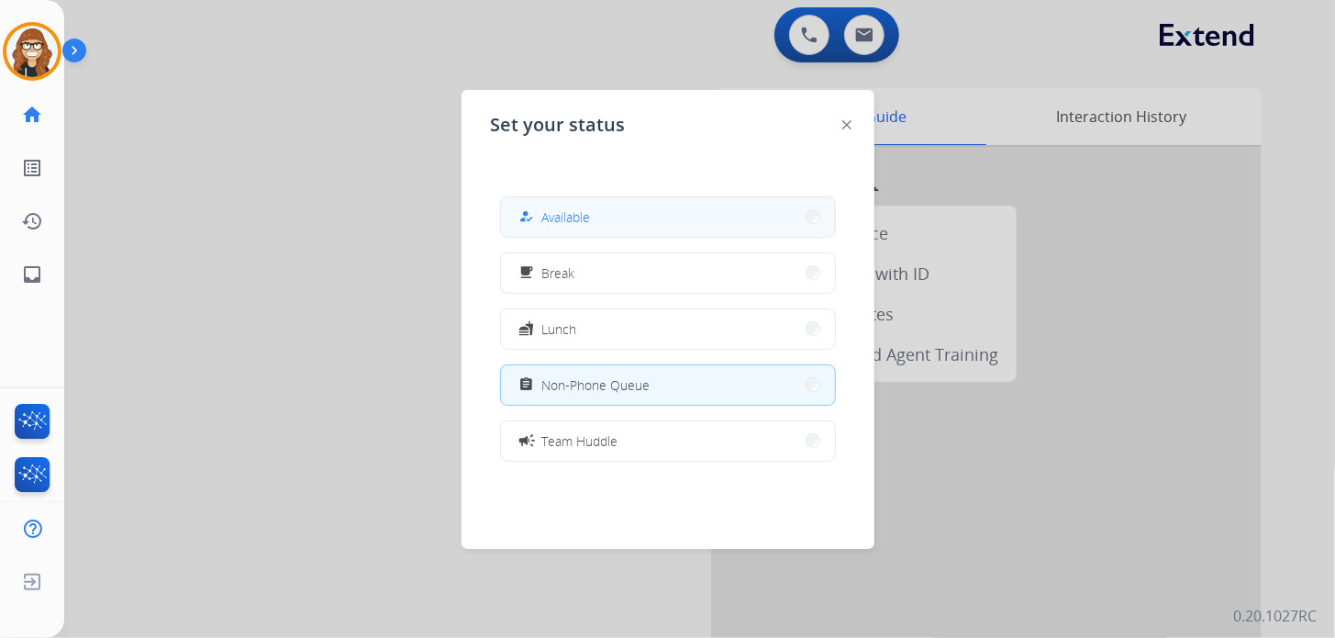
click at [649, 218] on button "how_to_reg Available" at bounding box center [668, 216] width 334 height 39
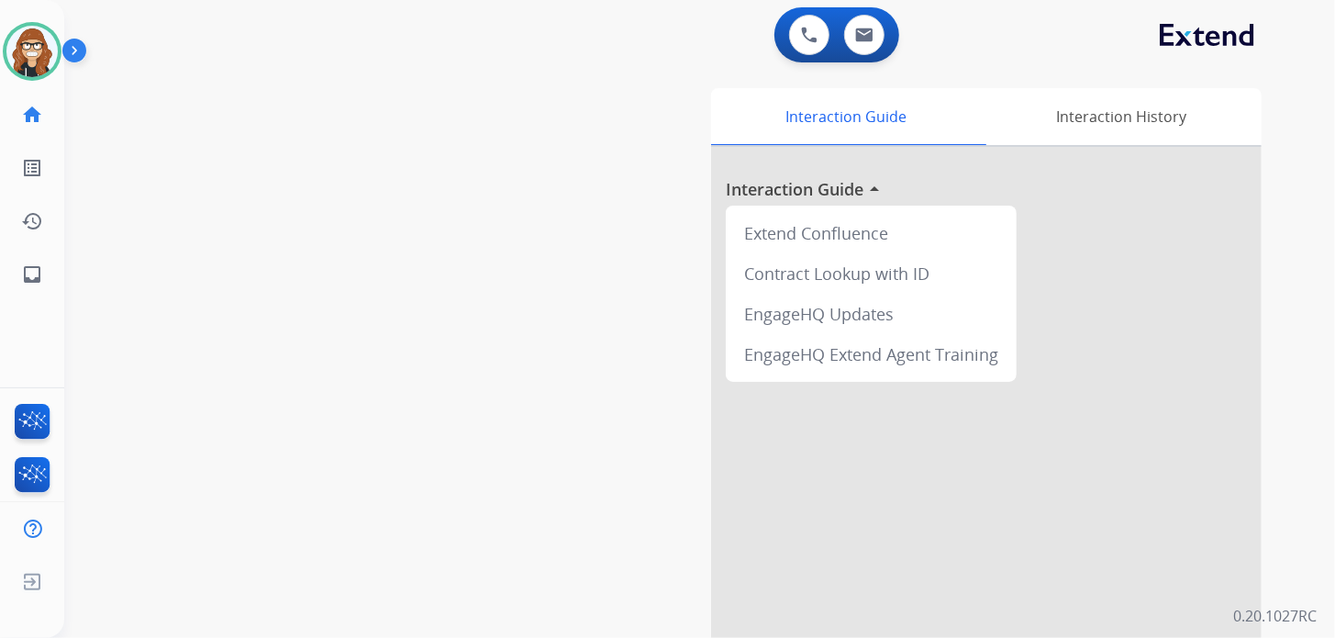
click at [375, 569] on div "swap_horiz Break voice bridge close_fullscreen Connect 3-Way Call merge_type Se…" at bounding box center [677, 448] width 1227 height 765
click at [37, 275] on mat-icon "inbox" at bounding box center [32, 274] width 22 height 22
select select "**********"
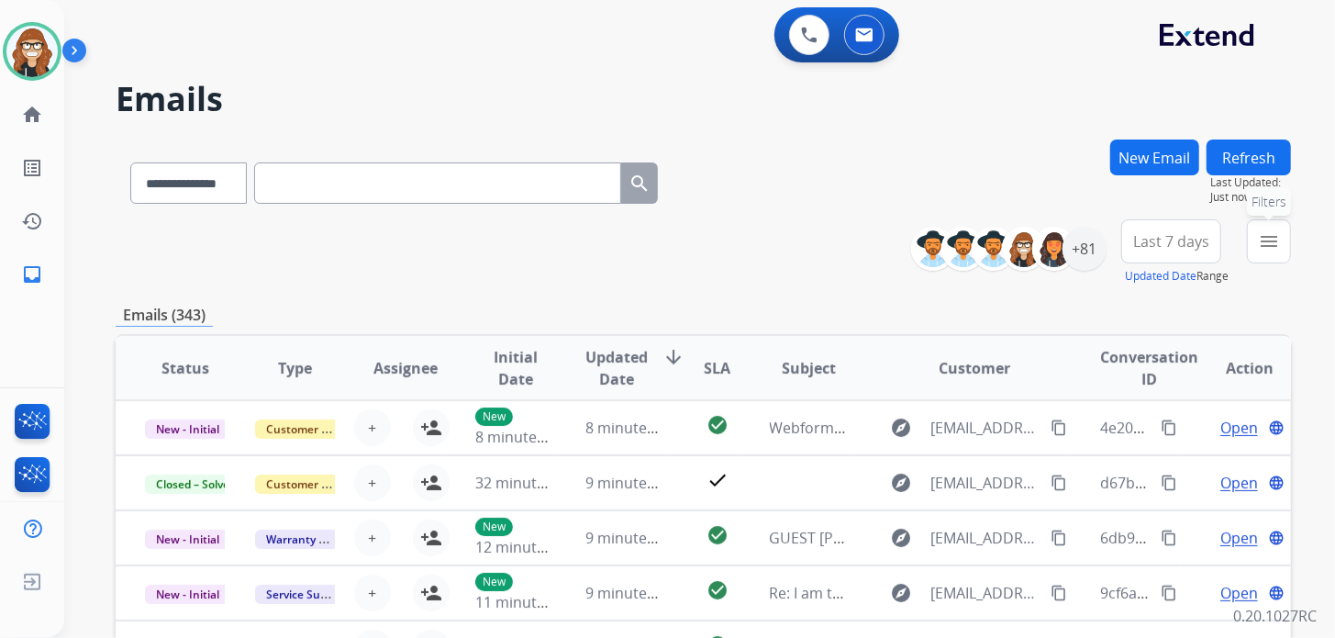
click at [1276, 247] on mat-icon "menu" at bounding box center [1269, 241] width 22 height 22
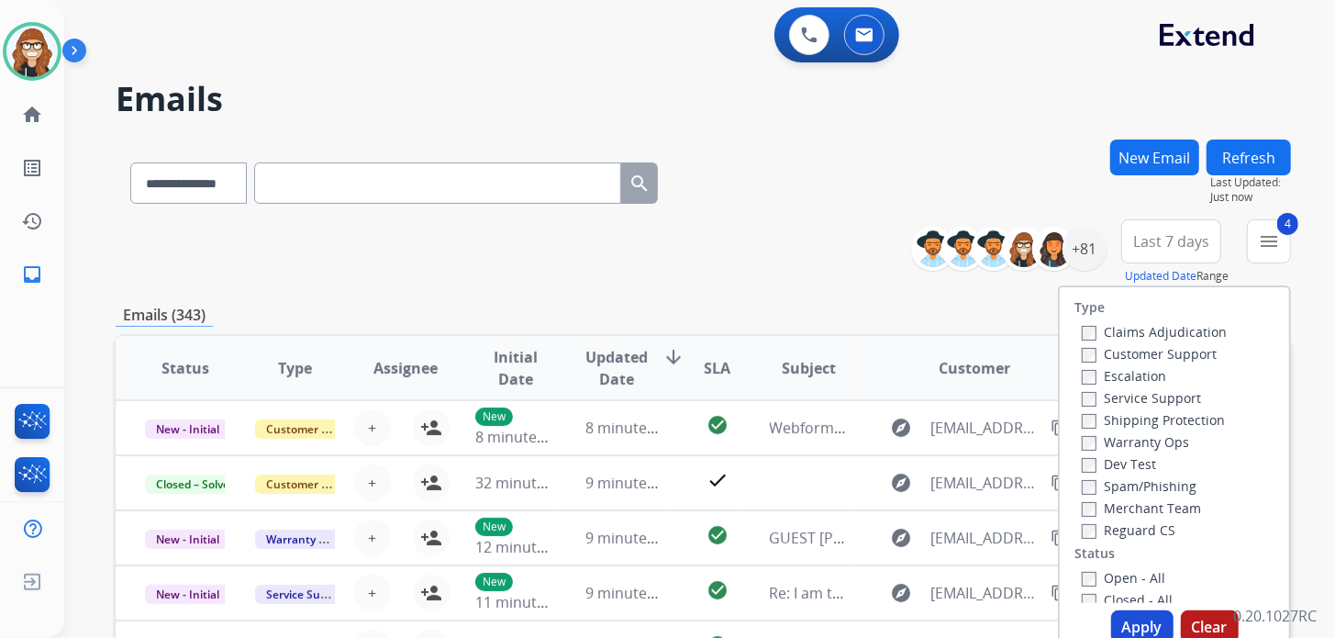
click at [1115, 623] on button "Apply" at bounding box center [1142, 626] width 62 height 33
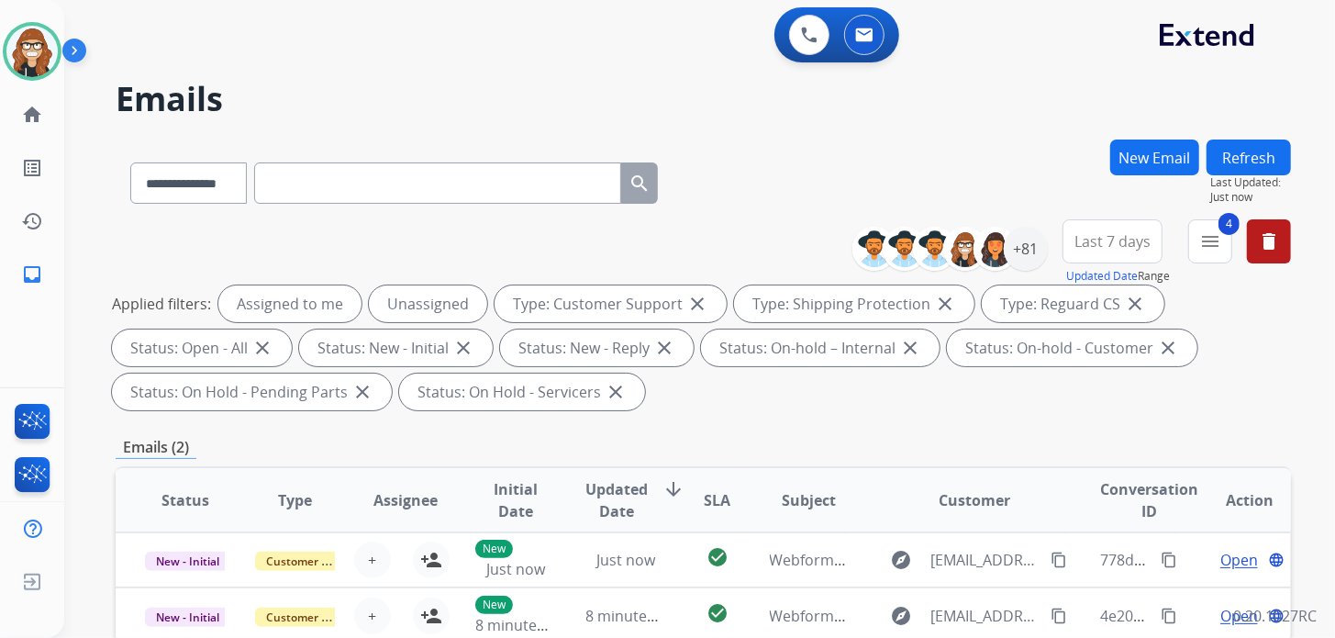
click at [838, 143] on div "**********" at bounding box center [703, 179] width 1175 height 80
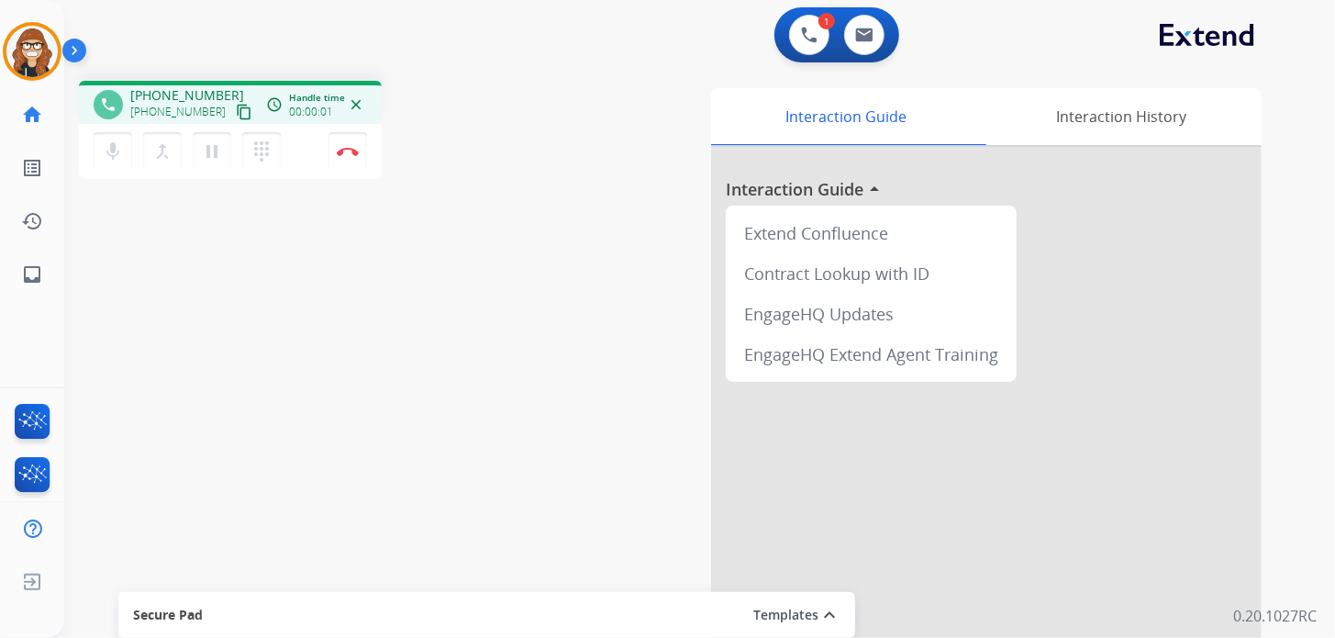
drag, startPoint x: 311, startPoint y: 550, endPoint x: 285, endPoint y: 446, distance: 107.7
click at [311, 550] on div "phone [PHONE_NUMBER] [PHONE_NUMBER] content_copy access_time Call metrics Queue…" at bounding box center [677, 448] width 1227 height 765
click at [236, 114] on mat-icon "content_copy" at bounding box center [244, 112] width 17 height 17
click at [32, 278] on mat-icon "inbox" at bounding box center [32, 274] width 22 height 22
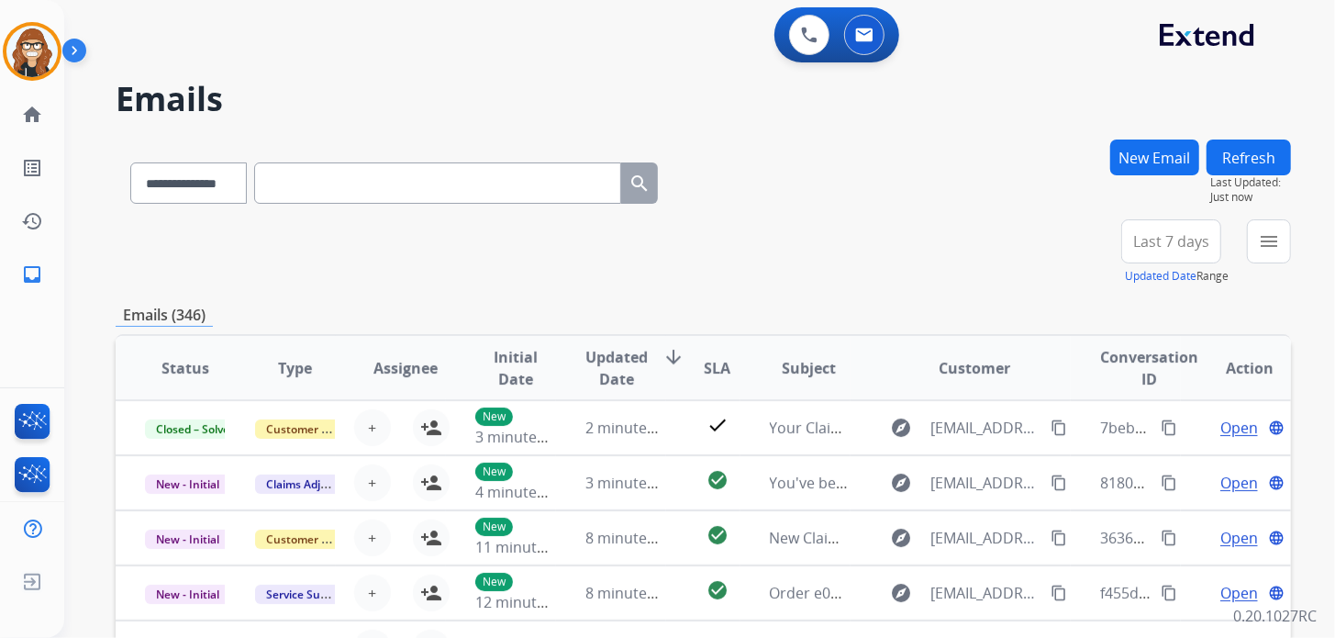
click at [1156, 155] on button "New Email" at bounding box center [1154, 157] width 89 height 36
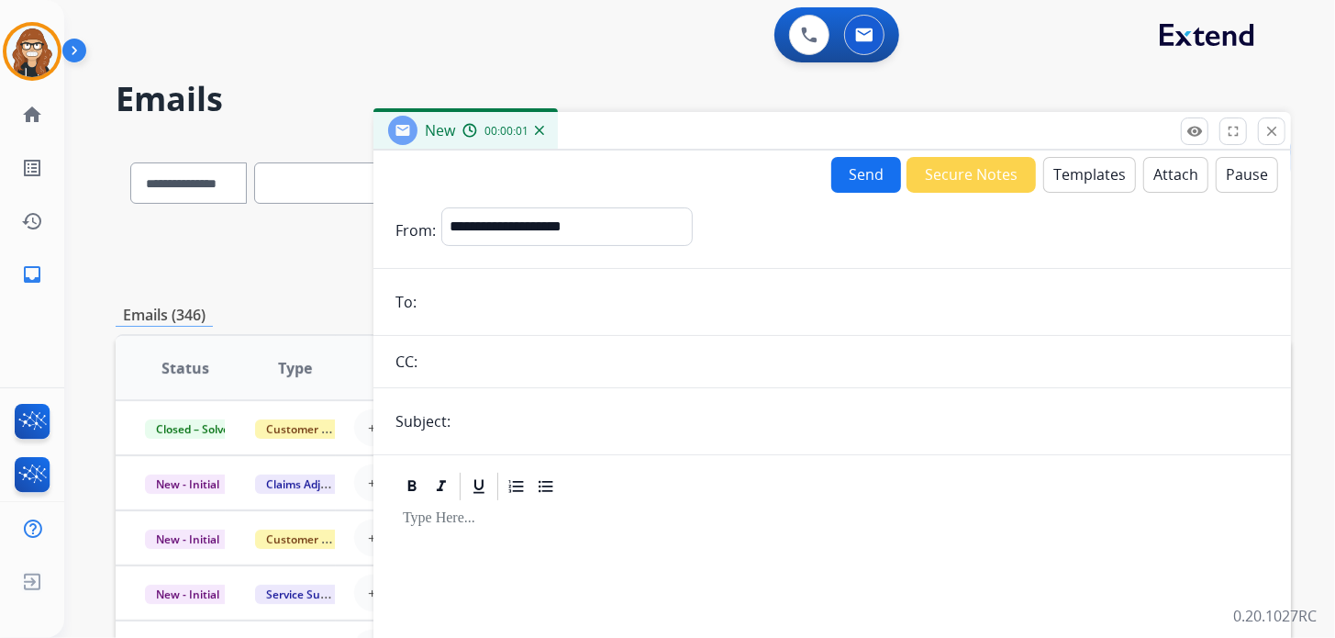
click at [1270, 127] on mat-icon "close" at bounding box center [1271, 131] width 17 height 17
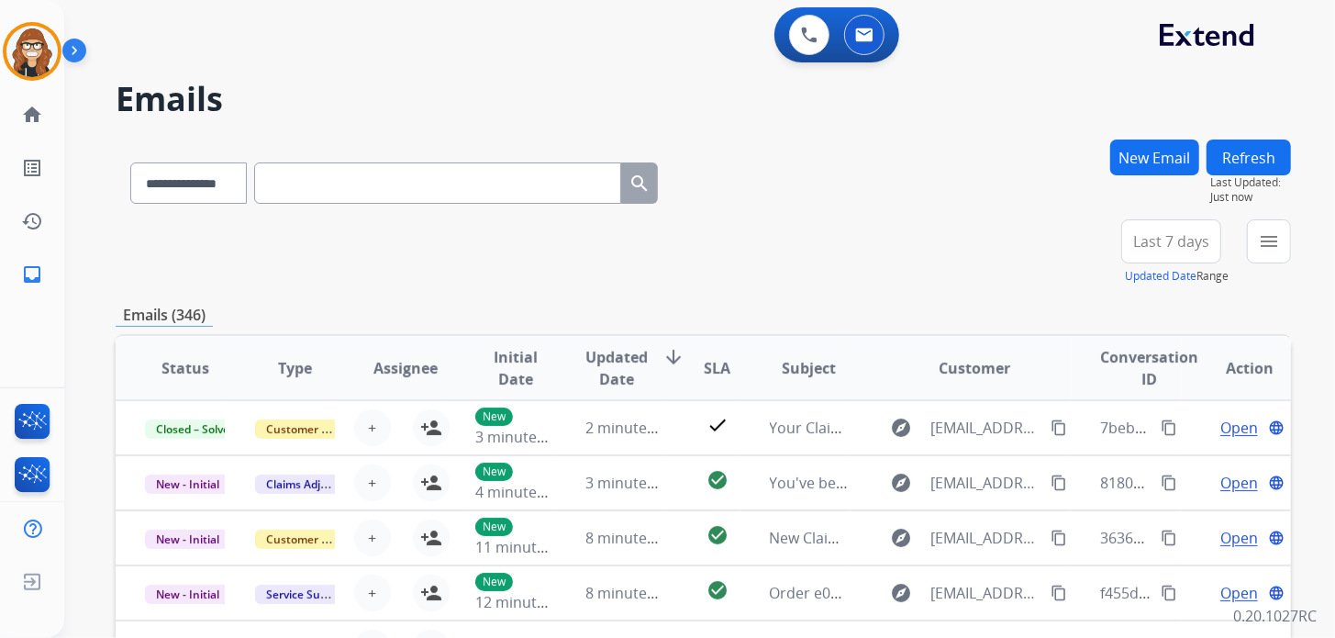
click at [413, 193] on input "text" at bounding box center [437, 182] width 367 height 41
click at [181, 182] on select "**********" at bounding box center [187, 182] width 115 height 41
select select "**********"
click at [130, 162] on select "**********" at bounding box center [187, 182] width 115 height 41
click at [361, 178] on input "text" at bounding box center [437, 182] width 367 height 41
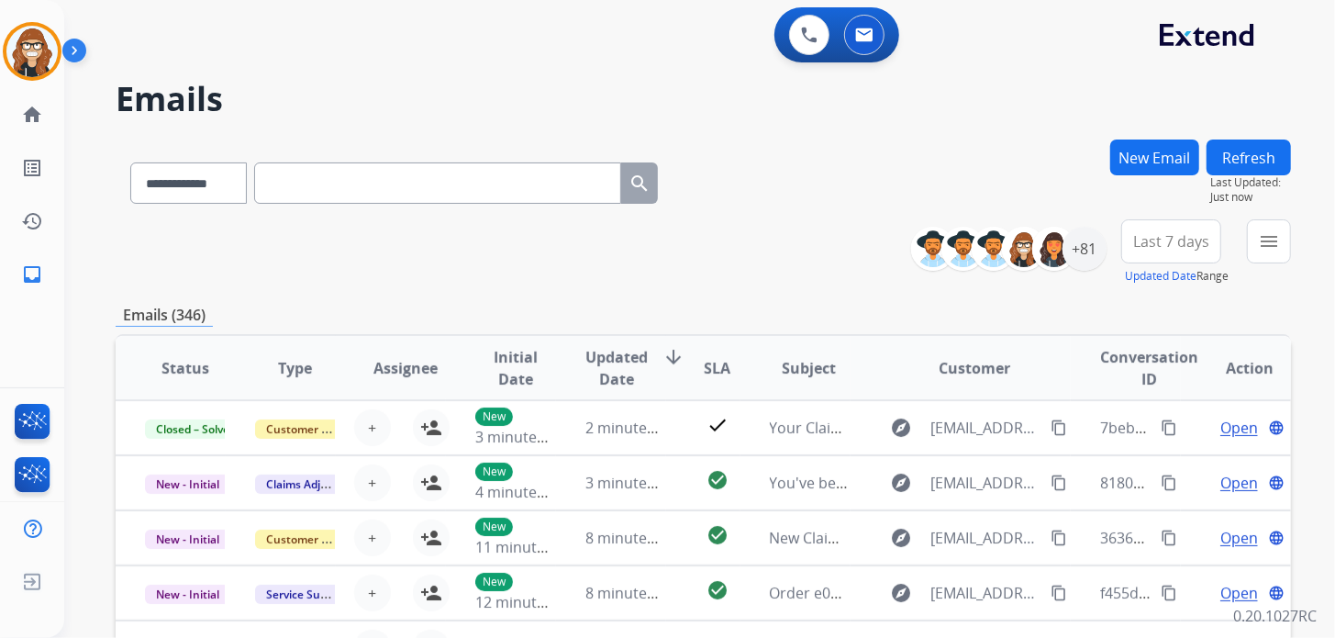
paste input "**********"
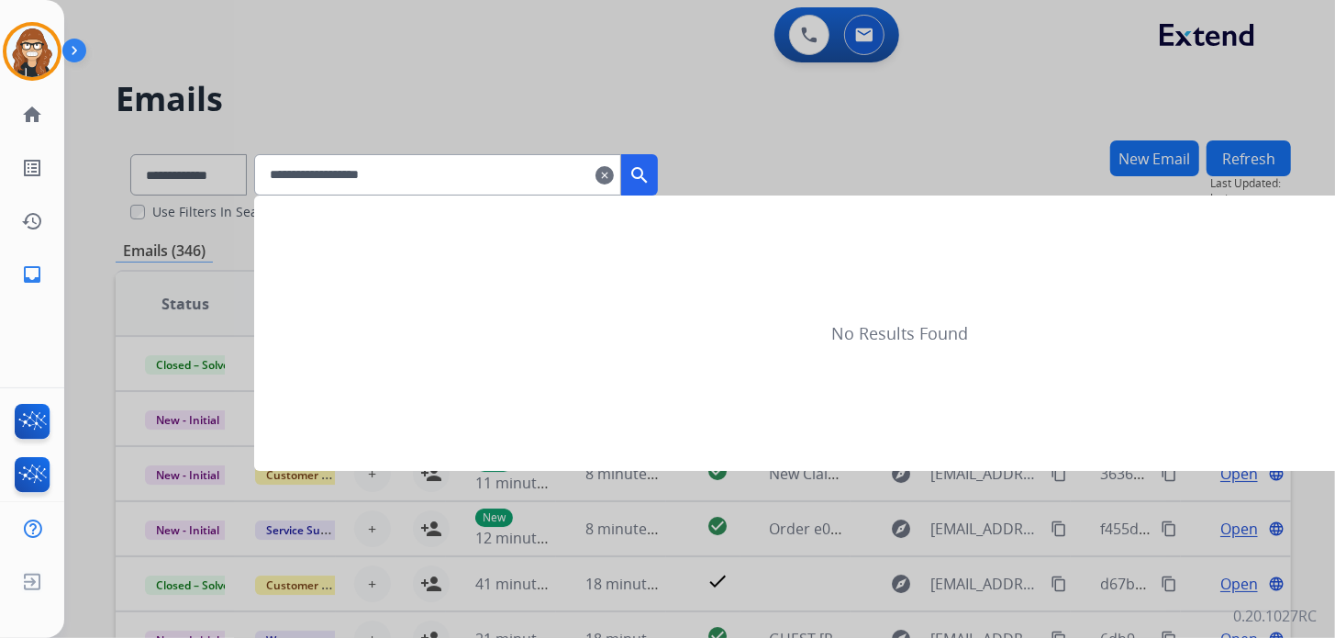
type input "**********"
click at [658, 175] on button "search" at bounding box center [639, 174] width 37 height 41
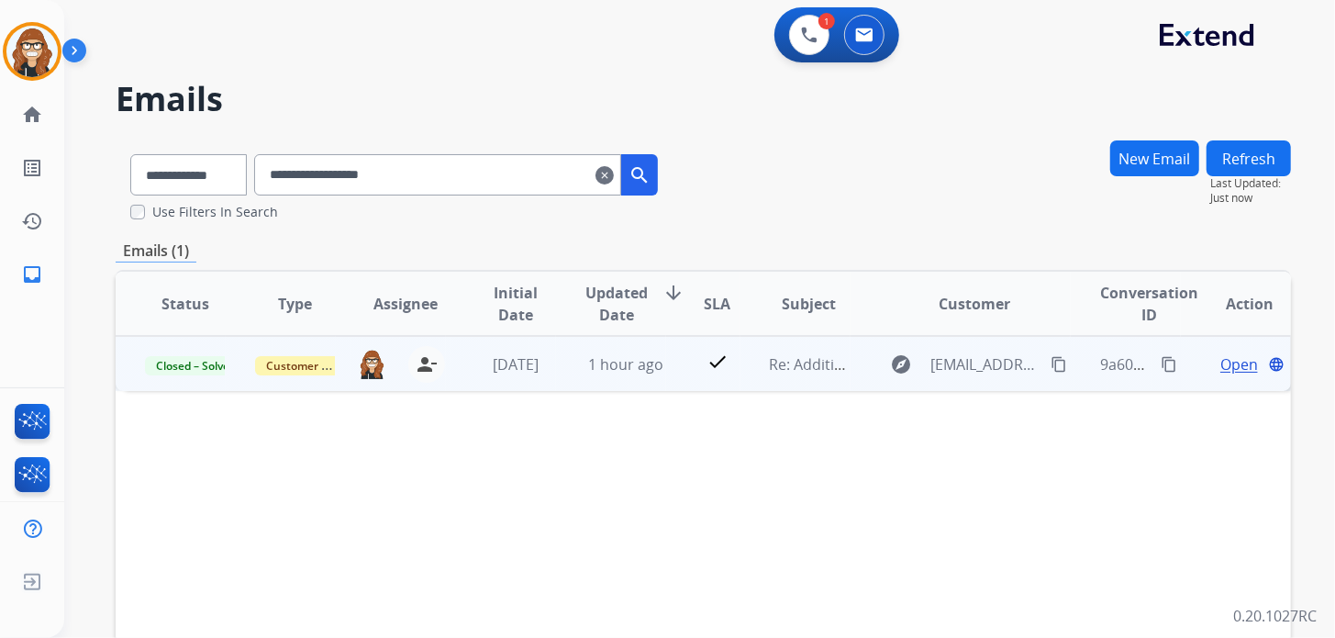
click at [1223, 364] on span "Open" at bounding box center [1239, 364] width 38 height 22
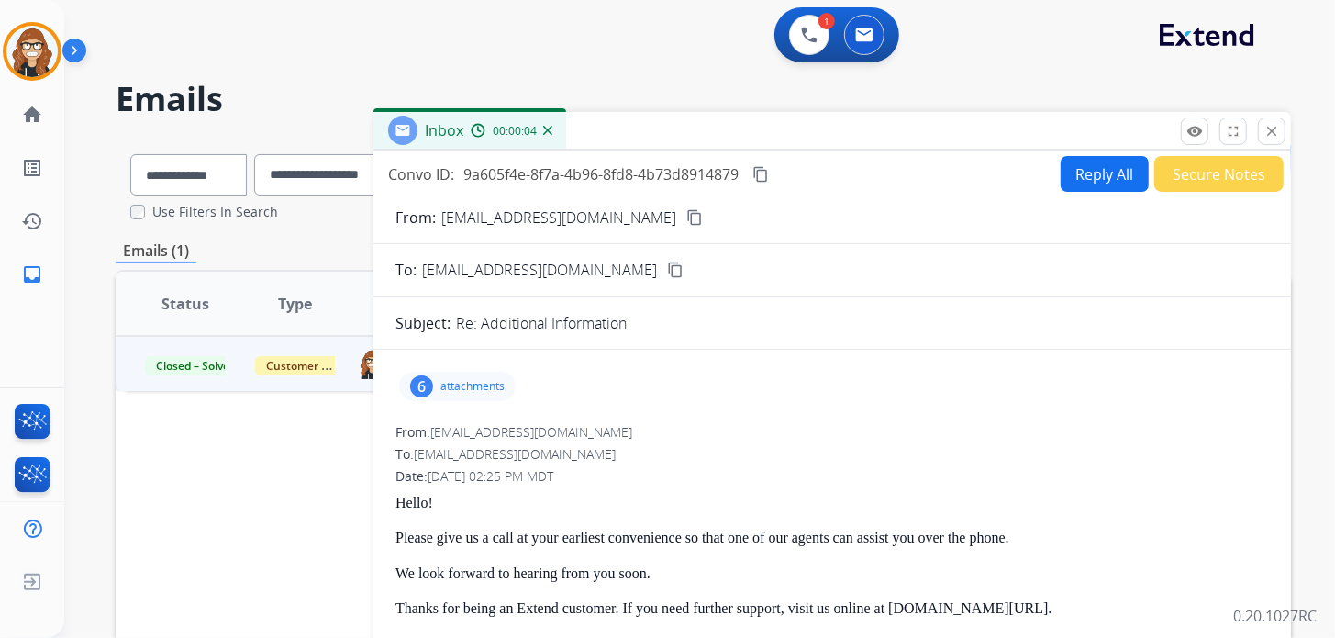
click at [410, 388] on div "6" at bounding box center [421, 386] width 23 height 22
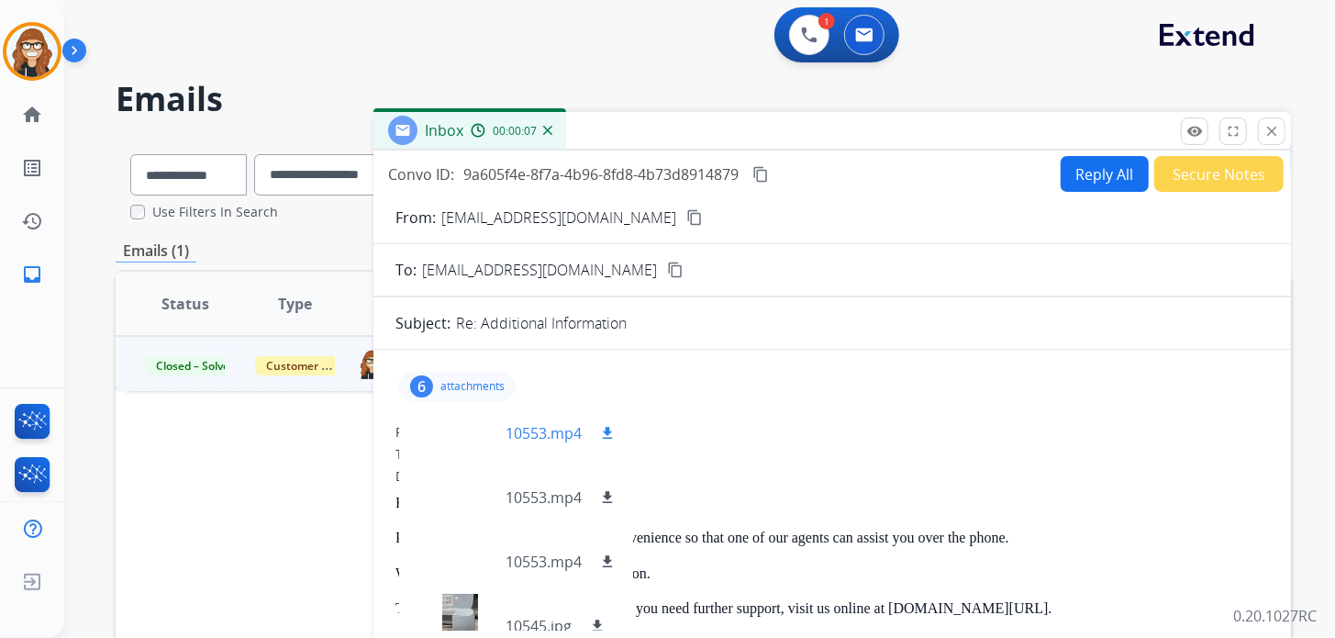
click at [602, 428] on mat-icon "download" at bounding box center [607, 433] width 17 height 17
click at [309, 479] on div "Status Type Assignee Initial Date Updated Date arrow_downward SLA Subject Custo…" at bounding box center [703, 577] width 1175 height 615
click at [495, 381] on p "attachments" at bounding box center [472, 386] width 64 height 15
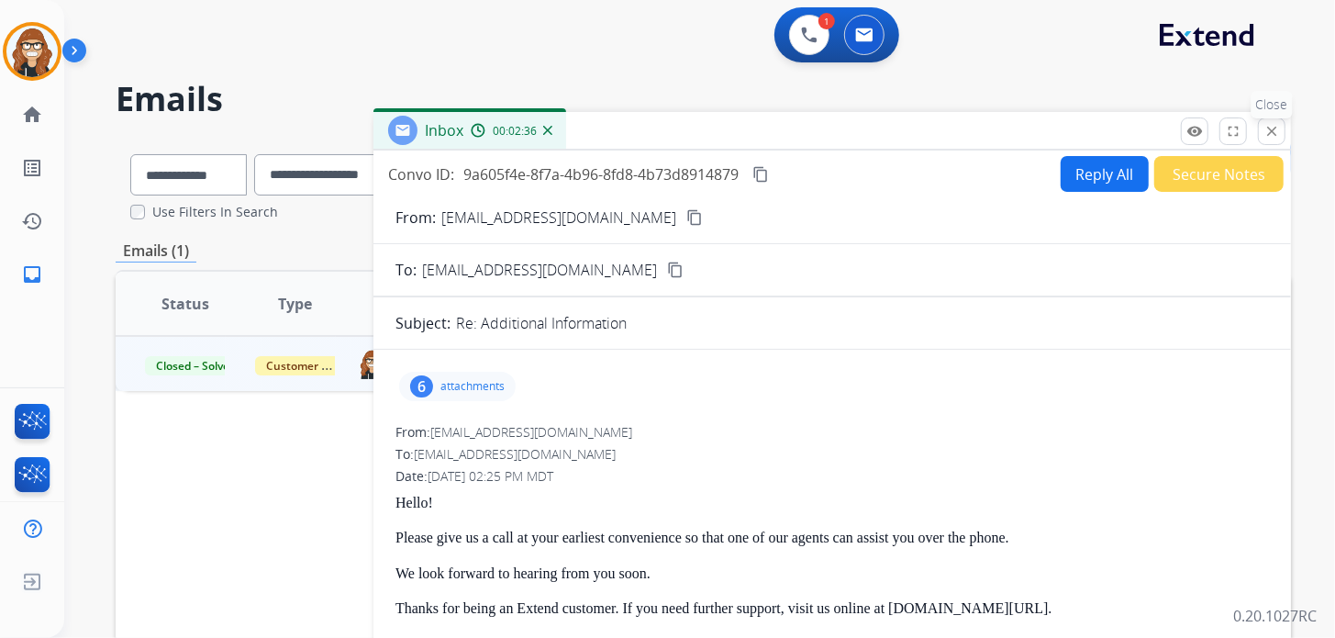
click at [1266, 140] on button "close Close" at bounding box center [1272, 131] width 28 height 28
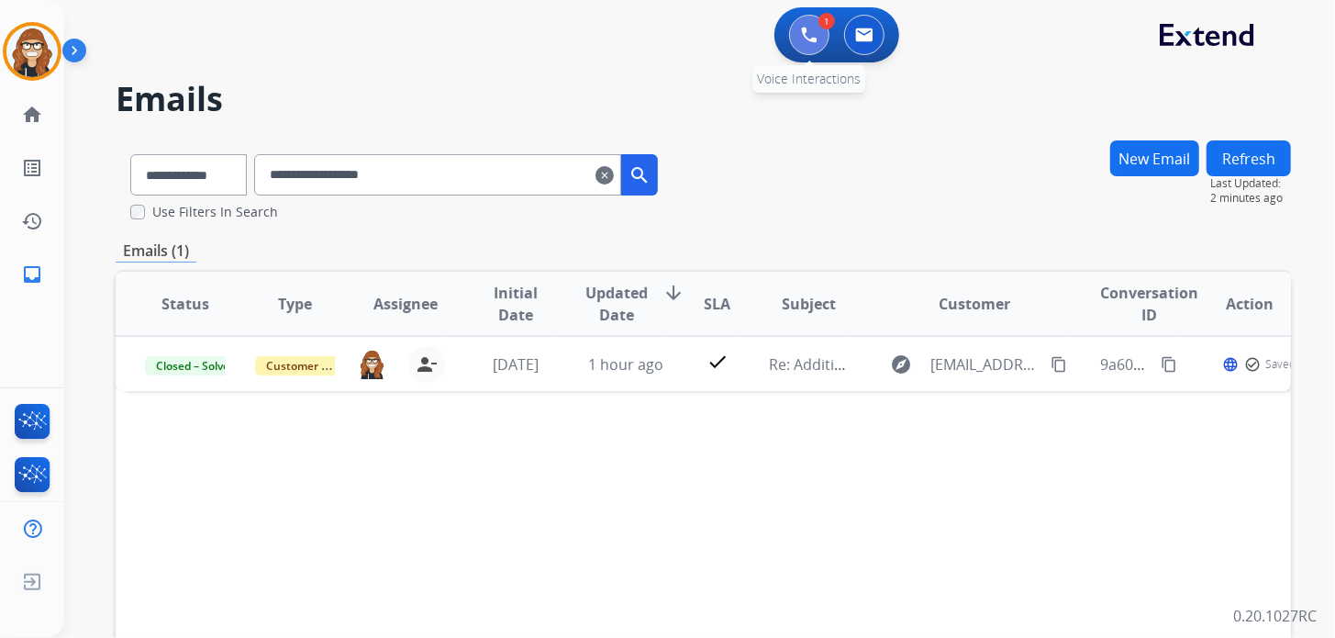
click at [810, 30] on img at bounding box center [809, 35] width 17 height 17
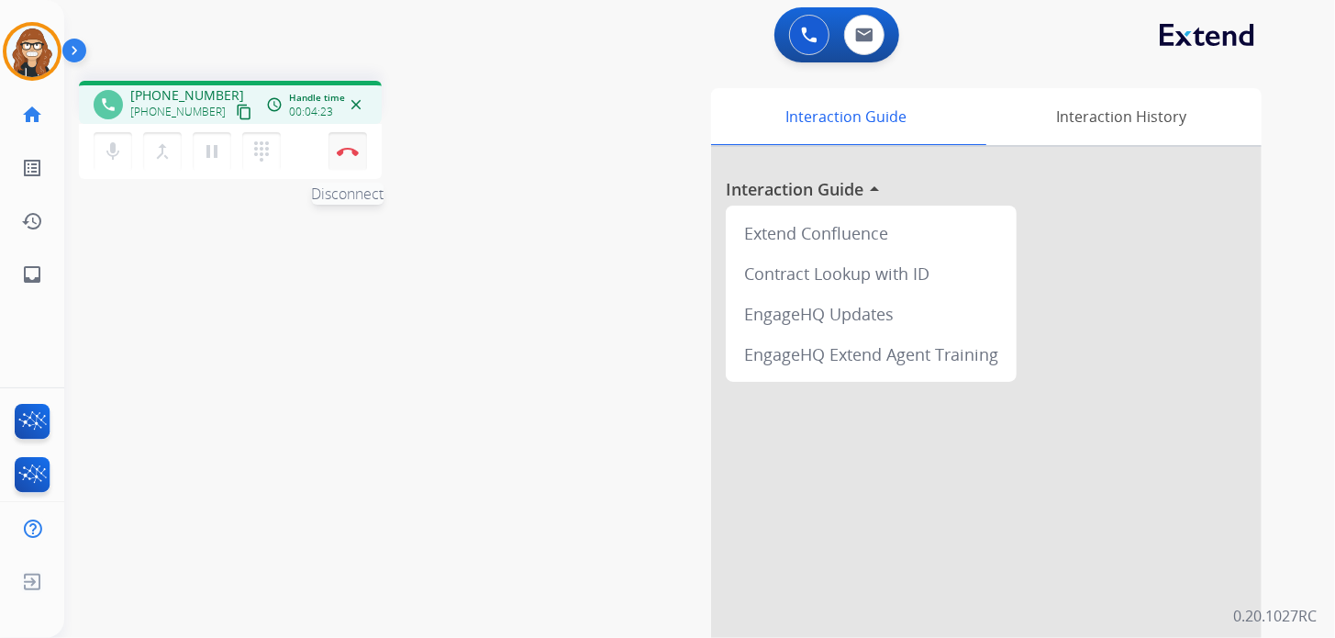
click at [353, 162] on button "Disconnect" at bounding box center [347, 151] width 39 height 39
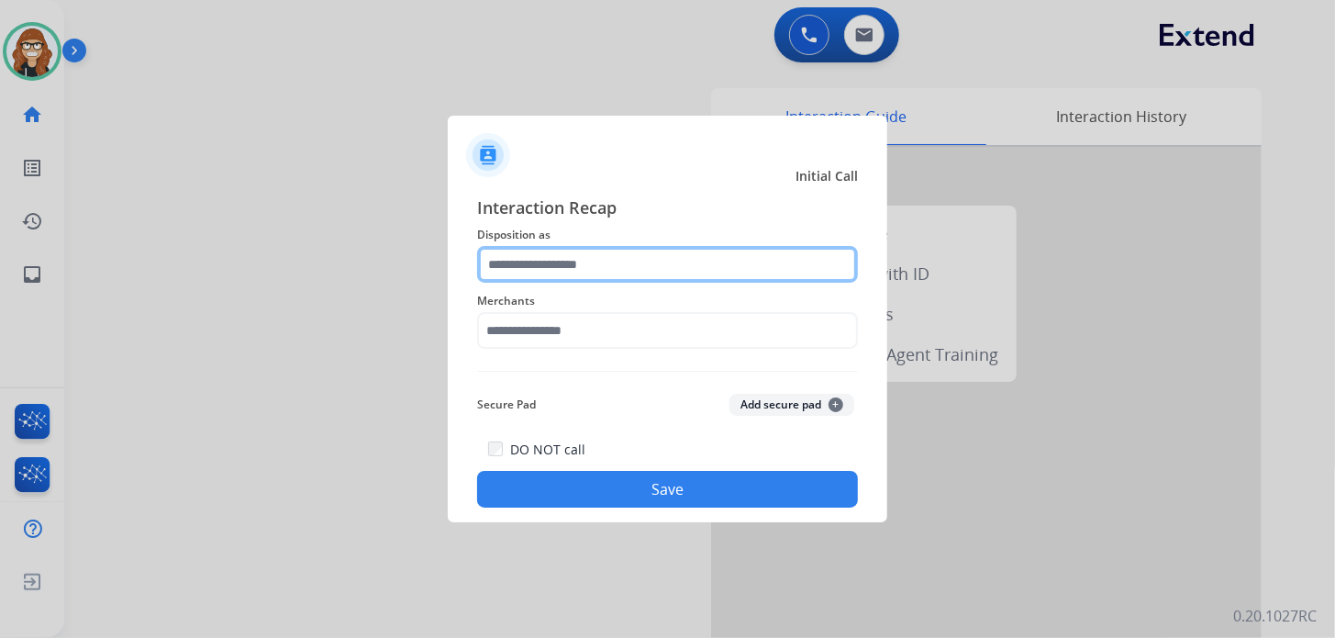
click at [592, 264] on input "text" at bounding box center [667, 264] width 381 height 37
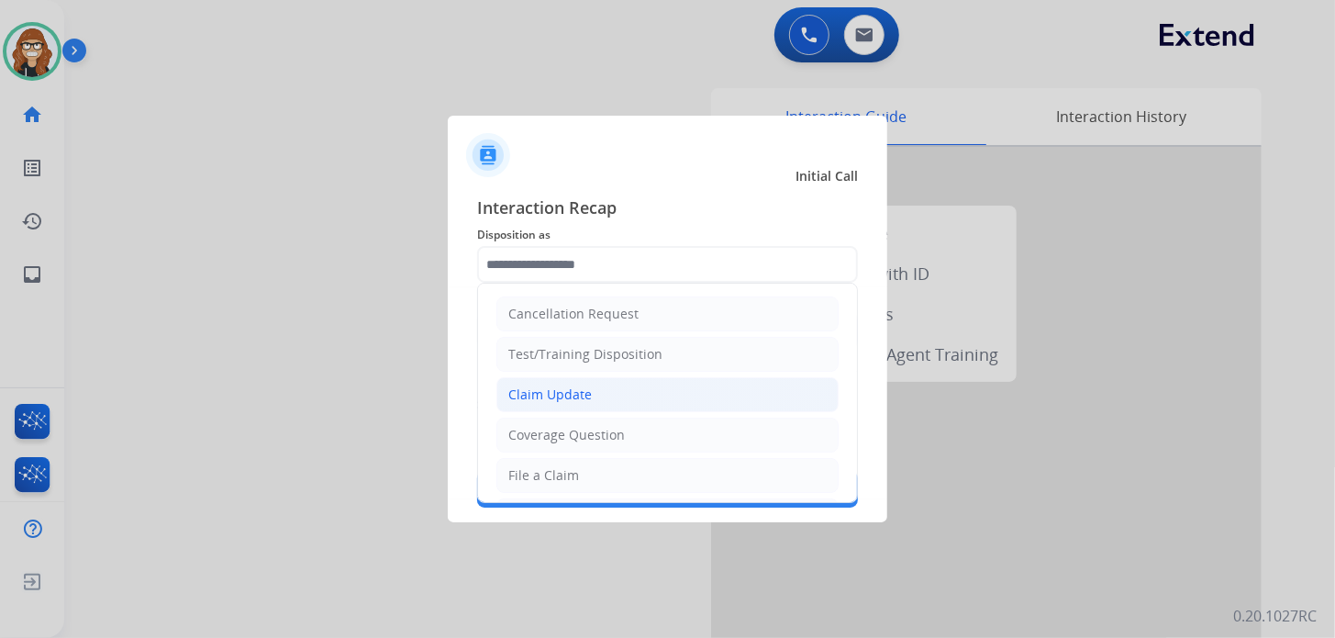
click at [571, 385] on div "Claim Update" at bounding box center [549, 394] width 83 height 18
type input "**********"
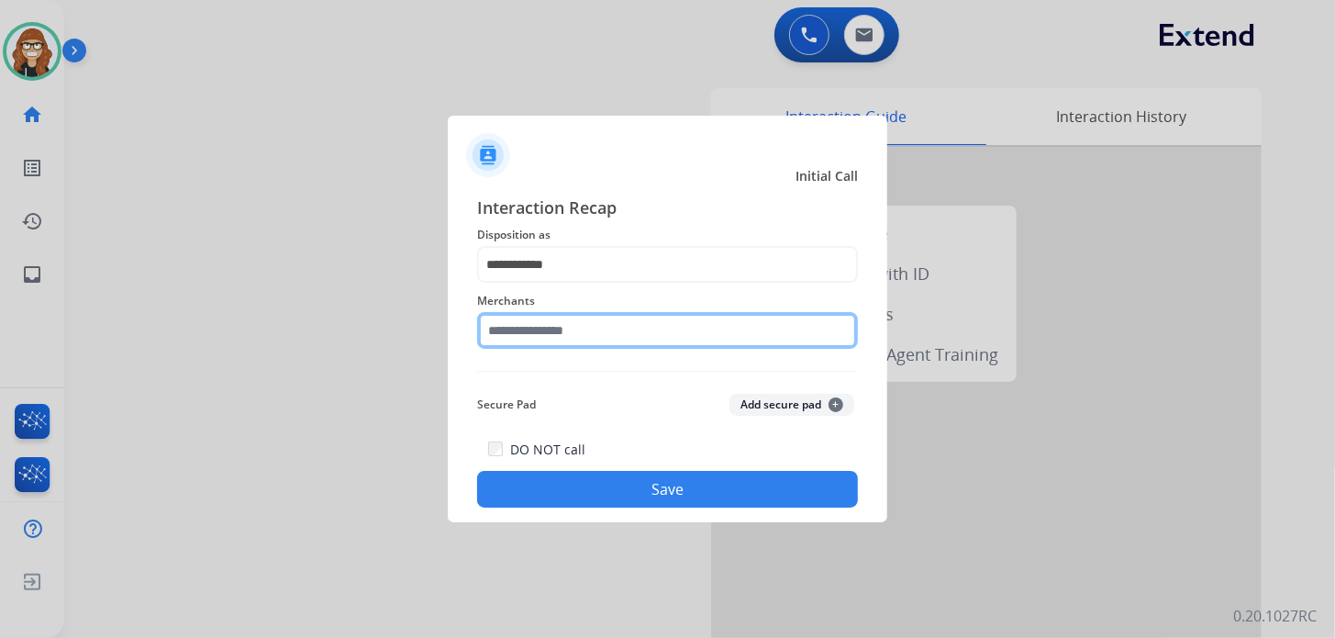
click at [567, 329] on input "text" at bounding box center [667, 330] width 381 height 37
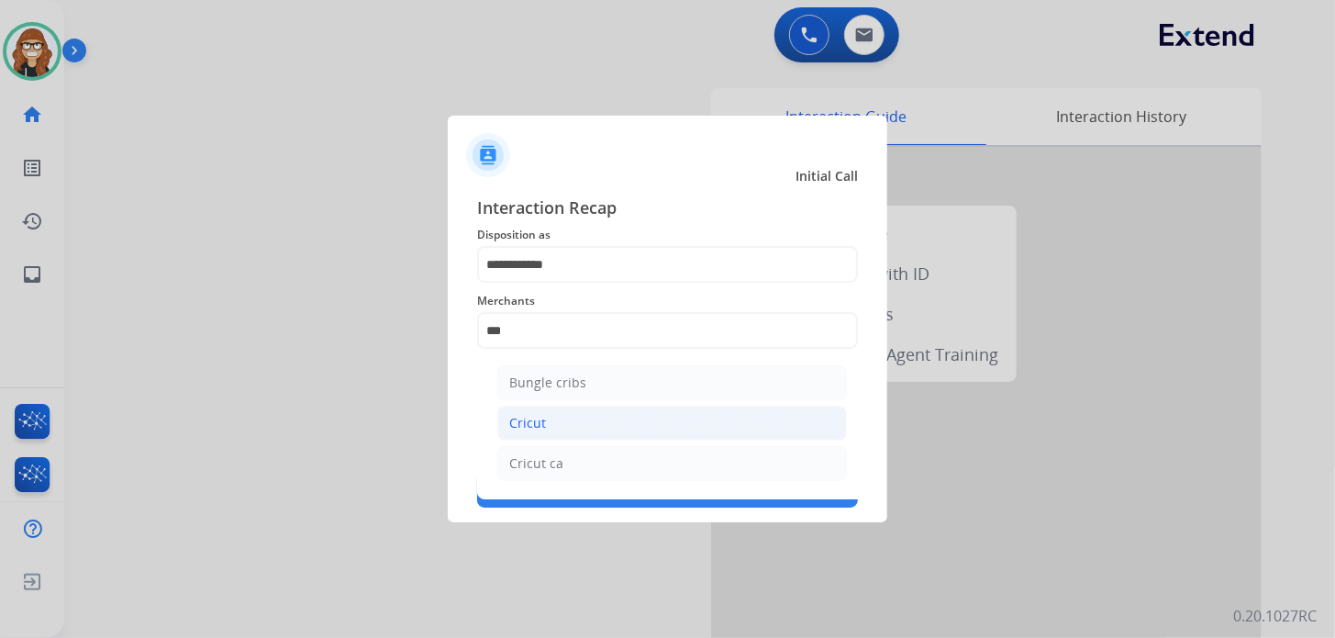
click at [522, 428] on div "Cricut" at bounding box center [527, 423] width 37 height 18
type input "******"
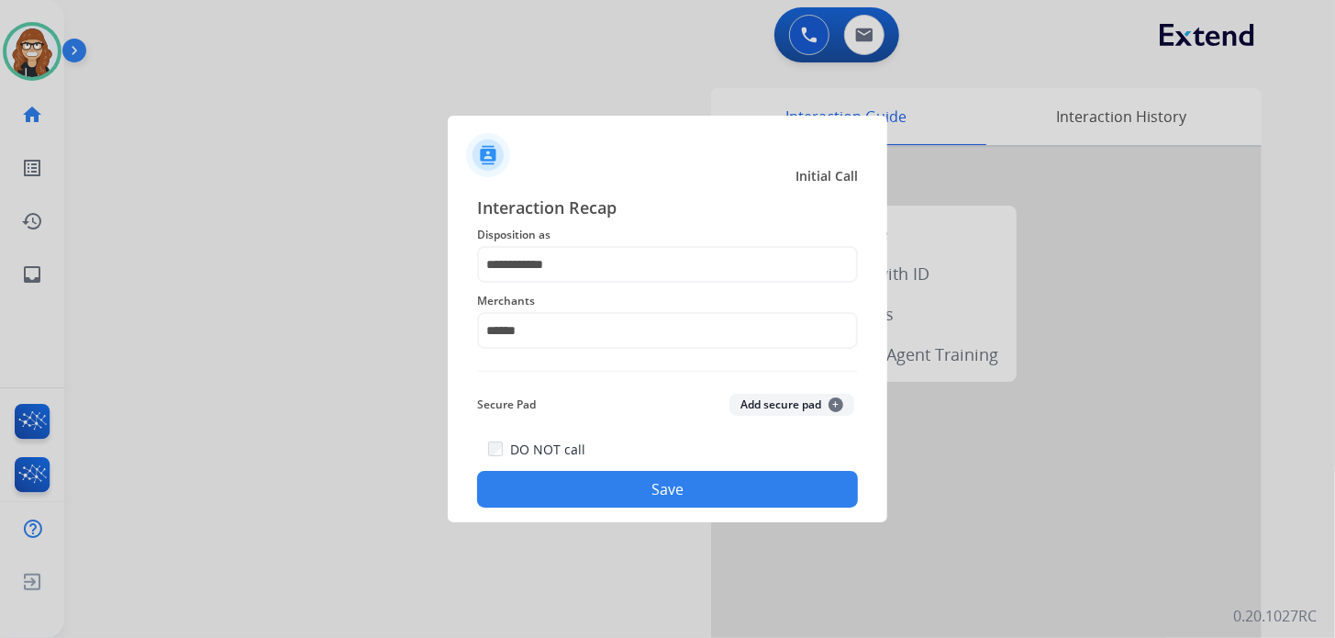
click at [528, 495] on button "Save" at bounding box center [667, 489] width 381 height 37
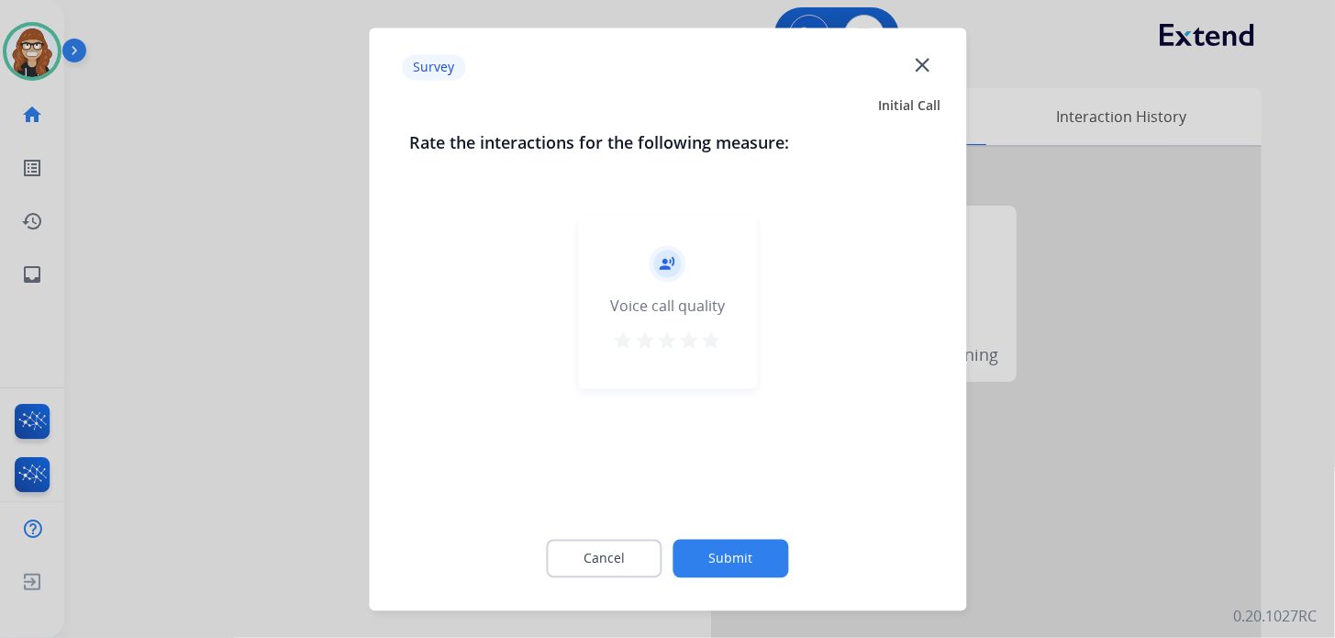
click at [920, 63] on mat-icon "close" at bounding box center [922, 64] width 24 height 24
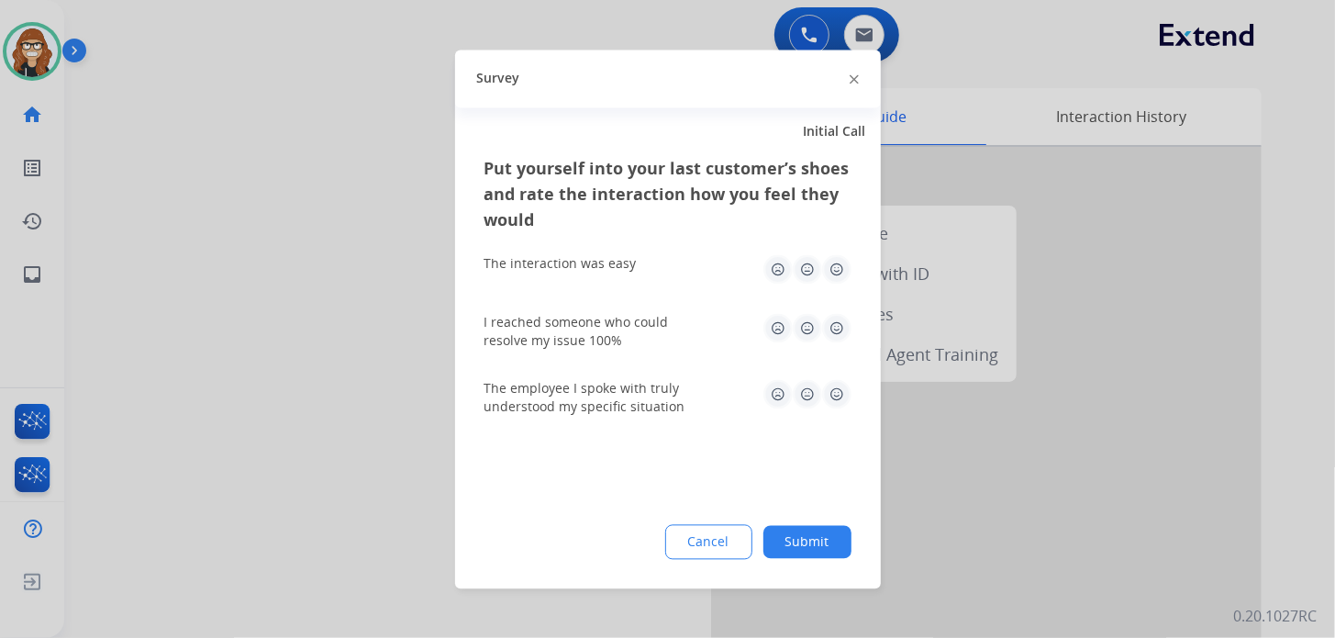
click at [854, 82] on img at bounding box center [854, 79] width 9 height 9
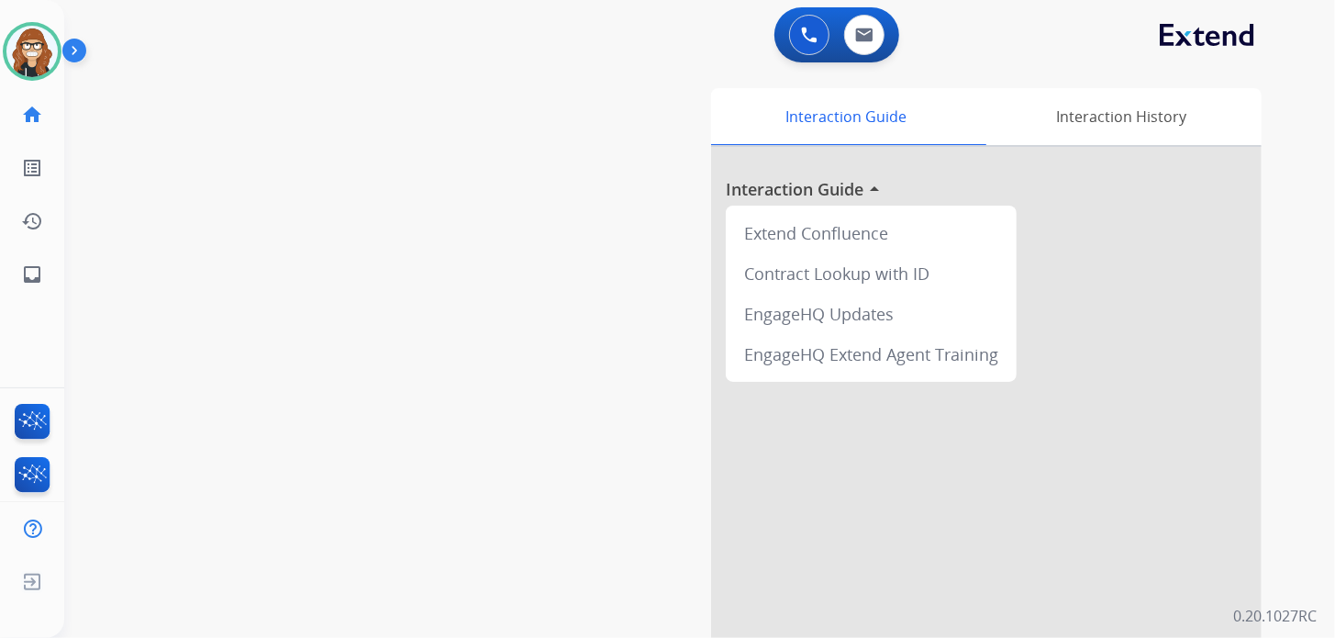
click at [322, 592] on div "swap_horiz Break voice bridge close_fullscreen Connect 3-Way Call merge_type Se…" at bounding box center [677, 448] width 1227 height 765
click at [28, 58] on img at bounding box center [31, 51] width 51 height 51
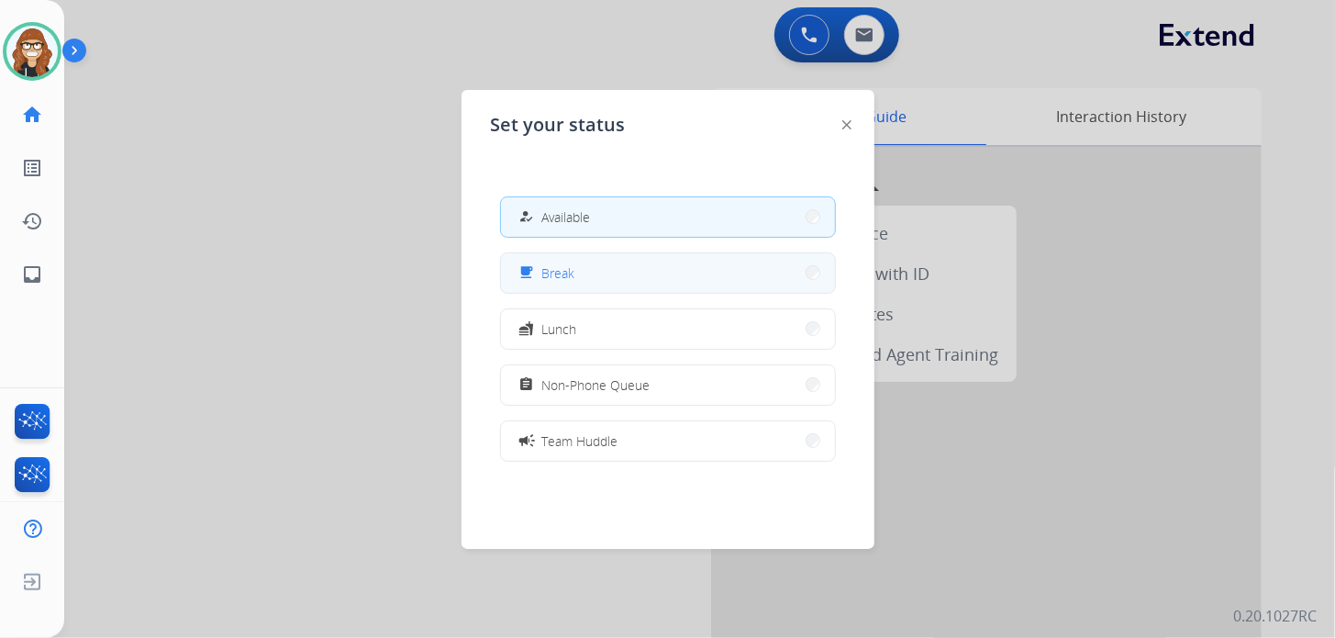
click at [595, 267] on button "free_breakfast Break" at bounding box center [668, 272] width 334 height 39
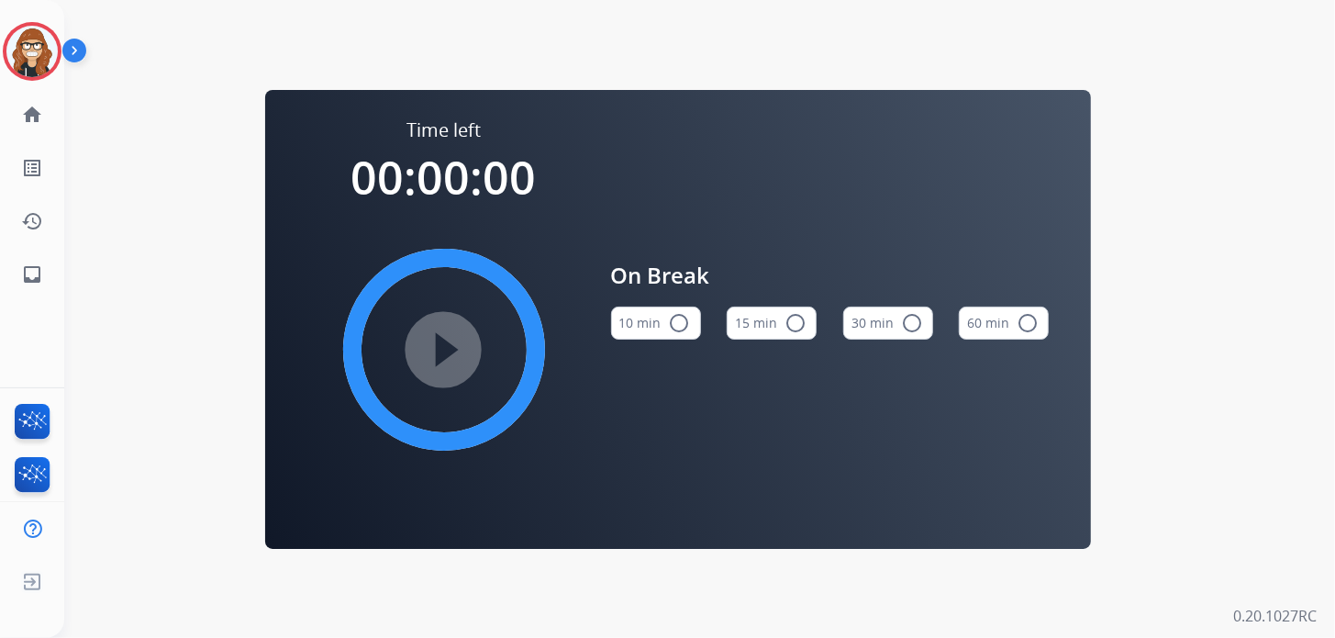
click at [646, 332] on button "10 min radio_button_unchecked" at bounding box center [656, 322] width 90 height 33
click at [452, 348] on mat-icon "play_circle_filled" at bounding box center [444, 350] width 22 height 22
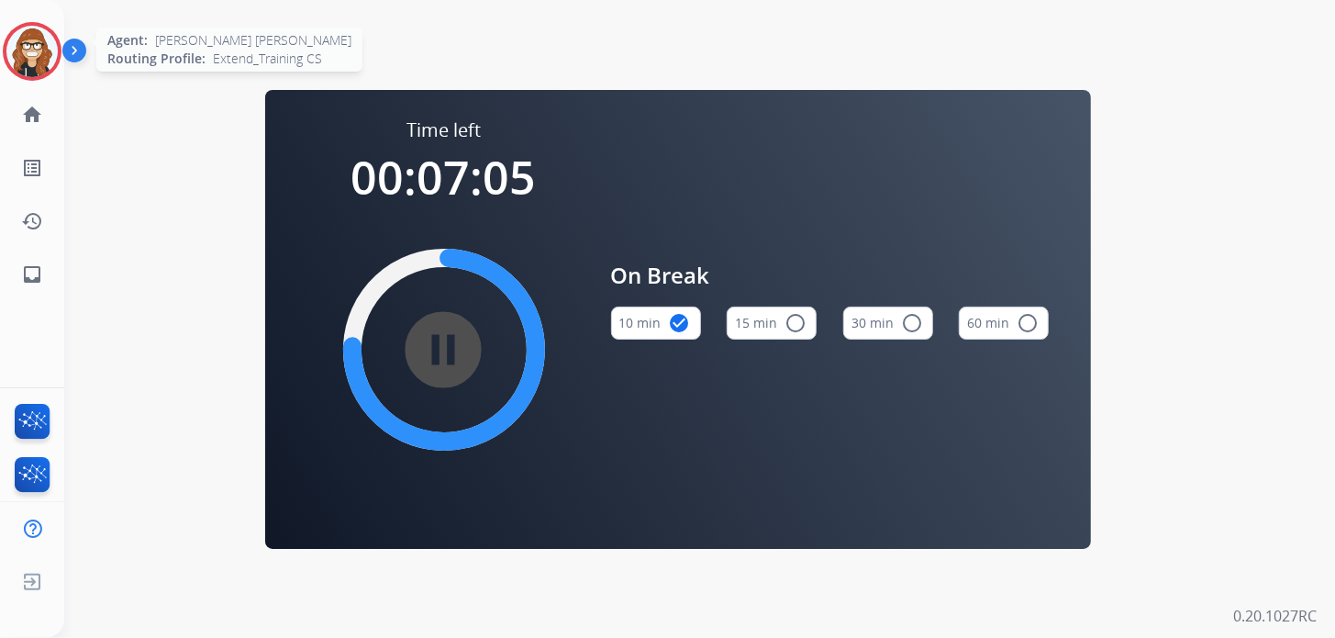
click at [6, 56] on img at bounding box center [31, 51] width 51 height 51
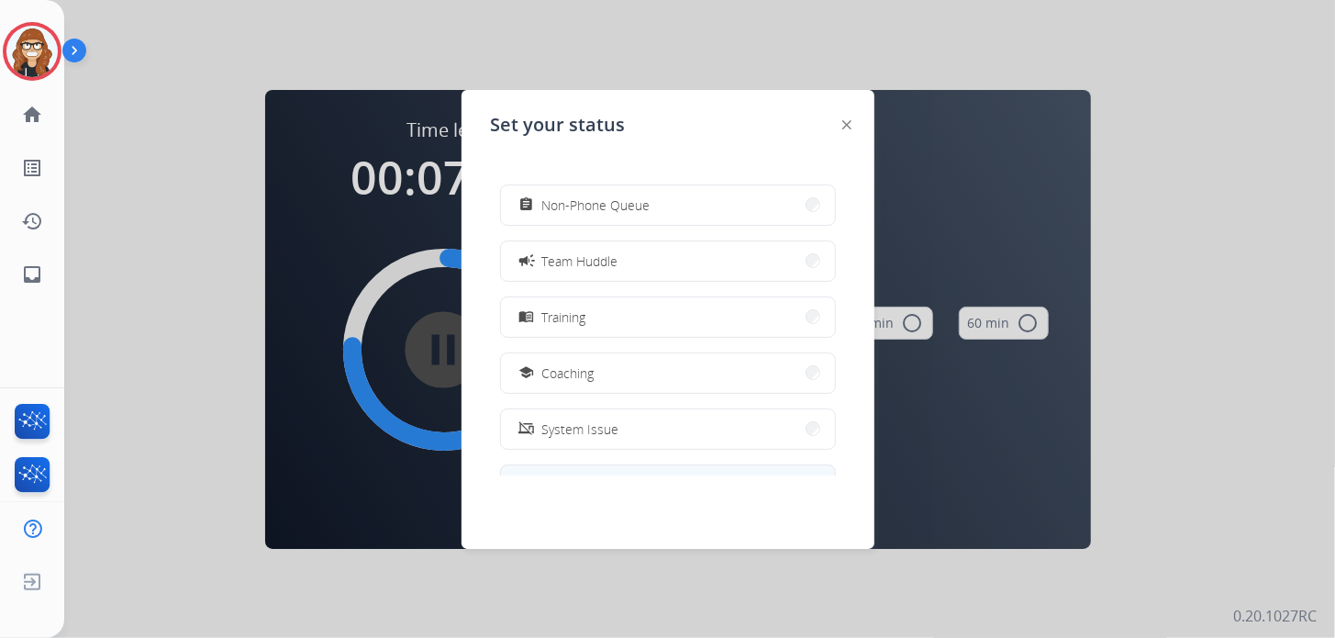
scroll to position [289, 0]
click at [642, 433] on button "work_off Offline" at bounding box center [668, 431] width 334 height 39
